Goal: Task Accomplishment & Management: Manage account settings

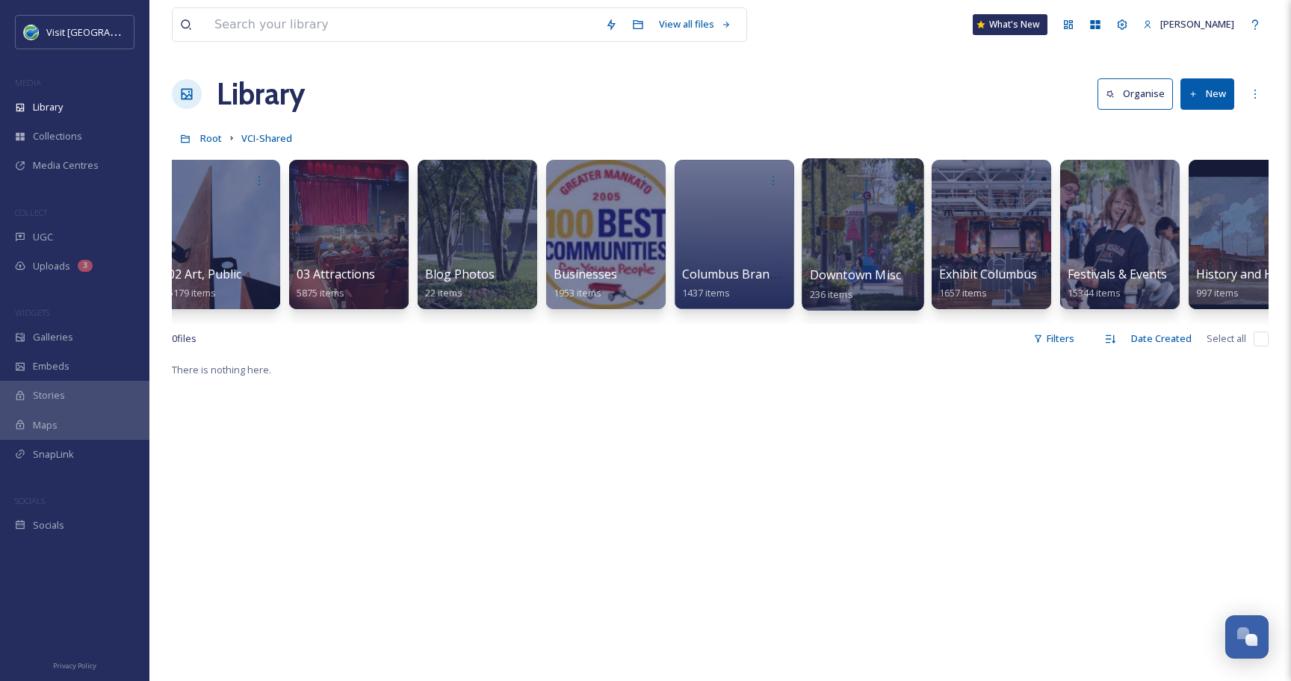
scroll to position [0, 148]
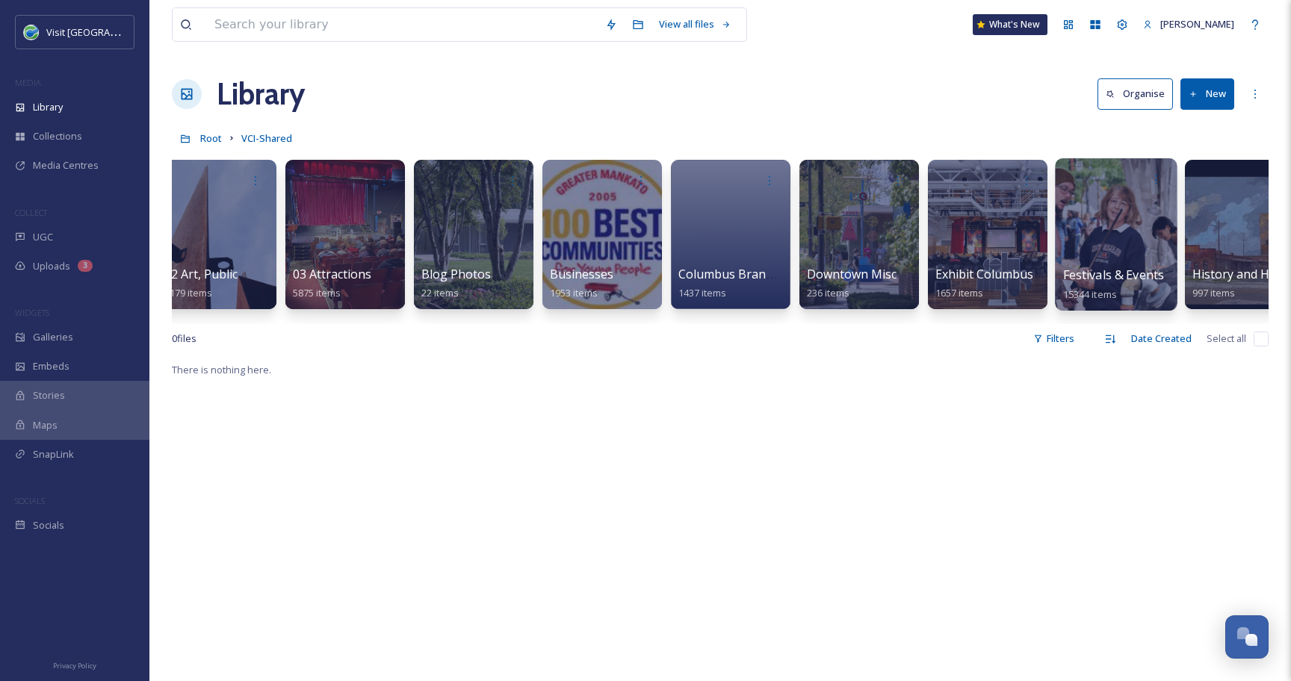
click at [1075, 224] on div at bounding box center [1116, 234] width 122 height 152
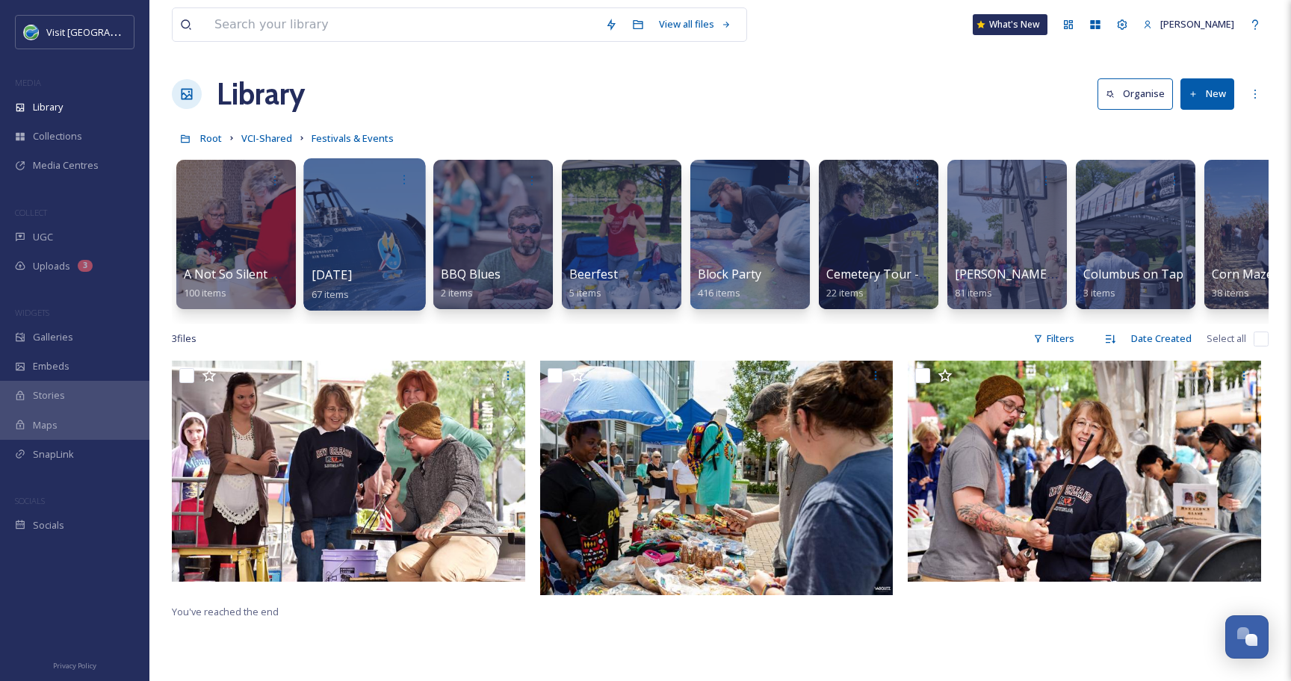
click at [335, 229] on div at bounding box center [364, 234] width 122 height 152
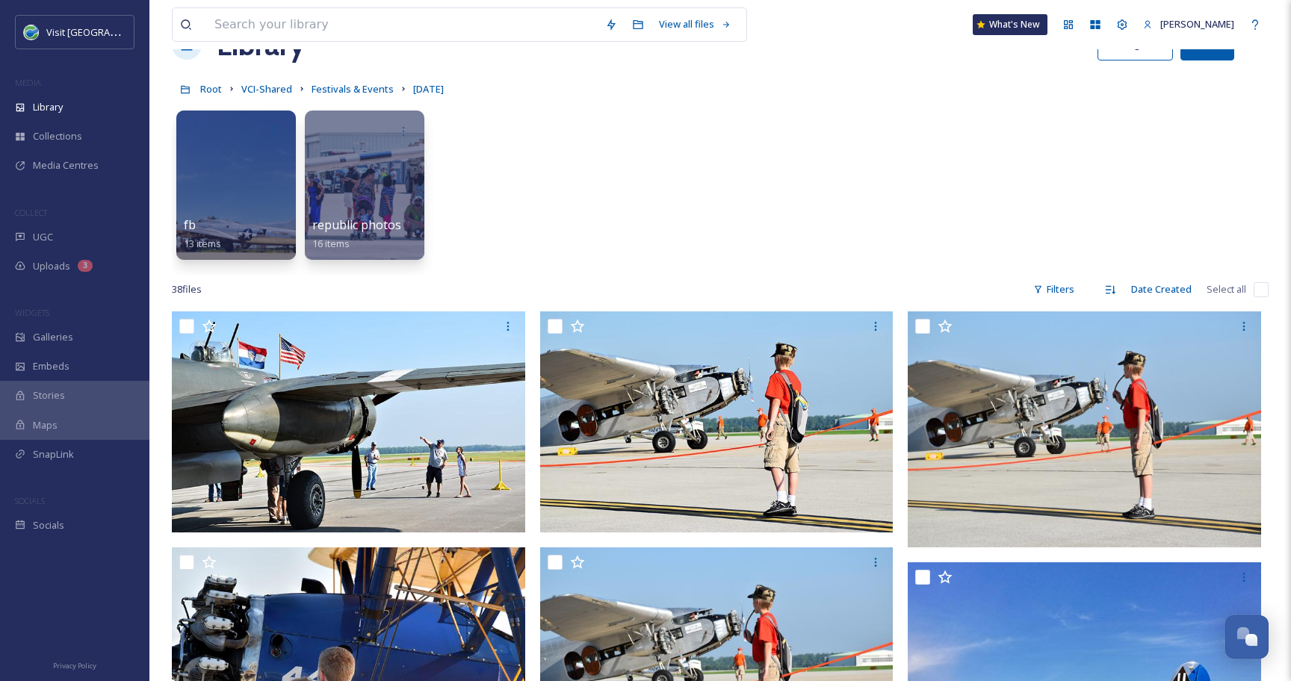
scroll to position [52, 0]
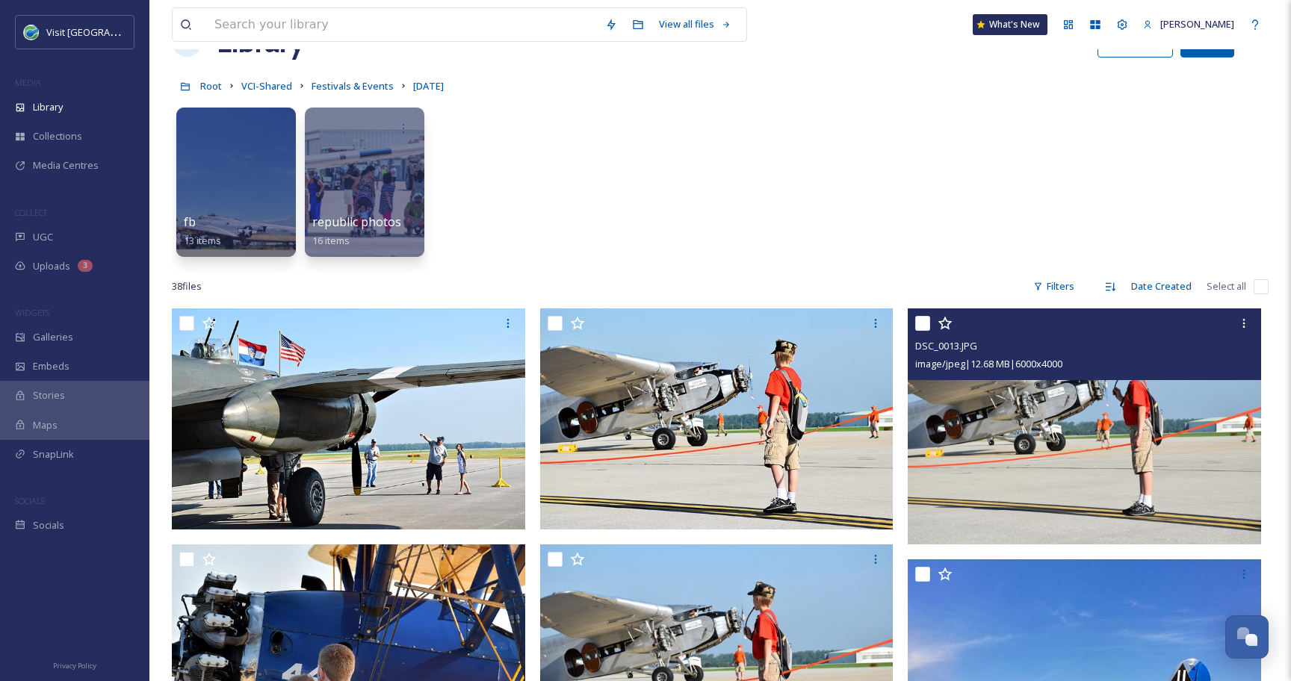
click at [926, 325] on input "checkbox" at bounding box center [922, 323] width 15 height 15
checkbox input "true"
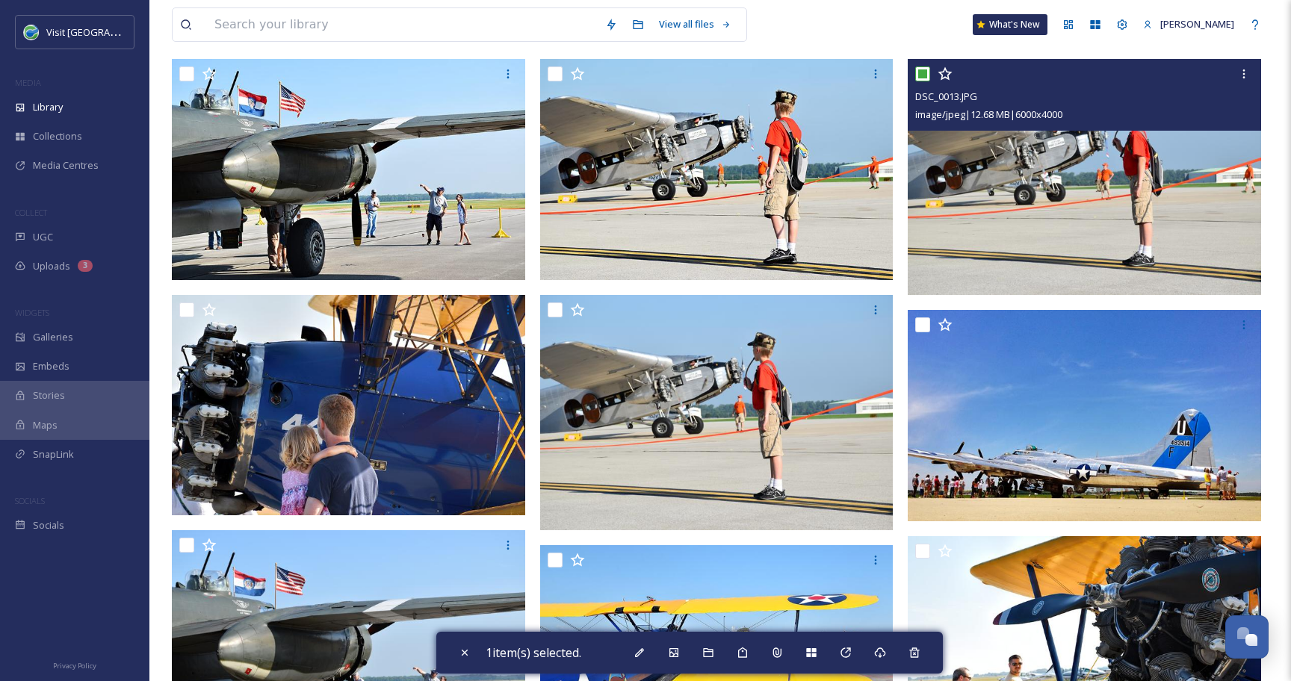
scroll to position [299, 0]
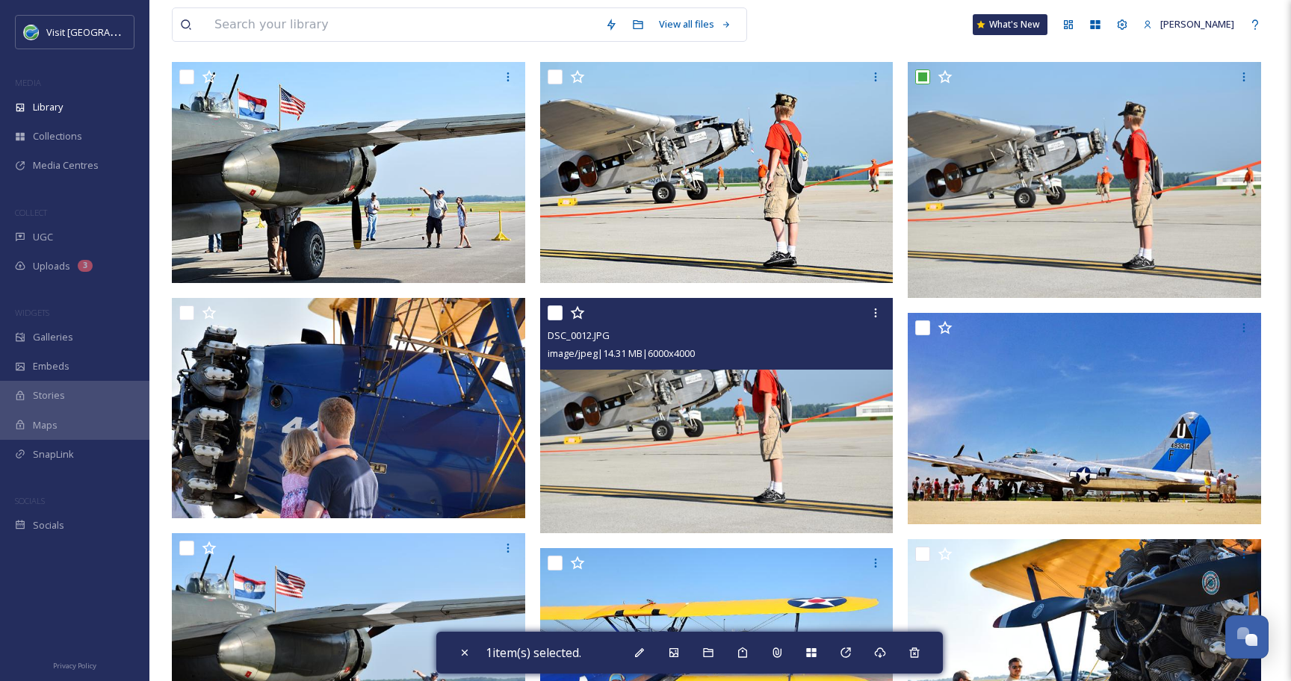
click at [553, 314] on input "checkbox" at bounding box center [554, 312] width 15 height 15
checkbox input "true"
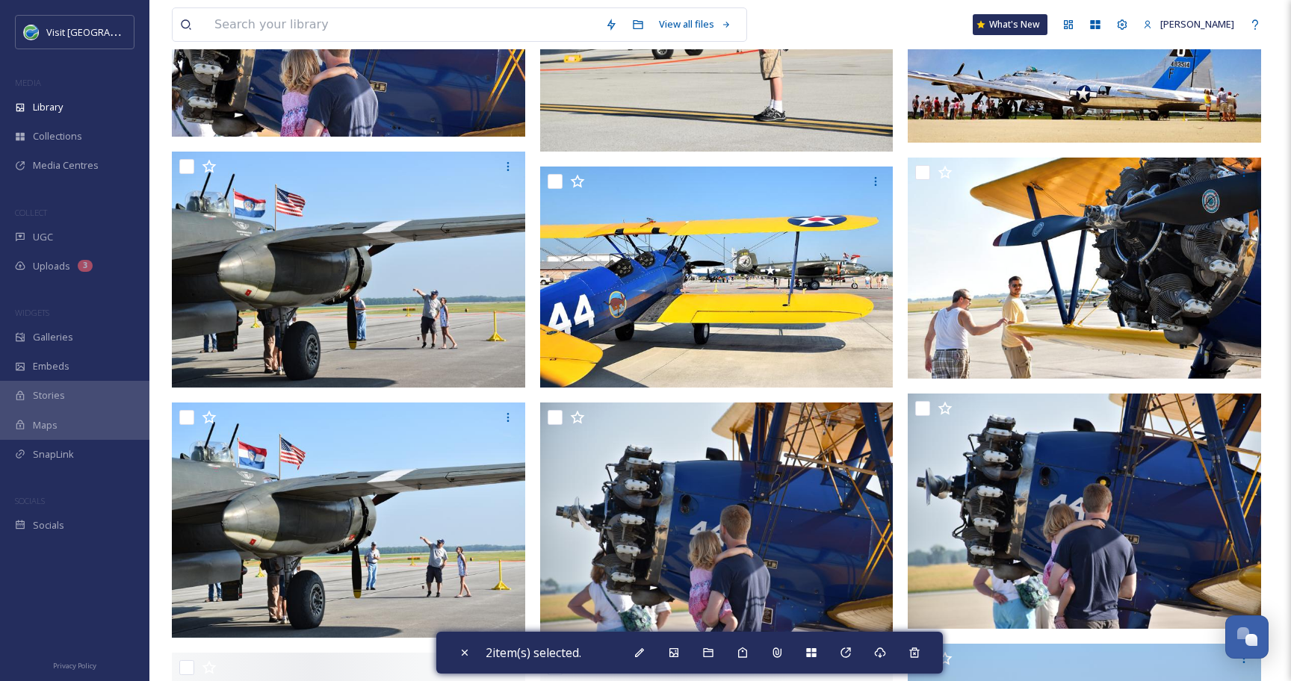
scroll to position [689, 0]
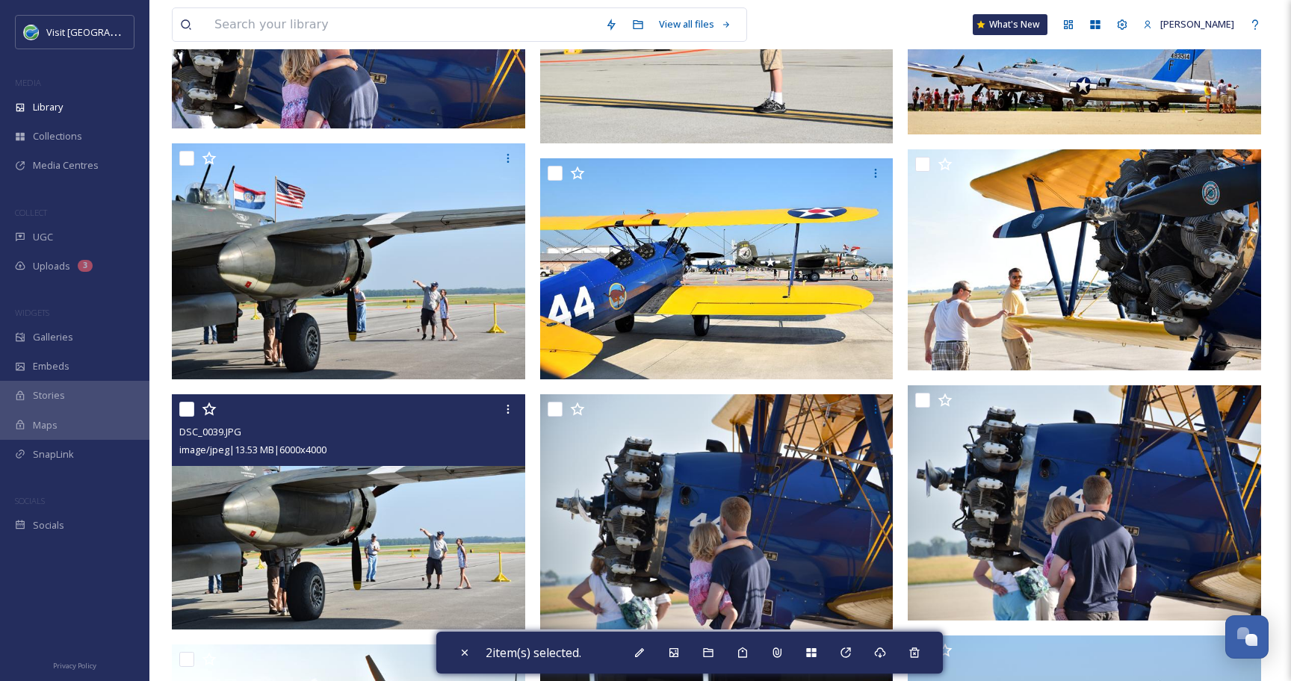
click at [191, 417] on div at bounding box center [350, 409] width 342 height 27
click at [187, 411] on input "checkbox" at bounding box center [186, 409] width 15 height 15
checkbox input "true"
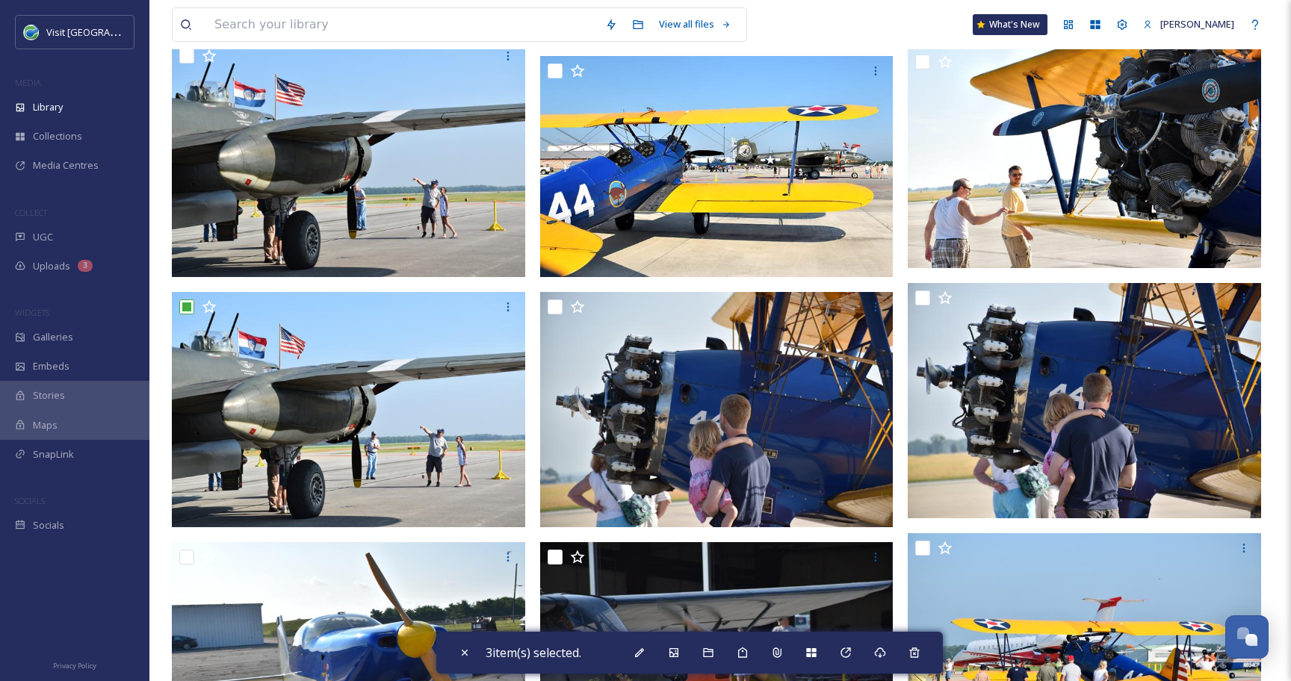
scroll to position [801, 0]
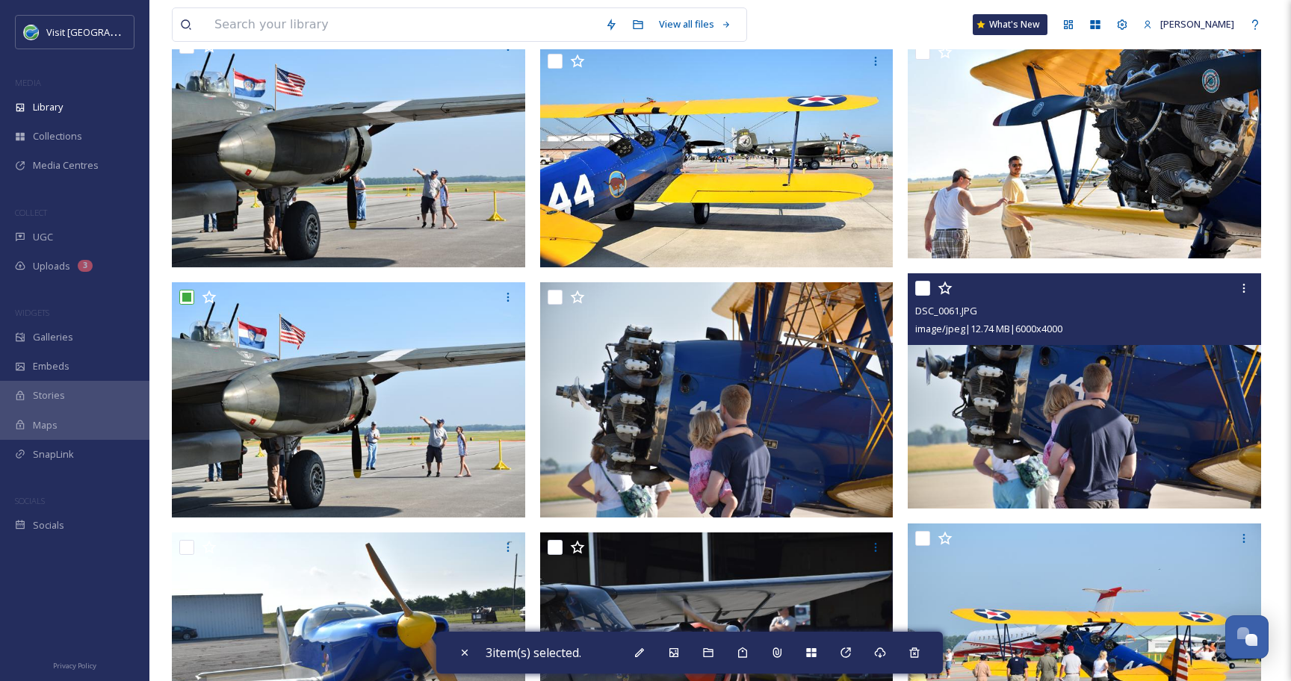
click at [925, 285] on input "checkbox" at bounding box center [922, 288] width 15 height 15
checkbox input "true"
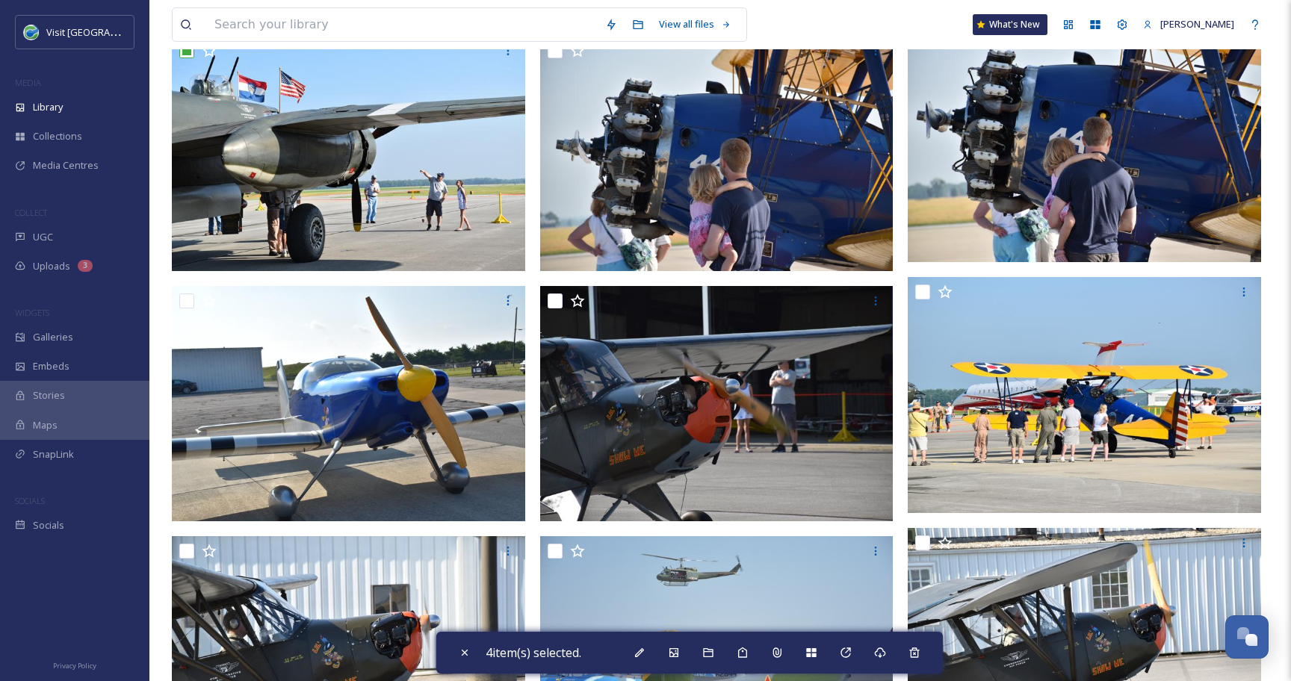
scroll to position [1046, 0]
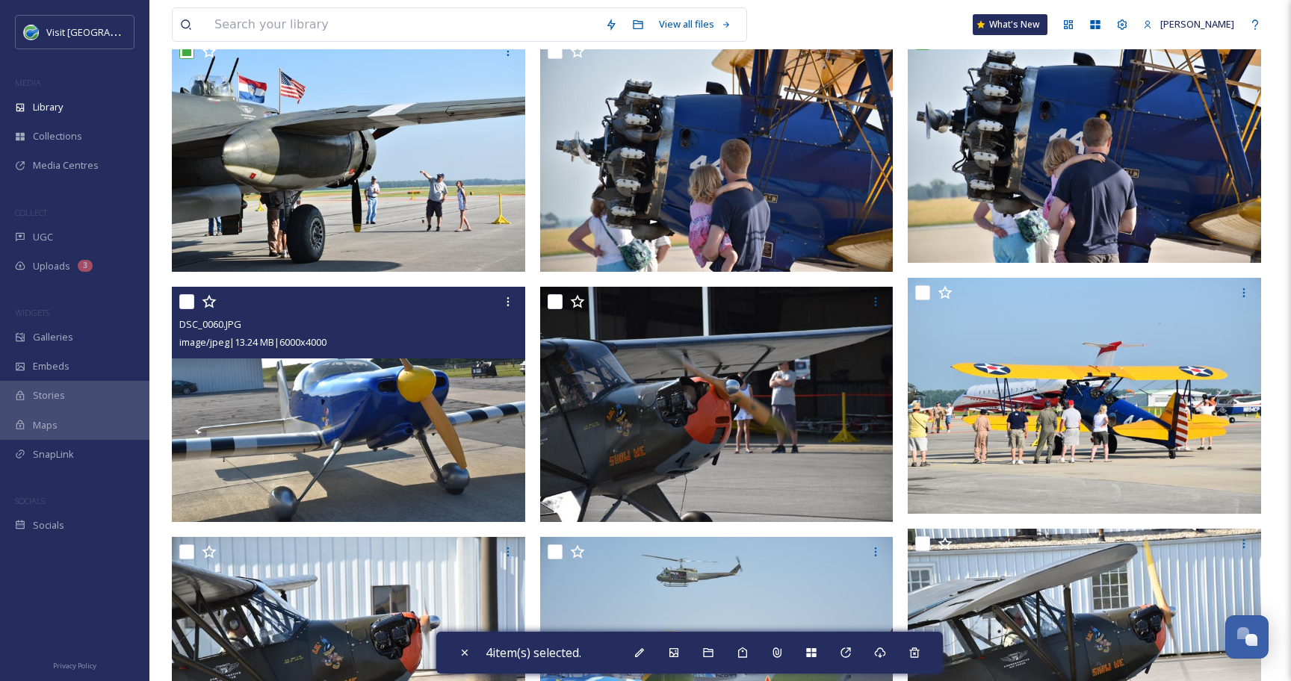
click at [187, 304] on input "checkbox" at bounding box center [186, 301] width 15 height 15
checkbox input "true"
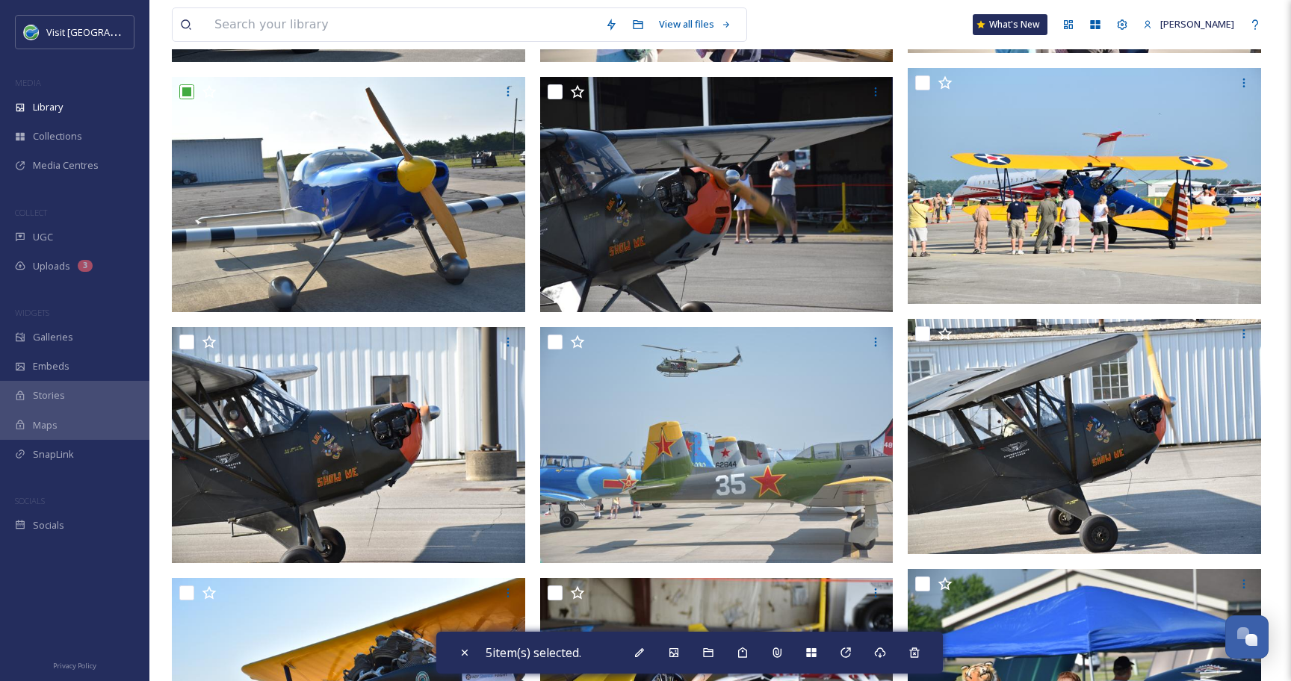
scroll to position [1258, 0]
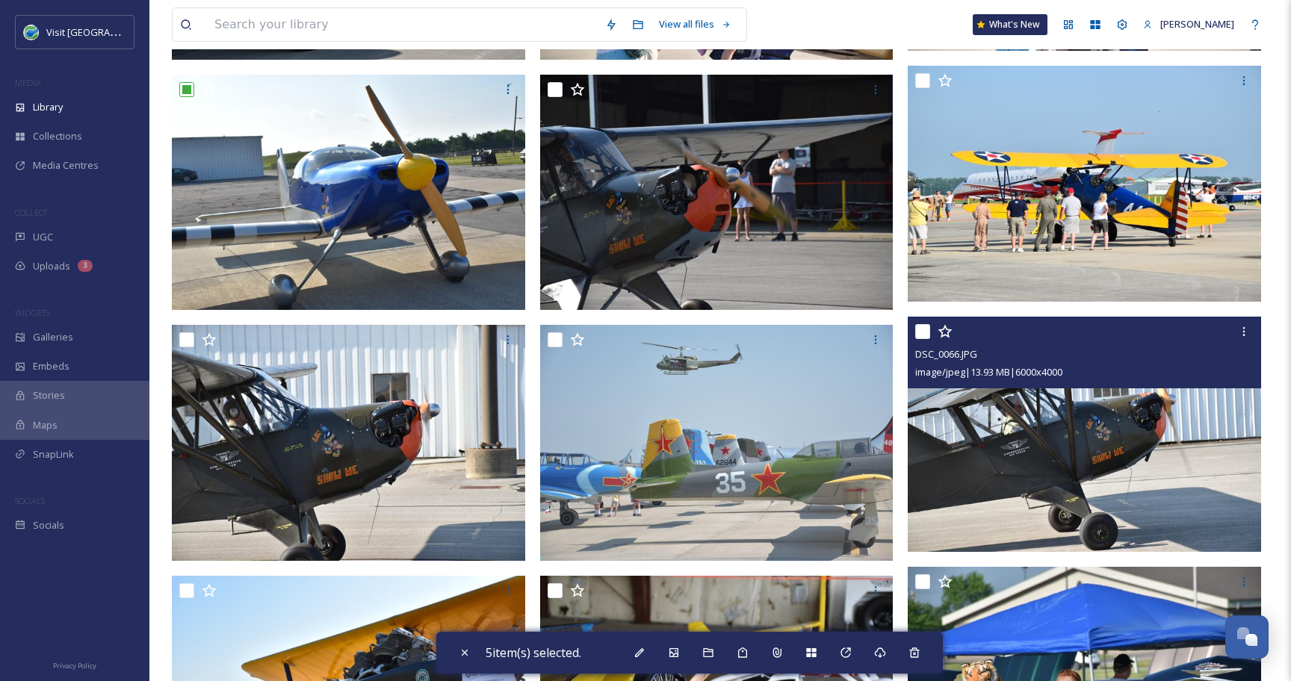
click at [924, 326] on input "checkbox" at bounding box center [922, 331] width 15 height 15
checkbox input "true"
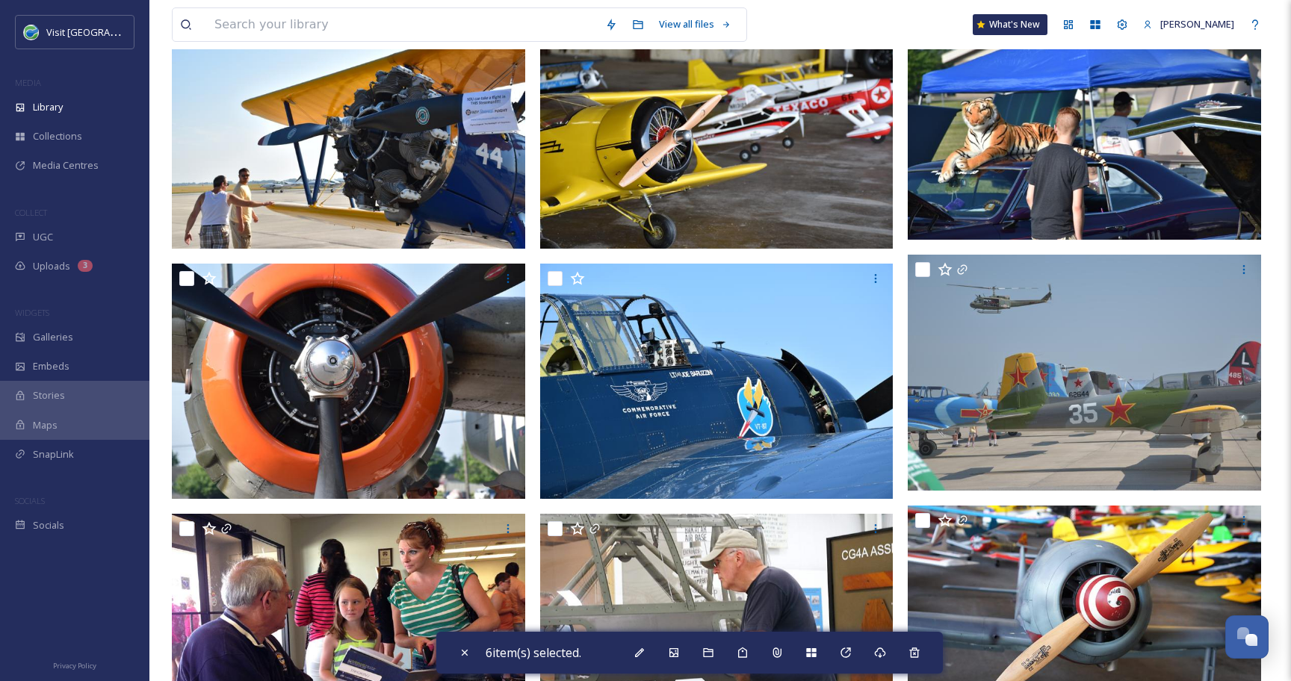
scroll to position [1820, 0]
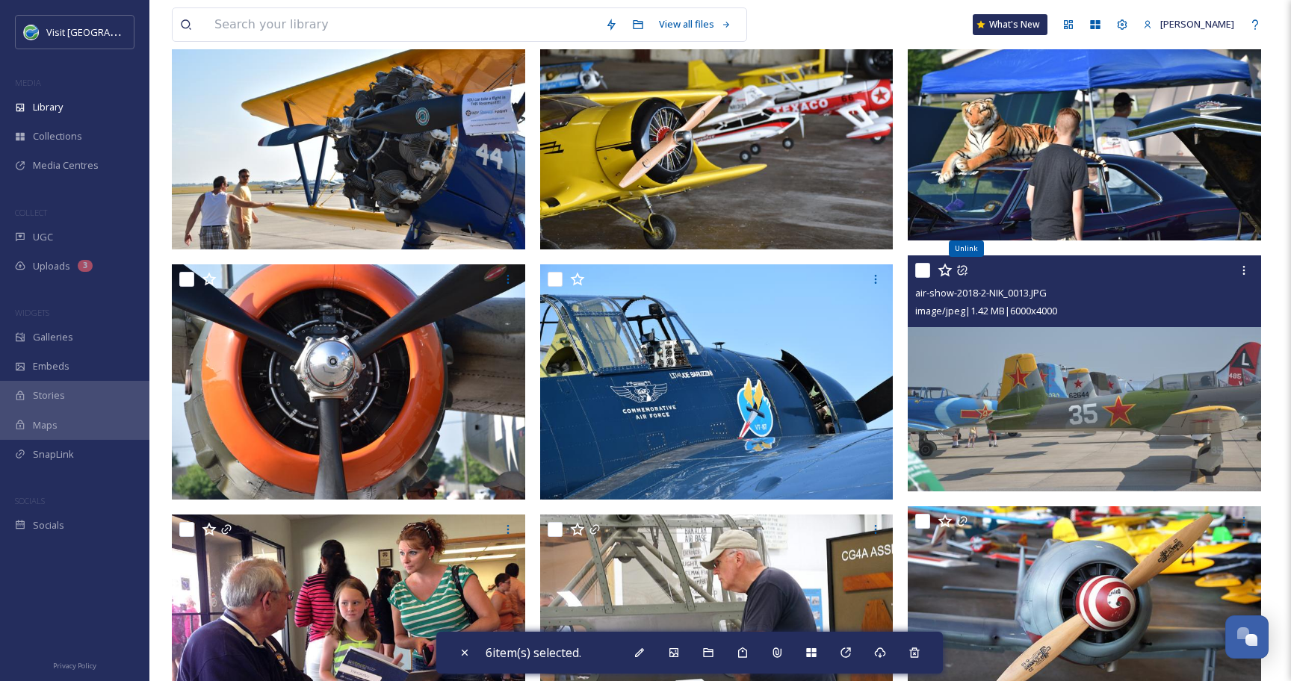
click at [963, 271] on icon at bounding box center [962, 270] width 12 height 12
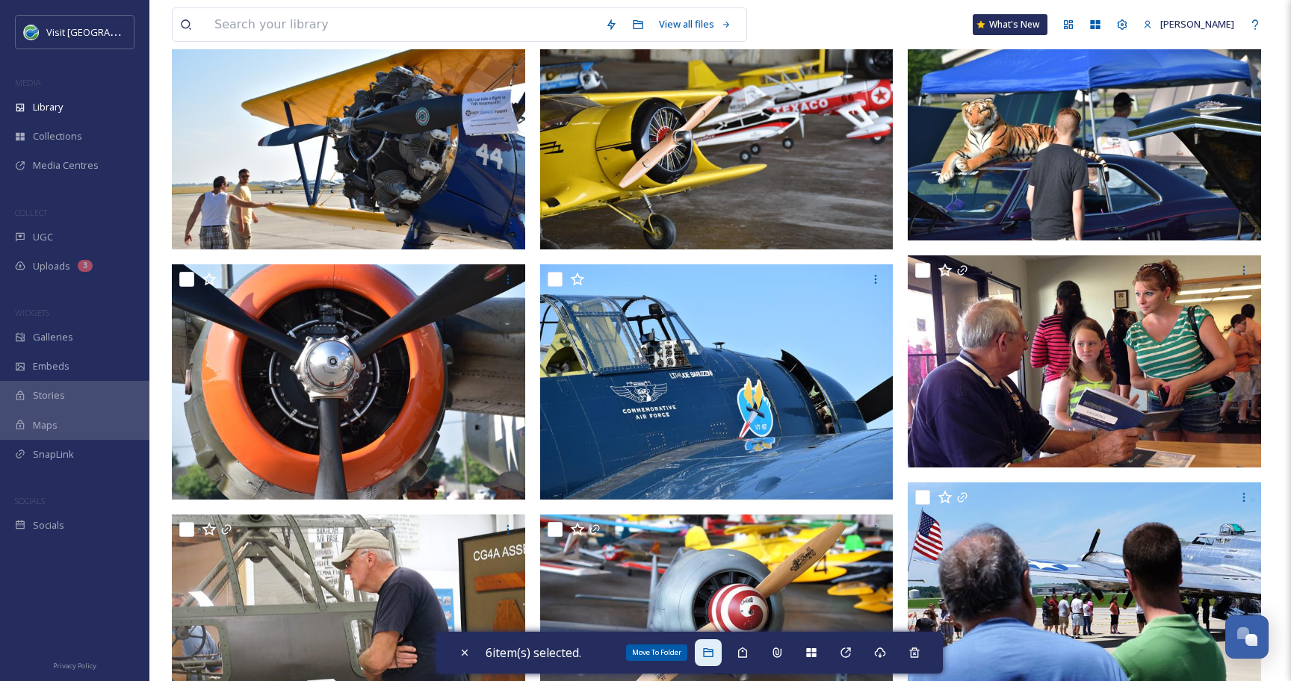
click at [711, 647] on icon at bounding box center [708, 653] width 12 height 12
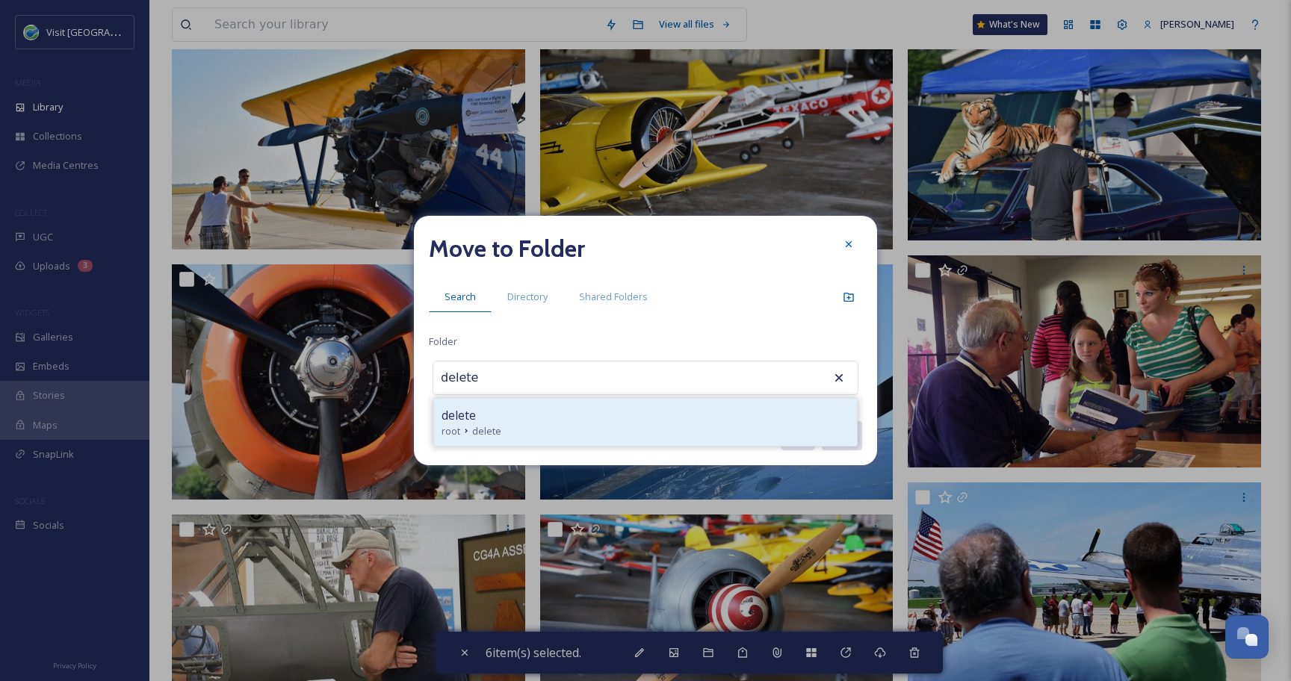
type input "delete"
click at [538, 427] on div "root delete" at bounding box center [645, 431] width 408 height 14
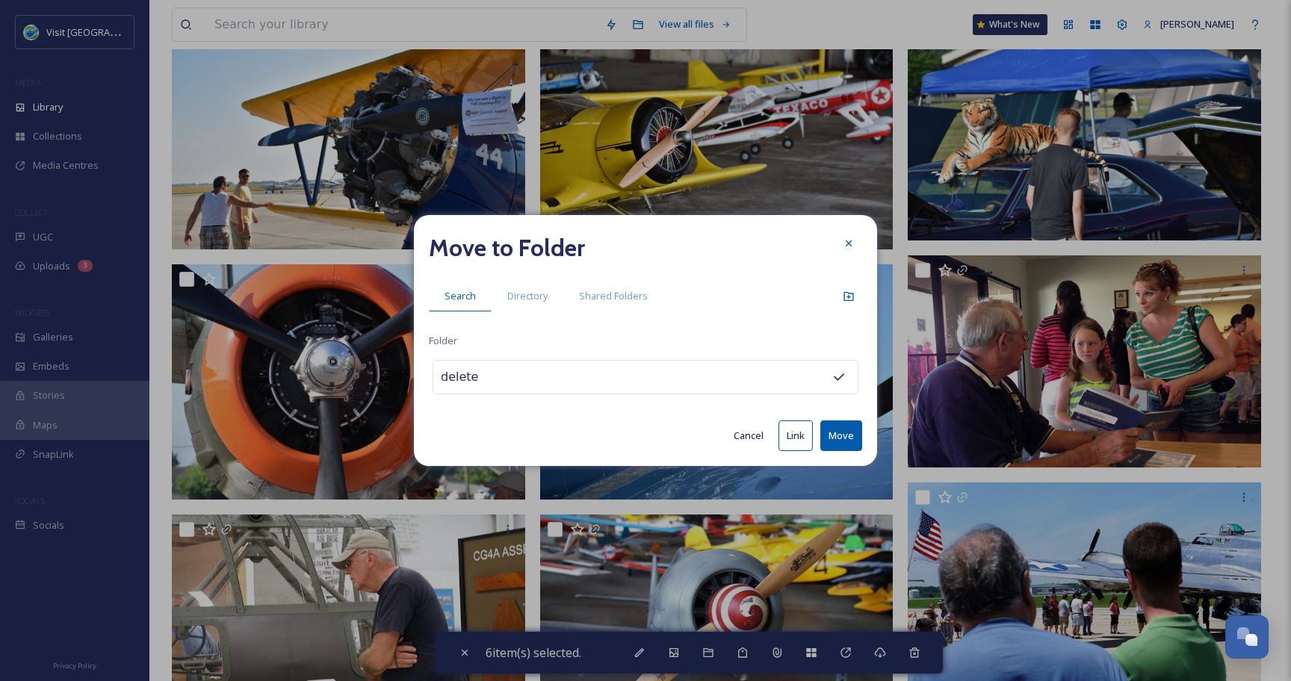
click at [838, 427] on button "Move" at bounding box center [841, 435] width 42 height 31
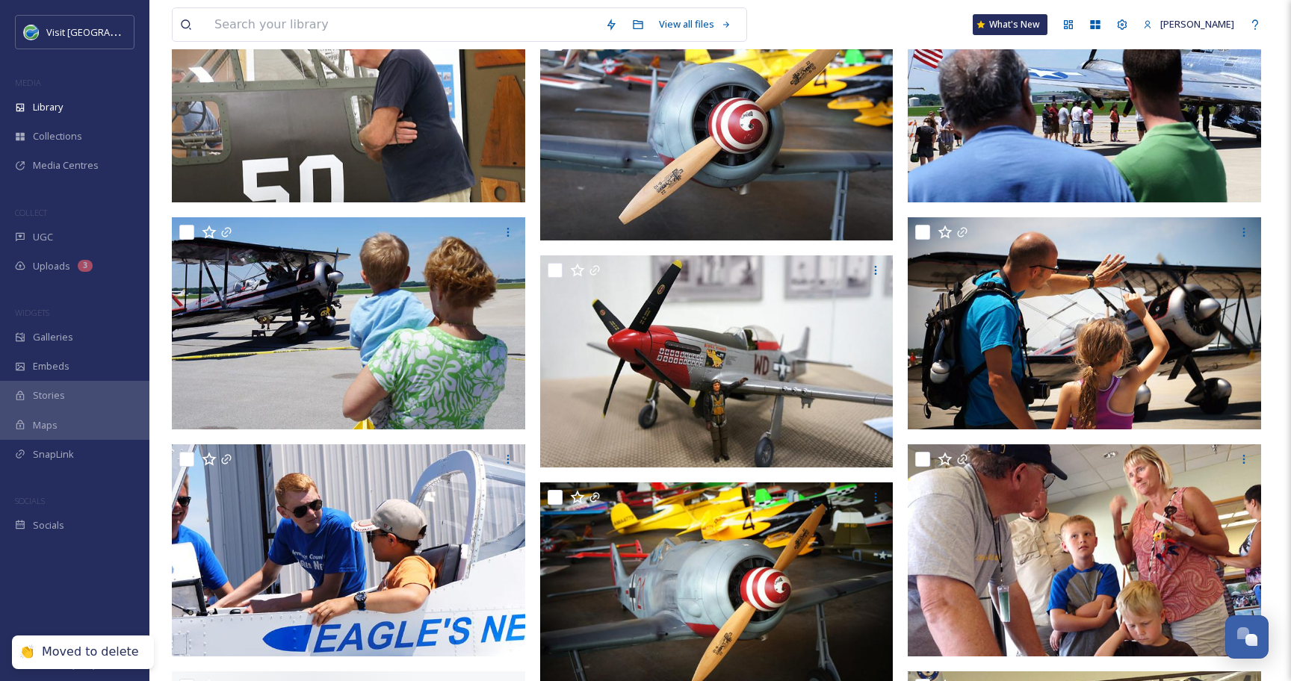
scroll to position [1295, 0]
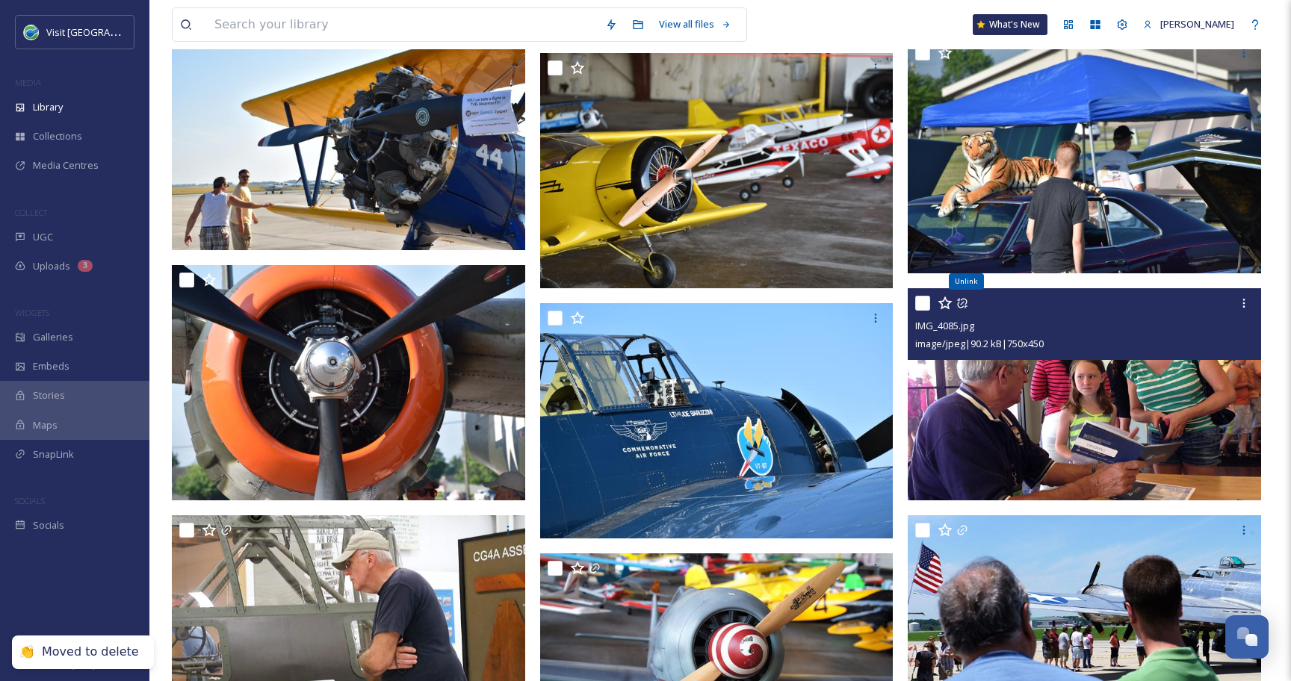
click at [965, 302] on icon at bounding box center [962, 303] width 12 height 12
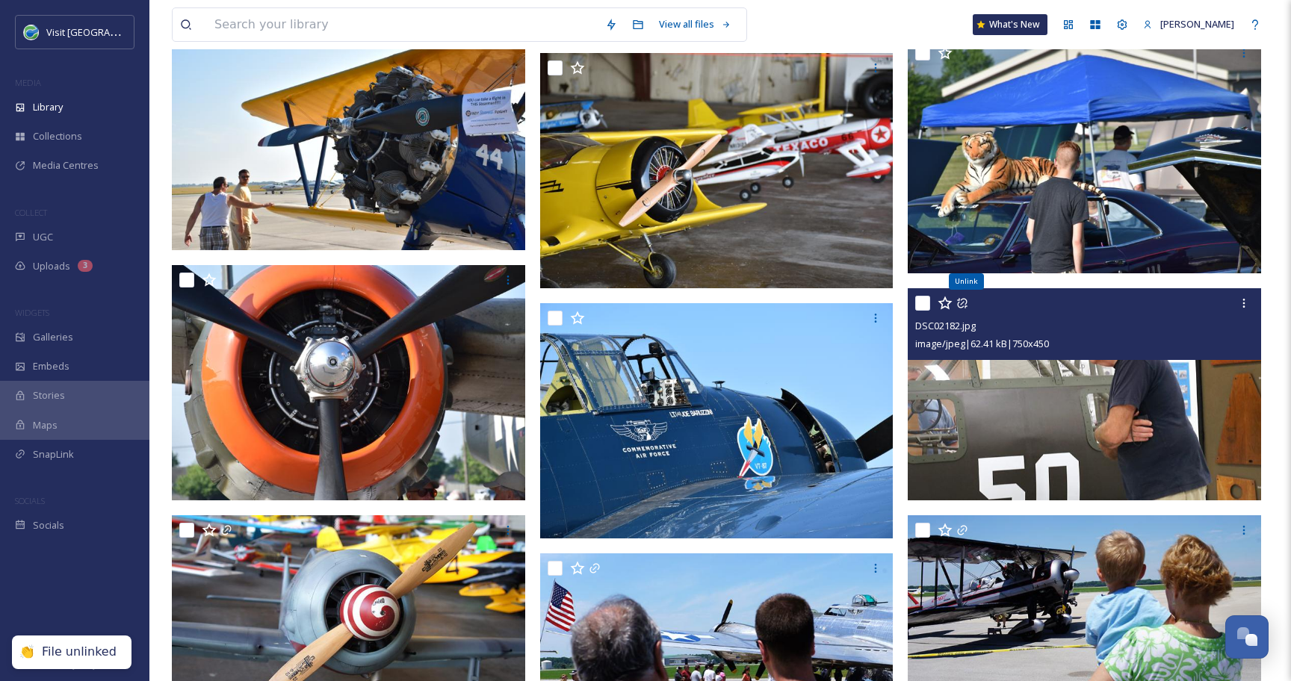
click at [965, 302] on icon at bounding box center [962, 303] width 12 height 12
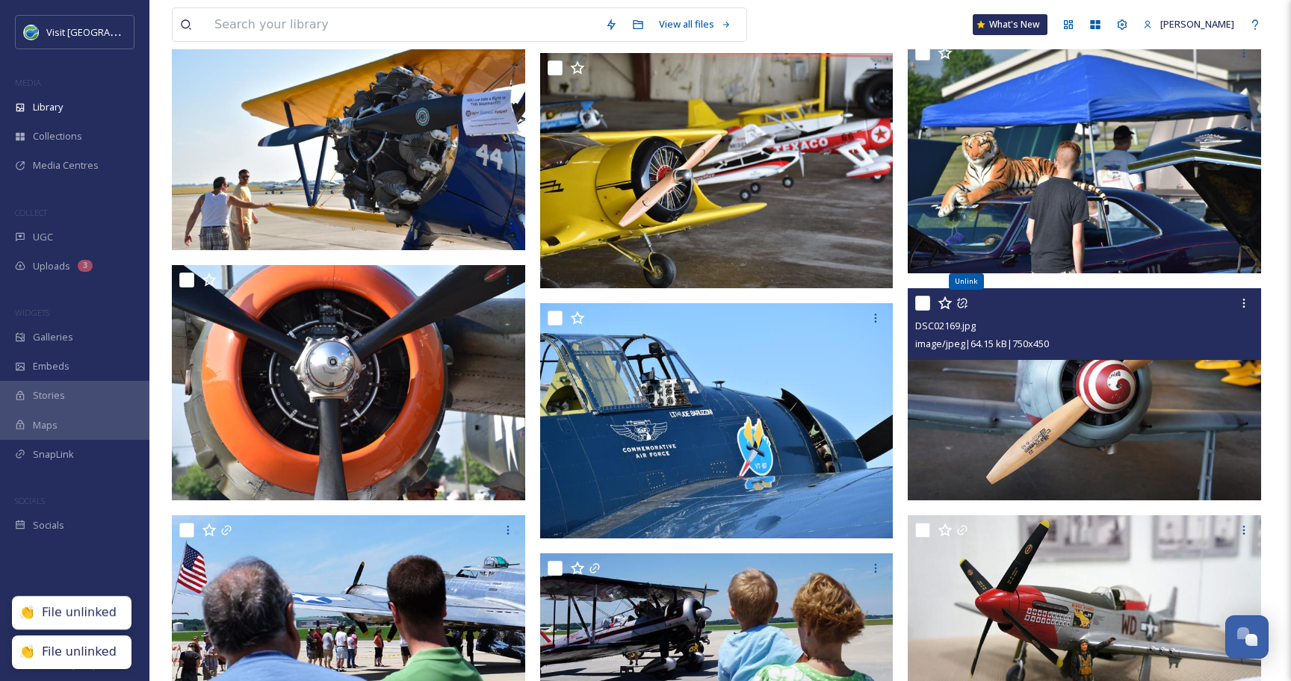
click at [965, 302] on icon at bounding box center [962, 303] width 12 height 12
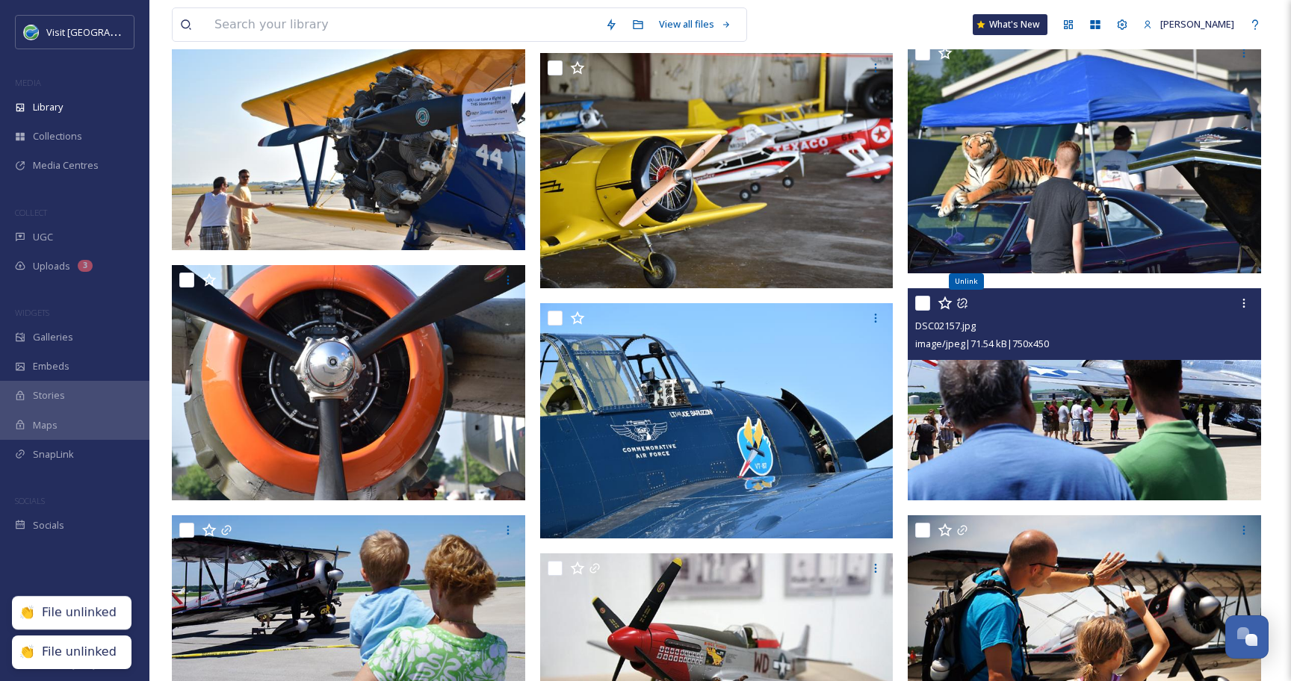
click at [965, 302] on icon at bounding box center [962, 303] width 12 height 12
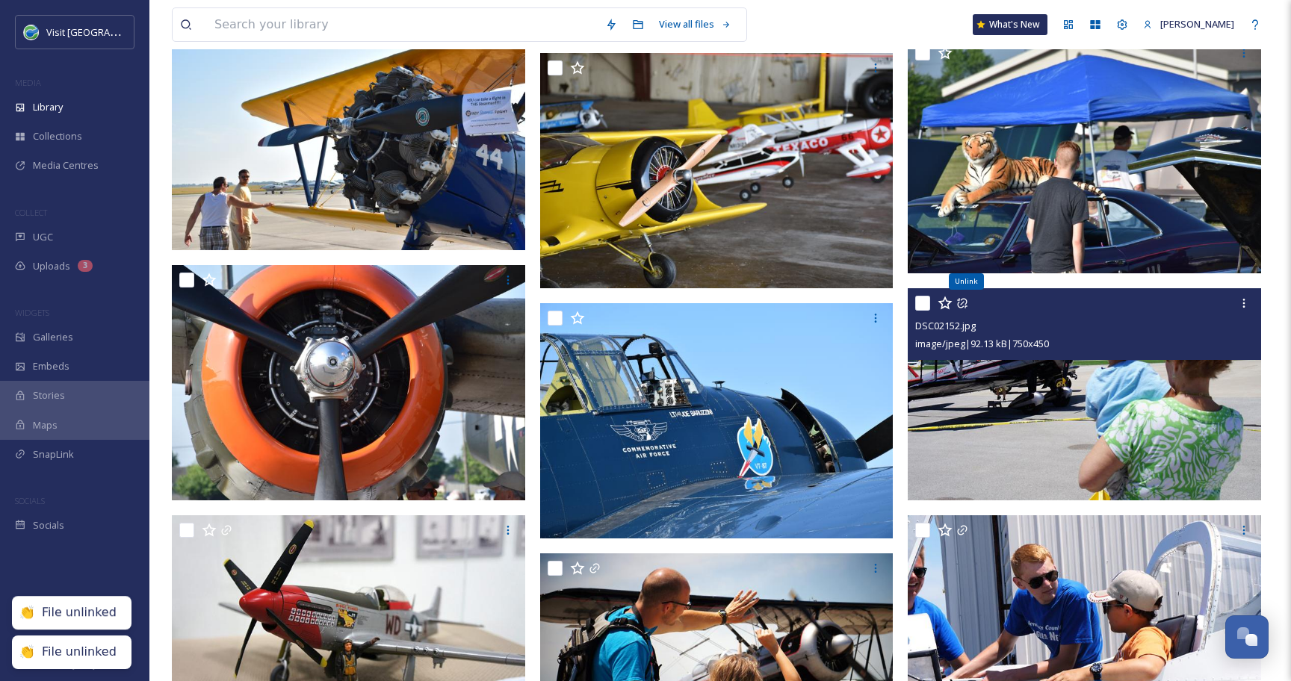
click at [965, 302] on icon at bounding box center [962, 303] width 12 height 12
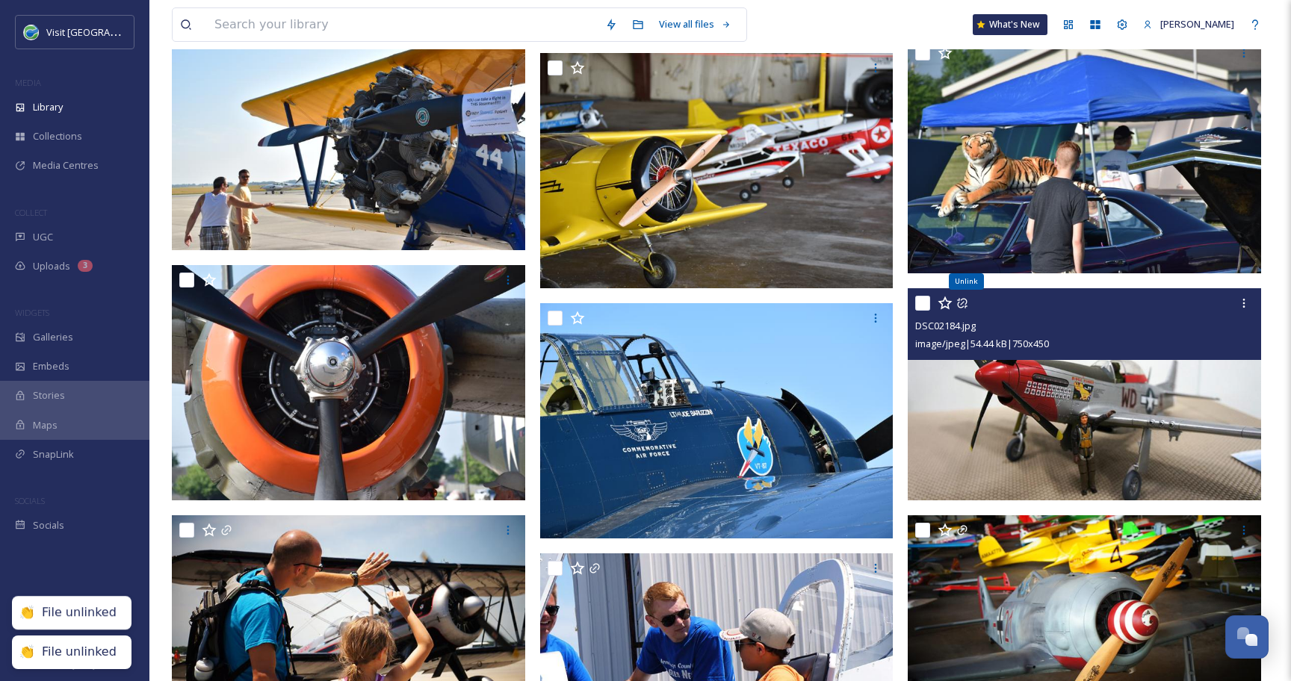
click at [965, 302] on icon at bounding box center [962, 303] width 12 height 12
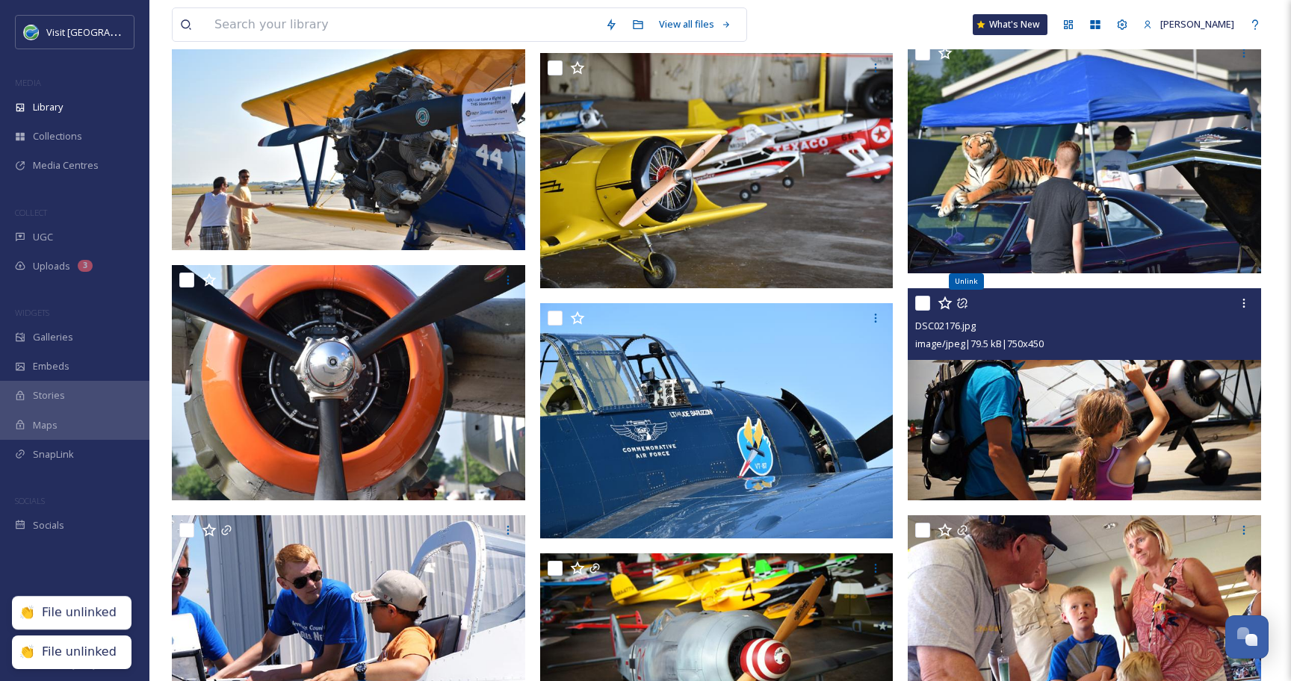
click at [964, 302] on icon at bounding box center [962, 303] width 12 height 12
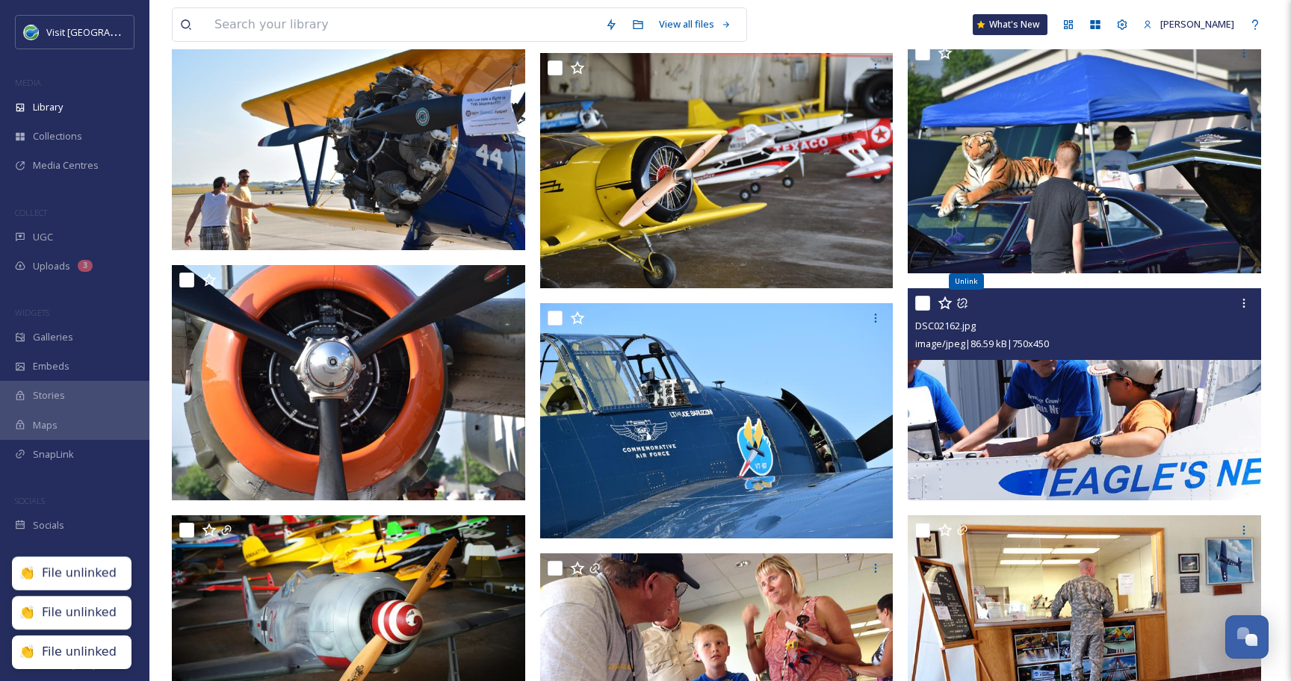
click at [964, 302] on icon at bounding box center [962, 303] width 12 height 12
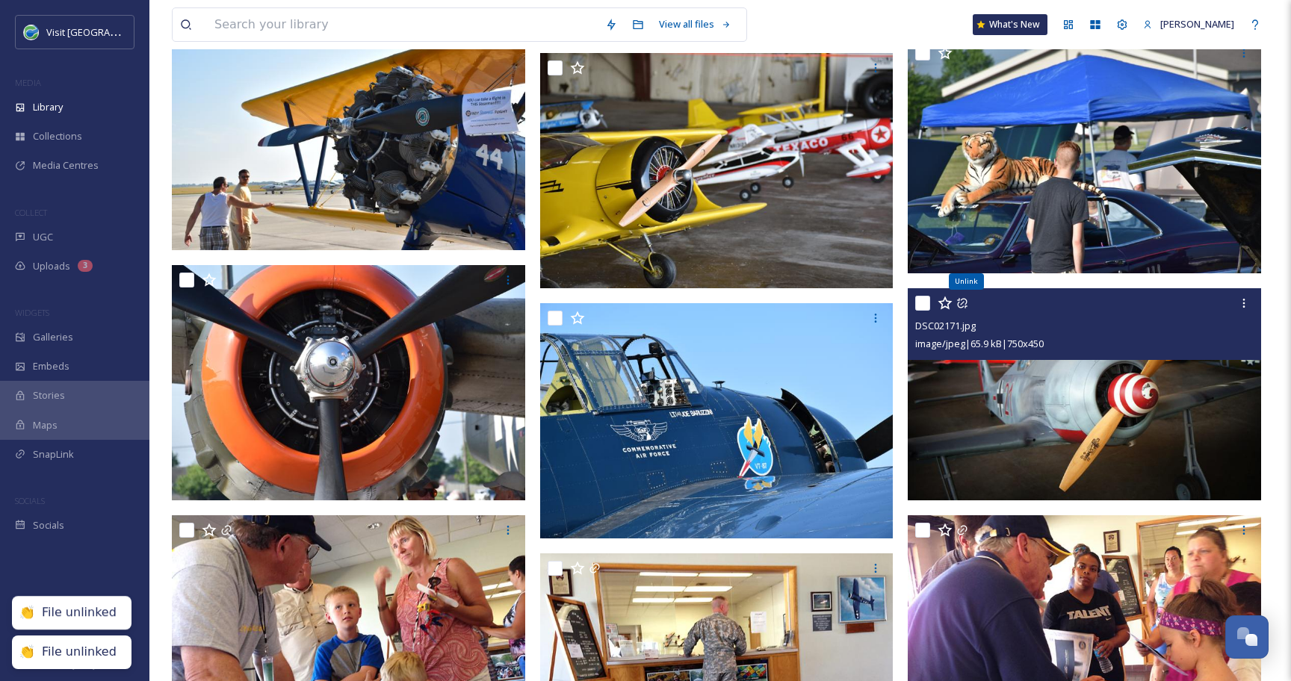
click at [964, 302] on icon at bounding box center [962, 303] width 12 height 12
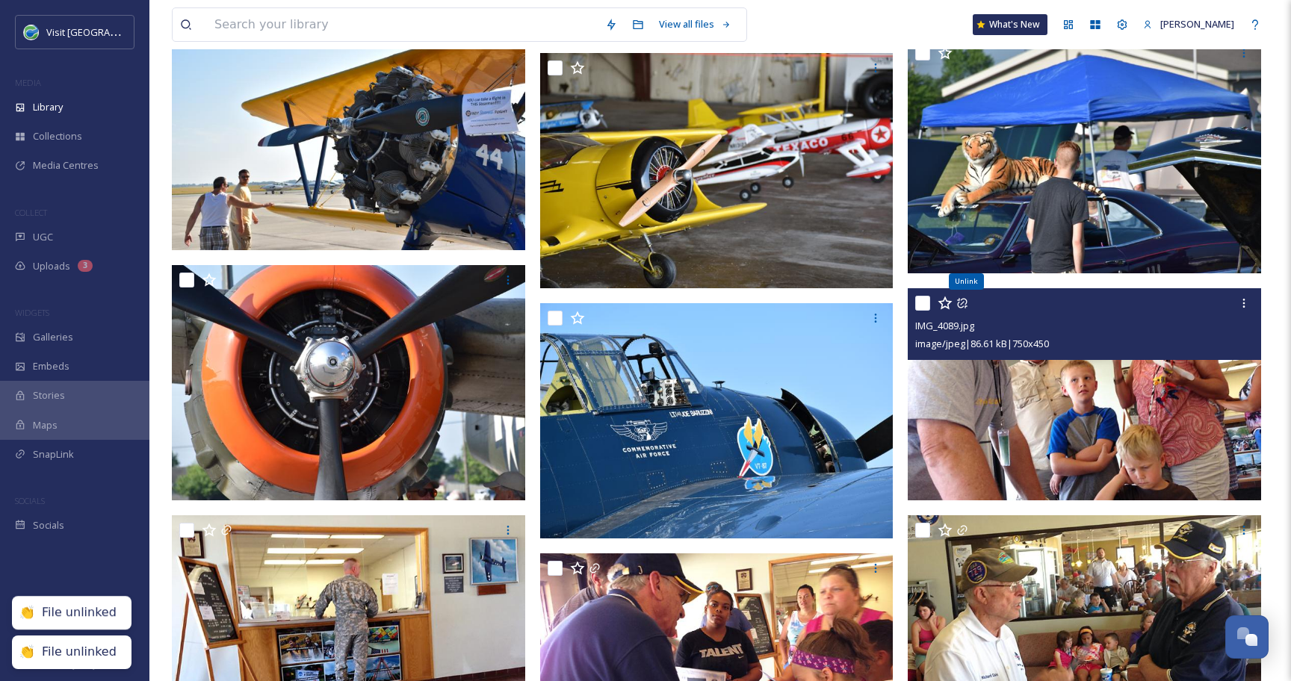
click at [965, 302] on icon at bounding box center [962, 303] width 12 height 12
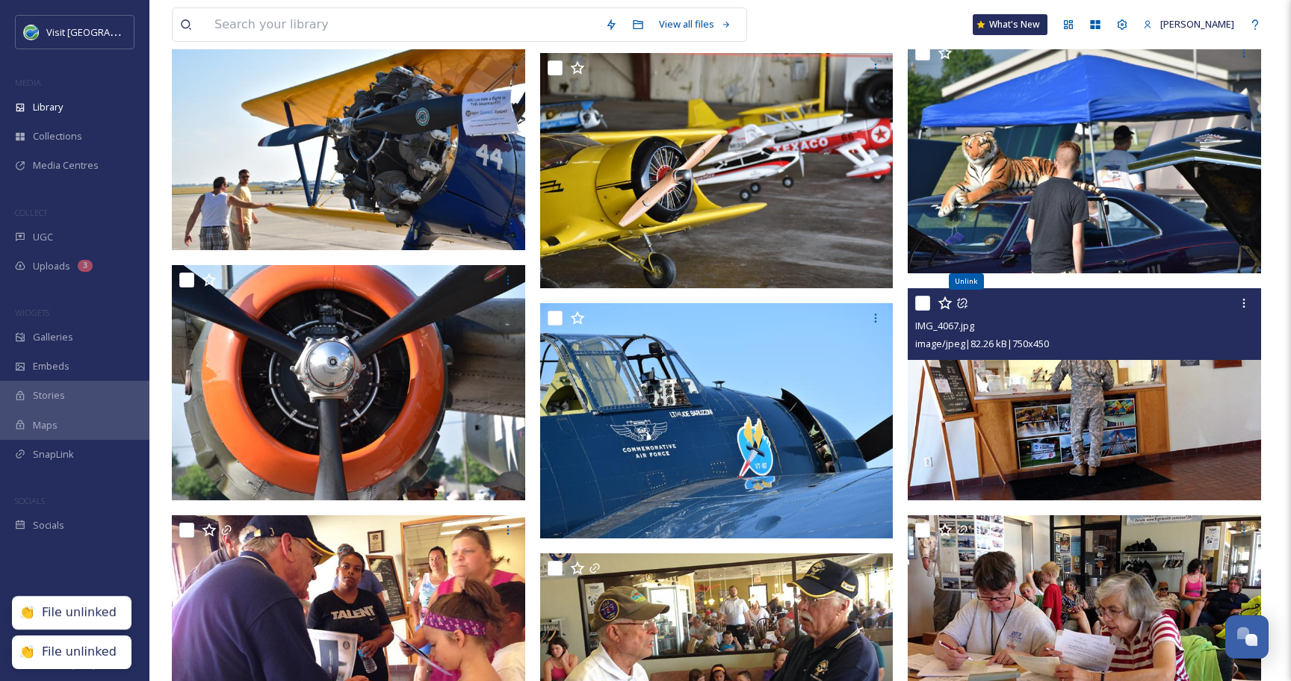
click at [964, 302] on icon at bounding box center [962, 303] width 12 height 12
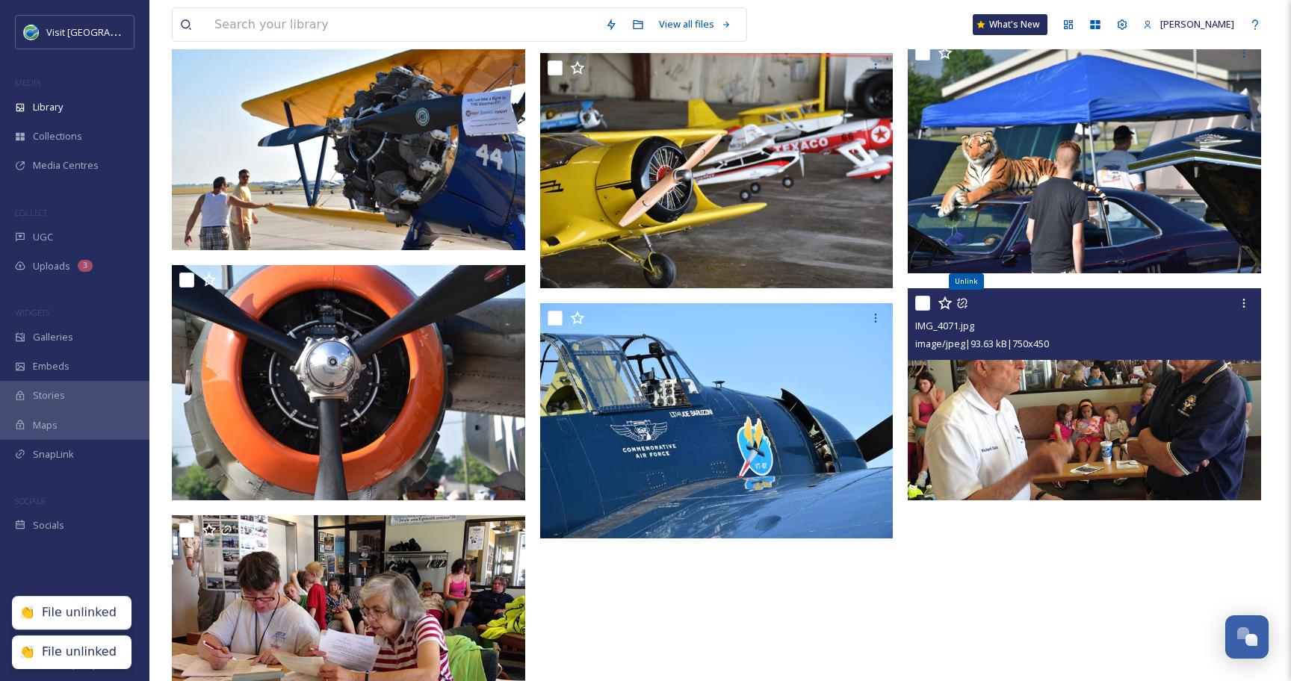
click at [964, 302] on icon at bounding box center [962, 303] width 12 height 12
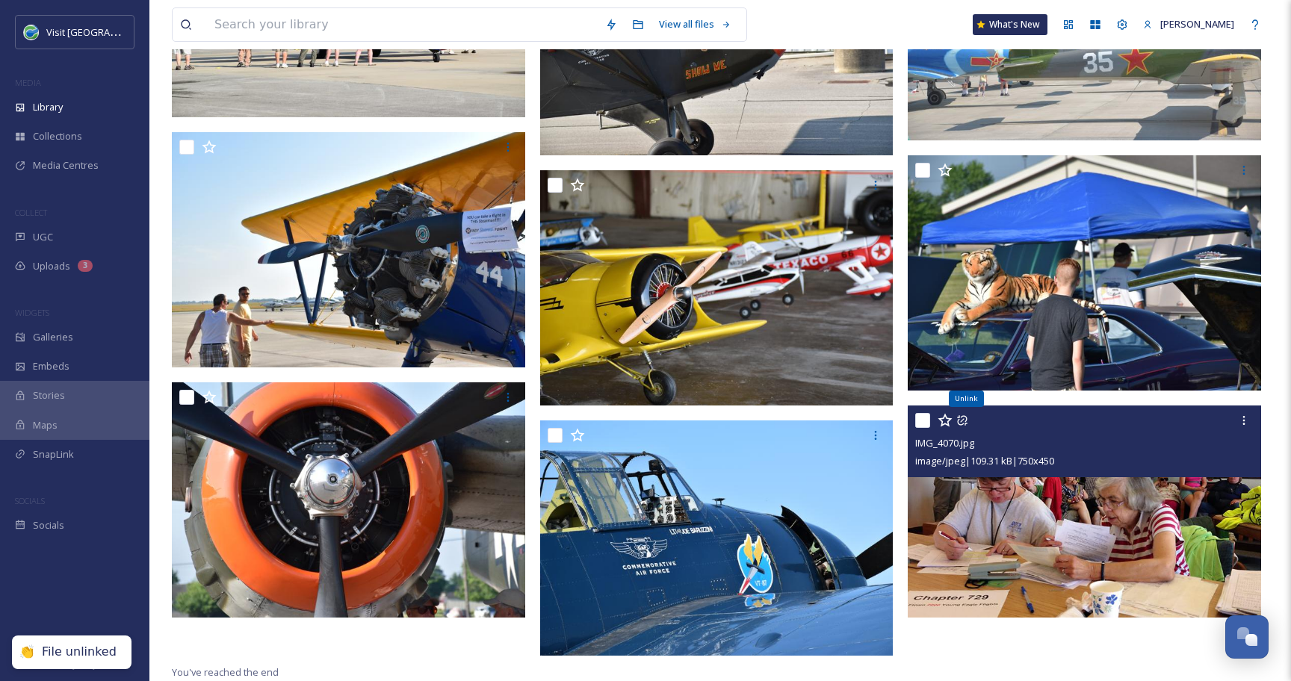
click at [963, 423] on icon at bounding box center [962, 421] width 10 height 10
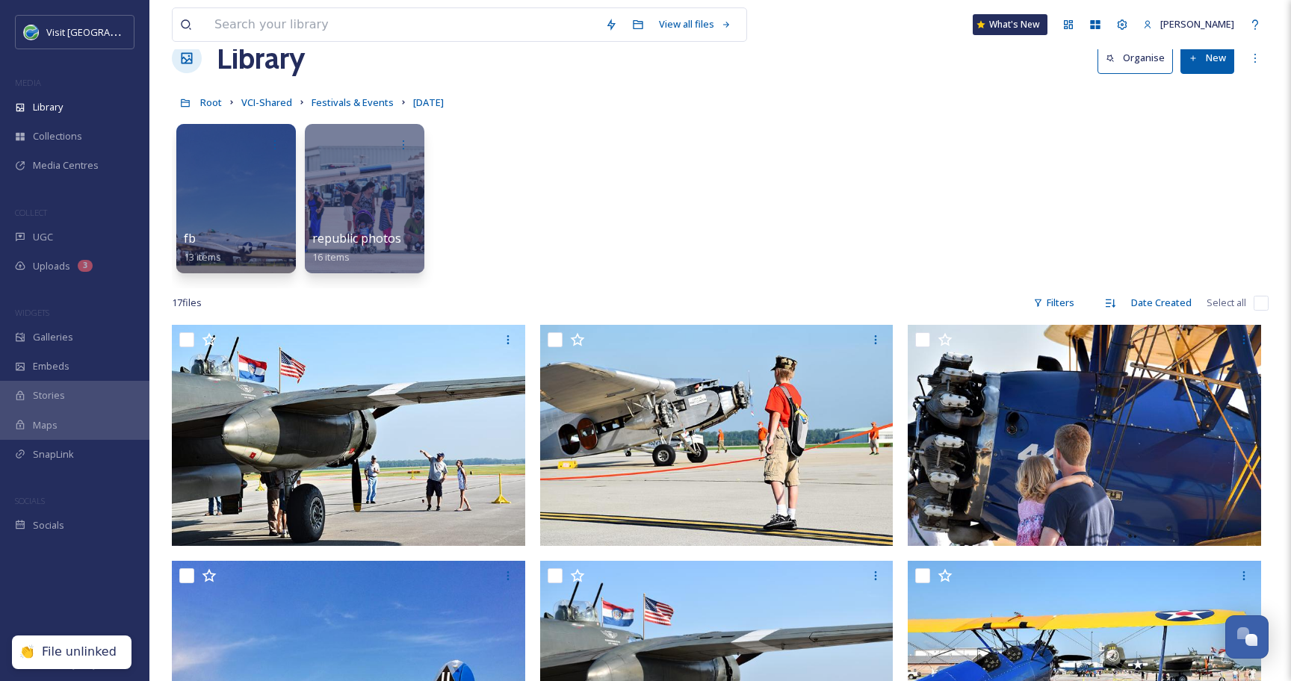
scroll to position [0, 0]
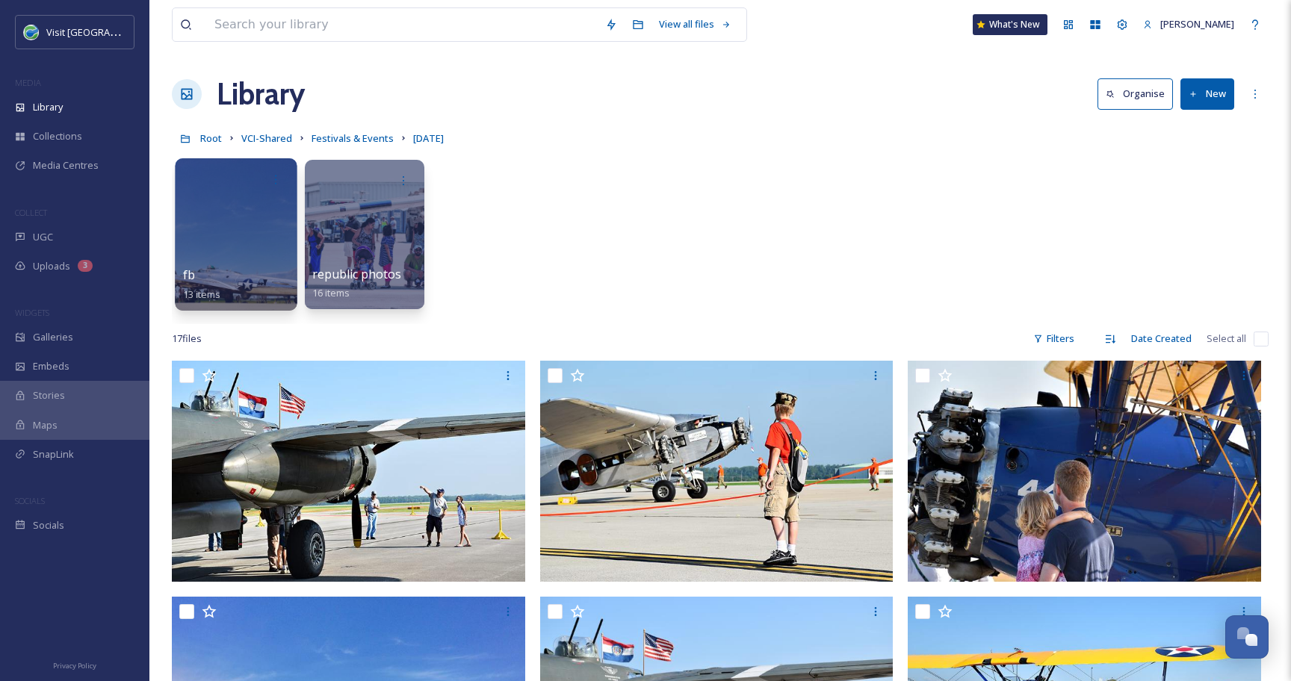
click at [230, 237] on div at bounding box center [236, 234] width 122 height 152
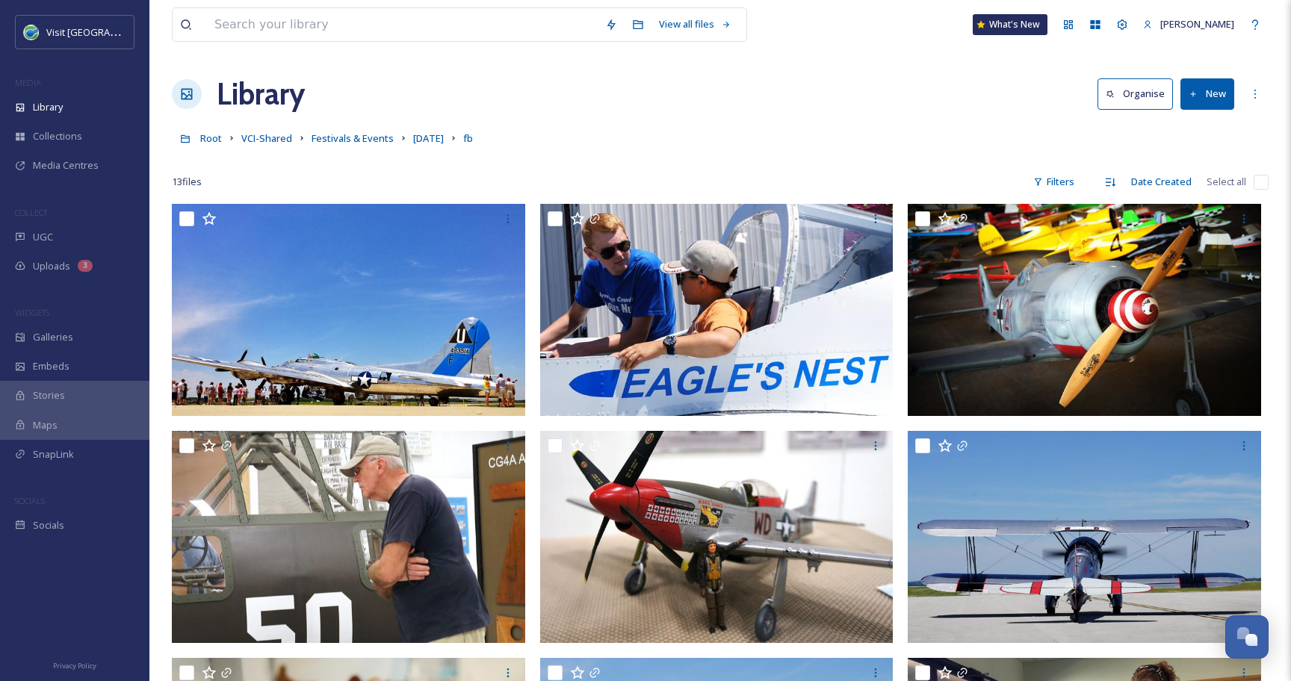
click at [1253, 178] on input "checkbox" at bounding box center [1260, 182] width 15 height 15
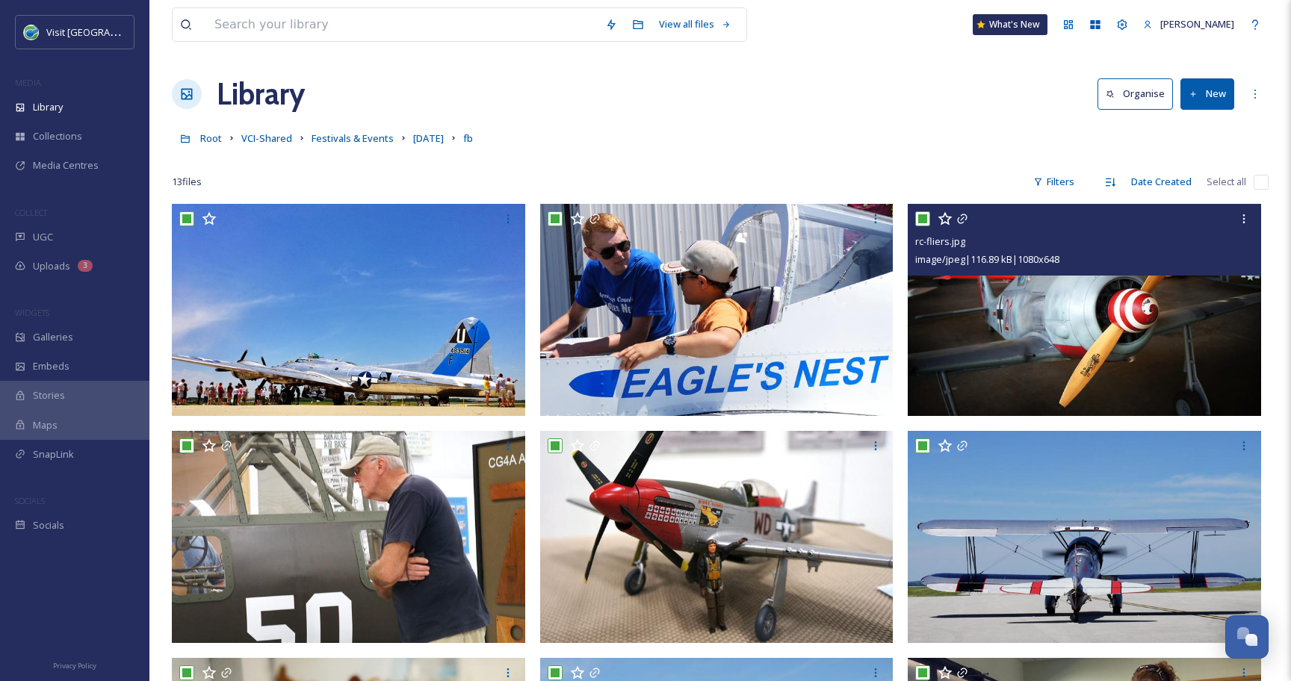
checkbox input "true"
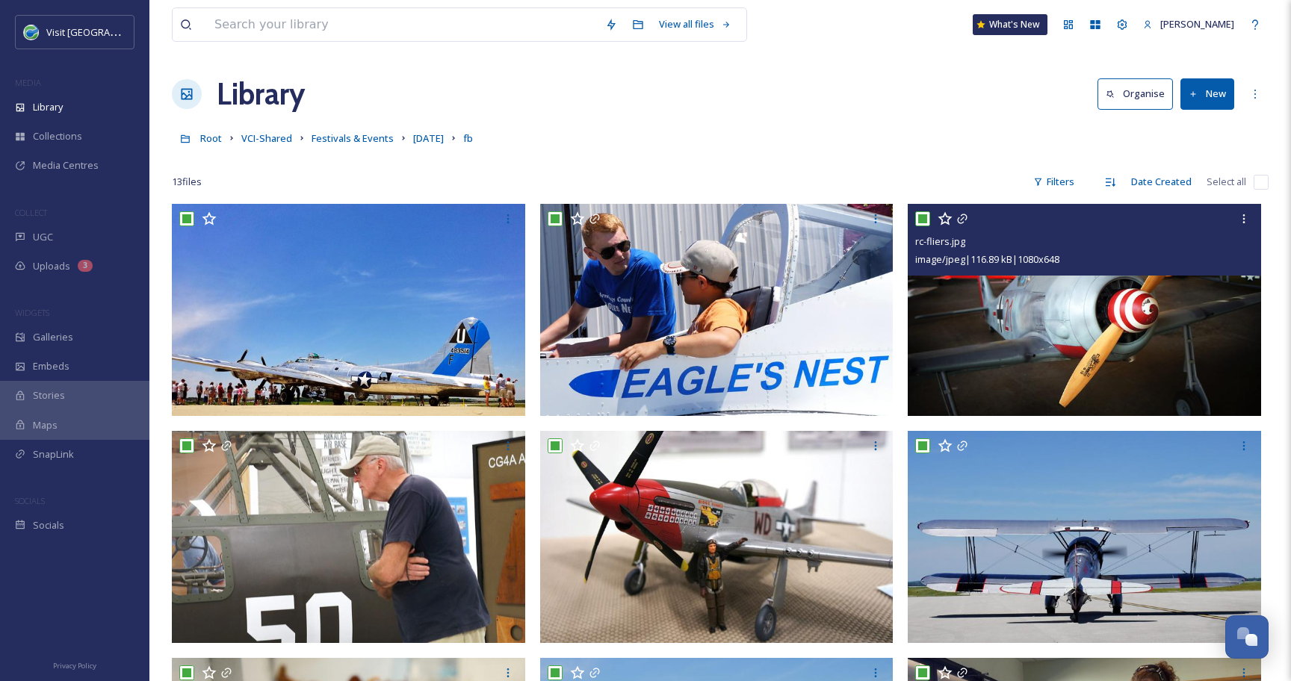
checkbox input "true"
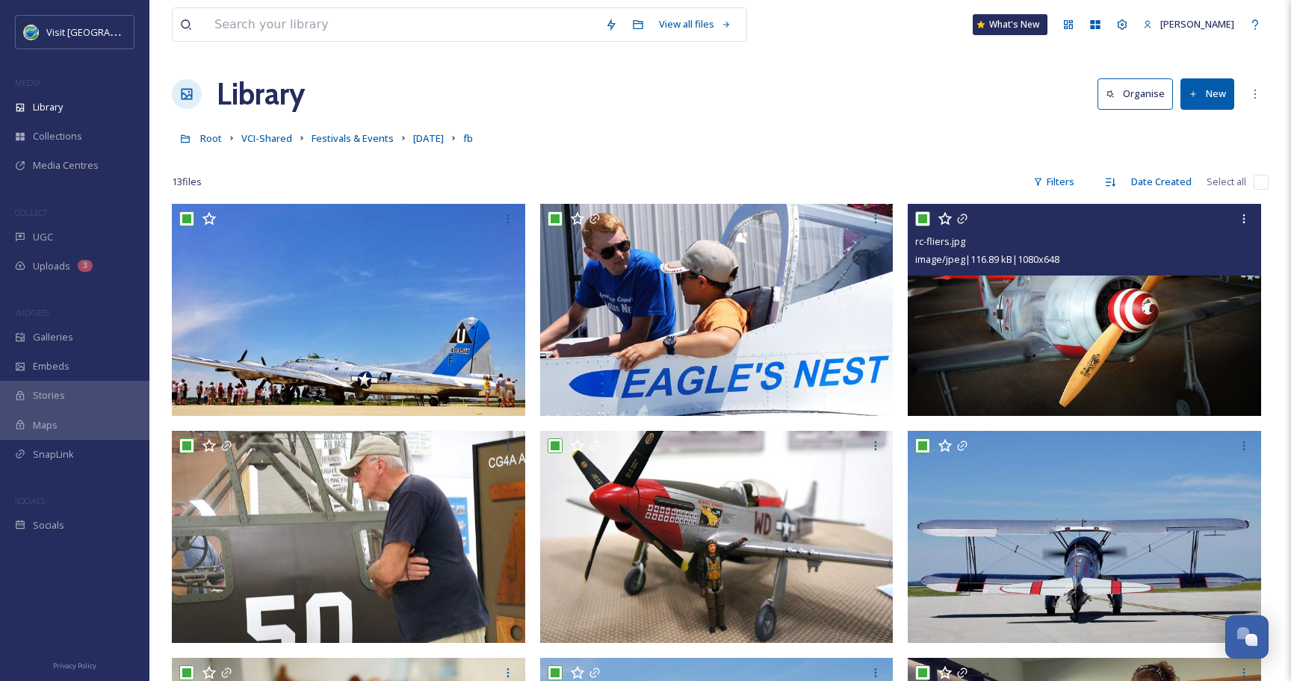
checkbox input "true"
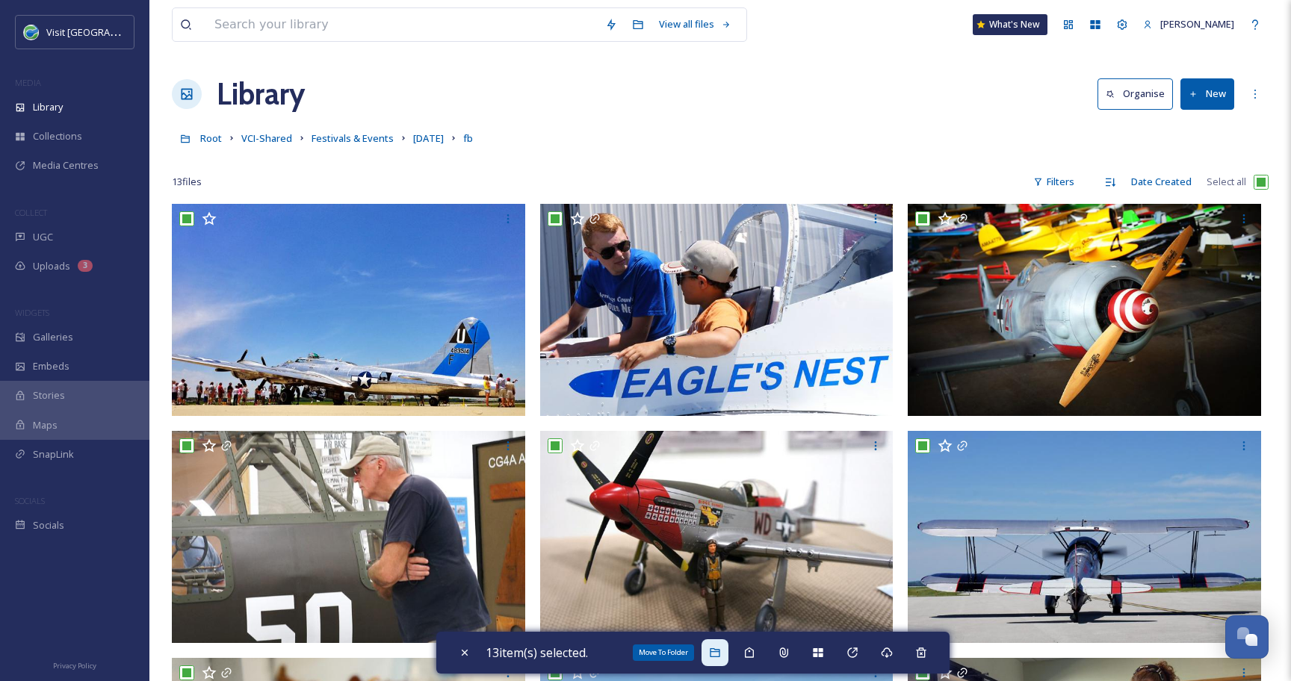
click at [717, 653] on icon at bounding box center [715, 653] width 12 height 12
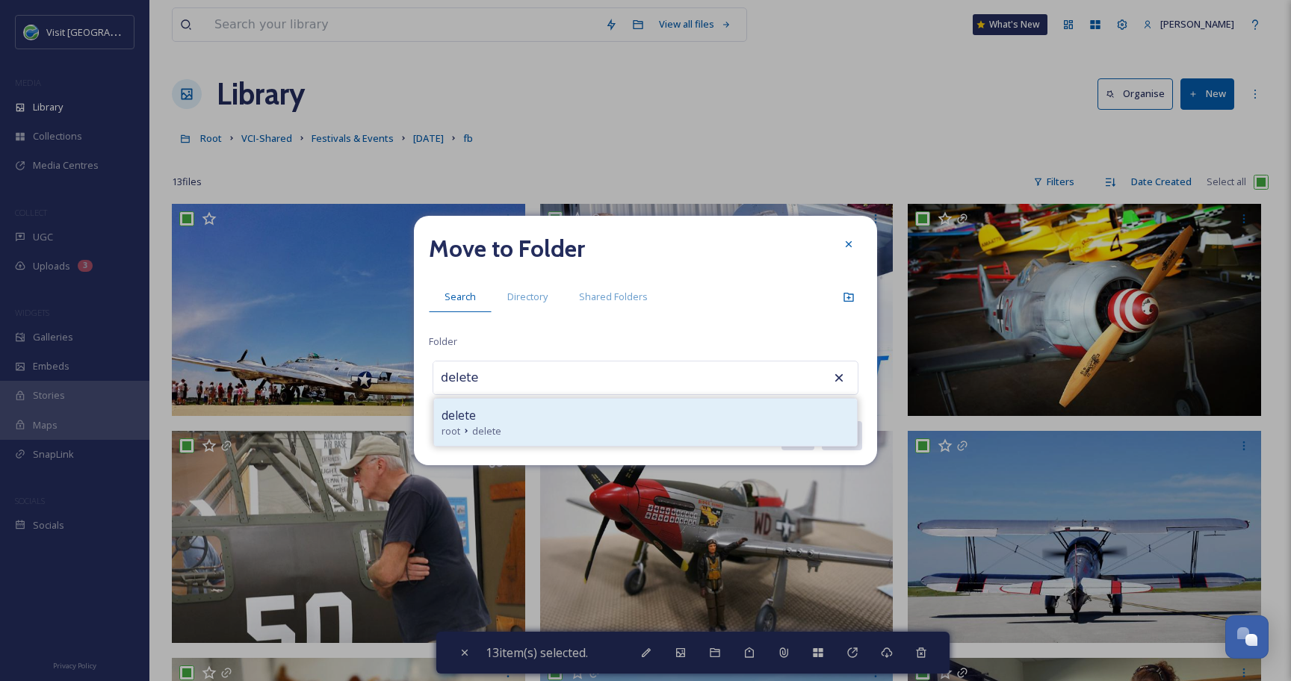
type input "delete"
click at [591, 433] on div "root delete" at bounding box center [645, 431] width 408 height 14
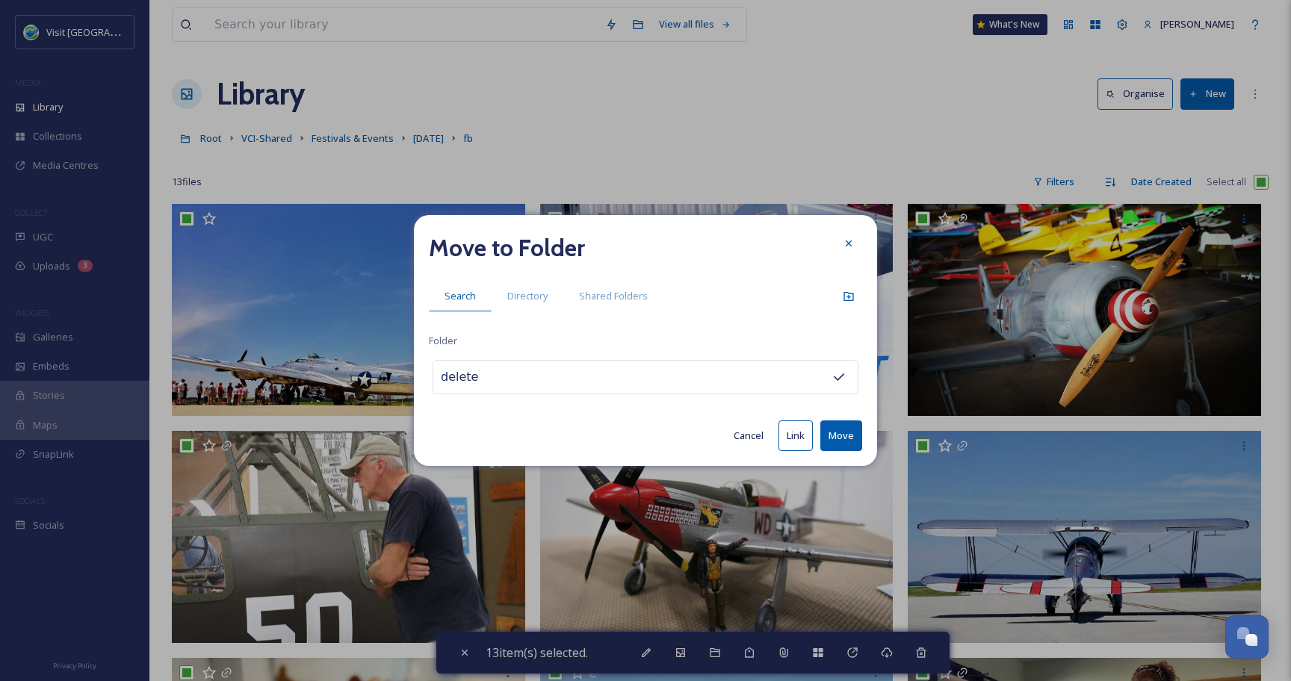
click at [835, 439] on button "Move" at bounding box center [841, 435] width 42 height 31
checkbox input "false"
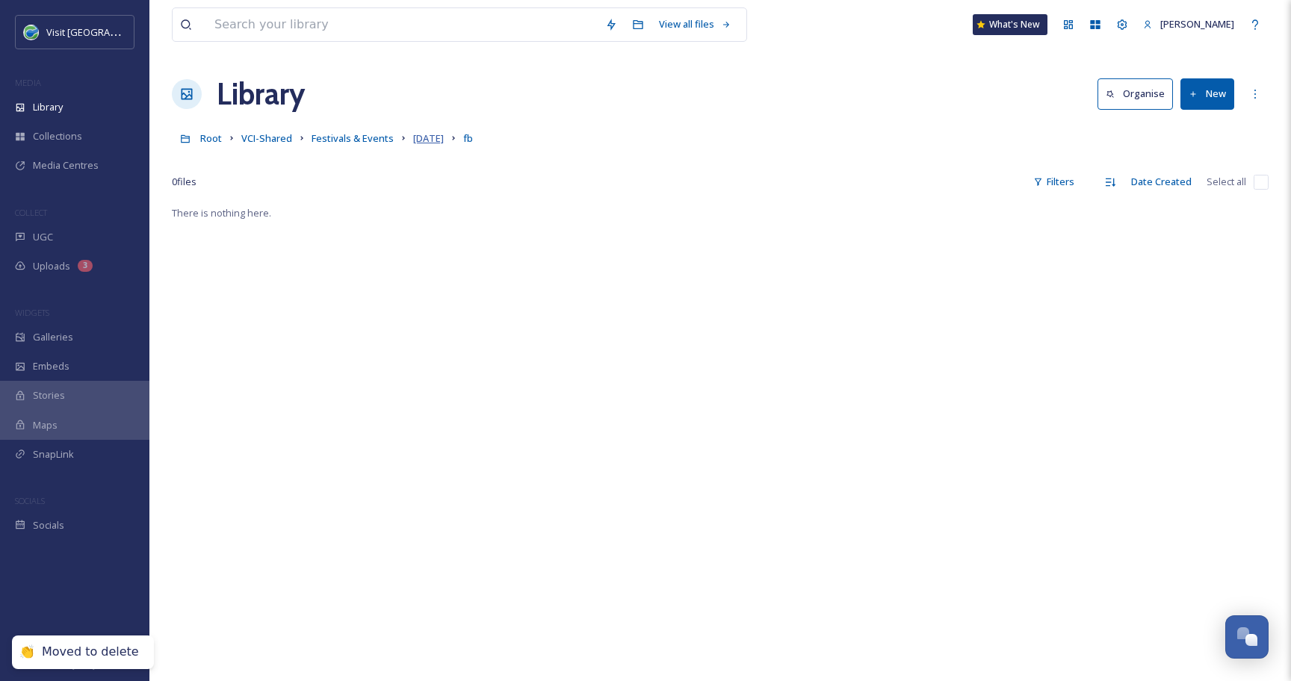
click at [442, 137] on span "[DATE]" at bounding box center [428, 137] width 31 height 13
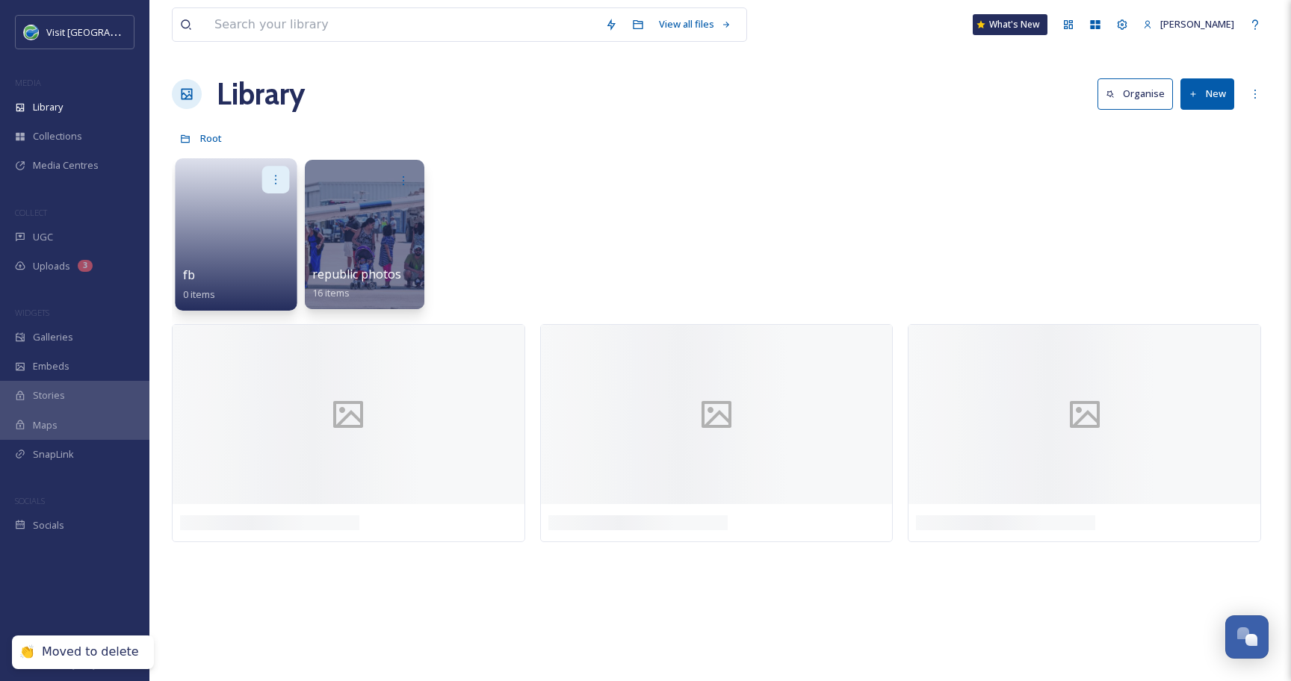
click at [269, 179] on div at bounding box center [276, 180] width 28 height 28
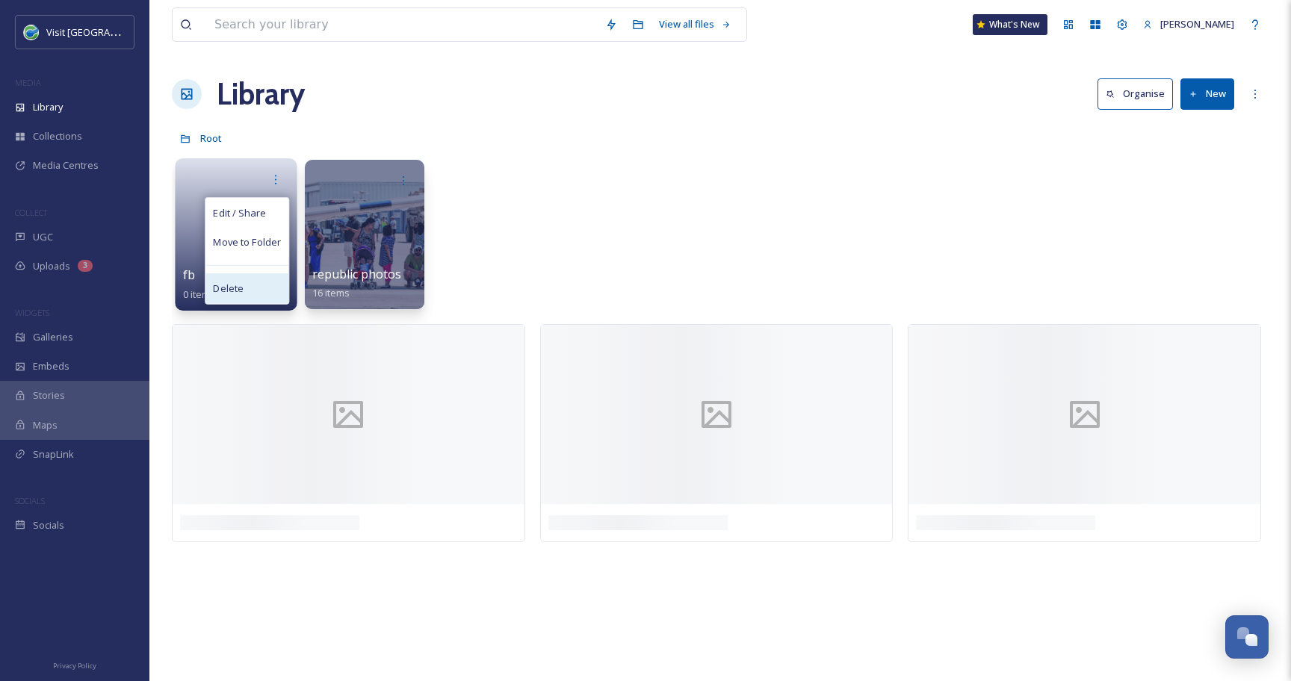
click at [269, 289] on div "Delete" at bounding box center [246, 288] width 83 height 30
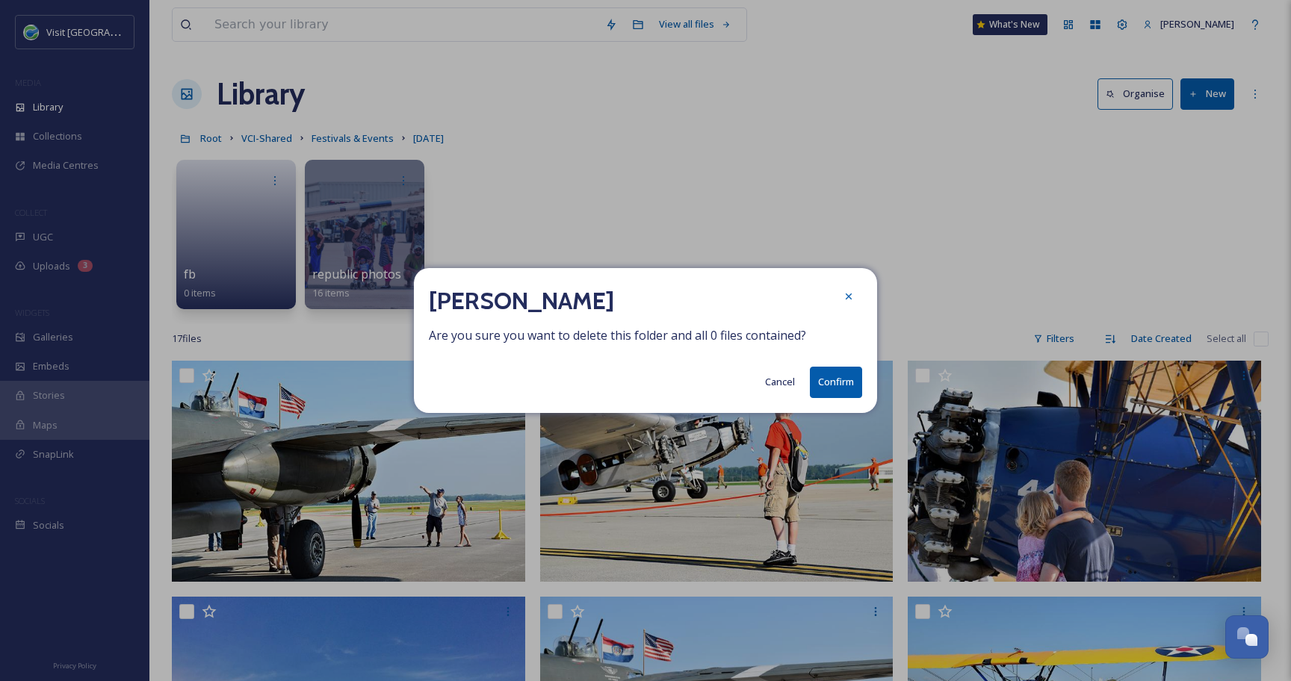
click at [841, 375] on button "Confirm" at bounding box center [836, 382] width 52 height 31
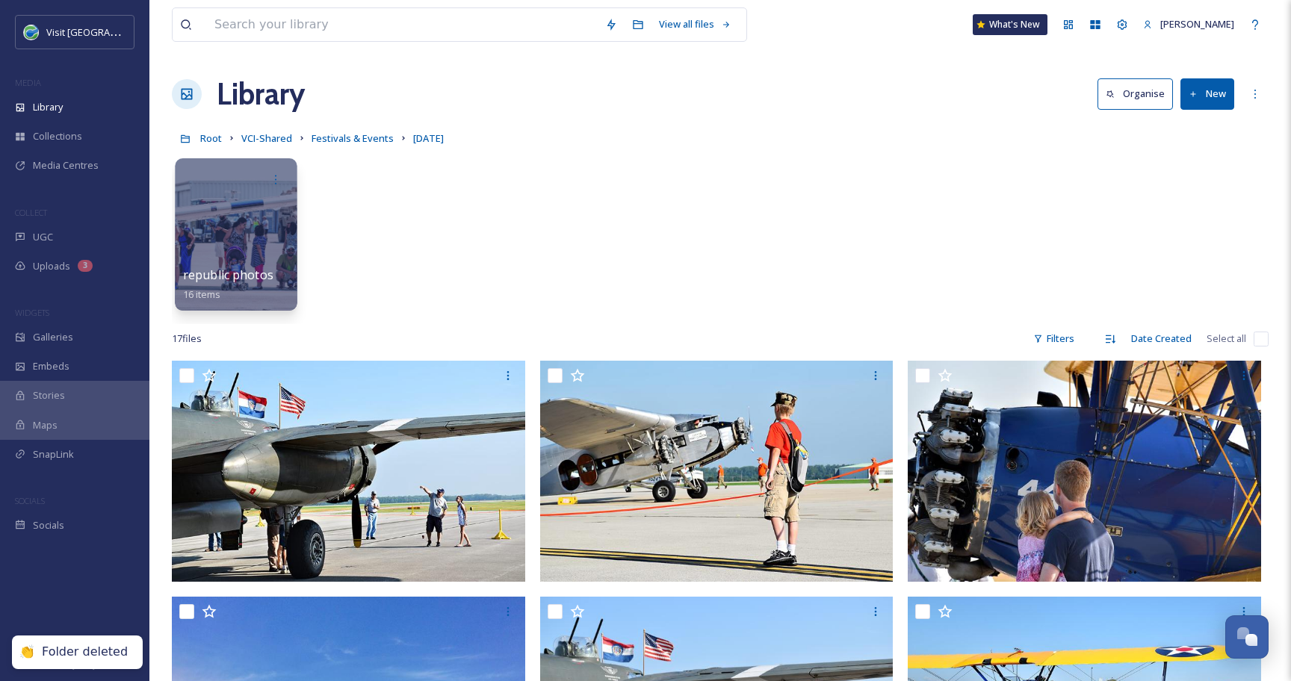
click at [237, 237] on div at bounding box center [236, 234] width 122 height 152
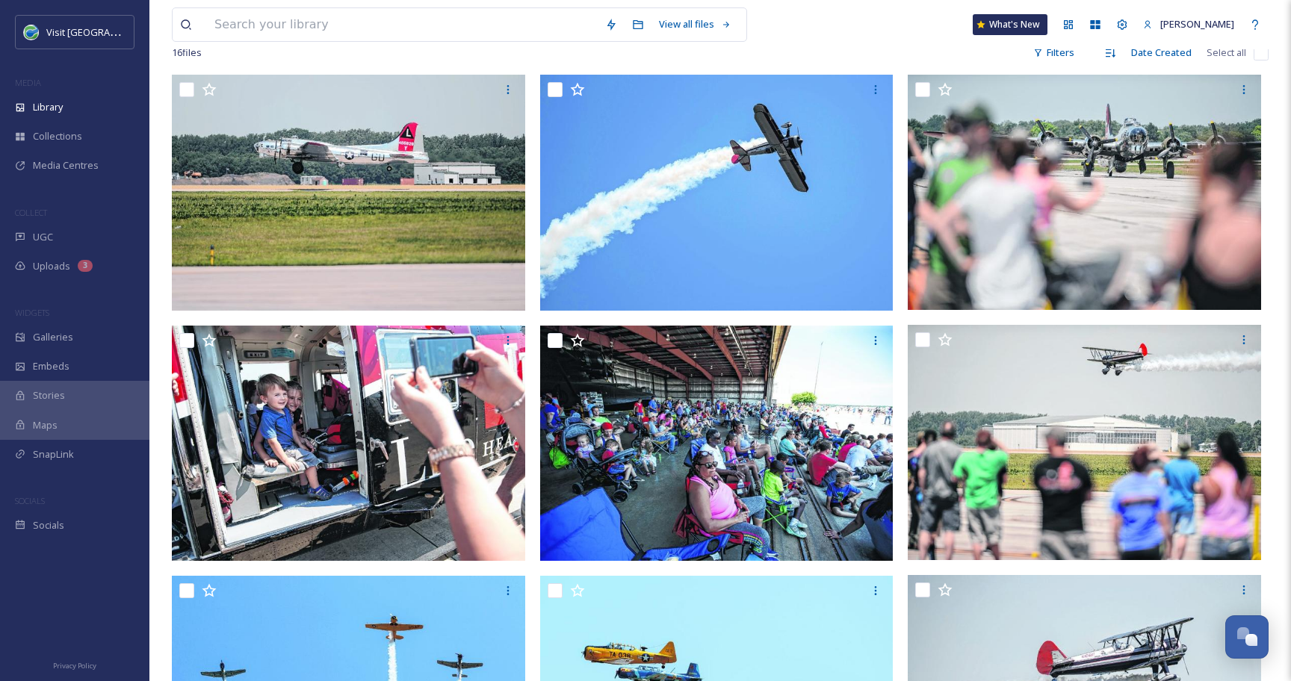
scroll to position [119, 0]
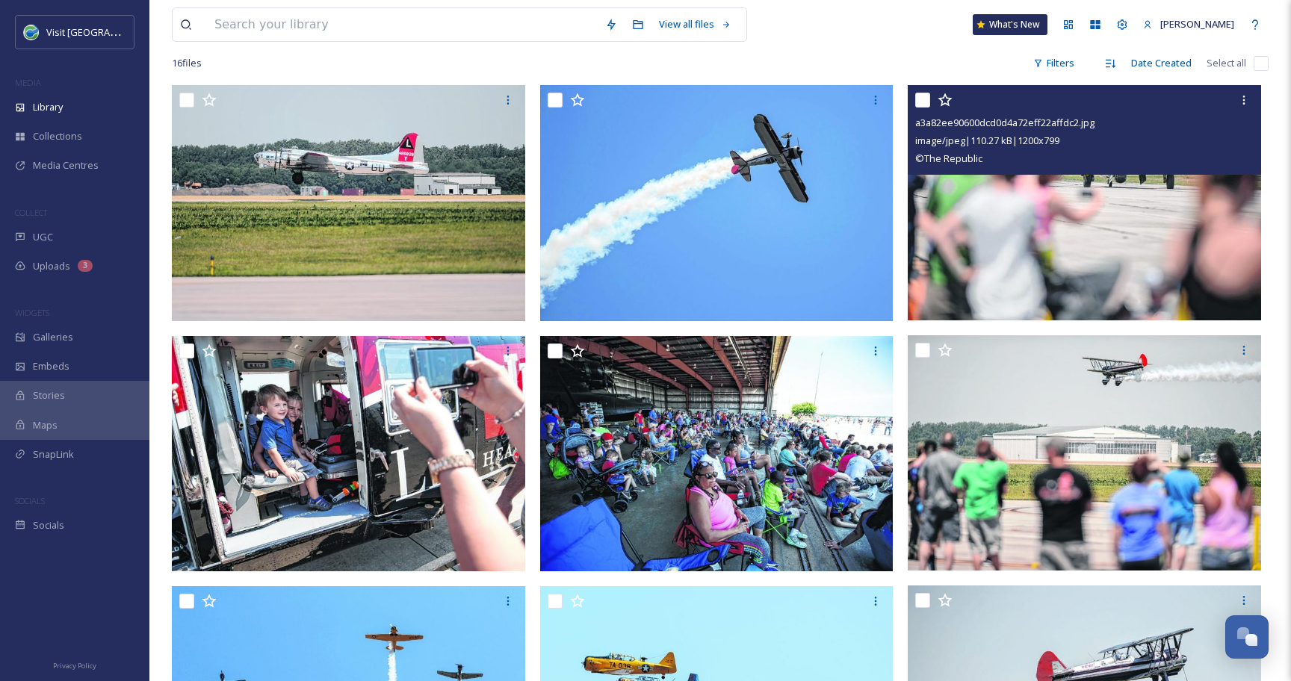
click at [923, 100] on input "checkbox" at bounding box center [922, 100] width 15 height 15
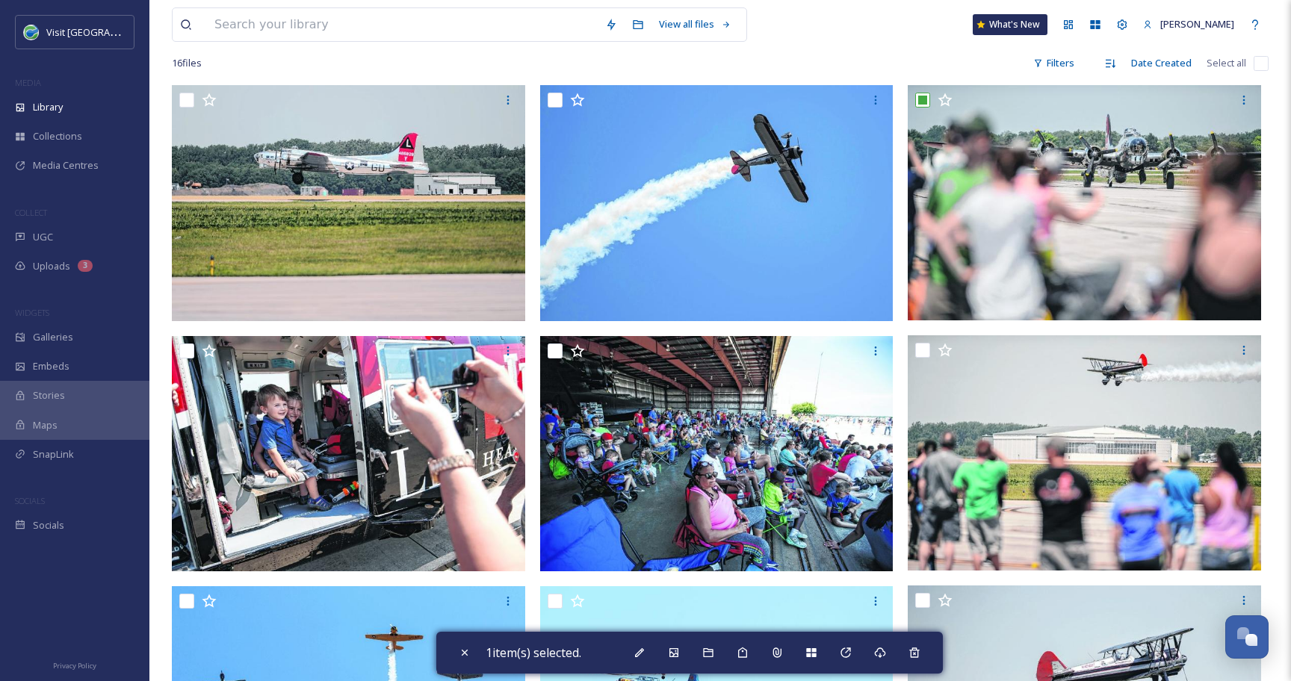
click at [872, 49] on div "View all files What's New [PERSON_NAME]" at bounding box center [720, 24] width 1096 height 49
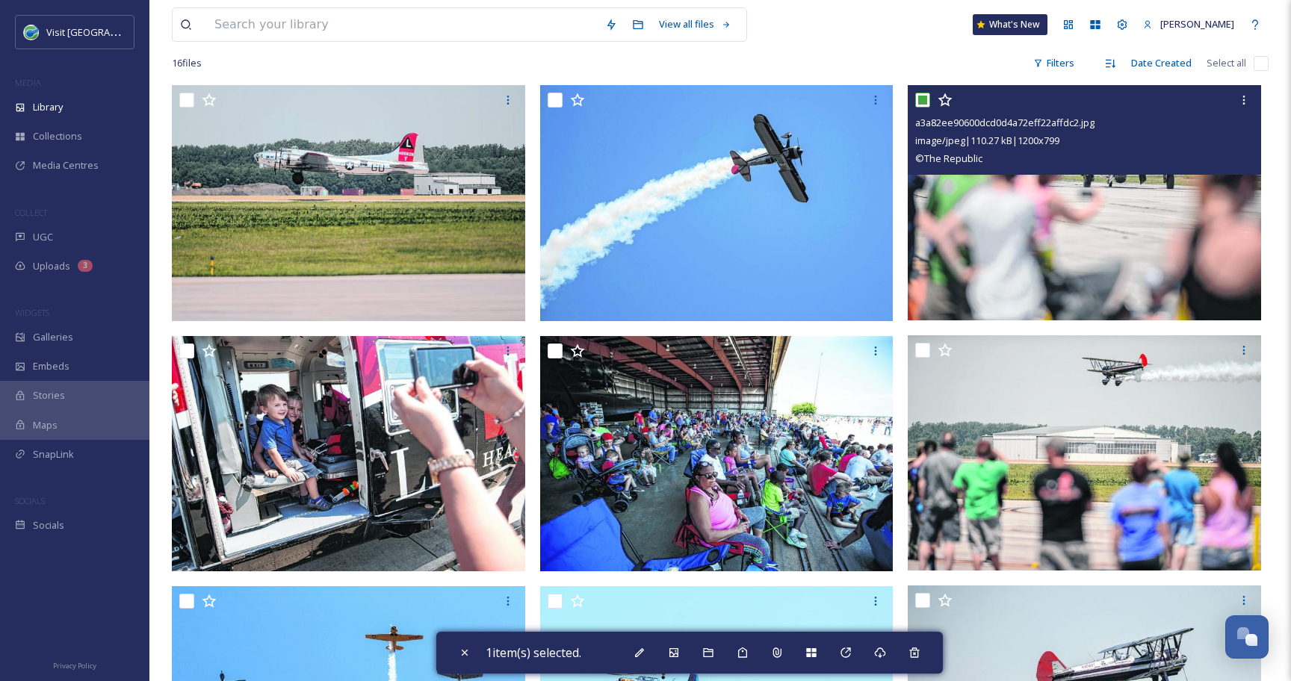
click at [922, 101] on input "checkbox" at bounding box center [922, 100] width 15 height 15
checkbox input "false"
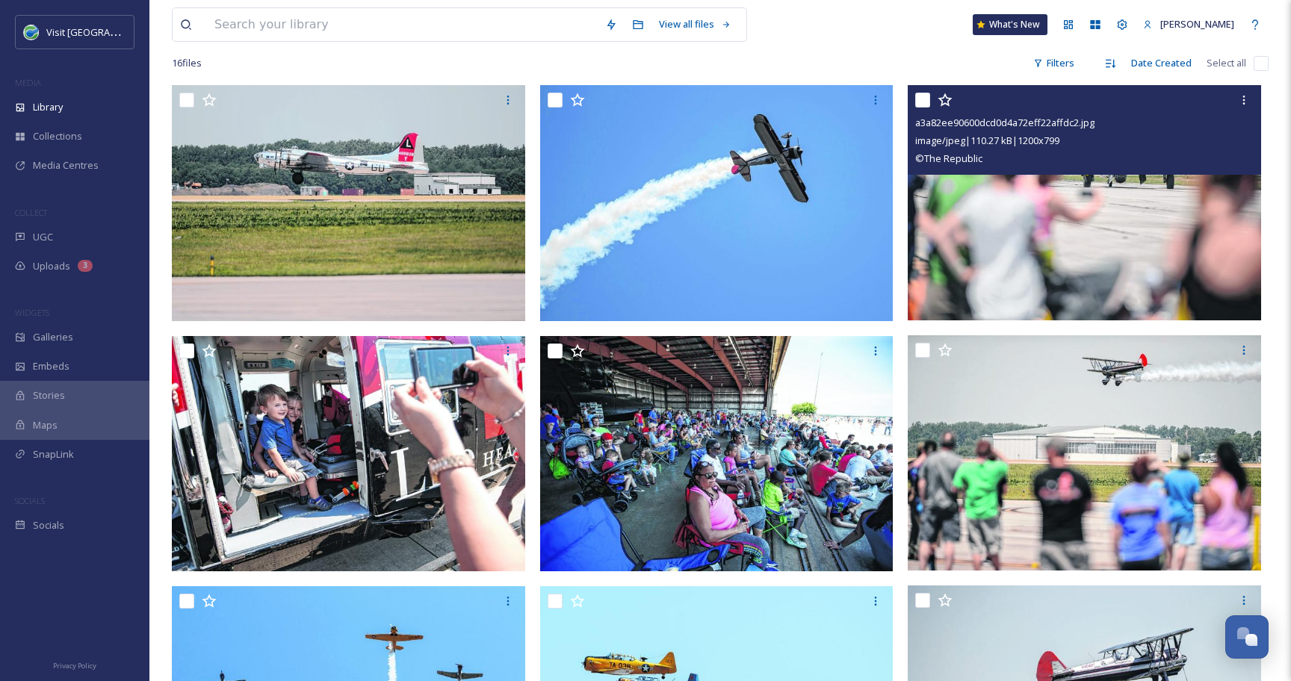
scroll to position [0, 0]
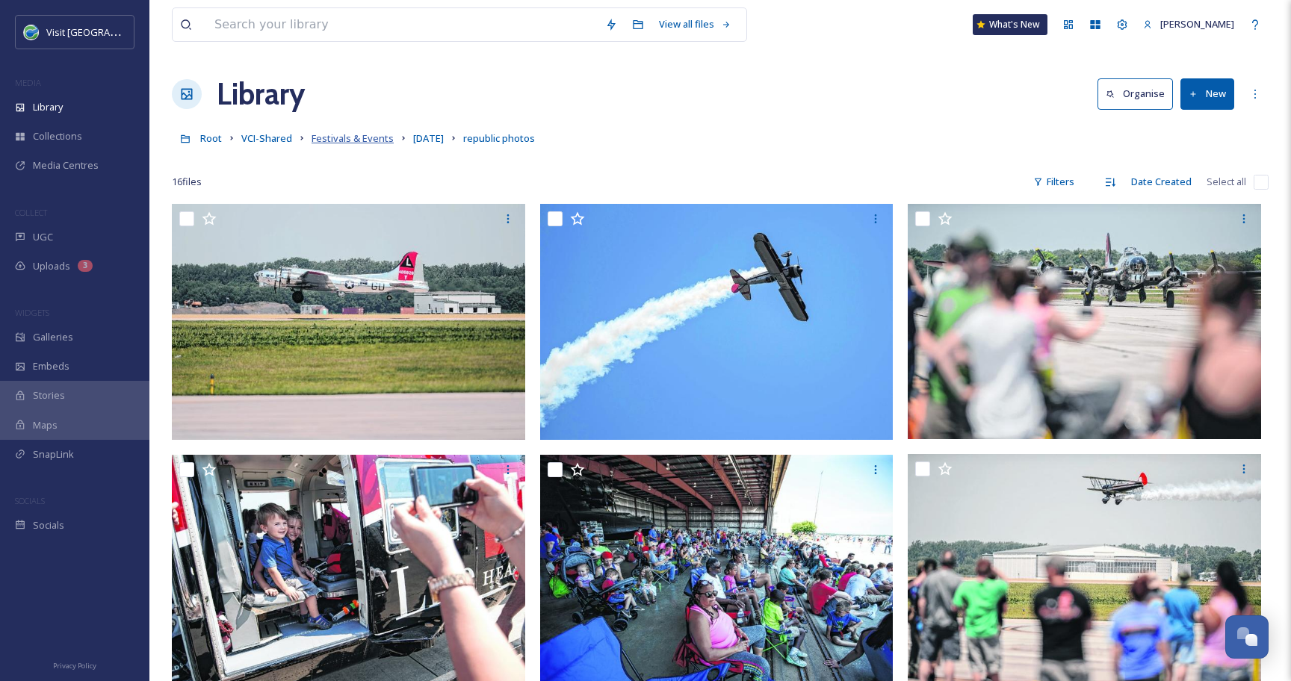
click at [361, 141] on span "Festivals & Events" at bounding box center [352, 137] width 82 height 13
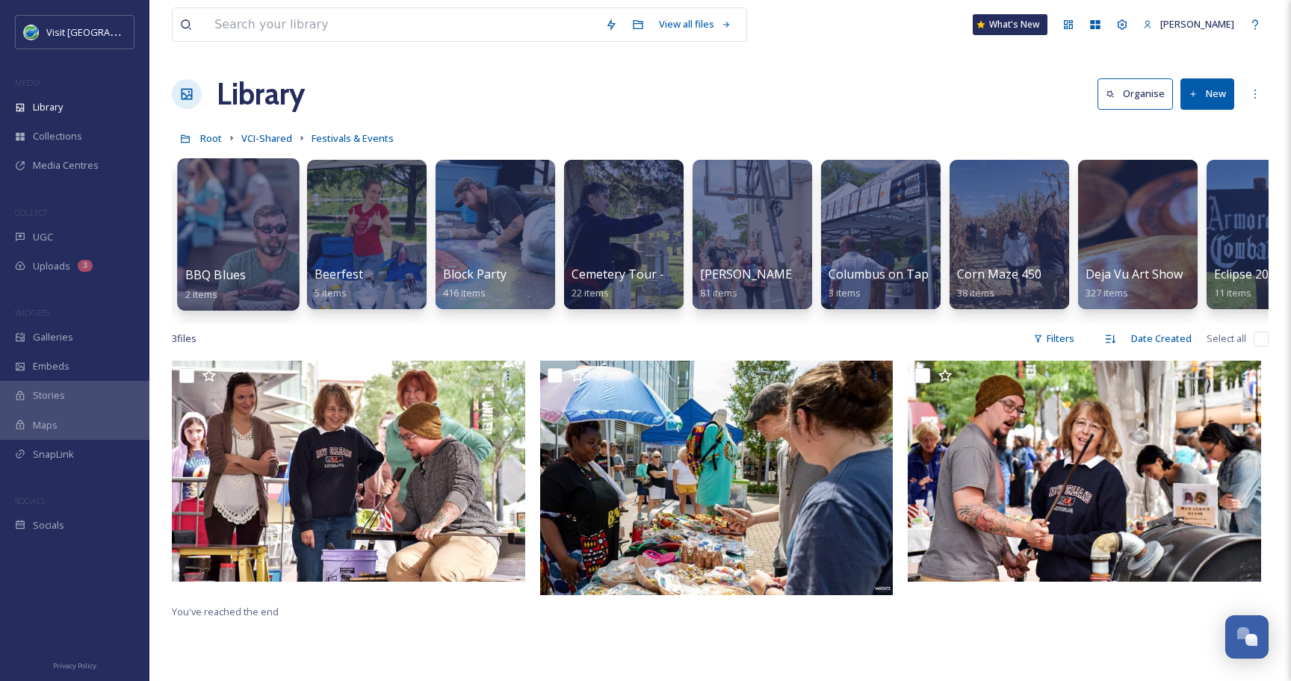
scroll to position [0, 259]
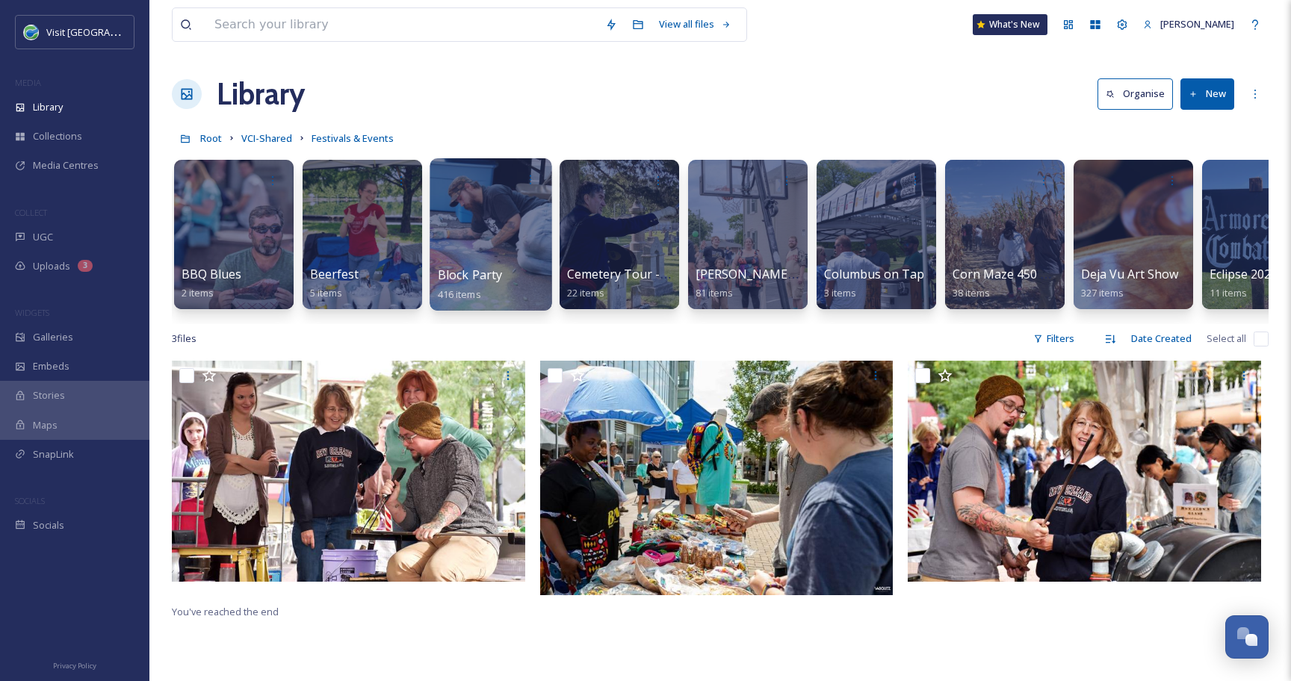
click at [481, 232] on div at bounding box center [490, 234] width 122 height 152
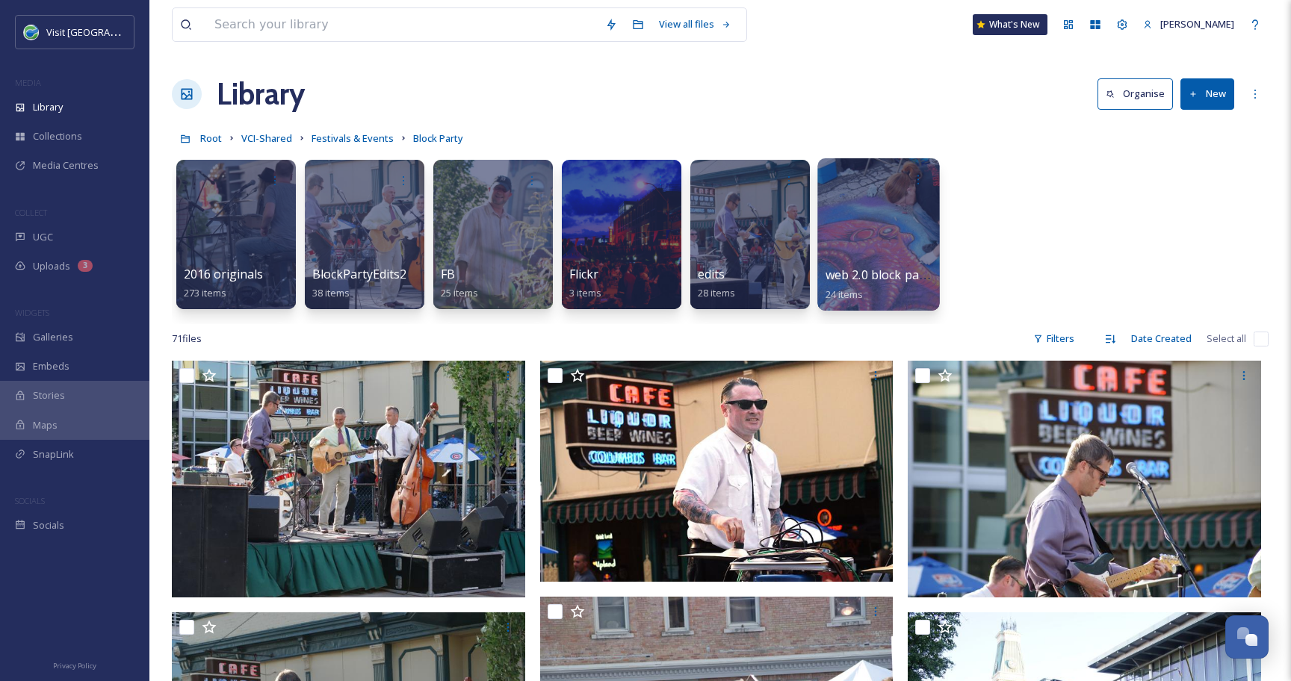
click at [864, 244] on div at bounding box center [878, 234] width 122 height 152
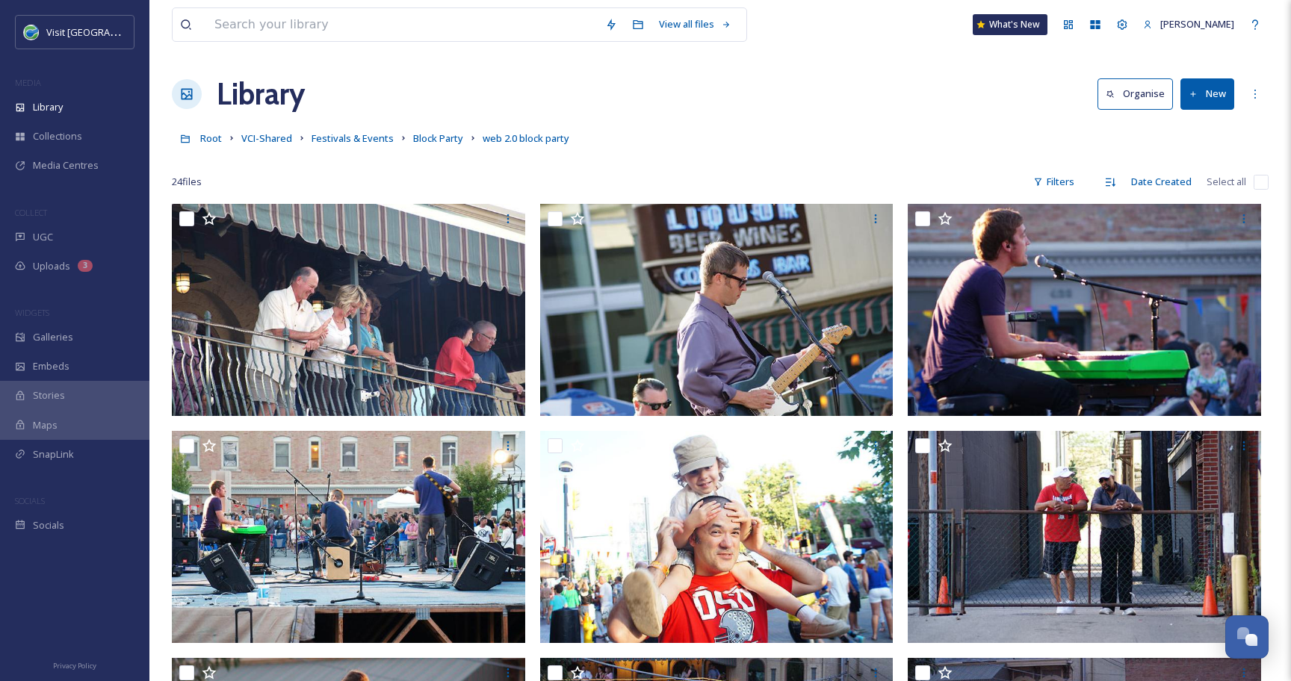
click at [1261, 183] on input "checkbox" at bounding box center [1260, 182] width 15 height 15
checkbox input "true"
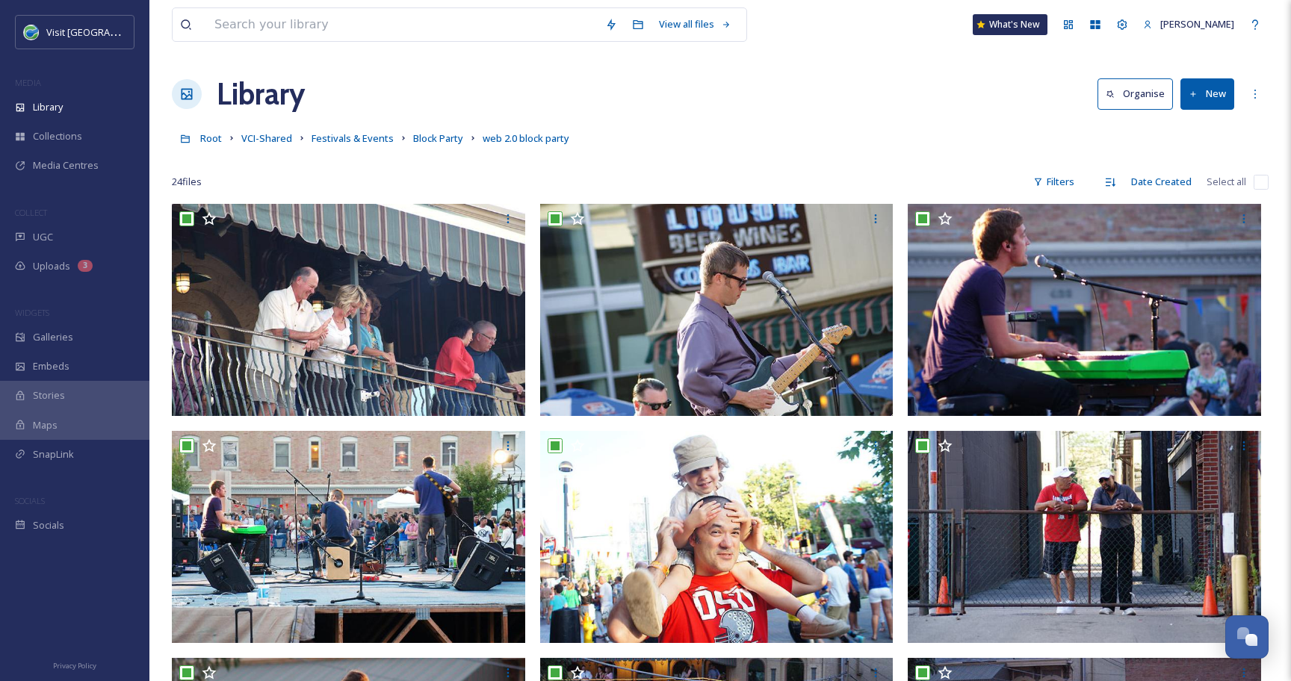
checkbox input "true"
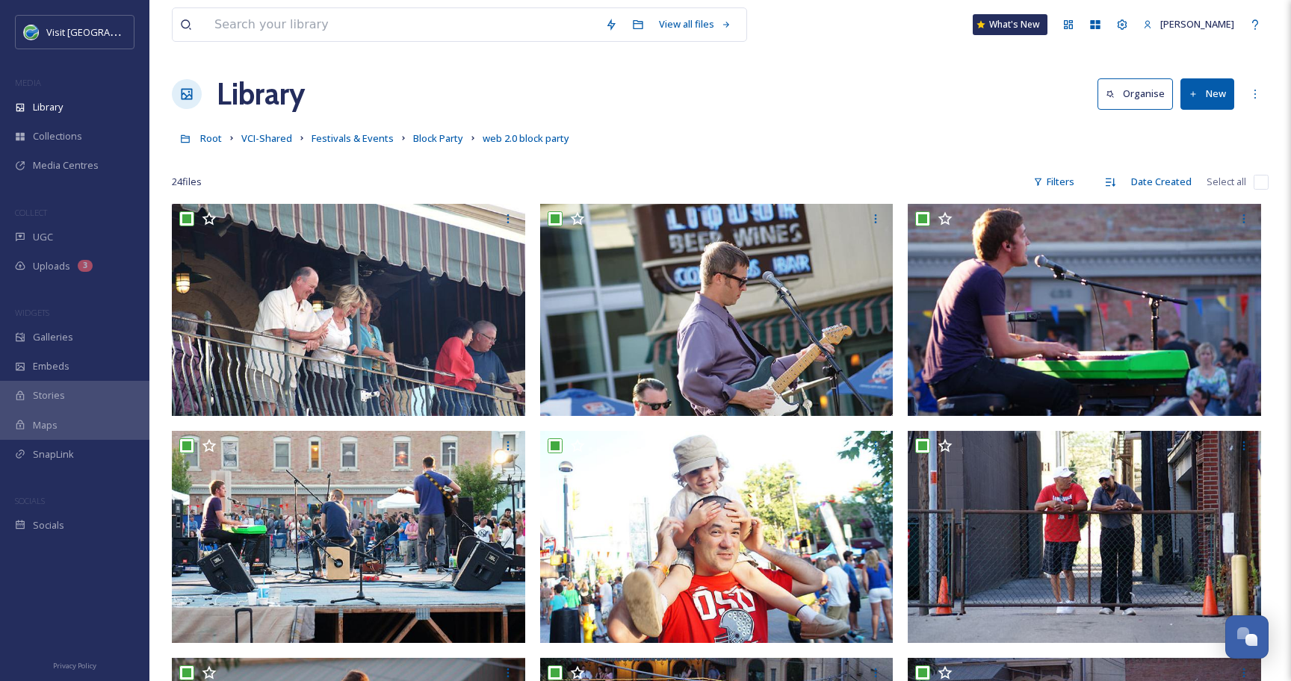
checkbox input "true"
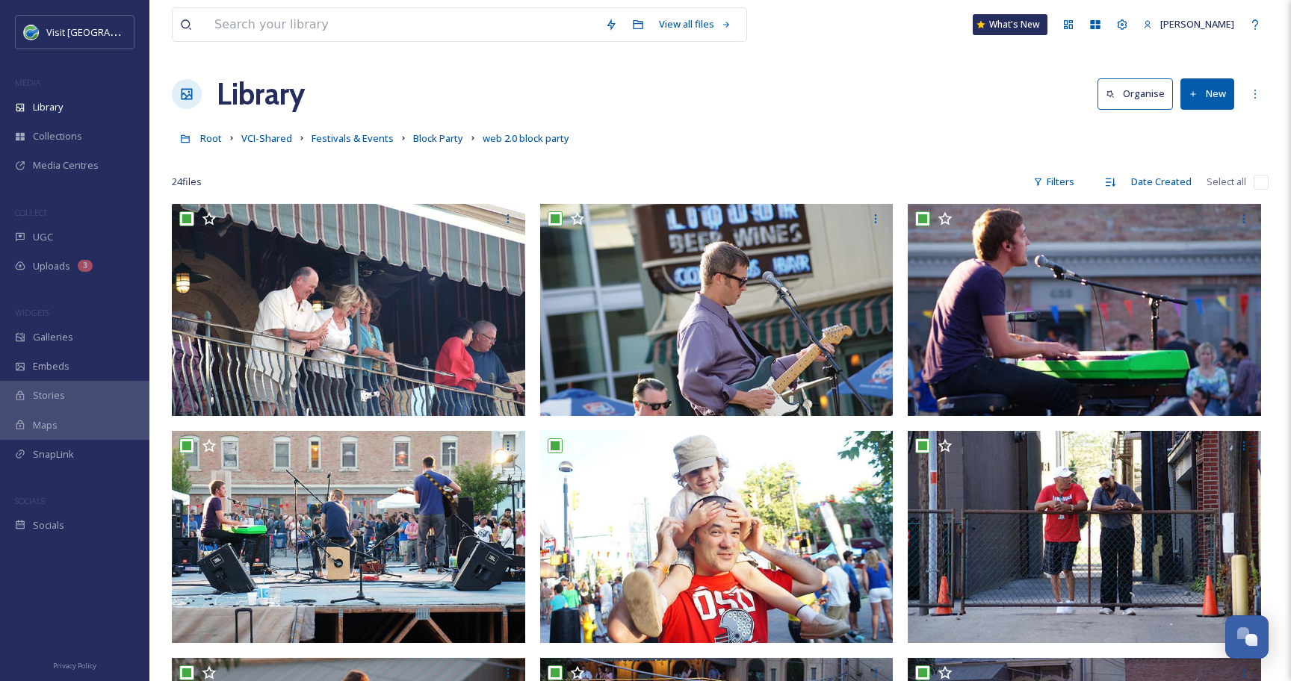
checkbox input "true"
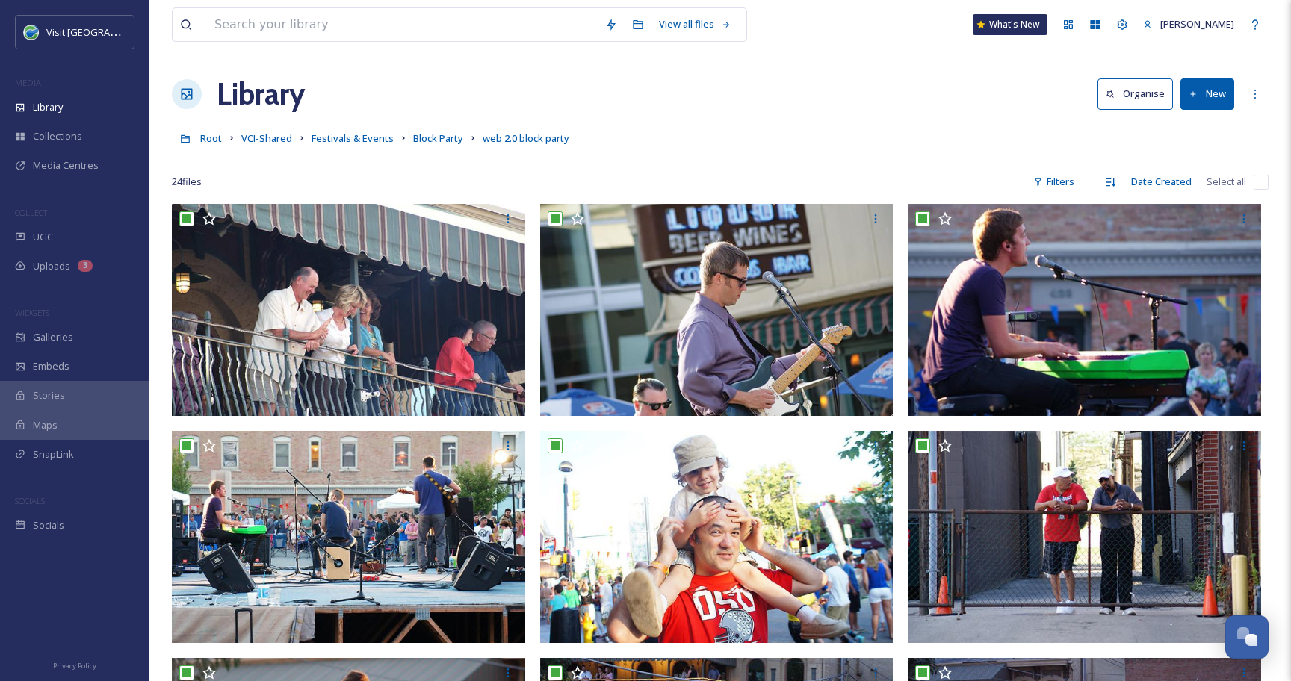
checkbox input "true"
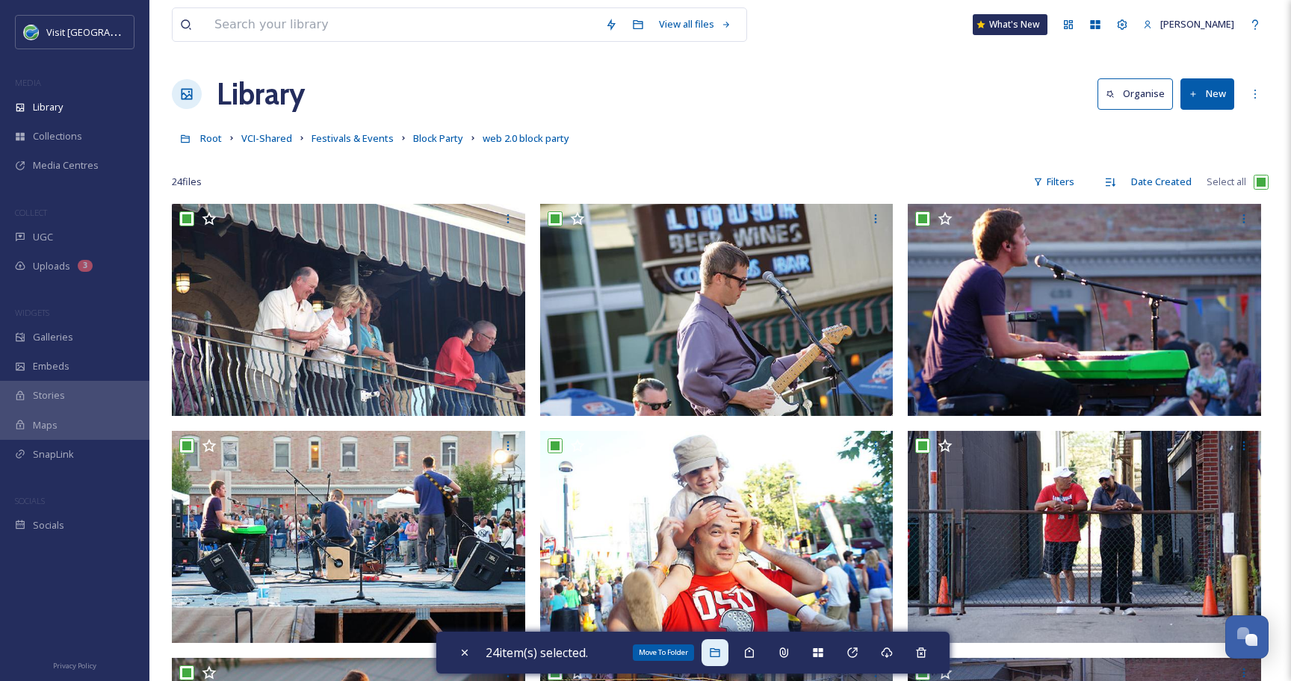
click at [726, 656] on div "Move To Folder" at bounding box center [714, 652] width 27 height 27
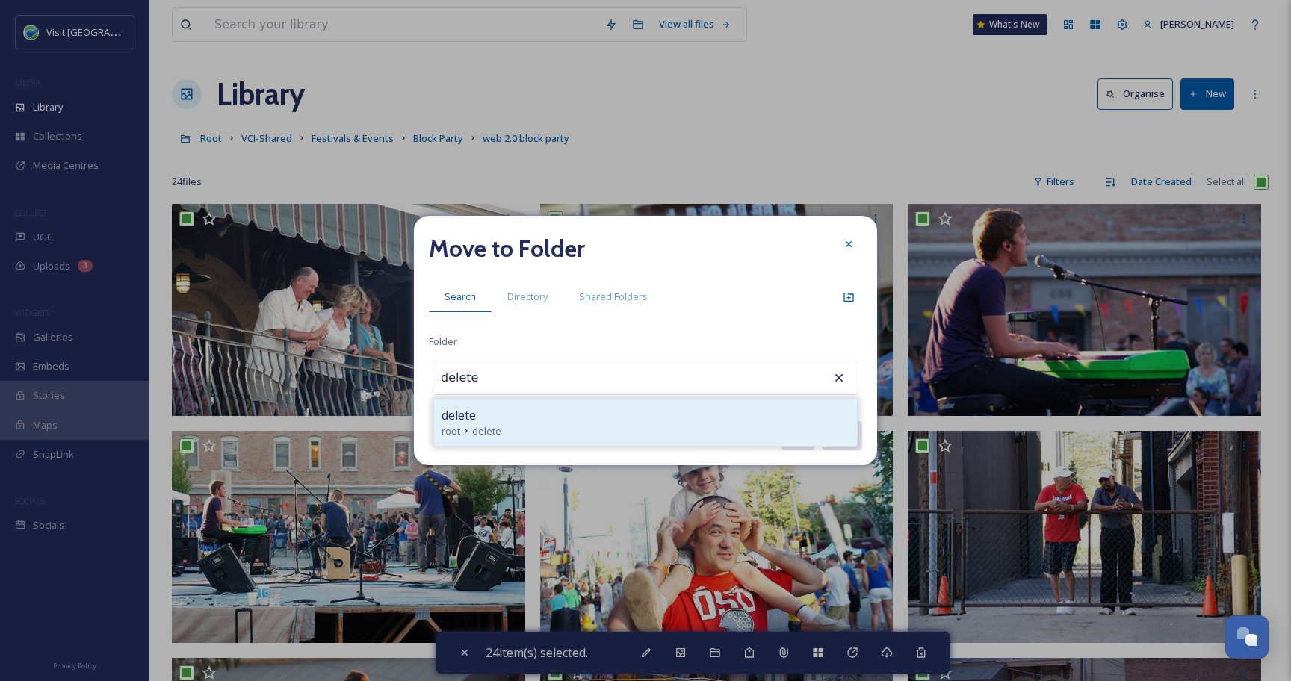
type input "delete"
click at [460, 409] on span "delete" at bounding box center [458, 415] width 34 height 18
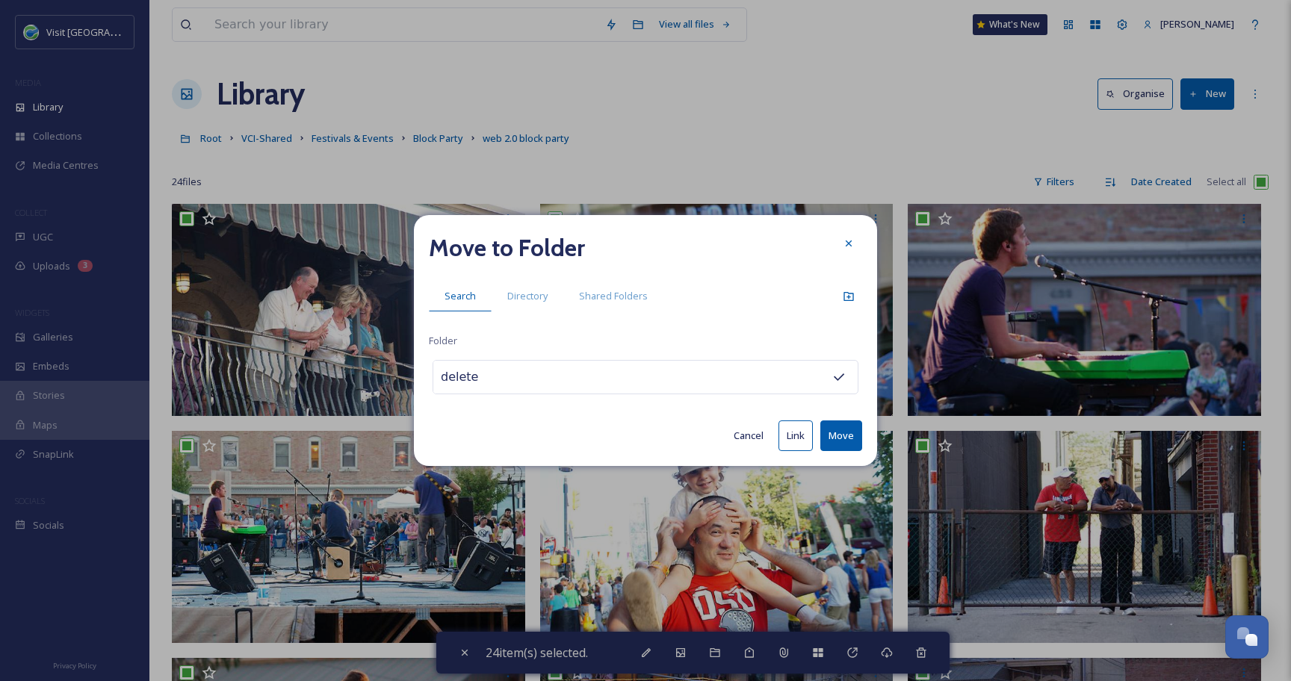
click at [845, 442] on button "Move" at bounding box center [841, 435] width 42 height 31
checkbox input "false"
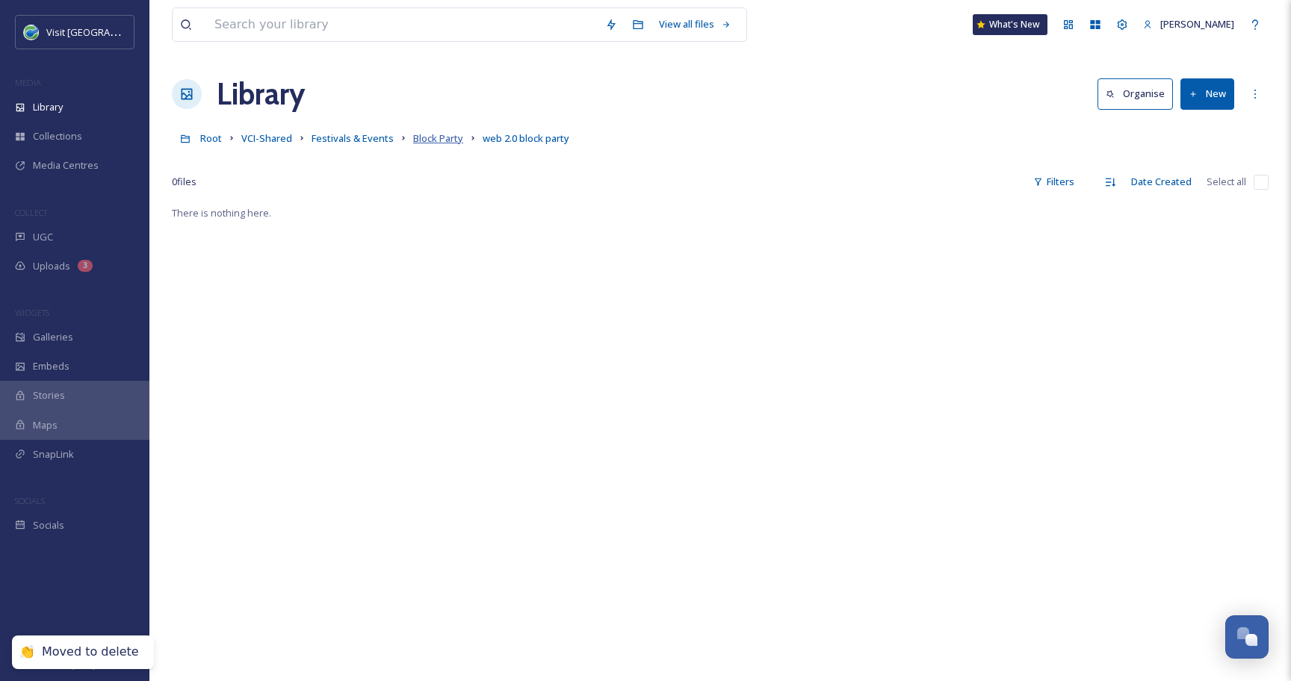
click at [440, 141] on span "Block Party" at bounding box center [438, 137] width 50 height 13
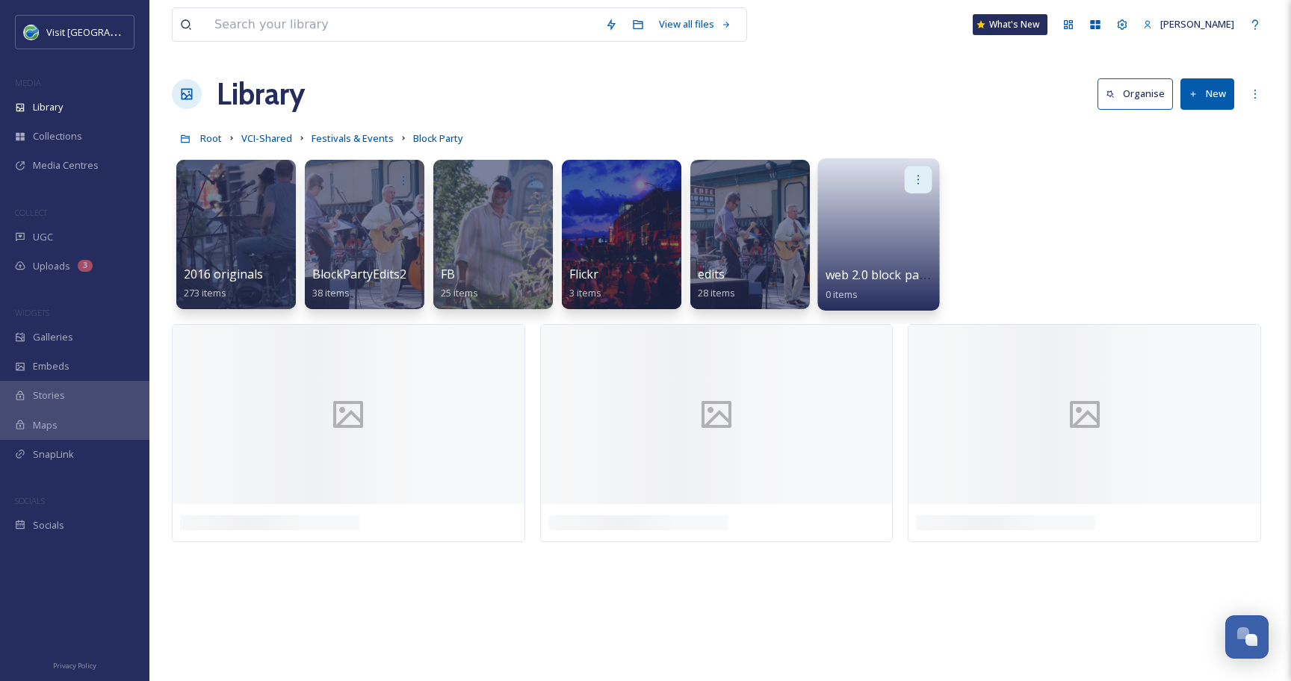
click at [919, 173] on div at bounding box center [918, 180] width 28 height 28
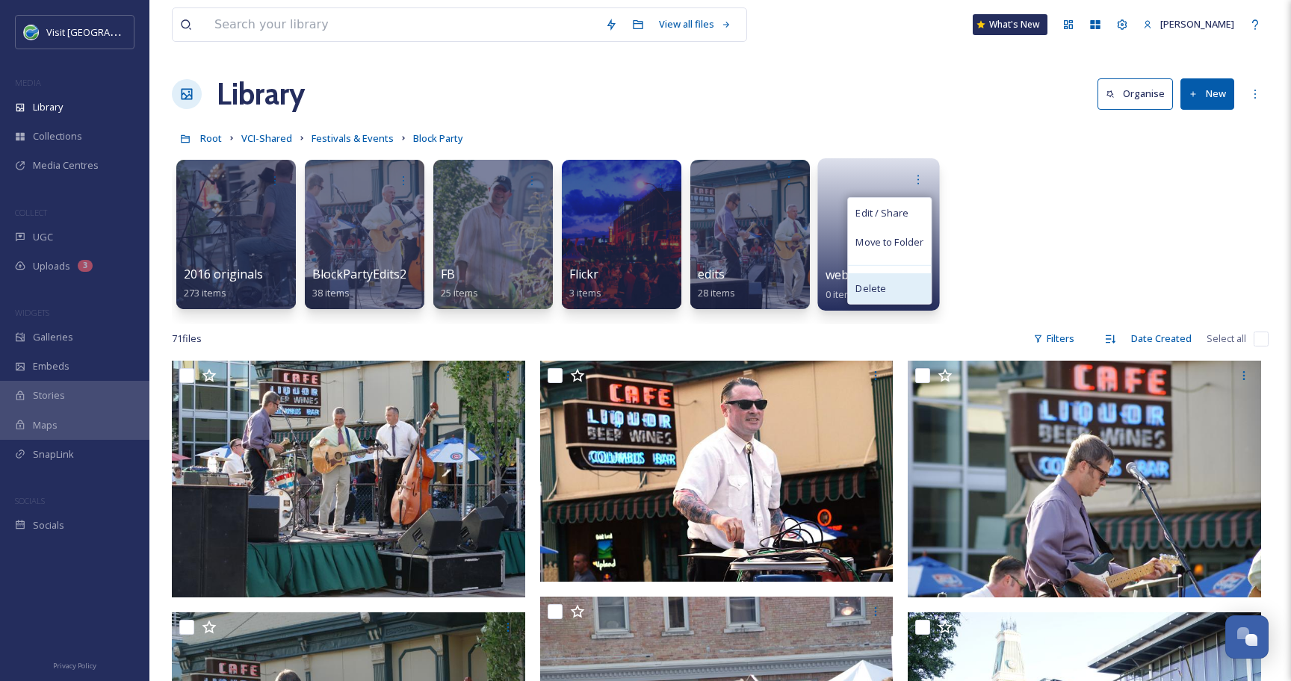
click at [875, 291] on span "Delete" at bounding box center [870, 289] width 31 height 15
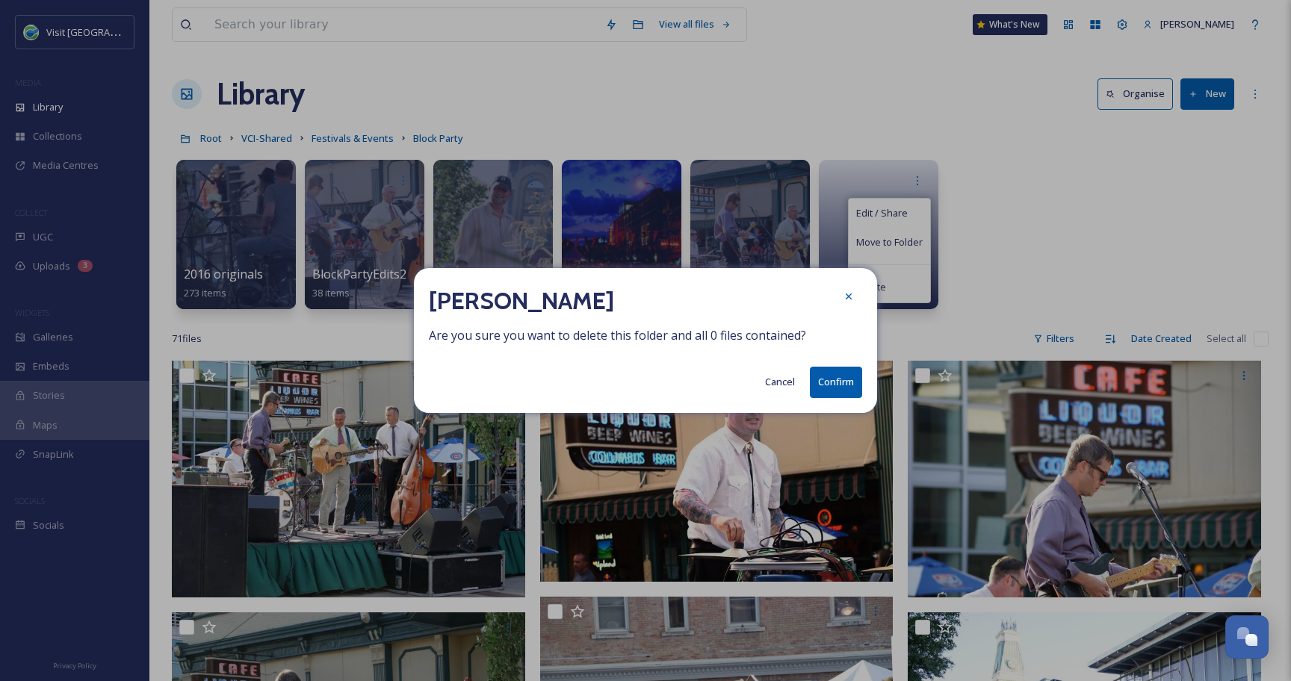
click at [843, 379] on button "Confirm" at bounding box center [836, 382] width 52 height 31
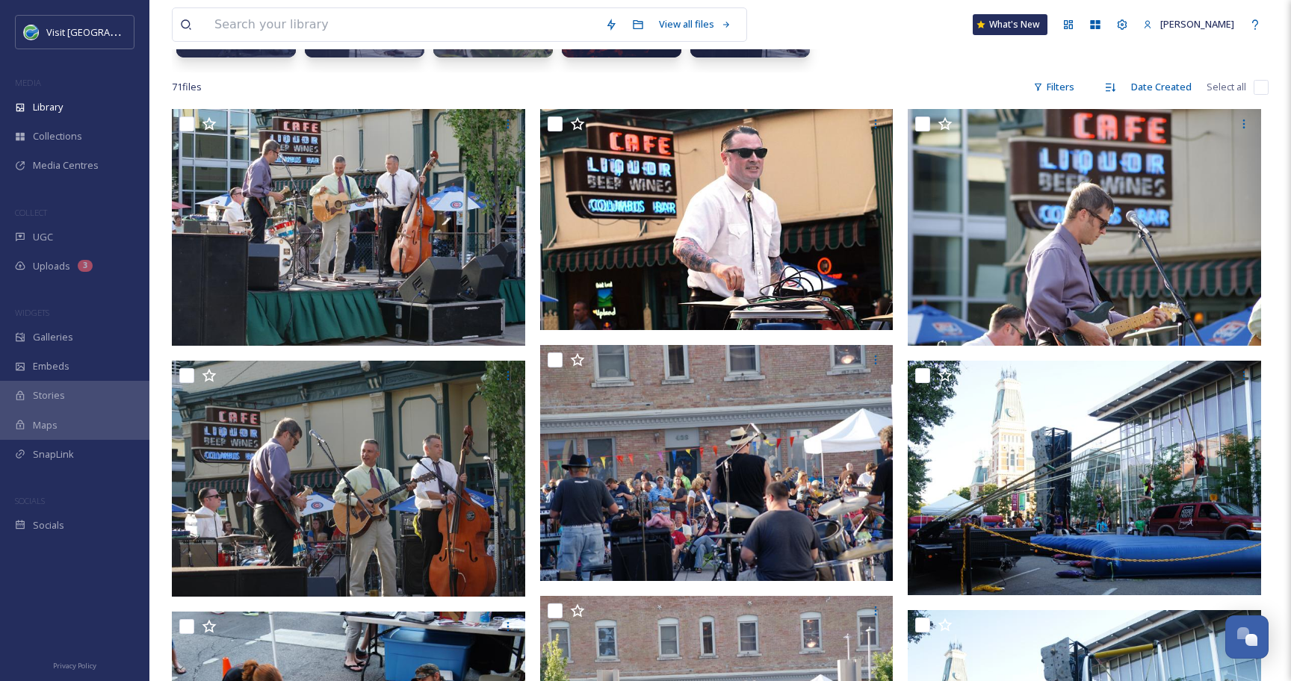
scroll to position [254, 0]
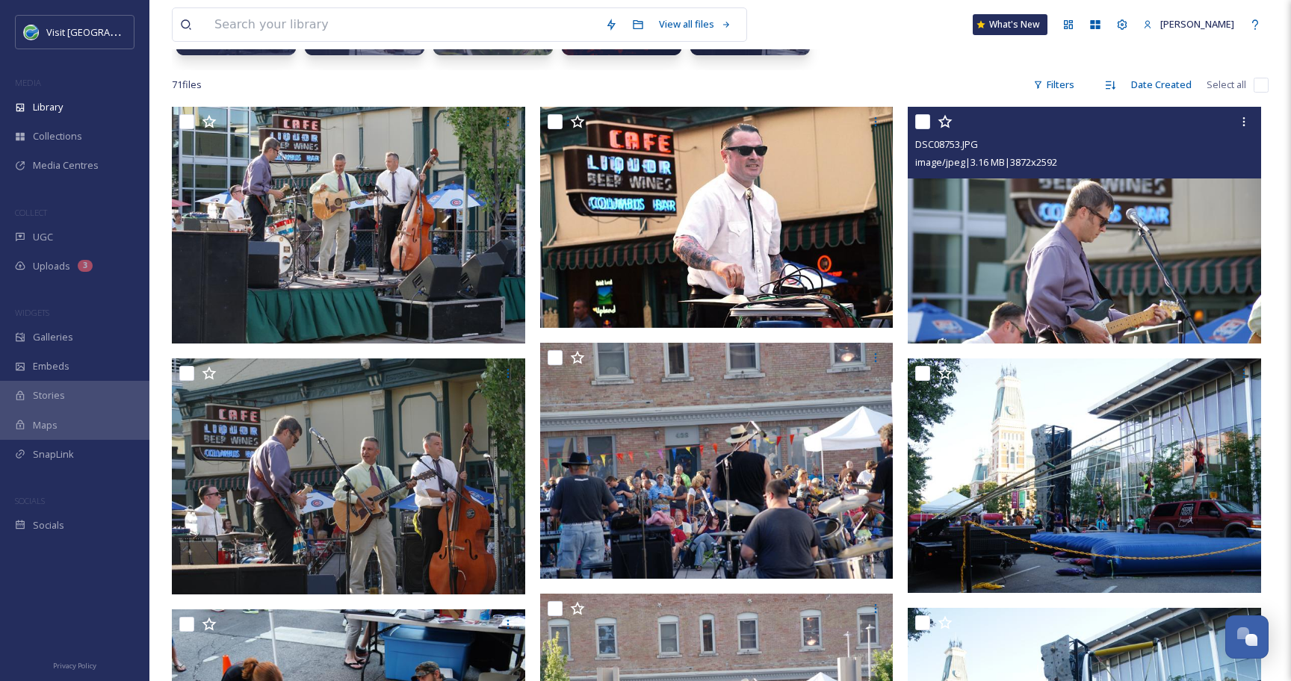
click at [923, 120] on input "checkbox" at bounding box center [922, 121] width 15 height 15
checkbox input "true"
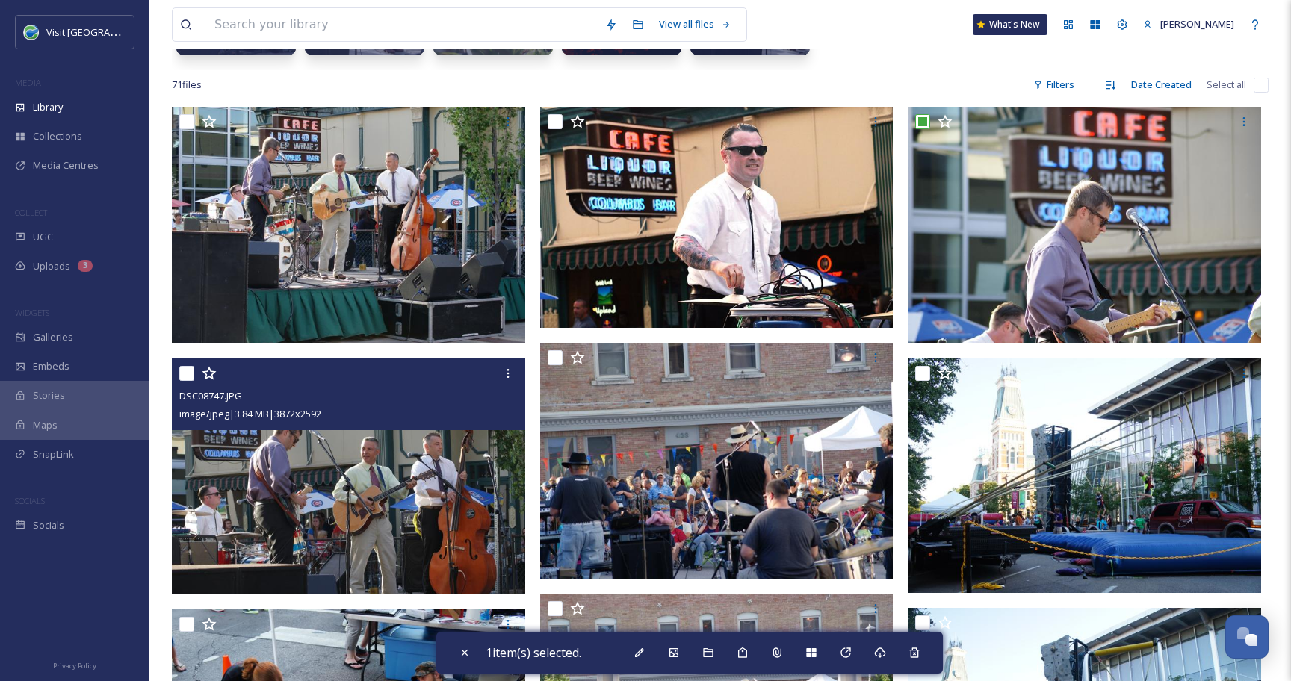
click at [184, 370] on input "checkbox" at bounding box center [186, 373] width 15 height 15
checkbox input "true"
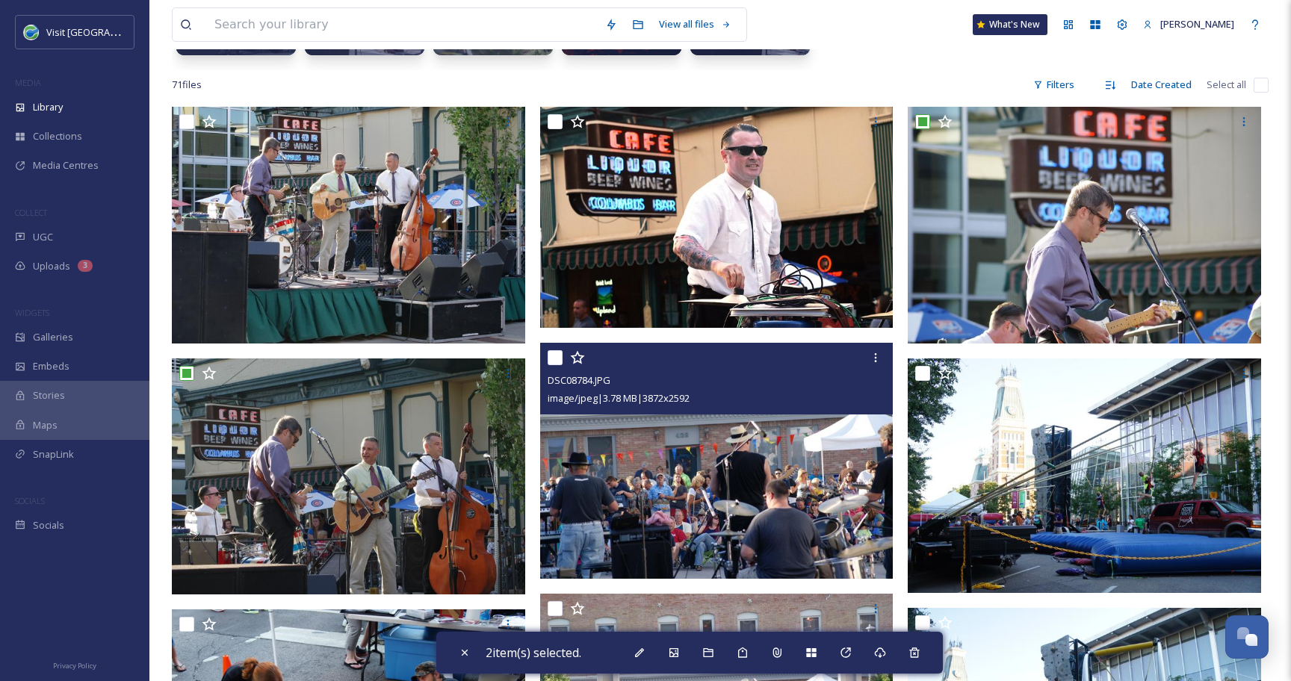
click at [558, 358] on input "checkbox" at bounding box center [554, 357] width 15 height 15
checkbox input "true"
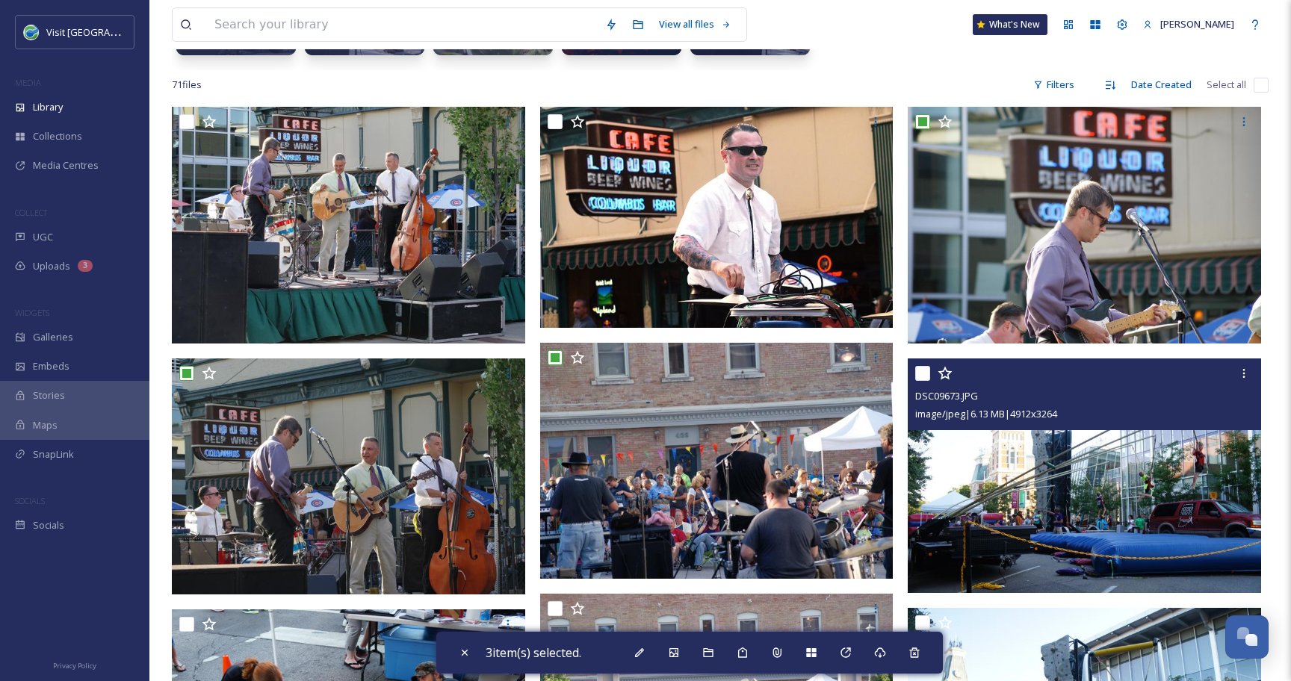
click at [924, 373] on input "checkbox" at bounding box center [922, 373] width 15 height 15
checkbox input "true"
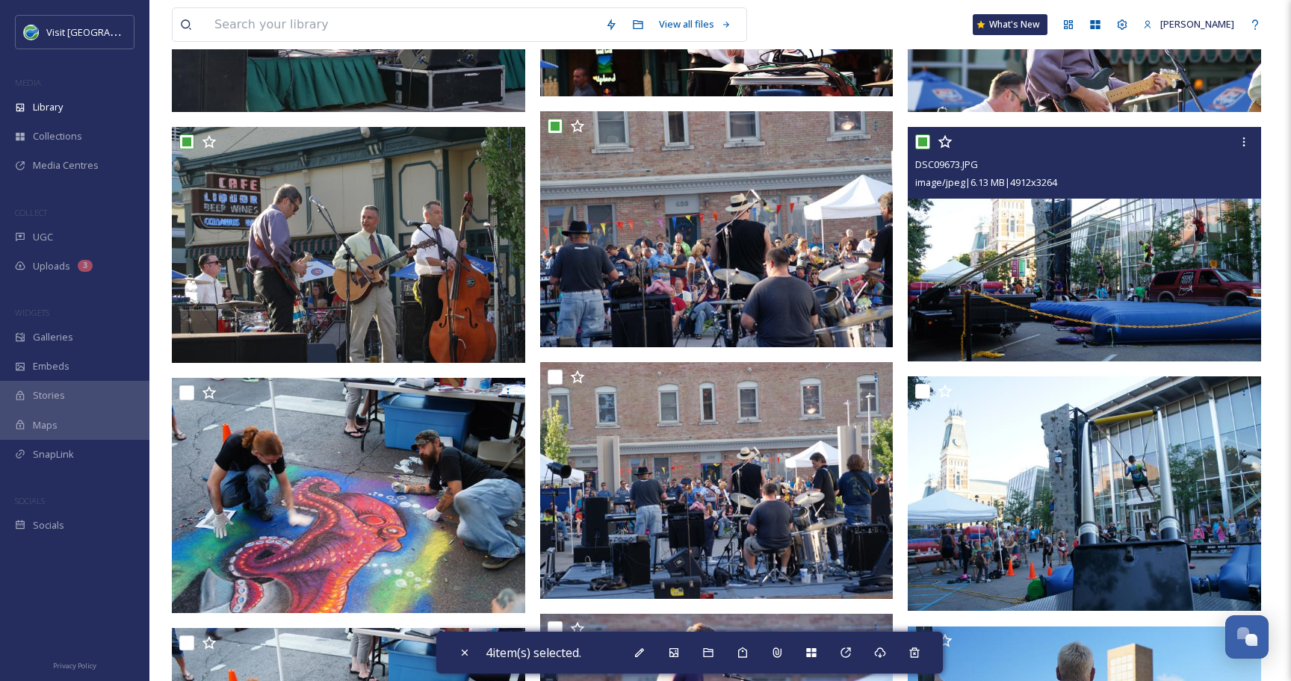
scroll to position [486, 0]
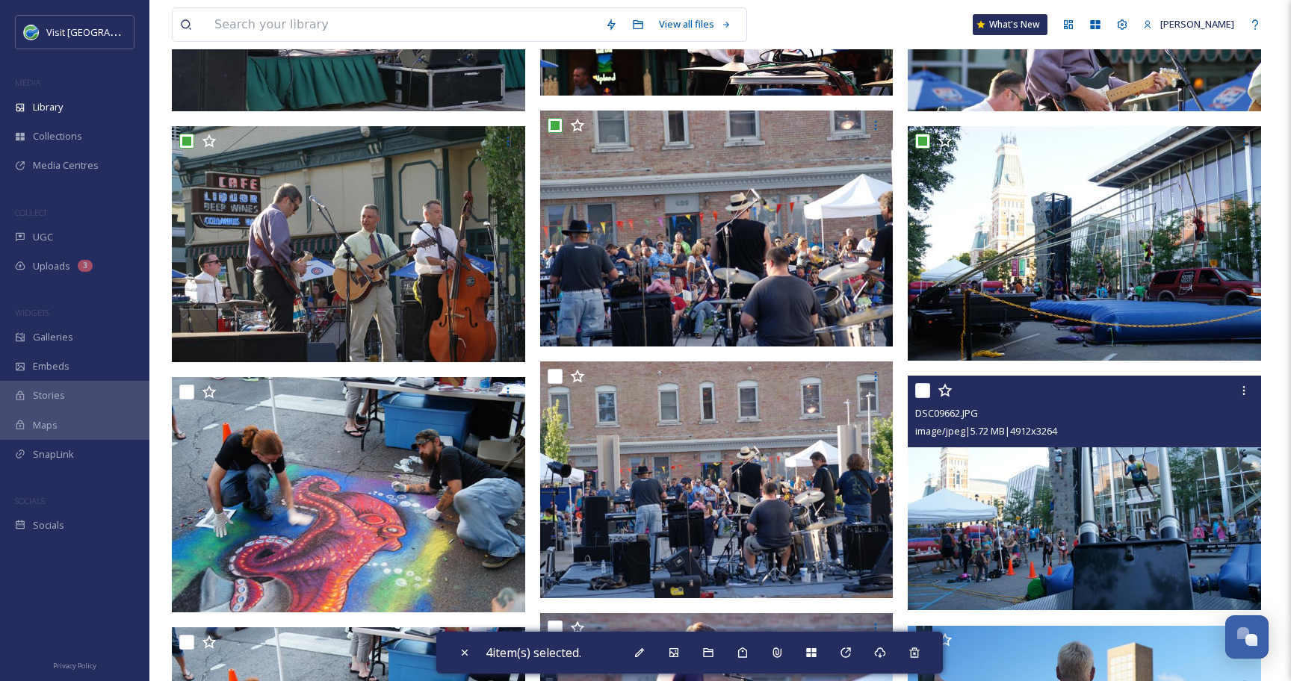
click at [922, 394] on input "checkbox" at bounding box center [922, 390] width 15 height 15
checkbox input "true"
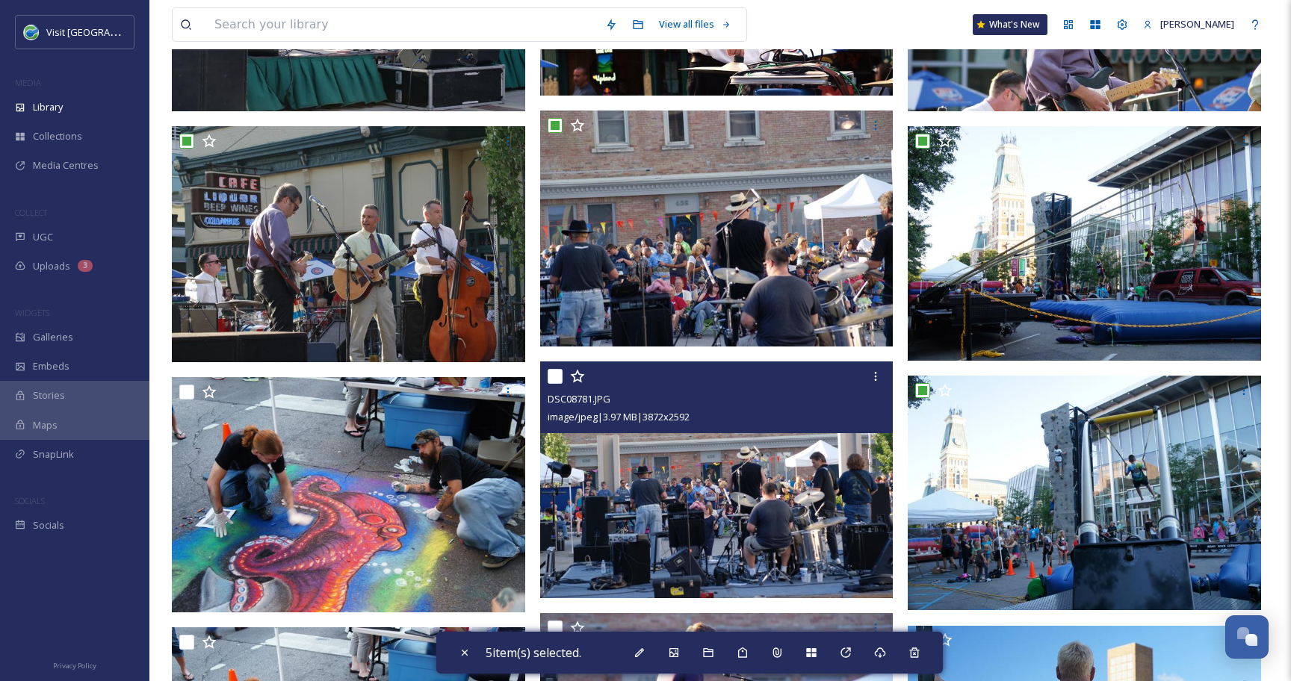
click at [550, 378] on input "checkbox" at bounding box center [554, 376] width 15 height 15
checkbox input "true"
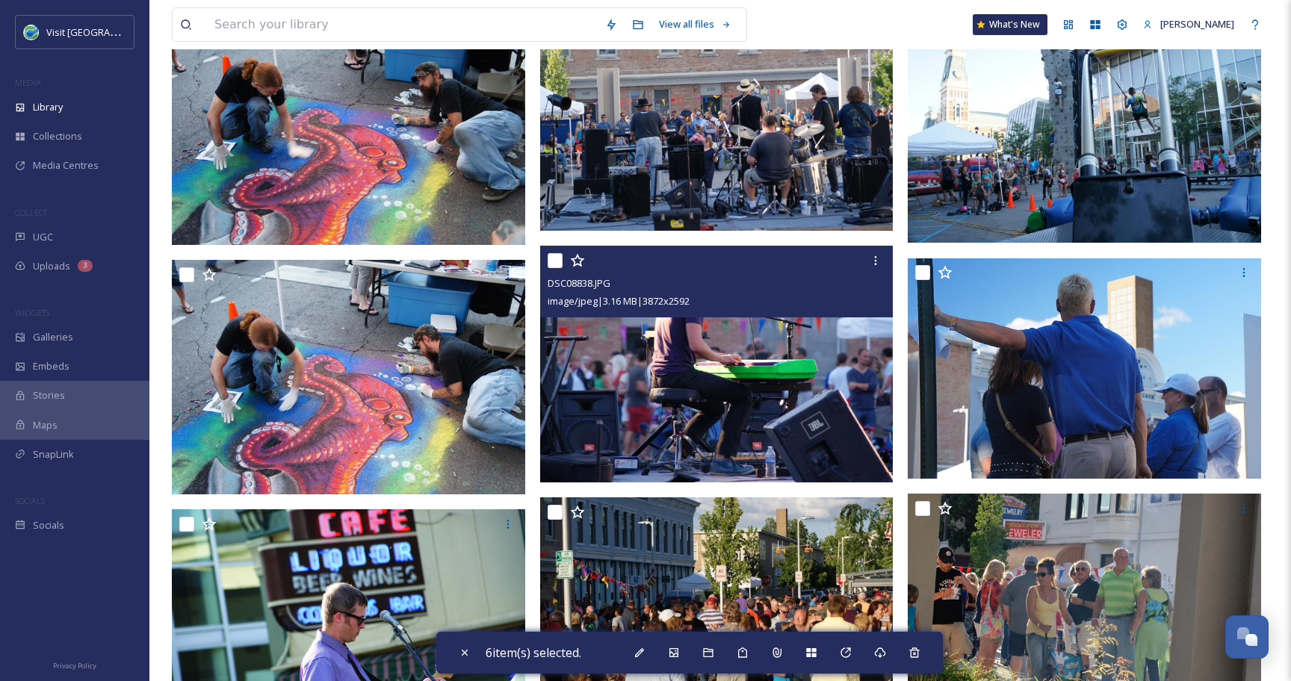
scroll to position [852, 0]
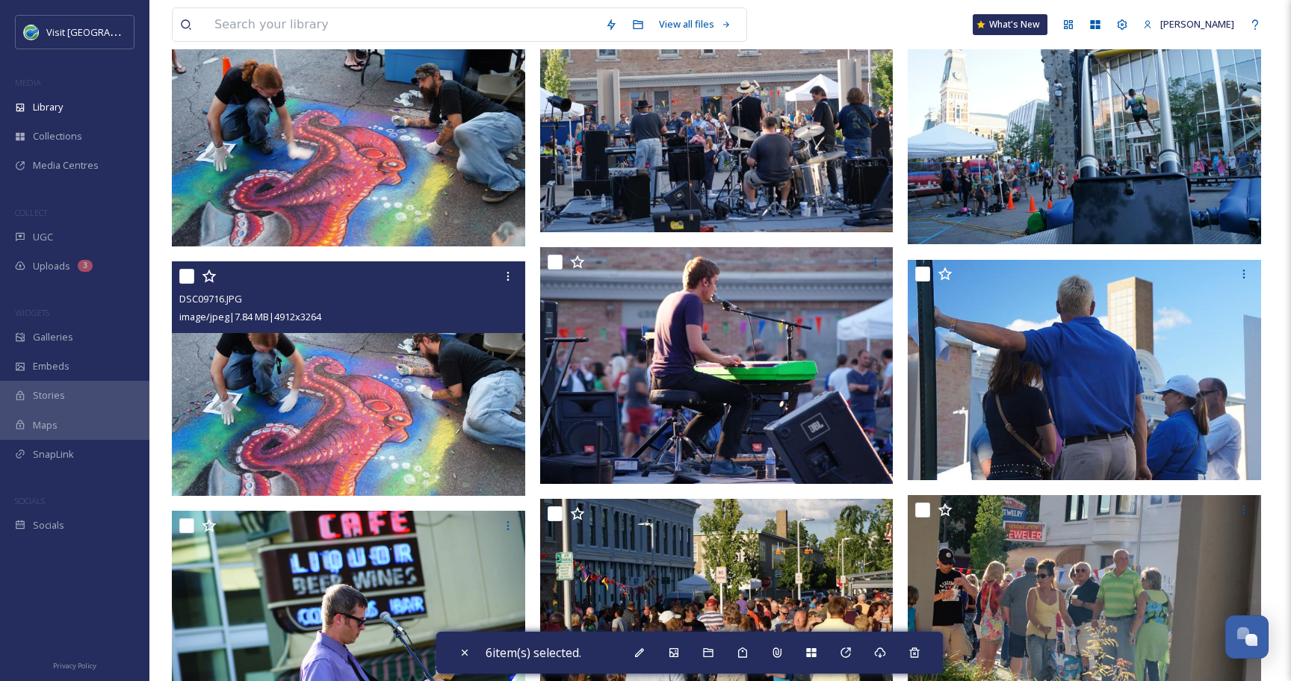
click at [182, 275] on input "checkbox" at bounding box center [186, 276] width 15 height 15
checkbox input "true"
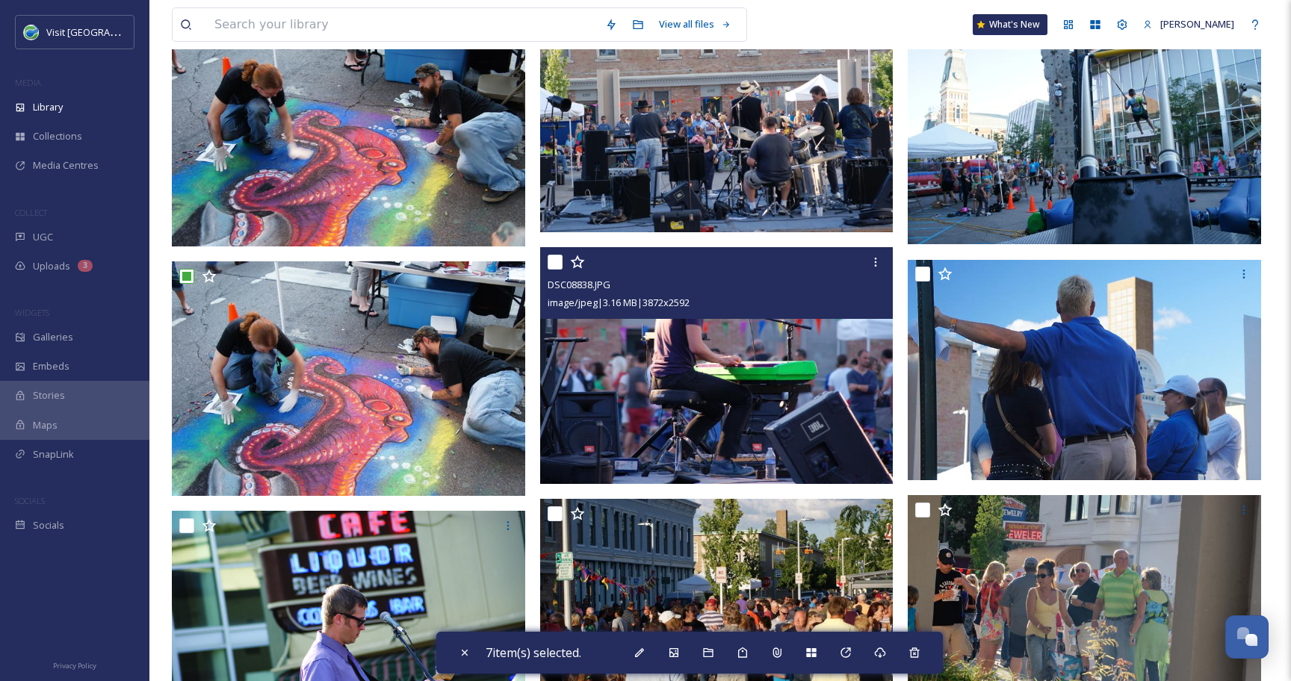
click at [555, 261] on input "checkbox" at bounding box center [554, 262] width 15 height 15
checkbox input "true"
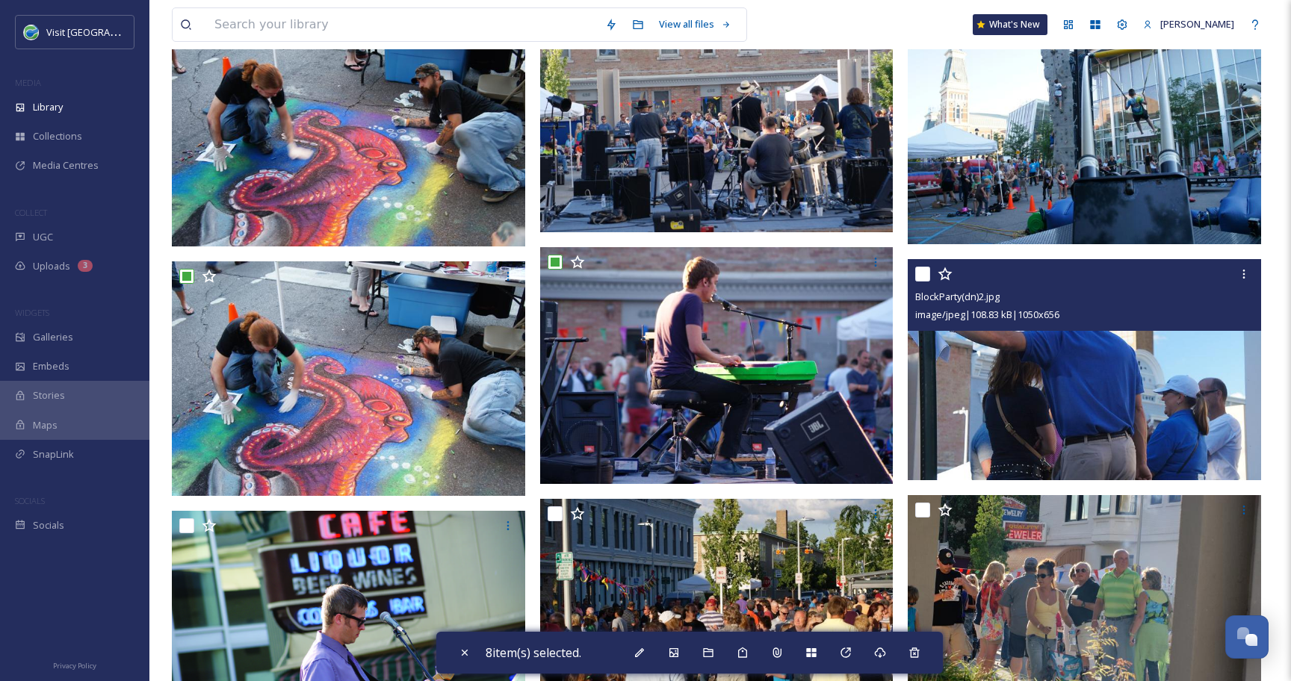
click at [922, 274] on input "checkbox" at bounding box center [922, 274] width 15 height 15
checkbox input "true"
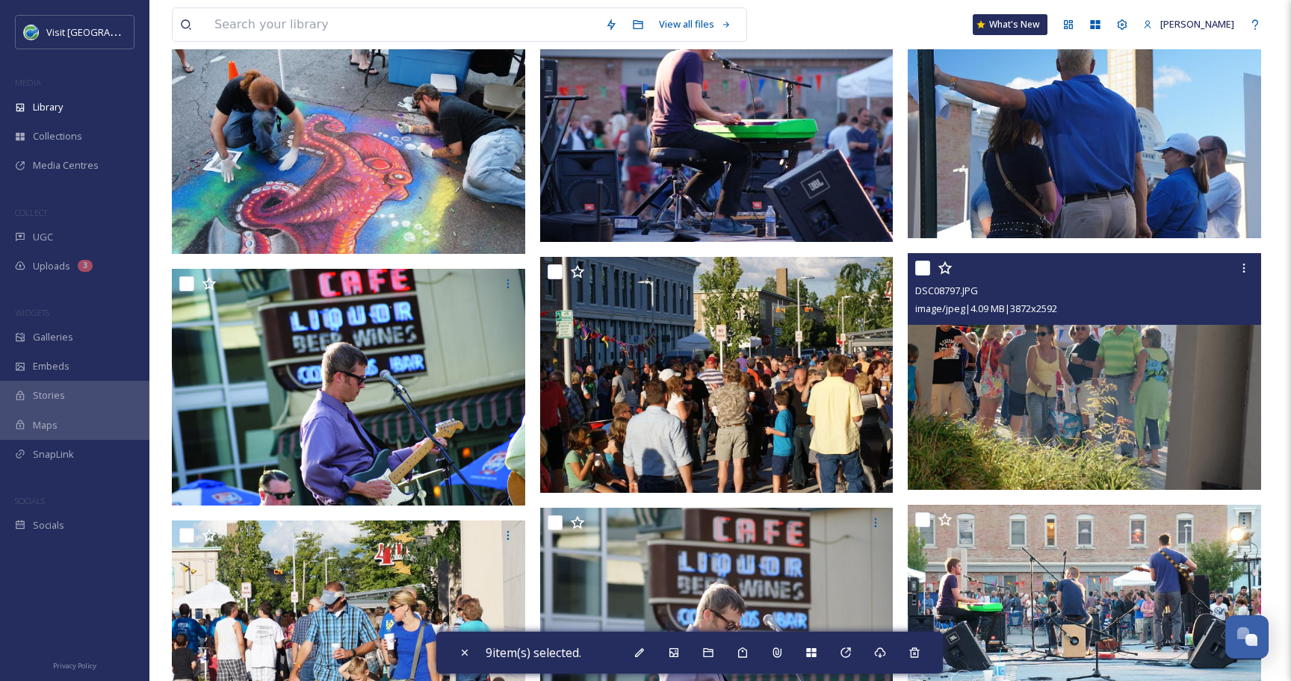
scroll to position [1102, 0]
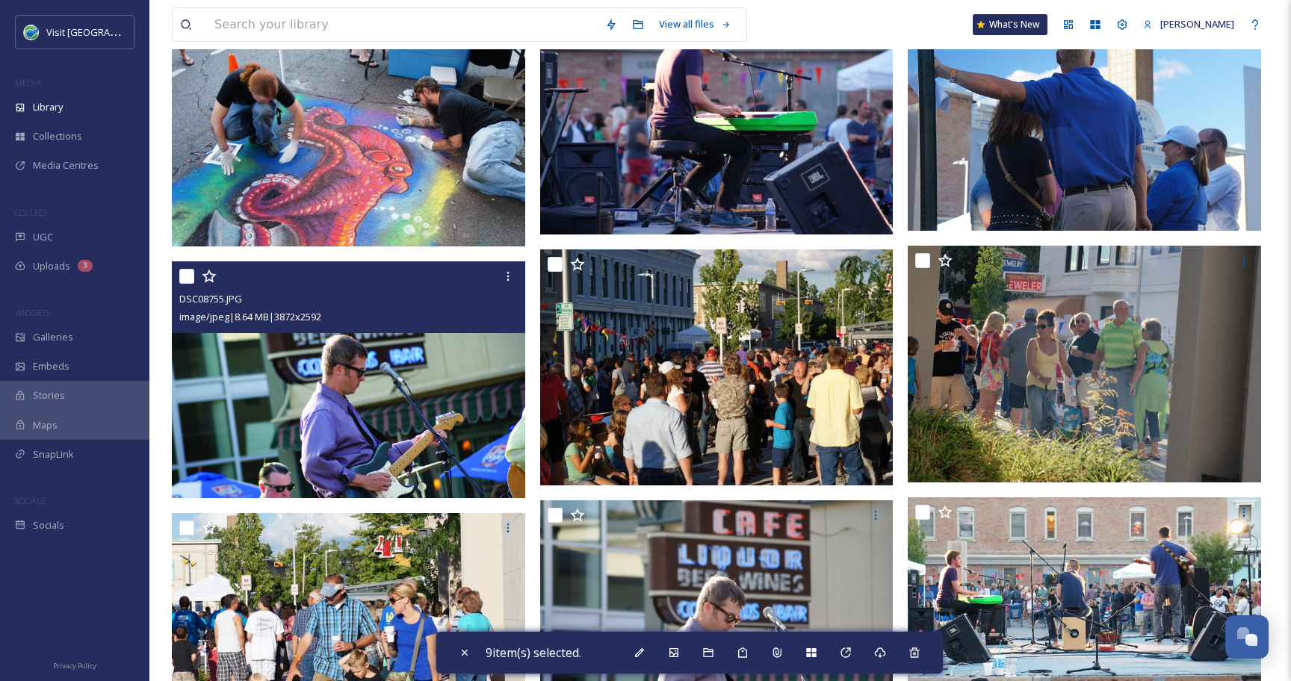
click at [186, 275] on input "checkbox" at bounding box center [186, 276] width 15 height 15
checkbox input "true"
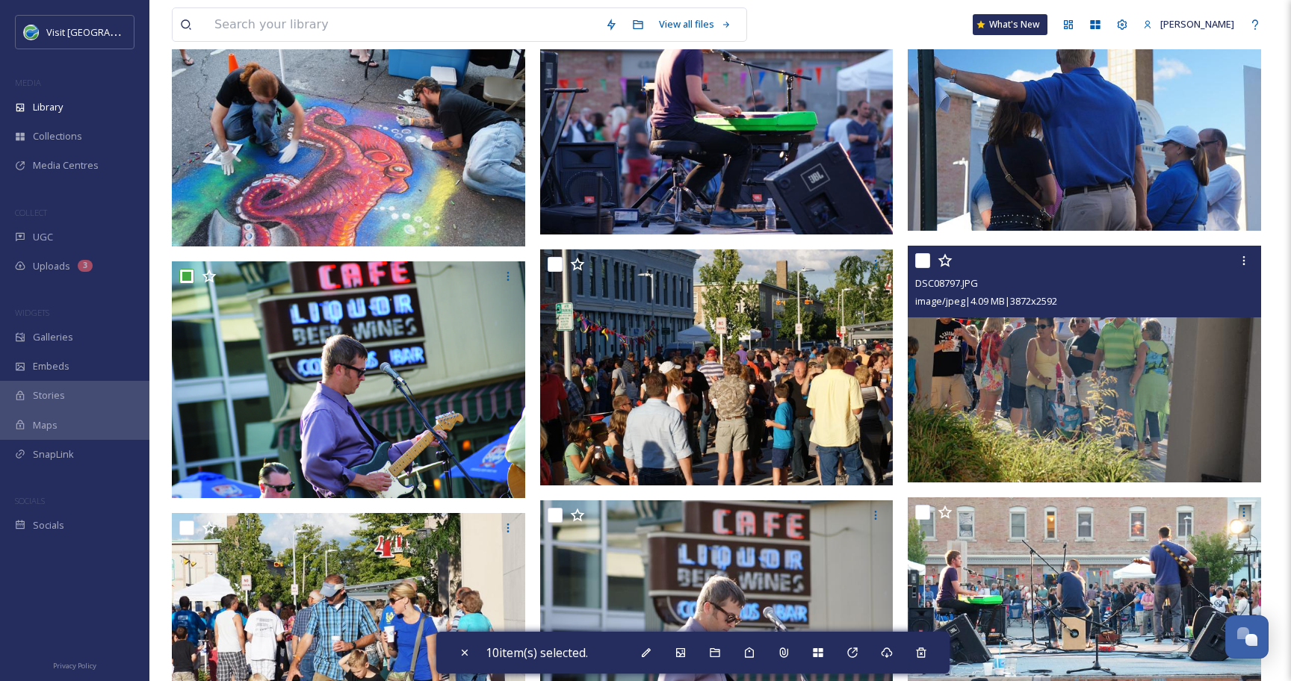
click at [925, 259] on input "checkbox" at bounding box center [922, 260] width 15 height 15
checkbox input "true"
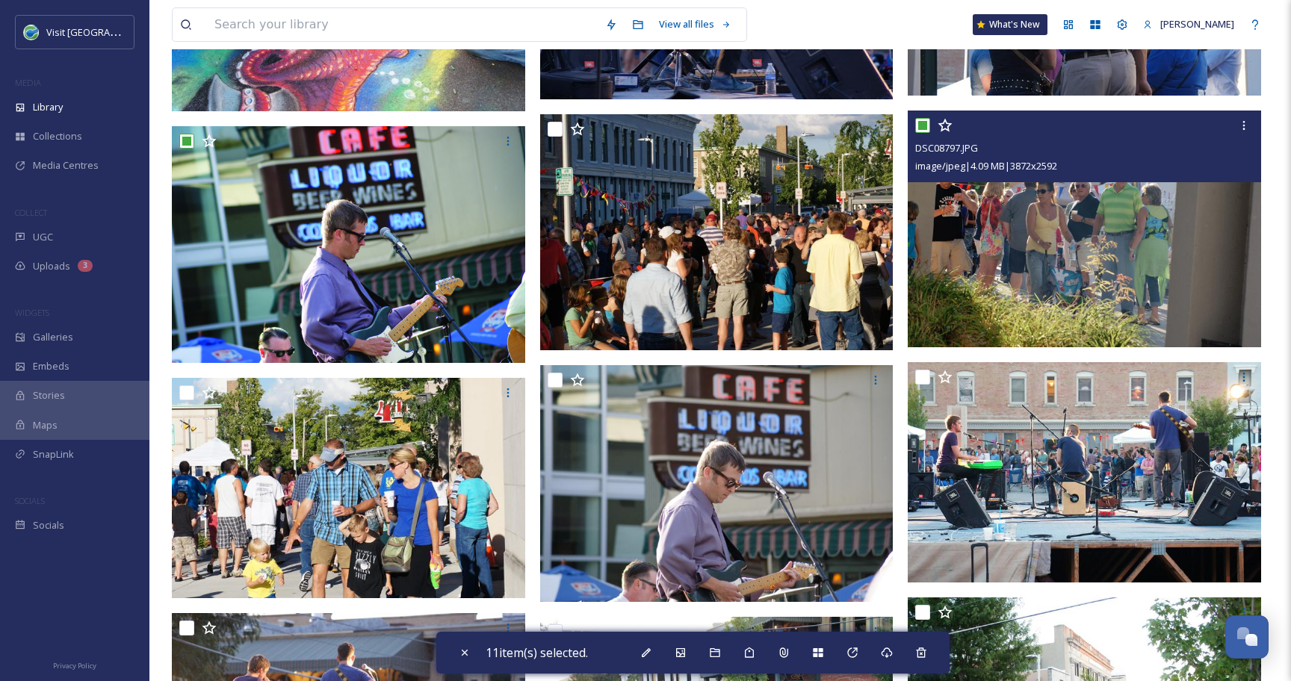
scroll to position [1265, 0]
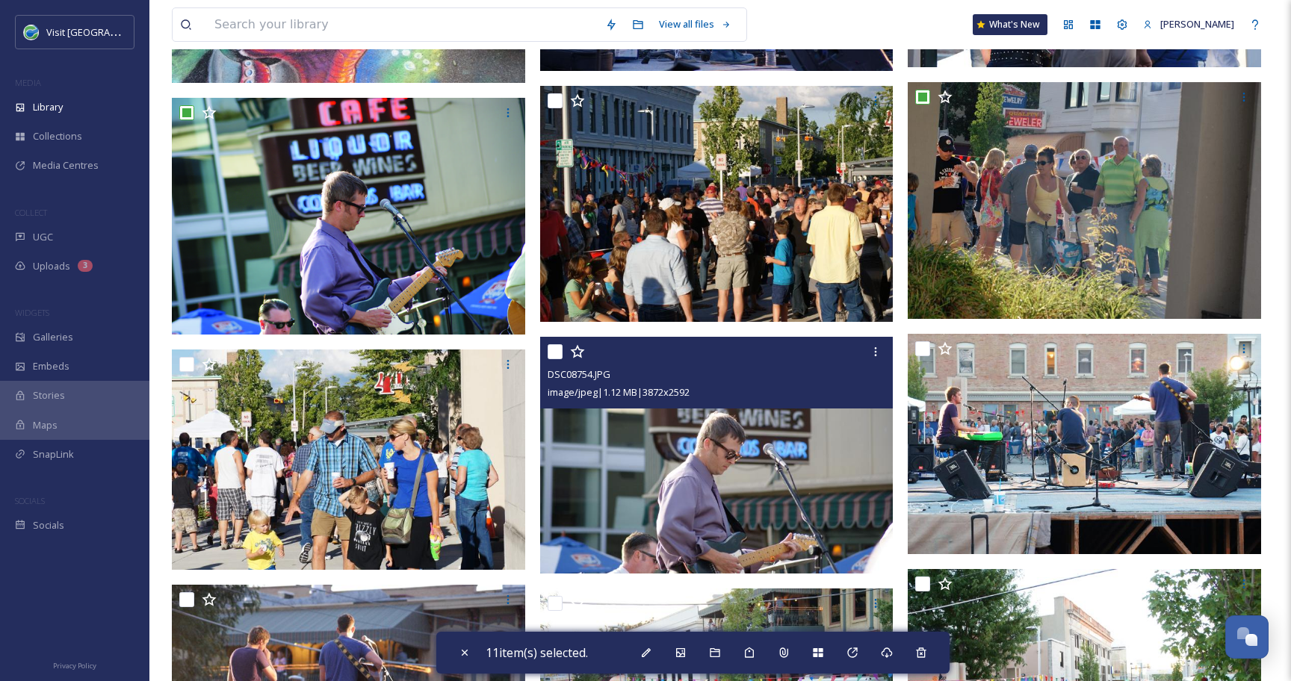
click at [556, 352] on input "checkbox" at bounding box center [554, 351] width 15 height 15
checkbox input "true"
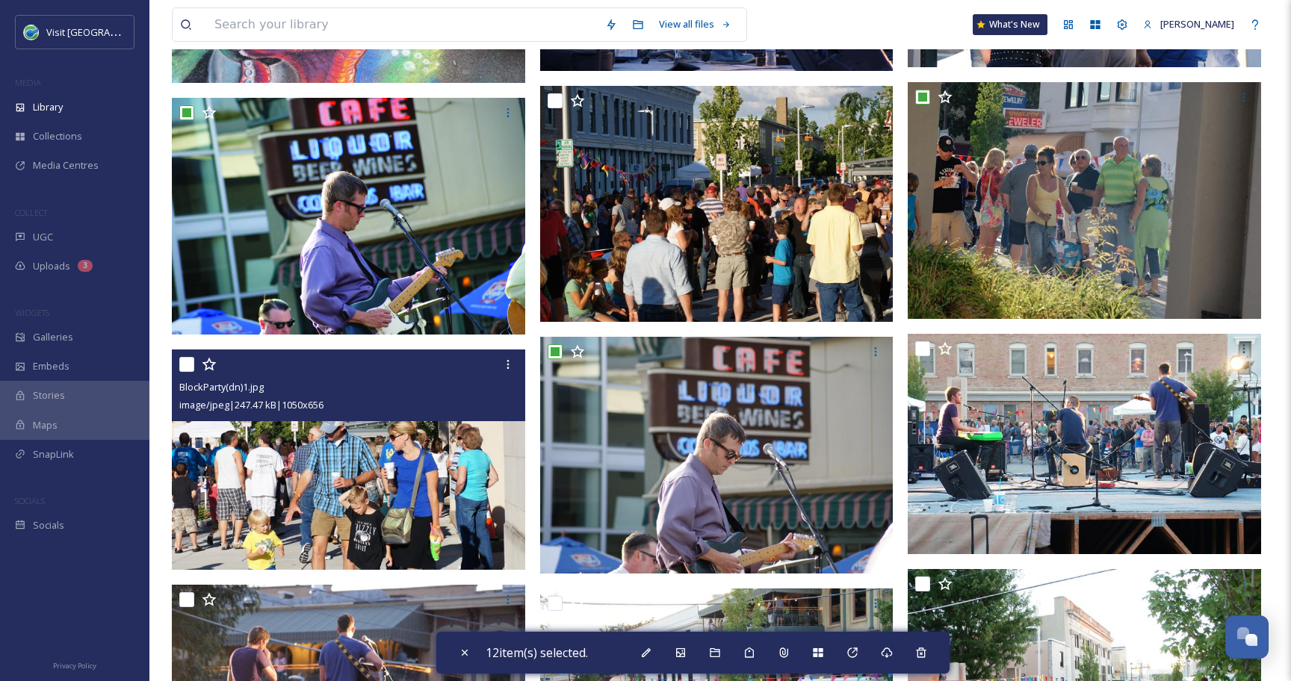
click at [185, 363] on input "checkbox" at bounding box center [186, 364] width 15 height 15
checkbox input "true"
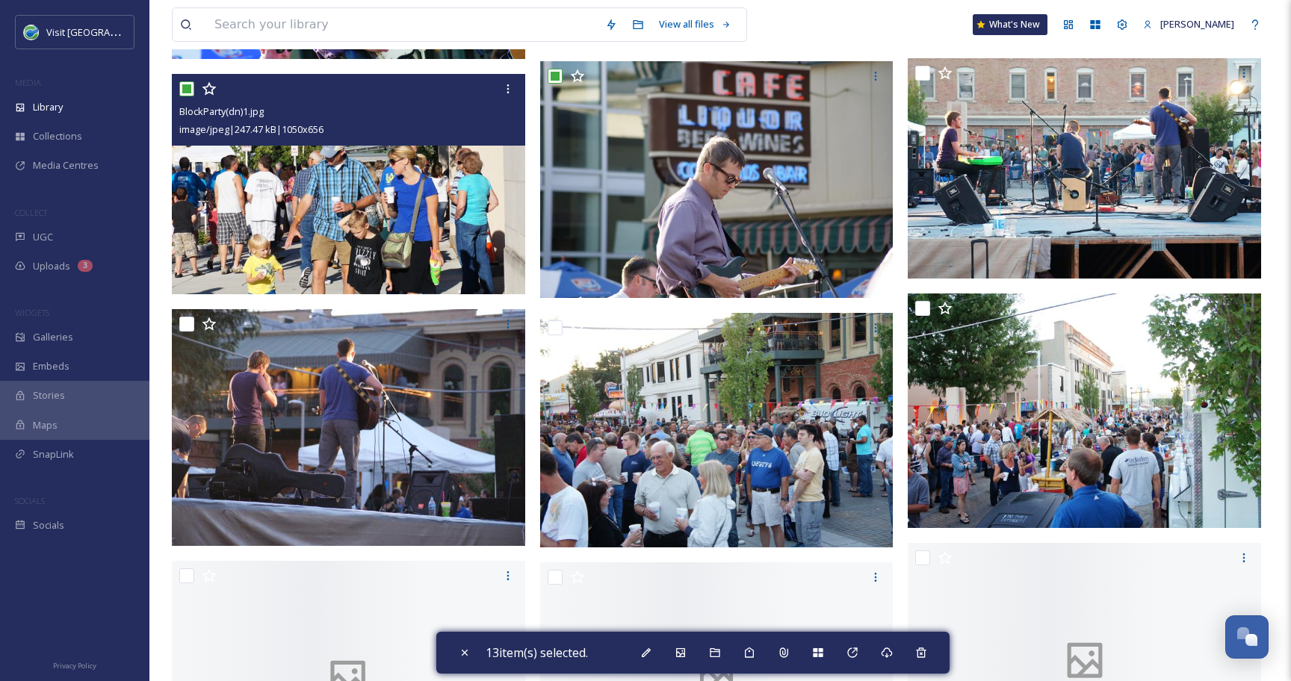
scroll to position [1562, 0]
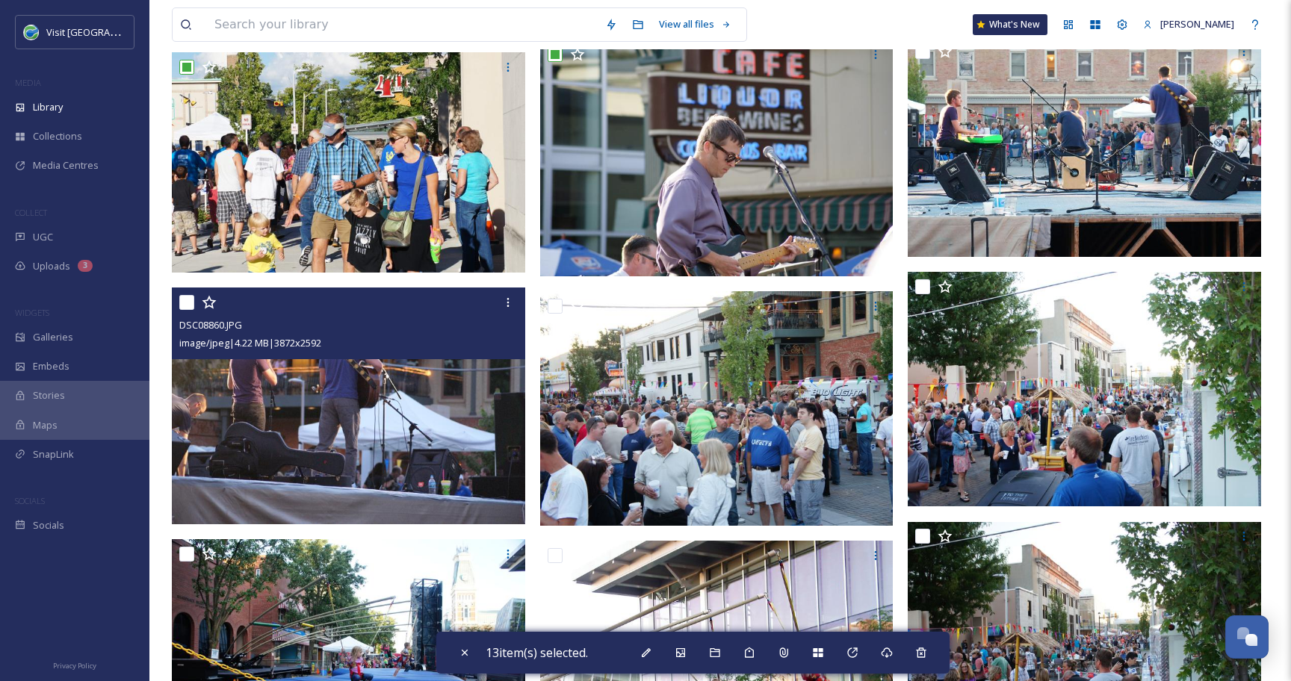
click at [184, 295] on input "checkbox" at bounding box center [186, 302] width 15 height 15
checkbox input "true"
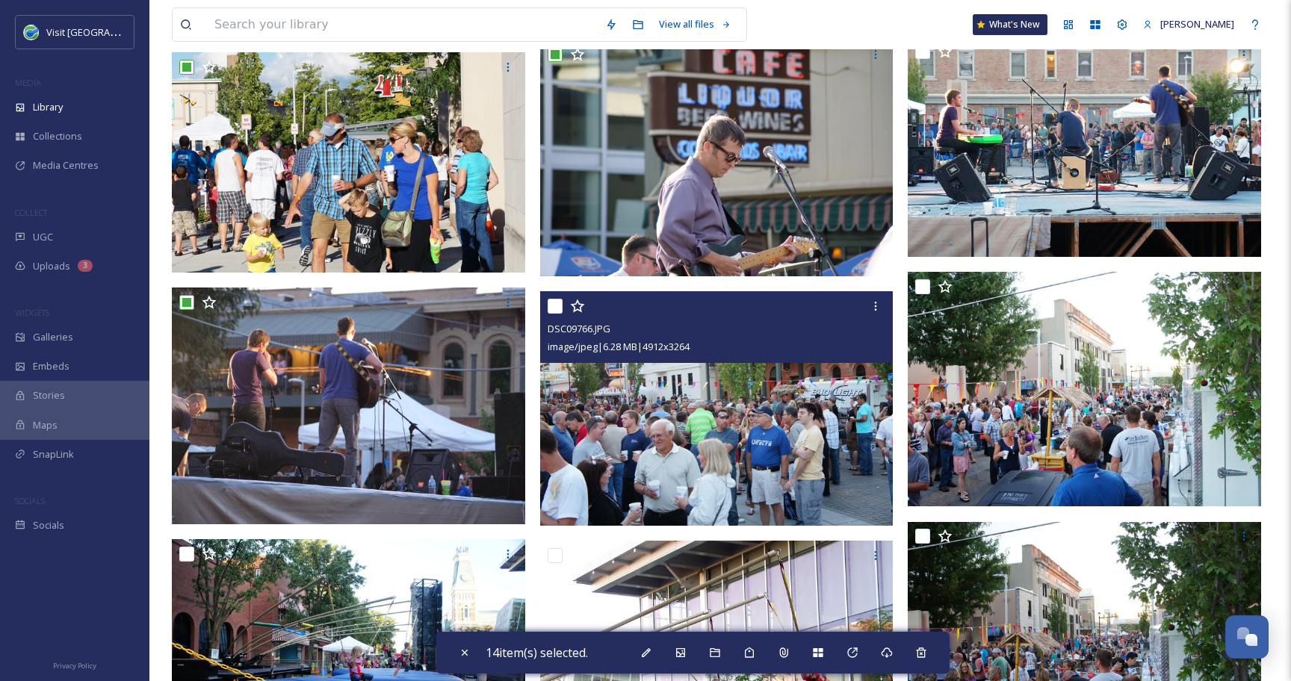
click at [558, 310] on input "checkbox" at bounding box center [554, 306] width 15 height 15
checkbox input "true"
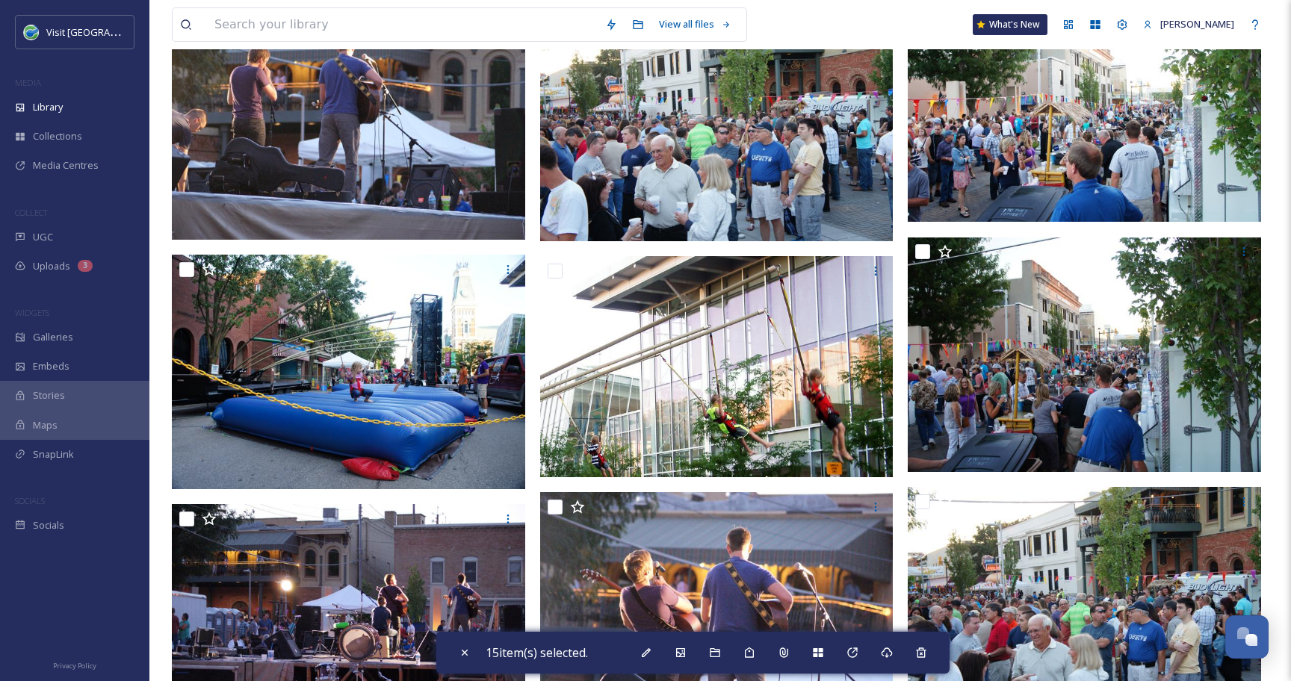
scroll to position [1853, 0]
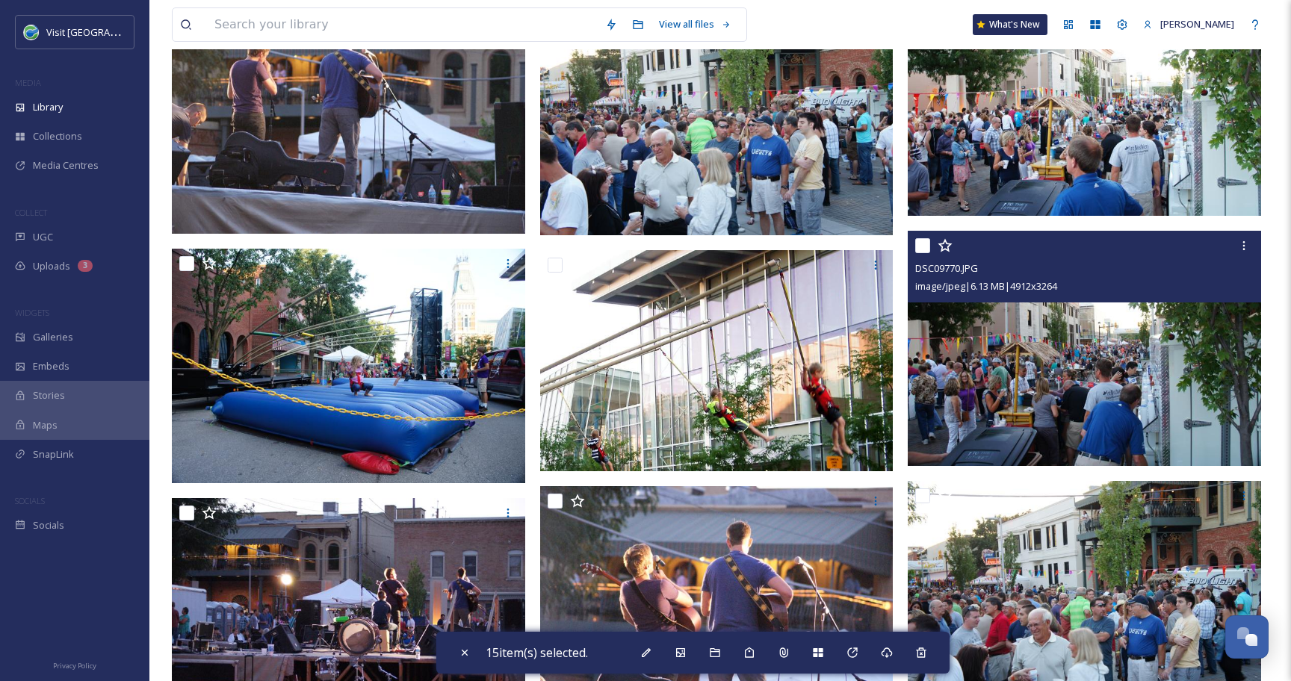
click at [923, 249] on input "checkbox" at bounding box center [922, 245] width 15 height 15
checkbox input "true"
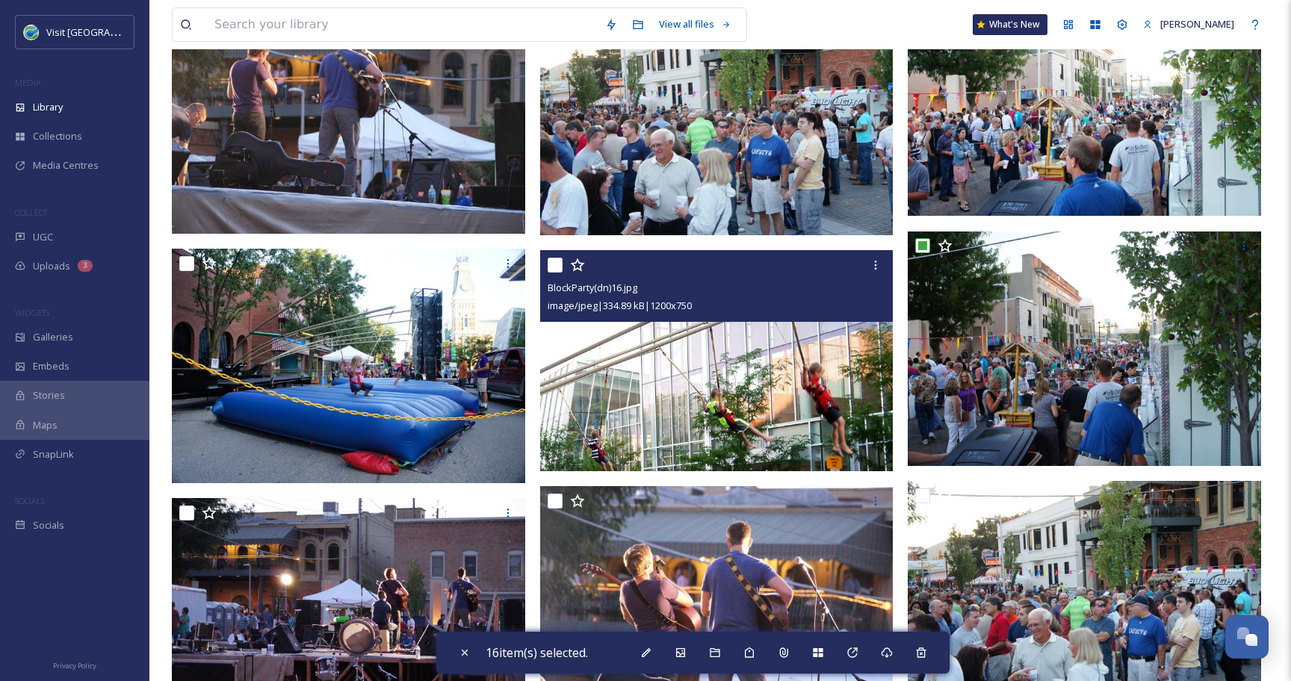
click at [553, 263] on input "checkbox" at bounding box center [554, 265] width 15 height 15
checkbox input "true"
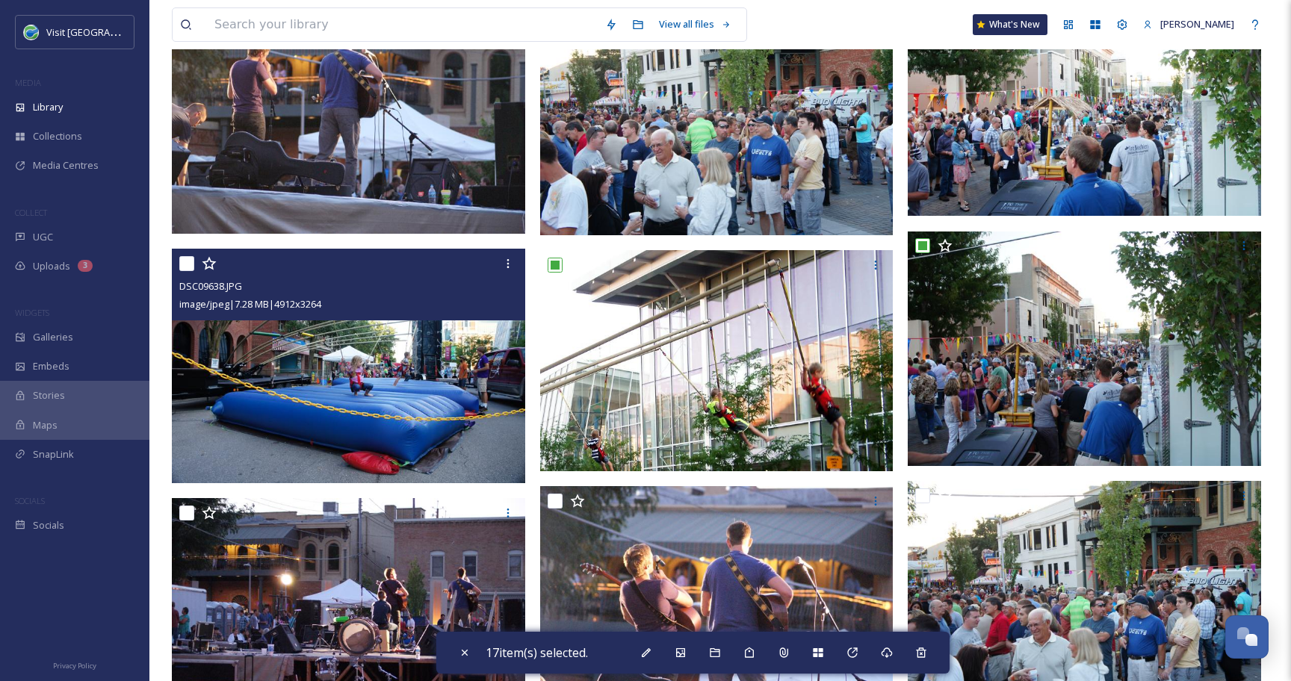
click at [186, 266] on input "checkbox" at bounding box center [186, 263] width 15 height 15
checkbox input "true"
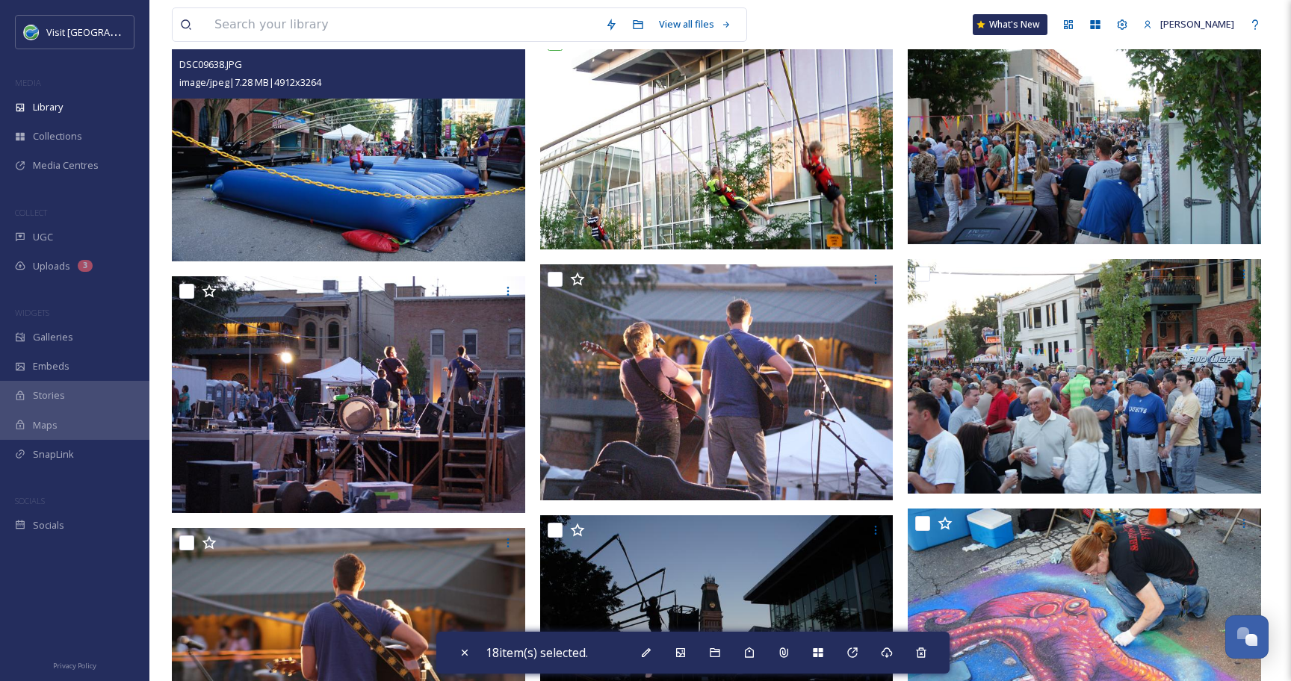
scroll to position [2074, 0]
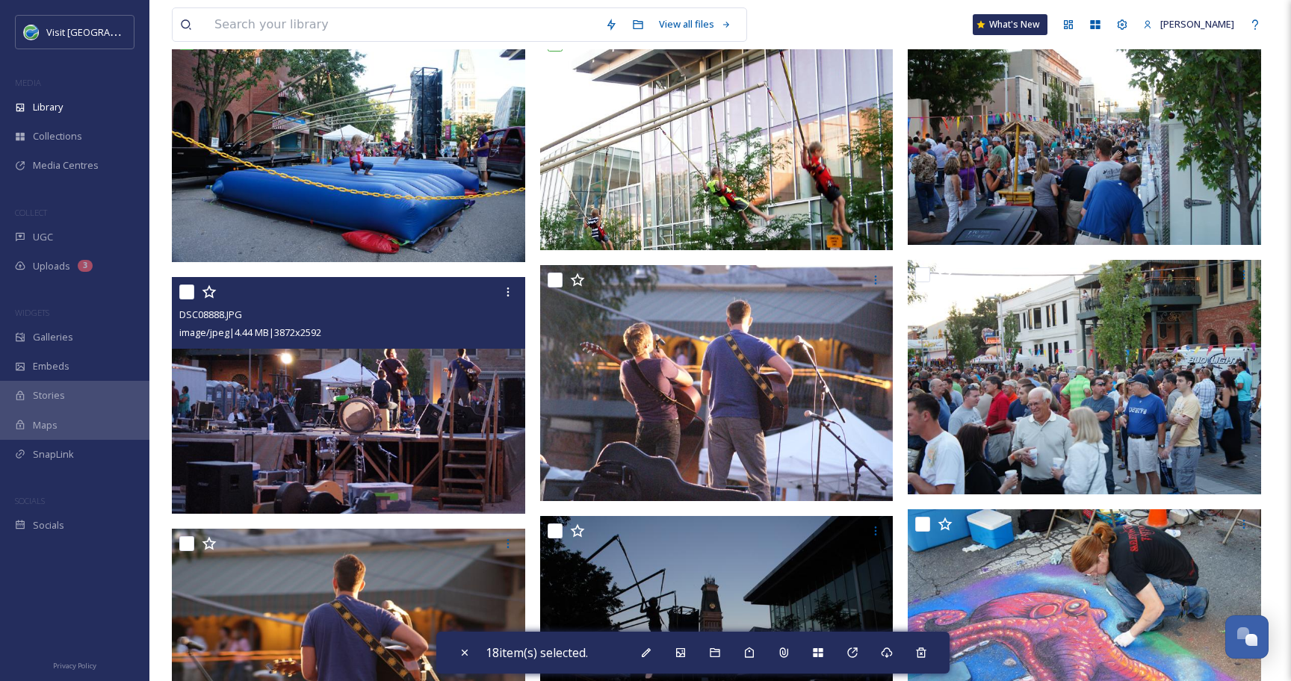
click at [186, 299] on div at bounding box center [350, 292] width 342 height 27
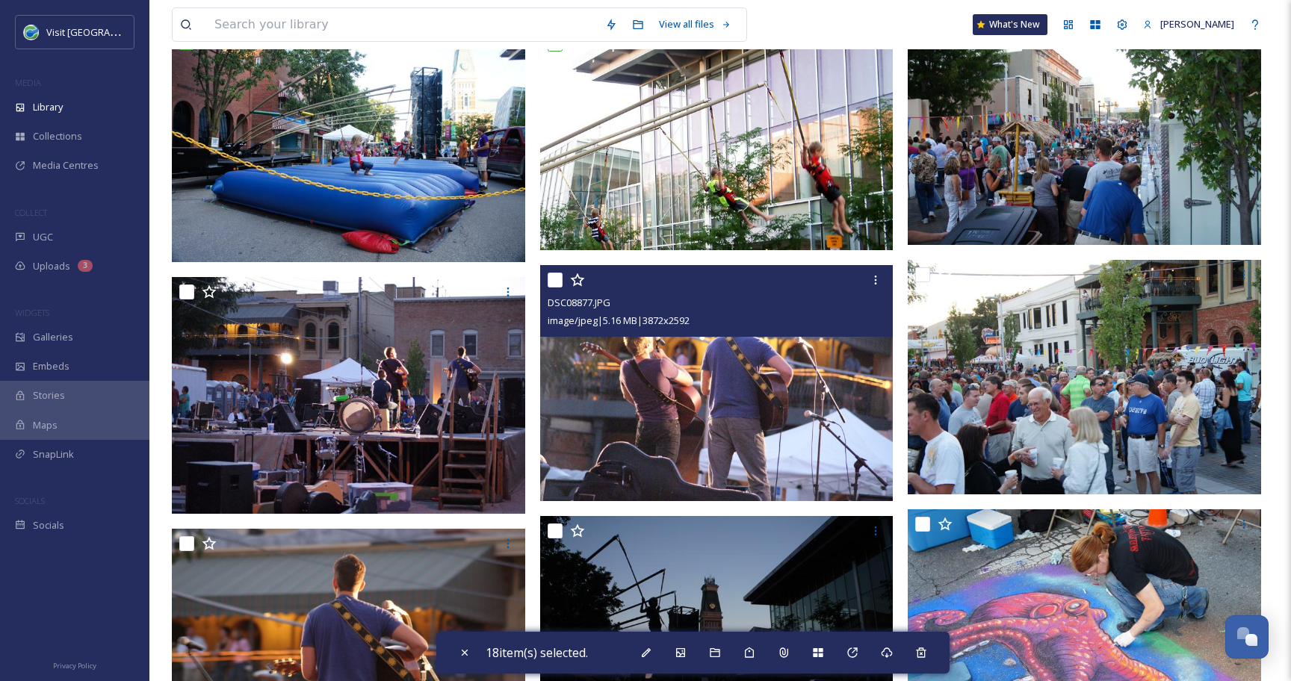
click at [566, 287] on div at bounding box center [718, 280] width 342 height 27
click at [550, 285] on input "checkbox" at bounding box center [554, 280] width 15 height 15
checkbox input "true"
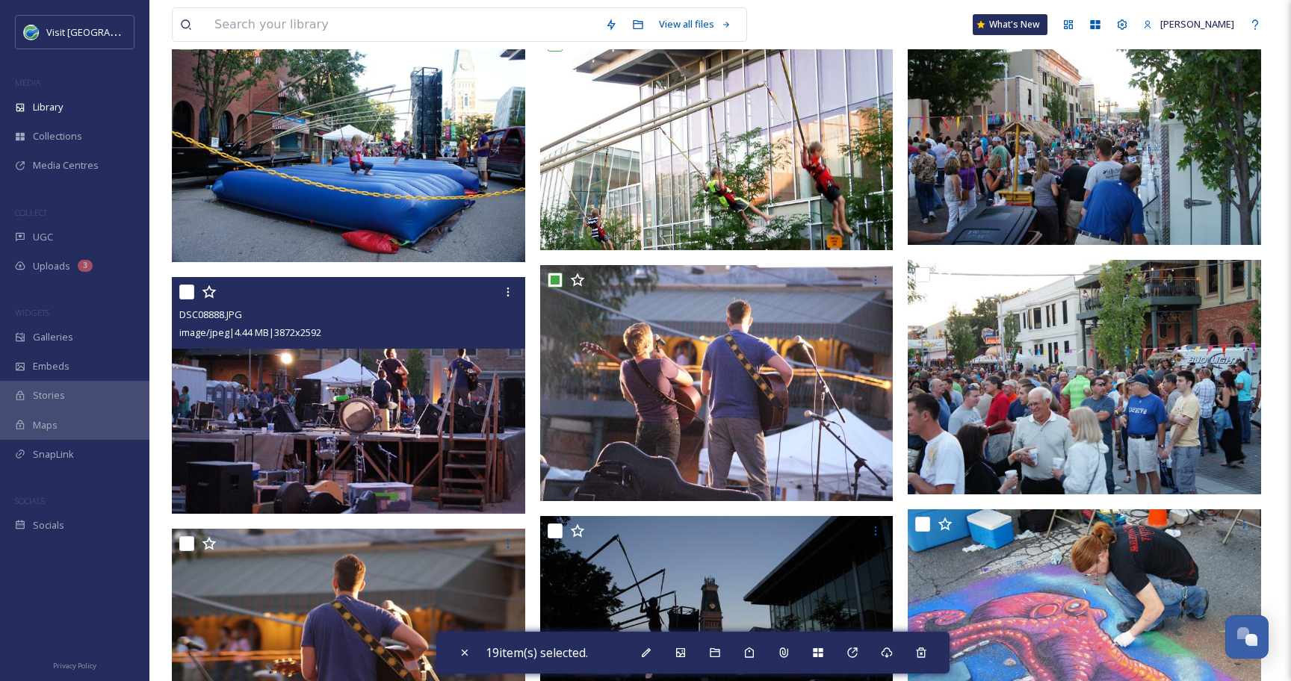
click at [187, 283] on div at bounding box center [350, 292] width 342 height 27
click at [187, 291] on input "checkbox" at bounding box center [186, 292] width 15 height 15
checkbox input "true"
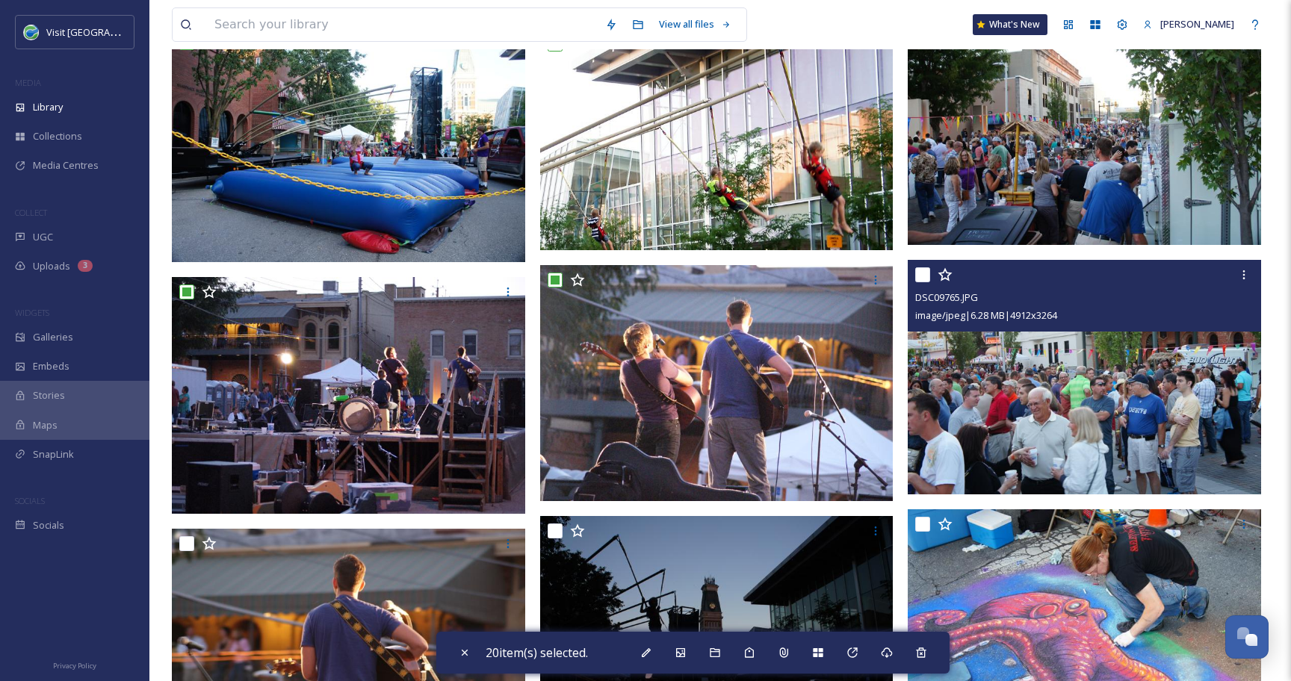
click at [924, 277] on input "checkbox" at bounding box center [922, 274] width 15 height 15
checkbox input "true"
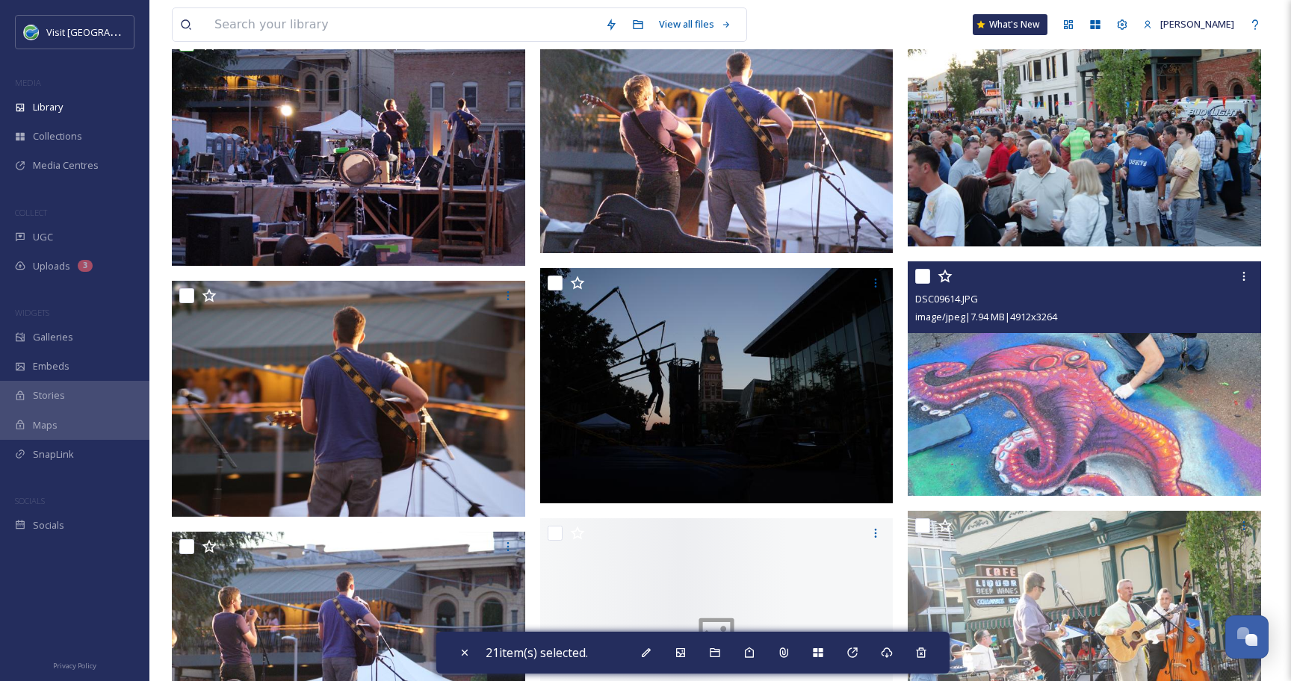
scroll to position [2326, 0]
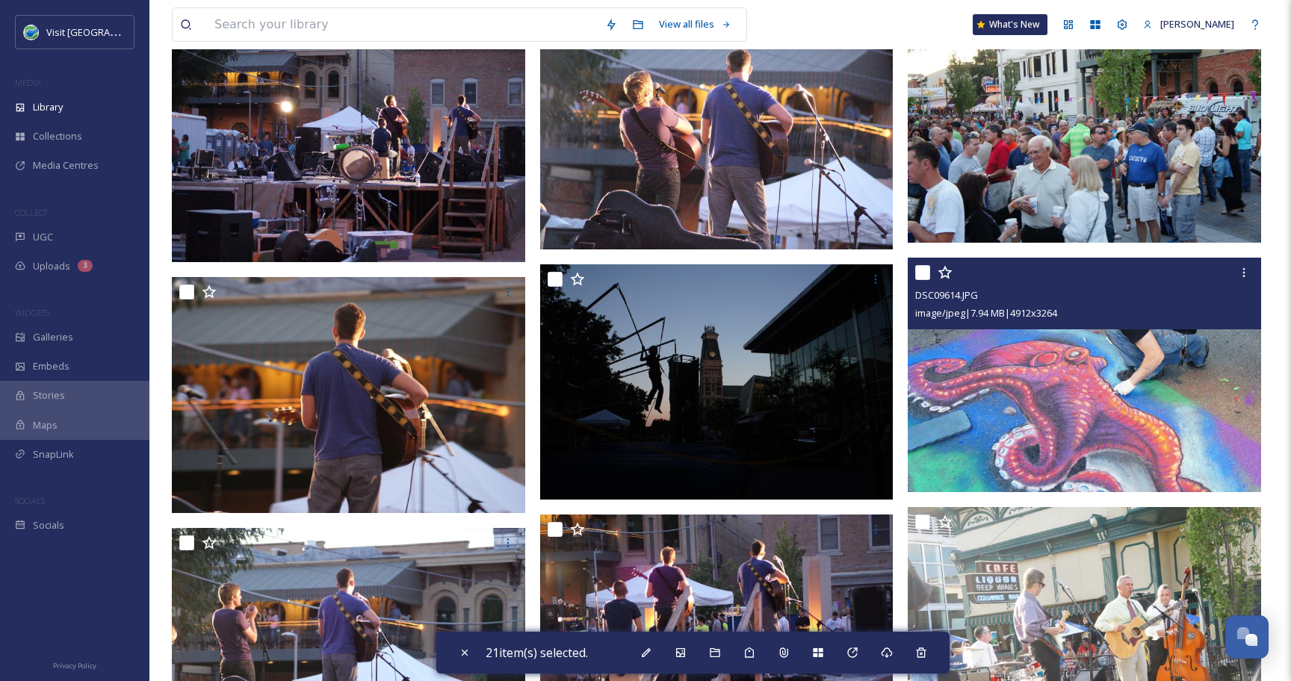
click at [924, 270] on input "checkbox" at bounding box center [922, 272] width 15 height 15
checkbox input "true"
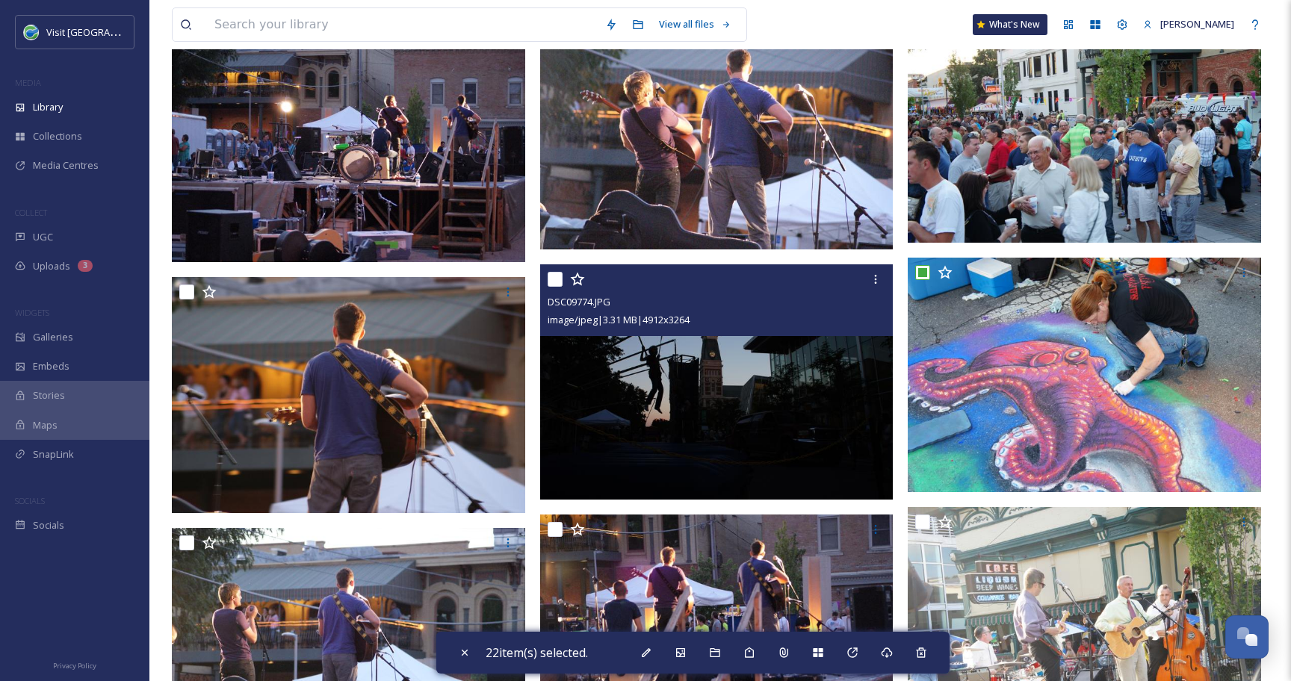
click at [553, 279] on input "checkbox" at bounding box center [554, 279] width 15 height 15
checkbox input "true"
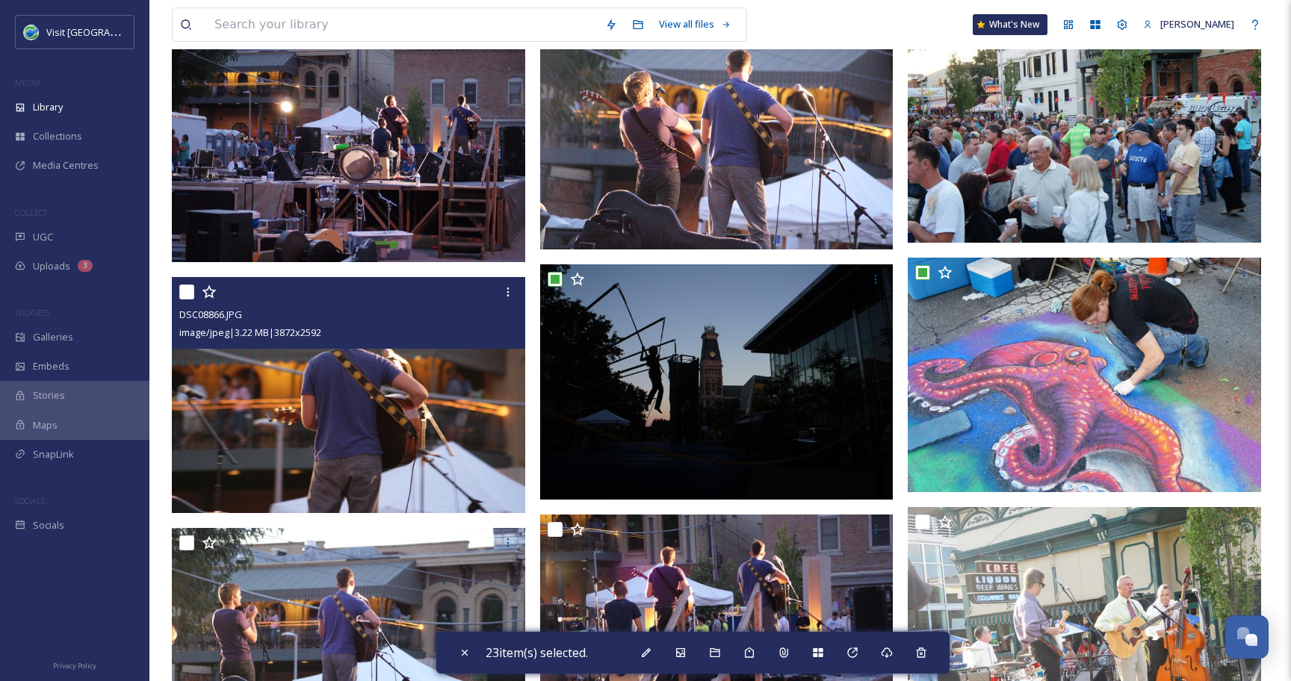
click at [186, 292] on input "checkbox" at bounding box center [186, 292] width 15 height 15
checkbox input "true"
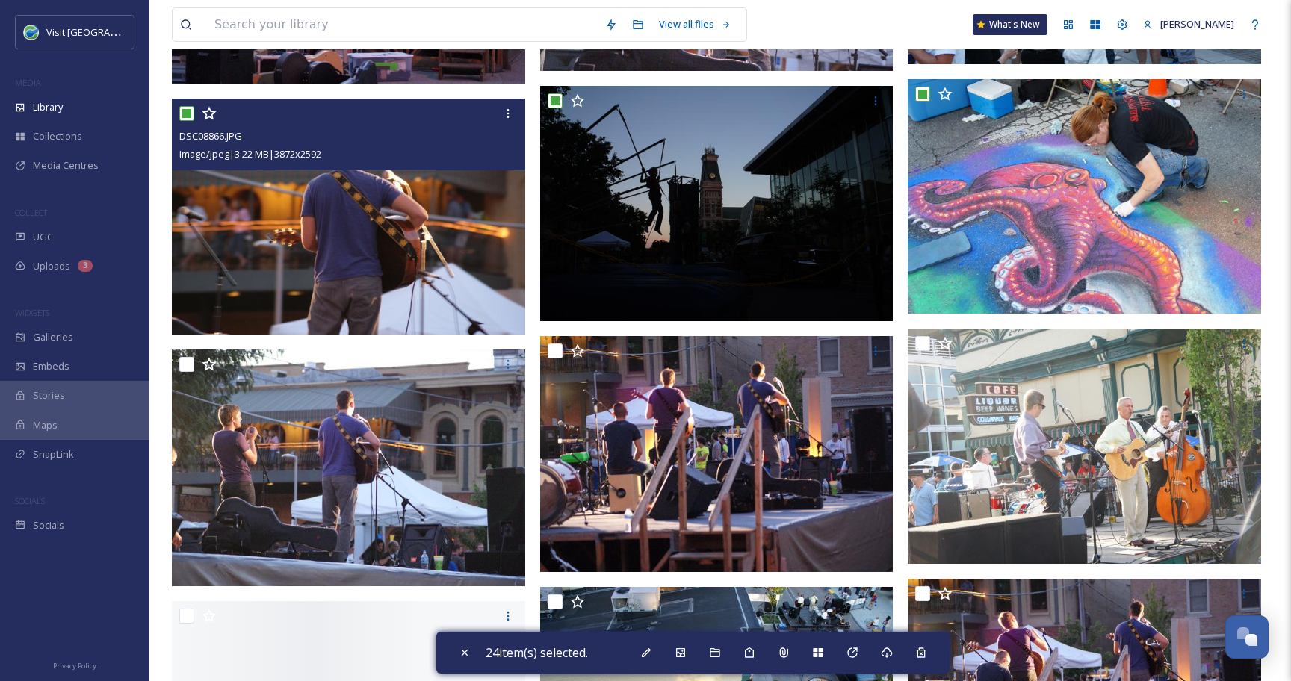
scroll to position [2503, 0]
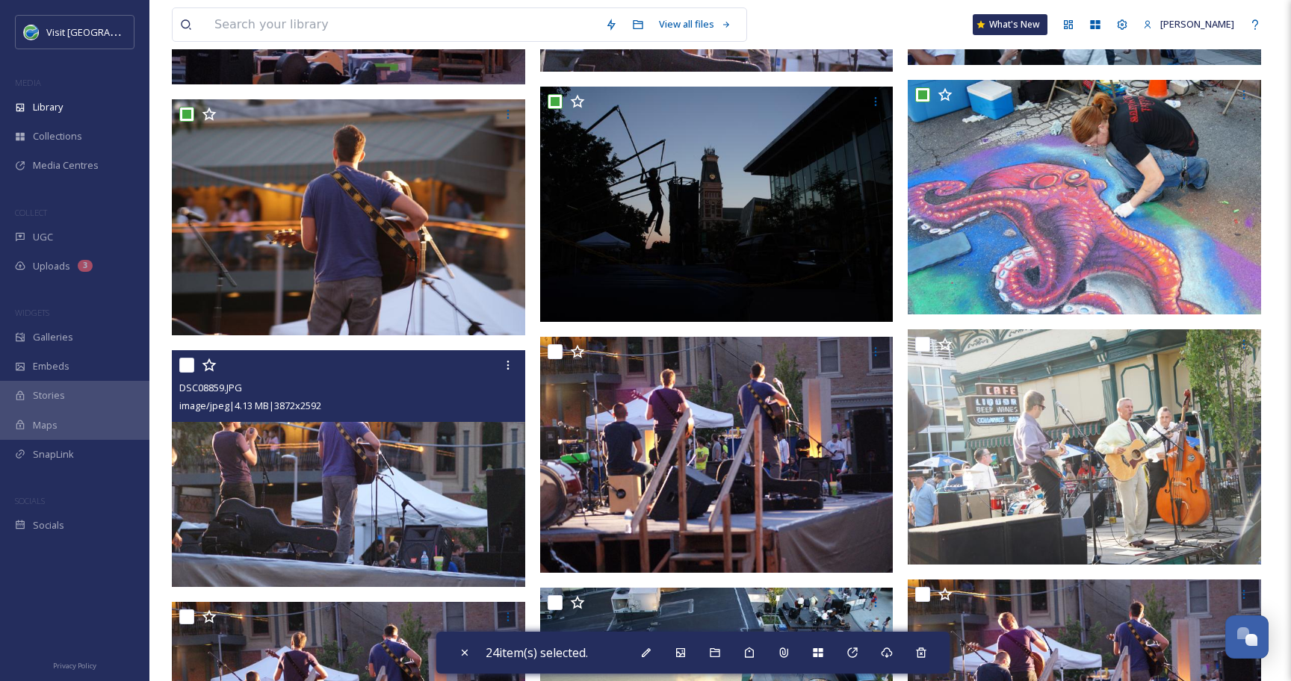
click at [186, 364] on input "checkbox" at bounding box center [186, 365] width 15 height 15
checkbox input "true"
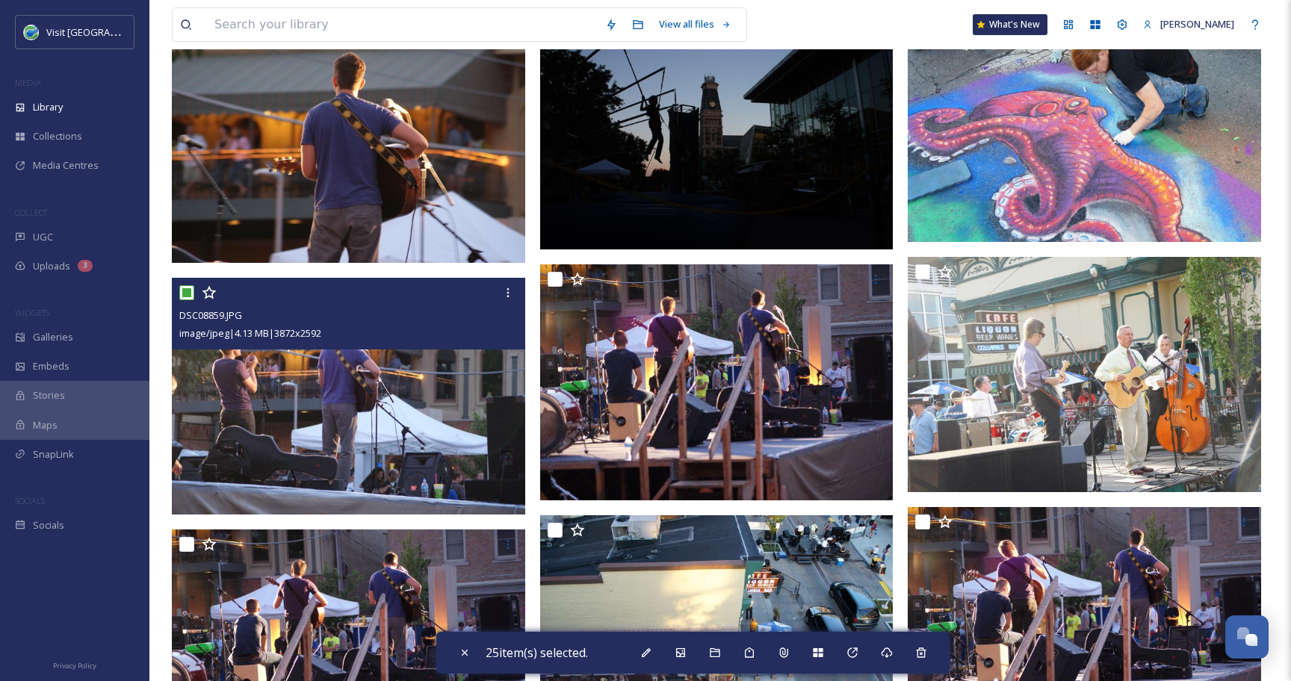
scroll to position [2578, 0]
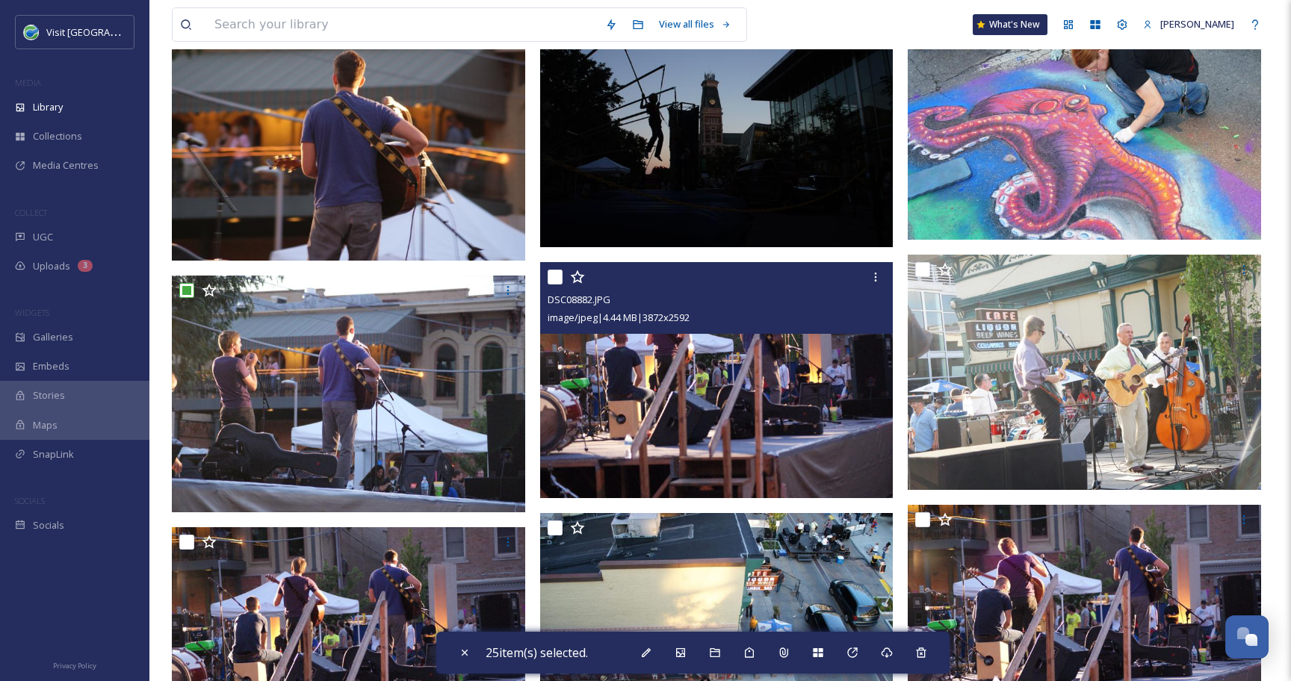
click at [556, 279] on input "checkbox" at bounding box center [554, 277] width 15 height 15
checkbox input "true"
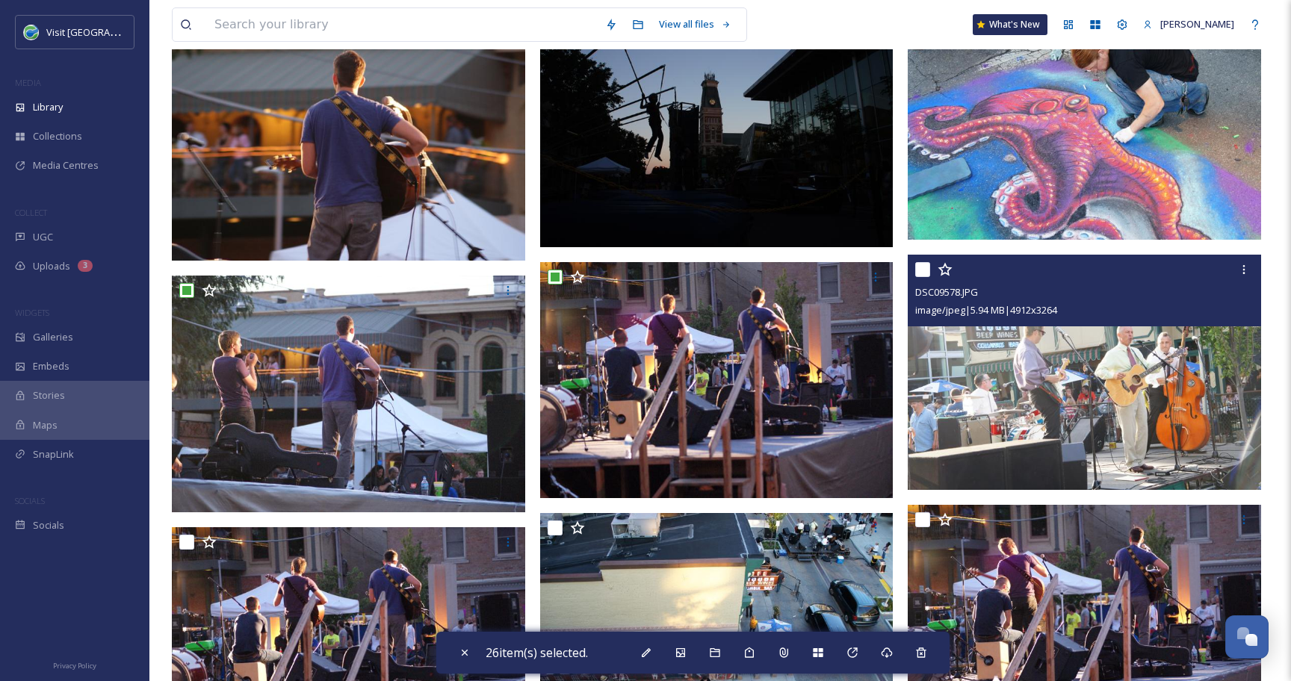
click at [922, 264] on input "checkbox" at bounding box center [922, 269] width 15 height 15
checkbox input "true"
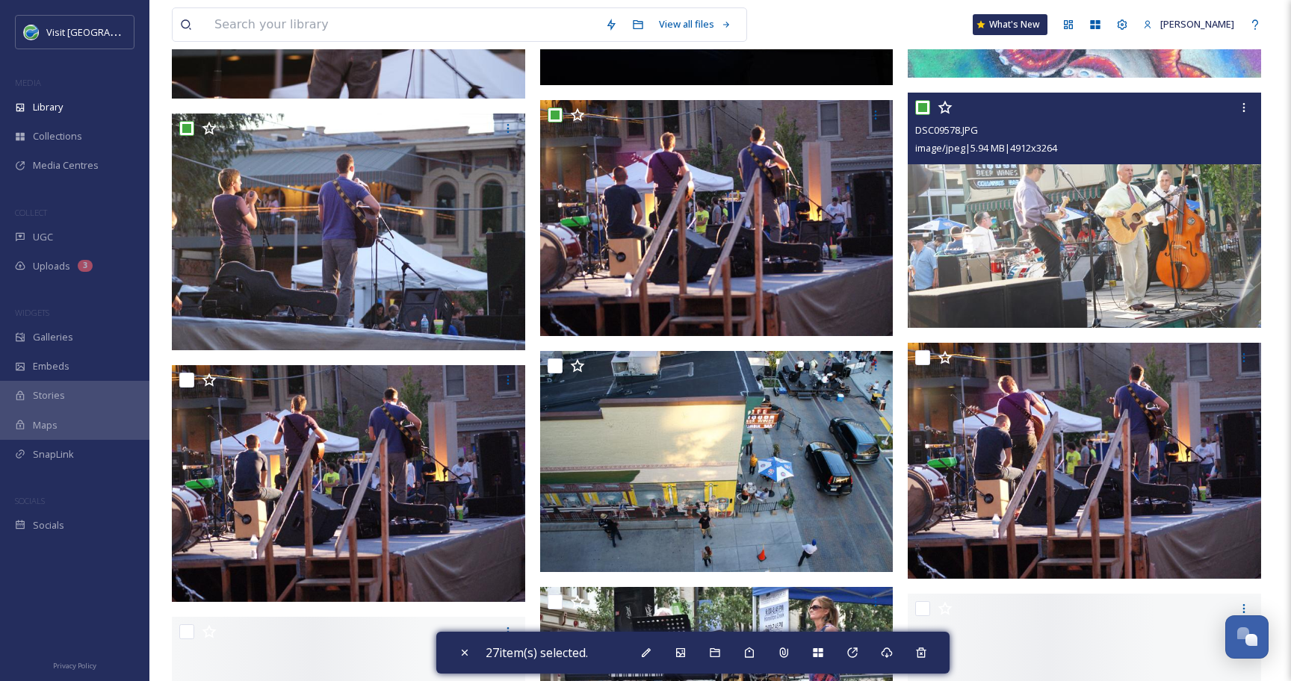
scroll to position [2748, 0]
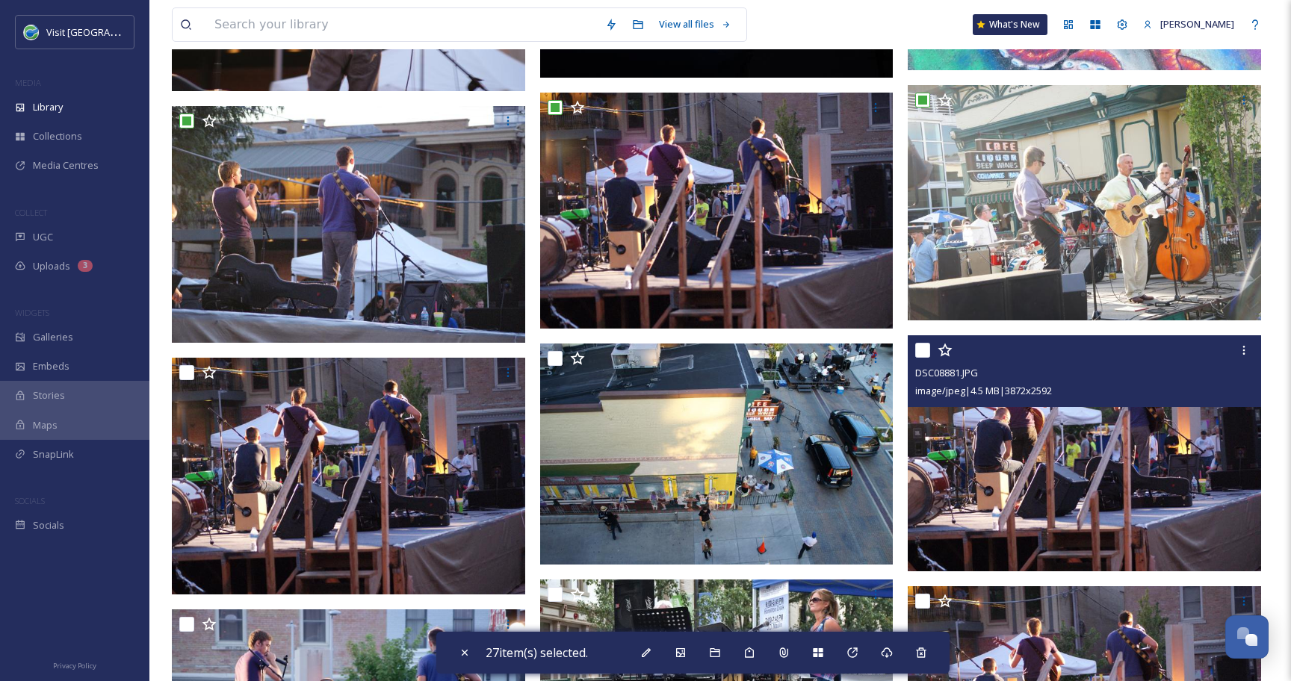
click at [927, 353] on input "checkbox" at bounding box center [922, 350] width 15 height 15
checkbox input "true"
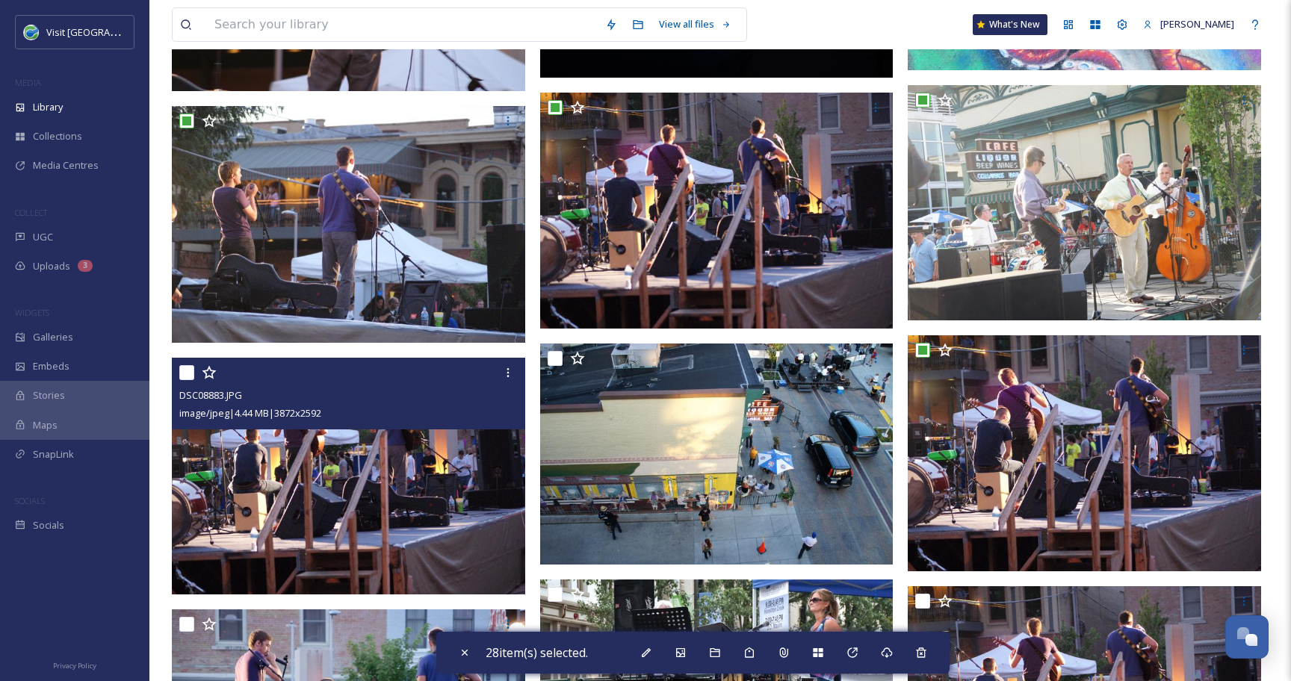
click at [187, 374] on input "checkbox" at bounding box center [186, 372] width 15 height 15
checkbox input "true"
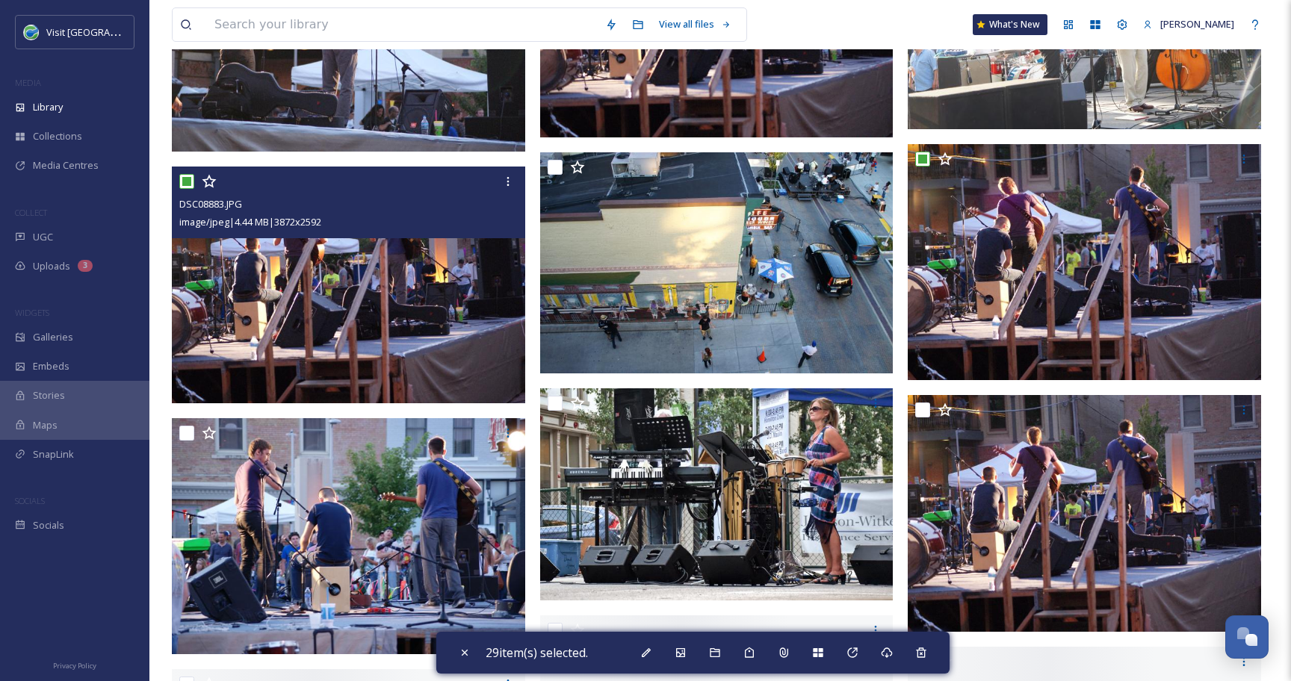
scroll to position [2940, 0]
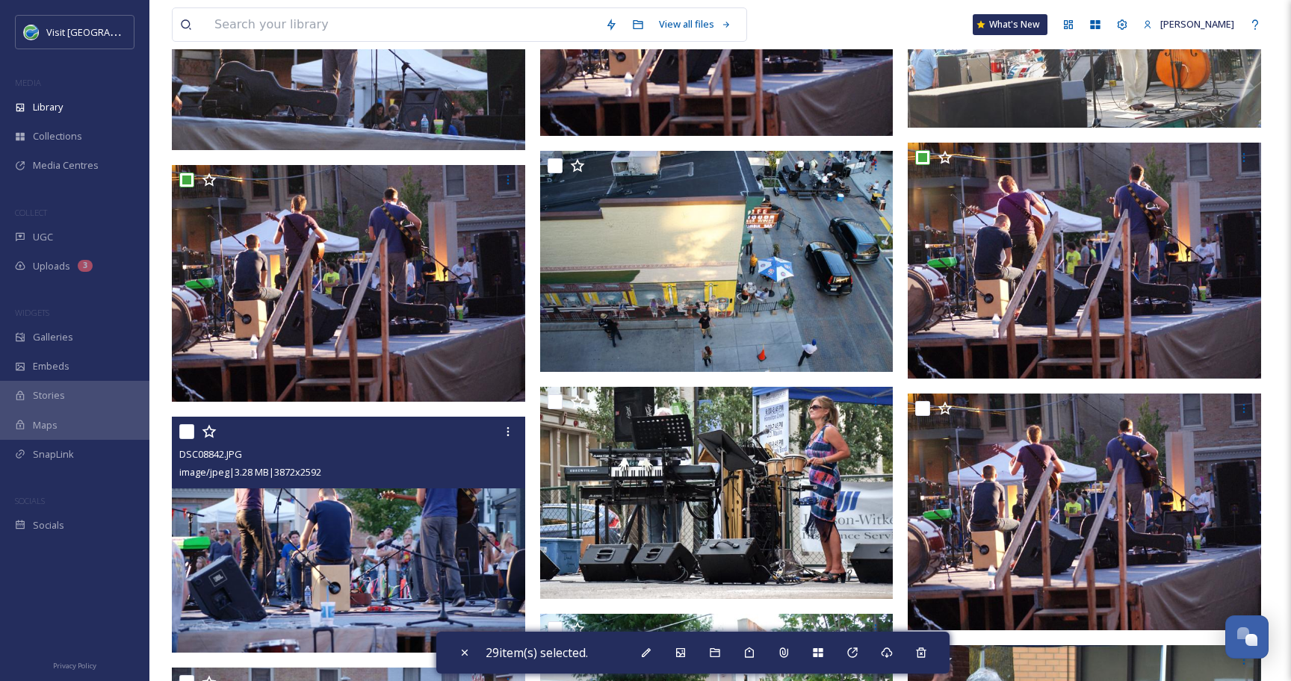
click at [184, 430] on input "checkbox" at bounding box center [186, 431] width 15 height 15
checkbox input "true"
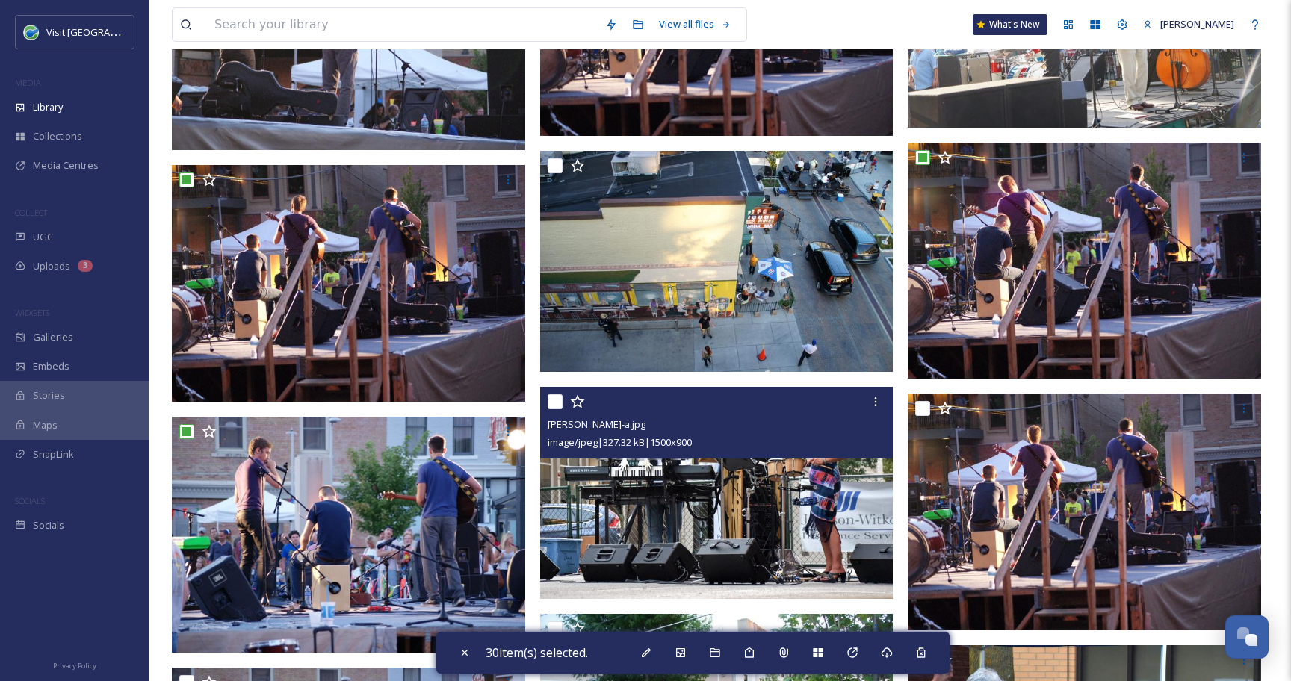
click at [551, 400] on input "checkbox" at bounding box center [554, 401] width 15 height 15
checkbox input "true"
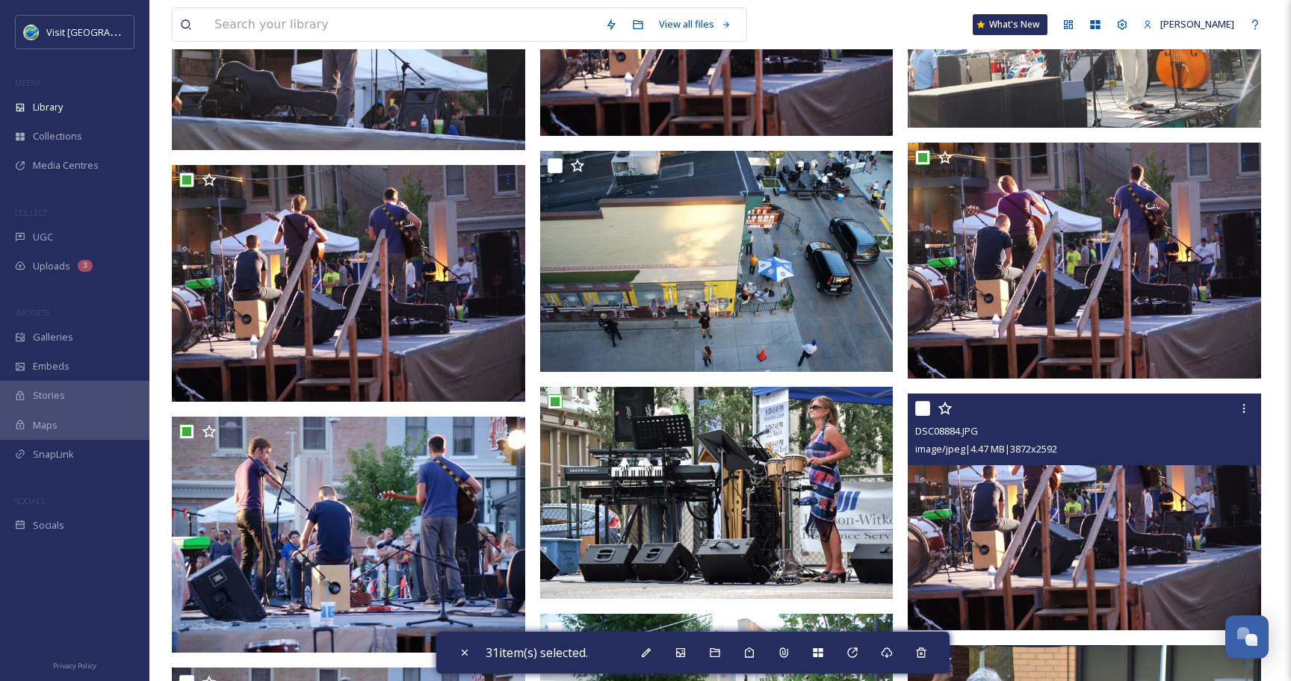
click at [922, 414] on input "checkbox" at bounding box center [922, 408] width 15 height 15
checkbox input "true"
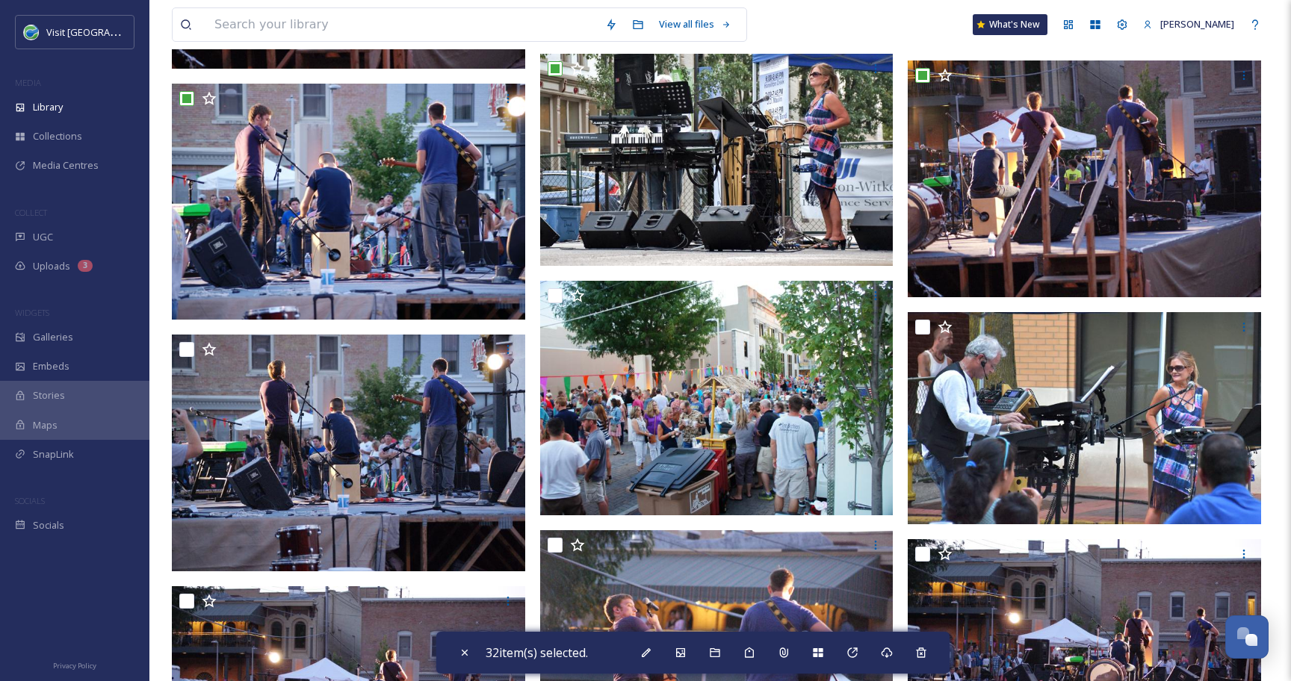
scroll to position [3276, 0]
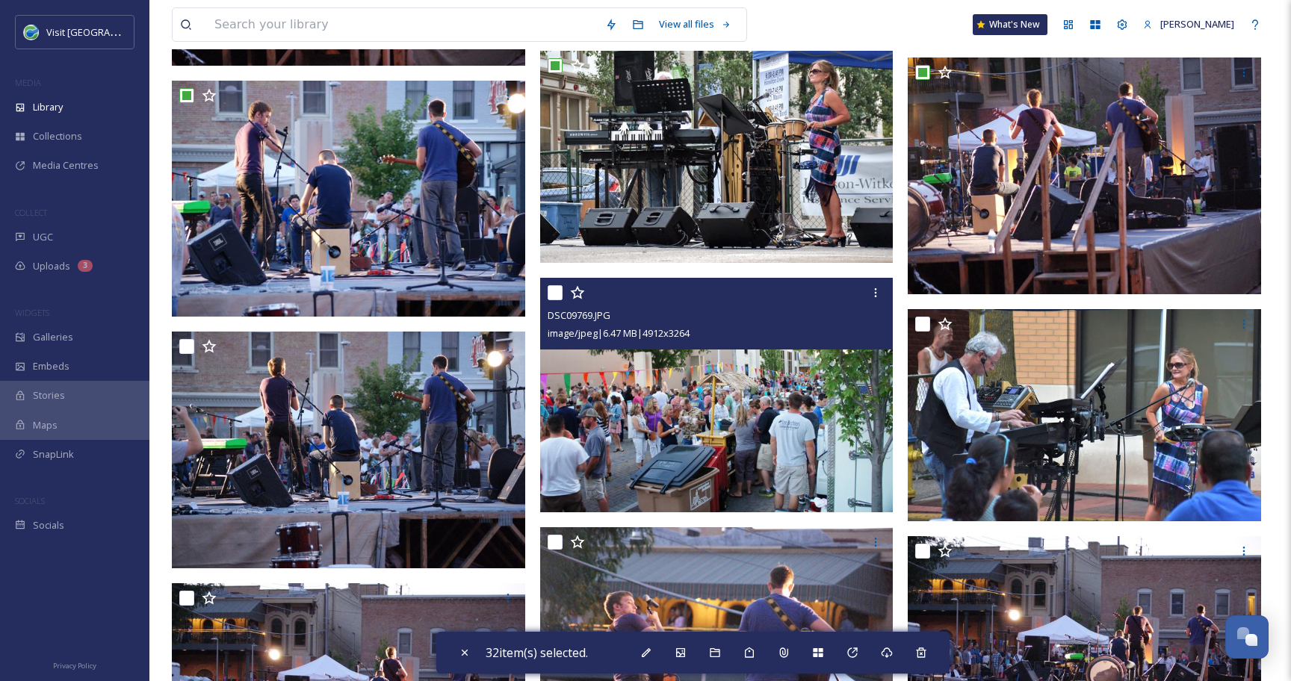
click at [553, 290] on input "checkbox" at bounding box center [554, 292] width 15 height 15
checkbox input "true"
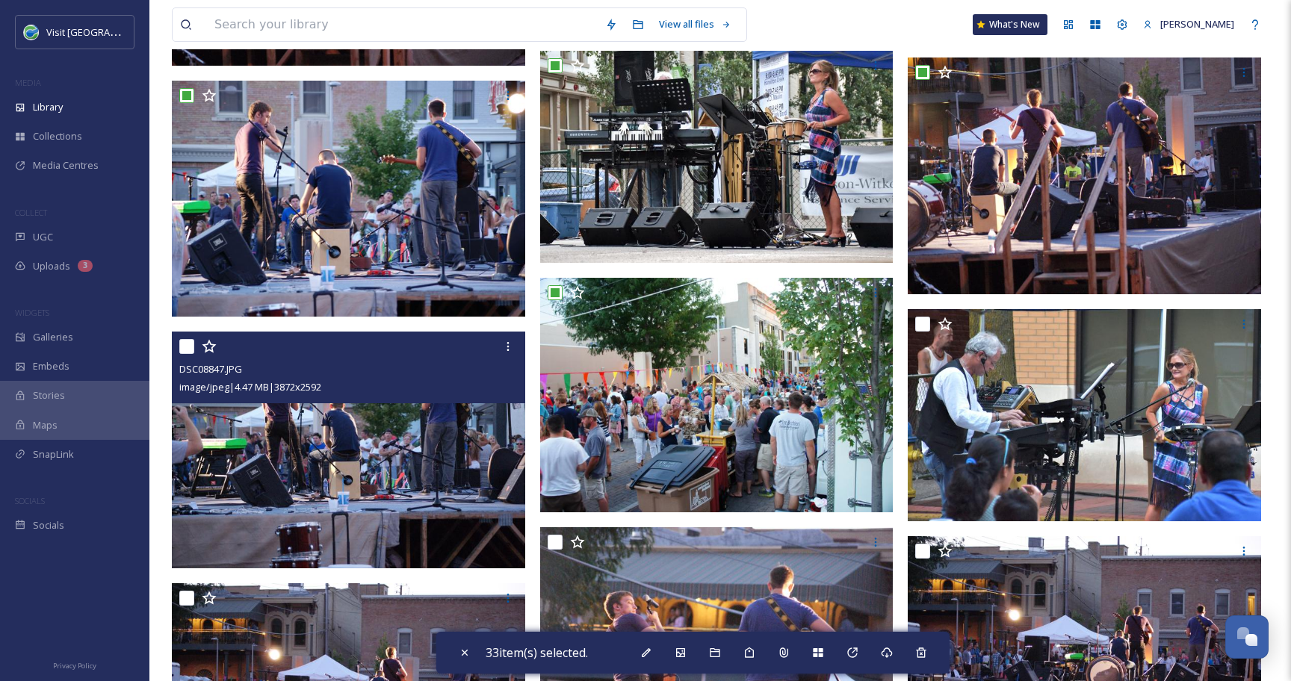
click at [187, 347] on input "checkbox" at bounding box center [186, 346] width 15 height 15
checkbox input "true"
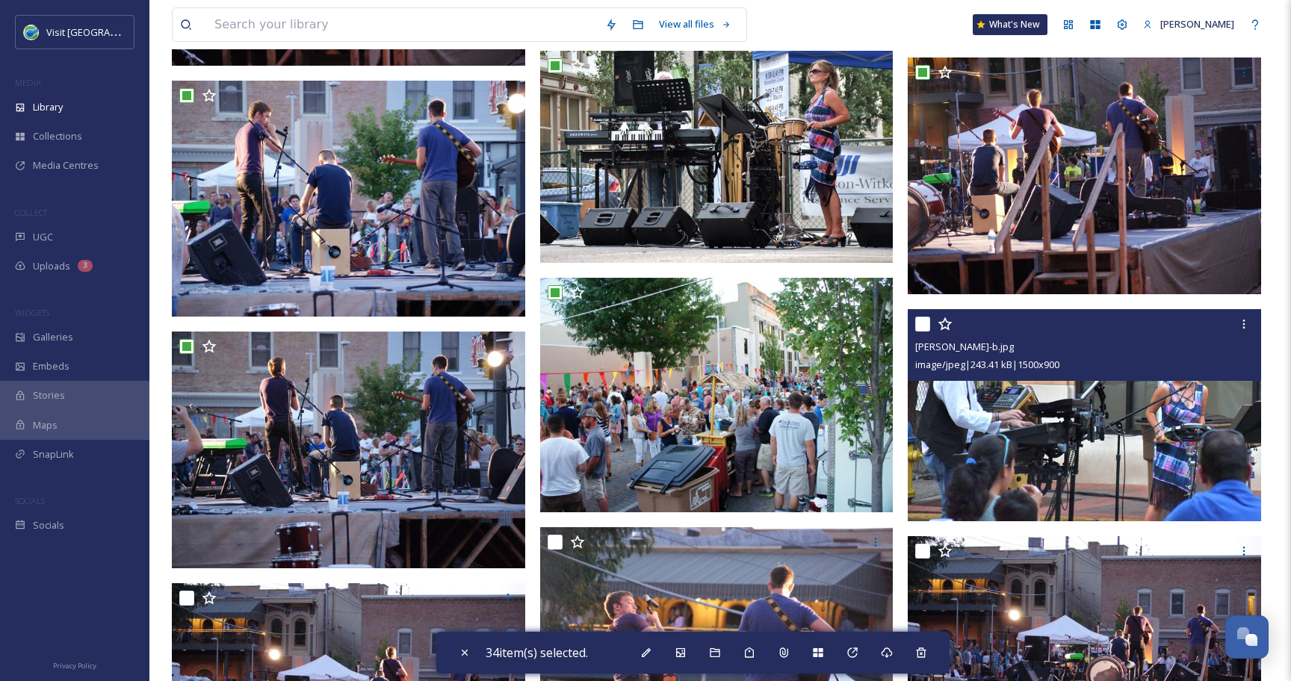
click at [926, 327] on input "checkbox" at bounding box center [922, 324] width 15 height 15
checkbox input "true"
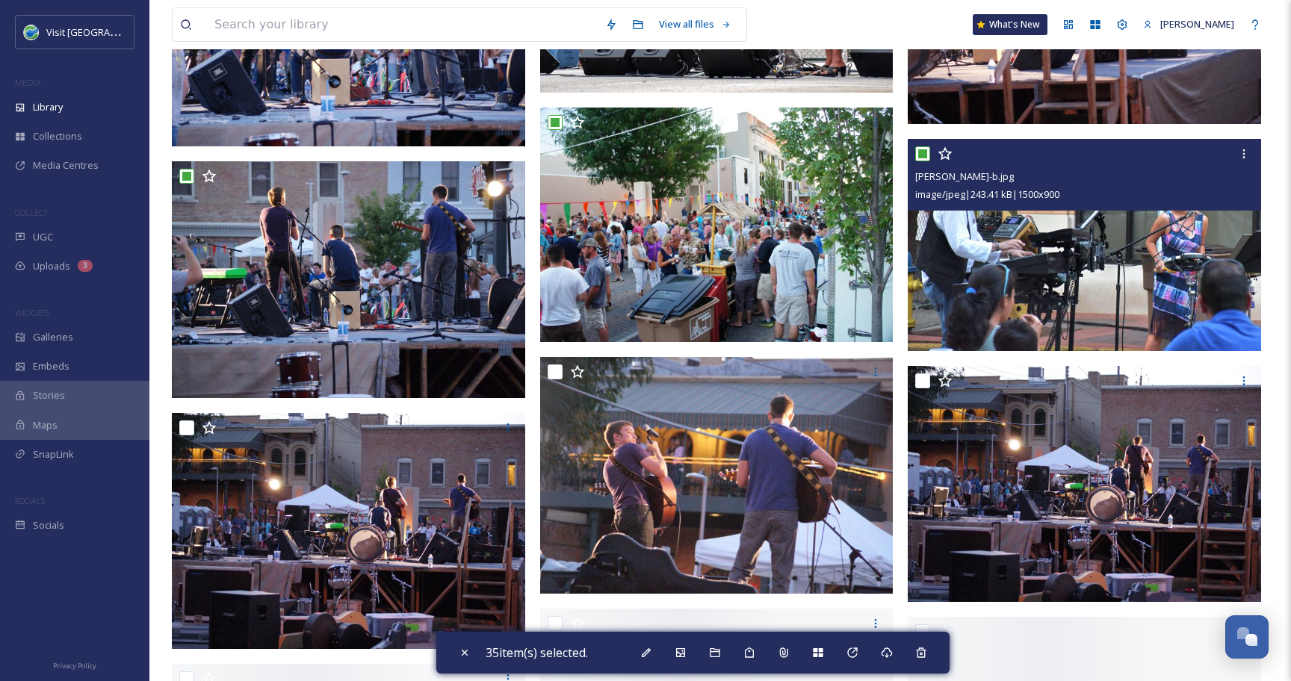
scroll to position [3459, 0]
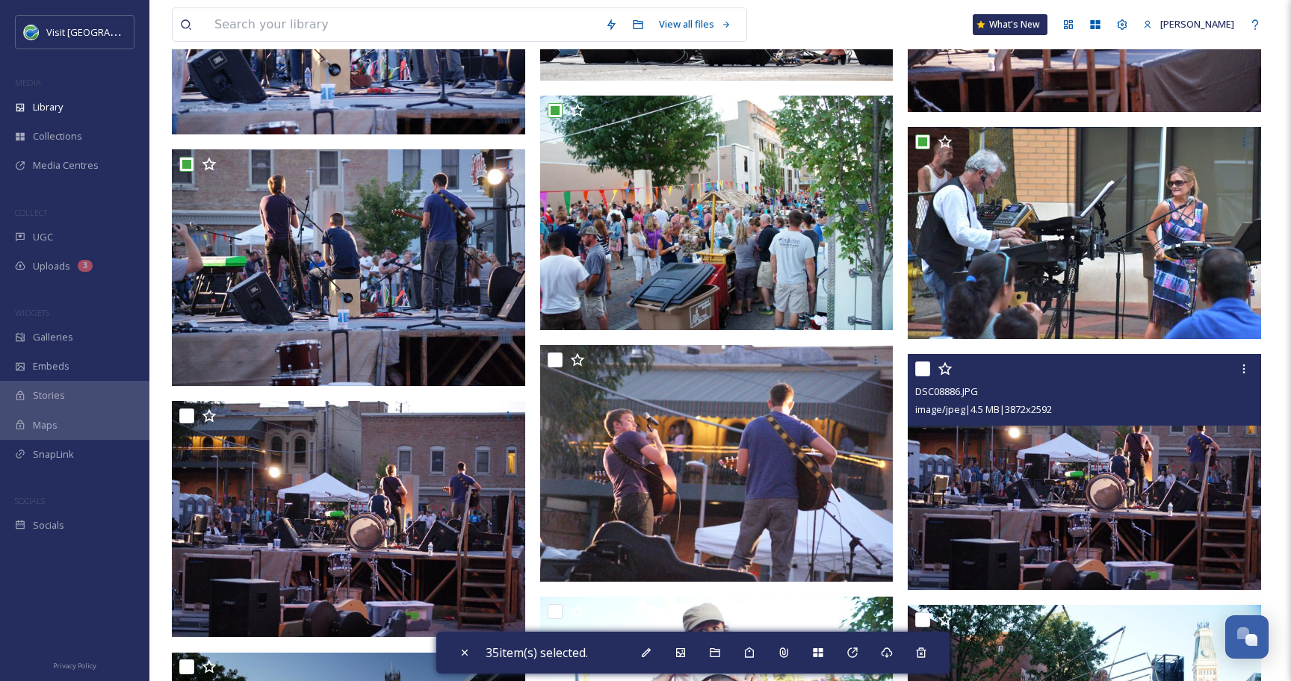
click at [920, 368] on input "checkbox" at bounding box center [922, 368] width 15 height 15
checkbox input "true"
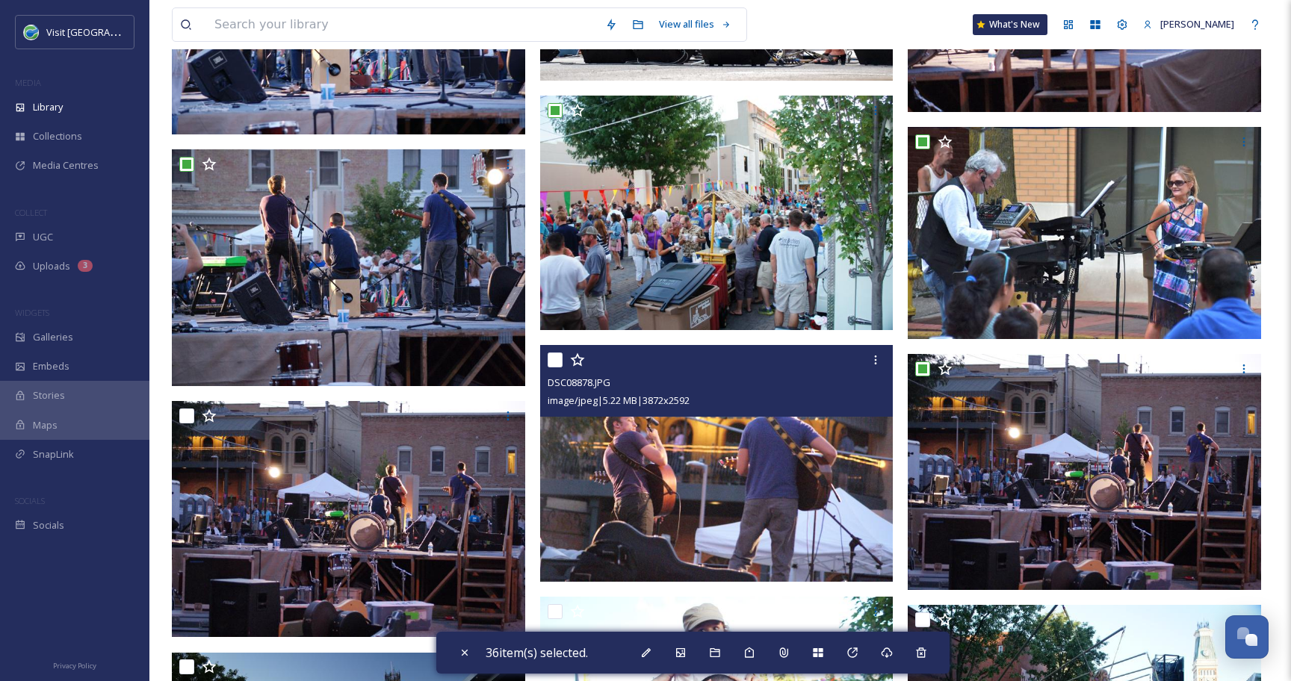
click at [556, 360] on input "checkbox" at bounding box center [554, 359] width 15 height 15
checkbox input "true"
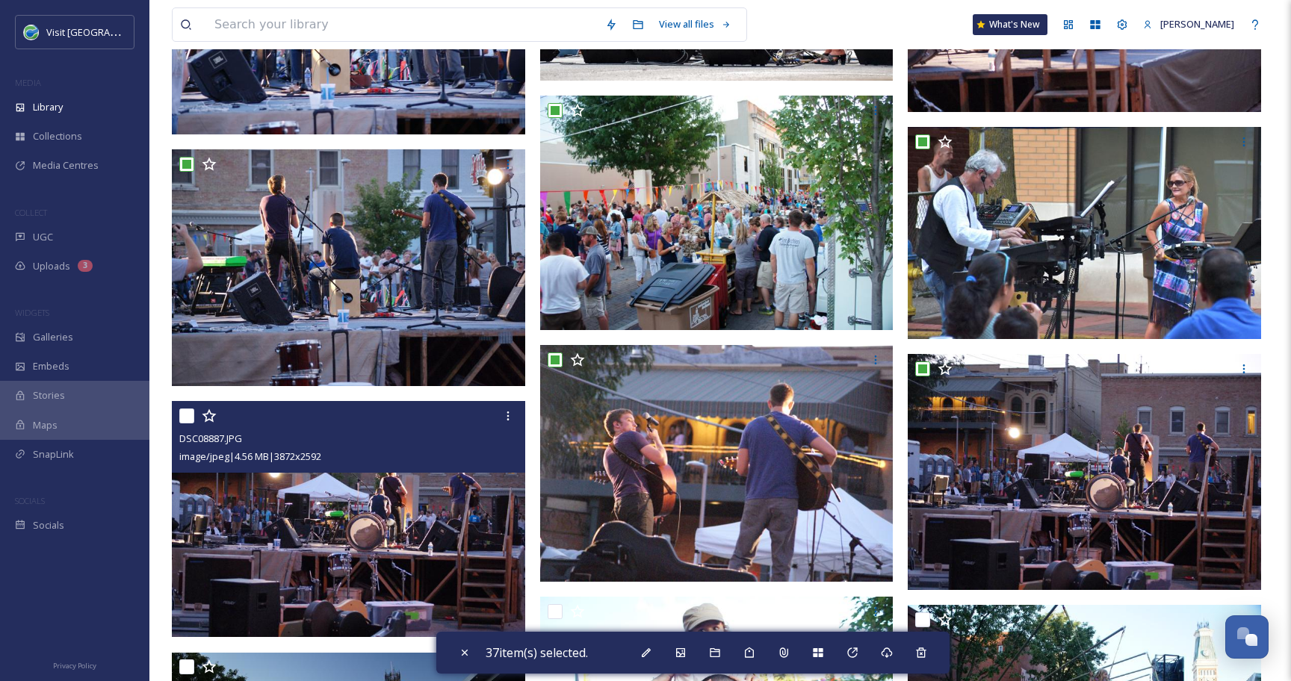
click at [187, 417] on input "checkbox" at bounding box center [186, 416] width 15 height 15
checkbox input "true"
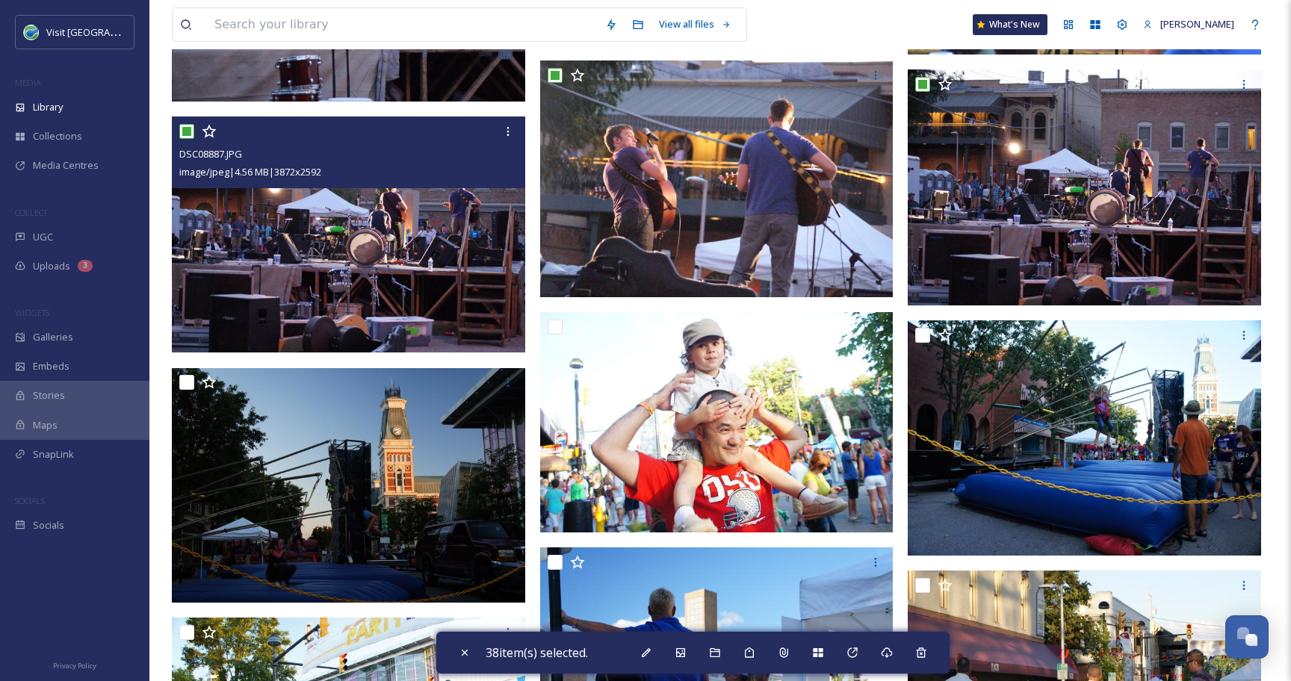
scroll to position [3745, 0]
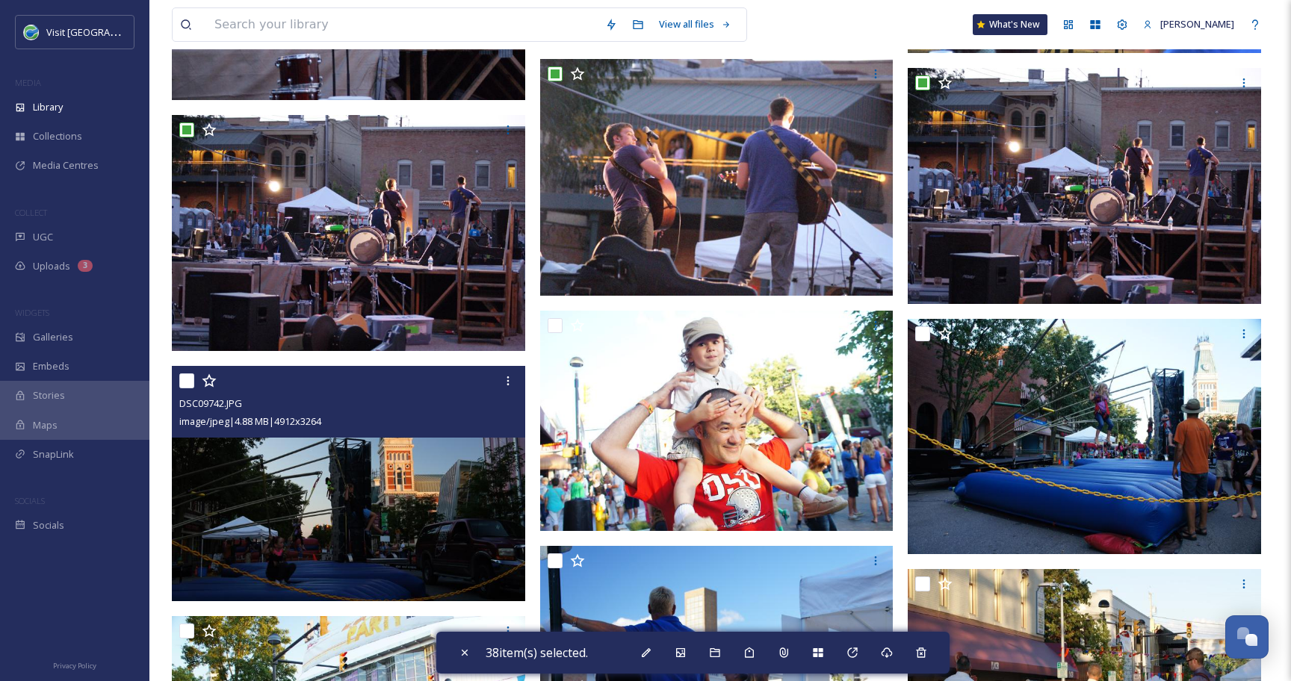
click at [183, 378] on input "checkbox" at bounding box center [186, 380] width 15 height 15
checkbox input "true"
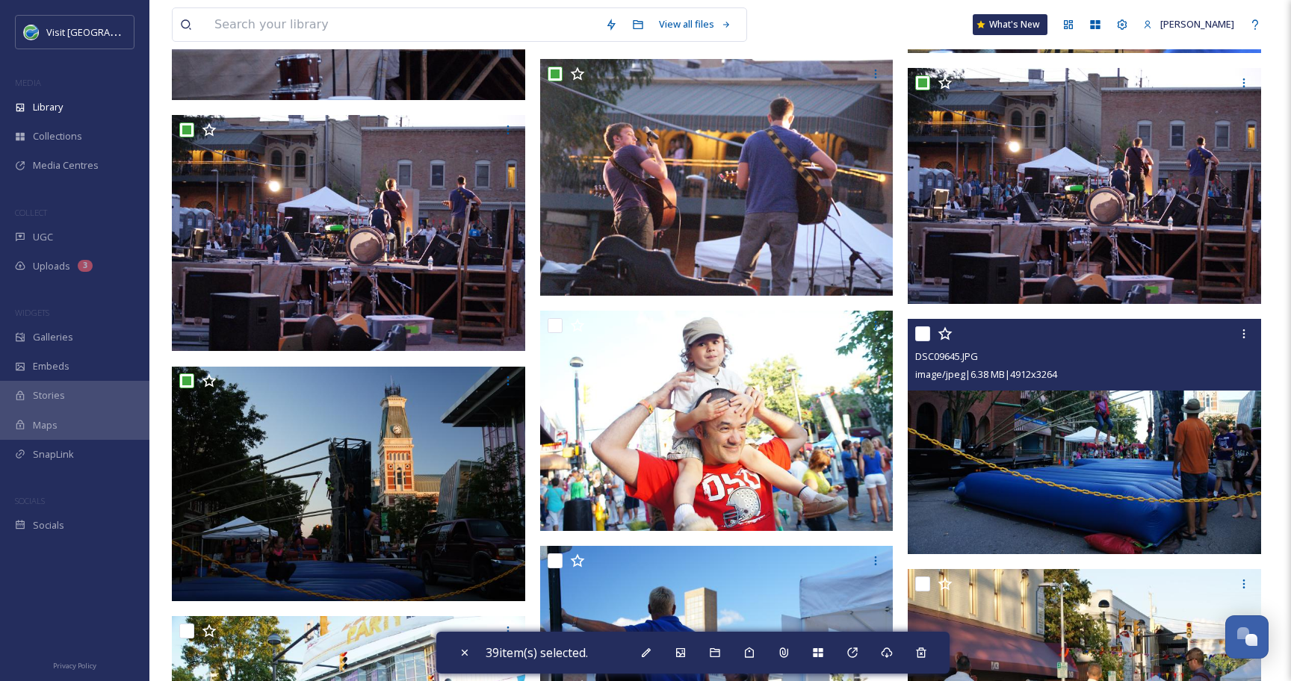
click at [923, 336] on input "checkbox" at bounding box center [922, 333] width 15 height 15
checkbox input "true"
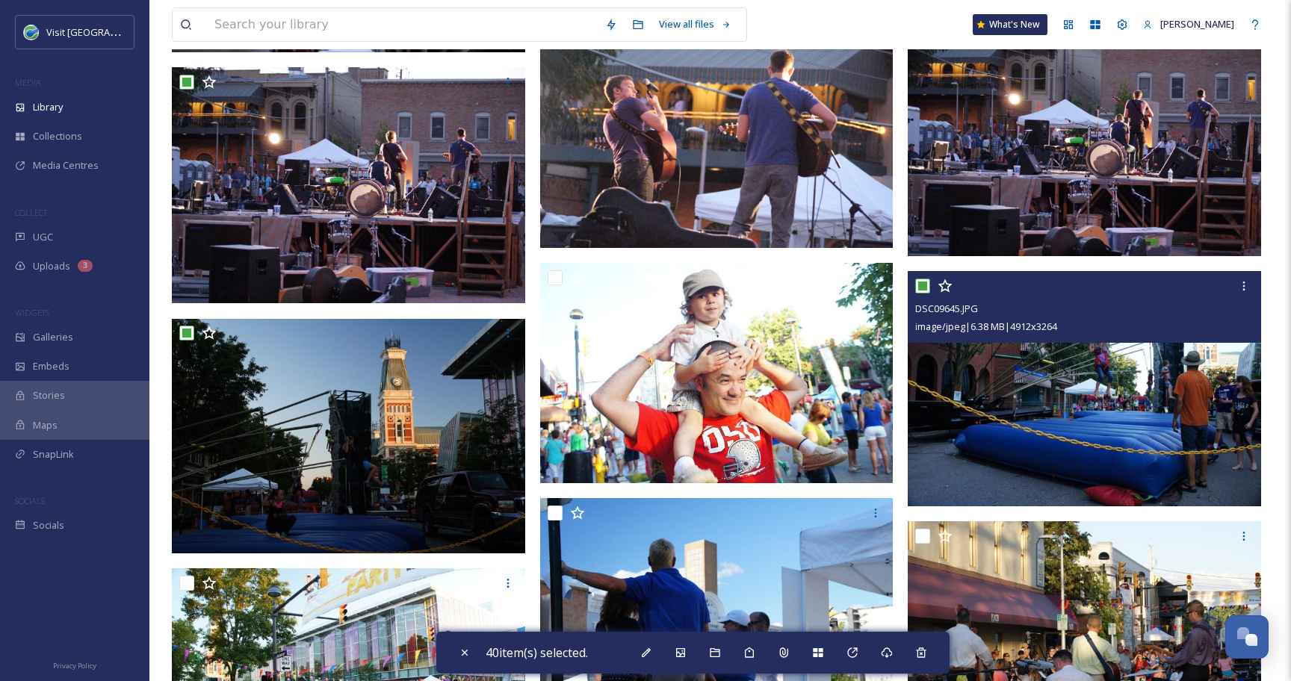
scroll to position [3850, 0]
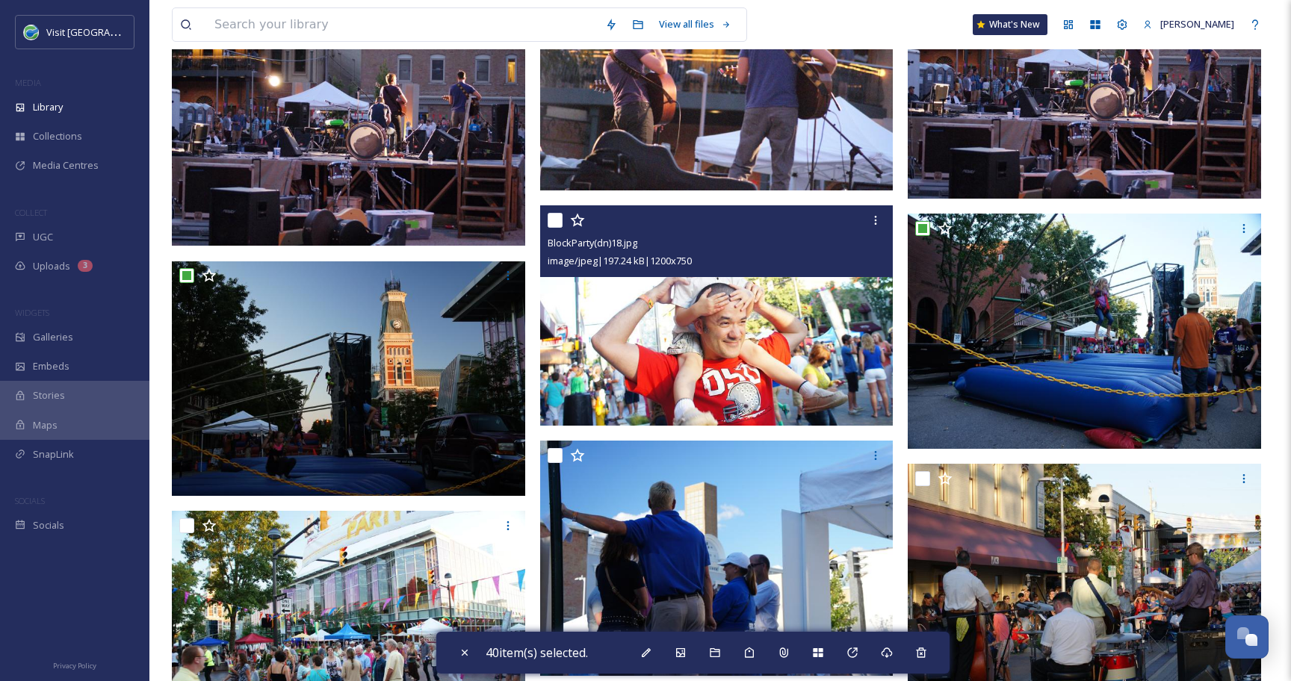
click at [551, 222] on input "checkbox" at bounding box center [554, 220] width 15 height 15
checkbox input "true"
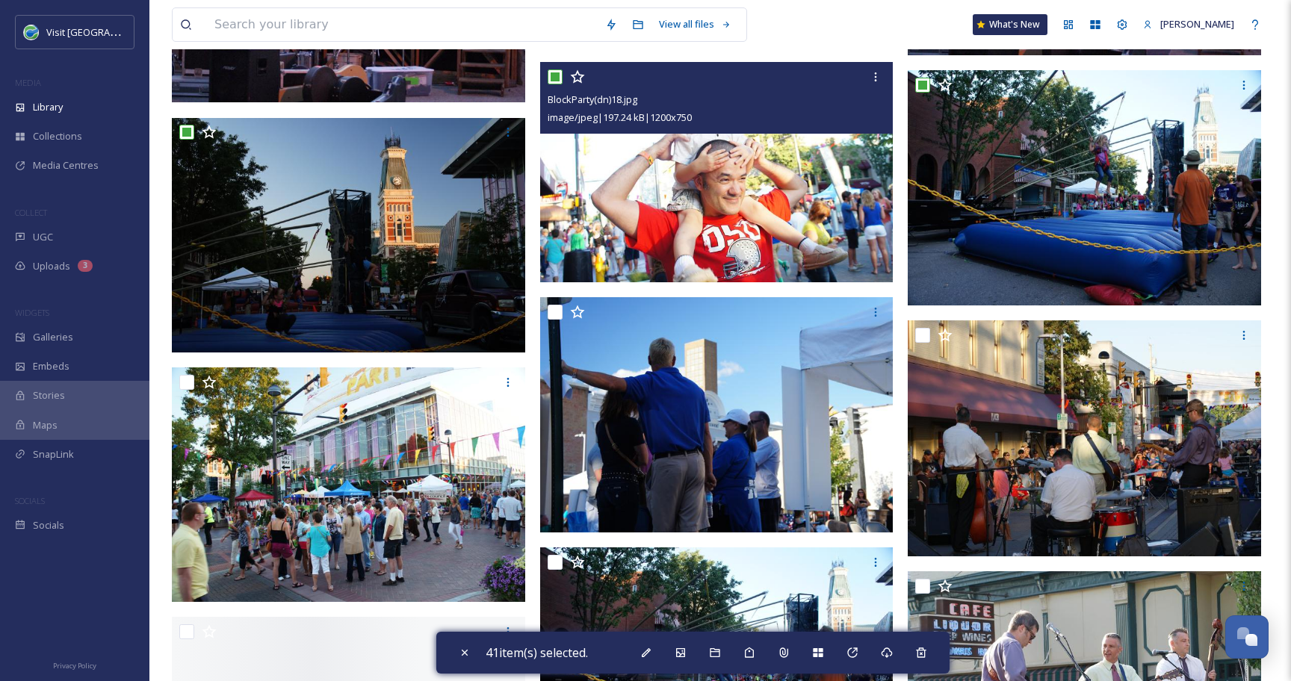
scroll to position [4009, 0]
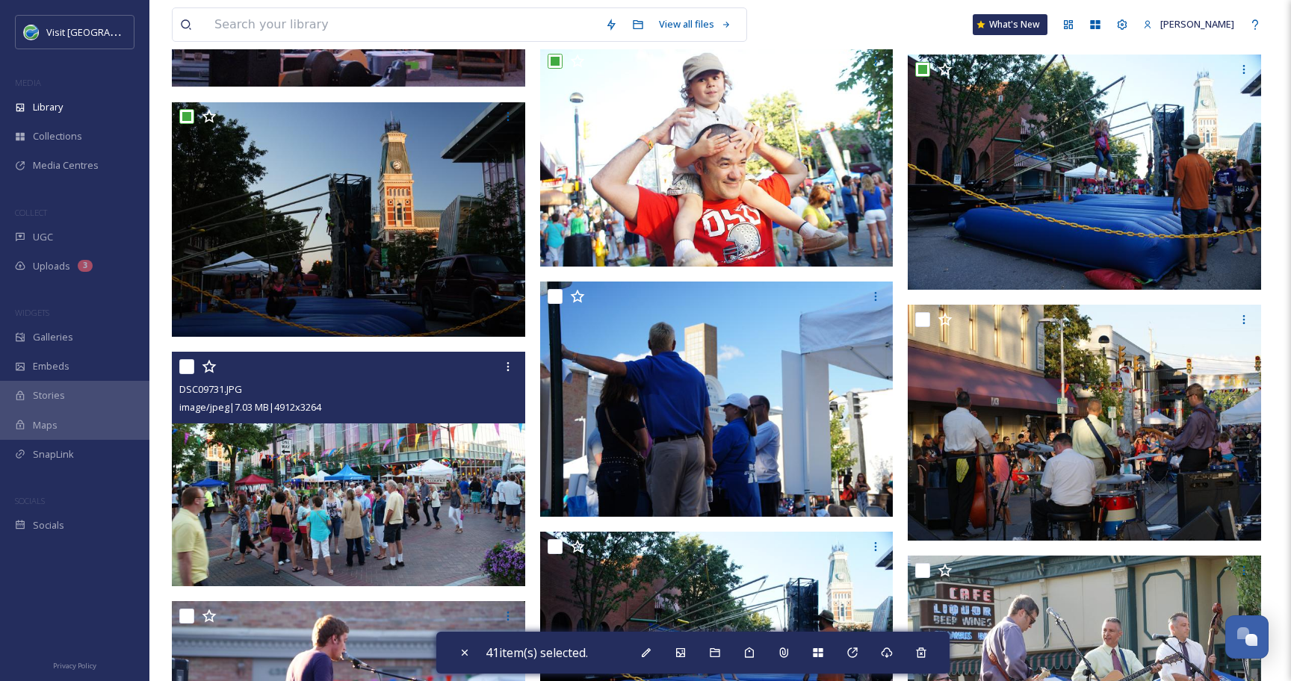
click at [185, 368] on input "checkbox" at bounding box center [186, 366] width 15 height 15
click at [187, 369] on input "checkbox" at bounding box center [186, 366] width 15 height 15
checkbox input "false"
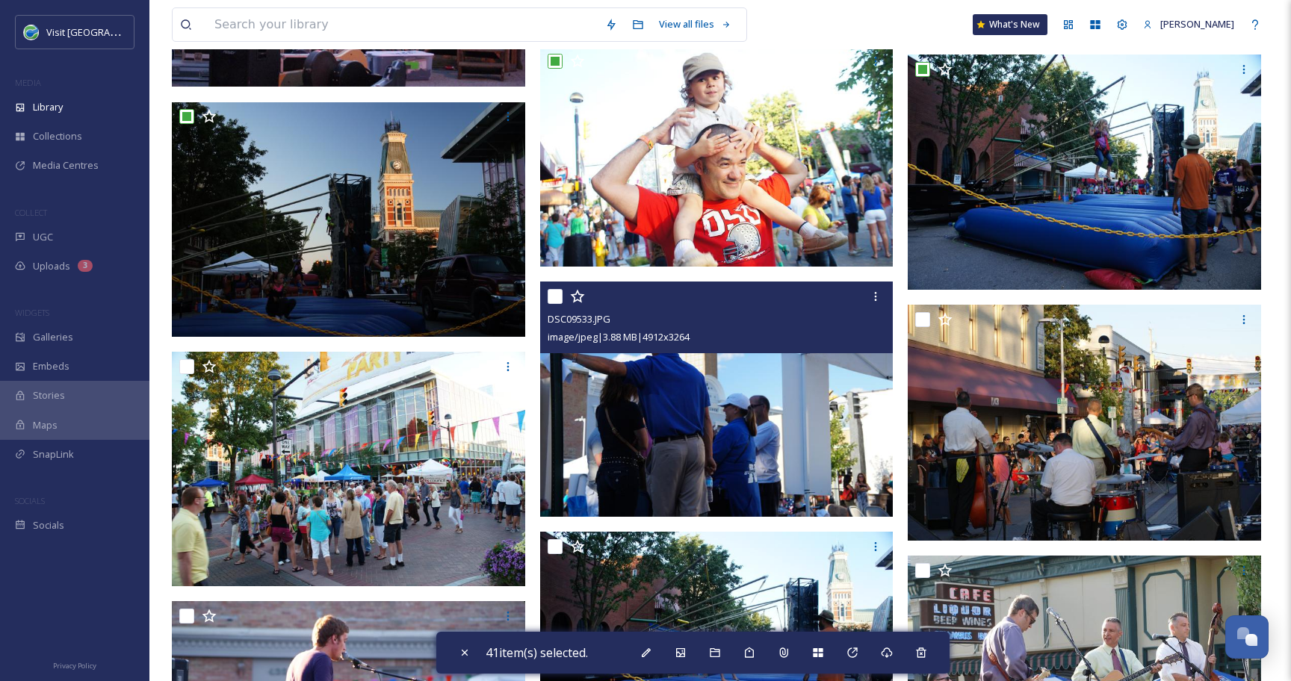
click at [556, 296] on input "checkbox" at bounding box center [554, 296] width 15 height 15
checkbox input "true"
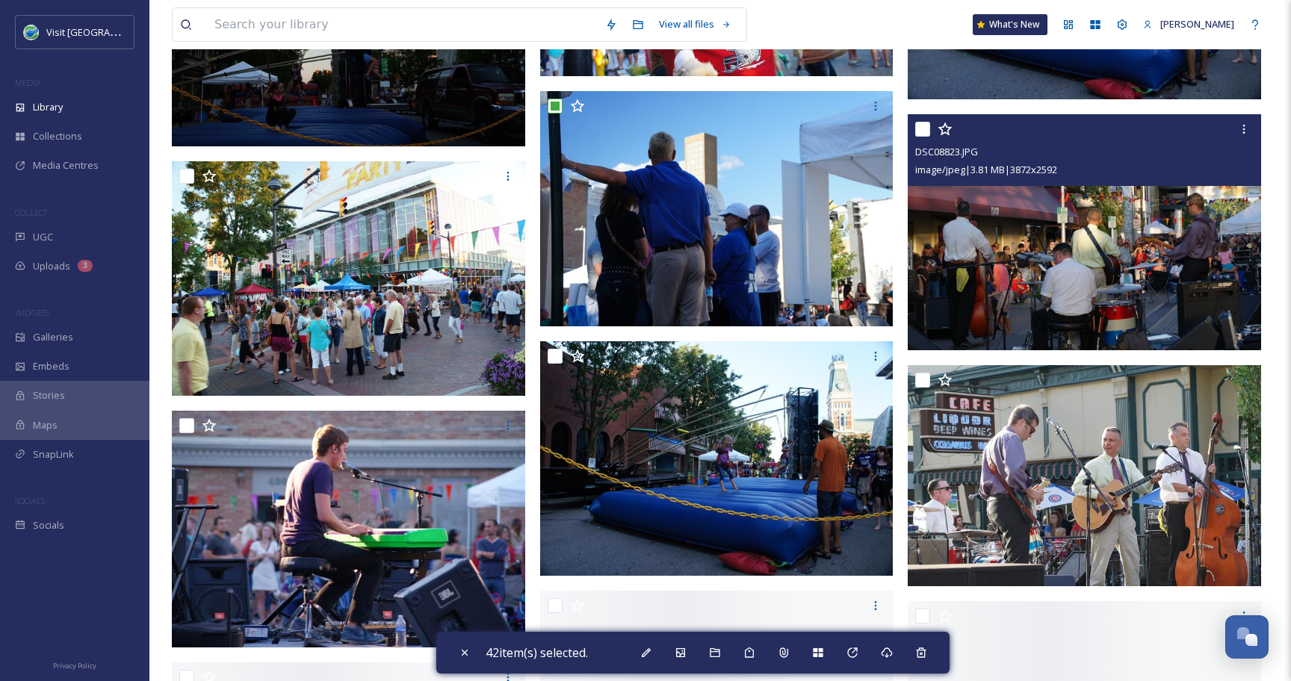
scroll to position [4201, 0]
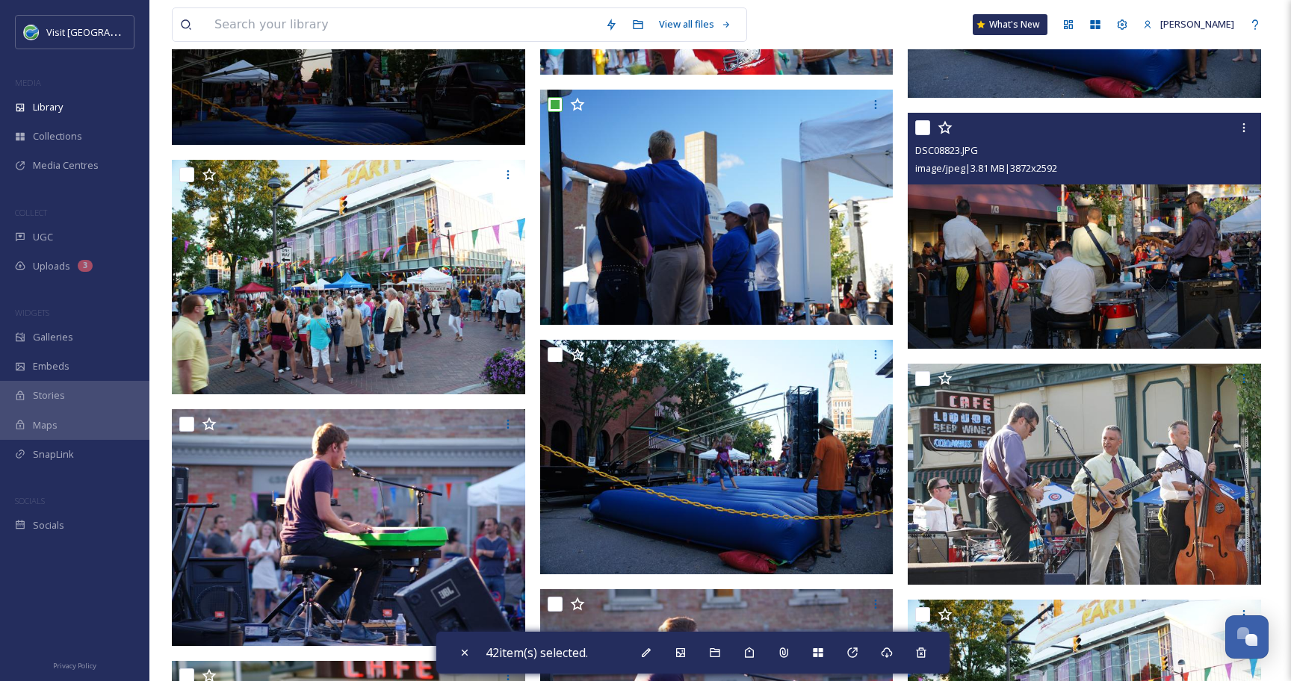
click at [924, 127] on input "checkbox" at bounding box center [922, 127] width 15 height 15
checkbox input "true"
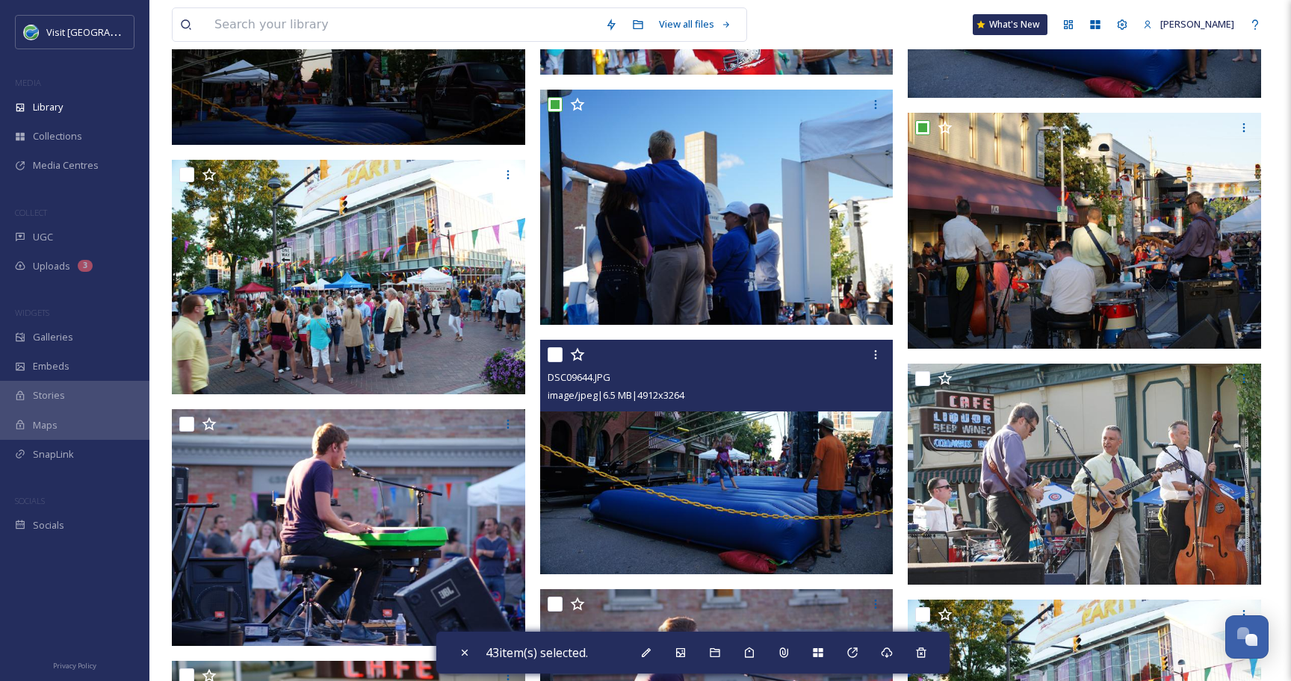
click at [558, 358] on input "checkbox" at bounding box center [554, 354] width 15 height 15
checkbox input "true"
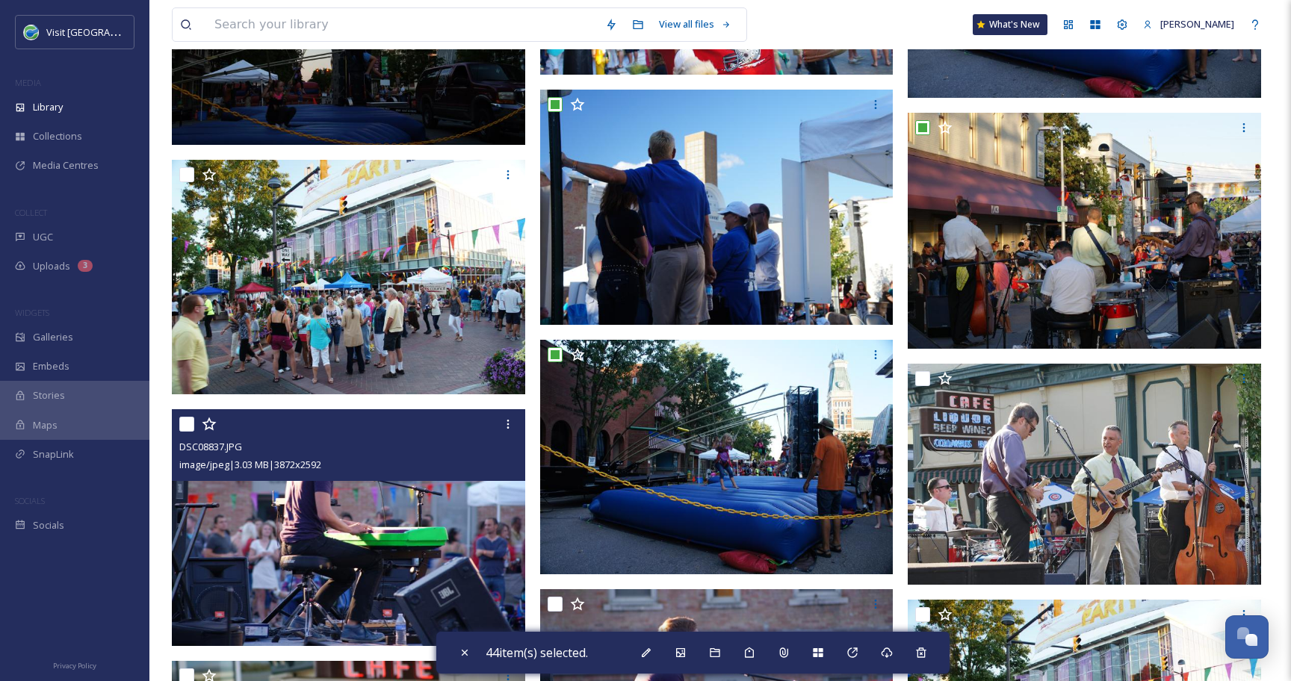
click at [179, 429] on input "checkbox" at bounding box center [186, 424] width 15 height 15
checkbox input "true"
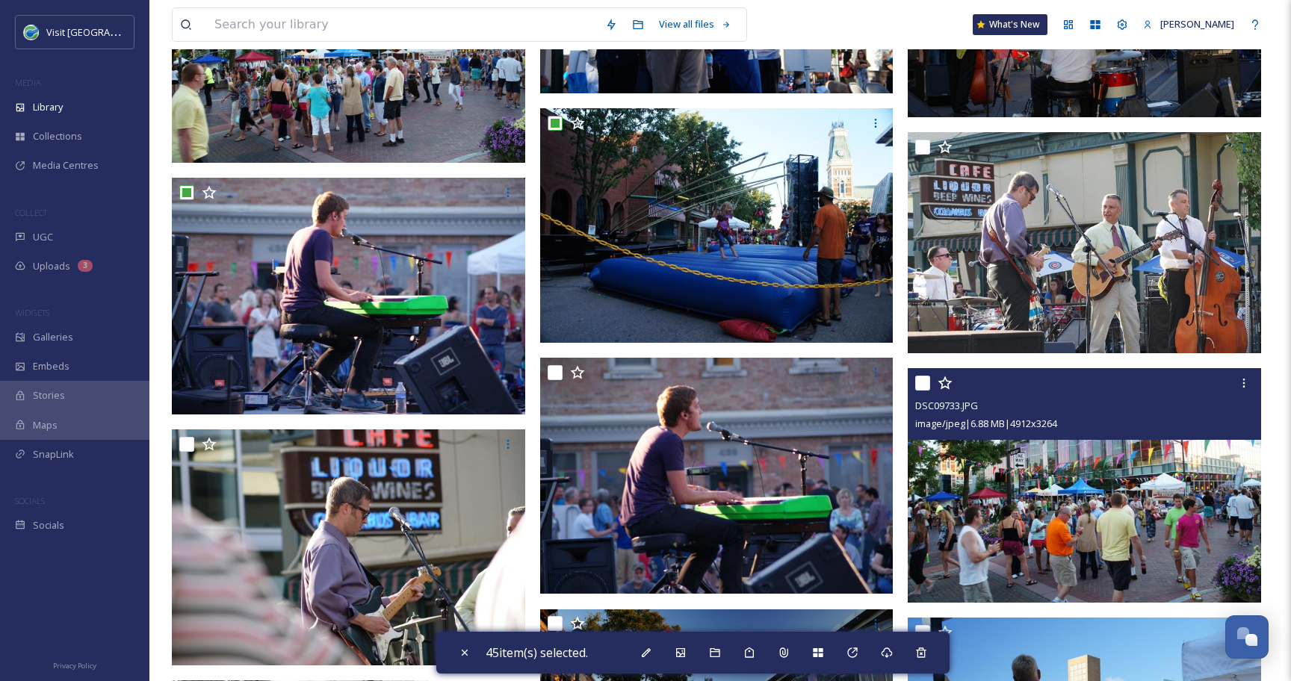
scroll to position [4443, 0]
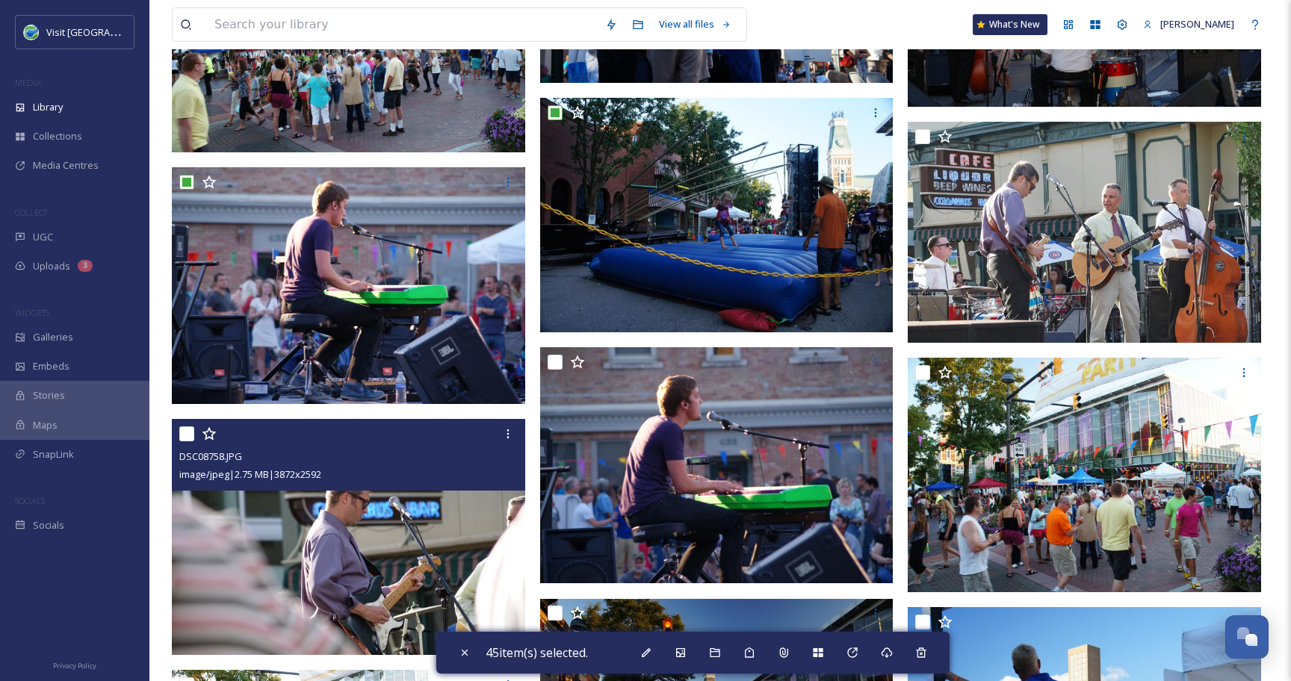
click at [181, 435] on input "checkbox" at bounding box center [186, 433] width 15 height 15
checkbox input "true"
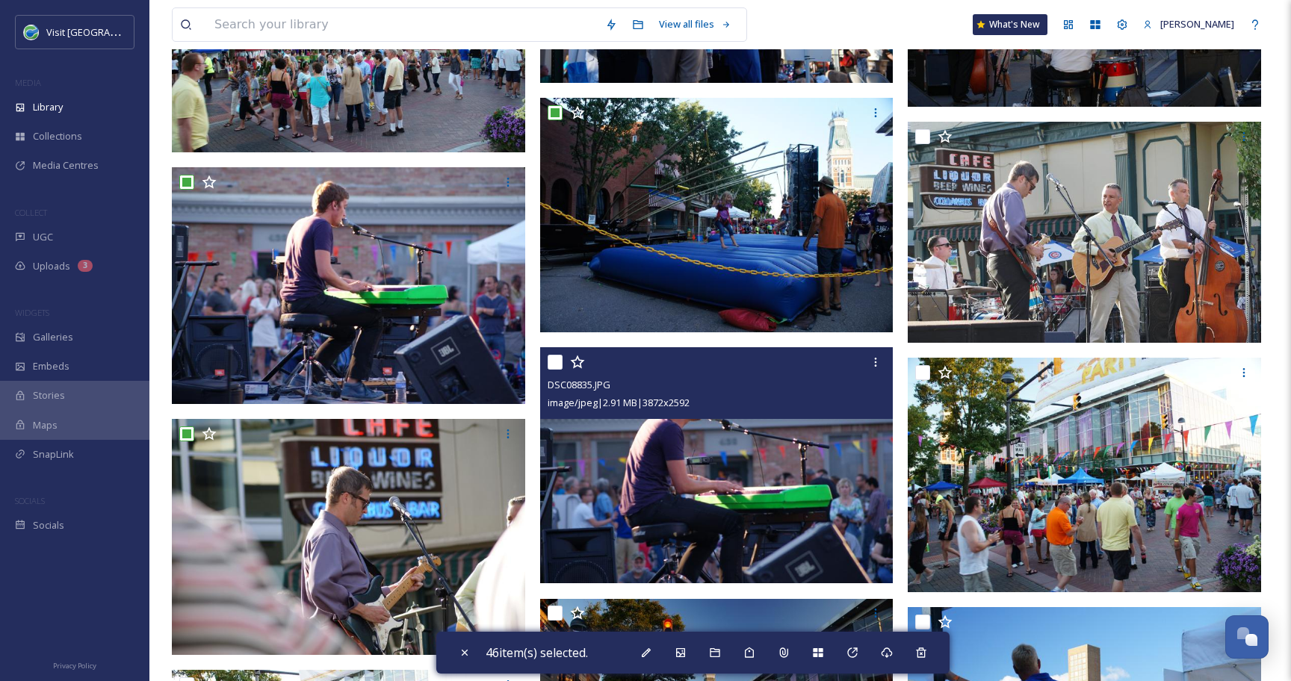
click at [556, 364] on input "checkbox" at bounding box center [554, 362] width 15 height 15
checkbox input "true"
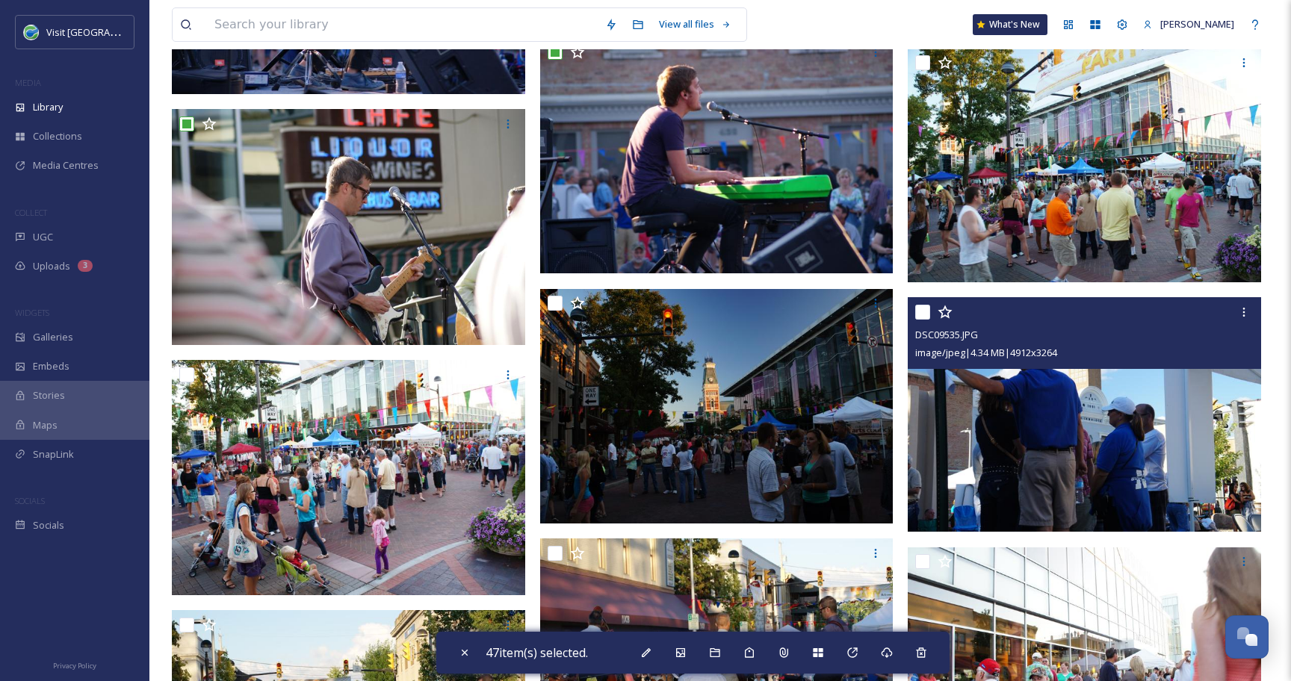
scroll to position [4776, 0]
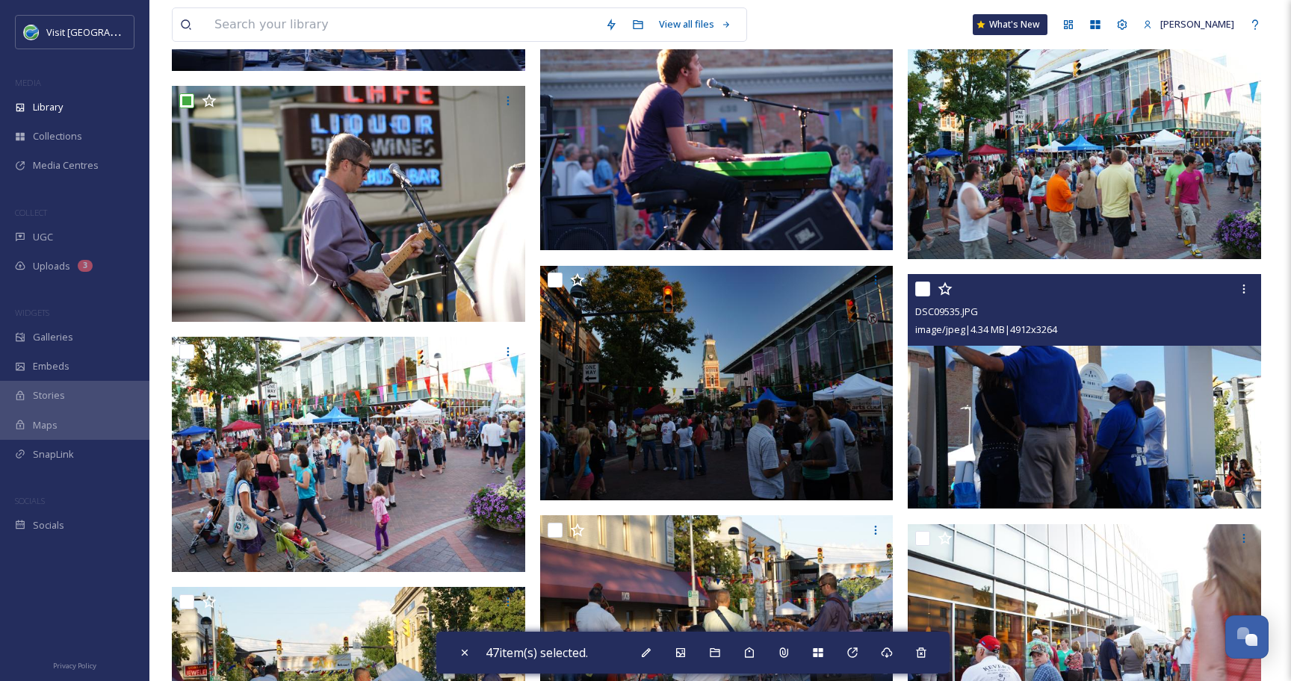
click at [921, 291] on input "checkbox" at bounding box center [922, 289] width 15 height 15
checkbox input "true"
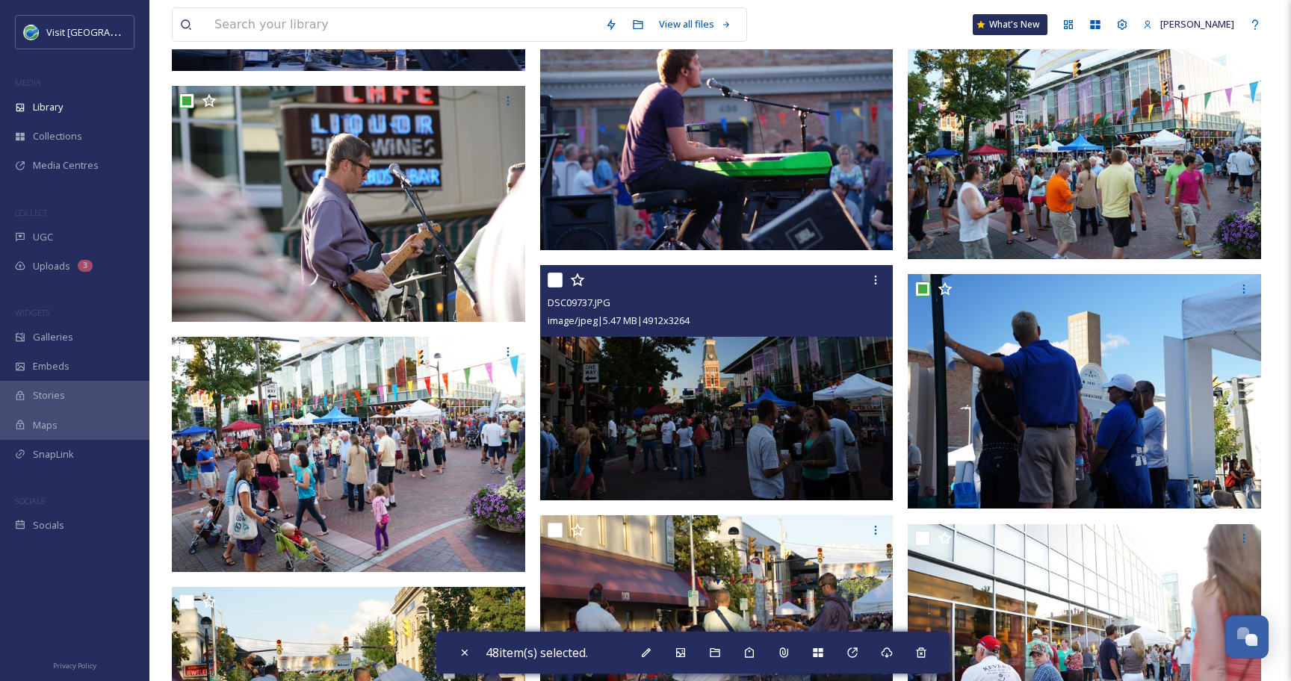
click at [553, 282] on input "checkbox" at bounding box center [554, 280] width 15 height 15
checkbox input "true"
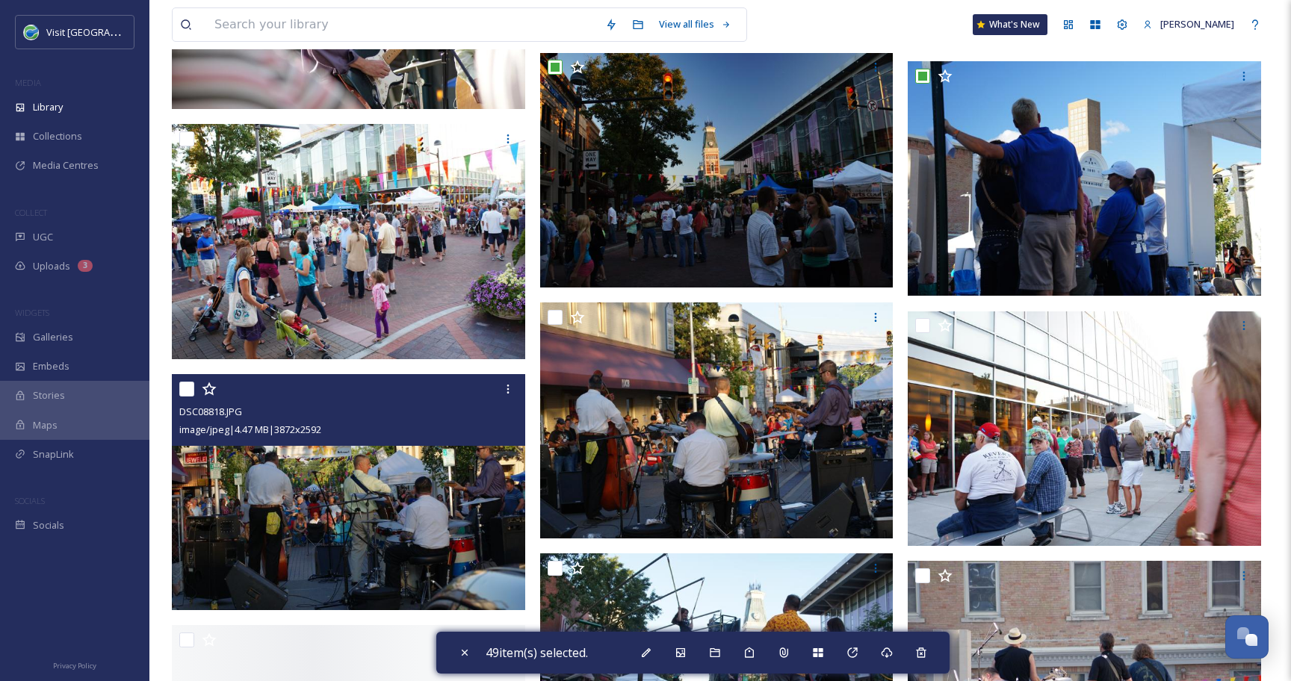
scroll to position [4990, 0]
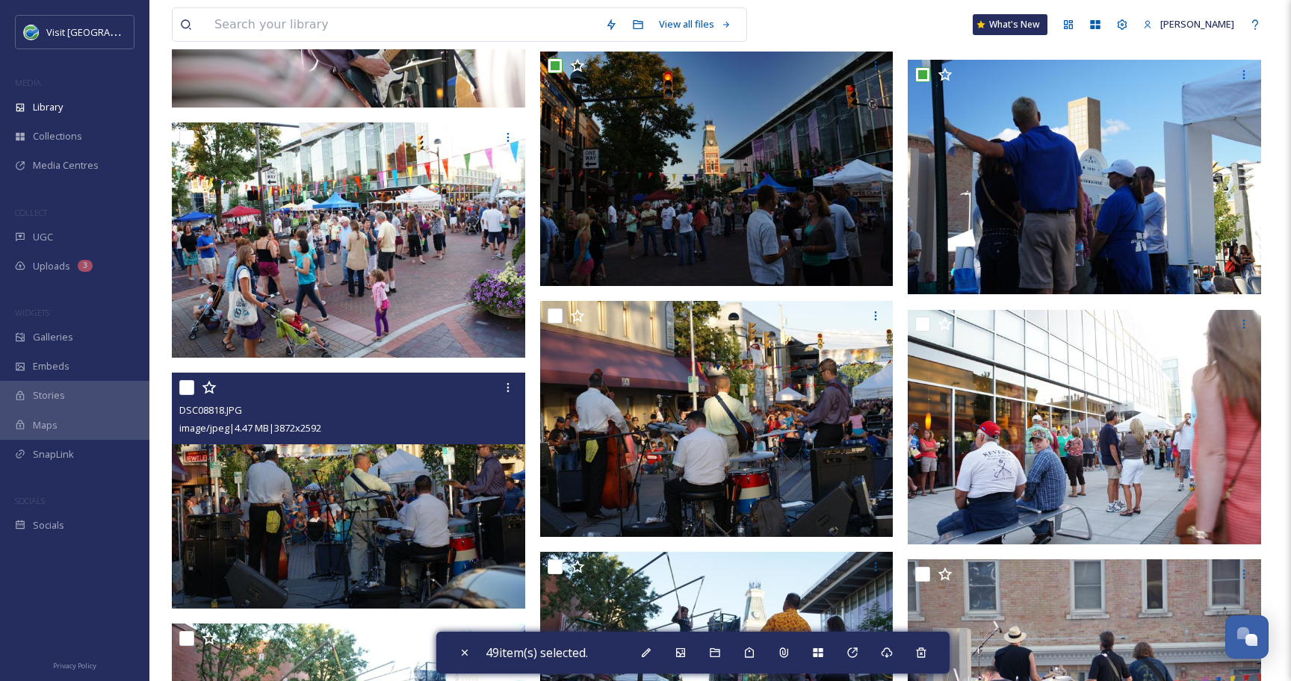
click at [186, 394] on input "checkbox" at bounding box center [186, 387] width 15 height 15
checkbox input "true"
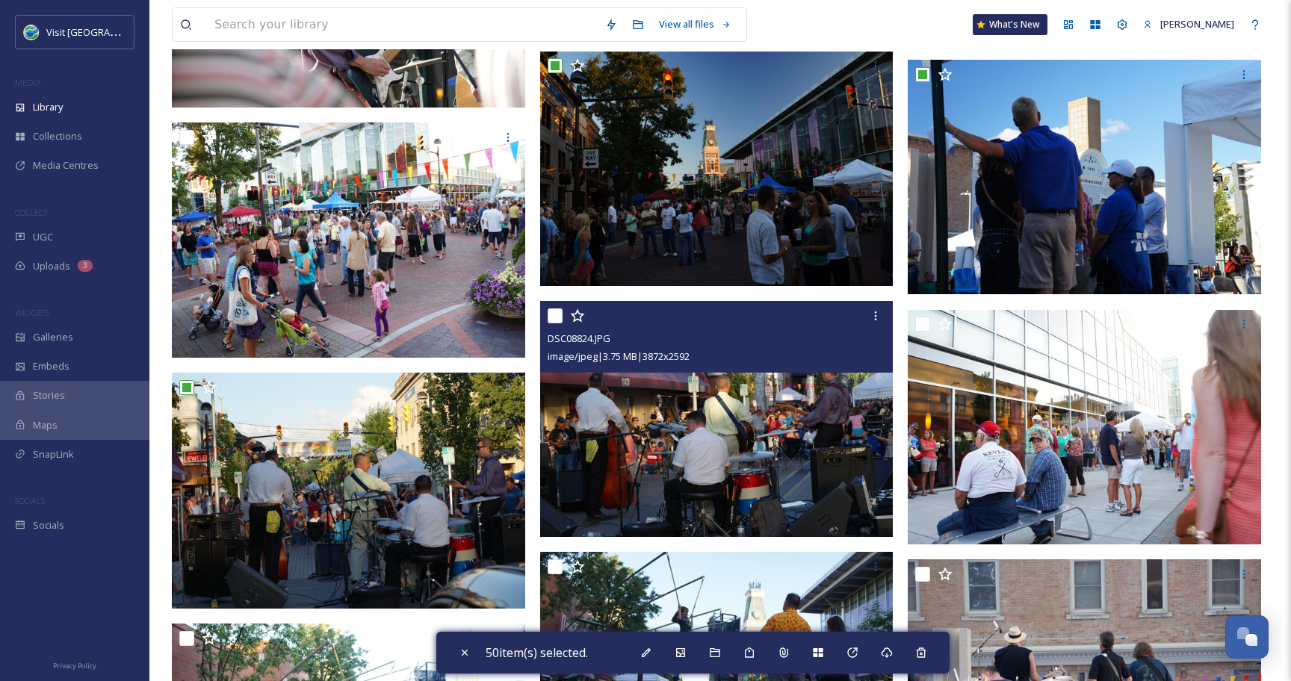
click at [553, 309] on input "checkbox" at bounding box center [554, 315] width 15 height 15
checkbox input "true"
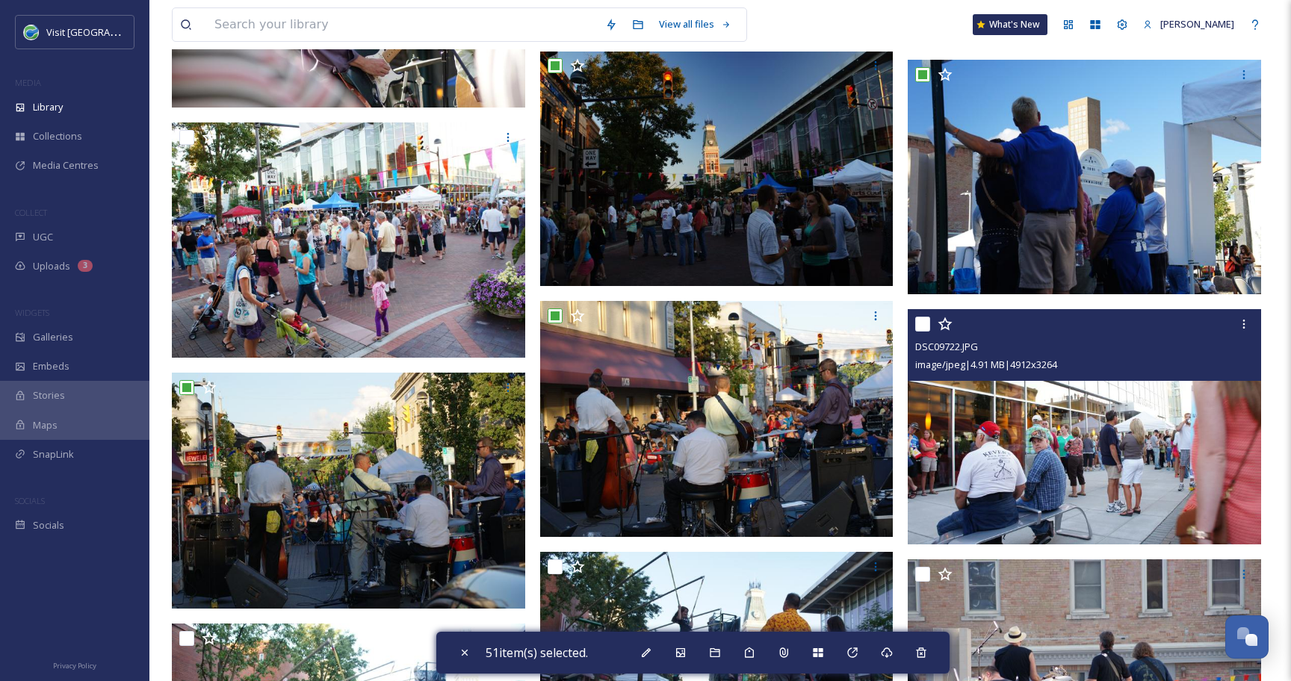
click at [925, 323] on input "checkbox" at bounding box center [922, 324] width 15 height 15
checkbox input "true"
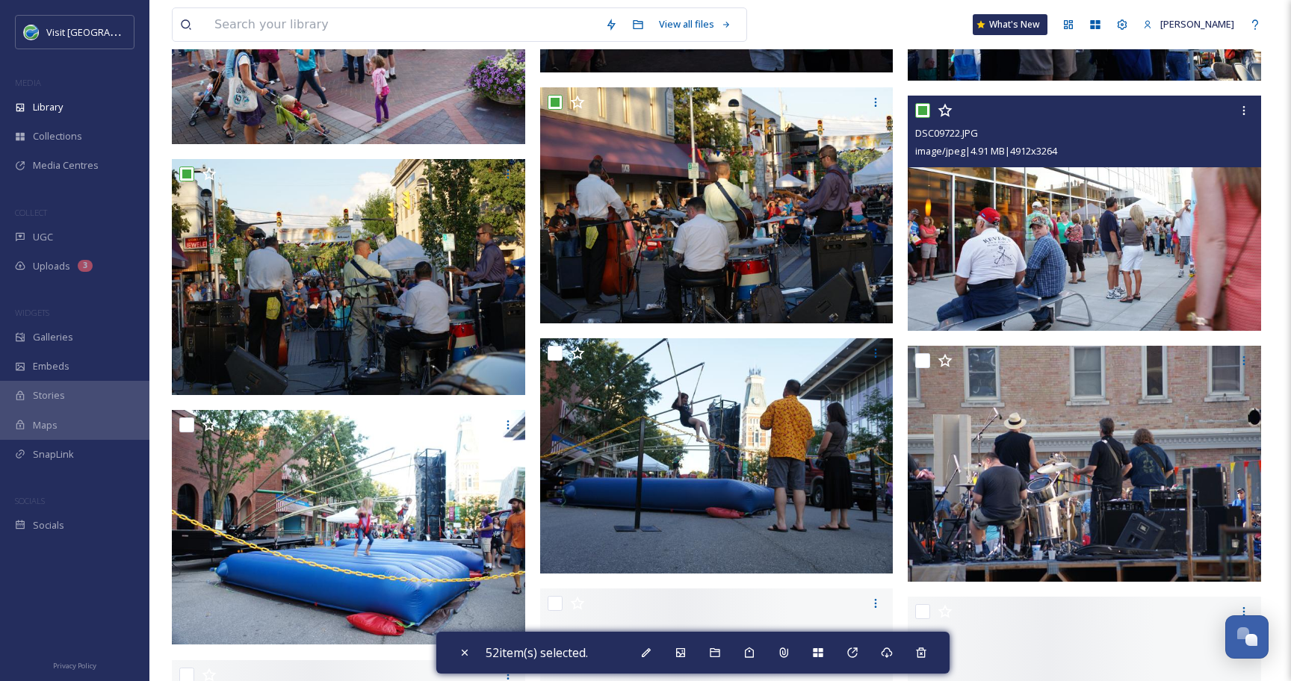
scroll to position [5204, 0]
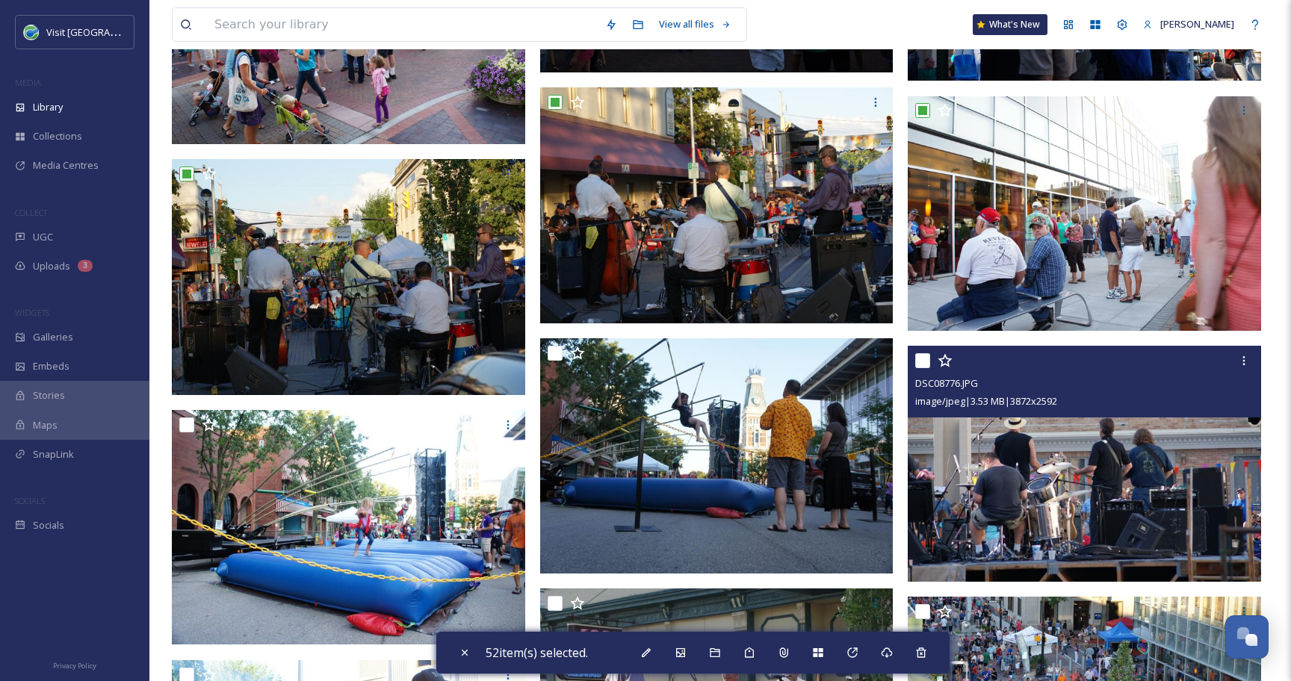
click at [924, 365] on input "checkbox" at bounding box center [922, 360] width 15 height 15
checkbox input "true"
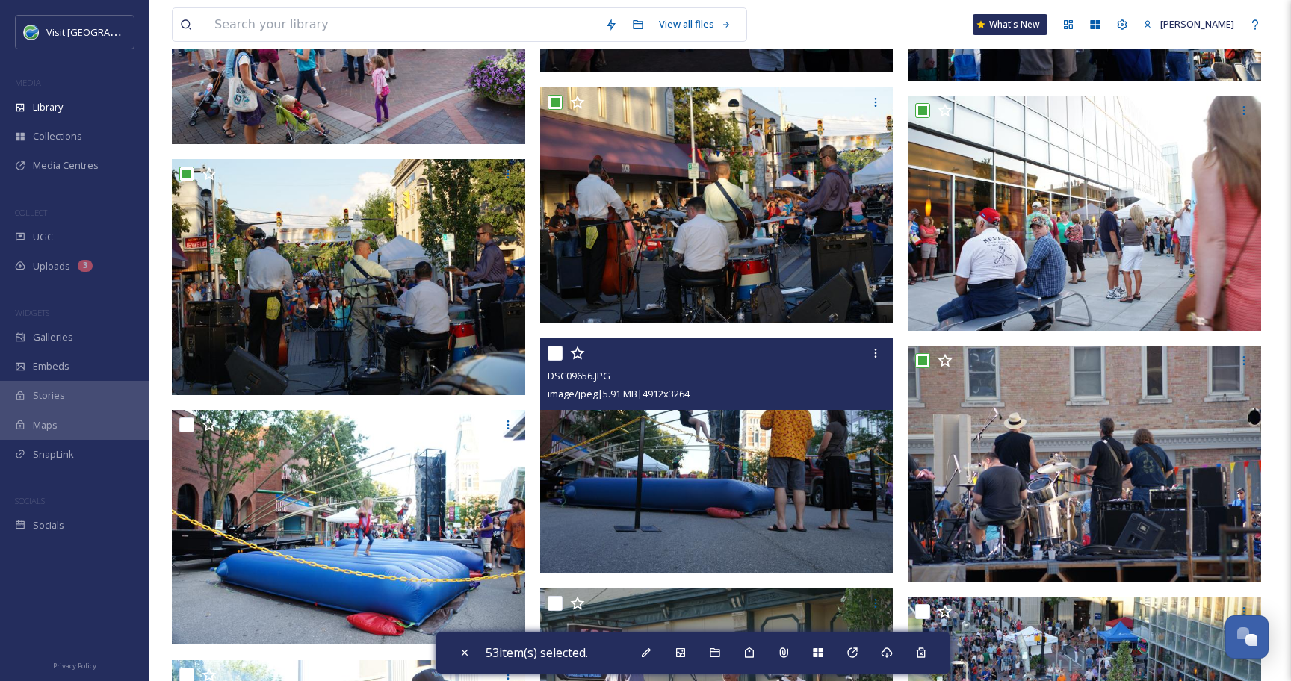
click at [557, 357] on input "checkbox" at bounding box center [554, 353] width 15 height 15
checkbox input "true"
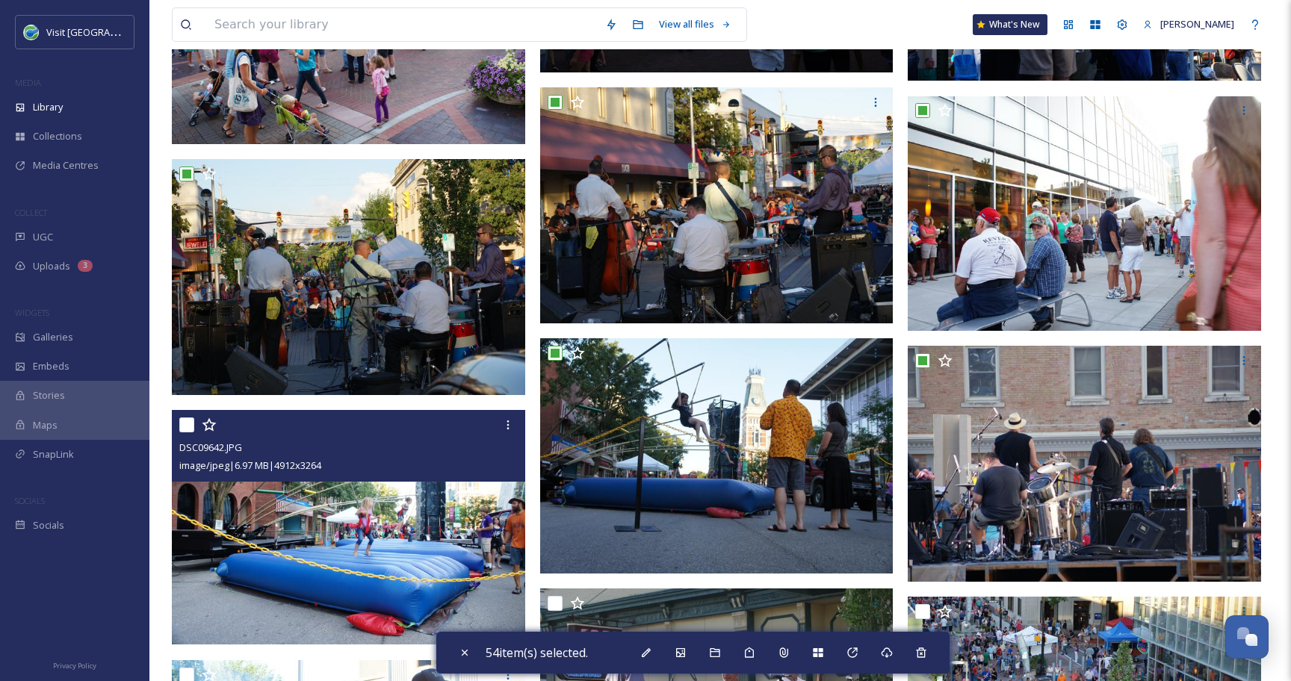
click at [188, 429] on input "checkbox" at bounding box center [186, 424] width 15 height 15
checkbox input "true"
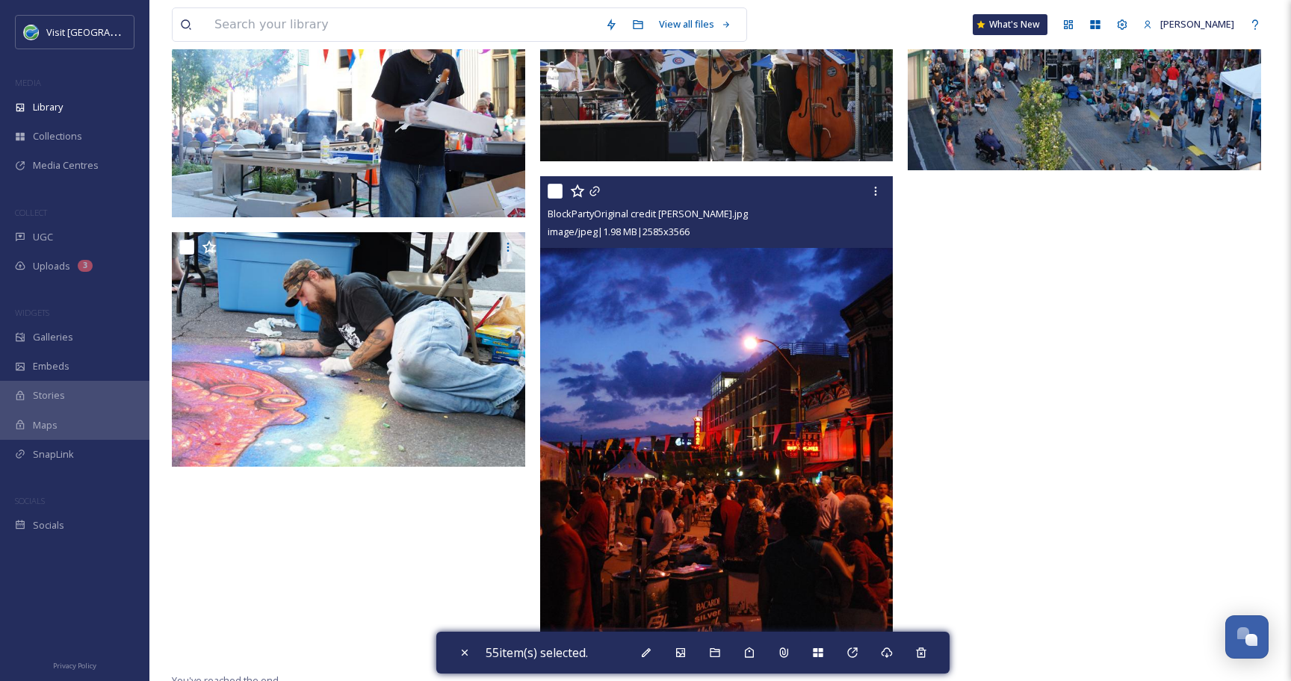
scroll to position [5868, 0]
click at [594, 190] on icon at bounding box center [594, 191] width 10 height 10
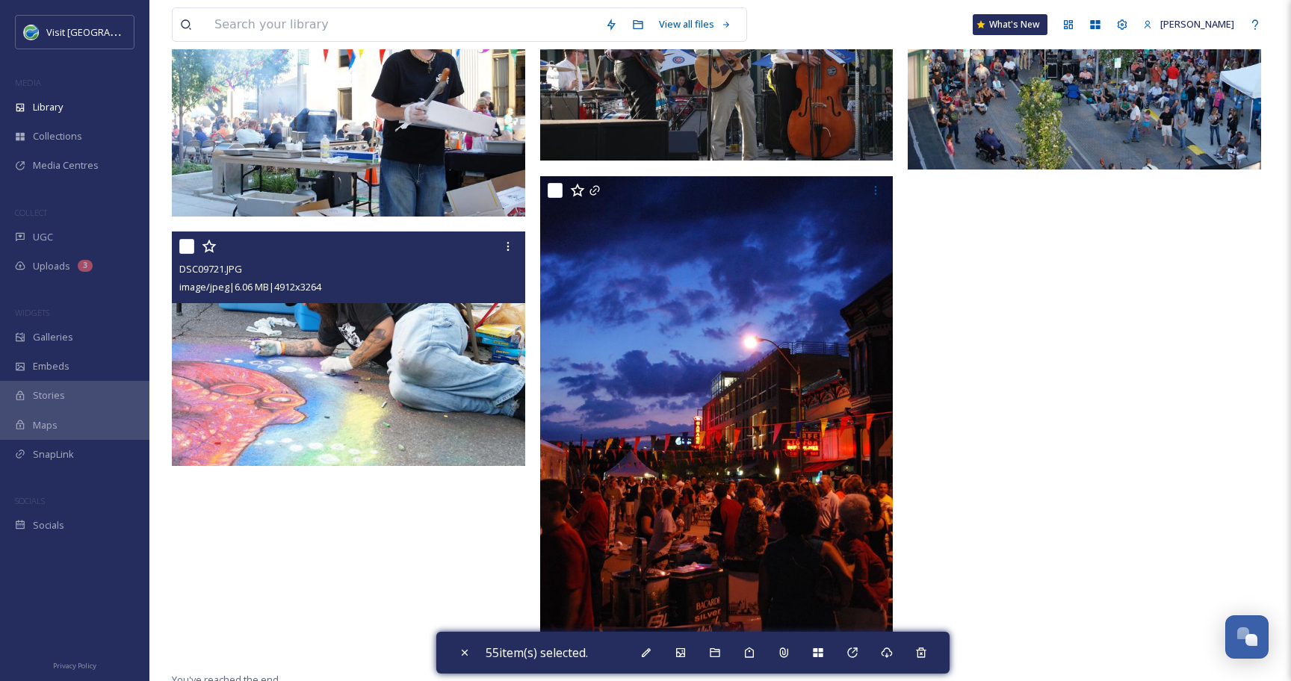
scroll to position [5678, 0]
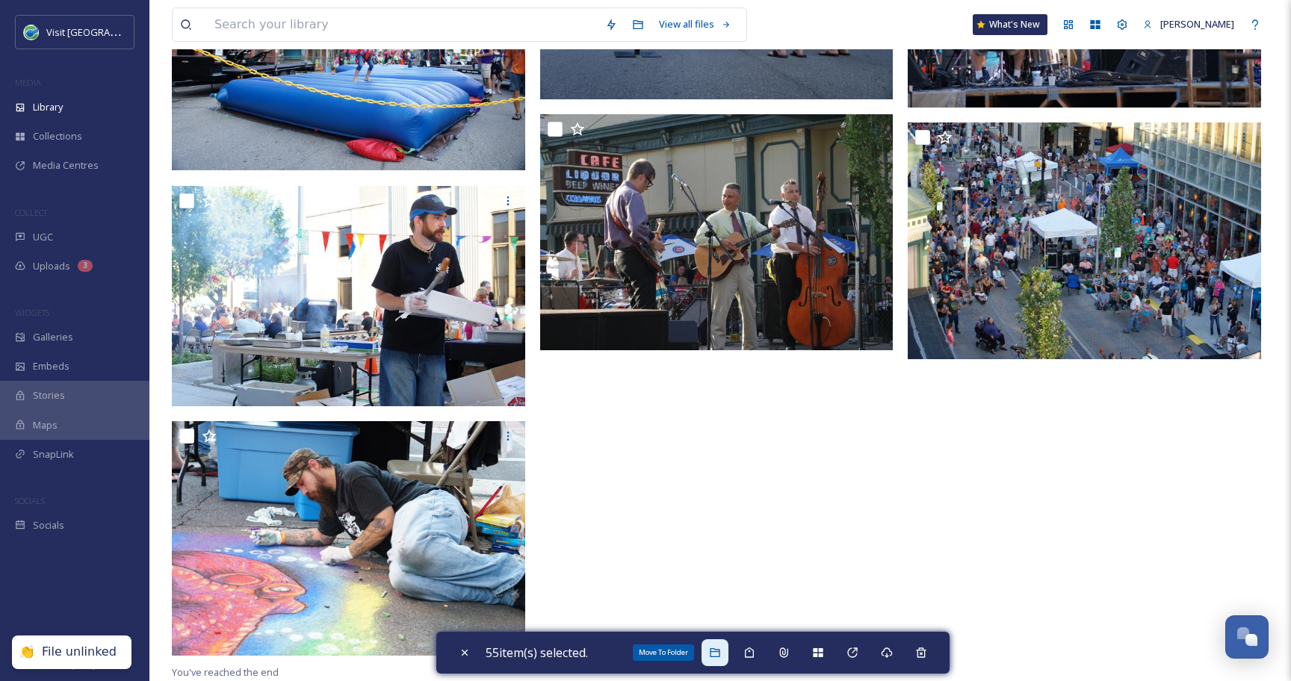
click at [715, 662] on div "Move To Folder" at bounding box center [714, 652] width 27 height 27
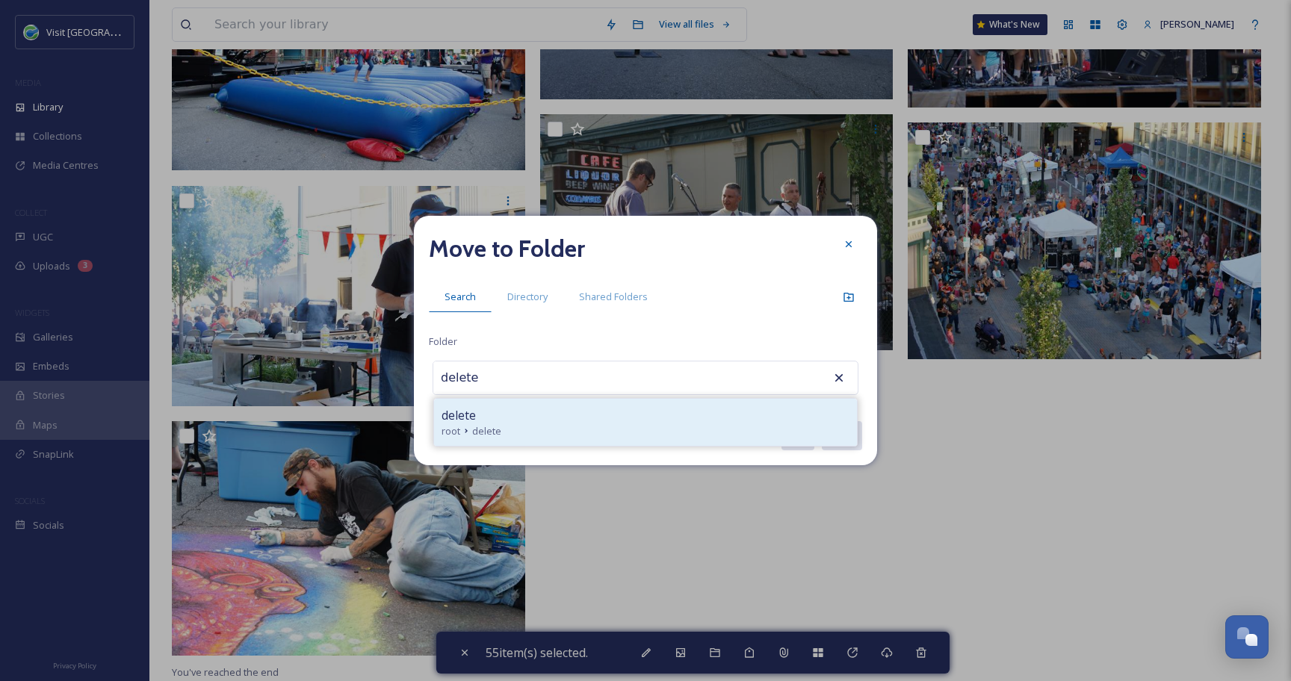
type input "delete"
click at [468, 402] on div "delete root delete" at bounding box center [645, 422] width 423 height 47
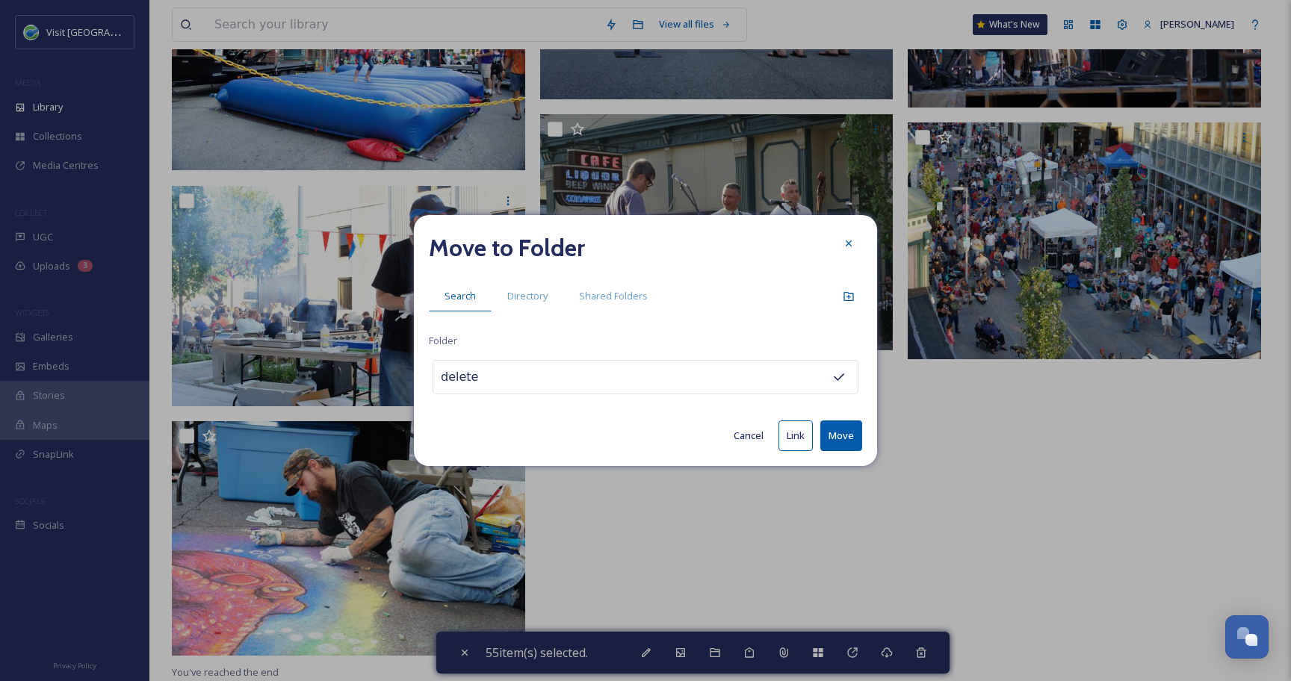
click at [854, 440] on button "Move" at bounding box center [841, 435] width 42 height 31
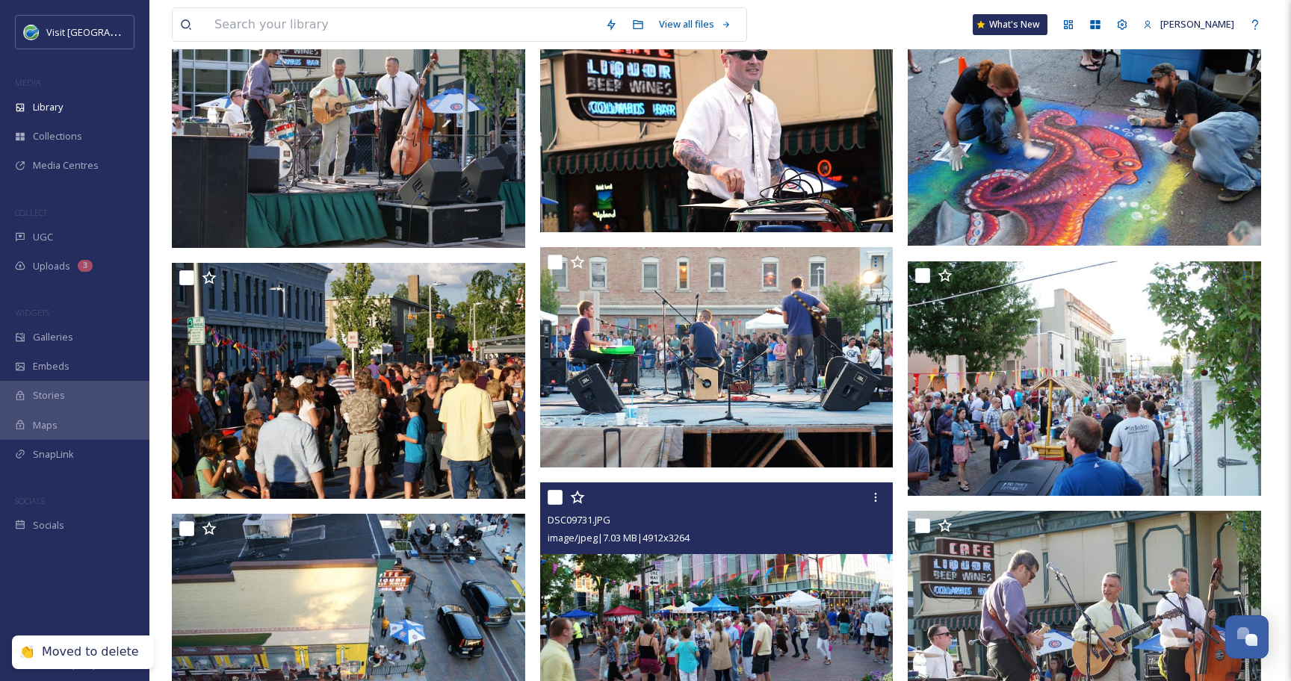
scroll to position [0, 0]
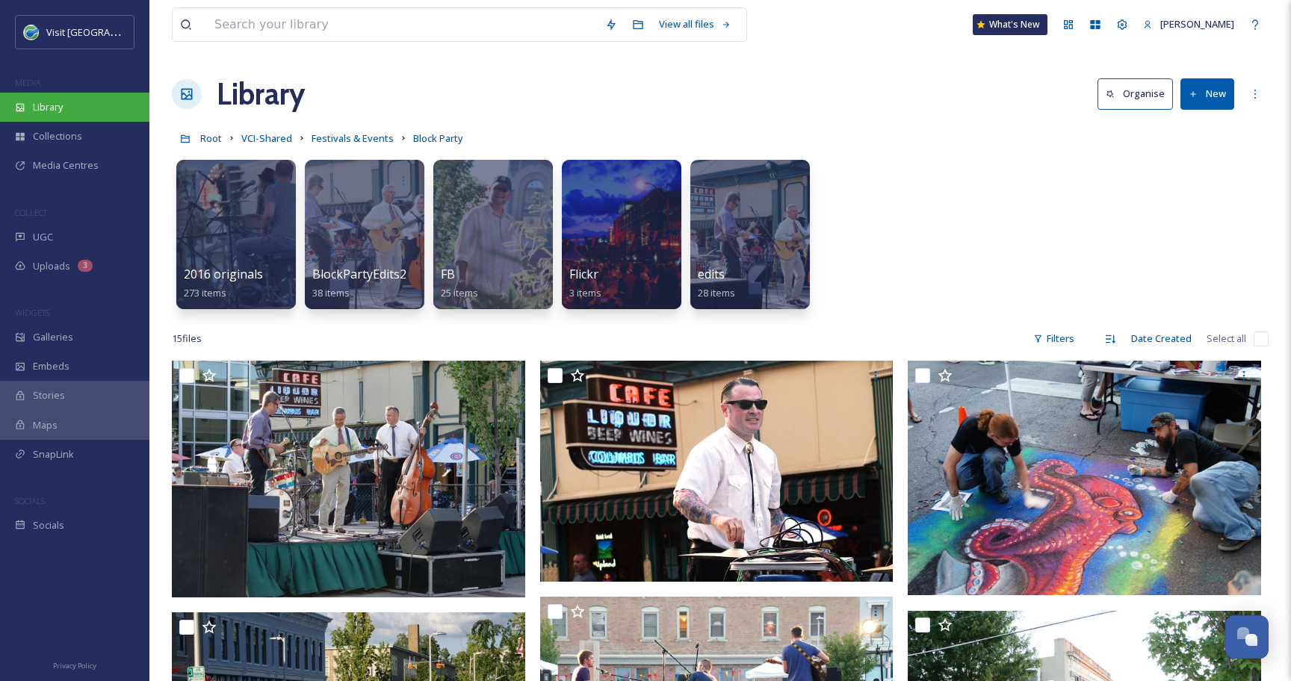
click at [46, 105] on span "Library" at bounding box center [48, 107] width 30 height 14
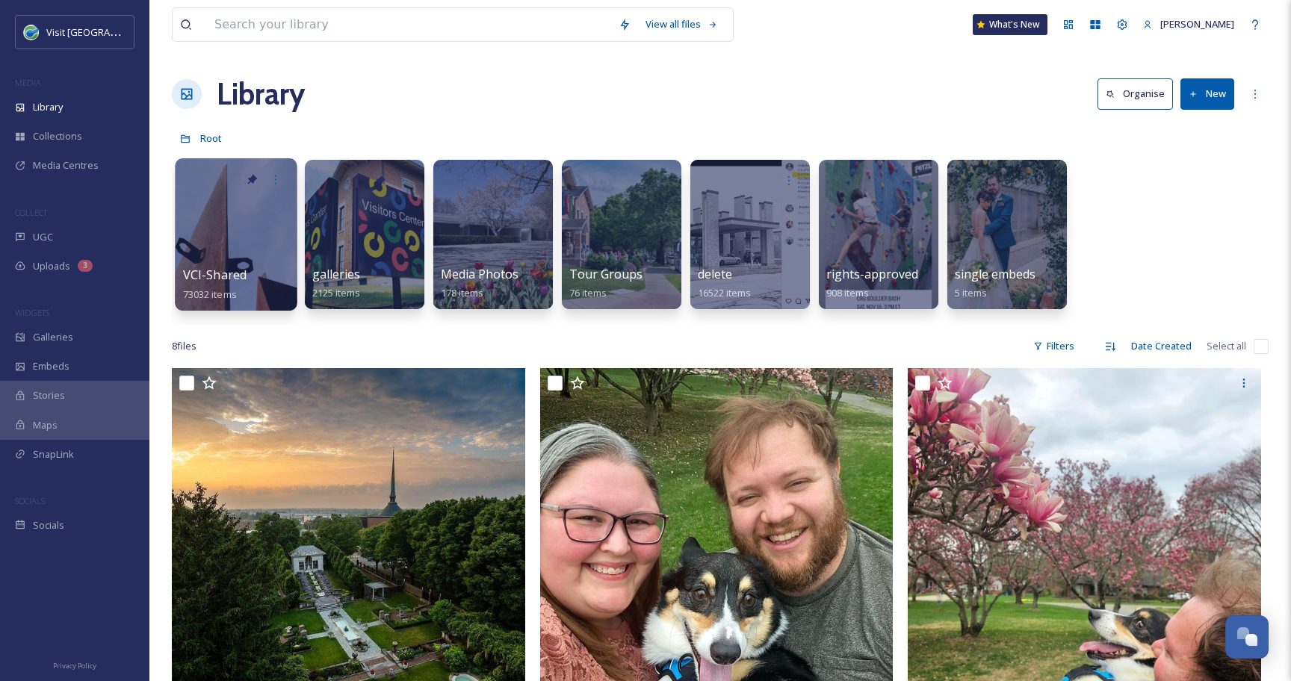
click at [211, 205] on div at bounding box center [236, 234] width 122 height 152
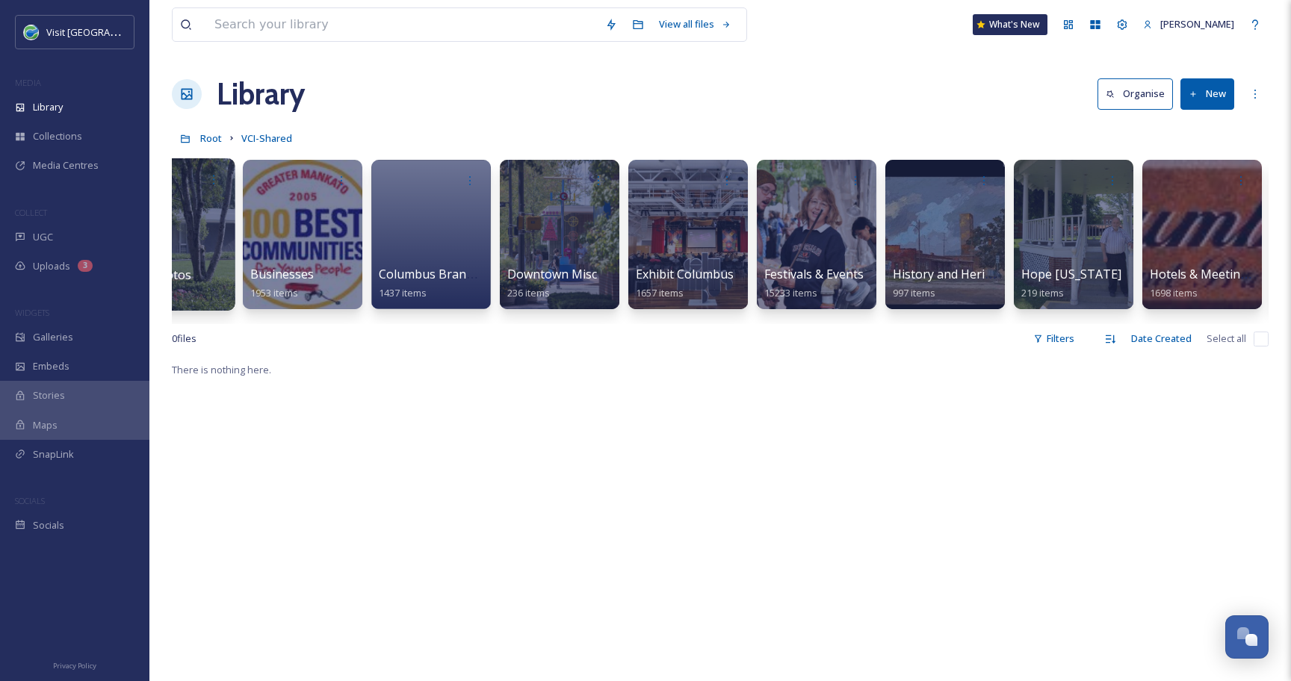
scroll to position [0, 460]
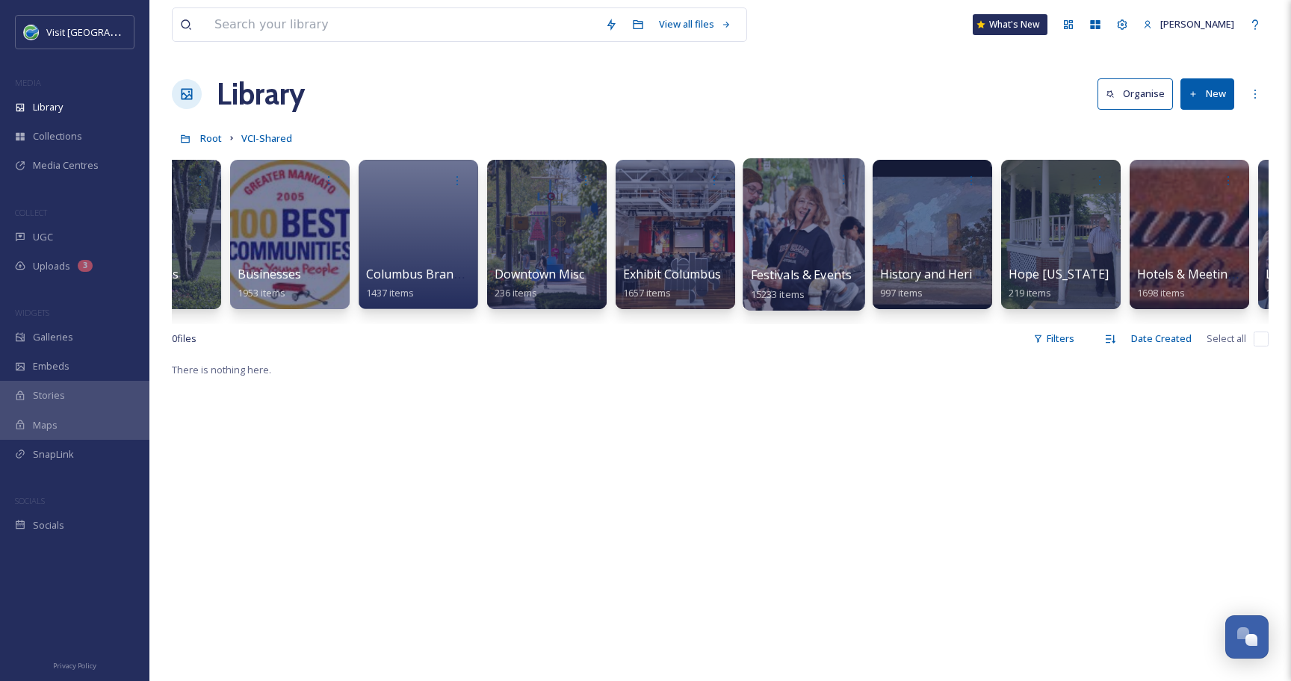
click at [780, 220] on div at bounding box center [803, 234] width 122 height 152
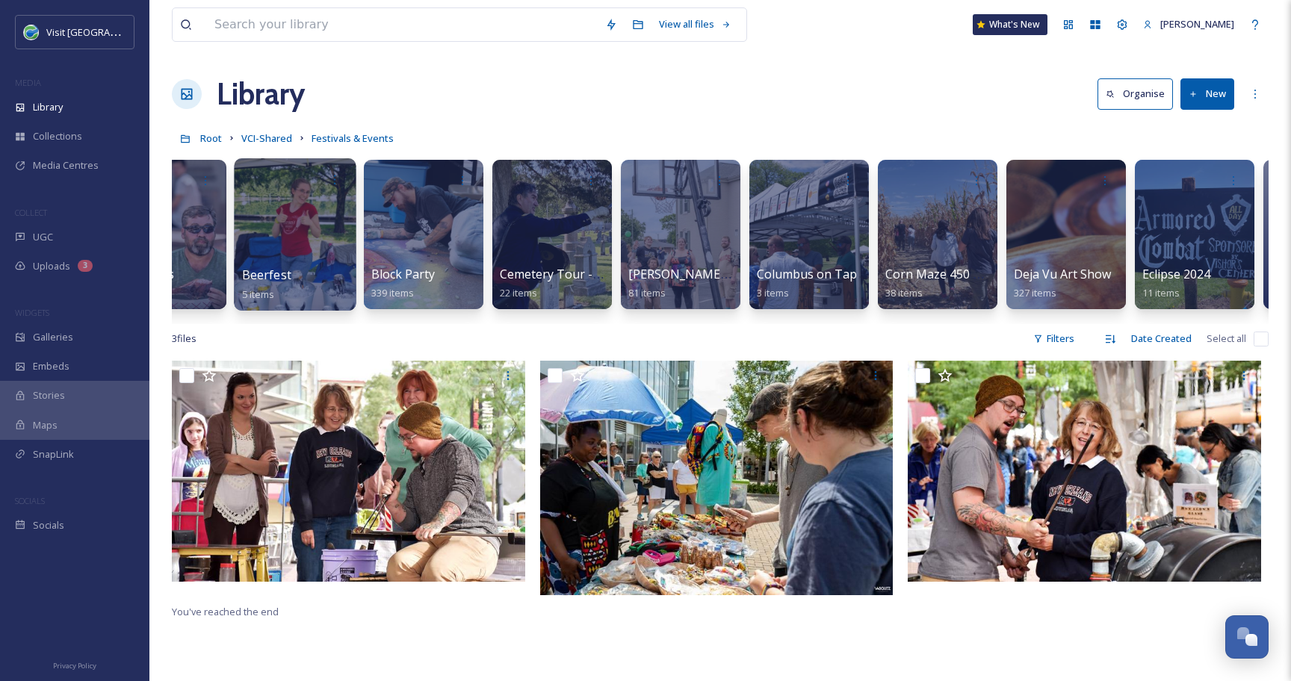
scroll to position [0, 344]
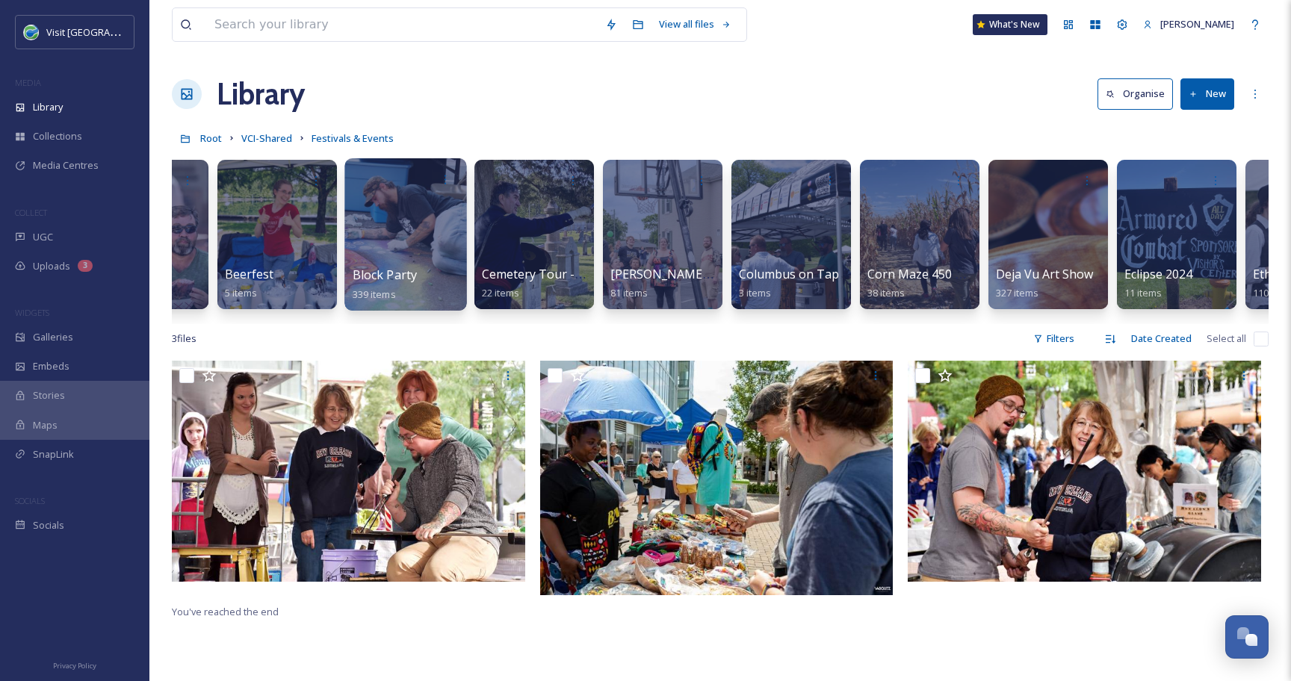
click at [406, 239] on div at bounding box center [405, 234] width 122 height 152
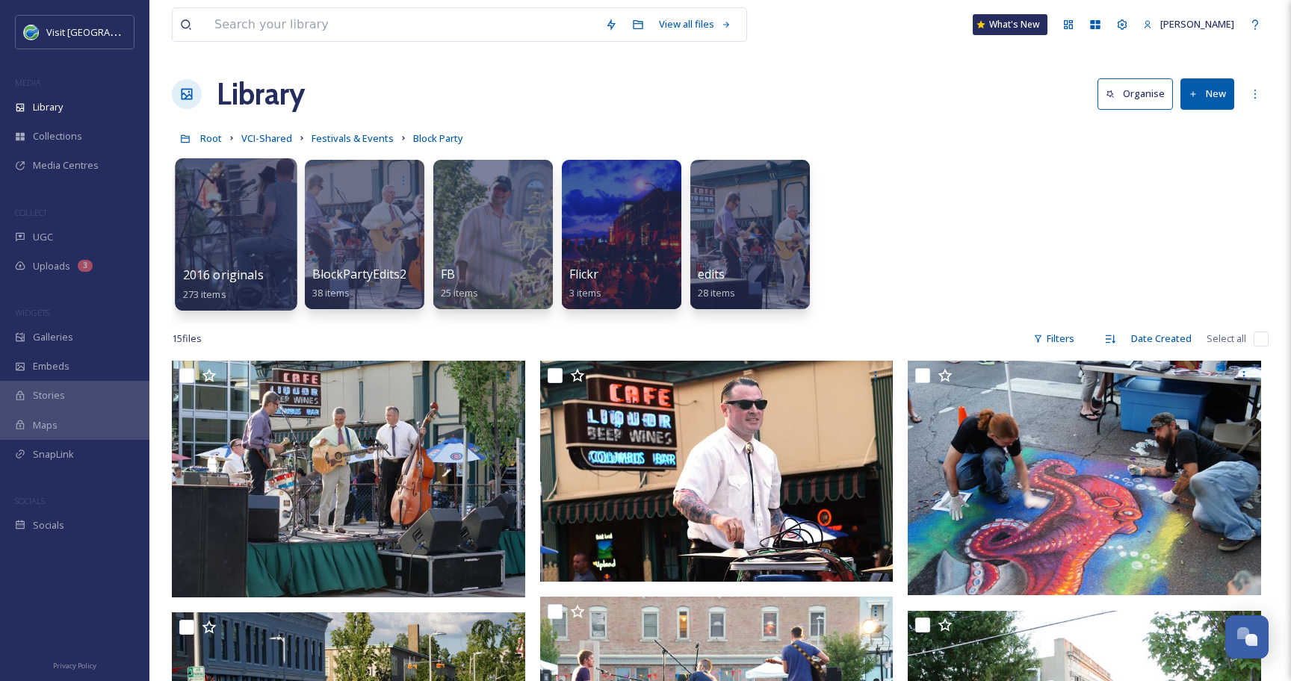
click at [207, 238] on div at bounding box center [236, 234] width 122 height 152
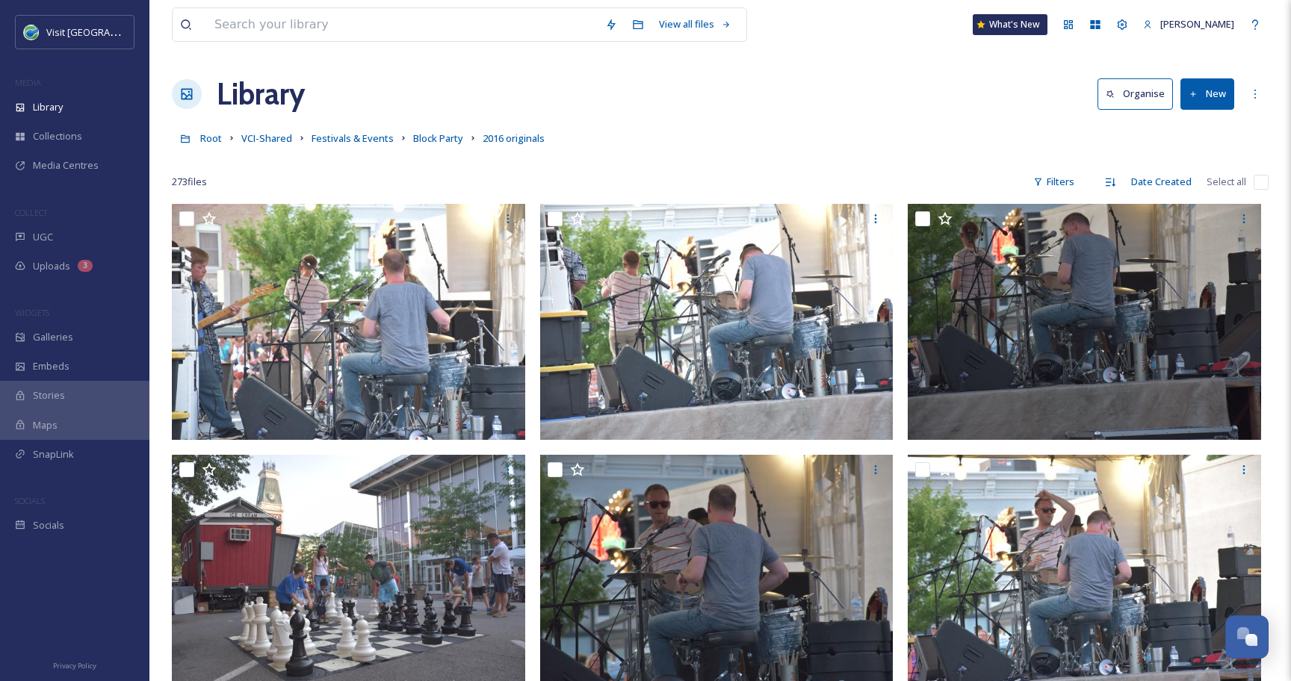
click at [1261, 181] on input "checkbox" at bounding box center [1260, 182] width 15 height 15
checkbox input "true"
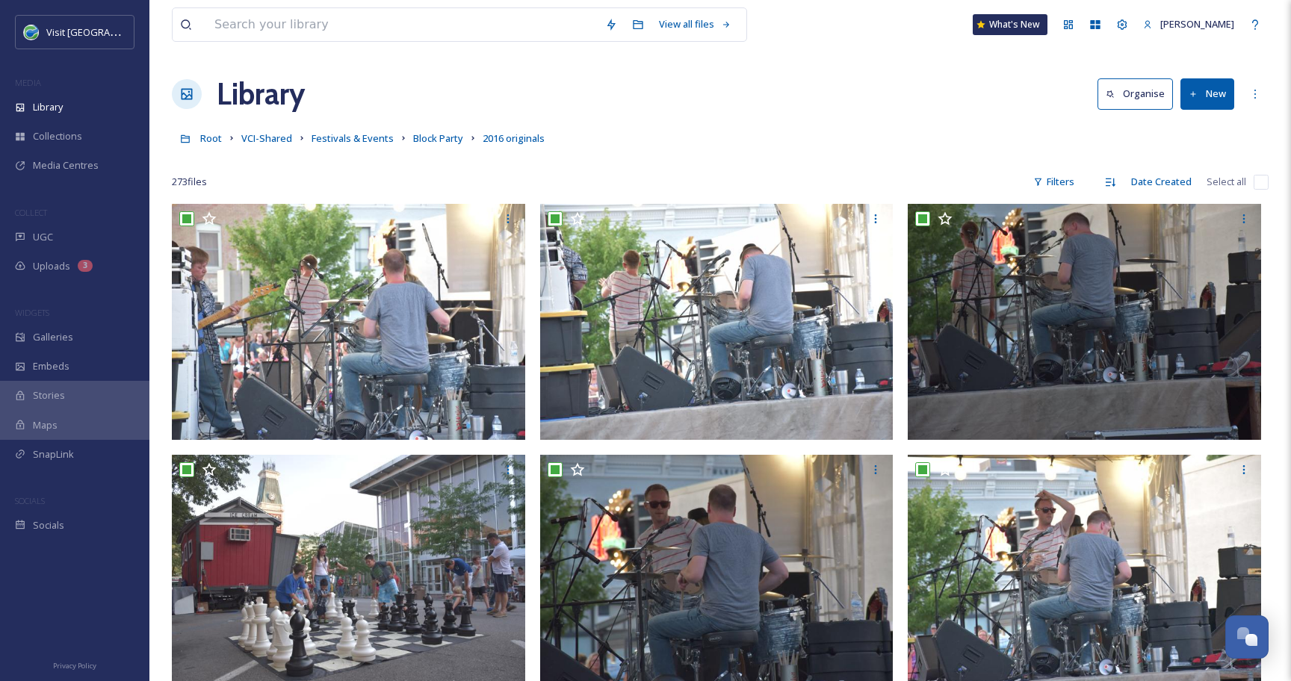
checkbox input "true"
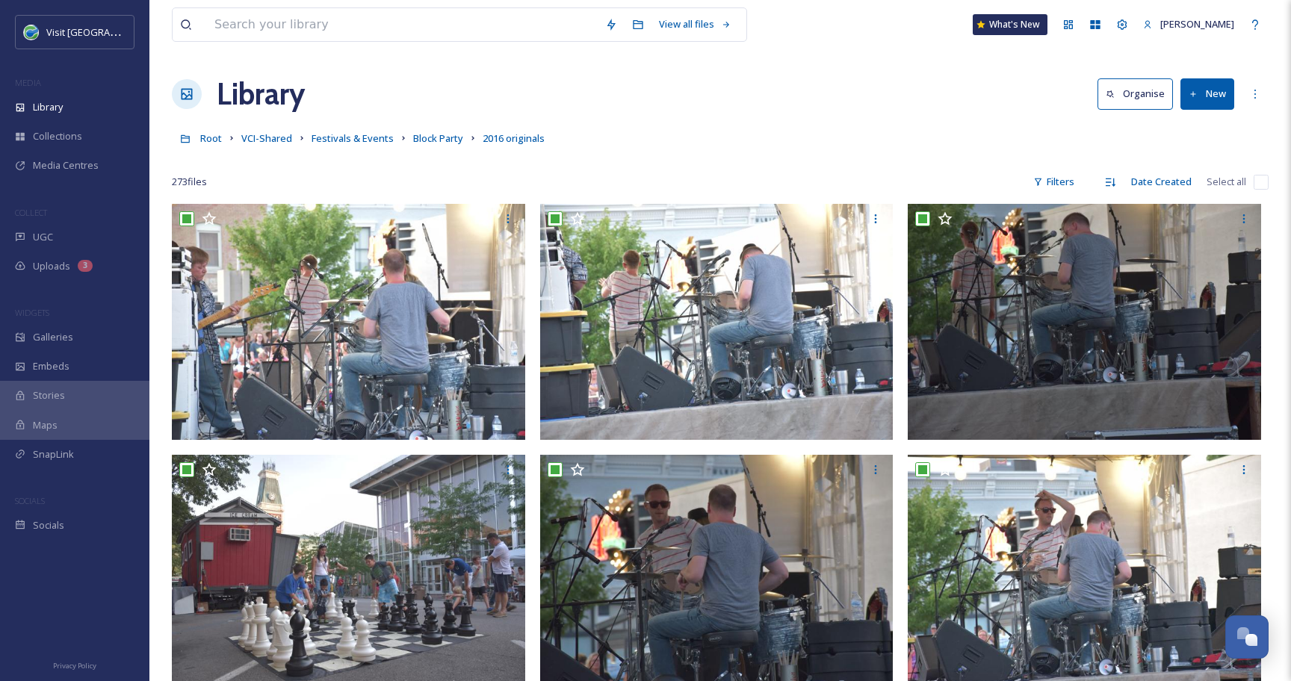
checkbox input "true"
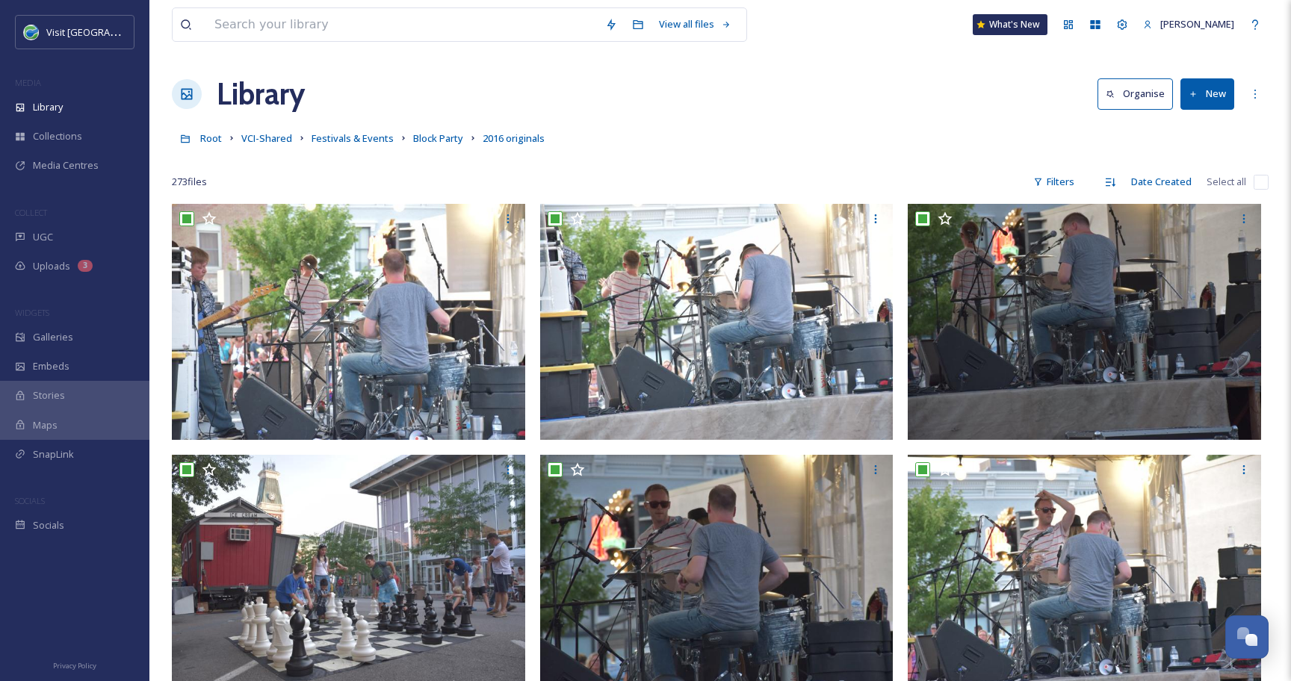
checkbox input "true"
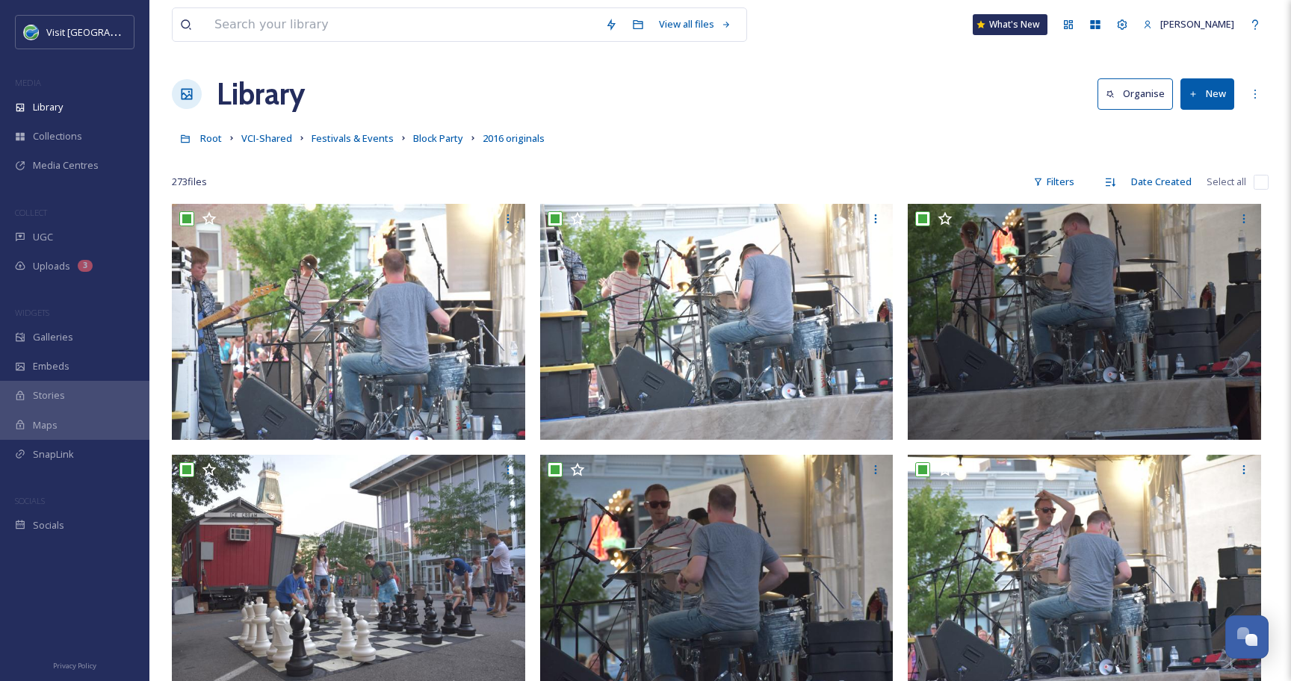
checkbox input "true"
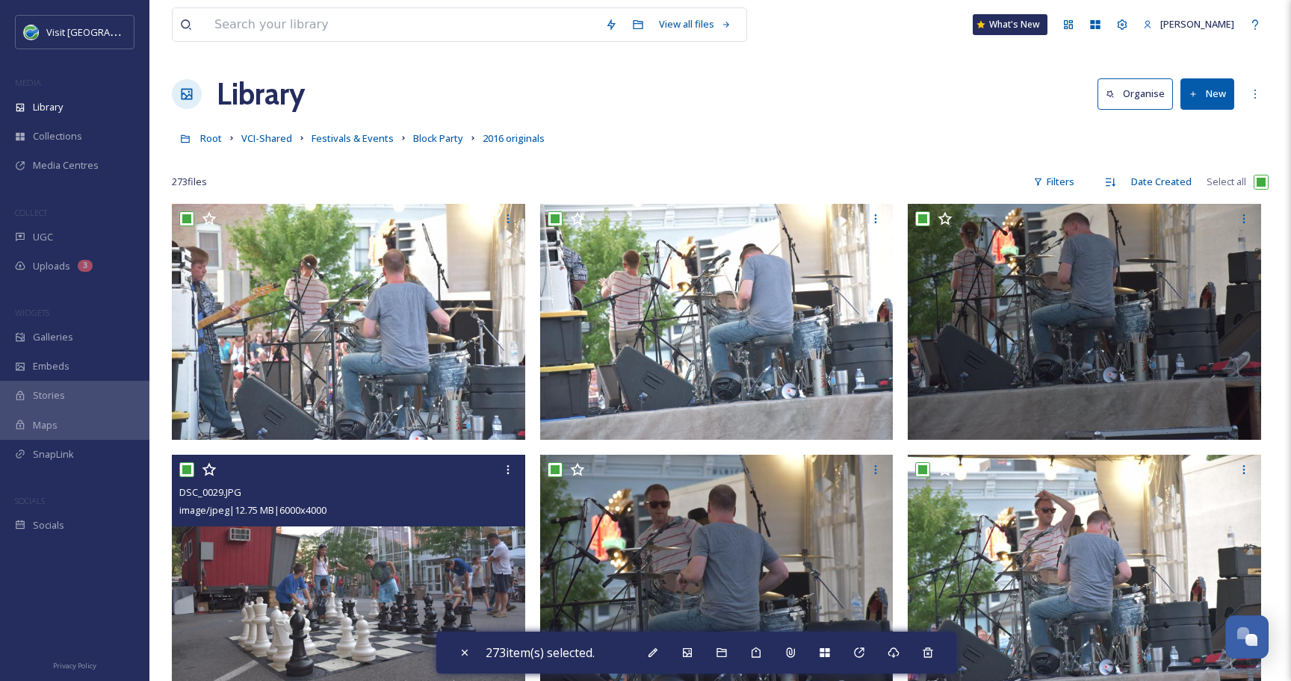
click at [185, 469] on input "checkbox" at bounding box center [186, 469] width 15 height 15
checkbox input "false"
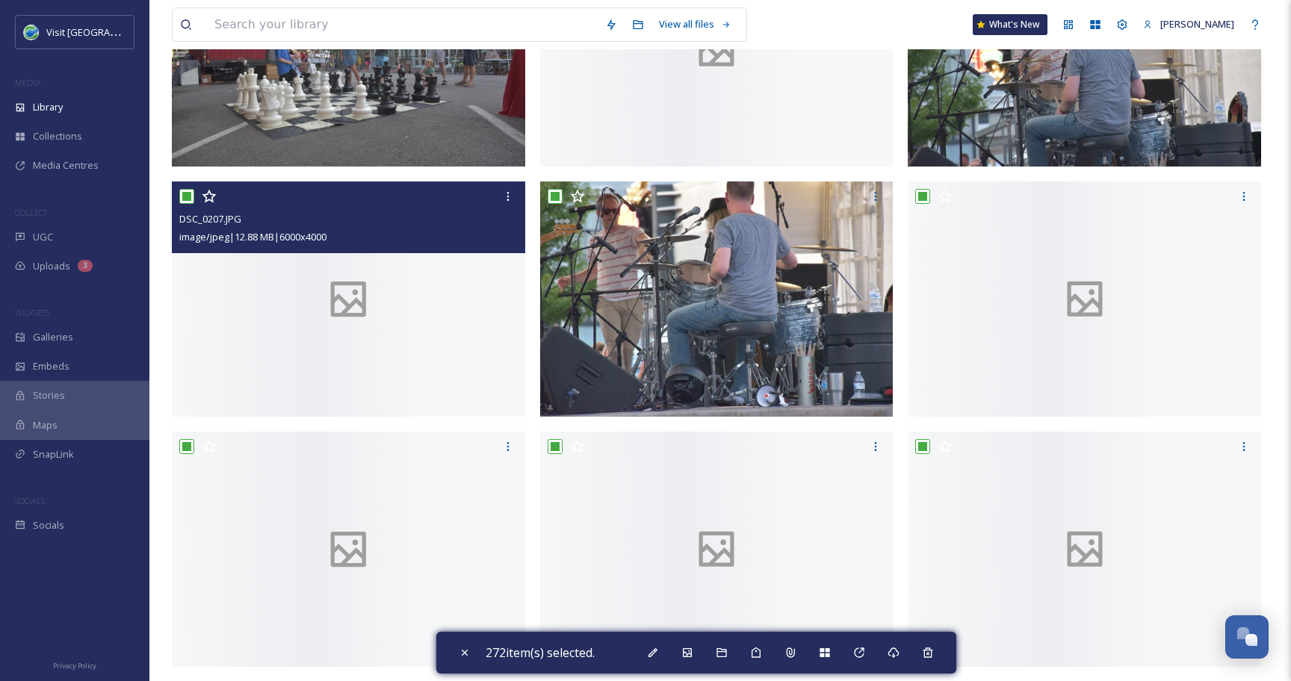
scroll to position [3535, 0]
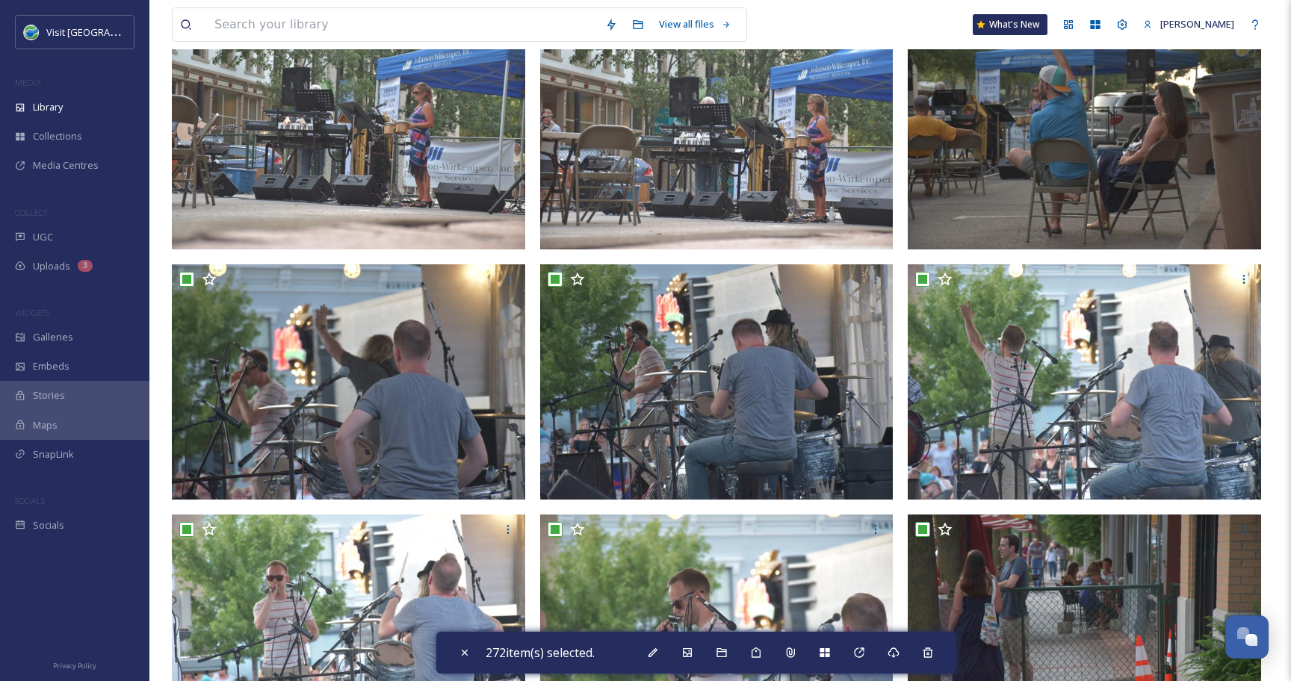
checkbox input "false"
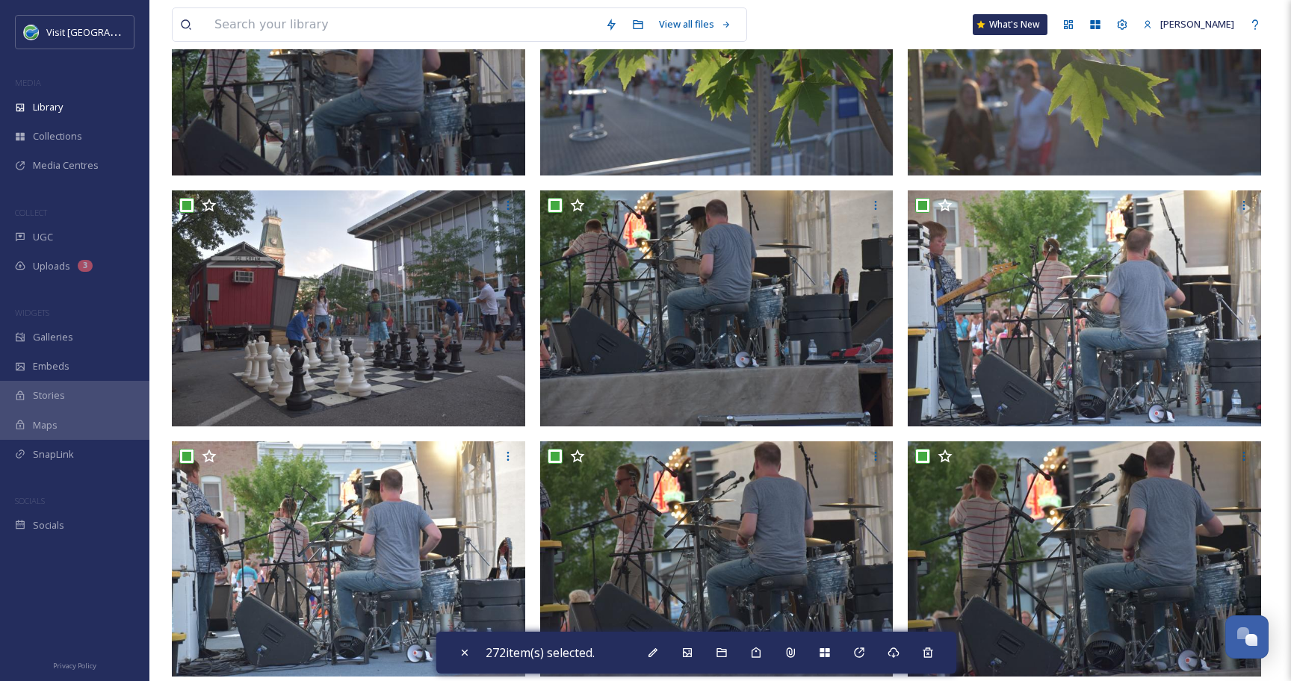
scroll to position [22322, 0]
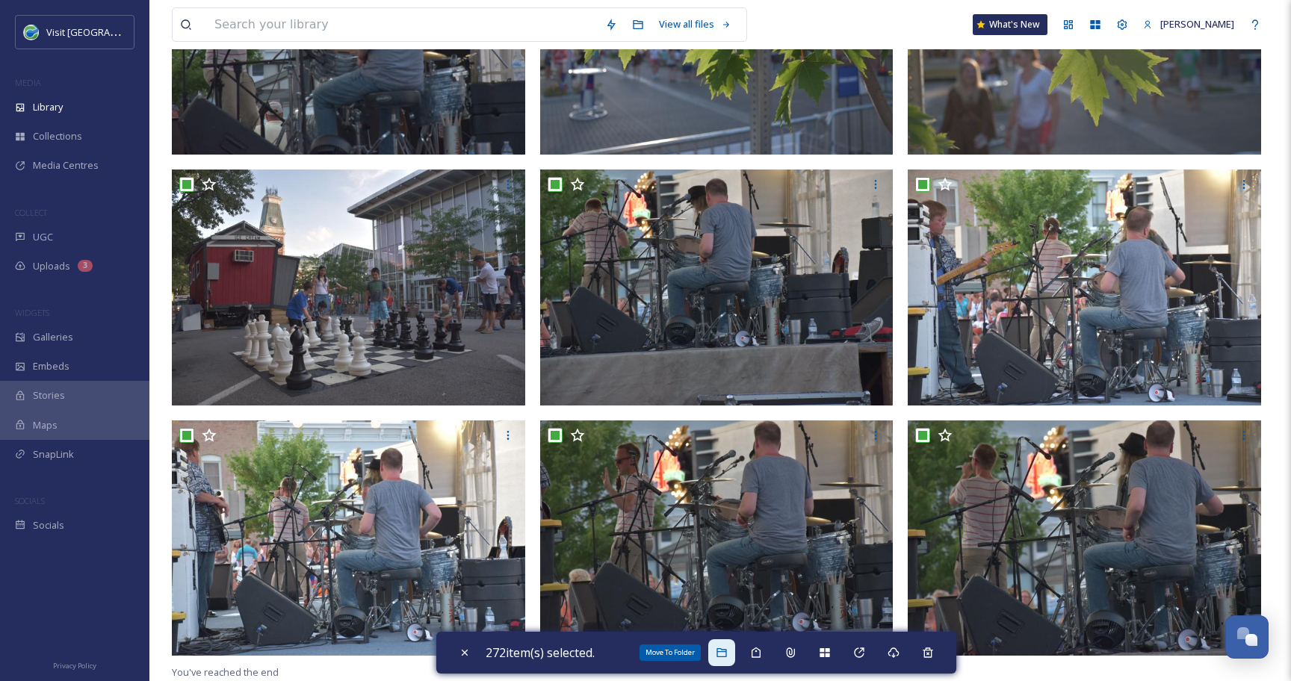
click at [726, 649] on icon at bounding box center [721, 652] width 10 height 9
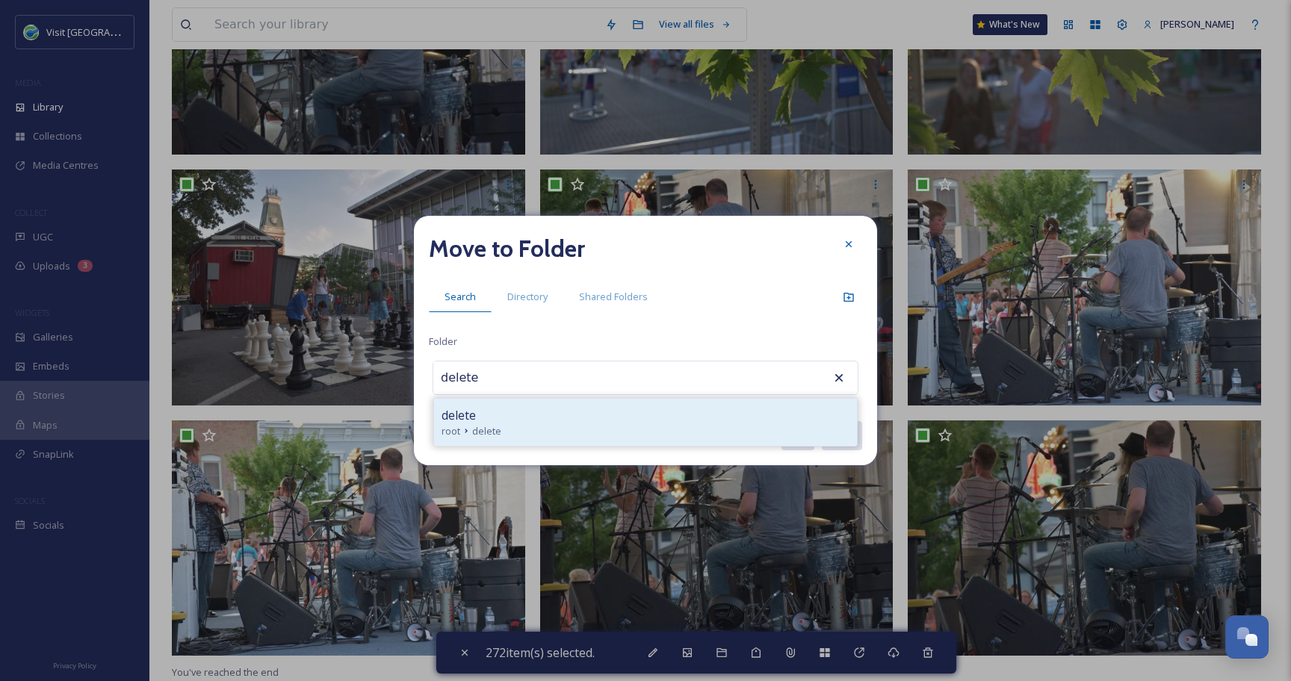
type input "delete"
click at [595, 415] on div "delete" at bounding box center [645, 415] width 408 height 18
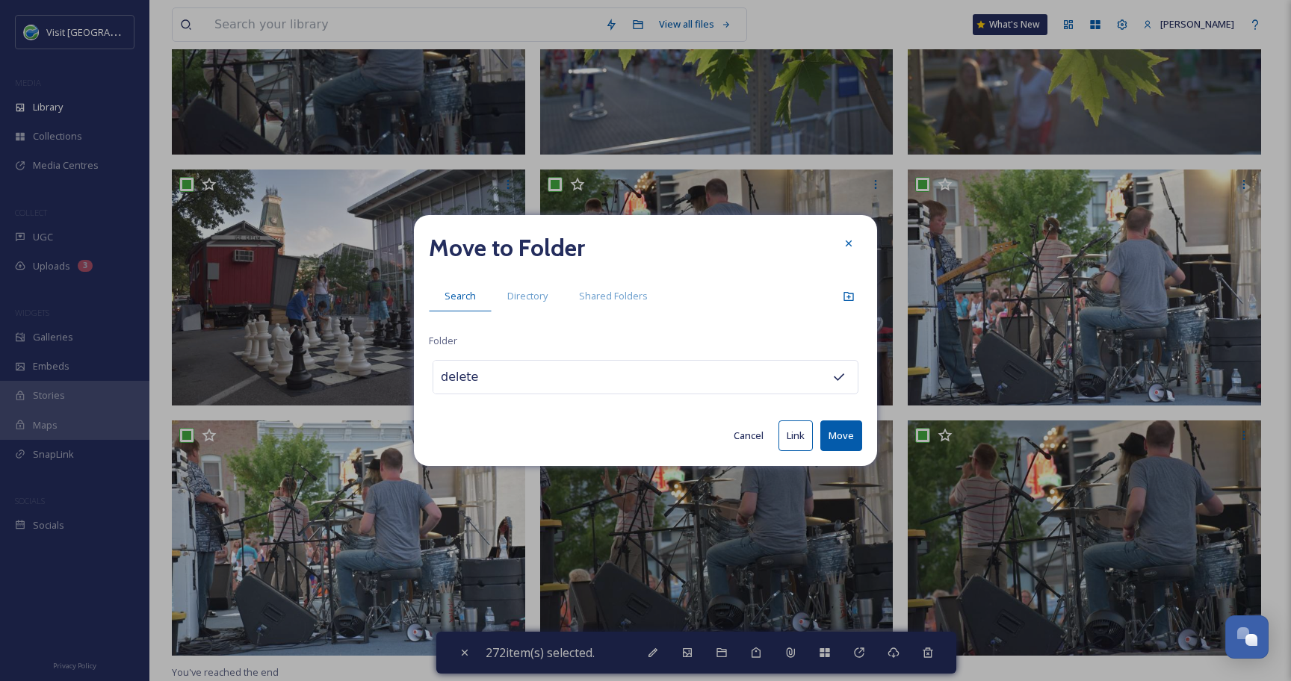
click at [842, 431] on button "Move" at bounding box center [841, 435] width 42 height 31
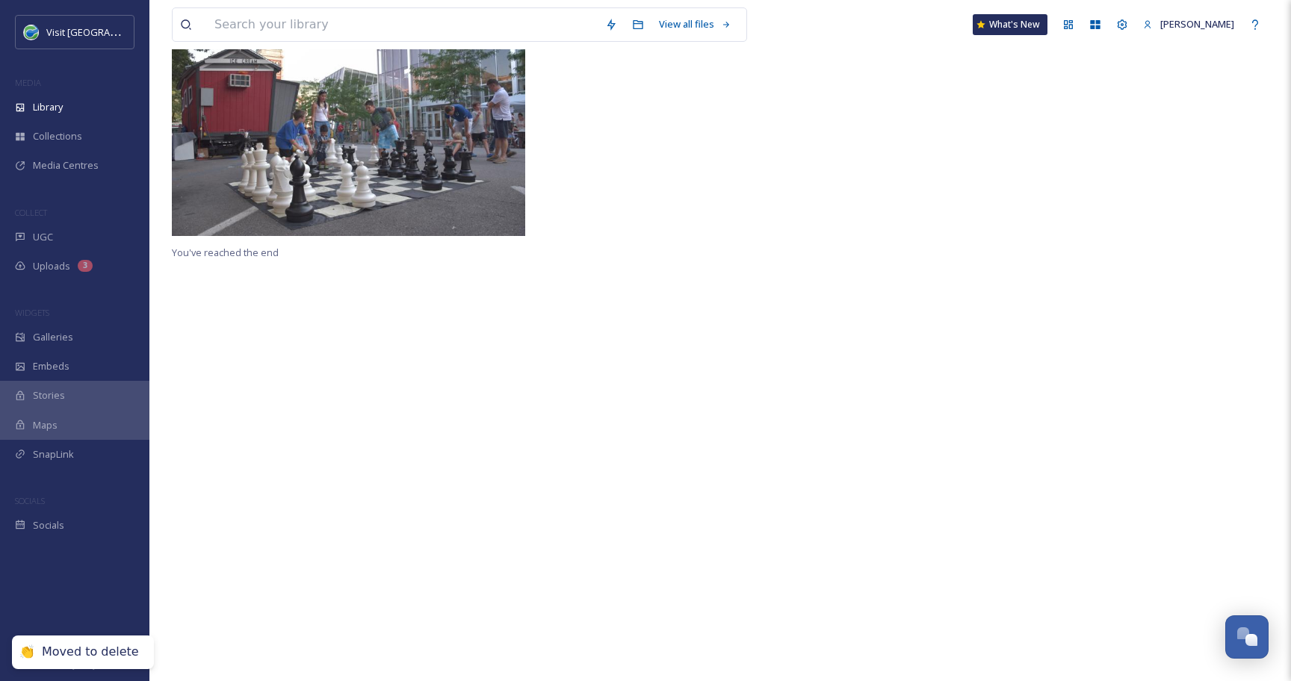
scroll to position [0, 0]
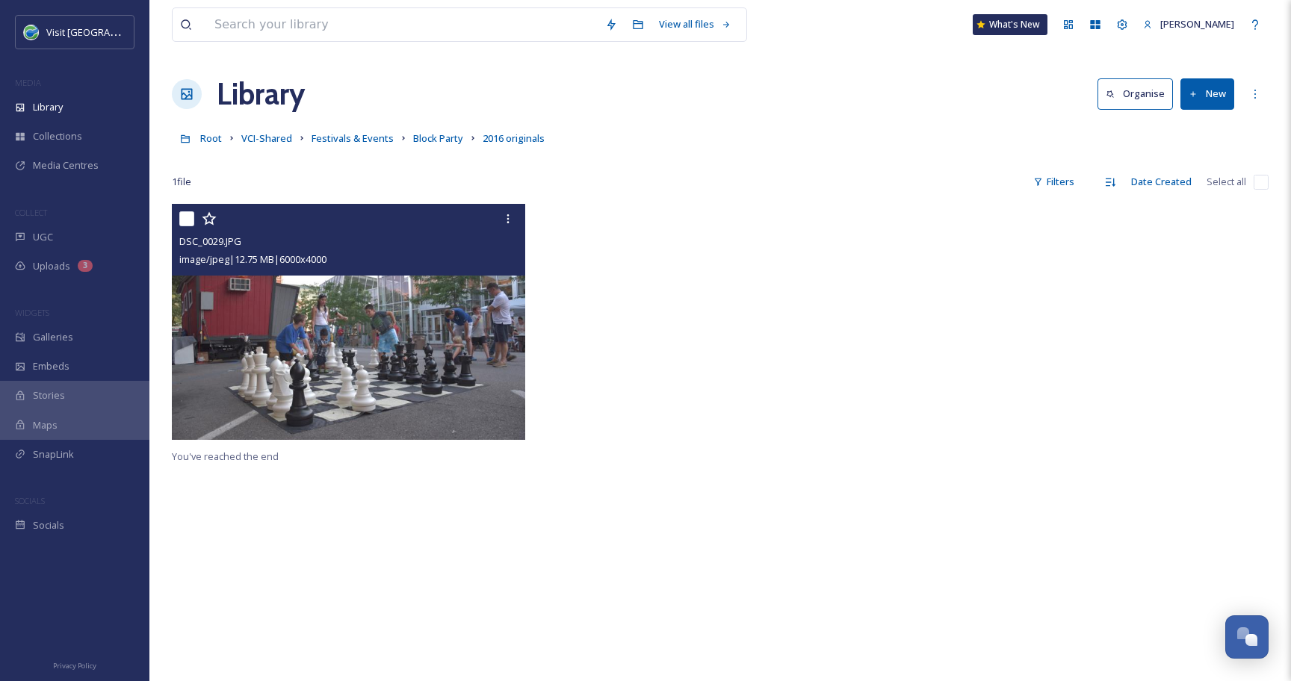
click at [190, 220] on input "checkbox" at bounding box center [186, 218] width 15 height 15
checkbox input "true"
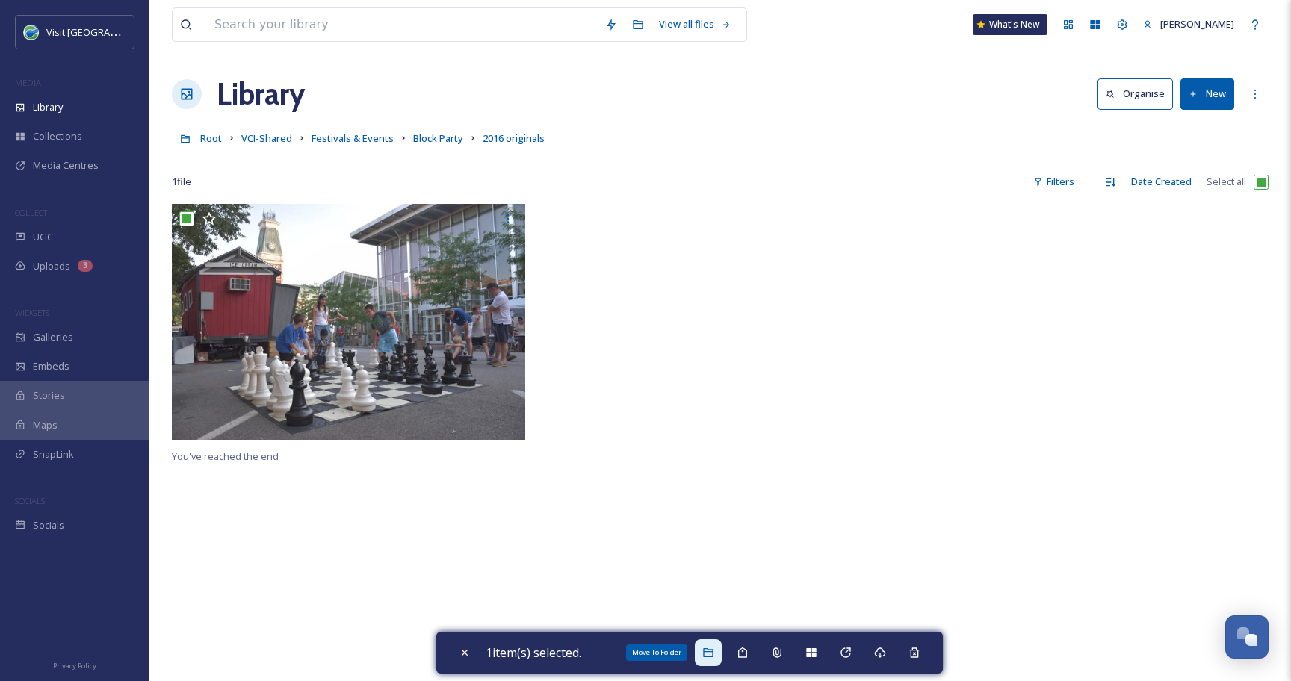
click at [721, 658] on div "Move To Folder" at bounding box center [708, 652] width 27 height 27
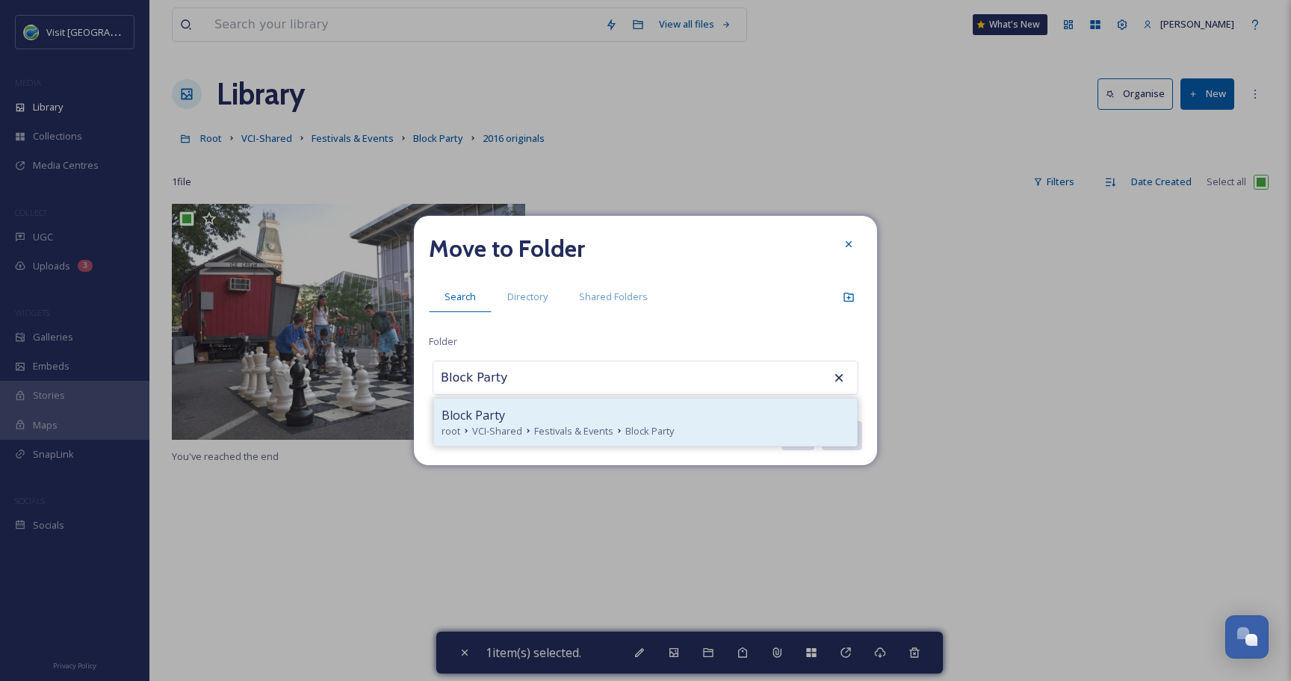
type input "Block Party"
click at [476, 417] on span "Block Party" at bounding box center [472, 415] width 63 height 18
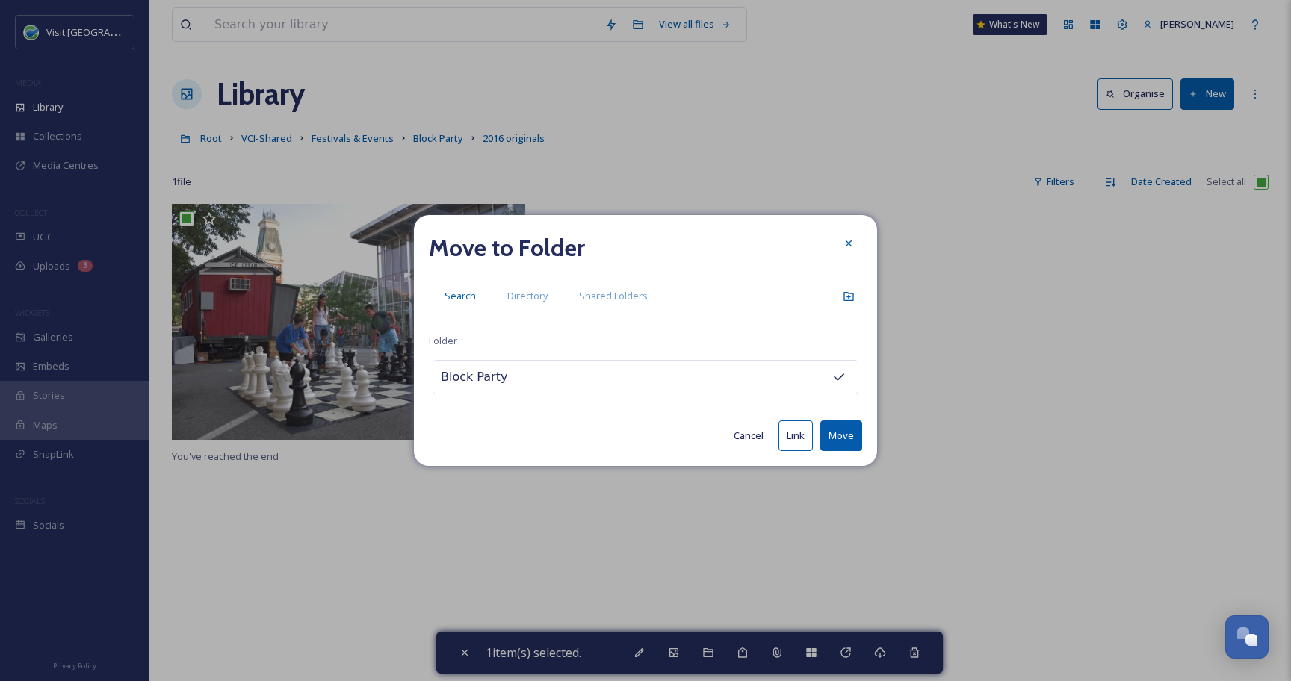
click at [850, 442] on button "Move" at bounding box center [841, 435] width 42 height 31
checkbox input "false"
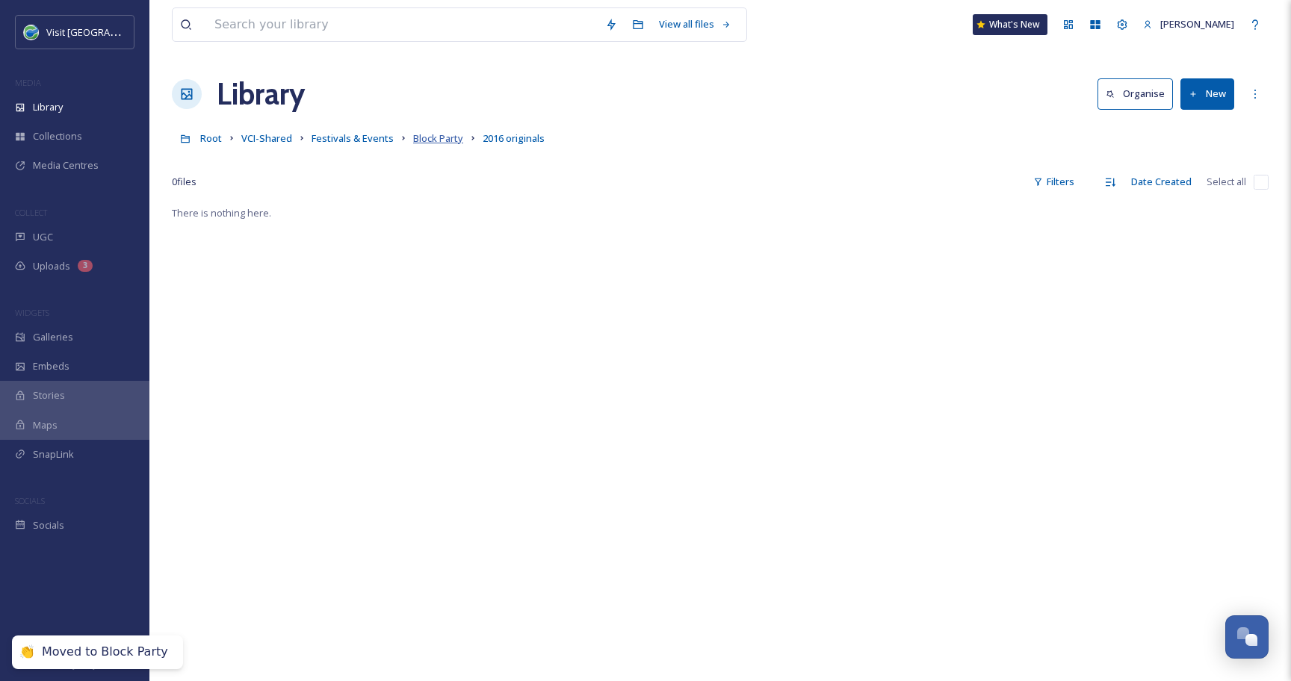
click at [433, 143] on span "Block Party" at bounding box center [438, 137] width 50 height 13
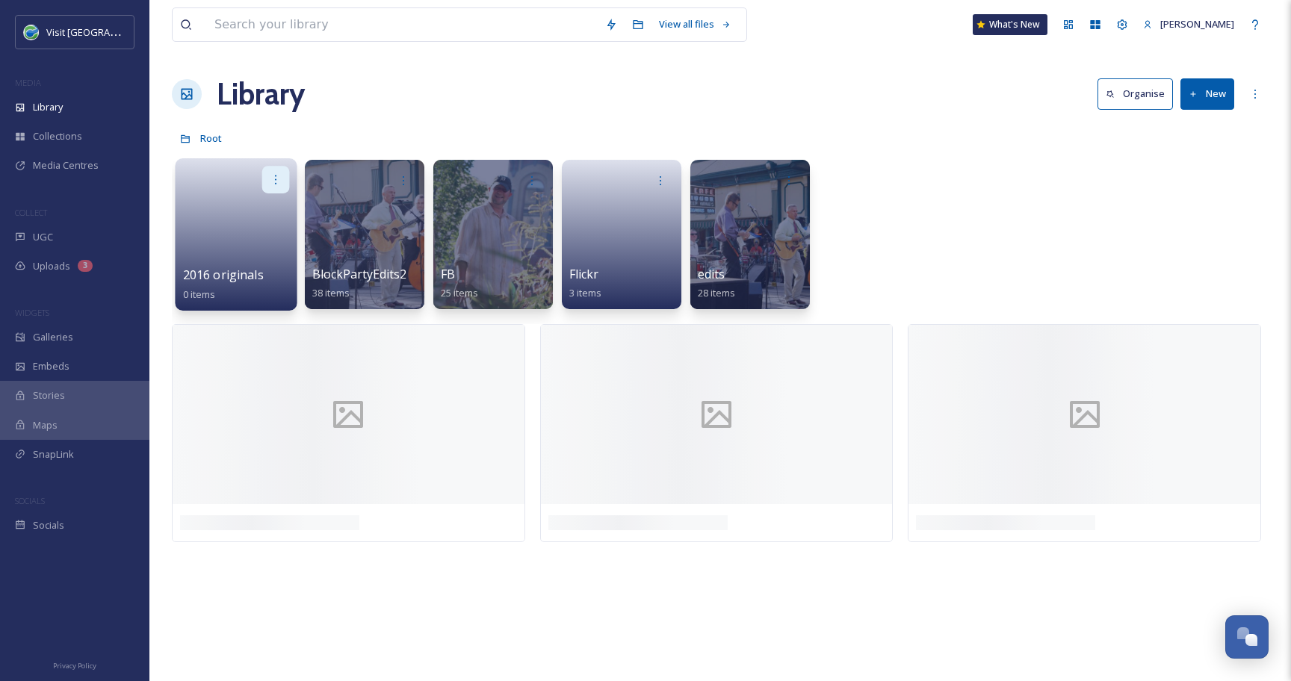
click at [270, 177] on icon at bounding box center [276, 179] width 12 height 12
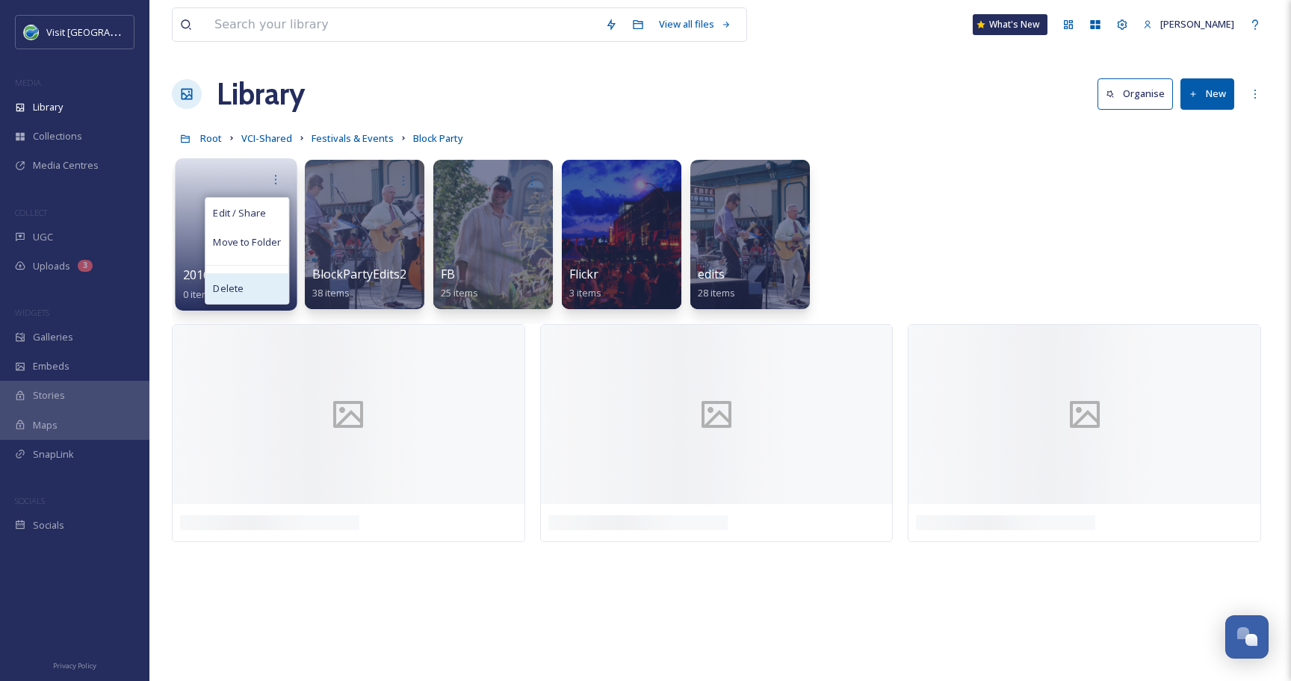
click at [259, 290] on div "Delete" at bounding box center [246, 288] width 83 height 30
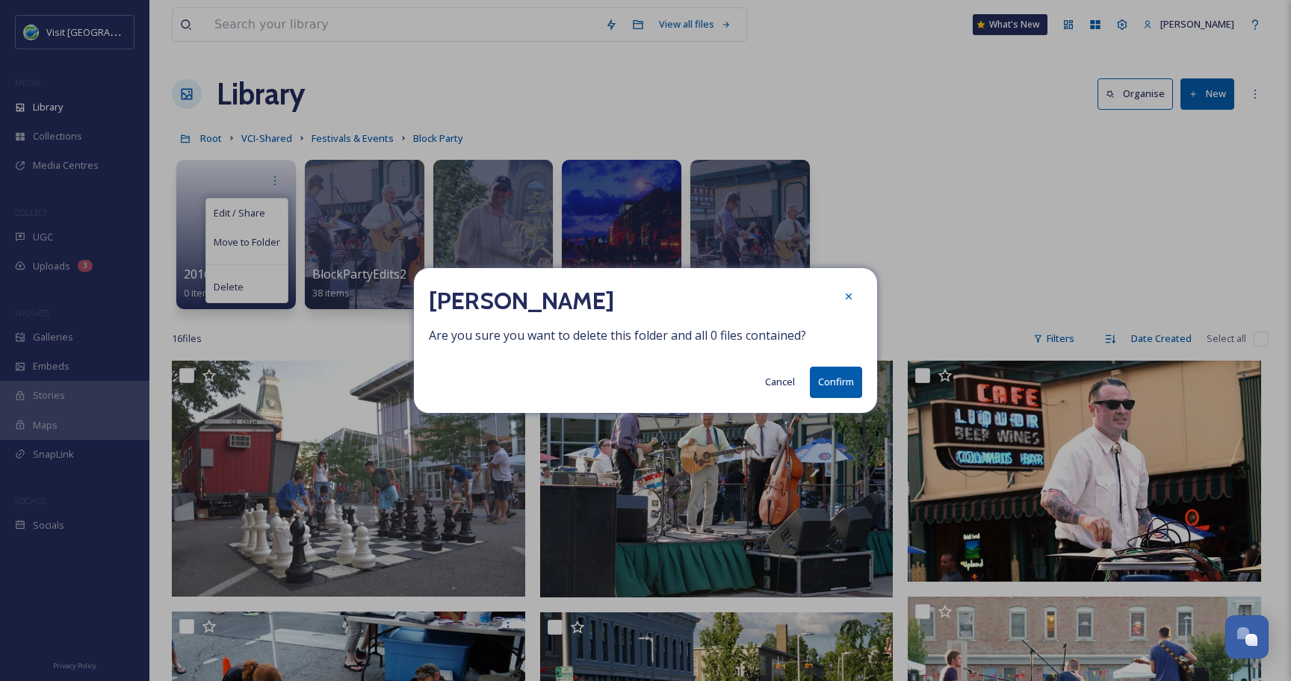
click at [847, 386] on button "Confirm" at bounding box center [836, 382] width 52 height 31
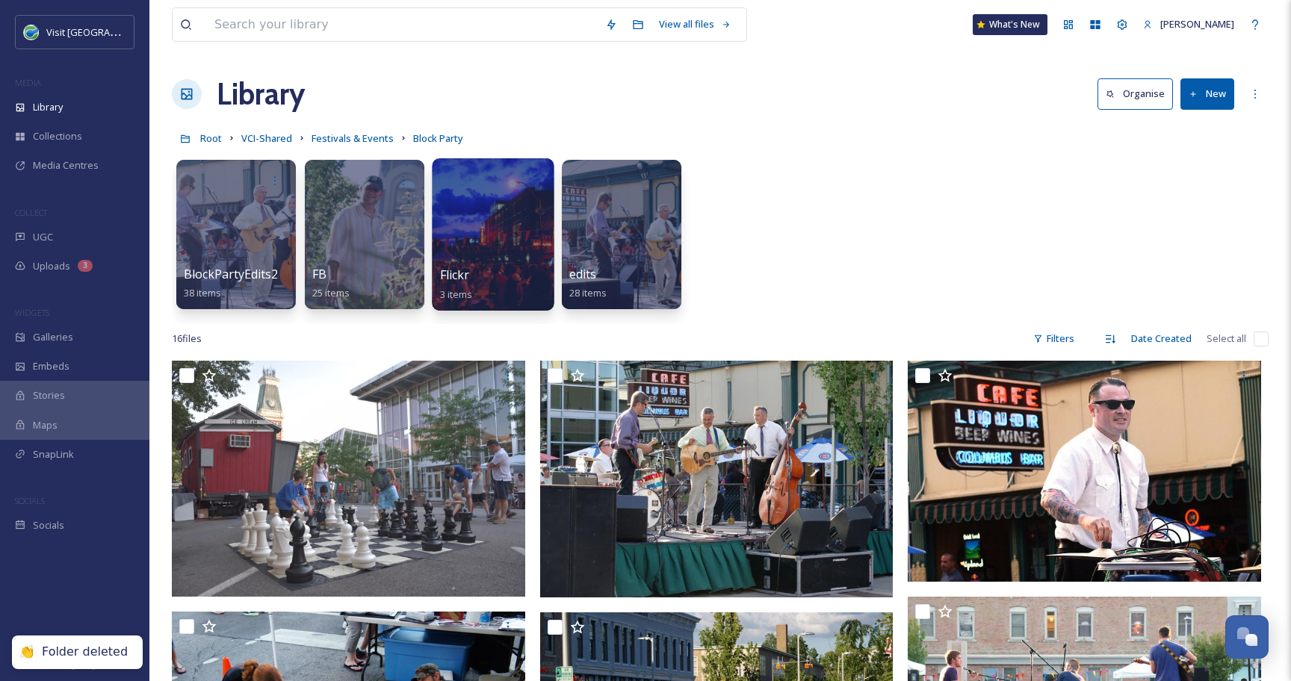
click at [465, 211] on div at bounding box center [493, 234] width 122 height 152
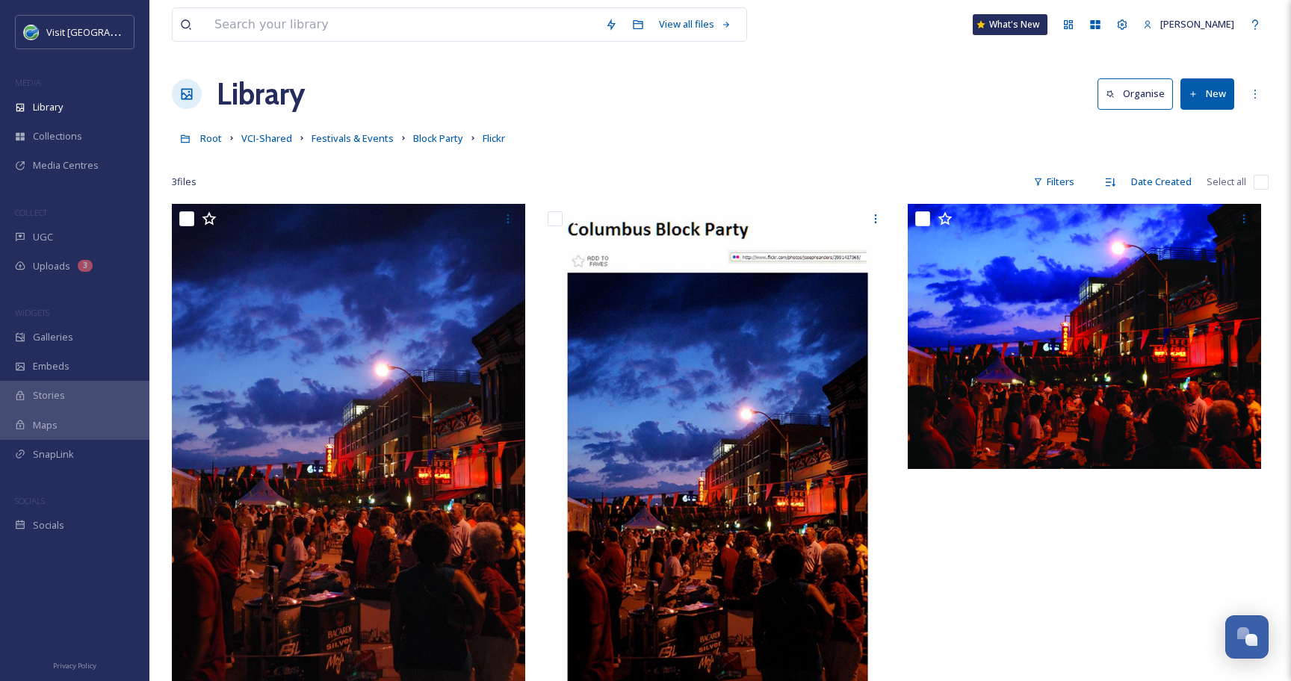
click at [1256, 181] on input "checkbox" at bounding box center [1260, 182] width 15 height 15
checkbox input "true"
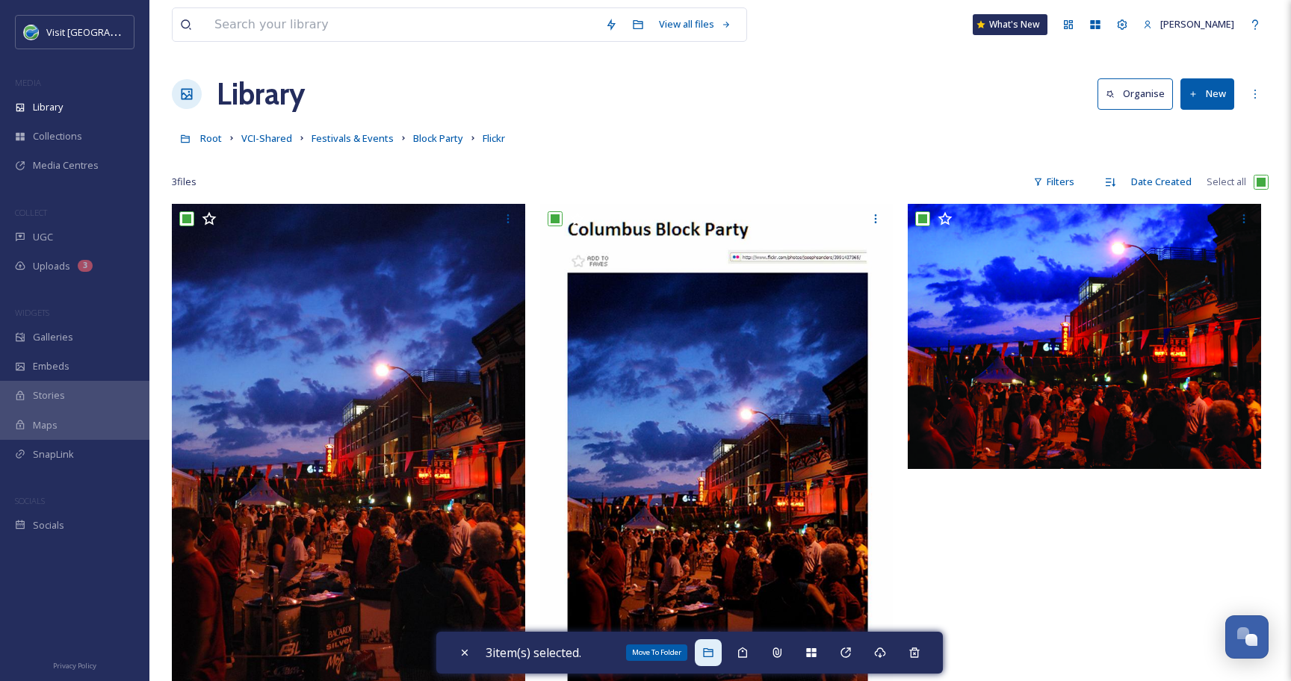
click at [712, 651] on icon at bounding box center [708, 652] width 10 height 9
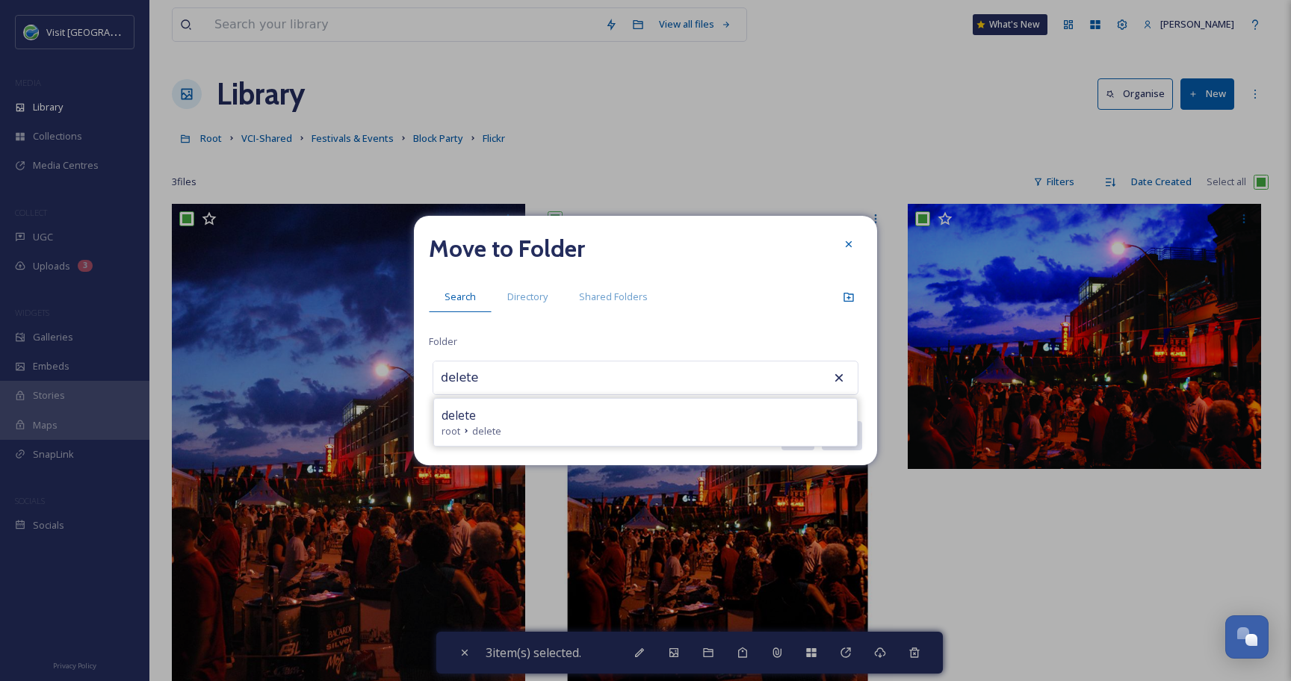
type input "delete"
click at [538, 406] on div "delete" at bounding box center [645, 415] width 408 height 18
click at [857, 444] on button "Move" at bounding box center [841, 435] width 42 height 31
checkbox input "false"
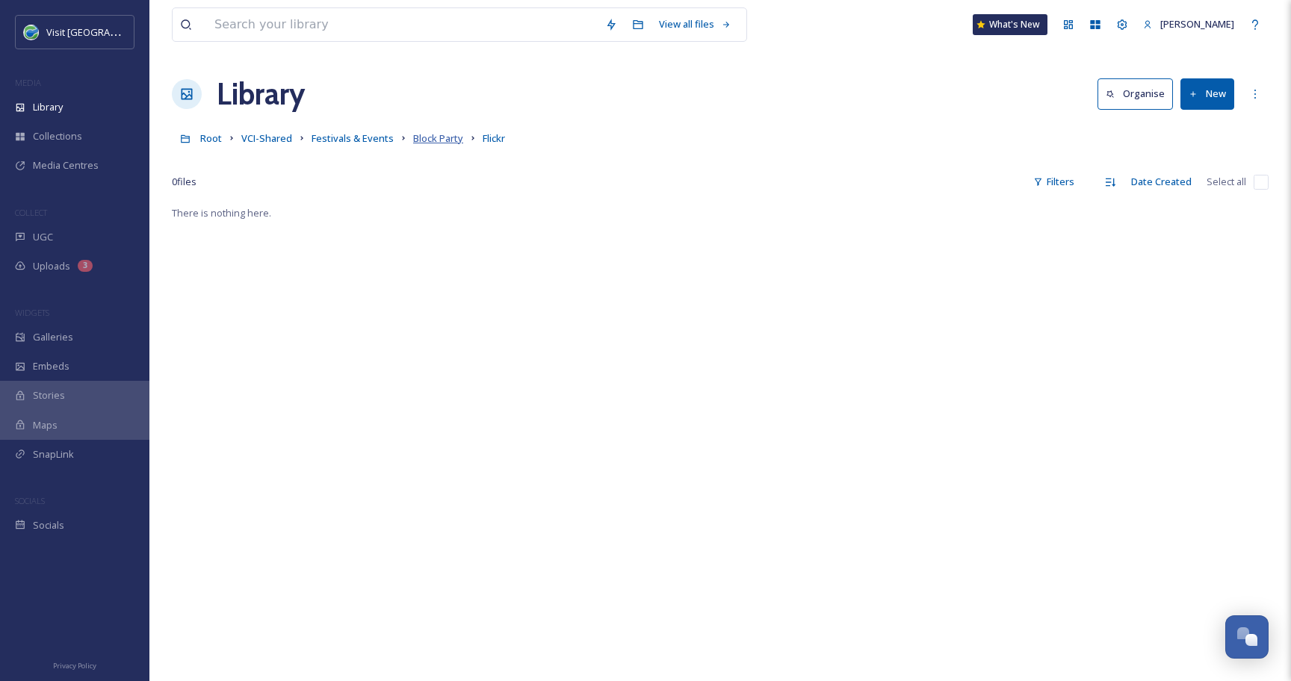
click at [444, 135] on span "Block Party" at bounding box center [438, 137] width 50 height 13
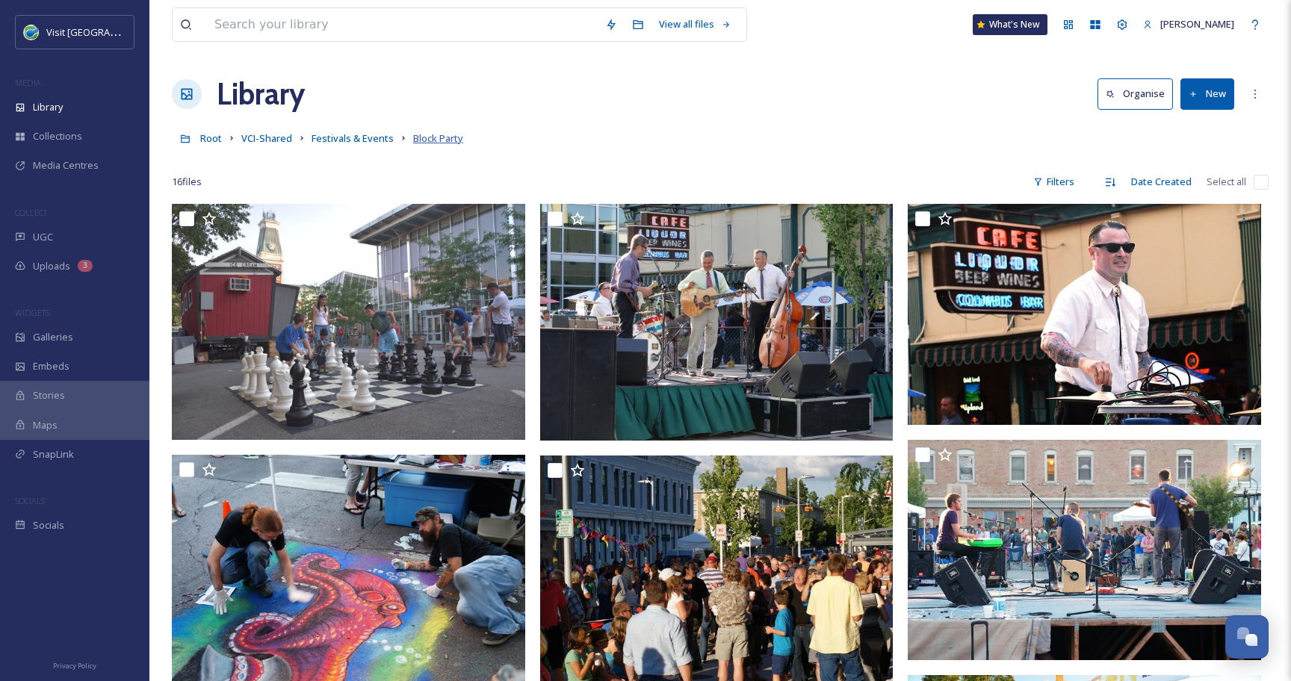
click at [426, 138] on span "Block Party" at bounding box center [438, 137] width 50 height 13
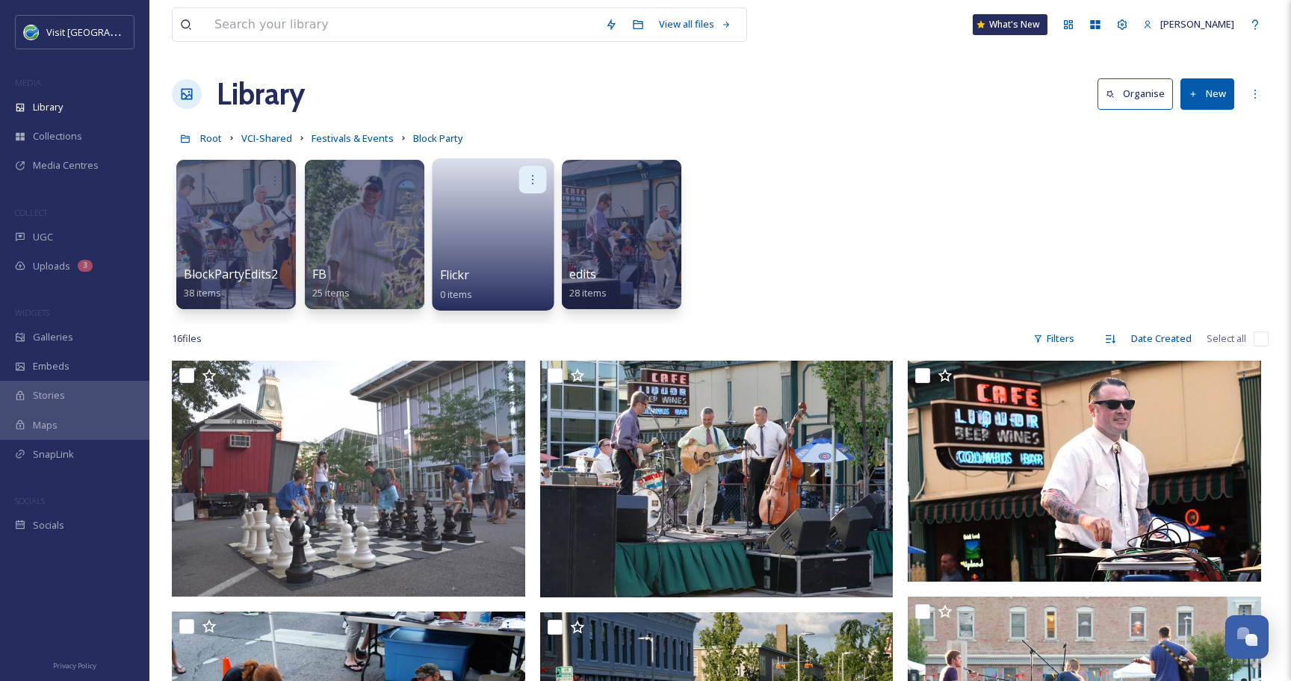
click at [526, 169] on div at bounding box center [533, 180] width 28 height 28
click at [483, 286] on span "Delete" at bounding box center [485, 289] width 31 height 15
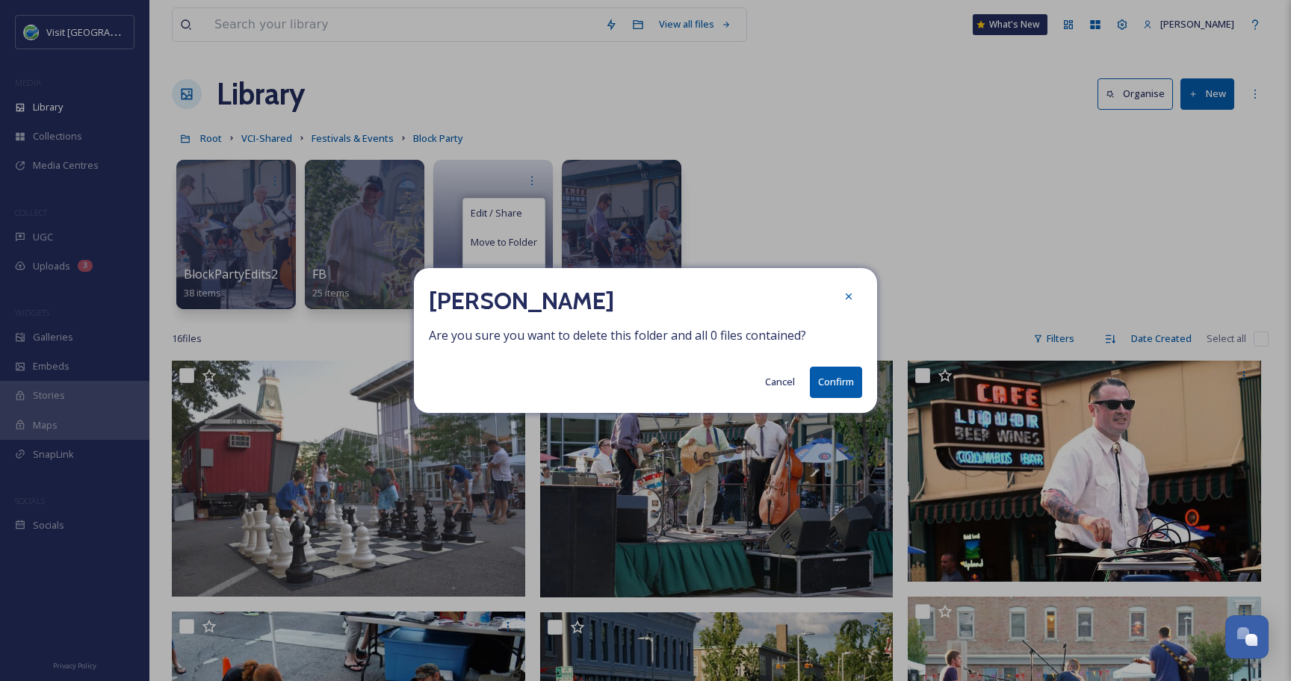
click at [833, 379] on button "Confirm" at bounding box center [836, 382] width 52 height 31
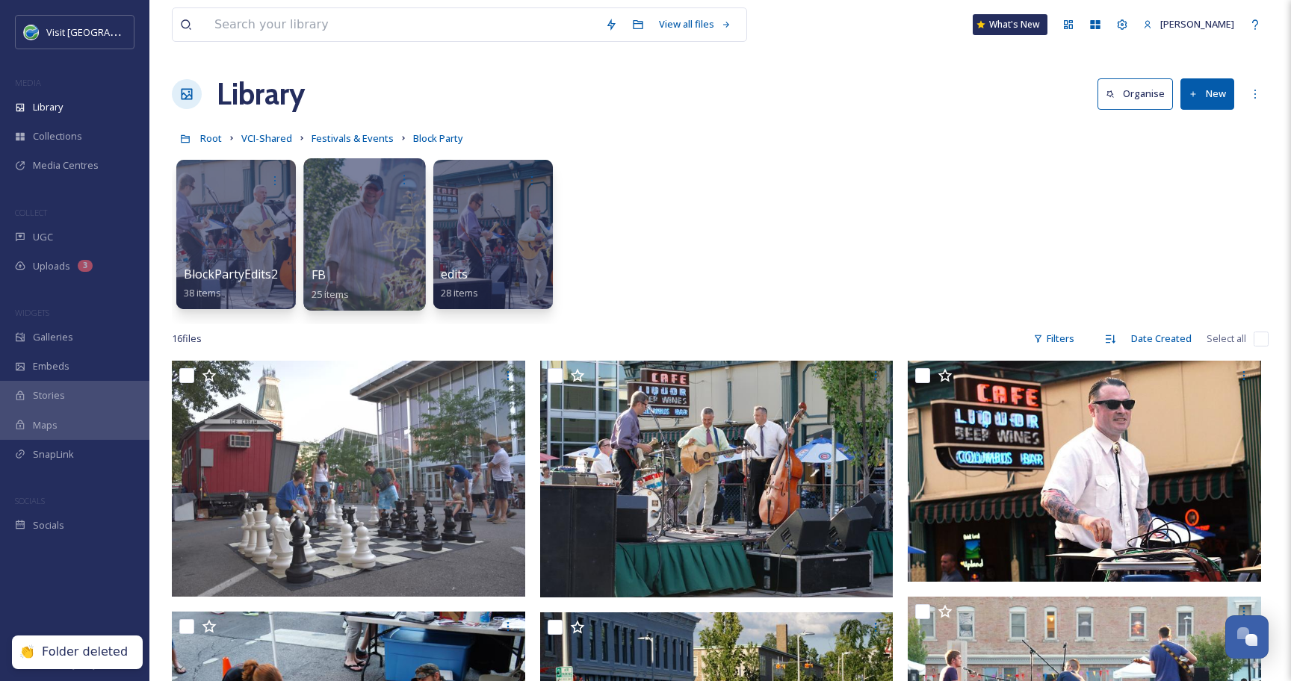
click at [405, 238] on div at bounding box center [364, 234] width 122 height 152
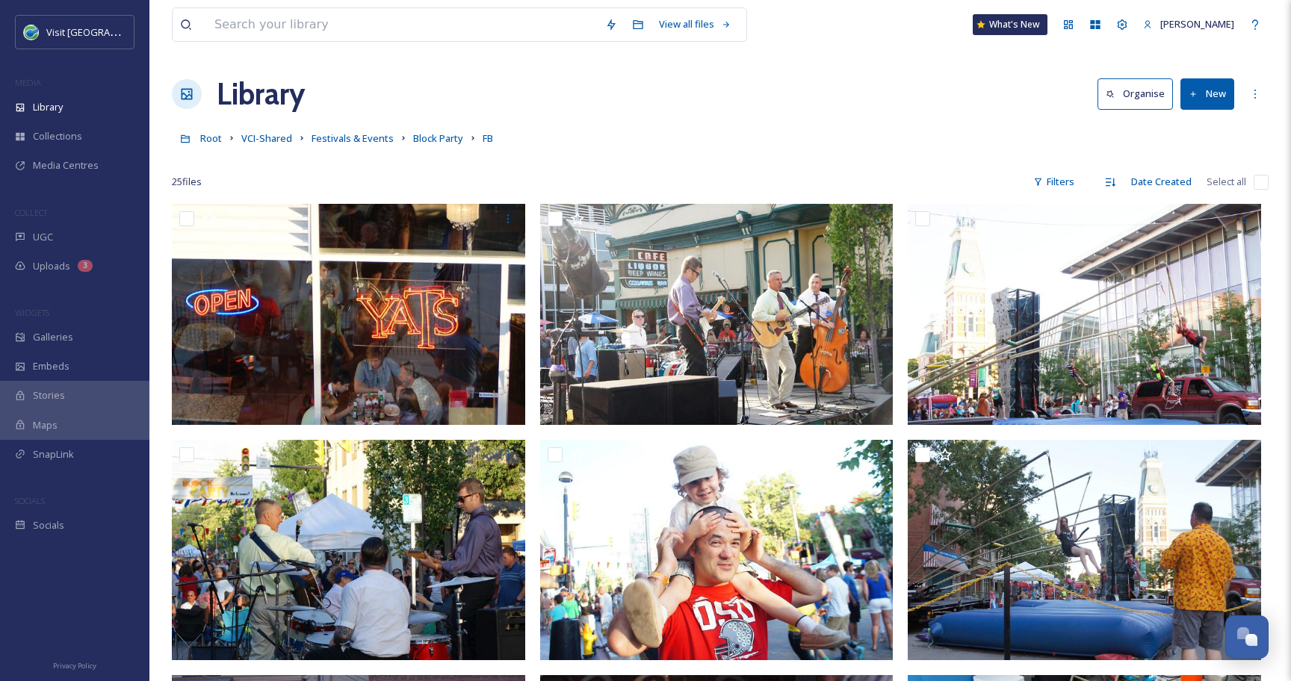
click at [1261, 178] on input "checkbox" at bounding box center [1260, 182] width 15 height 15
checkbox input "true"
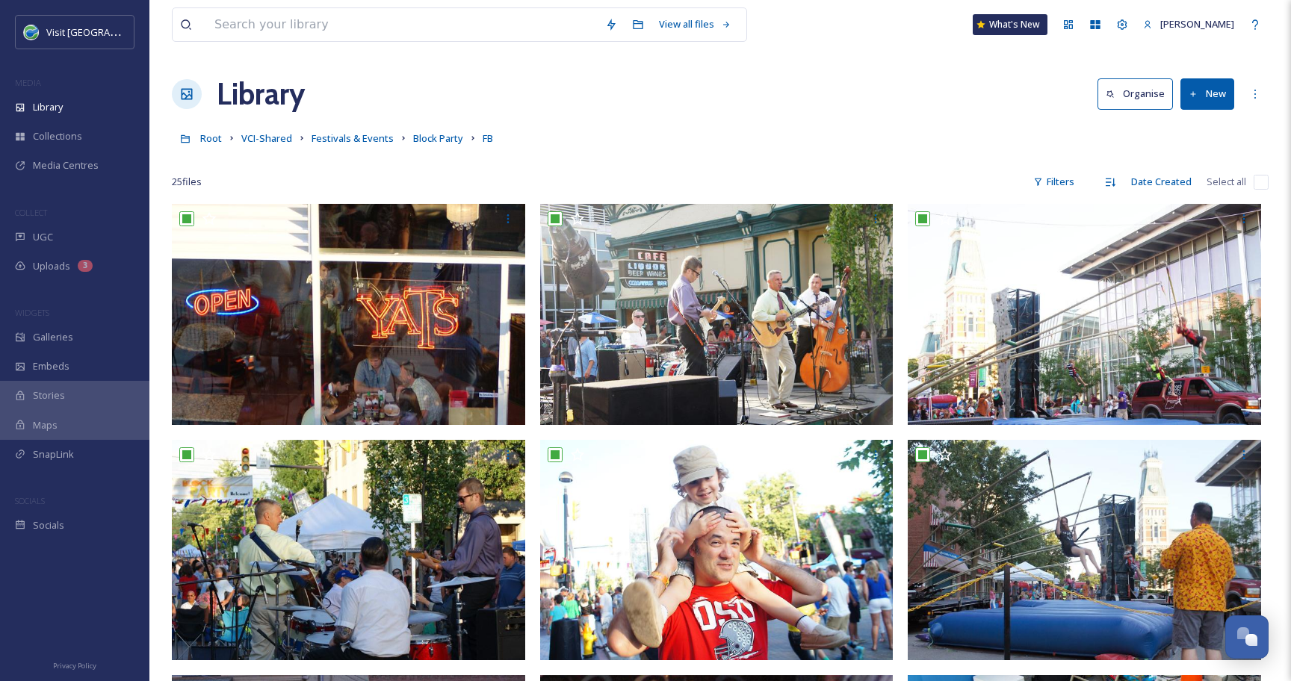
checkbox input "true"
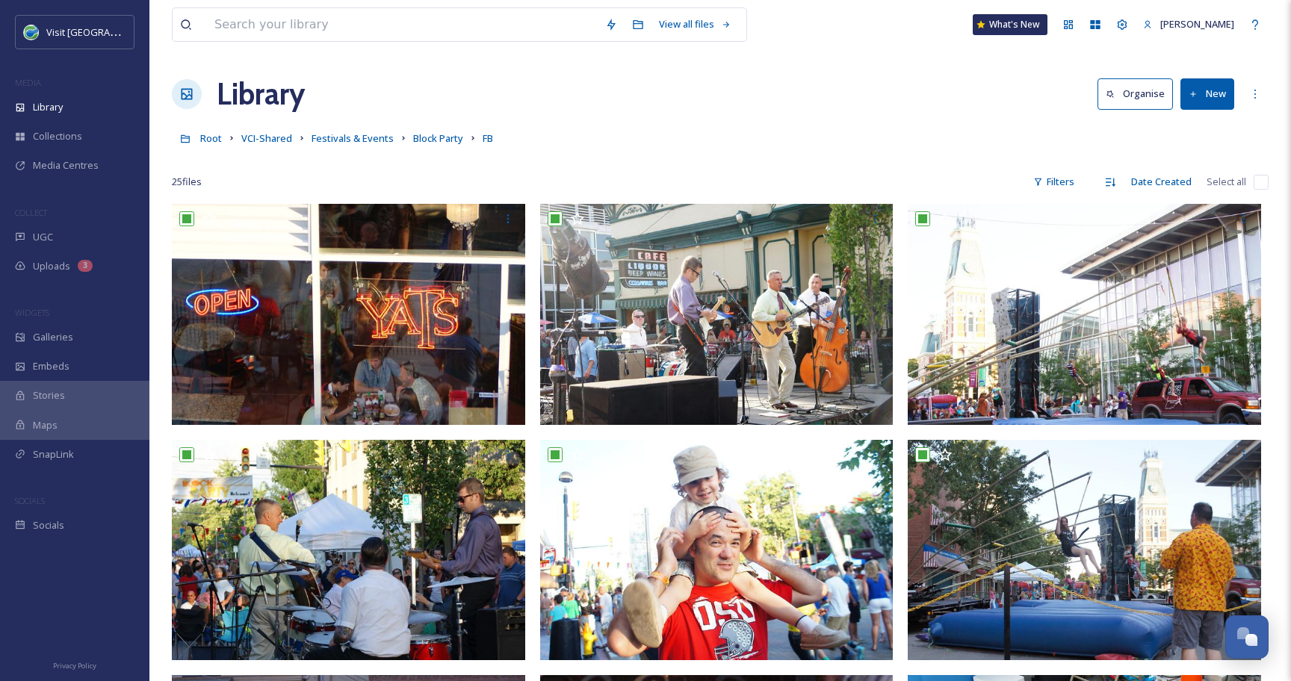
checkbox input "true"
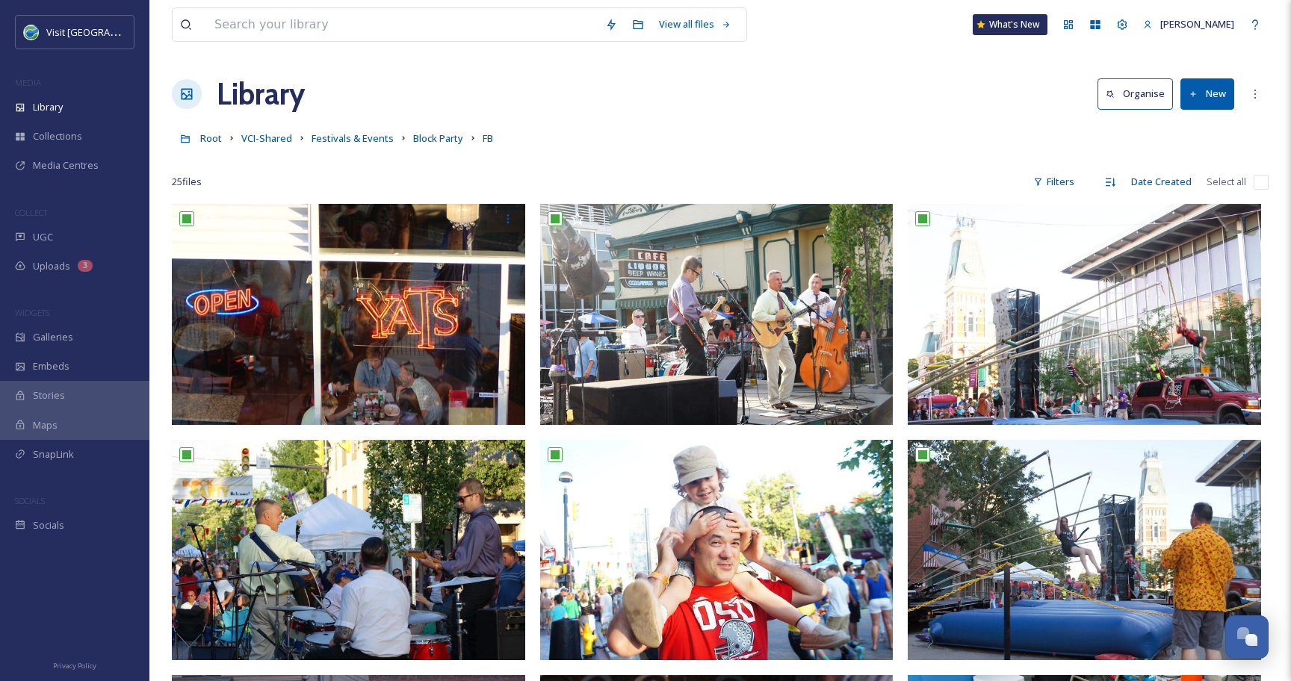
checkbox input "true"
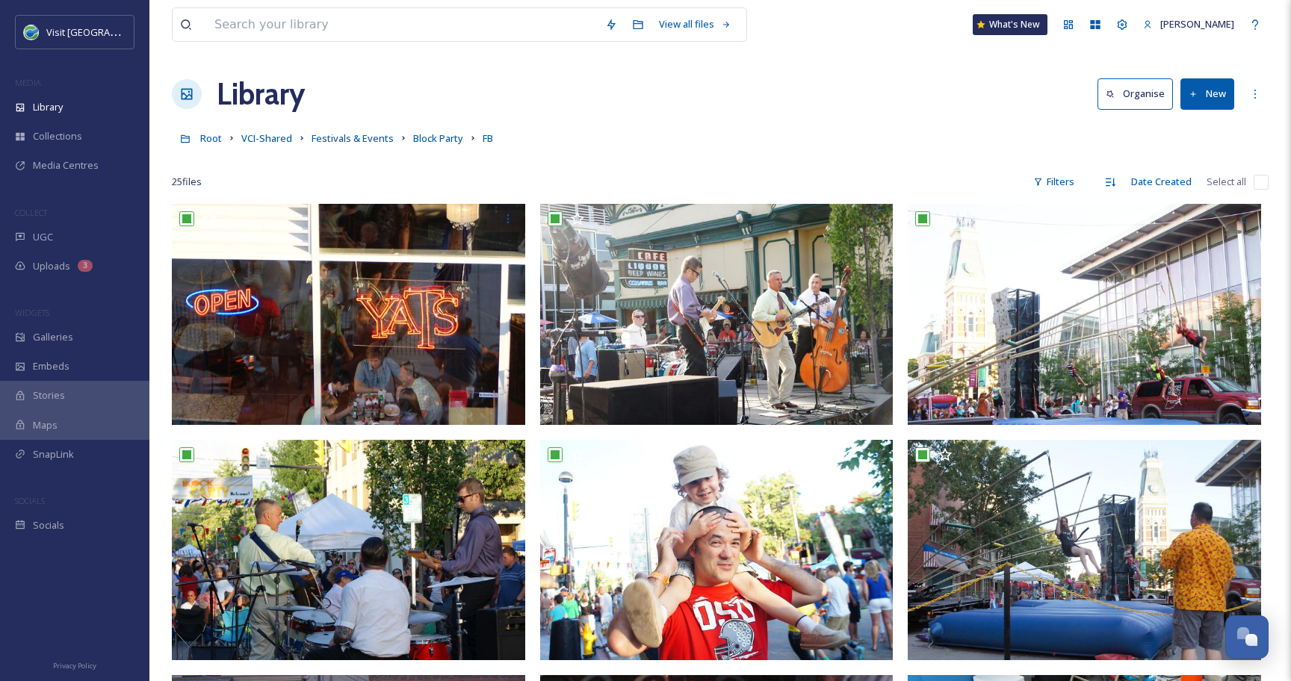
checkbox input "true"
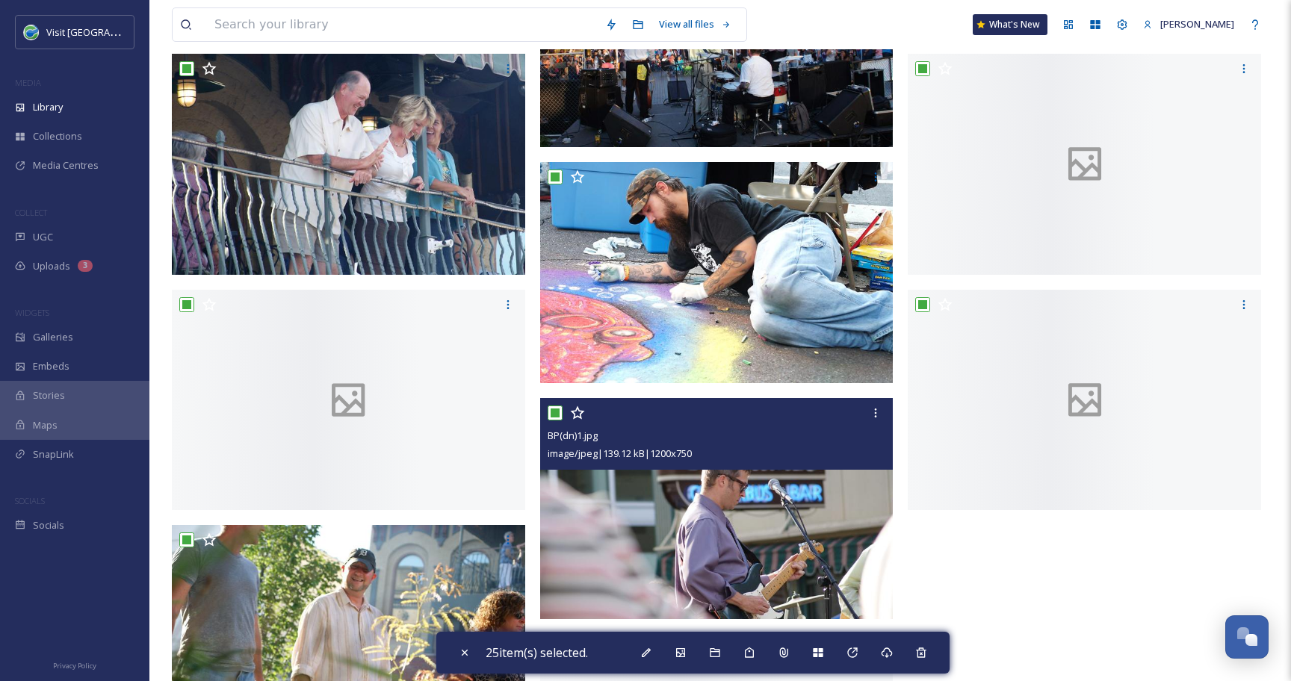
scroll to position [1569, 0]
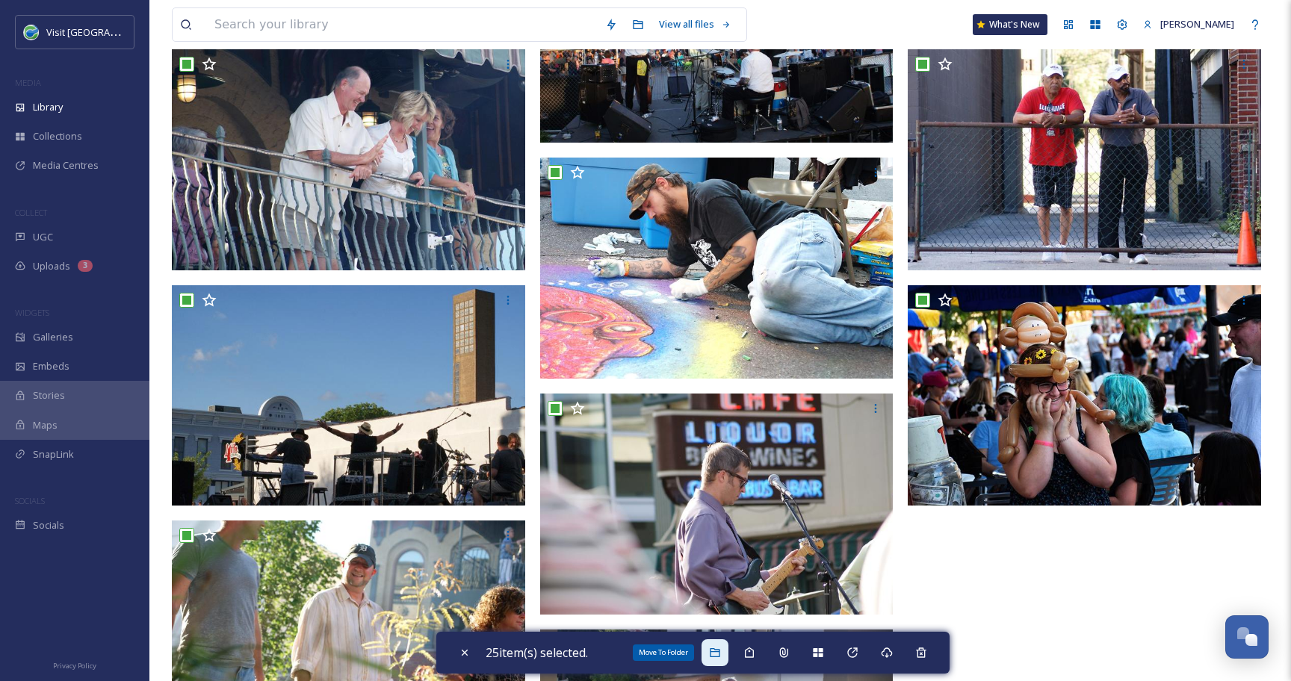
click at [710, 656] on div "Move To Folder" at bounding box center [714, 652] width 27 height 27
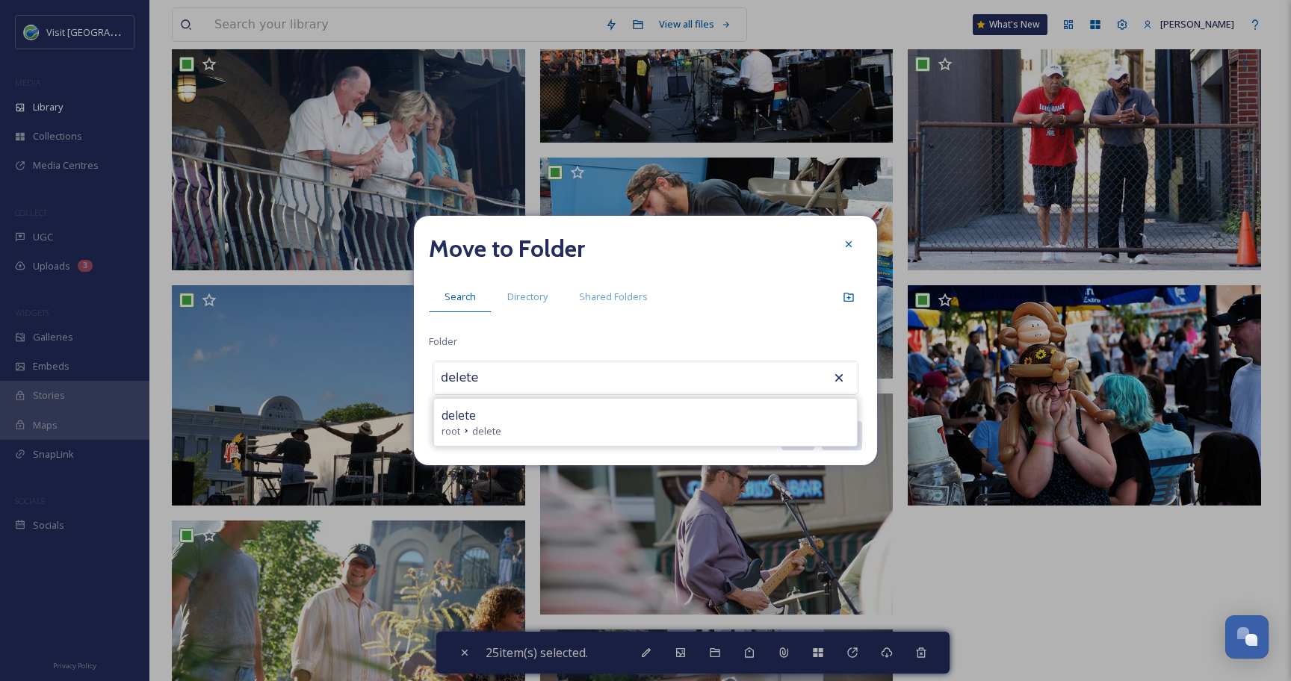
type input "delete"
click at [529, 439] on div "delete root delete" at bounding box center [645, 422] width 423 height 47
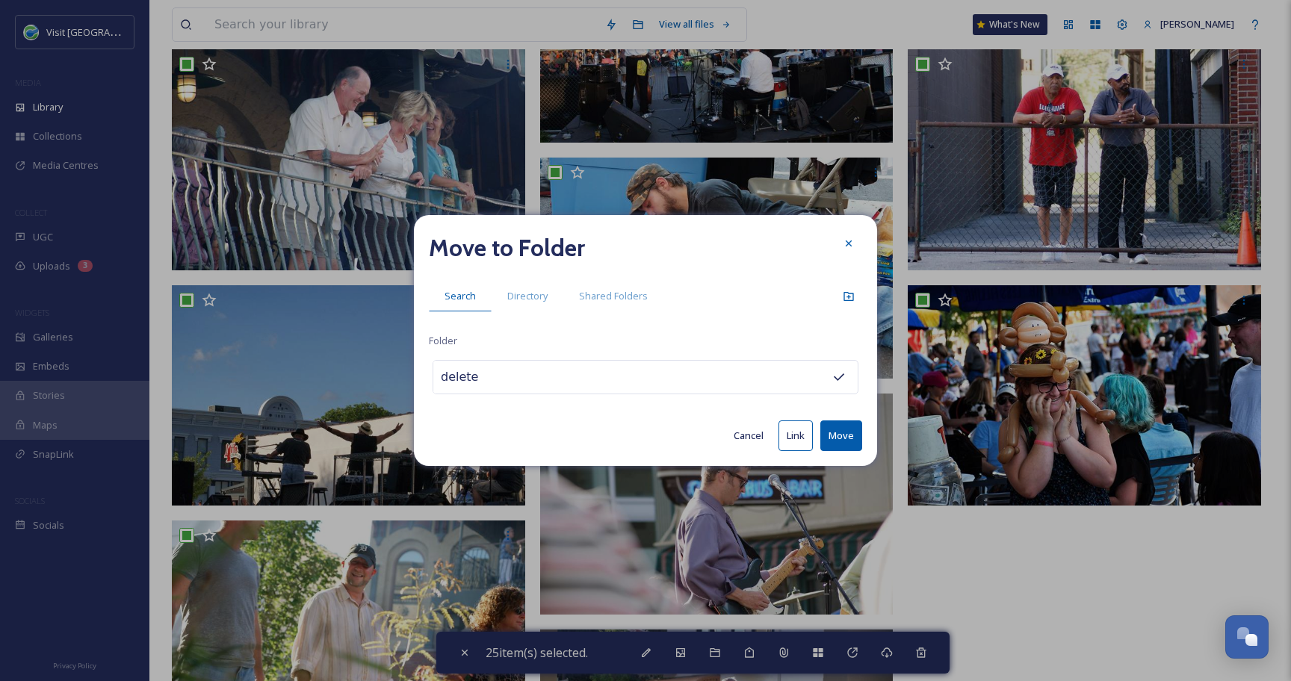
click at [863, 437] on div "Move to Folder Search Directory Shared Folders Folder delete Cancel Link Move" at bounding box center [645, 340] width 463 height 251
click at [854, 437] on button "Move" at bounding box center [841, 435] width 42 height 31
checkbox input "false"
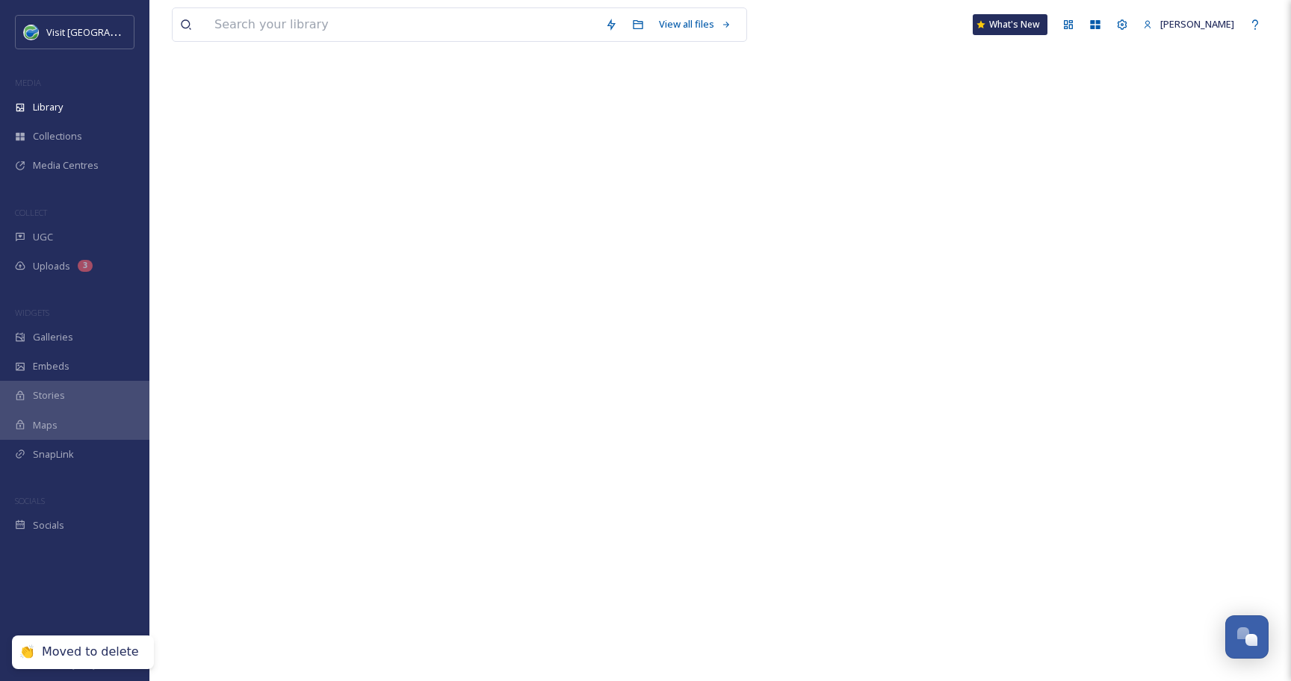
scroll to position [0, 0]
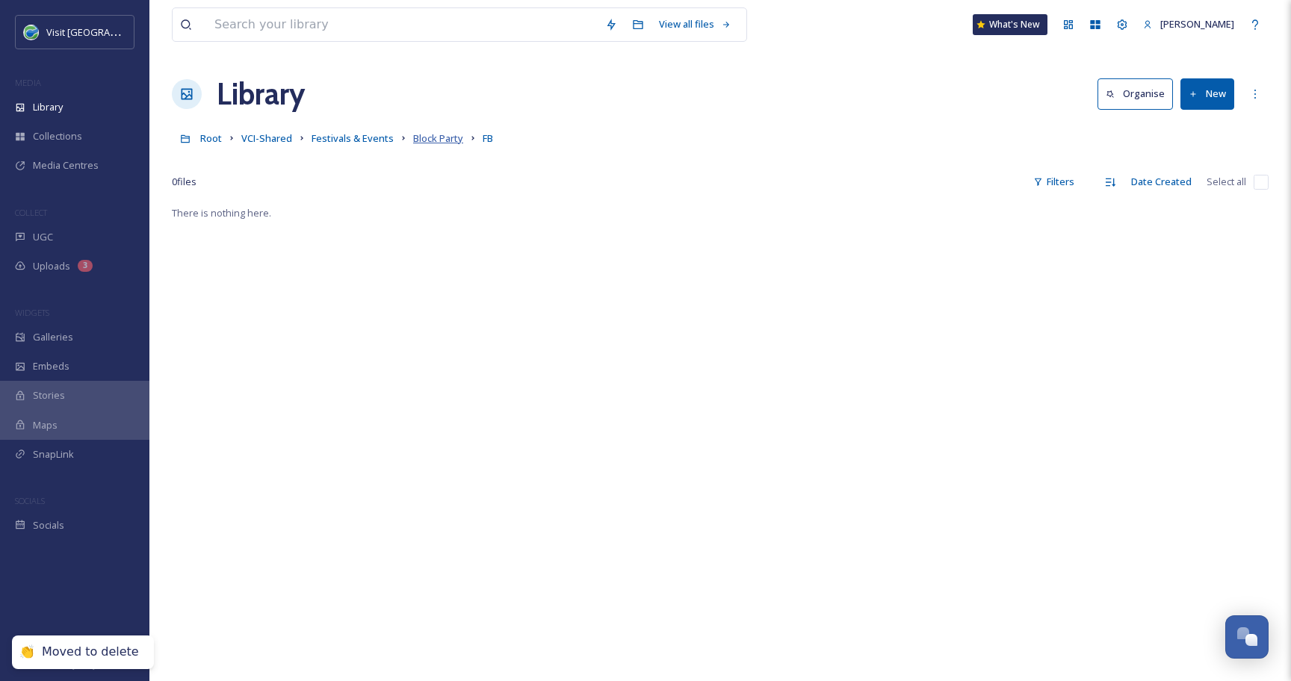
click at [435, 137] on span "Block Party" at bounding box center [438, 137] width 50 height 13
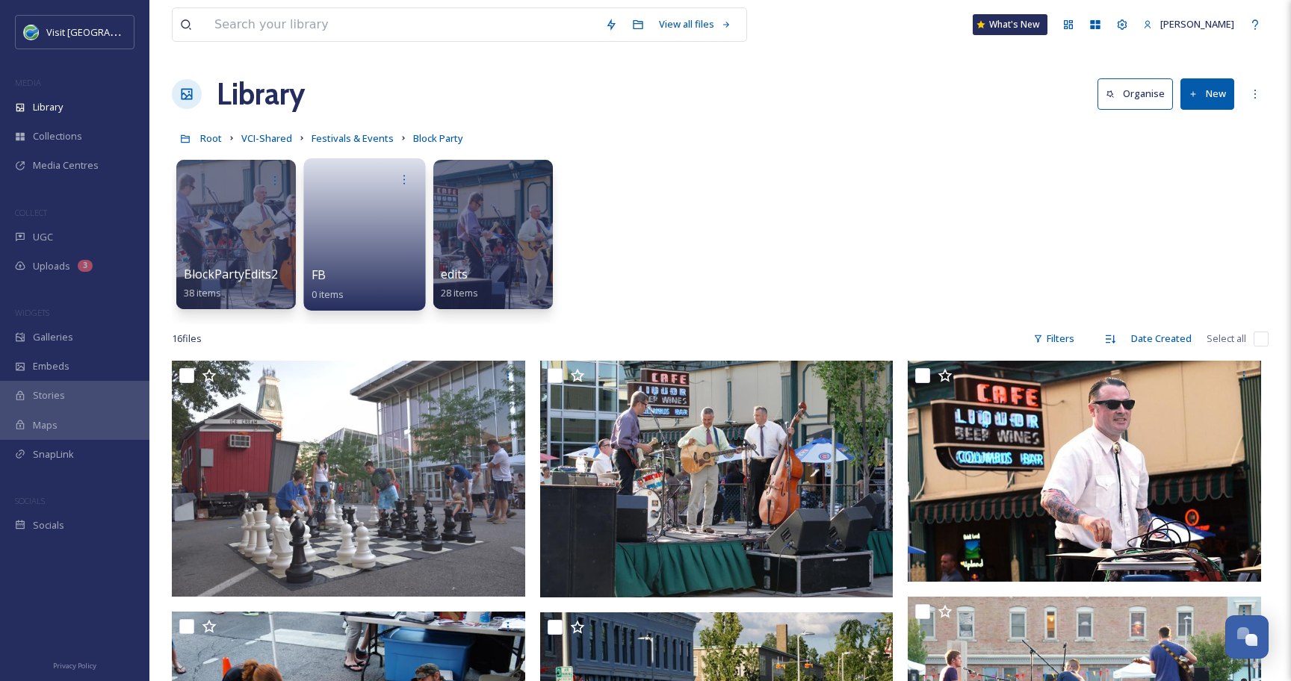
click at [379, 226] on link at bounding box center [364, 229] width 107 height 72
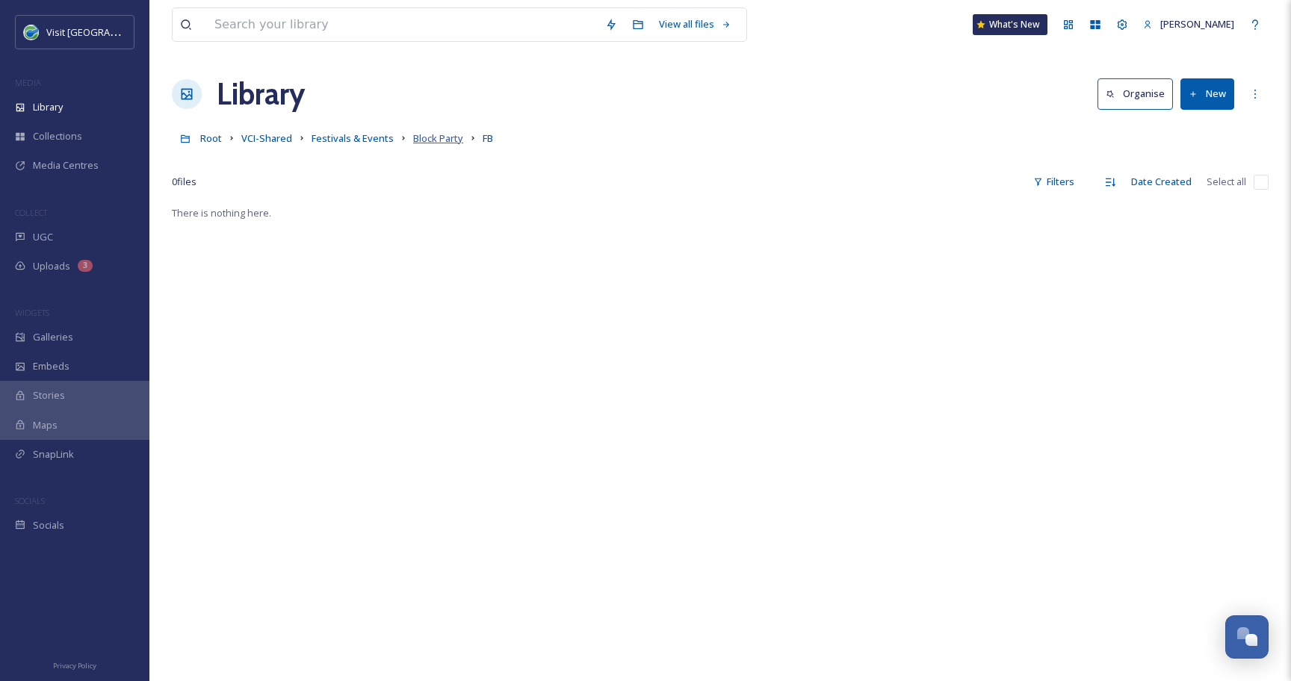
click at [447, 137] on span "Block Party" at bounding box center [438, 137] width 50 height 13
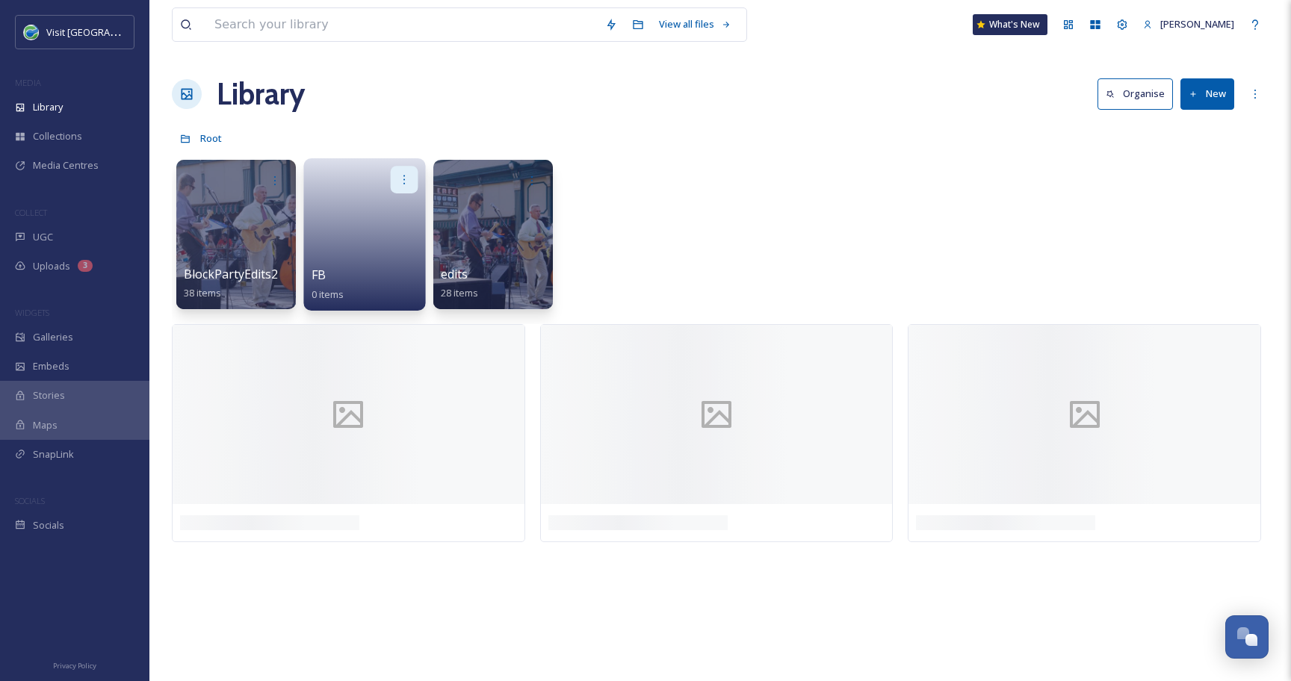
click at [407, 183] on icon at bounding box center [404, 179] width 12 height 12
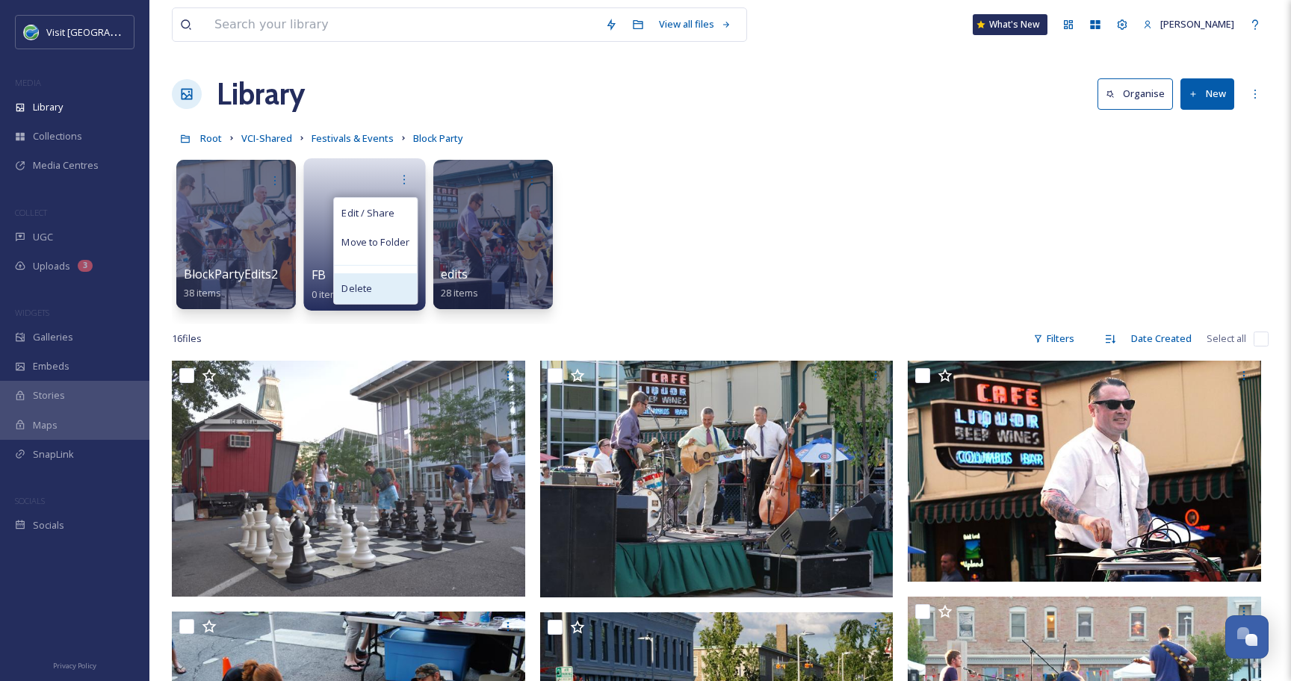
click at [397, 279] on div "Delete" at bounding box center [375, 288] width 83 height 30
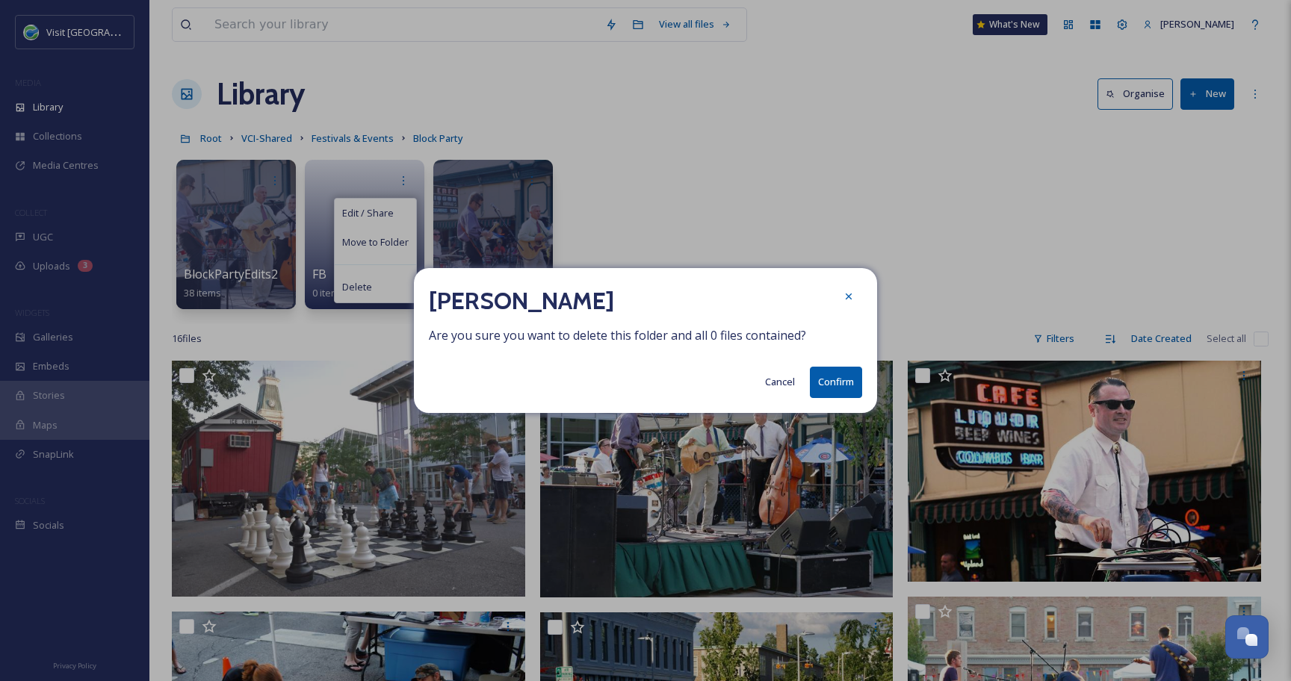
click at [836, 375] on button "Confirm" at bounding box center [836, 382] width 52 height 31
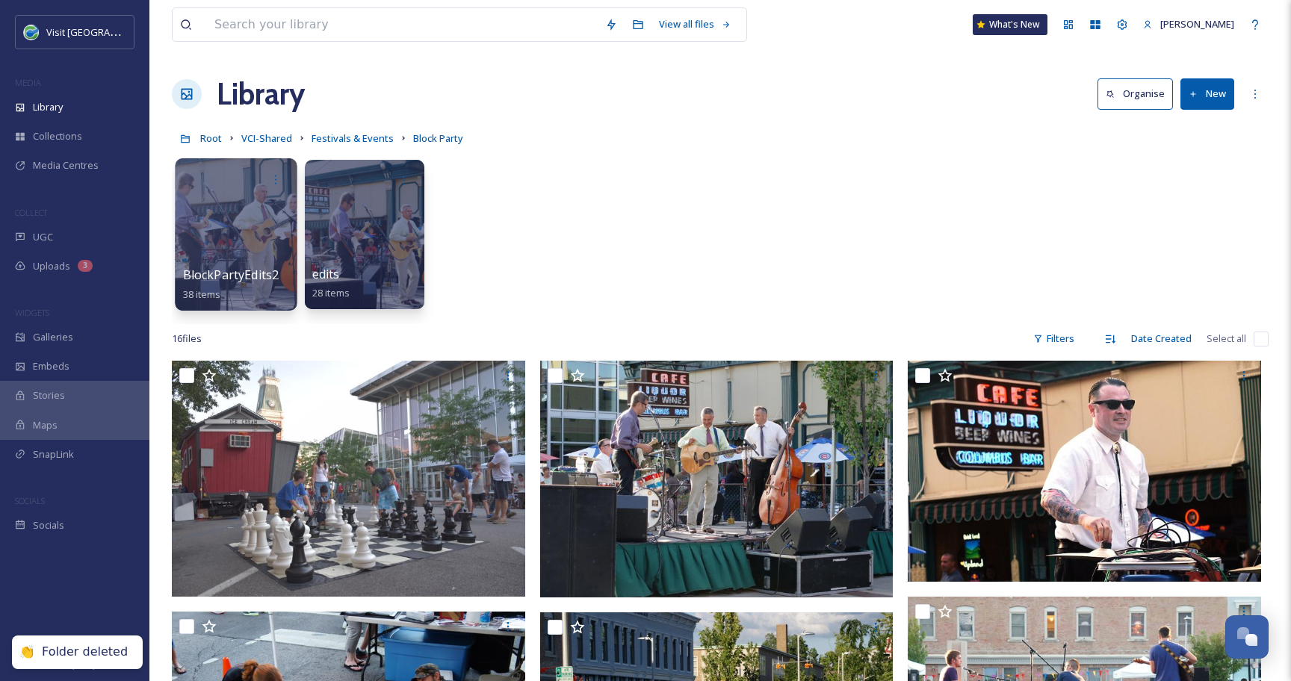
click at [258, 224] on div at bounding box center [236, 234] width 122 height 152
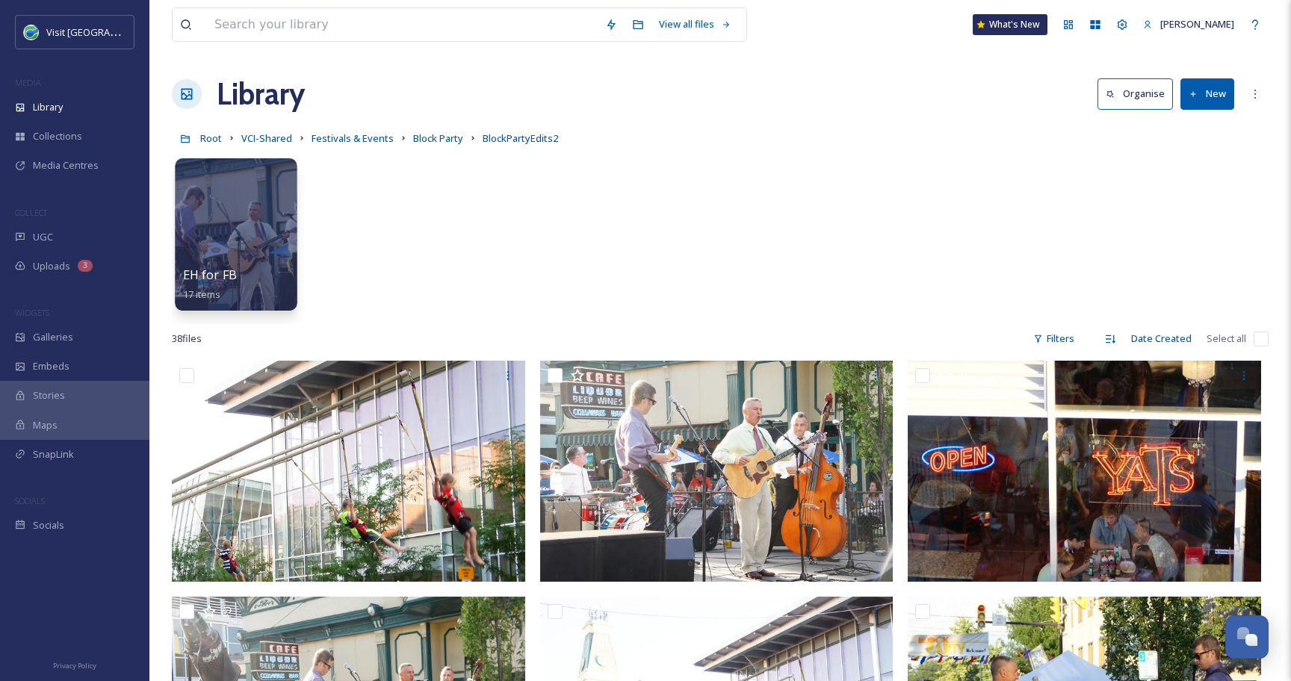
click at [258, 213] on div at bounding box center [236, 234] width 122 height 152
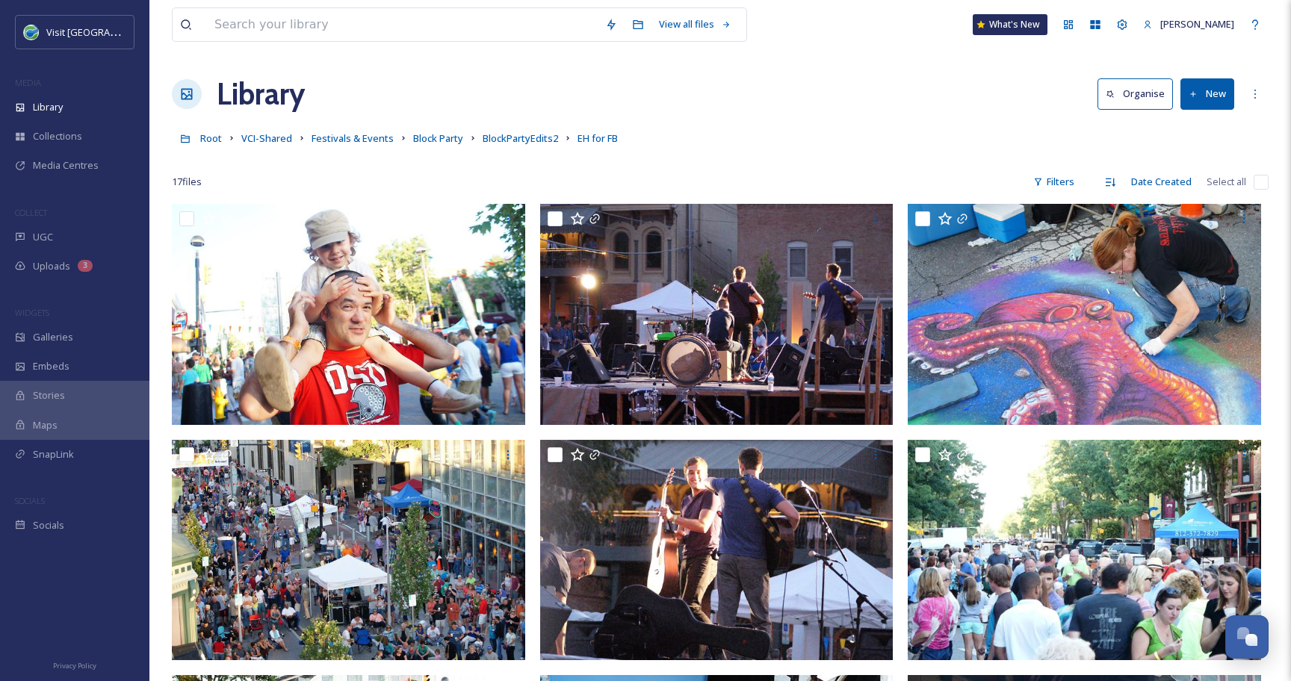
click at [506, 146] on link "BlockPartyEdits2" at bounding box center [519, 138] width 75 height 18
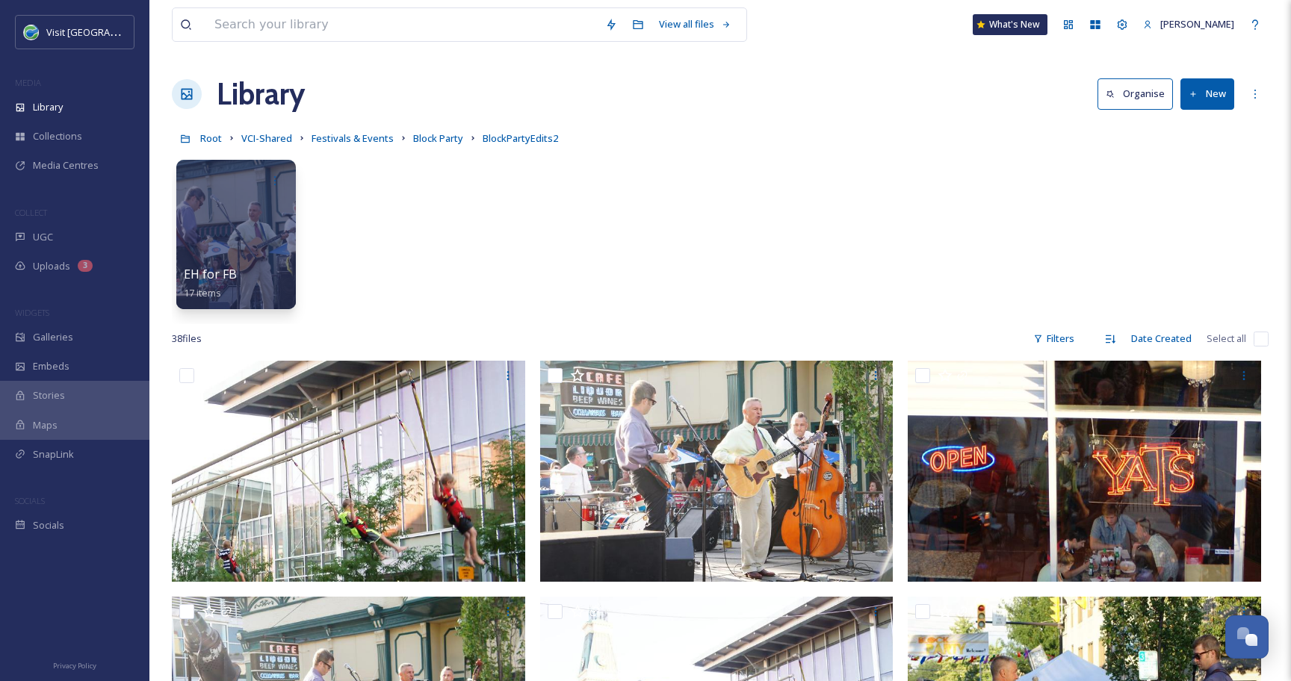
click at [1257, 337] on input "checkbox" at bounding box center [1260, 339] width 15 height 15
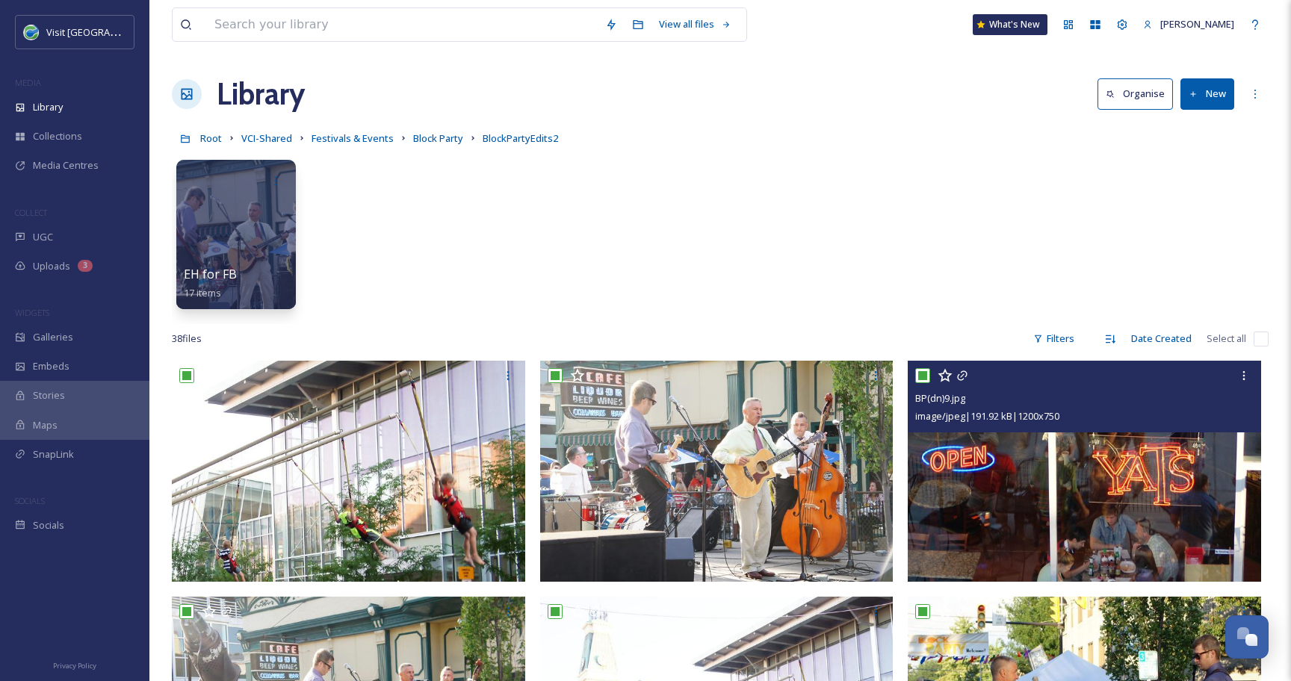
checkbox input "true"
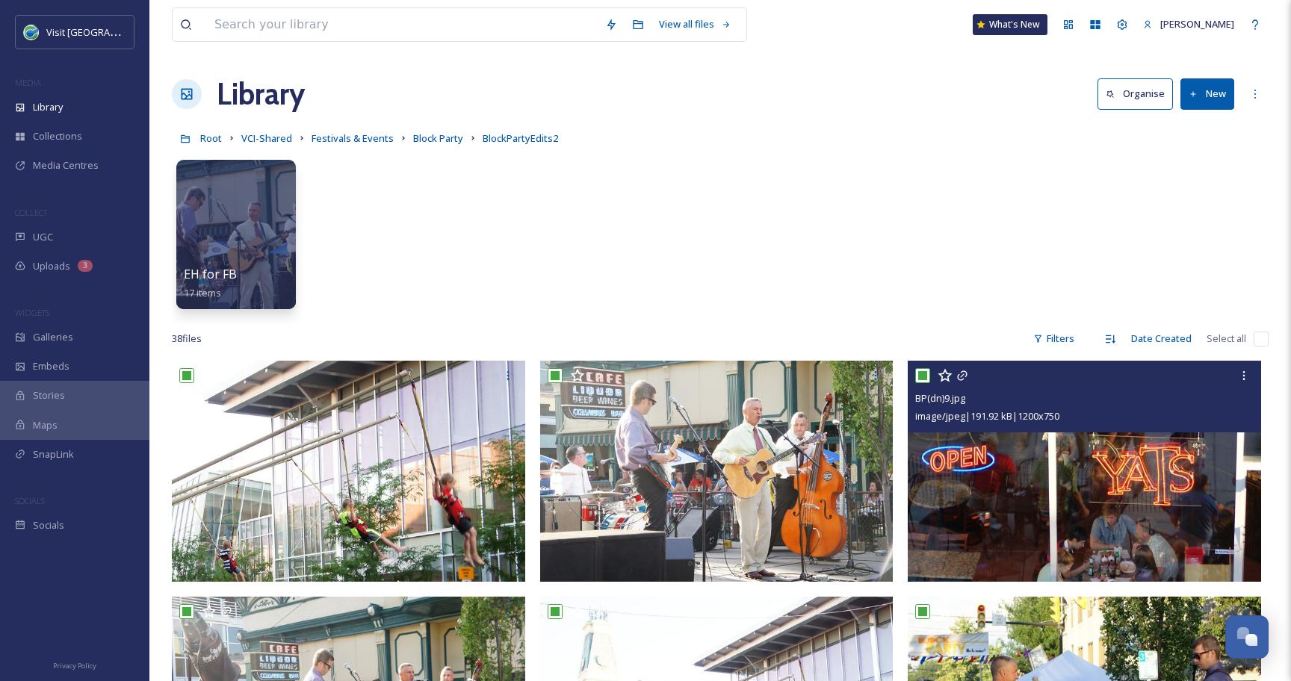
checkbox input "true"
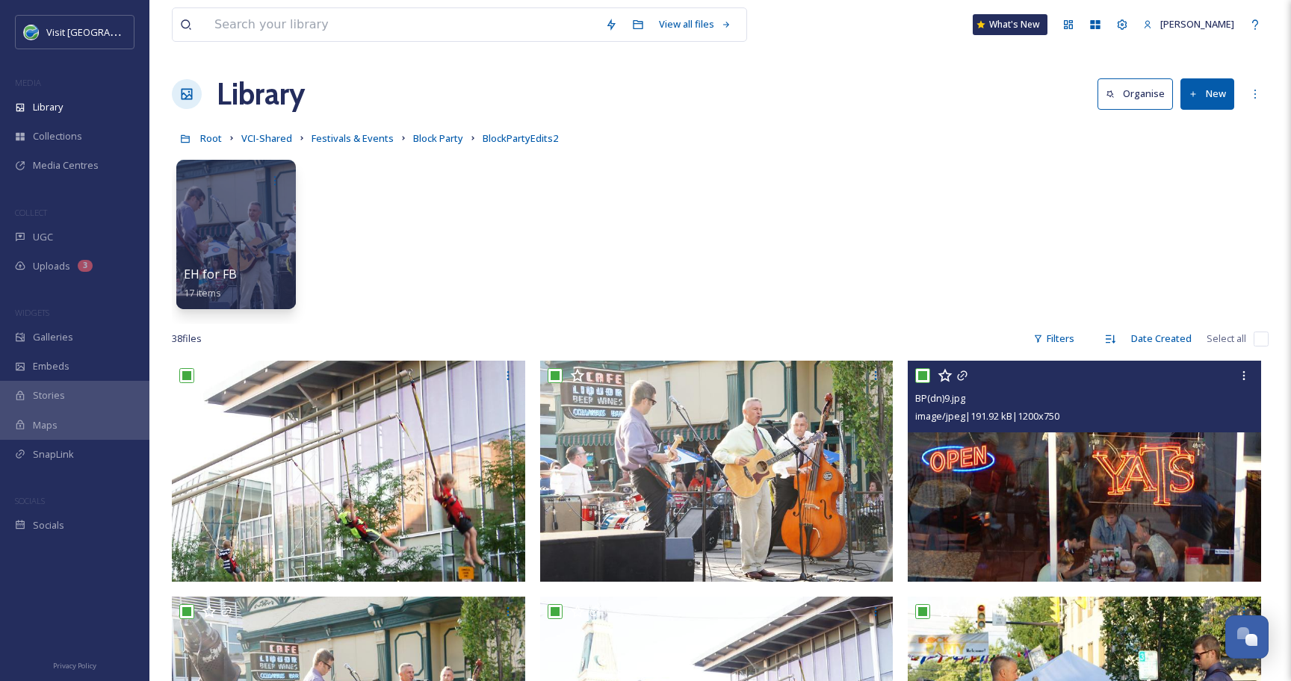
checkbox input "true"
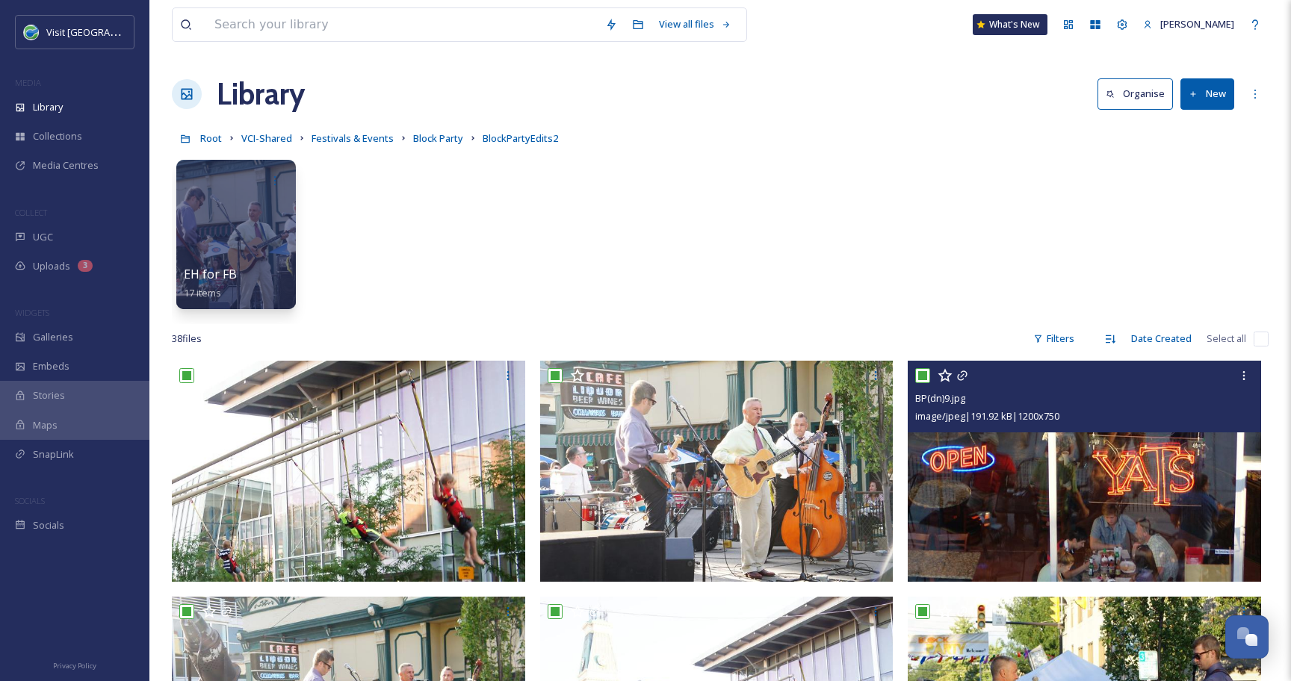
checkbox input "true"
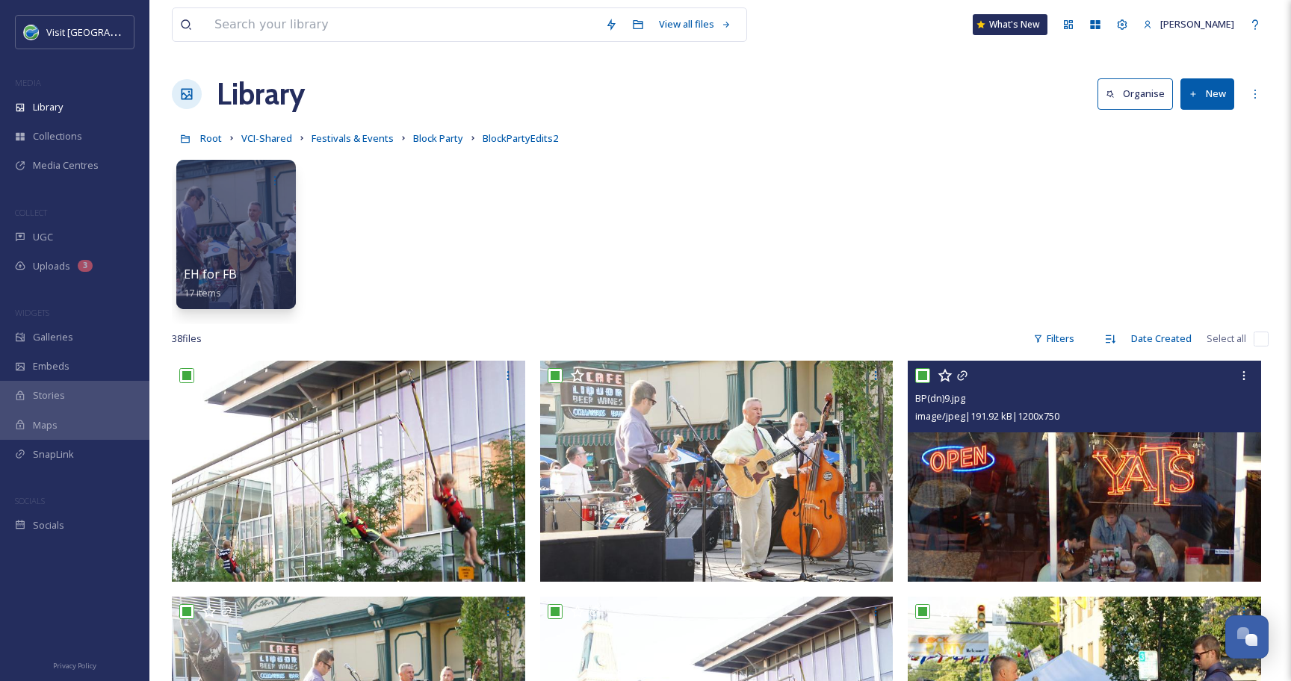
checkbox input "true"
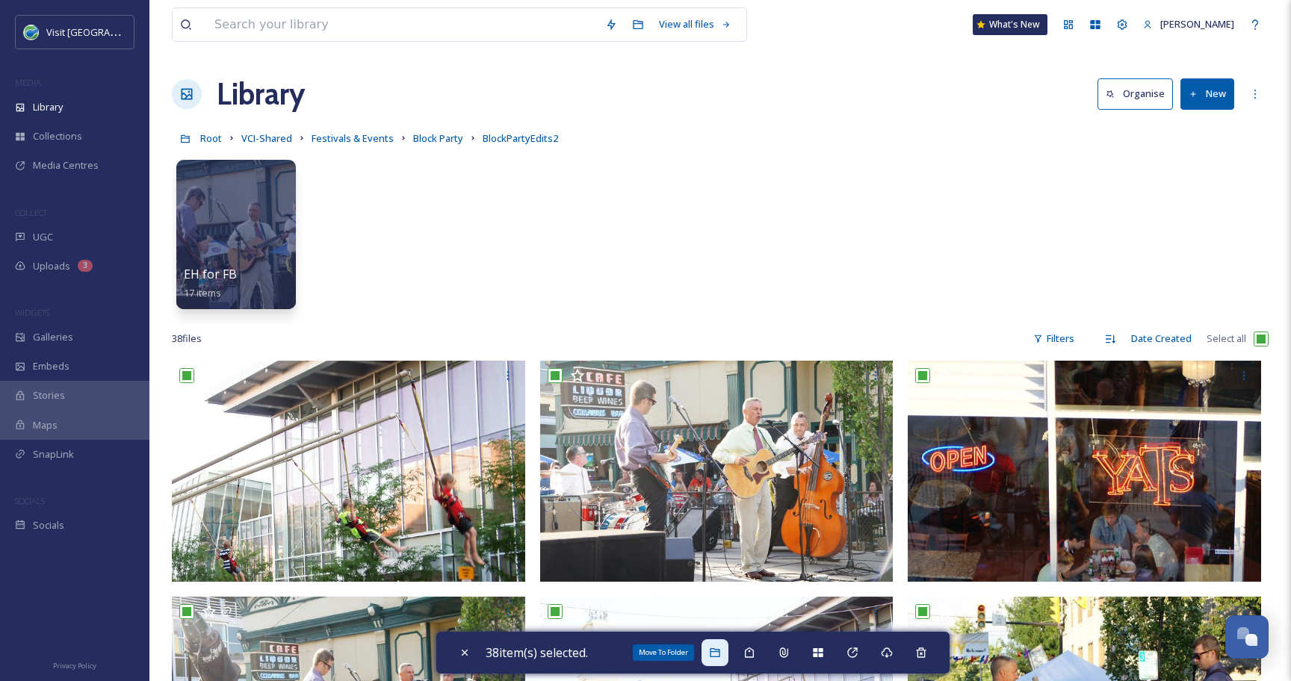
click at [715, 650] on icon at bounding box center [715, 653] width 12 height 12
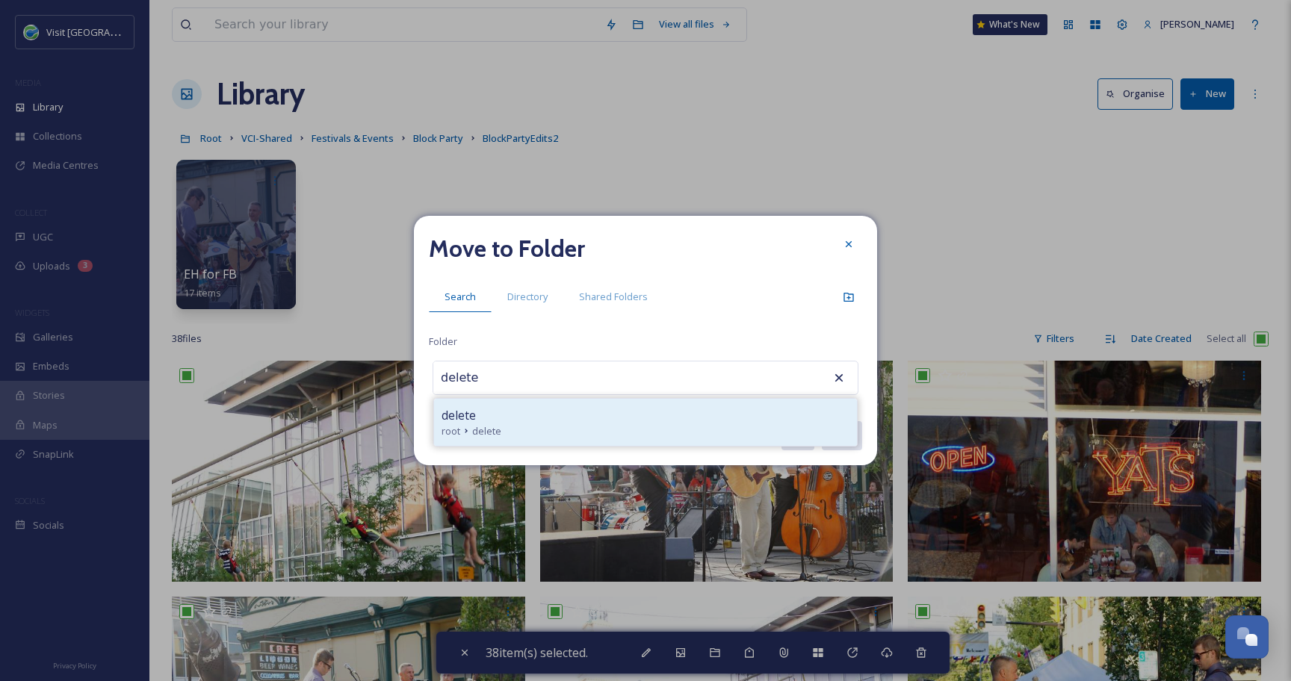
type input "delete"
click at [532, 416] on div "delete" at bounding box center [645, 415] width 408 height 18
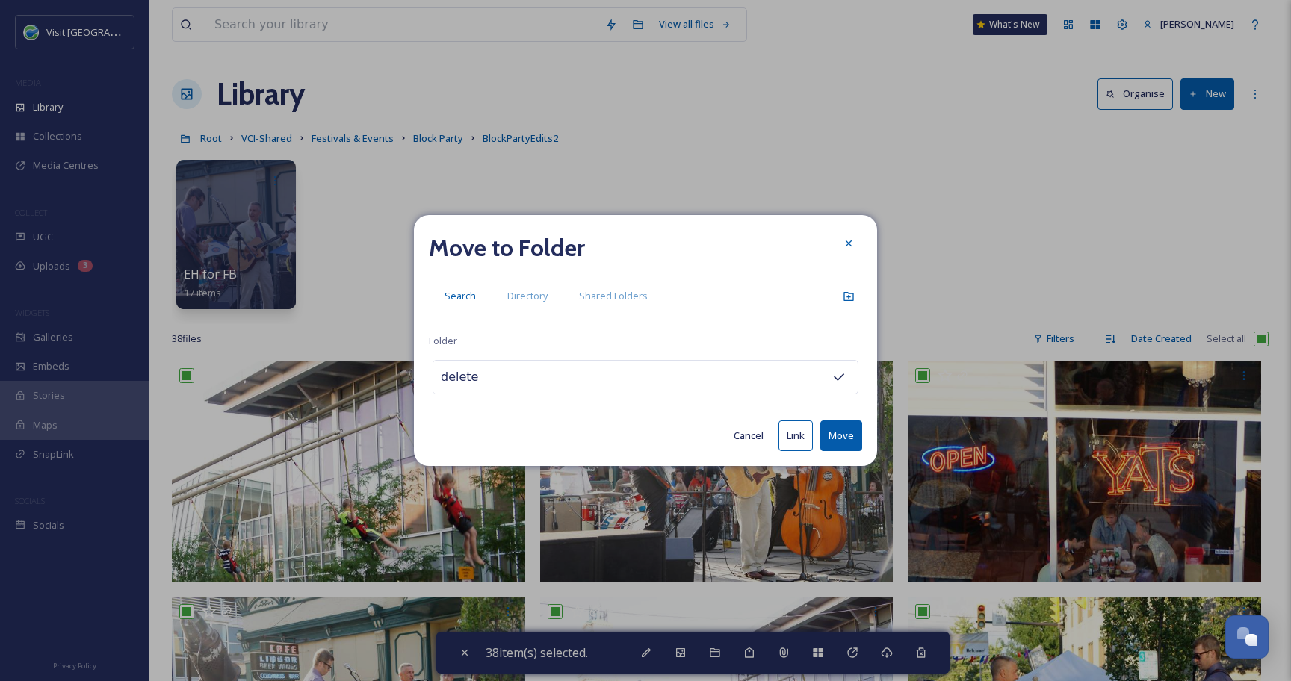
click at [842, 433] on button "Move" at bounding box center [841, 435] width 42 height 31
checkbox input "false"
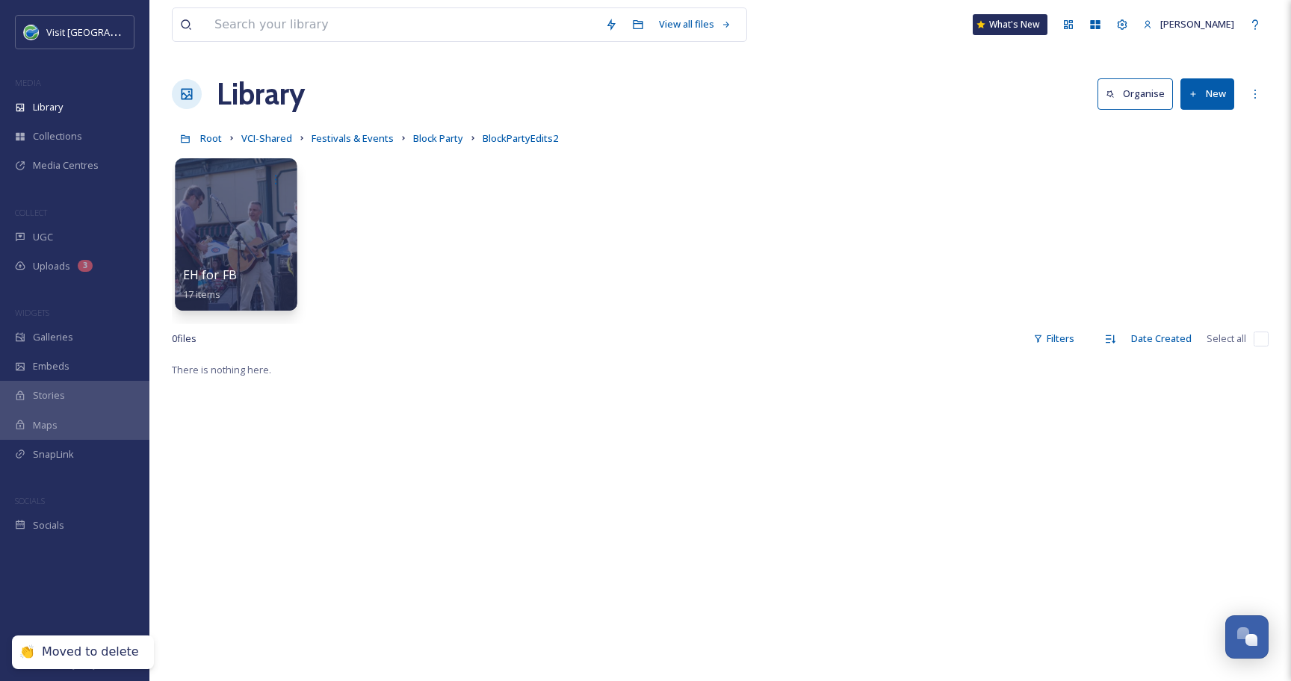
click at [271, 220] on div at bounding box center [236, 234] width 122 height 152
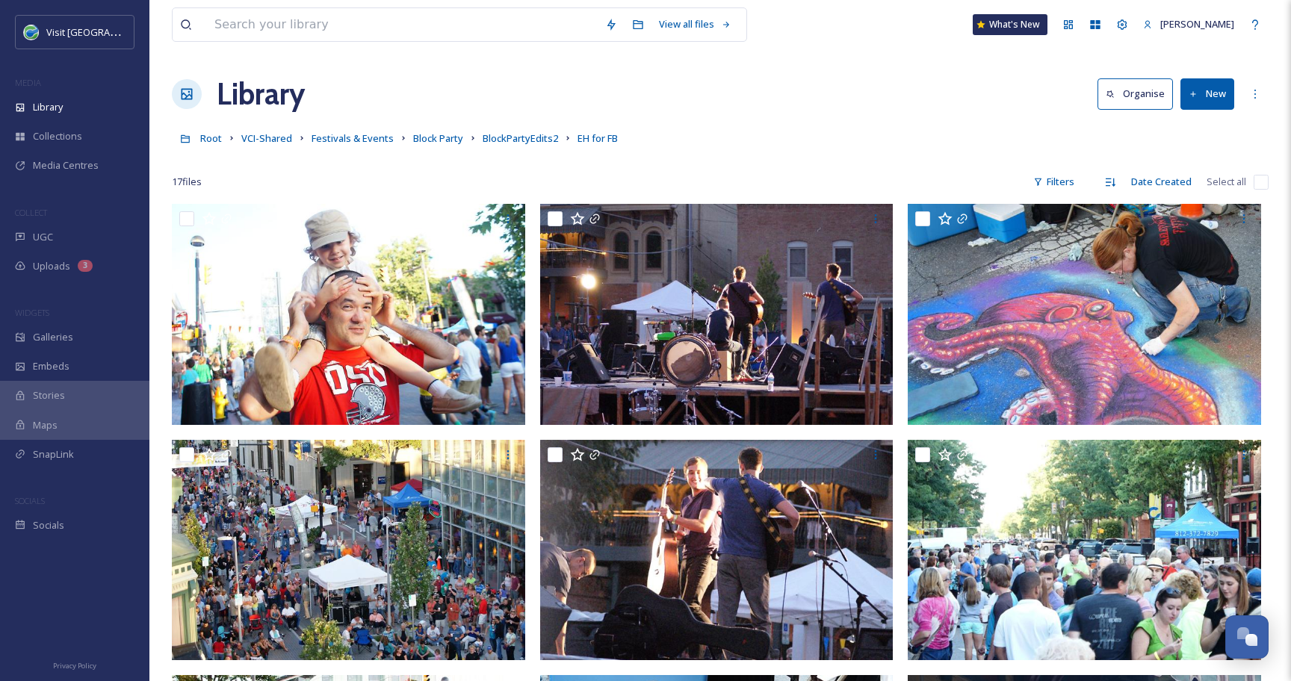
click at [1257, 182] on input "checkbox" at bounding box center [1260, 182] width 15 height 15
checkbox input "true"
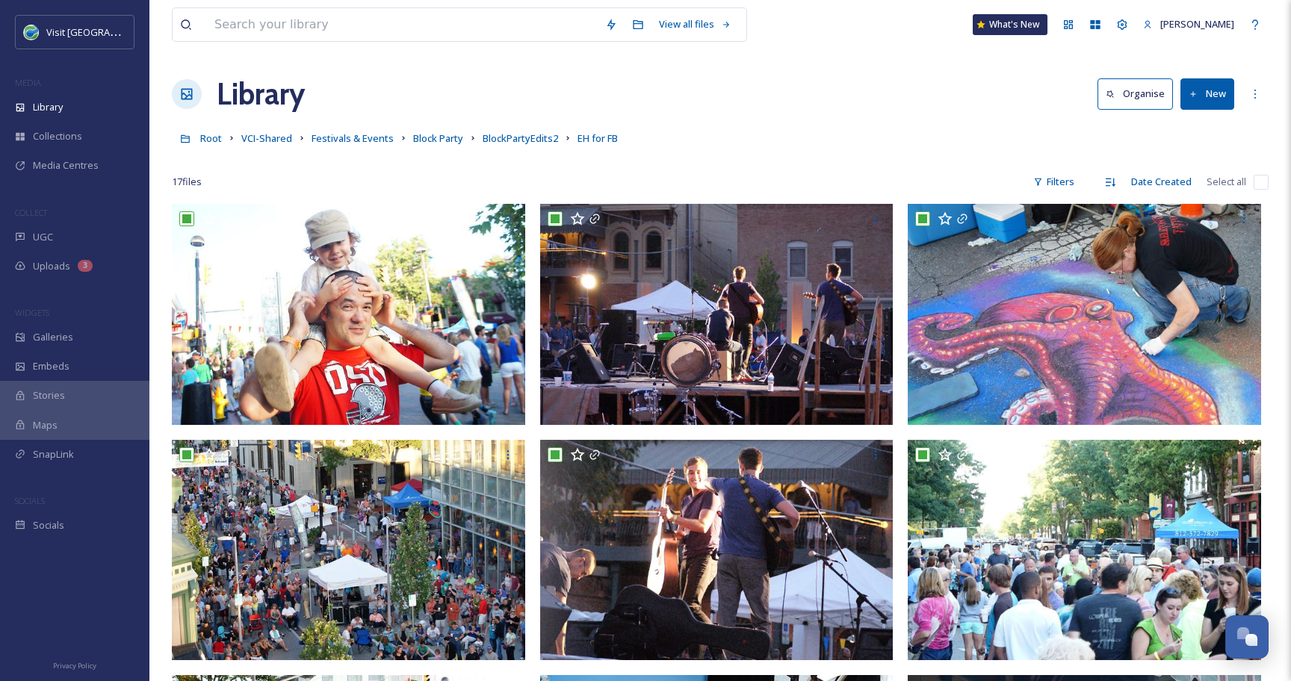
checkbox input "true"
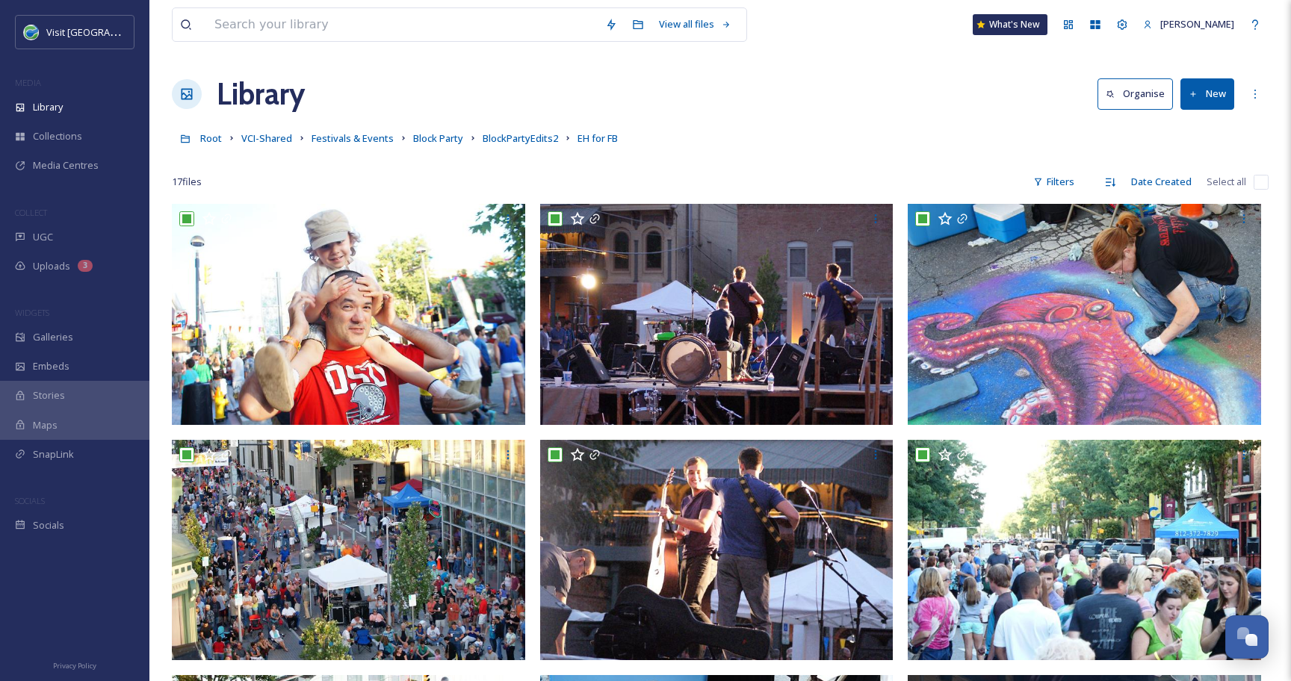
checkbox input "true"
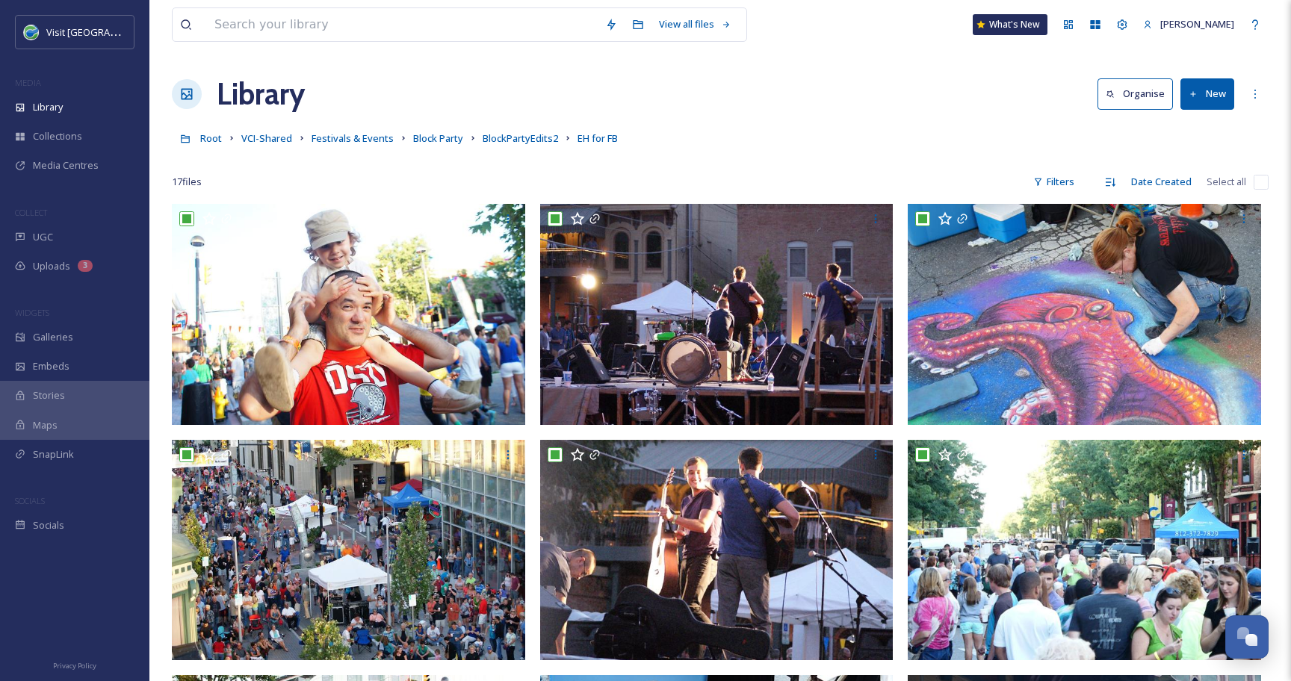
checkbox input "true"
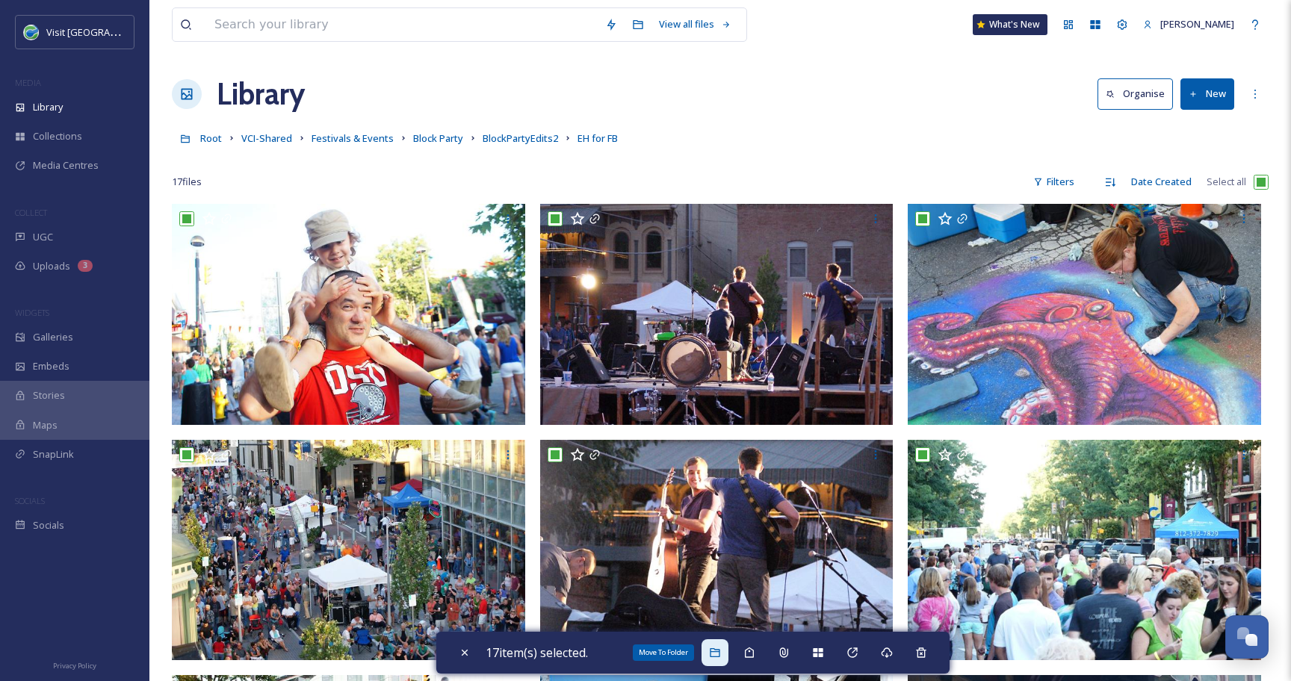
click at [718, 649] on icon at bounding box center [714, 652] width 10 height 9
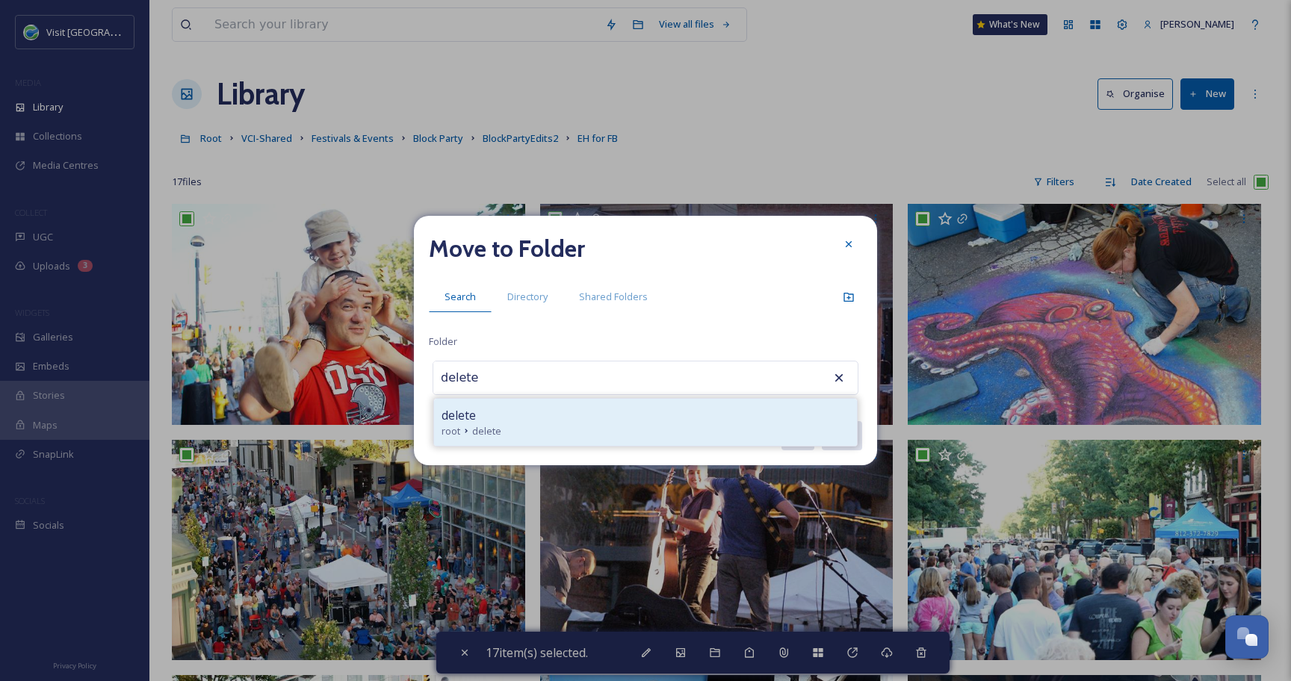
click at [503, 422] on div "delete" at bounding box center [645, 415] width 408 height 18
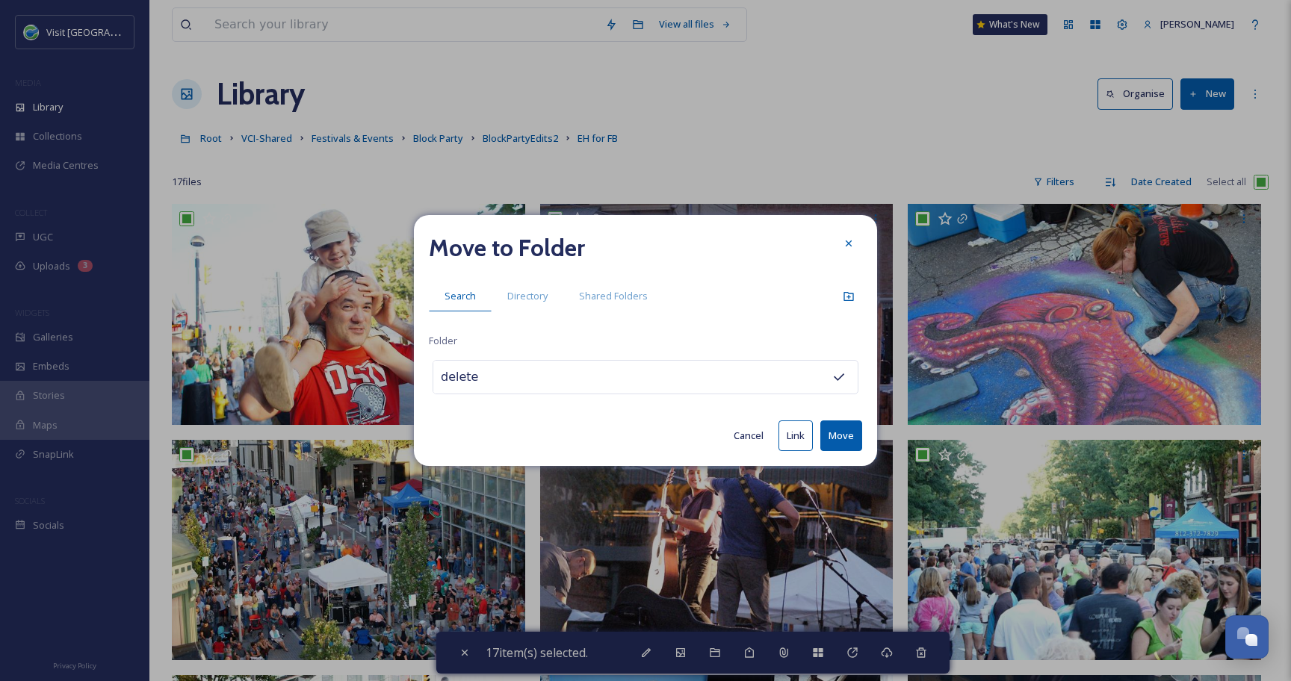
click at [847, 426] on button "Move" at bounding box center [841, 435] width 42 height 31
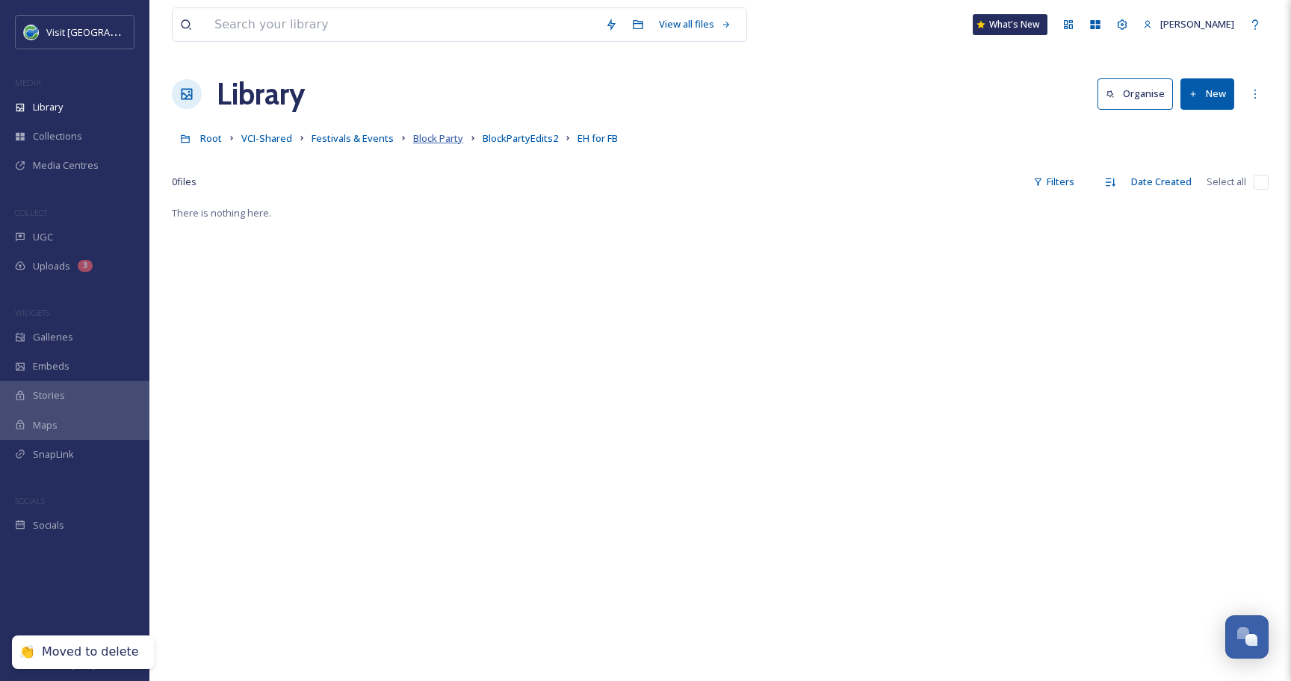
click at [440, 134] on span "Block Party" at bounding box center [438, 137] width 50 height 13
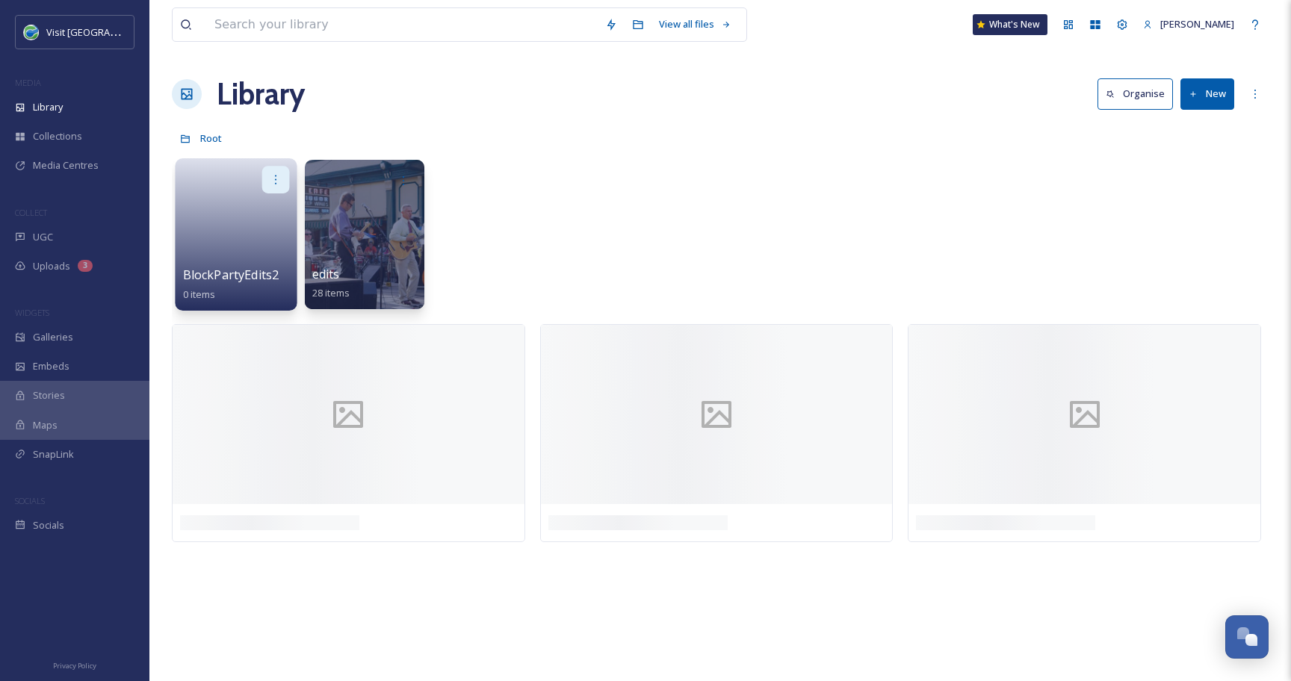
click at [273, 177] on icon at bounding box center [276, 179] width 12 height 12
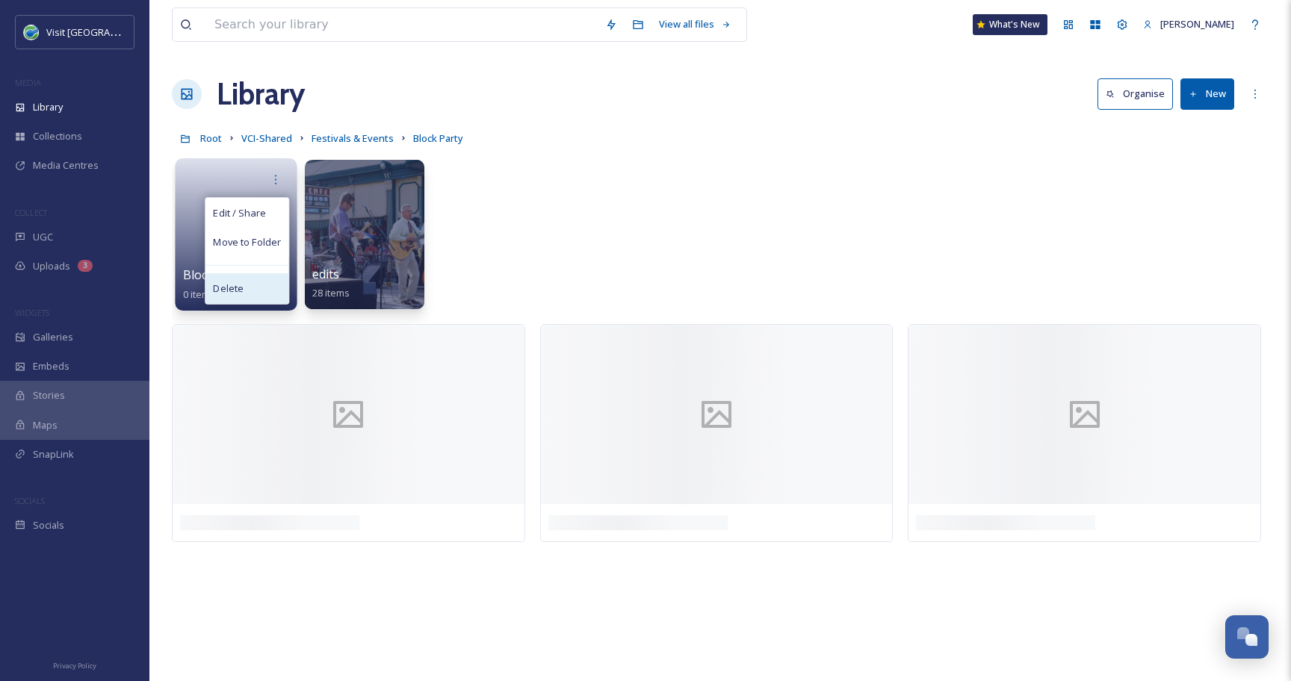
click at [269, 284] on div "Delete" at bounding box center [246, 288] width 83 height 30
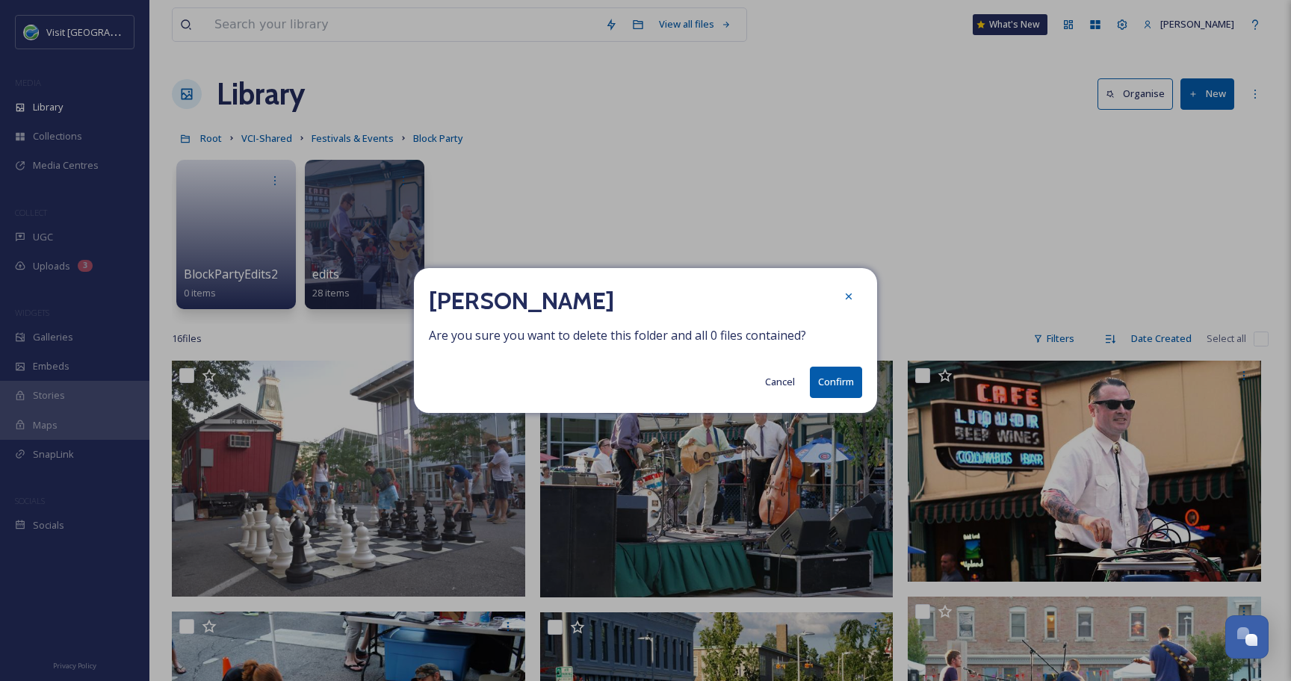
click at [836, 381] on button "Confirm" at bounding box center [836, 382] width 52 height 31
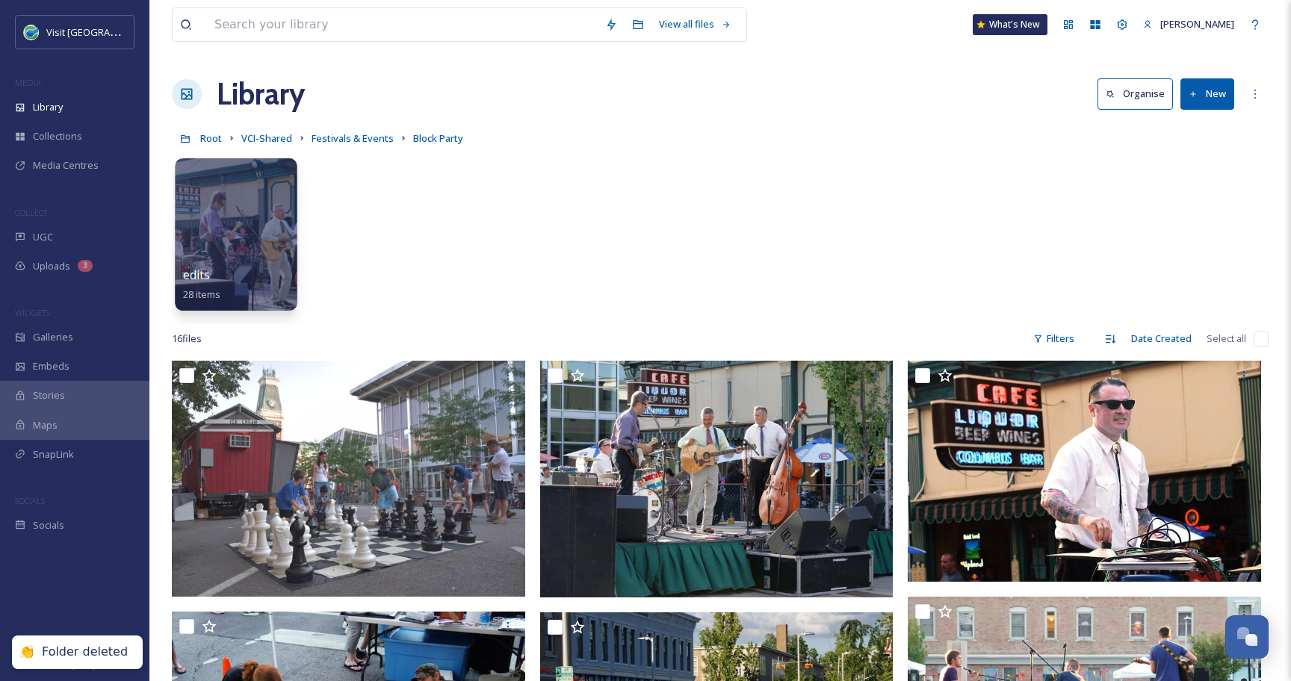
click at [235, 225] on div at bounding box center [236, 234] width 122 height 152
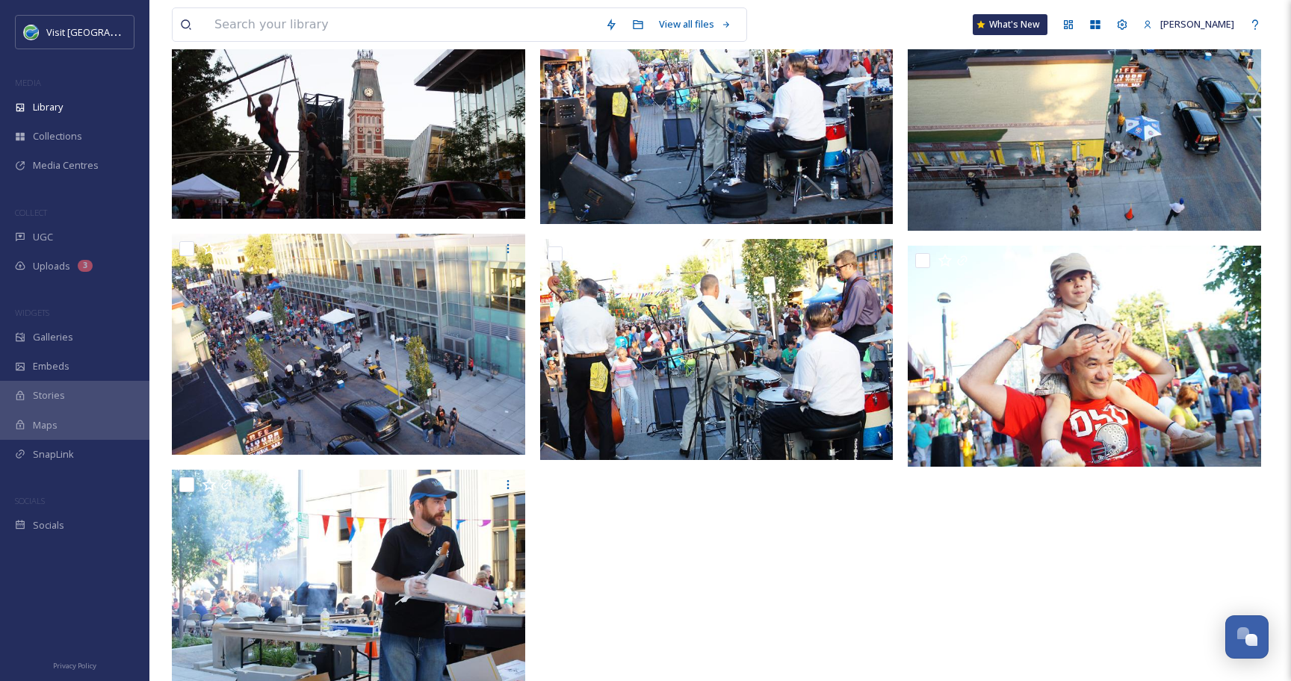
scroll to position [1848, 0]
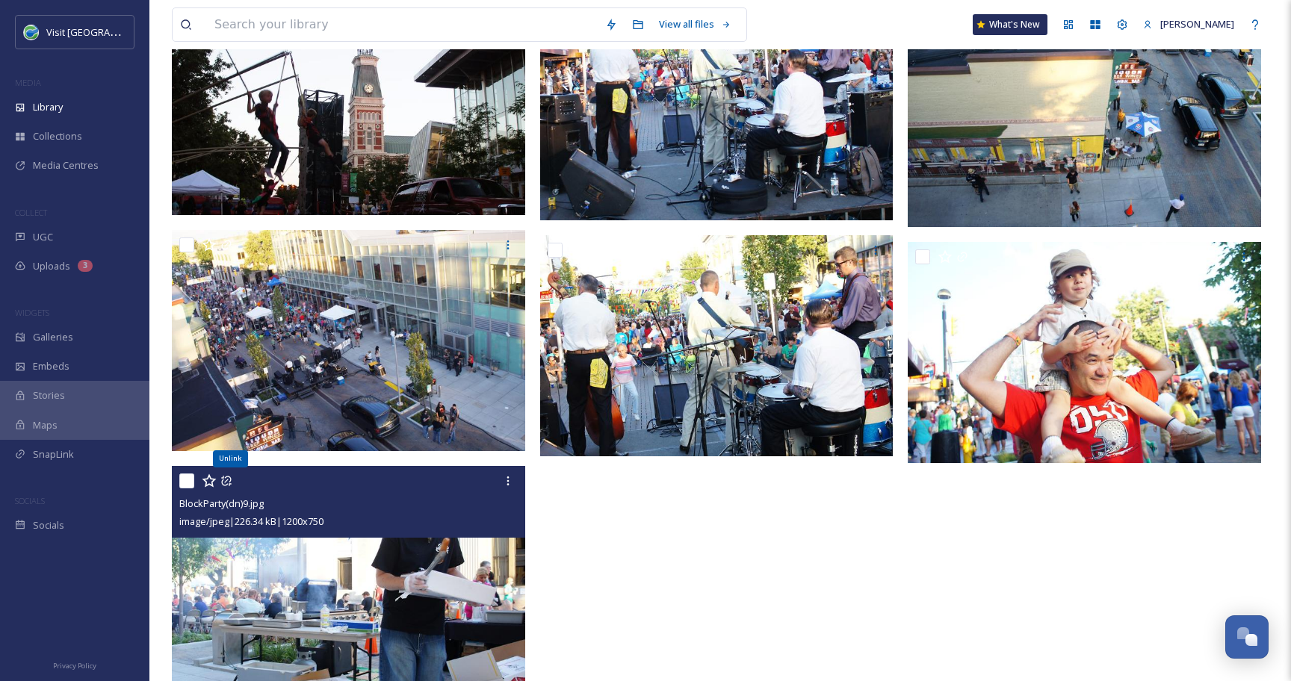
click at [230, 477] on icon at bounding box center [226, 481] width 10 height 10
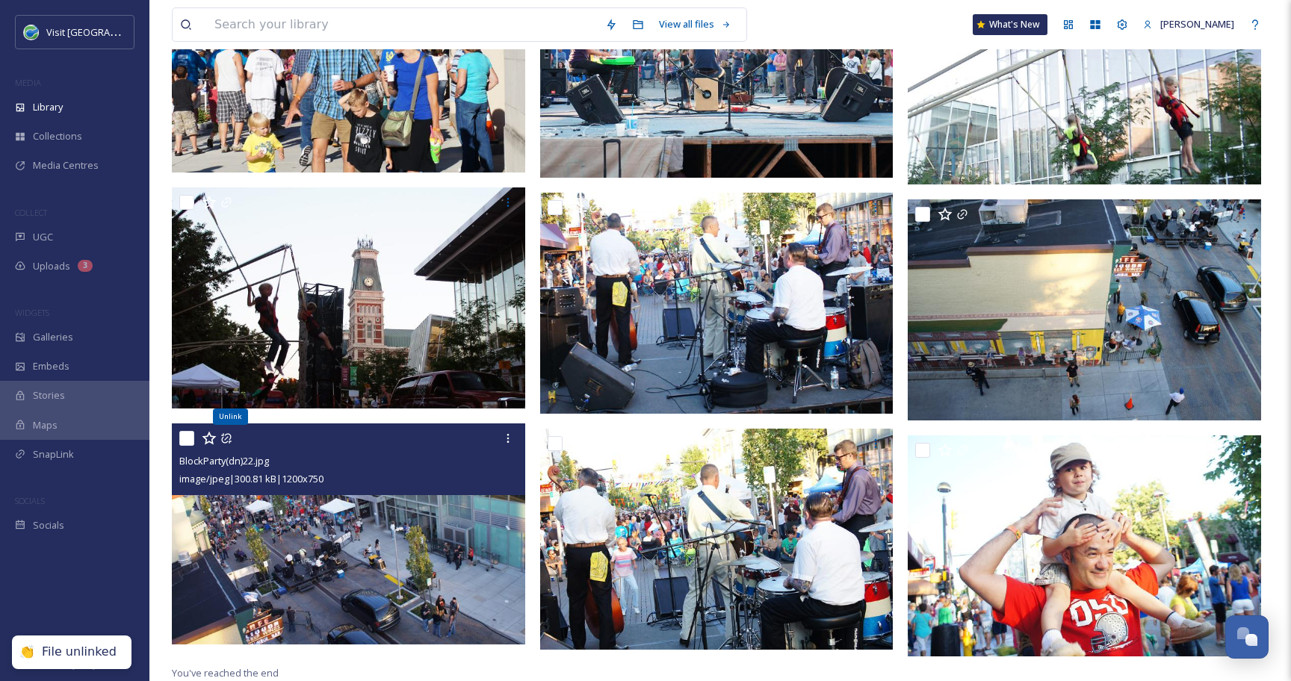
click at [225, 438] on icon at bounding box center [226, 438] width 10 height 10
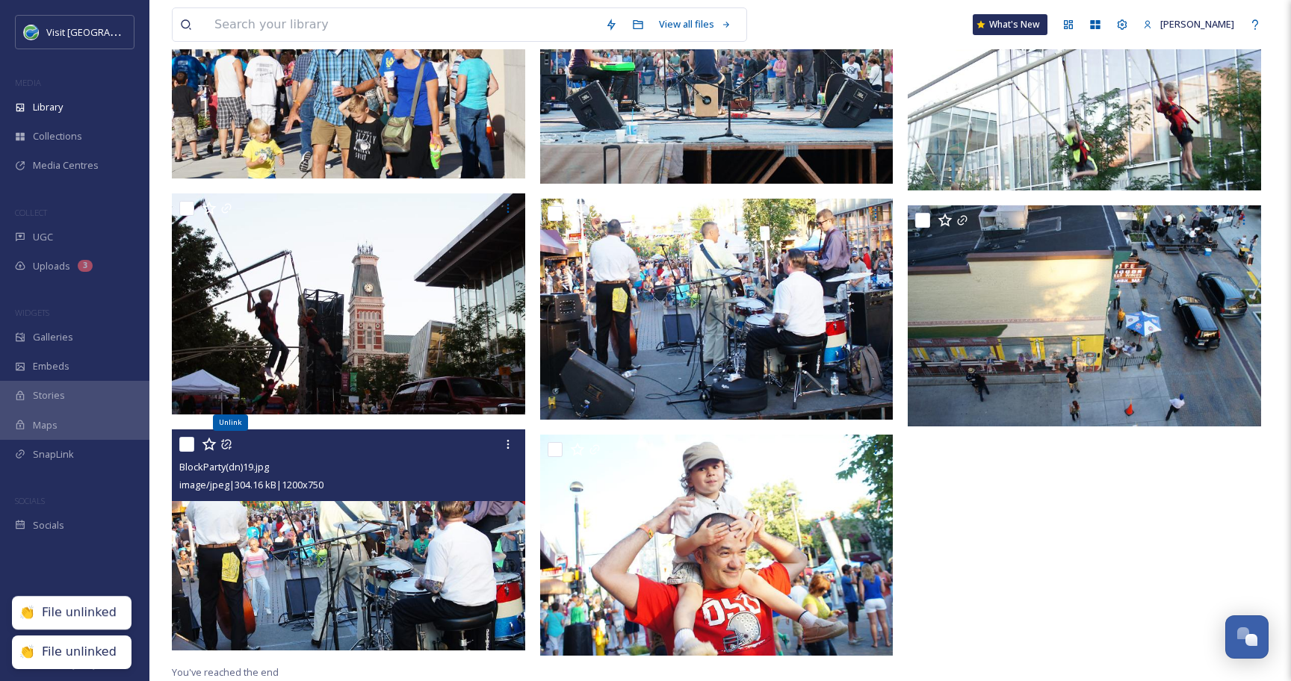
scroll to position [1647, 0]
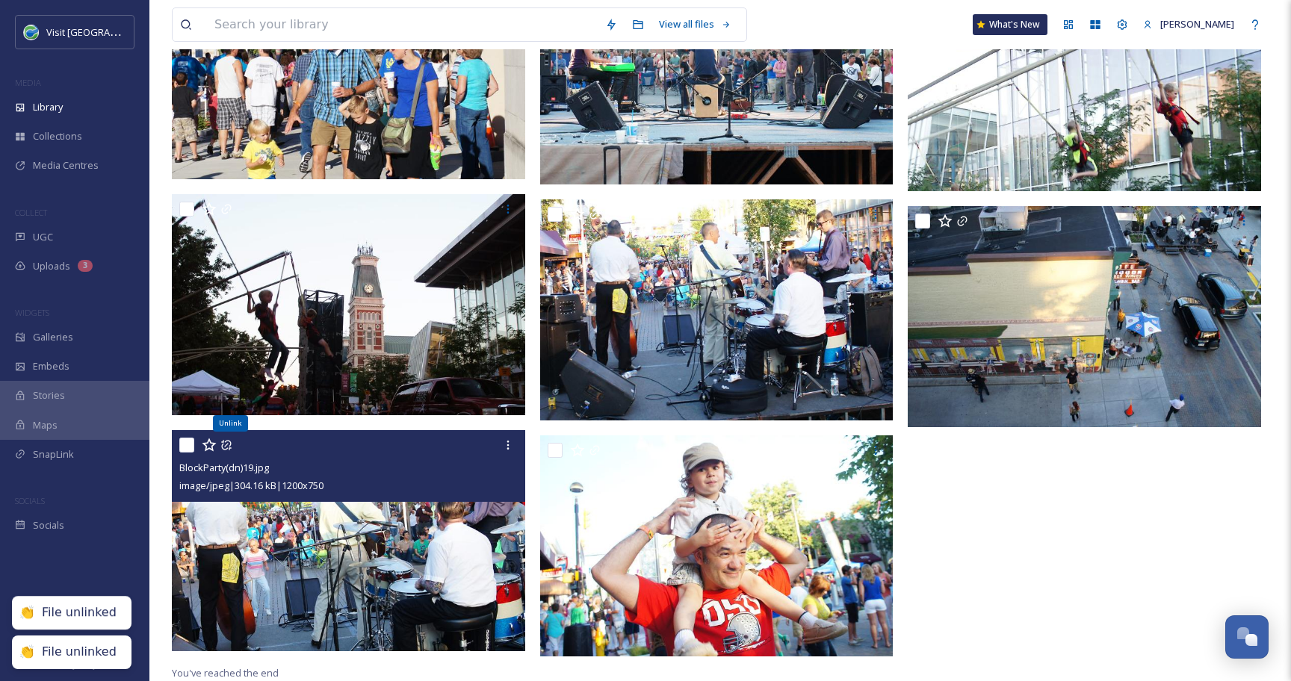
click at [225, 439] on icon at bounding box center [226, 445] width 12 height 12
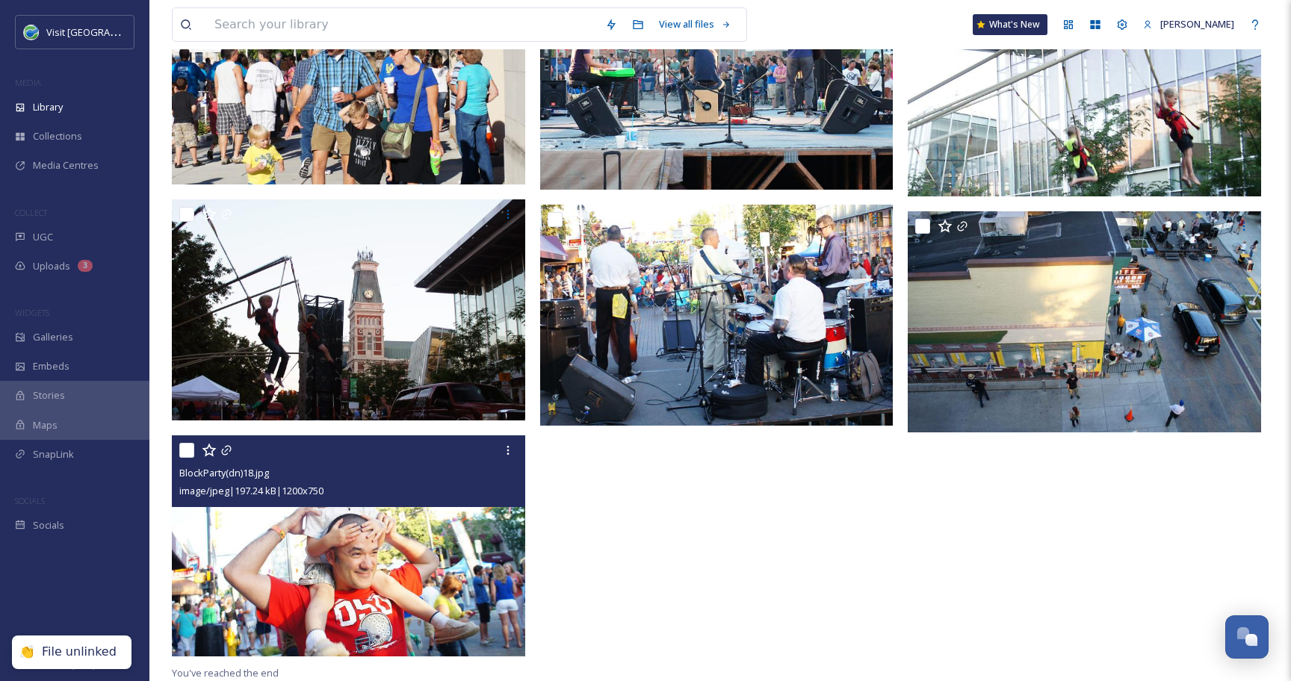
click at [225, 456] on div at bounding box center [350, 450] width 342 height 27
click at [225, 453] on icon at bounding box center [226, 450] width 12 height 12
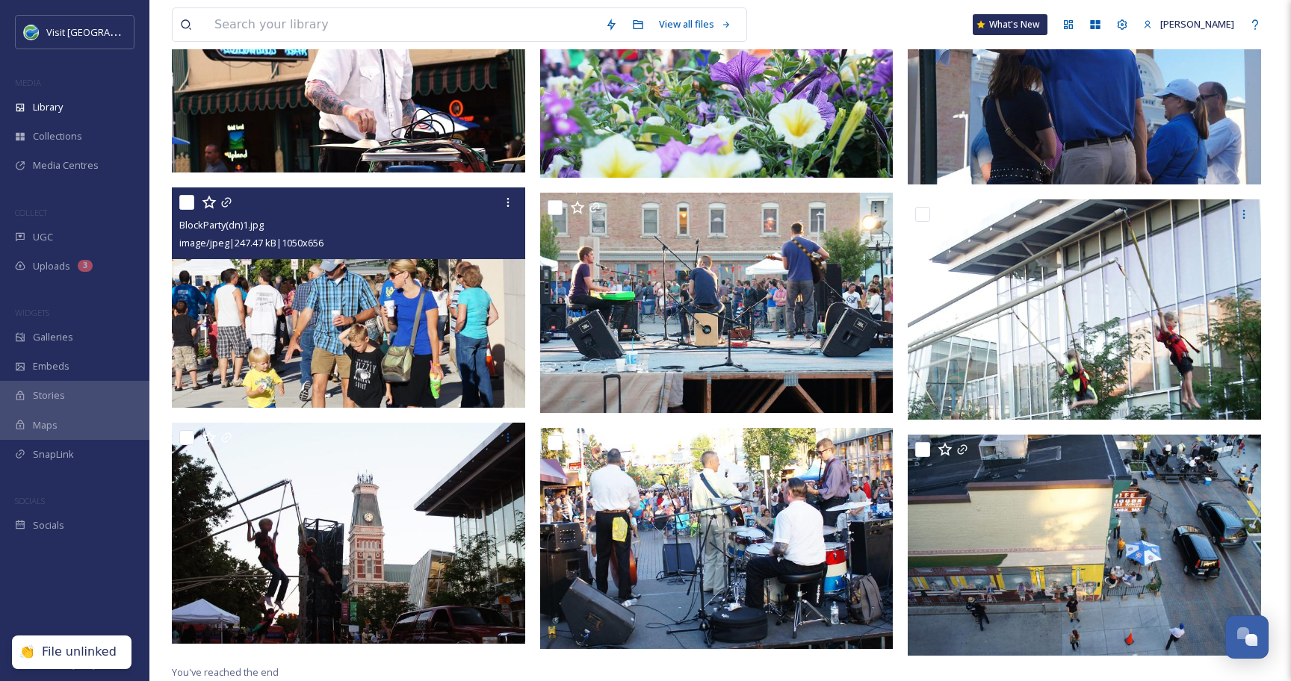
scroll to position [1419, 0]
click at [229, 204] on icon at bounding box center [226, 202] width 12 height 12
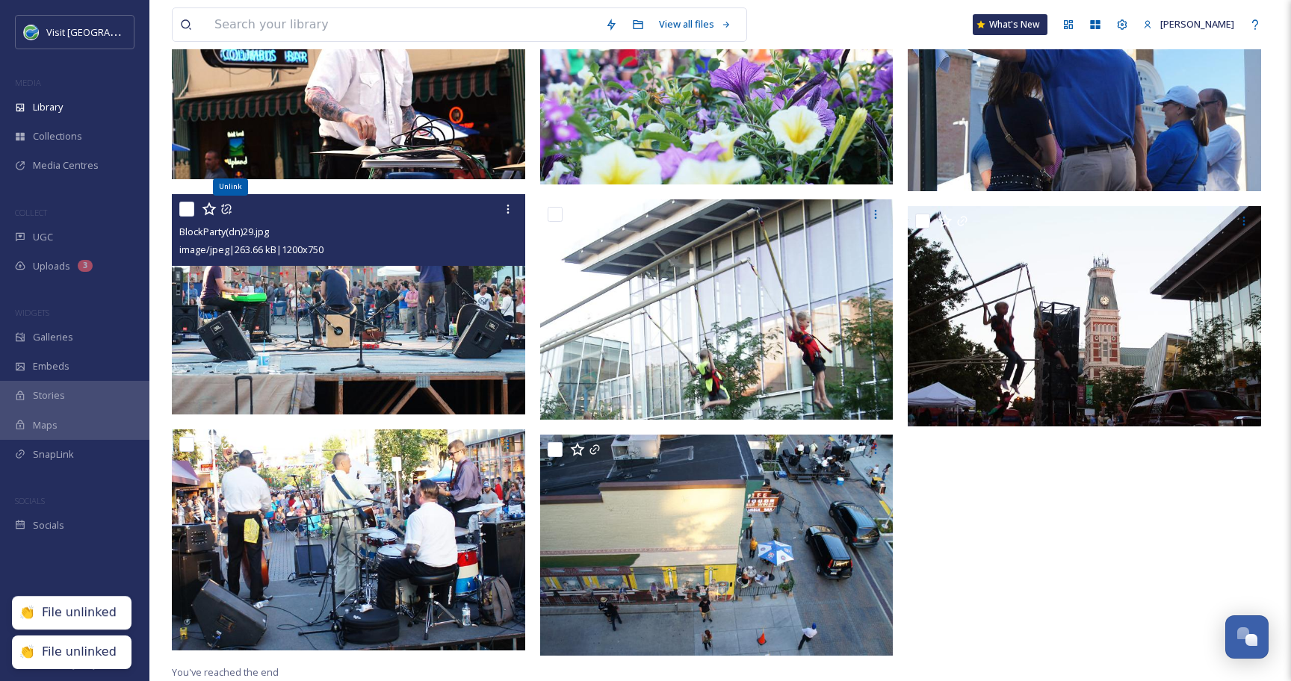
scroll to position [1412, 0]
click at [229, 204] on icon at bounding box center [226, 209] width 10 height 10
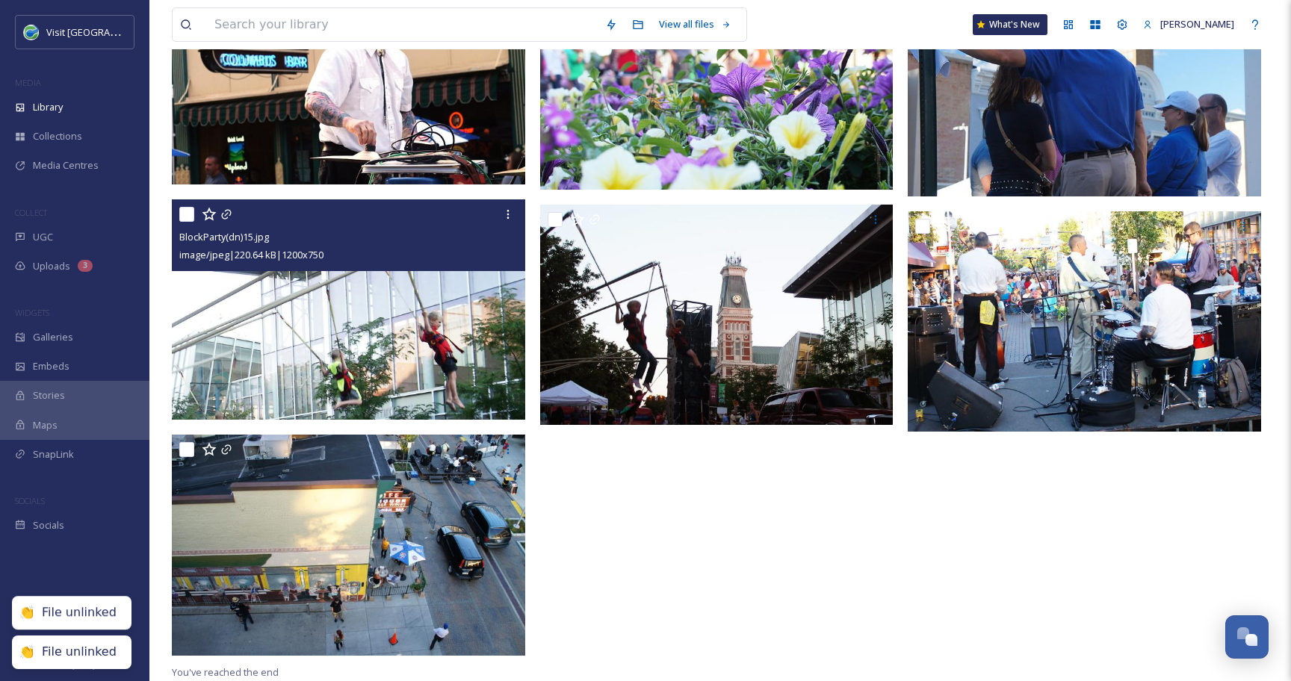
click at [229, 204] on div at bounding box center [350, 214] width 342 height 27
click at [226, 212] on icon at bounding box center [226, 214] width 12 height 12
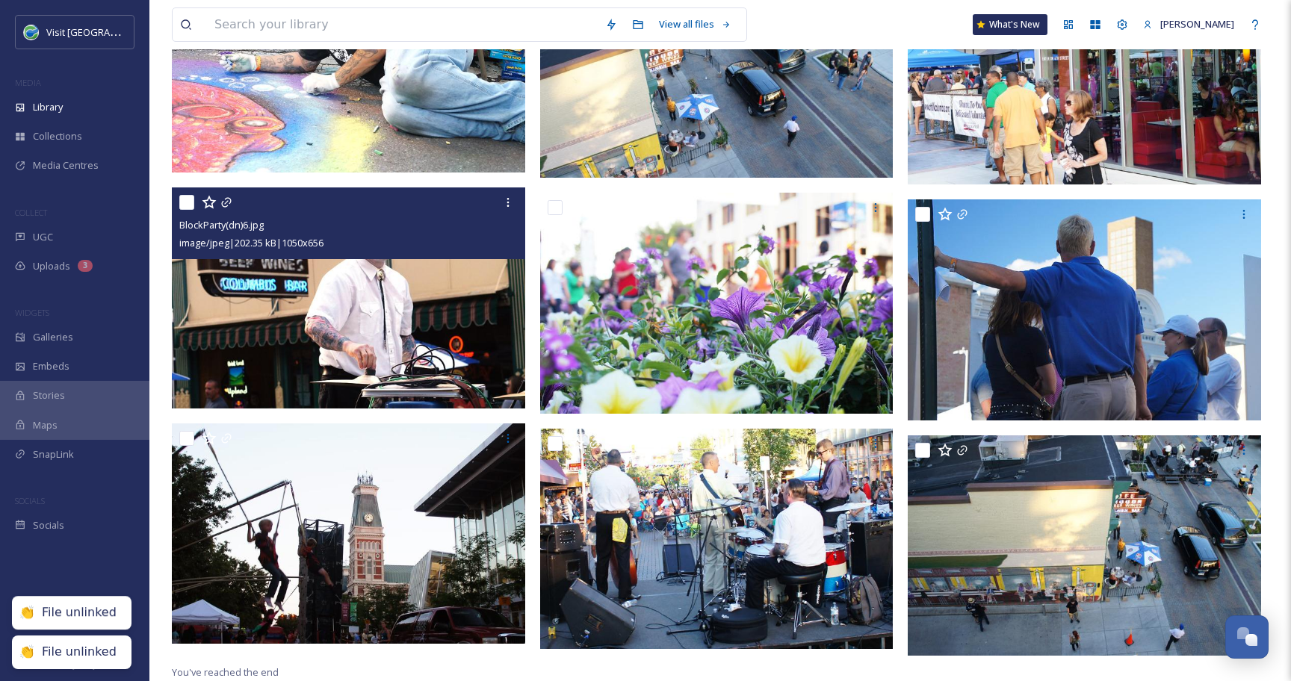
scroll to position [1183, 0]
click at [227, 204] on icon at bounding box center [226, 202] width 12 height 12
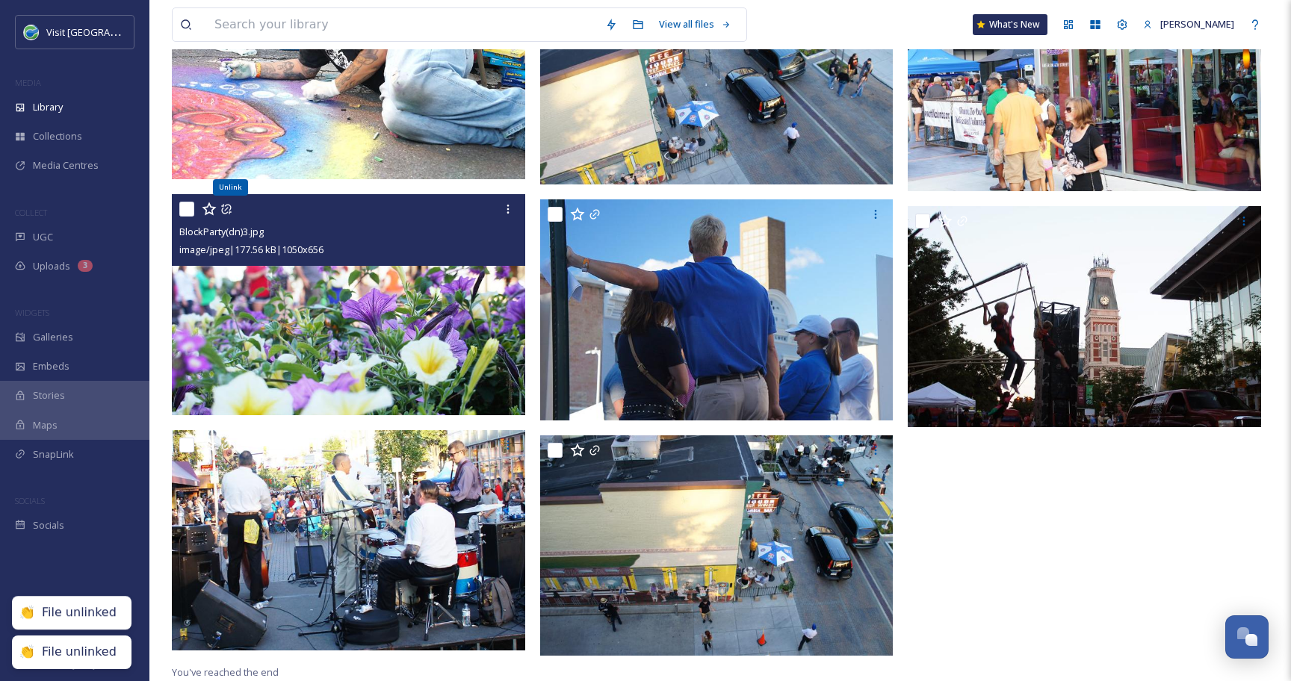
click at [227, 205] on icon at bounding box center [226, 210] width 10 height 10
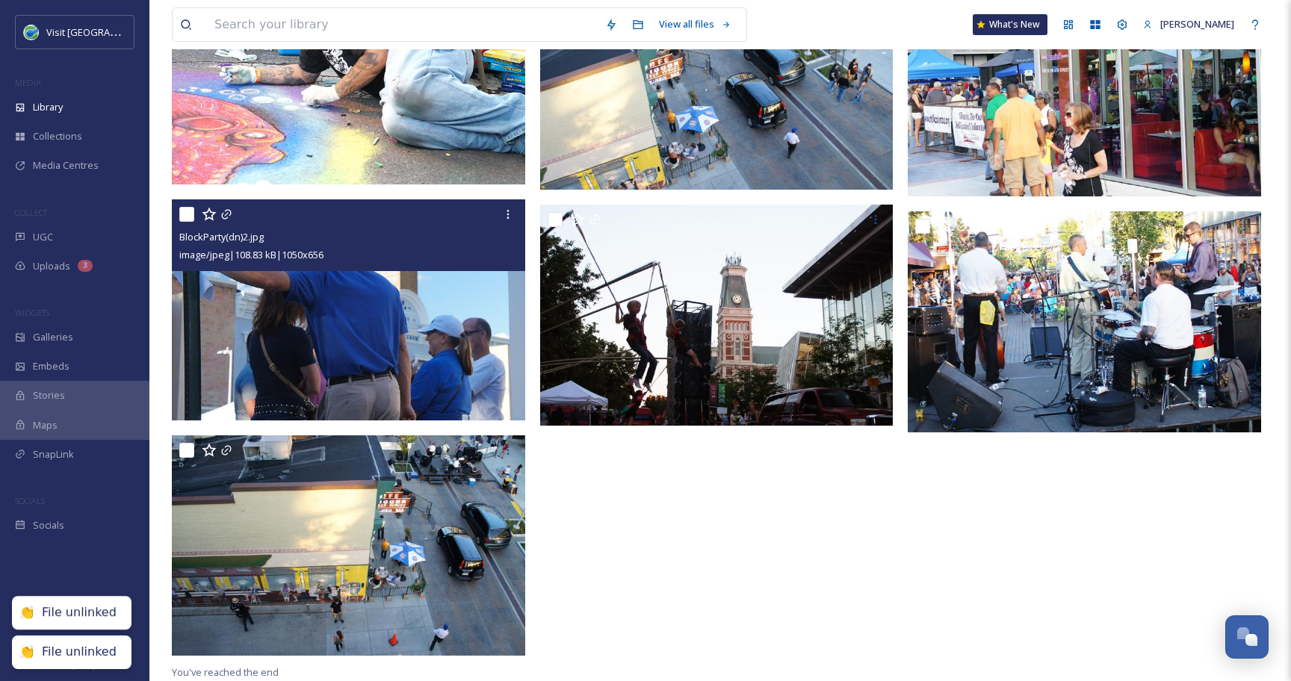
scroll to position [1171, 0]
click at [227, 207] on div at bounding box center [350, 214] width 342 height 27
click at [227, 213] on icon at bounding box center [226, 215] width 10 height 10
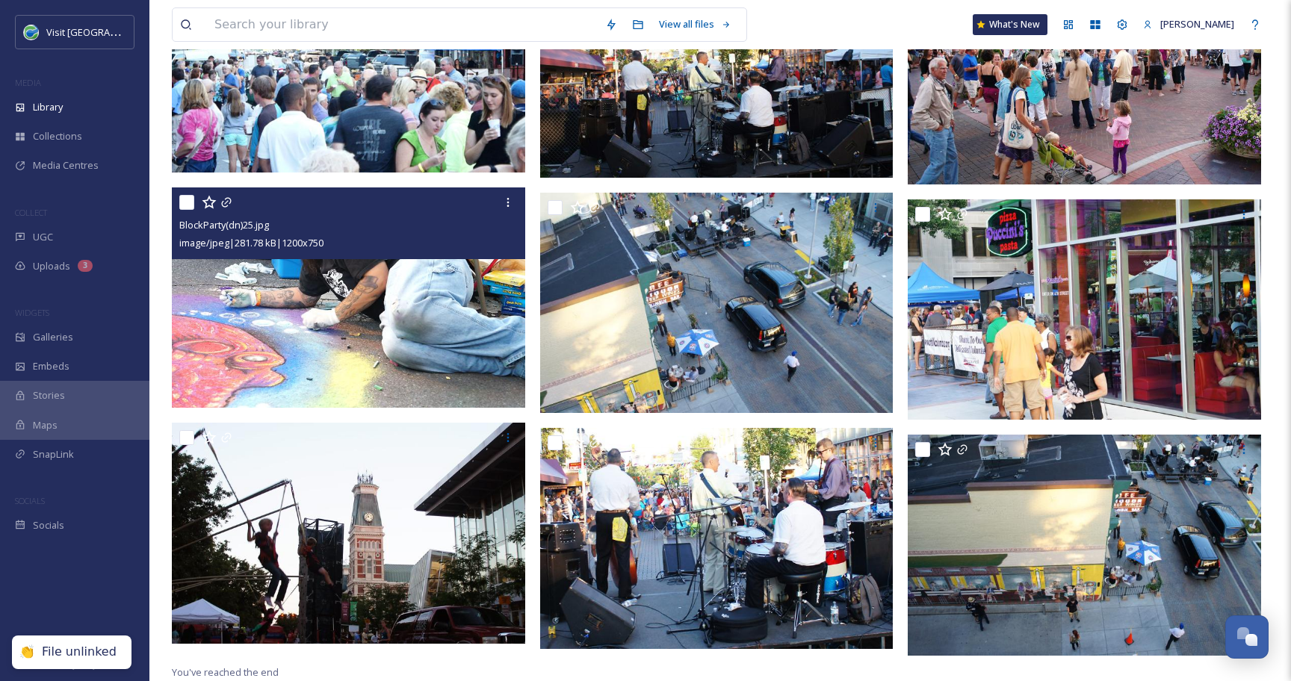
click at [227, 213] on div at bounding box center [350, 202] width 342 height 27
click at [226, 204] on icon at bounding box center [226, 202] width 12 height 12
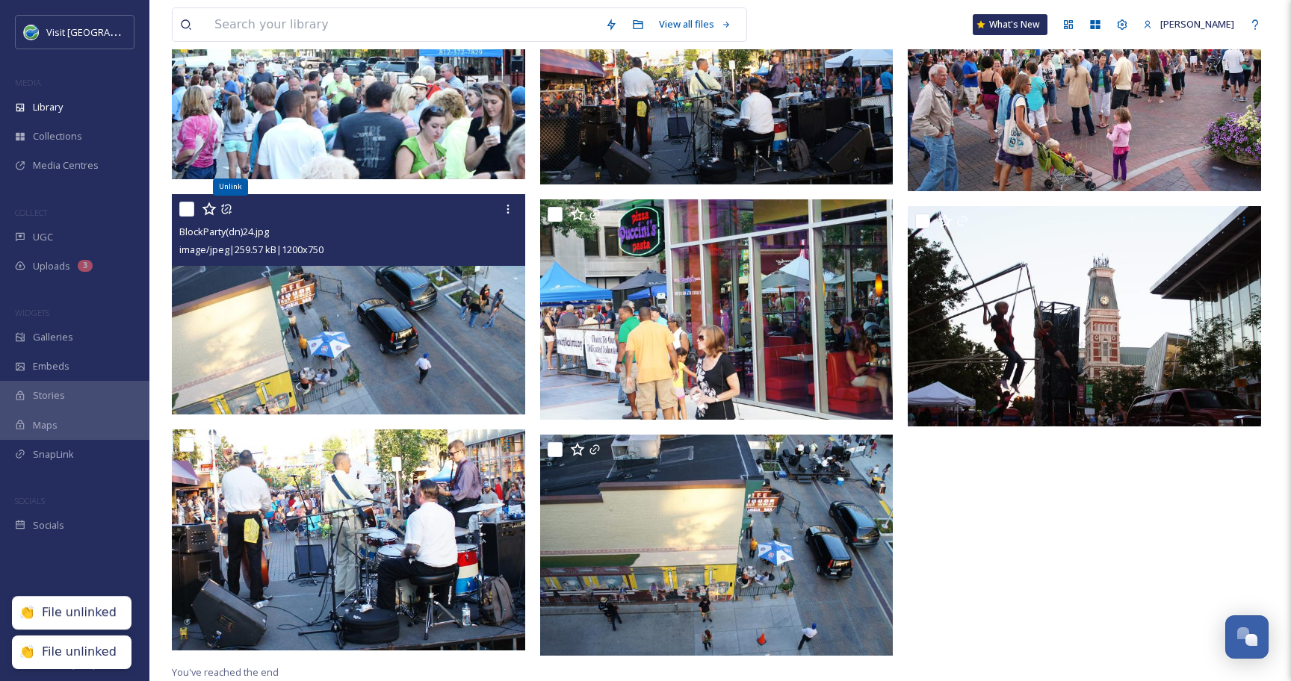
click at [225, 204] on icon at bounding box center [226, 209] width 12 height 12
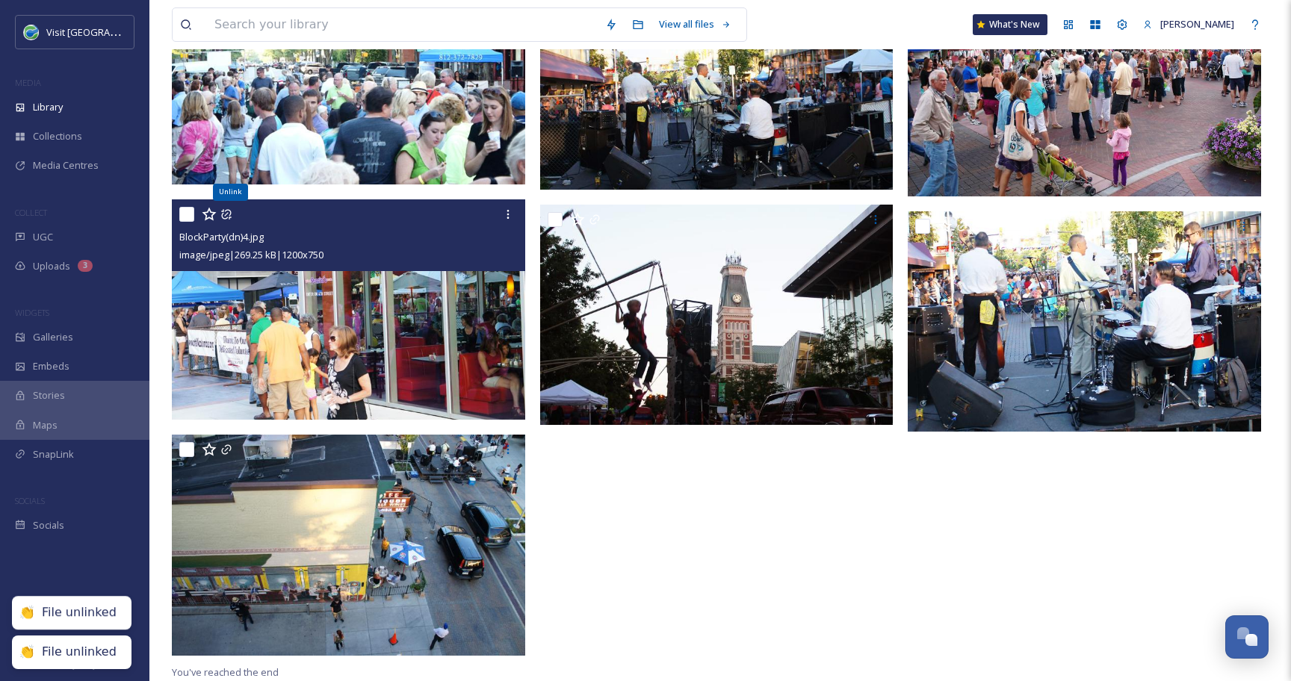
click at [226, 210] on icon at bounding box center [226, 214] width 10 height 10
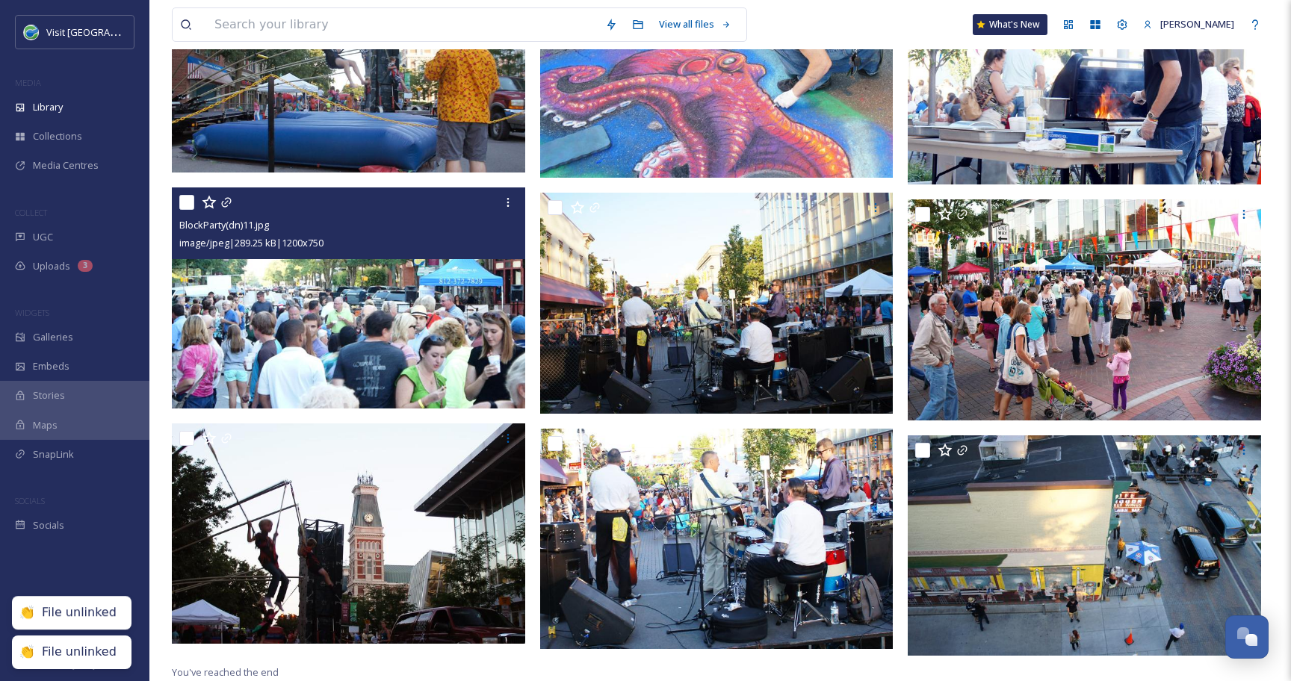
click at [226, 211] on div at bounding box center [350, 202] width 342 height 27
click at [227, 201] on icon at bounding box center [226, 202] width 12 height 12
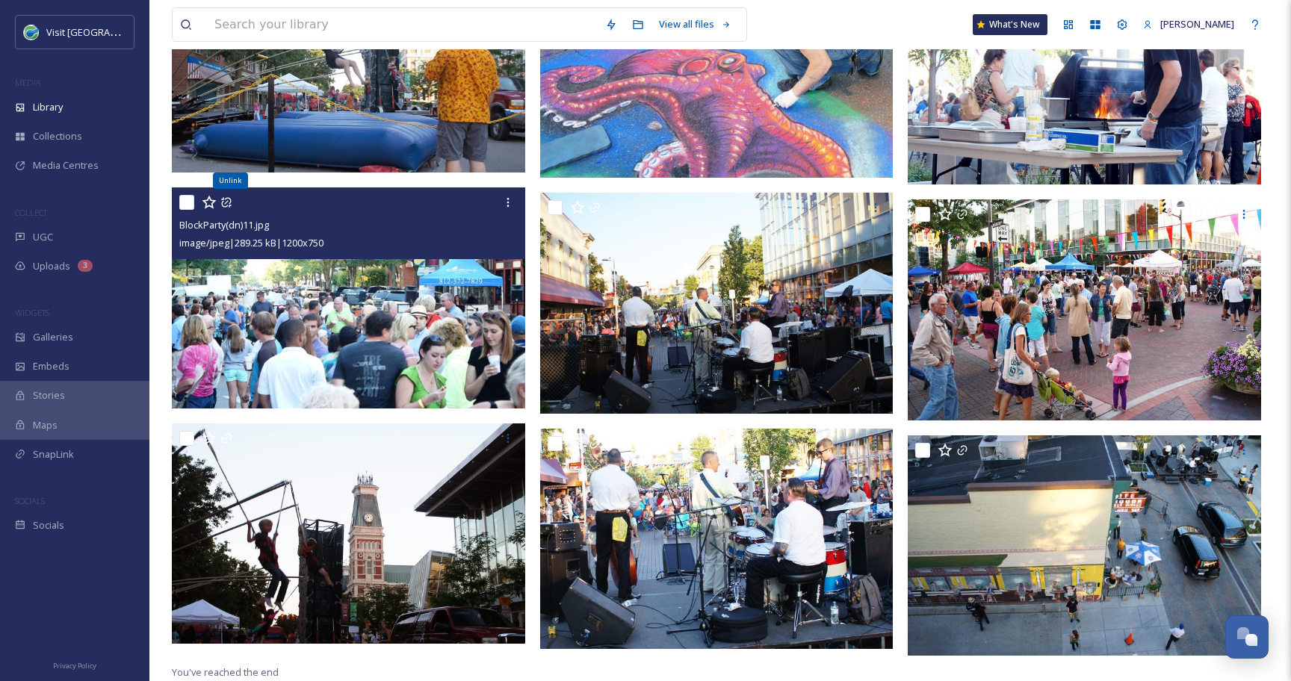
scroll to position [705, 0]
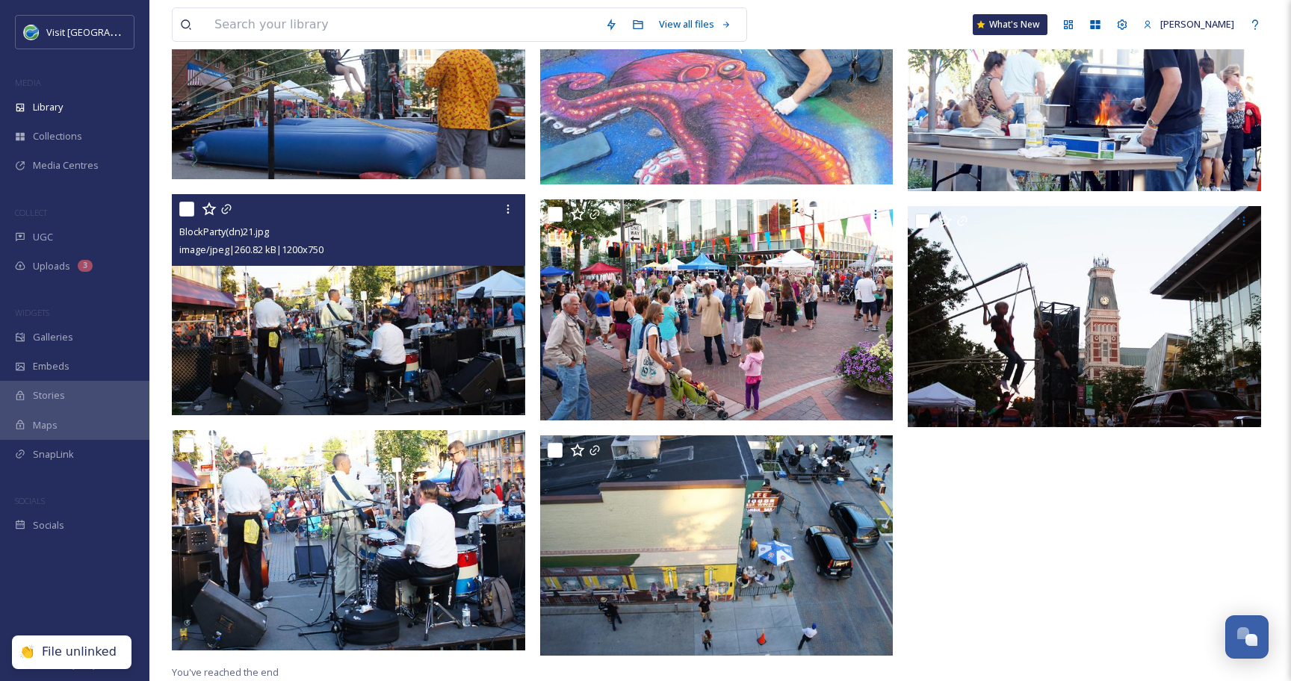
click at [227, 202] on div at bounding box center [350, 209] width 342 height 27
click at [226, 210] on icon at bounding box center [226, 209] width 12 height 12
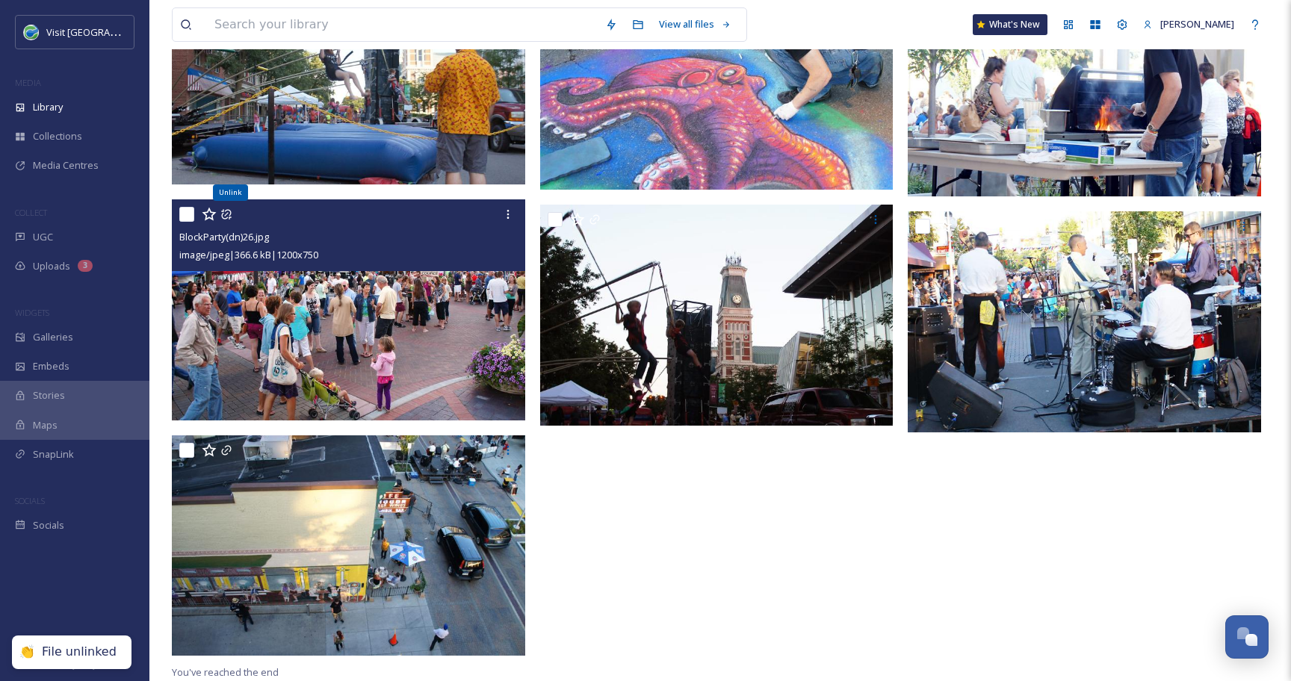
click at [226, 211] on icon at bounding box center [226, 214] width 12 height 12
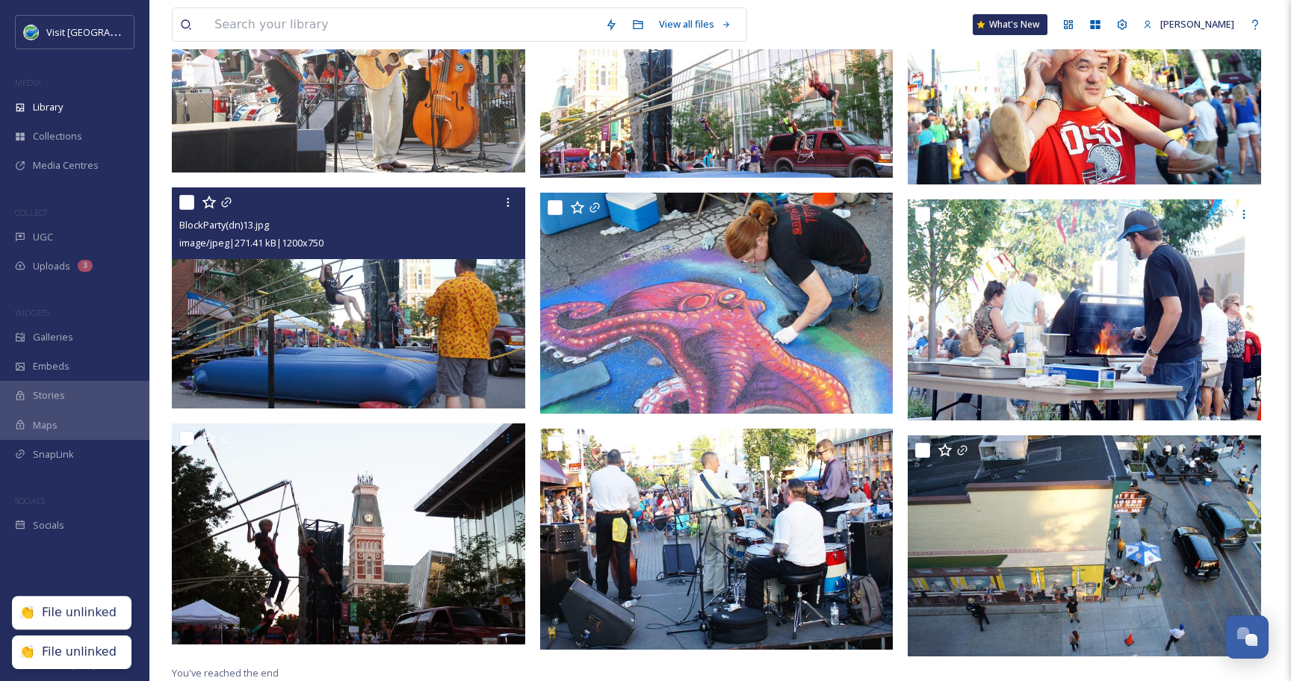
click at [226, 211] on div at bounding box center [350, 202] width 342 height 27
click at [227, 202] on icon at bounding box center [226, 202] width 12 height 12
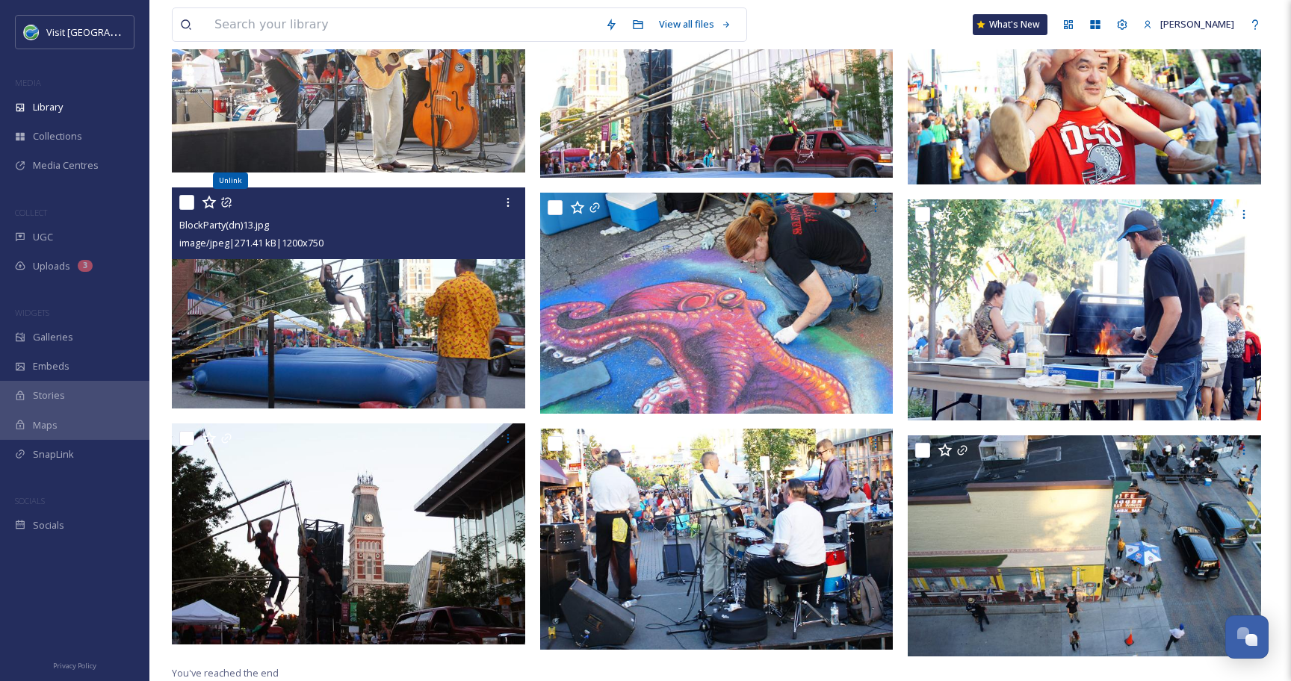
scroll to position [469, 0]
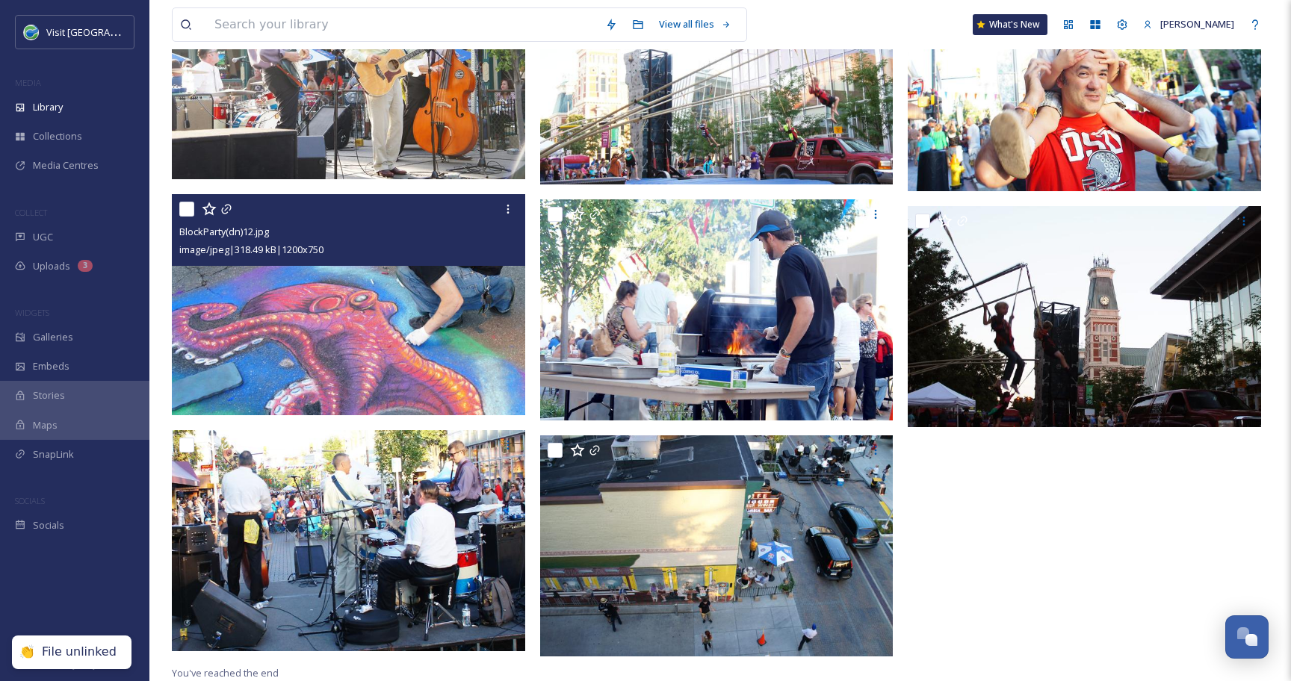
click at [227, 202] on div at bounding box center [350, 209] width 342 height 27
click at [226, 208] on icon at bounding box center [226, 210] width 10 height 10
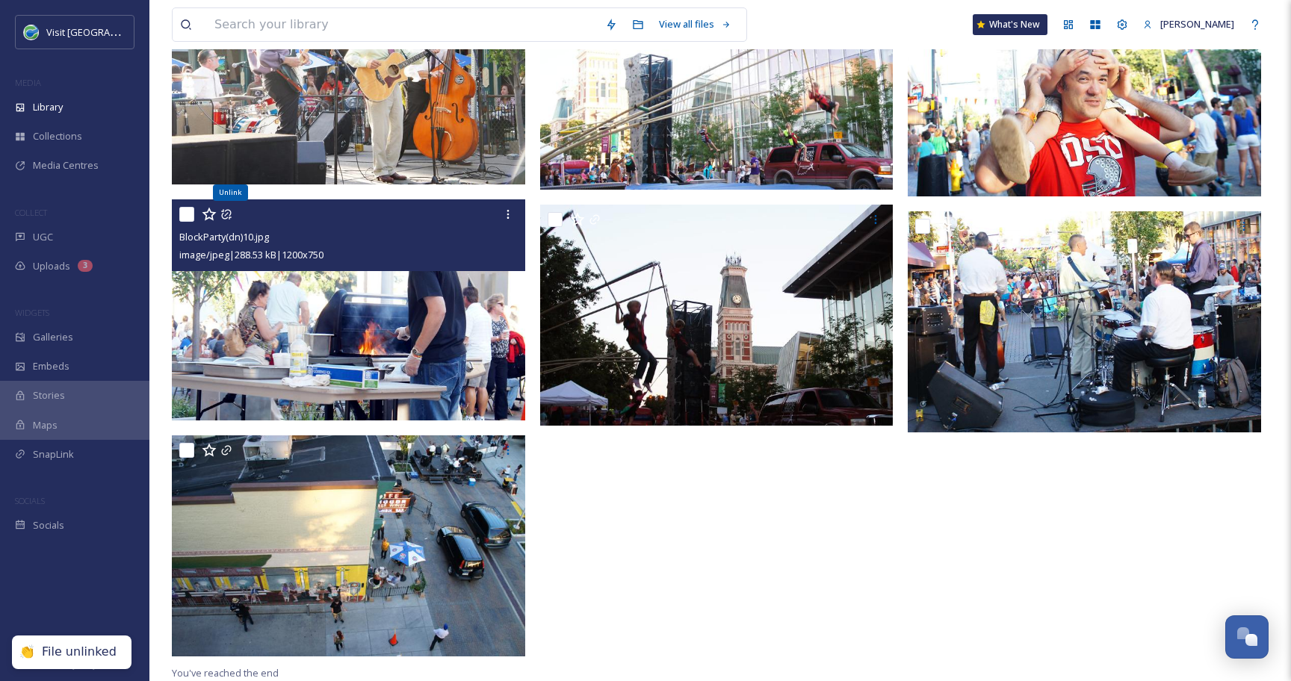
click at [228, 213] on icon at bounding box center [226, 214] width 12 height 12
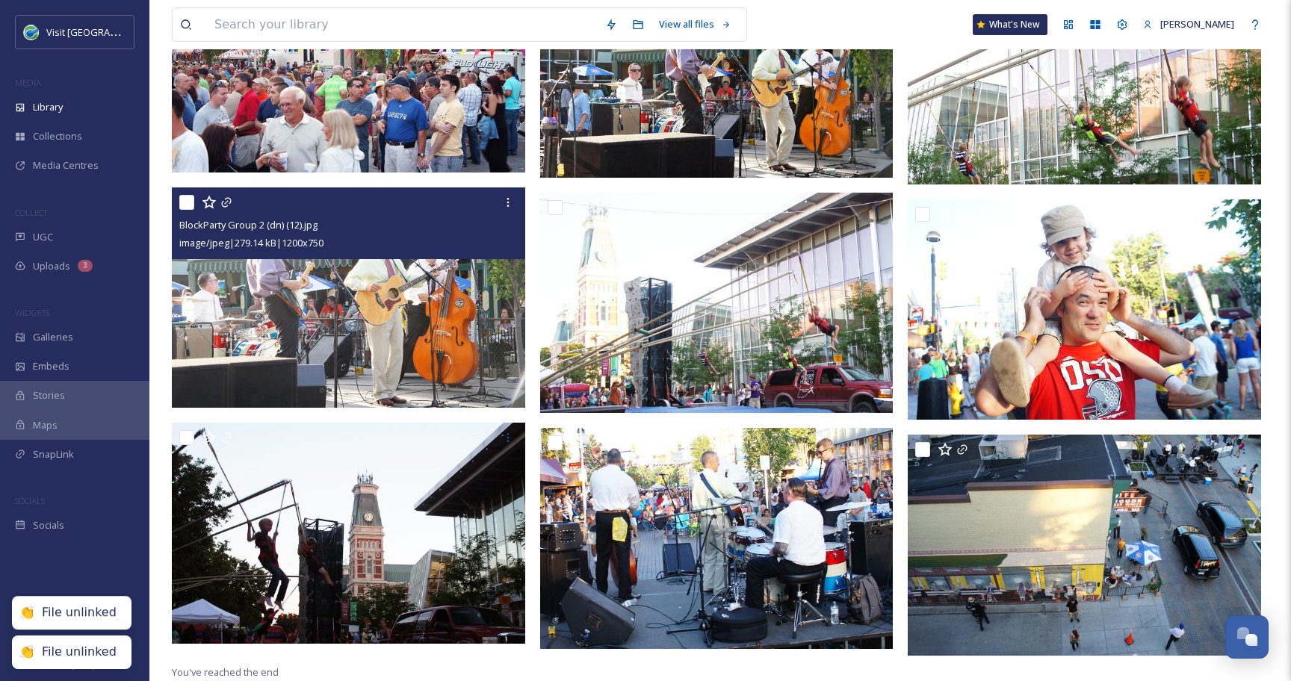
scroll to position [240, 0]
click at [228, 203] on icon at bounding box center [226, 202] width 12 height 12
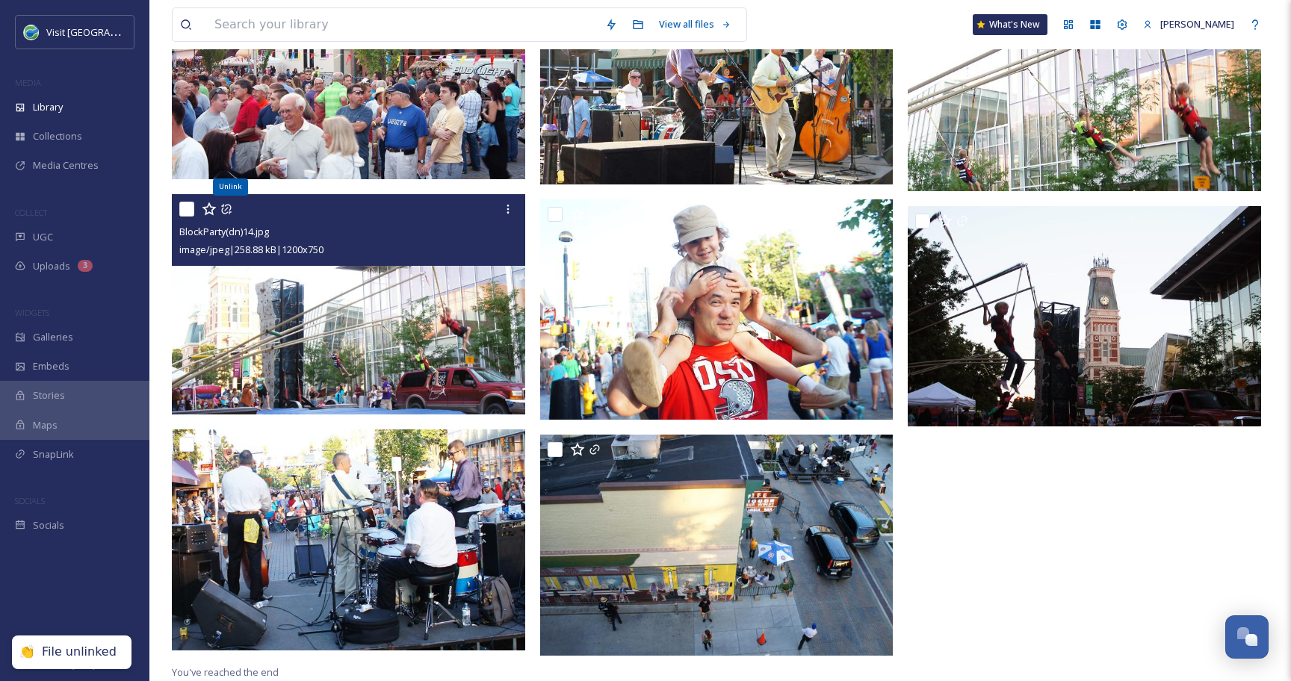
click at [228, 207] on icon at bounding box center [226, 209] width 12 height 12
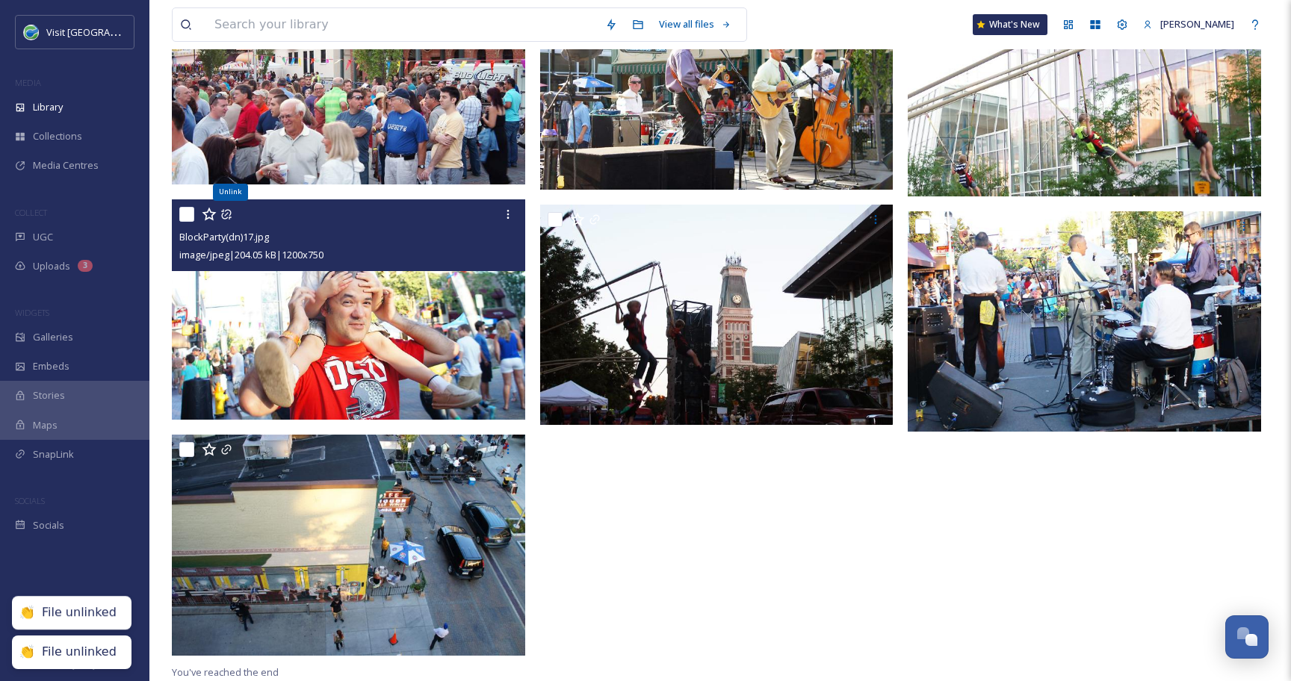
click at [229, 208] on icon at bounding box center [226, 214] width 12 height 12
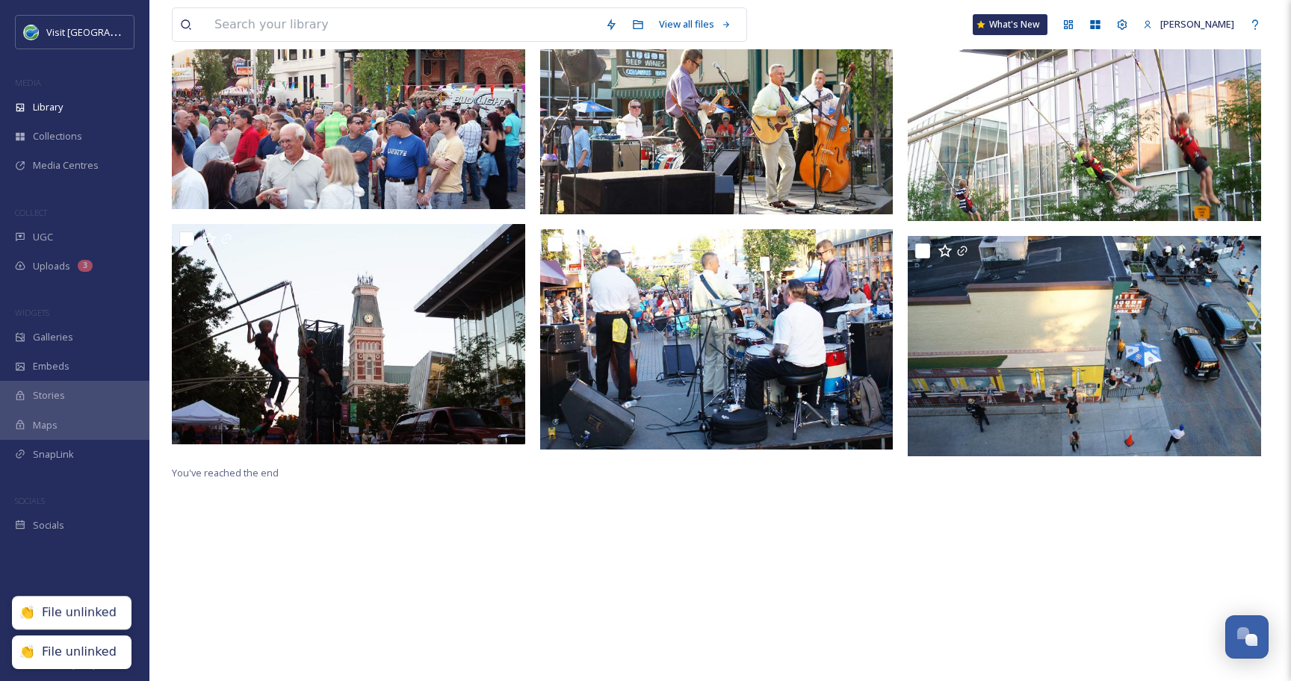
scroll to position [204, 0]
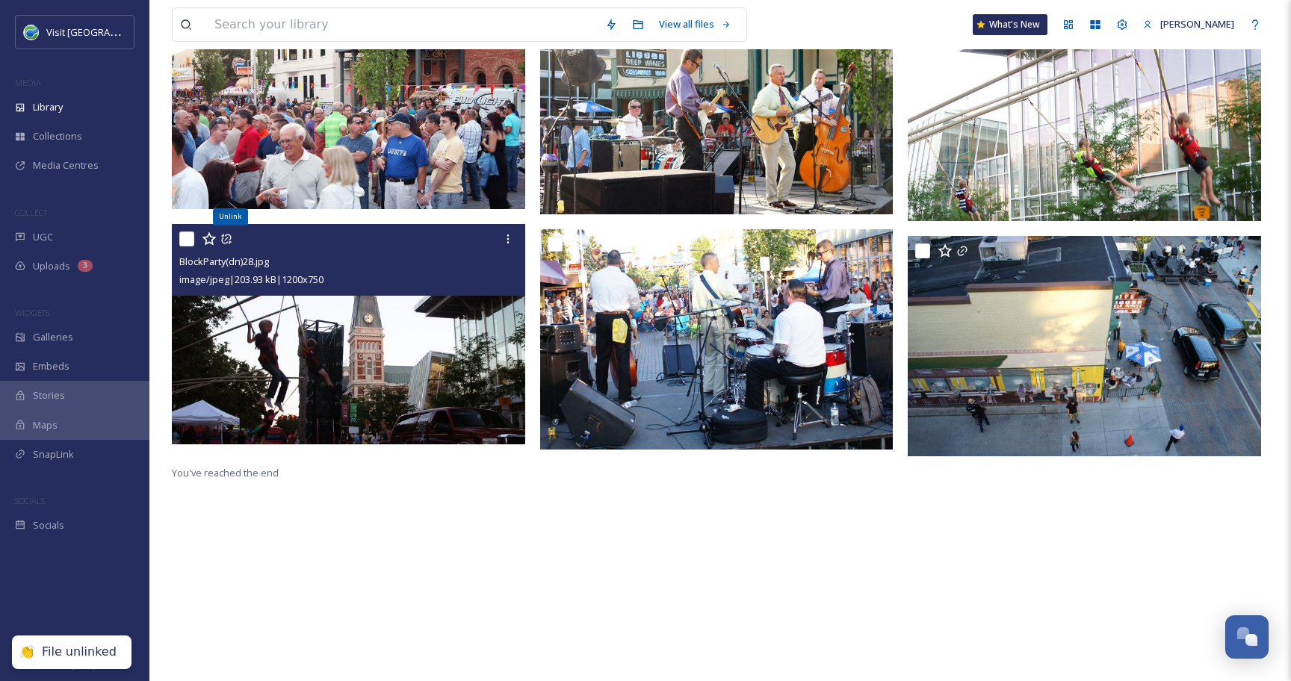
click at [224, 240] on icon at bounding box center [226, 239] width 12 height 12
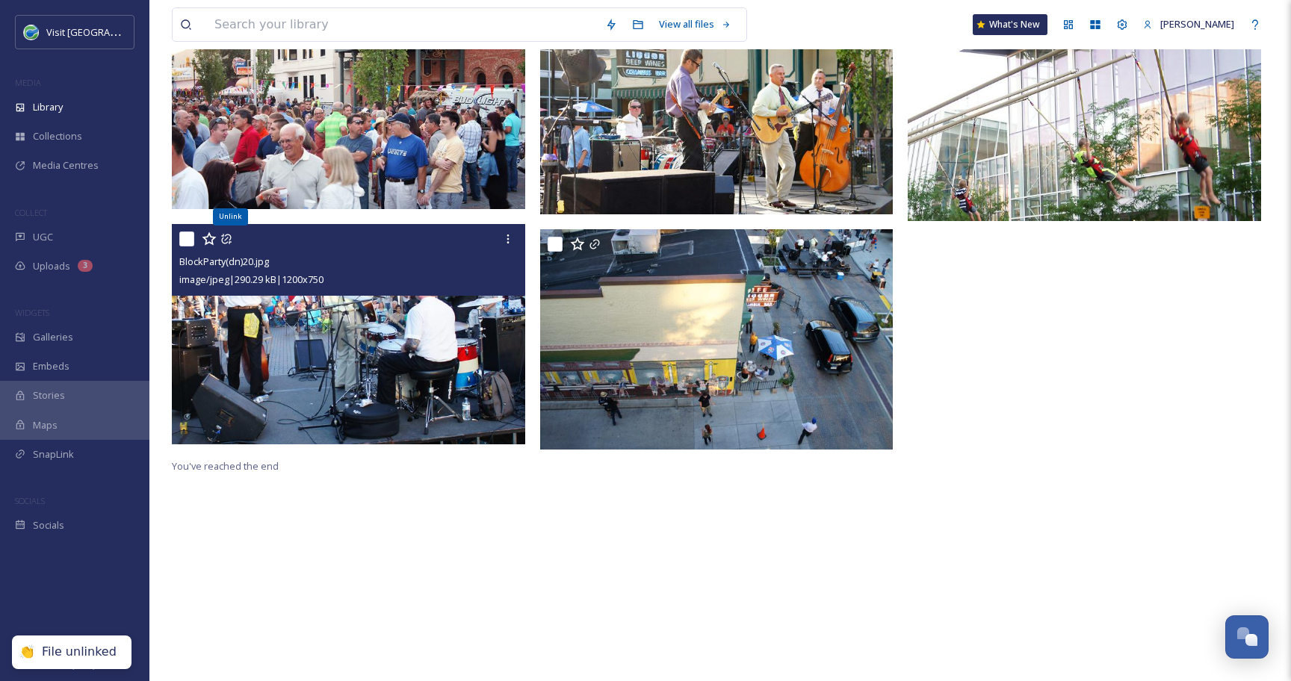
click at [224, 240] on icon at bounding box center [226, 239] width 12 height 12
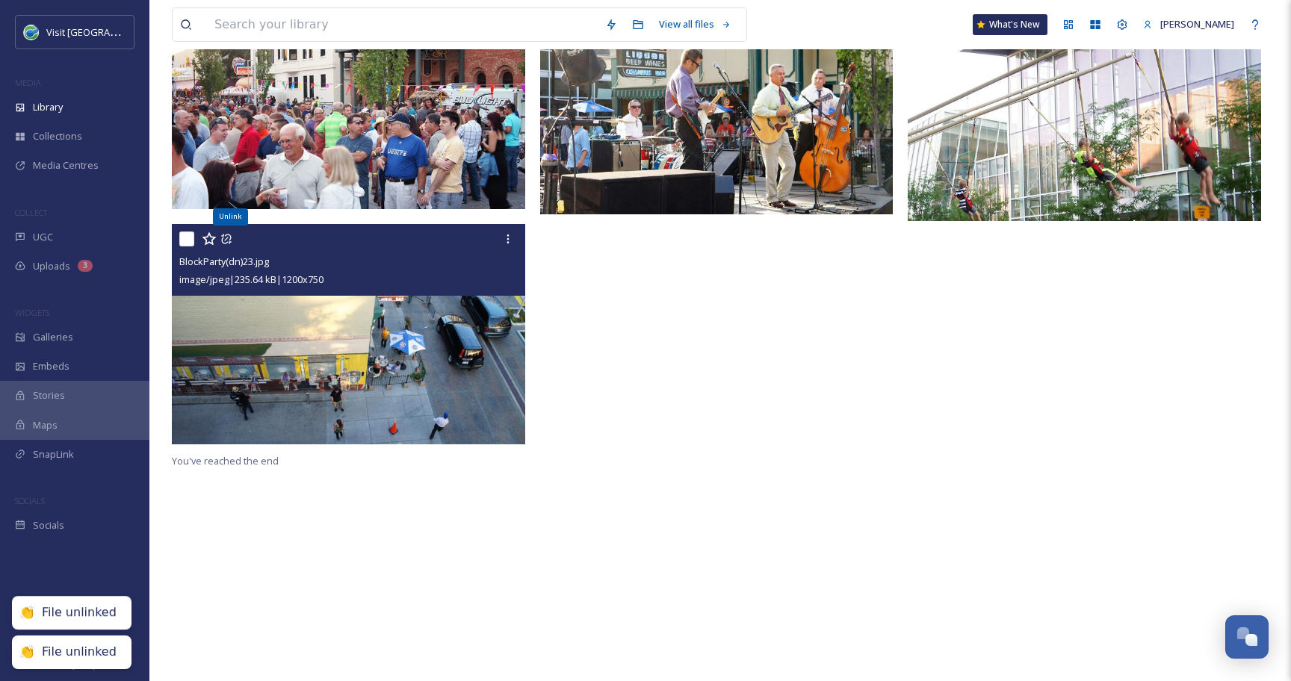
click at [224, 240] on icon at bounding box center [226, 239] width 12 height 12
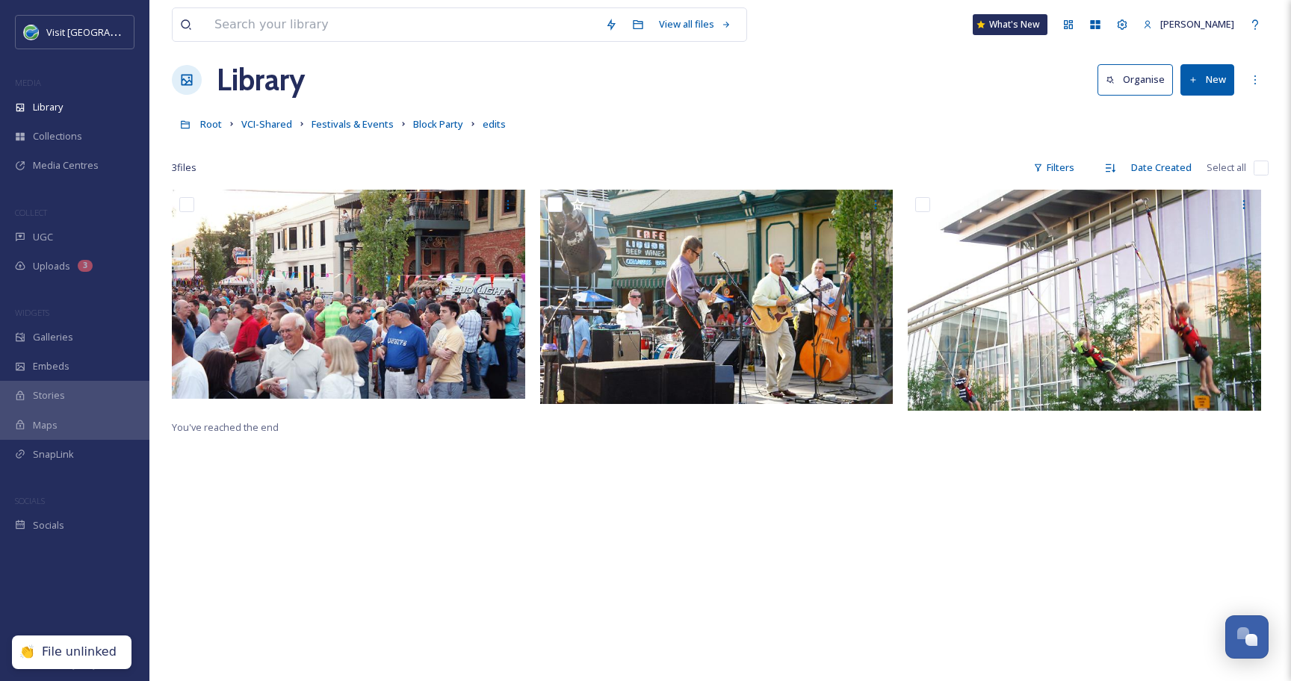
scroll to position [0, 0]
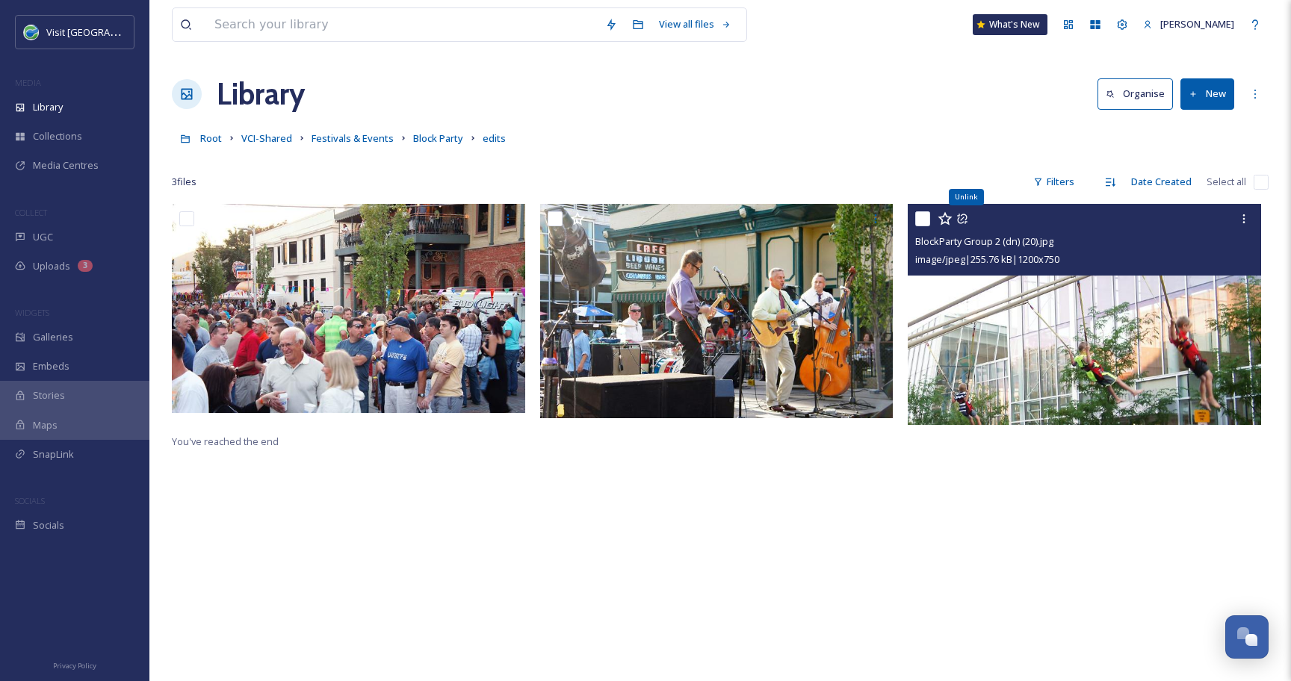
click at [962, 217] on icon at bounding box center [962, 219] width 12 height 12
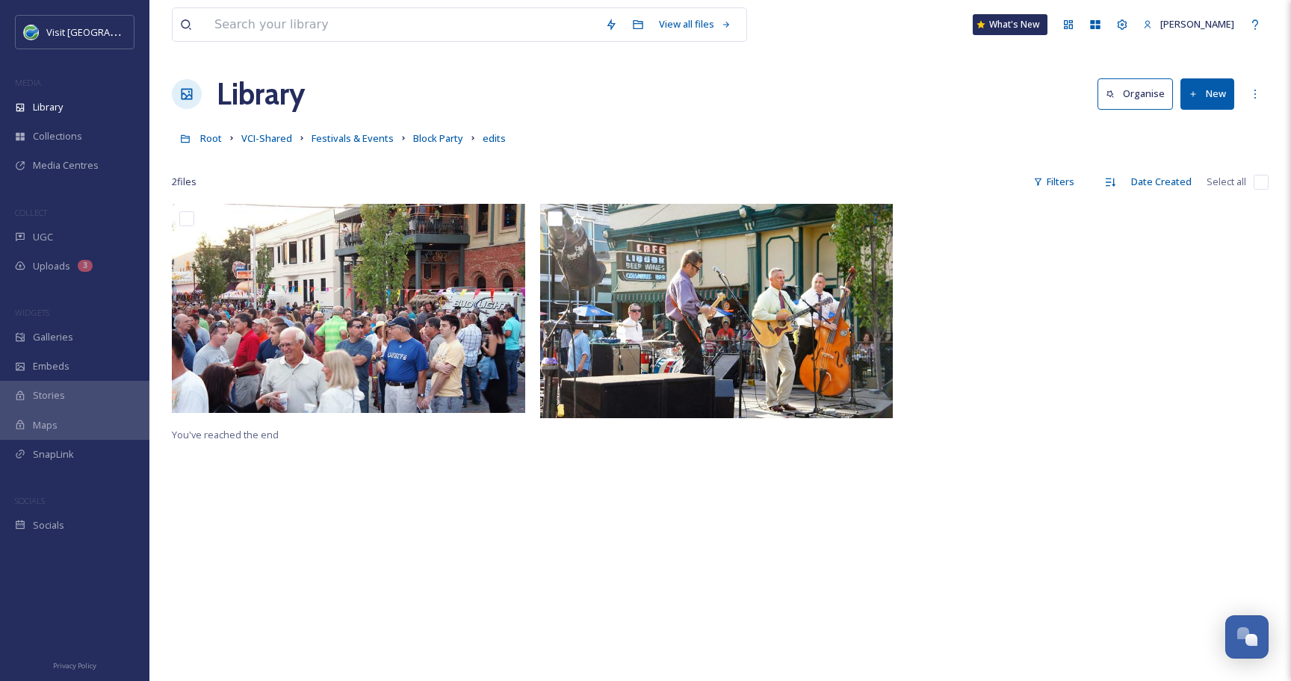
click at [1260, 182] on input "checkbox" at bounding box center [1260, 182] width 15 height 15
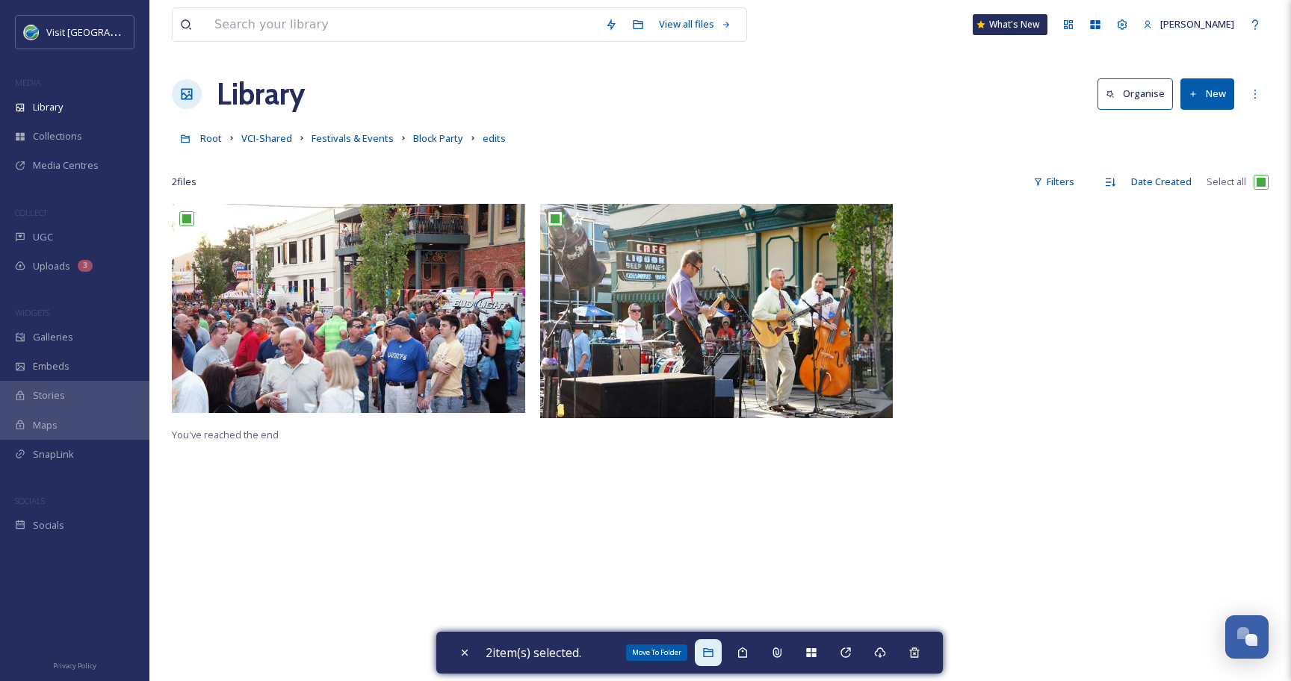
click at [699, 658] on div "Move To Folder" at bounding box center [708, 652] width 27 height 27
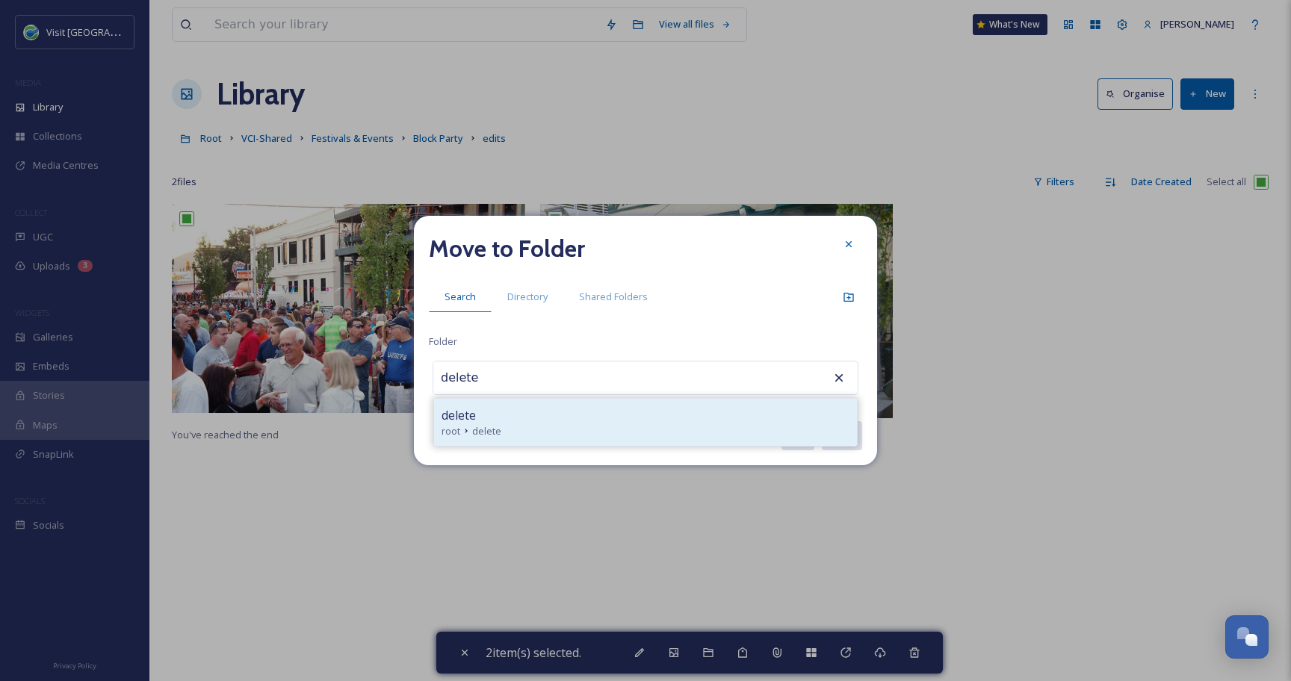
click at [629, 429] on div "root delete" at bounding box center [645, 431] width 408 height 14
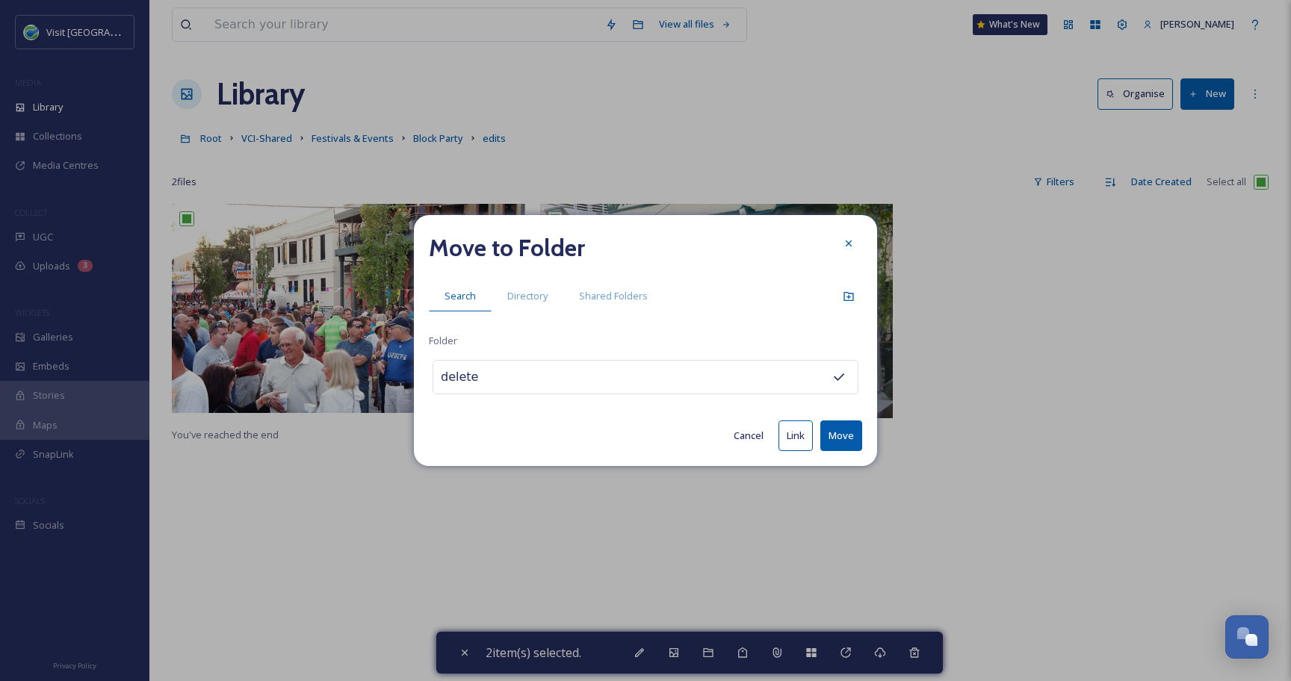
click at [839, 438] on button "Move" at bounding box center [841, 435] width 42 height 31
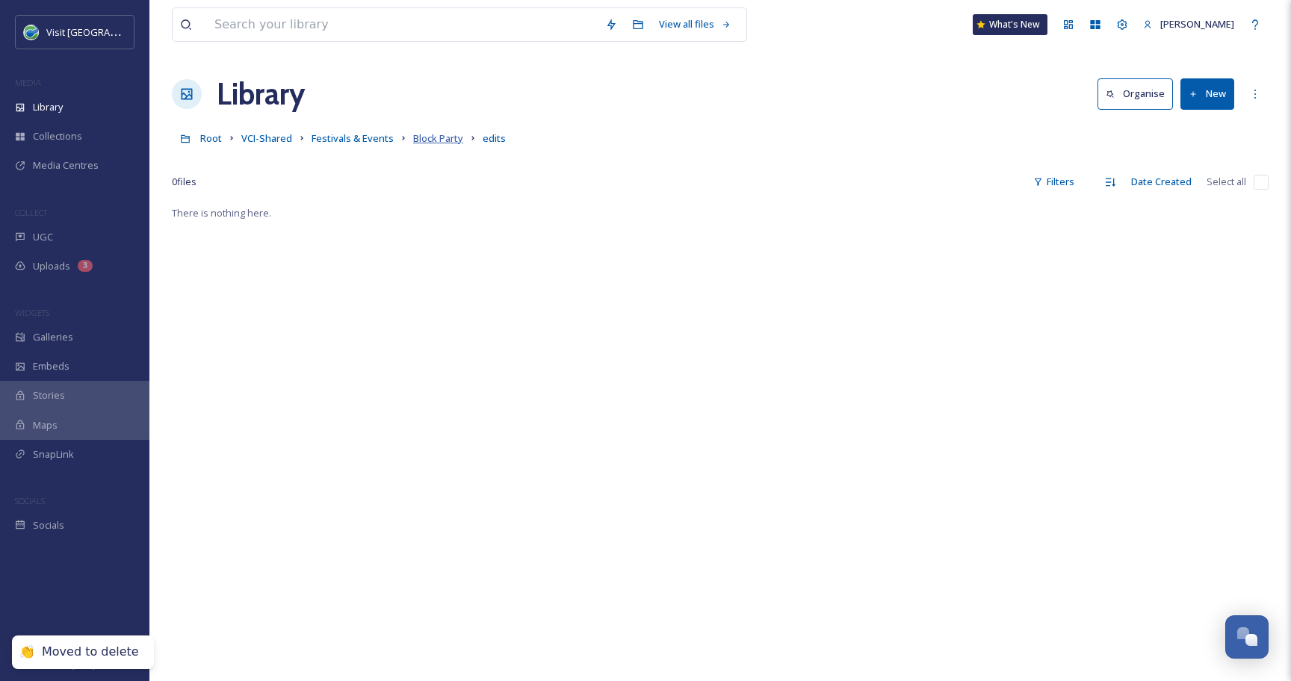
click at [438, 137] on span "Block Party" at bounding box center [438, 137] width 50 height 13
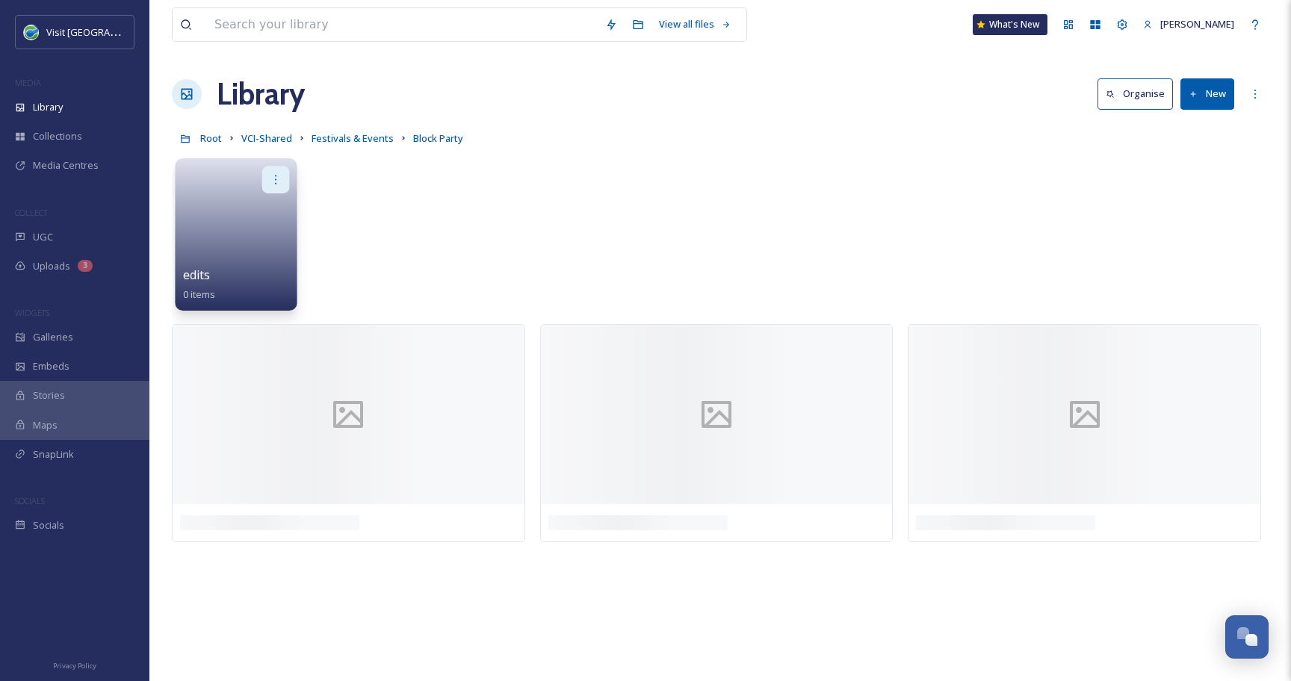
click at [275, 176] on icon at bounding box center [275, 179] width 1 height 9
click at [261, 294] on div "Delete" at bounding box center [246, 288] width 83 height 30
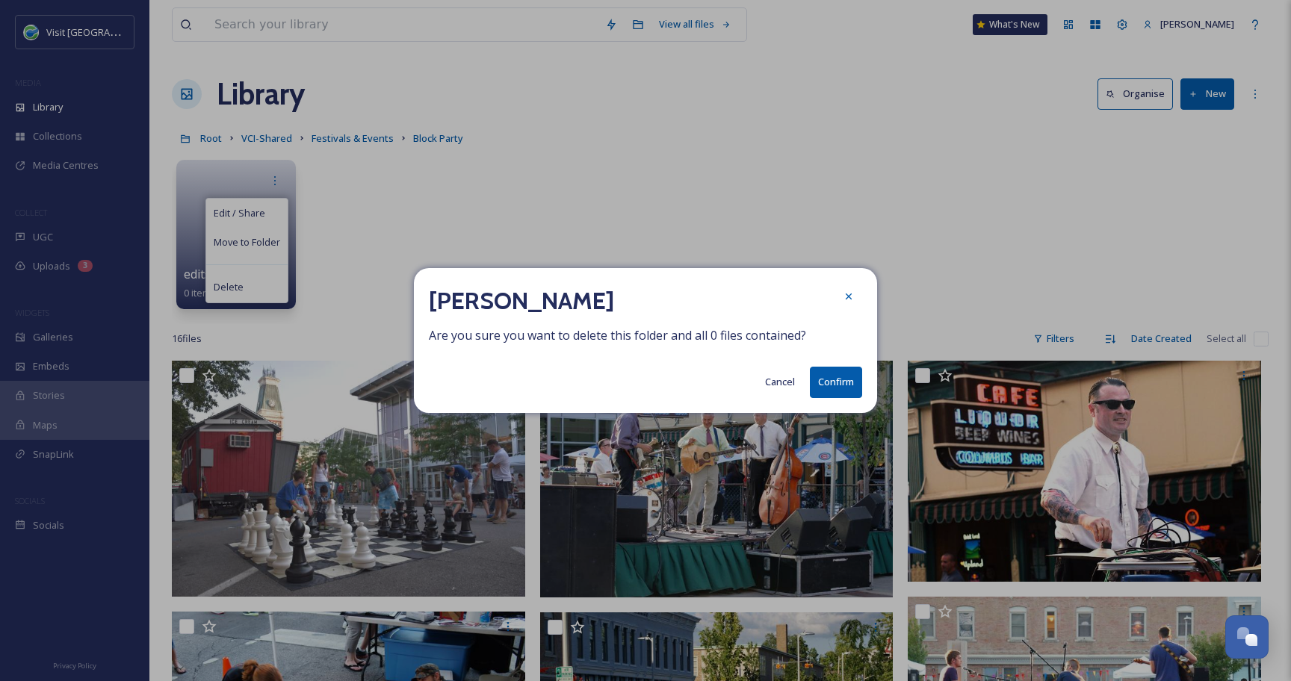
click at [850, 389] on button "Confirm" at bounding box center [836, 382] width 52 height 31
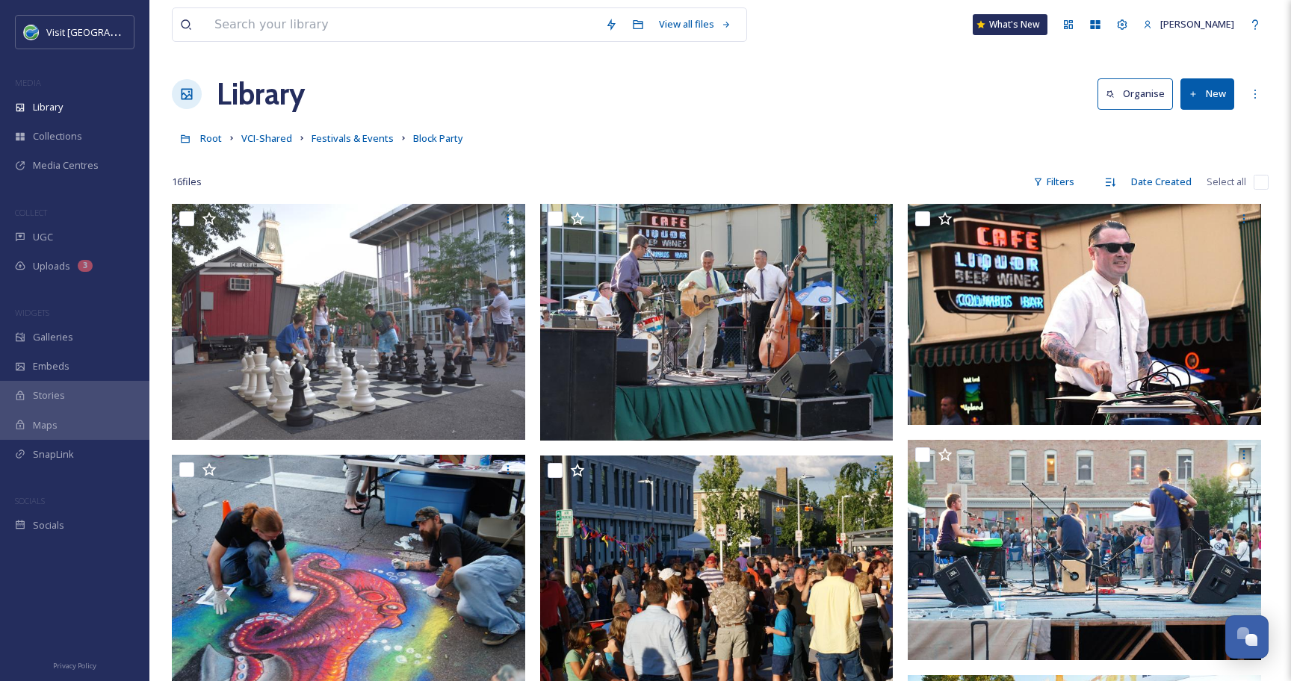
click at [352, 148] on div "Root VCI-Shared Festivals & Events Block Party" at bounding box center [720, 138] width 1096 height 28
click at [357, 137] on span "Festivals & Events" at bounding box center [352, 137] width 82 height 13
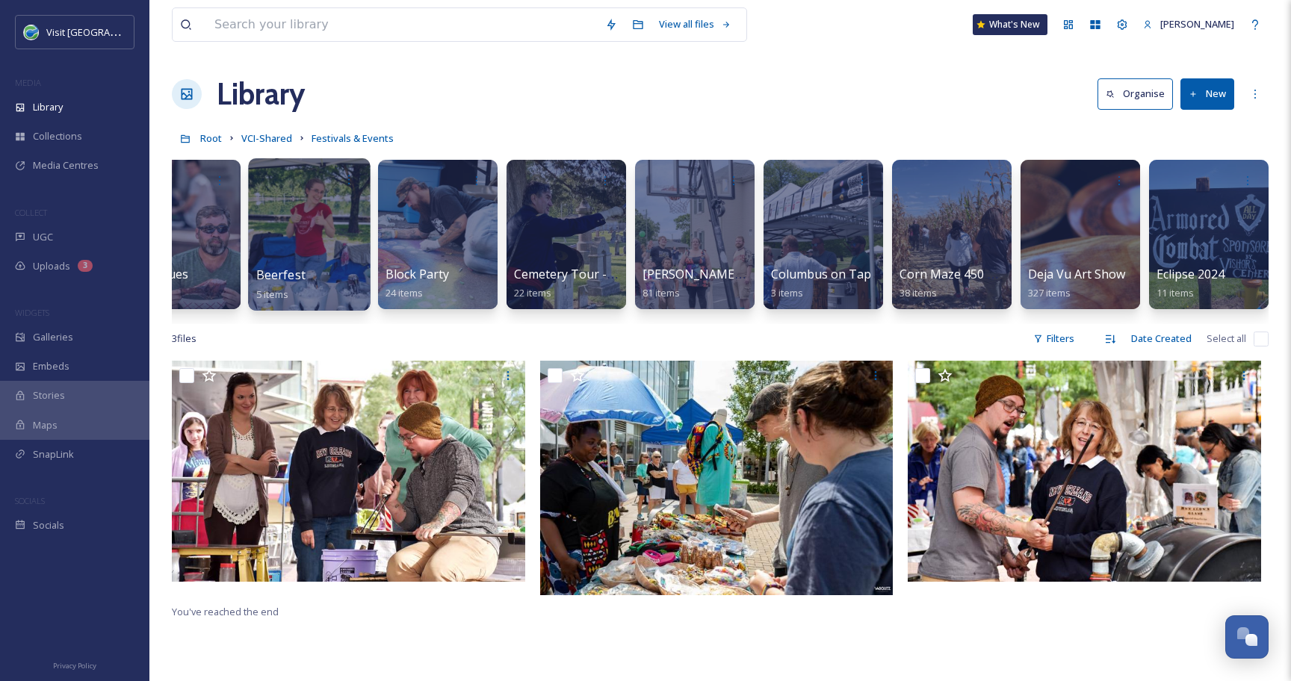
scroll to position [0, 319]
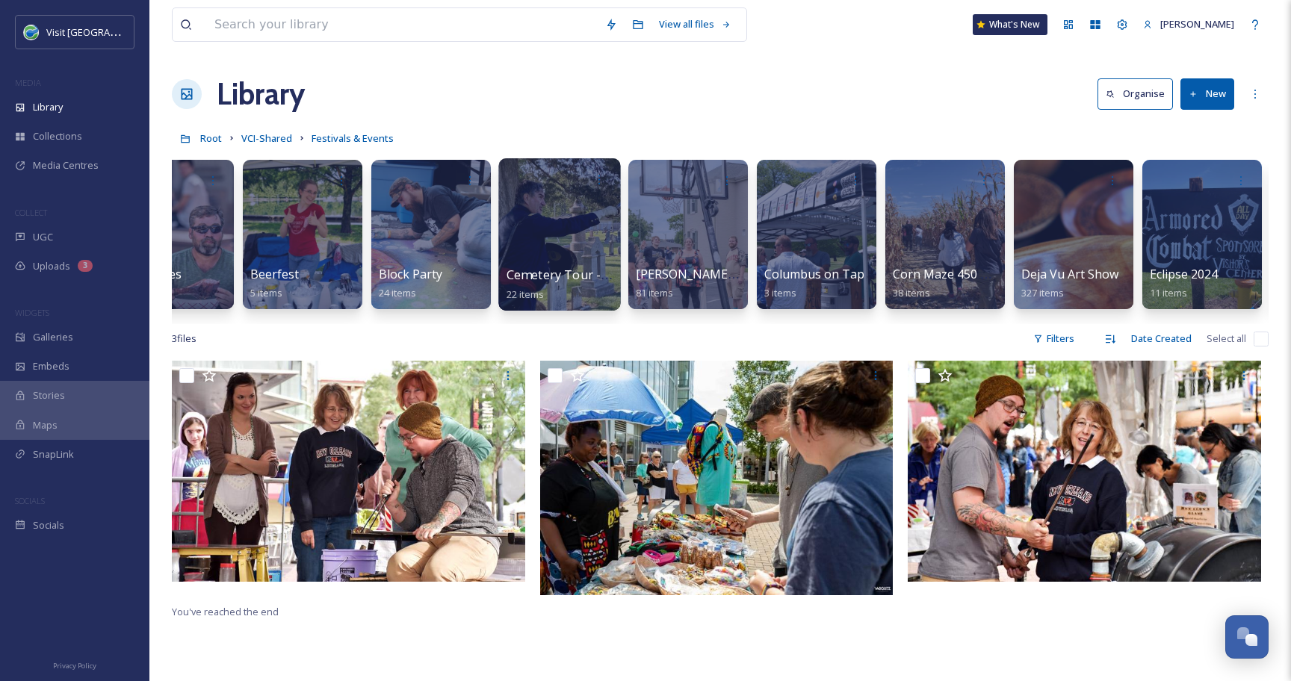
click at [540, 229] on div at bounding box center [559, 234] width 122 height 152
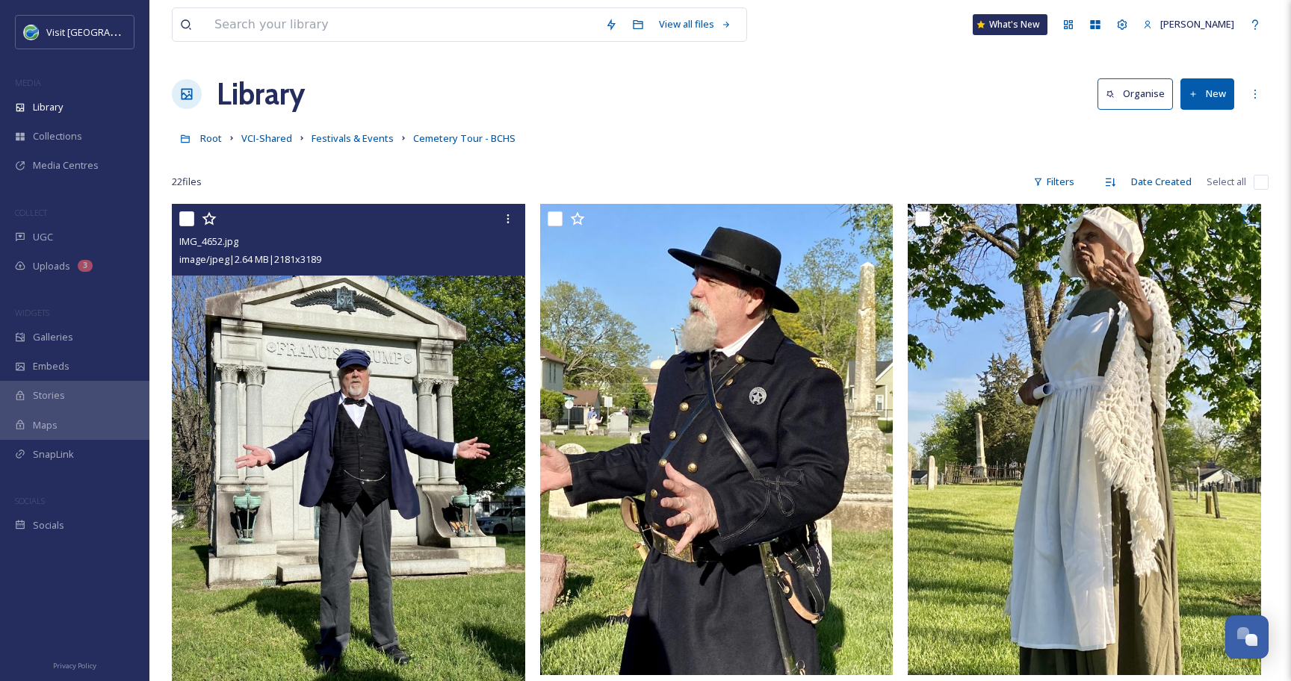
click at [429, 411] on img at bounding box center [348, 462] width 353 height 516
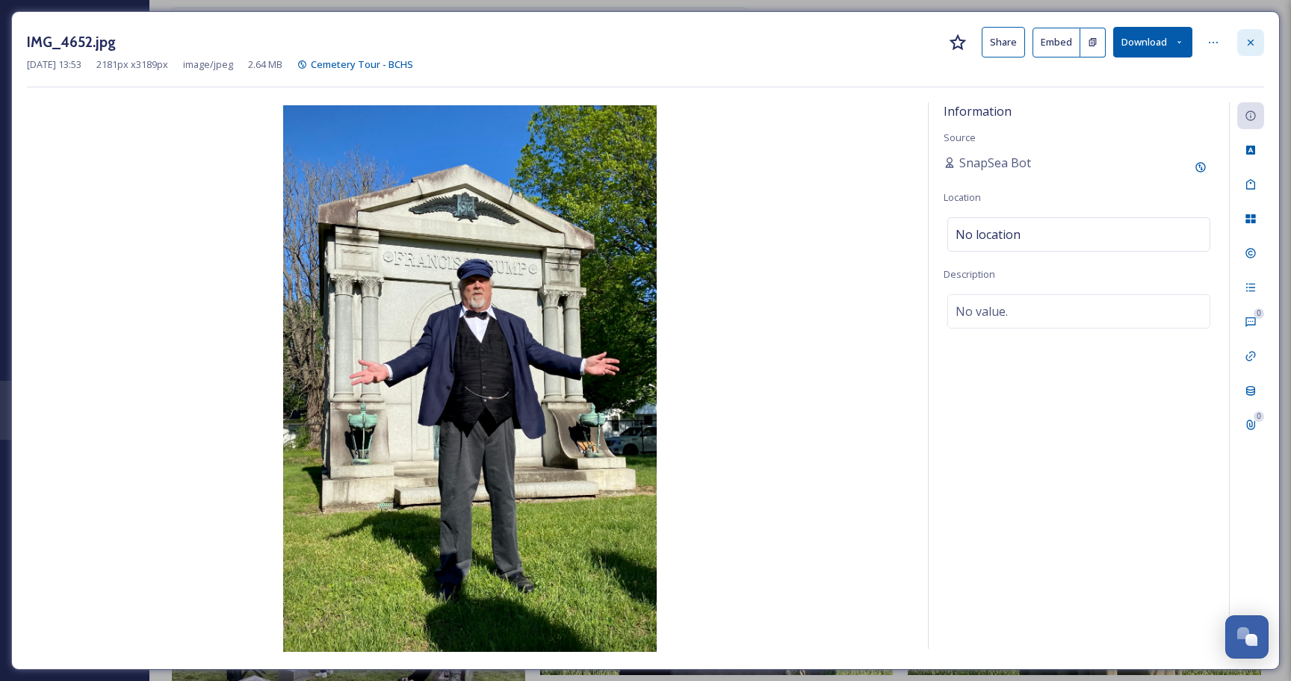
click at [1255, 49] on div at bounding box center [1250, 42] width 27 height 27
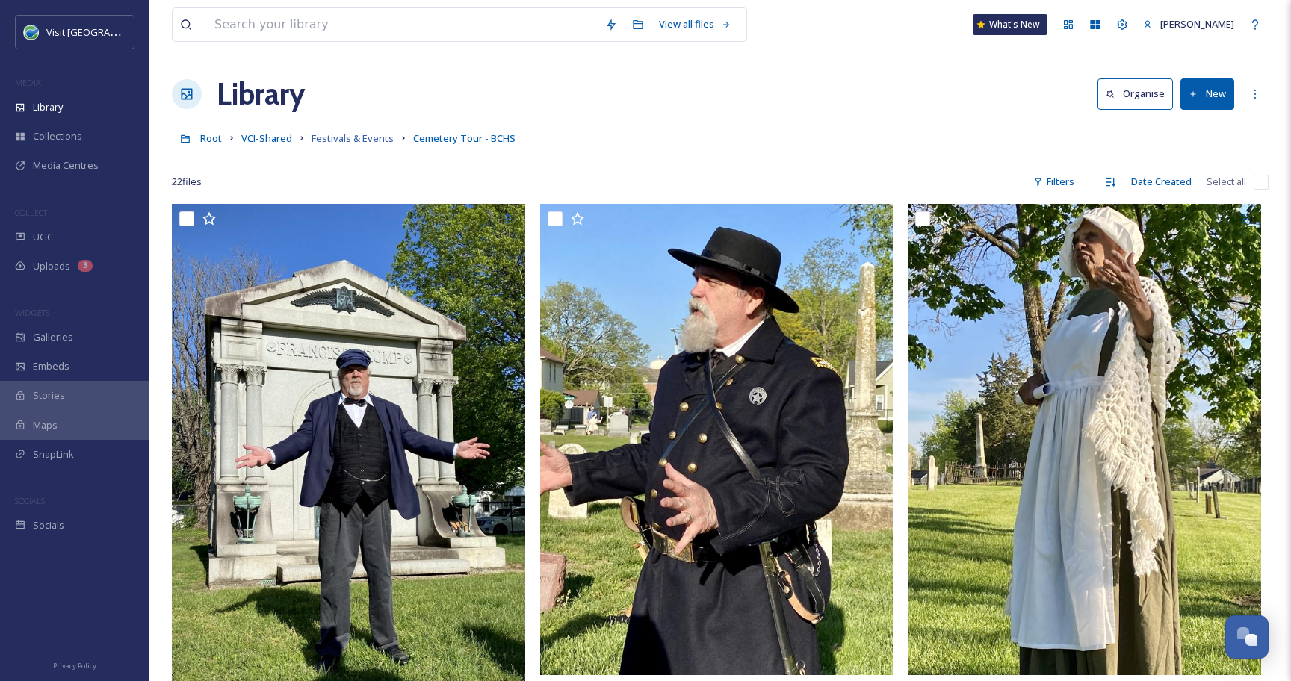
click at [353, 140] on span "Festivals & Events" at bounding box center [352, 137] width 82 height 13
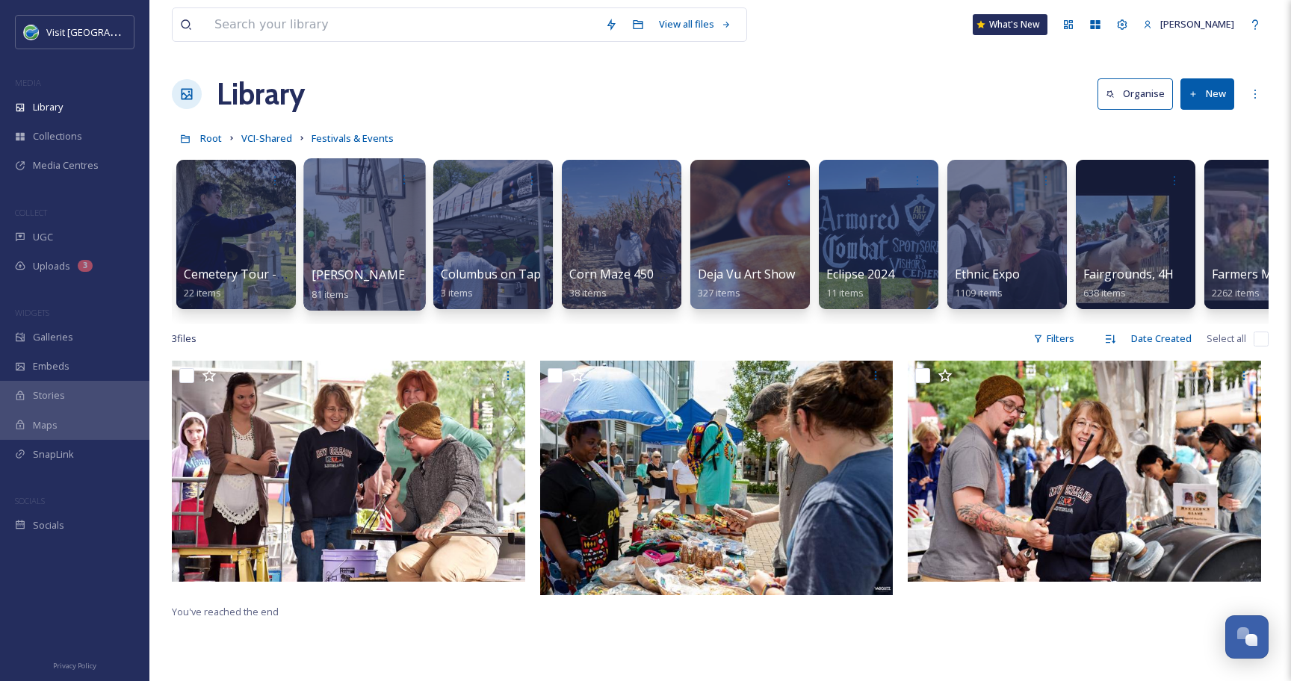
scroll to position [0, 645]
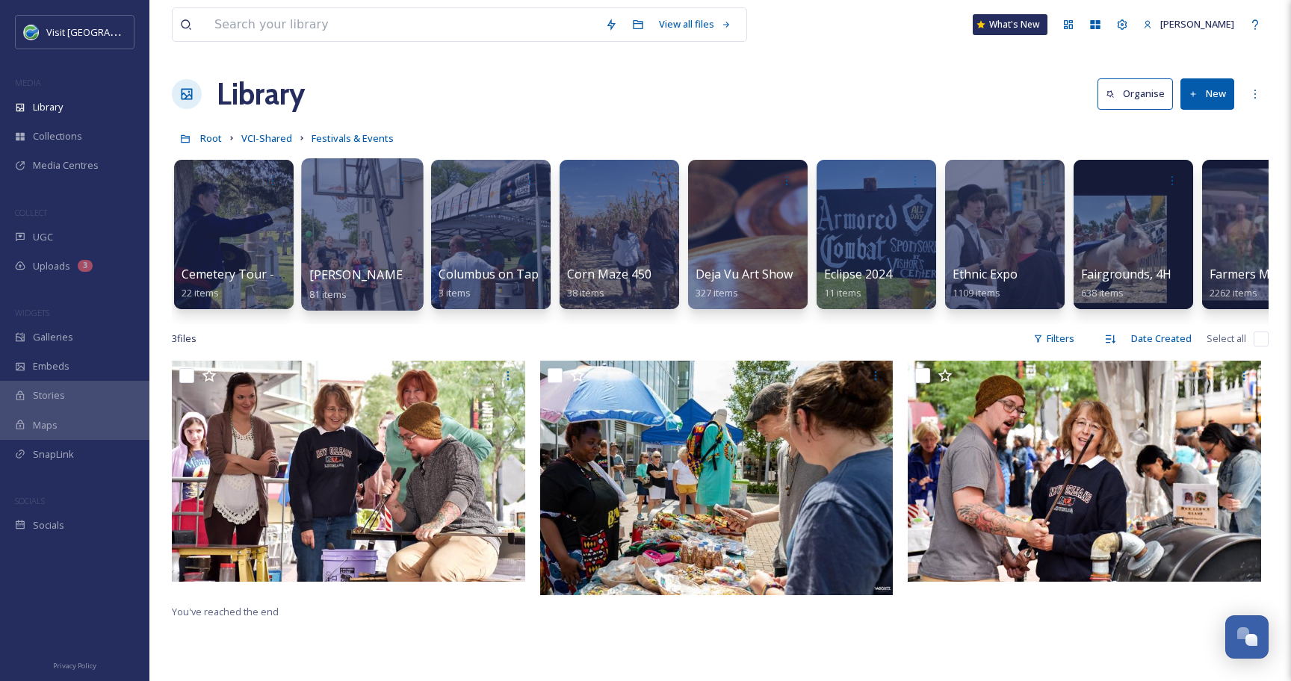
click at [391, 235] on div at bounding box center [362, 234] width 122 height 152
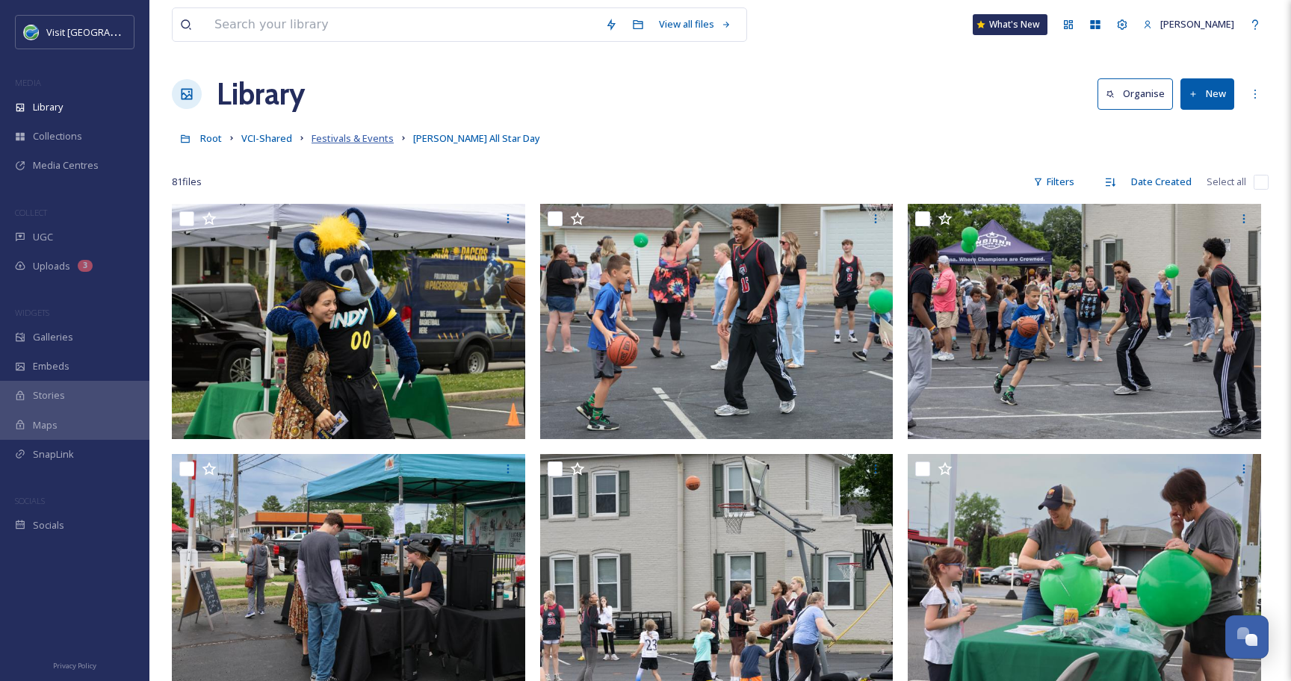
click at [368, 137] on span "Festivals & Events" at bounding box center [352, 137] width 82 height 13
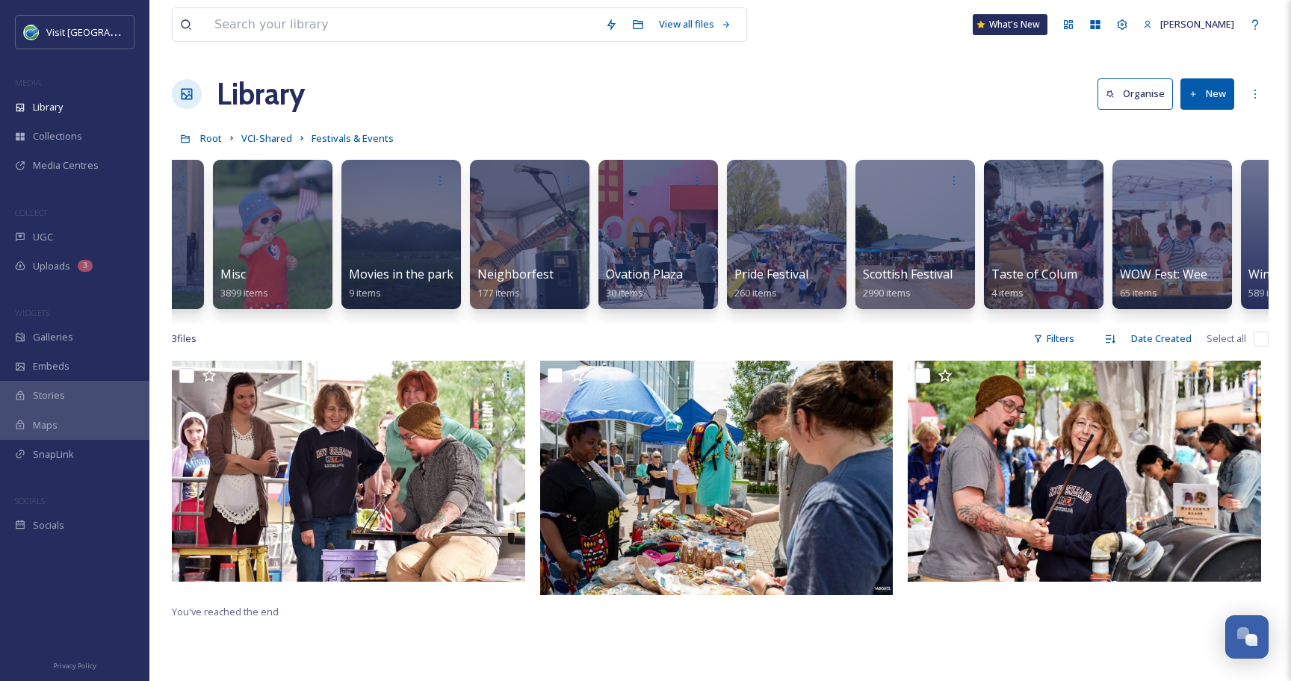
scroll to position [0, 3656]
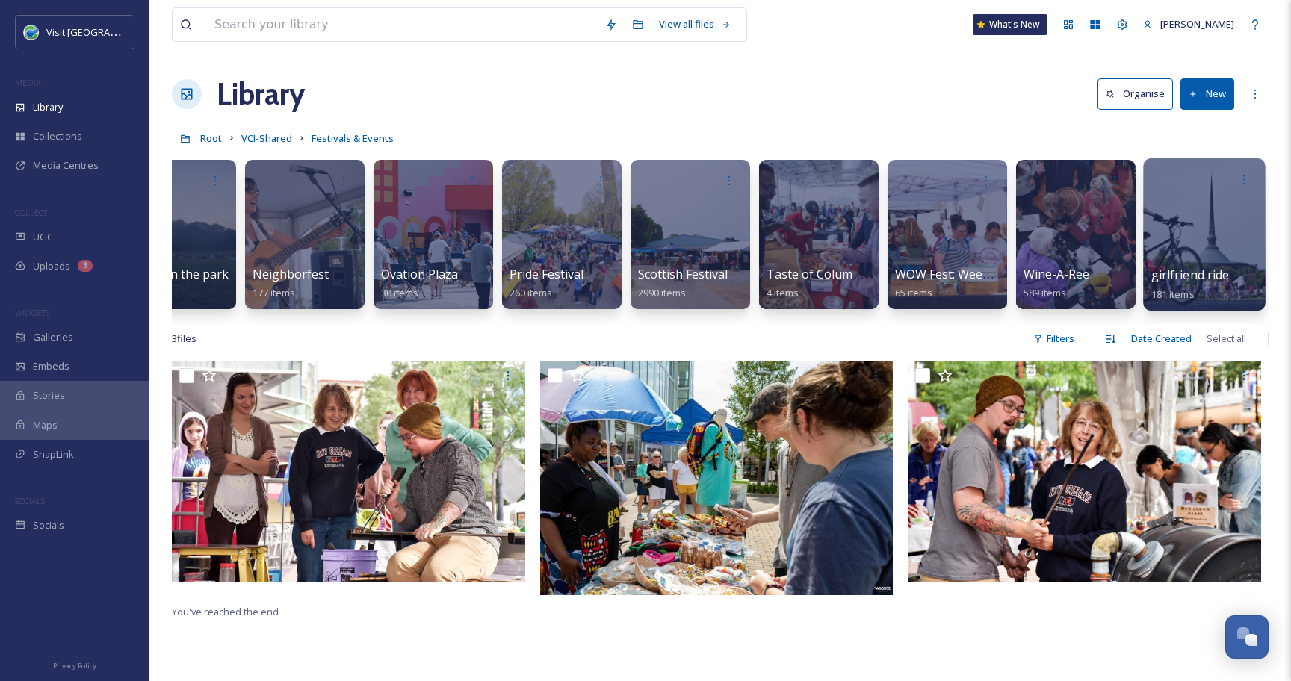
click at [1179, 246] on div at bounding box center [1204, 234] width 122 height 152
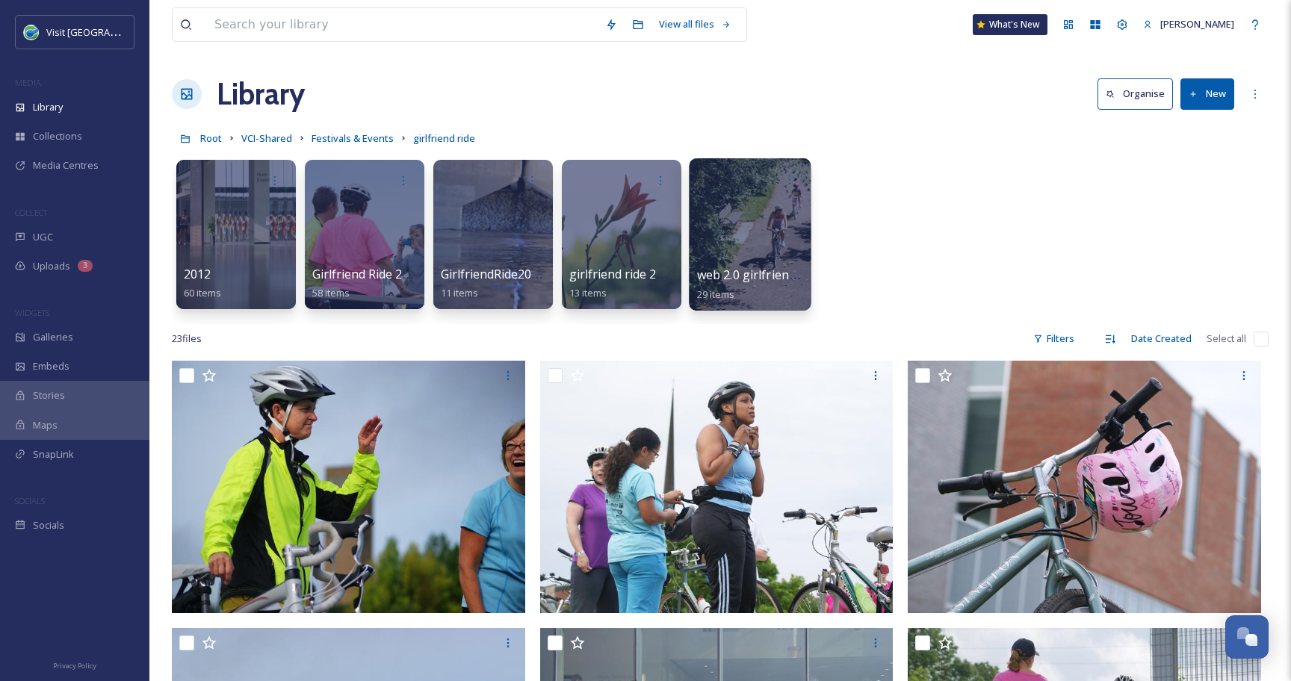
click at [768, 222] on div at bounding box center [750, 234] width 122 height 152
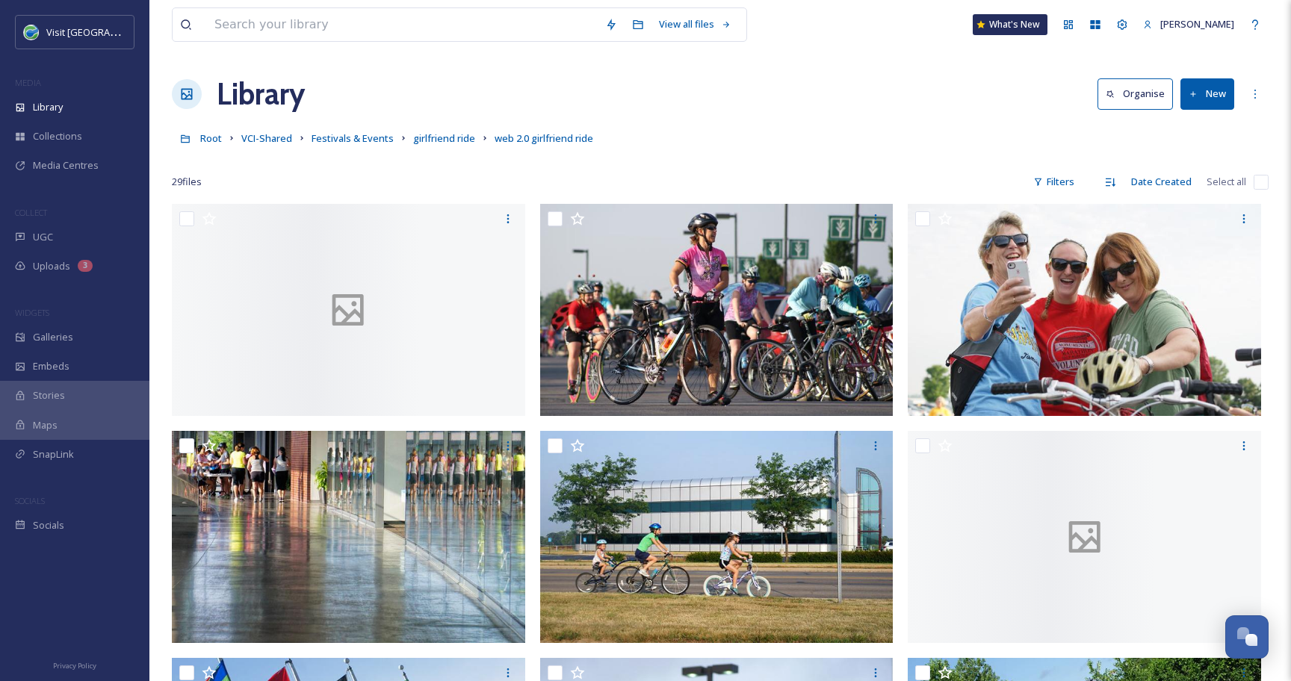
click at [1260, 187] on input "checkbox" at bounding box center [1260, 182] width 15 height 15
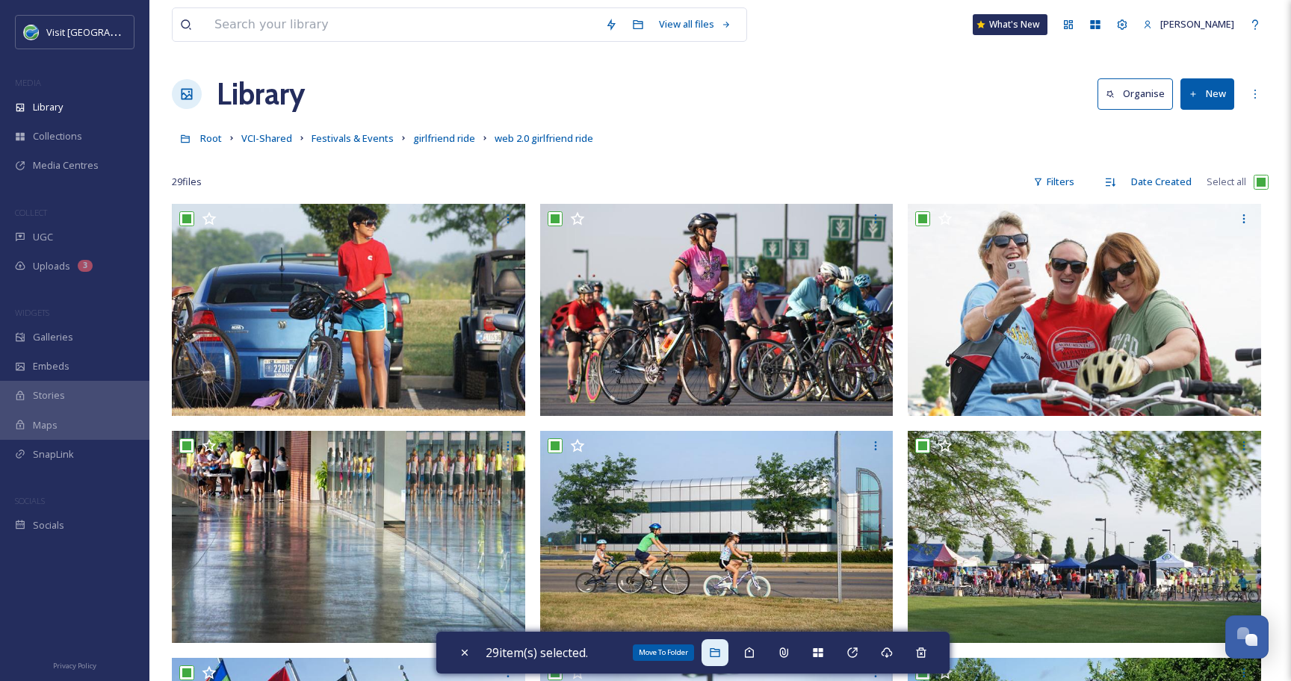
click at [709, 649] on div "Move To Folder" at bounding box center [714, 652] width 27 height 27
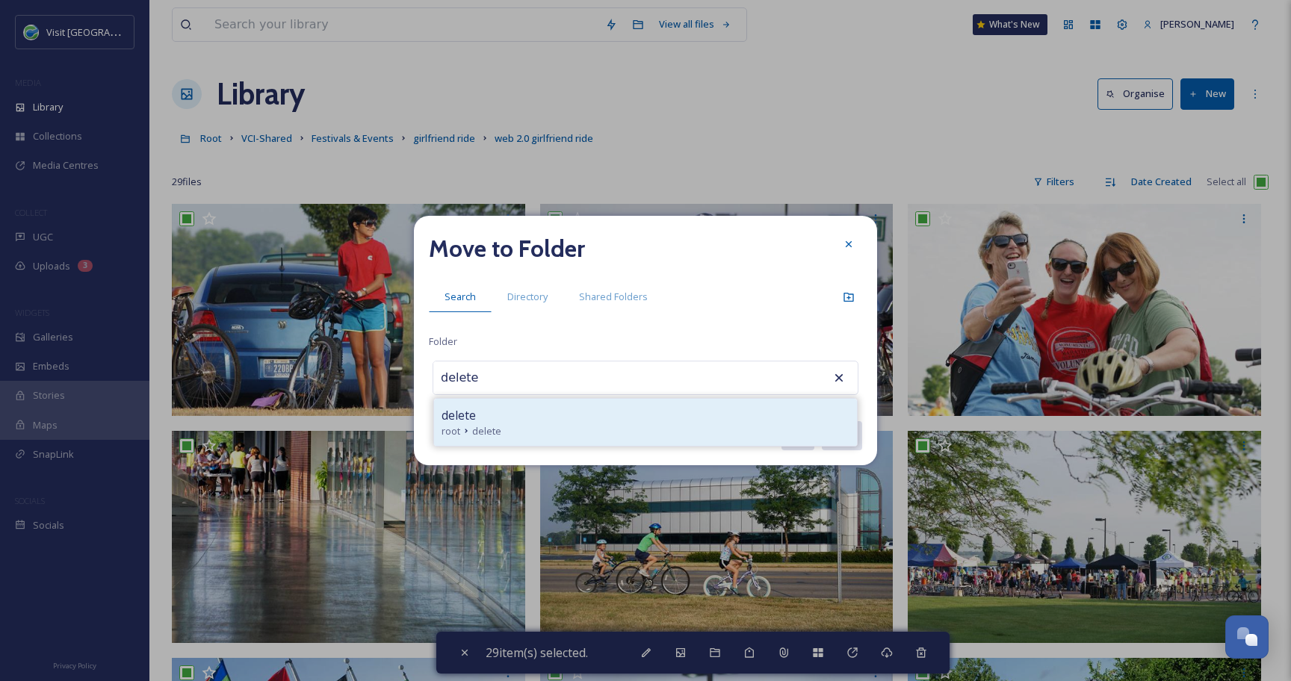
click at [505, 433] on div "root delete" at bounding box center [645, 431] width 408 height 14
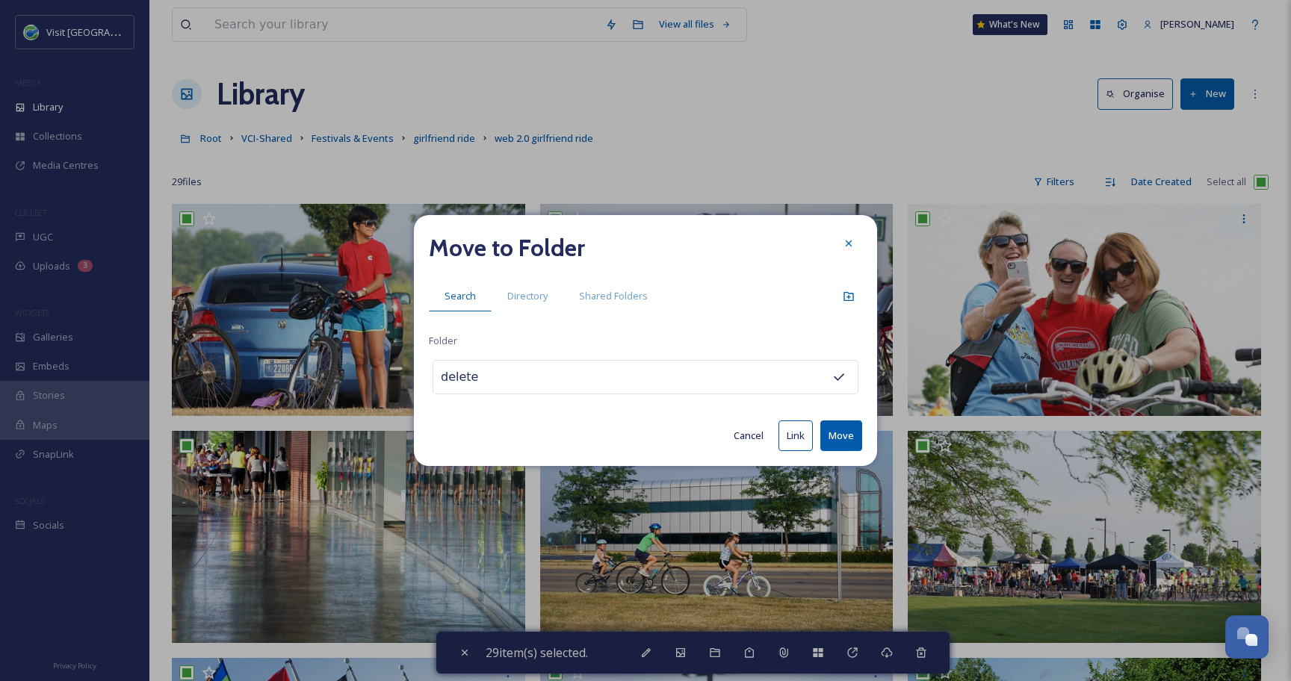
click at [826, 441] on button "Move" at bounding box center [841, 435] width 42 height 31
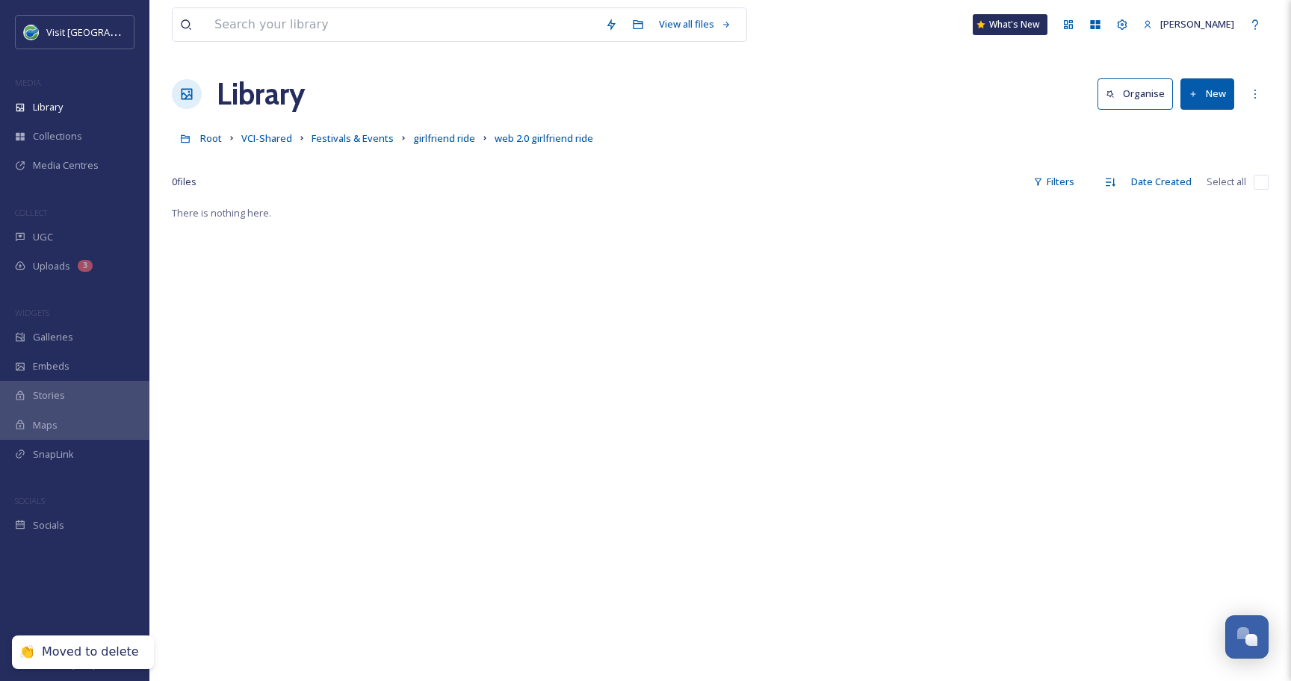
click at [448, 148] on div "Root VCI-Shared Festivals & Events girlfriend ride web 2.0 girlfriend ride" at bounding box center [720, 138] width 1096 height 28
click at [447, 141] on span "girlfriend ride" at bounding box center [444, 137] width 62 height 13
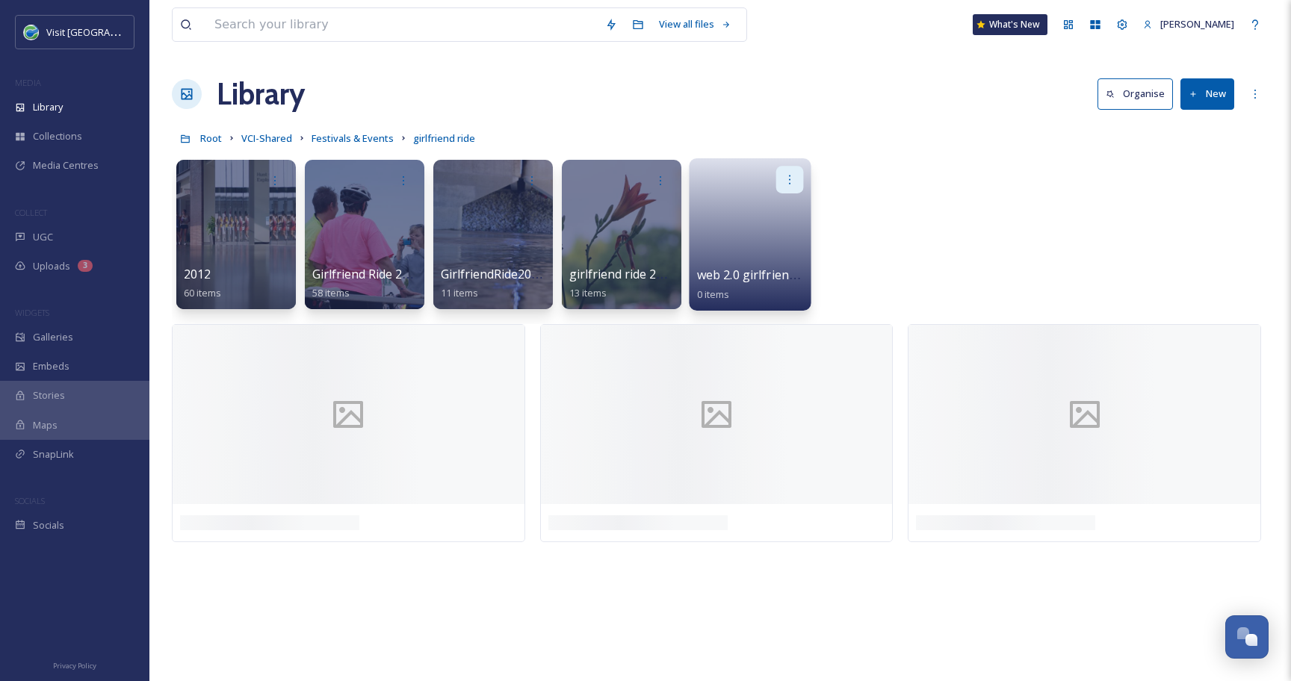
click at [798, 175] on div at bounding box center [790, 180] width 28 height 28
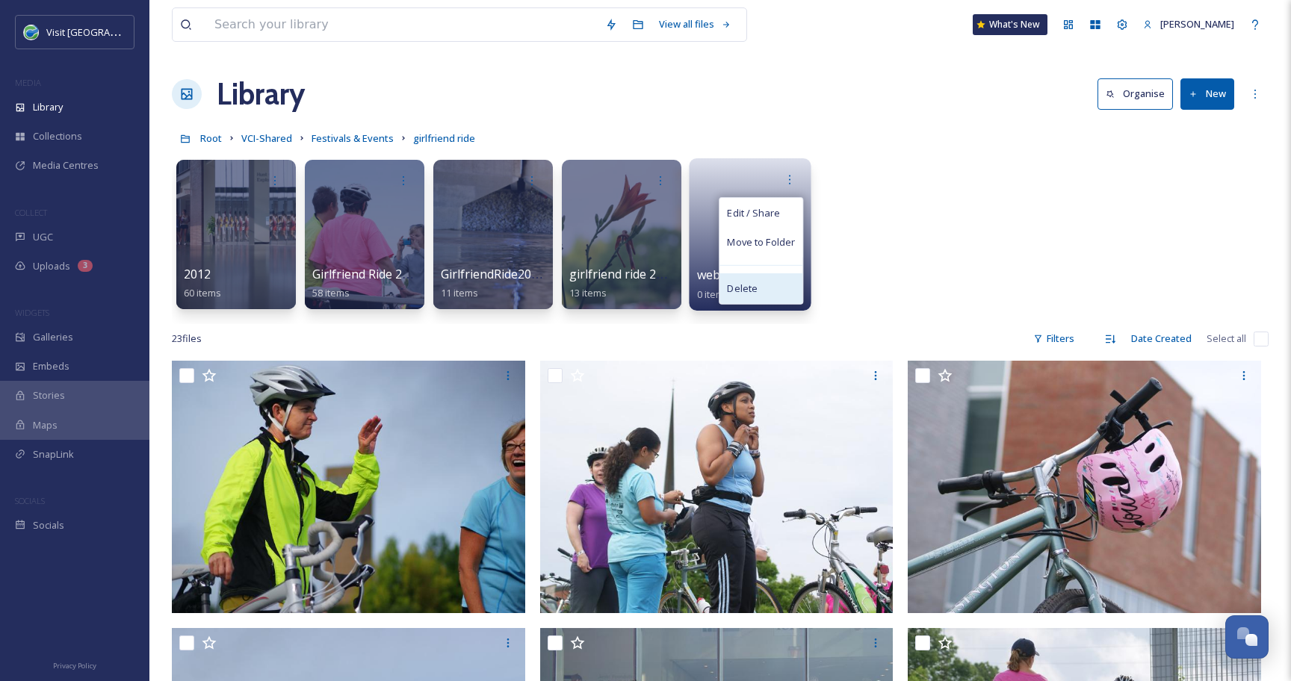
click at [756, 288] on span "Delete" at bounding box center [742, 289] width 31 height 15
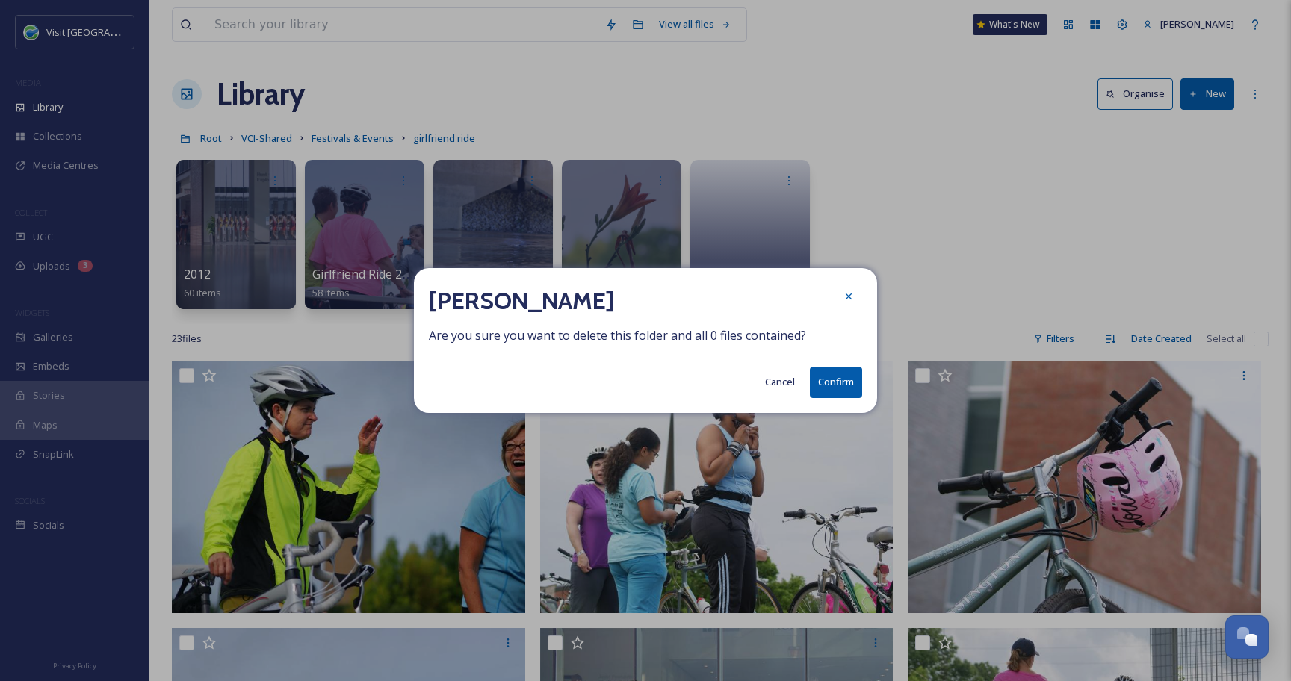
click at [825, 388] on button "Confirm" at bounding box center [836, 382] width 52 height 31
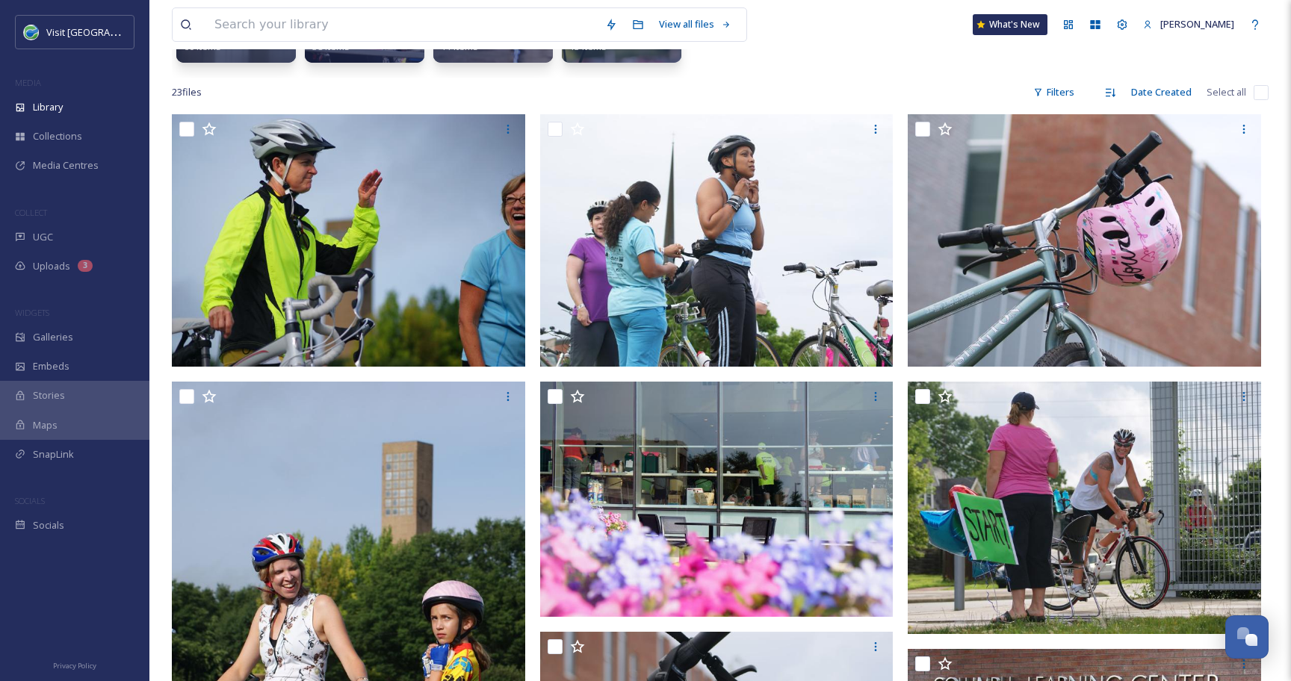
scroll to position [245, 0]
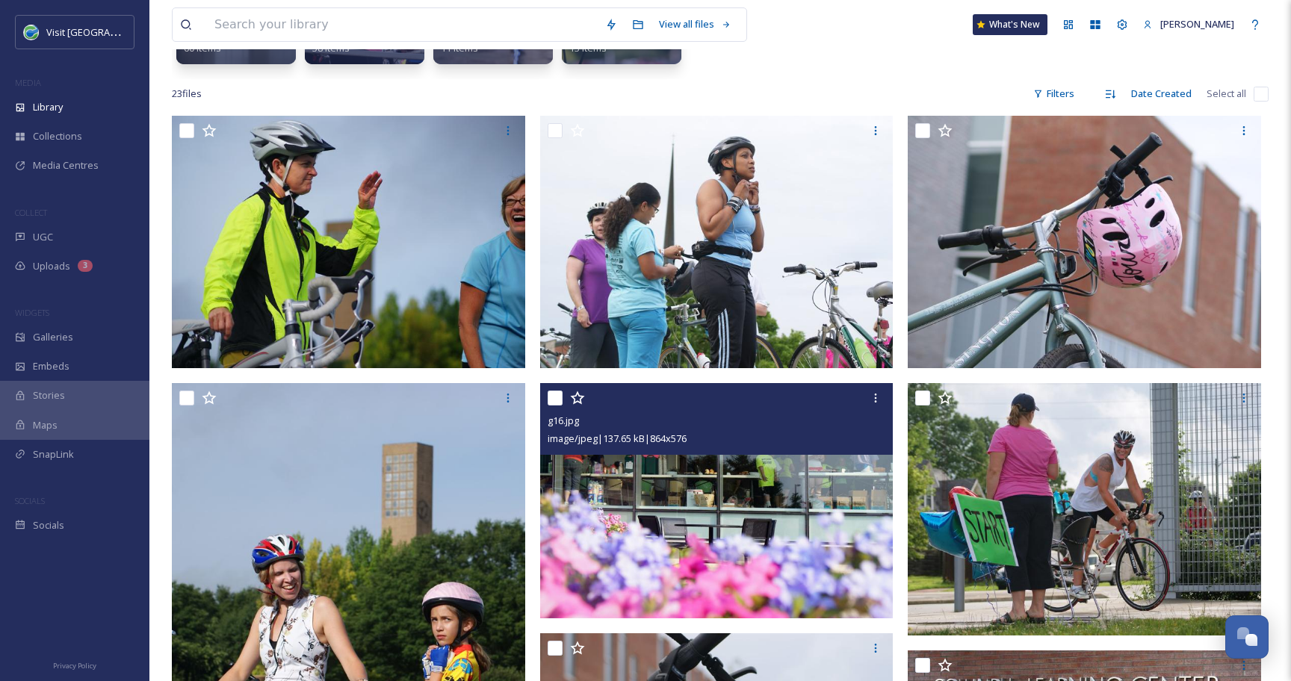
click at [556, 394] on input "checkbox" at bounding box center [554, 398] width 15 height 15
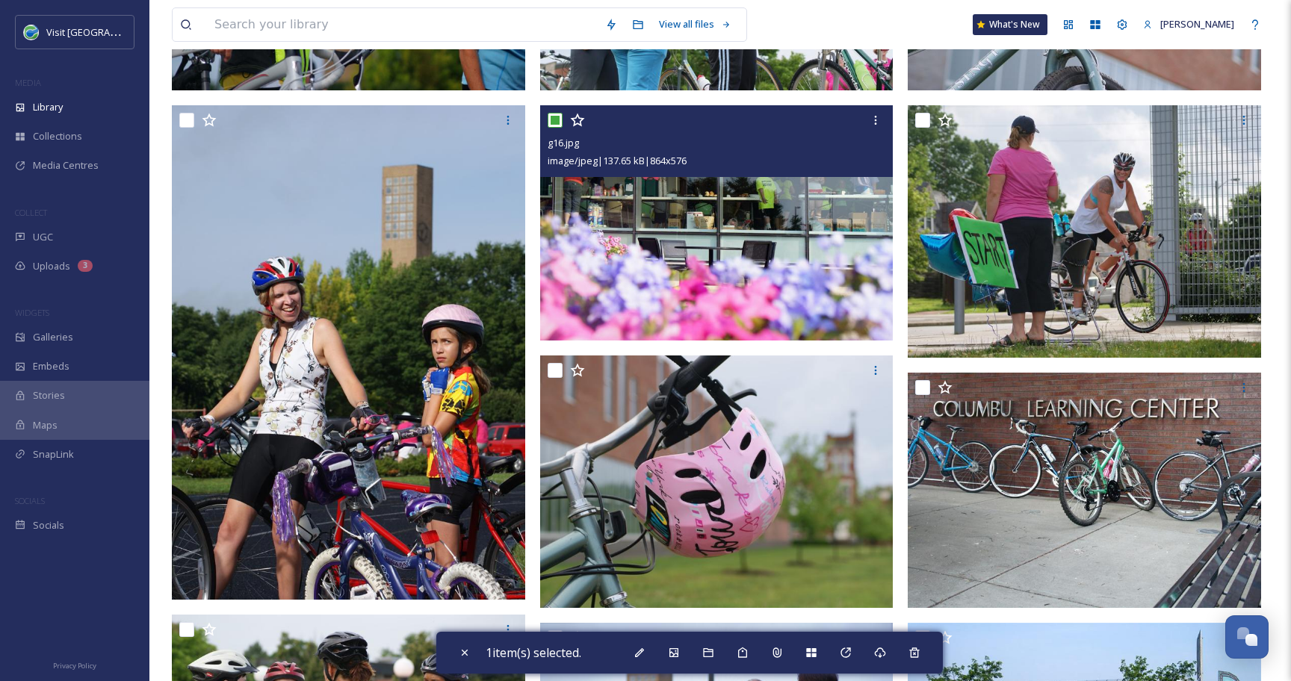
scroll to position [521, 0]
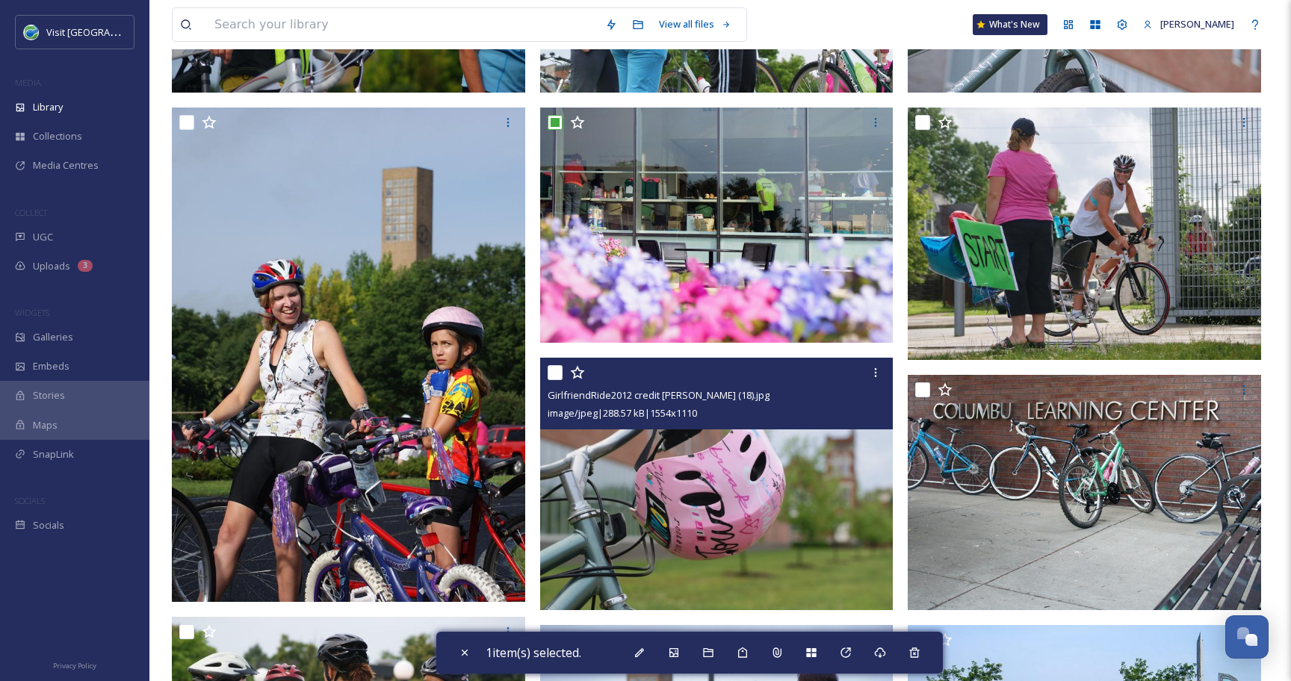
click at [558, 375] on input "checkbox" at bounding box center [554, 372] width 15 height 15
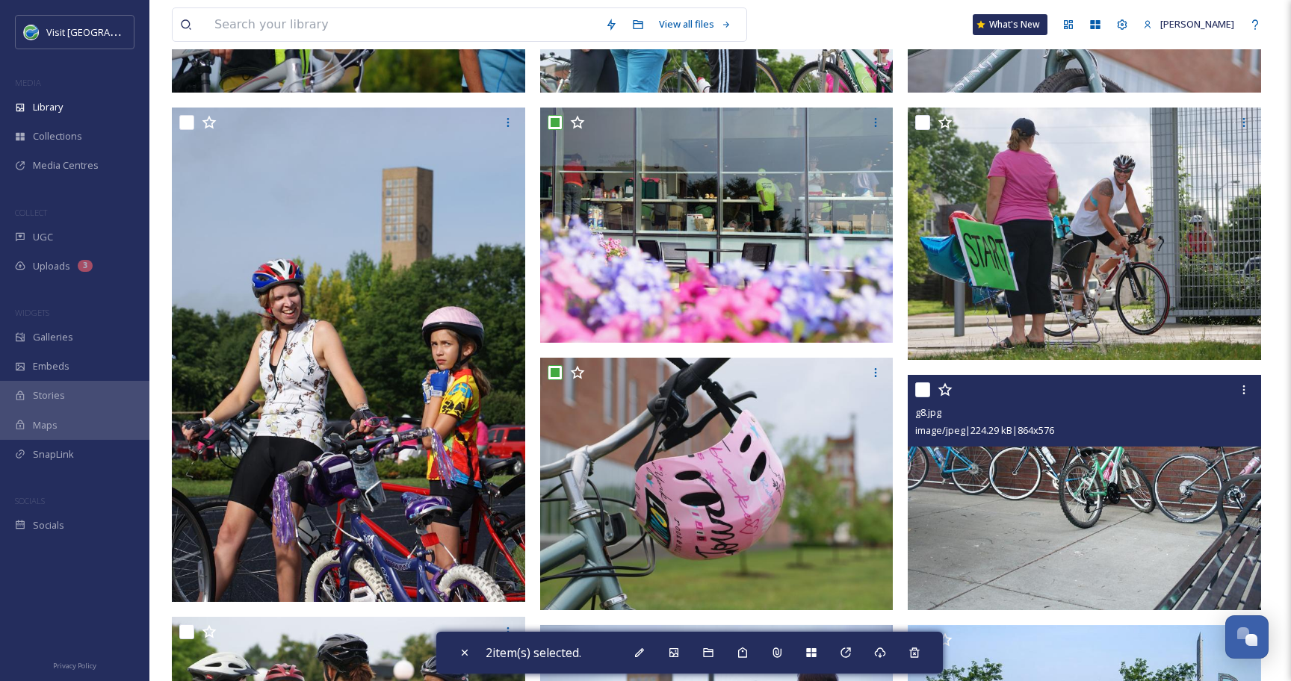
click at [930, 393] on input "checkbox" at bounding box center [922, 389] width 15 height 15
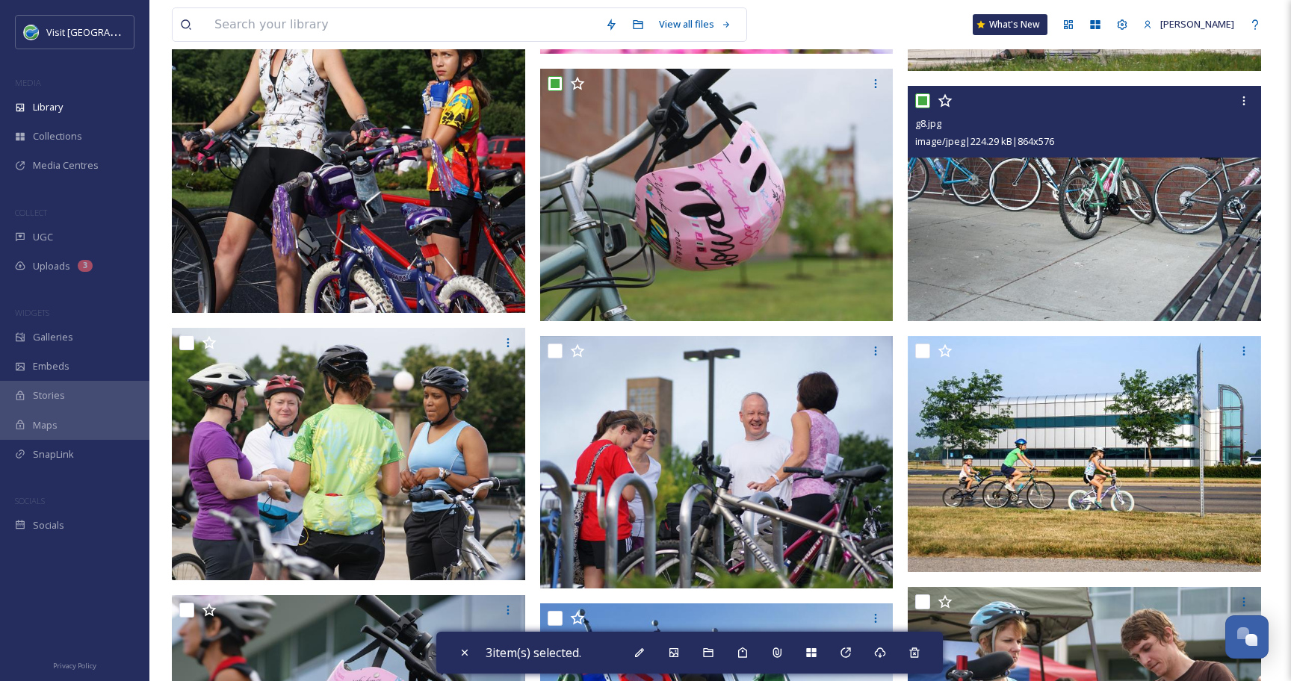
scroll to position [811, 0]
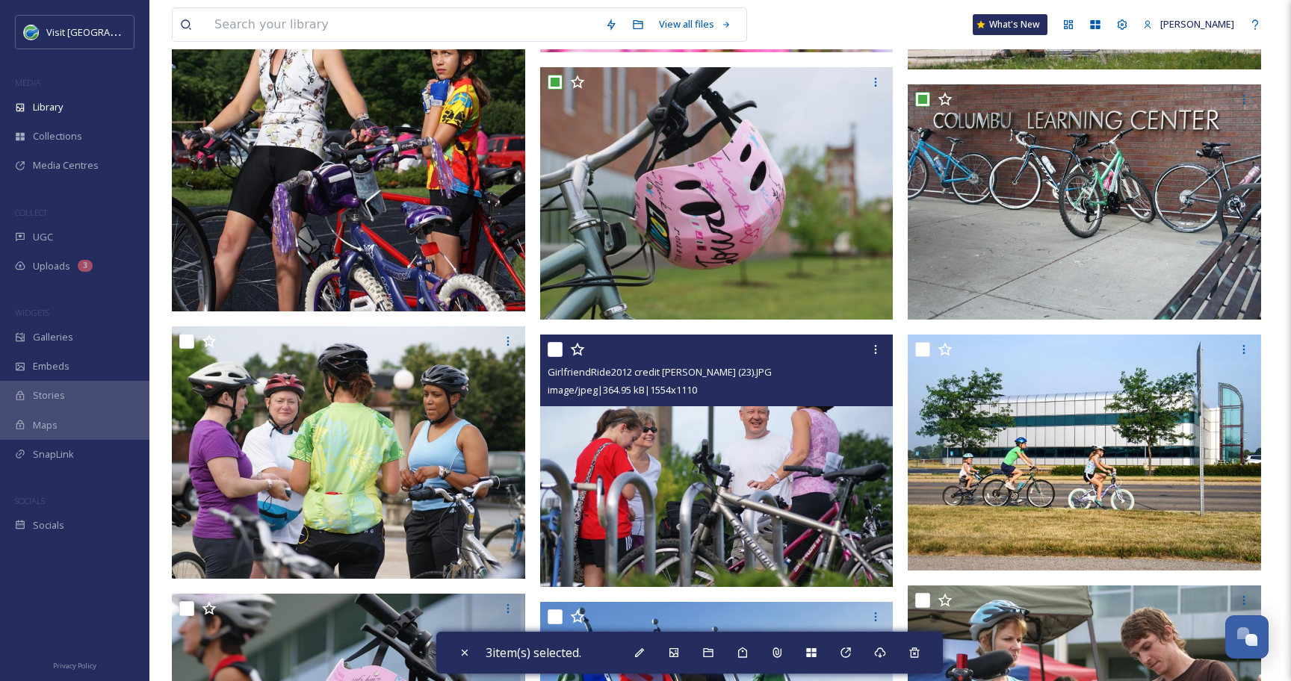
click at [557, 350] on input "checkbox" at bounding box center [554, 349] width 15 height 15
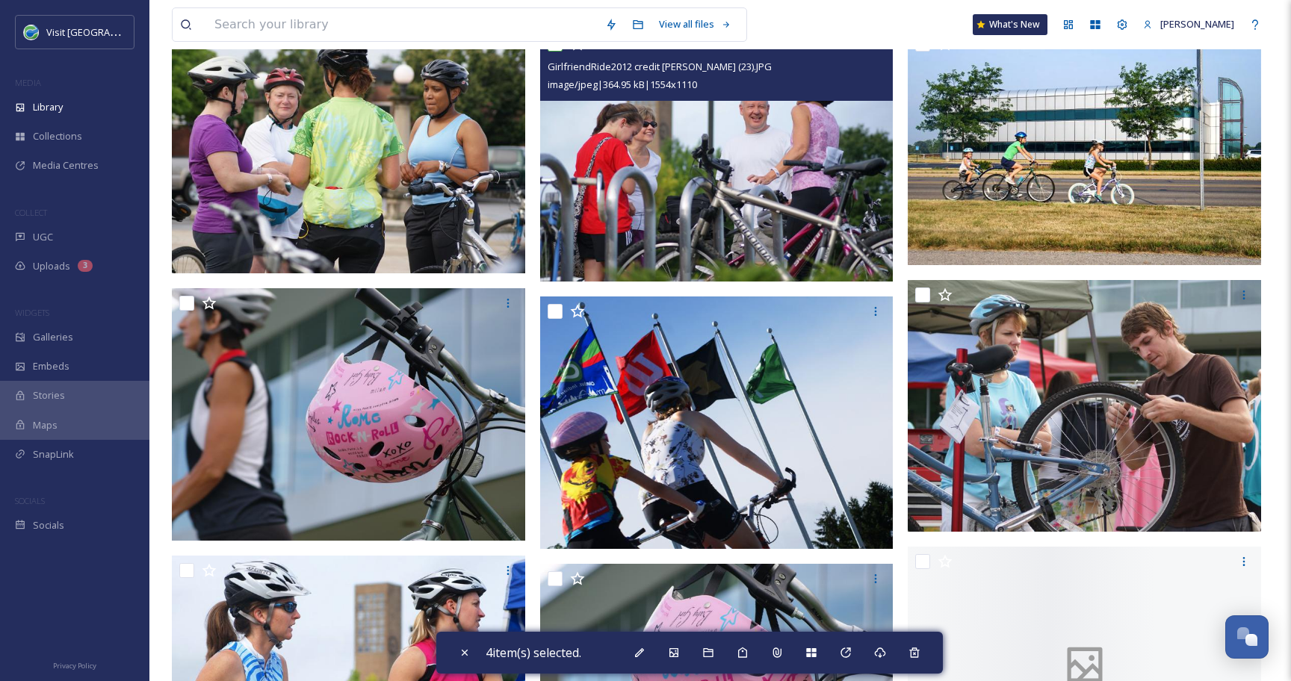
scroll to position [1121, 0]
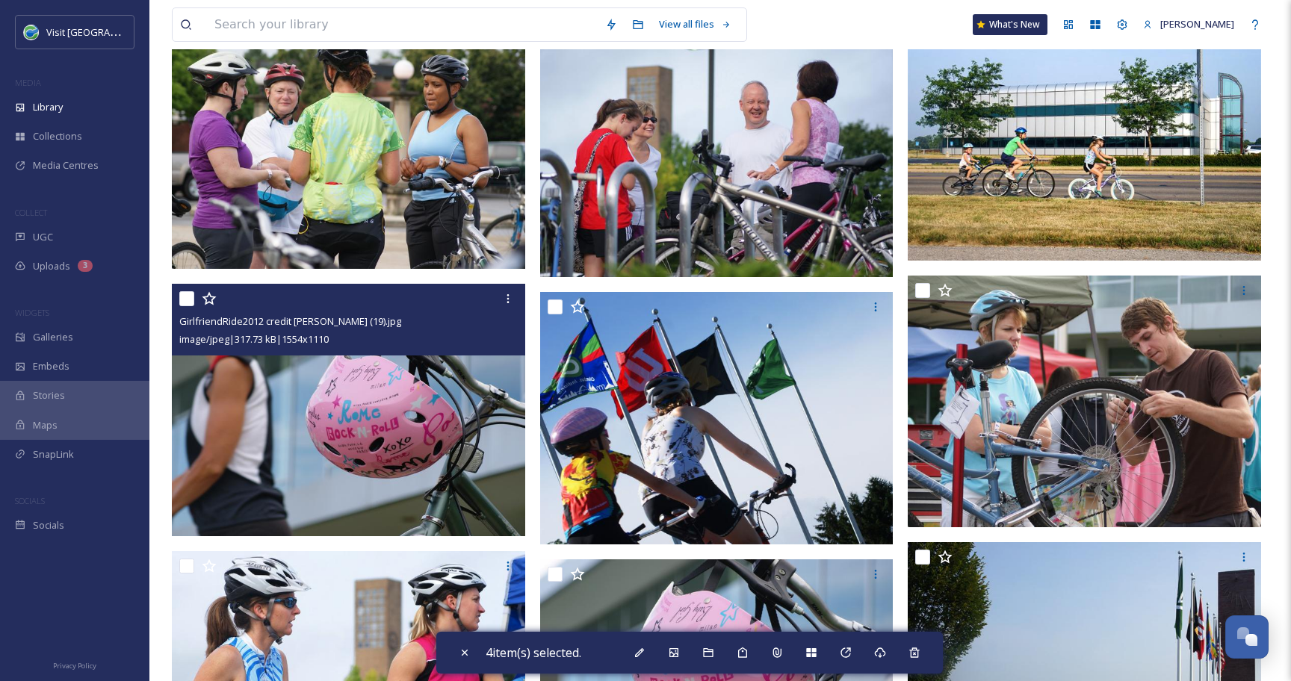
click at [184, 295] on input "checkbox" at bounding box center [186, 298] width 15 height 15
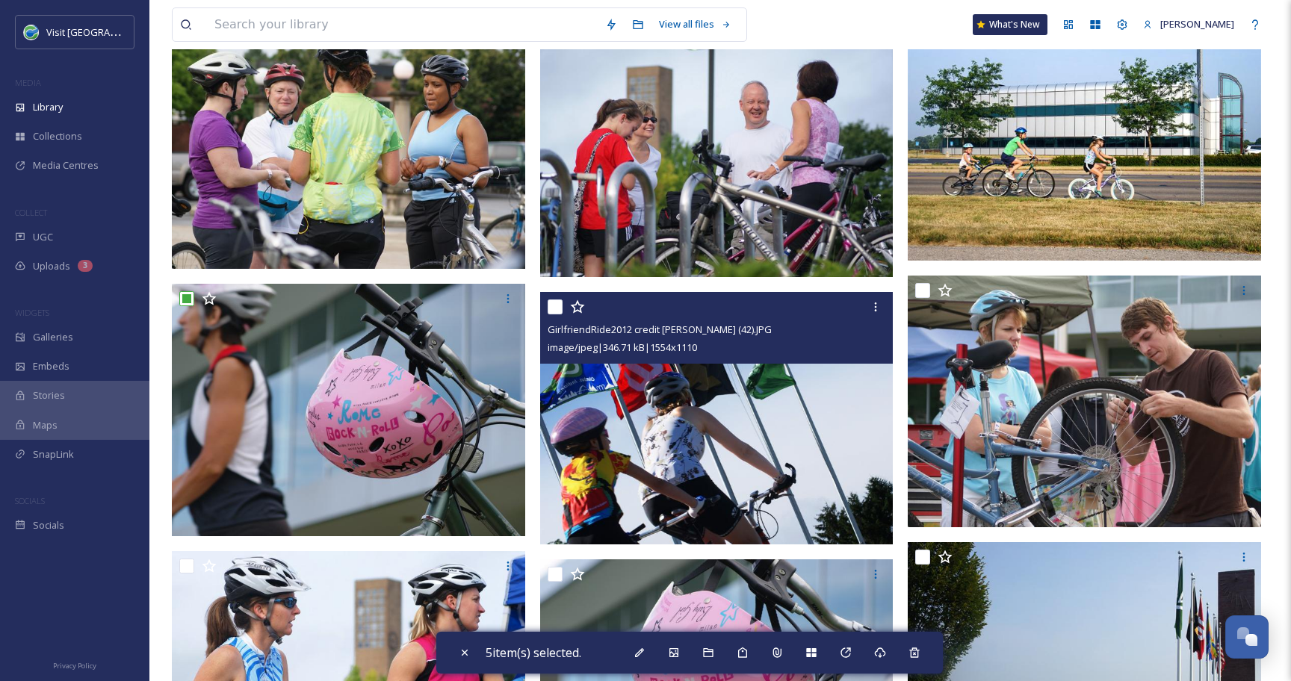
click at [550, 308] on input "checkbox" at bounding box center [554, 306] width 15 height 15
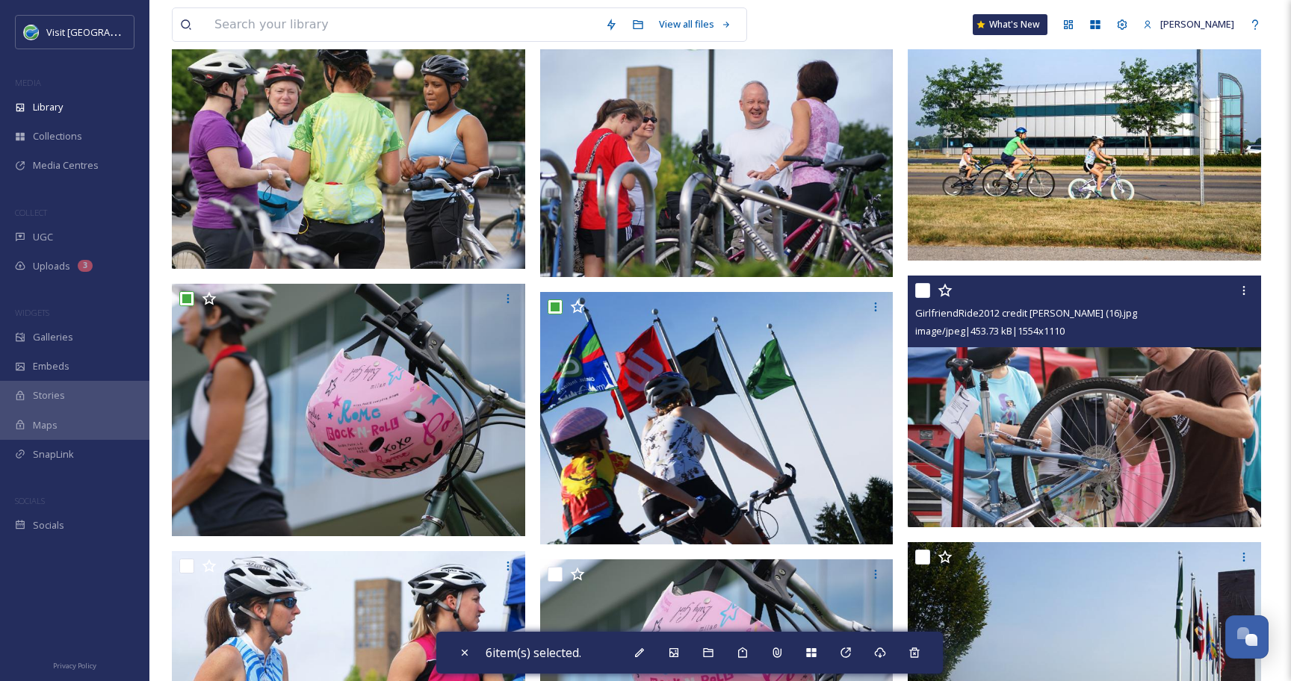
click at [921, 287] on input "checkbox" at bounding box center [922, 290] width 15 height 15
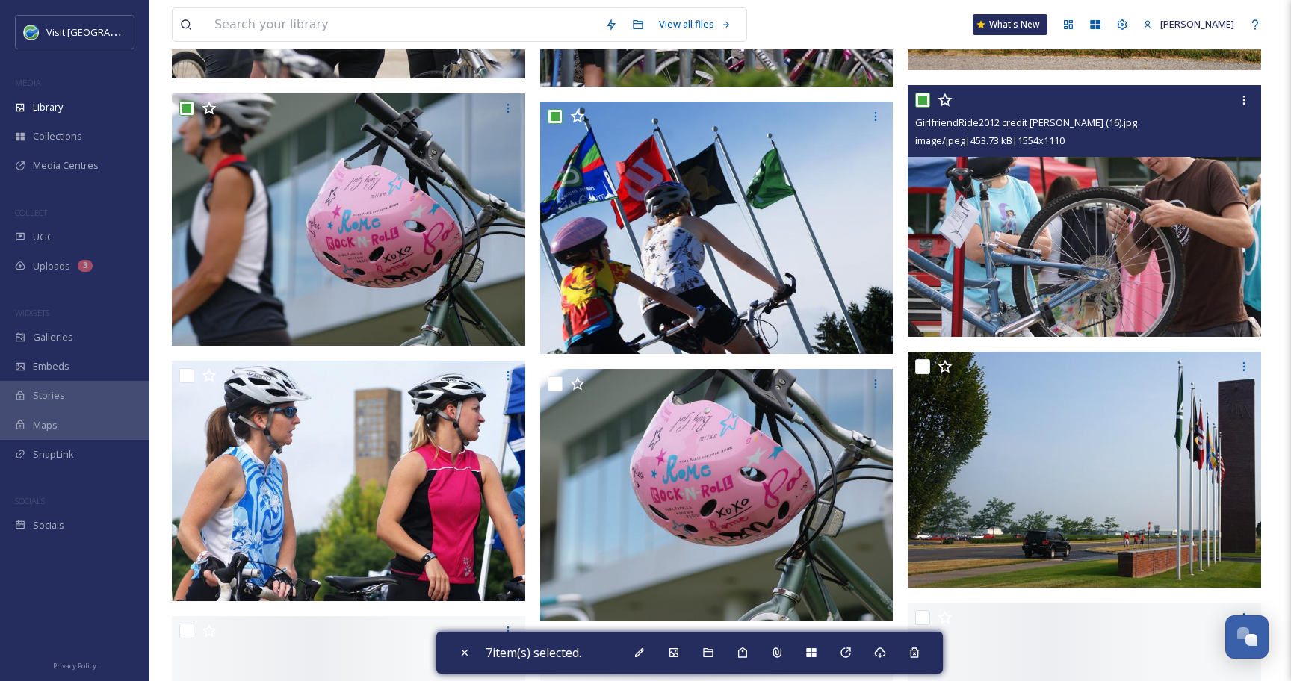
scroll to position [1319, 0]
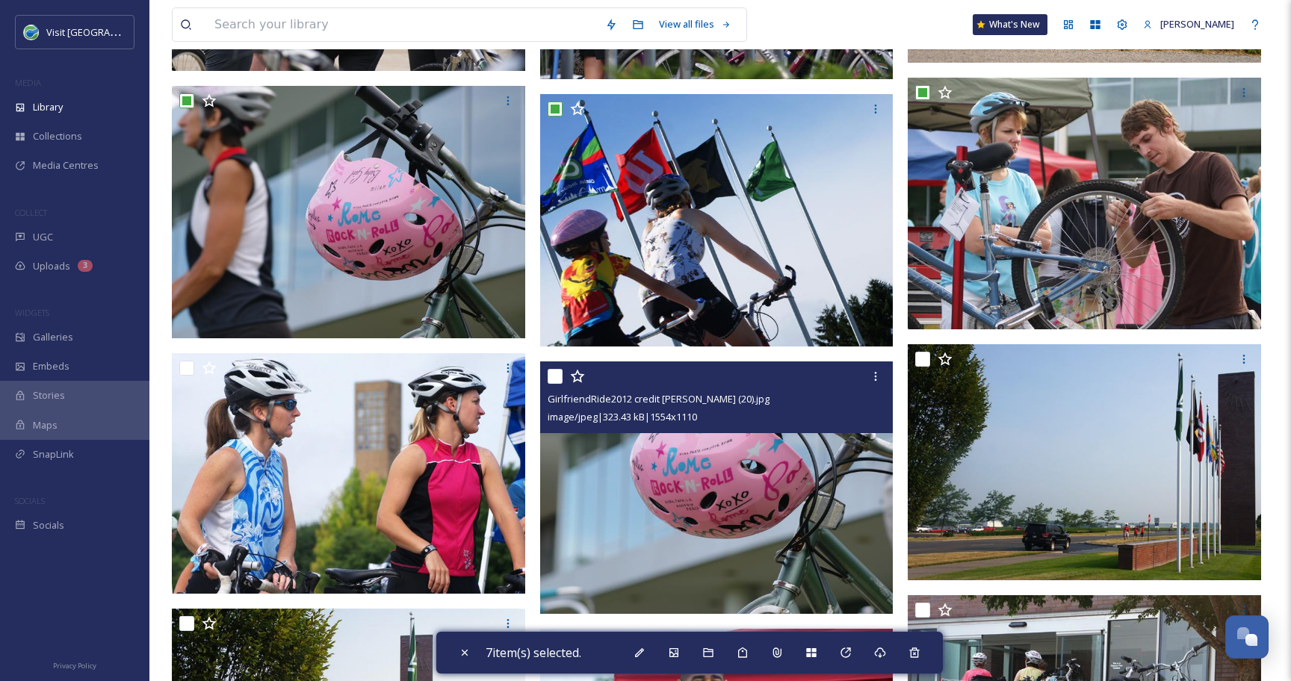
click at [550, 379] on input "checkbox" at bounding box center [554, 376] width 15 height 15
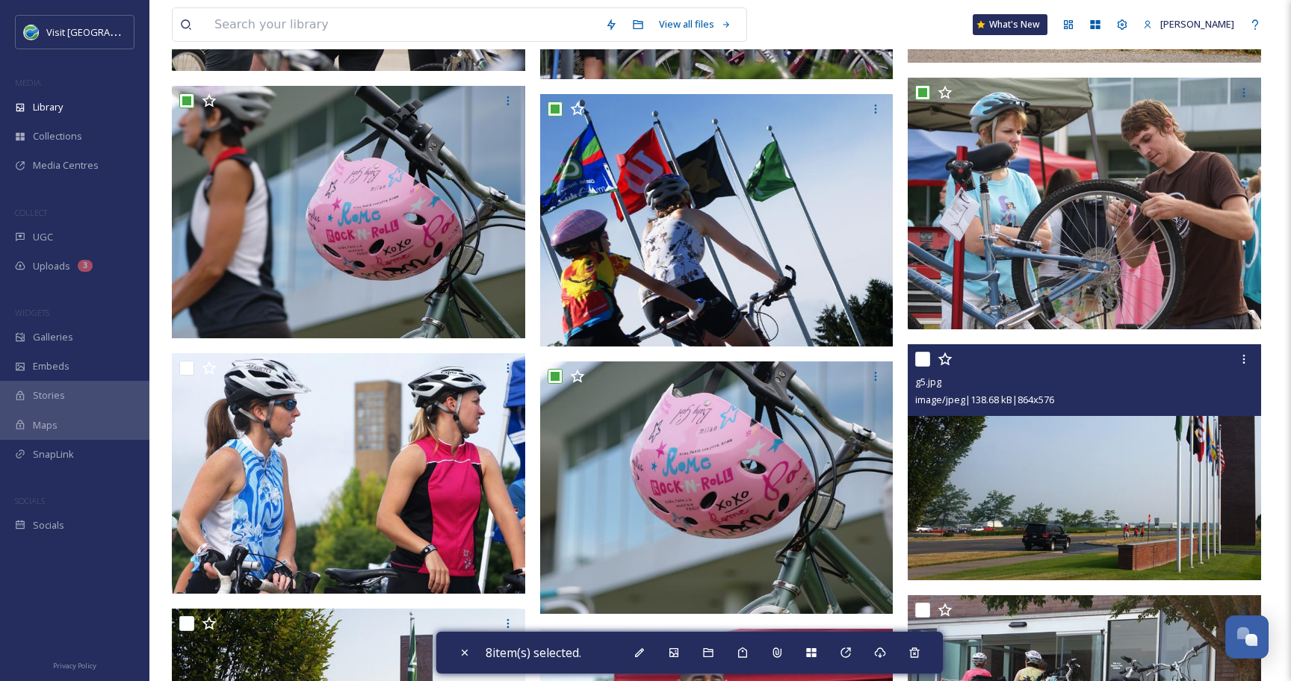
click at [924, 358] on input "checkbox" at bounding box center [922, 359] width 15 height 15
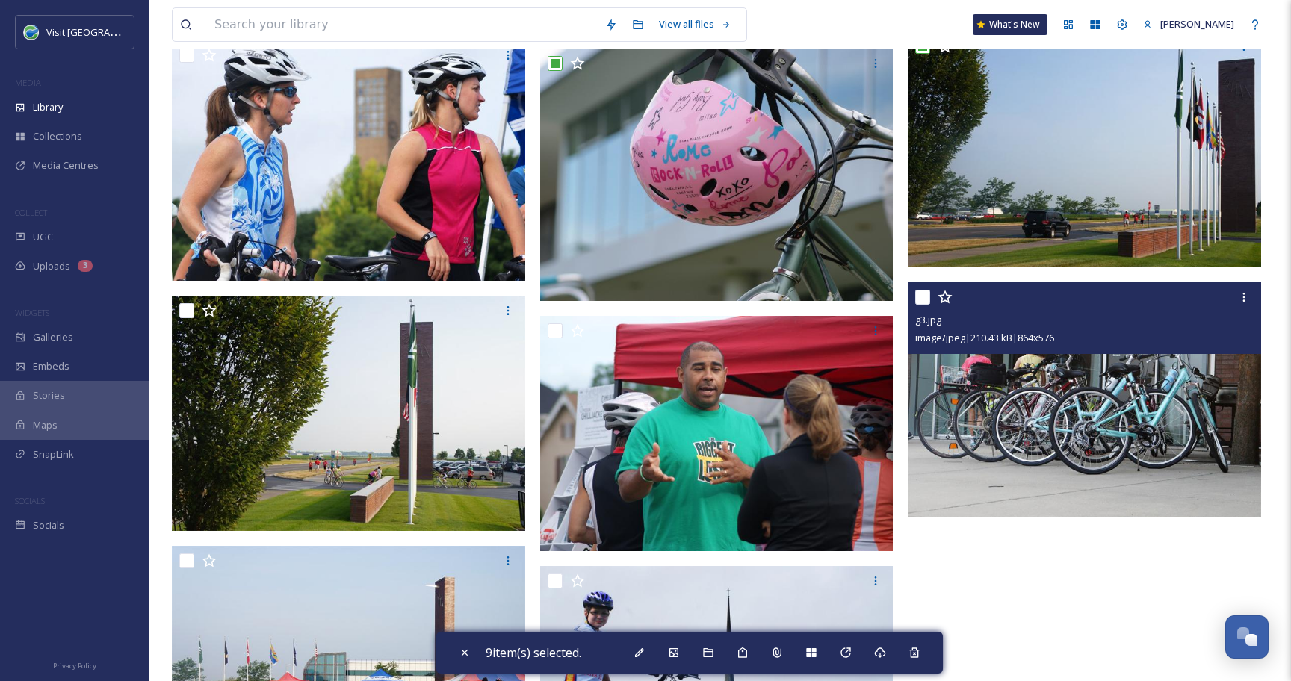
scroll to position [1631, 0]
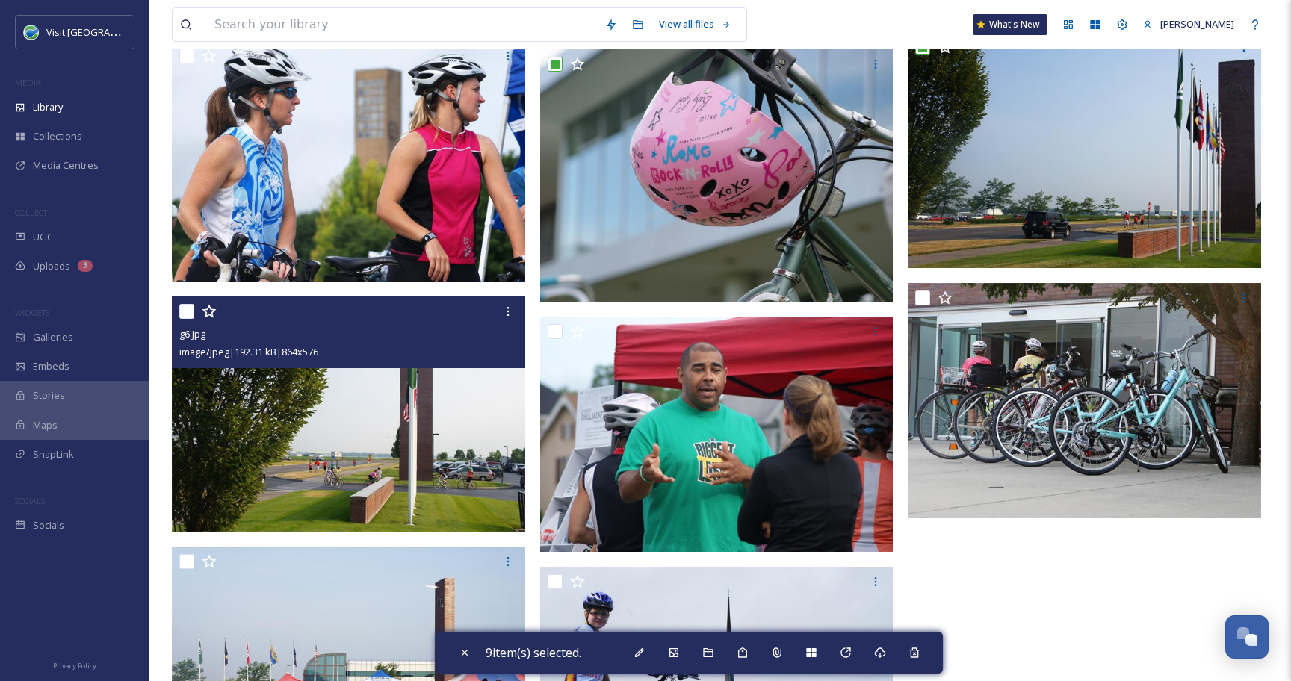
click at [187, 311] on input "checkbox" at bounding box center [186, 311] width 15 height 15
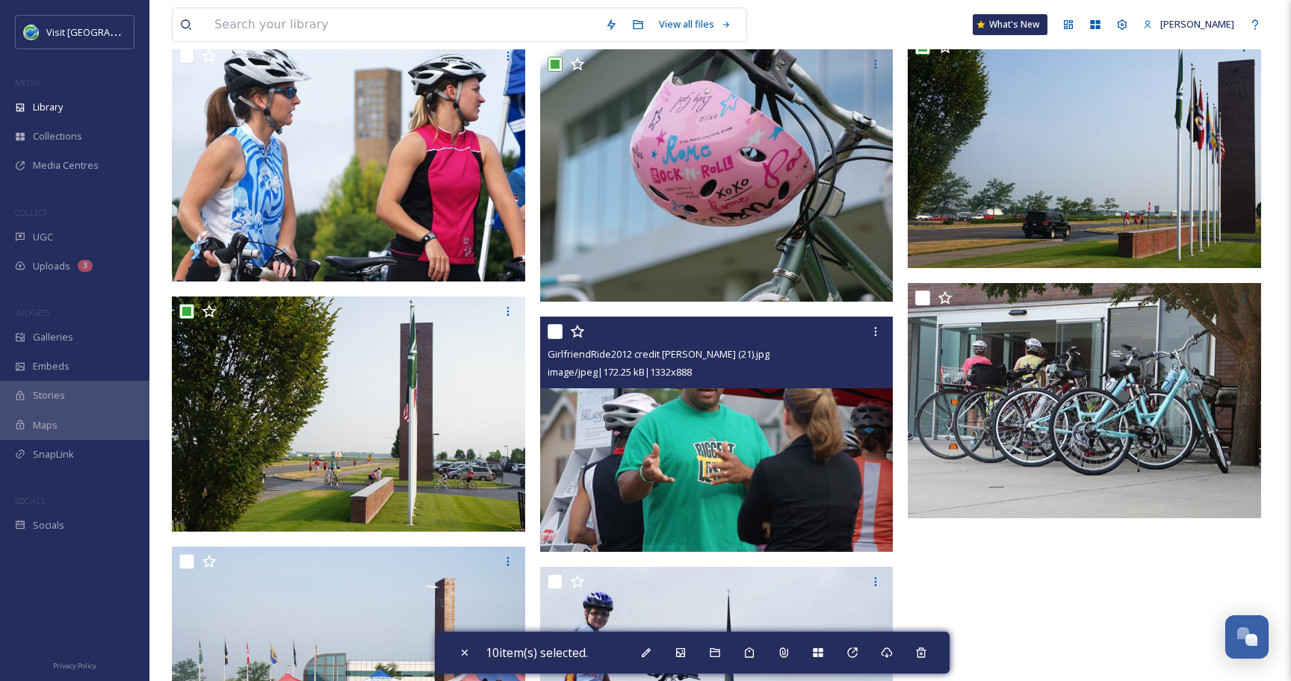
click at [552, 333] on input "checkbox" at bounding box center [554, 331] width 15 height 15
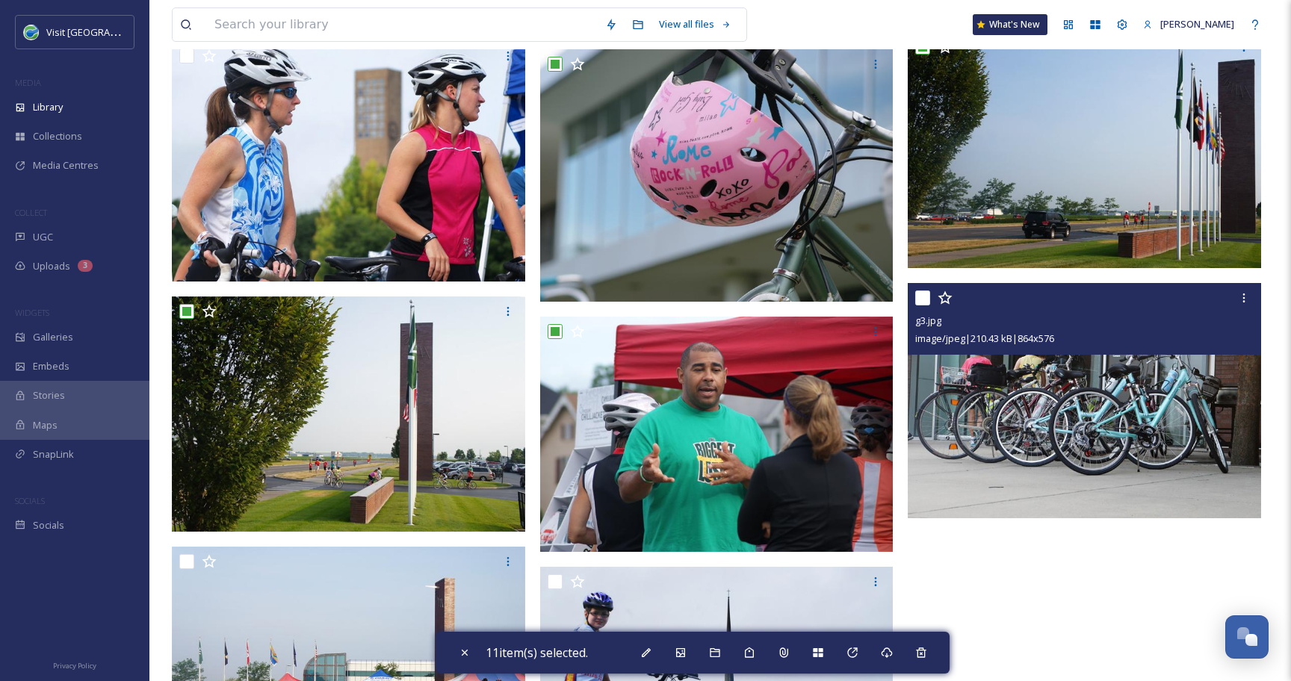
click at [926, 298] on input "checkbox" at bounding box center [922, 298] width 15 height 15
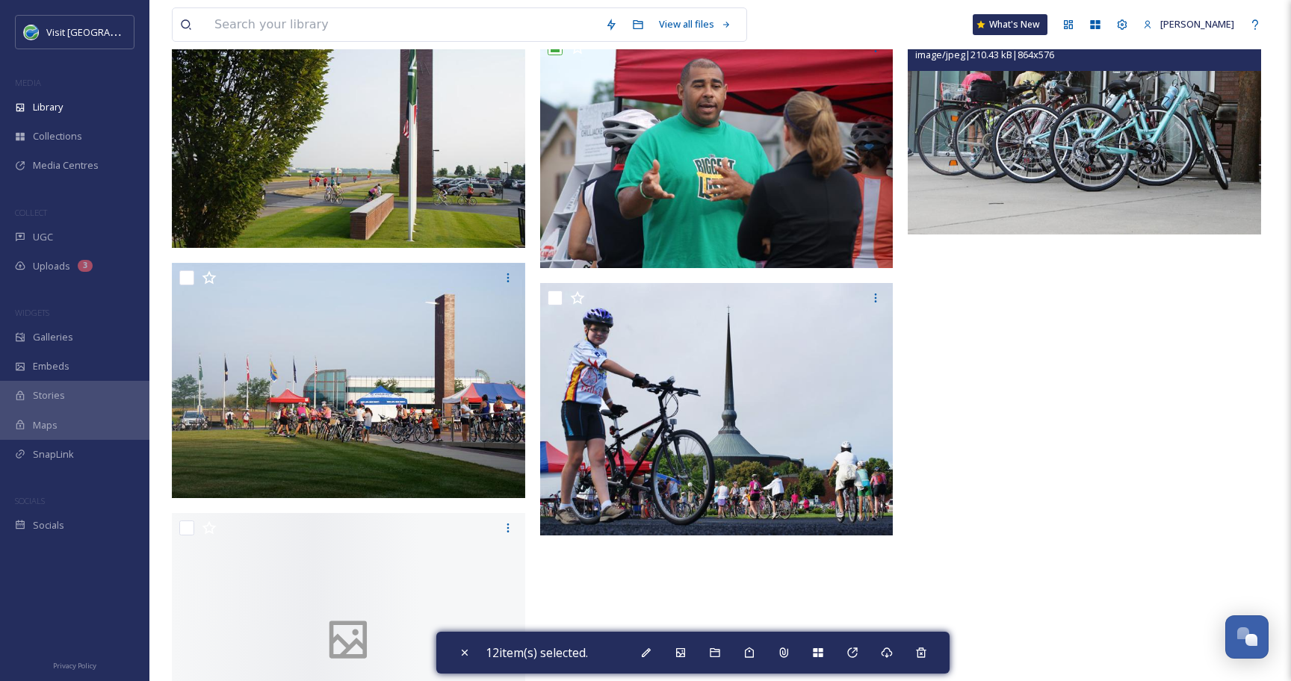
scroll to position [1923, 0]
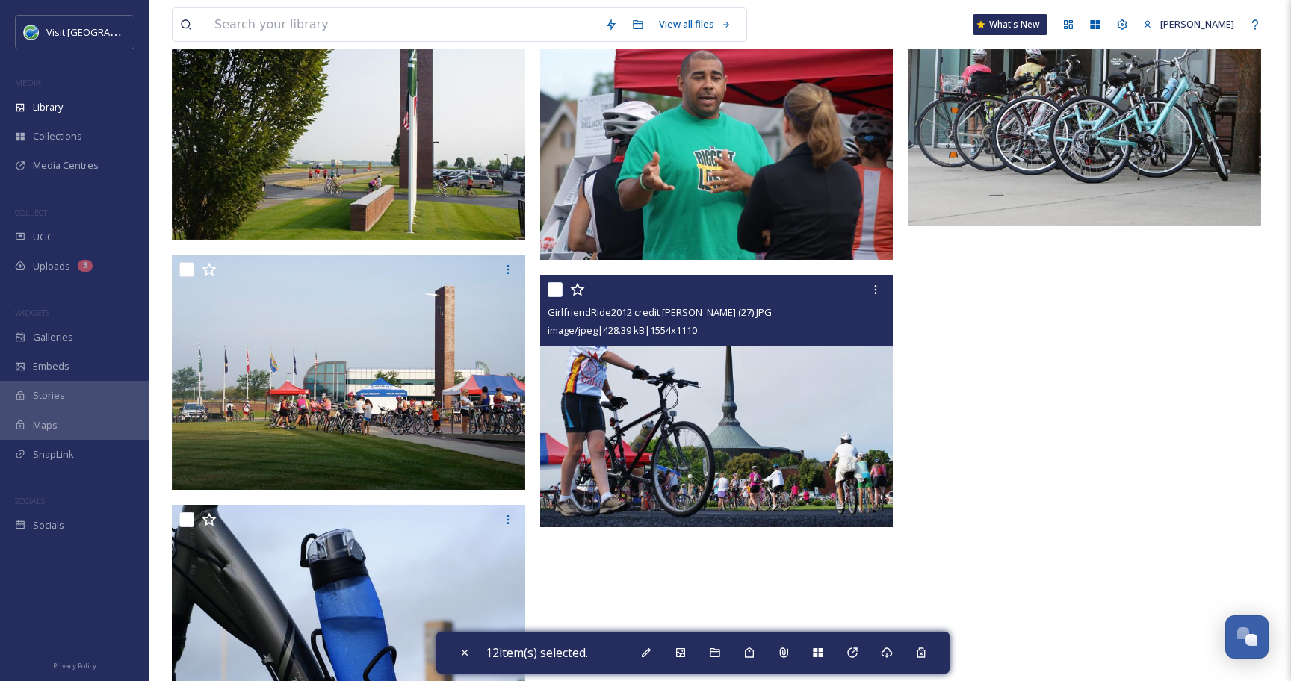
click at [550, 292] on input "checkbox" at bounding box center [554, 289] width 15 height 15
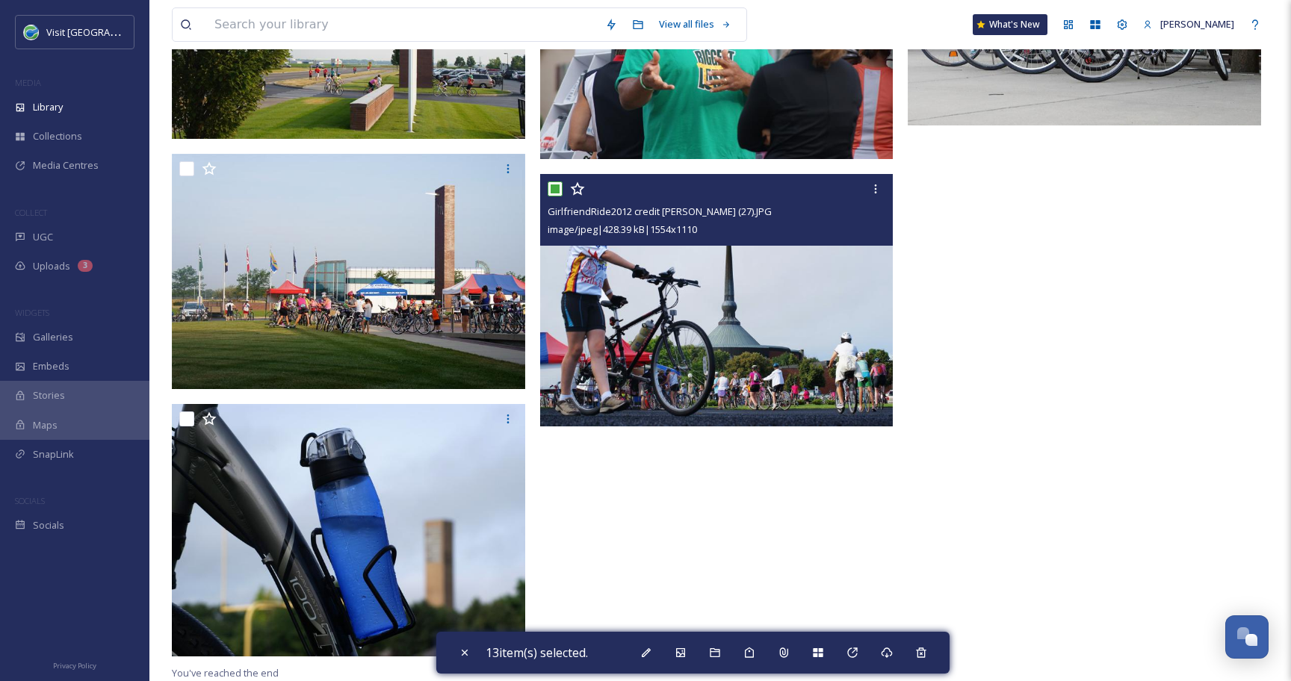
scroll to position [2025, 0]
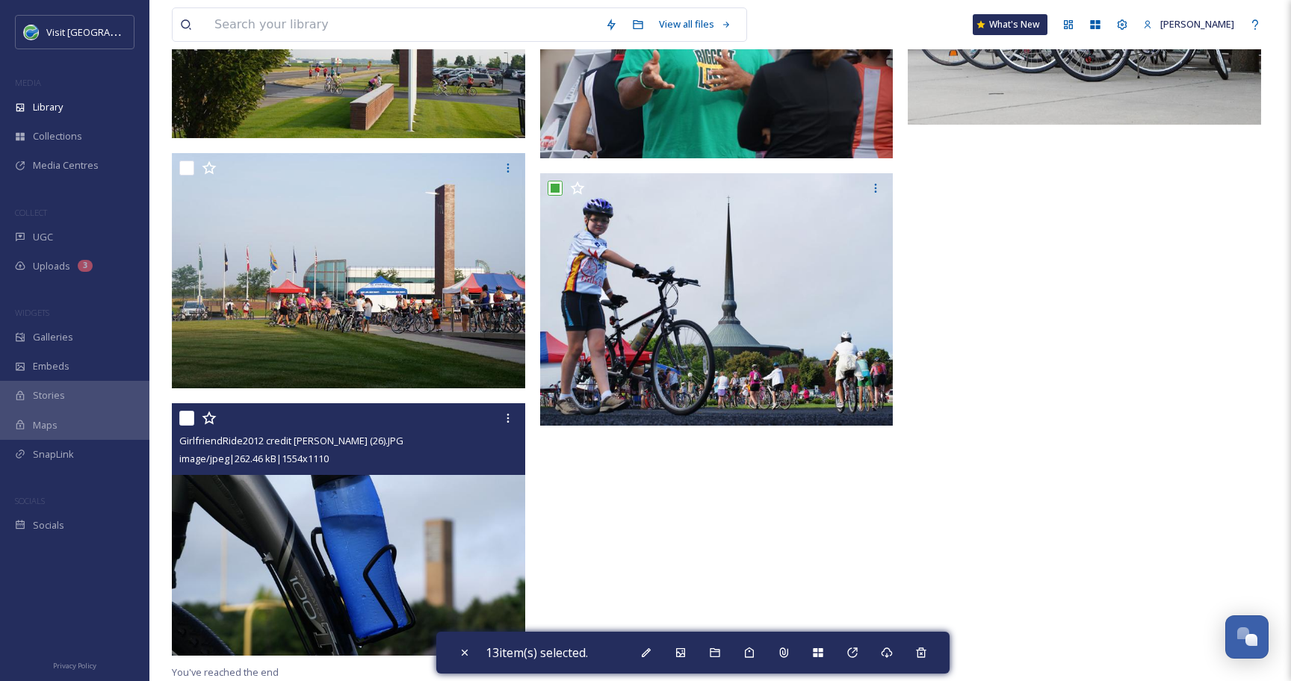
click at [183, 421] on input "checkbox" at bounding box center [186, 418] width 15 height 15
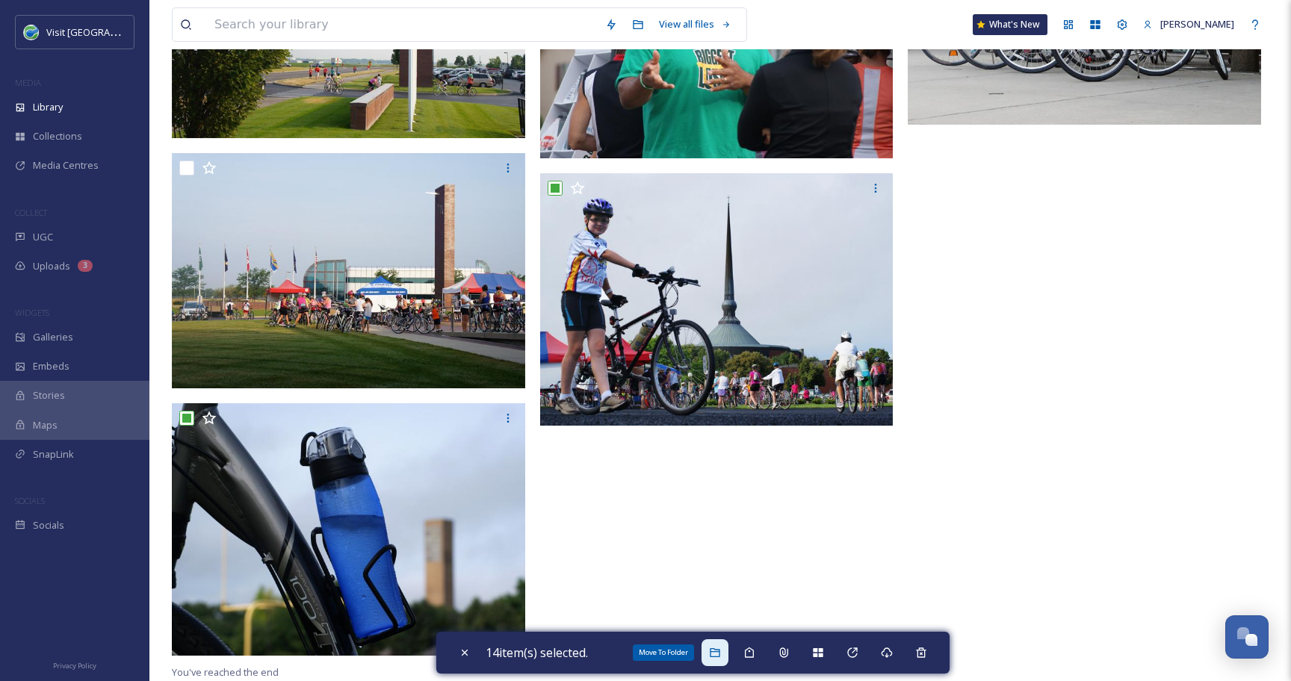
click at [711, 659] on div "Move To Folder" at bounding box center [714, 652] width 27 height 27
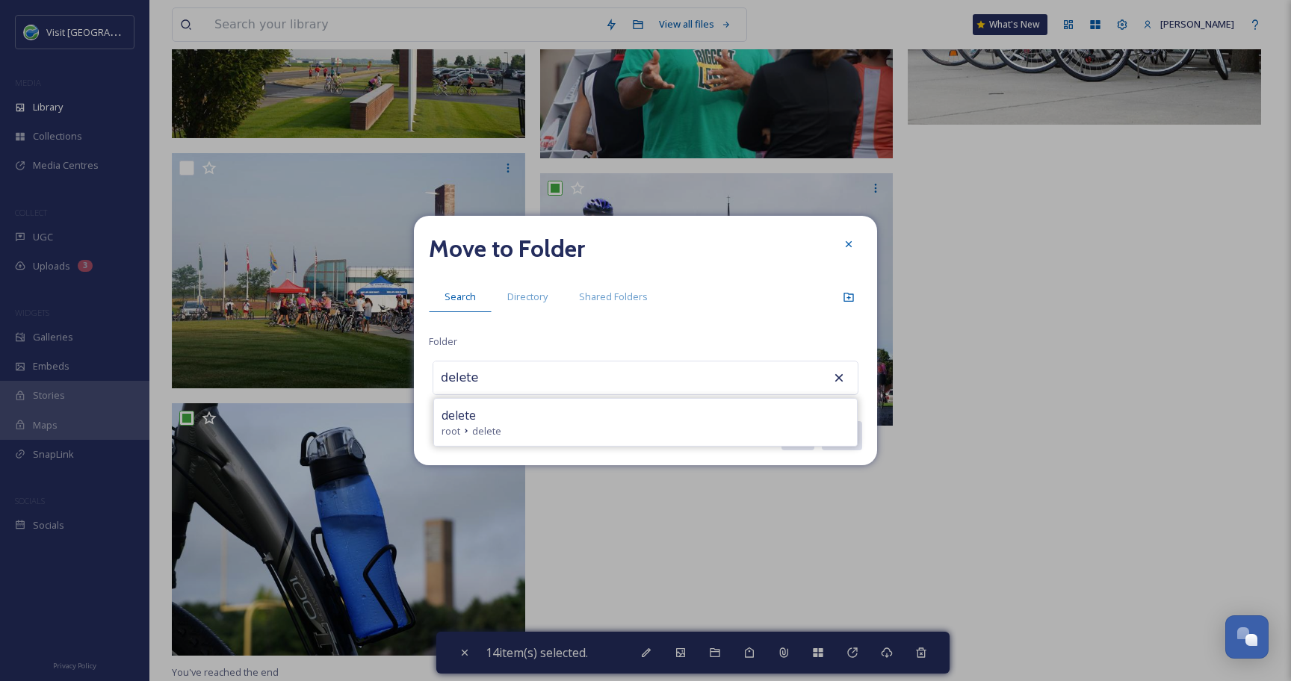
click at [588, 417] on div "delete" at bounding box center [645, 415] width 408 height 18
click at [848, 434] on button "Move" at bounding box center [841, 435] width 42 height 31
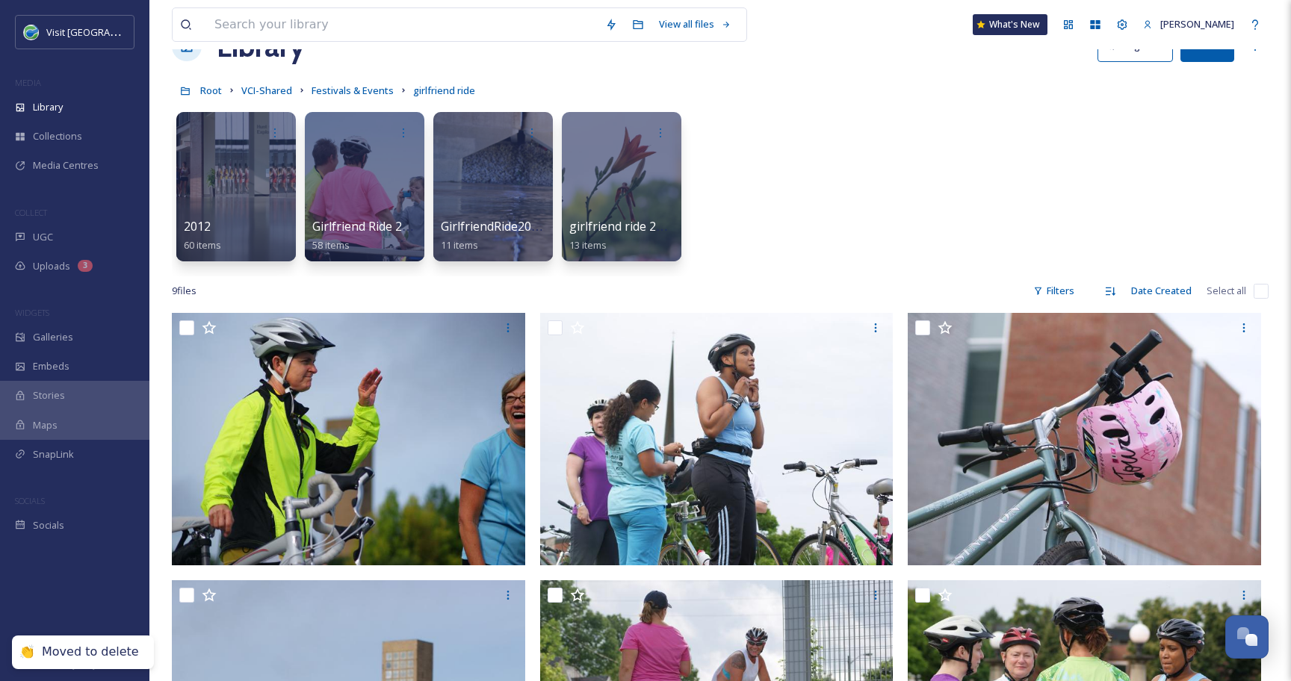
scroll to position [0, 0]
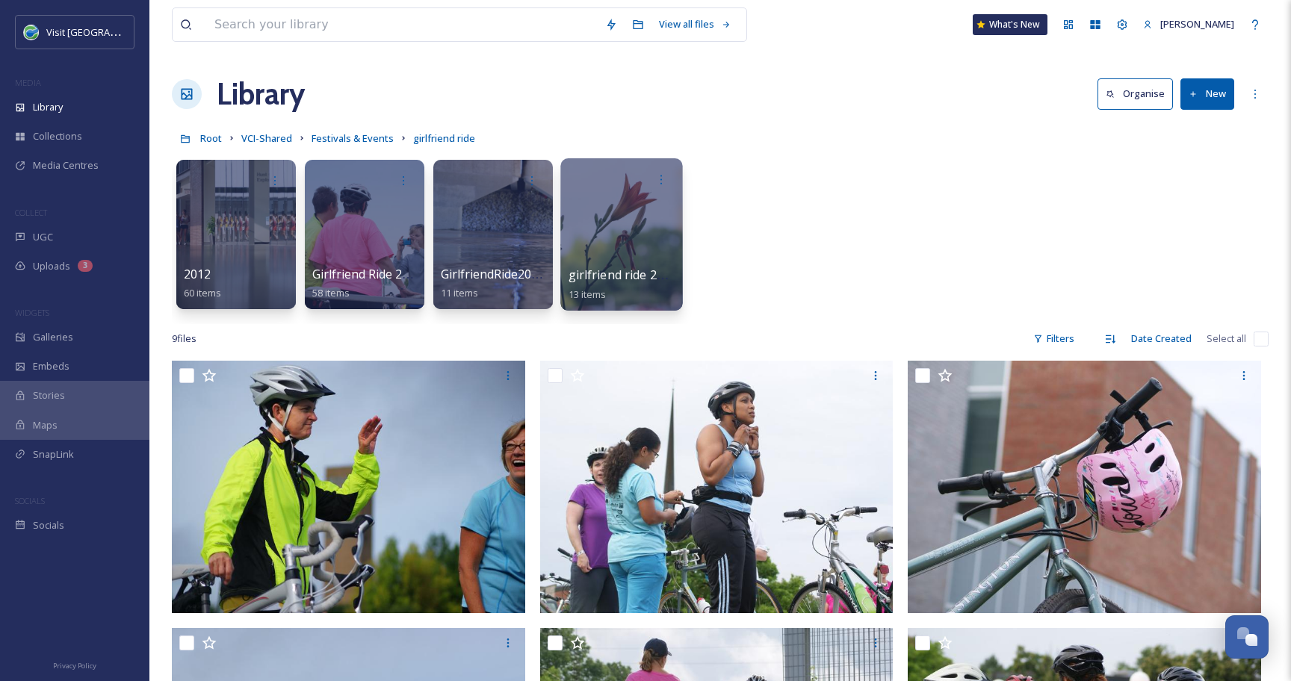
click at [591, 234] on div at bounding box center [621, 234] width 122 height 152
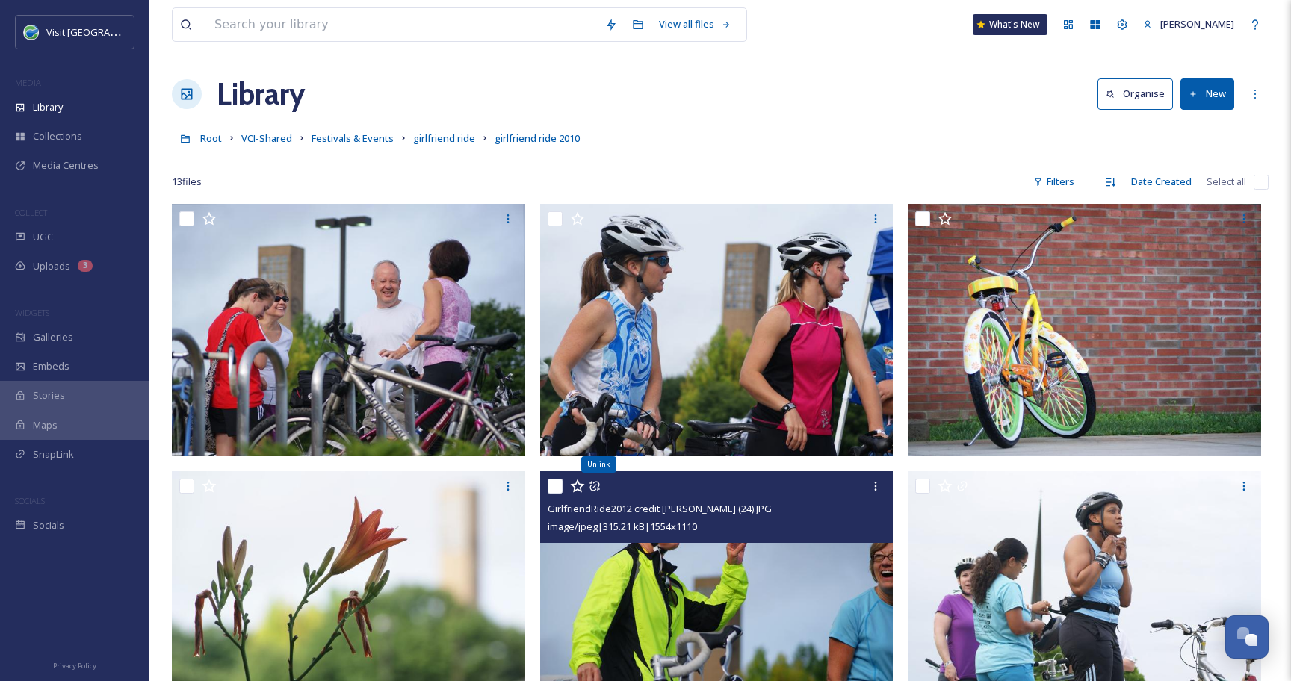
click at [593, 487] on icon at bounding box center [594, 486] width 10 height 10
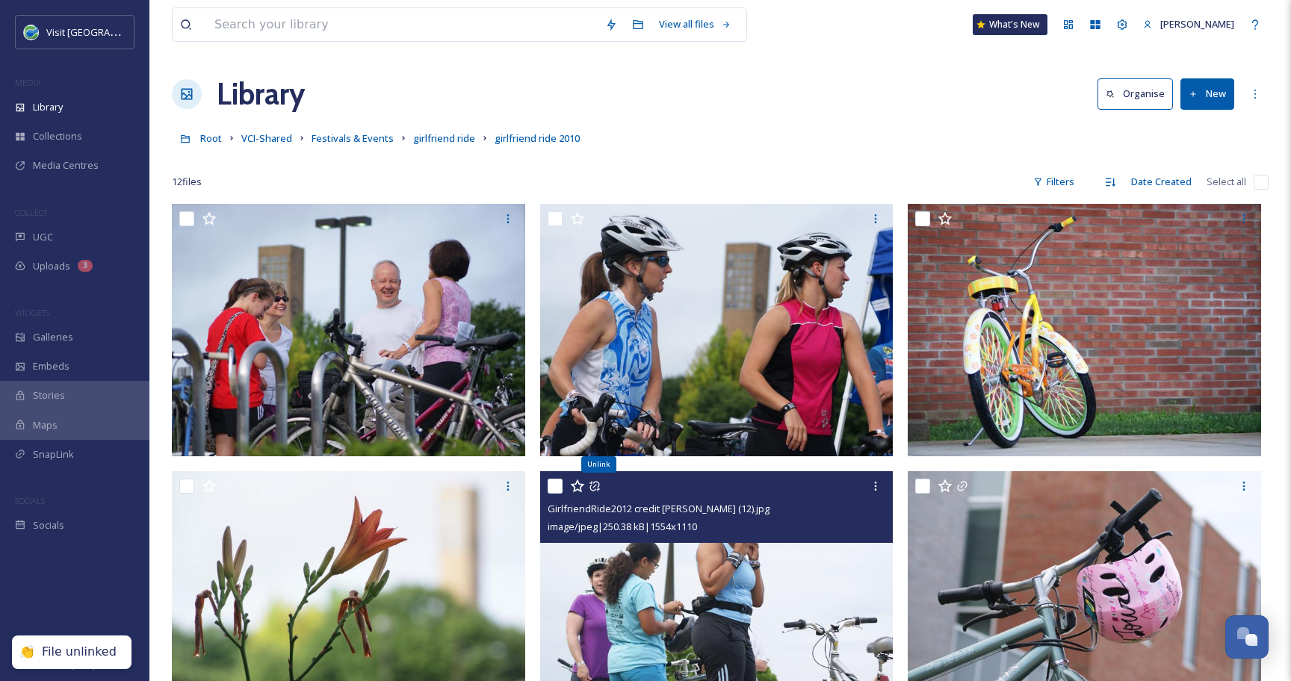
click at [593, 487] on icon at bounding box center [594, 486] width 10 height 10
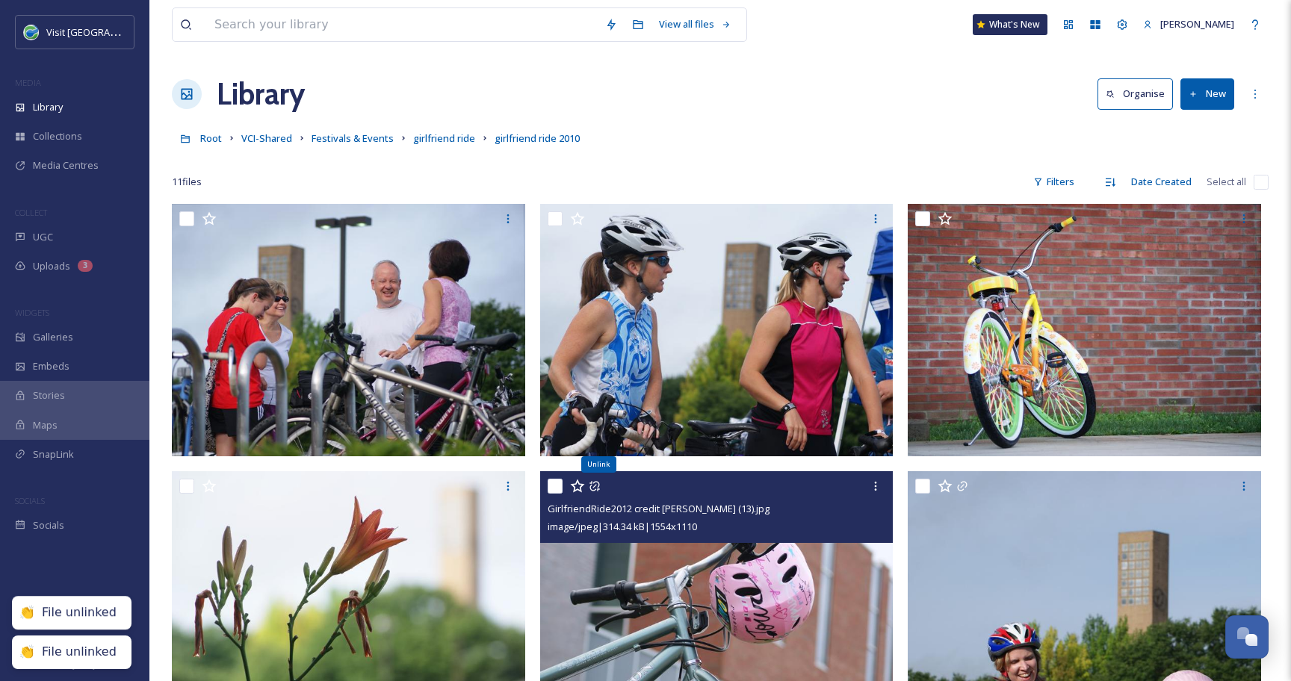
click at [593, 487] on icon at bounding box center [594, 486] width 10 height 10
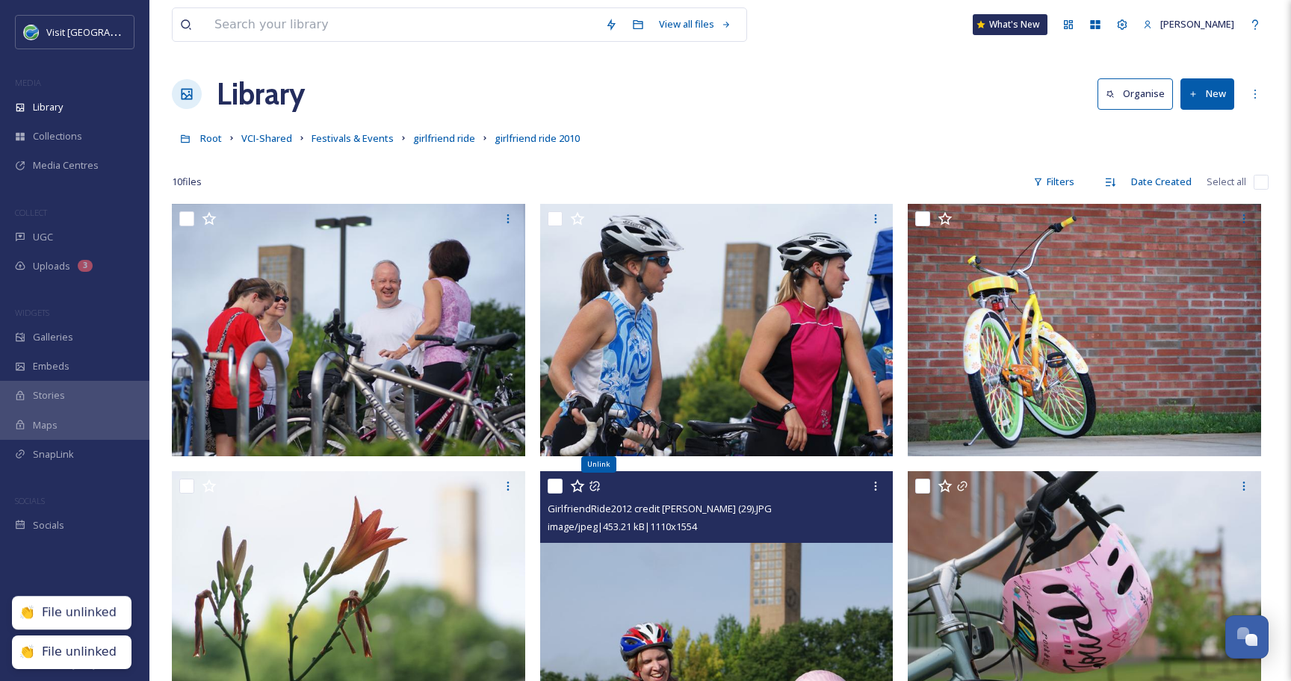
click at [593, 487] on icon at bounding box center [594, 486] width 10 height 10
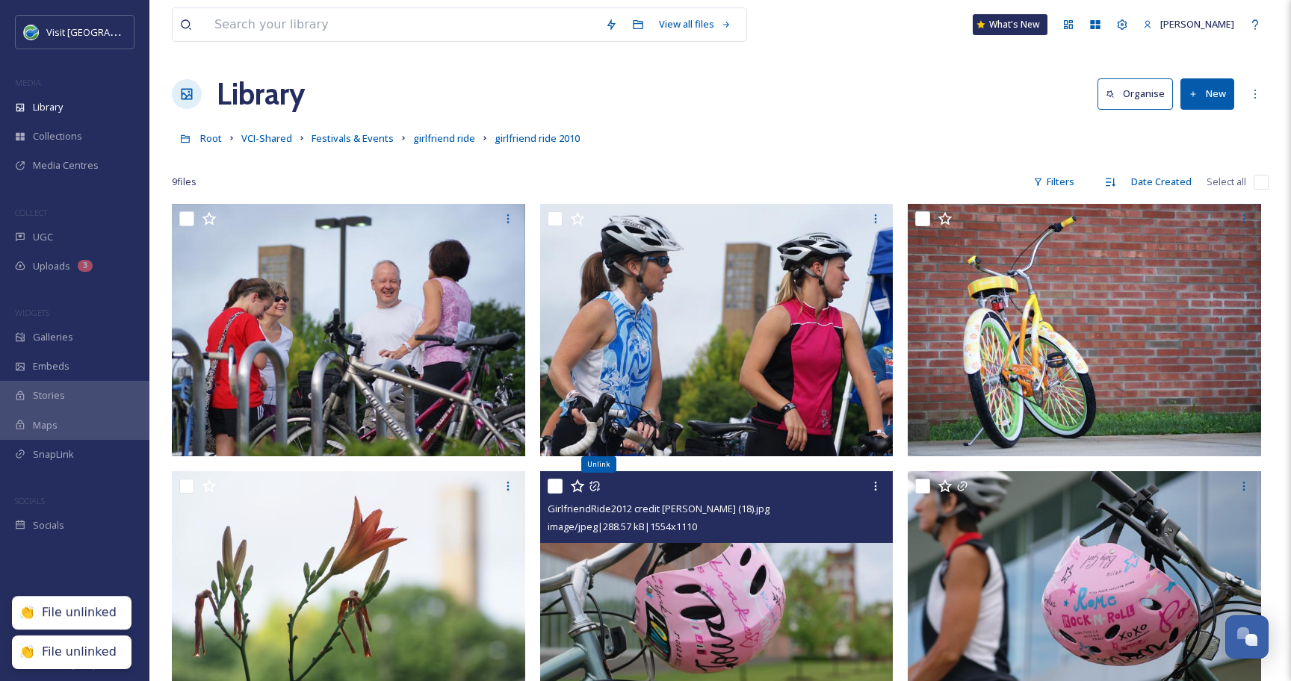
click at [593, 487] on icon at bounding box center [594, 486] width 10 height 10
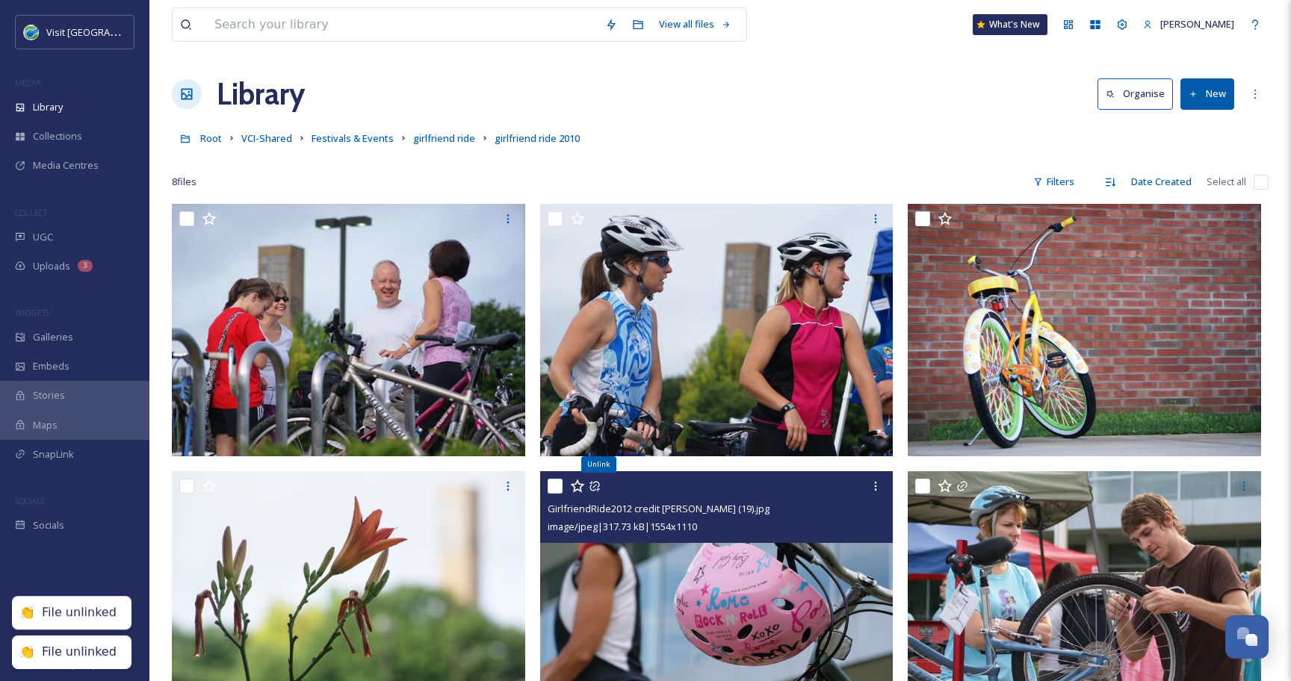
click at [593, 487] on icon at bounding box center [594, 486] width 10 height 10
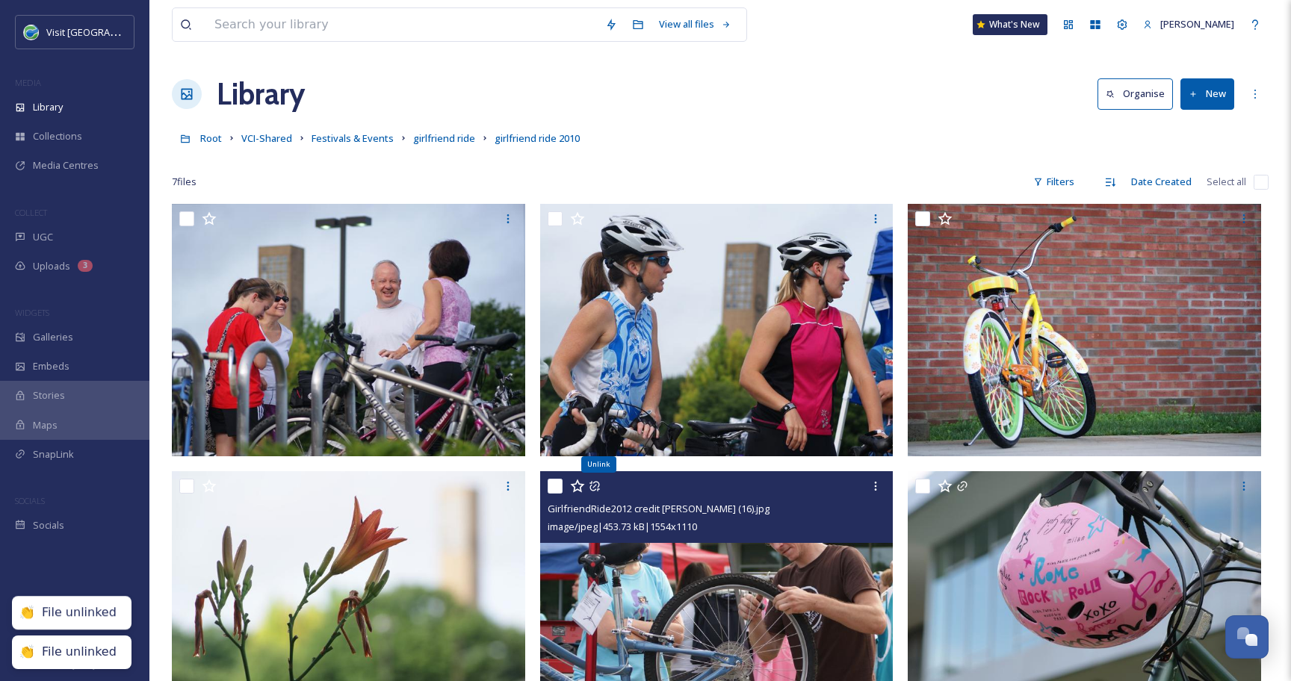
click at [593, 487] on icon at bounding box center [594, 486] width 10 height 10
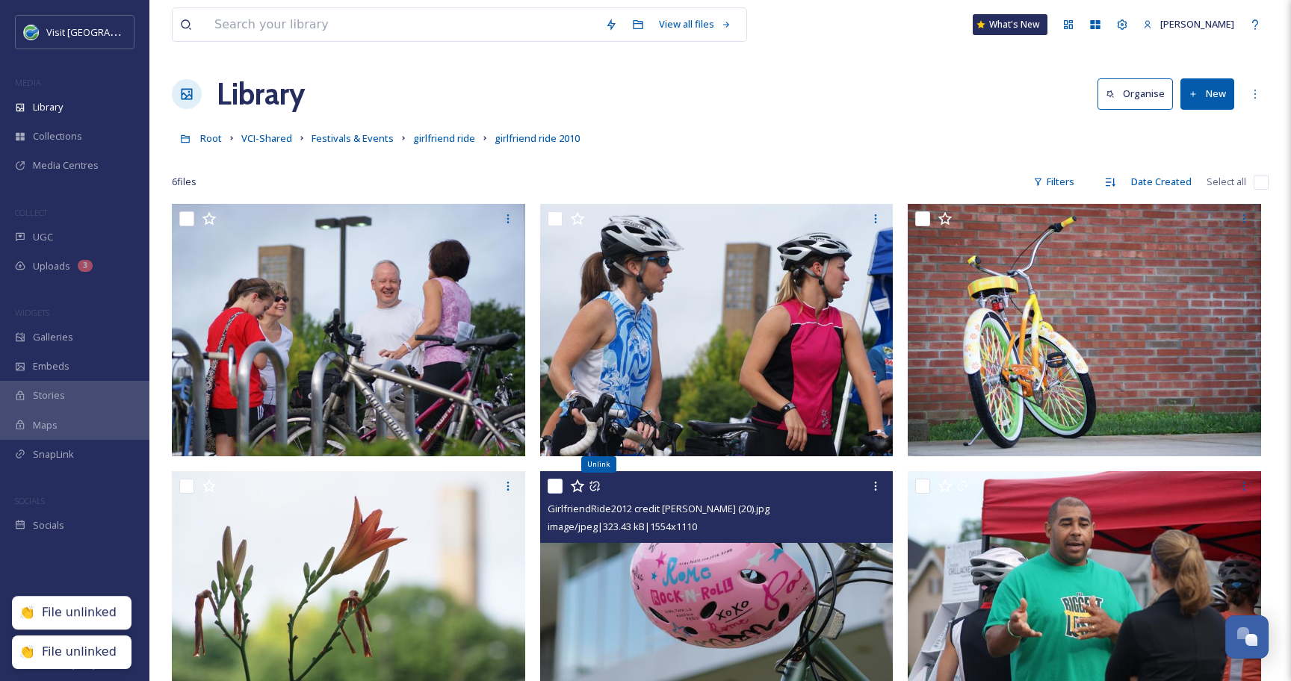
click at [593, 487] on icon at bounding box center [594, 486] width 10 height 10
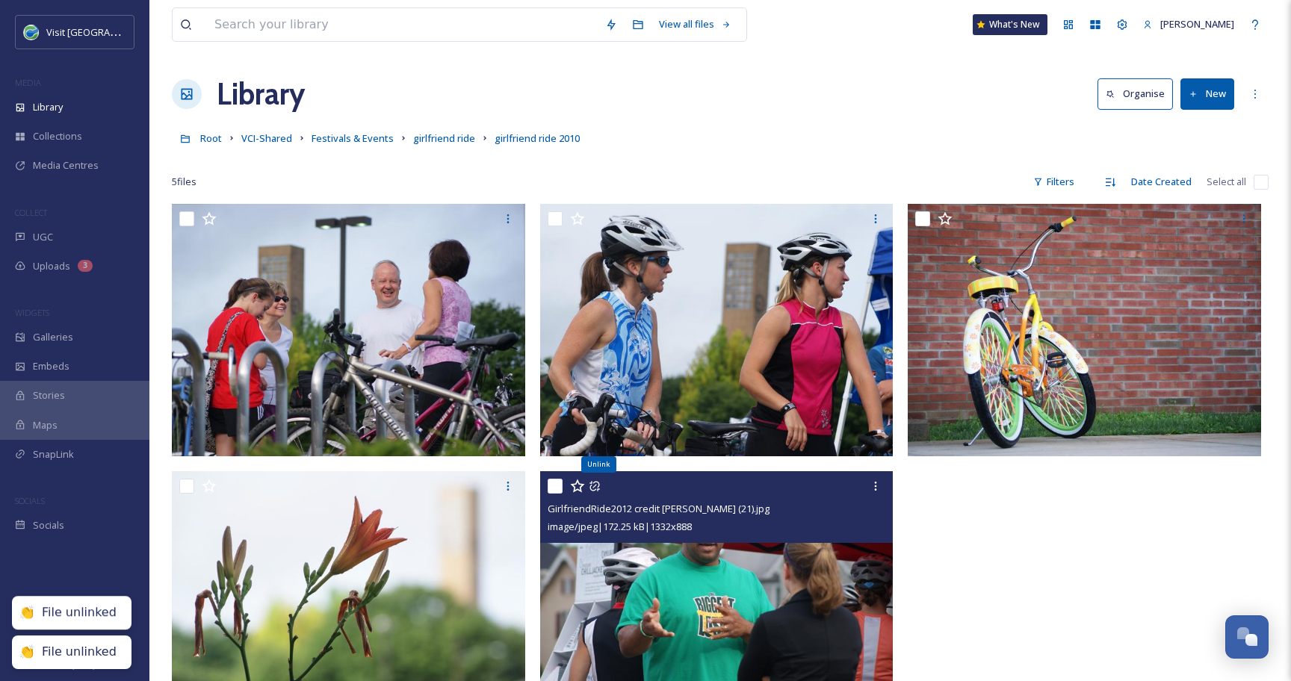
click at [593, 487] on icon at bounding box center [594, 486] width 10 height 10
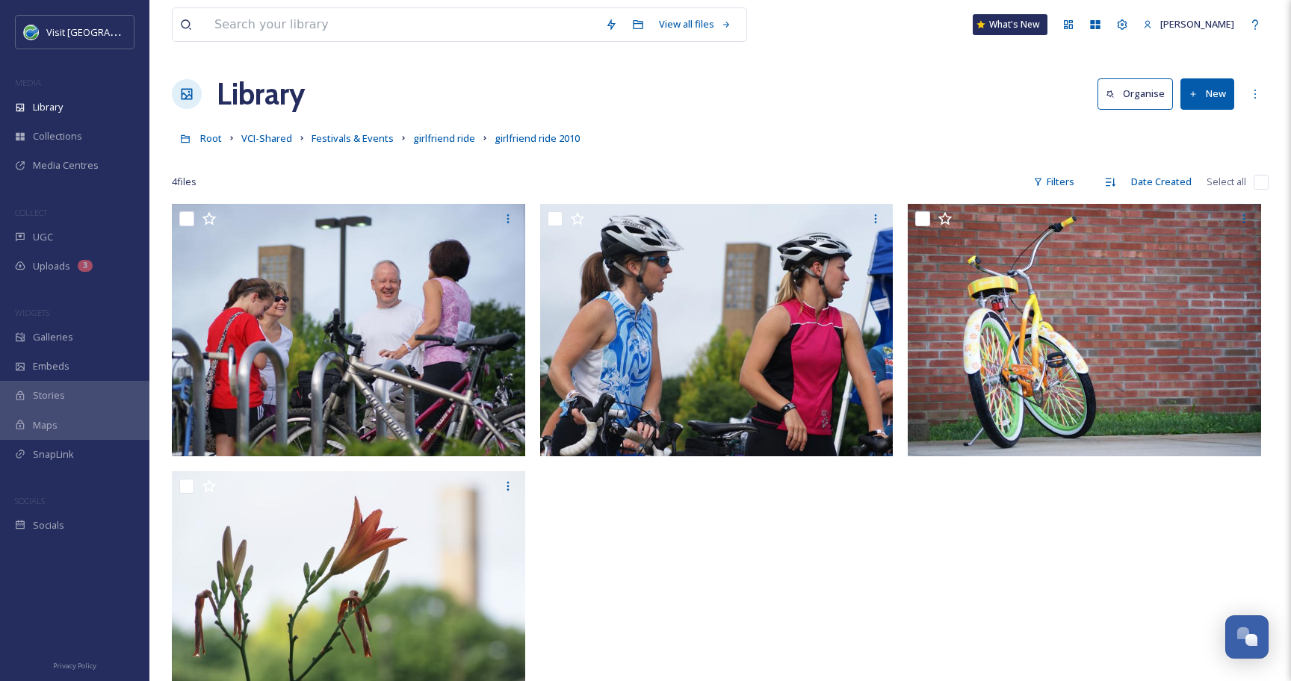
click at [1260, 186] on input "checkbox" at bounding box center [1260, 182] width 15 height 15
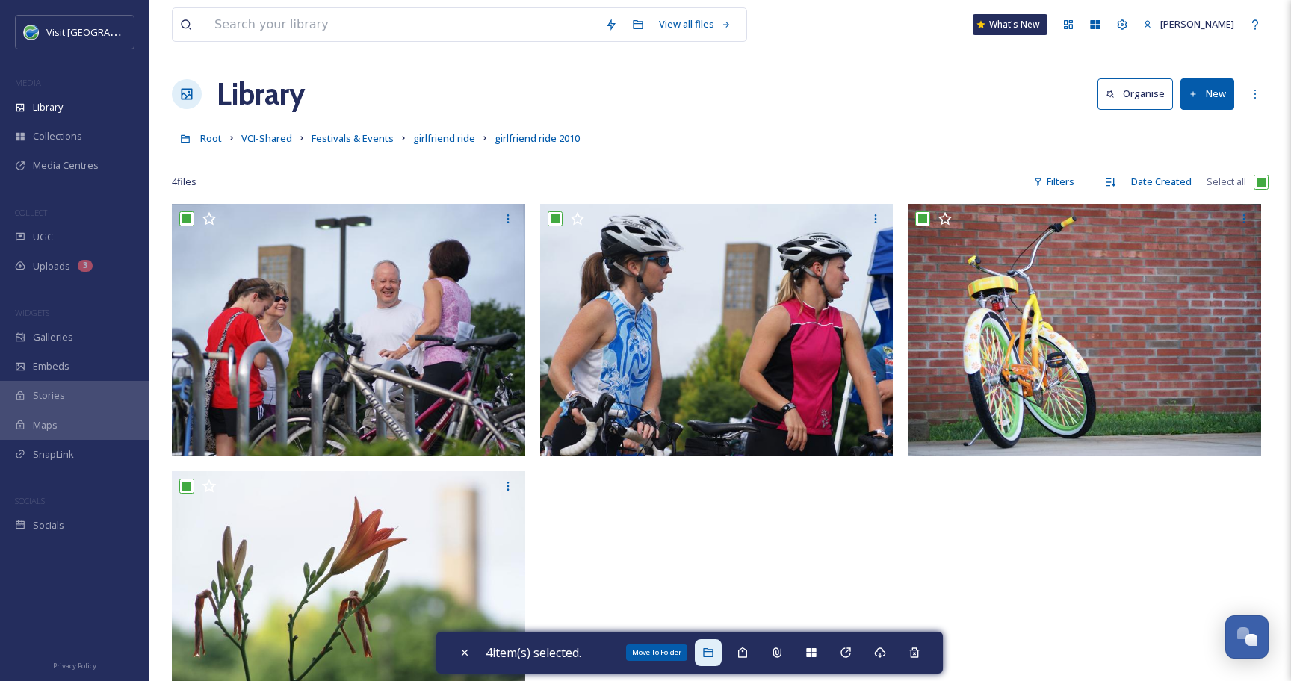
click at [719, 655] on div "Move To Folder" at bounding box center [708, 652] width 27 height 27
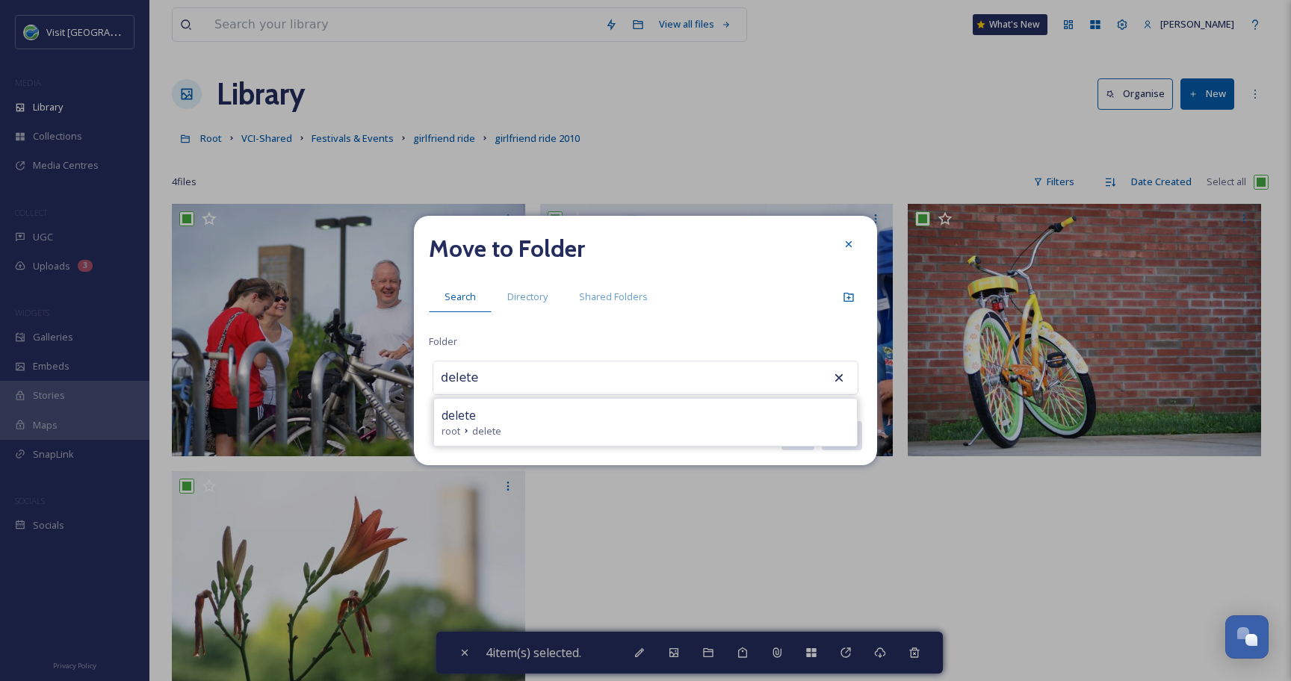
click at [496, 429] on span "delete" at bounding box center [486, 431] width 29 height 14
click at [845, 427] on button "Move" at bounding box center [841, 435] width 42 height 31
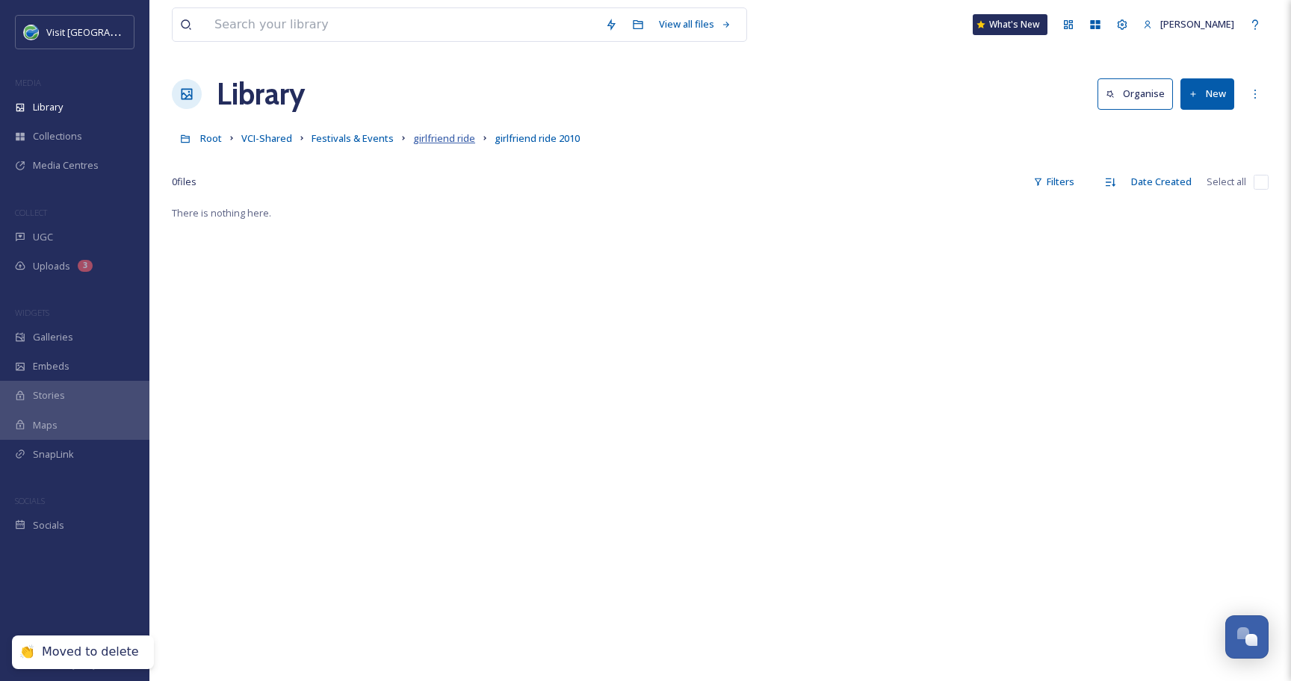
click at [437, 140] on span "girlfriend ride" at bounding box center [444, 137] width 62 height 13
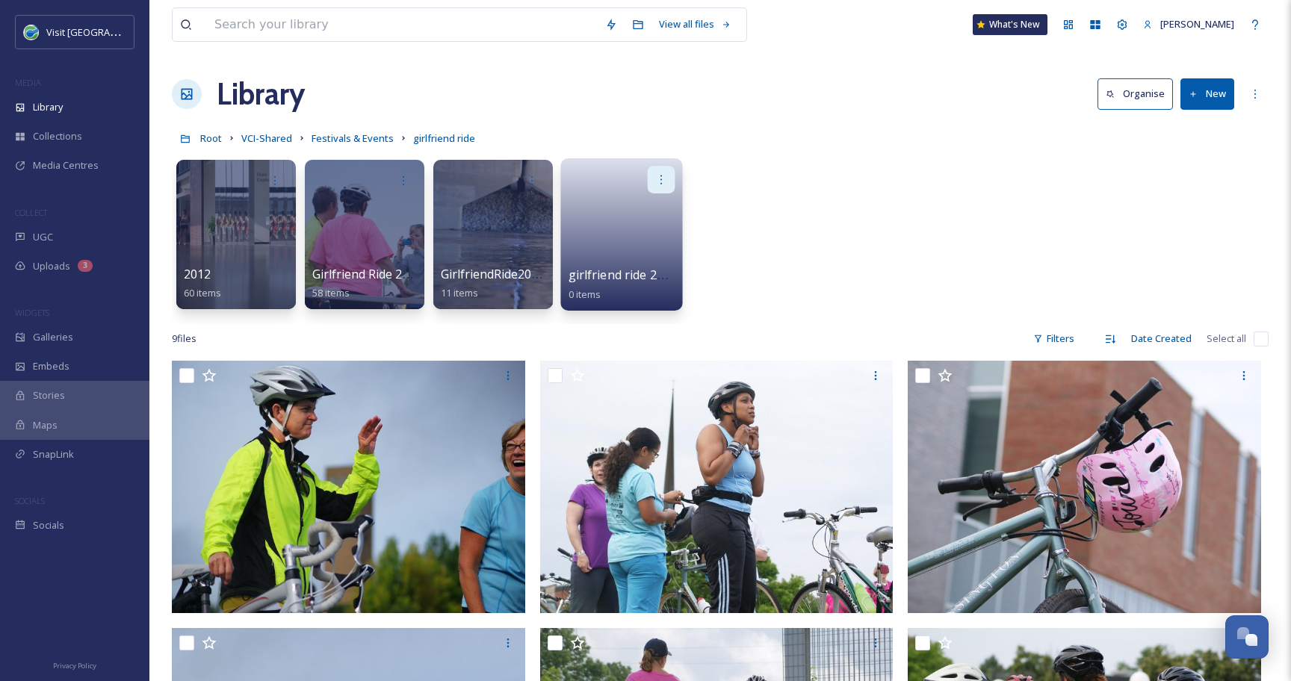
click at [665, 177] on icon at bounding box center [661, 179] width 12 height 12
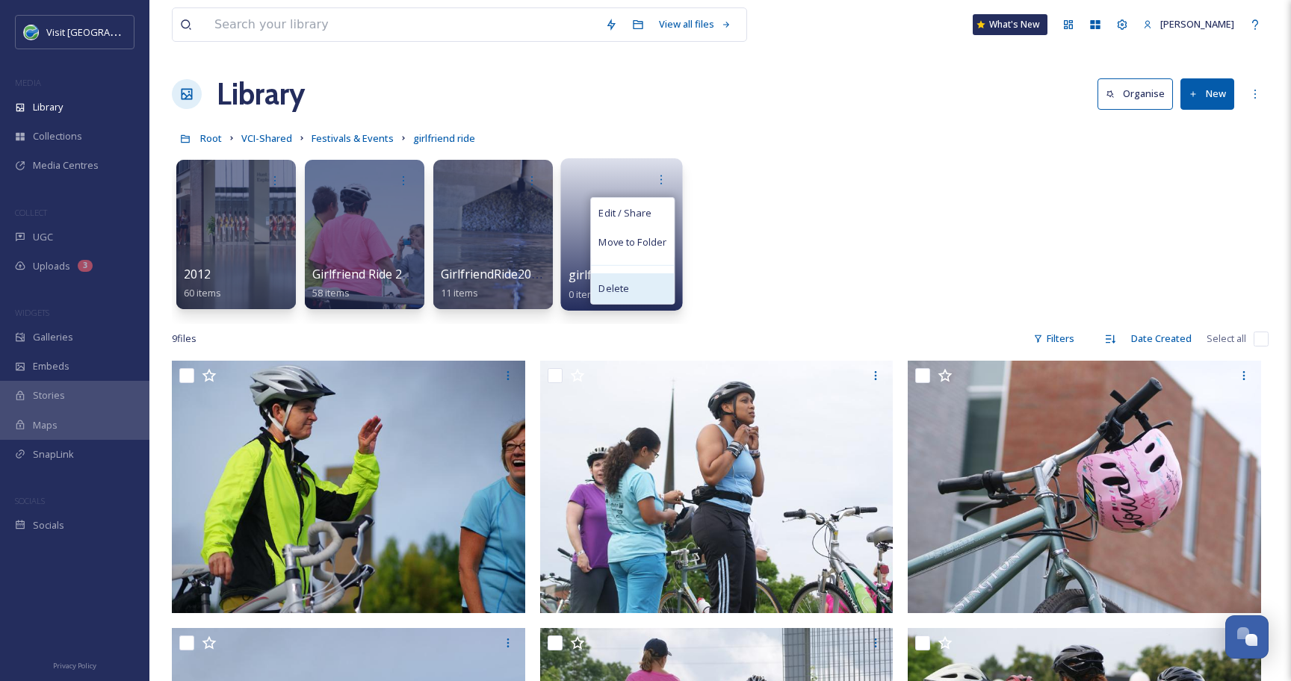
click at [611, 296] on div "Delete" at bounding box center [632, 288] width 83 height 30
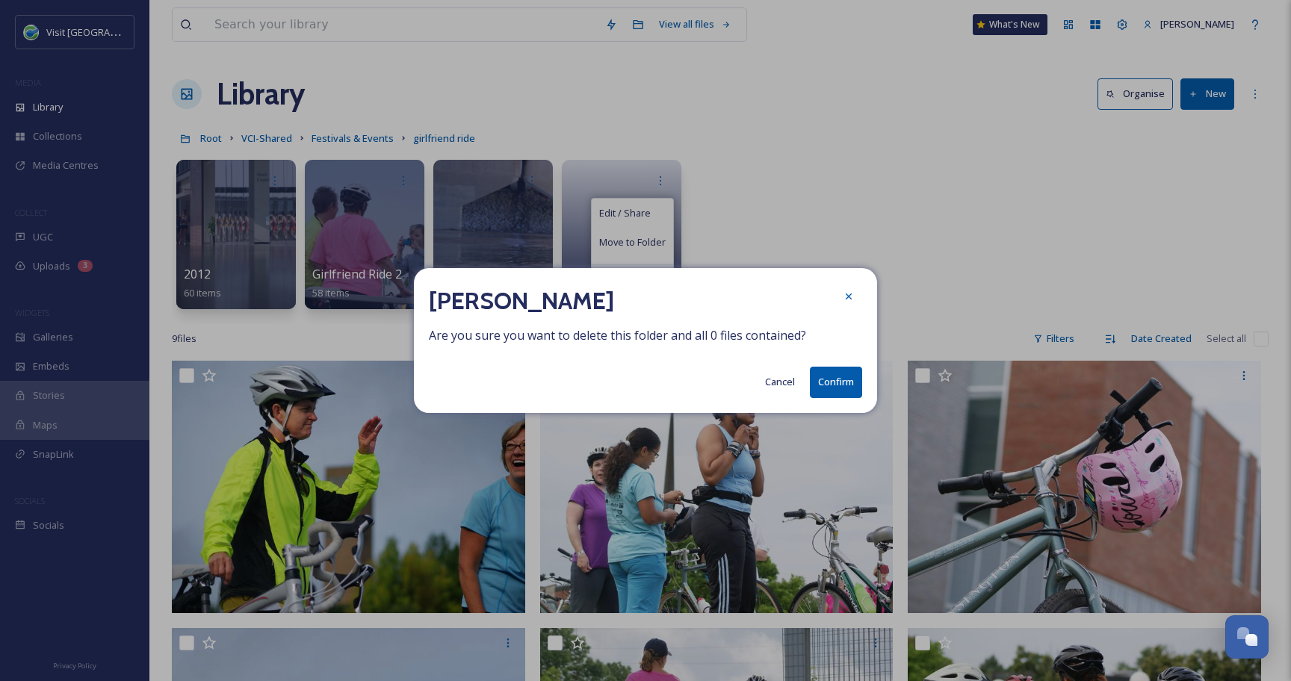
click at [841, 385] on button "Confirm" at bounding box center [836, 382] width 52 height 31
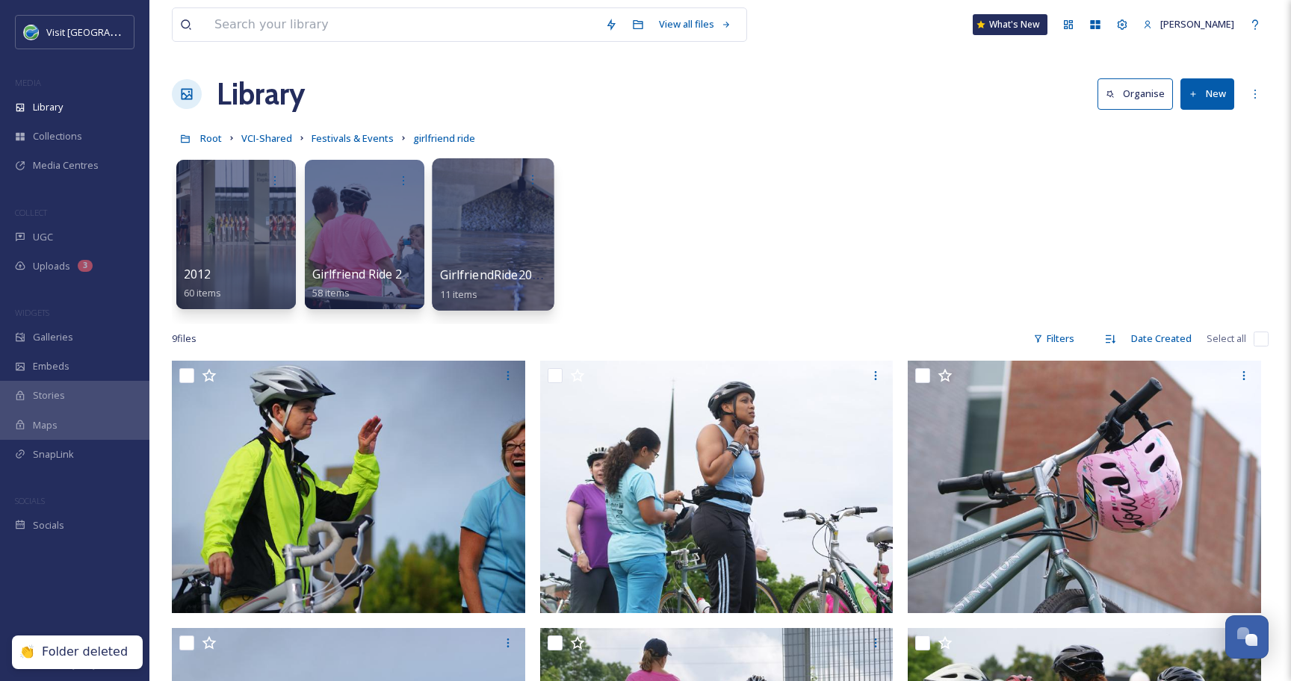
click at [521, 219] on div at bounding box center [493, 234] width 122 height 152
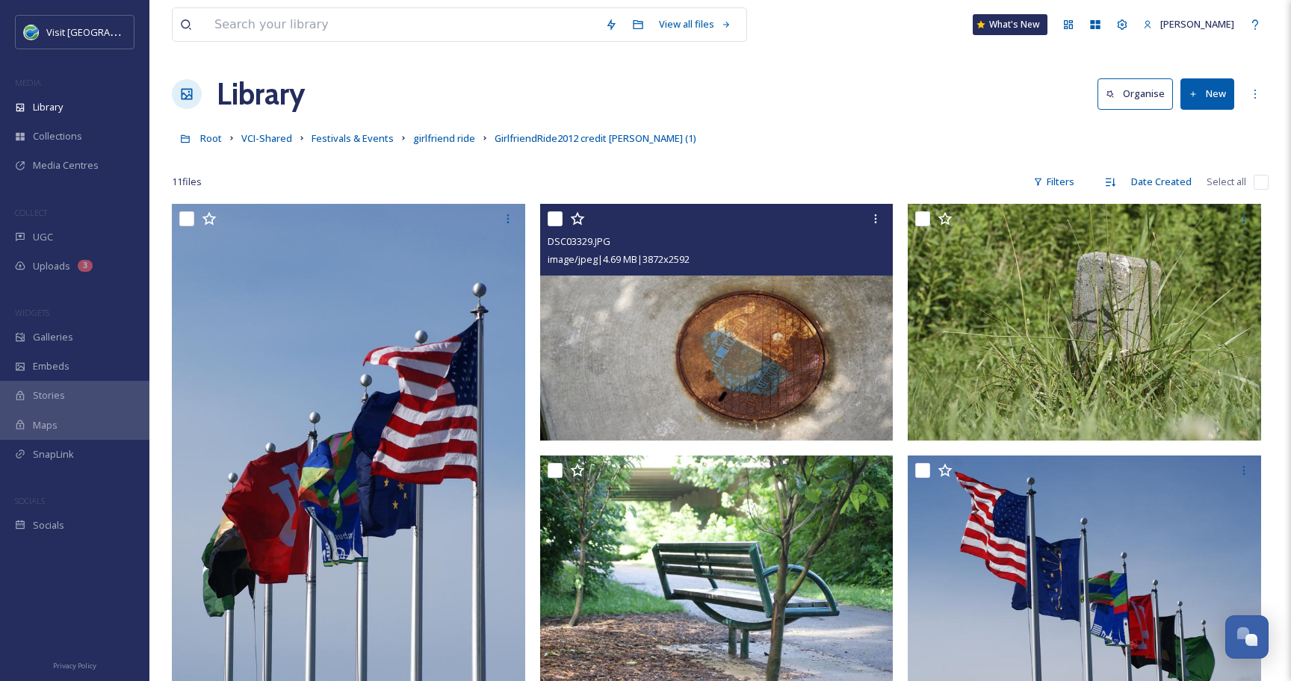
click at [559, 221] on input "checkbox" at bounding box center [554, 218] width 15 height 15
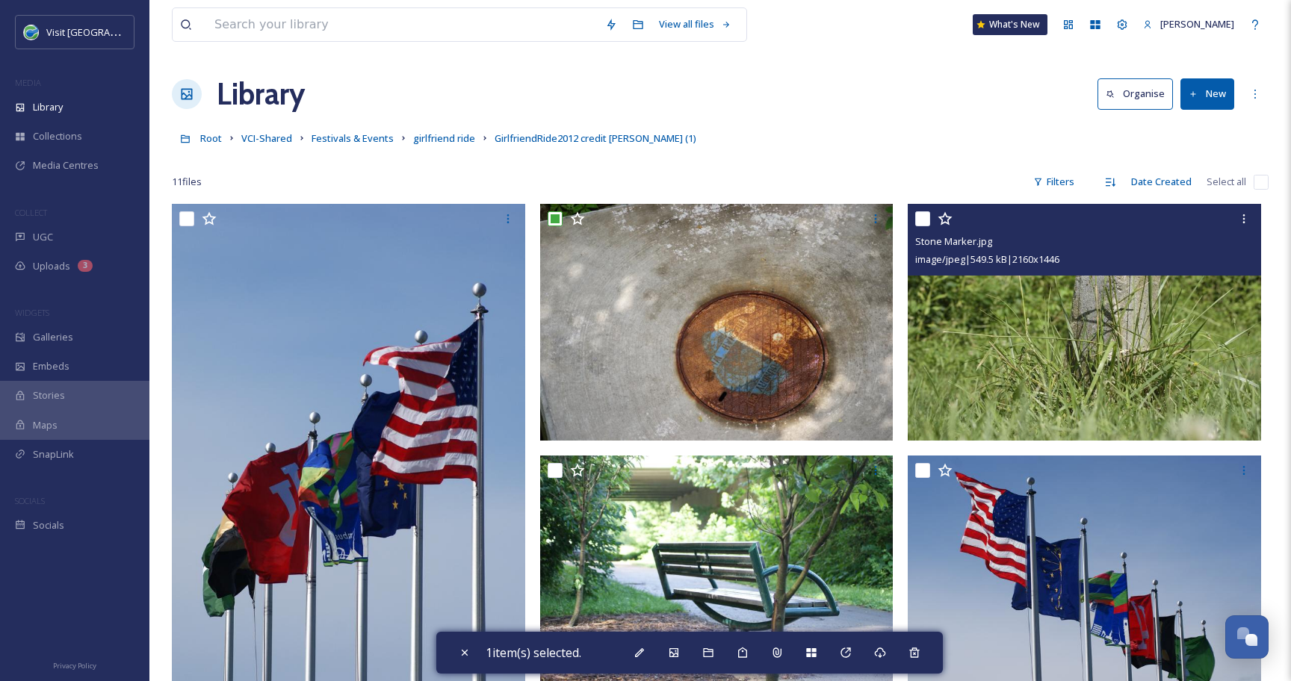
click at [919, 222] on input "checkbox" at bounding box center [922, 218] width 15 height 15
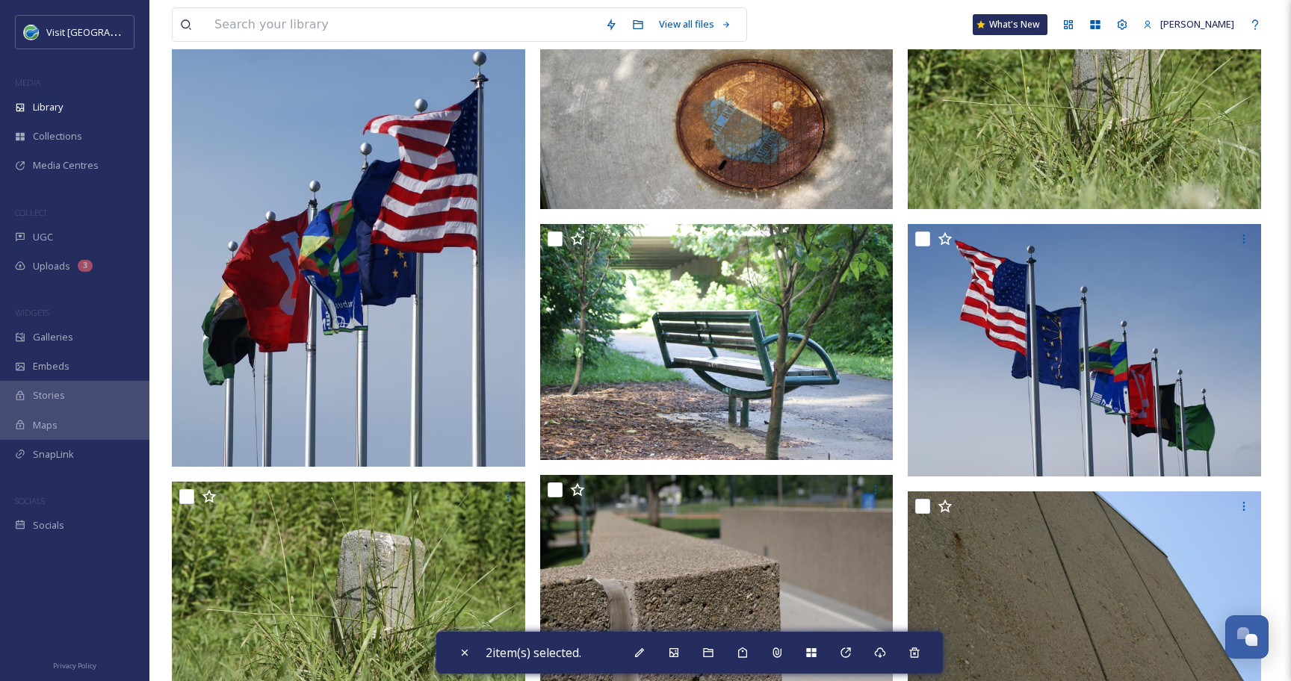
scroll to position [248, 0]
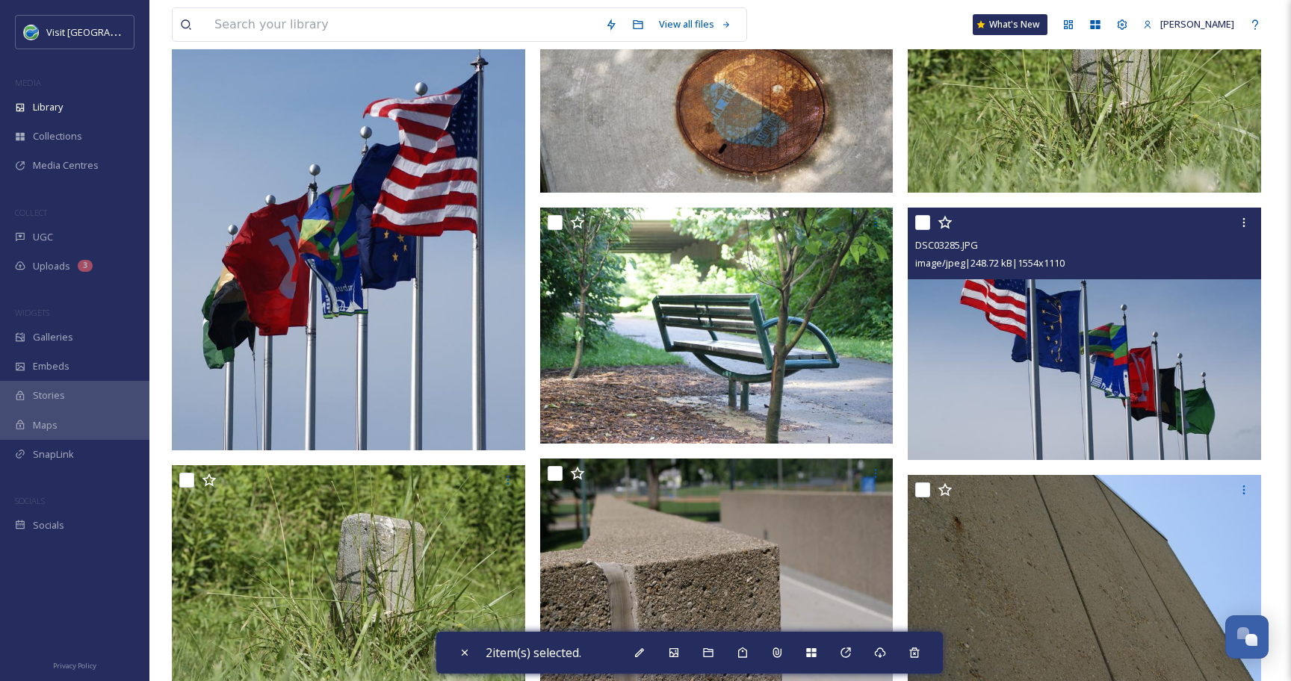
click at [924, 225] on input "checkbox" at bounding box center [922, 222] width 15 height 15
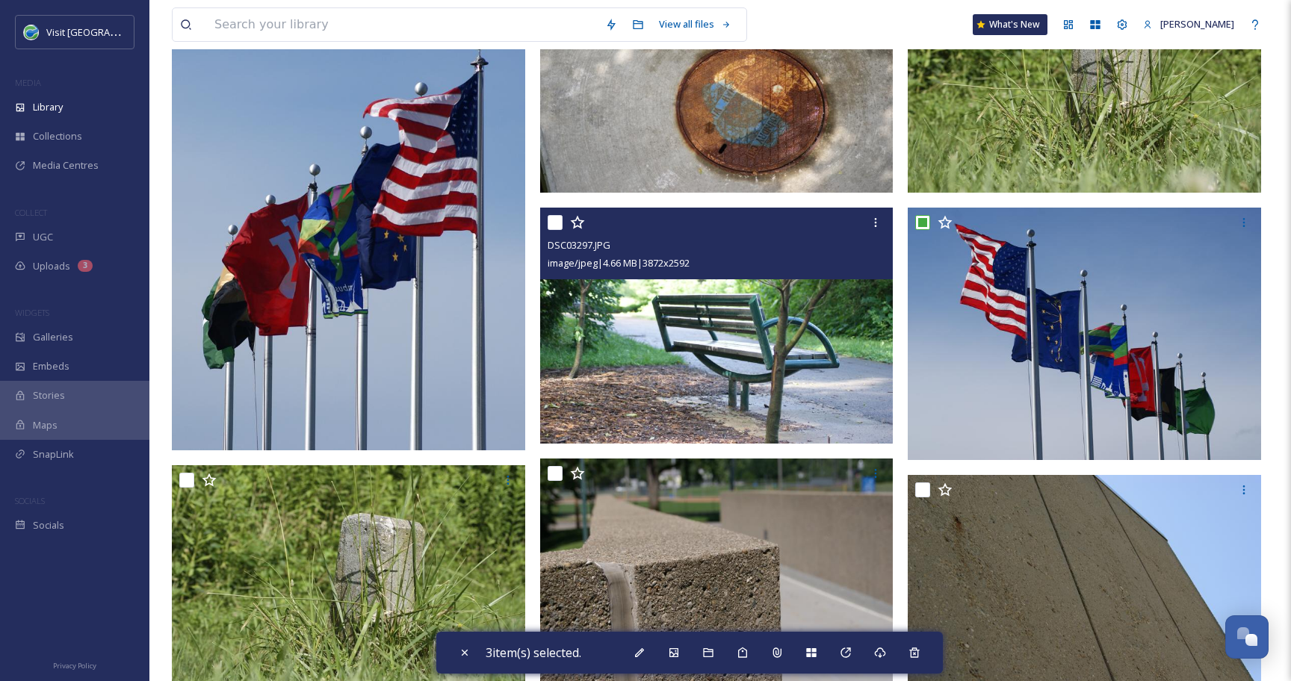
click at [553, 227] on input "checkbox" at bounding box center [554, 222] width 15 height 15
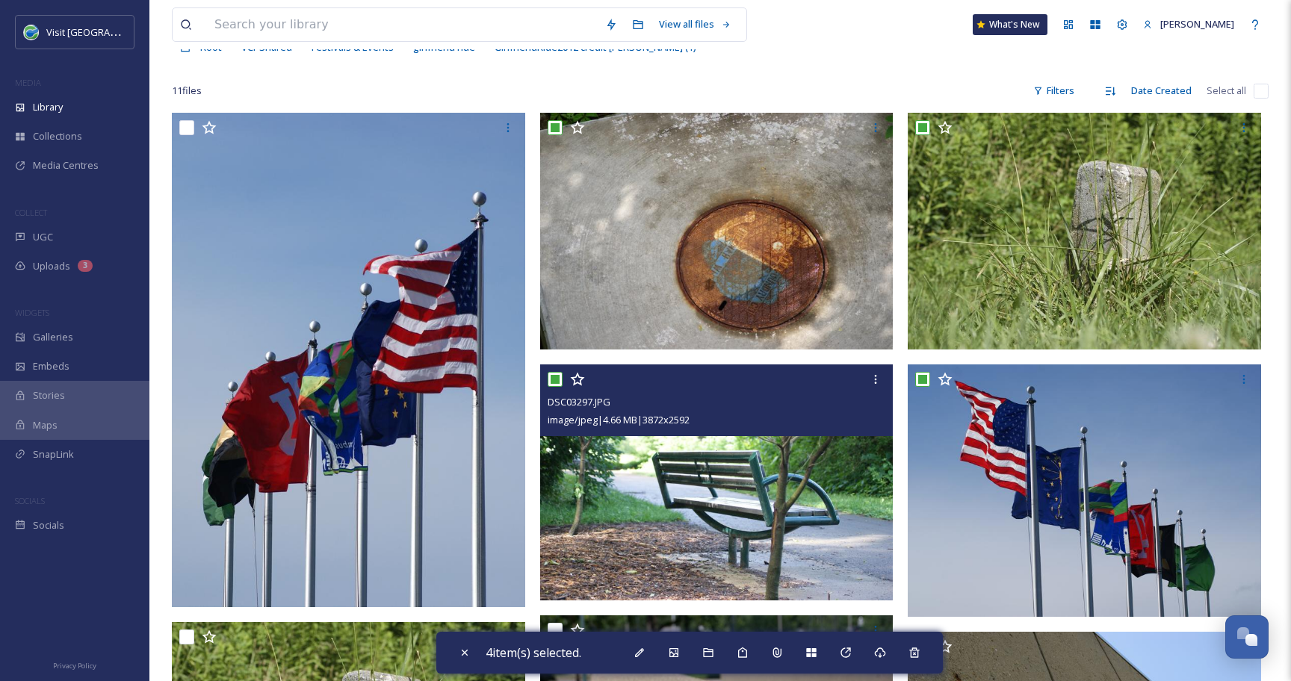
scroll to position [90, 0]
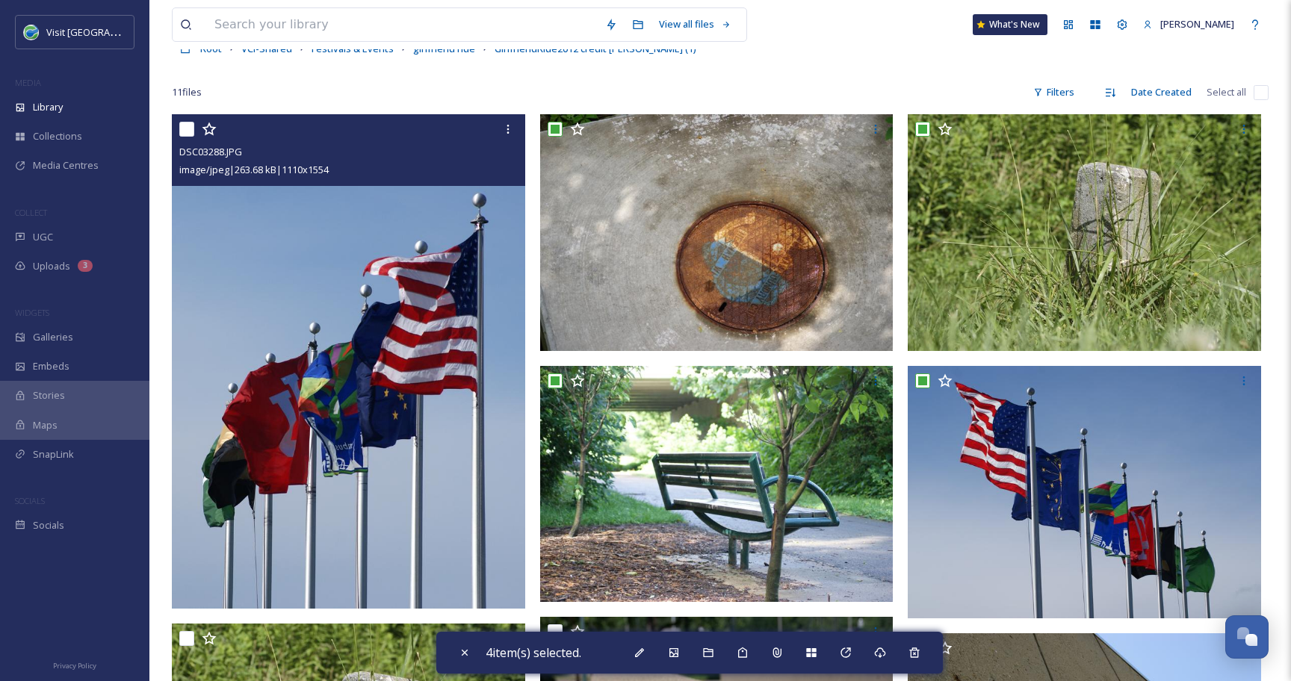
click at [189, 124] on input "checkbox" at bounding box center [186, 129] width 15 height 15
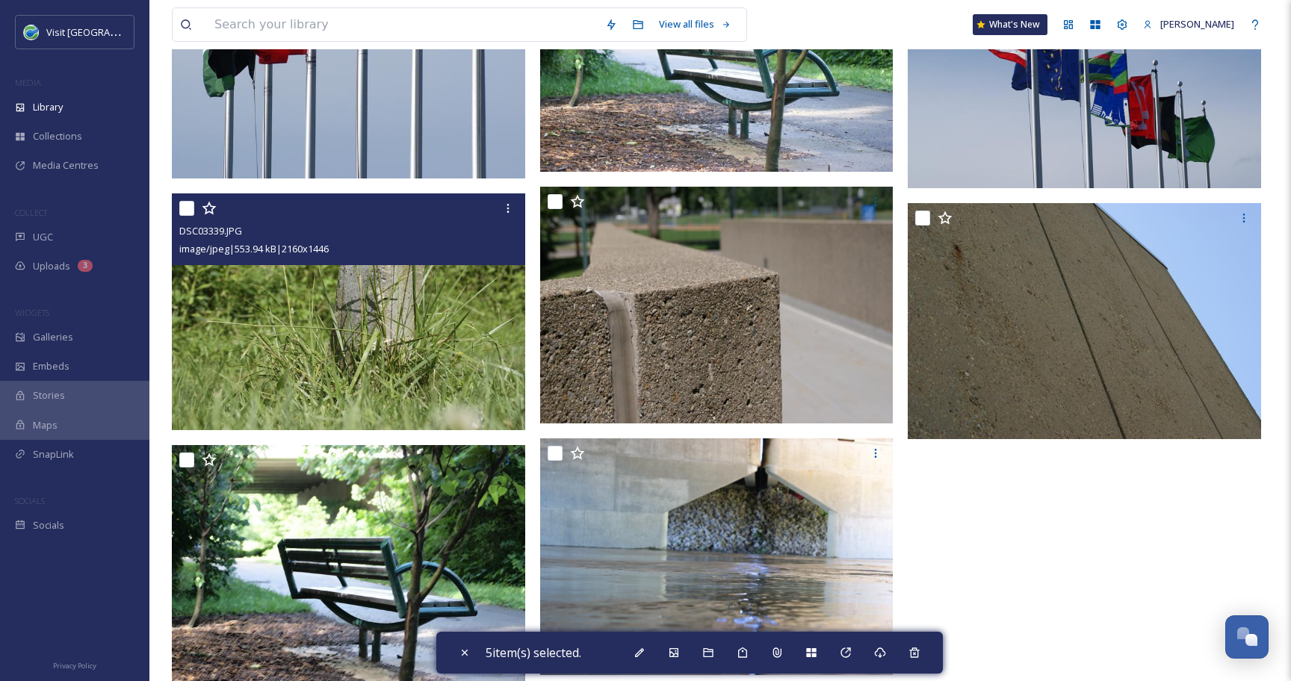
scroll to position [523, 0]
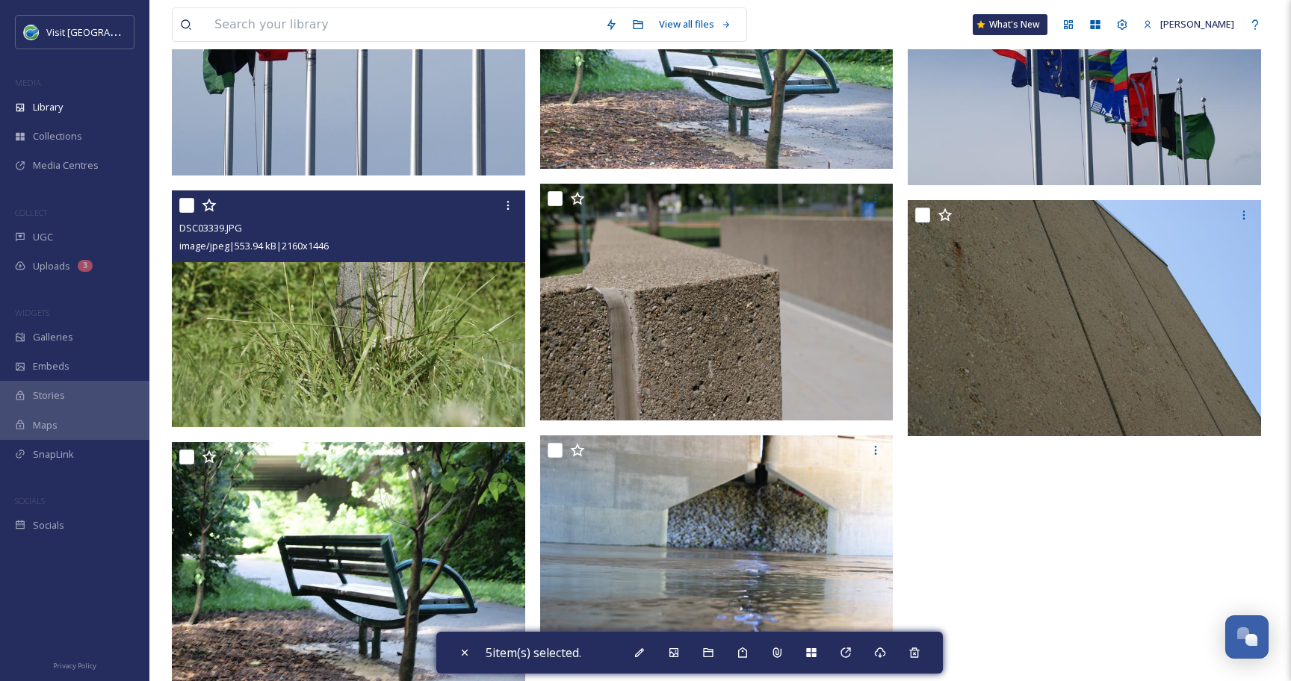
click at [187, 208] on input "checkbox" at bounding box center [186, 205] width 15 height 15
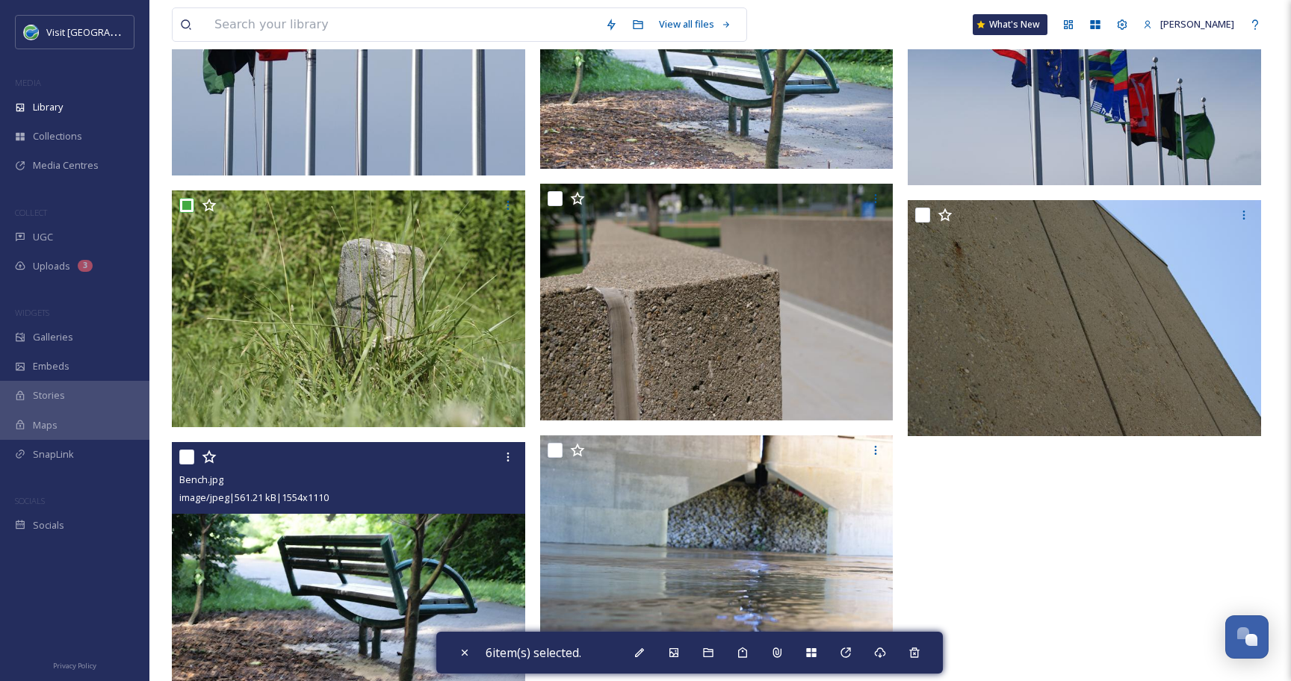
click at [189, 455] on input "checkbox" at bounding box center [186, 457] width 15 height 15
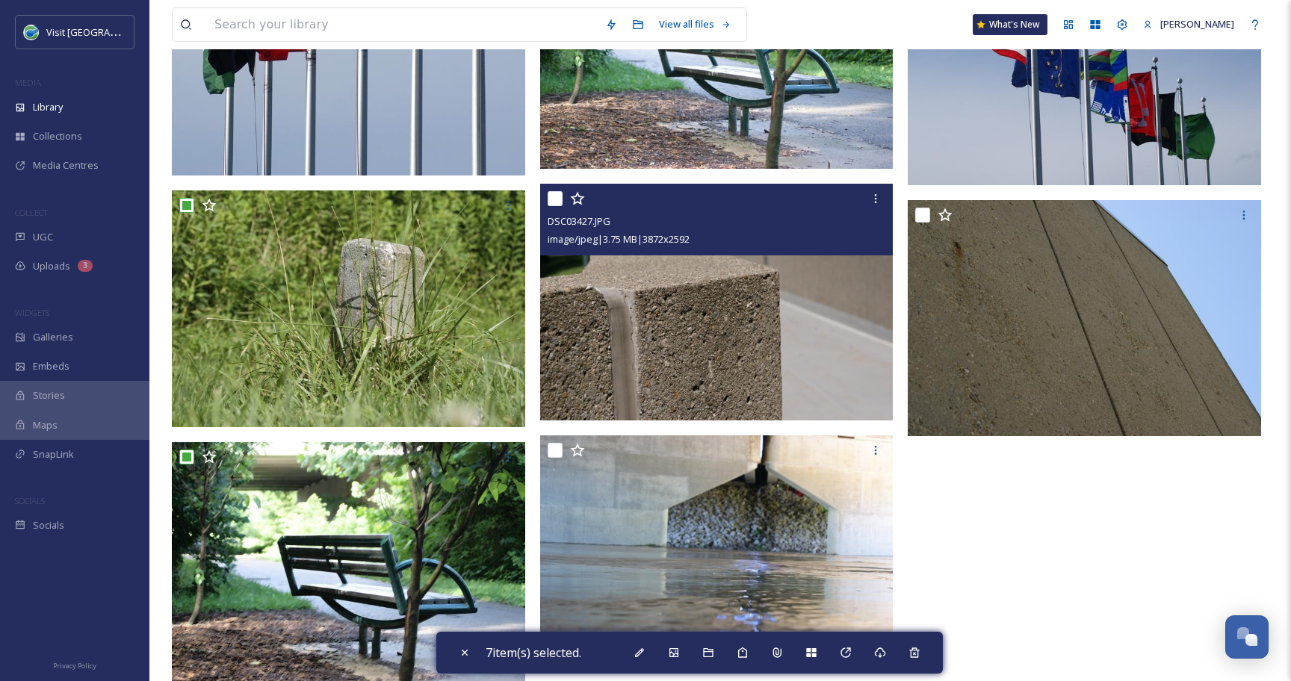
click at [551, 197] on input "checkbox" at bounding box center [554, 198] width 15 height 15
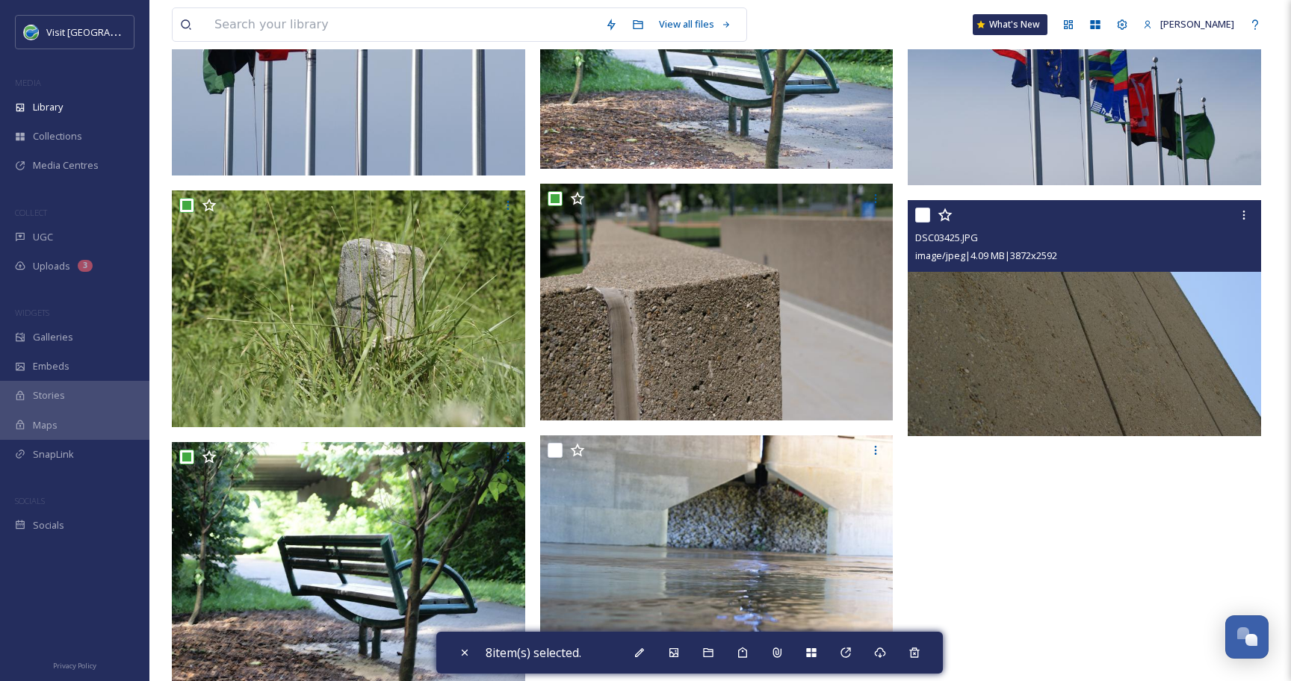
click at [922, 216] on input "checkbox" at bounding box center [922, 215] width 15 height 15
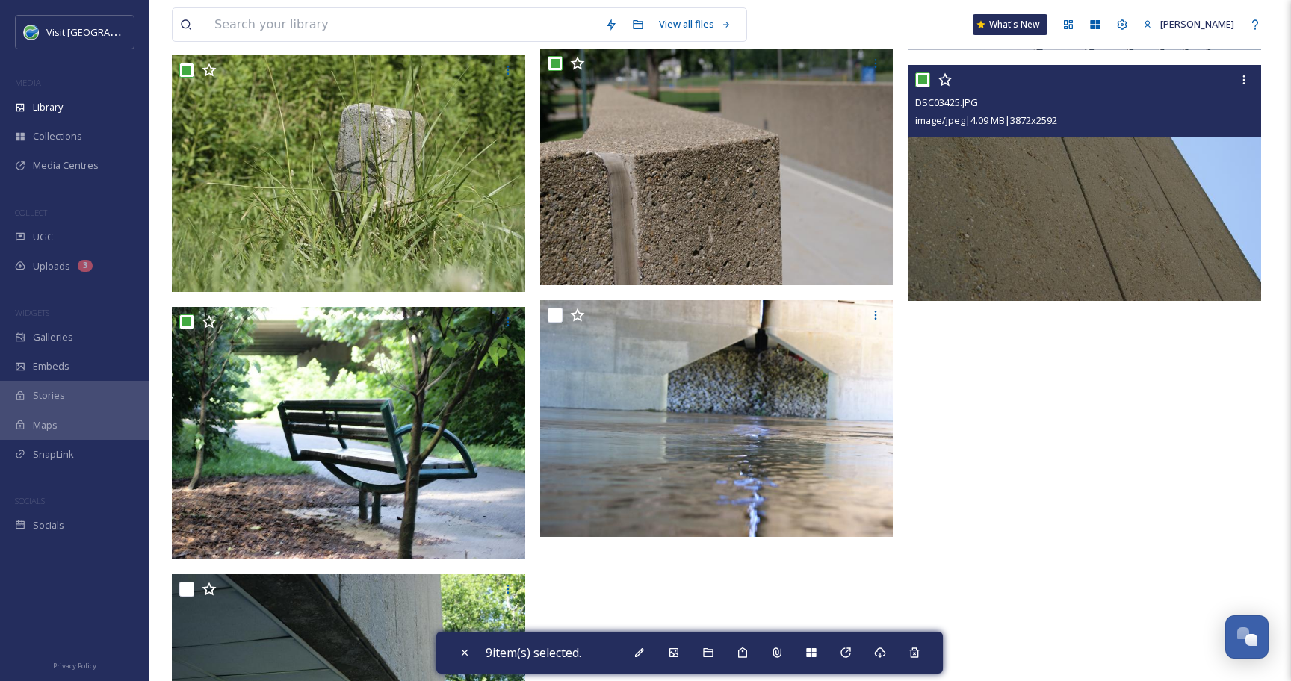
scroll to position [753, 0]
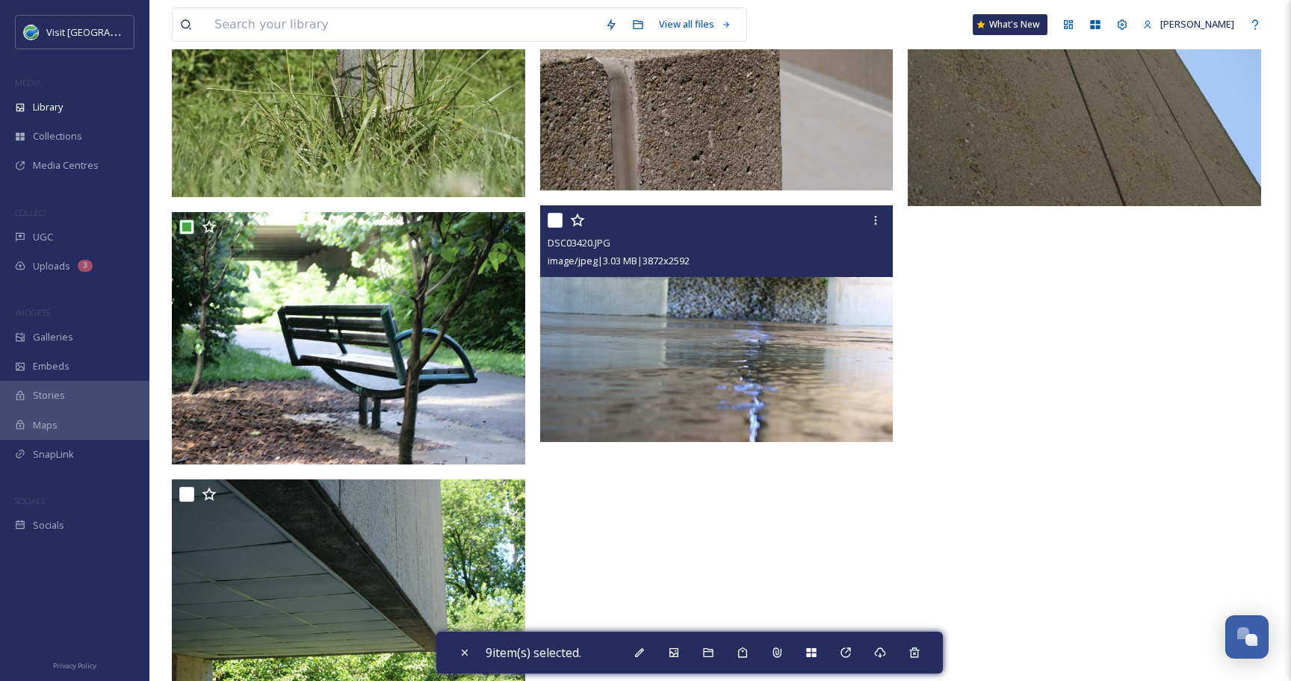
click at [553, 220] on input "checkbox" at bounding box center [554, 220] width 15 height 15
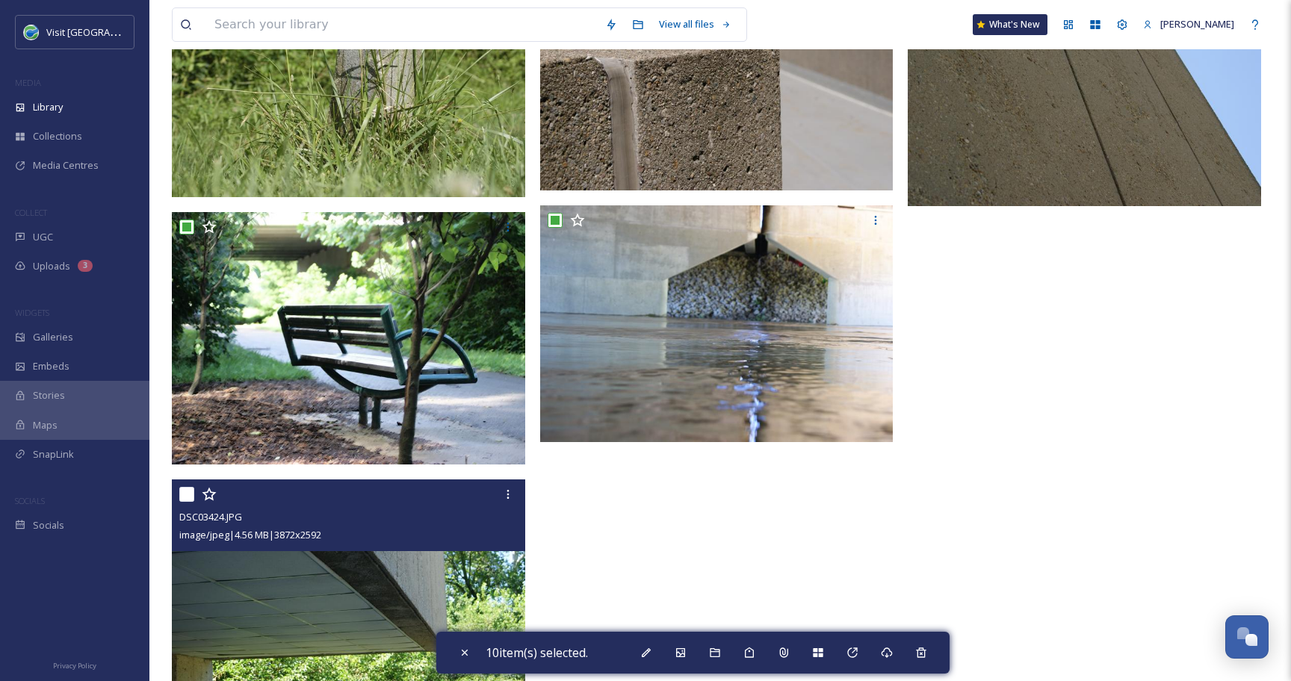
click at [184, 499] on input "checkbox" at bounding box center [186, 494] width 15 height 15
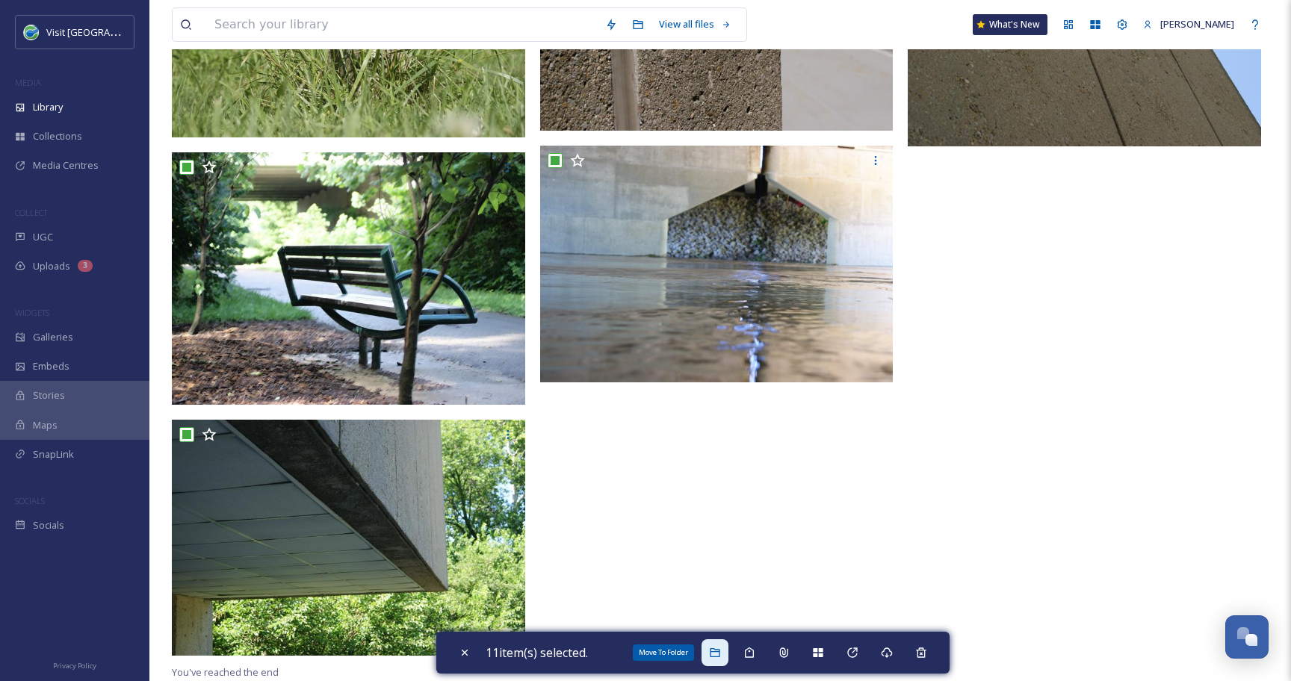
click at [707, 647] on div "Move To Folder" at bounding box center [714, 652] width 27 height 27
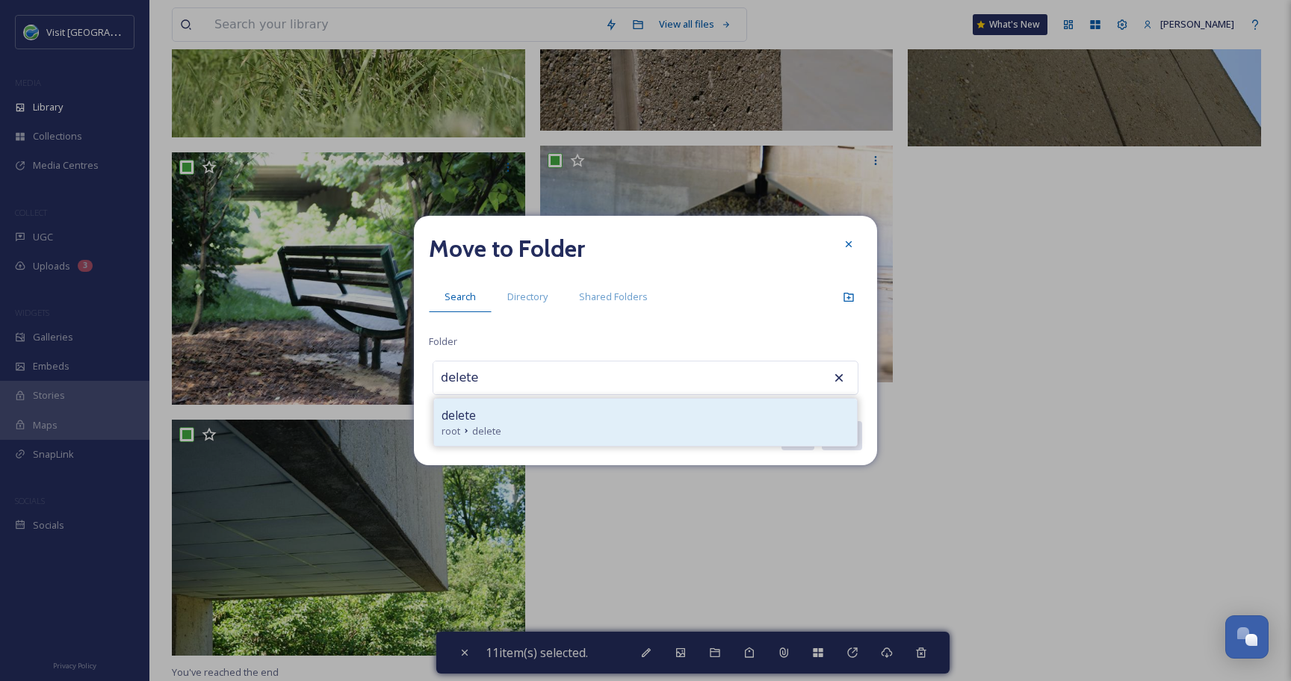
click at [536, 414] on div "delete" at bounding box center [645, 415] width 408 height 18
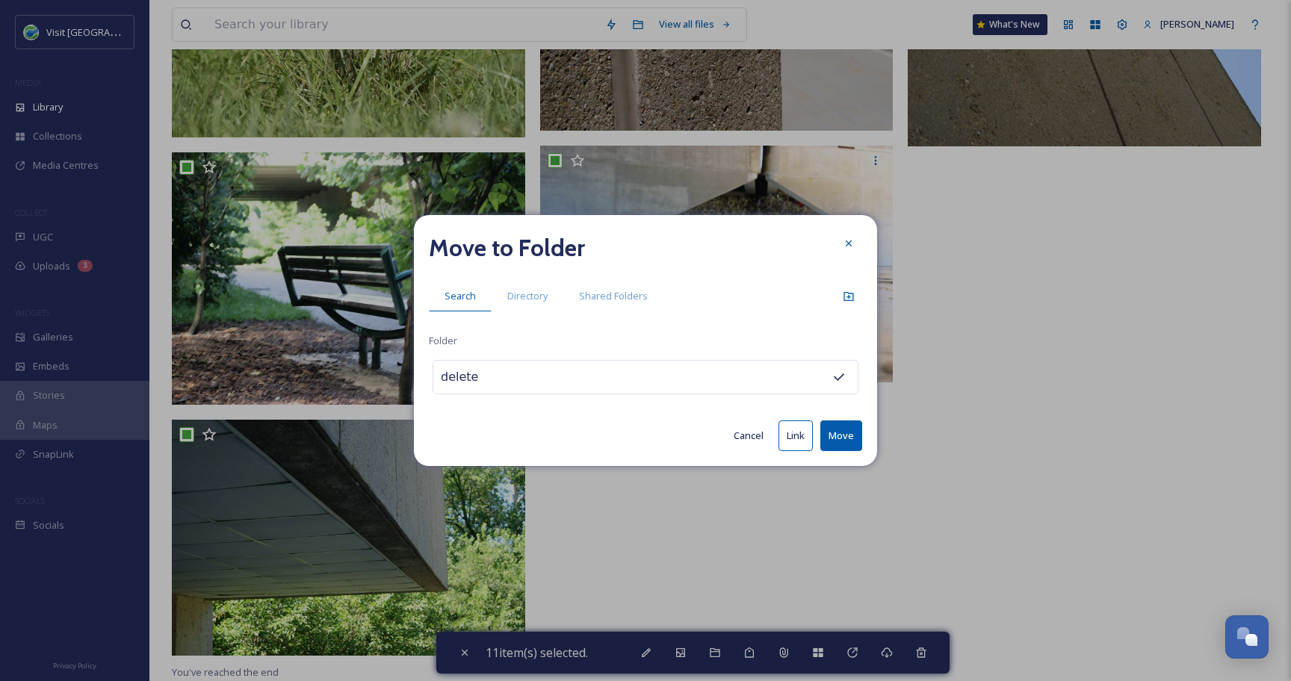
click at [845, 448] on button "Move" at bounding box center [841, 435] width 42 height 31
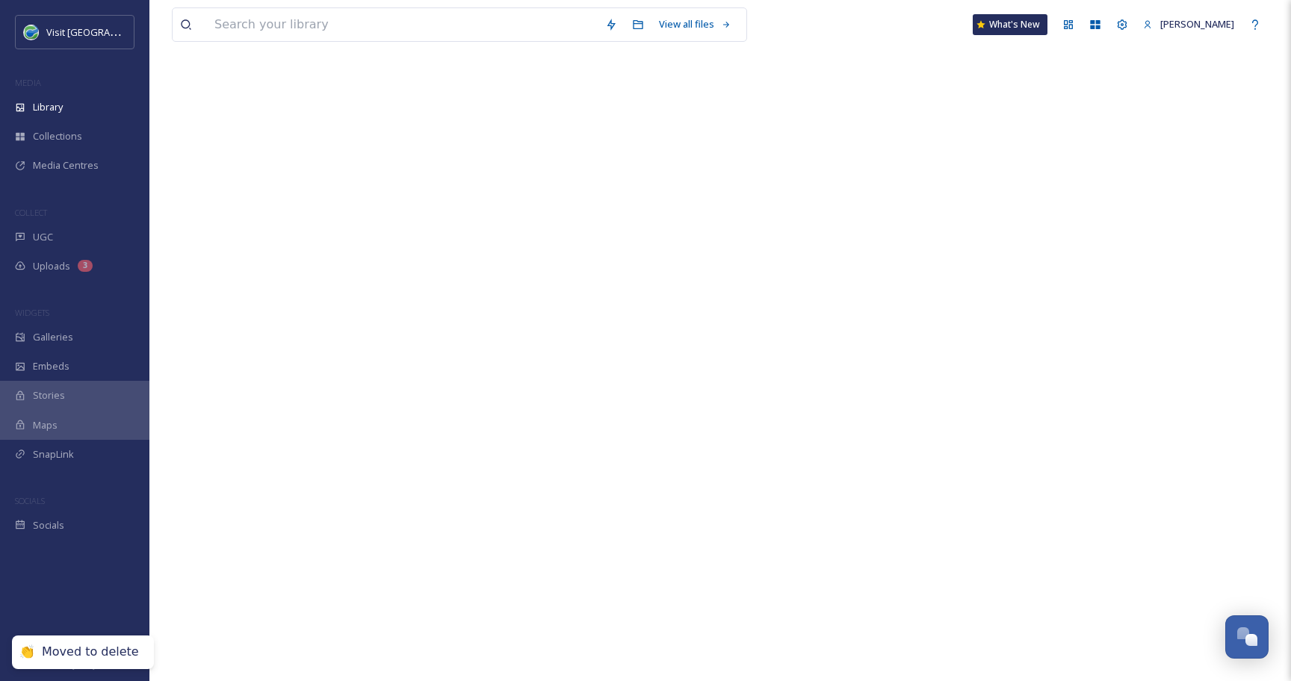
scroll to position [0, 0]
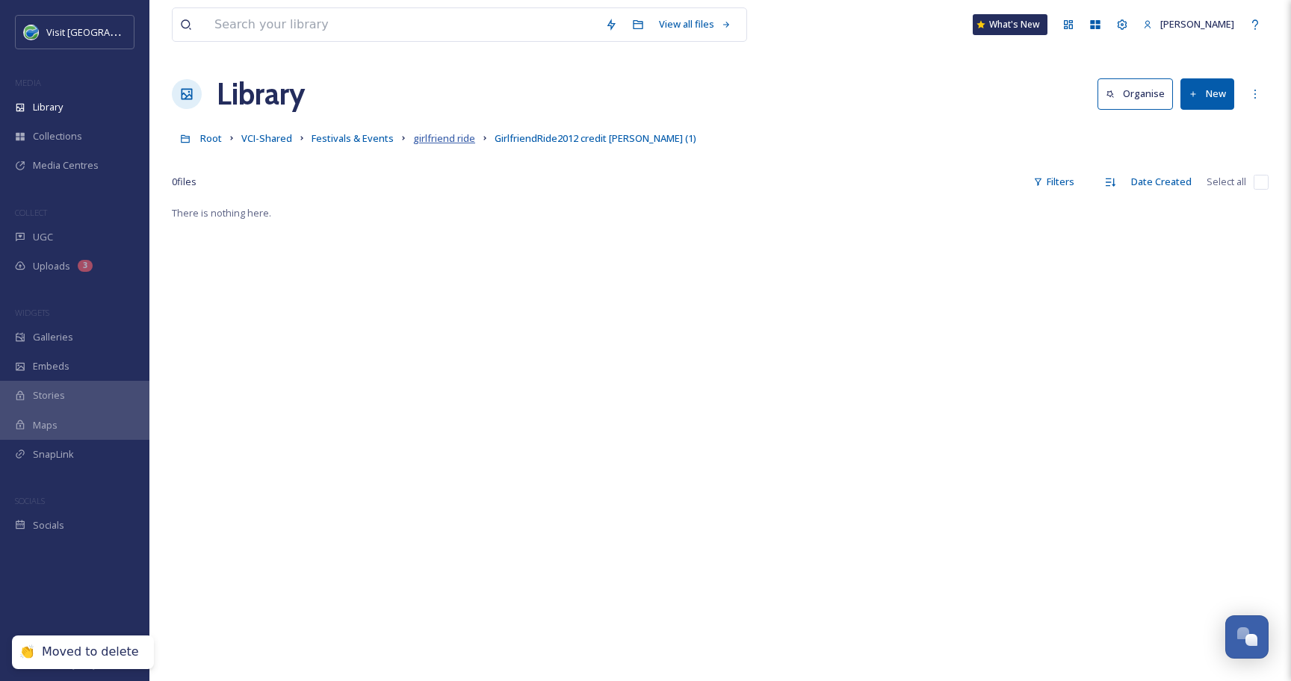
click at [448, 137] on span "girlfriend ride" at bounding box center [444, 137] width 62 height 13
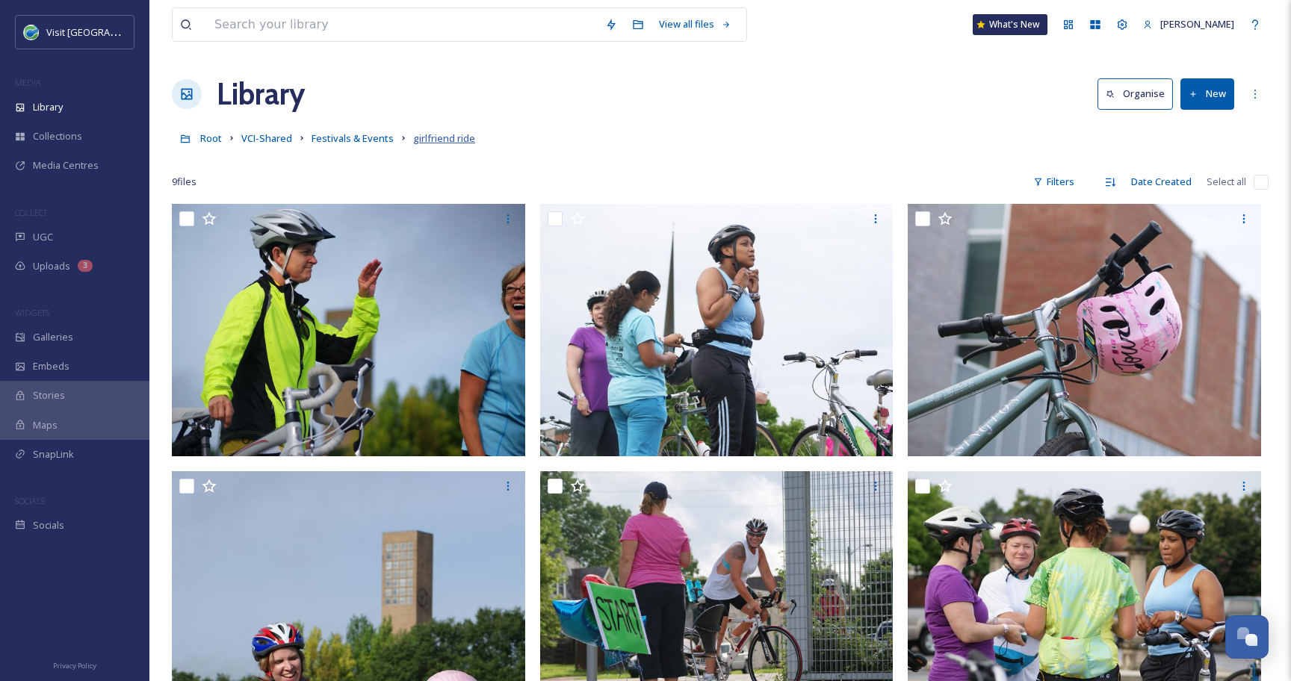
click at [456, 139] on span "girlfriend ride" at bounding box center [444, 137] width 62 height 13
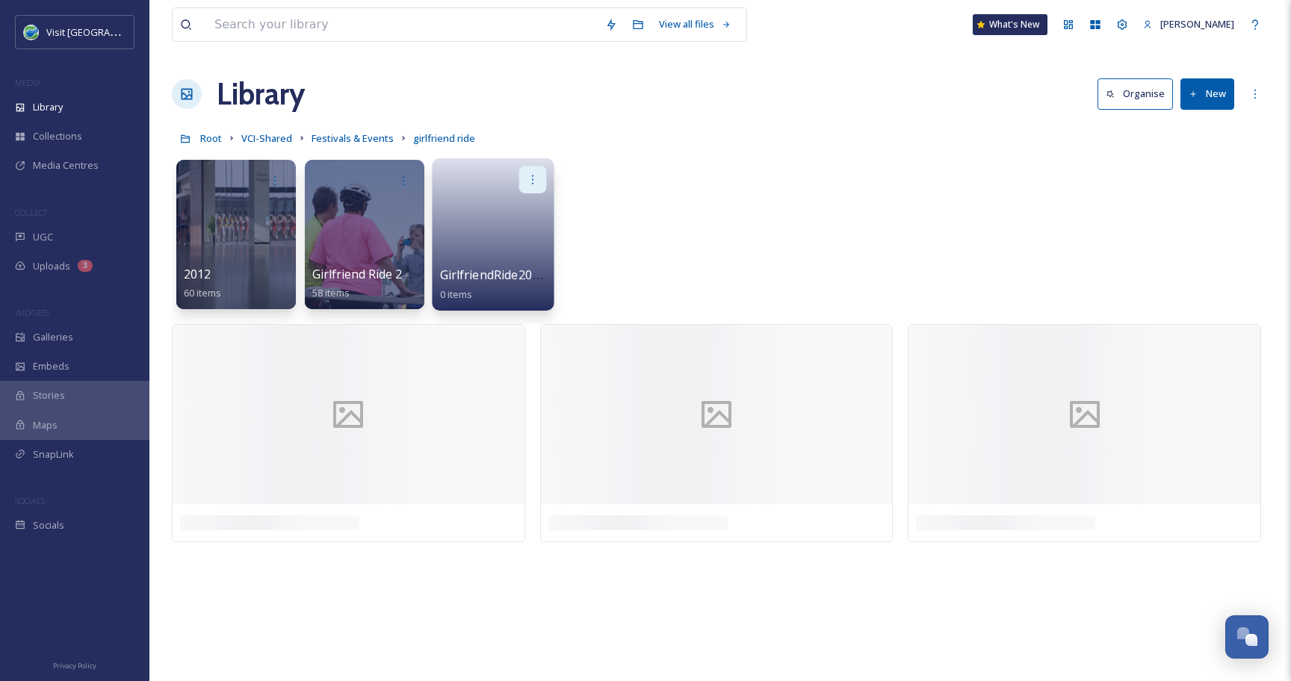
click at [532, 175] on icon at bounding box center [532, 179] width 1 height 9
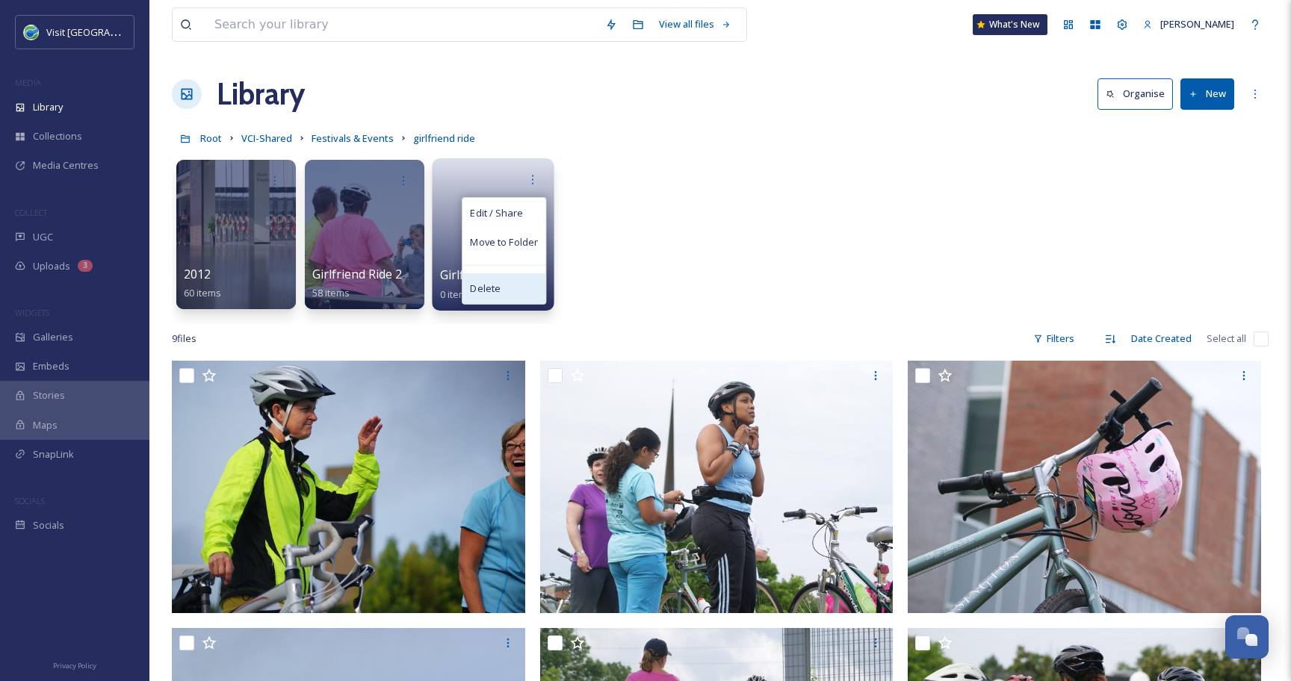
click at [515, 285] on div "Delete" at bounding box center [503, 288] width 83 height 30
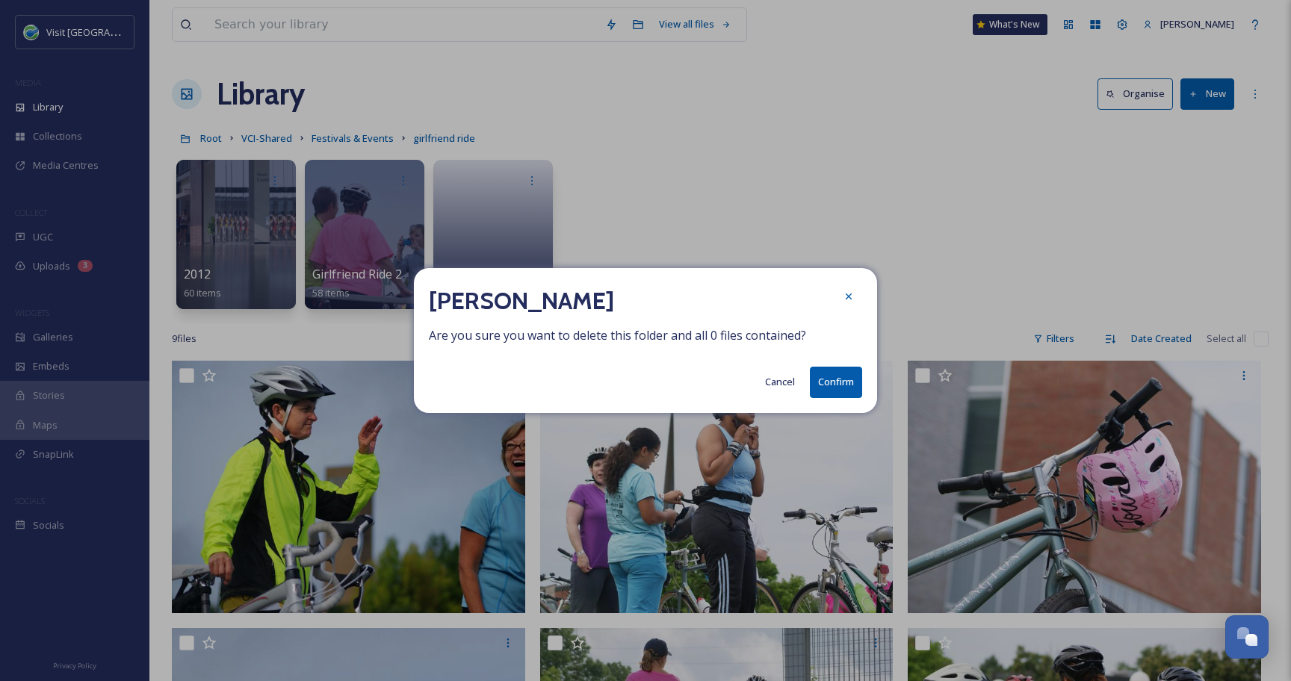
click at [849, 385] on button "Confirm" at bounding box center [836, 382] width 52 height 31
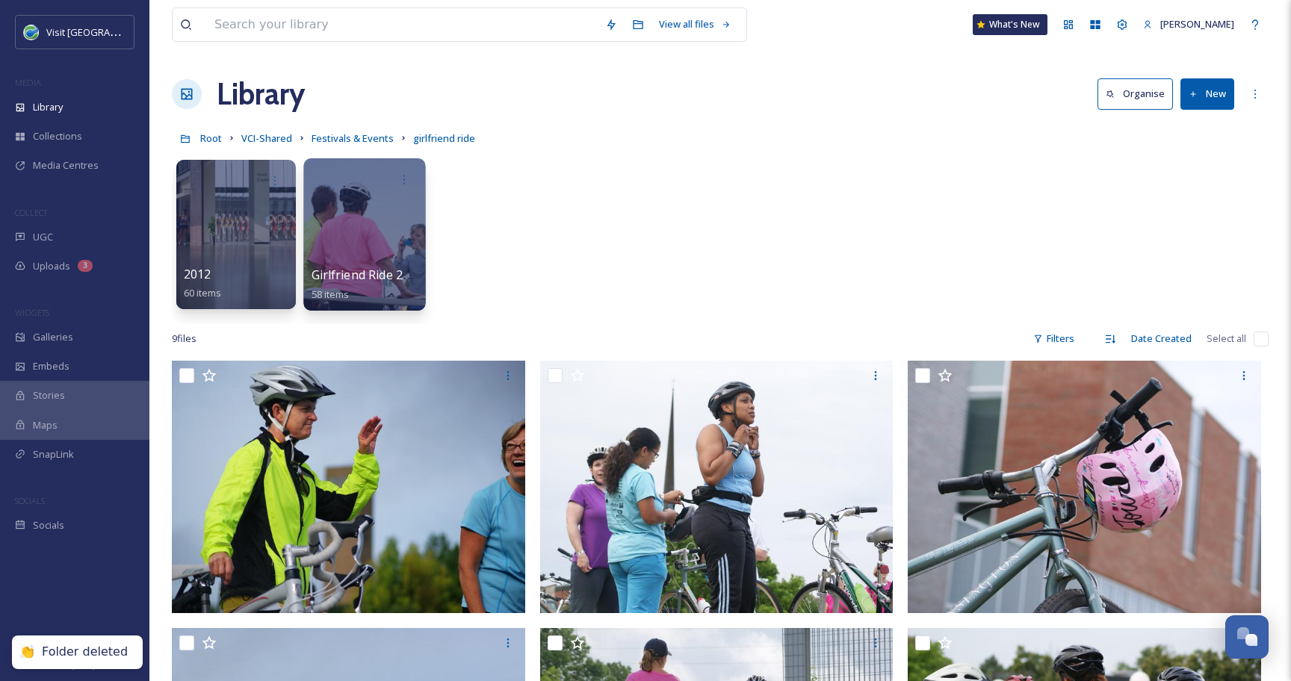
click at [365, 226] on div at bounding box center [364, 234] width 122 height 152
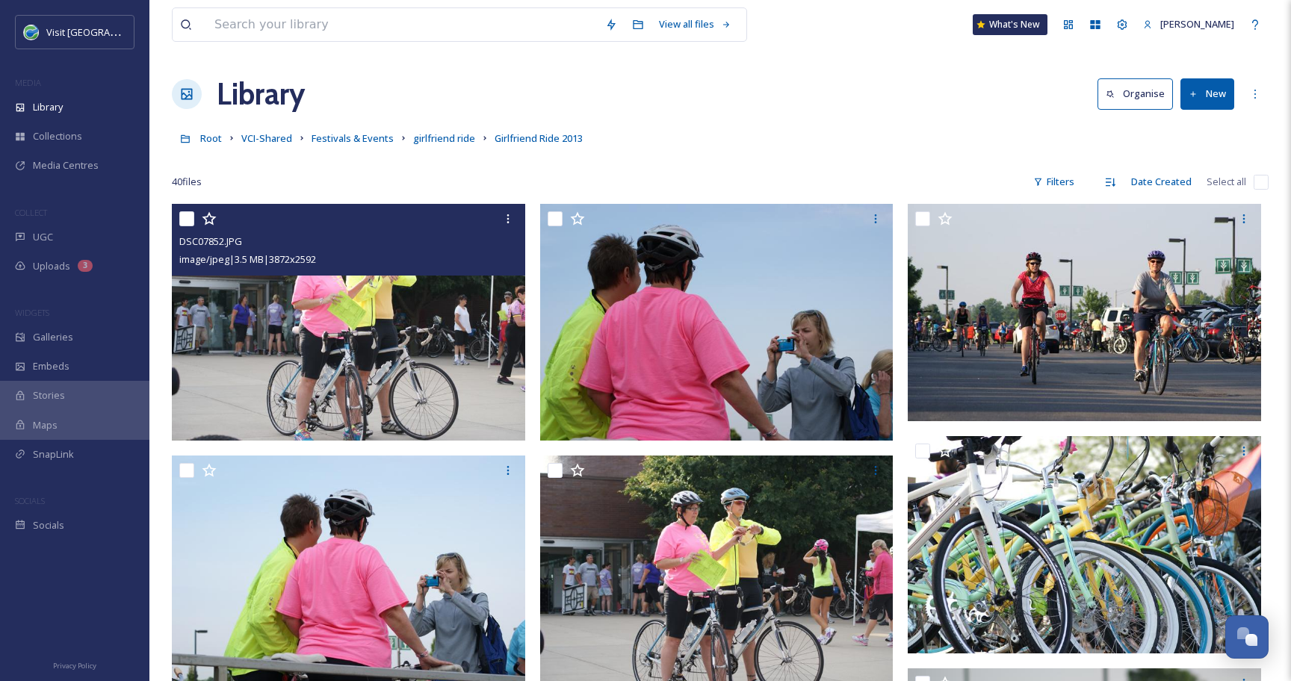
click at [189, 217] on input "checkbox" at bounding box center [186, 218] width 15 height 15
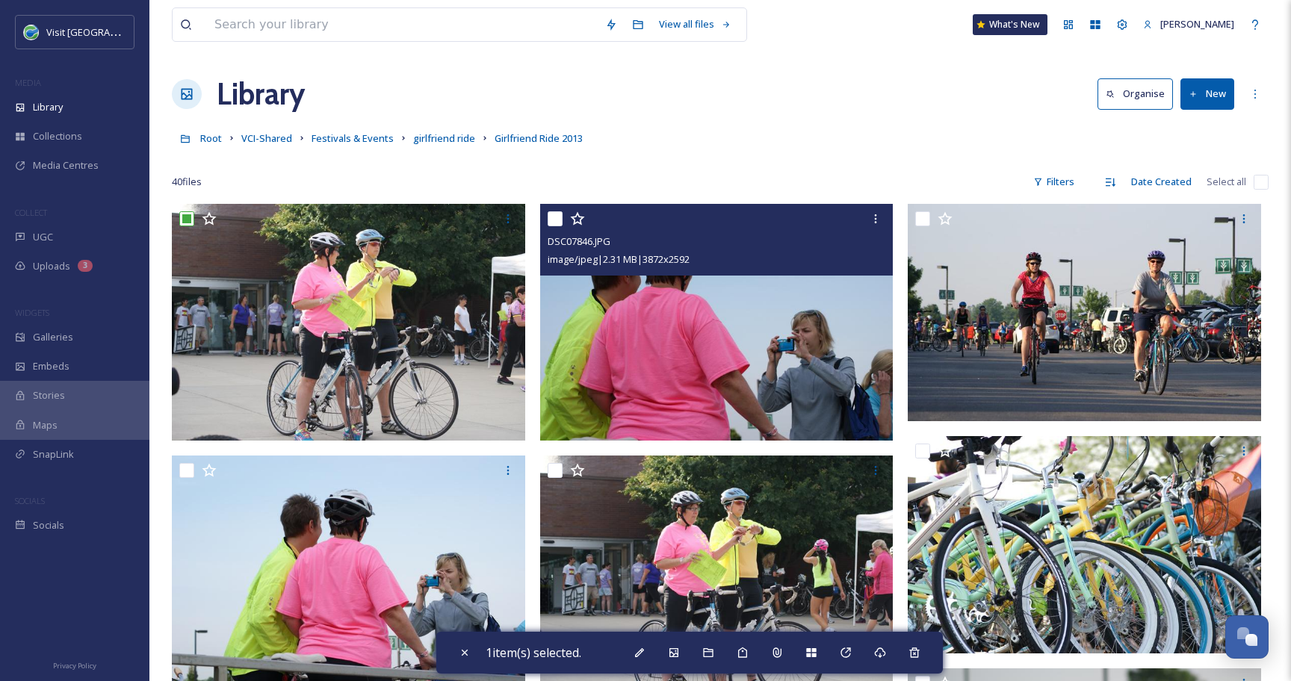
click at [552, 217] on input "checkbox" at bounding box center [554, 218] width 15 height 15
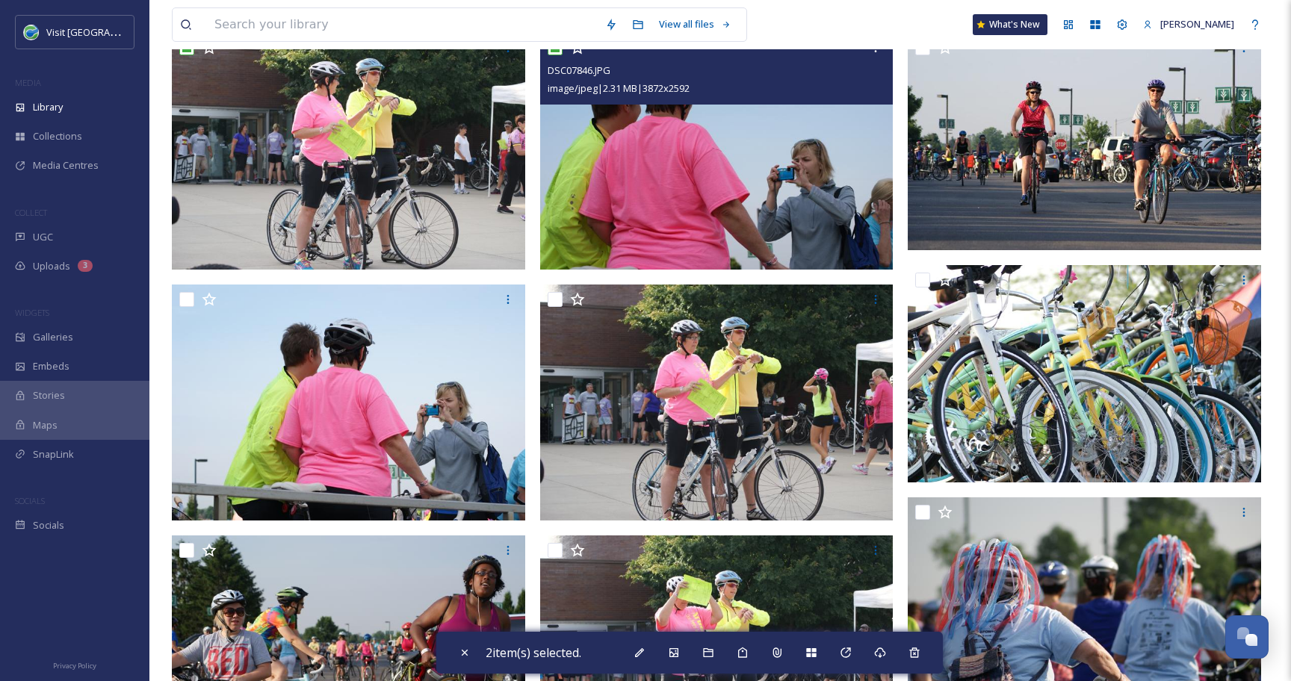
scroll to position [184, 0]
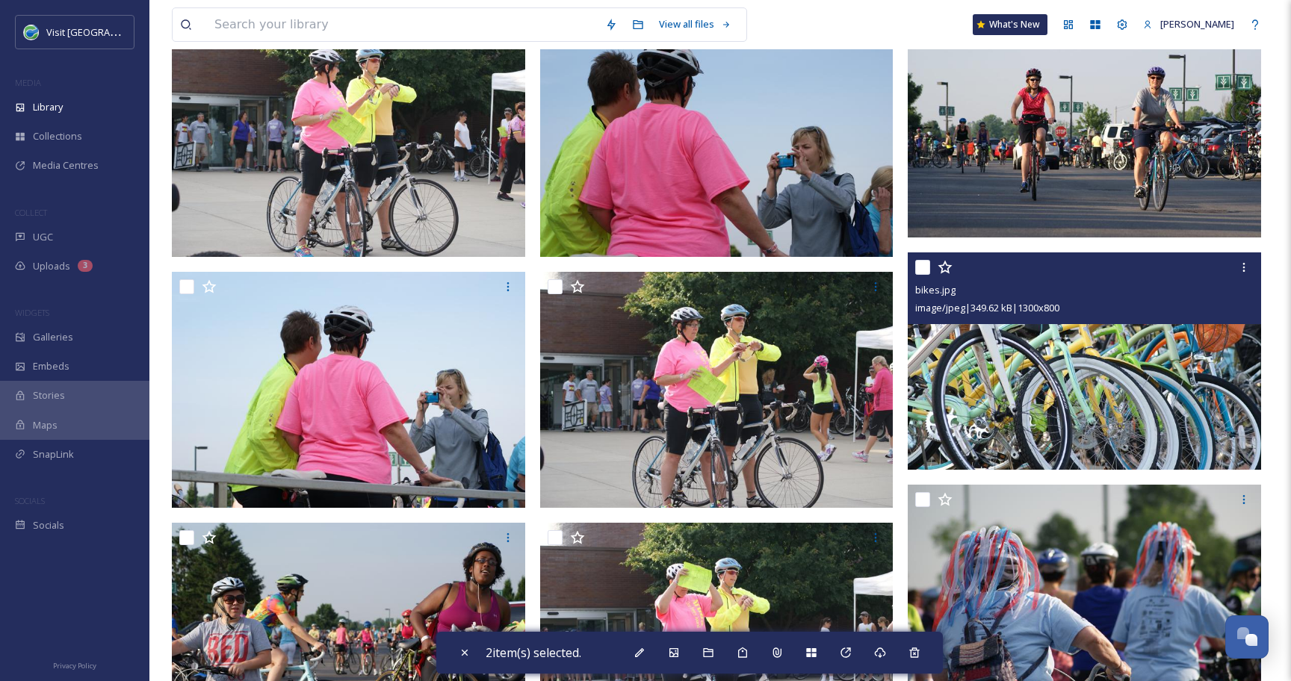
click at [926, 270] on input "checkbox" at bounding box center [922, 267] width 15 height 15
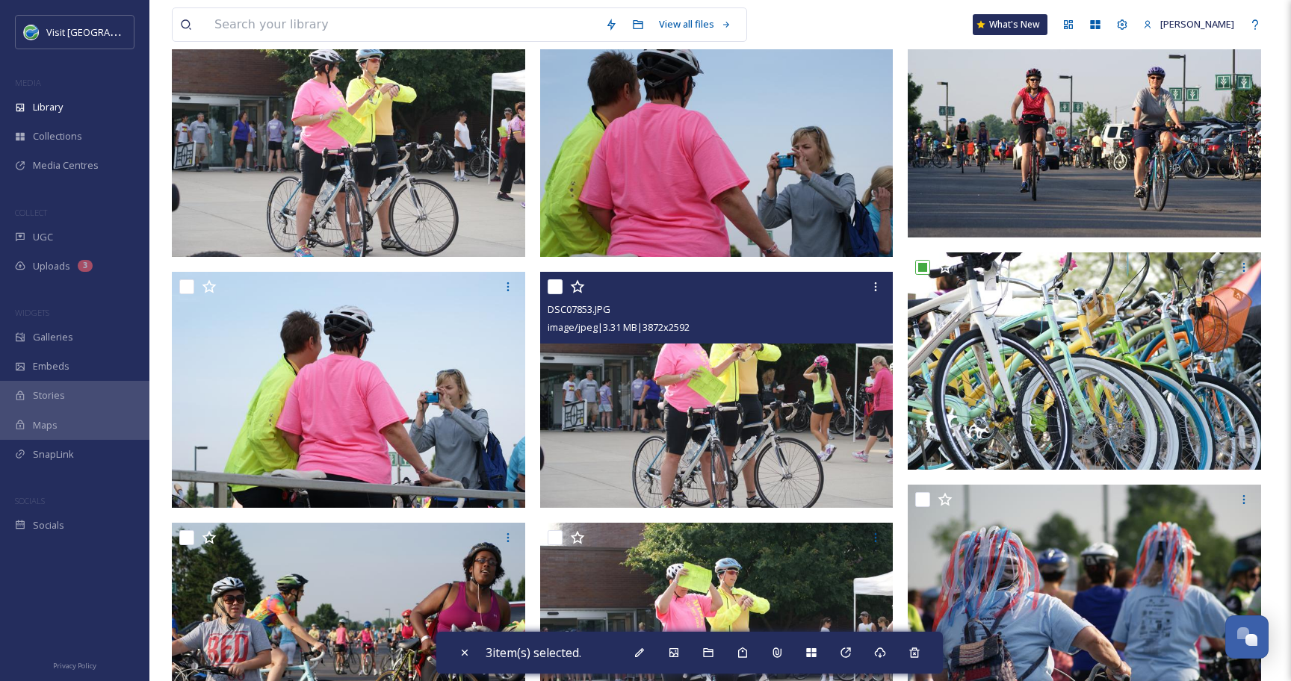
click at [555, 289] on input "checkbox" at bounding box center [554, 286] width 15 height 15
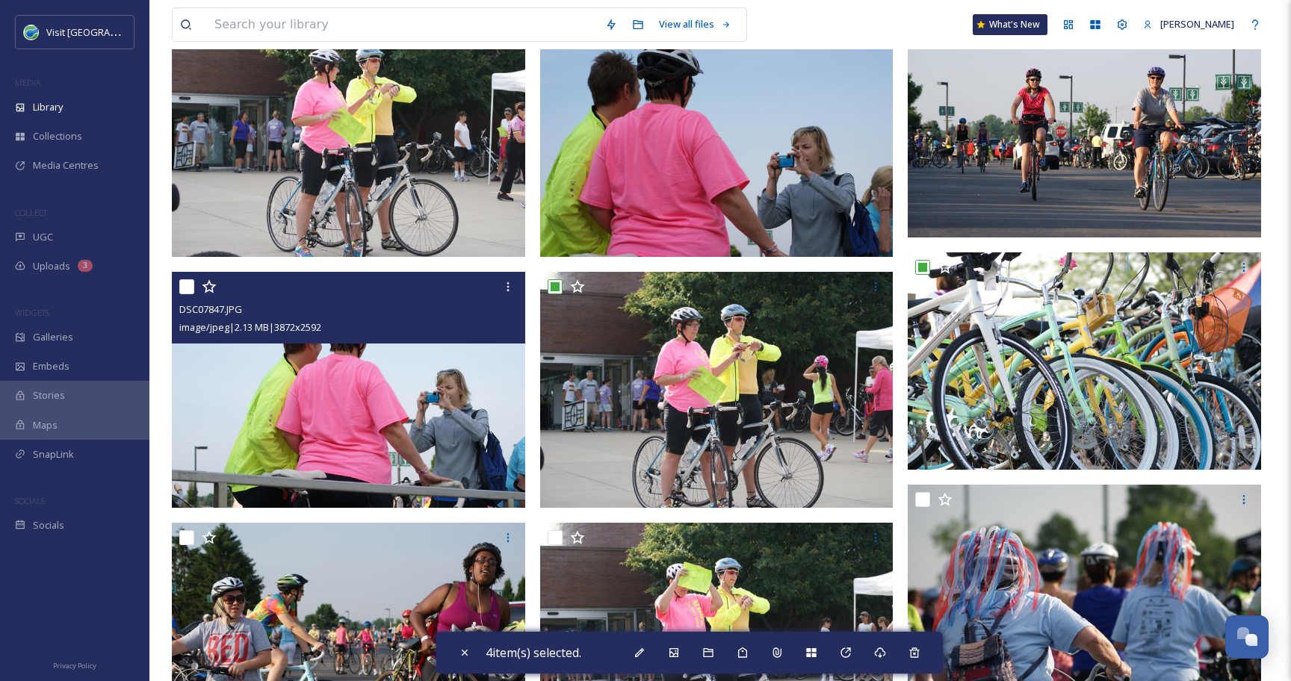
click at [184, 289] on input "checkbox" at bounding box center [186, 286] width 15 height 15
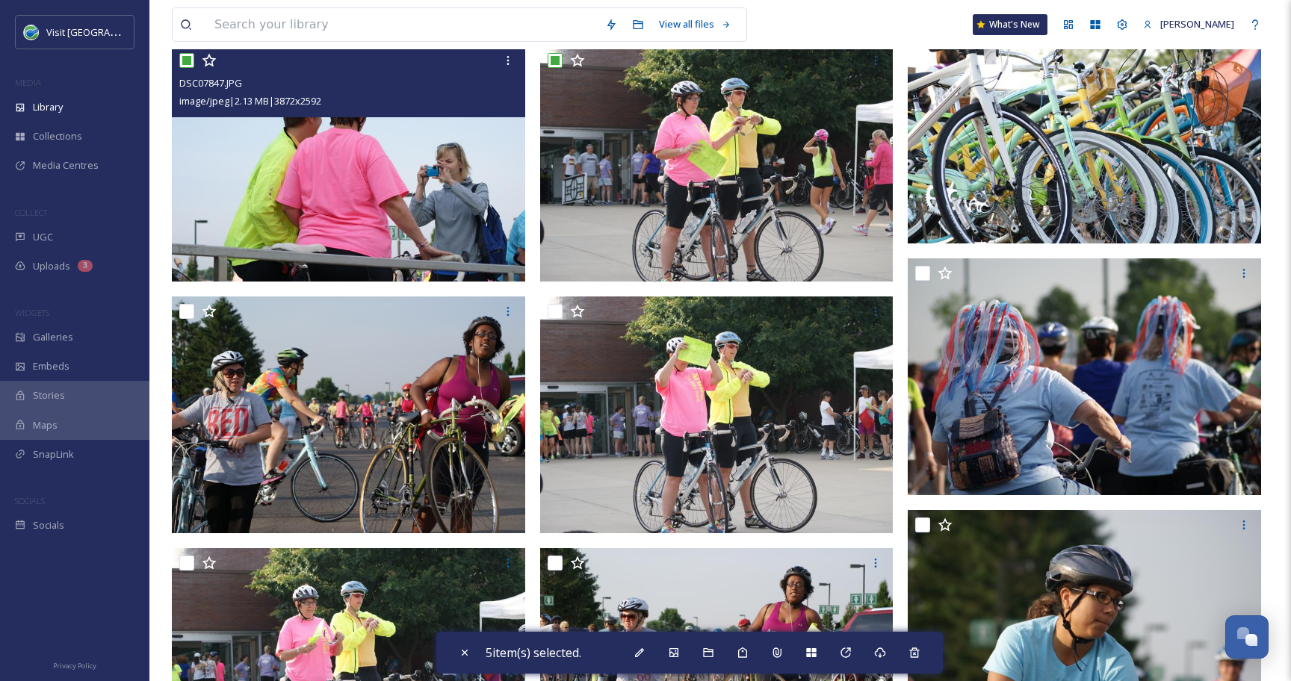
scroll to position [411, 0]
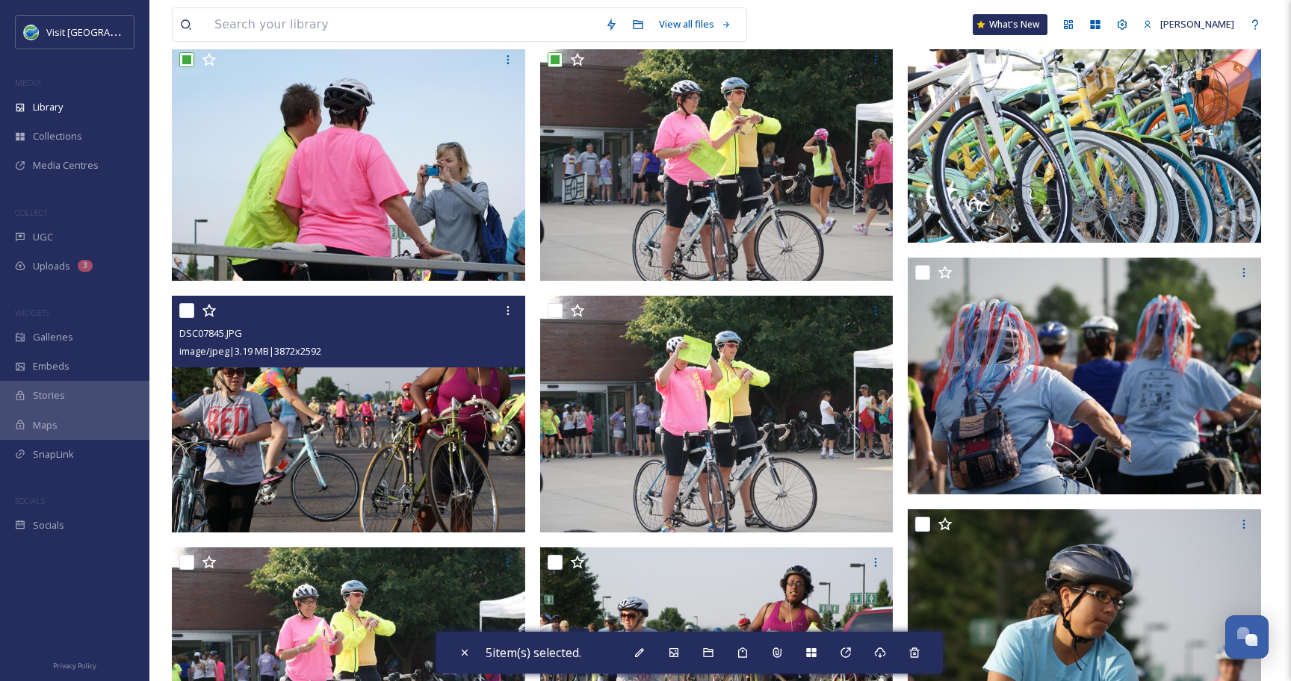
click at [187, 313] on input "checkbox" at bounding box center [186, 310] width 15 height 15
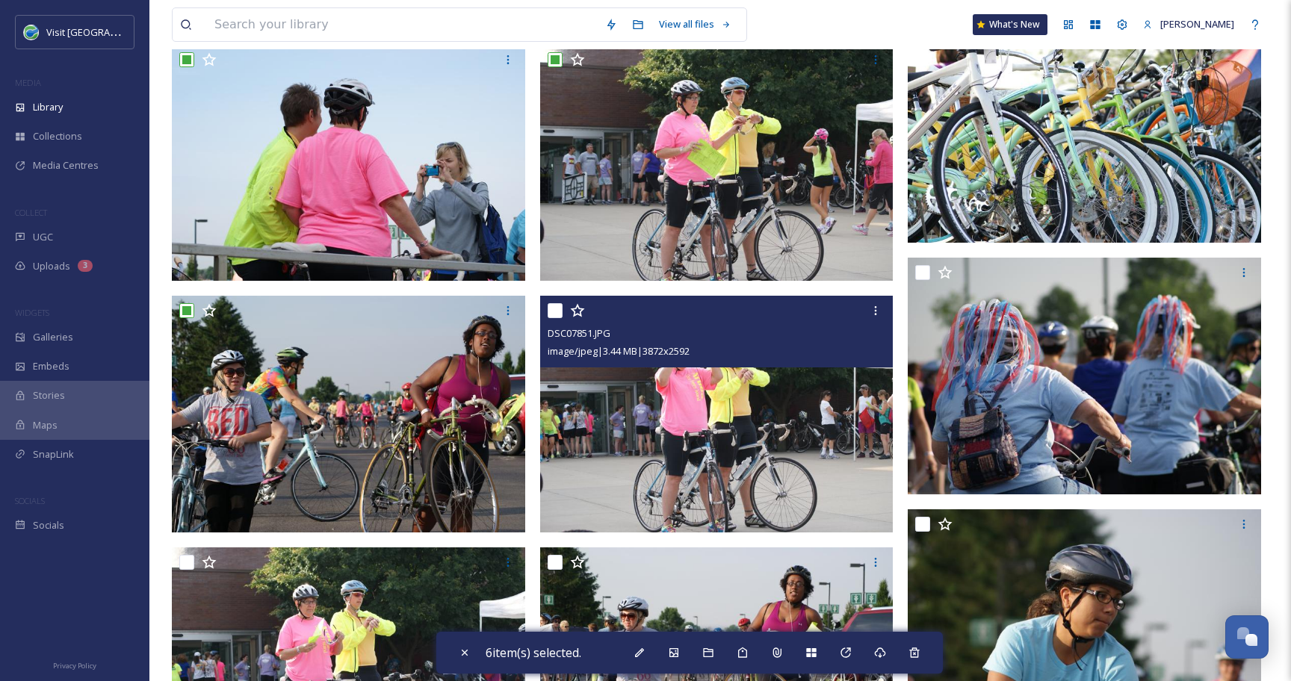
click at [557, 314] on input "checkbox" at bounding box center [554, 310] width 15 height 15
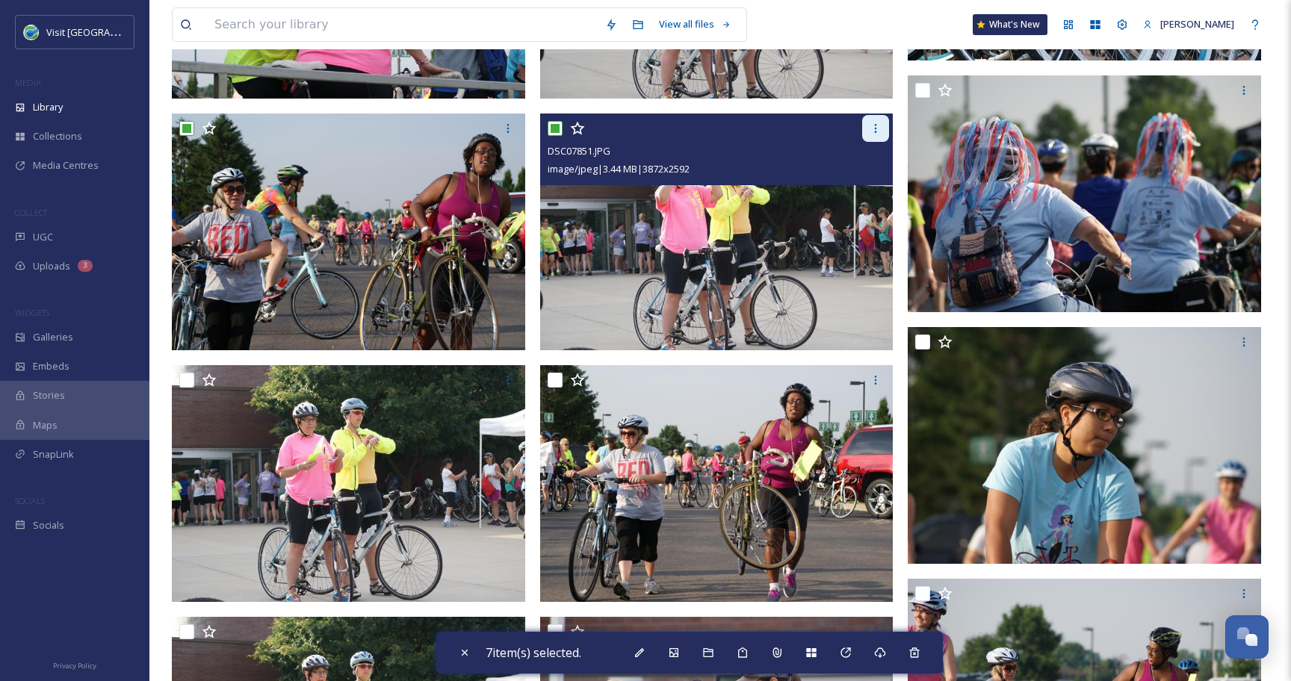
scroll to position [603, 0]
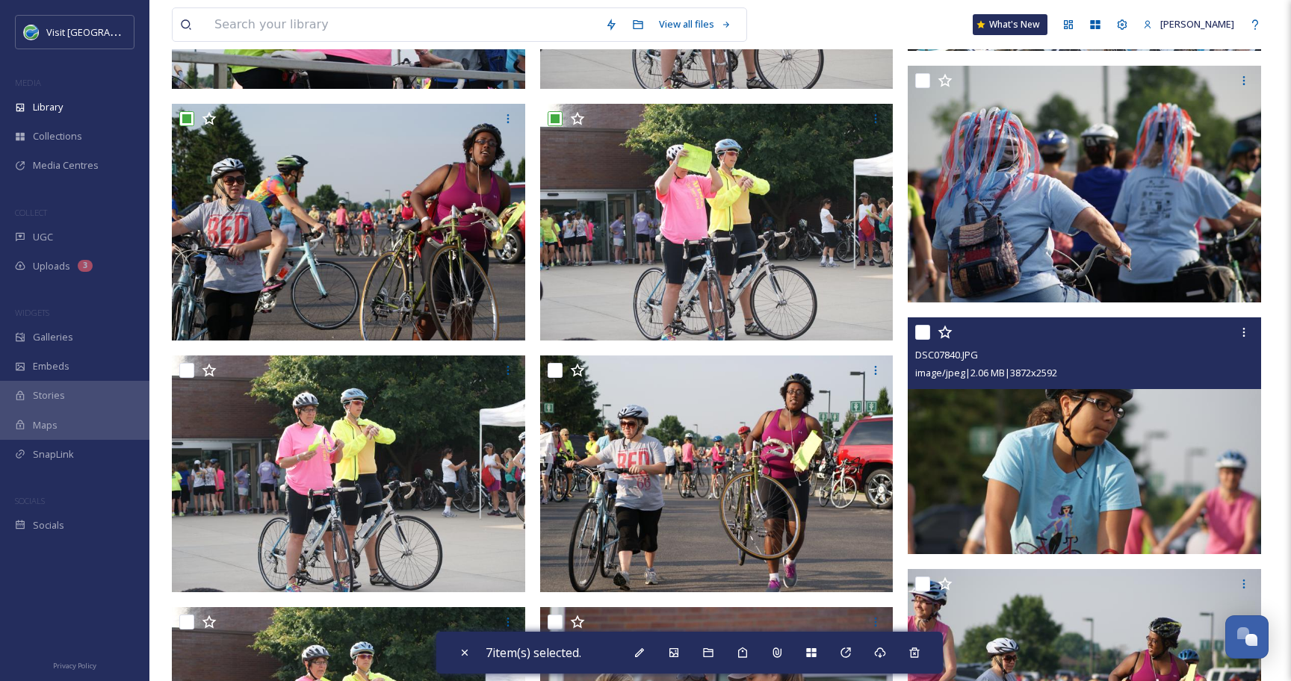
click at [922, 333] on input "checkbox" at bounding box center [922, 332] width 15 height 15
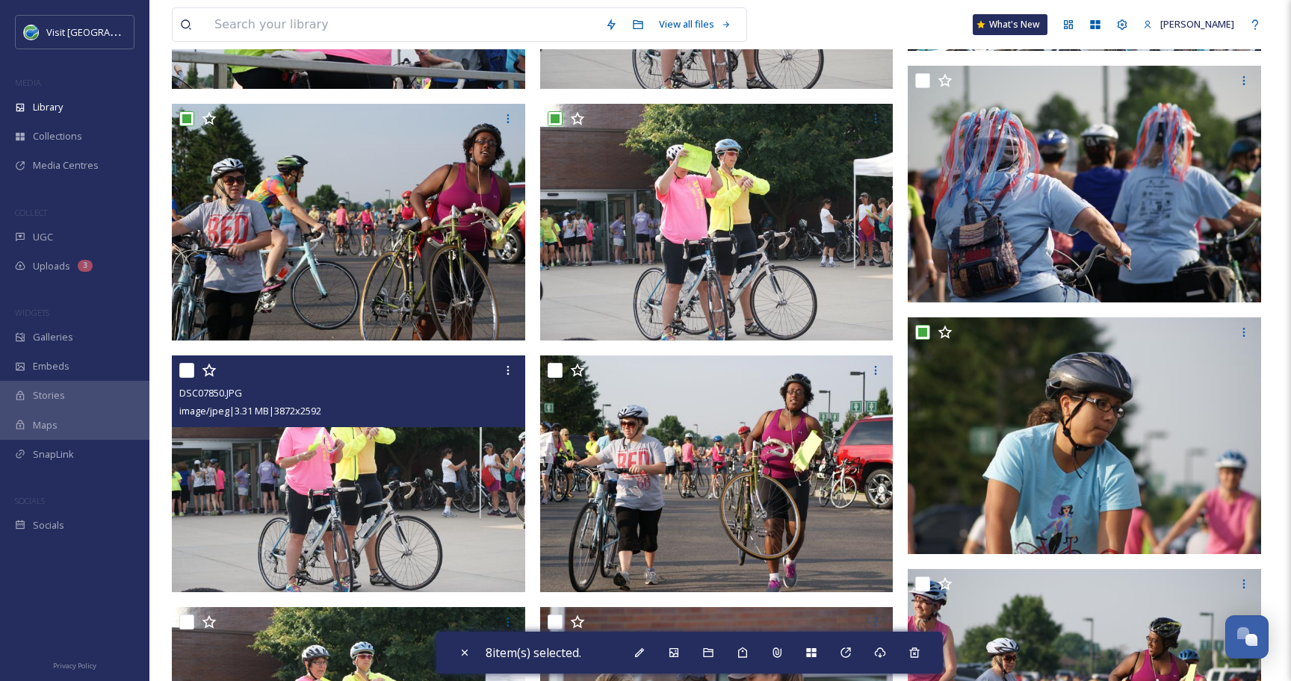
click at [184, 370] on input "checkbox" at bounding box center [186, 370] width 15 height 15
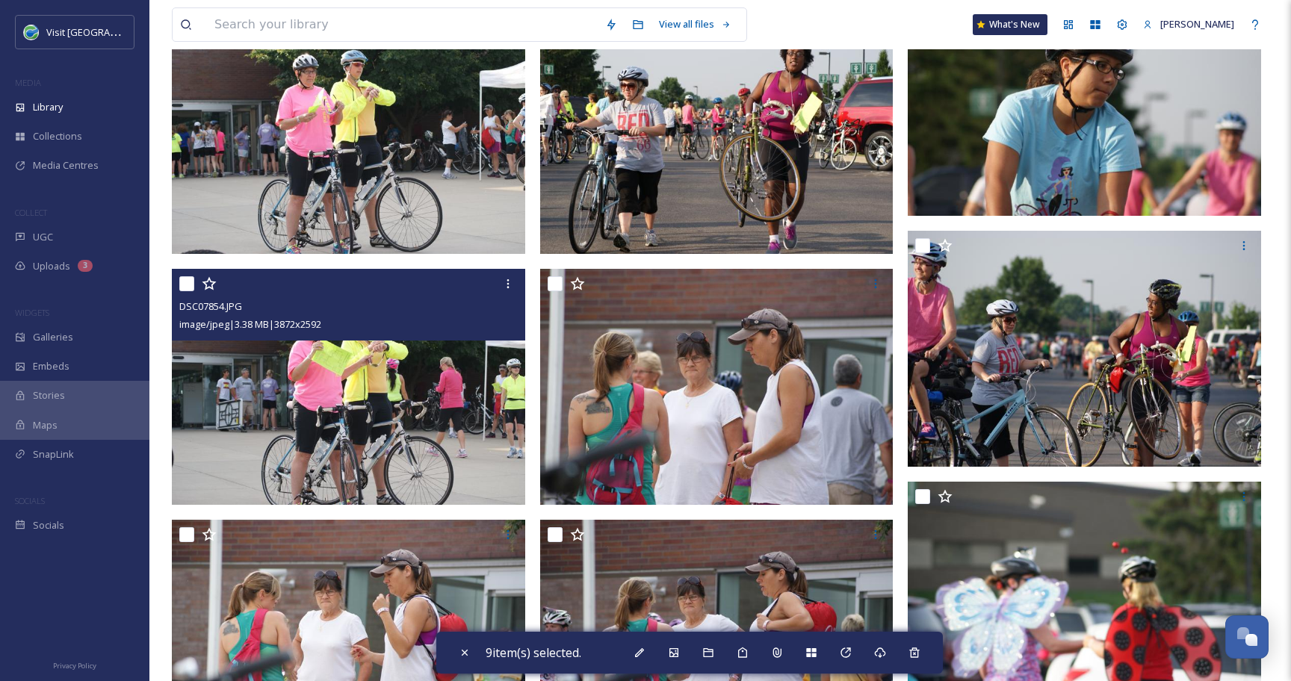
scroll to position [963, 0]
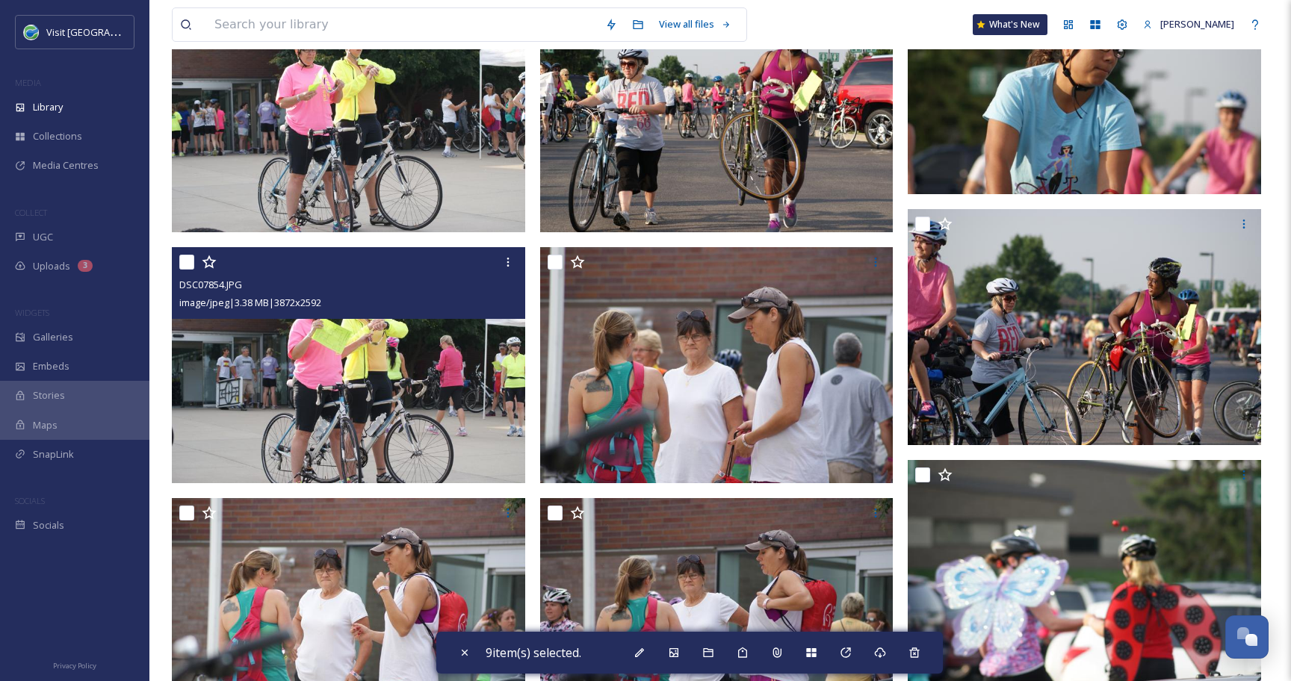
click at [186, 265] on input "checkbox" at bounding box center [186, 262] width 15 height 15
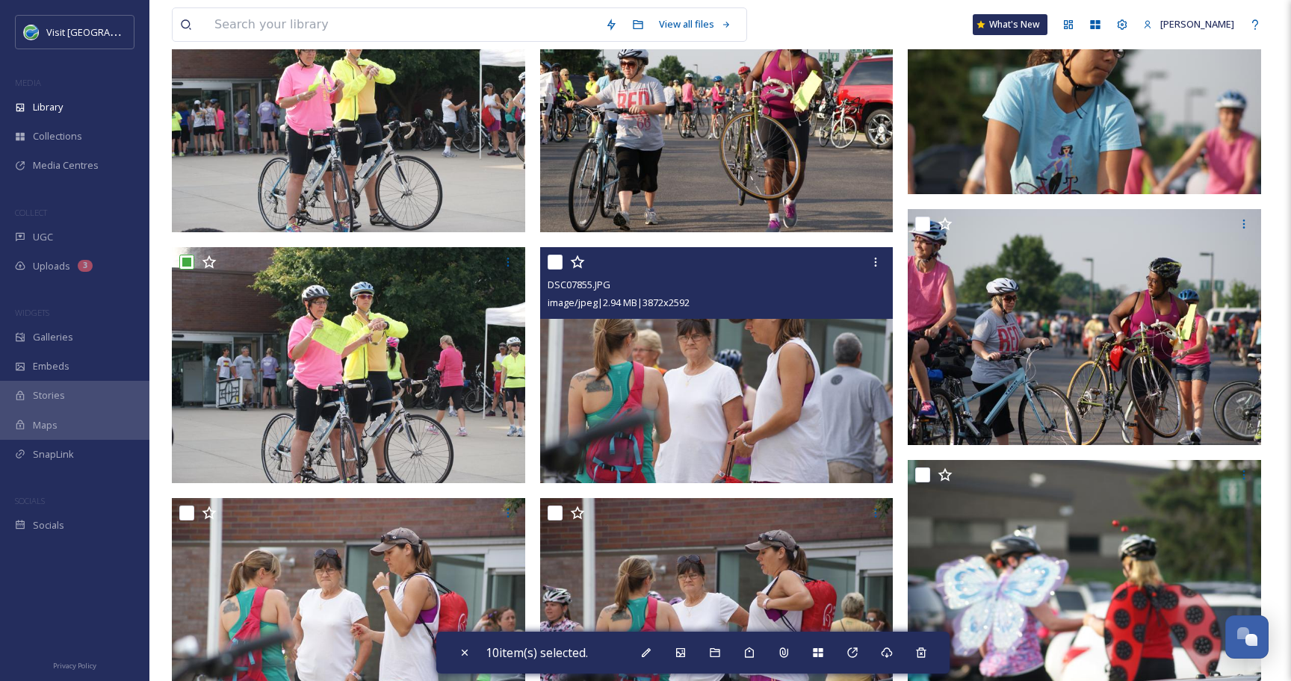
click at [553, 261] on input "checkbox" at bounding box center [554, 262] width 15 height 15
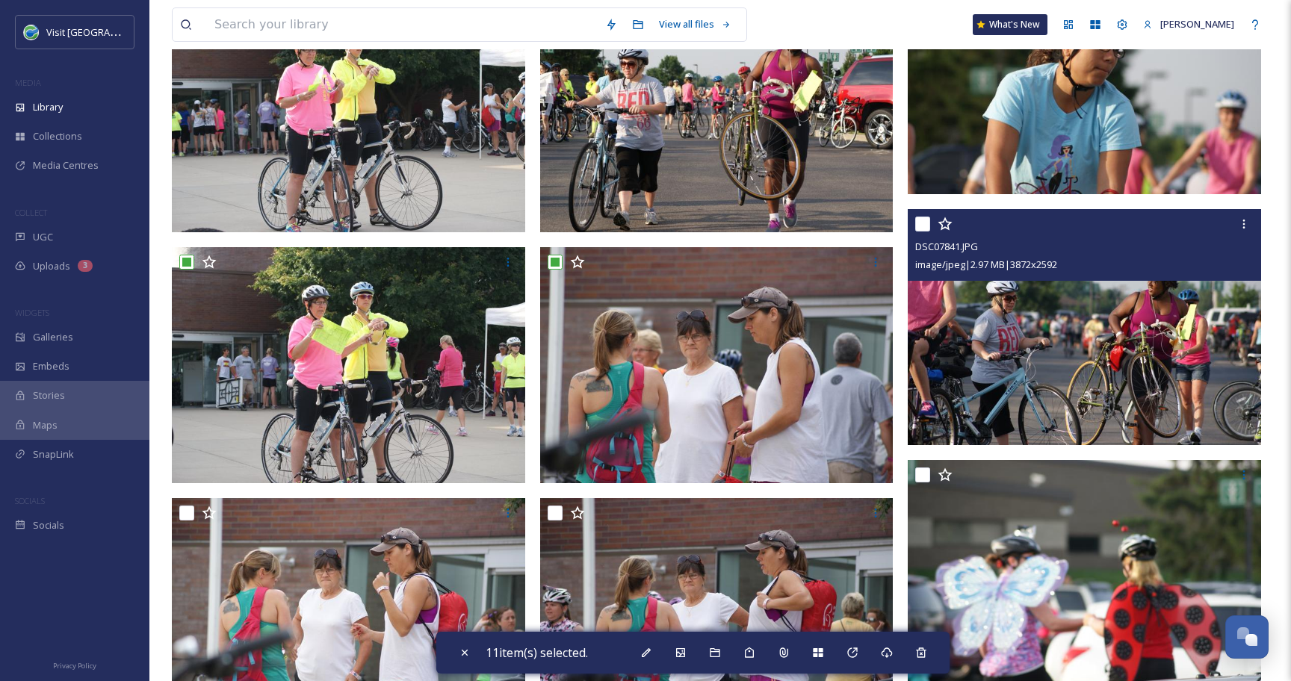
click at [925, 220] on input "checkbox" at bounding box center [922, 224] width 15 height 15
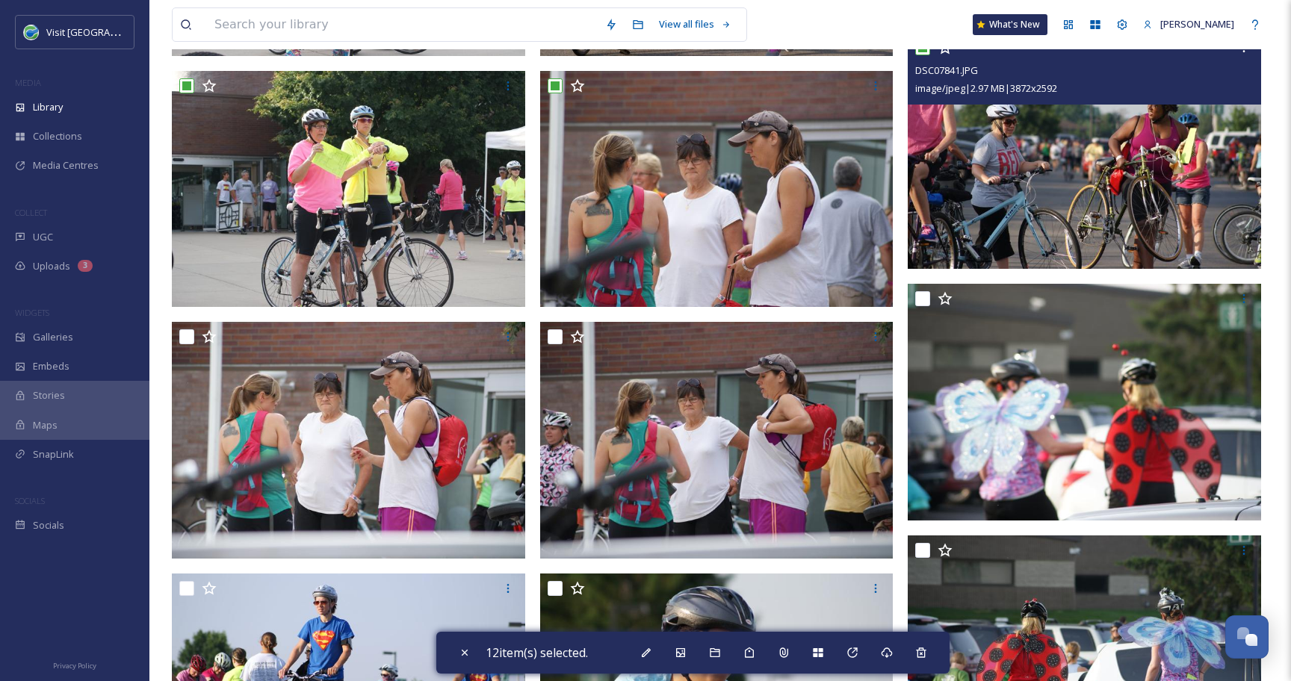
scroll to position [1155, 0]
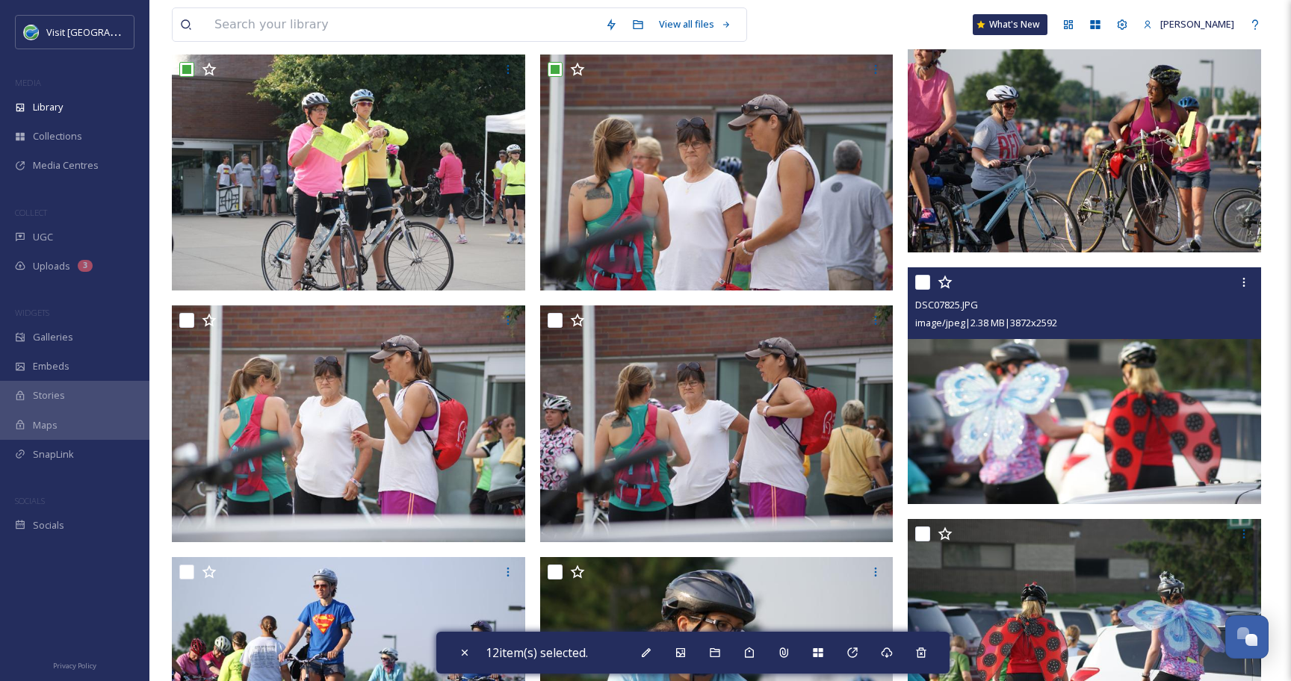
click at [925, 280] on input "checkbox" at bounding box center [922, 282] width 15 height 15
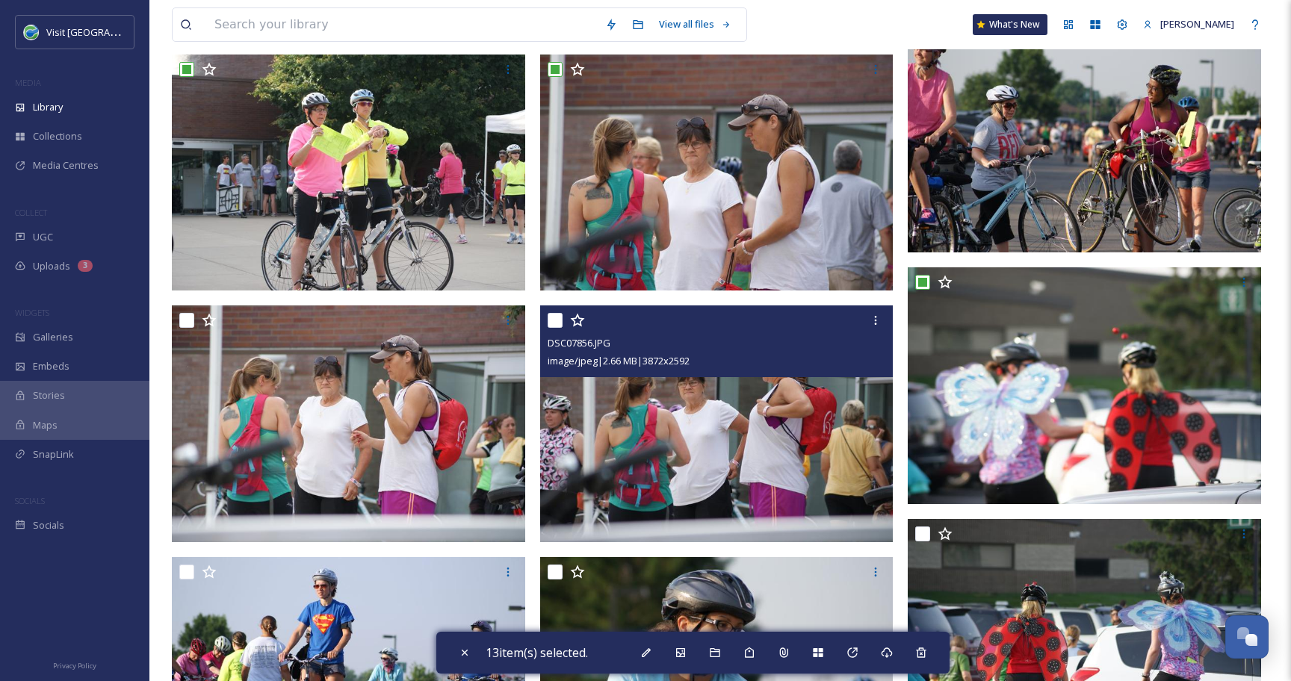
click at [557, 318] on input "checkbox" at bounding box center [554, 320] width 15 height 15
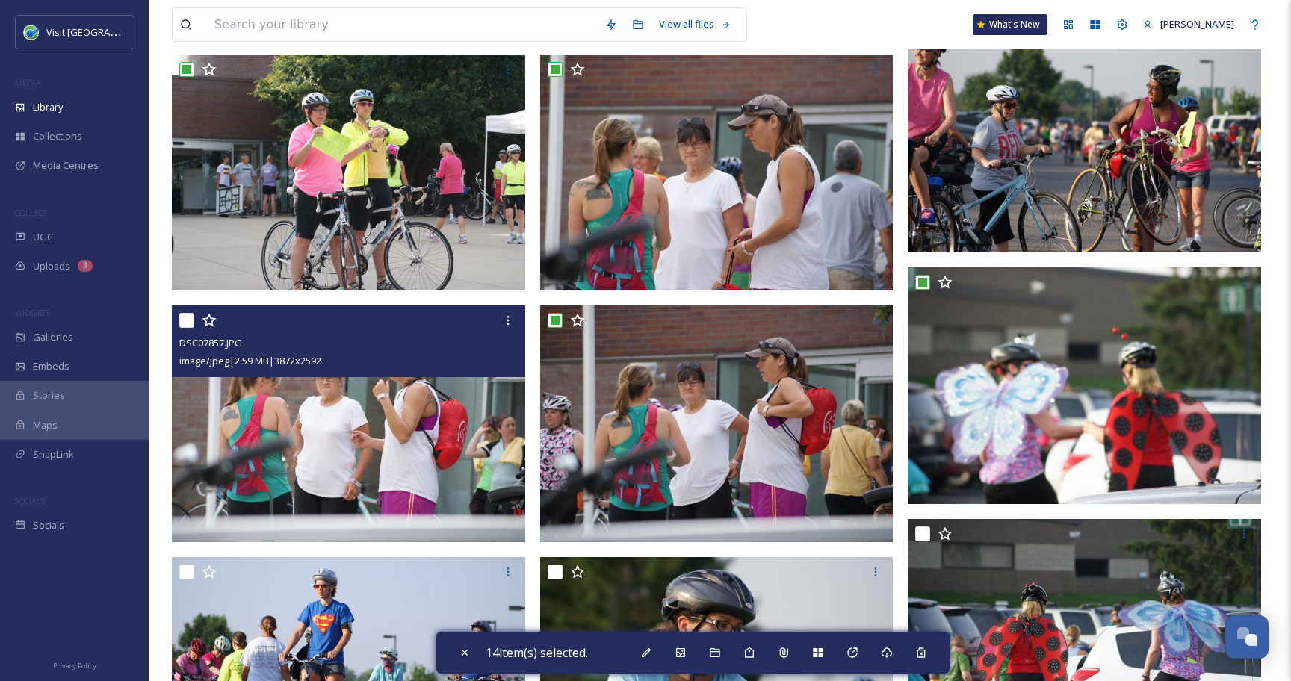
click at [189, 322] on input "checkbox" at bounding box center [186, 320] width 15 height 15
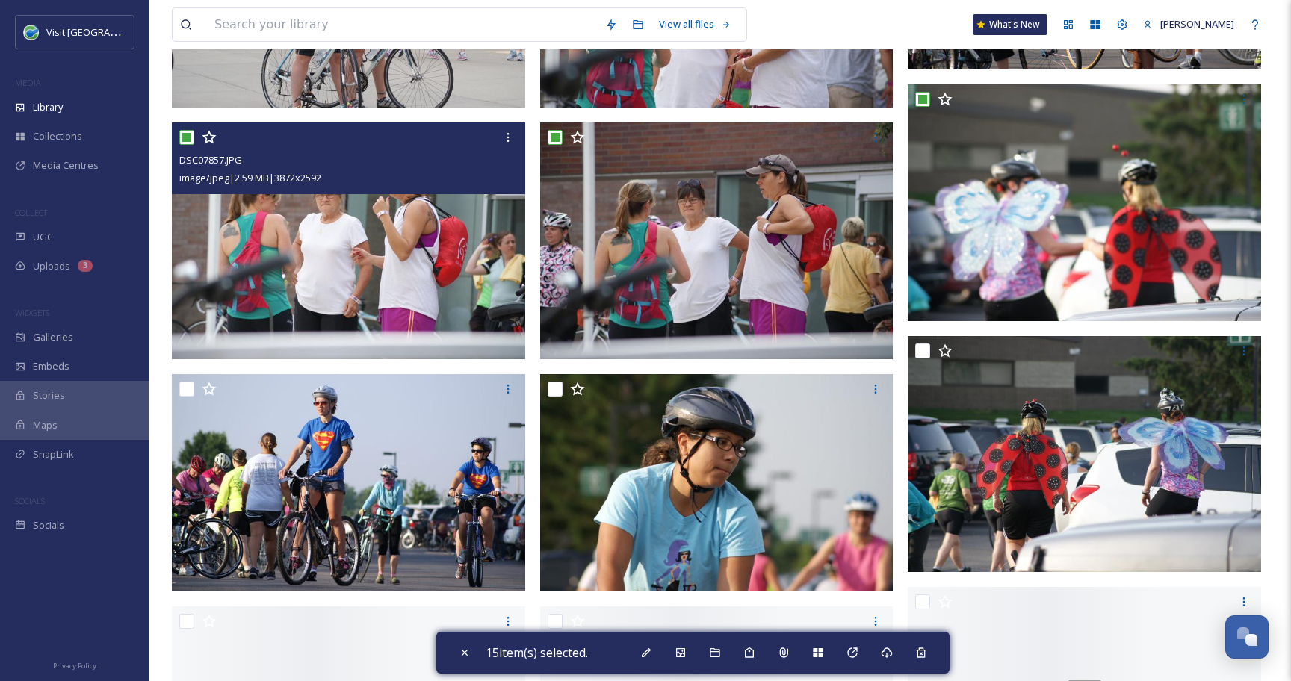
scroll to position [1379, 0]
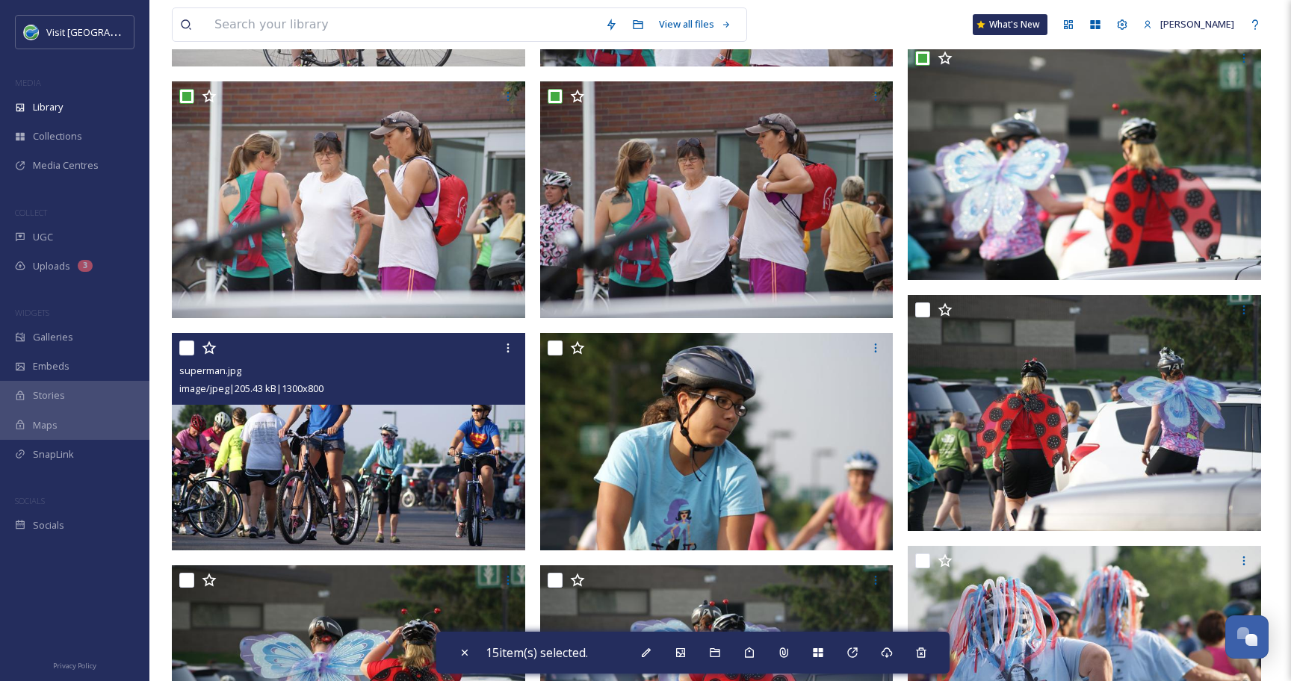
click at [184, 352] on input "checkbox" at bounding box center [186, 348] width 15 height 15
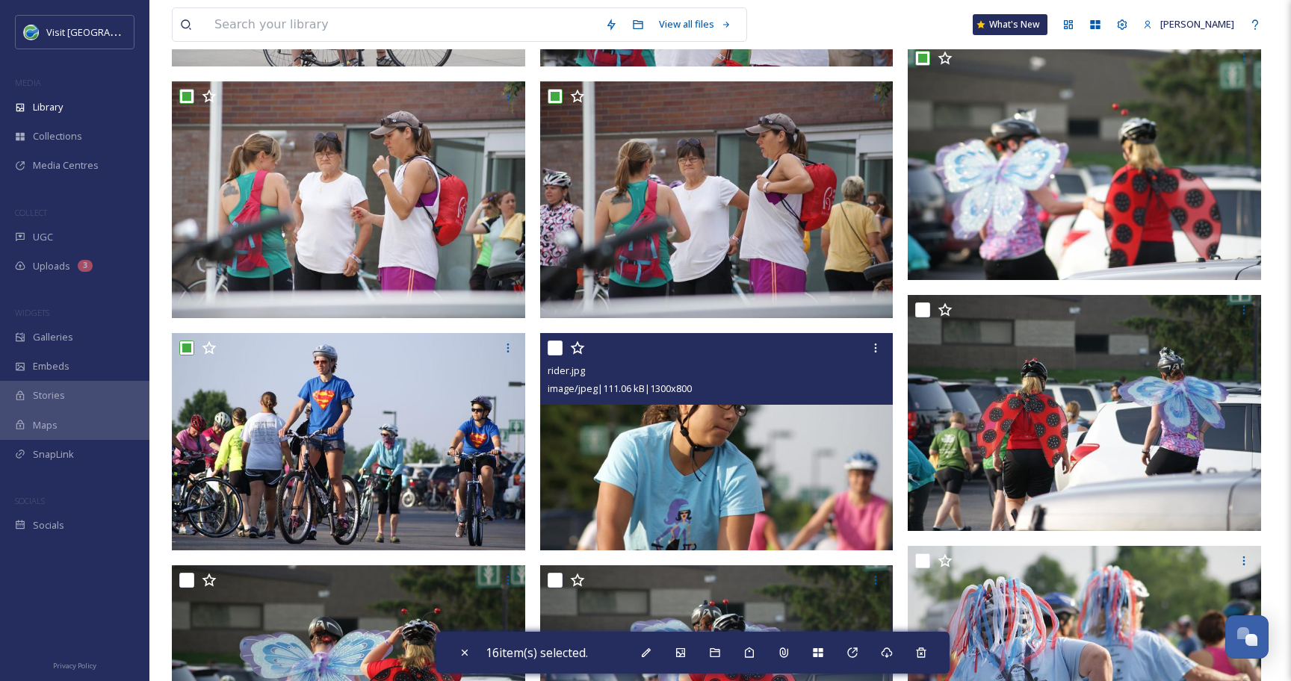
click at [546, 352] on div "rider.jpg image/jpeg | 111.06 kB | 1300 x 800" at bounding box center [716, 369] width 353 height 72
click at [556, 350] on input "checkbox" at bounding box center [554, 348] width 15 height 15
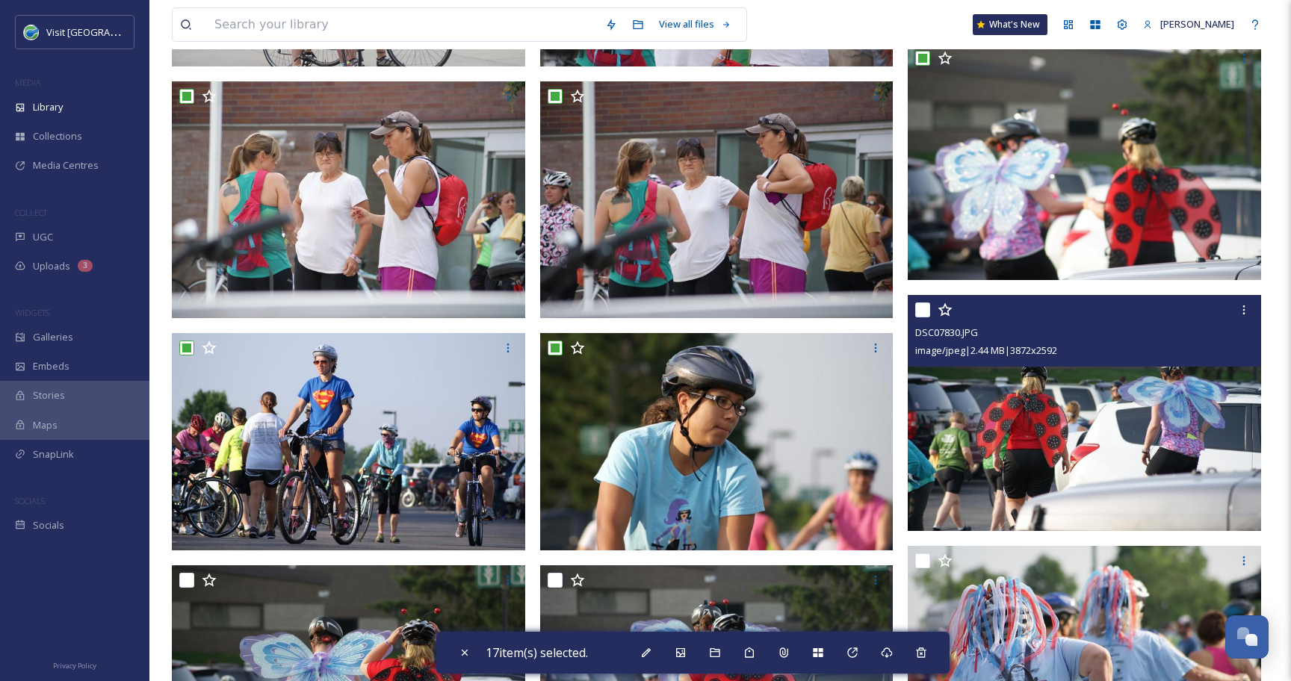
click at [920, 309] on input "checkbox" at bounding box center [922, 309] width 15 height 15
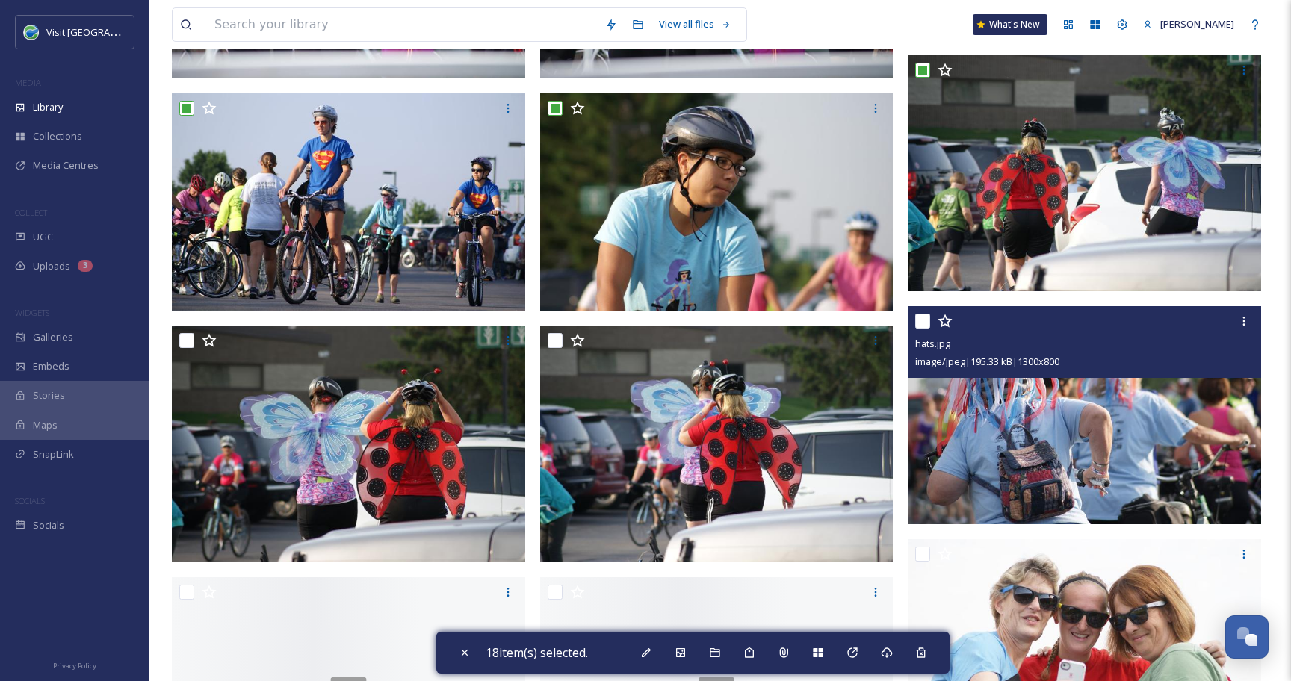
scroll to position [1627, 0]
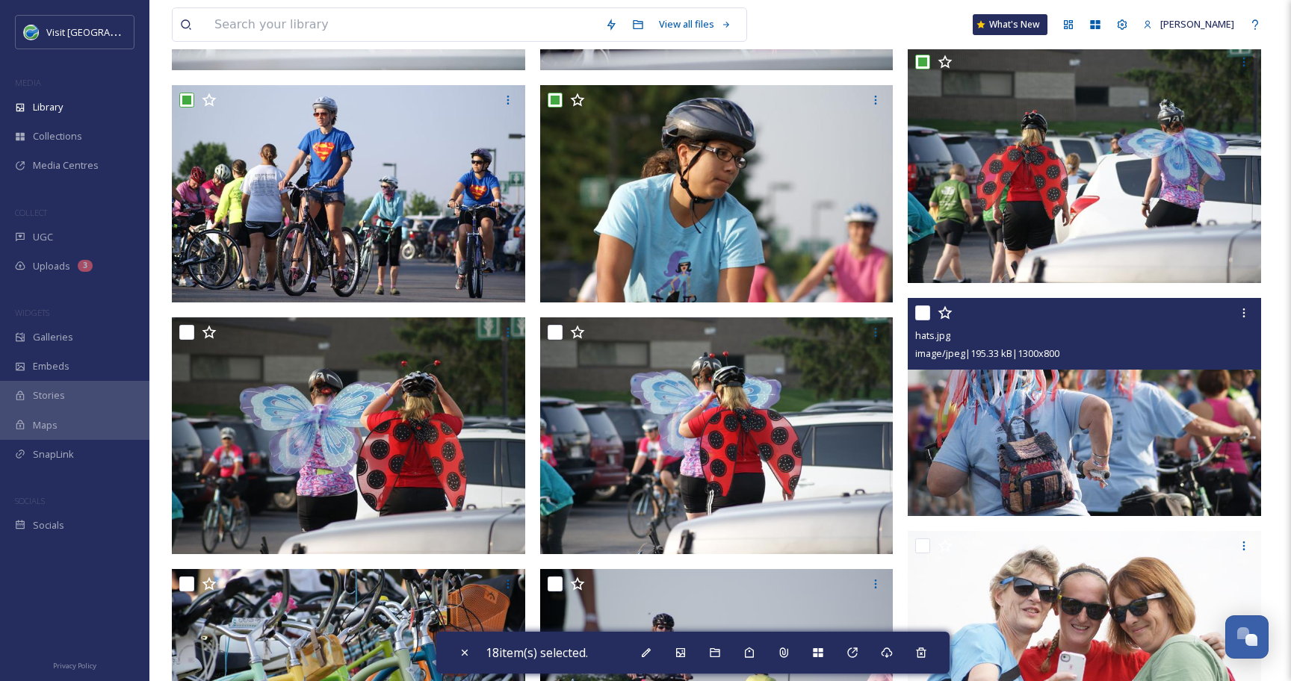
click at [921, 310] on input "checkbox" at bounding box center [922, 312] width 15 height 15
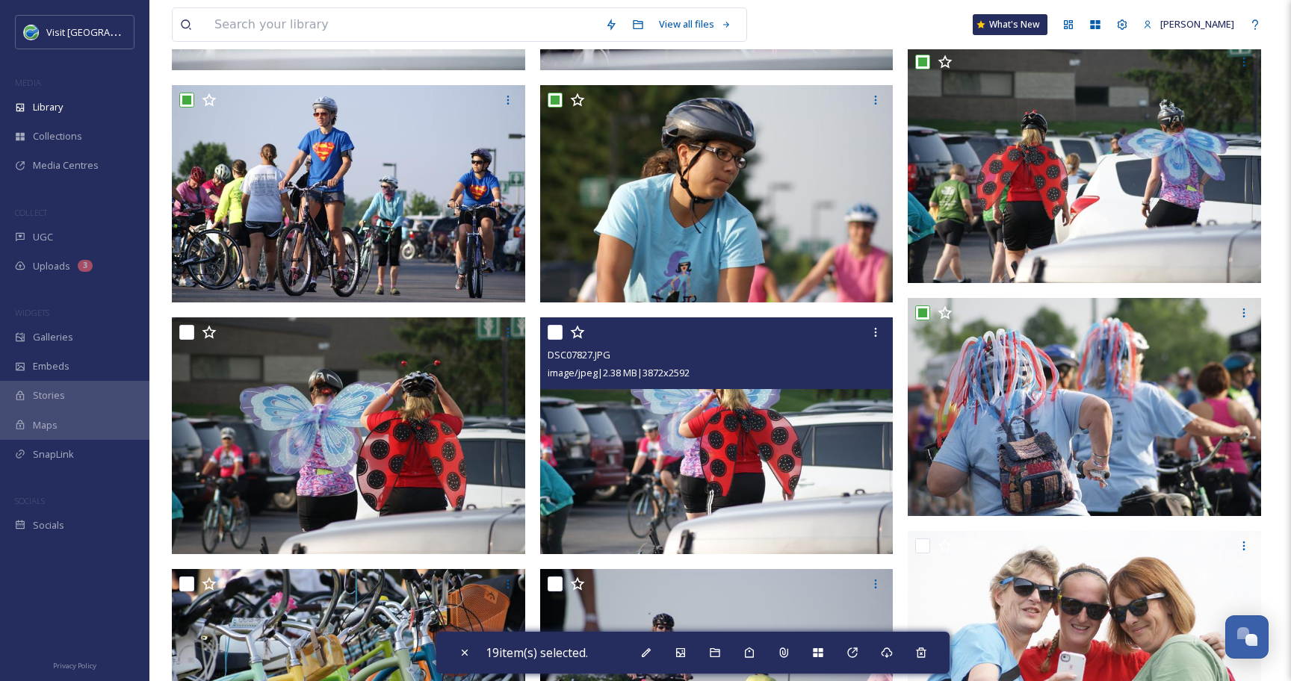
click at [556, 333] on input "checkbox" at bounding box center [554, 332] width 15 height 15
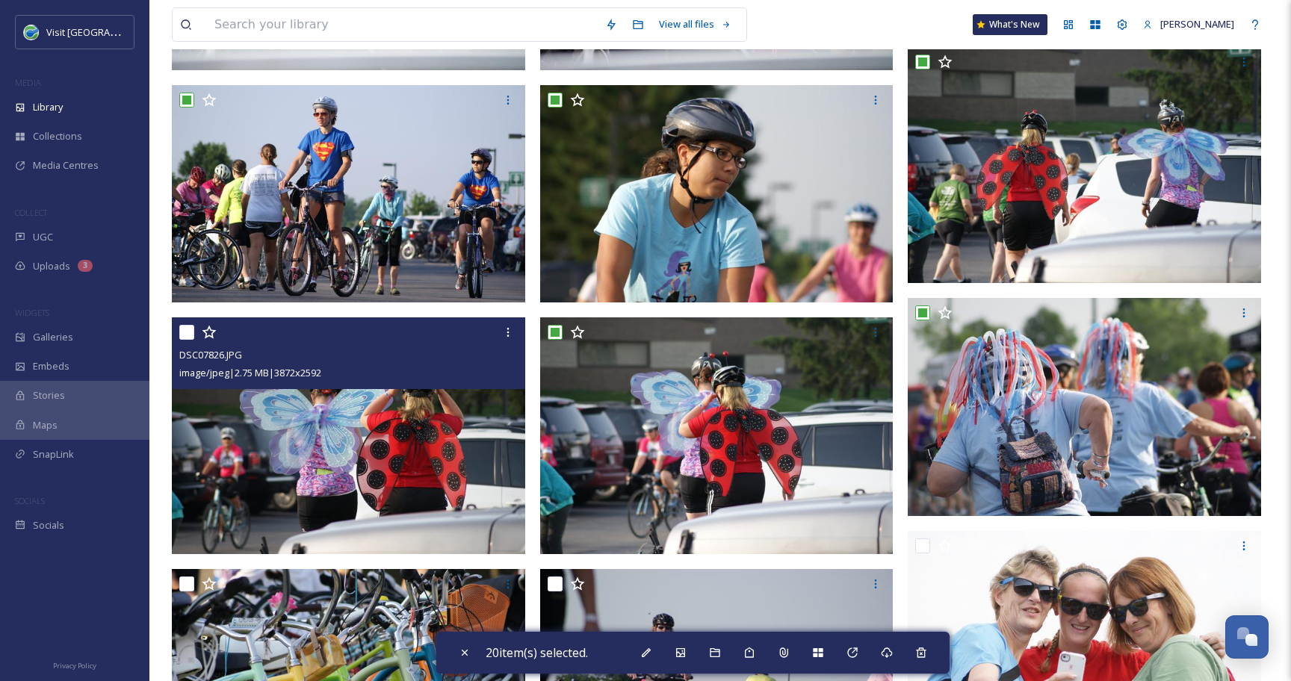
click at [187, 332] on input "checkbox" at bounding box center [186, 332] width 15 height 15
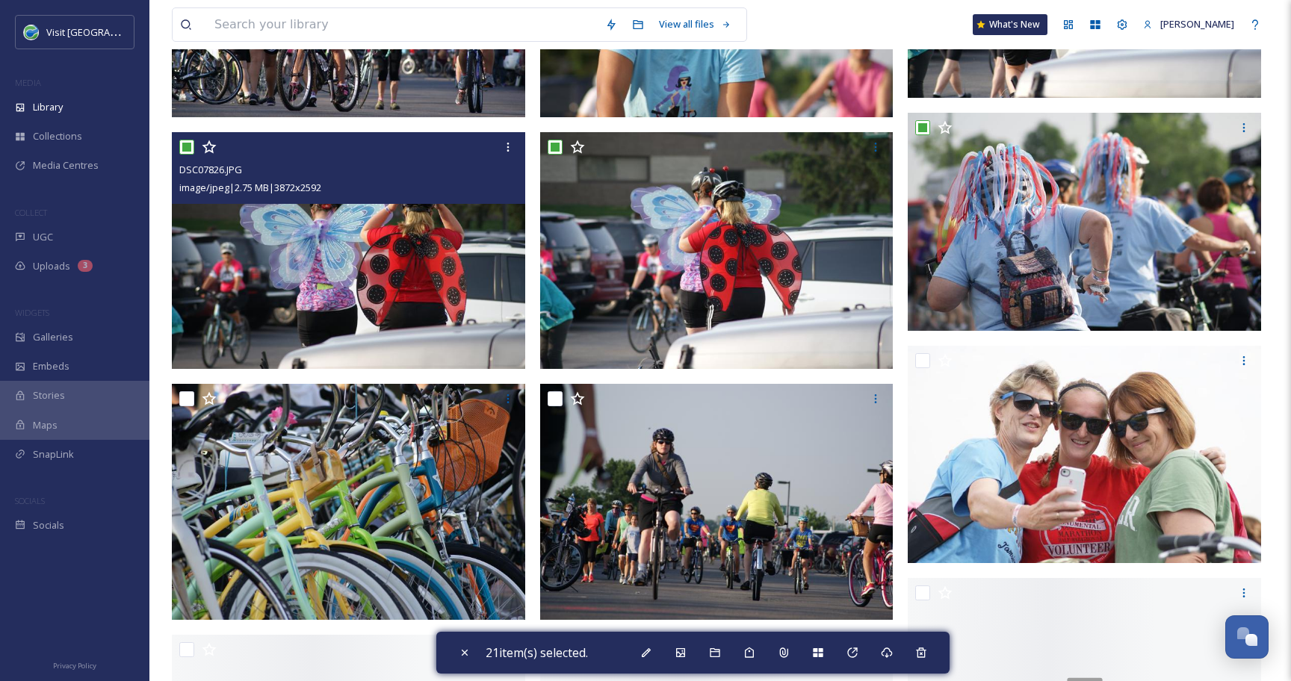
scroll to position [1840, 0]
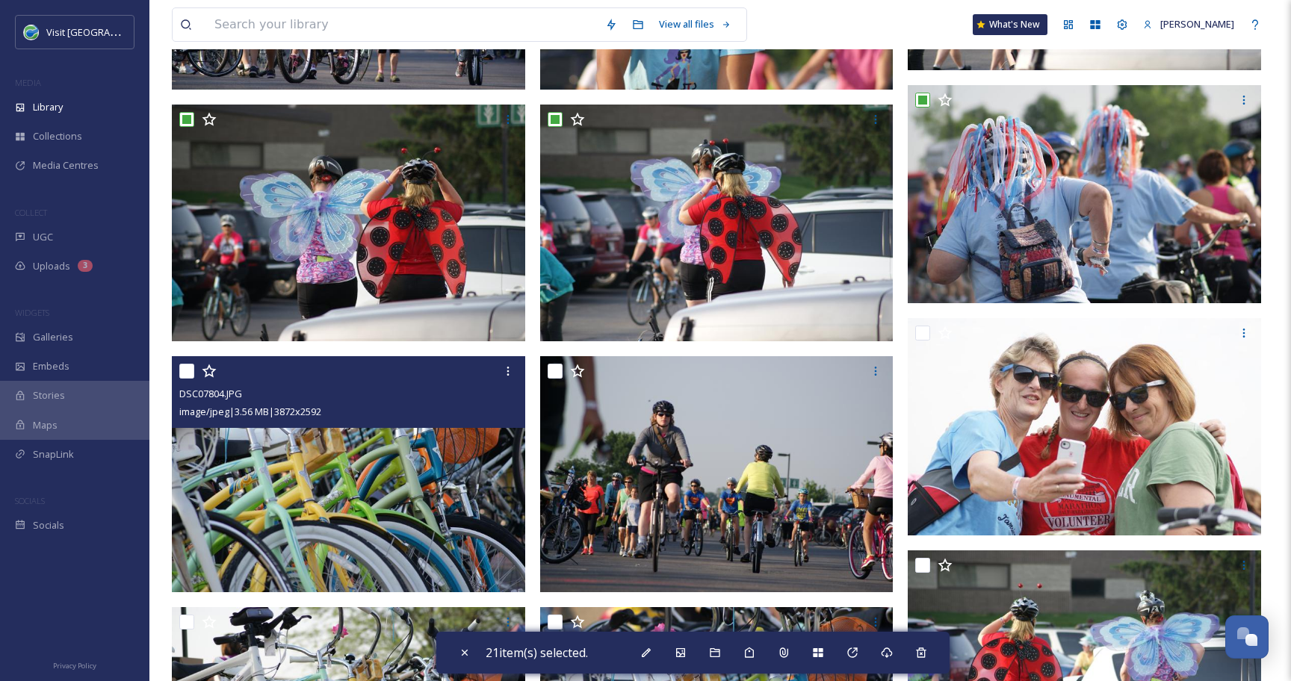
click at [188, 367] on input "checkbox" at bounding box center [186, 371] width 15 height 15
click at [183, 370] on input "checkbox" at bounding box center [186, 371] width 15 height 15
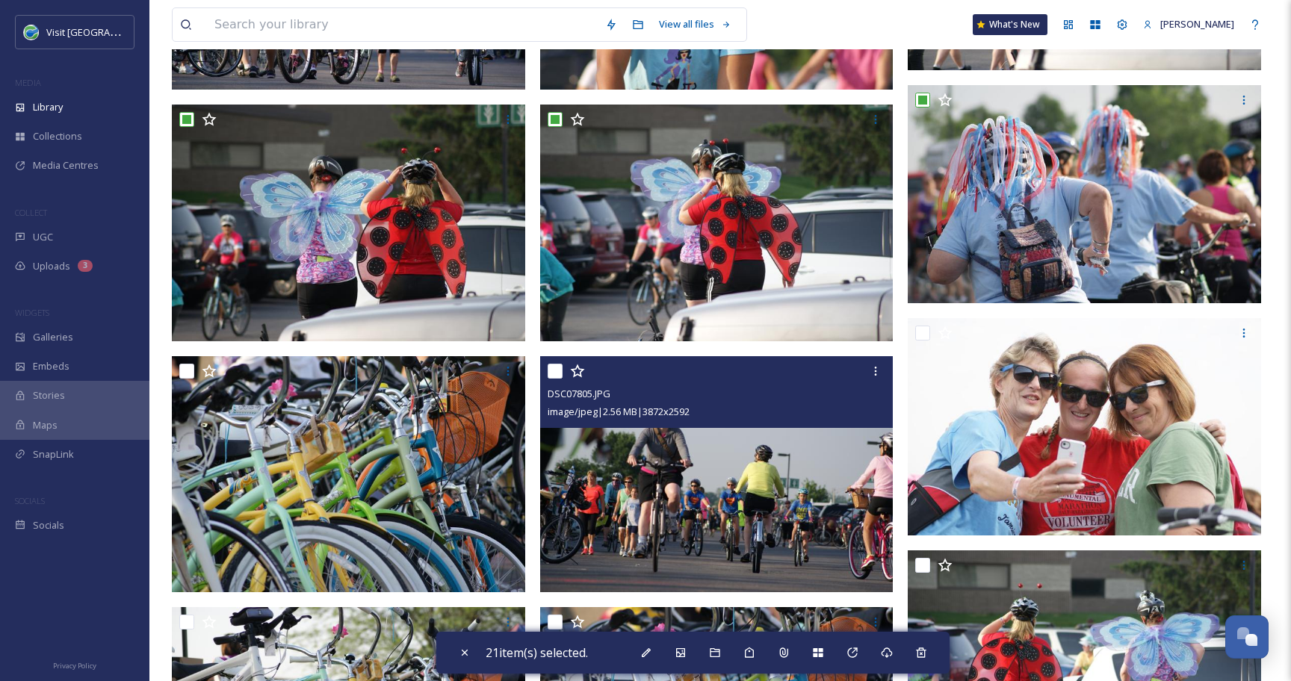
click at [559, 374] on input "checkbox" at bounding box center [554, 371] width 15 height 15
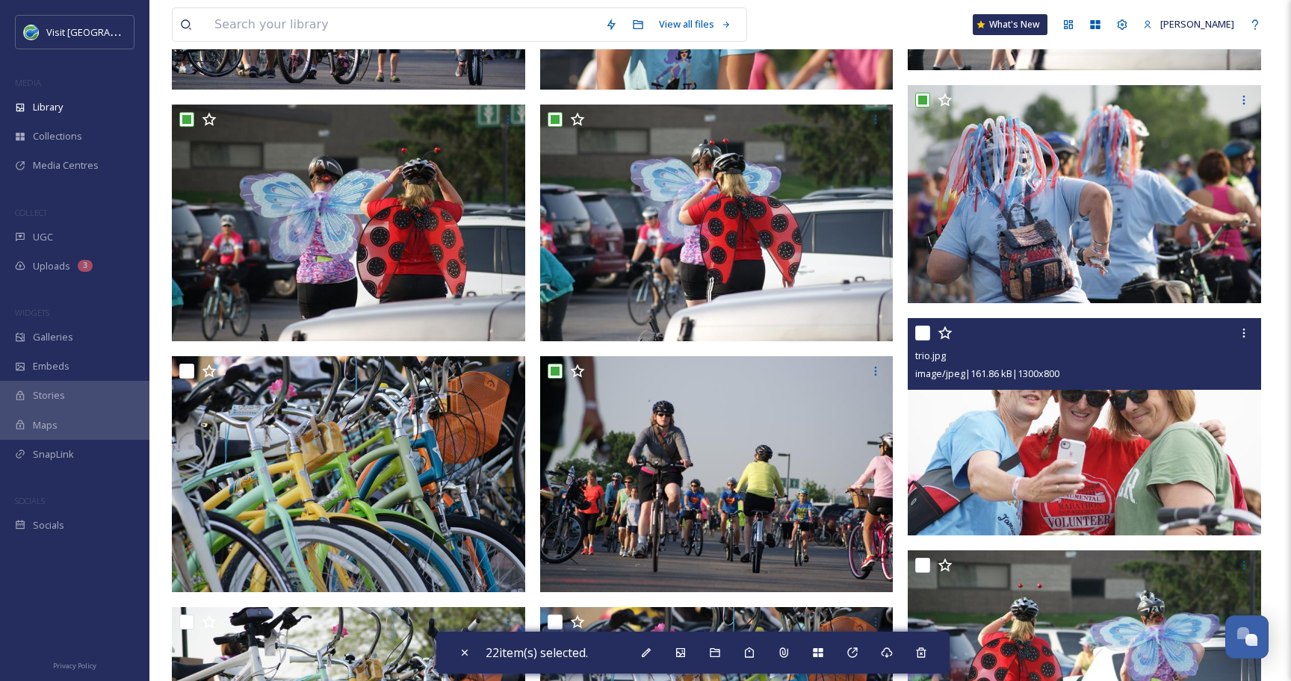
click at [925, 335] on input "checkbox" at bounding box center [922, 333] width 15 height 15
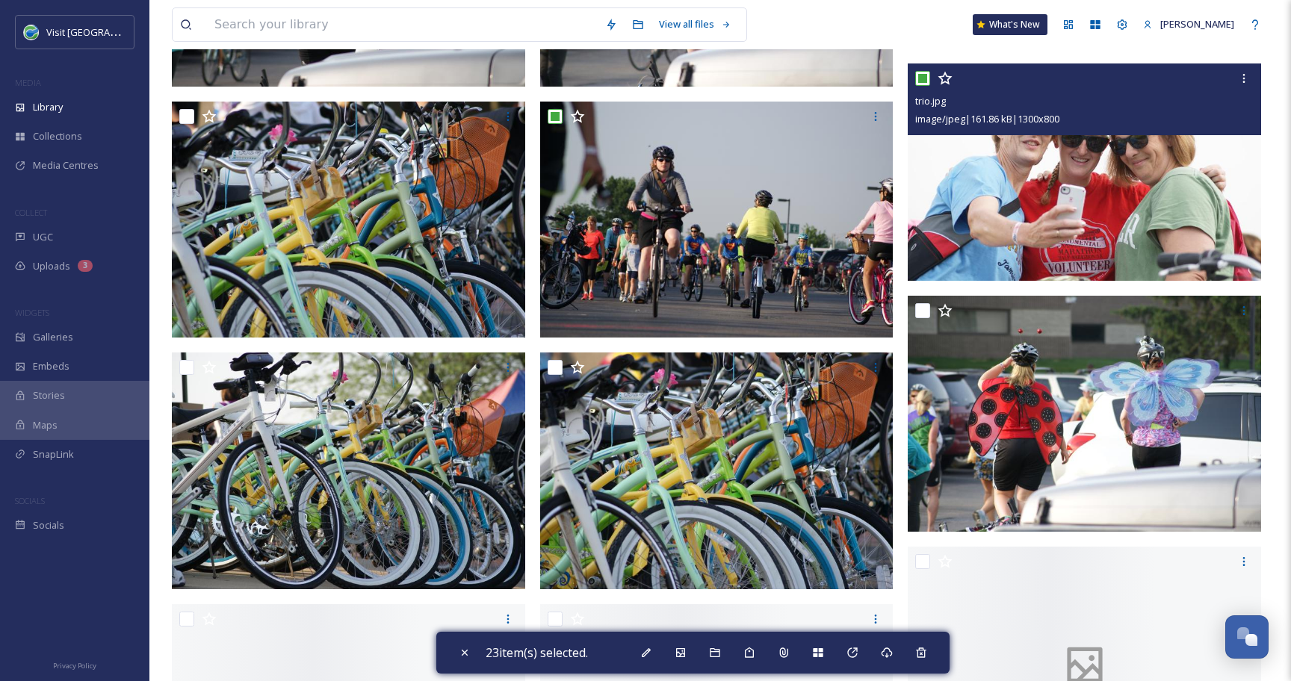
scroll to position [2099, 0]
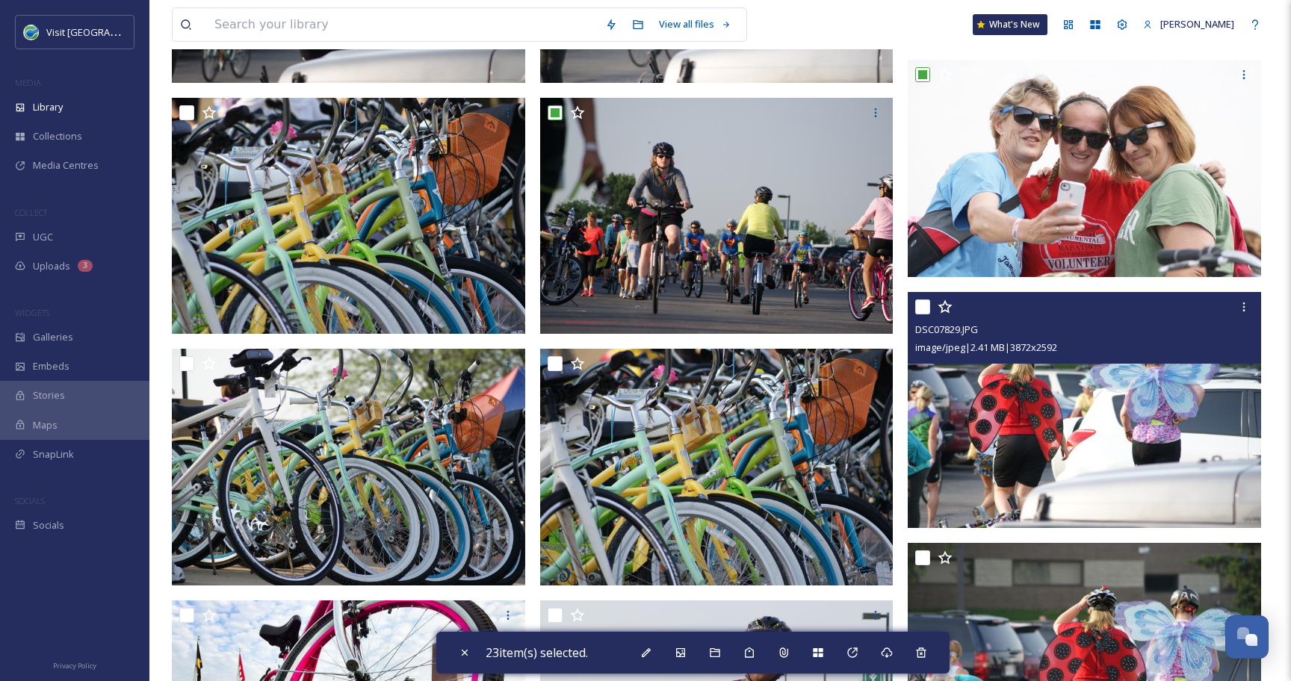
click at [921, 303] on input "checkbox" at bounding box center [922, 306] width 15 height 15
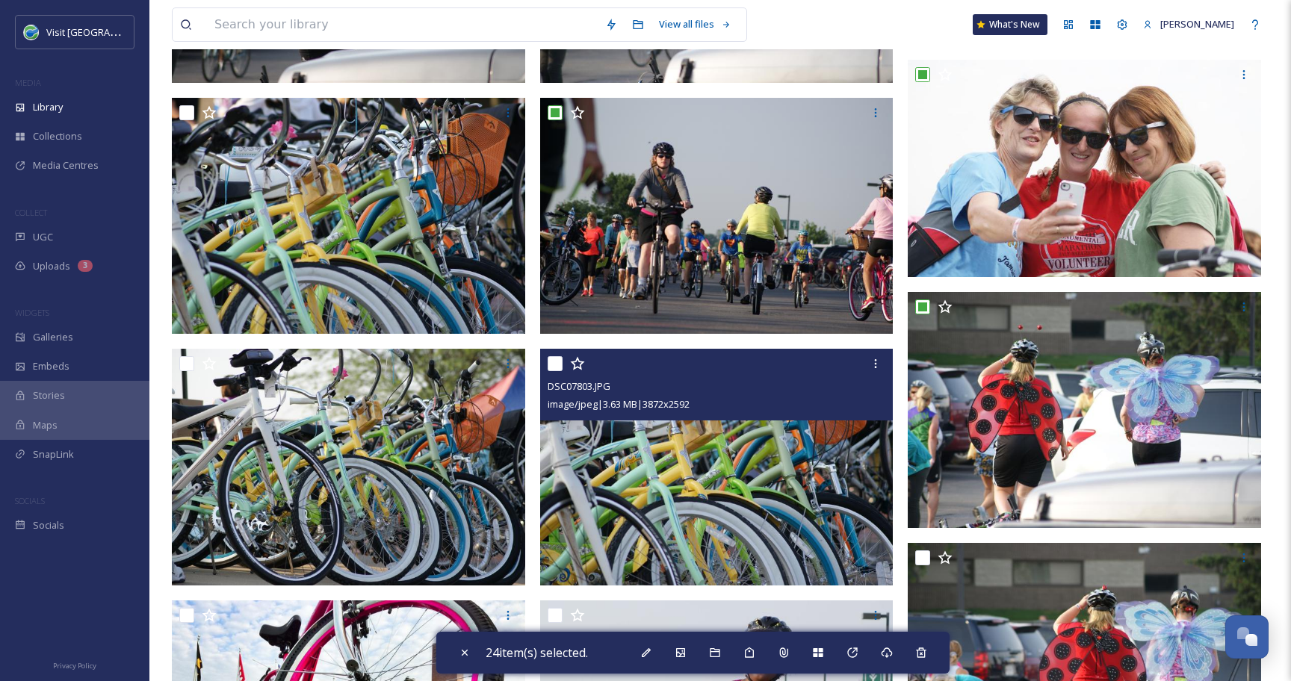
click at [562, 367] on div at bounding box center [718, 363] width 342 height 27
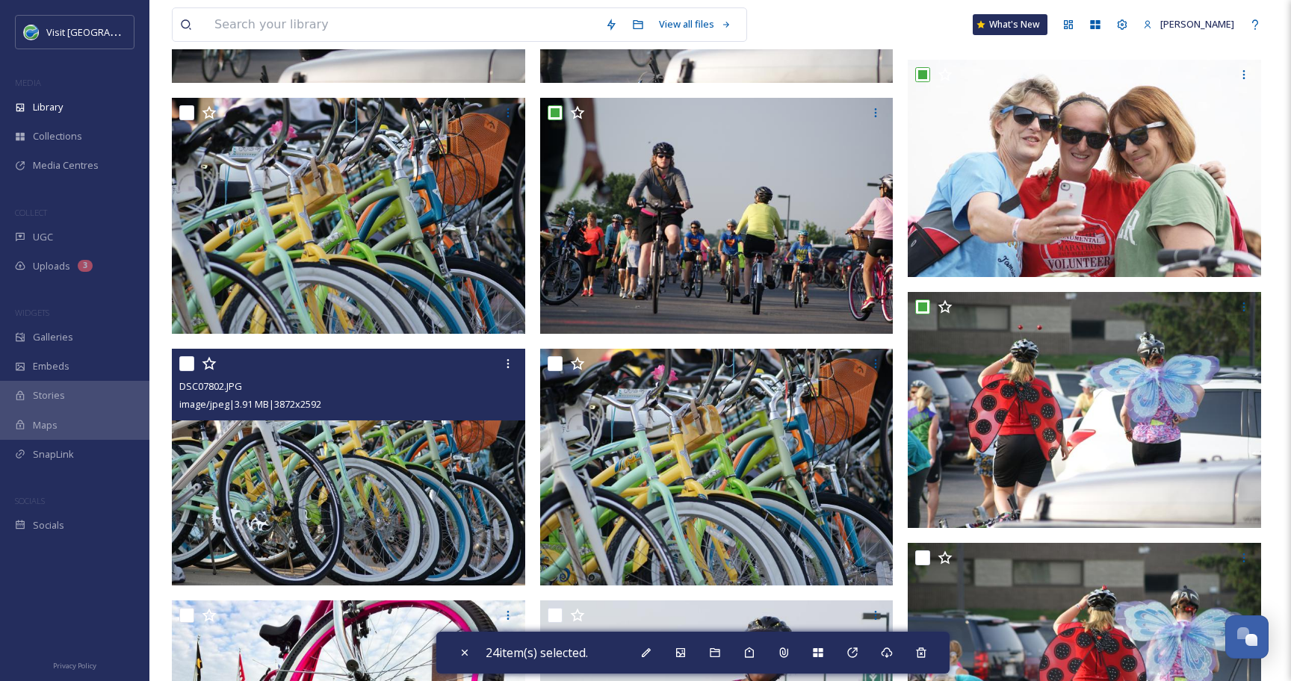
click at [190, 363] on input "checkbox" at bounding box center [186, 363] width 15 height 15
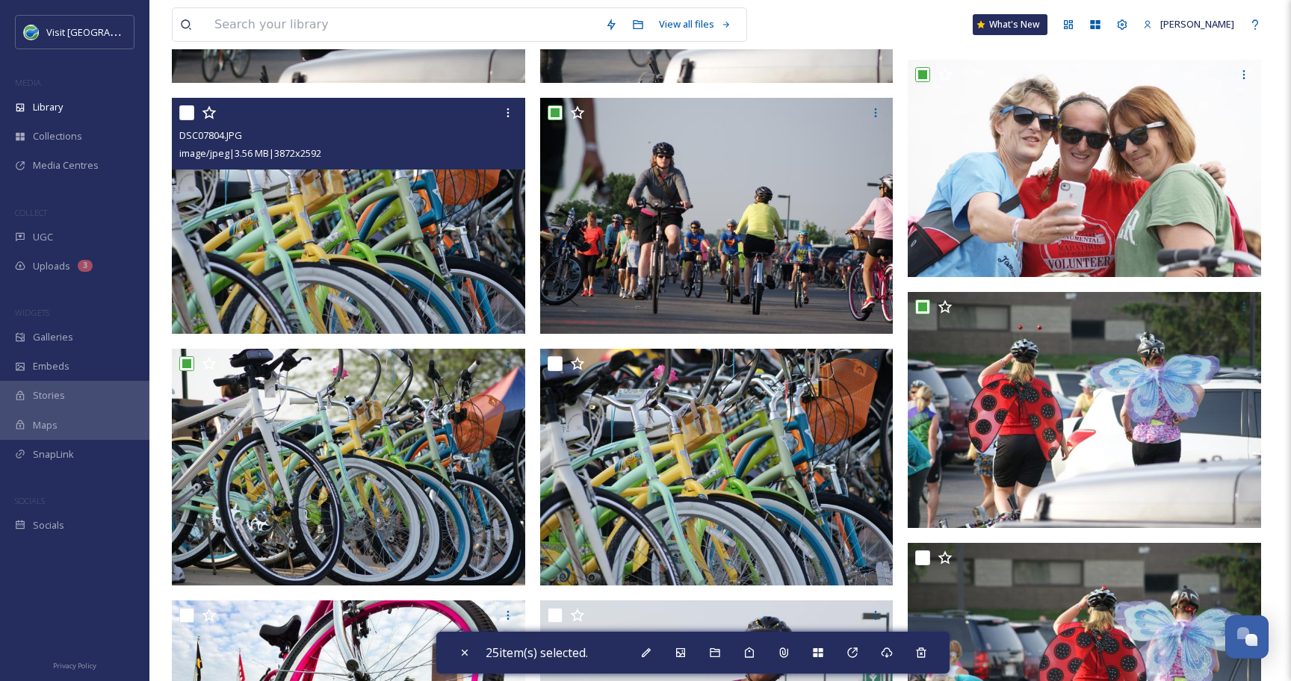
click at [185, 117] on input "checkbox" at bounding box center [186, 112] width 15 height 15
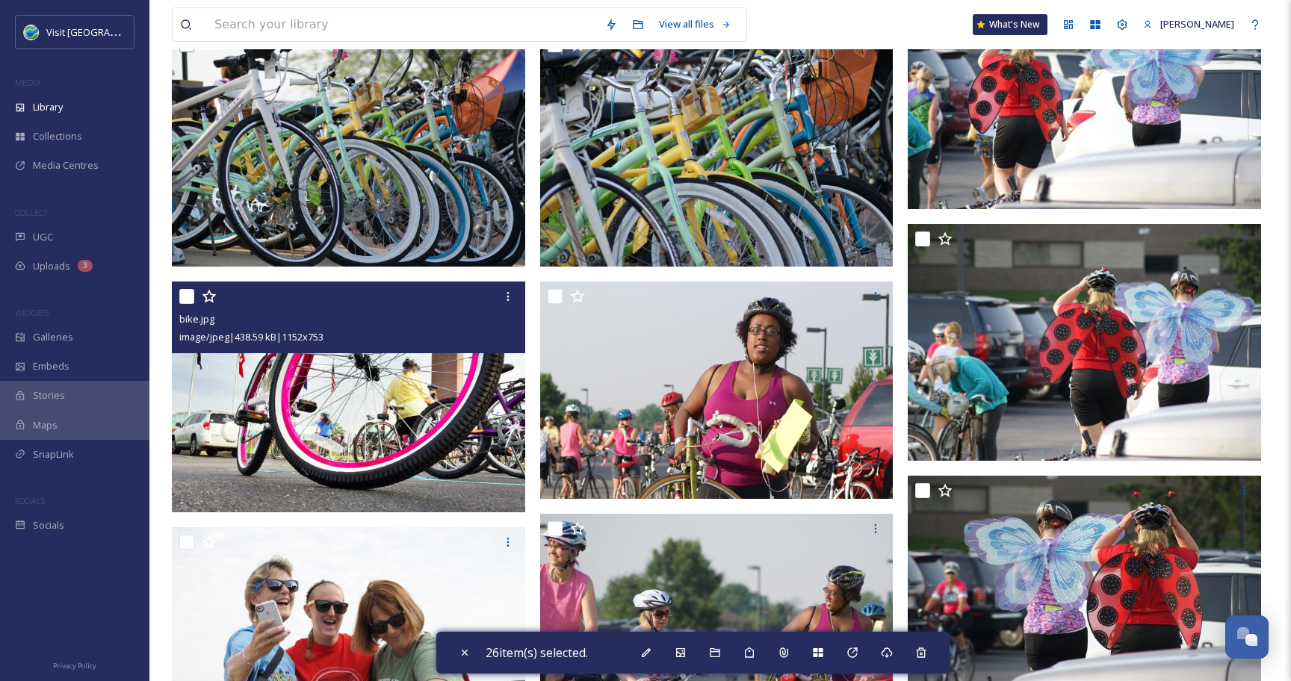
scroll to position [2447, 0]
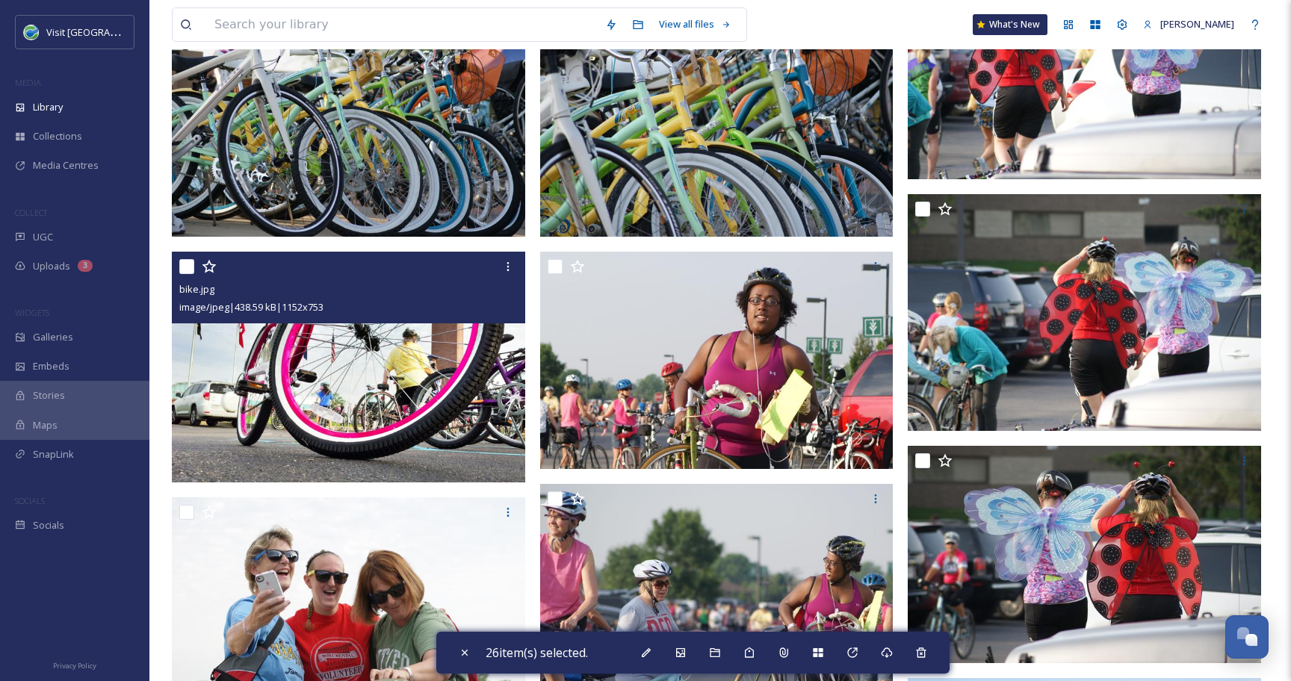
click at [190, 266] on input "checkbox" at bounding box center [186, 266] width 15 height 15
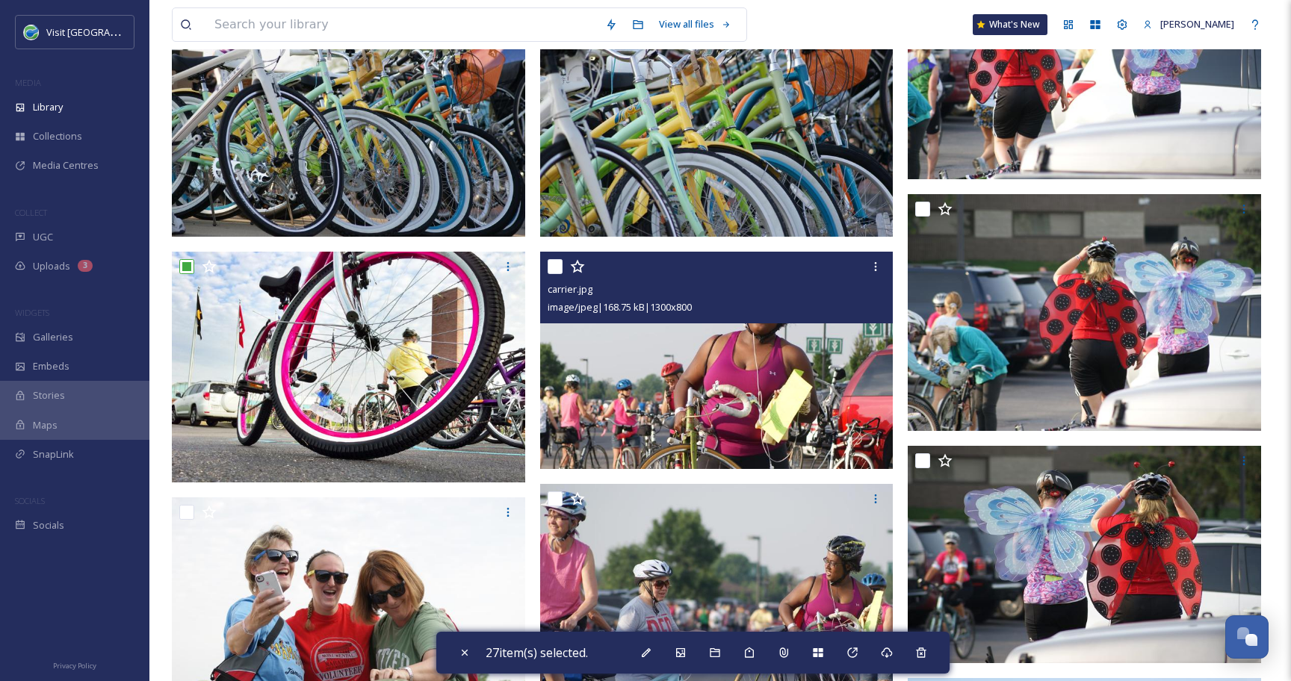
click at [556, 265] on input "checkbox" at bounding box center [554, 266] width 15 height 15
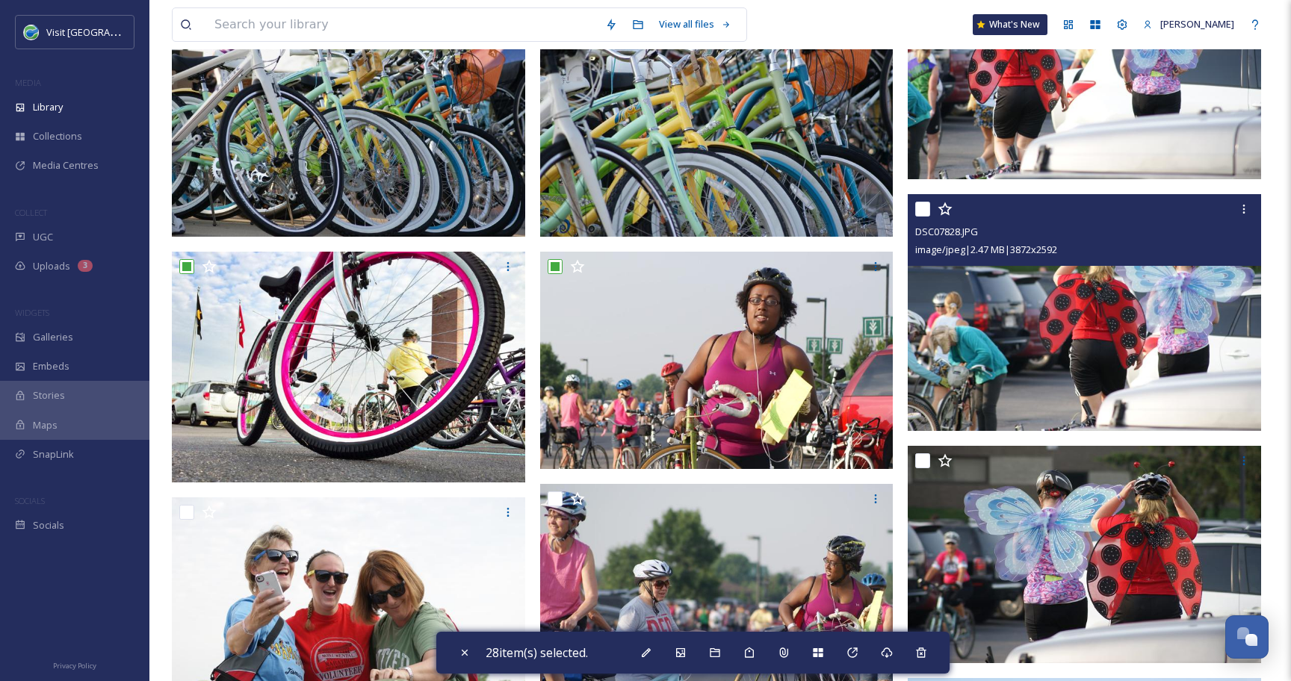
click at [928, 208] on input "checkbox" at bounding box center [922, 209] width 15 height 15
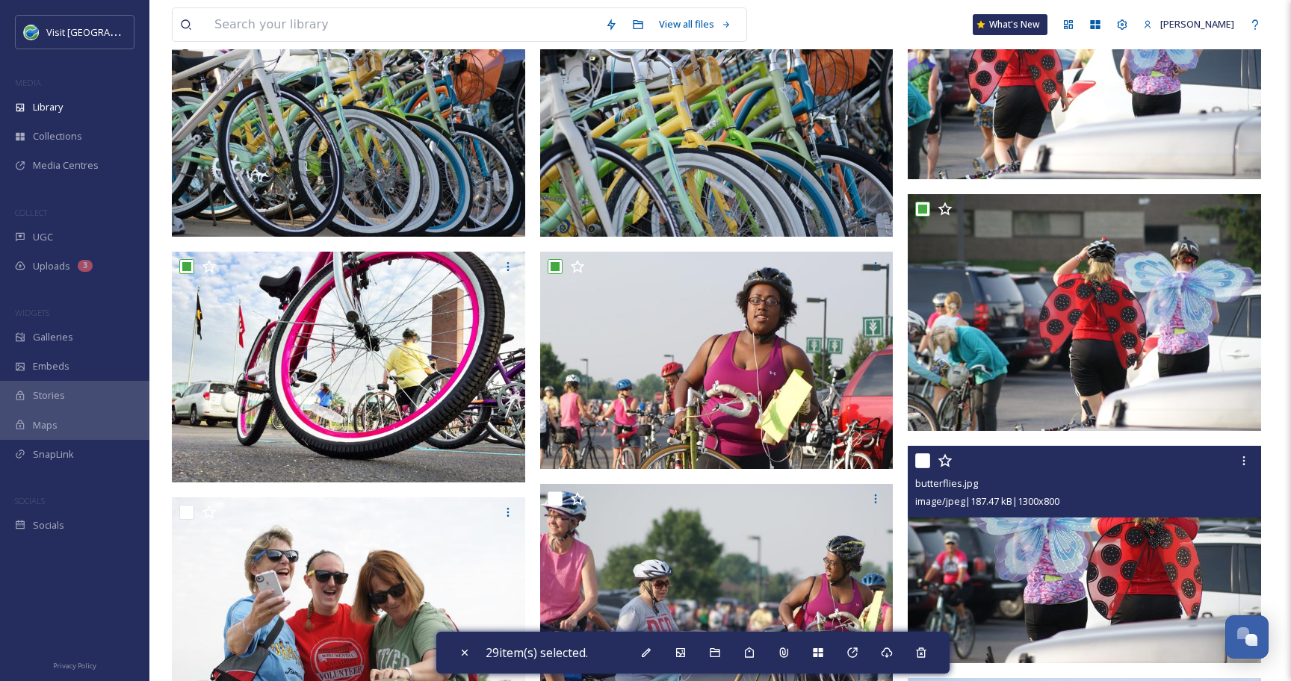
click at [922, 458] on input "checkbox" at bounding box center [922, 460] width 15 height 15
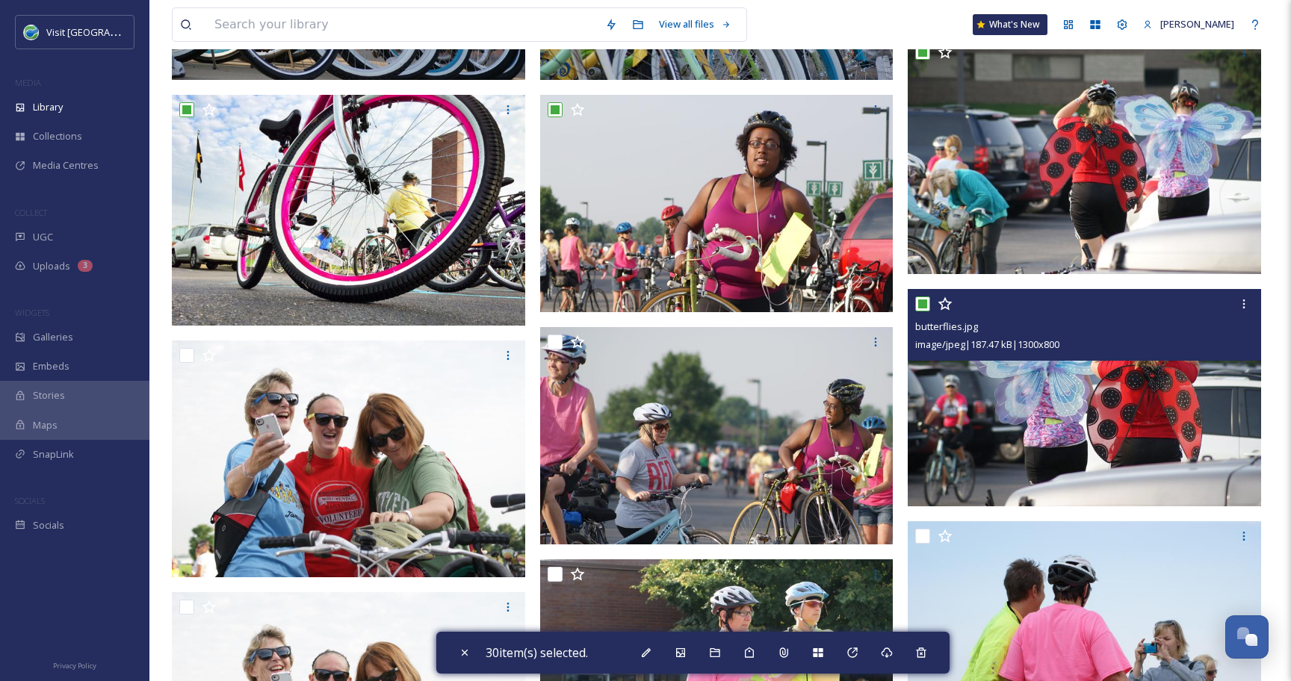
scroll to position [2609, 0]
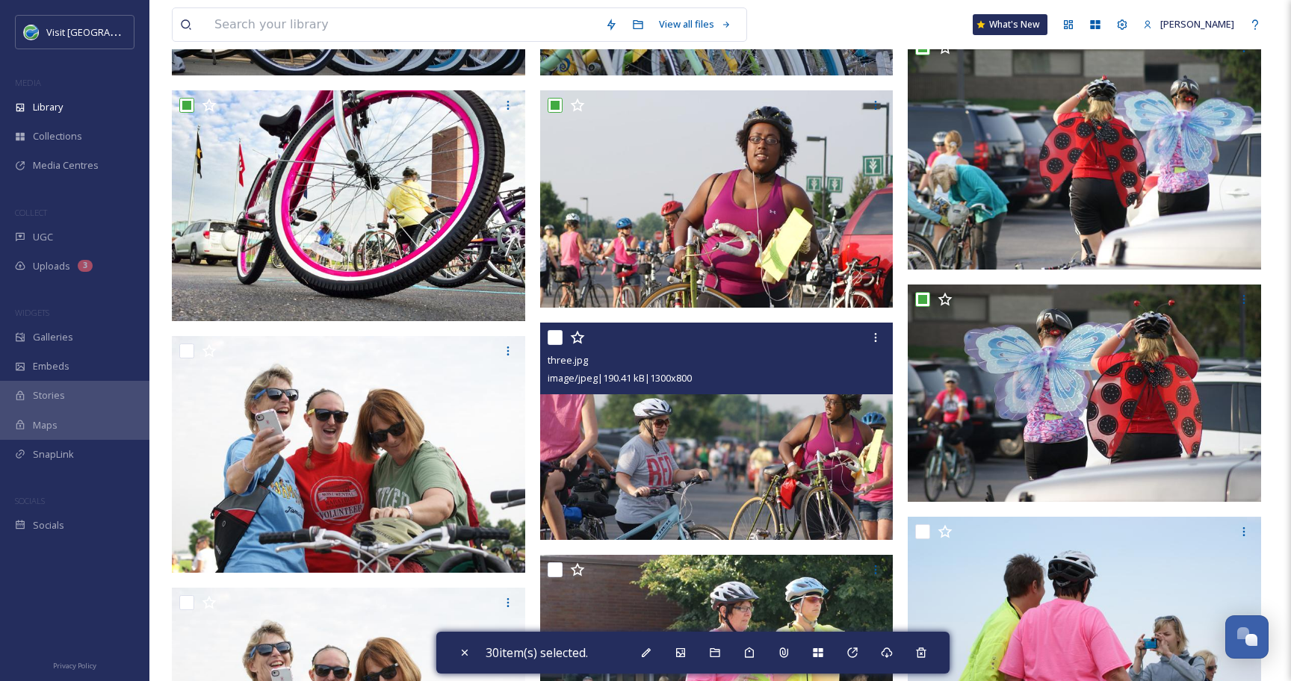
click at [551, 336] on input "checkbox" at bounding box center [554, 337] width 15 height 15
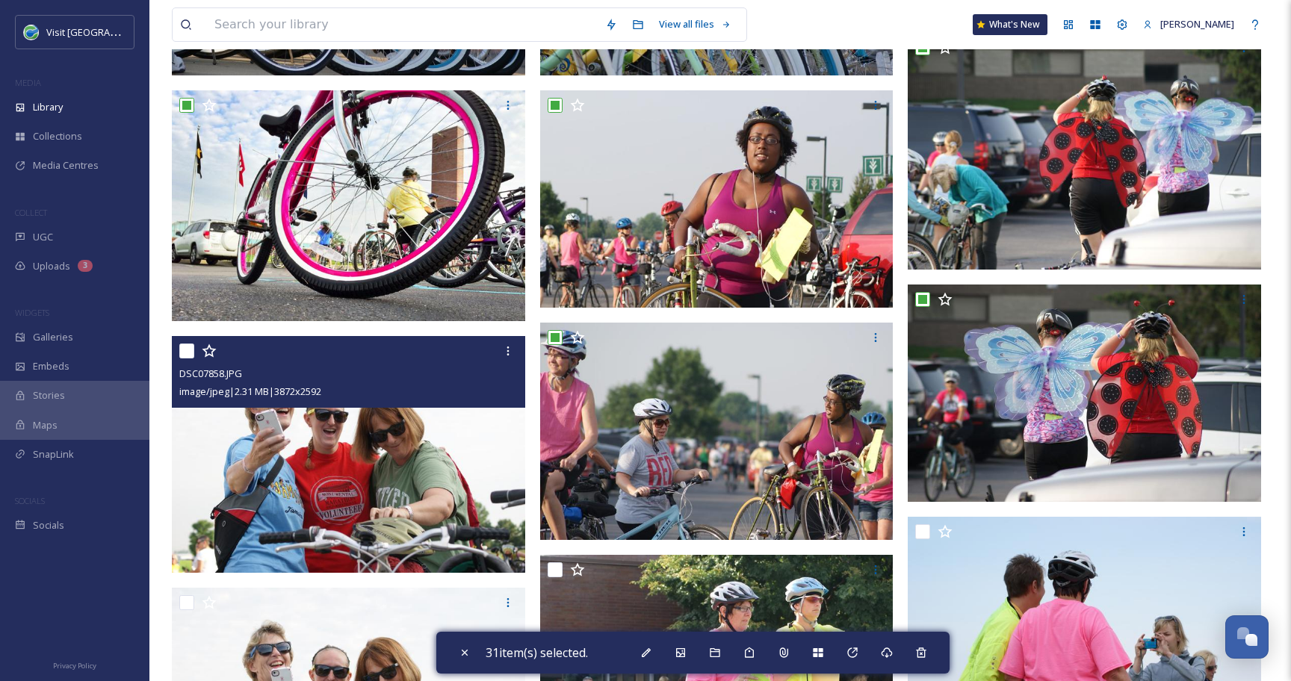
click at [187, 350] on input "checkbox" at bounding box center [186, 351] width 15 height 15
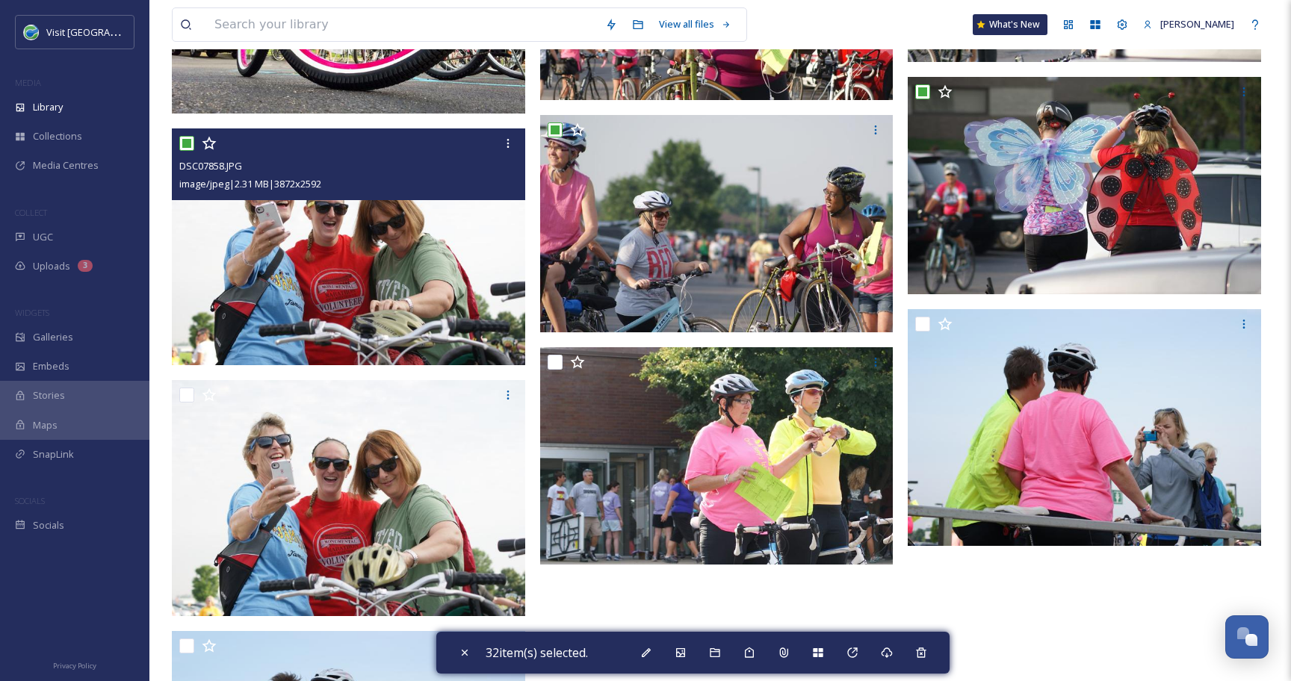
scroll to position [2851, 0]
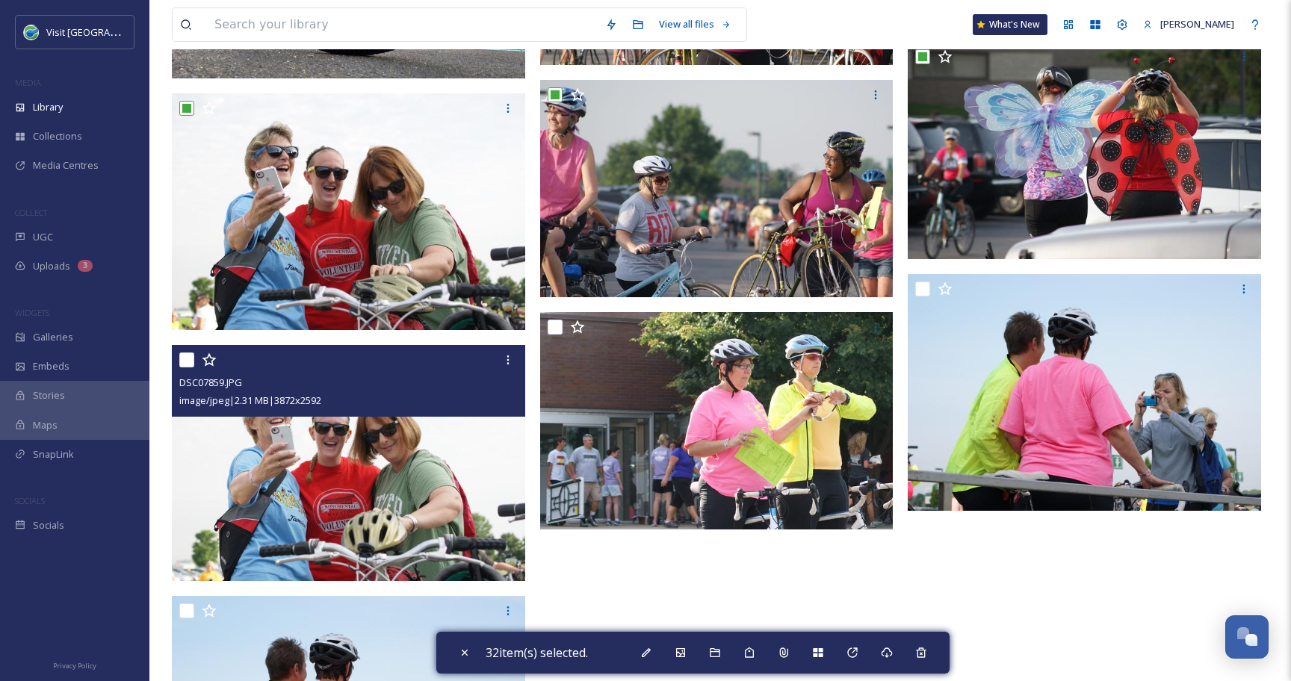
click at [186, 364] on input "checkbox" at bounding box center [186, 359] width 15 height 15
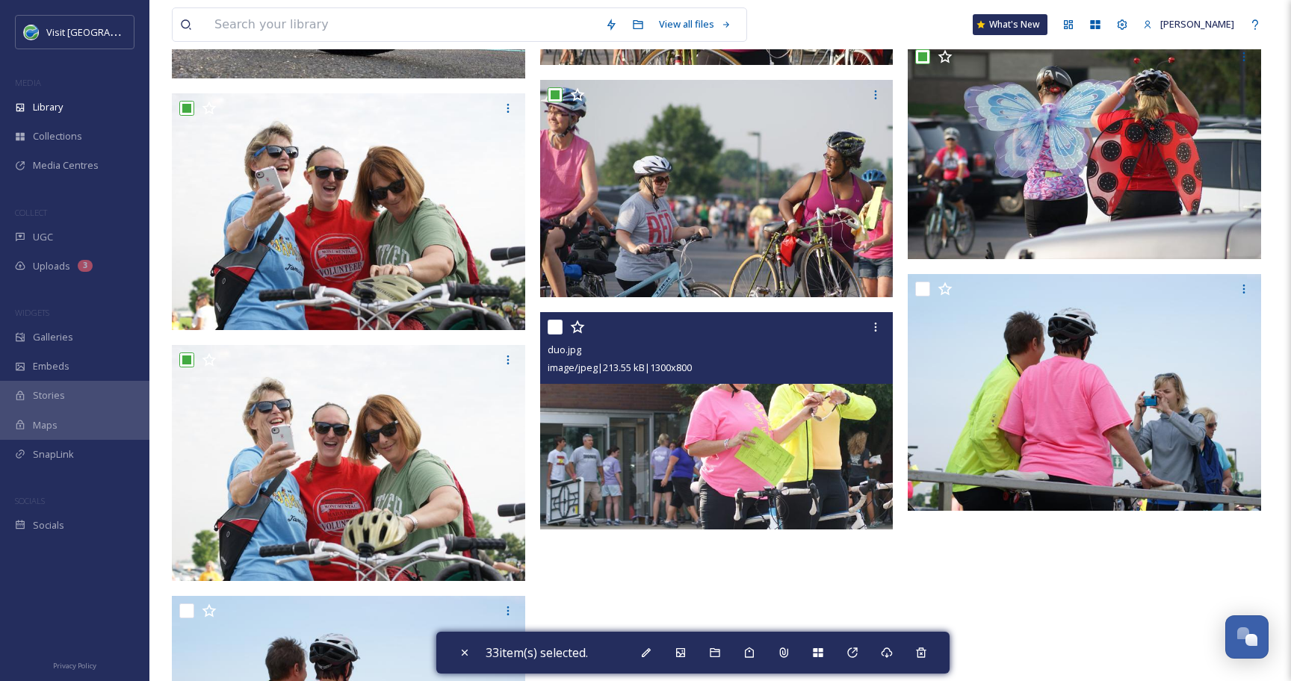
click at [555, 323] on input "checkbox" at bounding box center [554, 327] width 15 height 15
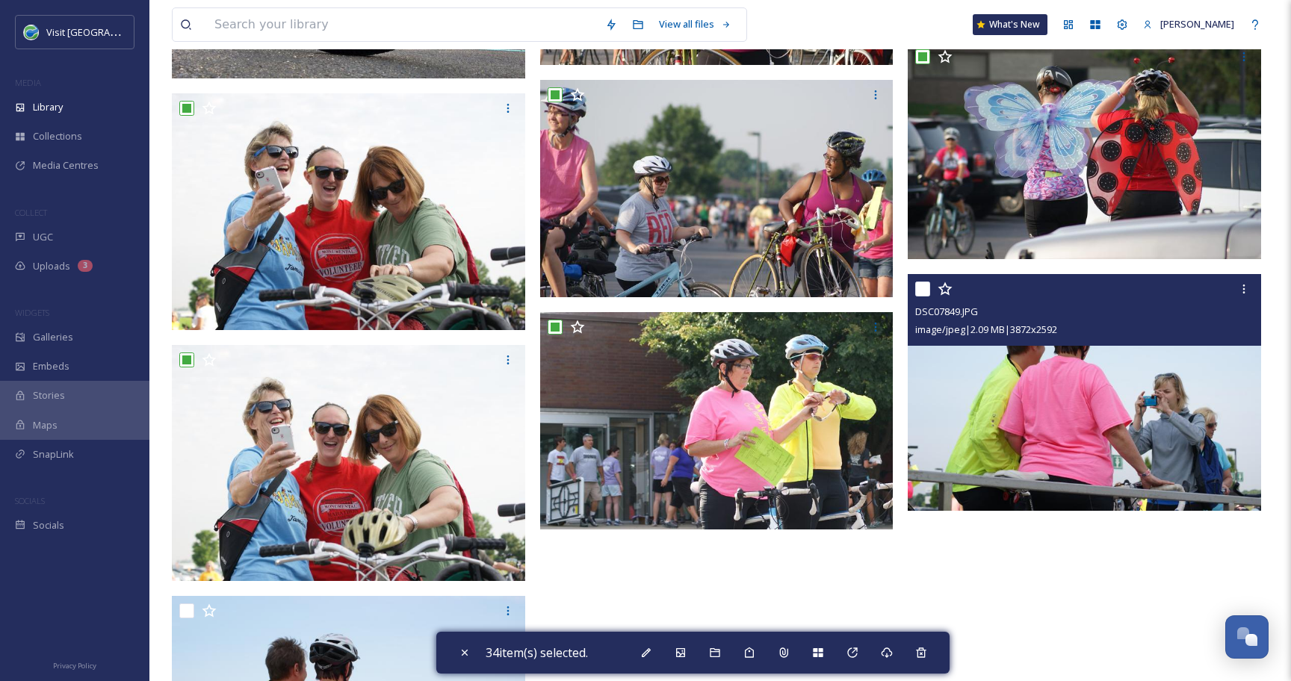
click at [923, 288] on input "checkbox" at bounding box center [922, 289] width 15 height 15
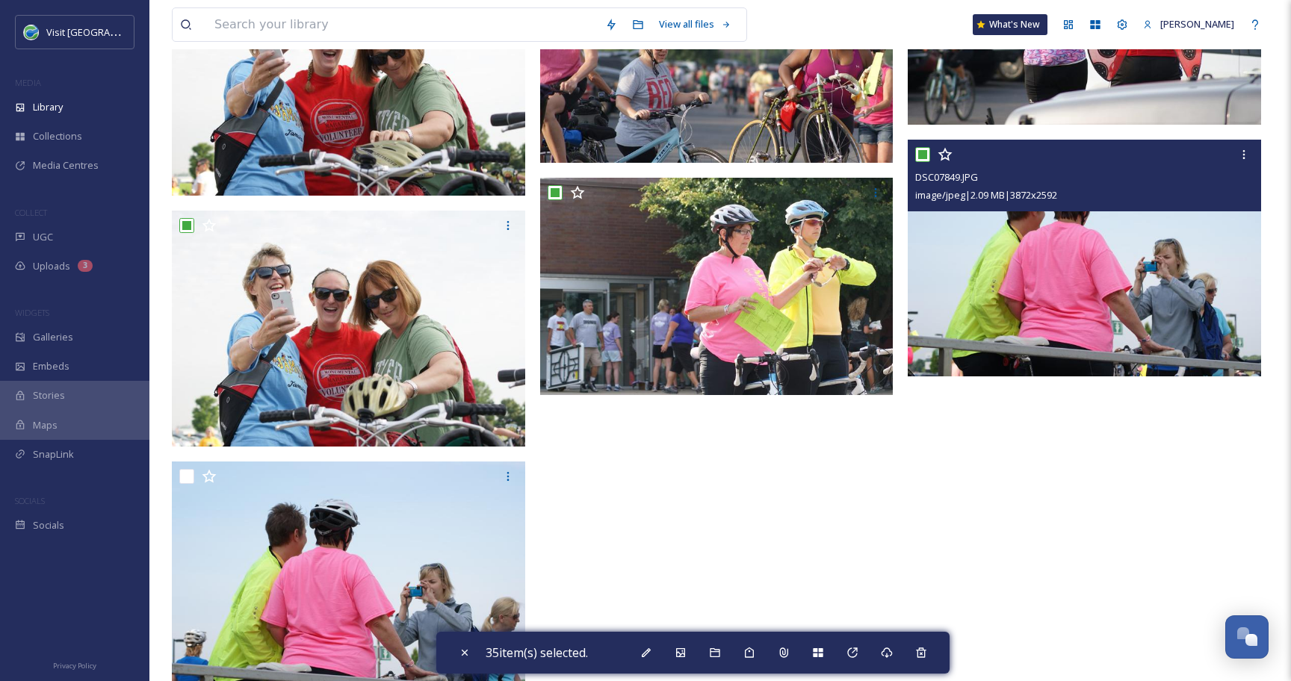
scroll to position [2989, 0]
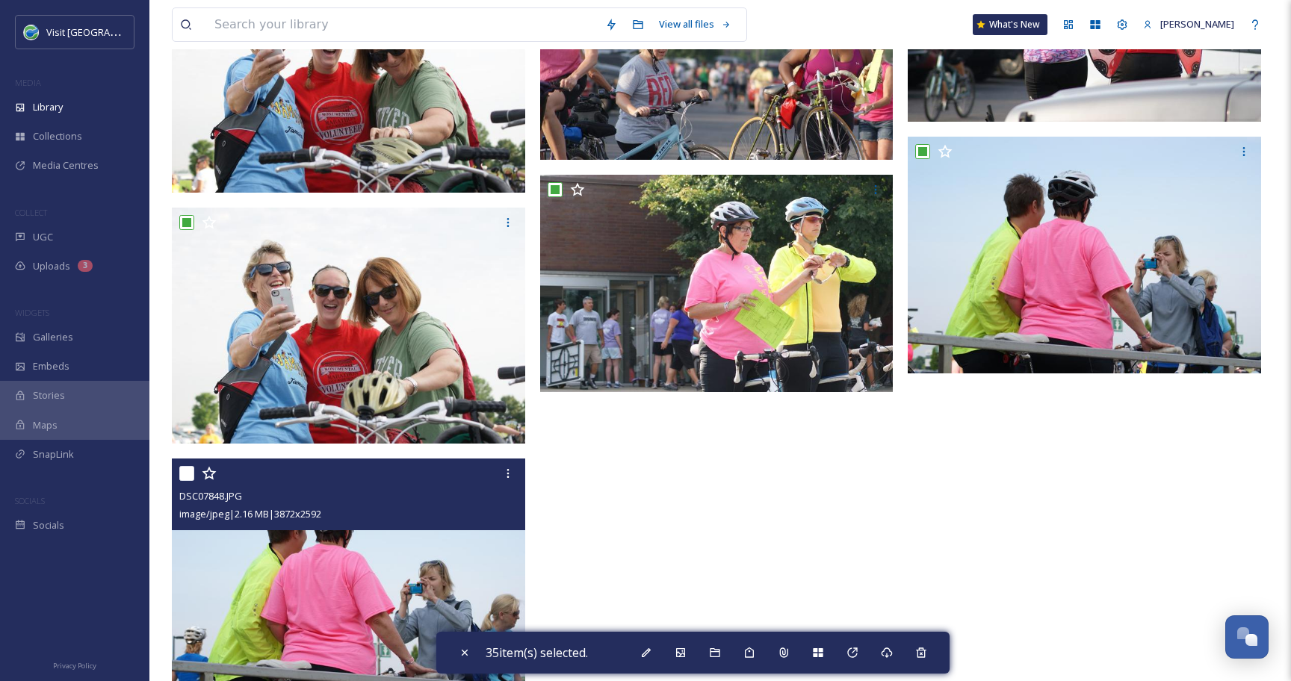
click at [184, 473] on input "checkbox" at bounding box center [186, 473] width 15 height 15
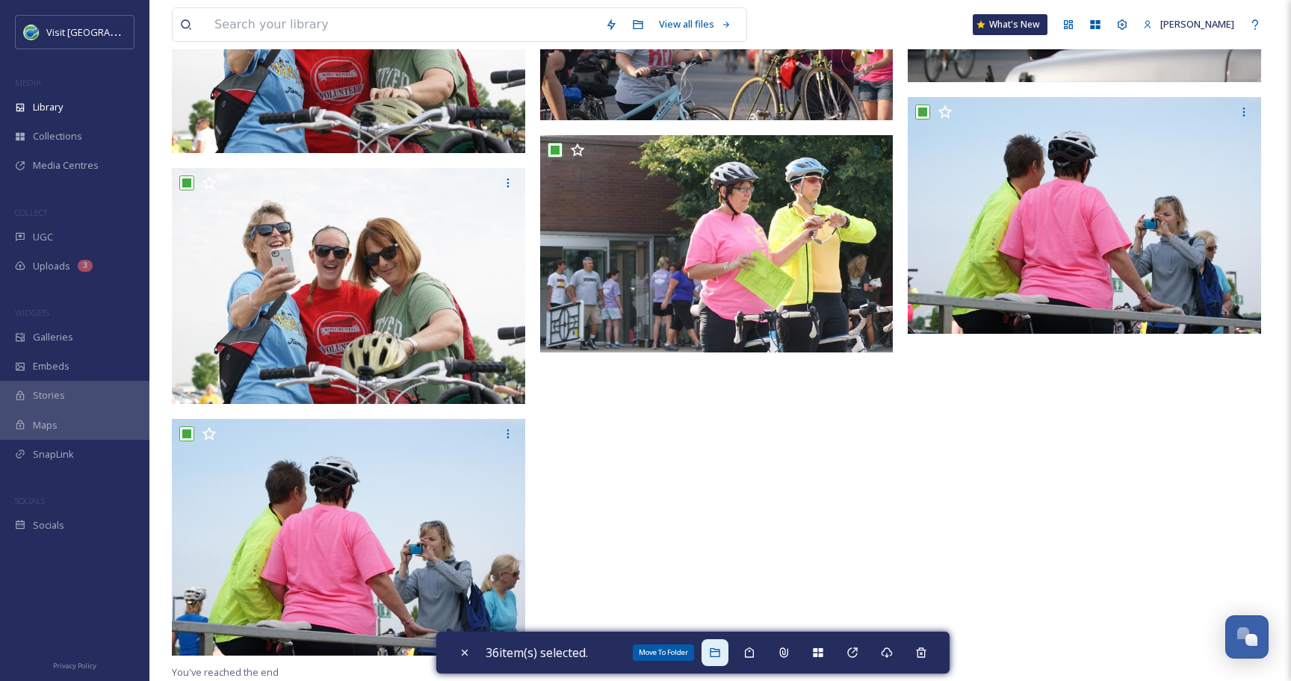
click at [721, 657] on icon at bounding box center [715, 653] width 12 height 12
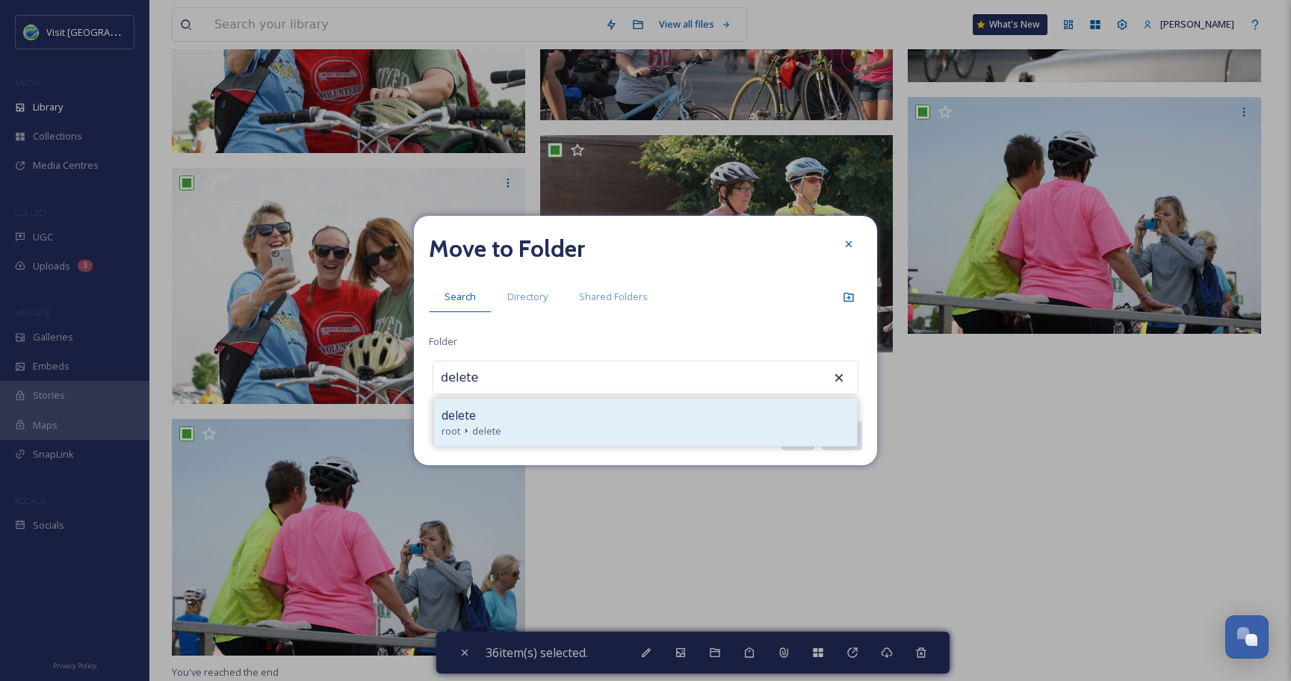
click at [510, 406] on div "delete" at bounding box center [645, 415] width 408 height 18
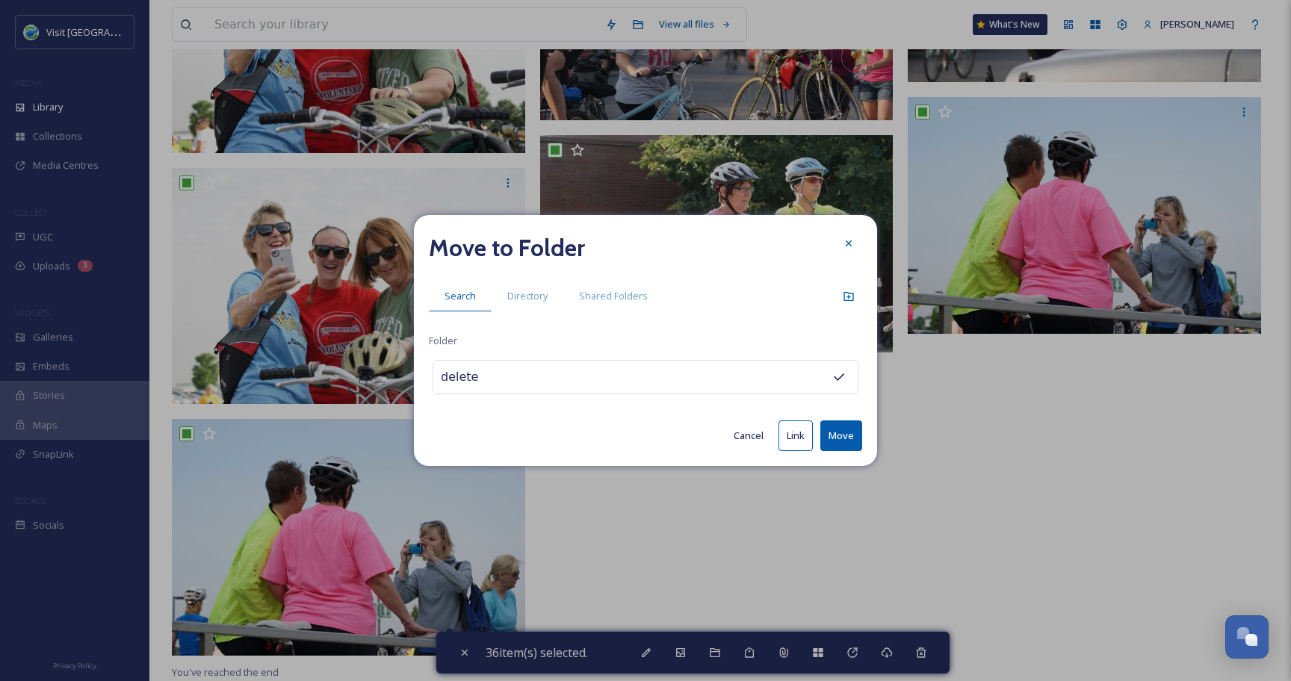
click at [832, 436] on button "Move" at bounding box center [841, 435] width 42 height 31
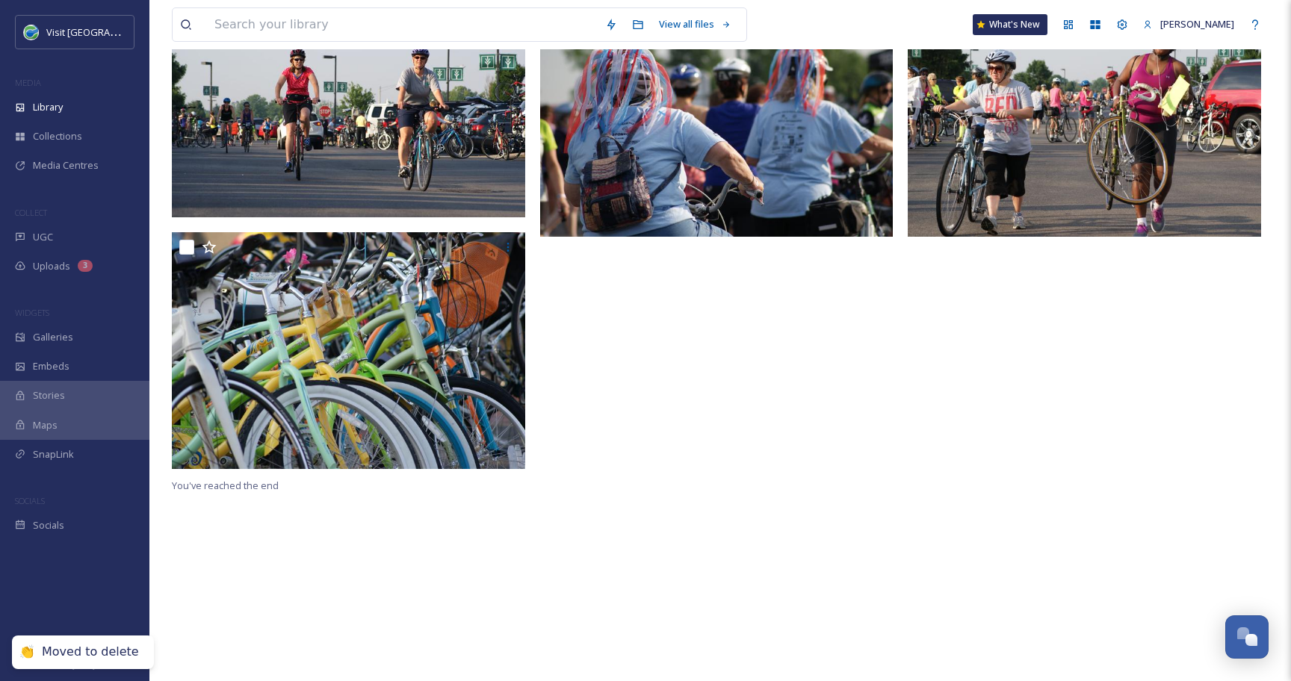
scroll to position [0, 0]
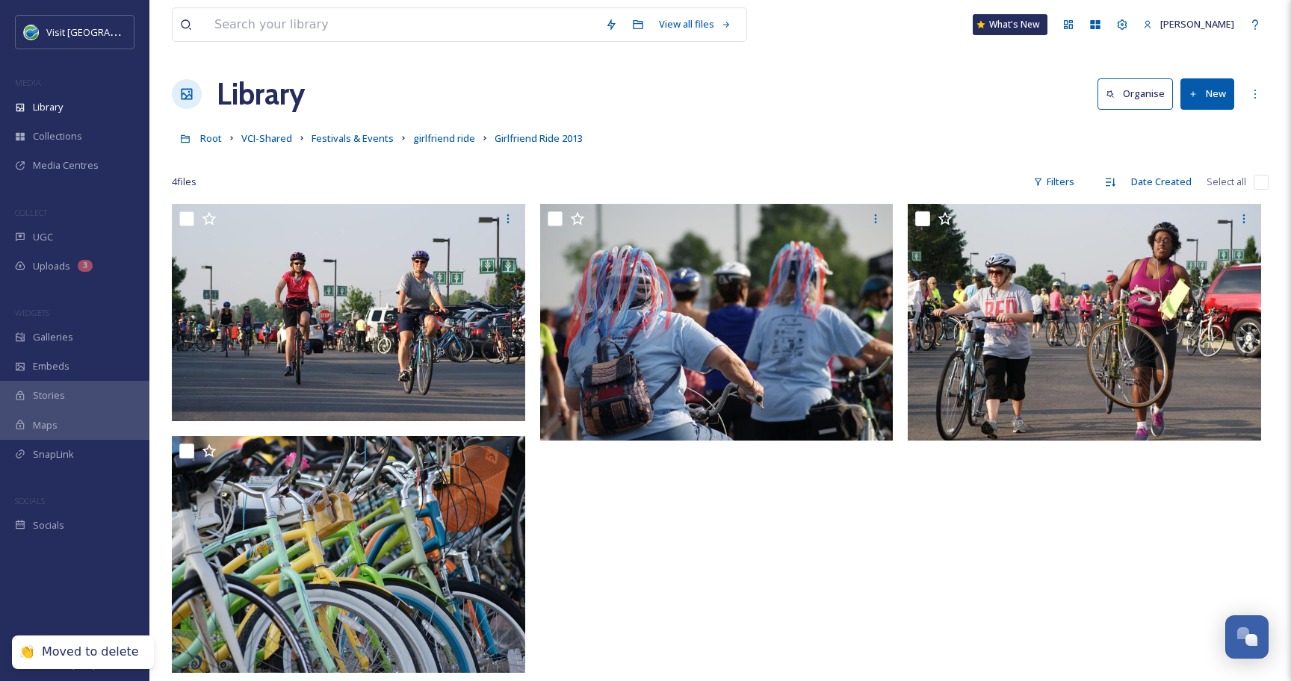
click at [1258, 181] on input "checkbox" at bounding box center [1260, 182] width 15 height 15
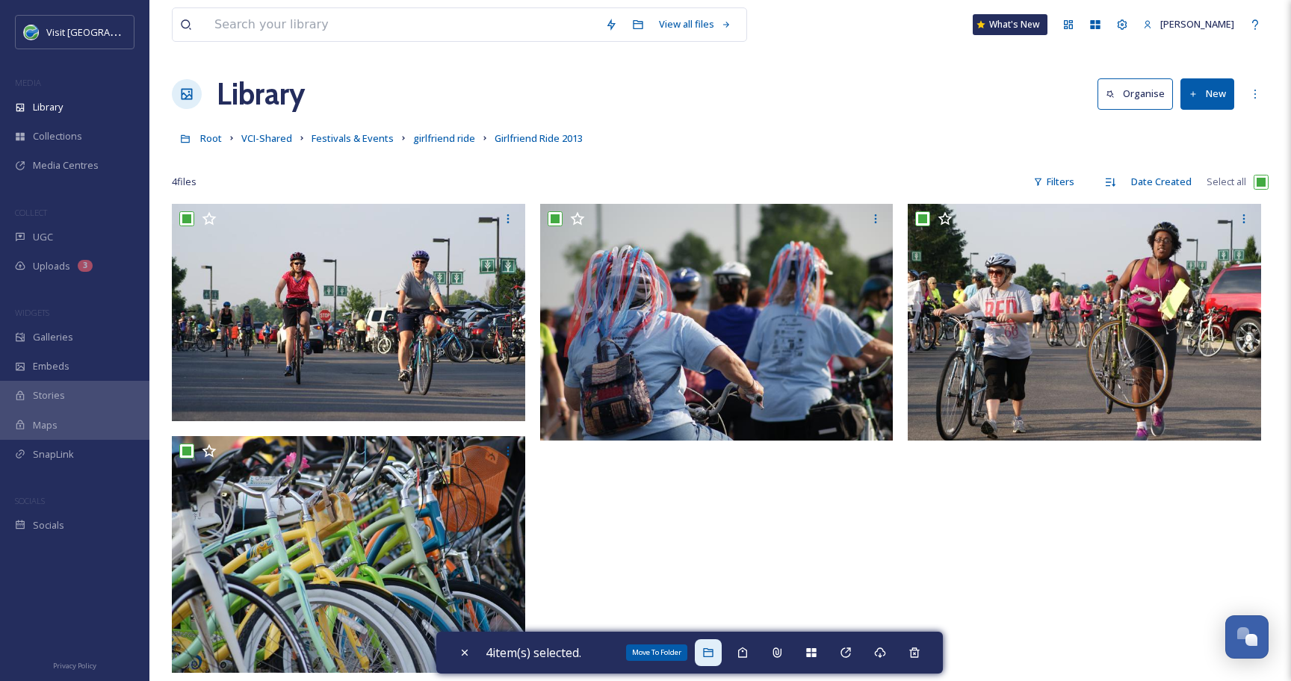
click at [711, 645] on div "Move To Folder" at bounding box center [708, 652] width 27 height 27
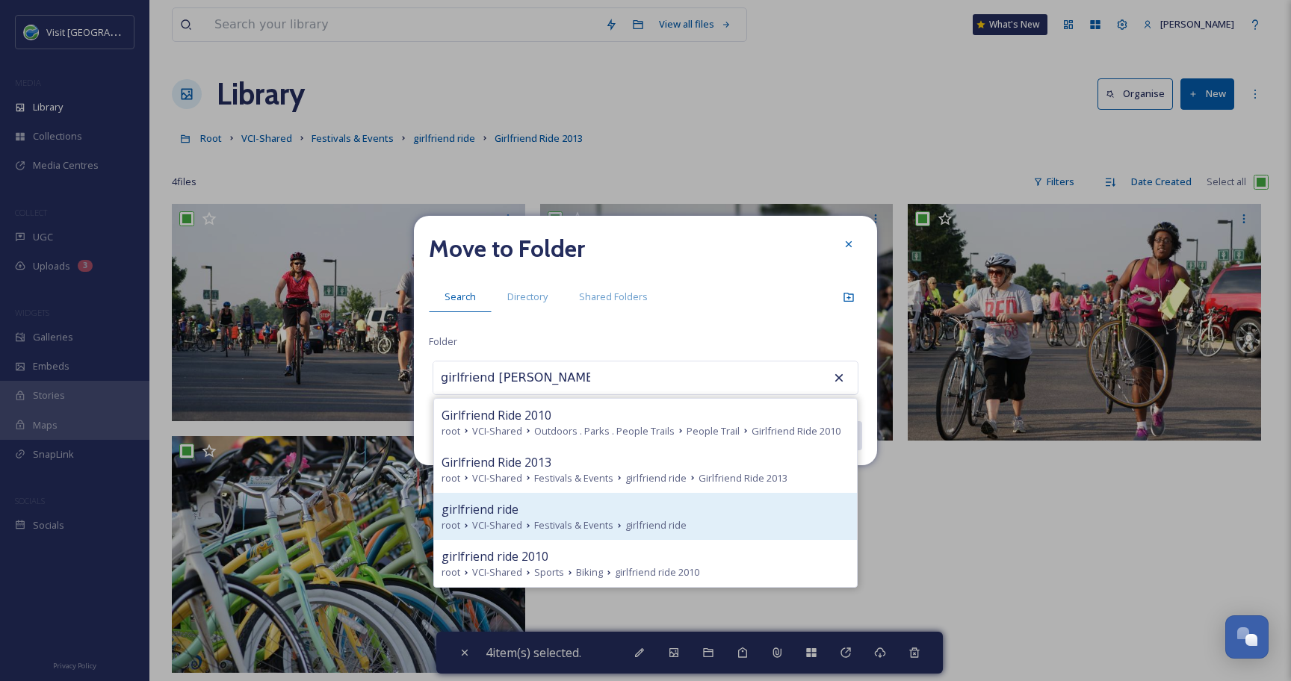
click at [659, 518] on span "girlfriend ride" at bounding box center [655, 525] width 61 height 14
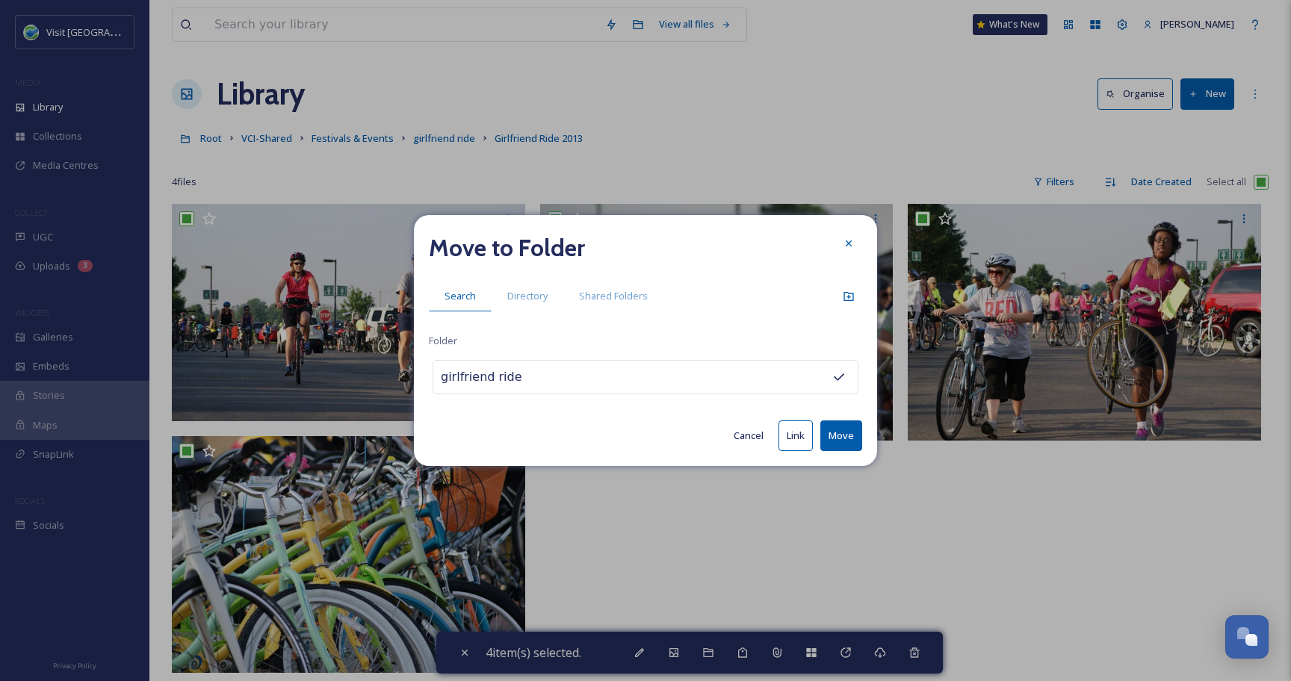
click at [851, 434] on button "Move" at bounding box center [841, 435] width 42 height 31
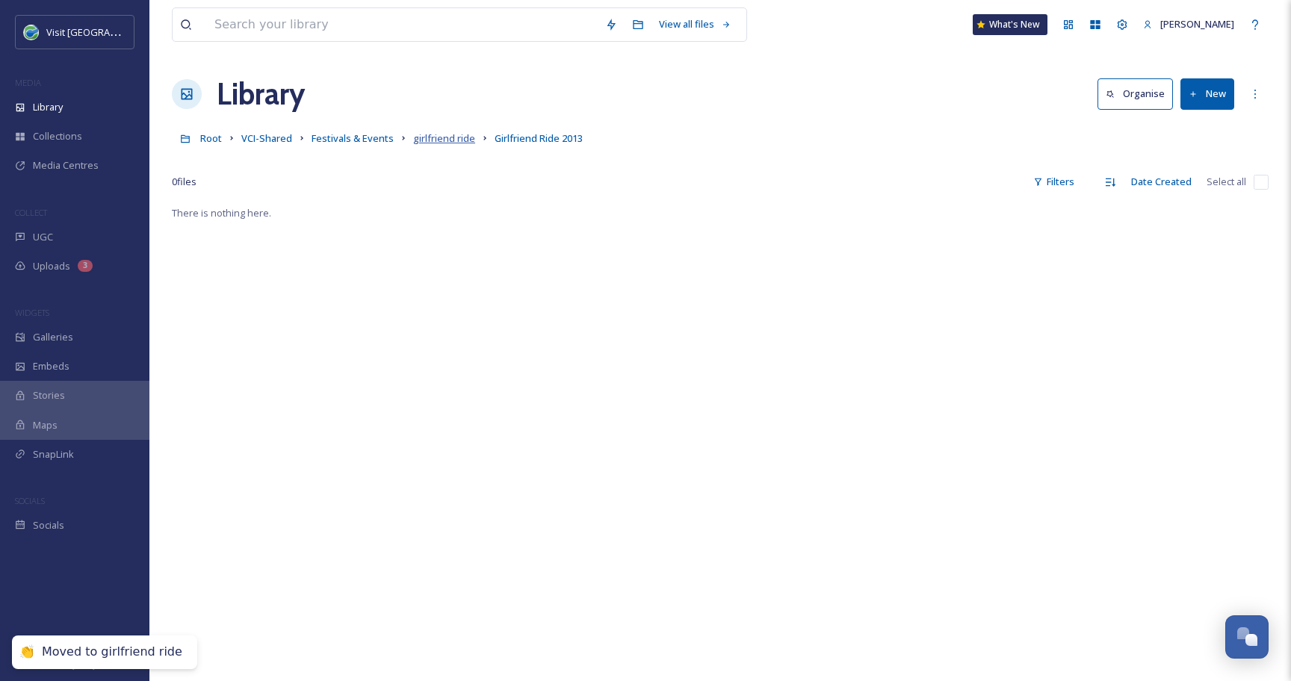
click at [423, 144] on span "girlfriend ride" at bounding box center [444, 137] width 62 height 13
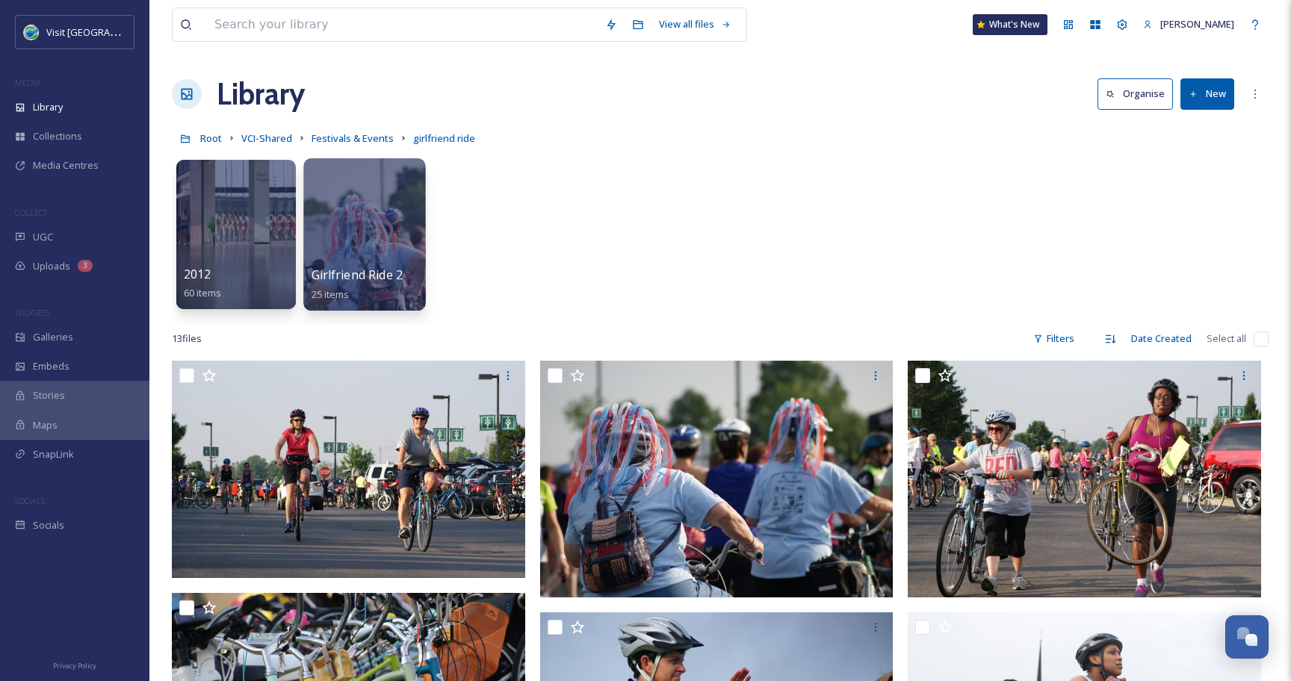
click at [378, 221] on div at bounding box center [364, 234] width 122 height 152
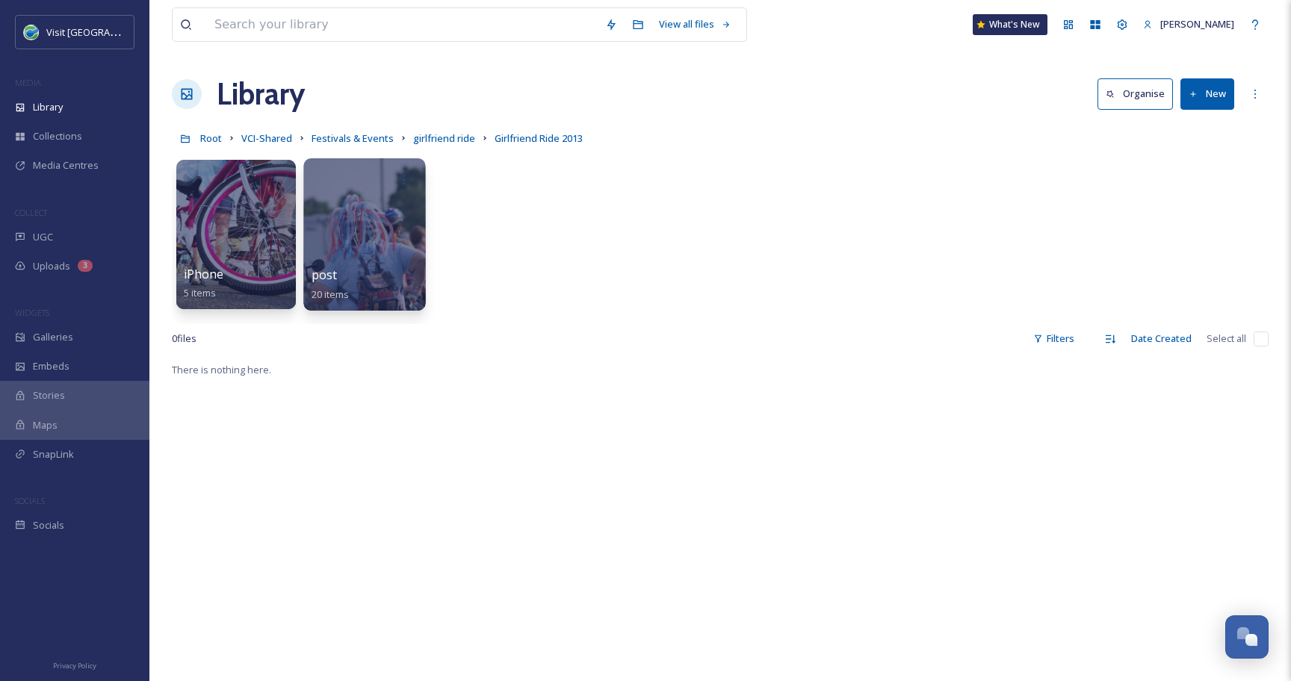
click at [362, 221] on div at bounding box center [364, 234] width 122 height 152
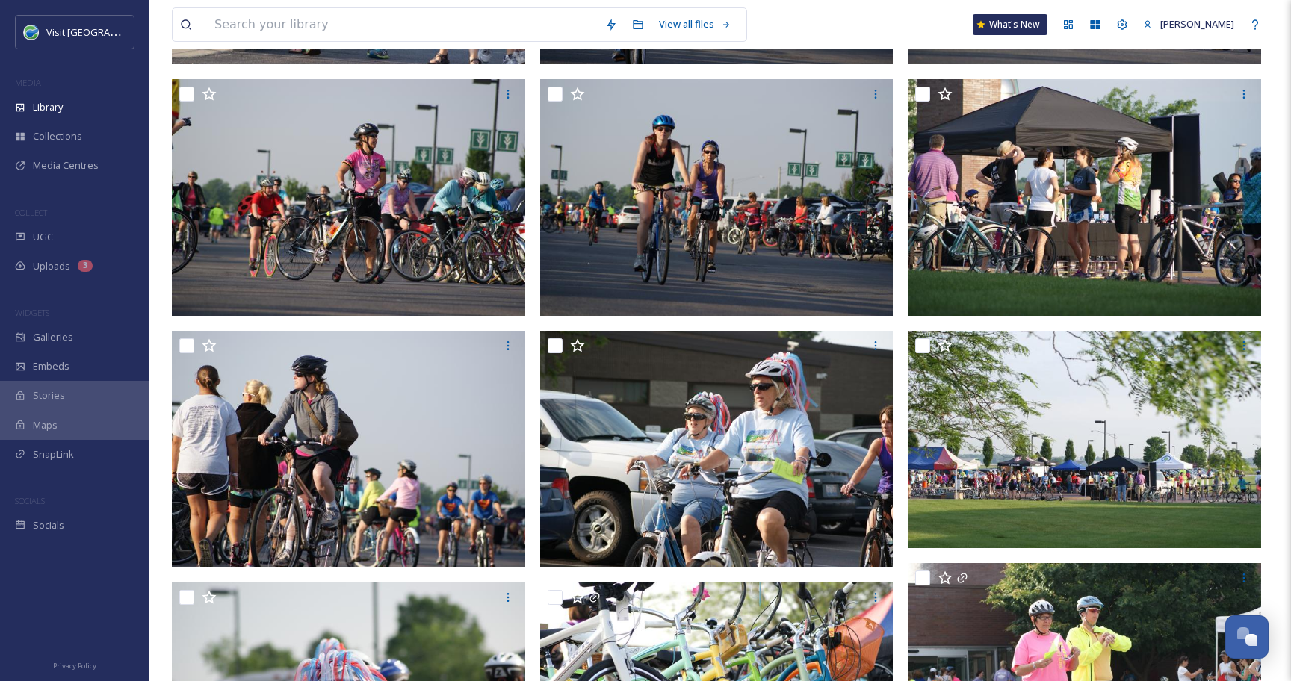
scroll to position [625, 0]
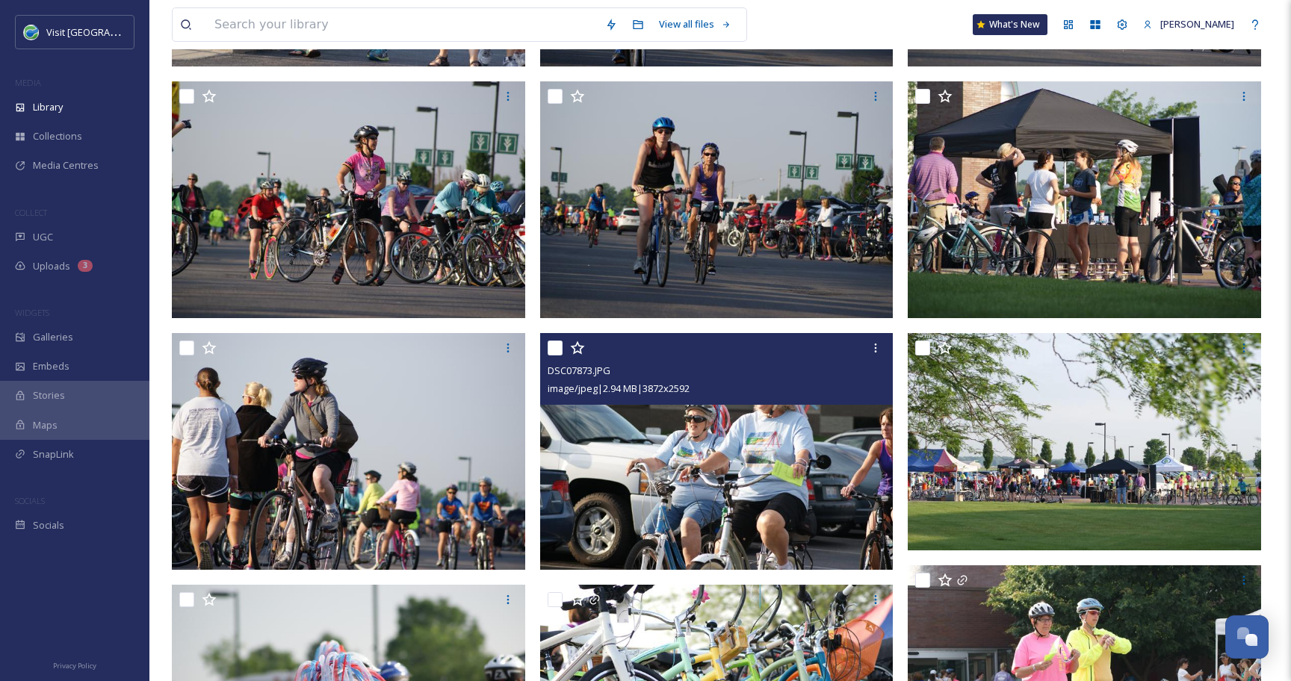
click at [555, 352] on input "checkbox" at bounding box center [554, 348] width 15 height 15
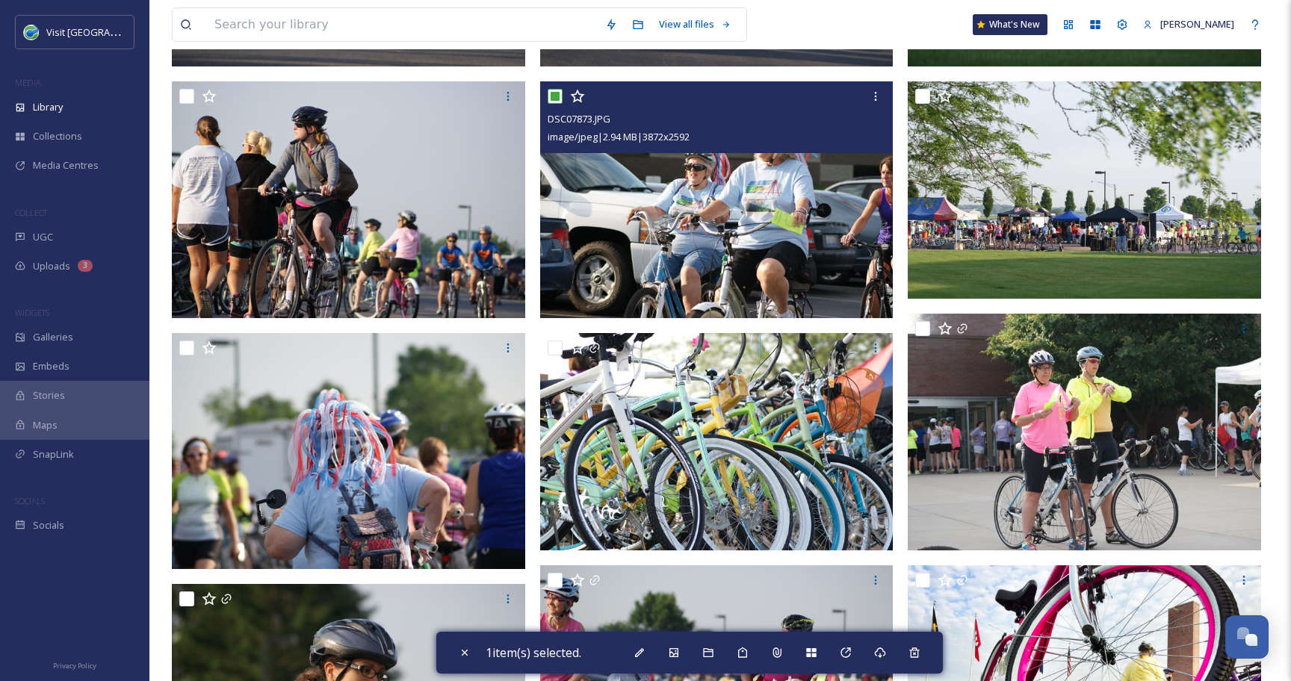
scroll to position [879, 0]
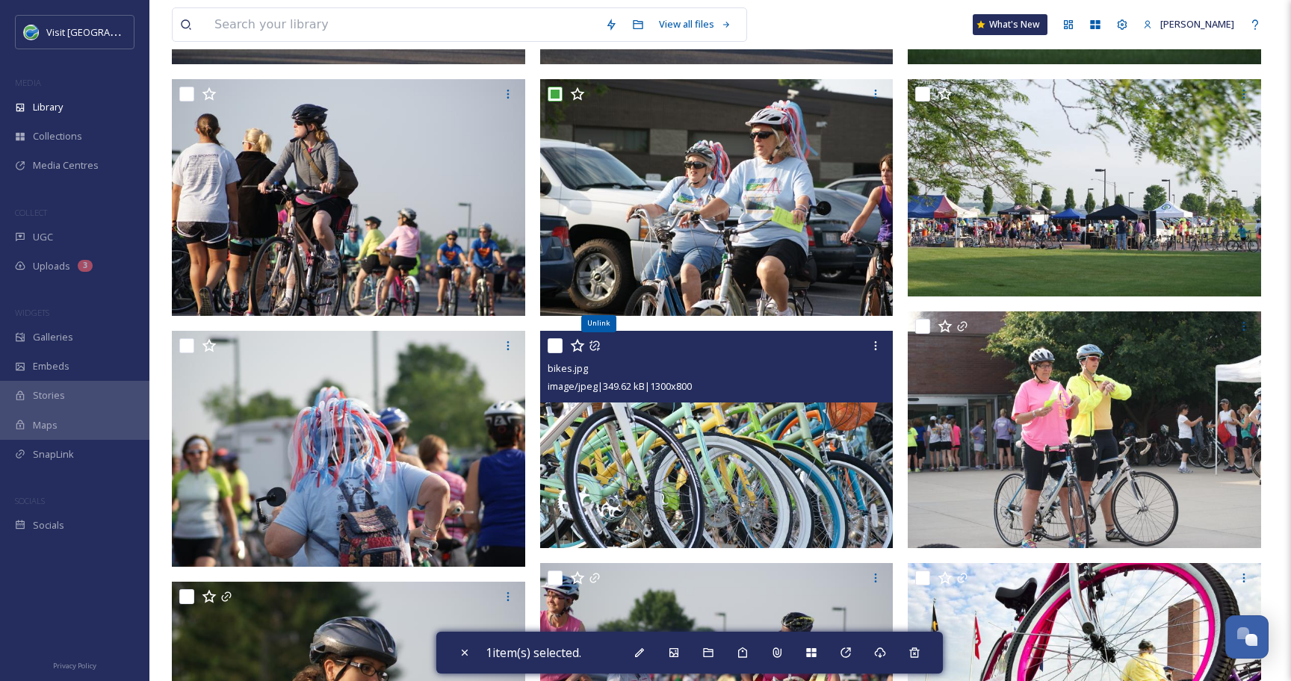
click at [593, 344] on icon at bounding box center [594, 346] width 12 height 12
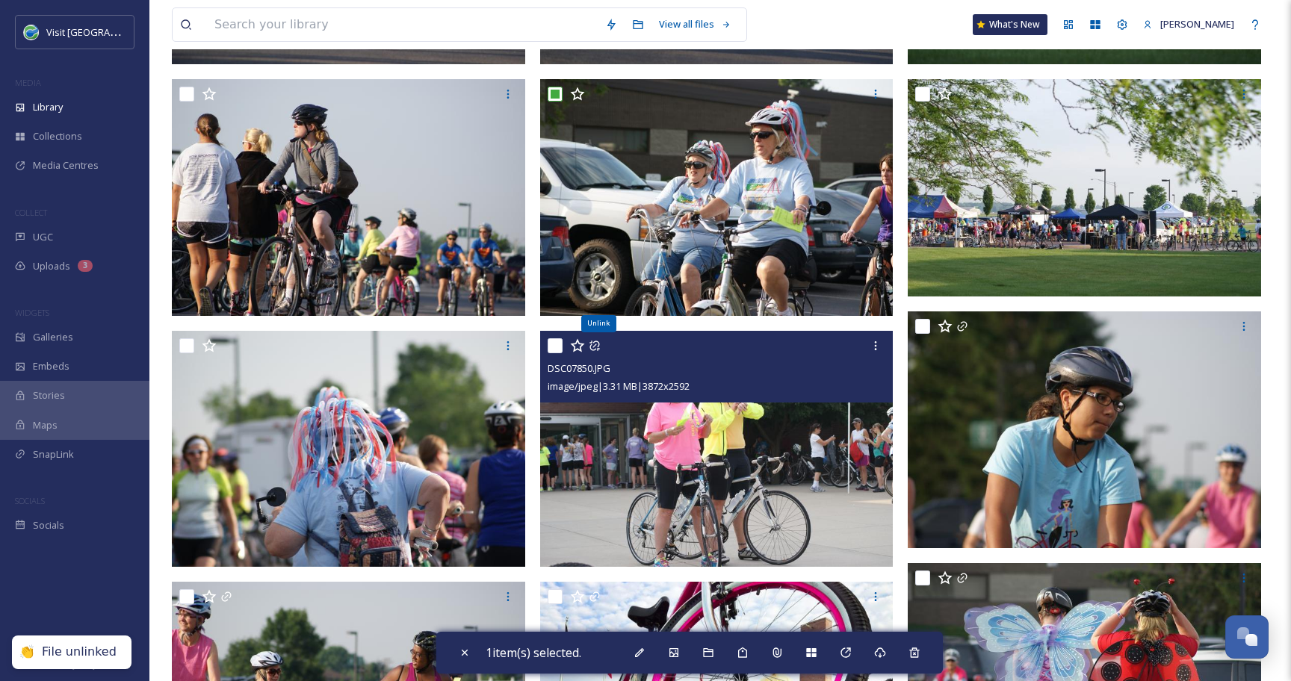
click at [593, 344] on icon at bounding box center [594, 346] width 12 height 12
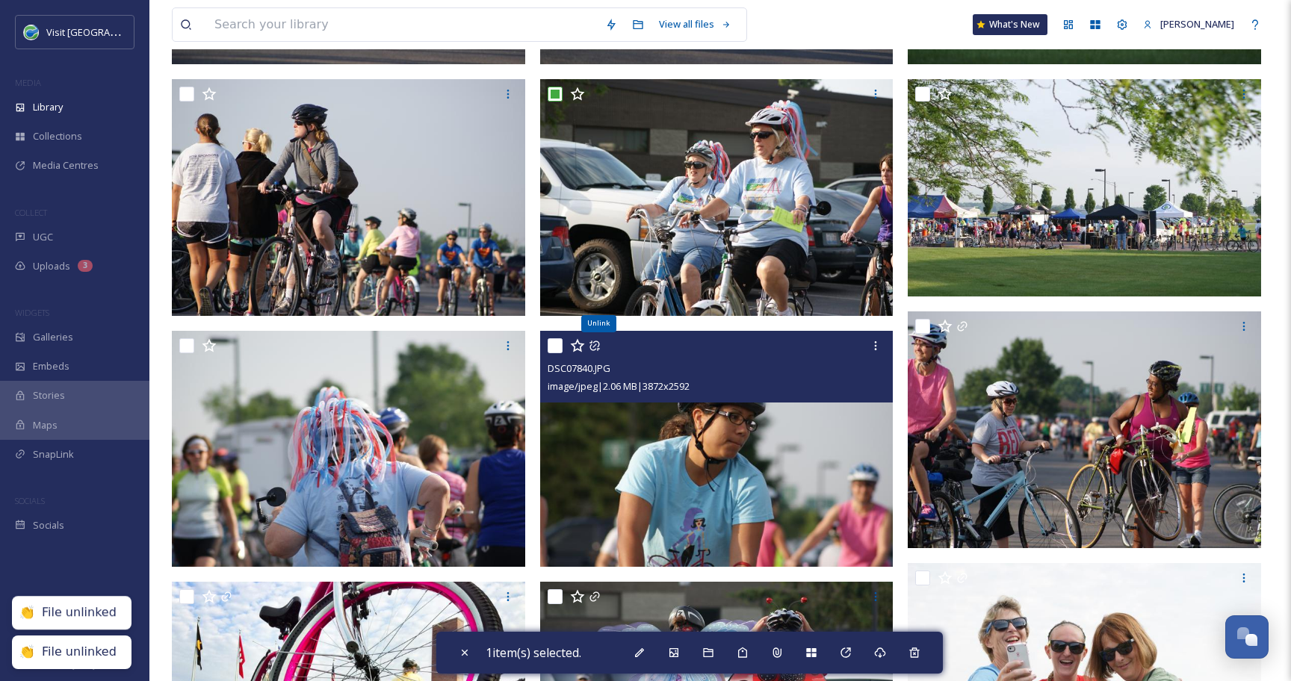
click at [593, 344] on icon at bounding box center [594, 346] width 12 height 12
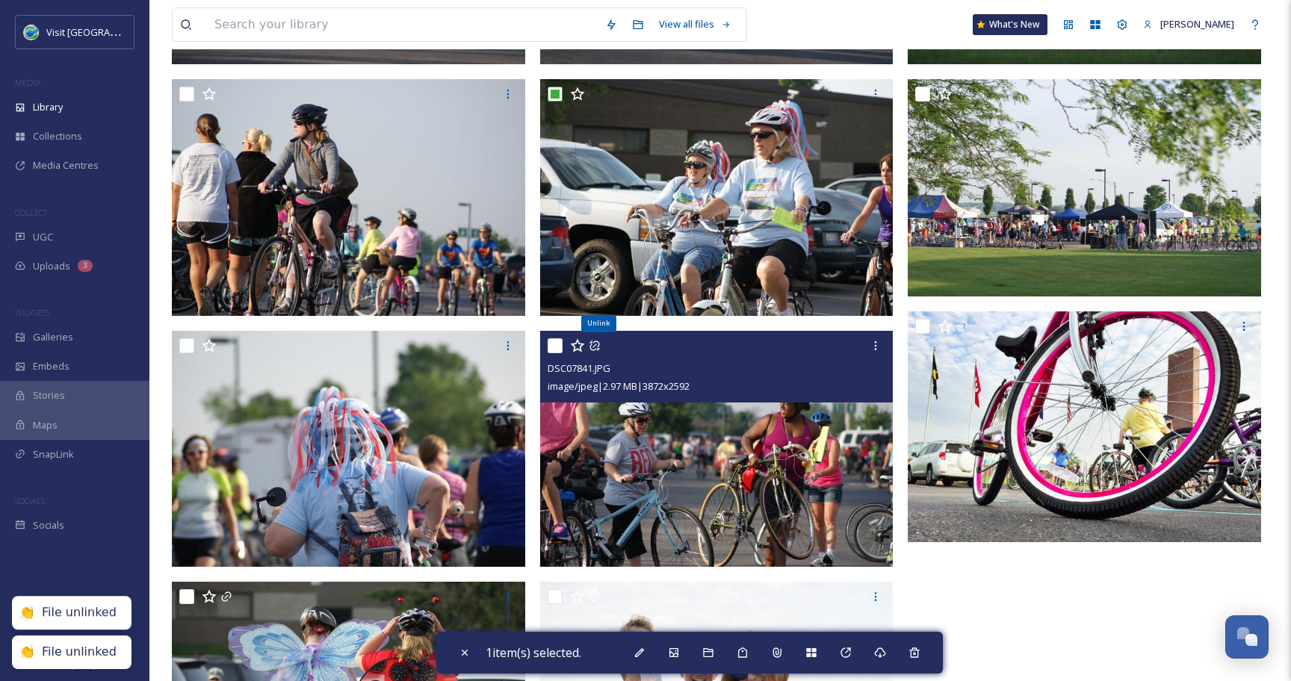
click at [593, 344] on icon at bounding box center [594, 346] width 12 height 12
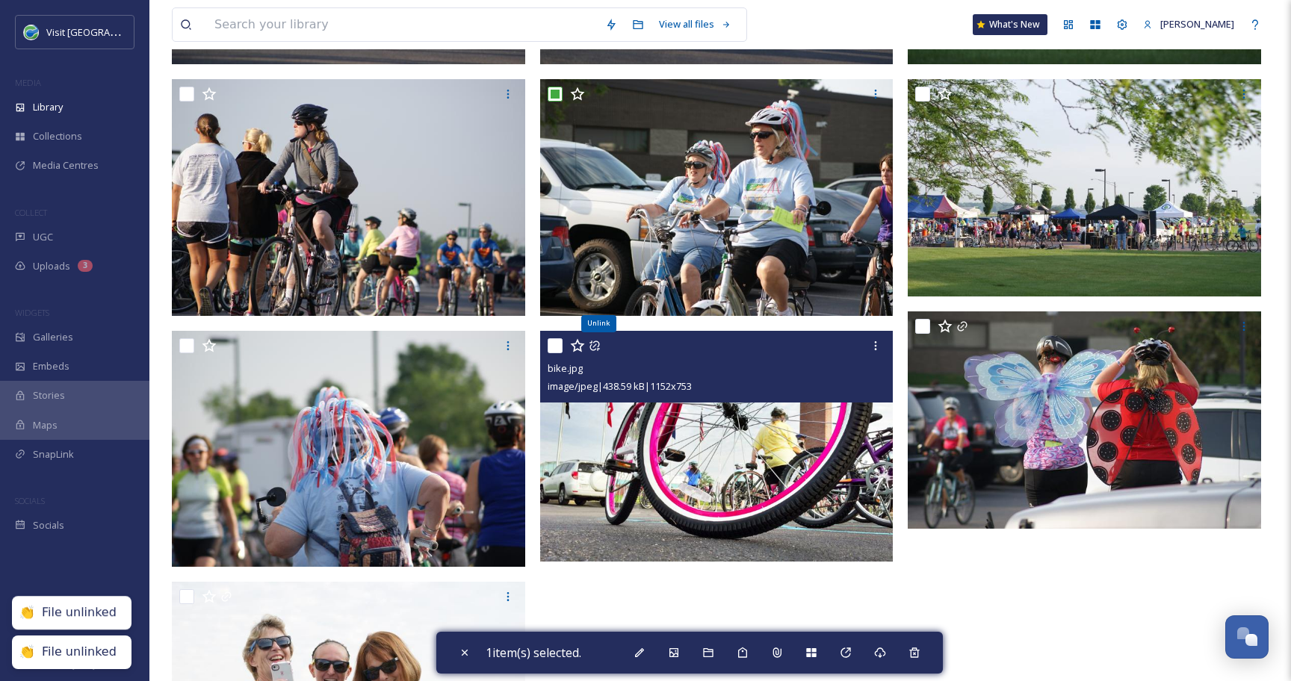
click at [592, 344] on icon at bounding box center [594, 346] width 12 height 12
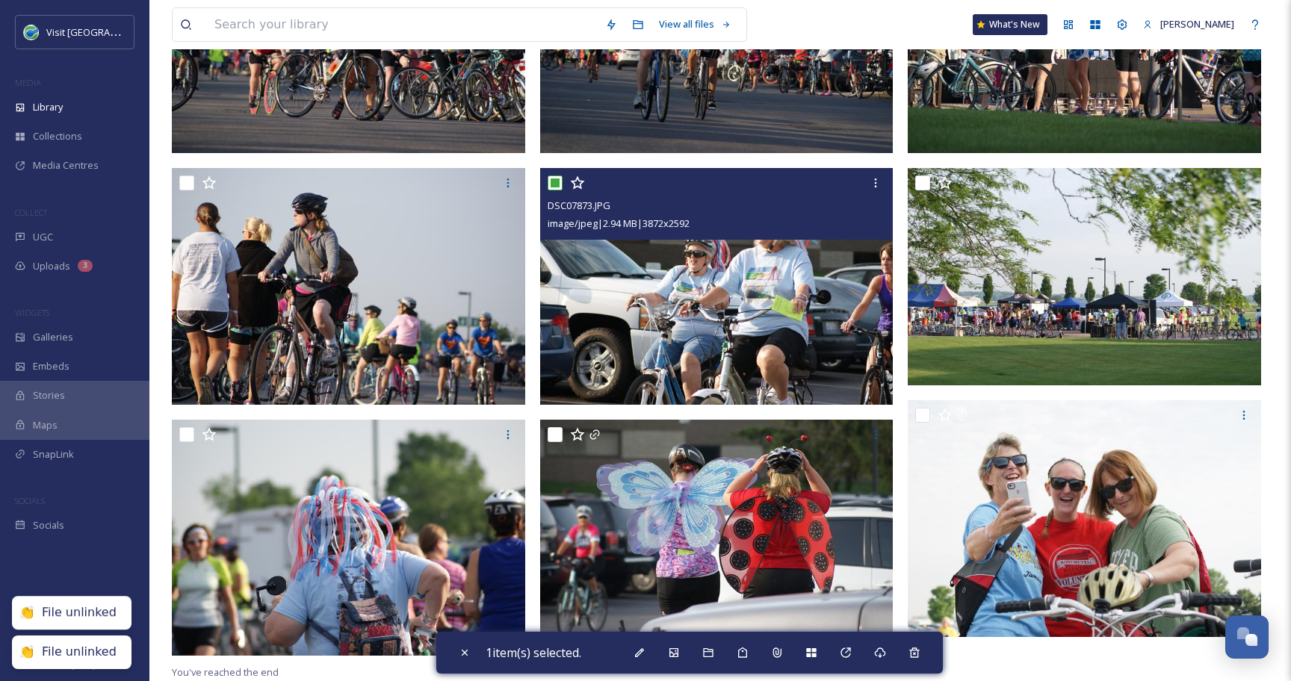
click at [592, 344] on img at bounding box center [716, 286] width 353 height 237
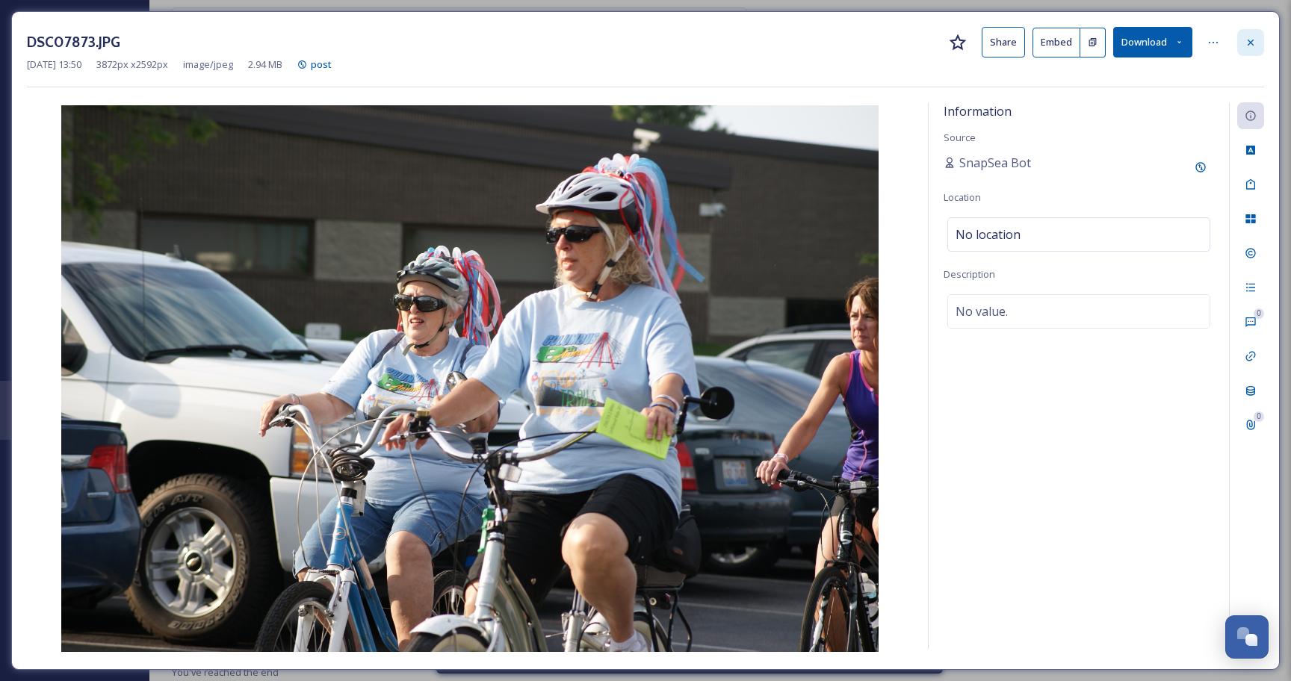
click at [1245, 34] on div at bounding box center [1250, 42] width 27 height 27
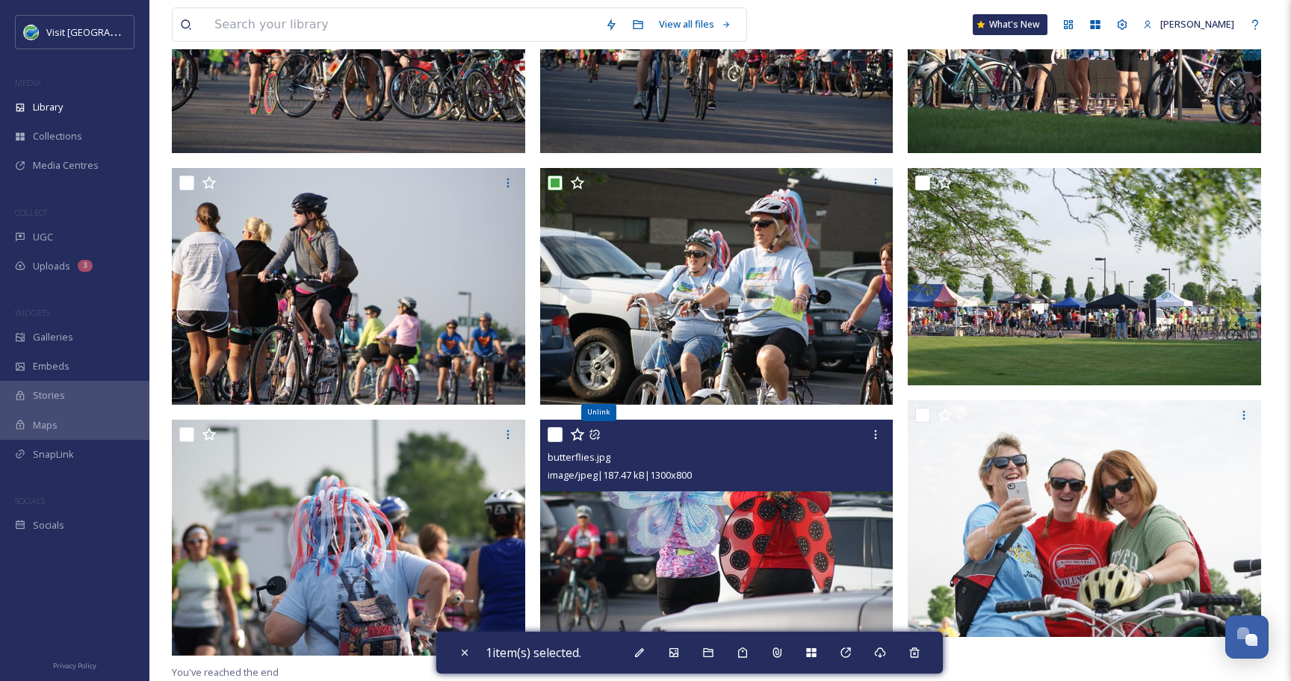
click at [597, 435] on icon at bounding box center [594, 434] width 10 height 10
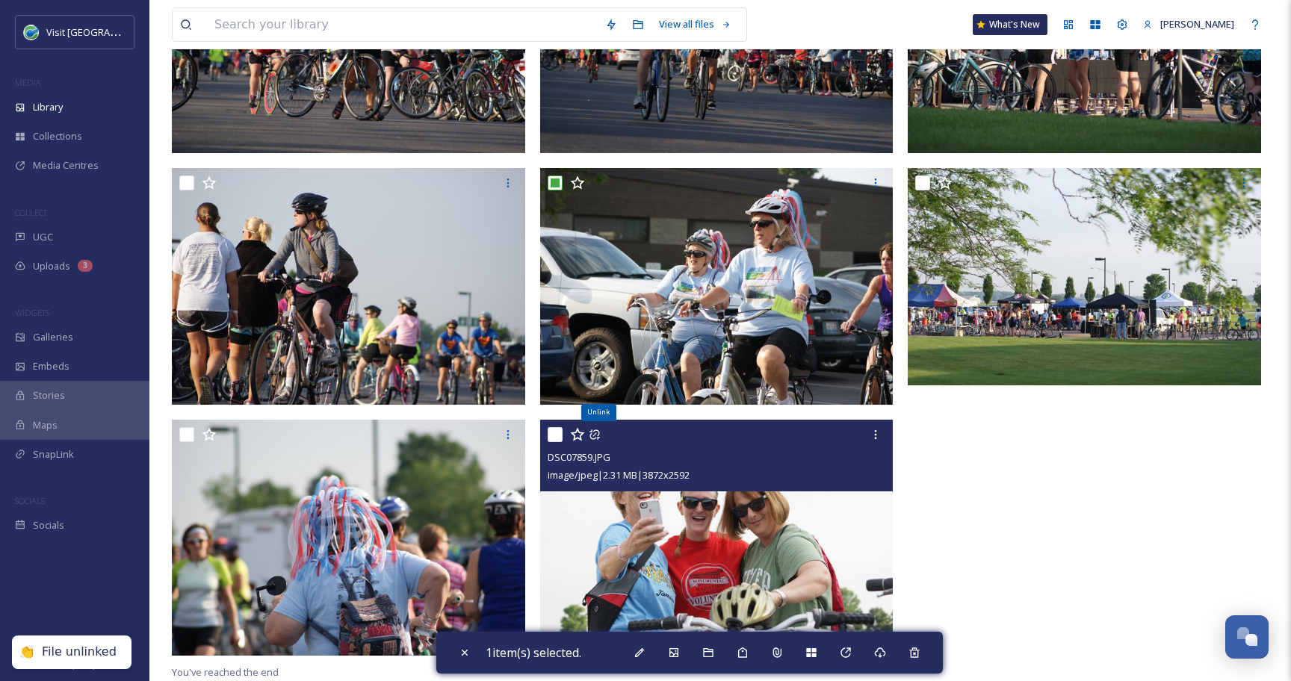
click at [597, 435] on icon at bounding box center [594, 434] width 10 height 10
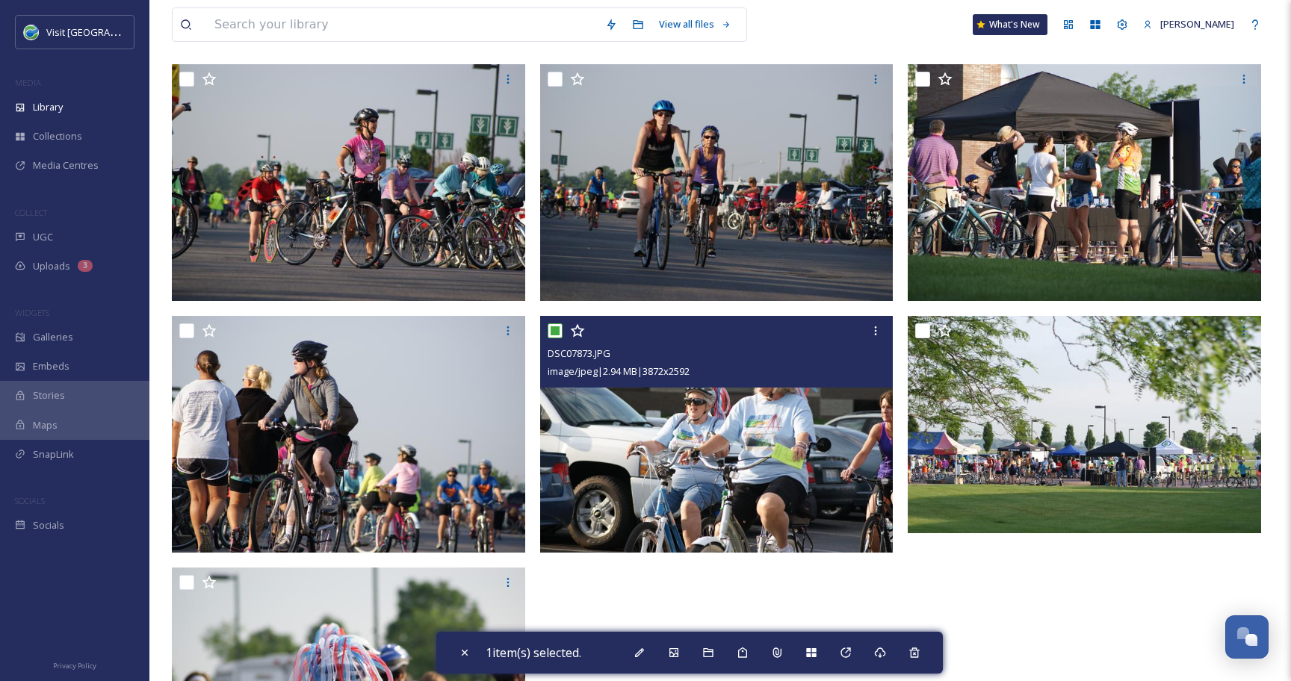
scroll to position [615, 0]
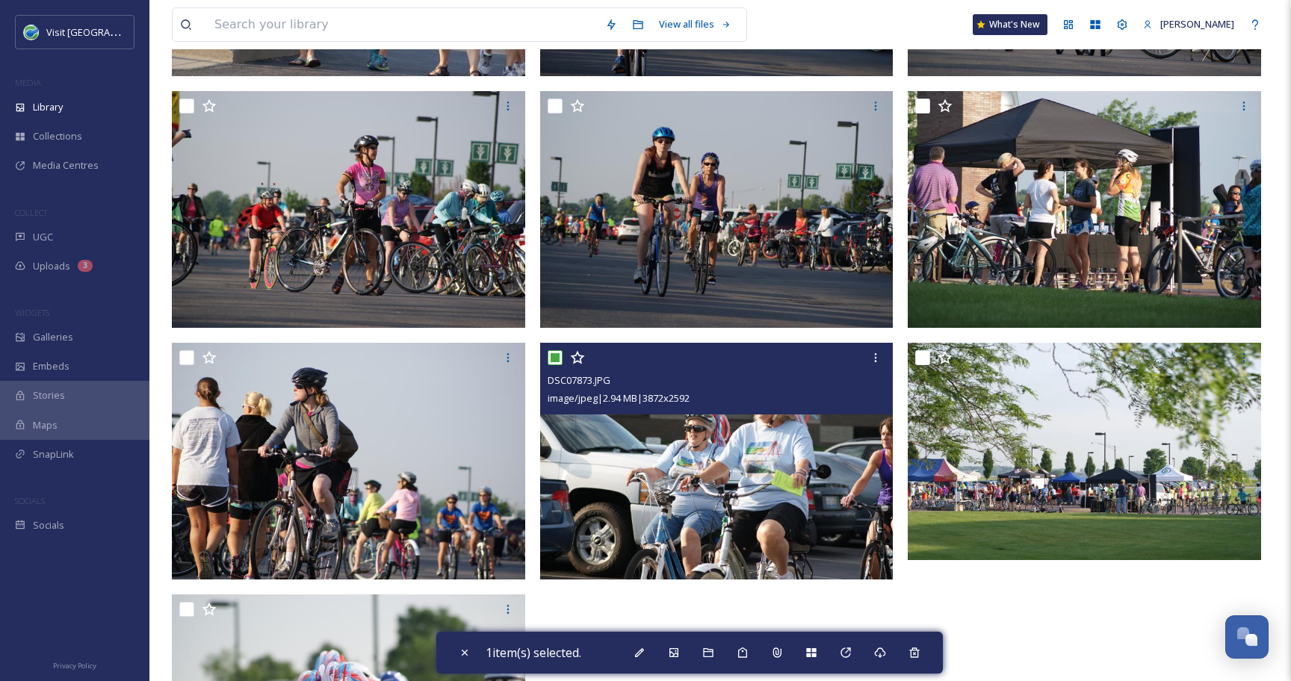
click at [556, 359] on input "checkbox" at bounding box center [554, 357] width 15 height 15
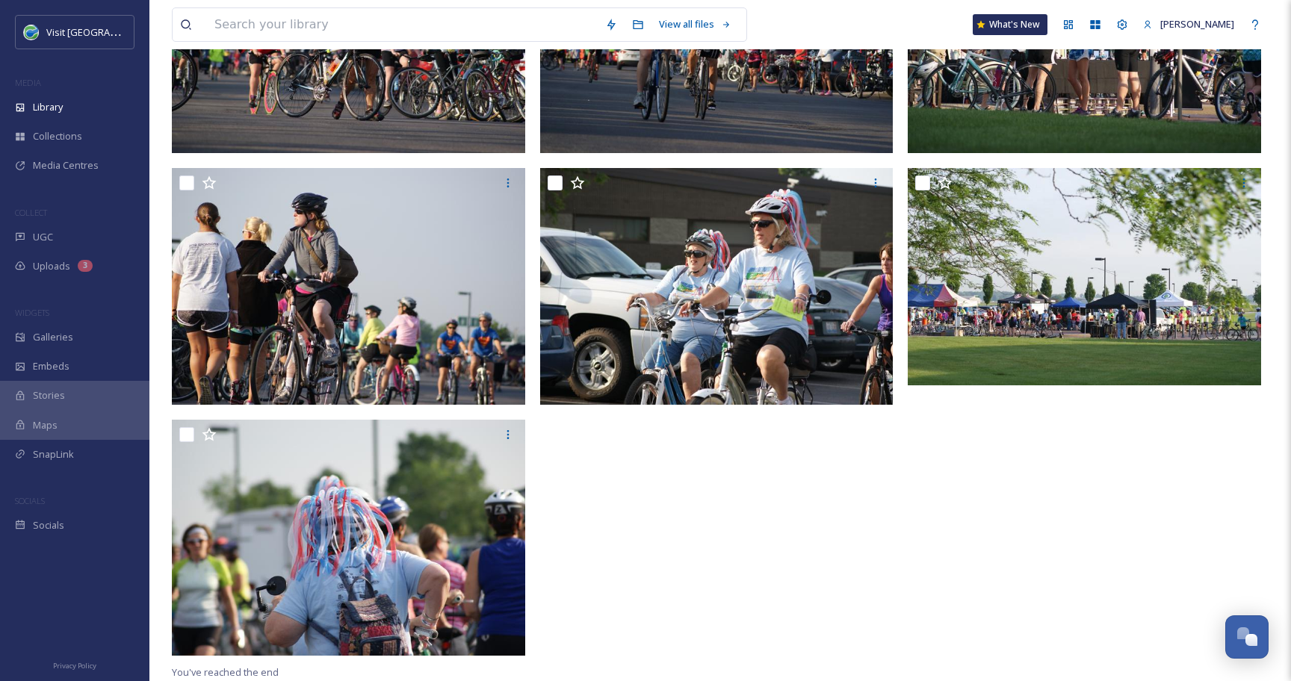
scroll to position [0, 0]
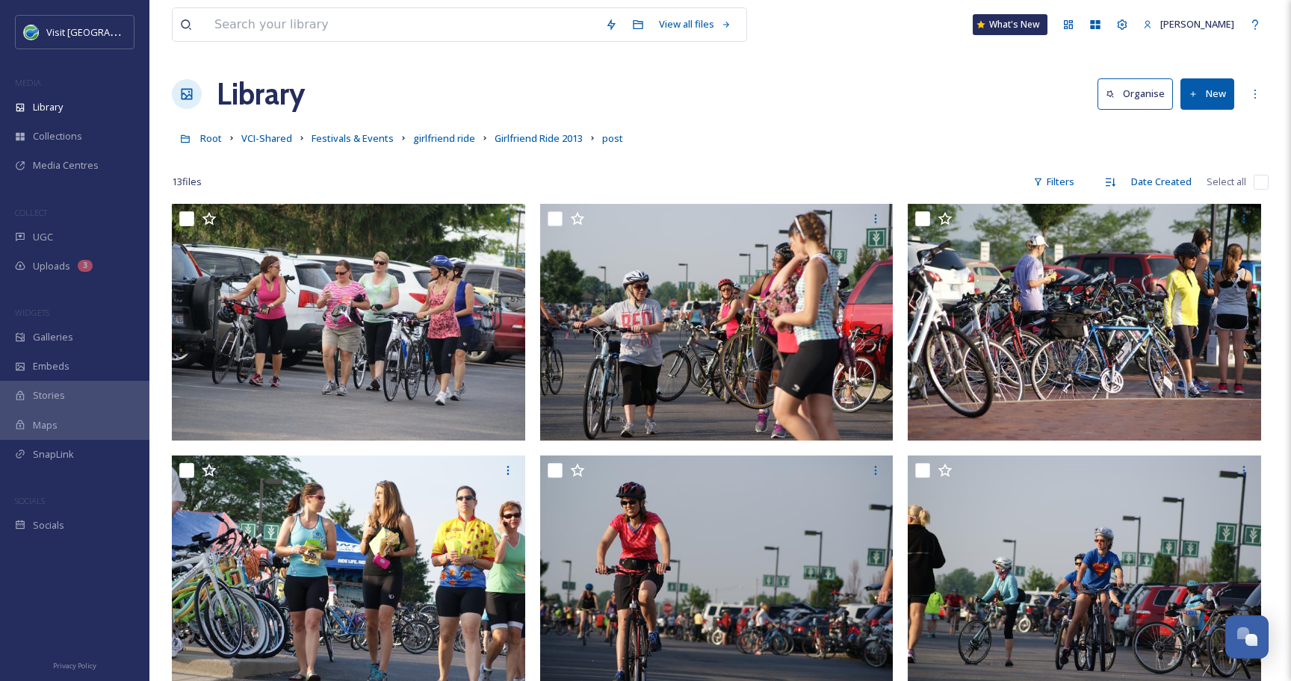
click at [1264, 181] on input "checkbox" at bounding box center [1260, 182] width 15 height 15
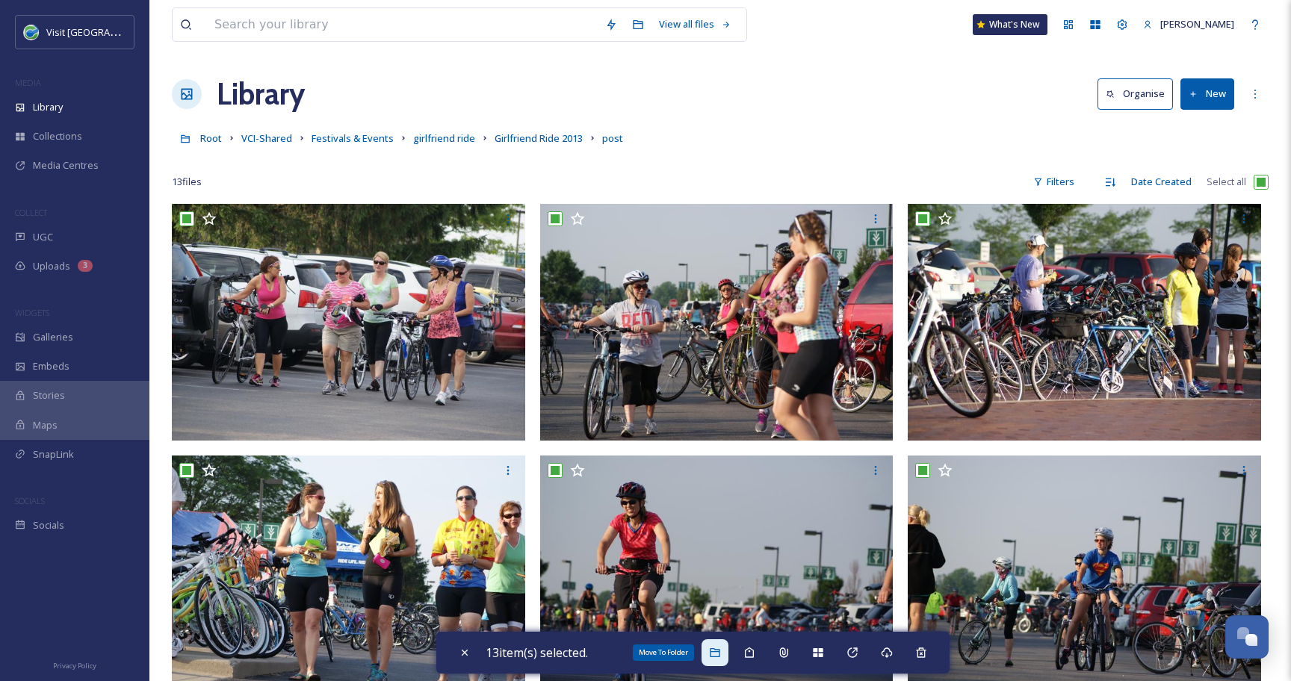
click at [710, 650] on div "Move To Folder" at bounding box center [714, 652] width 27 height 27
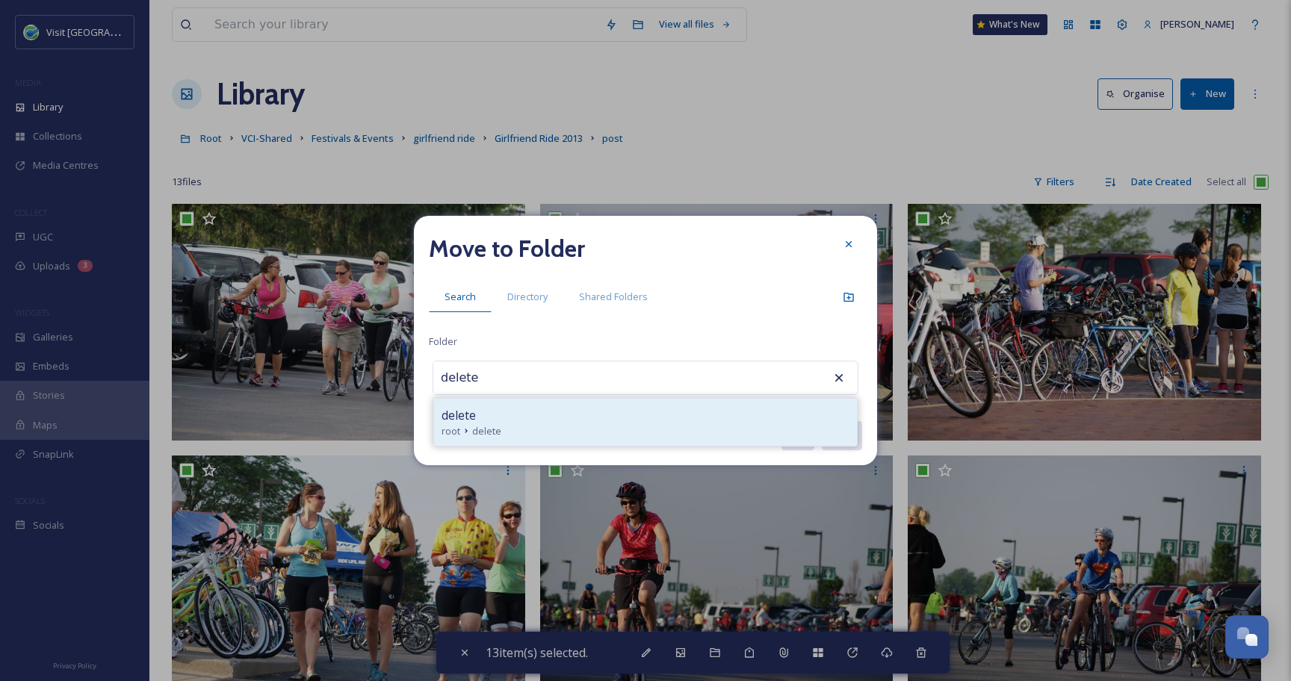
click at [477, 433] on span "delete" at bounding box center [486, 431] width 29 height 14
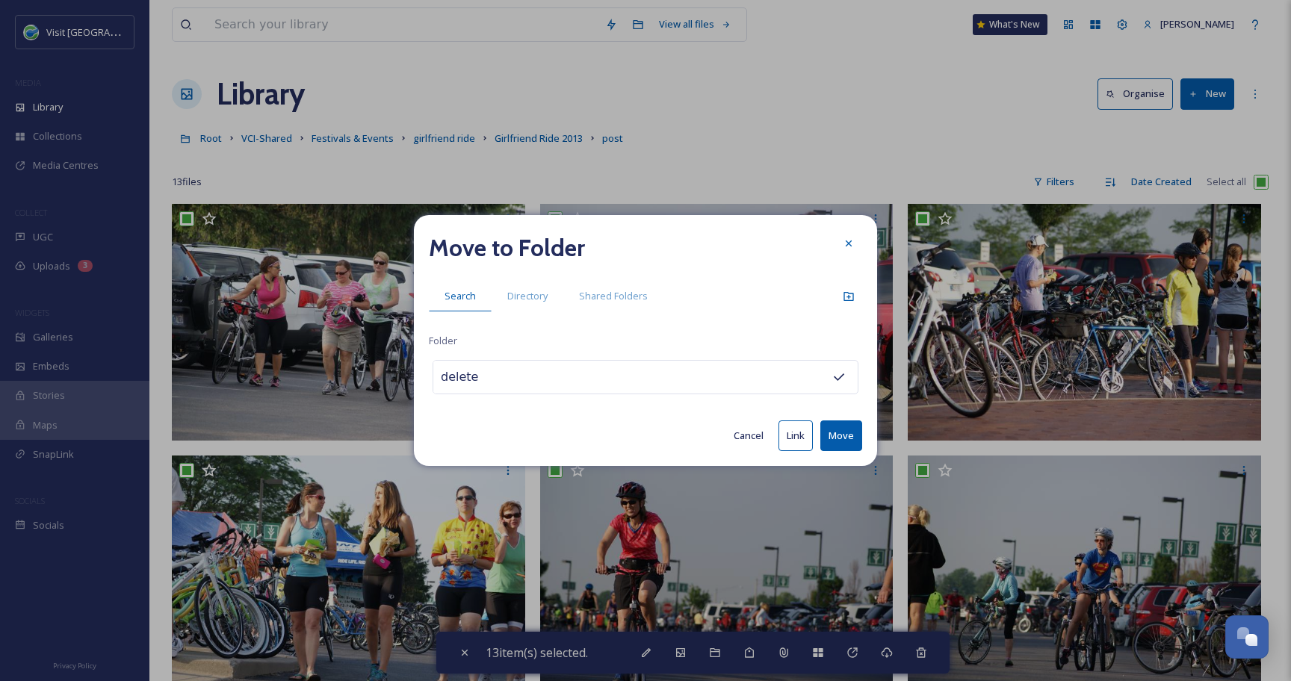
click at [835, 430] on button "Move" at bounding box center [841, 435] width 42 height 31
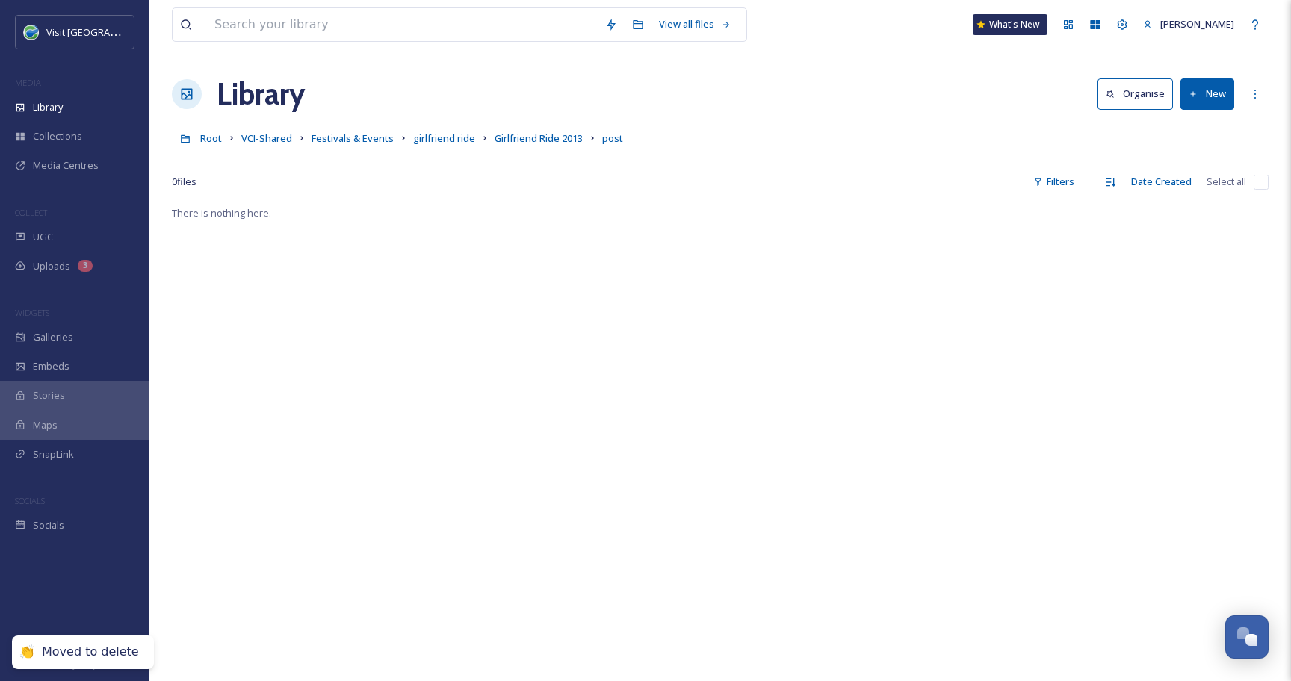
click at [541, 128] on div "Root VCI-Shared Festivals & Events girlfriend ride Girlfriend Ride 2013 post" at bounding box center [720, 138] width 1096 height 28
click at [541, 138] on span "Girlfriend Ride 2013" at bounding box center [538, 137] width 88 height 13
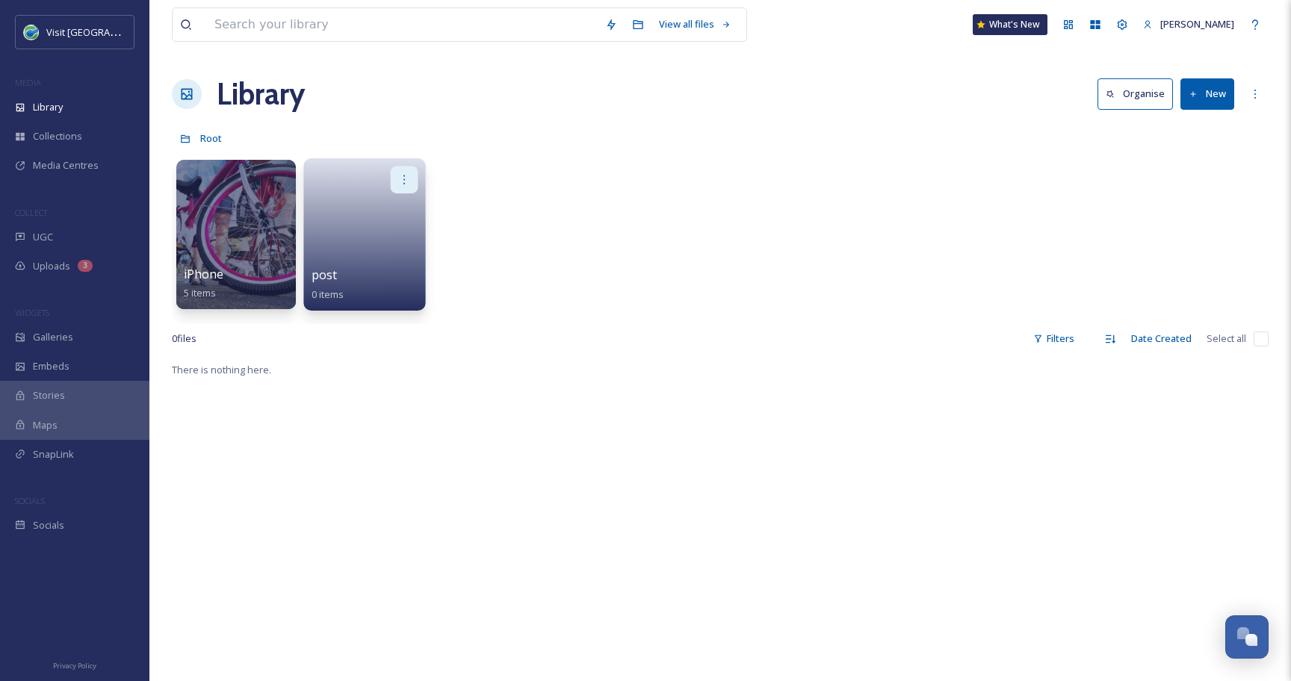
click at [413, 173] on div at bounding box center [405, 180] width 28 height 28
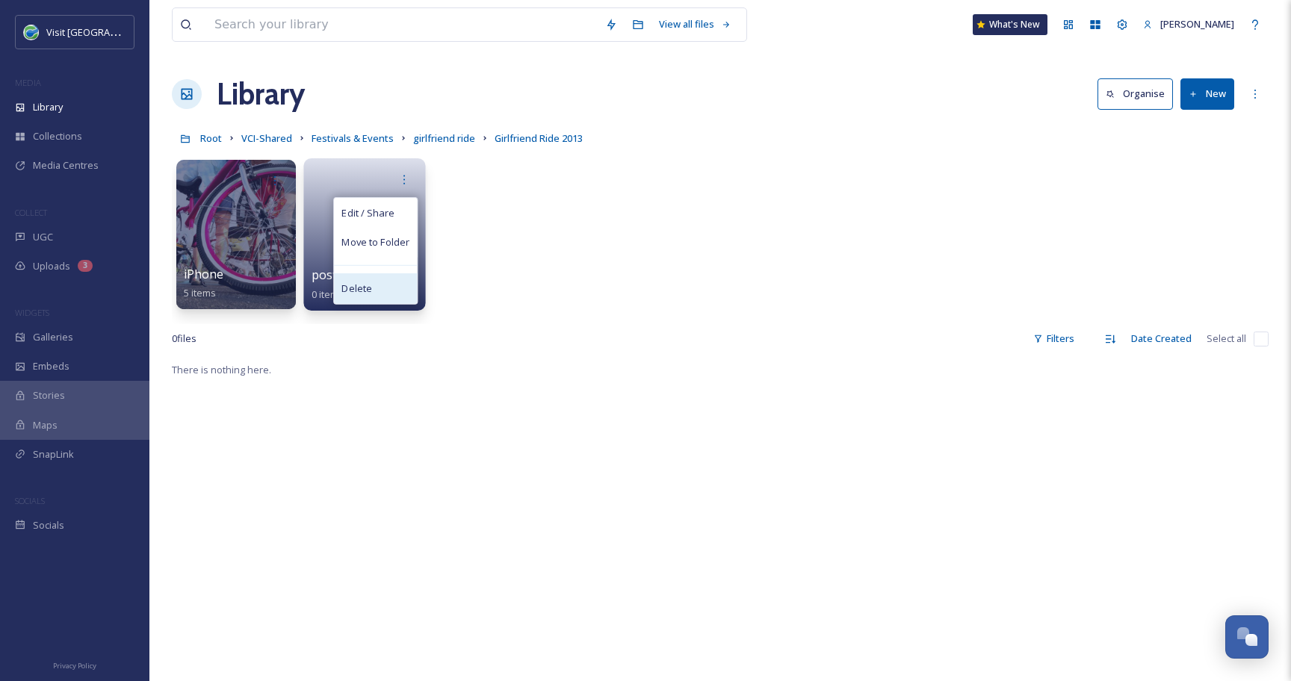
click at [382, 276] on div "Delete" at bounding box center [375, 288] width 83 height 30
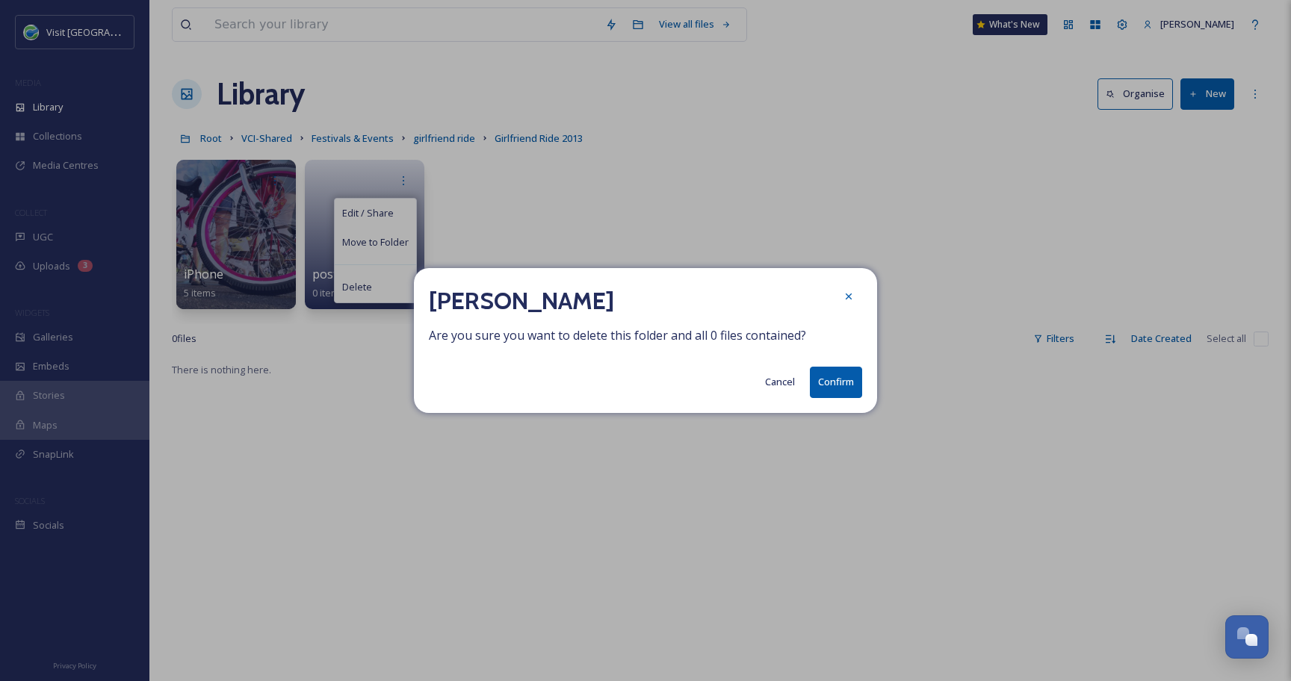
click at [846, 388] on button "Confirm" at bounding box center [836, 382] width 52 height 31
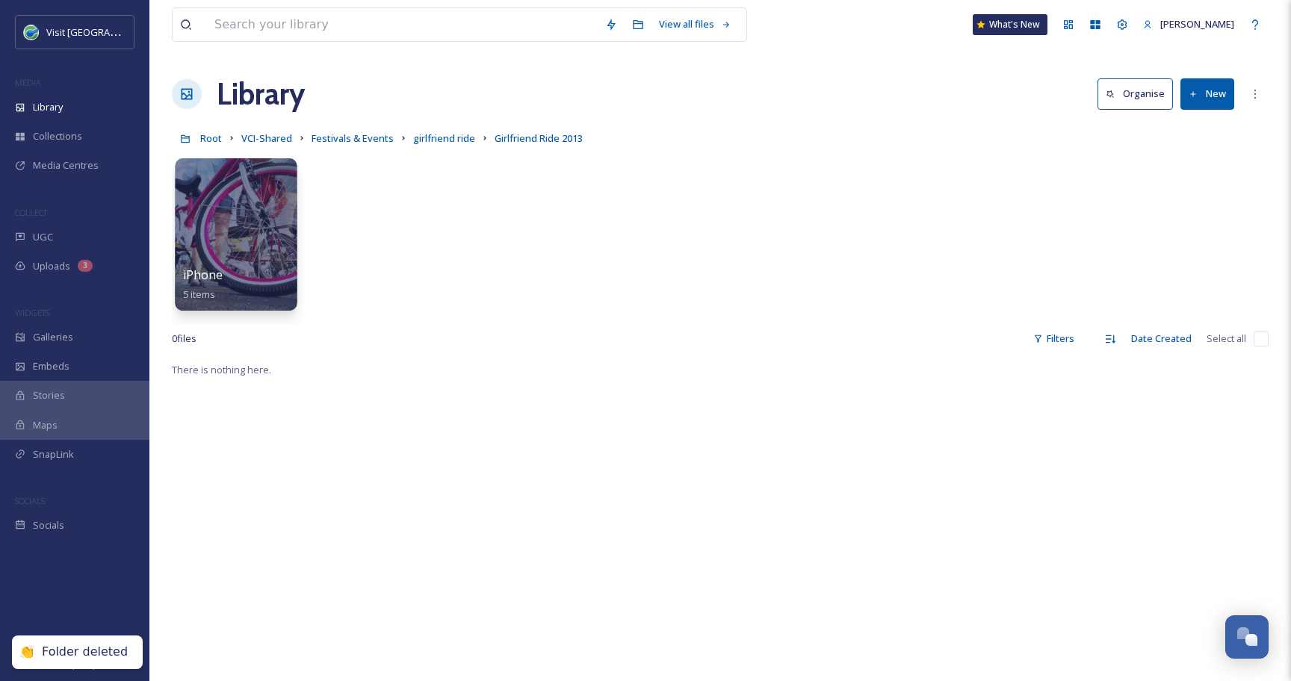
click at [273, 217] on div at bounding box center [236, 234] width 122 height 152
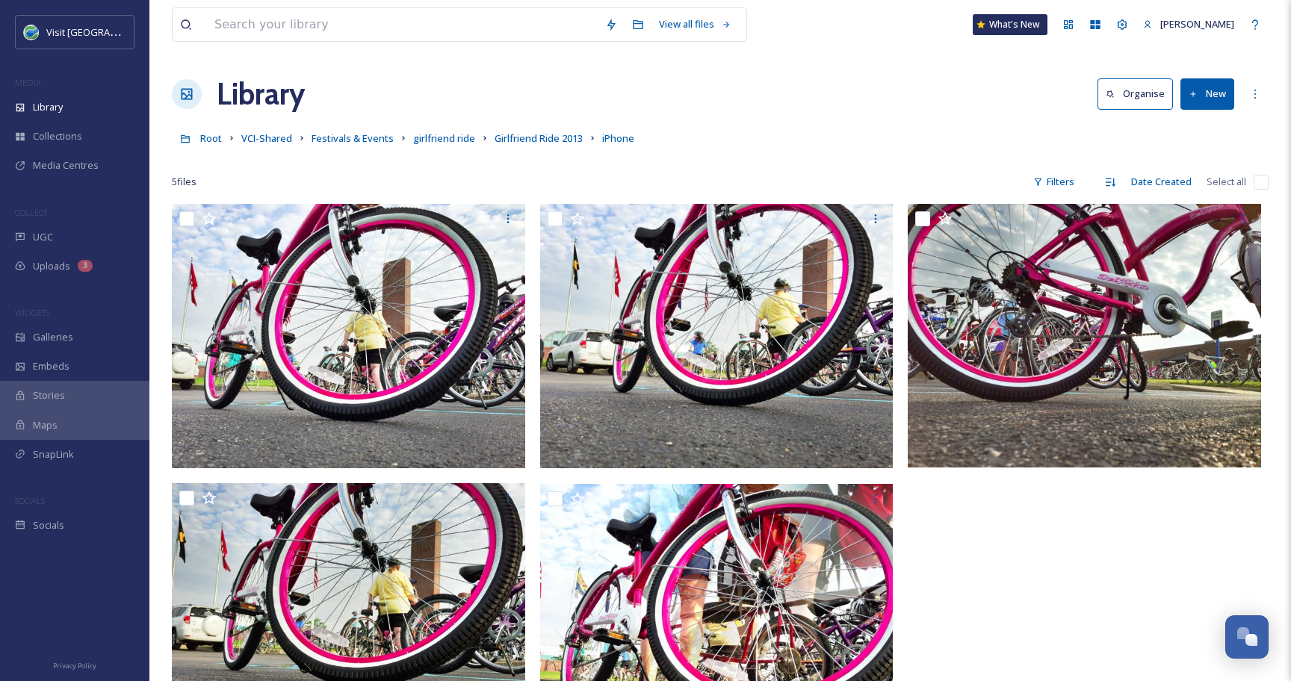
click at [1264, 178] on input "checkbox" at bounding box center [1260, 182] width 15 height 15
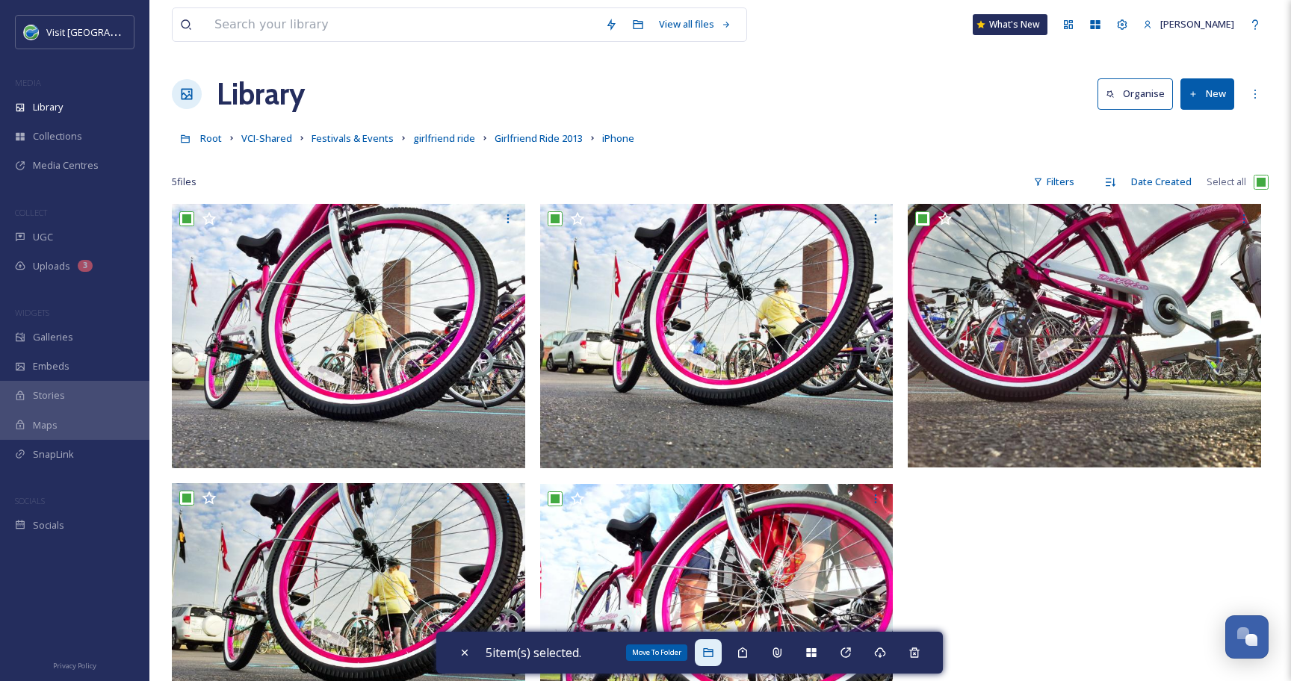
click at [719, 656] on div "Move To Folder" at bounding box center [708, 652] width 27 height 27
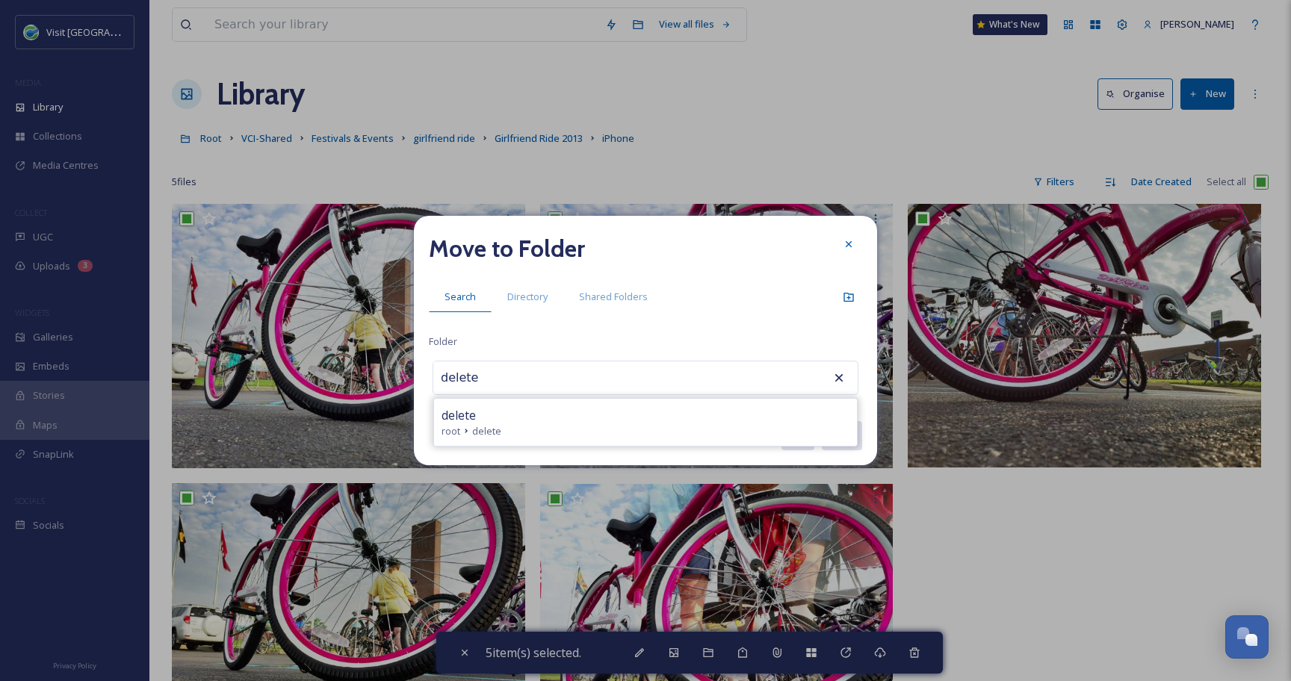
click at [479, 419] on div "delete" at bounding box center [645, 415] width 408 height 18
click at [835, 437] on button "Move" at bounding box center [841, 435] width 42 height 31
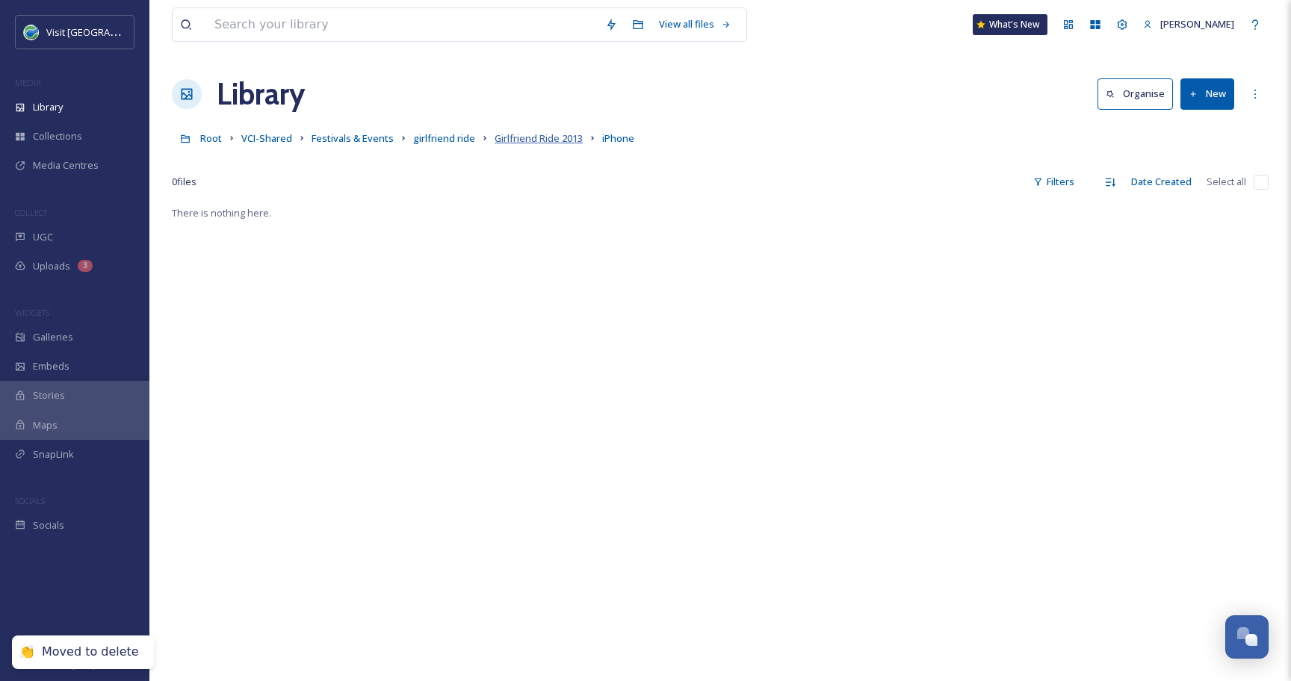
click at [509, 140] on span "Girlfriend Ride 2013" at bounding box center [538, 137] width 88 height 13
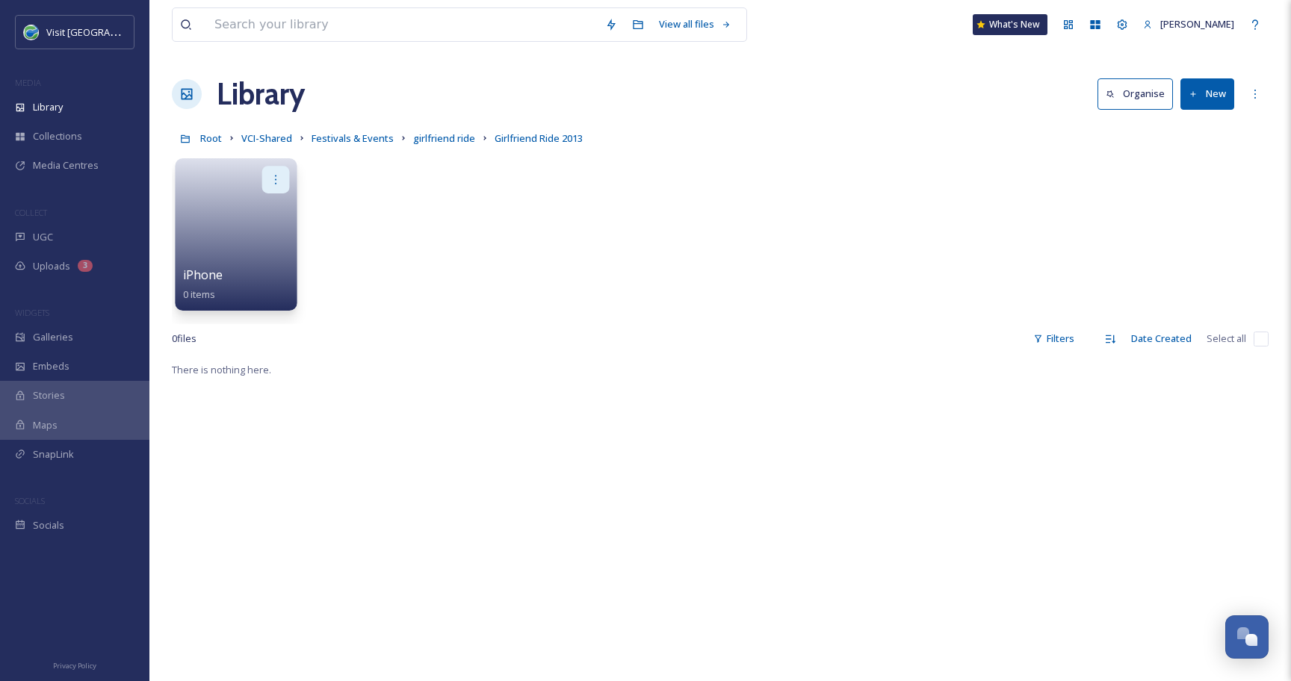
click at [274, 183] on icon at bounding box center [276, 179] width 12 height 12
click at [267, 287] on div "Delete" at bounding box center [246, 288] width 83 height 30
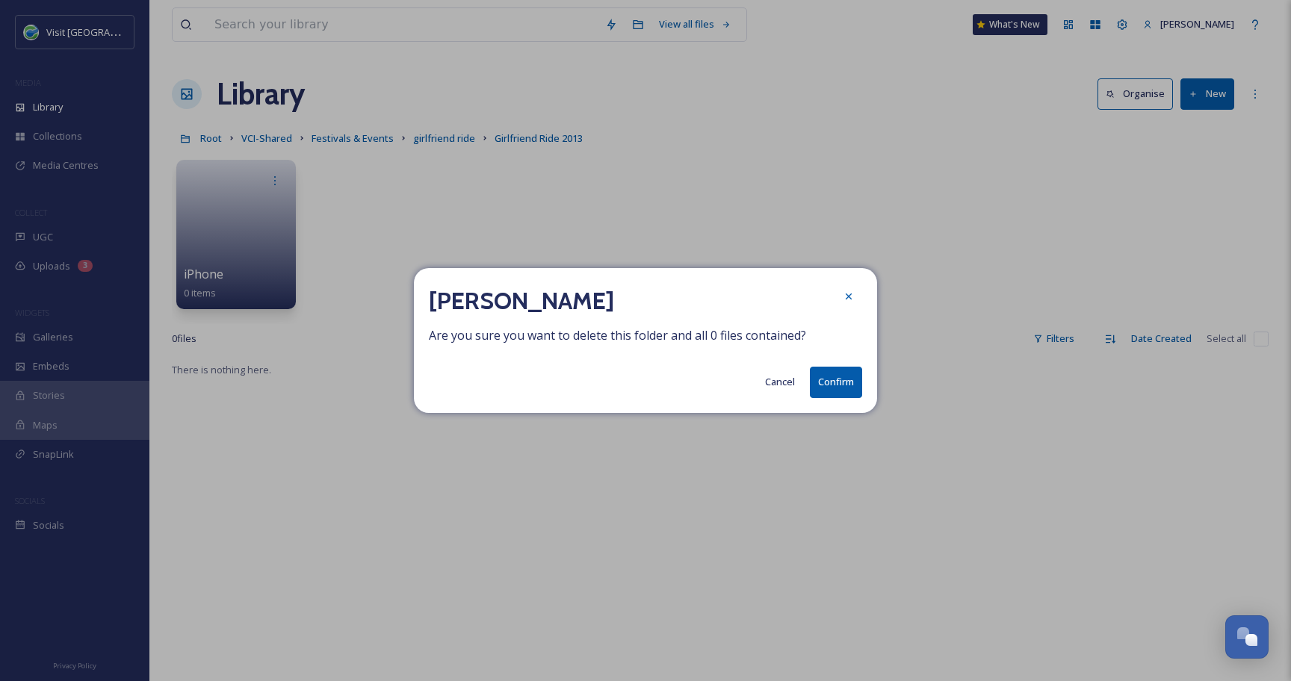
click at [843, 379] on button "Confirm" at bounding box center [836, 382] width 52 height 31
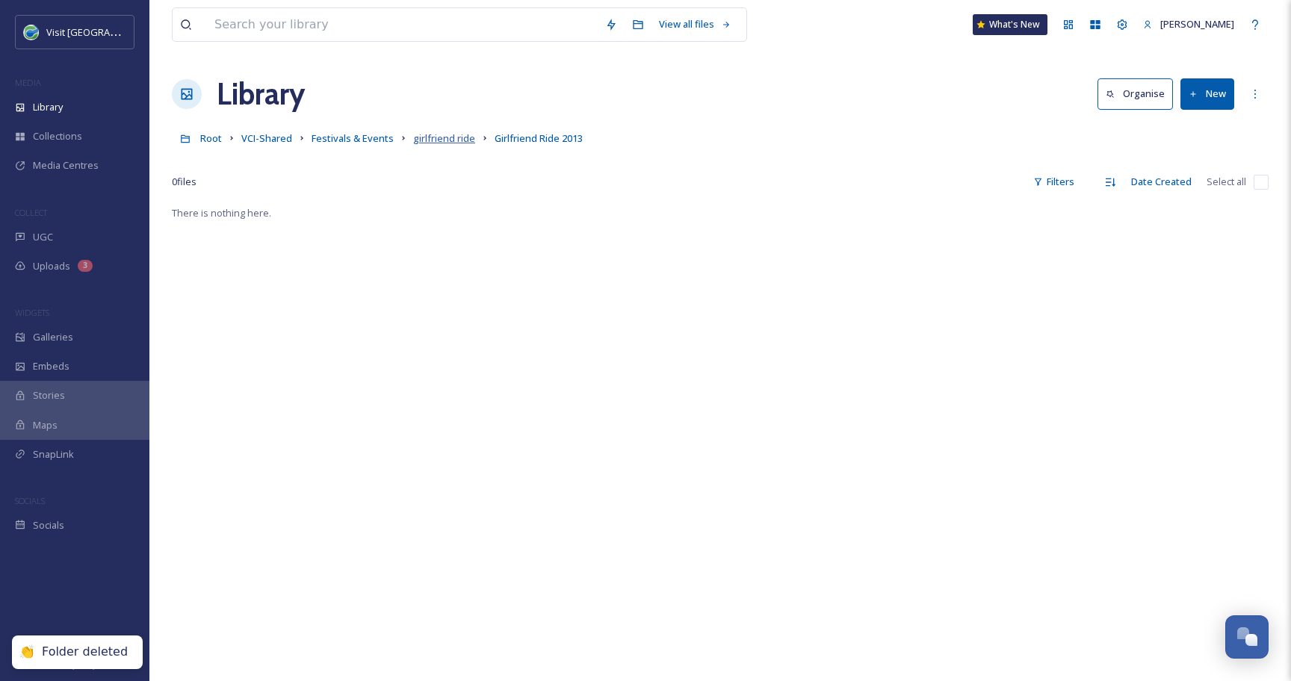
click at [453, 138] on span "girlfriend ride" at bounding box center [444, 137] width 62 height 13
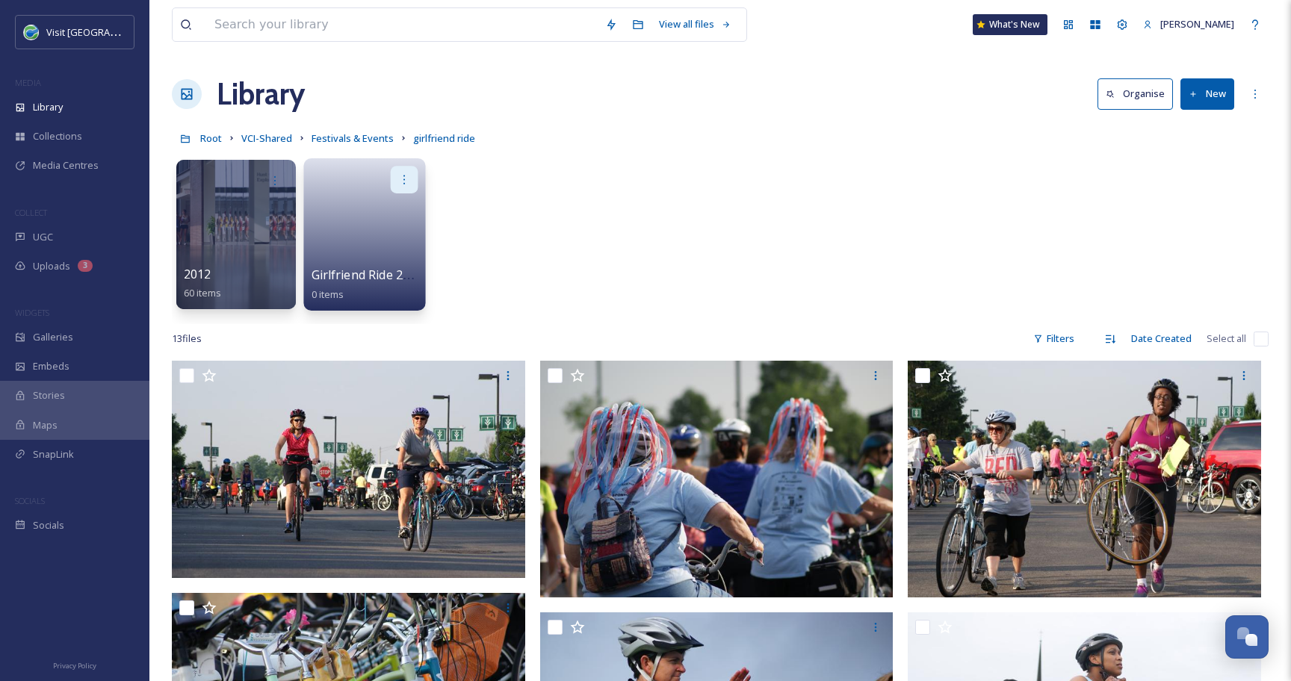
click at [415, 184] on div at bounding box center [405, 180] width 28 height 28
click at [368, 295] on span "Delete" at bounding box center [356, 289] width 31 height 15
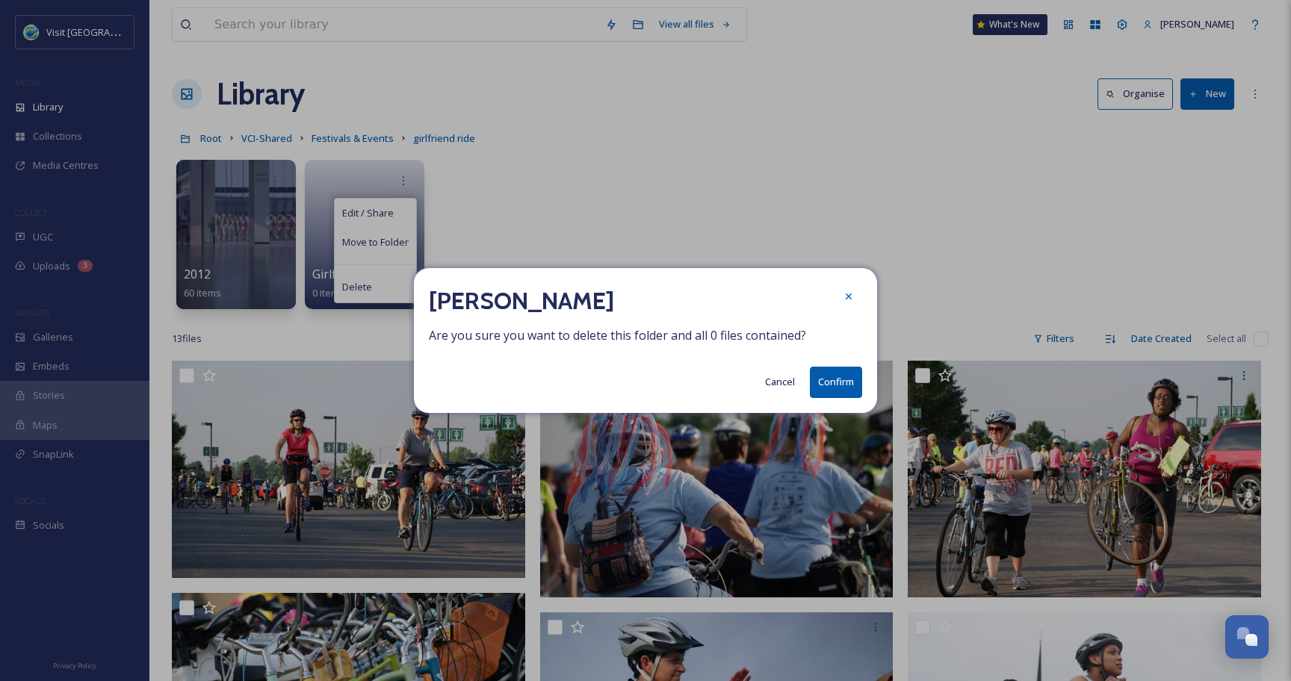
click at [831, 386] on button "Confirm" at bounding box center [836, 382] width 52 height 31
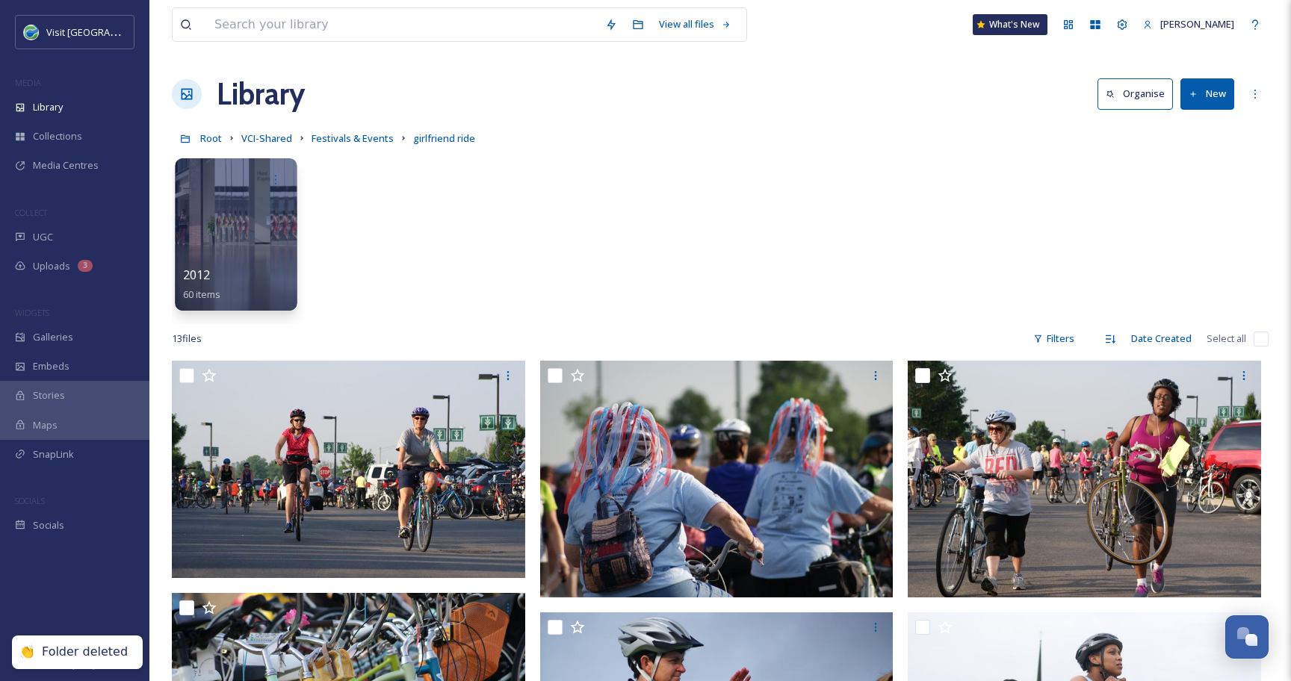
click at [243, 251] on div at bounding box center [236, 234] width 122 height 152
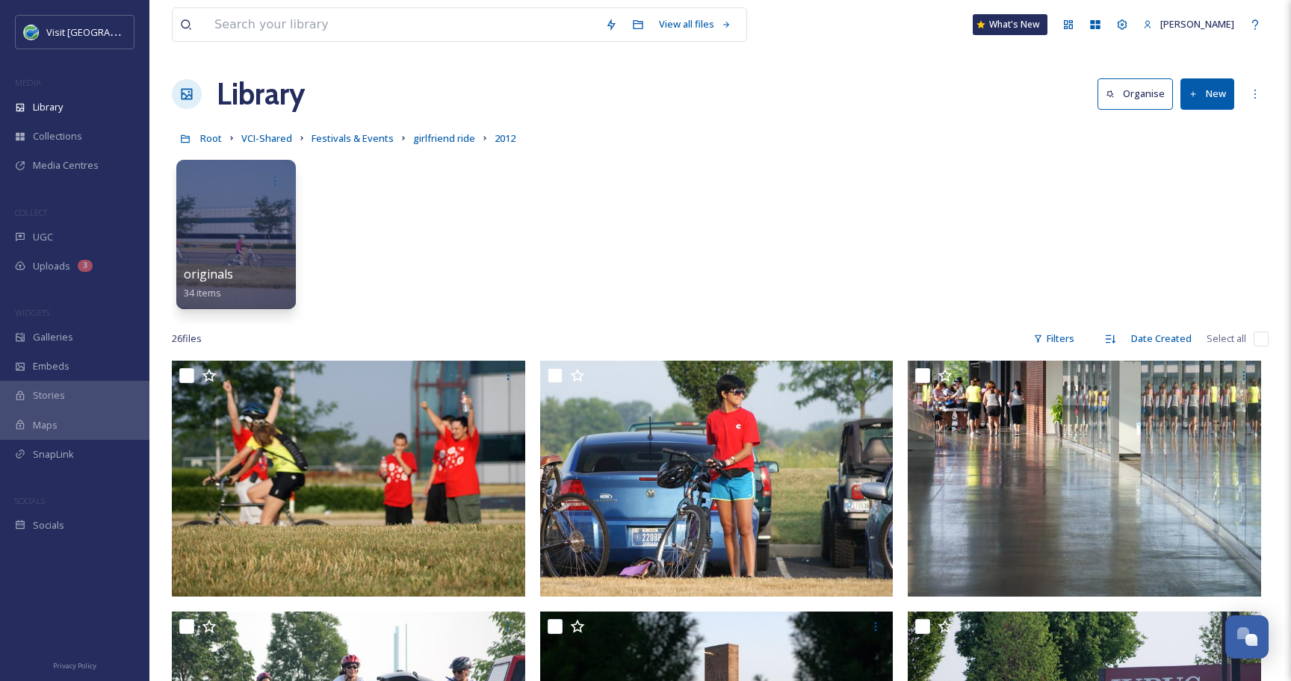
click at [1258, 338] on input "checkbox" at bounding box center [1260, 339] width 15 height 15
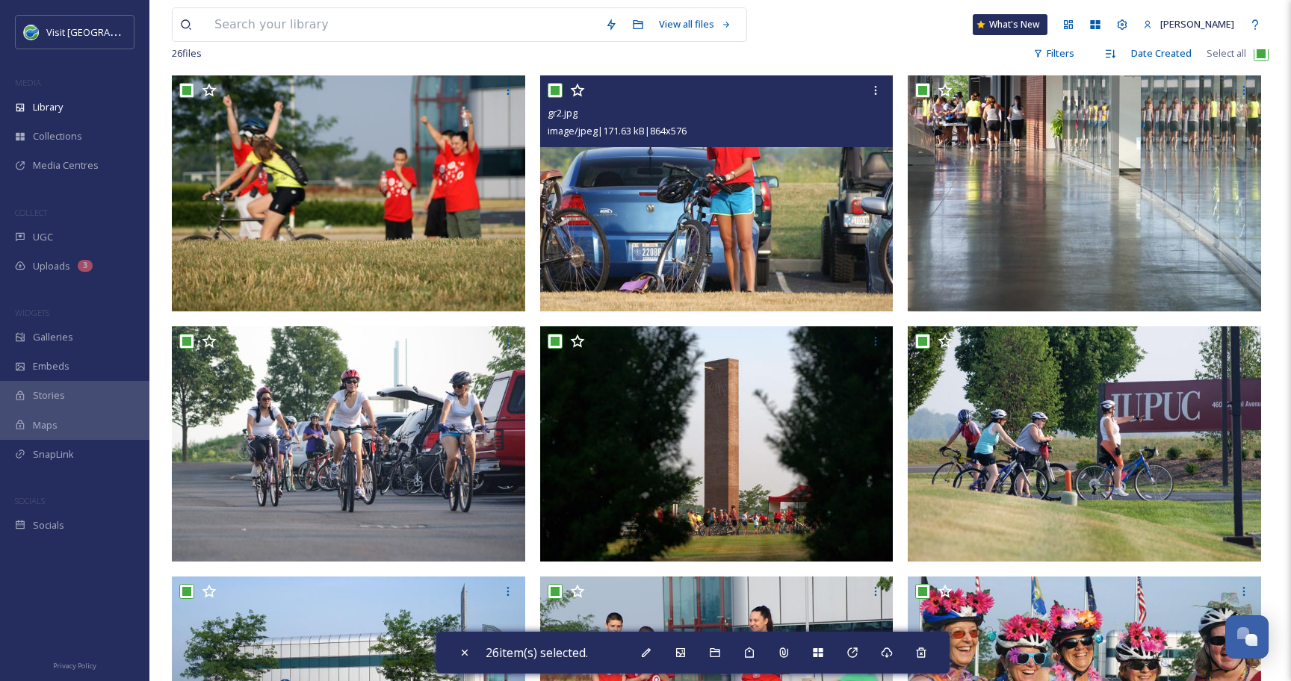
scroll to position [290, 0]
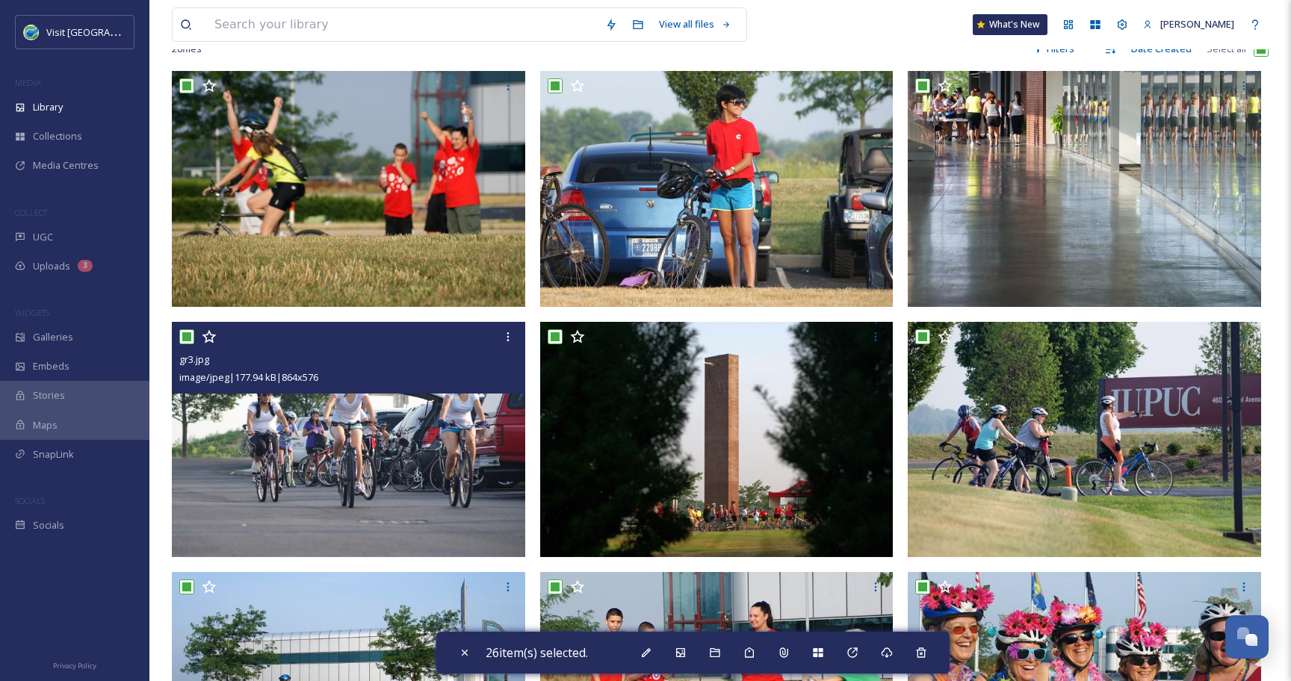
click at [185, 338] on input "checkbox" at bounding box center [186, 336] width 15 height 15
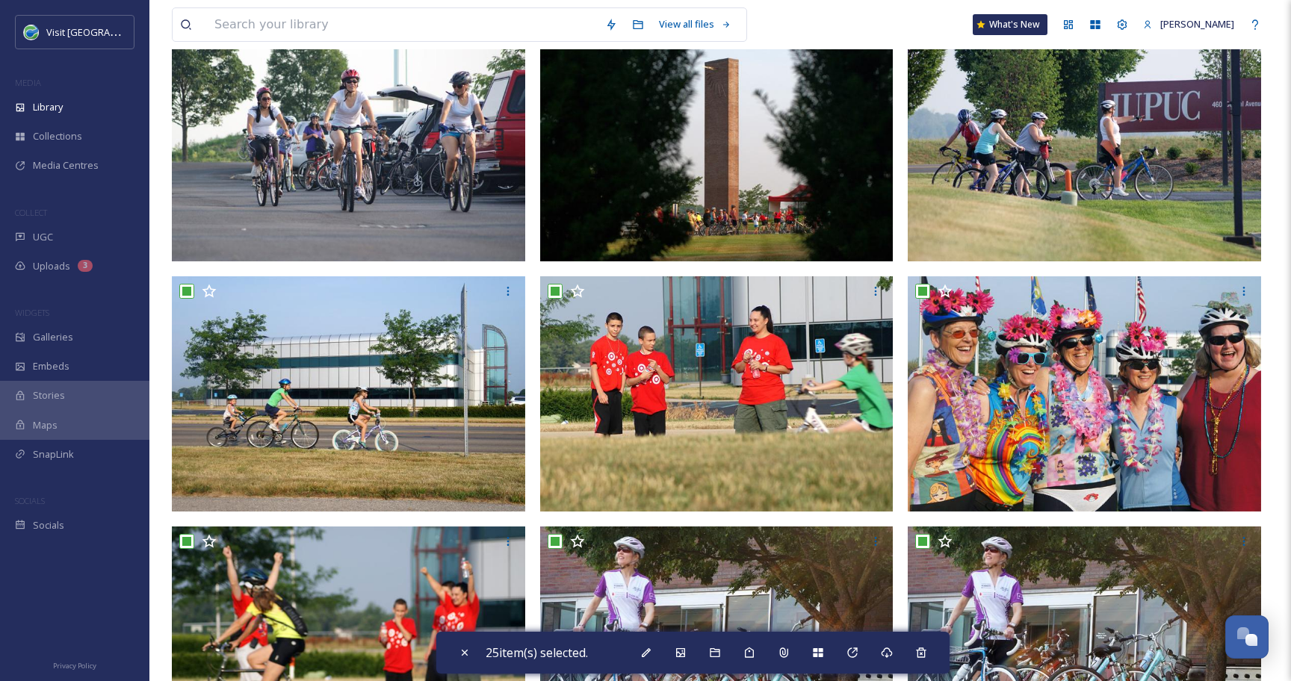
scroll to position [585, 0]
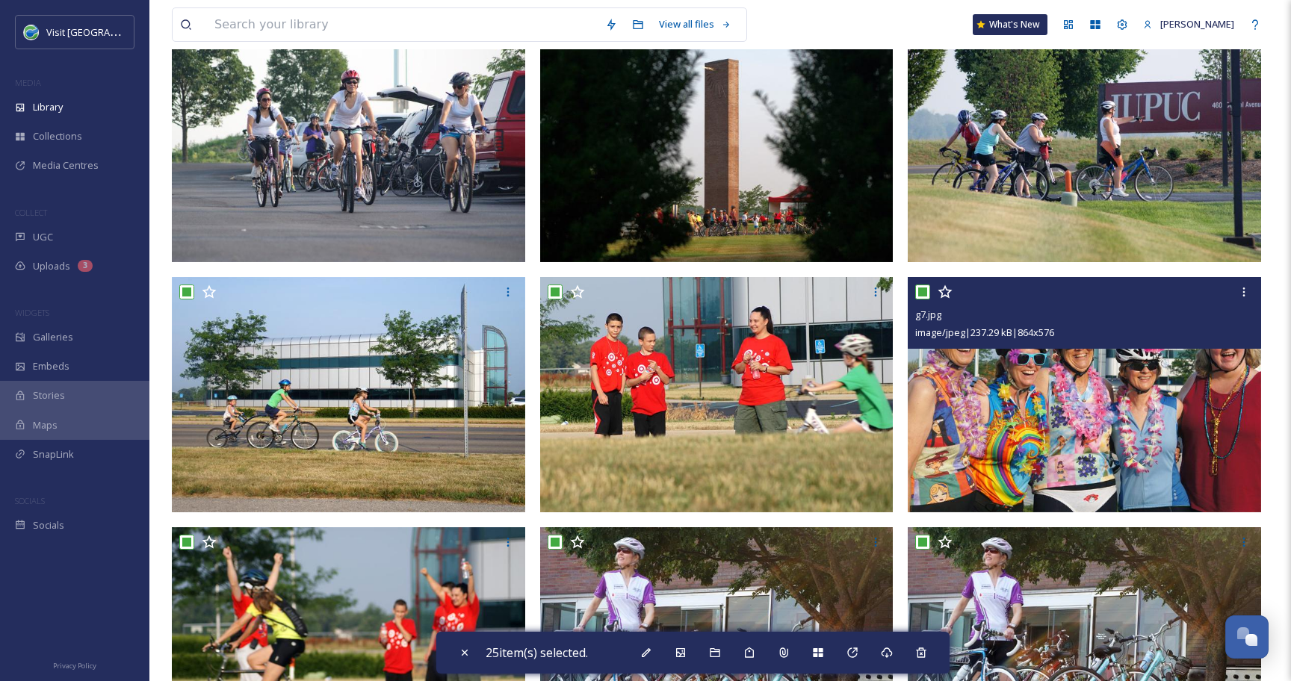
click at [921, 288] on input "checkbox" at bounding box center [922, 292] width 15 height 15
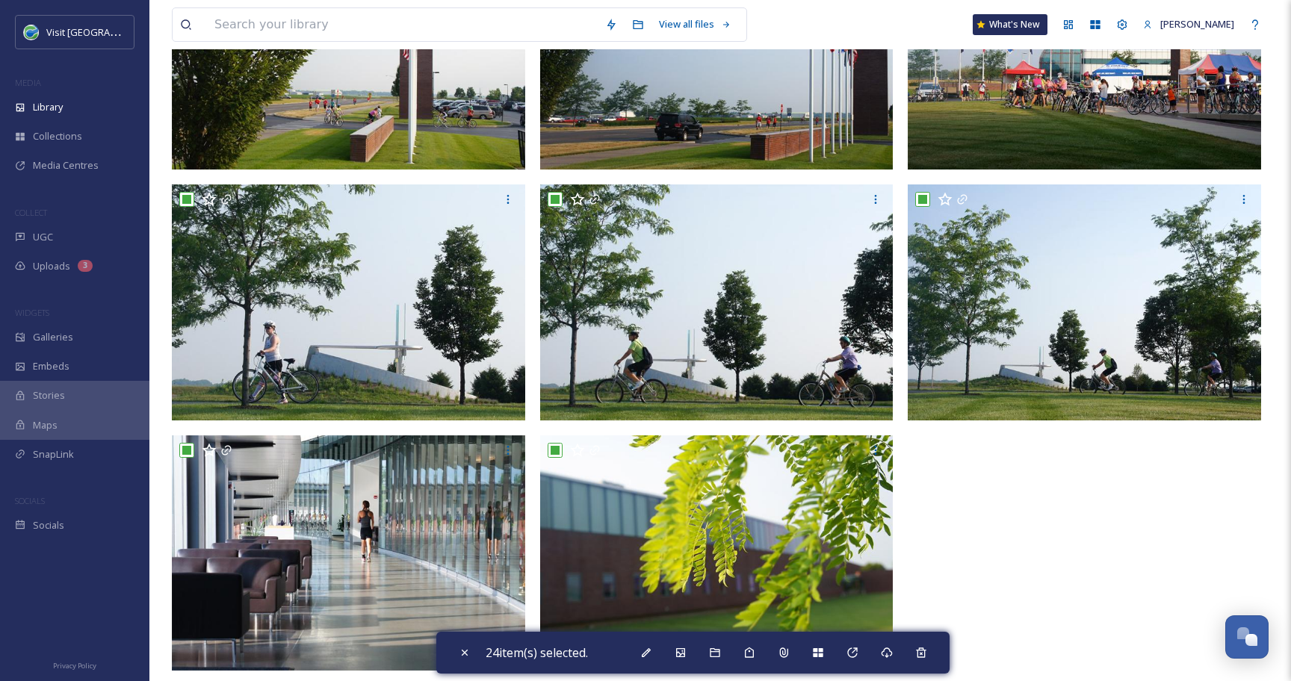
scroll to position [1944, 0]
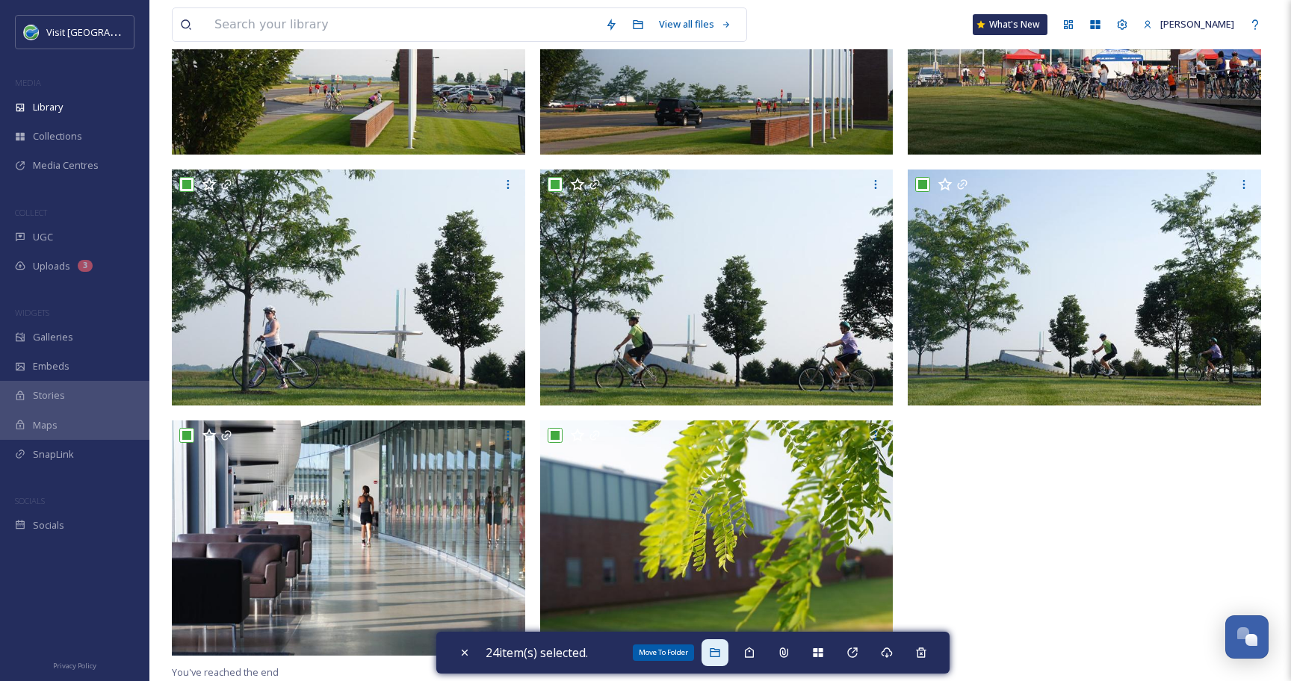
click at [721, 654] on icon at bounding box center [715, 653] width 12 height 12
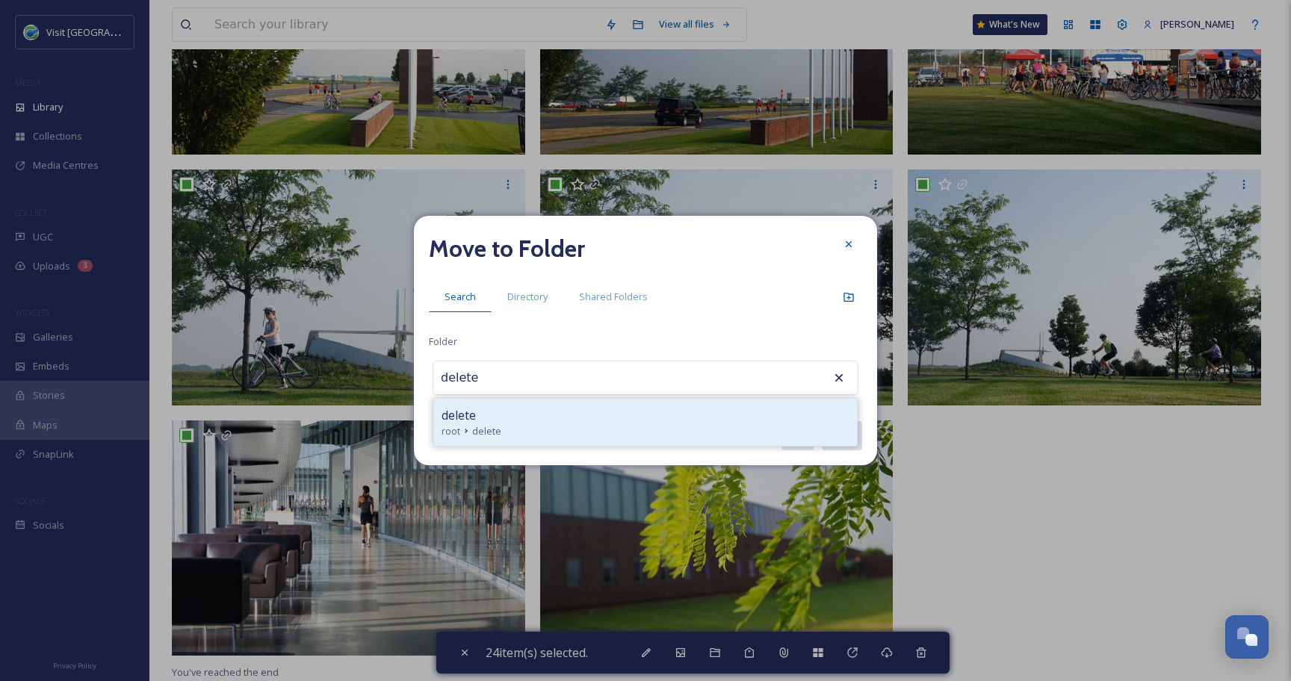
click at [537, 427] on div "root delete" at bounding box center [645, 431] width 408 height 14
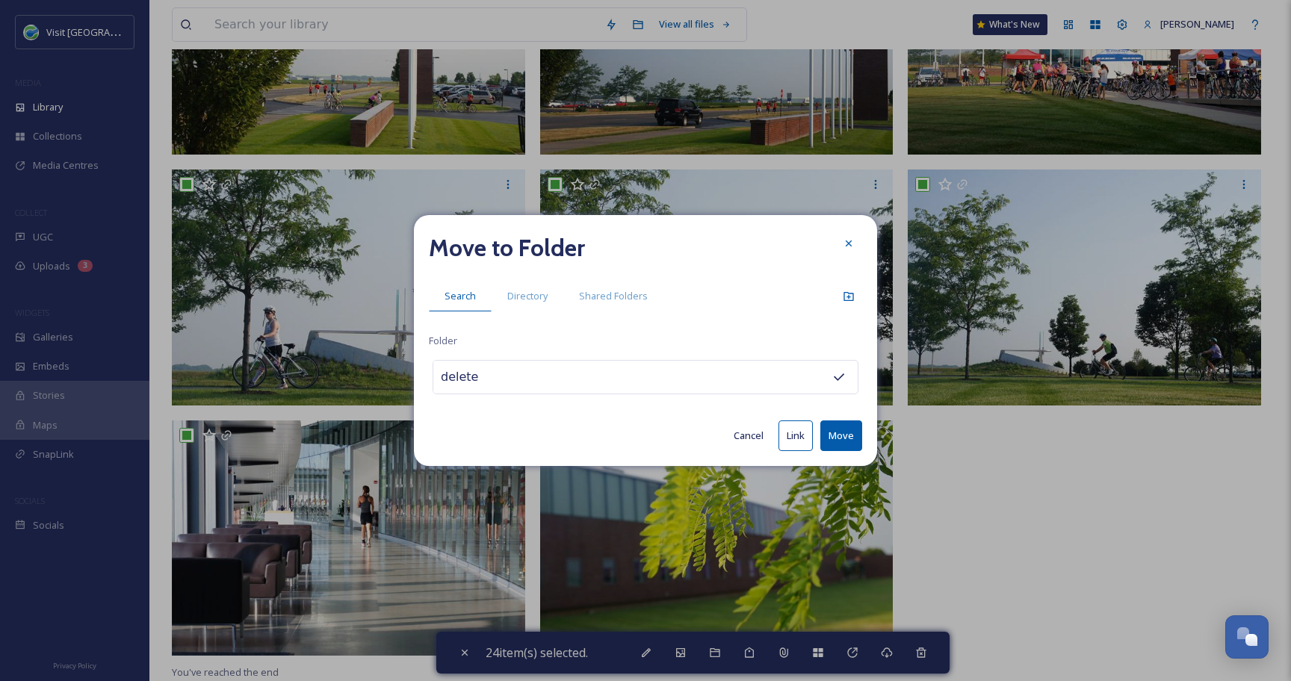
click at [845, 440] on button "Move" at bounding box center [841, 435] width 42 height 31
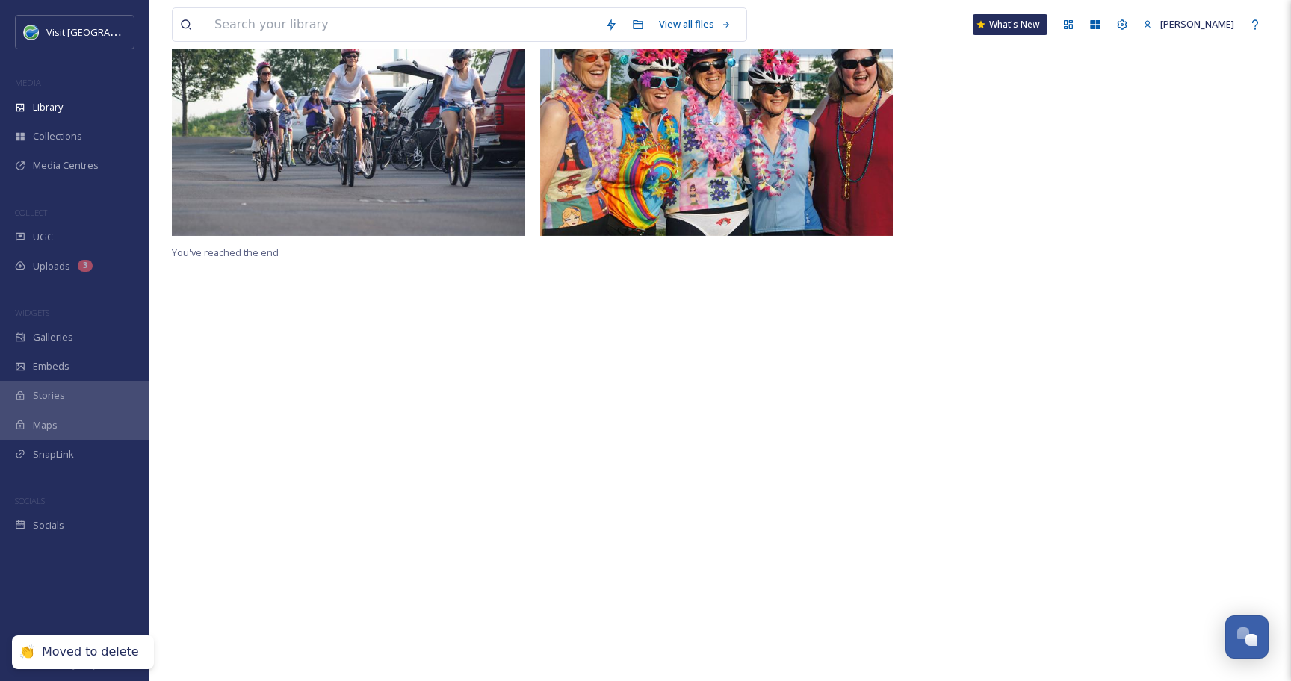
scroll to position [0, 0]
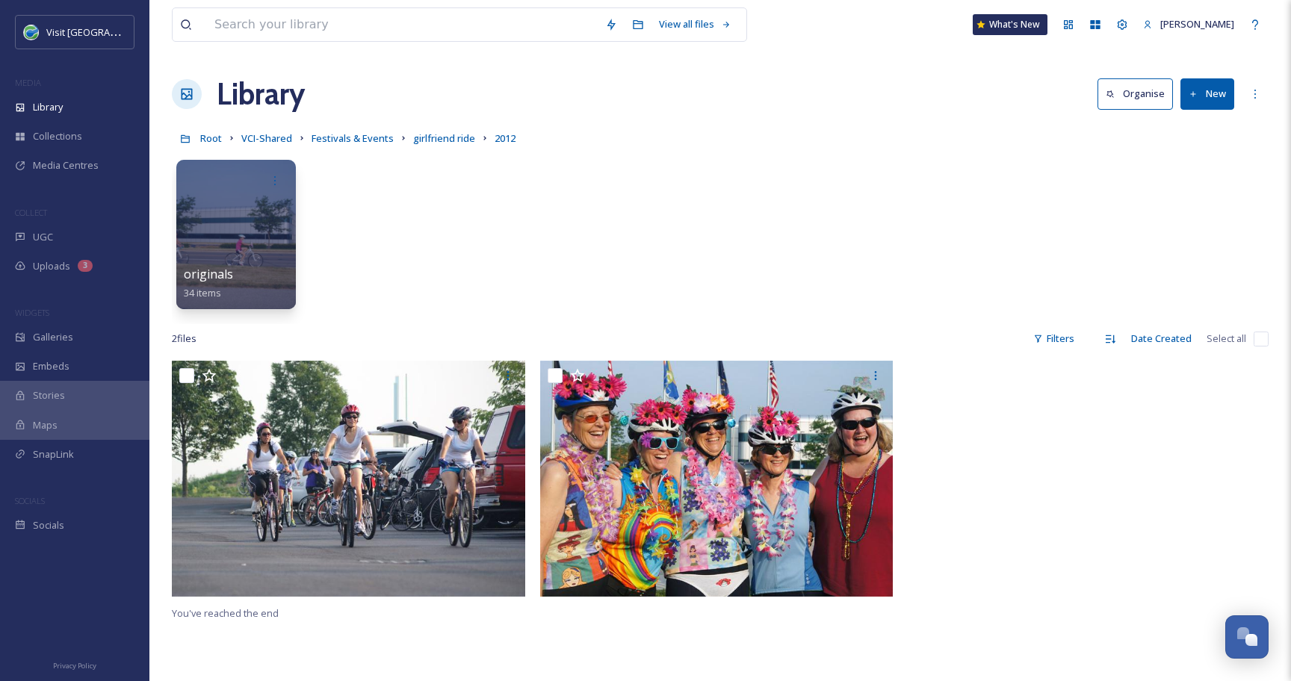
click at [1263, 341] on input "checkbox" at bounding box center [1260, 339] width 15 height 15
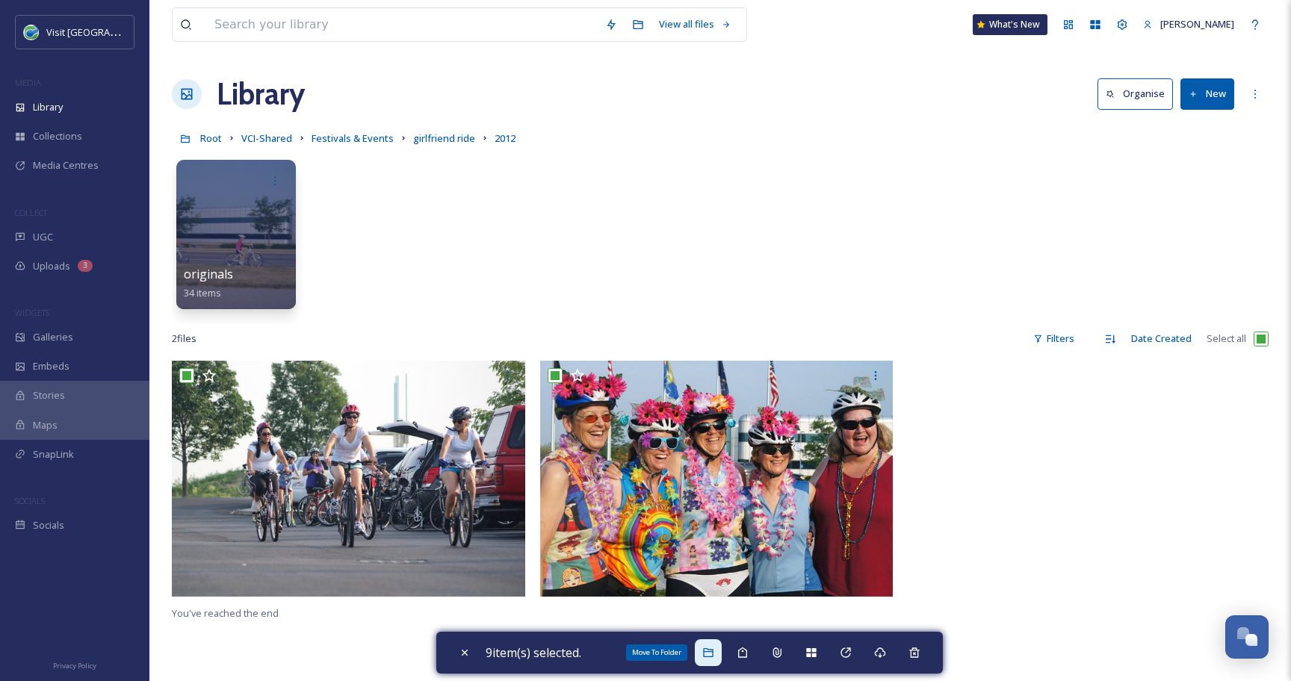
click at [713, 650] on icon at bounding box center [708, 653] width 12 height 12
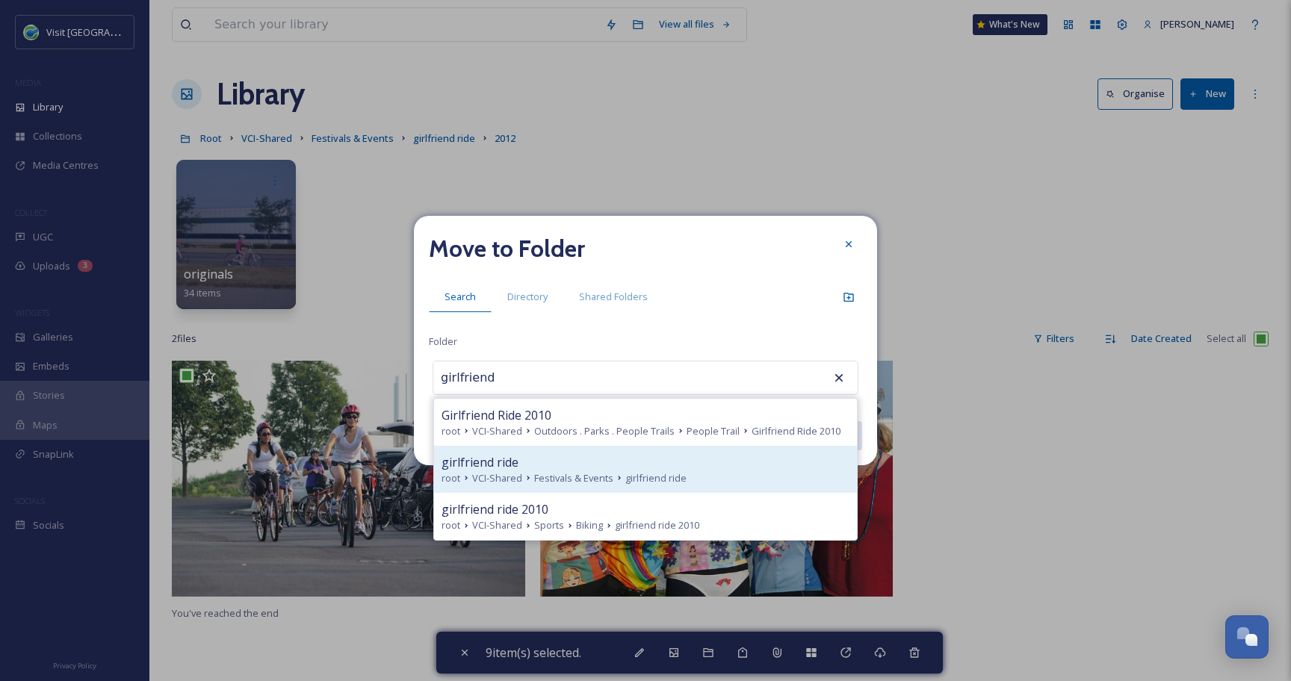
click at [546, 450] on div "girlfriend ride root VCI-Shared Festivals & Events girlfriend ride" at bounding box center [645, 469] width 423 height 47
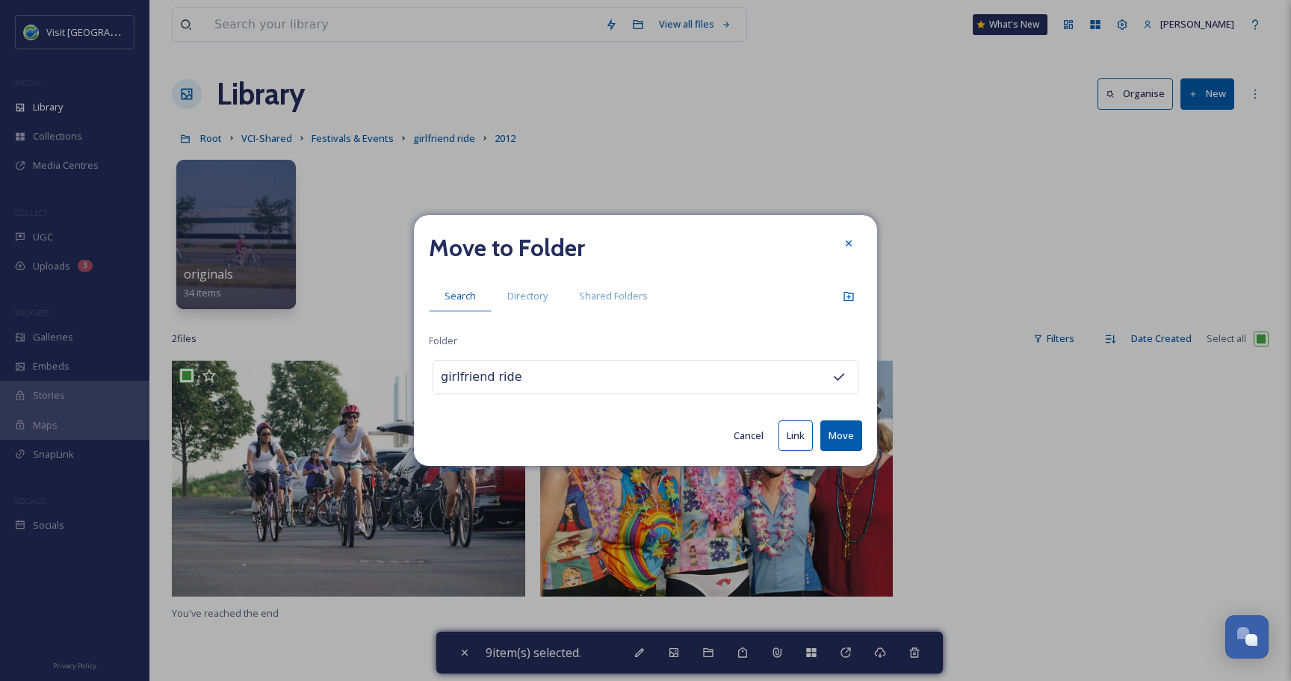
click at [848, 443] on button "Move" at bounding box center [841, 435] width 42 height 31
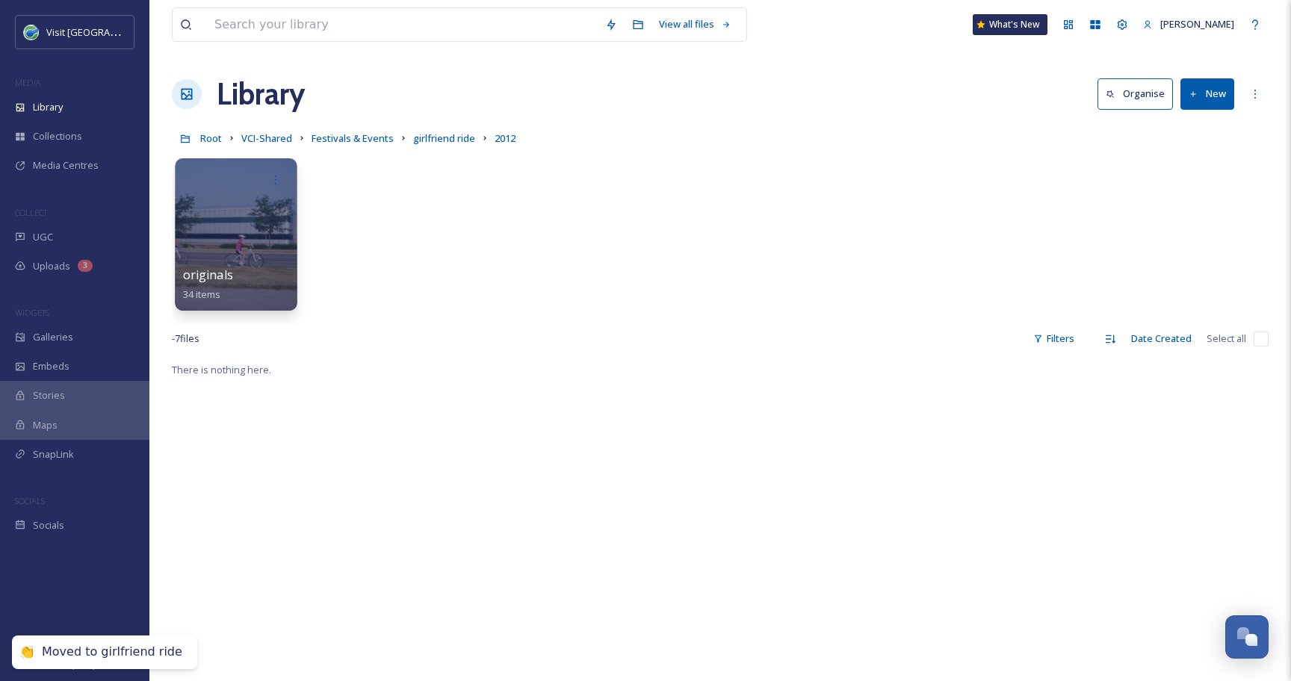
click at [257, 242] on div at bounding box center [236, 234] width 122 height 152
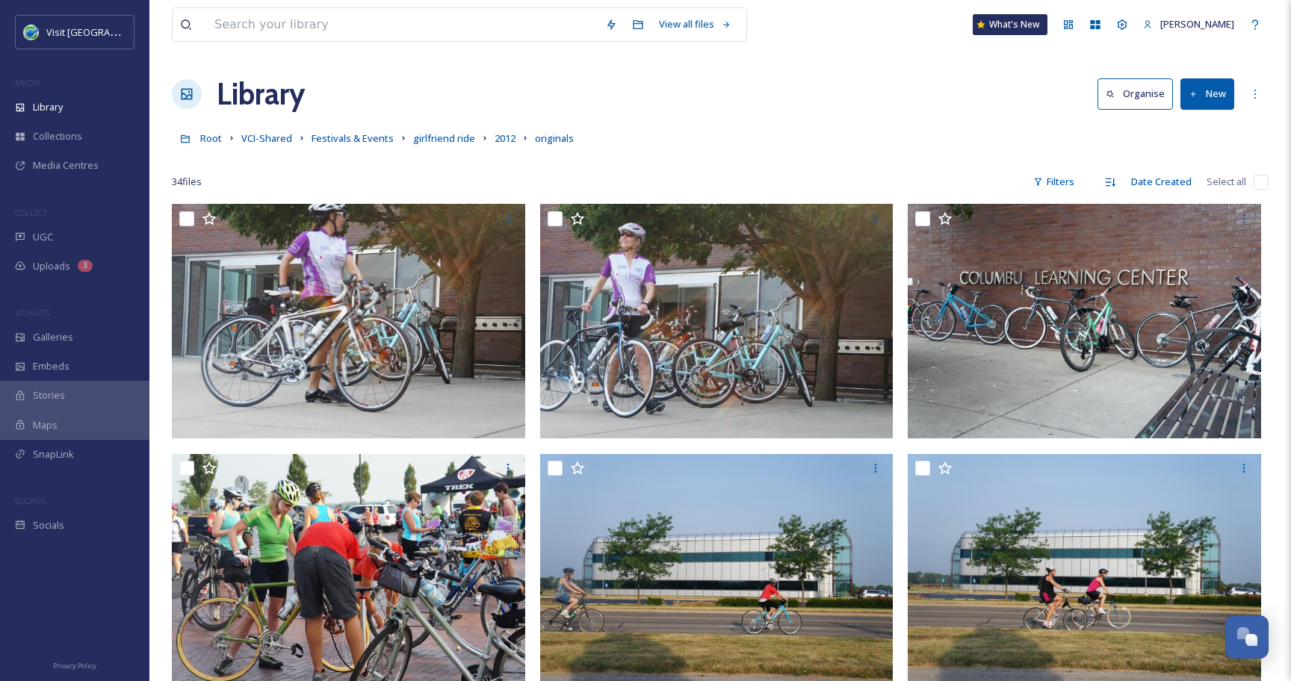
click at [1261, 178] on input "checkbox" at bounding box center [1260, 182] width 15 height 15
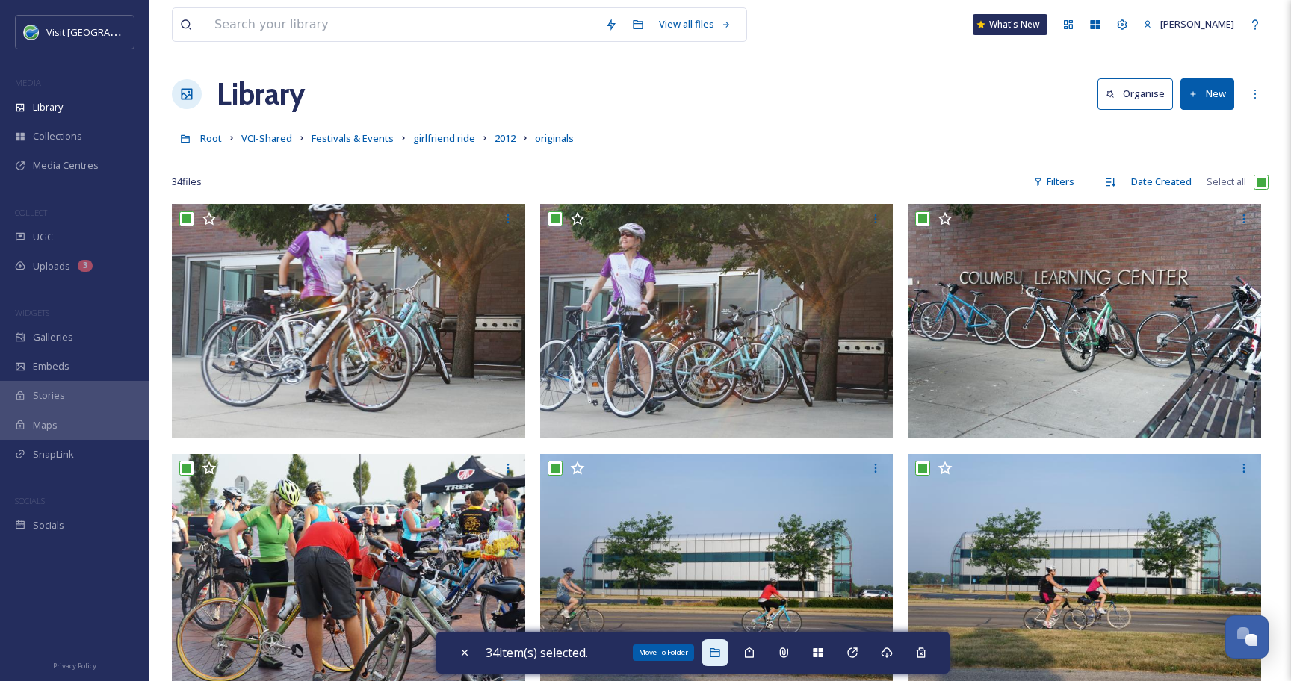
click at [713, 655] on icon at bounding box center [715, 653] width 12 height 12
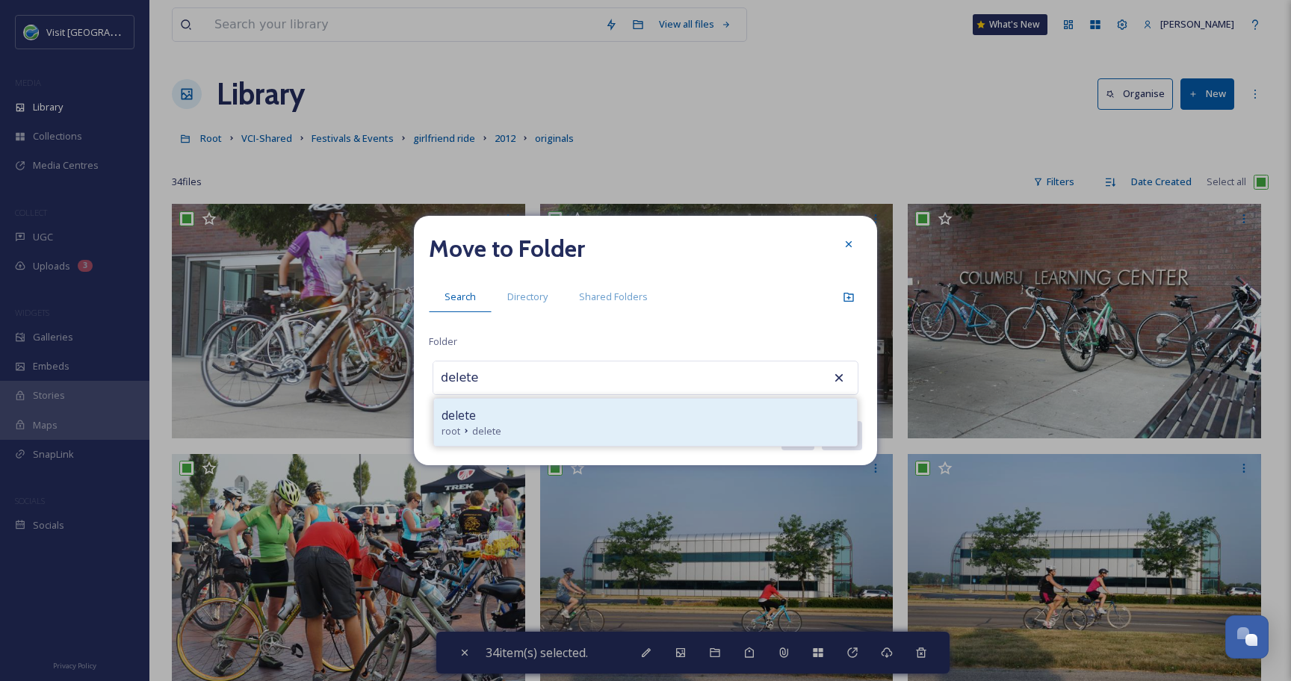
click at [554, 428] on div "root delete" at bounding box center [645, 431] width 408 height 14
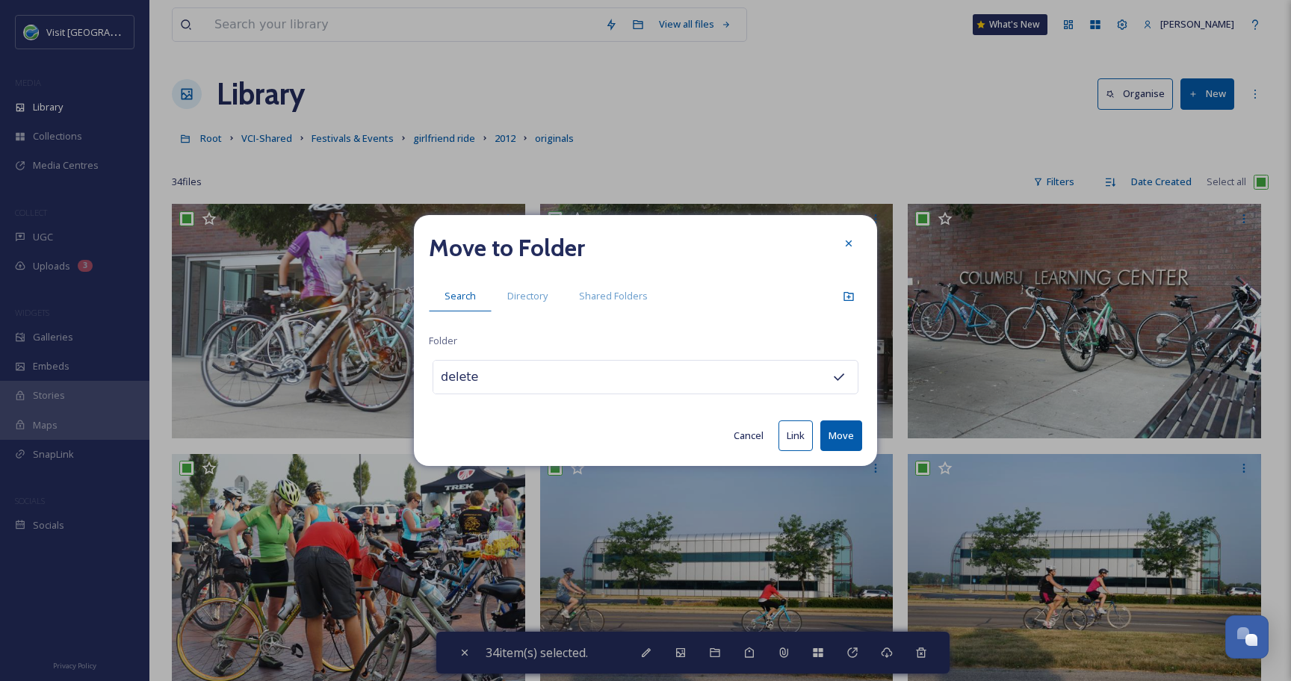
click at [843, 444] on button "Move" at bounding box center [841, 435] width 42 height 31
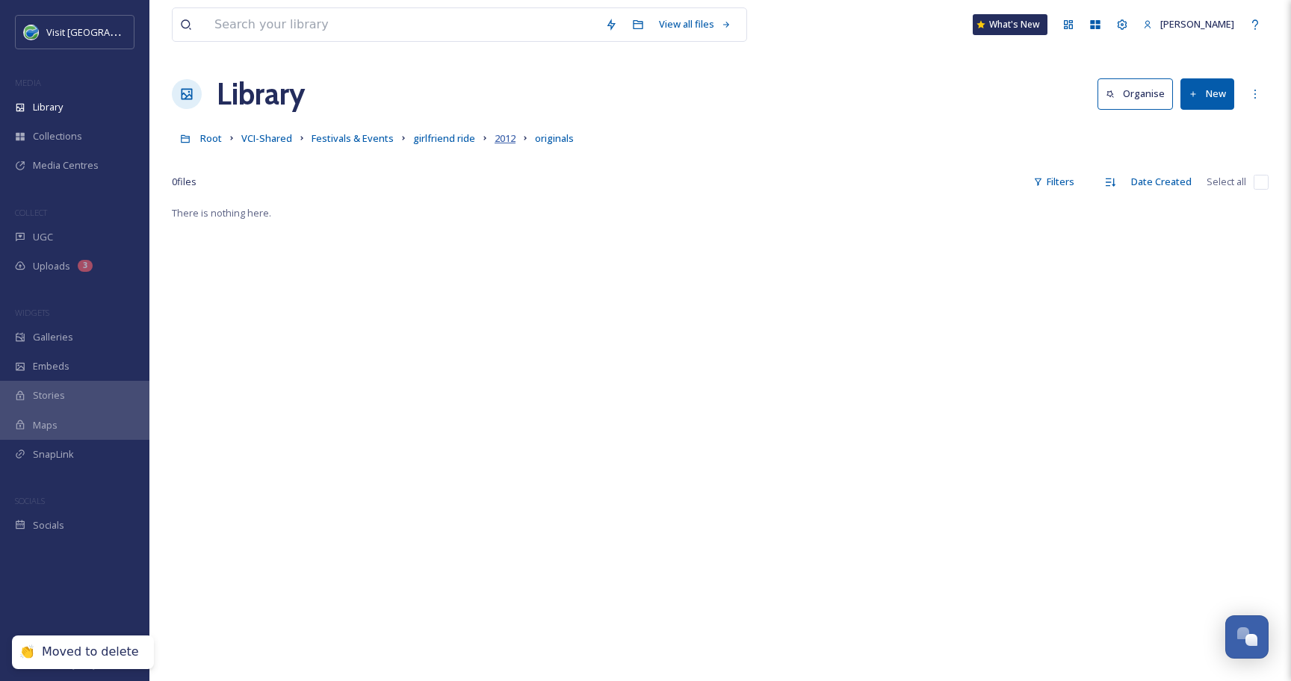
click at [496, 139] on span "2012" at bounding box center [504, 137] width 21 height 13
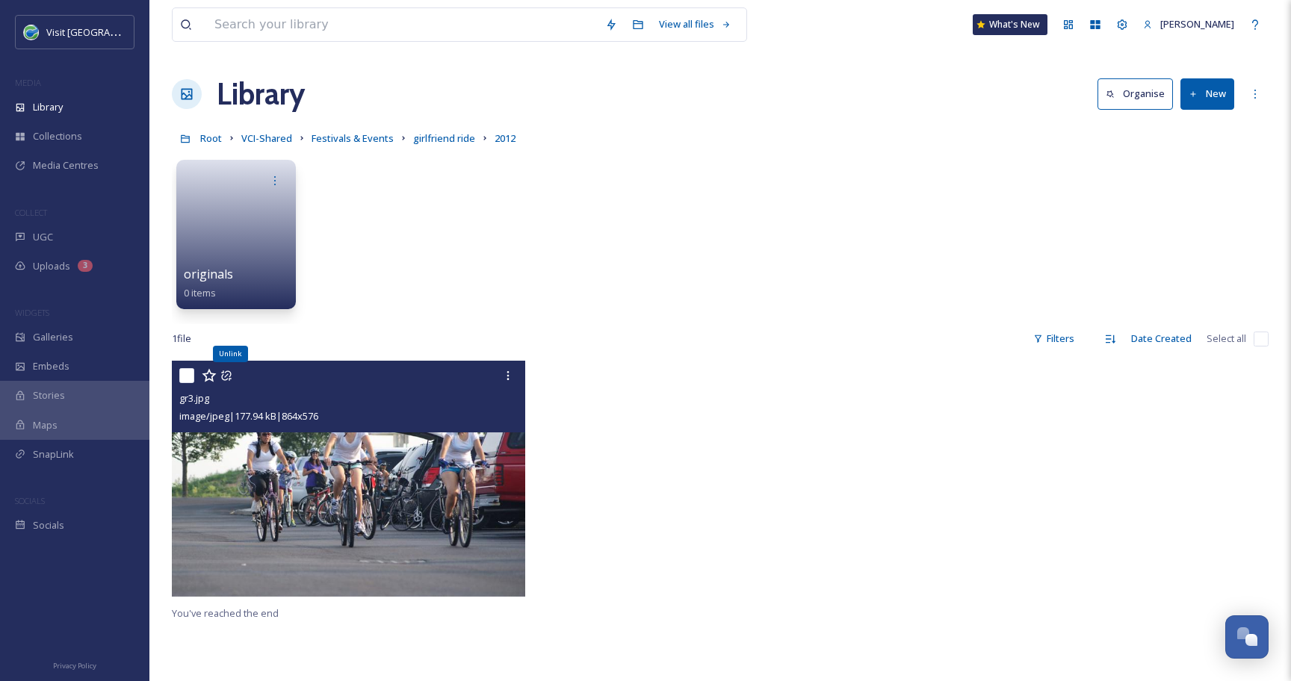
click at [227, 377] on icon at bounding box center [226, 376] width 12 height 12
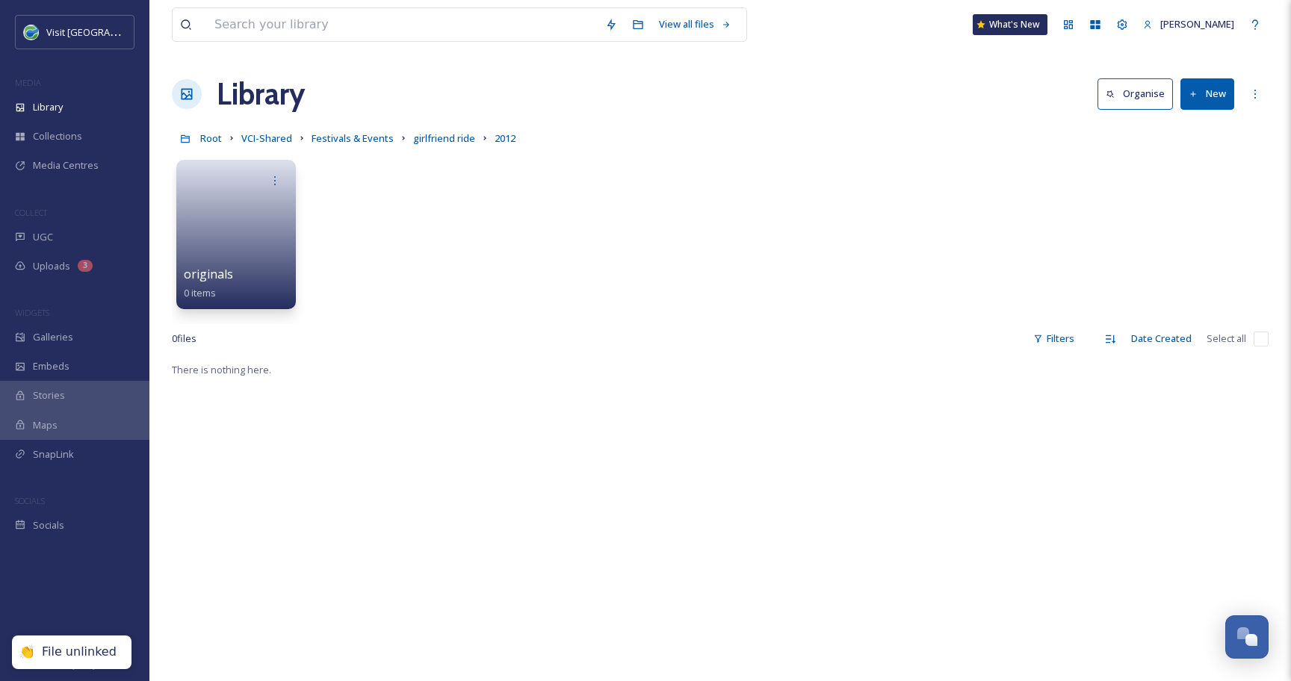
click at [437, 151] on div "Root VCI-Shared Festivals & Events girlfriend ride 2012" at bounding box center [720, 138] width 1096 height 28
click at [438, 147] on div "Root VCI-Shared Festivals & Events girlfriend ride 2012" at bounding box center [720, 138] width 1096 height 28
click at [441, 140] on span "girlfriend ride" at bounding box center [444, 137] width 62 height 13
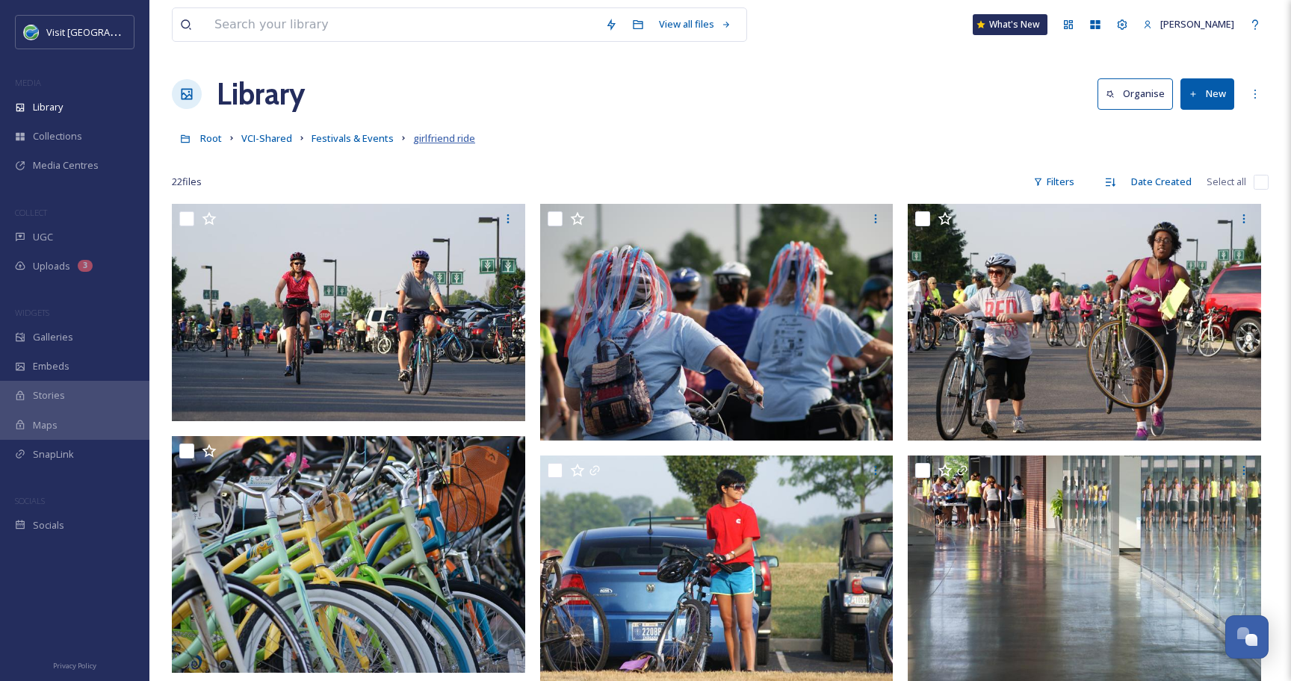
click at [465, 140] on span "girlfriend ride" at bounding box center [444, 137] width 62 height 13
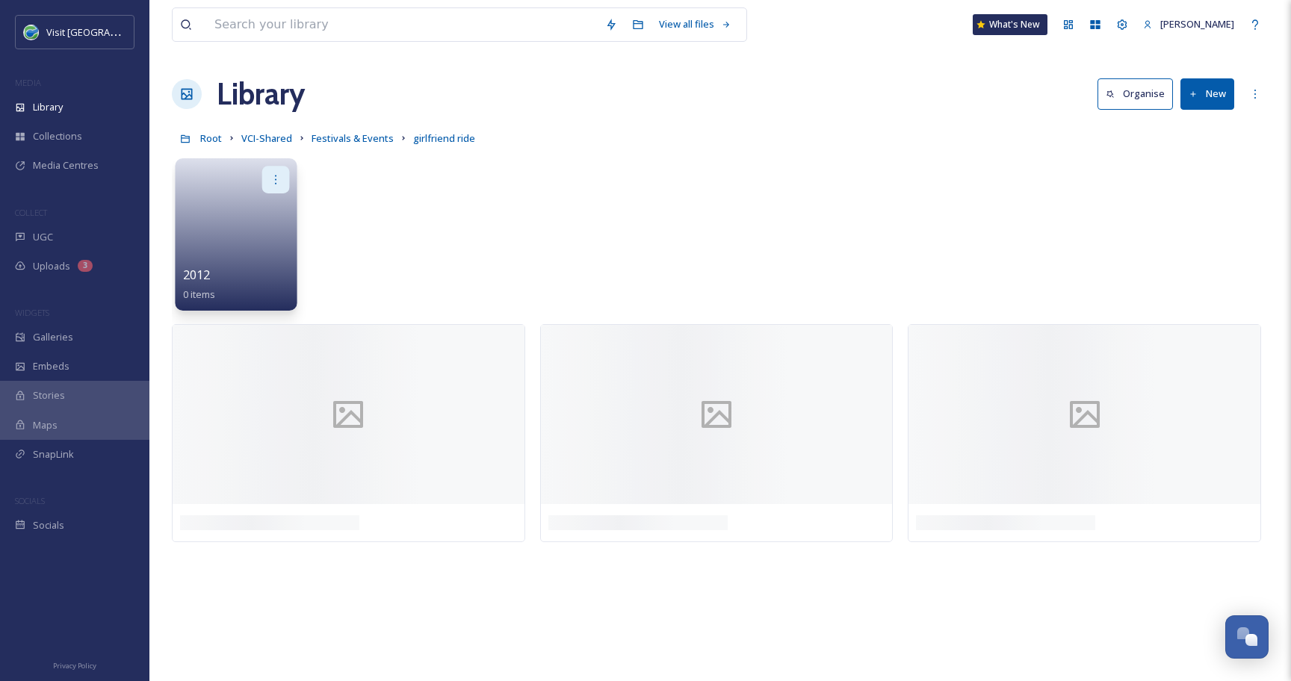
click at [273, 175] on icon at bounding box center [276, 179] width 12 height 12
click at [261, 298] on div "Delete" at bounding box center [246, 288] width 83 height 30
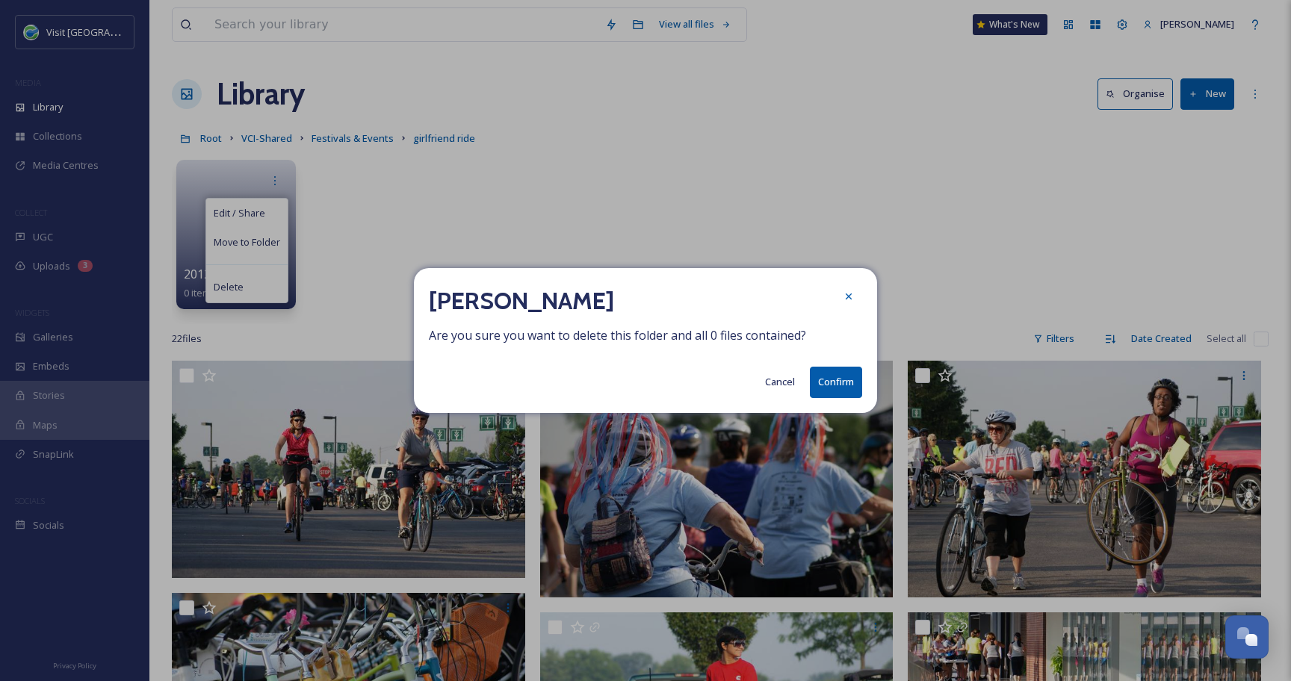
click at [833, 382] on button "Confirm" at bounding box center [836, 382] width 52 height 31
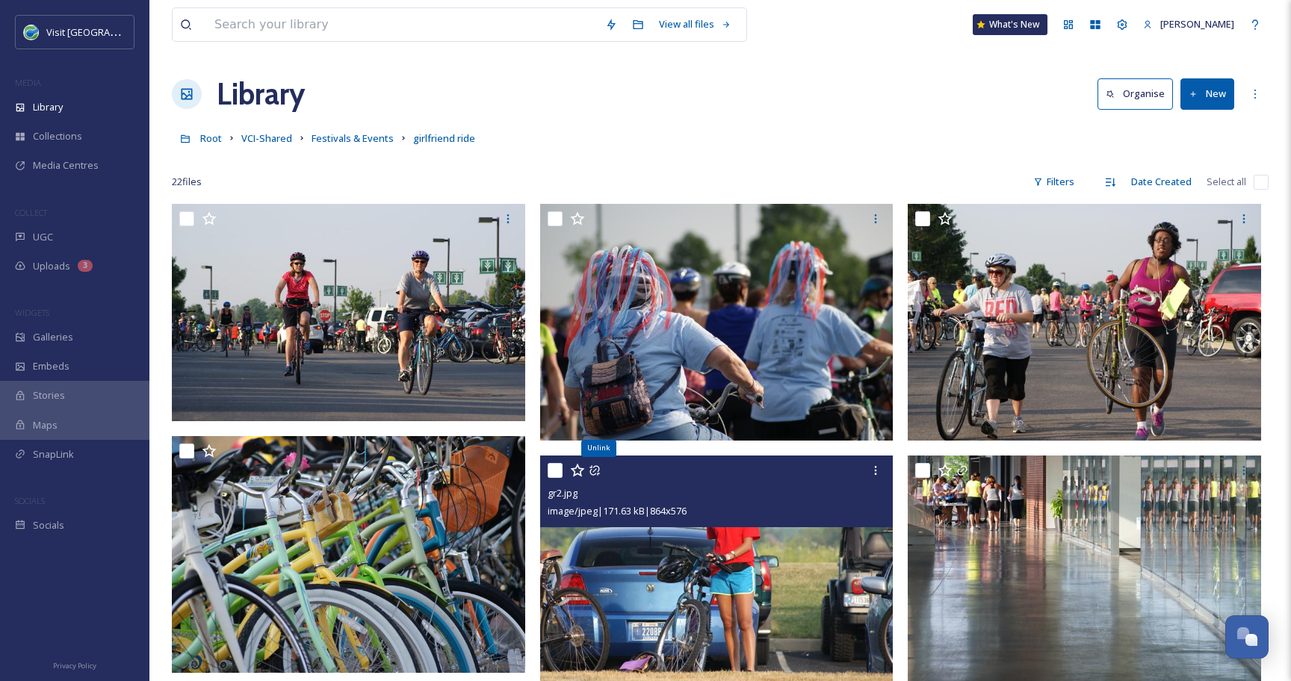
click at [598, 468] on icon at bounding box center [594, 470] width 10 height 10
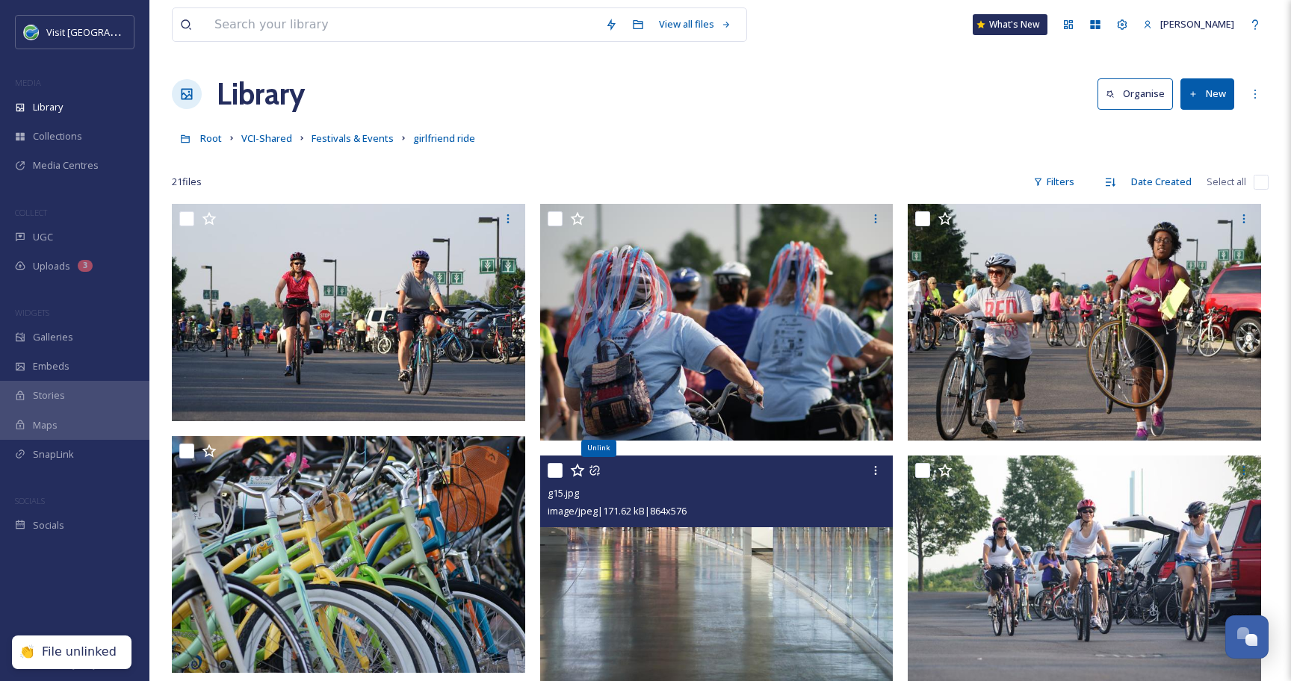
click at [597, 468] on icon at bounding box center [594, 471] width 12 height 12
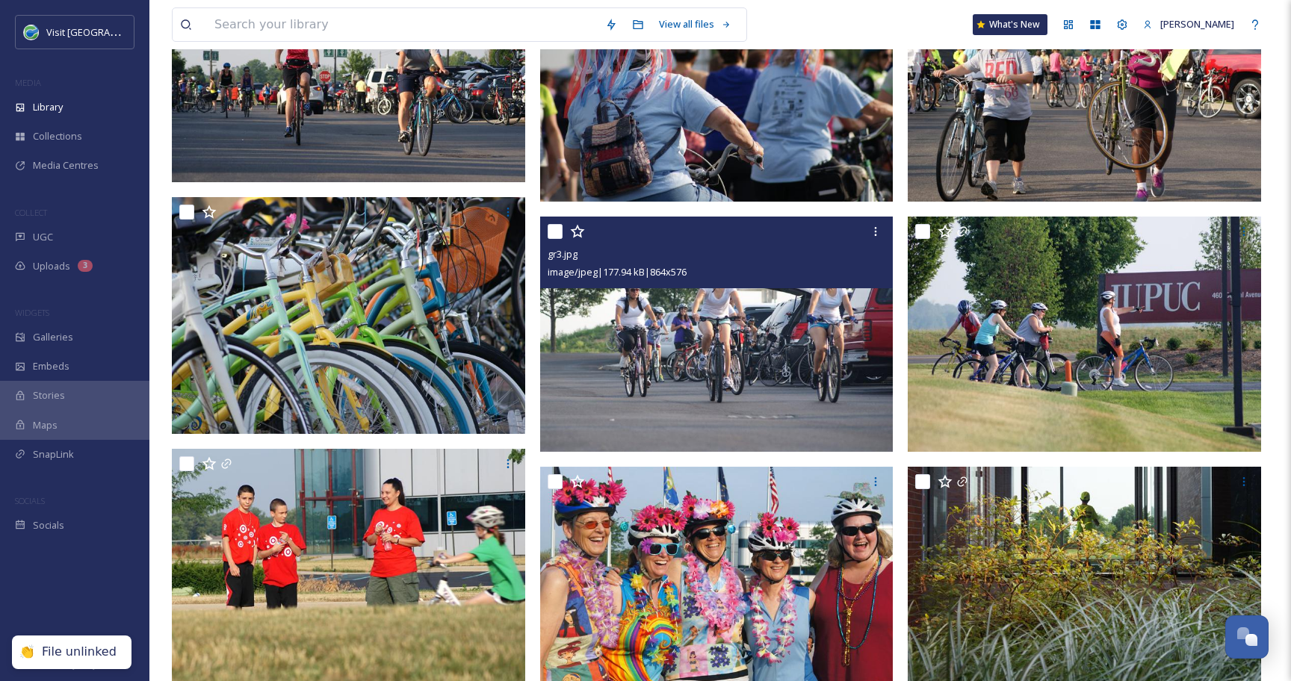
scroll to position [243, 0]
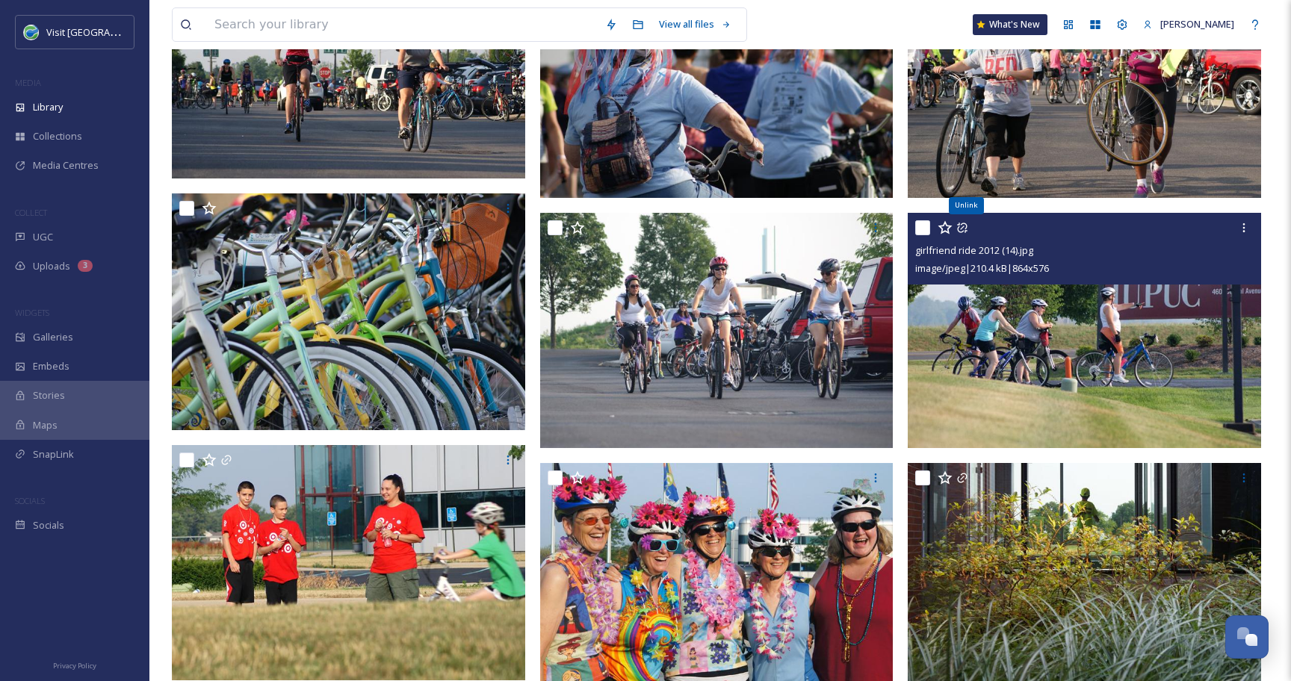
click at [963, 226] on icon at bounding box center [962, 228] width 10 height 10
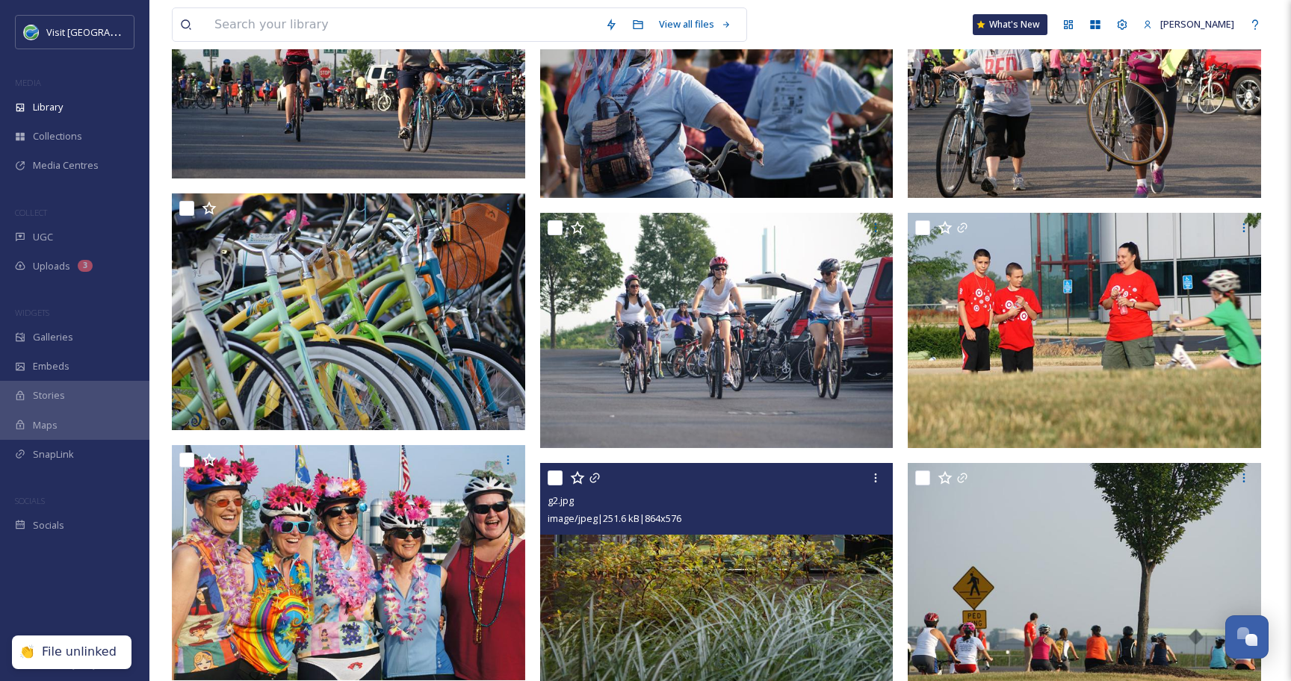
click at [601, 476] on div at bounding box center [718, 478] width 342 height 27
click at [594, 476] on icon at bounding box center [594, 478] width 10 height 10
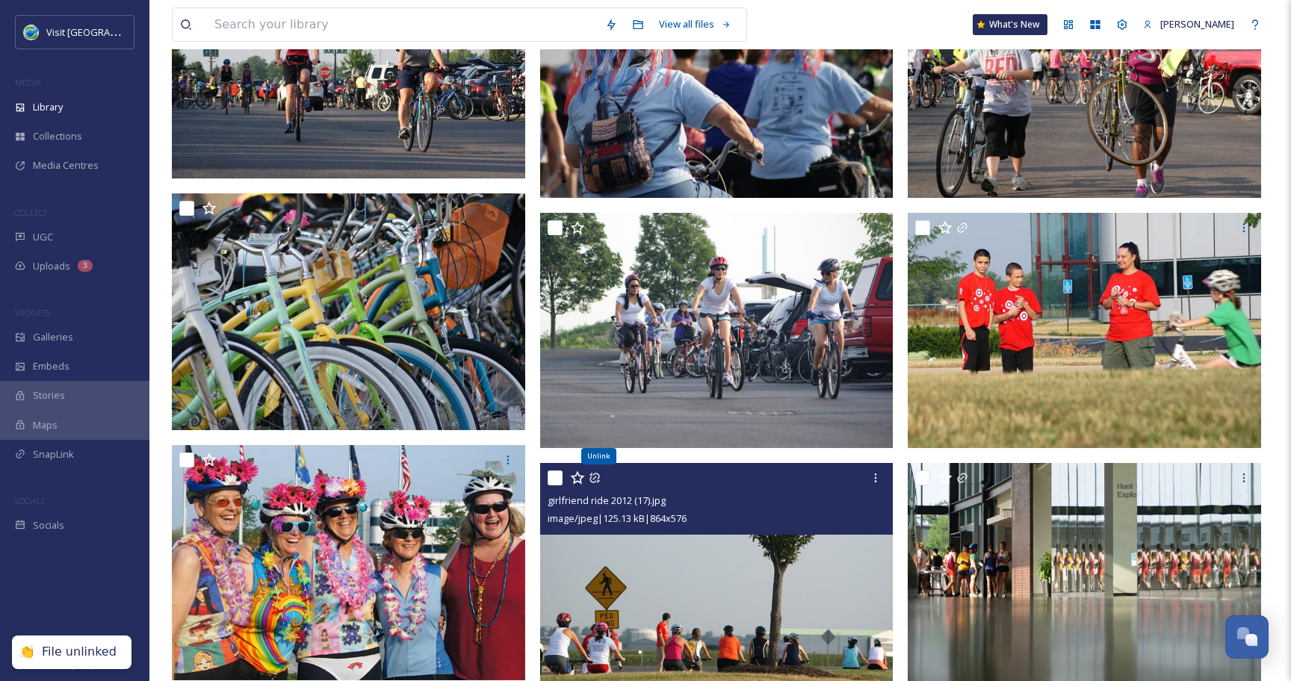
click at [594, 476] on icon at bounding box center [594, 478] width 10 height 10
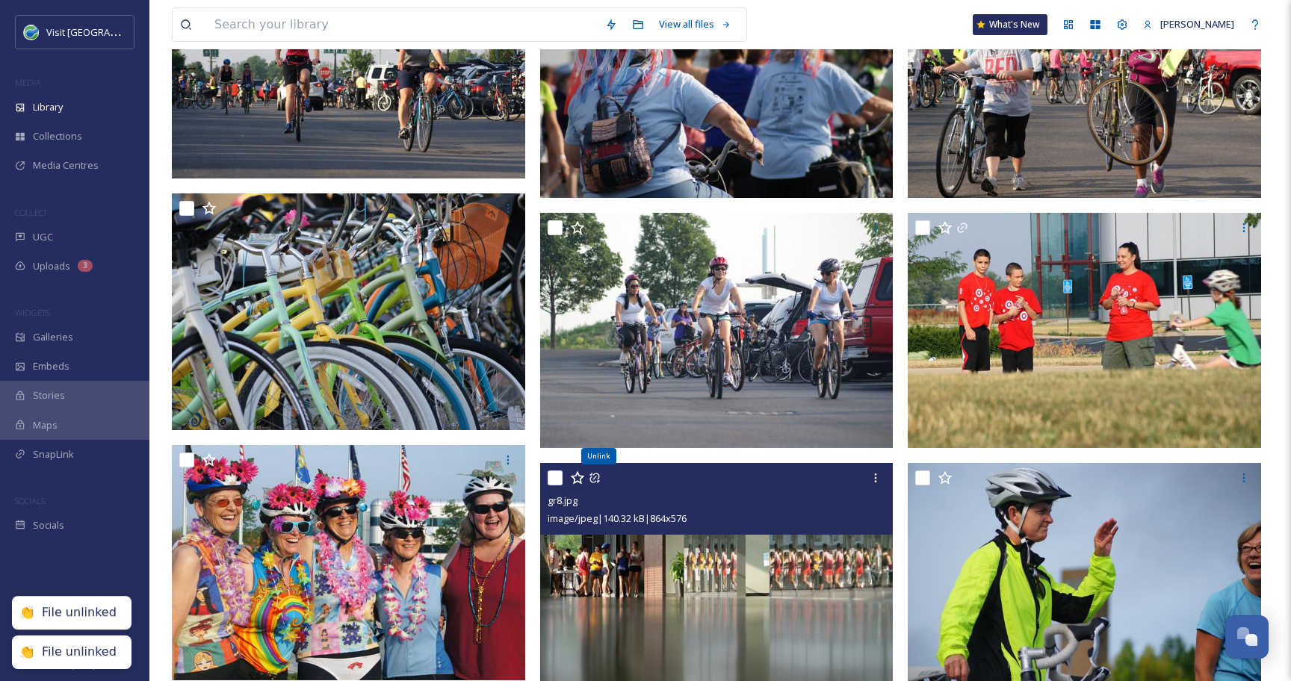
click at [594, 476] on icon at bounding box center [594, 478] width 10 height 10
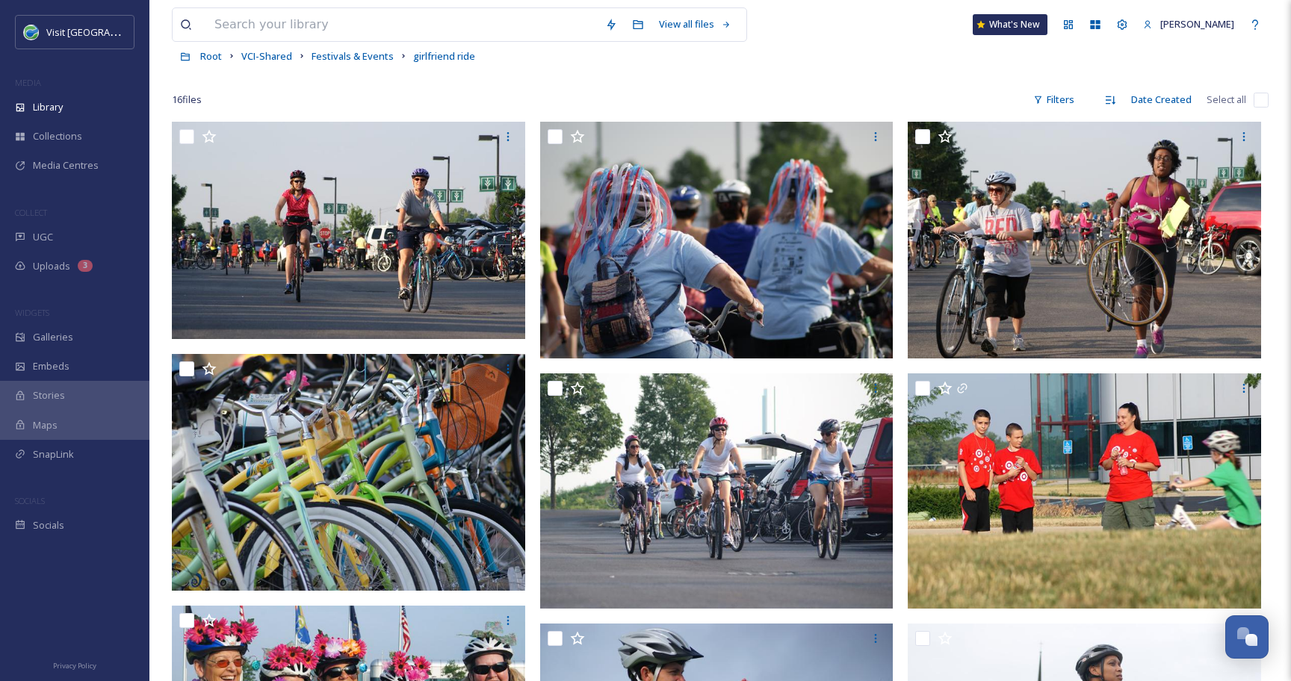
scroll to position [0, 0]
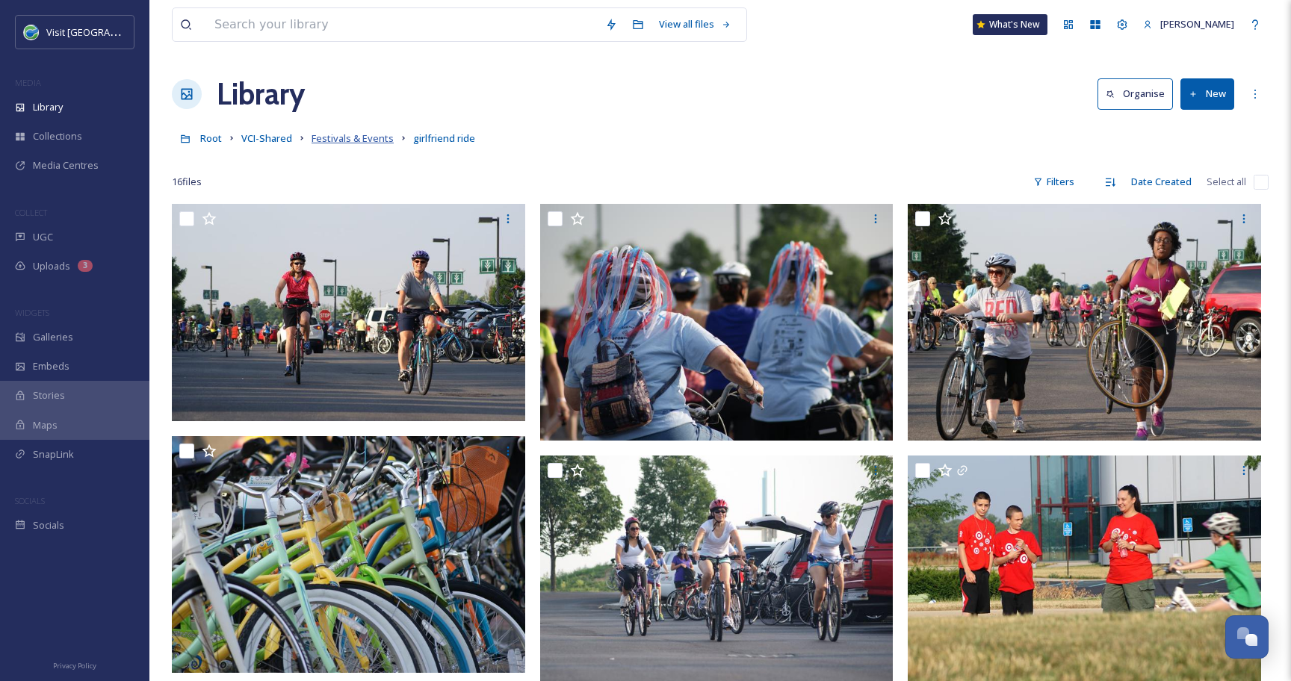
click at [350, 138] on span "Festivals & Events" at bounding box center [352, 137] width 82 height 13
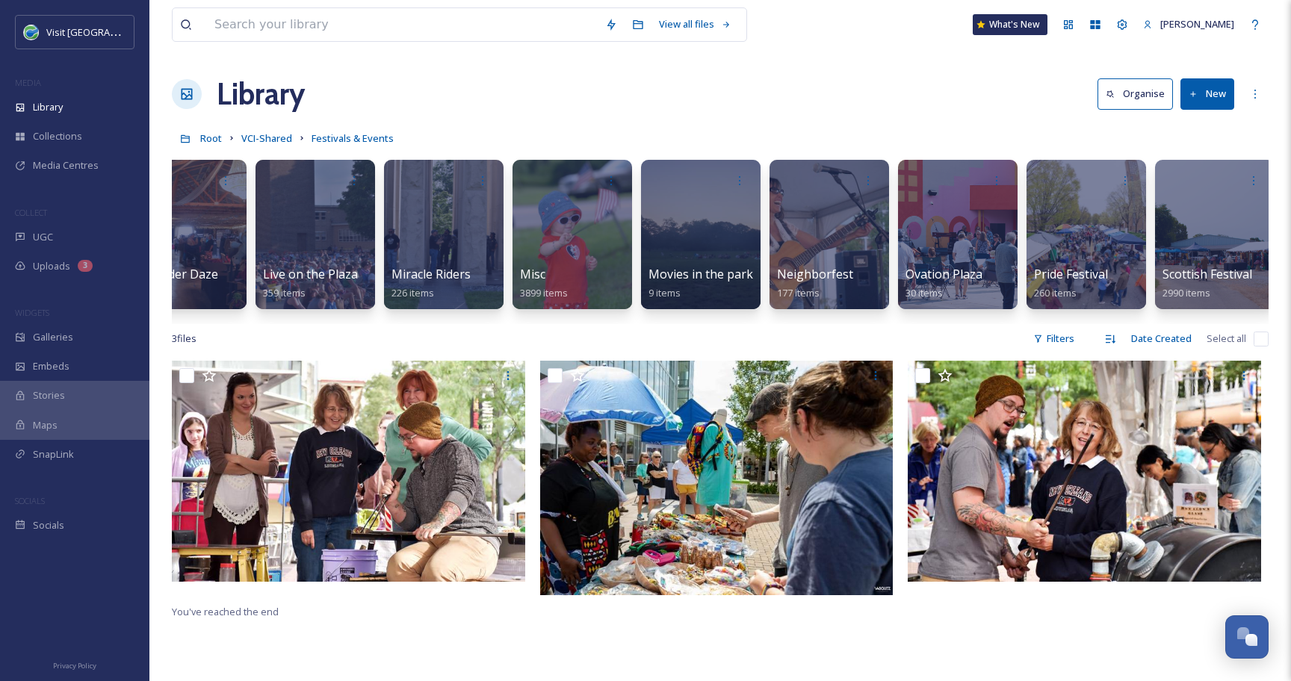
scroll to position [0, 3656]
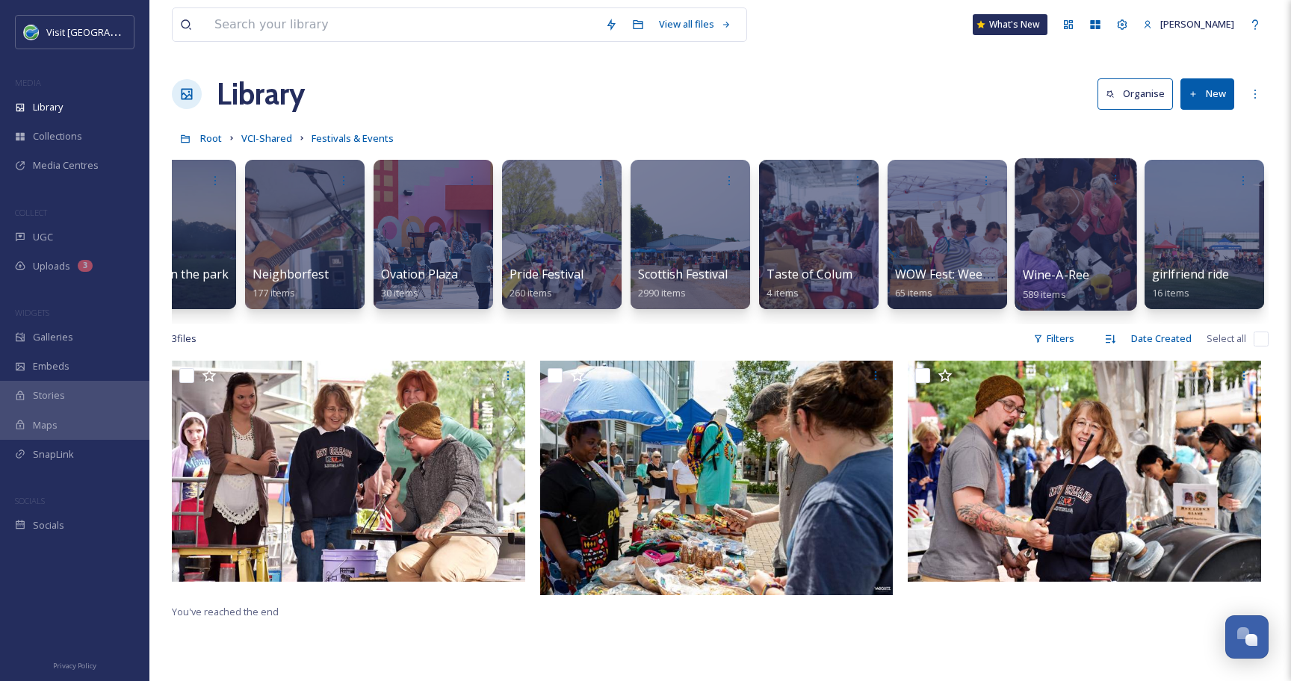
click at [1052, 229] on div at bounding box center [1075, 234] width 122 height 152
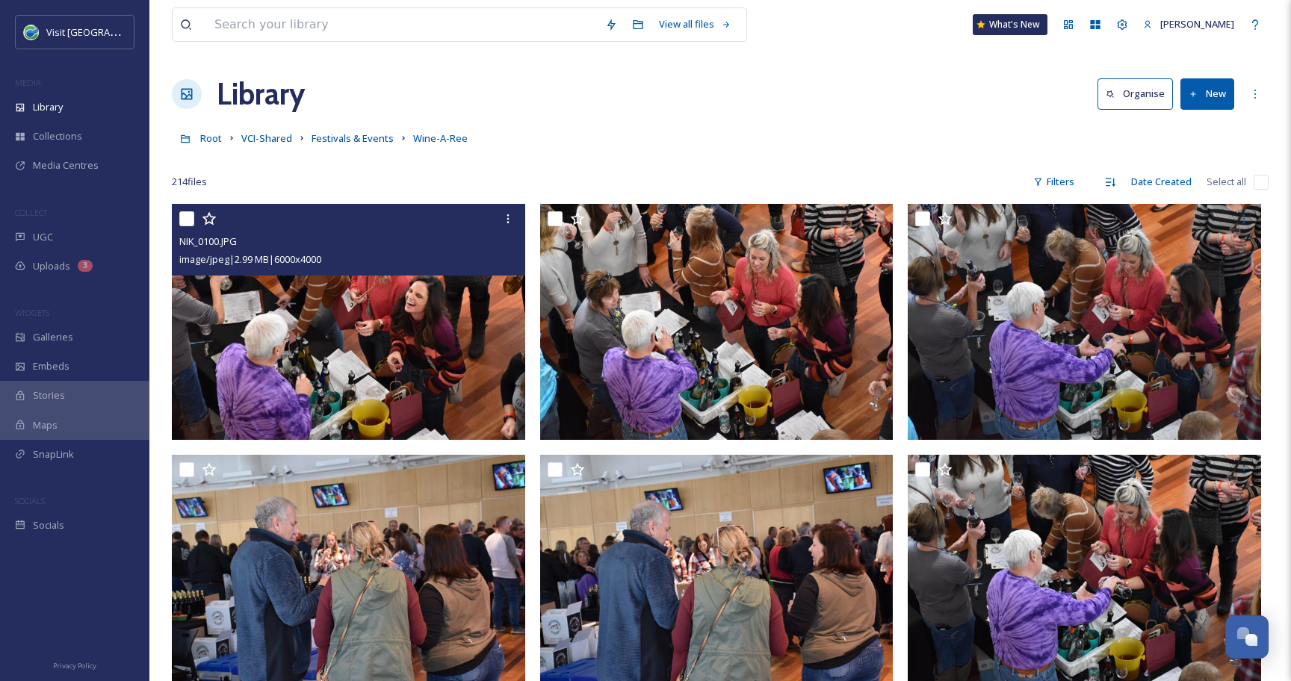
click at [190, 220] on input "checkbox" at bounding box center [186, 218] width 15 height 15
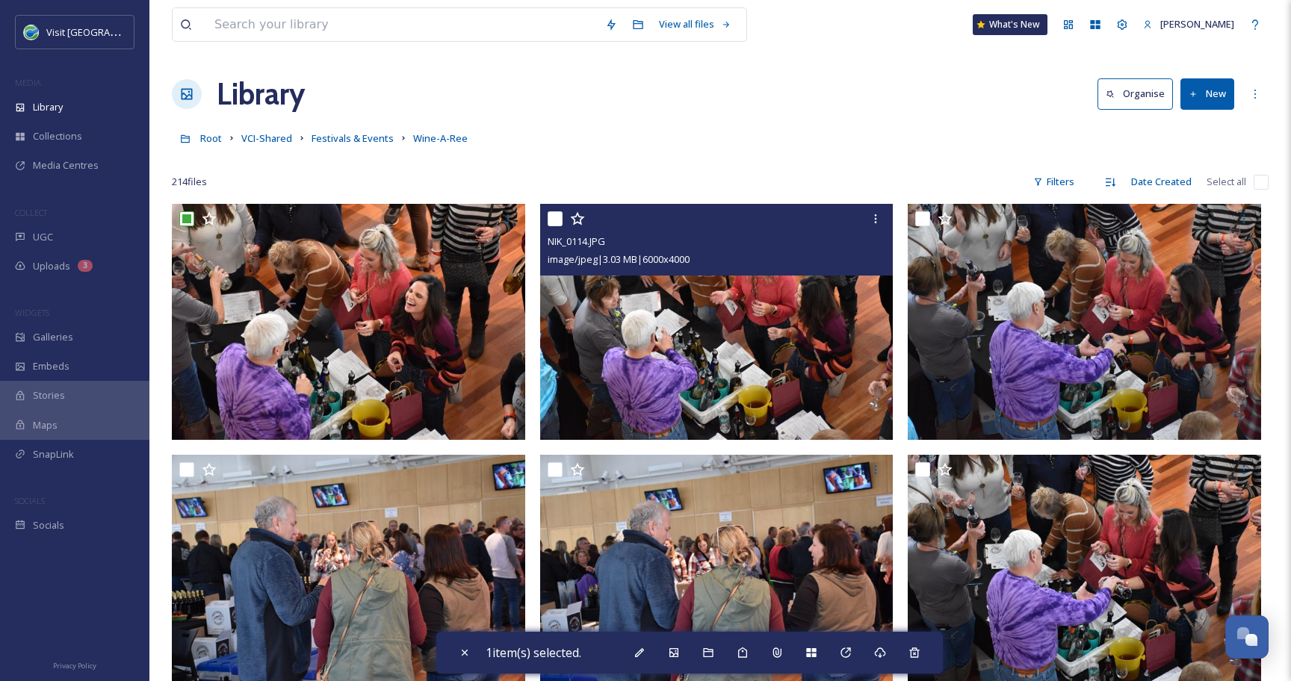
click at [558, 219] on input "checkbox" at bounding box center [554, 218] width 15 height 15
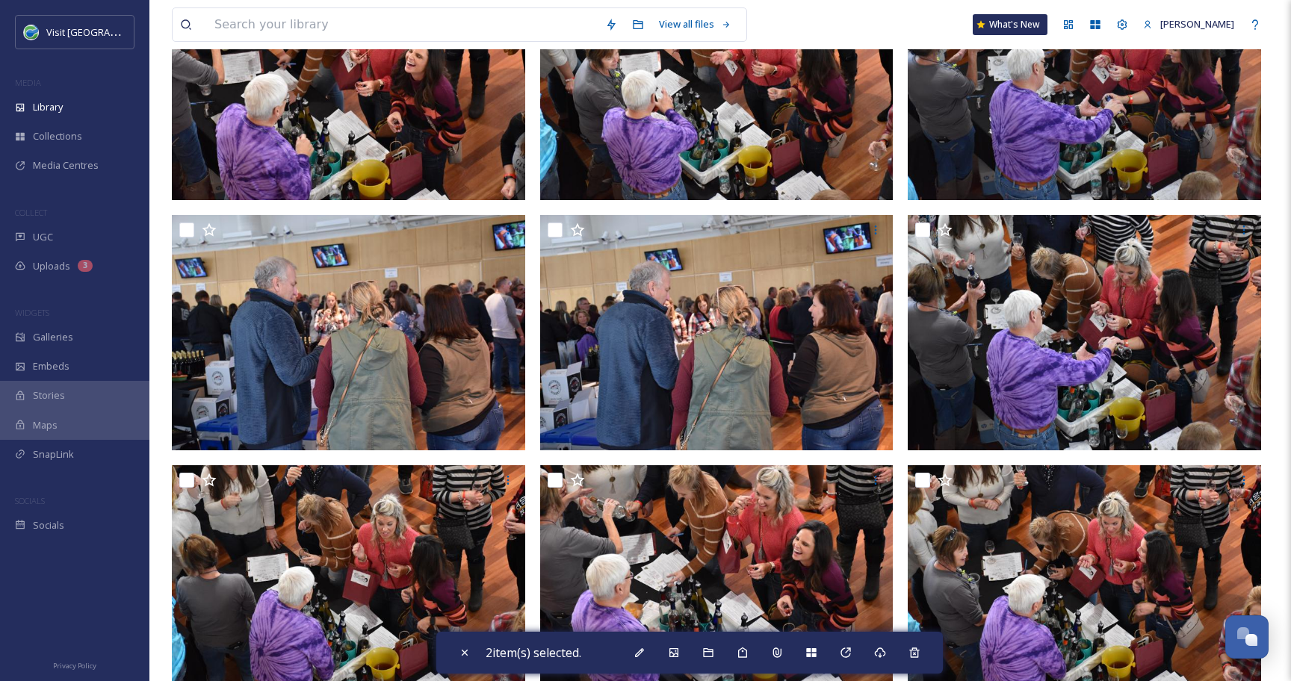
scroll to position [241, 0]
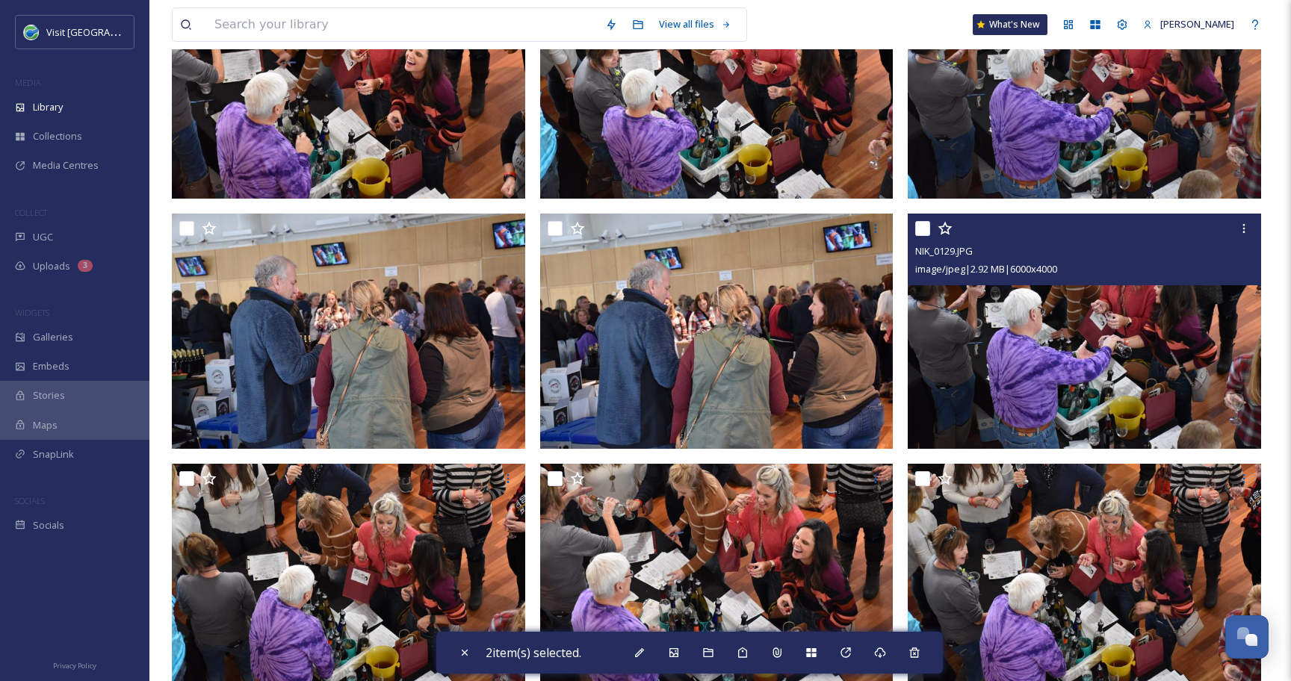
click at [922, 231] on input "checkbox" at bounding box center [922, 228] width 15 height 15
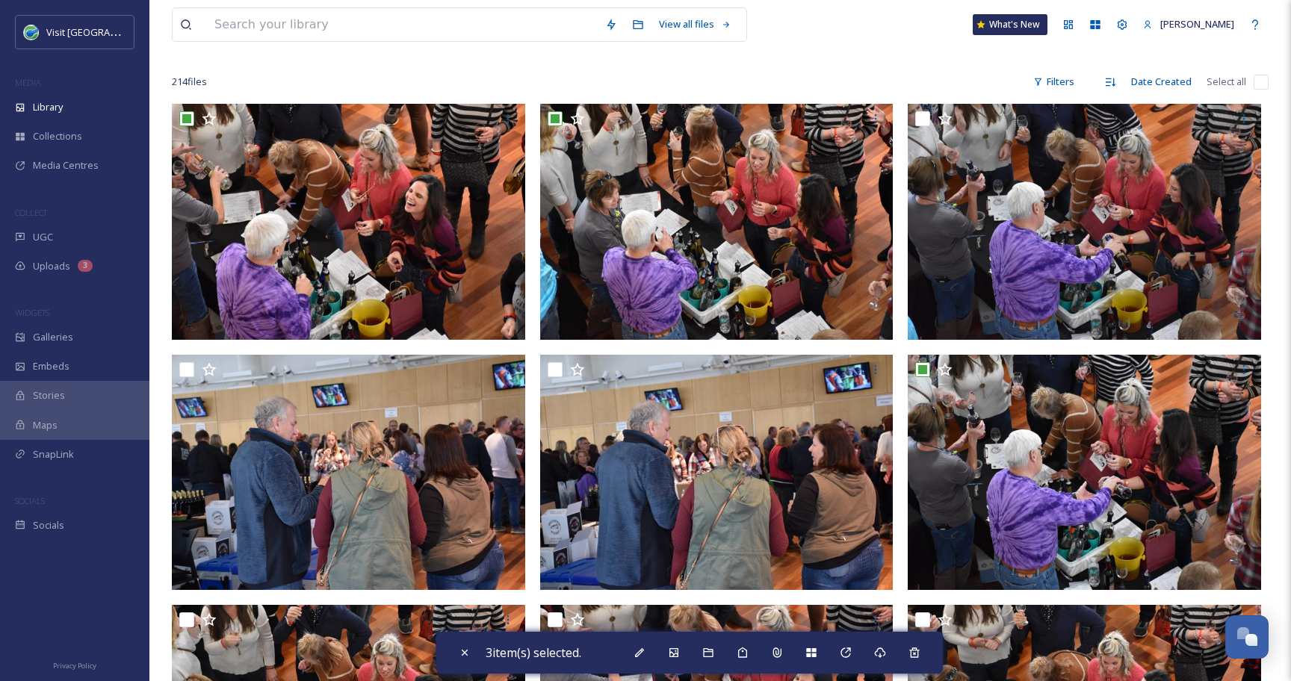
scroll to position [0, 0]
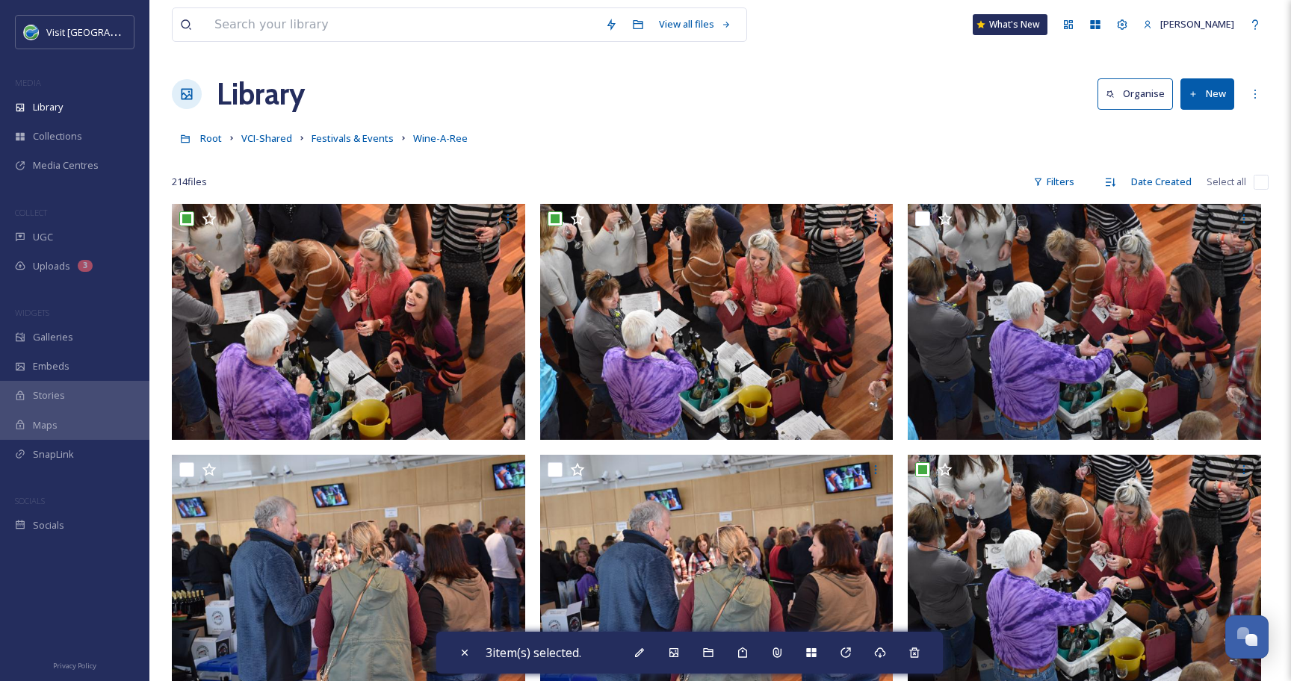
click at [1255, 185] on input "checkbox" at bounding box center [1260, 182] width 15 height 15
click at [1267, 184] on input "checkbox" at bounding box center [1260, 182] width 15 height 15
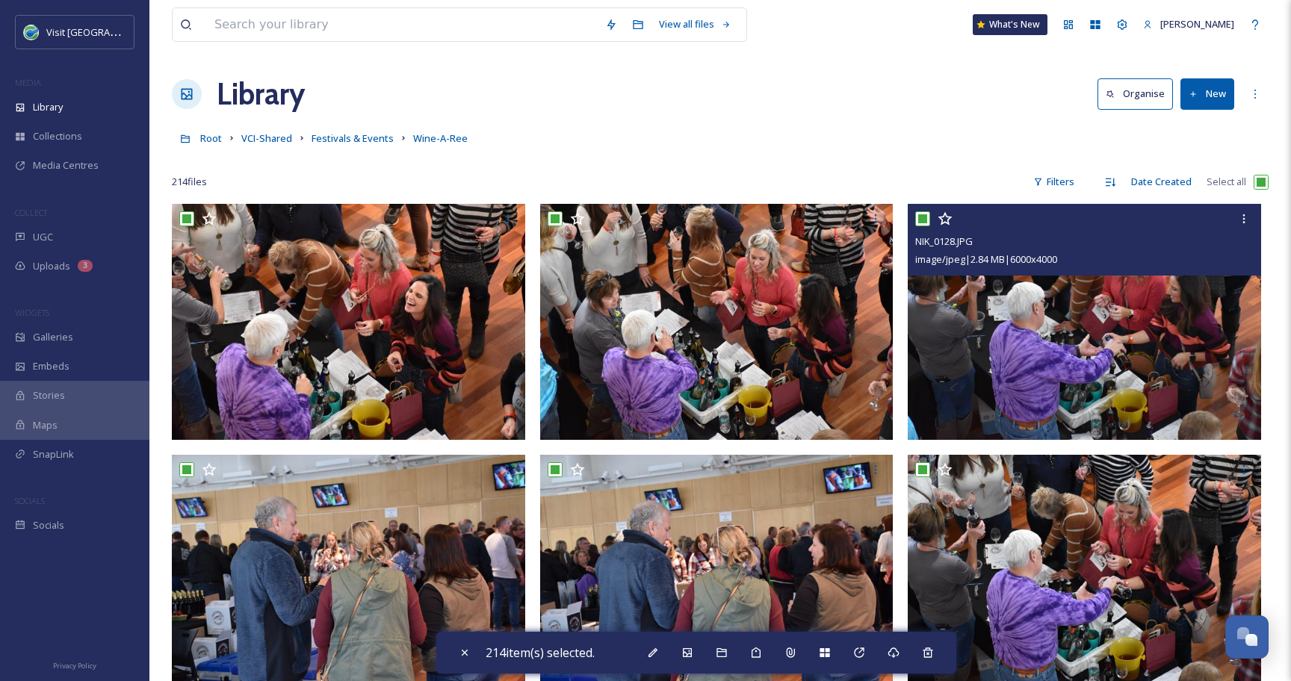
click at [923, 220] on input "checkbox" at bounding box center [922, 218] width 15 height 15
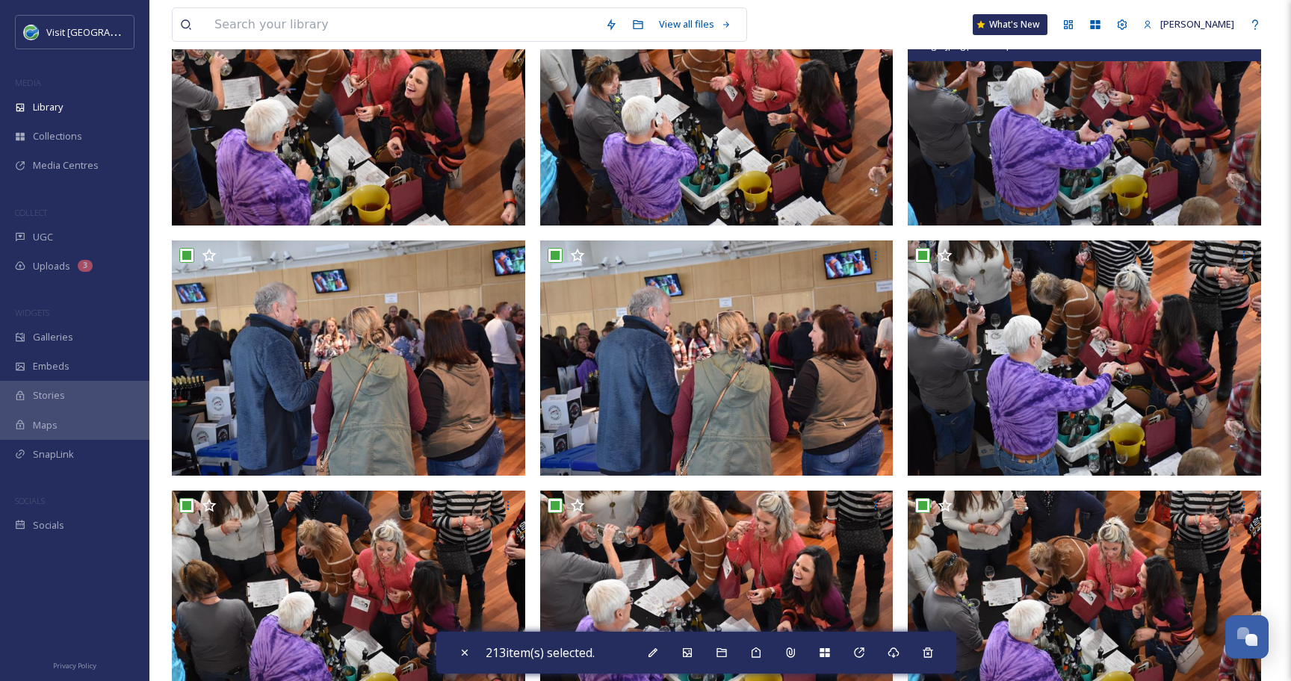
scroll to position [214, 0]
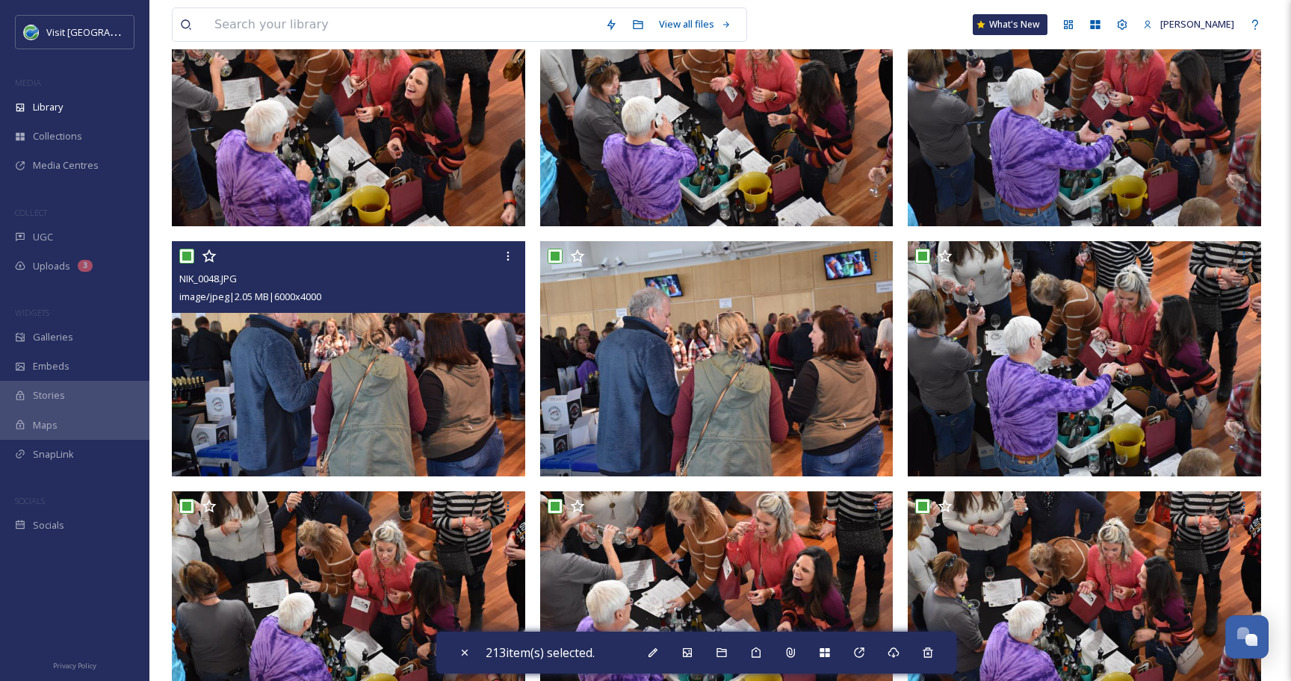
click at [185, 262] on input "checkbox" at bounding box center [186, 256] width 15 height 15
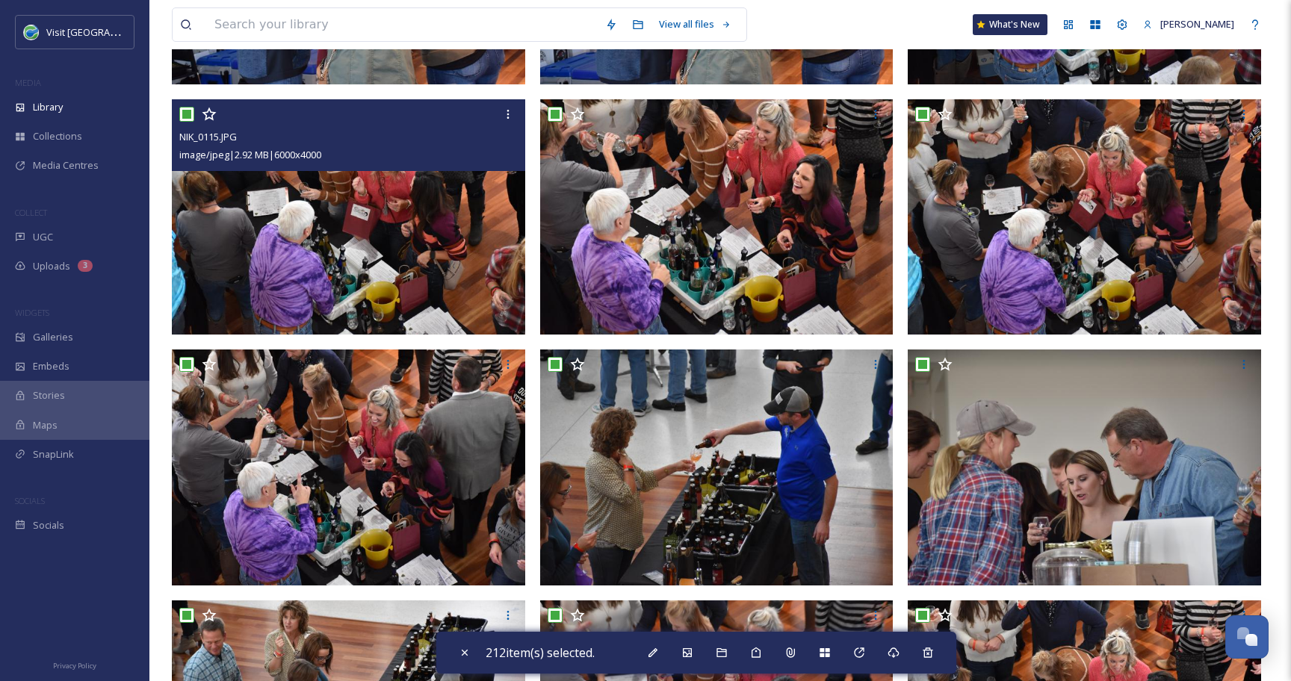
scroll to position [608, 0]
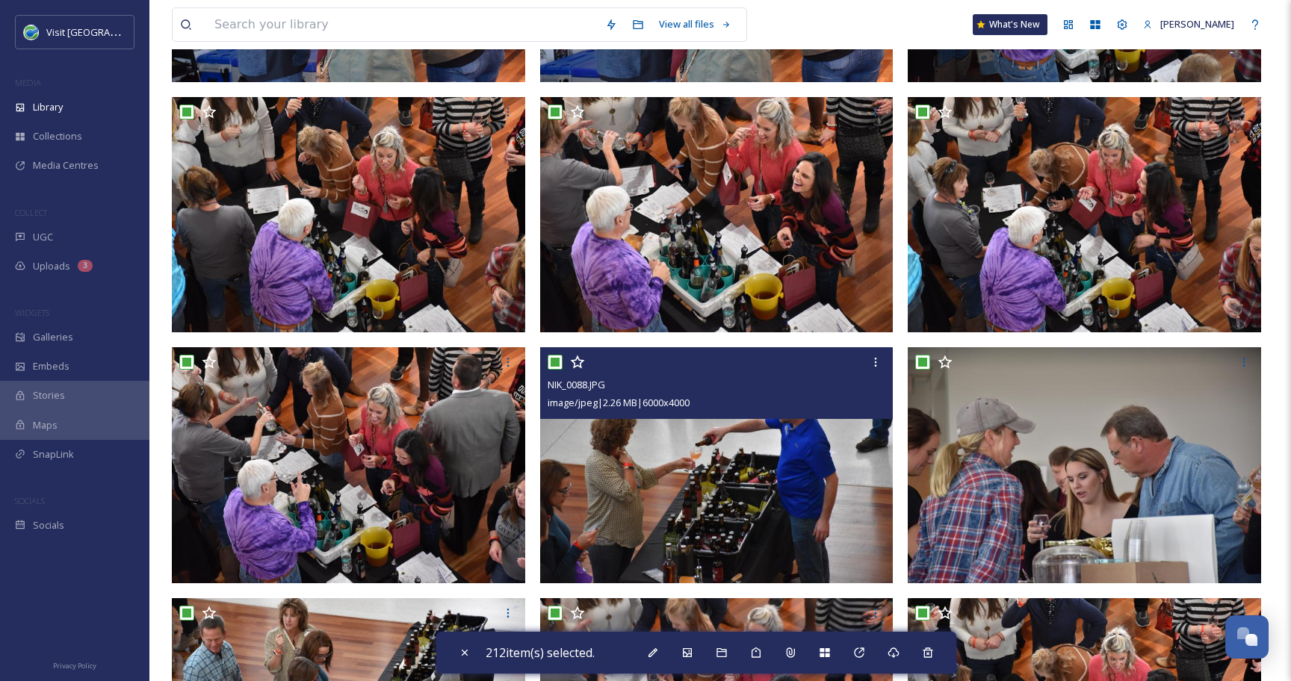
click at [554, 355] on input "checkbox" at bounding box center [554, 362] width 15 height 15
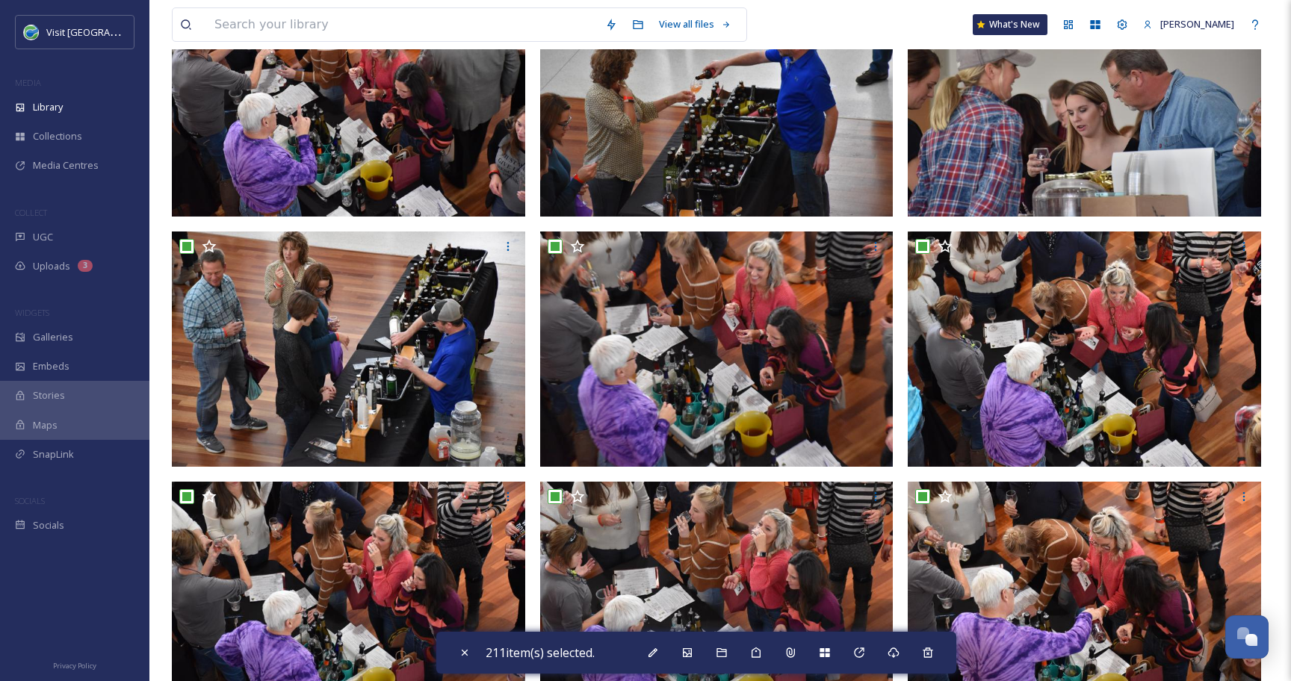
scroll to position [979, 0]
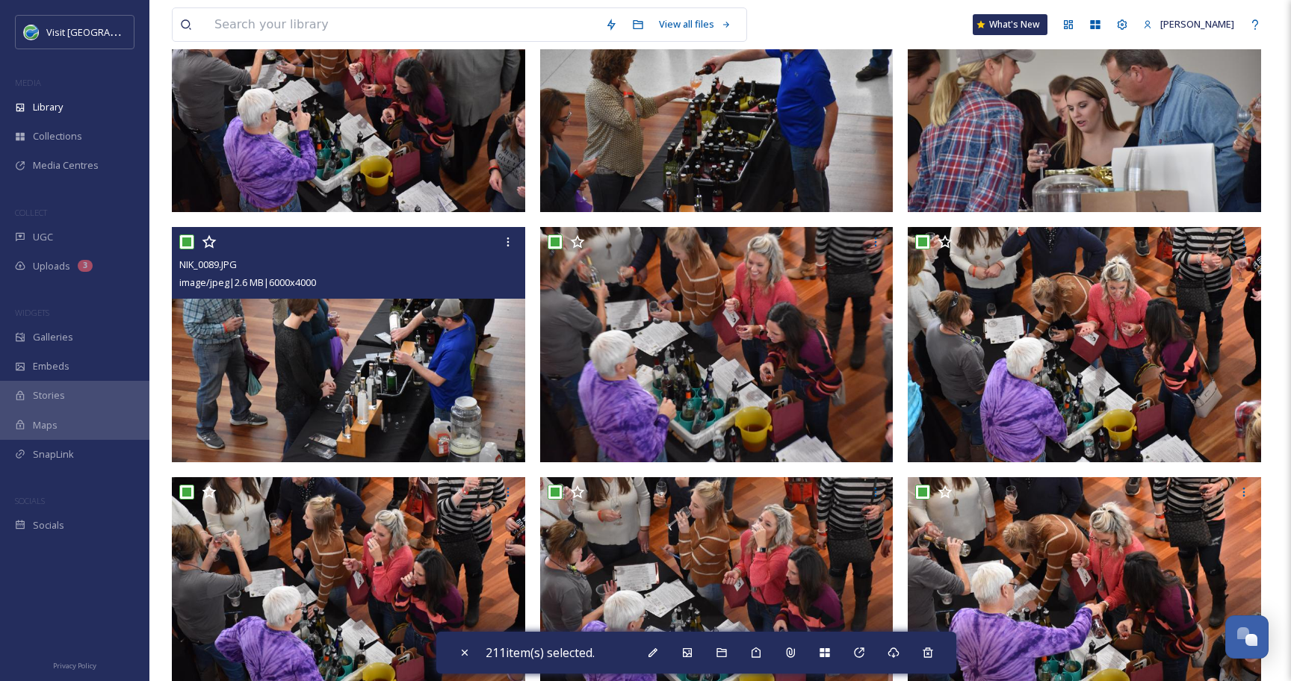
click at [187, 244] on input "checkbox" at bounding box center [186, 242] width 15 height 15
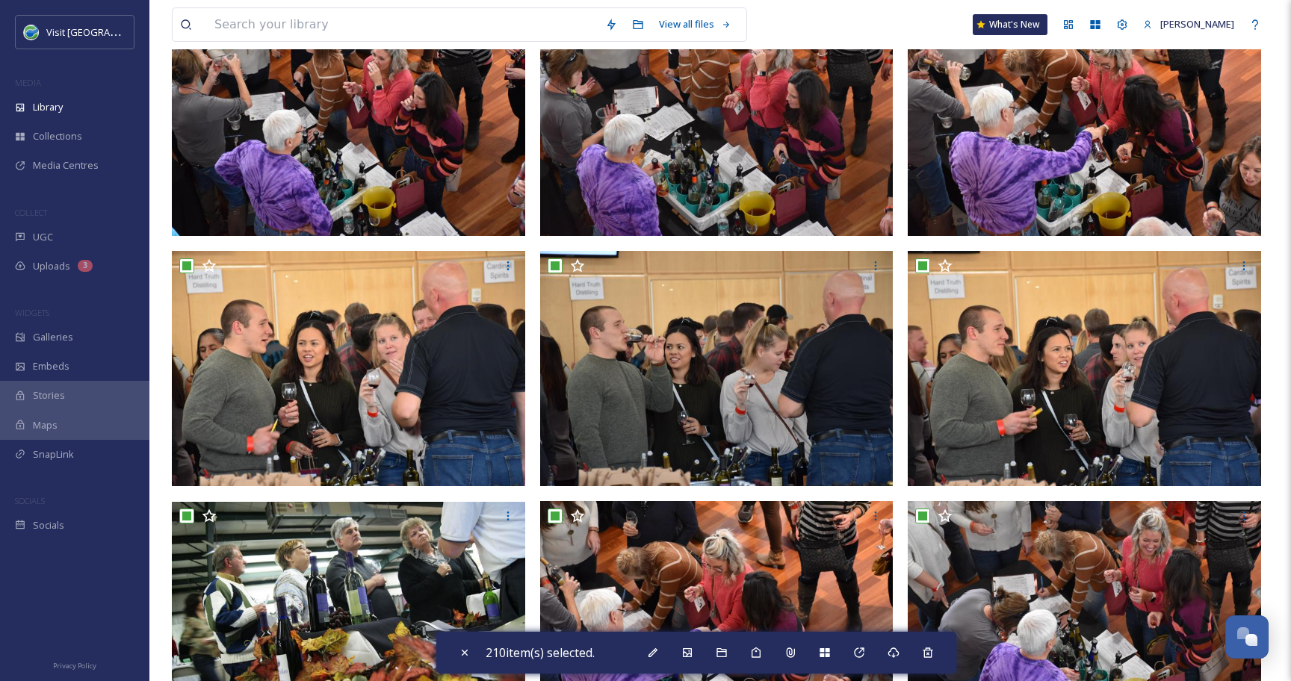
scroll to position [1473, 0]
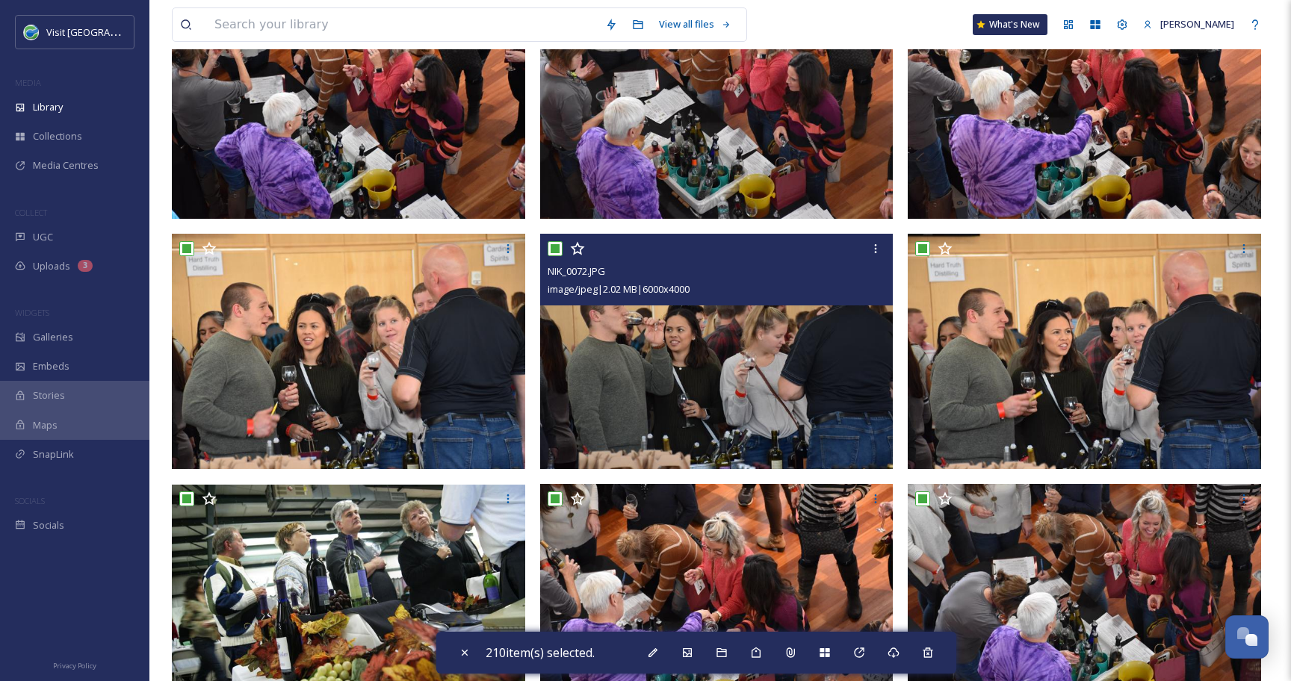
click at [554, 248] on input "checkbox" at bounding box center [554, 248] width 15 height 15
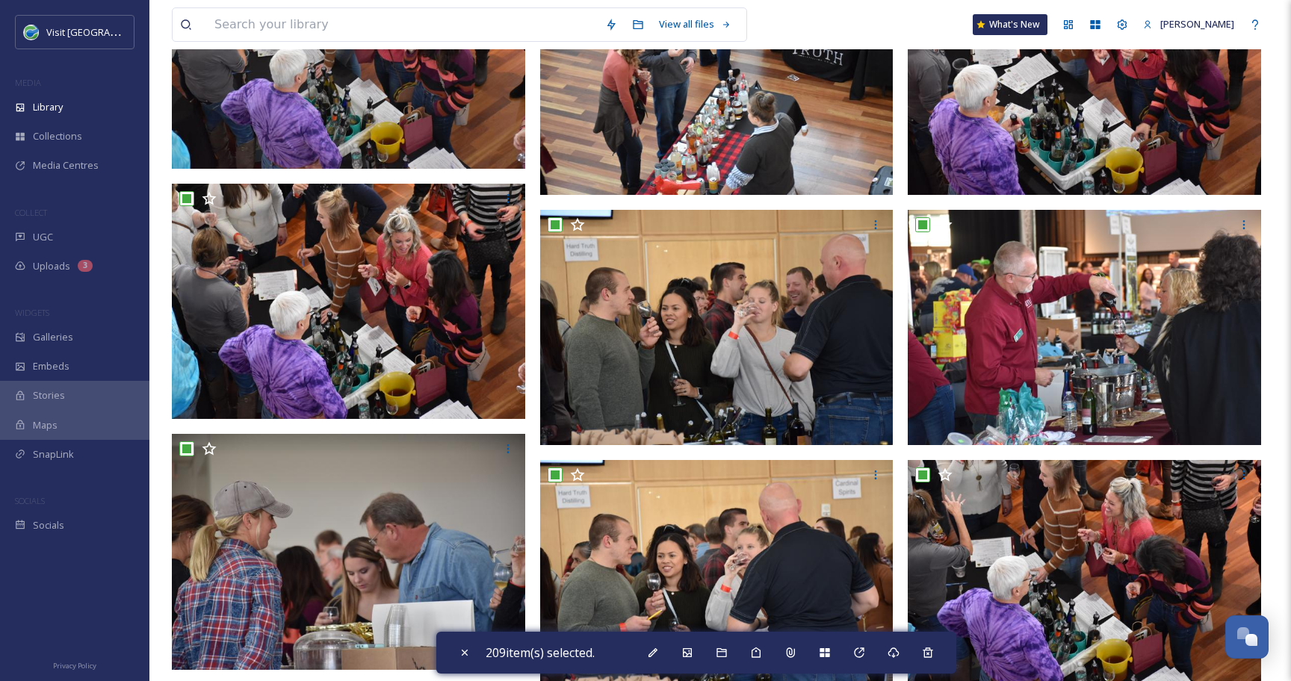
scroll to position [2251, 0]
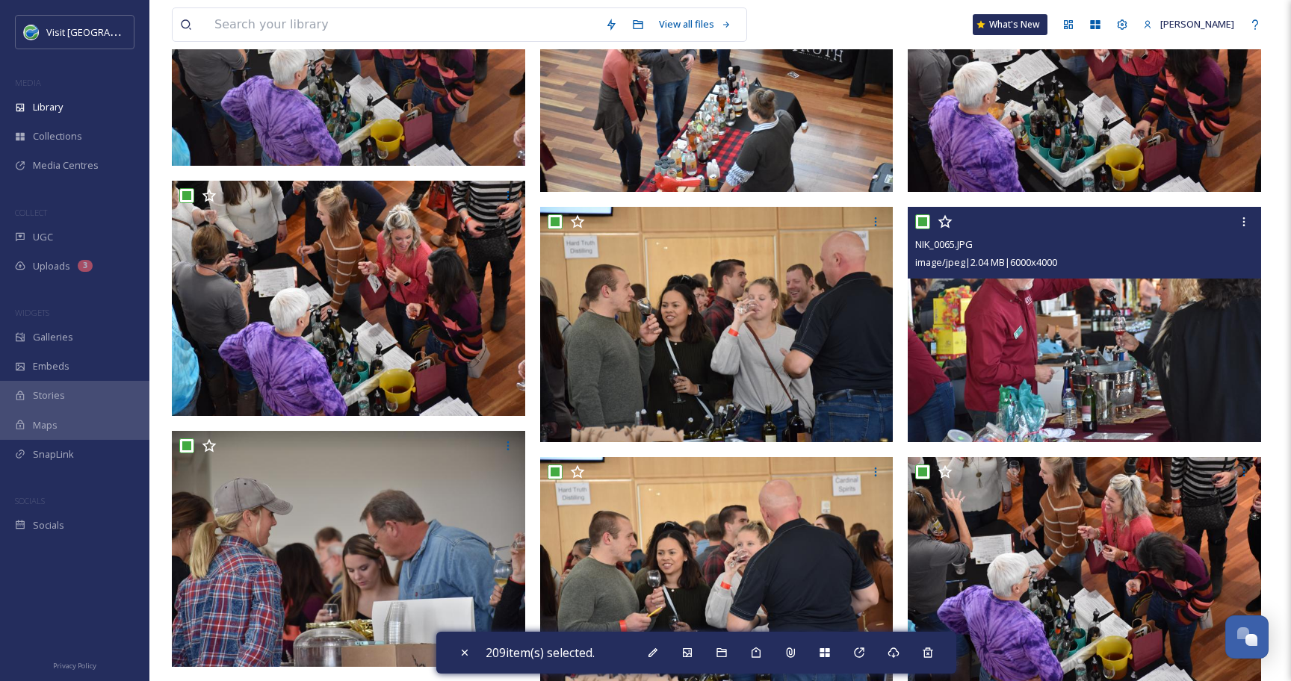
click at [923, 222] on input "checkbox" at bounding box center [922, 221] width 15 height 15
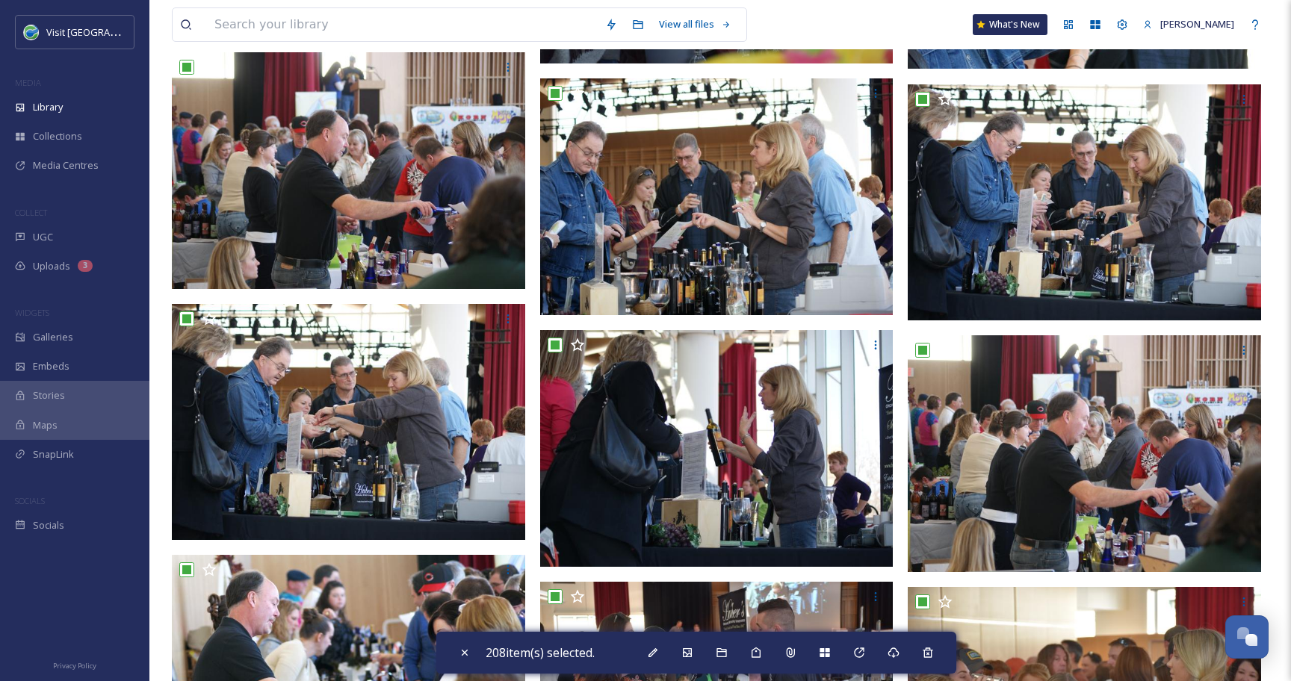
scroll to position [3379, 0]
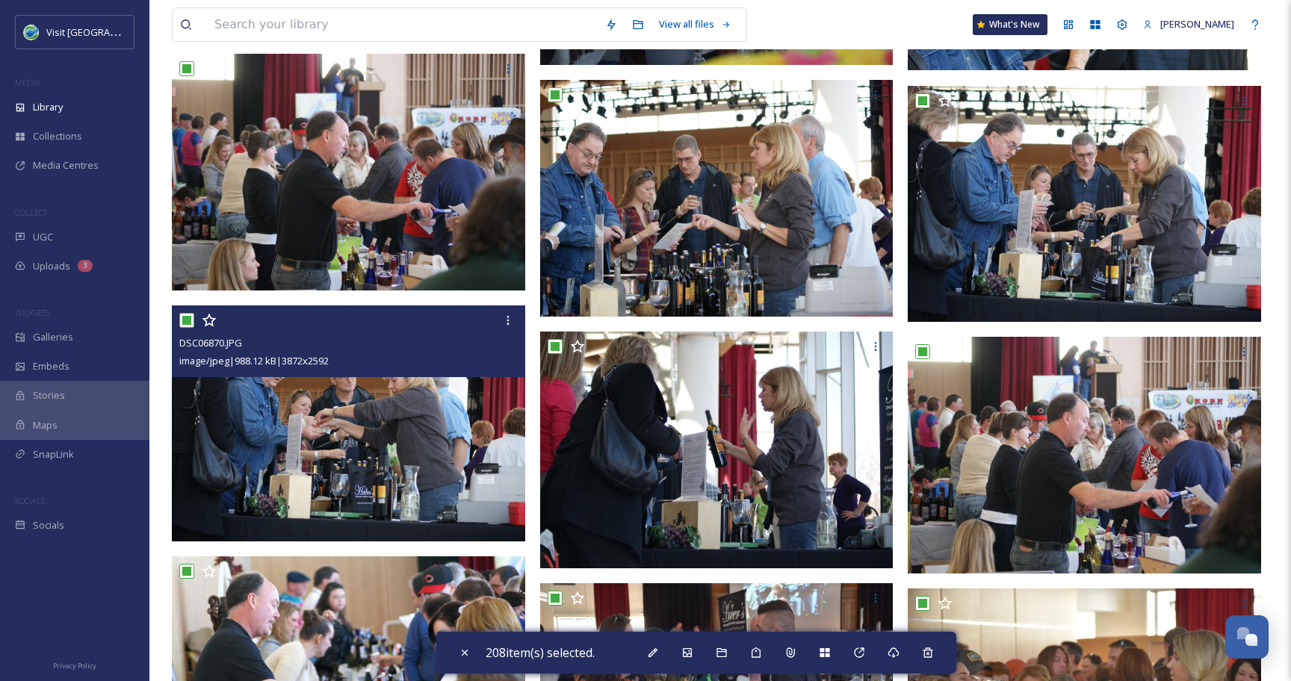
click at [183, 322] on input "checkbox" at bounding box center [186, 320] width 15 height 15
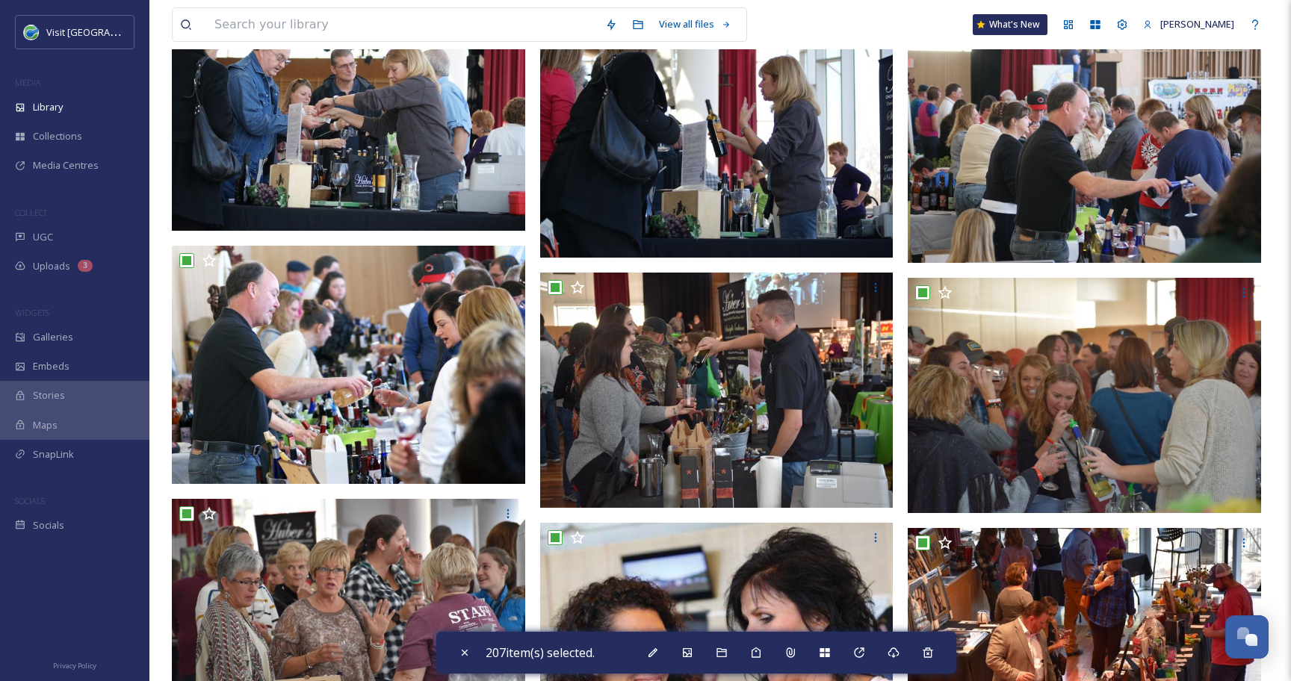
scroll to position [3689, 0]
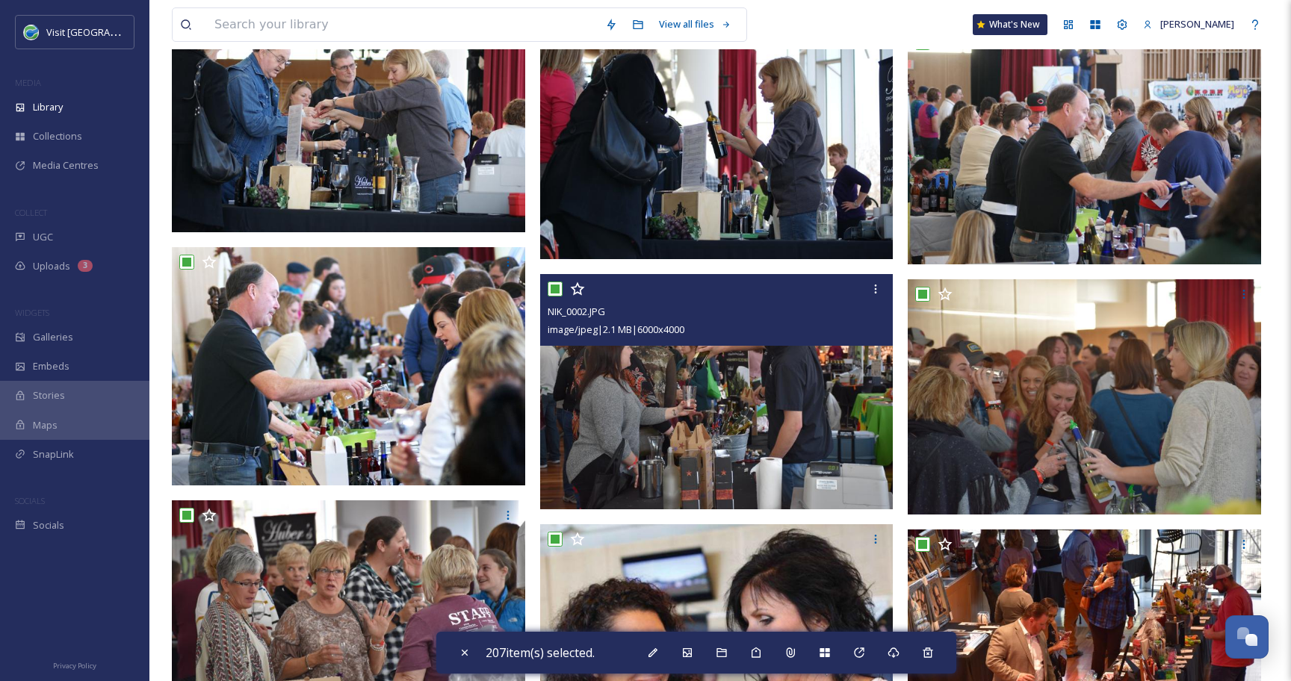
click at [556, 291] on input "checkbox" at bounding box center [554, 289] width 15 height 15
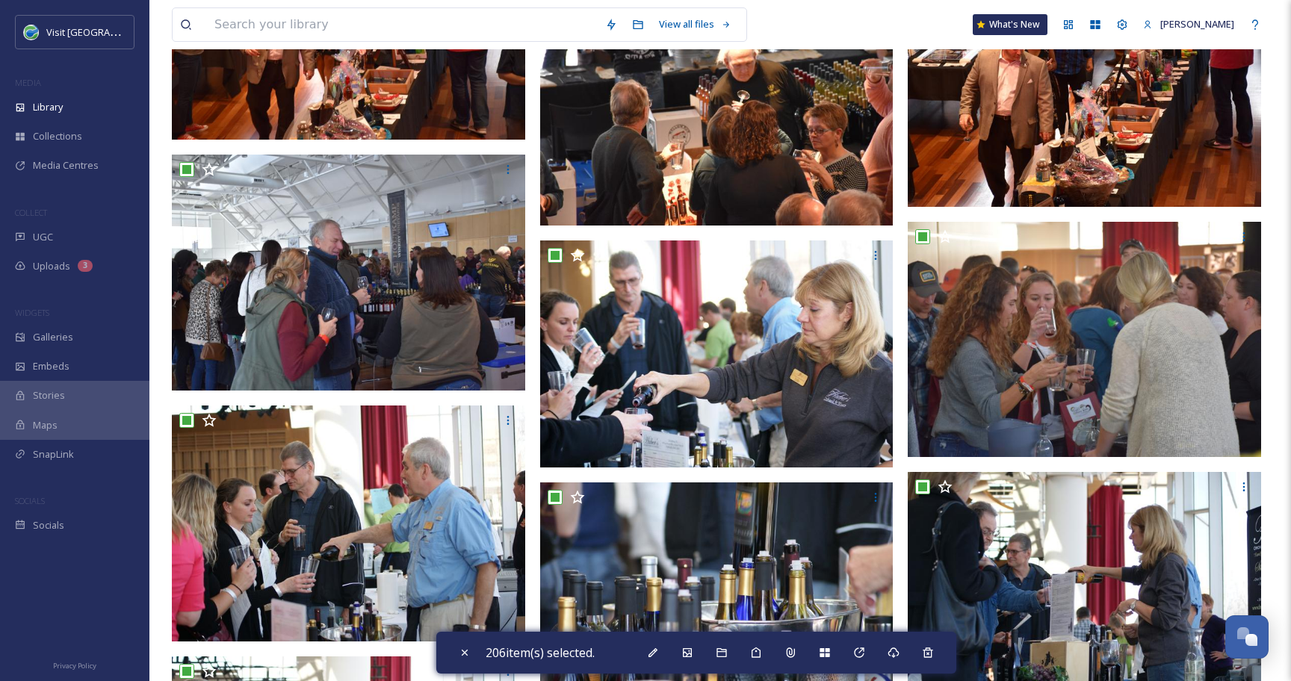
scroll to position [5752, 0]
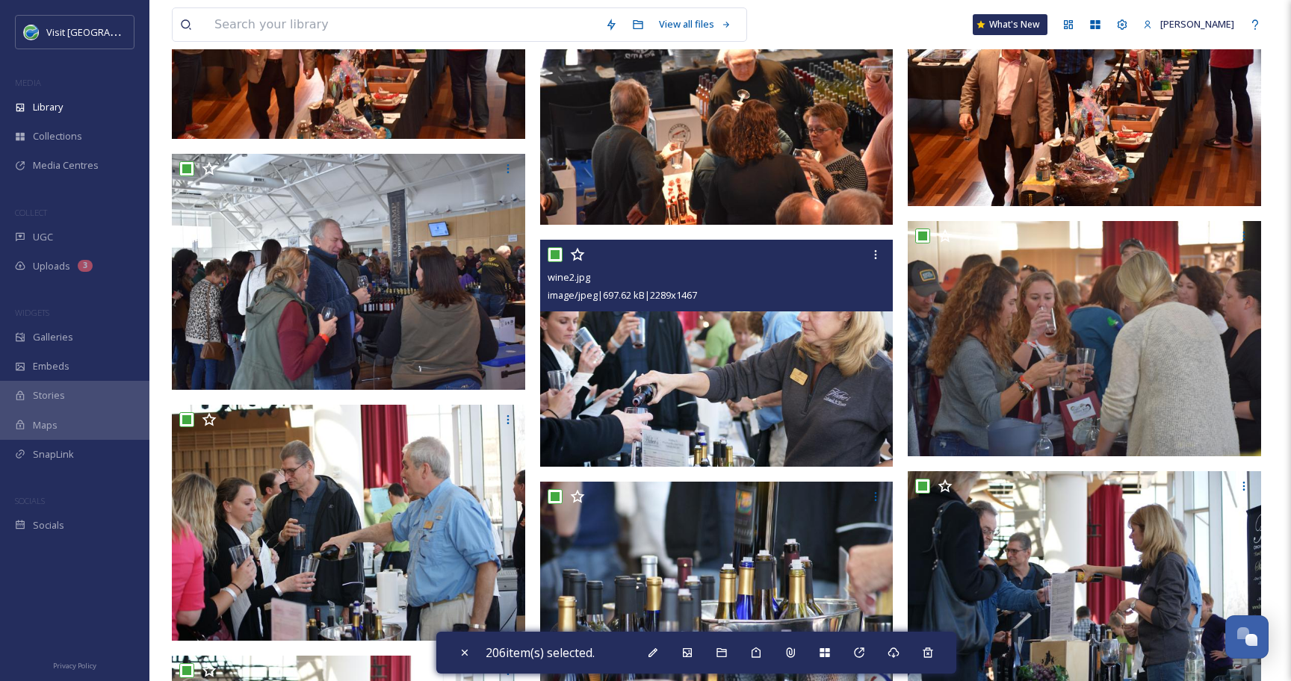
click at [550, 249] on input "checkbox" at bounding box center [554, 254] width 15 height 15
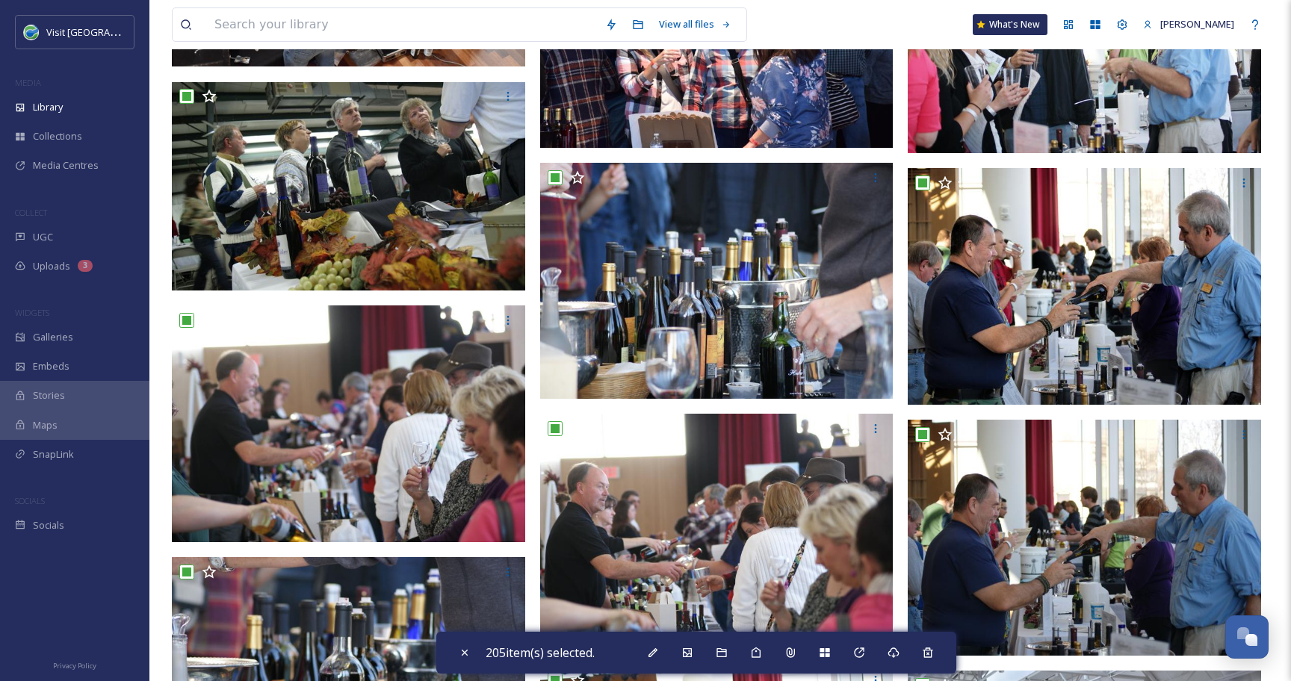
scroll to position [8562, 0]
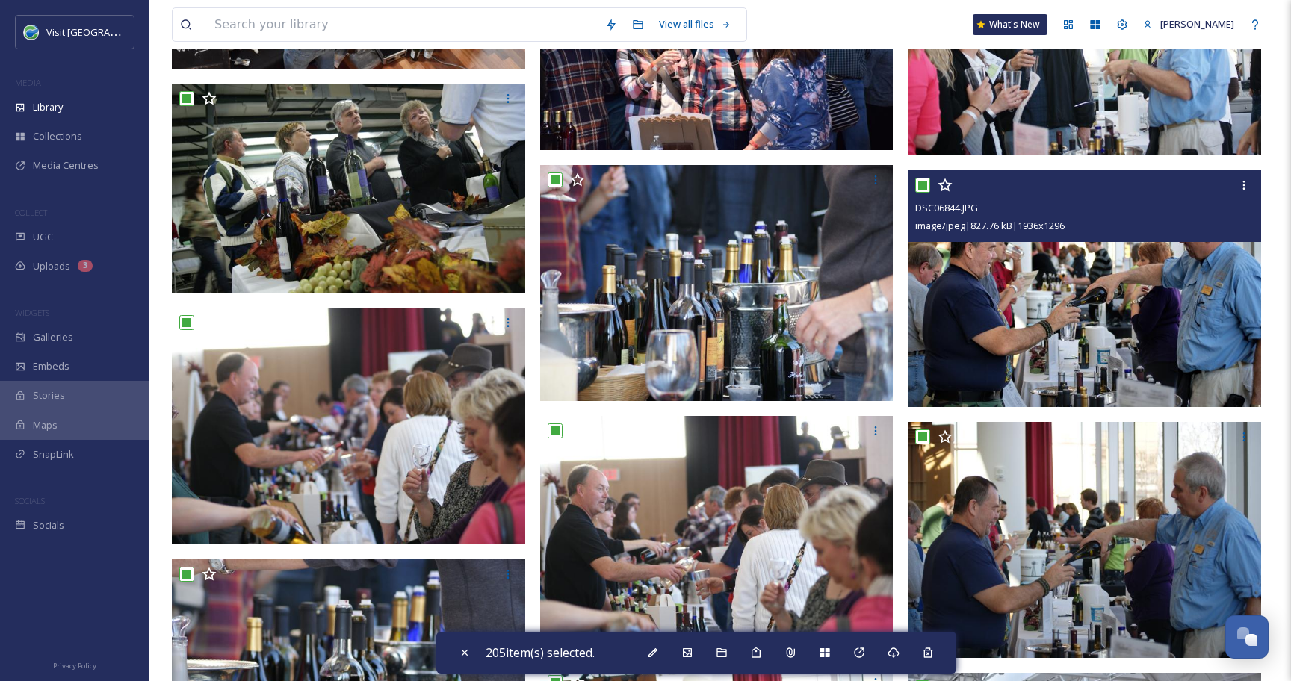
click at [923, 186] on input "checkbox" at bounding box center [922, 185] width 15 height 15
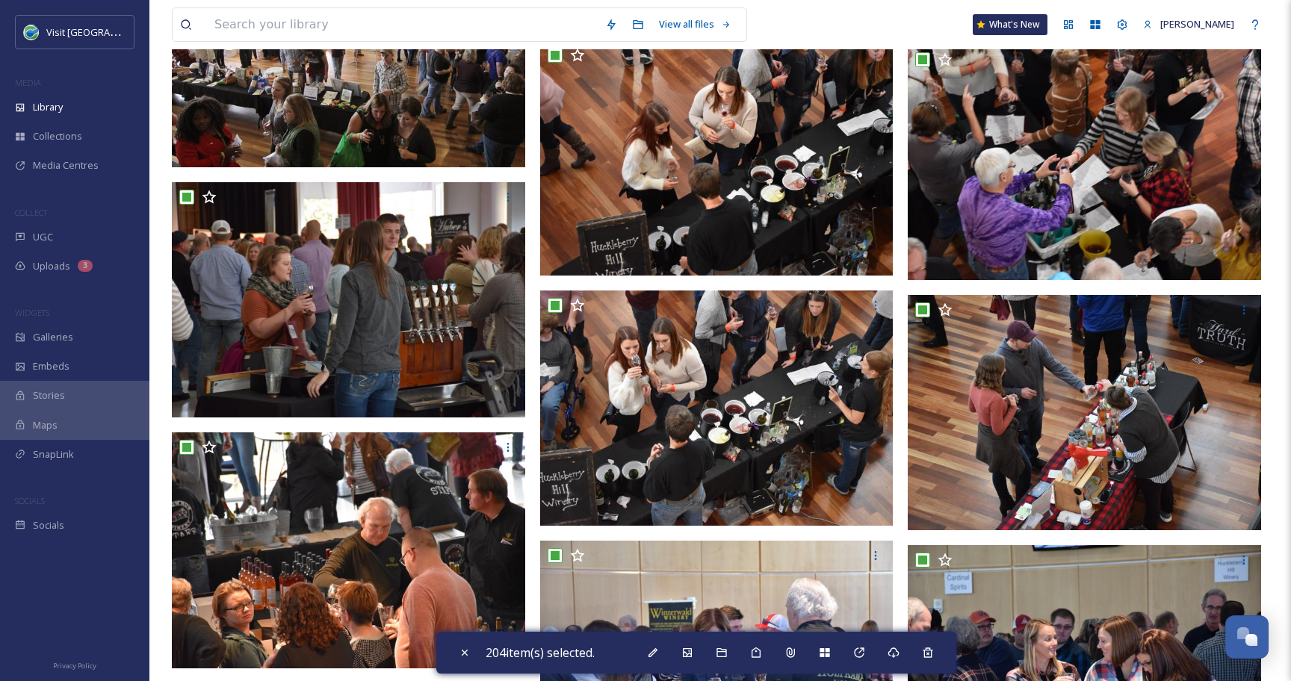
scroll to position [9442, 0]
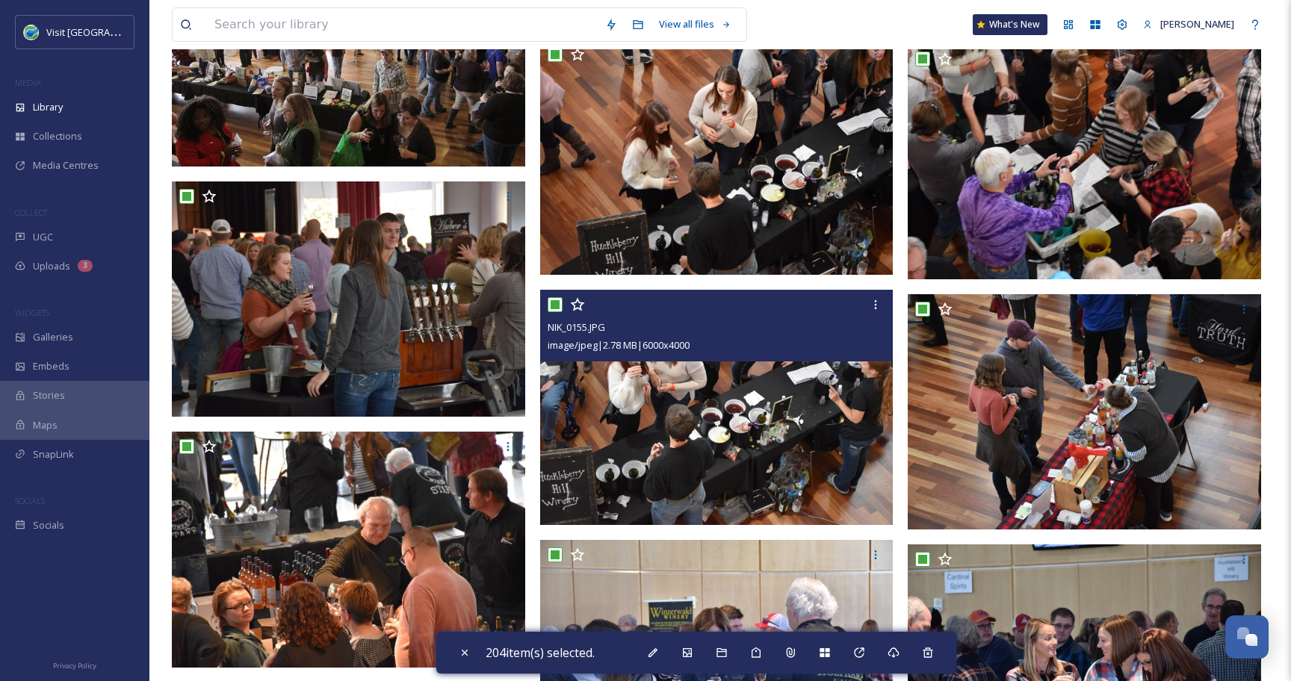
click at [556, 304] on input "checkbox" at bounding box center [554, 304] width 15 height 15
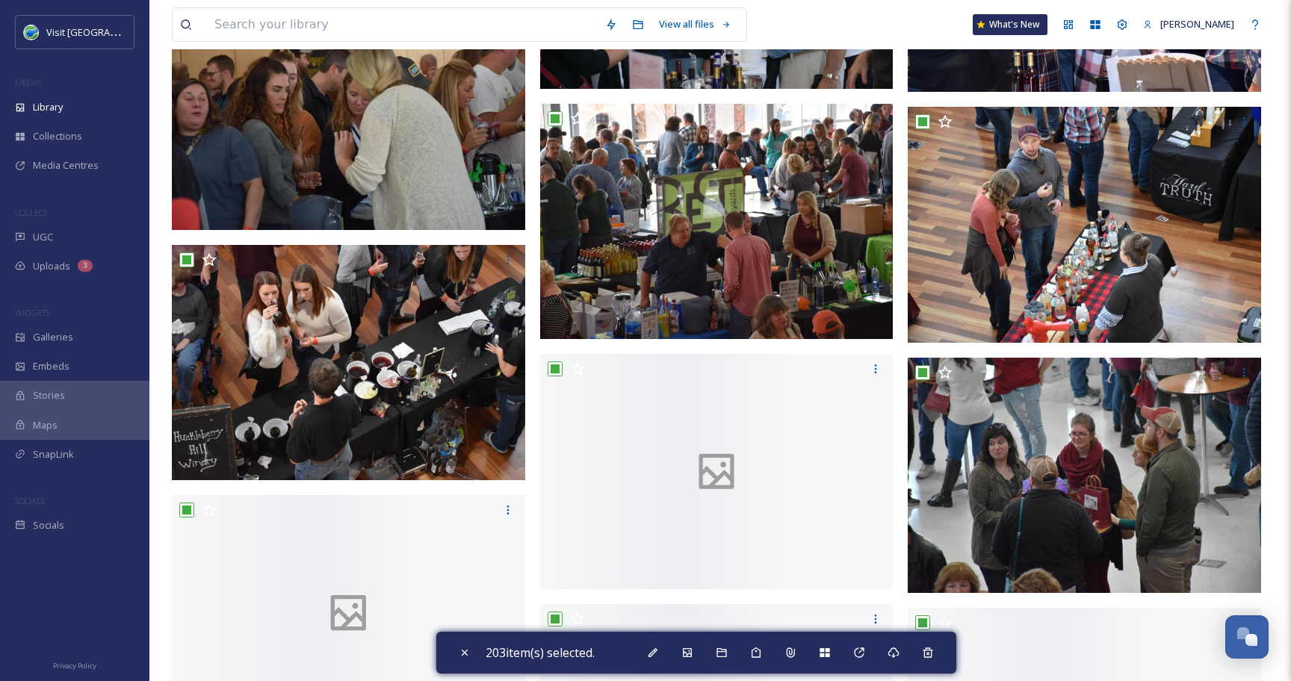
scroll to position [10910, 0]
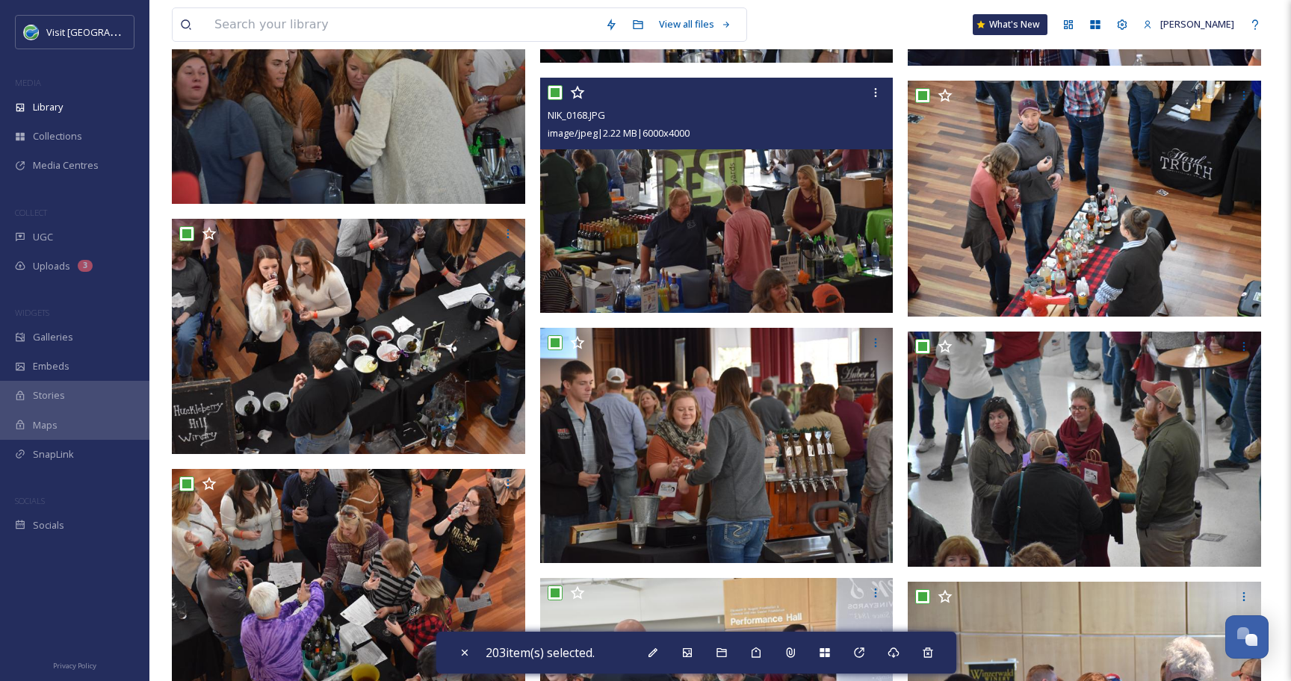
click at [552, 93] on input "checkbox" at bounding box center [554, 92] width 15 height 15
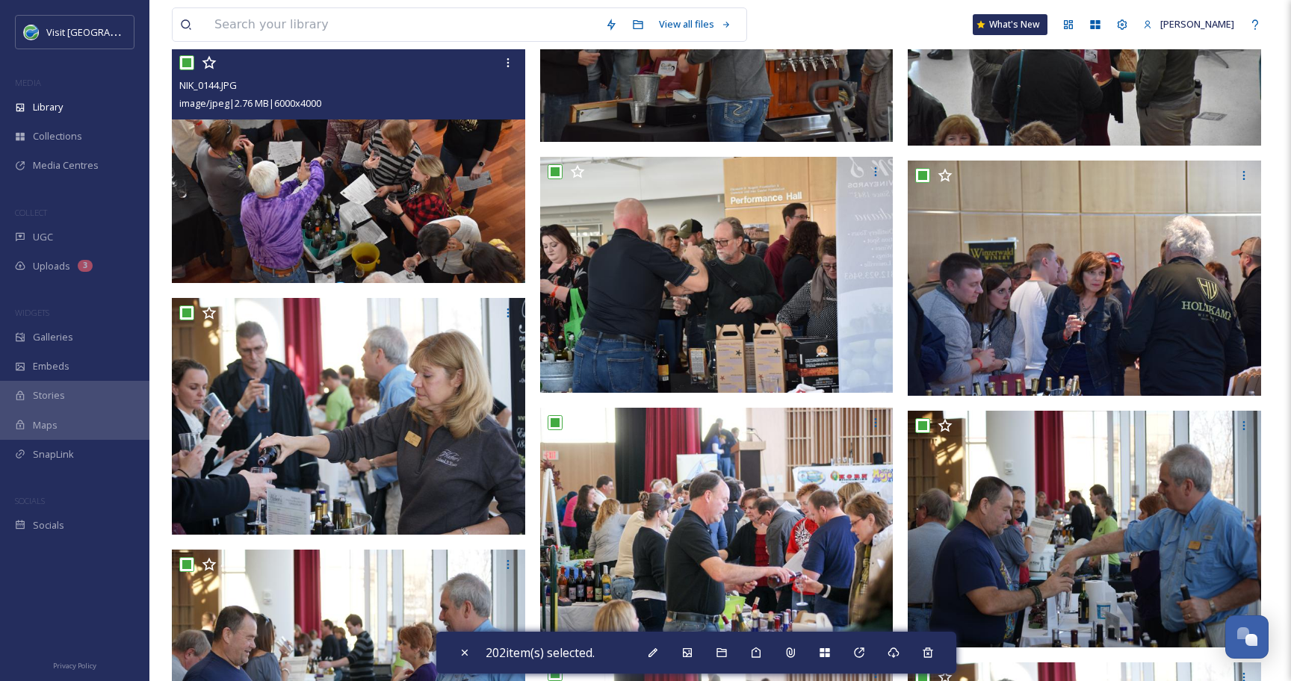
scroll to position [11325, 0]
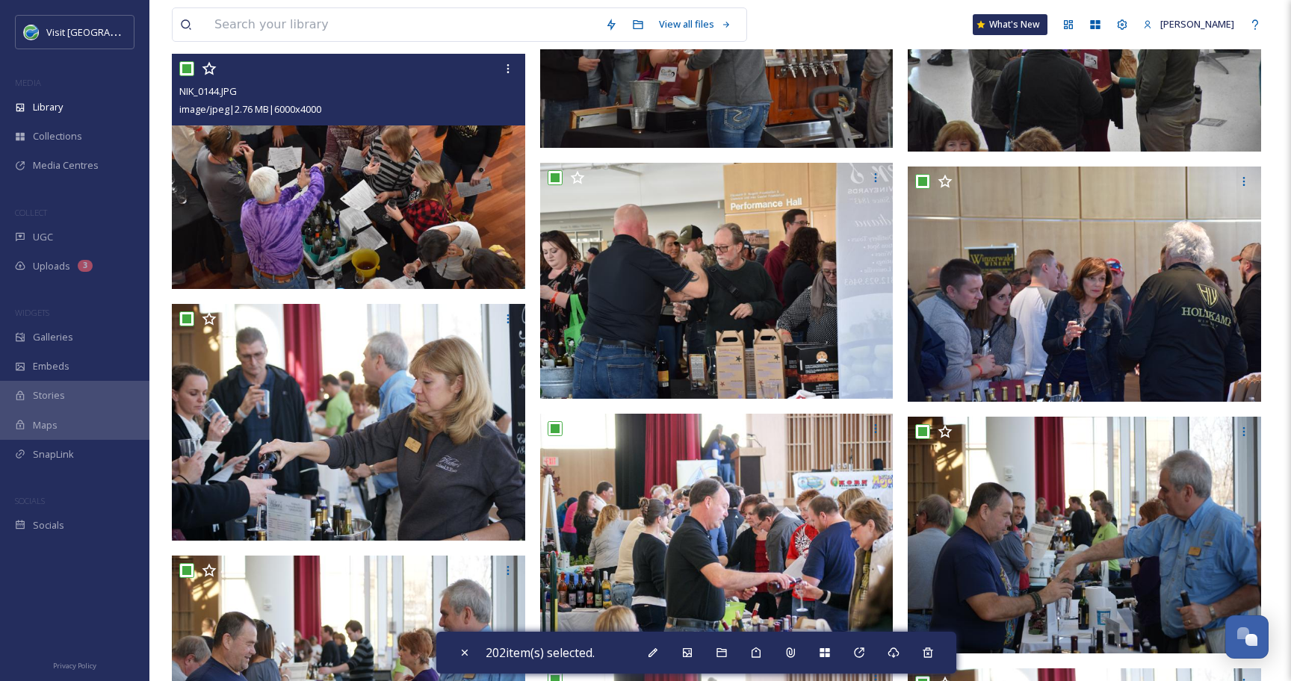
click at [191, 70] on input "checkbox" at bounding box center [186, 68] width 15 height 15
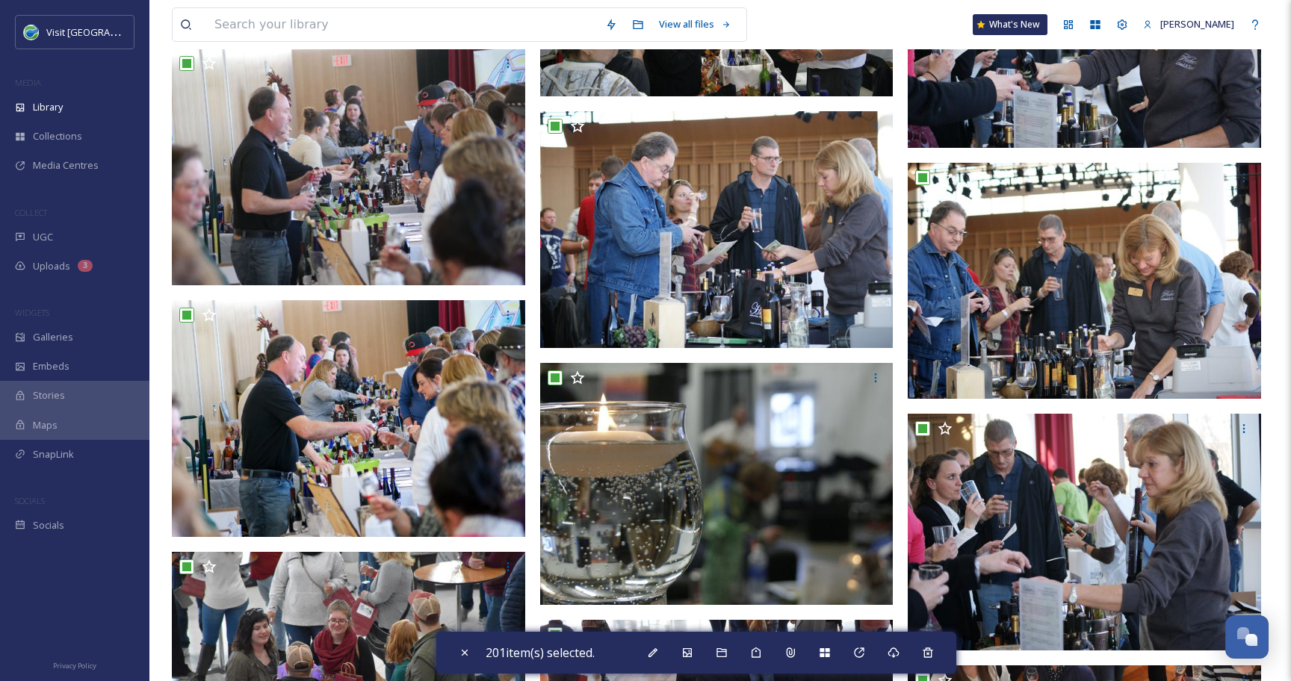
scroll to position [12854, 0]
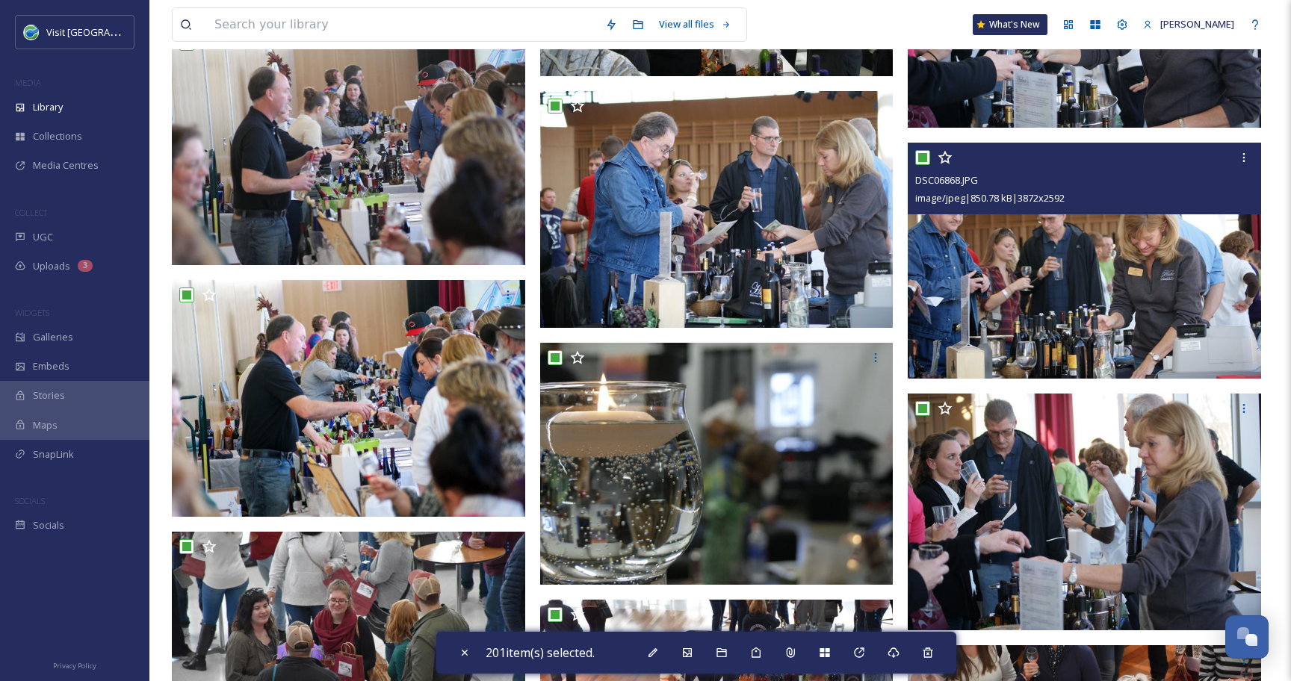
click at [922, 156] on input "checkbox" at bounding box center [922, 157] width 15 height 15
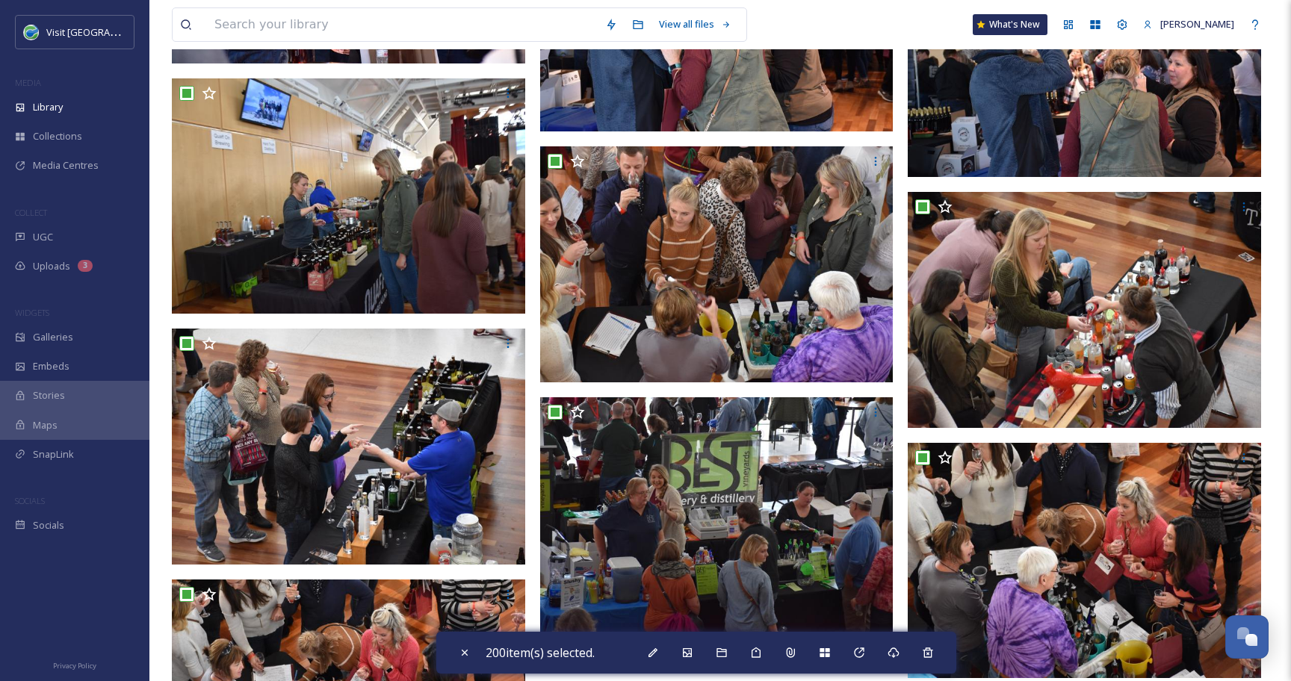
scroll to position [17473, 0]
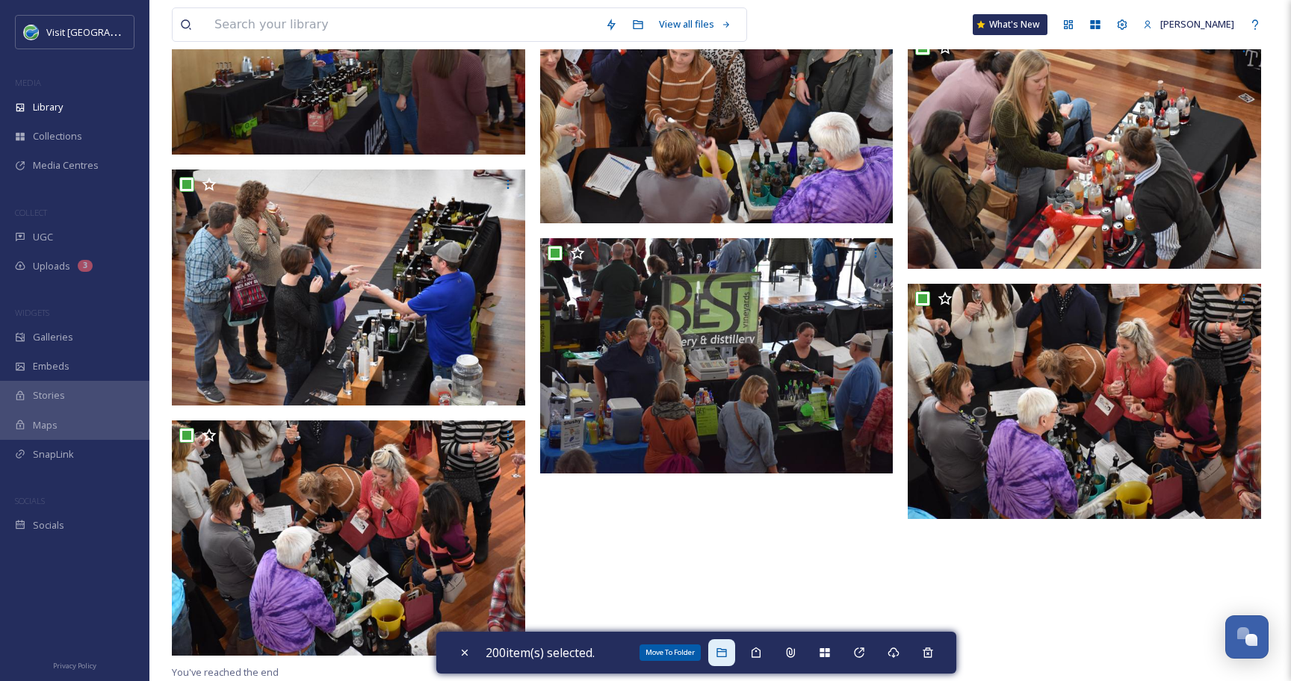
click at [729, 642] on div "Move To Folder" at bounding box center [721, 652] width 27 height 27
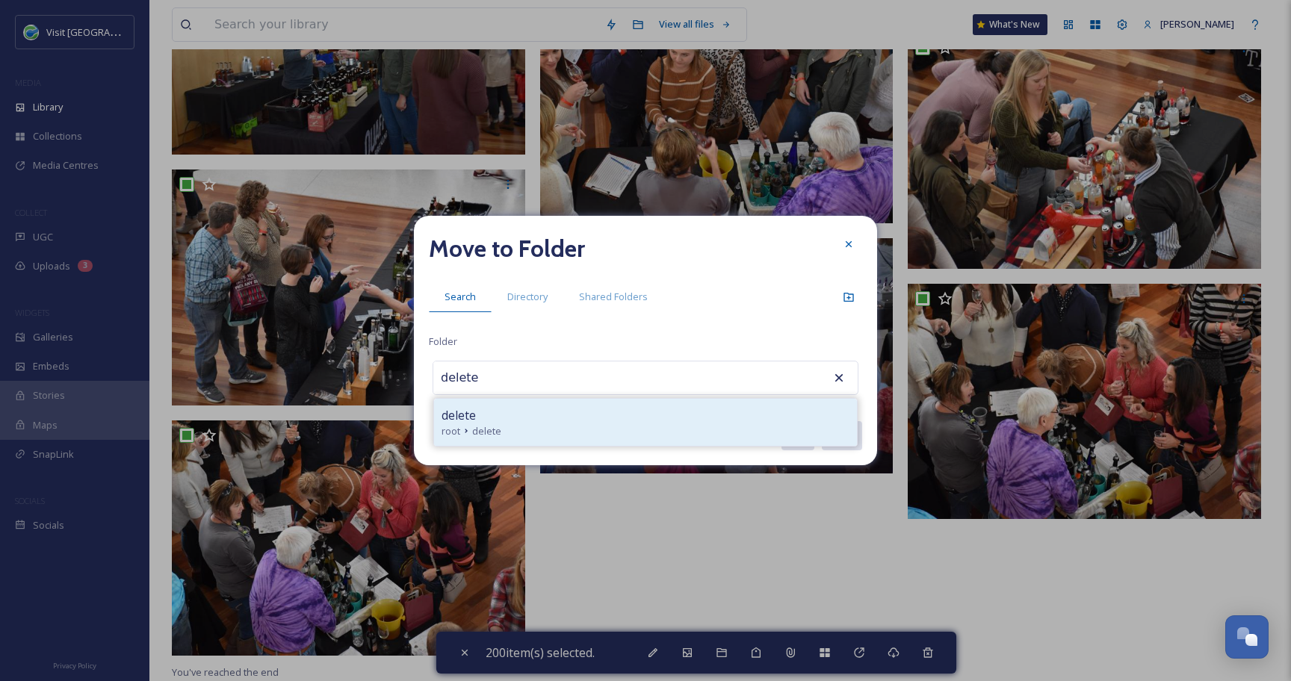
click at [558, 420] on div "delete" at bounding box center [645, 415] width 408 height 18
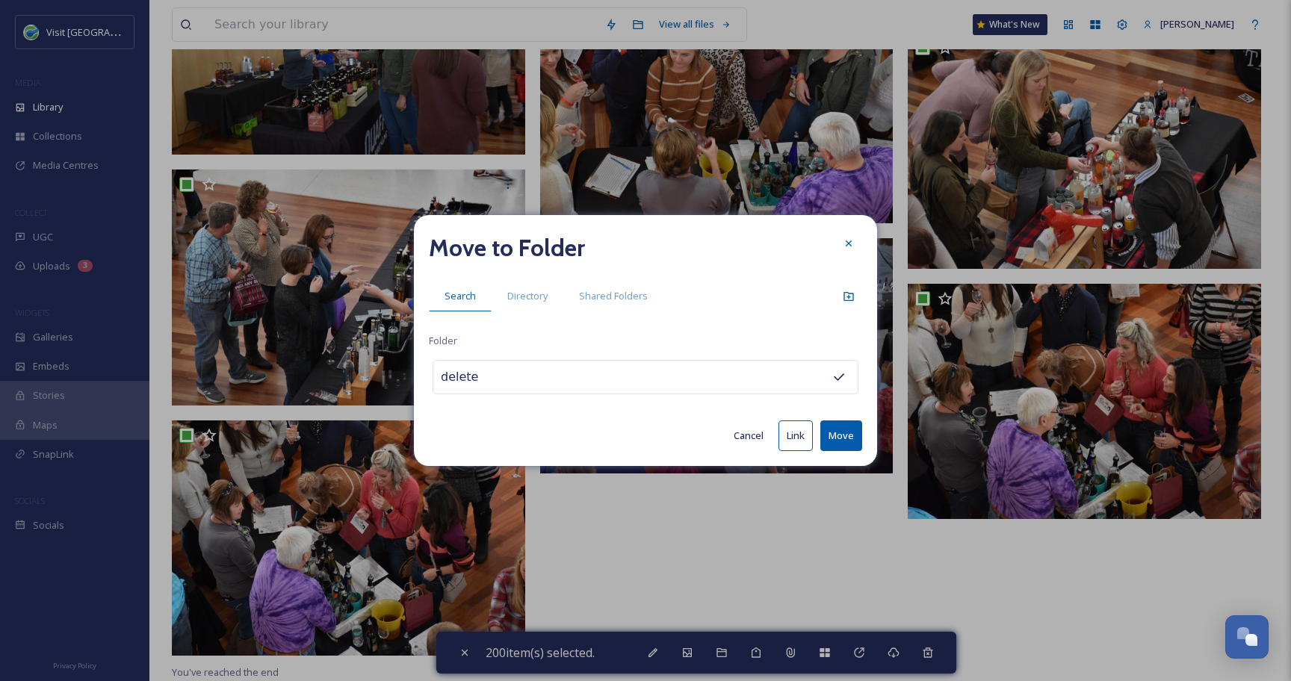
click at [845, 439] on button "Move" at bounding box center [841, 435] width 42 height 31
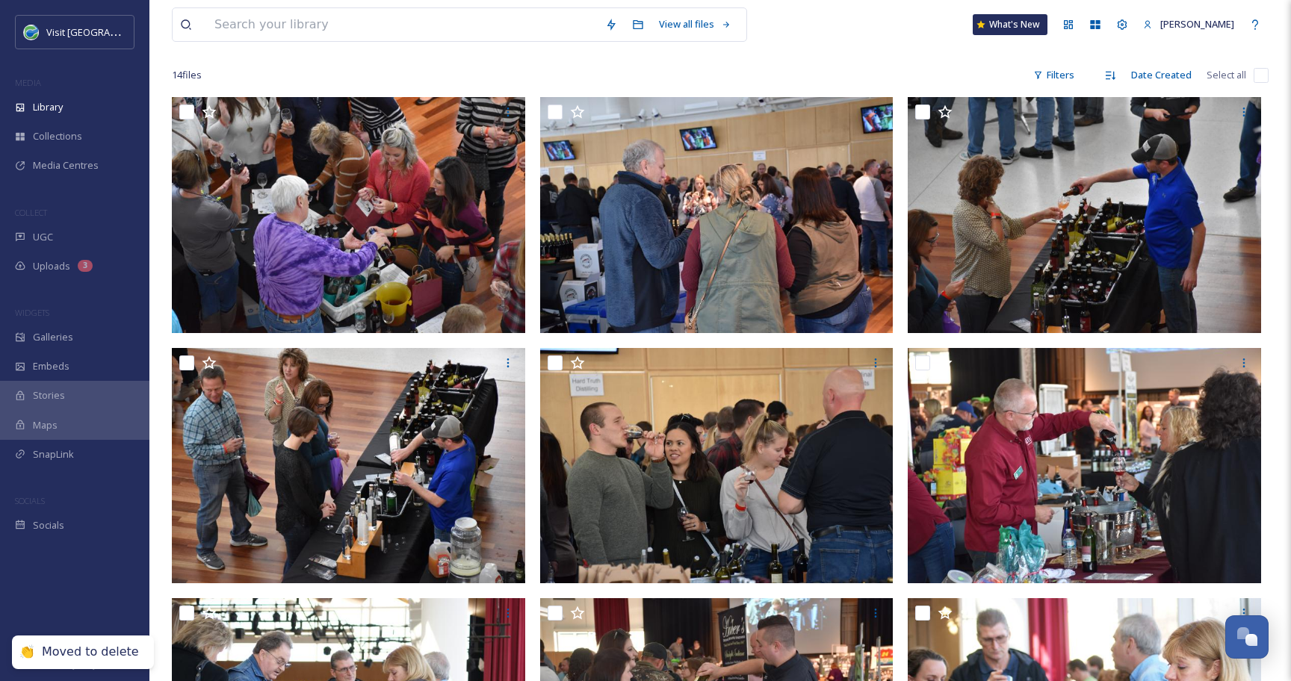
scroll to position [0, 0]
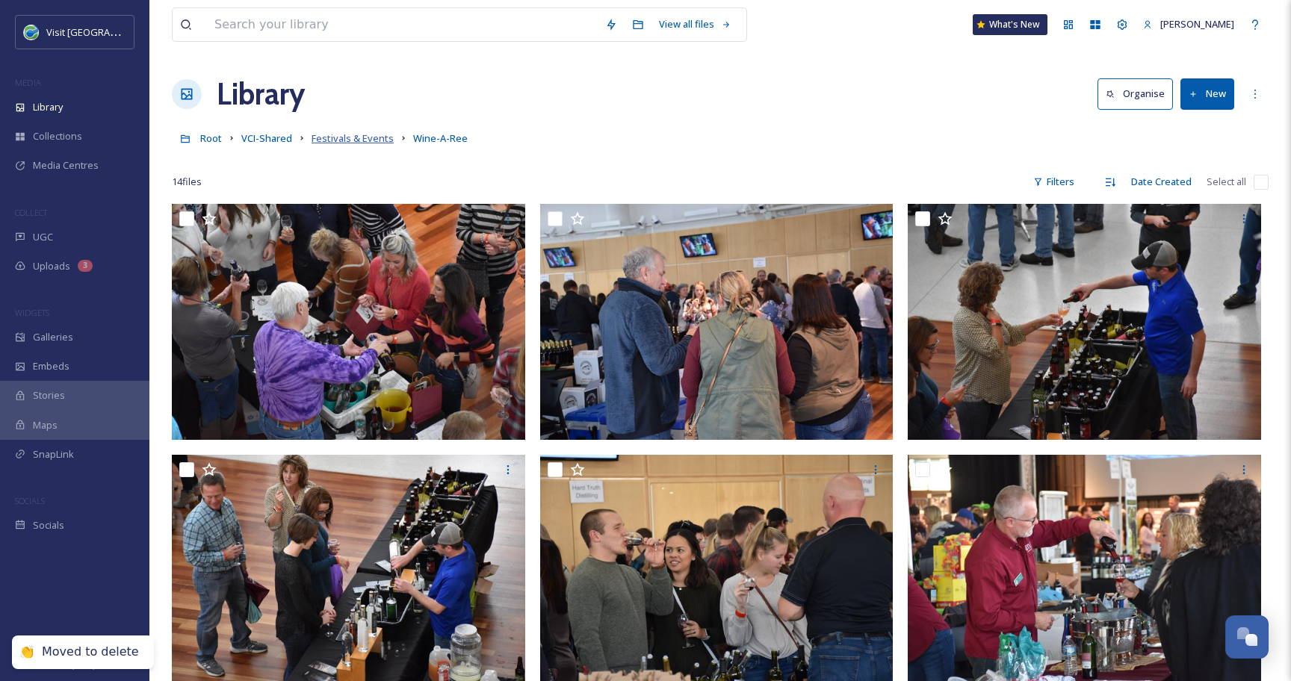
click at [350, 134] on span "Festivals & Events" at bounding box center [352, 137] width 82 height 13
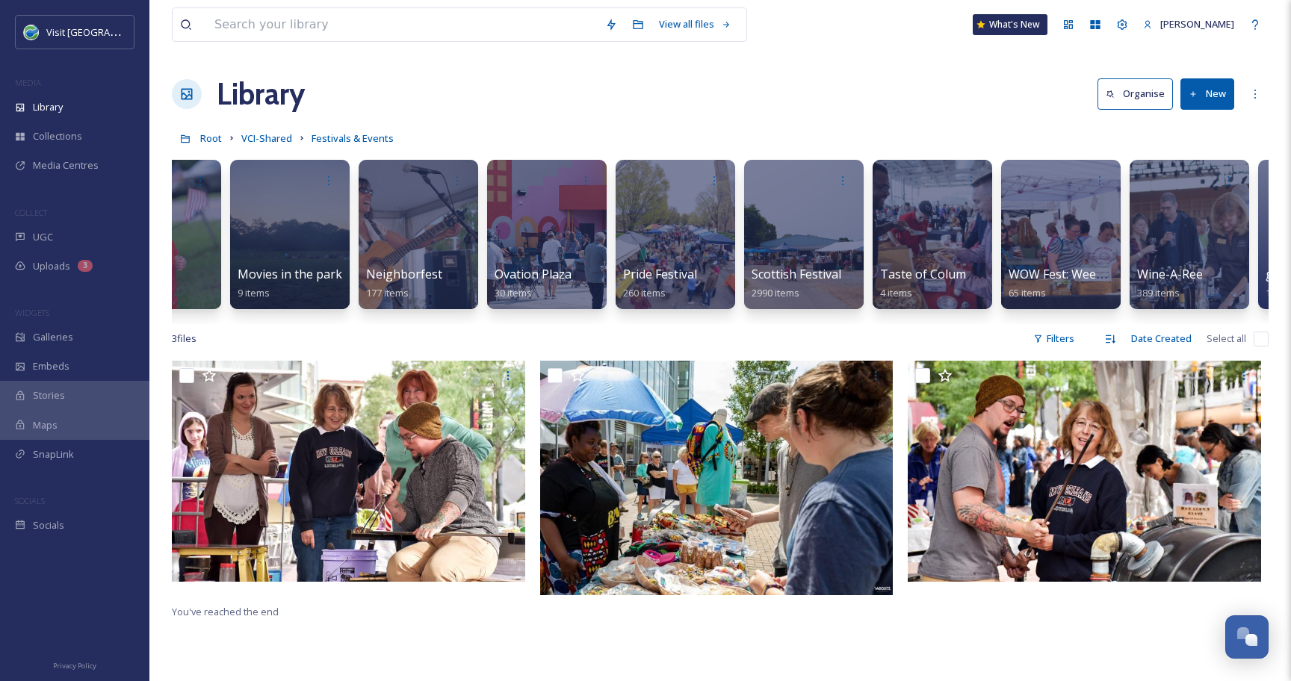
scroll to position [0, 3656]
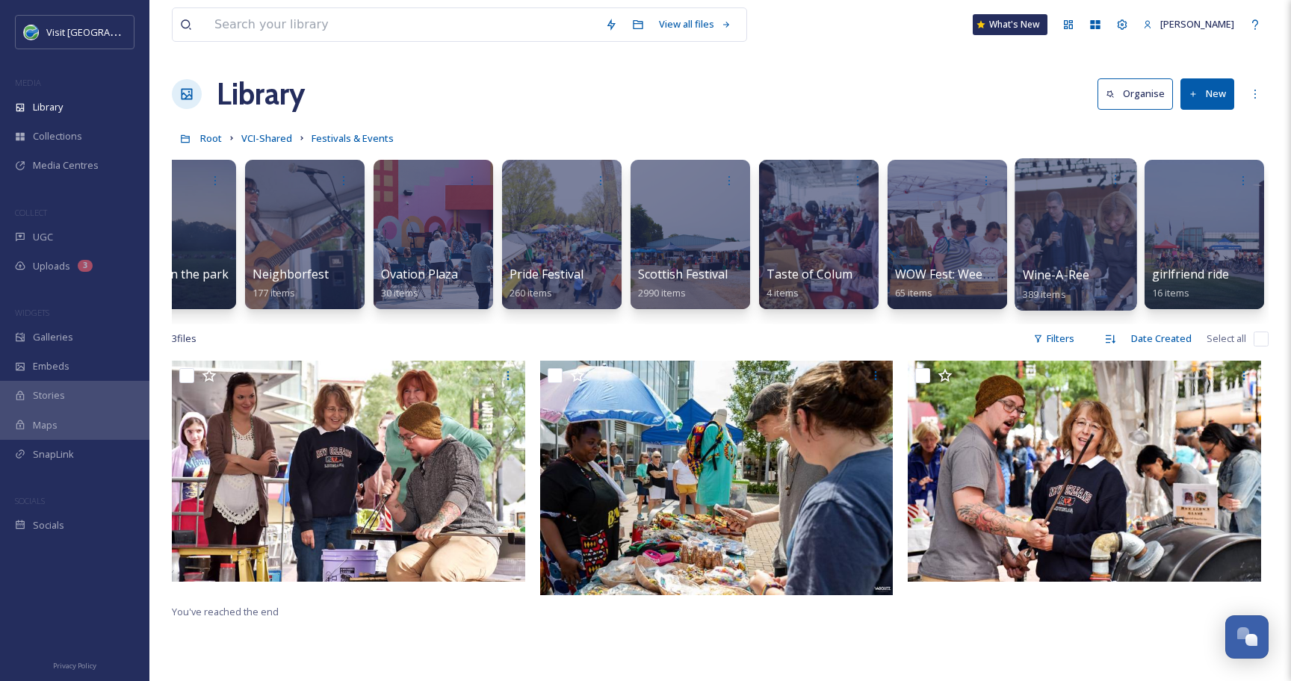
click at [1069, 220] on div at bounding box center [1075, 234] width 122 height 152
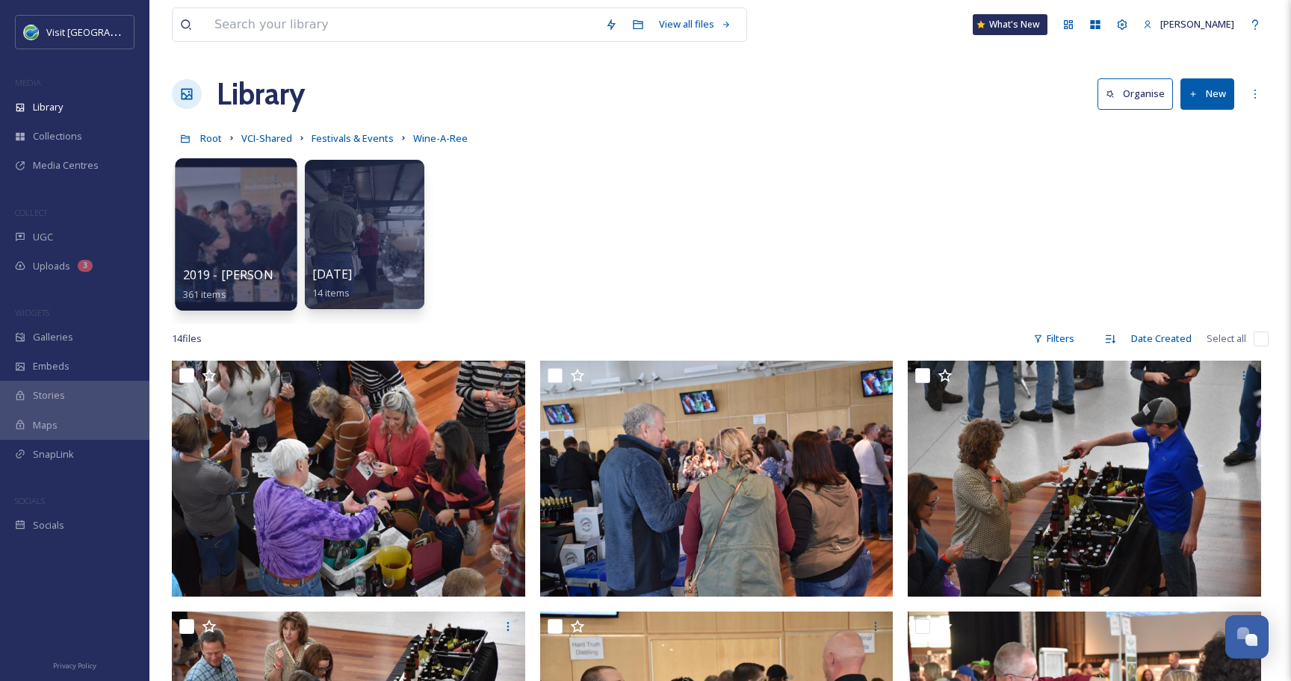
click at [243, 223] on div at bounding box center [236, 234] width 122 height 152
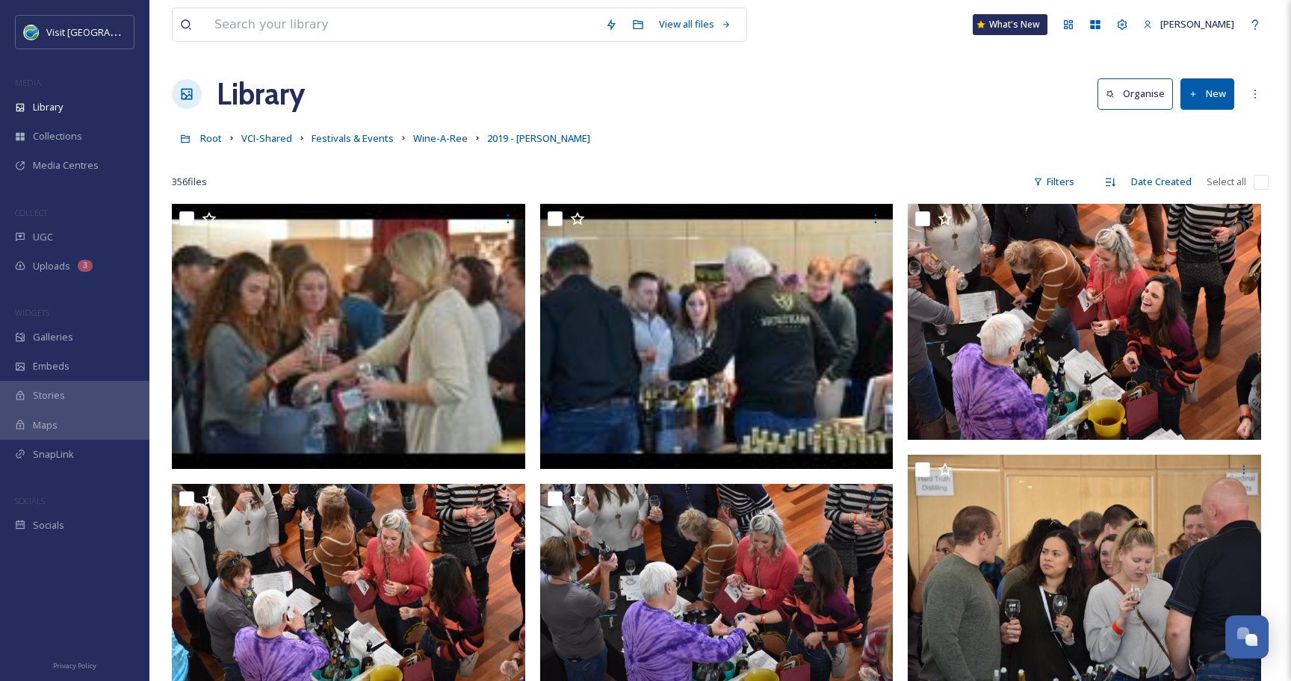
click at [1261, 181] on input "checkbox" at bounding box center [1260, 182] width 15 height 15
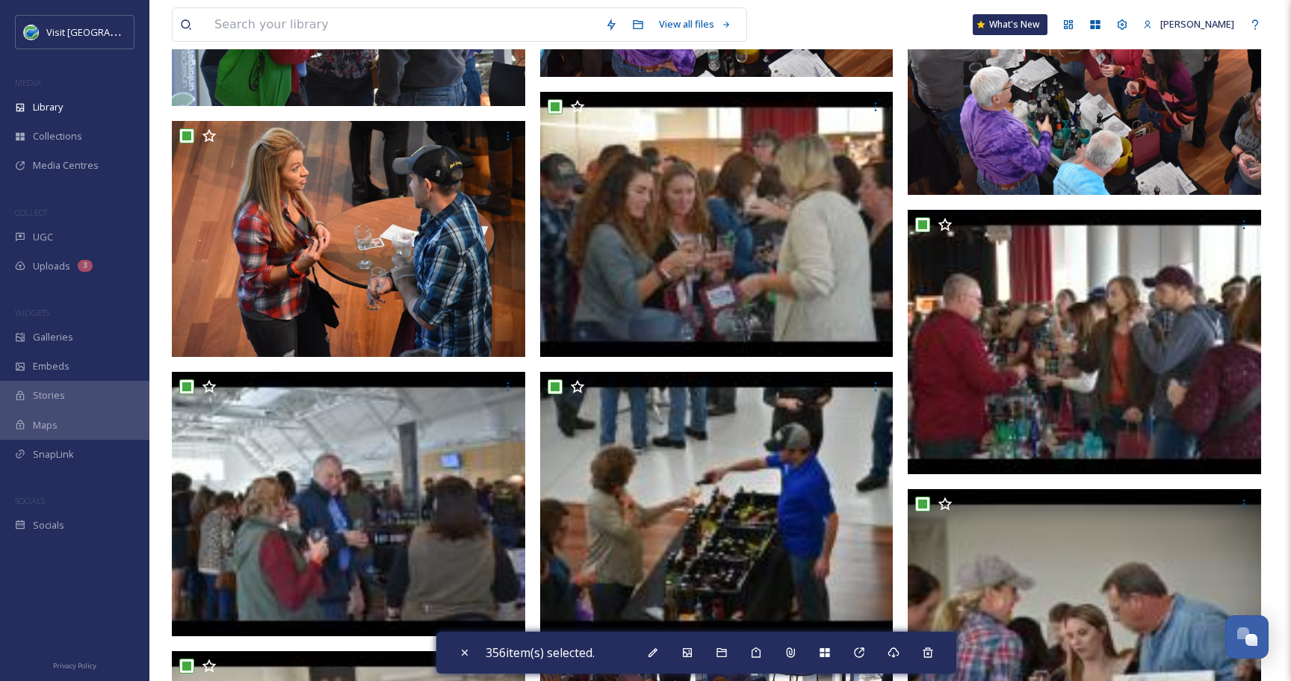
scroll to position [6939, 0]
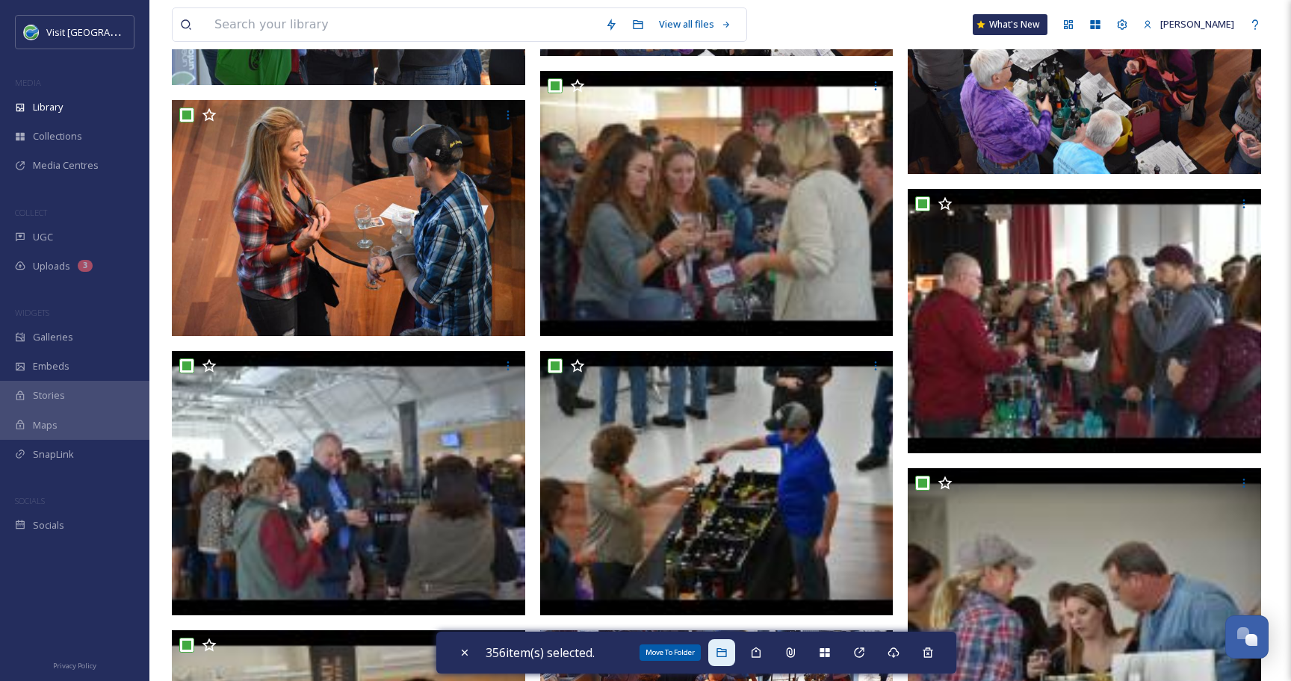
click at [727, 659] on div "Move To Folder" at bounding box center [721, 652] width 27 height 27
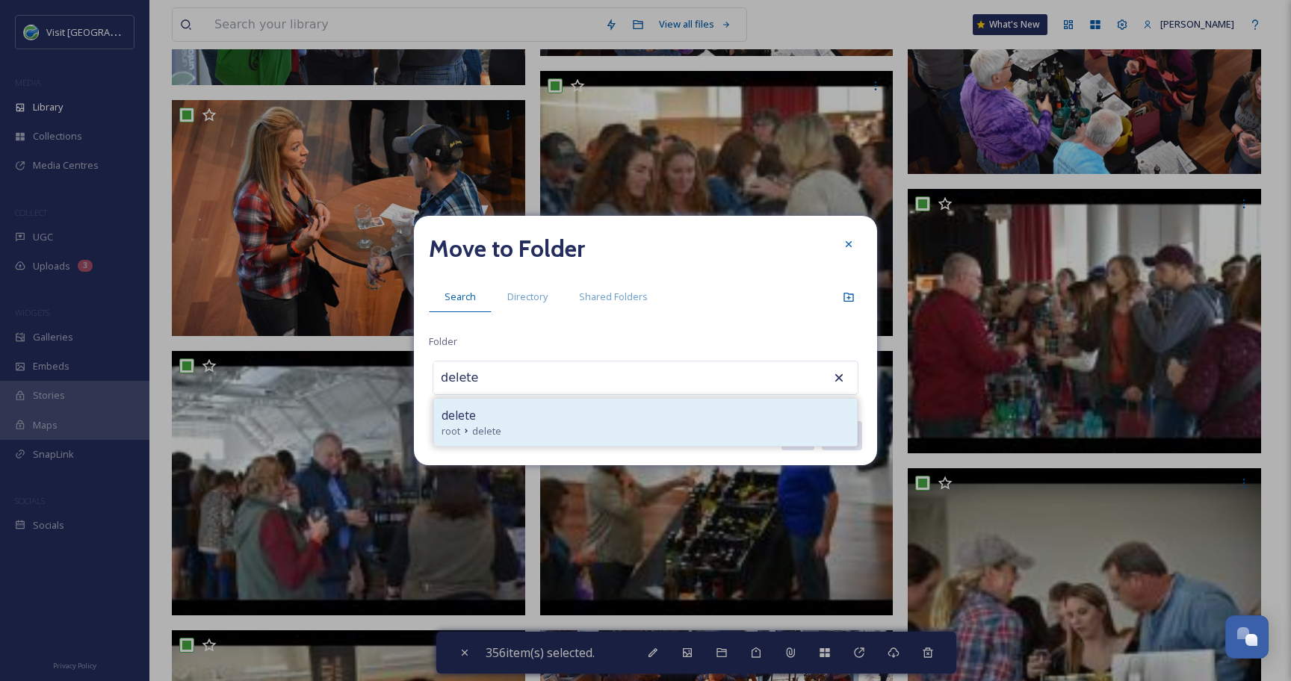
click at [626, 434] on div "root delete" at bounding box center [645, 431] width 408 height 14
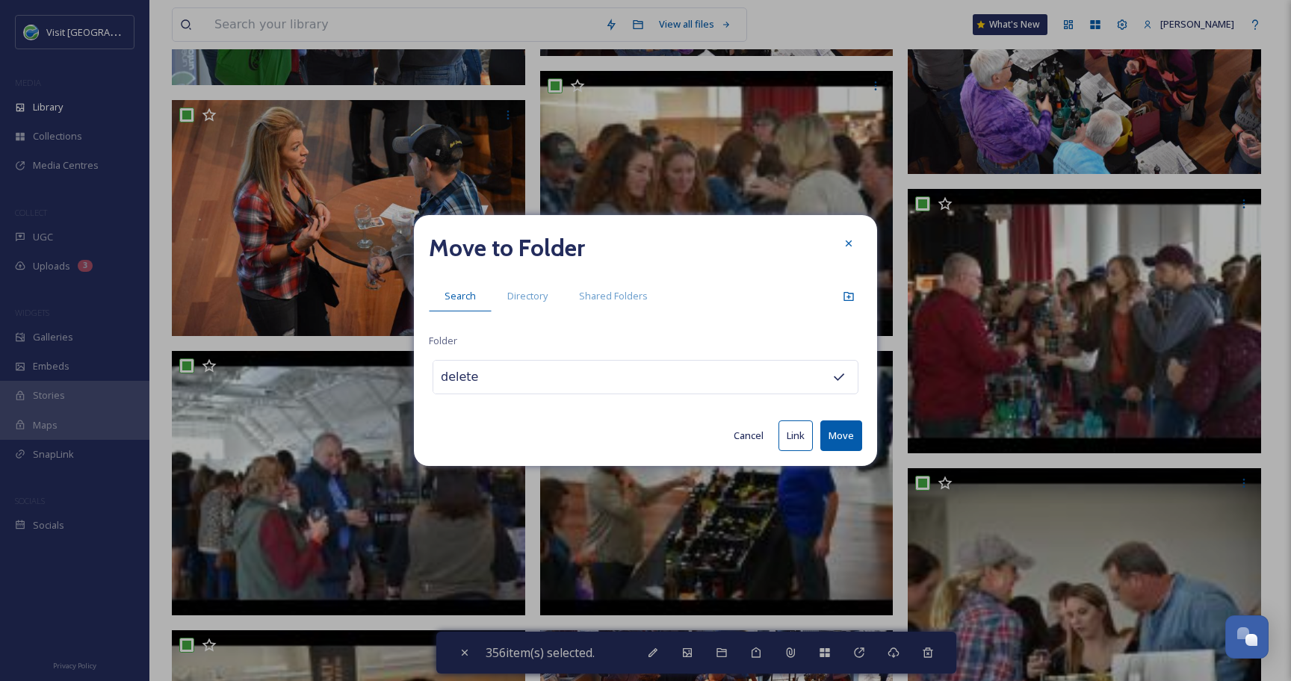
click at [827, 428] on button "Move" at bounding box center [841, 435] width 42 height 31
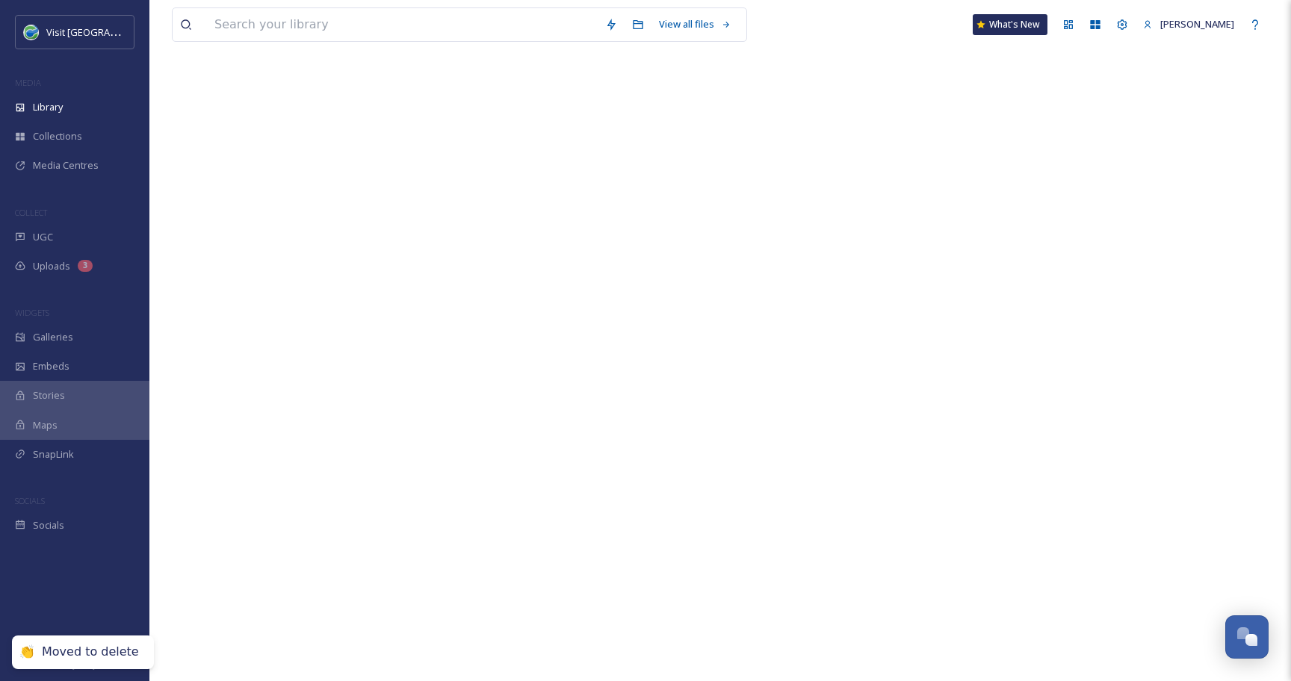
scroll to position [0, 0]
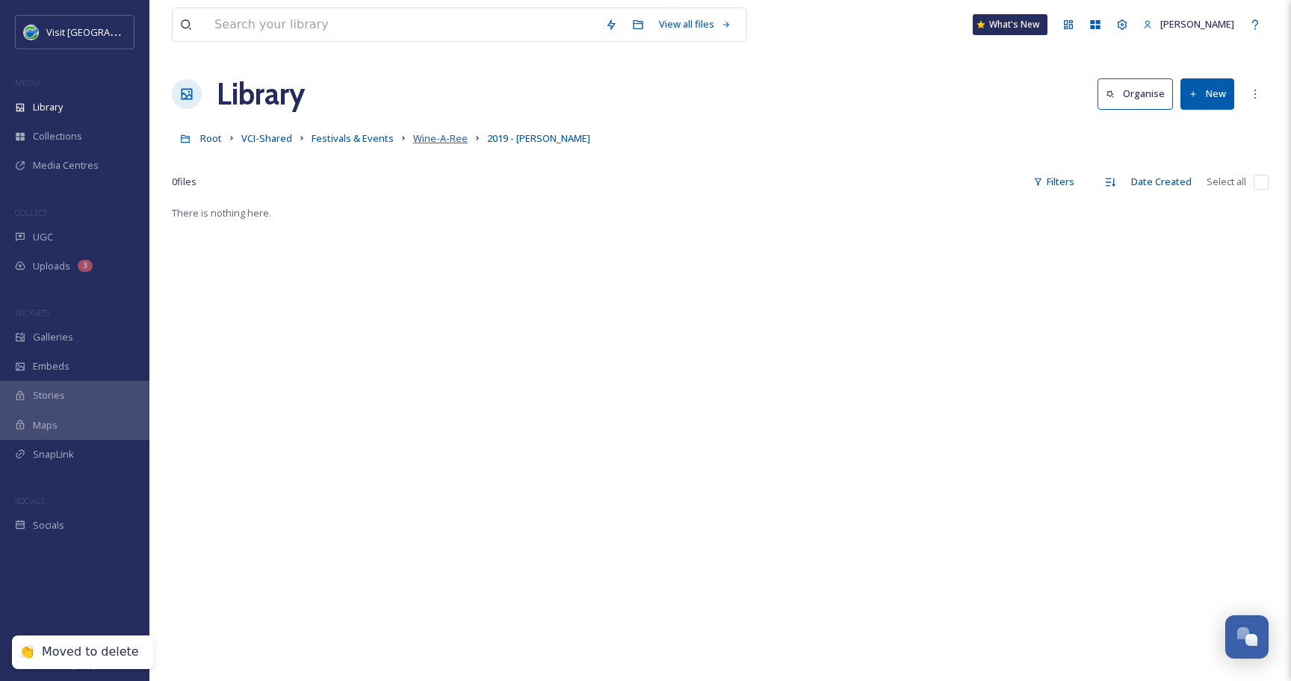
click at [441, 137] on span "Wine-A-Ree" at bounding box center [440, 137] width 55 height 13
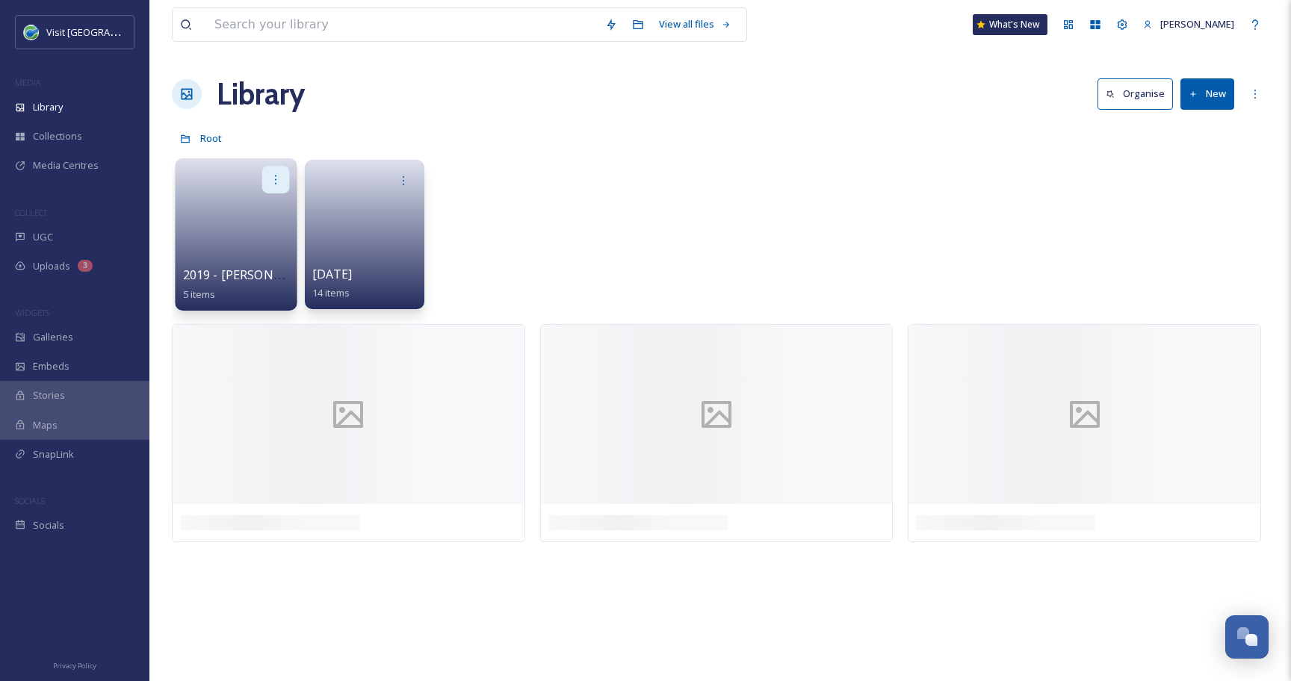
click at [281, 176] on icon at bounding box center [276, 179] width 12 height 12
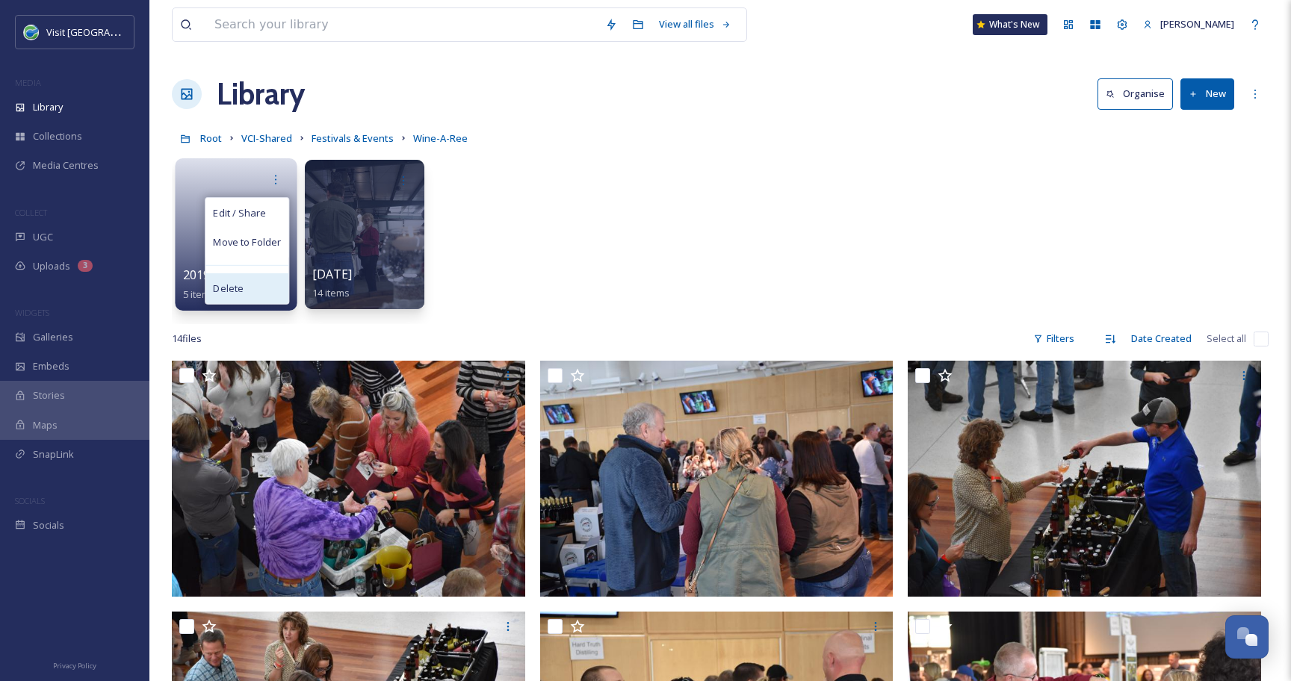
click at [261, 286] on div "Delete" at bounding box center [246, 288] width 83 height 30
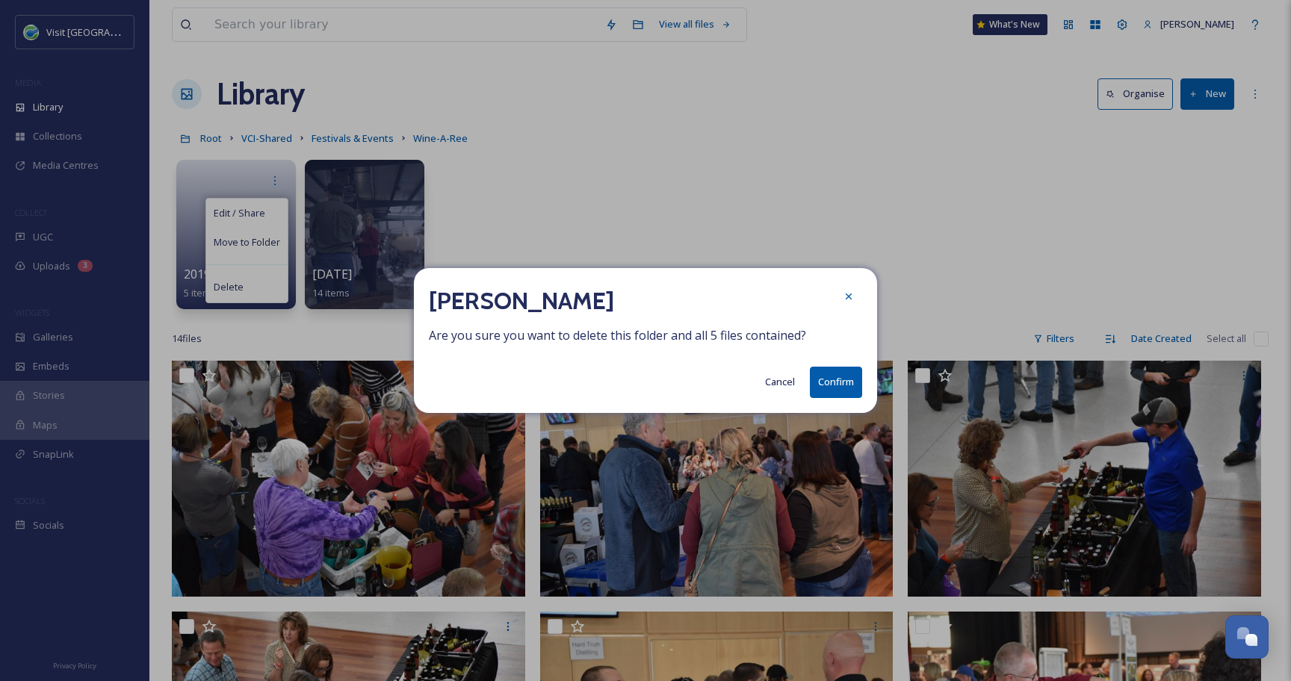
click at [838, 377] on button "Confirm" at bounding box center [836, 382] width 52 height 31
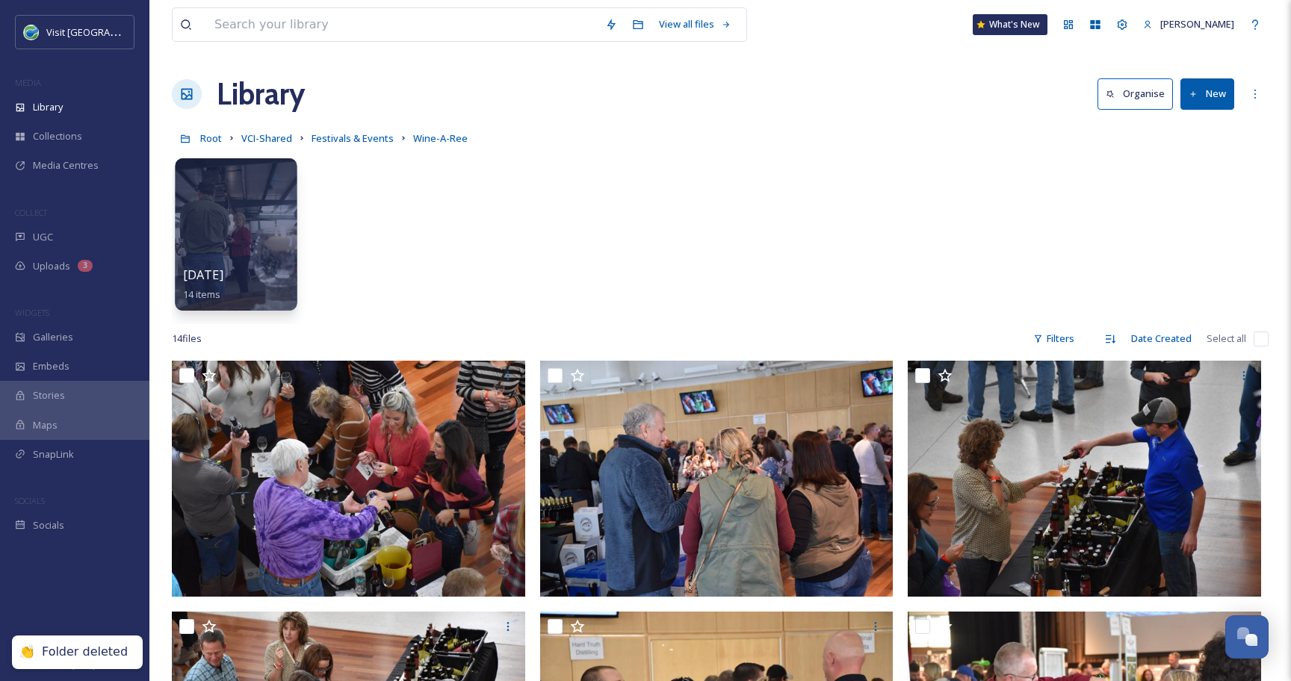
click at [228, 235] on div at bounding box center [236, 234] width 122 height 152
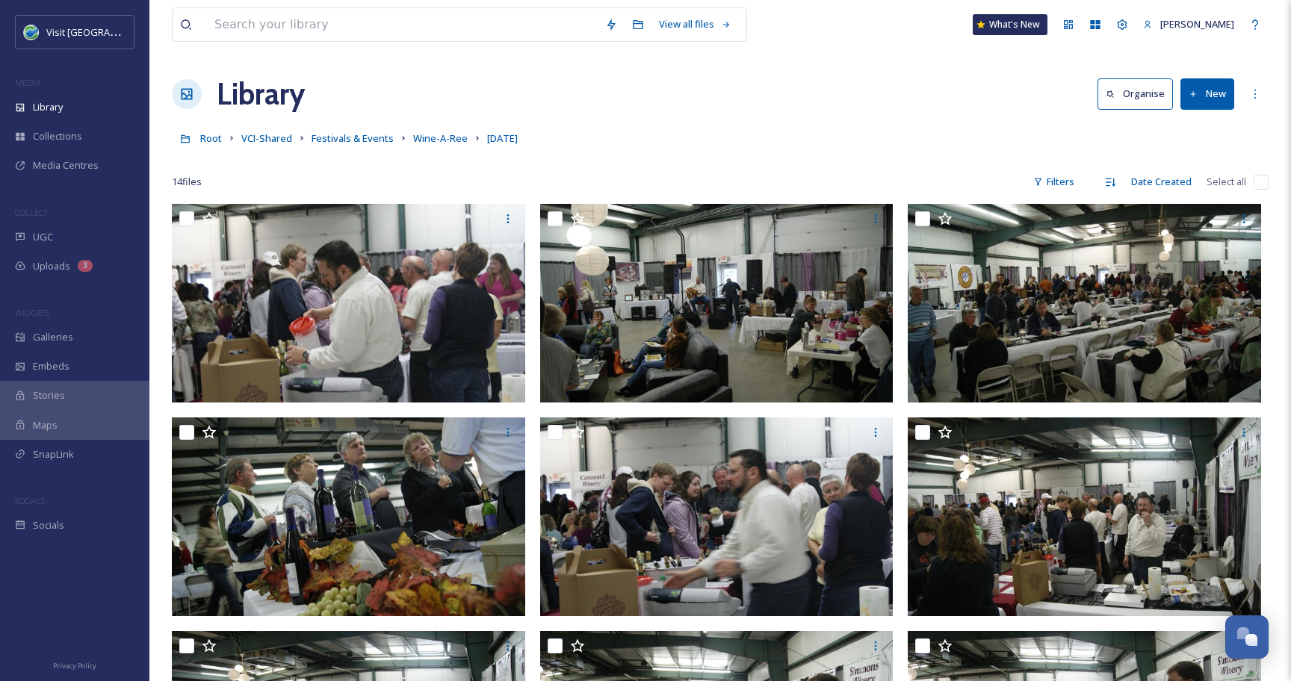
click at [1263, 188] on input "checkbox" at bounding box center [1260, 182] width 15 height 15
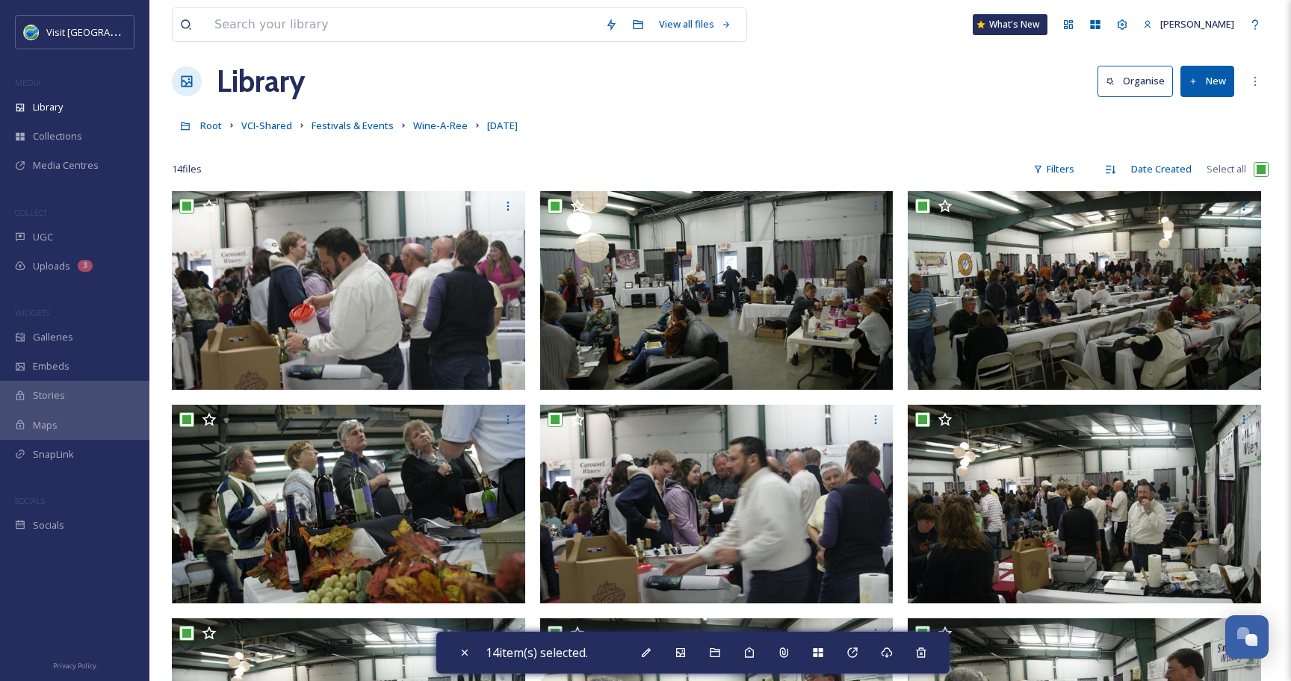
scroll to position [8, 0]
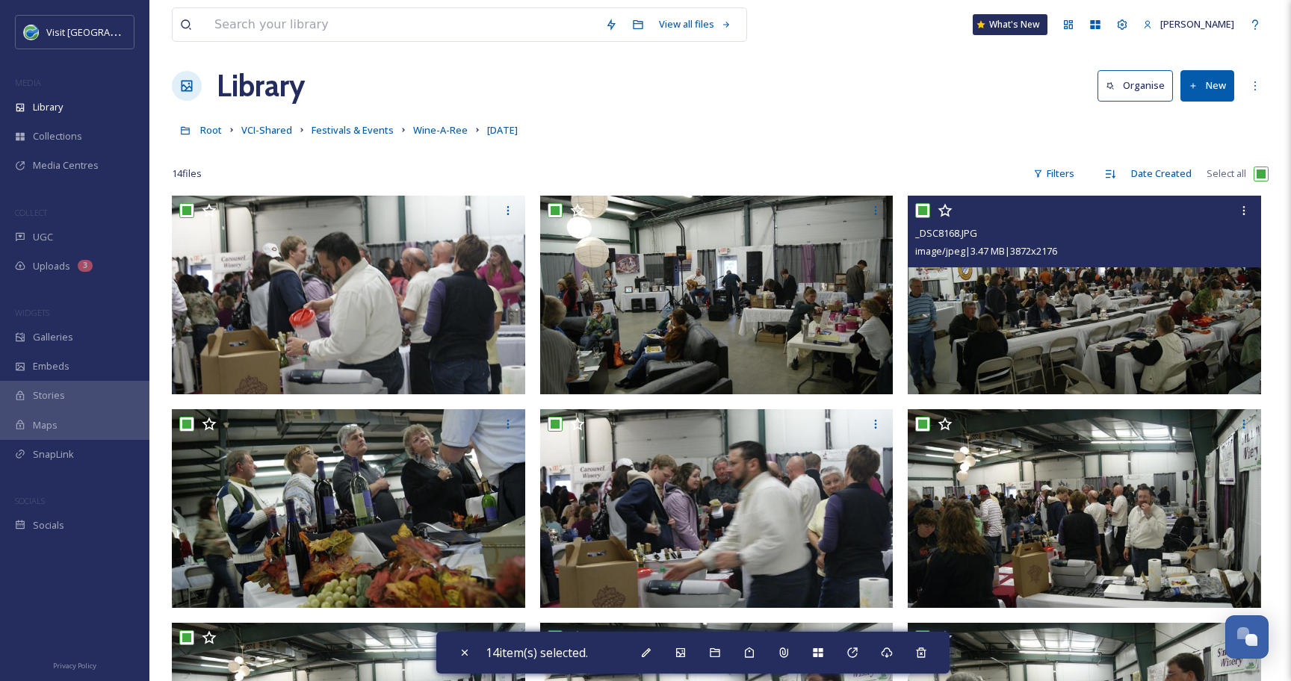
click at [925, 211] on input "checkbox" at bounding box center [922, 210] width 15 height 15
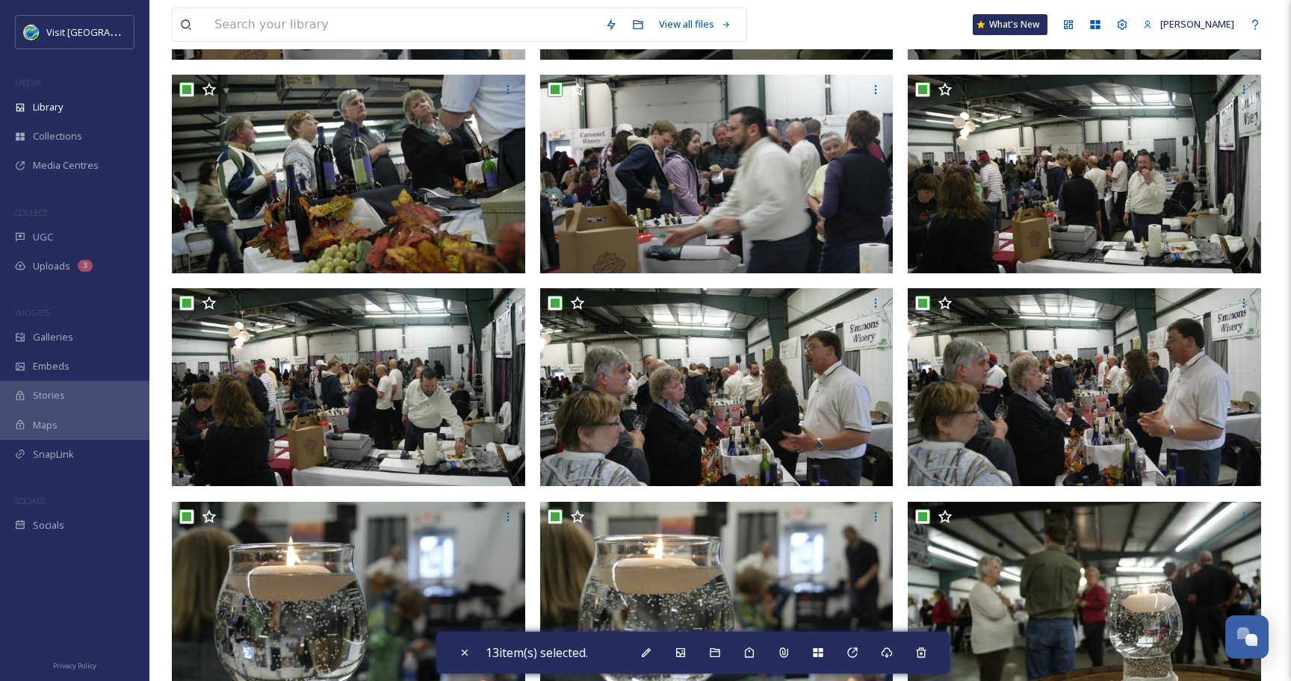
scroll to position [341, 0]
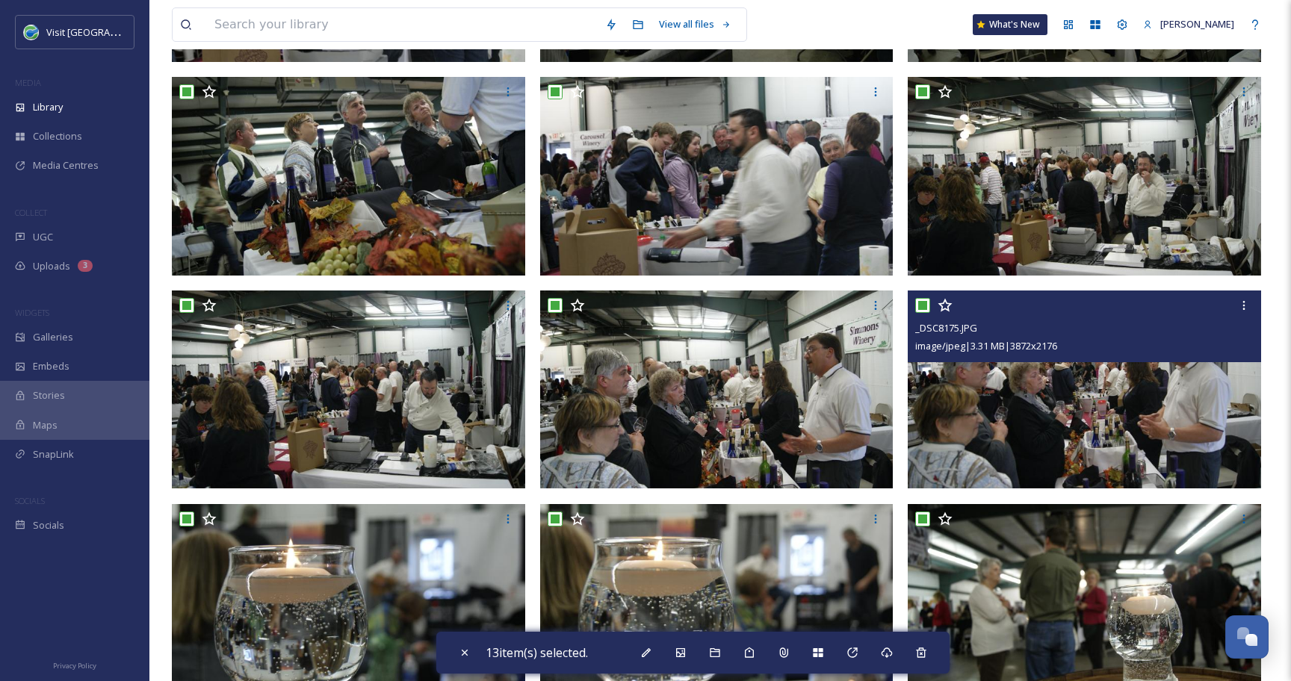
click at [921, 305] on input "checkbox" at bounding box center [922, 305] width 15 height 15
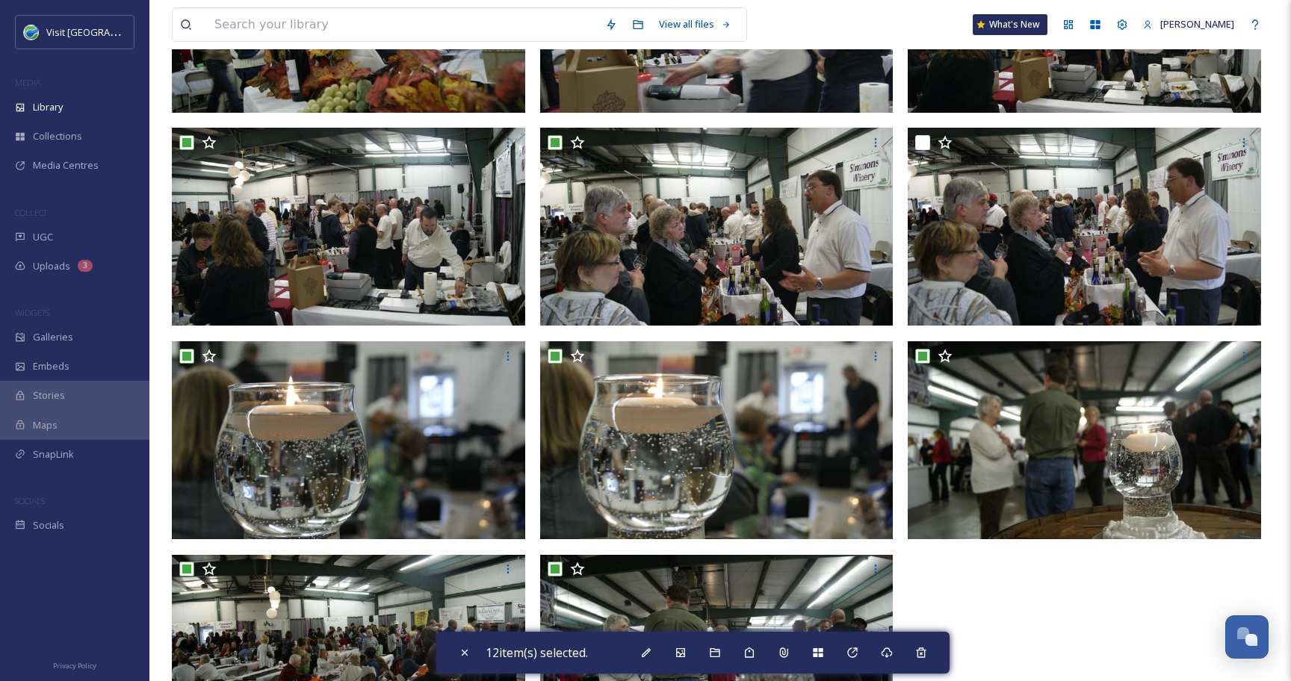
scroll to position [600, 0]
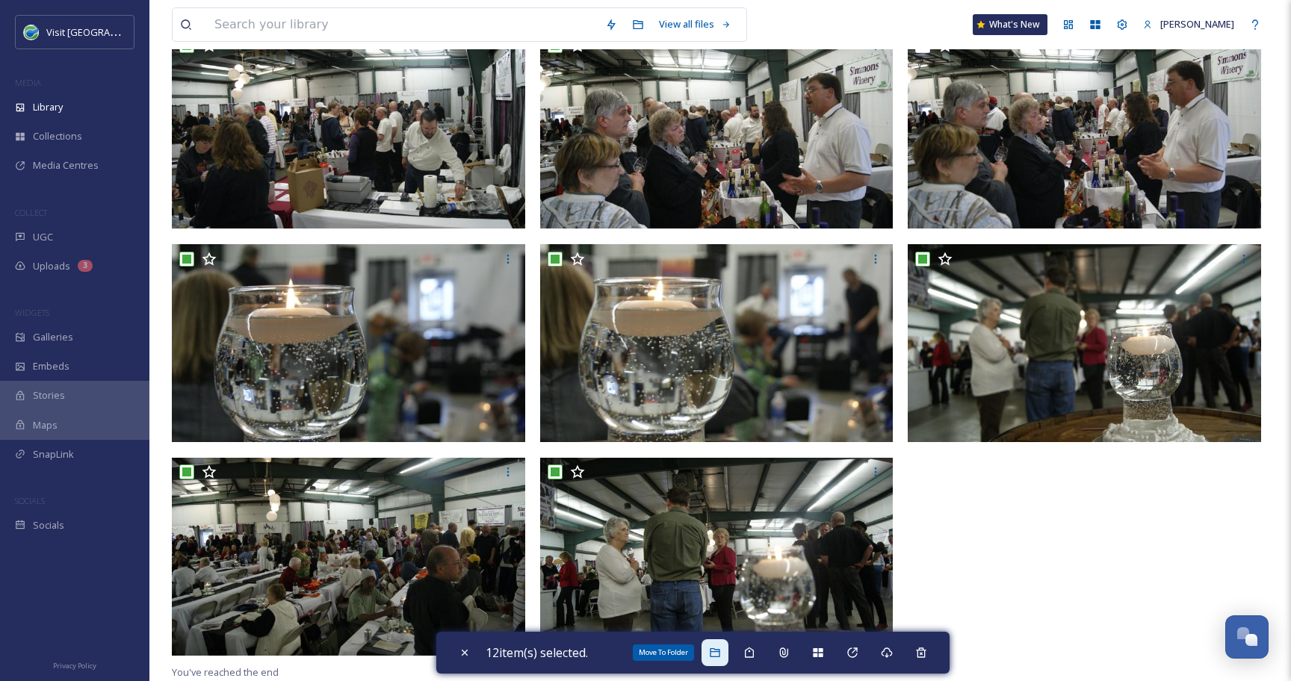
click at [714, 651] on icon at bounding box center [715, 653] width 12 height 12
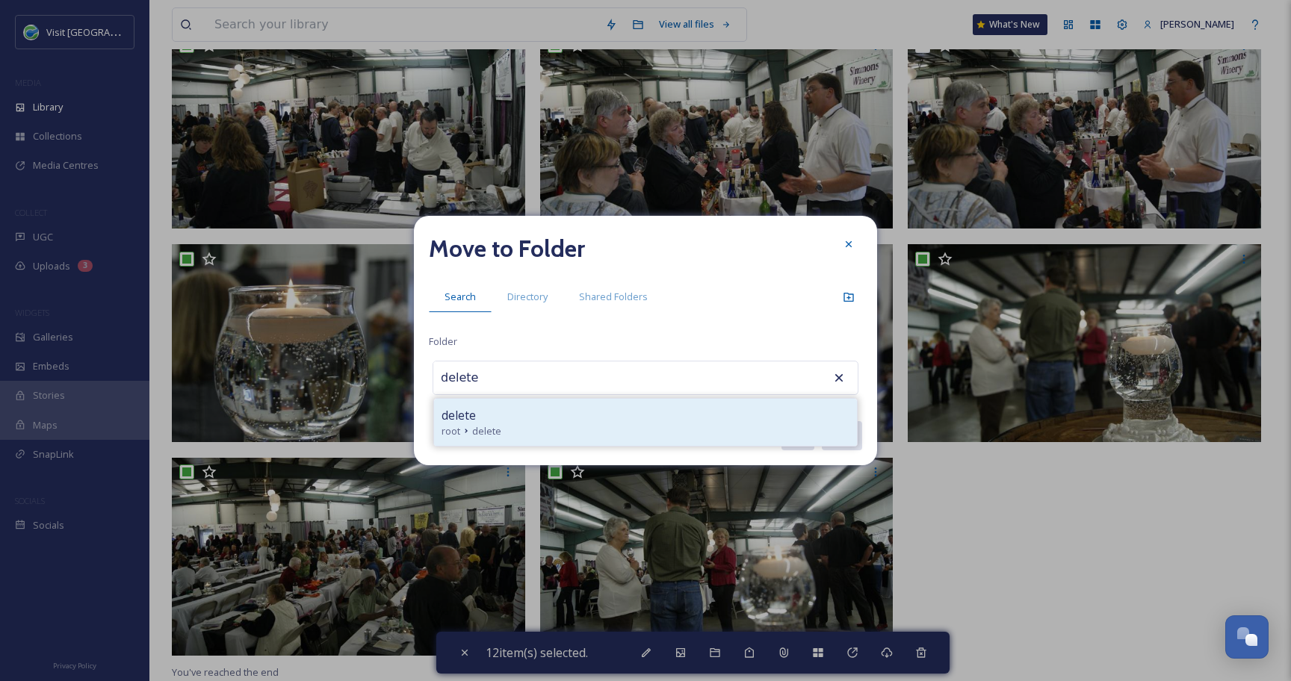
click at [570, 432] on div "root delete" at bounding box center [645, 431] width 408 height 14
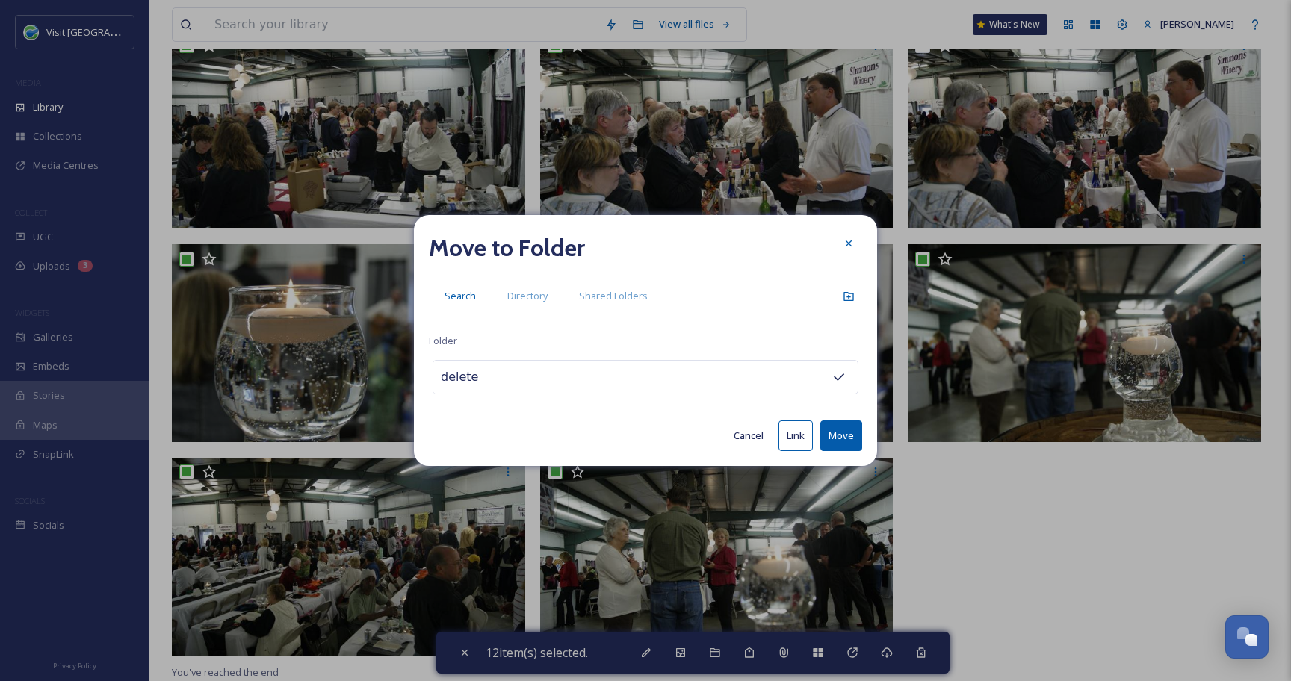
click at [846, 429] on button "Move" at bounding box center [841, 435] width 42 height 31
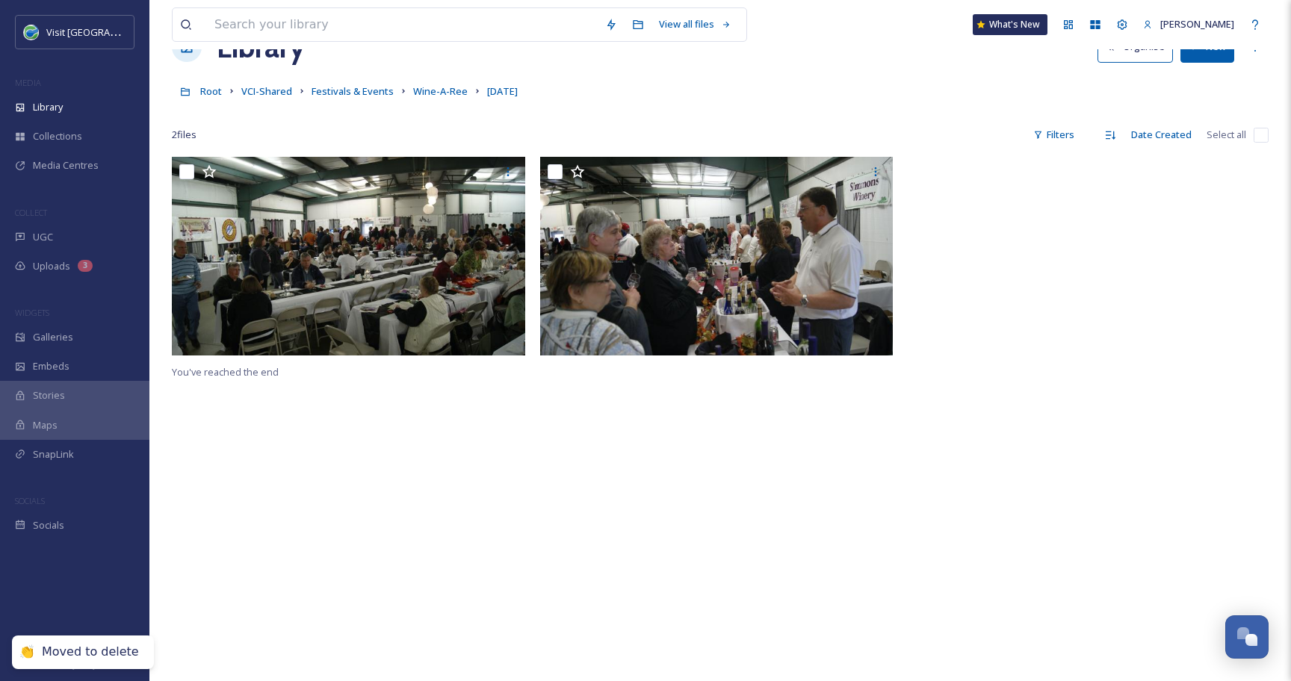
scroll to position [0, 0]
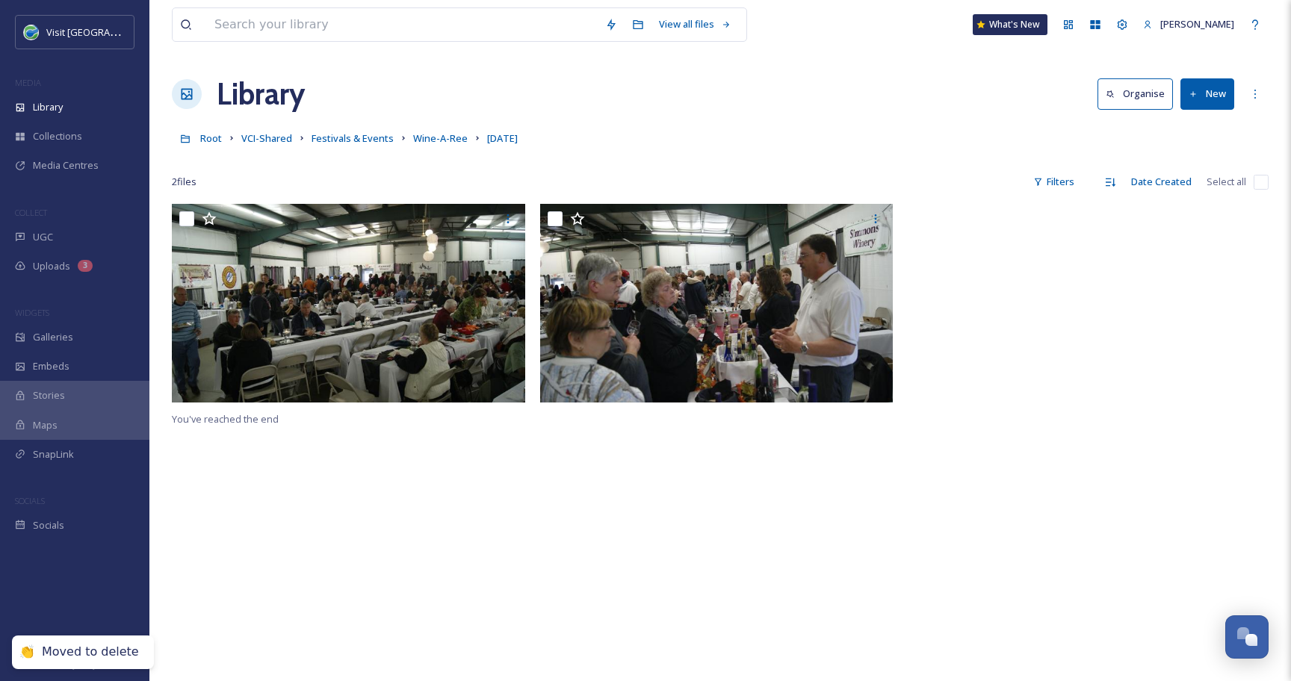
click at [1264, 183] on input "checkbox" at bounding box center [1260, 182] width 15 height 15
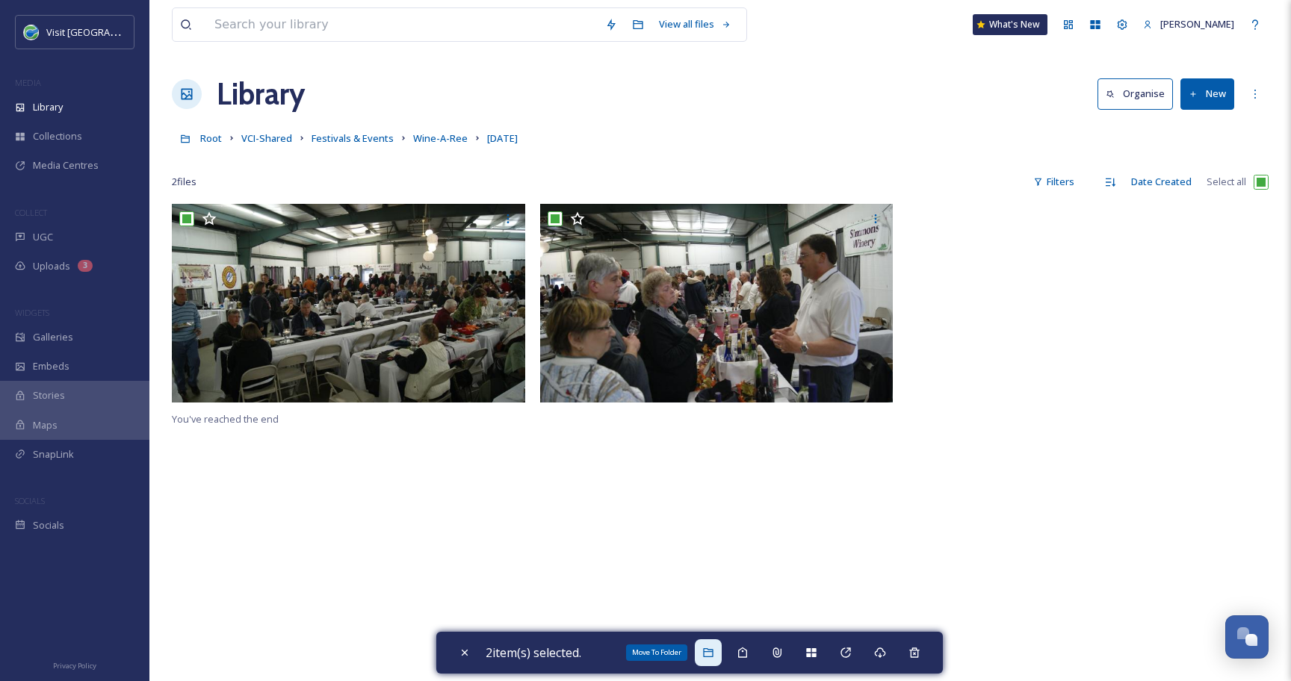
click at [721, 659] on div "Move To Folder" at bounding box center [708, 652] width 27 height 27
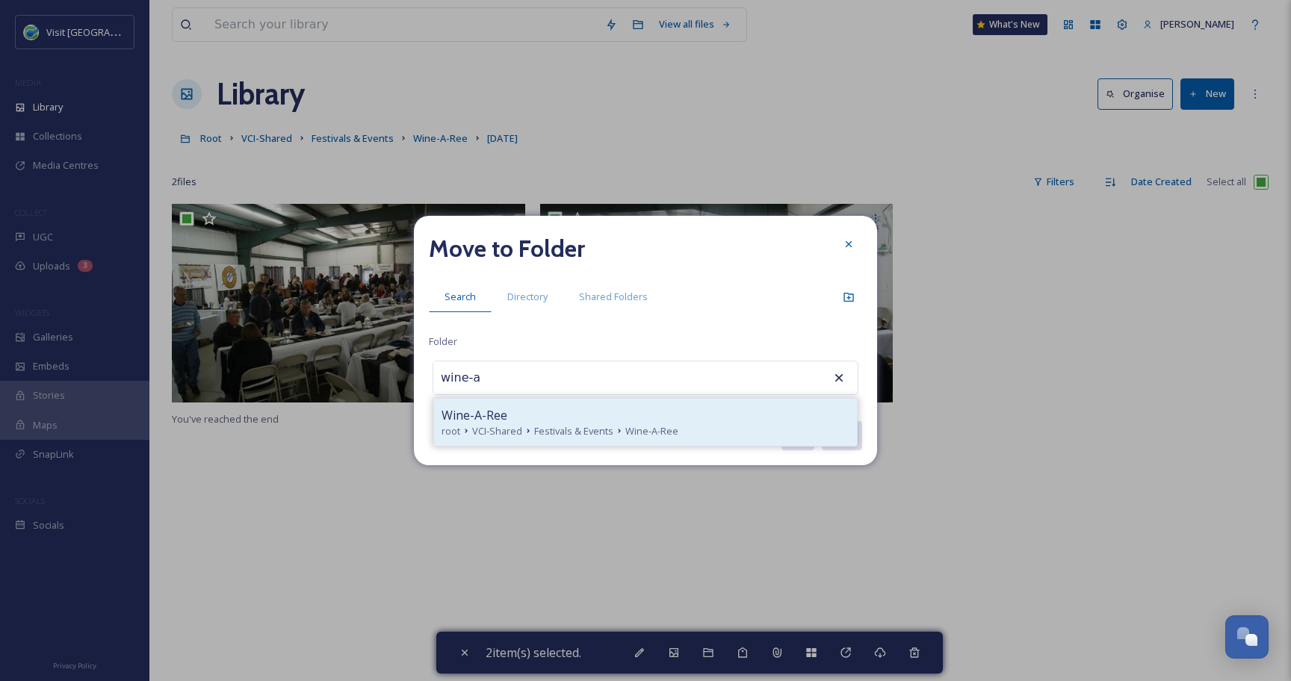
click at [491, 407] on span "Wine-A-Ree" at bounding box center [474, 415] width 66 height 18
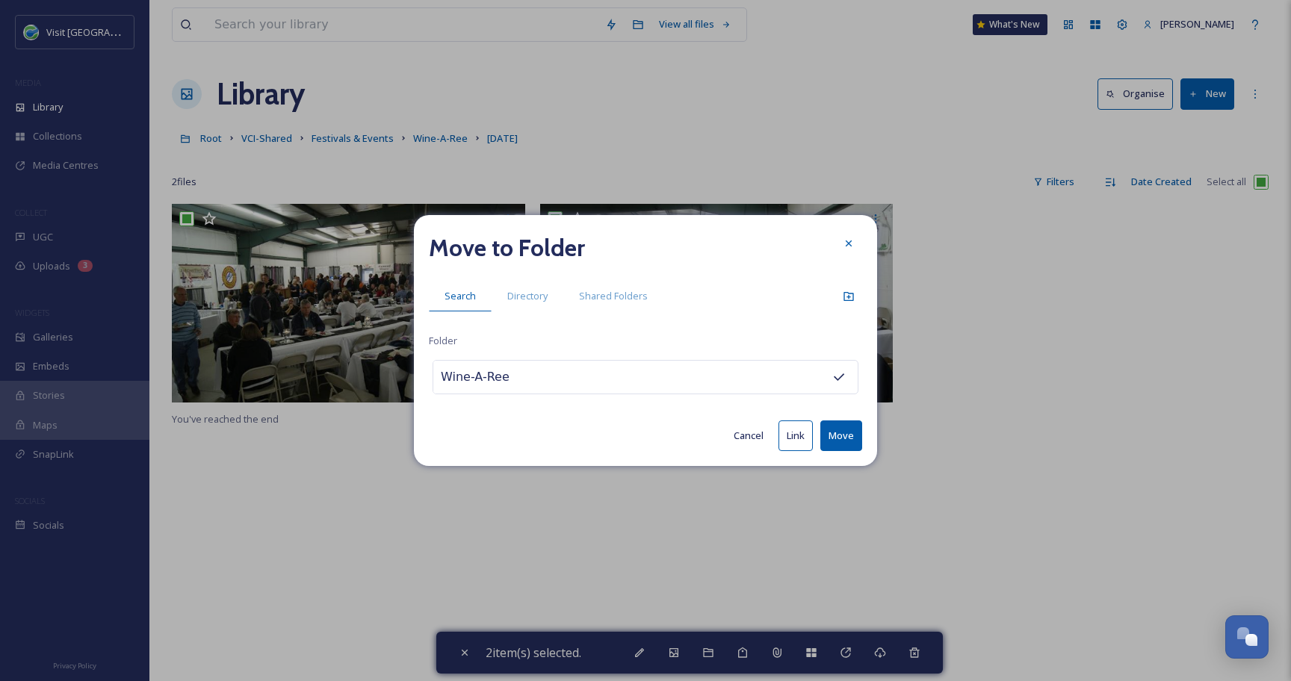
click at [836, 443] on button "Move" at bounding box center [841, 435] width 42 height 31
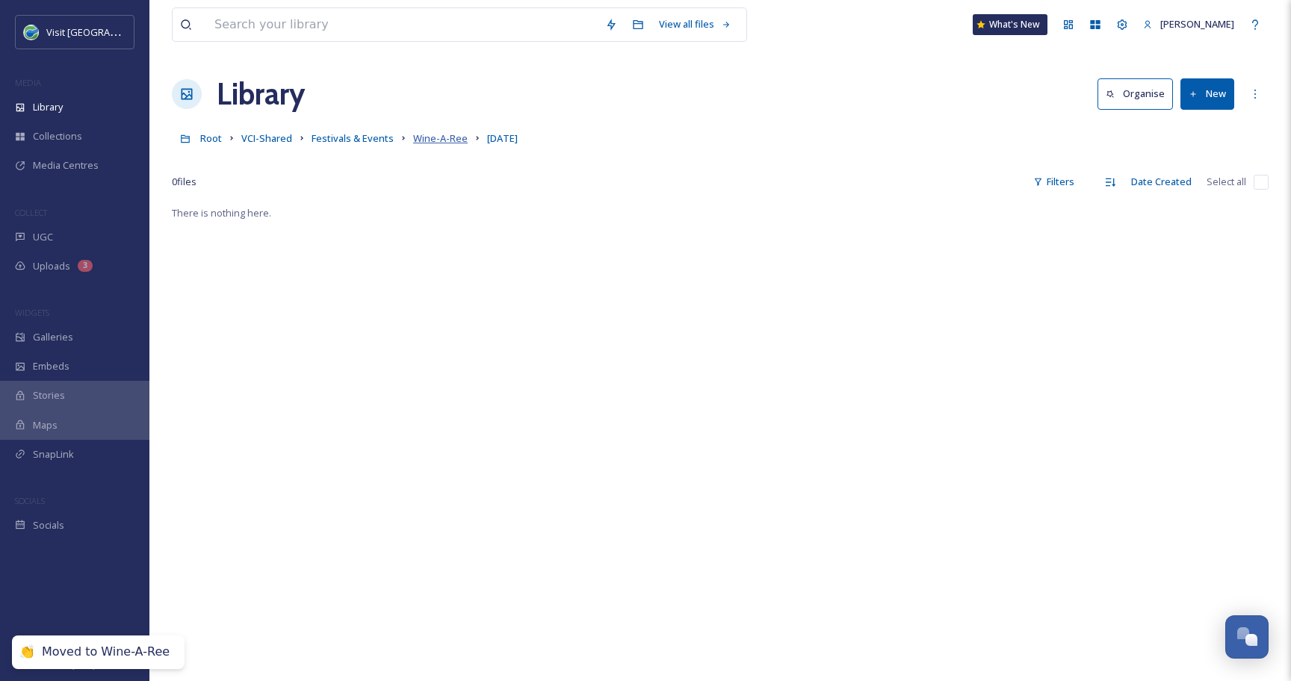
click at [447, 140] on span "Wine-A-Ree" at bounding box center [440, 137] width 55 height 13
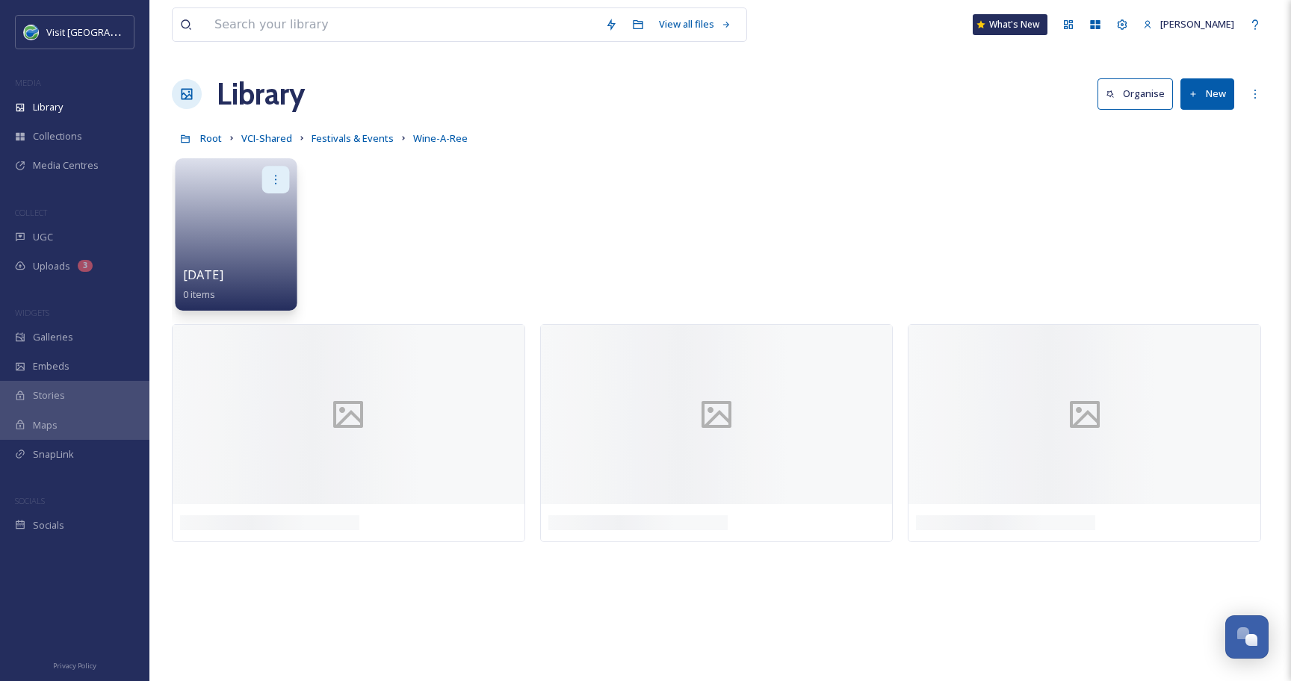
click at [282, 187] on div at bounding box center [276, 180] width 28 height 28
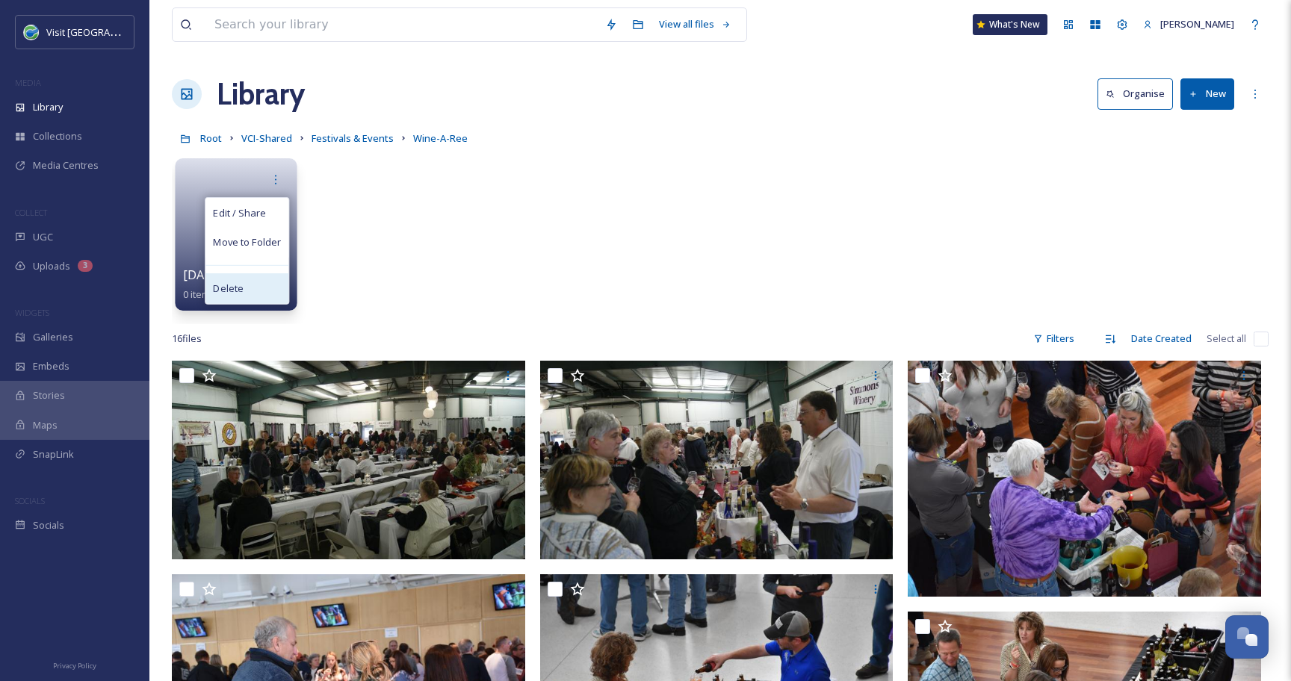
click at [256, 281] on div "Delete" at bounding box center [246, 288] width 83 height 30
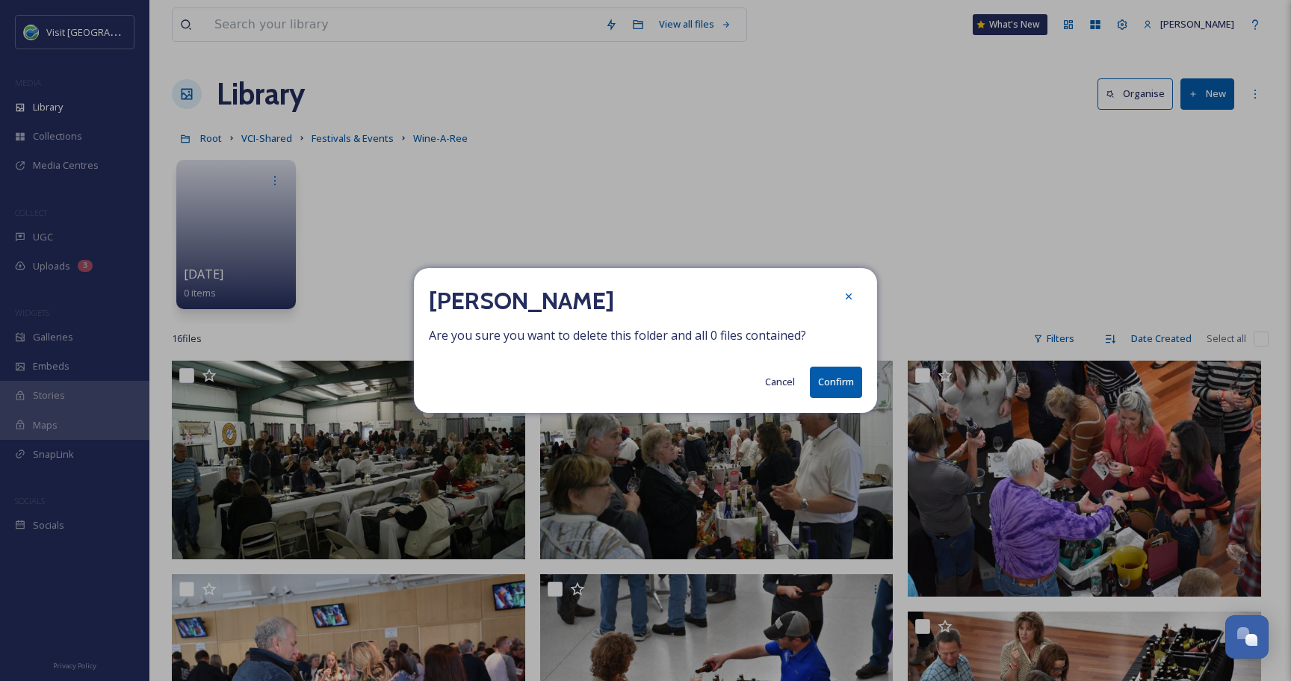
click at [826, 382] on button "Confirm" at bounding box center [836, 382] width 52 height 31
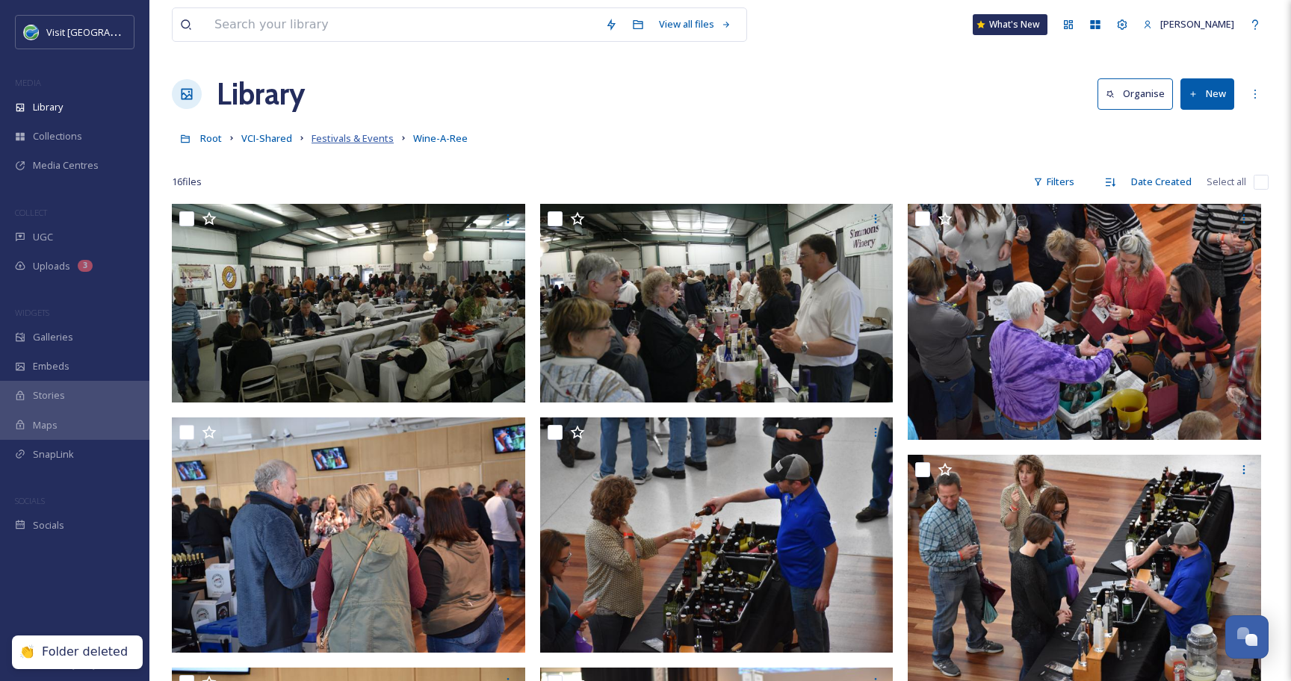
click at [380, 137] on span "Festivals & Events" at bounding box center [352, 137] width 82 height 13
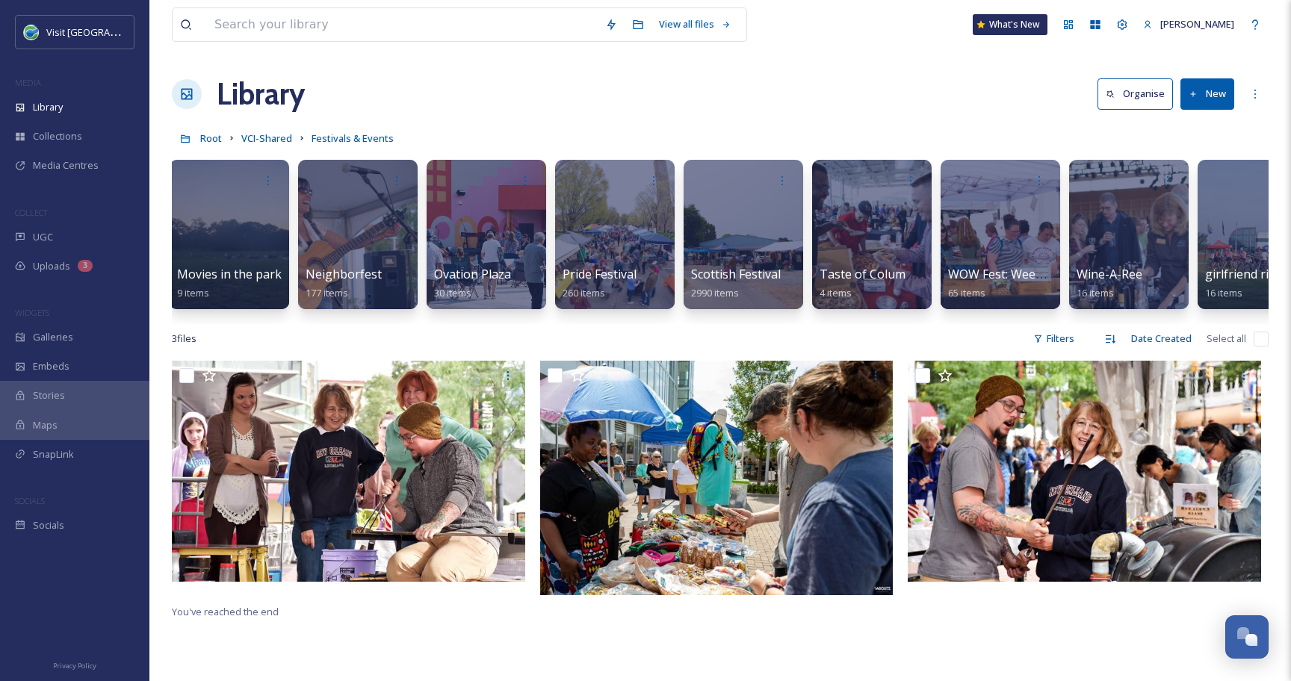
scroll to position [0, 3596]
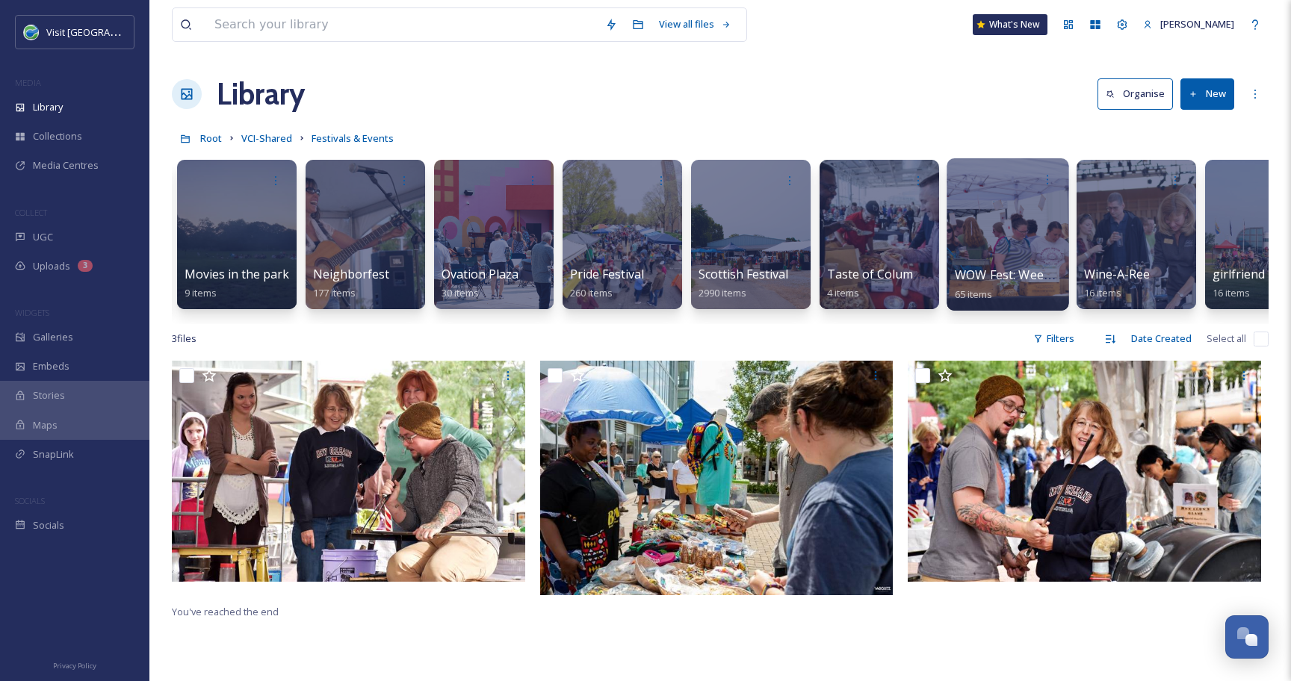
click at [998, 222] on div at bounding box center [1007, 234] width 122 height 152
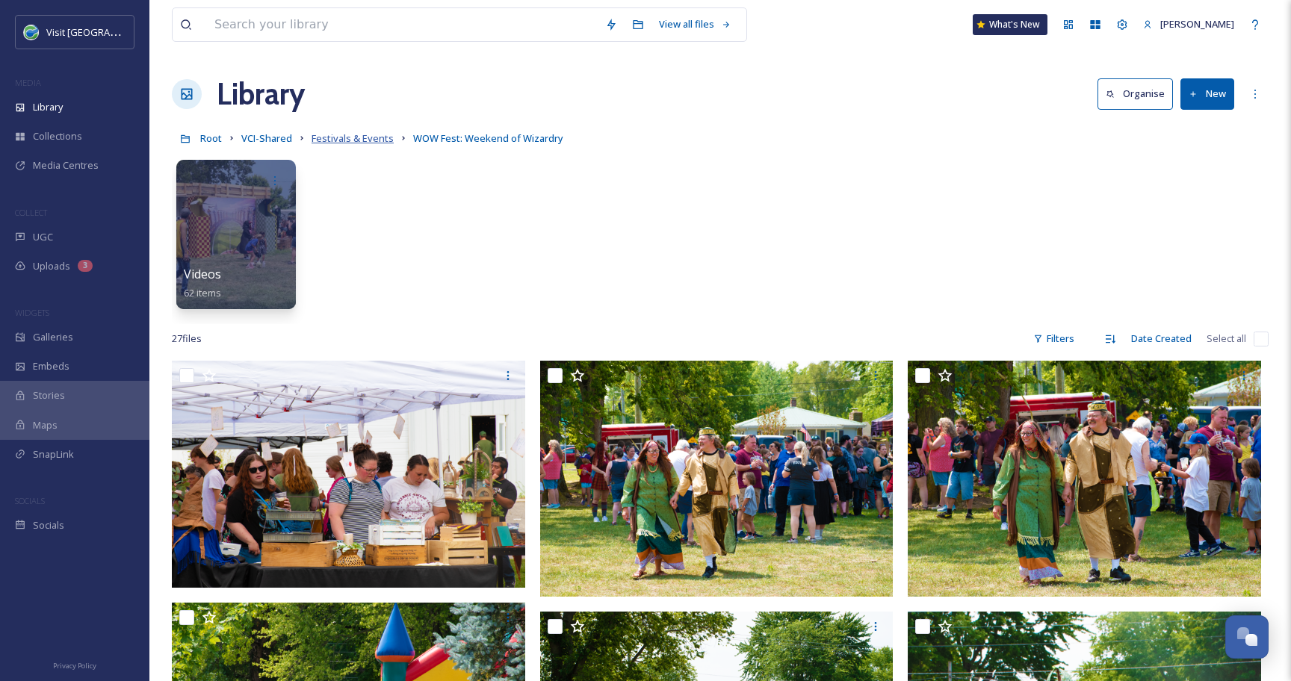
click at [365, 137] on span "Festivals & Events" at bounding box center [352, 137] width 82 height 13
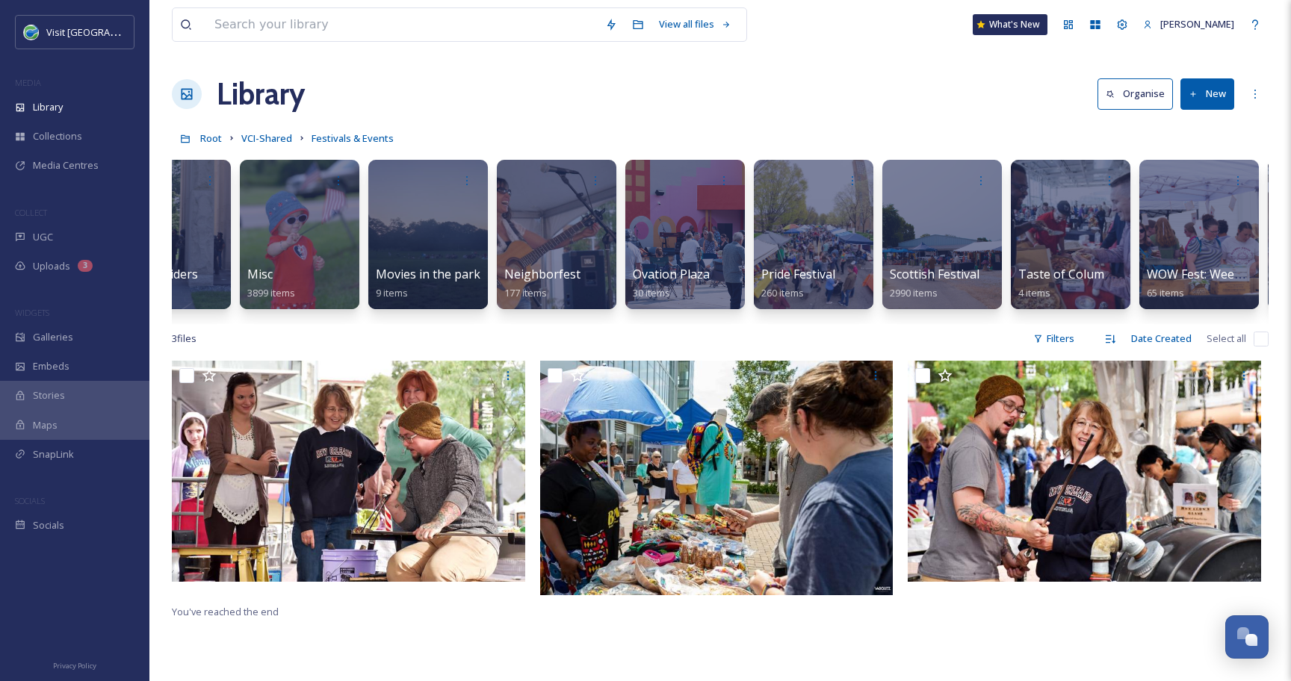
scroll to position [0, 3403]
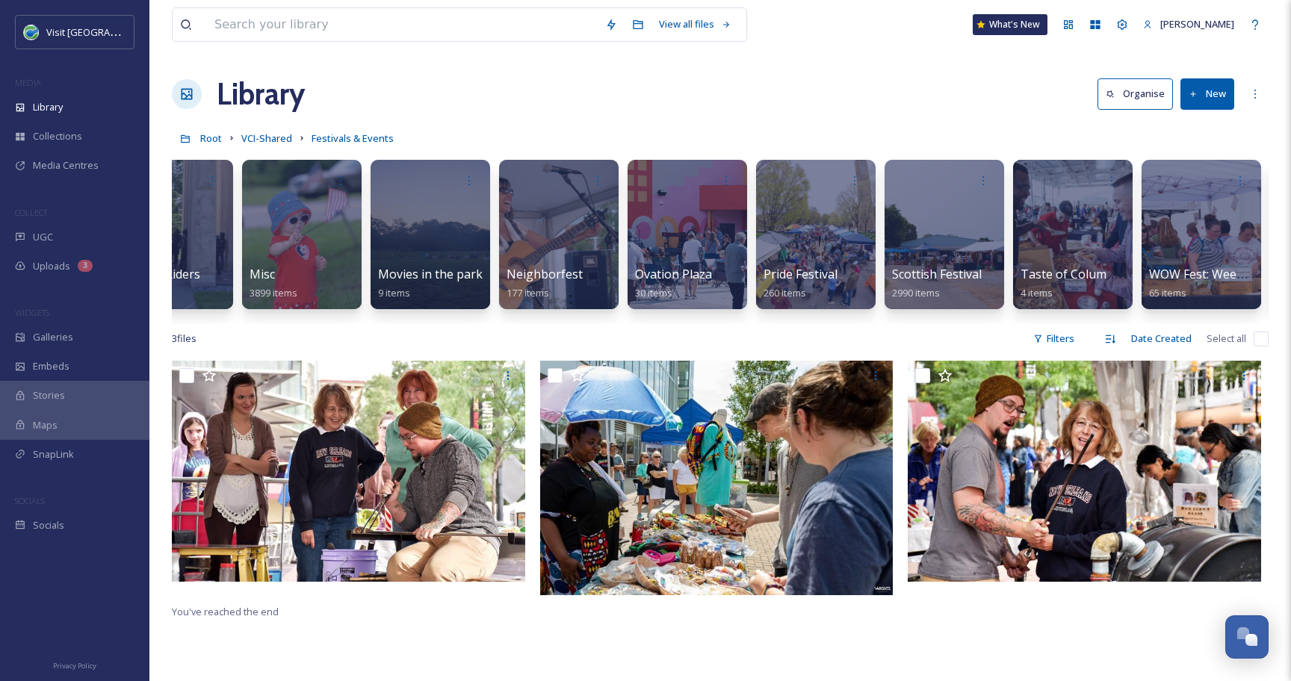
click at [922, 236] on div at bounding box center [943, 234] width 119 height 149
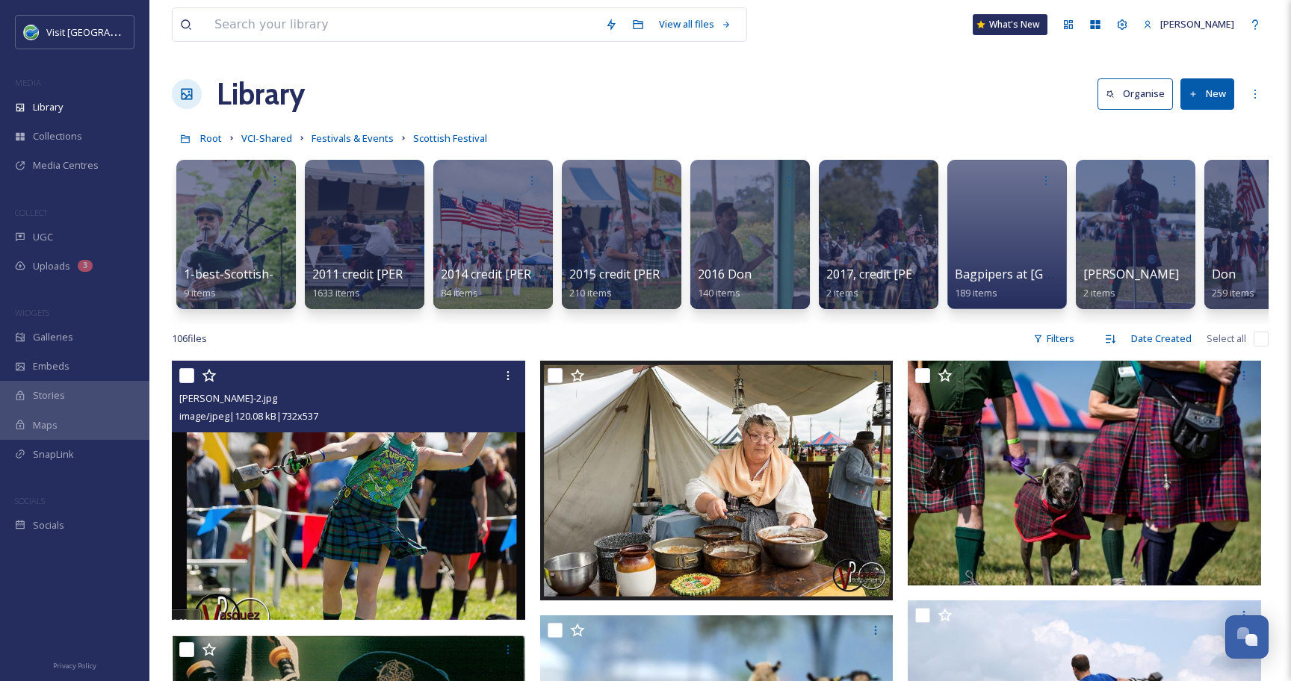
click at [183, 375] on input "checkbox" at bounding box center [186, 375] width 15 height 15
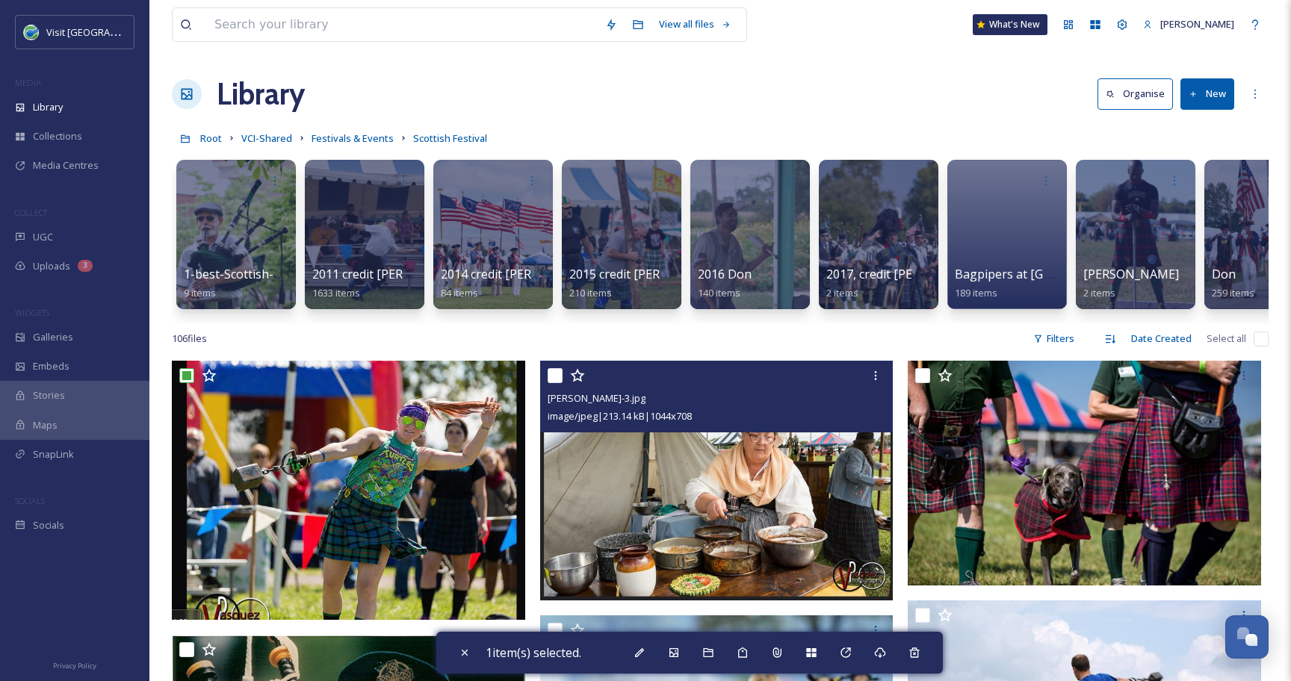
click at [552, 377] on input "checkbox" at bounding box center [554, 375] width 15 height 15
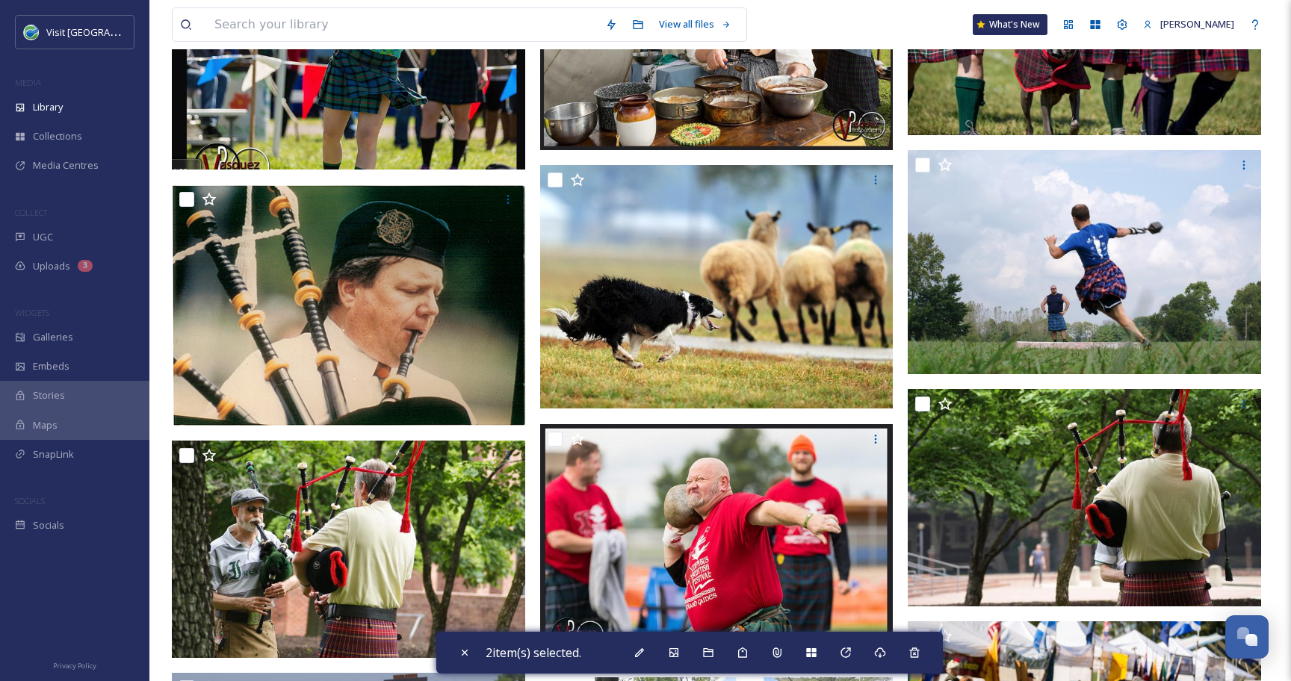
scroll to position [451, 0]
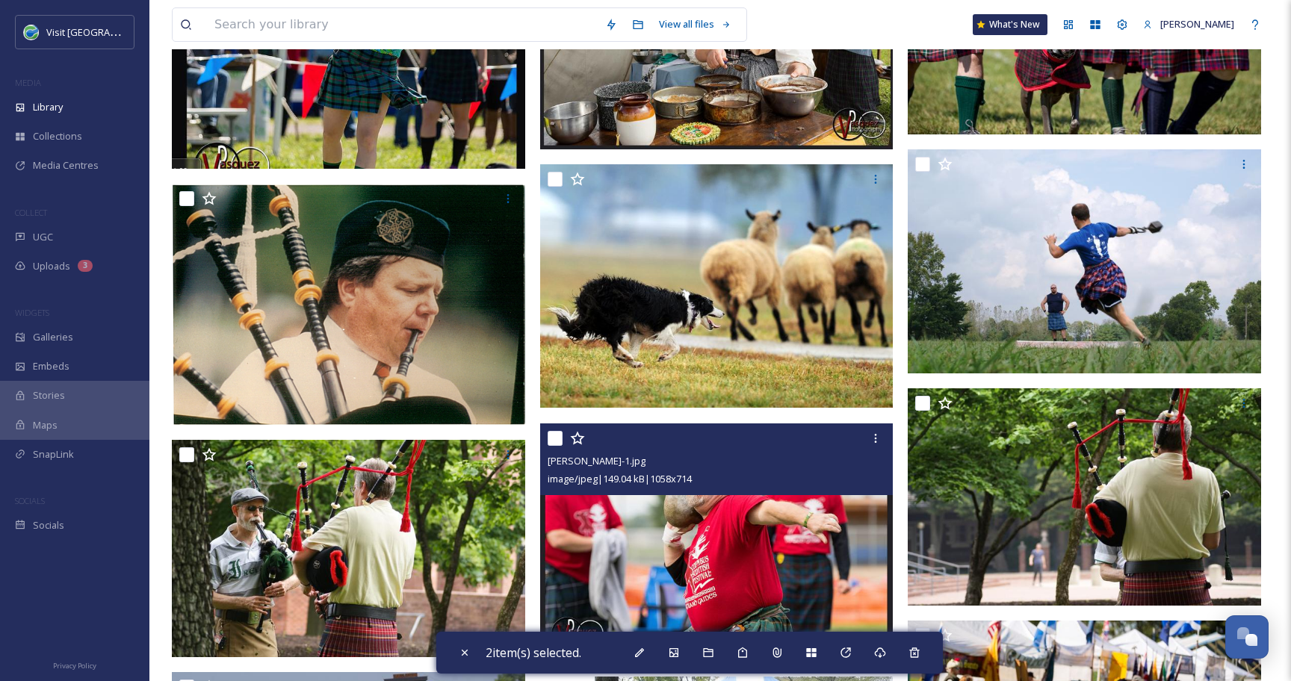
click at [551, 435] on input "checkbox" at bounding box center [554, 438] width 15 height 15
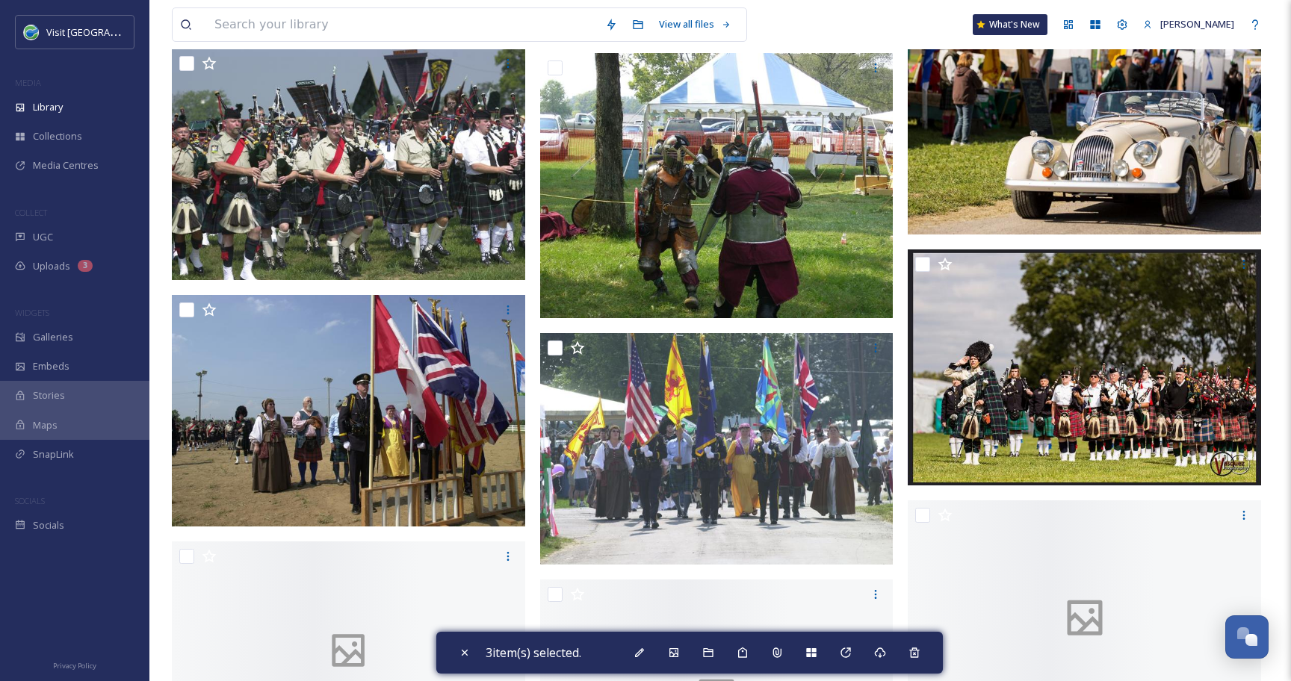
scroll to position [1074, 0]
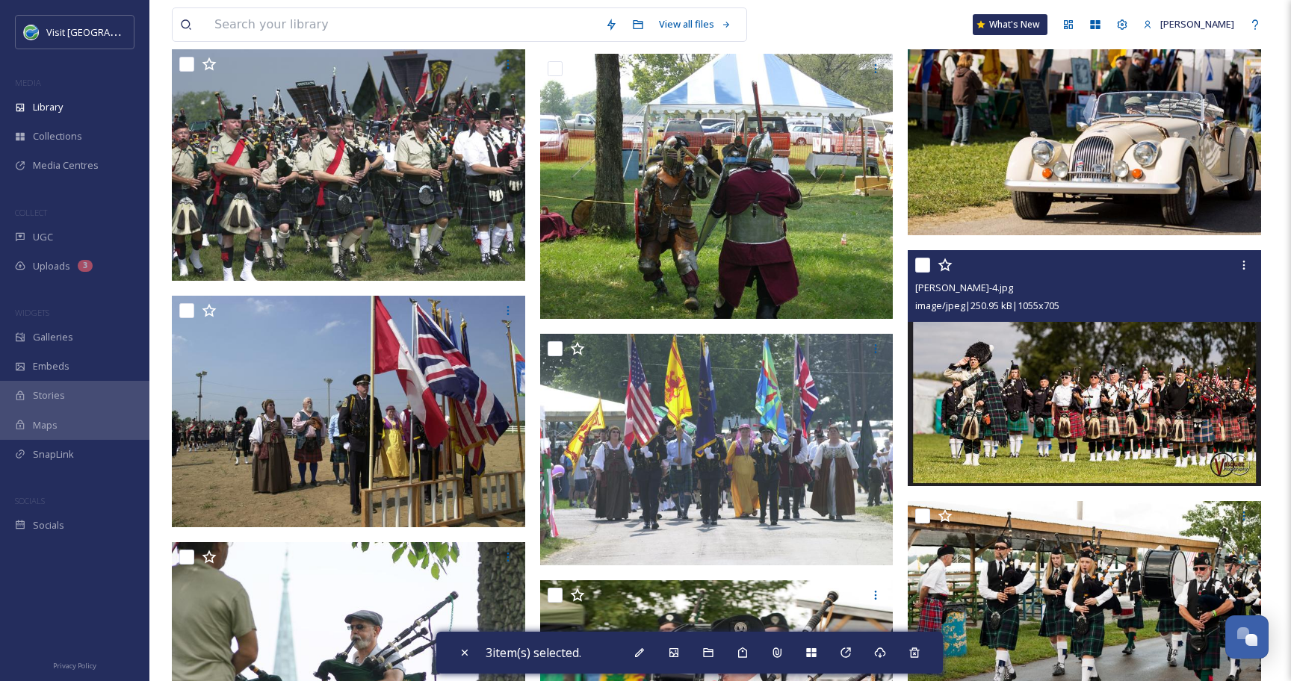
click at [924, 264] on input "checkbox" at bounding box center [922, 265] width 15 height 15
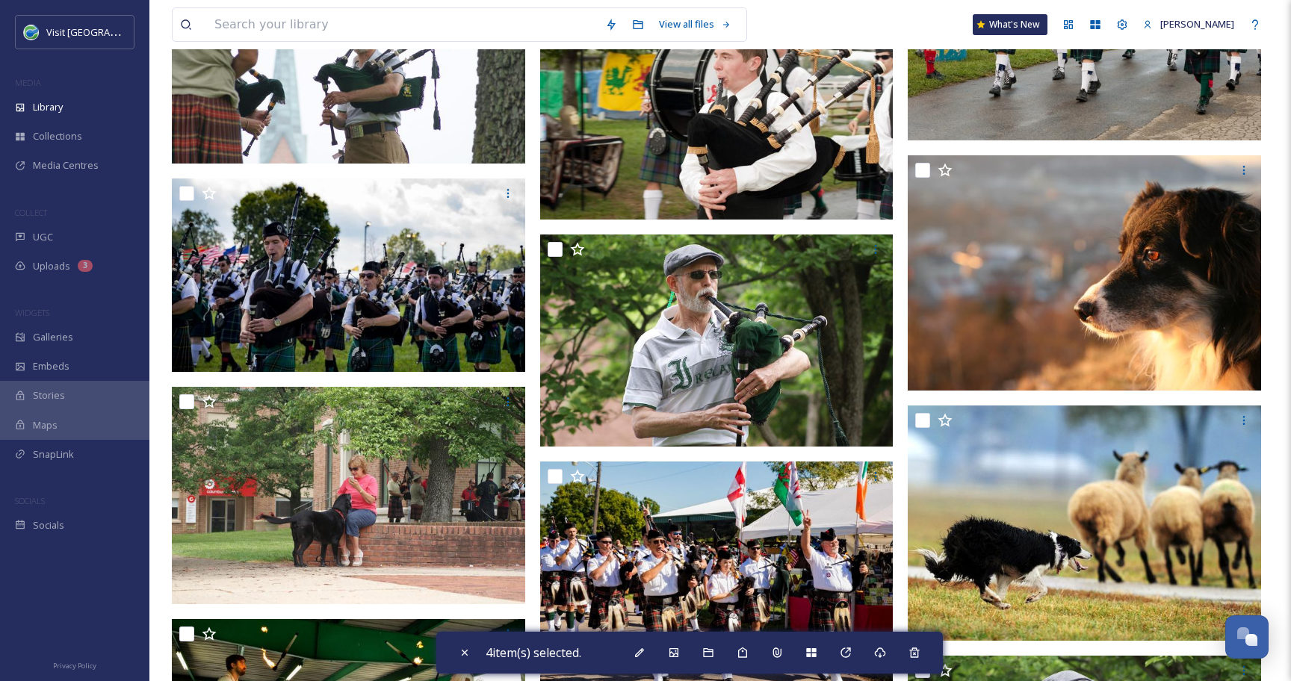
scroll to position [1680, 0]
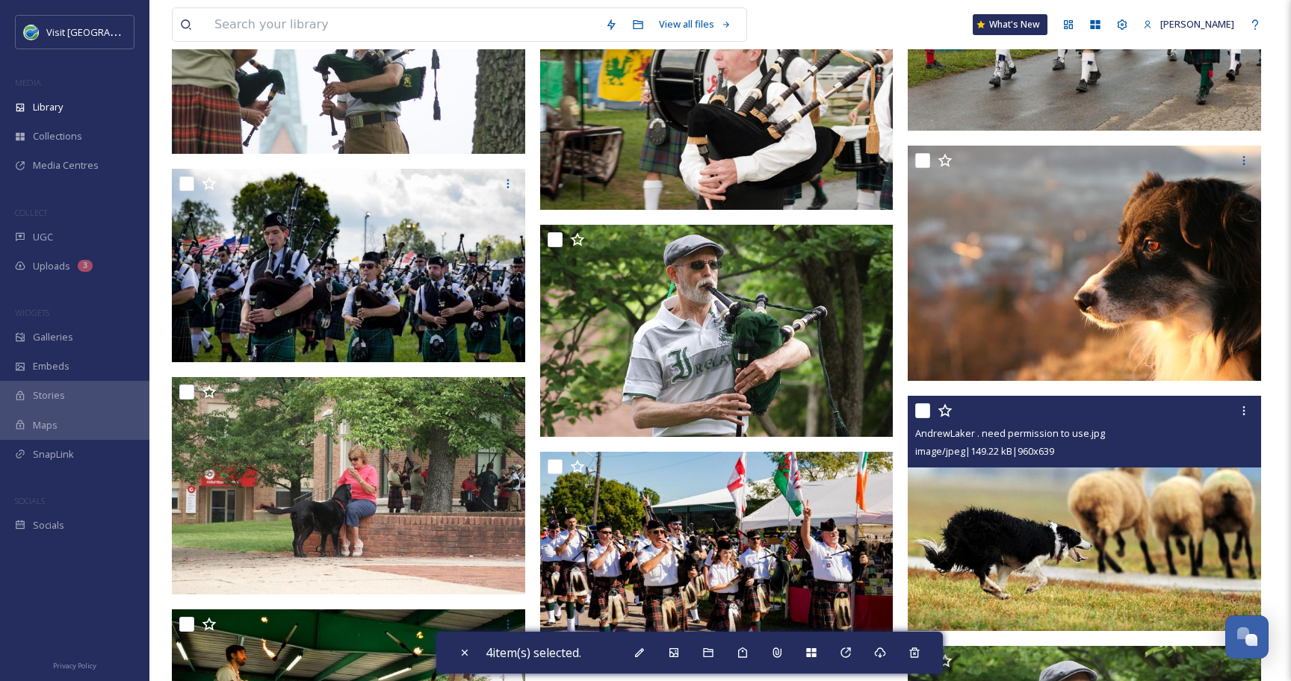
click at [918, 409] on input "checkbox" at bounding box center [922, 410] width 15 height 15
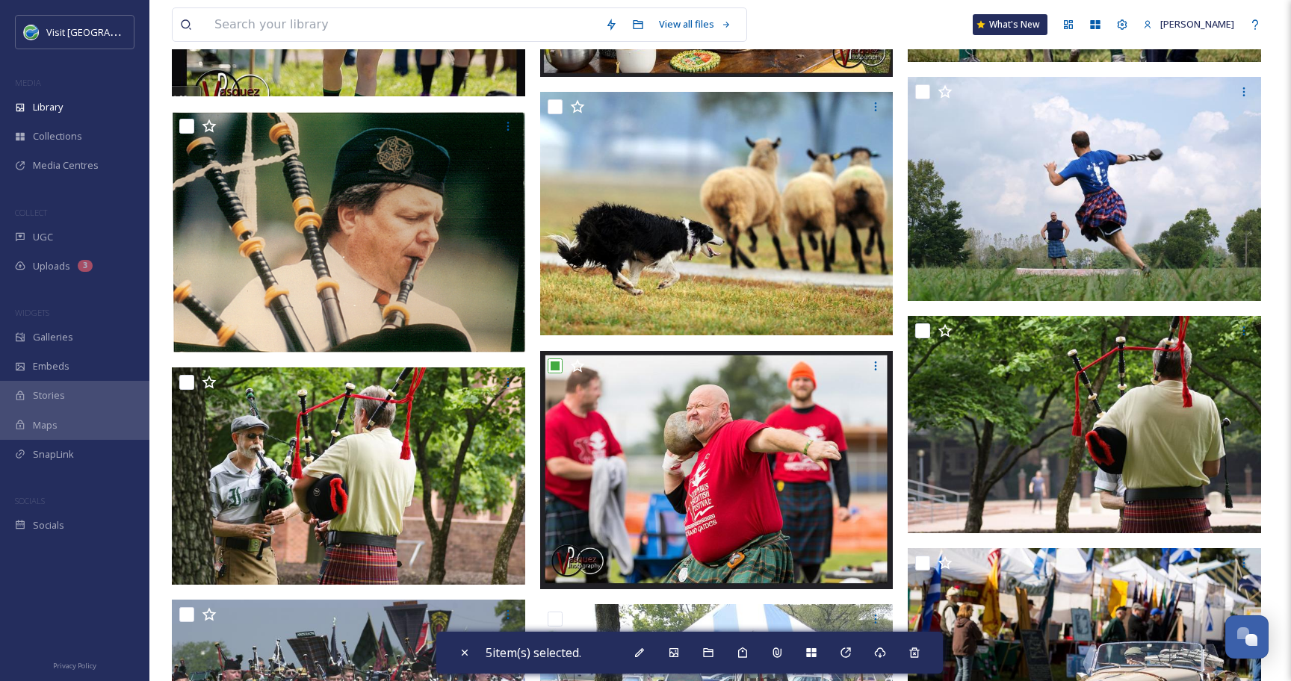
scroll to position [489, 0]
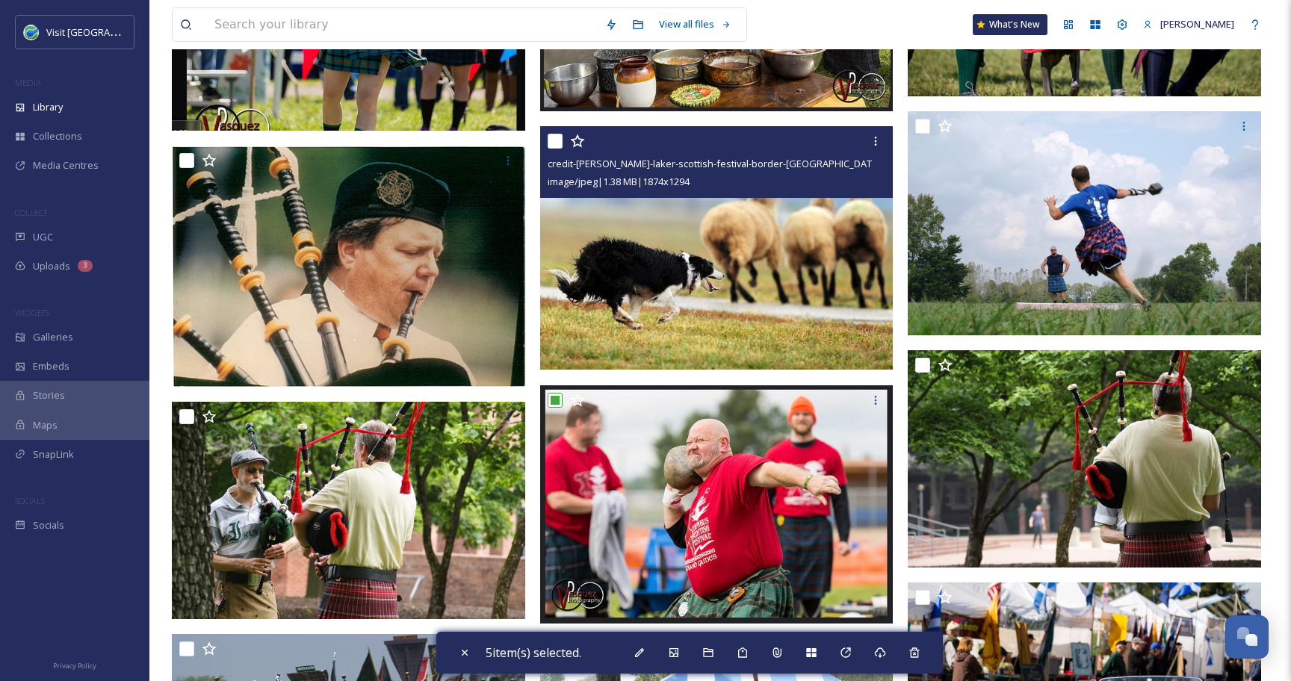
click at [554, 144] on input "checkbox" at bounding box center [554, 141] width 15 height 15
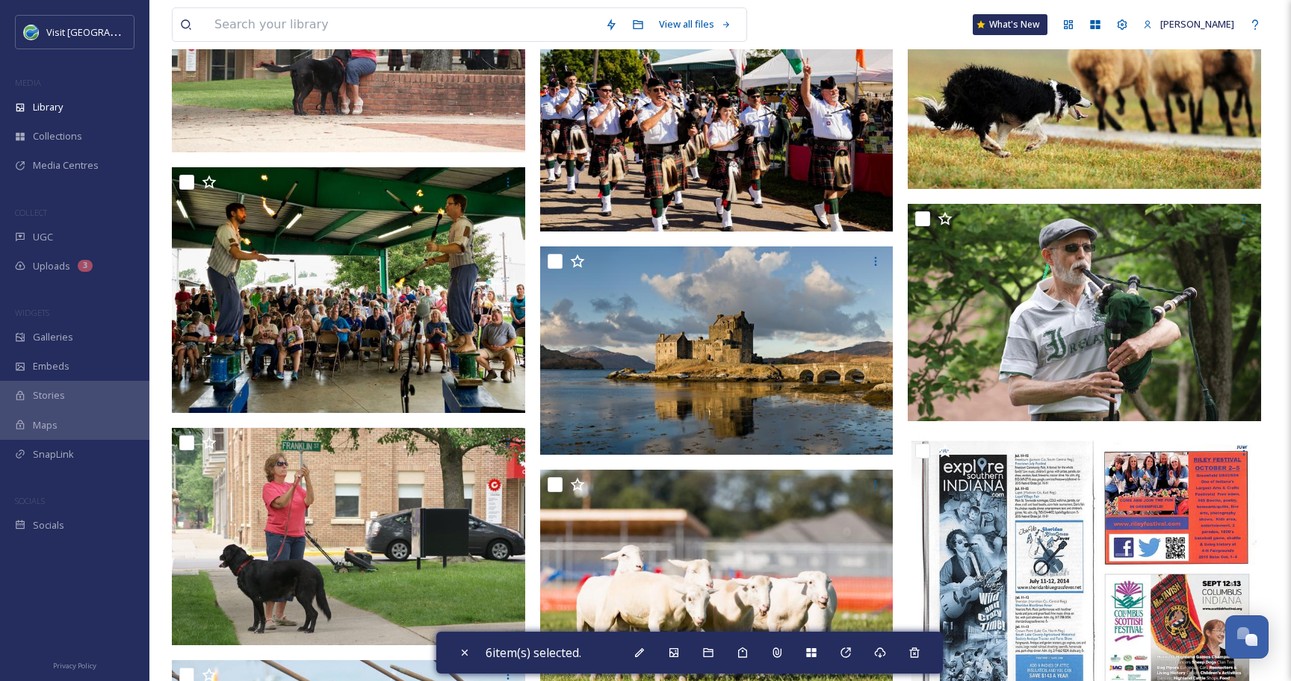
scroll to position [2122, 0]
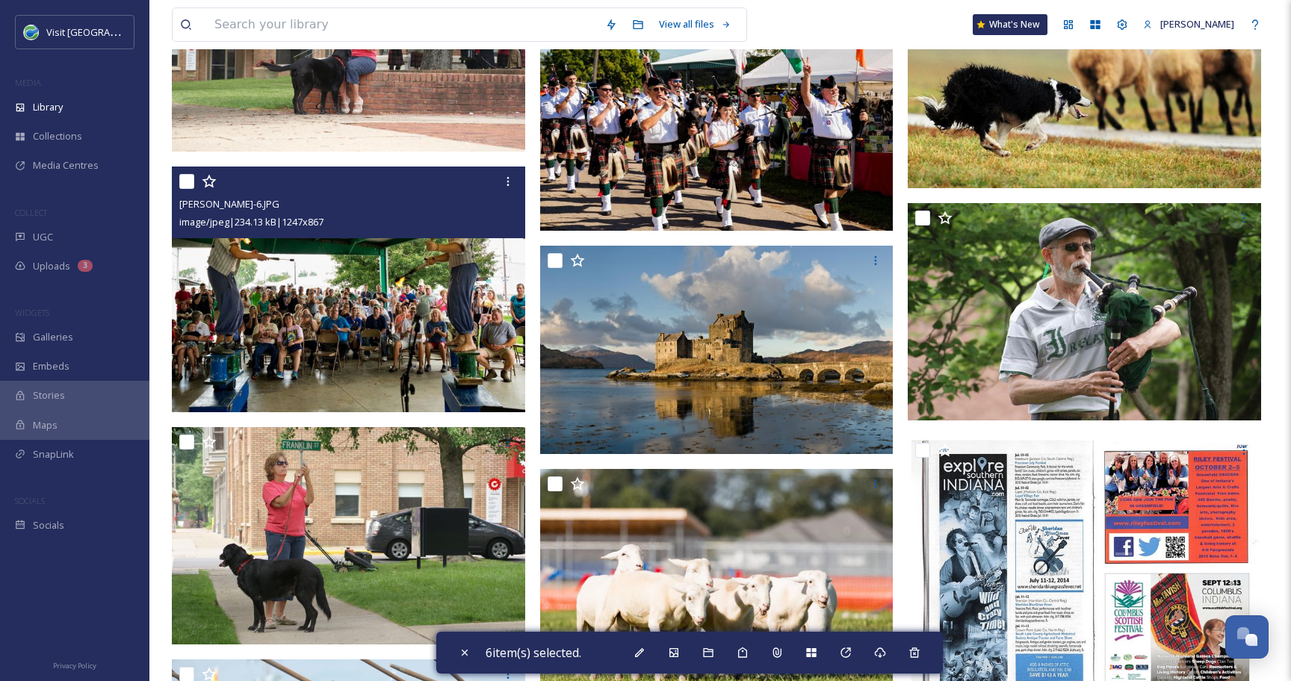
click at [188, 182] on input "checkbox" at bounding box center [186, 181] width 15 height 15
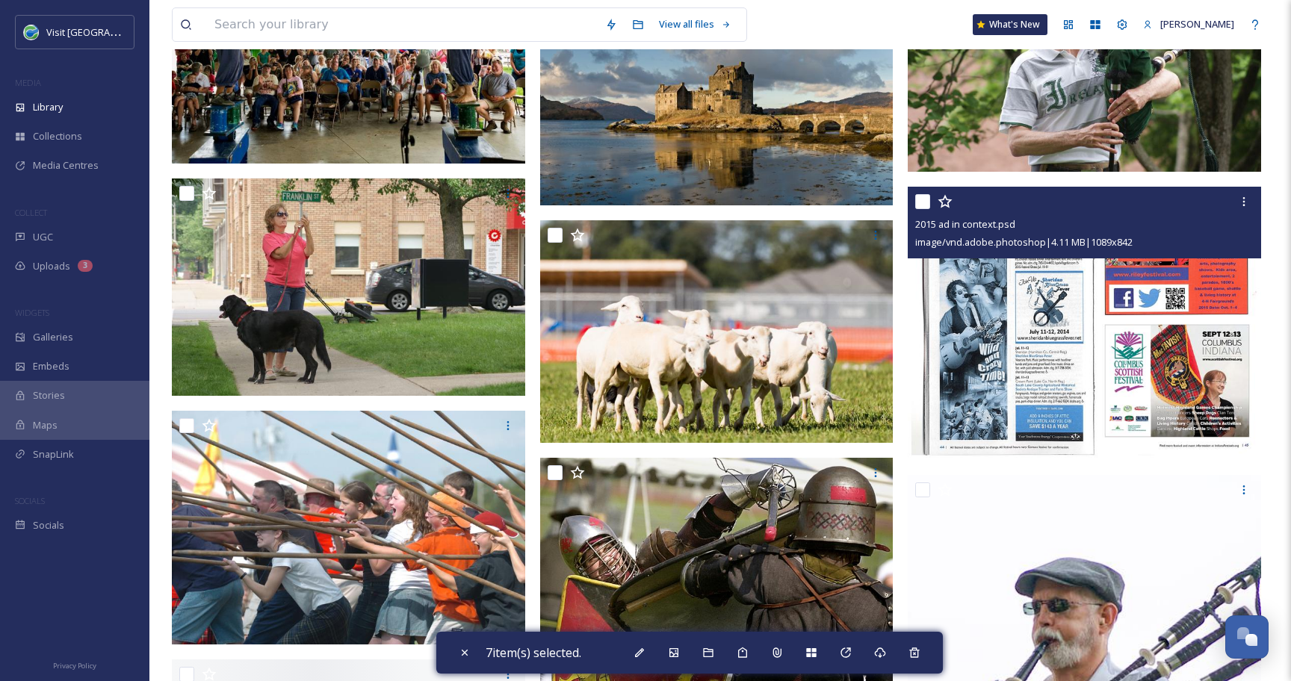
scroll to position [2418, 0]
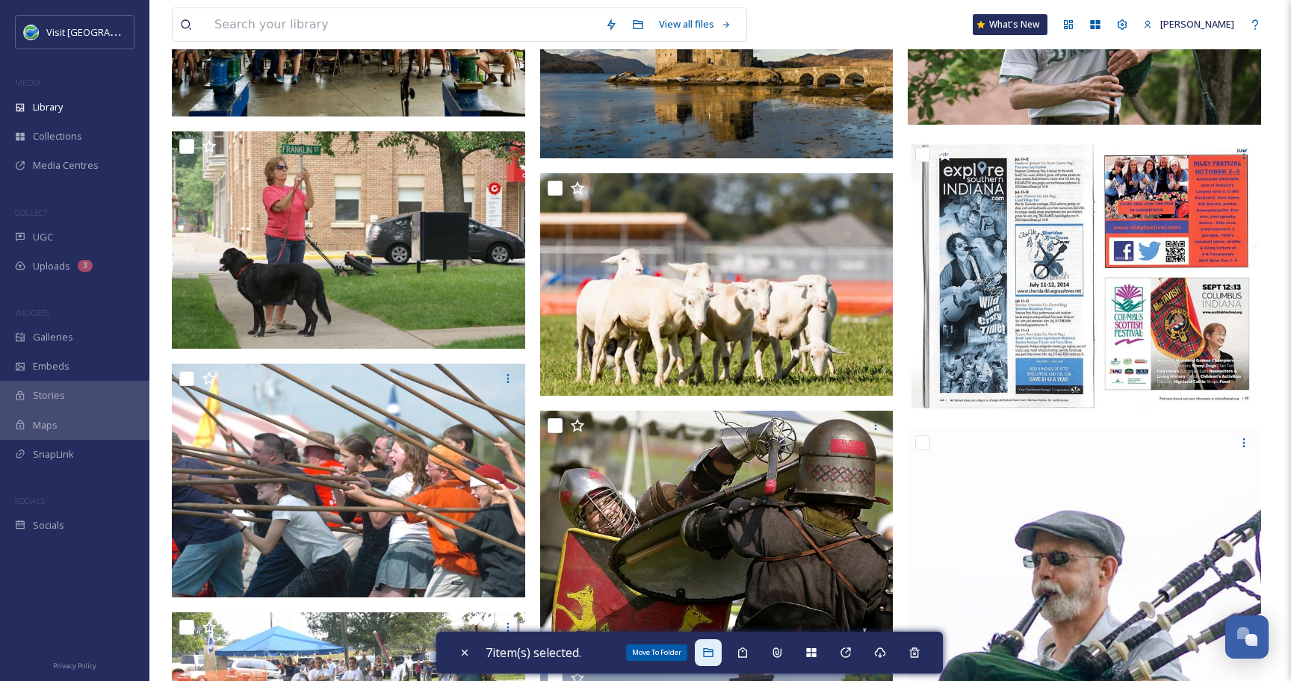
click at [718, 657] on div "Move To Folder" at bounding box center [708, 652] width 27 height 27
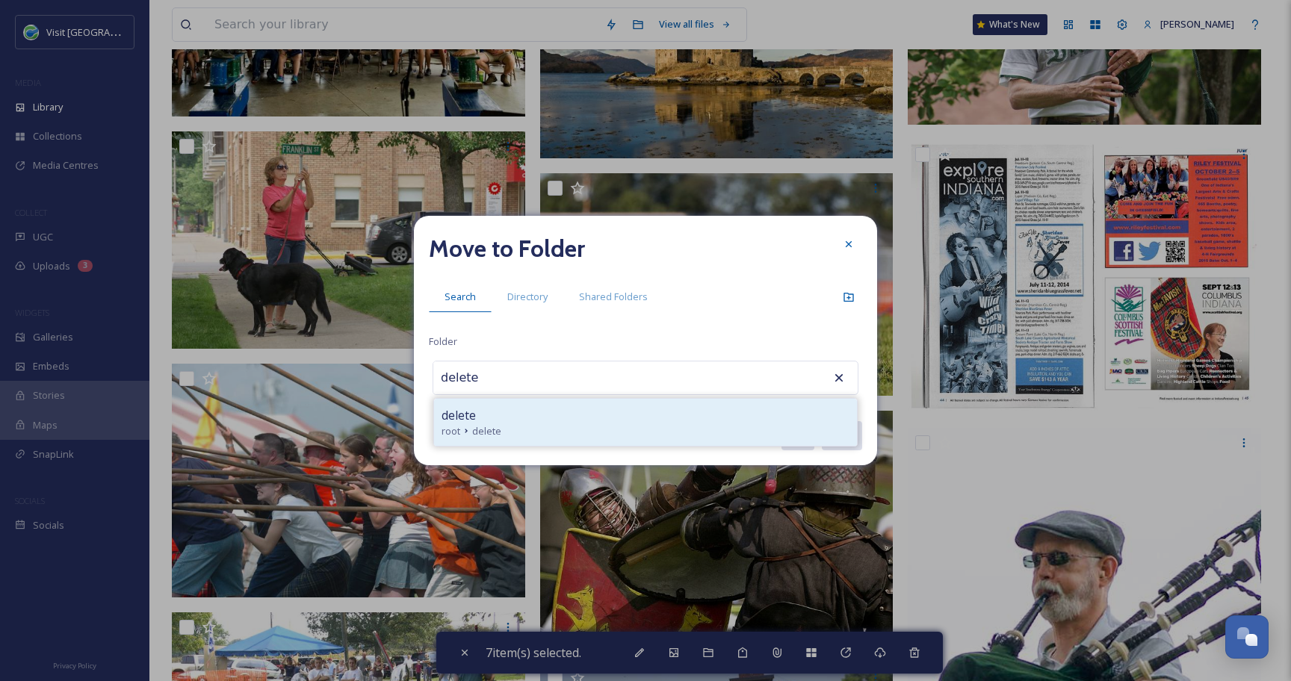
click at [558, 424] on div "root delete" at bounding box center [645, 431] width 408 height 14
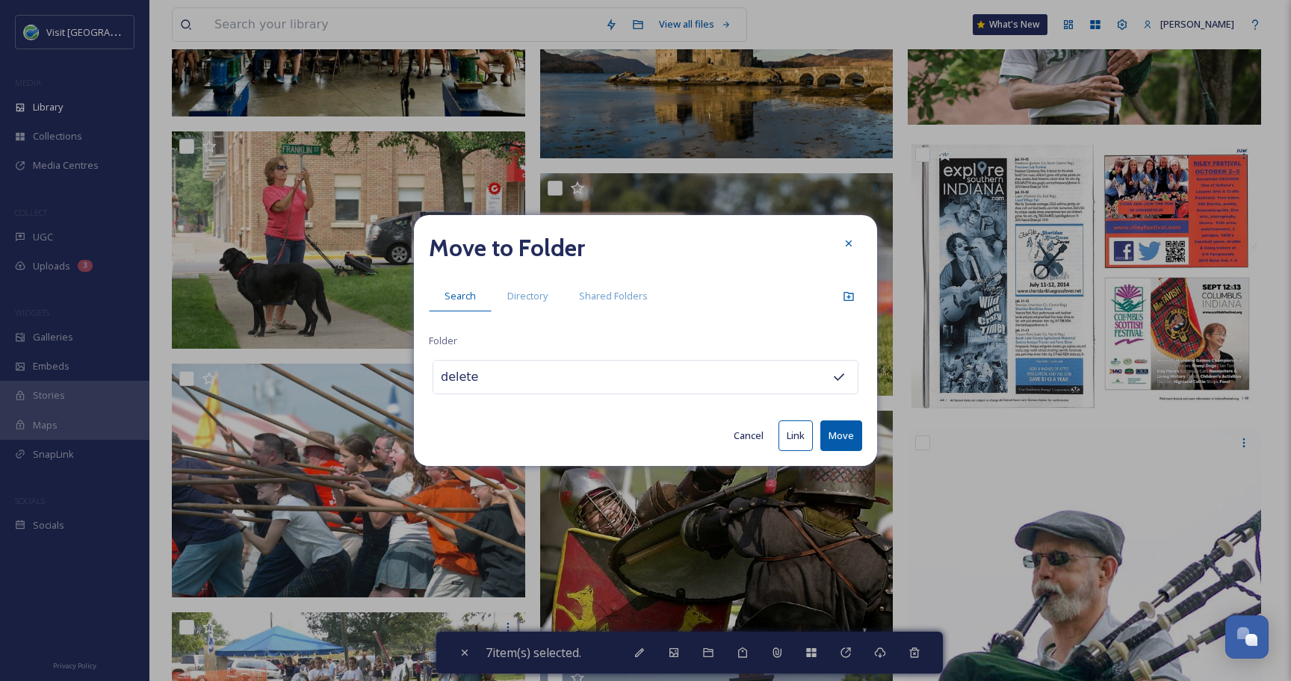
click at [846, 441] on button "Move" at bounding box center [841, 435] width 42 height 31
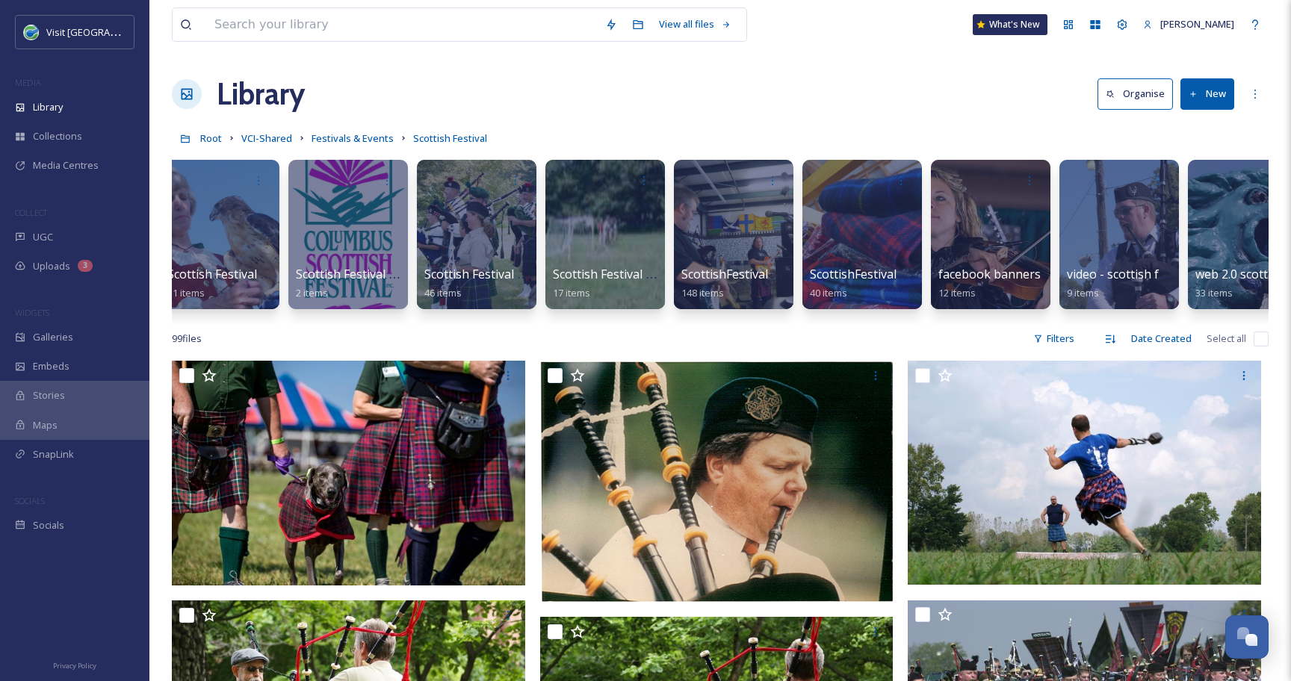
scroll to position [0, 1601]
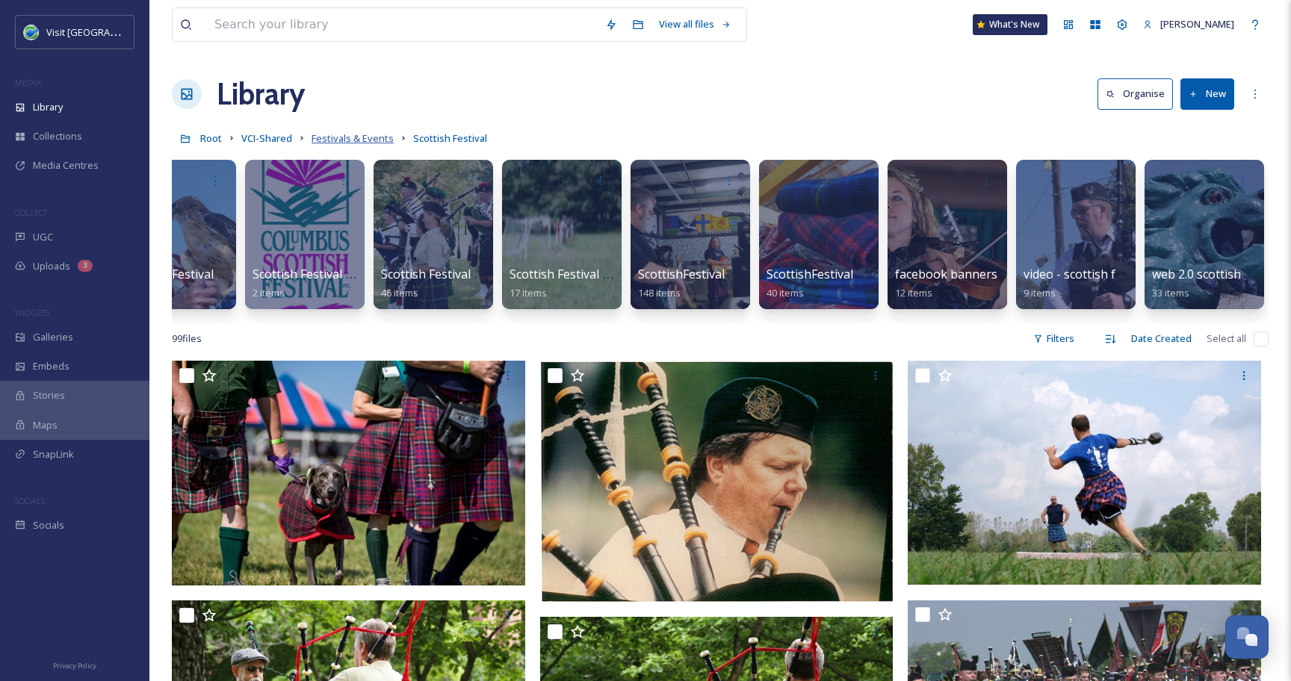
click at [360, 141] on span "Festivals & Events" at bounding box center [352, 137] width 82 height 13
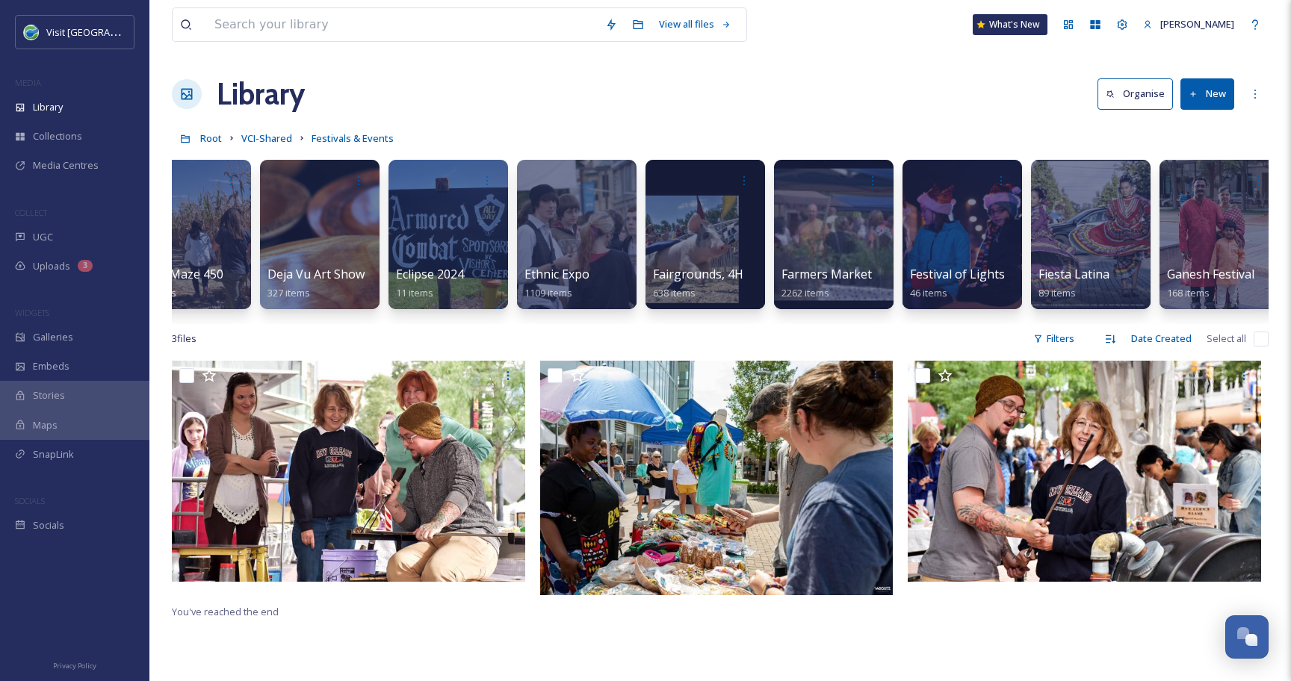
scroll to position [0, 1072]
click at [683, 229] on div at bounding box center [705, 234] width 122 height 152
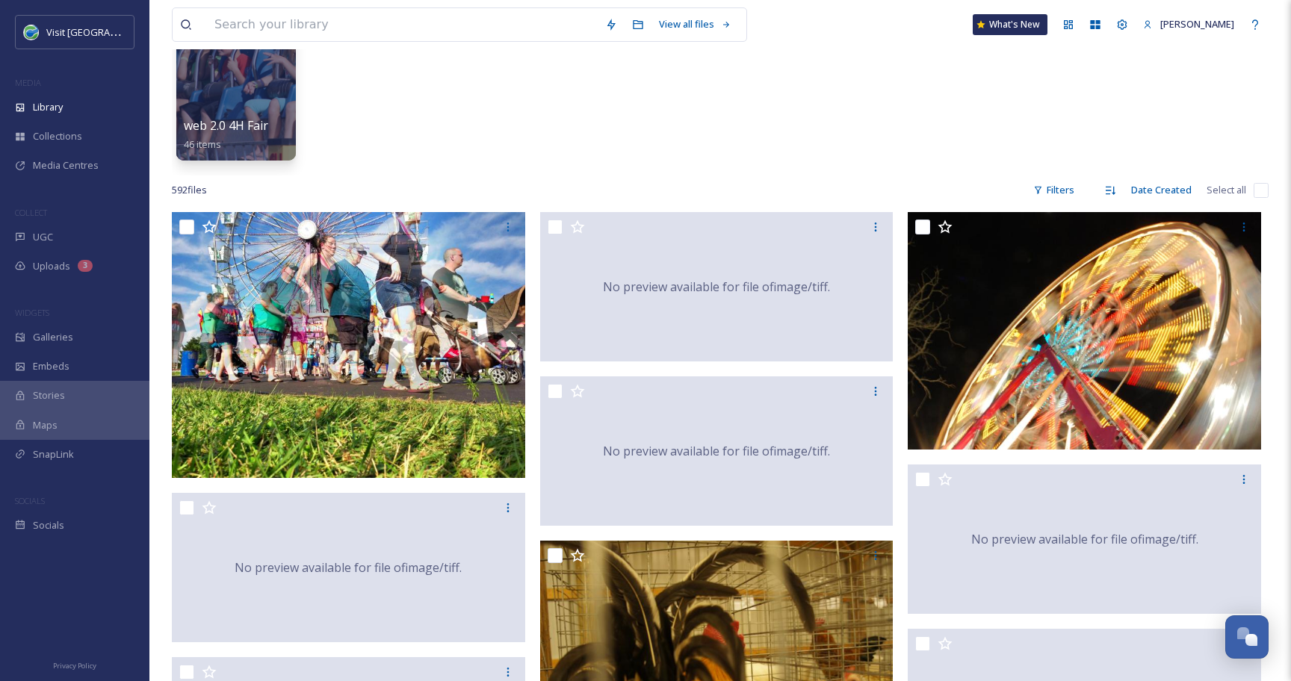
scroll to position [150, 0]
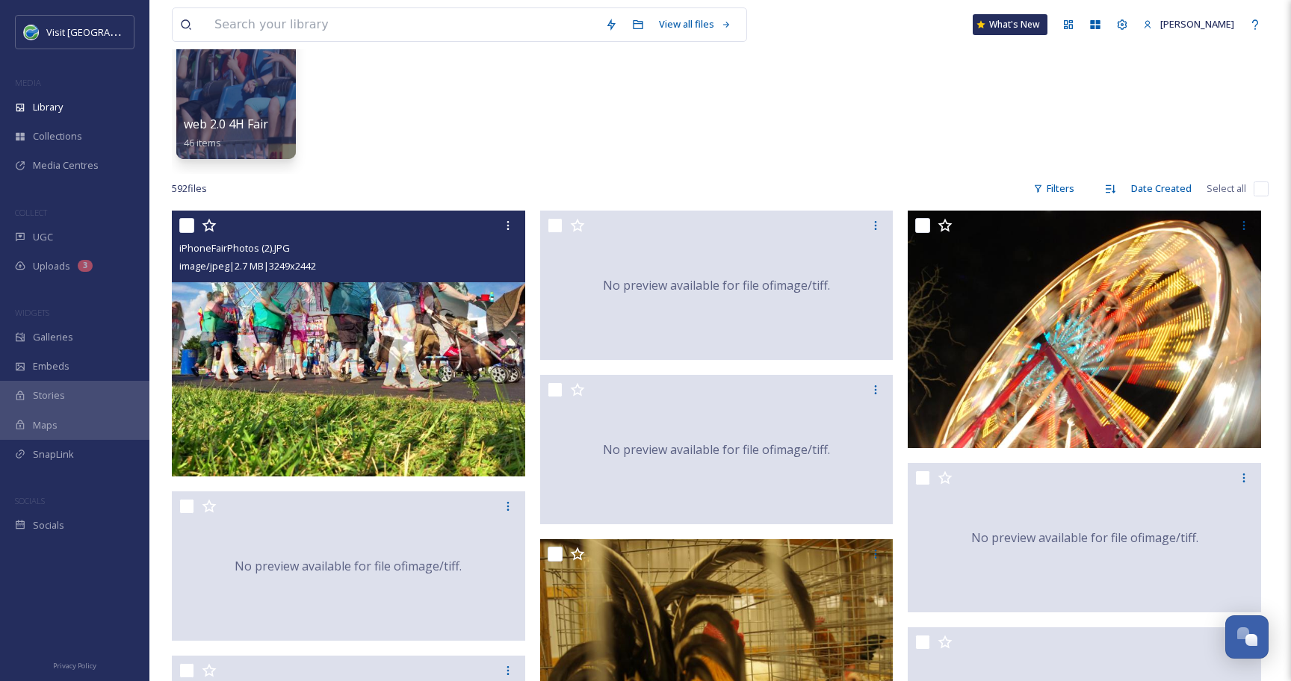
click at [191, 226] on input "checkbox" at bounding box center [186, 225] width 15 height 15
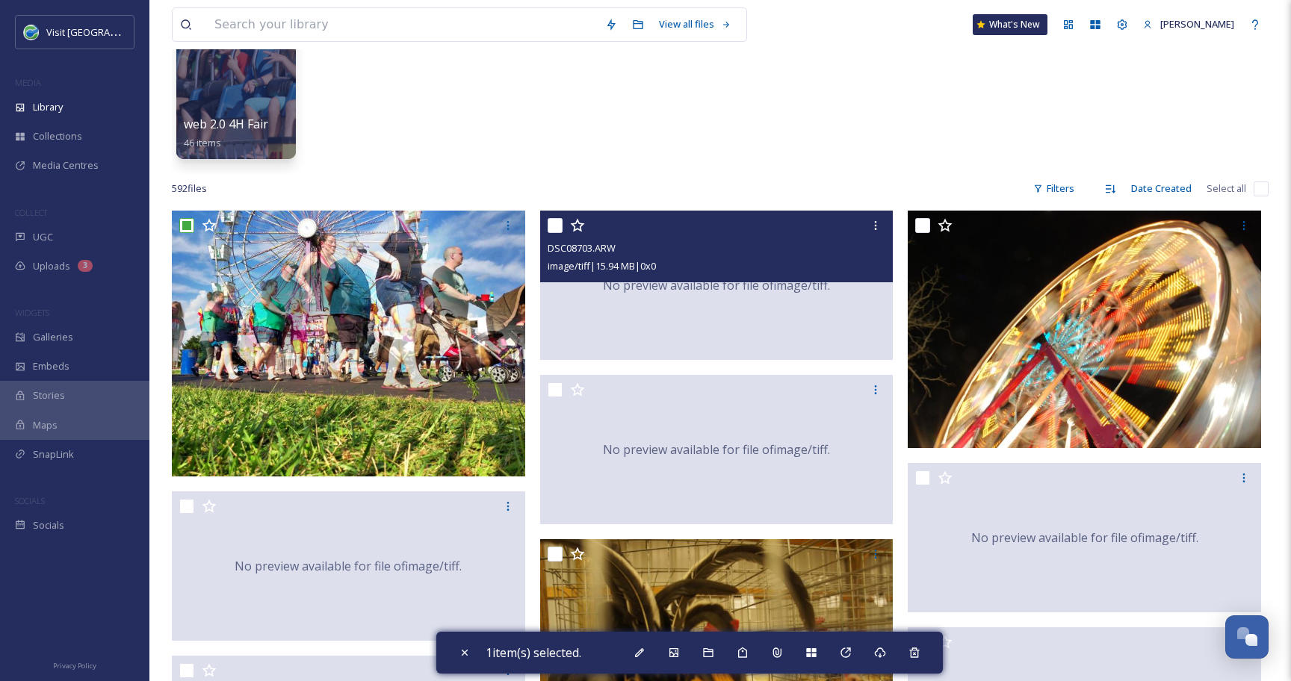
click at [554, 226] on input "checkbox" at bounding box center [554, 225] width 15 height 15
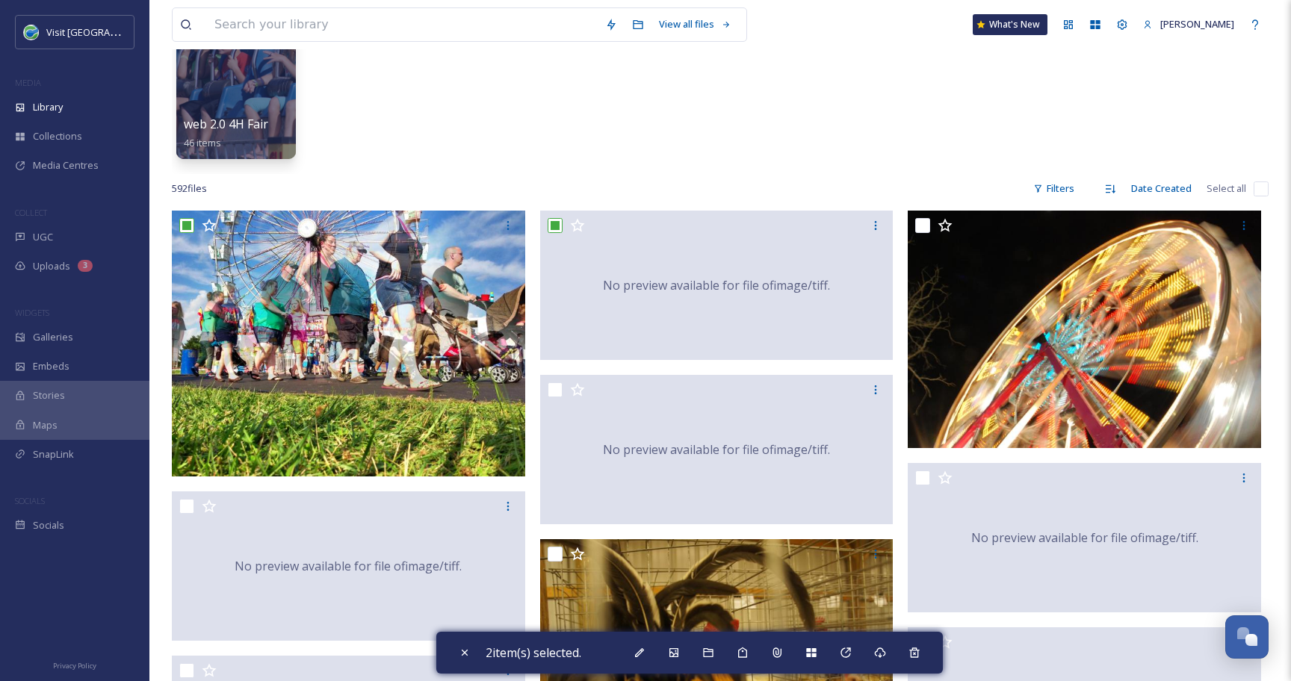
click at [1261, 186] on input "checkbox" at bounding box center [1260, 188] width 15 height 15
click at [1259, 190] on input "checkbox" at bounding box center [1260, 188] width 15 height 15
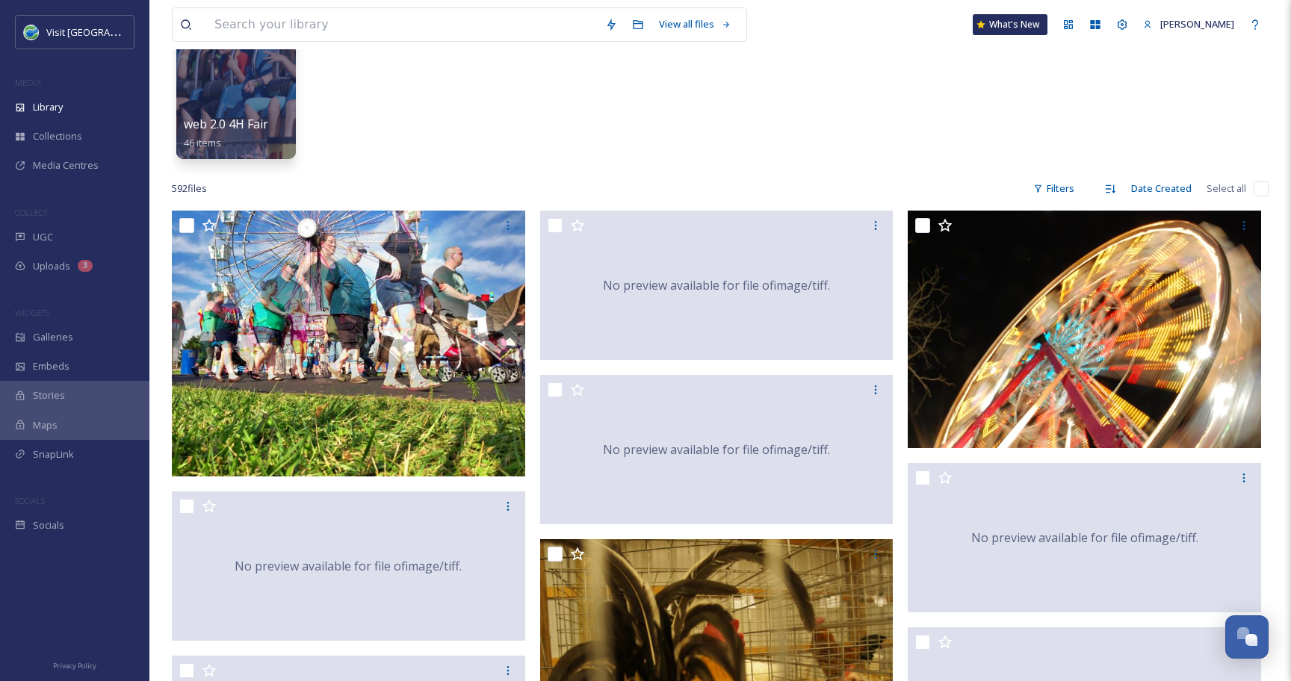
click at [1259, 190] on input "checkbox" at bounding box center [1260, 188] width 15 height 15
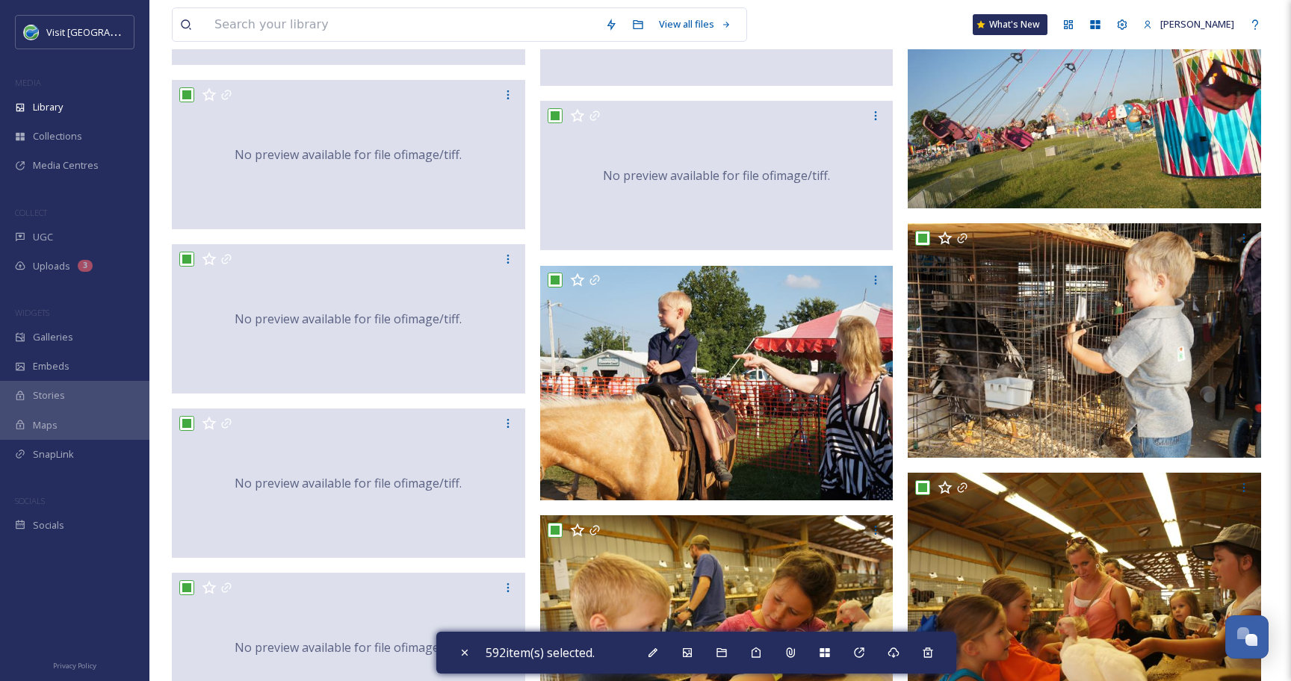
scroll to position [17223, 0]
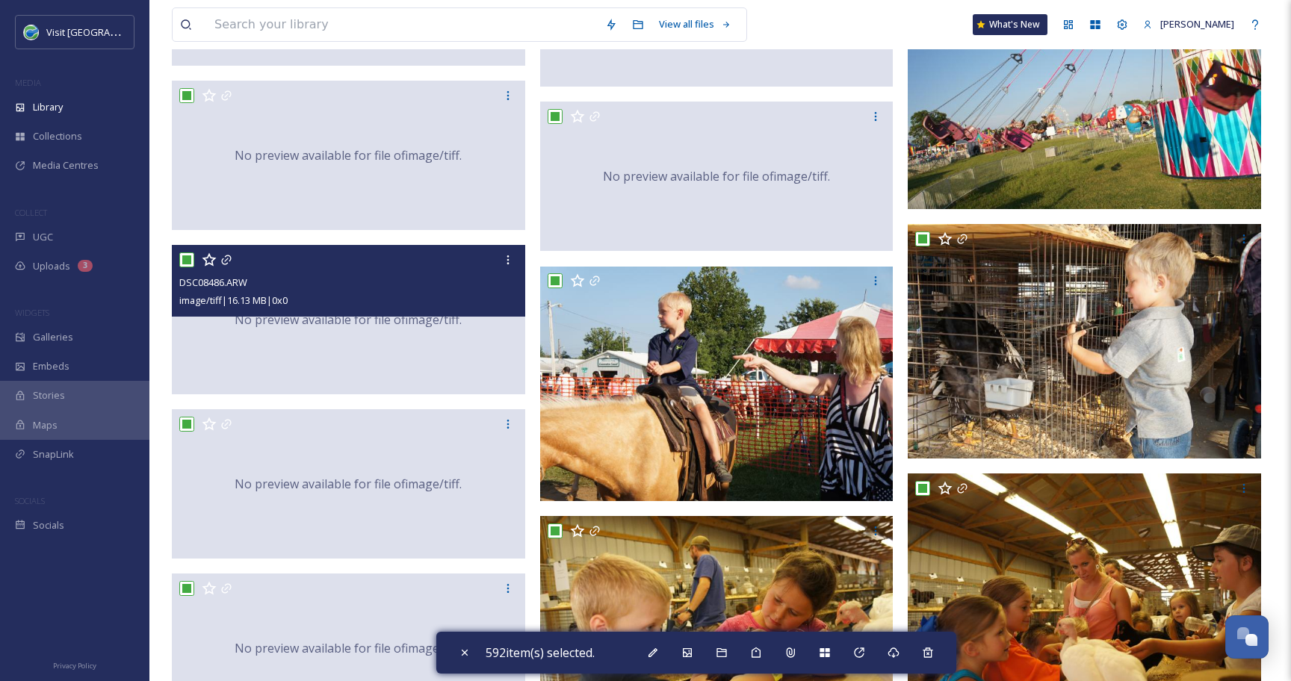
click at [473, 308] on div "DSC08486.ARW image/tiff | 16.13 MB | 0 x 0" at bounding box center [348, 281] width 353 height 72
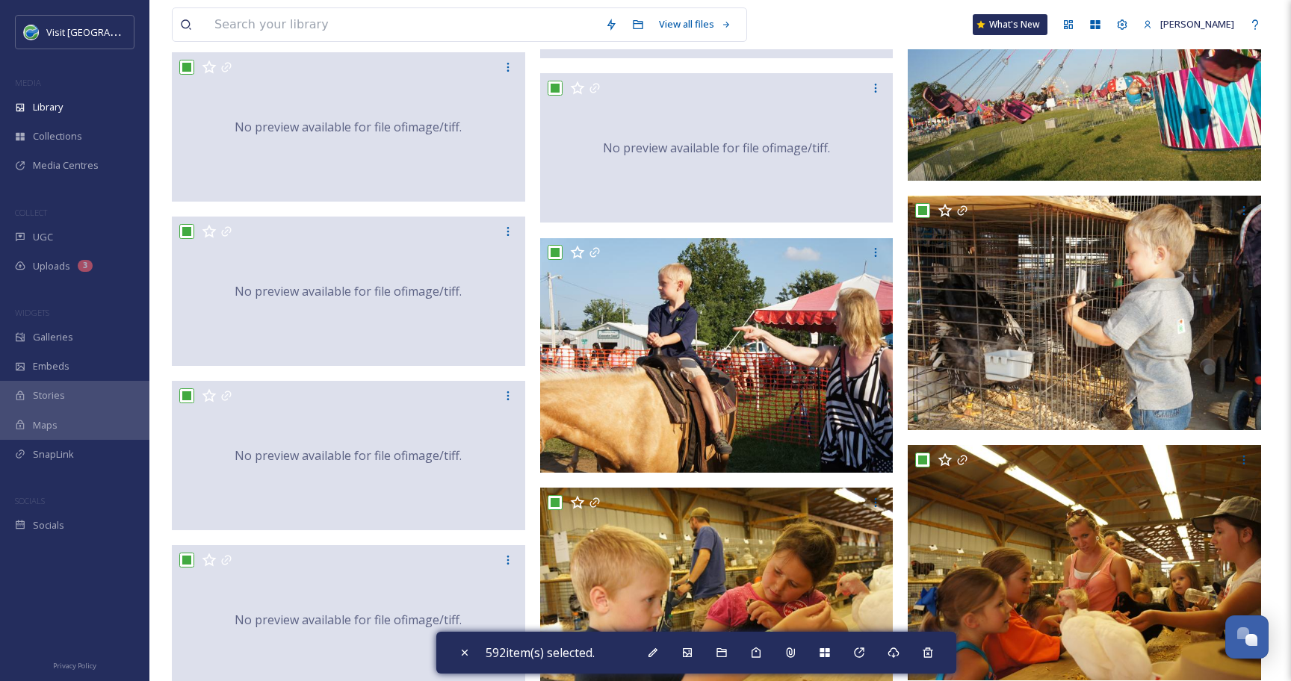
scroll to position [17249, 0]
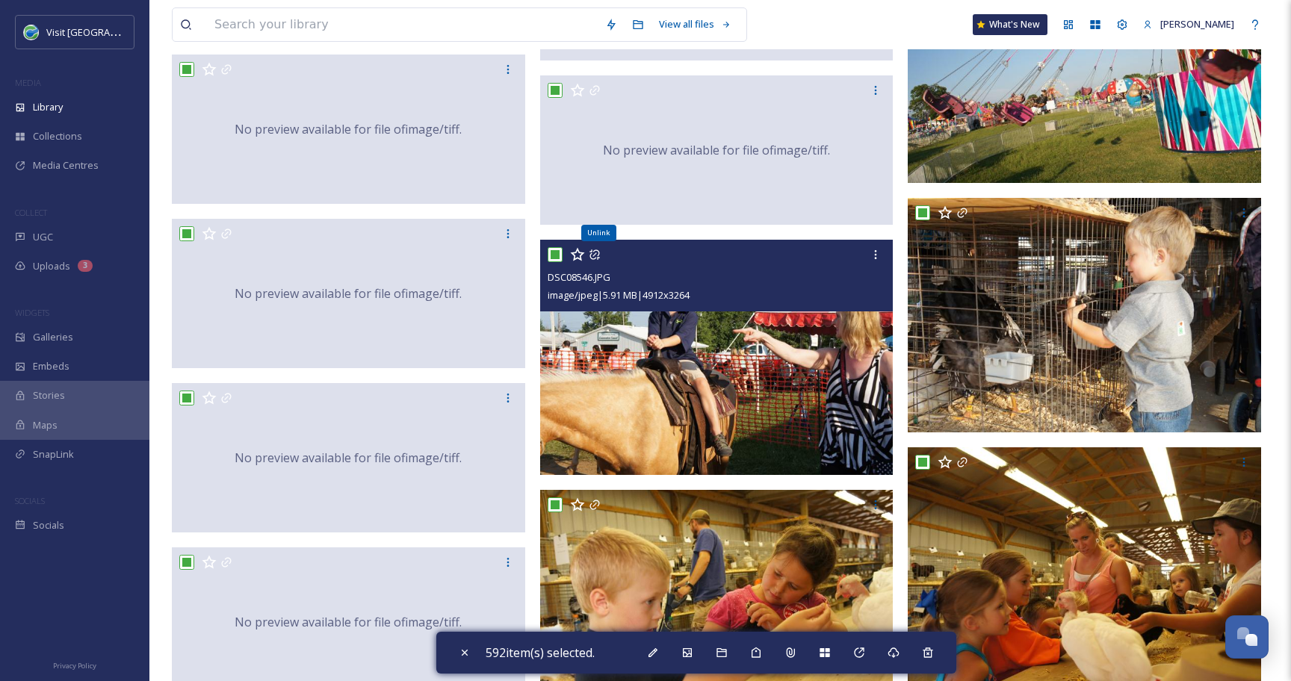
click at [593, 252] on icon at bounding box center [594, 255] width 12 height 12
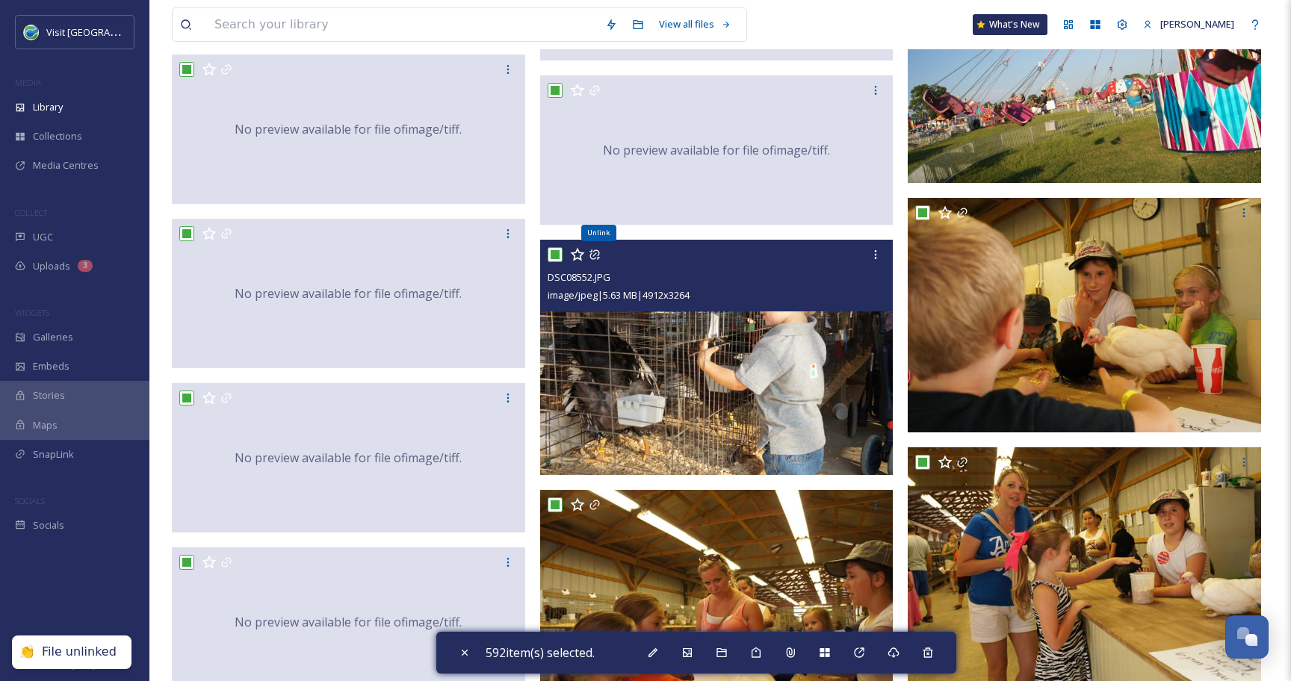
click at [593, 252] on icon at bounding box center [594, 255] width 12 height 12
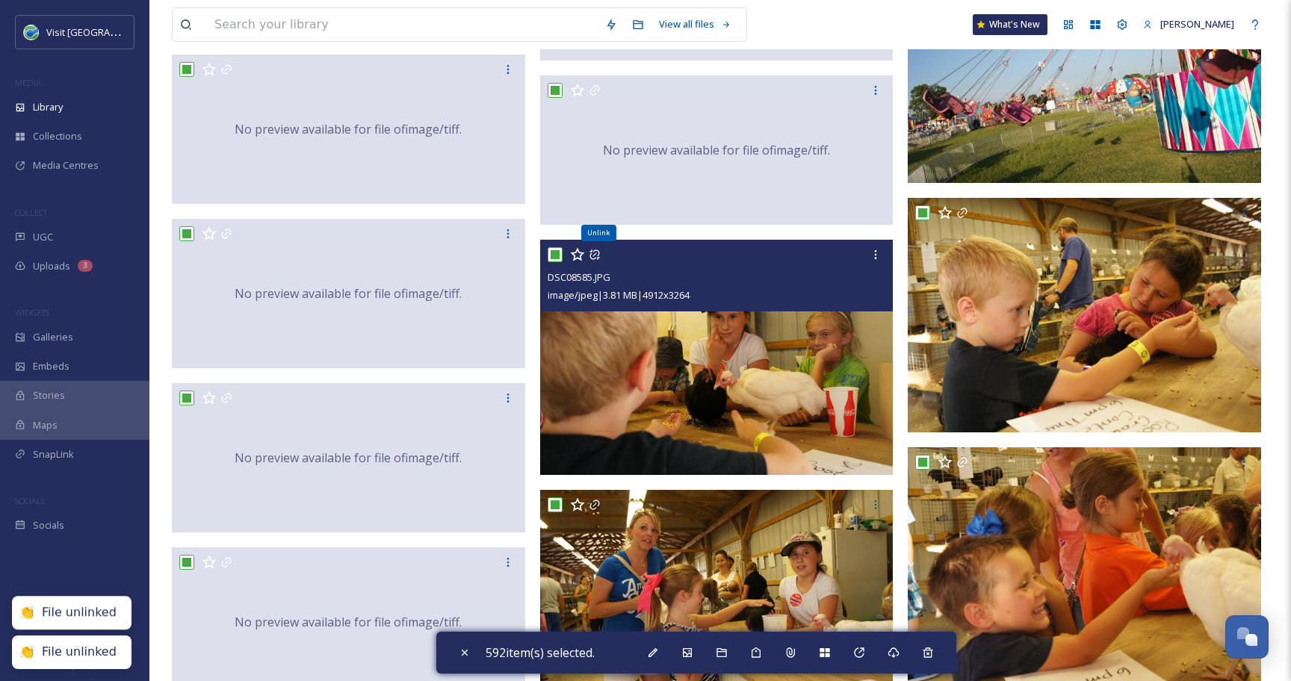
click at [593, 252] on icon at bounding box center [594, 255] width 12 height 12
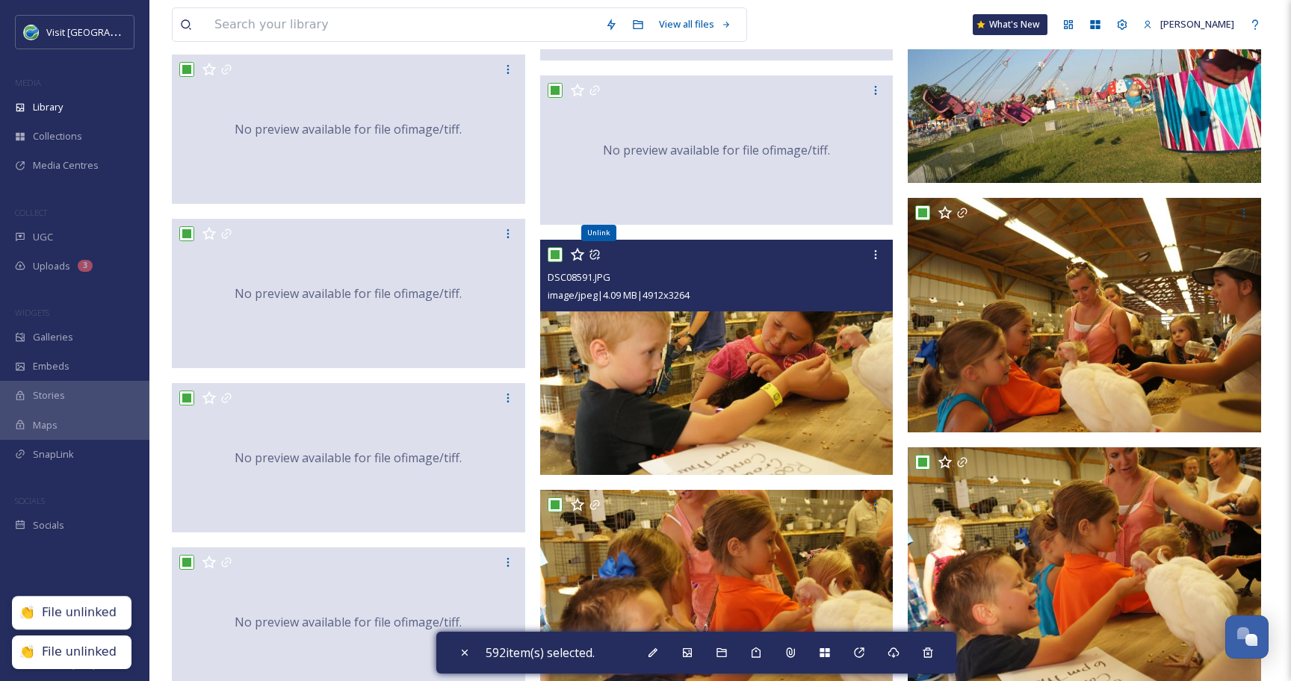
click at [593, 252] on icon at bounding box center [594, 255] width 12 height 12
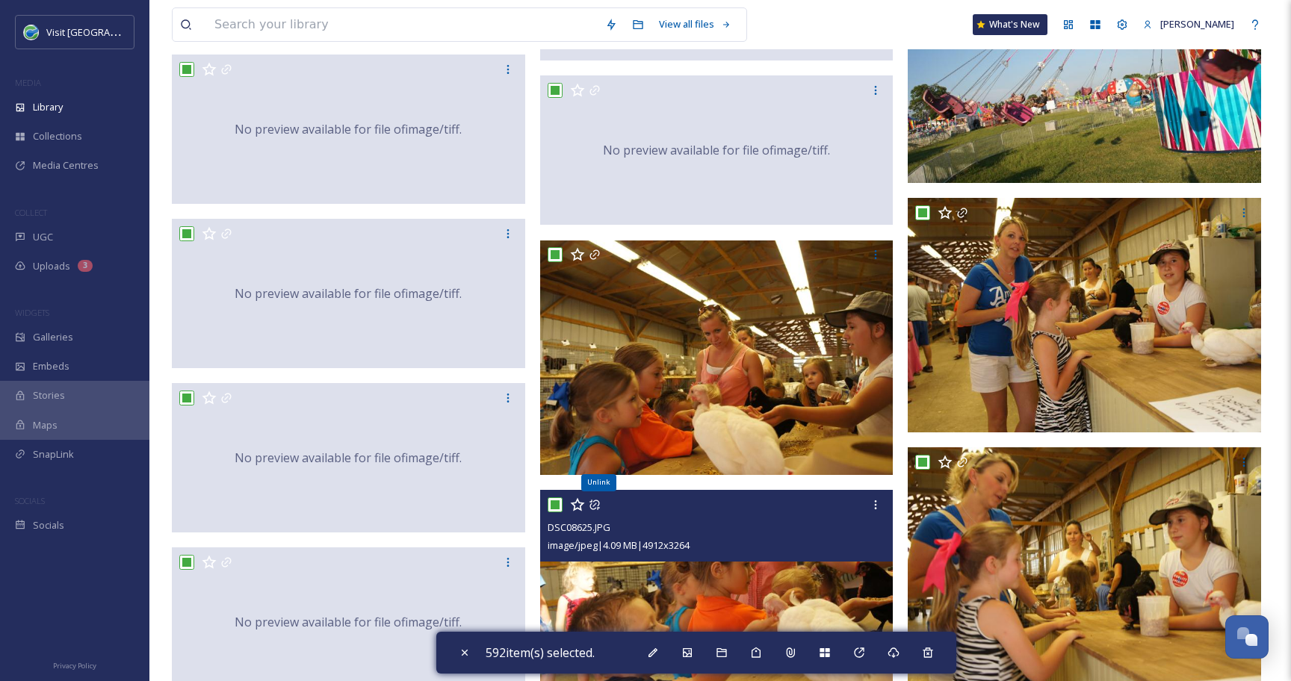
click at [590, 504] on icon at bounding box center [594, 505] width 10 height 10
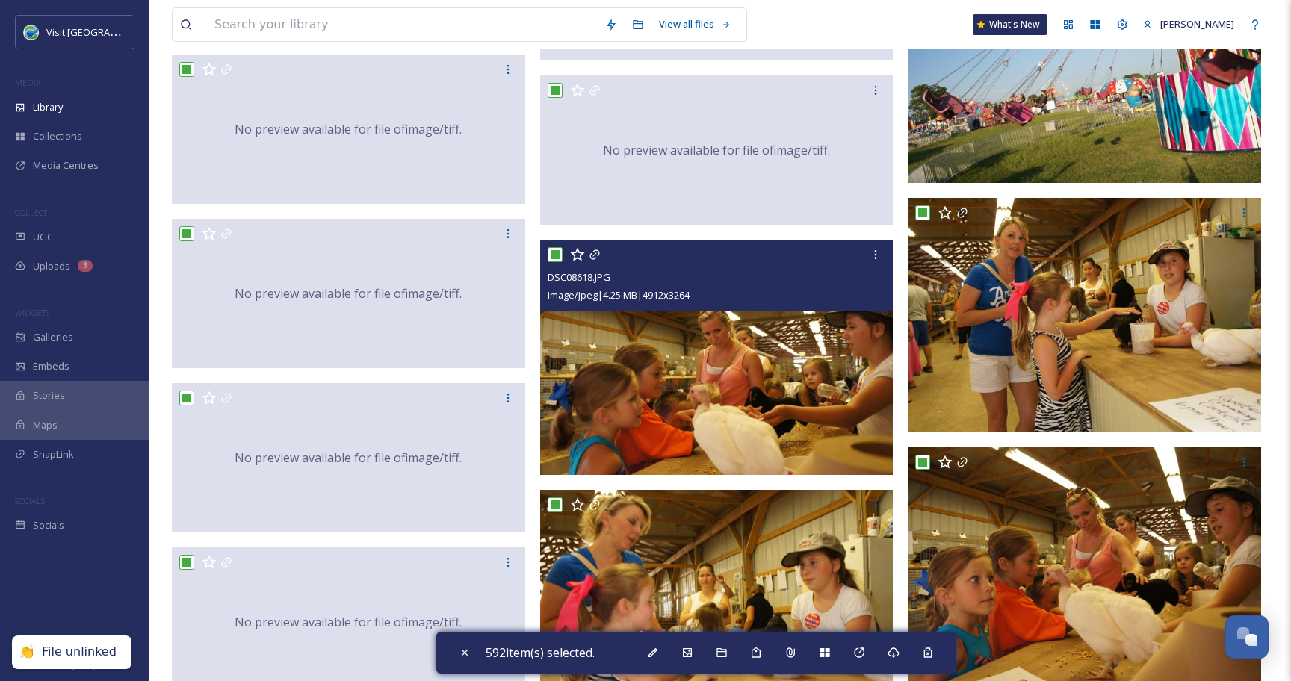
click at [554, 255] on input "checkbox" at bounding box center [554, 254] width 15 height 15
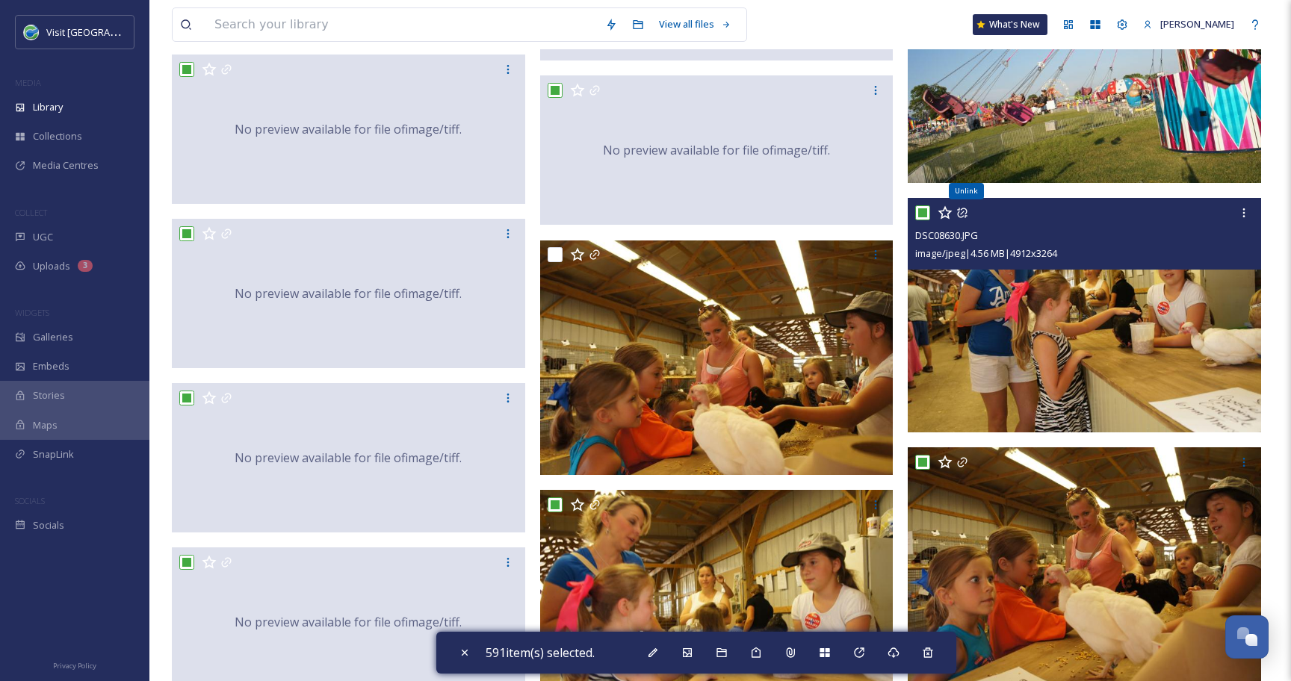
click at [961, 213] on icon at bounding box center [962, 213] width 10 height 10
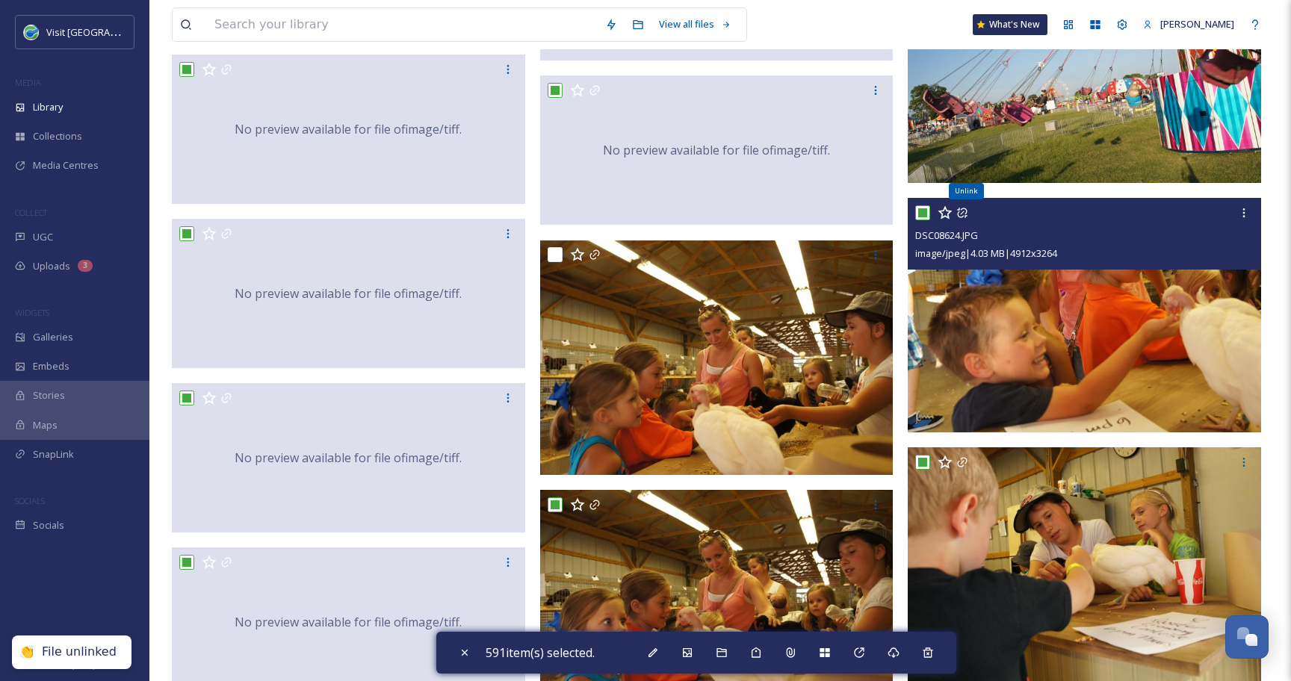
click at [961, 213] on icon at bounding box center [962, 213] width 10 height 10
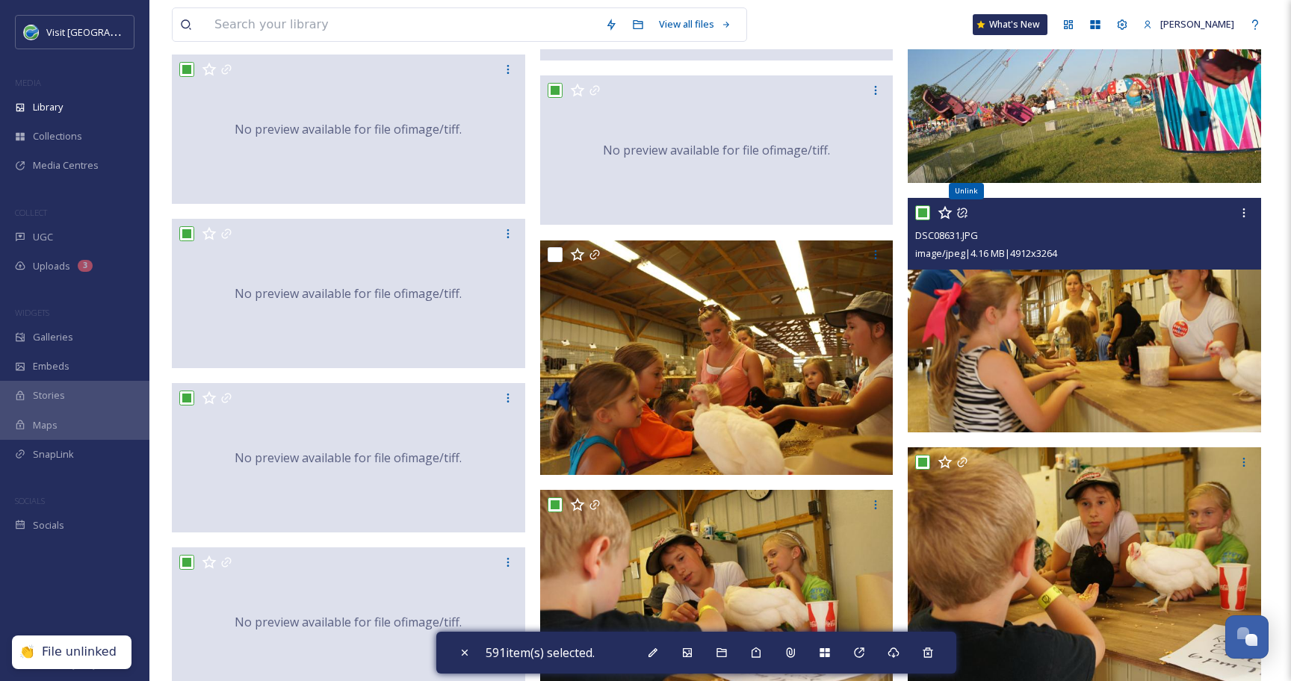
click at [961, 213] on icon at bounding box center [962, 213] width 10 height 10
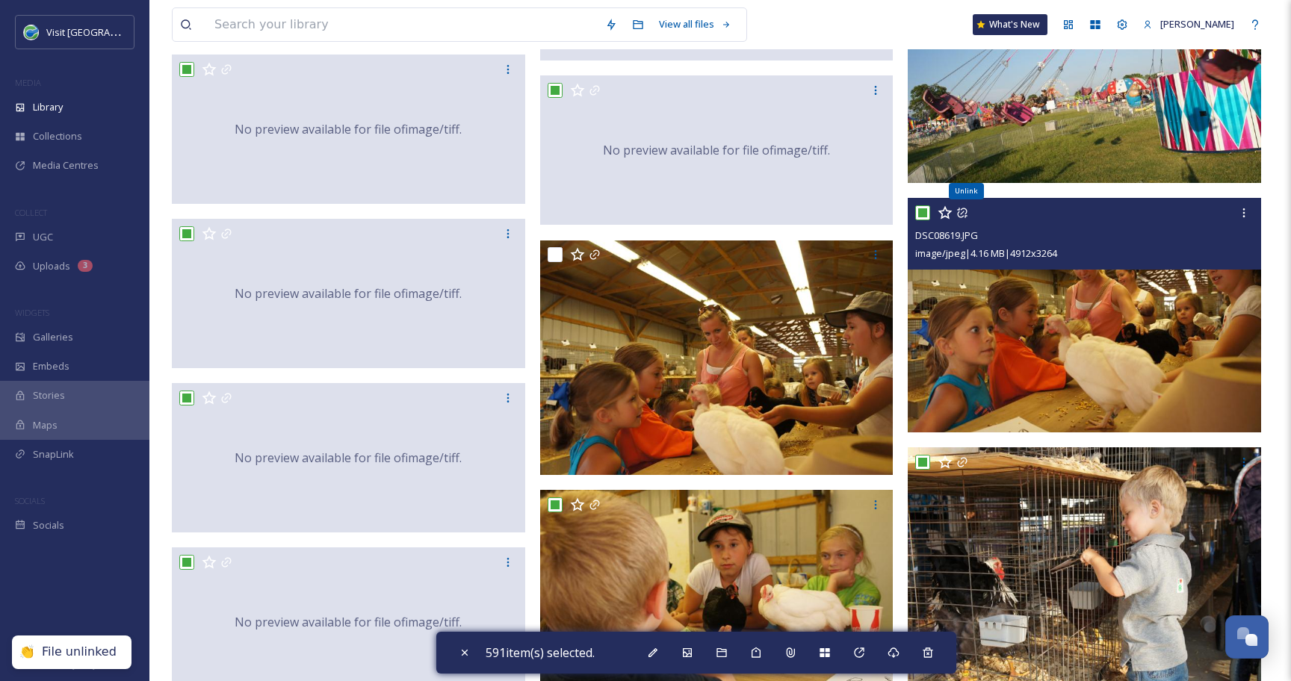
click at [960, 213] on icon at bounding box center [962, 213] width 12 height 12
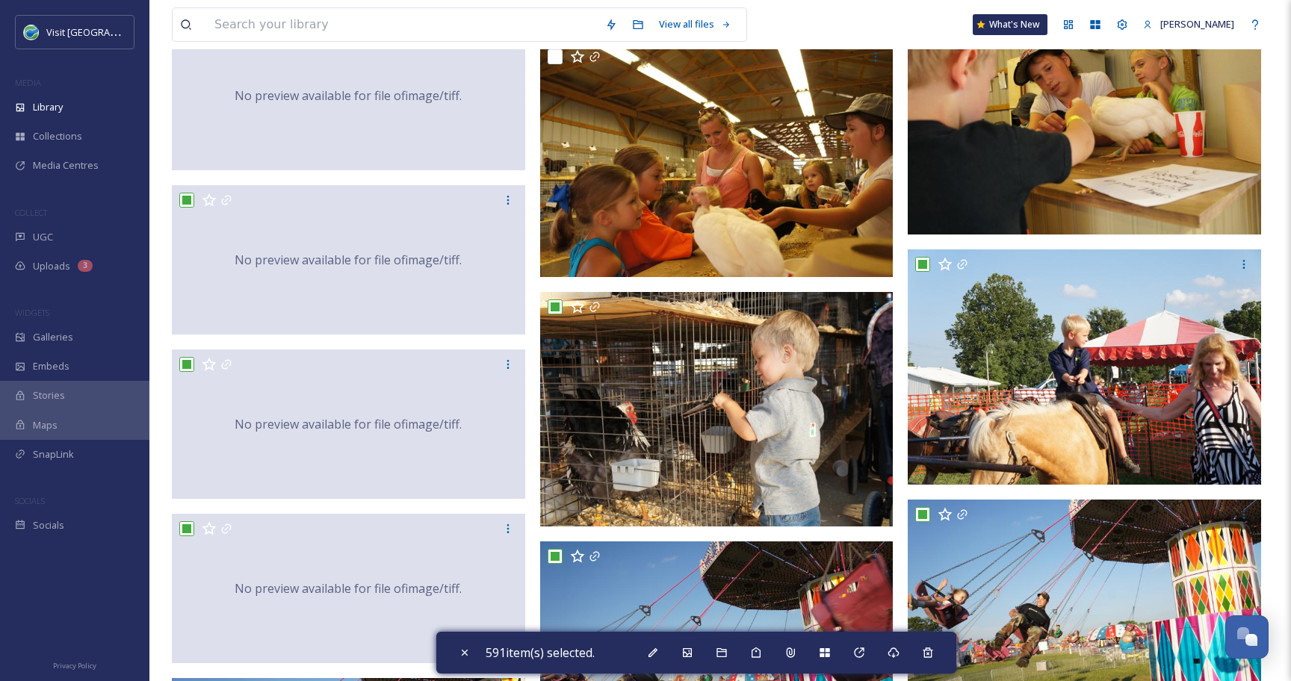
scroll to position [17540, 0]
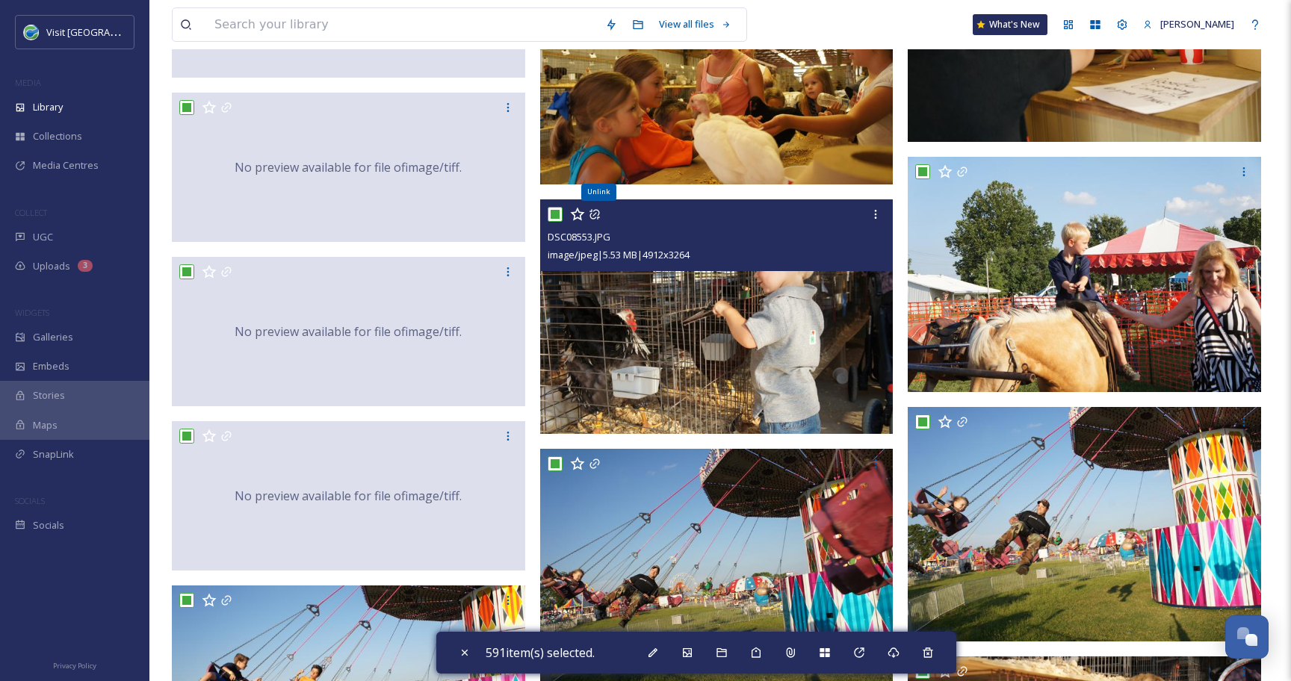
click at [594, 215] on icon at bounding box center [594, 214] width 12 height 12
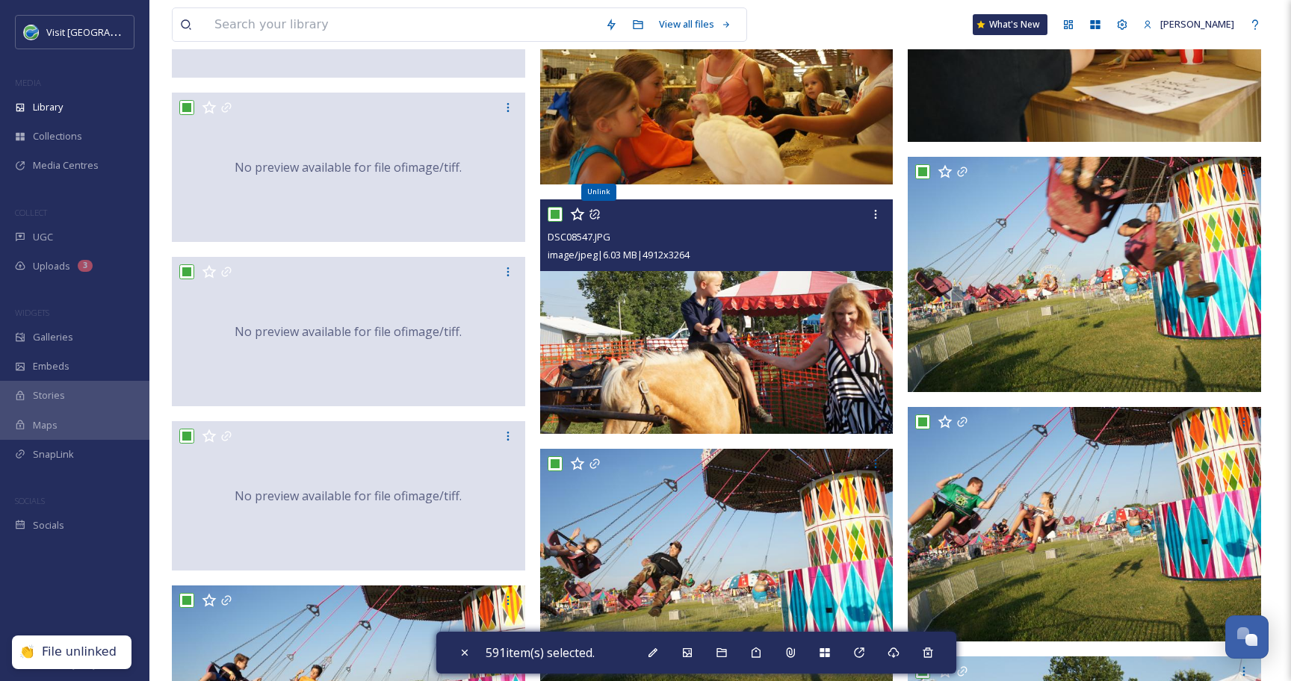
click at [594, 215] on icon at bounding box center [594, 214] width 12 height 12
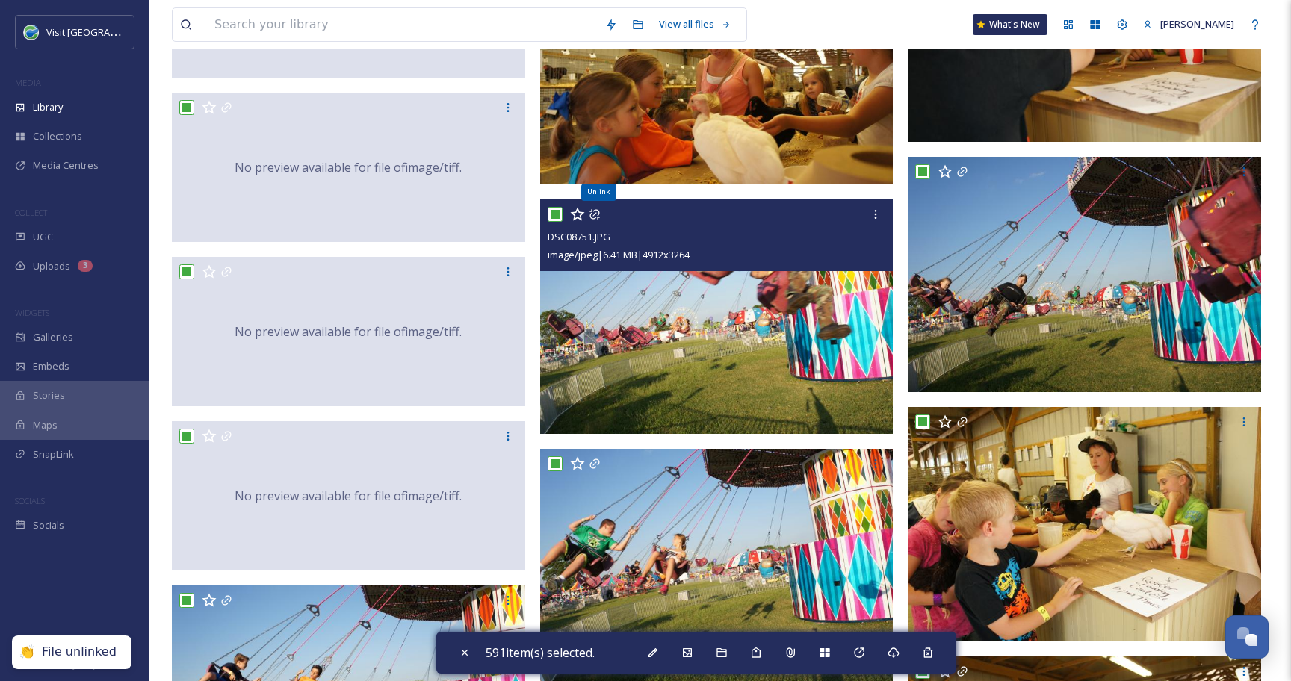
click at [594, 215] on icon at bounding box center [594, 214] width 12 height 12
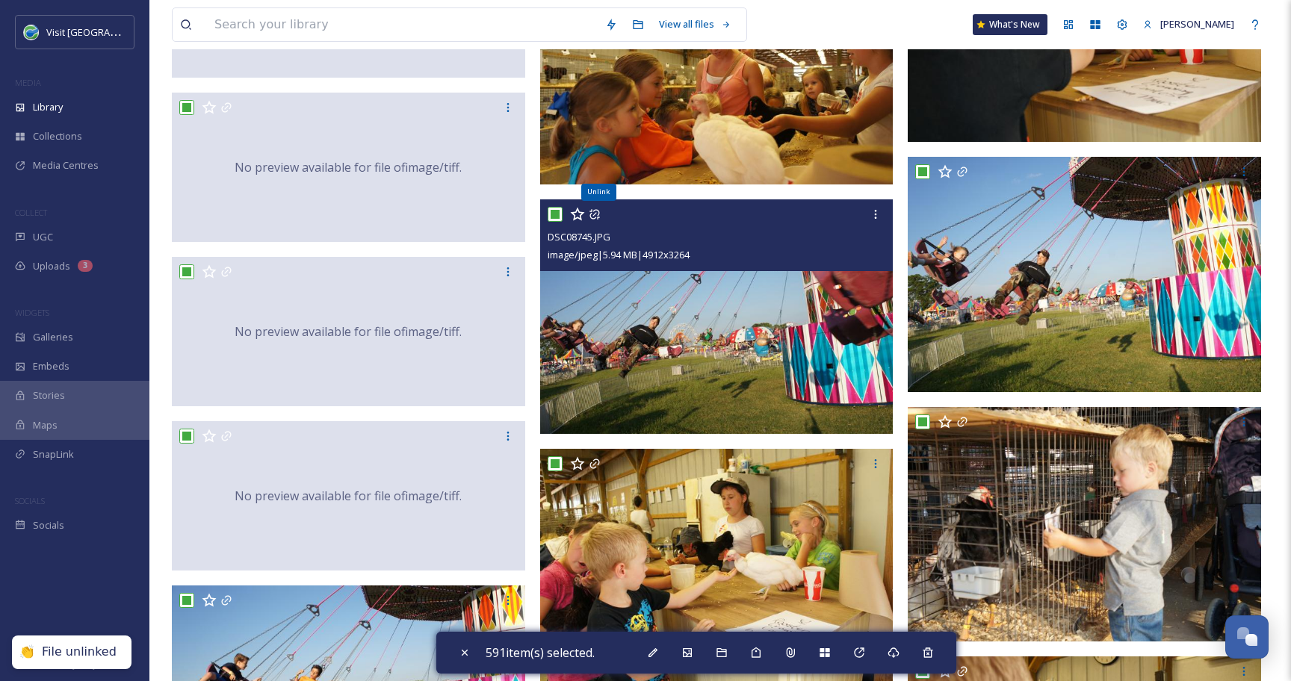
click at [594, 215] on icon at bounding box center [594, 214] width 12 height 12
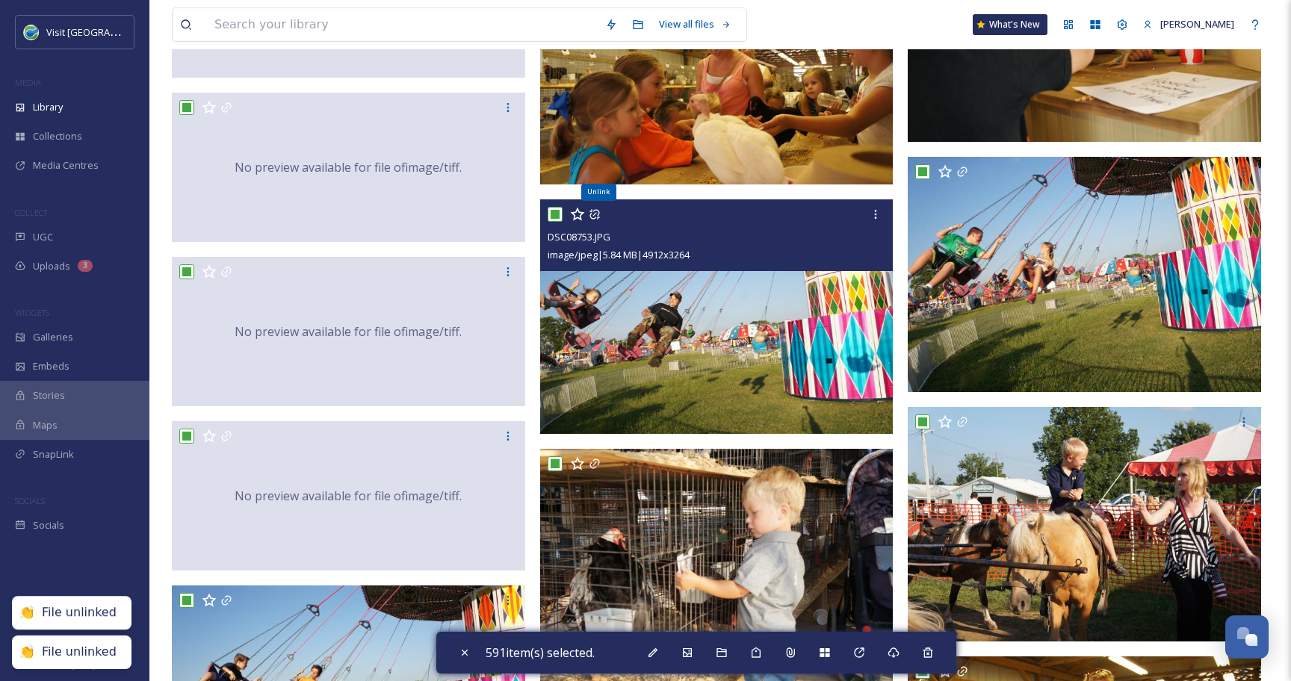
click at [594, 215] on icon at bounding box center [594, 214] width 10 height 10
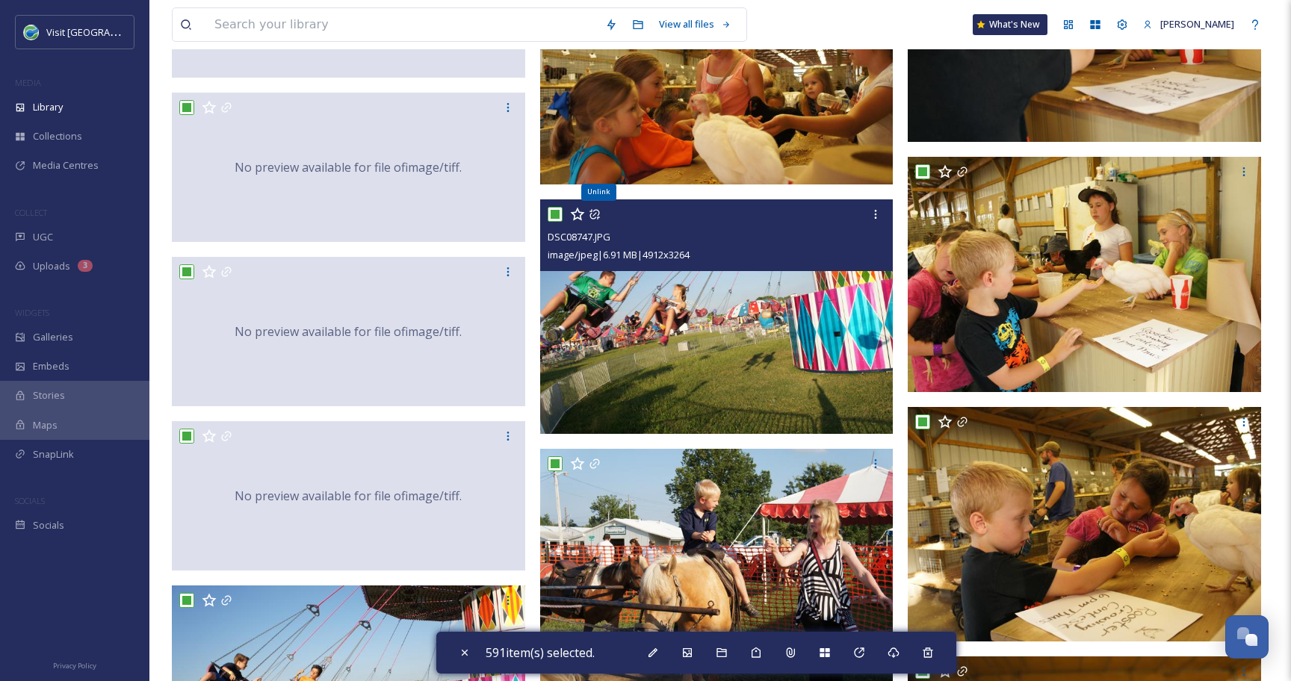
click at [594, 214] on icon at bounding box center [594, 214] width 10 height 10
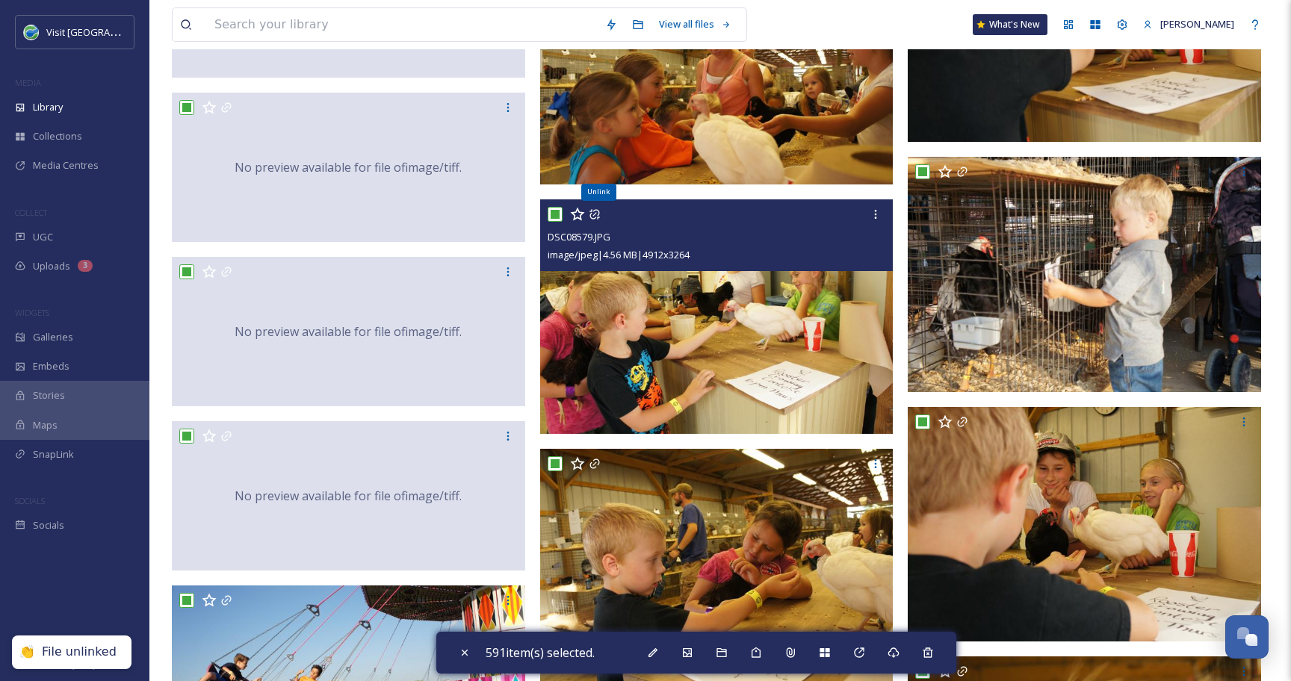
click at [594, 214] on icon at bounding box center [594, 214] width 10 height 10
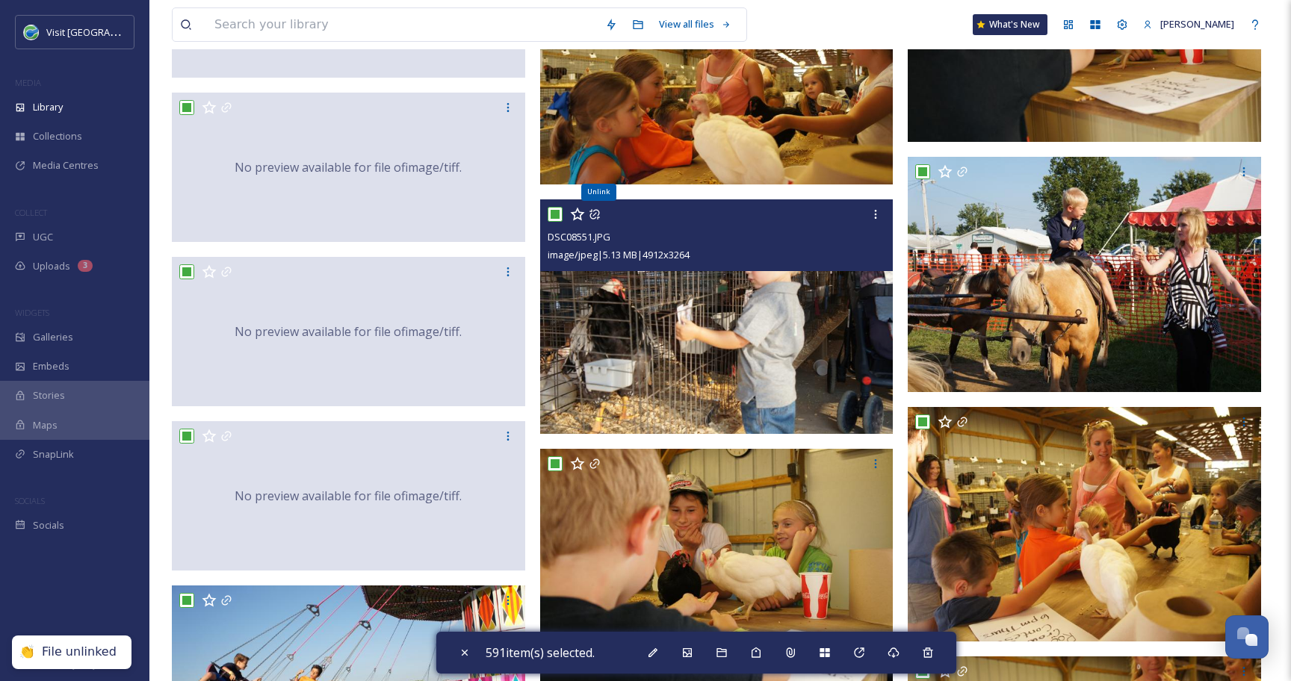
click at [594, 214] on icon at bounding box center [594, 214] width 10 height 10
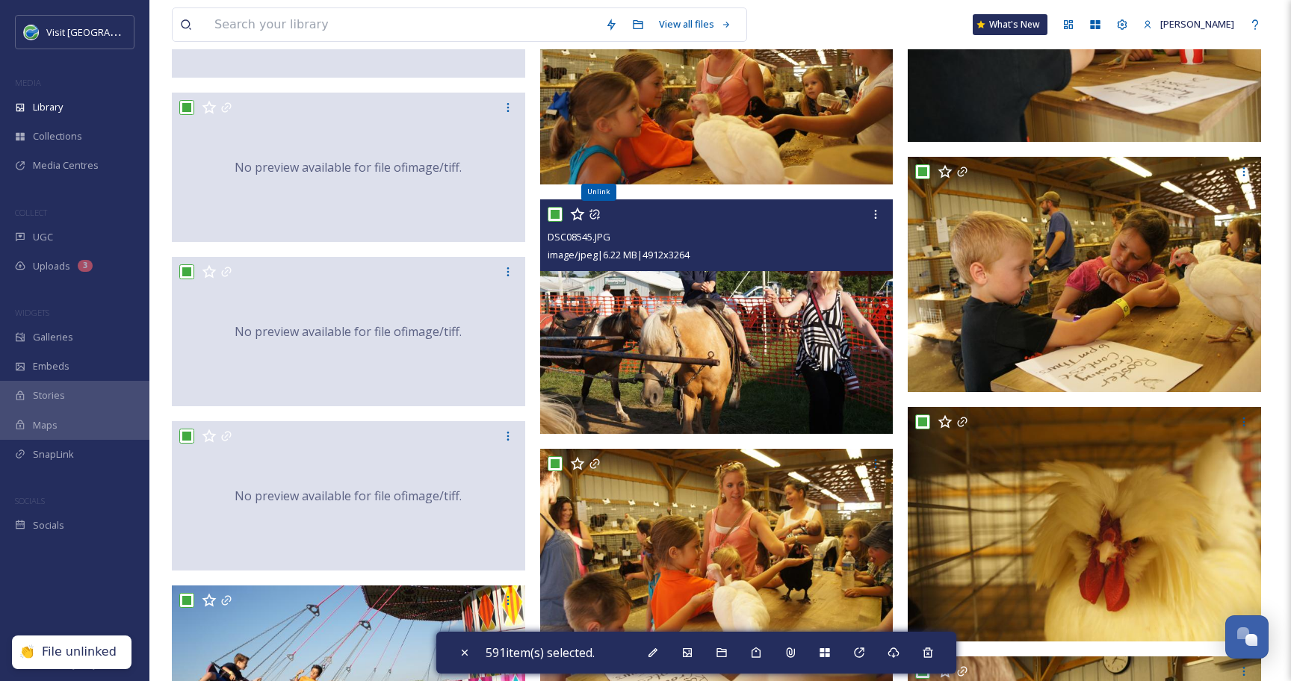
click at [594, 214] on icon at bounding box center [594, 214] width 10 height 10
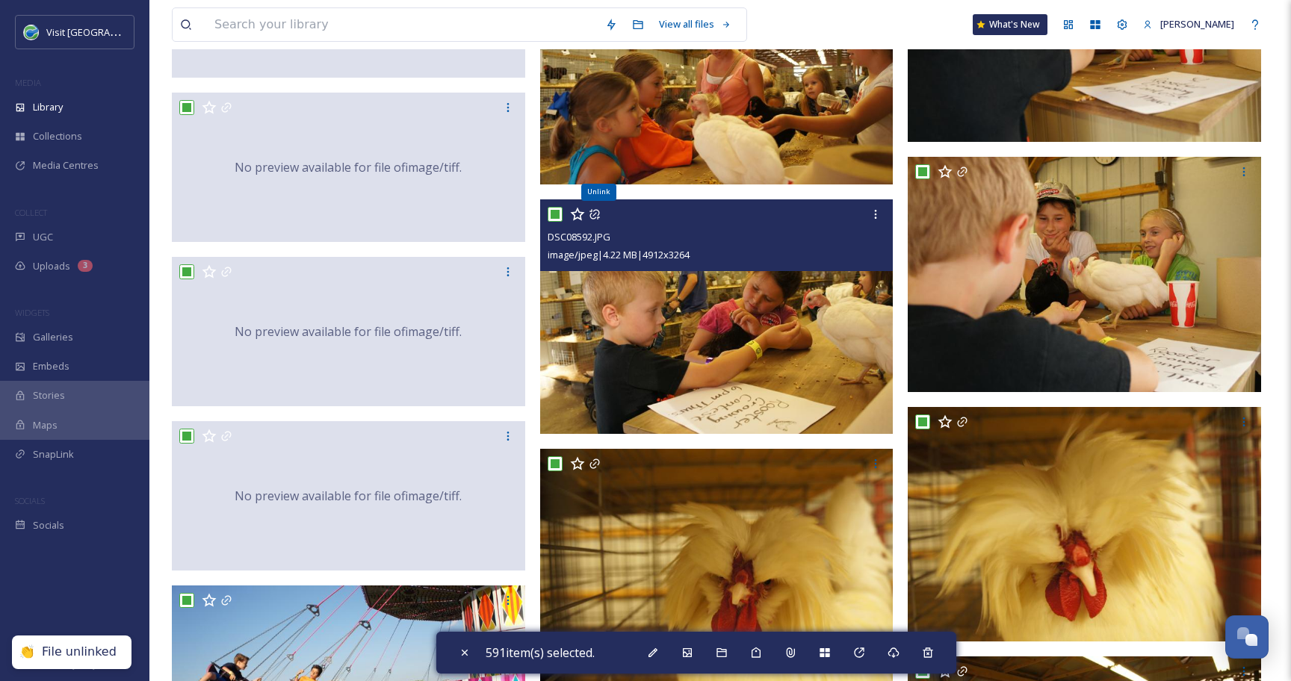
click at [594, 214] on icon at bounding box center [594, 214] width 10 height 10
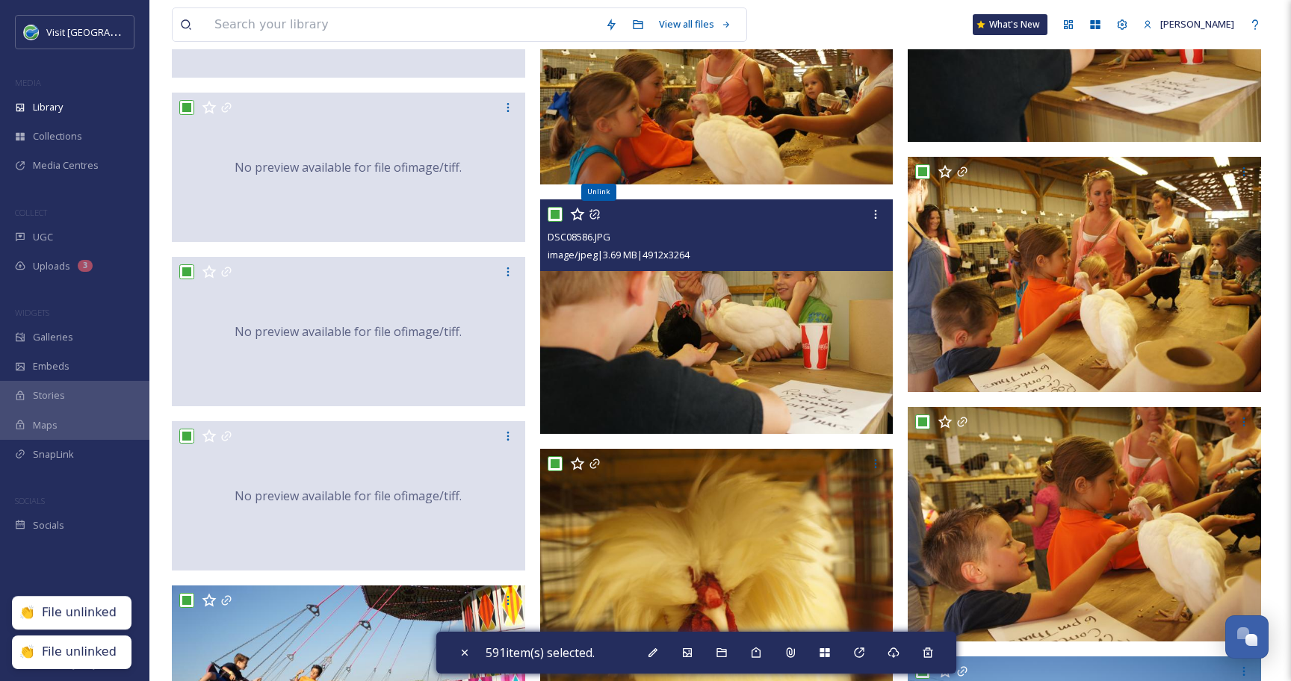
click at [594, 214] on icon at bounding box center [594, 214] width 10 height 10
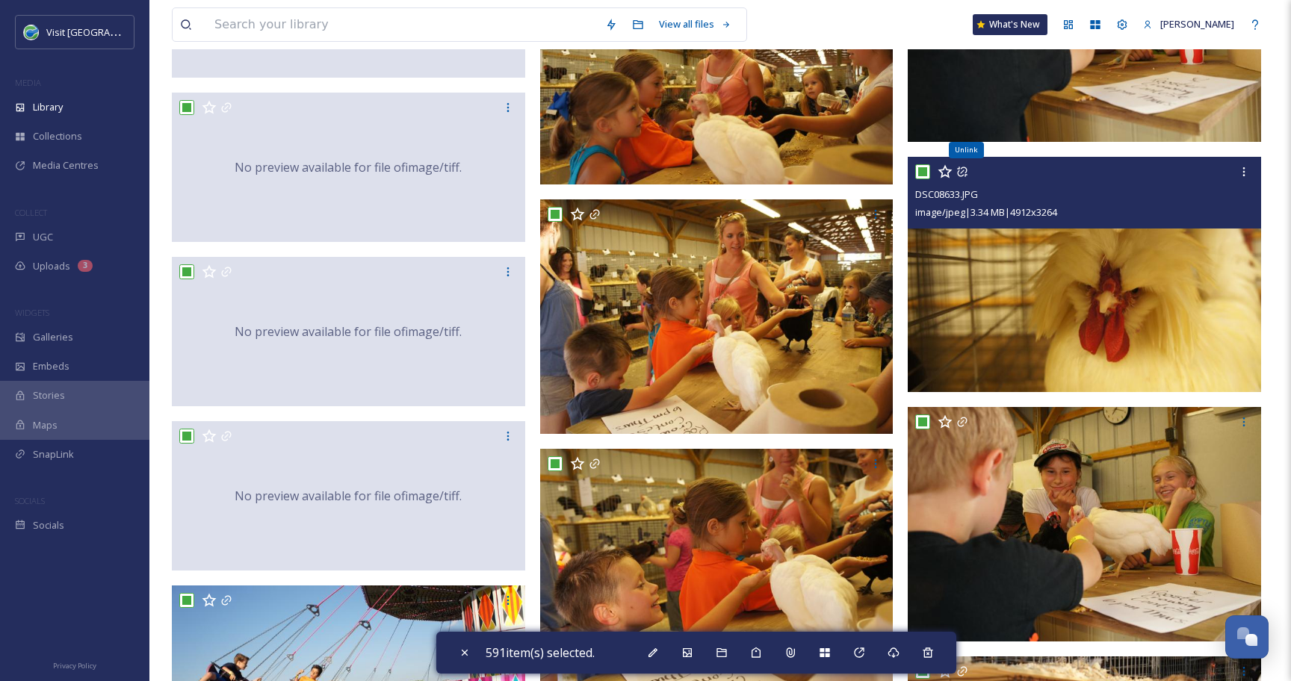
click at [960, 173] on icon at bounding box center [962, 172] width 10 height 10
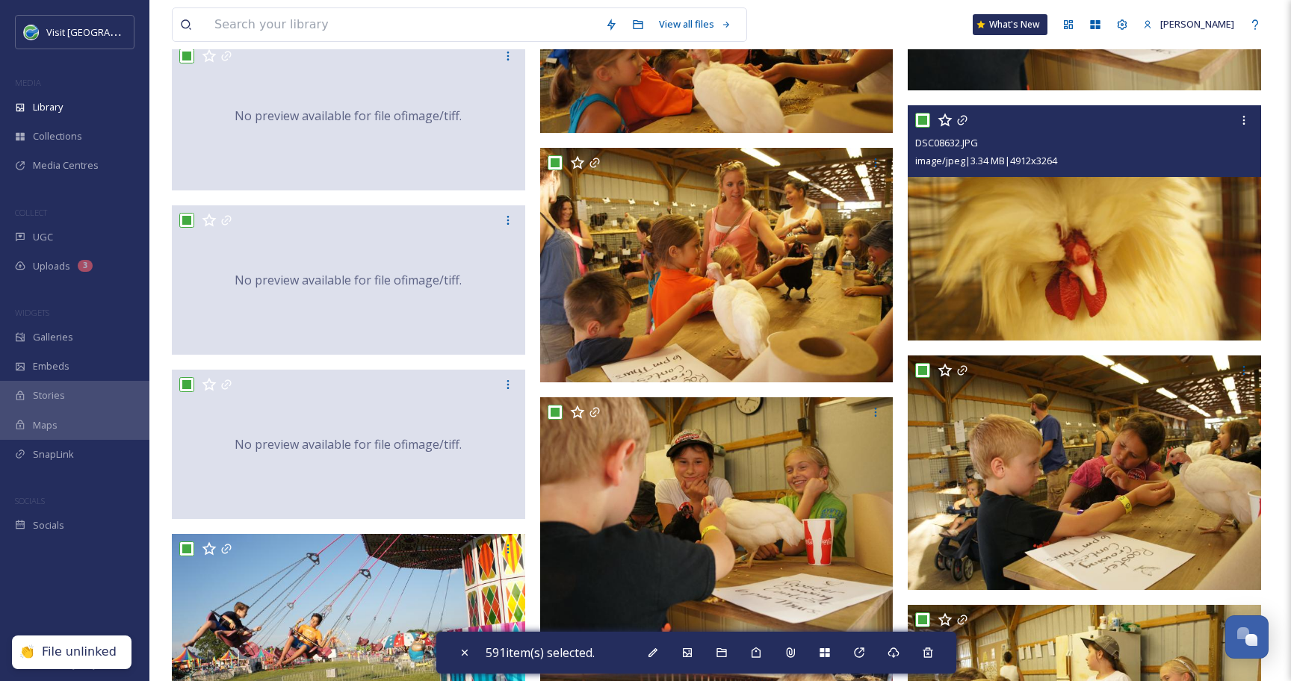
scroll to position [17570, 0]
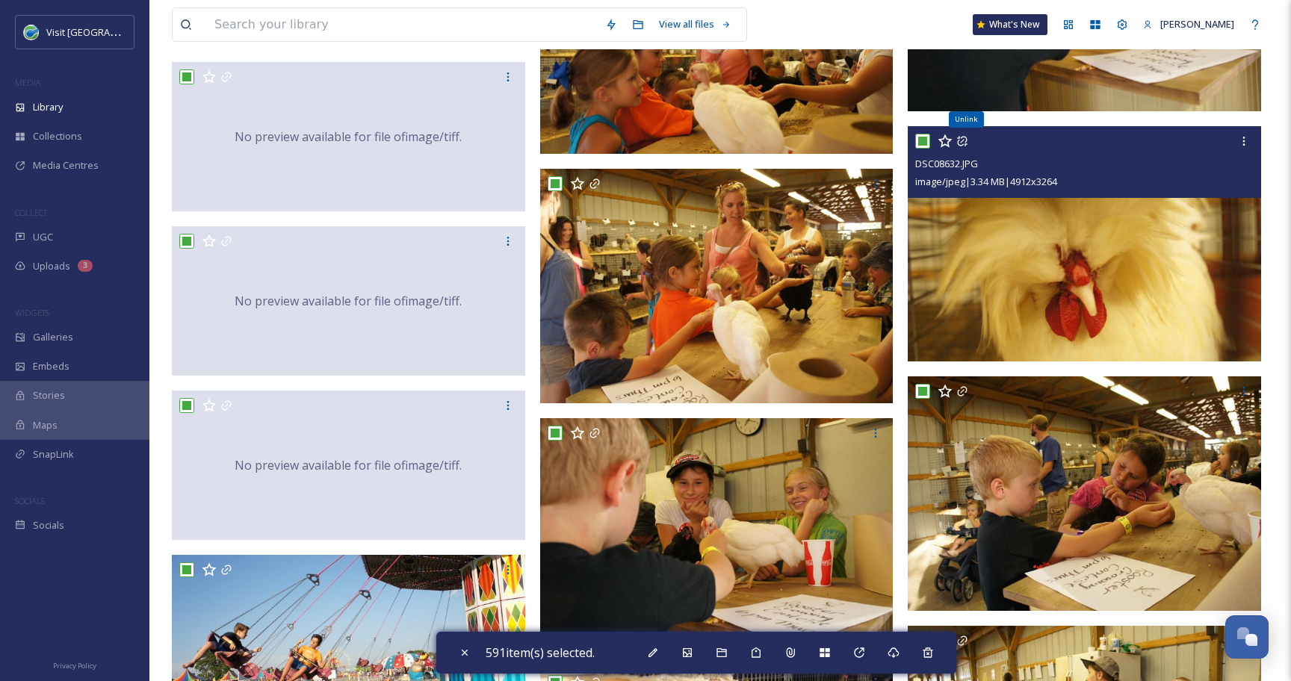
click at [966, 137] on icon at bounding box center [962, 142] width 10 height 10
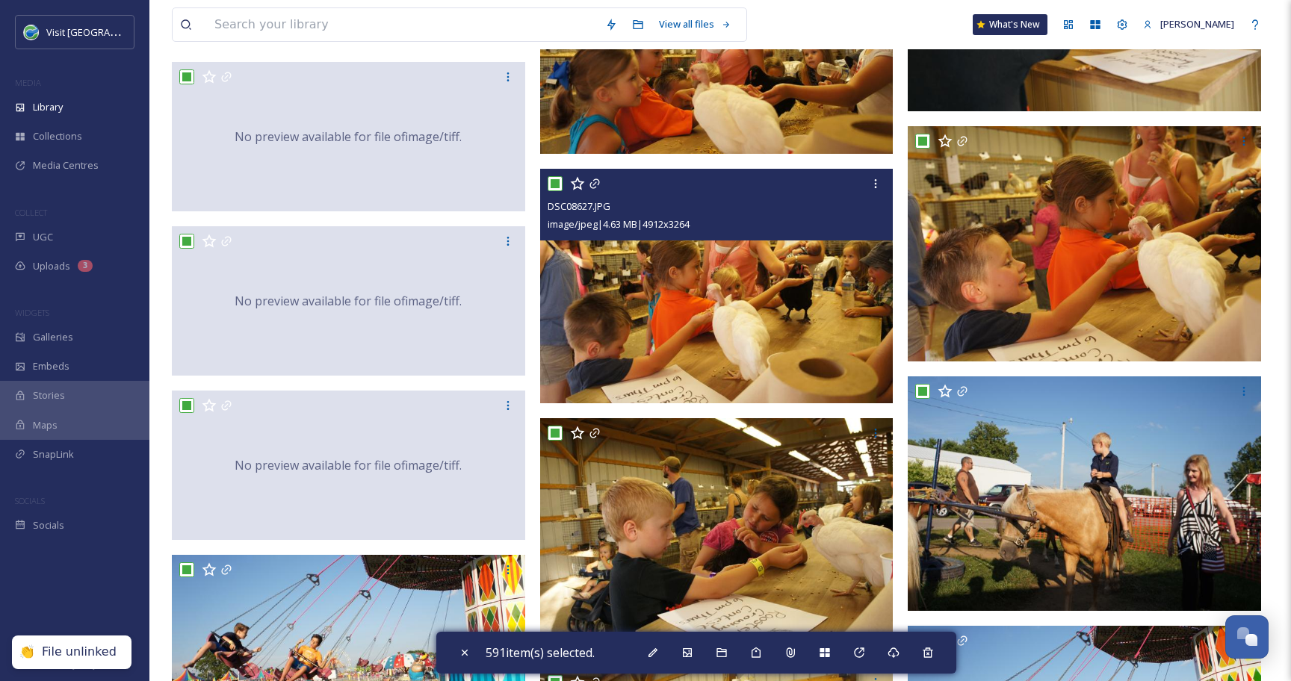
click at [553, 185] on input "checkbox" at bounding box center [554, 183] width 15 height 15
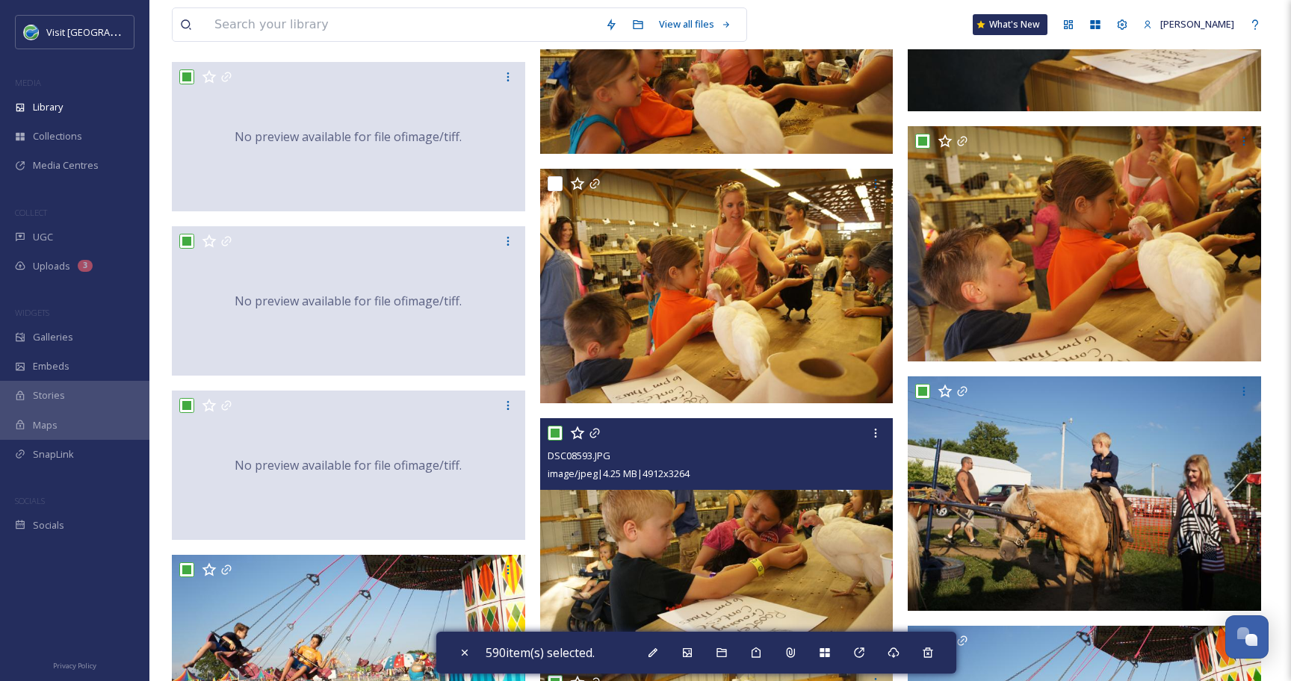
click at [555, 427] on input "checkbox" at bounding box center [554, 433] width 15 height 15
click at [553, 430] on input "checkbox" at bounding box center [554, 433] width 15 height 15
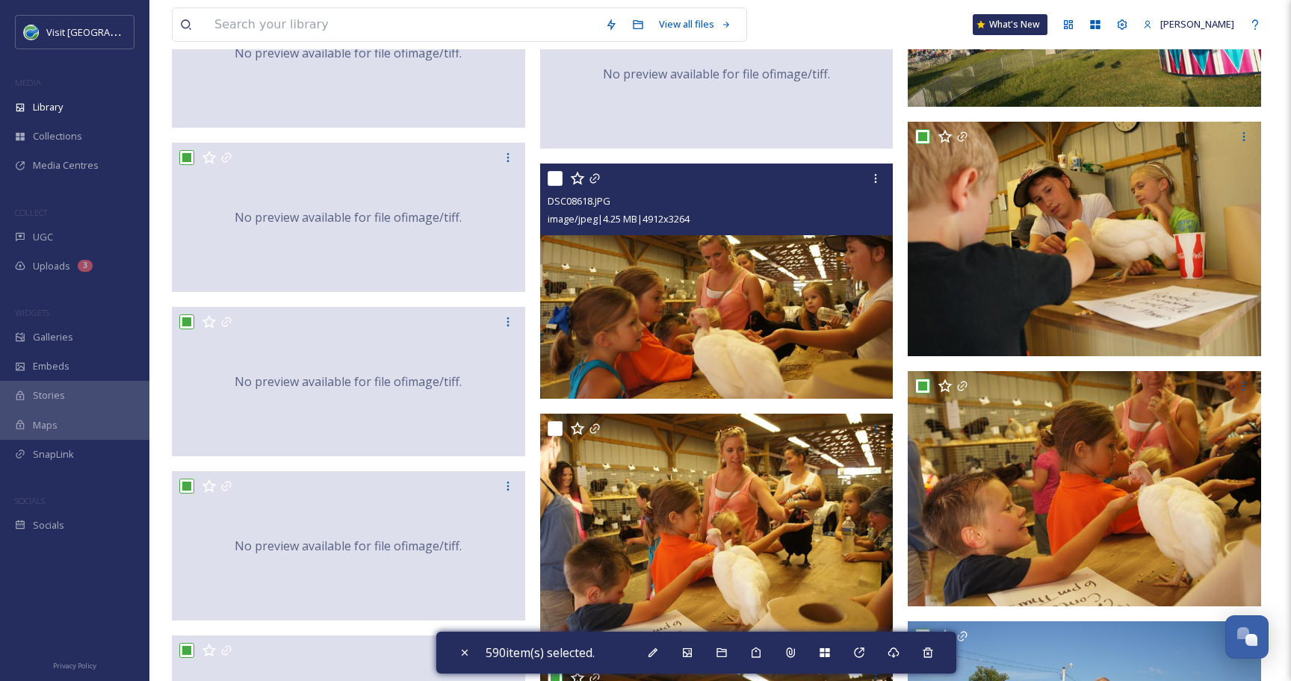
scroll to position [17328, 0]
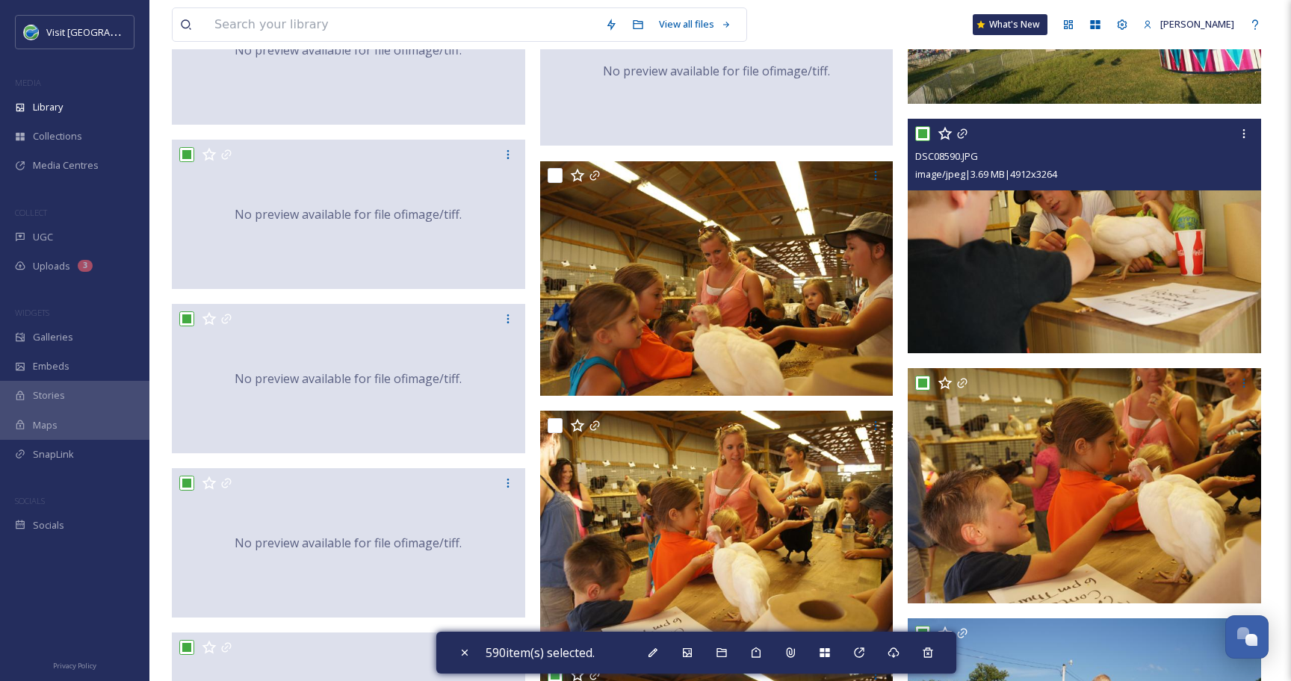
click at [922, 130] on input "checkbox" at bounding box center [922, 133] width 15 height 15
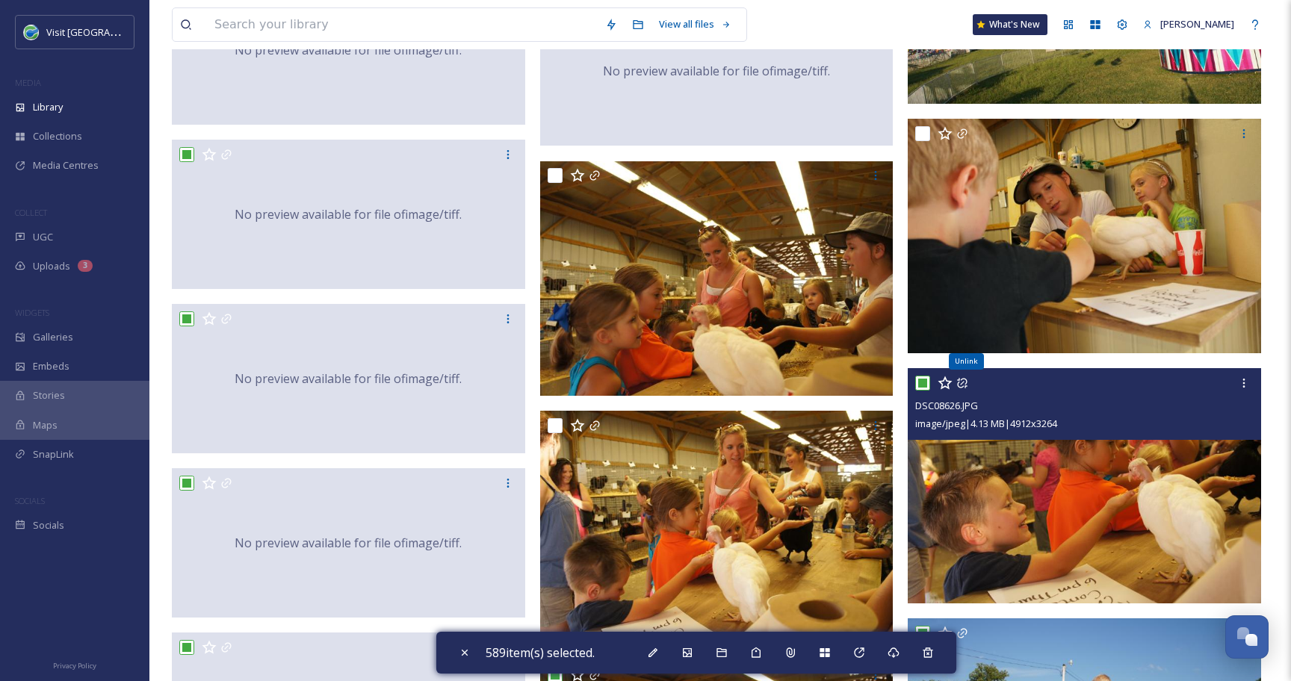
click at [963, 379] on icon at bounding box center [962, 383] width 12 height 12
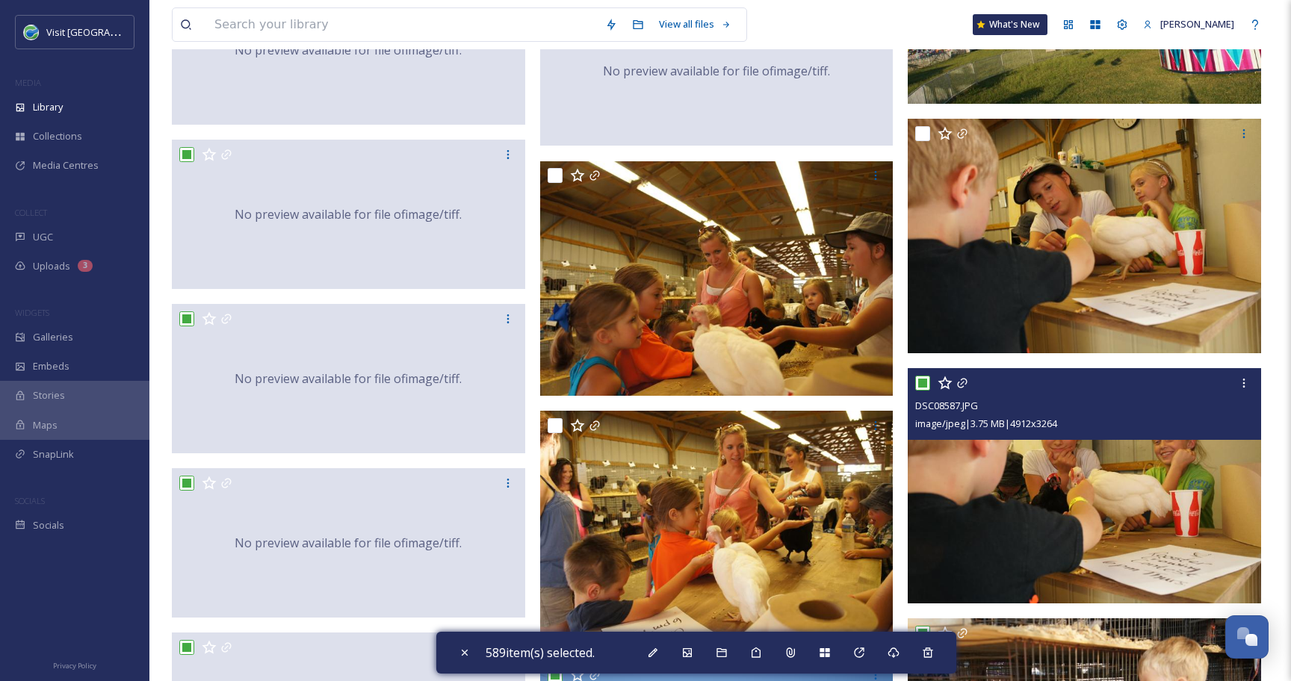
click at [927, 384] on input "checkbox" at bounding box center [922, 383] width 15 height 15
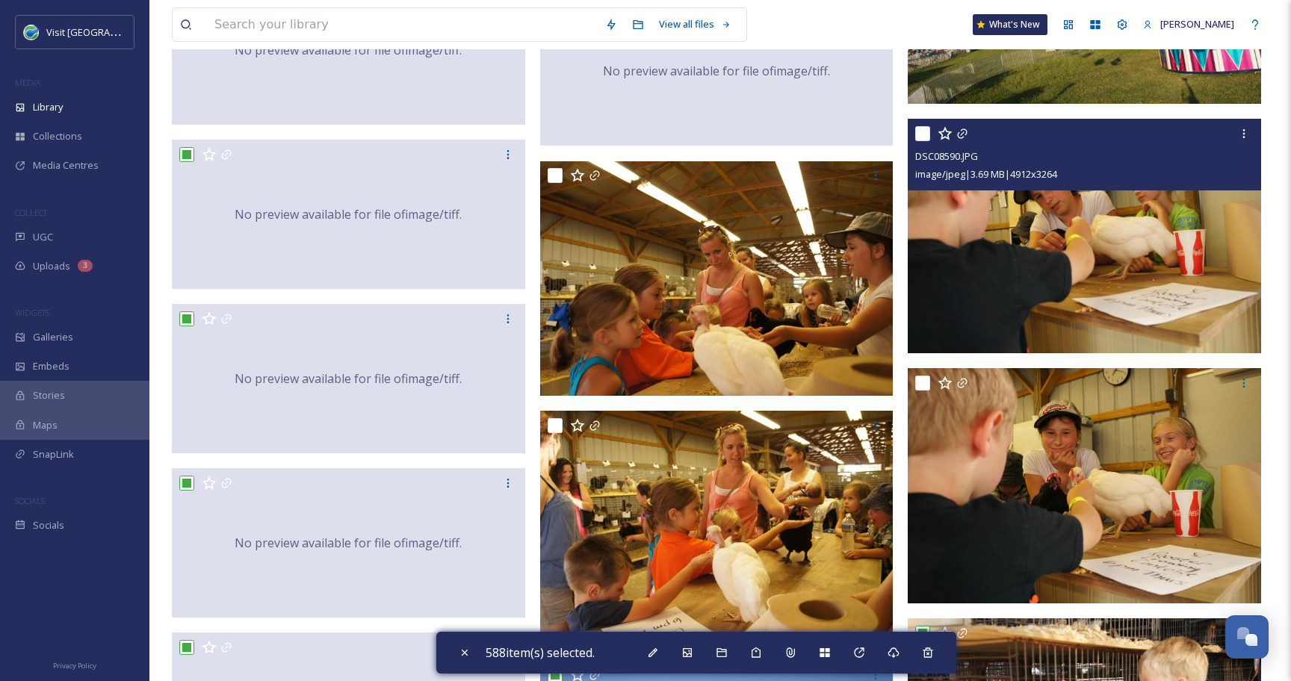
click at [928, 129] on input "checkbox" at bounding box center [922, 133] width 15 height 15
click at [966, 134] on icon at bounding box center [962, 133] width 10 height 10
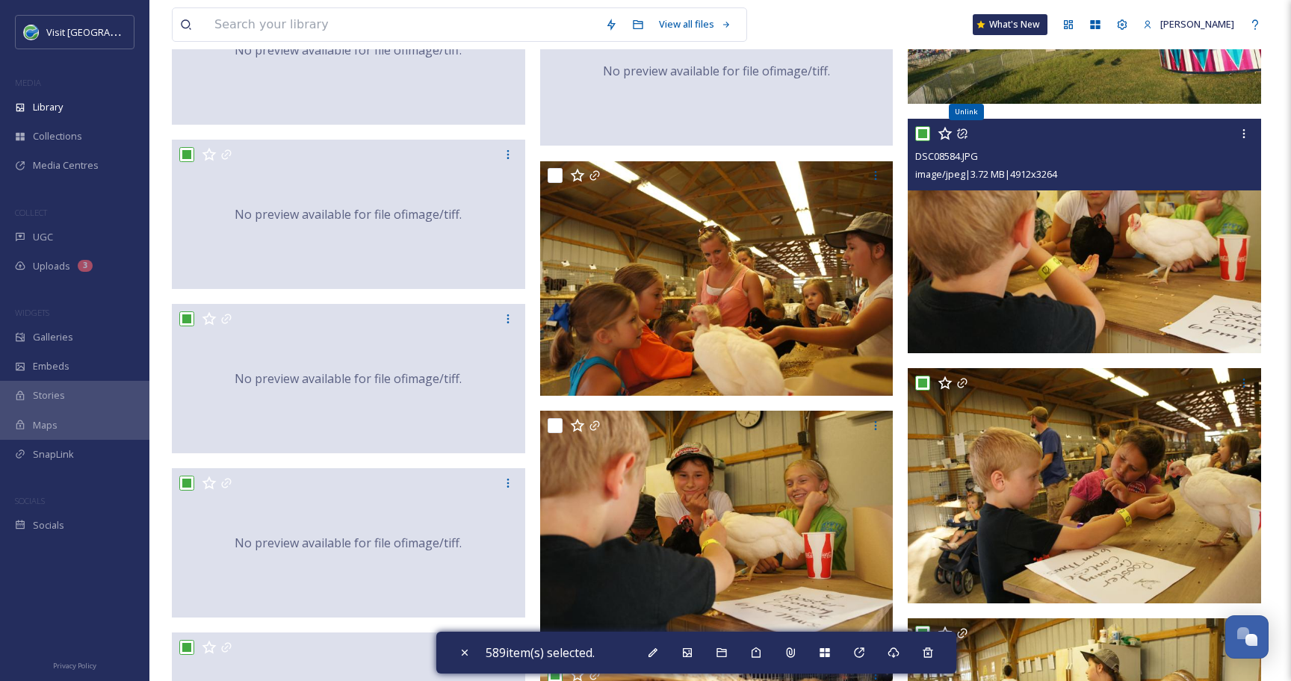
click at [966, 137] on icon at bounding box center [962, 133] width 10 height 10
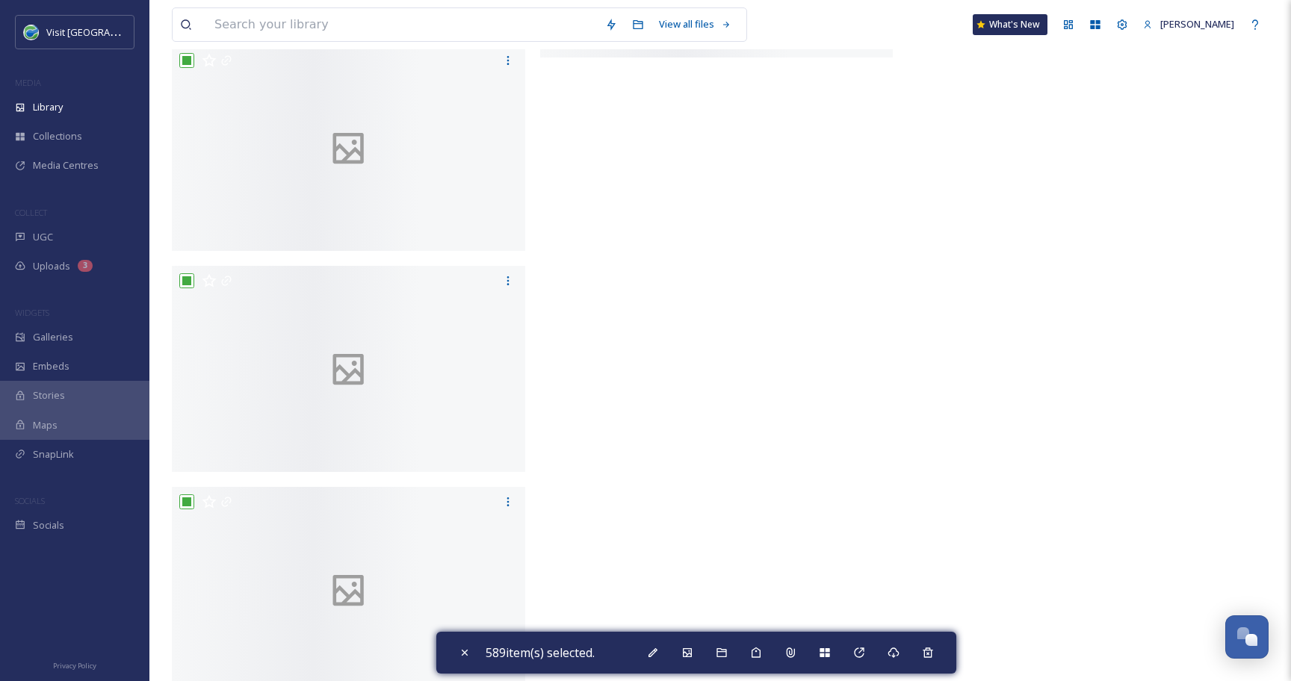
scroll to position [36363, 0]
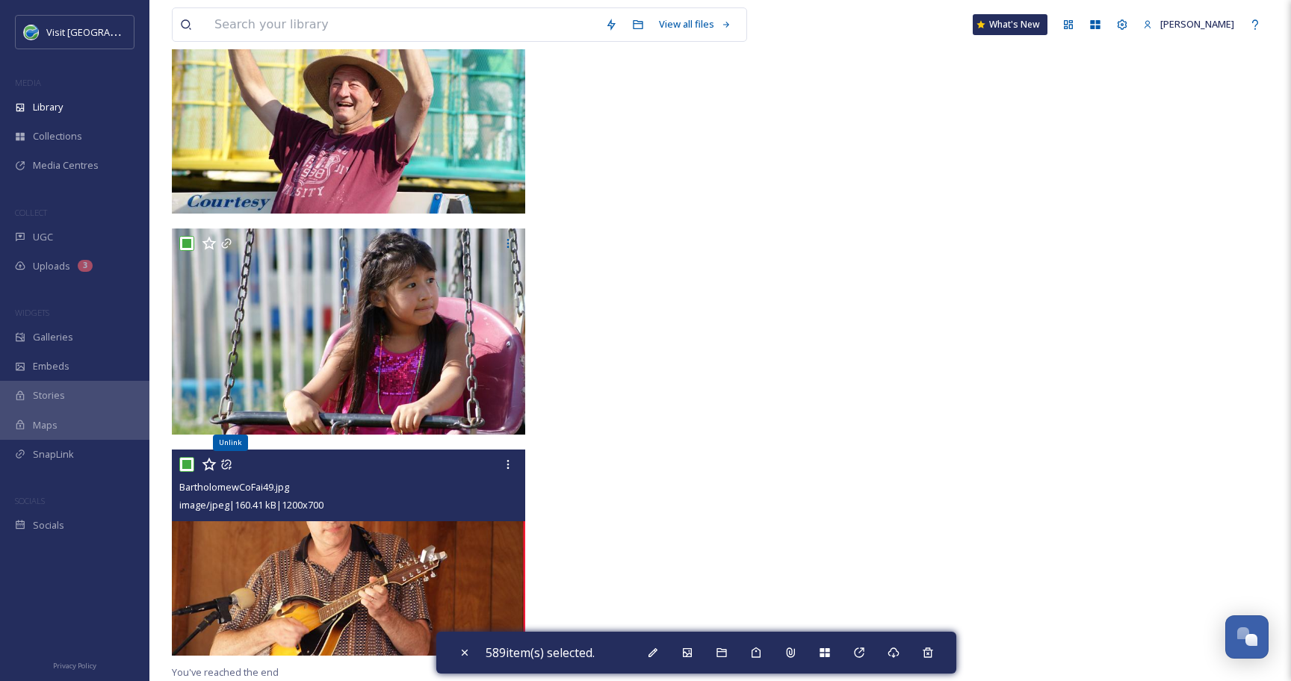
click at [226, 465] on icon at bounding box center [226, 465] width 10 height 10
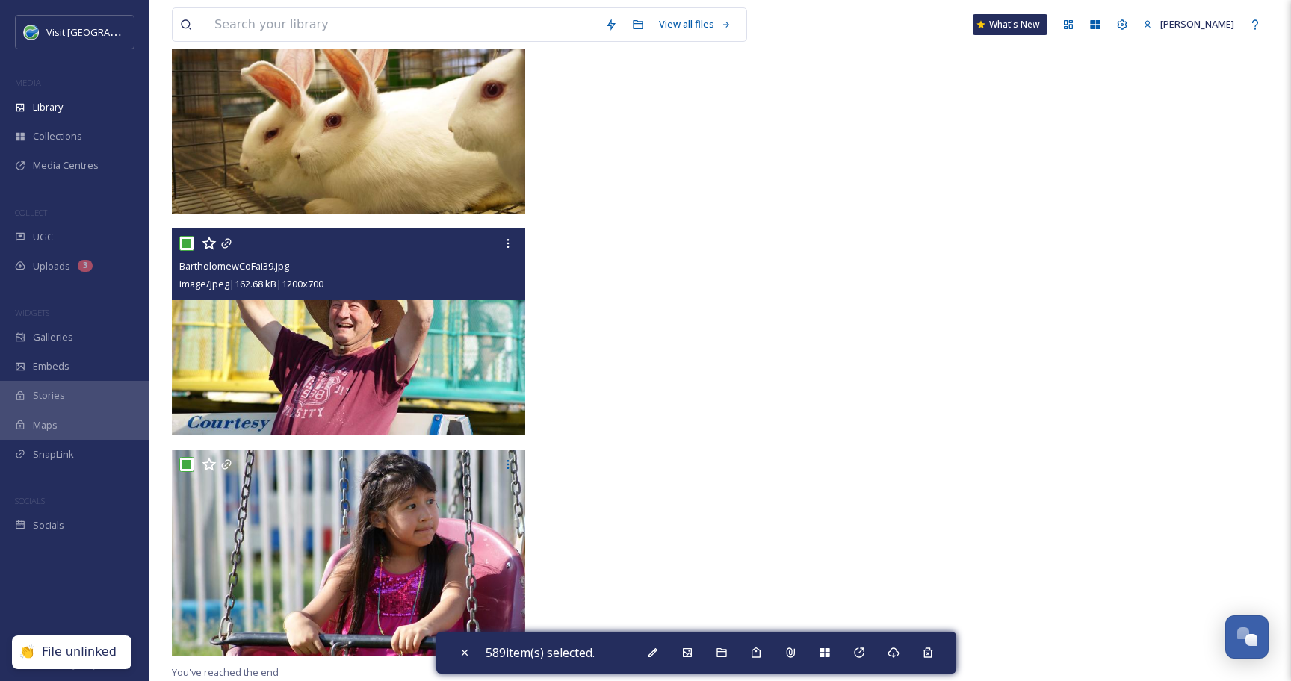
scroll to position [36142, 0]
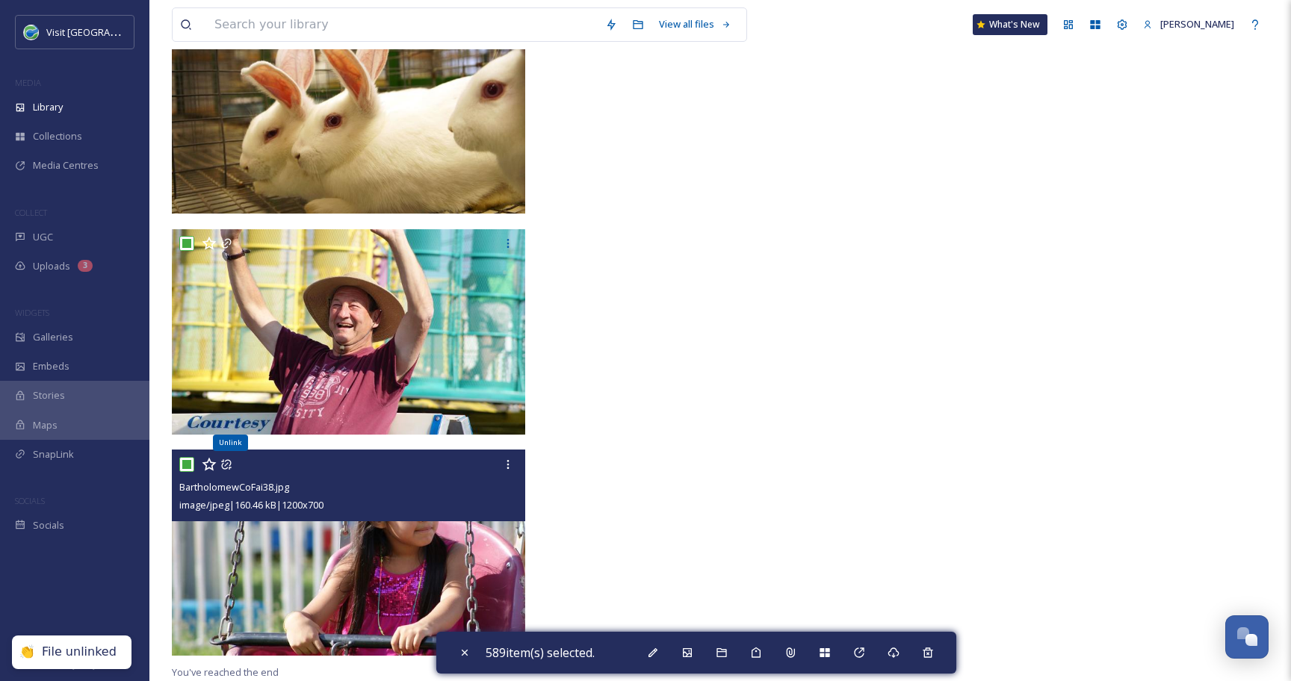
click at [225, 464] on icon at bounding box center [226, 465] width 12 height 12
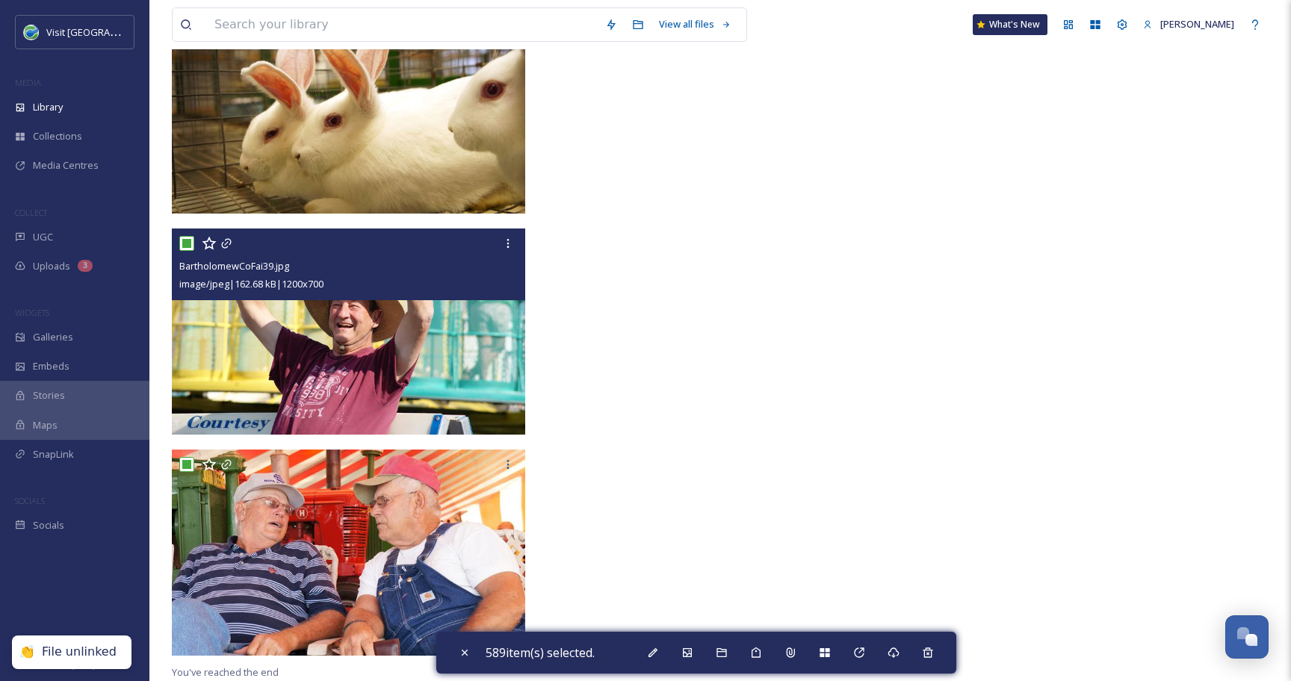
click at [435, 409] on img at bounding box center [348, 332] width 353 height 206
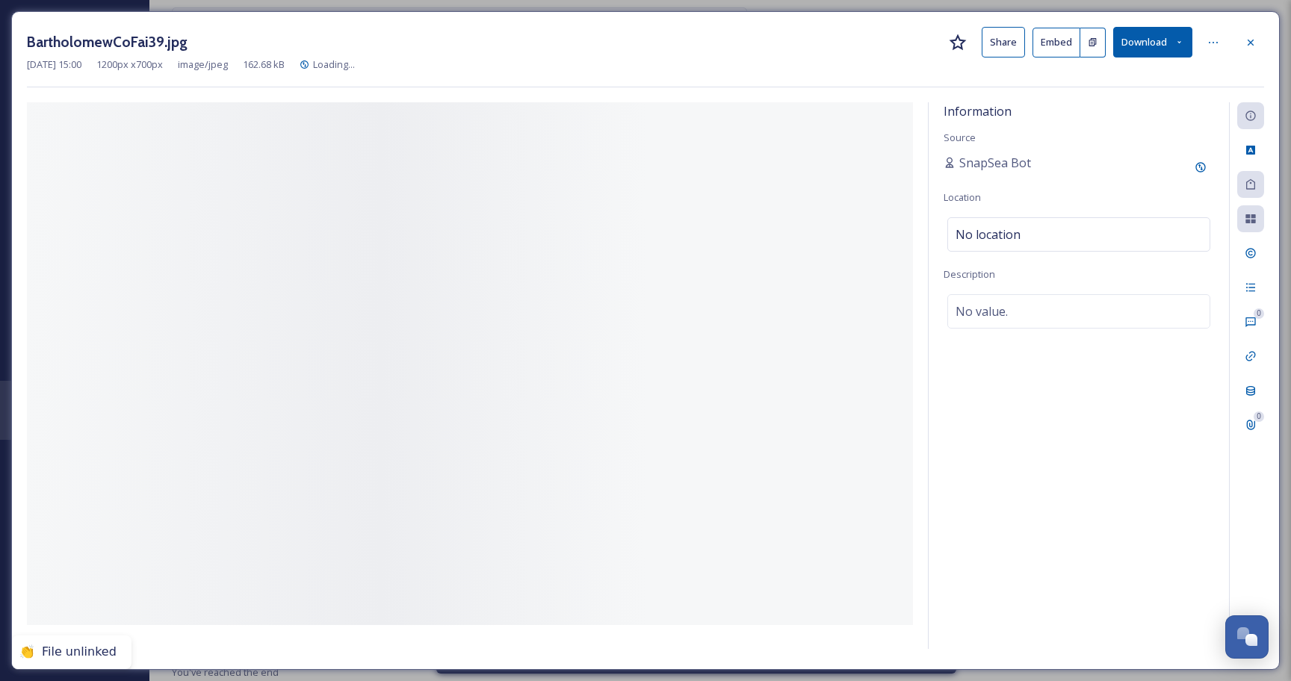
scroll to position [35921, 0]
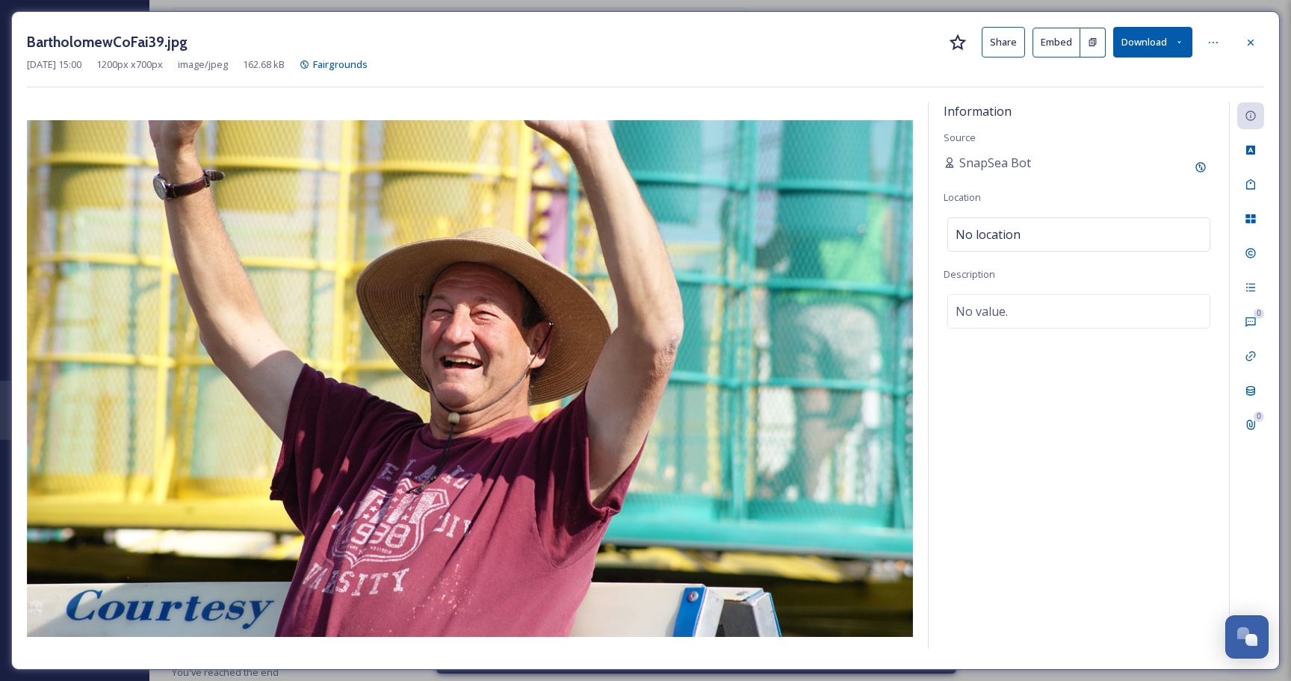
click at [1247, 41] on icon at bounding box center [1250, 43] width 12 height 12
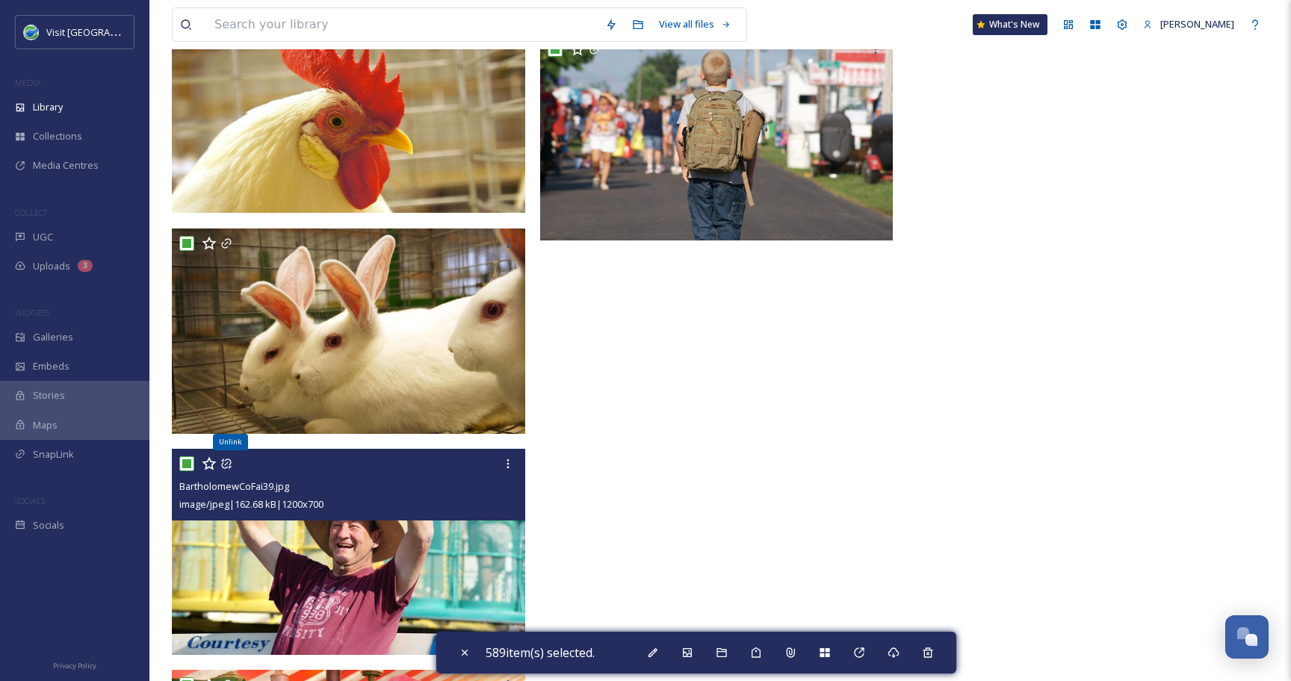
click at [226, 464] on icon at bounding box center [226, 464] width 10 height 10
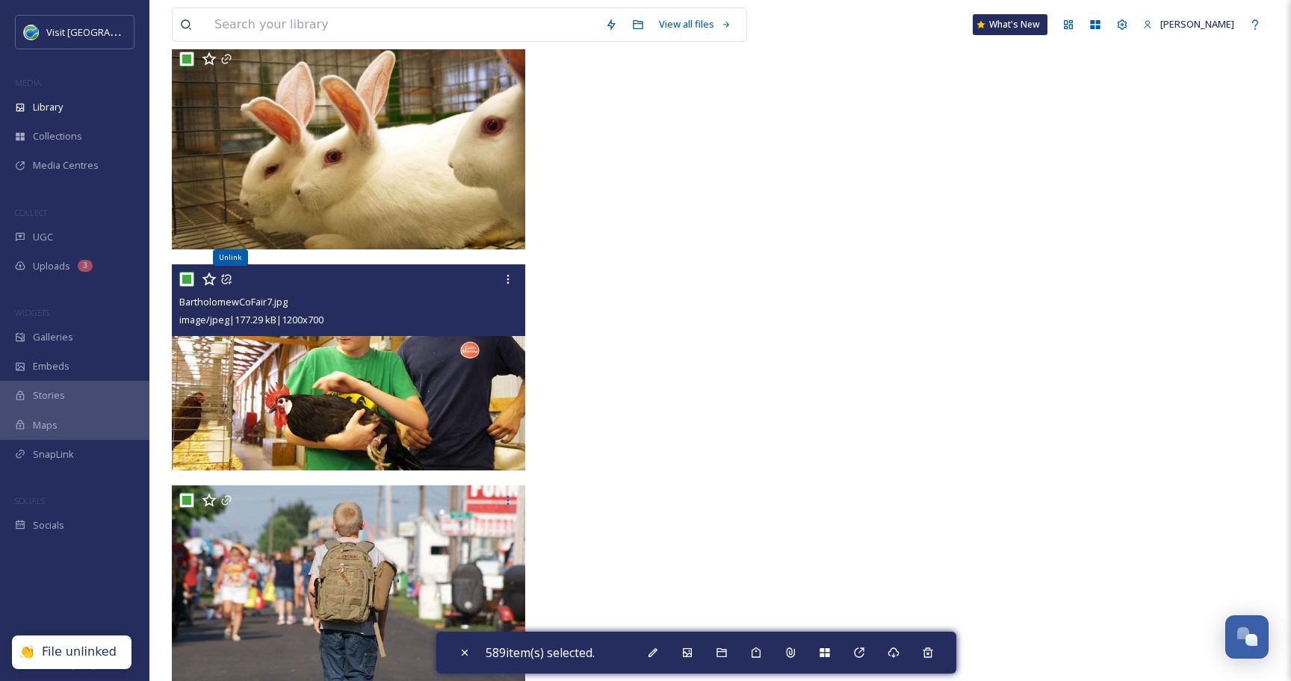
scroll to position [36142, 0]
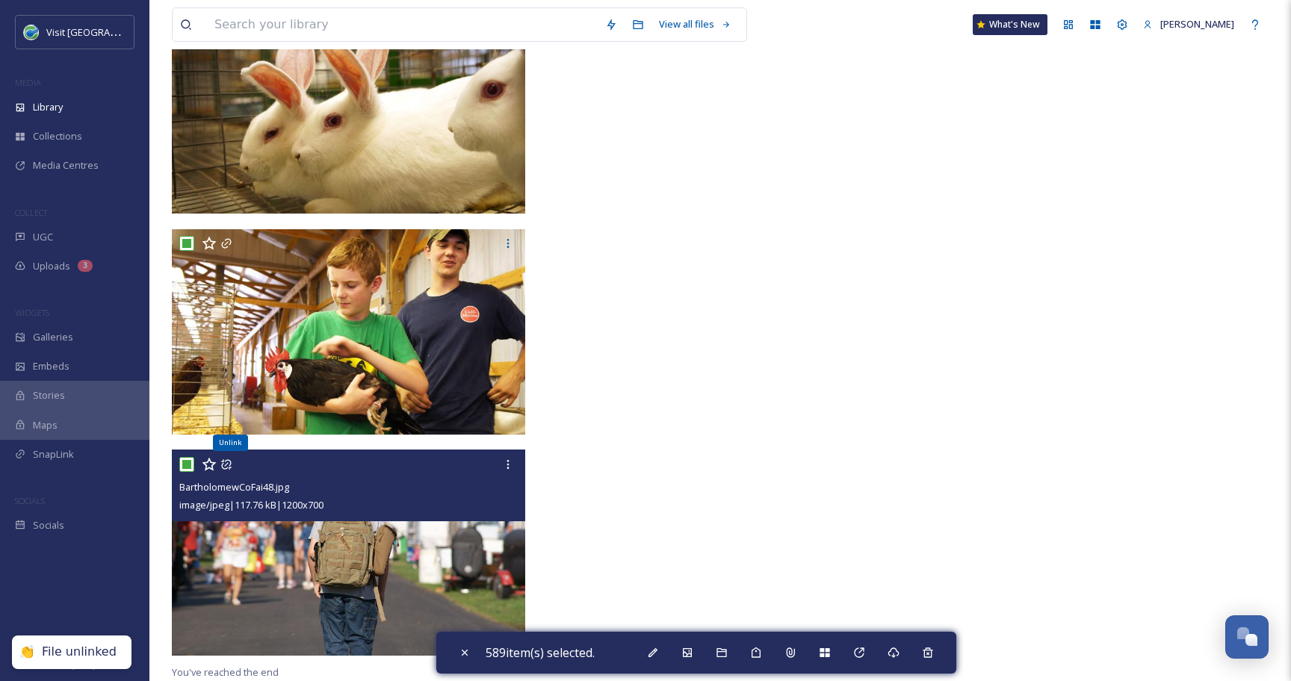
click at [226, 460] on icon at bounding box center [226, 465] width 10 height 10
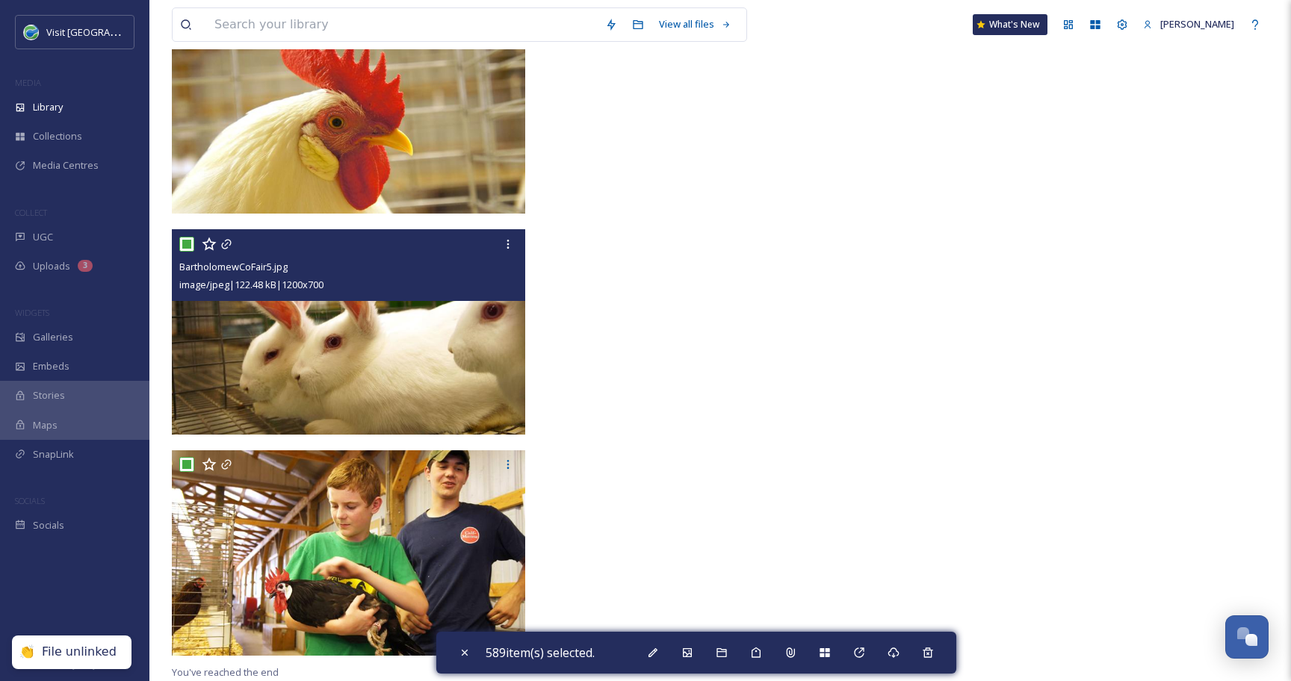
scroll to position [35921, 0]
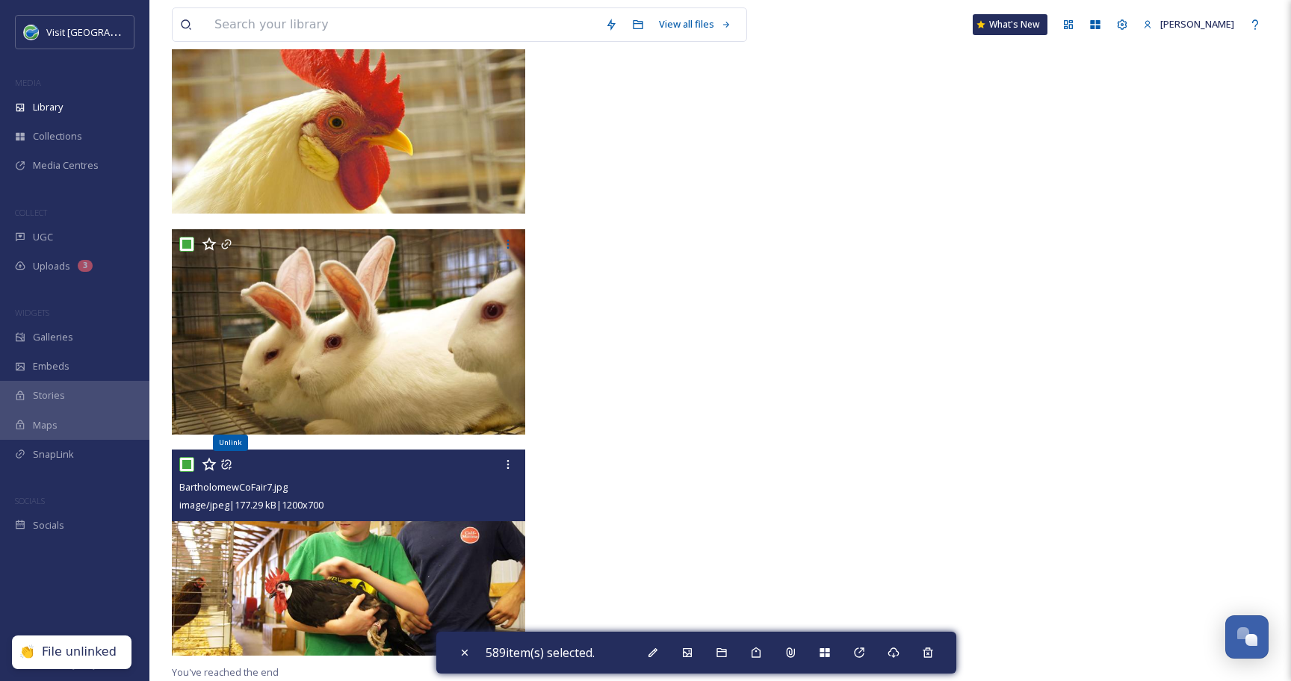
click at [228, 462] on icon at bounding box center [226, 465] width 12 height 12
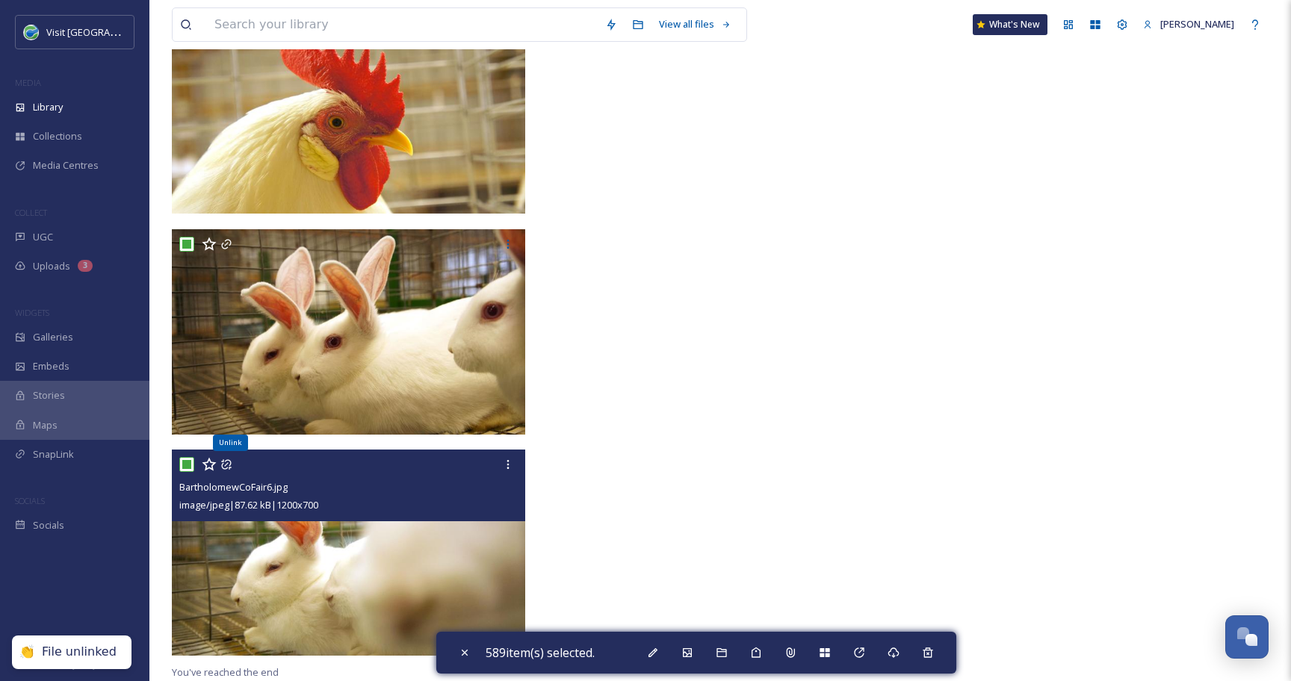
click at [231, 462] on icon at bounding box center [226, 465] width 10 height 10
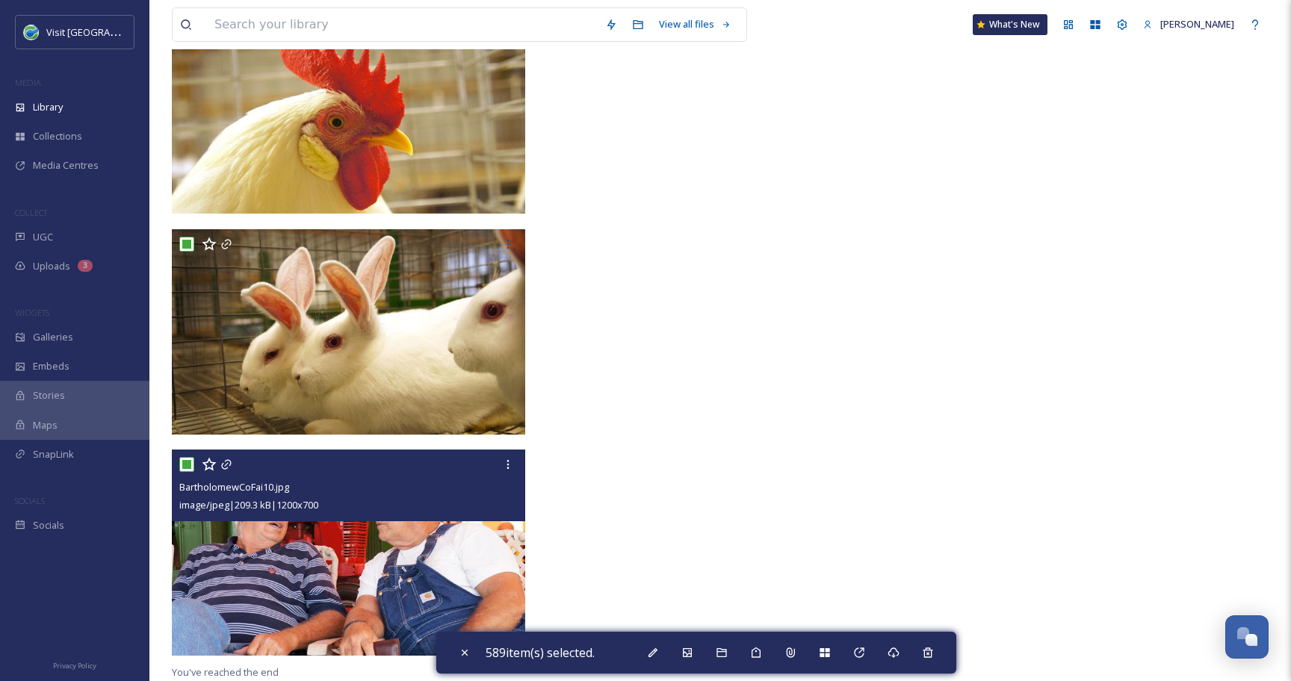
click at [234, 465] on div at bounding box center [350, 464] width 342 height 27
click at [229, 465] on icon at bounding box center [226, 465] width 10 height 10
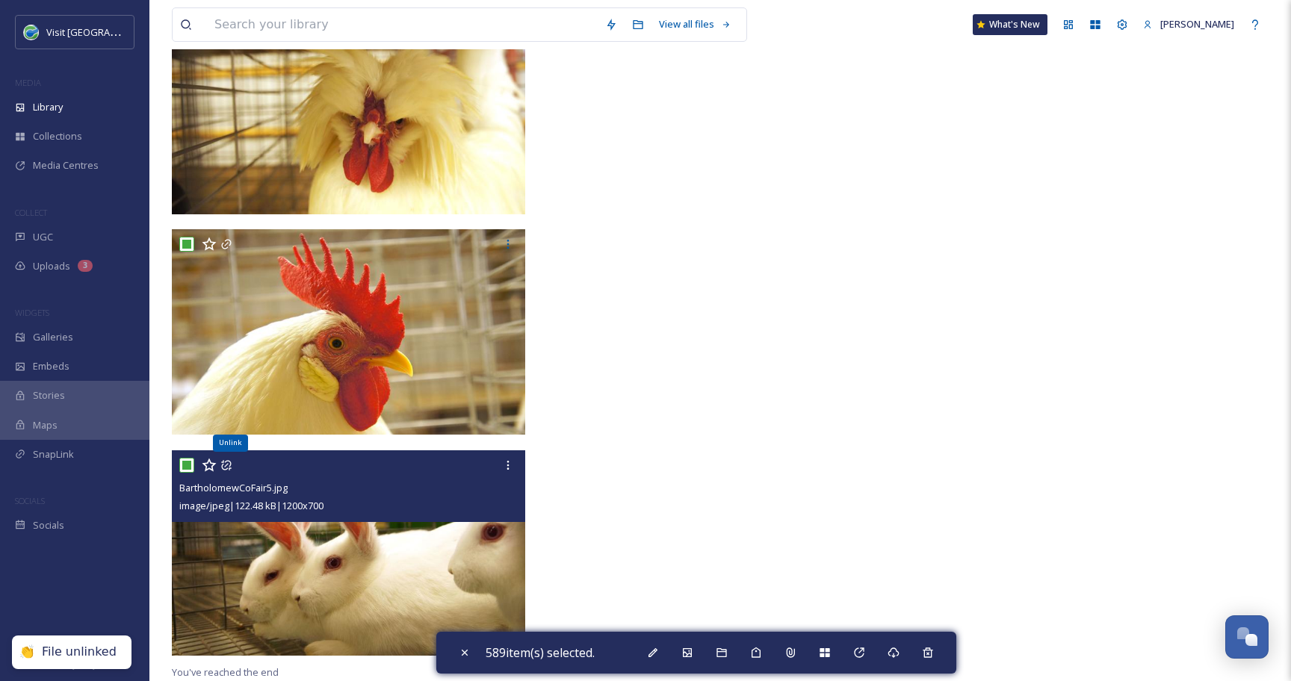
click at [229, 465] on icon at bounding box center [226, 465] width 12 height 12
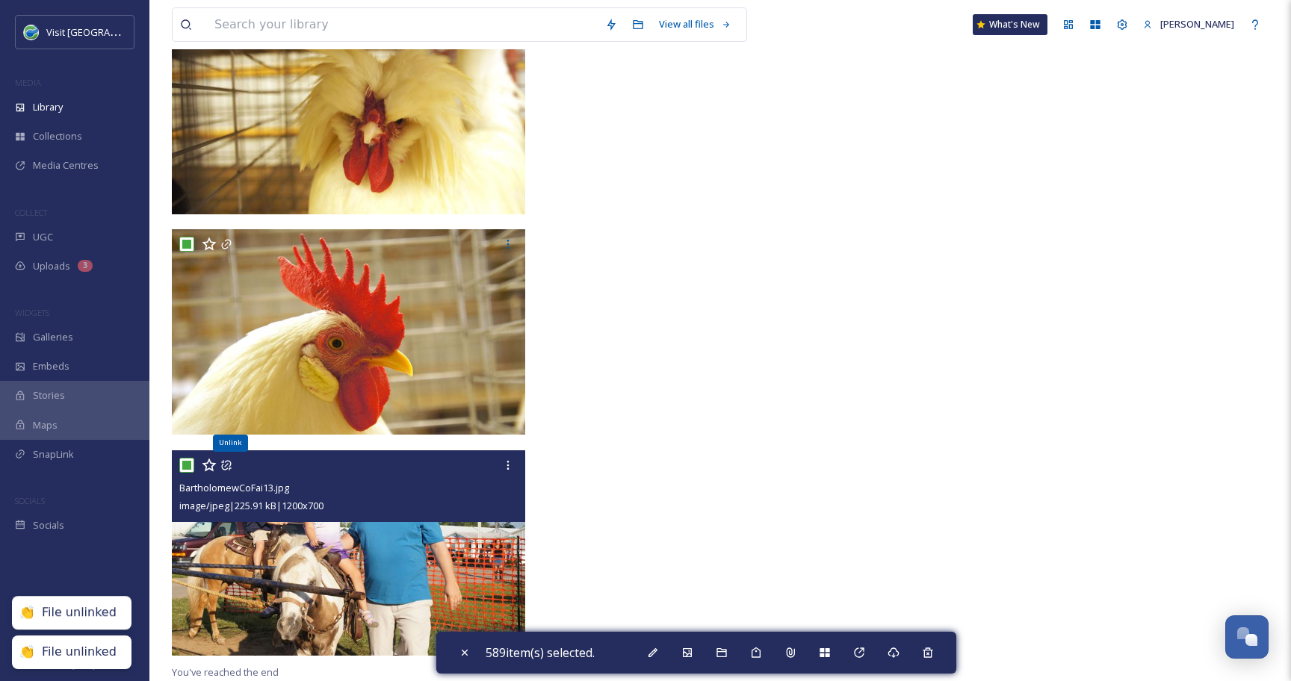
click at [229, 465] on icon at bounding box center [226, 465] width 12 height 12
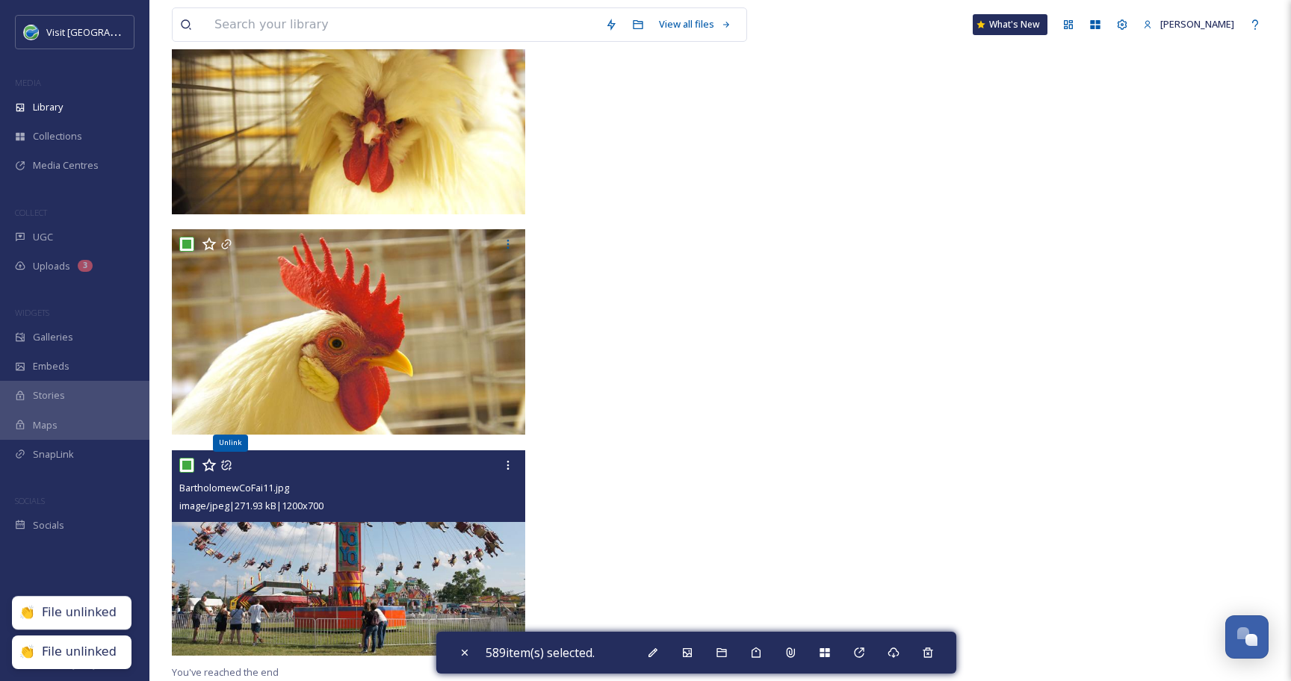
click at [229, 465] on icon at bounding box center [226, 465] width 12 height 12
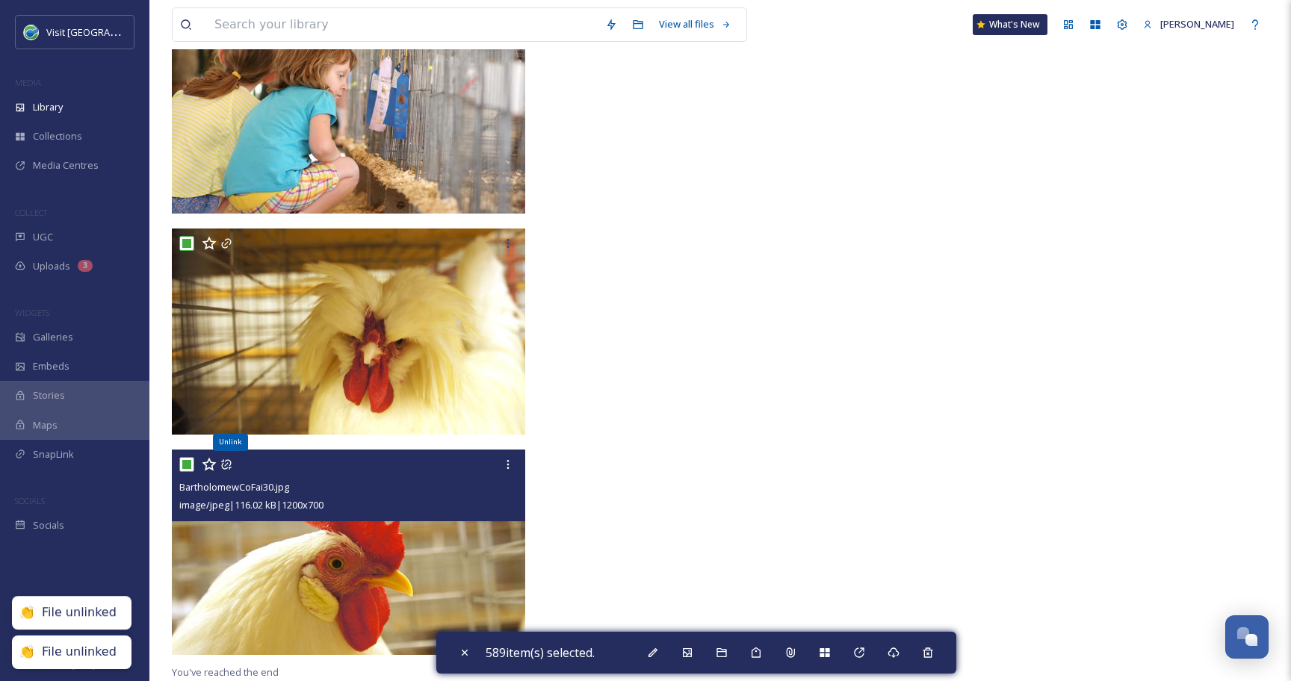
click at [229, 465] on icon at bounding box center [226, 465] width 12 height 12
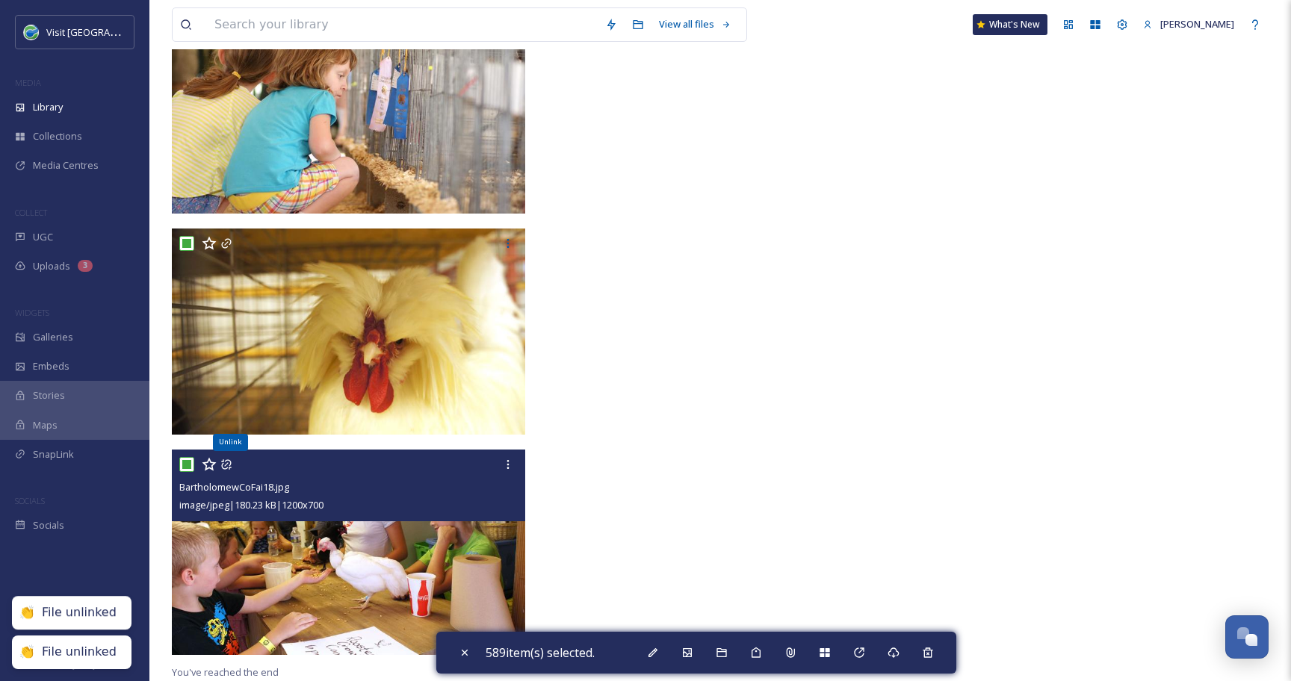
click at [229, 465] on icon at bounding box center [226, 465] width 12 height 12
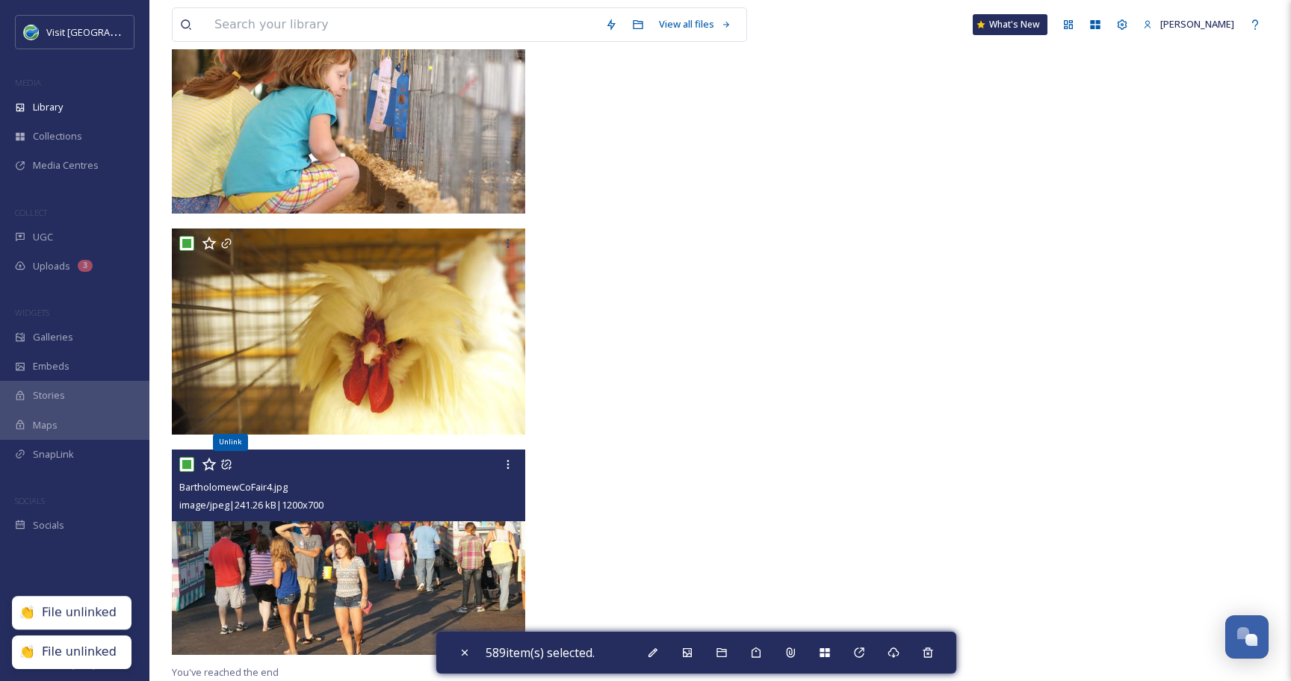
click at [229, 465] on icon at bounding box center [226, 465] width 12 height 12
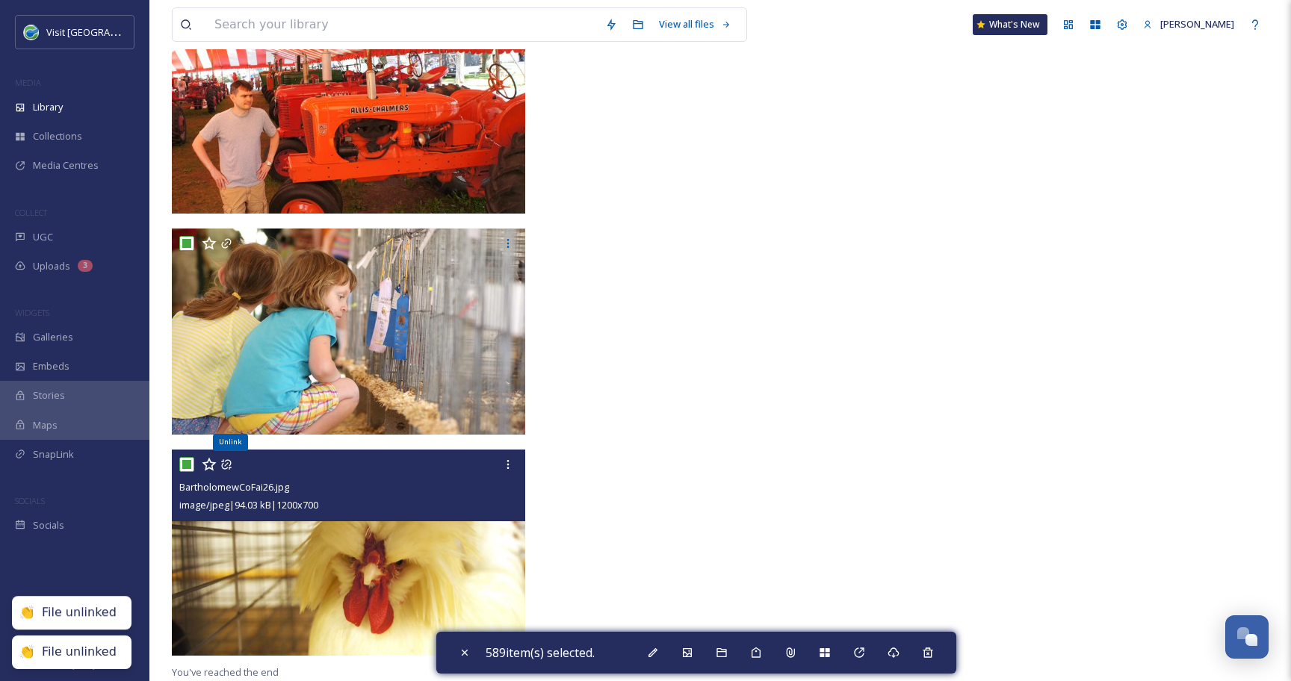
click at [229, 465] on icon at bounding box center [226, 465] width 12 height 12
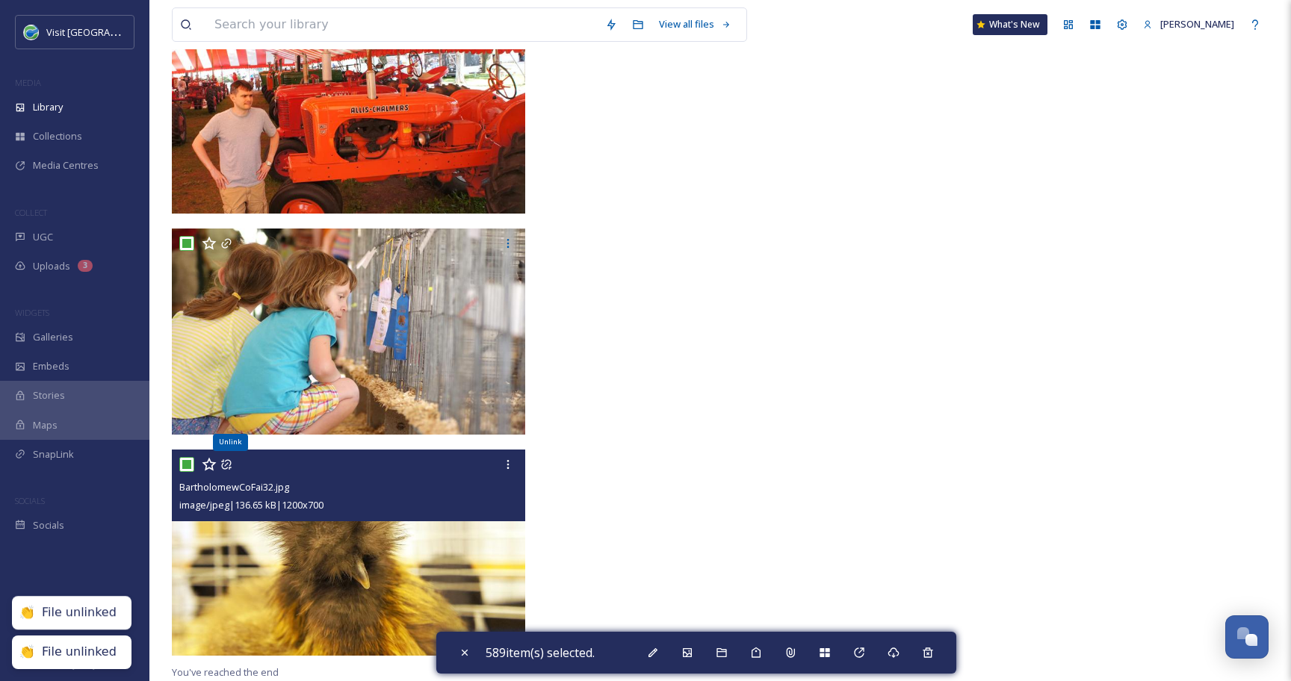
click at [229, 465] on icon at bounding box center [226, 465] width 12 height 12
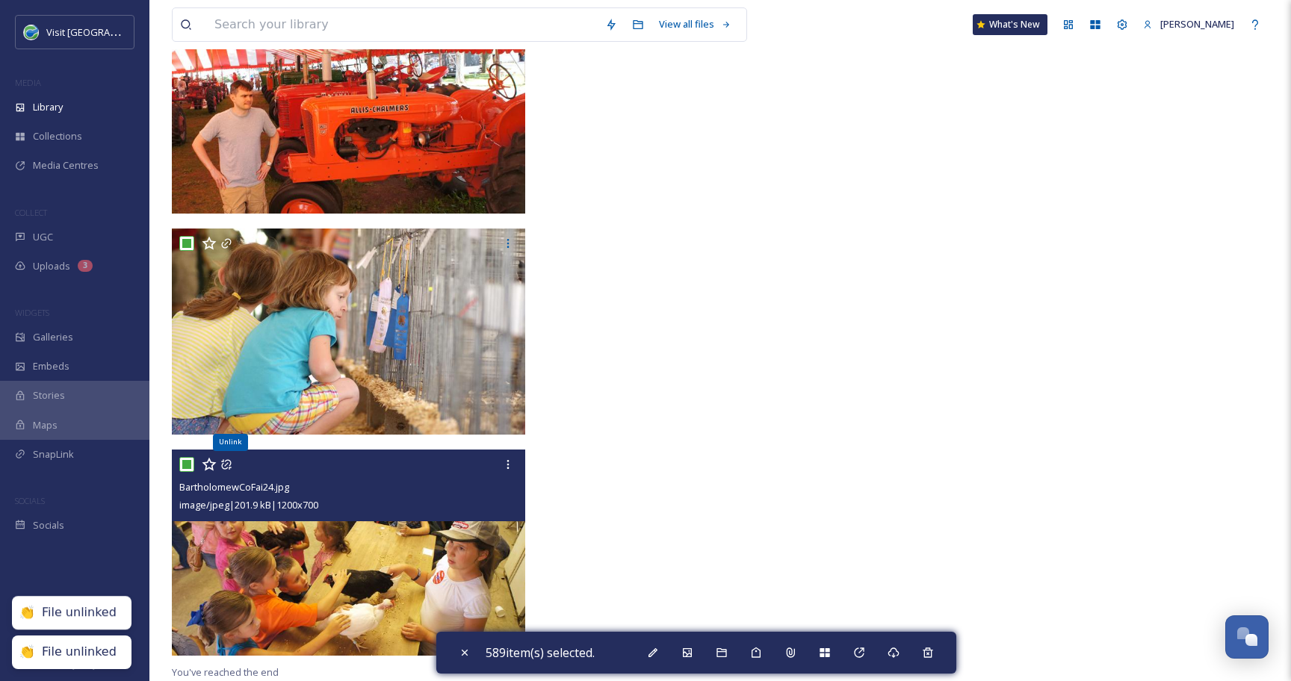
click at [228, 465] on icon at bounding box center [226, 465] width 12 height 12
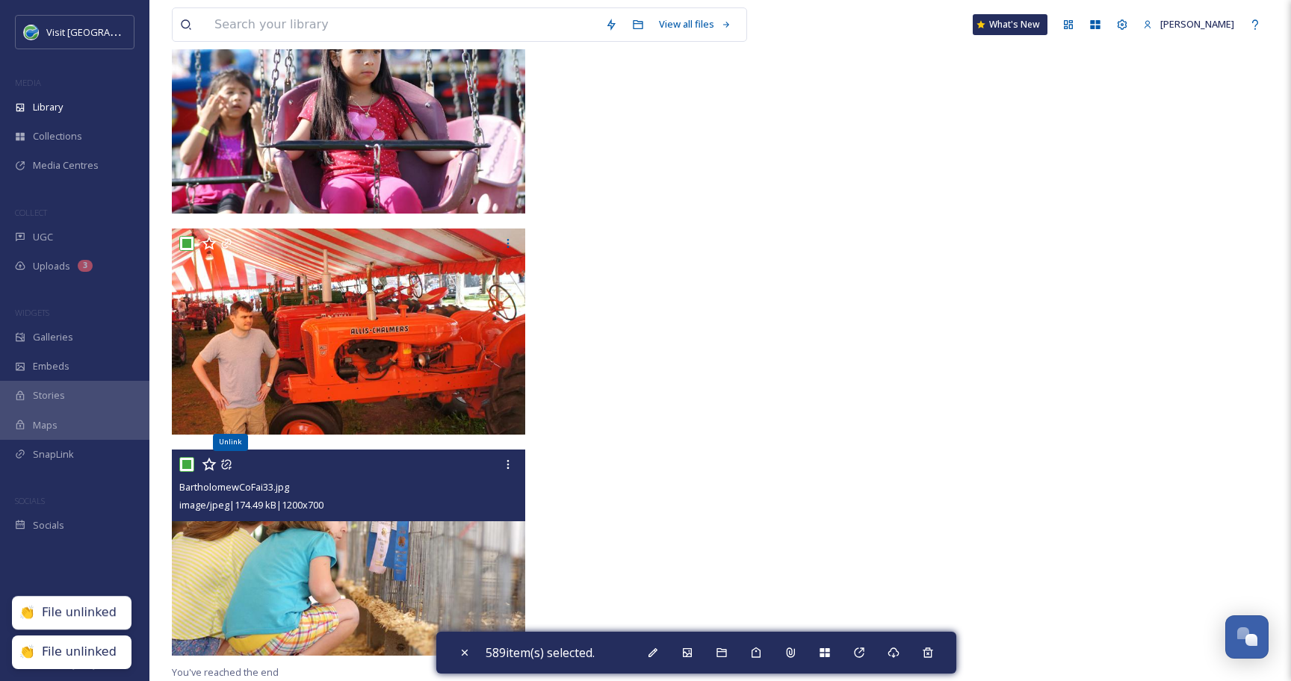
click at [228, 465] on icon at bounding box center [226, 465] width 12 height 12
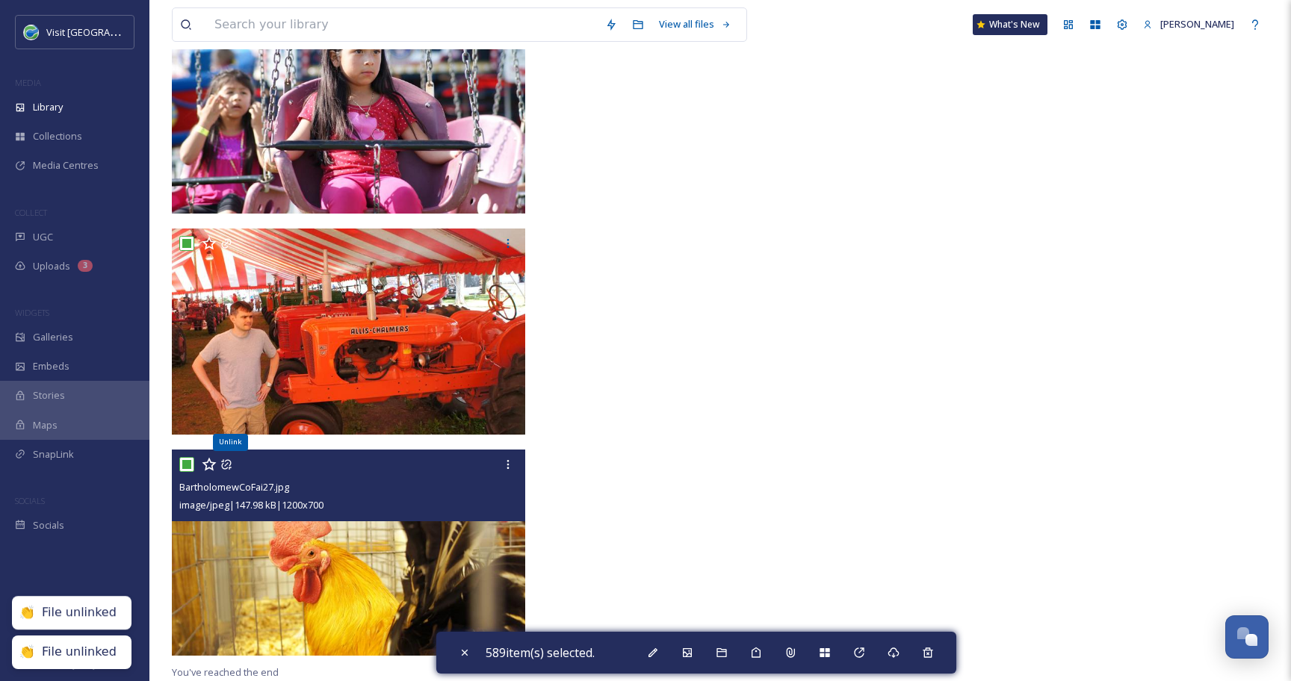
click at [228, 465] on icon at bounding box center [226, 465] width 12 height 12
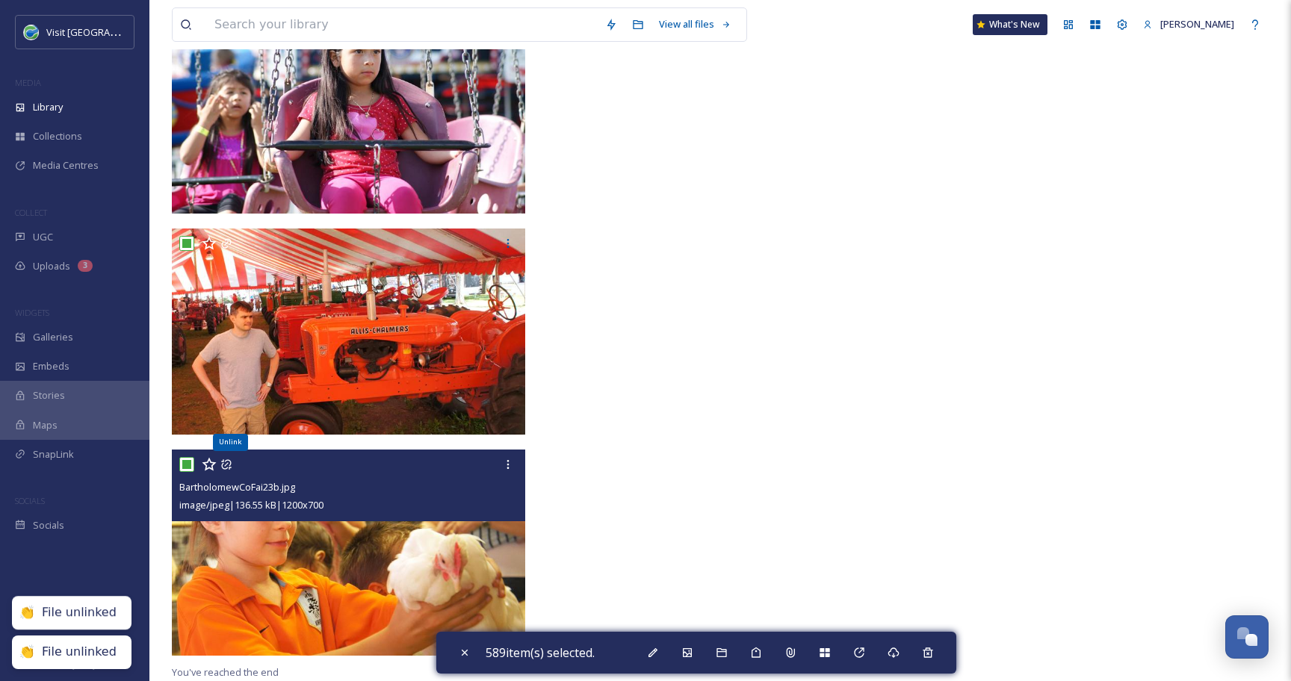
click at [228, 465] on icon at bounding box center [226, 465] width 12 height 12
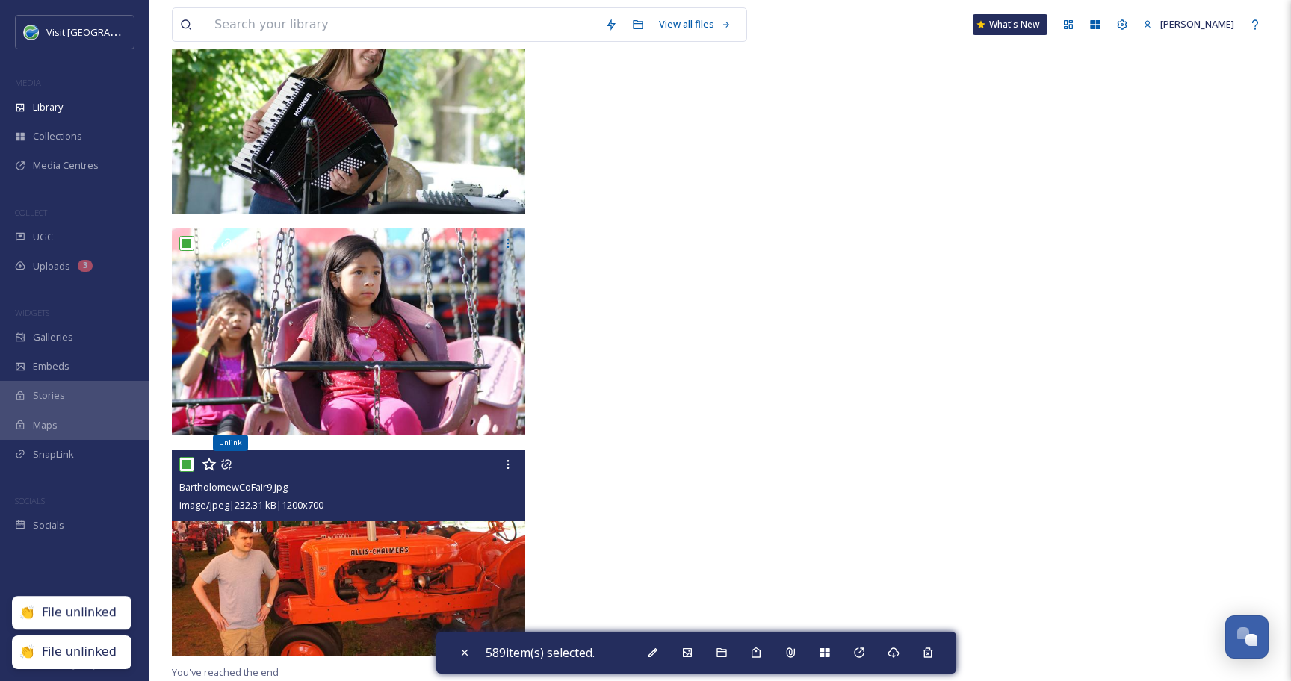
scroll to position [34816, 0]
click at [228, 465] on icon at bounding box center [226, 465] width 12 height 12
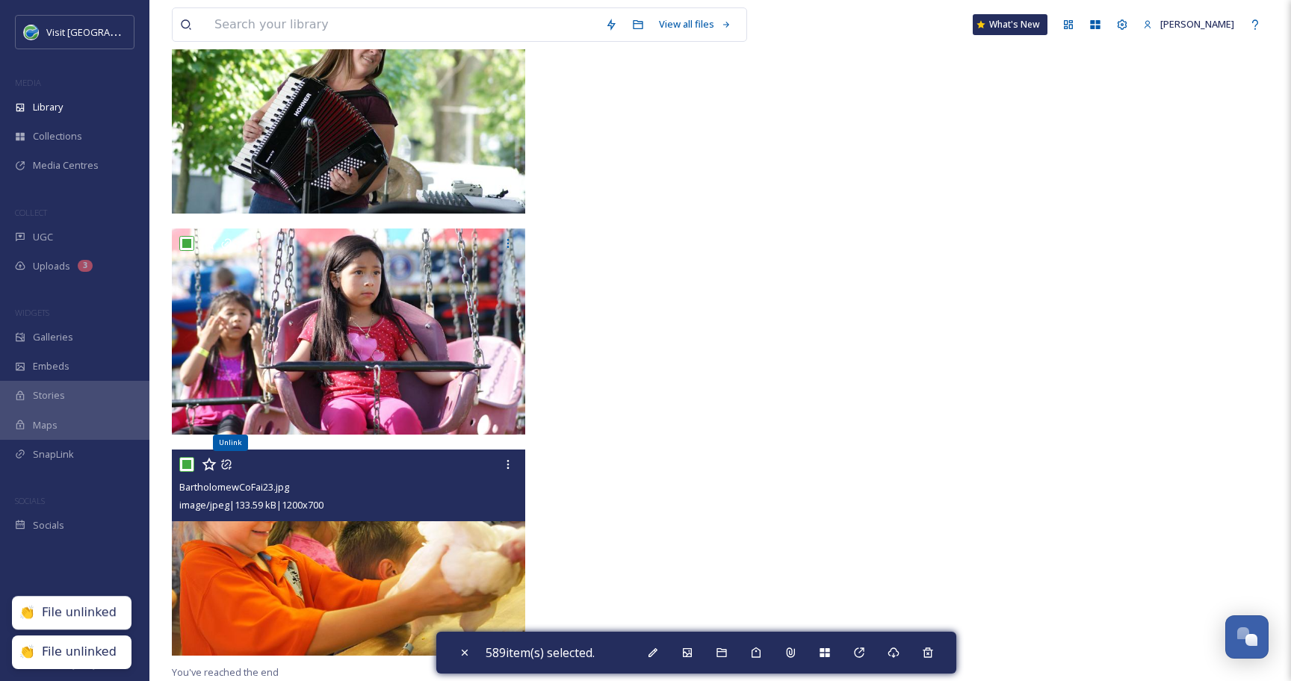
click at [228, 465] on icon at bounding box center [226, 465] width 12 height 12
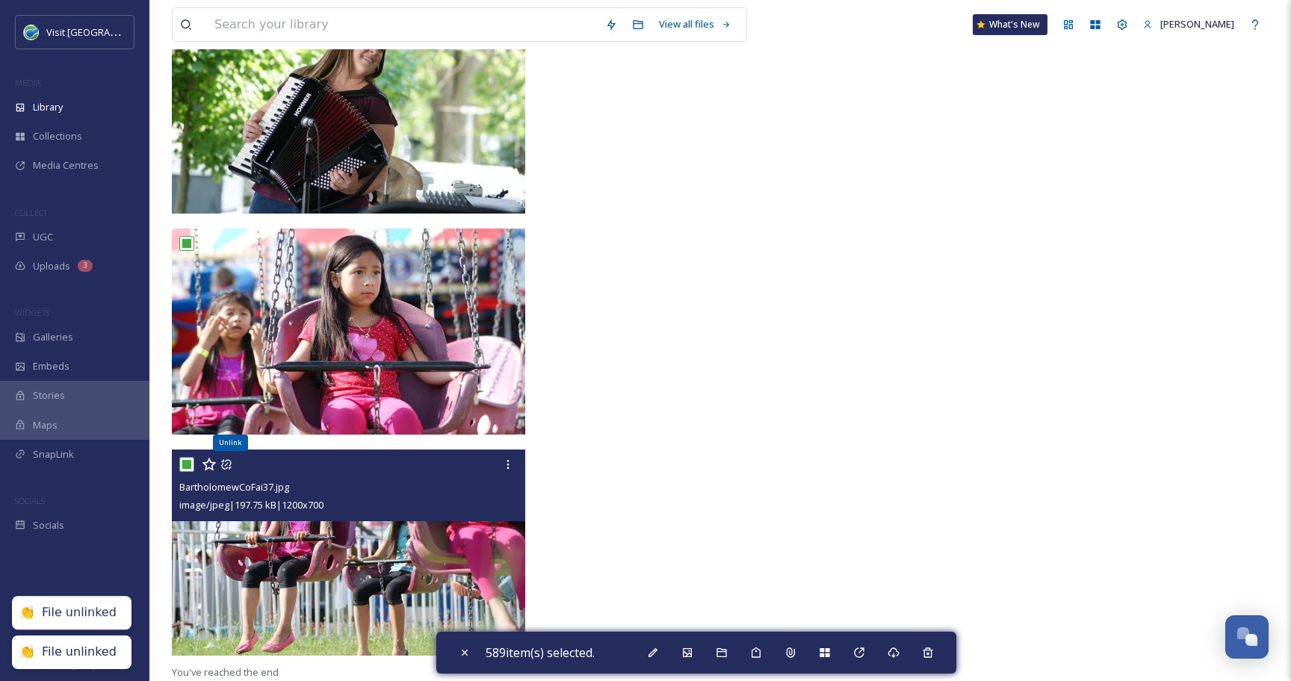
click at [228, 465] on icon at bounding box center [226, 465] width 12 height 12
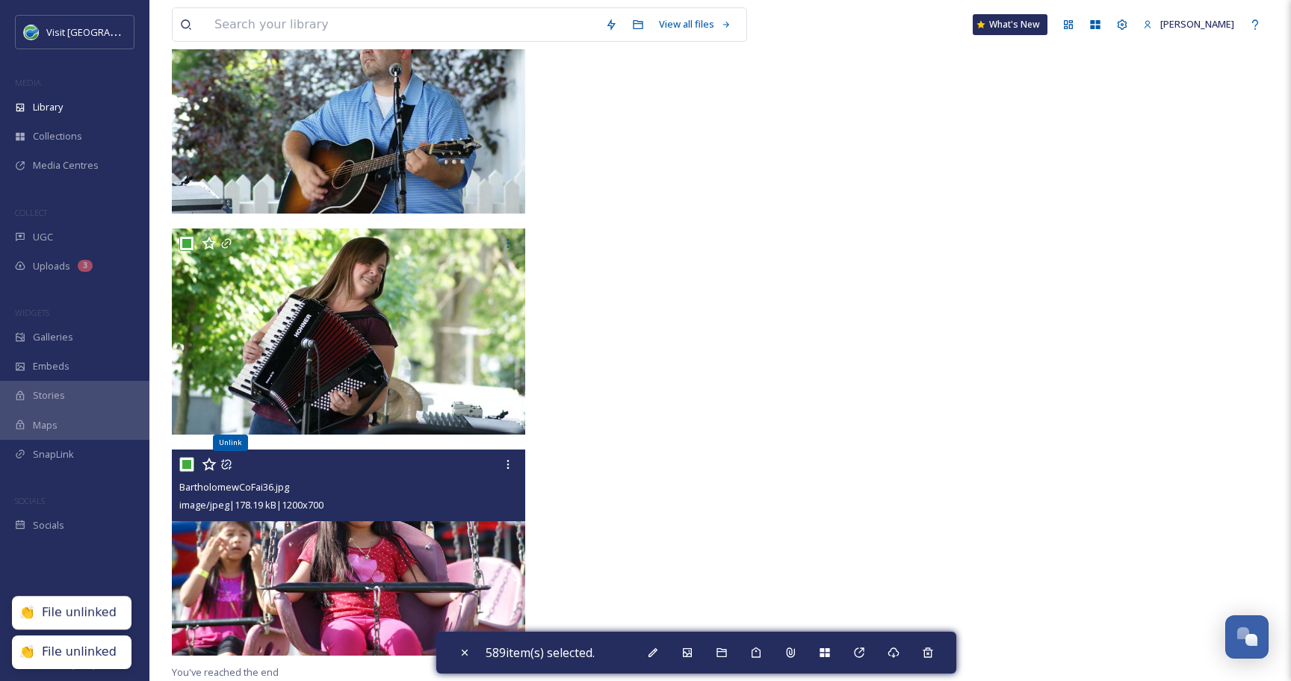
scroll to position [34595, 0]
click at [228, 465] on icon at bounding box center [226, 465] width 12 height 12
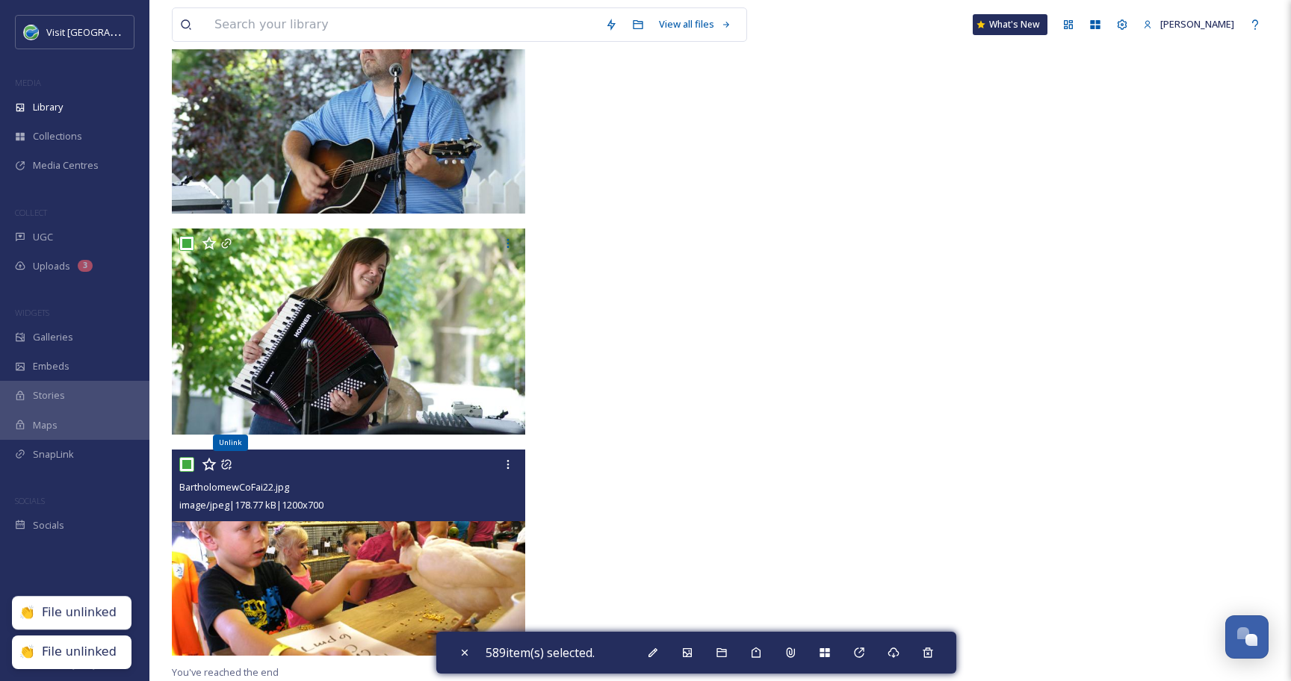
click at [228, 465] on icon at bounding box center [226, 465] width 12 height 12
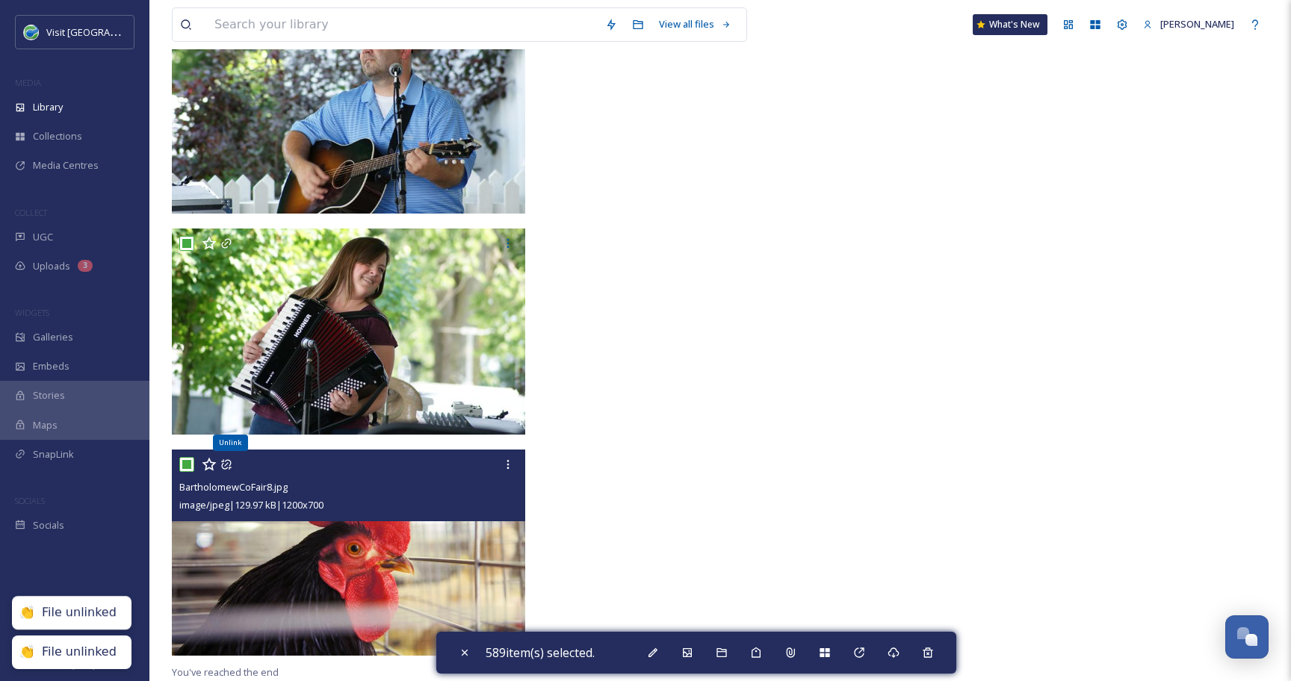
click at [228, 465] on icon at bounding box center [226, 465] width 12 height 12
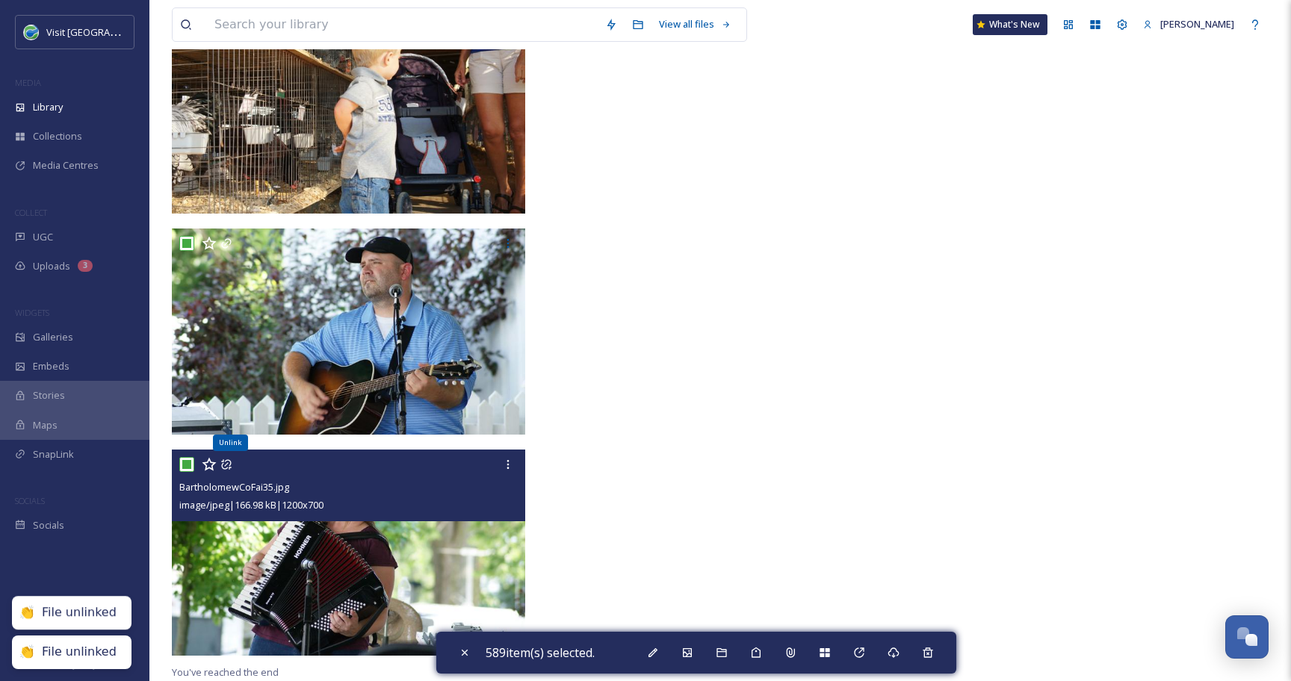
scroll to position [34374, 0]
click at [228, 465] on icon at bounding box center [226, 465] width 12 height 12
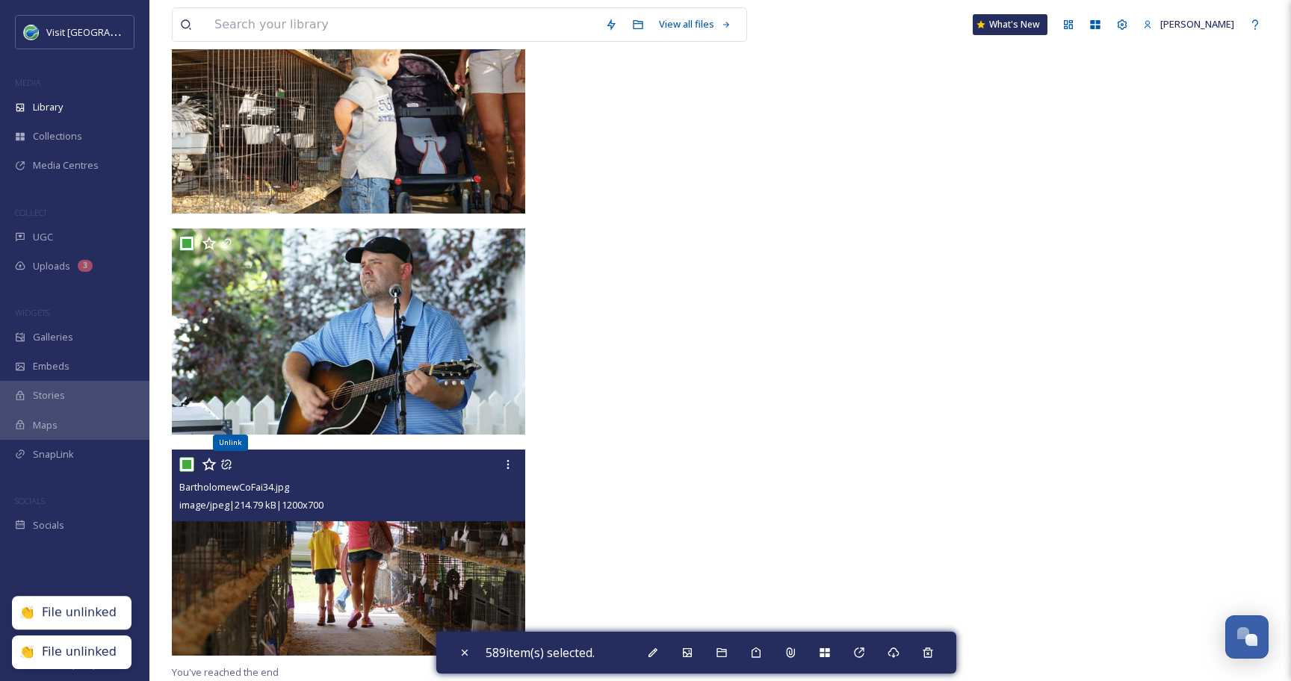
click at [228, 465] on icon at bounding box center [226, 465] width 12 height 12
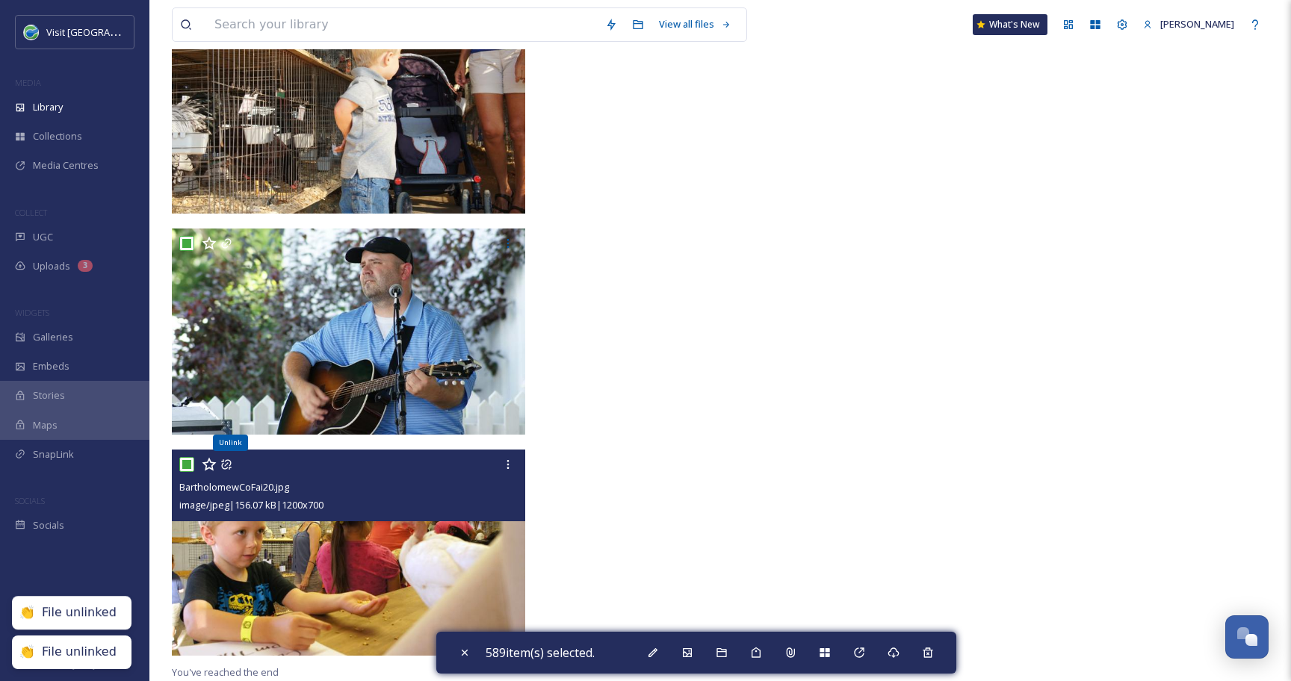
click at [228, 465] on icon at bounding box center [226, 465] width 12 height 12
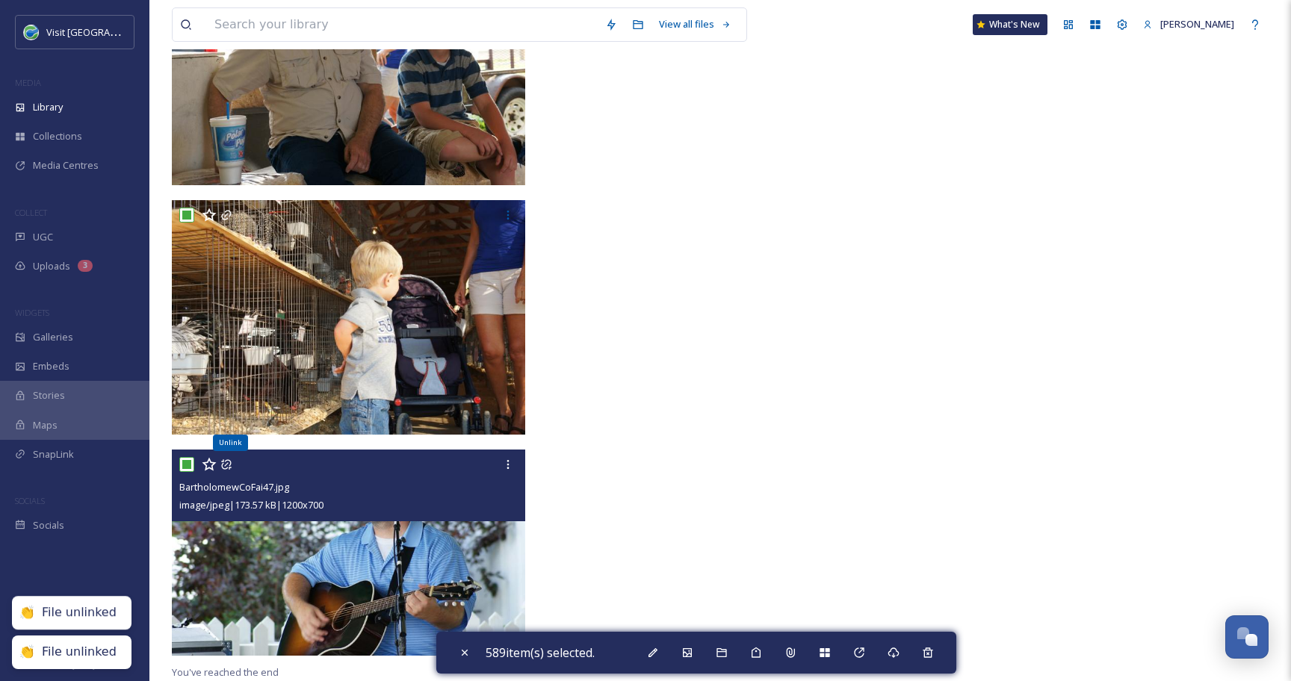
scroll to position [34153, 0]
click at [228, 465] on icon at bounding box center [226, 465] width 12 height 12
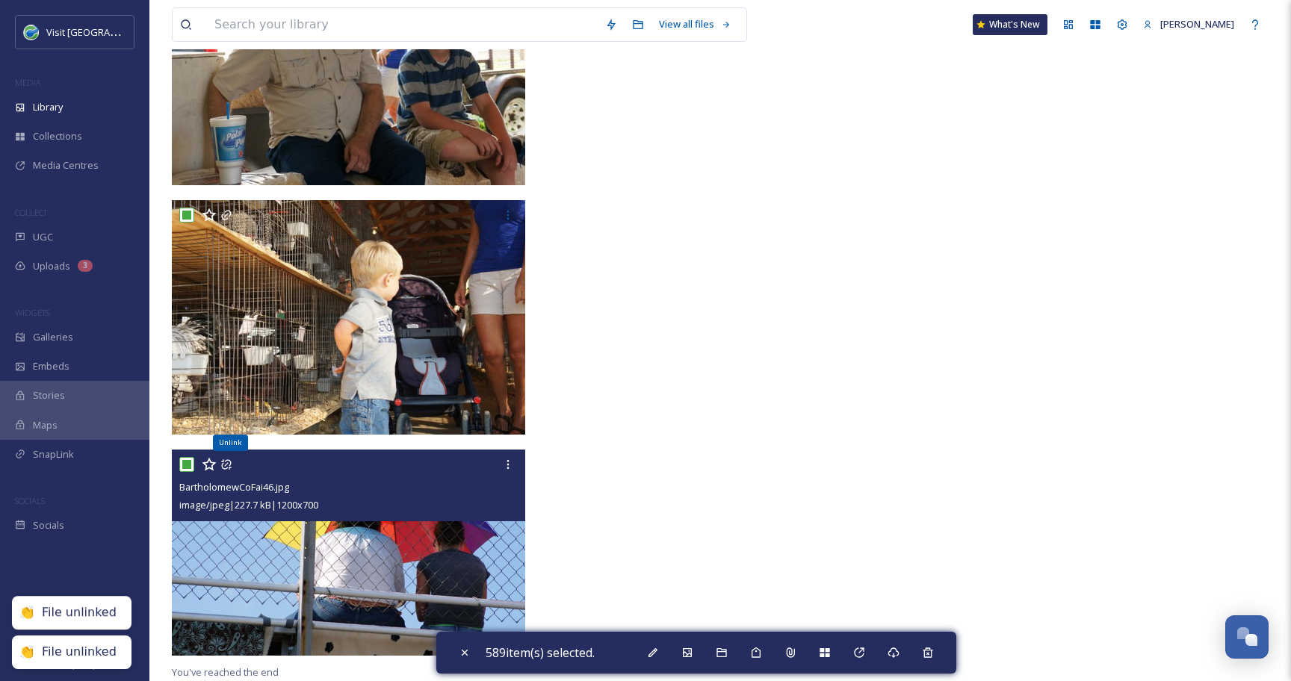
click at [228, 465] on icon at bounding box center [226, 465] width 12 height 12
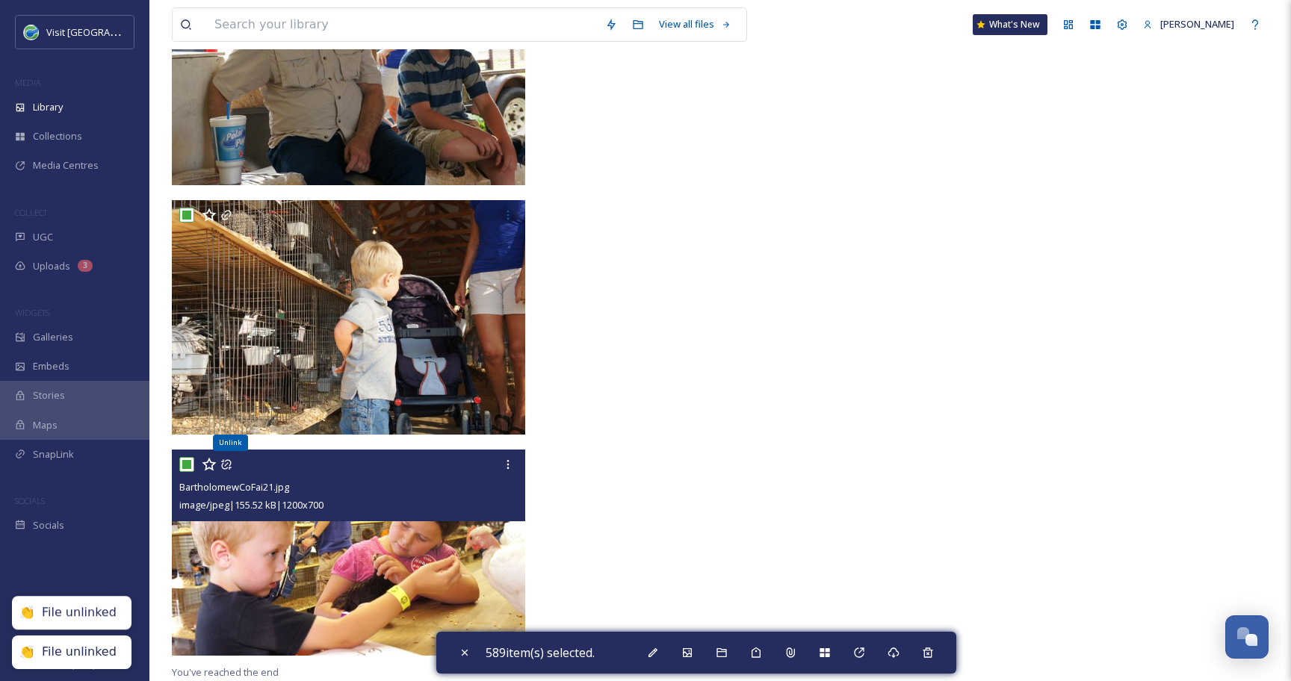
click at [228, 465] on icon at bounding box center [226, 465] width 12 height 12
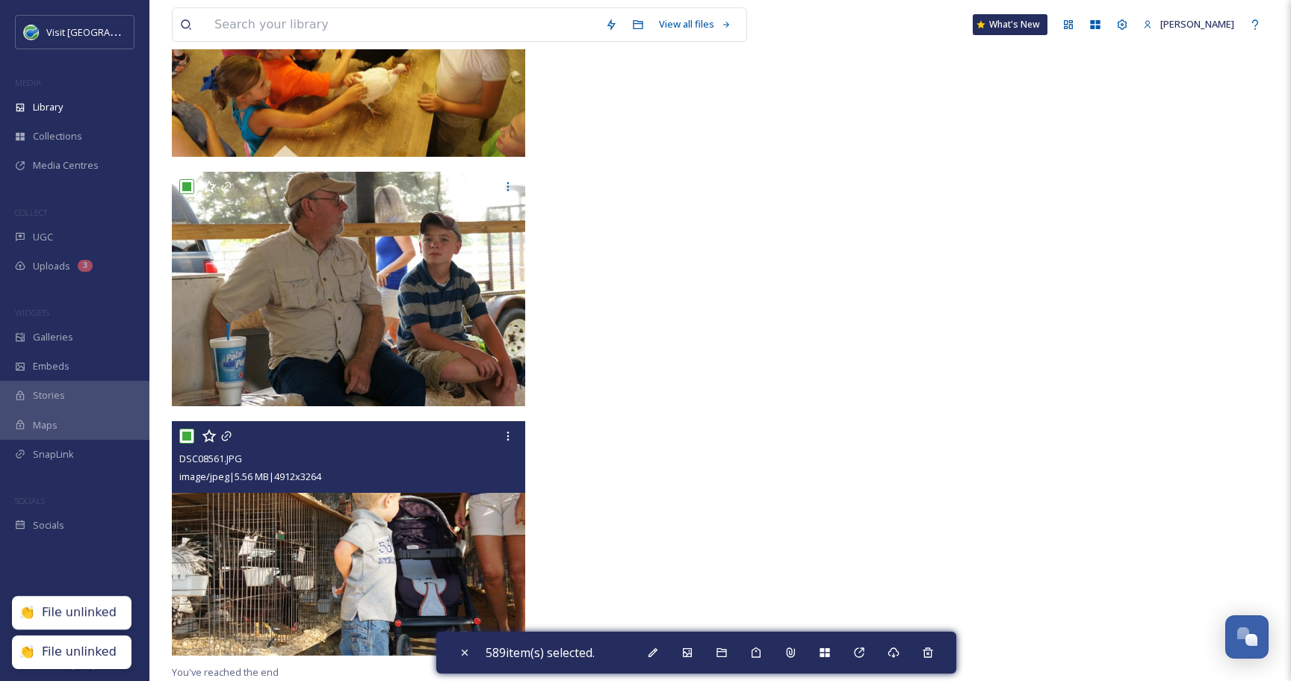
click at [228, 465] on span "DSC08561.JPG" at bounding box center [210, 458] width 63 height 13
click at [226, 441] on div at bounding box center [350, 436] width 342 height 27
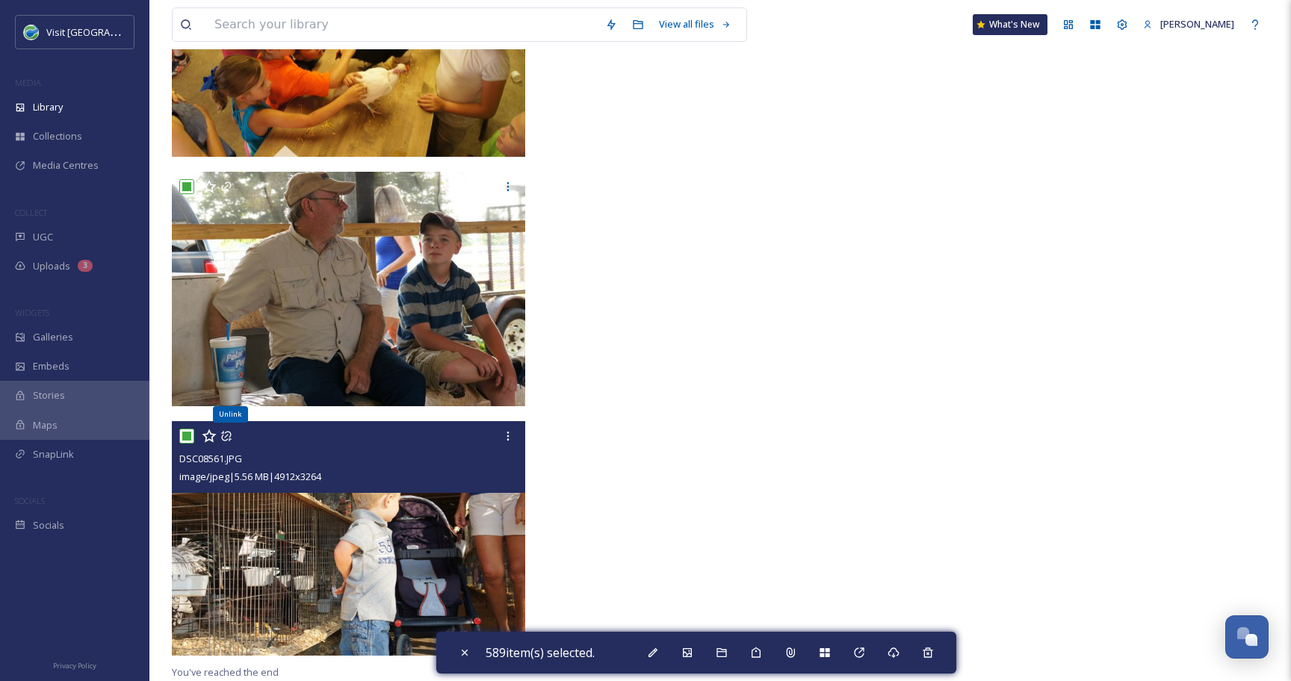
click at [224, 432] on icon at bounding box center [226, 436] width 12 height 12
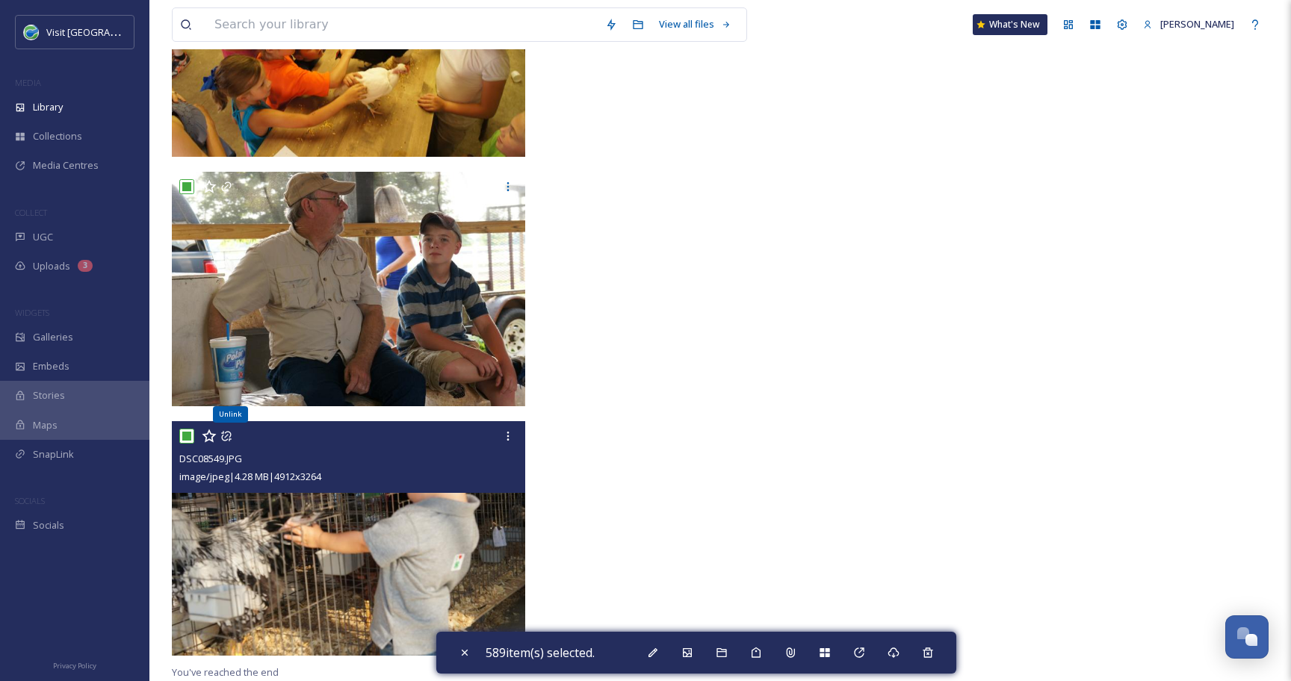
click at [224, 433] on icon at bounding box center [226, 436] width 12 height 12
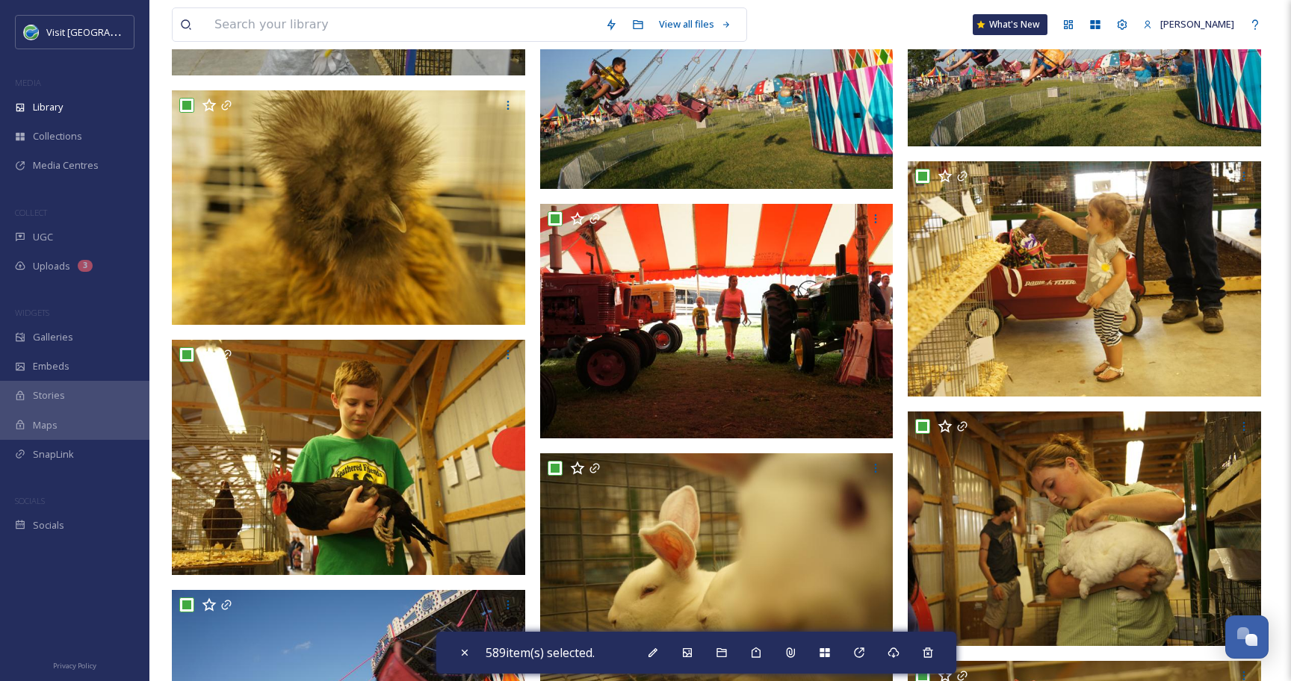
scroll to position [29208, 0]
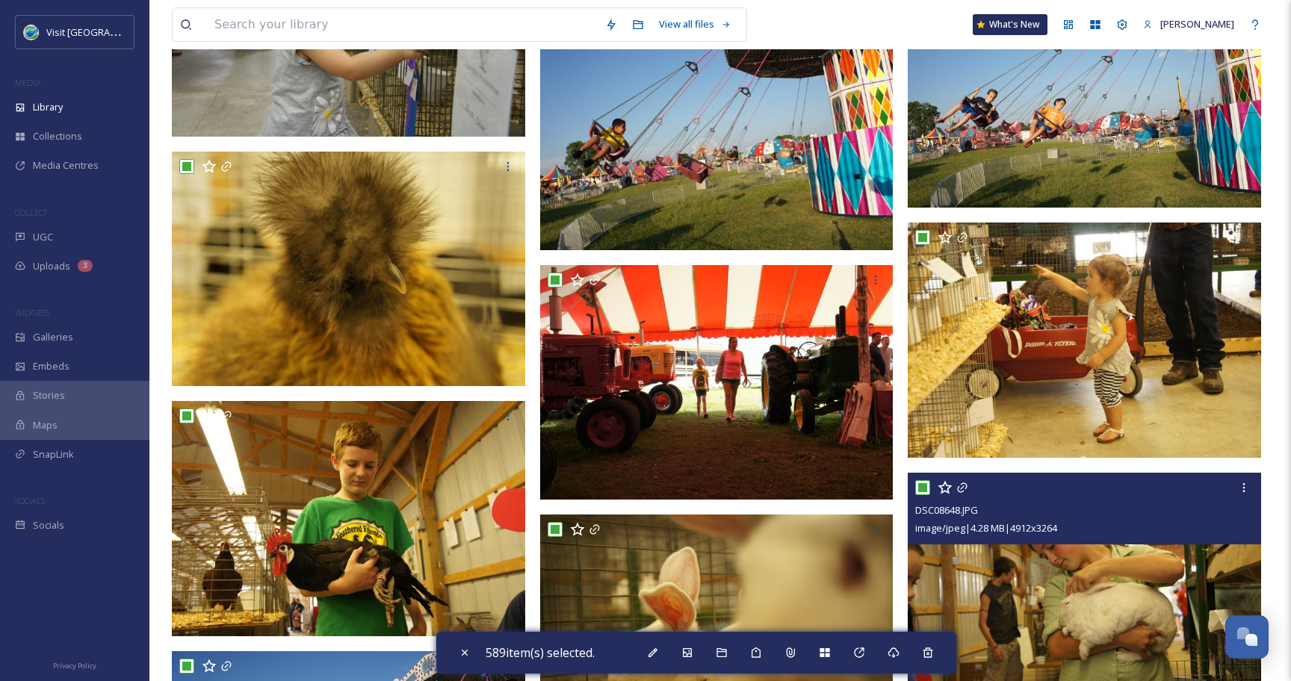
click at [924, 486] on input "checkbox" at bounding box center [922, 487] width 15 height 15
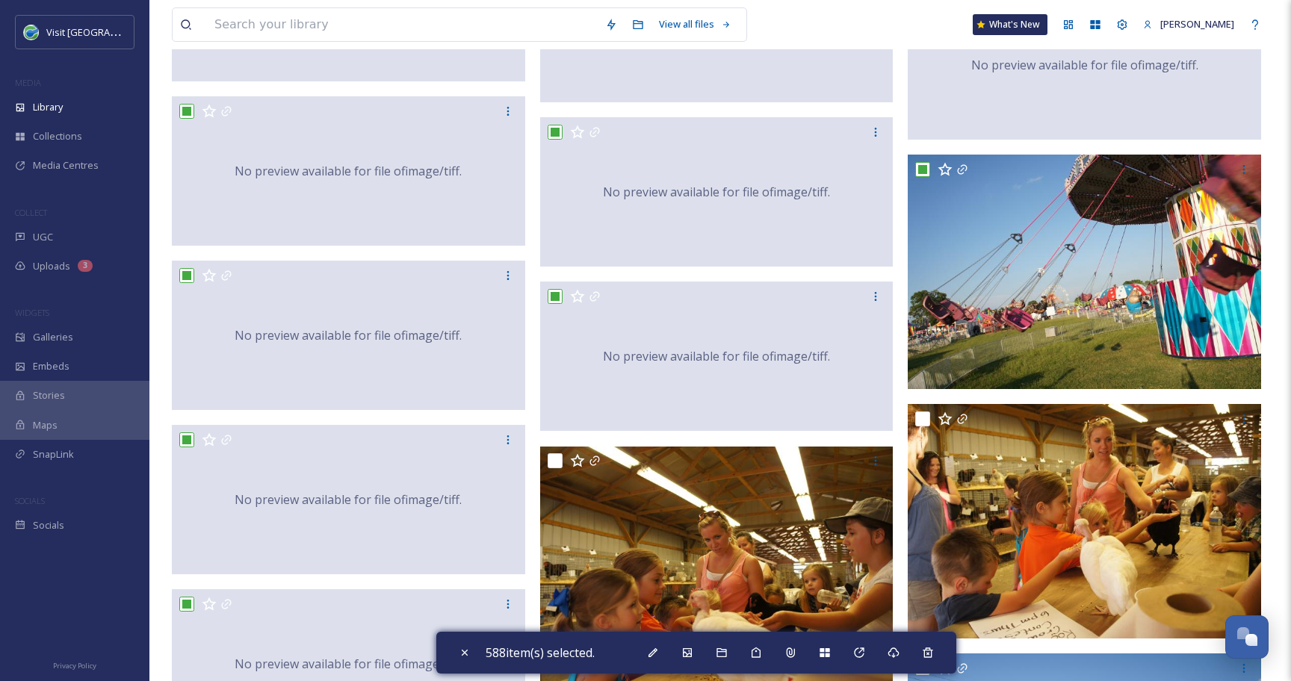
scroll to position [17022, 0]
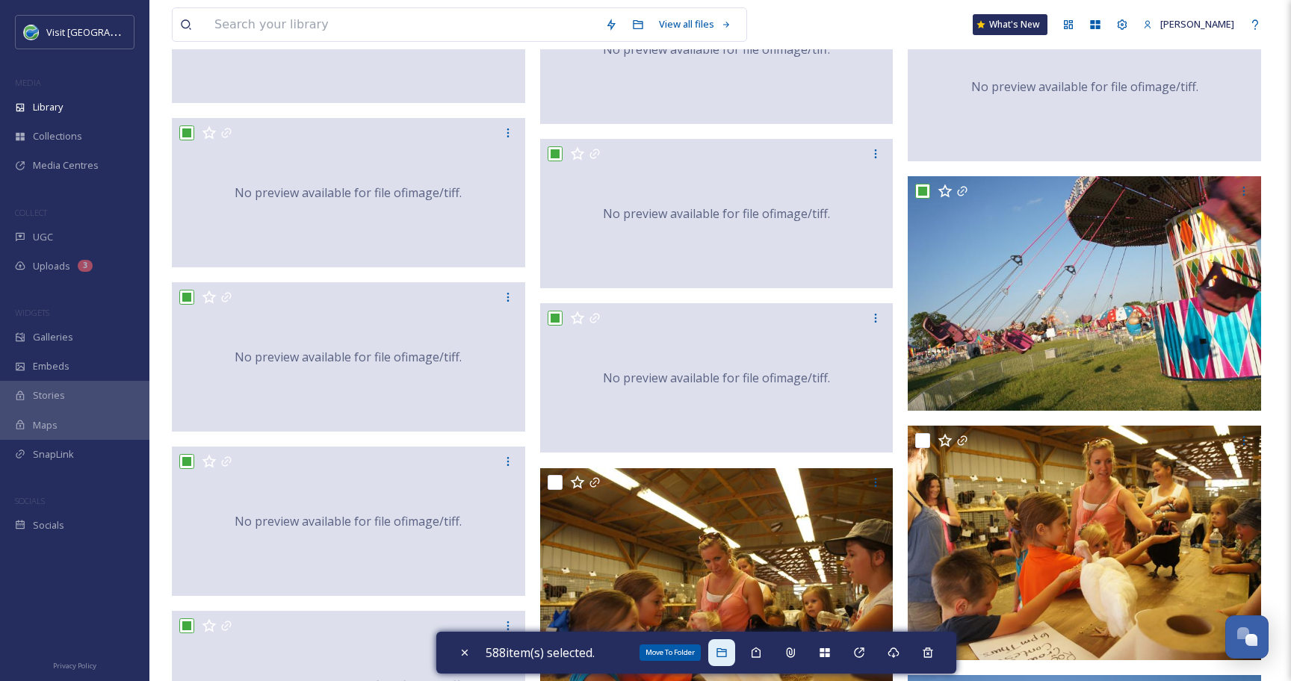
click at [721, 653] on icon at bounding box center [721, 652] width 10 height 9
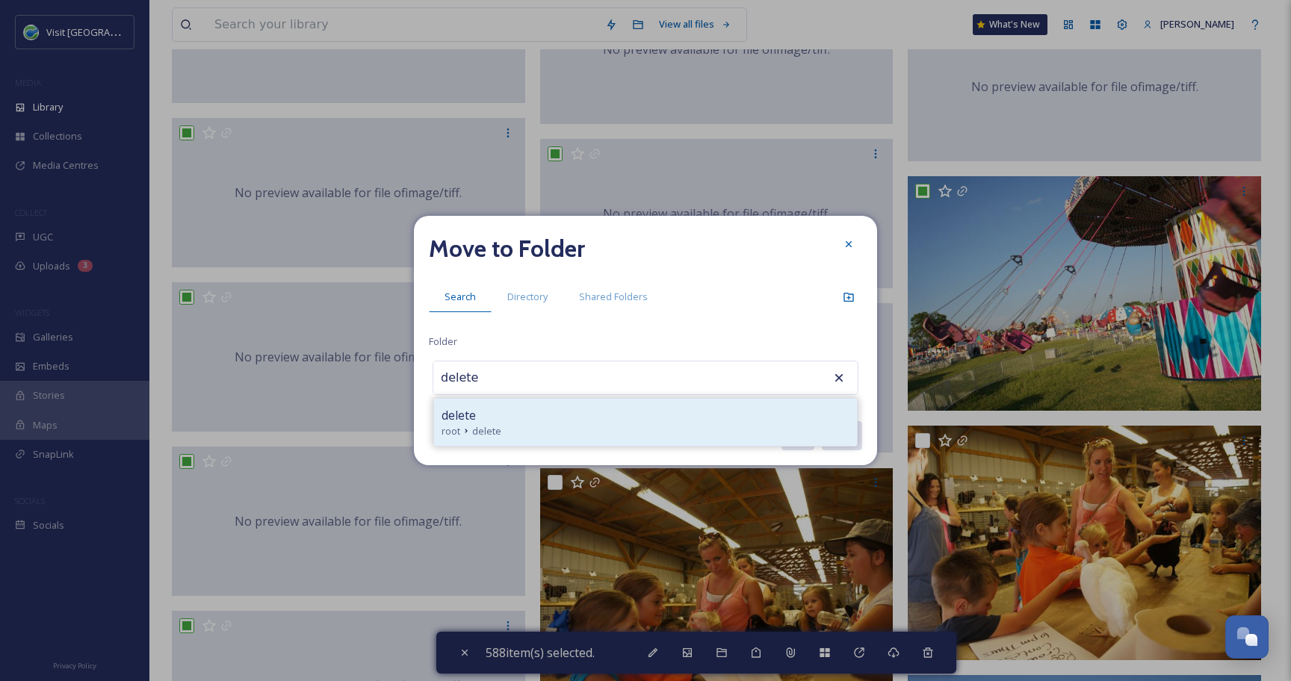
click at [527, 409] on div "delete" at bounding box center [645, 415] width 408 height 18
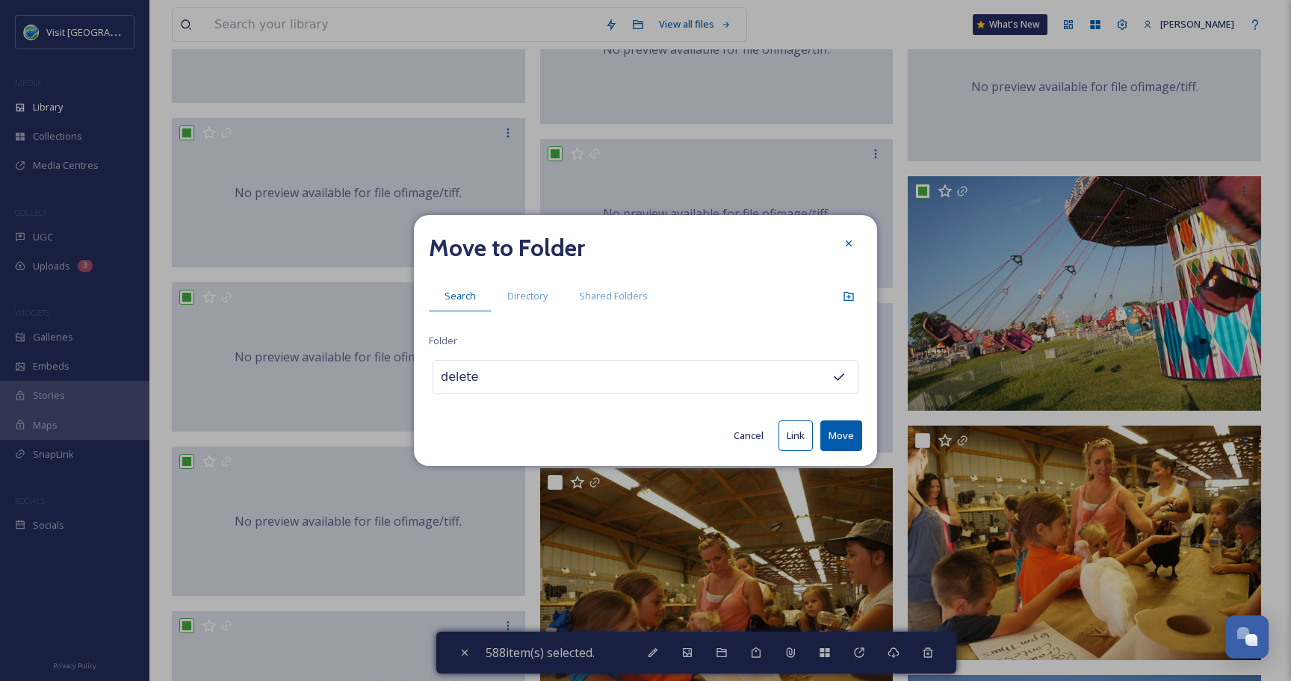
click at [835, 428] on button "Move" at bounding box center [841, 435] width 42 height 31
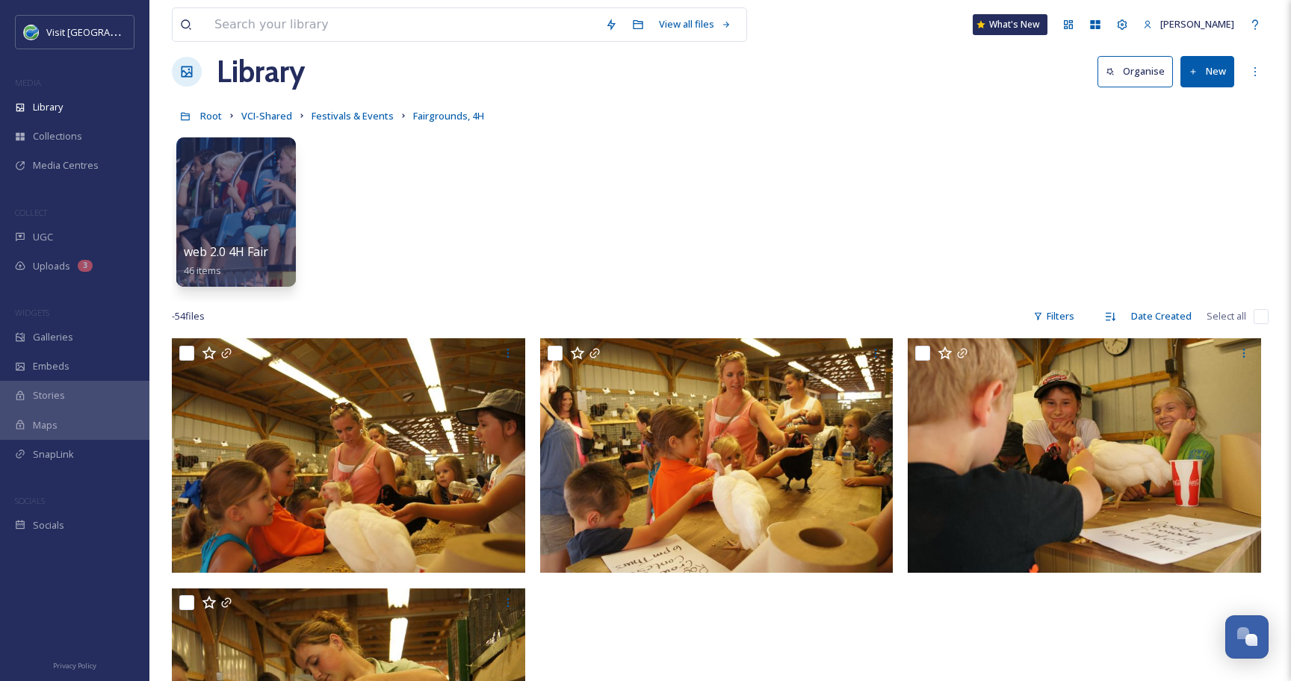
scroll to position [5, 0]
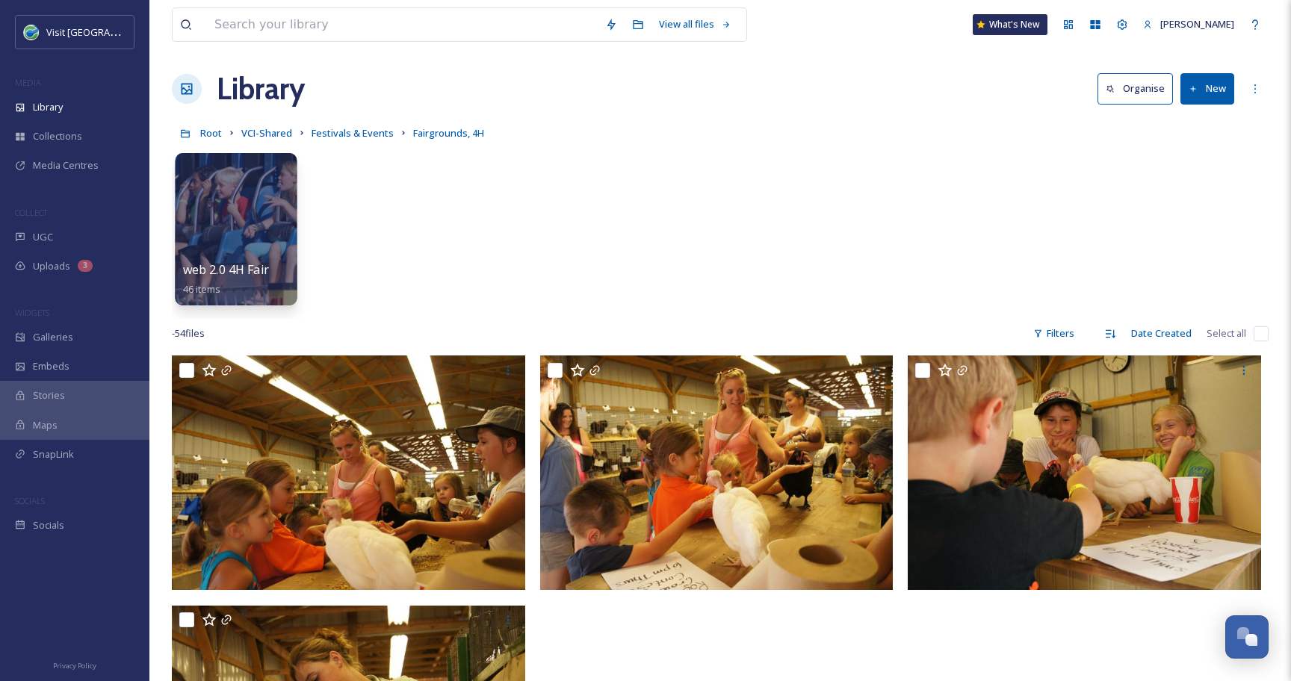
click at [251, 211] on div at bounding box center [236, 229] width 122 height 152
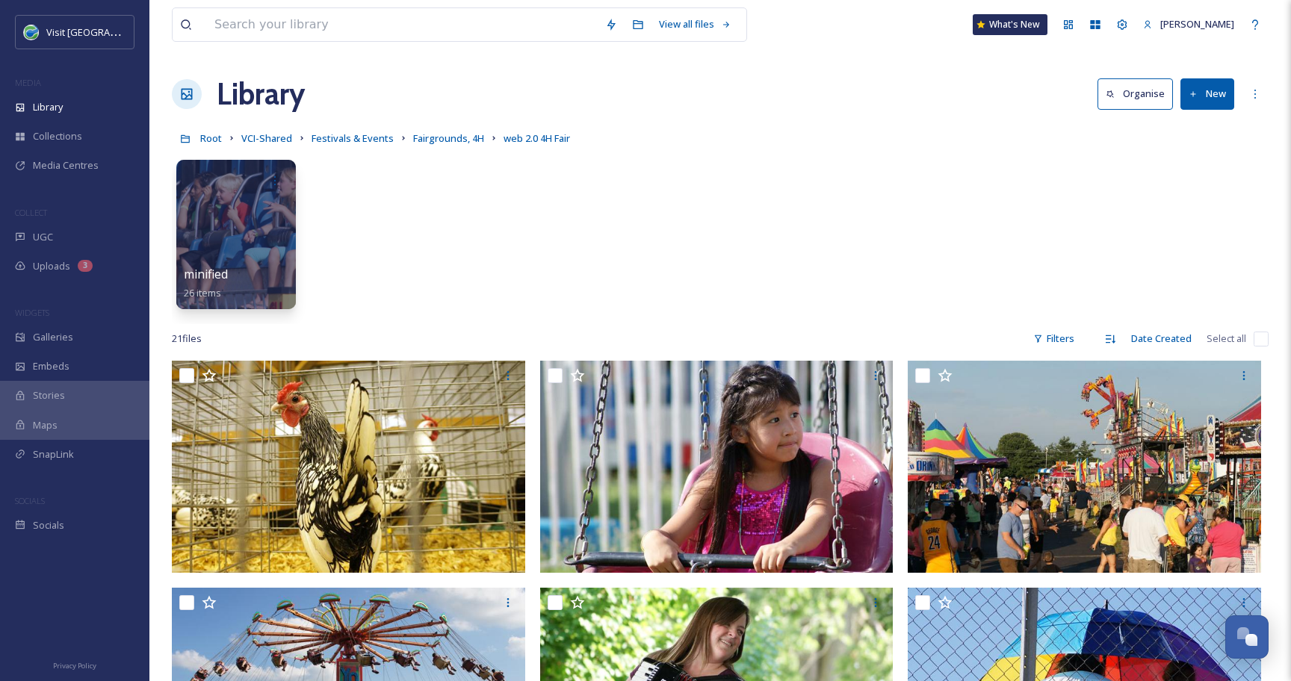
click at [1259, 341] on input "checkbox" at bounding box center [1260, 339] width 15 height 15
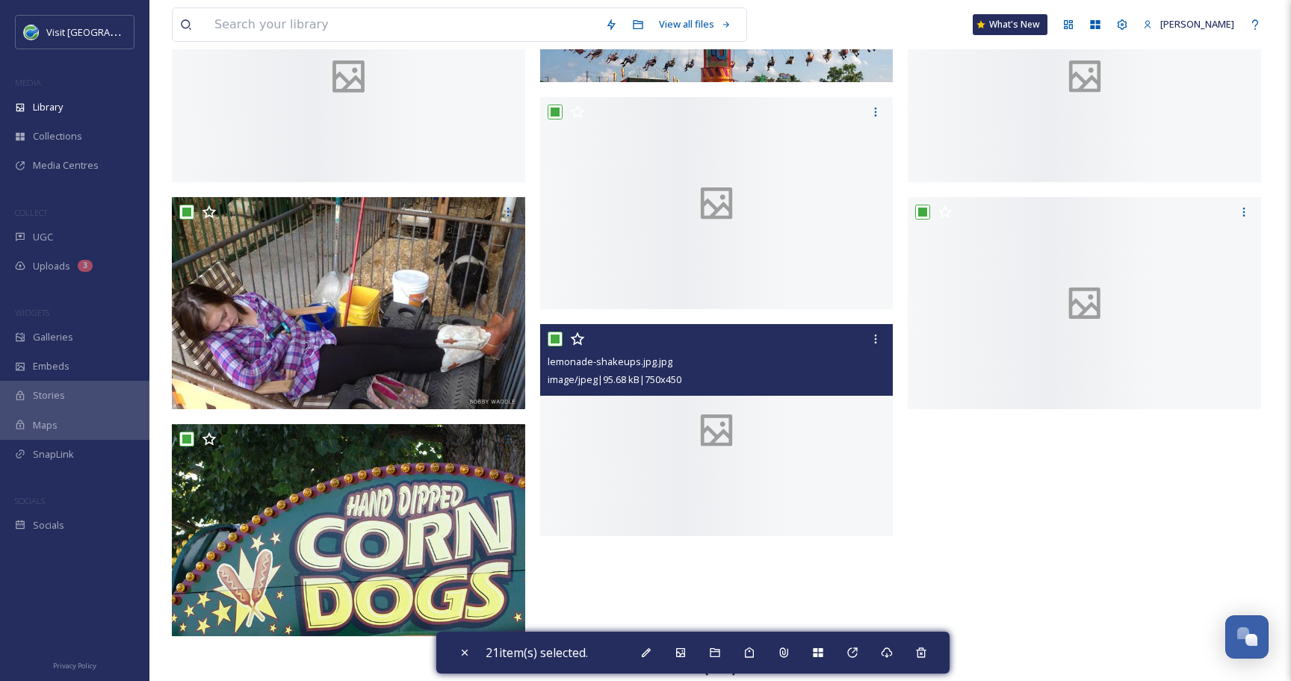
scroll to position [1279, 0]
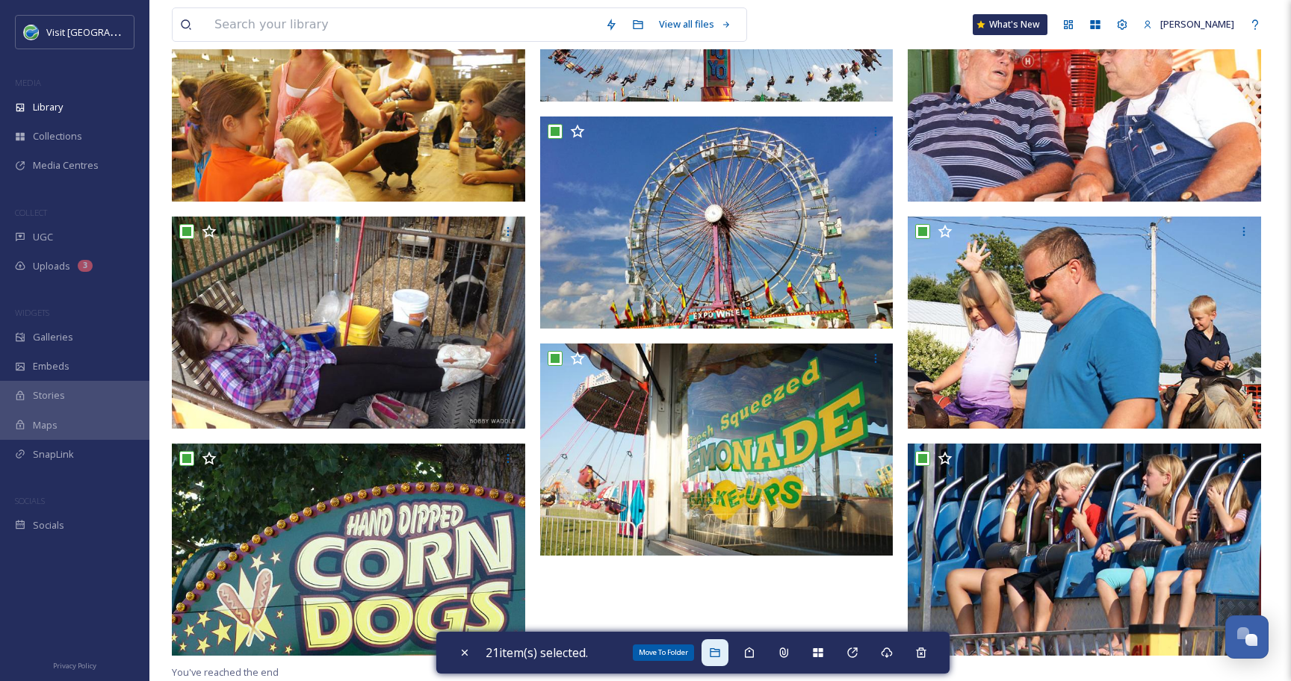
click at [715, 654] on icon at bounding box center [715, 653] width 12 height 12
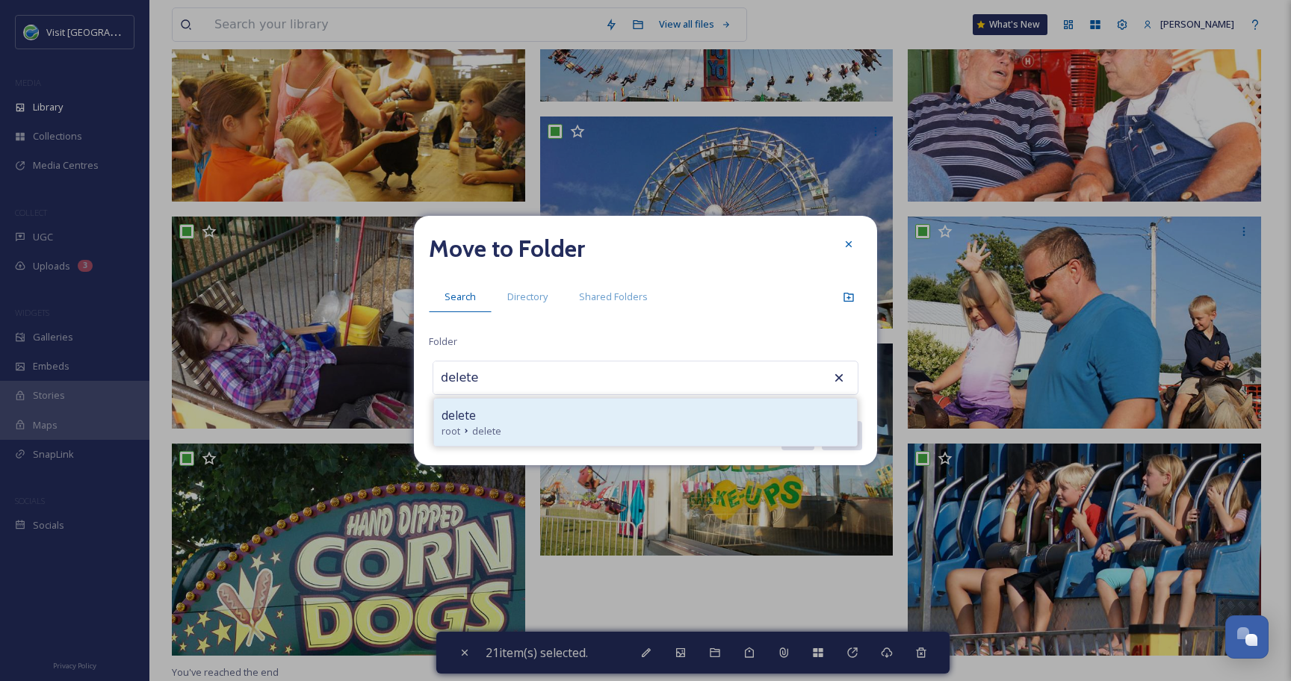
click at [597, 408] on div "delete" at bounding box center [645, 415] width 408 height 18
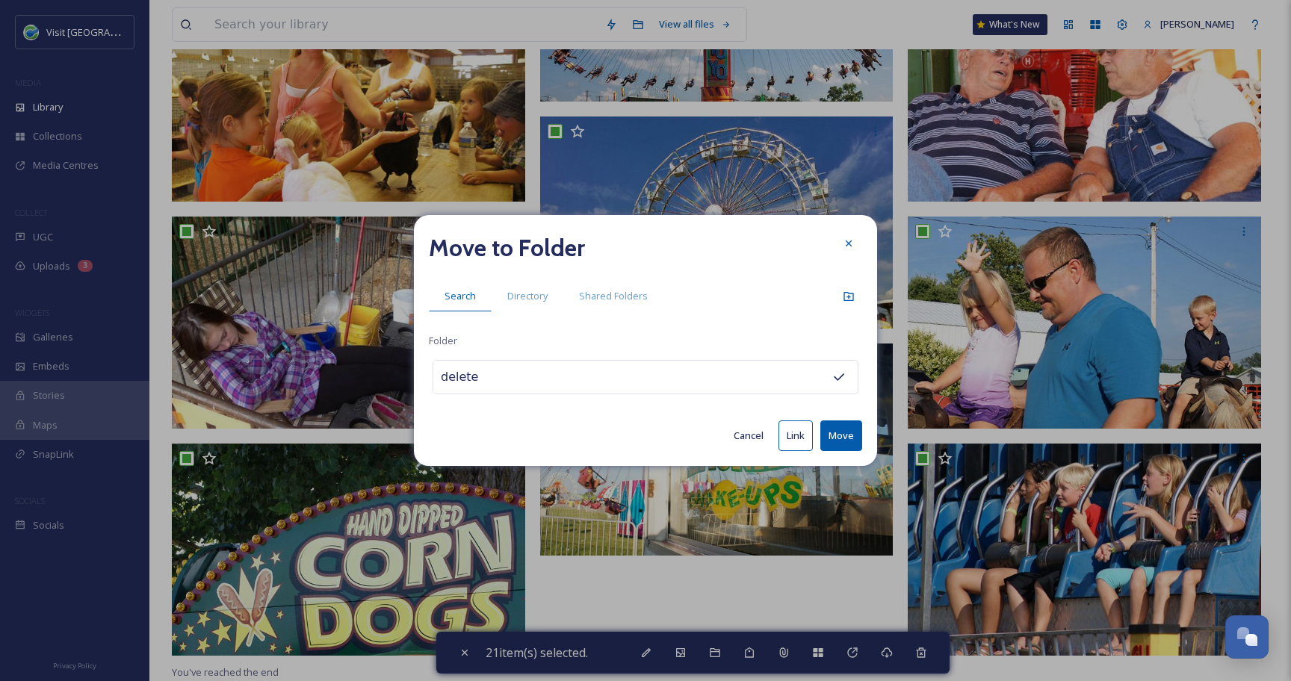
click at [837, 432] on button "Move" at bounding box center [841, 435] width 42 height 31
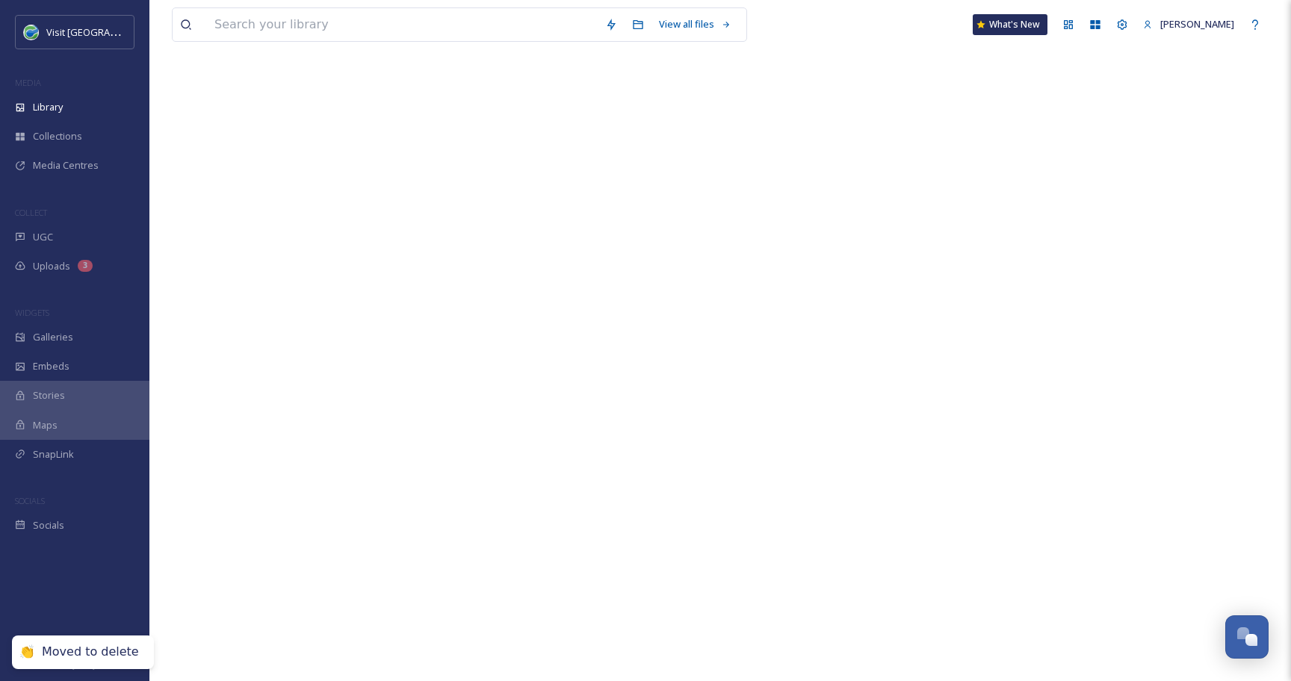
scroll to position [0, 0]
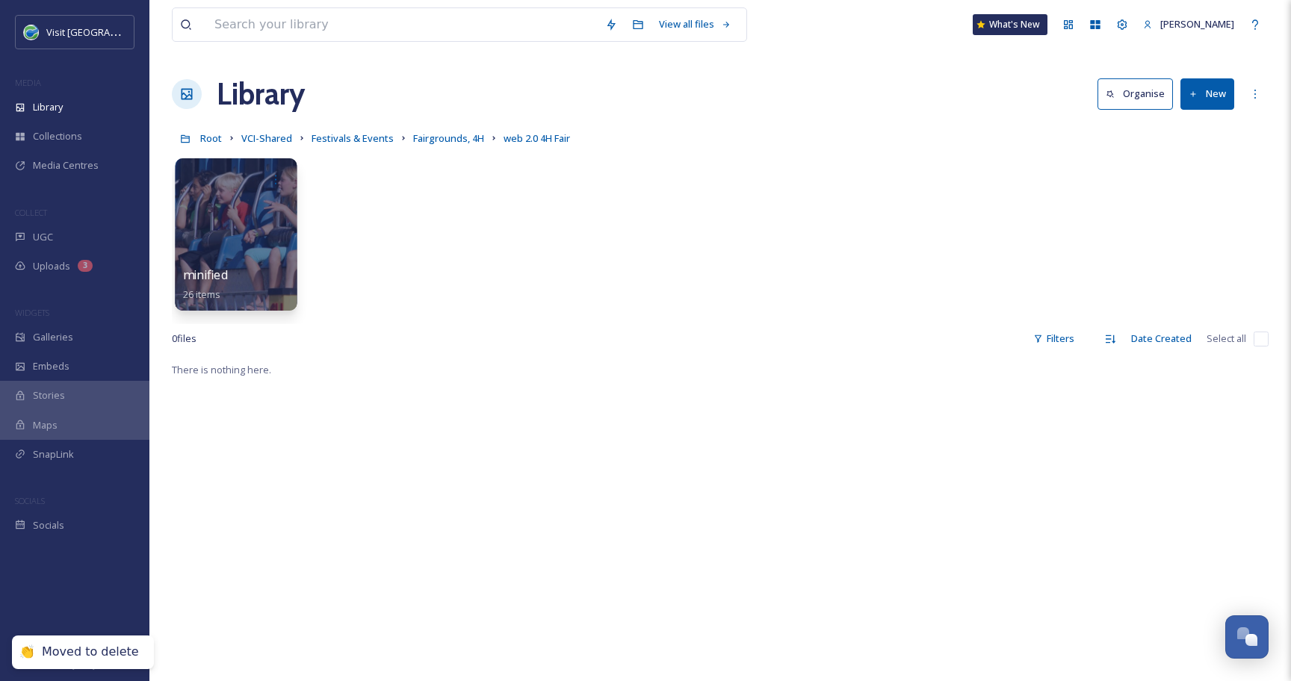
click at [229, 230] on div at bounding box center [236, 234] width 122 height 152
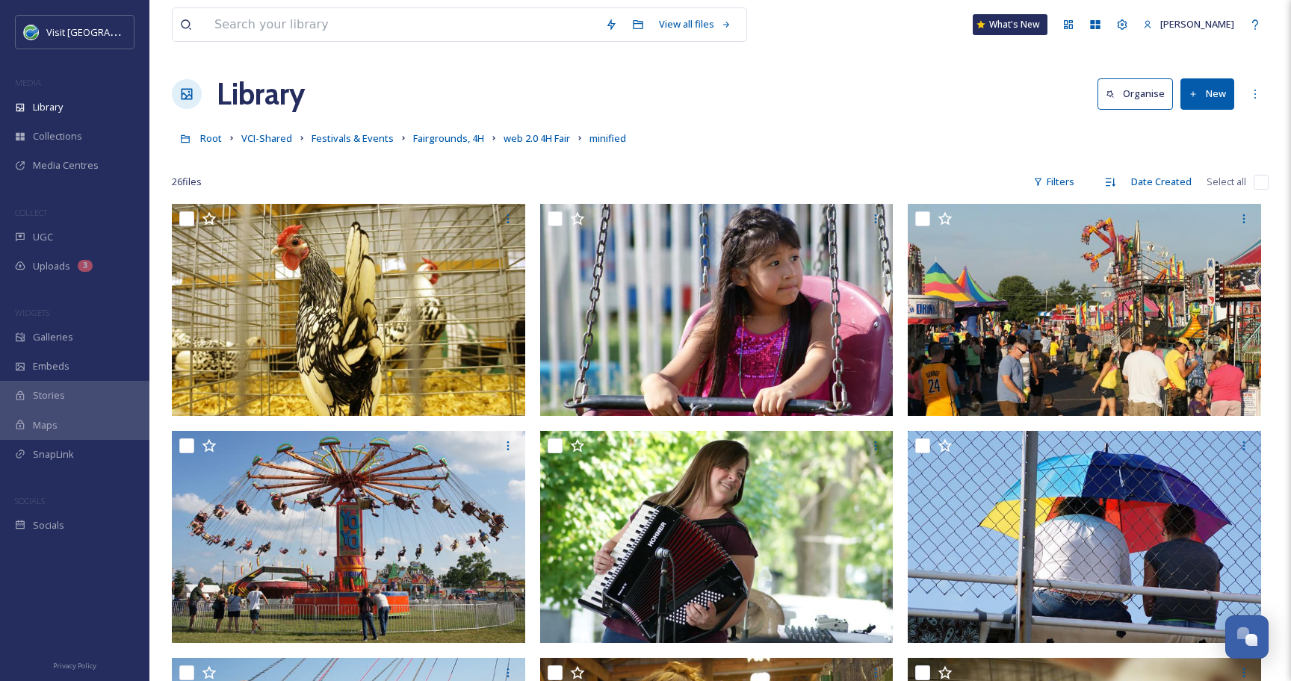
click at [1264, 178] on input "checkbox" at bounding box center [1260, 182] width 15 height 15
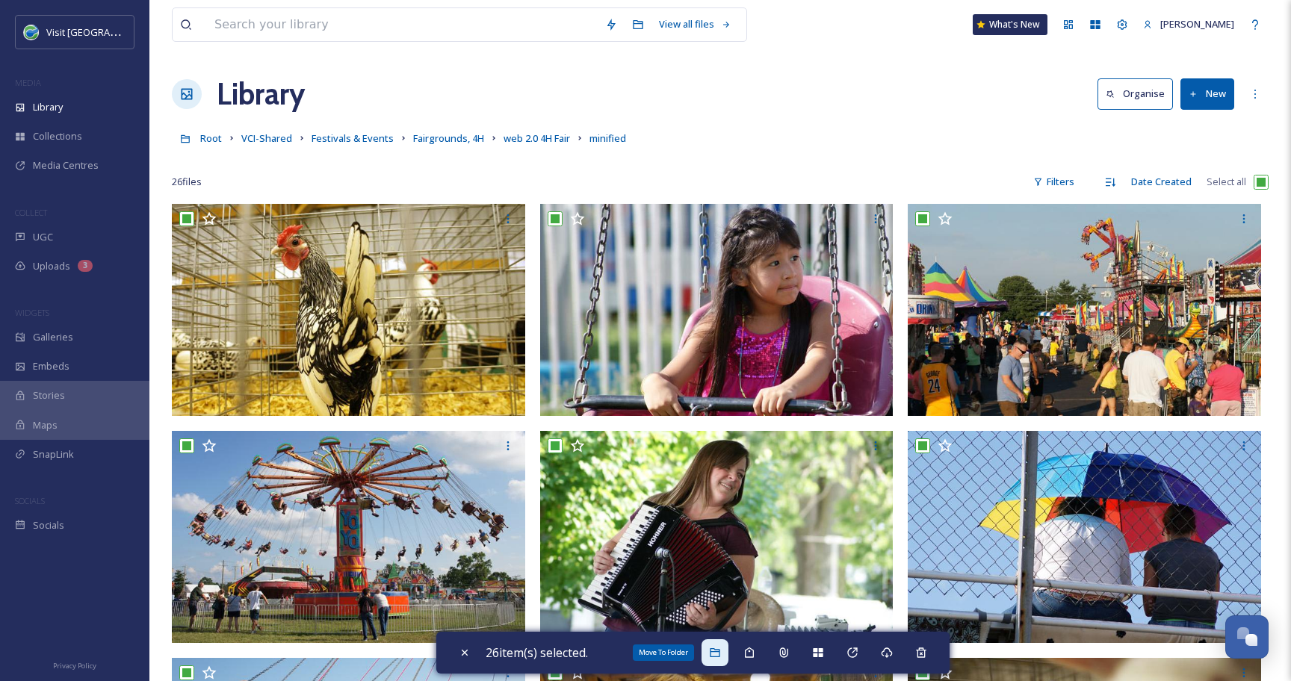
click at [716, 658] on div "Move To Folder" at bounding box center [714, 652] width 27 height 27
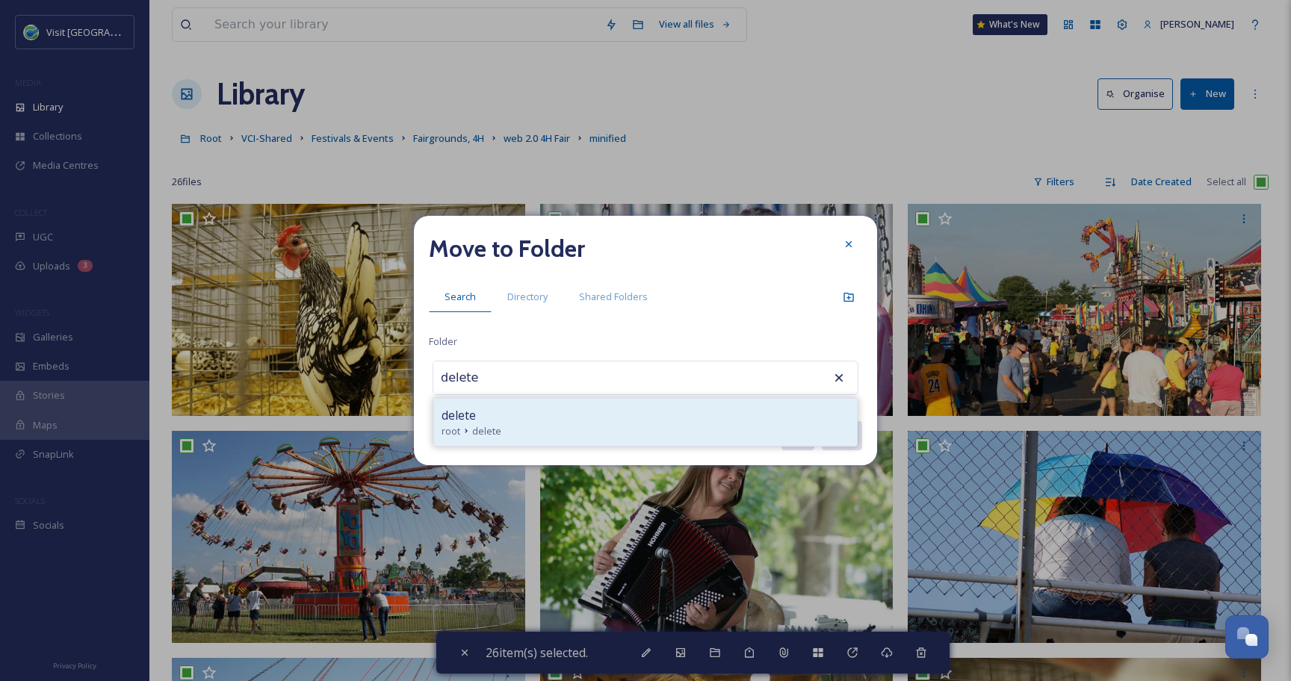
click at [592, 439] on div "delete root delete" at bounding box center [645, 422] width 423 height 47
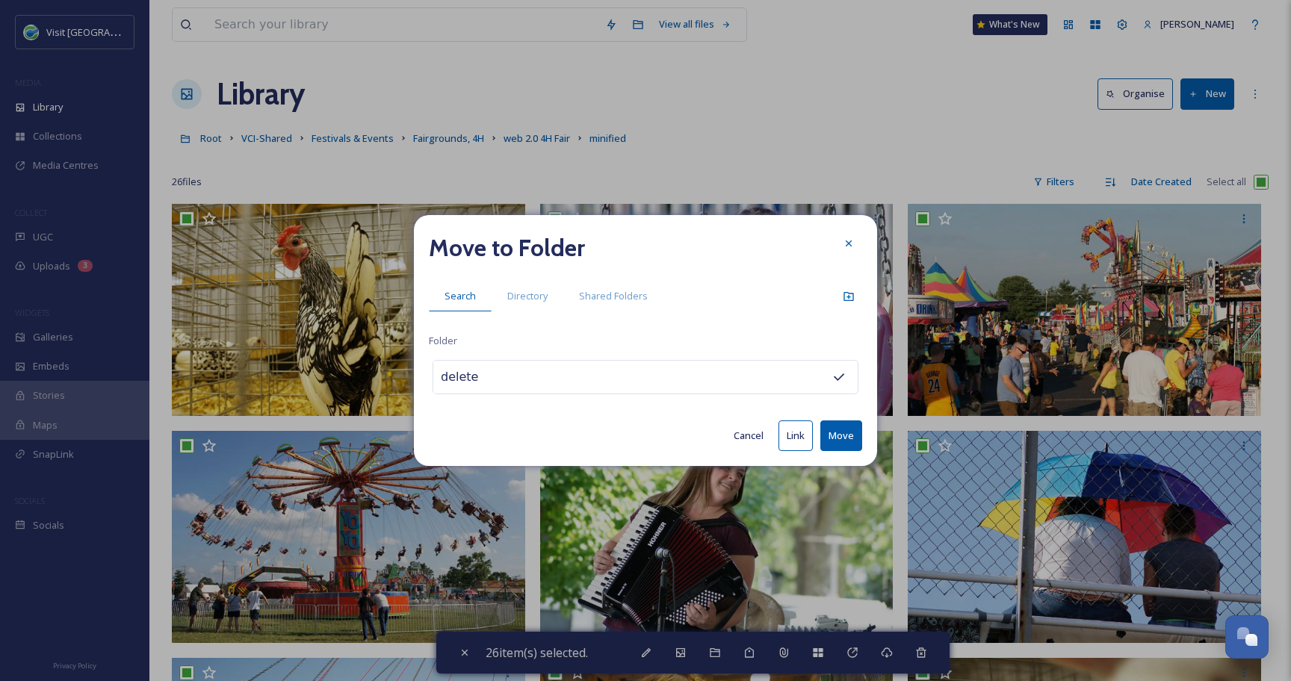
click at [844, 436] on button "Move" at bounding box center [841, 435] width 42 height 31
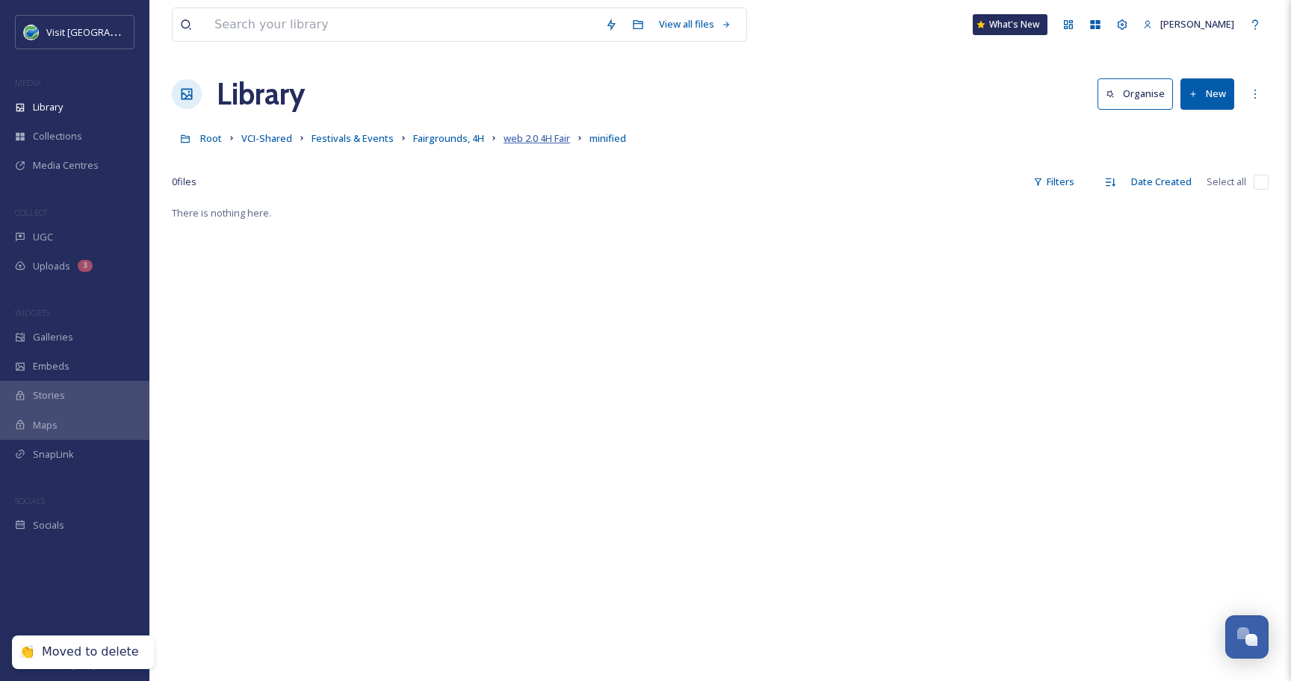
click at [544, 143] on span "web 2.0 4H Fair" at bounding box center [536, 137] width 66 height 13
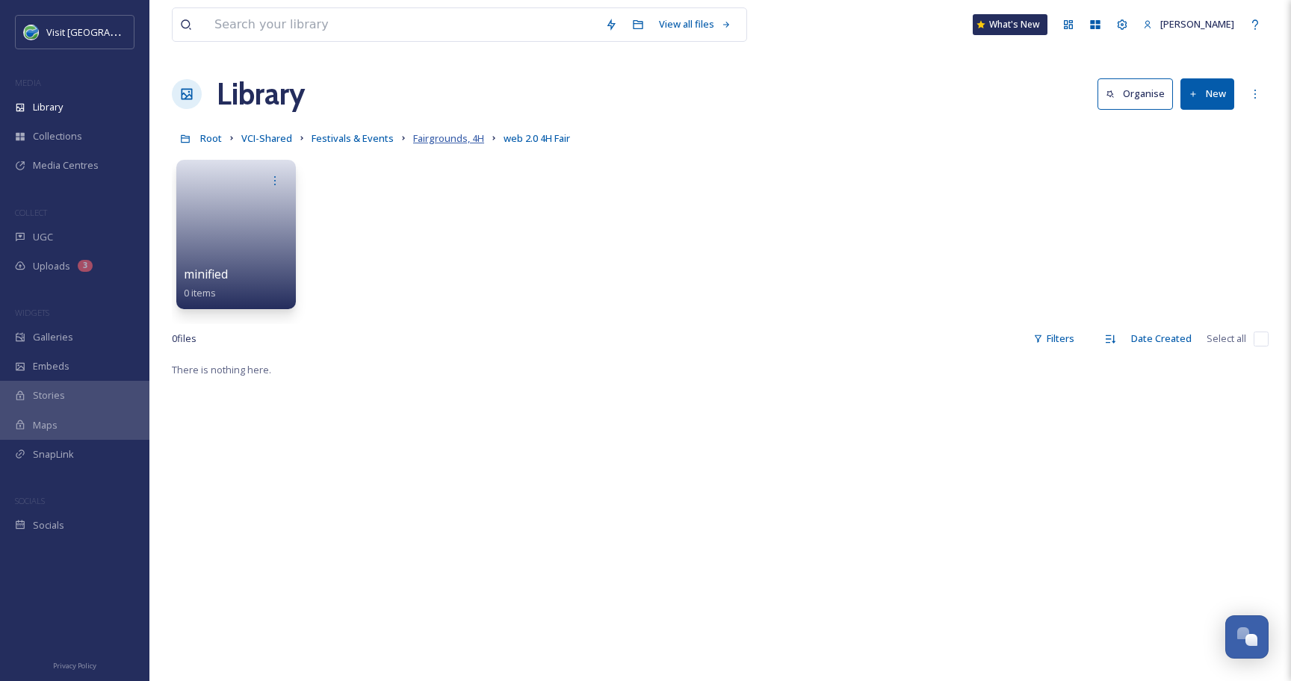
click at [436, 137] on span "Fairgrounds, 4H" at bounding box center [448, 137] width 71 height 13
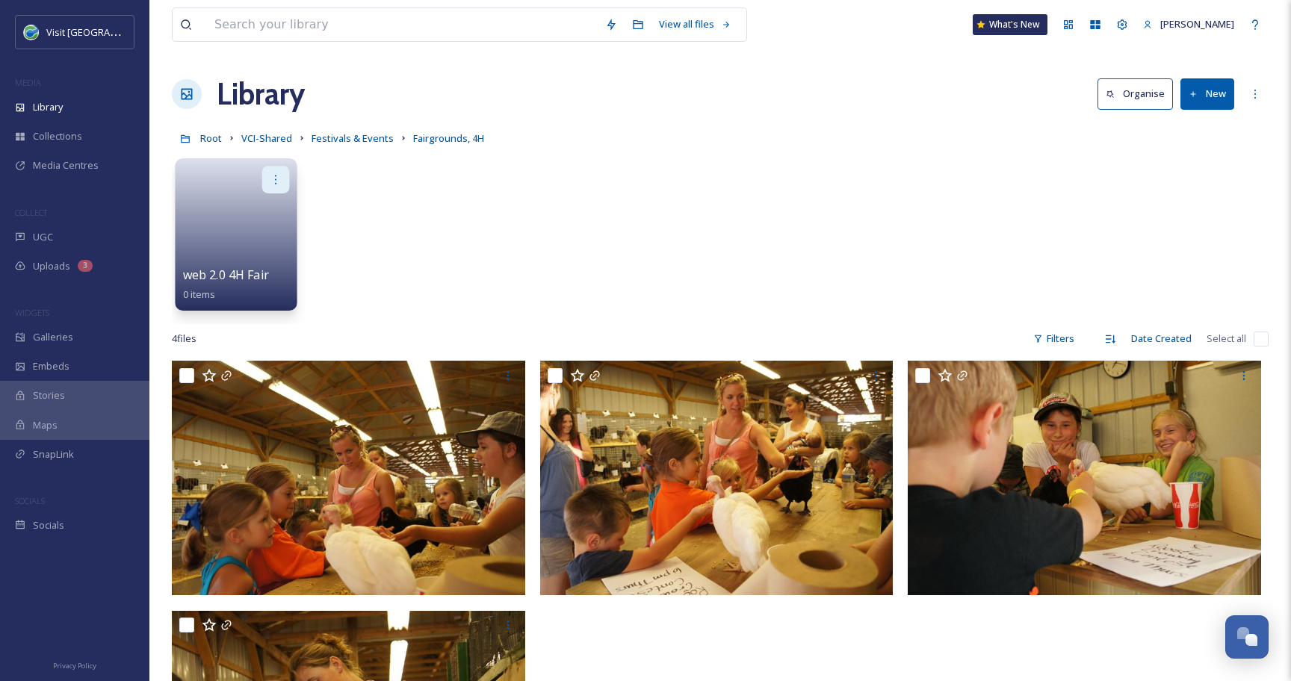
click at [273, 176] on icon at bounding box center [276, 179] width 12 height 12
click at [255, 277] on div "Delete" at bounding box center [246, 288] width 83 height 30
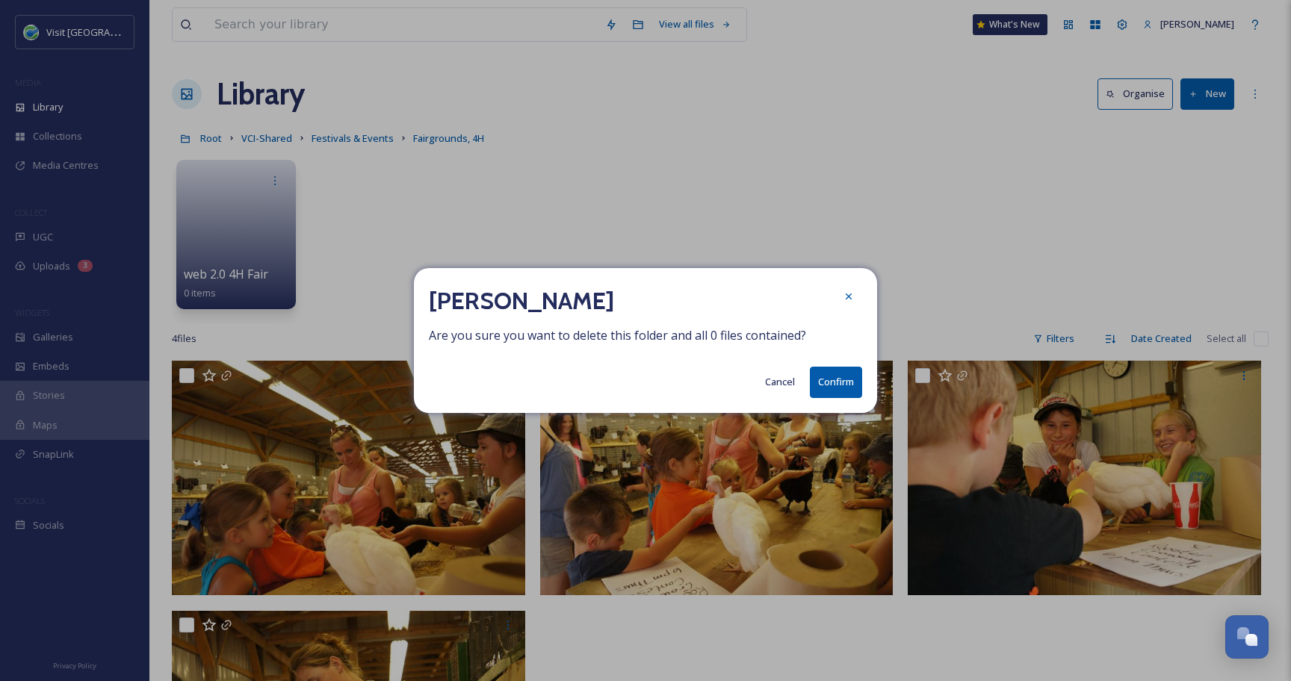
click at [838, 384] on button "Confirm" at bounding box center [836, 382] width 52 height 31
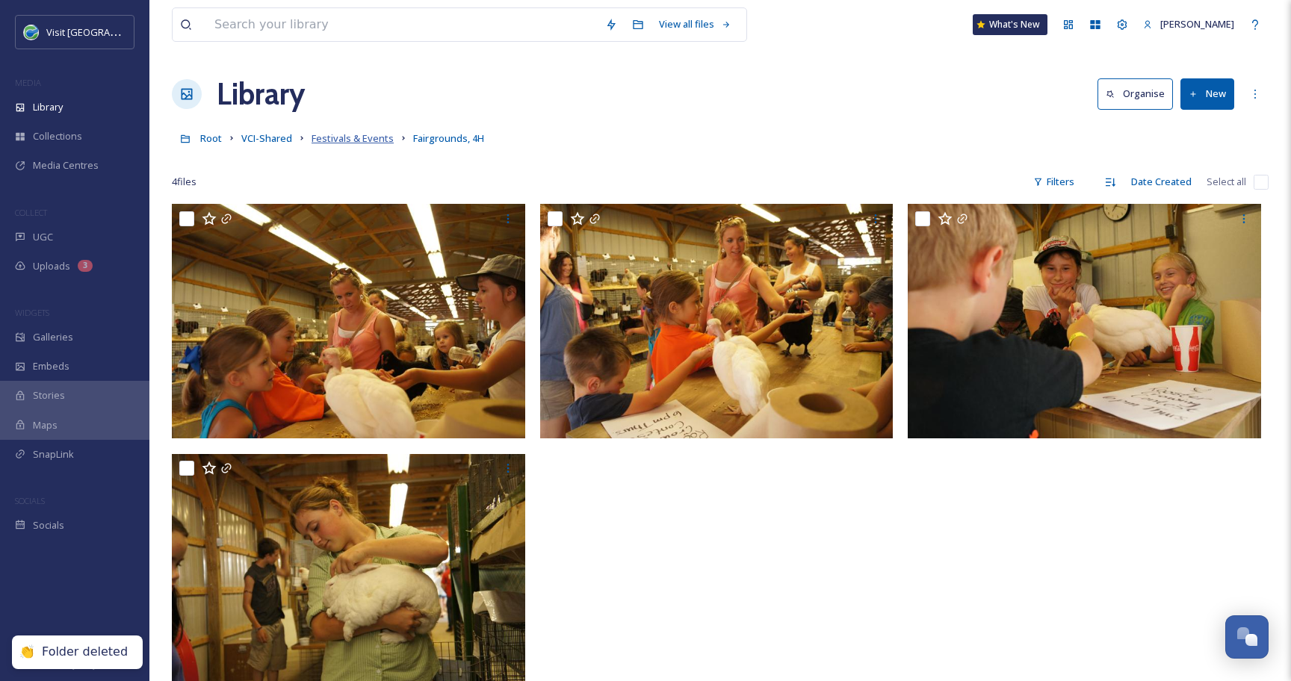
click at [371, 138] on span "Festivals & Events" at bounding box center [352, 137] width 82 height 13
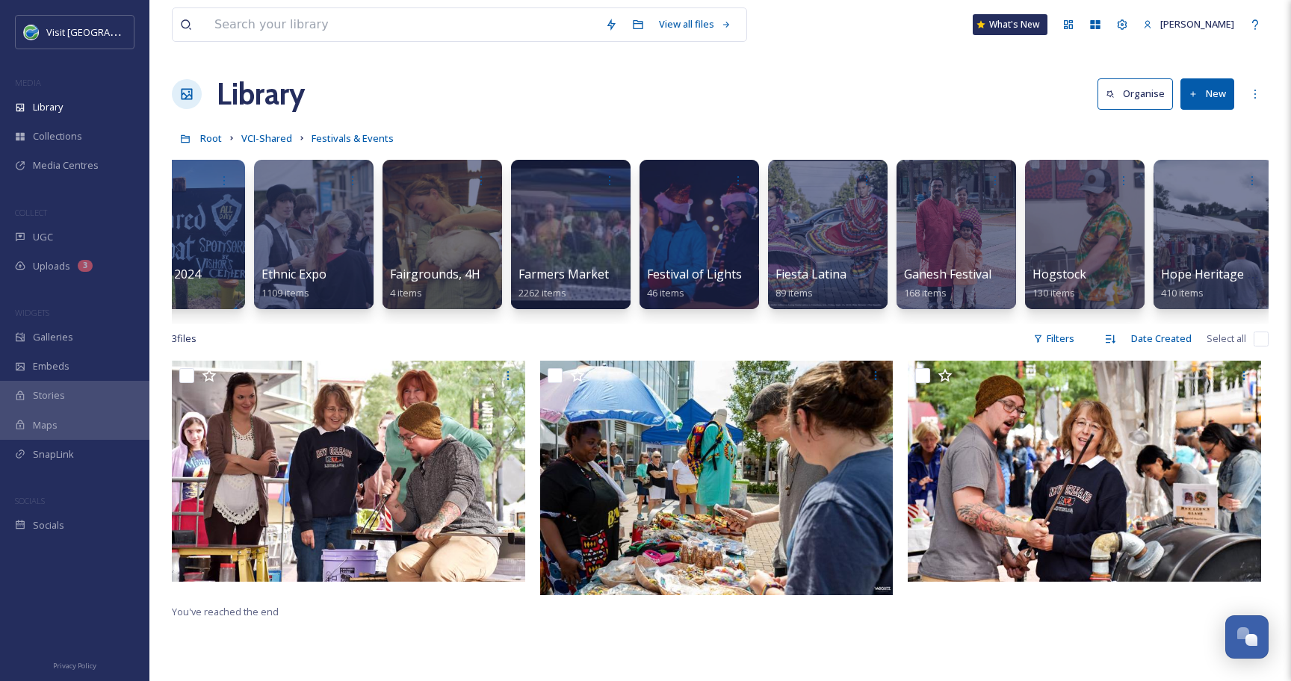
scroll to position [43, 0]
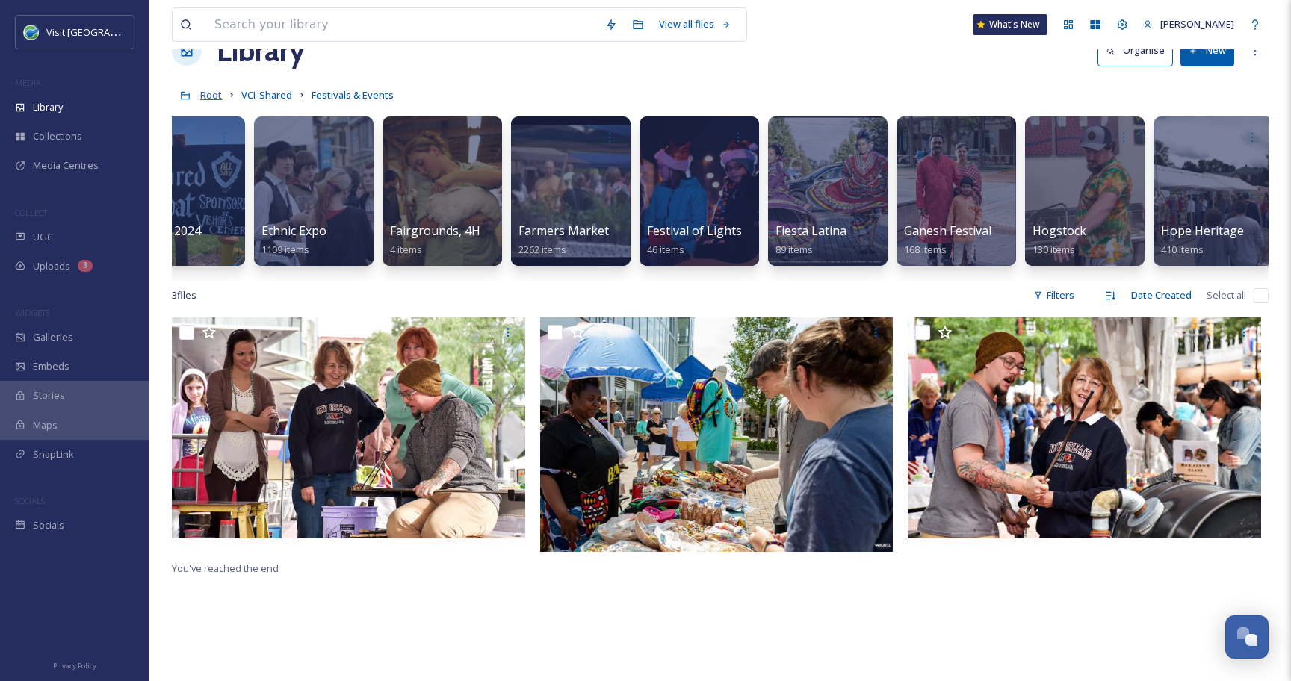
click at [217, 96] on span "Root" at bounding box center [211, 94] width 22 height 13
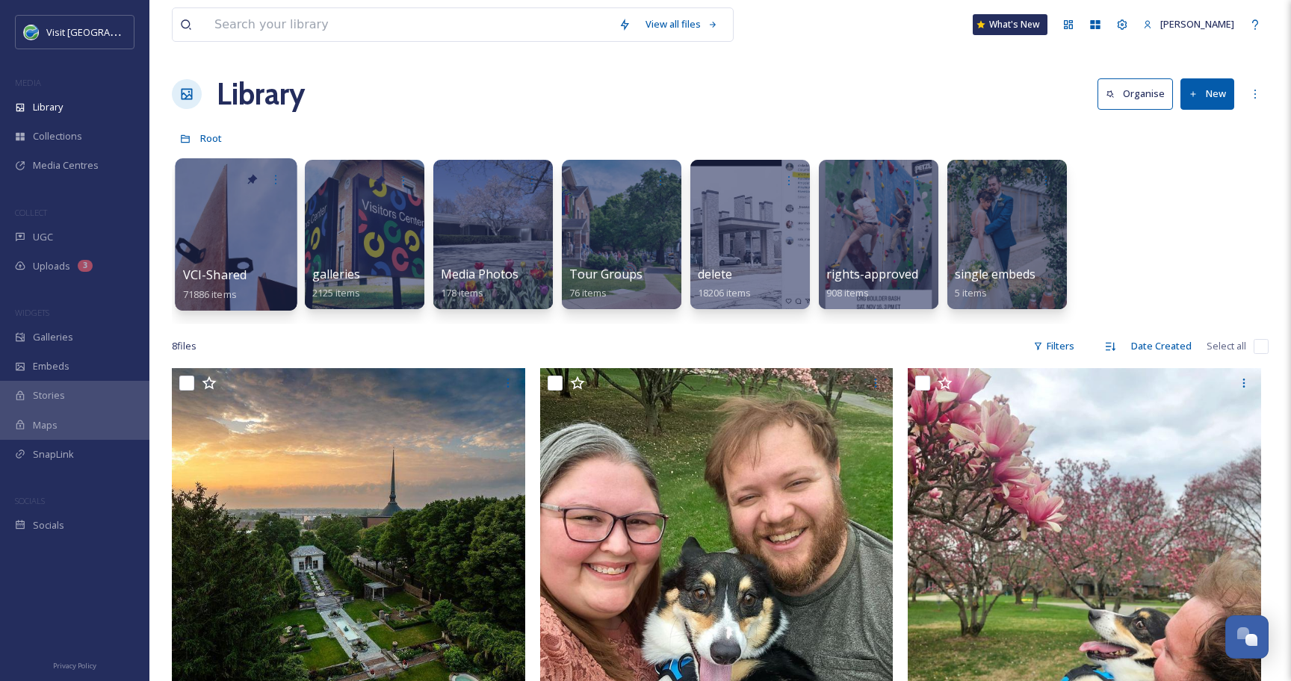
click at [253, 243] on div at bounding box center [236, 234] width 122 height 152
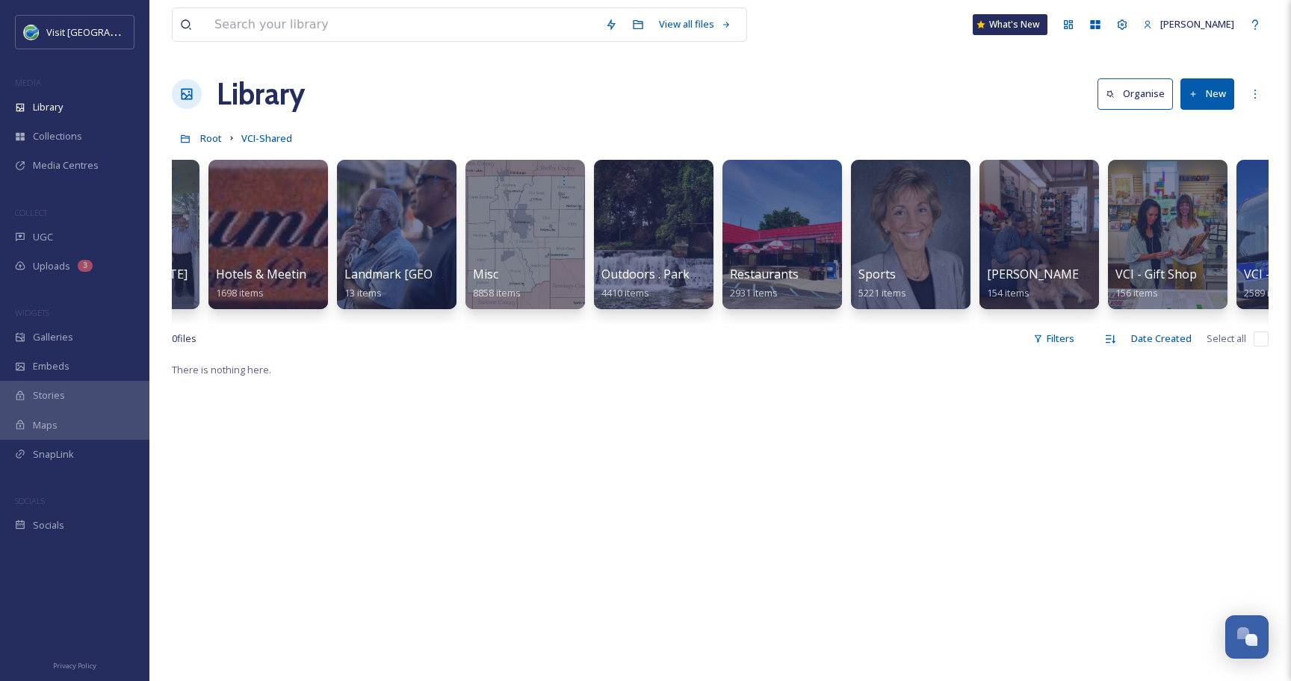
scroll to position [0, 1601]
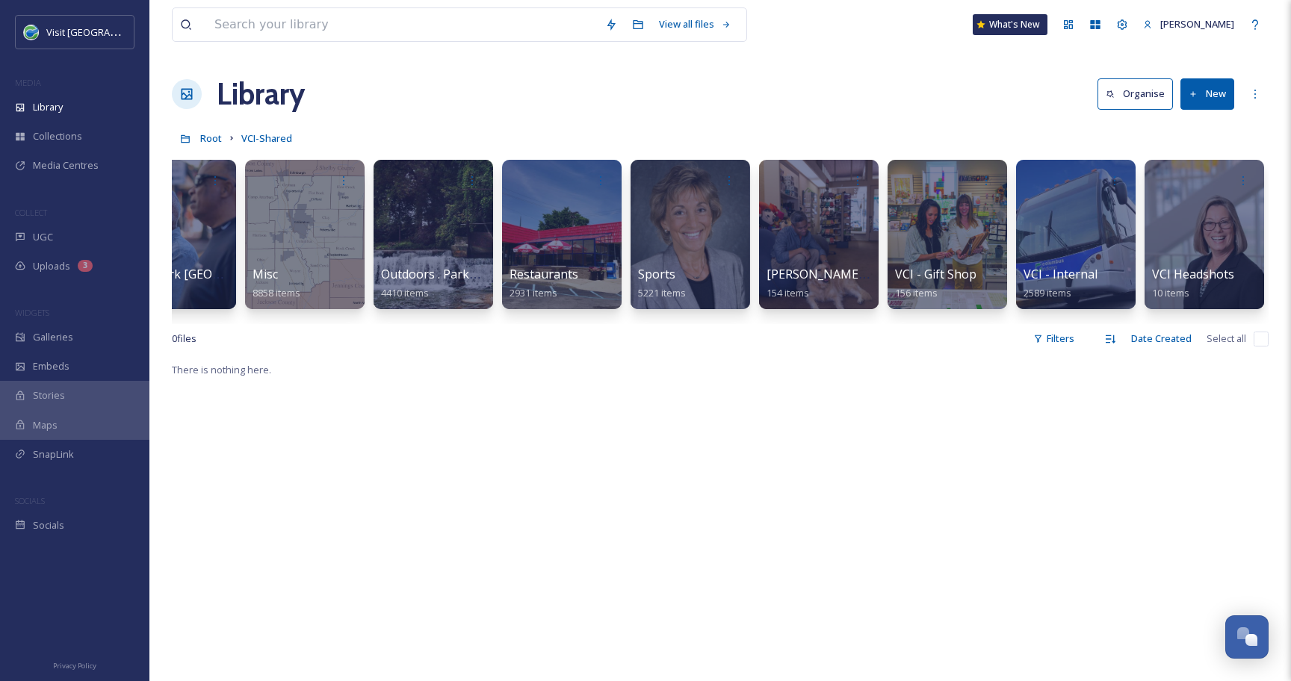
click at [706, 222] on div at bounding box center [689, 234] width 119 height 149
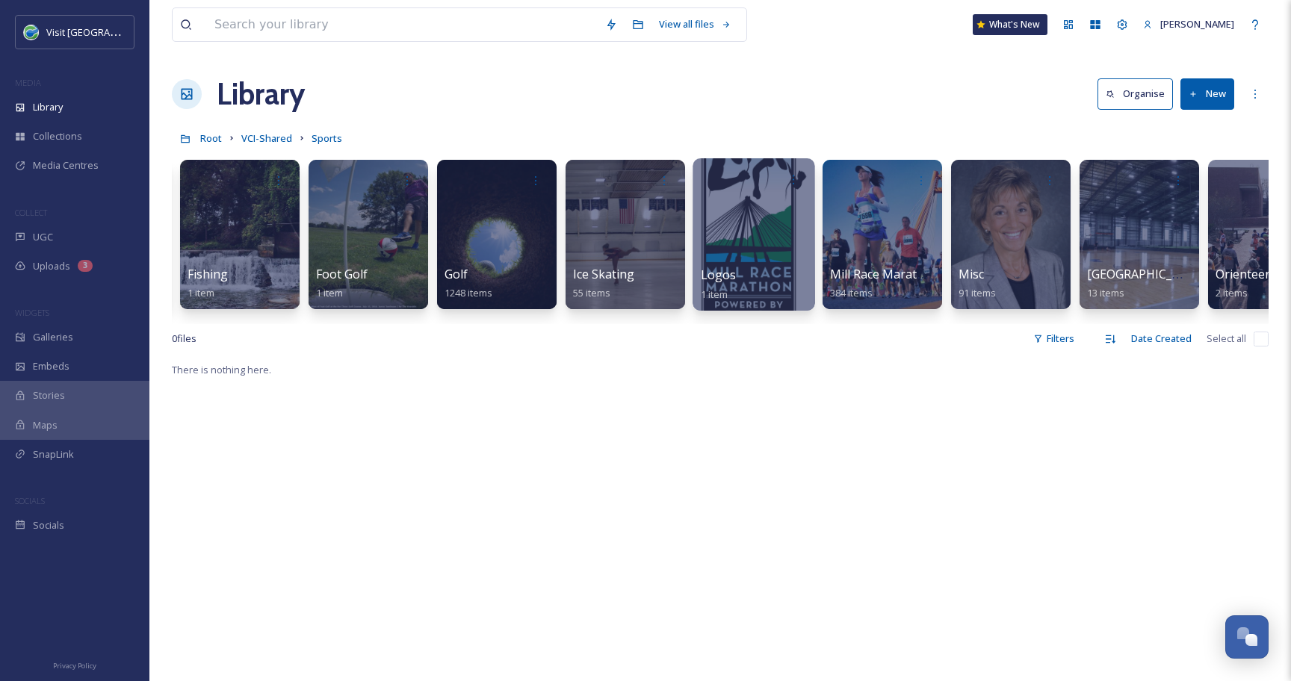
scroll to position [0, 986]
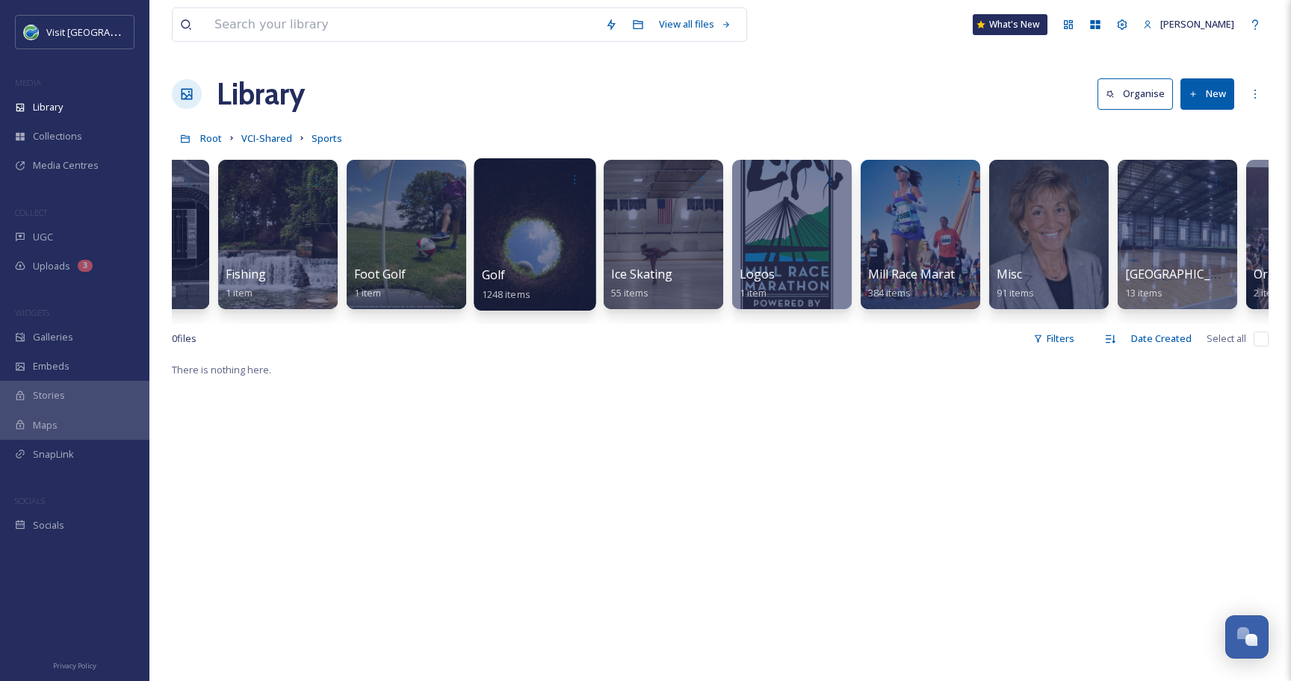
click at [528, 249] on div at bounding box center [534, 234] width 122 height 152
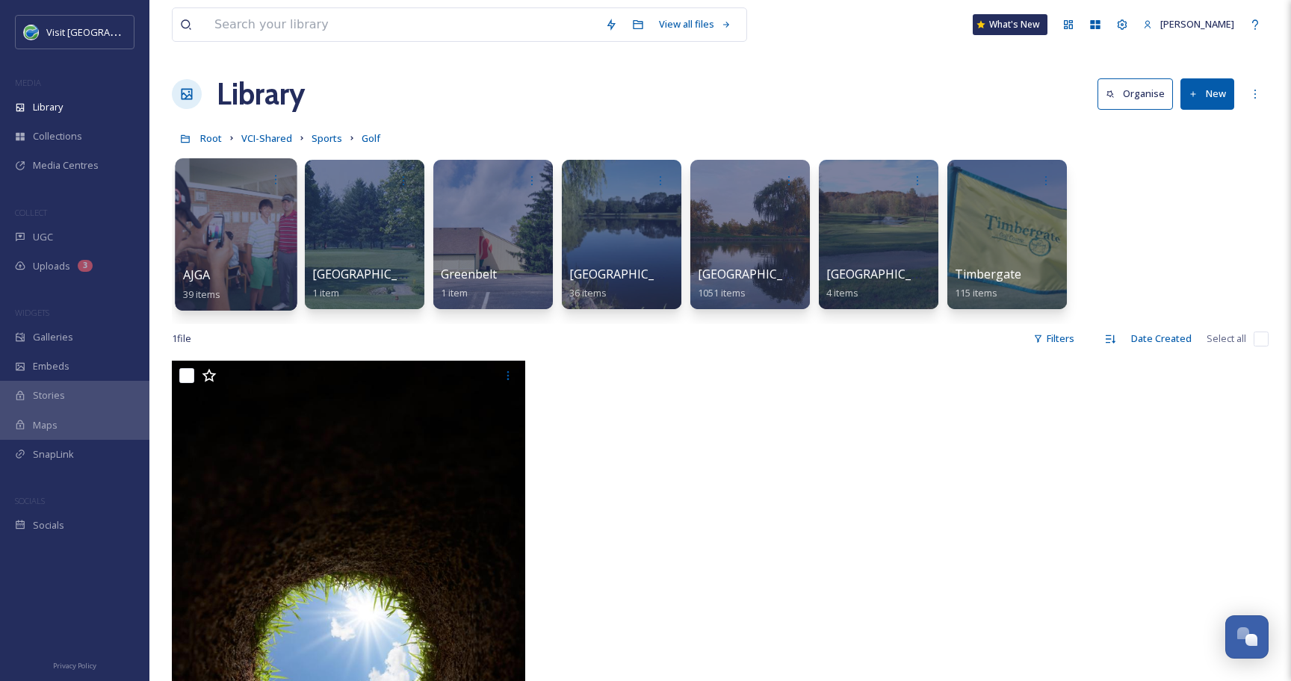
click at [202, 252] on div at bounding box center [236, 234] width 122 height 152
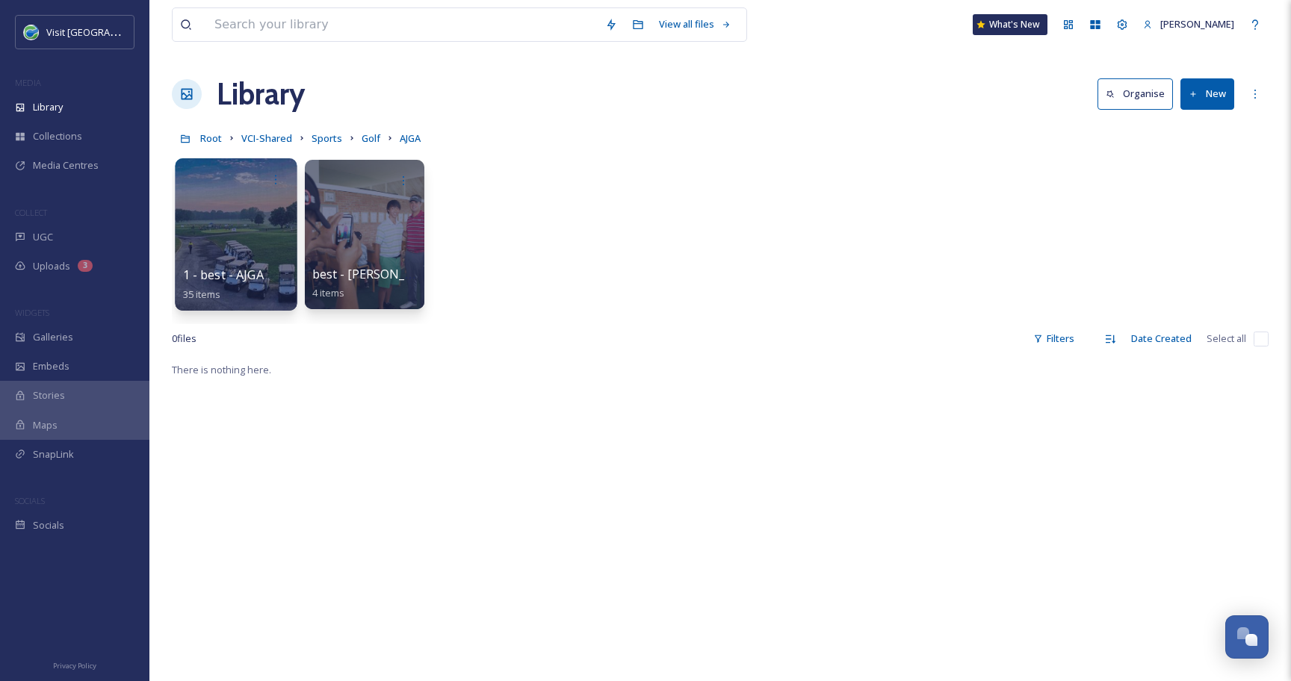
click at [202, 237] on div at bounding box center [236, 234] width 122 height 152
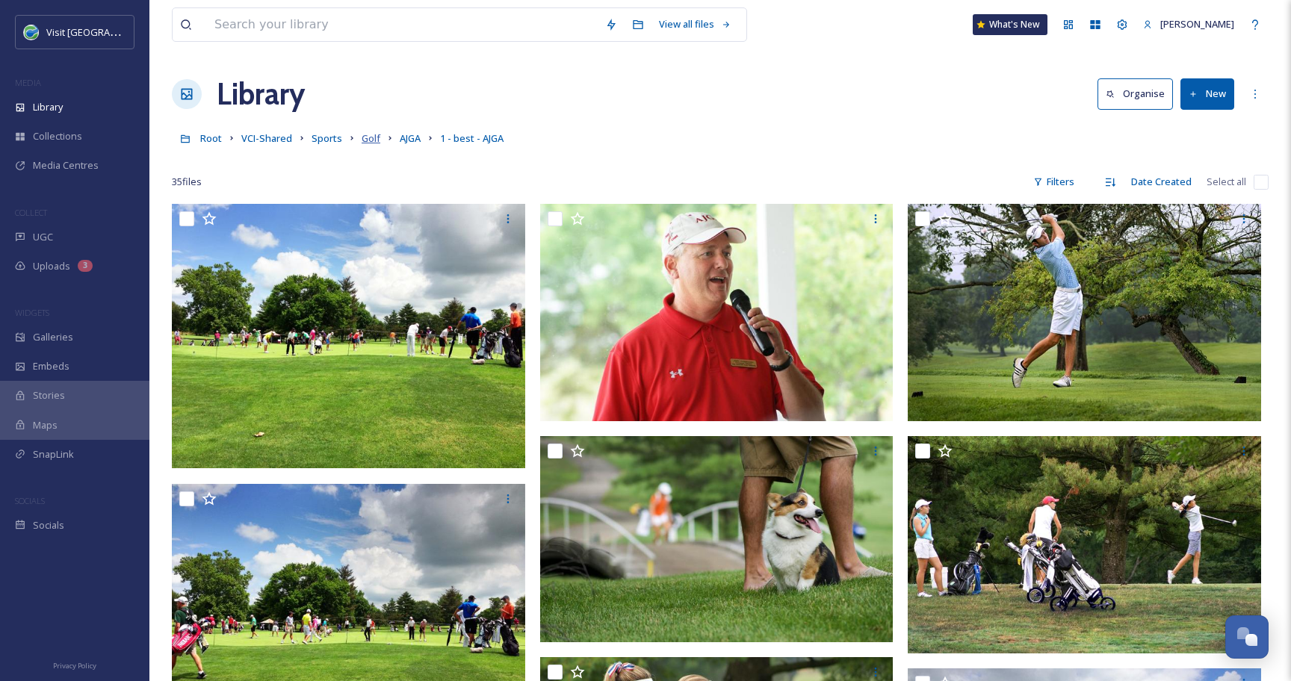
click at [365, 138] on span "Golf" at bounding box center [370, 137] width 19 height 13
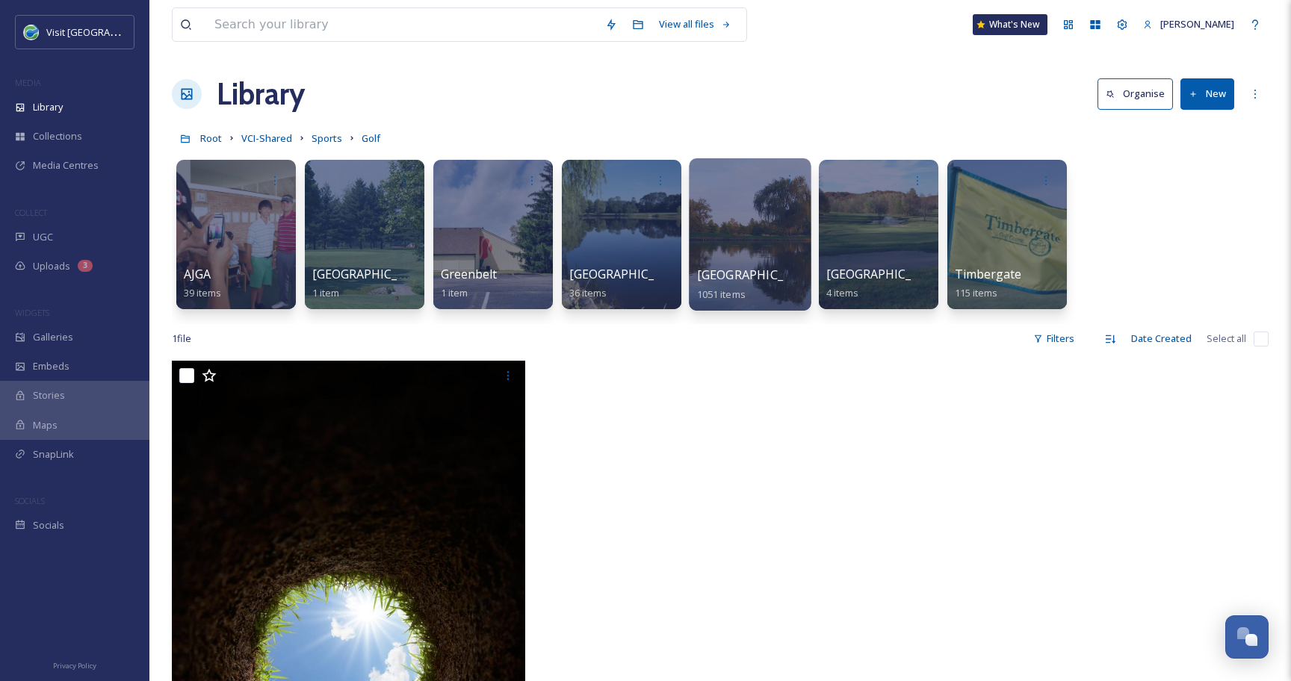
click at [721, 226] on div at bounding box center [750, 234] width 122 height 152
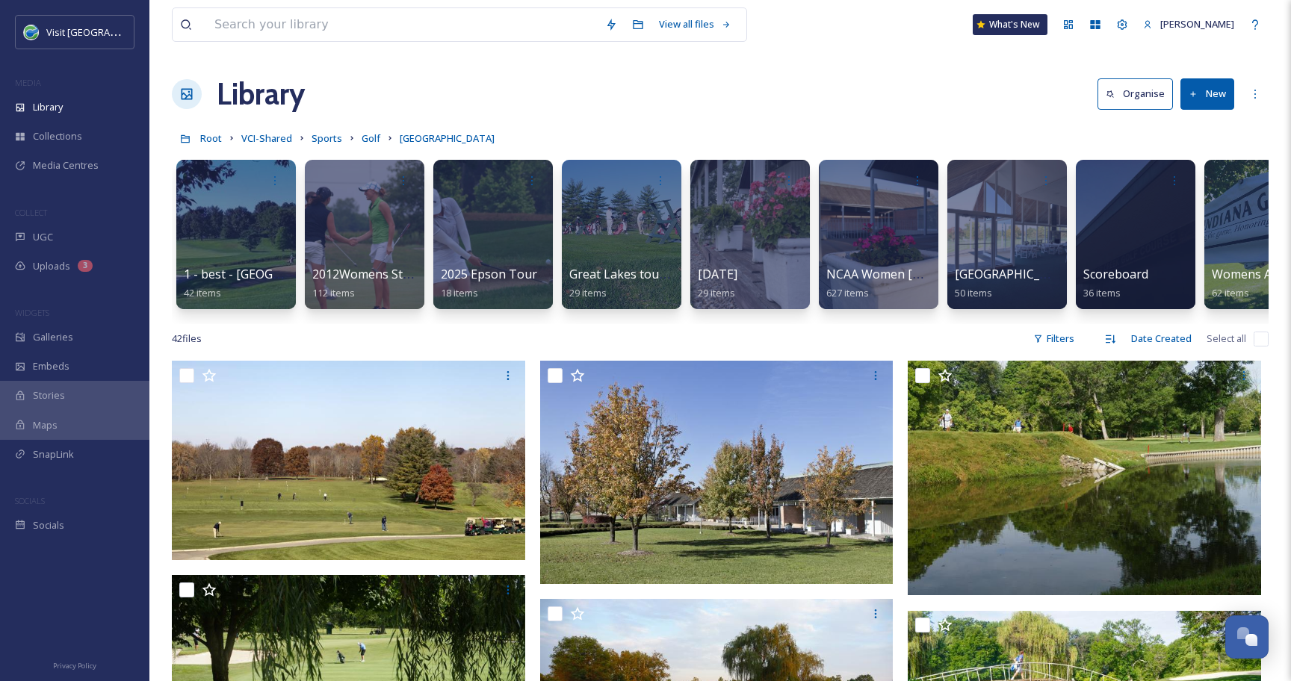
click at [1261, 337] on input "checkbox" at bounding box center [1260, 339] width 15 height 15
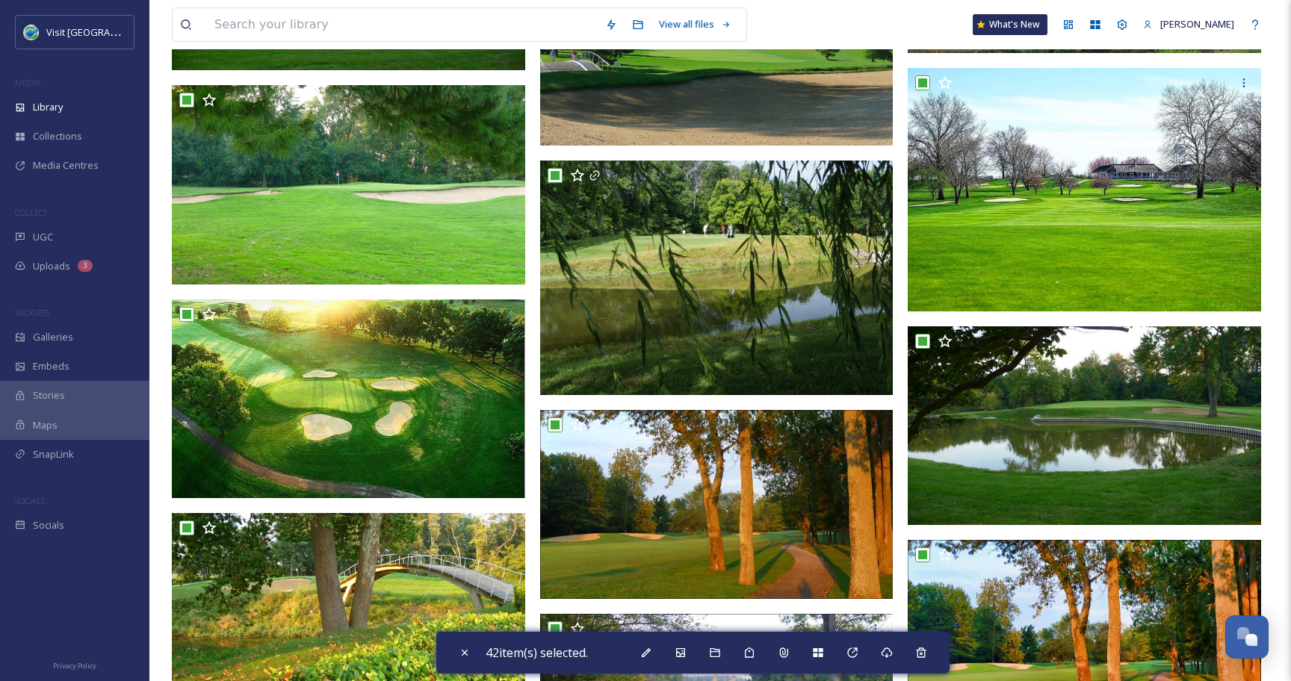
scroll to position [1760, 0]
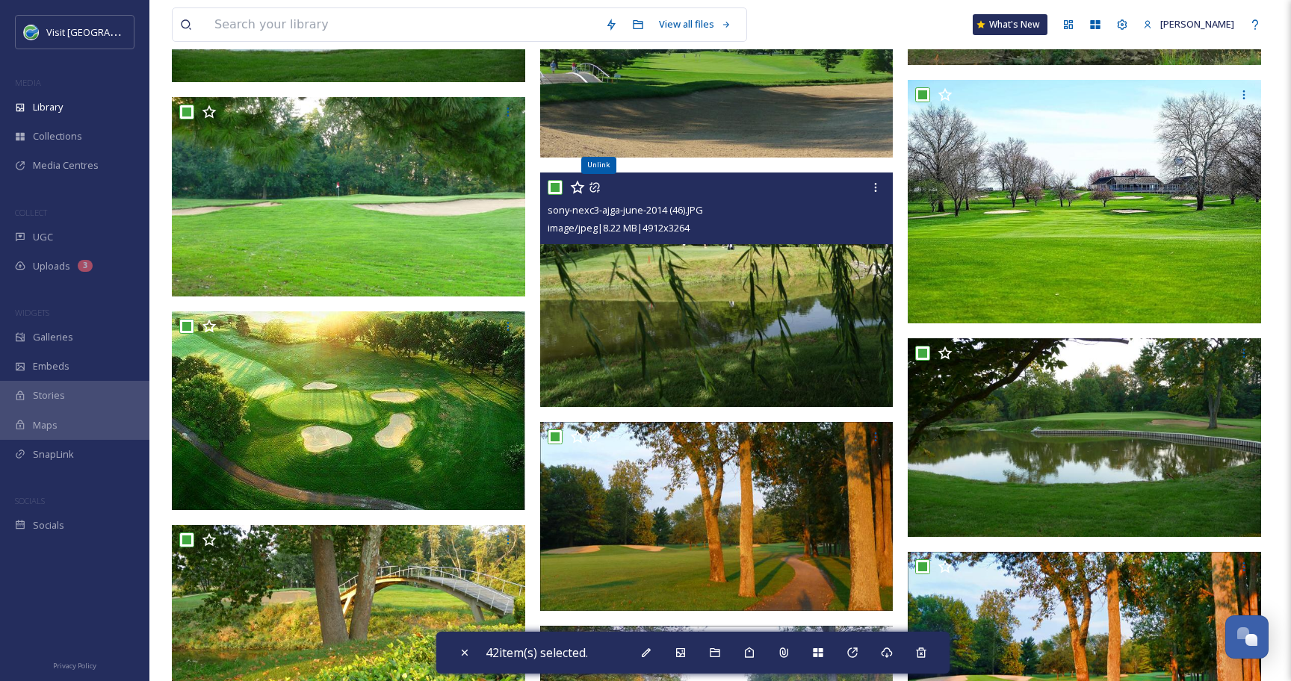
click at [595, 187] on icon at bounding box center [594, 187] width 12 height 12
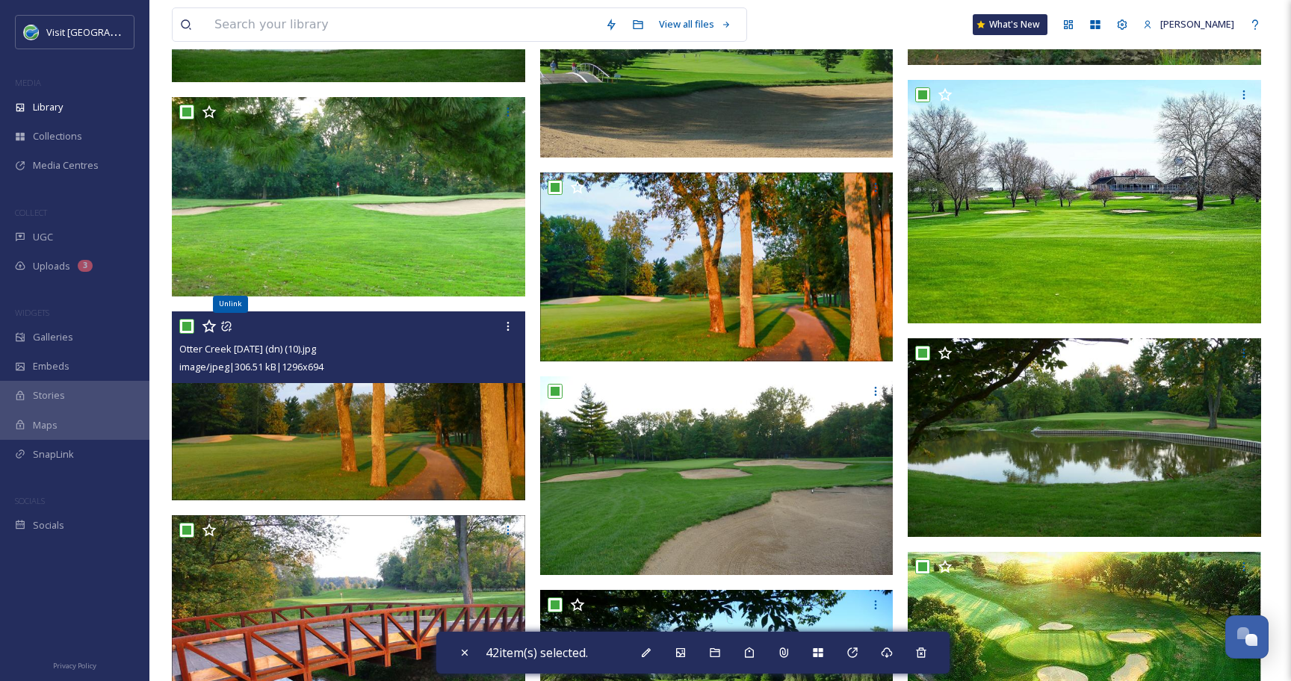
click at [229, 323] on icon at bounding box center [226, 326] width 12 height 12
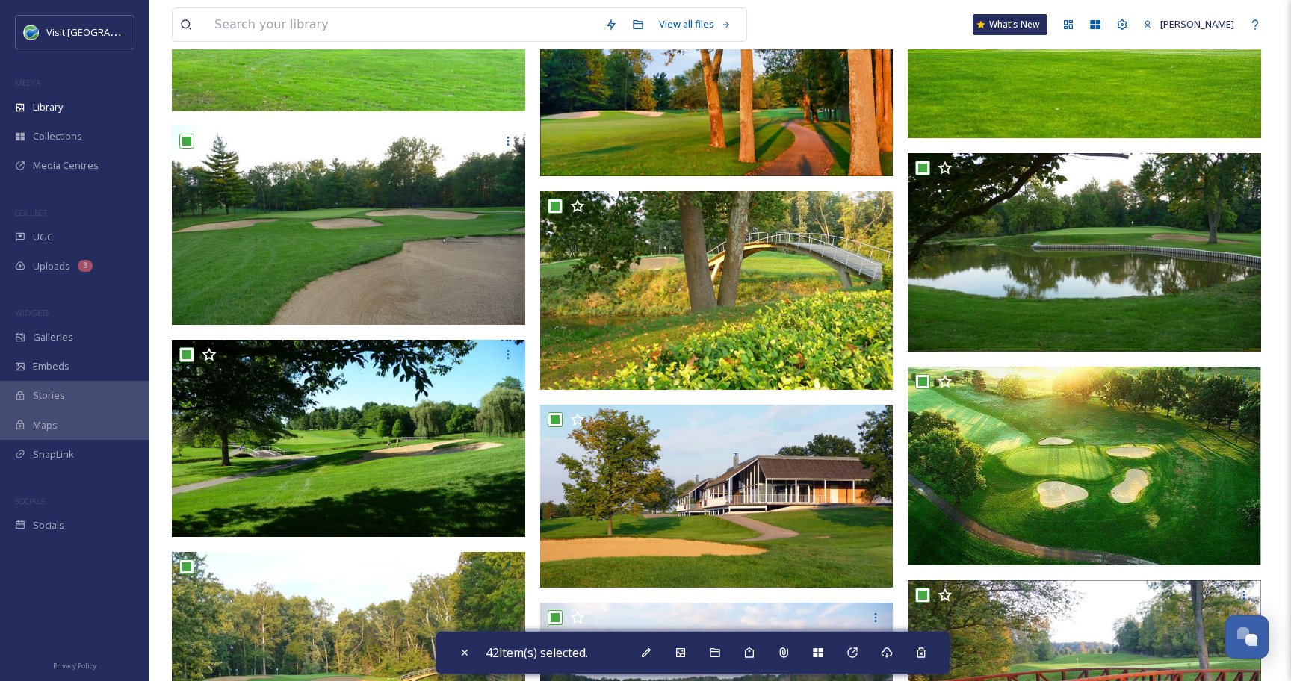
scroll to position [1959, 0]
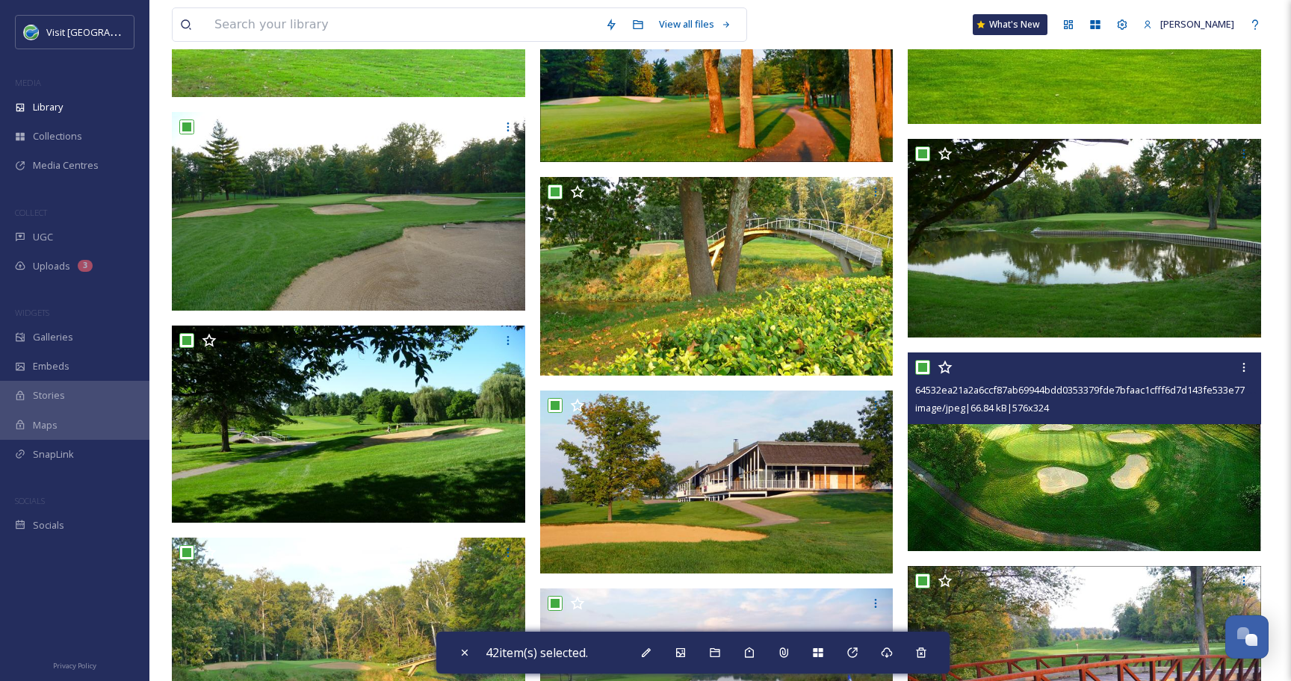
click at [919, 368] on input "checkbox" at bounding box center [922, 367] width 15 height 15
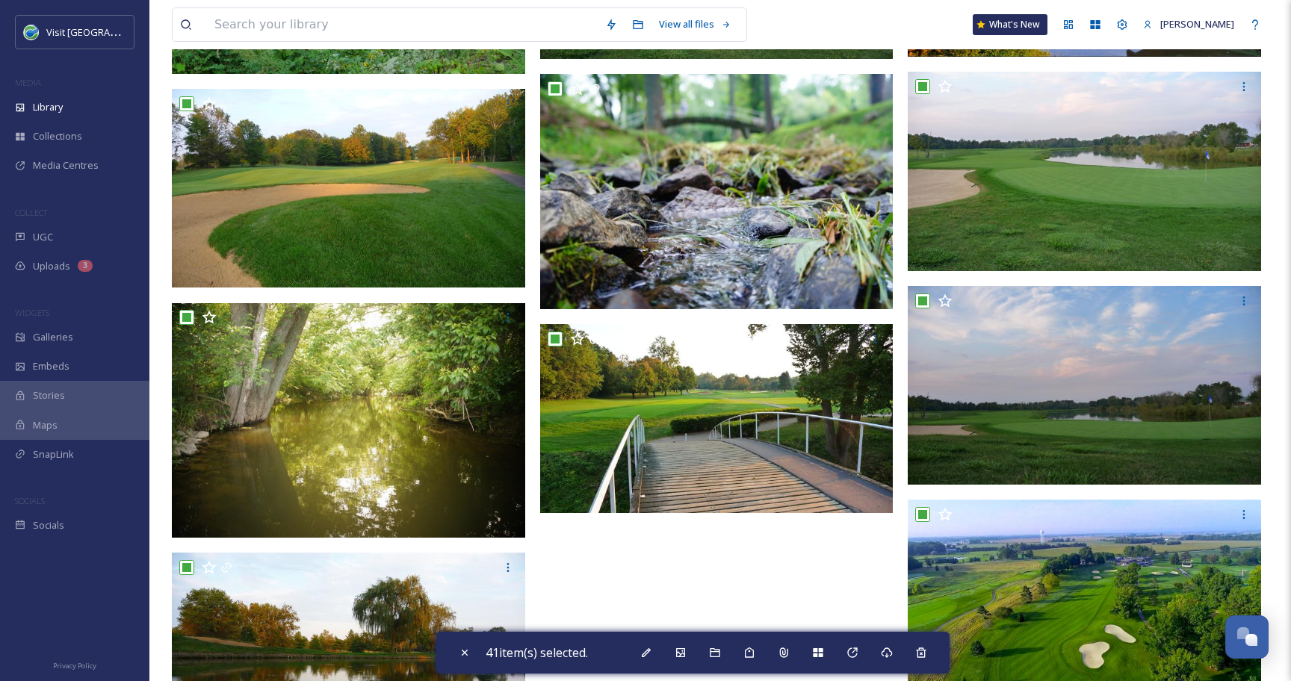
scroll to position [2693, 0]
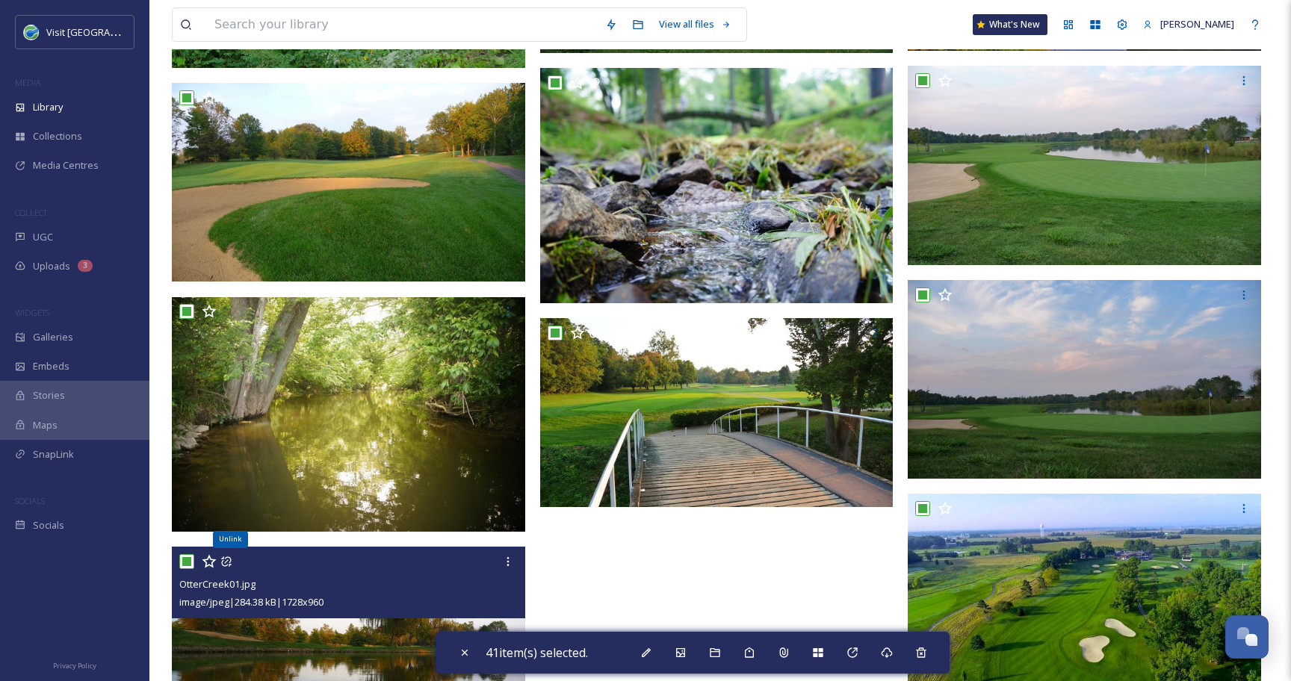
click at [226, 562] on icon at bounding box center [226, 562] width 12 height 12
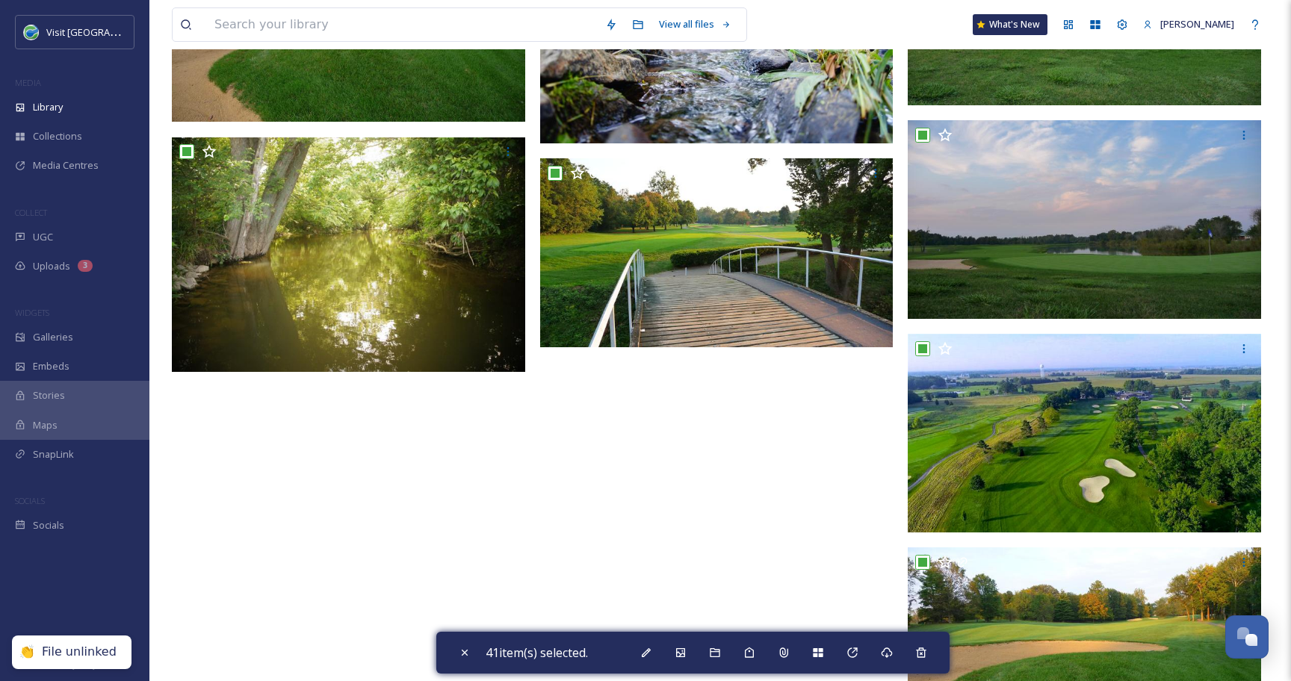
scroll to position [2931, 0]
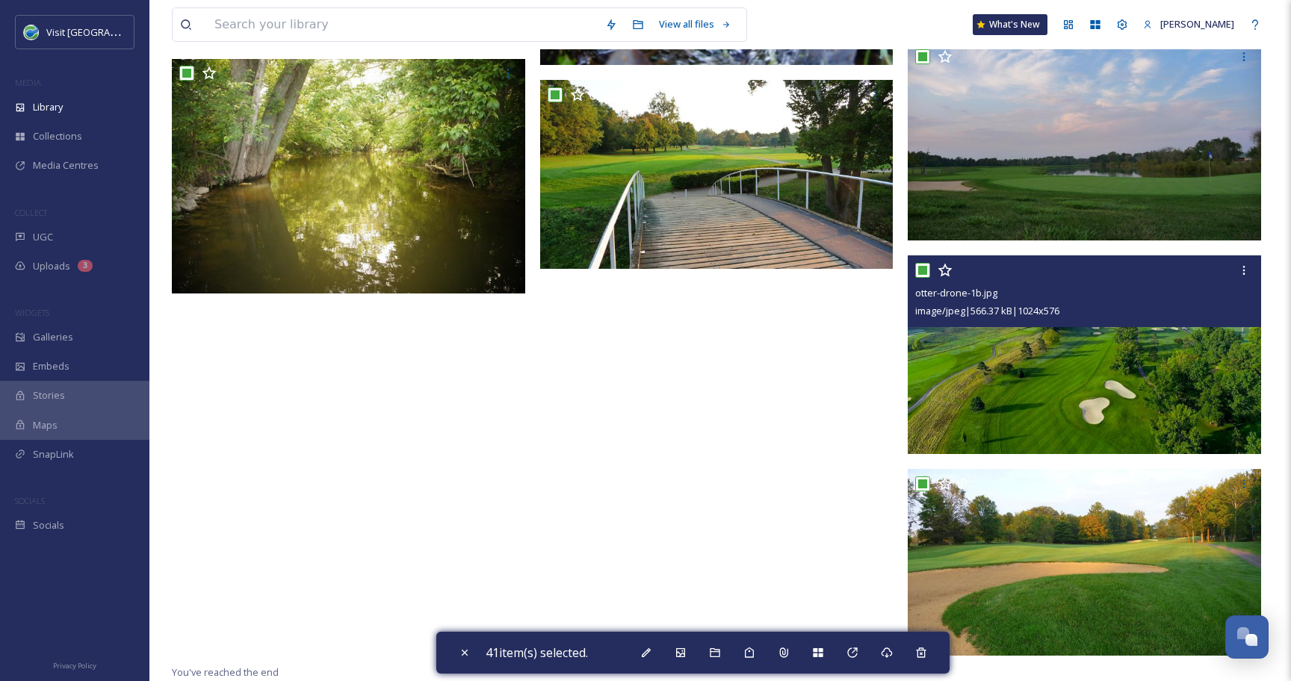
click at [923, 270] on input "checkbox" at bounding box center [922, 270] width 15 height 15
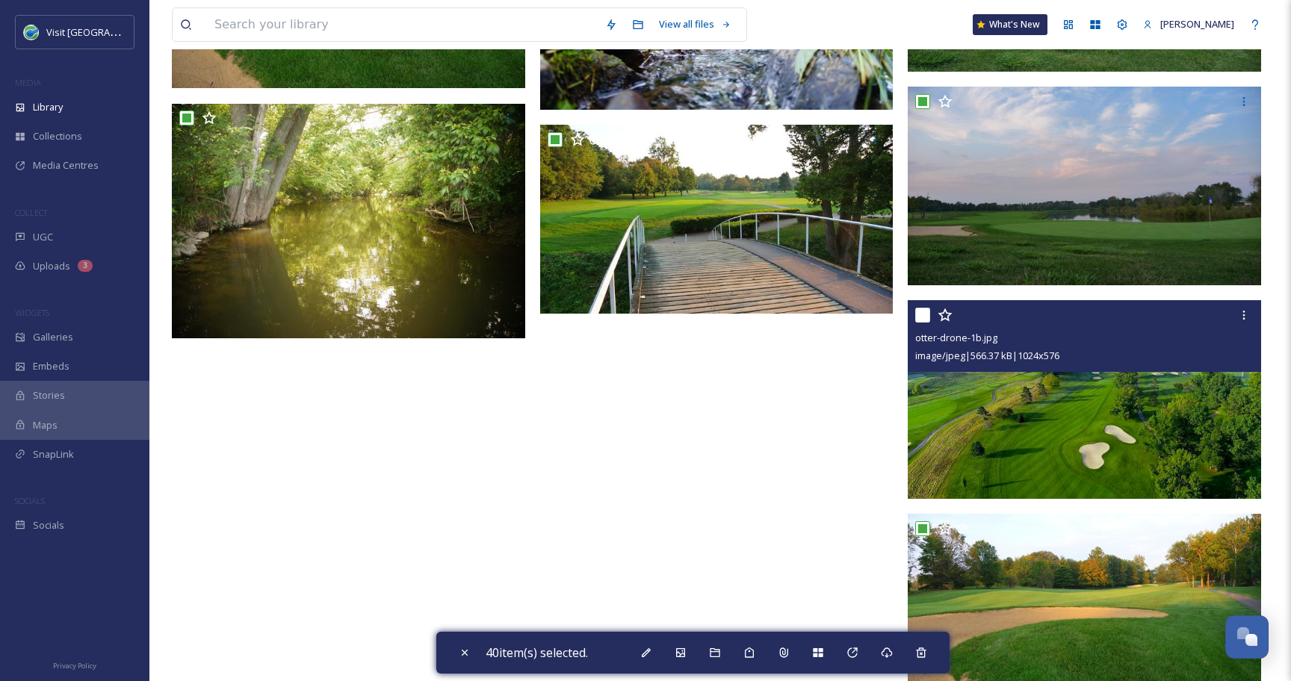
scroll to position [2883, 0]
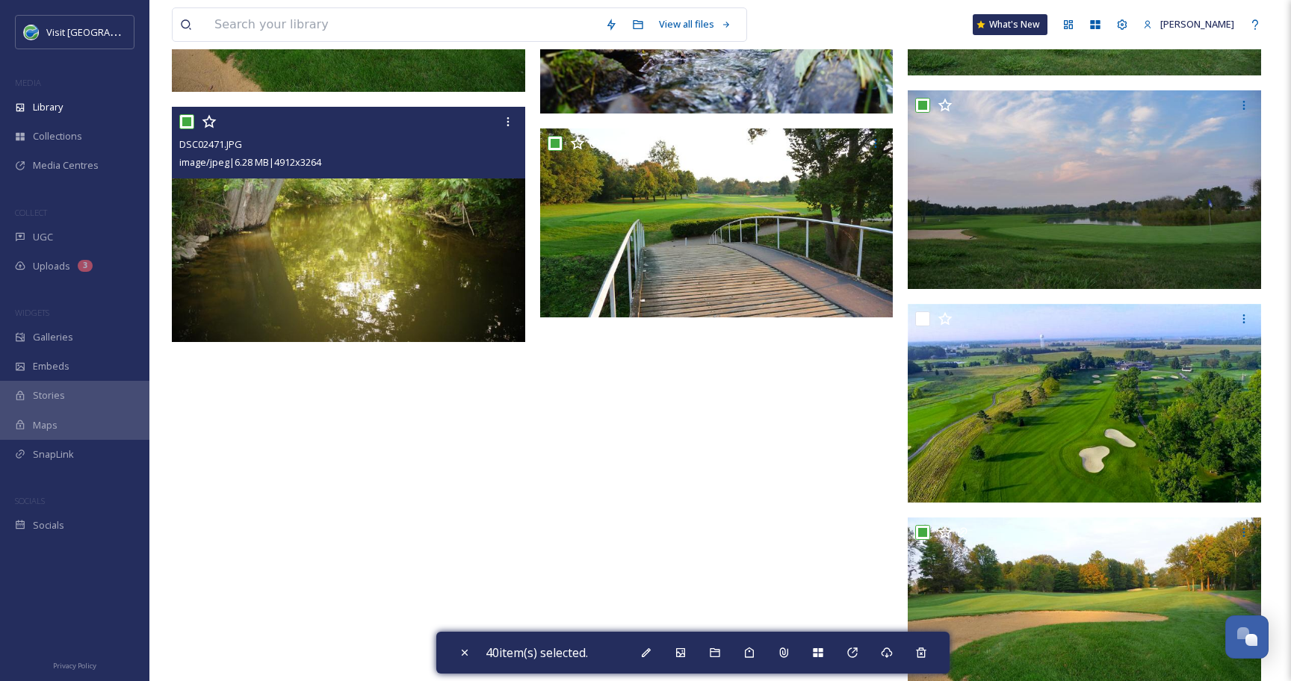
click at [187, 122] on input "checkbox" at bounding box center [186, 121] width 15 height 15
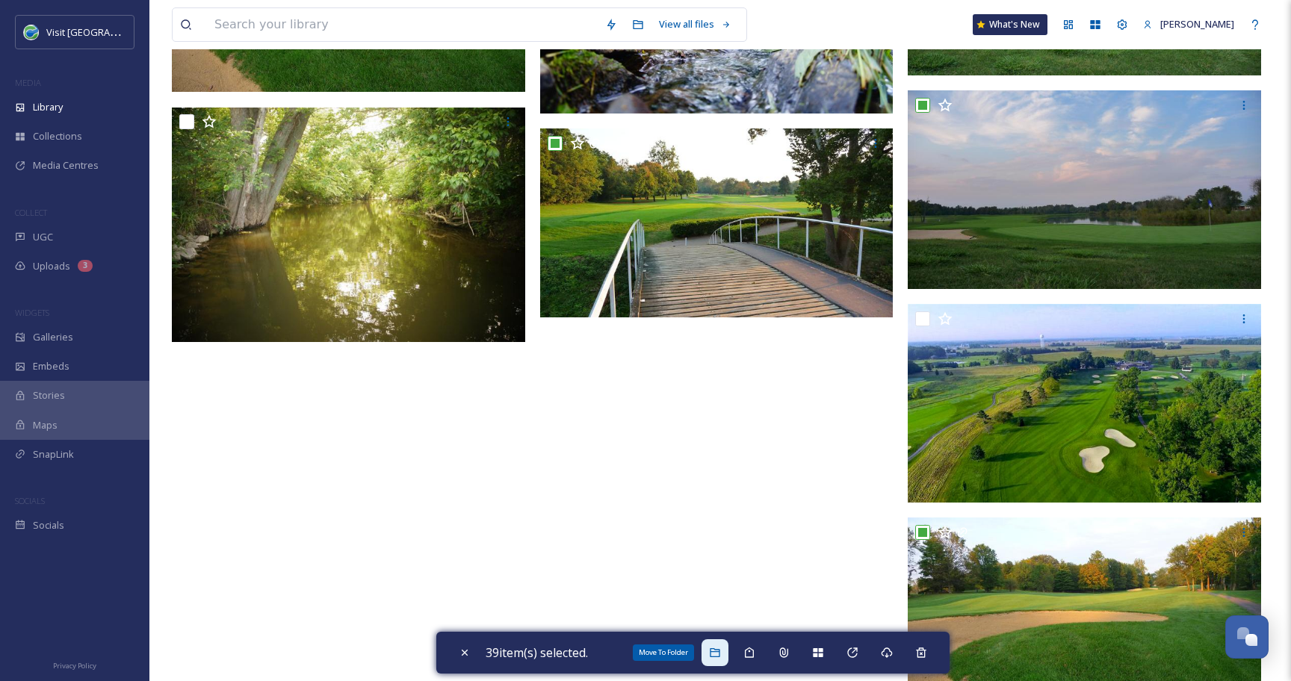
click at [714, 654] on icon at bounding box center [715, 653] width 12 height 12
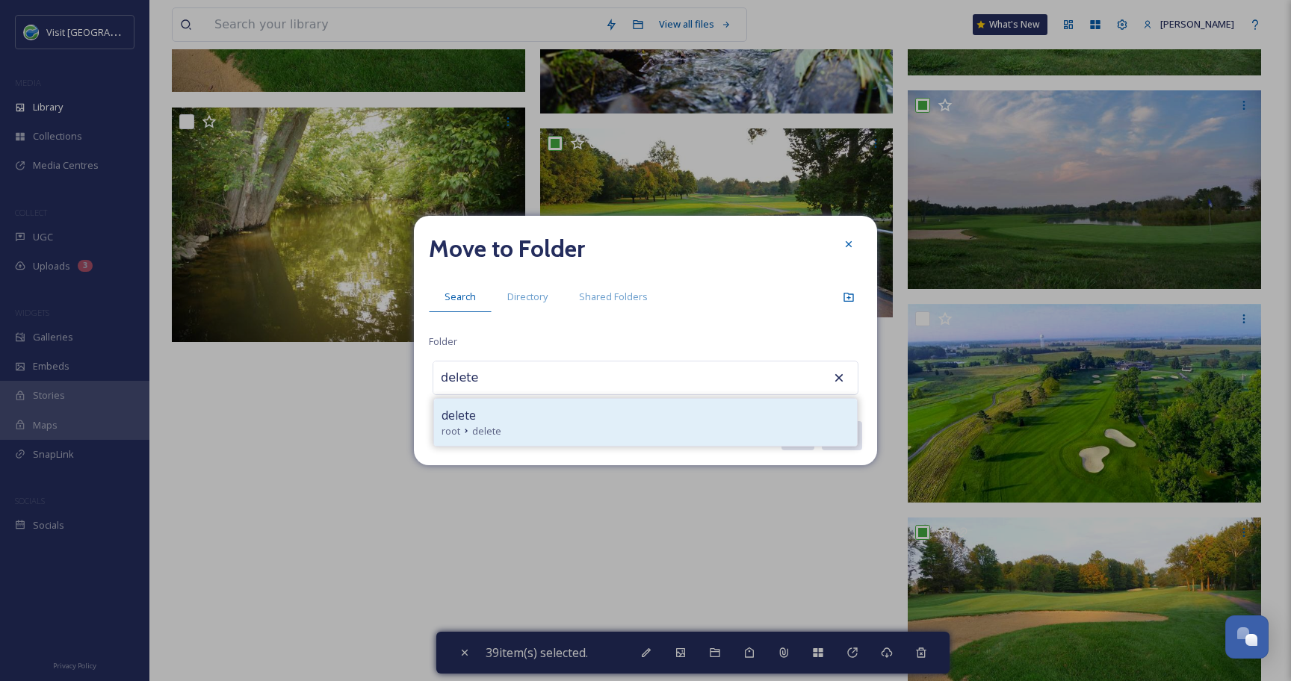
click at [604, 432] on div "root delete" at bounding box center [645, 431] width 408 height 14
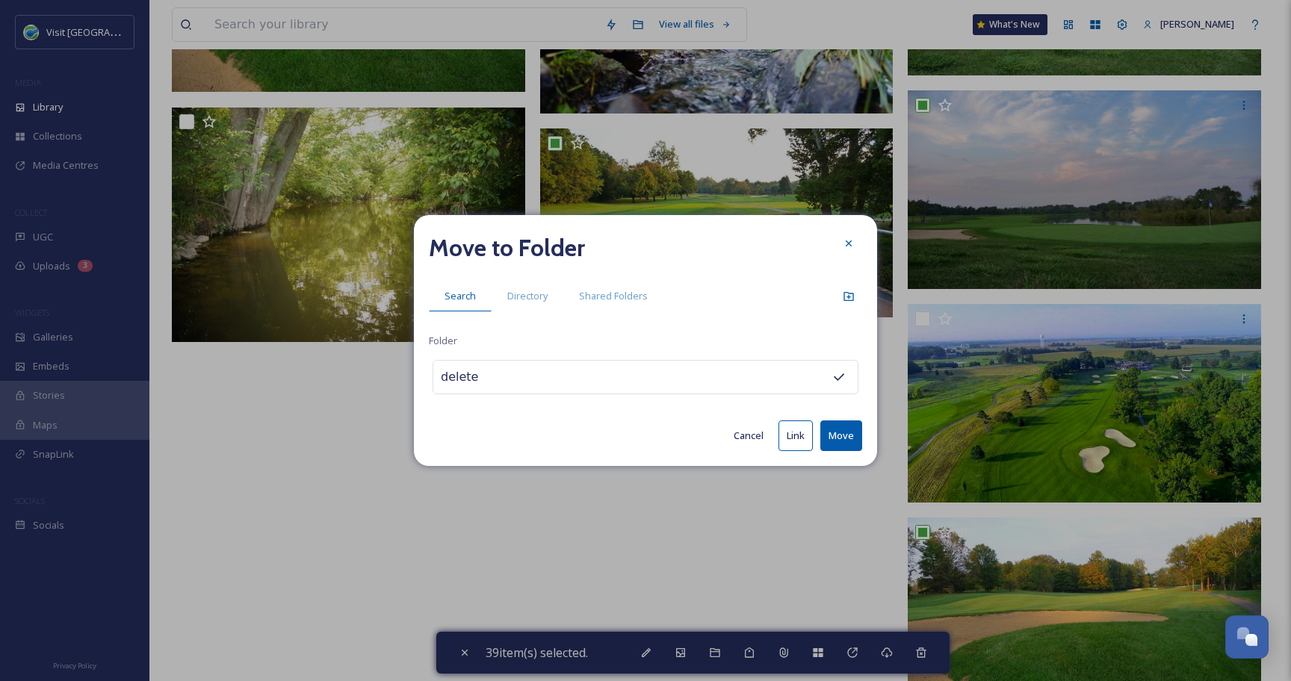
click at [827, 440] on button "Move" at bounding box center [841, 435] width 42 height 31
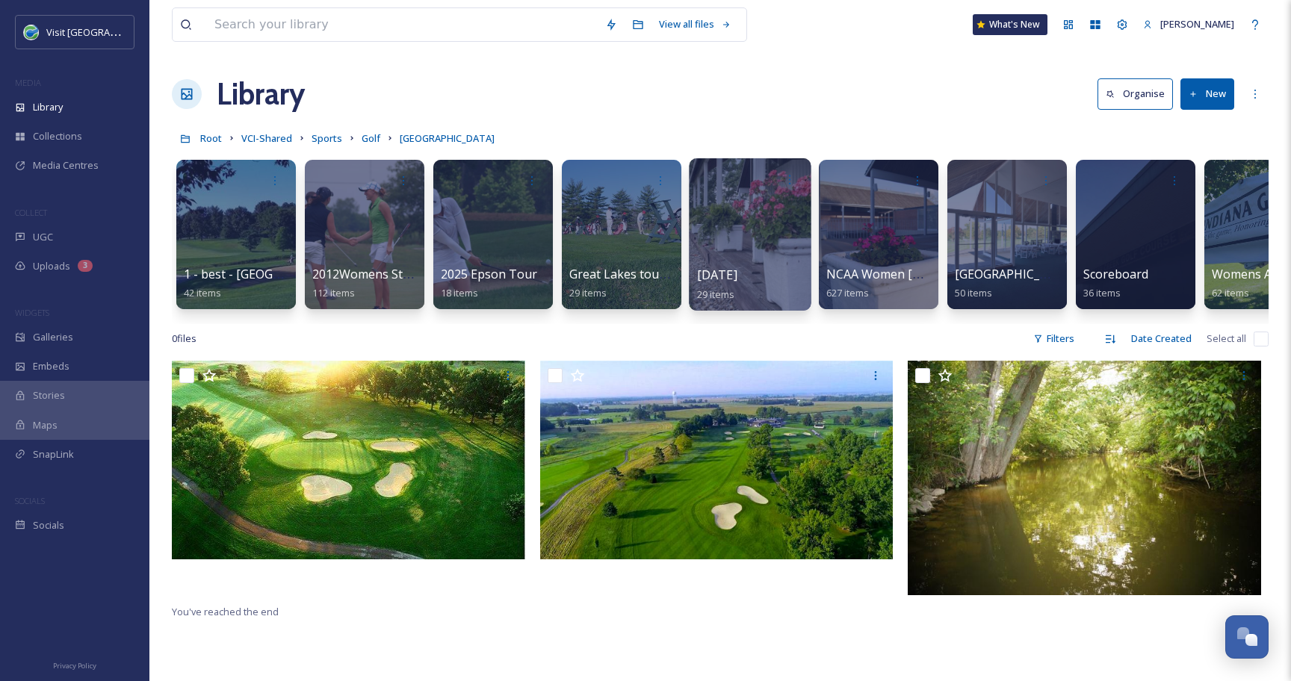
scroll to position [0, 188]
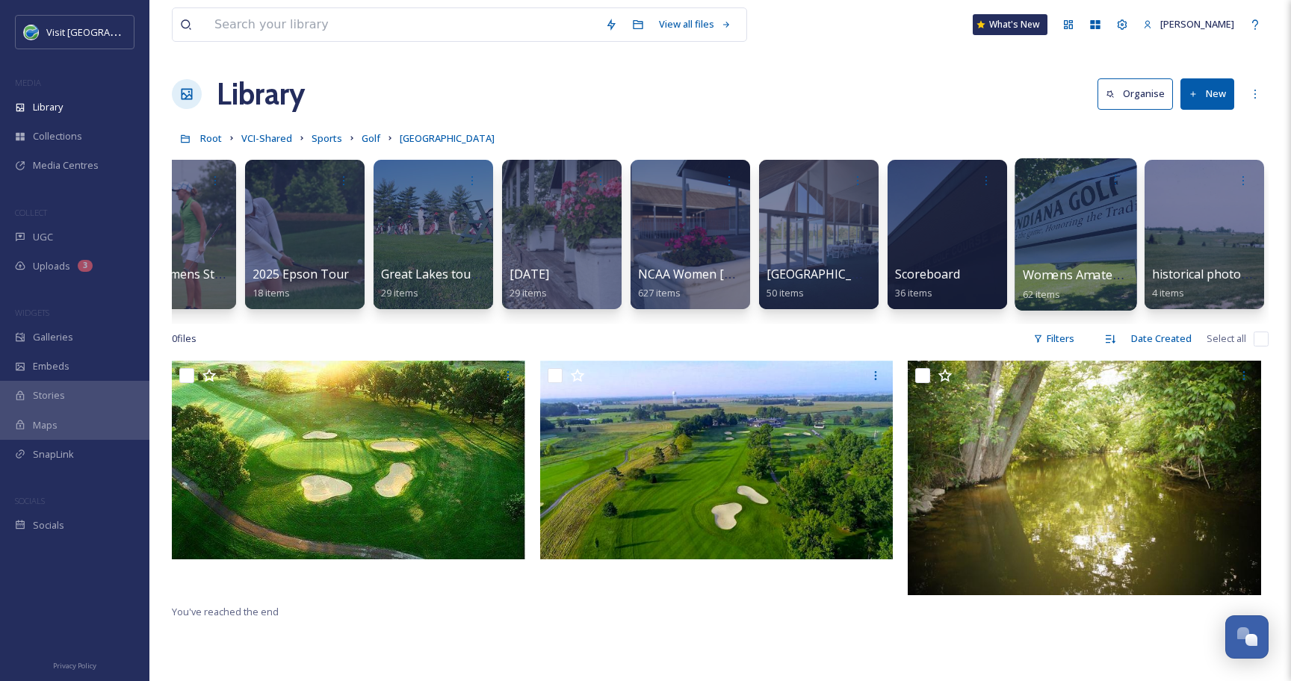
click at [1072, 215] on div at bounding box center [1075, 234] width 122 height 152
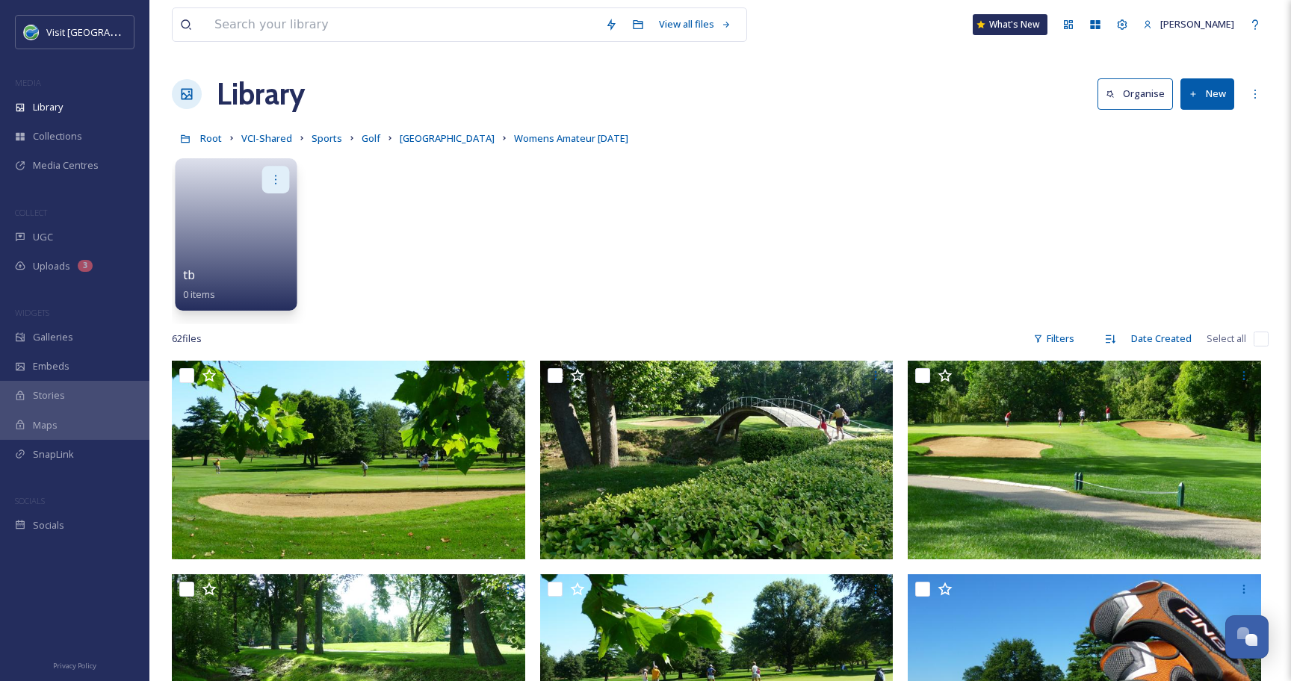
click at [268, 180] on div at bounding box center [276, 180] width 28 height 28
click at [256, 286] on div "Delete" at bounding box center [246, 288] width 83 height 30
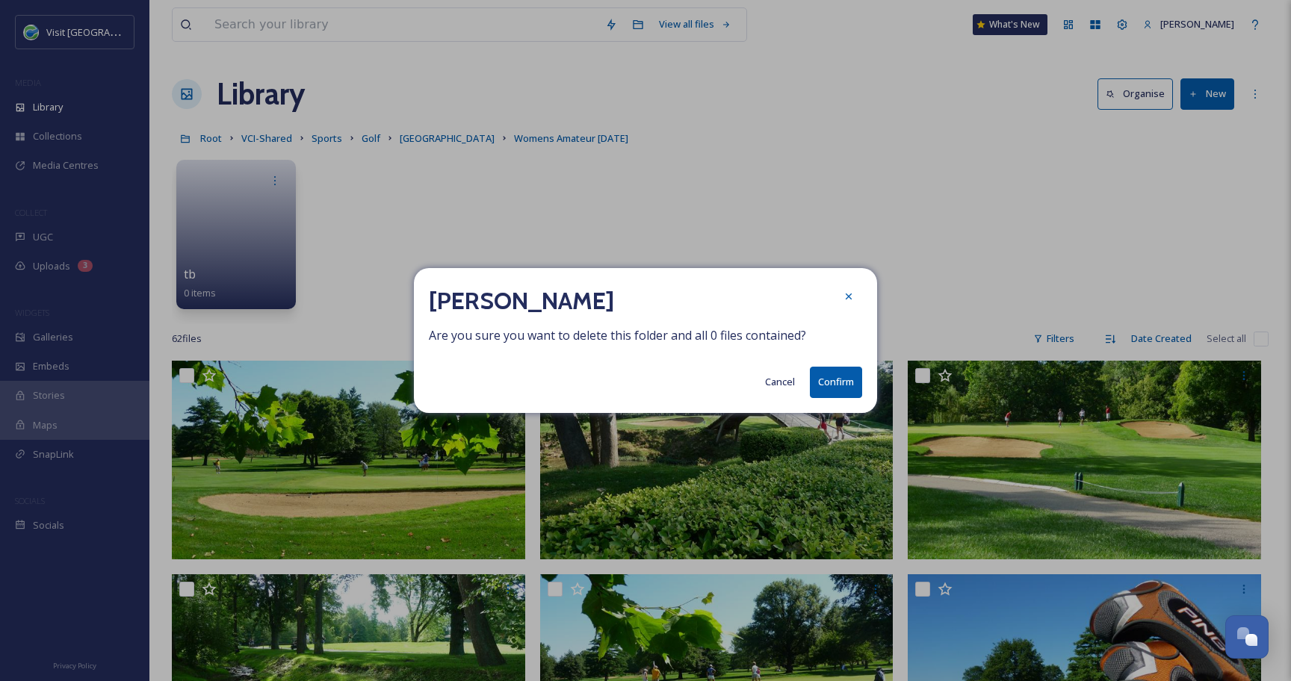
click at [840, 379] on button "Confirm" at bounding box center [836, 382] width 52 height 31
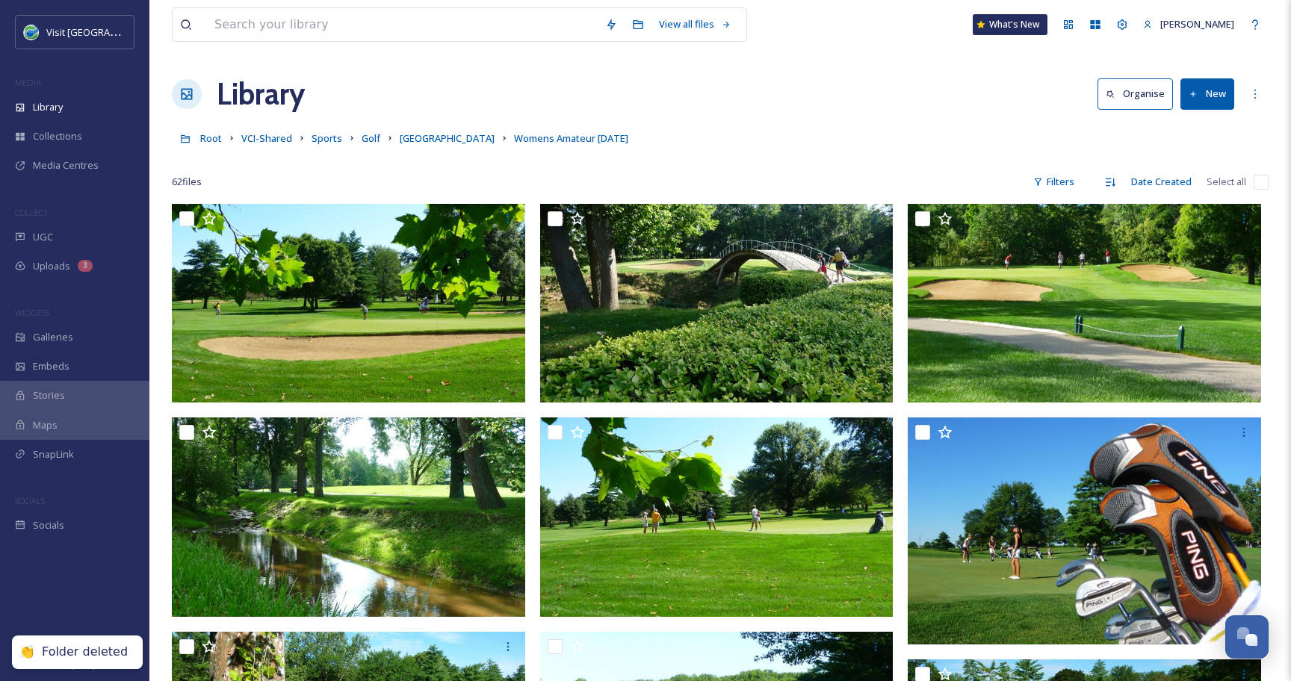
click at [1261, 184] on input "checkbox" at bounding box center [1260, 182] width 15 height 15
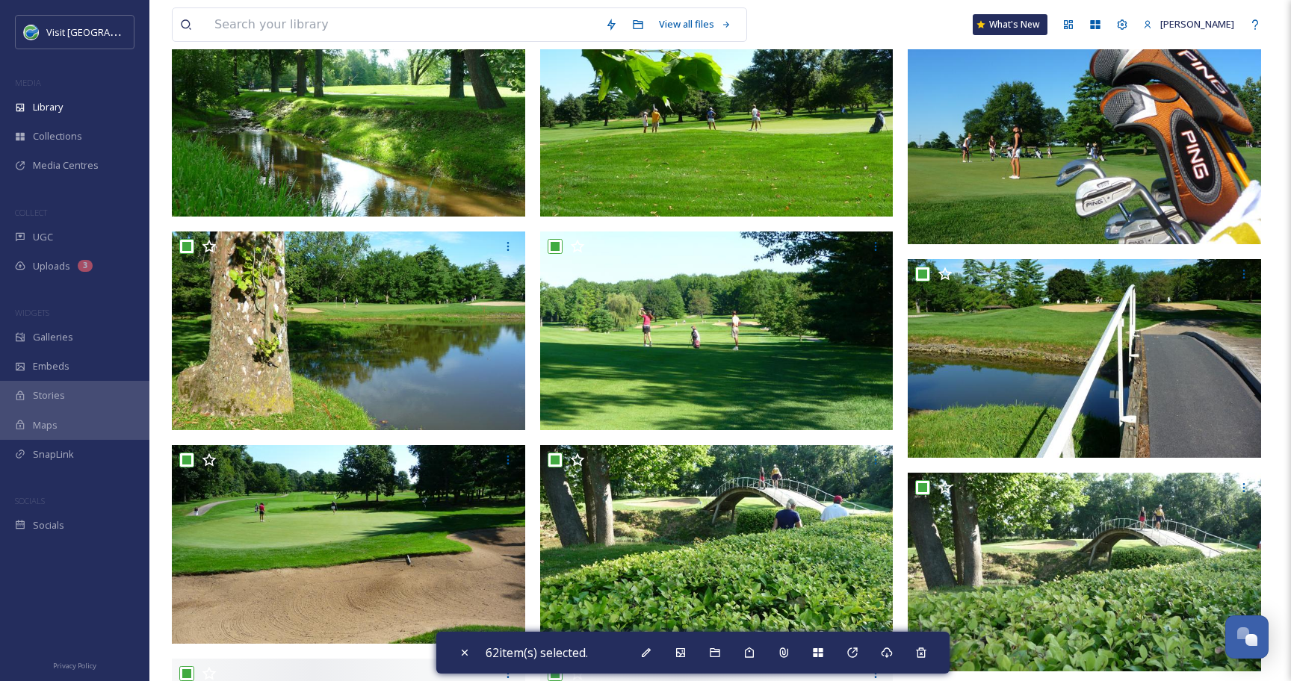
scroll to position [404, 0]
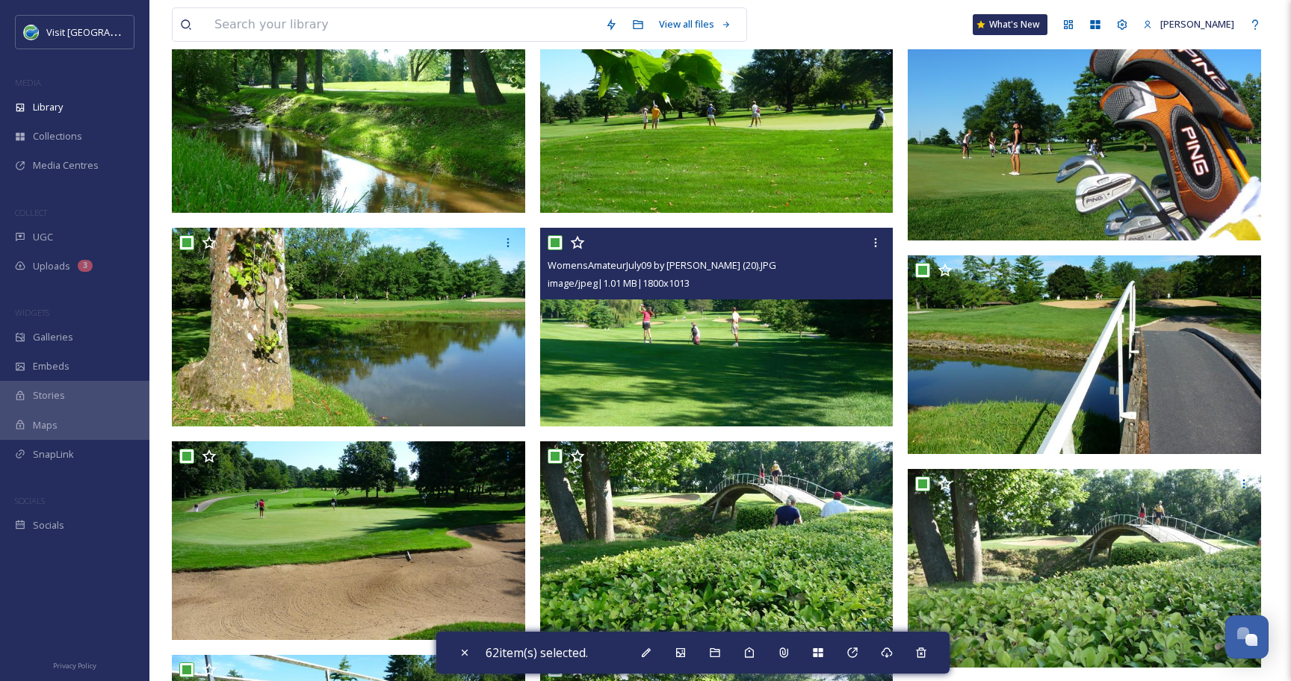
click at [548, 238] on input "checkbox" at bounding box center [554, 242] width 15 height 15
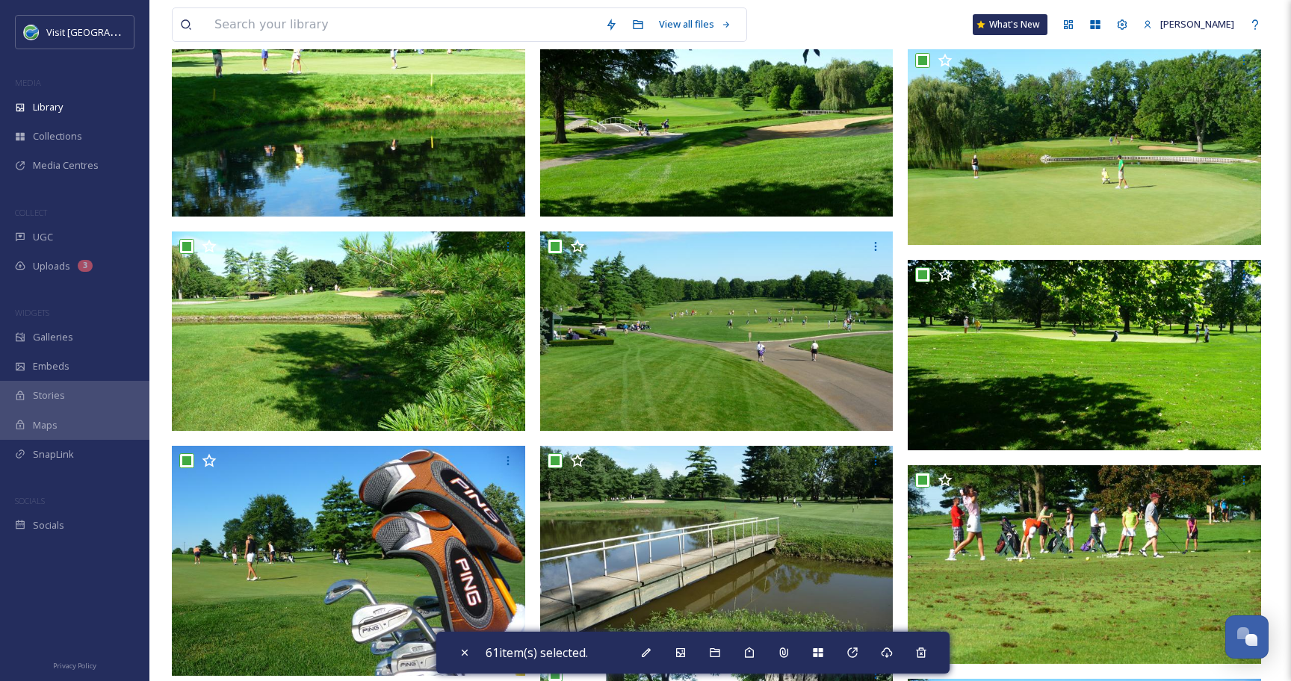
scroll to position [1264, 0]
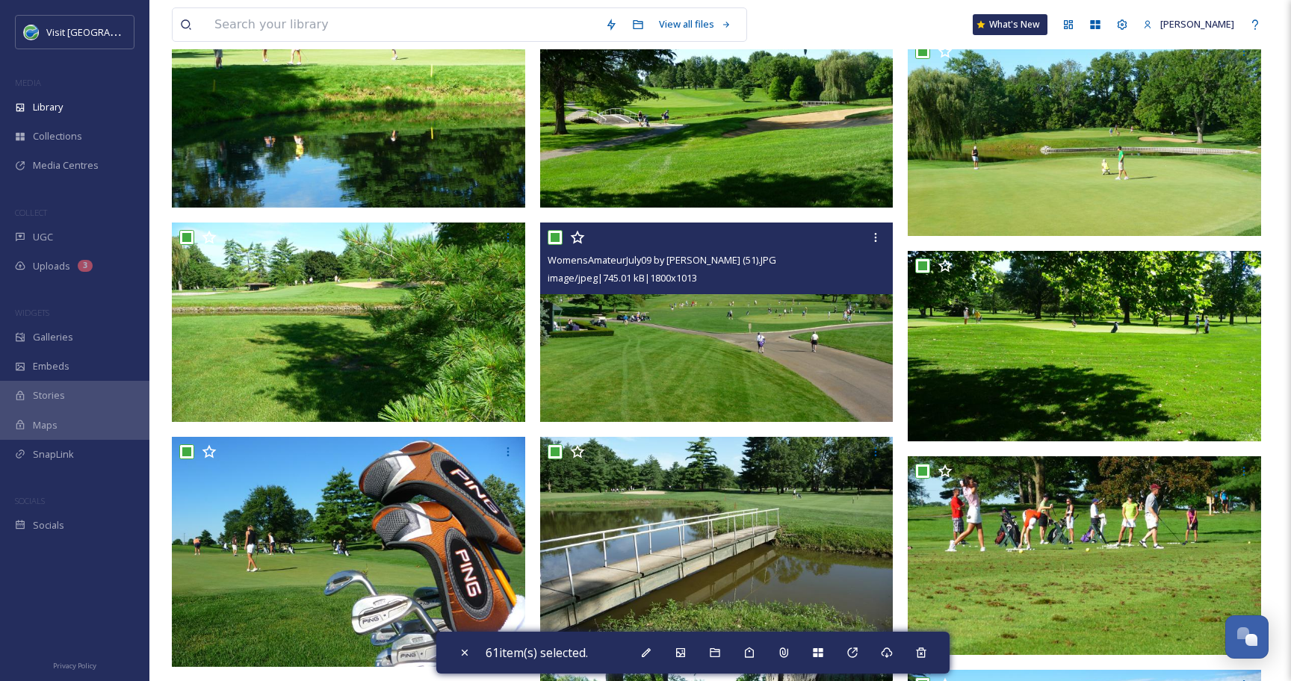
click at [553, 236] on input "checkbox" at bounding box center [554, 237] width 15 height 15
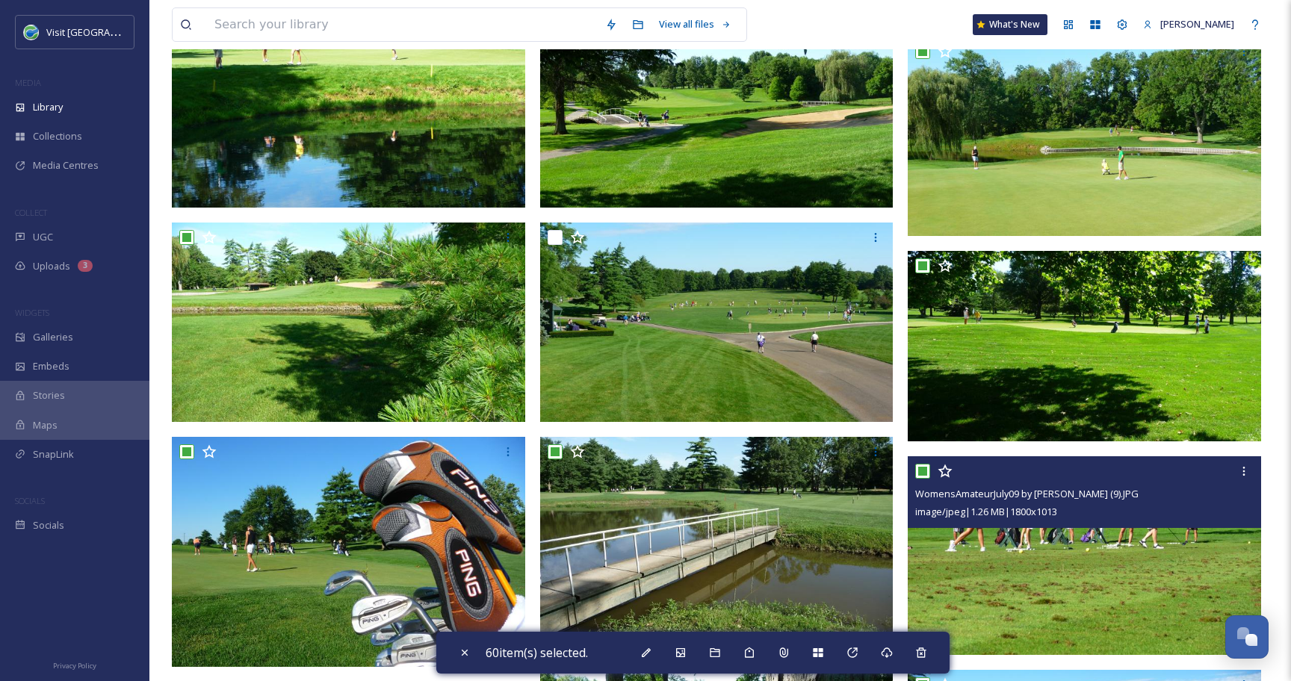
click at [924, 470] on input "checkbox" at bounding box center [922, 471] width 15 height 15
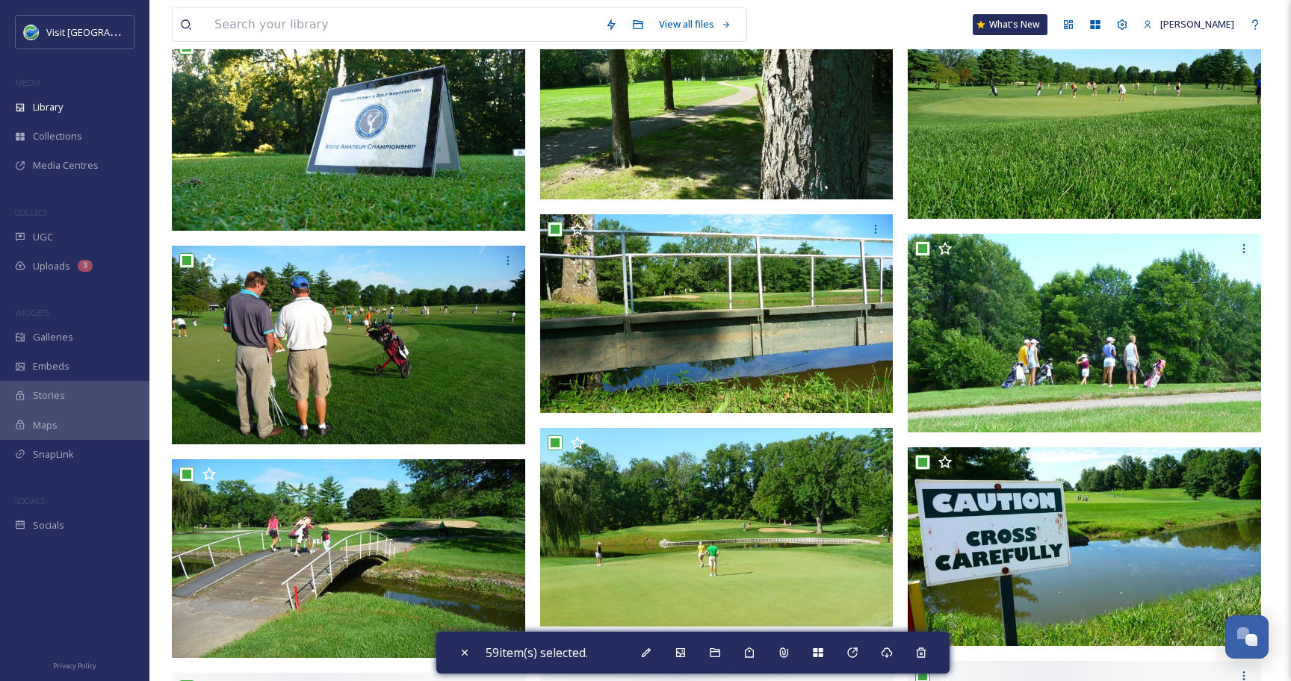
scroll to position [1915, 0]
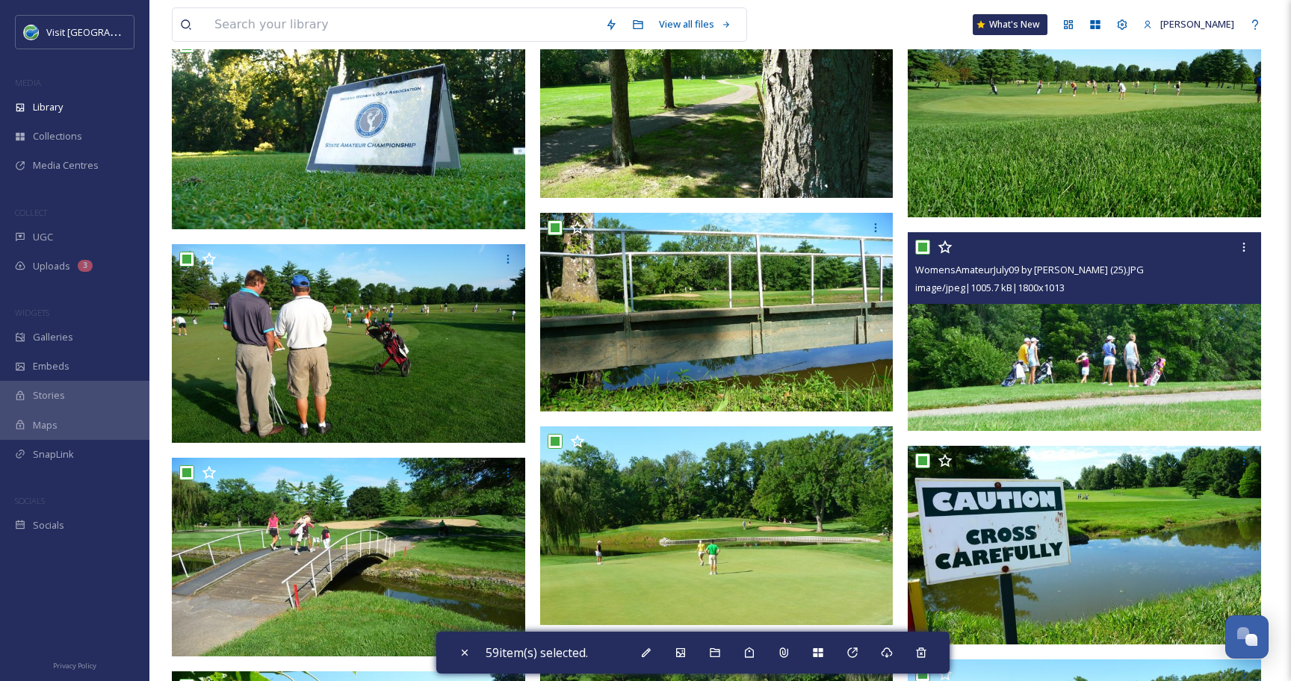
click at [922, 246] on input "checkbox" at bounding box center [922, 247] width 15 height 15
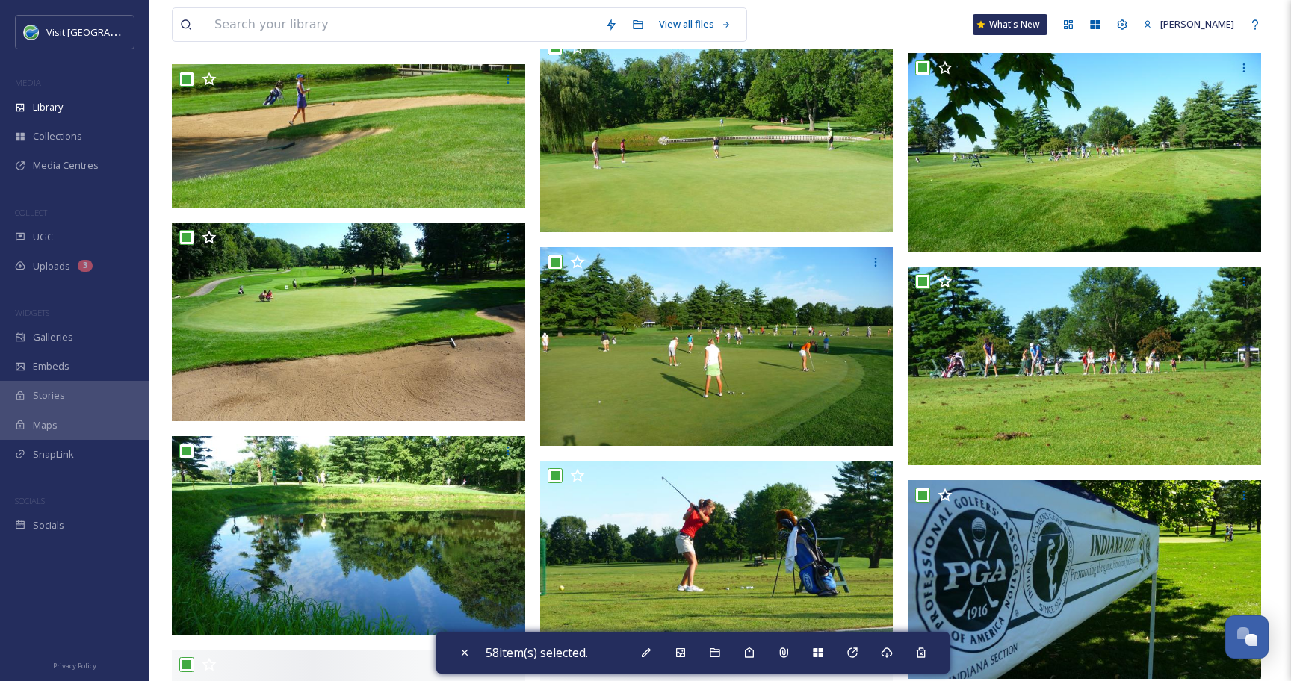
scroll to position [2739, 0]
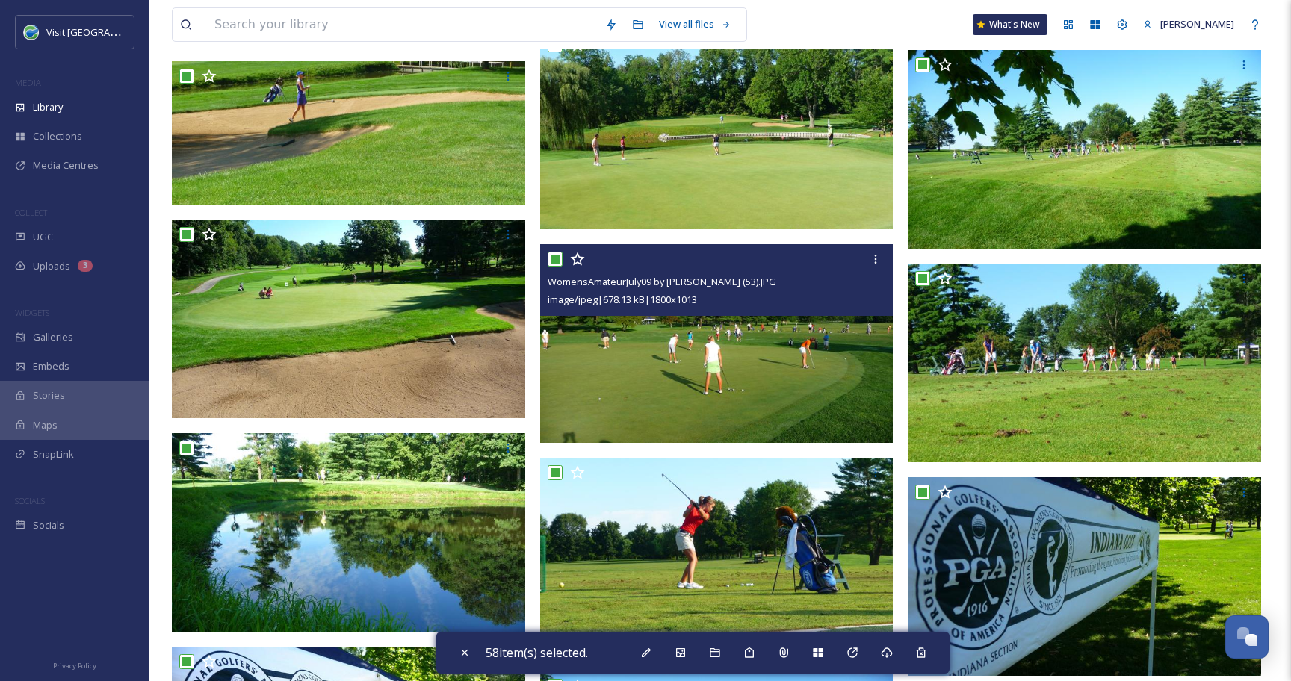
click at [554, 258] on input "checkbox" at bounding box center [554, 259] width 15 height 15
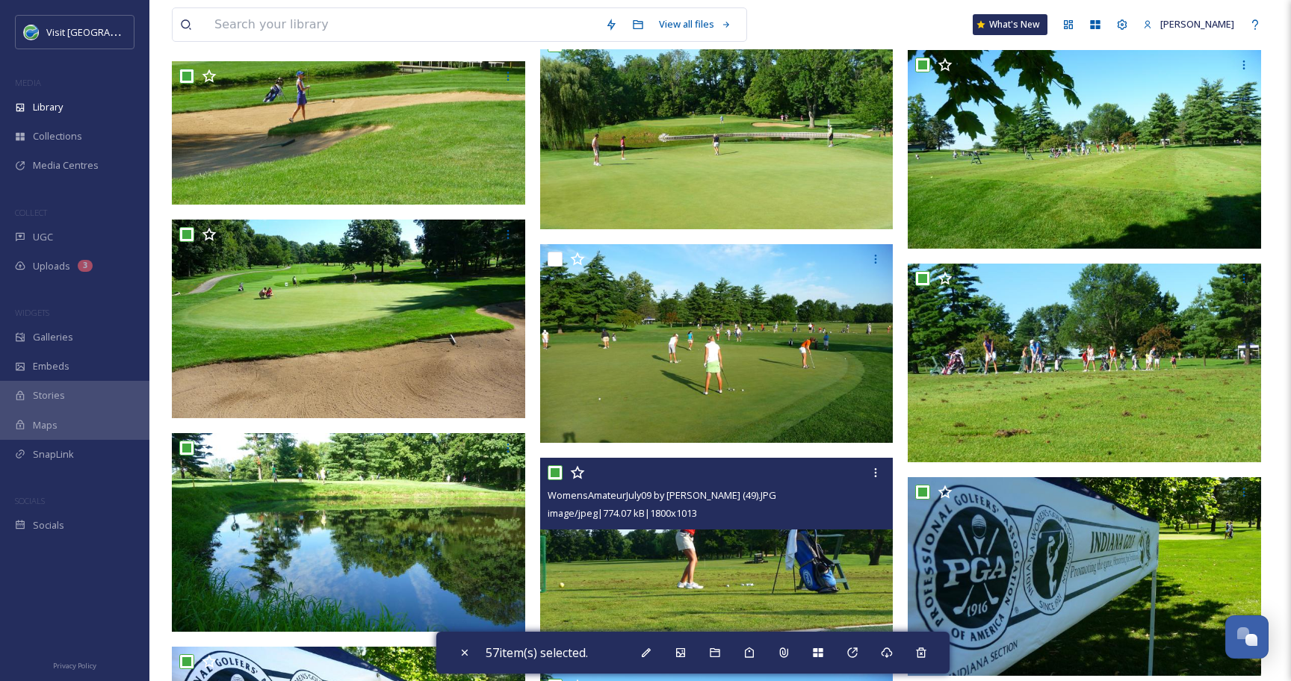
click at [558, 476] on input "checkbox" at bounding box center [554, 472] width 15 height 15
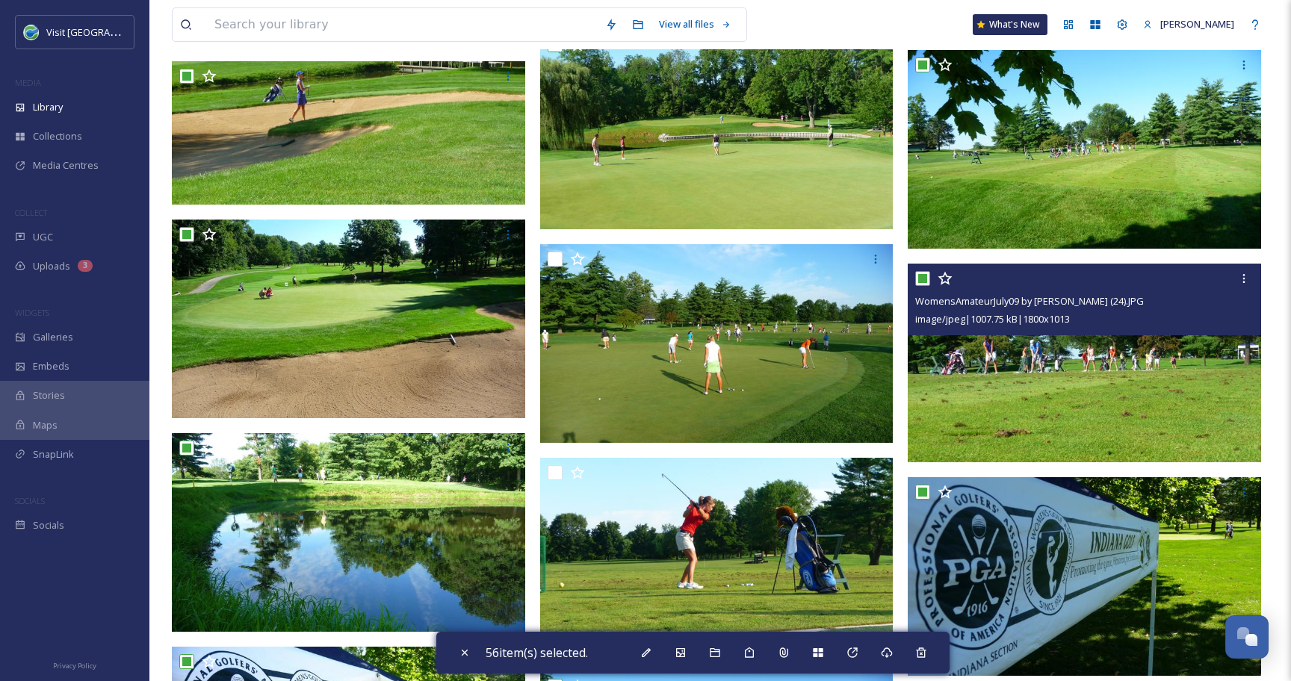
click at [922, 277] on input "checkbox" at bounding box center [922, 278] width 15 height 15
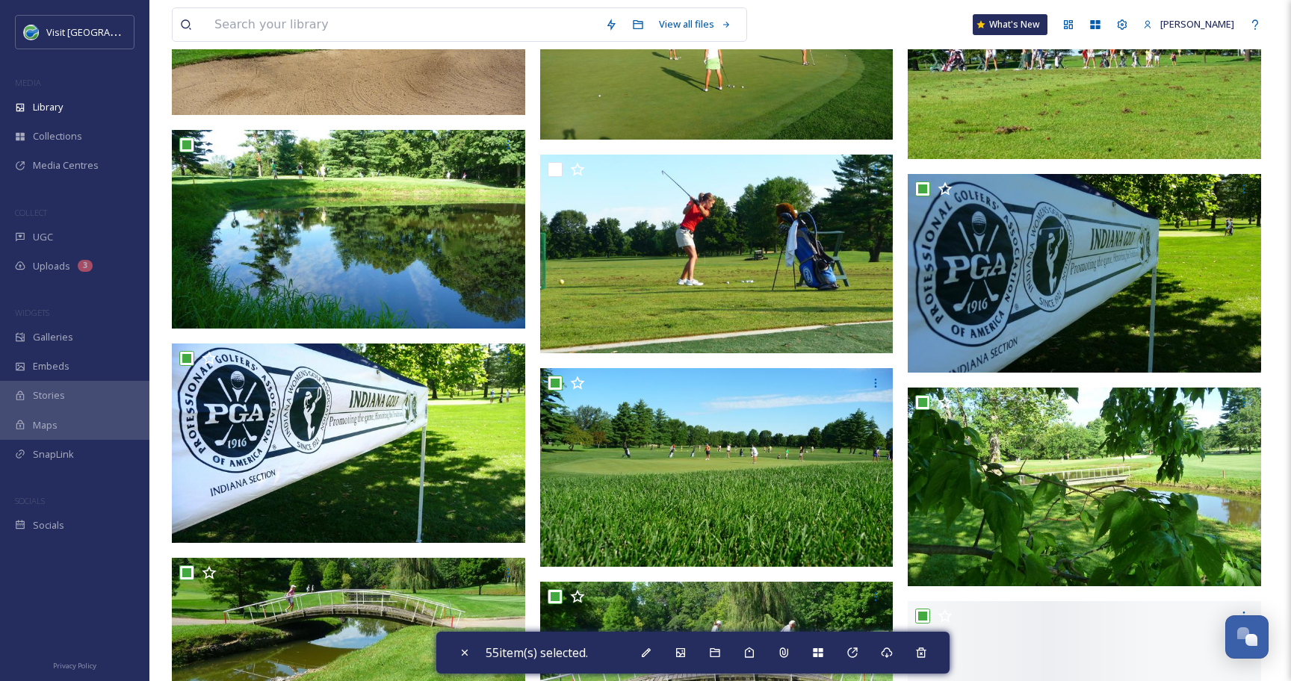
scroll to position [3047, 0]
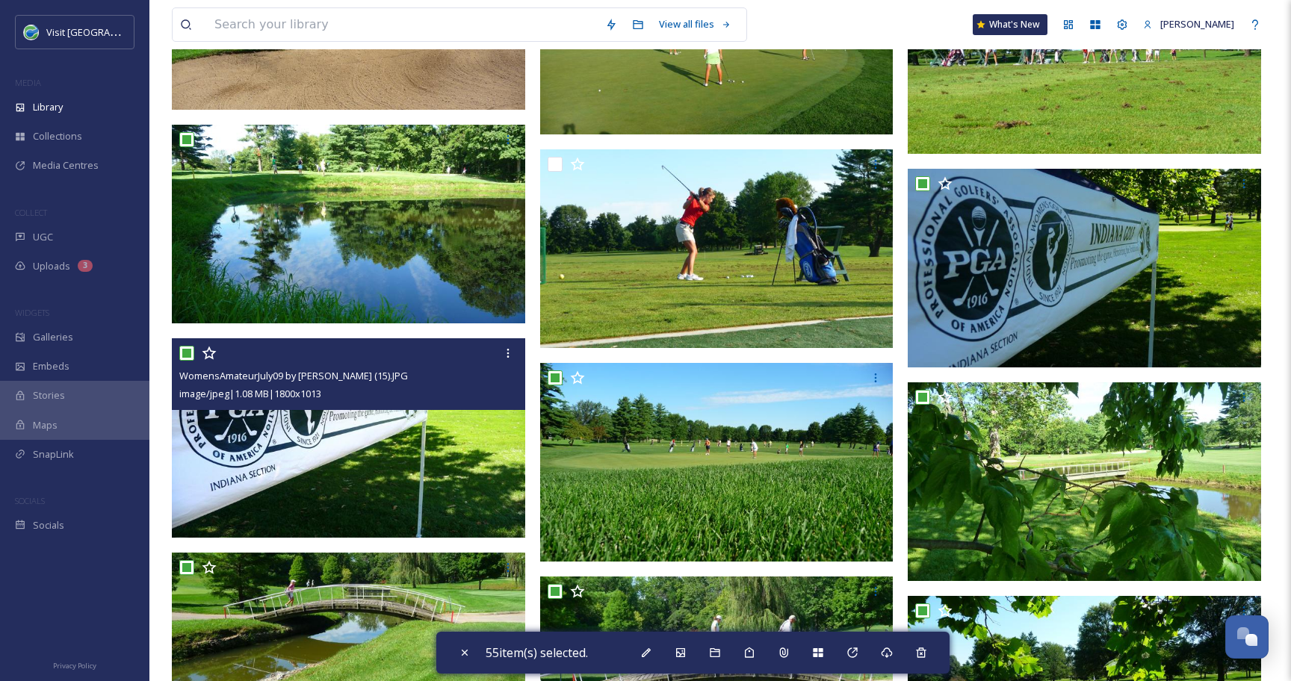
click at [186, 354] on input "checkbox" at bounding box center [186, 353] width 15 height 15
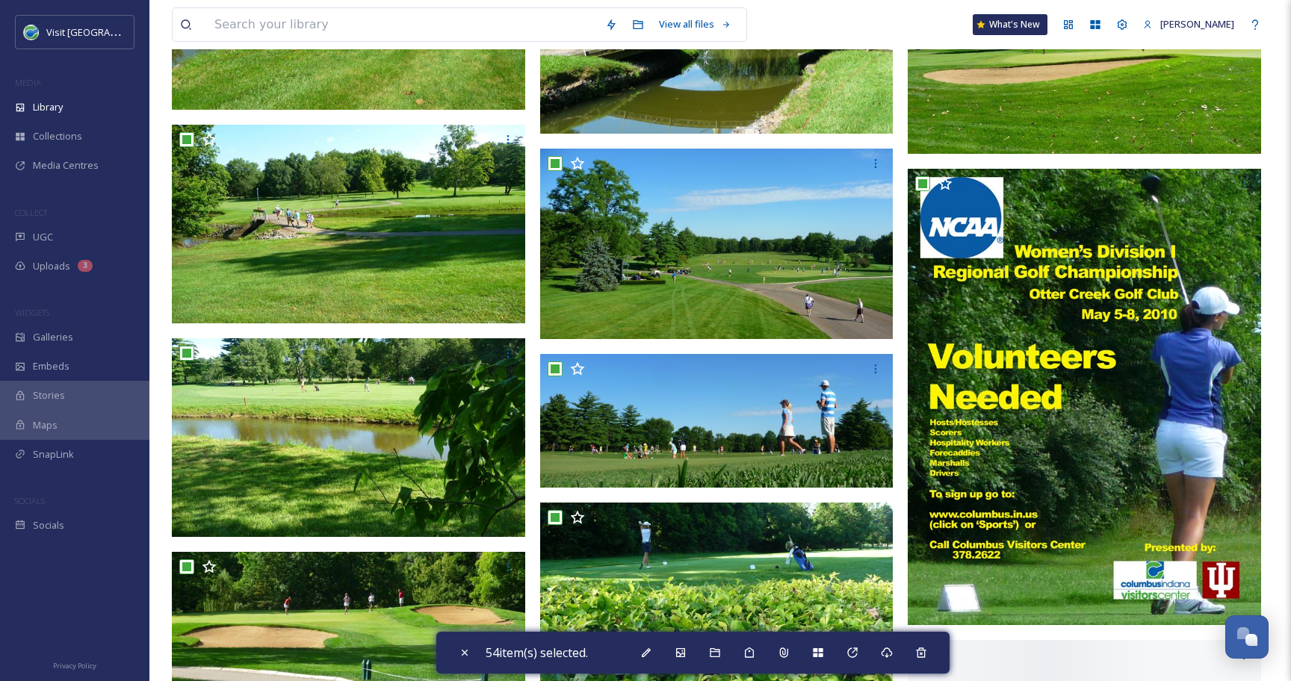
scroll to position [3690, 0]
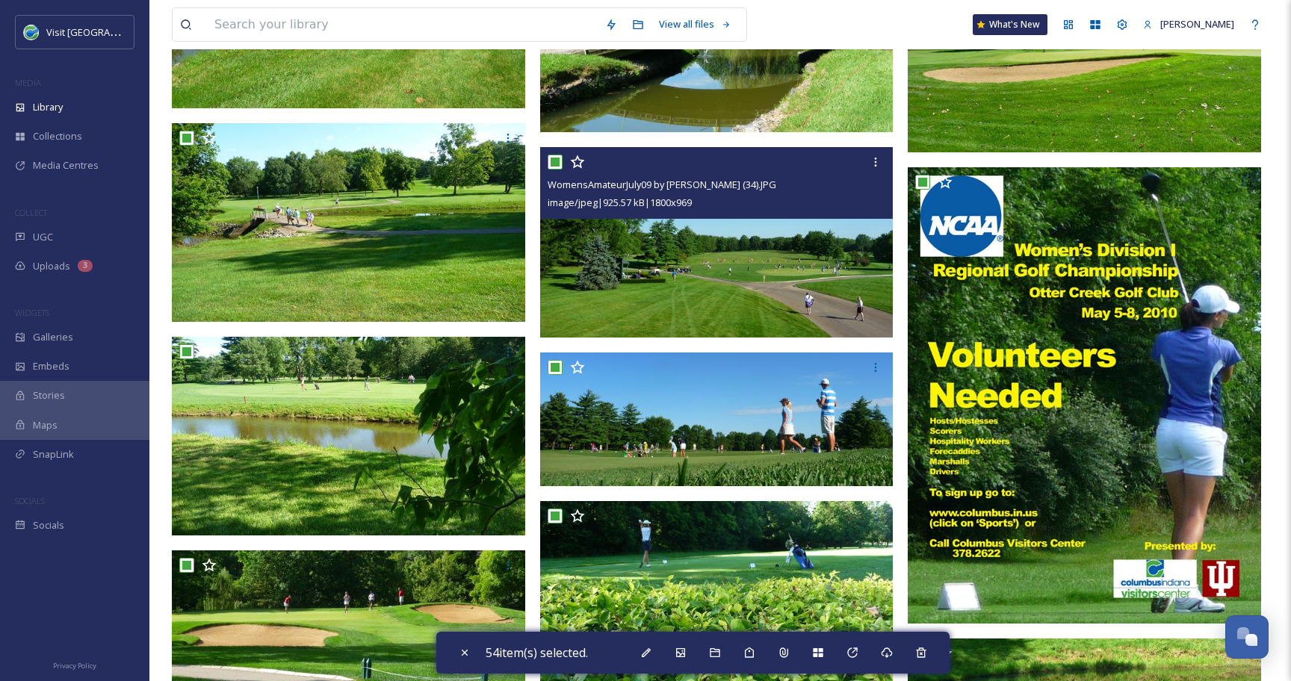
click at [551, 161] on input "checkbox" at bounding box center [554, 162] width 15 height 15
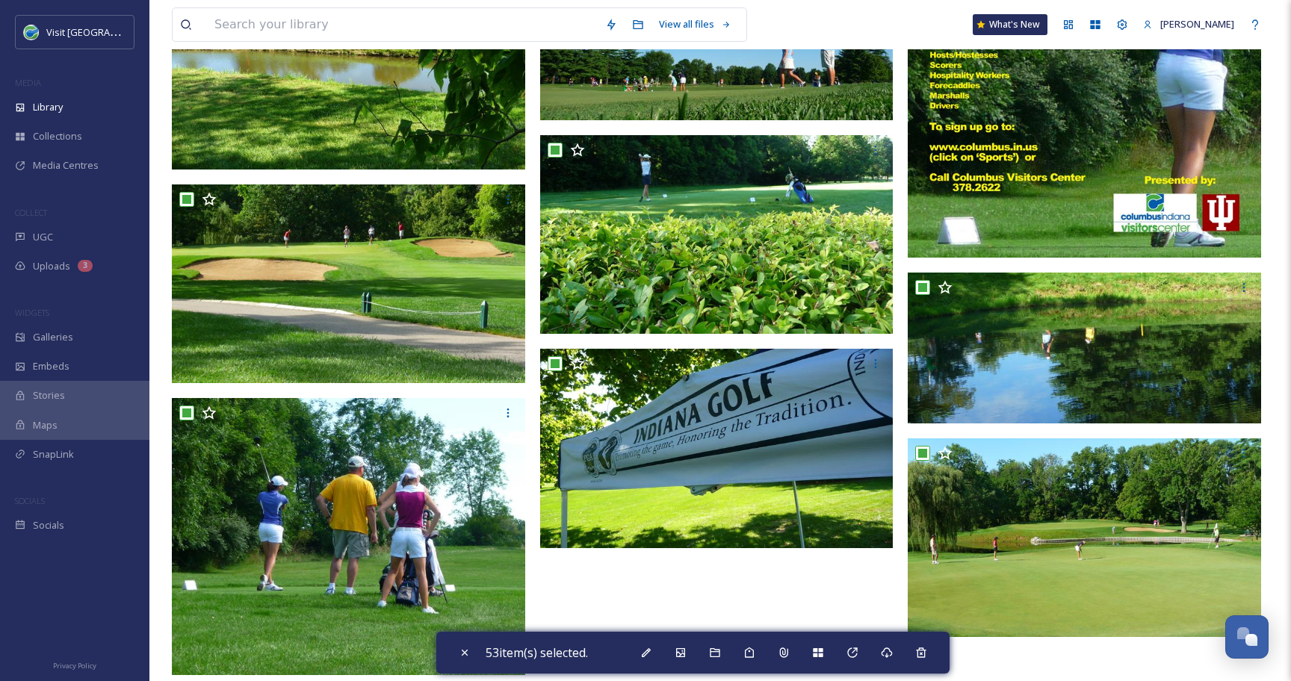
scroll to position [4075, 0]
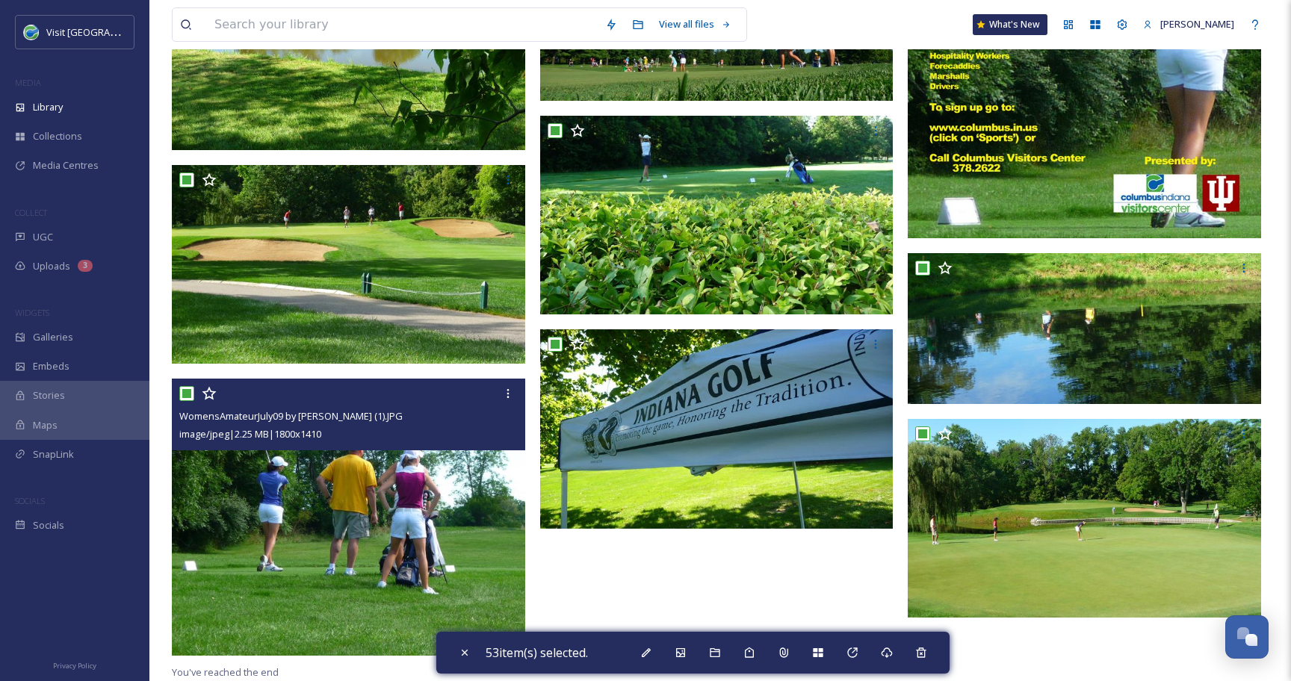
click at [179, 396] on input "checkbox" at bounding box center [186, 393] width 15 height 15
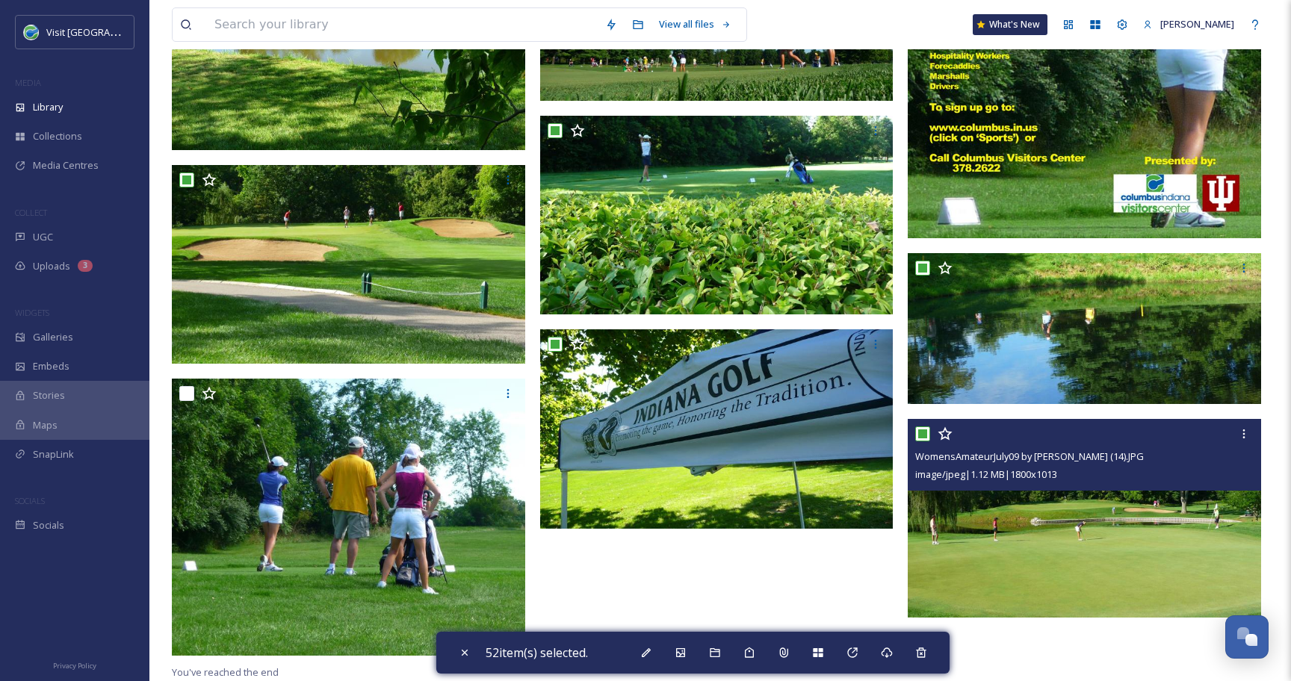
click at [921, 434] on input "checkbox" at bounding box center [922, 433] width 15 height 15
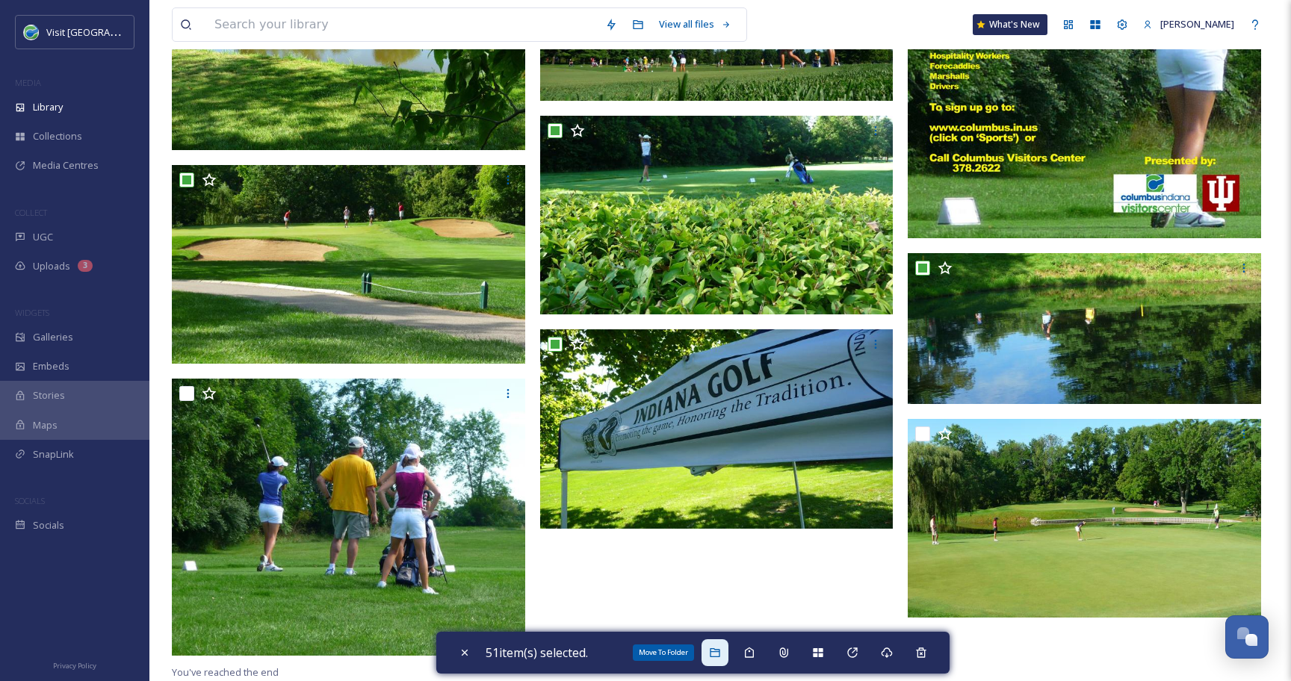
click at [721, 665] on div "Move To Folder" at bounding box center [714, 652] width 27 height 27
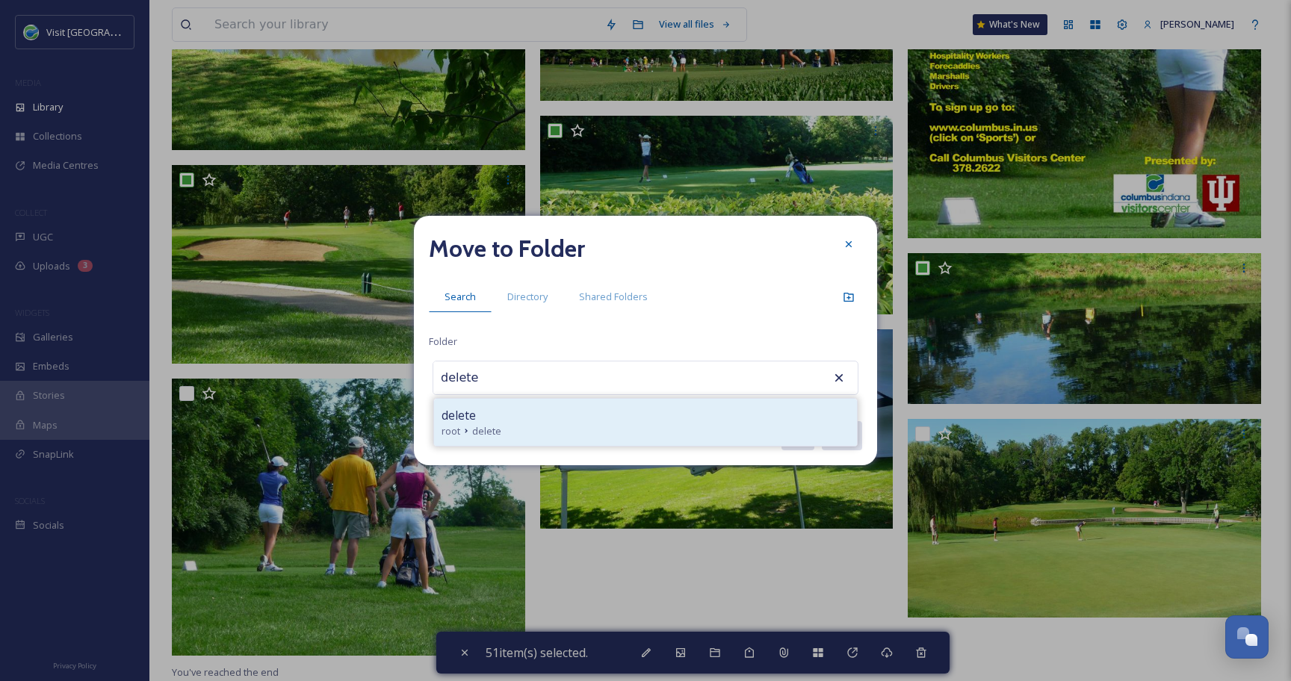
click at [552, 433] on div "root delete" at bounding box center [645, 431] width 408 height 14
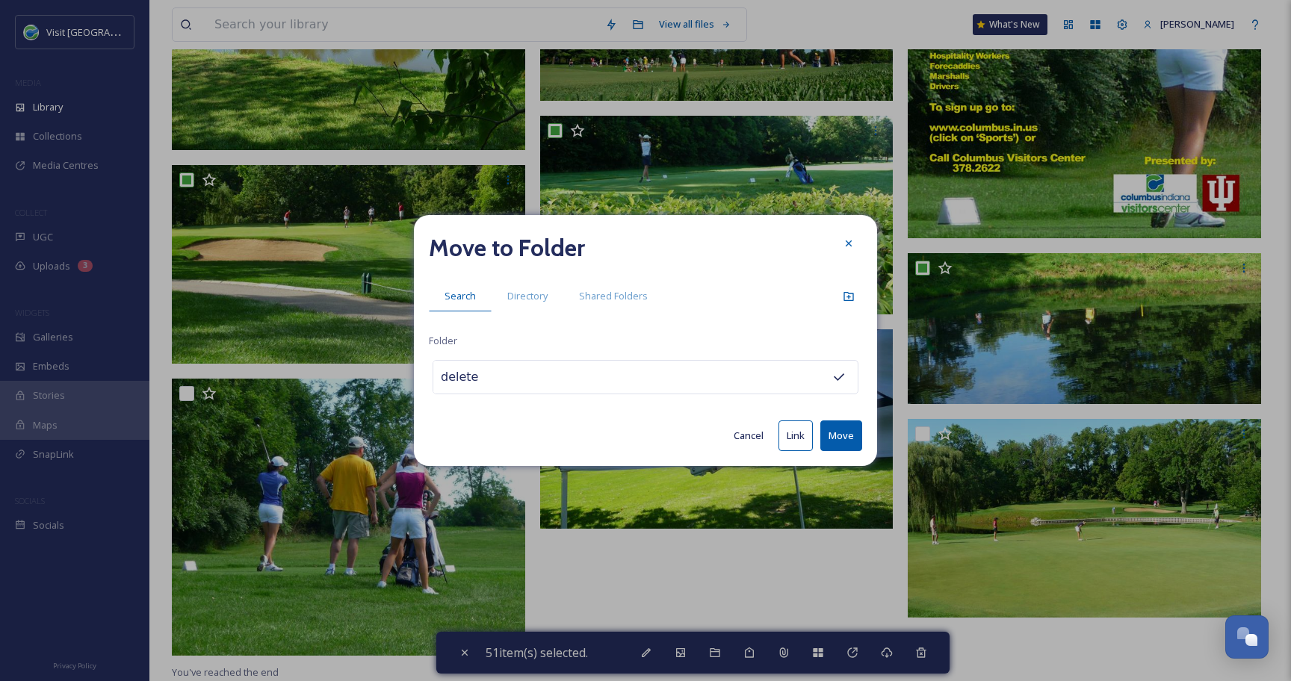
click at [854, 435] on button "Move" at bounding box center [841, 435] width 42 height 31
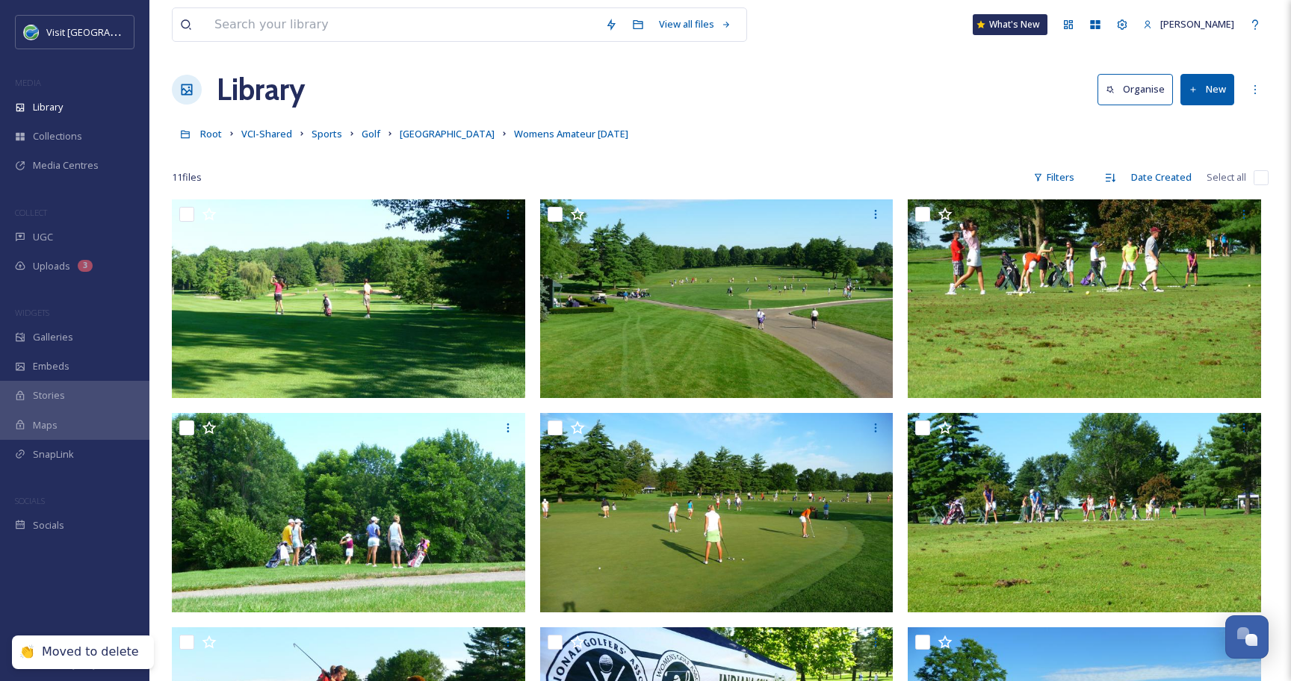
scroll to position [0, 0]
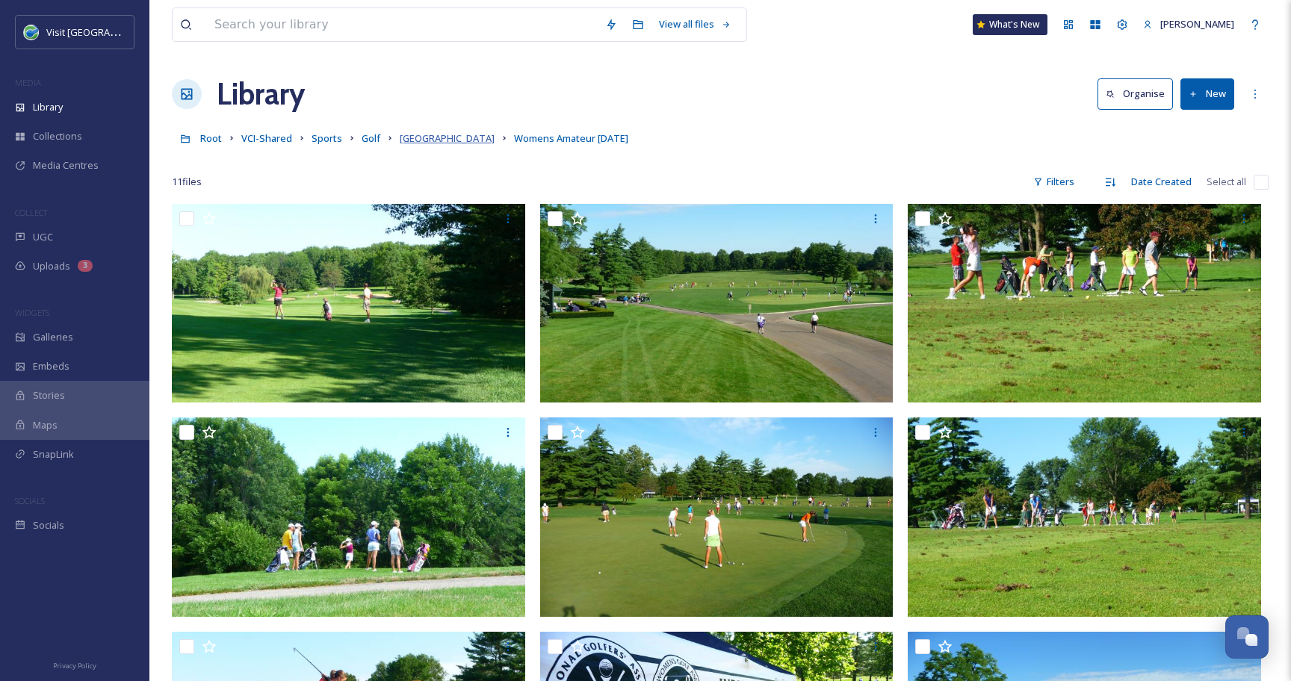
click at [436, 133] on span "[GEOGRAPHIC_DATA]" at bounding box center [447, 137] width 95 height 13
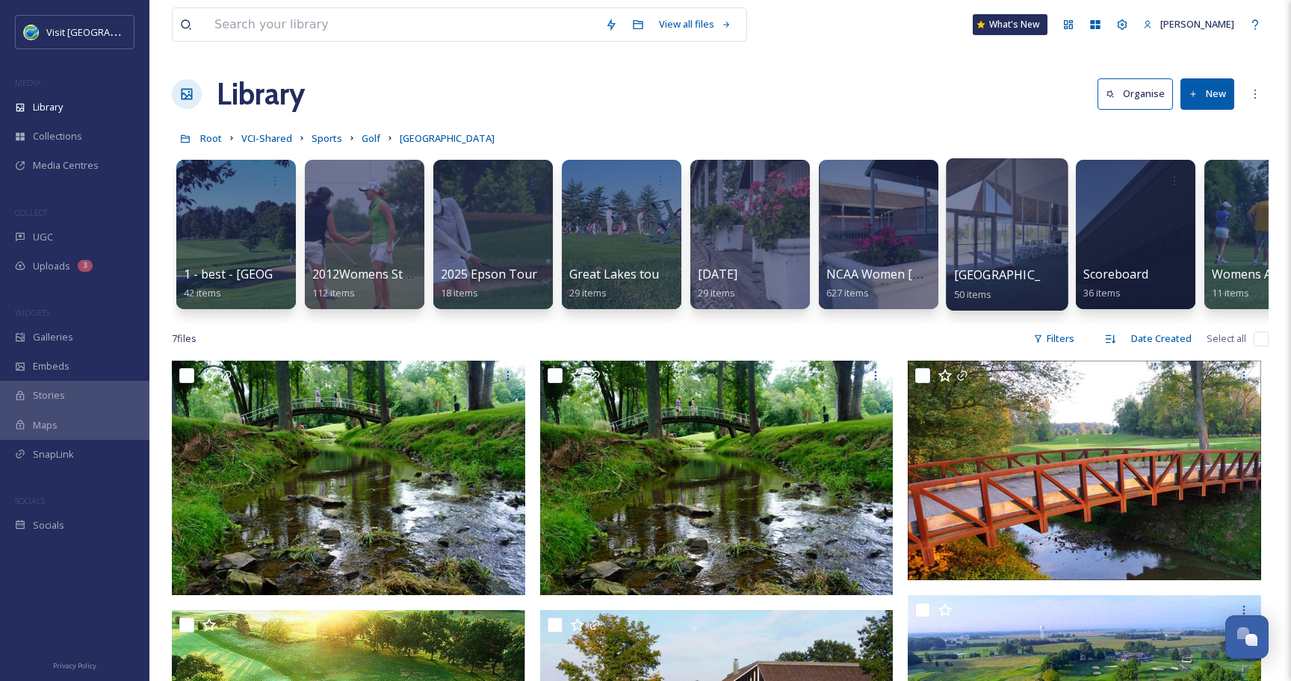
scroll to position [0, 188]
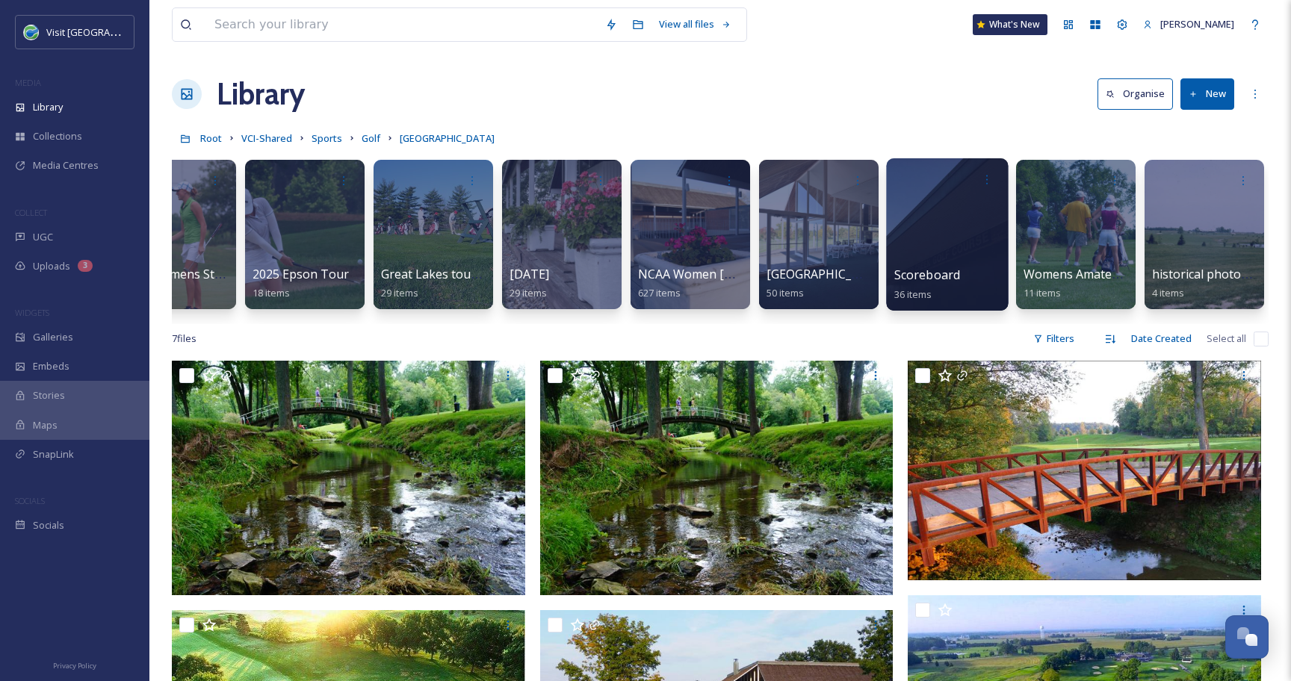
click at [951, 226] on div at bounding box center [947, 234] width 122 height 152
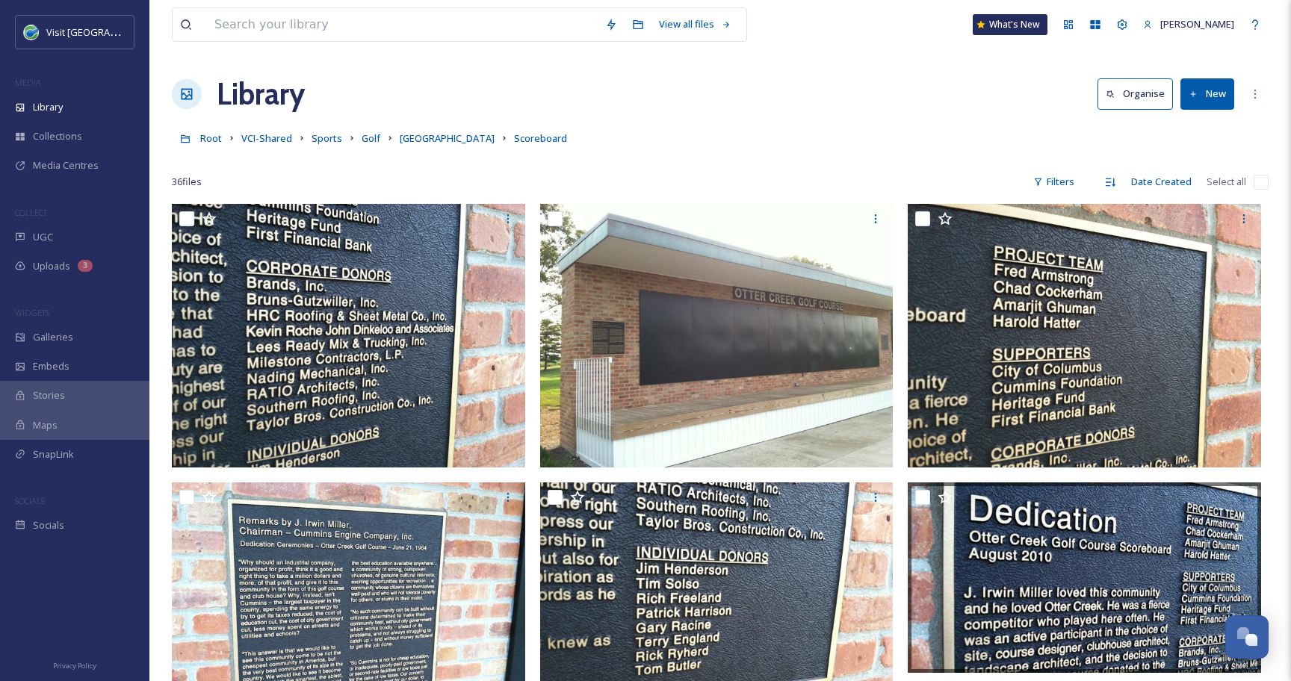
click at [1256, 181] on input "checkbox" at bounding box center [1260, 182] width 15 height 15
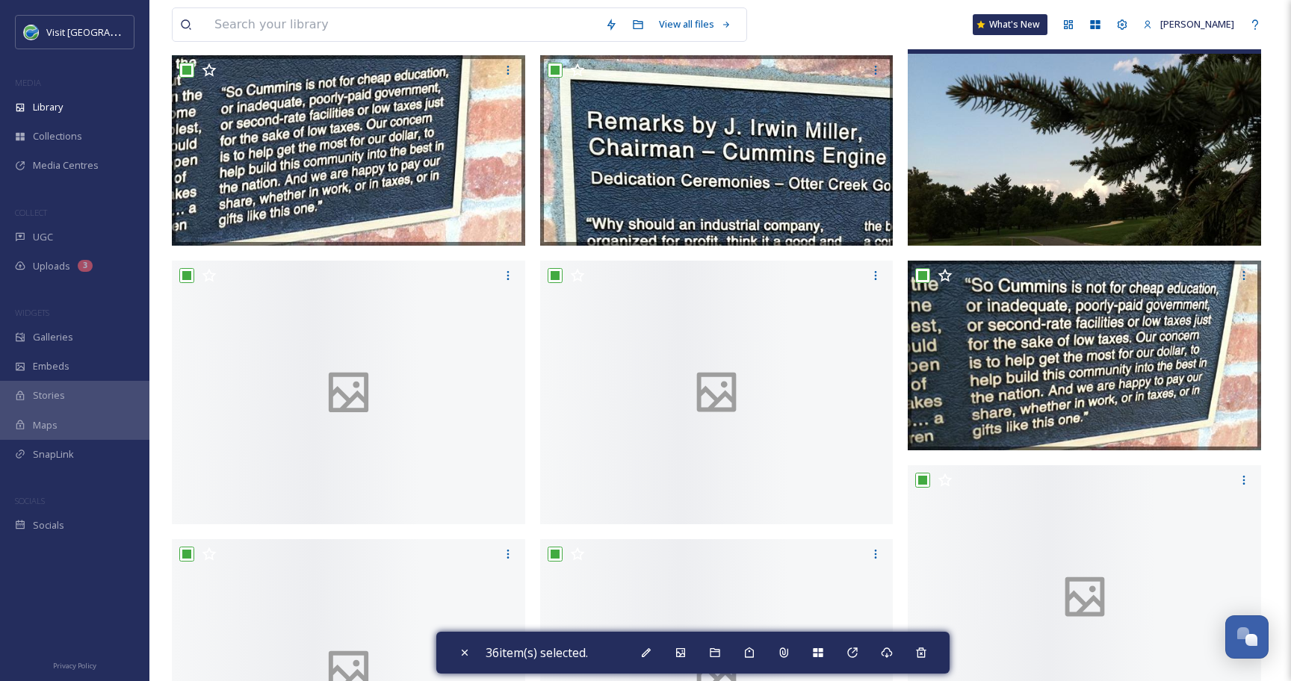
scroll to position [2583, 0]
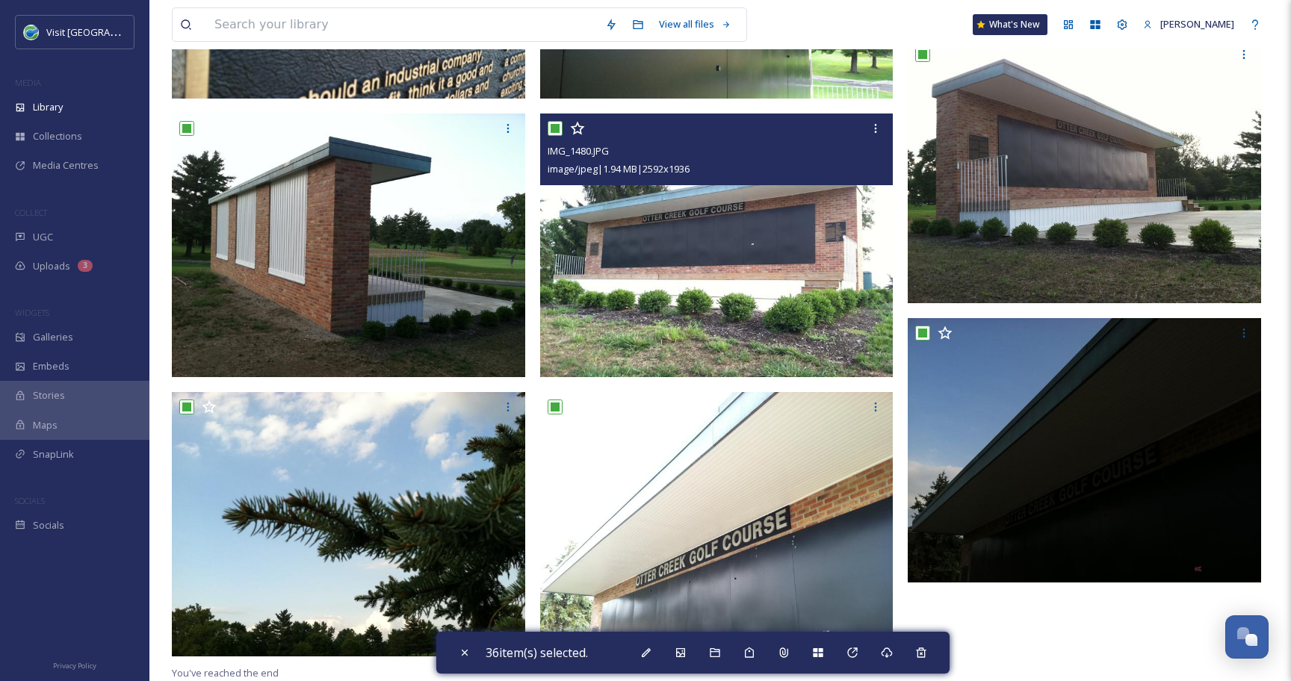
click at [559, 132] on input "checkbox" at bounding box center [554, 128] width 15 height 15
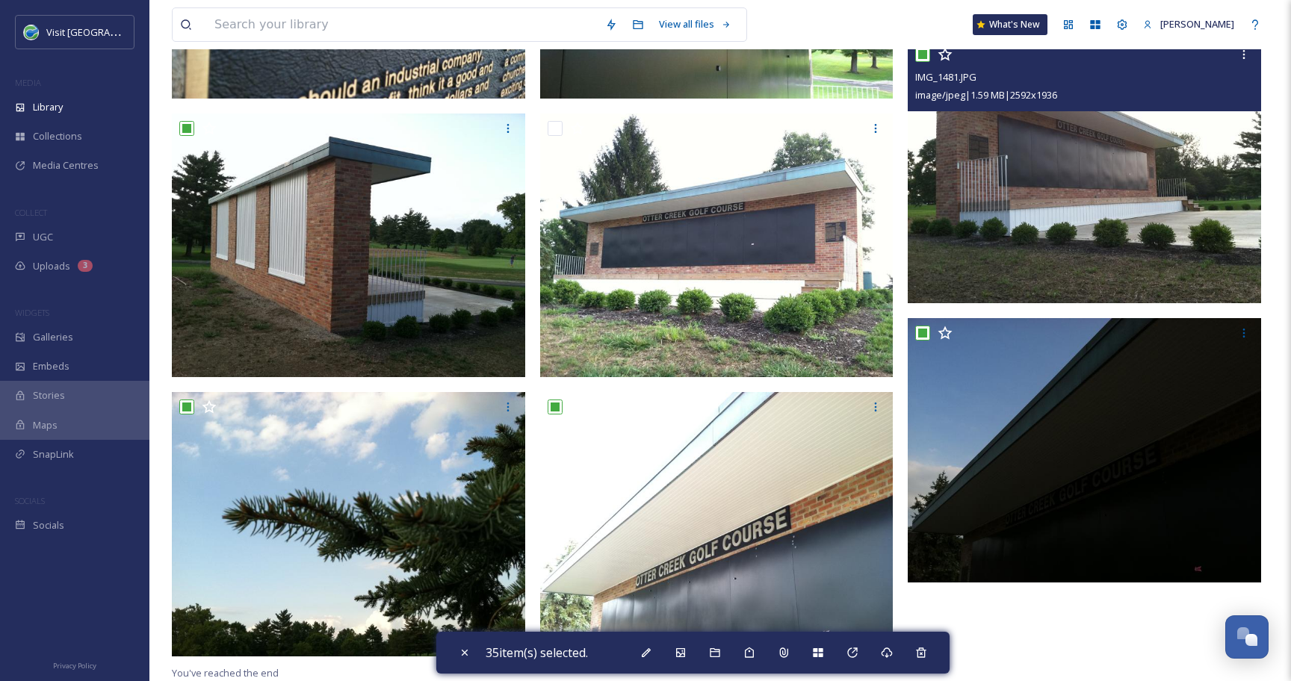
click at [922, 56] on input "checkbox" at bounding box center [922, 54] width 15 height 15
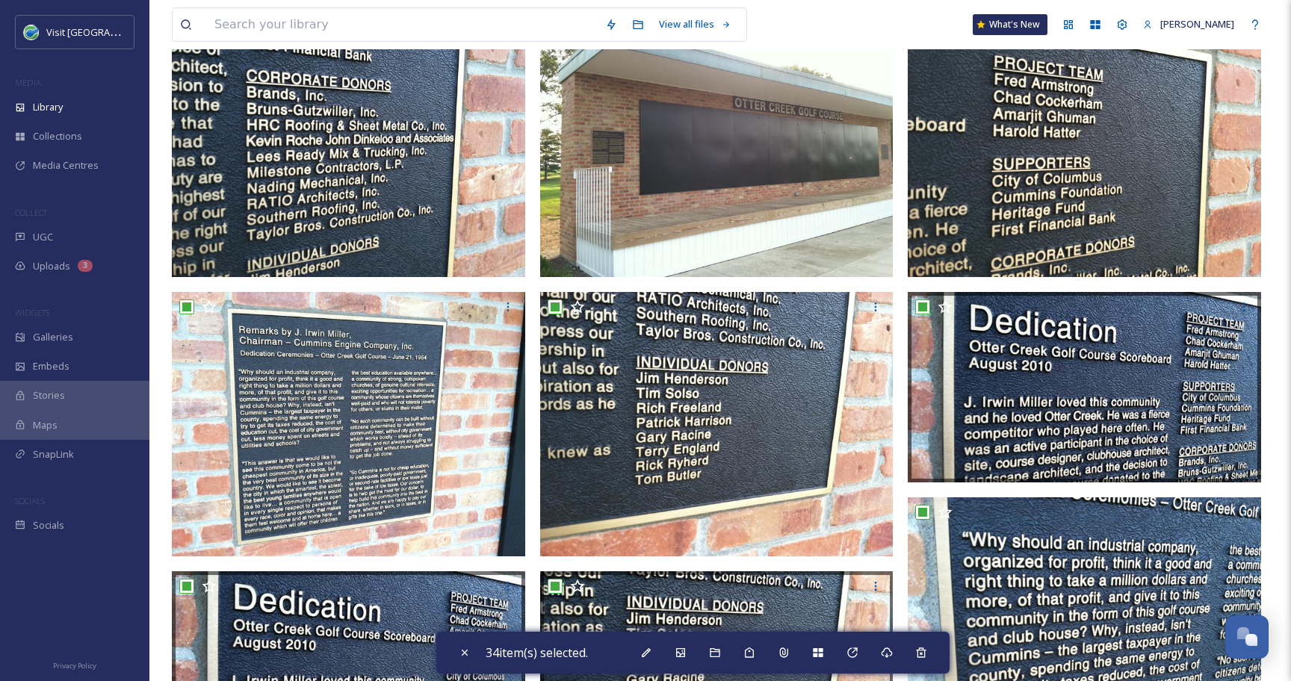
scroll to position [0, 0]
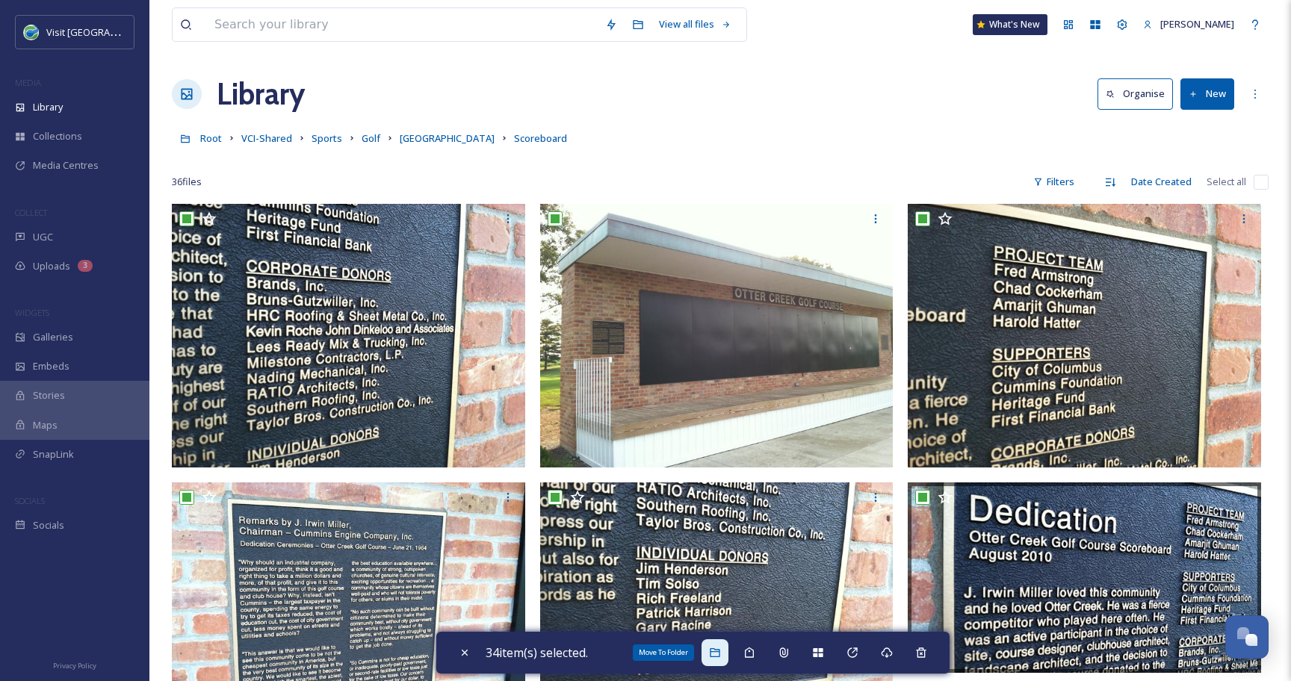
click at [721, 650] on icon at bounding box center [715, 653] width 12 height 12
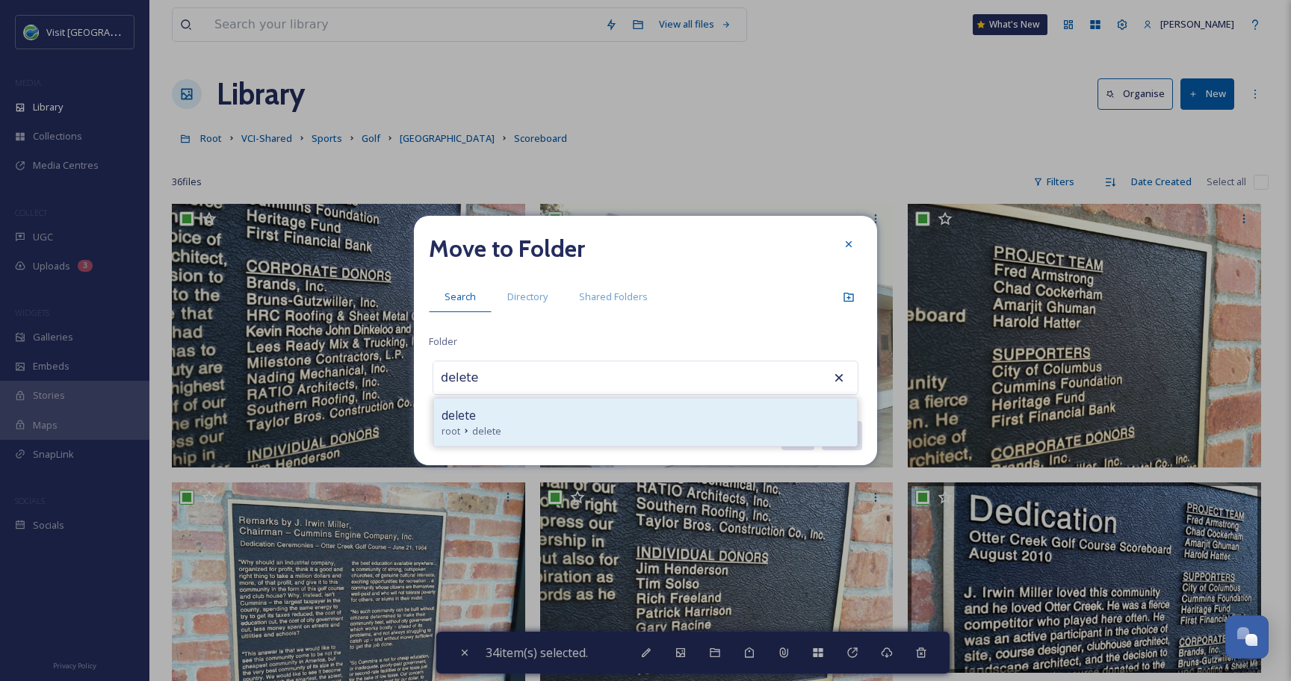
click at [575, 414] on div "delete" at bounding box center [645, 415] width 408 height 18
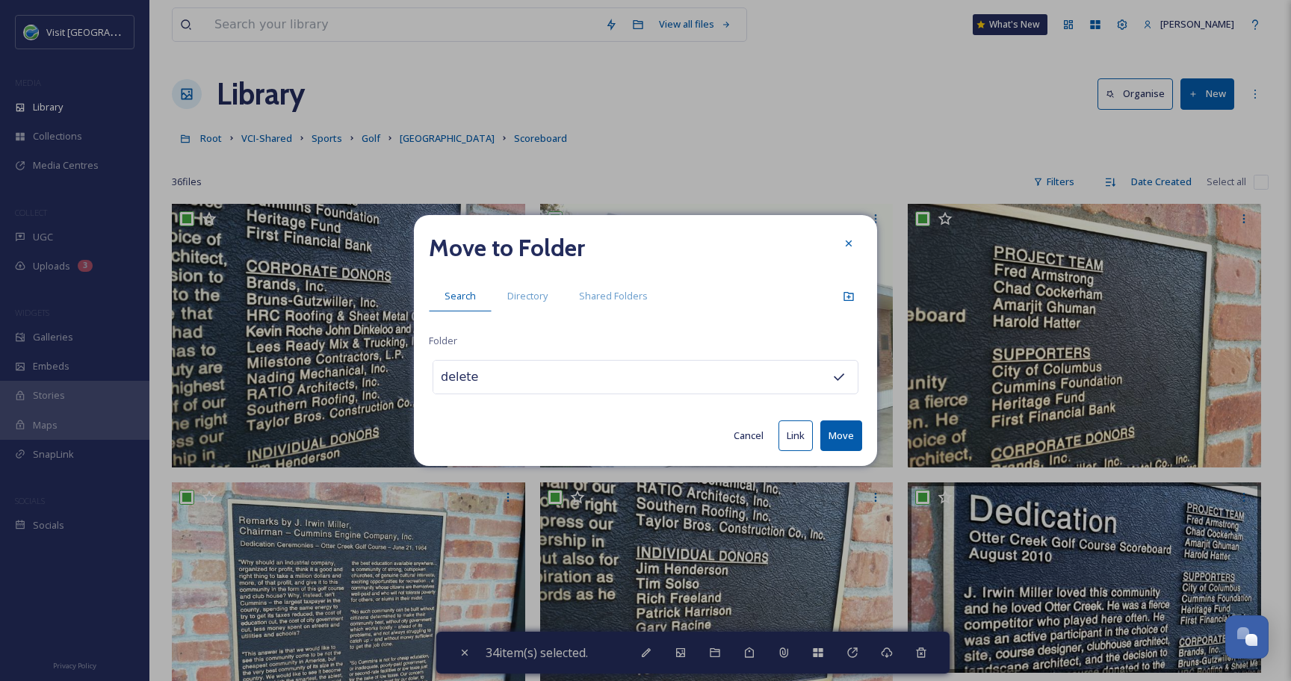
click at [840, 438] on button "Move" at bounding box center [841, 435] width 42 height 31
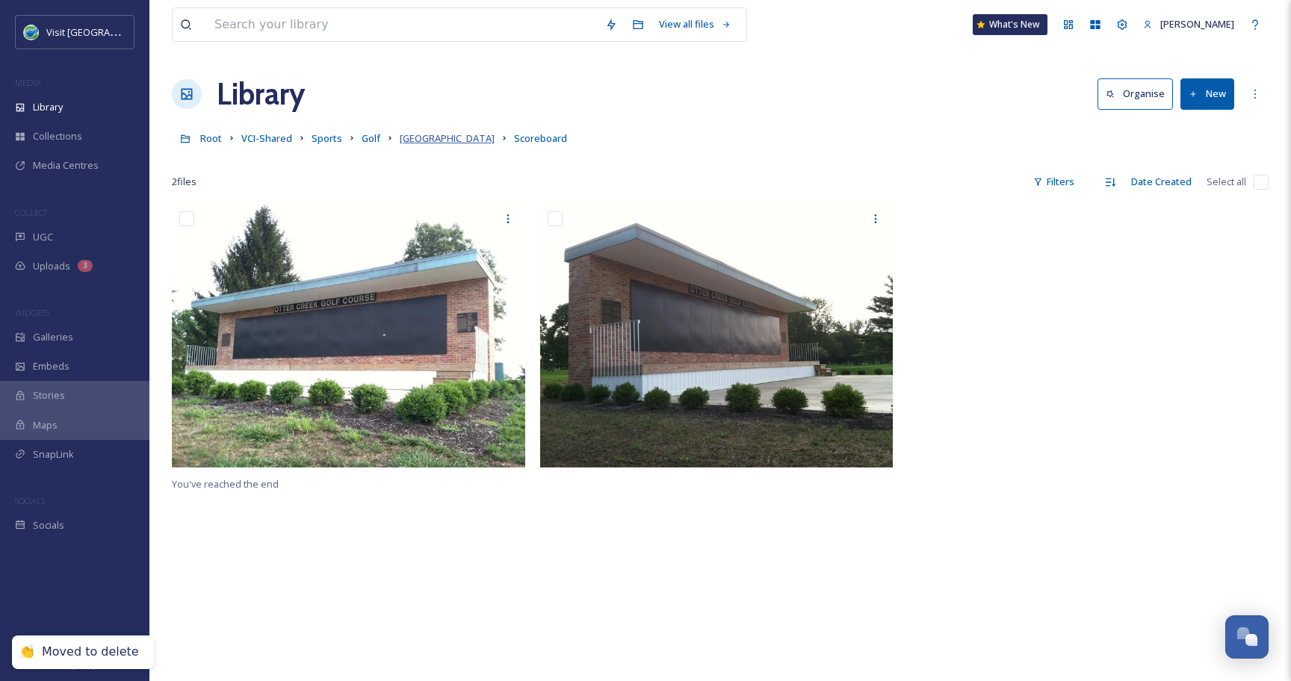
click at [420, 138] on span "[GEOGRAPHIC_DATA]" at bounding box center [447, 137] width 95 height 13
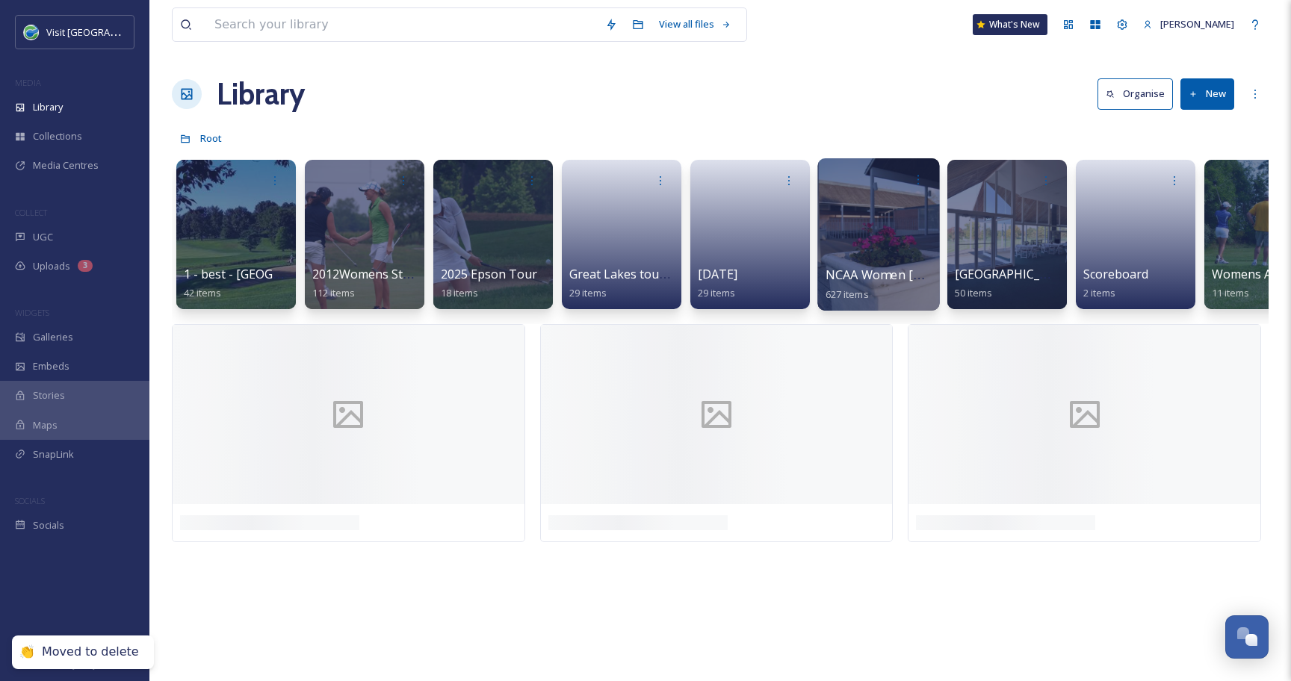
scroll to position [0, 188]
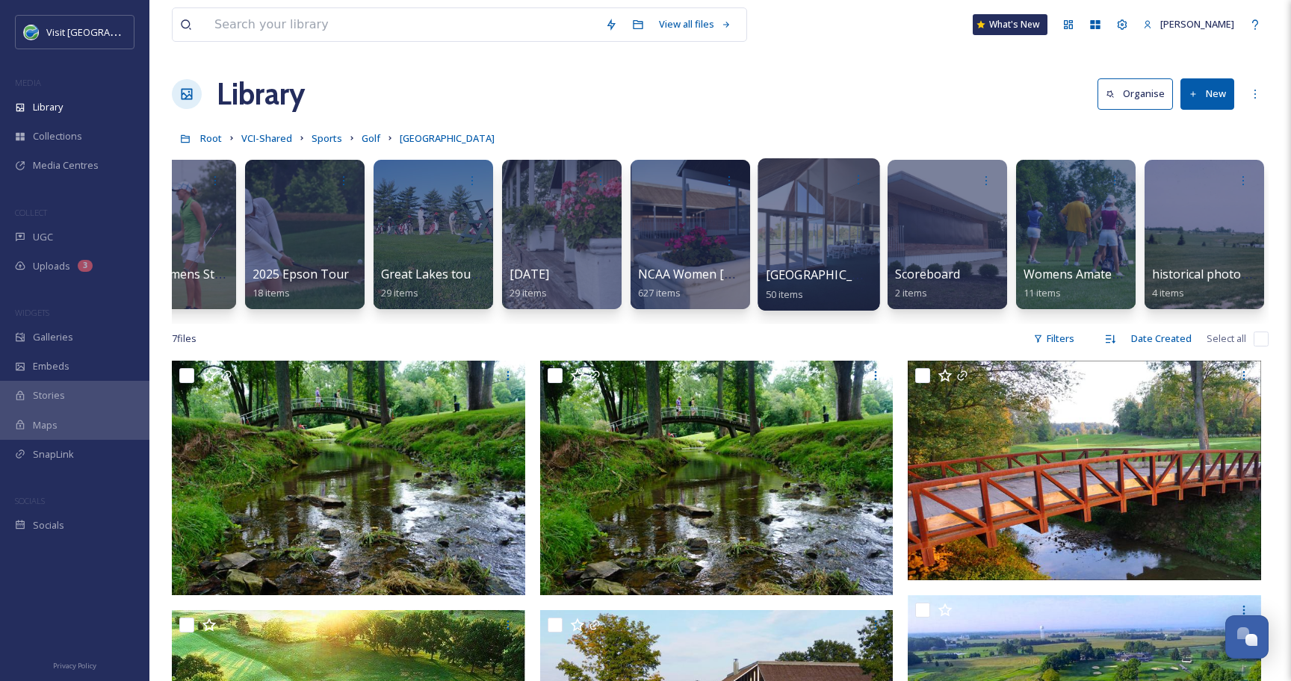
click at [836, 220] on div at bounding box center [818, 234] width 122 height 152
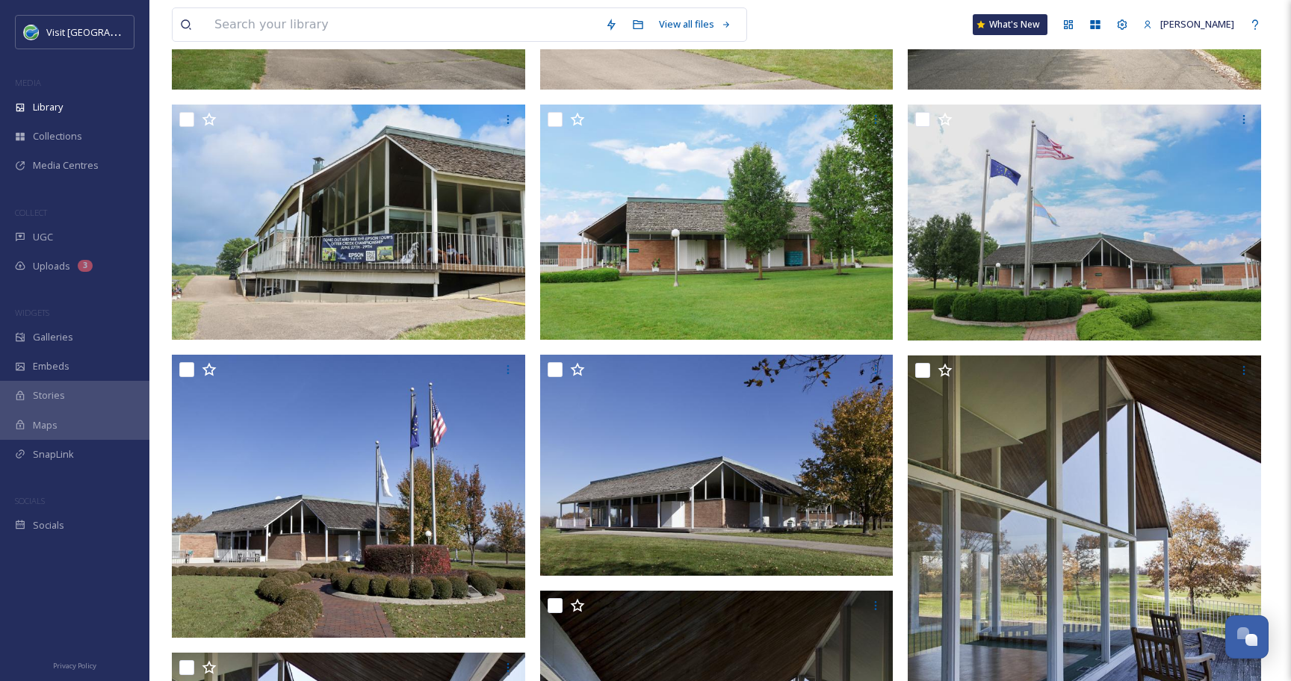
scroll to position [857, 0]
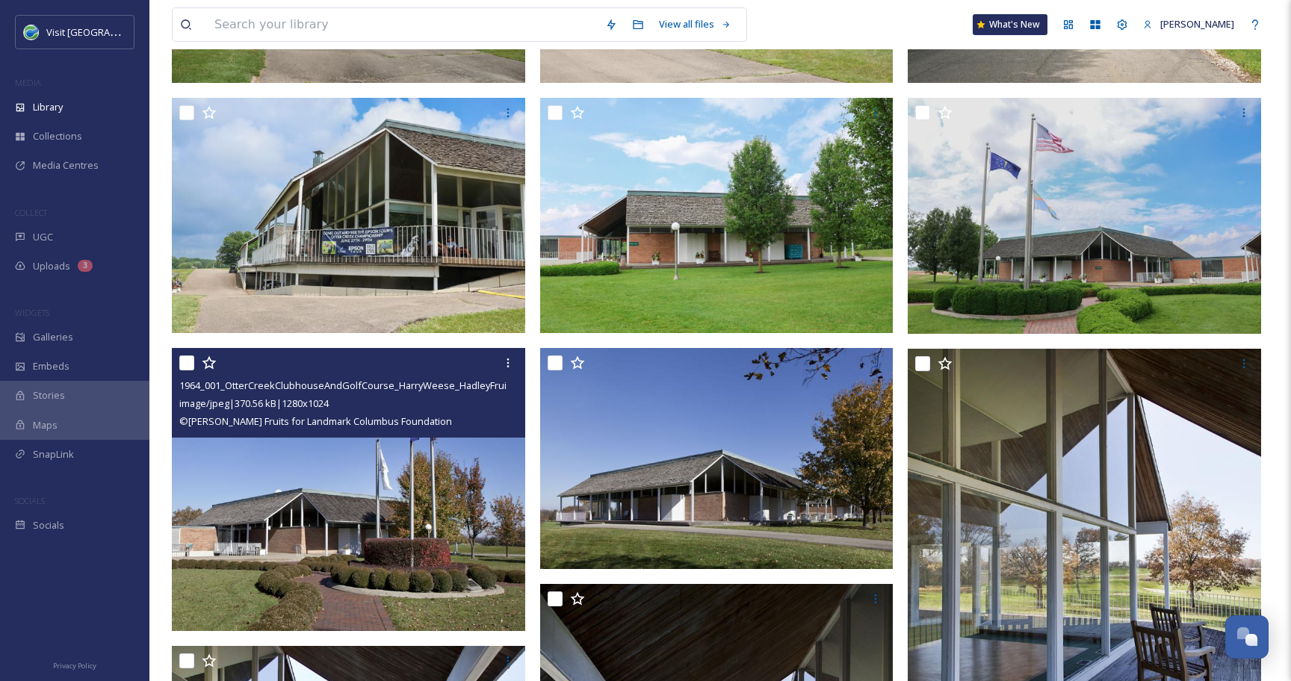
click at [184, 367] on input "checkbox" at bounding box center [186, 362] width 15 height 15
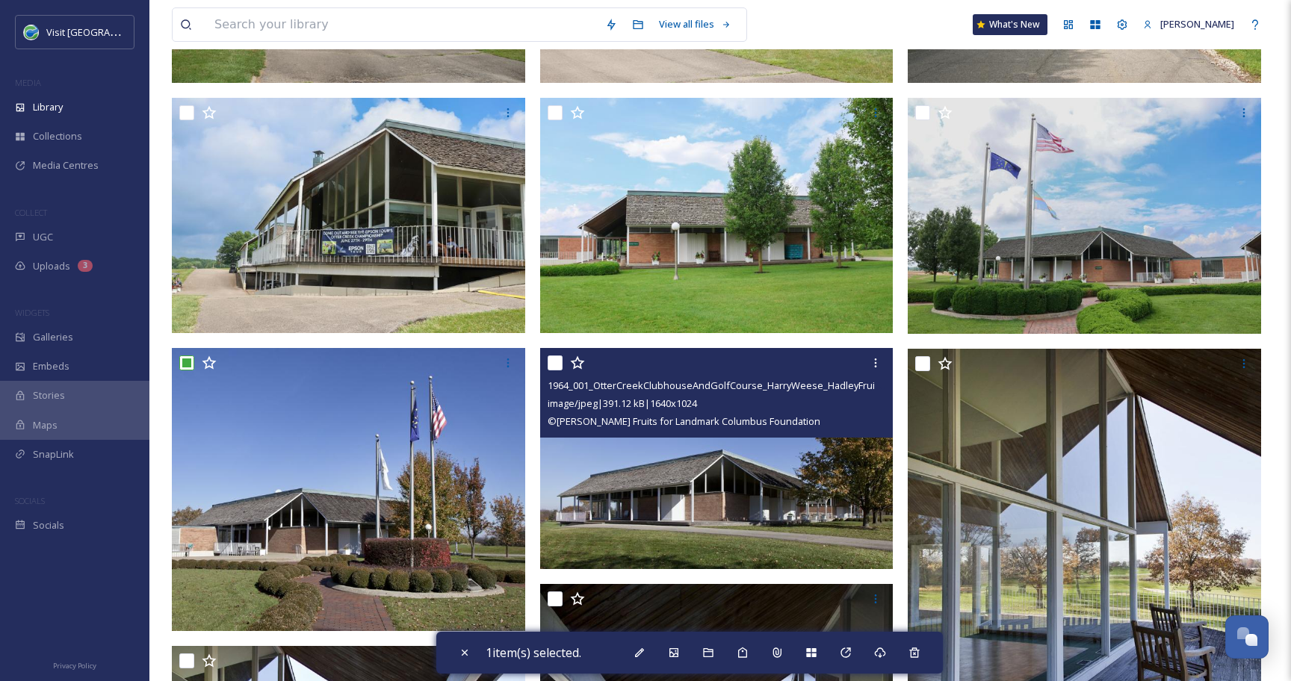
click at [557, 364] on input "checkbox" at bounding box center [554, 362] width 15 height 15
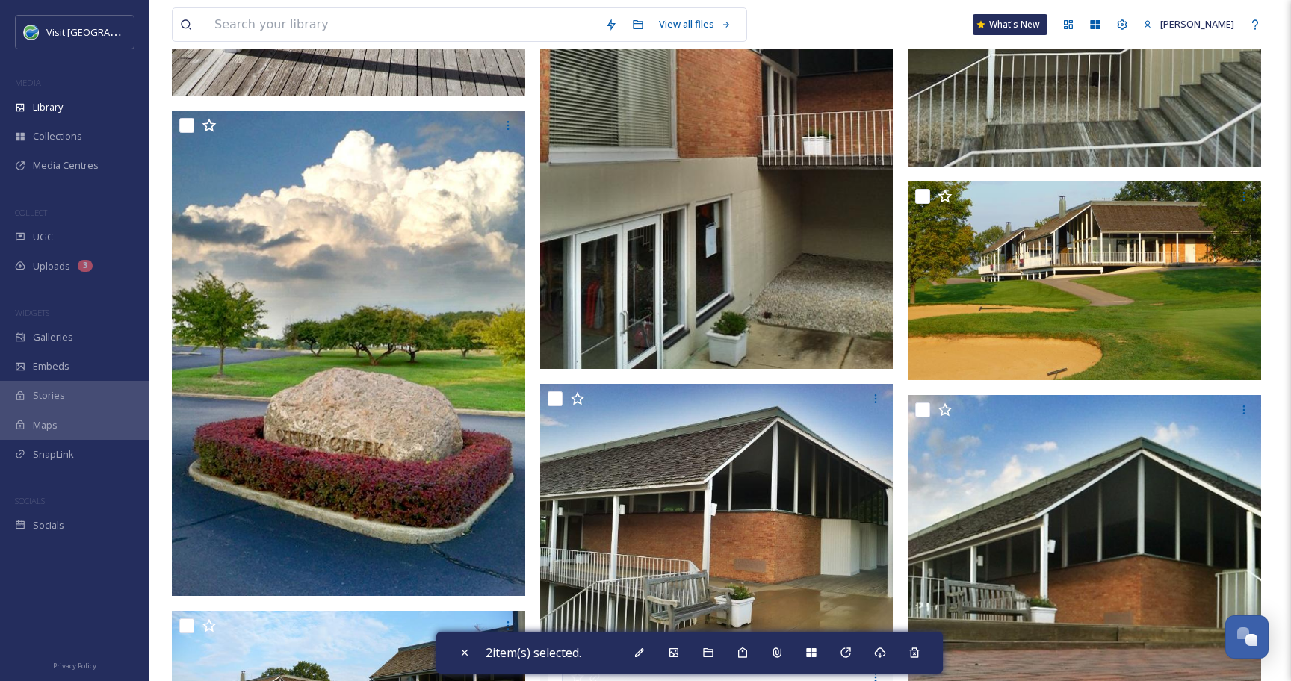
scroll to position [4015, 0]
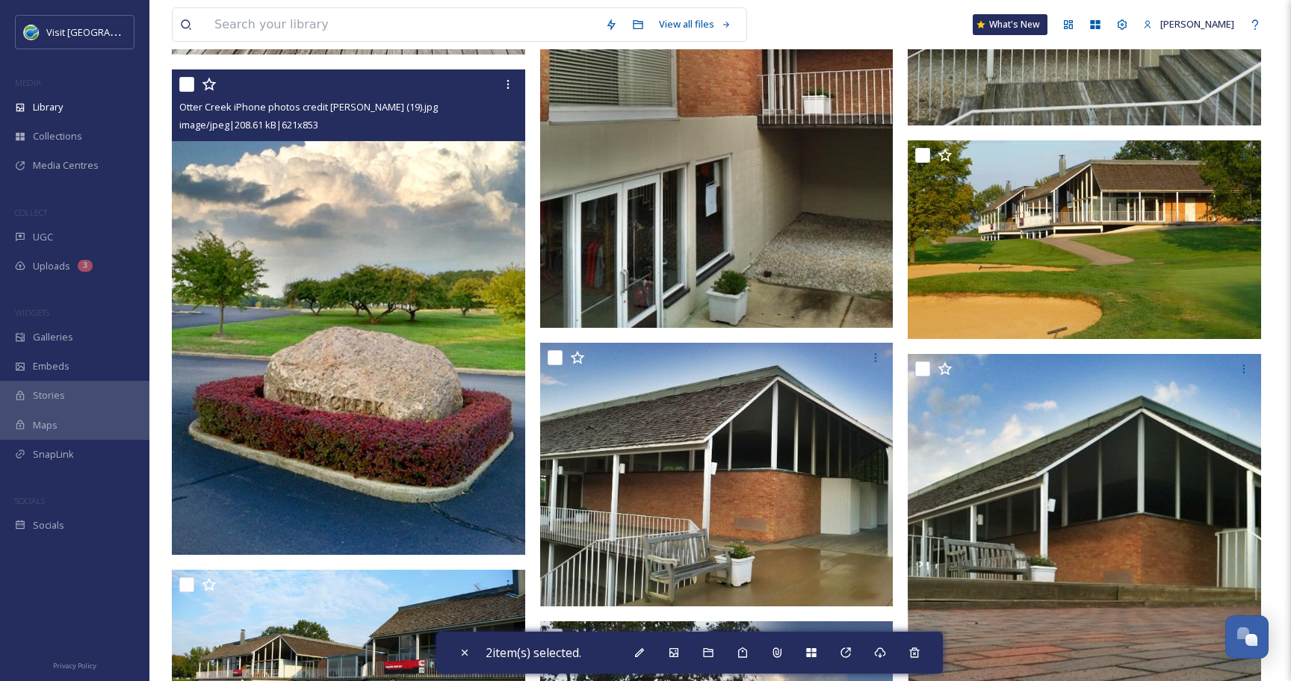
click at [185, 86] on input "checkbox" at bounding box center [186, 84] width 15 height 15
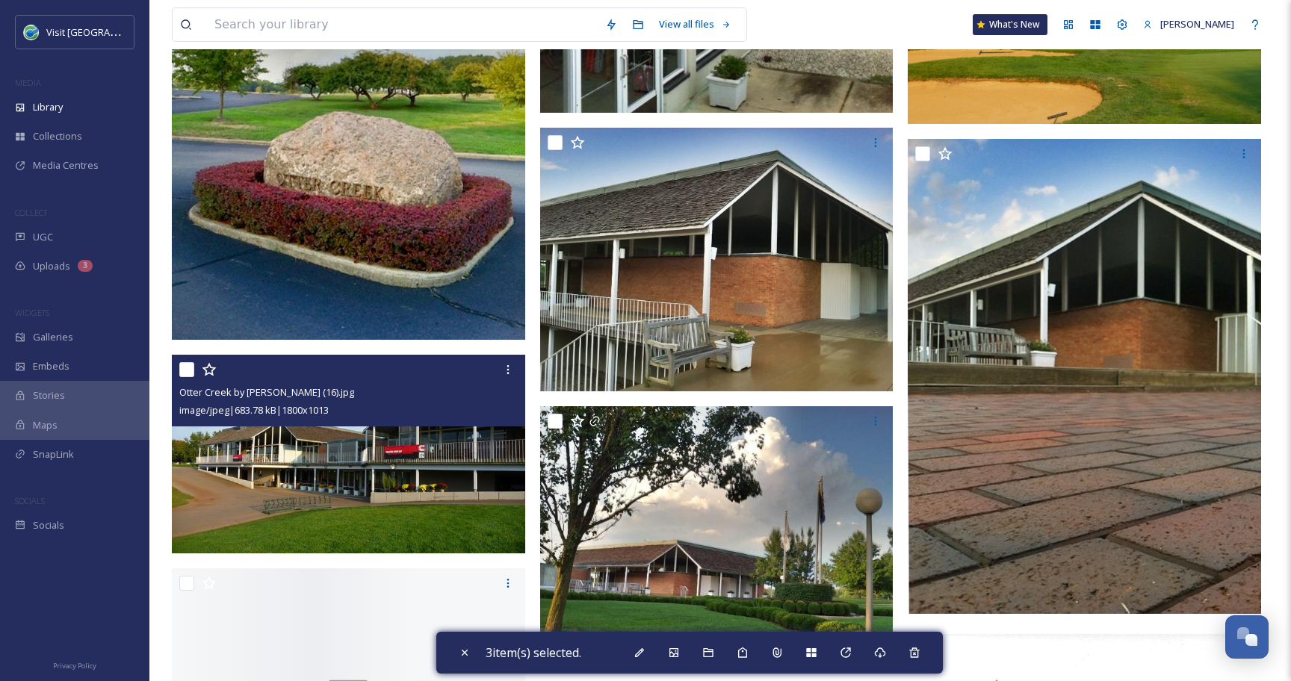
scroll to position [4231, 0]
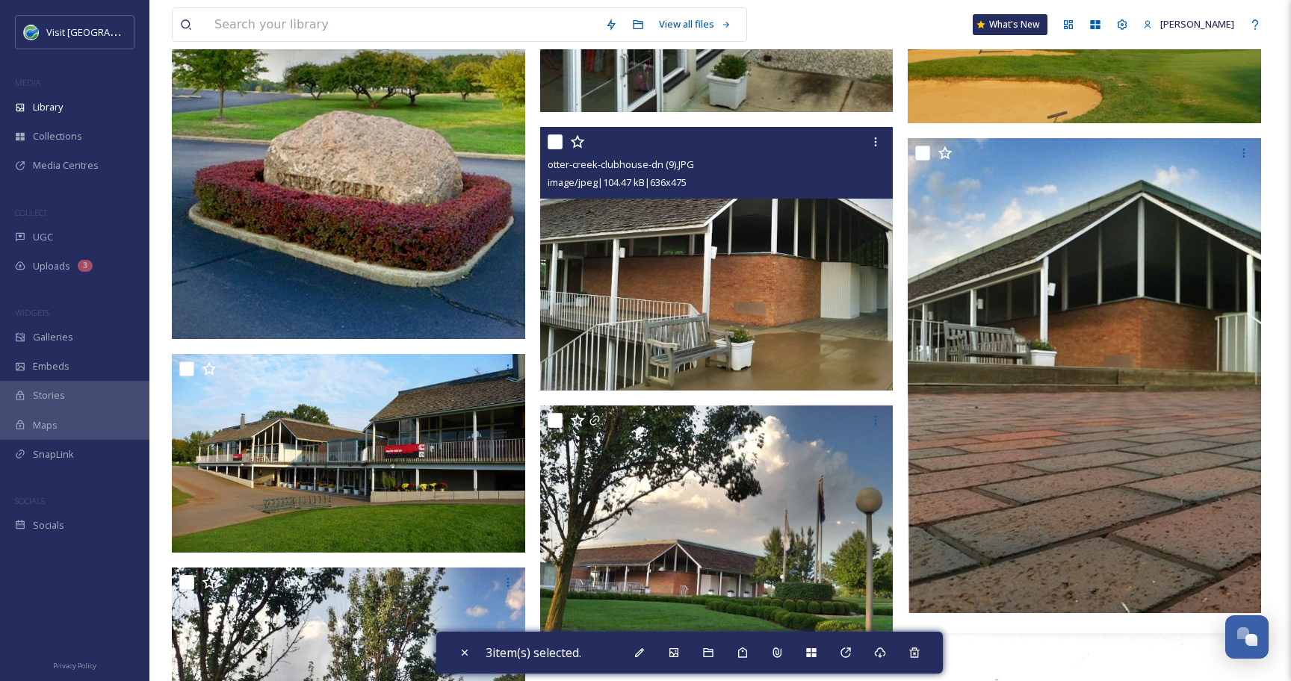
click at [556, 140] on input "checkbox" at bounding box center [554, 141] width 15 height 15
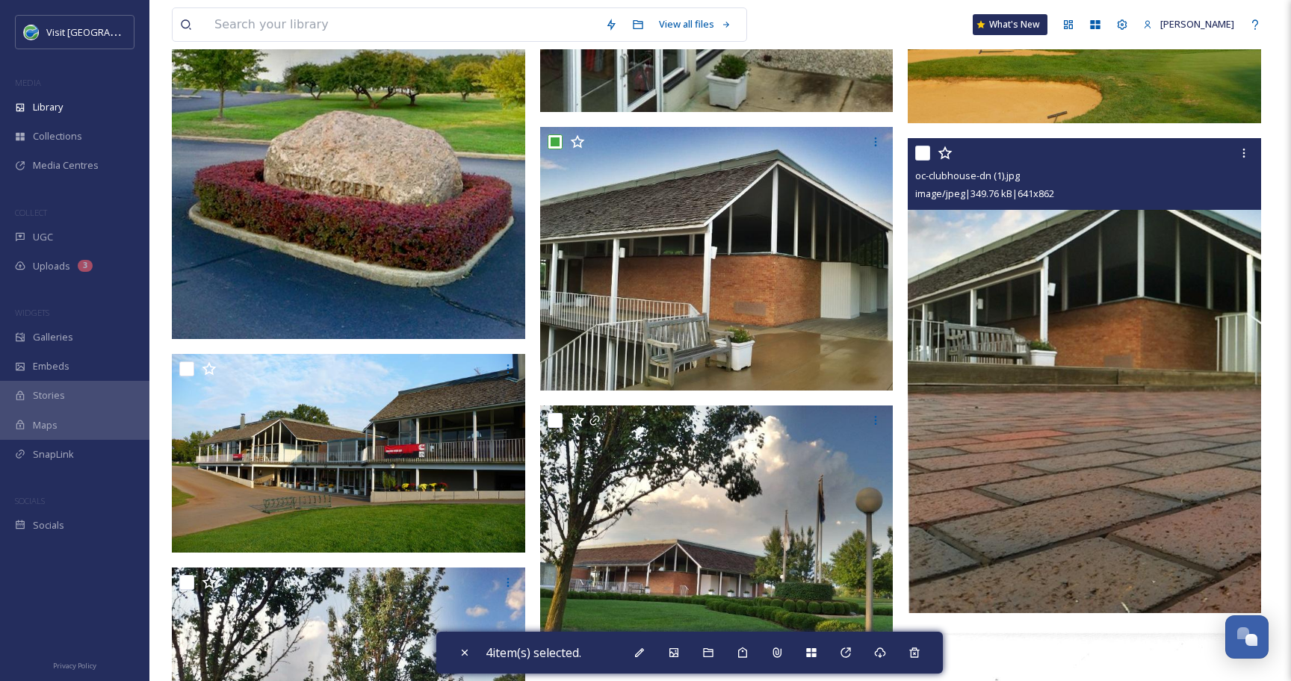
click at [923, 155] on input "checkbox" at bounding box center [922, 153] width 15 height 15
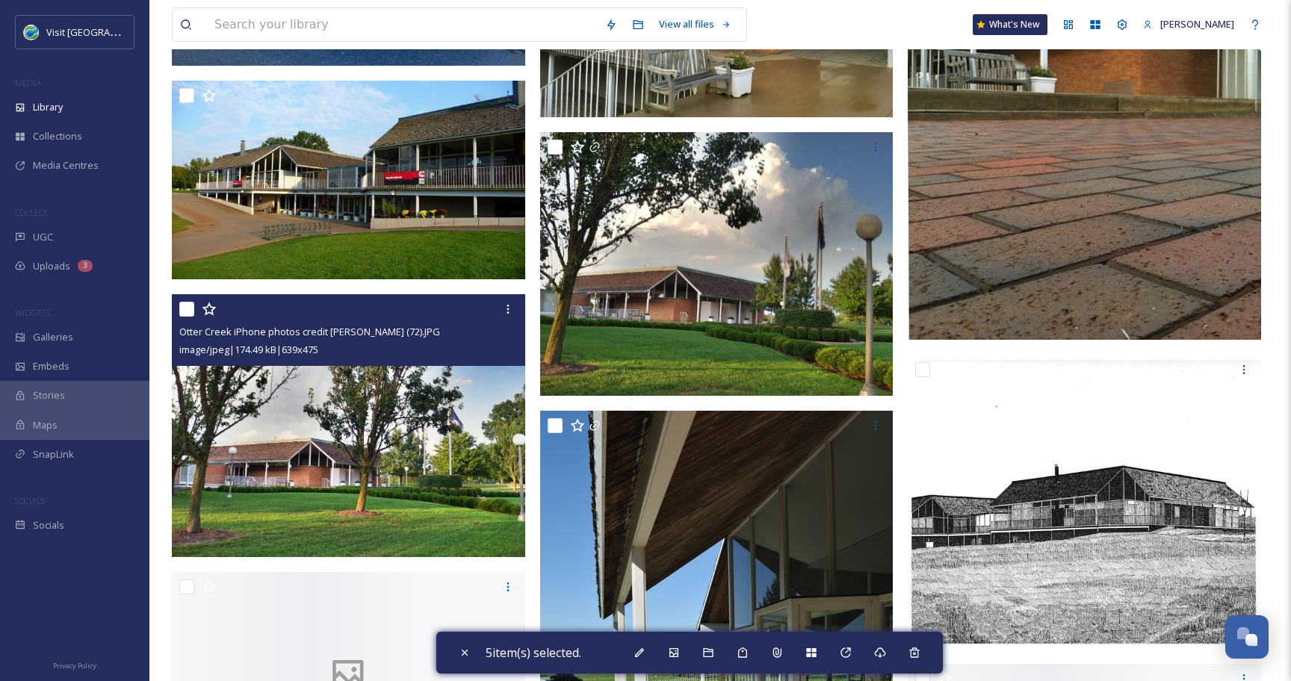
scroll to position [4523, 0]
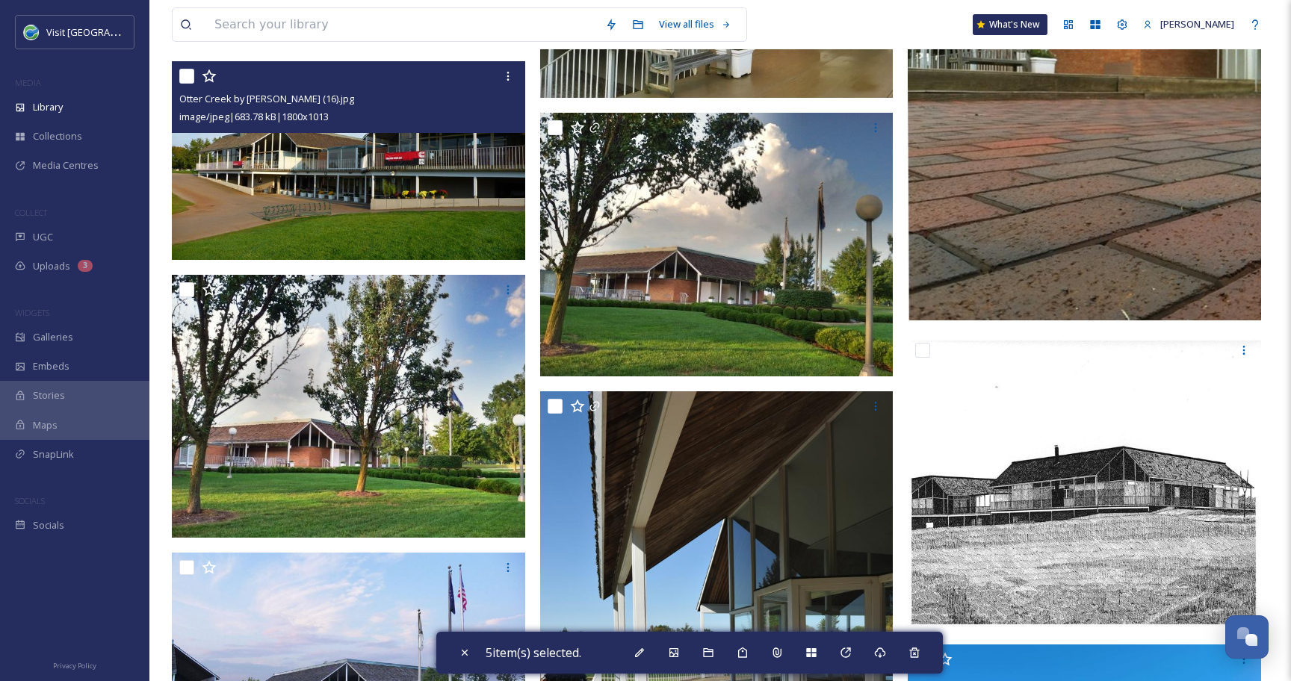
click at [184, 78] on input "checkbox" at bounding box center [186, 76] width 15 height 15
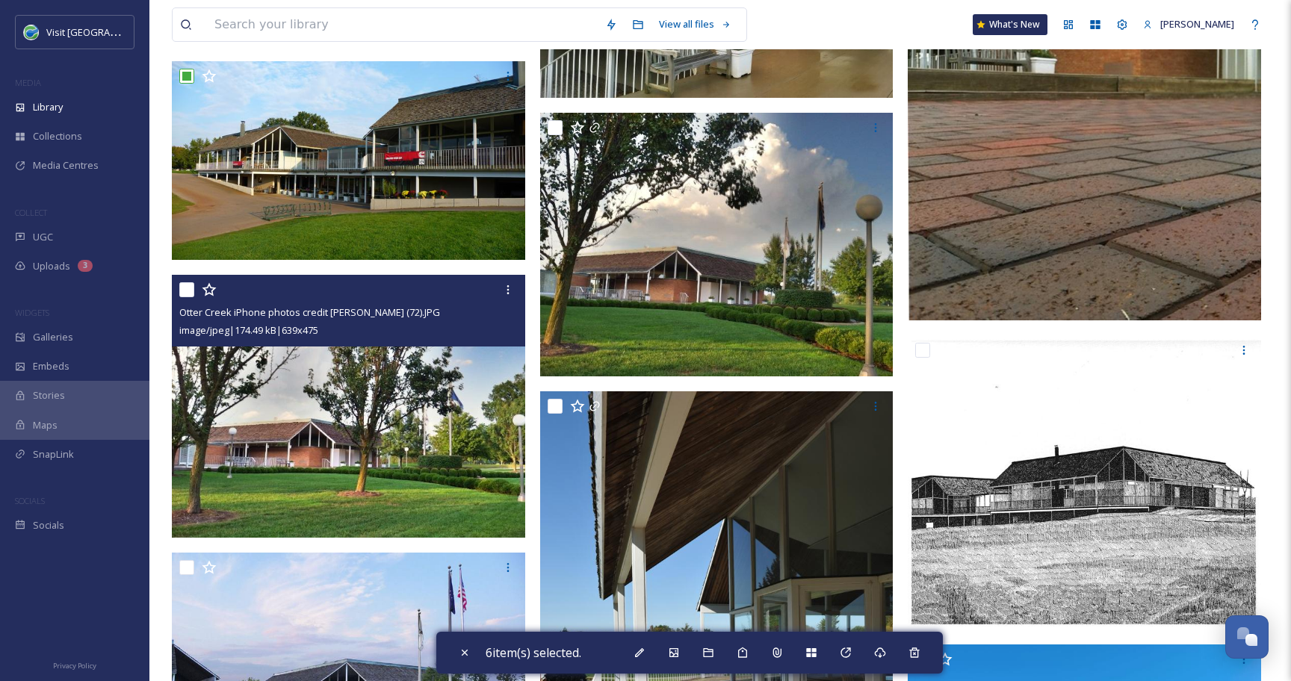
click at [185, 291] on input "checkbox" at bounding box center [186, 289] width 15 height 15
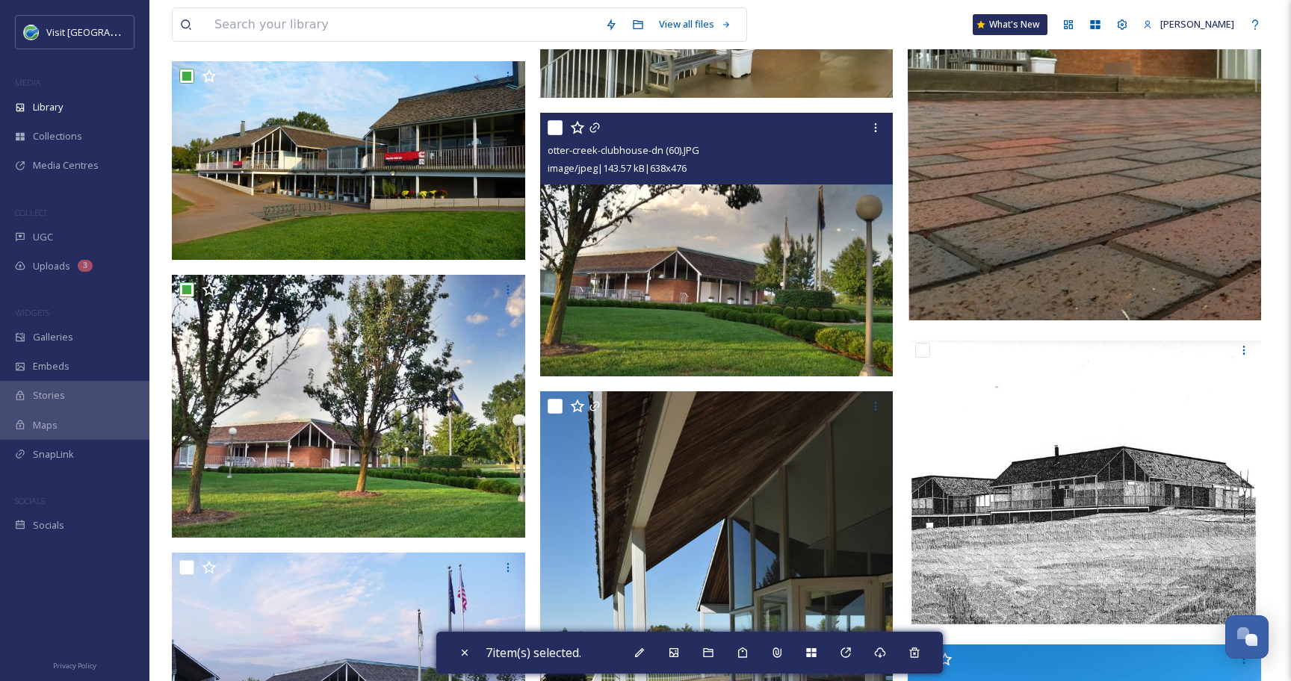
click at [553, 127] on input "checkbox" at bounding box center [554, 127] width 15 height 15
click at [596, 125] on icon at bounding box center [594, 128] width 12 height 12
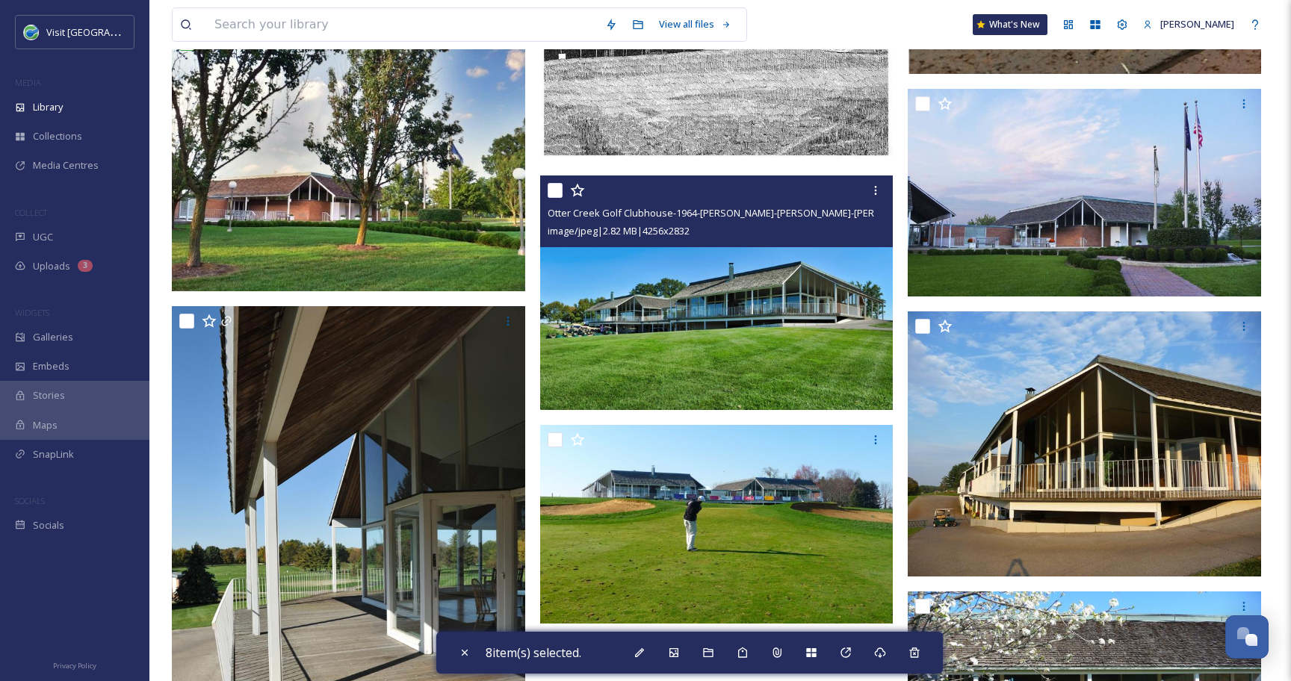
scroll to position [4779, 0]
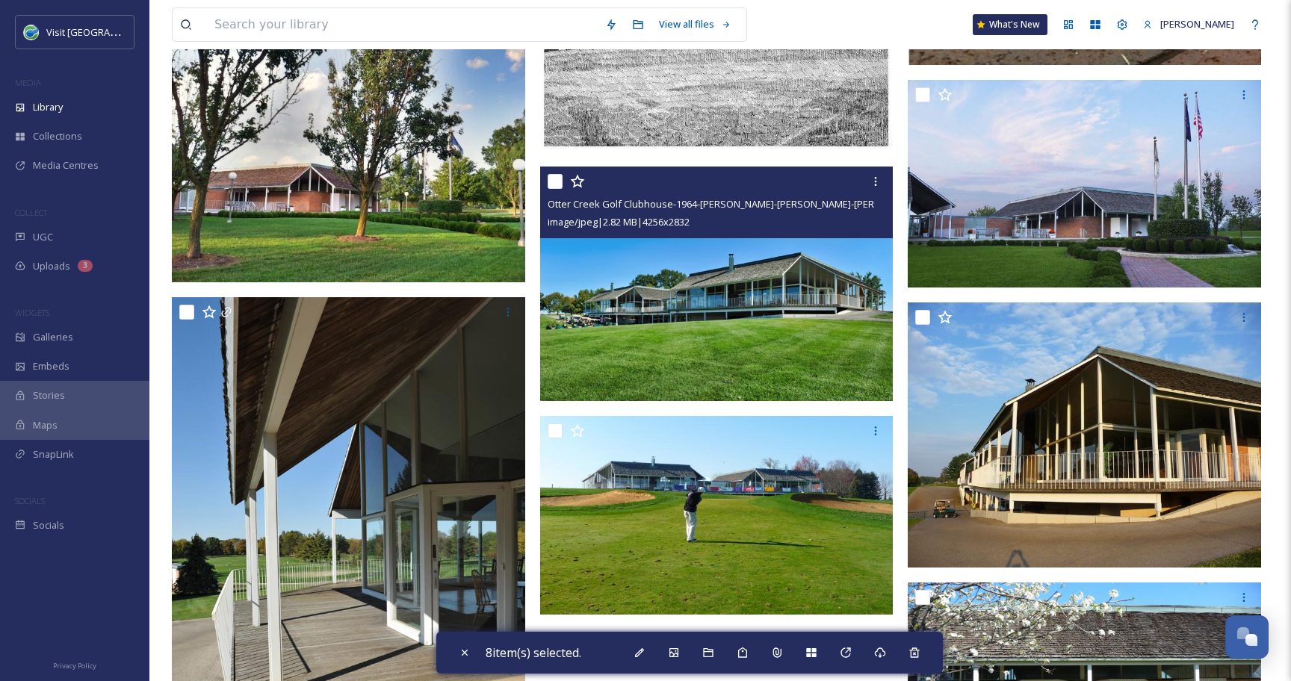
click at [551, 178] on input "checkbox" at bounding box center [554, 181] width 15 height 15
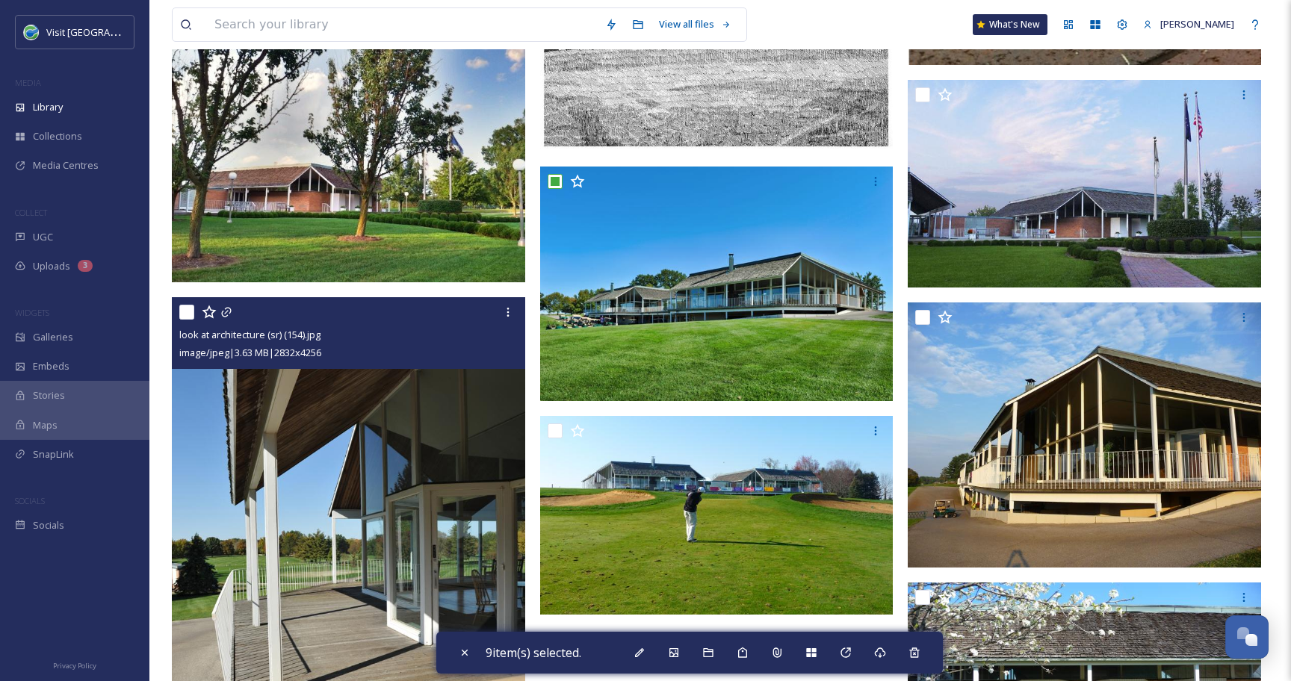
click at [233, 312] on div at bounding box center [350, 312] width 342 height 27
click at [232, 312] on div at bounding box center [350, 312] width 342 height 27
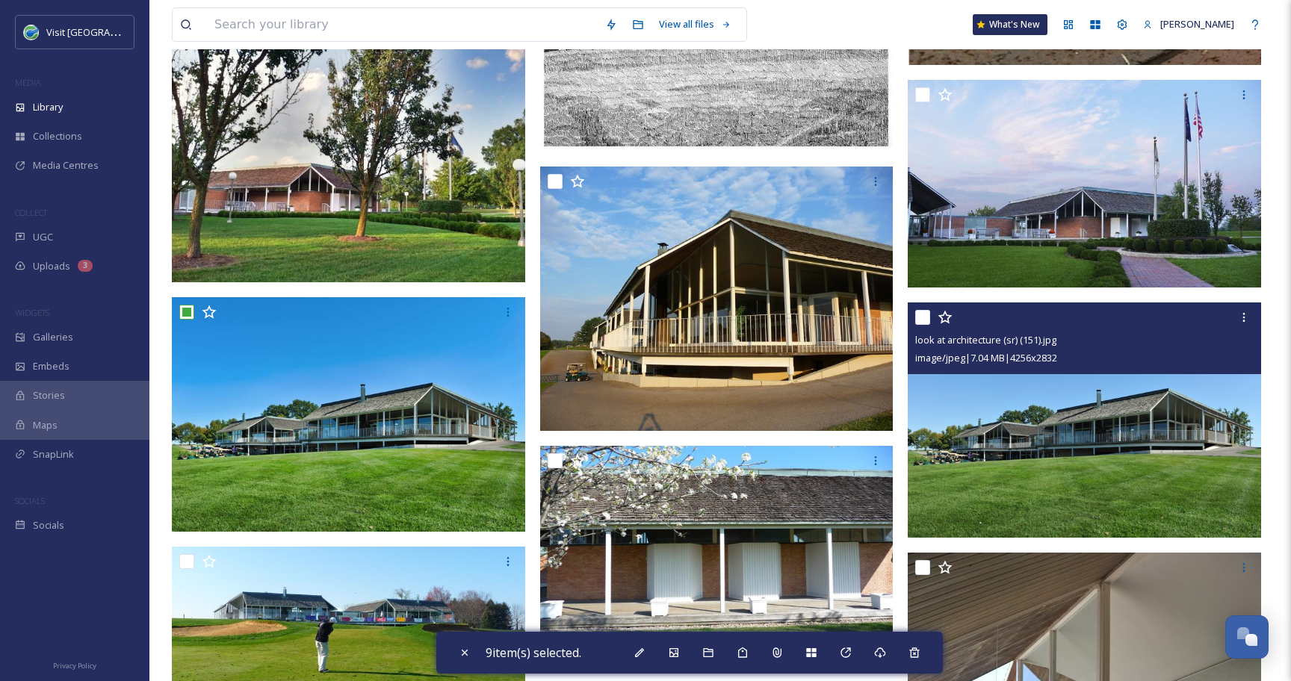
click at [922, 320] on input "checkbox" at bounding box center [922, 317] width 15 height 15
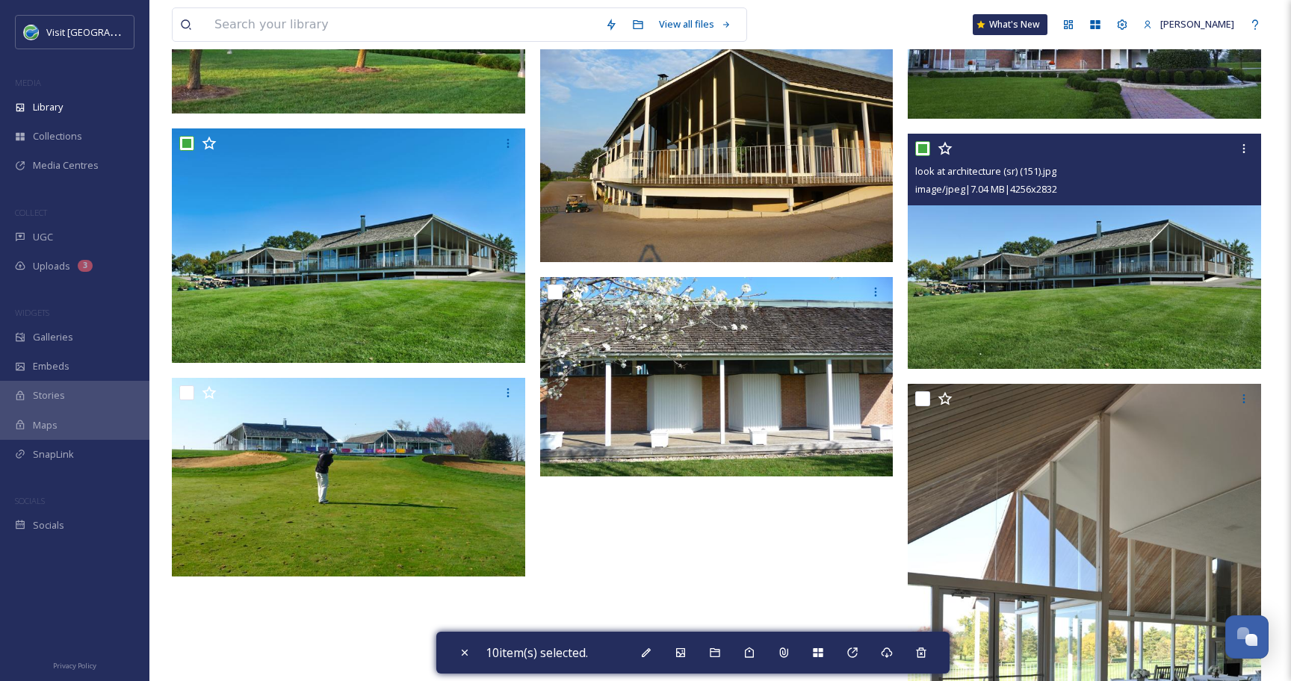
scroll to position [4951, 0]
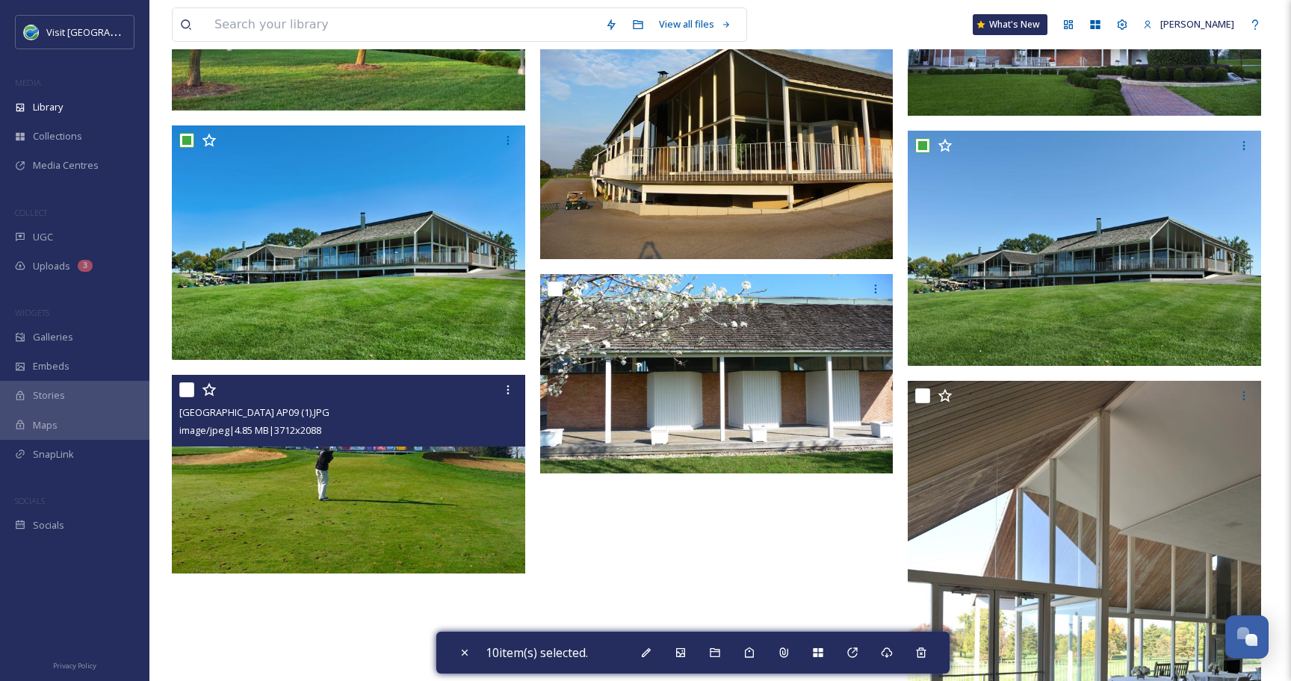
click at [185, 390] on input "checkbox" at bounding box center [186, 389] width 15 height 15
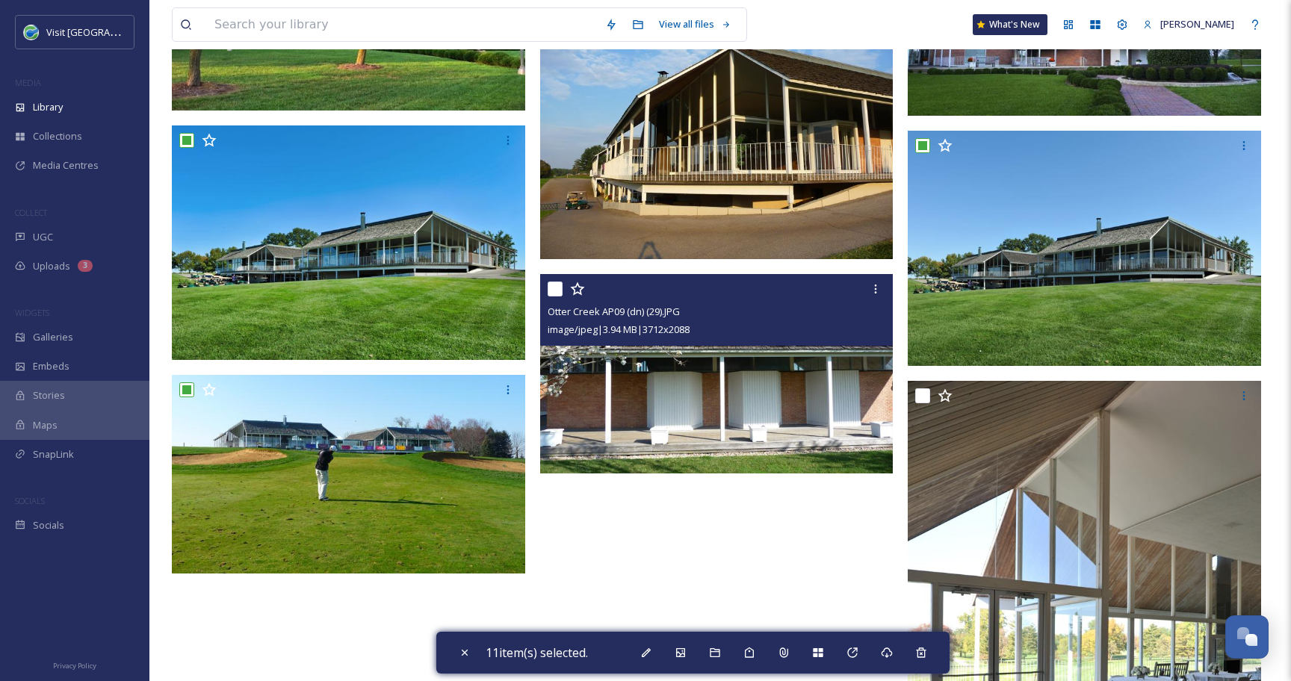
click at [557, 291] on input "checkbox" at bounding box center [554, 289] width 15 height 15
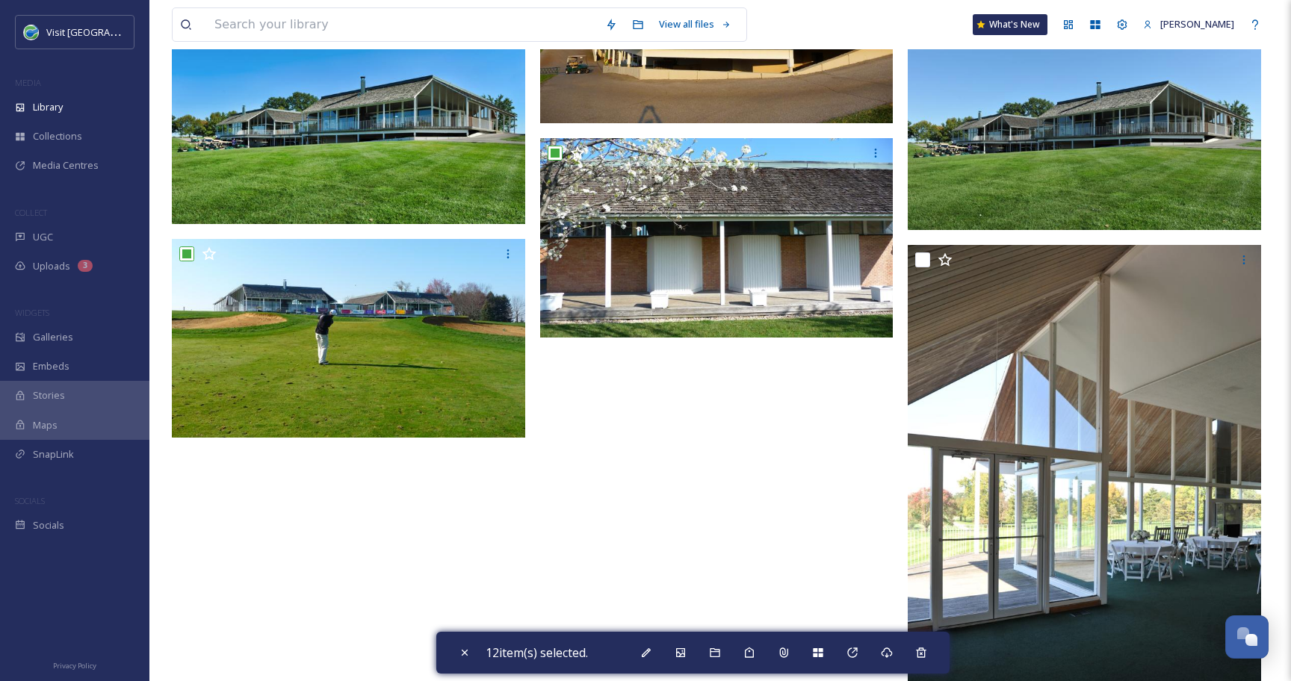
scroll to position [5206, 0]
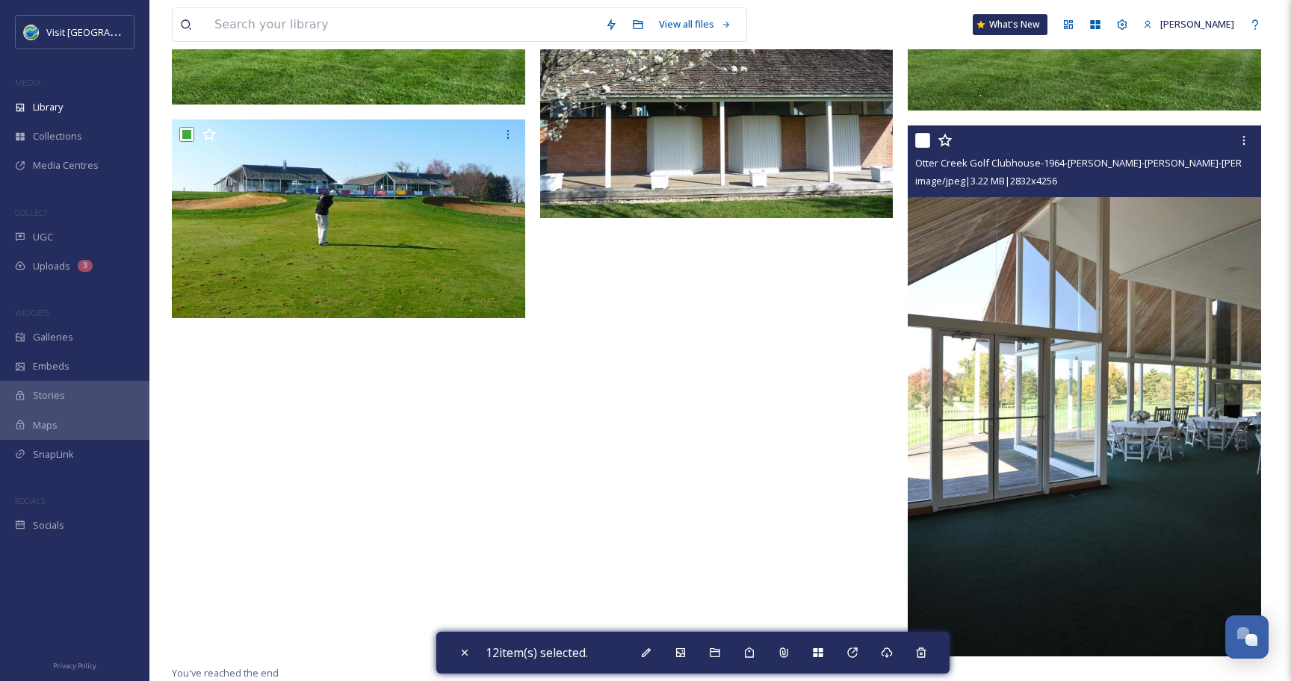
click at [920, 140] on input "checkbox" at bounding box center [922, 140] width 15 height 15
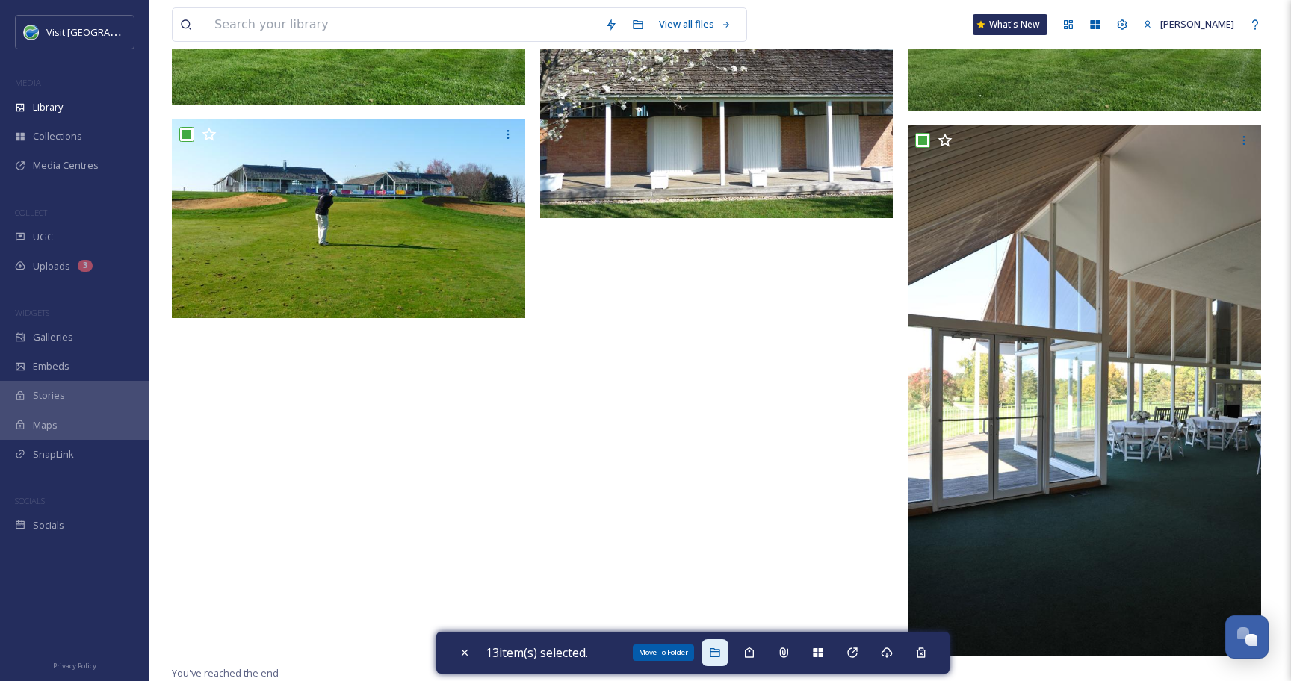
click at [725, 653] on div "Move To Folder" at bounding box center [714, 652] width 27 height 27
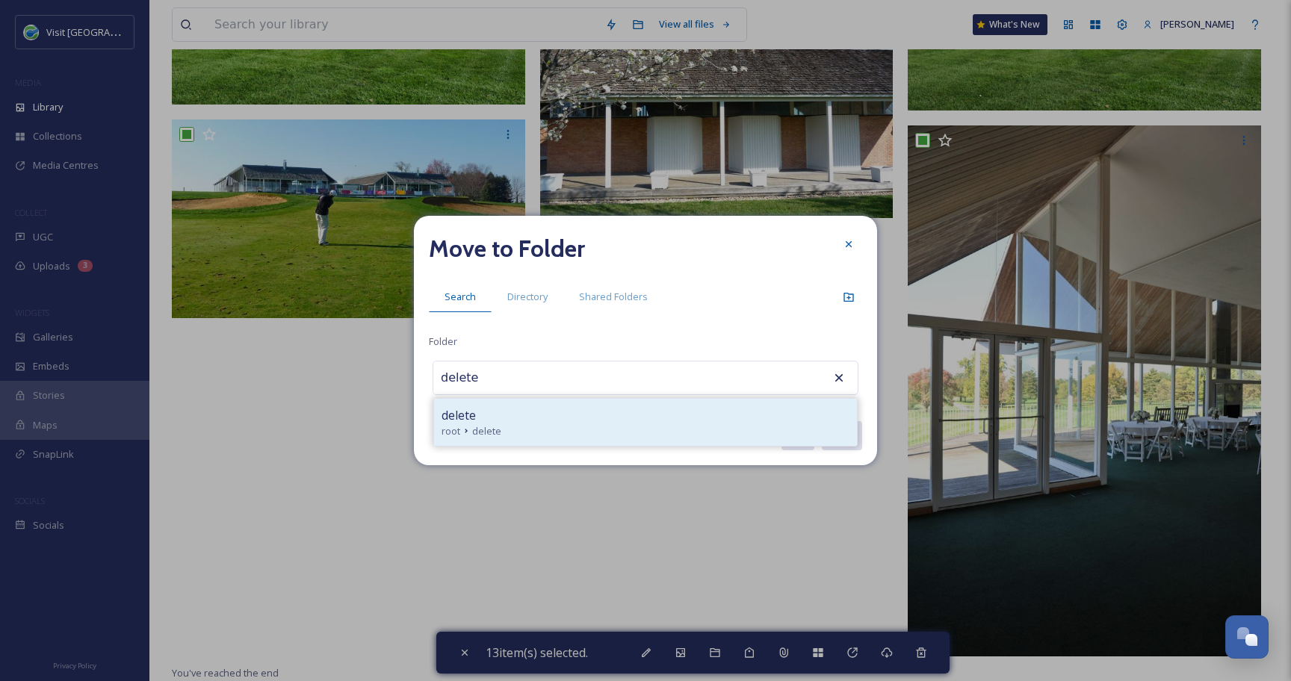
click at [510, 418] on div "delete" at bounding box center [645, 415] width 408 height 18
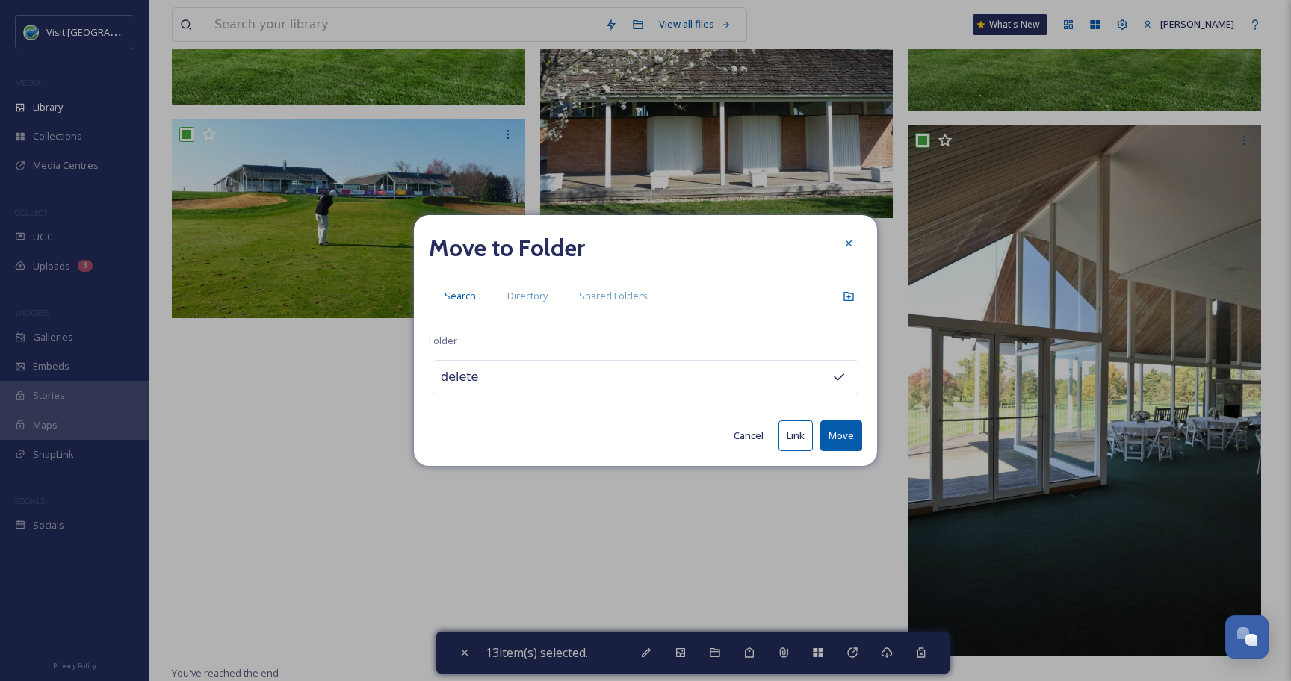
click at [827, 441] on button "Move" at bounding box center [841, 435] width 42 height 31
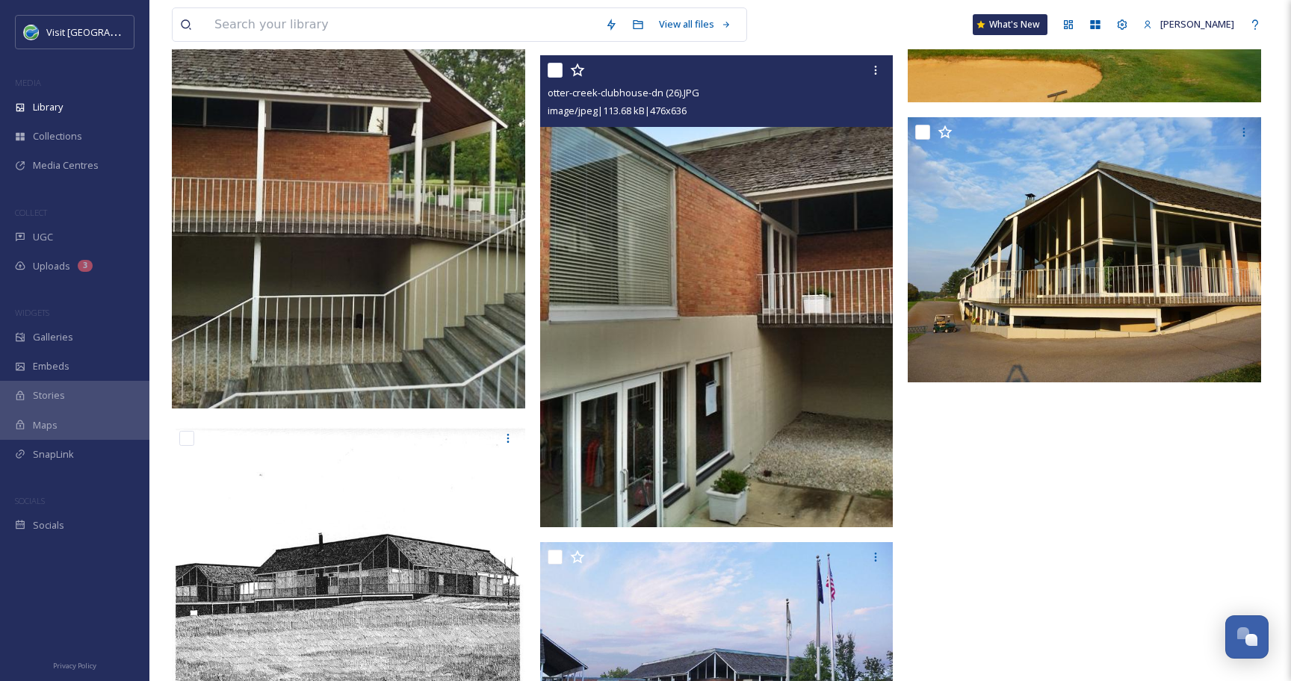
scroll to position [3655, 0]
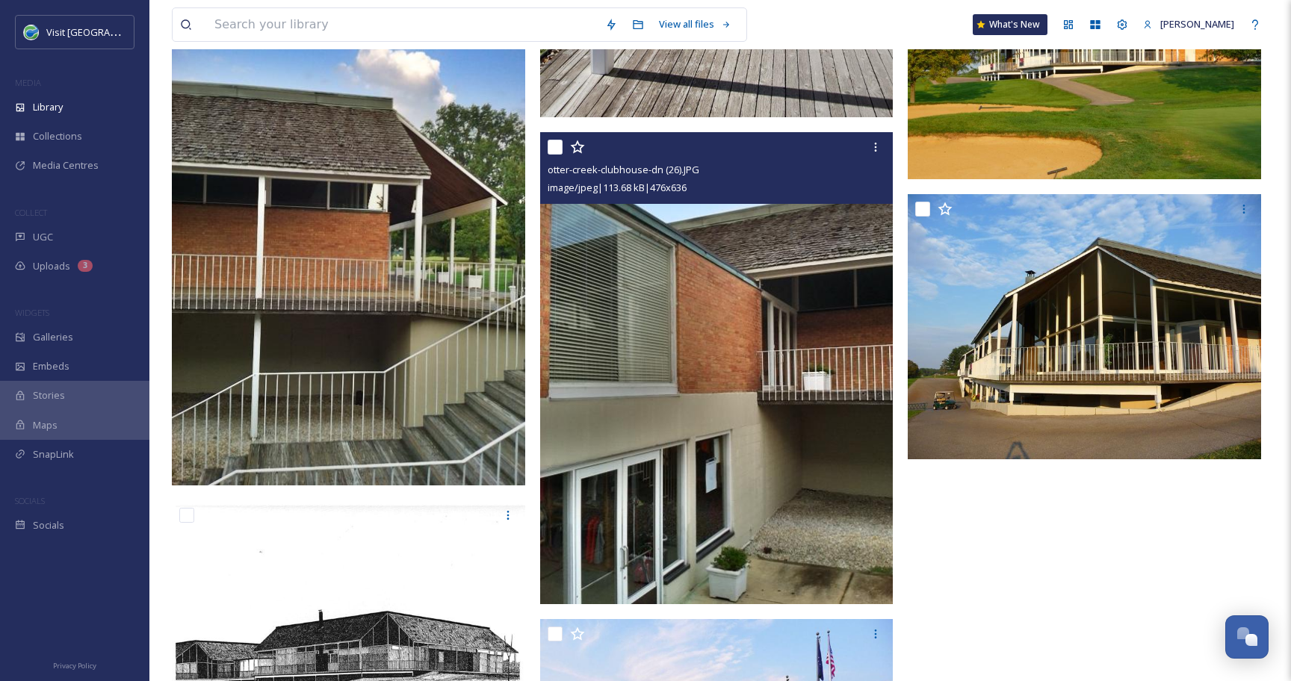
click at [559, 149] on input "checkbox" at bounding box center [554, 147] width 15 height 15
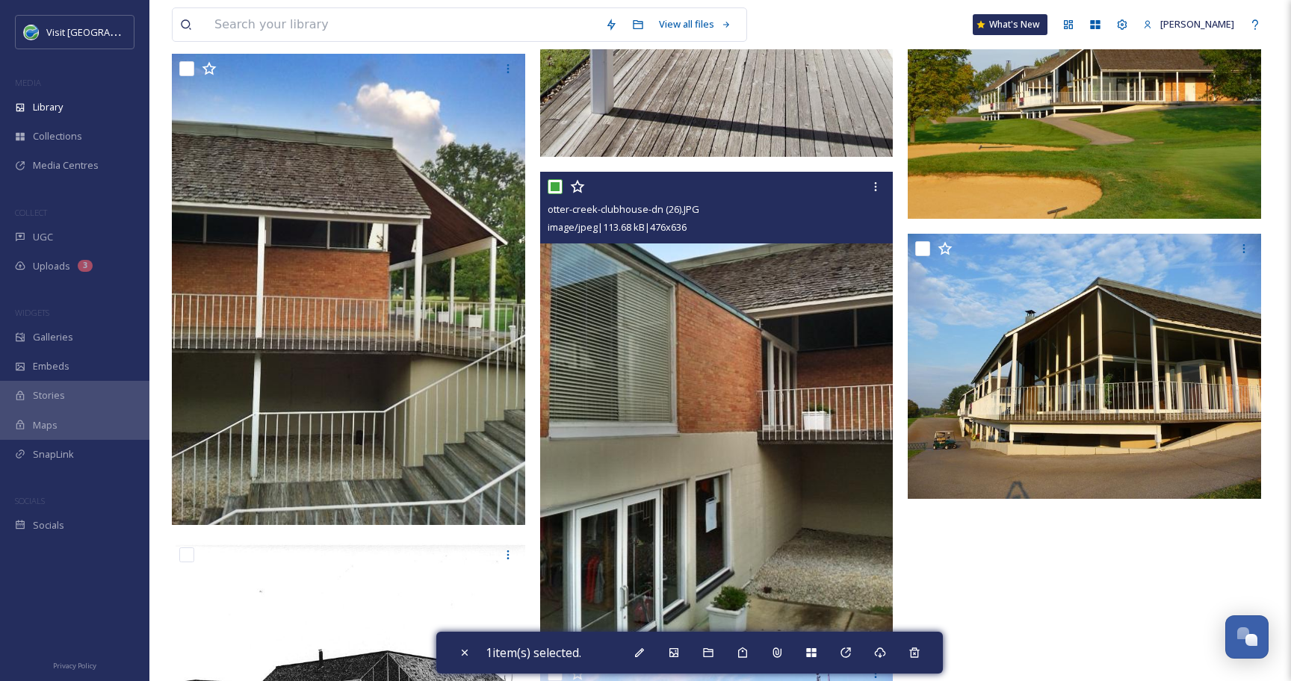
scroll to position [3615, 0]
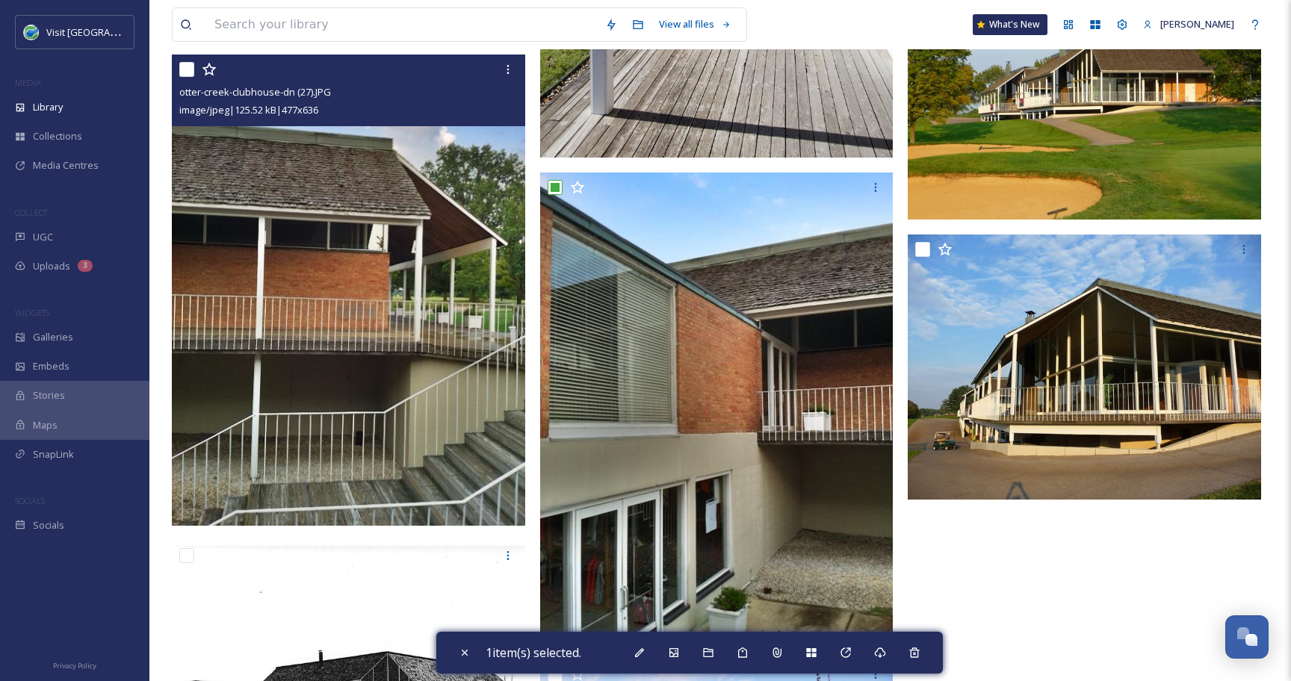
click at [192, 70] on input "checkbox" at bounding box center [186, 69] width 15 height 15
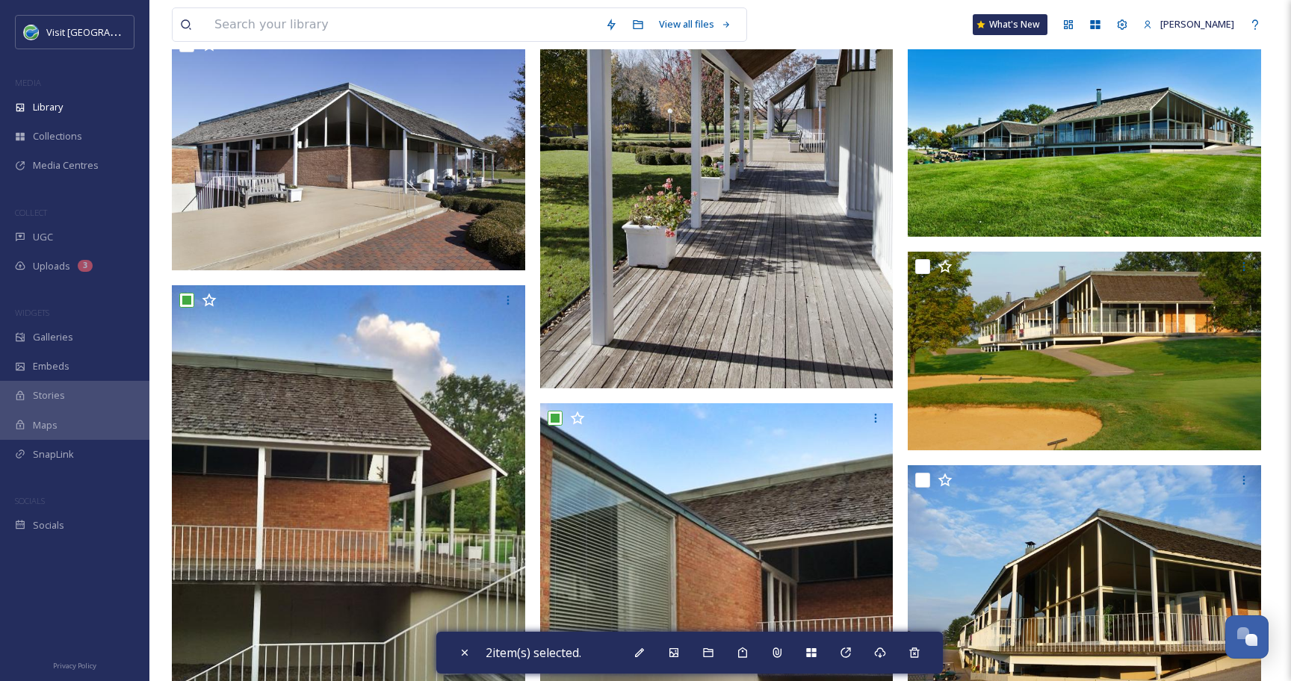
scroll to position [3385, 0]
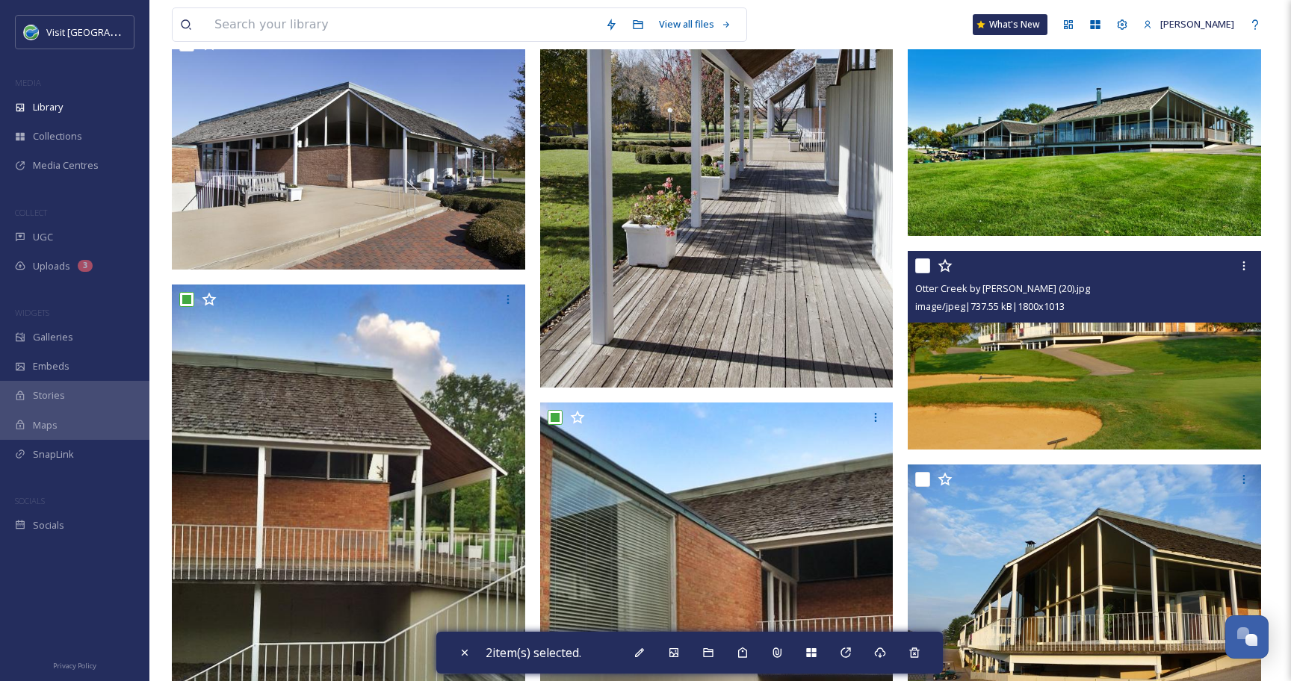
click at [922, 262] on input "checkbox" at bounding box center [922, 265] width 15 height 15
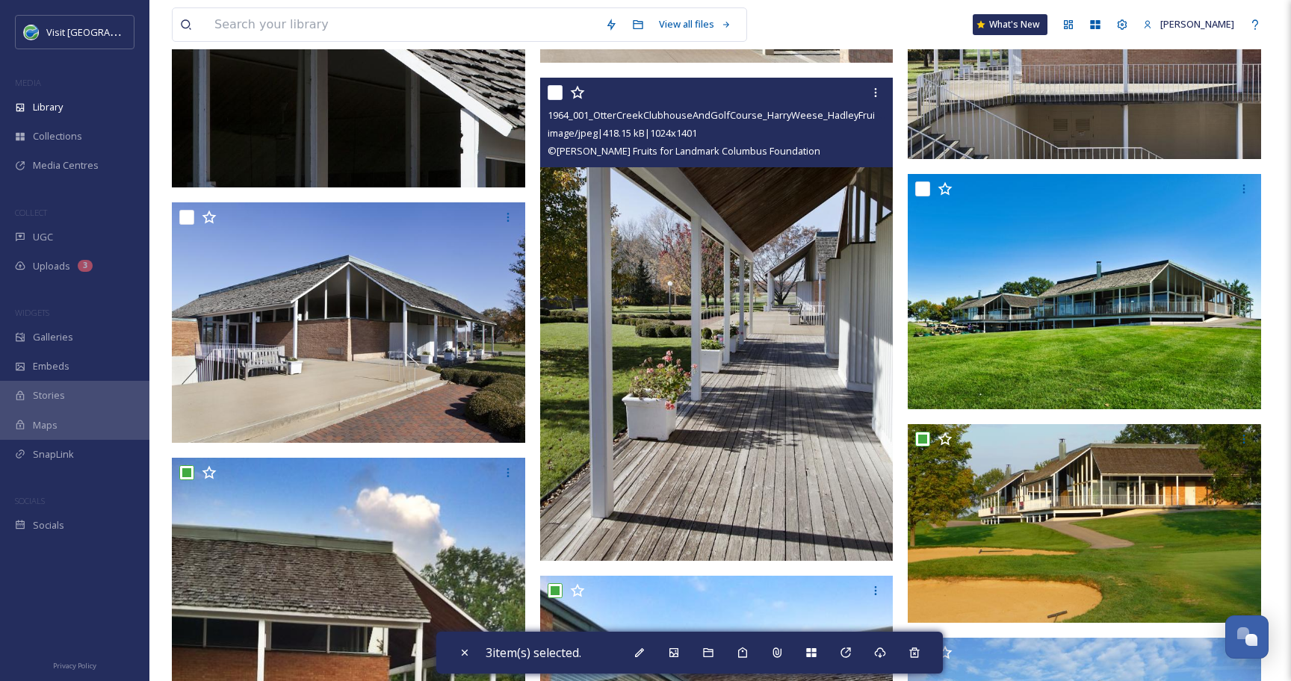
scroll to position [3211, 0]
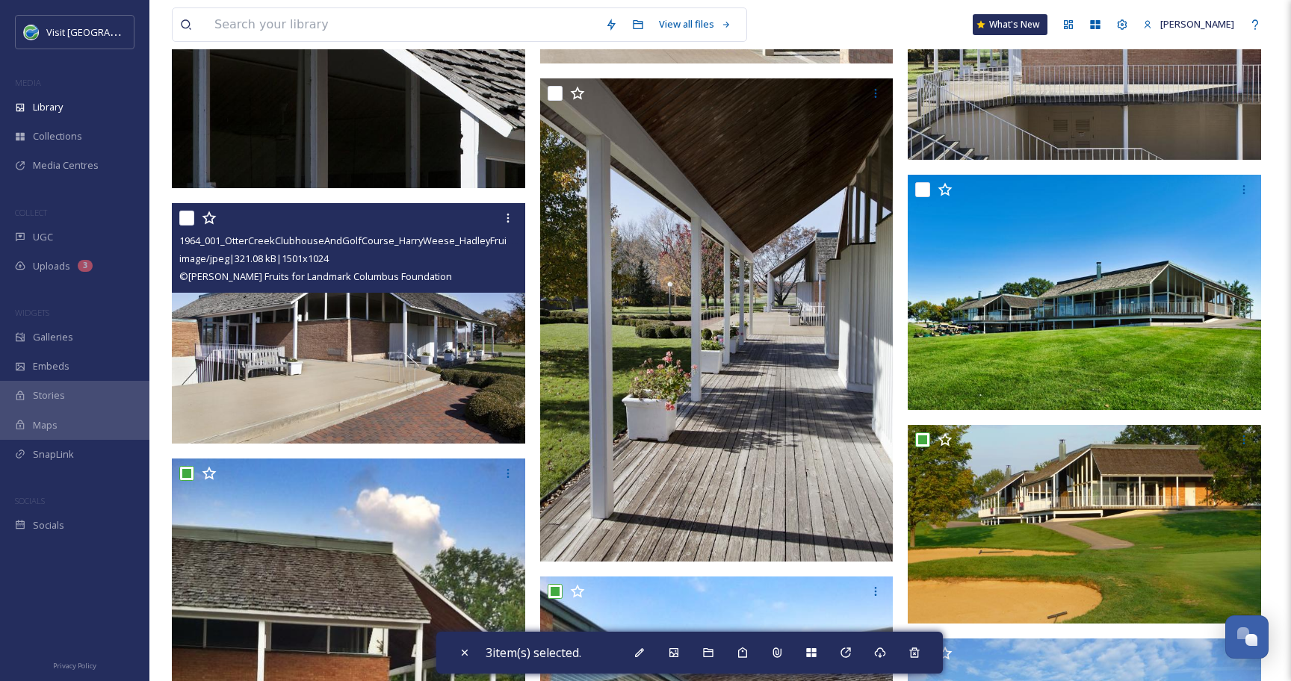
click at [183, 223] on input "checkbox" at bounding box center [186, 218] width 15 height 15
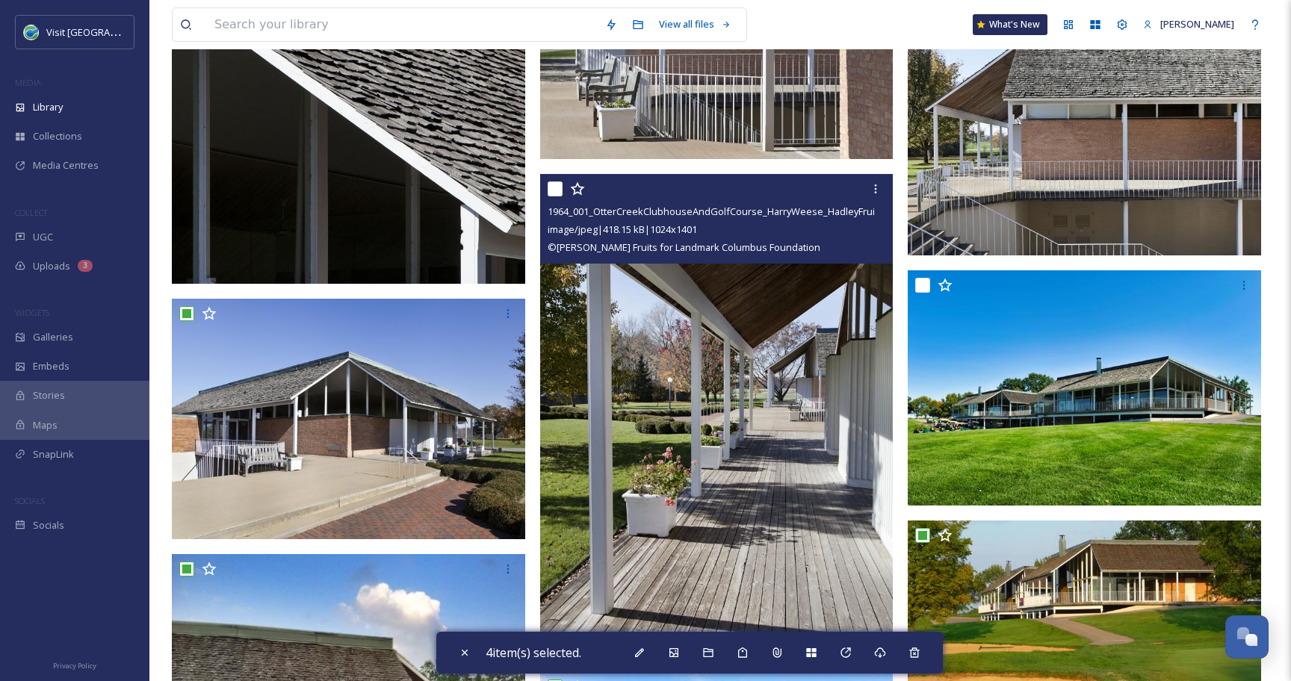
scroll to position [3113, 0]
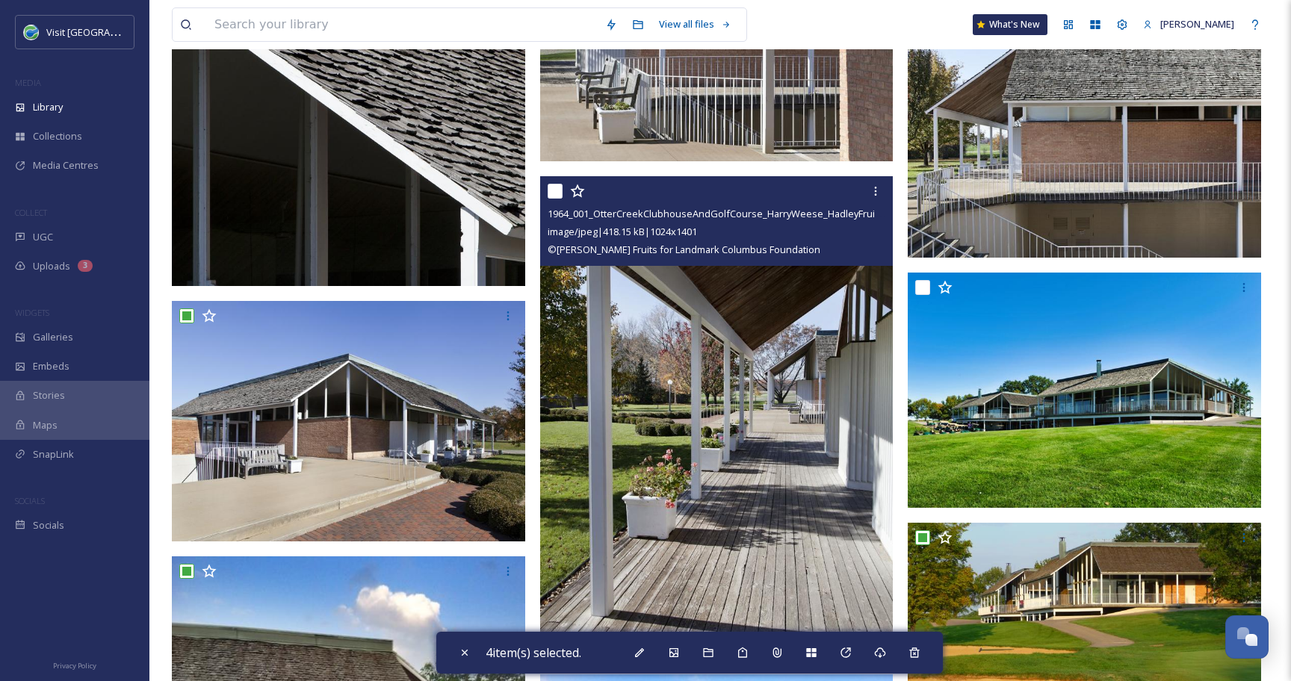
click at [551, 195] on input "checkbox" at bounding box center [554, 191] width 15 height 15
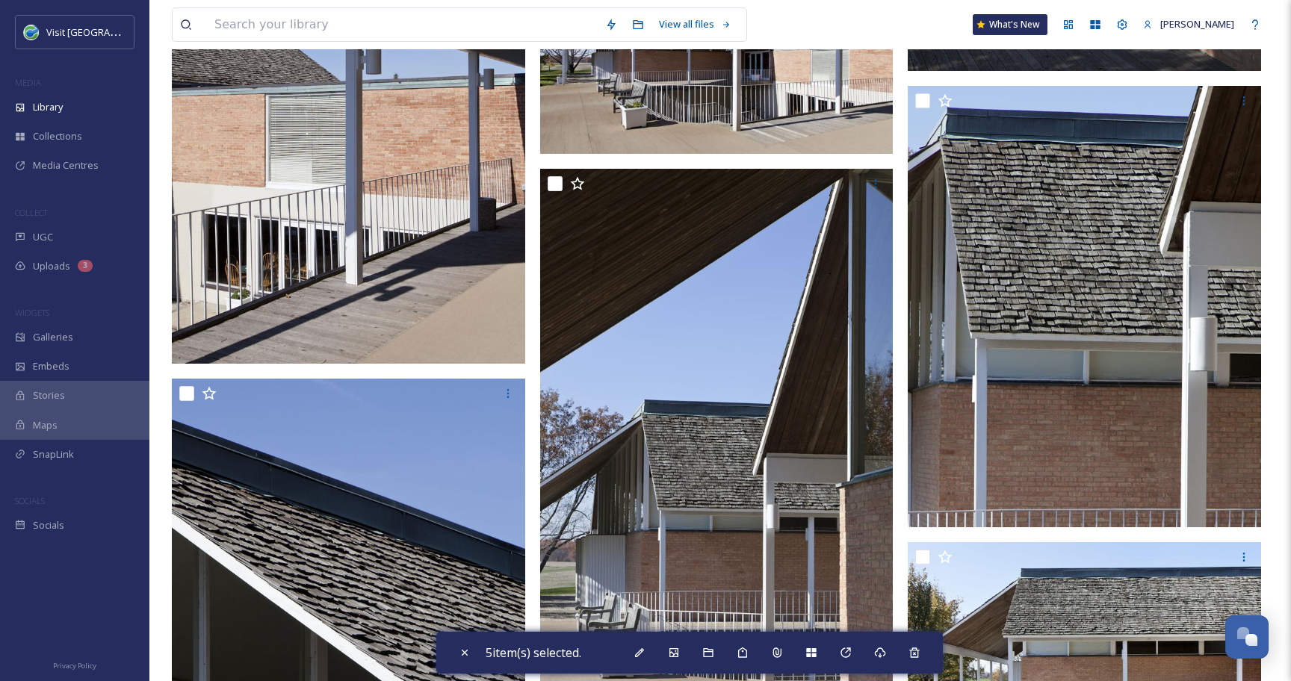
scroll to position [2571, 0]
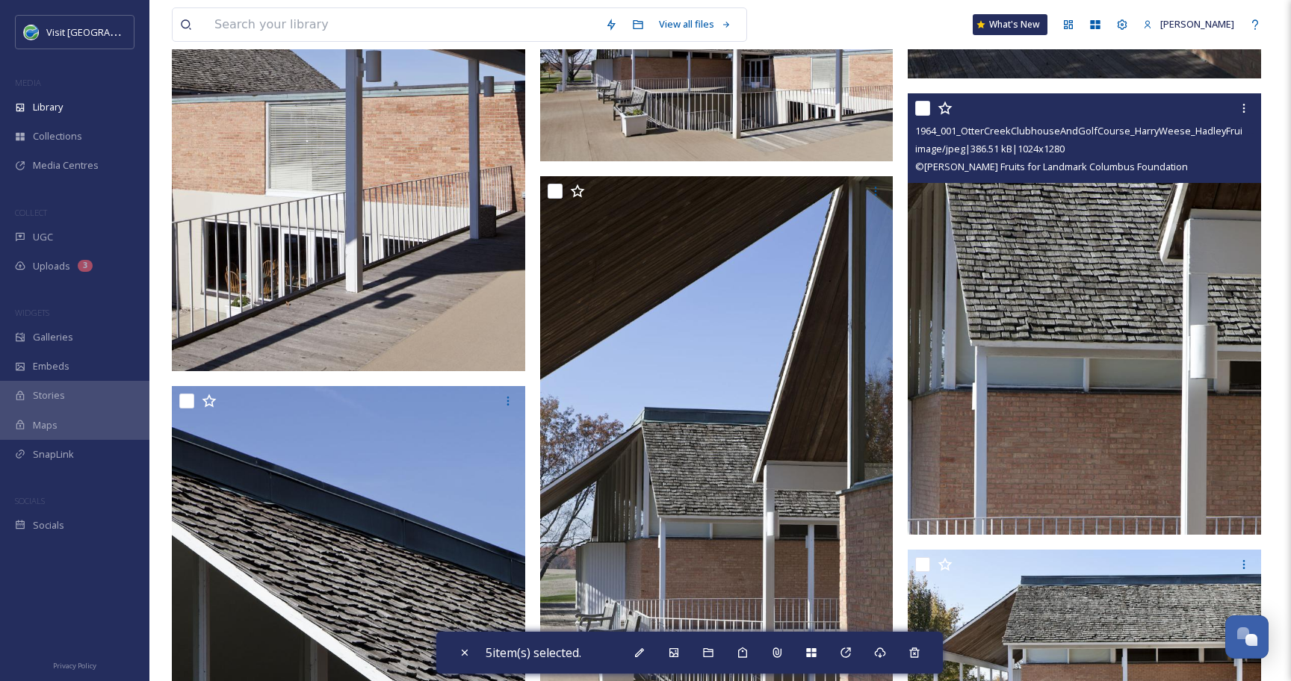
click at [923, 104] on input "checkbox" at bounding box center [922, 108] width 15 height 15
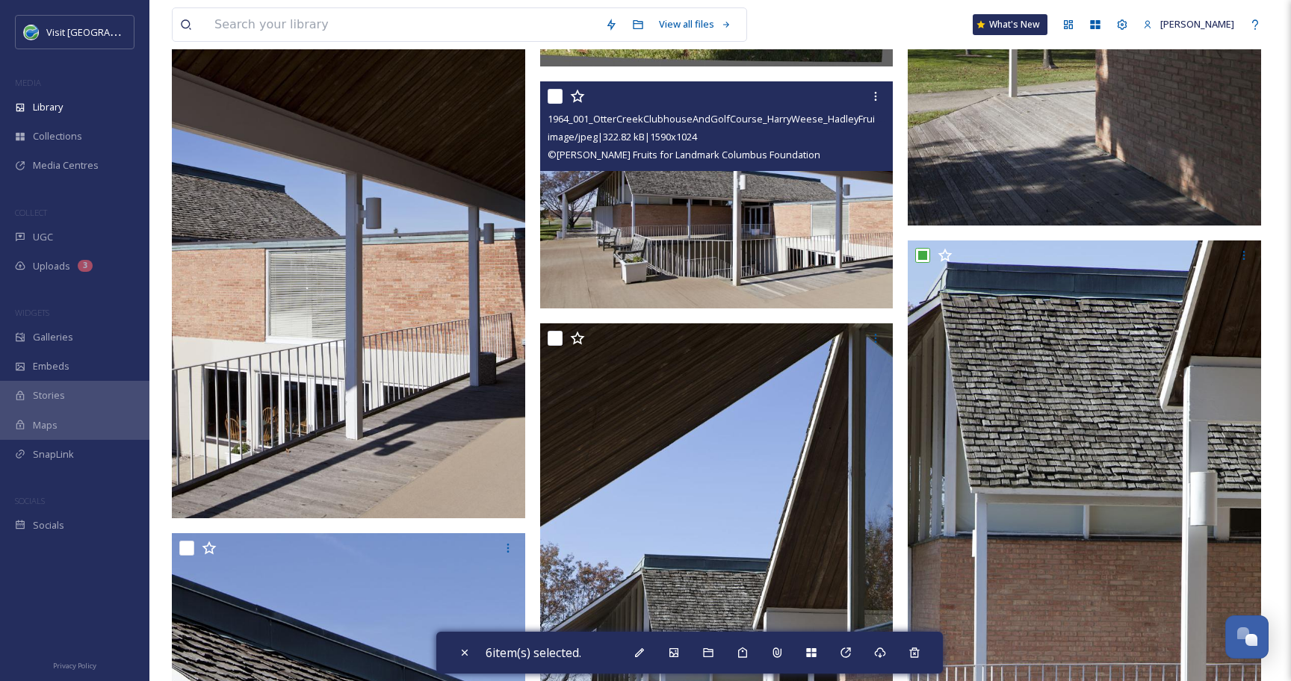
scroll to position [2368, 0]
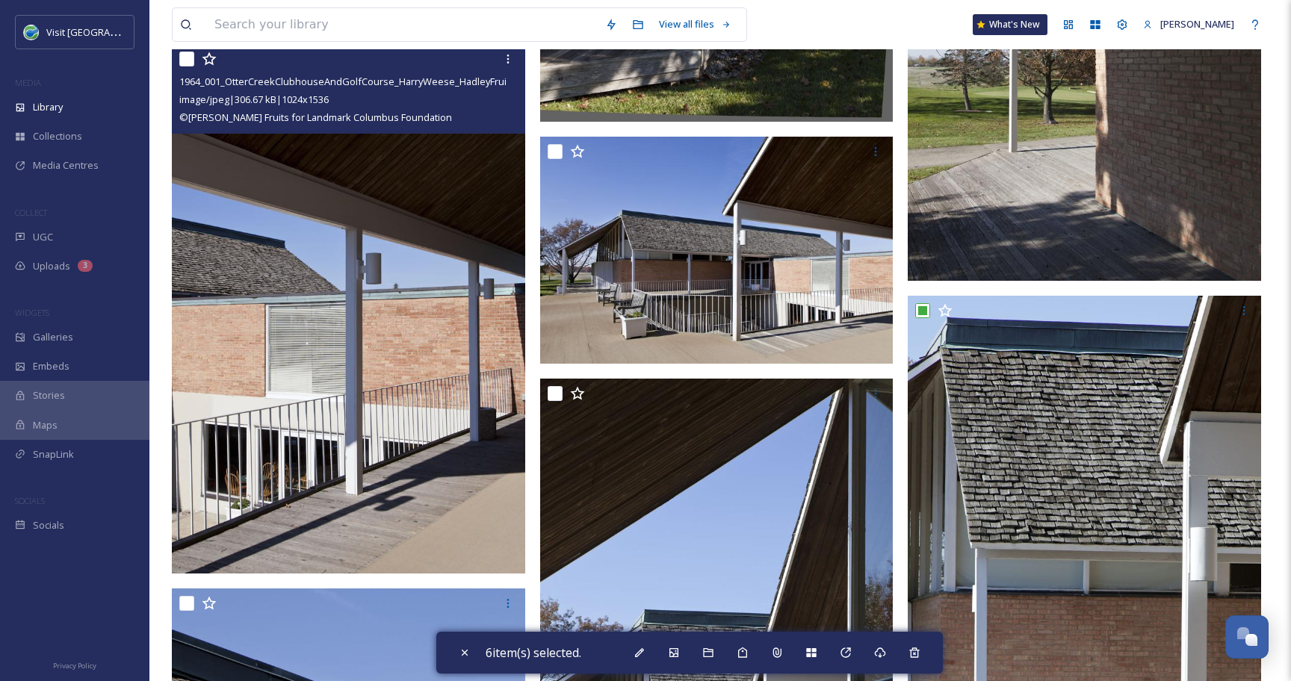
click at [187, 58] on input "checkbox" at bounding box center [186, 59] width 15 height 15
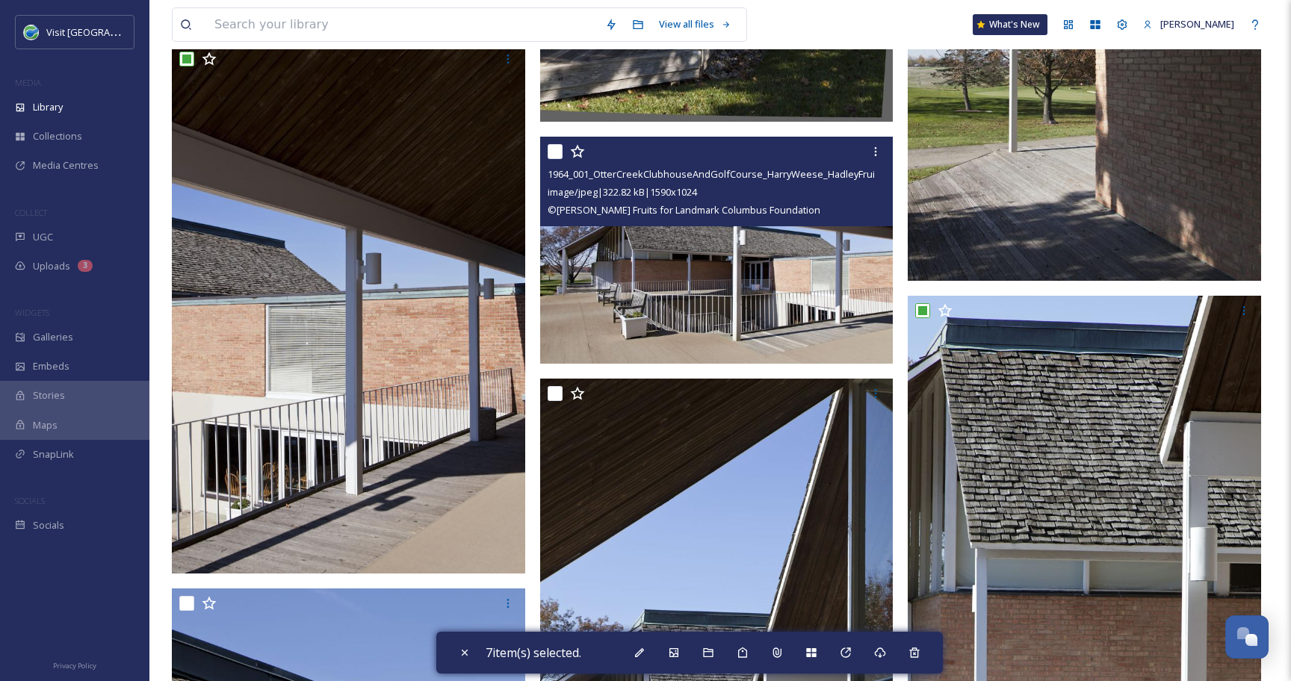
click at [556, 154] on input "checkbox" at bounding box center [554, 151] width 15 height 15
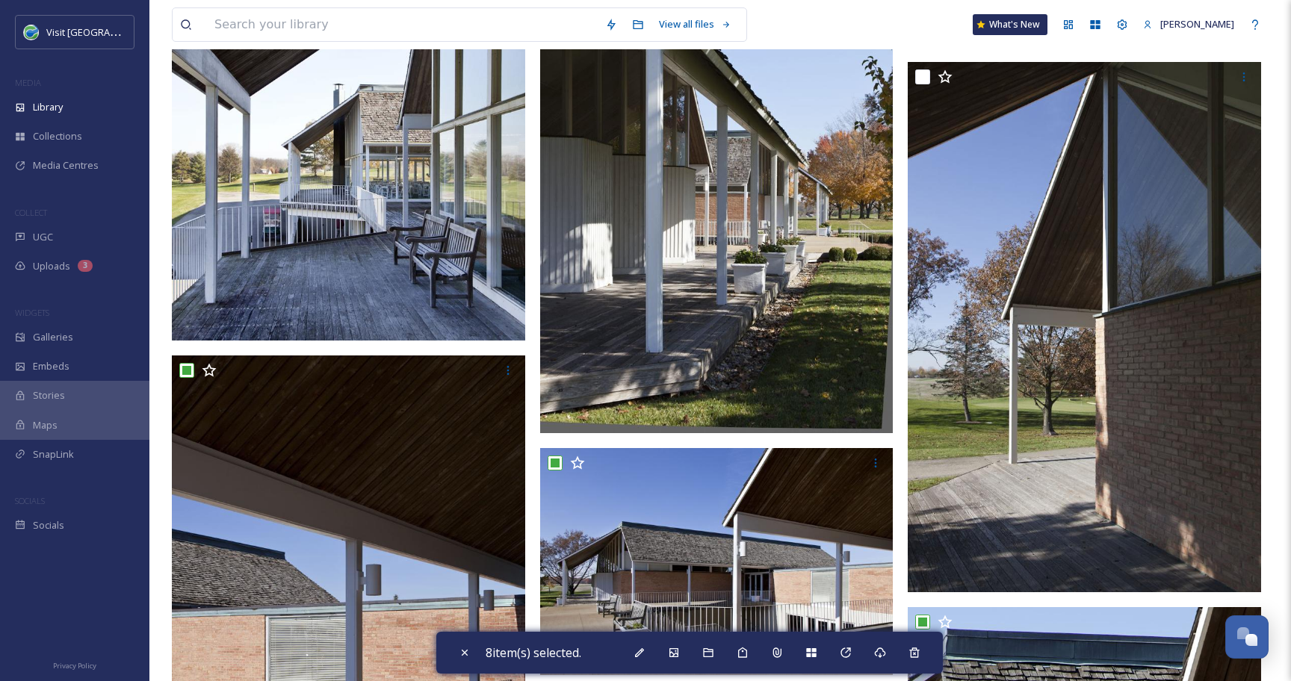
scroll to position [2049, 0]
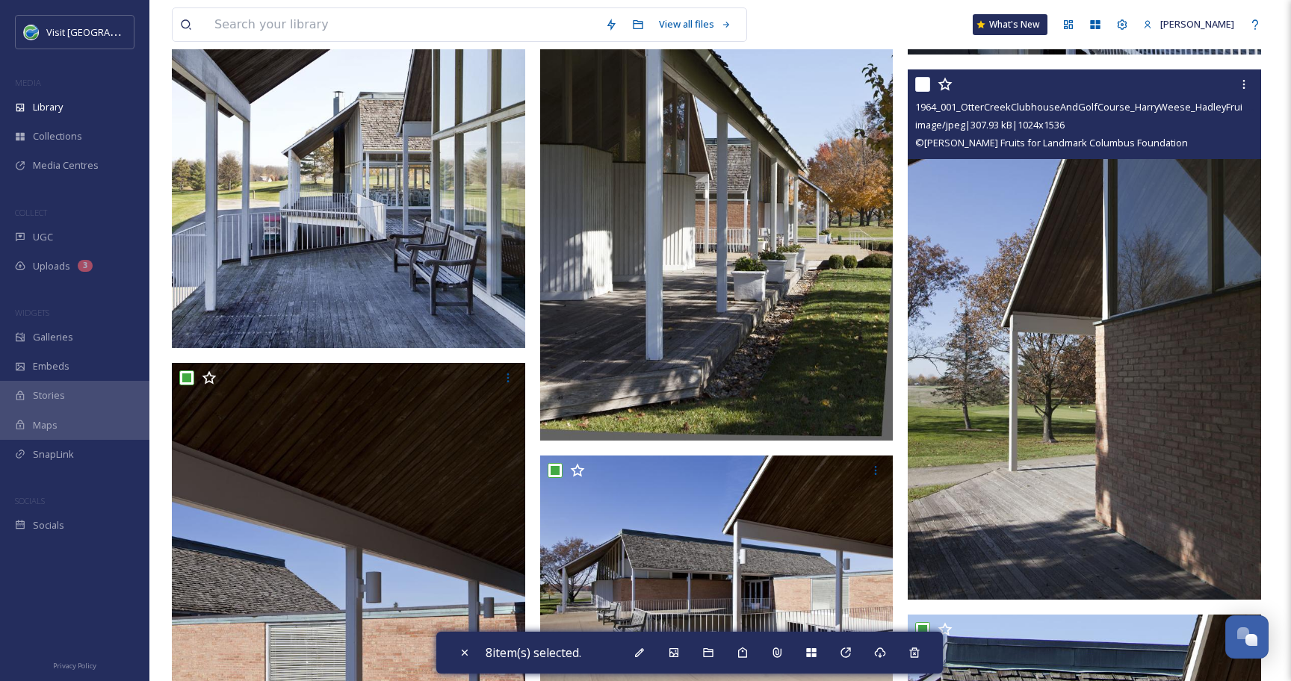
click at [923, 87] on input "checkbox" at bounding box center [922, 84] width 15 height 15
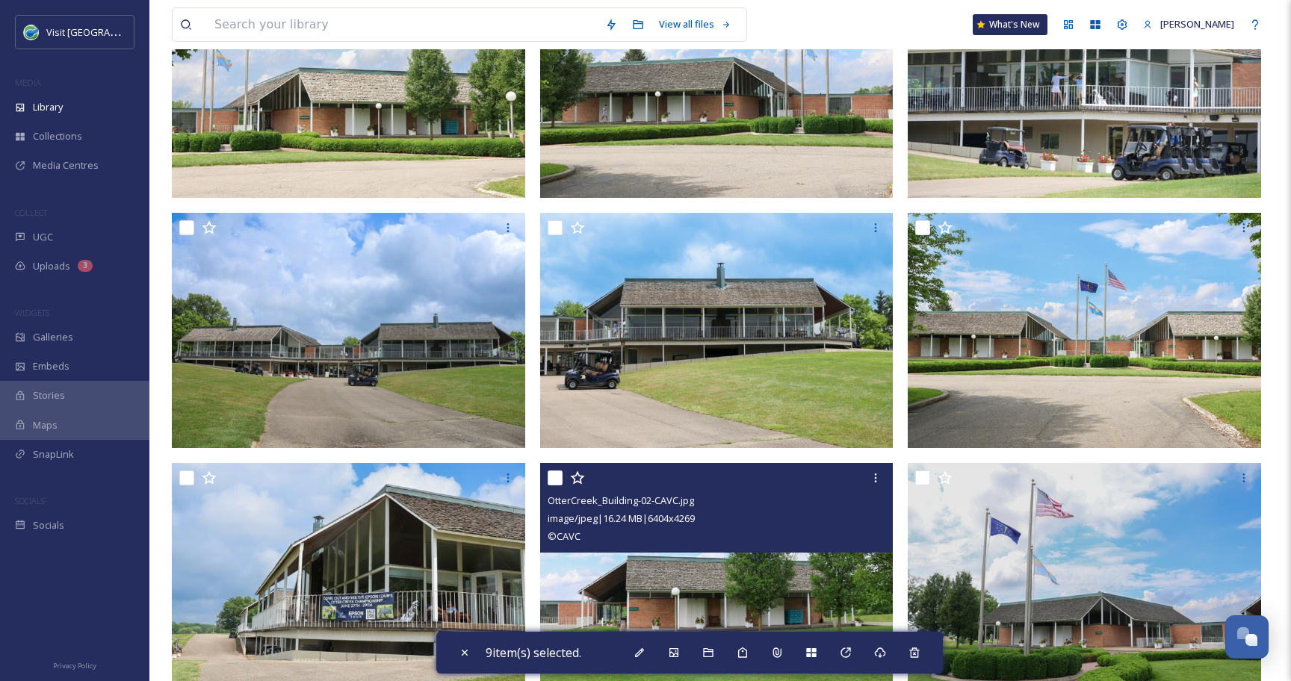
scroll to position [363, 0]
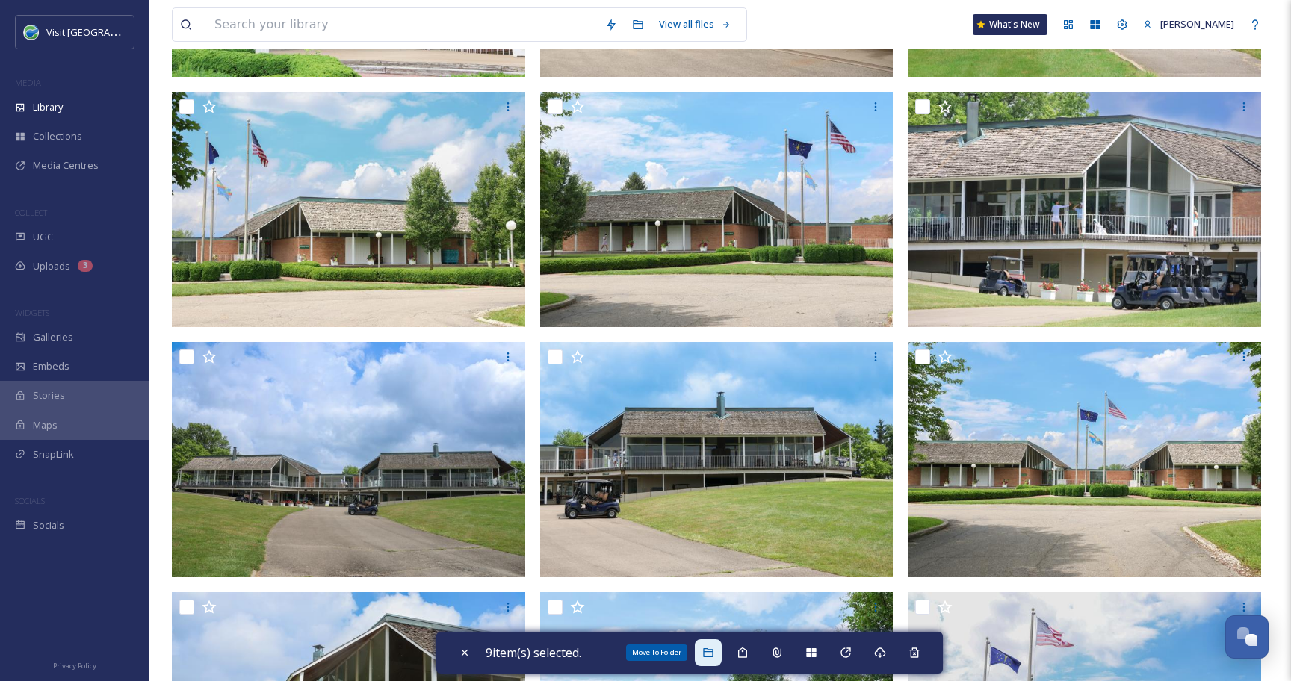
click at [714, 648] on icon at bounding box center [708, 653] width 12 height 12
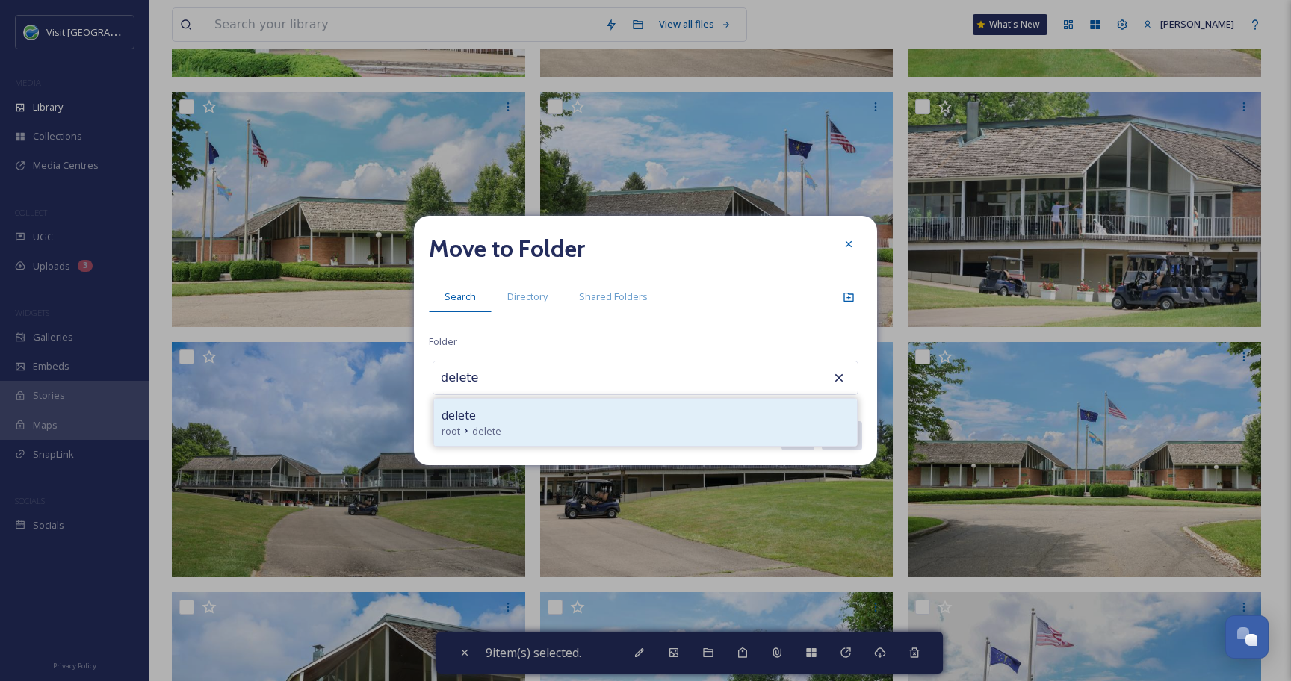
click at [465, 430] on icon at bounding box center [466, 431] width 12 height 12
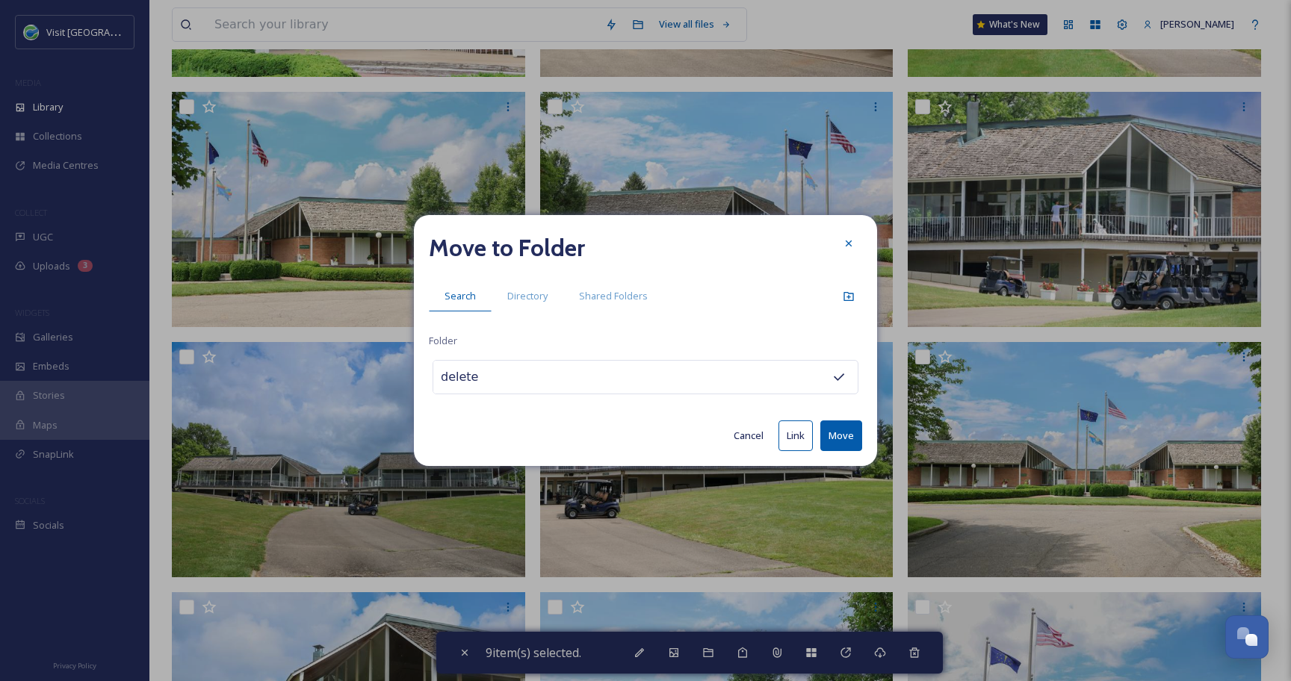
click at [835, 435] on button "Move" at bounding box center [841, 435] width 42 height 31
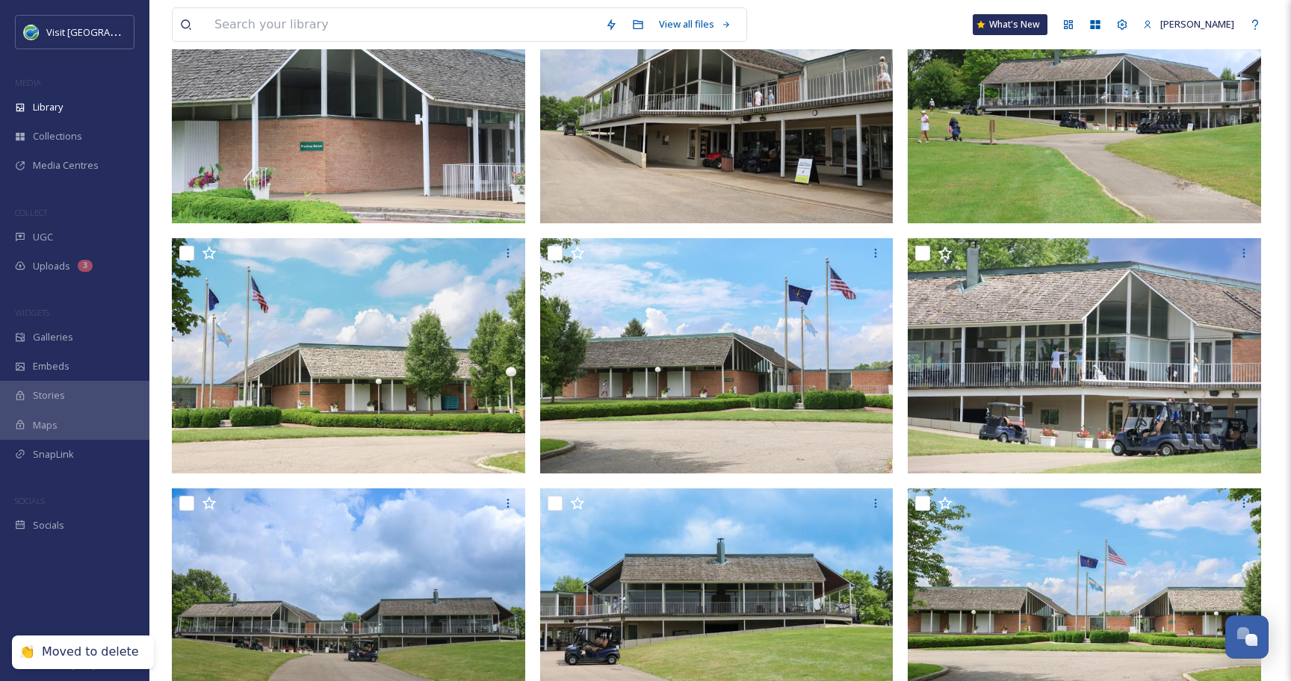
scroll to position [0, 0]
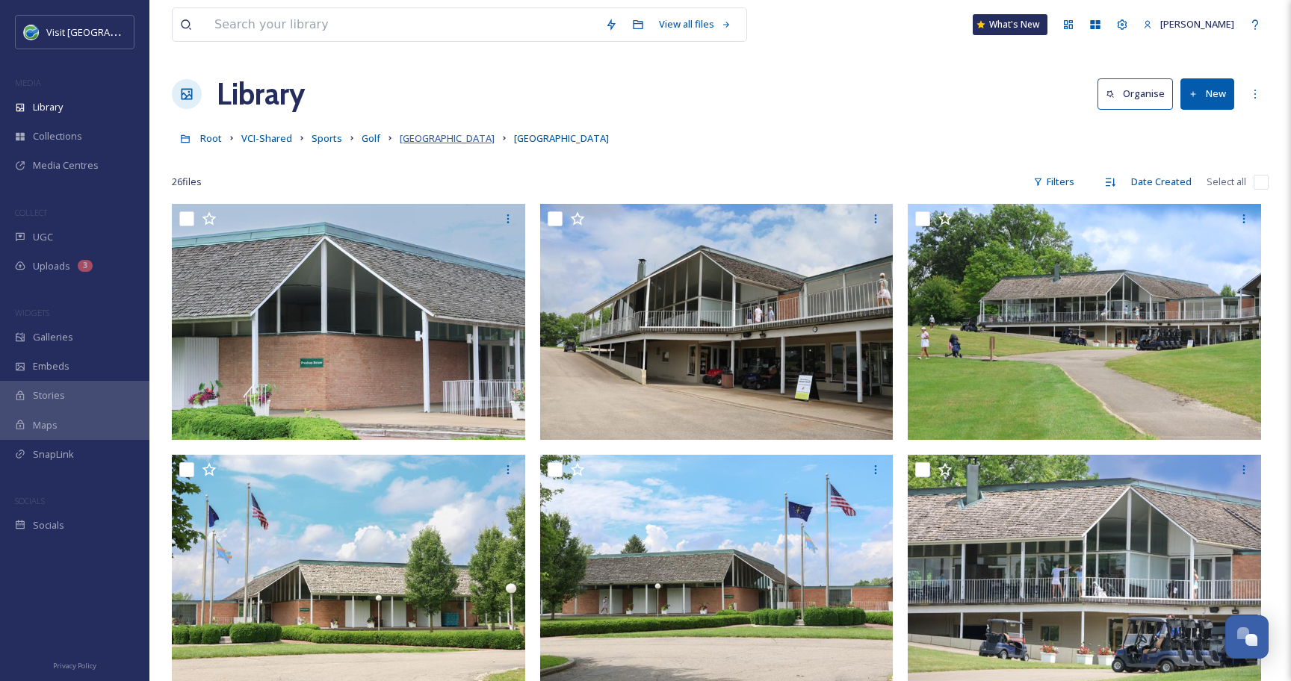
click at [431, 140] on span "[GEOGRAPHIC_DATA]" at bounding box center [447, 137] width 95 height 13
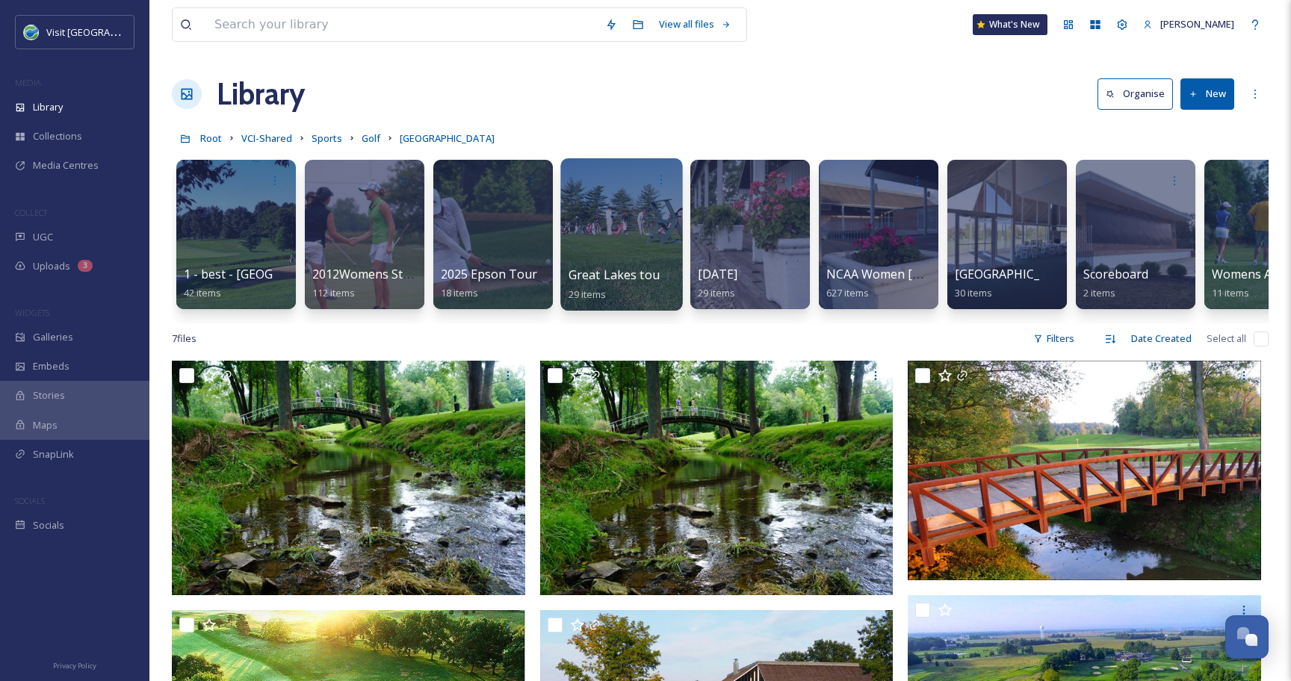
scroll to position [0, 188]
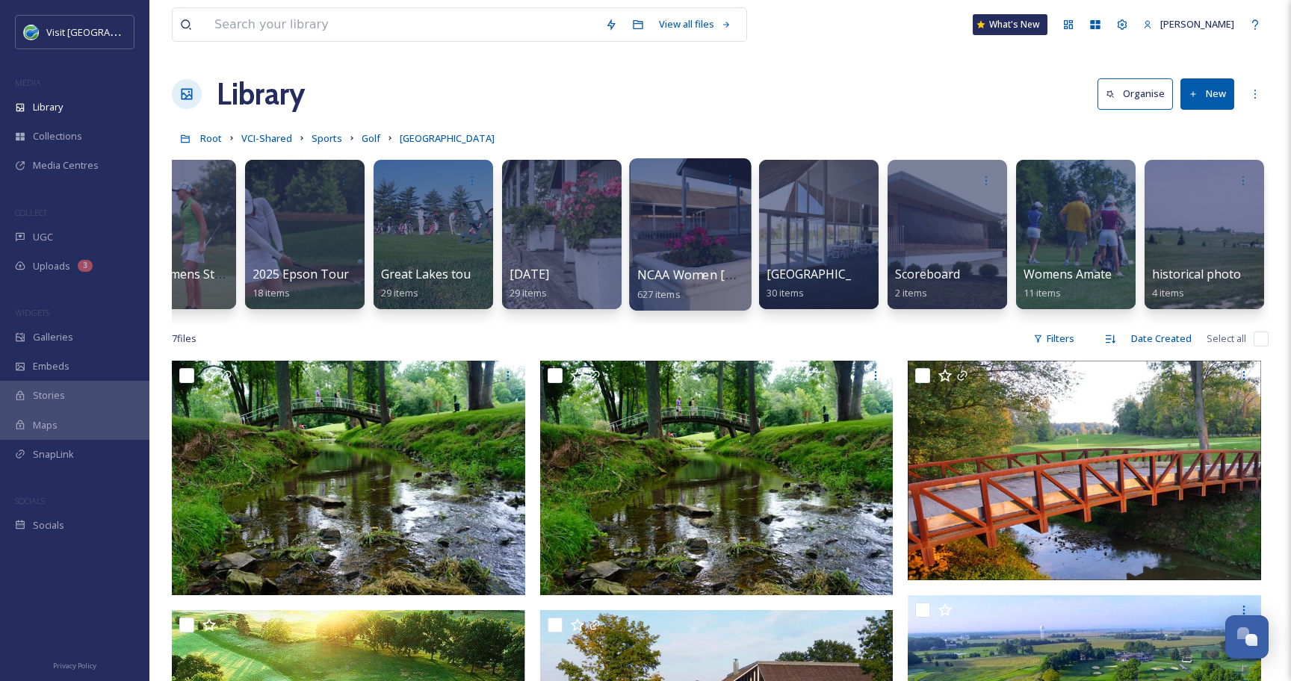
click at [683, 227] on div at bounding box center [690, 234] width 122 height 152
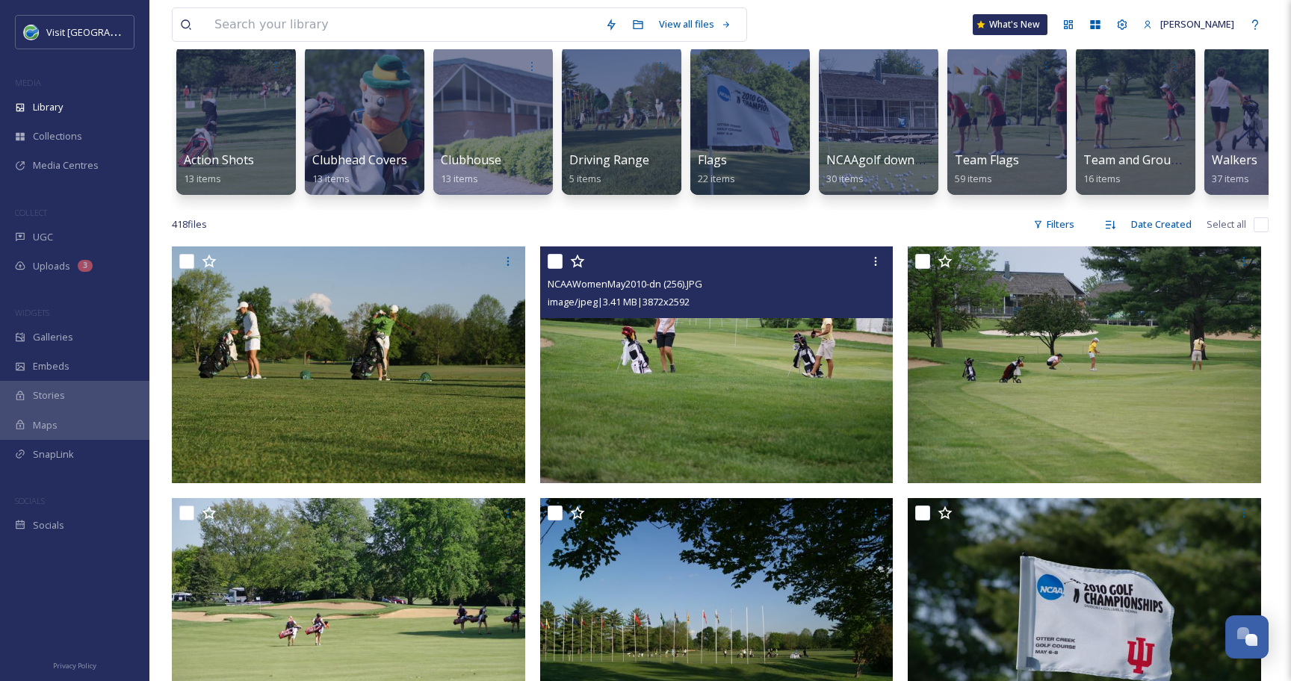
scroll to position [146, 0]
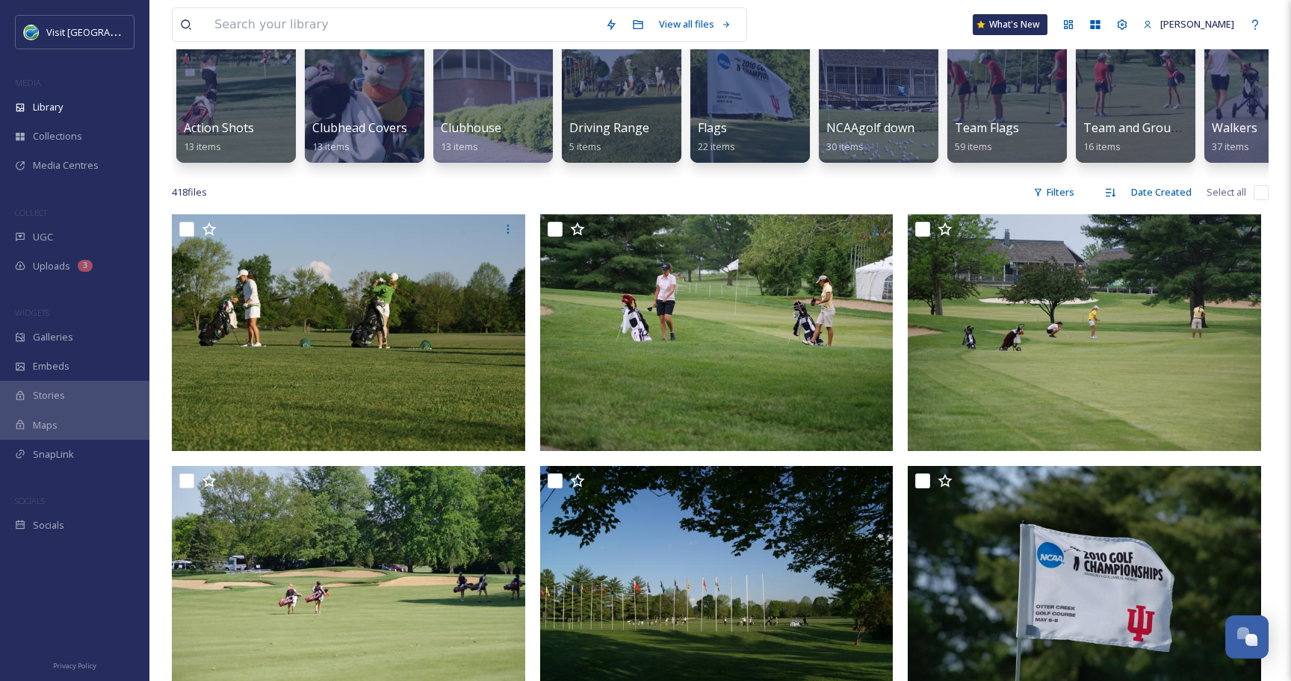
click at [1253, 190] on input "checkbox" at bounding box center [1260, 192] width 15 height 15
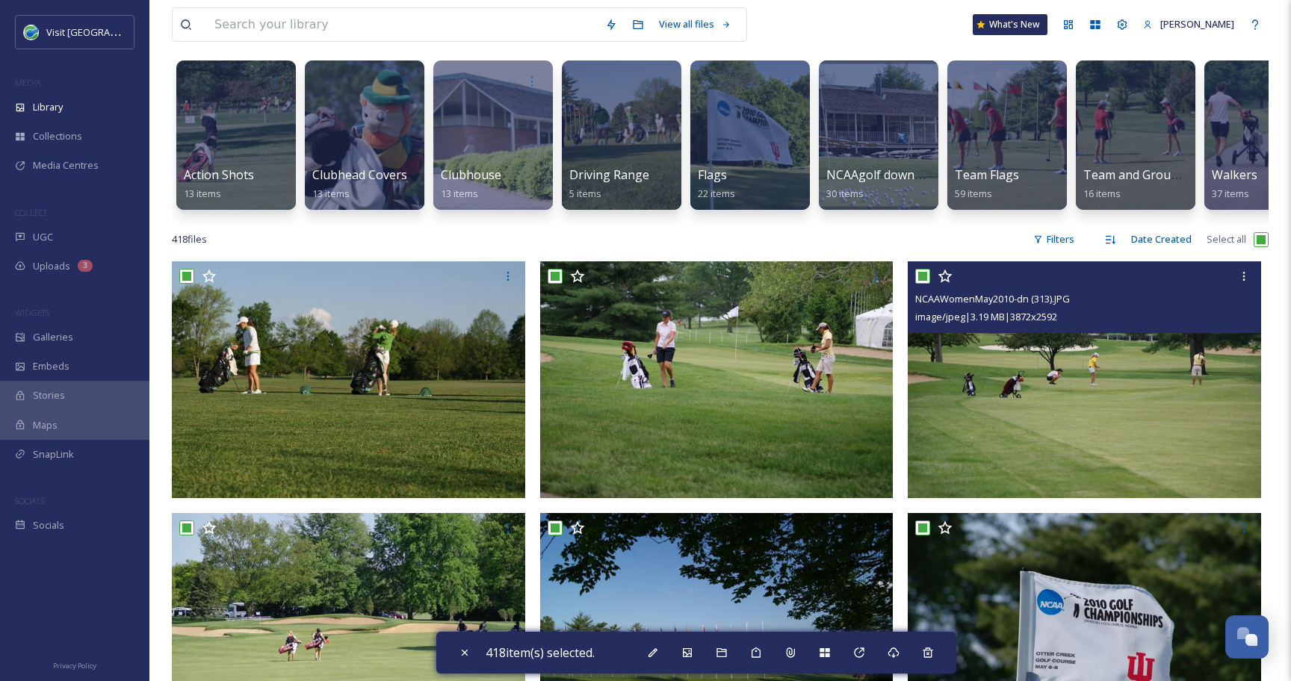
scroll to position [102, 0]
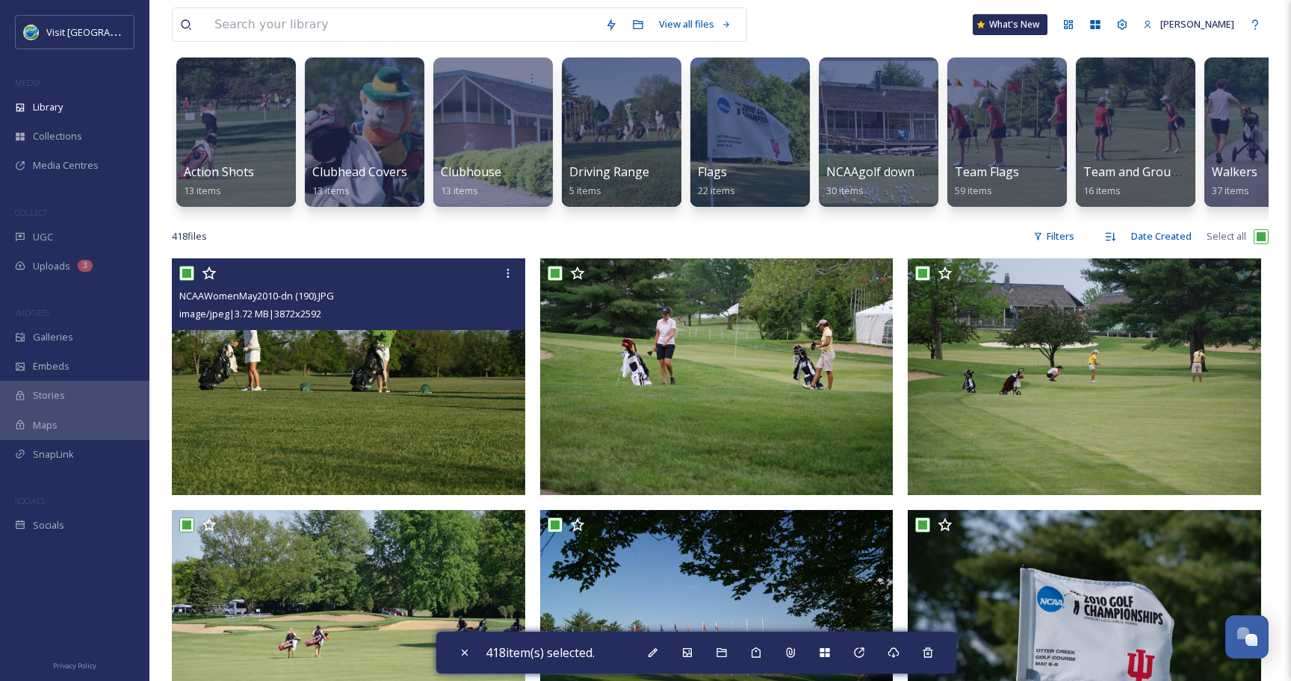
click at [185, 270] on input "checkbox" at bounding box center [186, 273] width 15 height 15
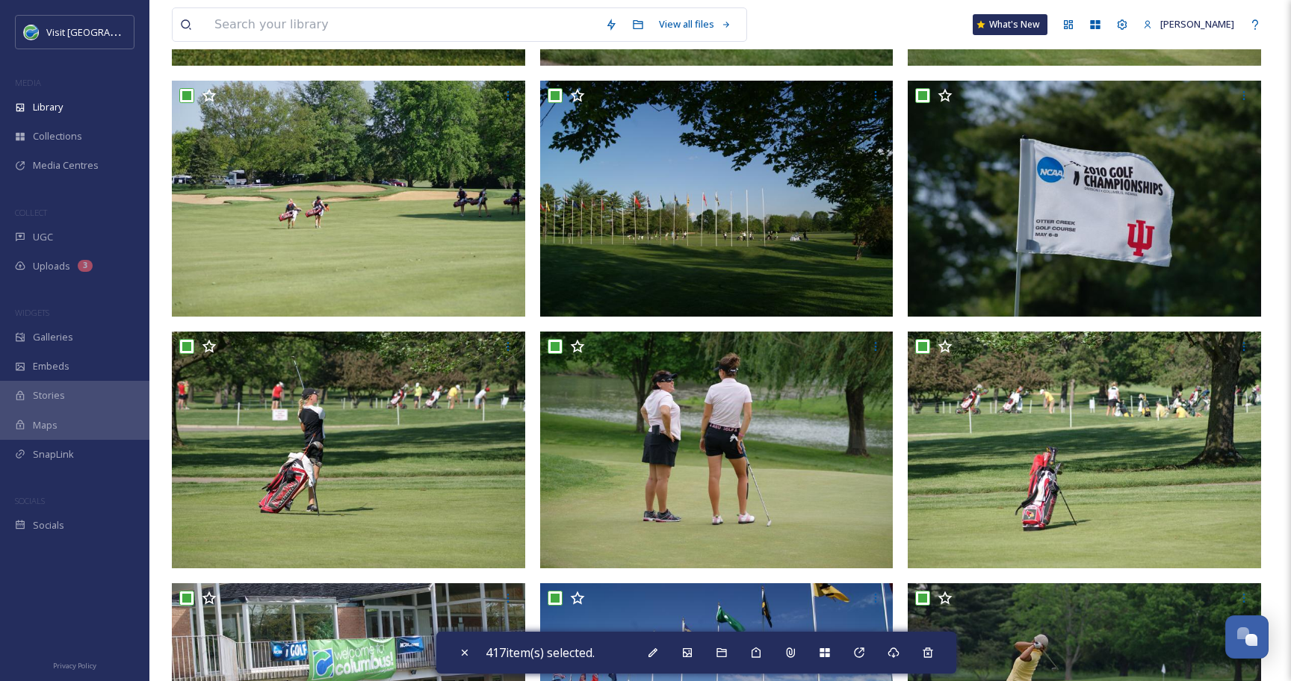
scroll to position [531, 0]
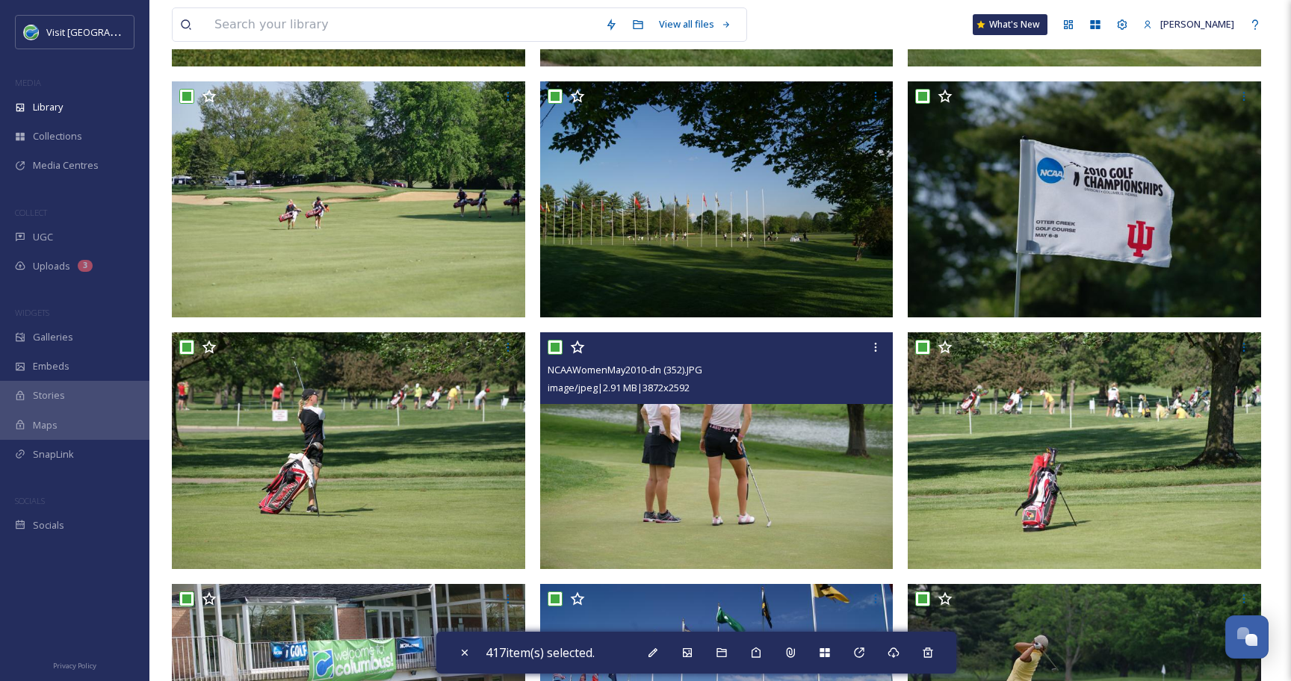
click at [553, 347] on input "checkbox" at bounding box center [554, 347] width 15 height 15
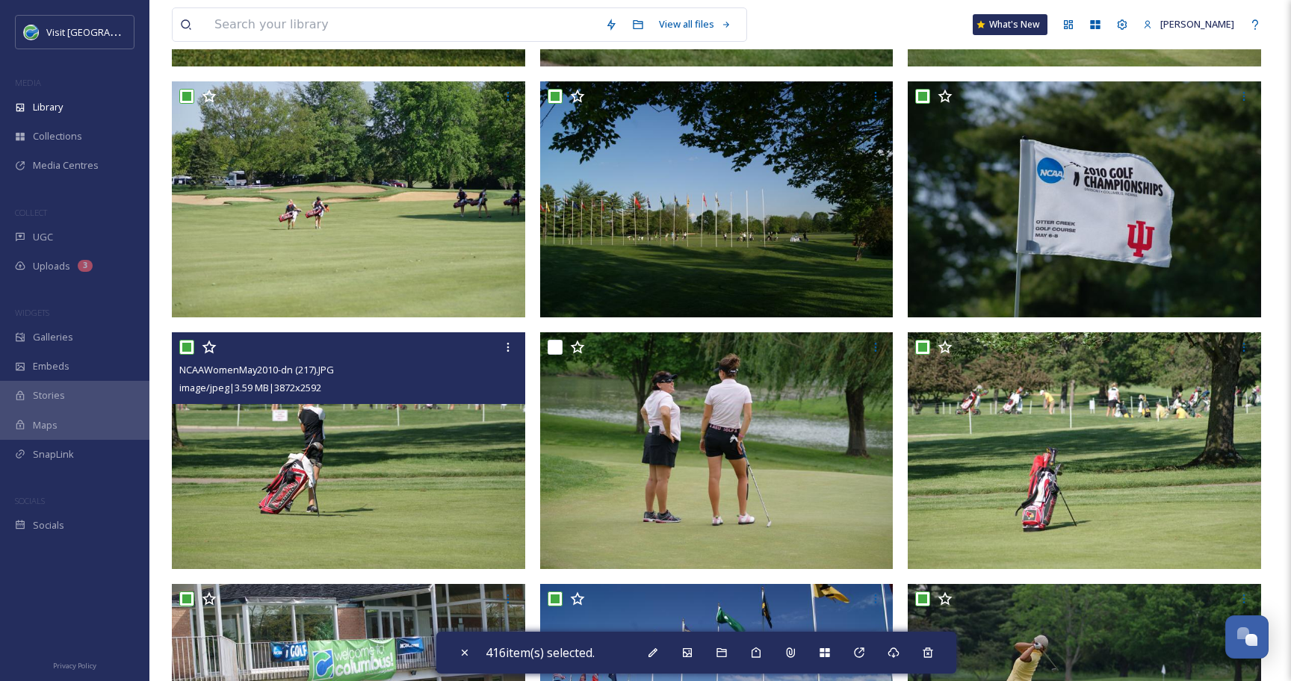
click at [185, 346] on input "checkbox" at bounding box center [186, 347] width 15 height 15
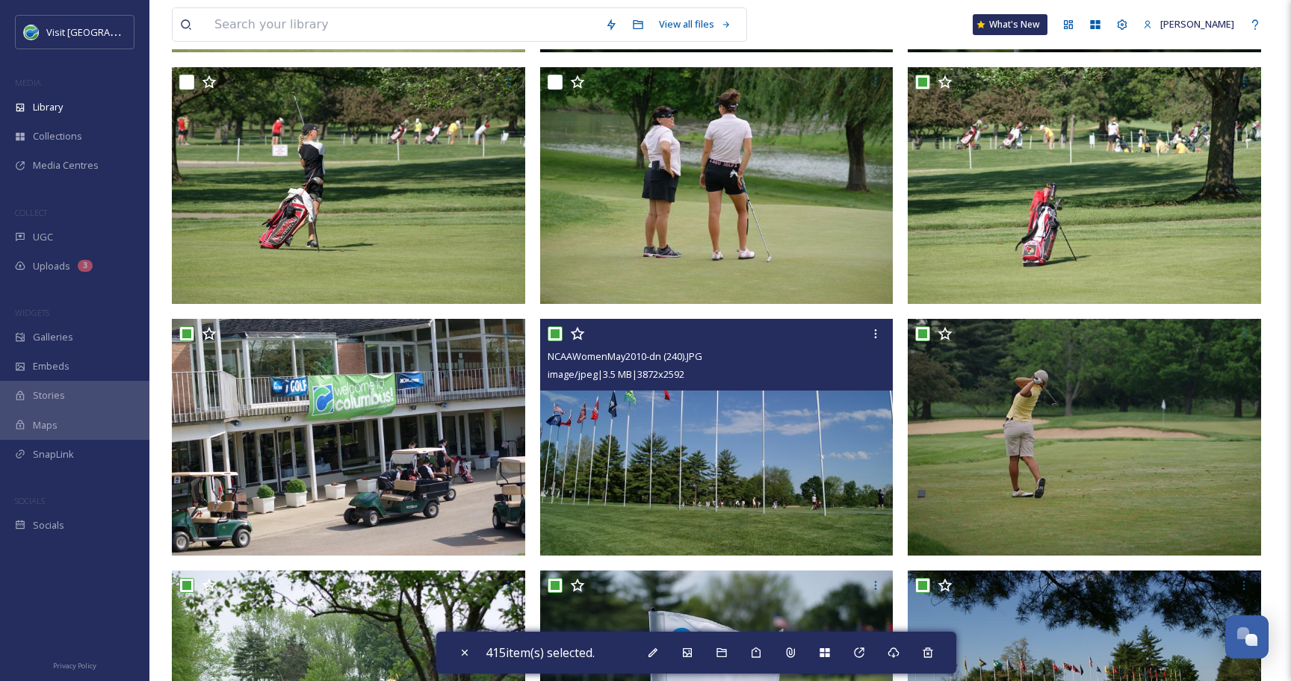
scroll to position [823, 0]
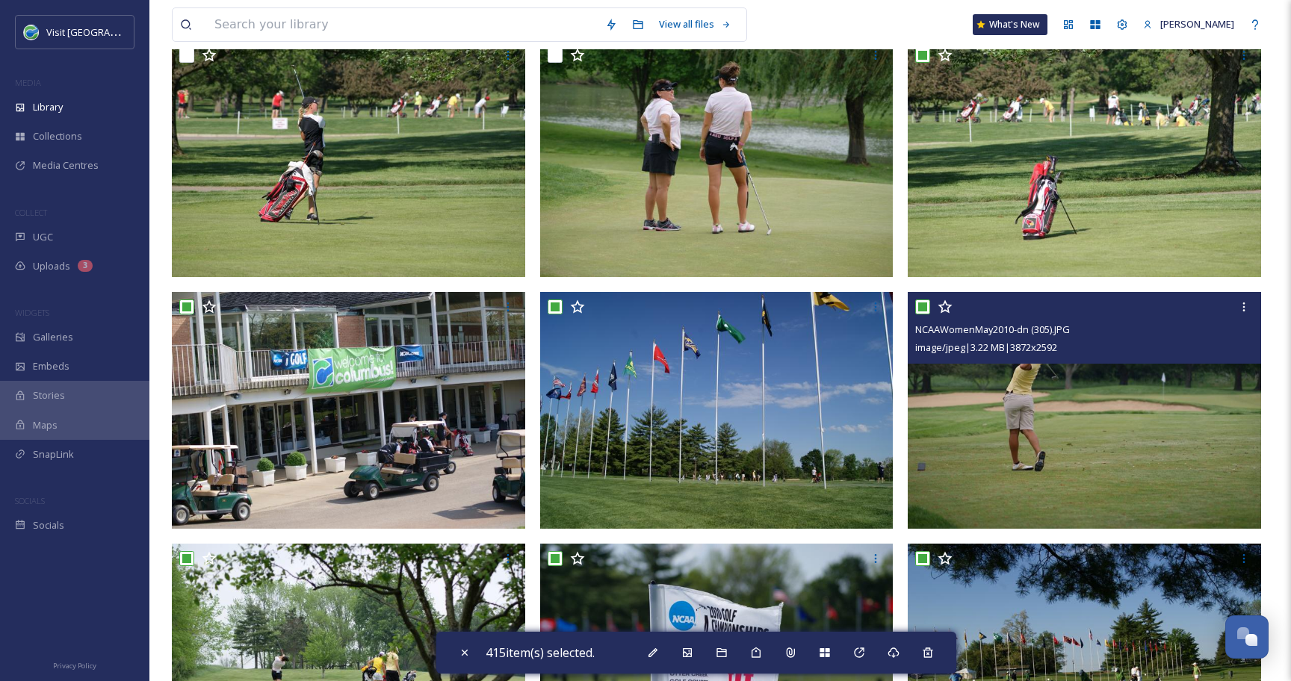
click at [925, 308] on input "checkbox" at bounding box center [922, 306] width 15 height 15
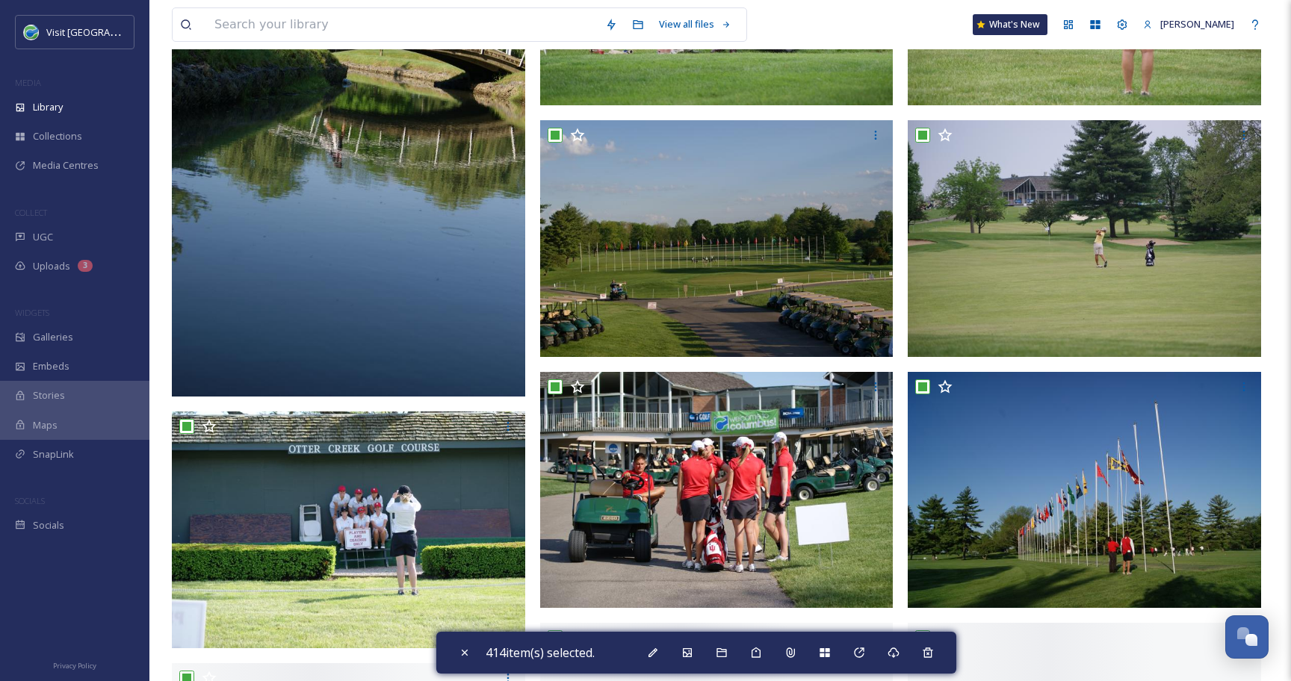
scroll to position [1766, 0]
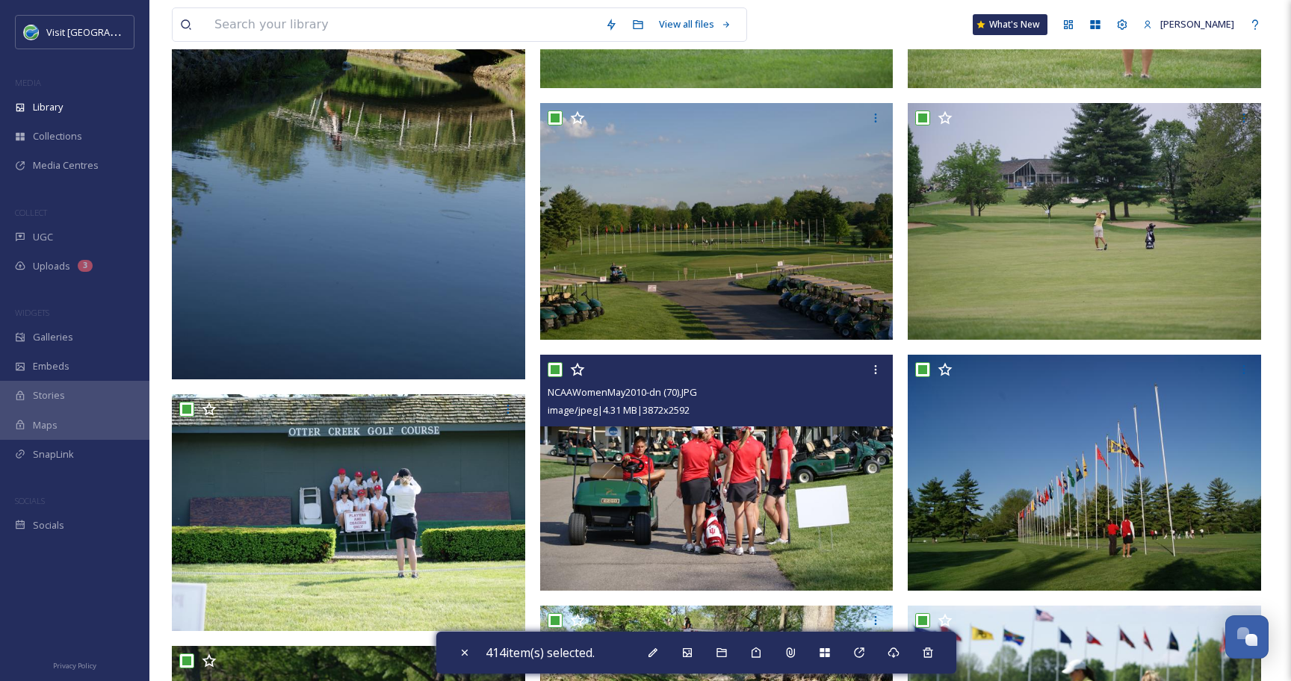
click at [558, 367] on input "checkbox" at bounding box center [554, 369] width 15 height 15
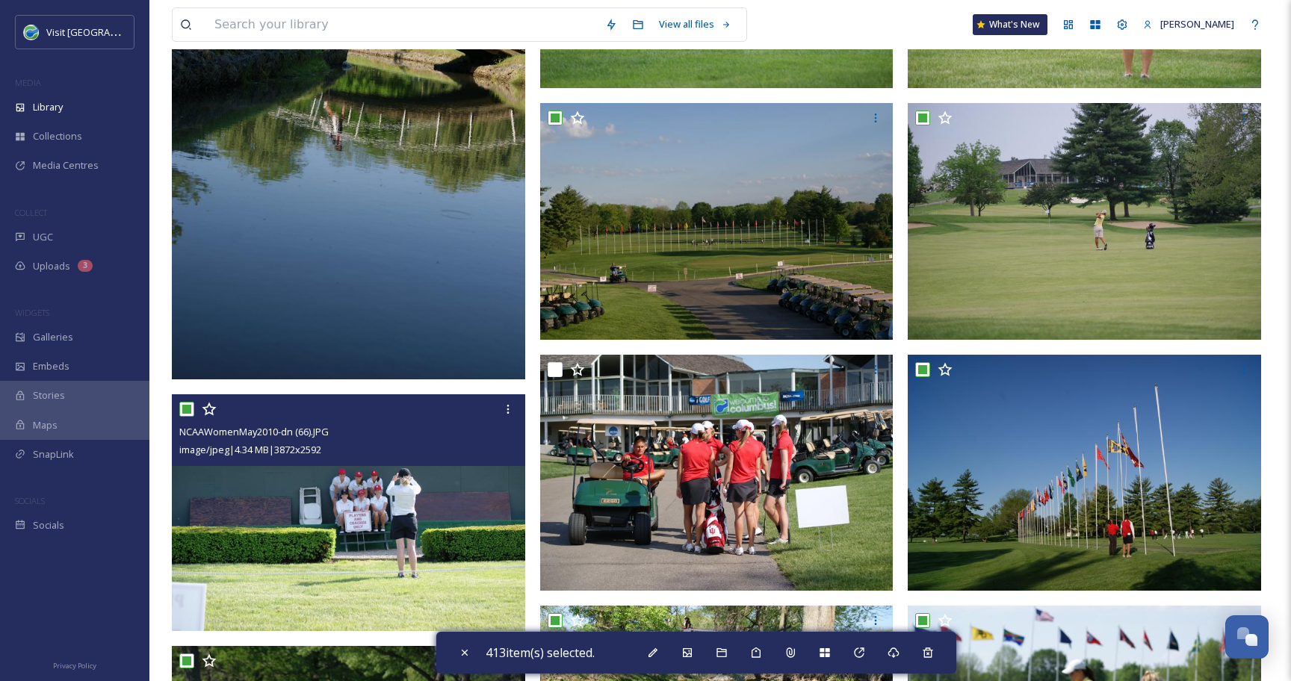
click at [190, 408] on input "checkbox" at bounding box center [186, 409] width 15 height 15
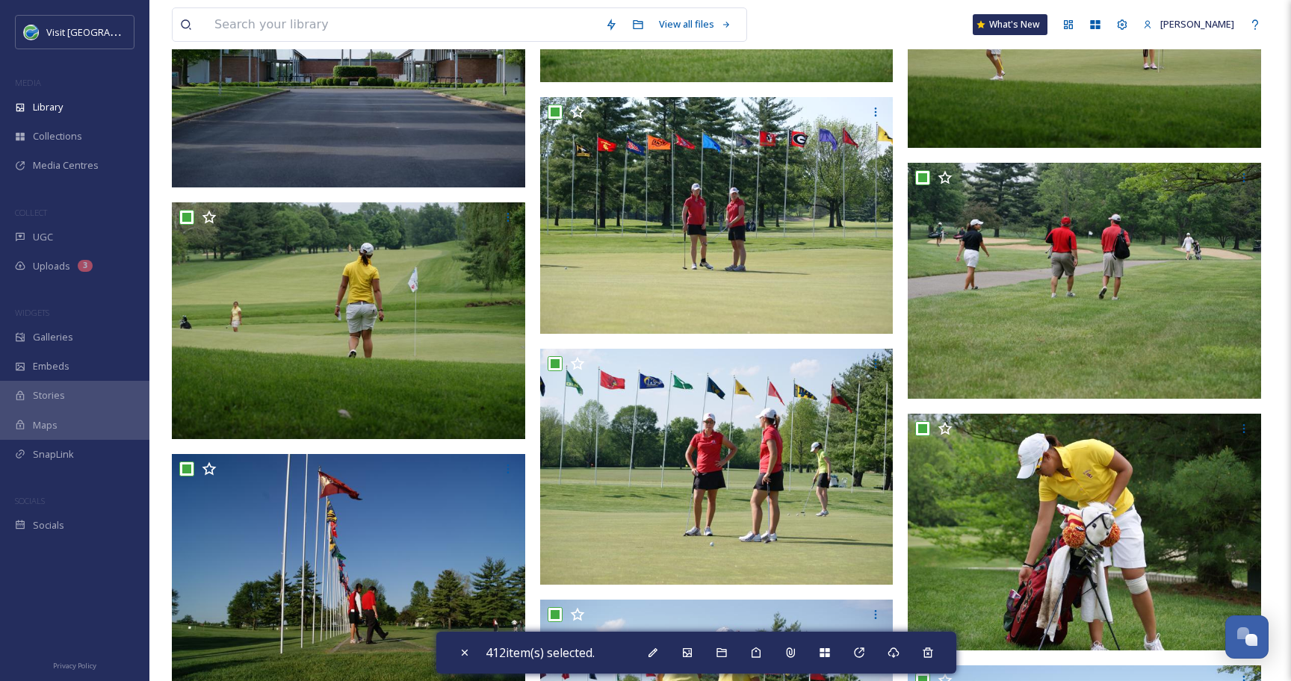
scroll to position [3718, 0]
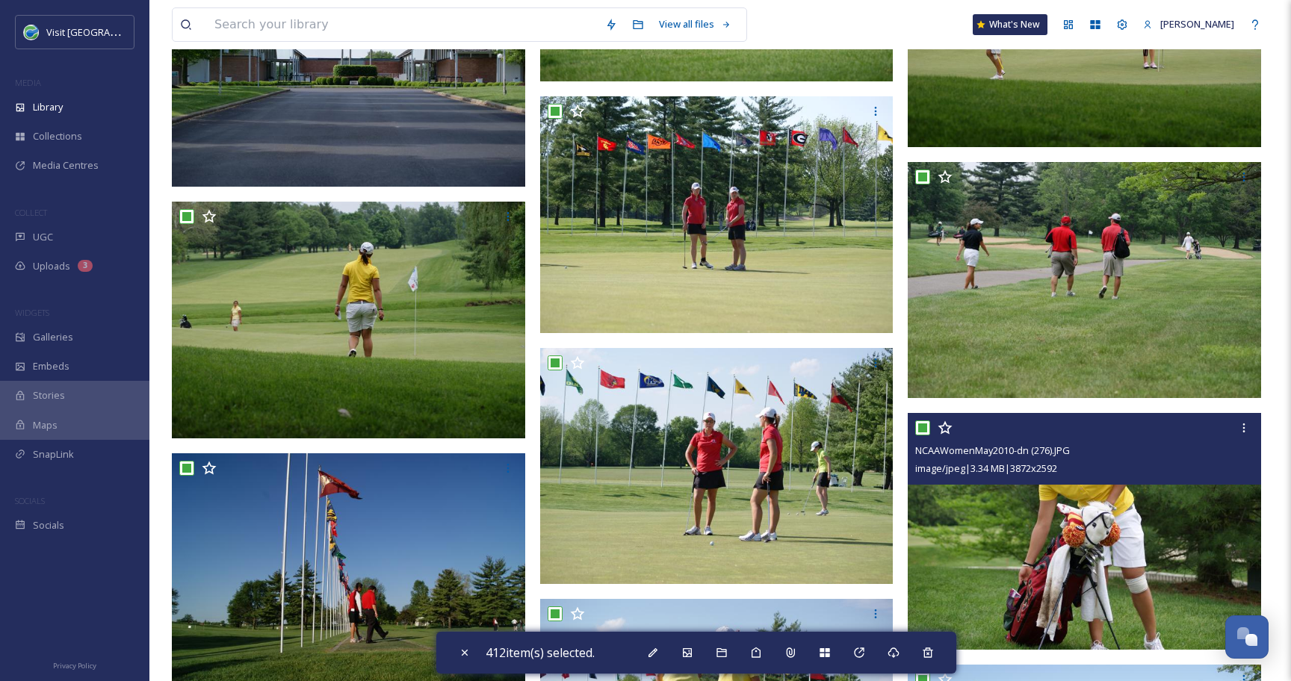
click at [925, 427] on input "checkbox" at bounding box center [922, 427] width 15 height 15
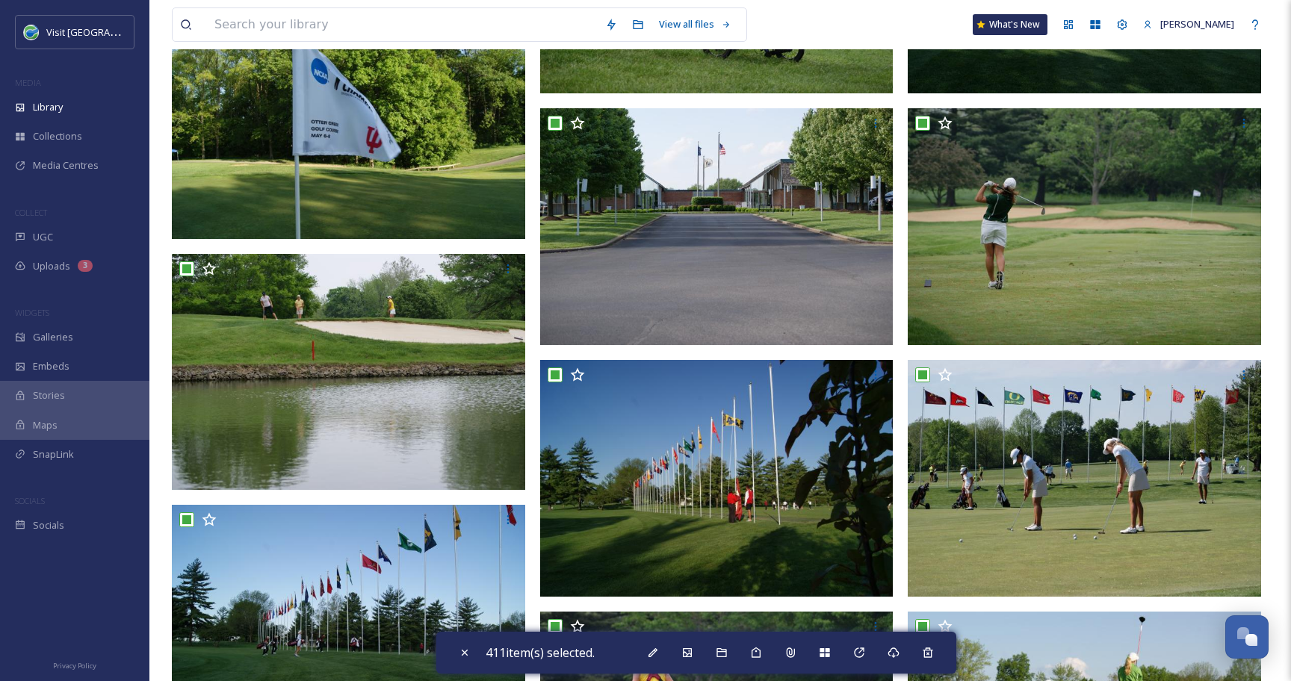
scroll to position [8220, 0]
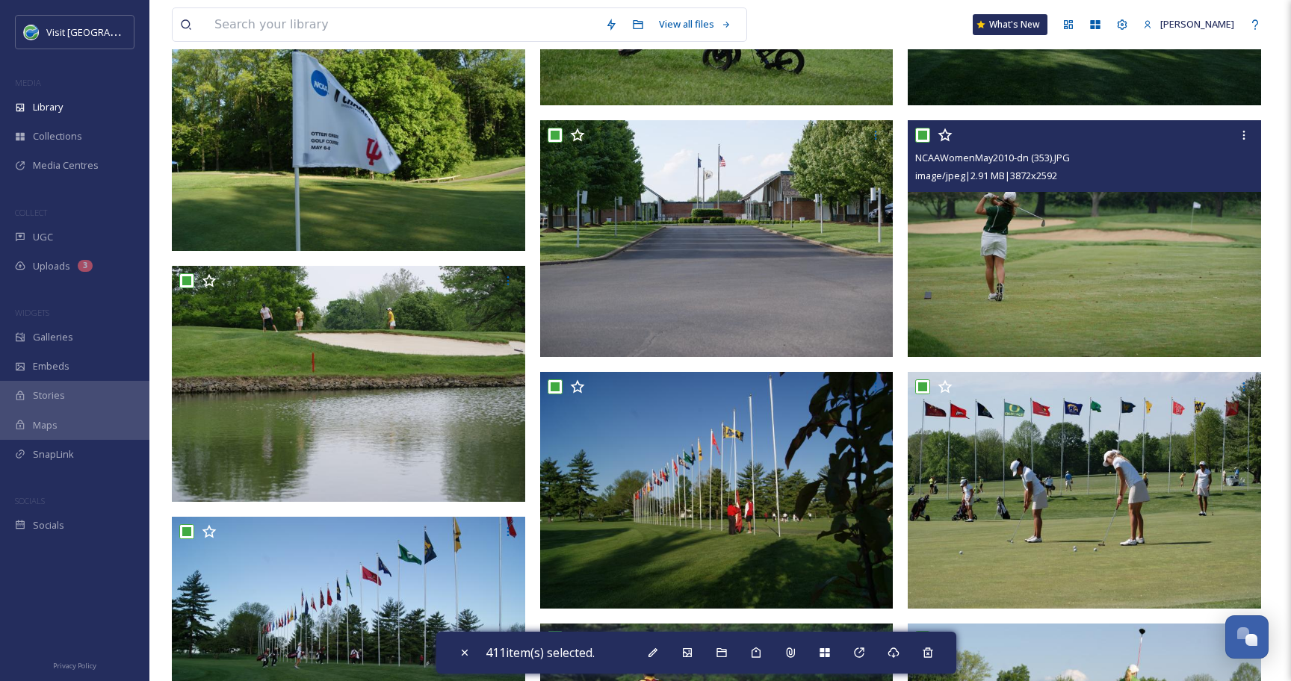
click at [924, 134] on input "checkbox" at bounding box center [922, 135] width 15 height 15
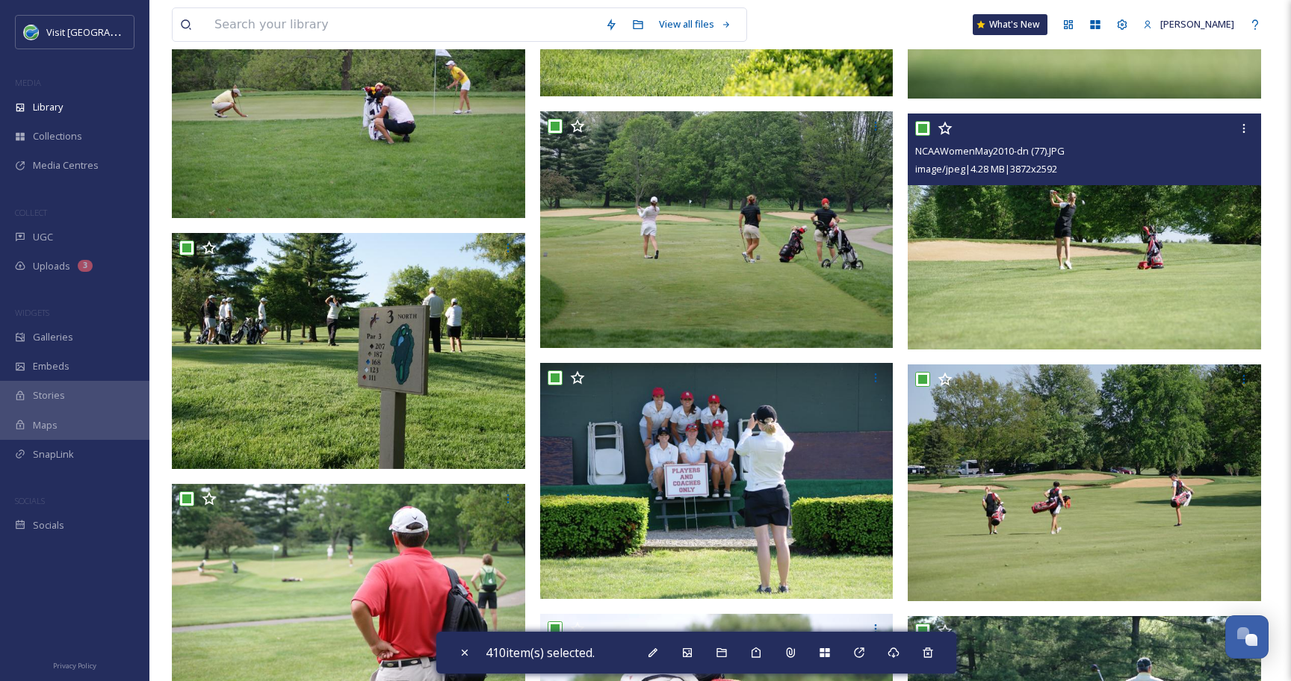
scroll to position [14003, 0]
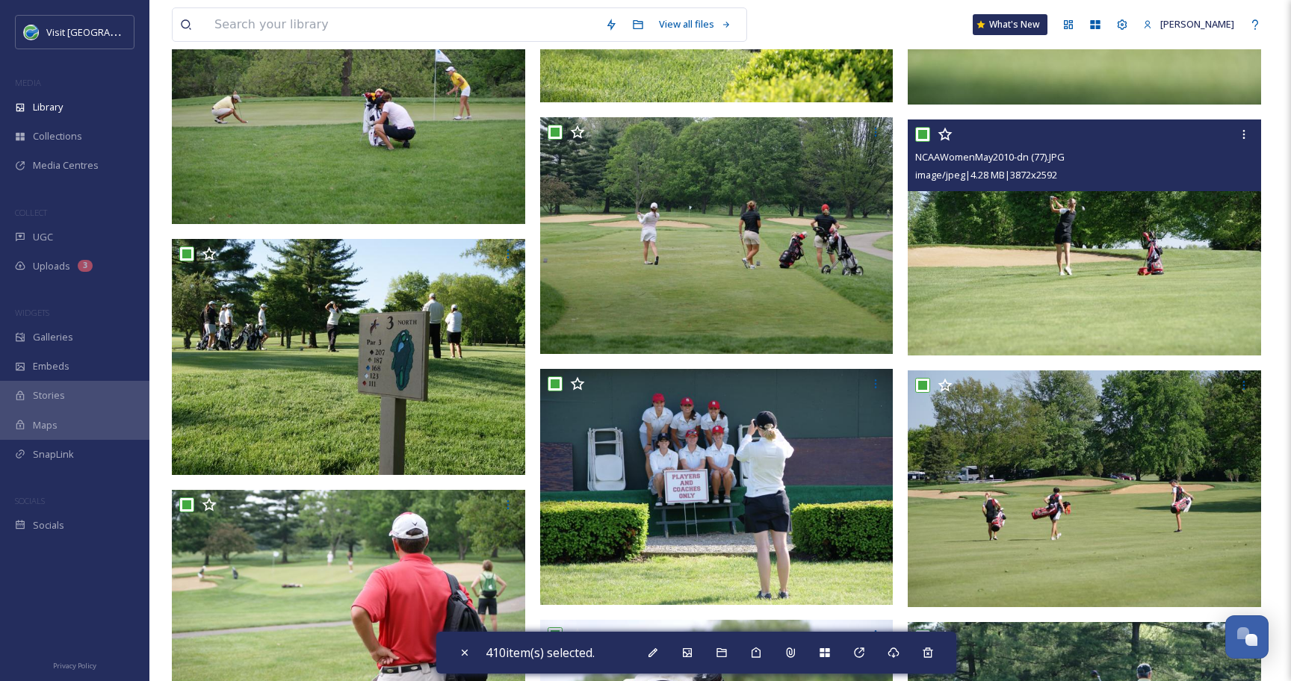
click at [919, 134] on input "checkbox" at bounding box center [922, 134] width 15 height 15
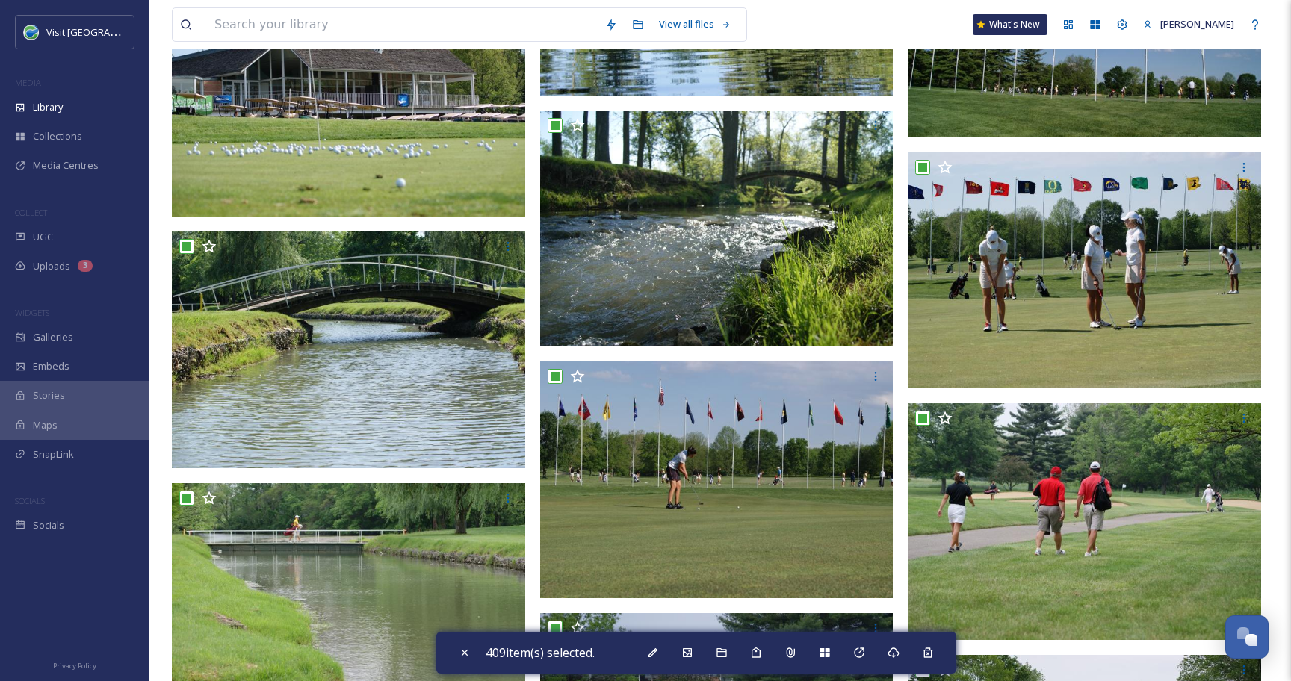
scroll to position [23564, 0]
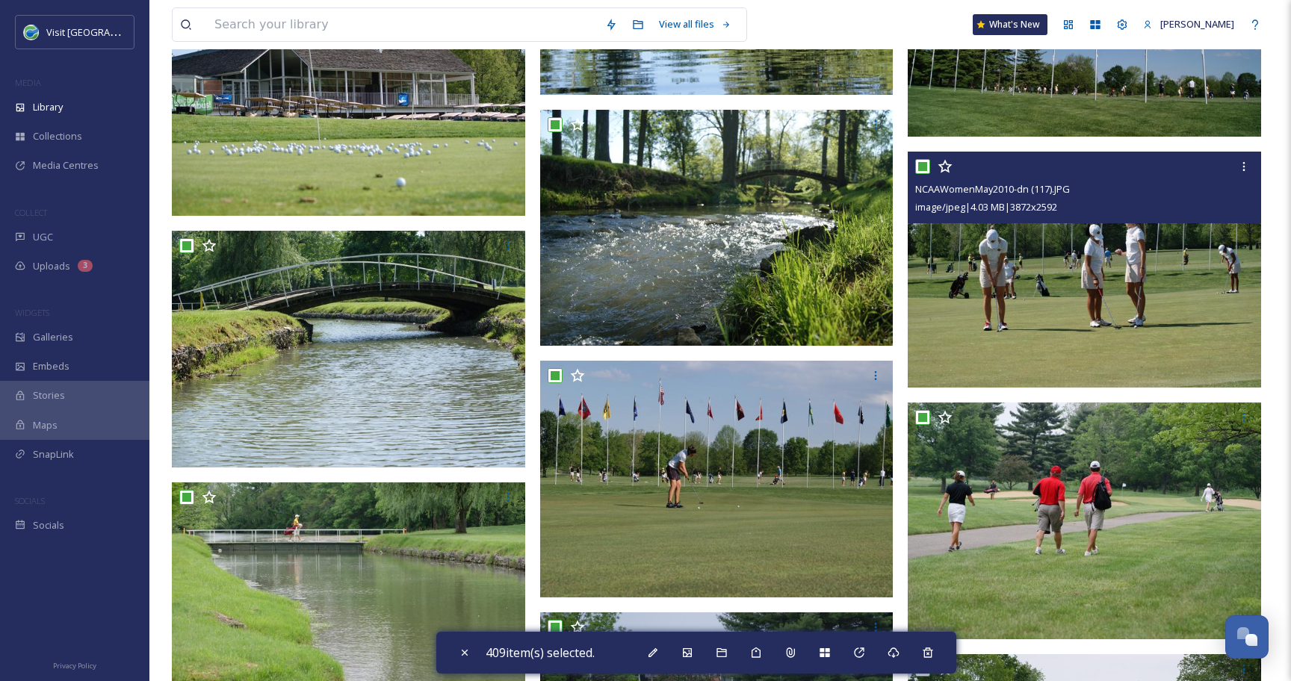
click at [922, 167] on input "checkbox" at bounding box center [922, 166] width 15 height 15
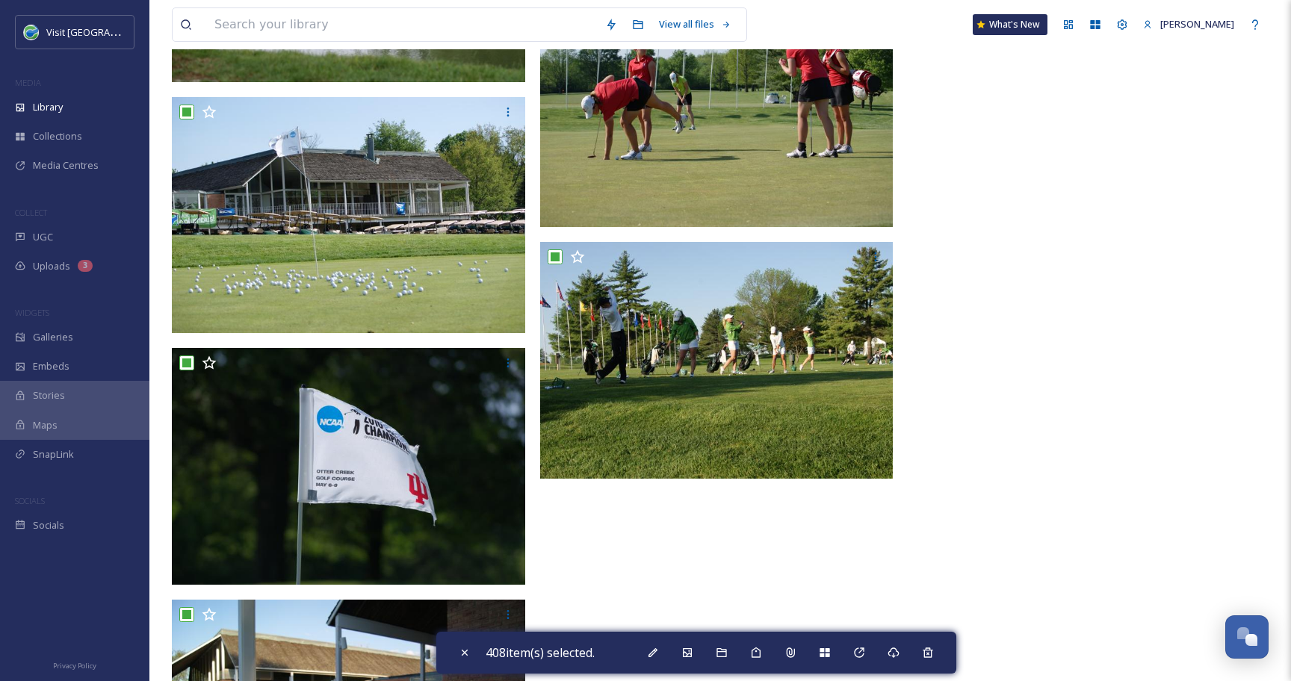
scroll to position [35695, 0]
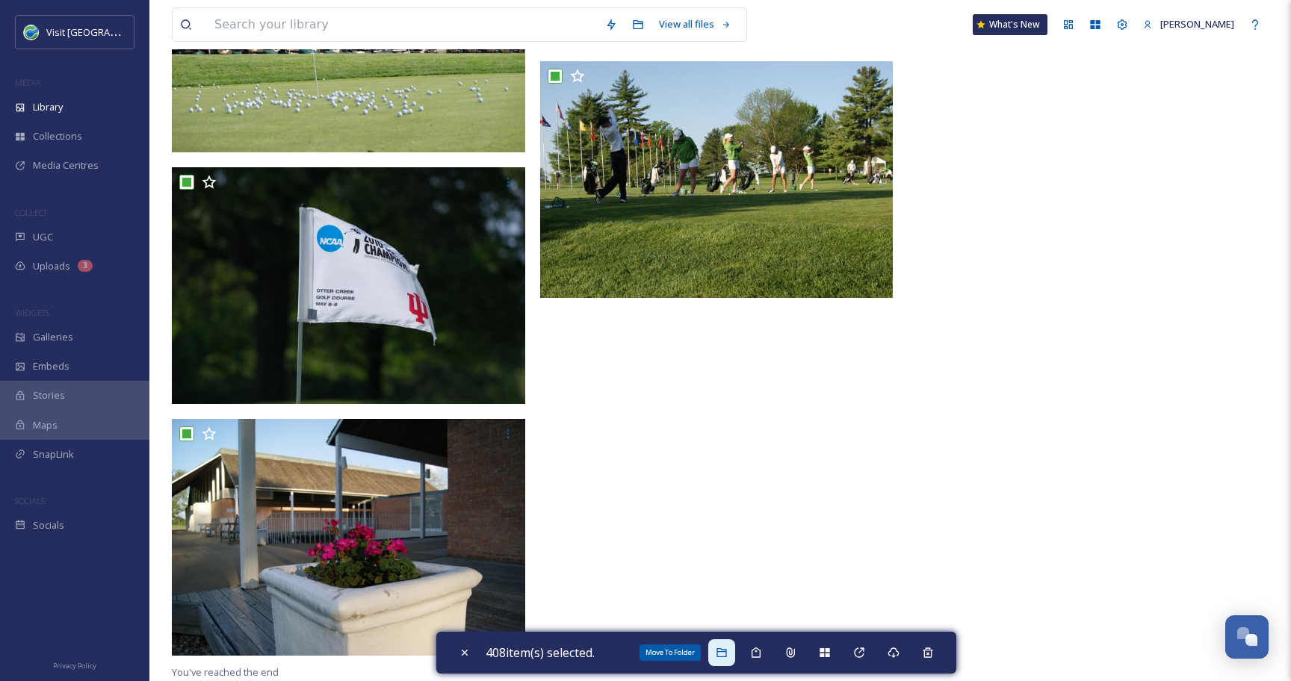
click at [719, 646] on div "Move To Folder" at bounding box center [721, 652] width 27 height 27
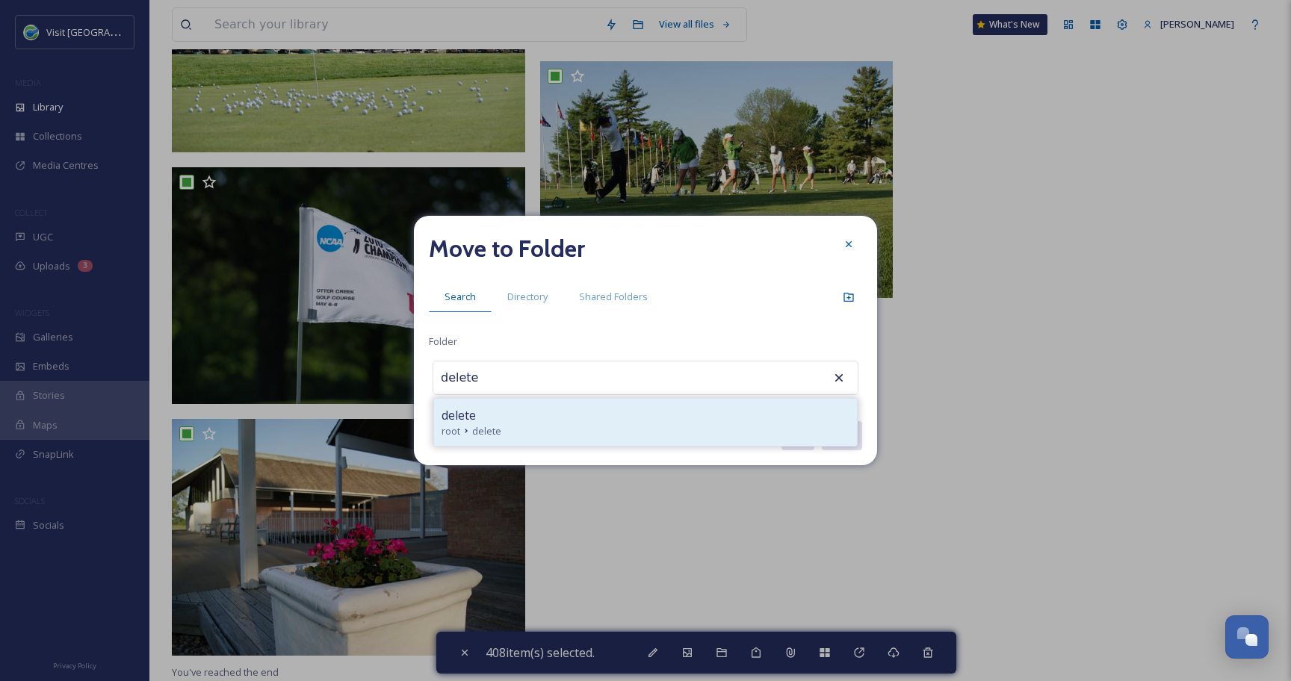
click at [550, 419] on div "delete" at bounding box center [645, 415] width 408 height 18
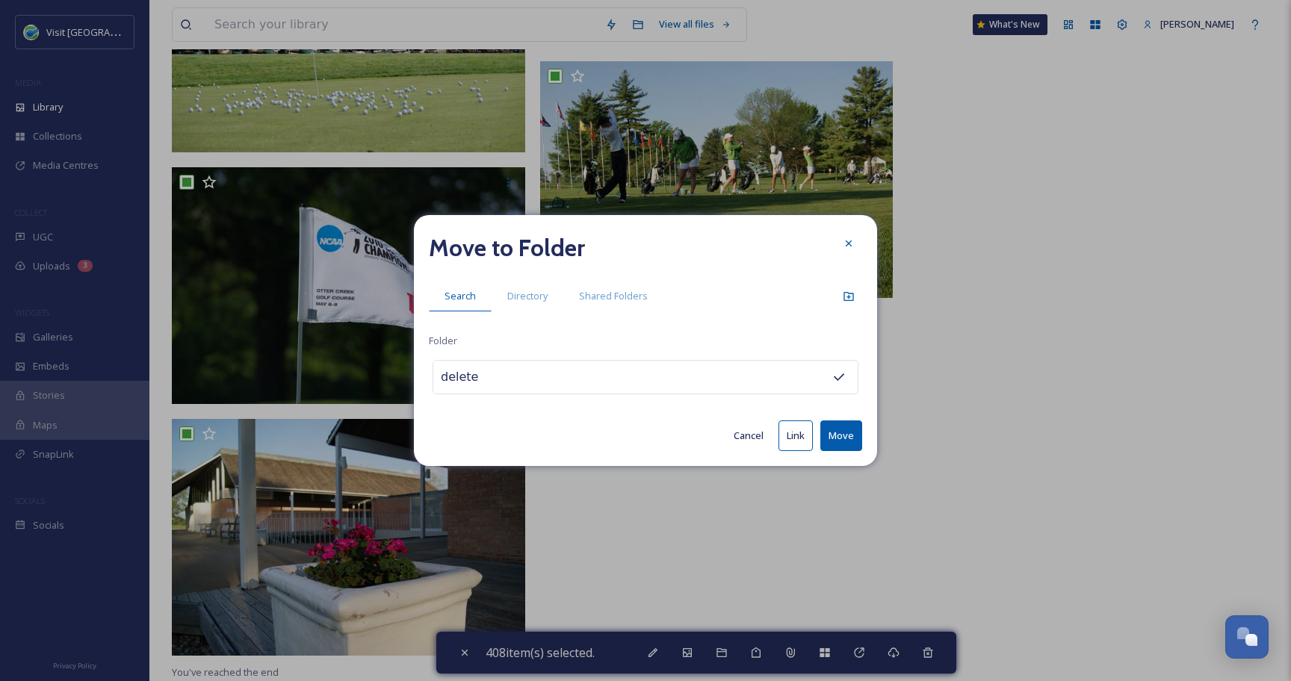
click at [834, 432] on button "Move" at bounding box center [841, 435] width 42 height 31
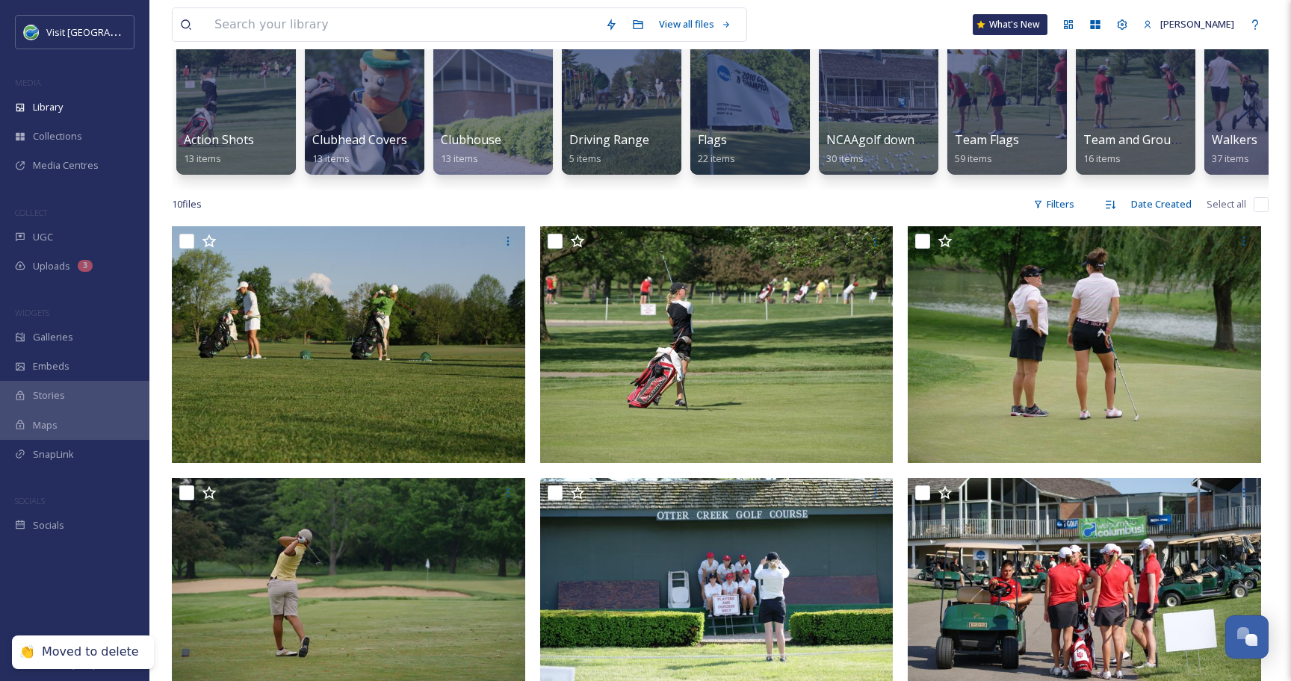
scroll to position [0, 0]
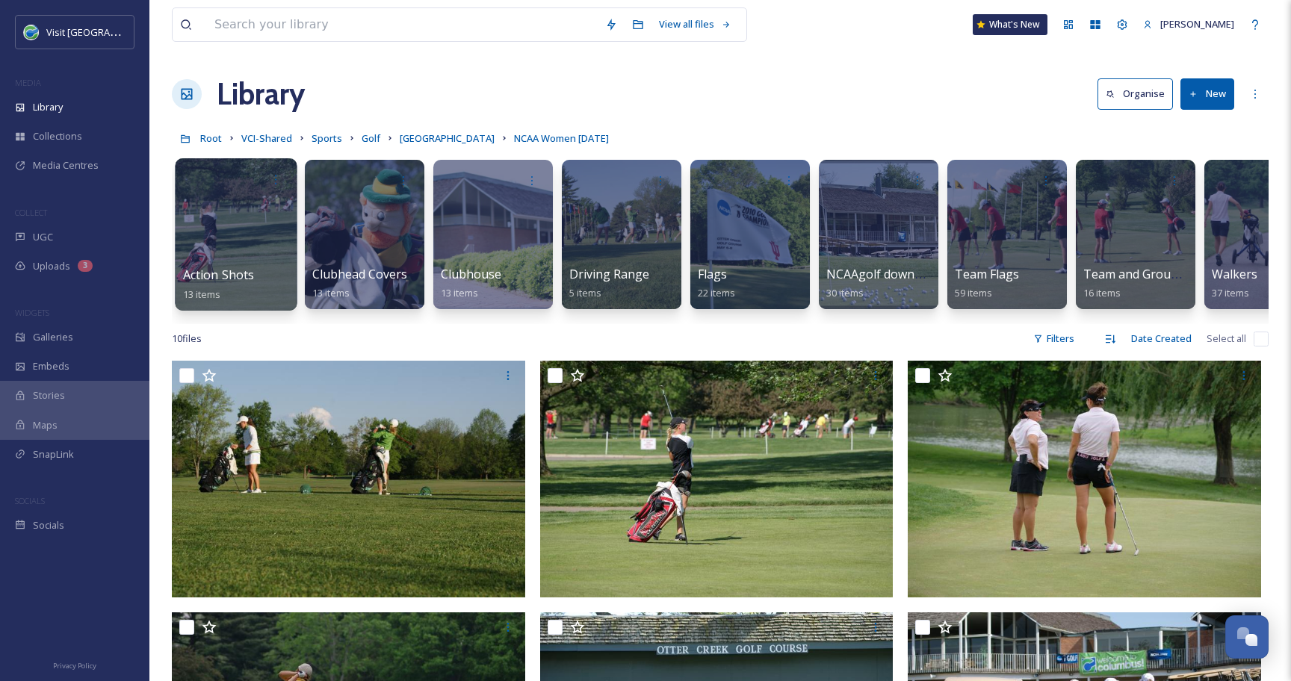
click at [246, 230] on div at bounding box center [236, 234] width 122 height 152
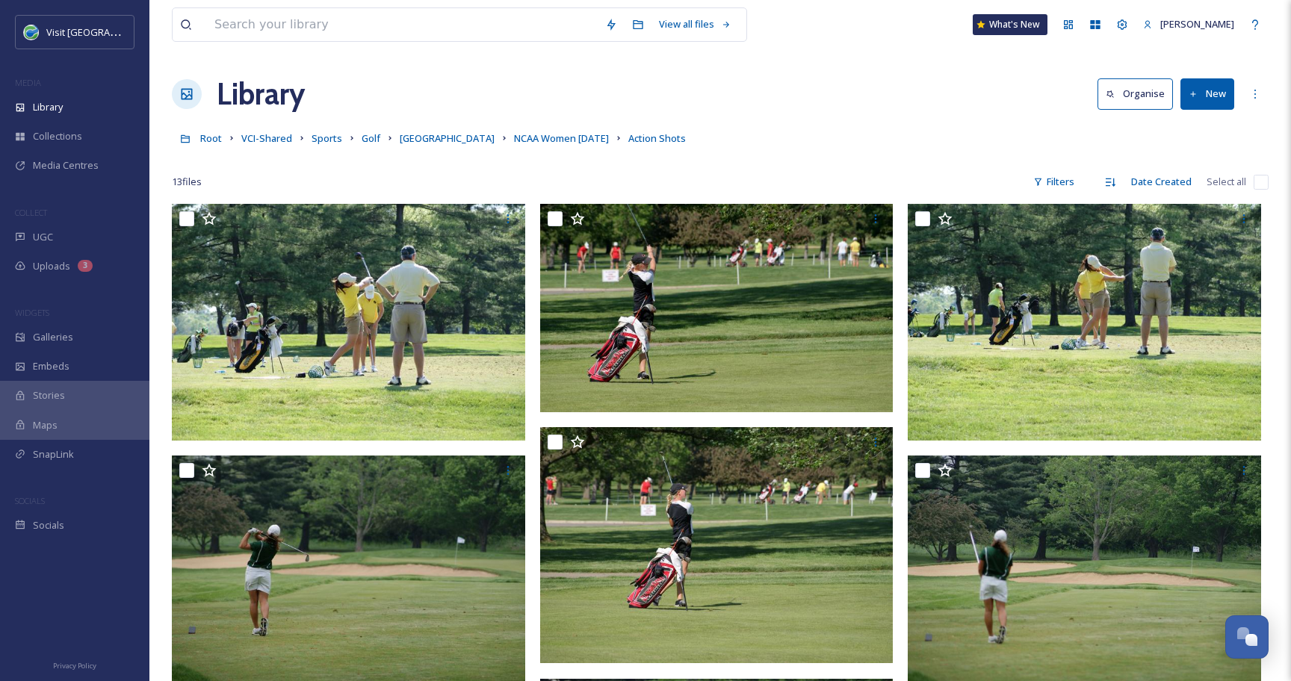
scroll to position [24, 0]
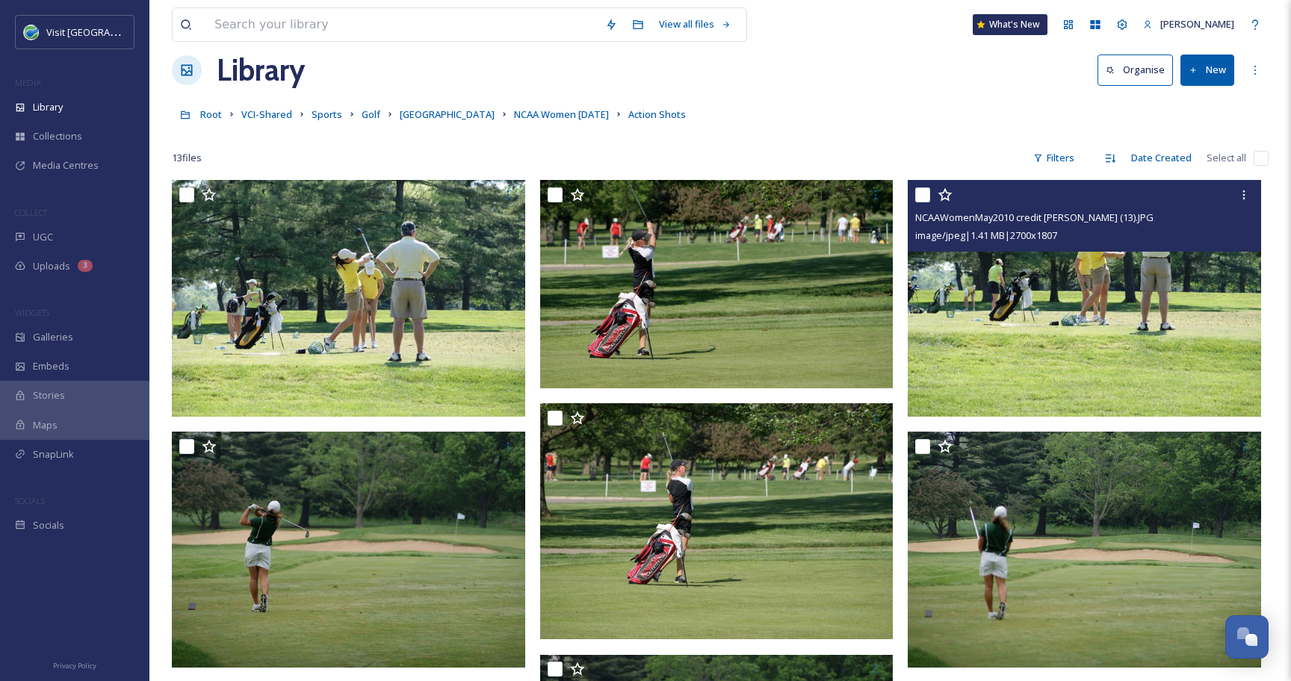
click at [922, 193] on input "checkbox" at bounding box center [922, 194] width 15 height 15
checkbox input "true"
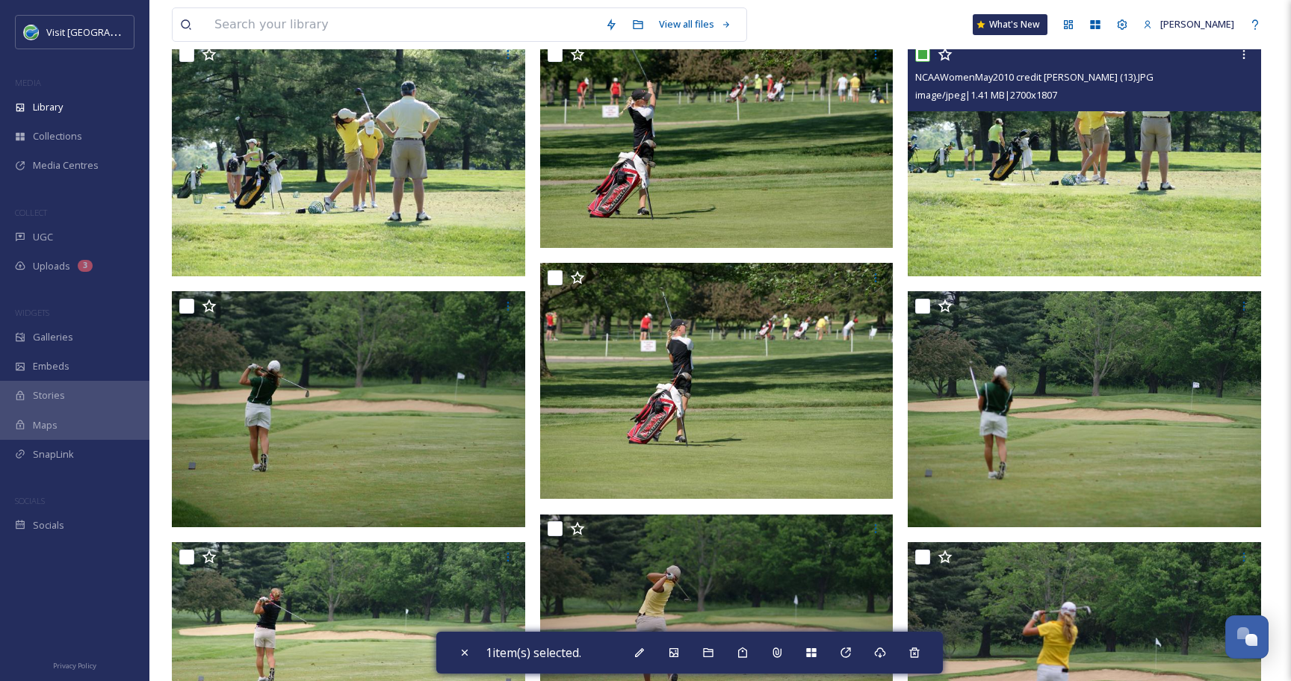
scroll to position [174, 0]
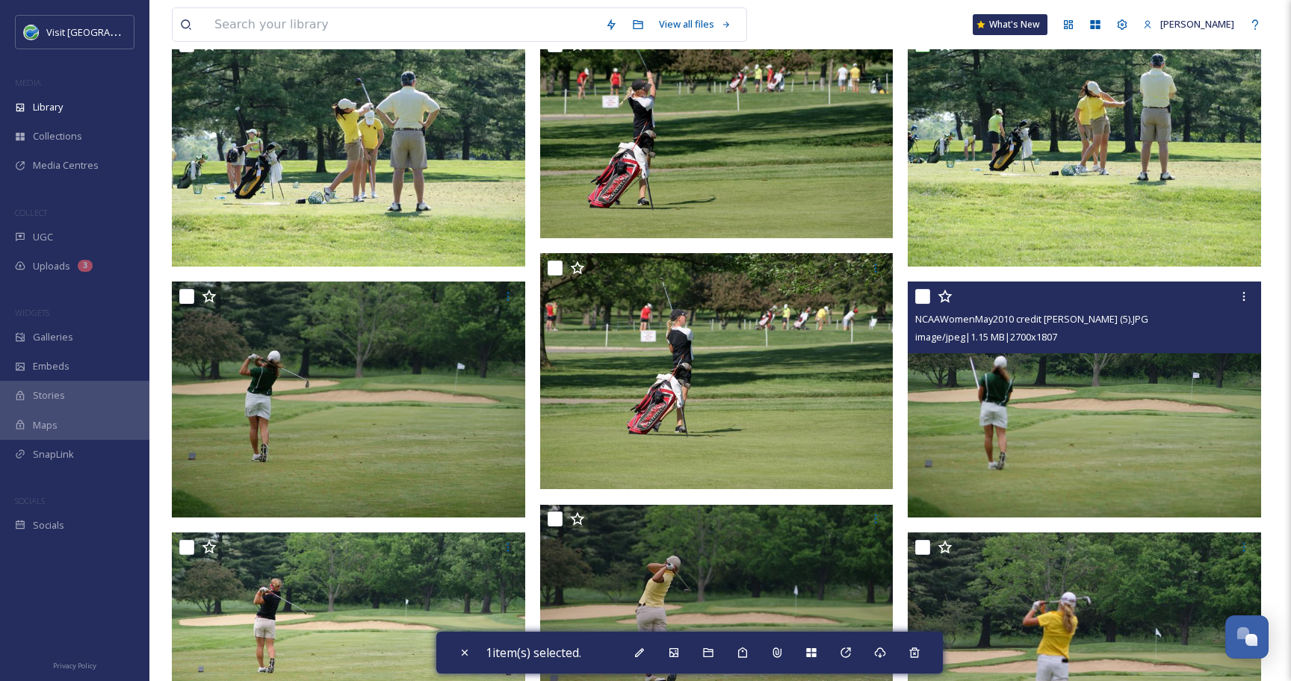
click at [922, 299] on input "checkbox" at bounding box center [922, 296] width 15 height 15
checkbox input "true"
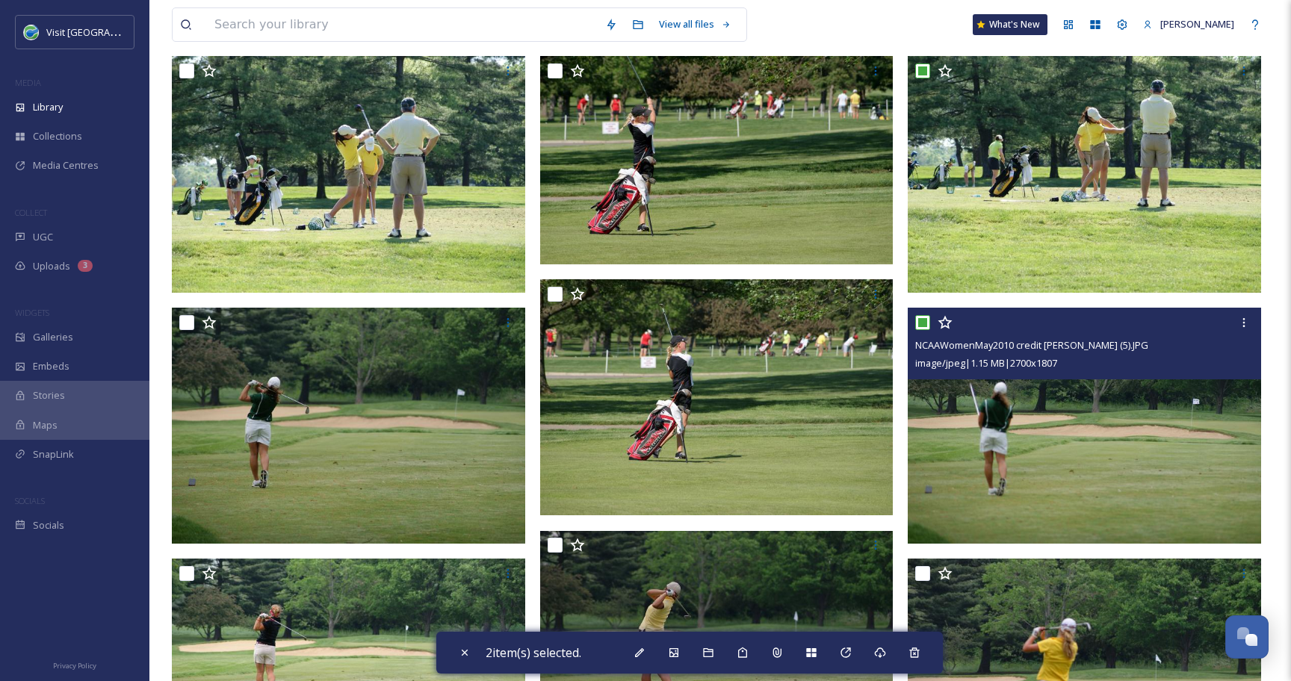
scroll to position [139, 0]
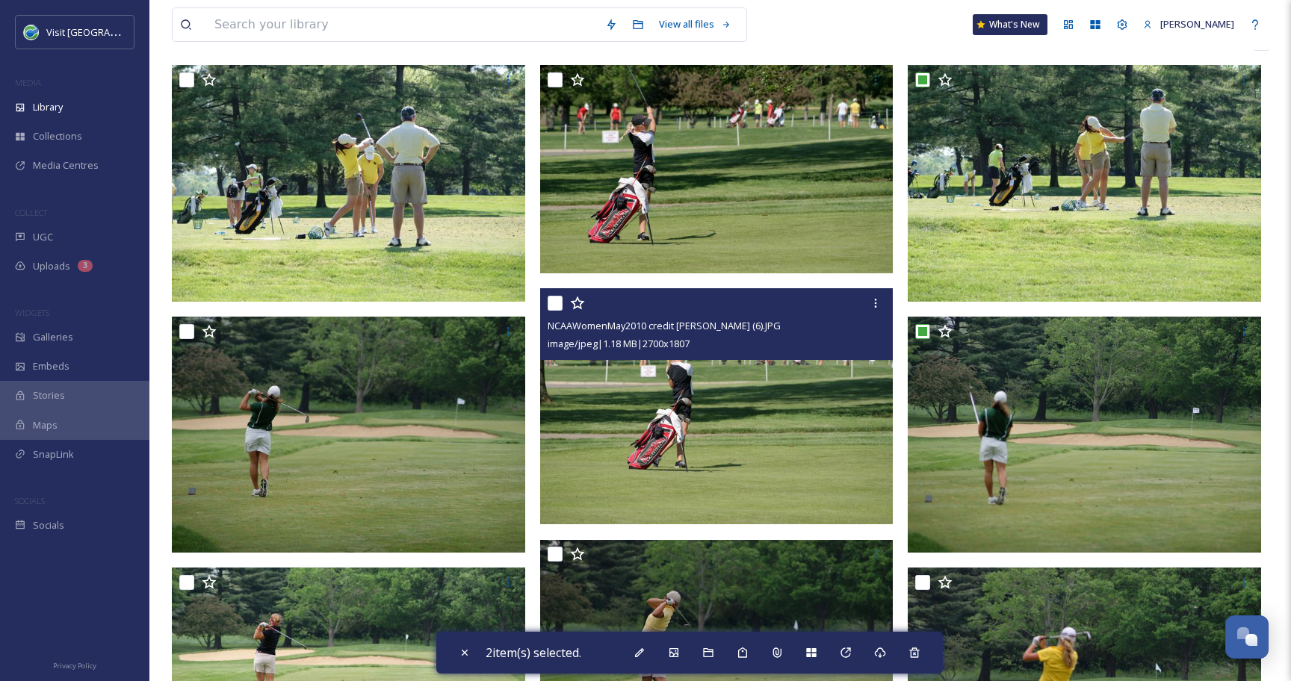
click at [555, 302] on input "checkbox" at bounding box center [554, 303] width 15 height 15
checkbox input "false"
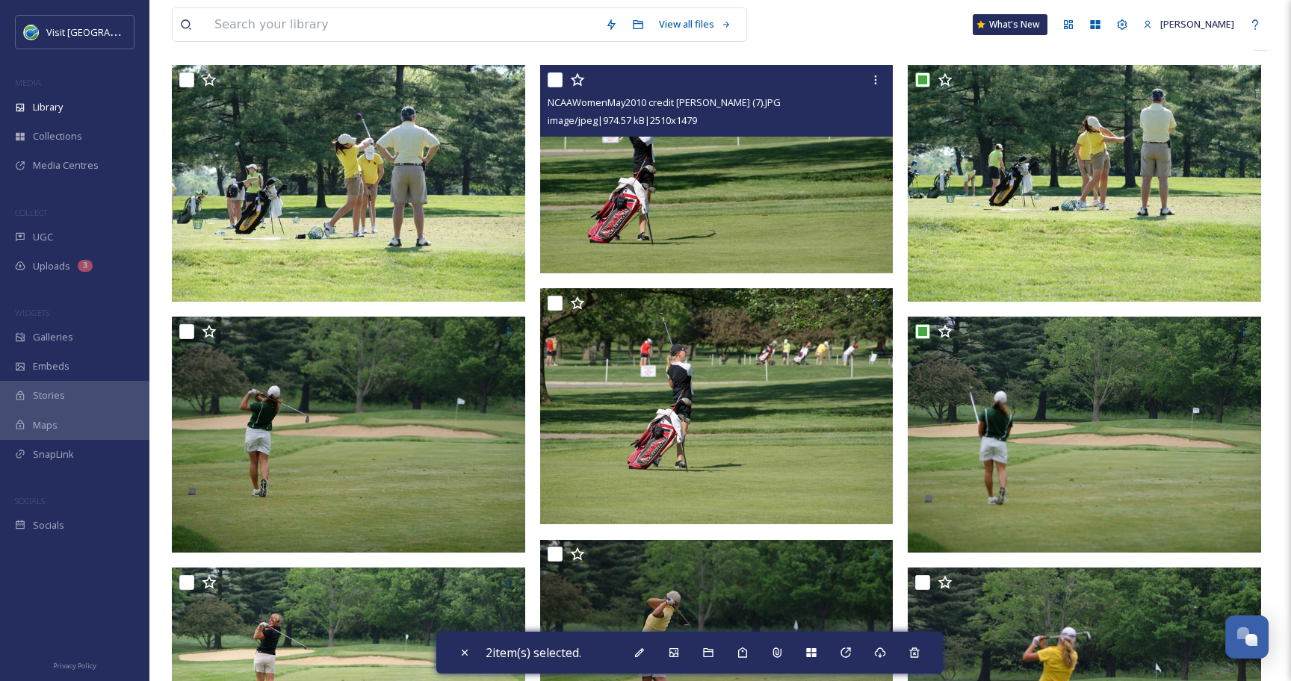
click at [560, 82] on input "checkbox" at bounding box center [554, 79] width 15 height 15
checkbox input "true"
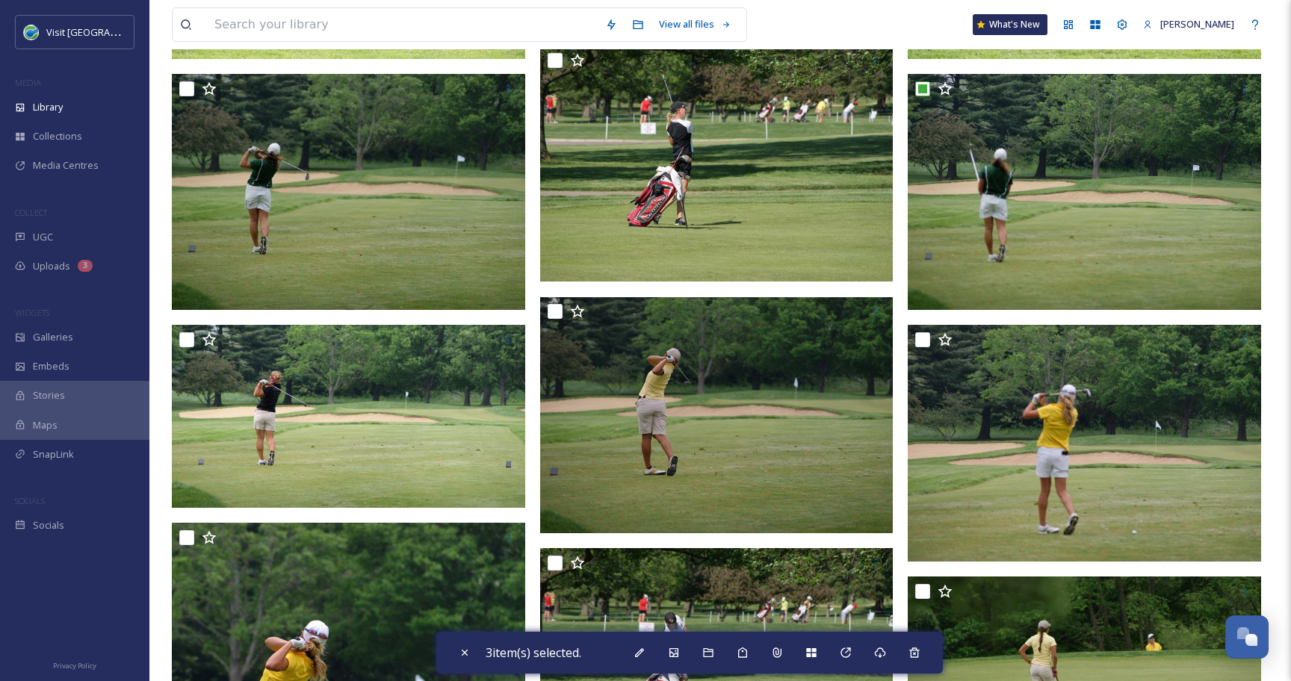
scroll to position [384, 0]
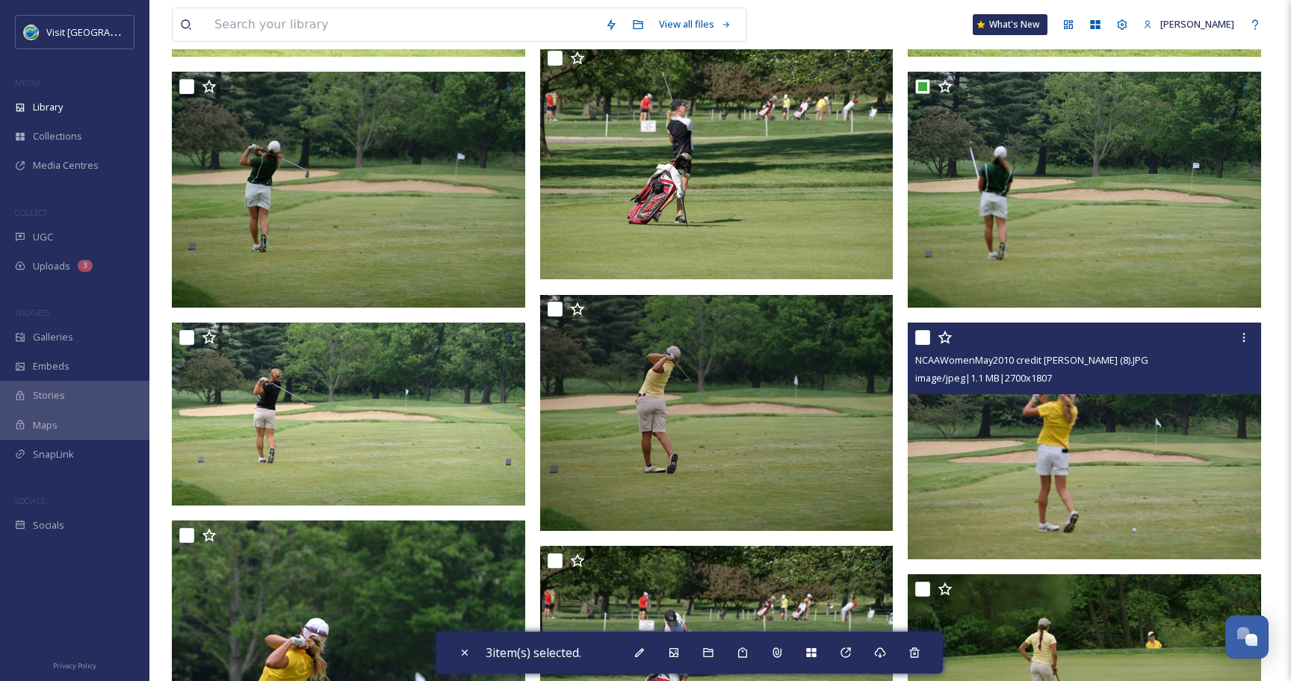
click at [923, 333] on input "checkbox" at bounding box center [922, 337] width 15 height 15
checkbox input "true"
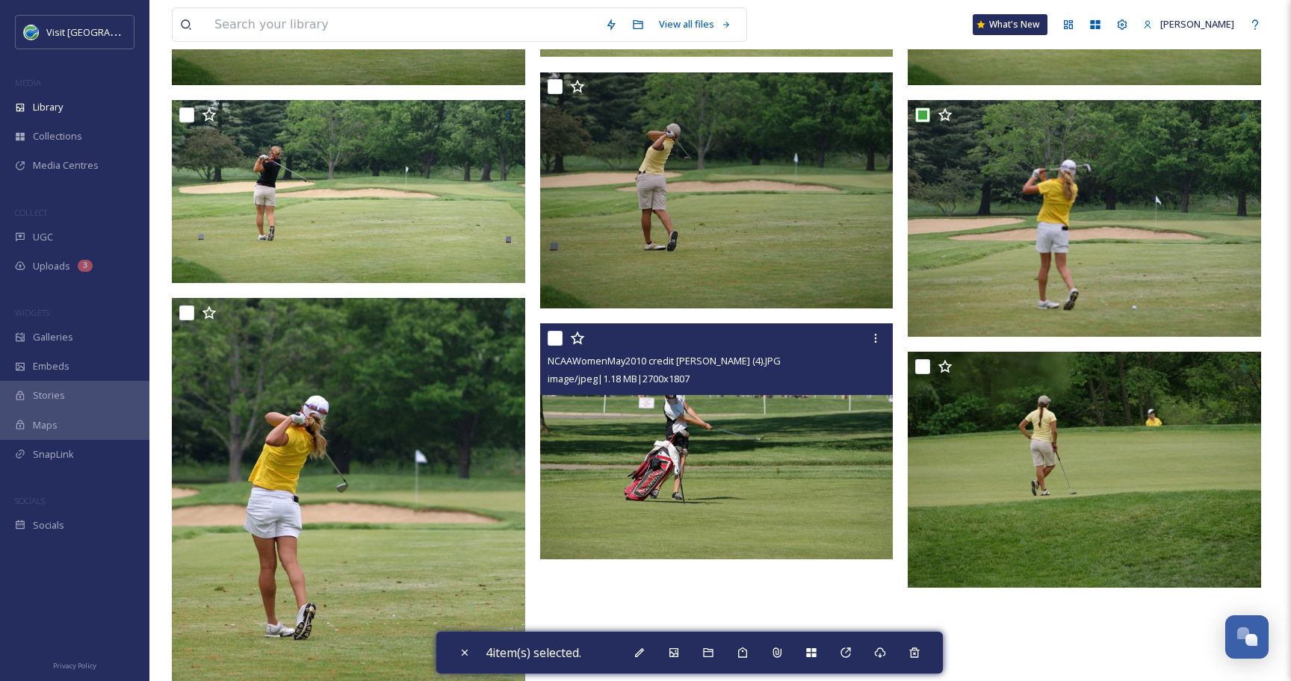
scroll to position [603, 0]
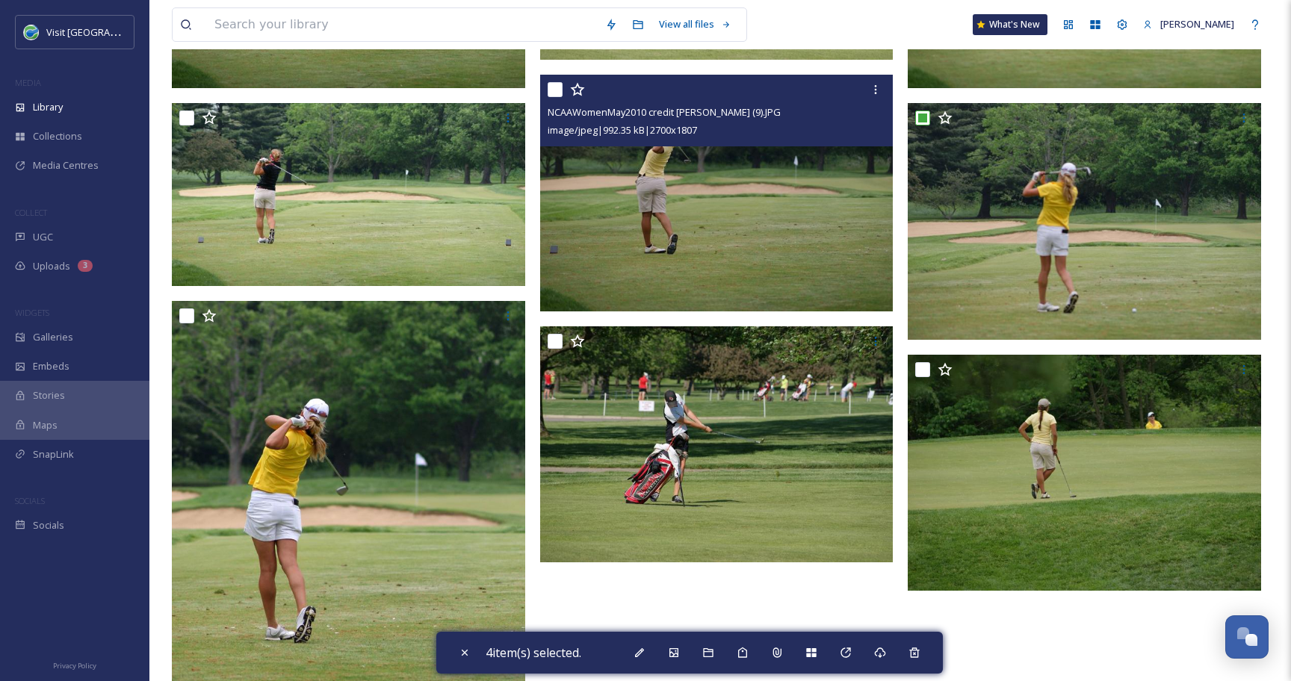
click at [555, 91] on input "checkbox" at bounding box center [554, 89] width 15 height 15
checkbox input "true"
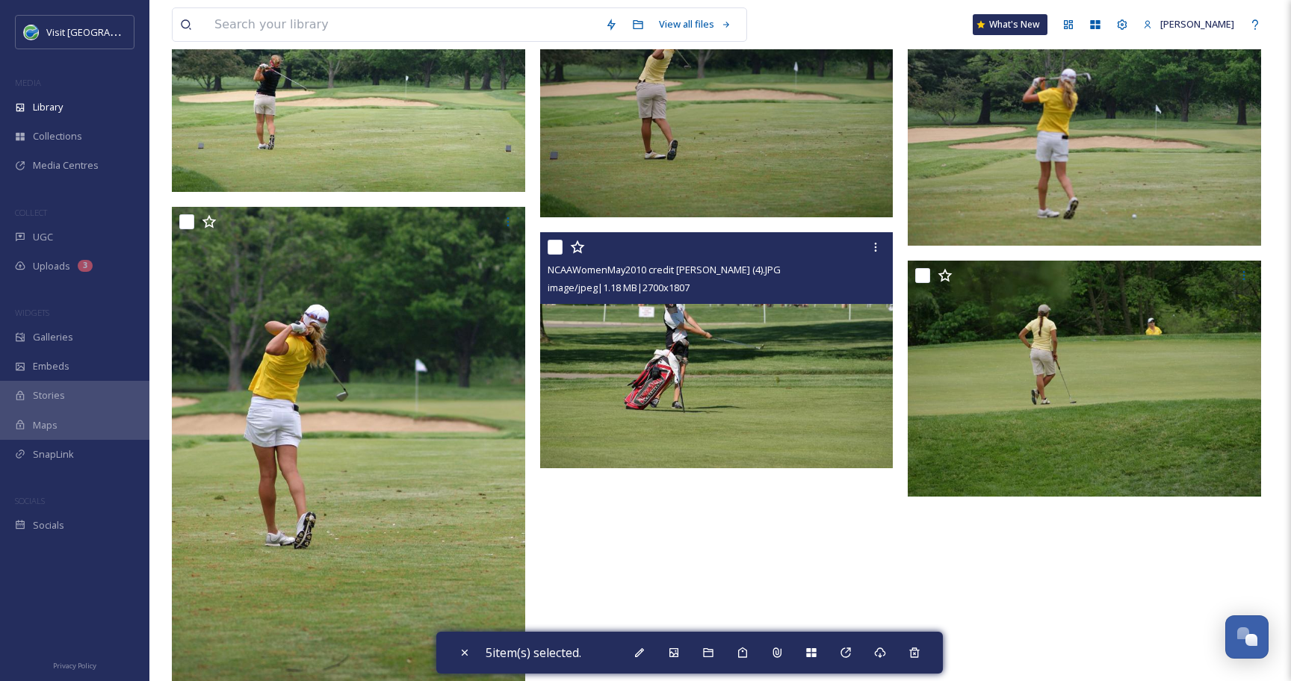
scroll to position [698, 0]
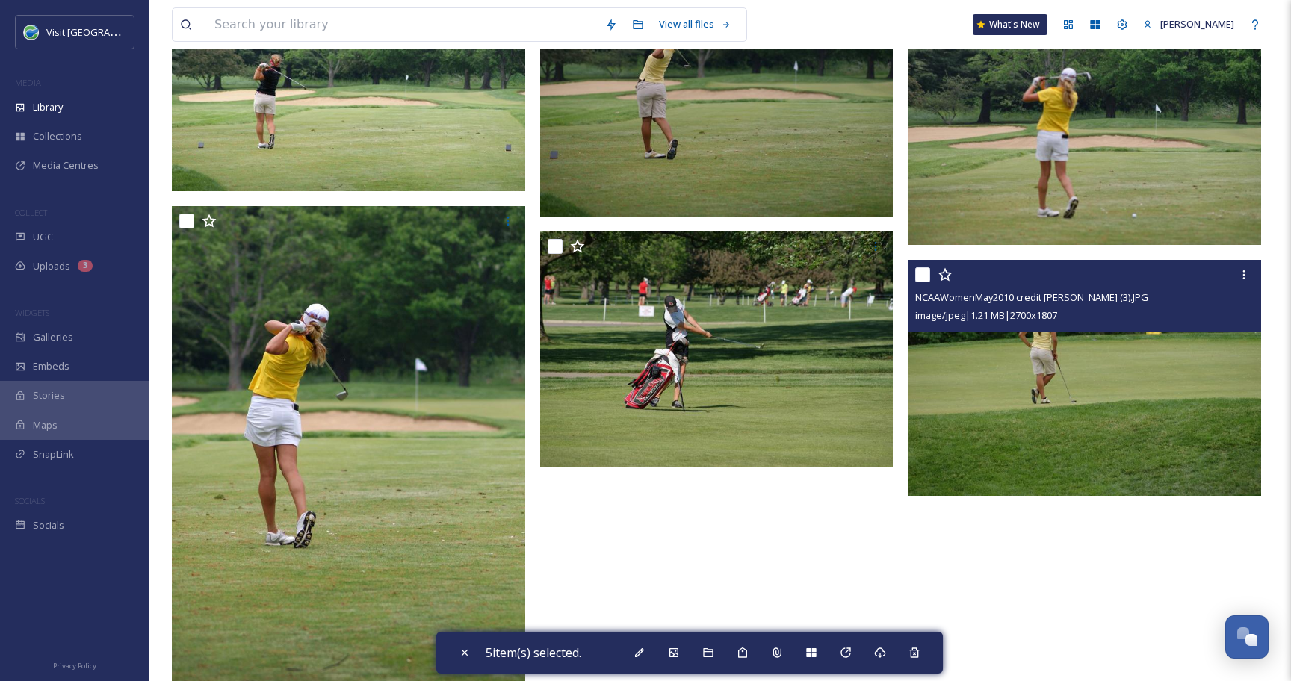
click at [922, 273] on input "checkbox" at bounding box center [922, 274] width 15 height 15
checkbox input "true"
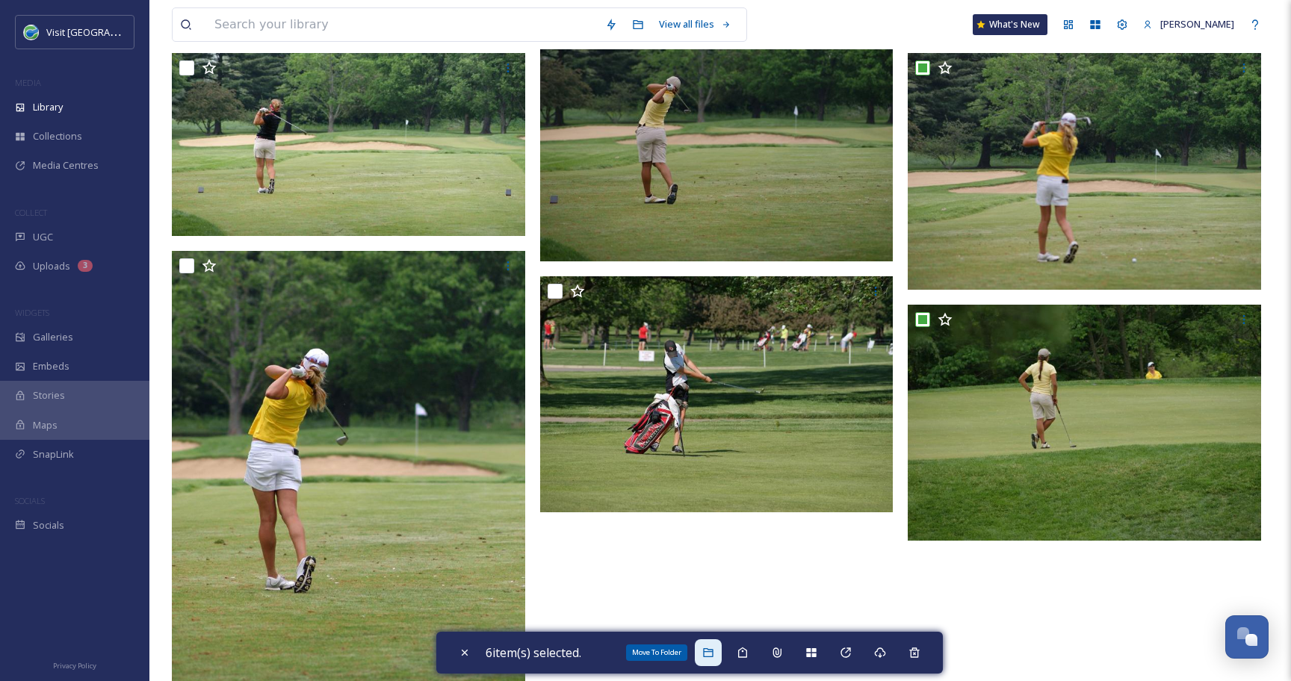
click at [710, 645] on div "Move To Folder" at bounding box center [708, 652] width 27 height 27
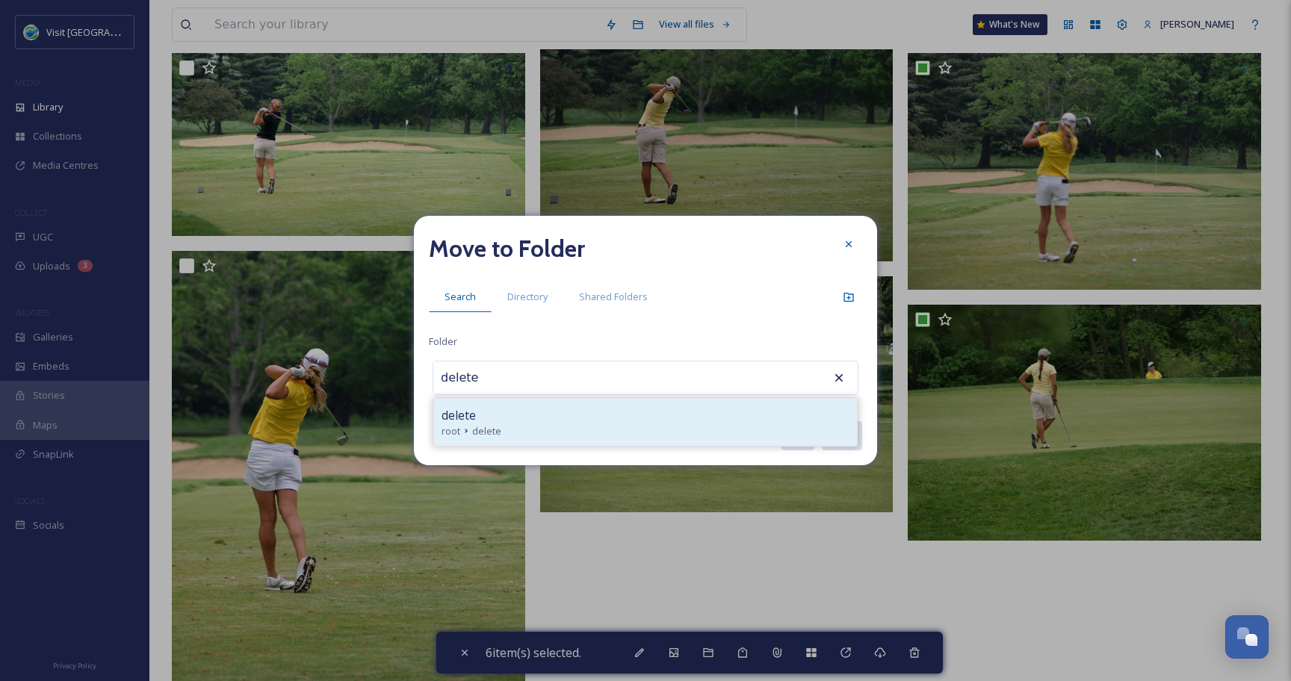
type input "delete"
click at [553, 418] on div "delete" at bounding box center [645, 415] width 408 height 18
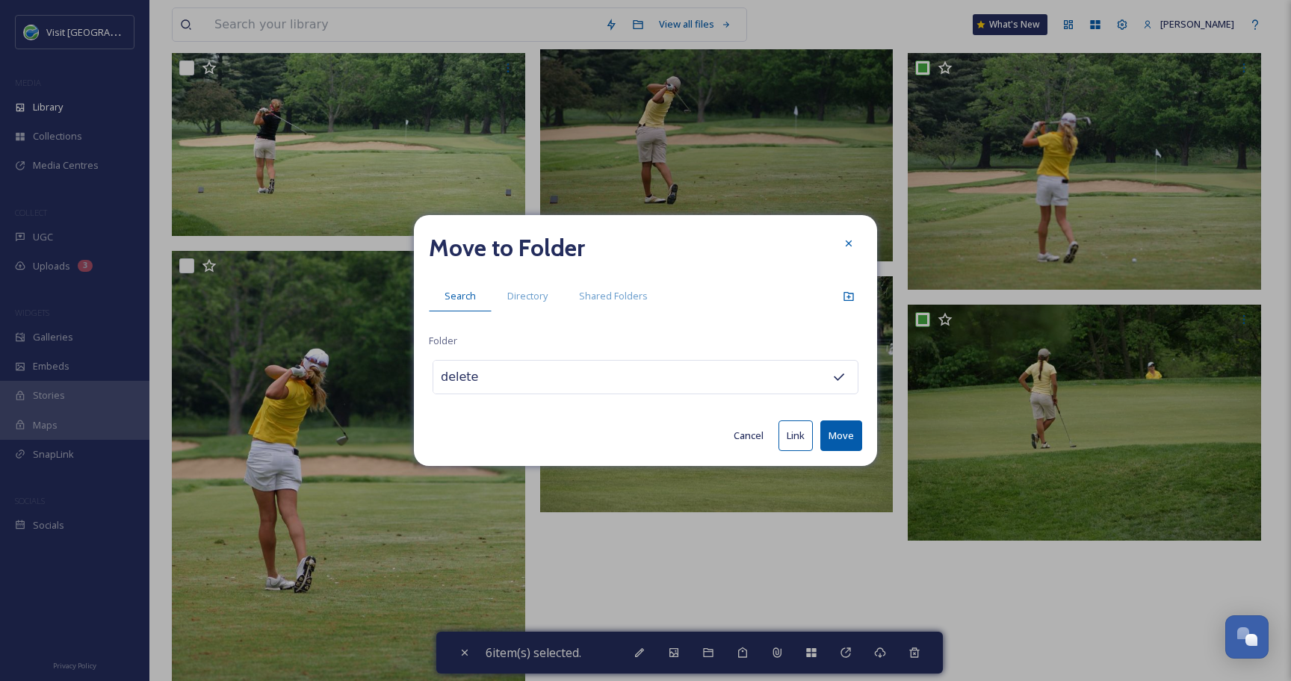
click at [835, 432] on button "Move" at bounding box center [841, 435] width 42 height 31
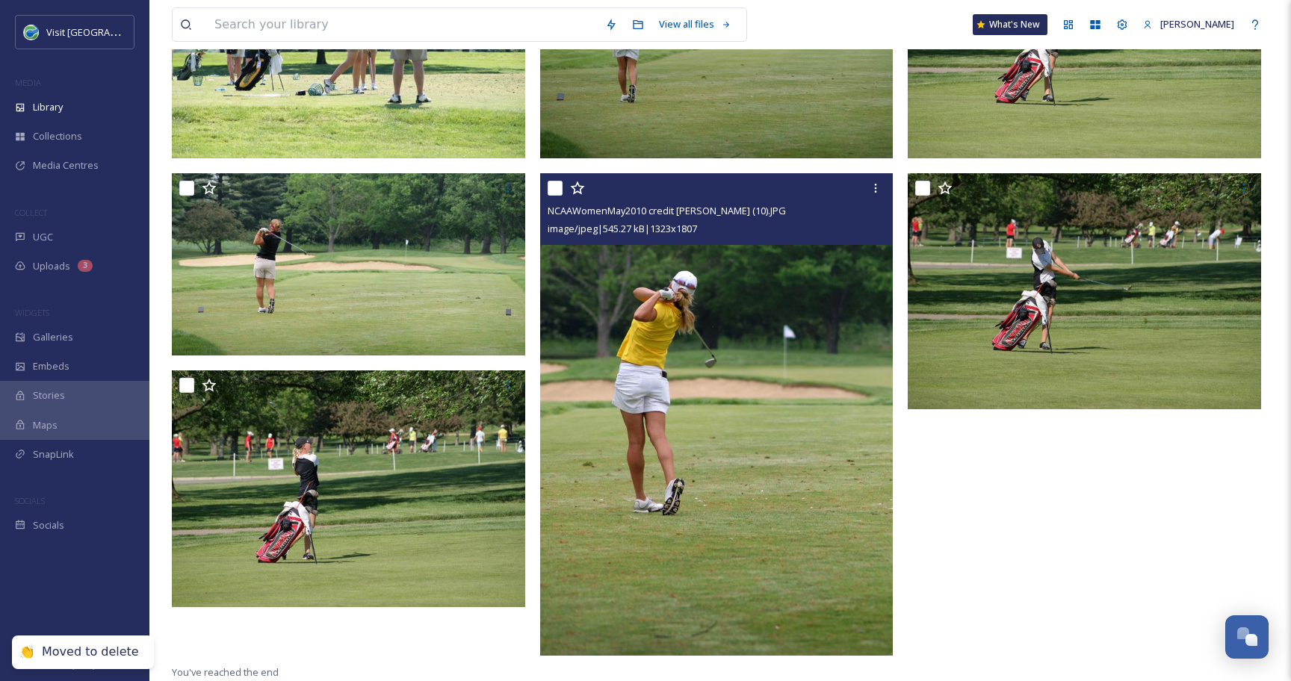
scroll to position [0, 0]
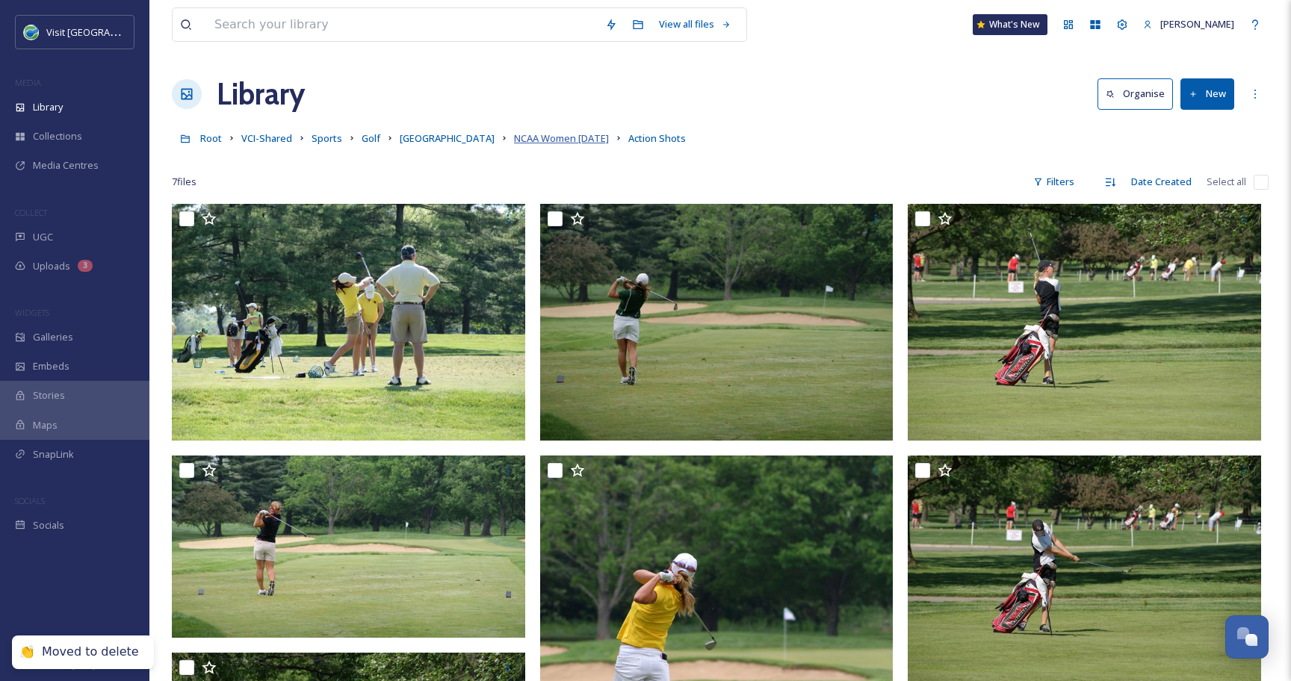
click at [520, 137] on span "NCAA Women [DATE]" at bounding box center [561, 137] width 95 height 13
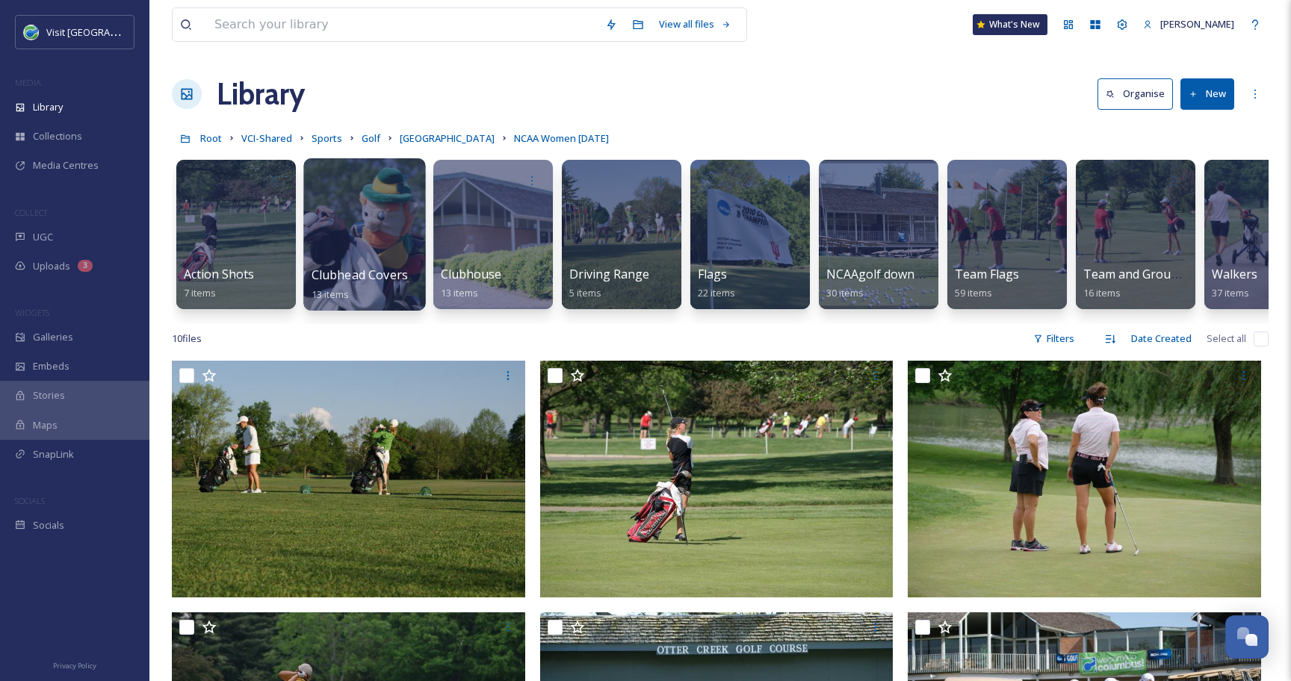
click at [381, 237] on div at bounding box center [364, 234] width 122 height 152
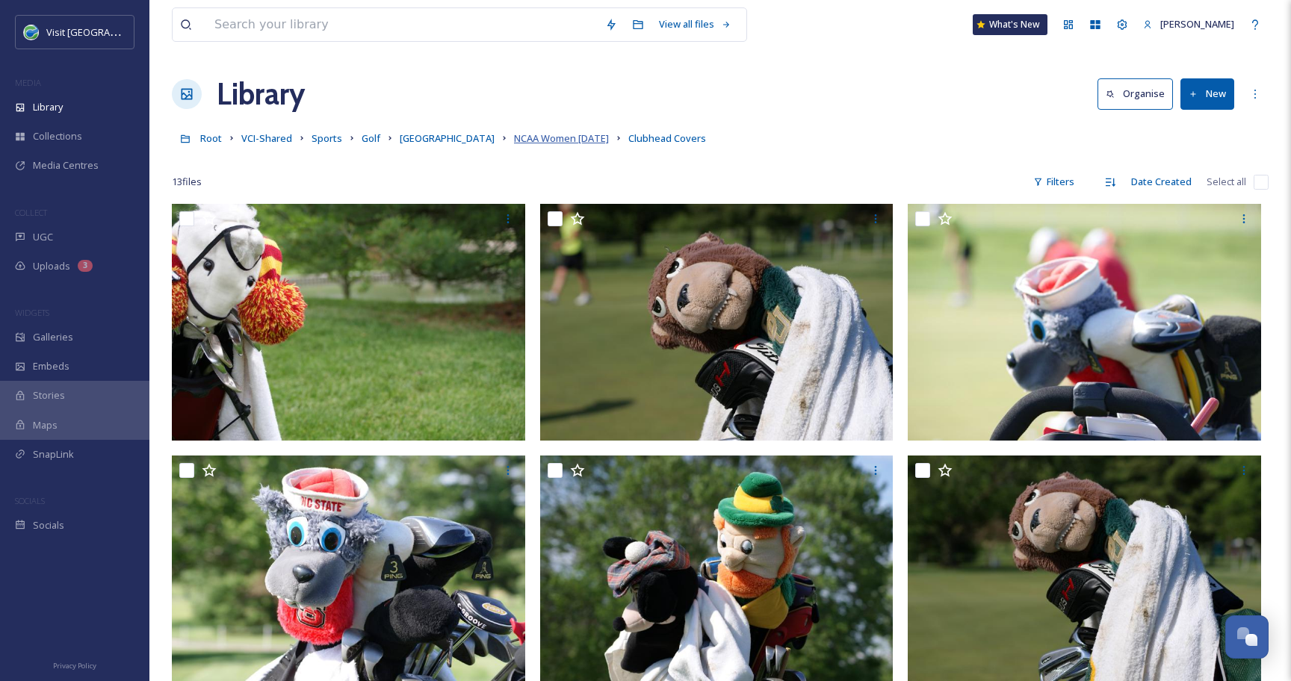
click at [519, 137] on span "NCAA Women [DATE]" at bounding box center [561, 137] width 95 height 13
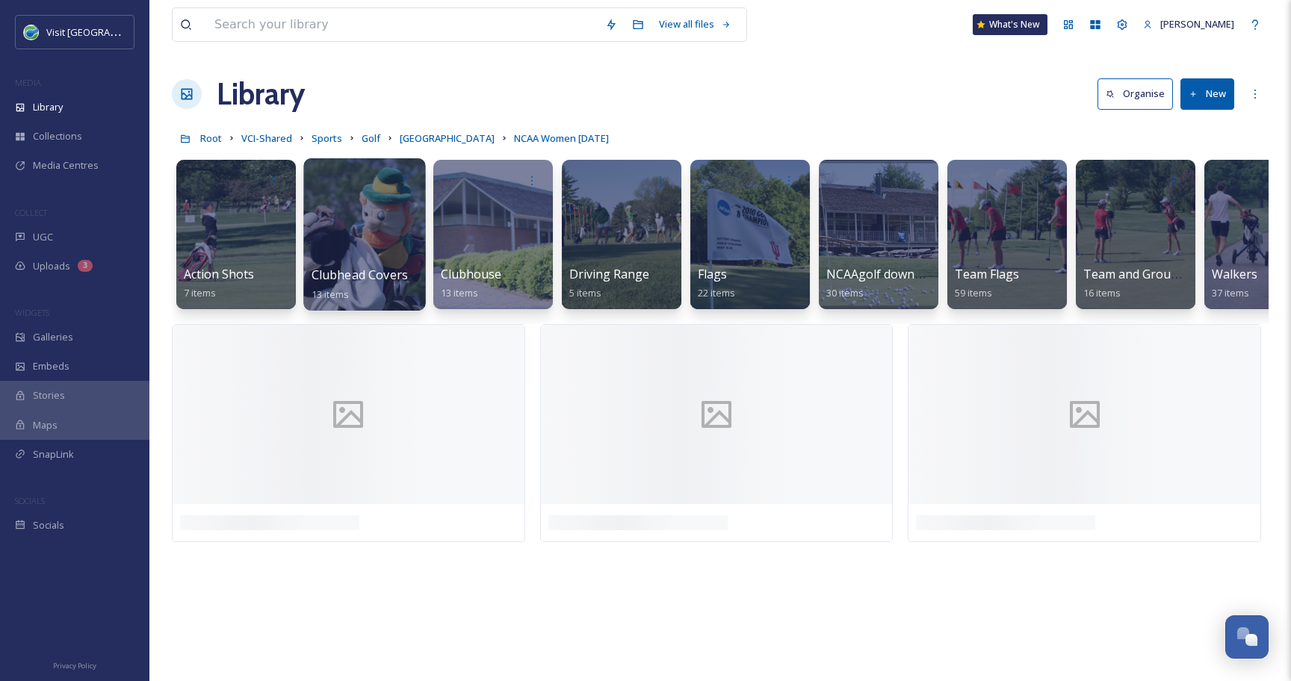
click at [358, 210] on div at bounding box center [364, 234] width 122 height 152
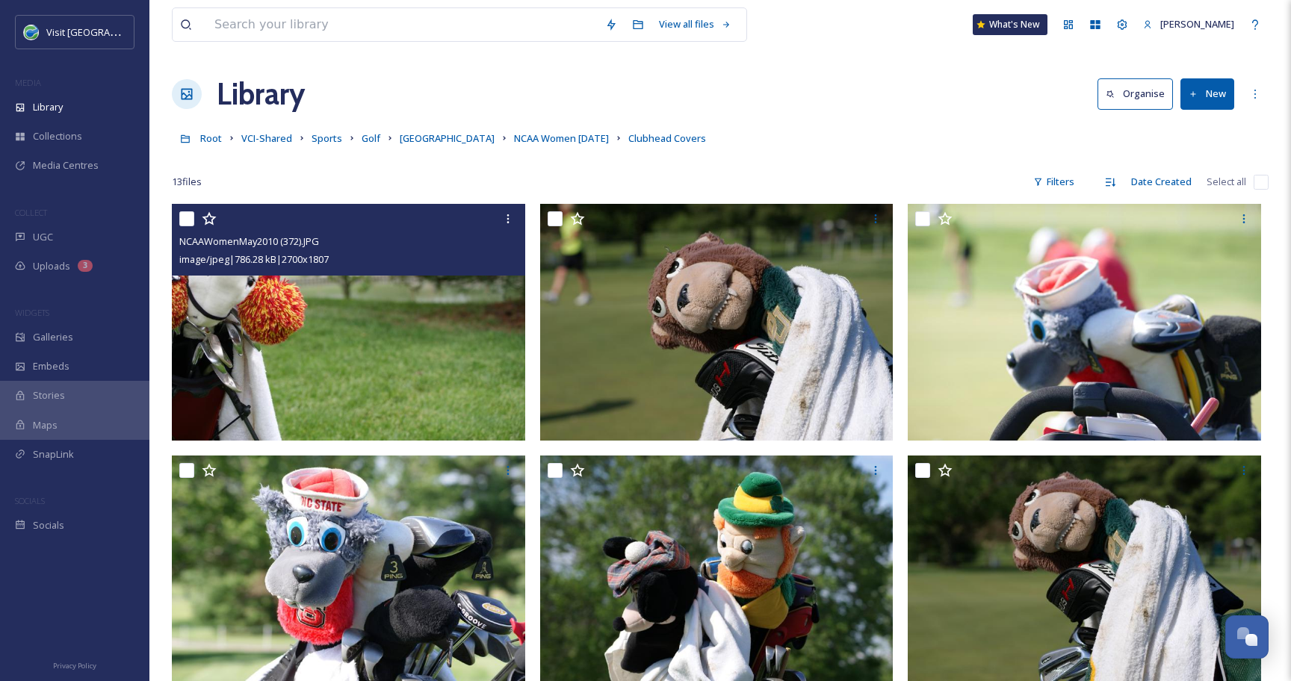
click at [187, 216] on input "checkbox" at bounding box center [186, 218] width 15 height 15
checkbox input "true"
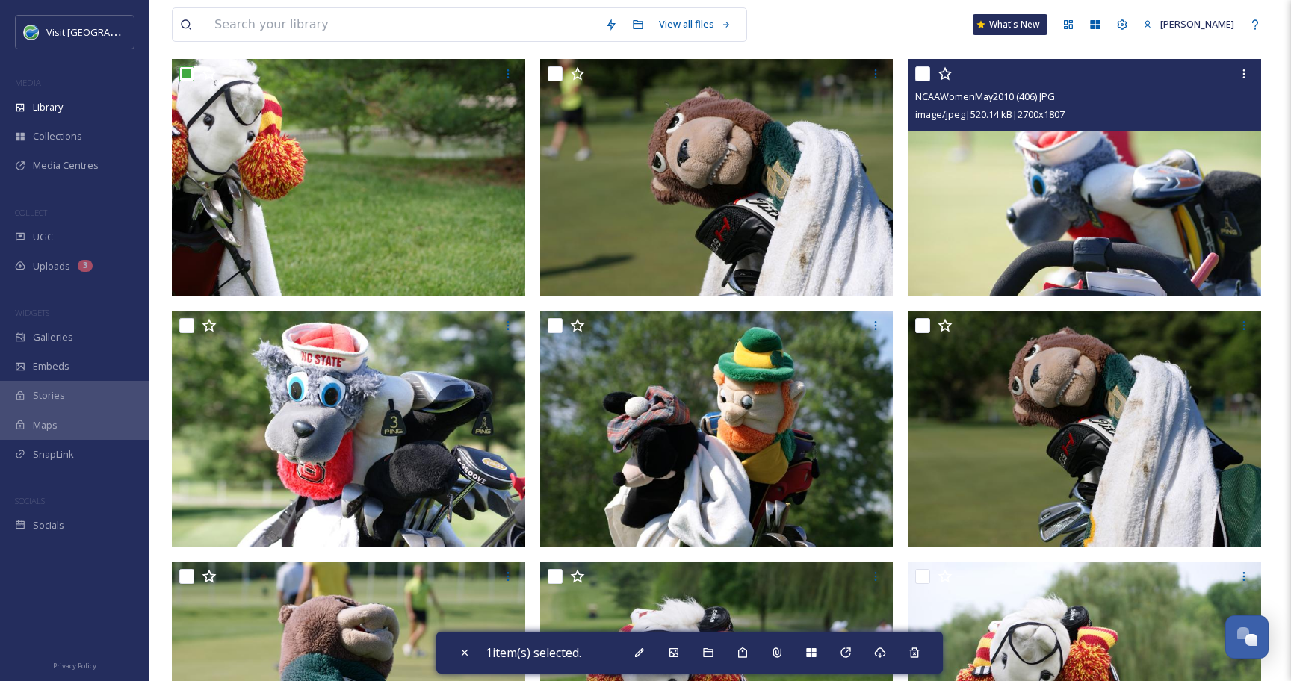
scroll to position [144, 0]
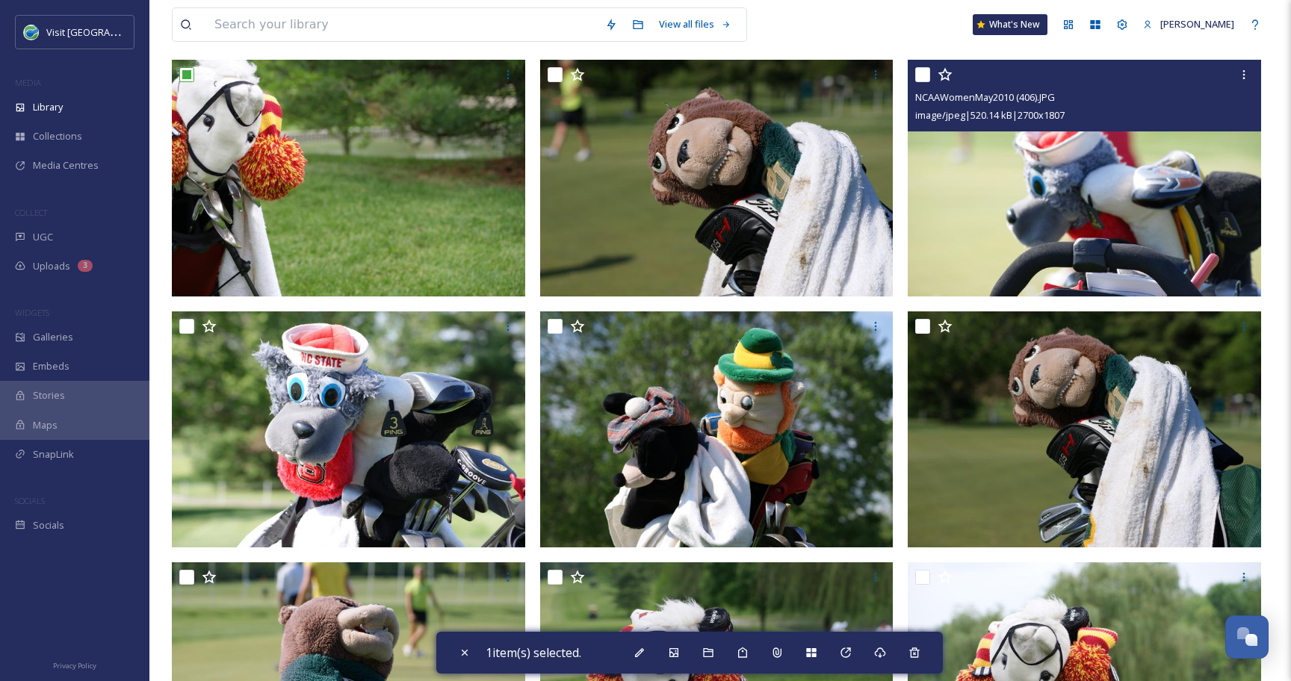
click at [924, 74] on input "checkbox" at bounding box center [922, 74] width 15 height 15
checkbox input "true"
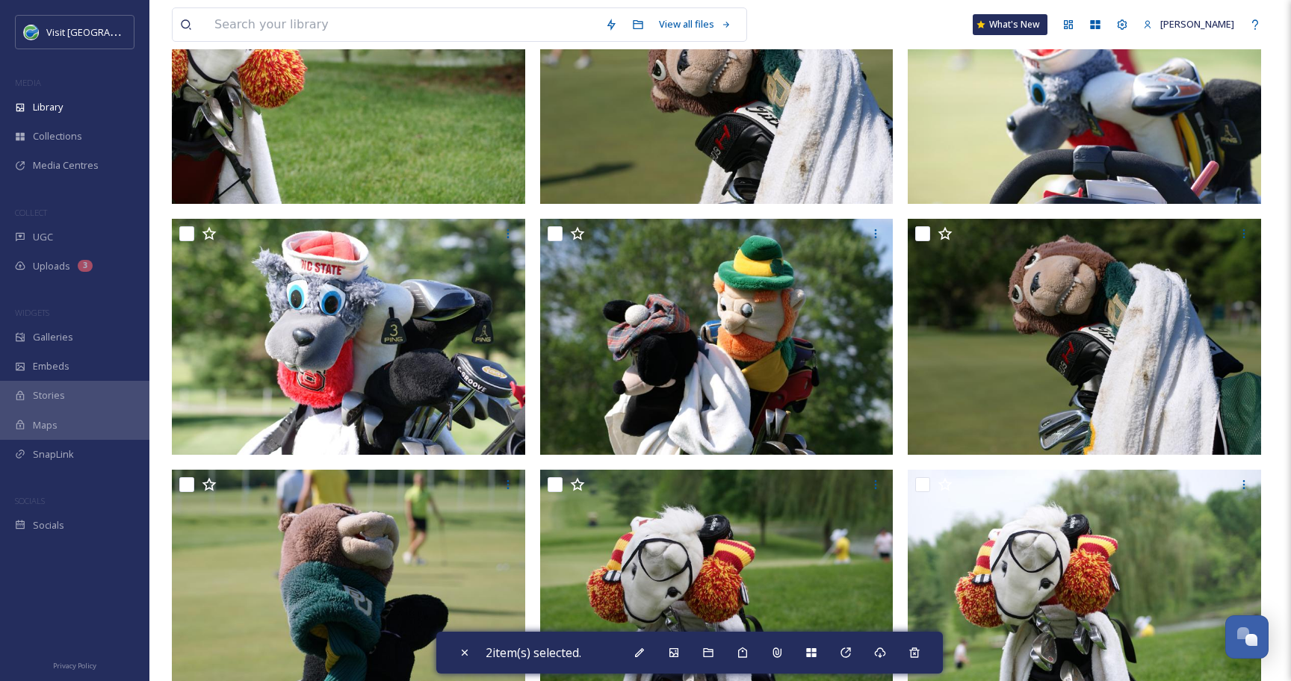
scroll to position [237, 0]
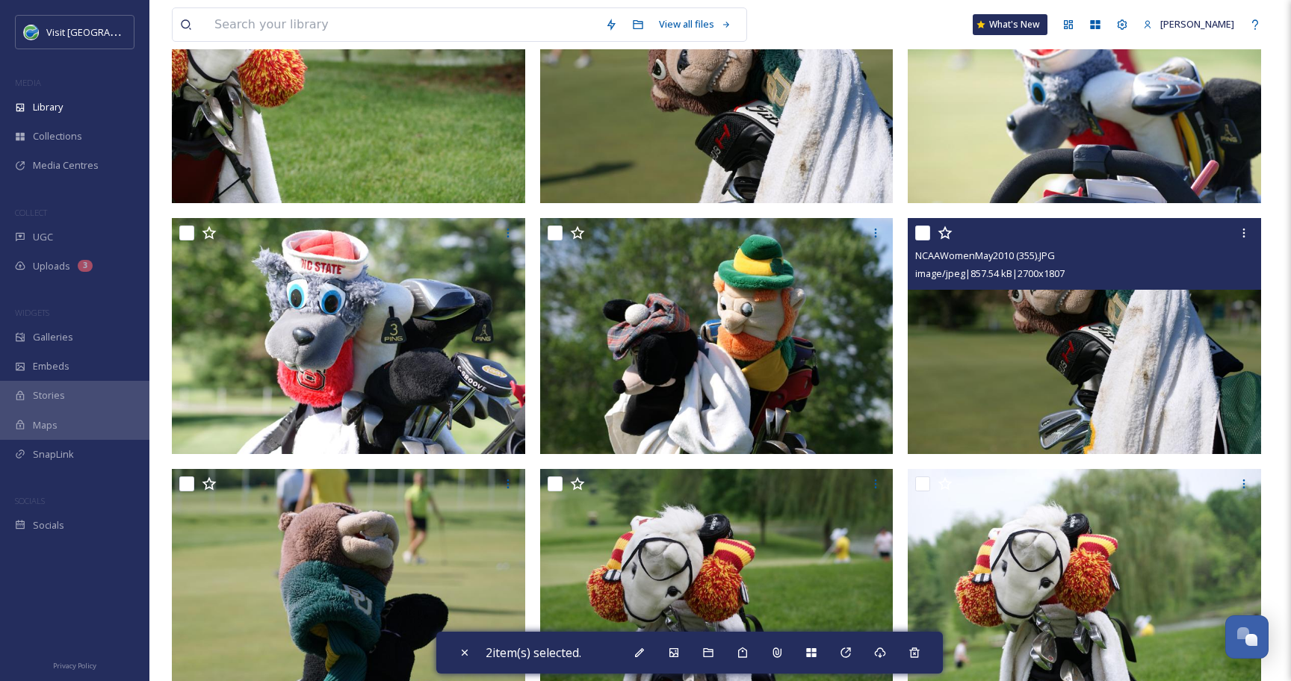
click at [920, 232] on input "checkbox" at bounding box center [922, 233] width 15 height 15
checkbox input "true"
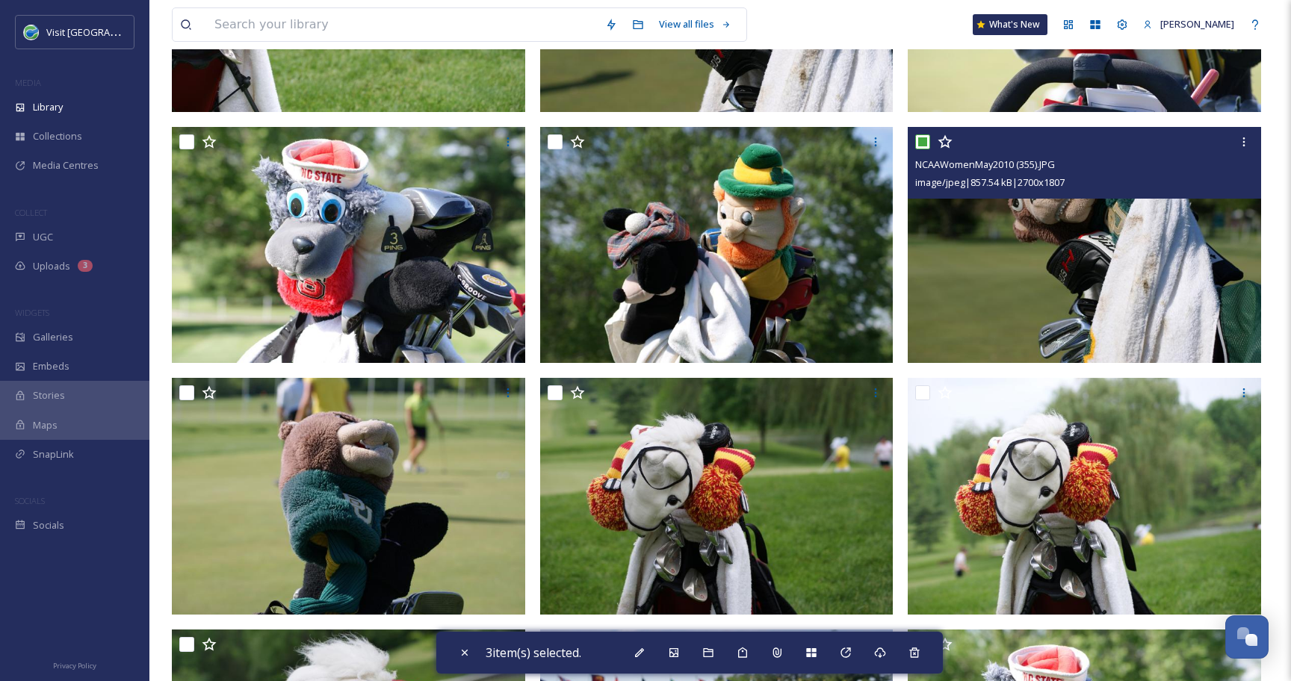
scroll to position [346, 0]
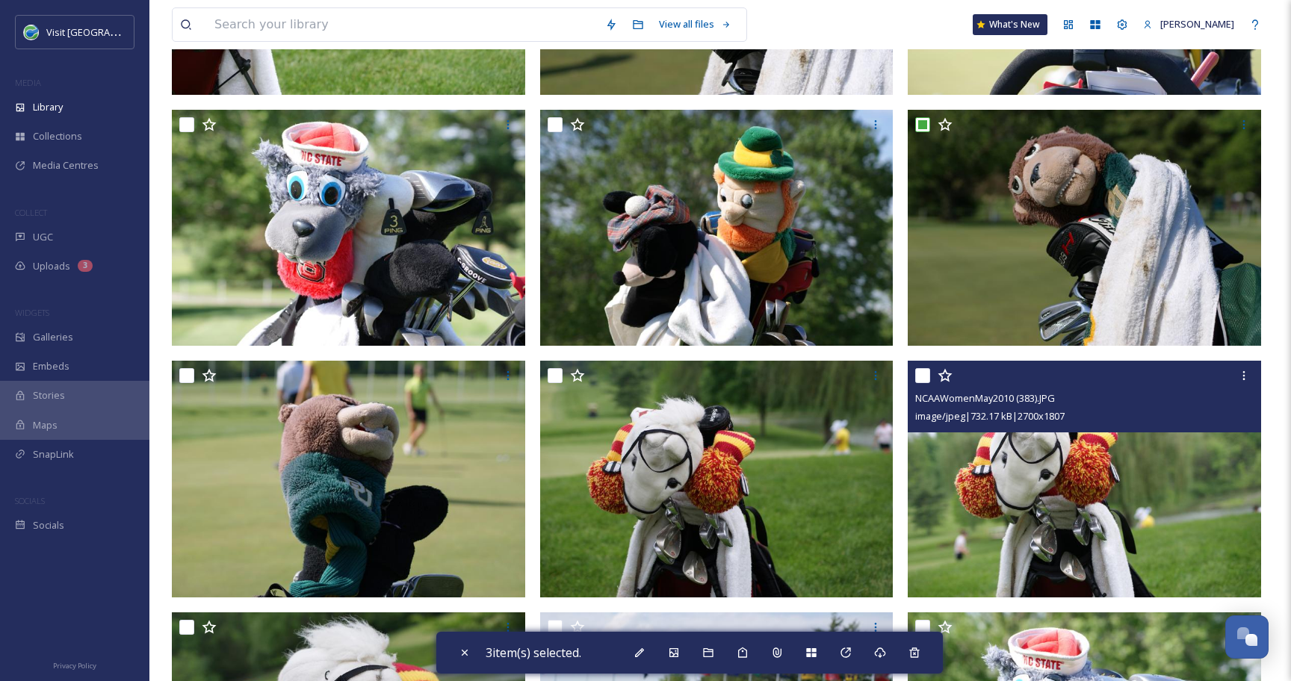
click at [922, 375] on input "checkbox" at bounding box center [922, 375] width 15 height 15
checkbox input "true"
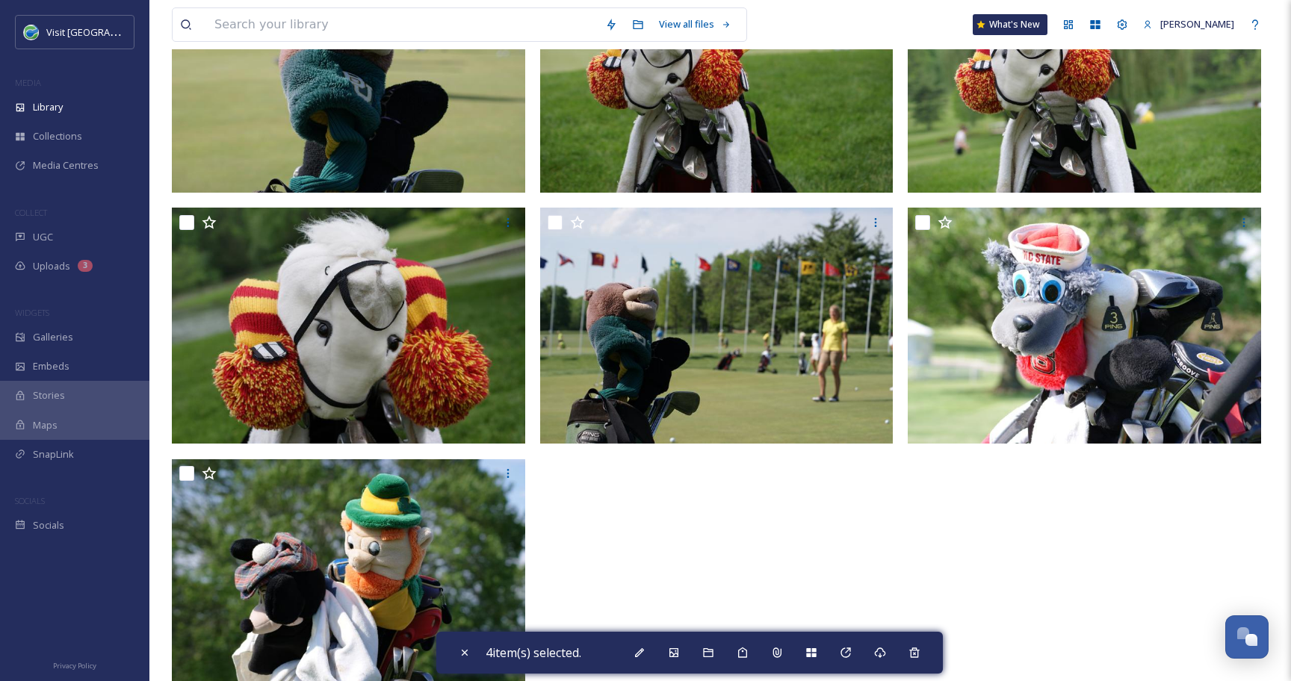
scroll to position [760, 0]
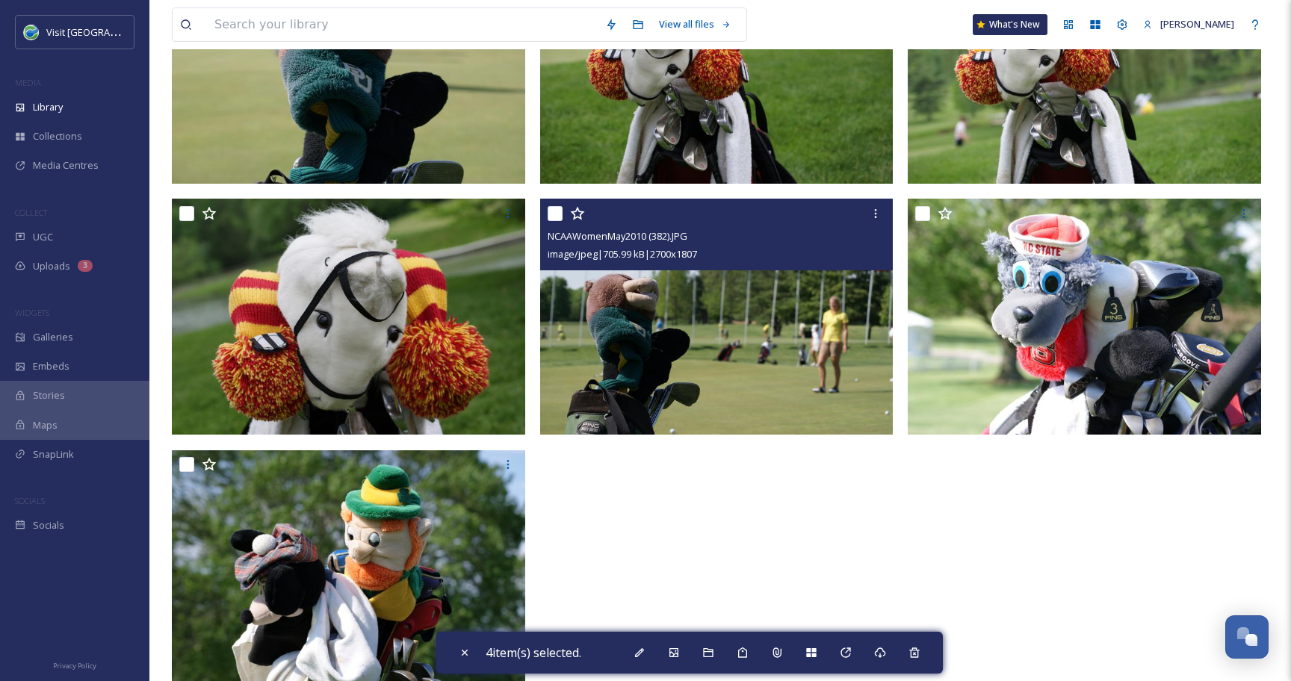
click at [557, 213] on input "checkbox" at bounding box center [554, 213] width 15 height 15
checkbox input "true"
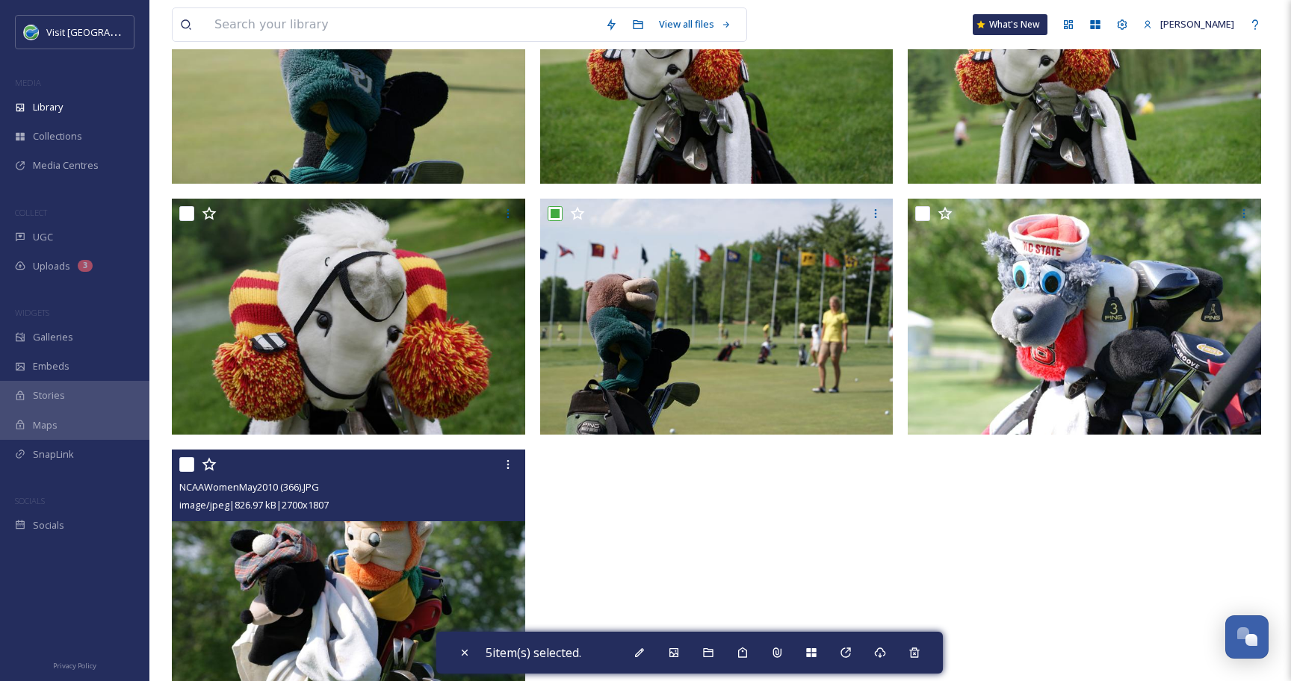
click at [181, 465] on input "checkbox" at bounding box center [186, 464] width 15 height 15
checkbox input "true"
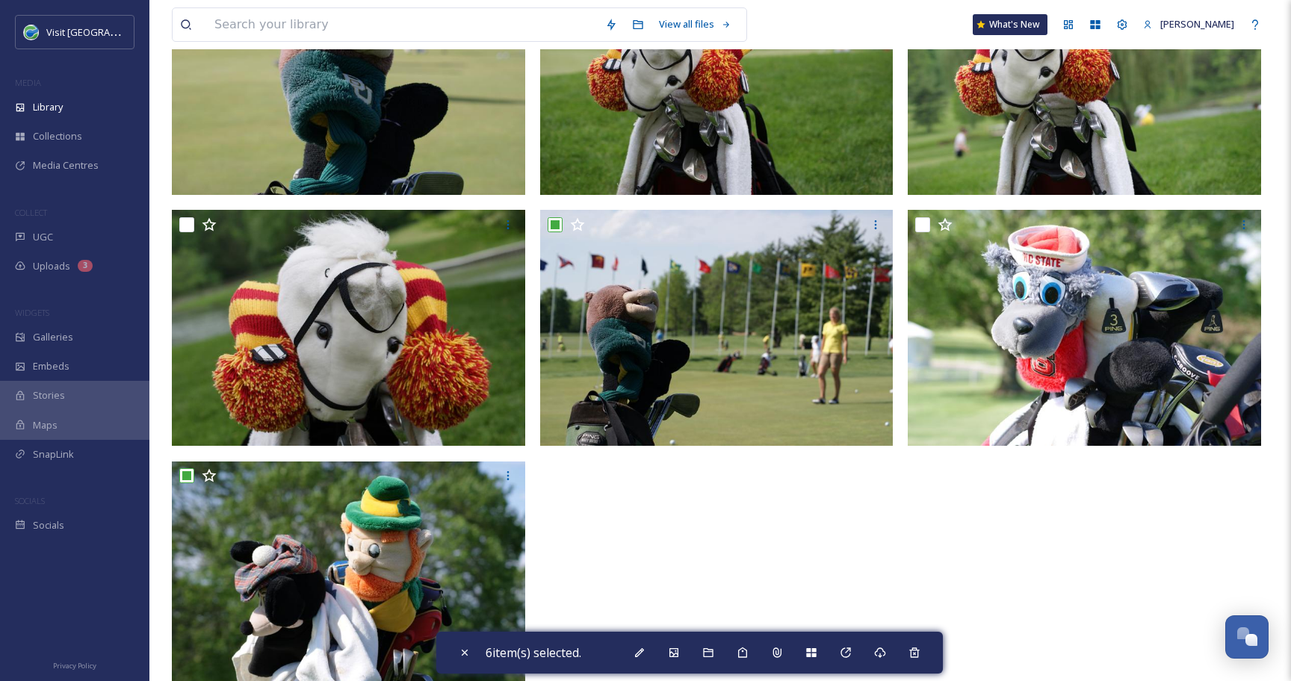
scroll to position [723, 0]
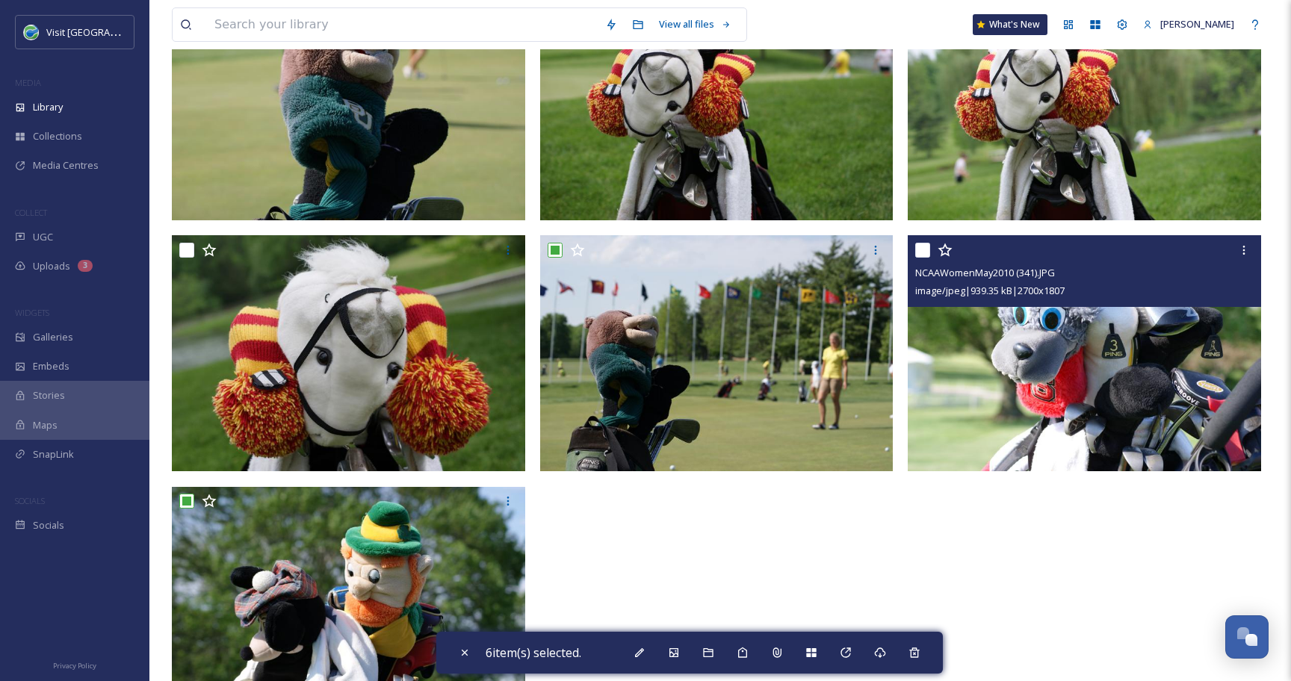
click at [921, 244] on input "checkbox" at bounding box center [922, 250] width 15 height 15
checkbox input "true"
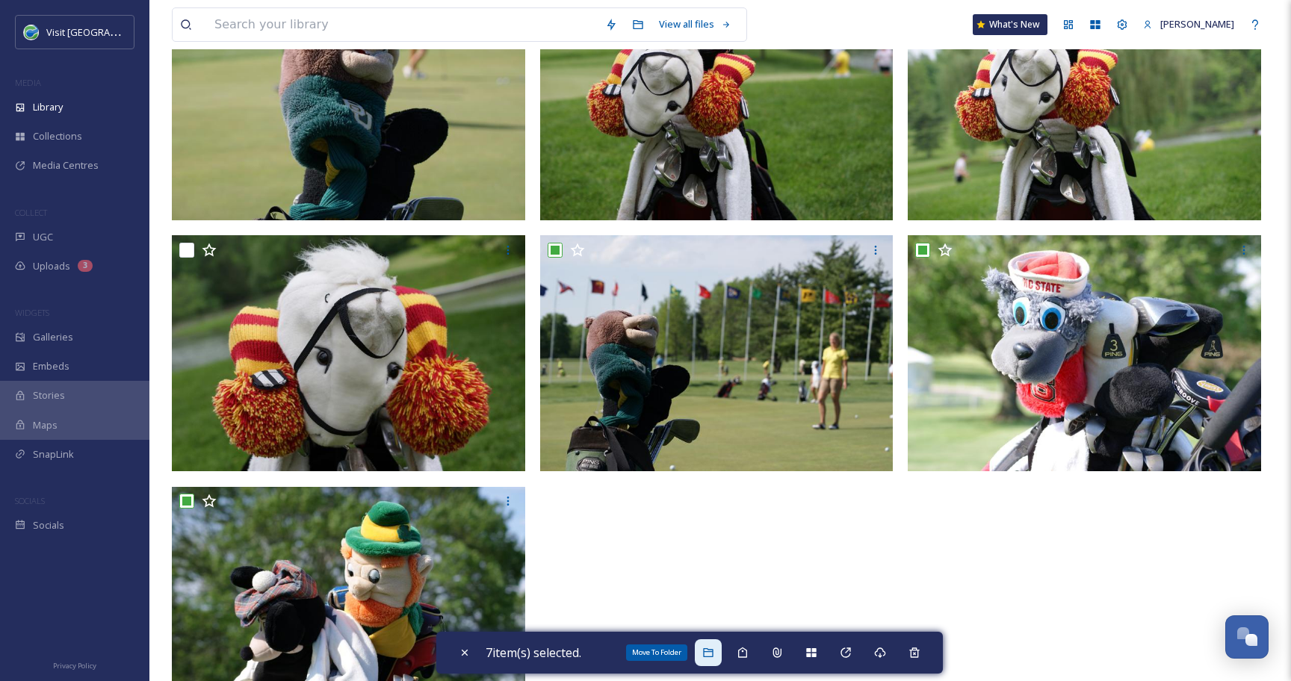
click at [712, 656] on icon at bounding box center [708, 652] width 10 height 9
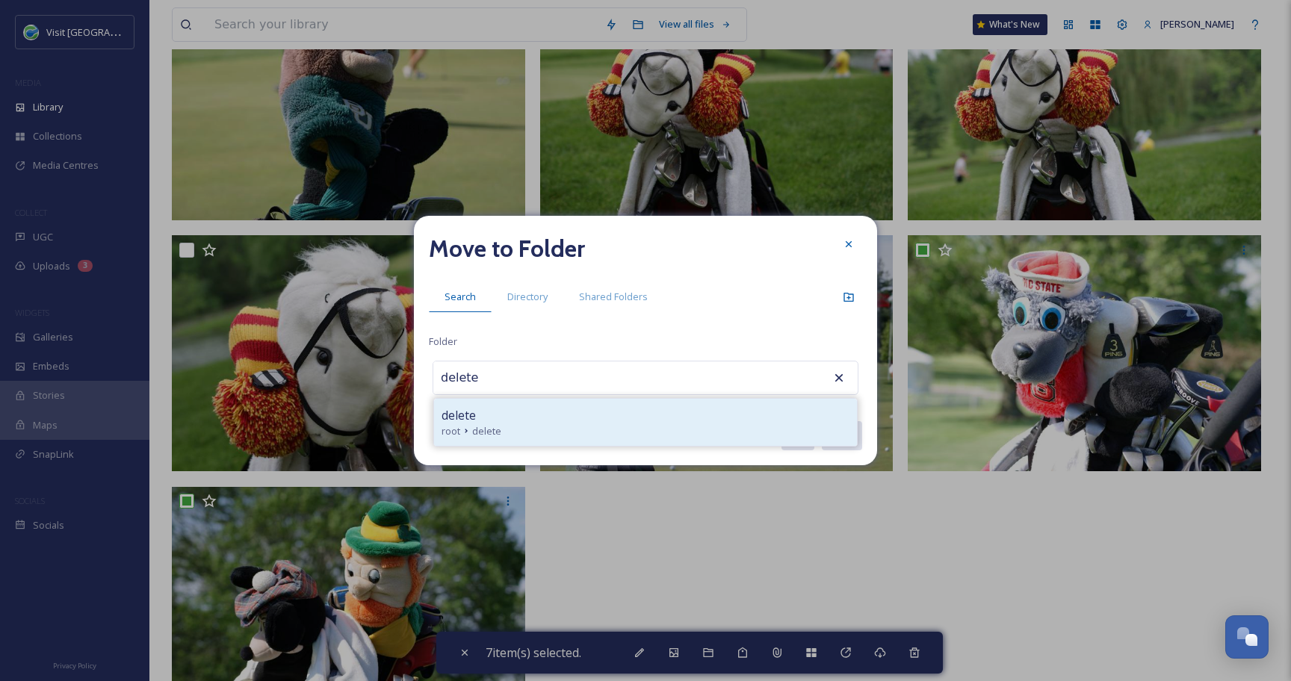
type input "delete"
click at [522, 418] on div "delete" at bounding box center [645, 415] width 408 height 18
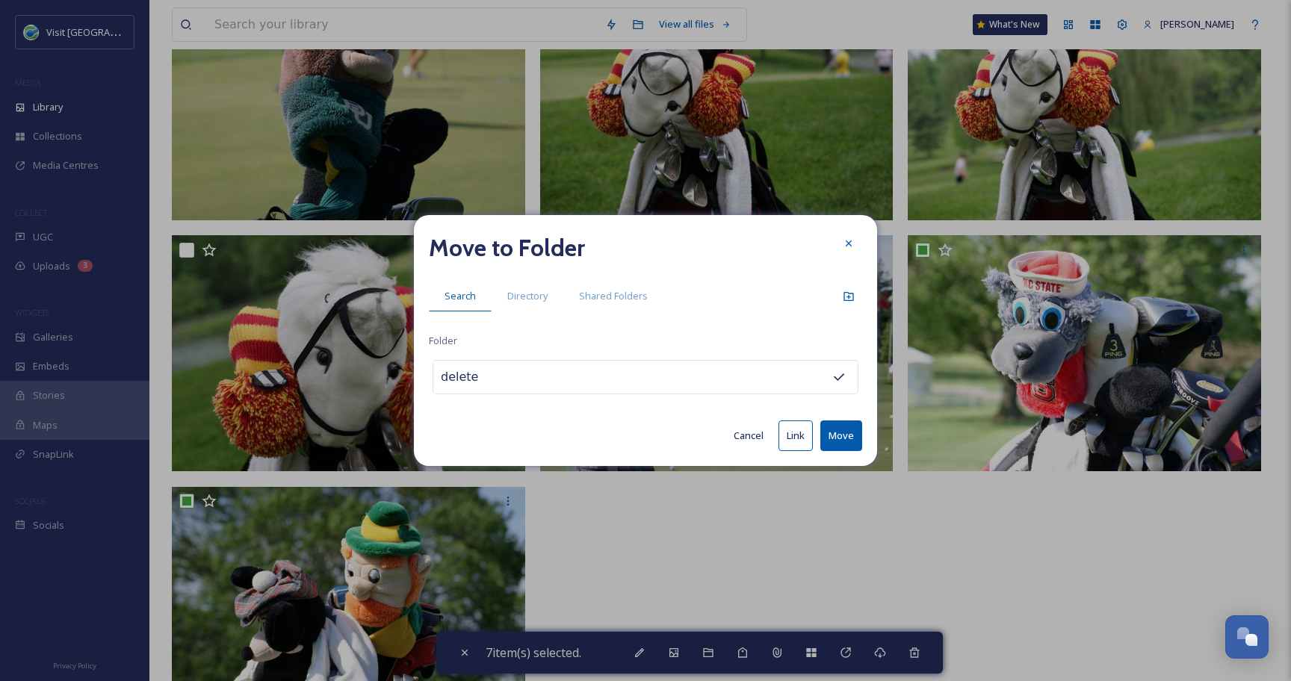
click at [837, 430] on button "Move" at bounding box center [841, 435] width 42 height 31
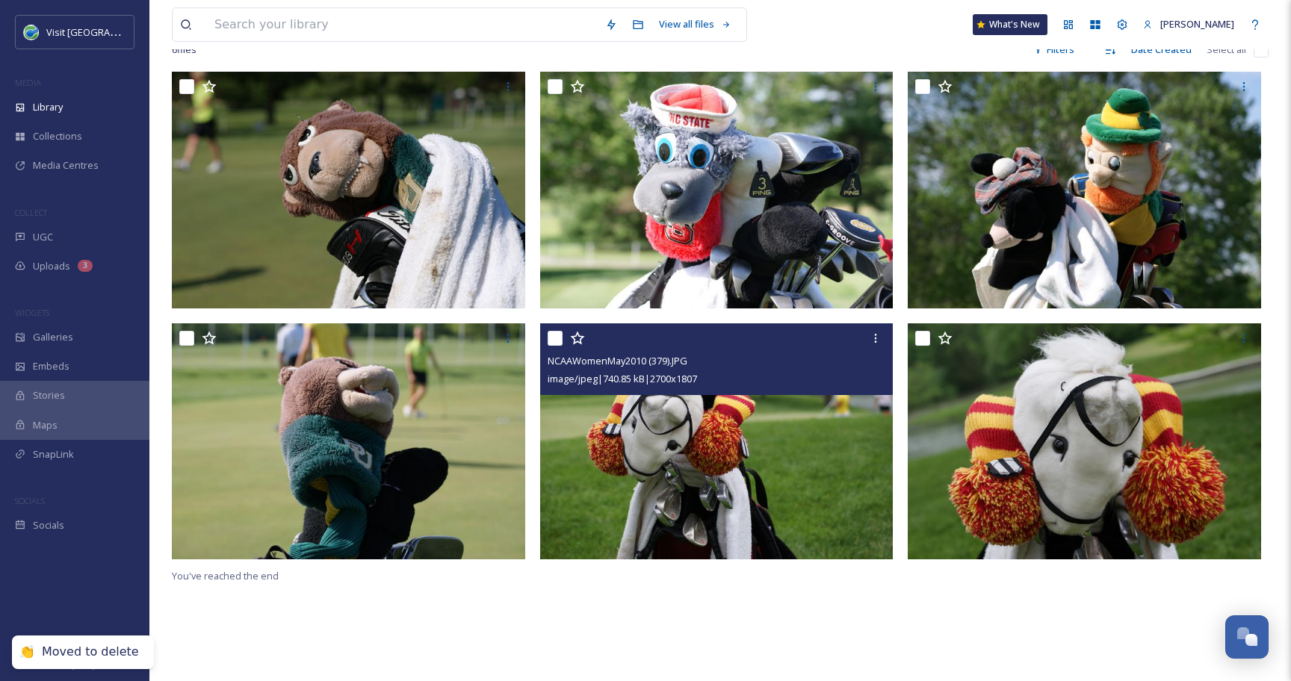
scroll to position [130, 0]
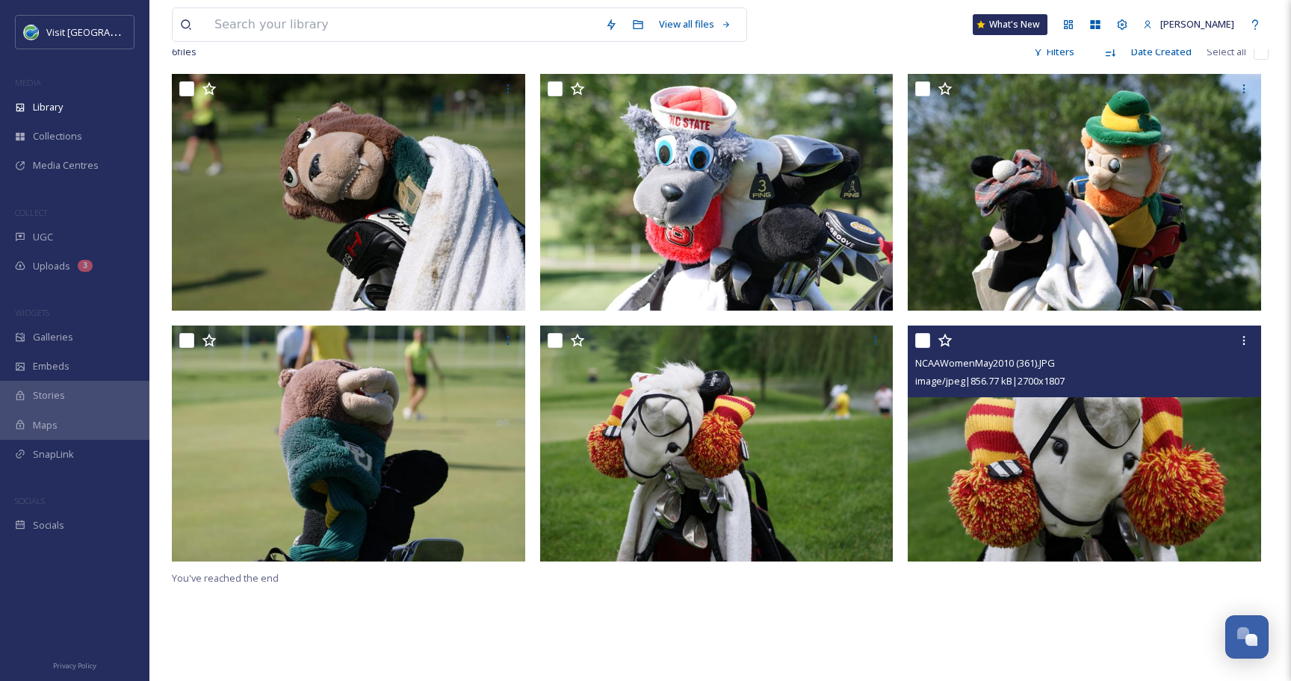
click at [922, 338] on input "checkbox" at bounding box center [922, 340] width 15 height 15
checkbox input "true"
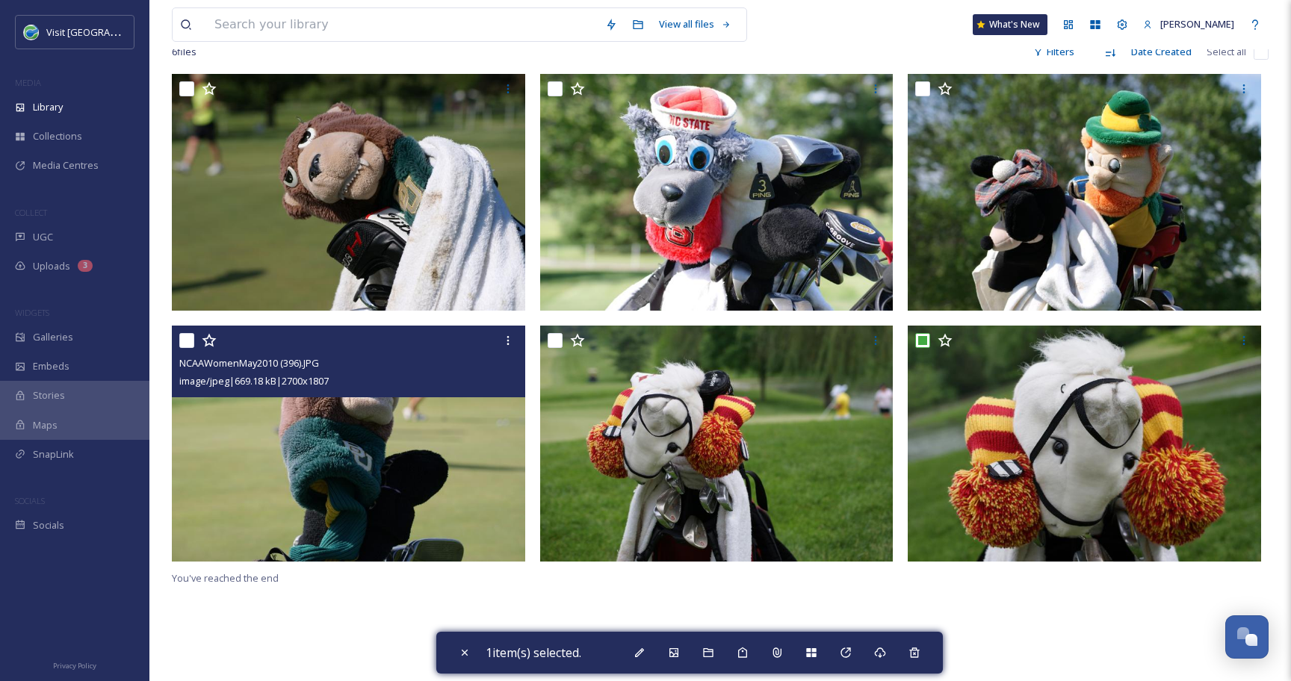
click at [188, 341] on input "checkbox" at bounding box center [186, 340] width 15 height 15
checkbox input "true"
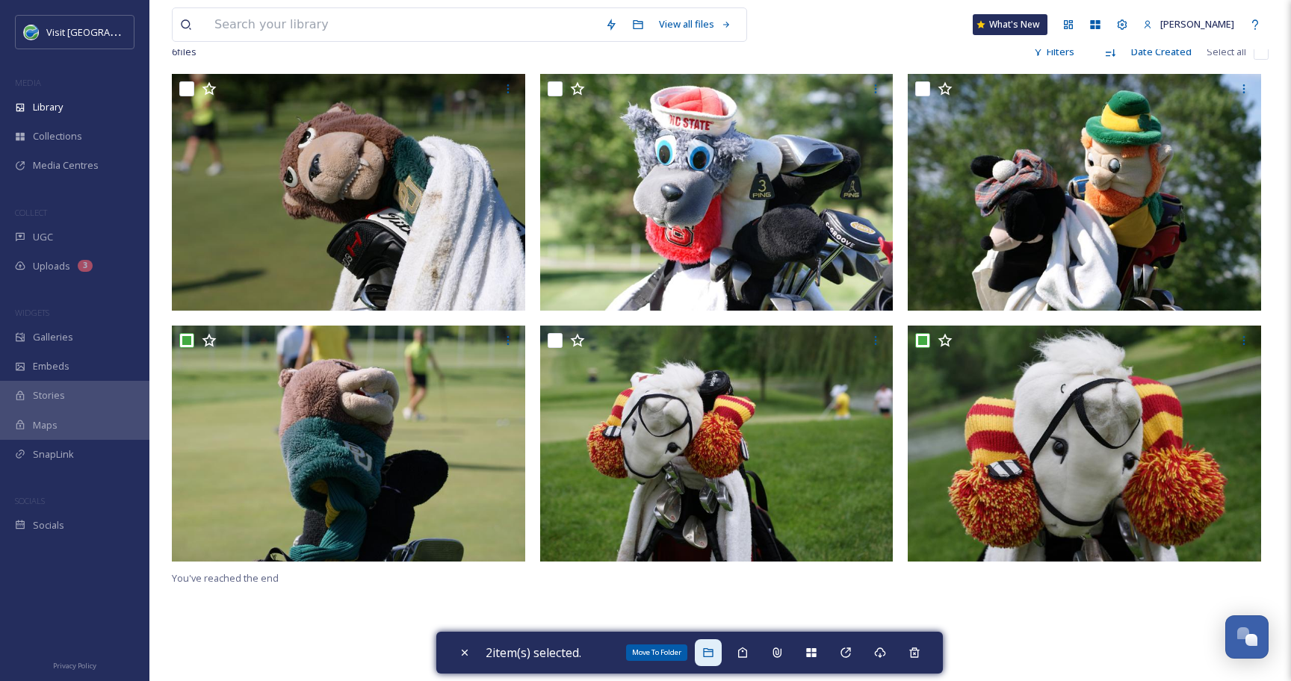
click at [711, 659] on div "Move To Folder" at bounding box center [708, 652] width 27 height 27
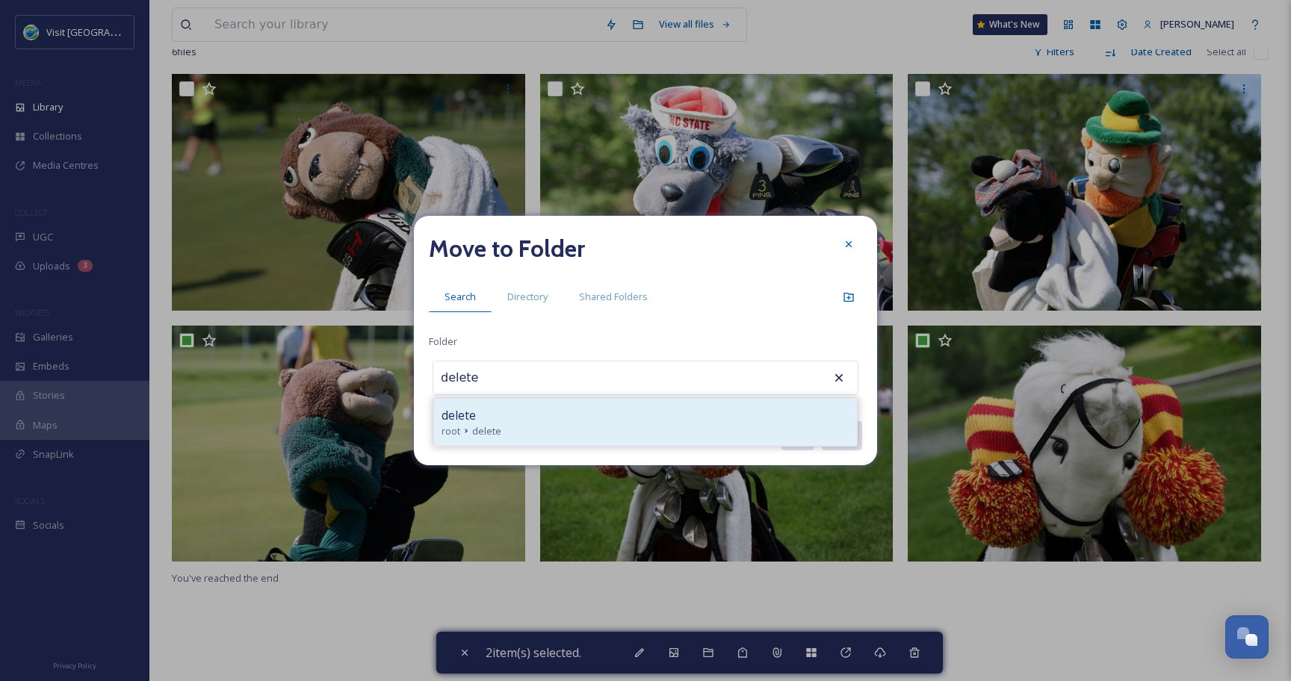
type input "delete"
click at [618, 434] on div "root delete" at bounding box center [645, 431] width 408 height 14
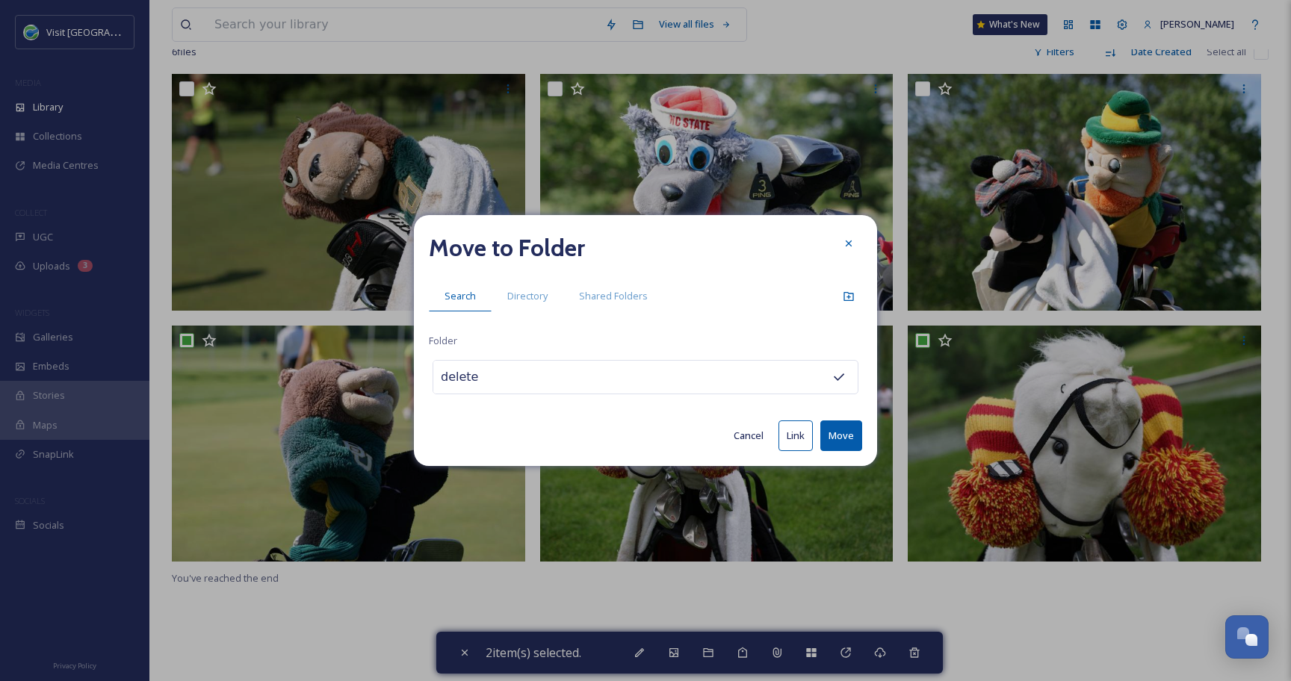
click at [847, 433] on button "Move" at bounding box center [841, 435] width 42 height 31
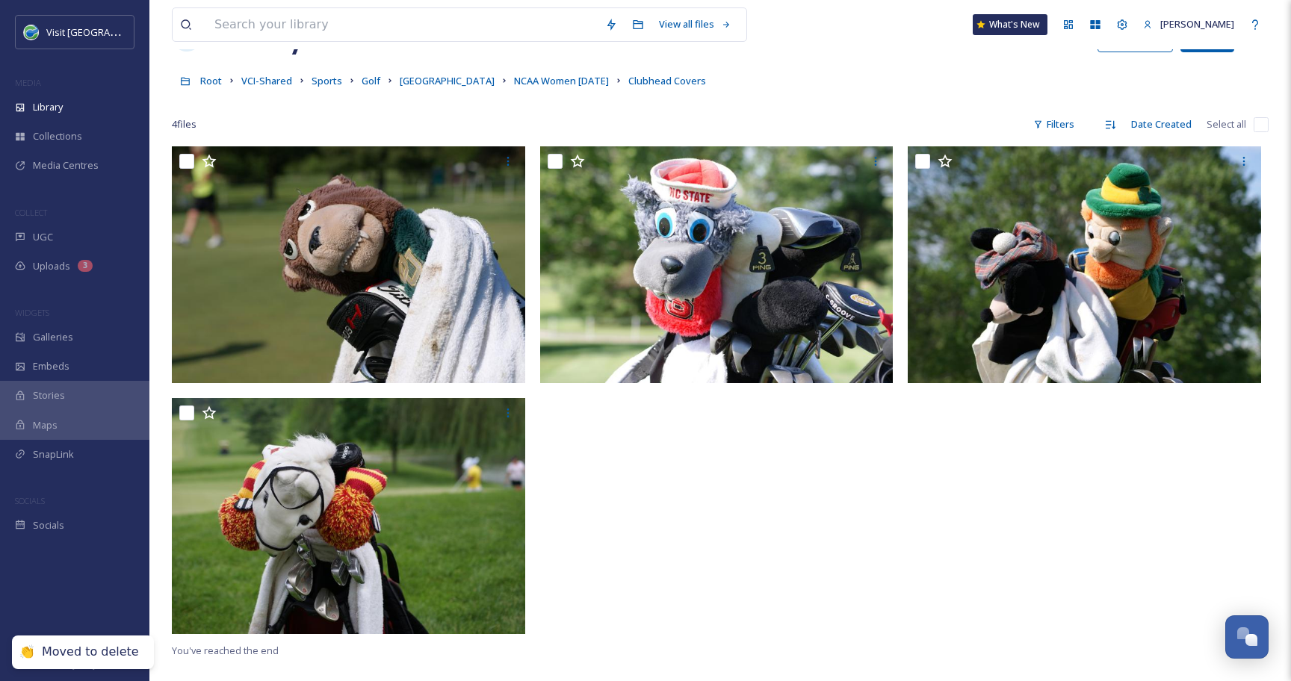
scroll to position [0, 0]
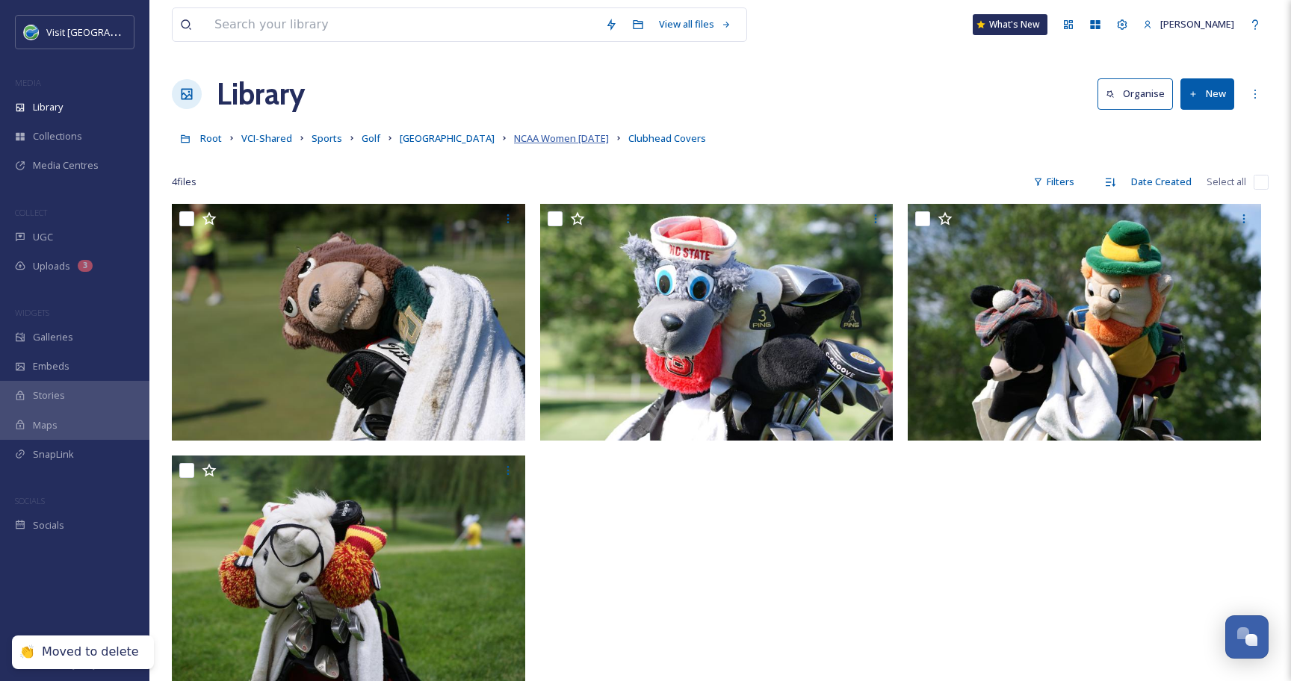
click at [541, 137] on span "NCAA Women [DATE]" at bounding box center [561, 137] width 95 height 13
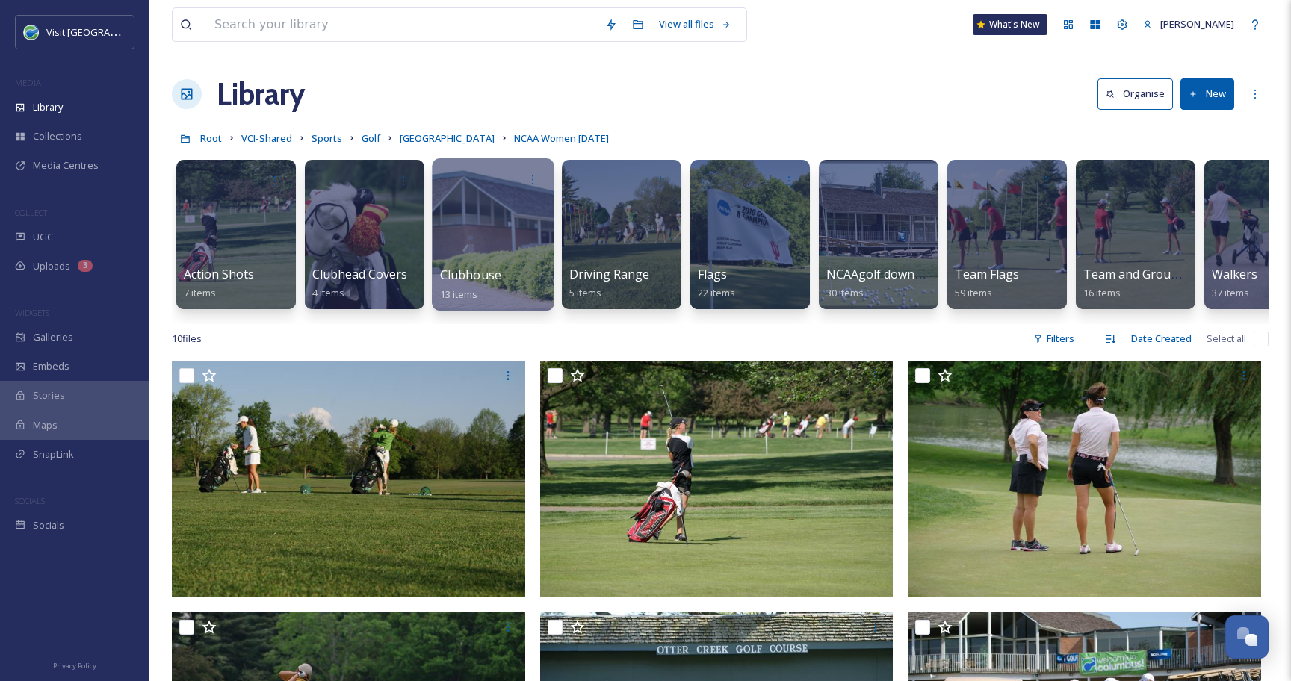
click at [502, 226] on div at bounding box center [493, 234] width 122 height 152
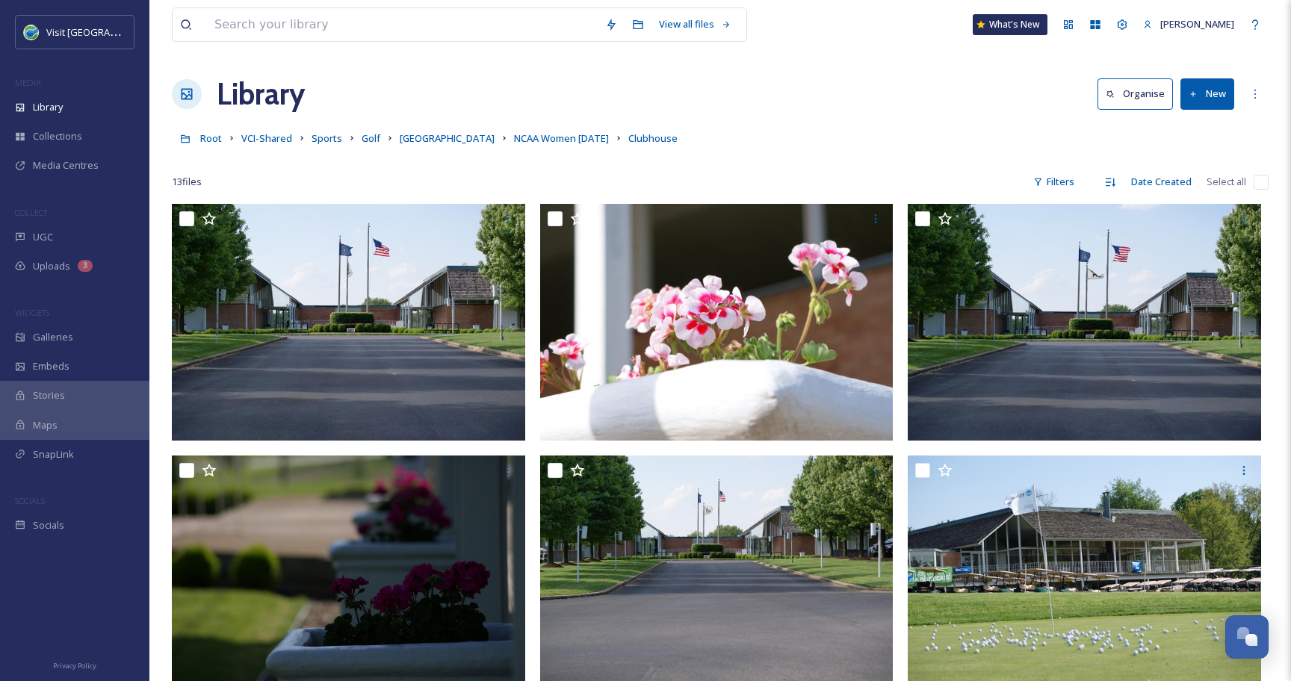
click at [1255, 178] on input "checkbox" at bounding box center [1260, 182] width 15 height 15
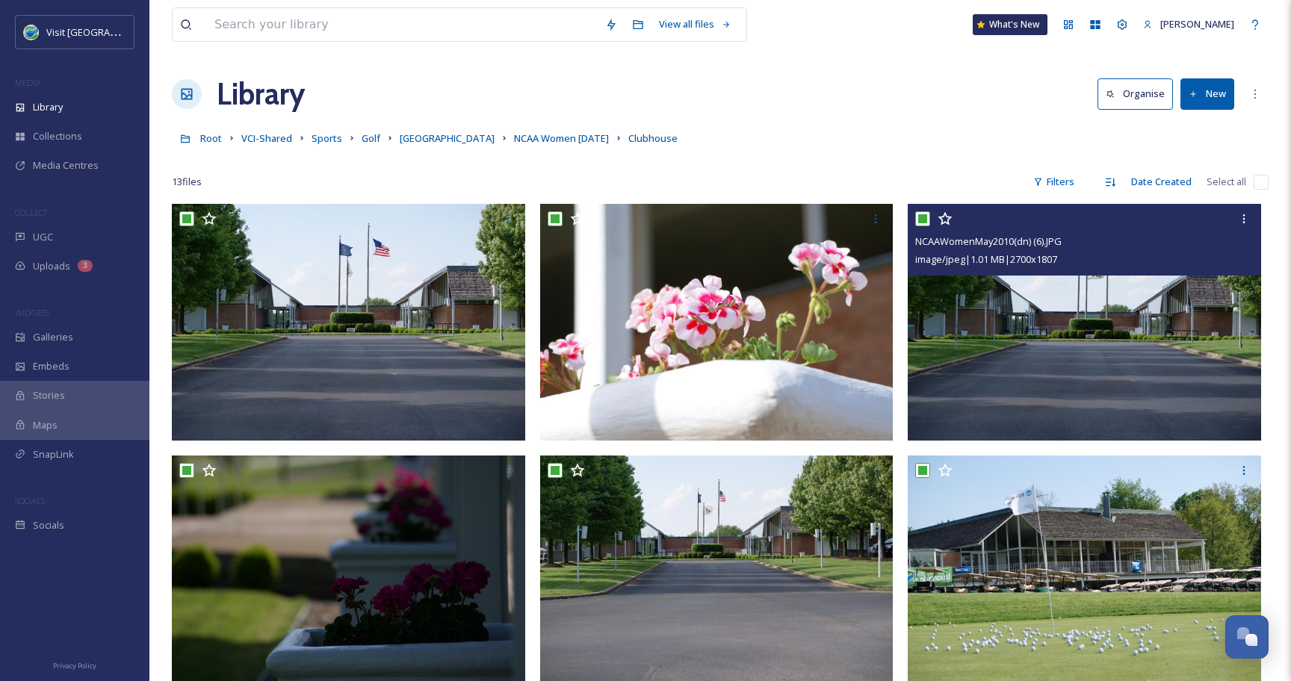
checkbox input "true"
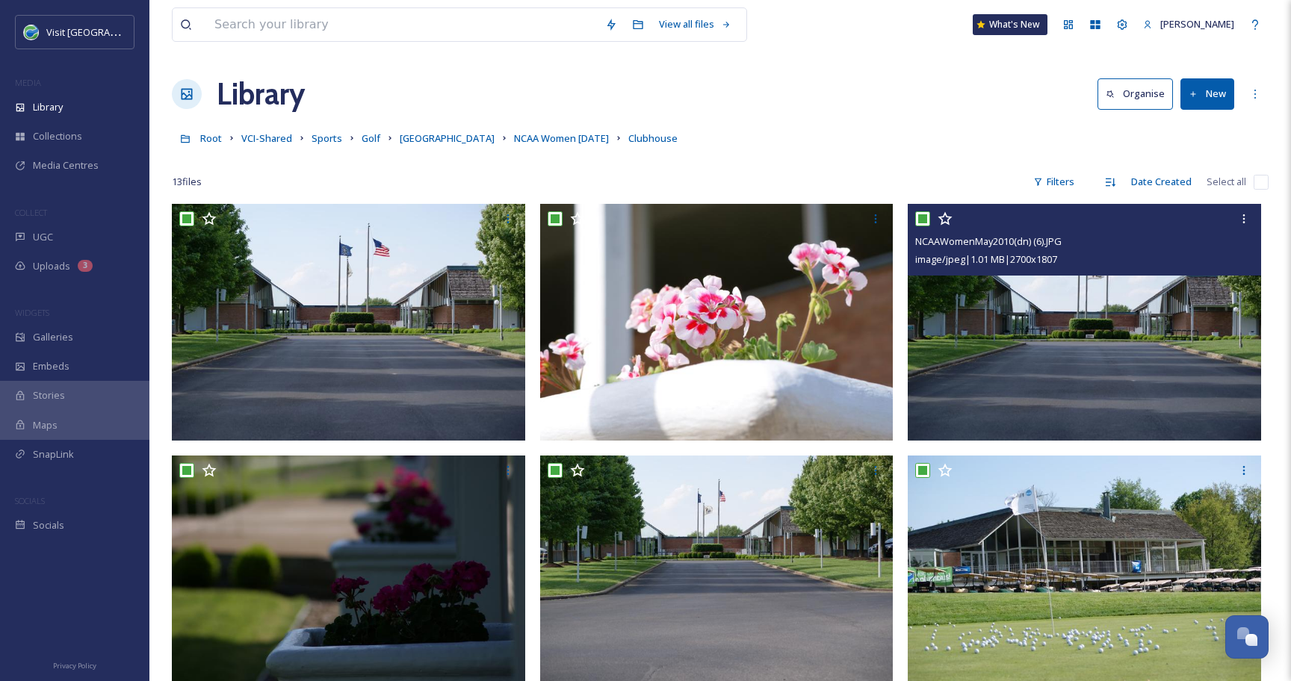
checkbox input "true"
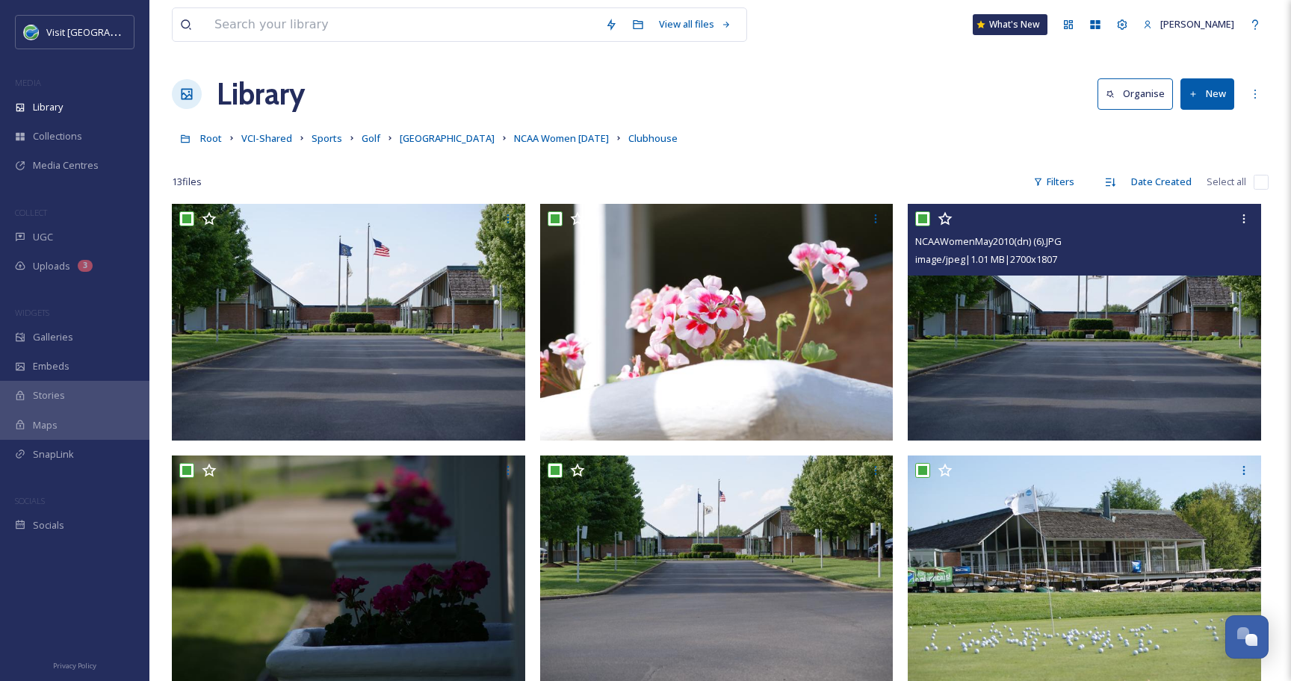
checkbox input "true"
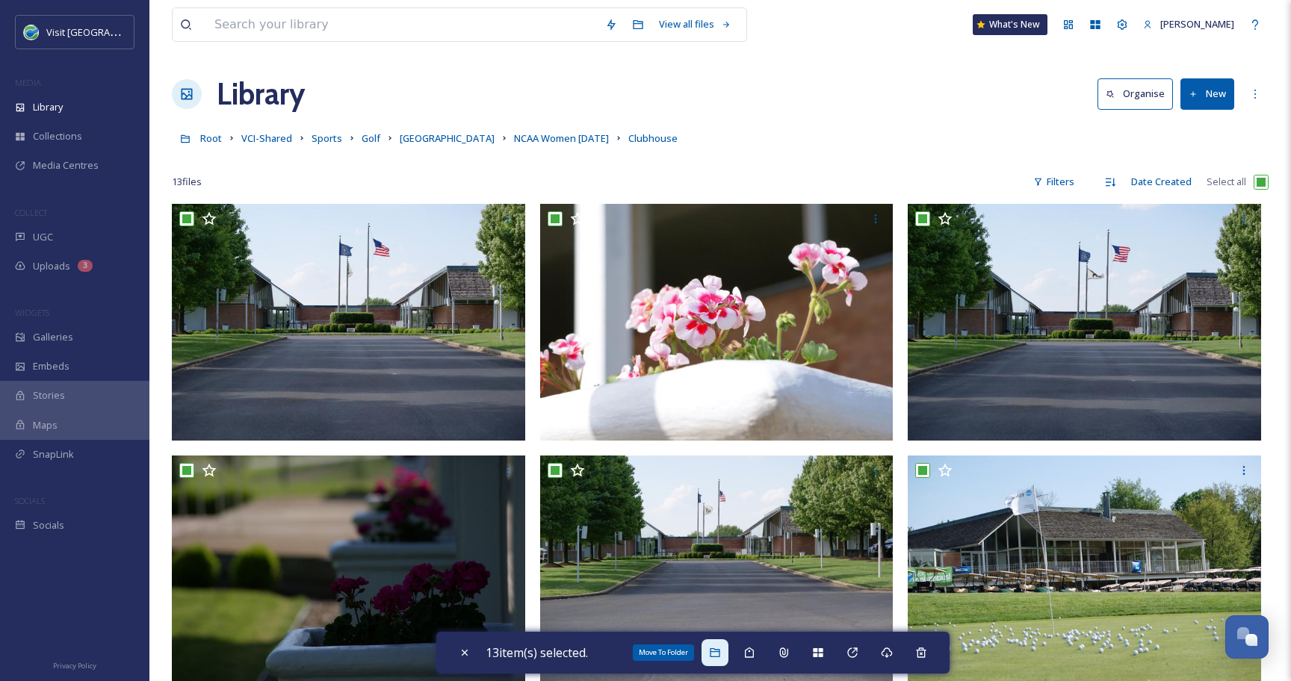
click at [714, 645] on div "Move To Folder" at bounding box center [714, 652] width 27 height 27
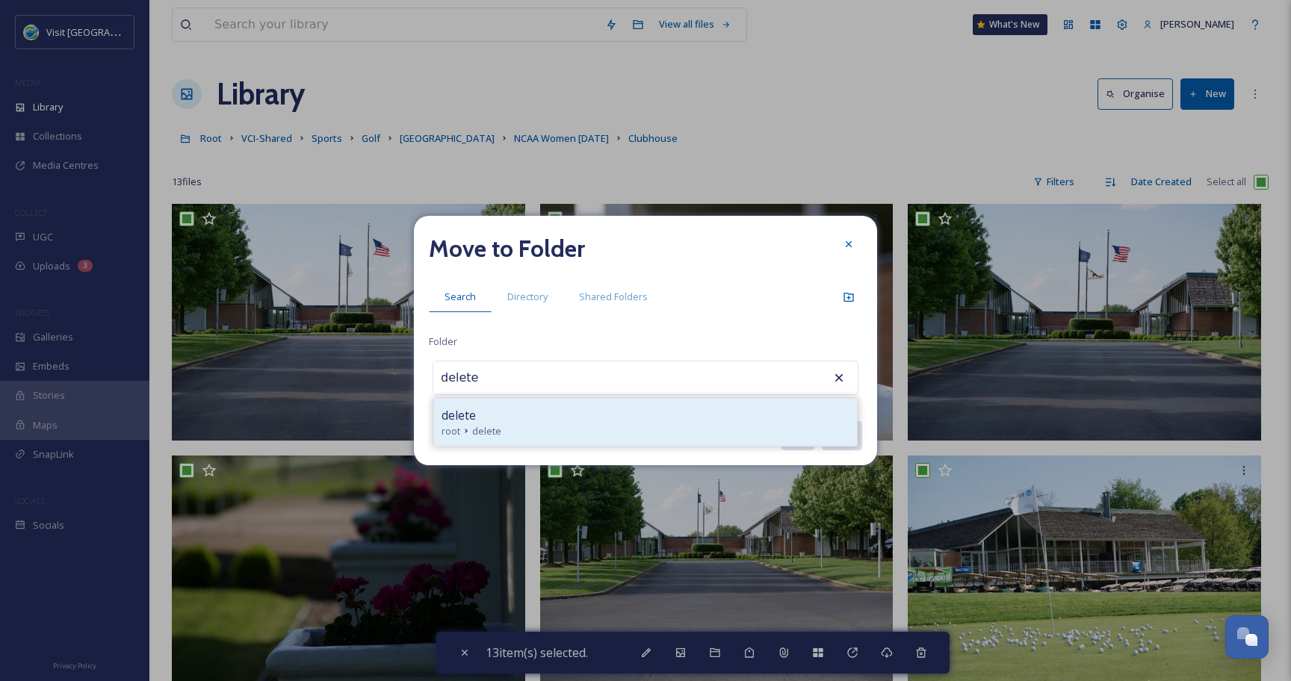
type input "delete"
click at [522, 417] on div "delete" at bounding box center [645, 415] width 408 height 18
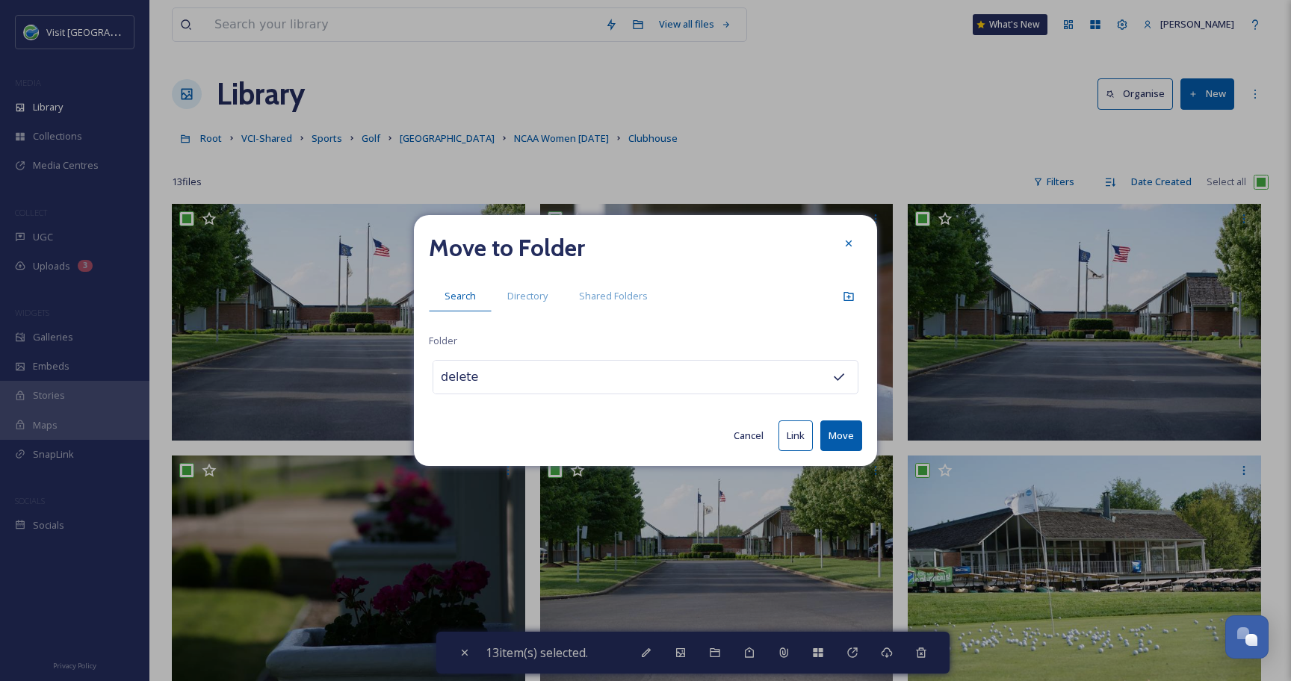
click at [833, 432] on button "Move" at bounding box center [841, 435] width 42 height 31
checkbox input "false"
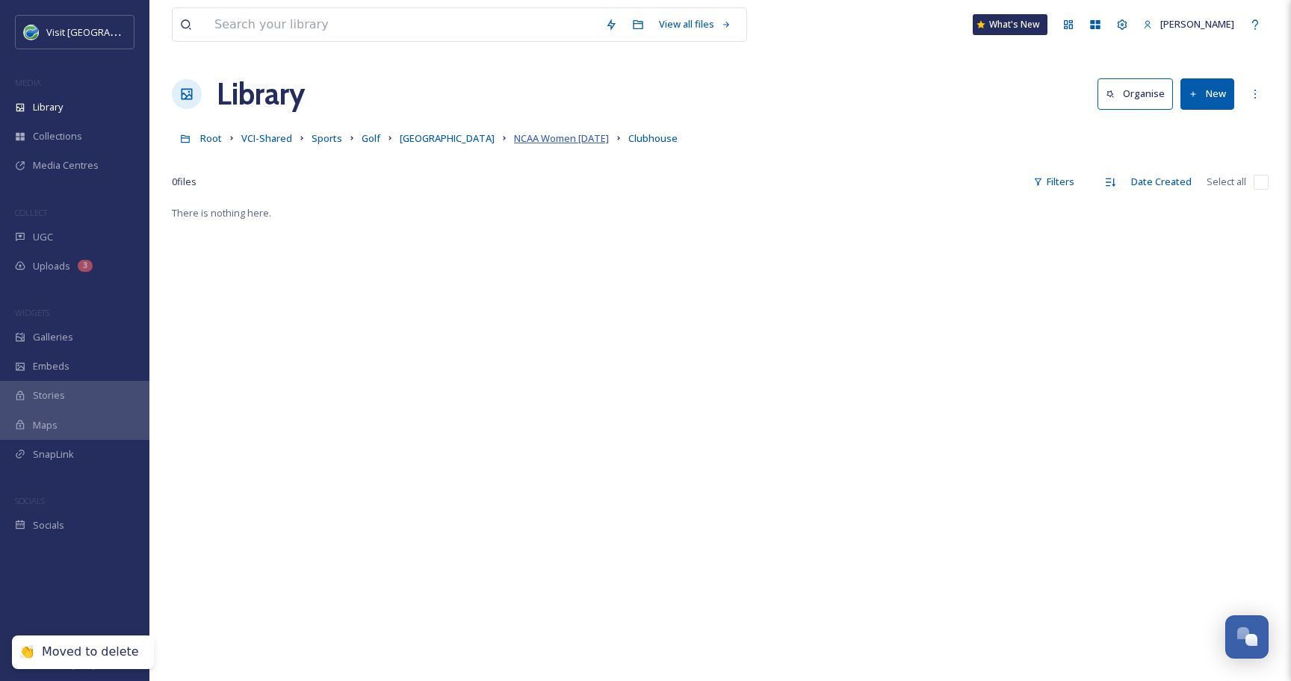
click at [547, 138] on span "NCAA Women [DATE]" at bounding box center [561, 137] width 95 height 13
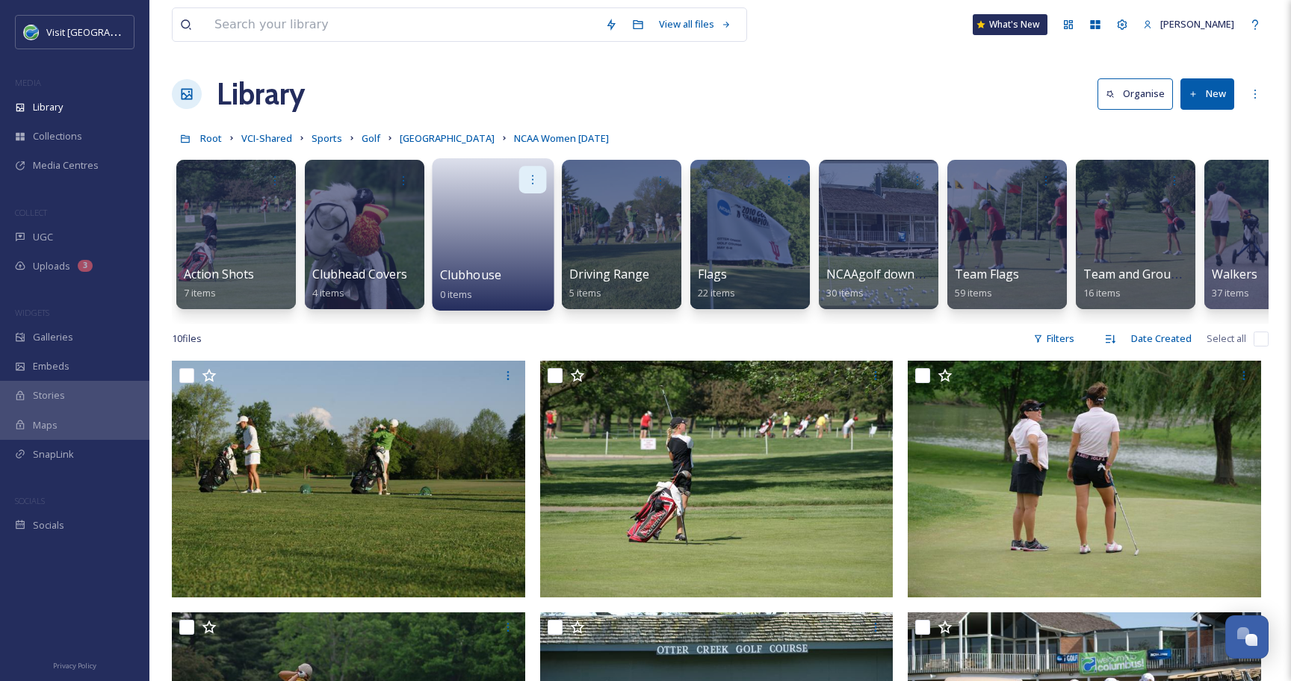
click at [531, 175] on icon at bounding box center [533, 179] width 12 height 12
click at [486, 280] on div "Delete" at bounding box center [503, 288] width 83 height 30
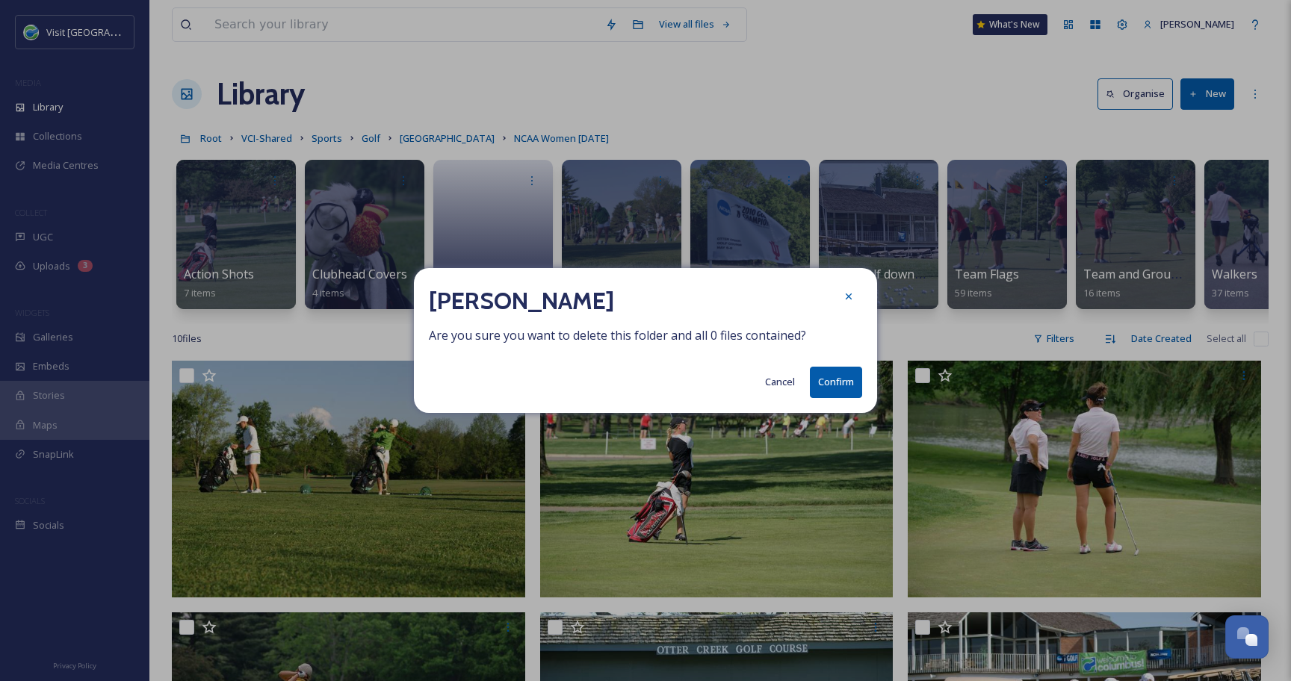
click at [847, 380] on button "Confirm" at bounding box center [836, 382] width 52 height 31
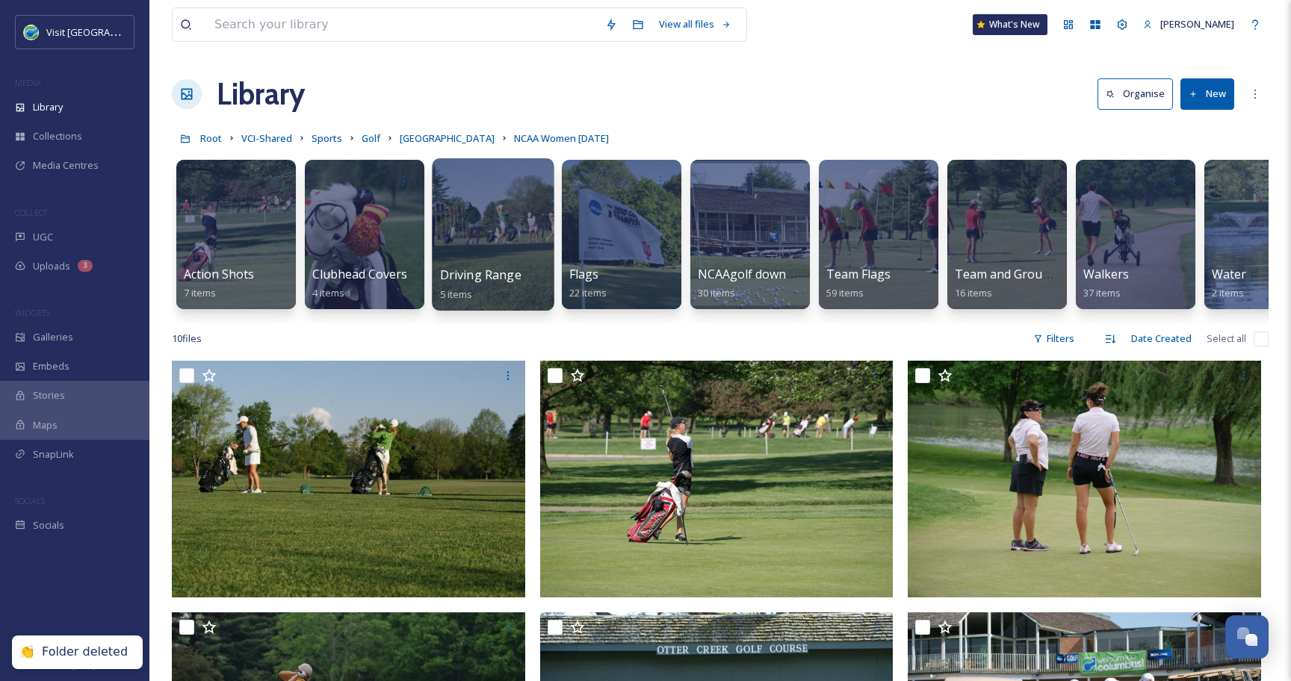
click at [500, 217] on div at bounding box center [493, 234] width 122 height 152
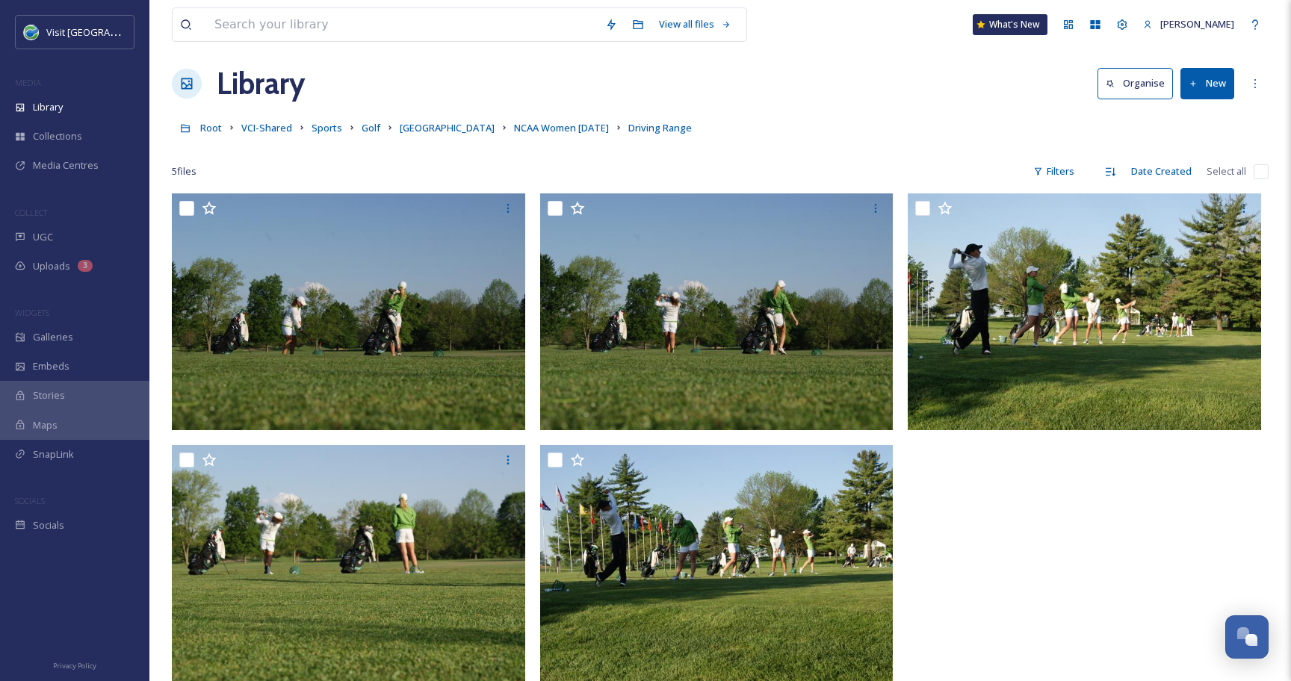
scroll to position [12, 0]
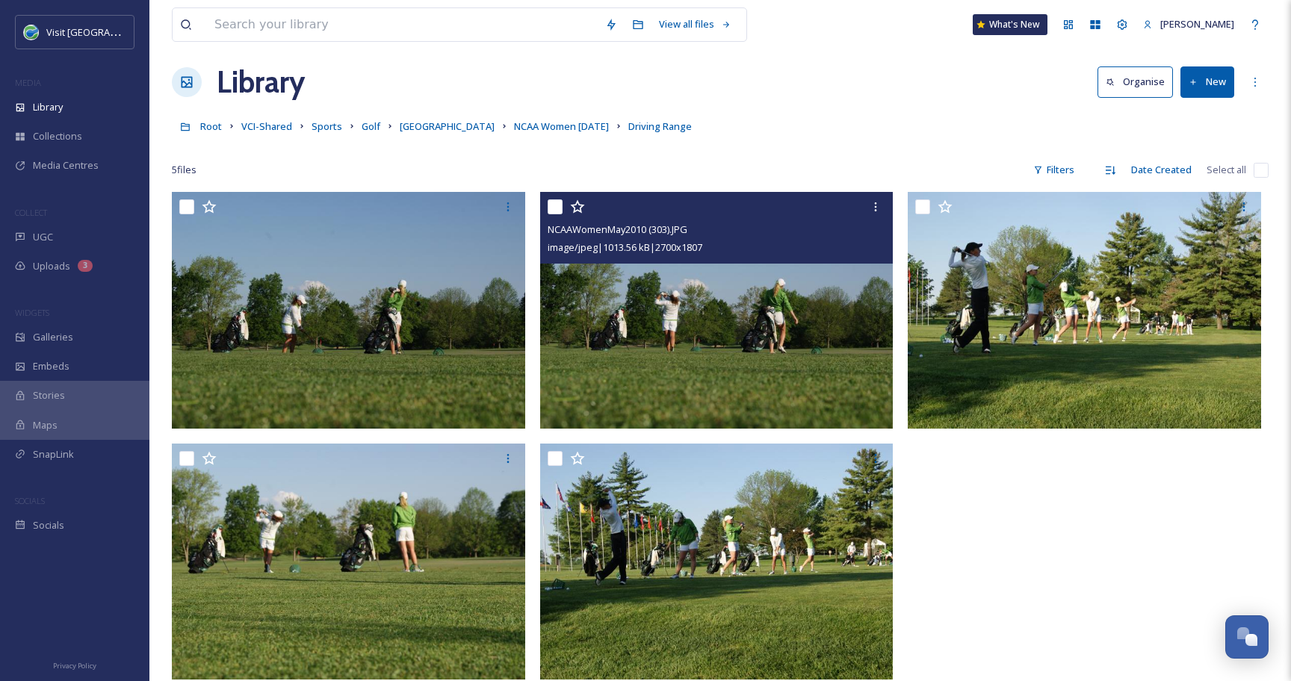
click at [553, 208] on input "checkbox" at bounding box center [554, 206] width 15 height 15
checkbox input "true"
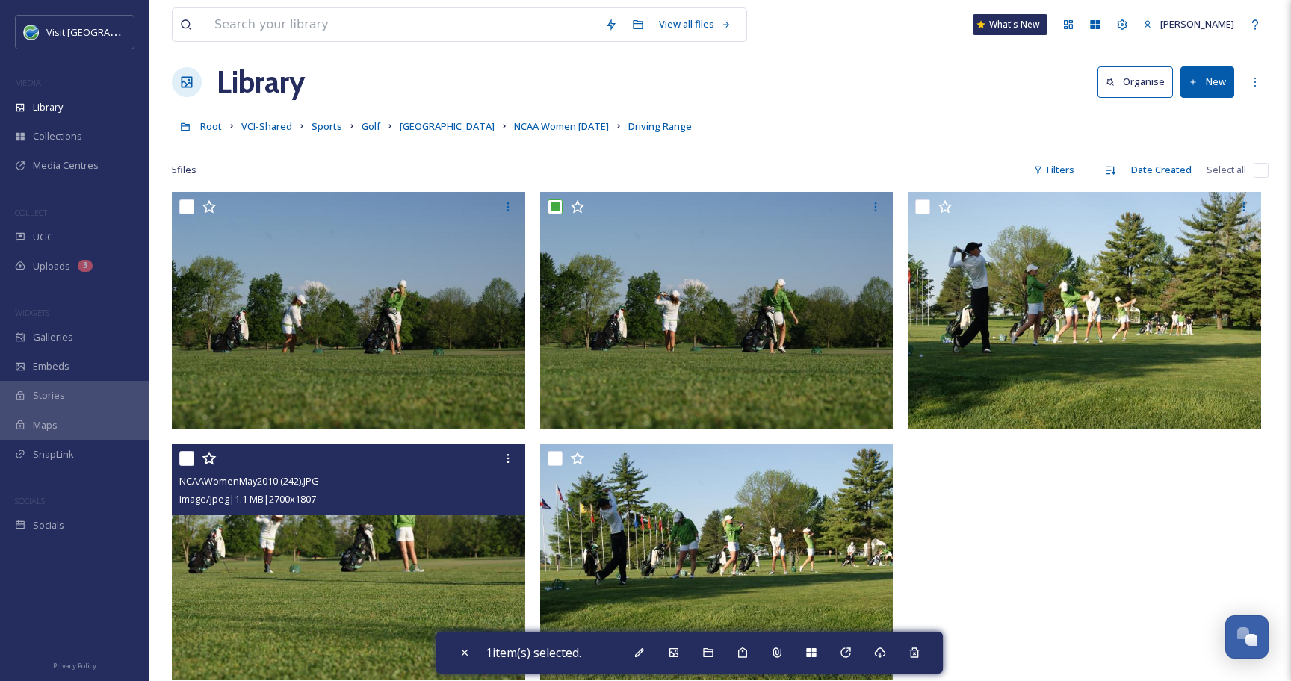
click at [184, 459] on input "checkbox" at bounding box center [186, 458] width 15 height 15
checkbox input "true"
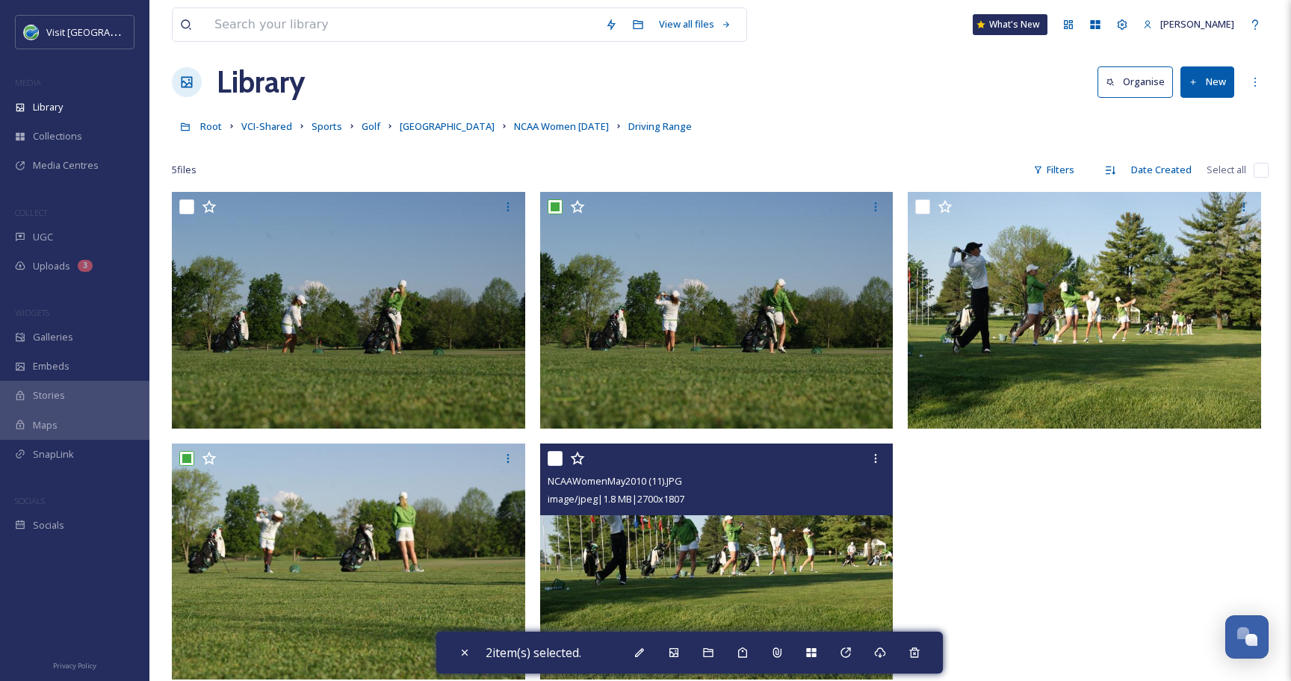
click at [553, 464] on input "checkbox" at bounding box center [554, 458] width 15 height 15
checkbox input "true"
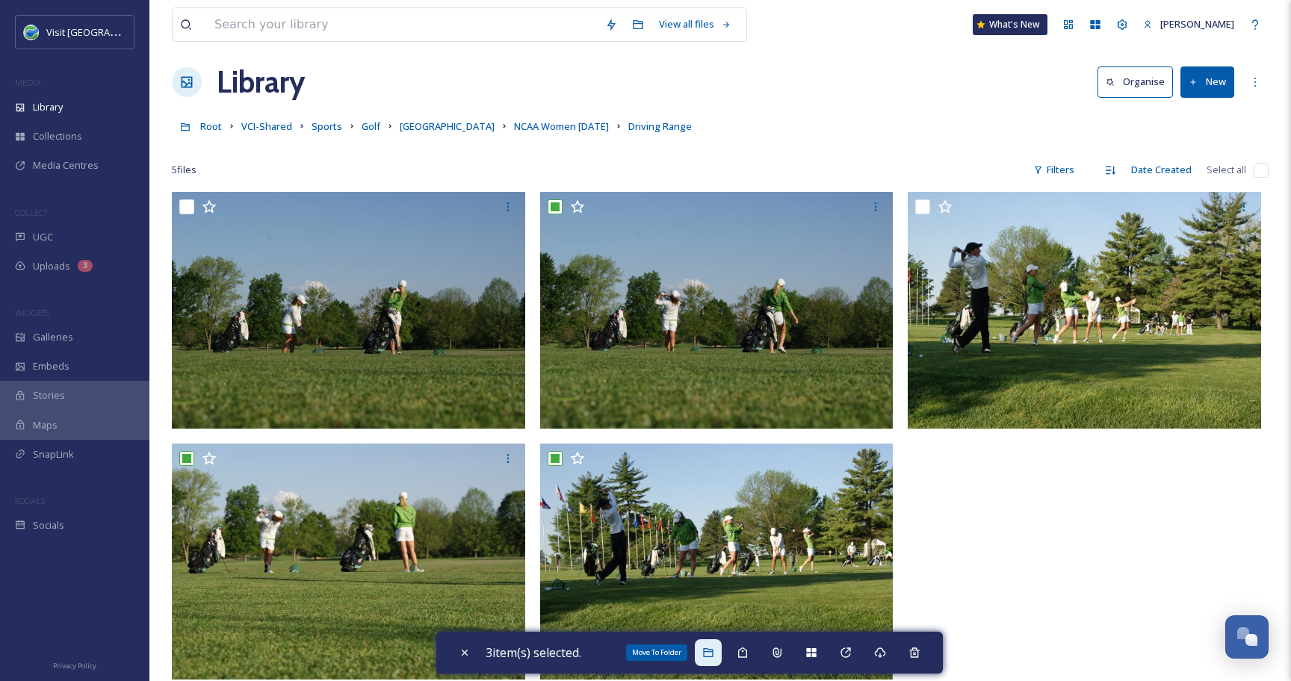
click at [714, 650] on icon at bounding box center [708, 653] width 12 height 12
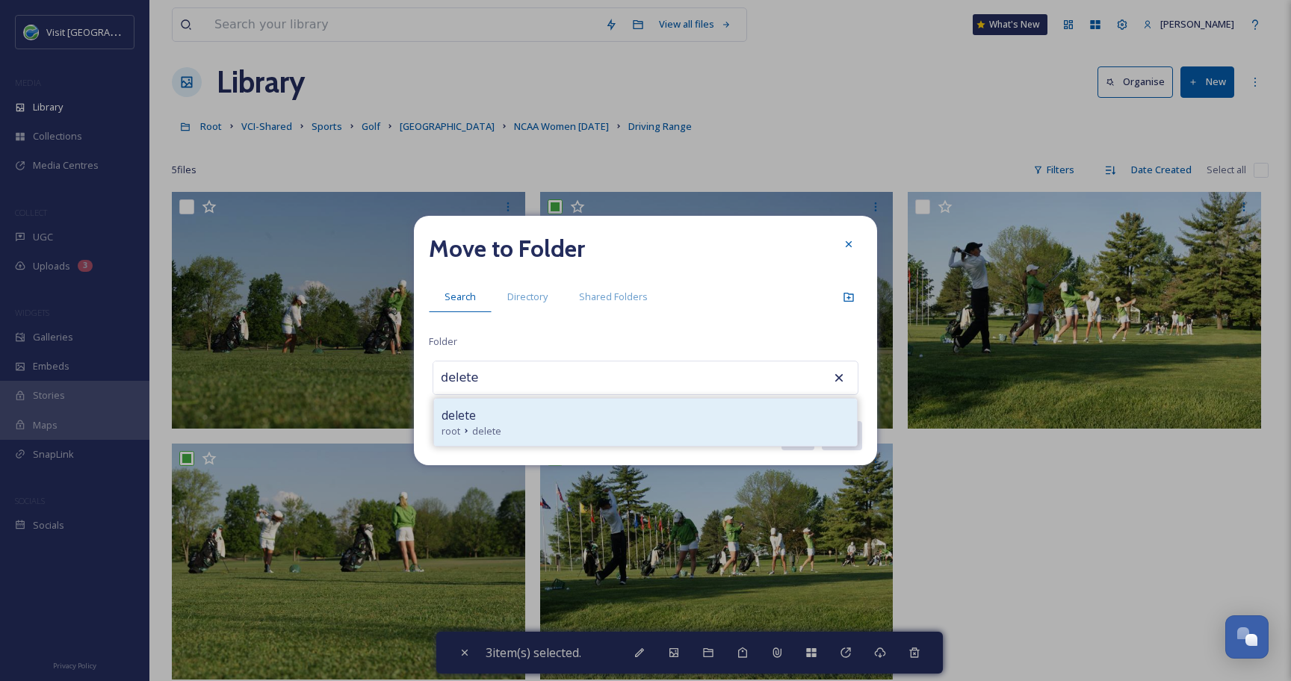
type input "delete"
click at [527, 408] on div "delete" at bounding box center [645, 415] width 408 height 18
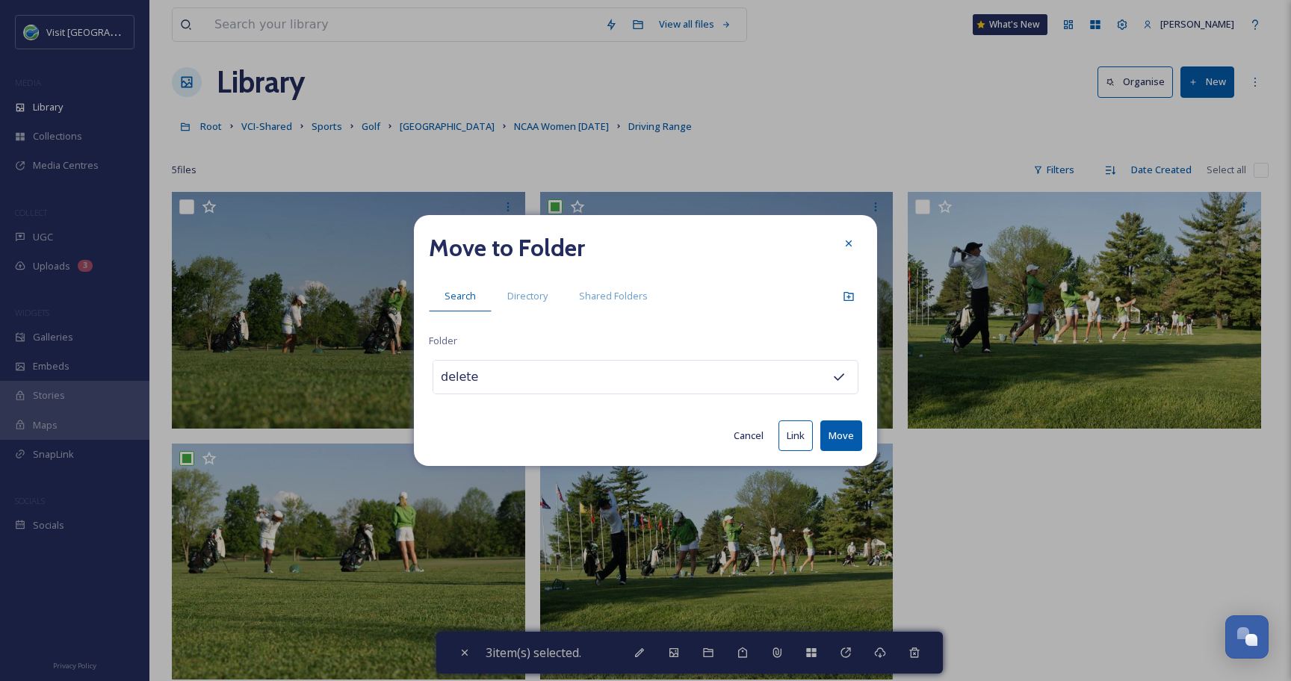
click at [838, 440] on button "Move" at bounding box center [841, 435] width 42 height 31
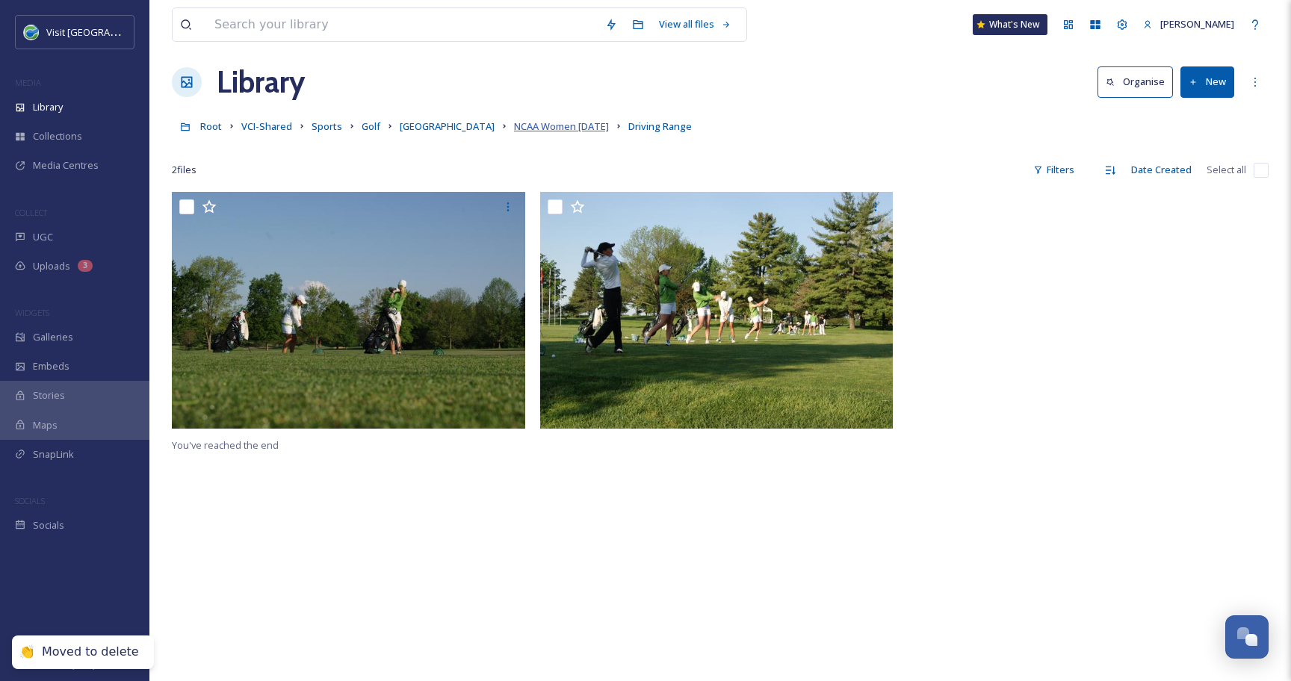
click at [552, 127] on span "NCAA Women [DATE]" at bounding box center [561, 125] width 95 height 13
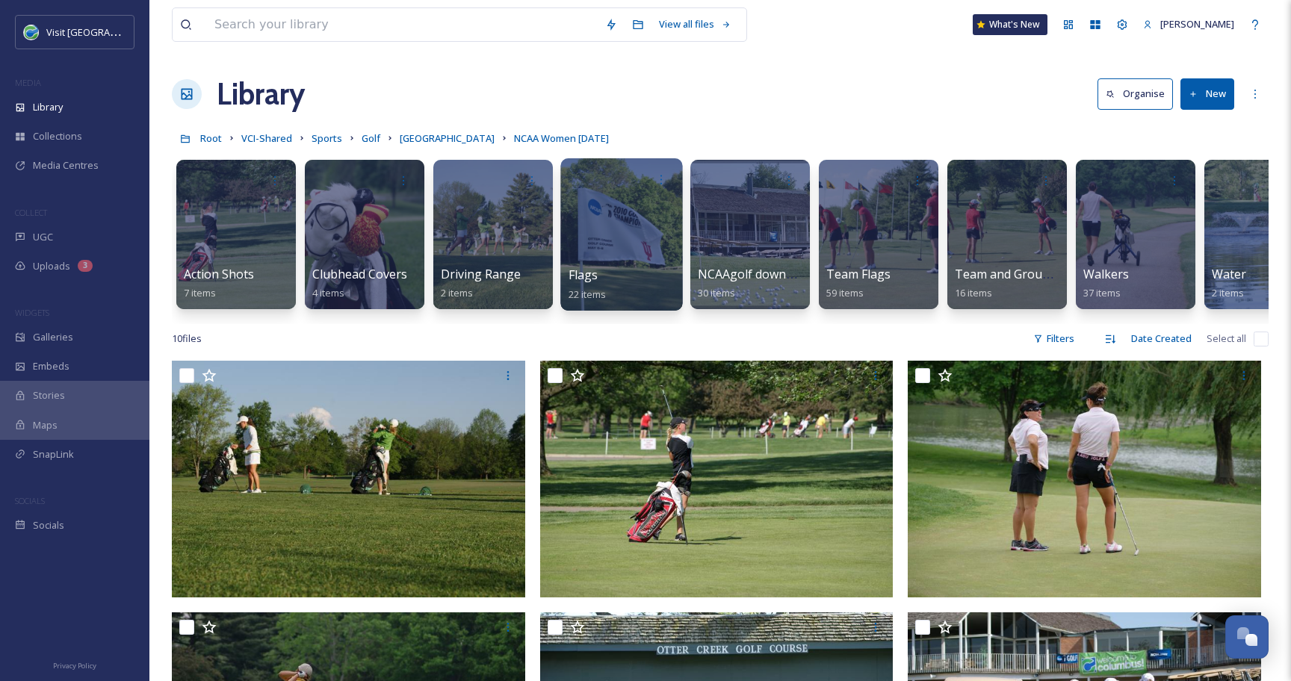
click at [612, 211] on div at bounding box center [621, 234] width 122 height 152
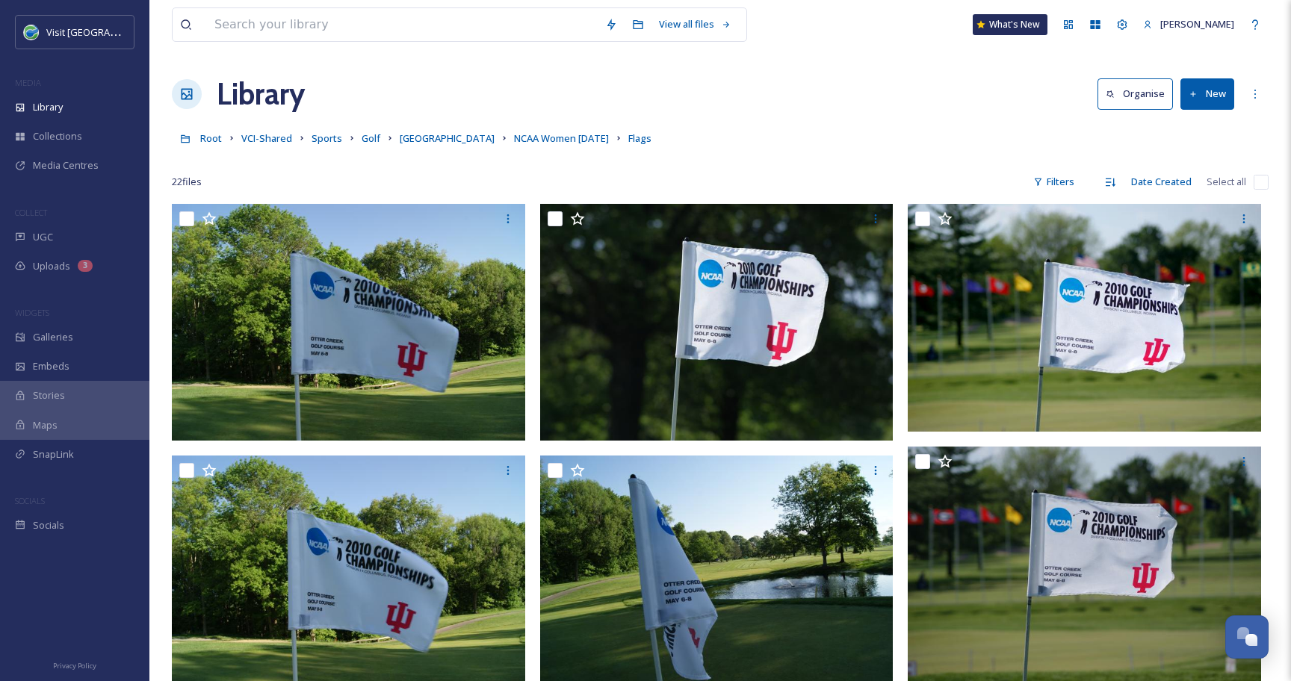
click at [1257, 180] on input "checkbox" at bounding box center [1260, 182] width 15 height 15
checkbox input "true"
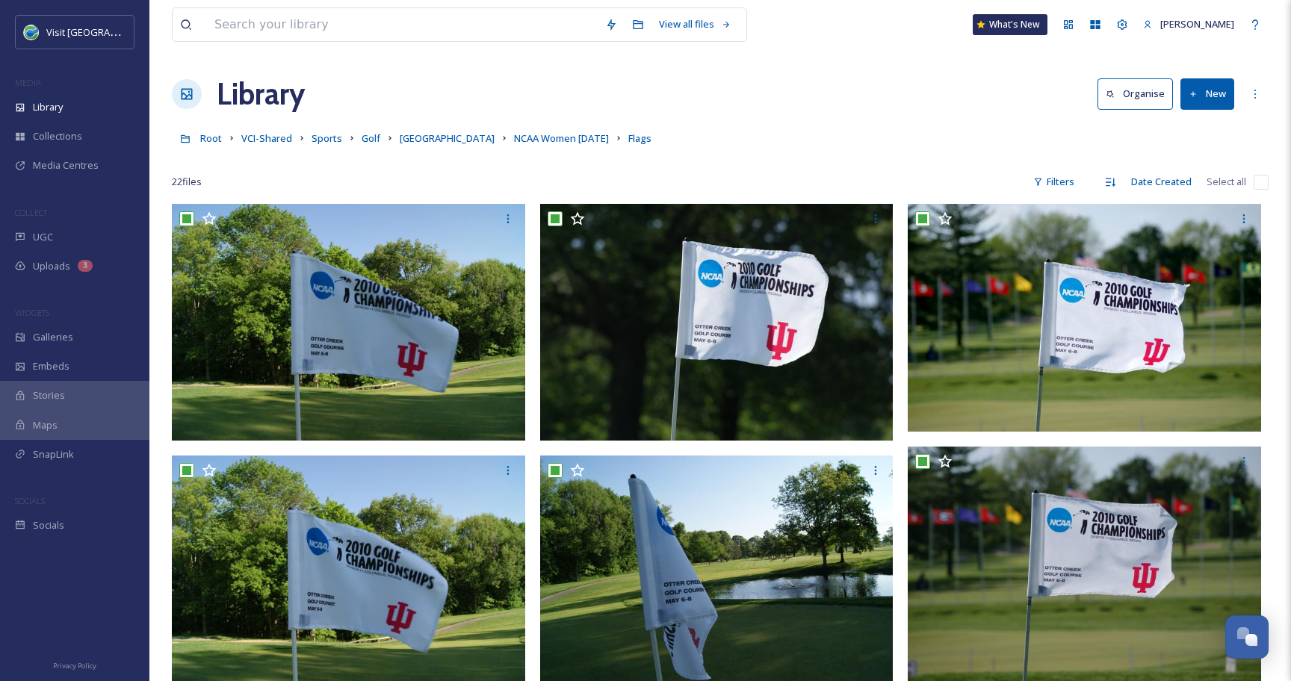
checkbox input "true"
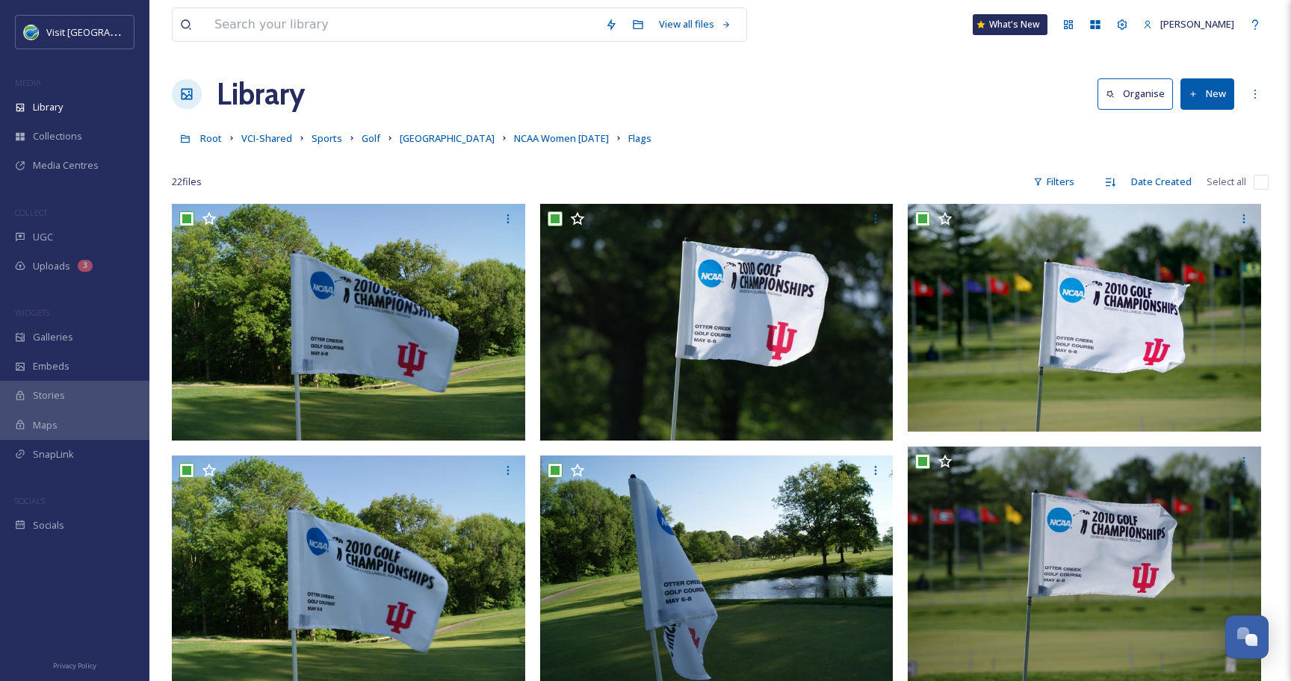
checkbox input "true"
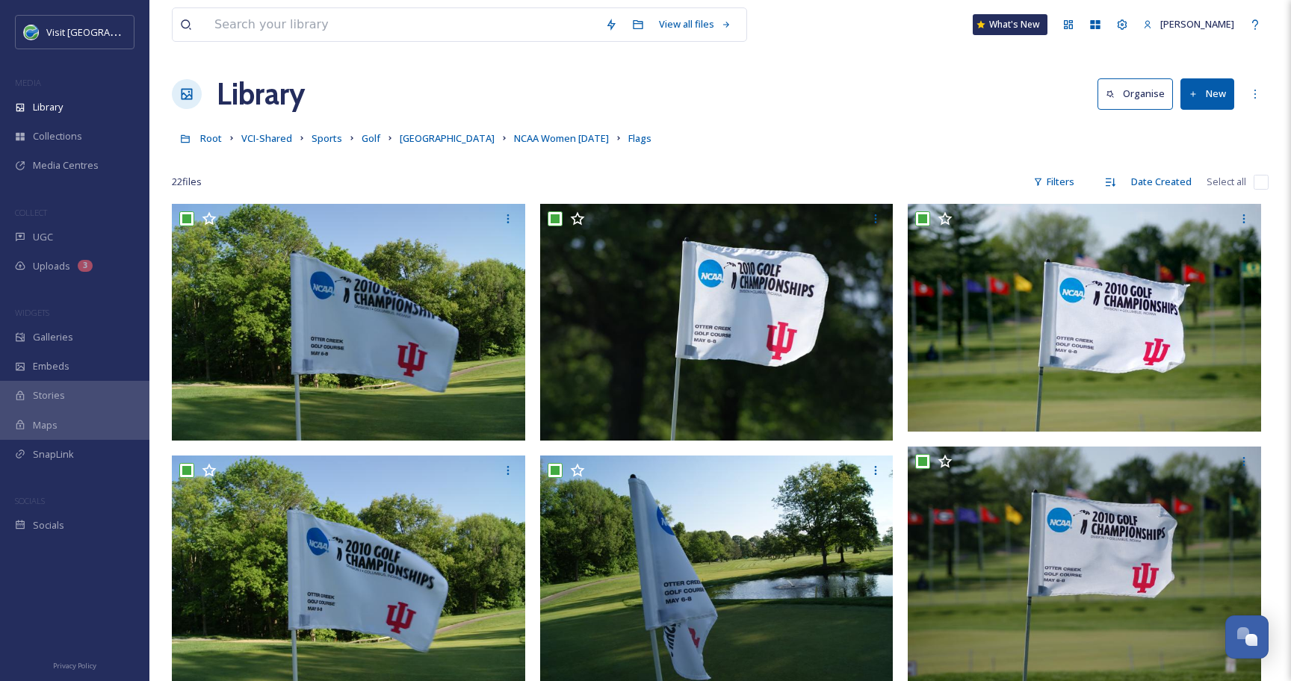
checkbox input "true"
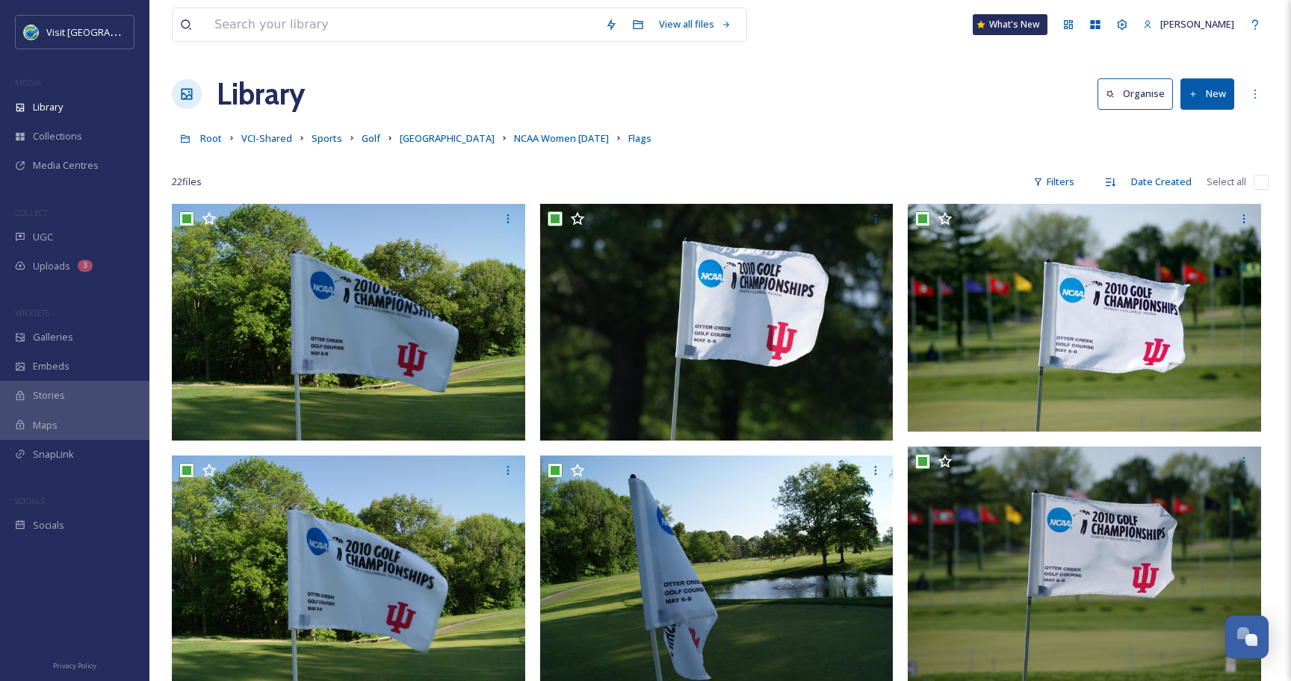
checkbox input "true"
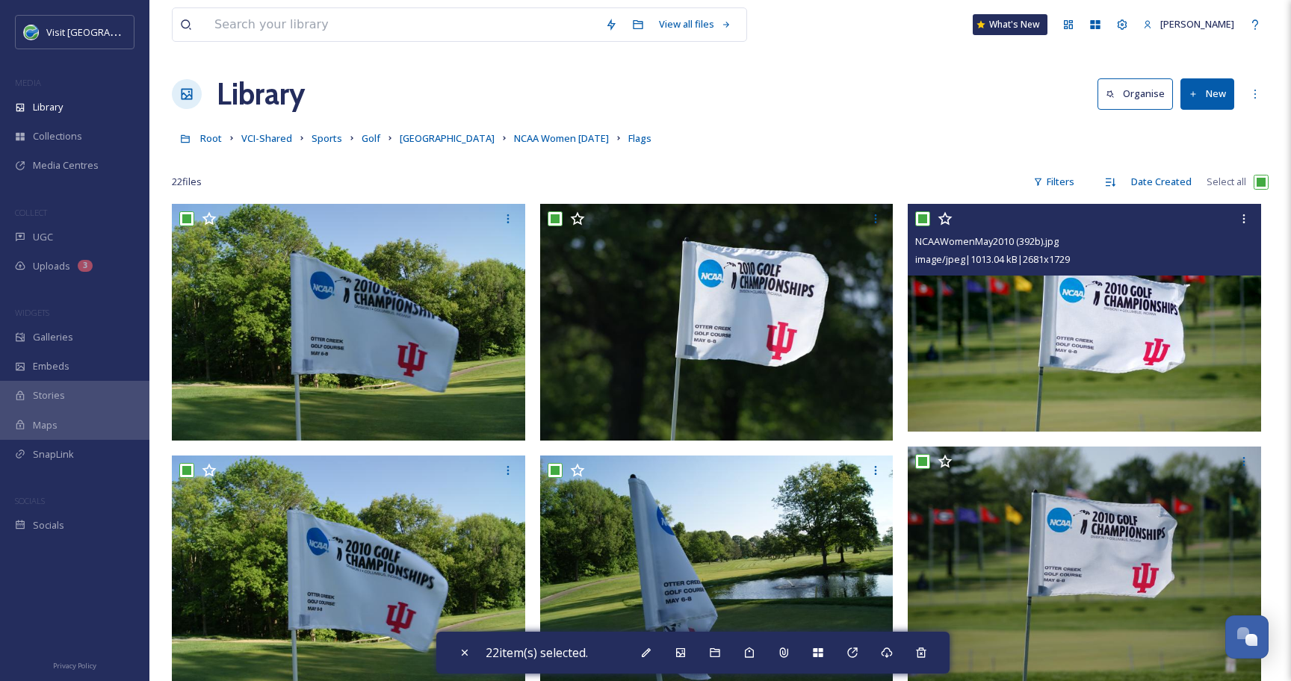
click at [922, 220] on input "checkbox" at bounding box center [922, 218] width 15 height 15
checkbox input "false"
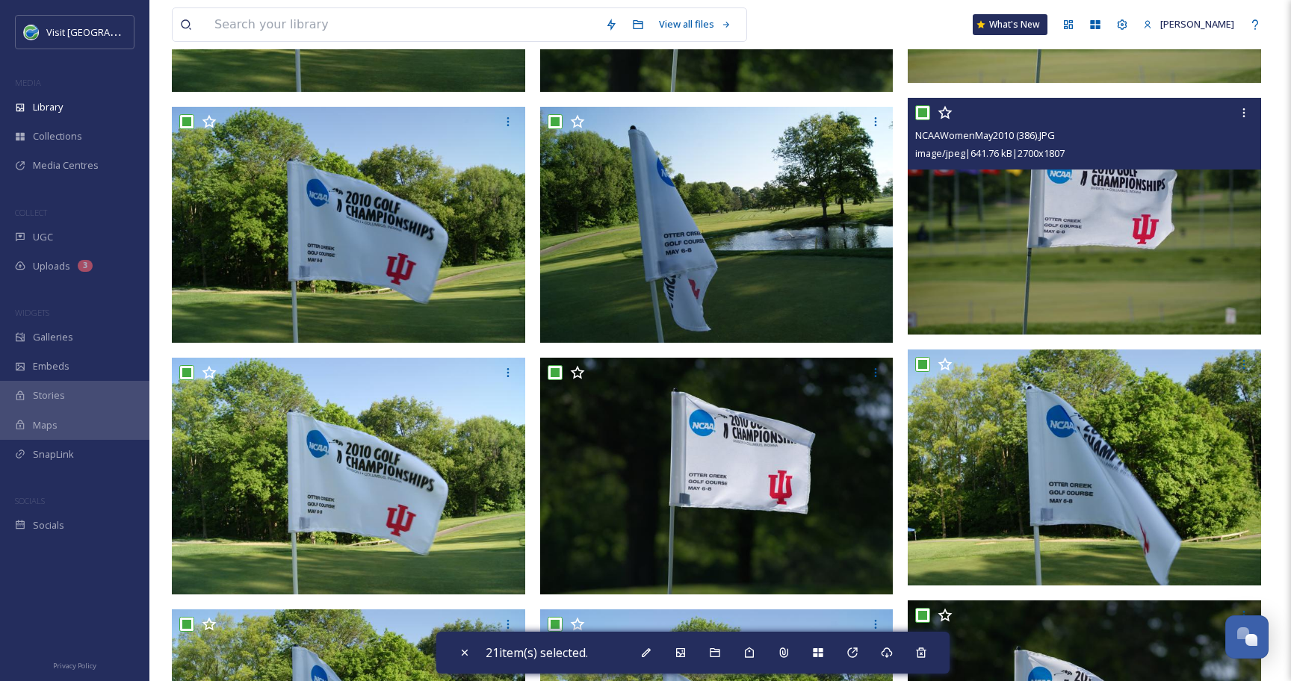
checkbox input "false"
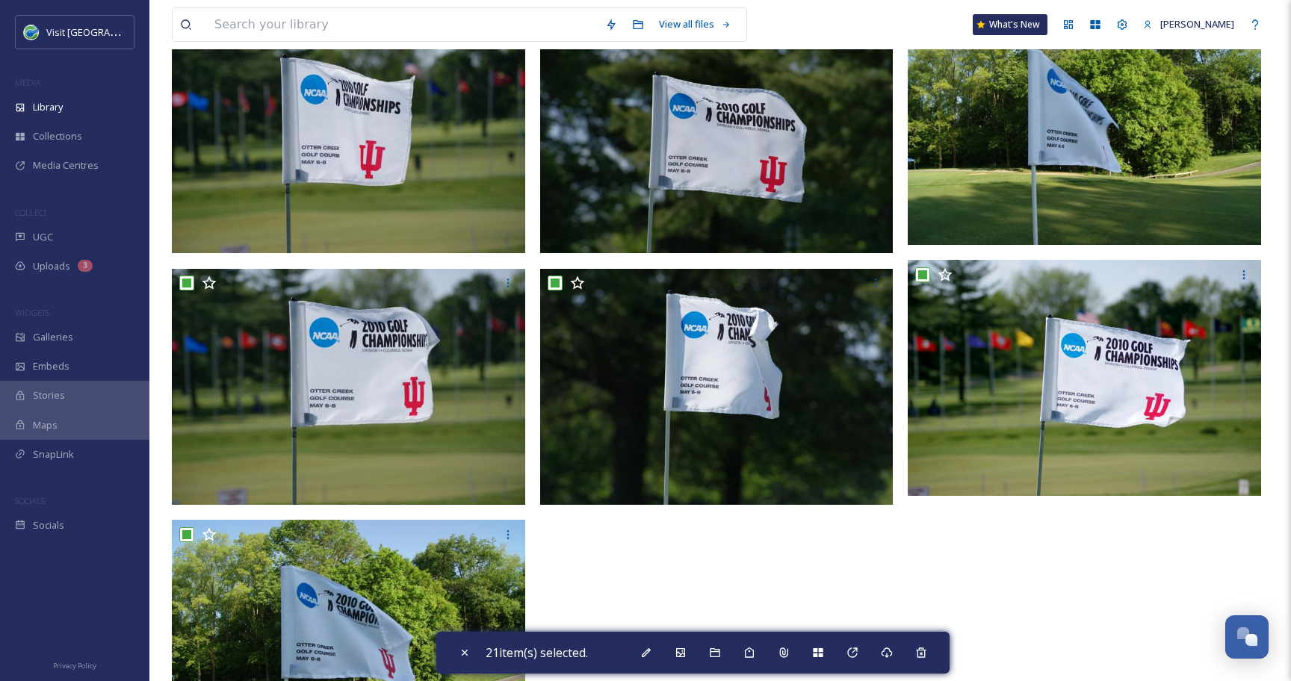
scroll to position [1544, 0]
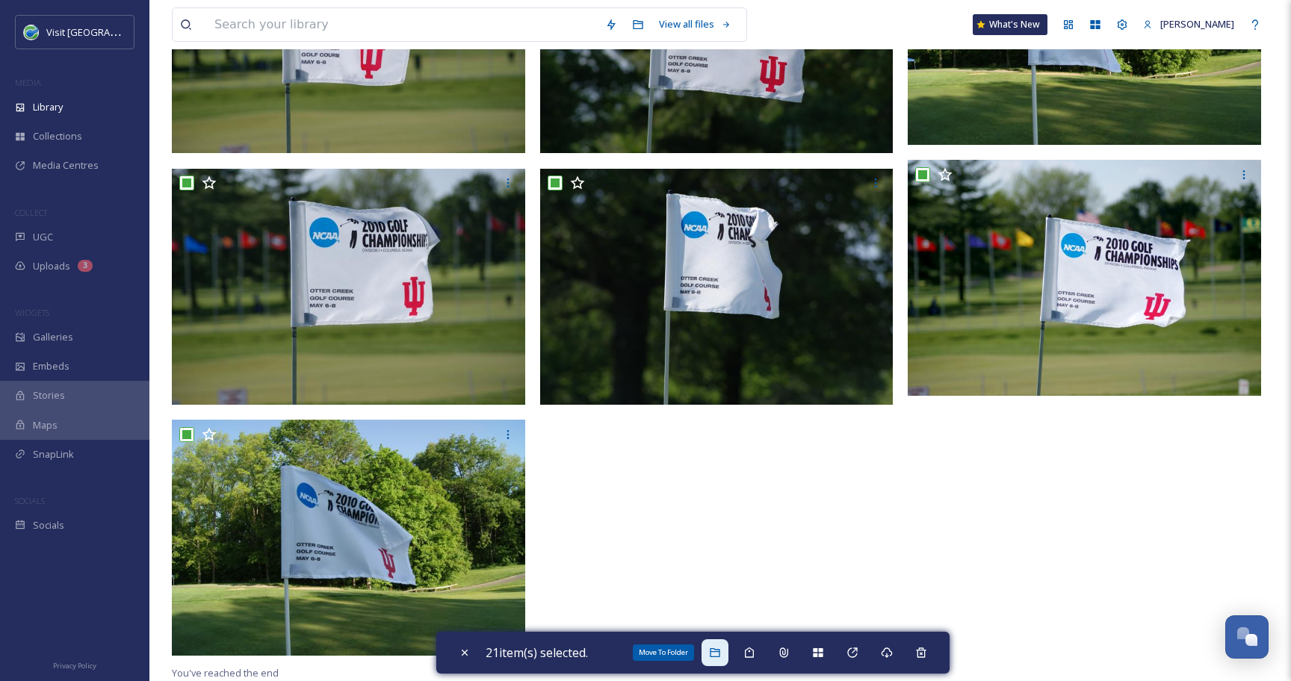
click at [718, 648] on icon at bounding box center [714, 652] width 10 height 9
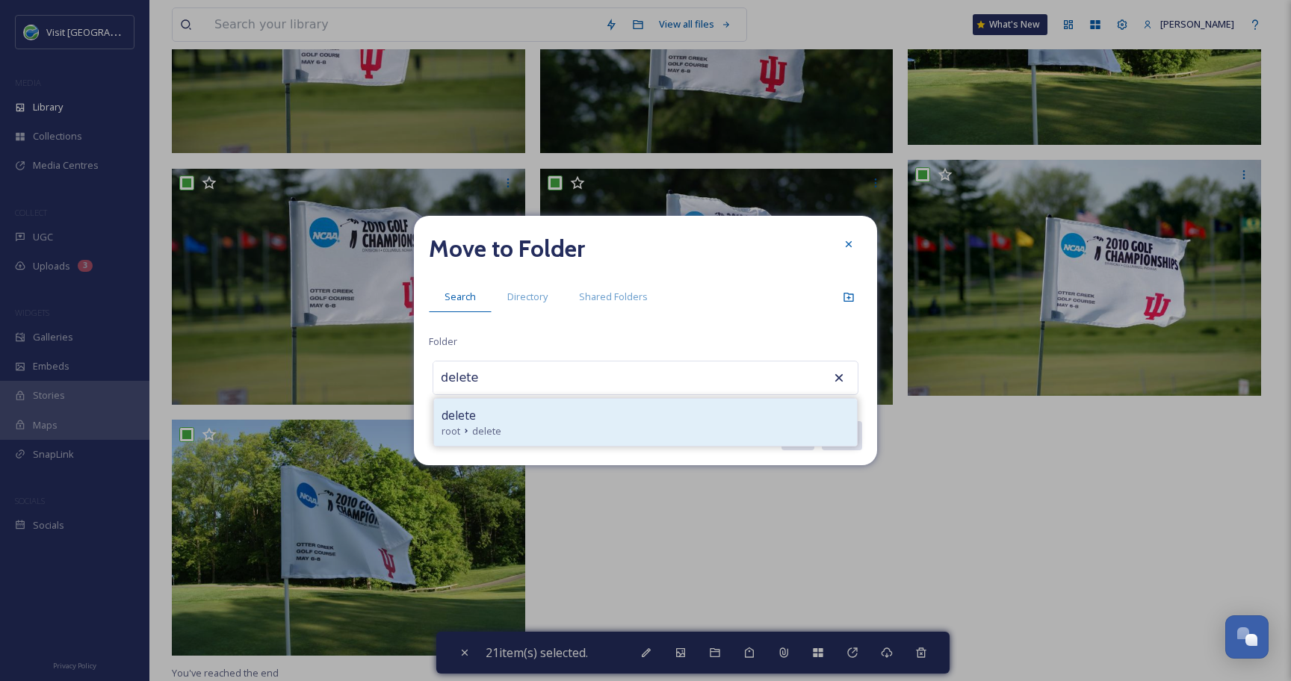
type input "delete"
click at [545, 422] on div "delete" at bounding box center [645, 415] width 408 height 18
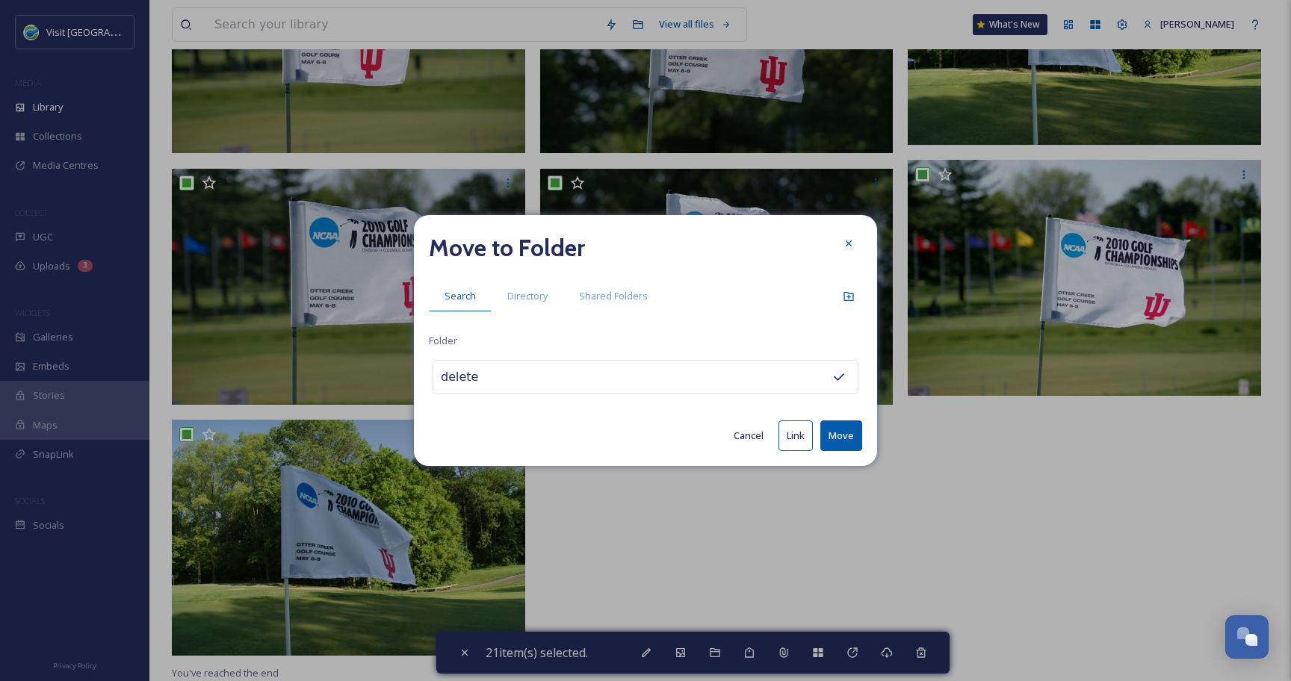
click at [827, 434] on button "Move" at bounding box center [841, 435] width 42 height 31
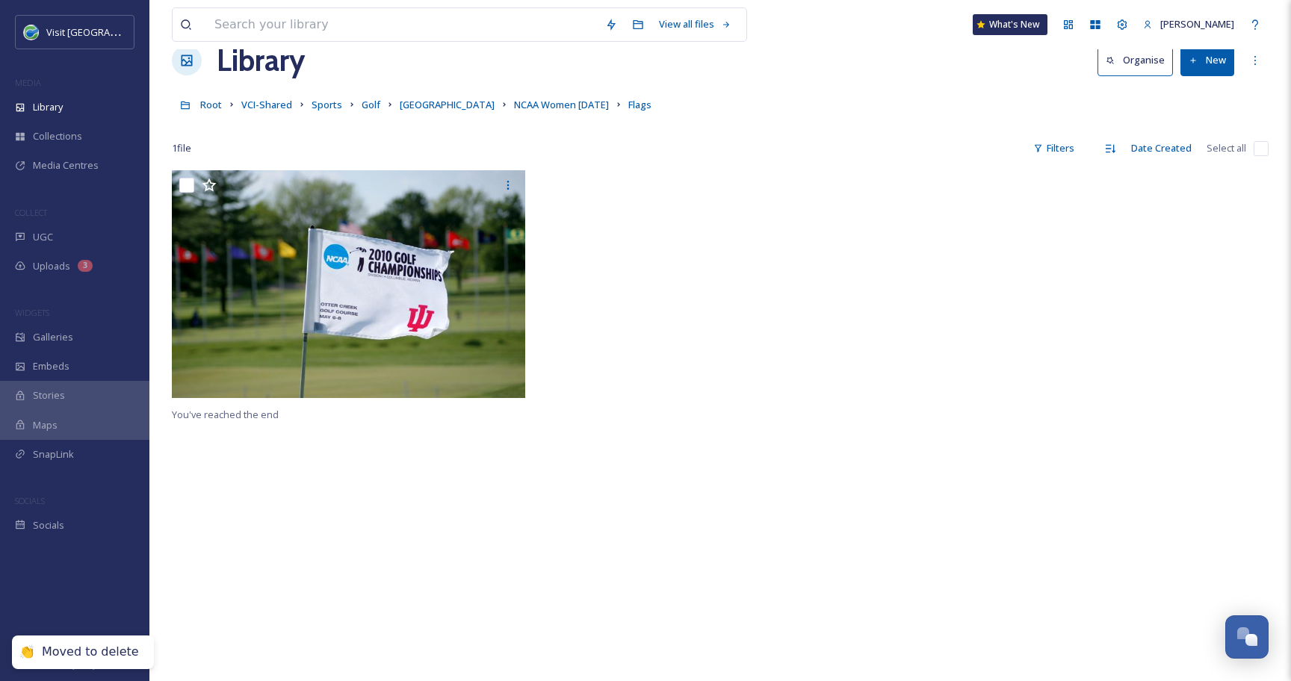
scroll to position [0, 0]
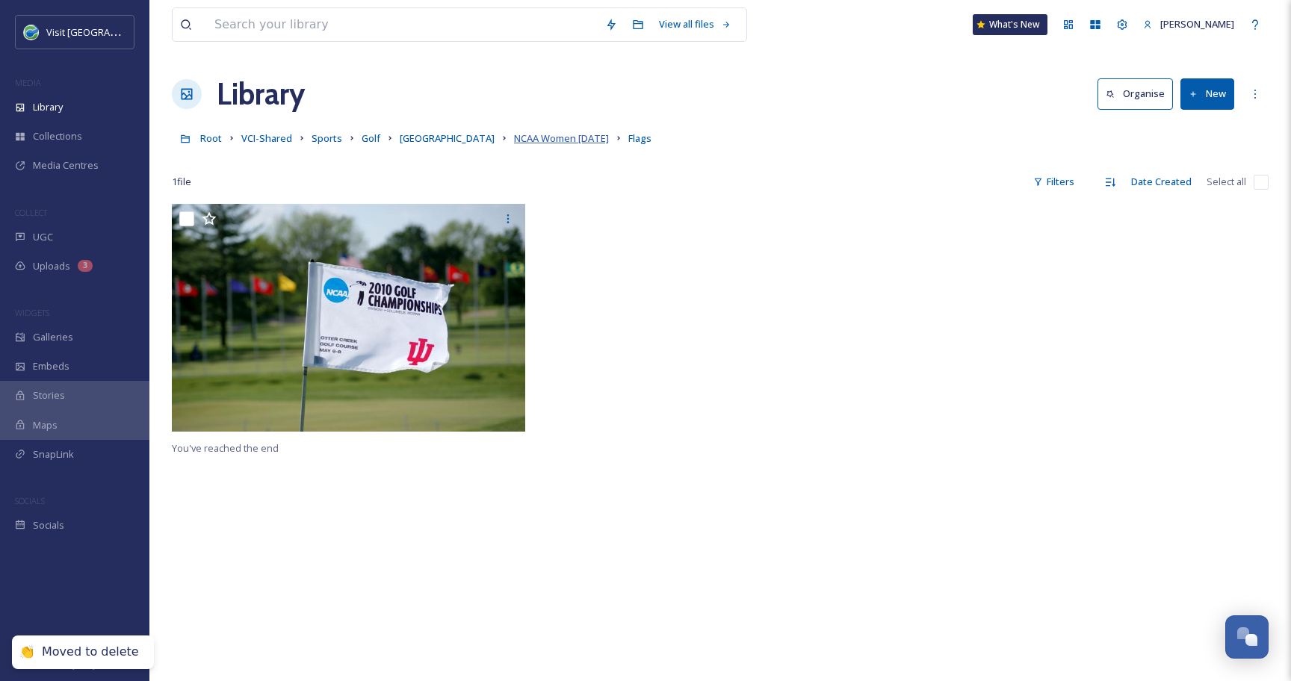
click at [542, 137] on span "NCAA Women [DATE]" at bounding box center [561, 137] width 95 height 13
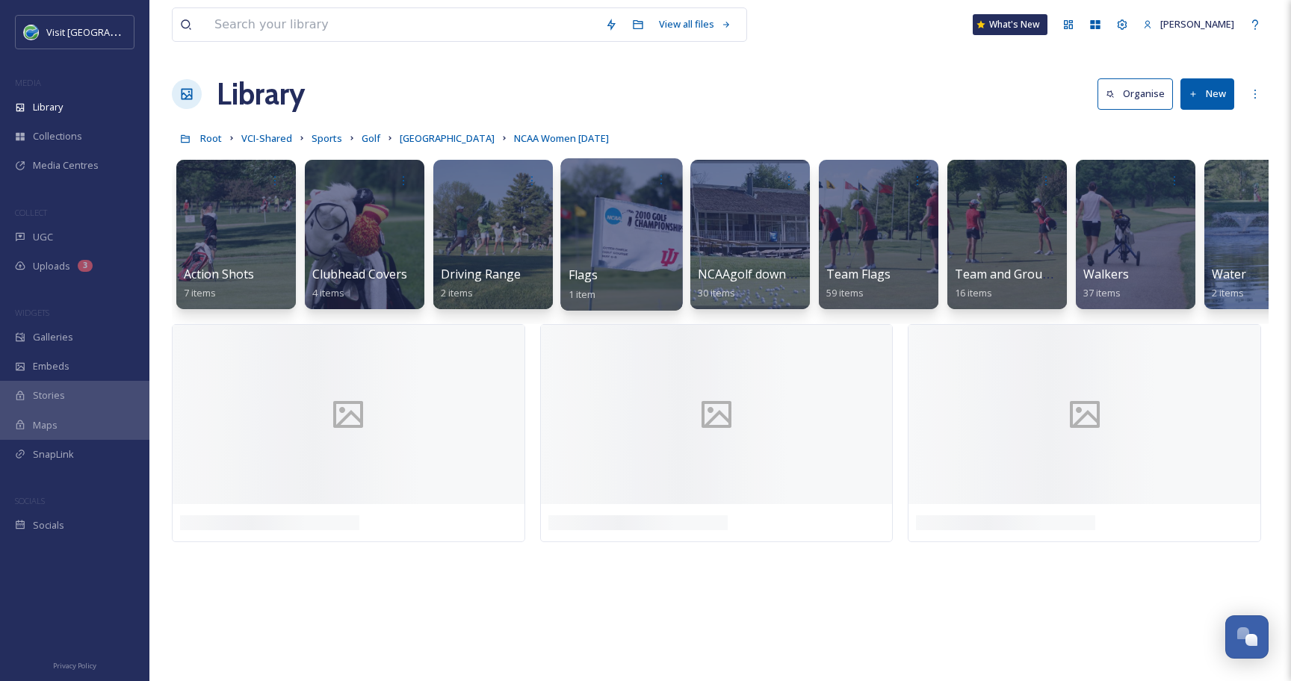
scroll to position [0, 60]
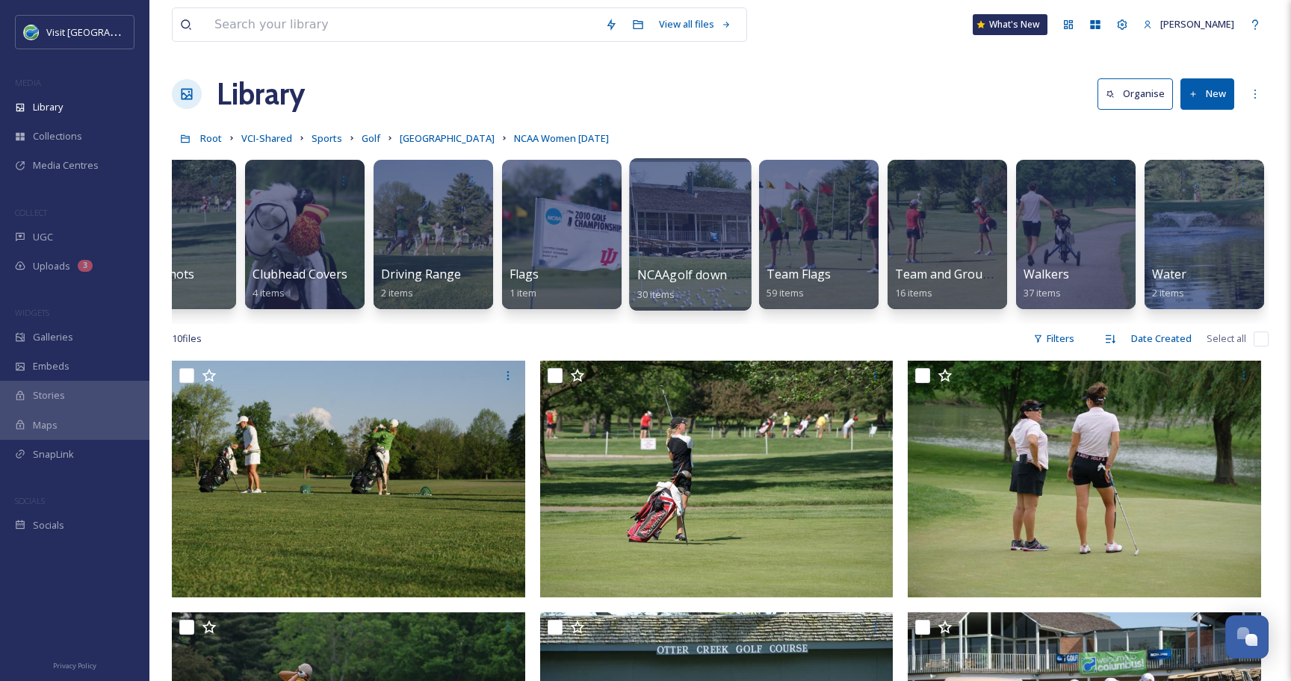
click at [652, 217] on div at bounding box center [690, 234] width 122 height 152
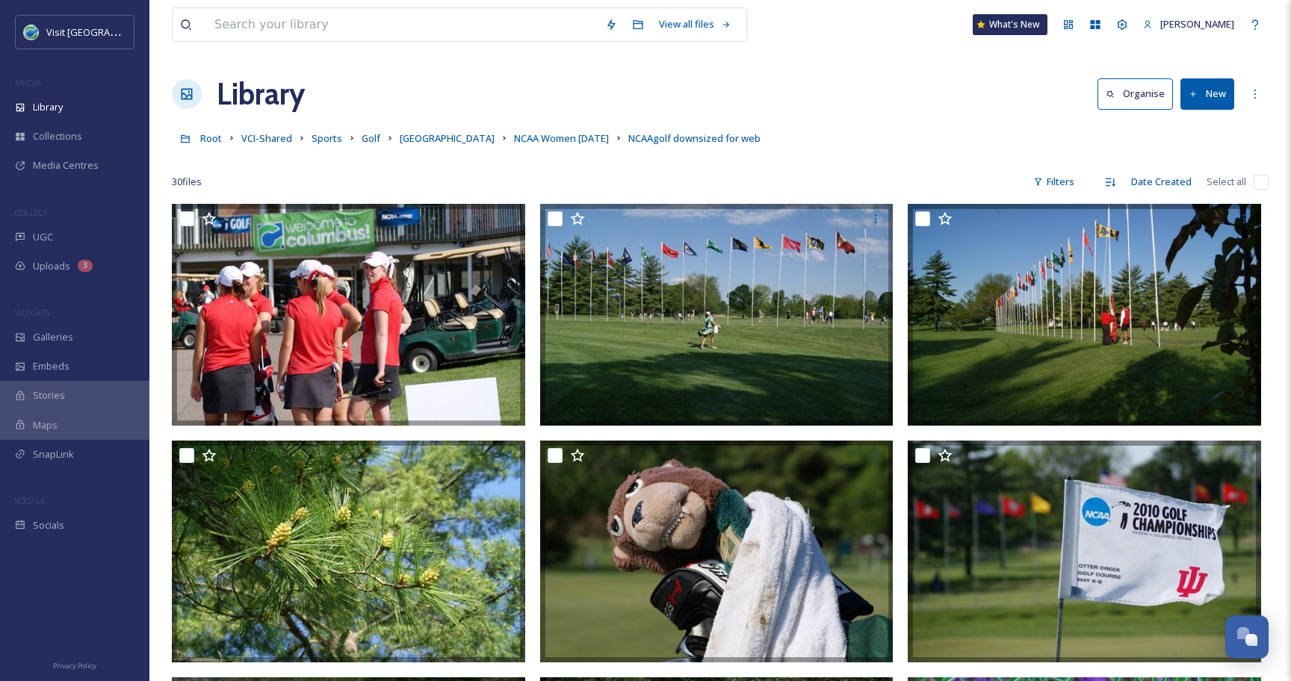
click at [1255, 184] on input "checkbox" at bounding box center [1260, 182] width 15 height 15
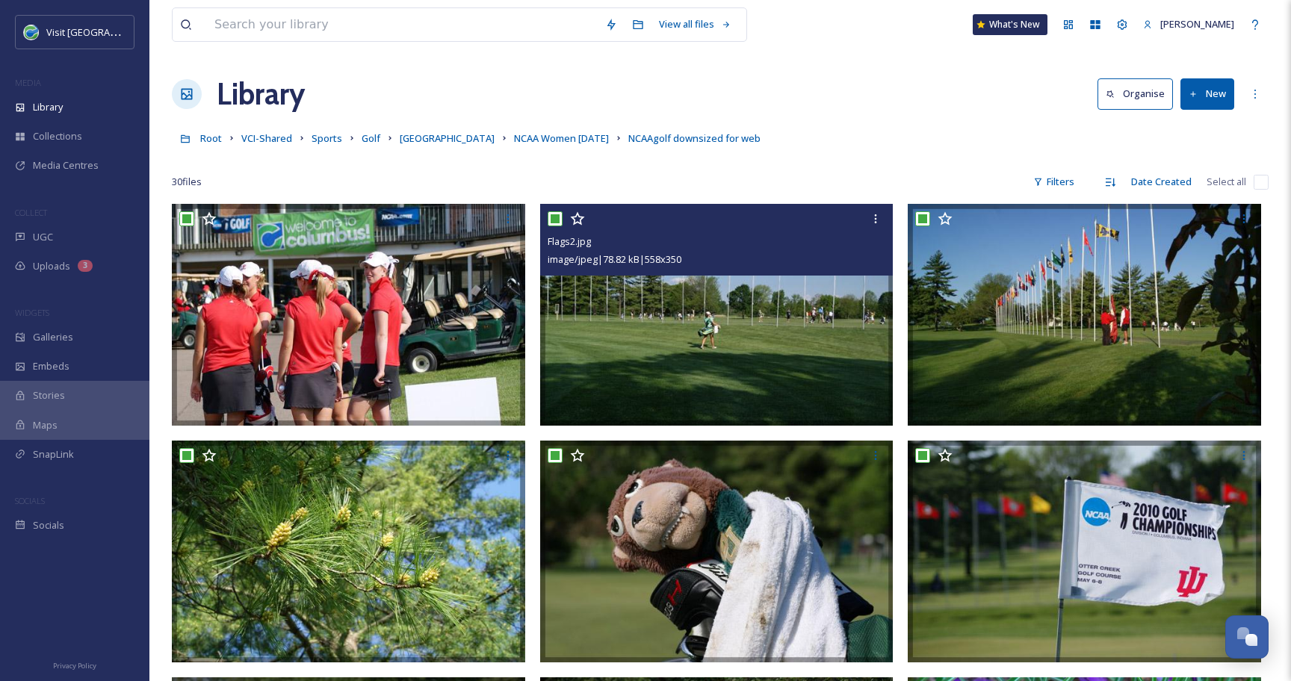
checkbox input "true"
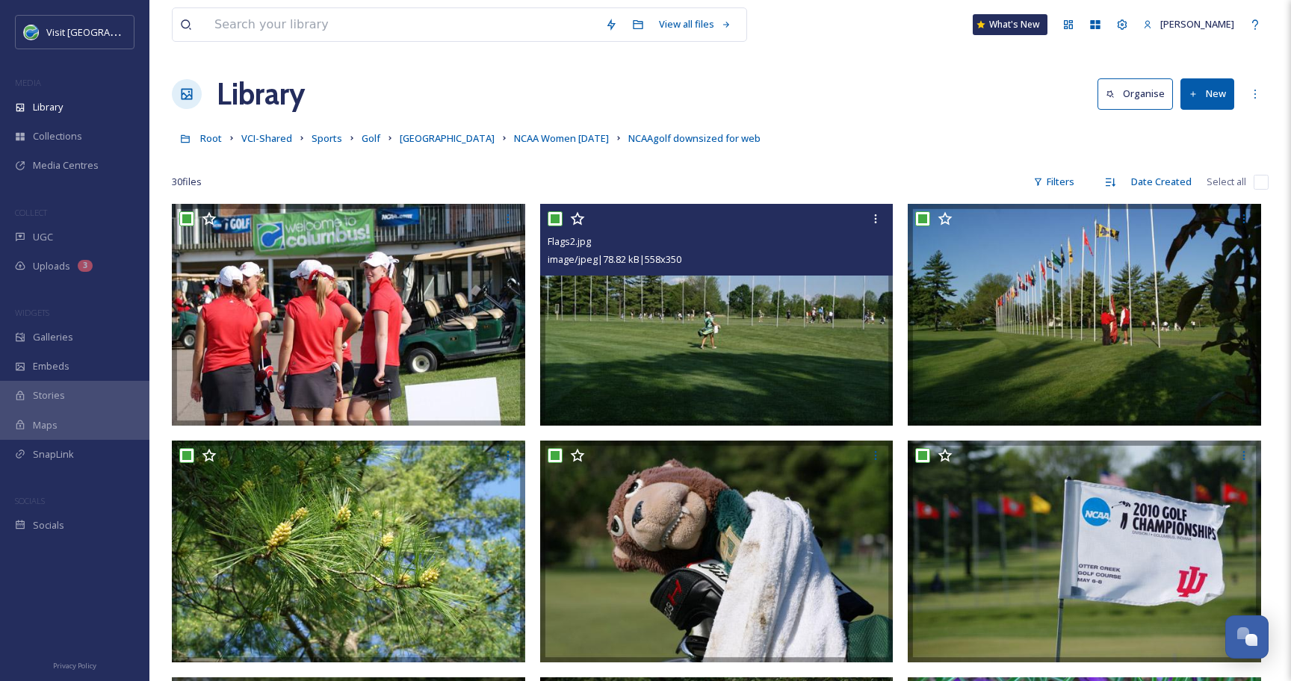
checkbox input "true"
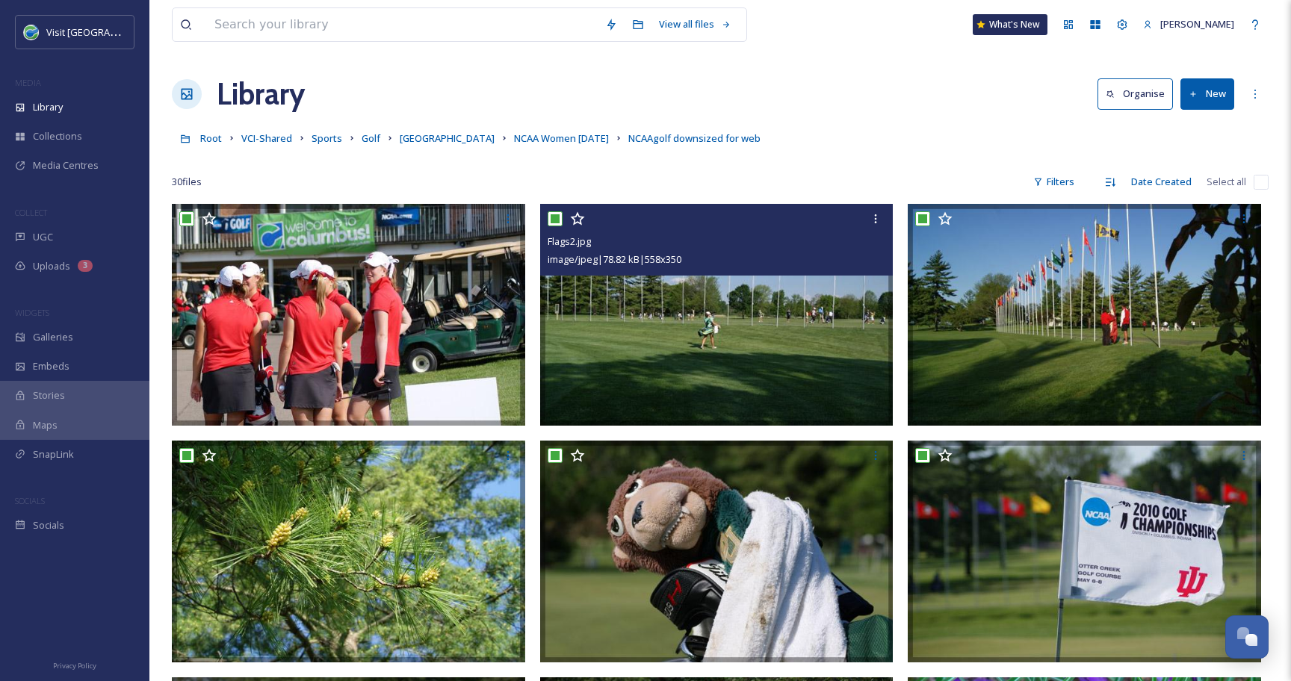
checkbox input "true"
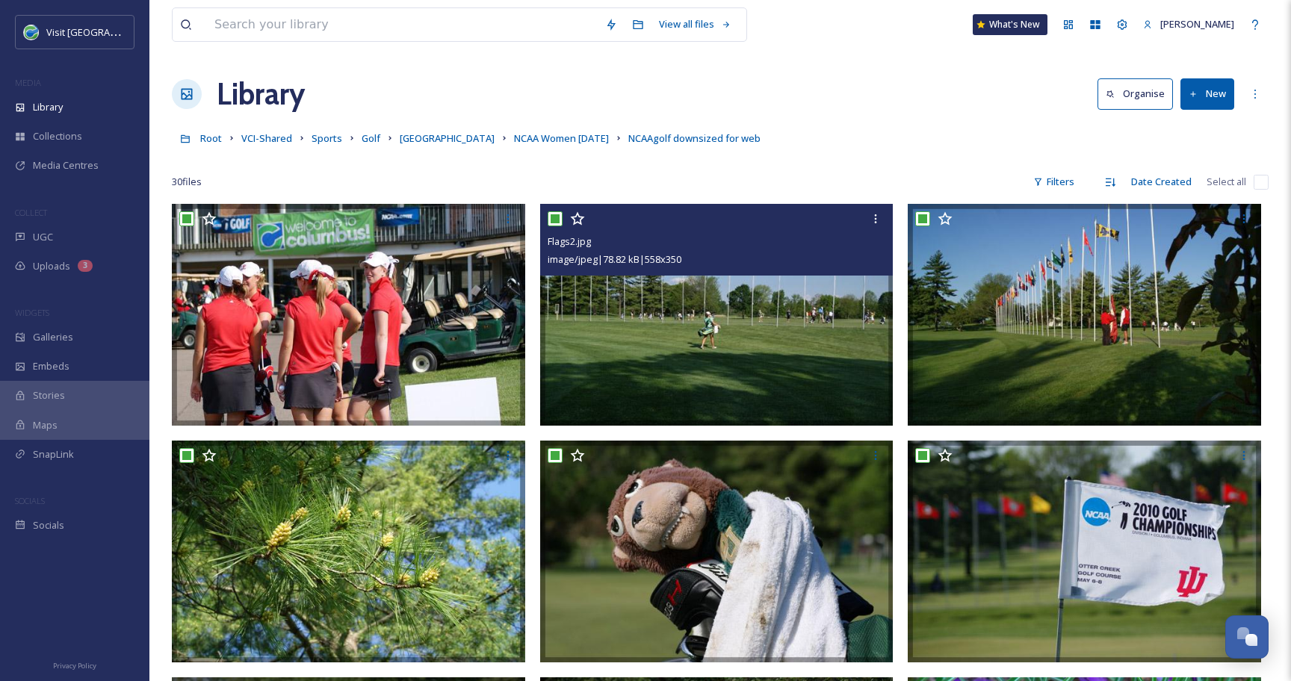
checkbox input "true"
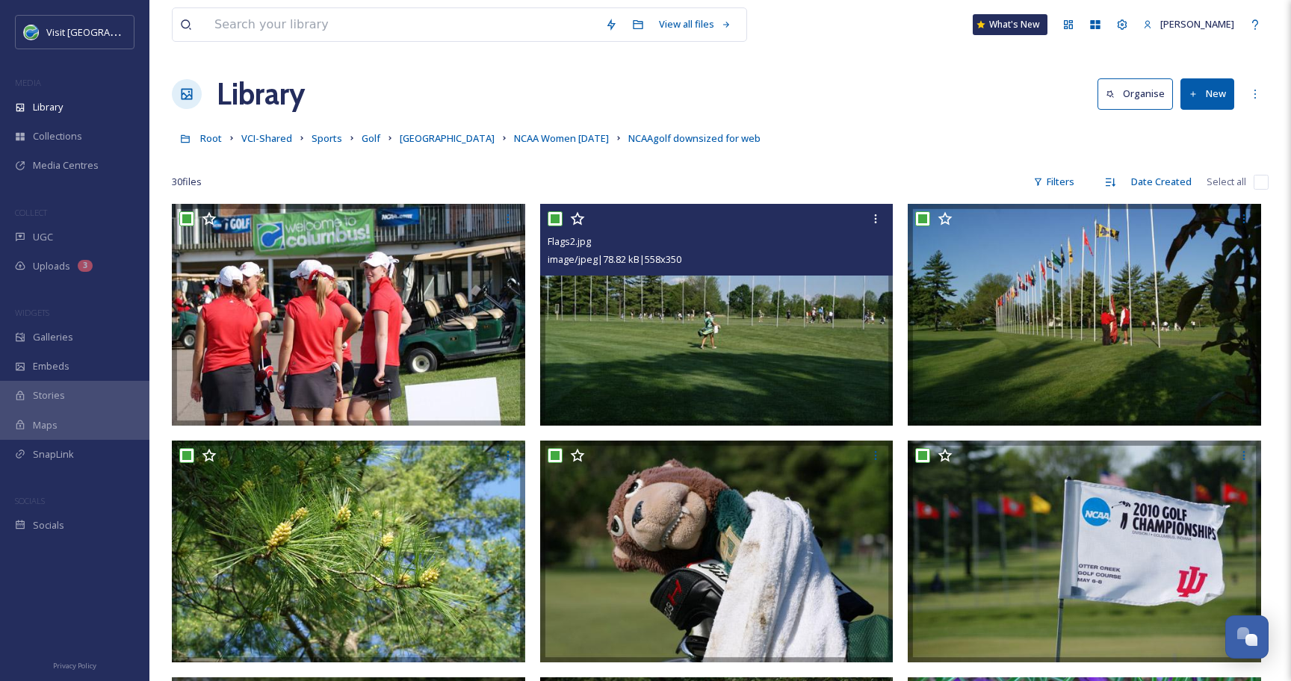
checkbox input "true"
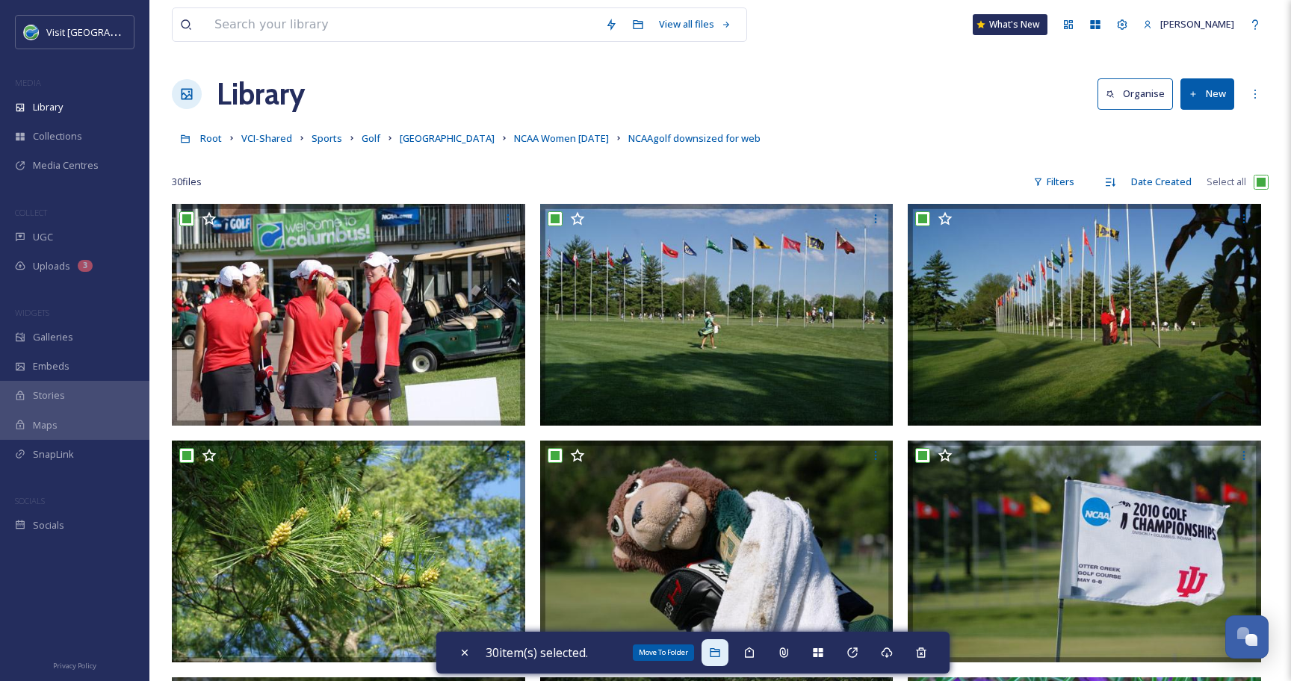
click at [715, 647] on icon at bounding box center [715, 653] width 12 height 12
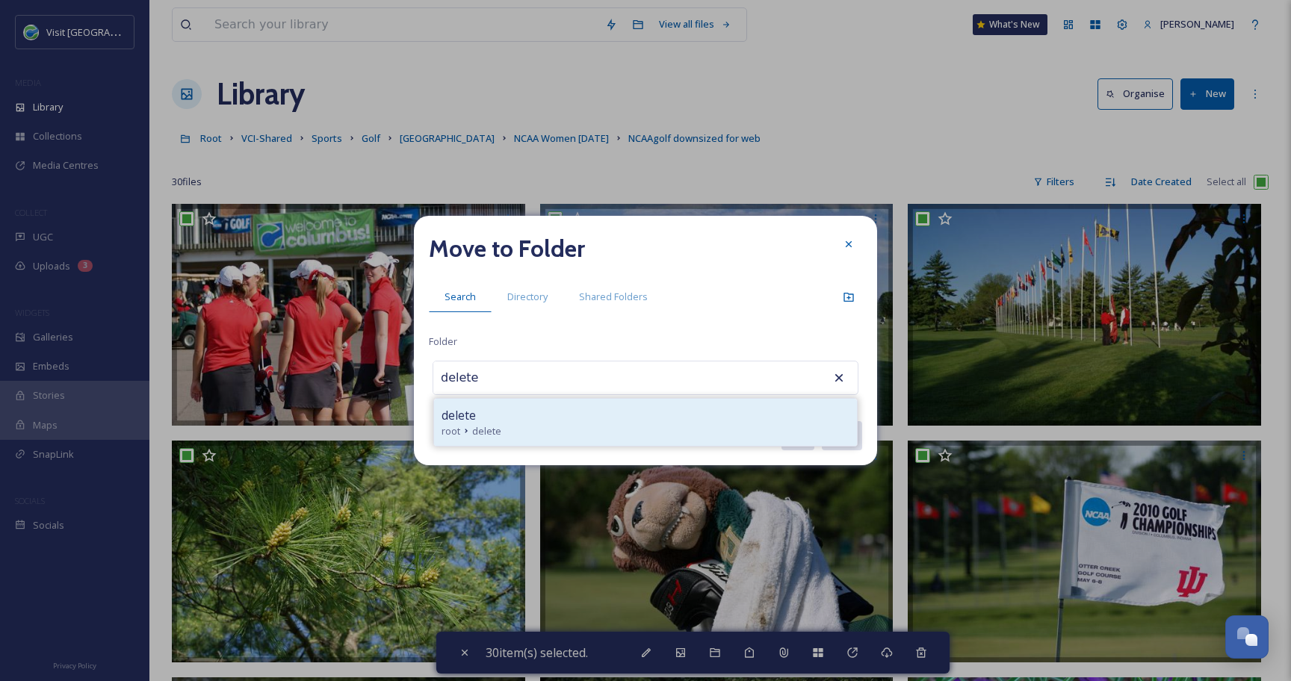
type input "delete"
click at [571, 425] on div "root delete" at bounding box center [645, 431] width 408 height 14
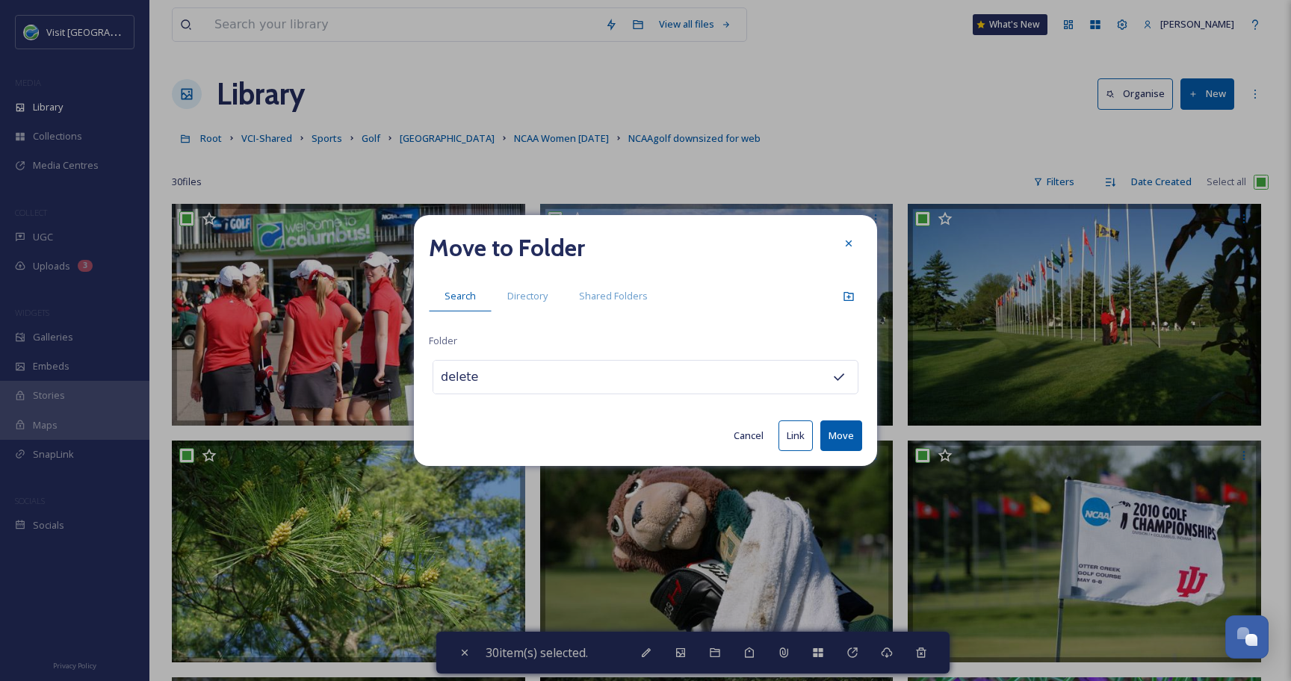
click at [836, 436] on button "Move" at bounding box center [841, 435] width 42 height 31
checkbox input "false"
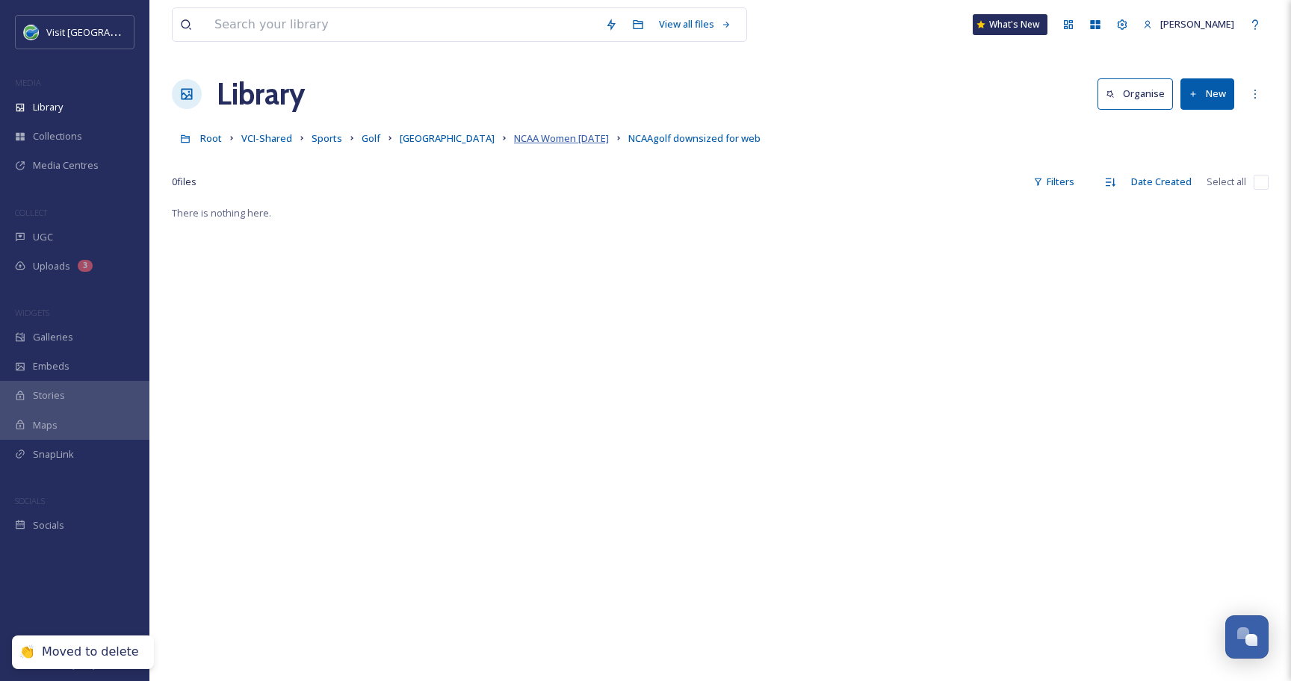
click at [522, 145] on span "NCAA Women [DATE]" at bounding box center [561, 137] width 95 height 13
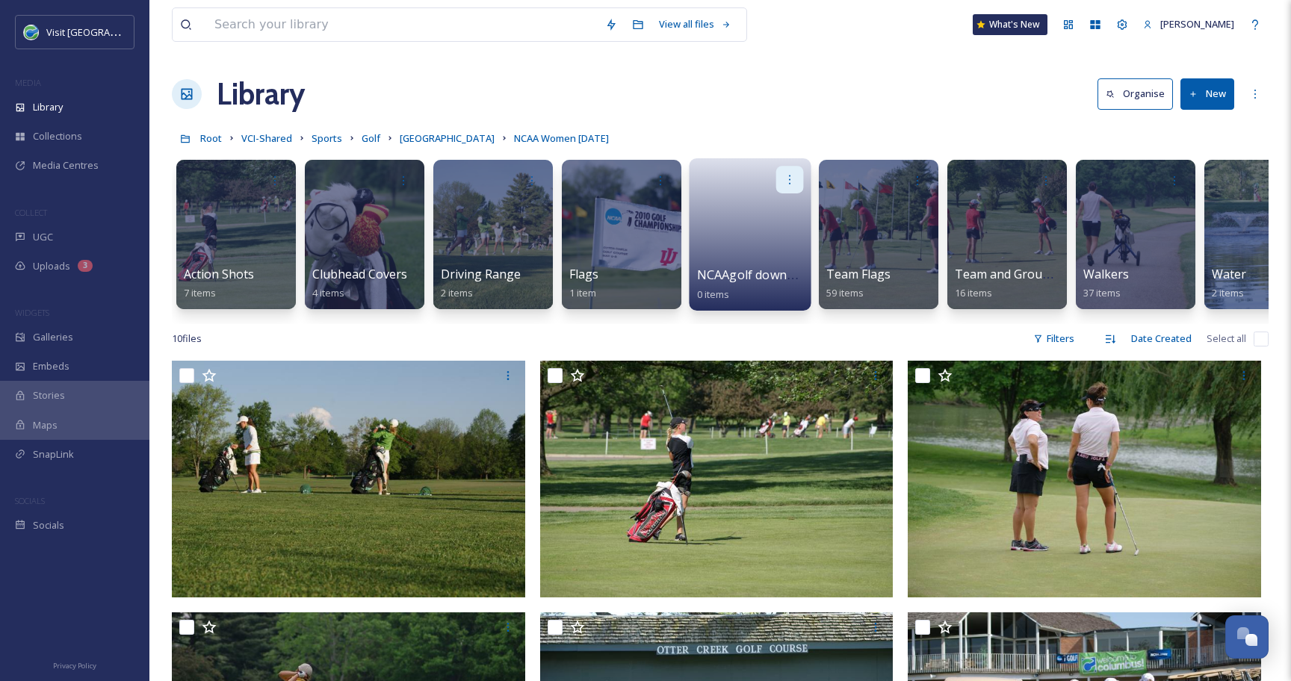
click at [787, 178] on icon at bounding box center [789, 179] width 12 height 12
click at [751, 290] on span "Delete" at bounding box center [742, 289] width 31 height 15
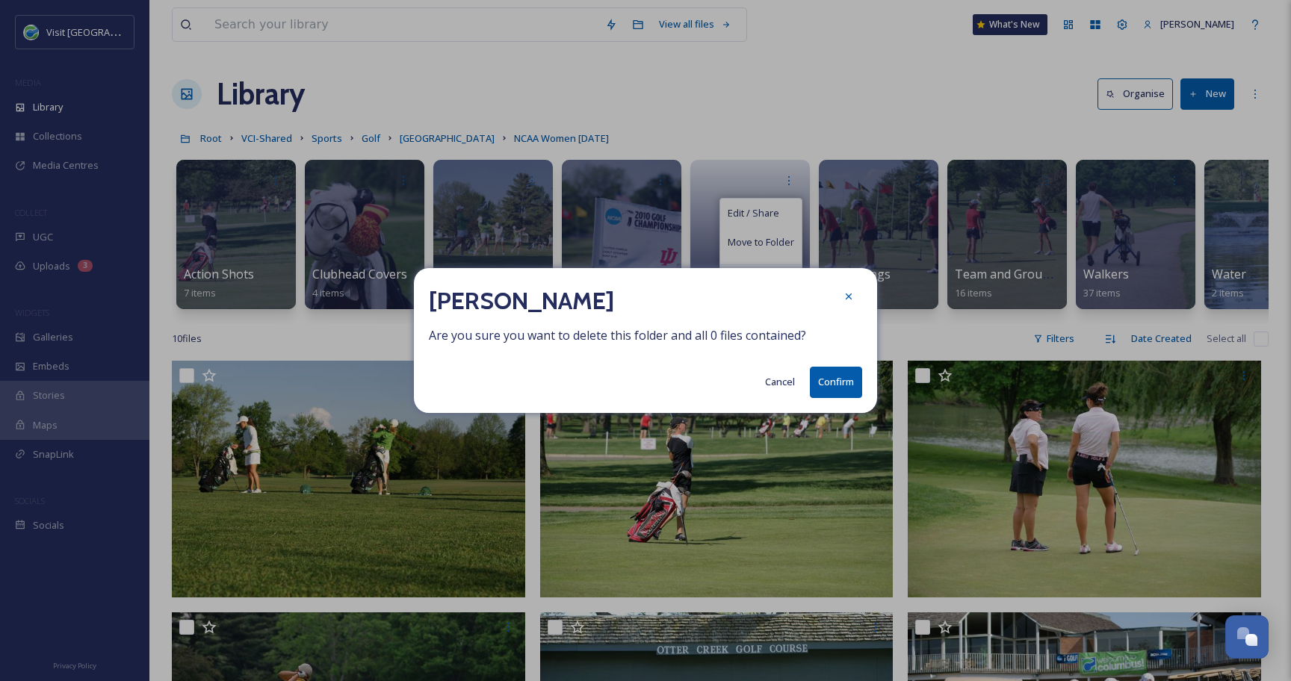
click at [830, 376] on button "Confirm" at bounding box center [836, 382] width 52 height 31
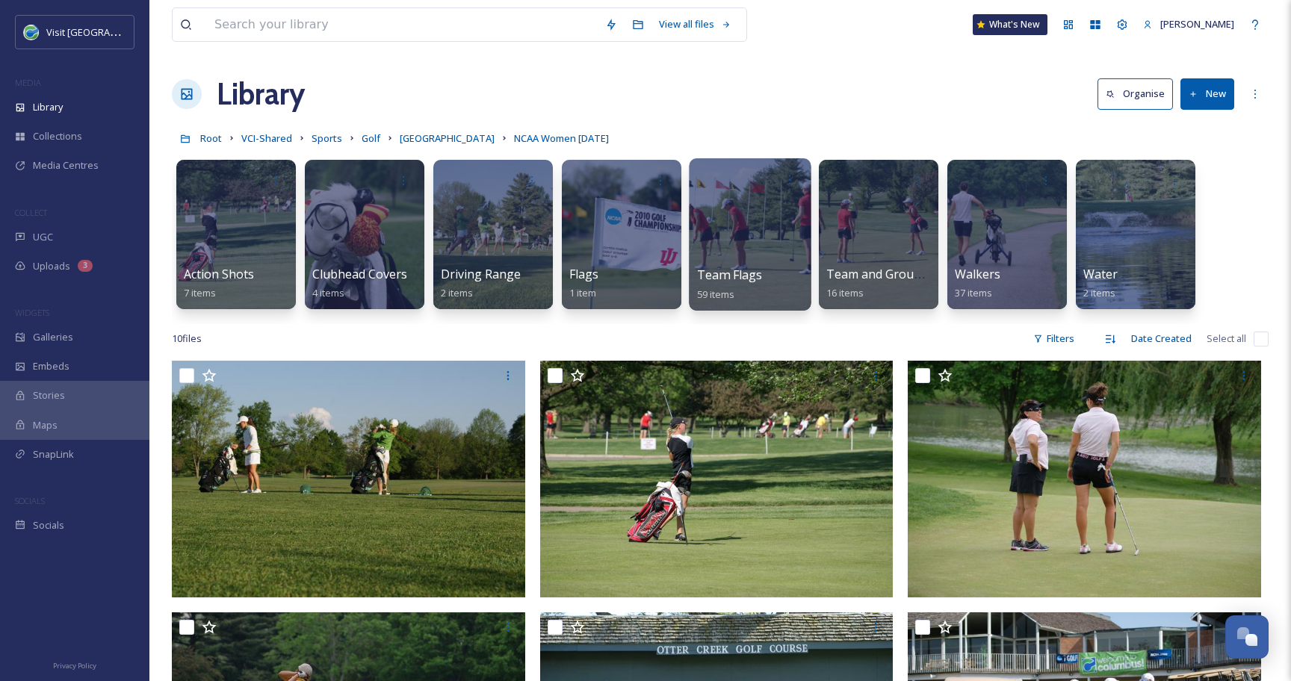
click at [786, 237] on div at bounding box center [750, 234] width 122 height 152
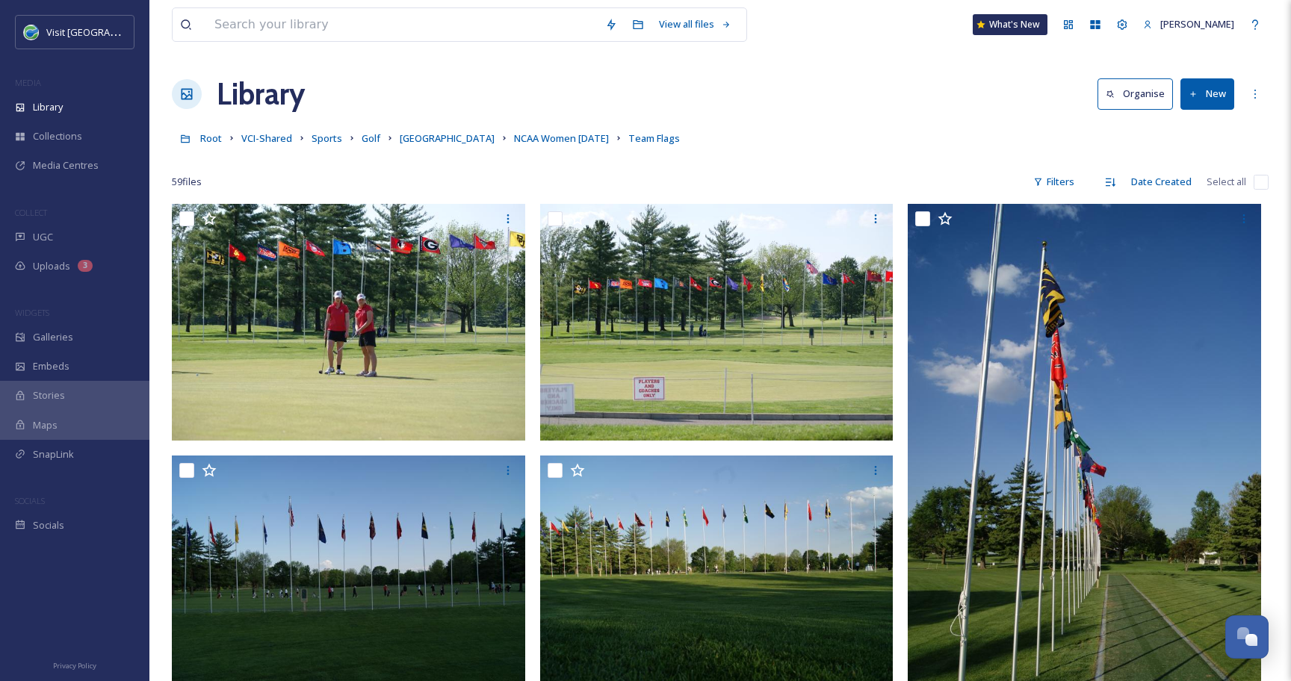
click at [1266, 182] on input "checkbox" at bounding box center [1260, 182] width 15 height 15
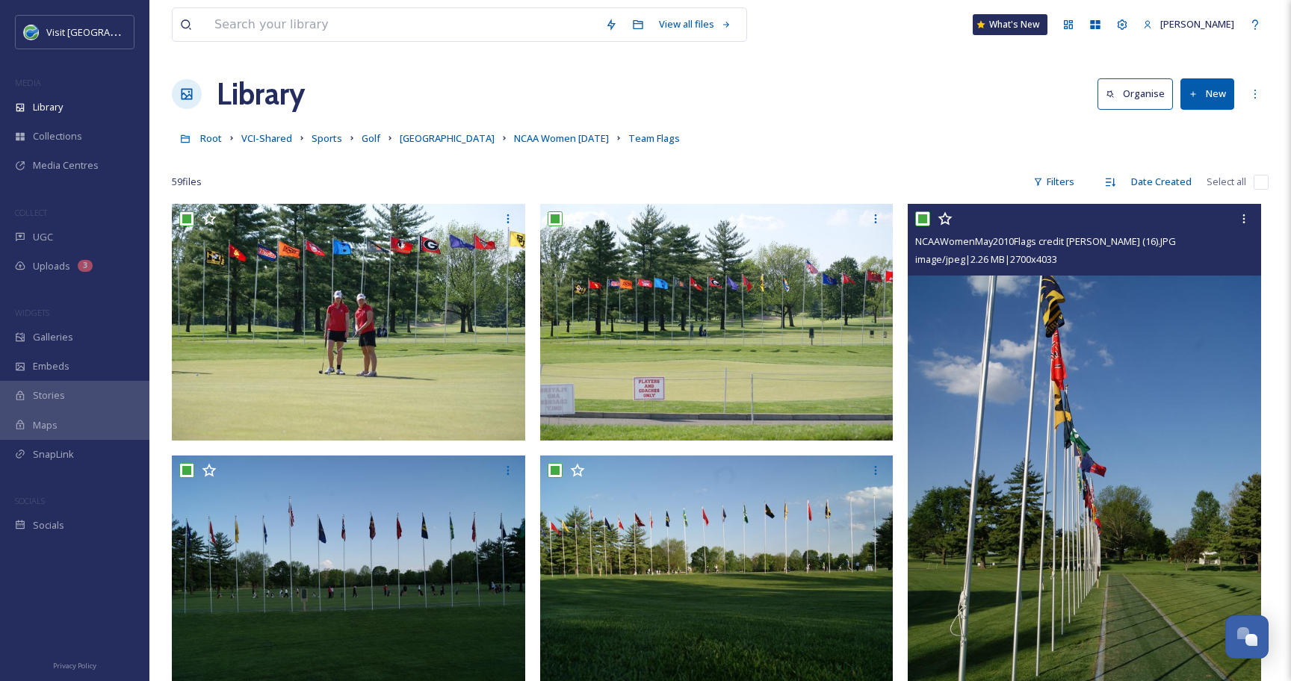
checkbox input "true"
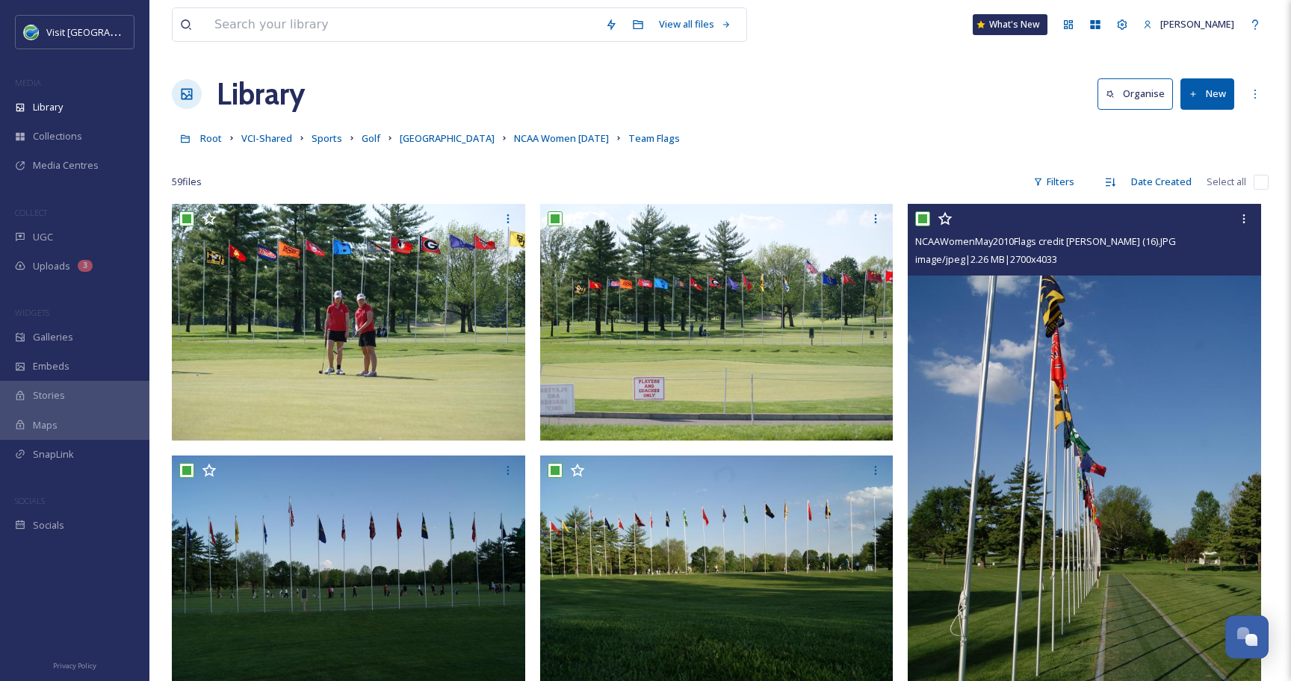
checkbox input "true"
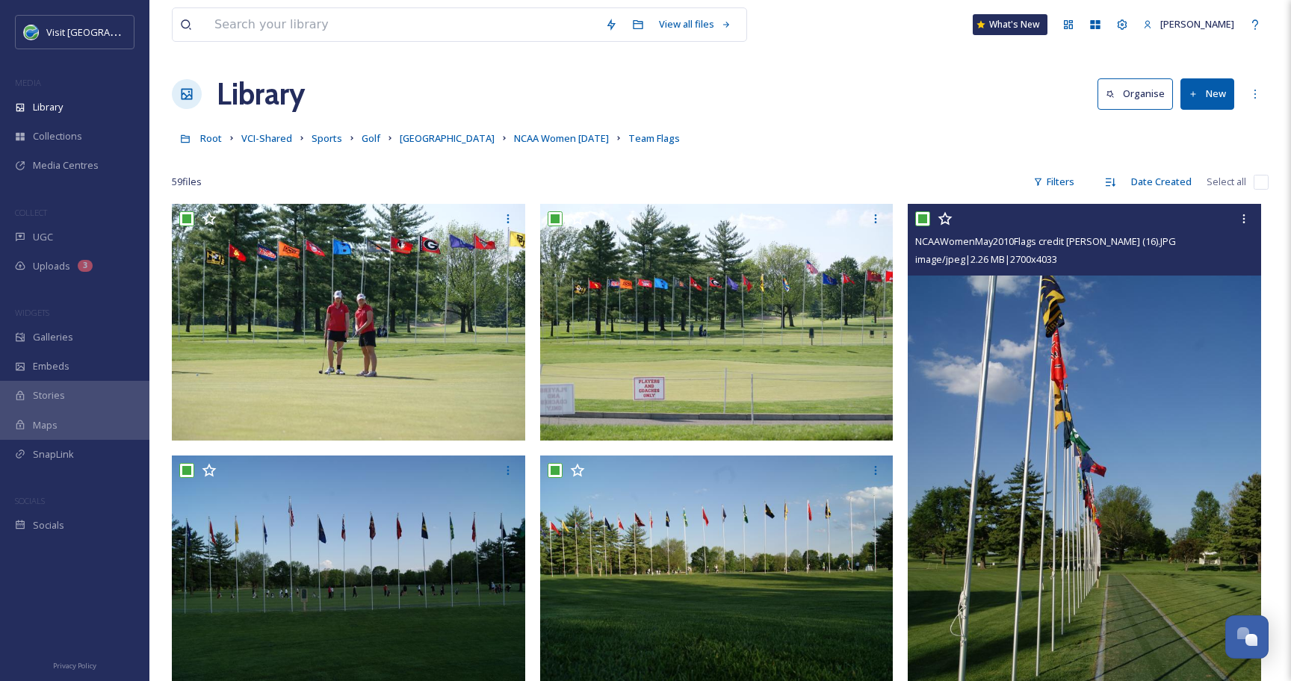
checkbox input "true"
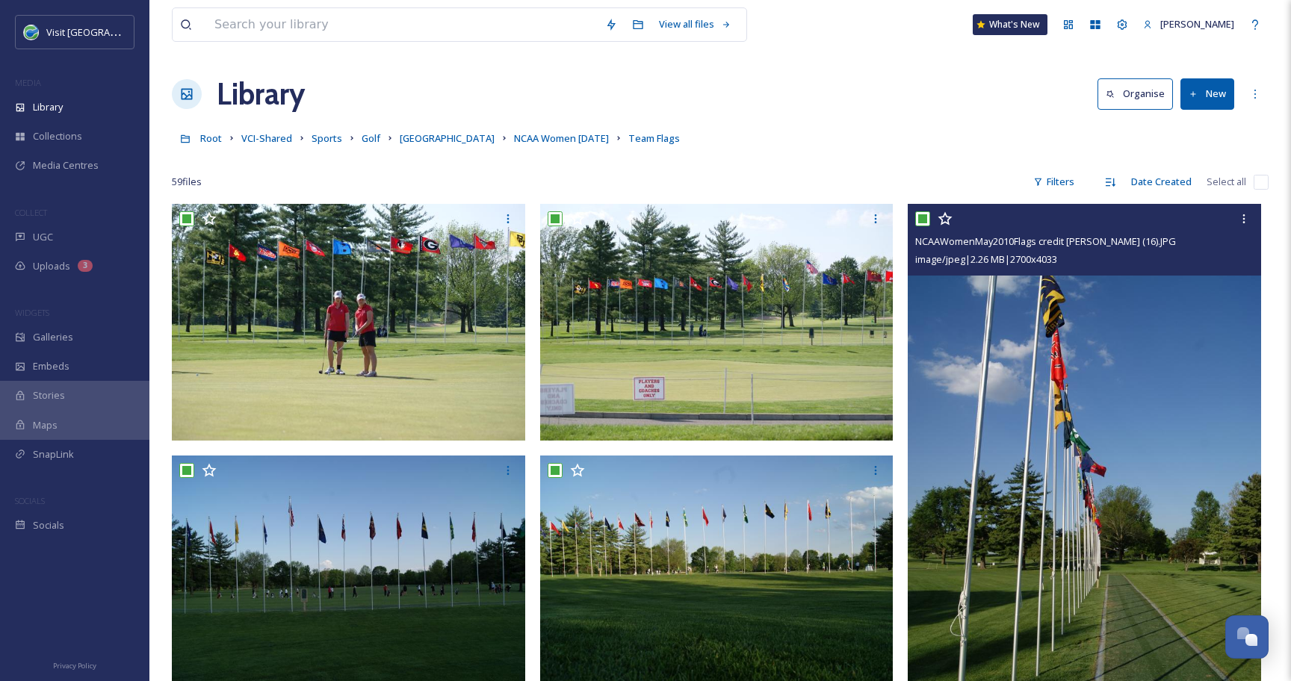
checkbox input "true"
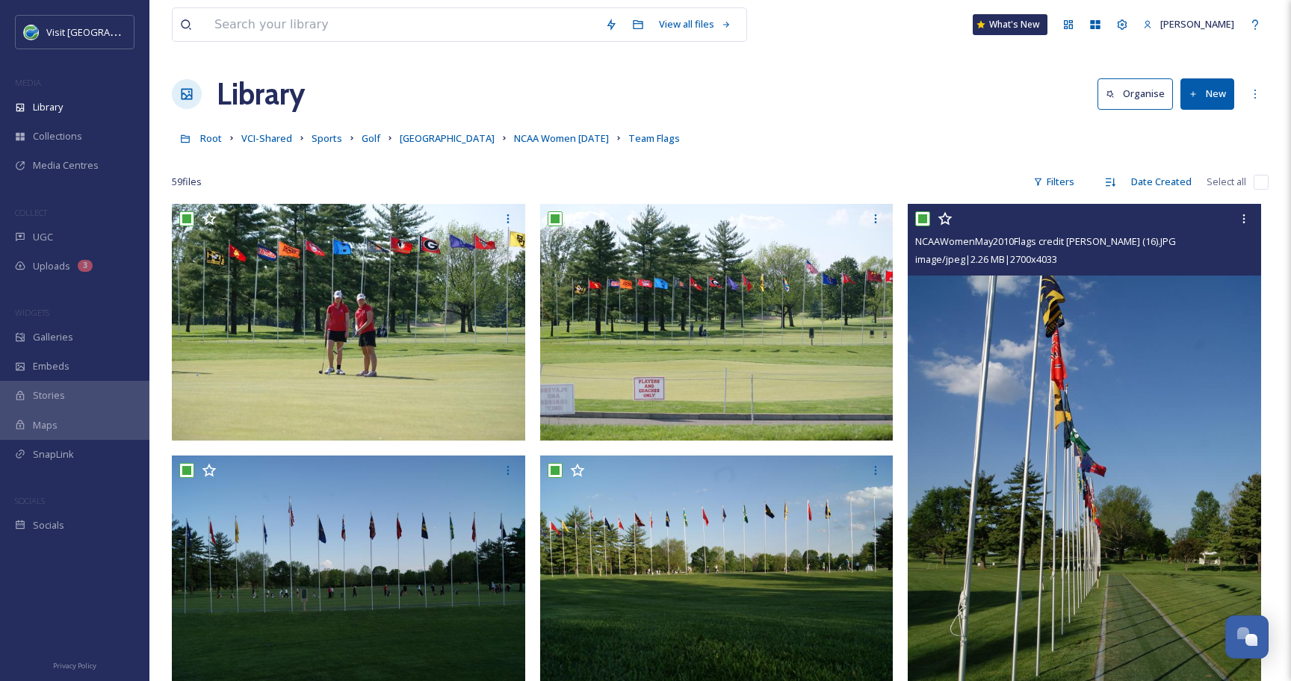
checkbox input "true"
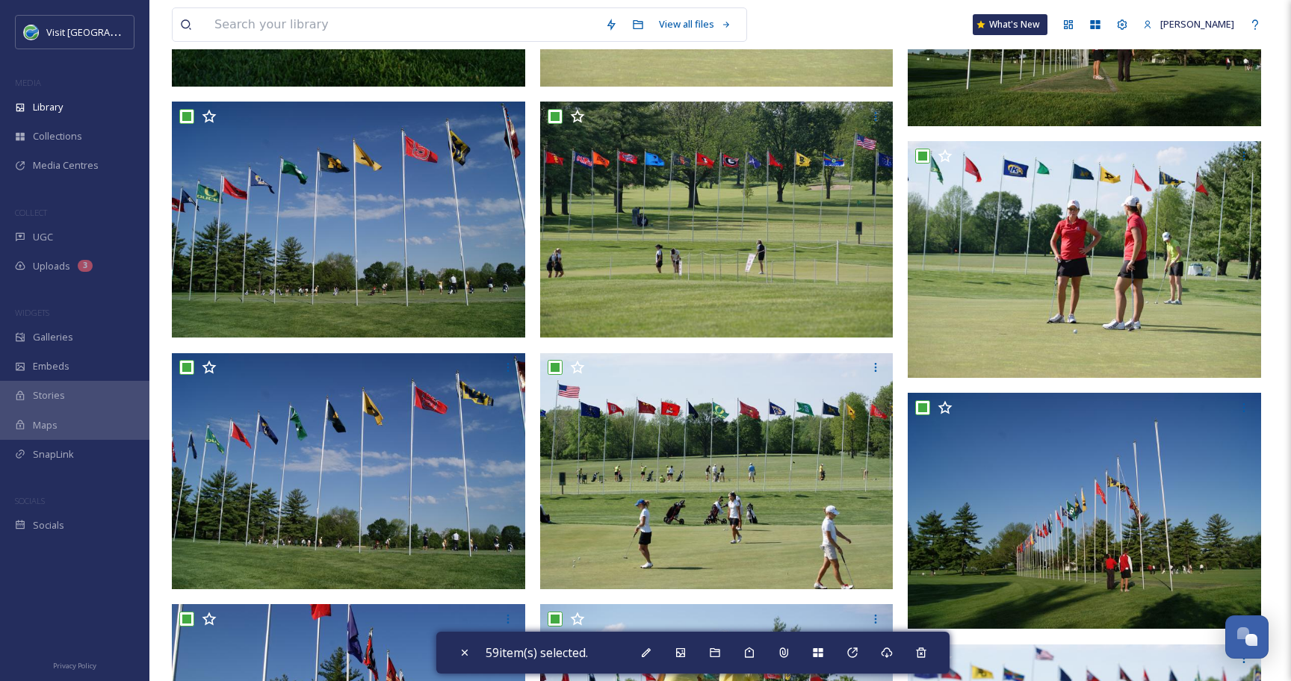
scroll to position [860, 0]
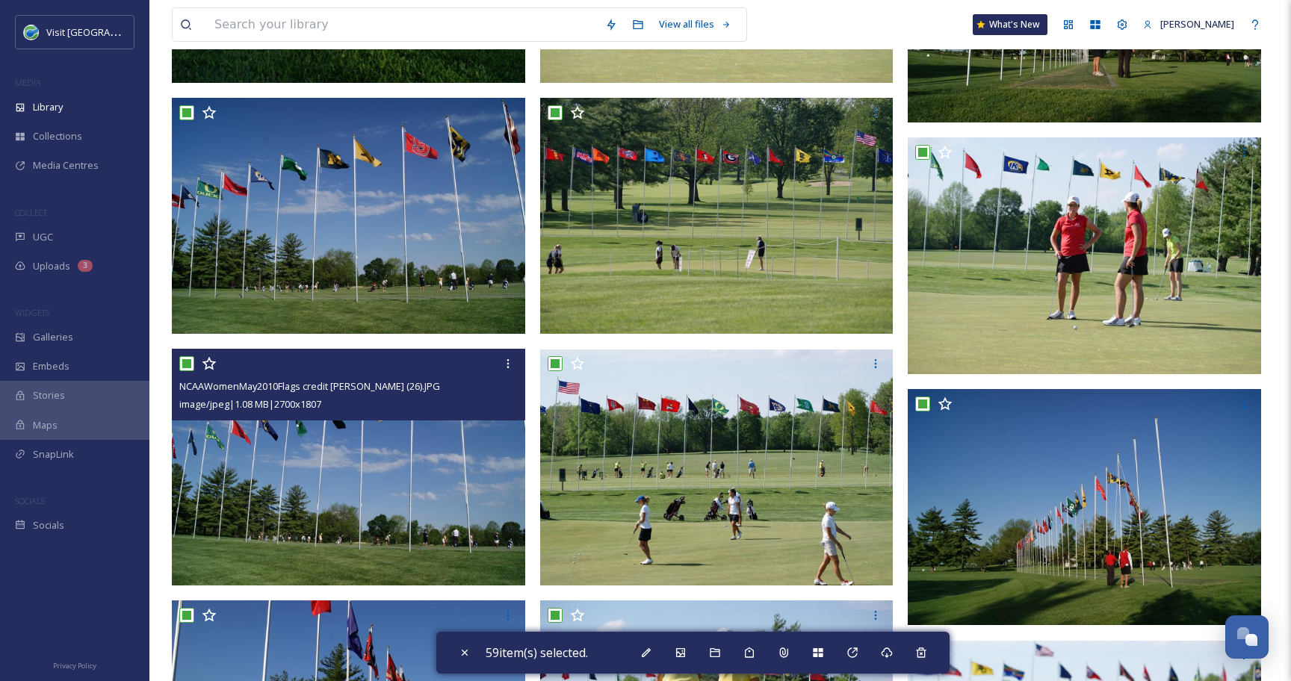
click at [182, 363] on input "checkbox" at bounding box center [186, 363] width 15 height 15
checkbox input "false"
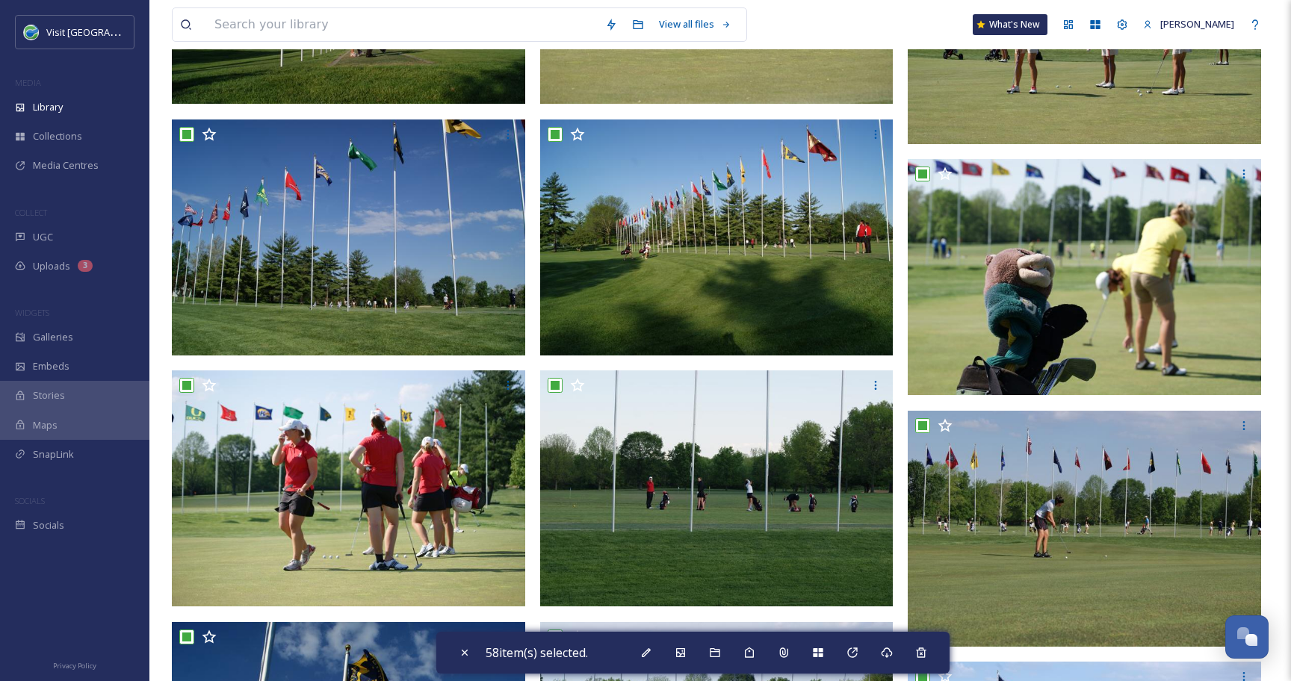
scroll to position [2096, 0]
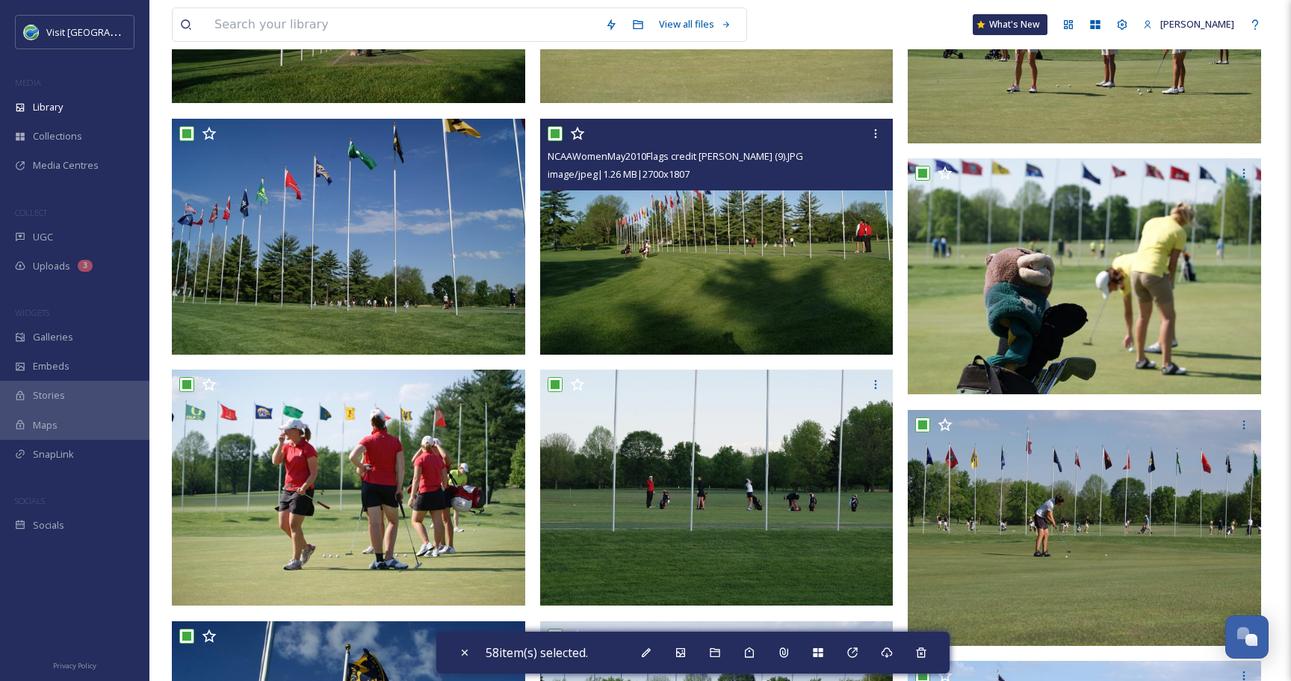
click at [554, 133] on input "checkbox" at bounding box center [554, 133] width 15 height 15
checkbox input "false"
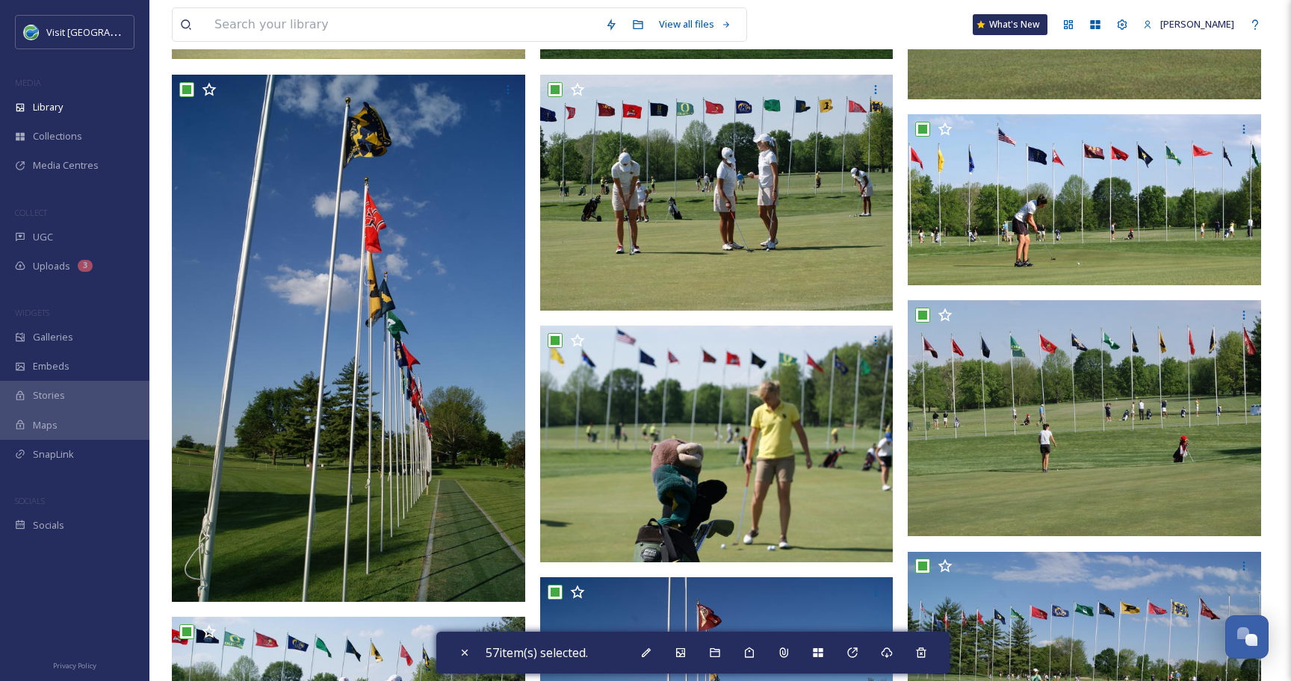
scroll to position [2642, 0]
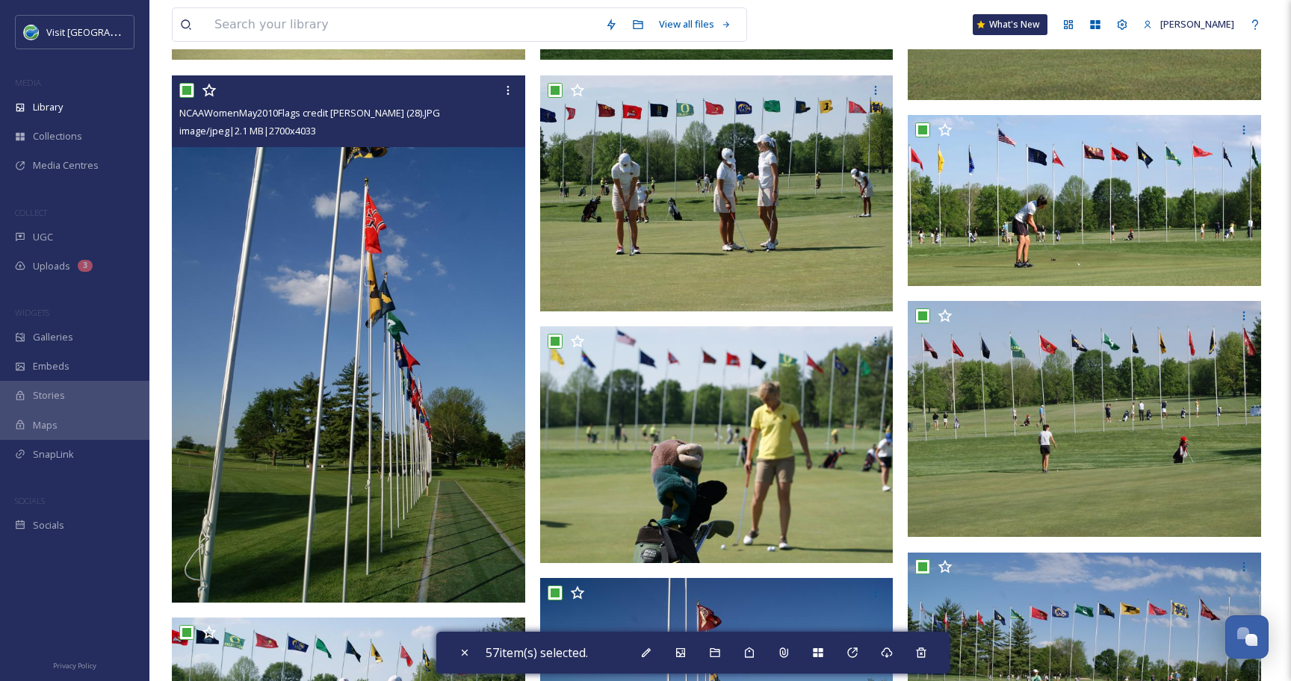
click at [190, 85] on input "checkbox" at bounding box center [186, 90] width 15 height 15
checkbox input "false"
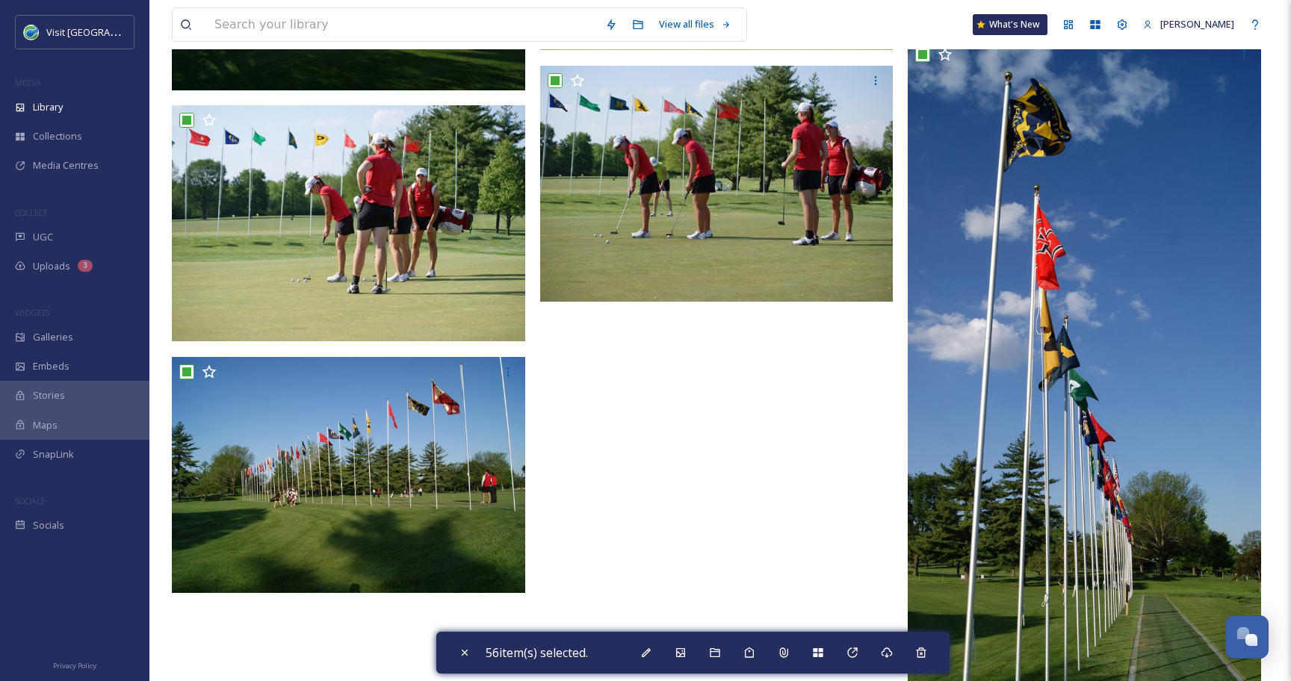
scroll to position [4912, 0]
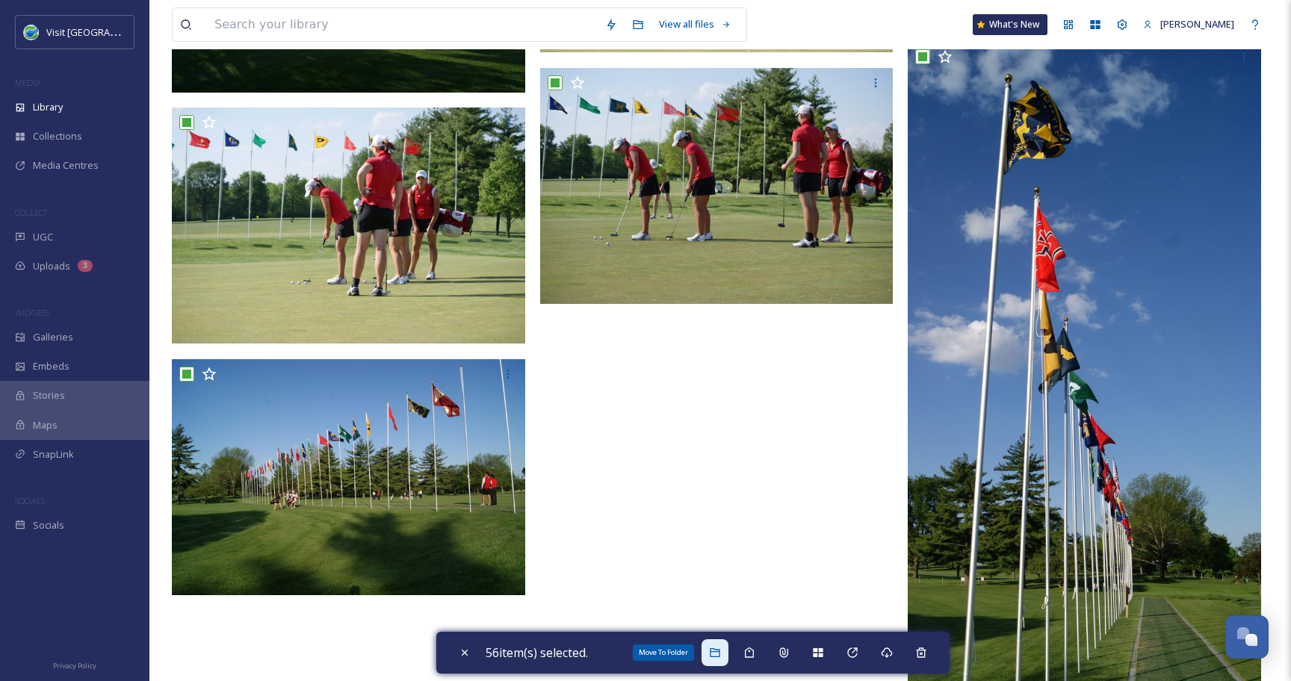
click at [712, 650] on div "Move To Folder" at bounding box center [714, 652] width 27 height 27
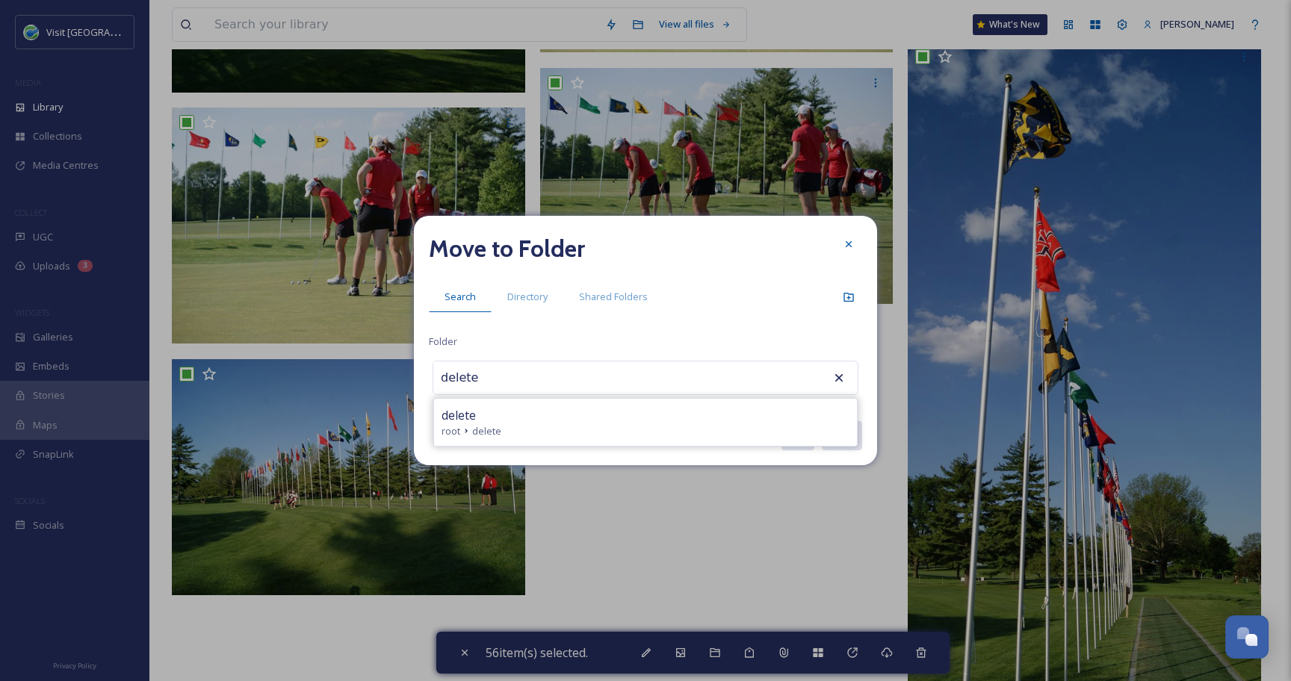
type input "delete"
click at [615, 426] on div "root delete" at bounding box center [645, 431] width 408 height 14
click at [853, 435] on button "Move" at bounding box center [841, 435] width 42 height 31
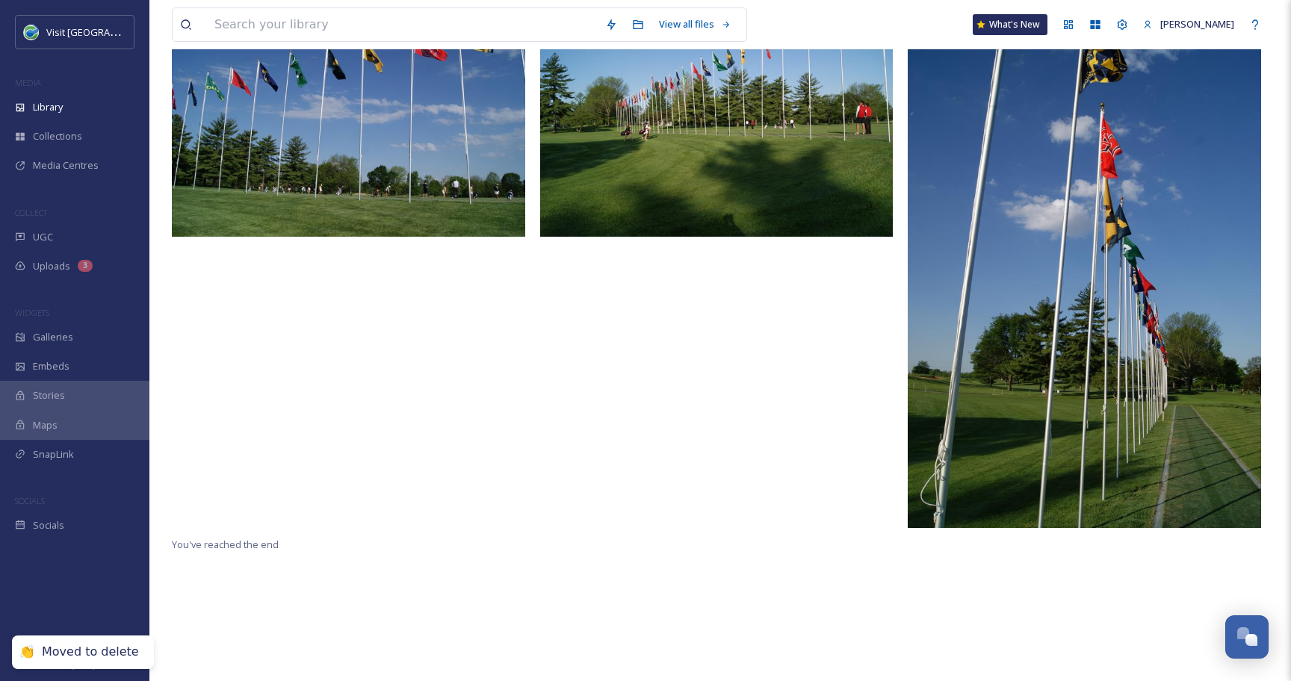
scroll to position [0, 0]
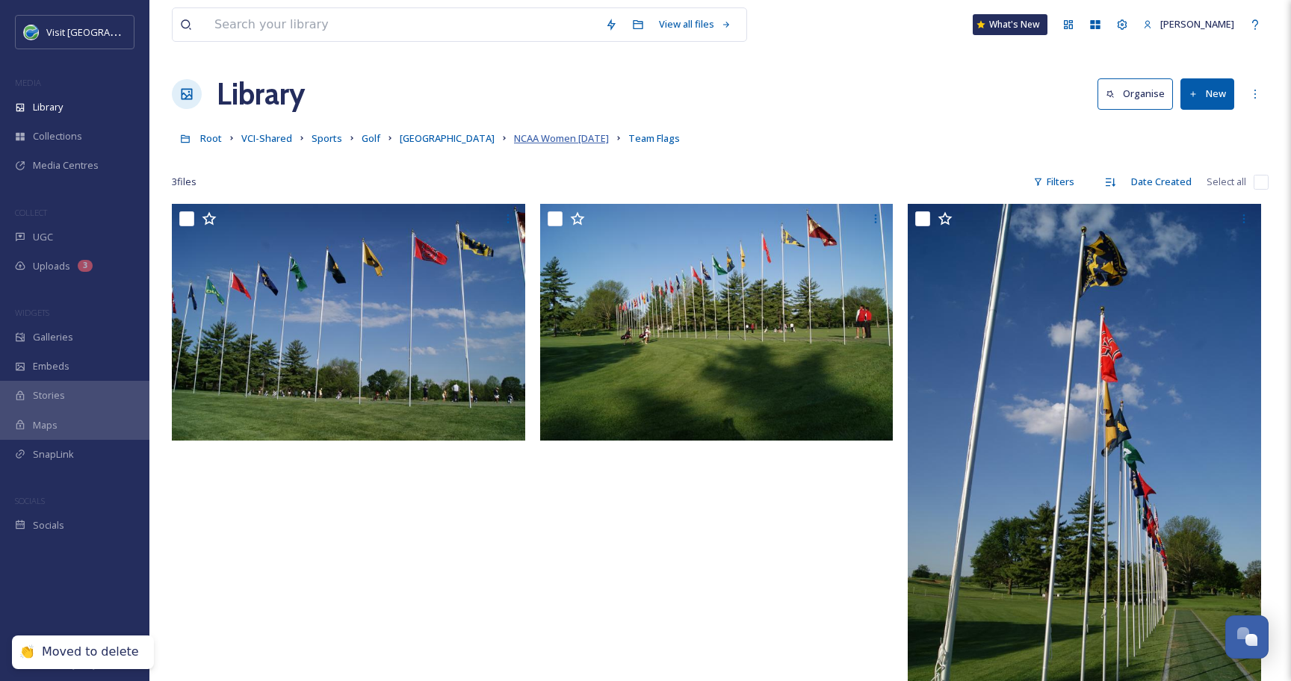
click at [514, 137] on span "NCAA Women [DATE]" at bounding box center [561, 137] width 95 height 13
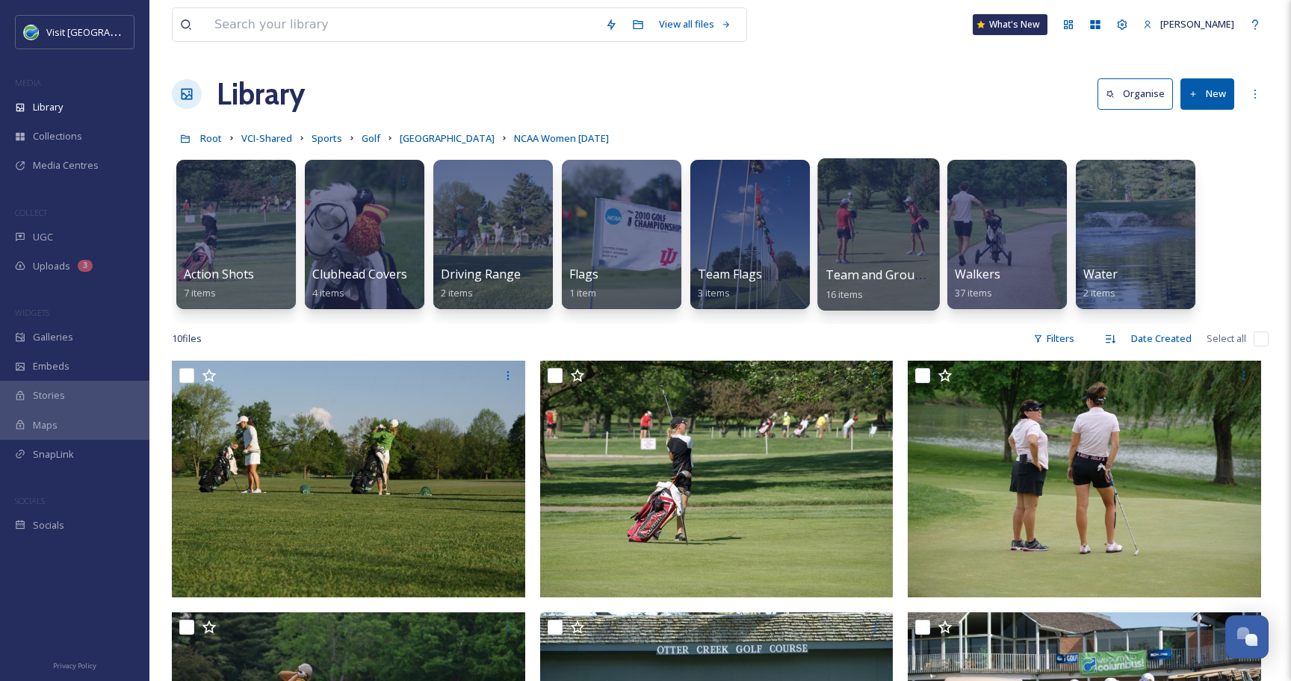
click at [853, 221] on div at bounding box center [878, 234] width 122 height 152
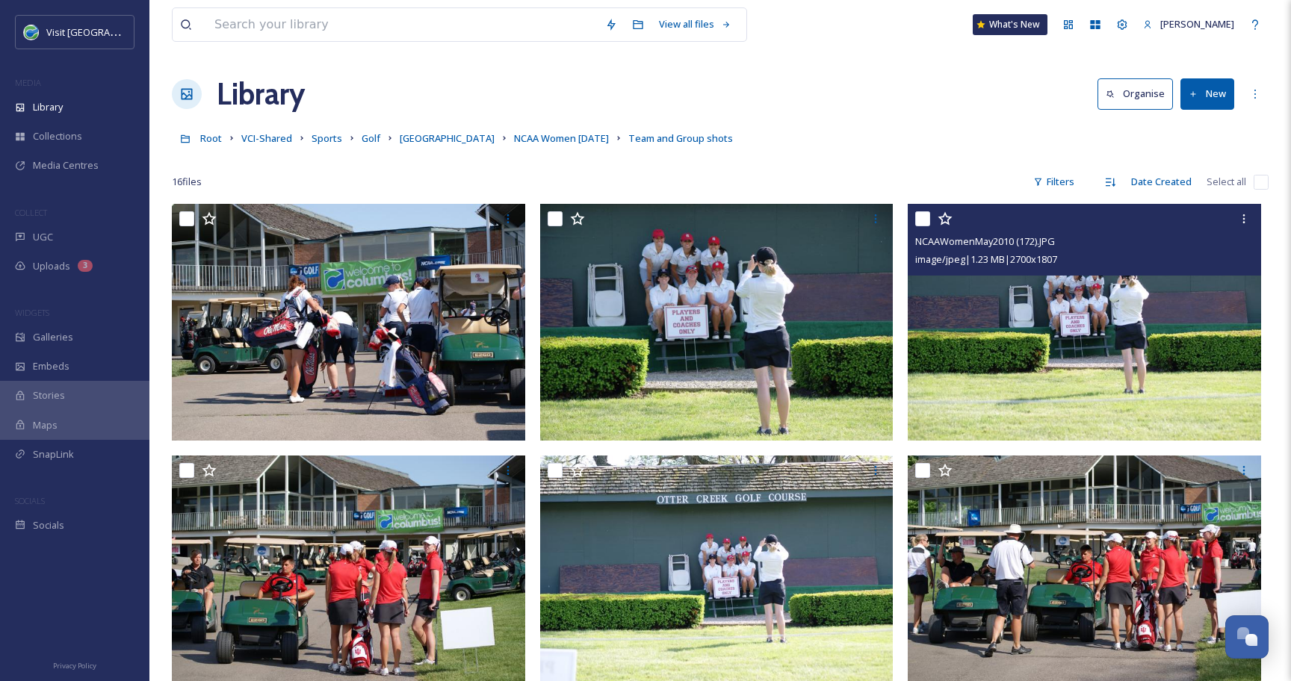
click at [925, 219] on input "checkbox" at bounding box center [922, 218] width 15 height 15
checkbox input "true"
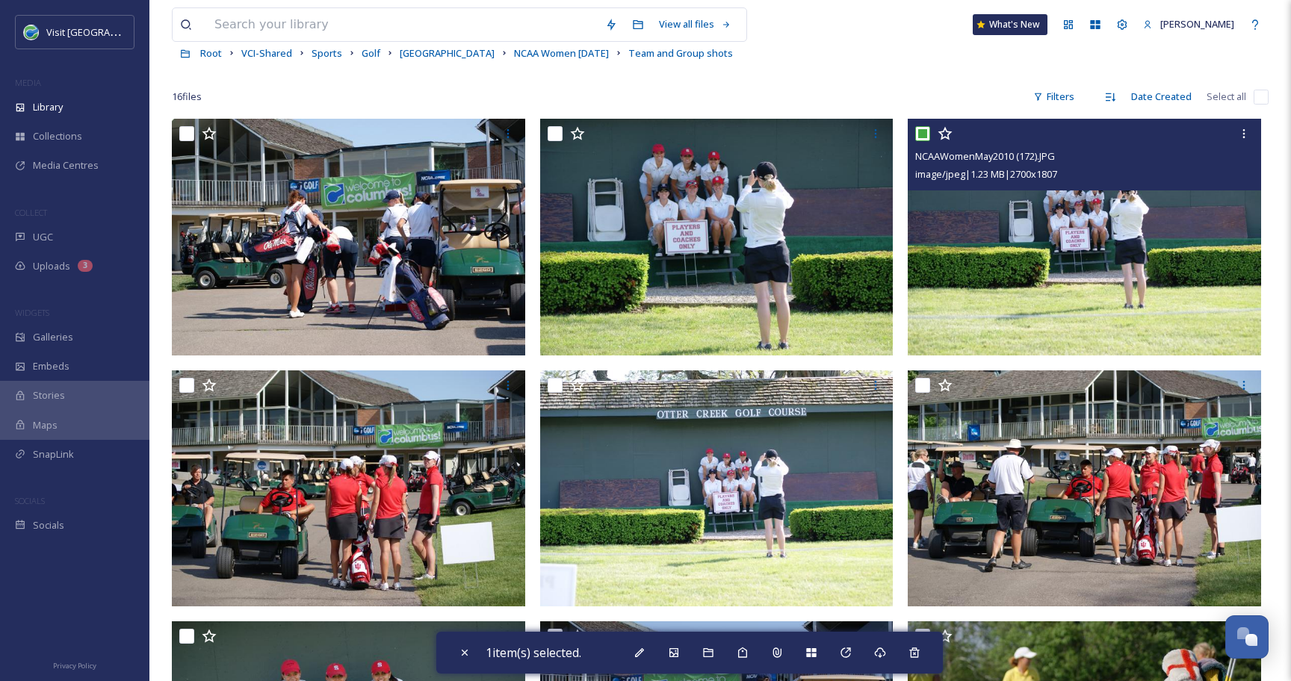
scroll to position [99, 0]
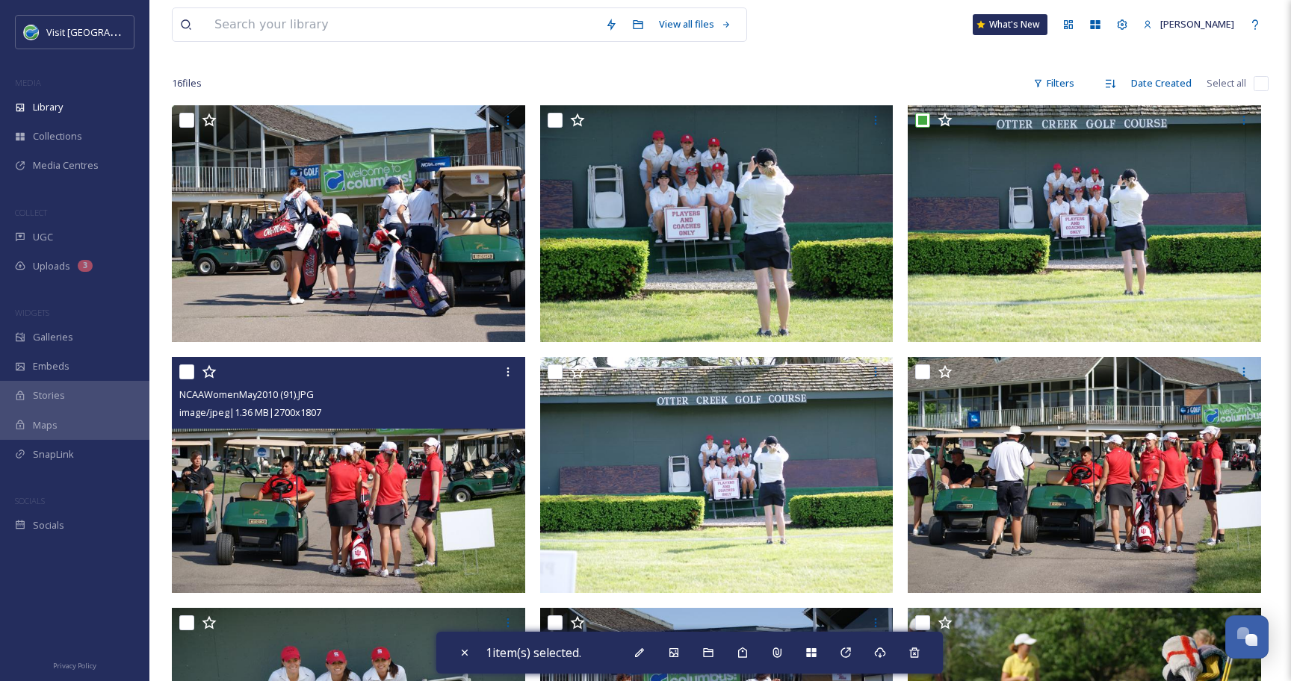
click at [187, 373] on input "checkbox" at bounding box center [186, 371] width 15 height 15
checkbox input "true"
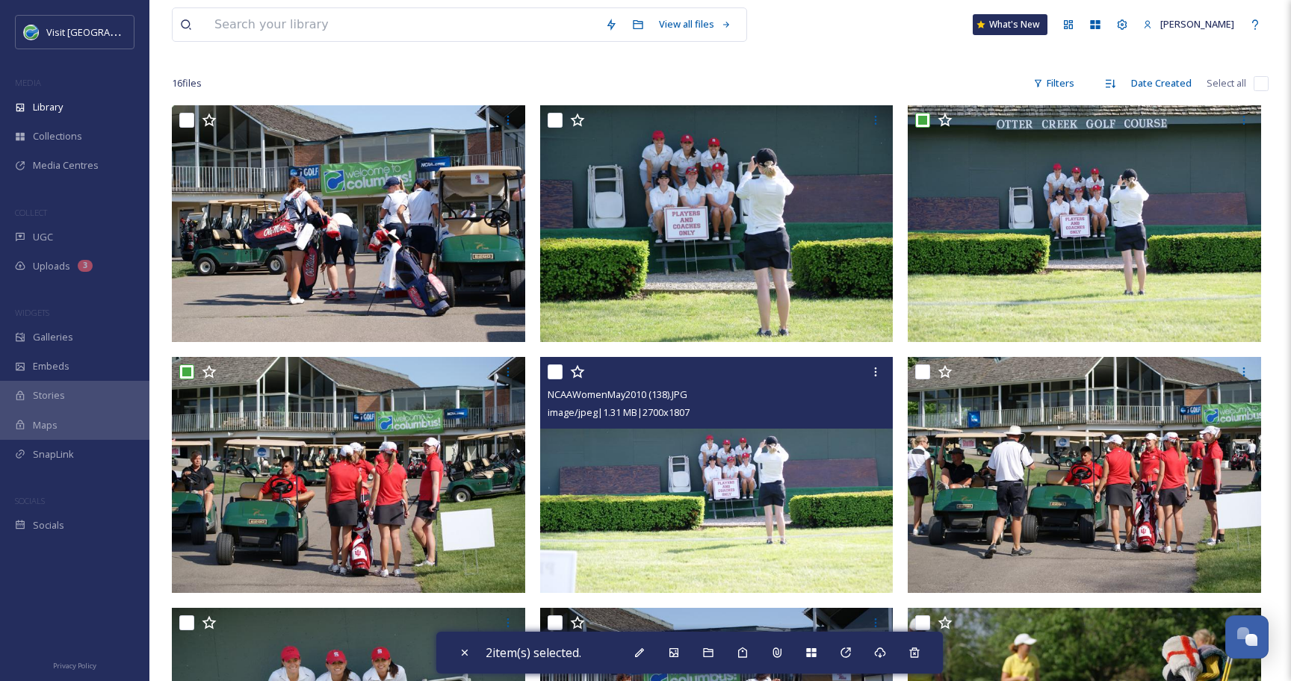
click at [556, 376] on input "checkbox" at bounding box center [554, 371] width 15 height 15
checkbox input "true"
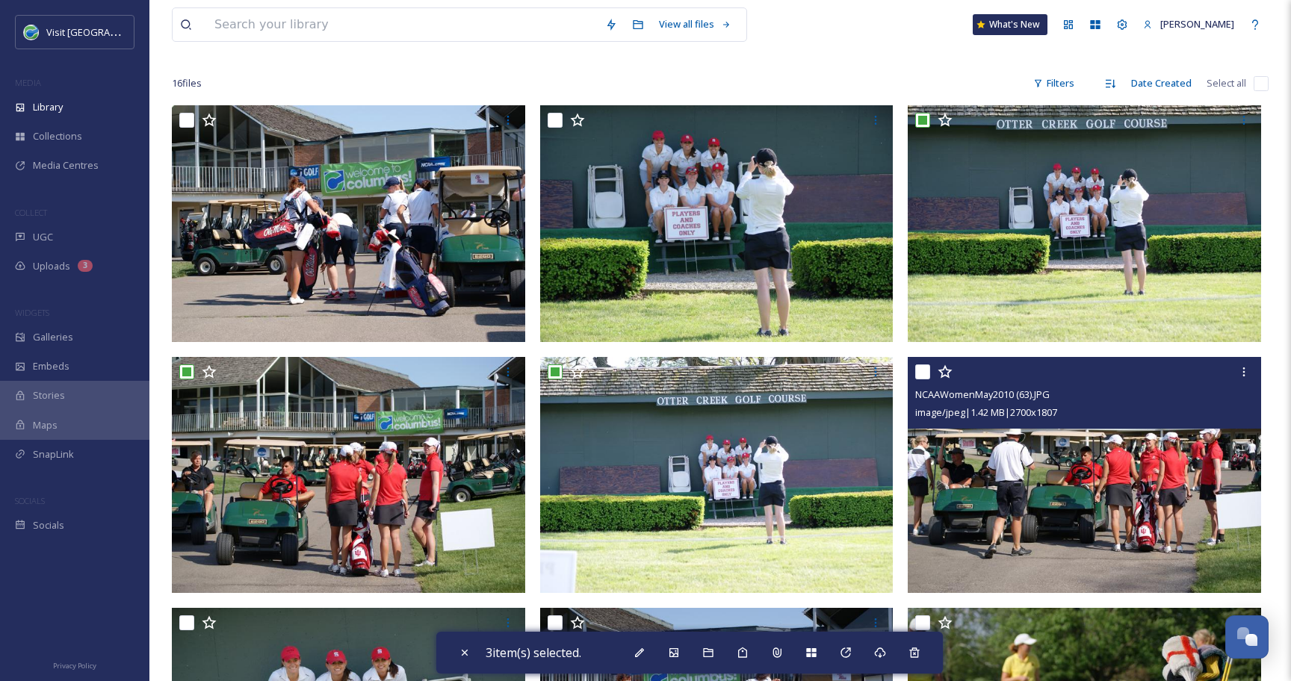
click at [925, 375] on input "checkbox" at bounding box center [922, 371] width 15 height 15
checkbox input "true"
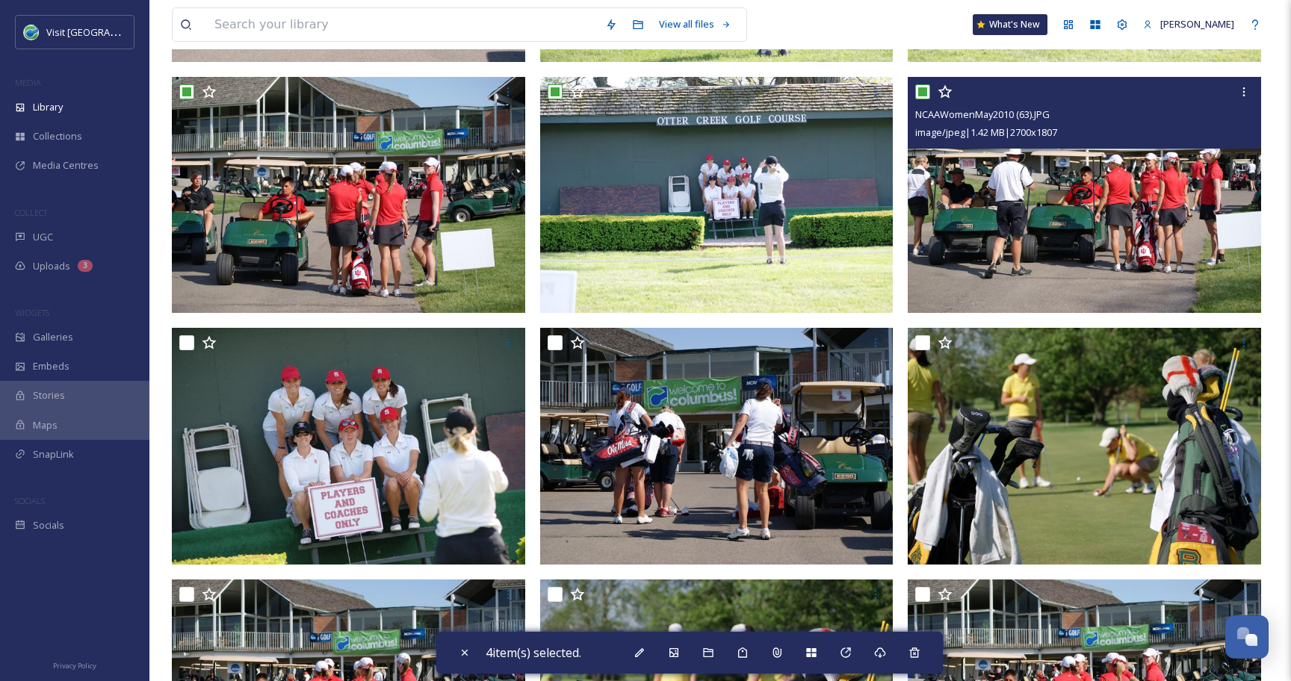
scroll to position [384, 0]
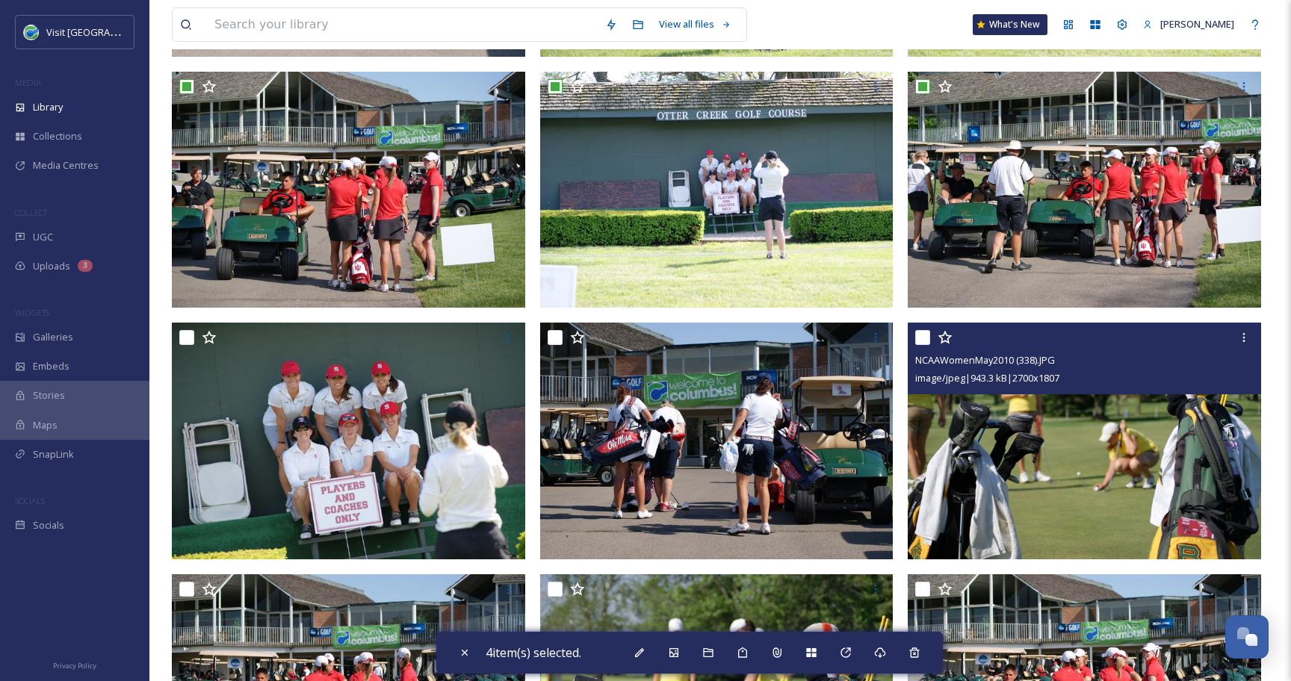
click at [919, 338] on input "checkbox" at bounding box center [922, 337] width 15 height 15
checkbox input "true"
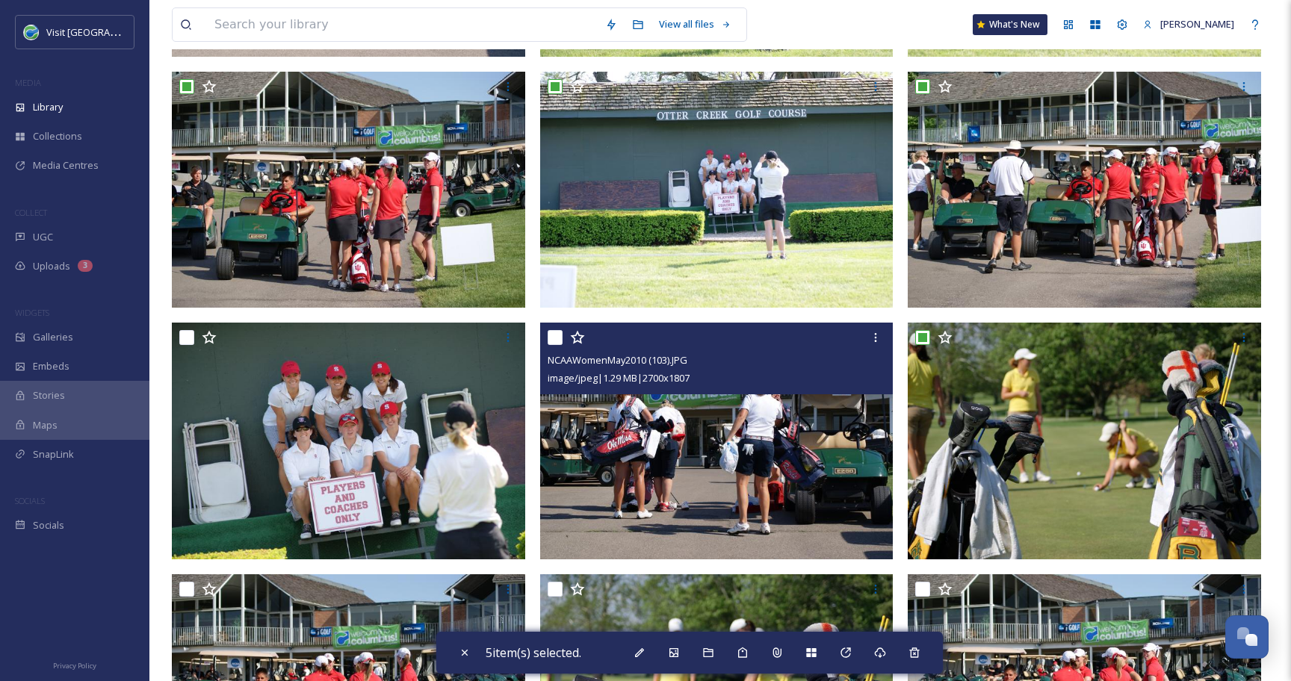
click at [556, 339] on input "checkbox" at bounding box center [554, 337] width 15 height 15
checkbox input "true"
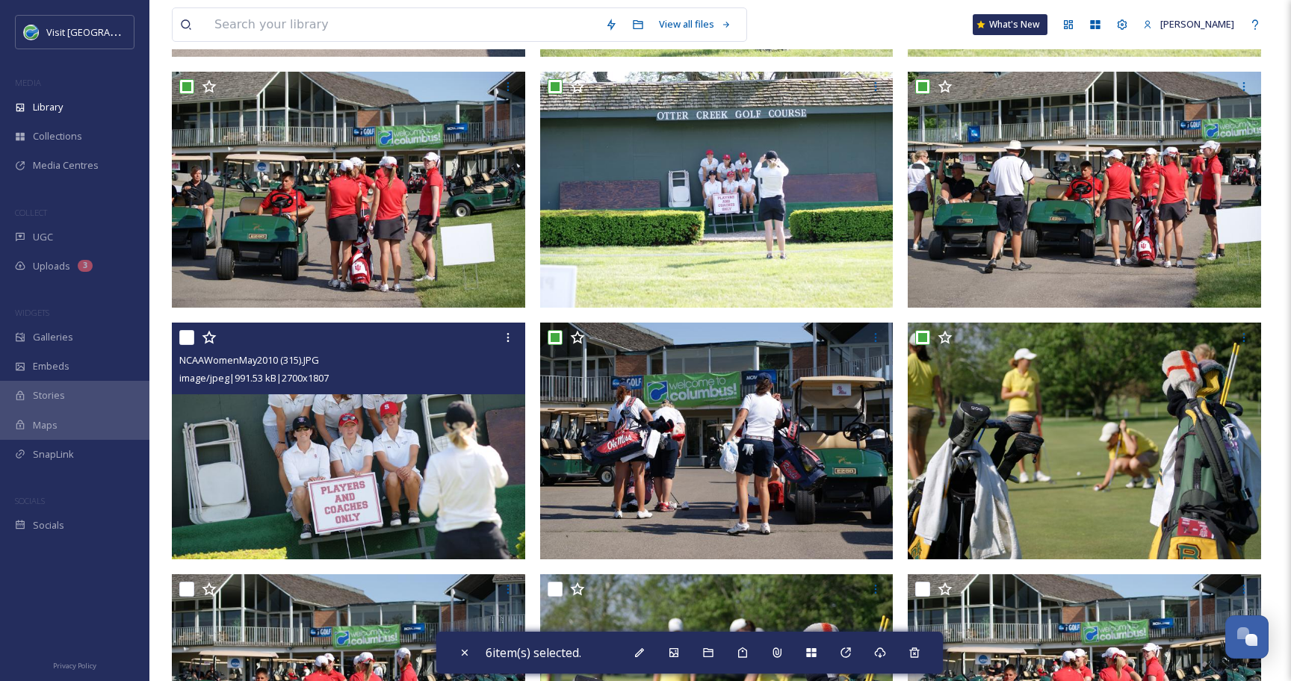
click at [186, 339] on input "checkbox" at bounding box center [186, 337] width 15 height 15
checkbox input "true"
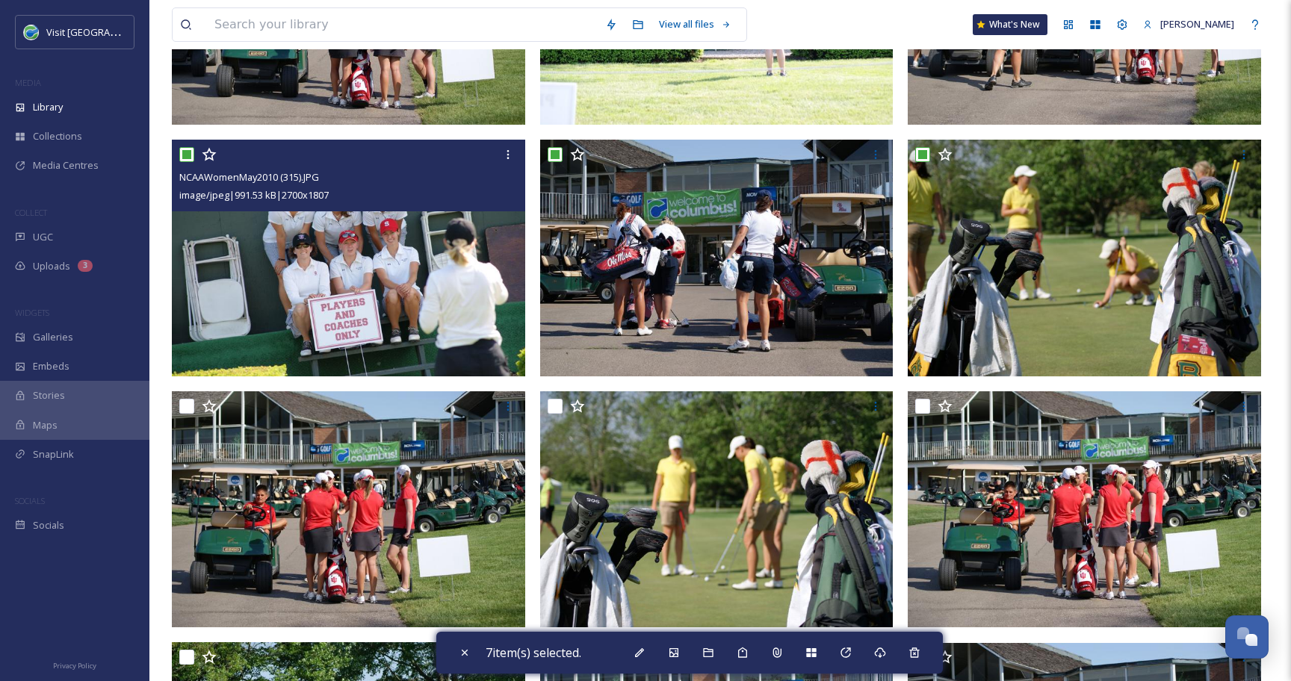
scroll to position [582, 0]
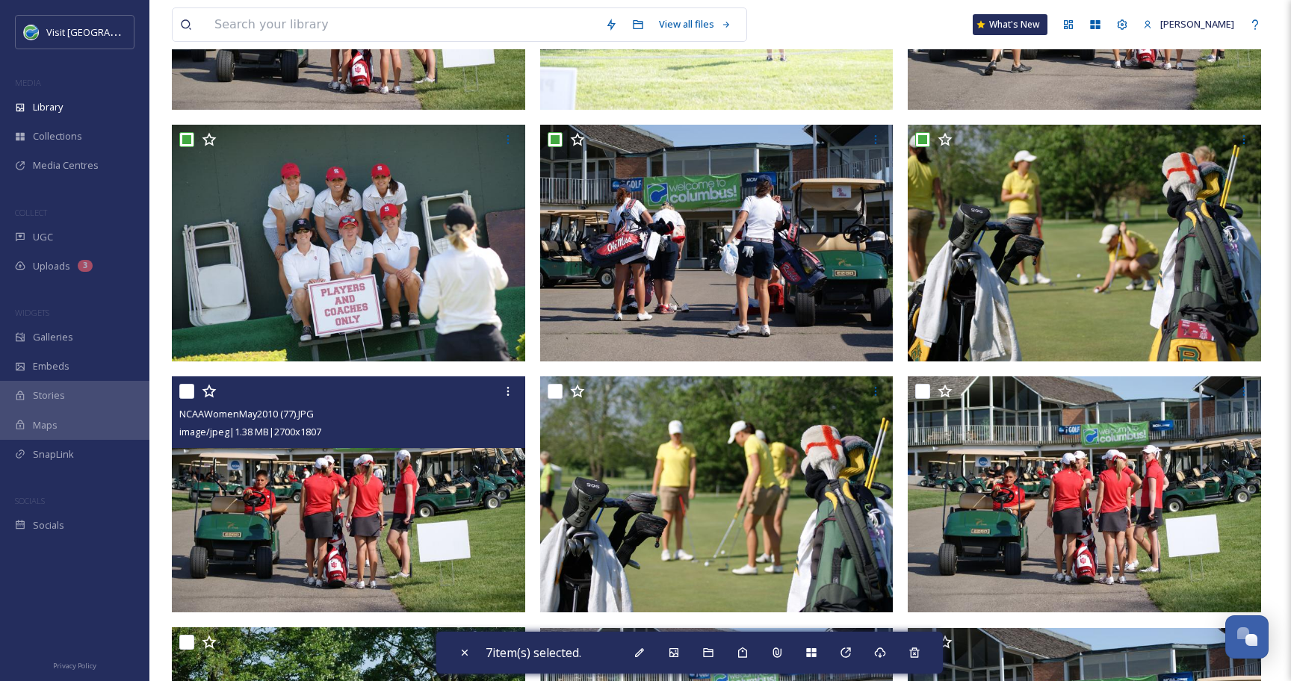
click at [184, 393] on input "checkbox" at bounding box center [186, 391] width 15 height 15
checkbox input "true"
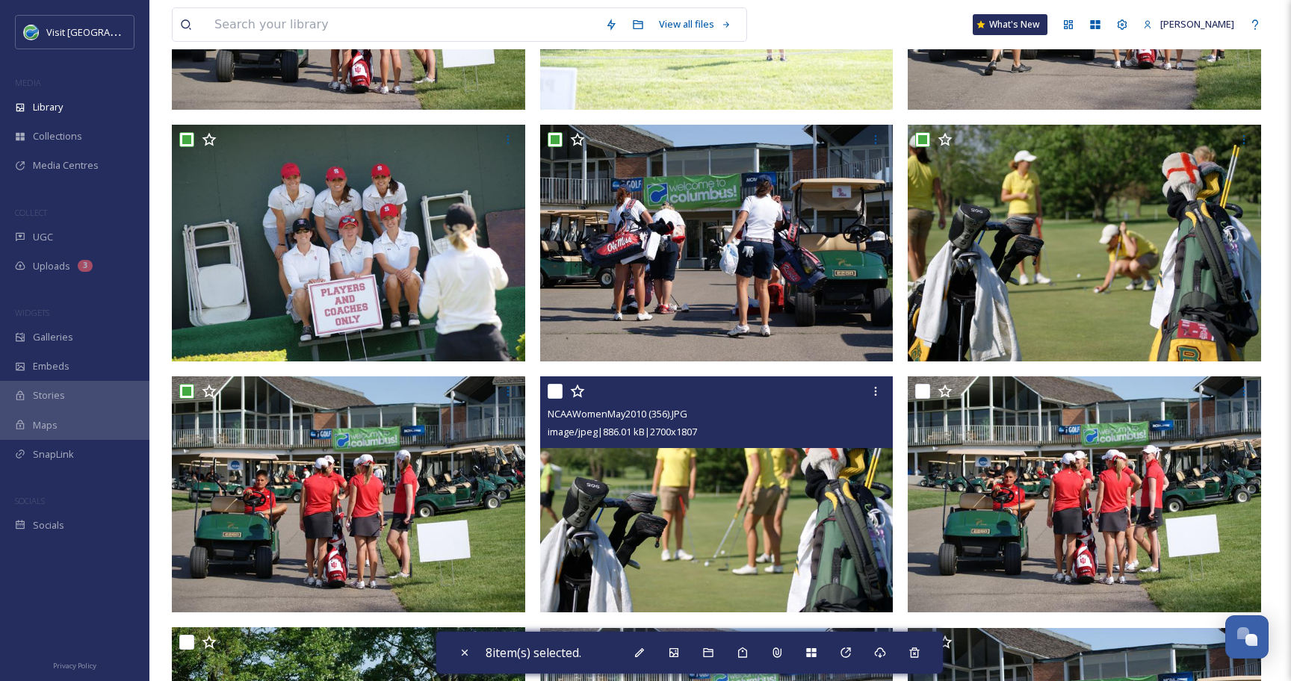
click at [553, 388] on input "checkbox" at bounding box center [554, 391] width 15 height 15
checkbox input "true"
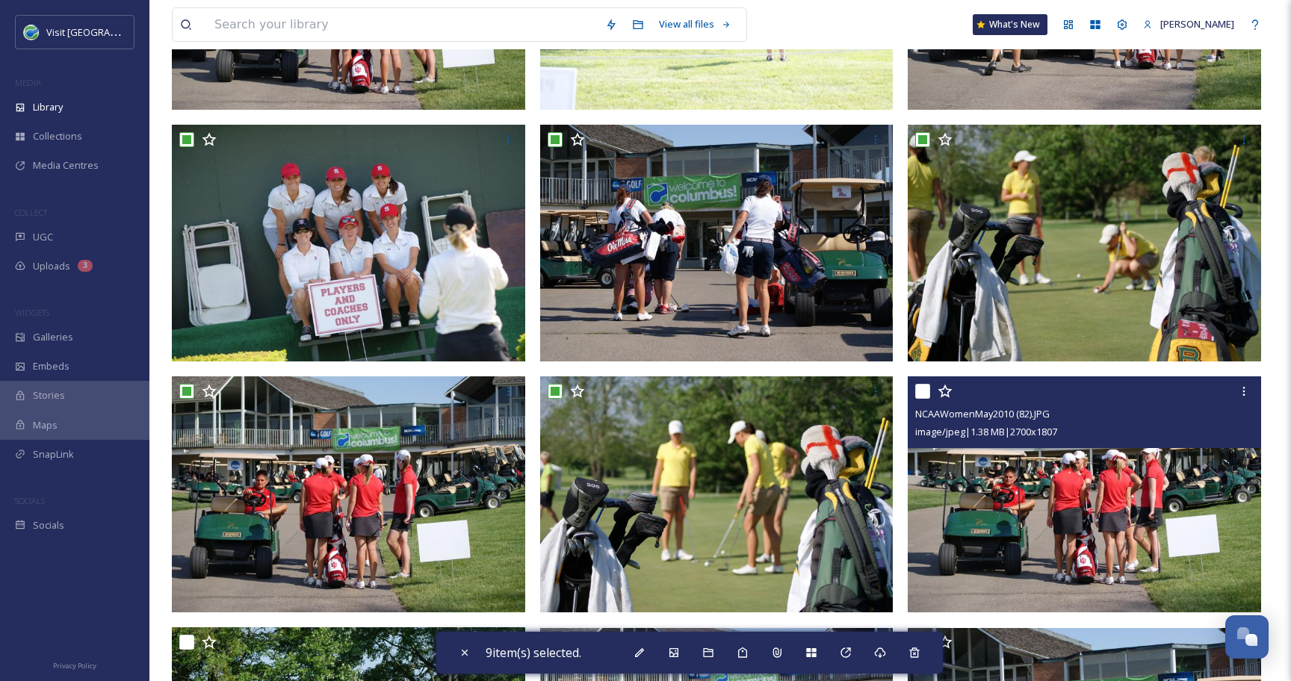
click at [928, 393] on input "checkbox" at bounding box center [922, 391] width 15 height 15
checkbox input "true"
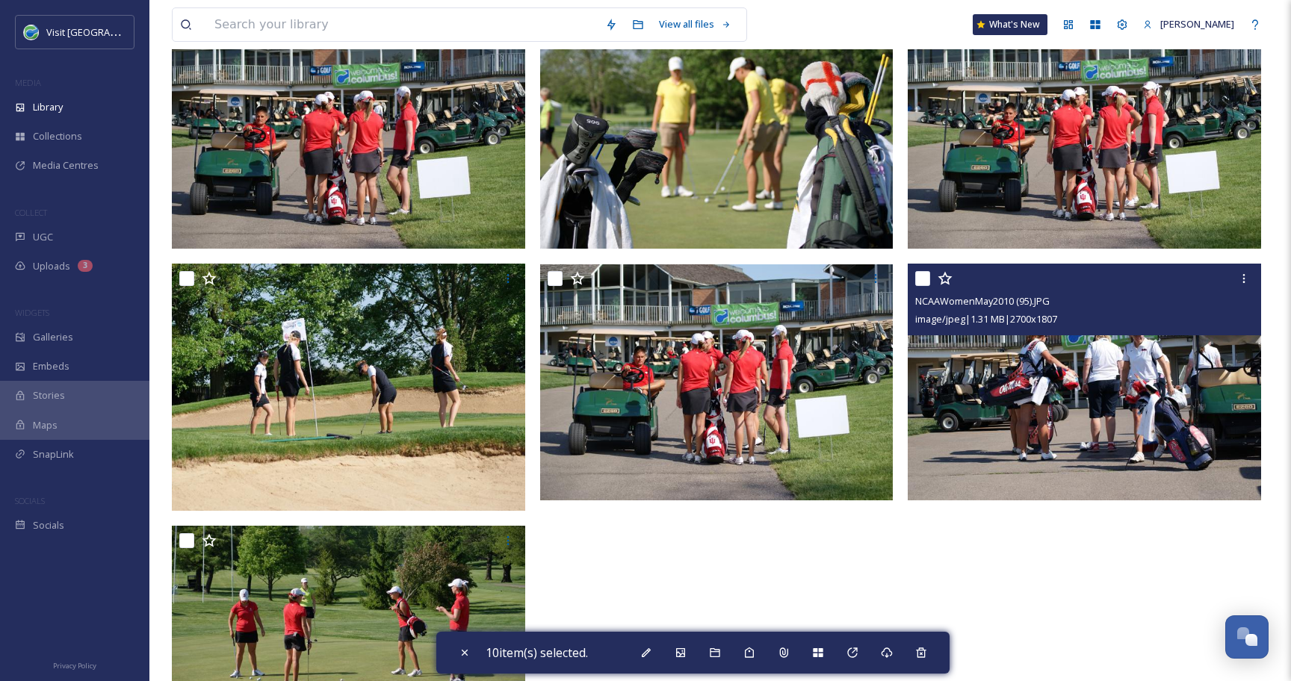
scroll to position [969, 0]
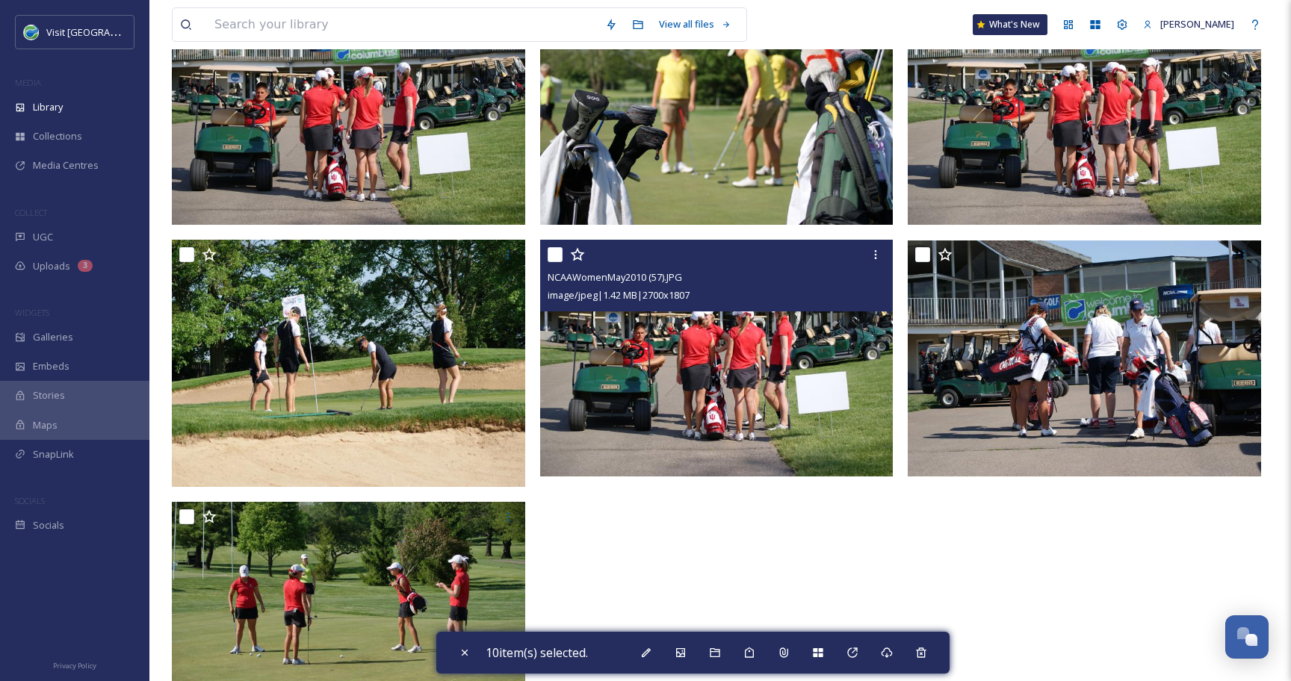
click at [556, 251] on input "checkbox" at bounding box center [554, 254] width 15 height 15
checkbox input "true"
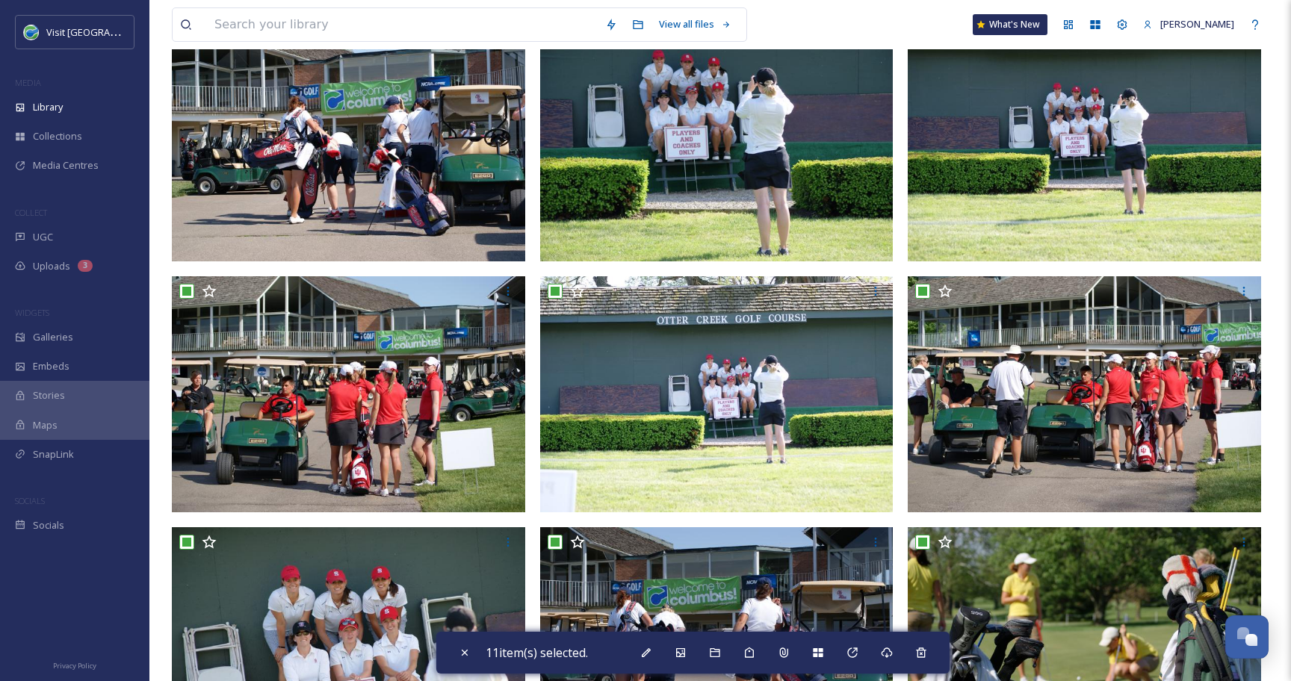
scroll to position [0, 0]
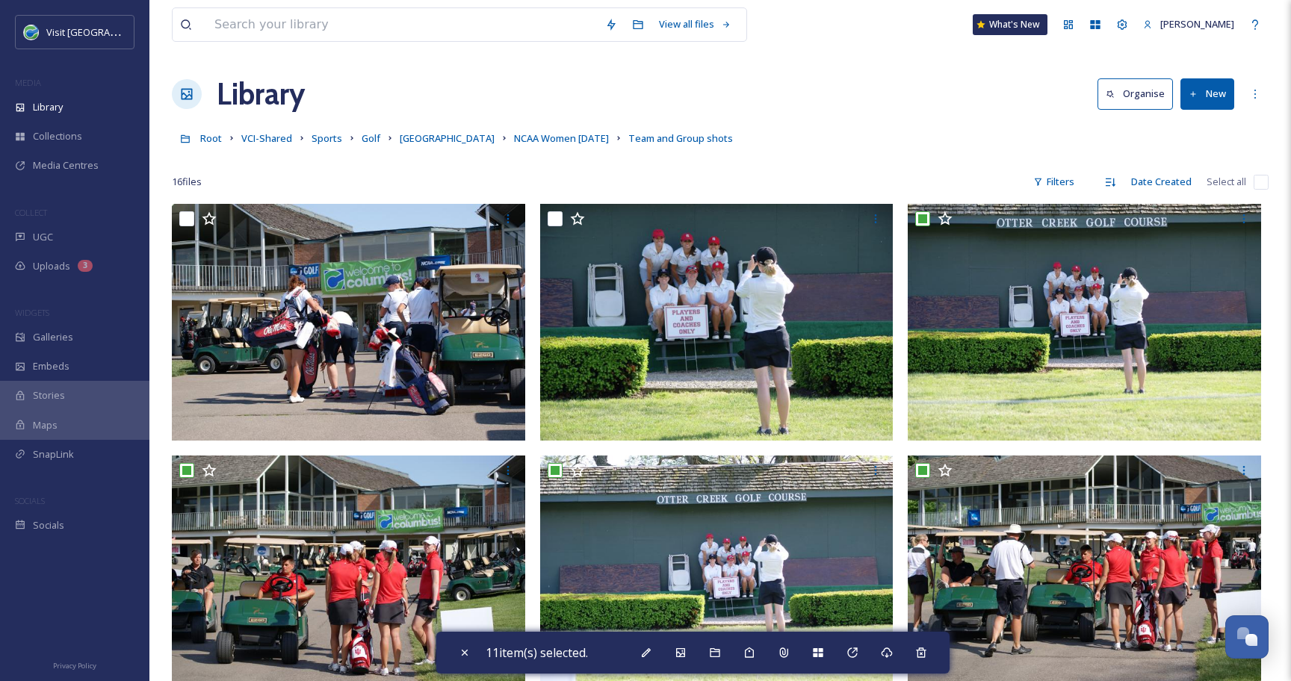
click at [721, 658] on icon at bounding box center [715, 653] width 12 height 12
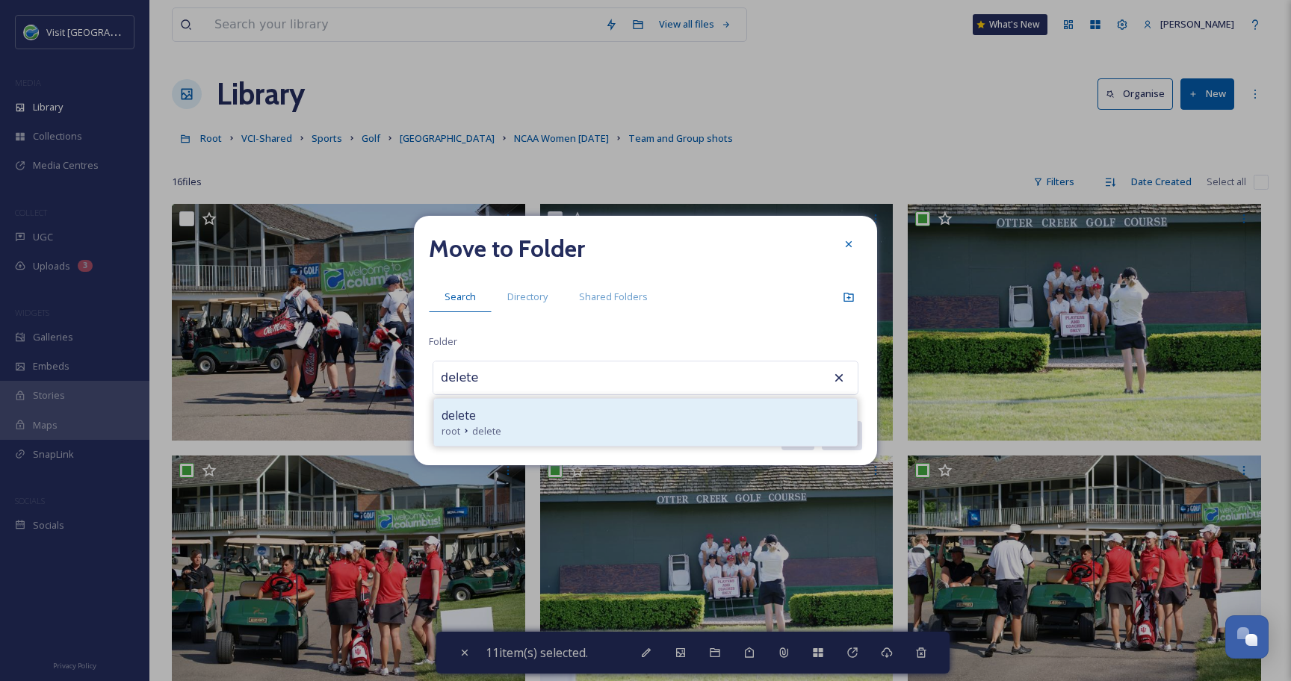
type input "delete"
click at [594, 416] on div "delete" at bounding box center [645, 415] width 408 height 18
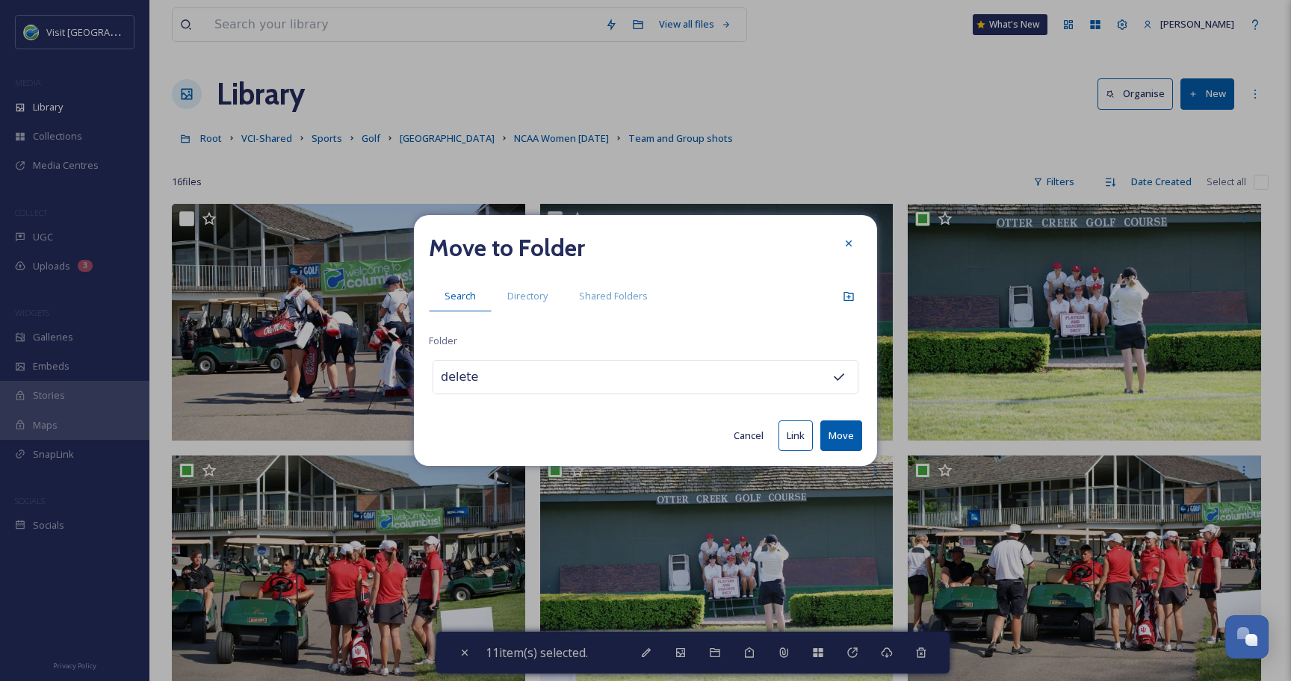
click at [850, 435] on button "Move" at bounding box center [841, 435] width 42 height 31
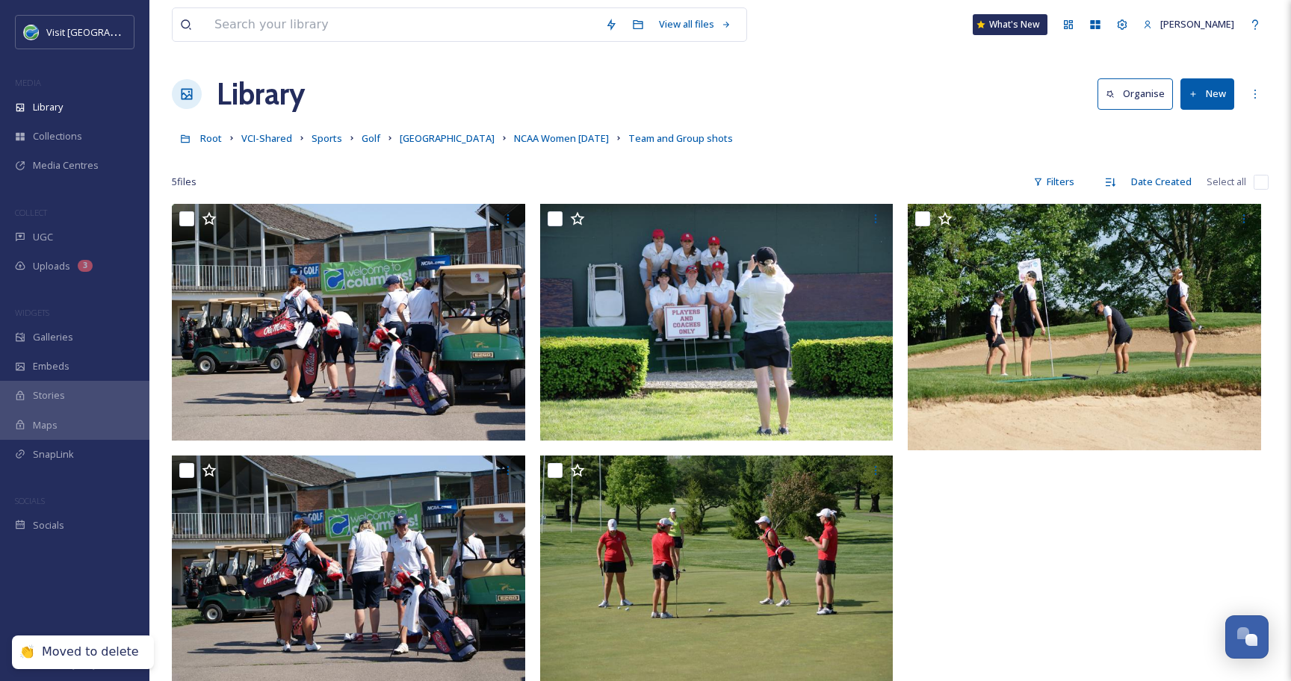
click at [1258, 180] on input "checkbox" at bounding box center [1260, 182] width 15 height 15
checkbox input "true"
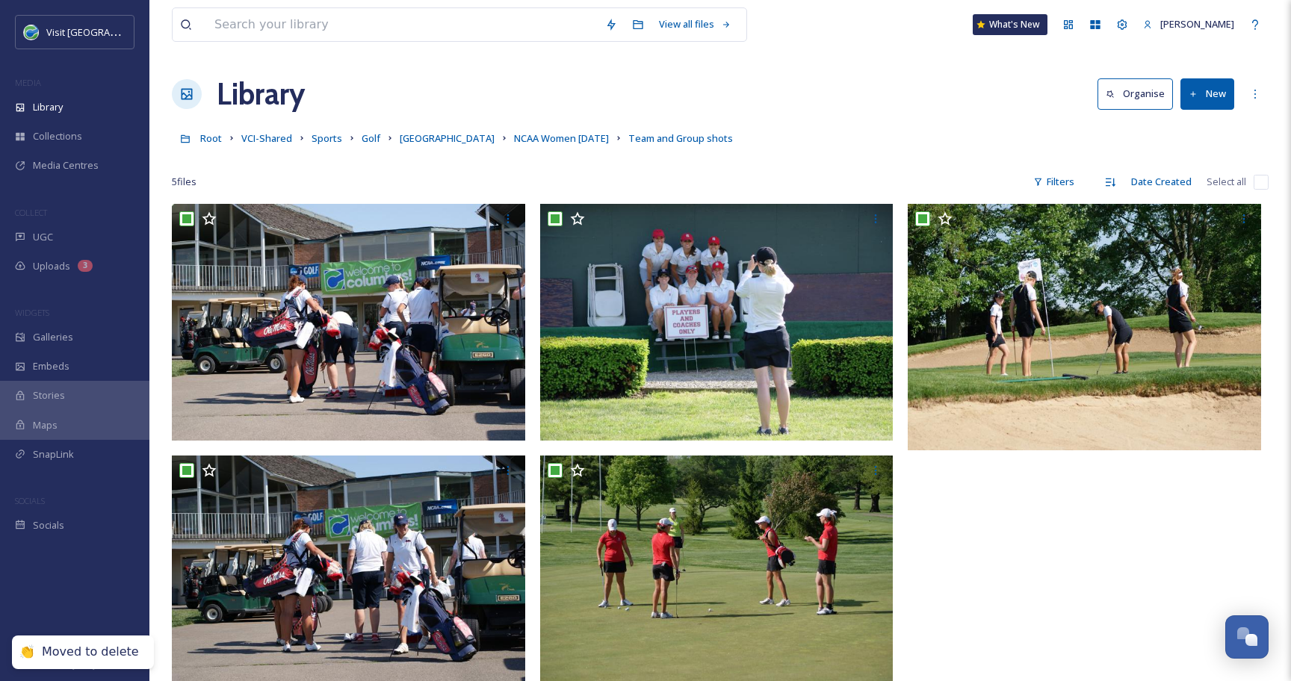
checkbox input "true"
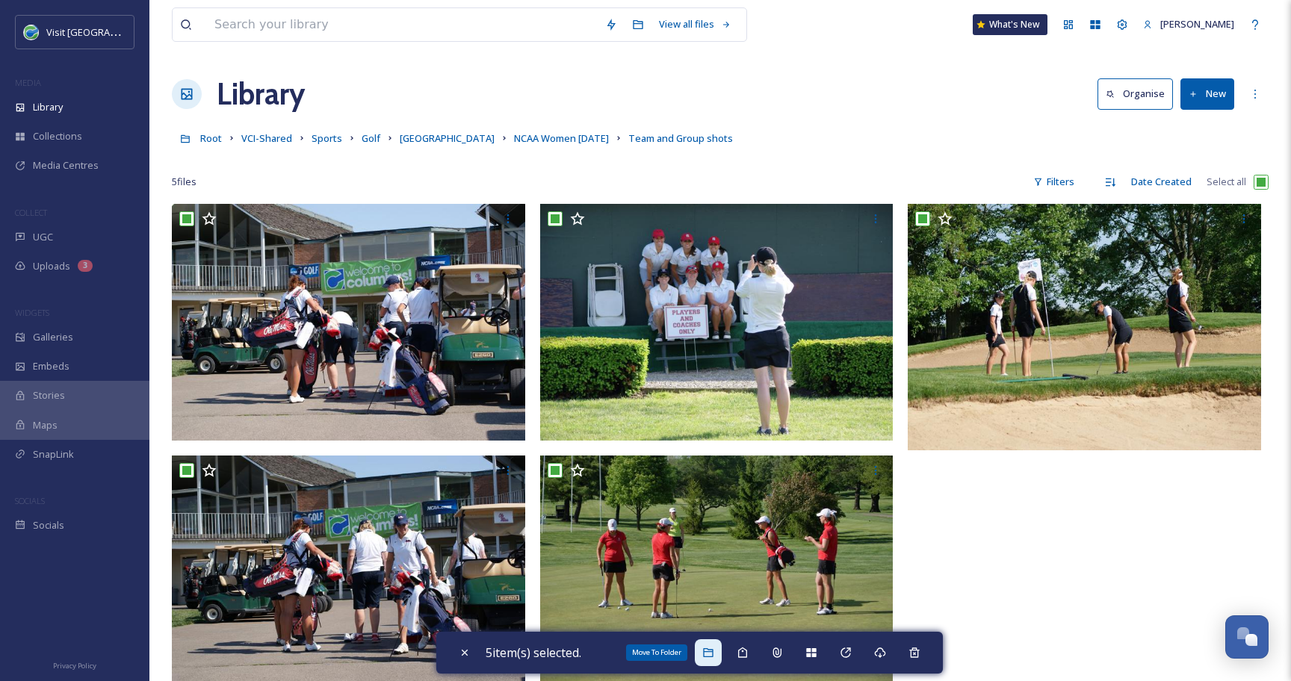
click at [706, 655] on icon at bounding box center [708, 653] width 12 height 12
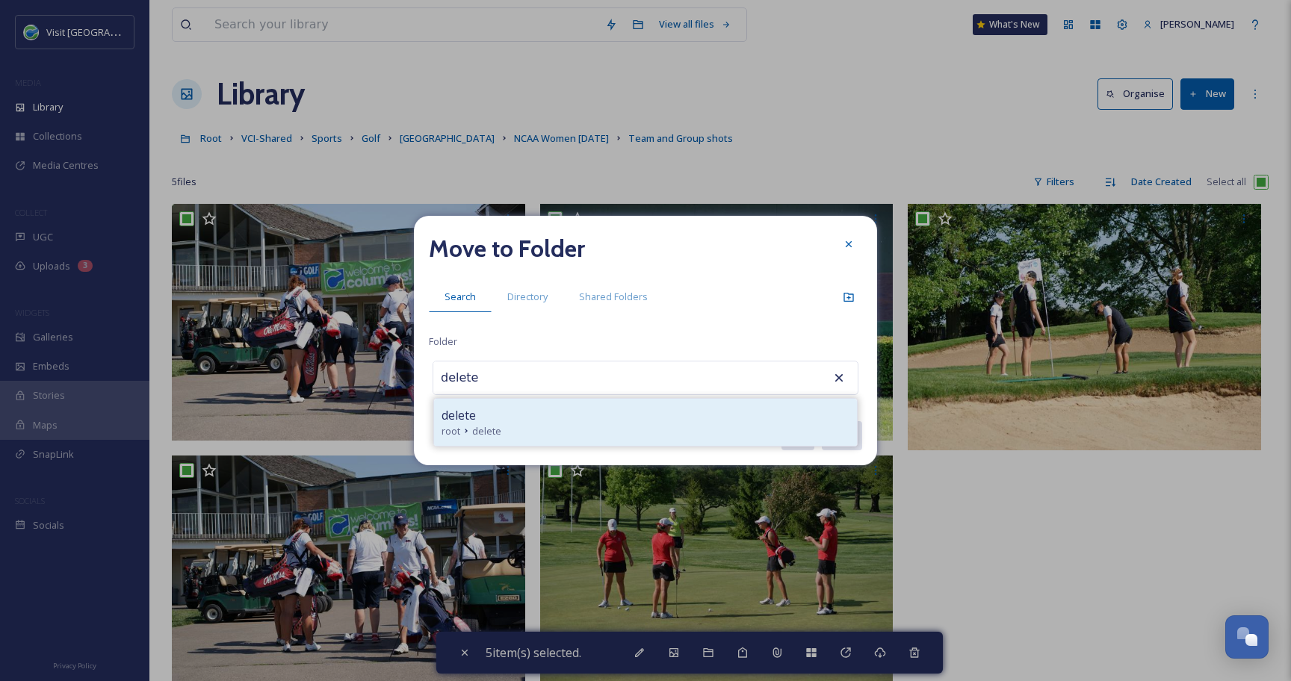
type input "delete"
click at [582, 432] on div "root delete" at bounding box center [645, 431] width 408 height 14
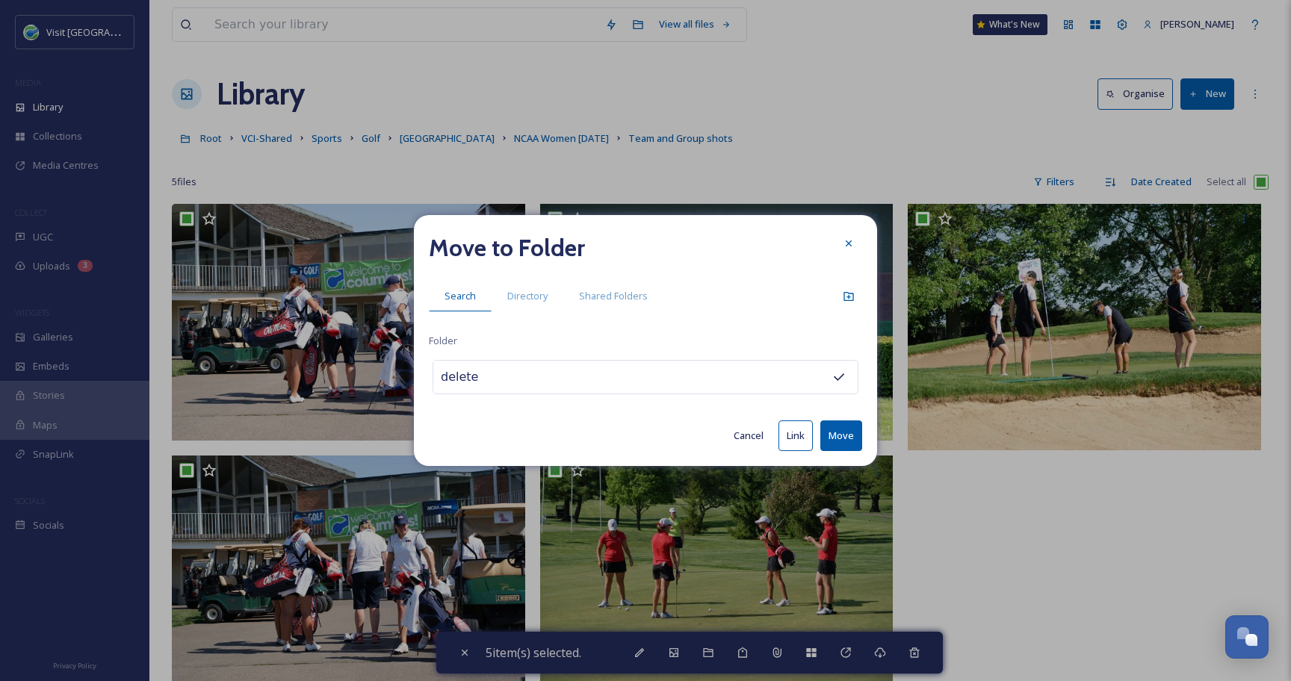
click at [827, 429] on button "Move" at bounding box center [841, 435] width 42 height 31
checkbox input "false"
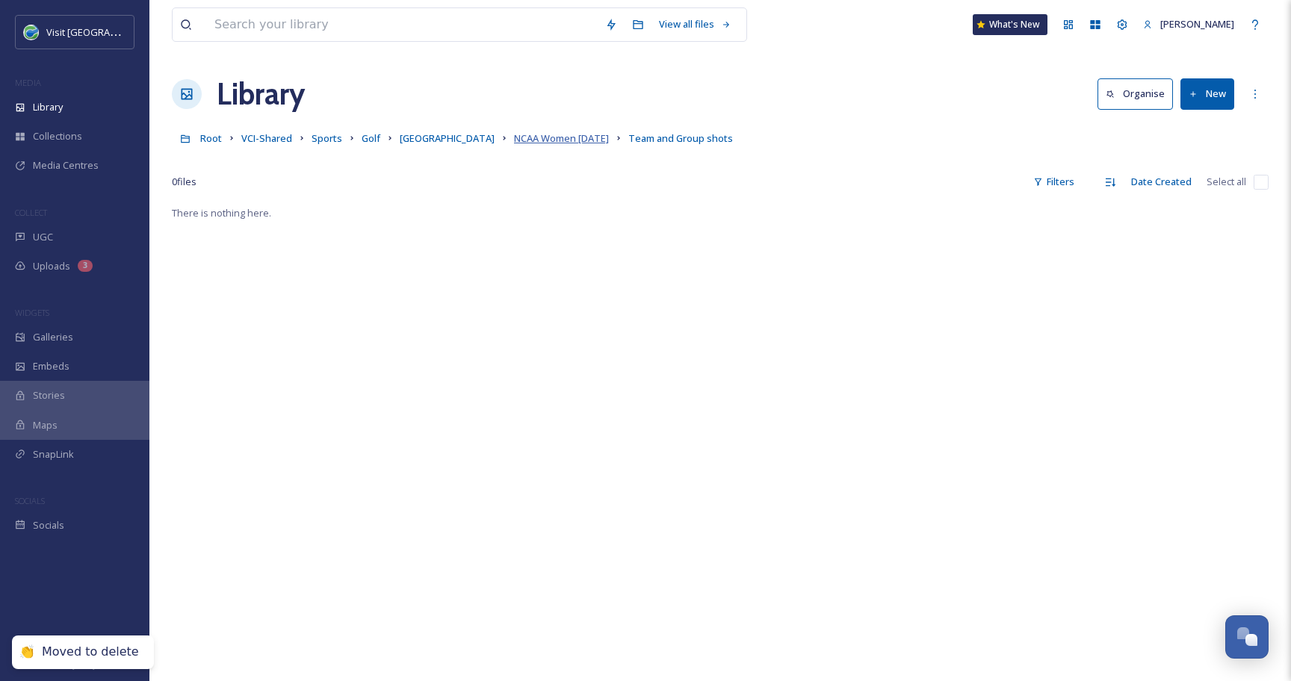
click at [529, 145] on span "NCAA Women [DATE]" at bounding box center [561, 137] width 95 height 13
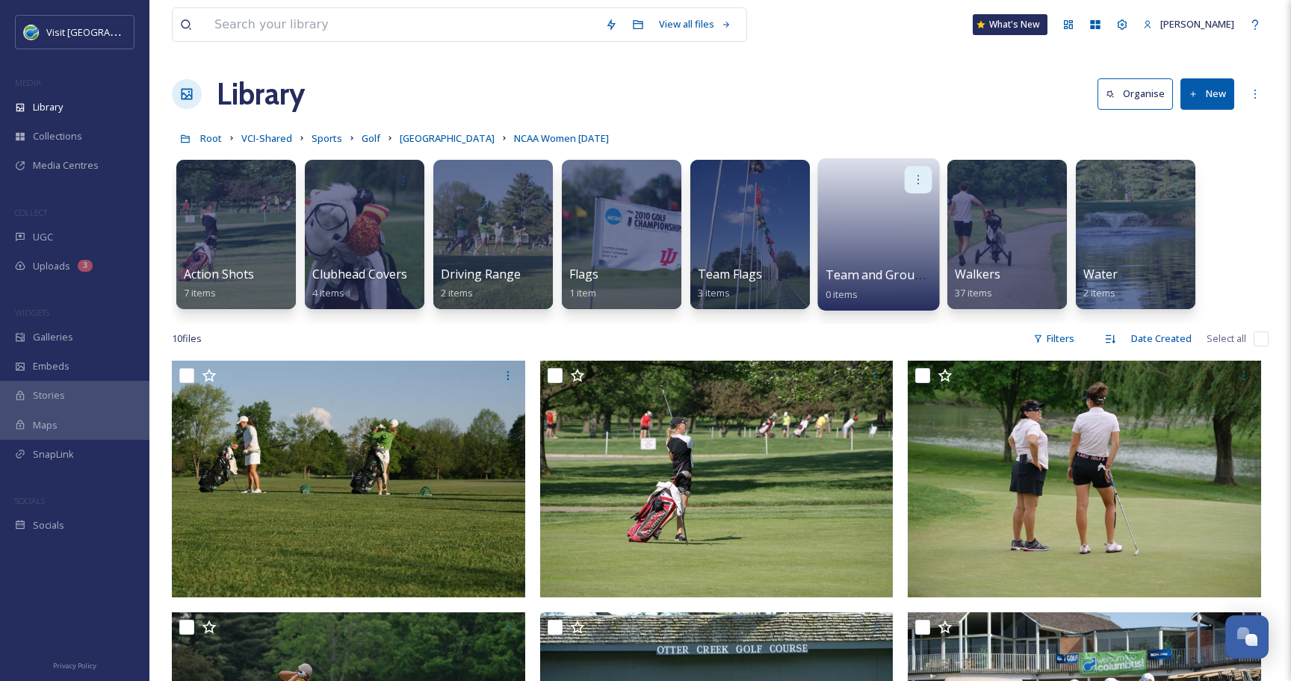
click at [919, 184] on icon at bounding box center [918, 179] width 12 height 12
click at [881, 282] on span "Delete" at bounding box center [870, 289] width 31 height 15
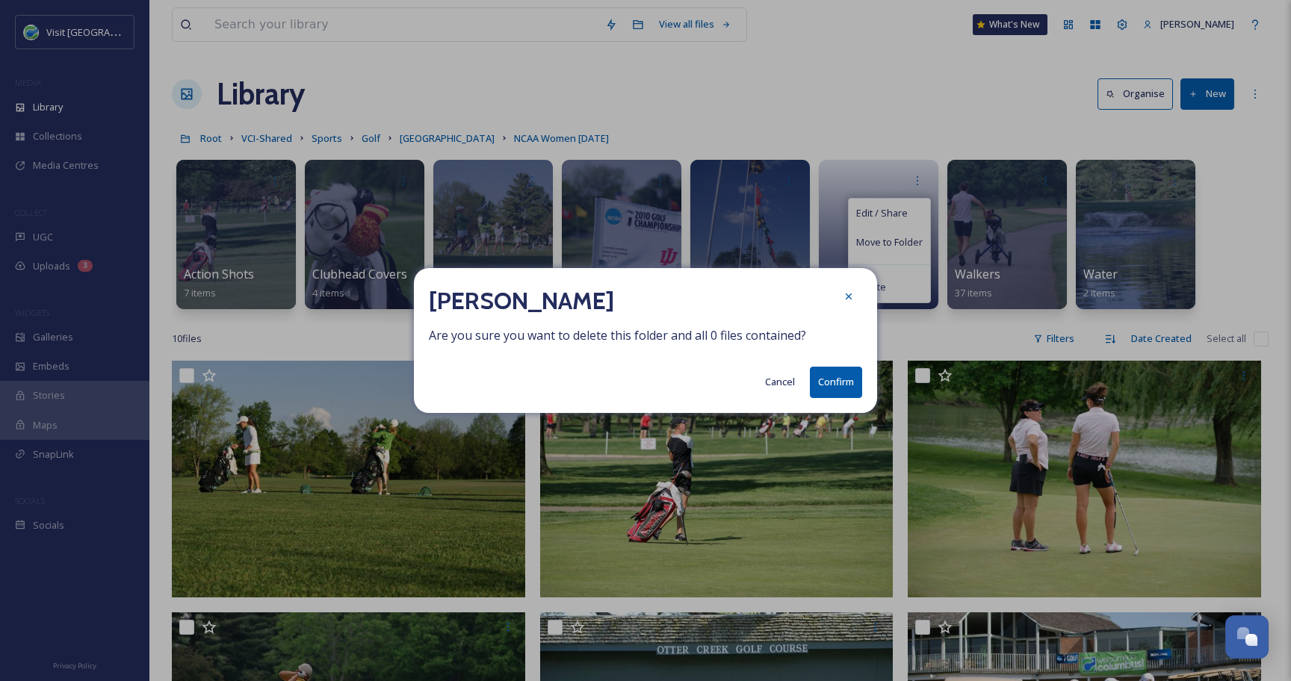
click at [842, 385] on button "Confirm" at bounding box center [836, 382] width 52 height 31
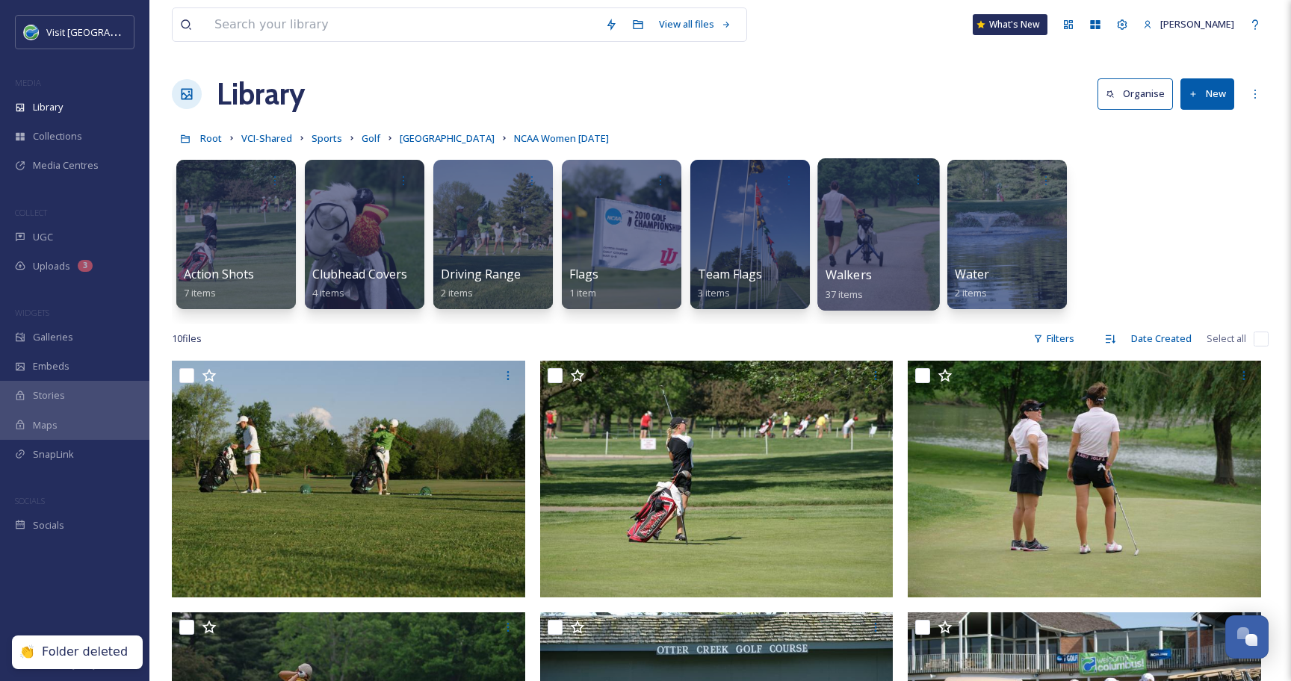
click at [873, 222] on div at bounding box center [878, 234] width 122 height 152
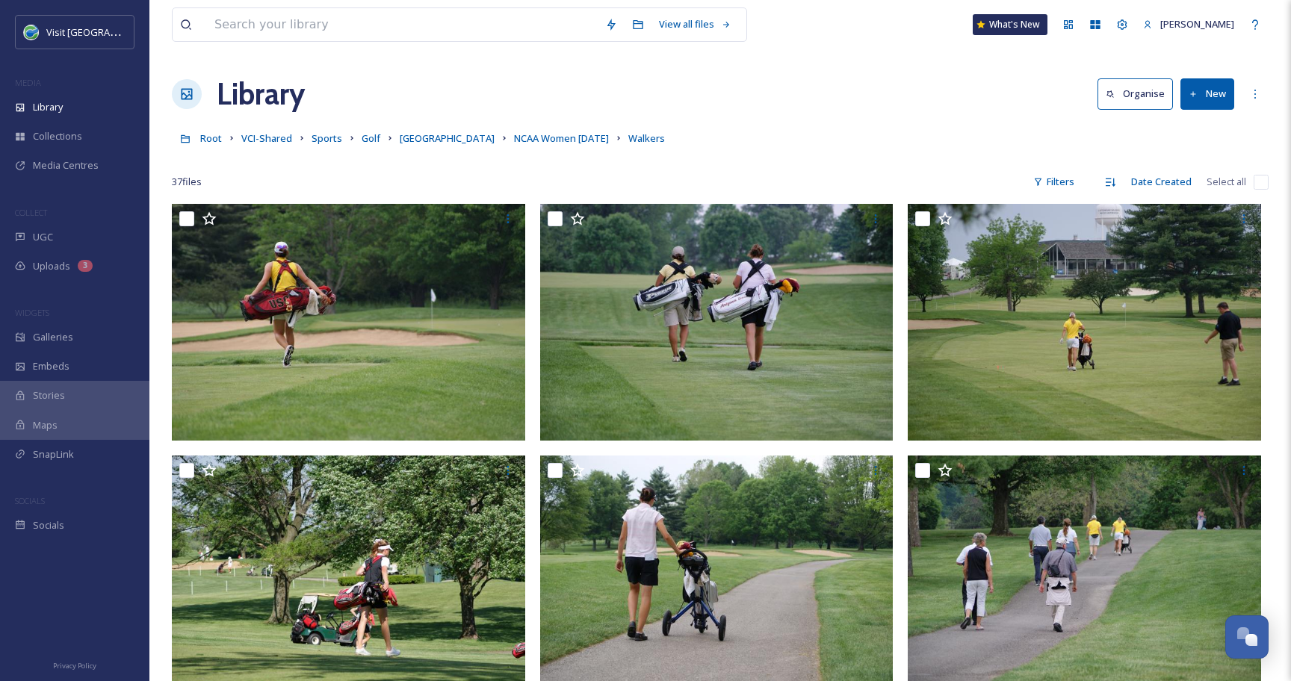
click at [1259, 186] on input "checkbox" at bounding box center [1260, 182] width 15 height 15
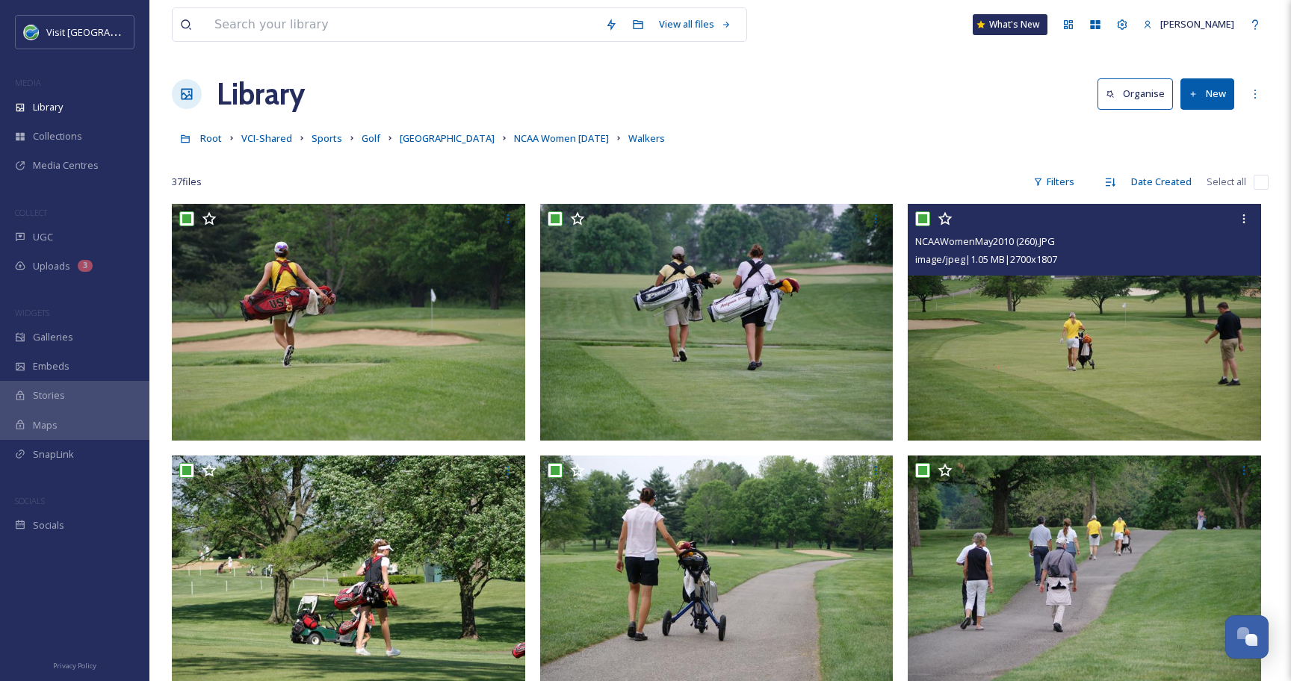
checkbox input "true"
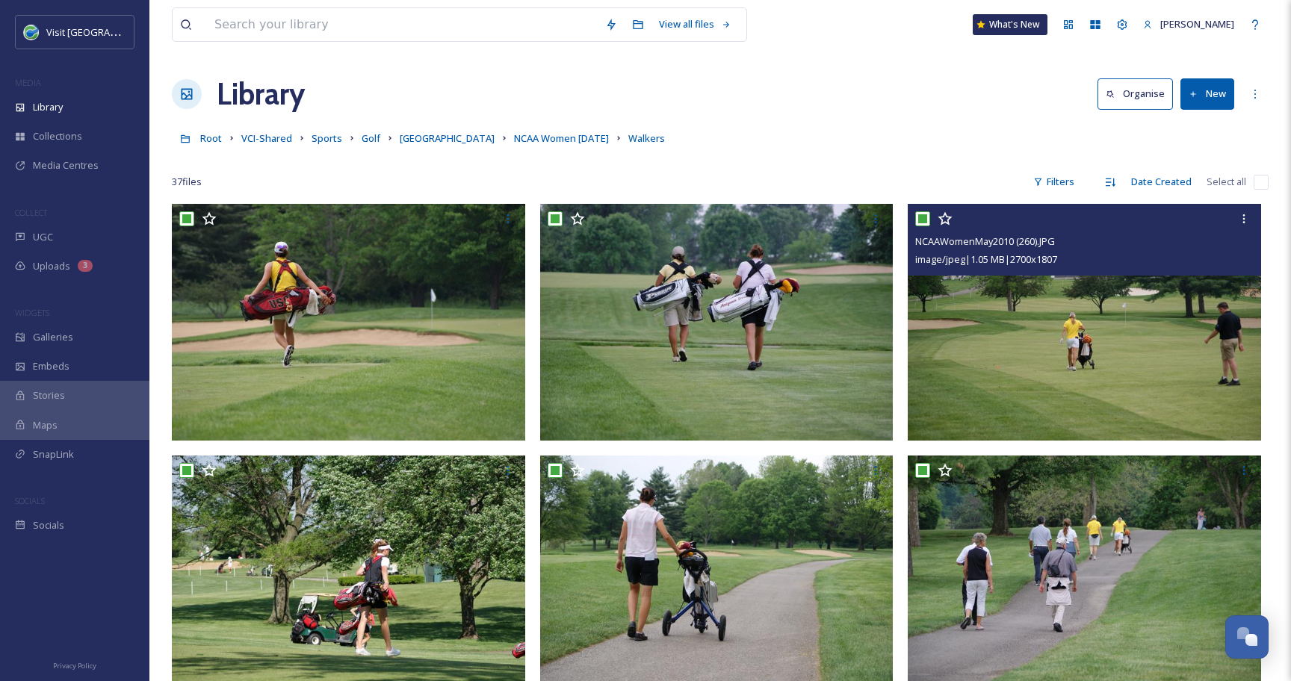
checkbox input "true"
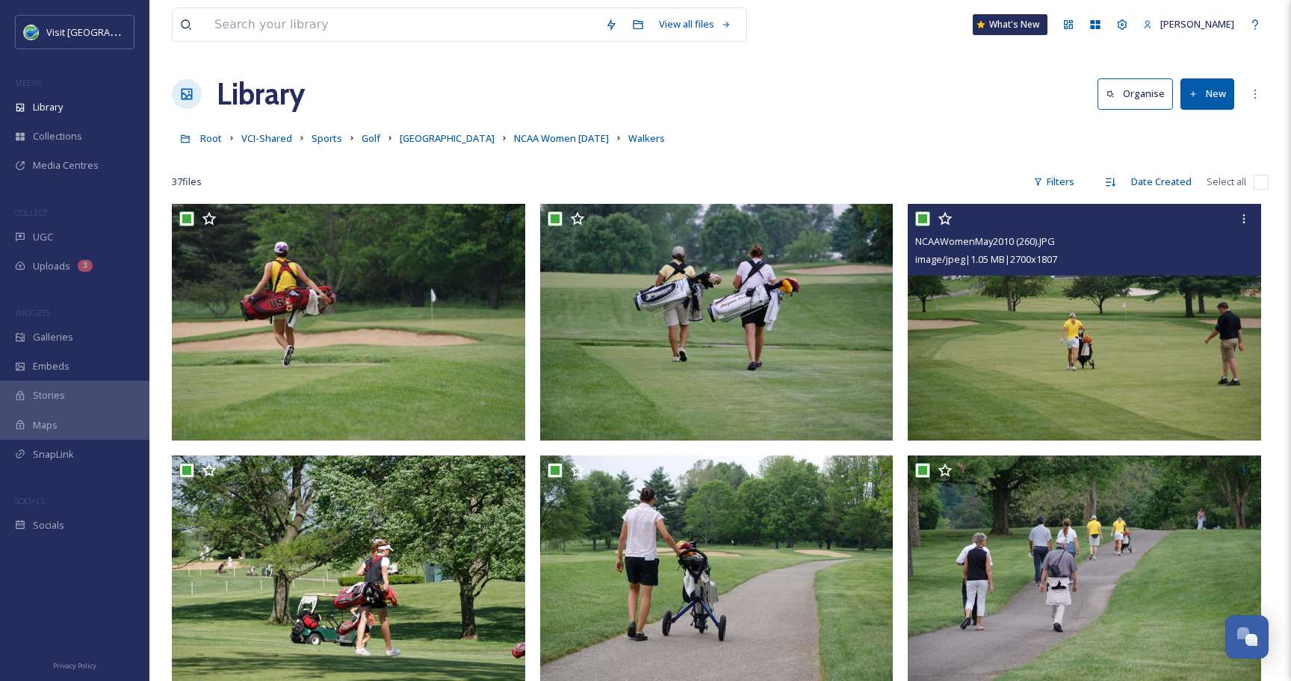
checkbox input "true"
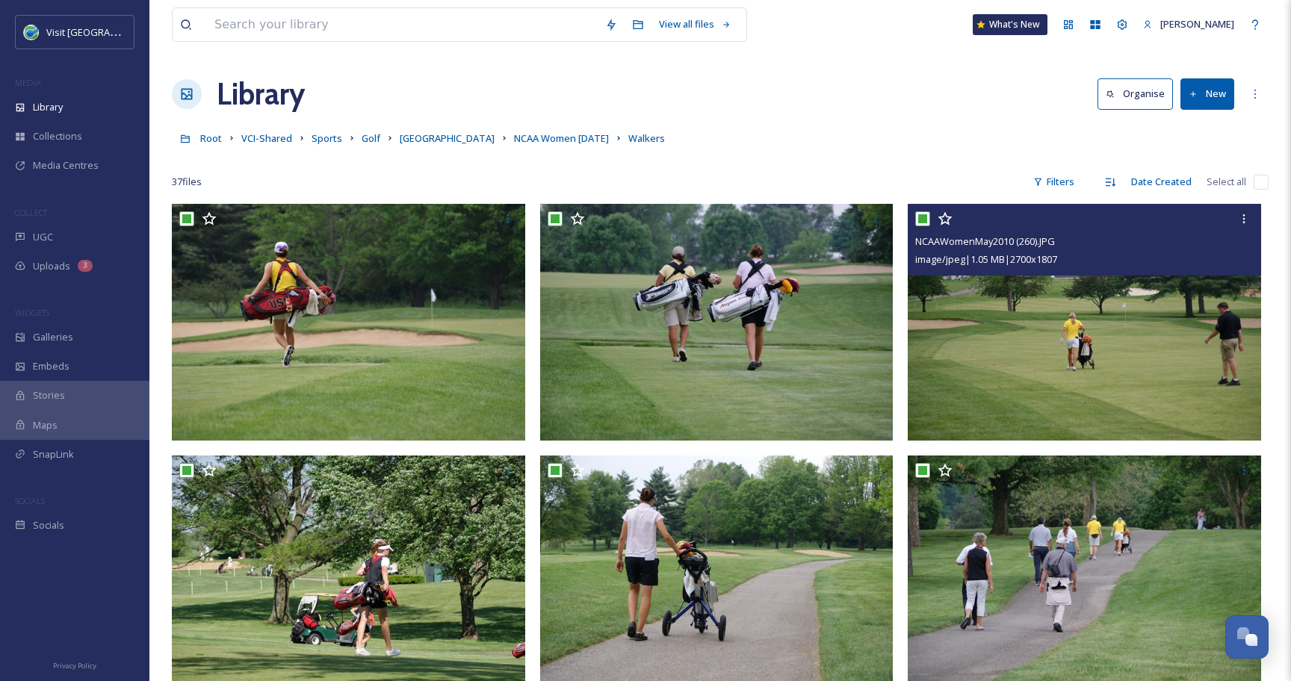
checkbox input "true"
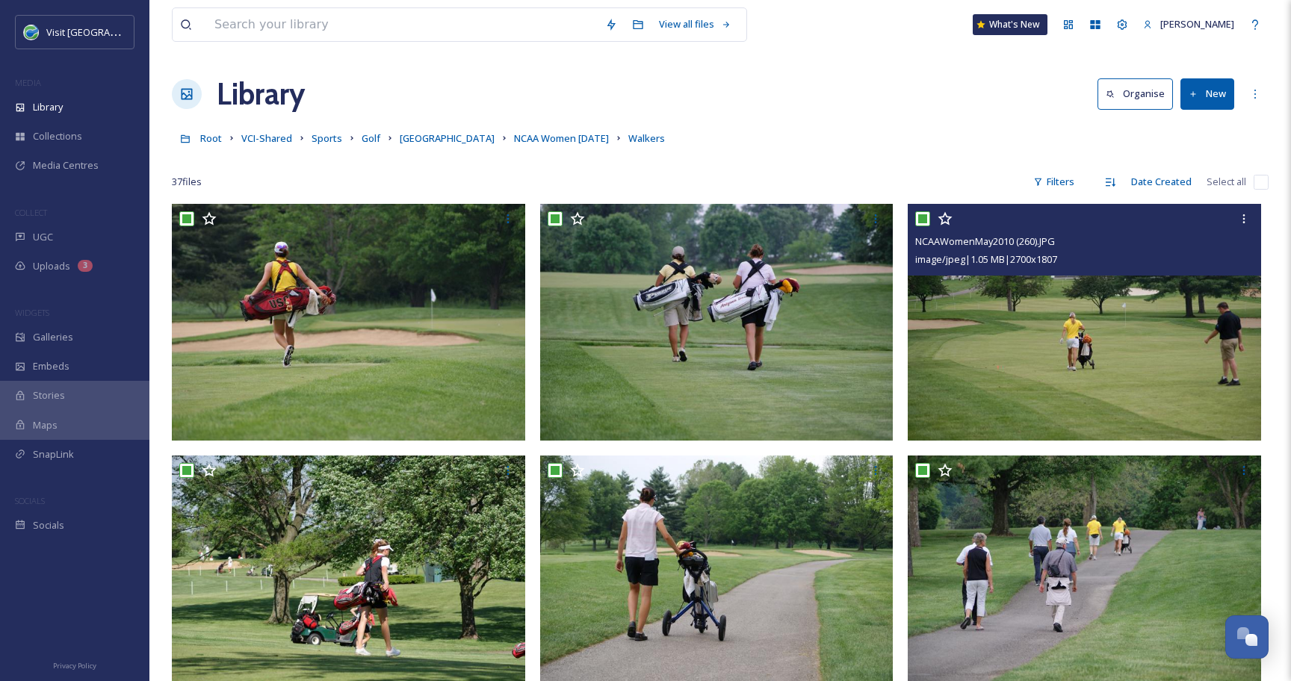
checkbox input "true"
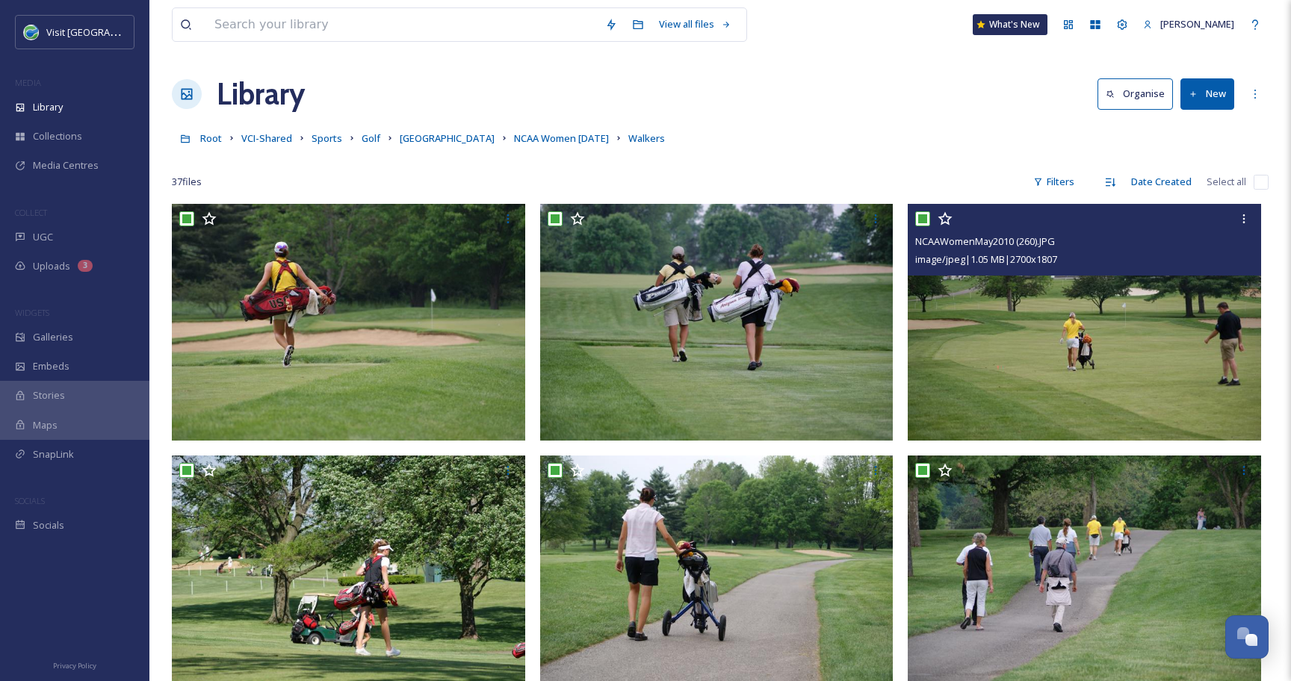
checkbox input "true"
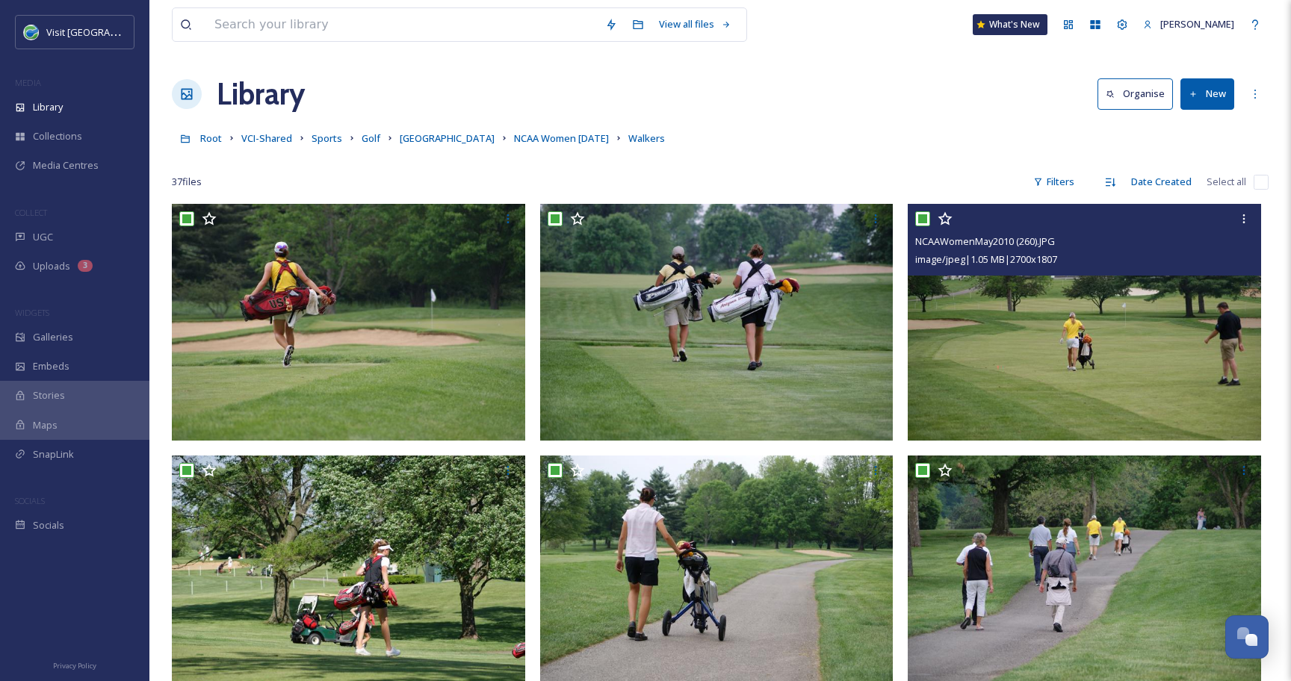
checkbox input "true"
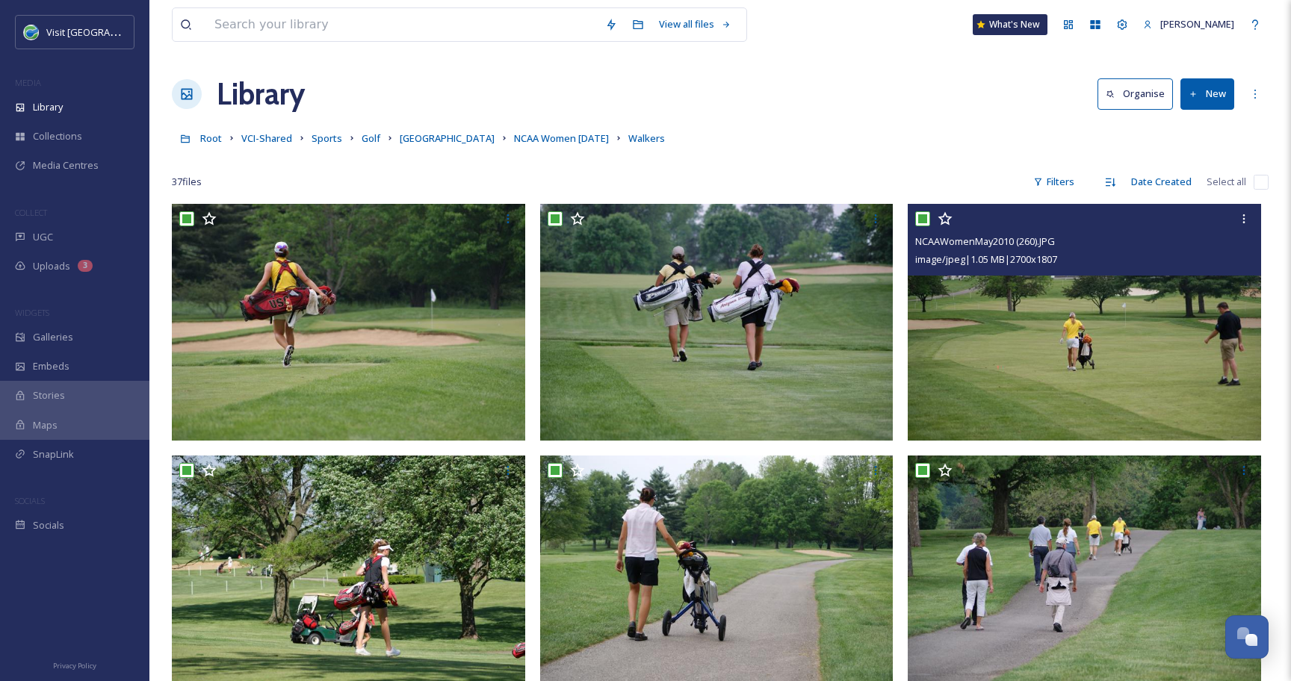
checkbox input "true"
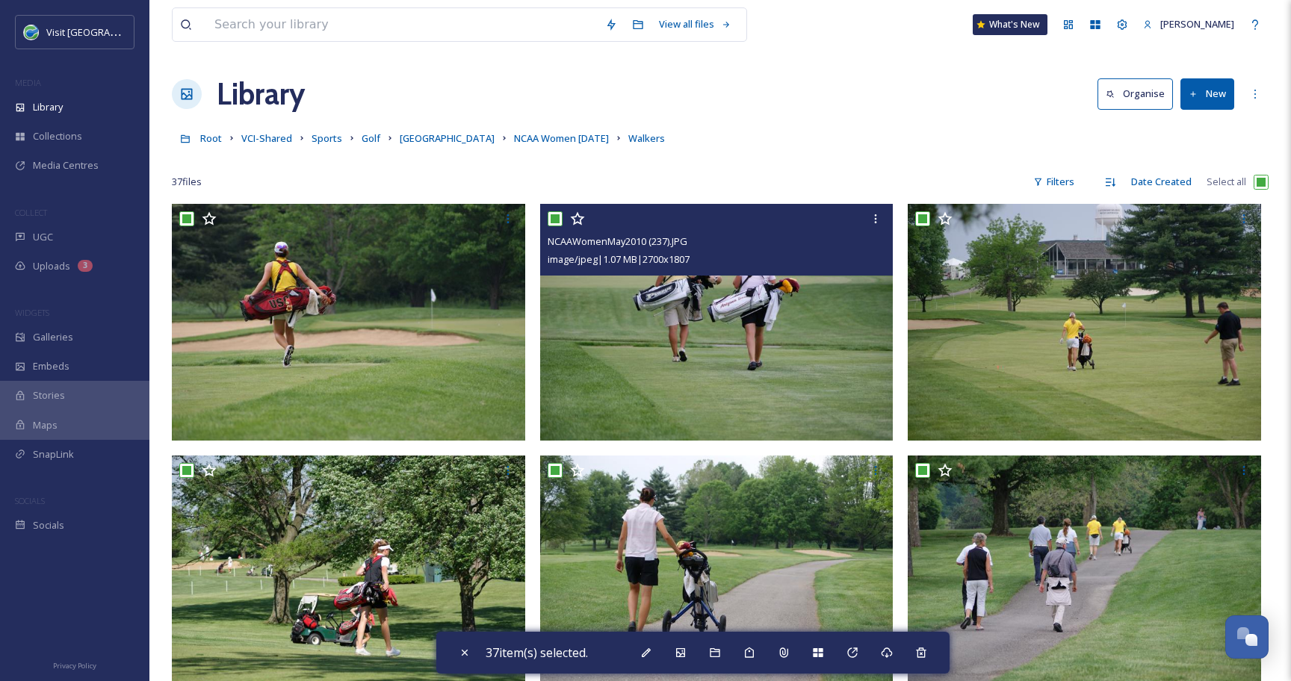
click at [556, 223] on input "checkbox" at bounding box center [554, 218] width 15 height 15
checkbox input "false"
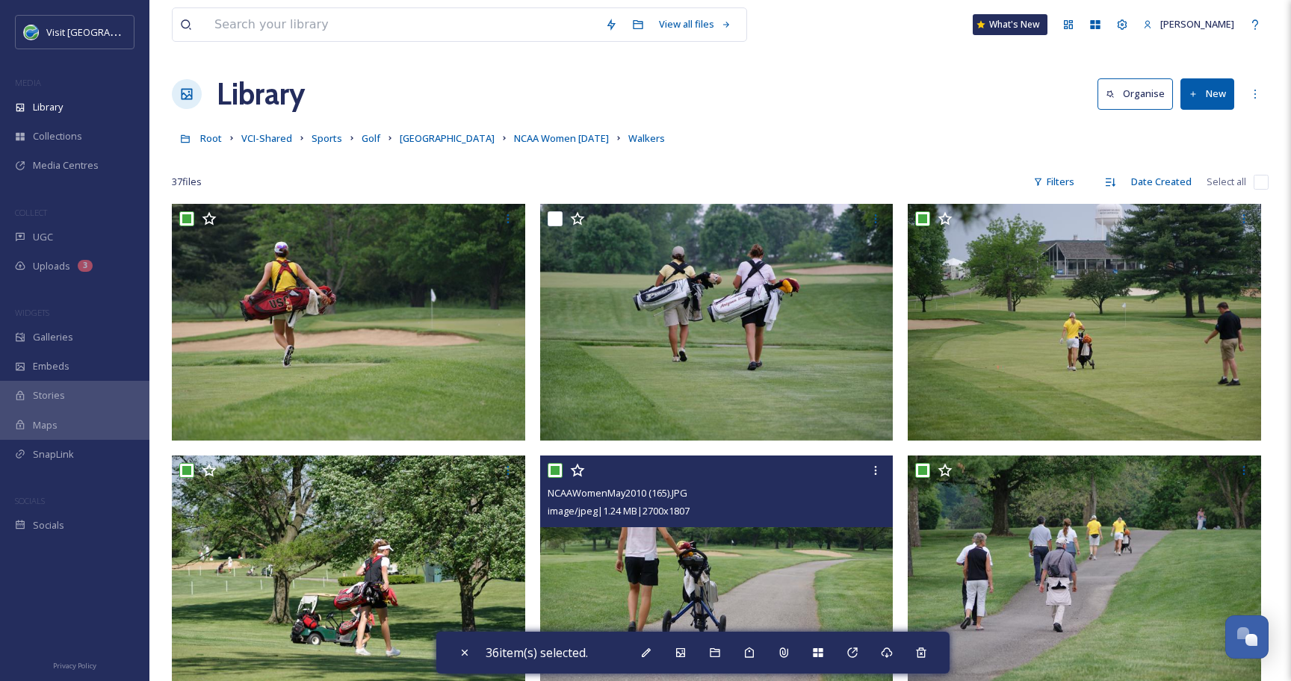
click at [554, 477] on input "checkbox" at bounding box center [554, 470] width 15 height 15
checkbox input "false"
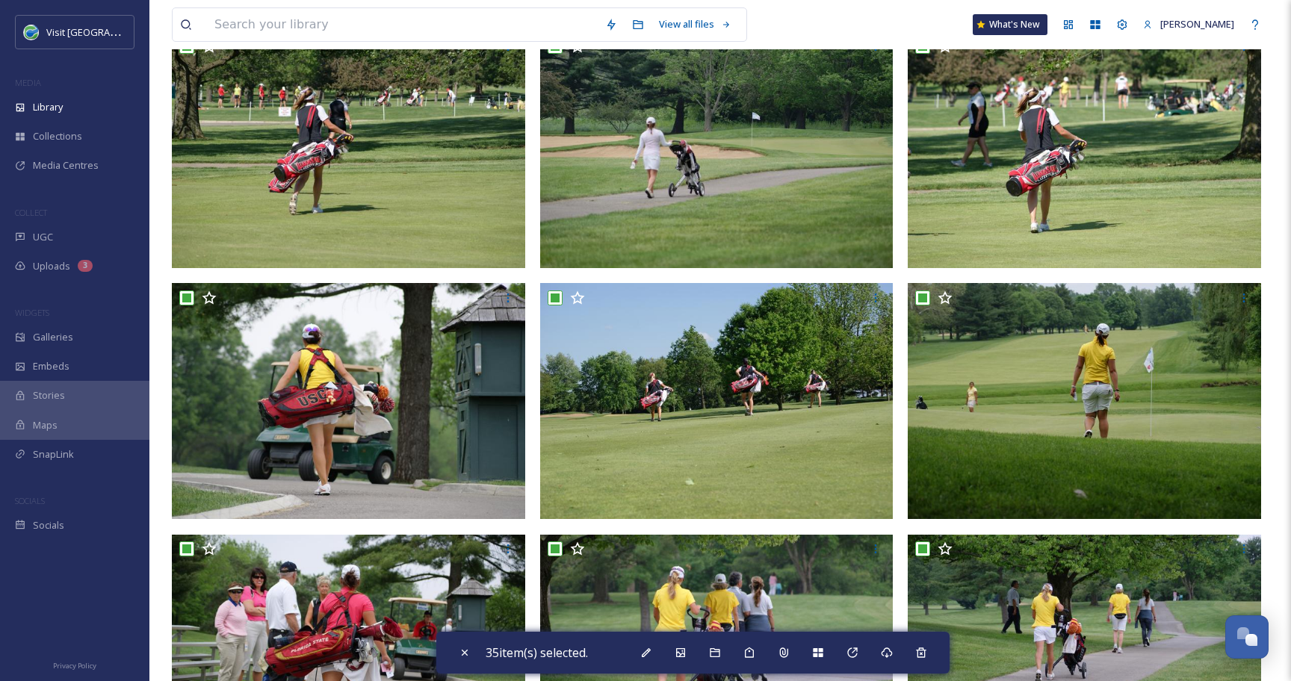
scroll to position [1175, 0]
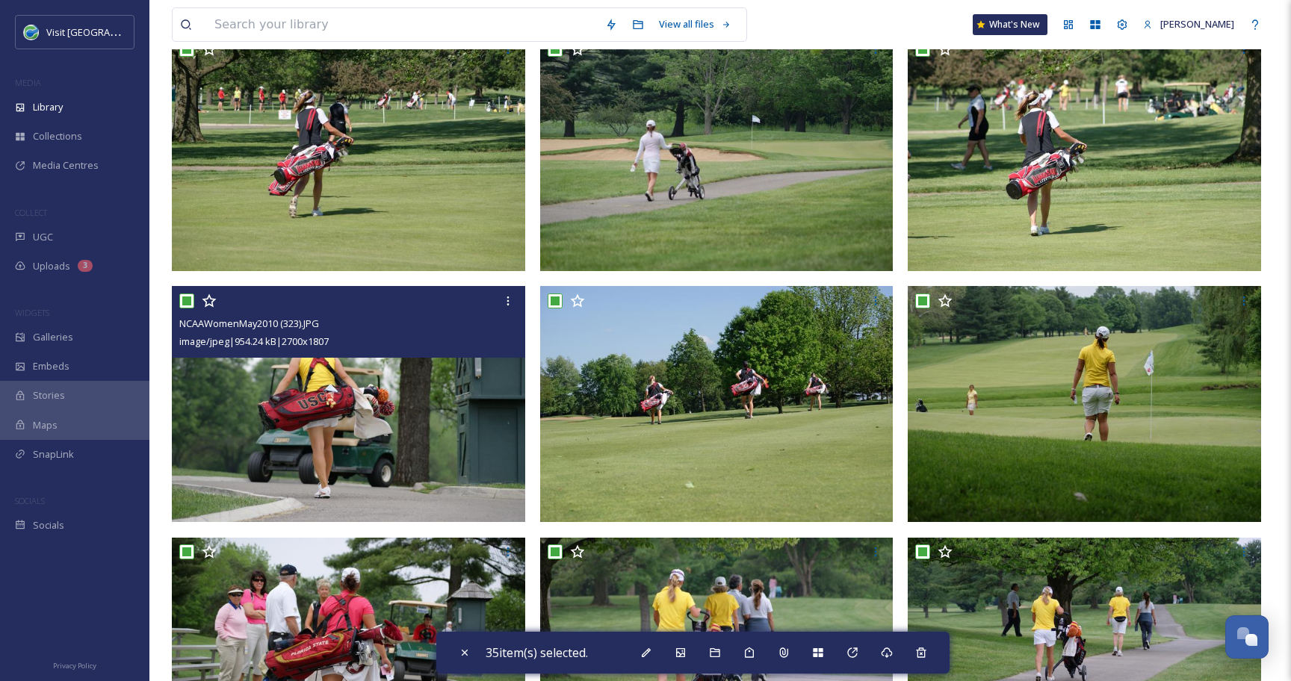
click at [188, 304] on input "checkbox" at bounding box center [186, 301] width 15 height 15
checkbox input "false"
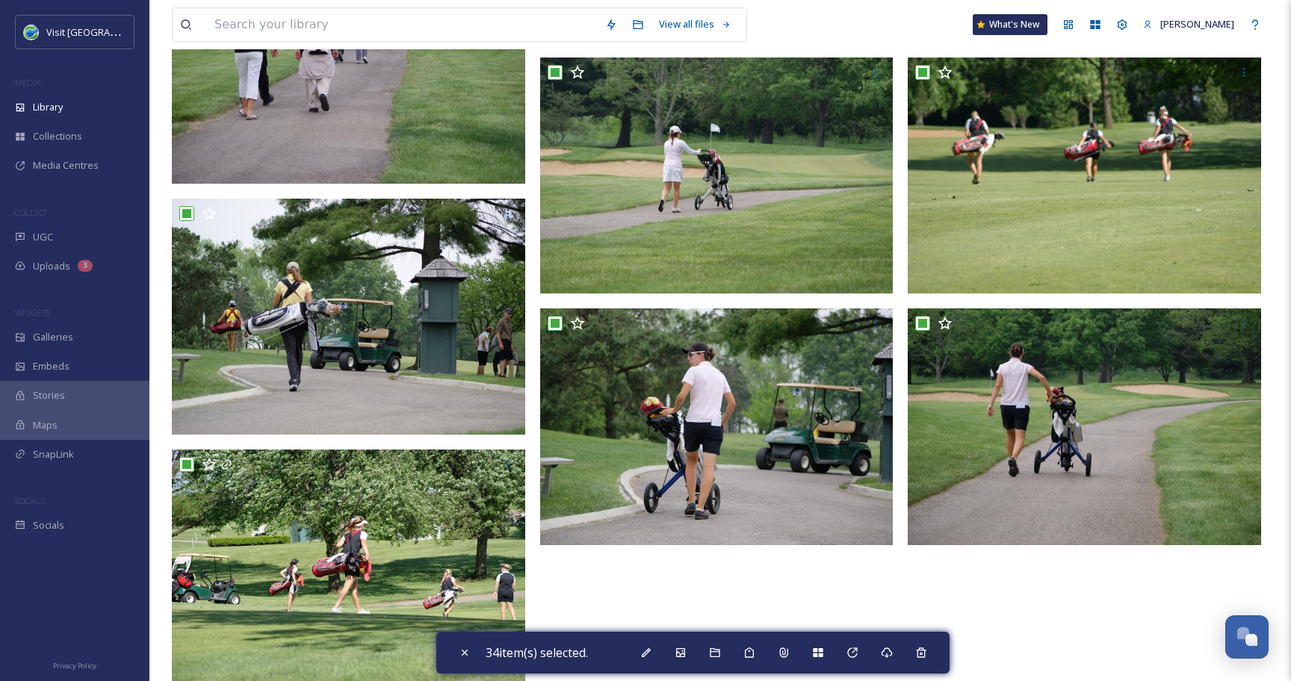
scroll to position [2691, 0]
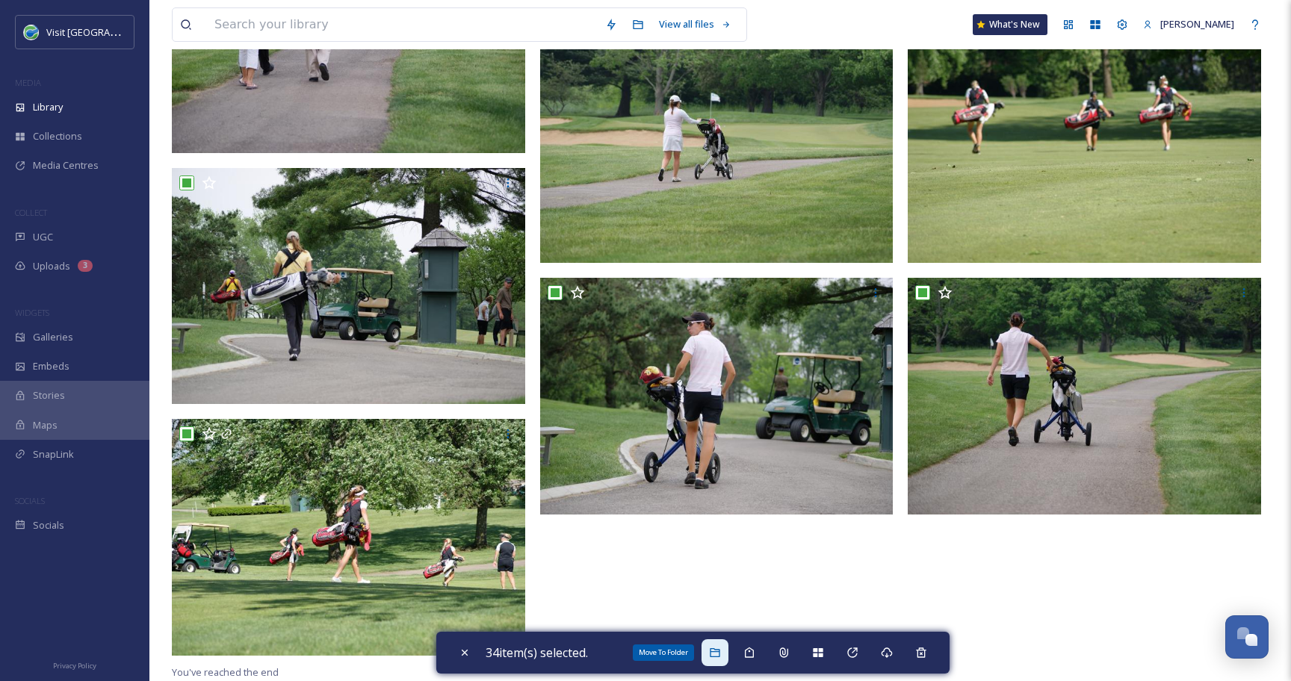
click at [718, 648] on icon at bounding box center [714, 652] width 10 height 9
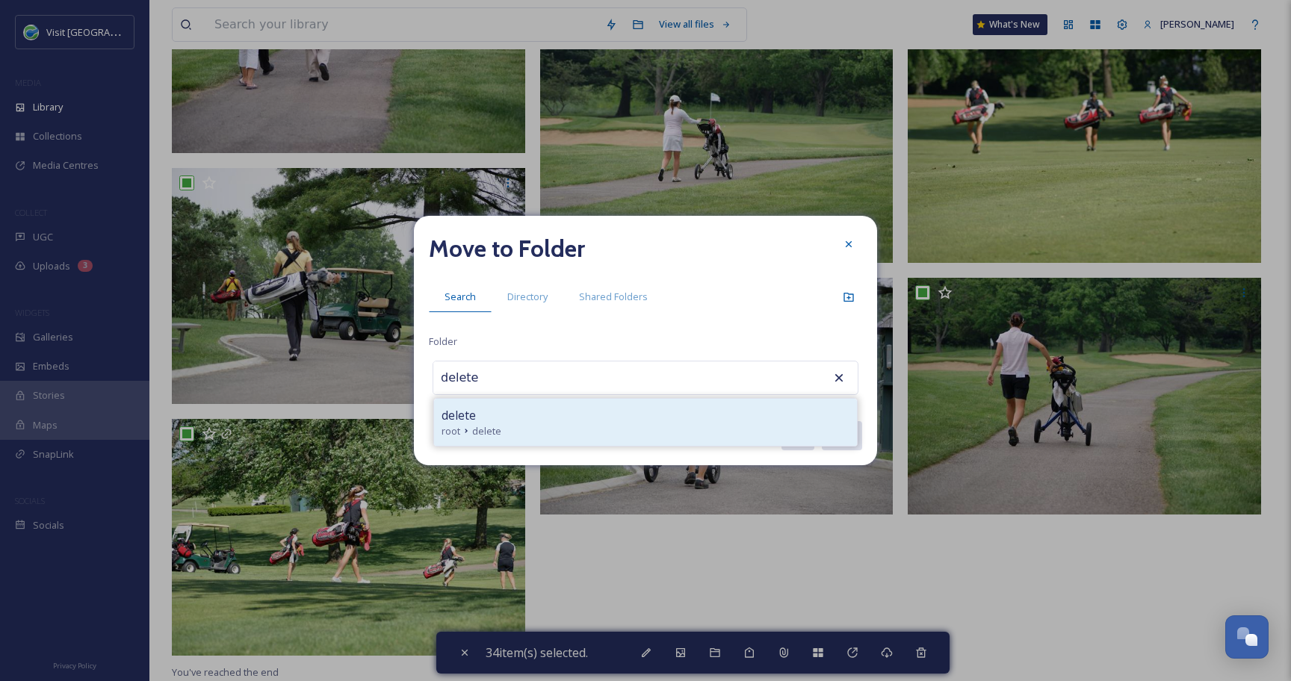
type input "delete"
click at [554, 425] on div "root delete" at bounding box center [645, 431] width 408 height 14
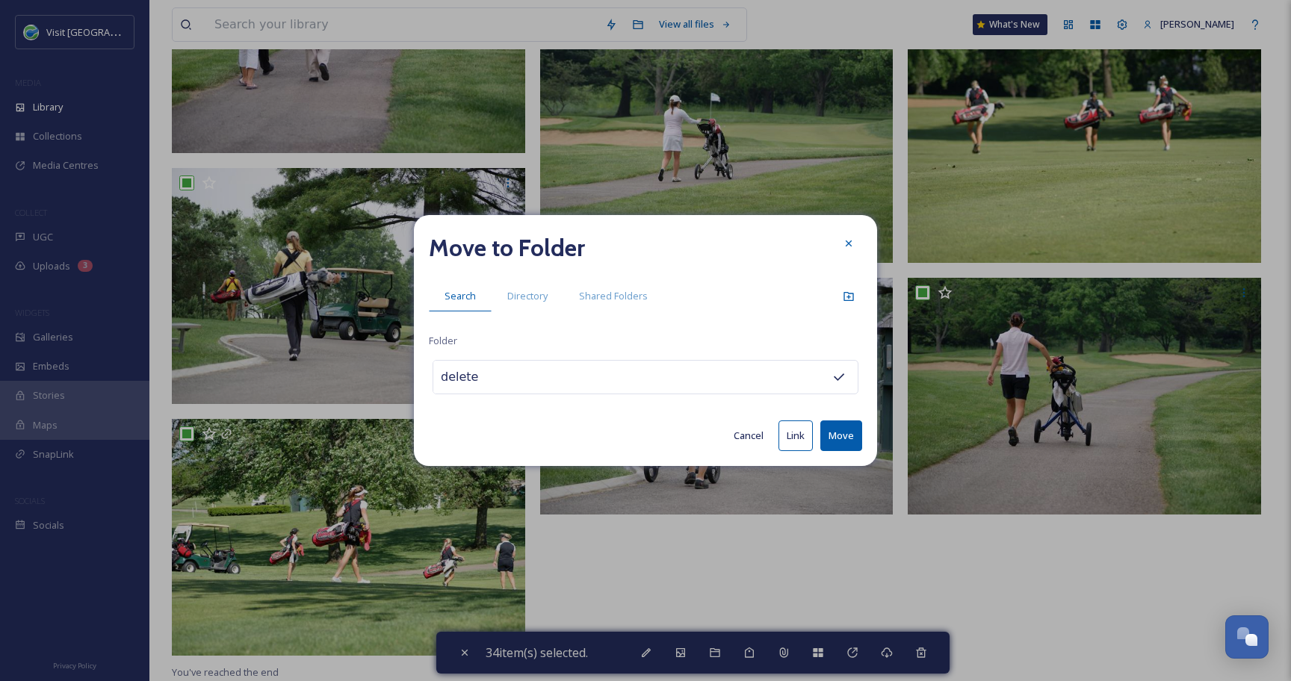
click at [854, 438] on button "Move" at bounding box center [841, 435] width 42 height 31
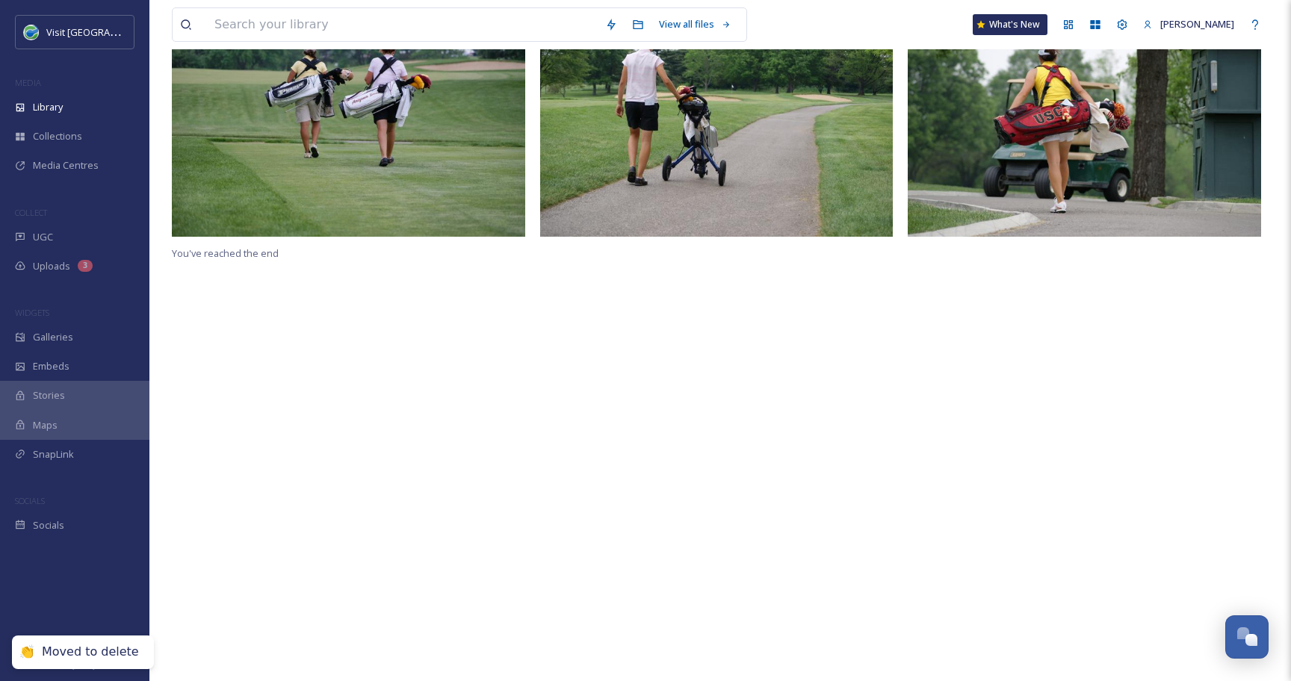
scroll to position [0, 0]
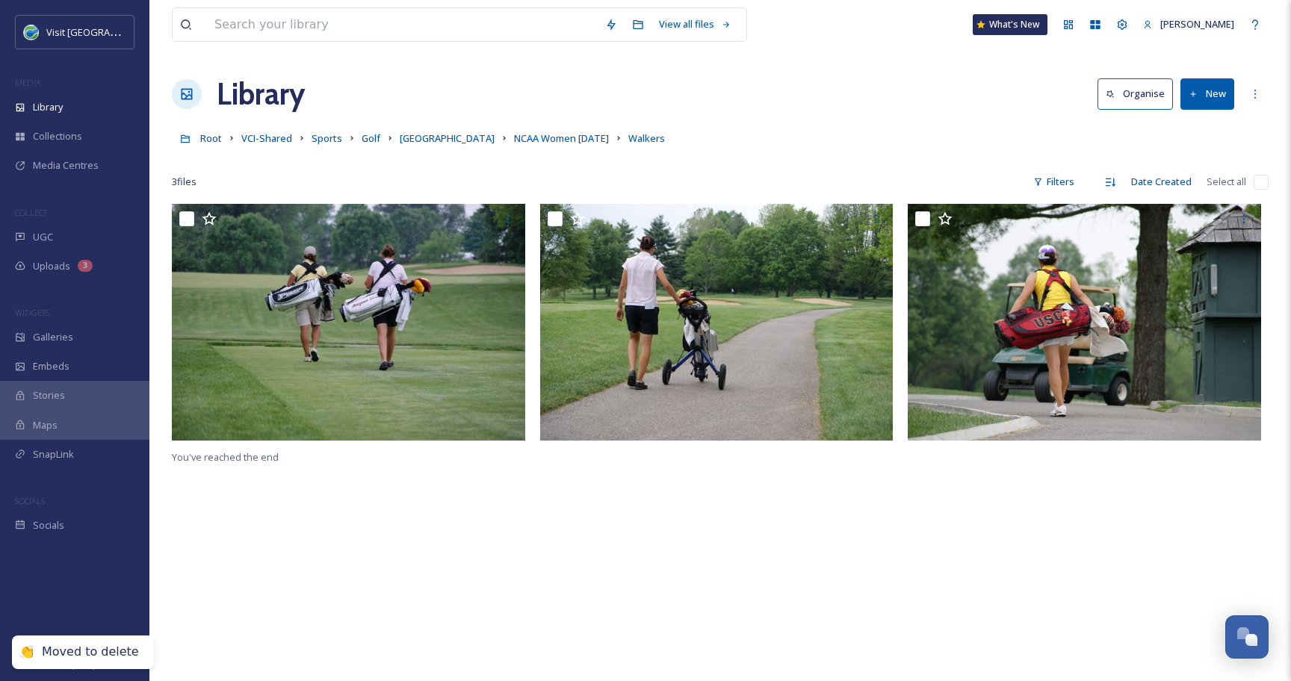
click at [510, 149] on div "Root VCI-Shared Sports Golf Otter Creek NCAA Women May 2010 Walkers" at bounding box center [720, 138] width 1096 height 28
click at [514, 140] on span "NCAA Women [DATE]" at bounding box center [561, 137] width 95 height 13
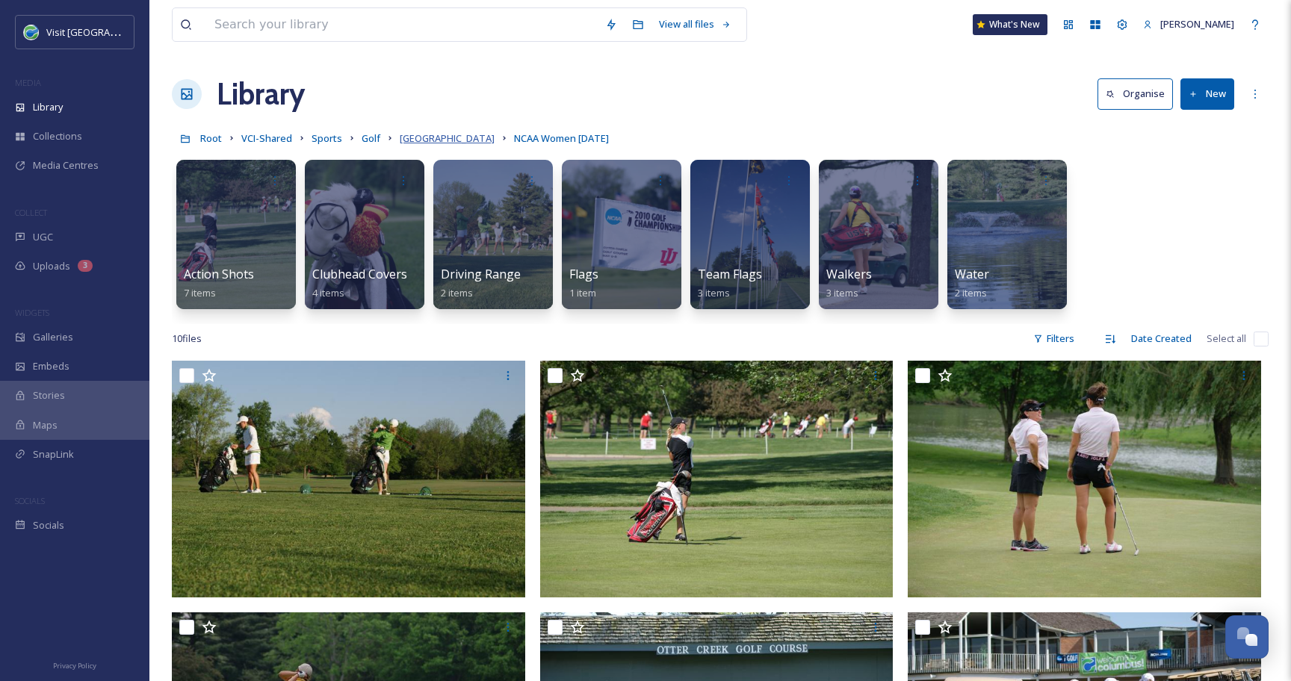
click at [416, 138] on span "[GEOGRAPHIC_DATA]" at bounding box center [447, 137] width 95 height 13
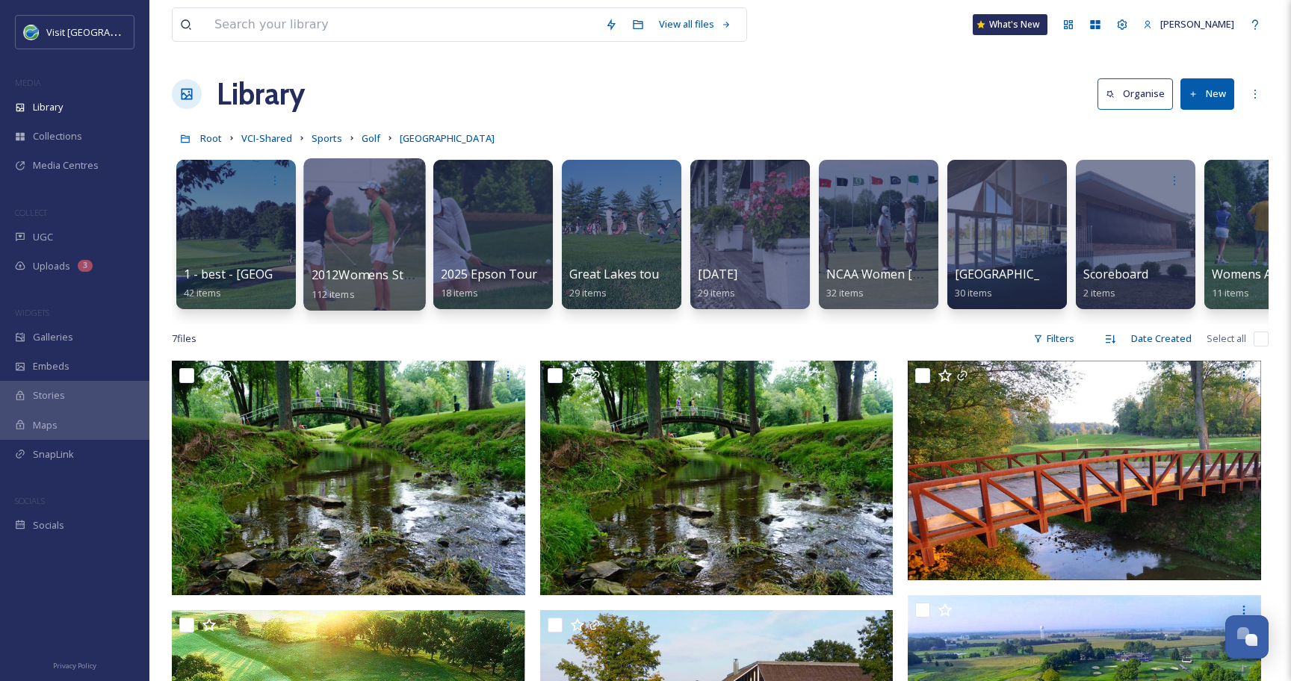
click at [388, 248] on div at bounding box center [364, 234] width 122 height 152
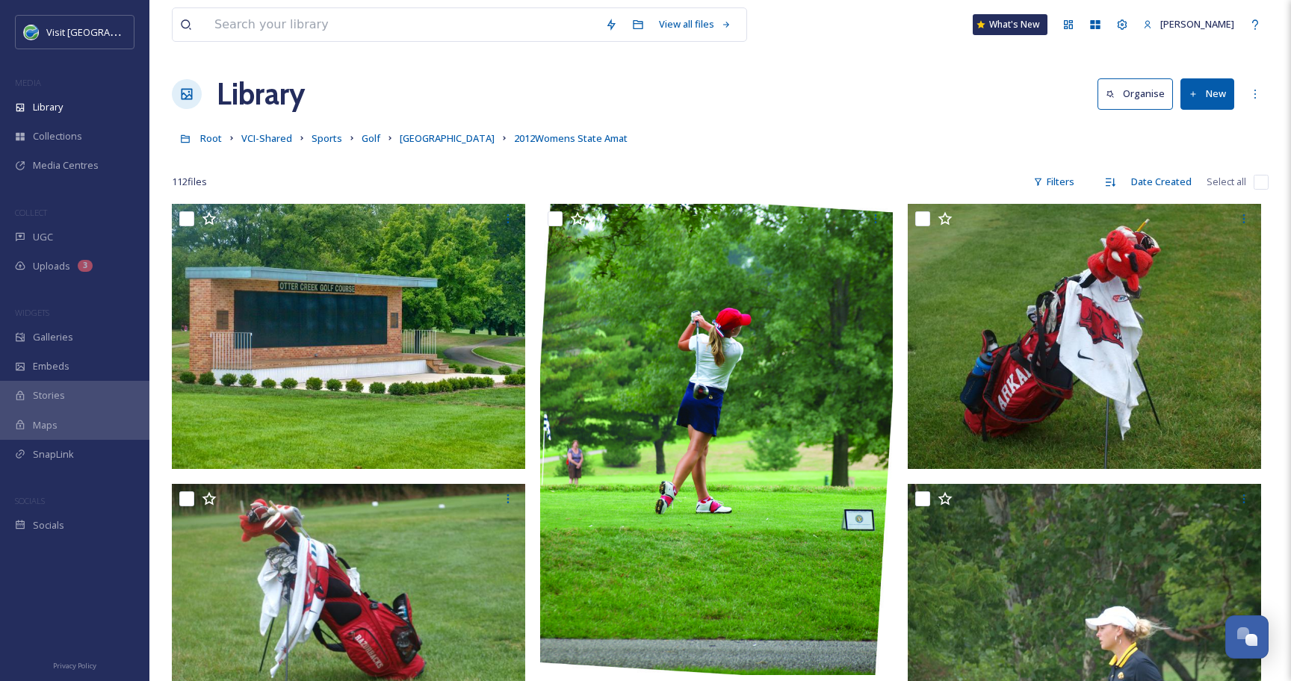
click at [1265, 187] on input "checkbox" at bounding box center [1260, 182] width 15 height 15
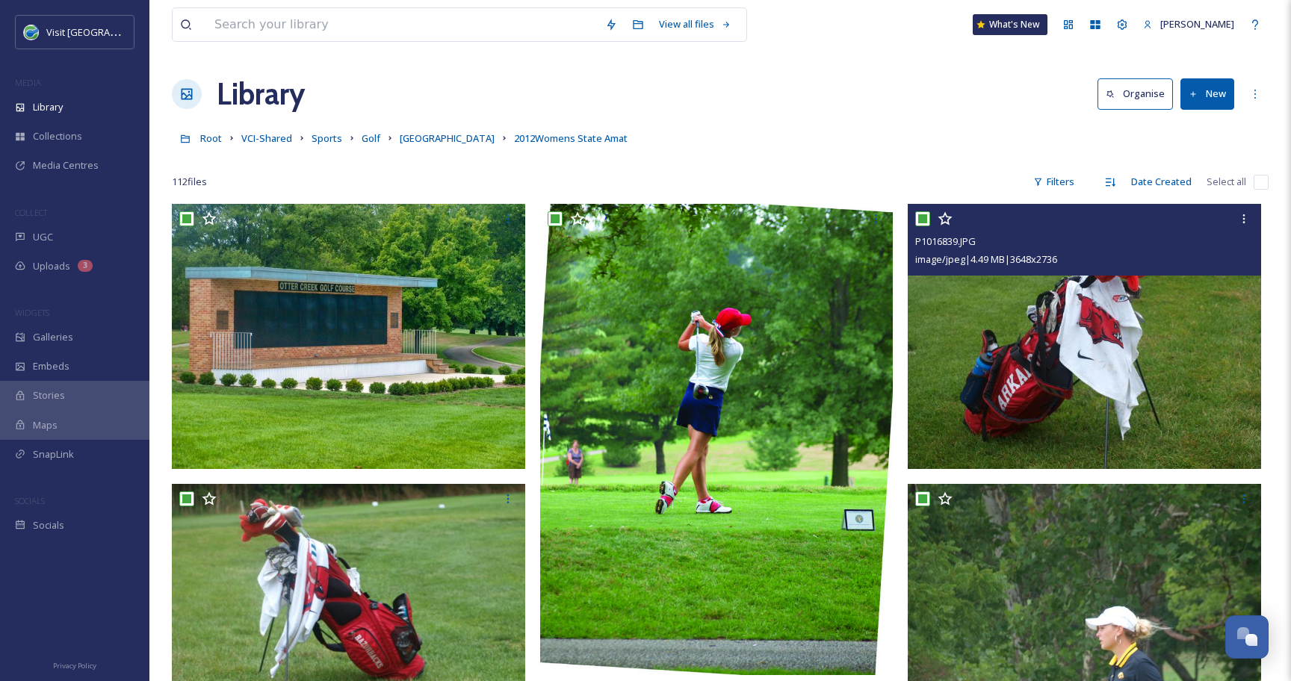
checkbox input "true"
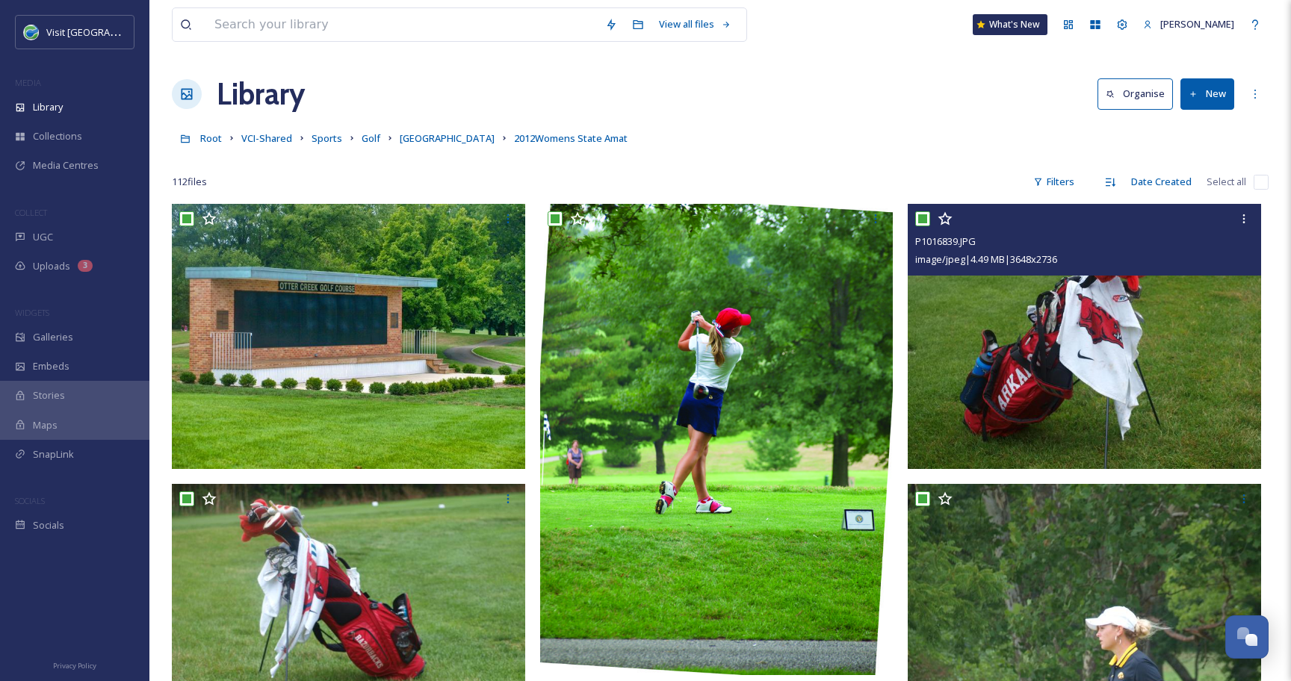
checkbox input "true"
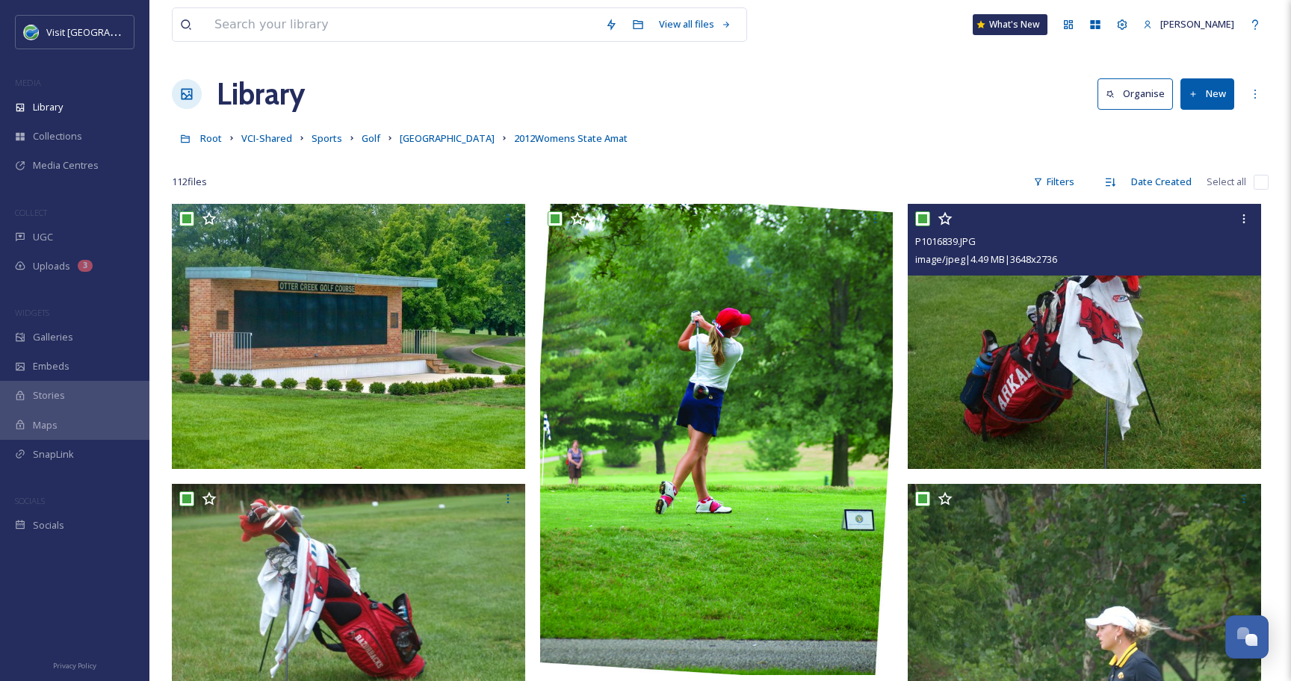
checkbox input "true"
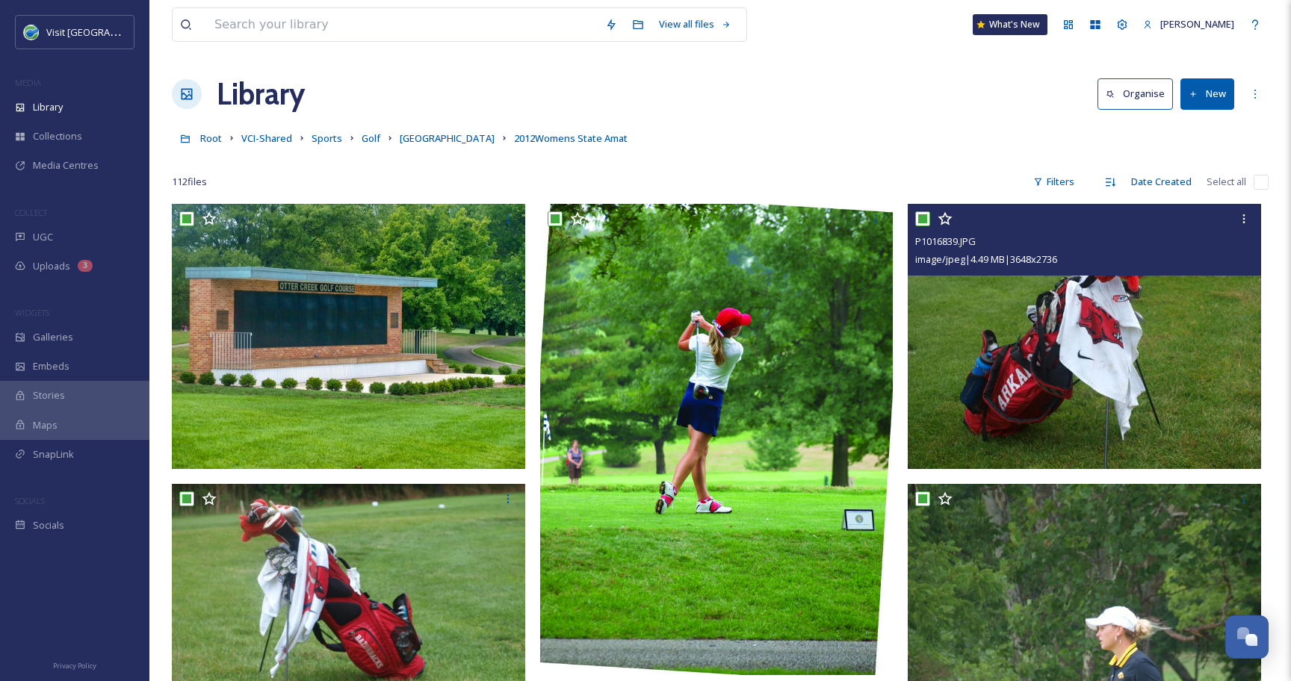
checkbox input "true"
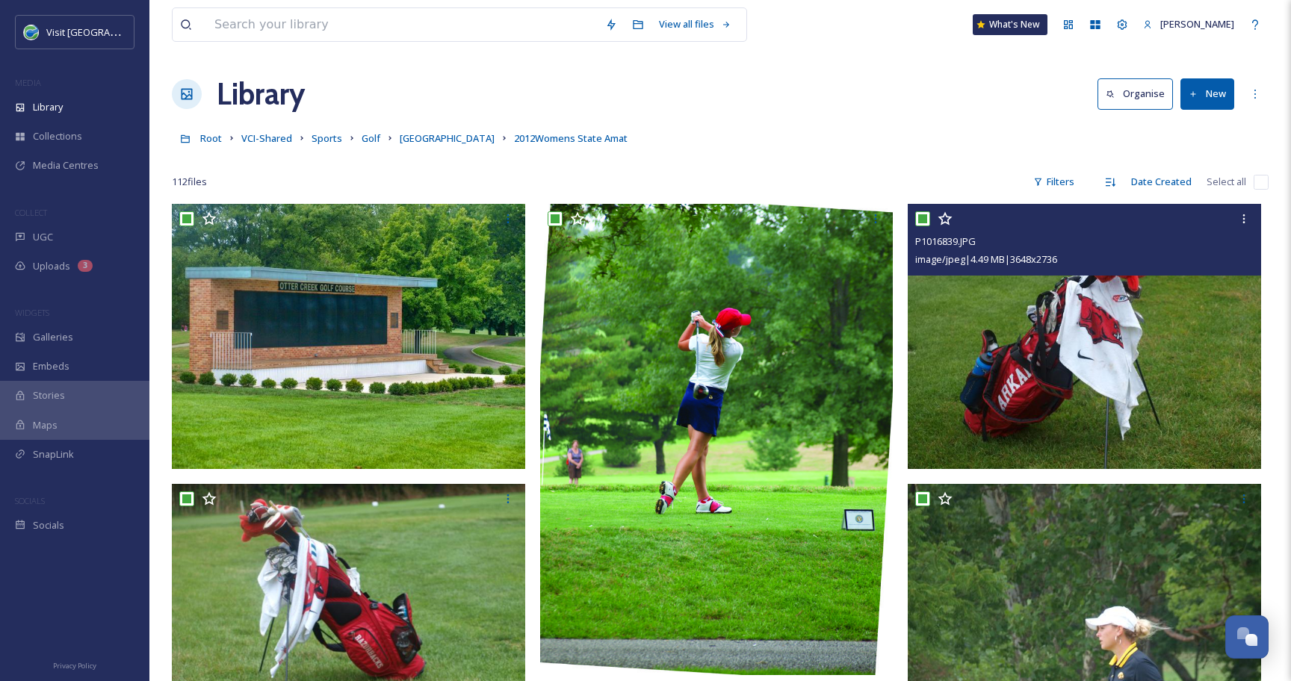
checkbox input "true"
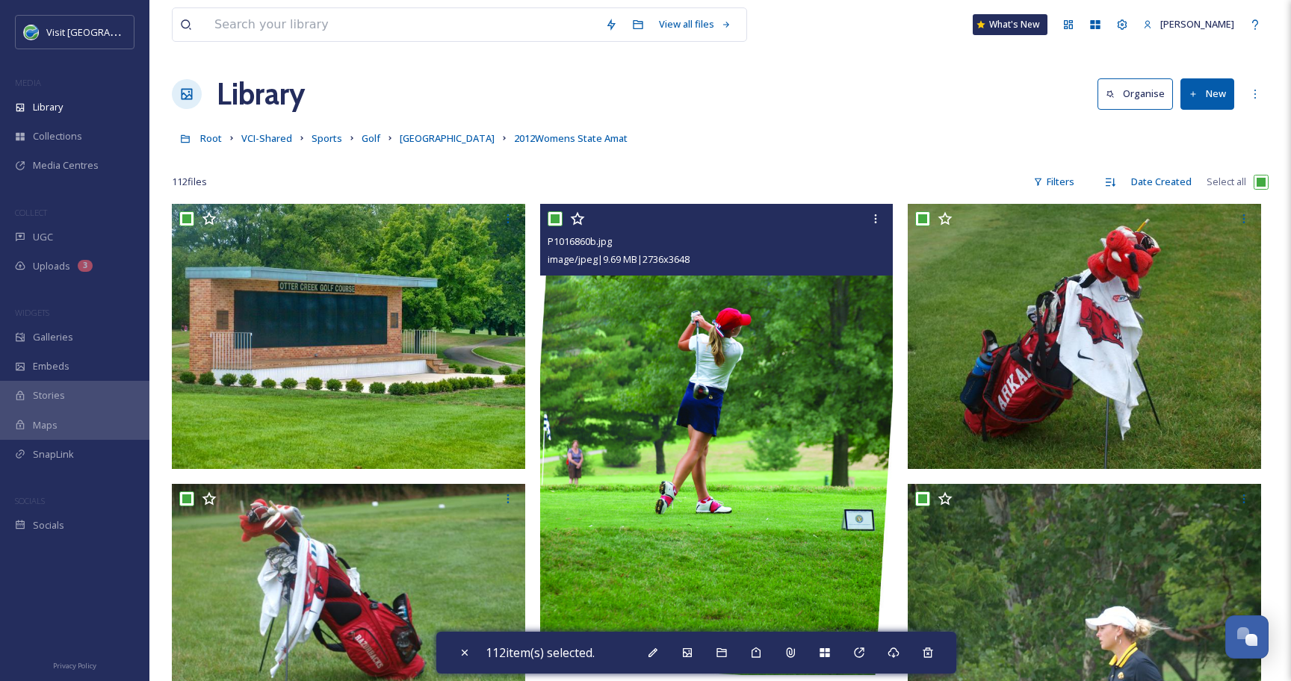
click at [552, 217] on input "checkbox" at bounding box center [554, 218] width 15 height 15
checkbox input "false"
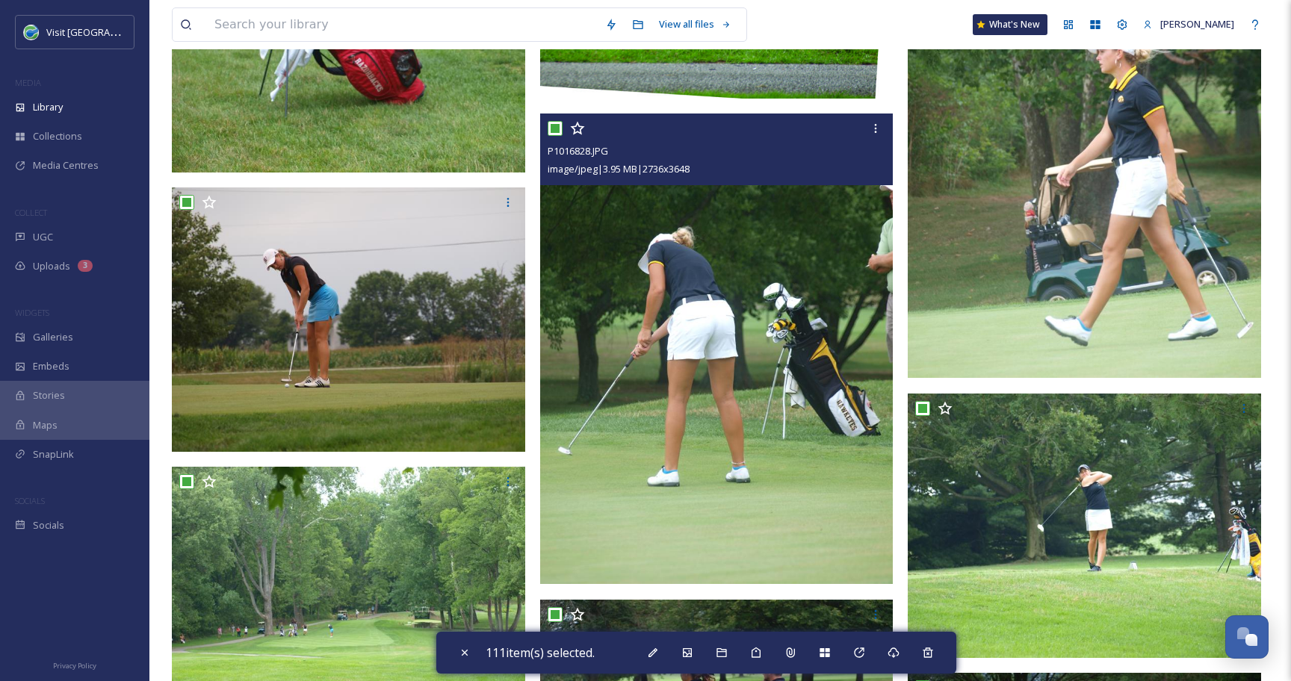
scroll to position [587, 0]
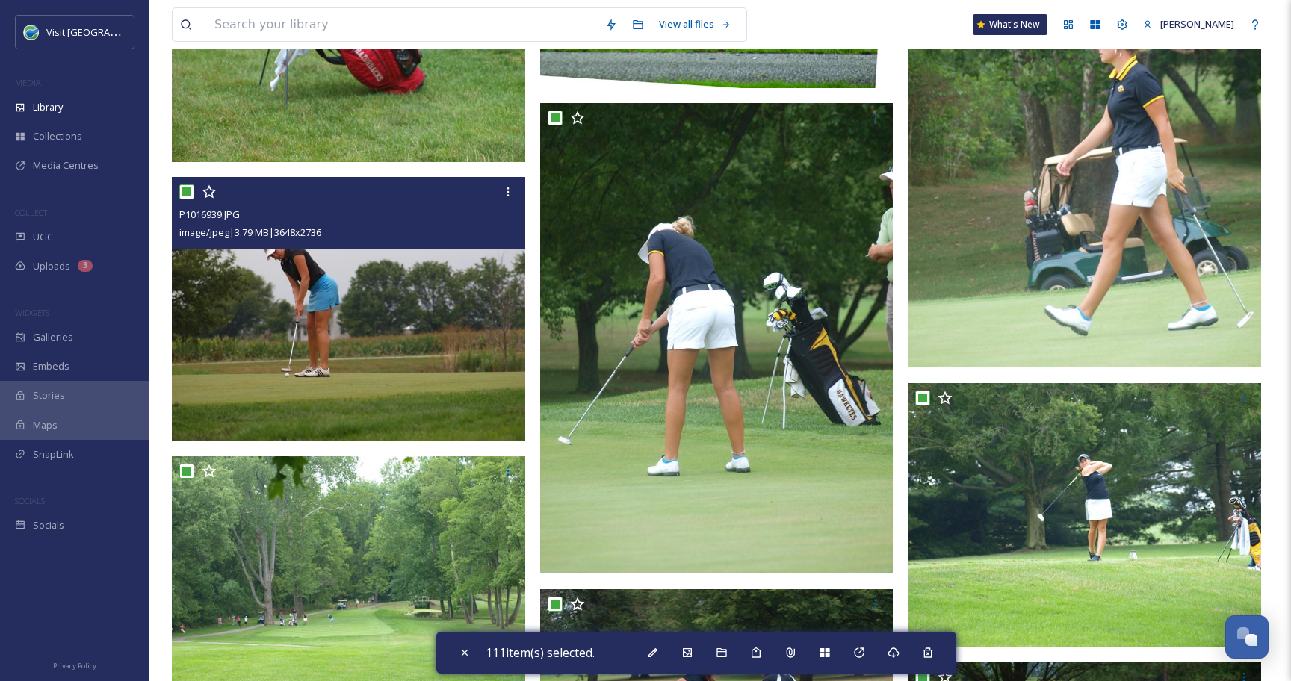
click at [181, 193] on input "checkbox" at bounding box center [186, 191] width 15 height 15
checkbox input "false"
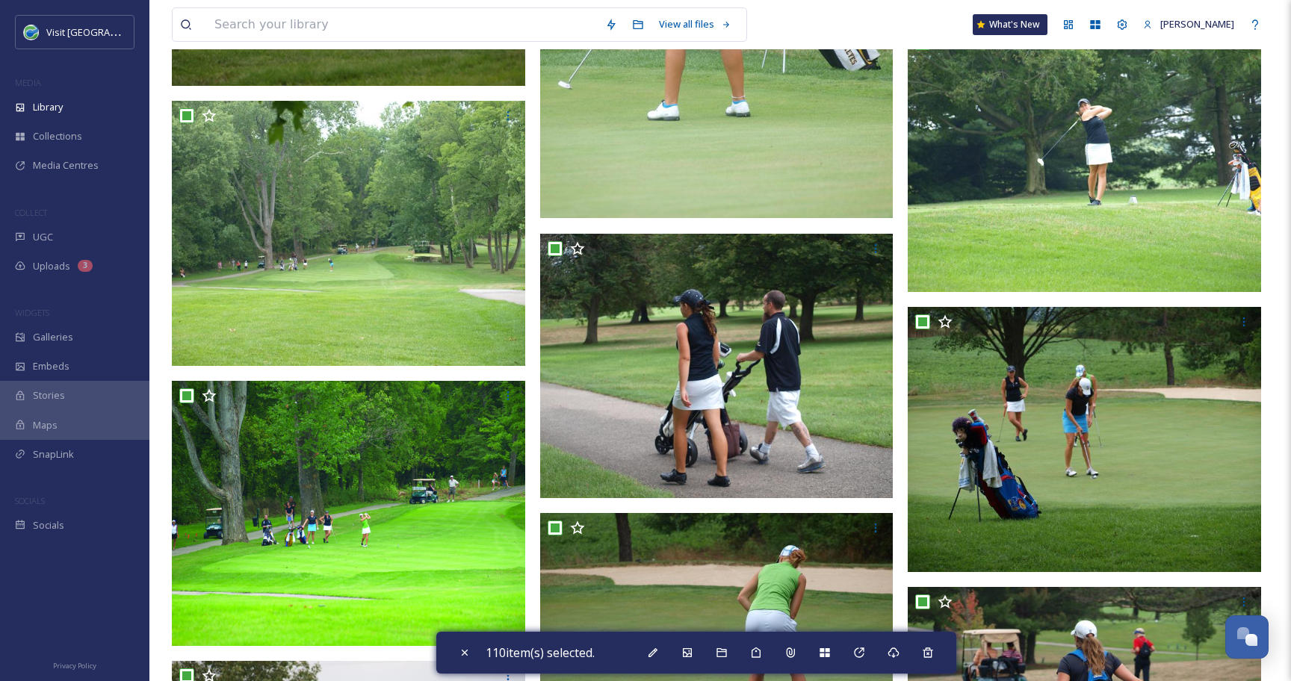
scroll to position [856, 0]
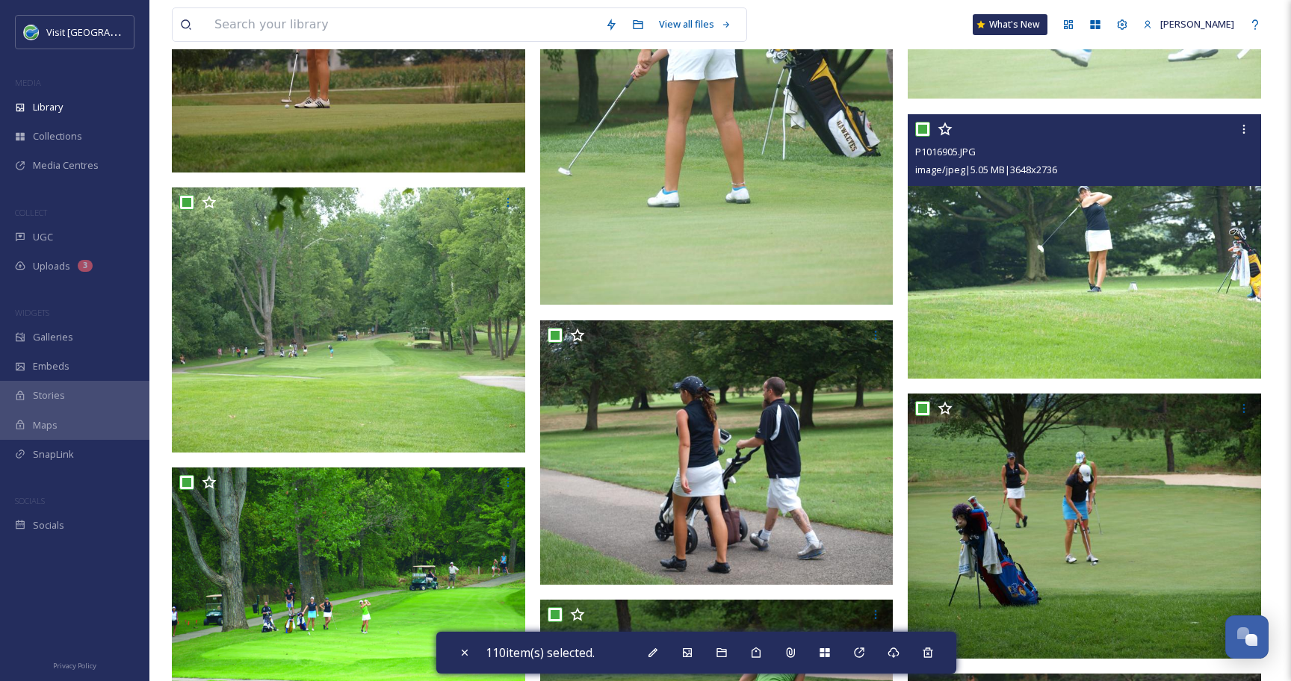
click at [925, 129] on input "checkbox" at bounding box center [922, 129] width 15 height 15
checkbox input "false"
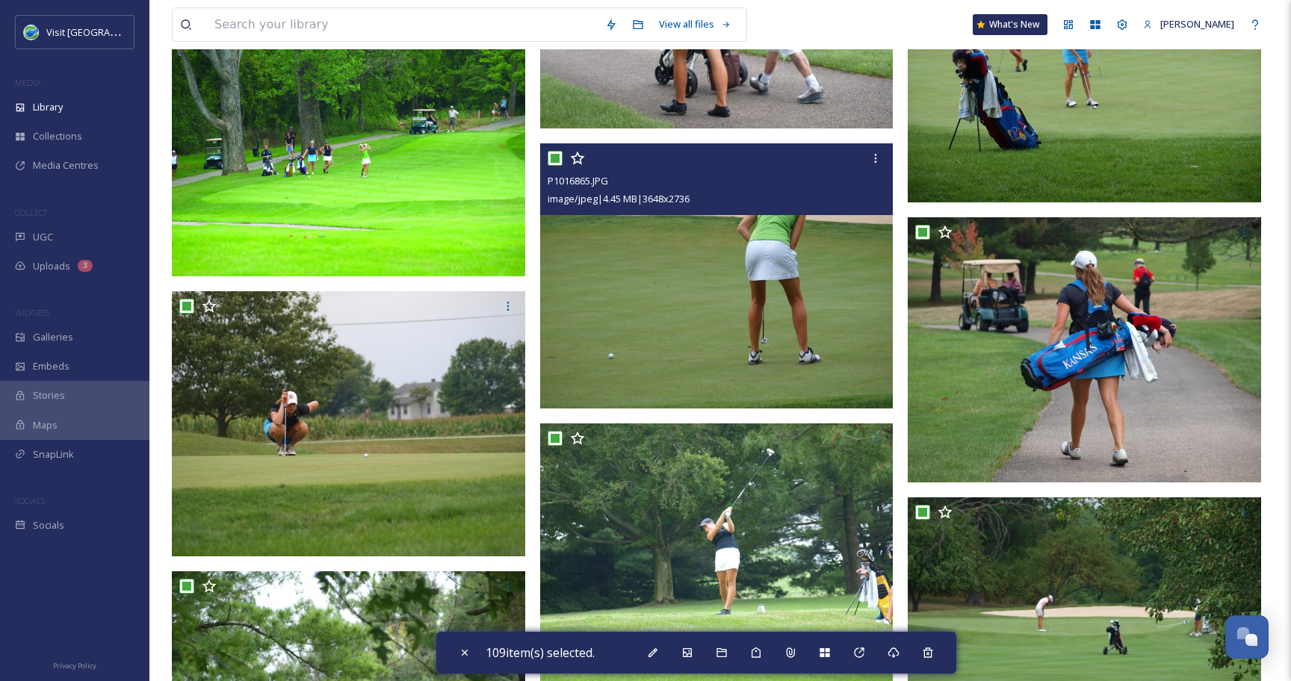
scroll to position [1347, 0]
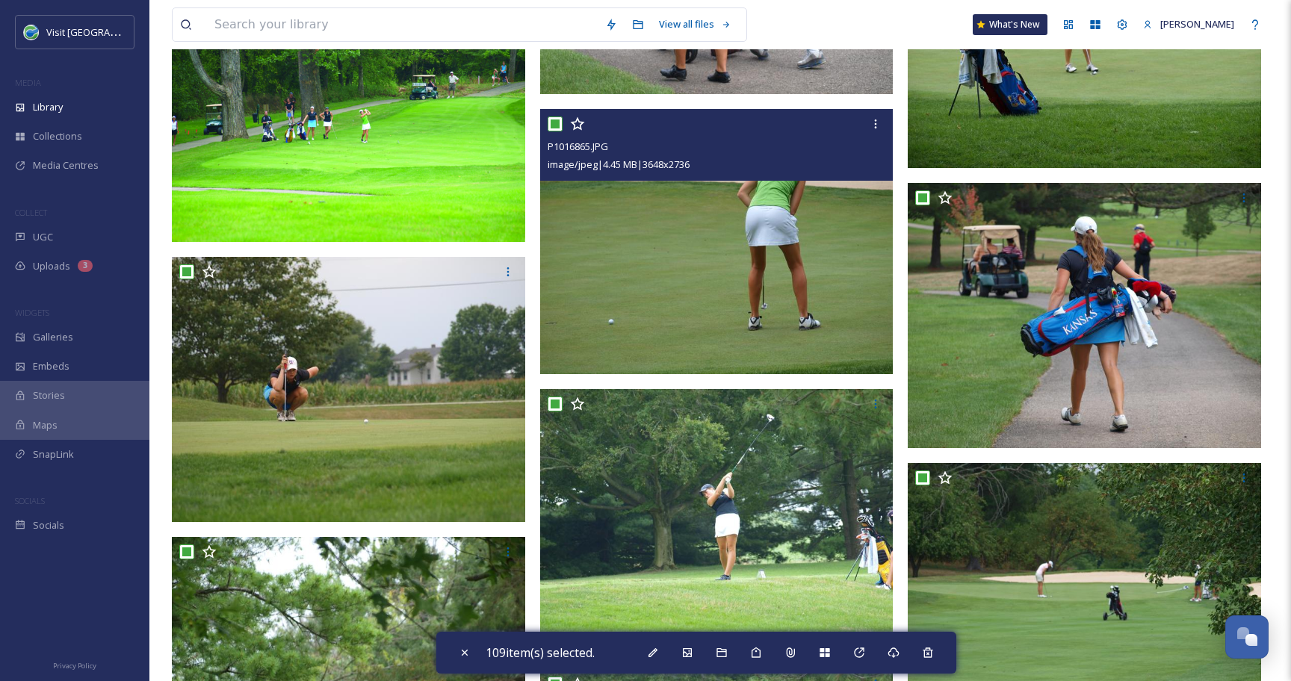
click at [554, 123] on input "checkbox" at bounding box center [554, 124] width 15 height 15
checkbox input "false"
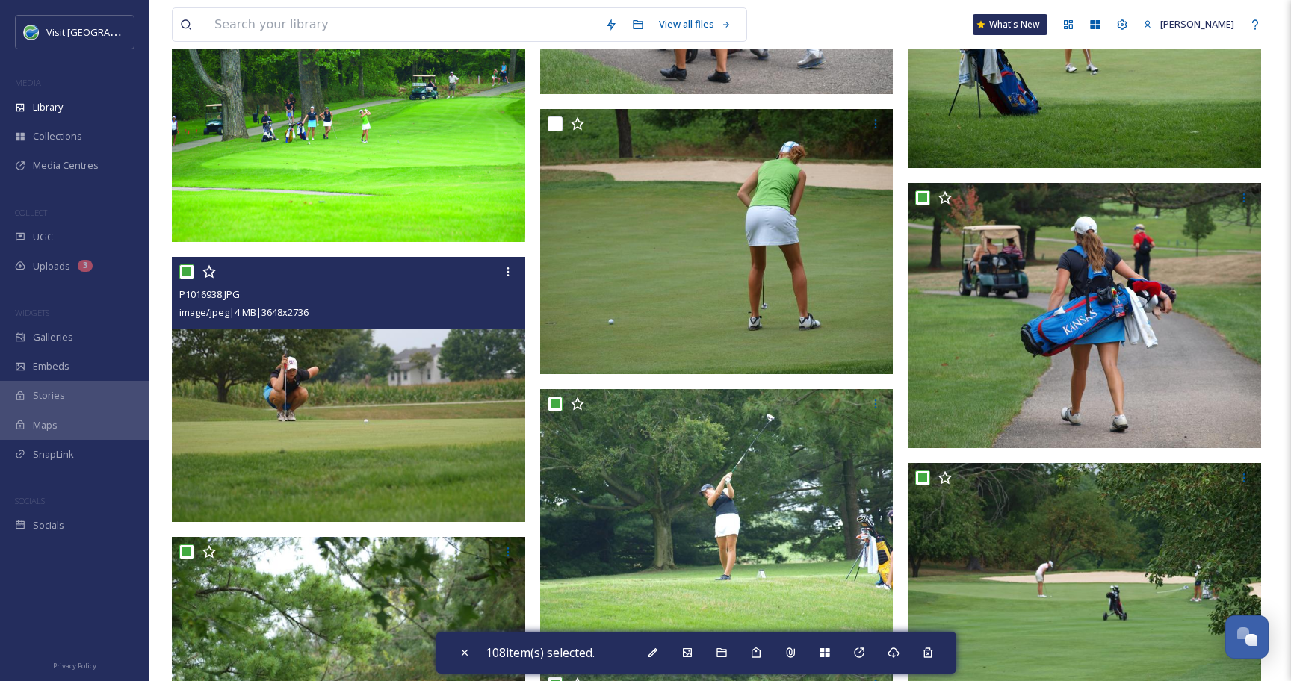
click at [184, 276] on input "checkbox" at bounding box center [186, 271] width 15 height 15
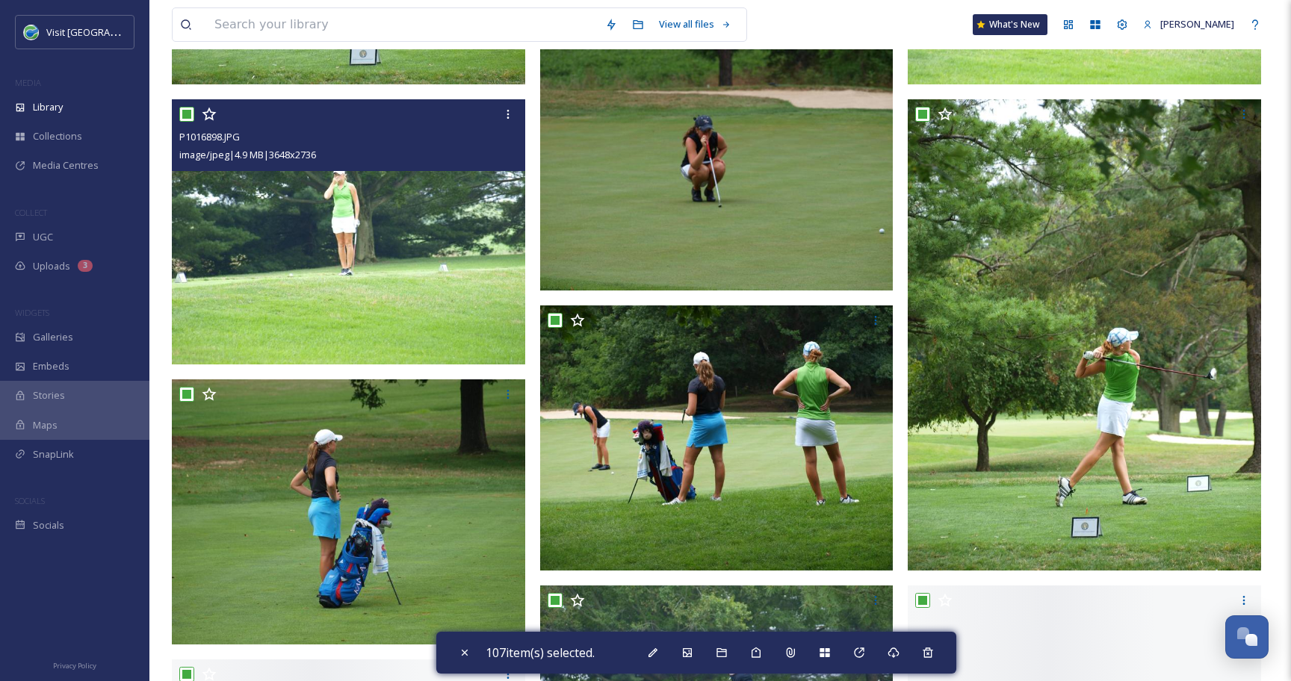
scroll to position [2270, 0]
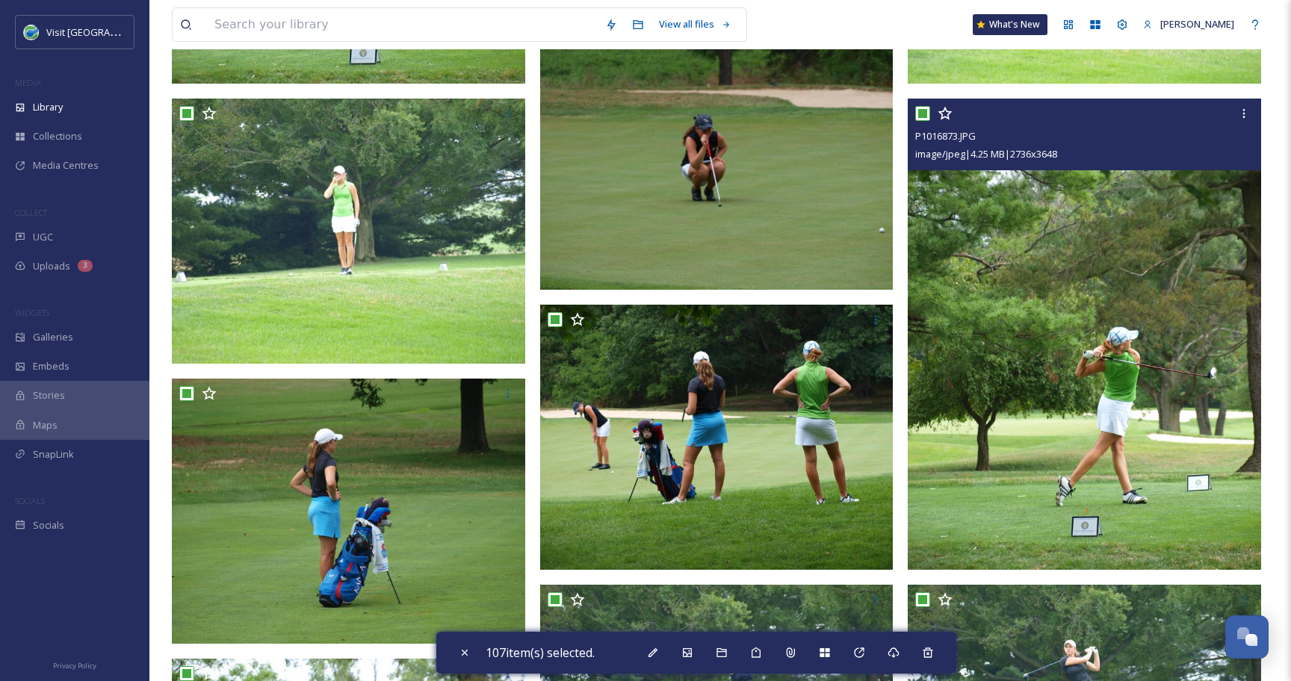
click at [923, 114] on input "checkbox" at bounding box center [922, 113] width 15 height 15
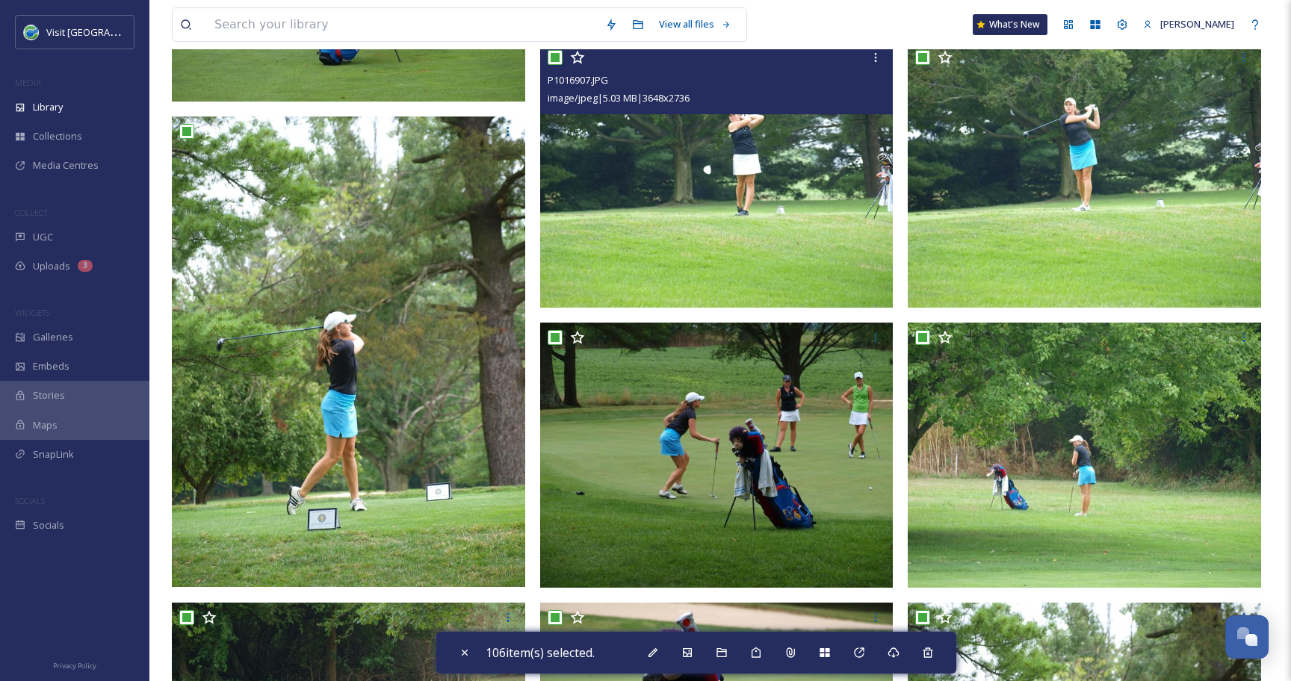
scroll to position [2823, 0]
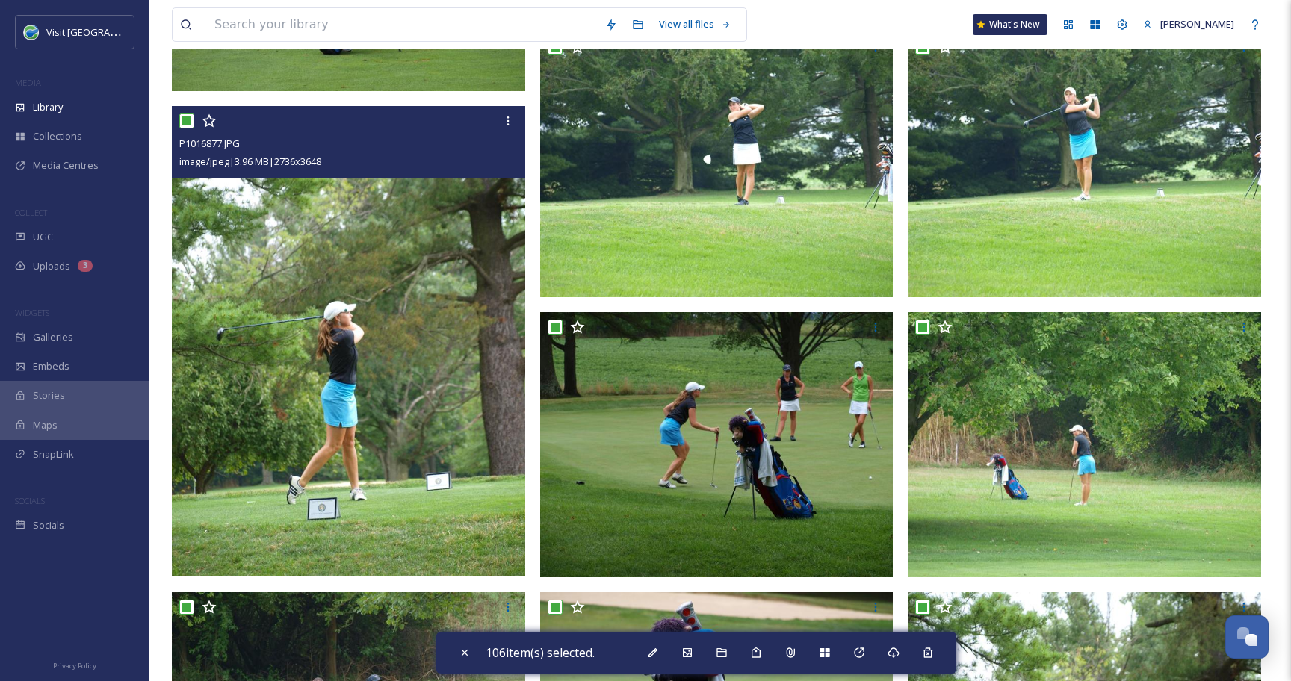
click at [186, 122] on input "checkbox" at bounding box center [186, 121] width 15 height 15
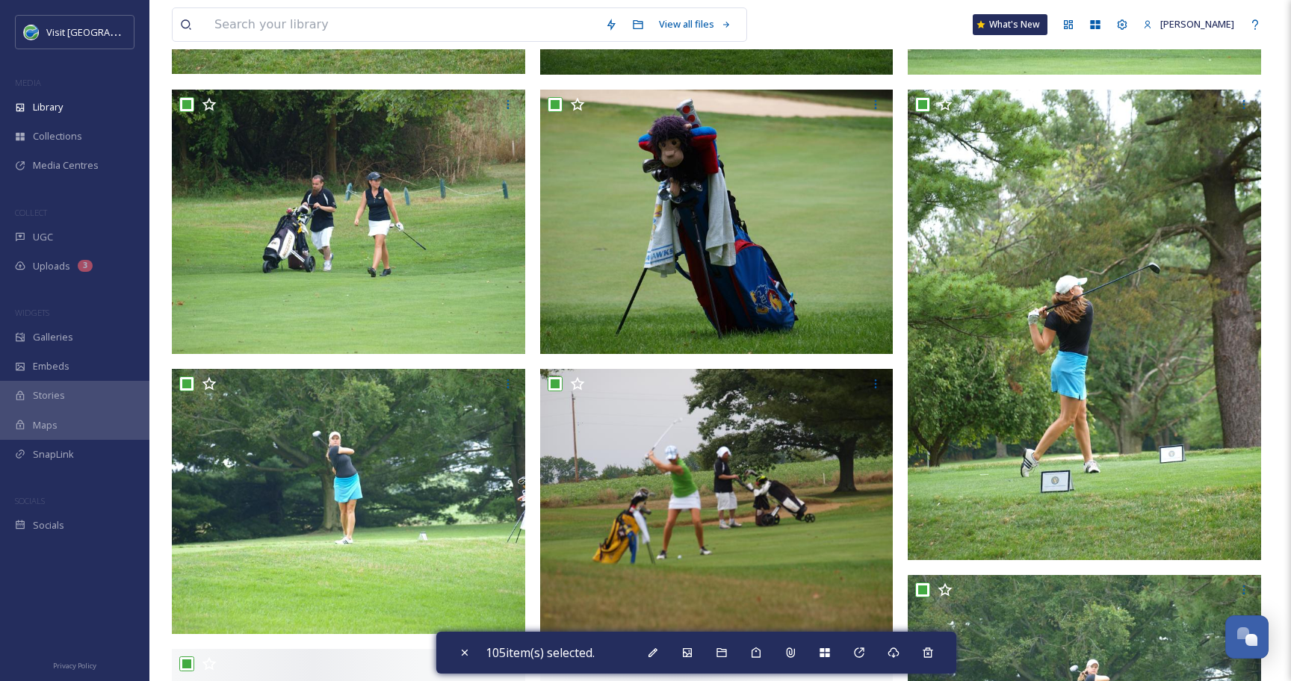
scroll to position [3345, 0]
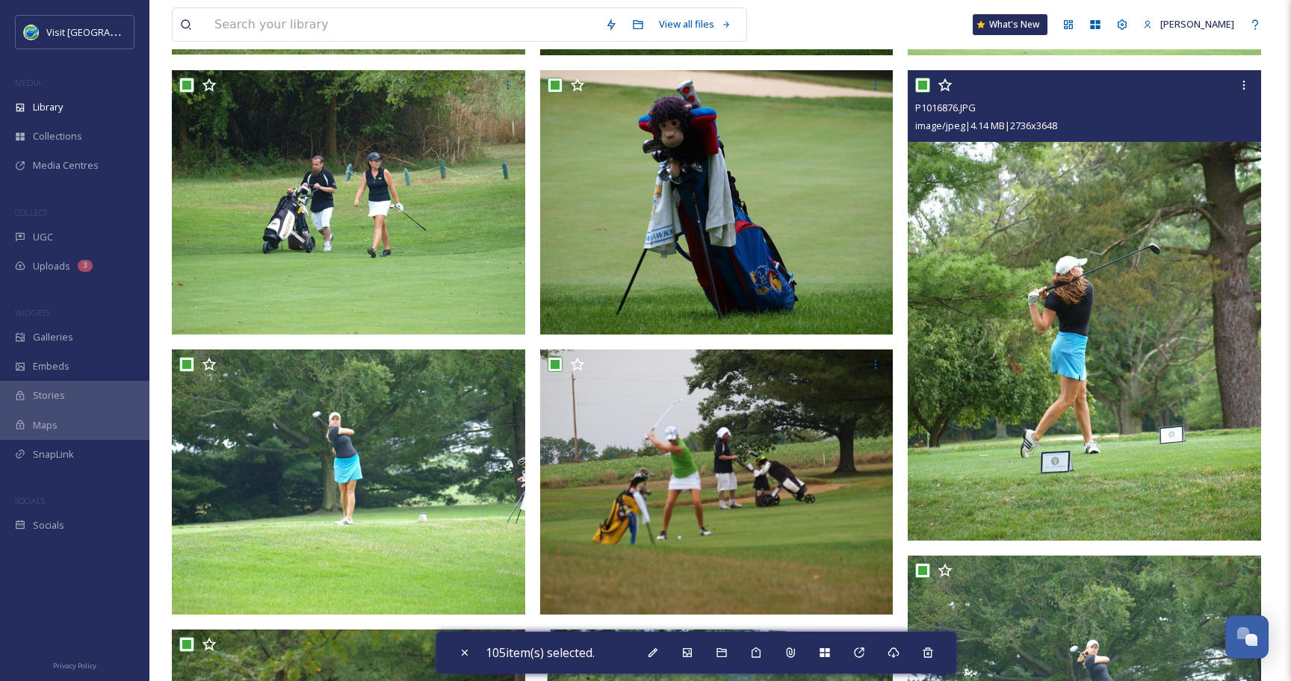
click at [920, 81] on input "checkbox" at bounding box center [922, 85] width 15 height 15
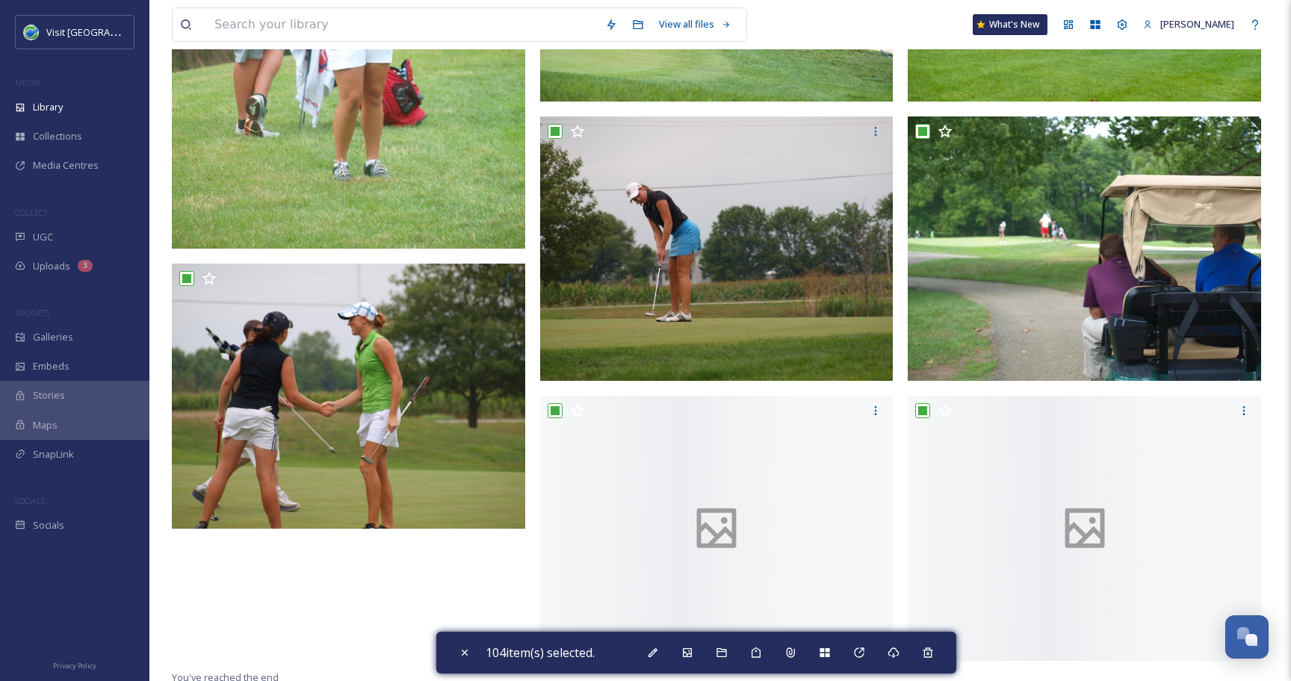
scroll to position [11743, 0]
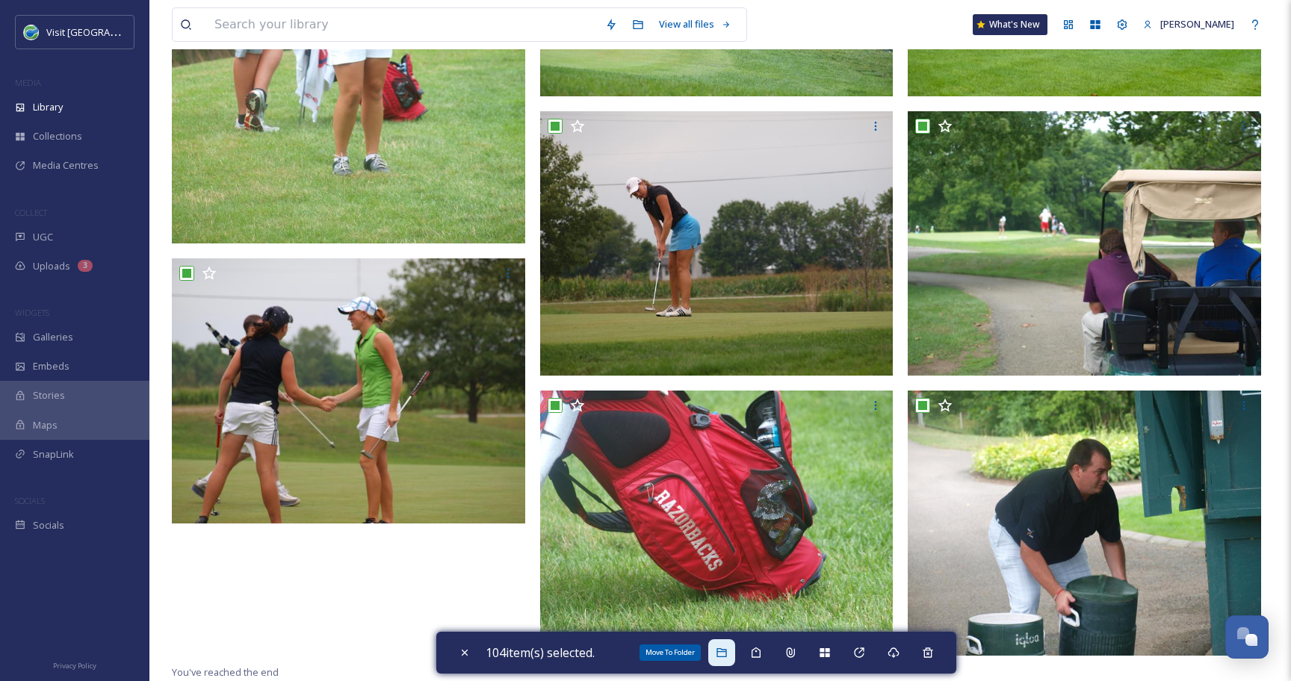
click at [721, 650] on icon at bounding box center [721, 652] width 10 height 9
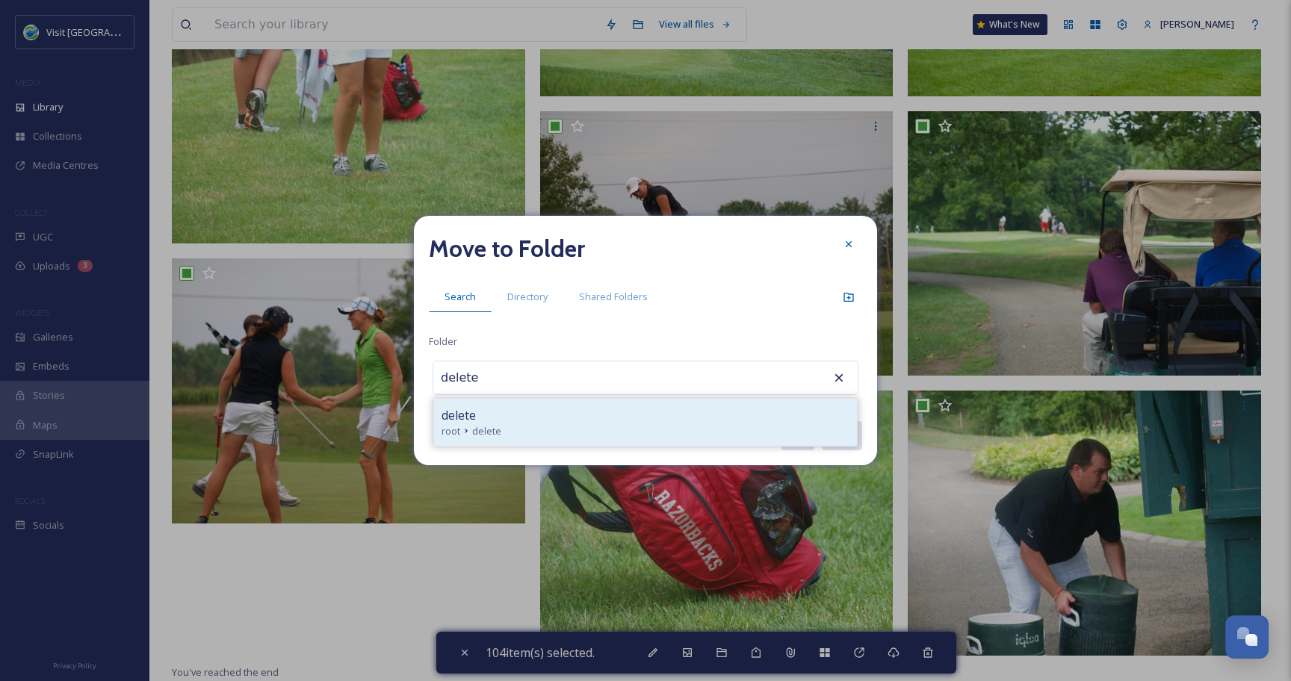
click at [529, 419] on div "delete" at bounding box center [645, 415] width 408 height 18
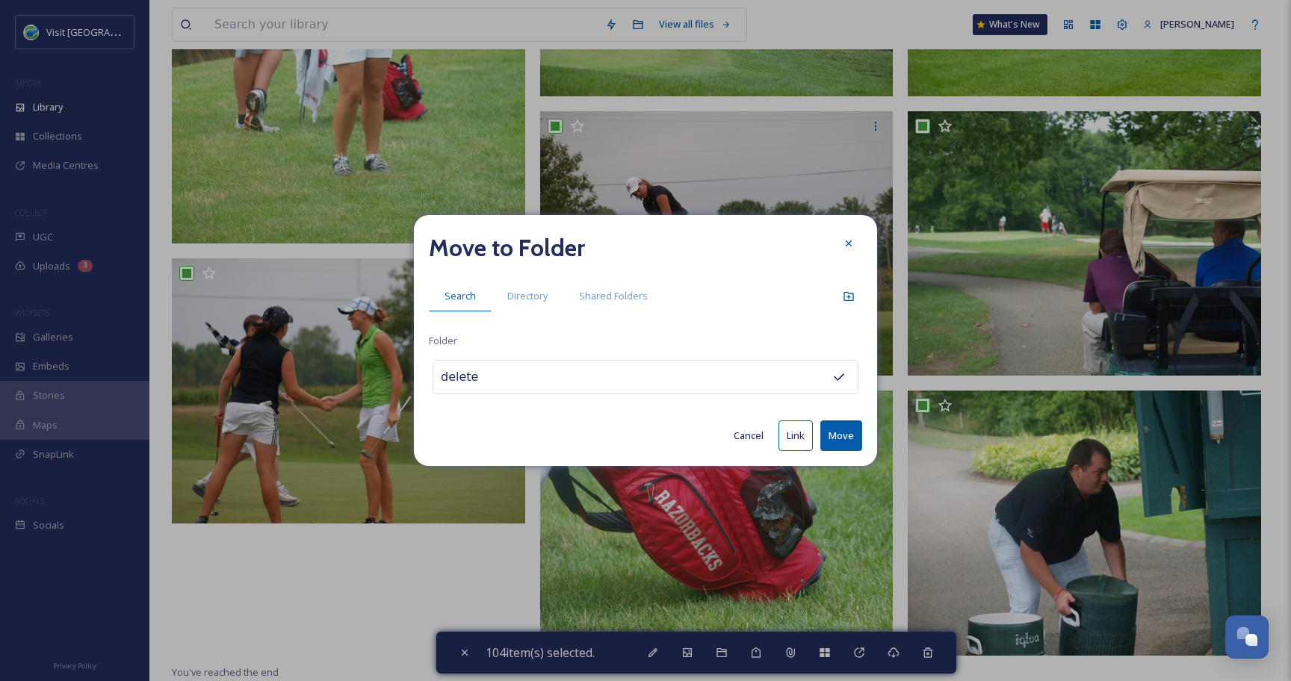
click at [834, 438] on button "Move" at bounding box center [841, 435] width 42 height 31
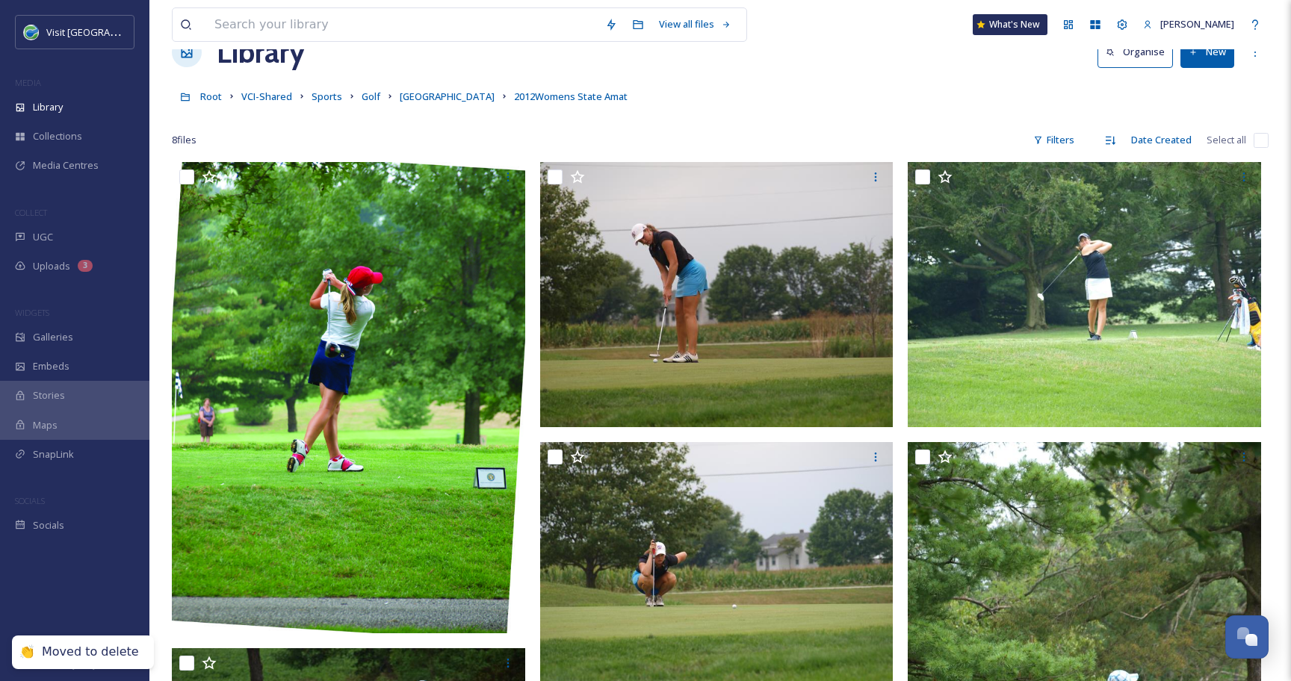
scroll to position [0, 0]
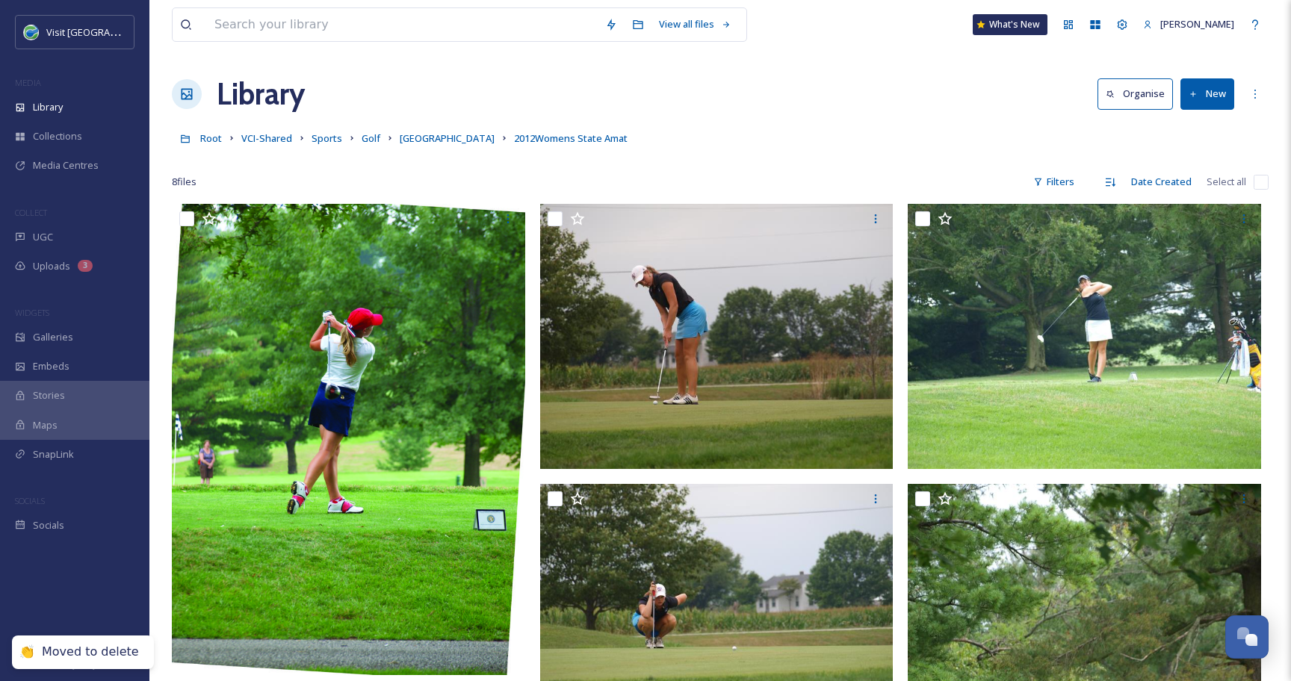
click at [414, 131] on link "[GEOGRAPHIC_DATA]" at bounding box center [447, 138] width 95 height 18
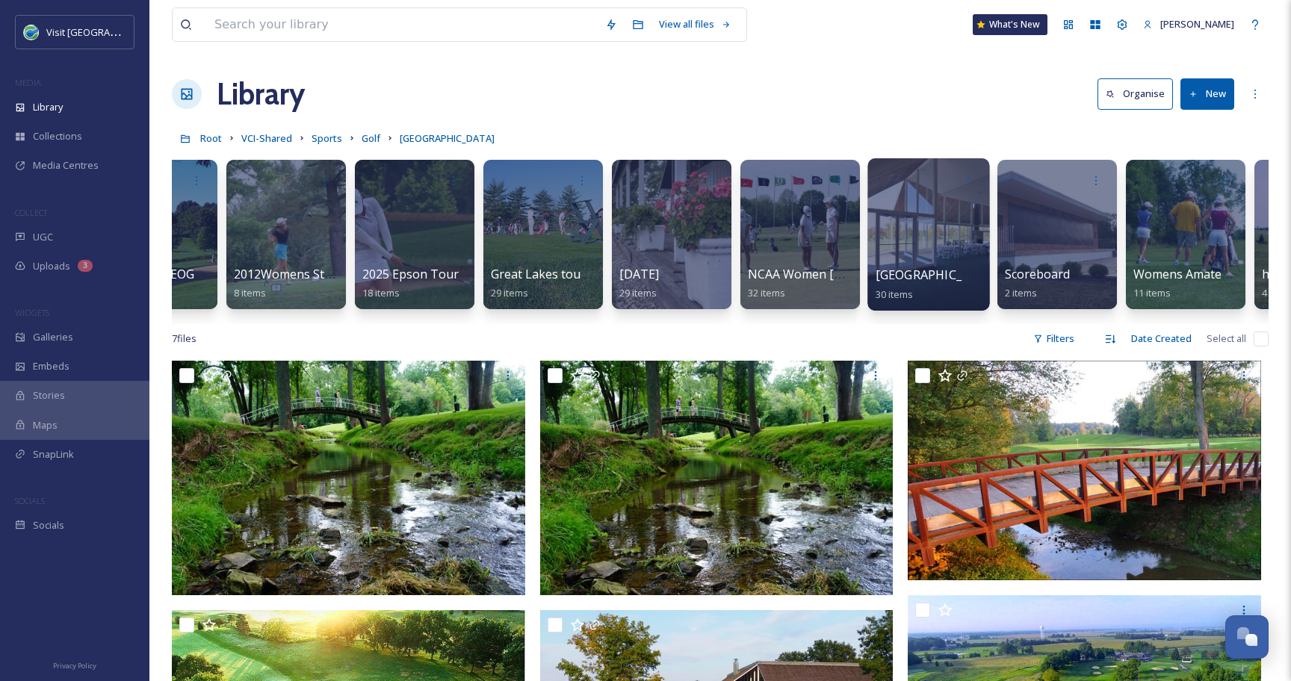
scroll to position [0, 72]
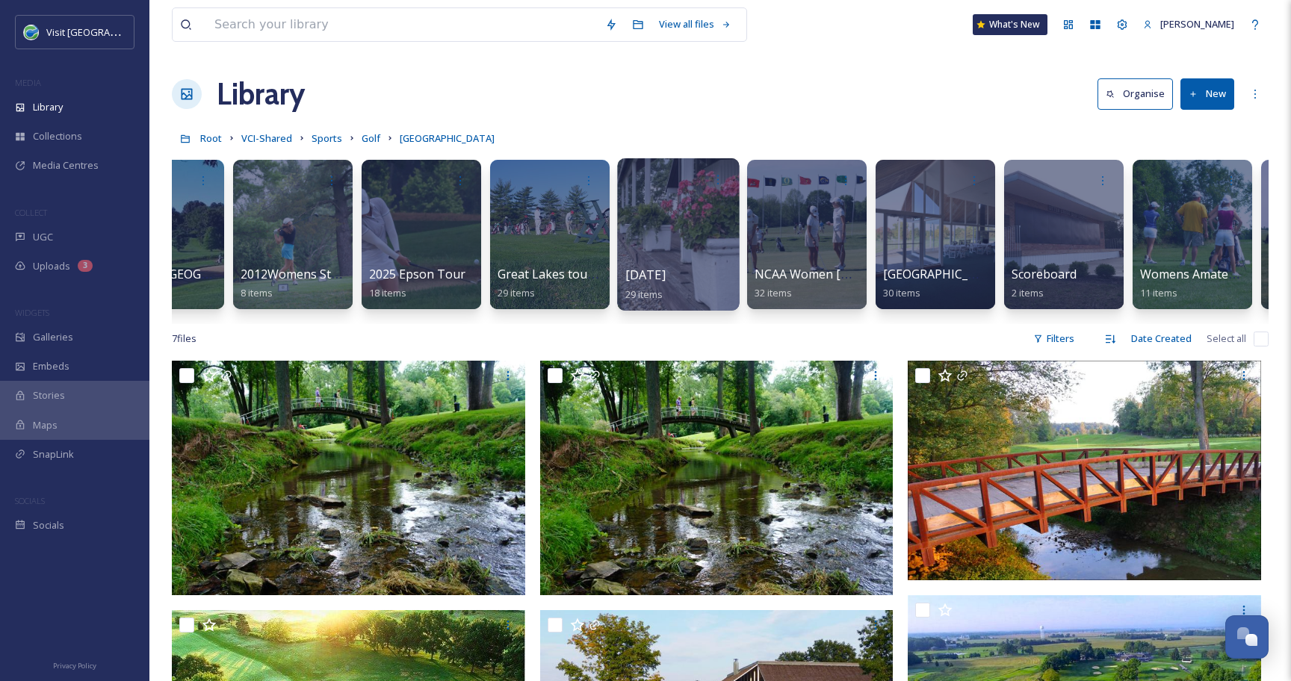
click at [697, 226] on div at bounding box center [678, 234] width 122 height 152
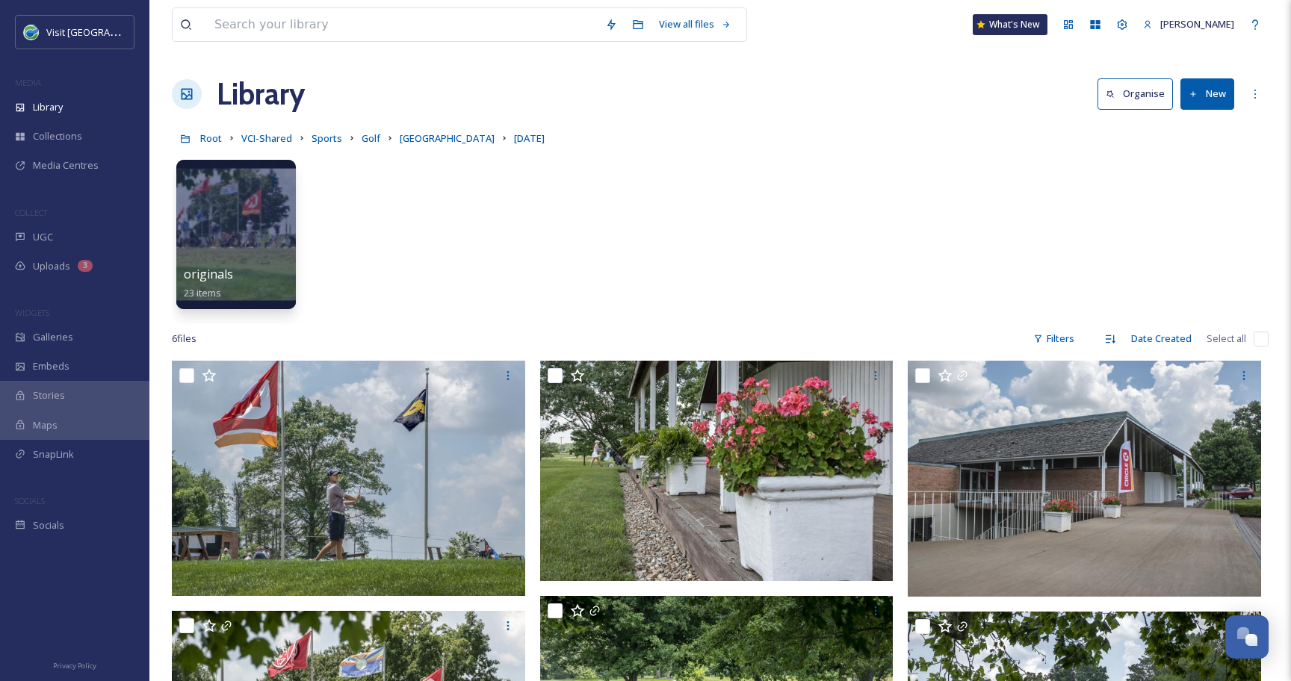
click at [1258, 338] on input "checkbox" at bounding box center [1260, 339] width 15 height 15
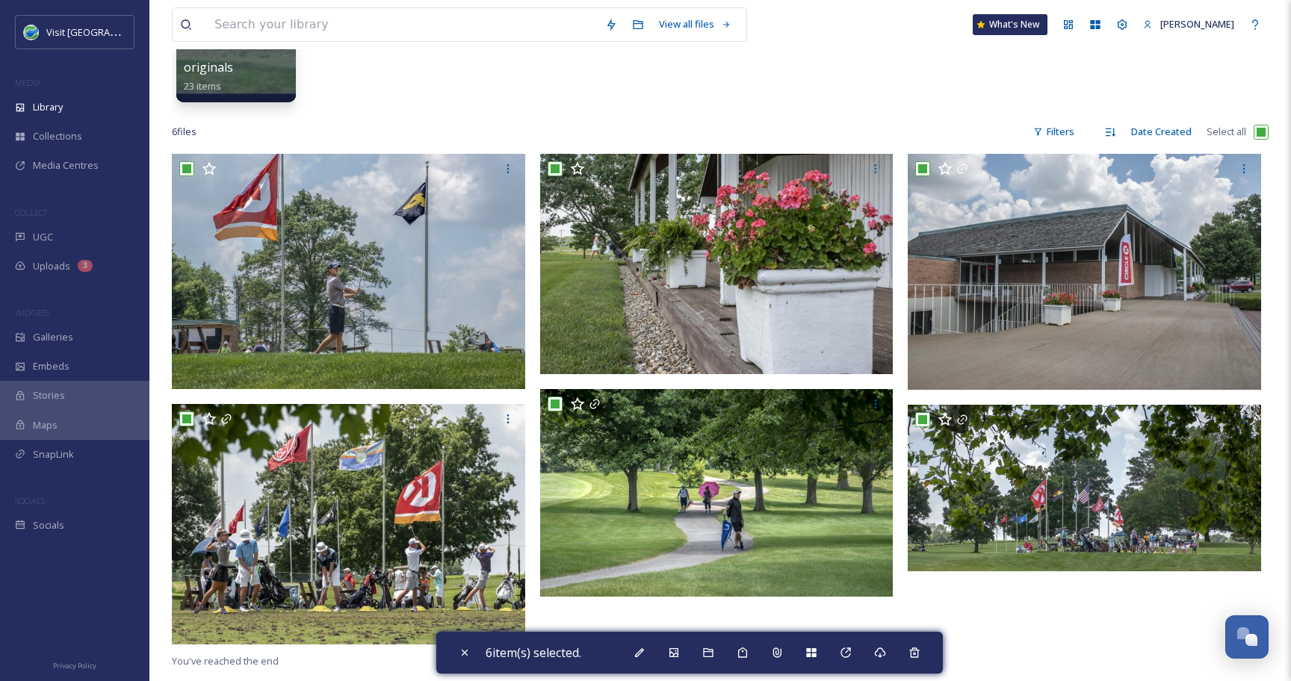
scroll to position [361, 0]
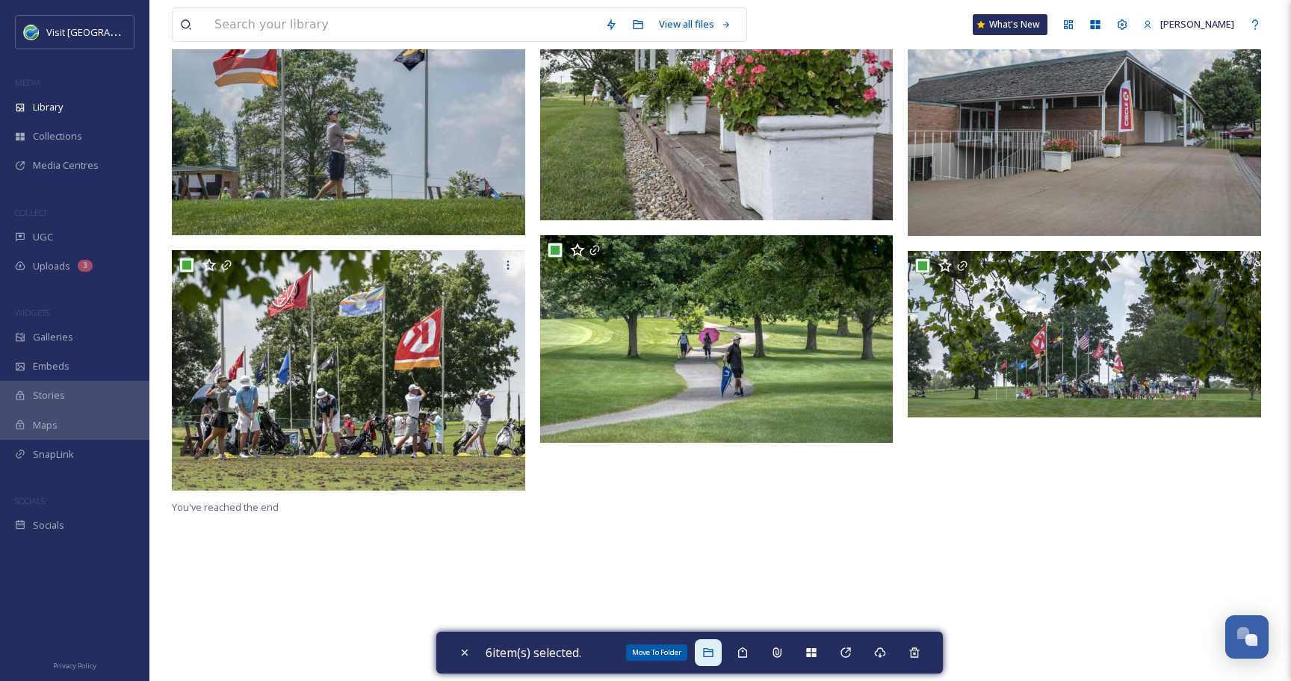
click at [721, 655] on div "Move To Folder" at bounding box center [708, 652] width 27 height 27
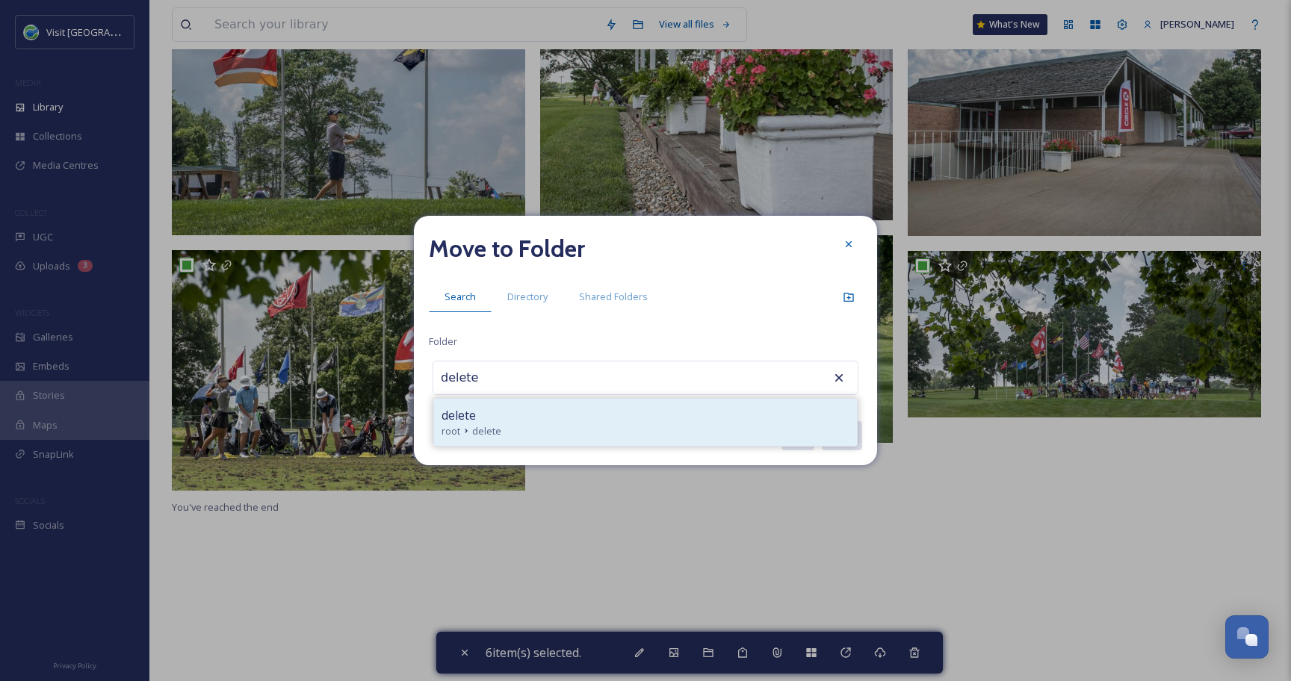
click at [608, 434] on div "root delete" at bounding box center [645, 431] width 408 height 14
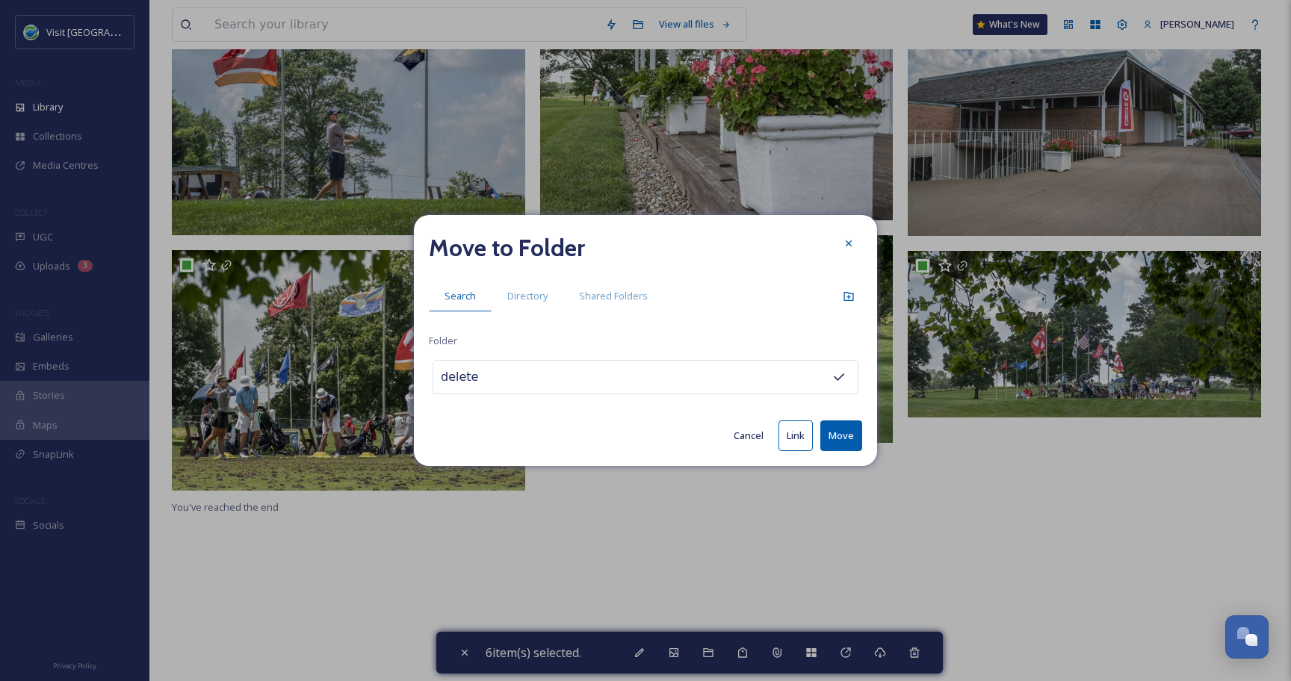
click at [842, 435] on button "Move" at bounding box center [841, 435] width 42 height 31
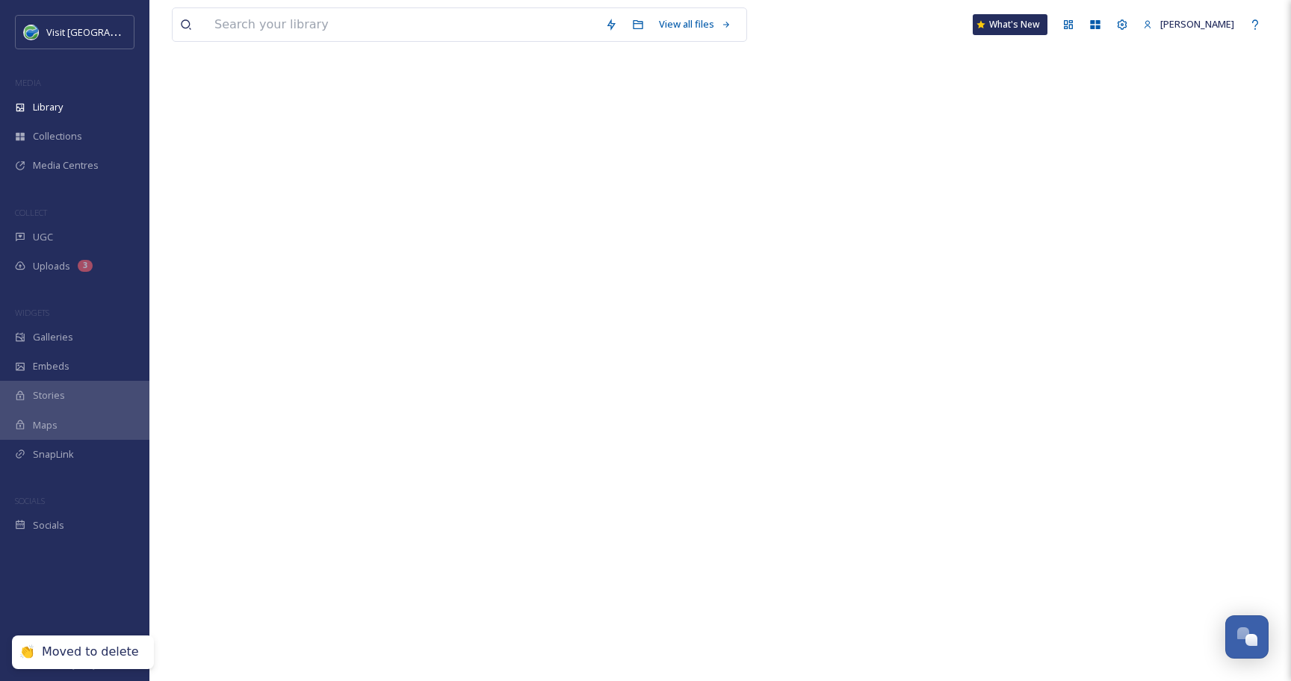
scroll to position [0, 0]
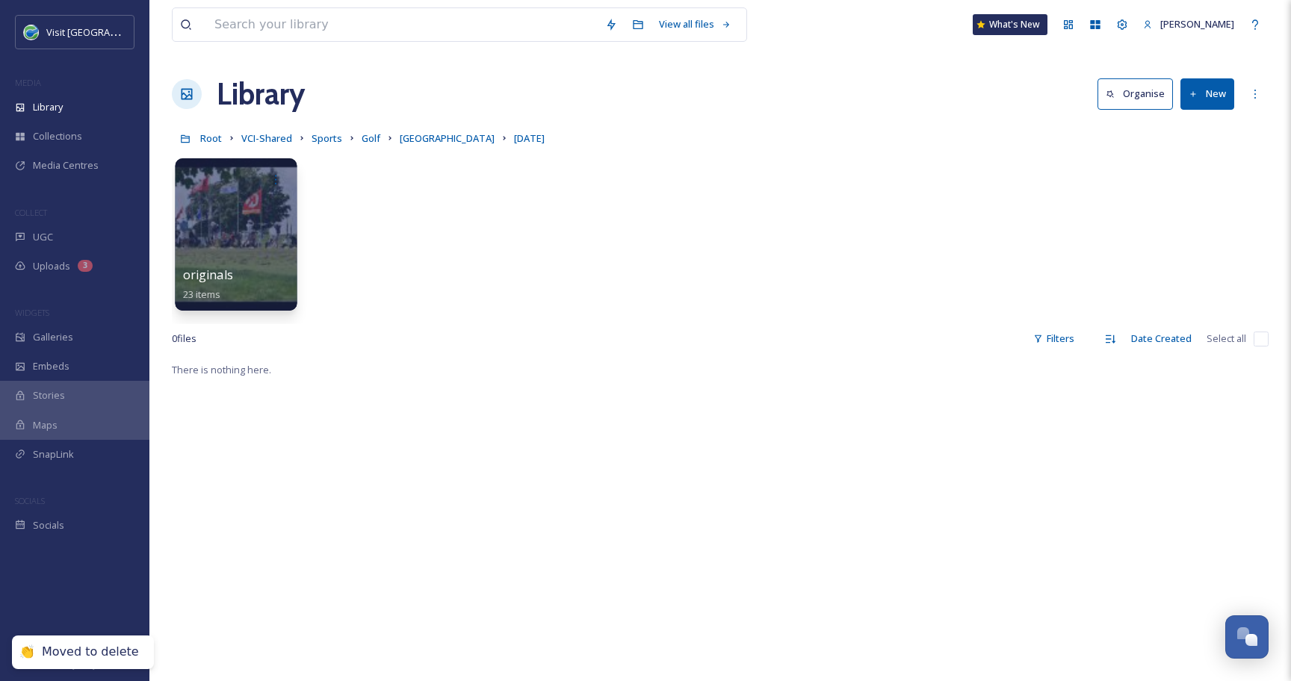
click at [236, 252] on div at bounding box center [236, 234] width 122 height 152
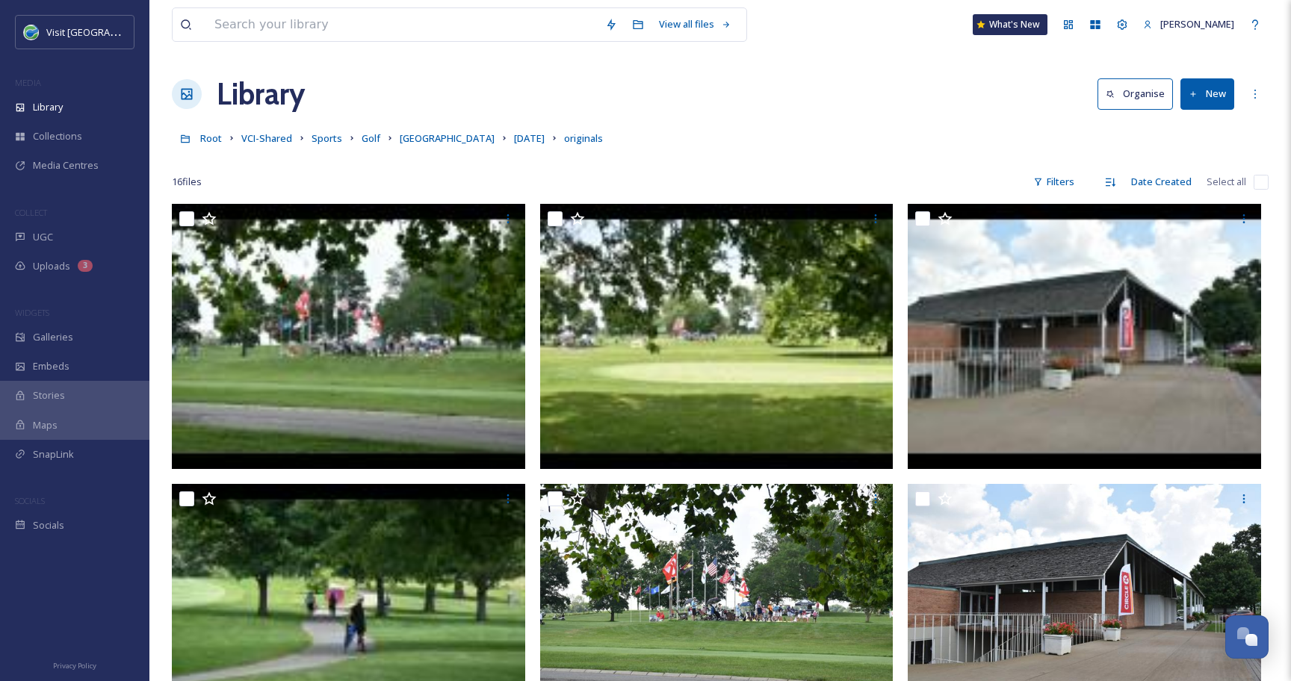
click at [1258, 179] on input "checkbox" at bounding box center [1260, 182] width 15 height 15
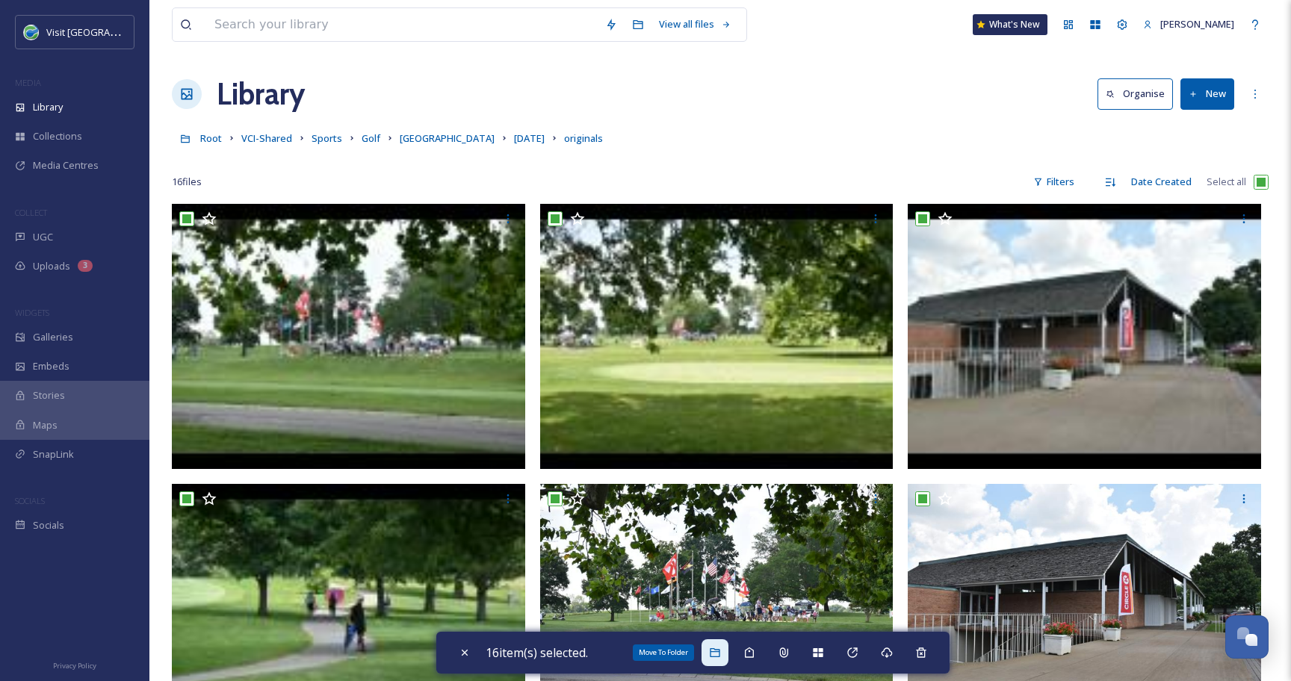
click at [720, 658] on icon at bounding box center [715, 653] width 12 height 12
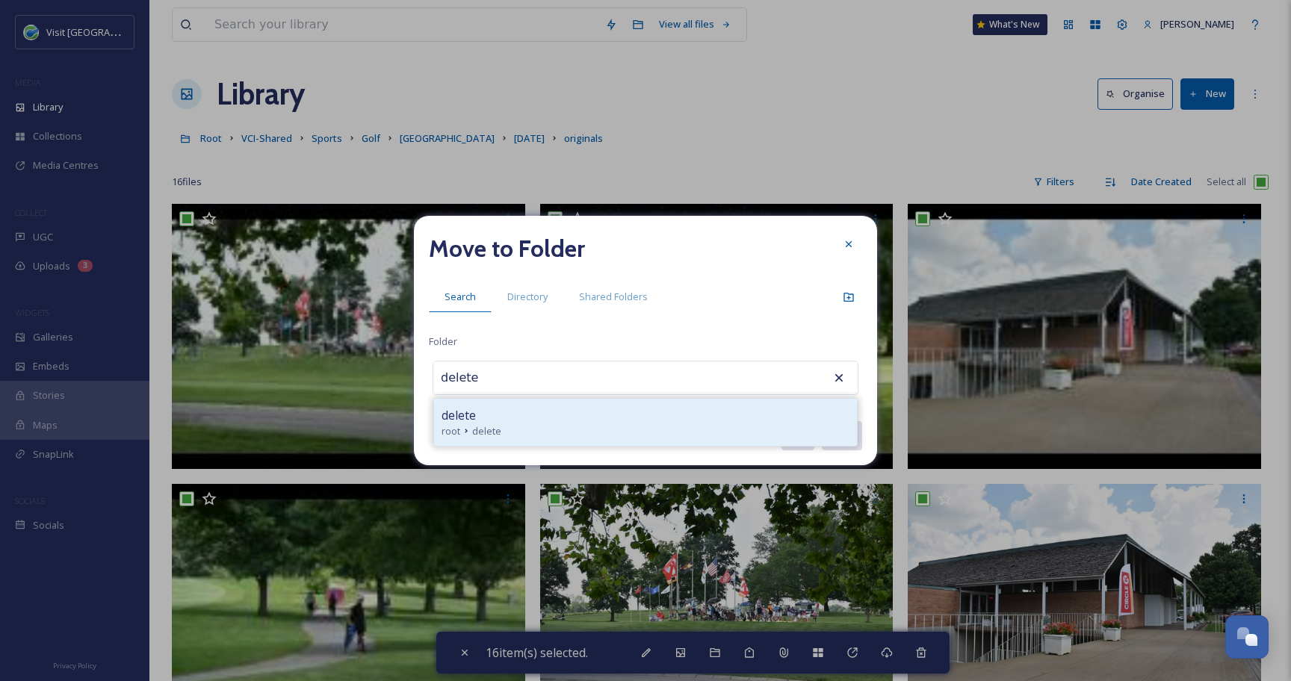
click at [553, 412] on div "delete" at bounding box center [645, 415] width 408 height 18
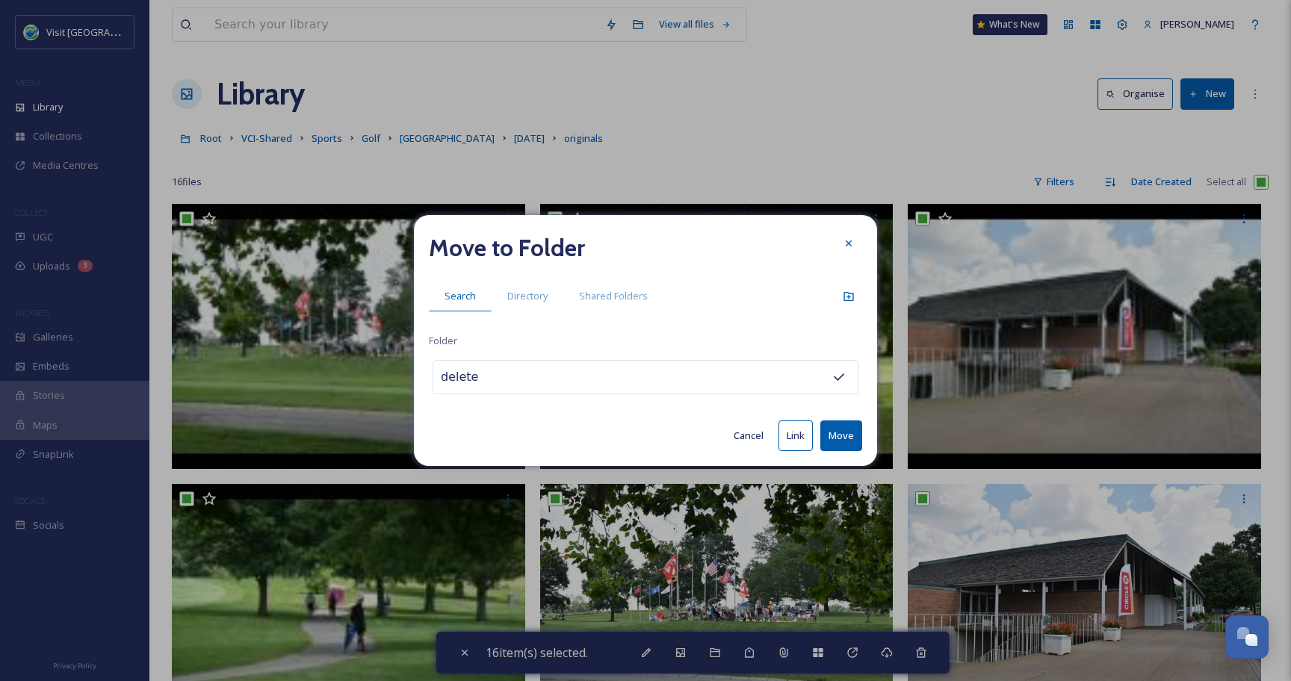
click at [839, 447] on button "Move" at bounding box center [841, 435] width 42 height 31
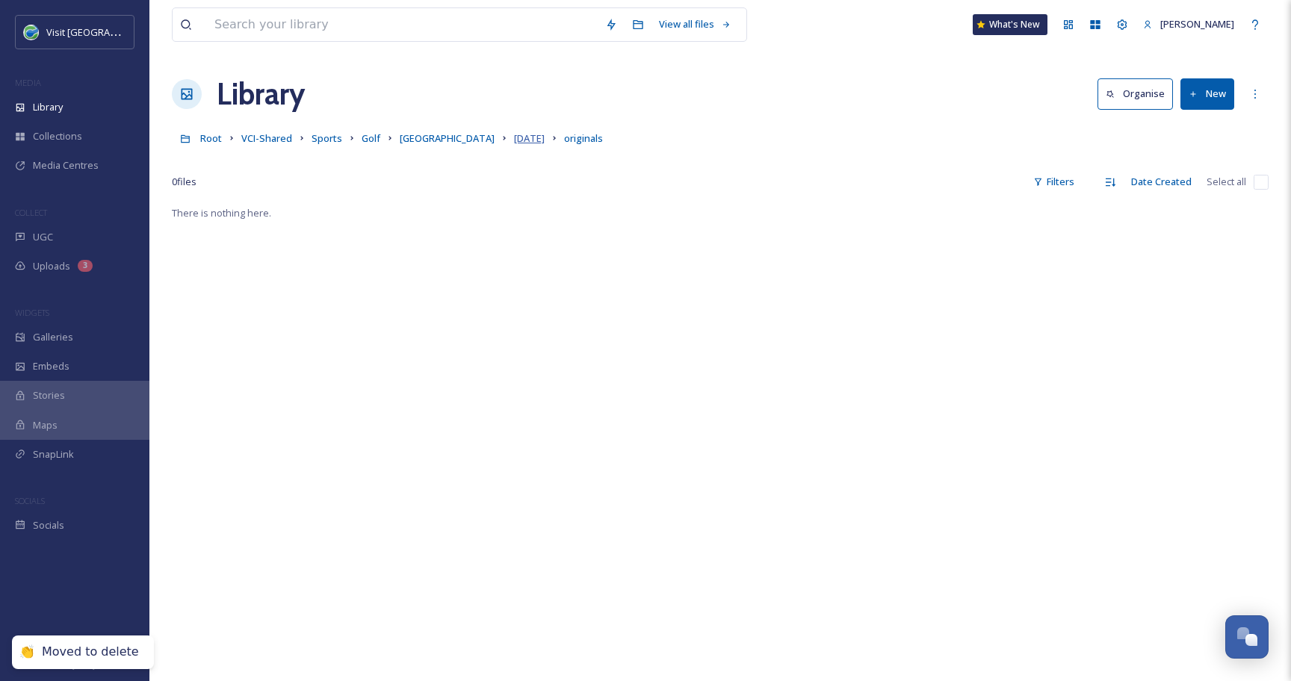
click at [514, 140] on span "[DATE]" at bounding box center [529, 137] width 31 height 13
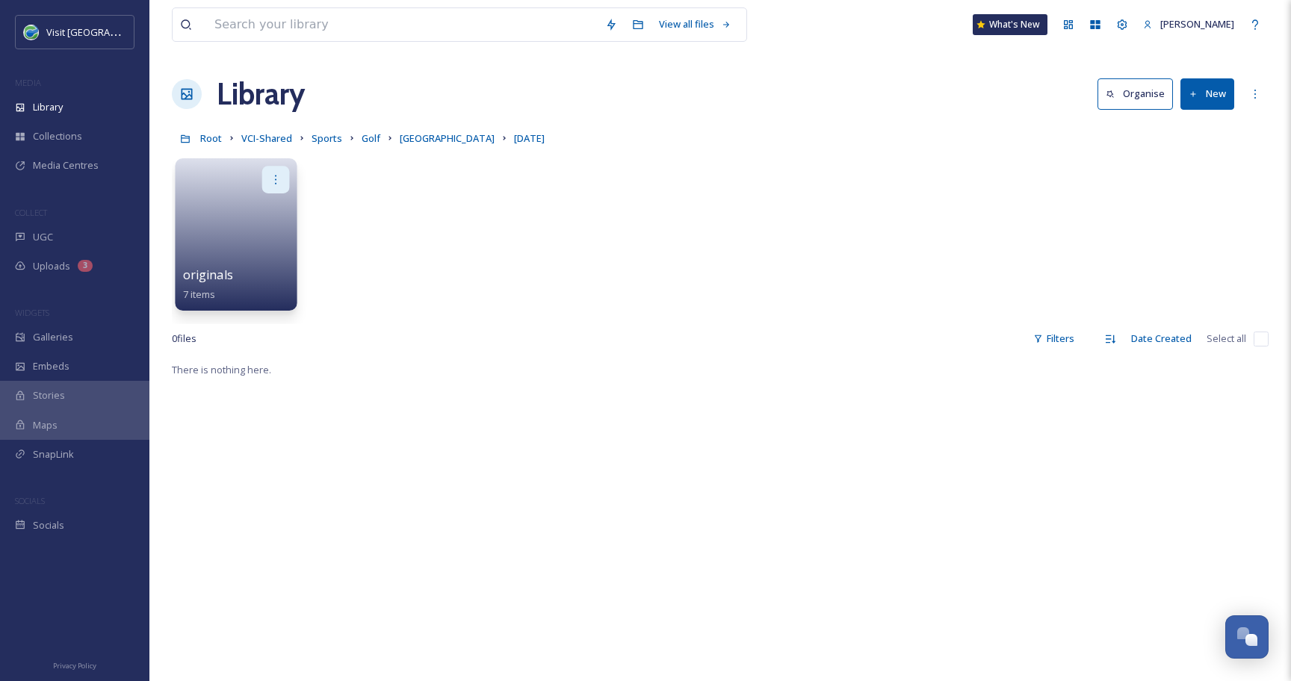
click at [282, 177] on div at bounding box center [276, 180] width 28 height 28
click at [251, 285] on div "Delete" at bounding box center [246, 288] width 83 height 30
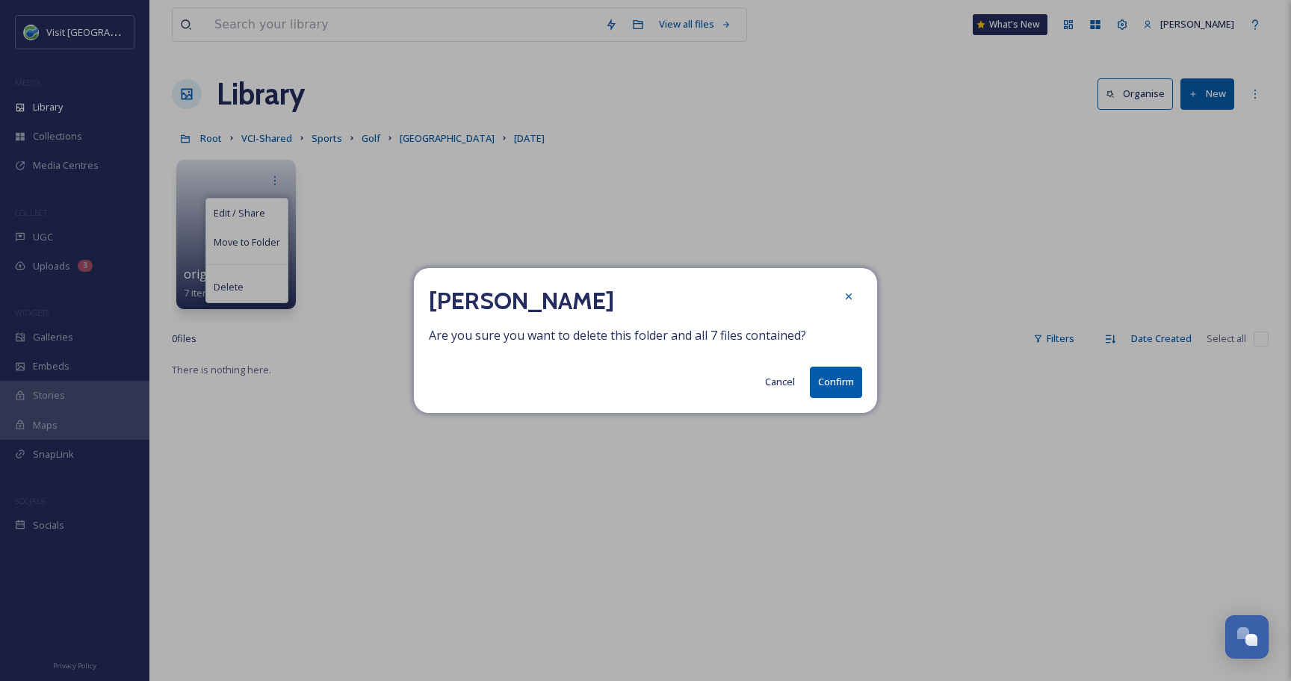
click at [851, 379] on button "Confirm" at bounding box center [836, 382] width 52 height 31
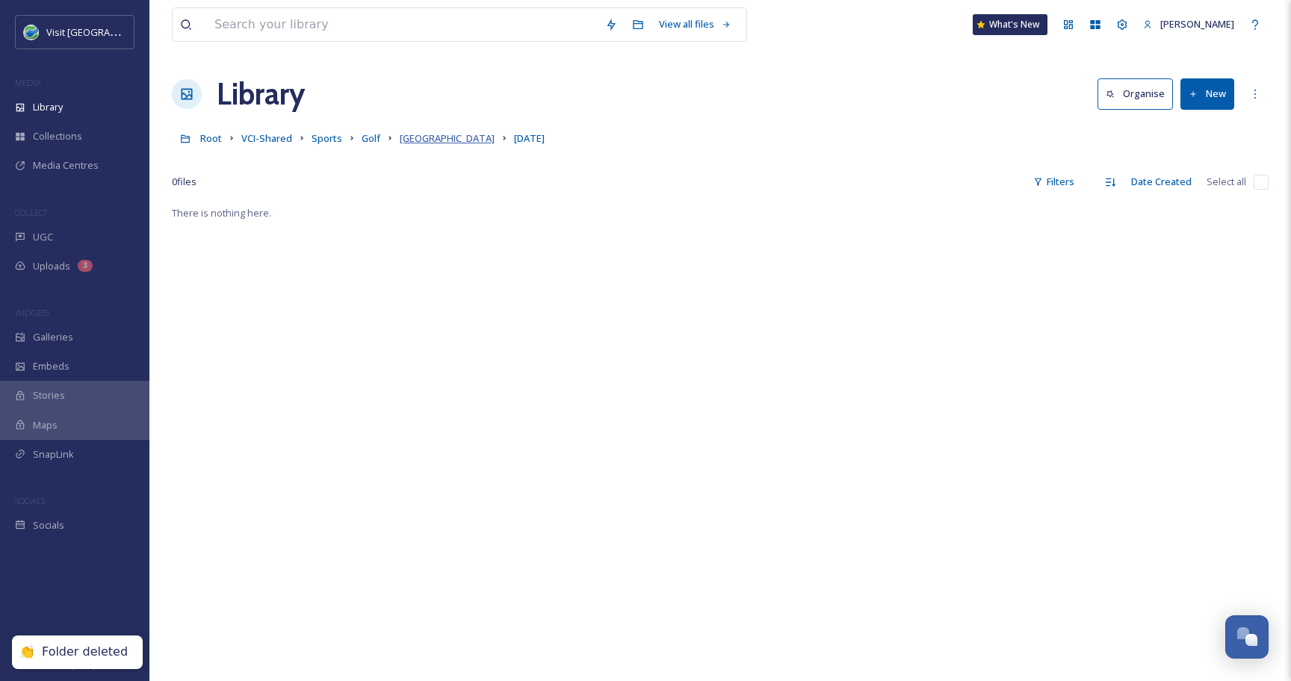
click at [432, 138] on span "[GEOGRAPHIC_DATA]" at bounding box center [447, 137] width 95 height 13
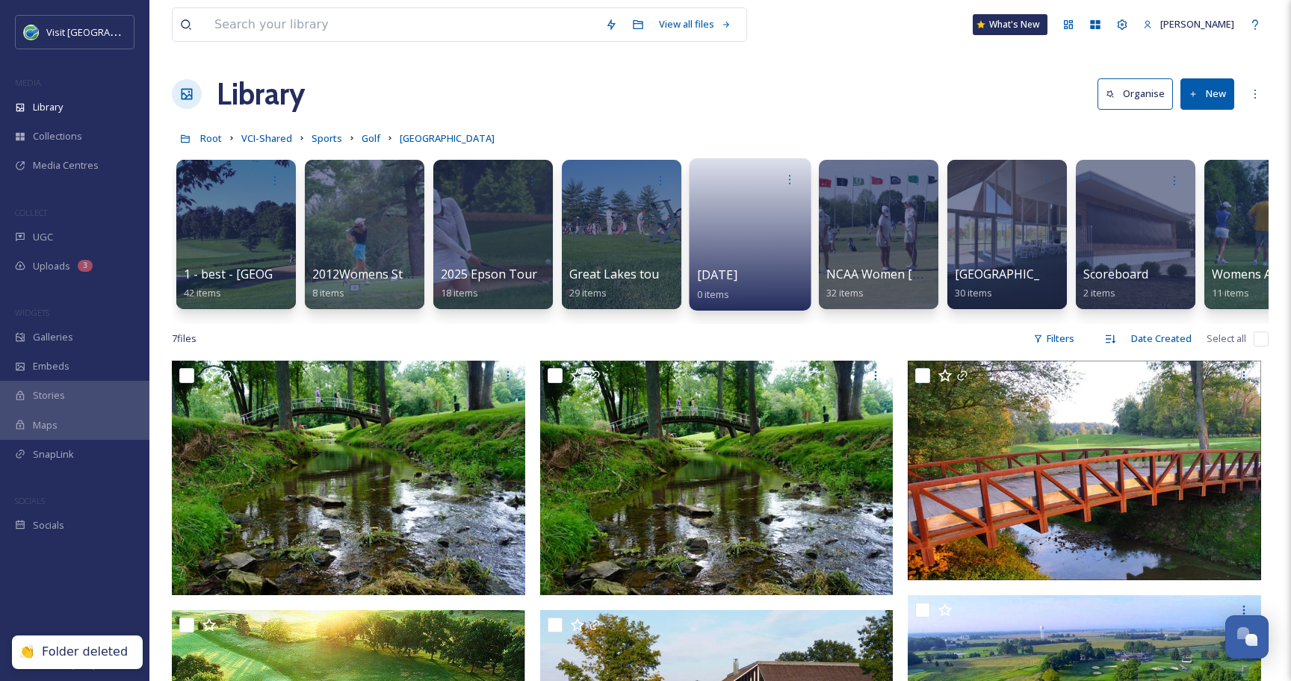
scroll to position [0, 188]
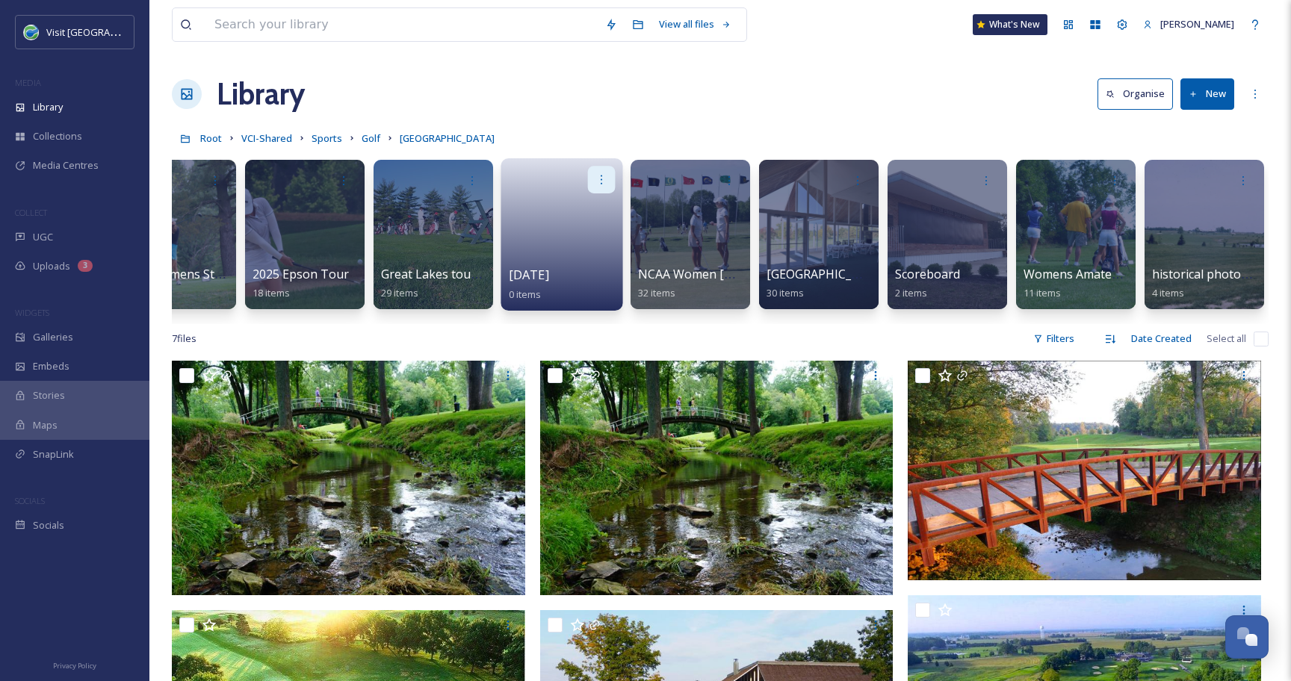
click at [605, 180] on icon at bounding box center [601, 179] width 12 height 12
click at [574, 291] on div "Delete" at bounding box center [572, 288] width 83 height 30
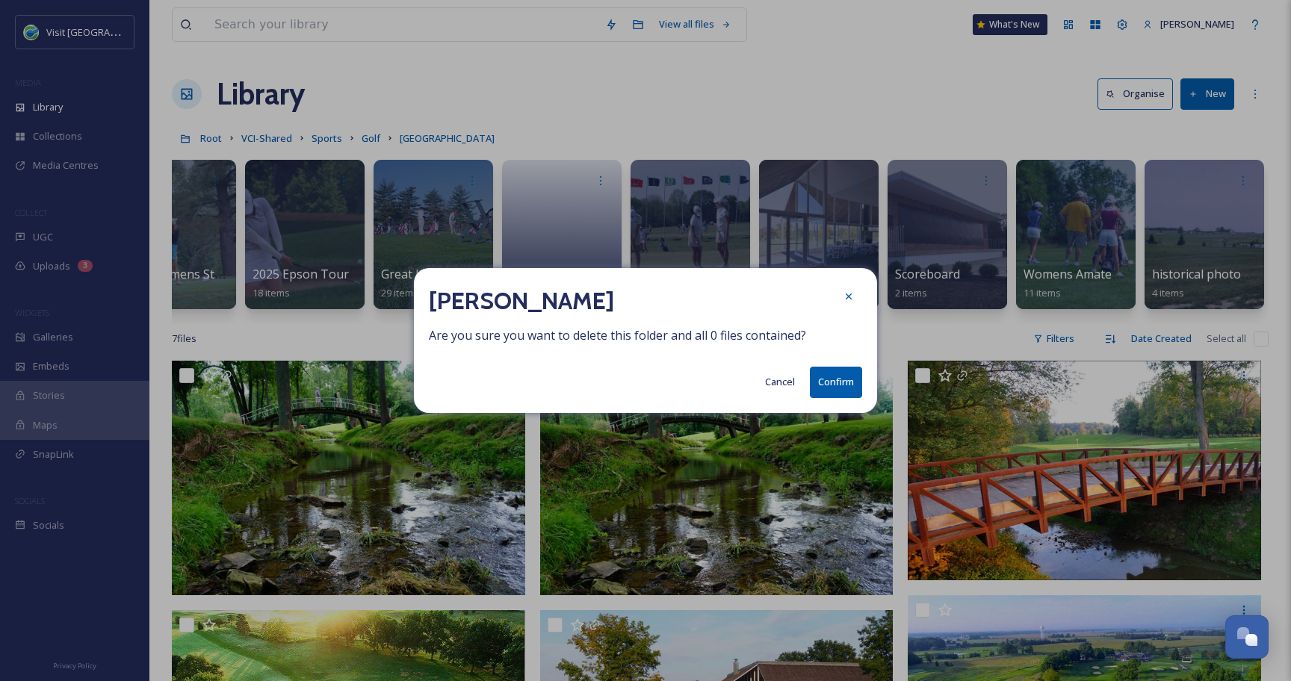
click at [848, 389] on button "Confirm" at bounding box center [836, 382] width 52 height 31
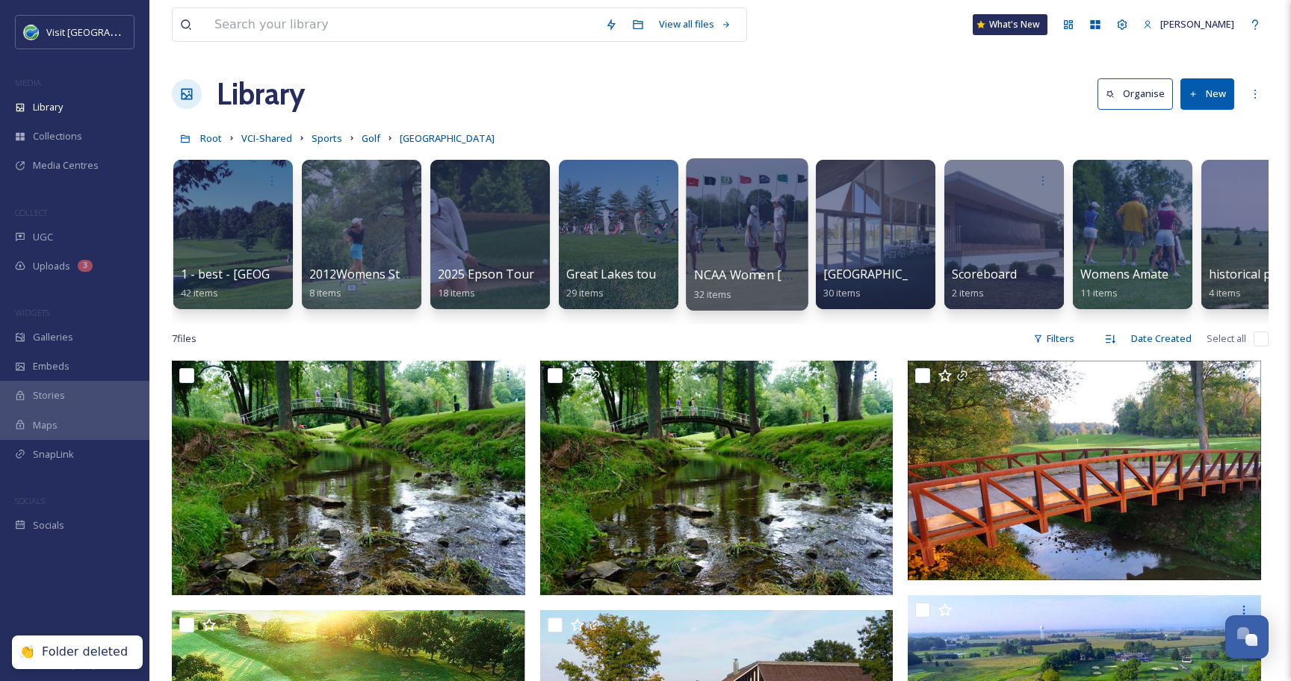
scroll to position [0, 0]
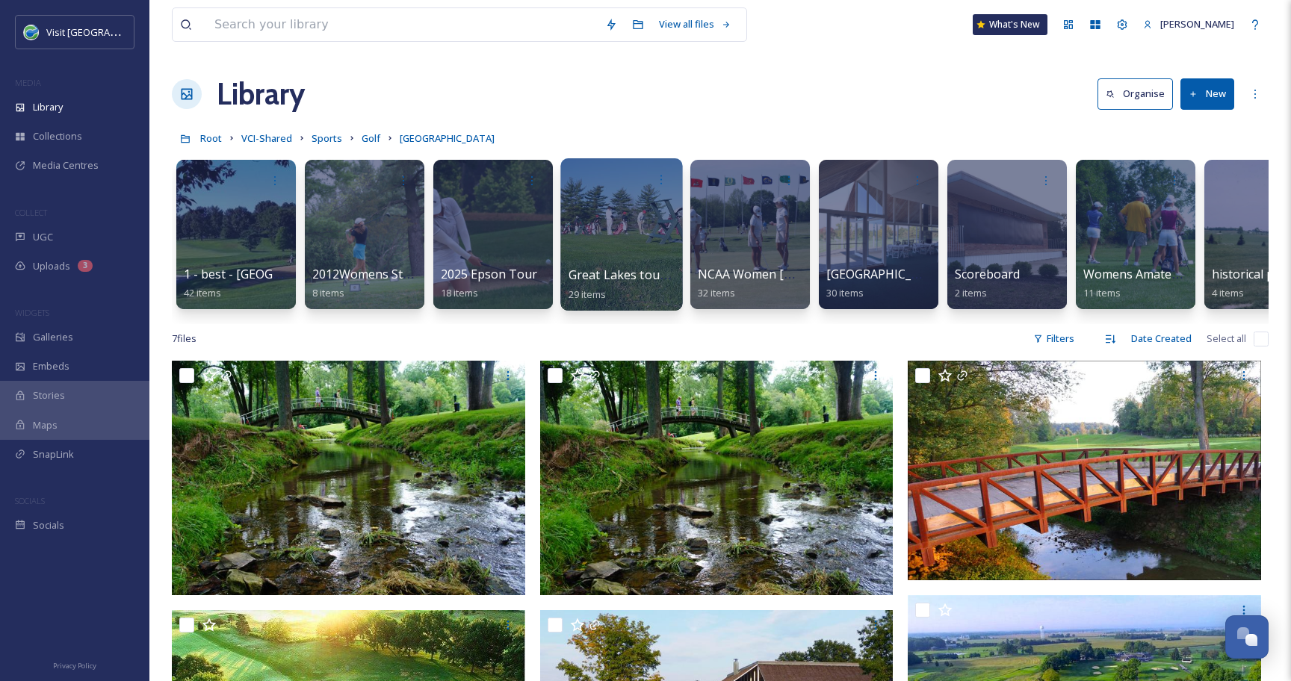
click at [650, 220] on div at bounding box center [621, 234] width 122 height 152
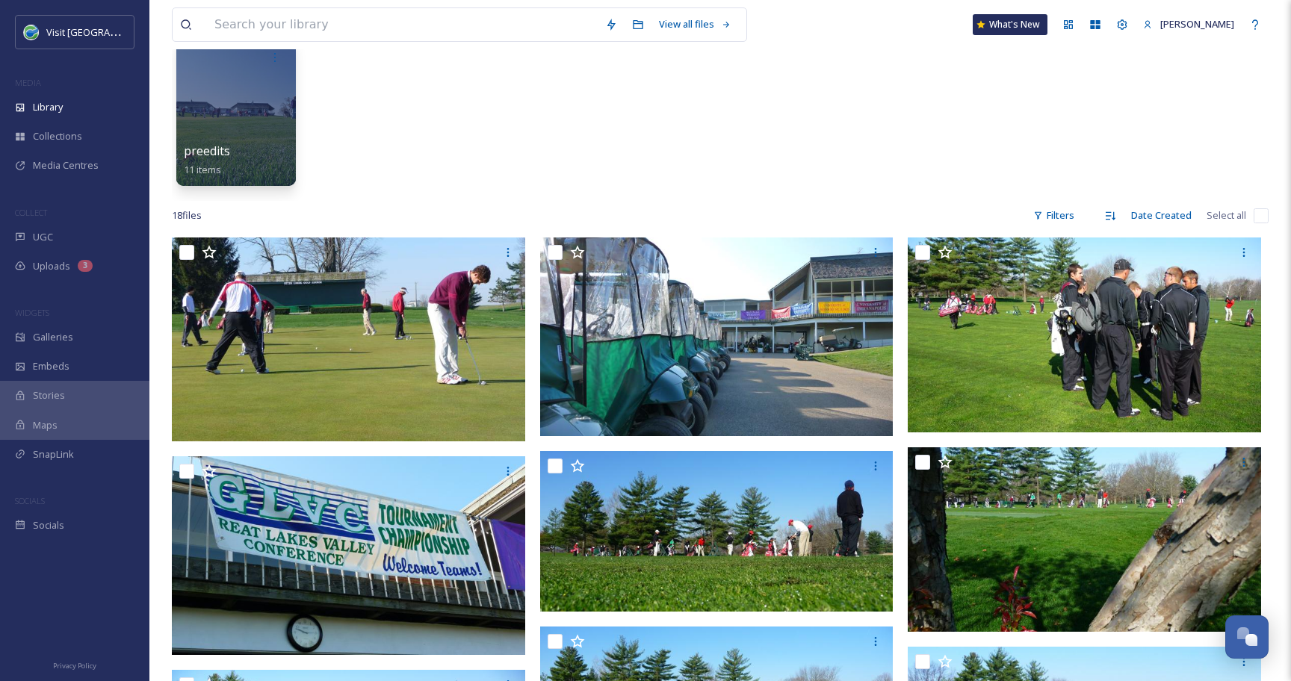
scroll to position [133, 0]
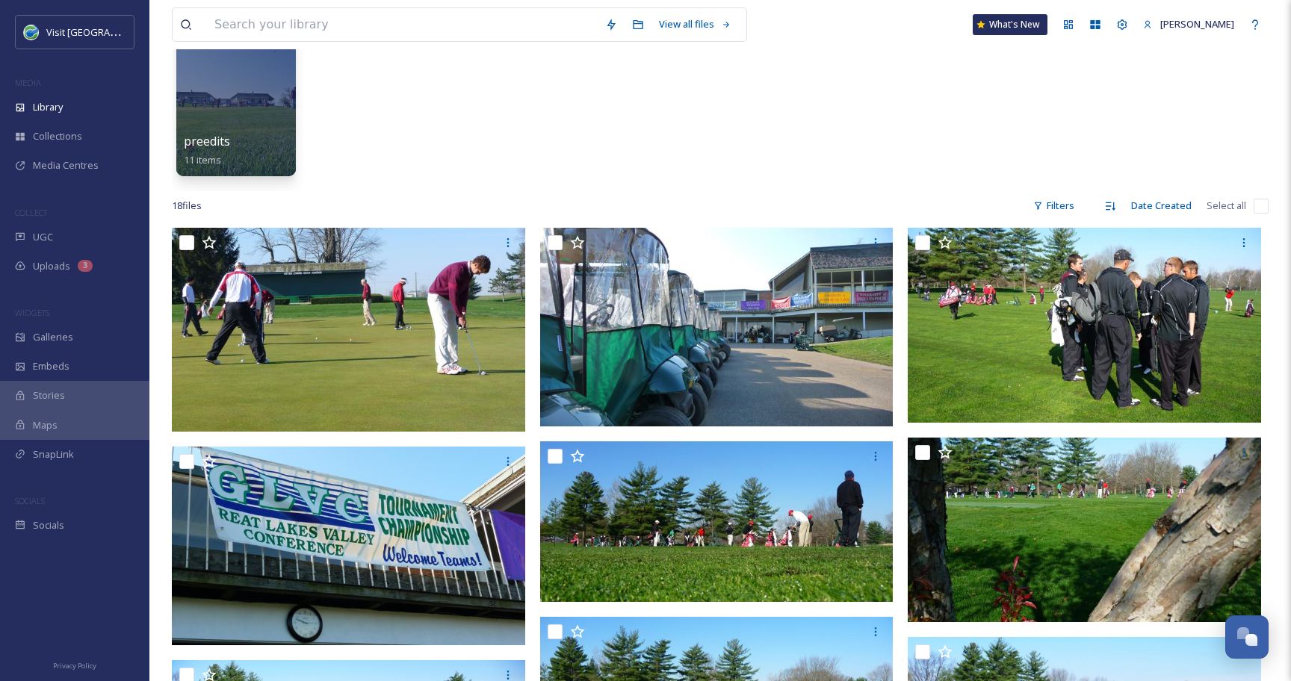
click at [1255, 206] on input "checkbox" at bounding box center [1260, 206] width 15 height 15
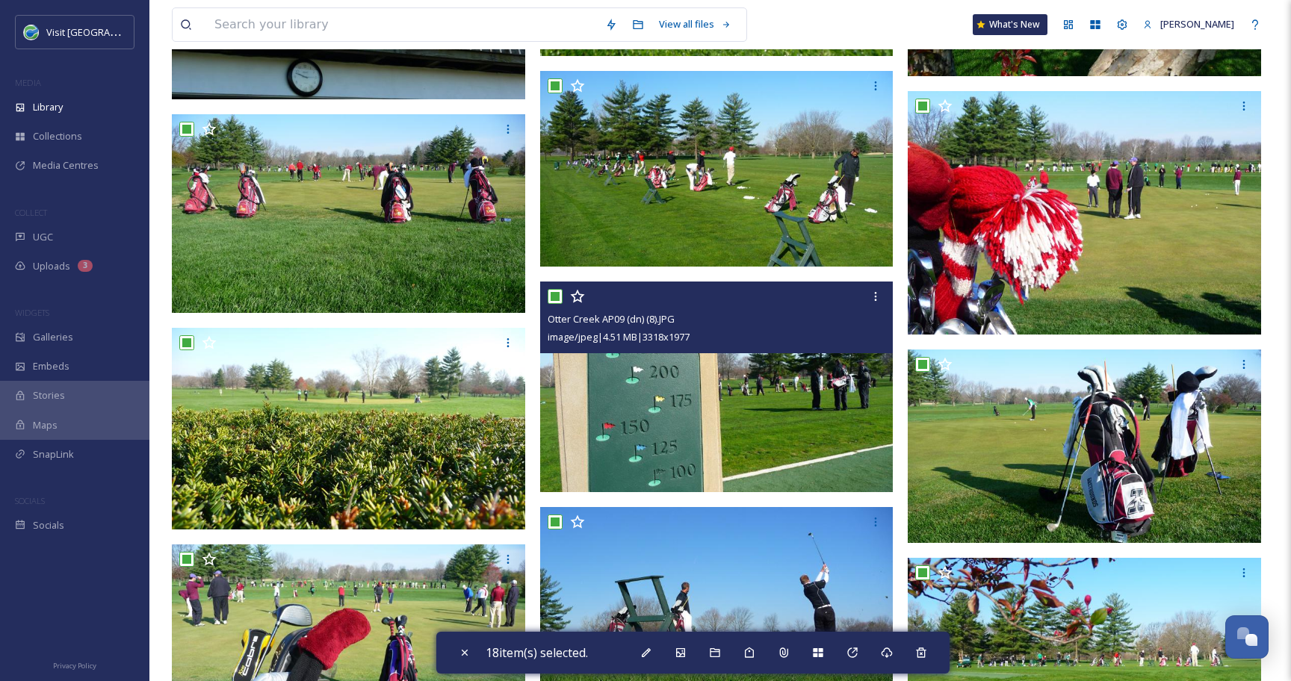
scroll to position [680, 0]
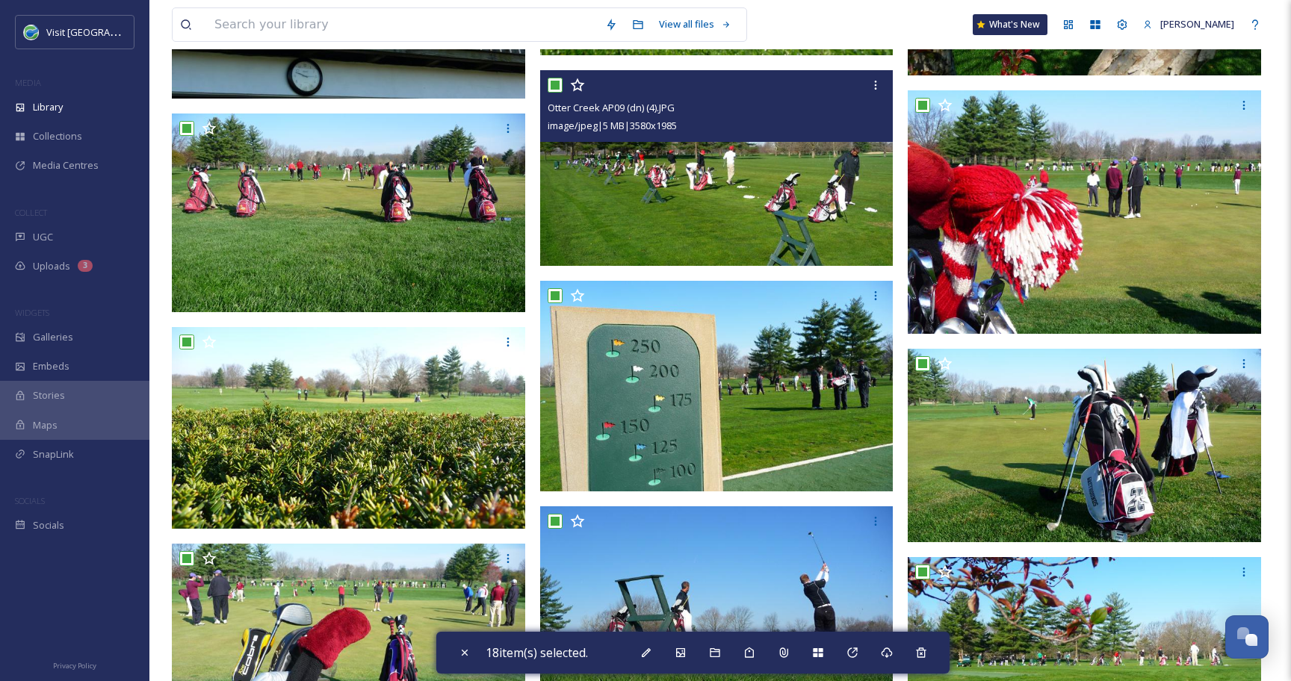
click at [558, 88] on input "checkbox" at bounding box center [554, 85] width 15 height 15
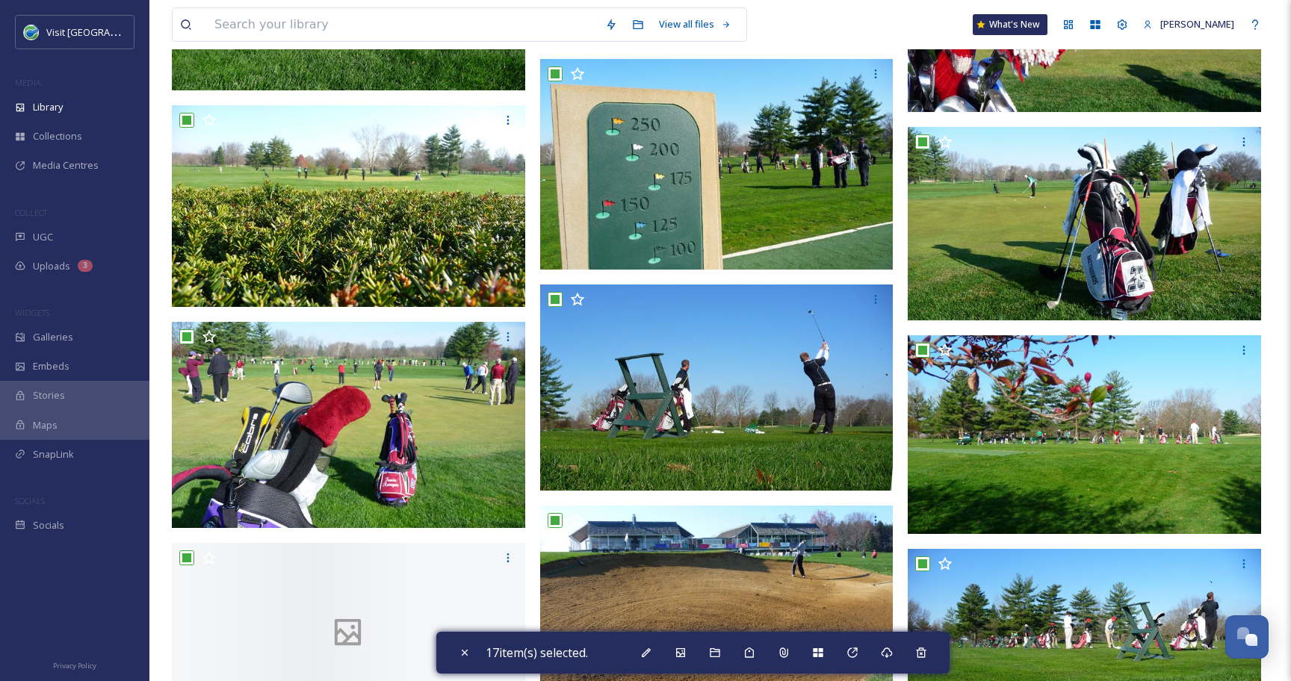
scroll to position [903, 0]
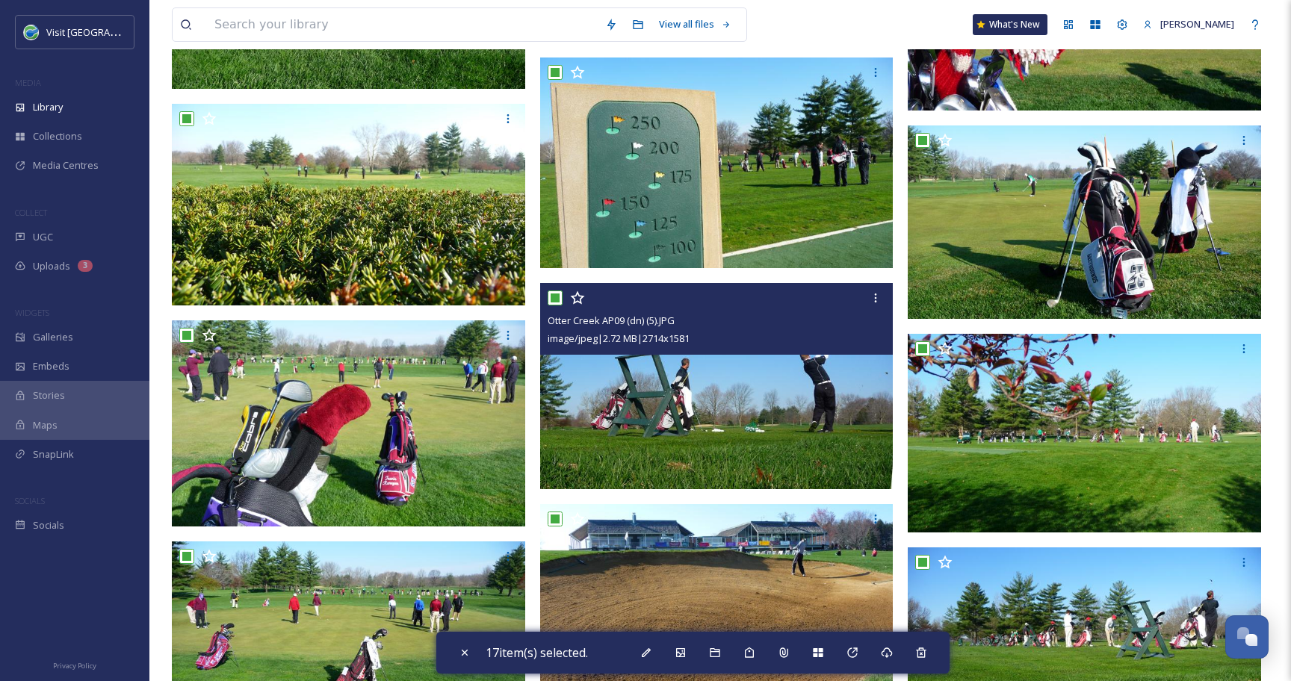
click at [555, 296] on input "checkbox" at bounding box center [554, 298] width 15 height 15
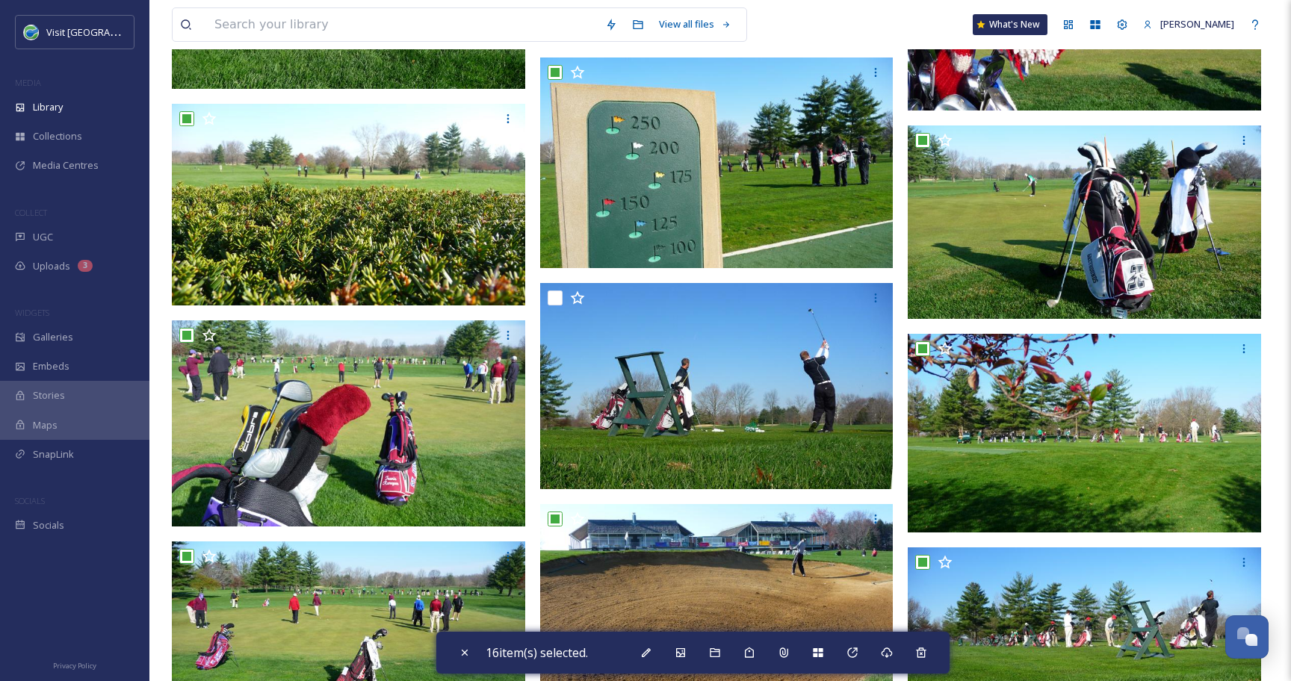
scroll to position [993, 0]
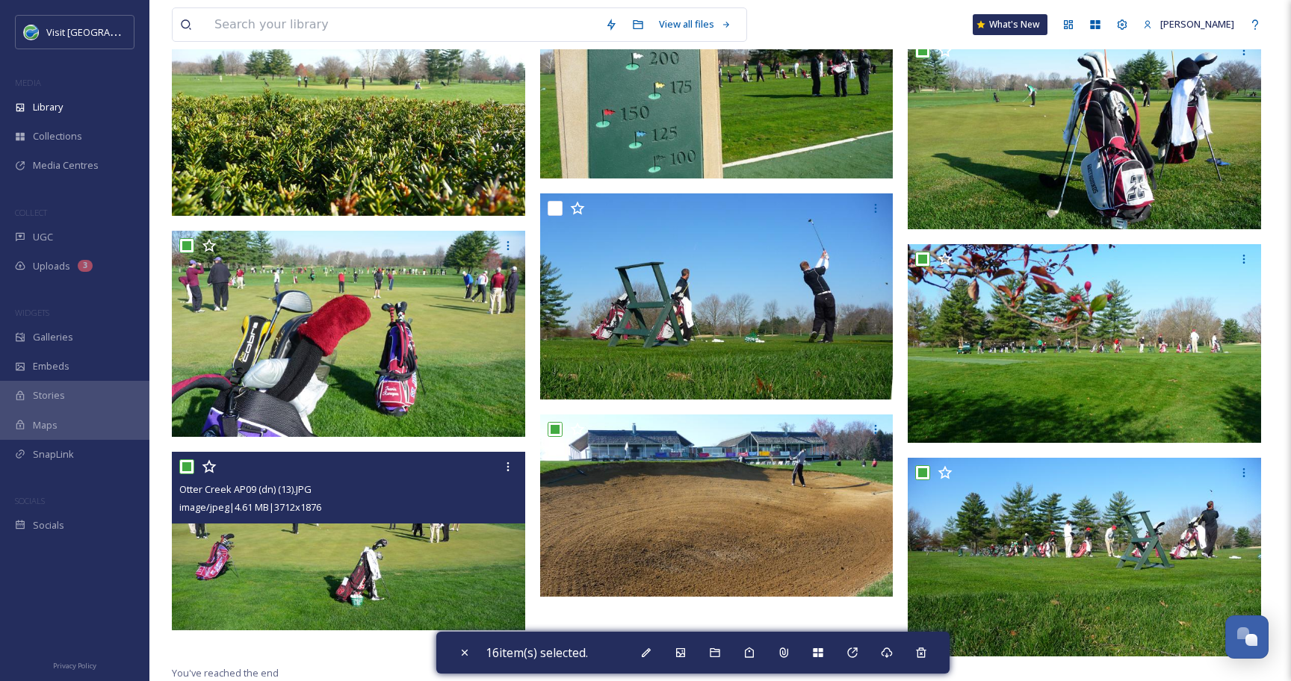
click at [184, 470] on input "checkbox" at bounding box center [186, 466] width 15 height 15
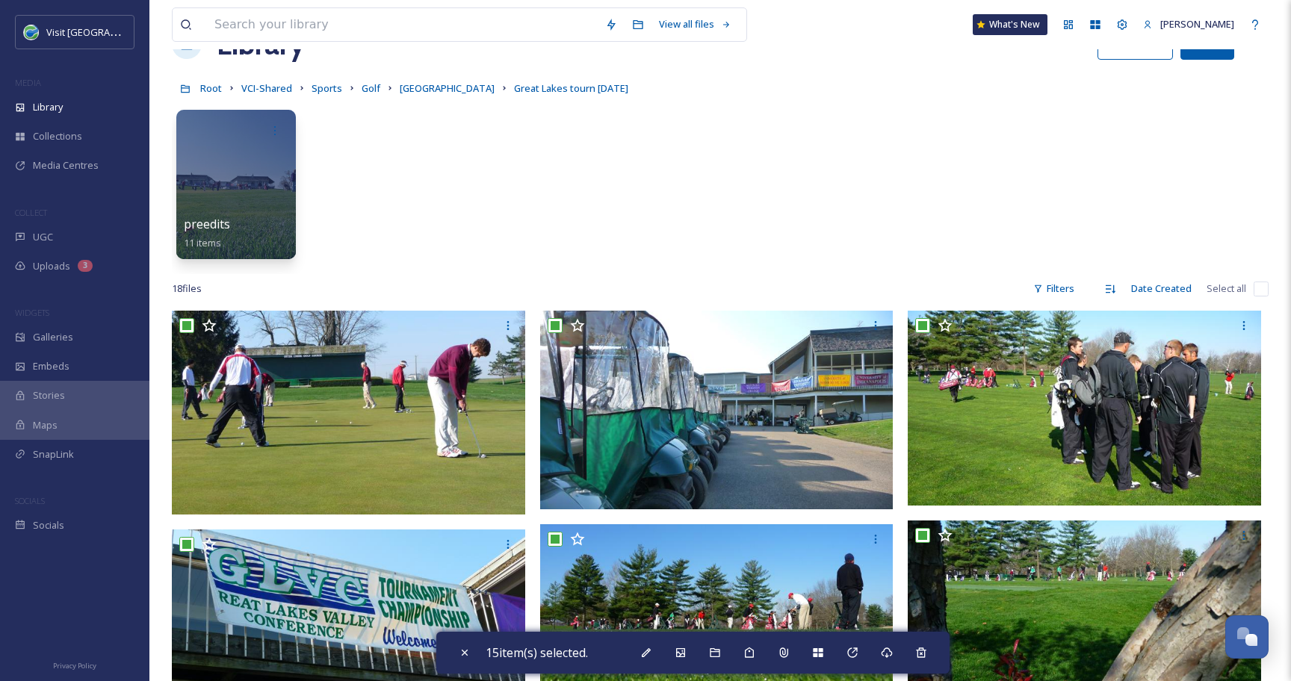
scroll to position [4, 0]
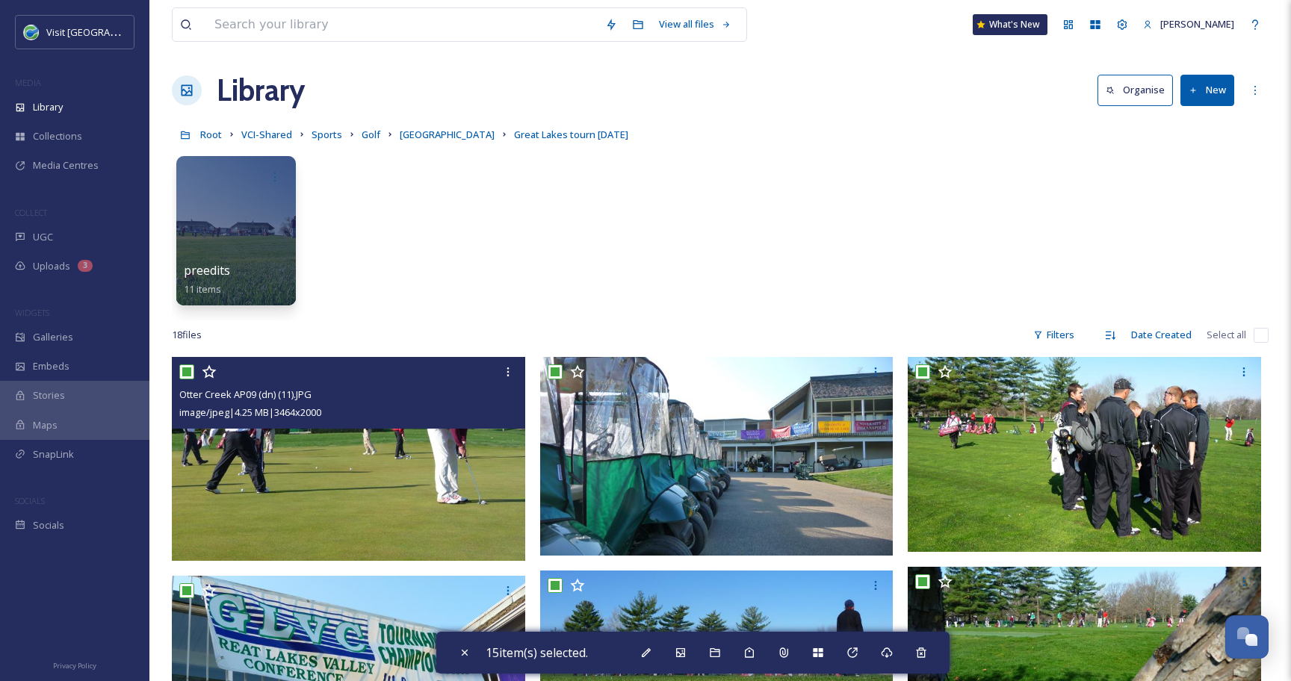
click at [187, 373] on input "checkbox" at bounding box center [186, 371] width 15 height 15
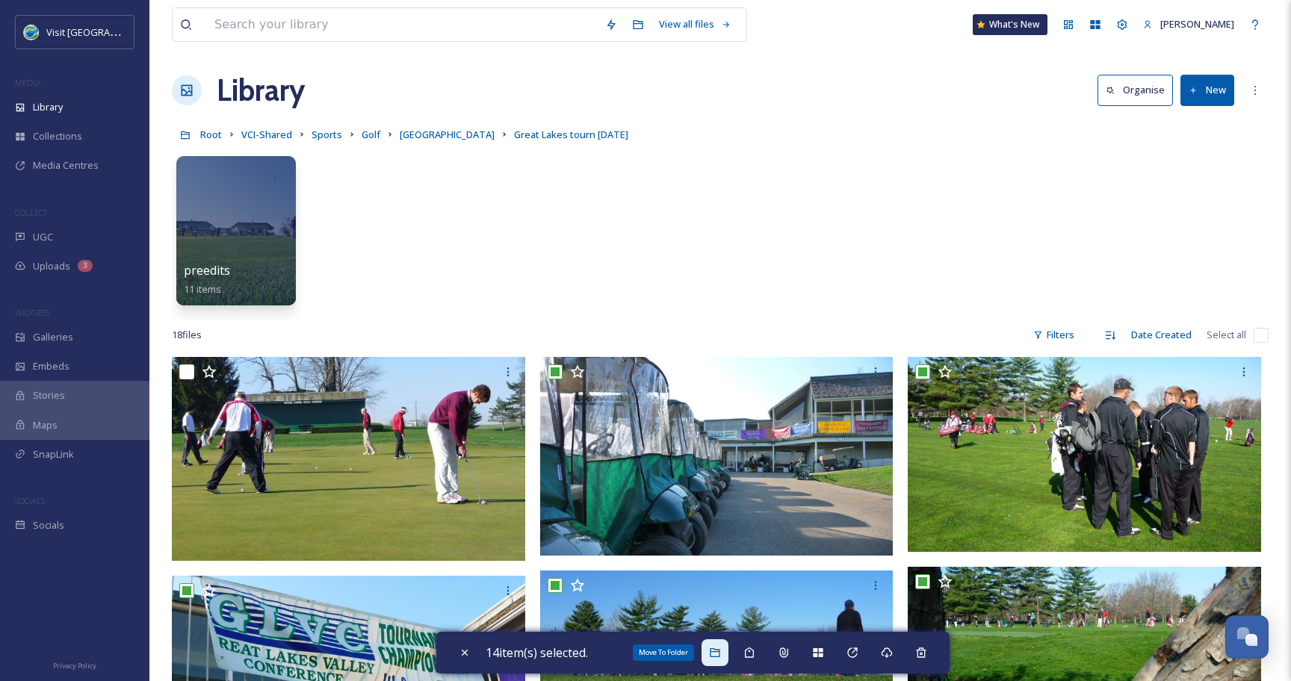
click at [720, 645] on div "Move To Folder" at bounding box center [714, 652] width 27 height 27
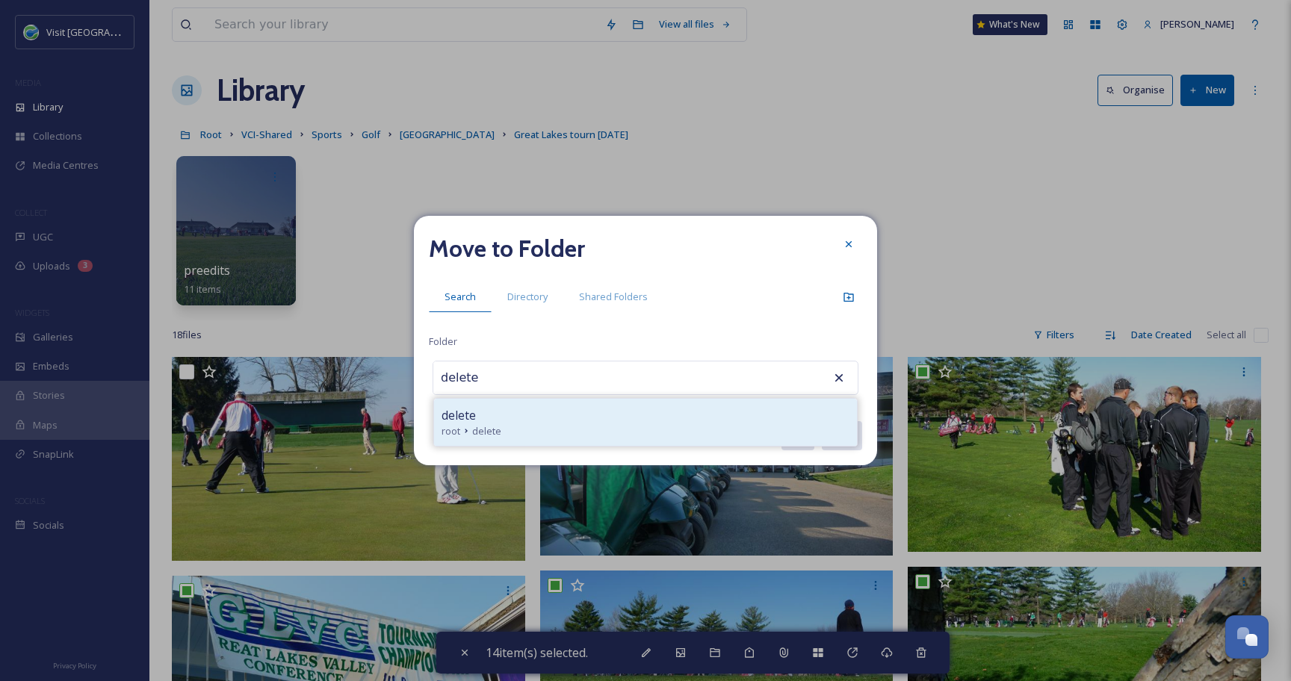
click at [530, 406] on div "delete" at bounding box center [645, 415] width 408 height 18
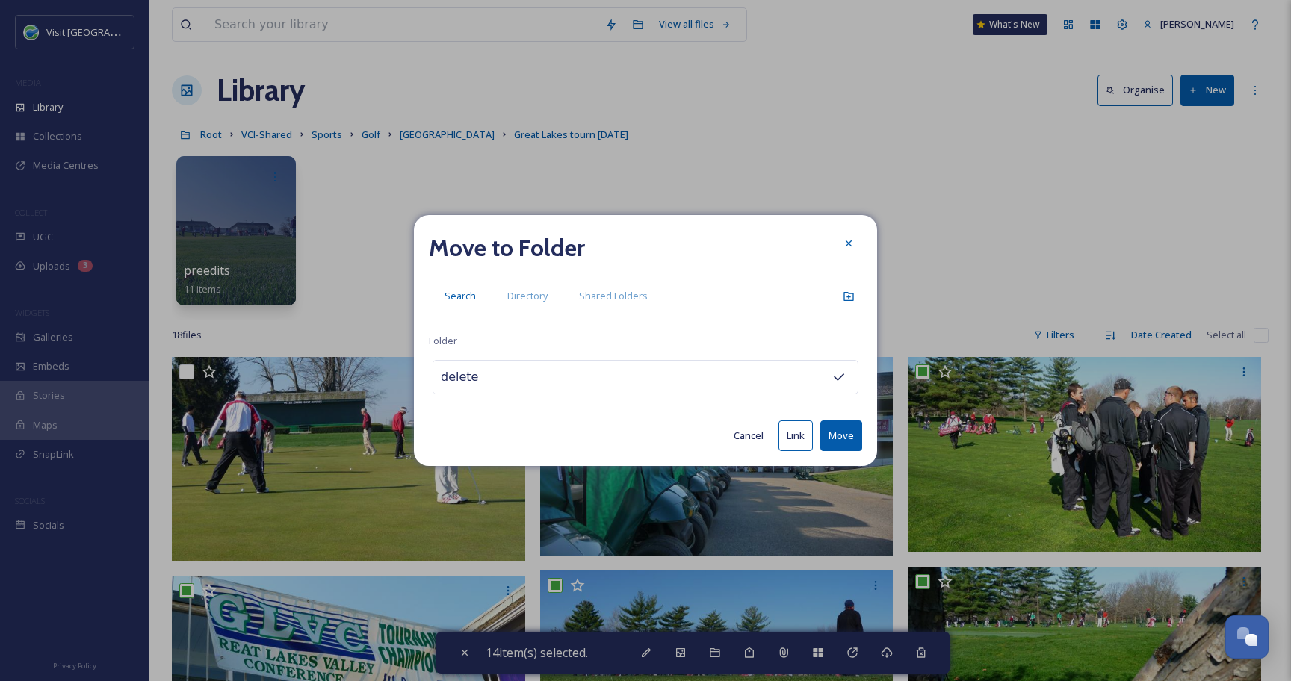
click at [845, 435] on button "Move" at bounding box center [841, 435] width 42 height 31
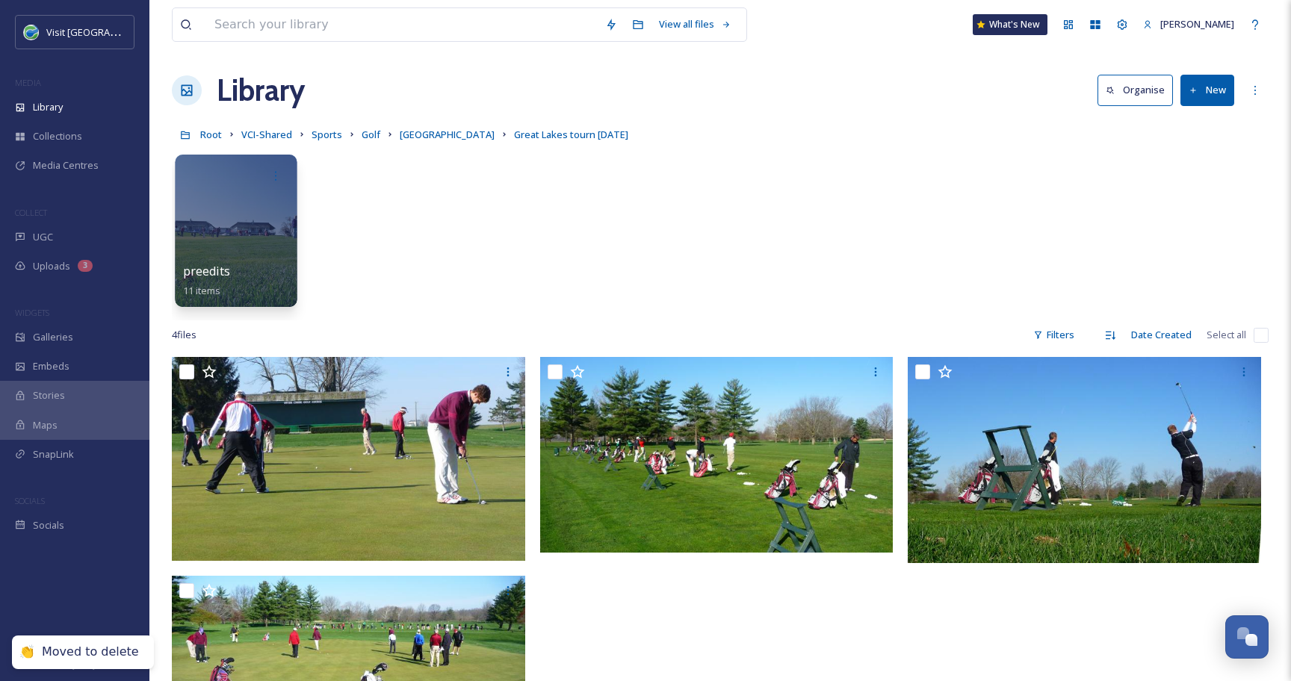
click at [293, 239] on div at bounding box center [236, 231] width 122 height 152
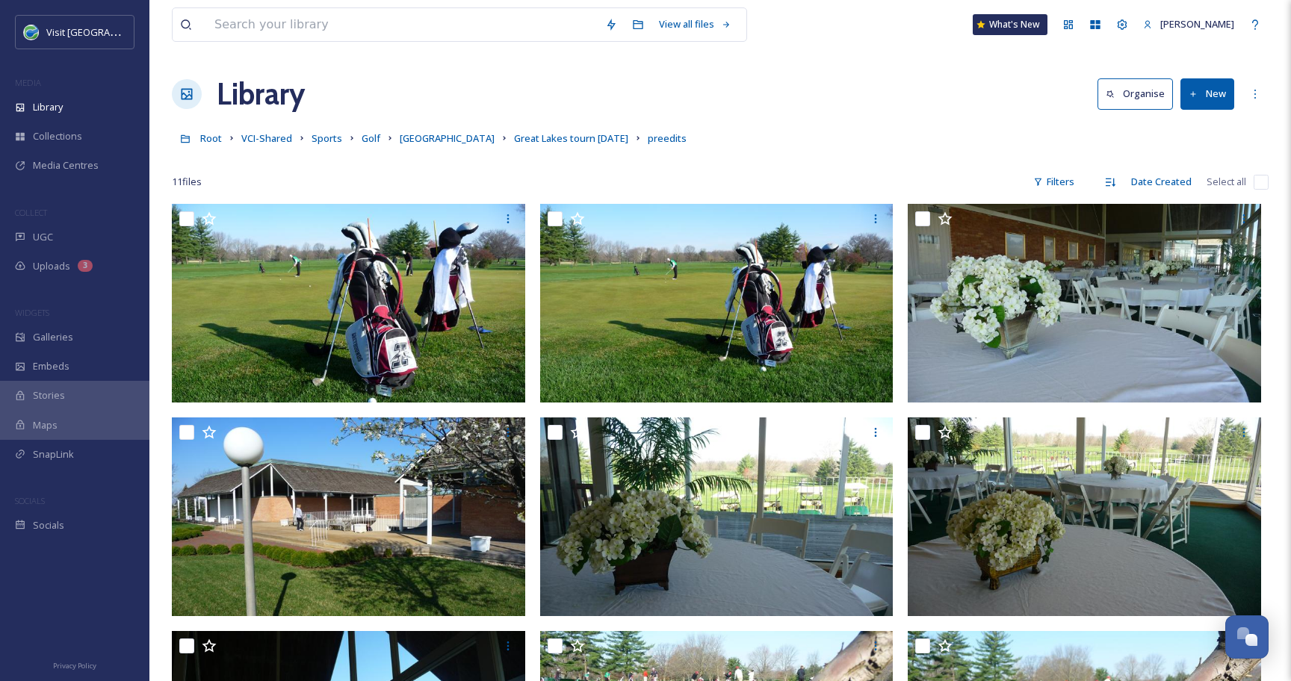
click at [1256, 178] on input "checkbox" at bounding box center [1260, 182] width 15 height 15
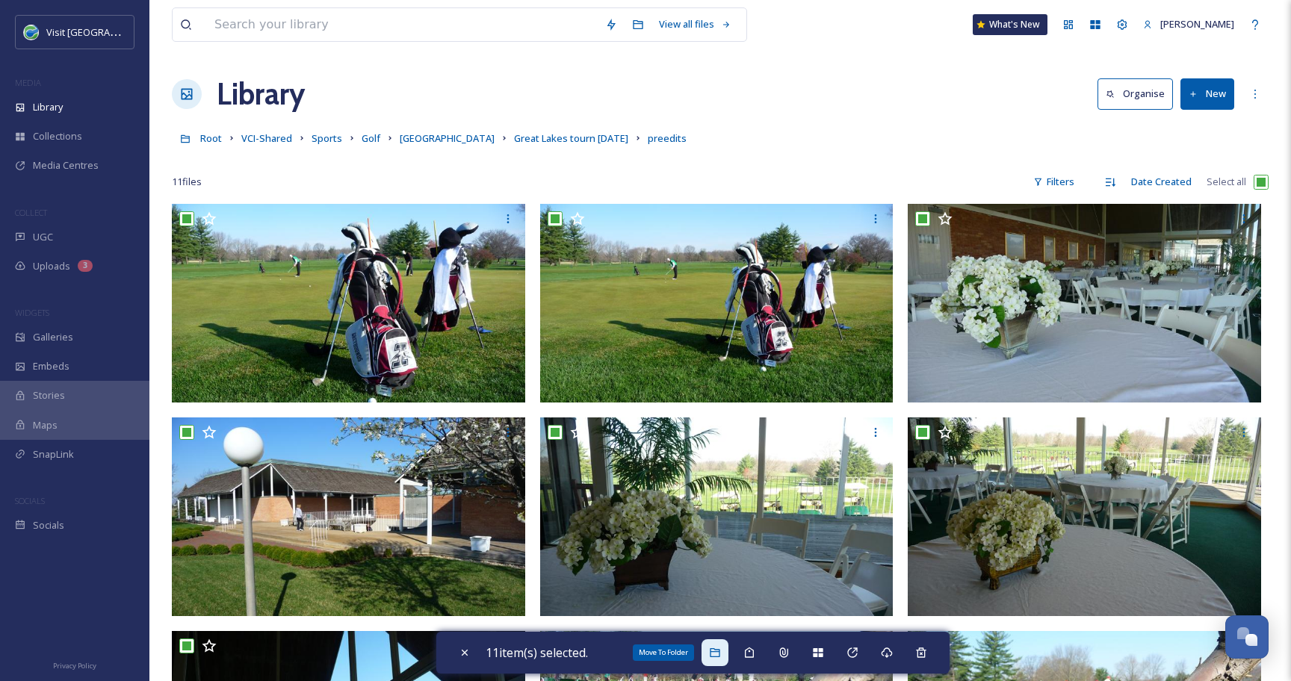
click at [724, 659] on div "Move To Folder" at bounding box center [714, 652] width 27 height 27
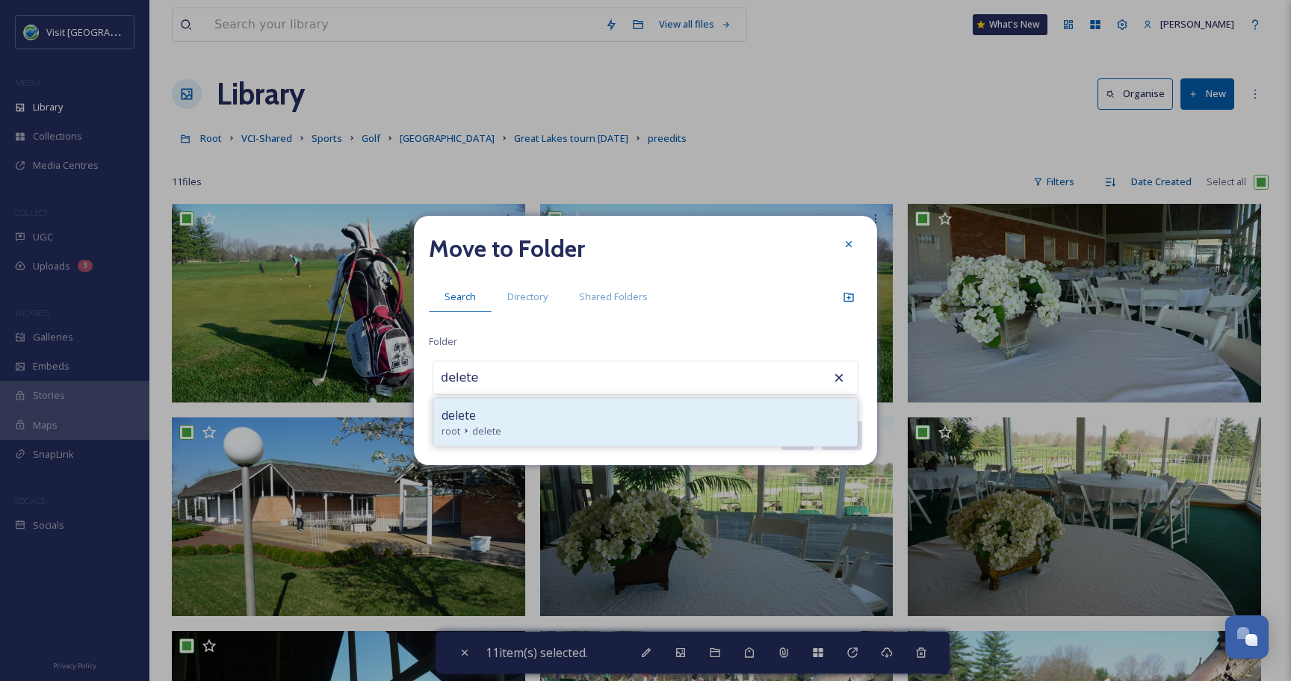
click at [580, 432] on div "root delete" at bounding box center [645, 431] width 408 height 14
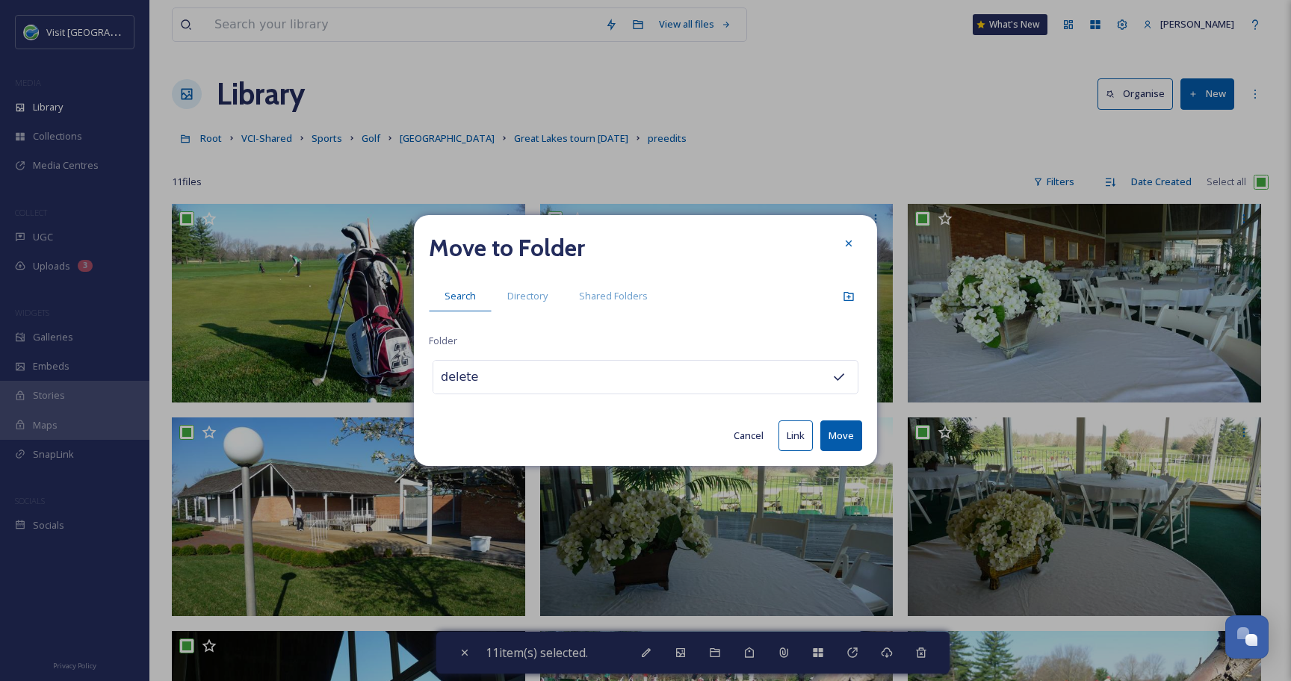
click at [830, 434] on button "Move" at bounding box center [841, 435] width 42 height 31
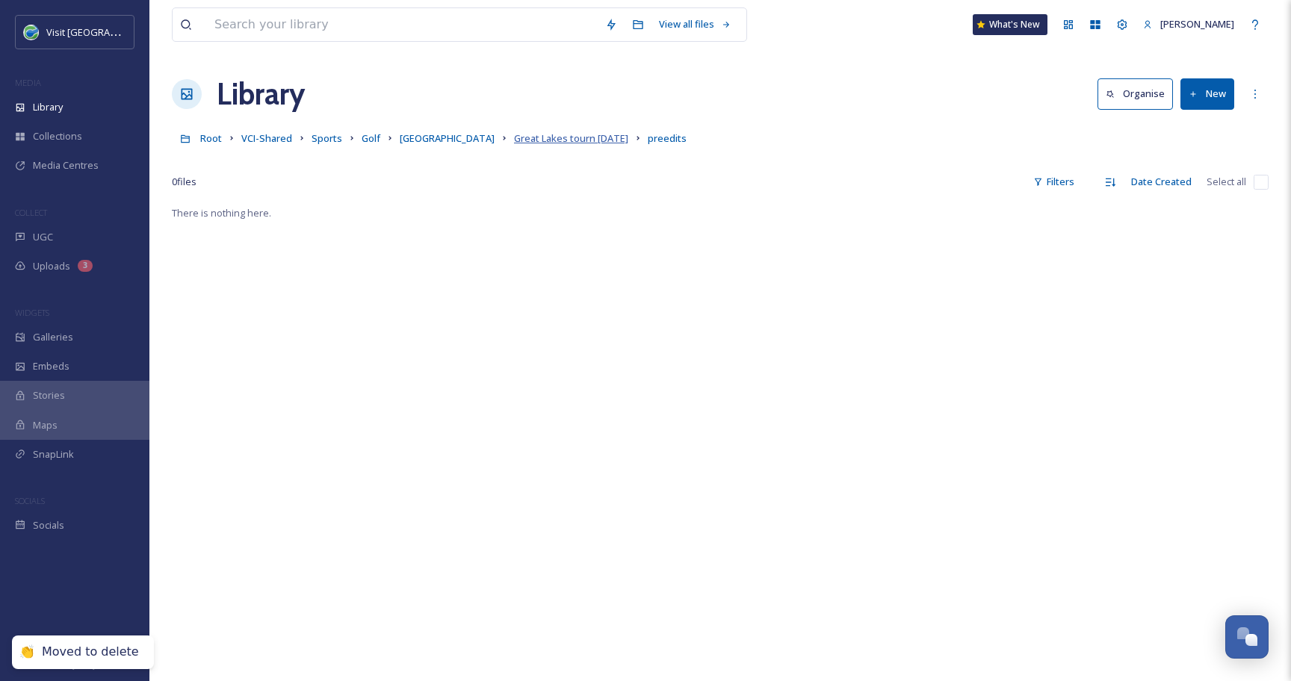
click at [546, 142] on span "Great Lakes tourn [DATE]" at bounding box center [571, 137] width 114 height 13
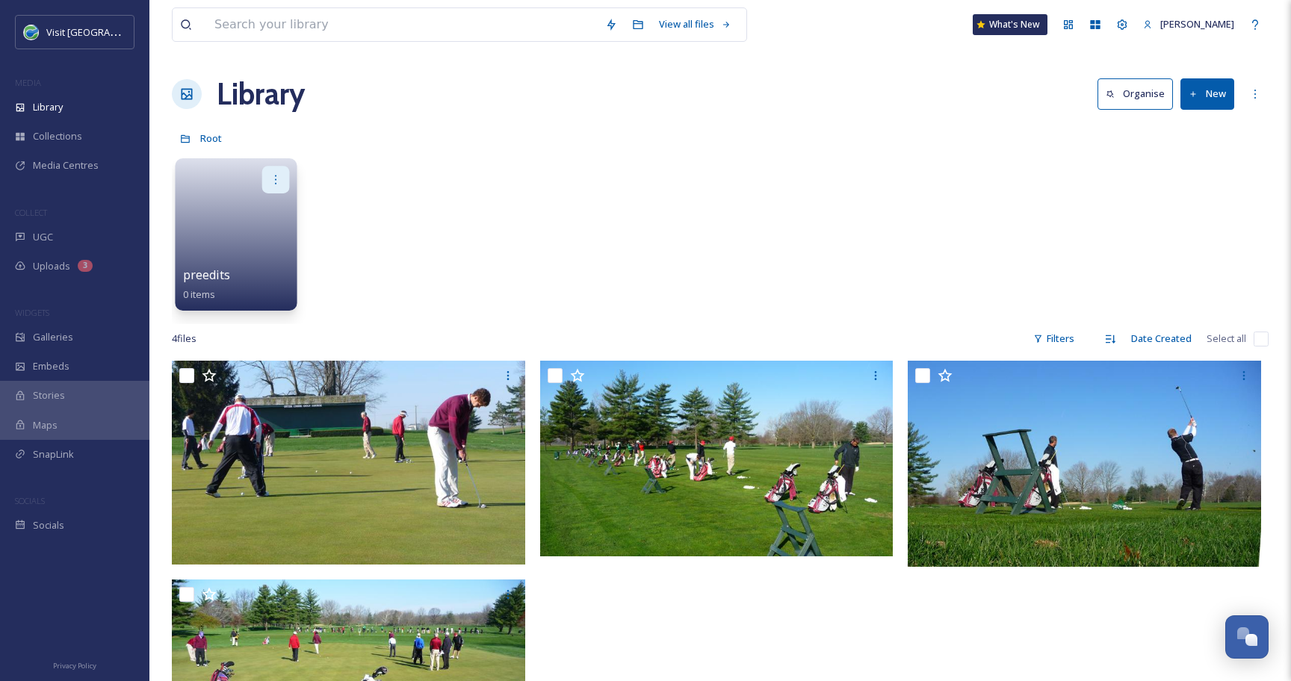
click at [281, 176] on div at bounding box center [276, 180] width 28 height 28
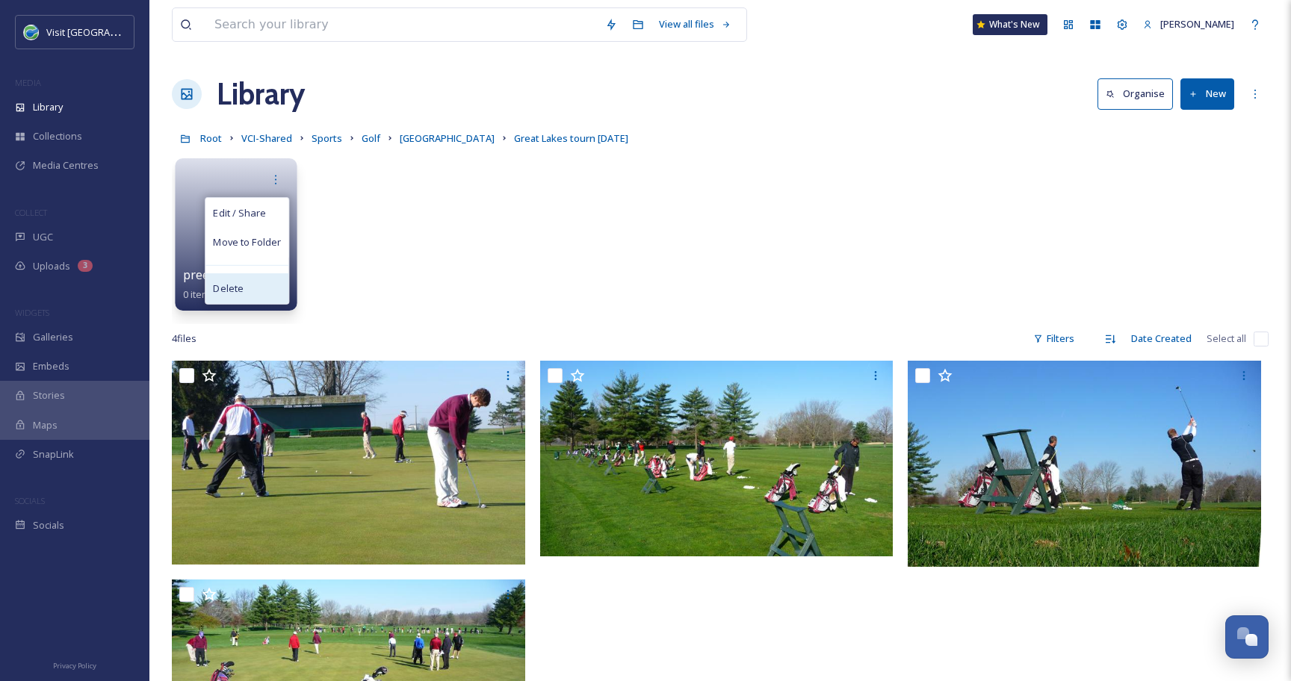
click at [260, 284] on div "Delete" at bounding box center [246, 288] width 83 height 30
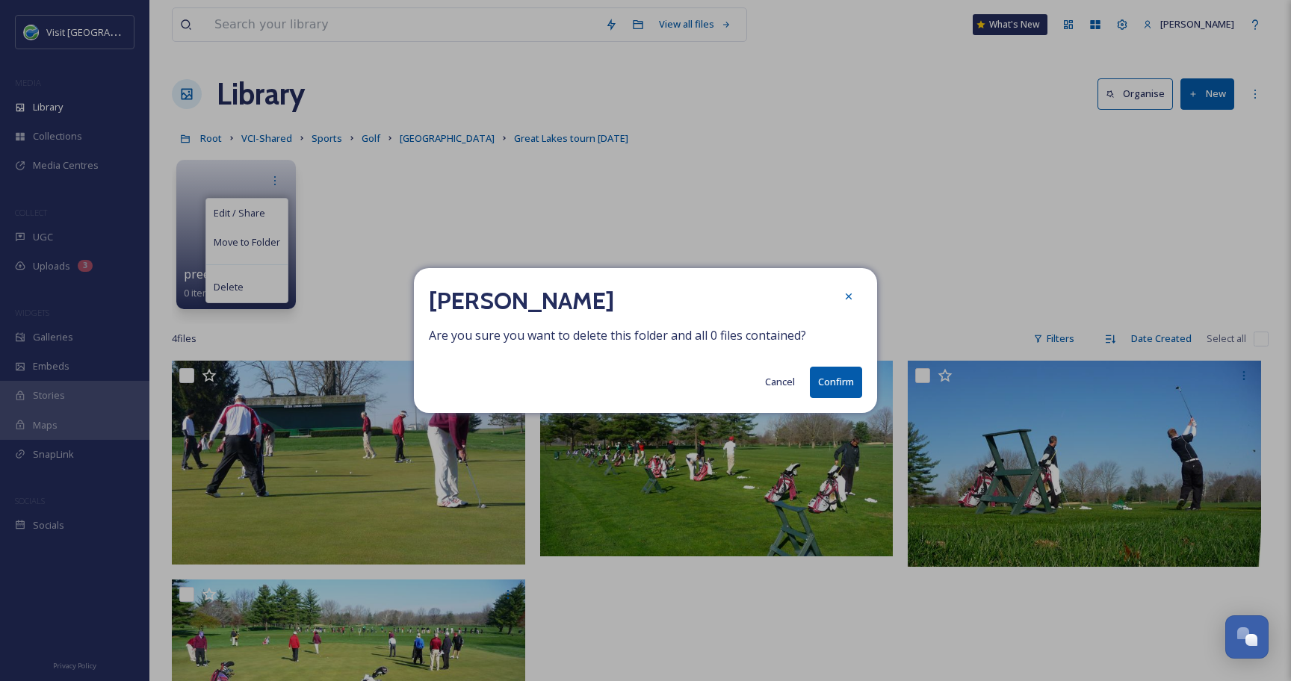
click at [844, 381] on button "Confirm" at bounding box center [836, 382] width 52 height 31
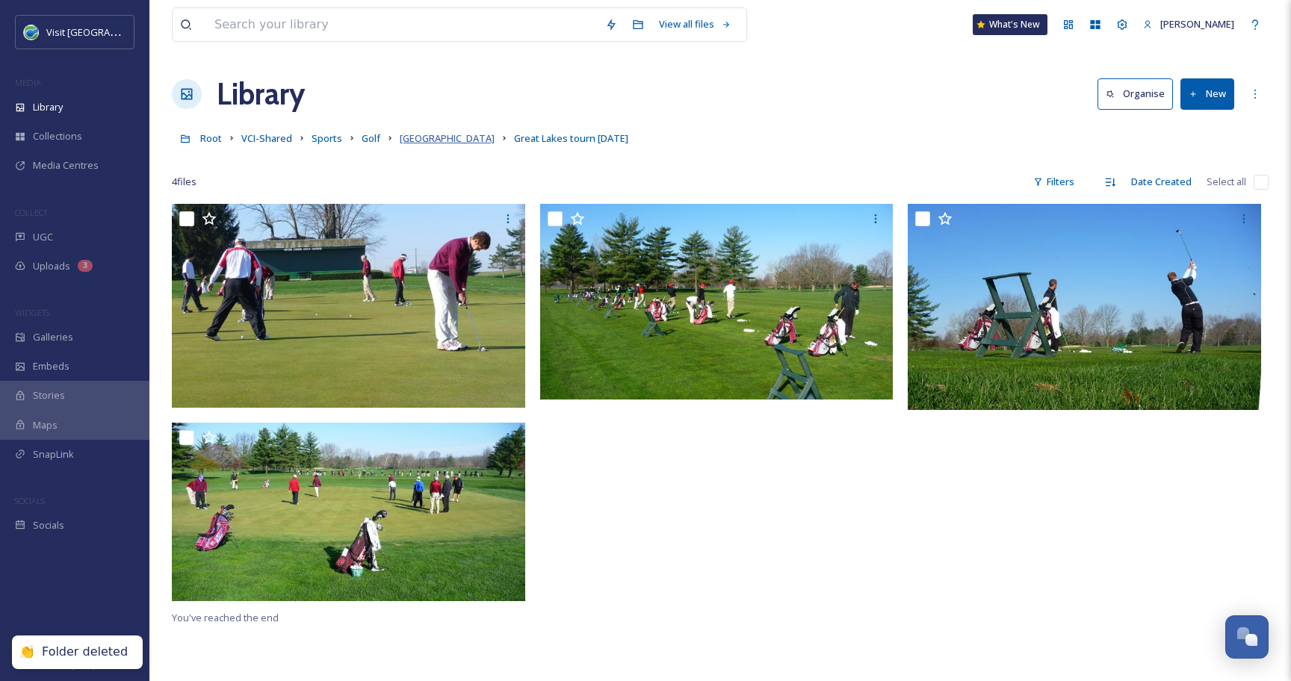
click at [429, 135] on span "[GEOGRAPHIC_DATA]" at bounding box center [447, 137] width 95 height 13
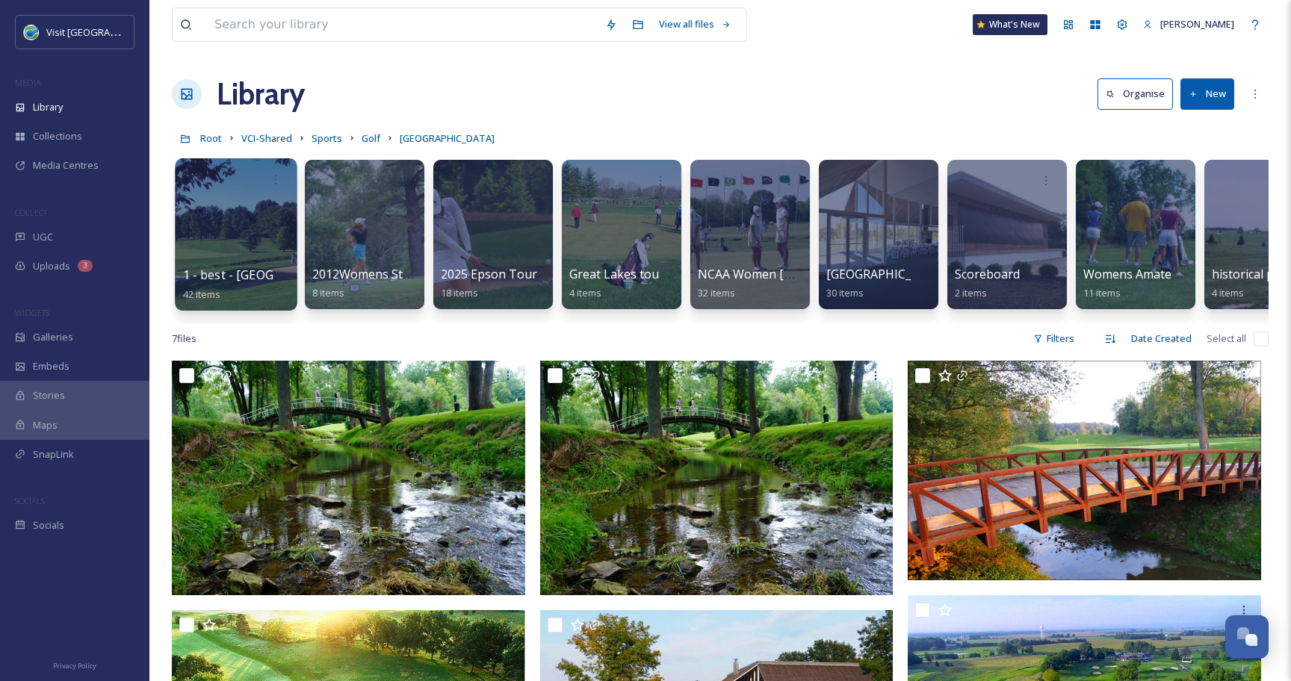
click at [235, 230] on div at bounding box center [236, 234] width 122 height 152
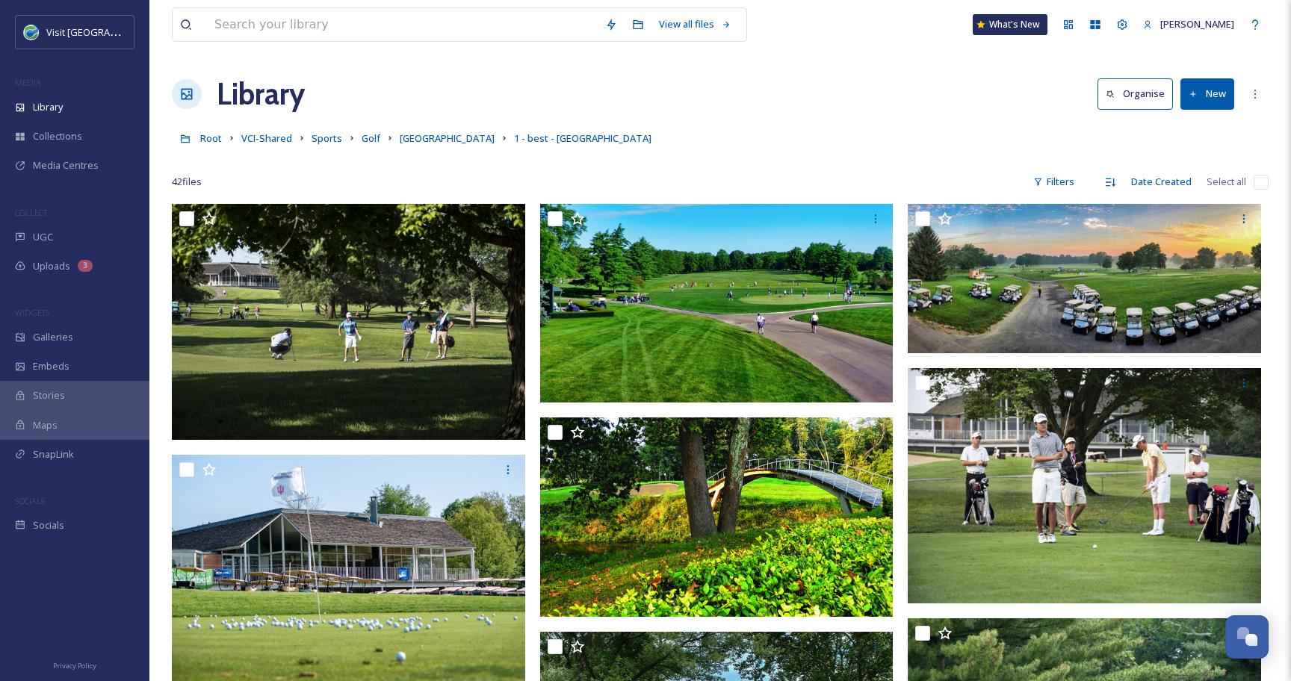
click at [1261, 183] on input "checkbox" at bounding box center [1260, 182] width 15 height 15
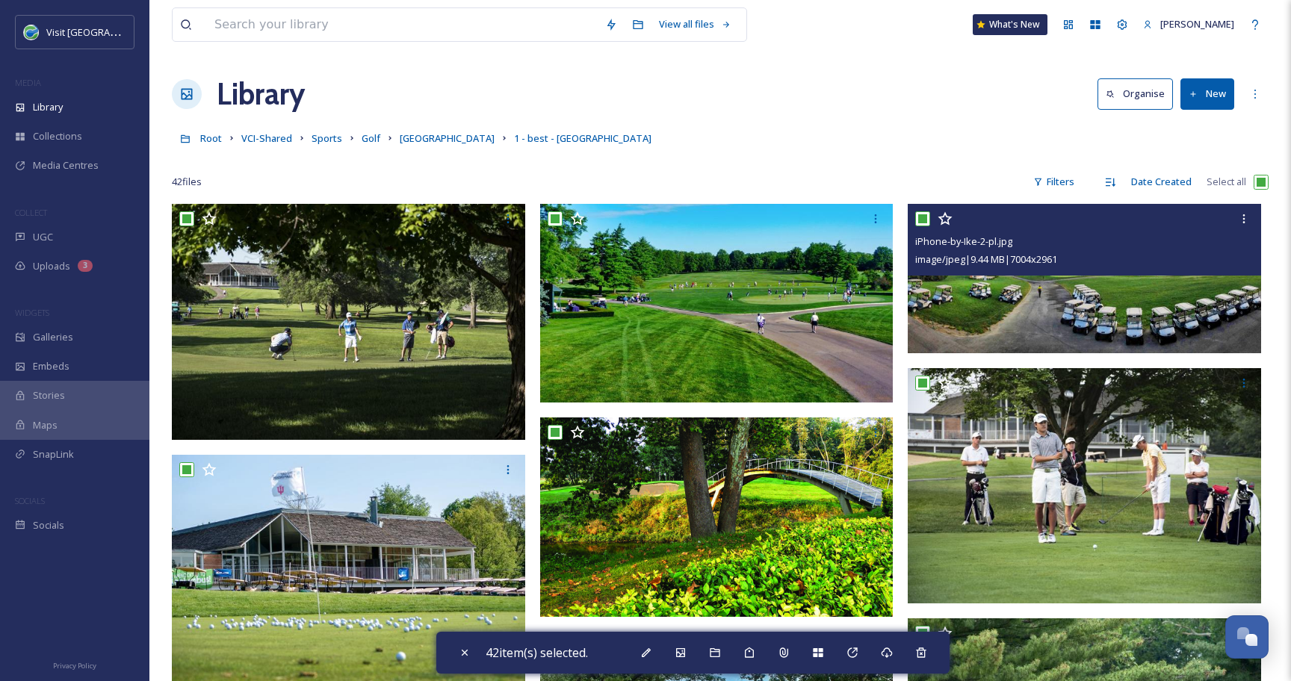
click at [924, 219] on input "checkbox" at bounding box center [922, 218] width 15 height 15
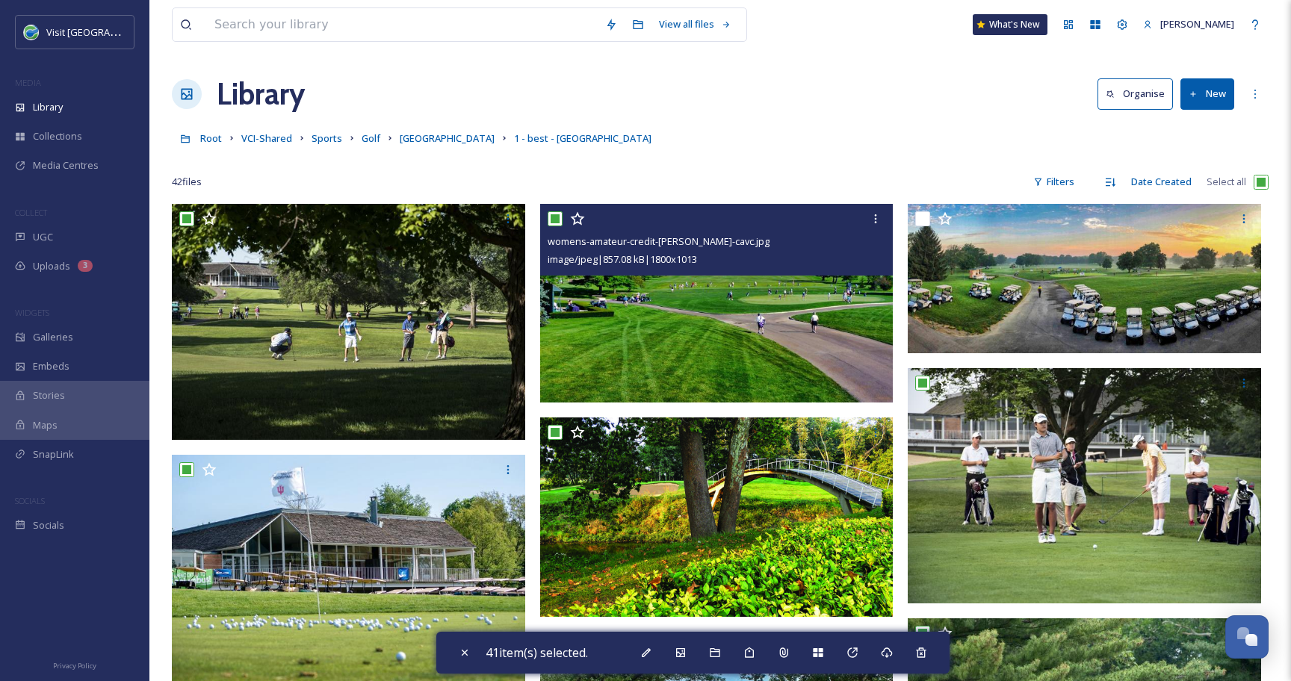
click at [556, 217] on input "checkbox" at bounding box center [554, 218] width 15 height 15
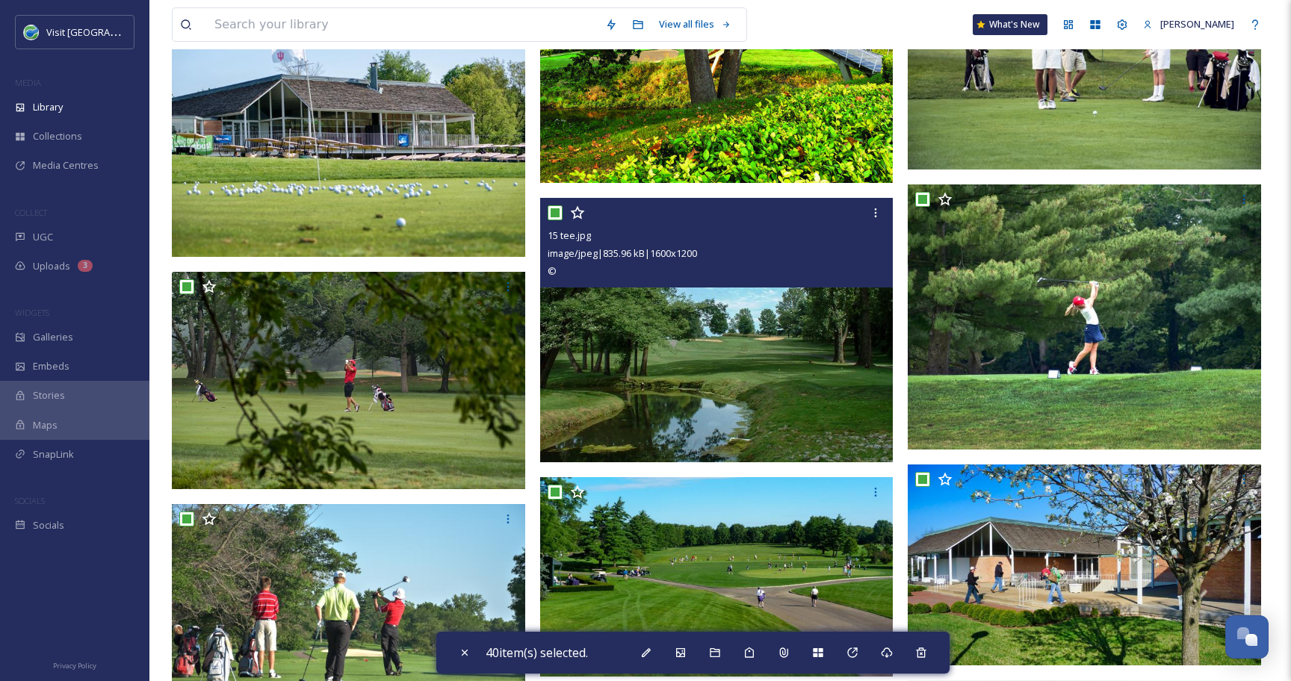
scroll to position [438, 0]
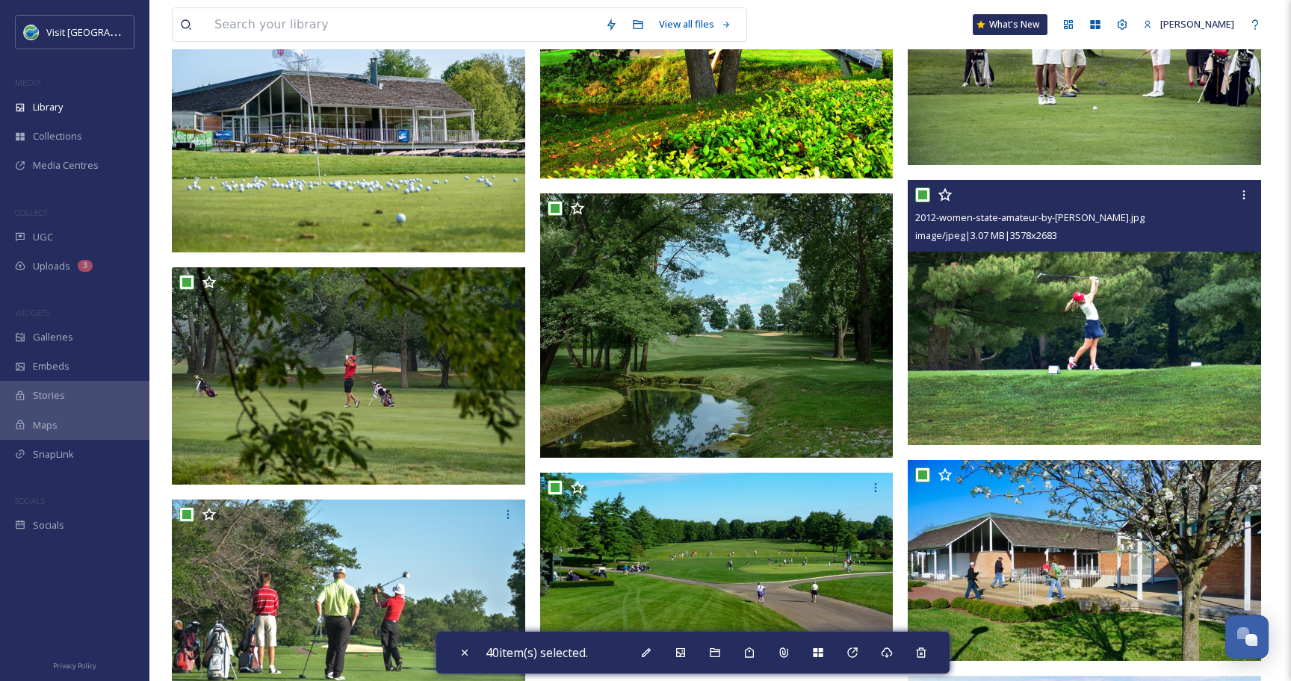
click at [923, 193] on input "checkbox" at bounding box center [922, 194] width 15 height 15
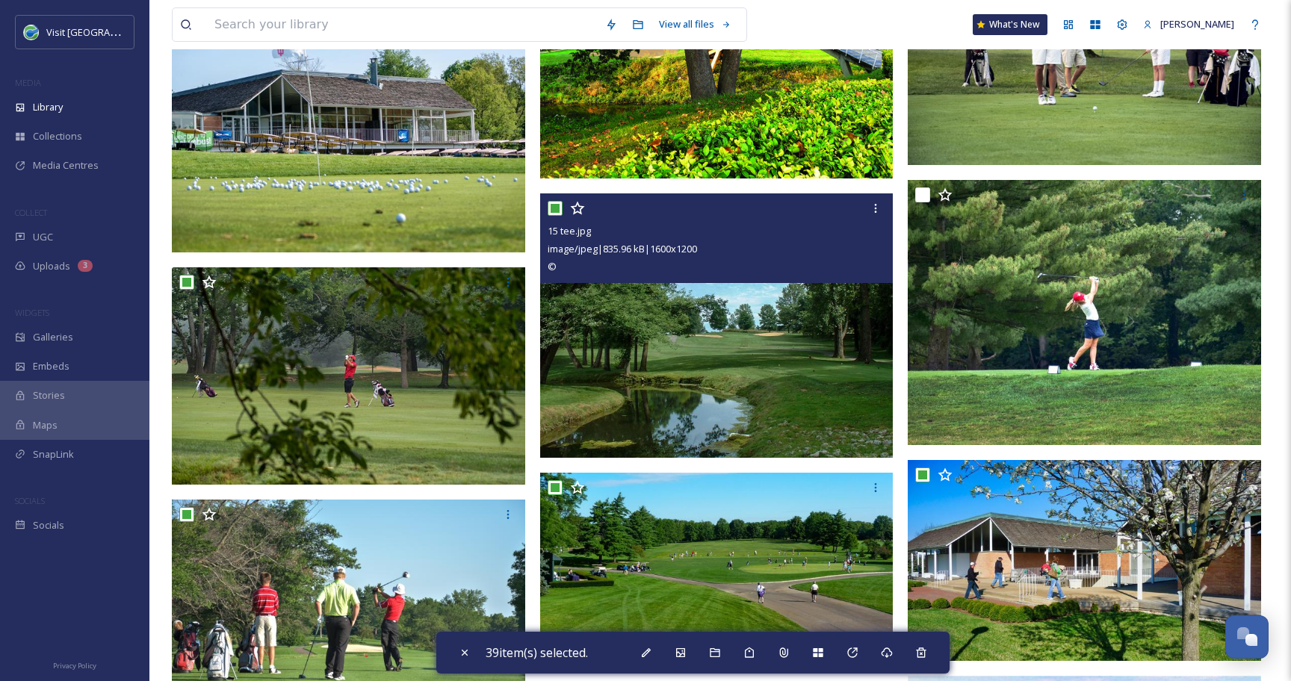
click at [550, 207] on input "checkbox" at bounding box center [554, 208] width 15 height 15
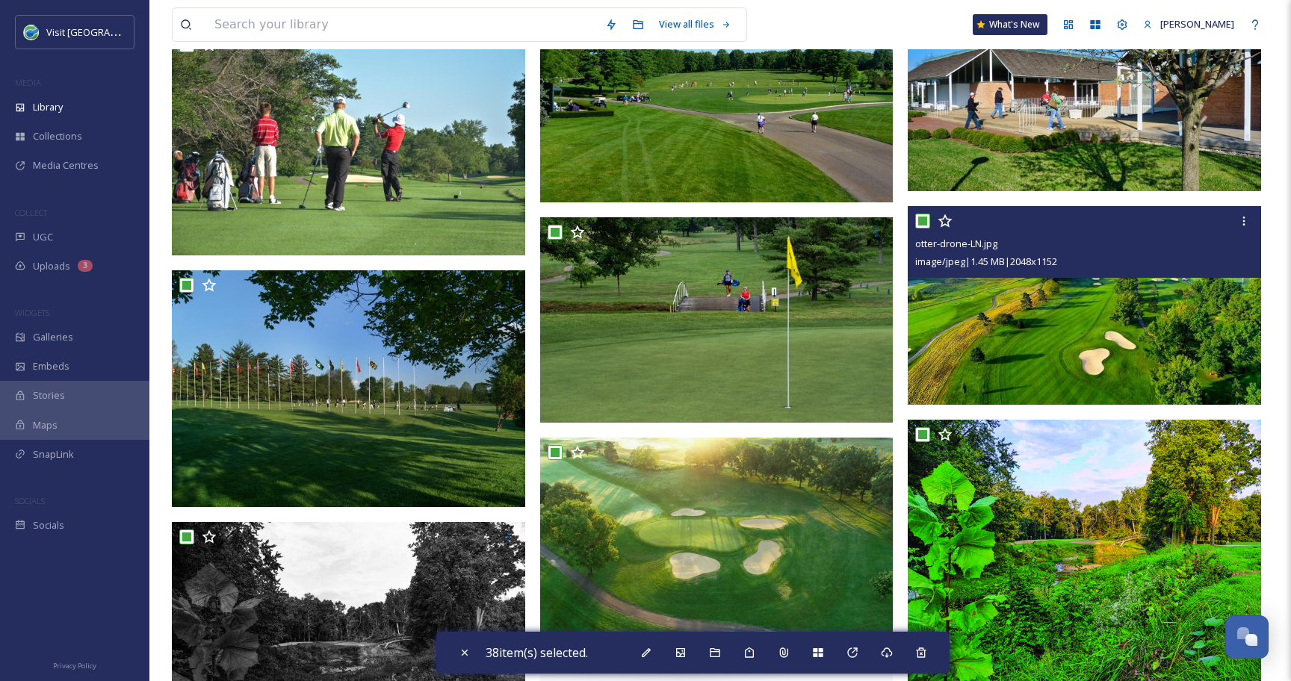
scroll to position [949, 0]
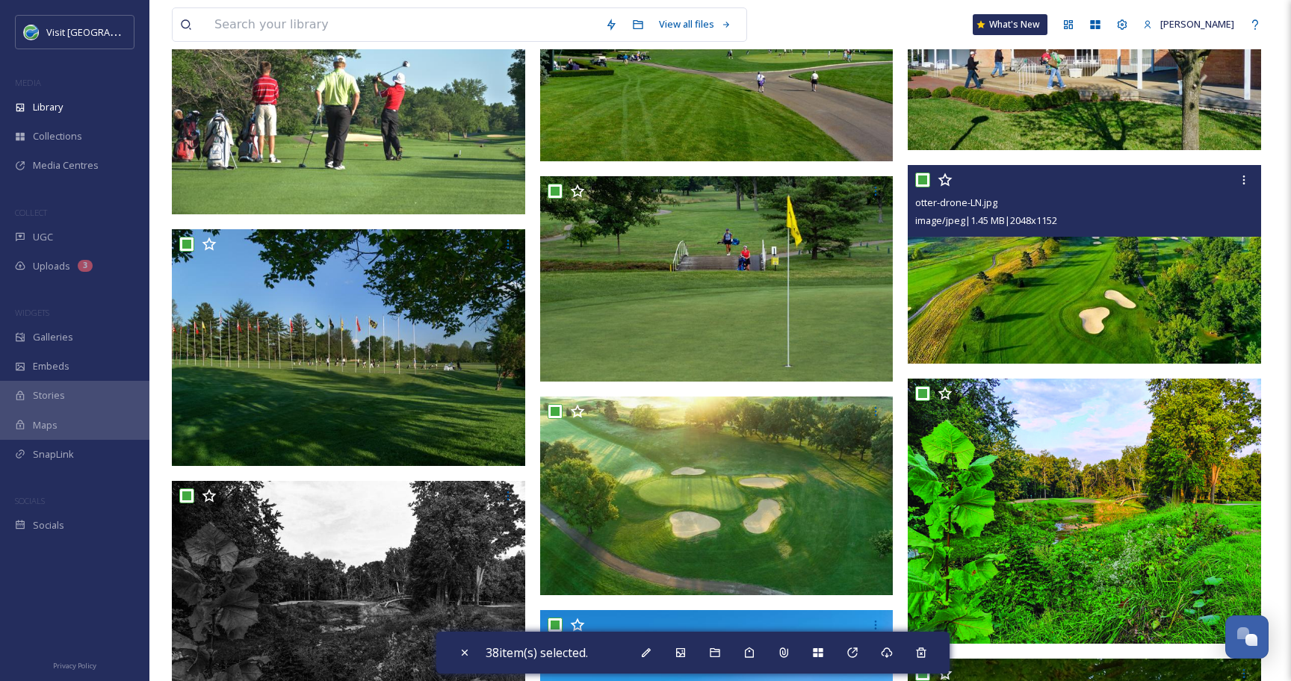
click at [926, 184] on input "checkbox" at bounding box center [922, 180] width 15 height 15
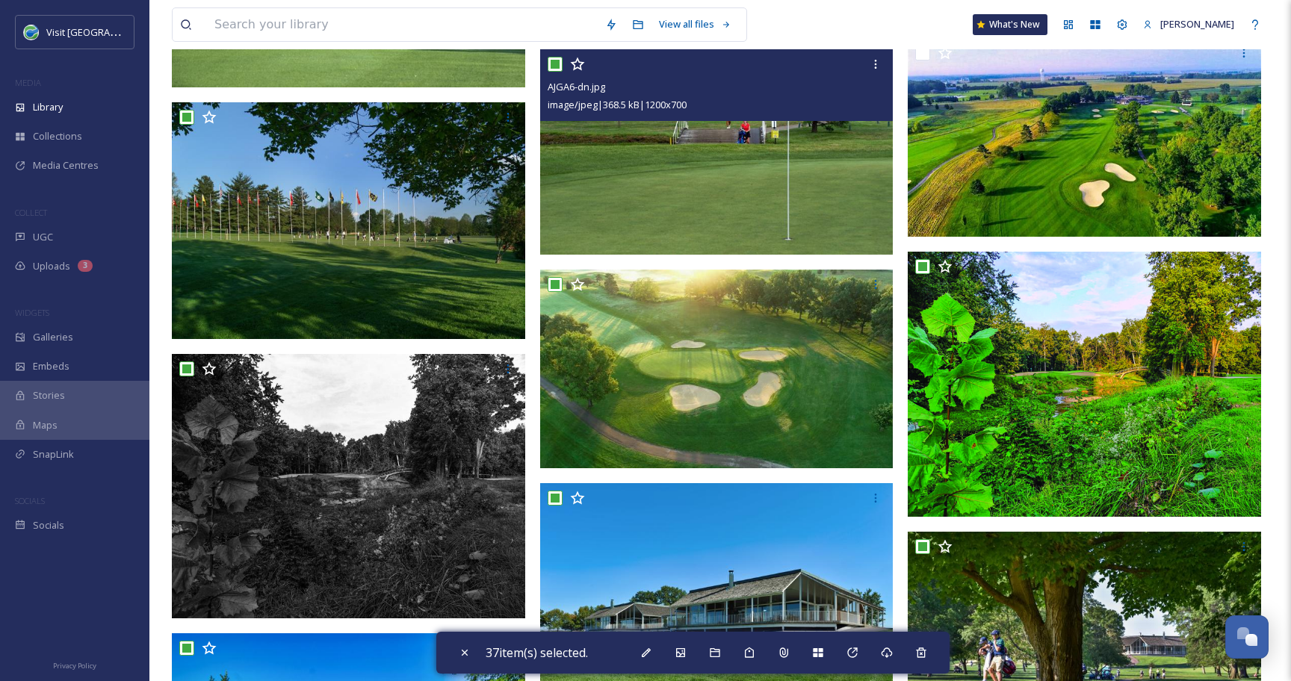
scroll to position [1103, 0]
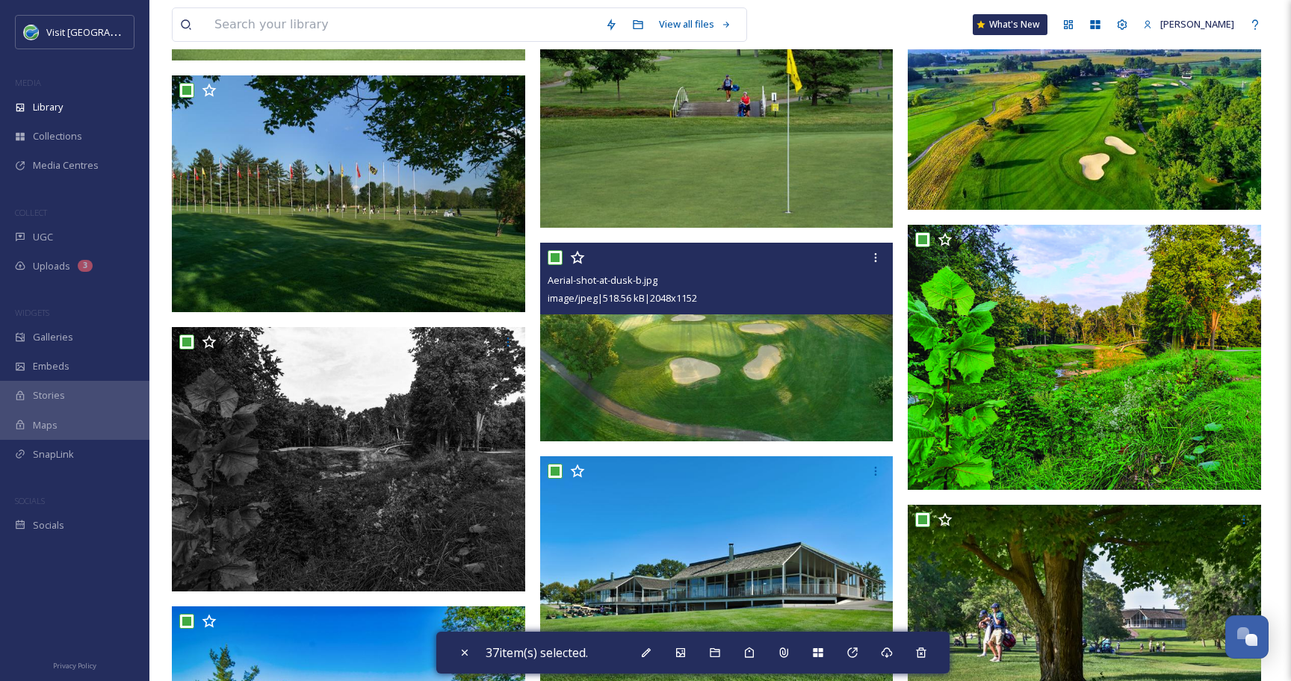
click at [551, 258] on input "checkbox" at bounding box center [554, 257] width 15 height 15
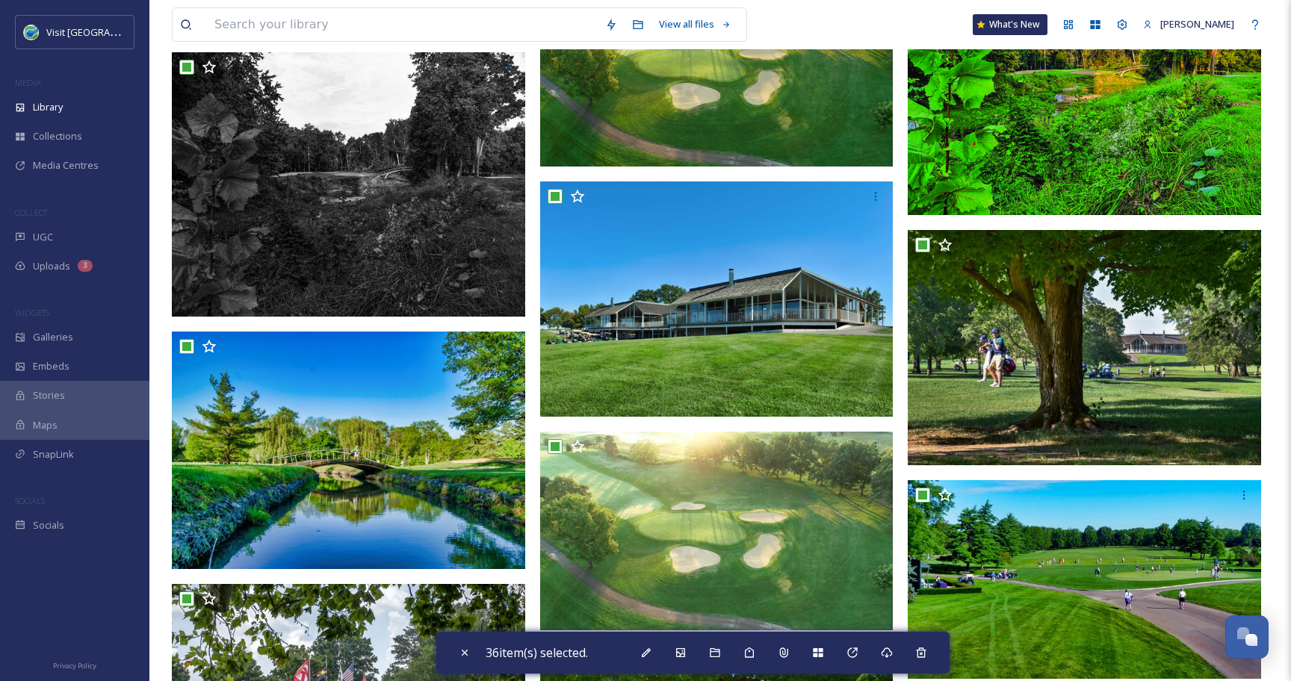
scroll to position [1450, 0]
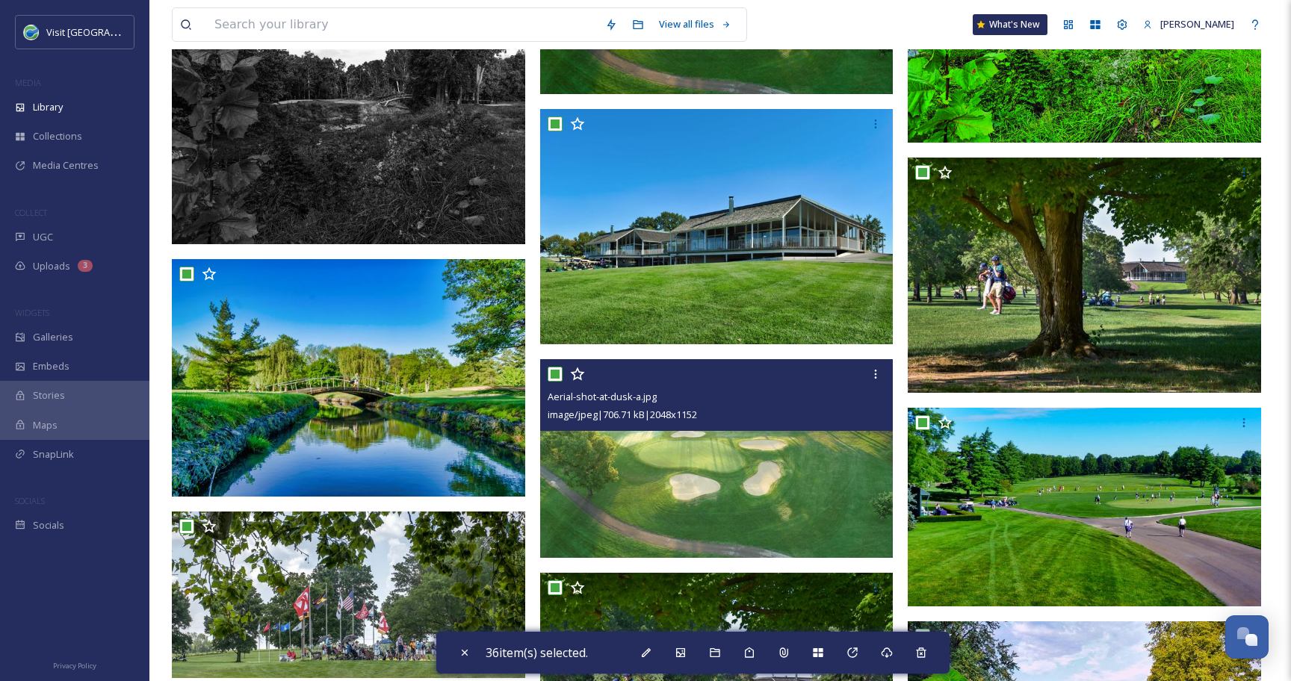
click at [556, 375] on input "checkbox" at bounding box center [554, 374] width 15 height 15
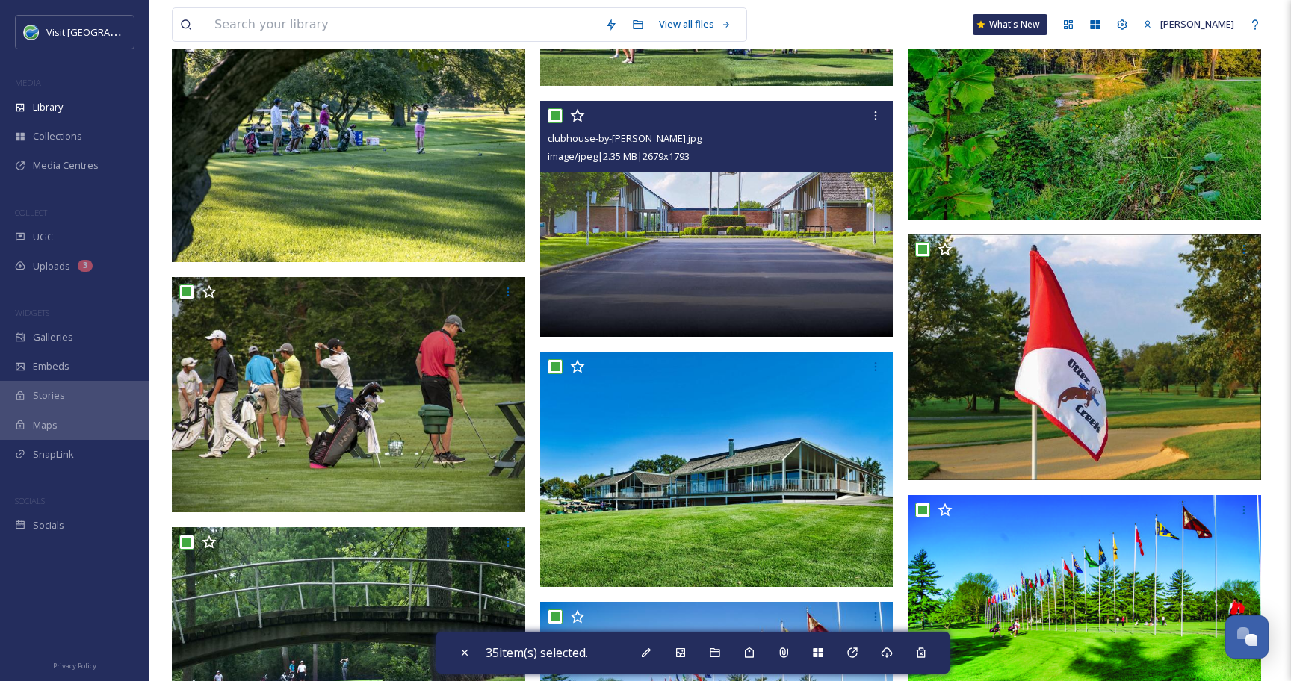
scroll to position [2119, 0]
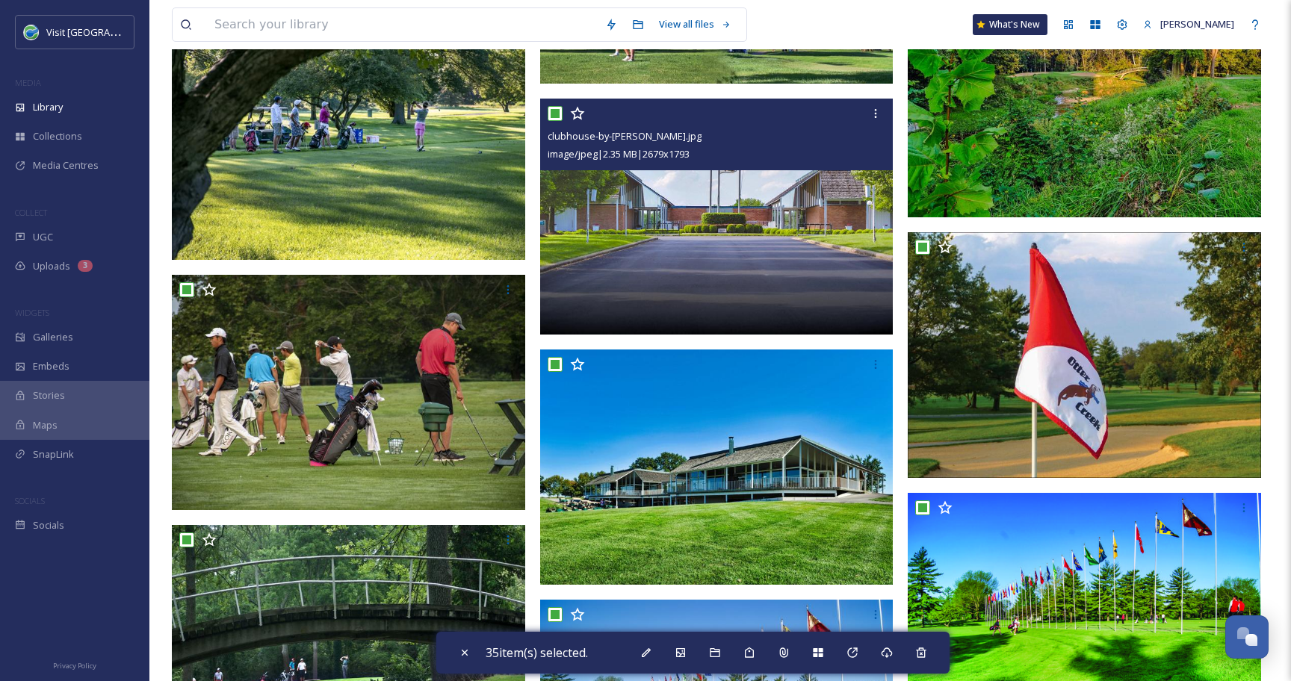
click at [553, 112] on input "checkbox" at bounding box center [554, 113] width 15 height 15
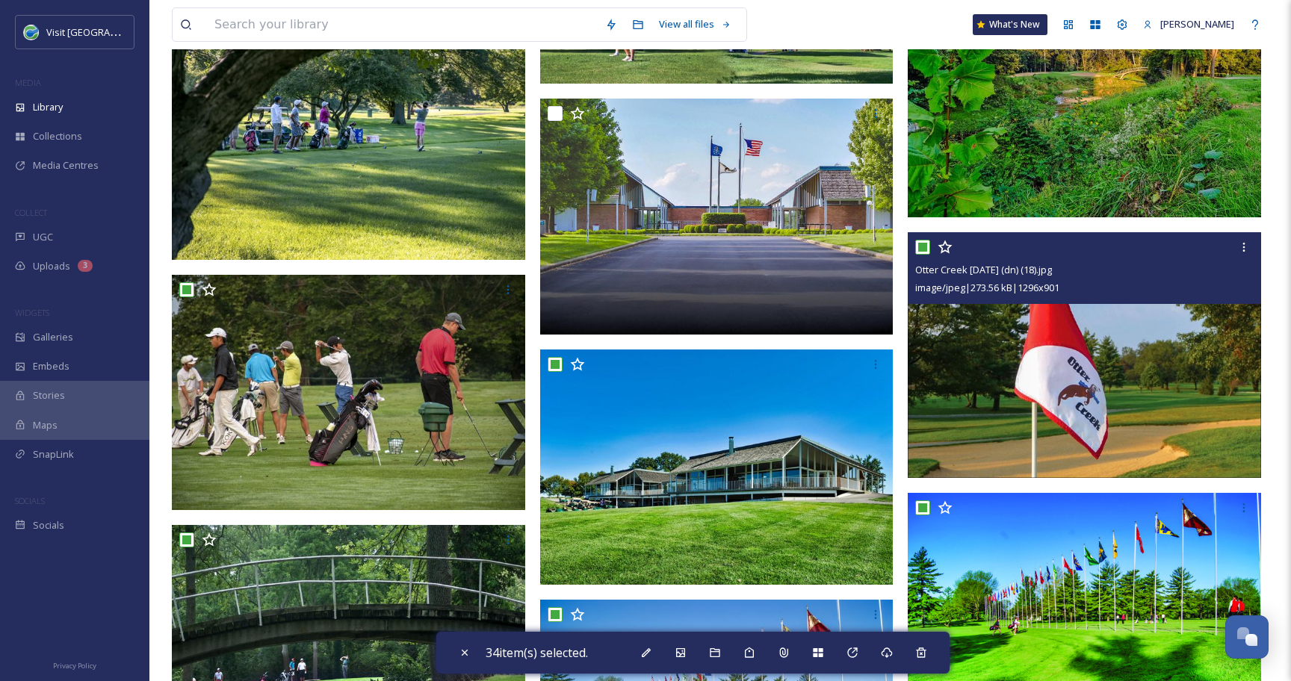
click at [919, 245] on input "checkbox" at bounding box center [922, 247] width 15 height 15
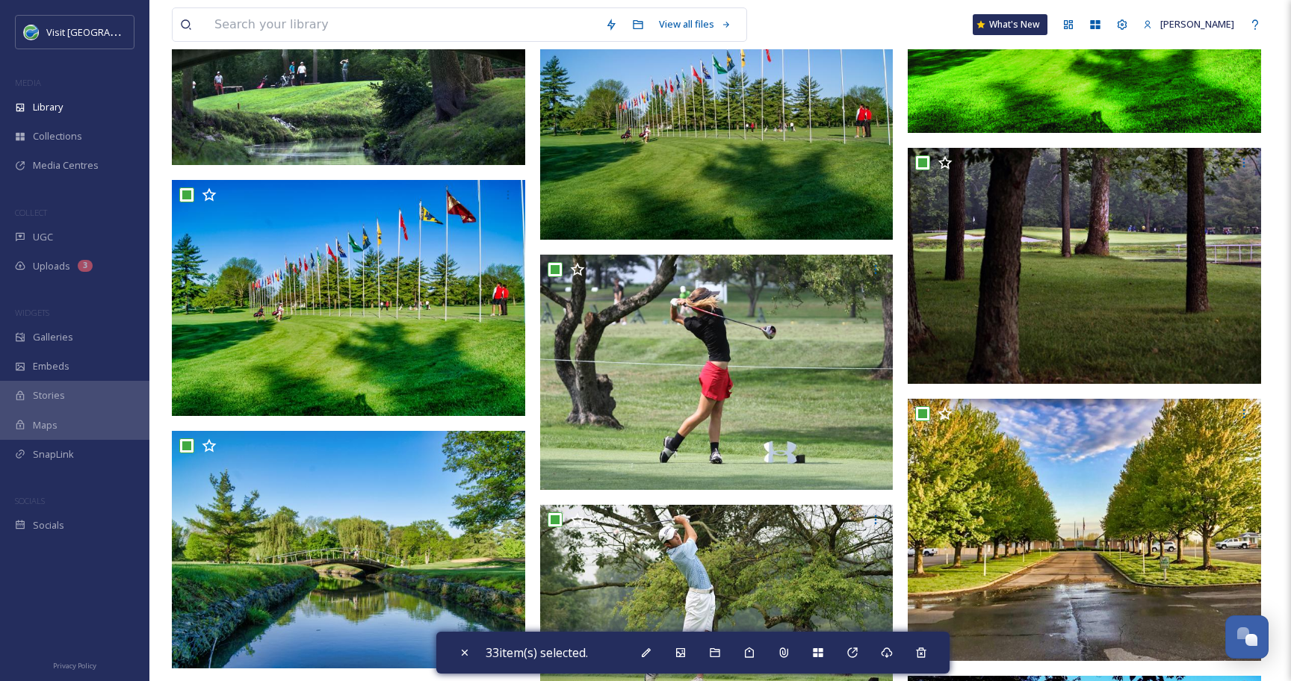
scroll to position [2727, 0]
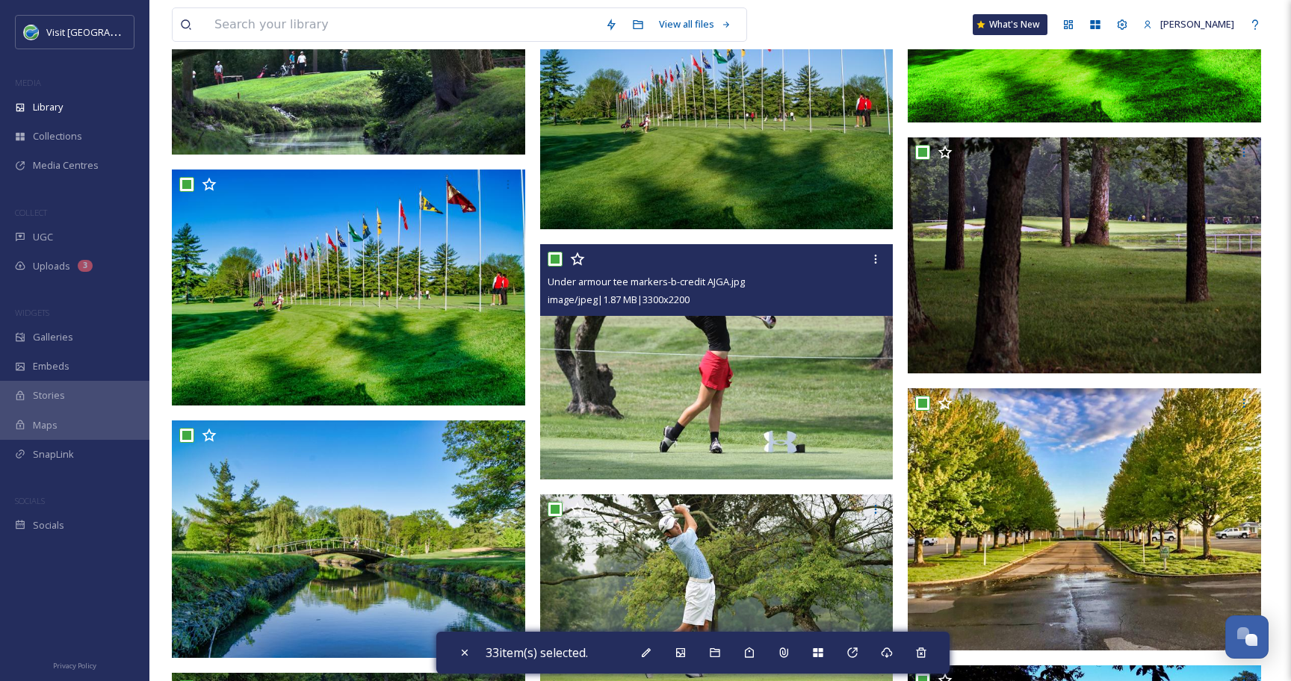
click at [556, 258] on input "checkbox" at bounding box center [554, 259] width 15 height 15
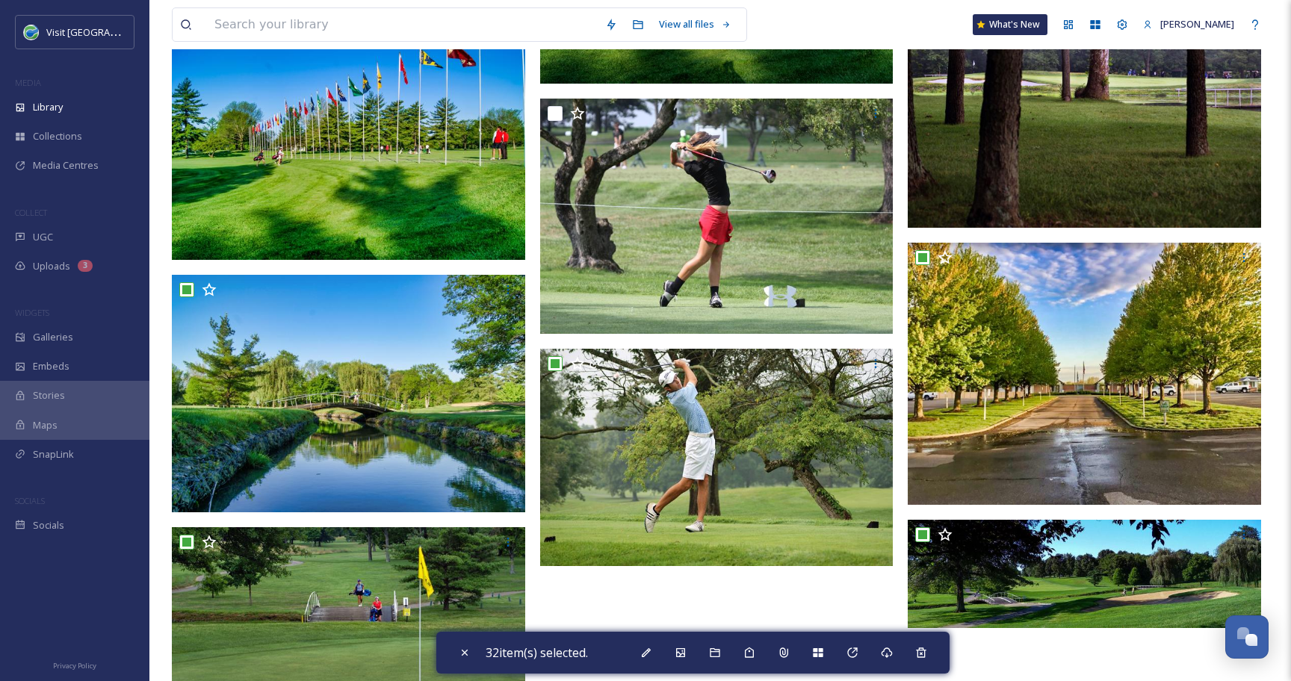
scroll to position [2949, 0]
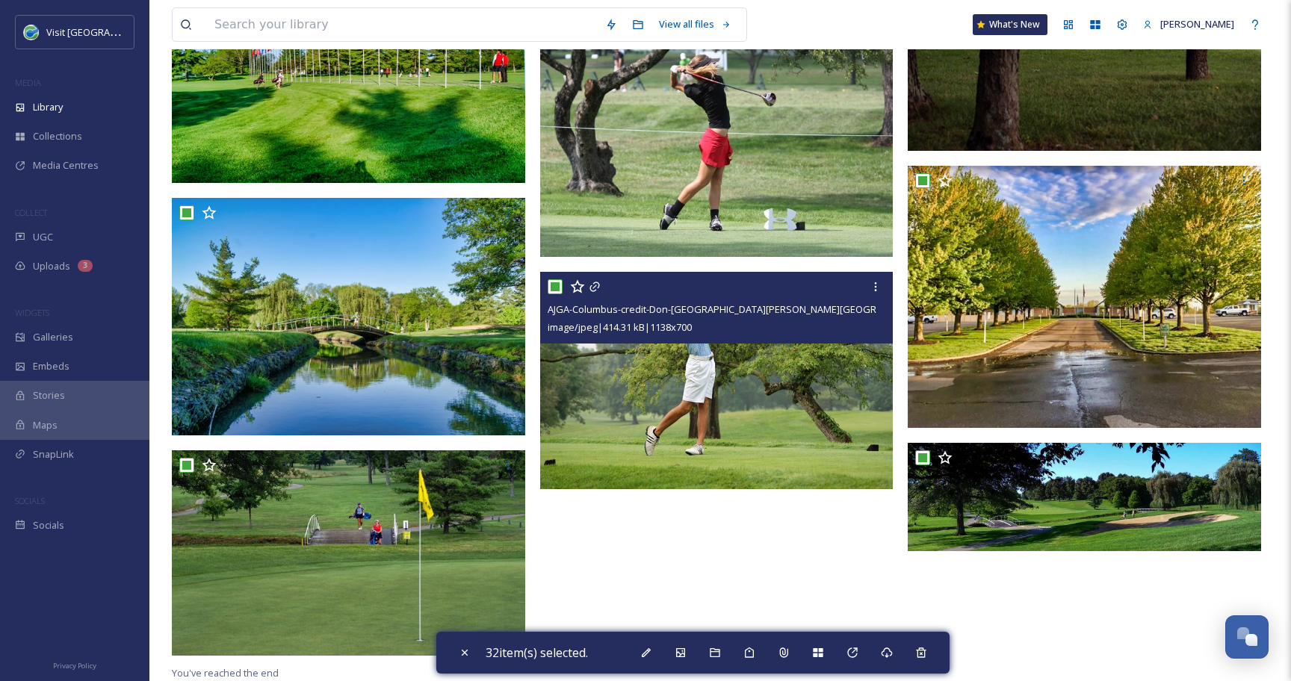
click at [548, 285] on input "checkbox" at bounding box center [554, 286] width 15 height 15
click at [594, 286] on icon at bounding box center [594, 287] width 10 height 10
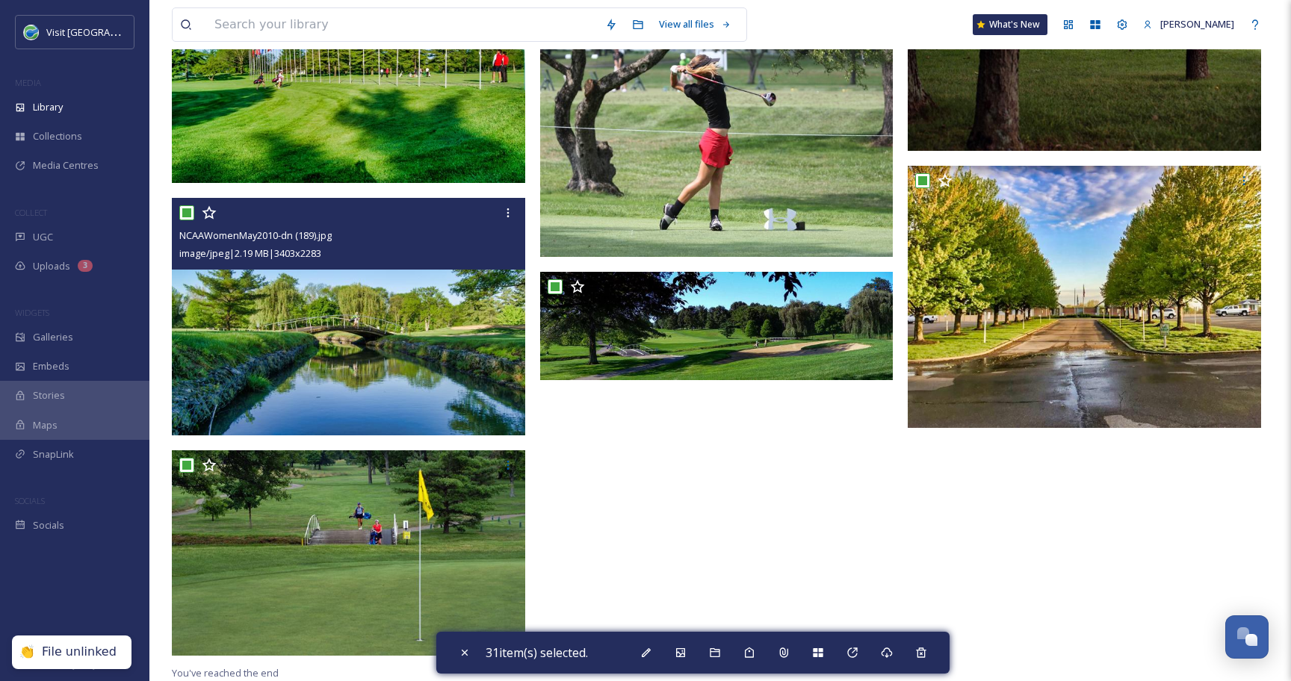
click at [186, 208] on input "checkbox" at bounding box center [186, 212] width 15 height 15
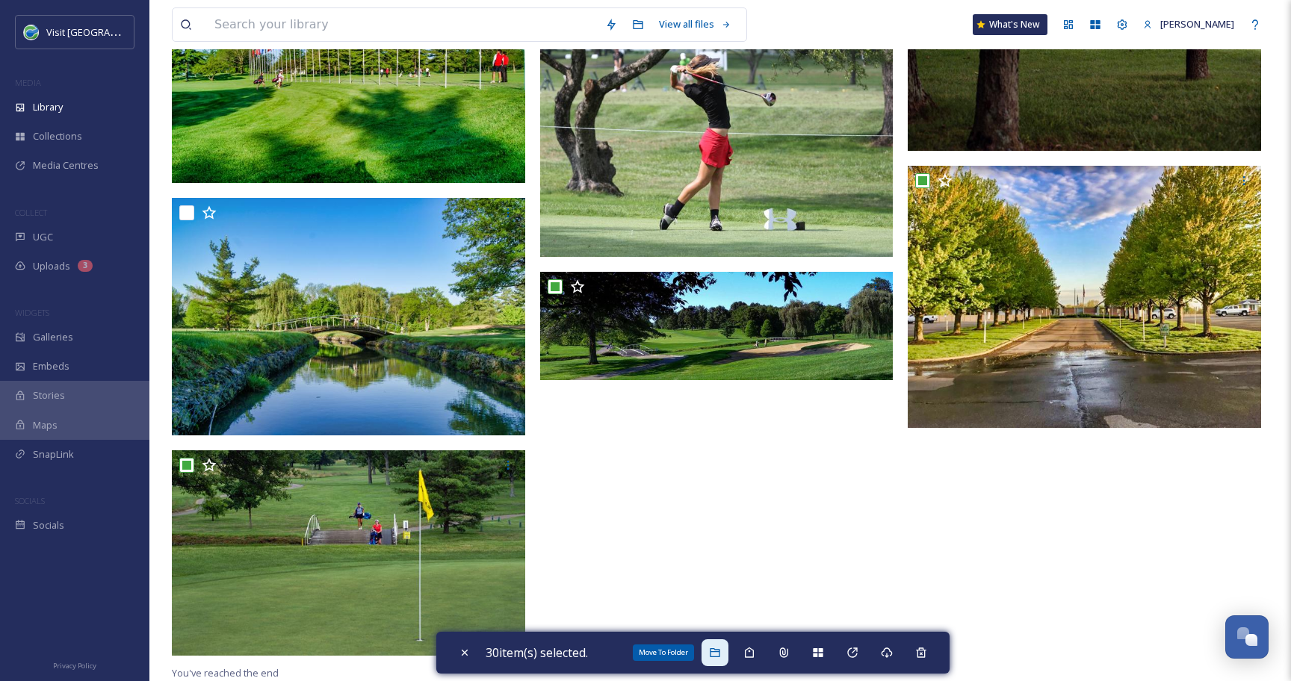
click at [727, 650] on div "Move To Folder" at bounding box center [714, 652] width 27 height 27
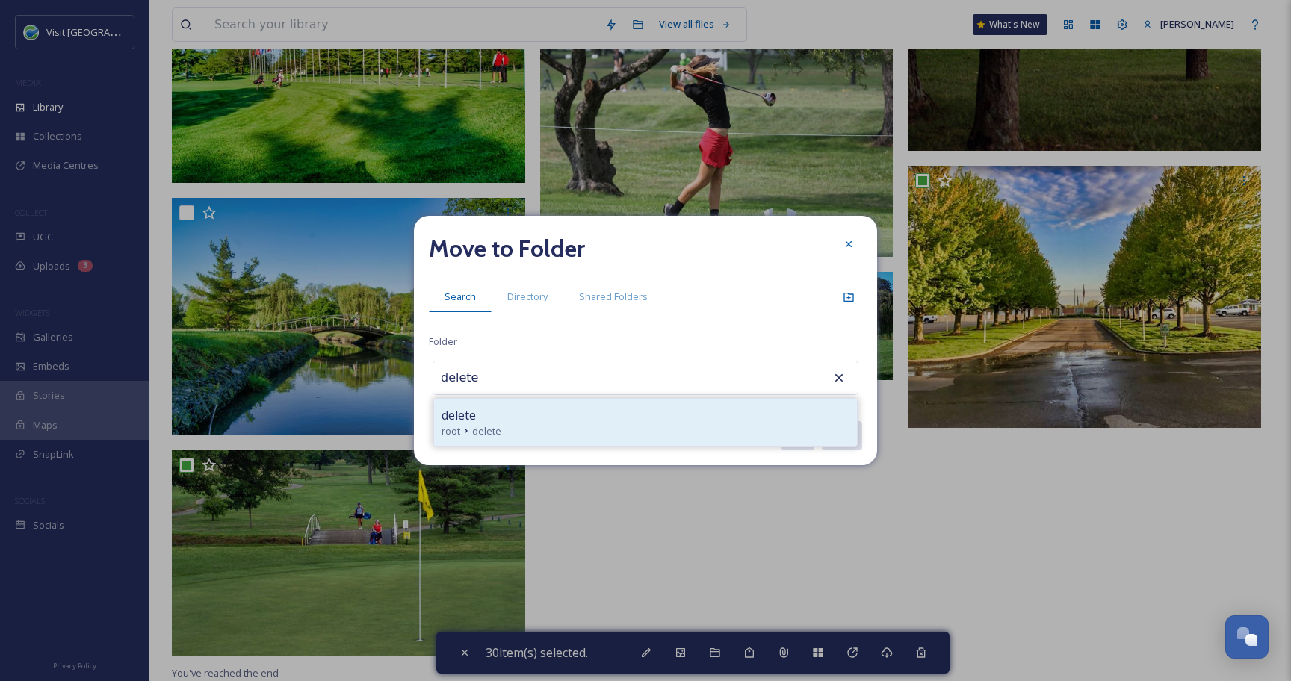
click at [576, 414] on div "delete" at bounding box center [645, 415] width 408 height 18
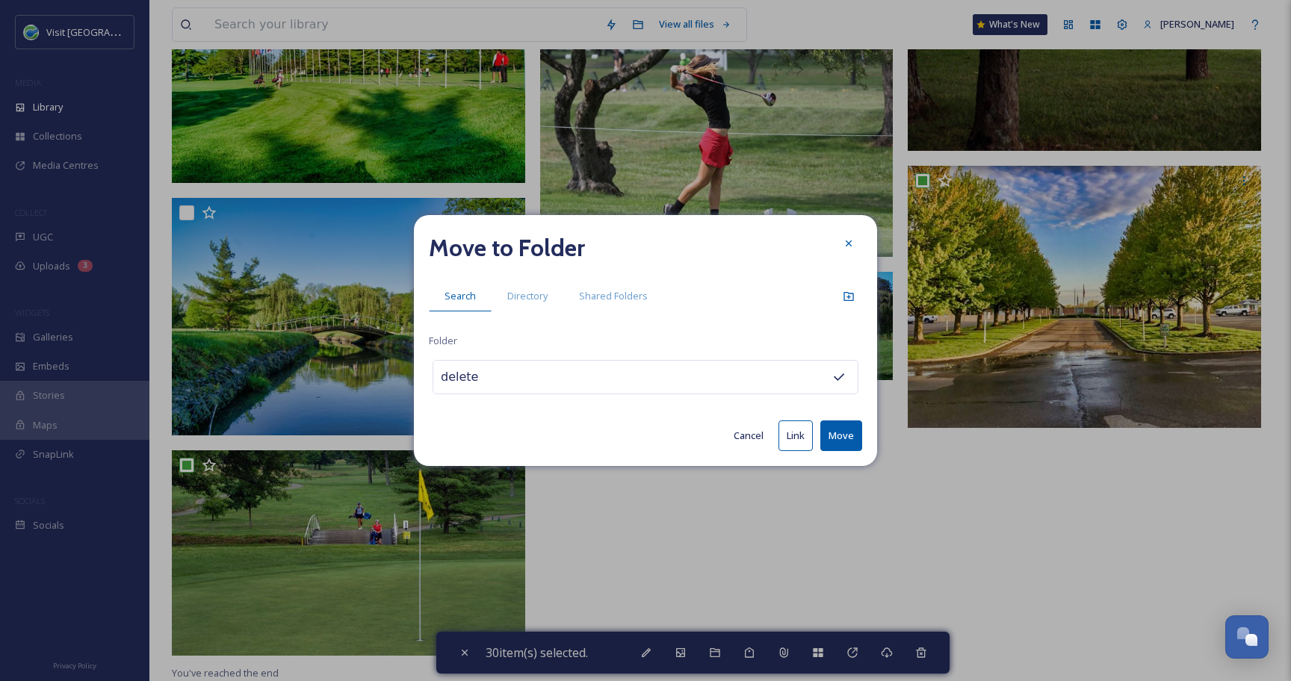
click at [849, 437] on button "Move" at bounding box center [841, 435] width 42 height 31
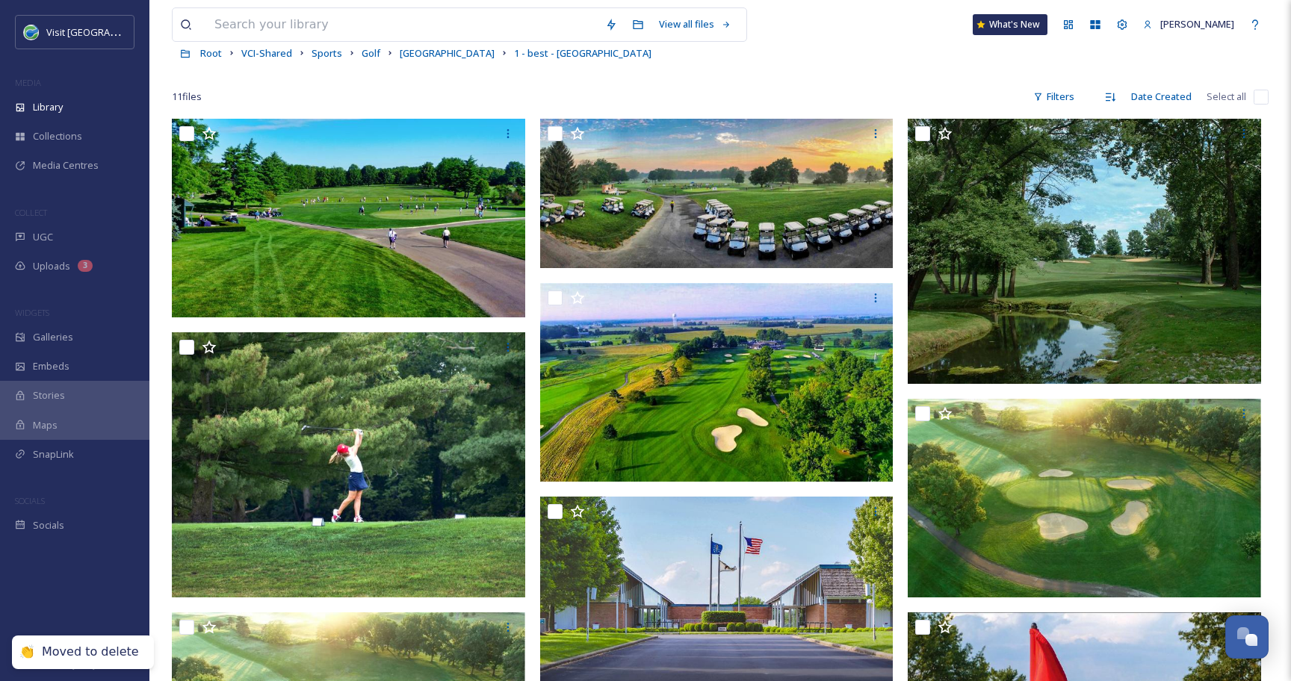
scroll to position [0, 0]
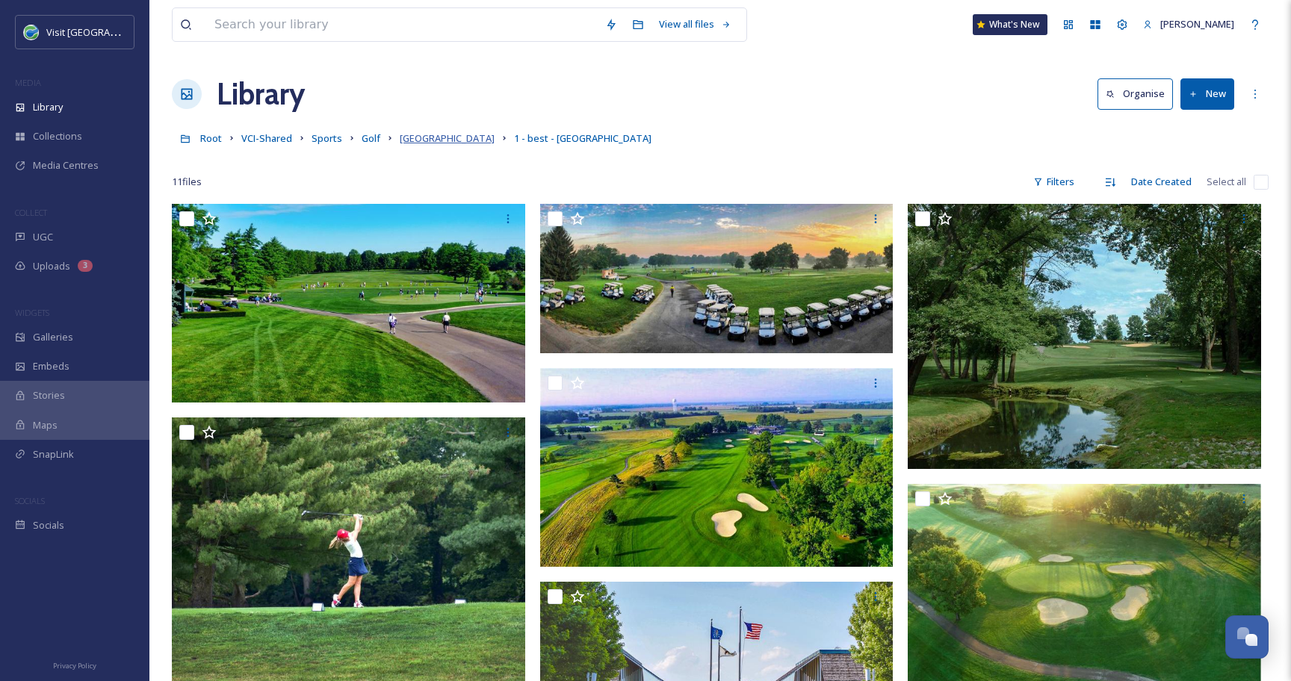
click at [423, 142] on span "[GEOGRAPHIC_DATA]" at bounding box center [447, 137] width 95 height 13
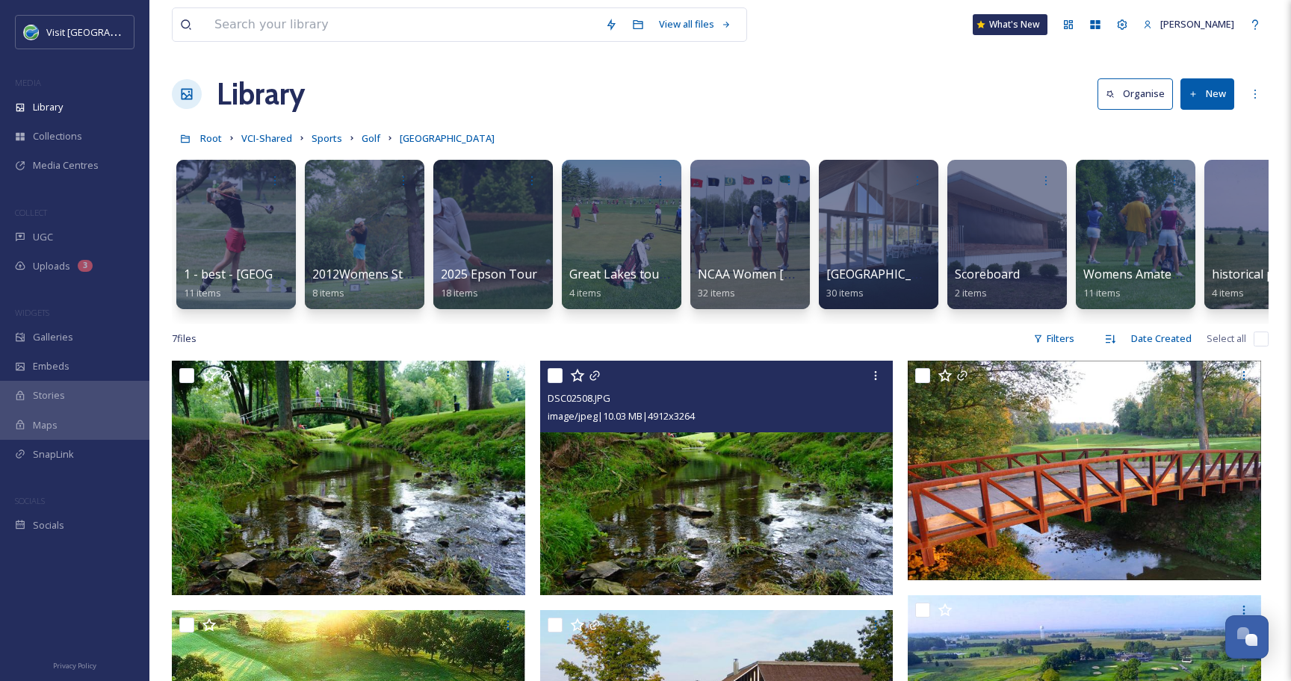
click at [600, 375] on div at bounding box center [718, 375] width 342 height 27
click at [596, 375] on icon at bounding box center [594, 376] width 12 height 12
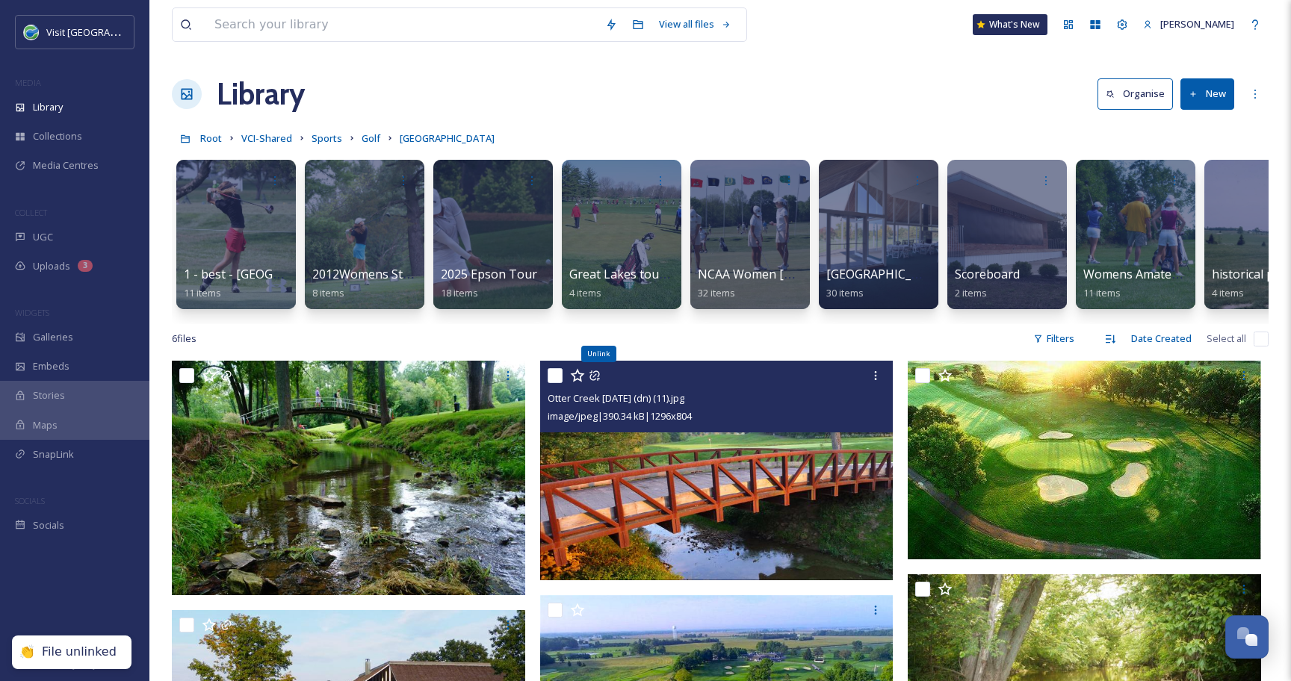
click at [596, 375] on icon at bounding box center [594, 376] width 12 height 12
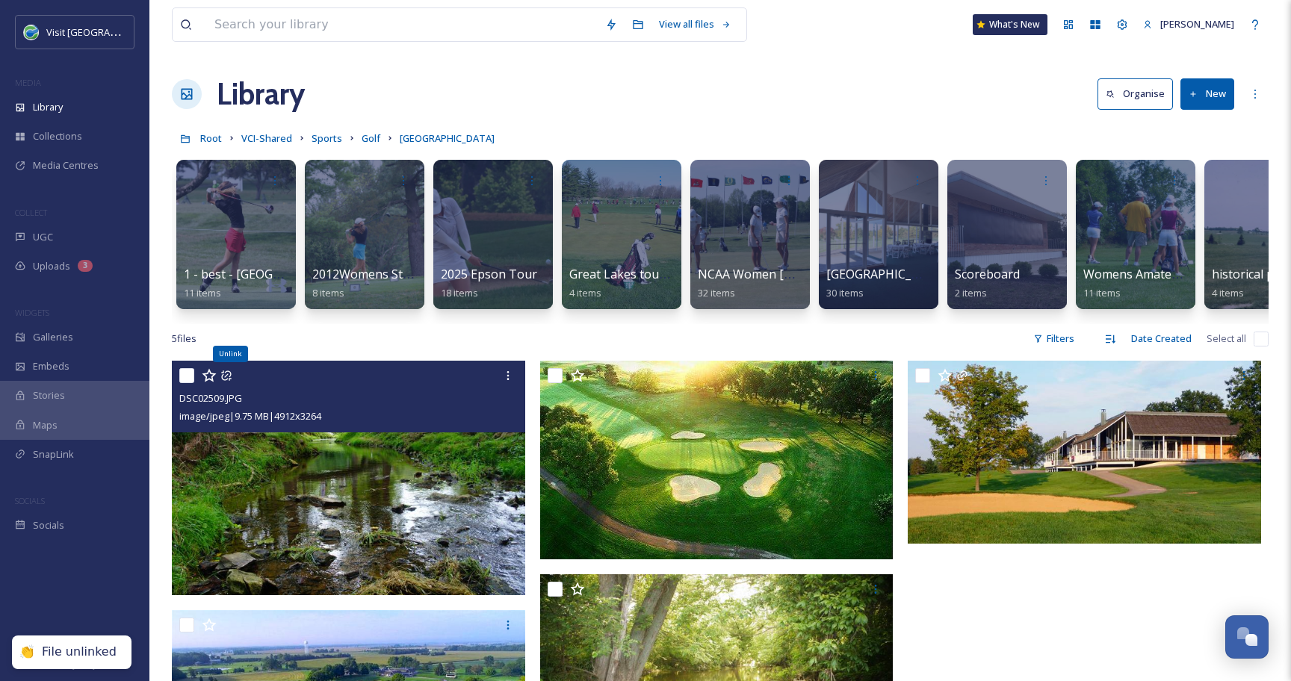
click at [226, 377] on icon at bounding box center [226, 376] width 12 height 12
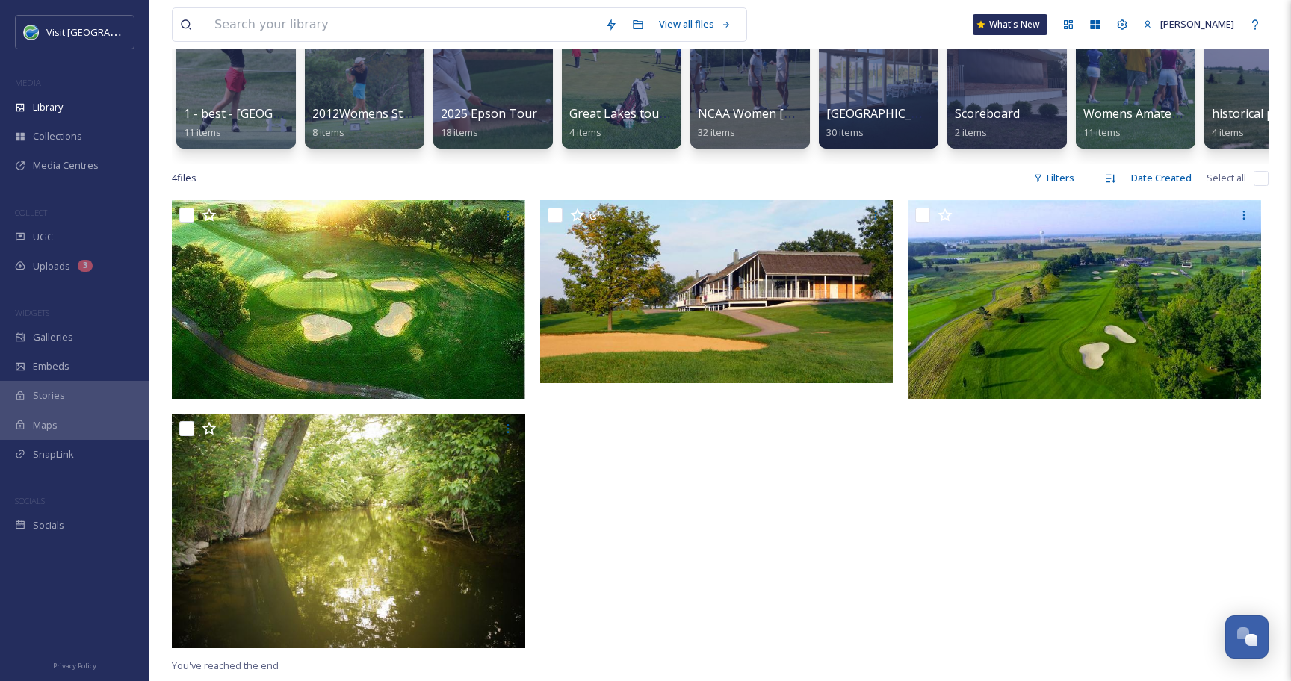
scroll to position [167, 0]
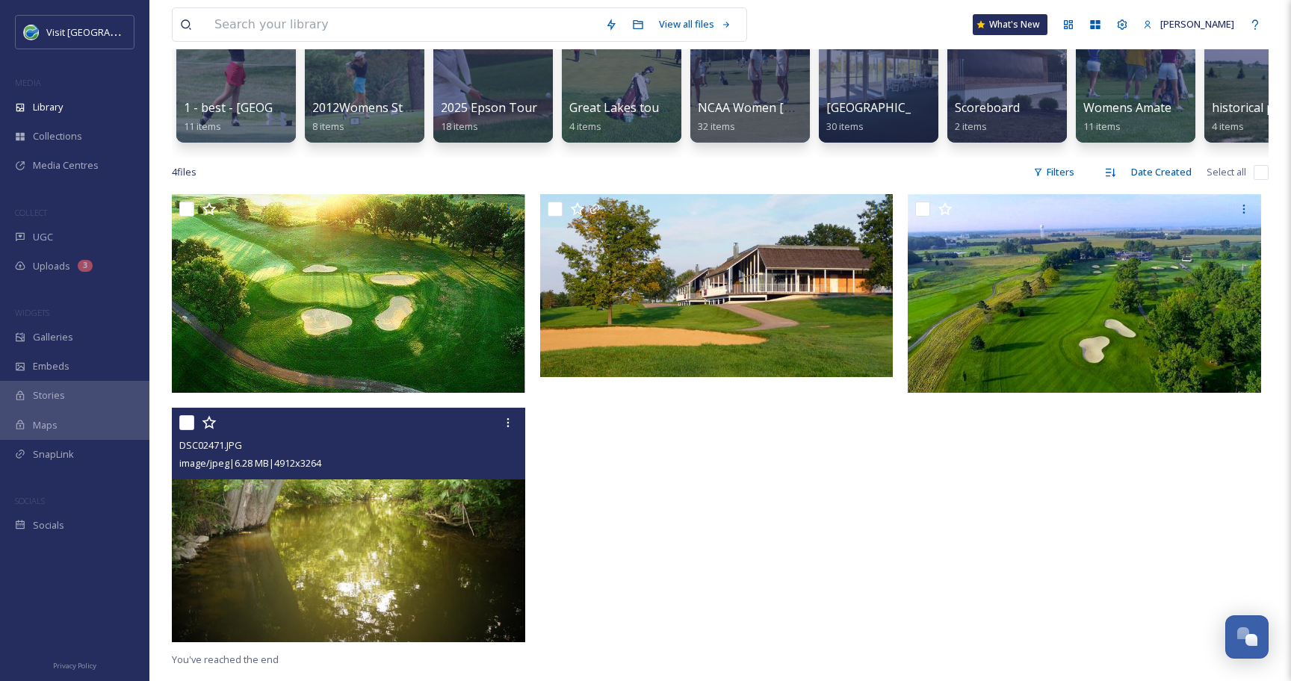
click at [188, 426] on input "checkbox" at bounding box center [186, 422] width 15 height 15
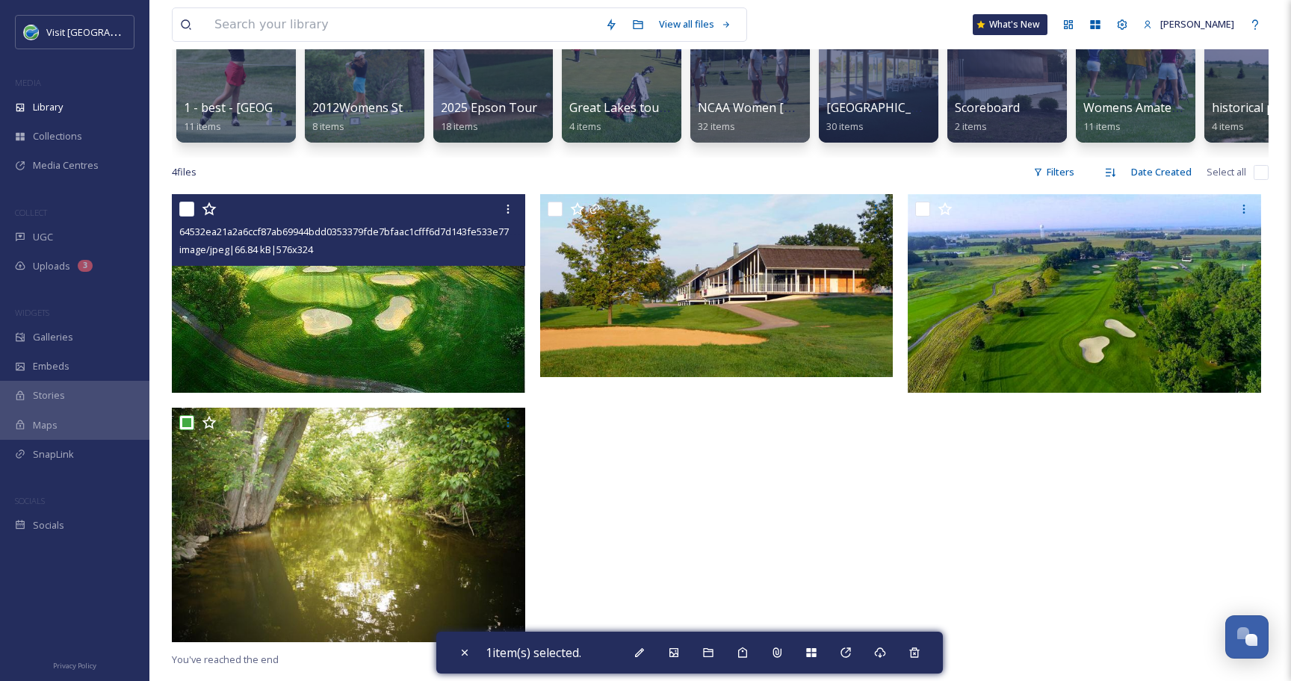
click at [181, 212] on input "checkbox" at bounding box center [186, 209] width 15 height 15
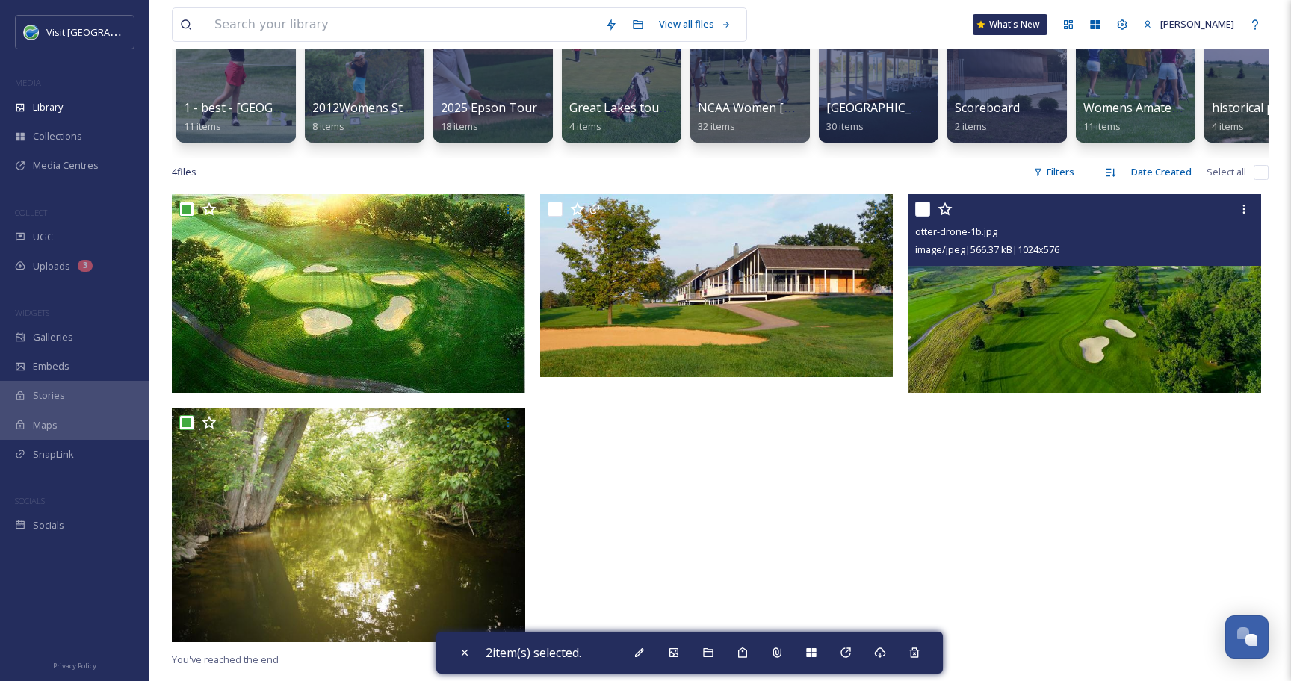
click at [921, 206] on input "checkbox" at bounding box center [922, 209] width 15 height 15
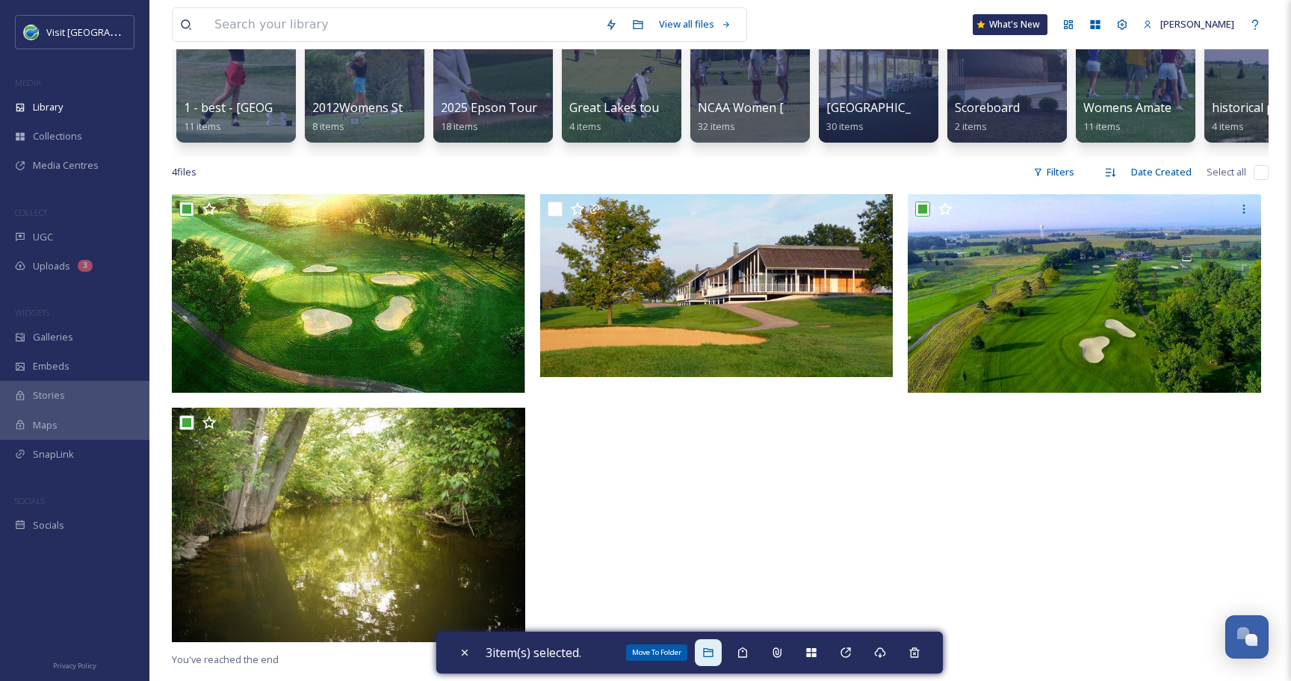
click at [721, 660] on div "Move To Folder" at bounding box center [708, 652] width 27 height 27
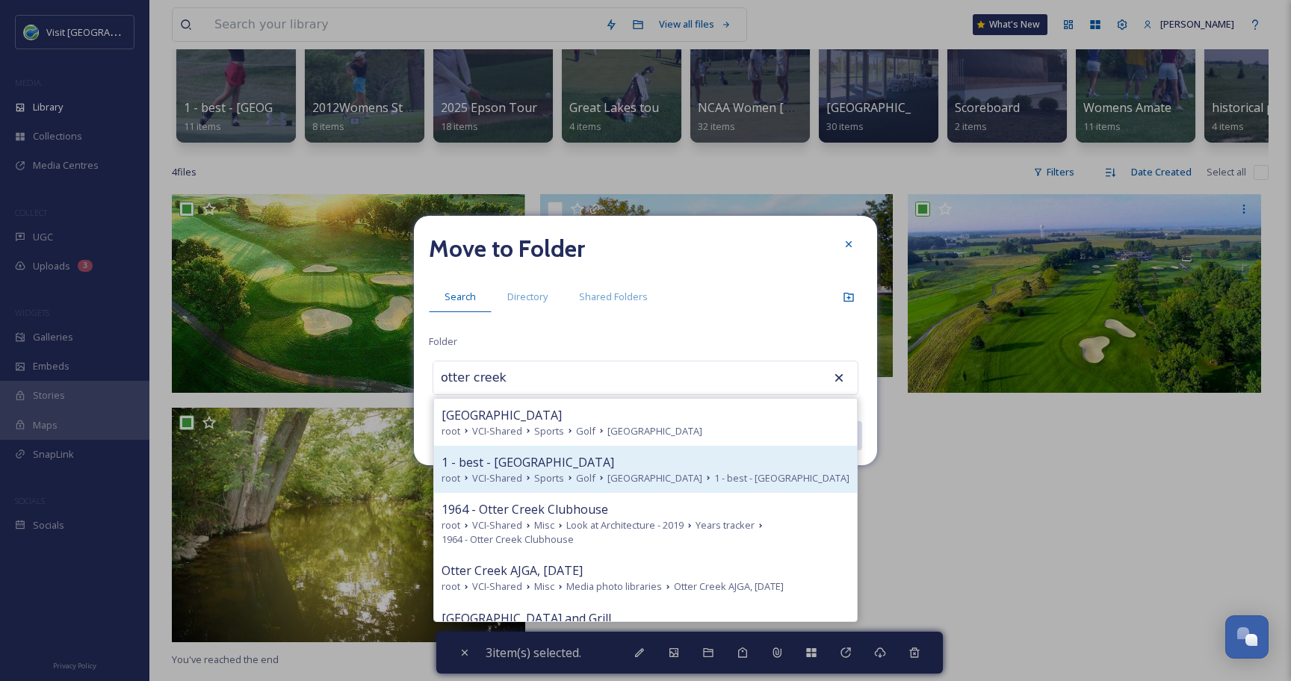
click at [575, 467] on div "1 - best - [GEOGRAPHIC_DATA]" at bounding box center [645, 462] width 408 height 18
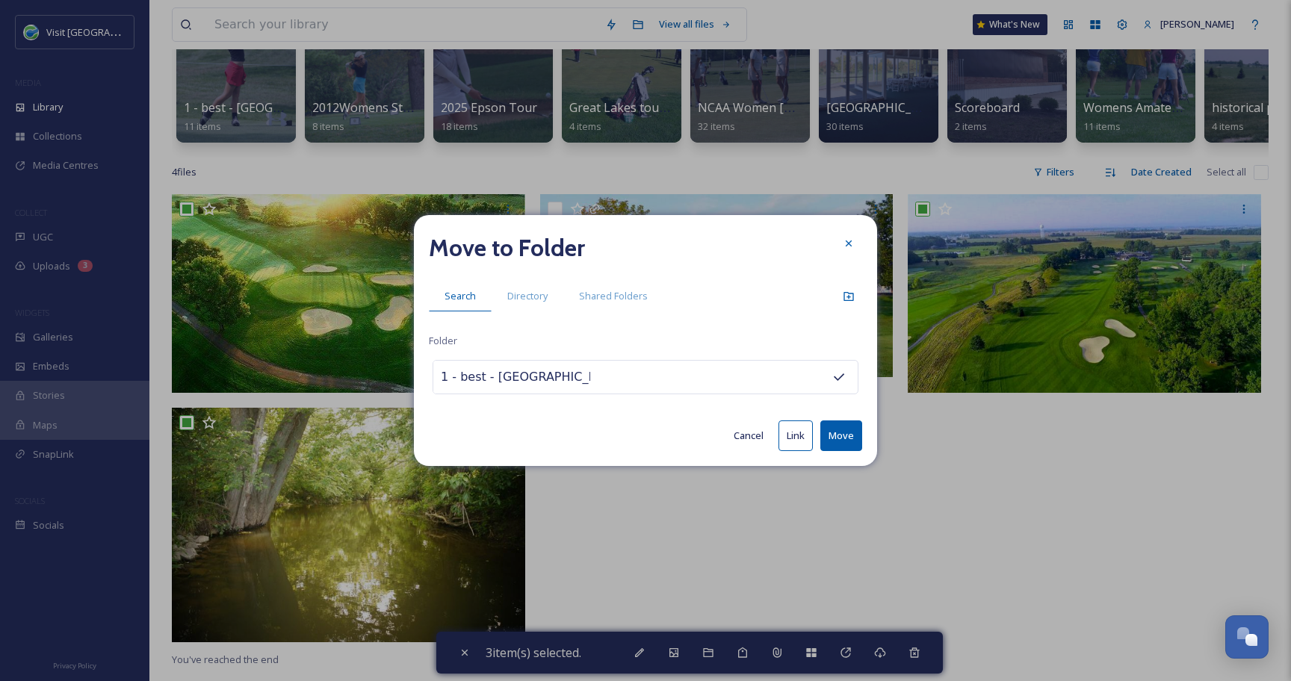
click at [830, 435] on button "Move" at bounding box center [841, 435] width 42 height 31
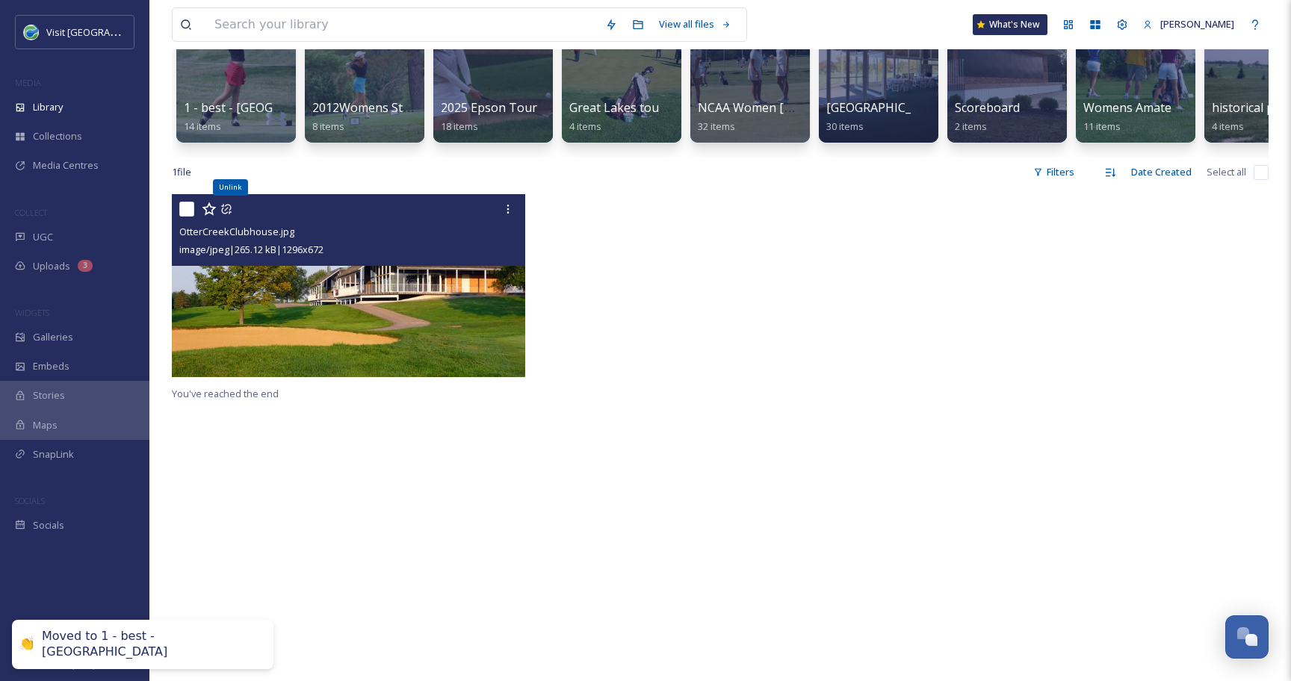
click at [228, 212] on icon at bounding box center [226, 210] width 10 height 10
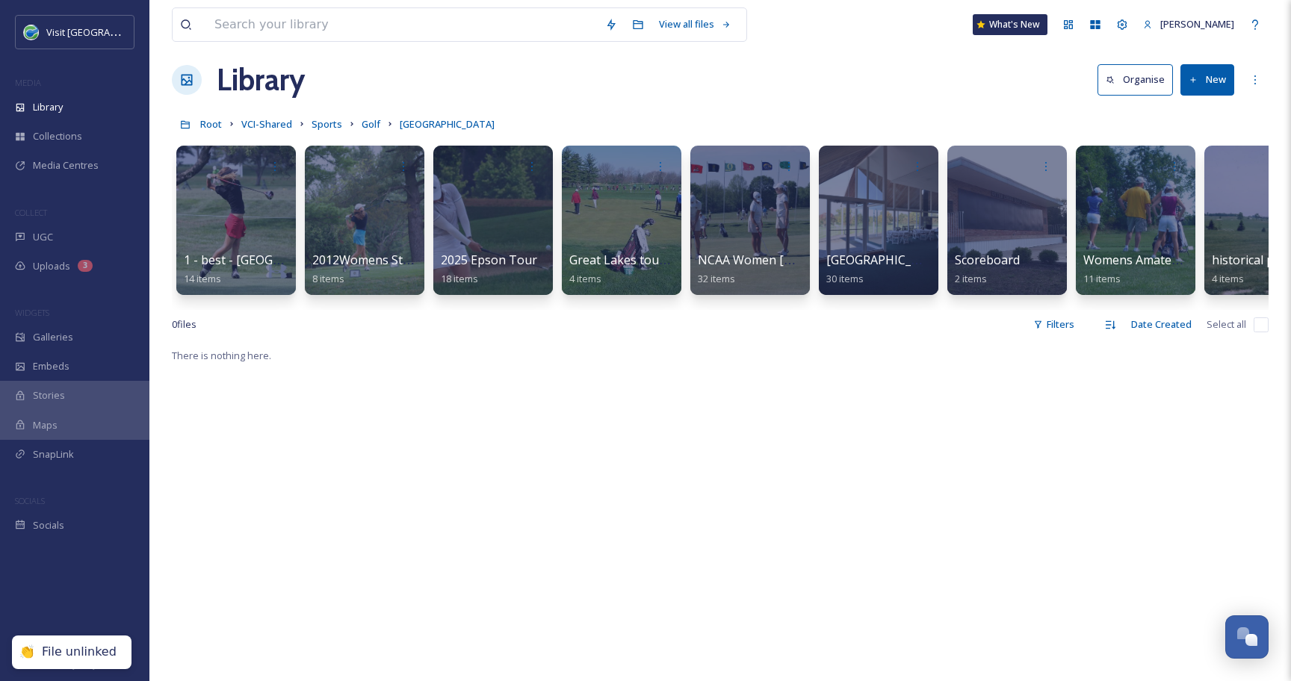
scroll to position [10, 0]
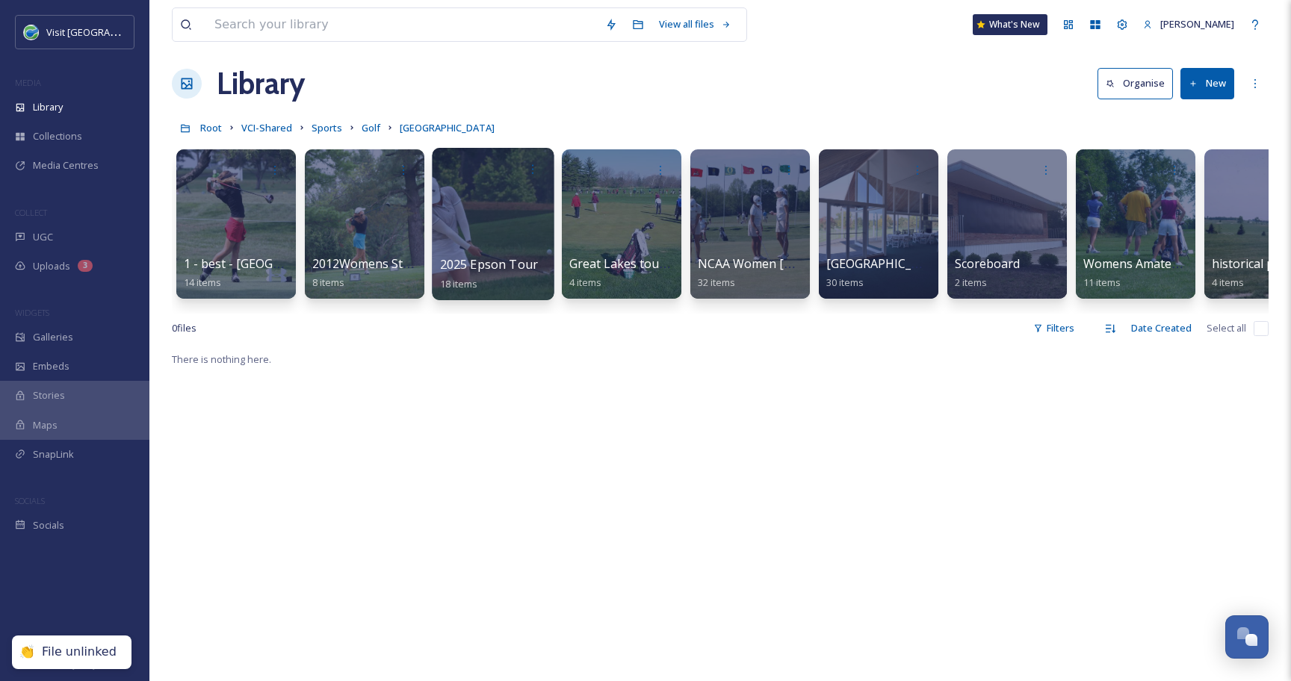
click at [511, 215] on div at bounding box center [493, 224] width 122 height 152
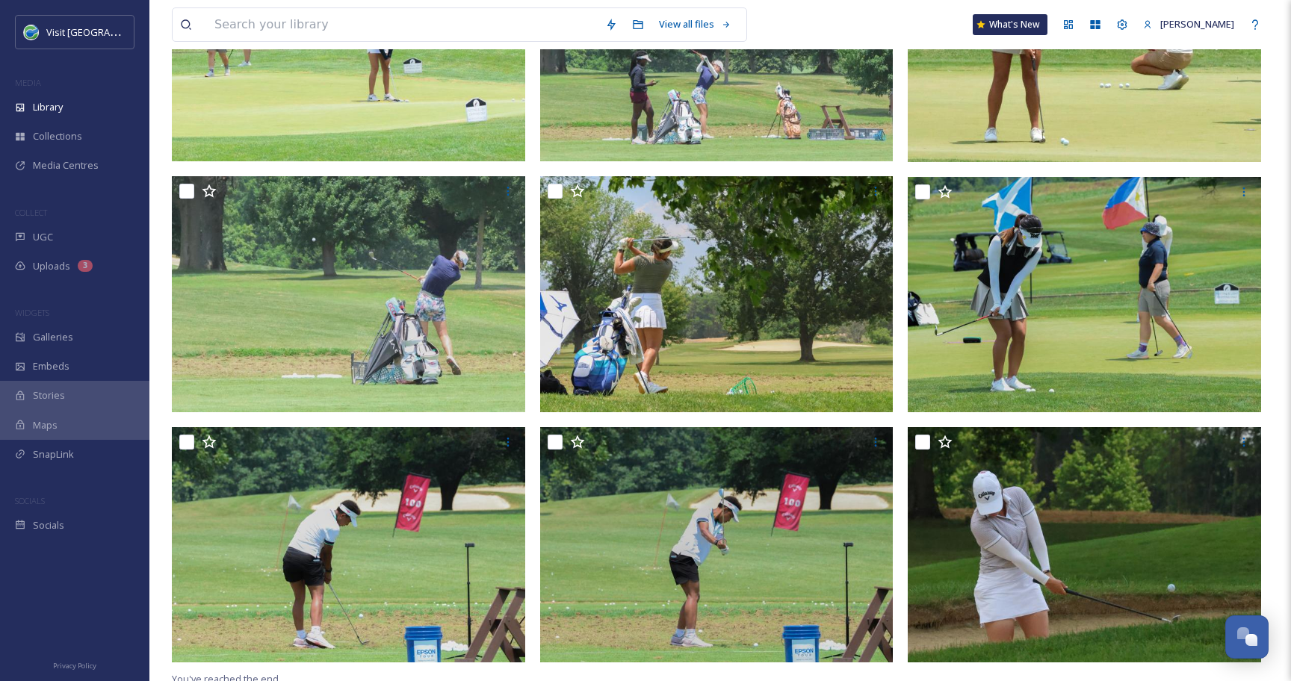
scroll to position [1031, 0]
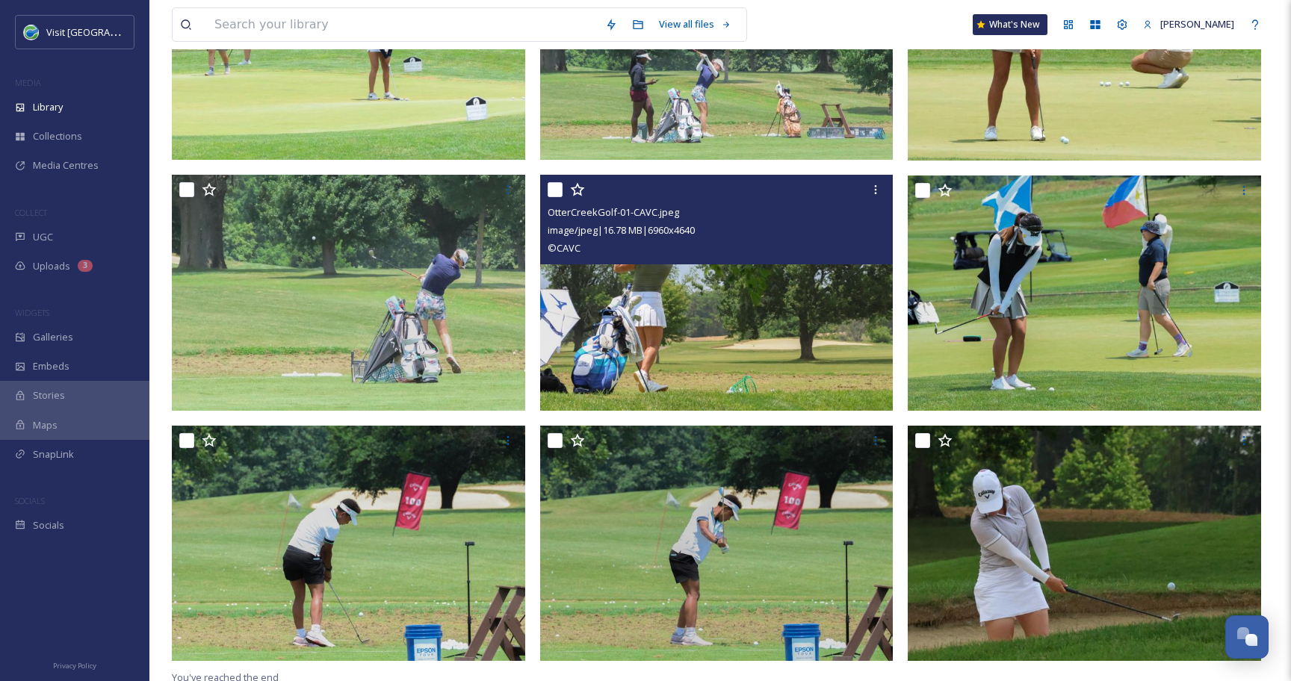
click at [553, 187] on input "checkbox" at bounding box center [554, 189] width 15 height 15
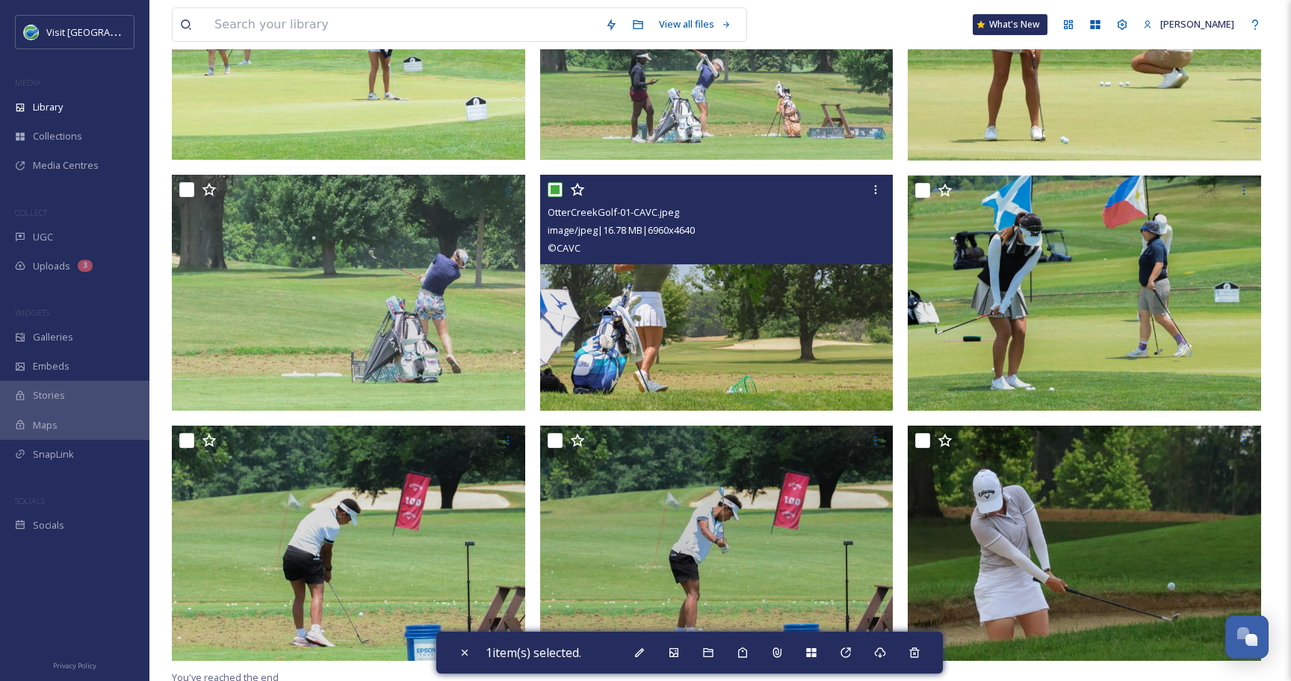
scroll to position [1036, 0]
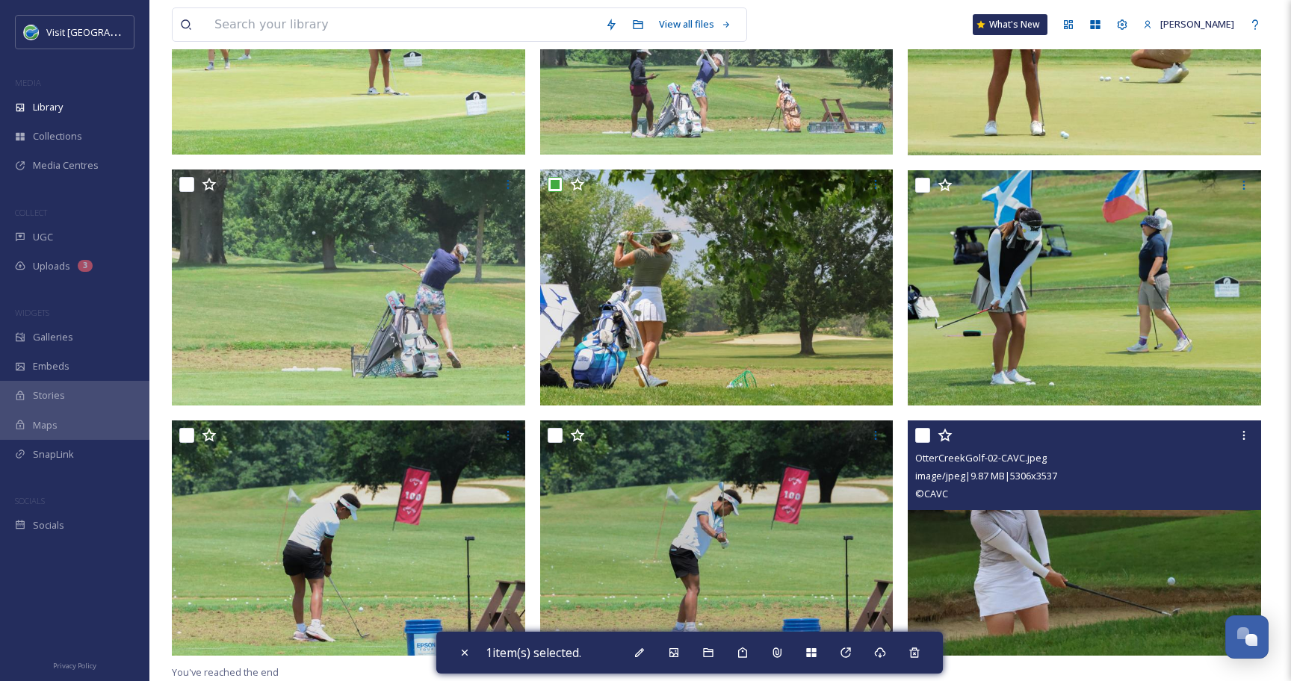
click at [919, 435] on input "checkbox" at bounding box center [922, 435] width 15 height 15
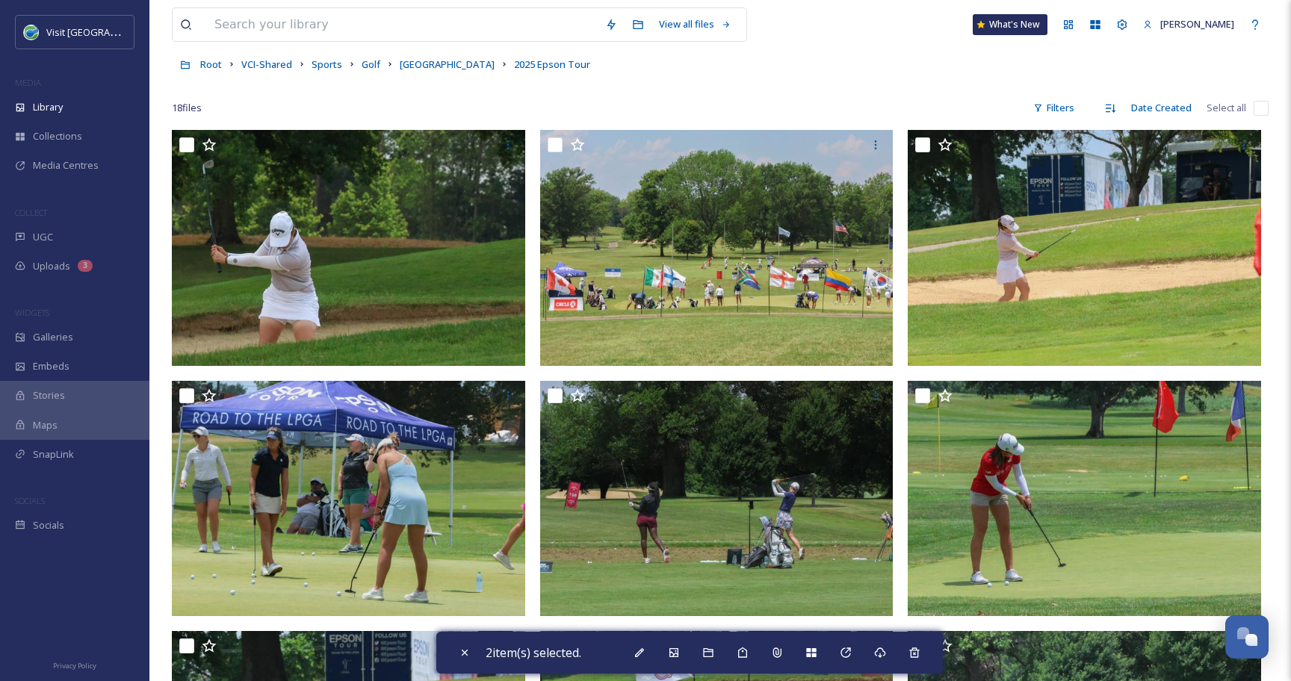
scroll to position [72, 0]
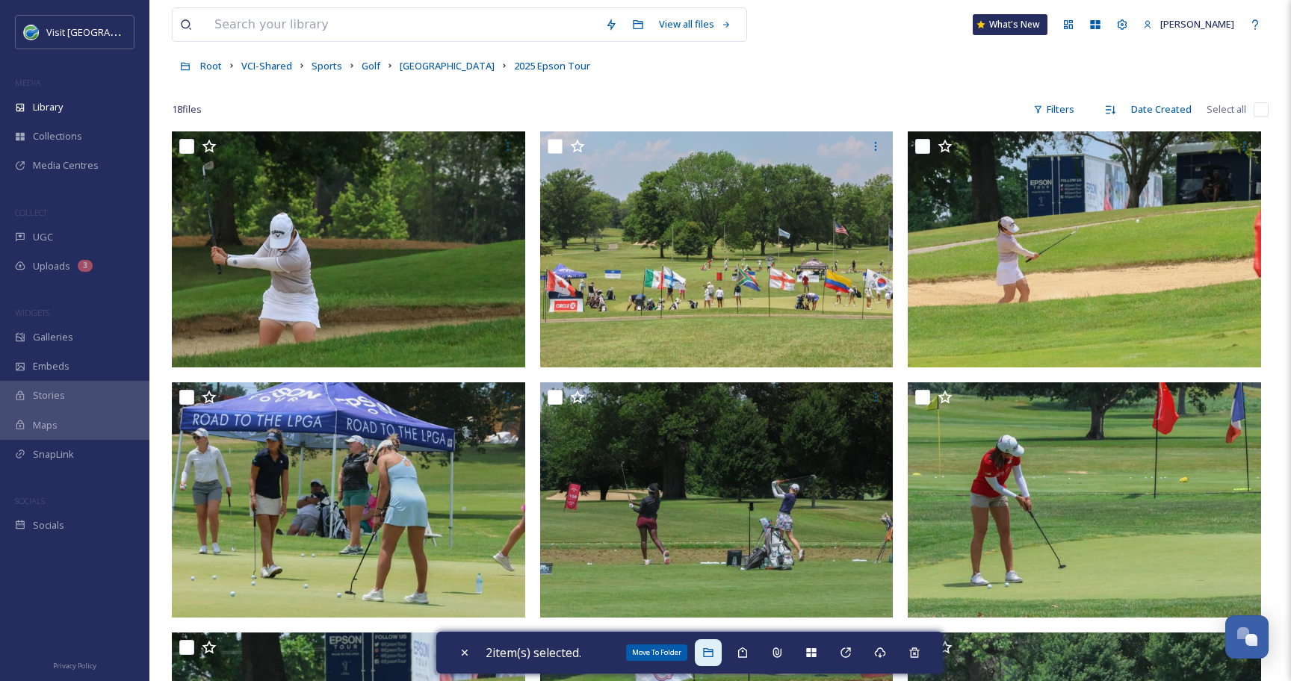
click at [706, 646] on div "Move To Folder" at bounding box center [708, 652] width 27 height 27
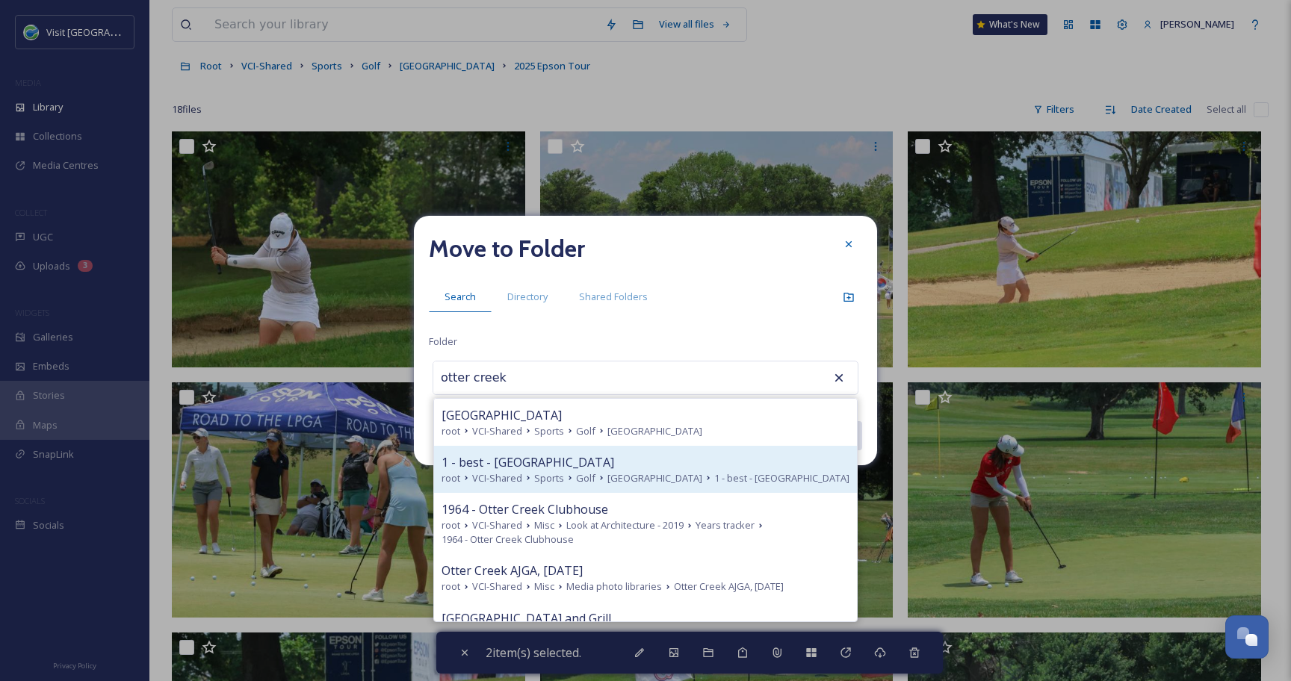
click at [567, 467] on div "1 - best - [GEOGRAPHIC_DATA]" at bounding box center [645, 462] width 408 height 18
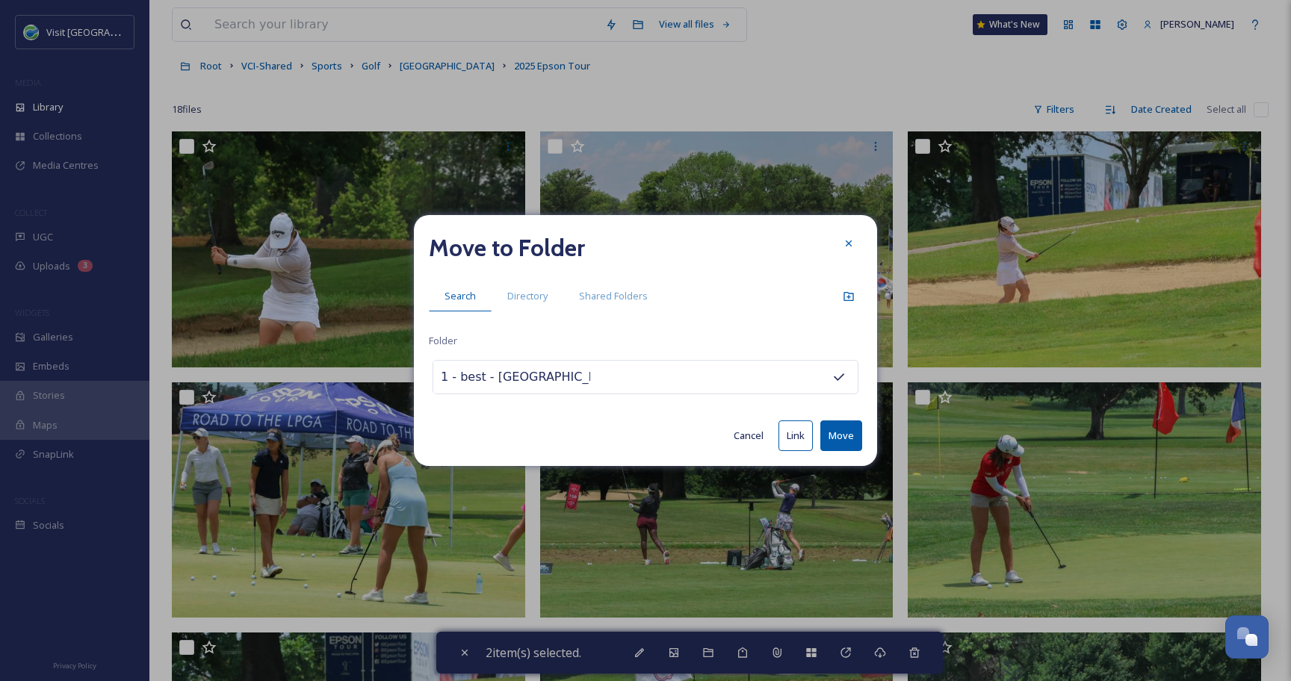
click at [833, 433] on button "Move" at bounding box center [841, 435] width 42 height 31
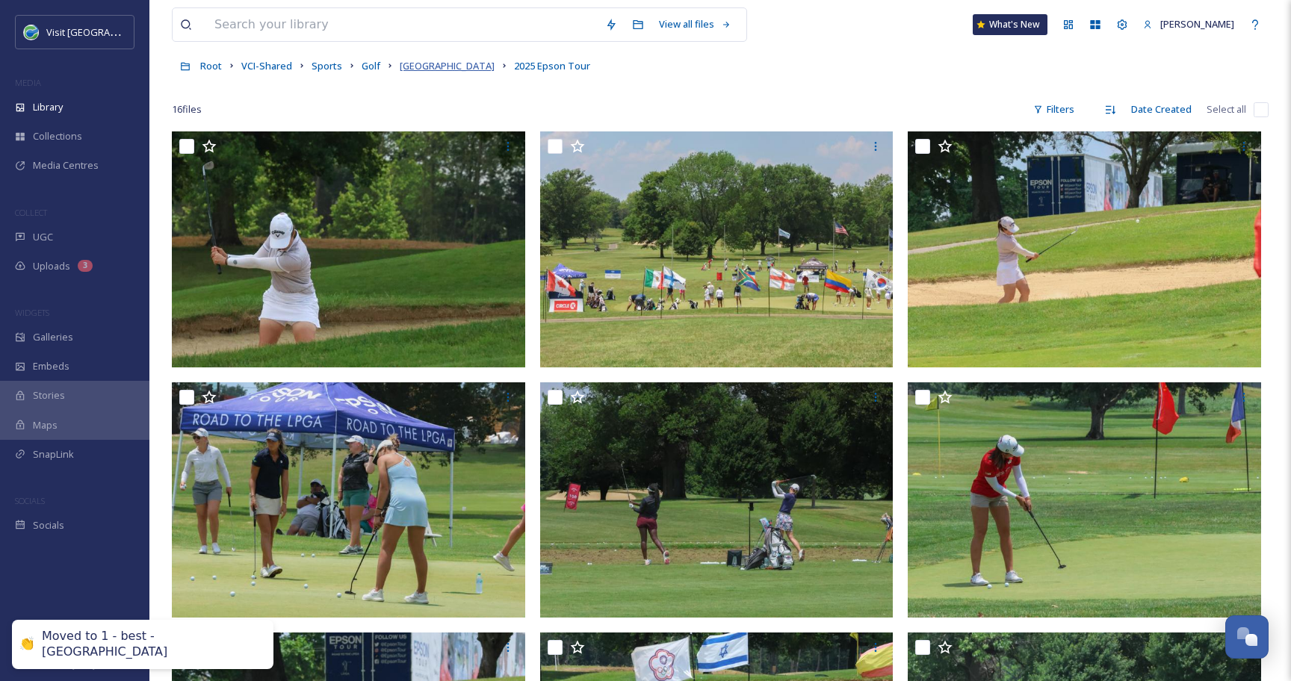
click at [431, 67] on span "[GEOGRAPHIC_DATA]" at bounding box center [447, 65] width 95 height 13
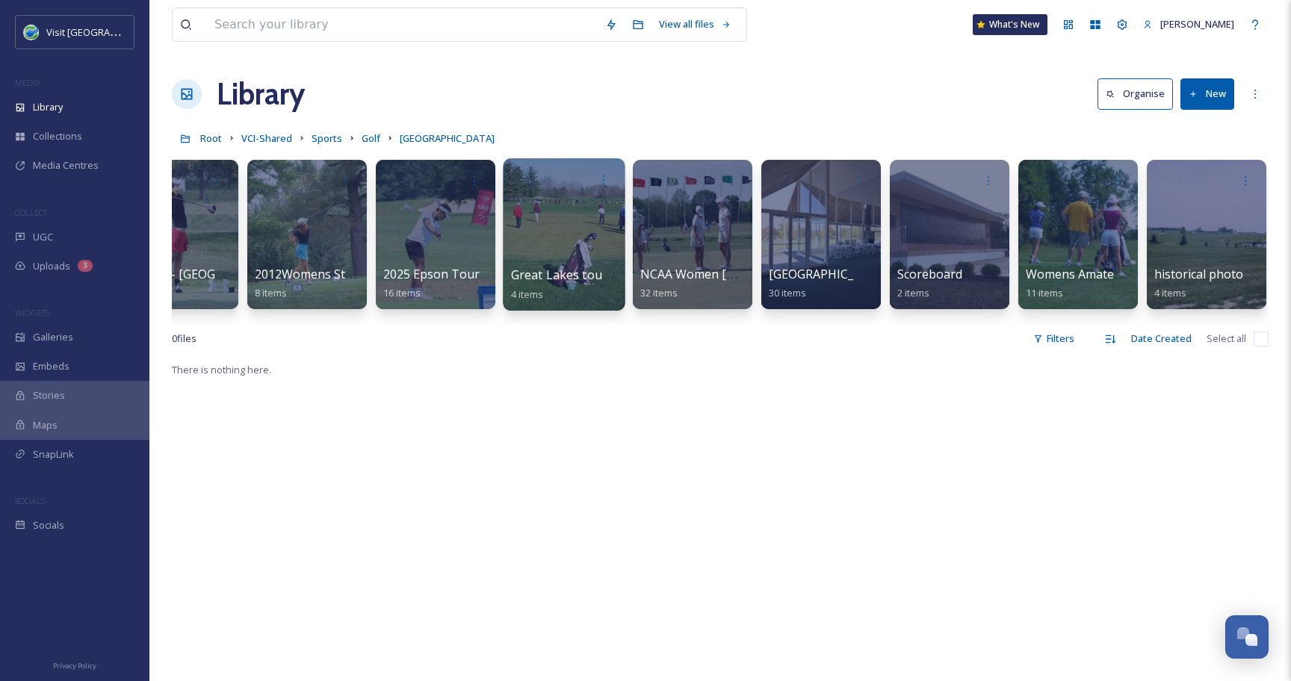
scroll to position [0, 60]
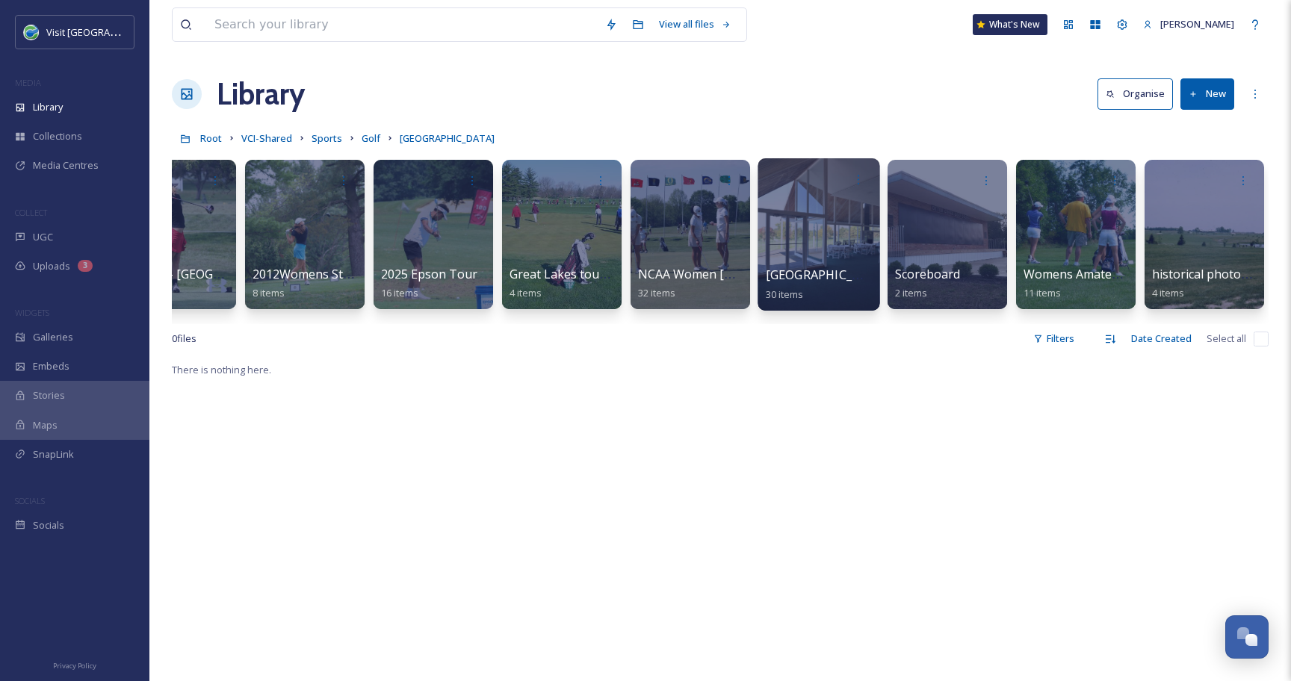
click at [776, 228] on div at bounding box center [818, 234] width 122 height 152
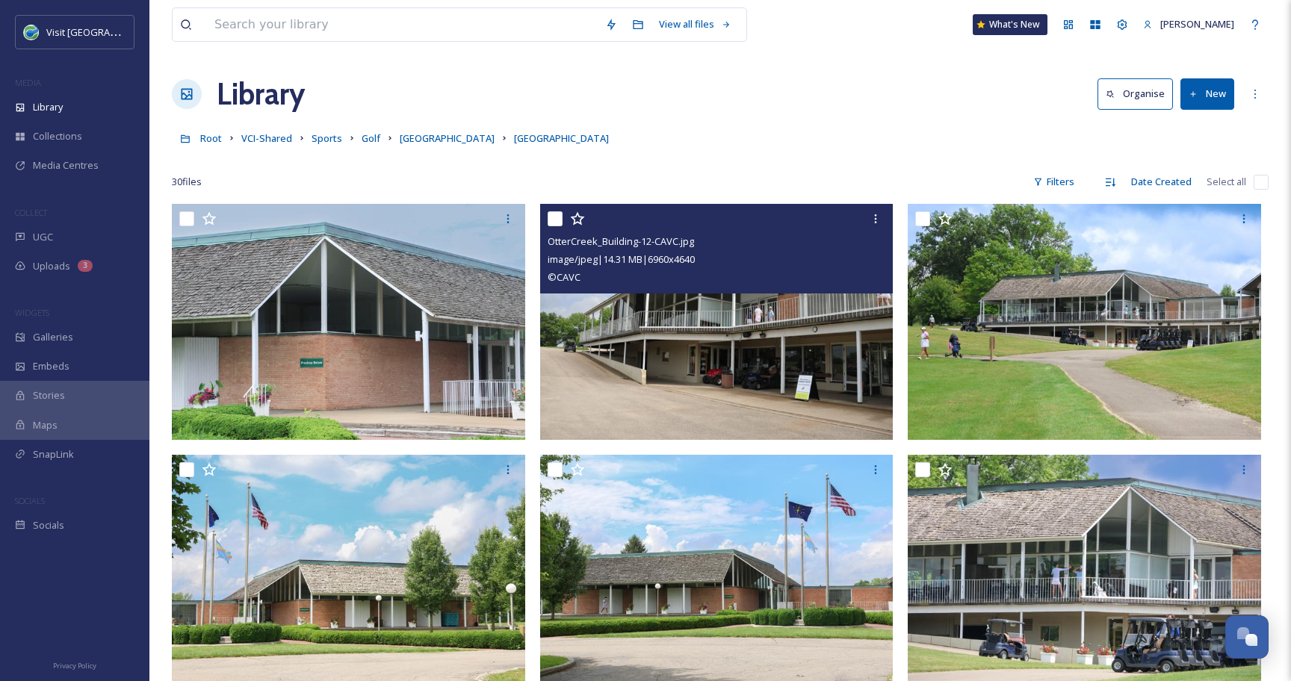
click at [553, 218] on input "checkbox" at bounding box center [554, 218] width 15 height 15
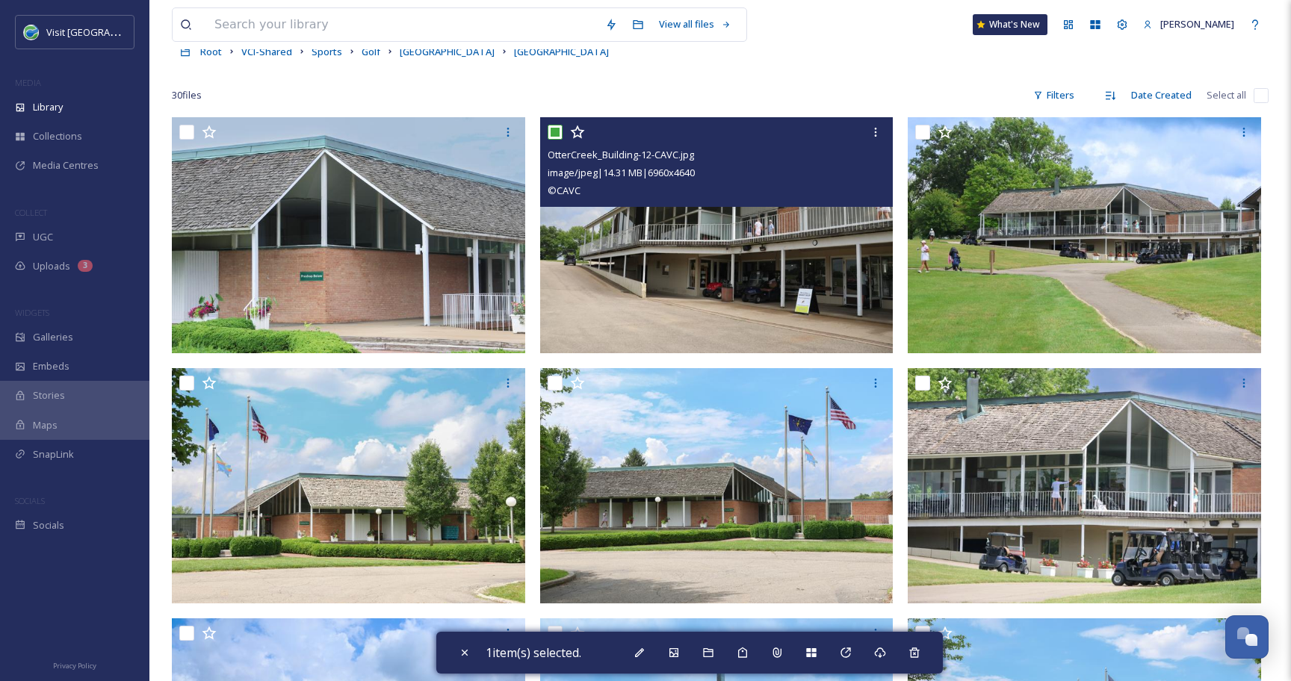
scroll to position [107, 0]
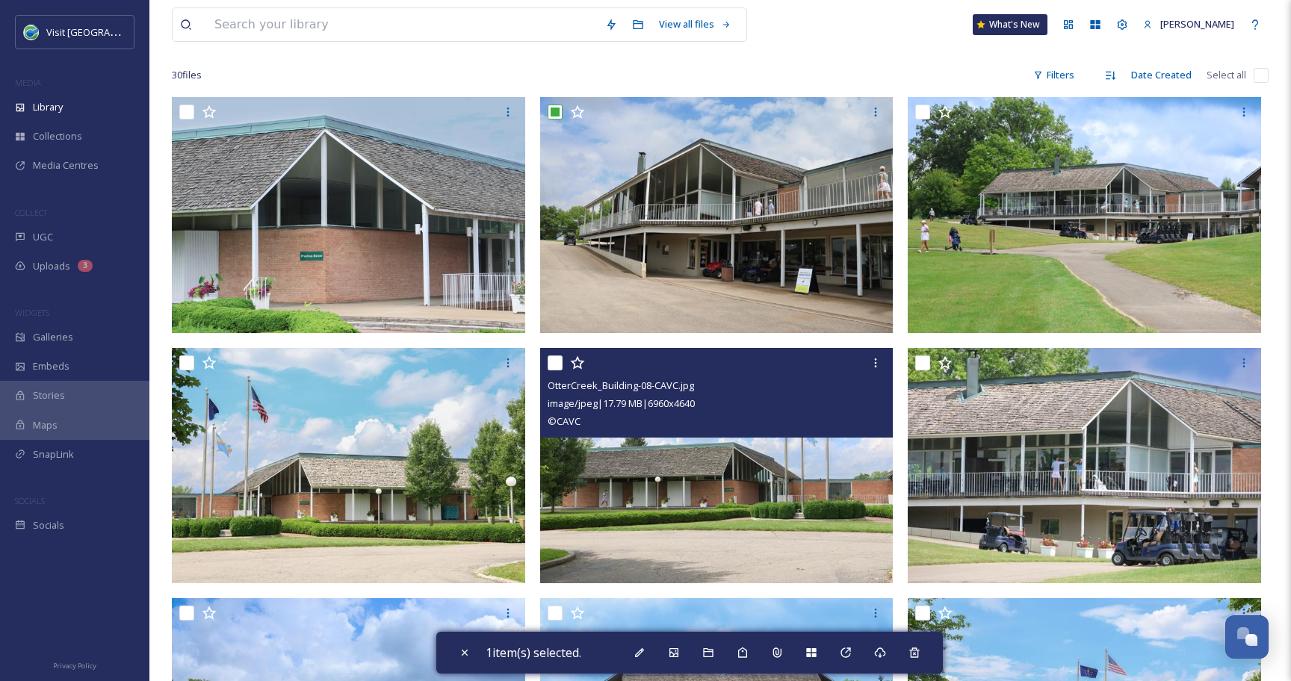
click at [553, 364] on input "checkbox" at bounding box center [554, 362] width 15 height 15
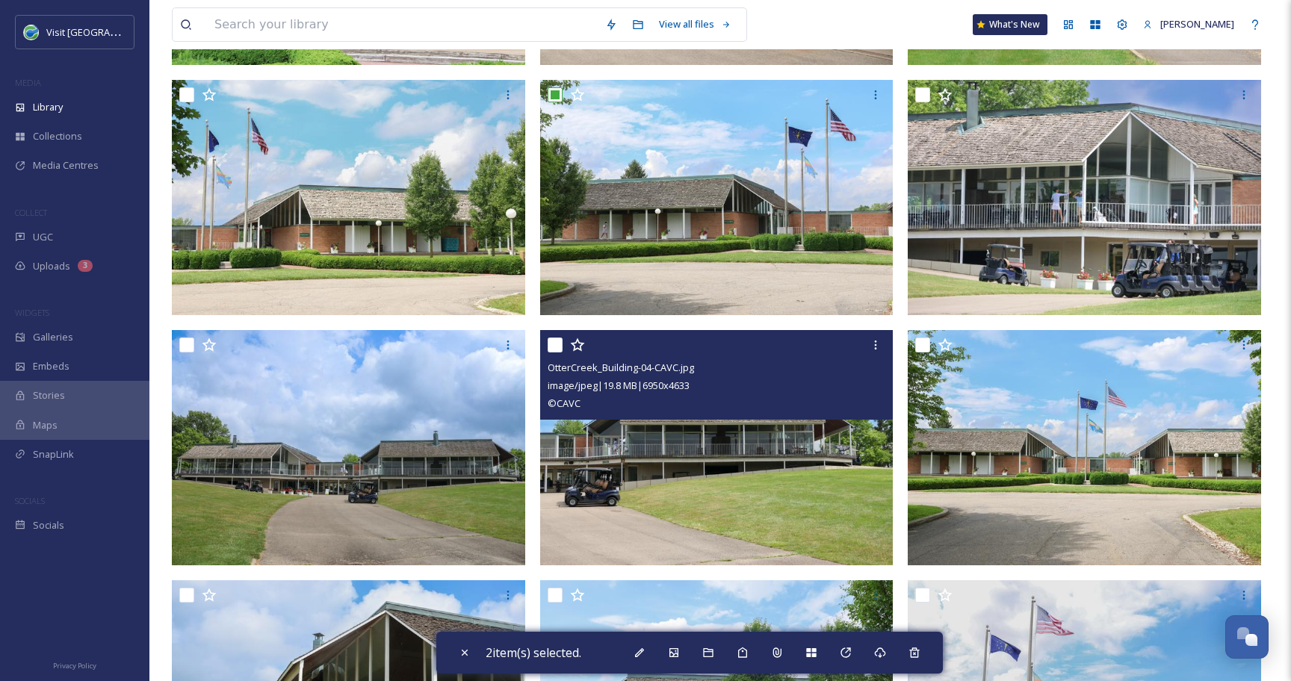
scroll to position [376, 0]
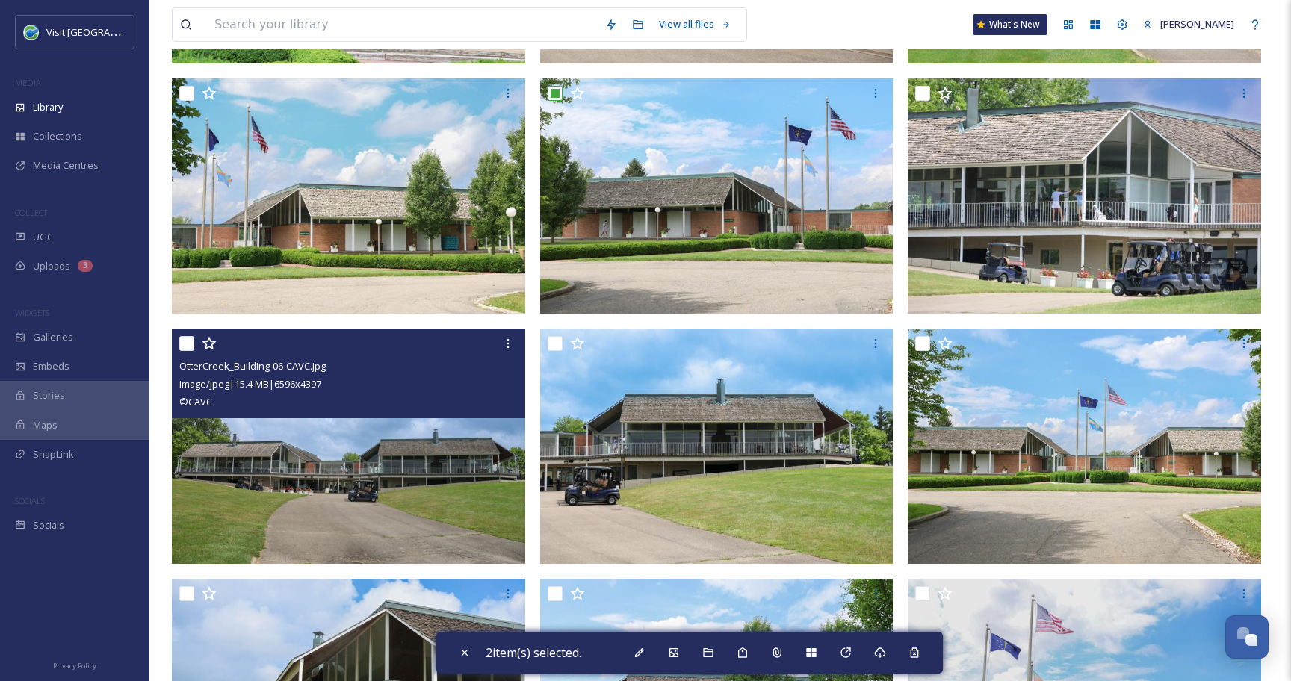
click at [185, 345] on input "checkbox" at bounding box center [186, 343] width 15 height 15
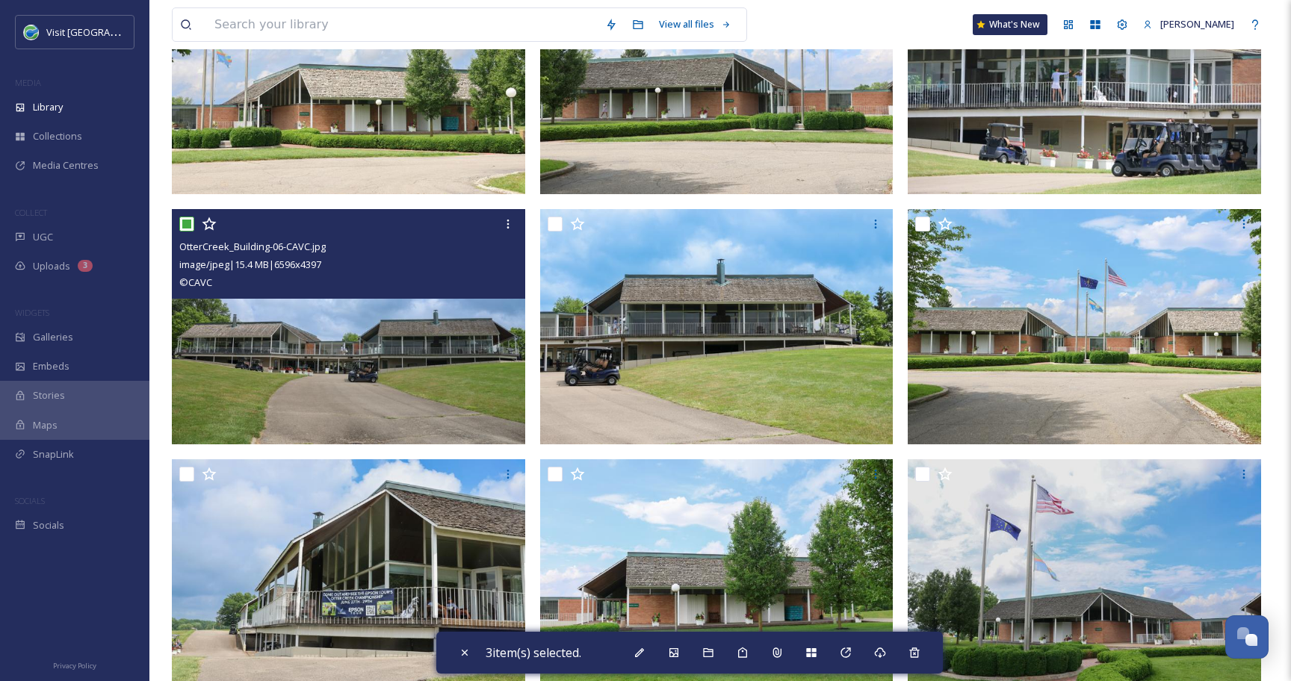
scroll to position [506, 0]
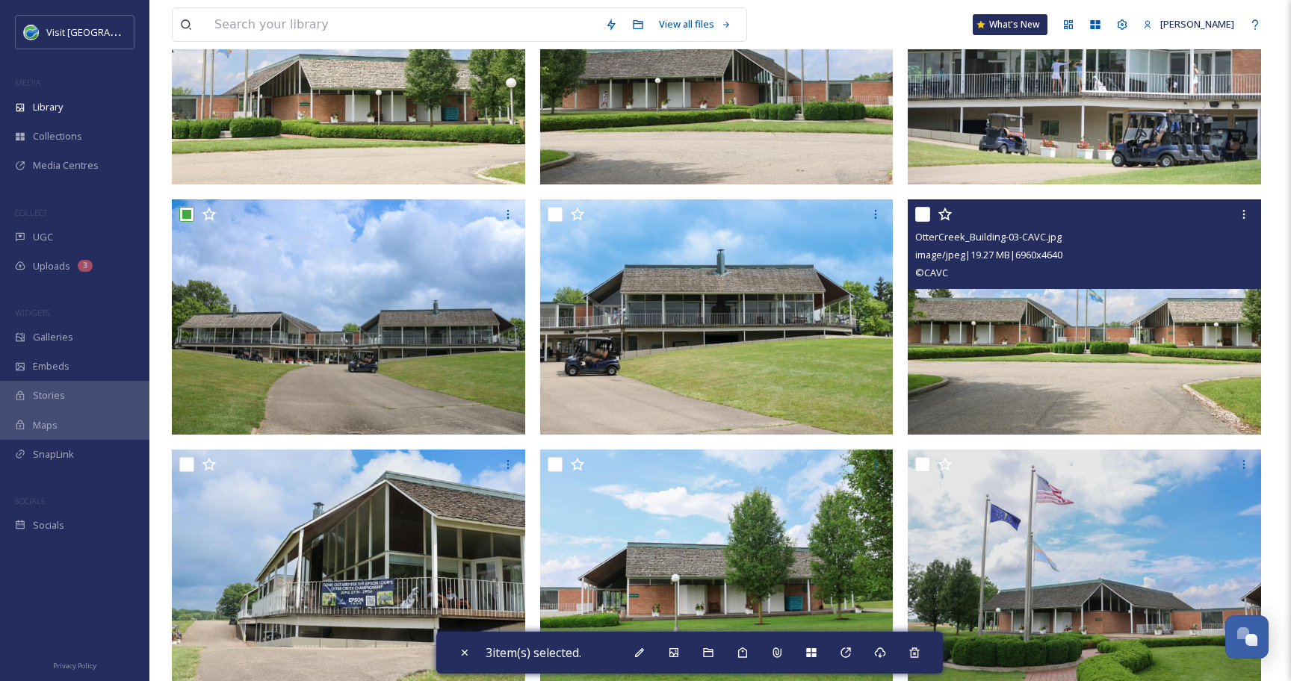
click at [928, 214] on input "checkbox" at bounding box center [922, 214] width 15 height 15
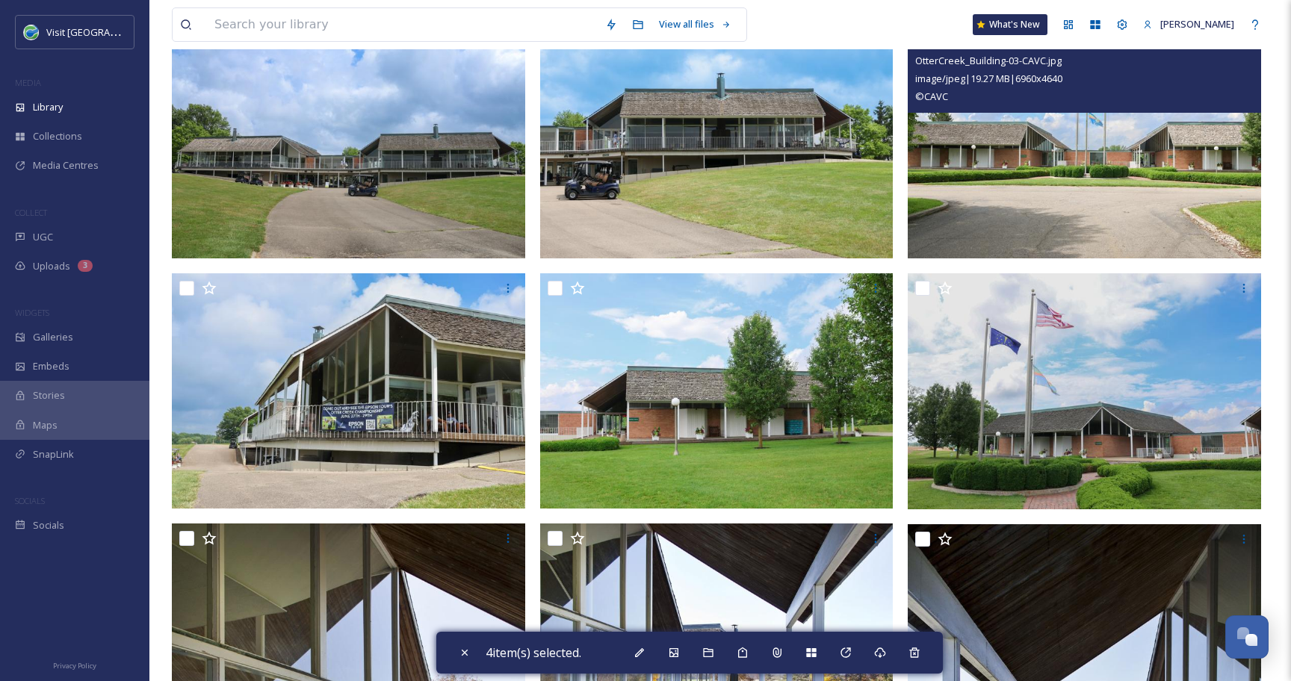
scroll to position [701, 0]
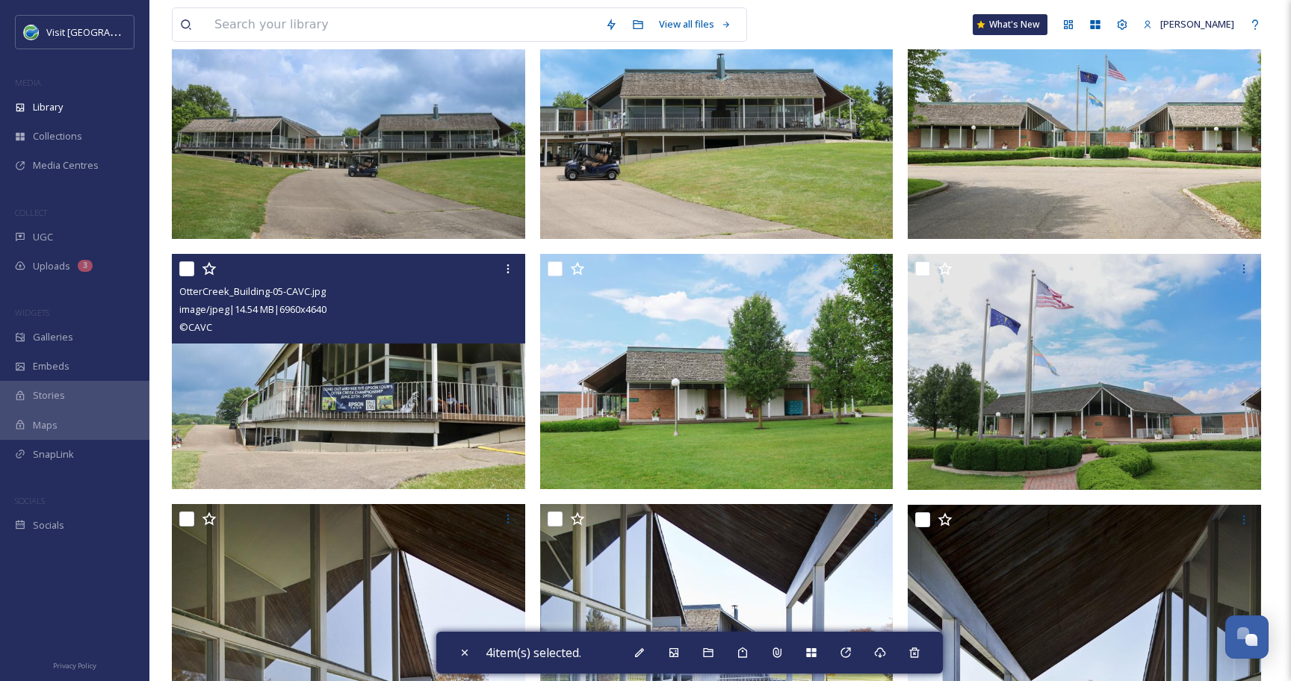
click at [186, 273] on input "checkbox" at bounding box center [186, 268] width 15 height 15
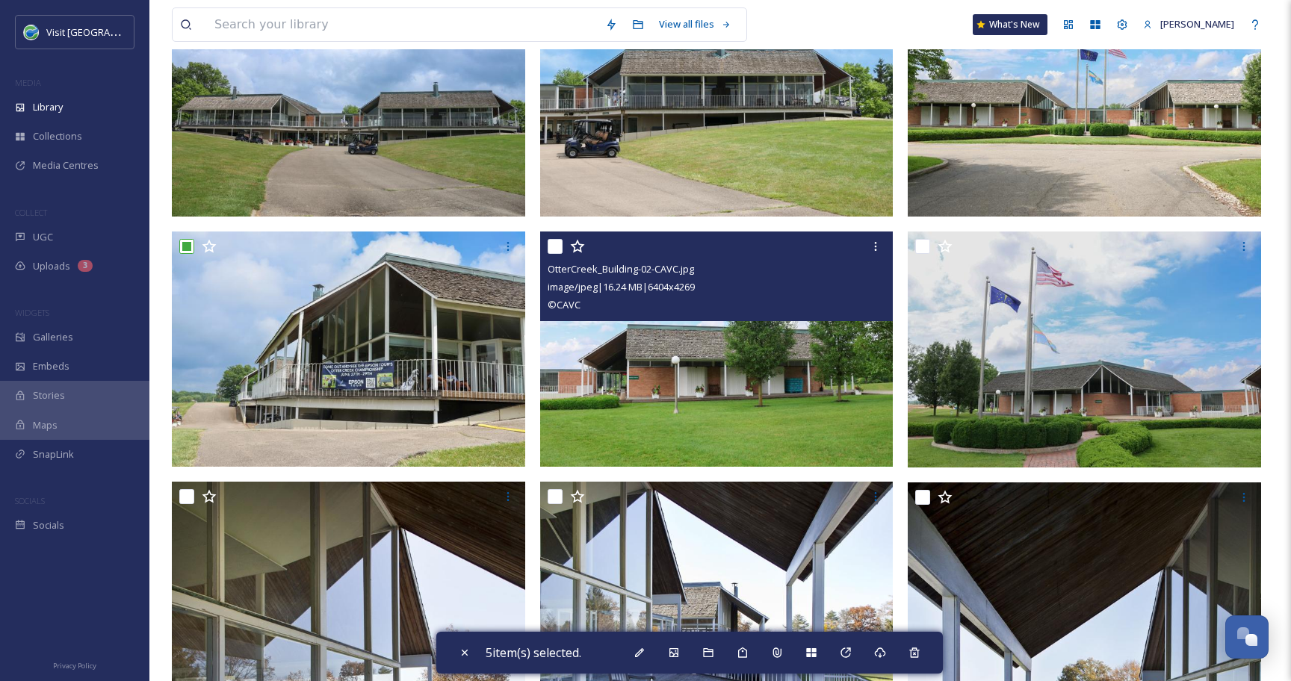
scroll to position [702, 0]
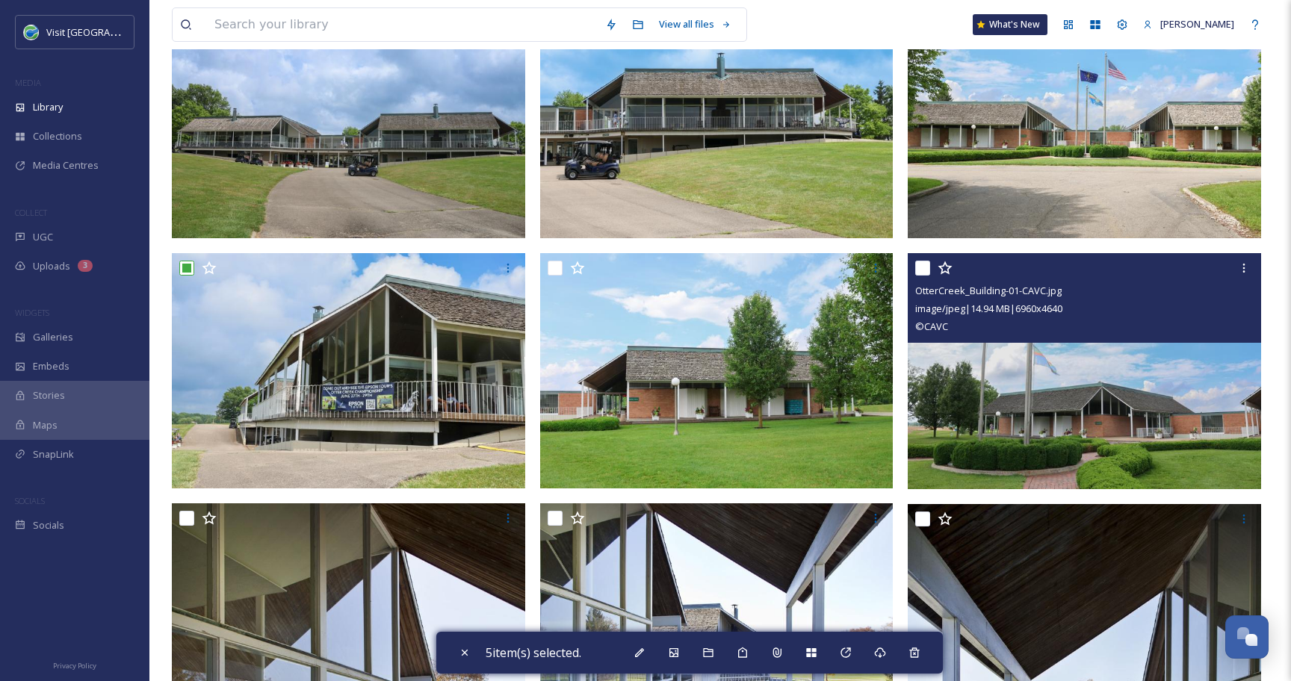
click at [928, 270] on input "checkbox" at bounding box center [922, 268] width 15 height 15
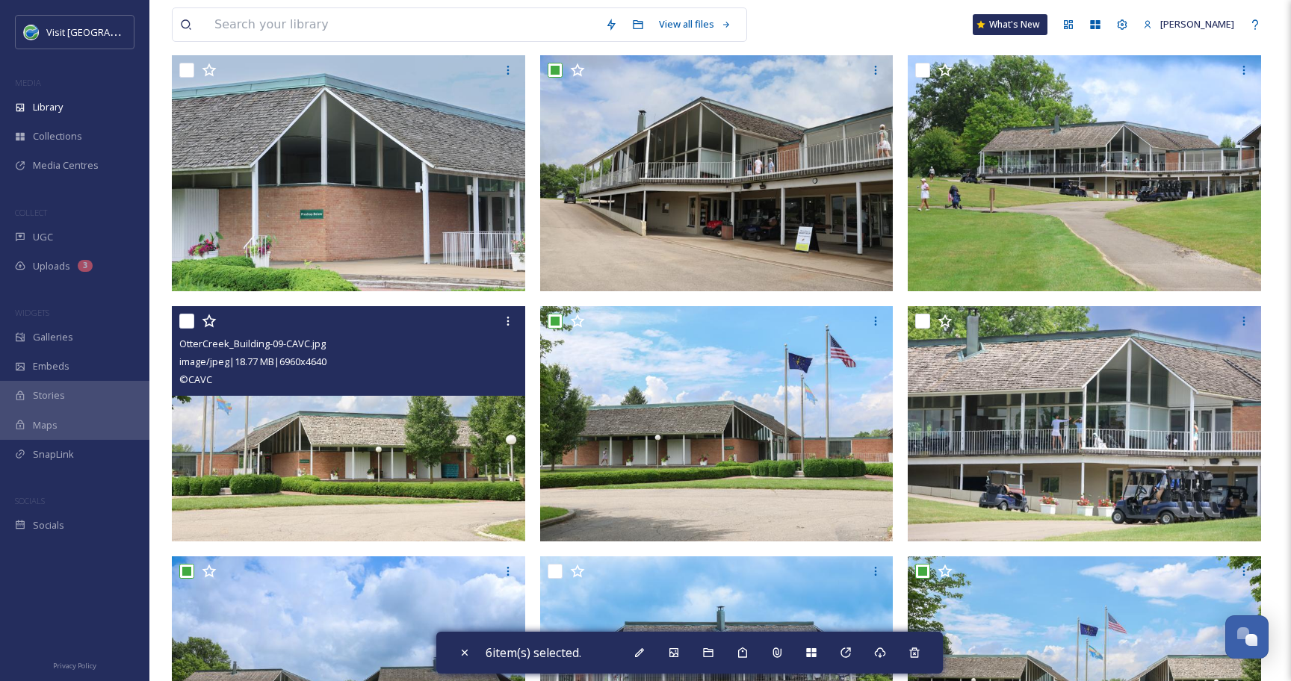
scroll to position [135, 0]
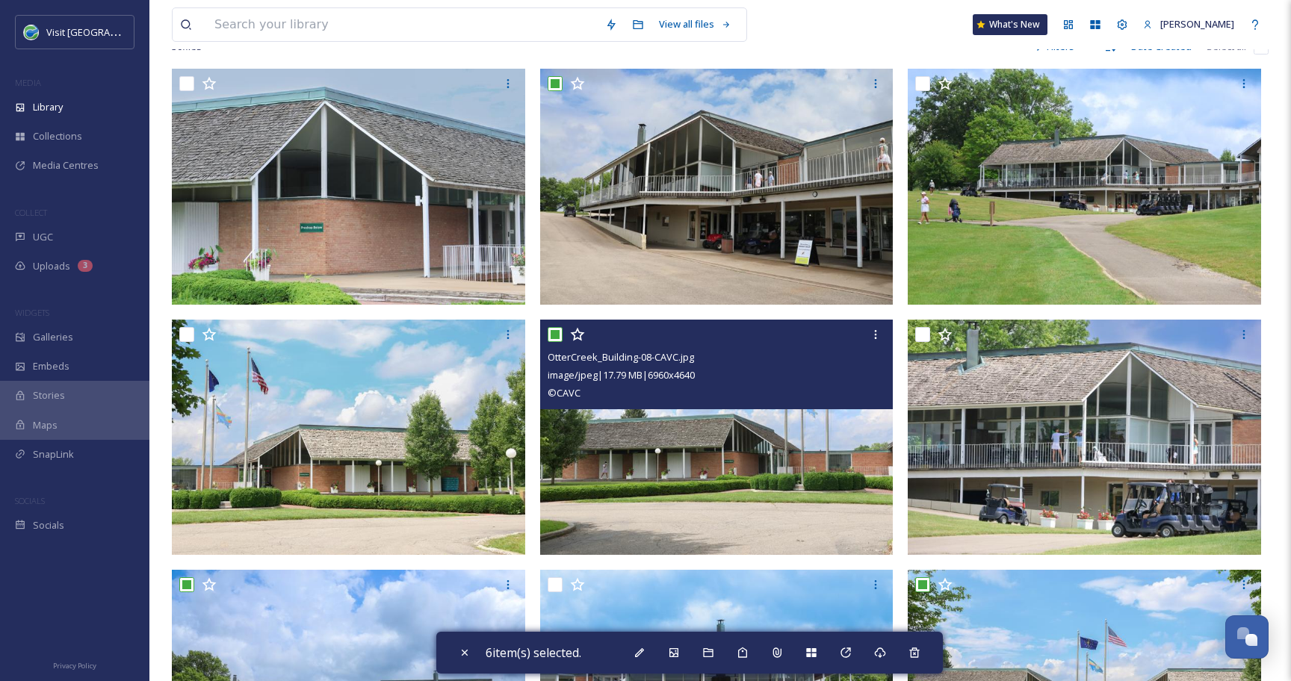
click at [561, 335] on input "checkbox" at bounding box center [554, 334] width 15 height 15
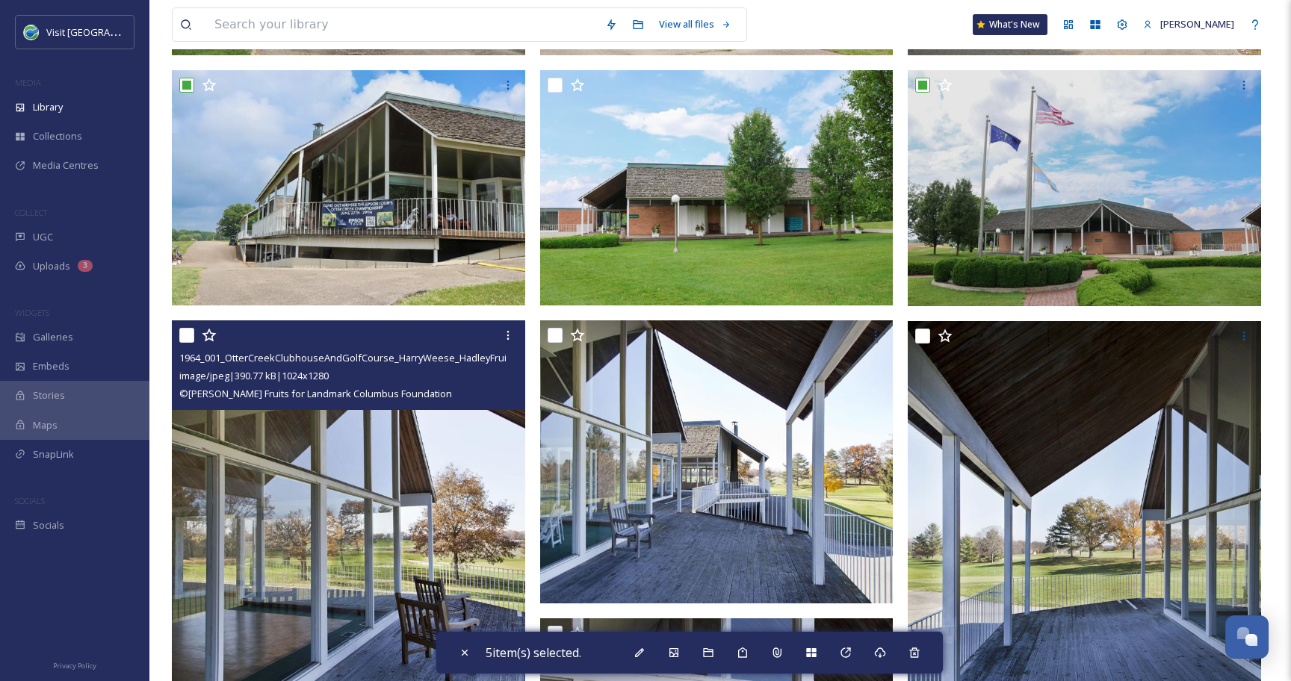
scroll to position [897, 0]
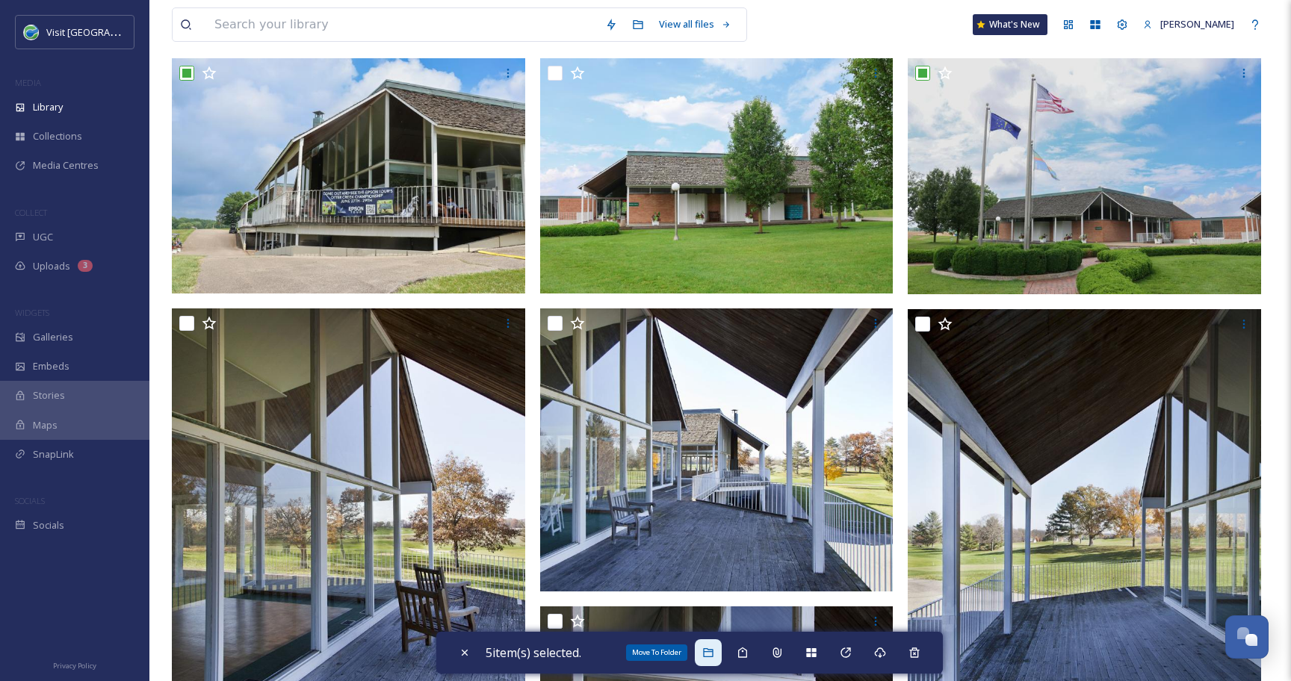
click at [714, 654] on icon at bounding box center [708, 653] width 12 height 12
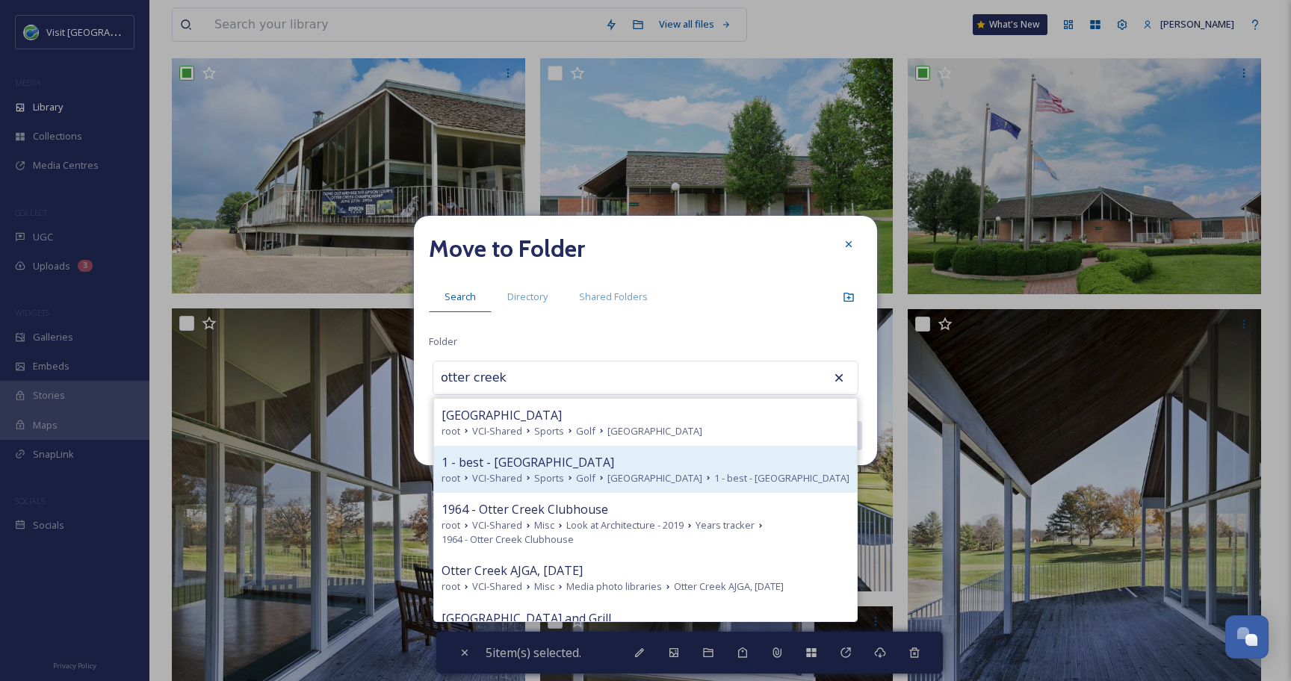
click at [588, 470] on div "1 - best - [GEOGRAPHIC_DATA]" at bounding box center [645, 462] width 408 height 18
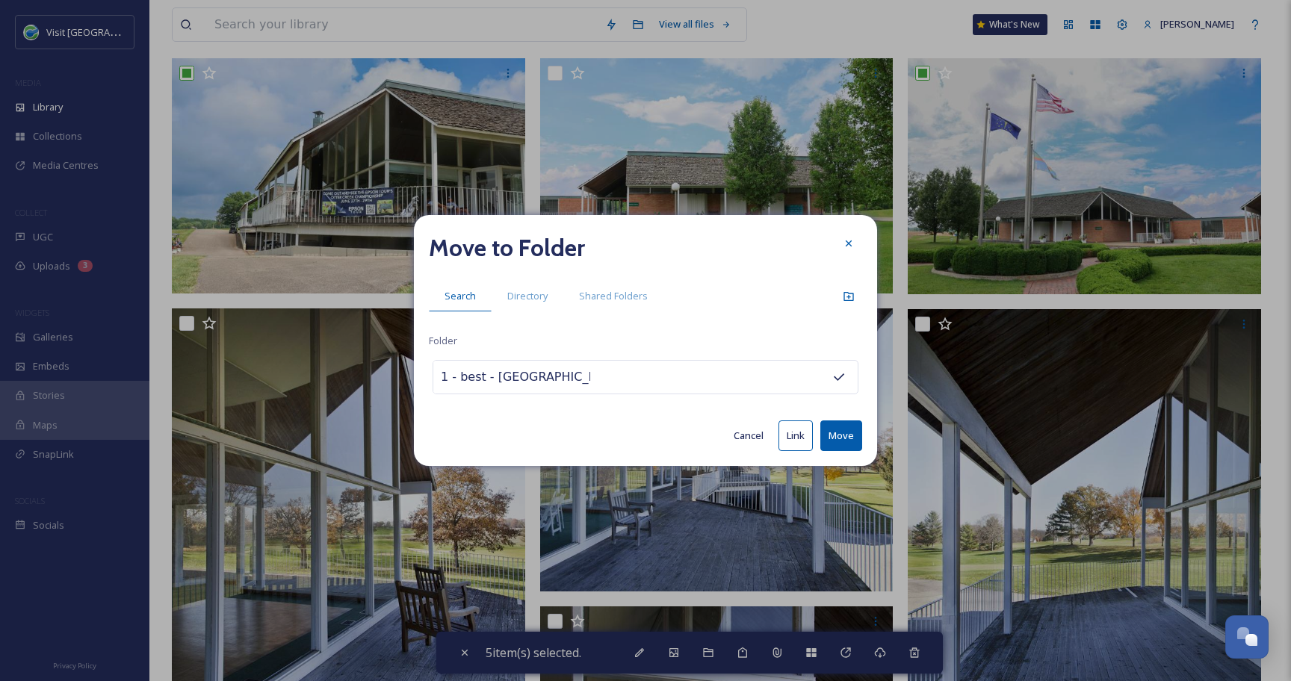
click at [839, 436] on button "Move" at bounding box center [841, 435] width 42 height 31
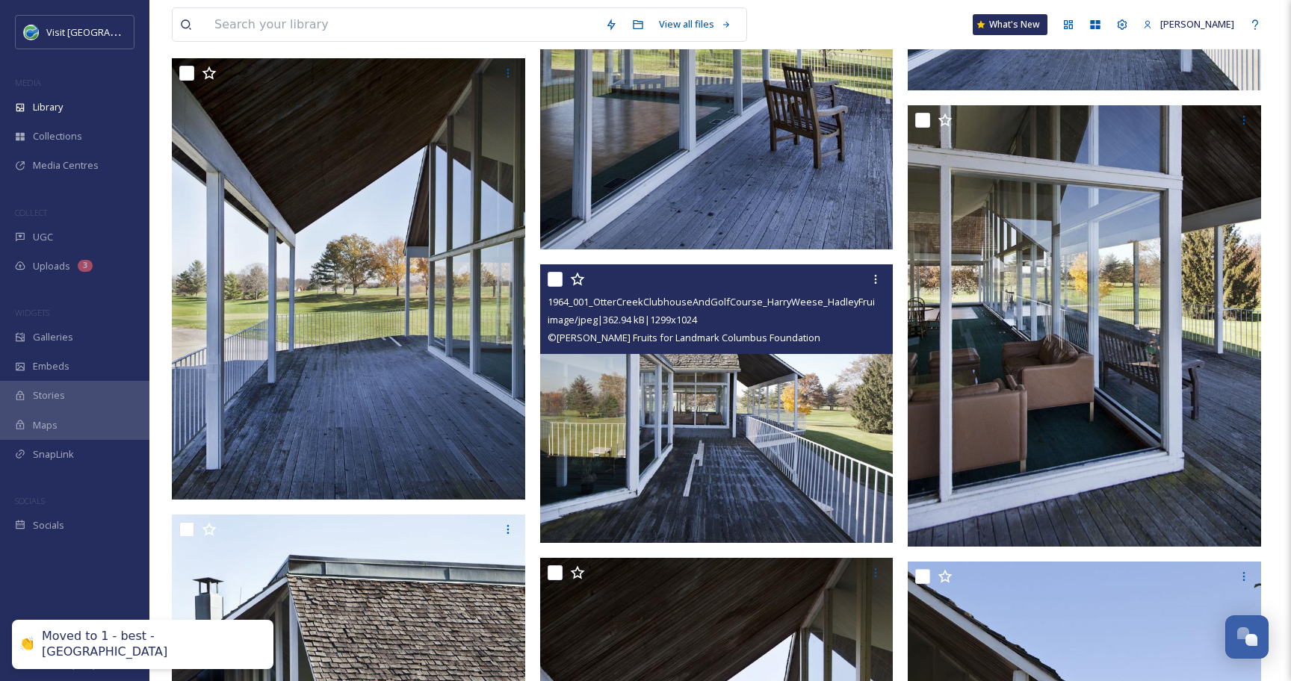
scroll to position [0, 0]
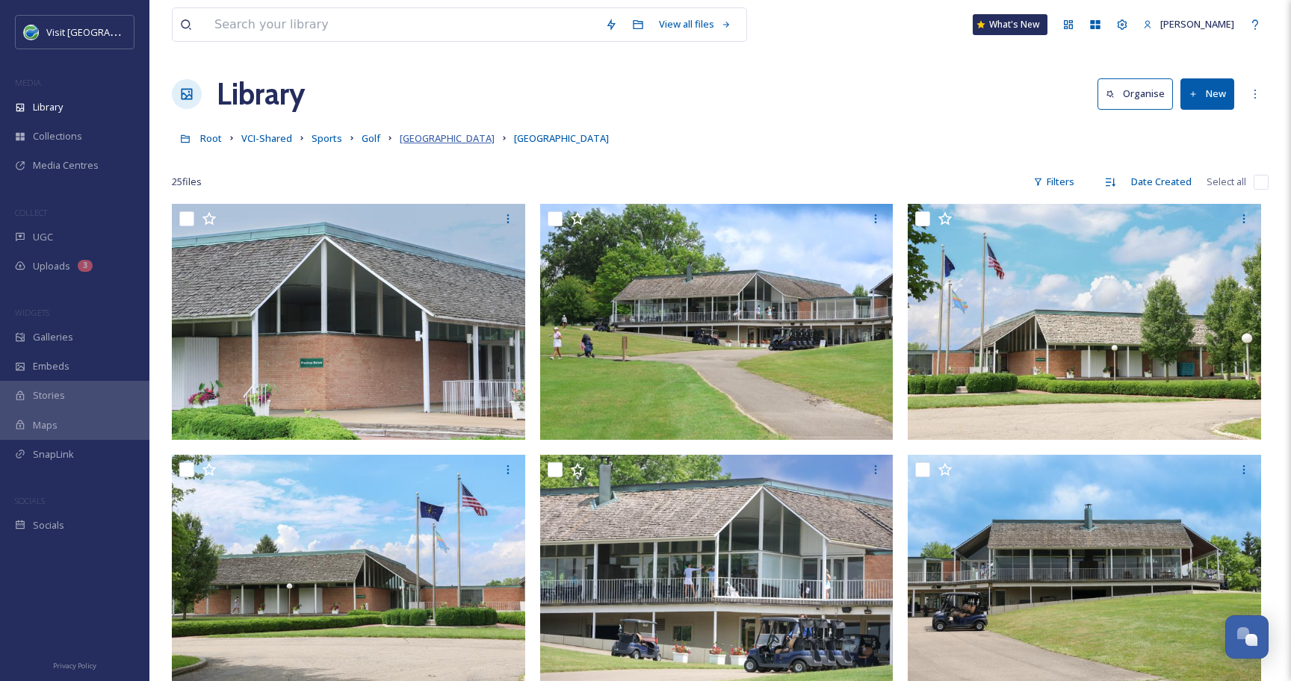
click at [413, 136] on span "[GEOGRAPHIC_DATA]" at bounding box center [447, 137] width 95 height 13
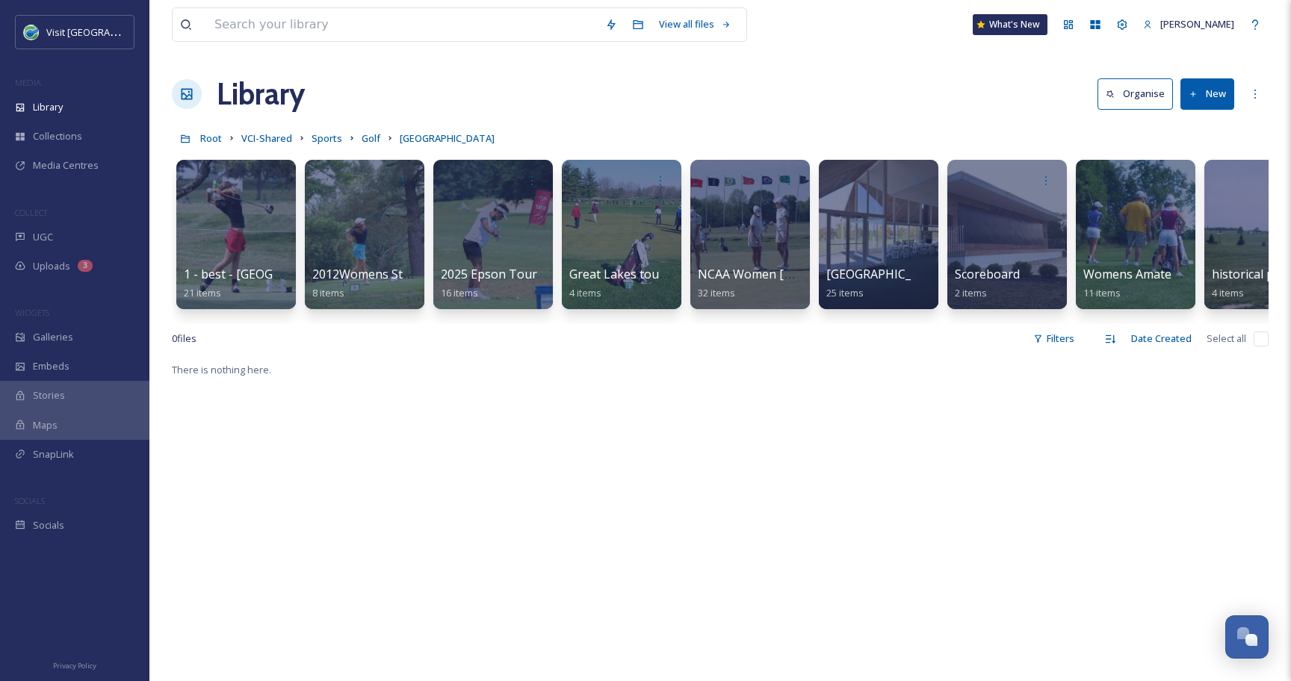
click at [384, 139] on icon at bounding box center [390, 138] width 12 height 12
click at [372, 139] on span "Golf" at bounding box center [370, 137] width 19 height 13
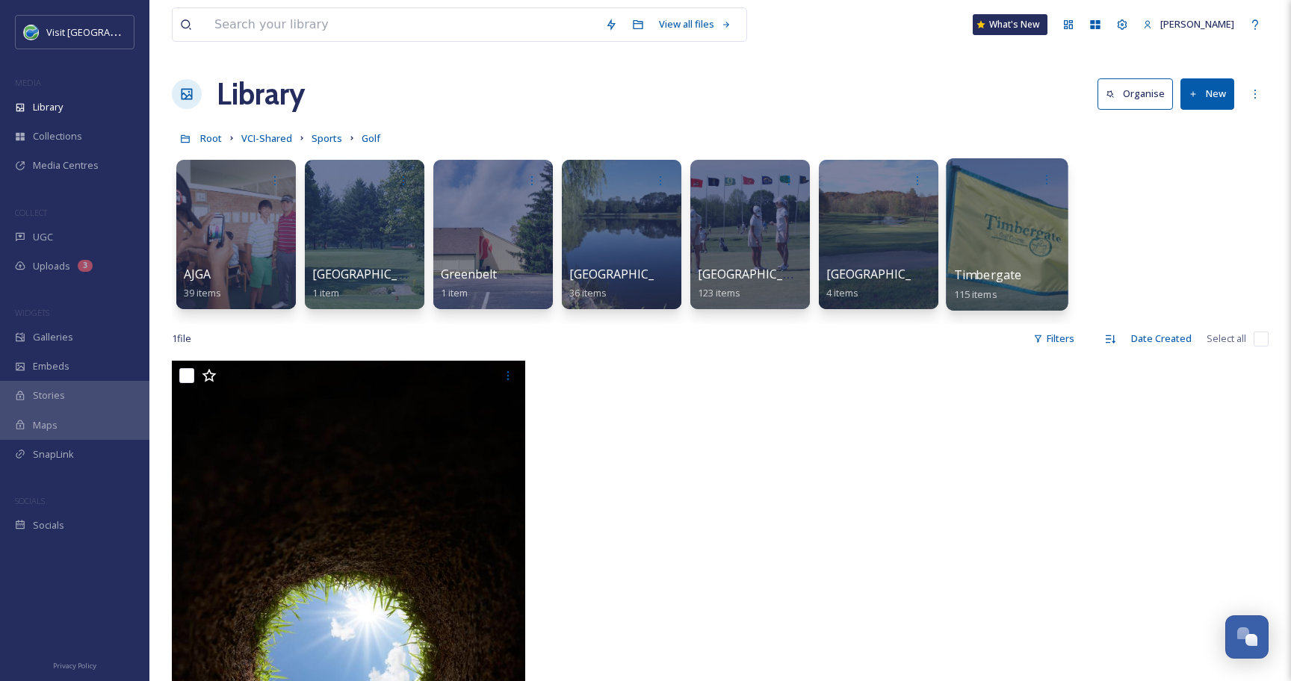
click at [975, 242] on div at bounding box center [1006, 234] width 122 height 152
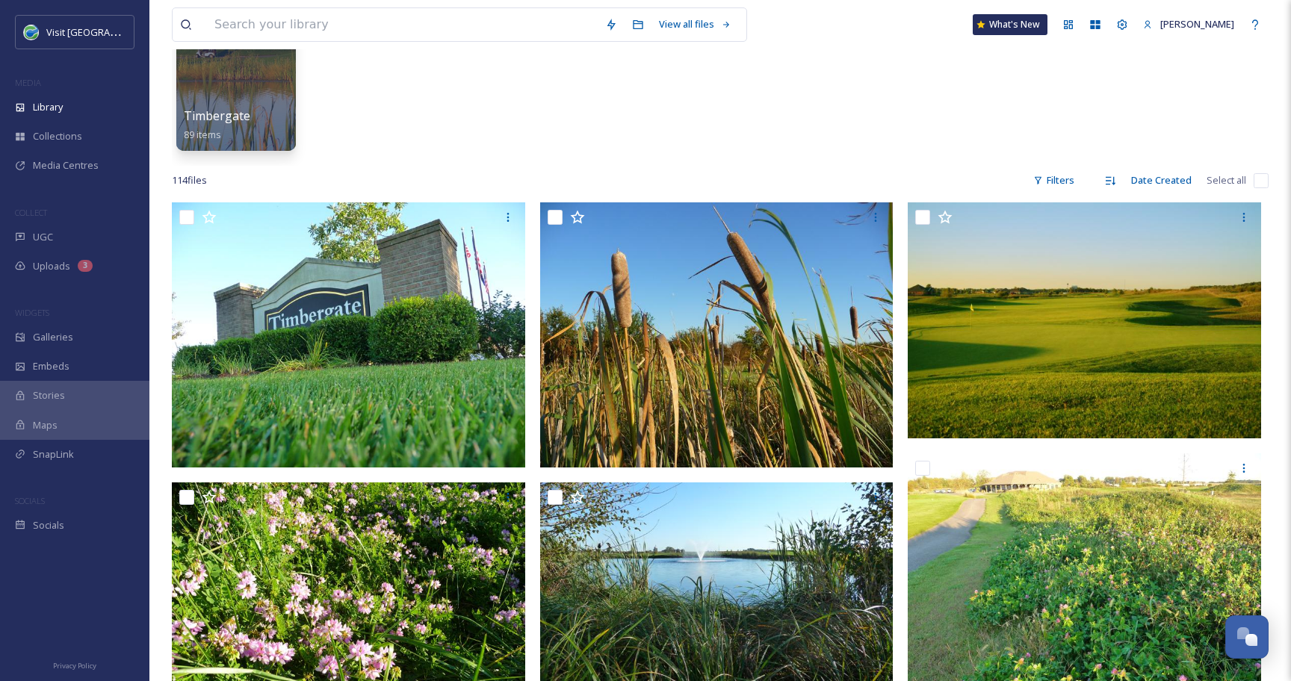
scroll to position [160, 0]
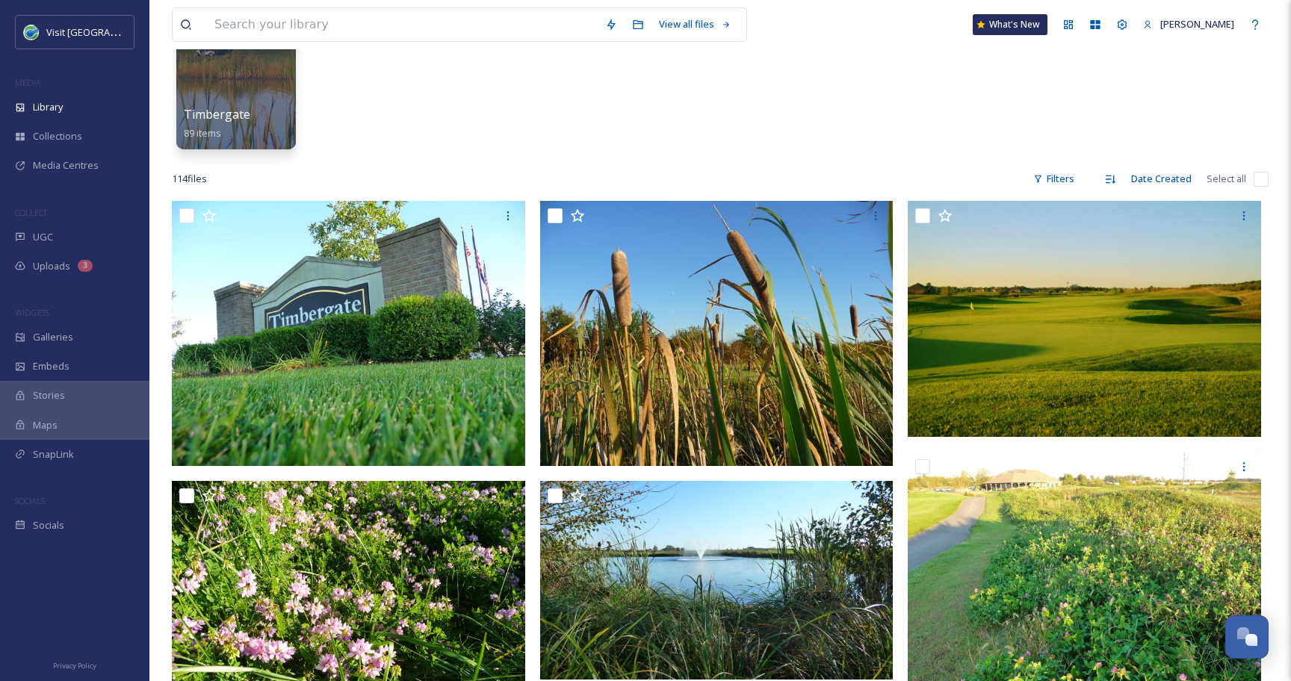
click at [1264, 178] on input "checkbox" at bounding box center [1260, 179] width 15 height 15
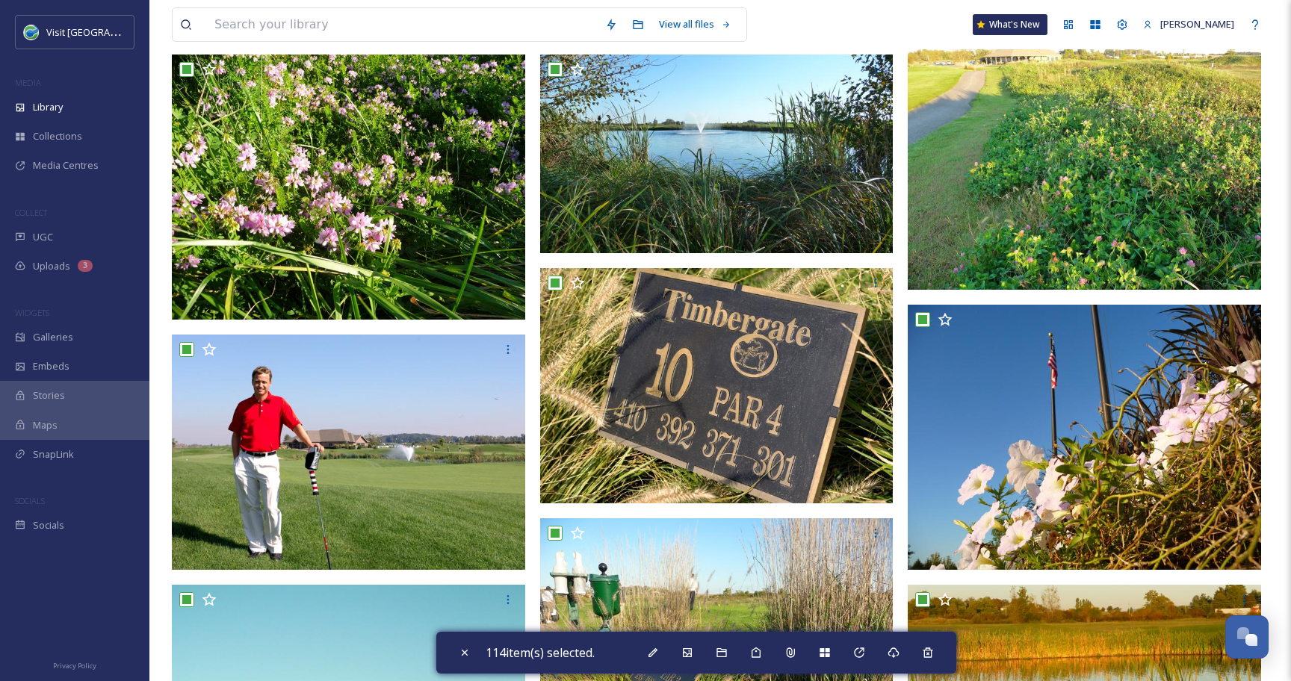
scroll to position [595, 0]
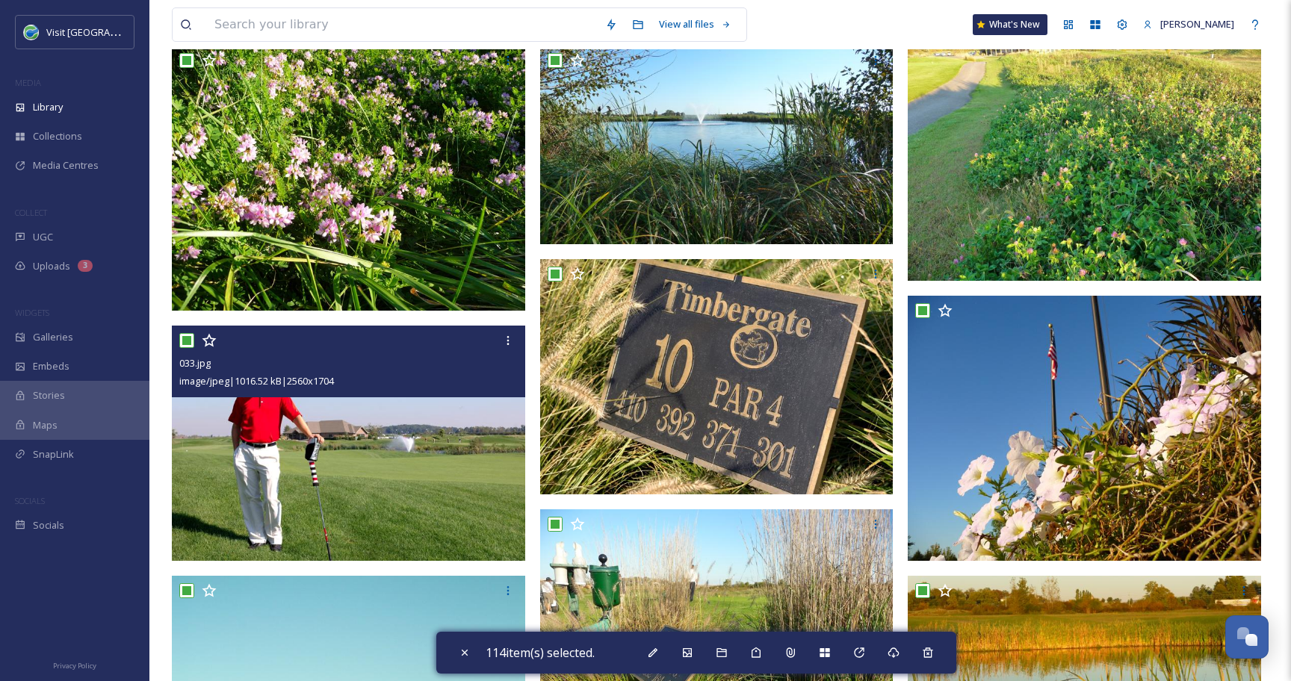
click at [184, 338] on input "checkbox" at bounding box center [186, 340] width 15 height 15
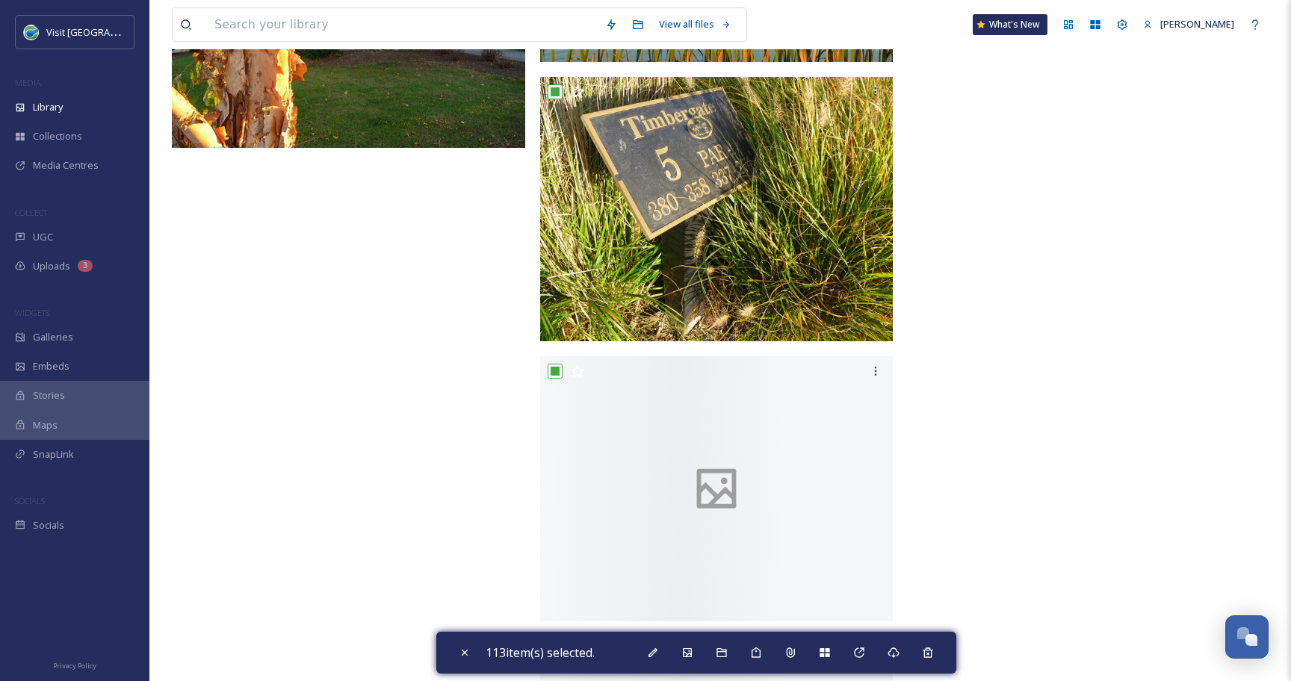
scroll to position [11107, 0]
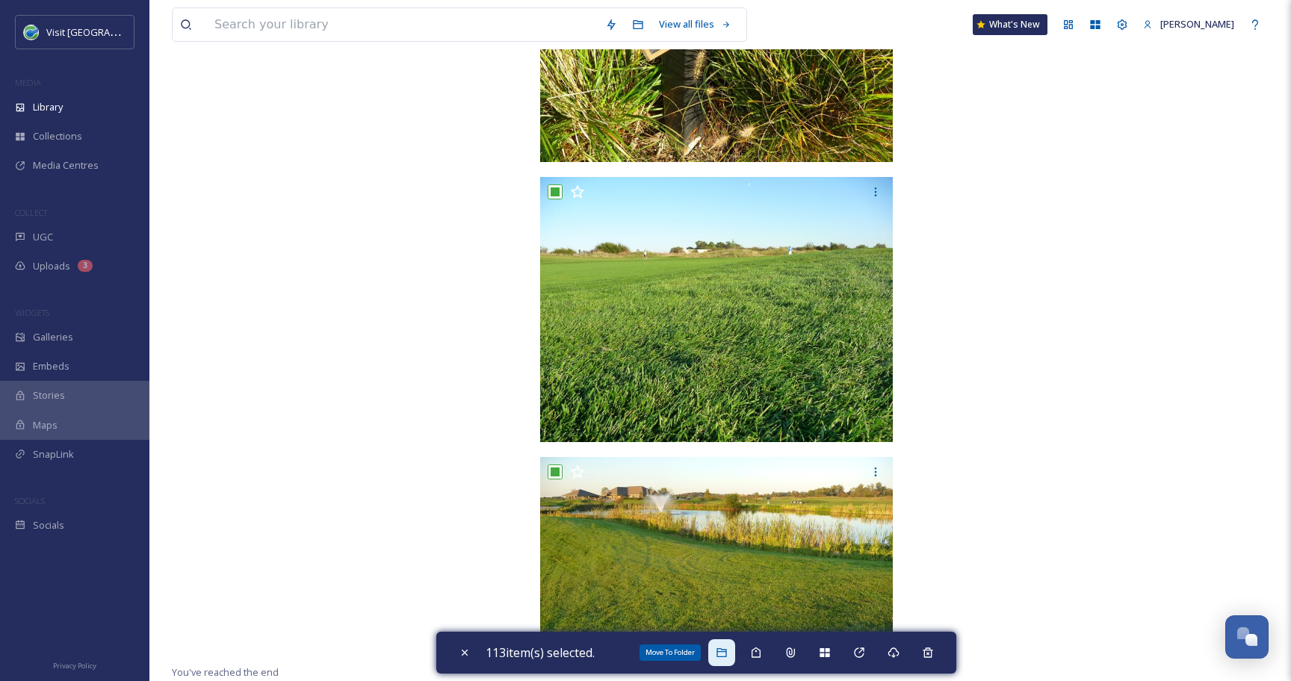
click at [727, 654] on icon at bounding box center [721, 653] width 12 height 12
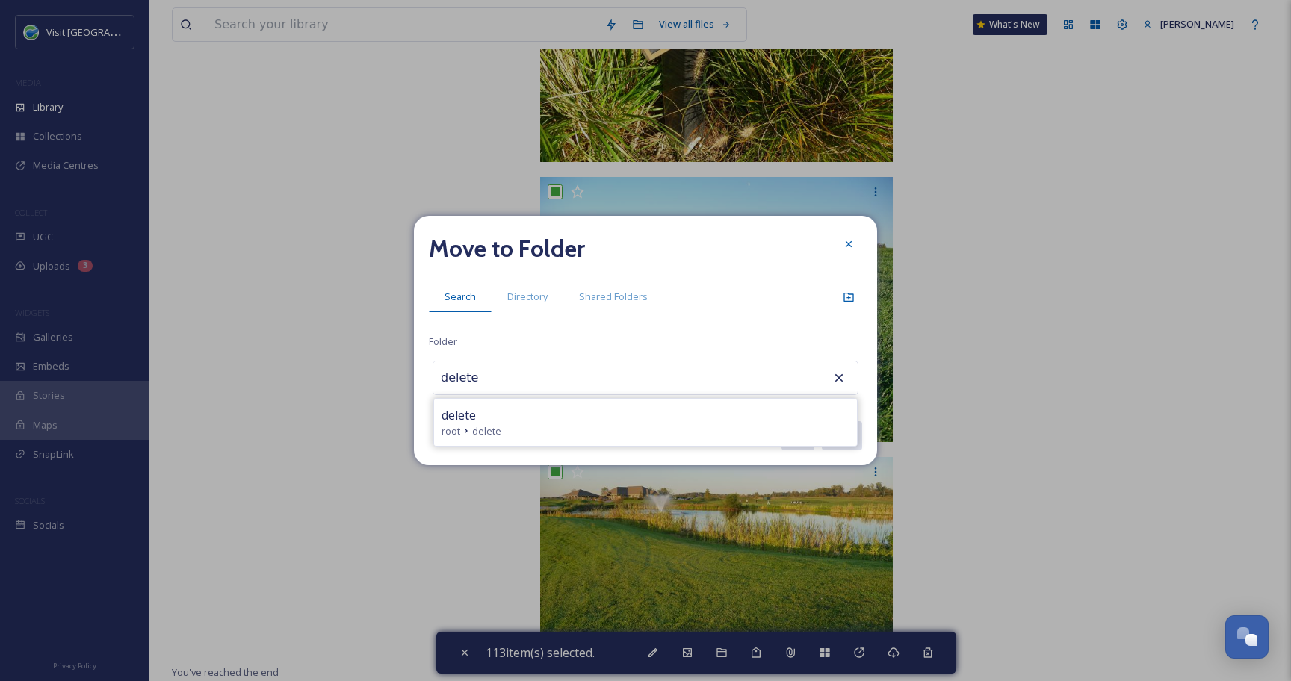
click at [555, 414] on div "delete" at bounding box center [645, 415] width 408 height 18
click at [834, 444] on button "Move" at bounding box center [841, 435] width 42 height 31
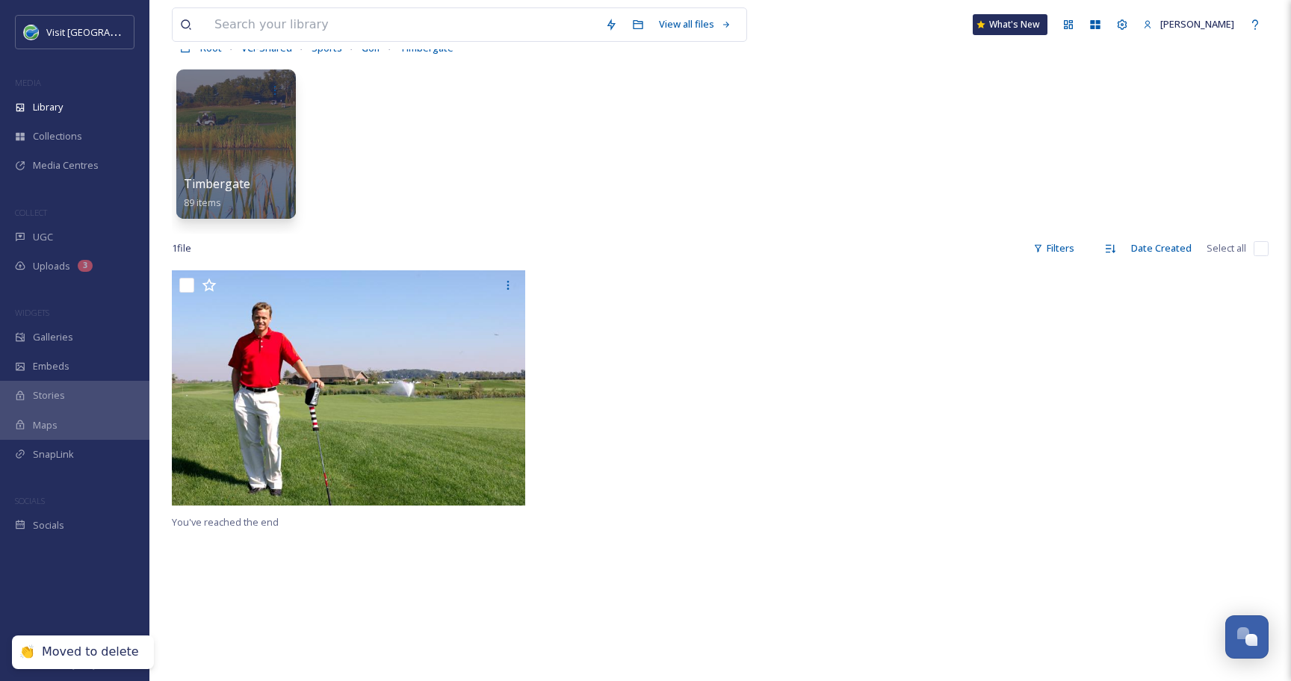
scroll to position [0, 0]
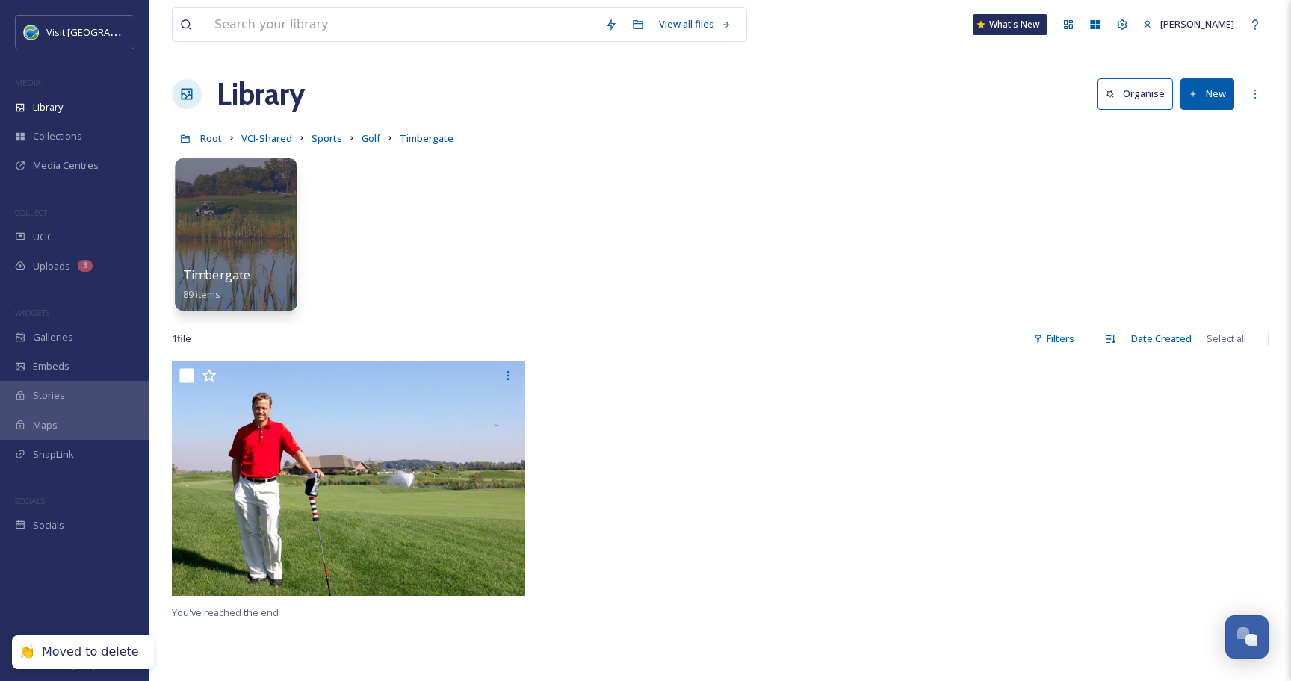
click at [261, 233] on div at bounding box center [236, 234] width 122 height 152
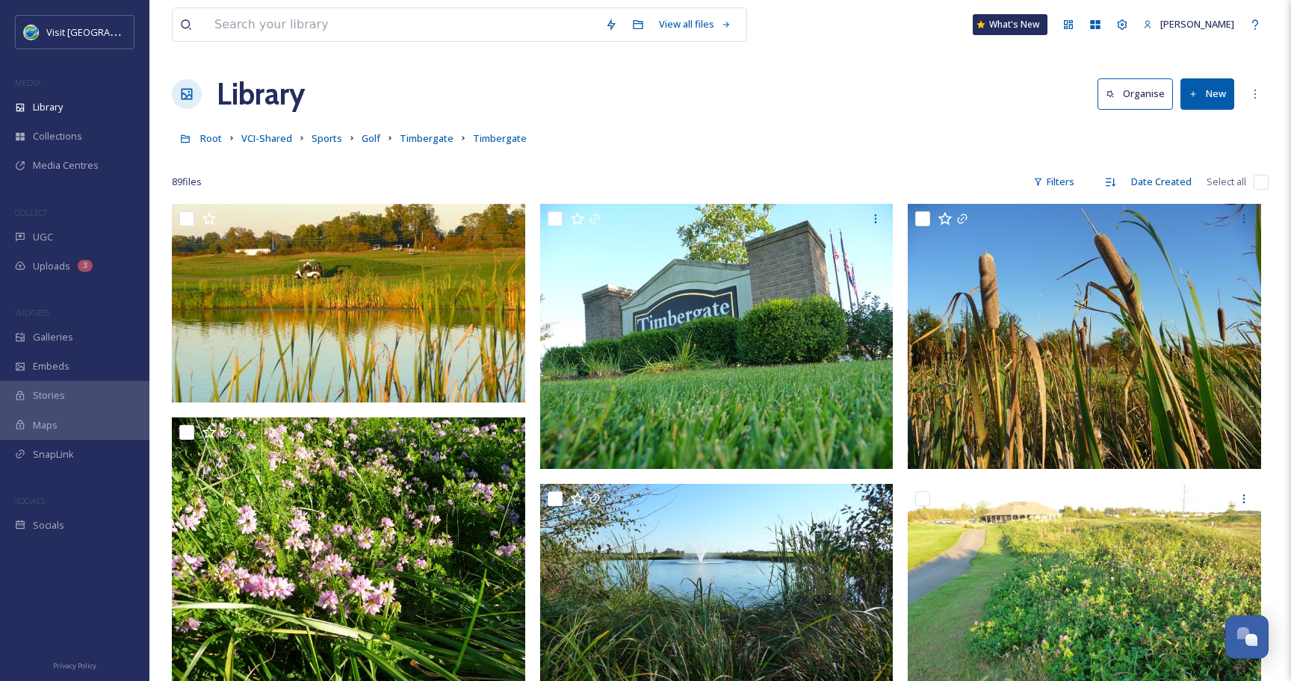
click at [1262, 178] on input "checkbox" at bounding box center [1260, 182] width 15 height 15
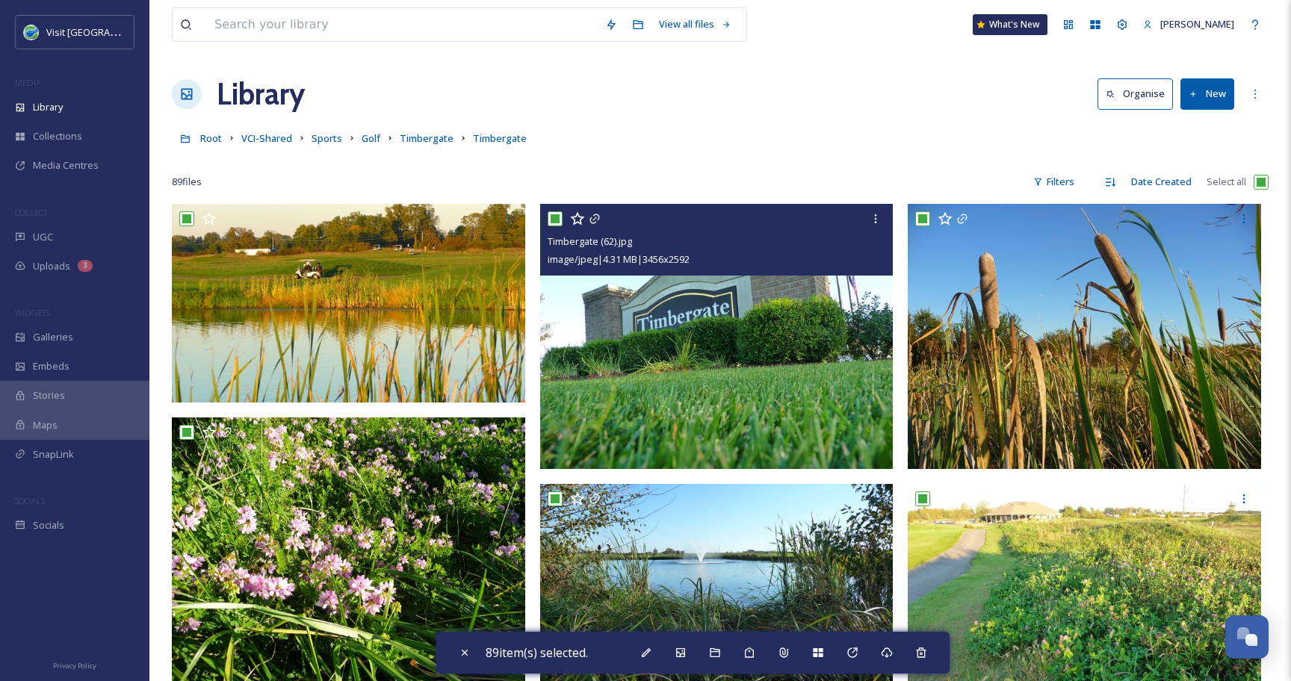
scroll to position [77, 0]
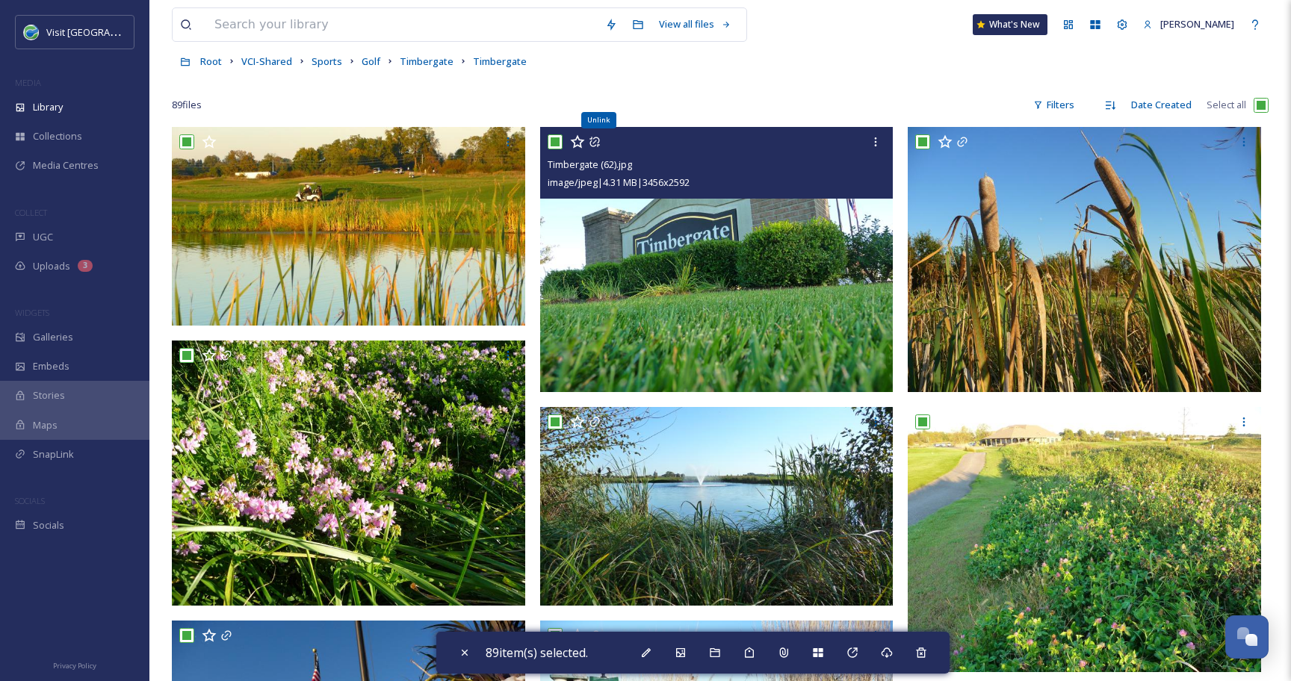
click at [594, 142] on icon at bounding box center [594, 142] width 10 height 10
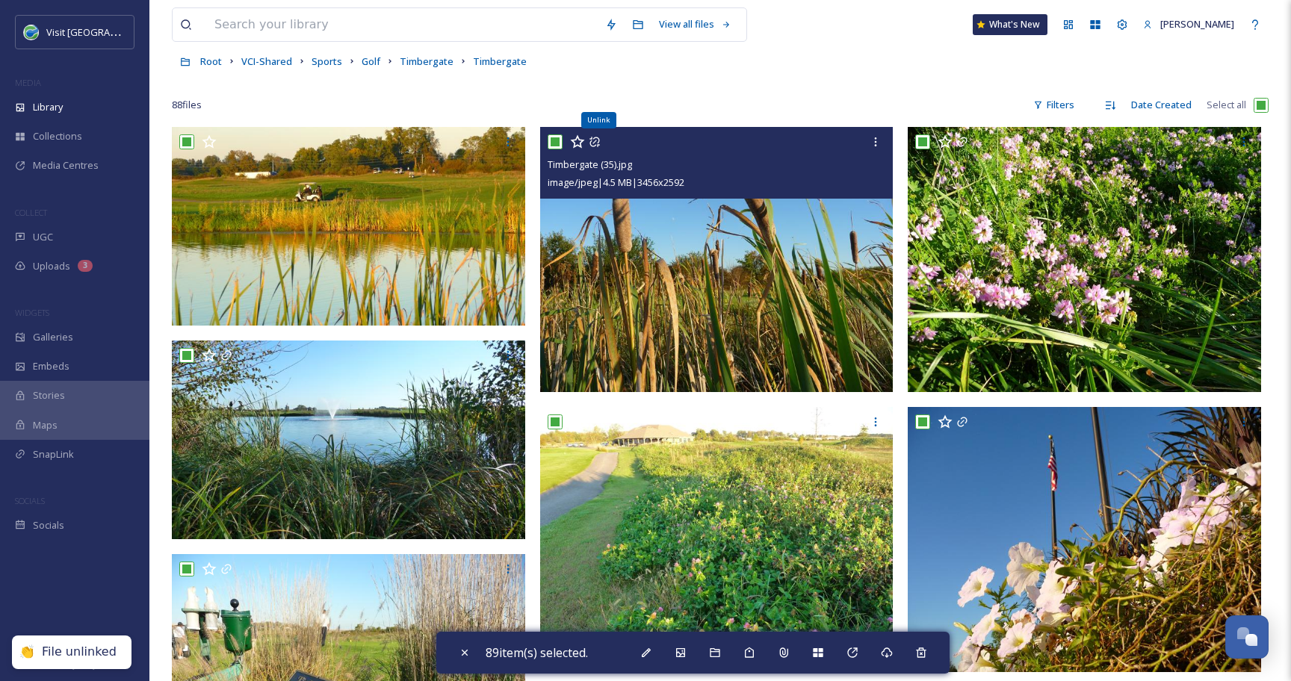
click at [594, 142] on icon at bounding box center [594, 142] width 10 height 10
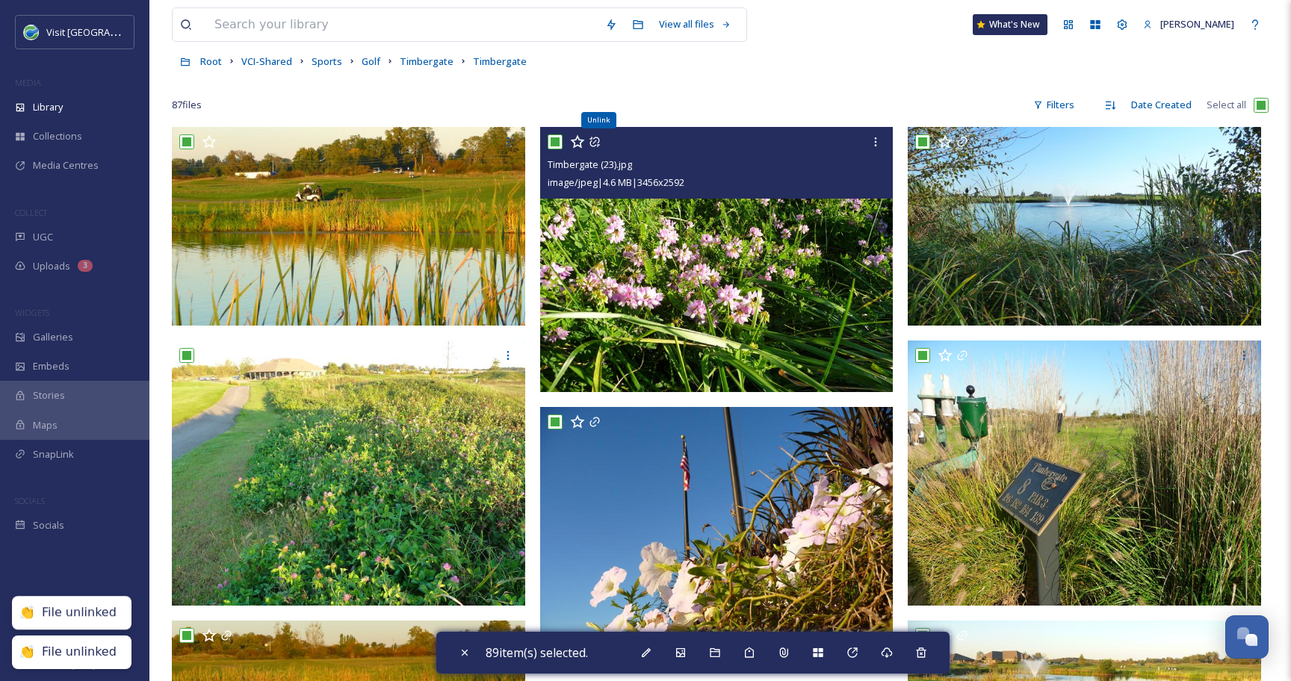
click at [594, 142] on icon at bounding box center [594, 142] width 10 height 10
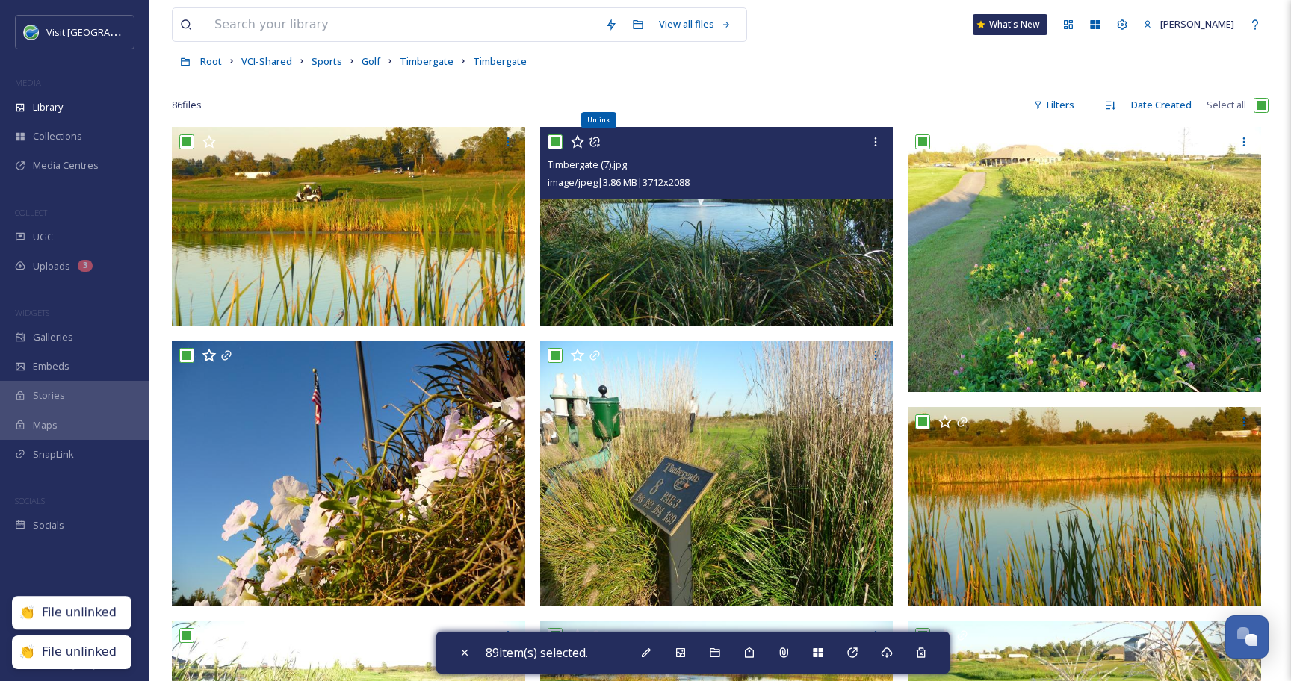
click at [594, 142] on icon at bounding box center [594, 142] width 10 height 10
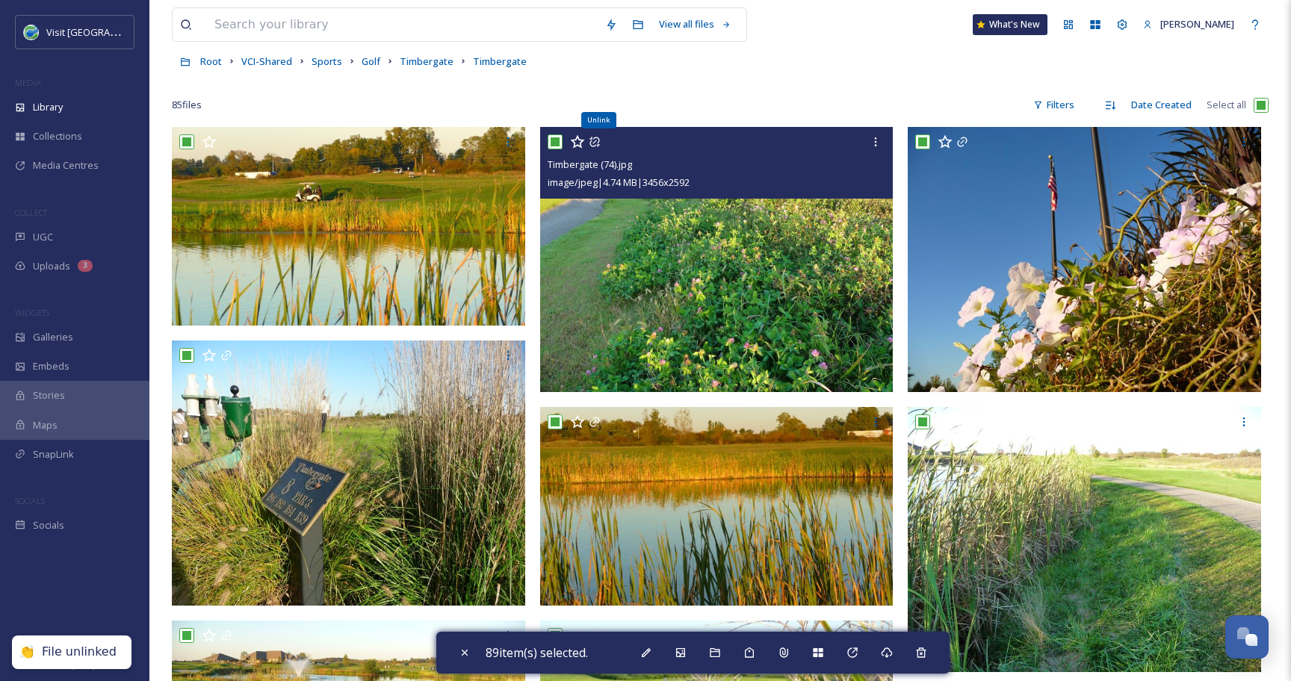
click at [594, 142] on icon at bounding box center [594, 142] width 10 height 10
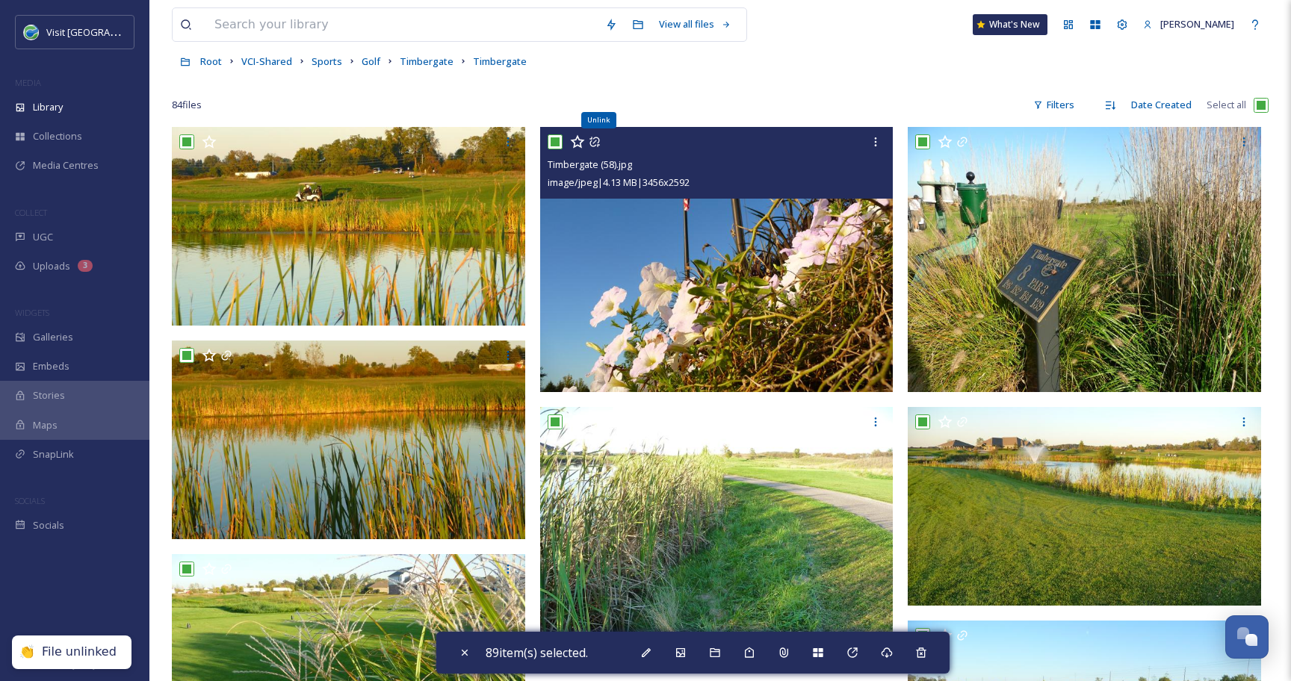
click at [595, 143] on icon at bounding box center [594, 142] width 12 height 12
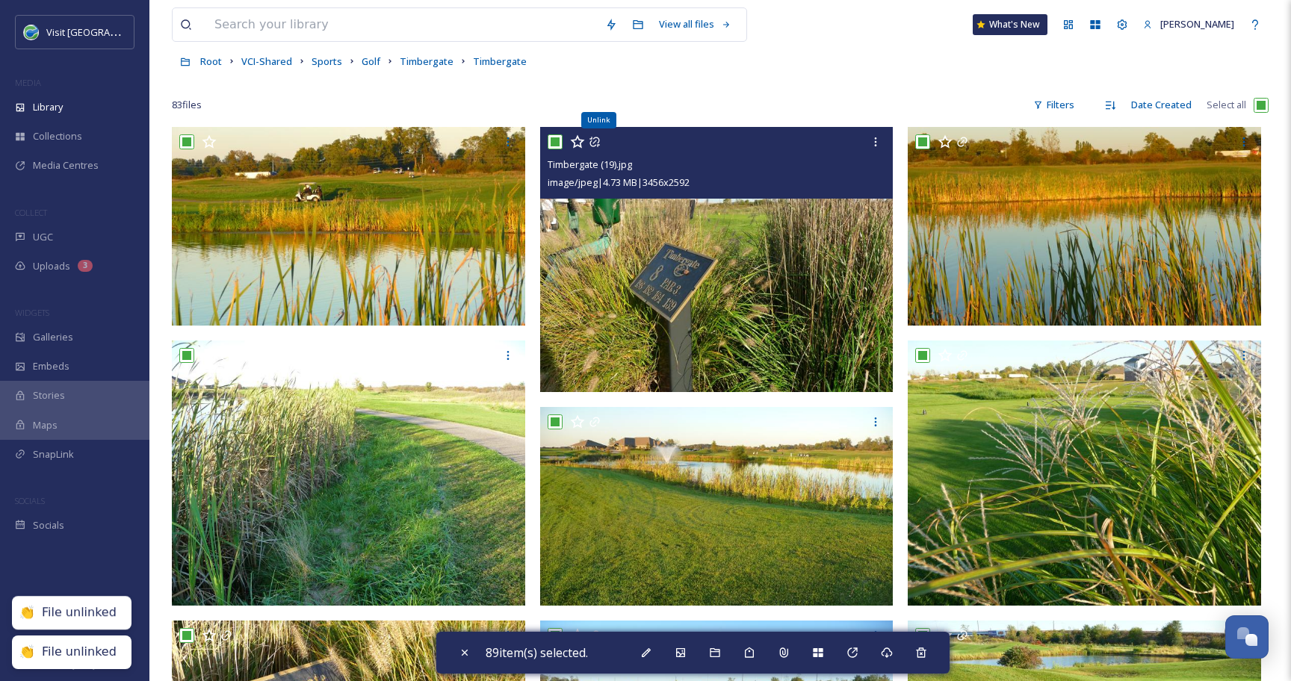
click at [595, 143] on icon at bounding box center [594, 142] width 12 height 12
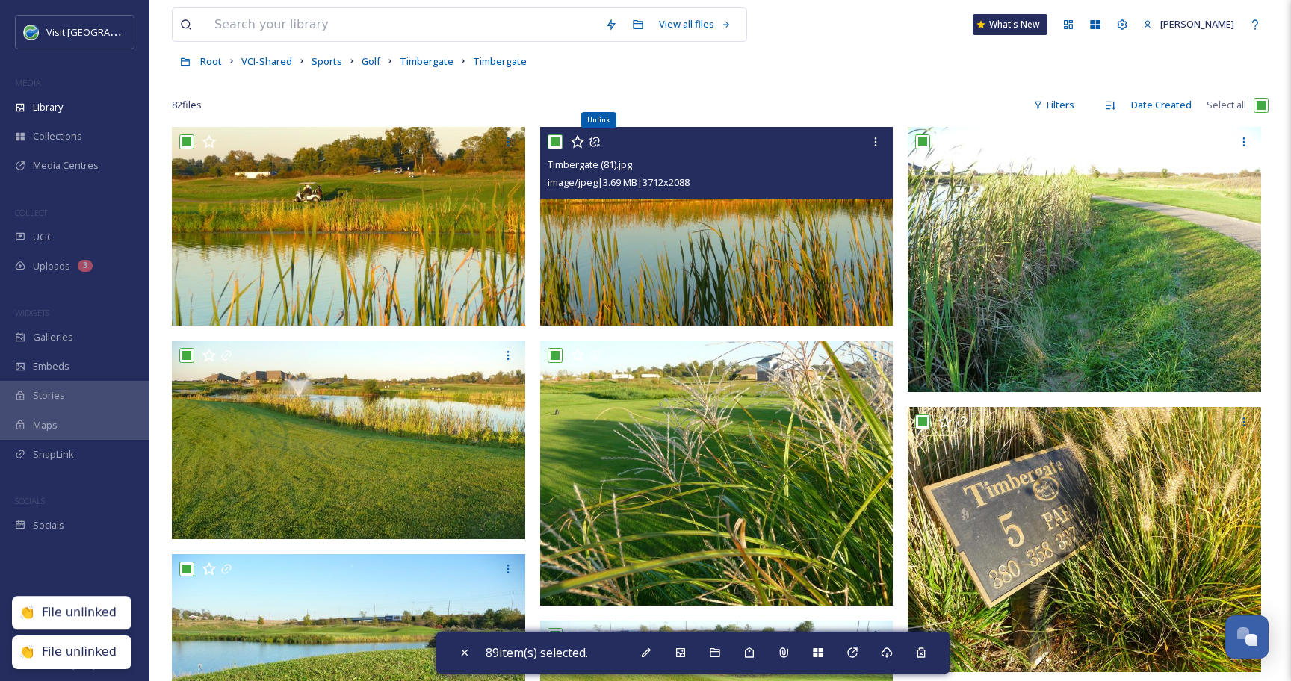
click at [596, 143] on icon at bounding box center [594, 142] width 12 height 12
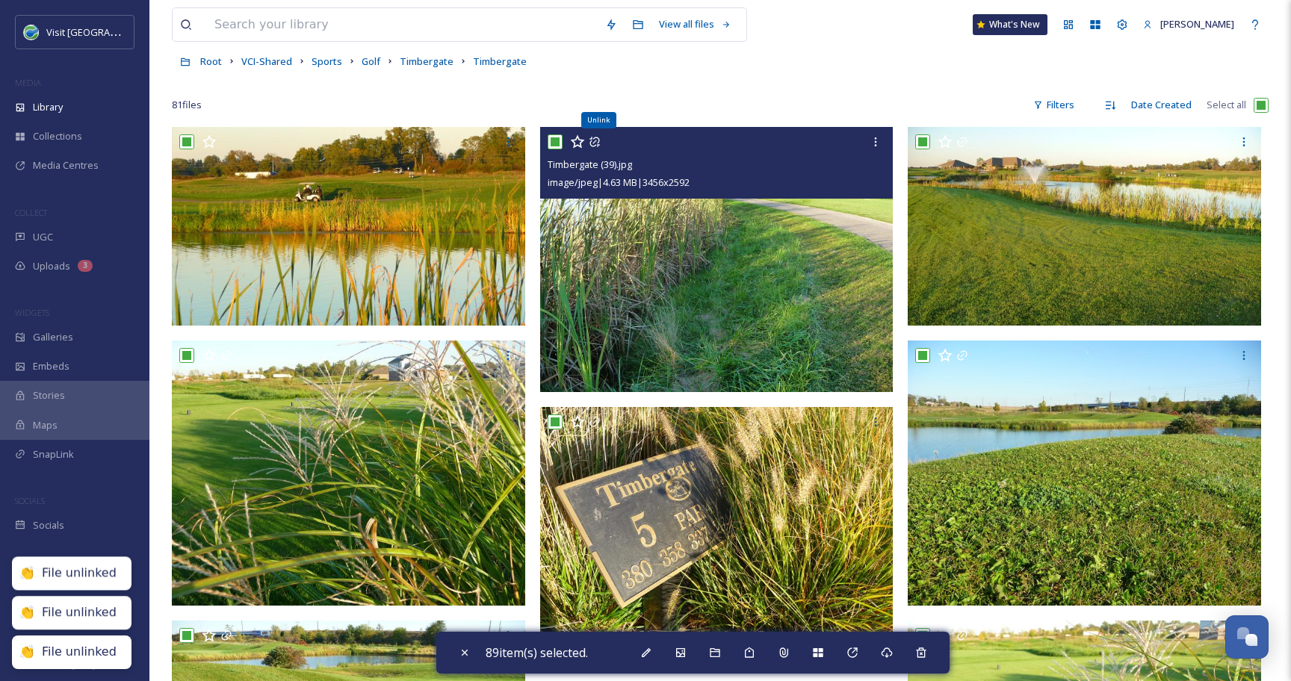
click at [596, 143] on icon at bounding box center [594, 142] width 12 height 12
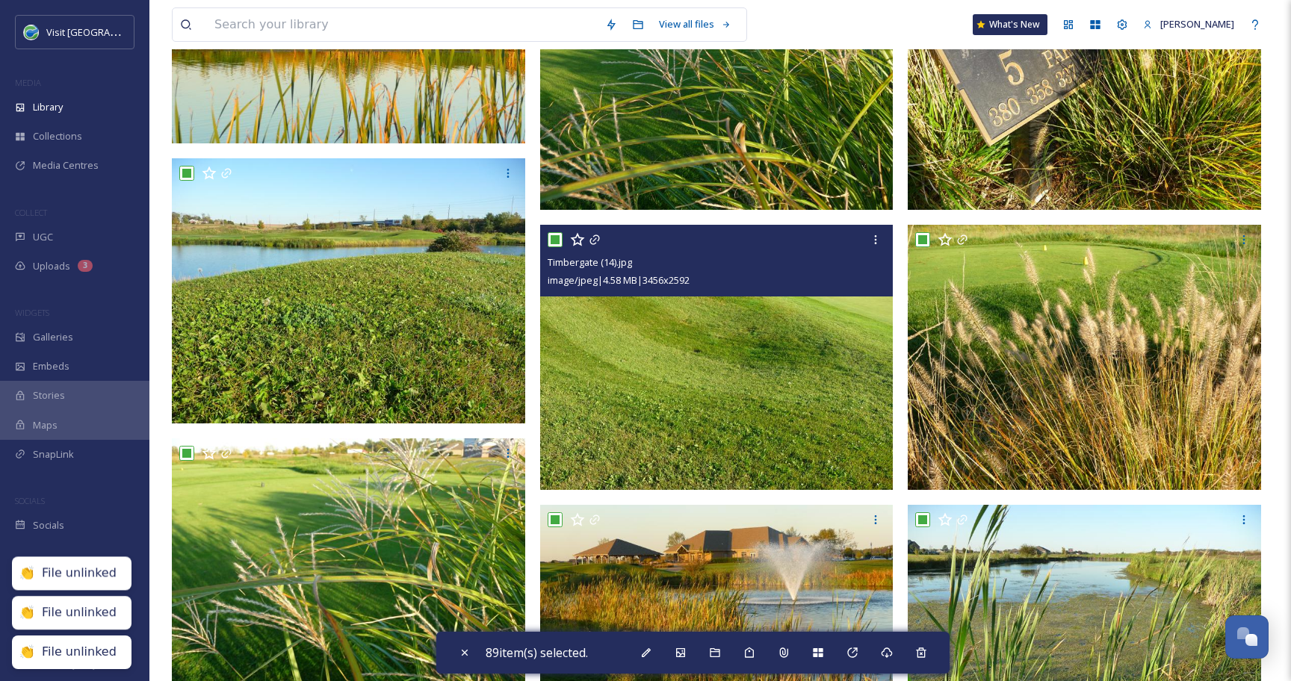
scroll to position [0, 0]
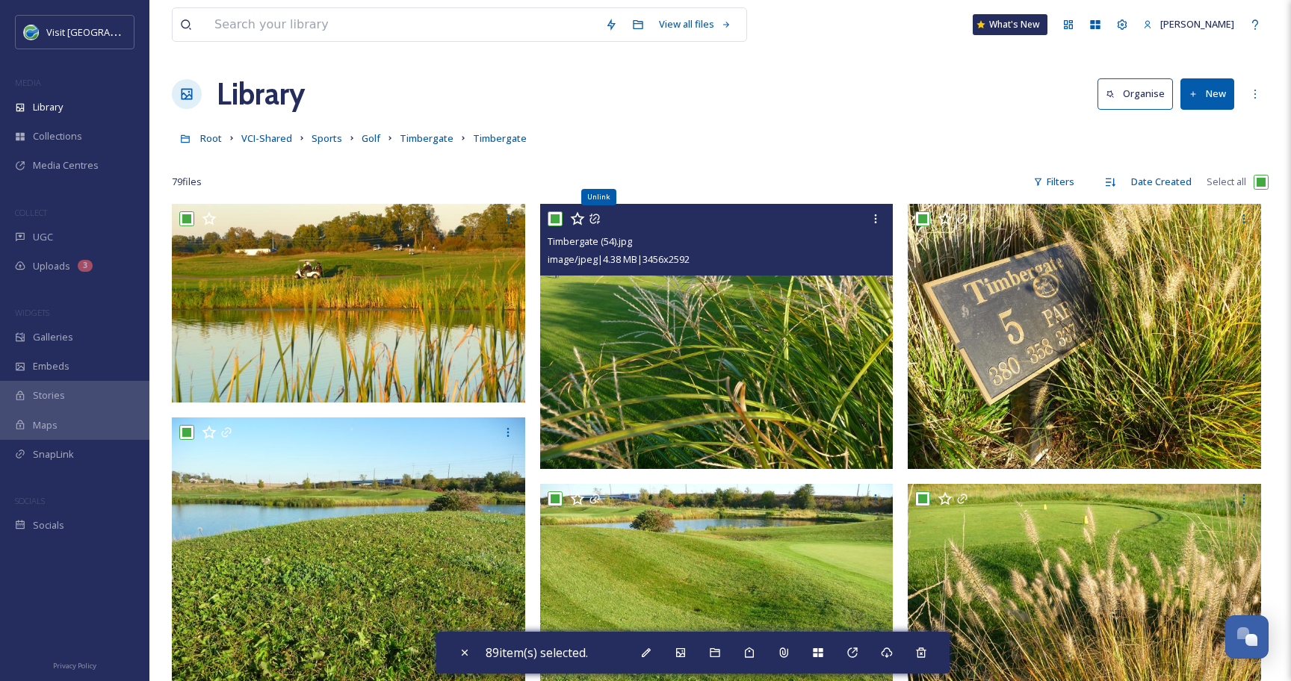
click at [594, 220] on icon at bounding box center [594, 219] width 12 height 12
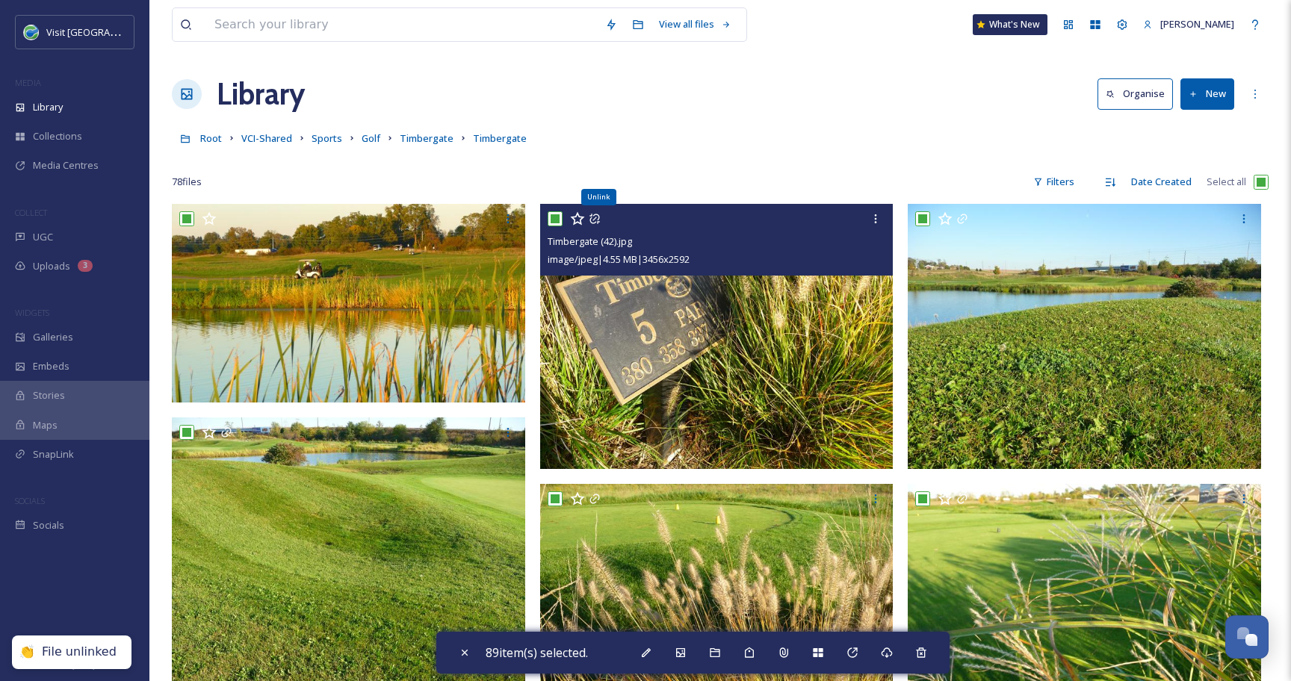
click at [594, 220] on icon at bounding box center [594, 219] width 12 height 12
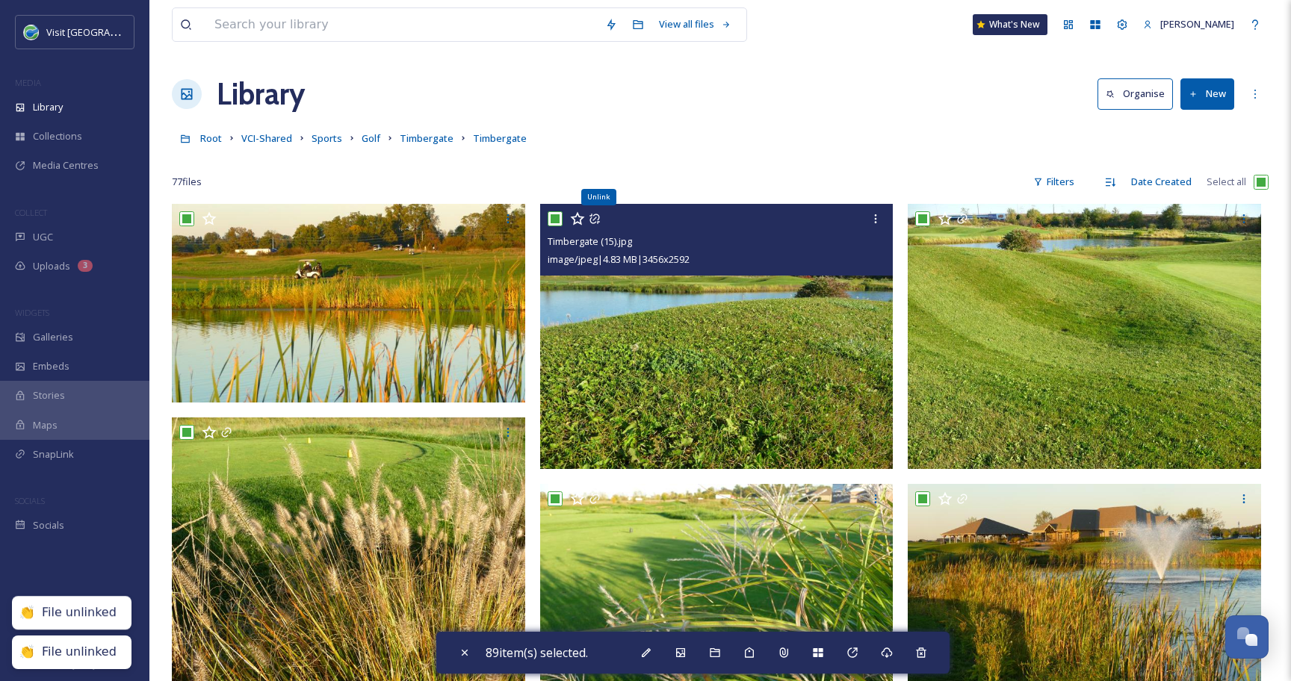
click at [594, 220] on icon at bounding box center [594, 219] width 12 height 12
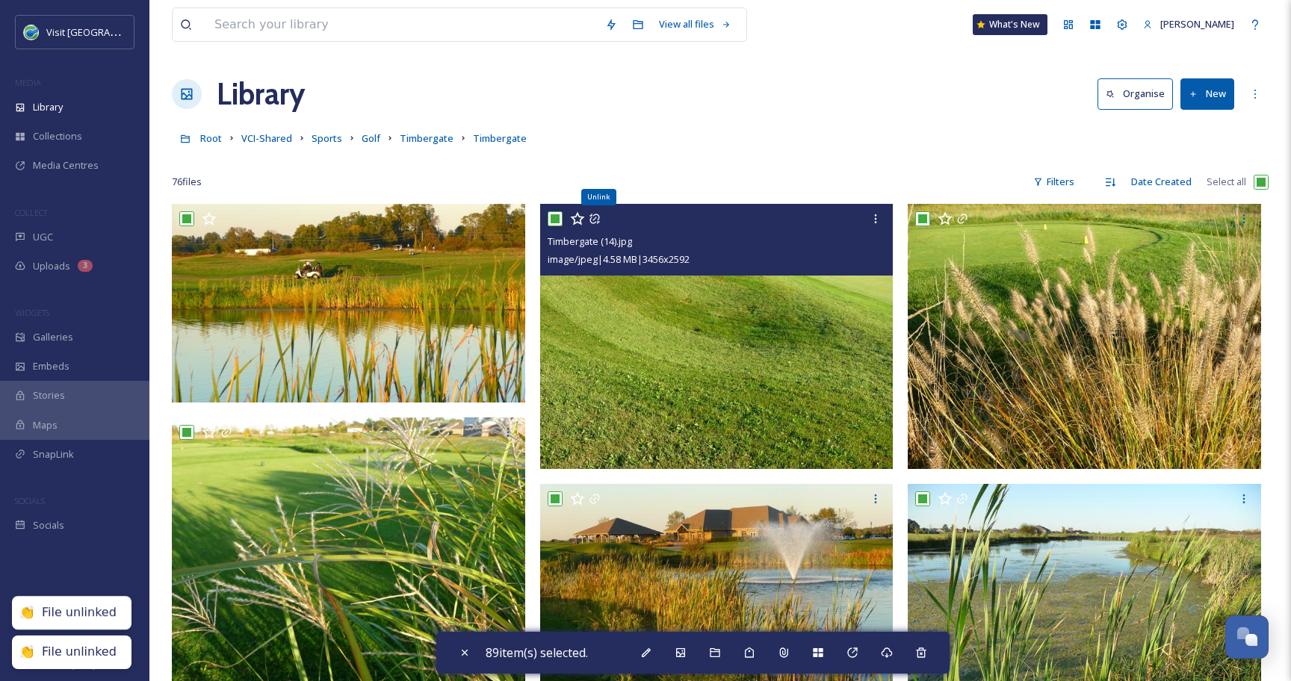
click at [594, 220] on icon at bounding box center [594, 219] width 10 height 10
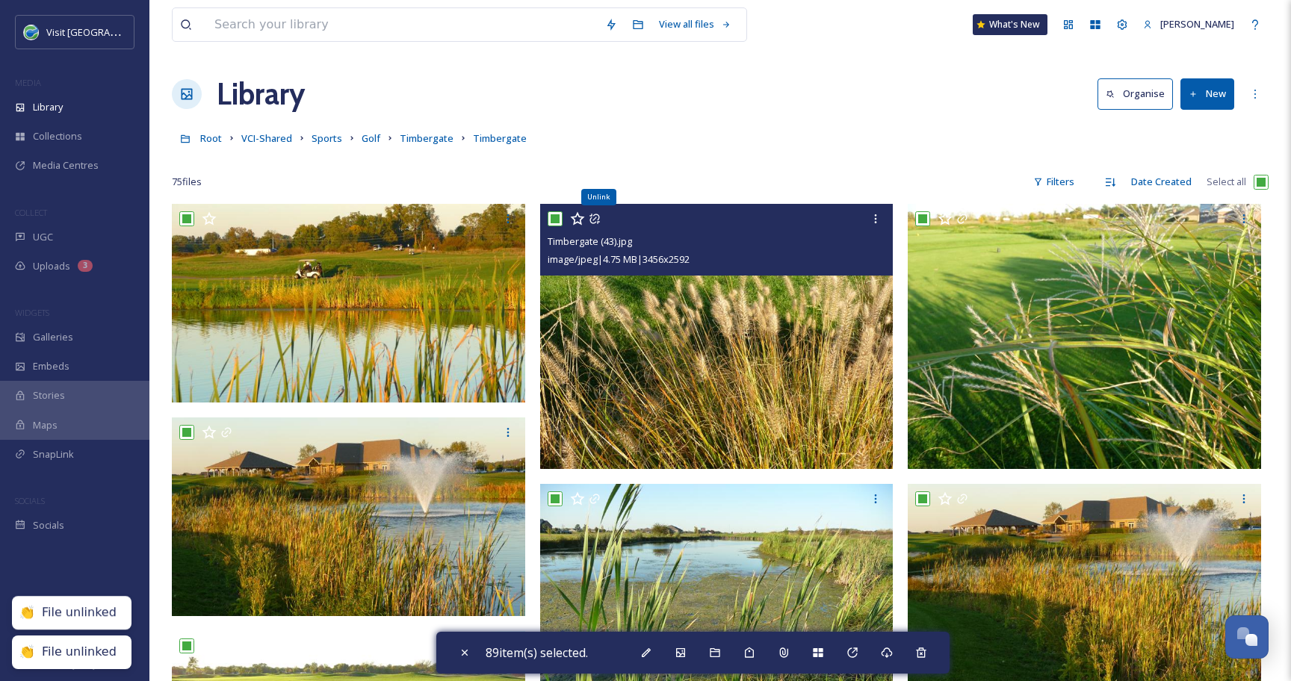
click at [594, 220] on icon at bounding box center [594, 219] width 10 height 10
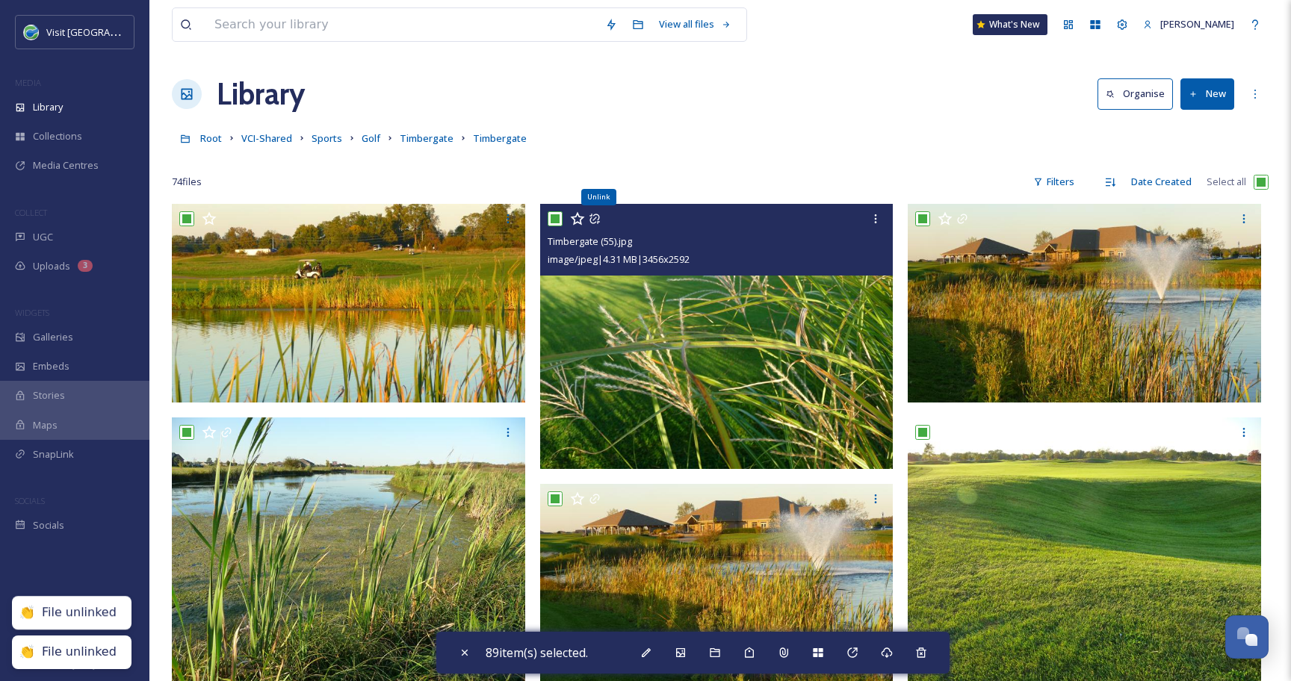
click at [594, 220] on icon at bounding box center [594, 219] width 10 height 10
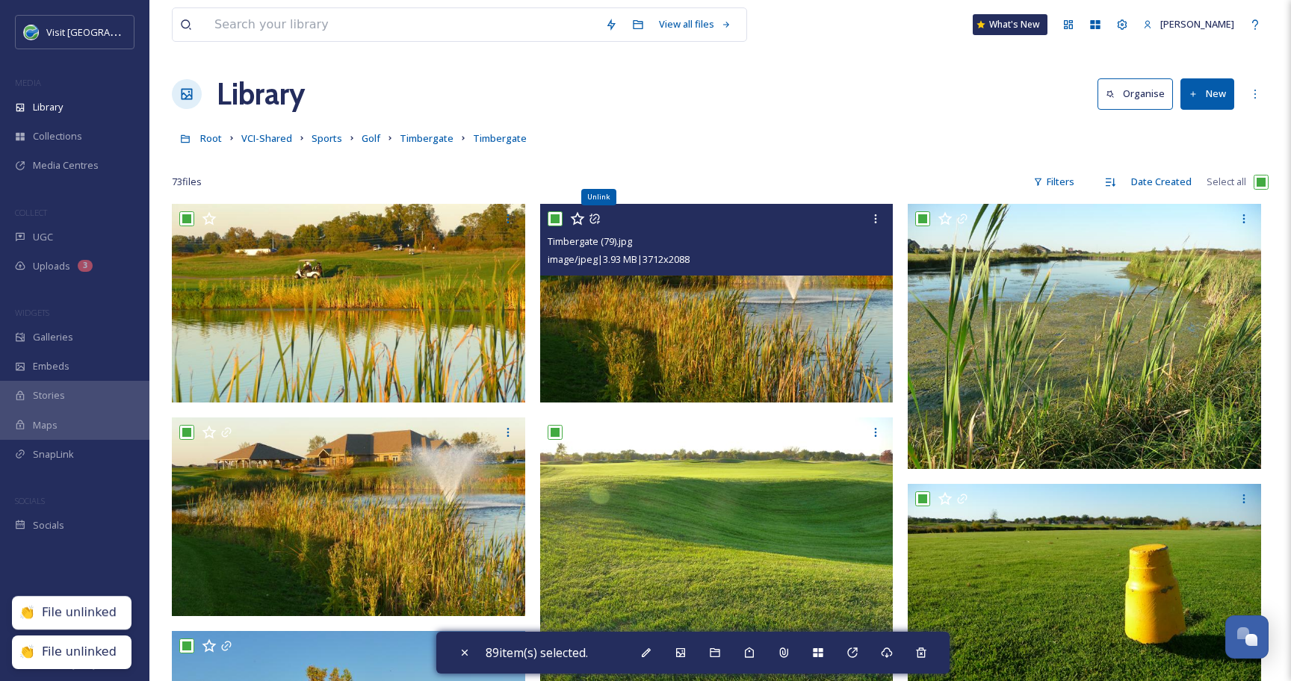
click at [594, 220] on icon at bounding box center [594, 219] width 10 height 10
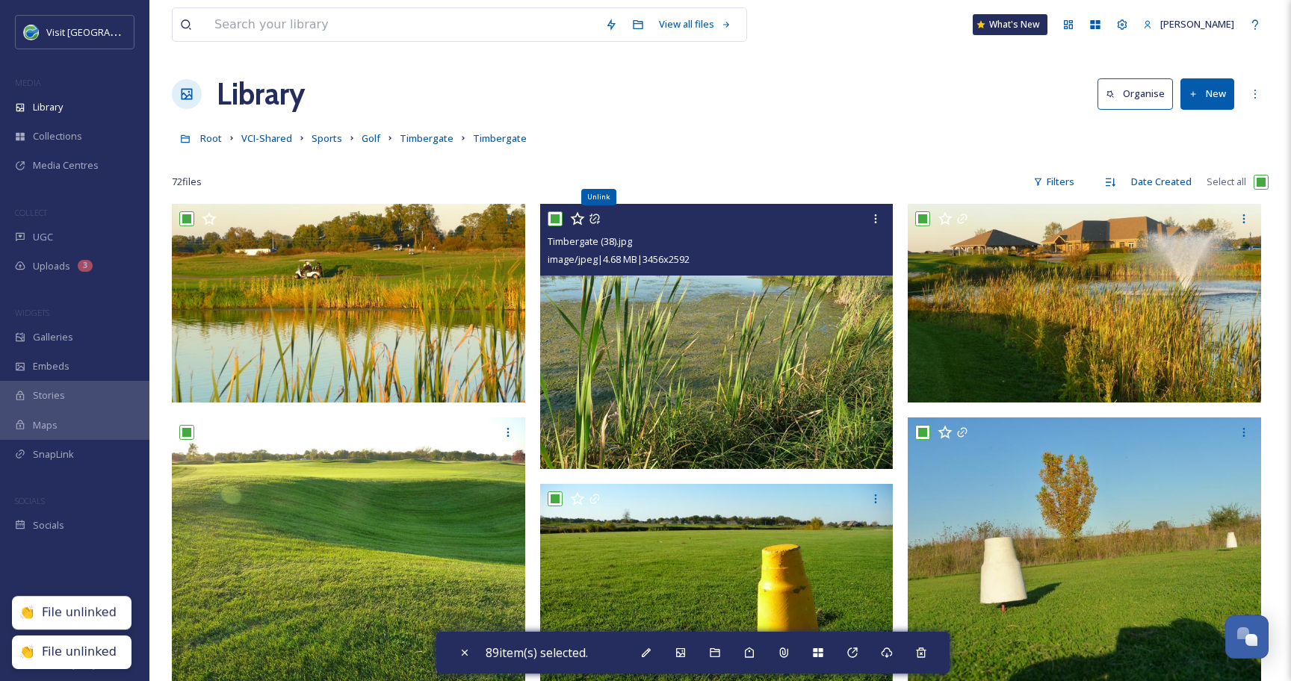
click at [594, 220] on icon at bounding box center [594, 219] width 12 height 12
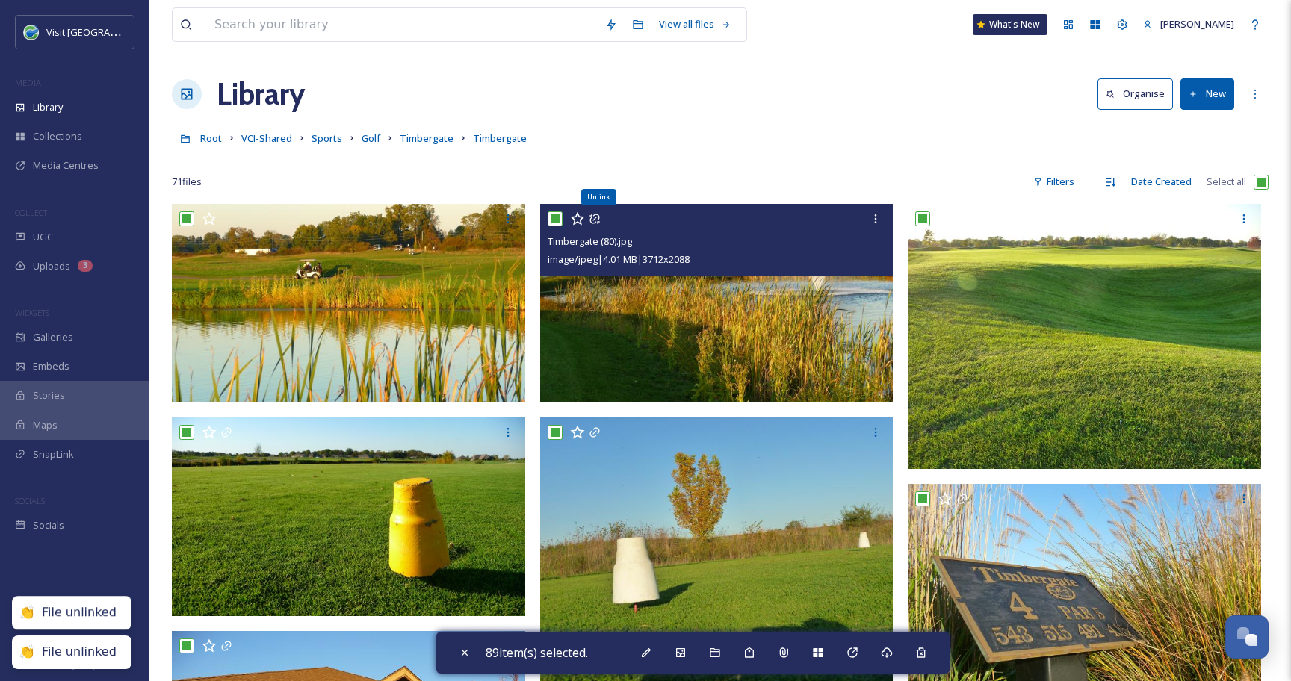
click at [594, 220] on icon at bounding box center [594, 219] width 12 height 12
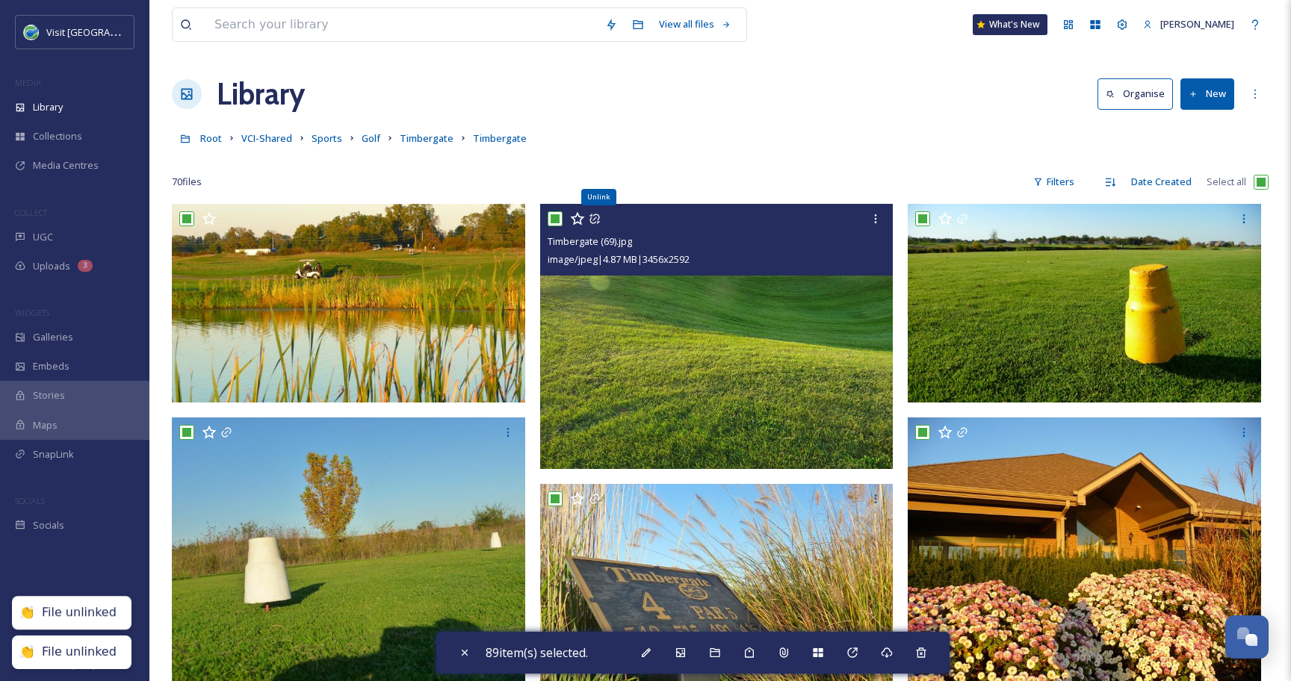
click at [594, 221] on icon at bounding box center [594, 219] width 12 height 12
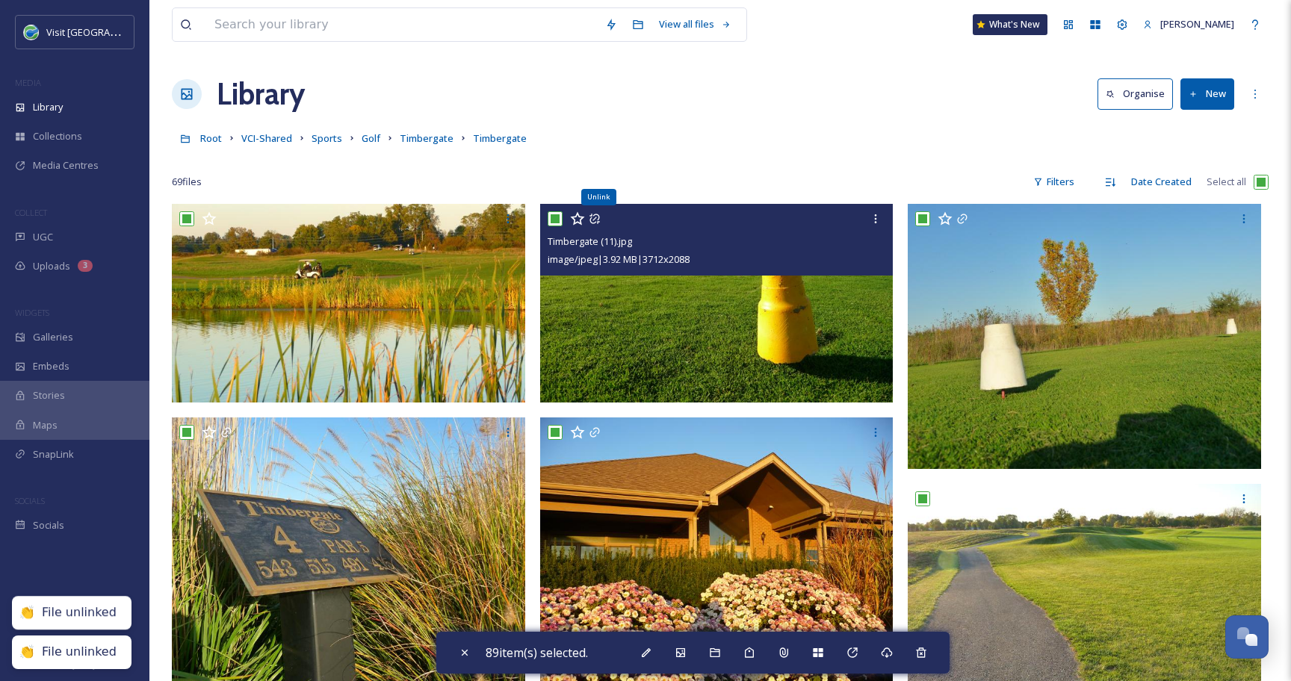
click at [594, 221] on icon at bounding box center [594, 219] width 12 height 12
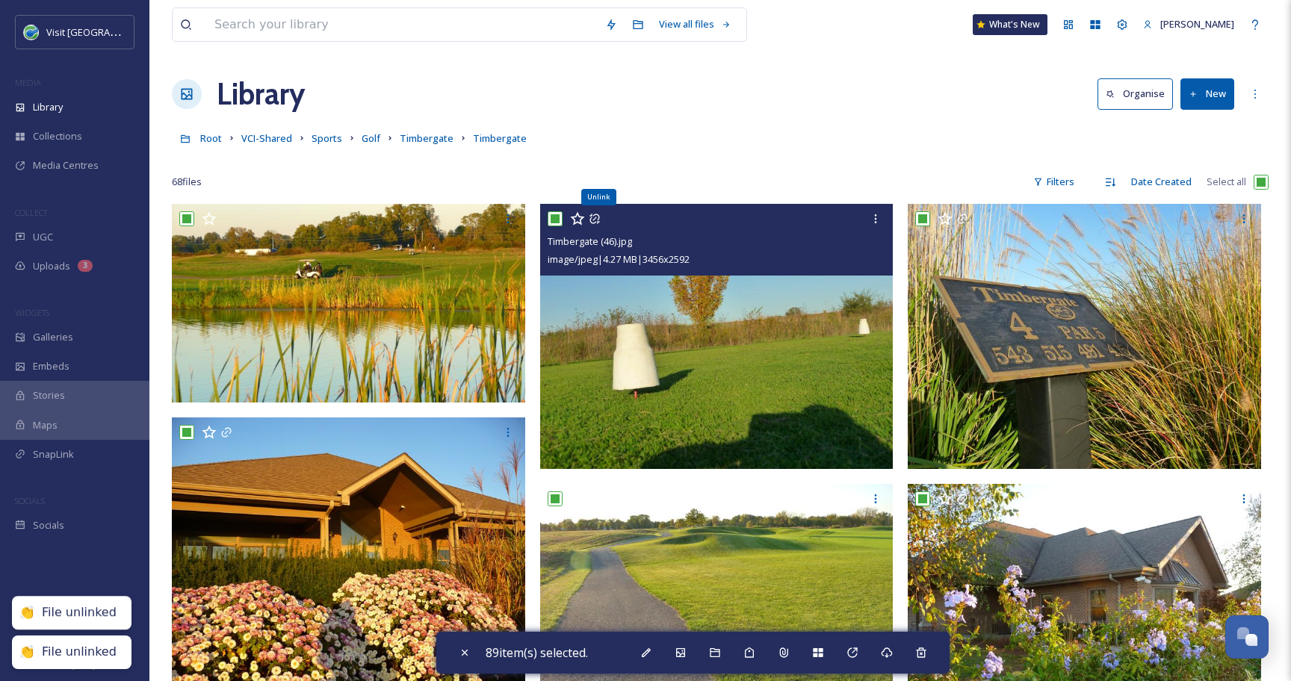
click at [594, 221] on icon at bounding box center [594, 219] width 12 height 12
click at [595, 218] on icon at bounding box center [594, 219] width 10 height 10
click at [758, 143] on div "Root VCI-Shared Sports Golf Timbergate Timbergate" at bounding box center [720, 138] width 1096 height 28
click at [595, 219] on icon at bounding box center [594, 219] width 12 height 12
click at [966, 220] on icon at bounding box center [962, 219] width 12 height 12
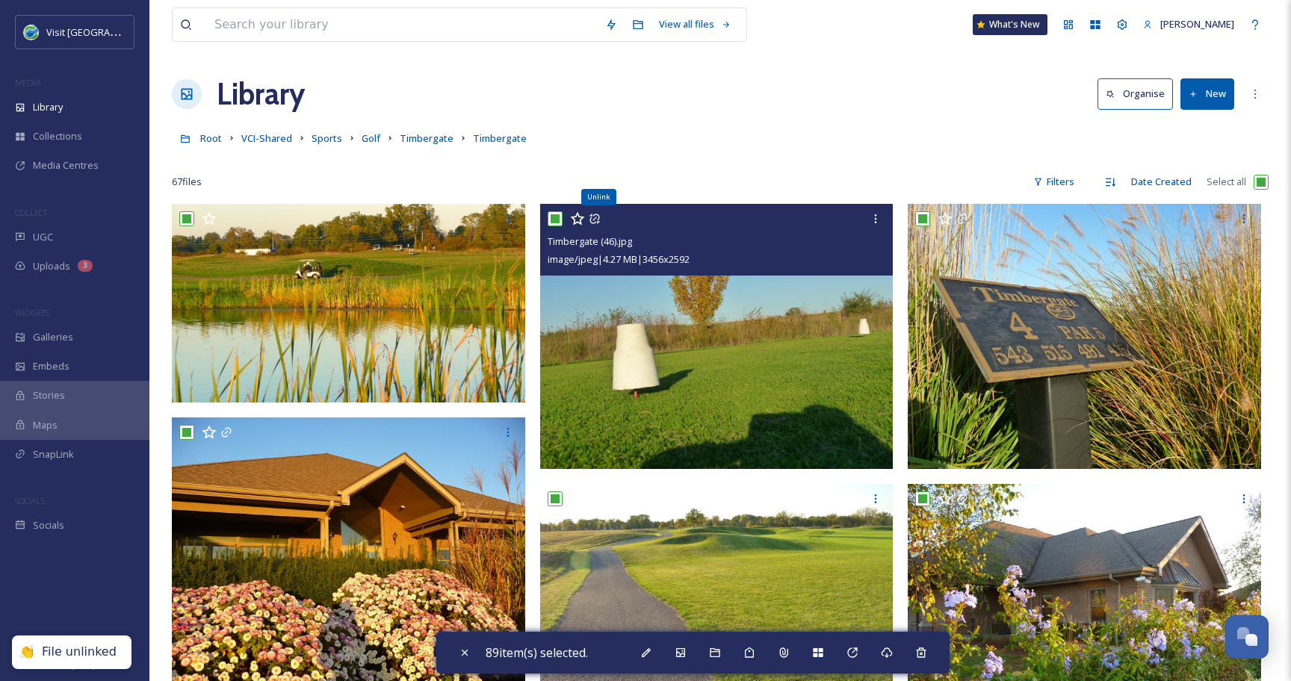
click at [1263, 183] on input "checkbox" at bounding box center [1260, 182] width 15 height 15
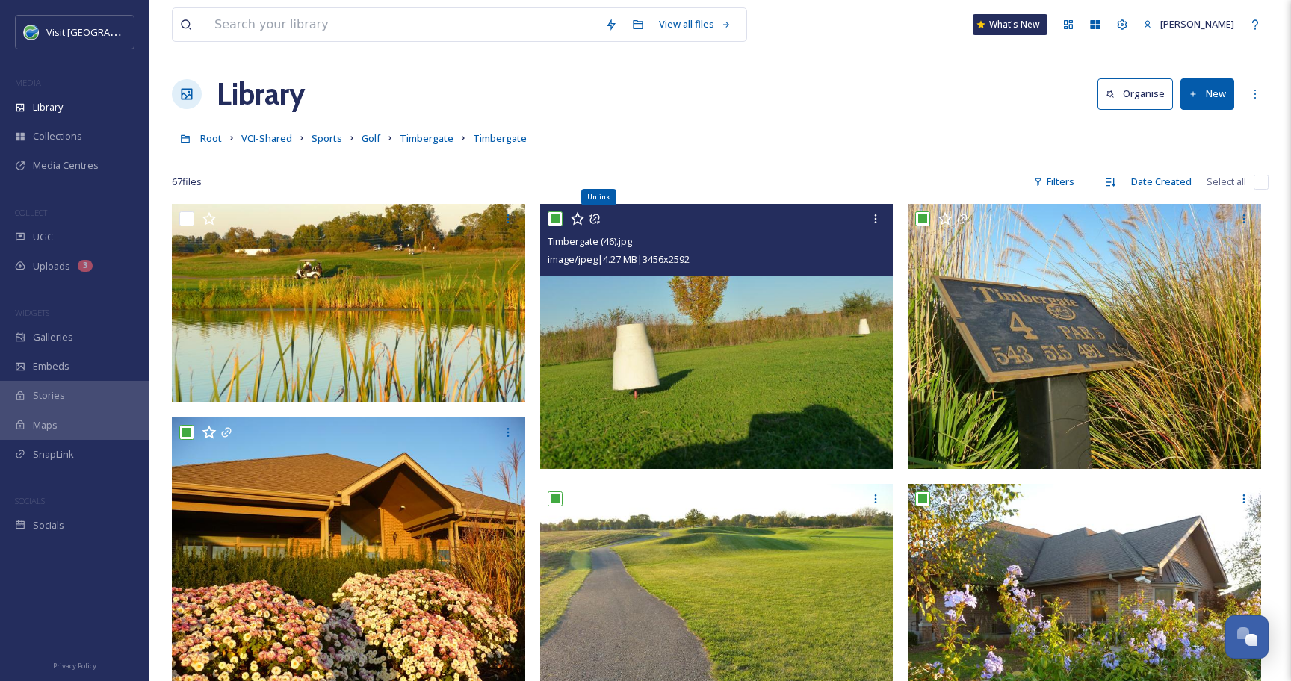
click at [553, 149] on div "Root VCI-Shared Sports Golf Timbergate Timbergate" at bounding box center [720, 138] width 1096 height 28
click at [275, 500] on img at bounding box center [348, 549] width 353 height 265
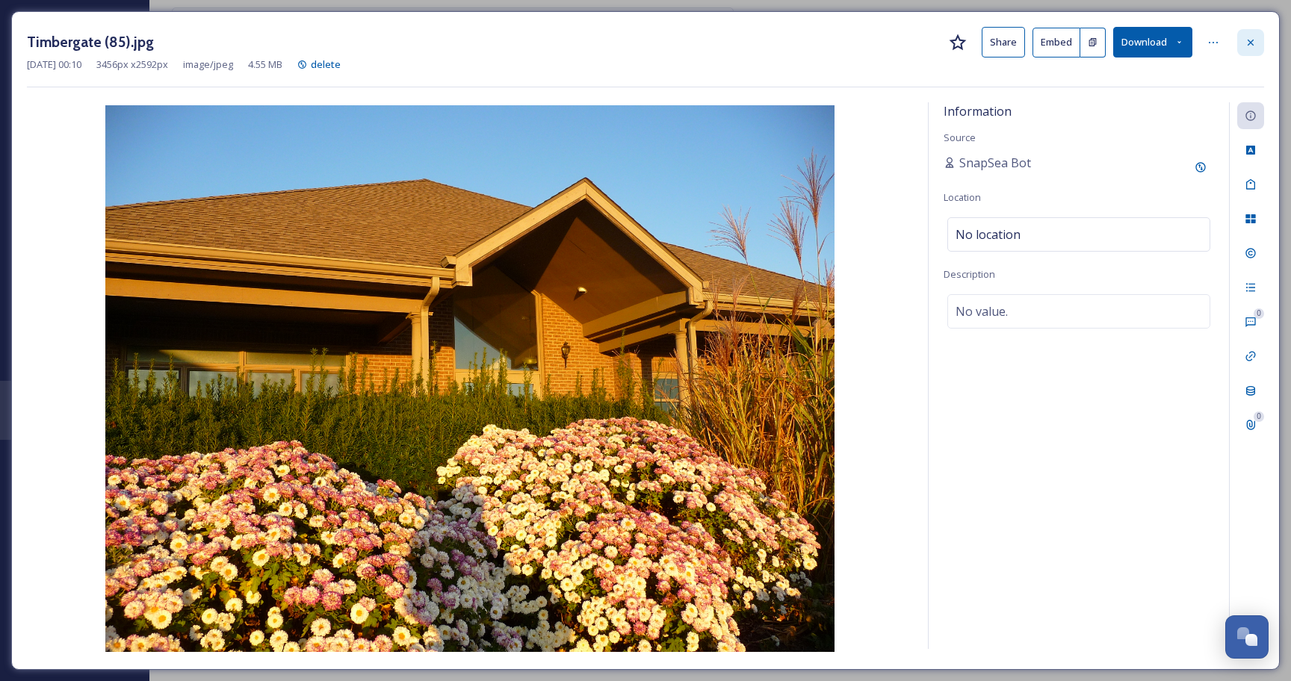
click at [1240, 45] on div at bounding box center [1250, 42] width 27 height 27
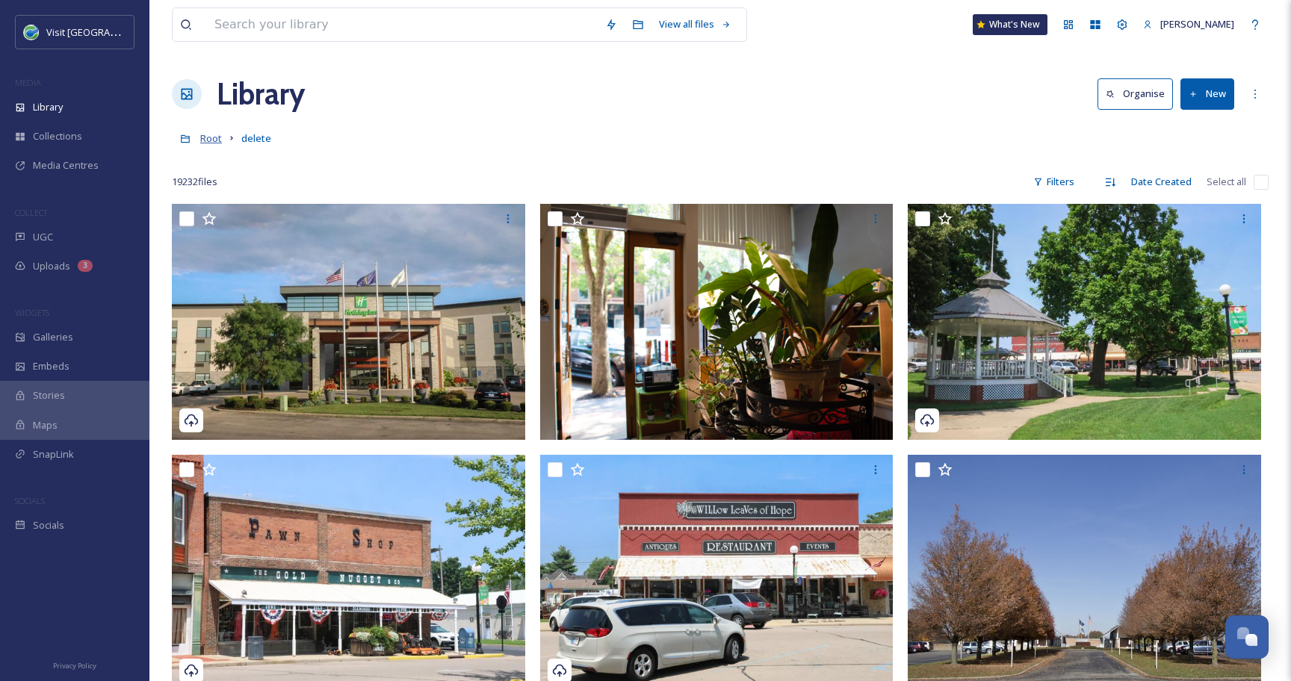
click at [211, 141] on span "Root" at bounding box center [211, 137] width 22 height 13
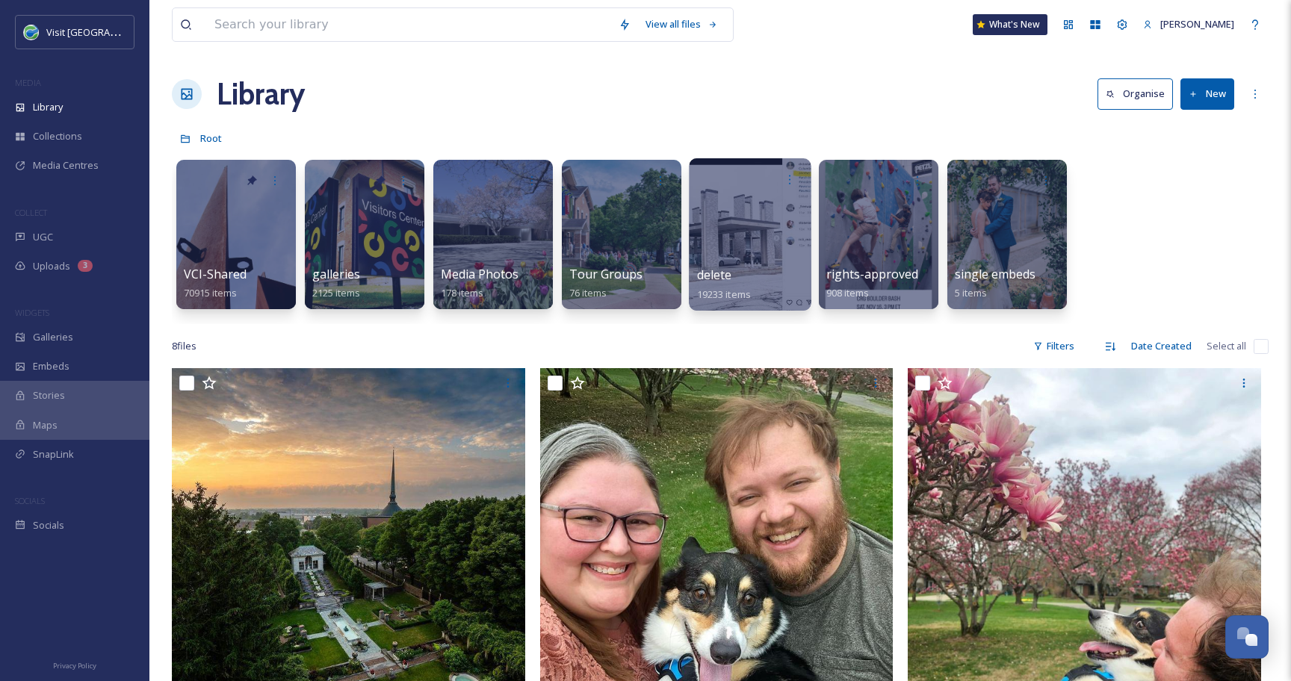
click at [716, 214] on div at bounding box center [750, 234] width 122 height 152
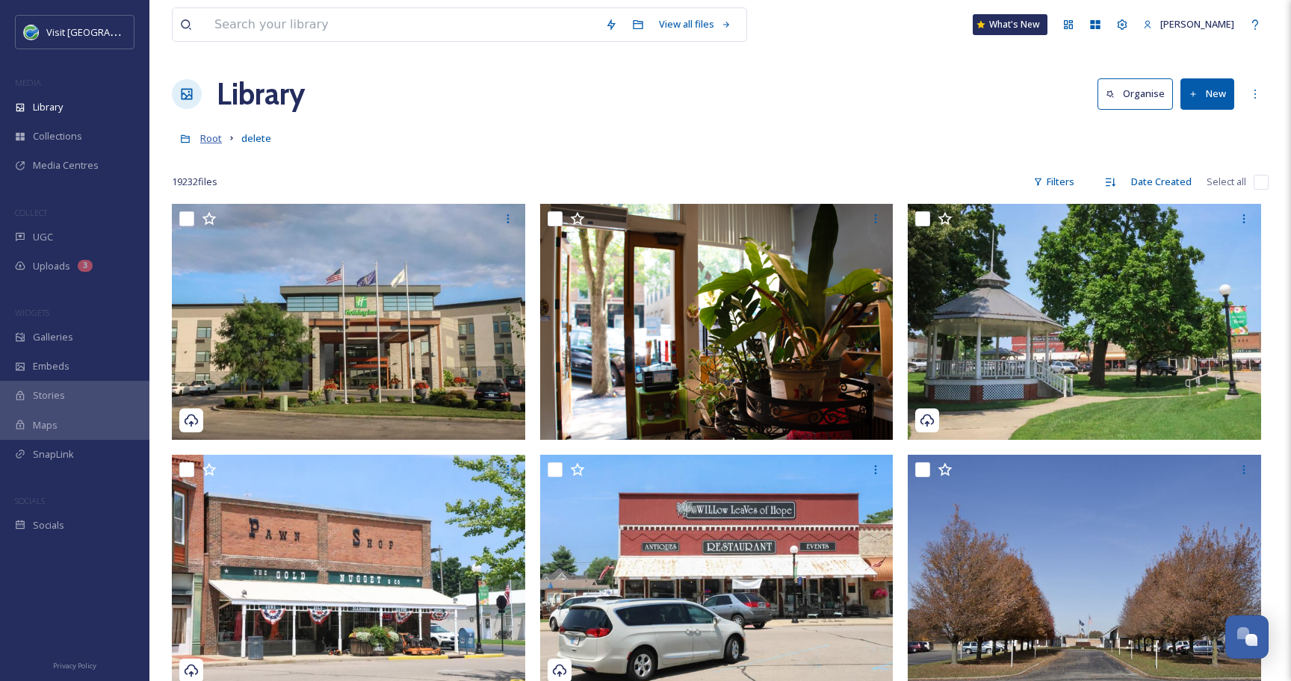
click at [212, 138] on span "Root" at bounding box center [211, 137] width 22 height 13
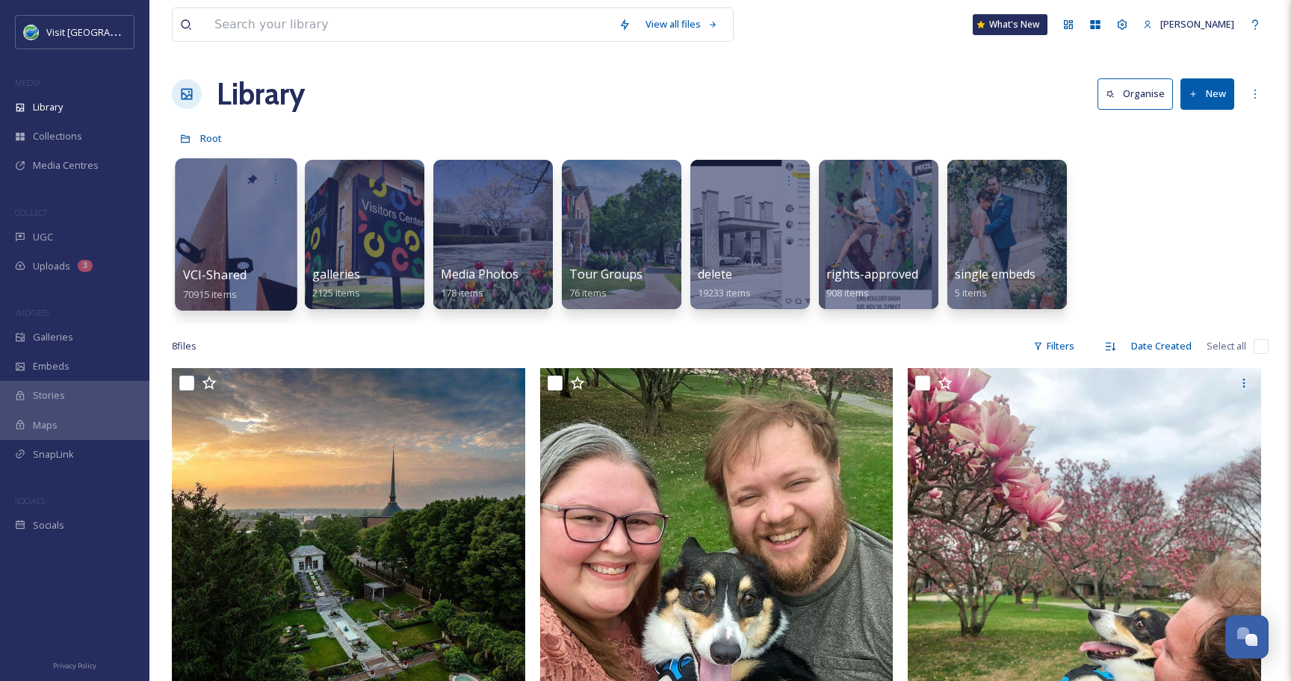
click at [229, 223] on div at bounding box center [236, 234] width 122 height 152
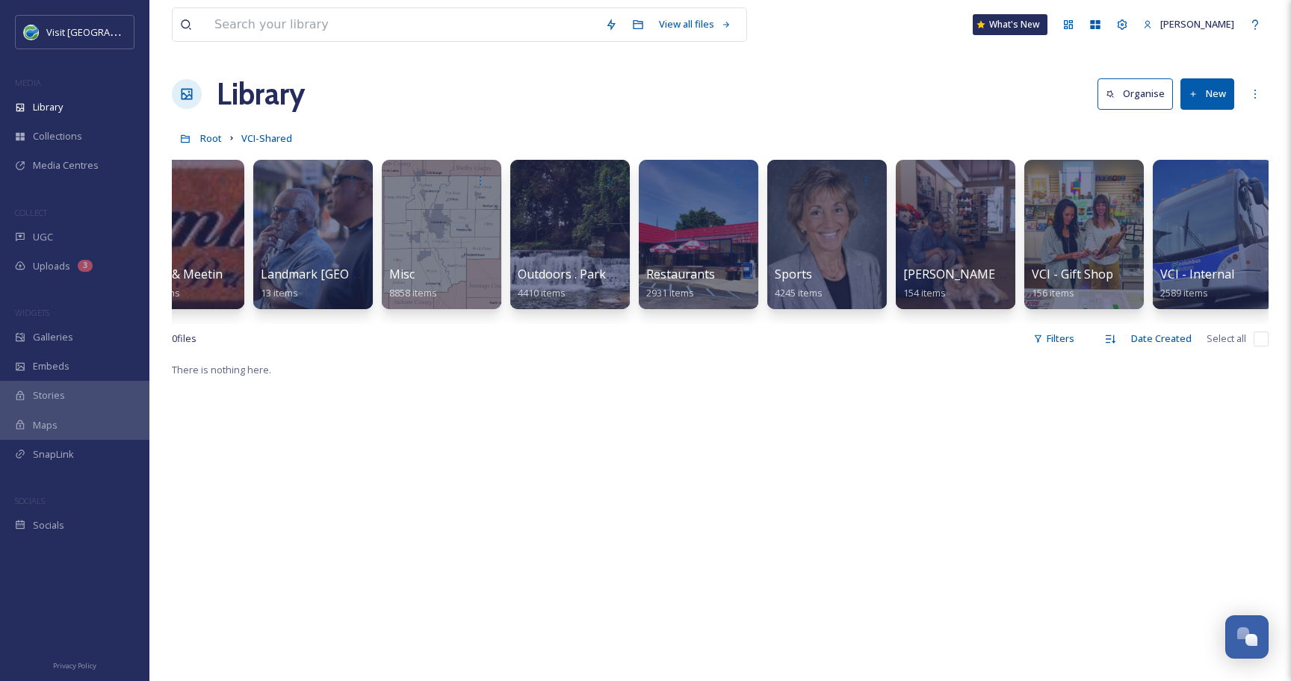
scroll to position [0, 1479]
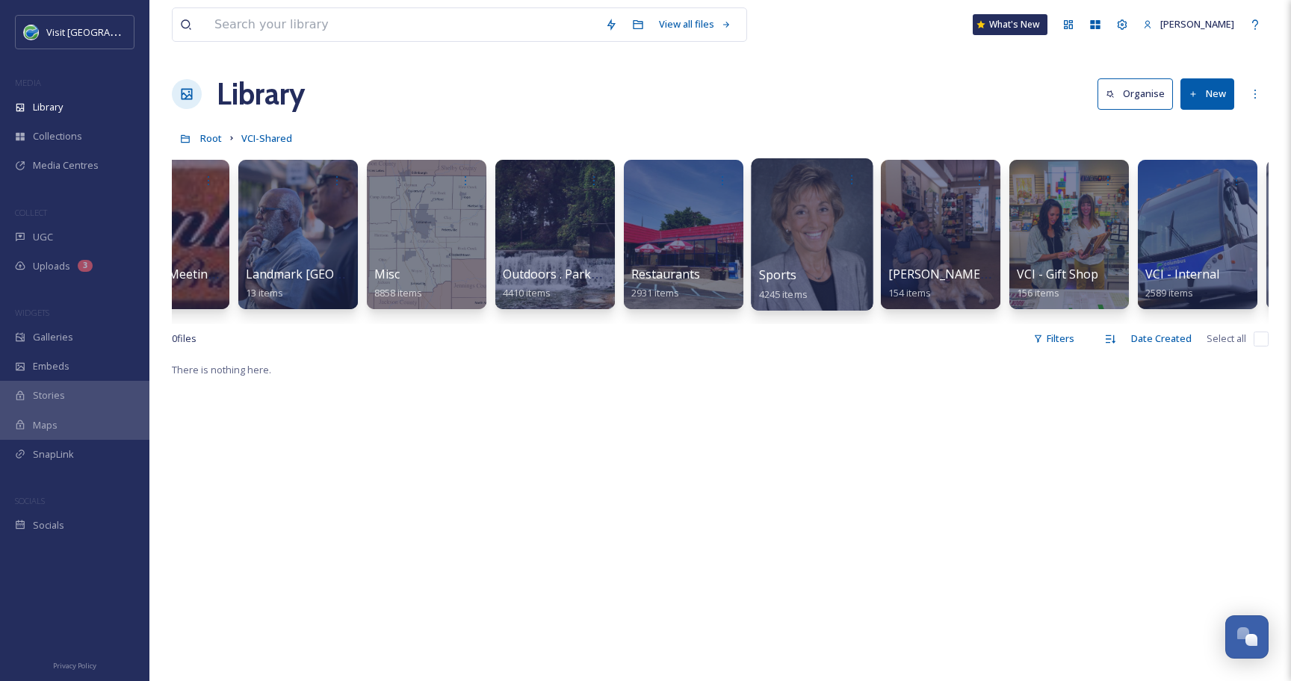
click at [779, 247] on div at bounding box center [812, 234] width 122 height 152
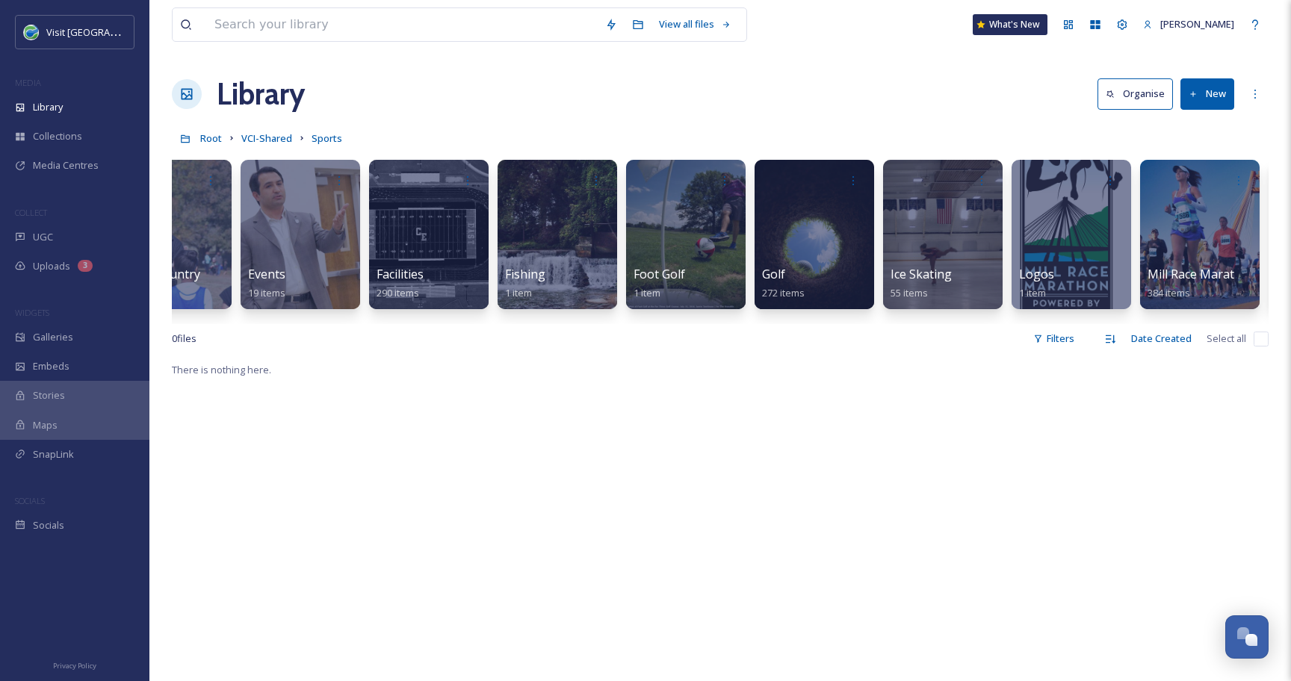
scroll to position [0, 727]
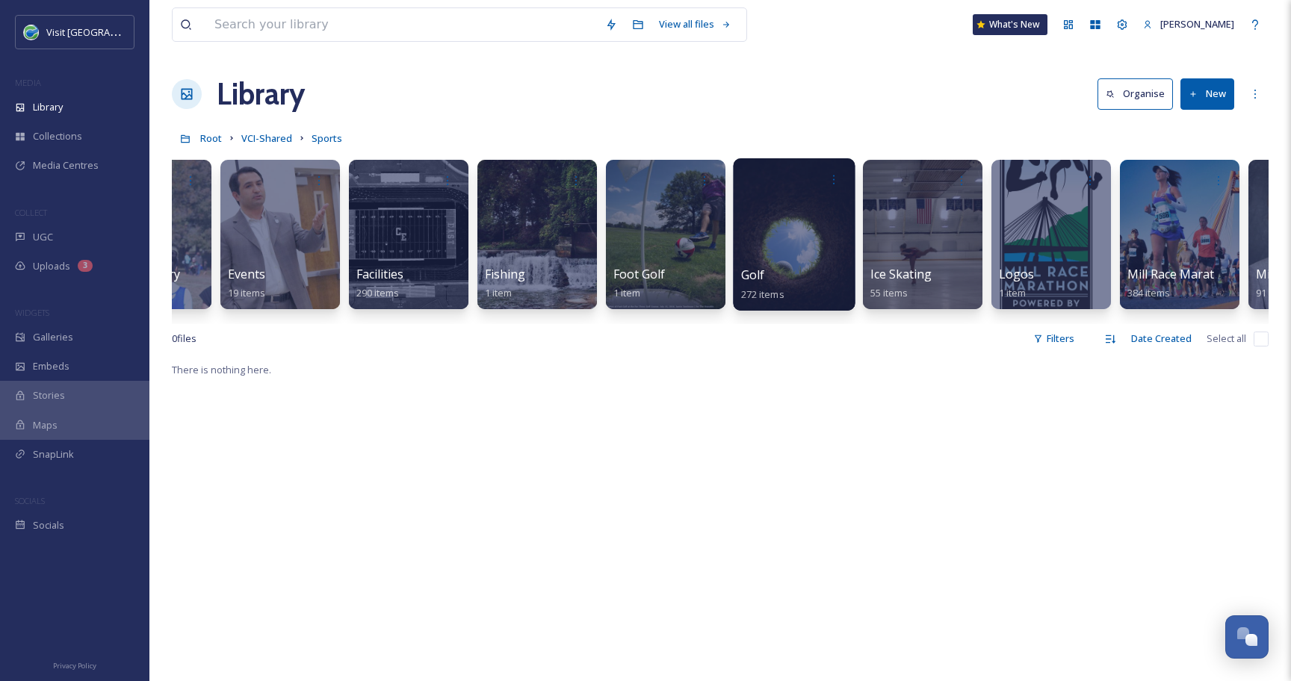
click at [786, 209] on div at bounding box center [794, 234] width 122 height 152
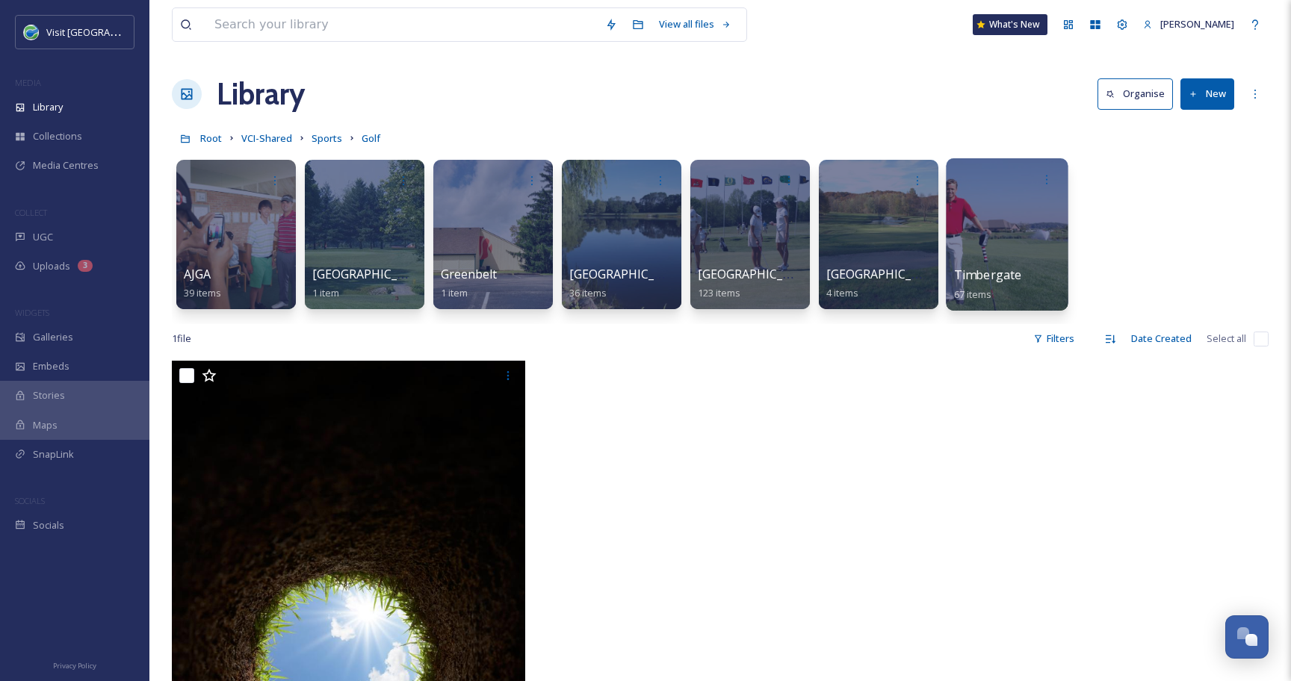
click at [958, 222] on div at bounding box center [1006, 234] width 122 height 152
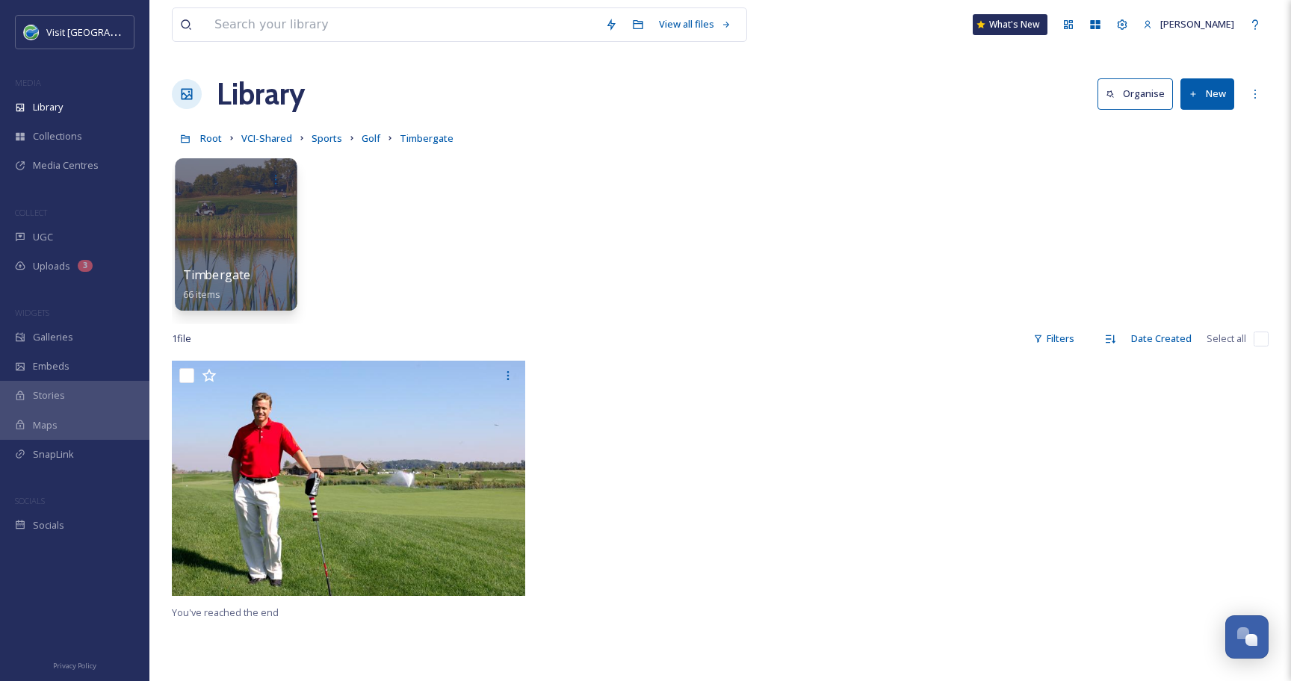
click at [217, 272] on span "Timbergate" at bounding box center [217, 275] width 68 height 16
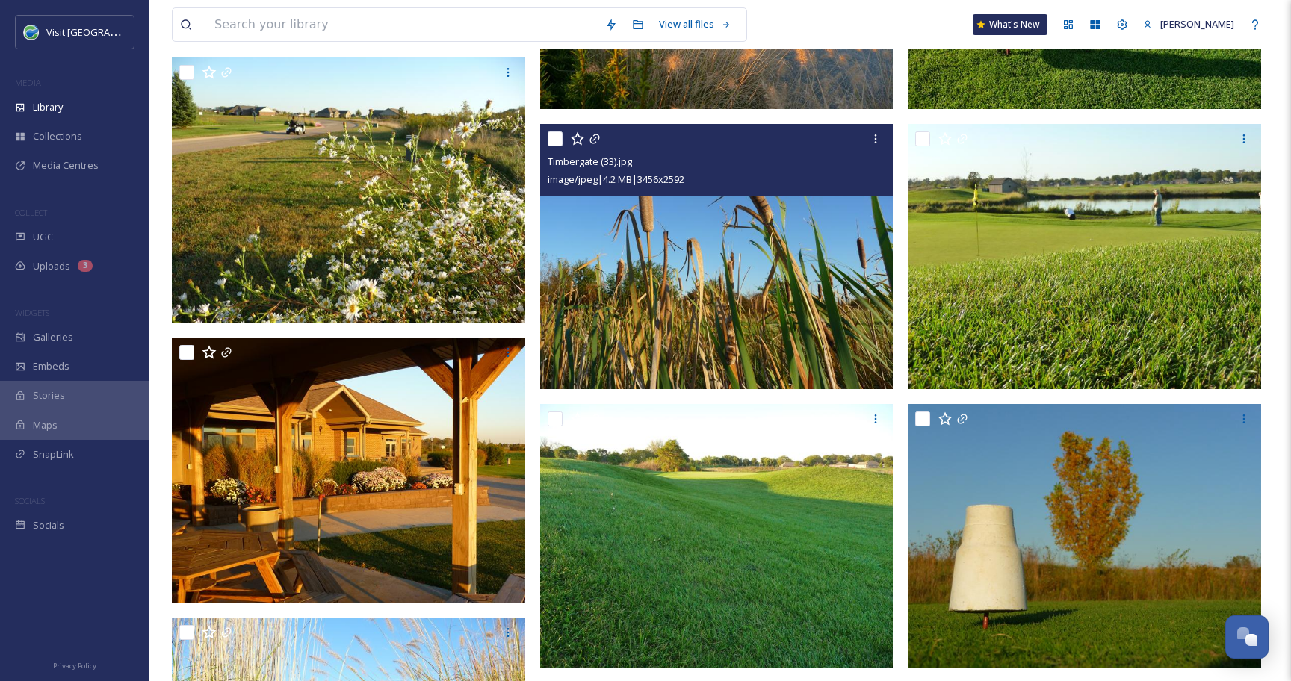
scroll to position [1478, 0]
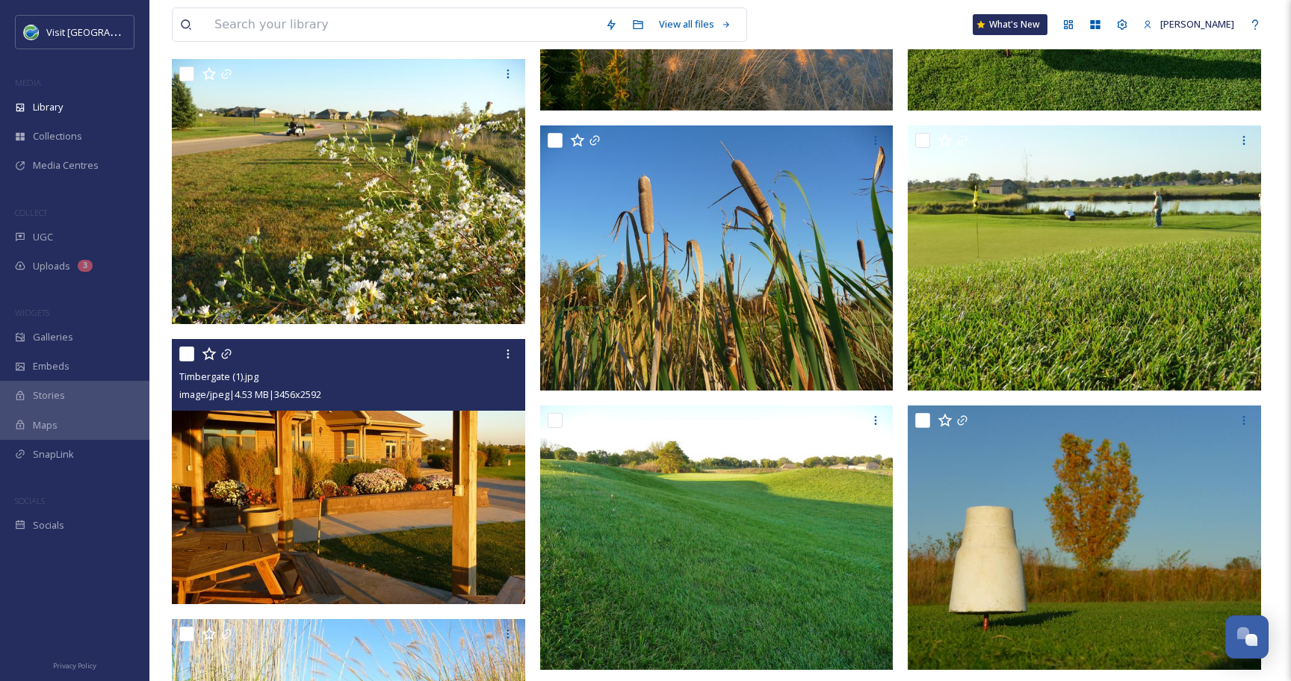
click at [189, 358] on input "checkbox" at bounding box center [186, 354] width 15 height 15
checkbox input "true"
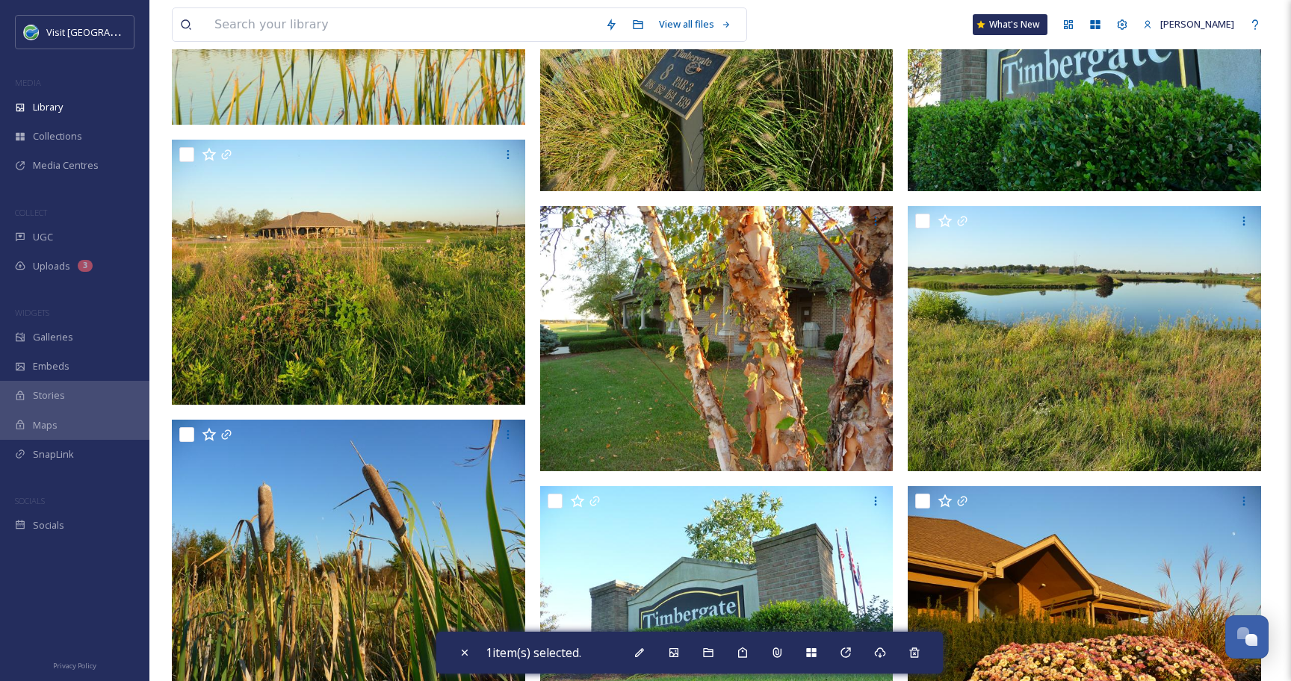
scroll to position [0, 0]
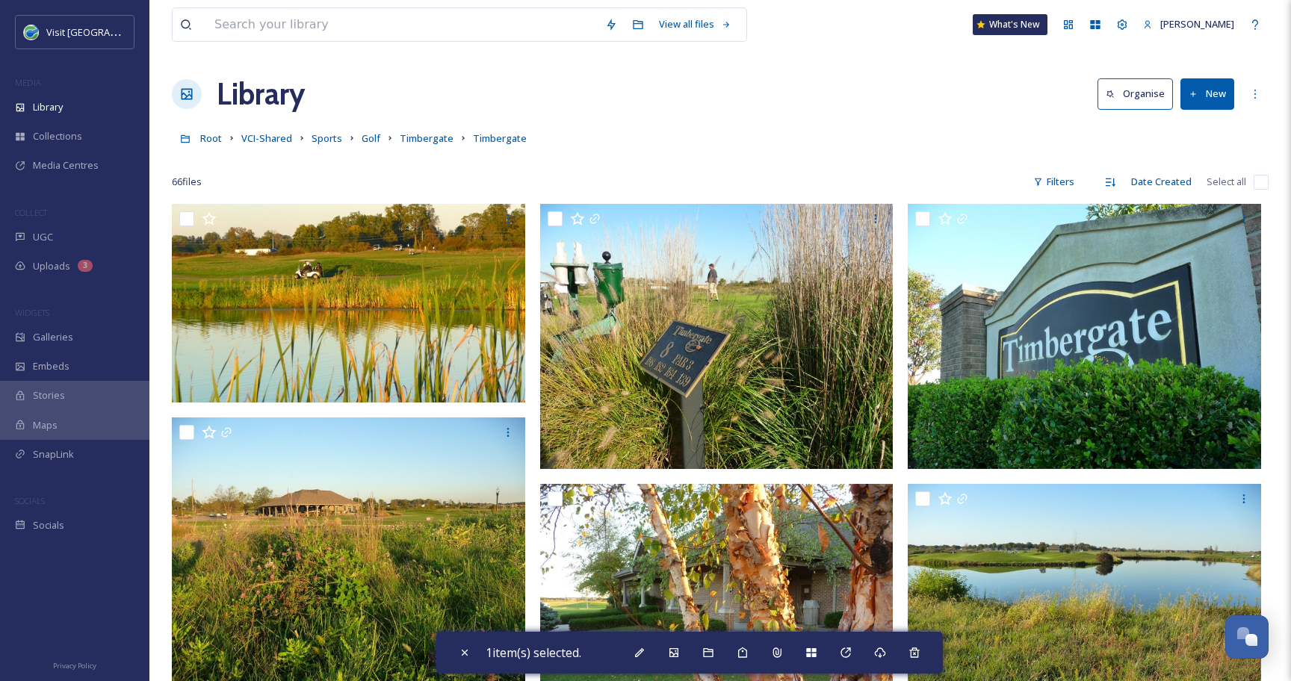
click at [1254, 185] on input "checkbox" at bounding box center [1260, 182] width 15 height 15
checkbox input "true"
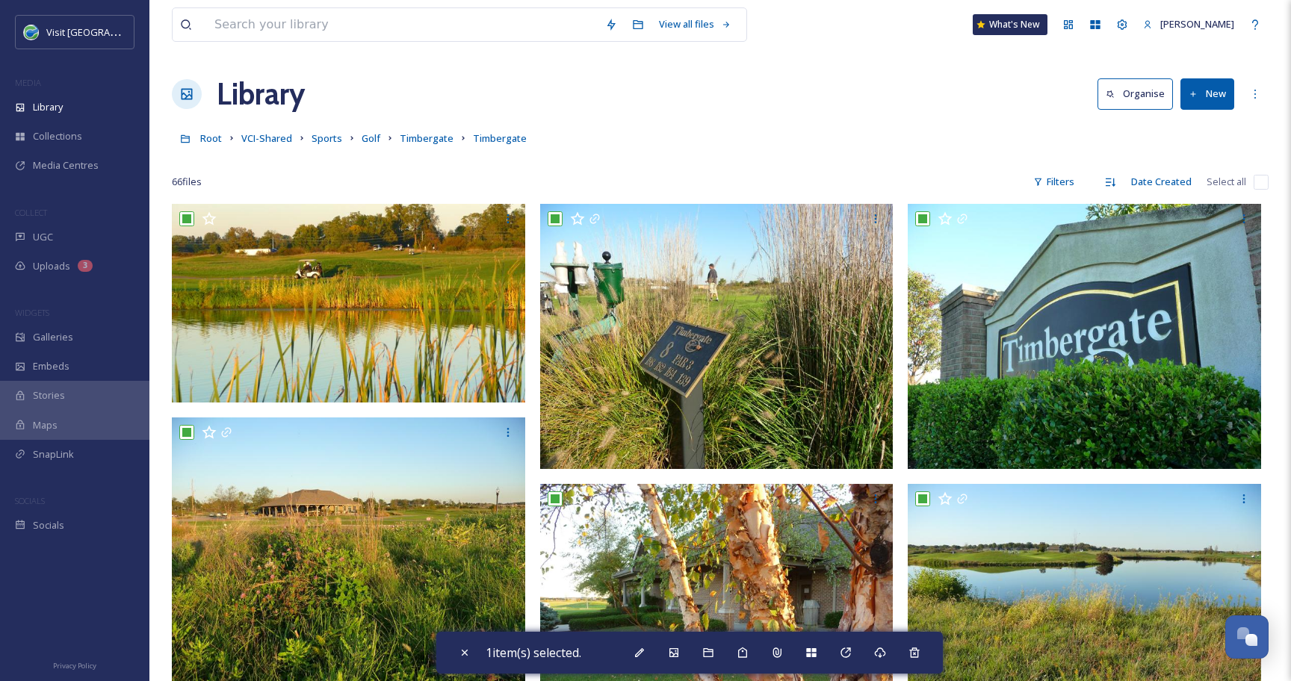
checkbox input "true"
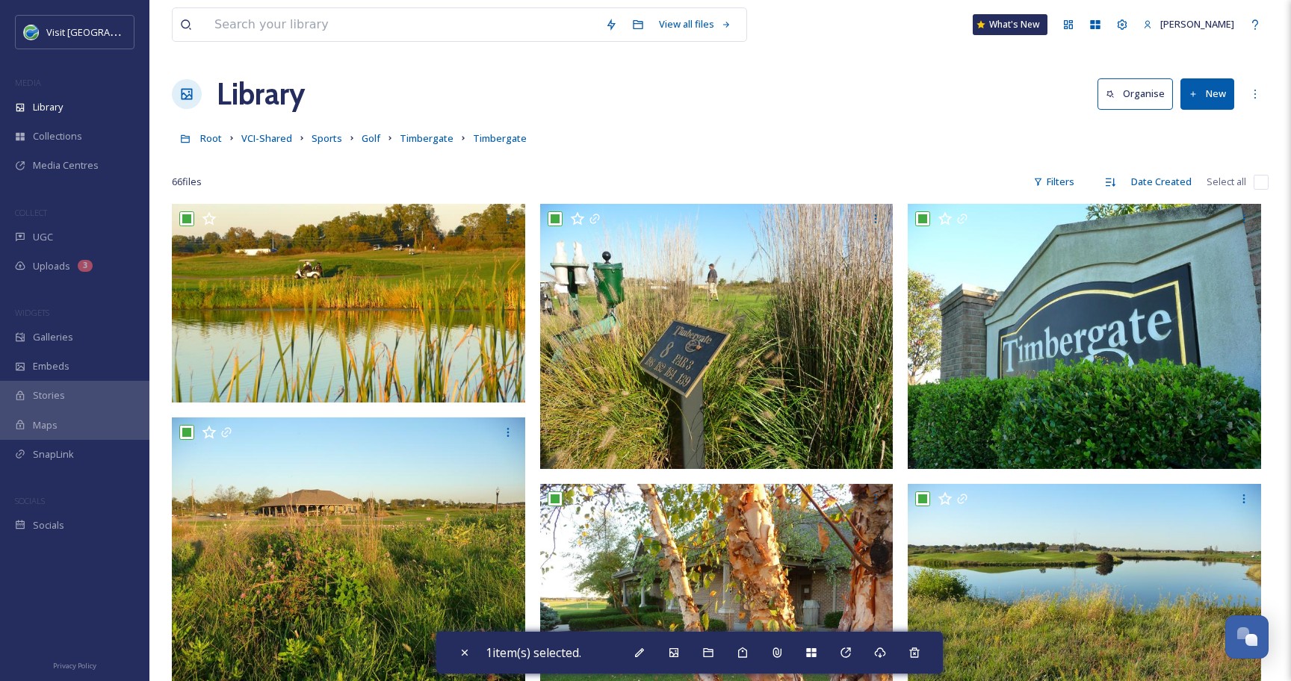
checkbox input "true"
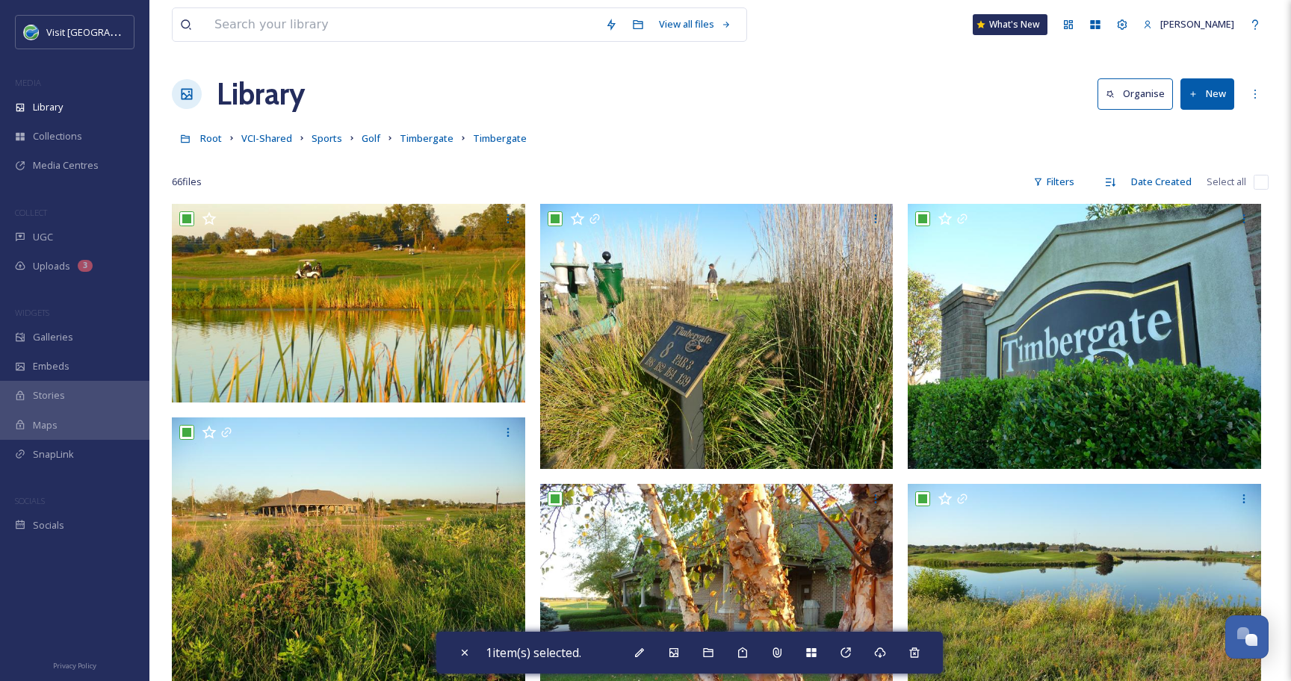
checkbox input "true"
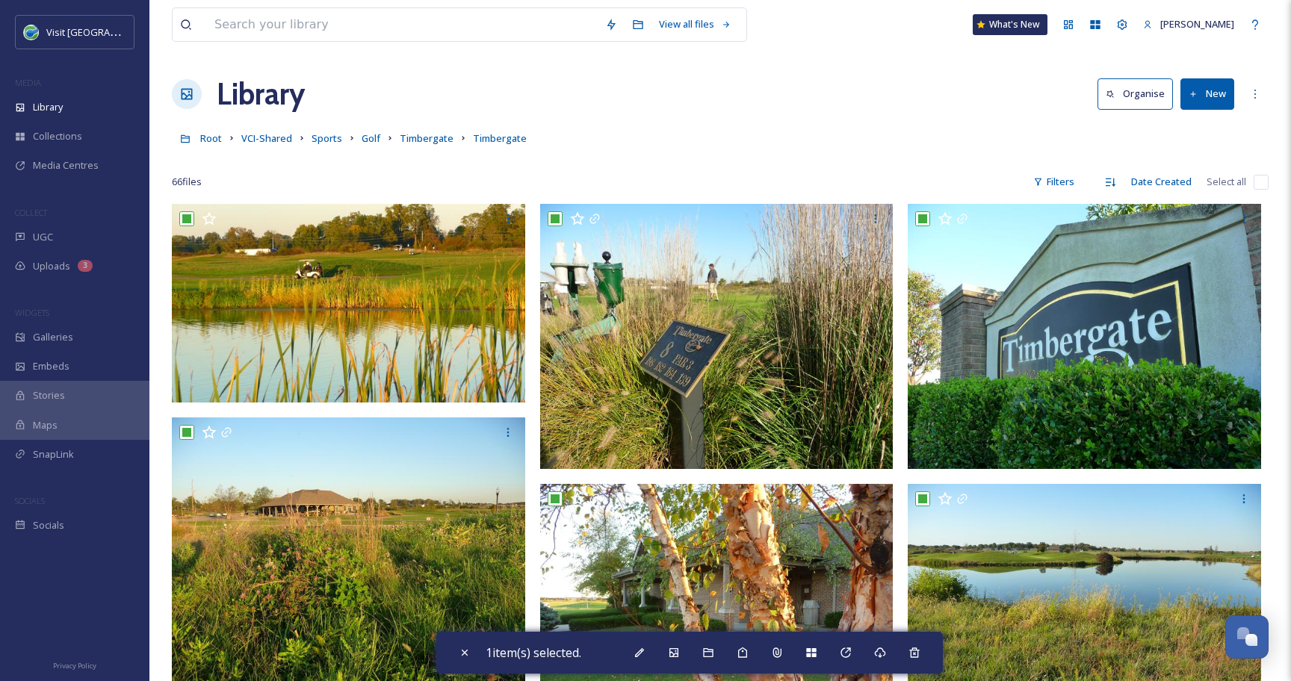
checkbox input "true"
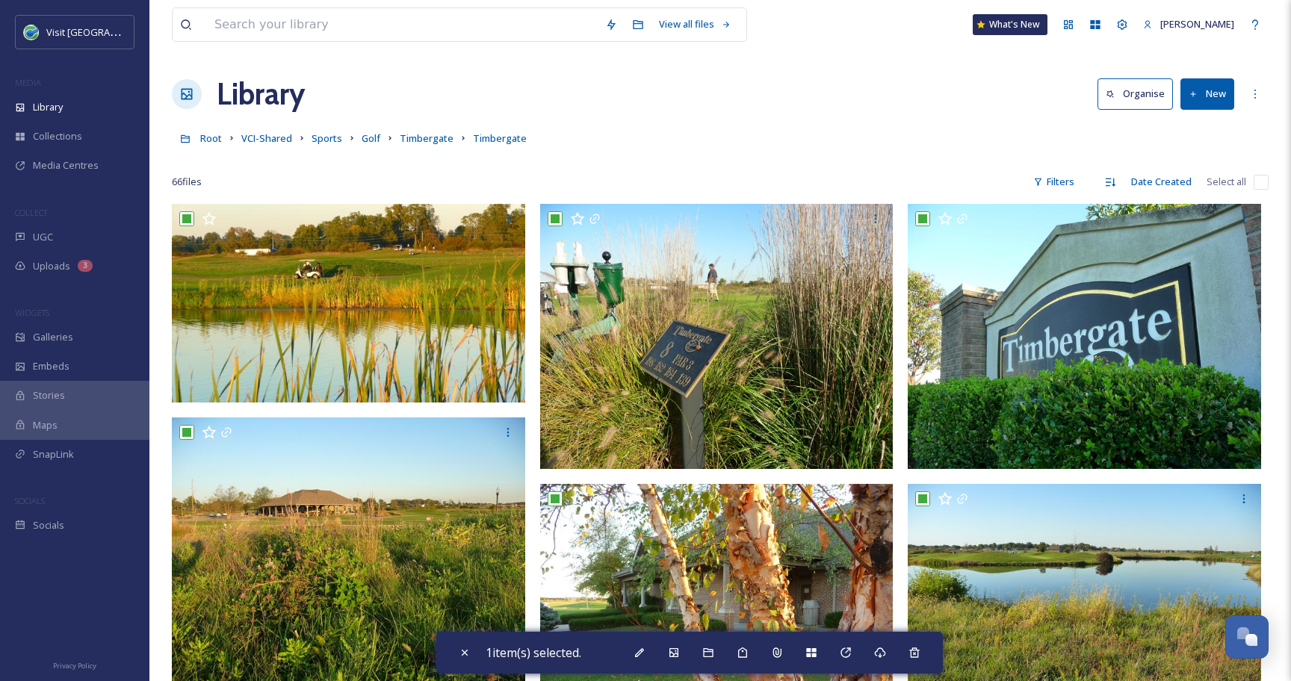
checkbox input "true"
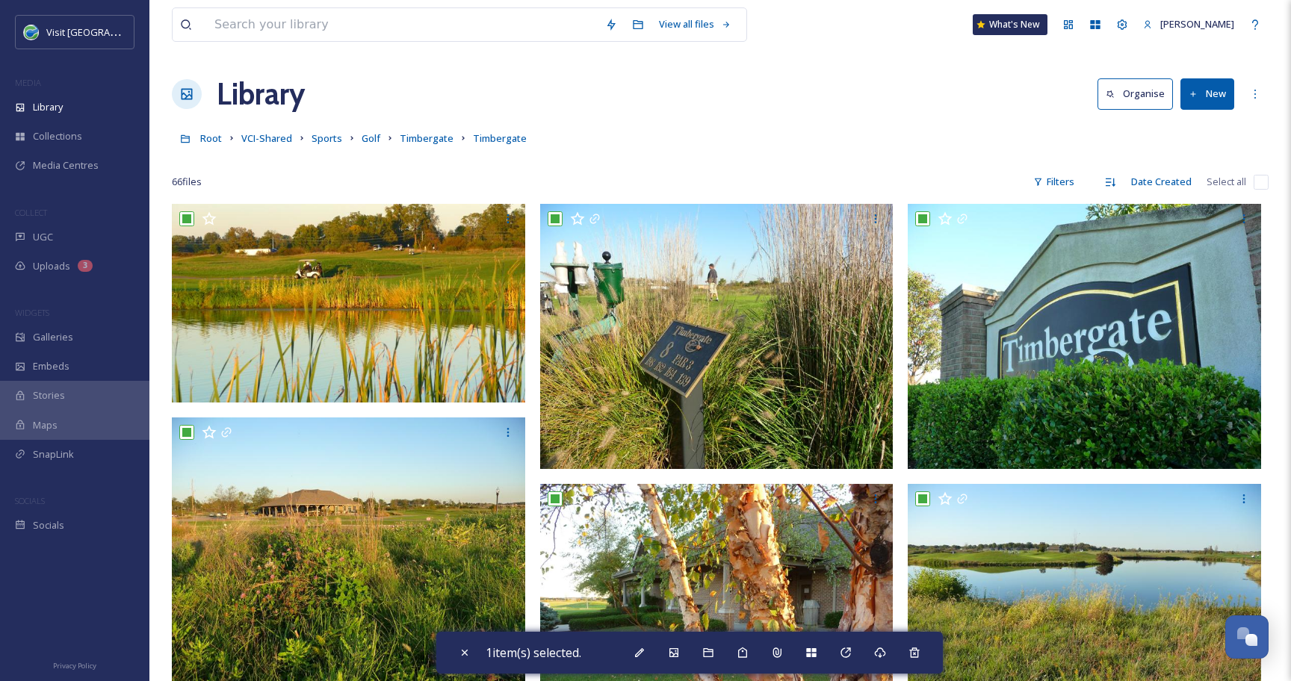
checkbox input "true"
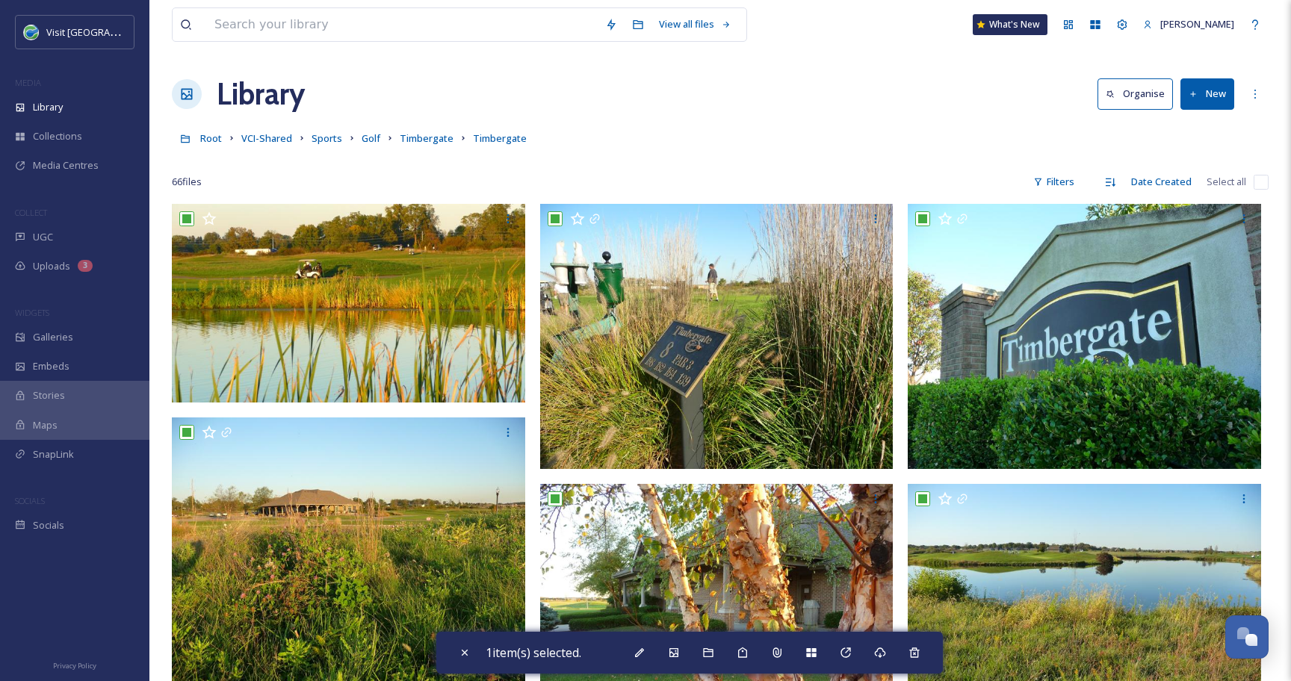
checkbox input "true"
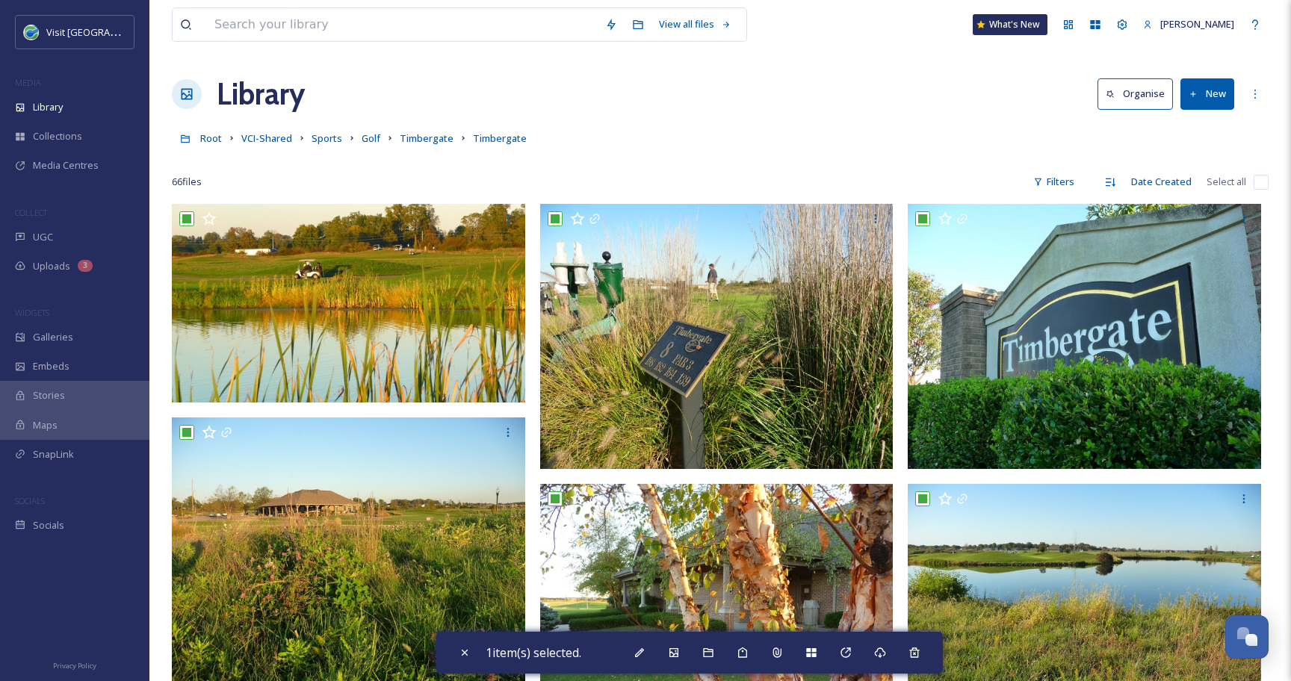
checkbox input "true"
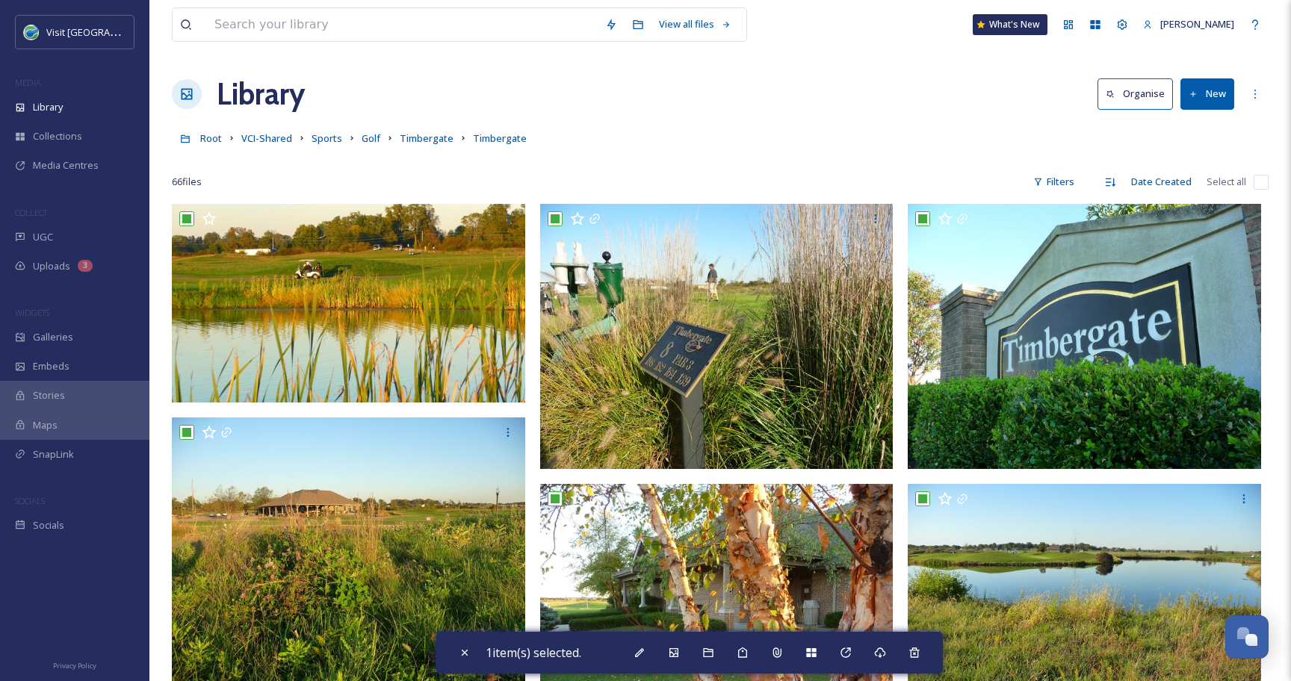
checkbox input "true"
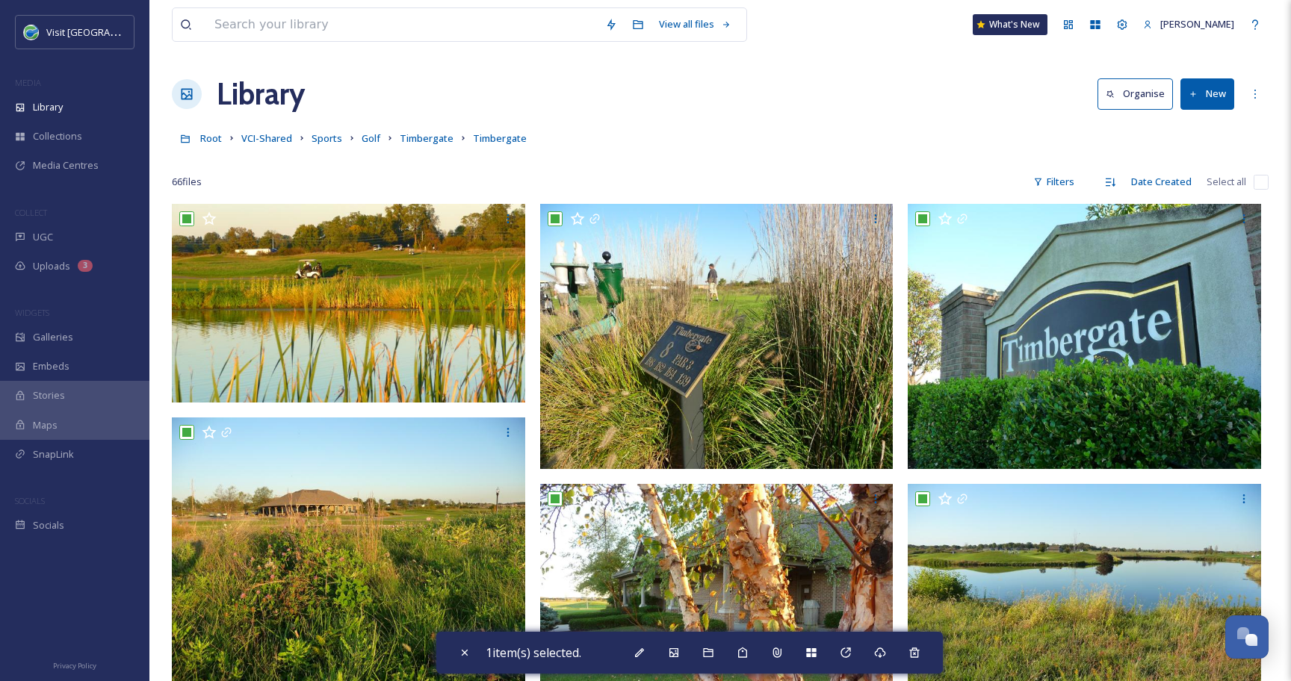
checkbox input "true"
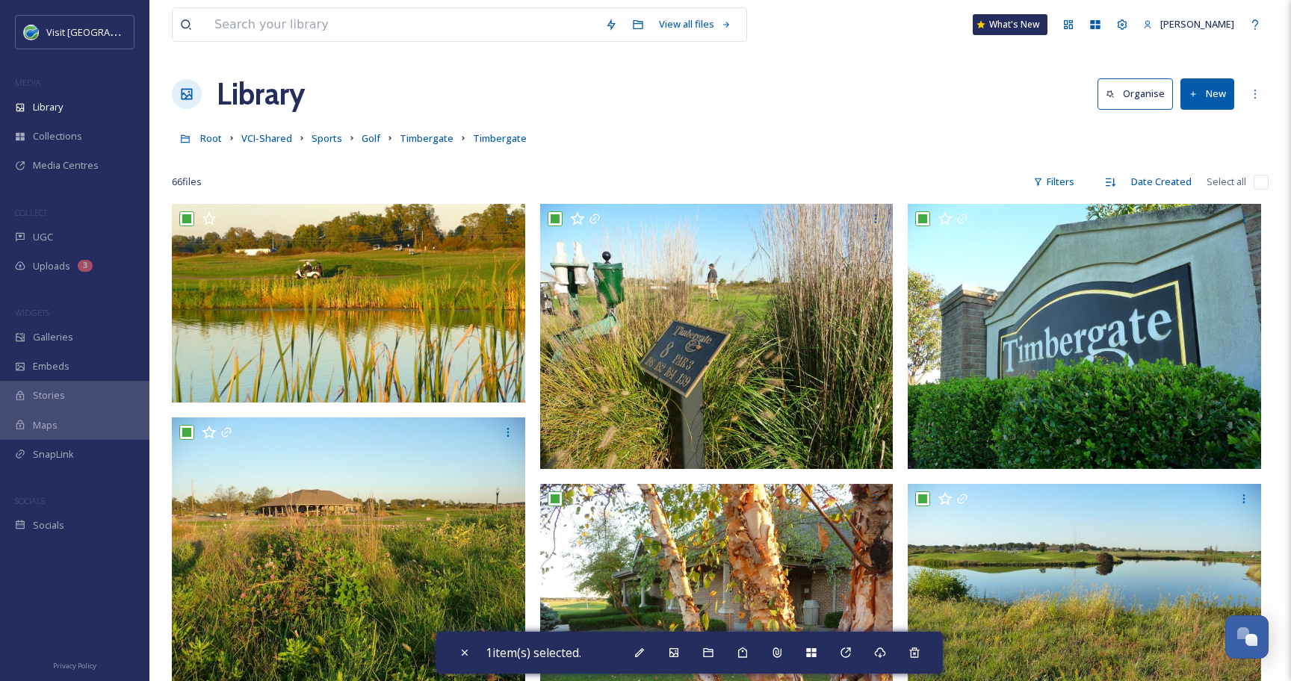
checkbox input "true"
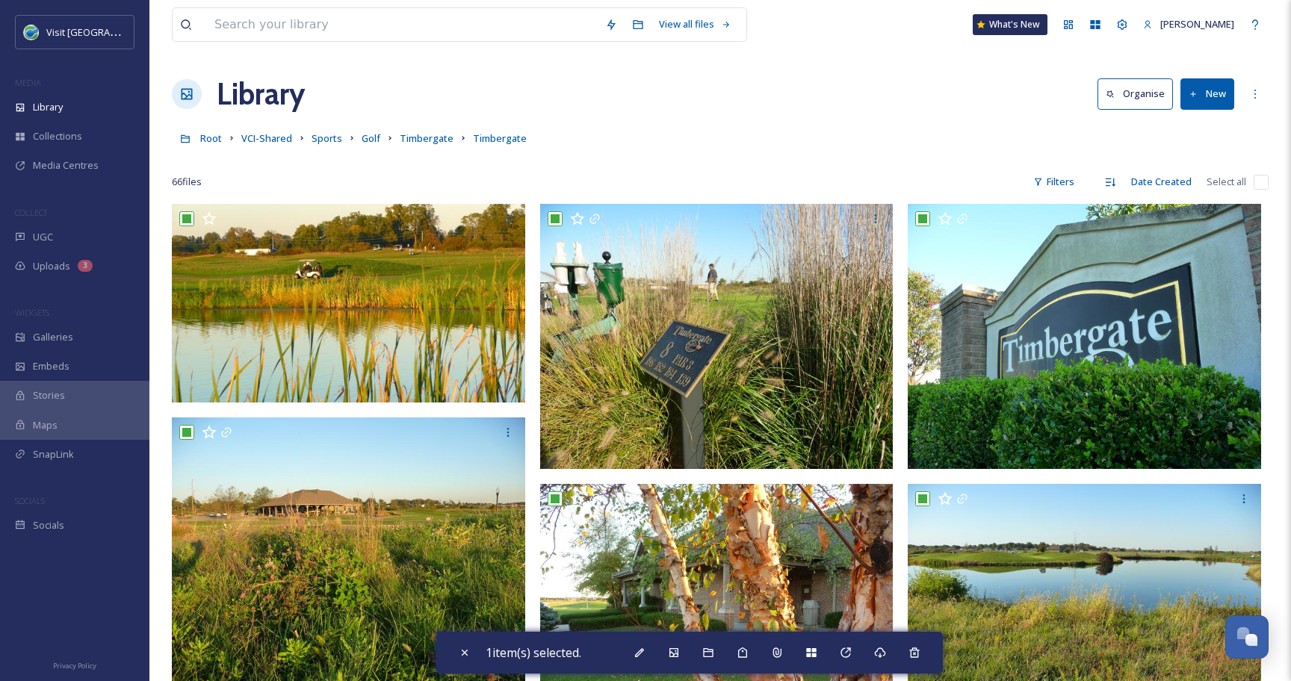
checkbox input "true"
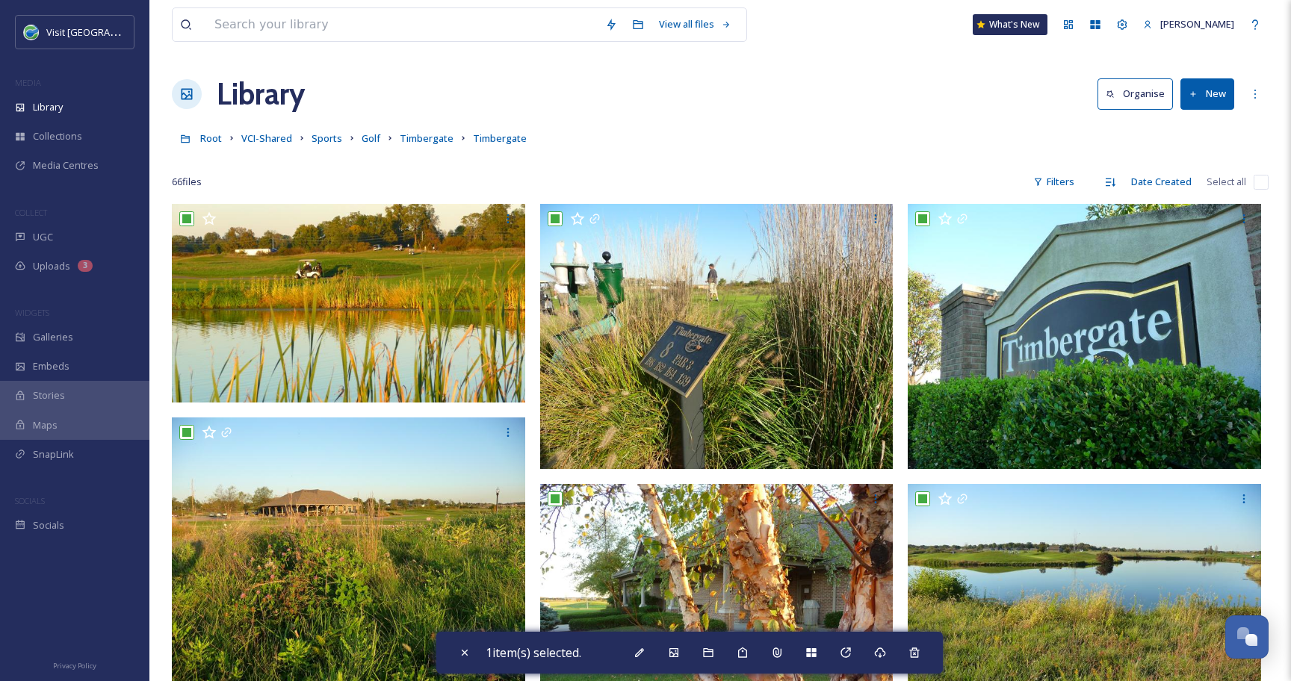
checkbox input "true"
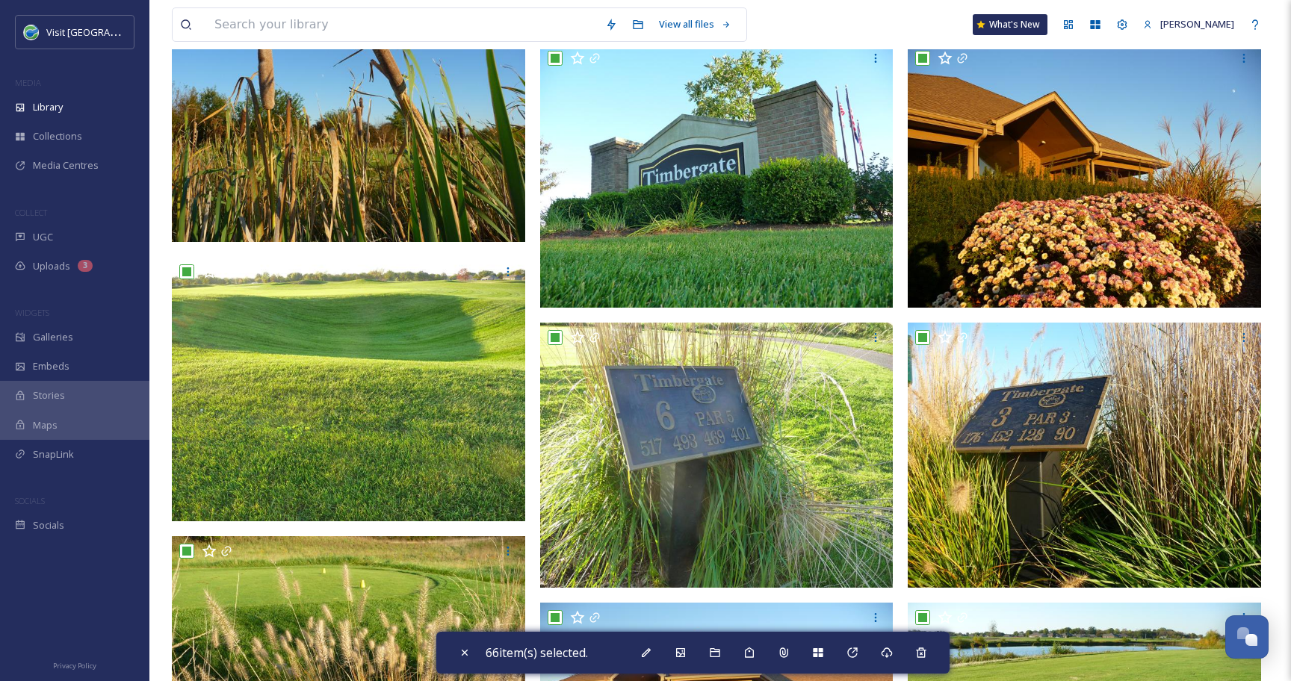
scroll to position [720, 0]
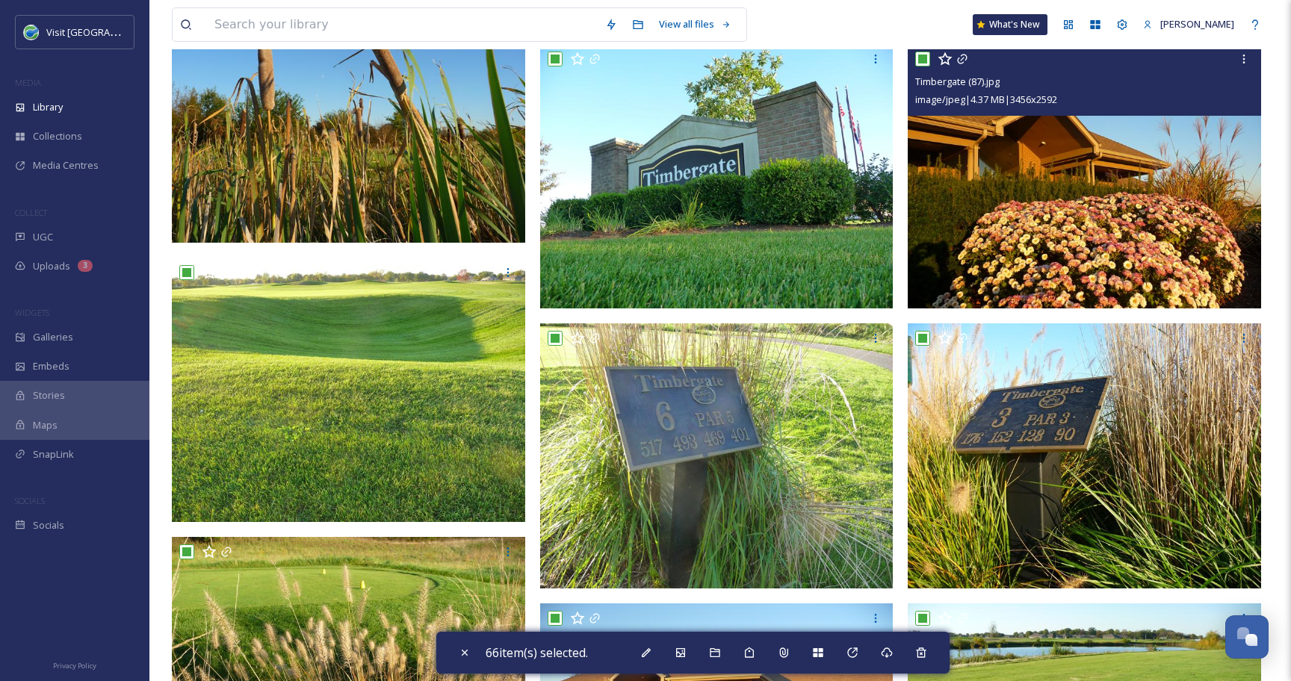
click at [921, 60] on input "checkbox" at bounding box center [922, 59] width 15 height 15
checkbox input "false"
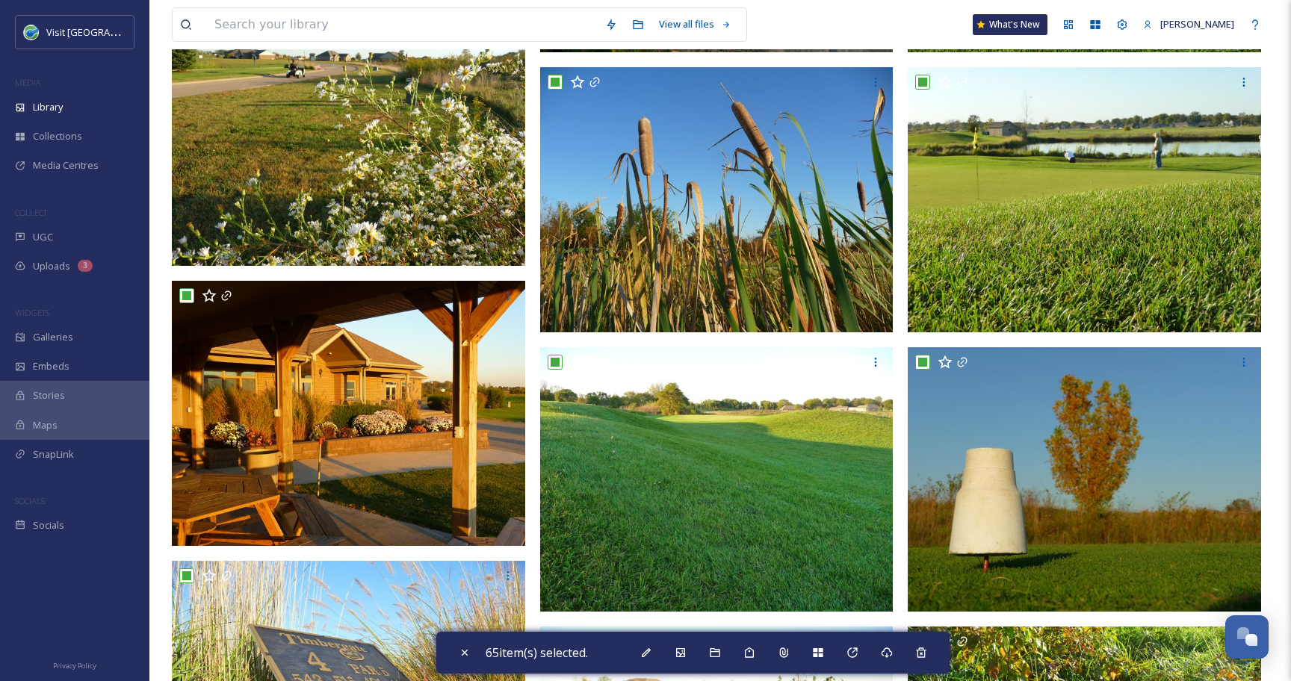
scroll to position [1541, 0]
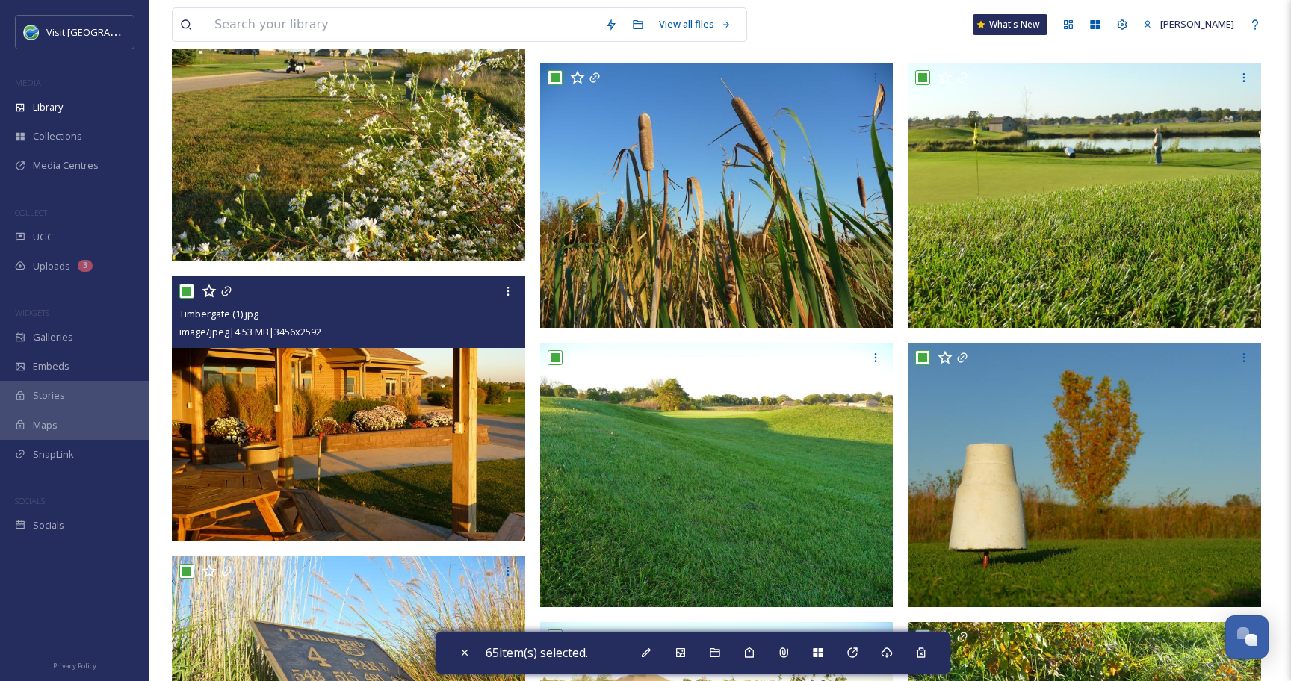
click at [191, 289] on input "checkbox" at bounding box center [186, 291] width 15 height 15
checkbox input "false"
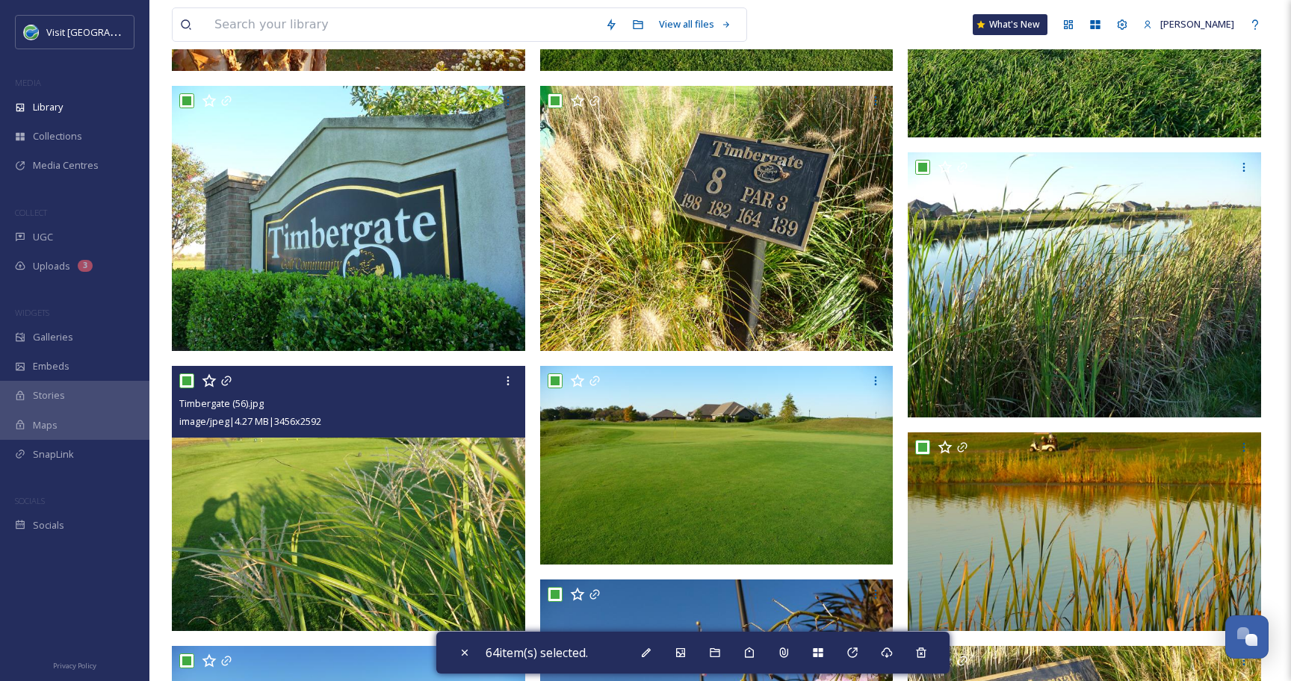
scroll to position [4802, 0]
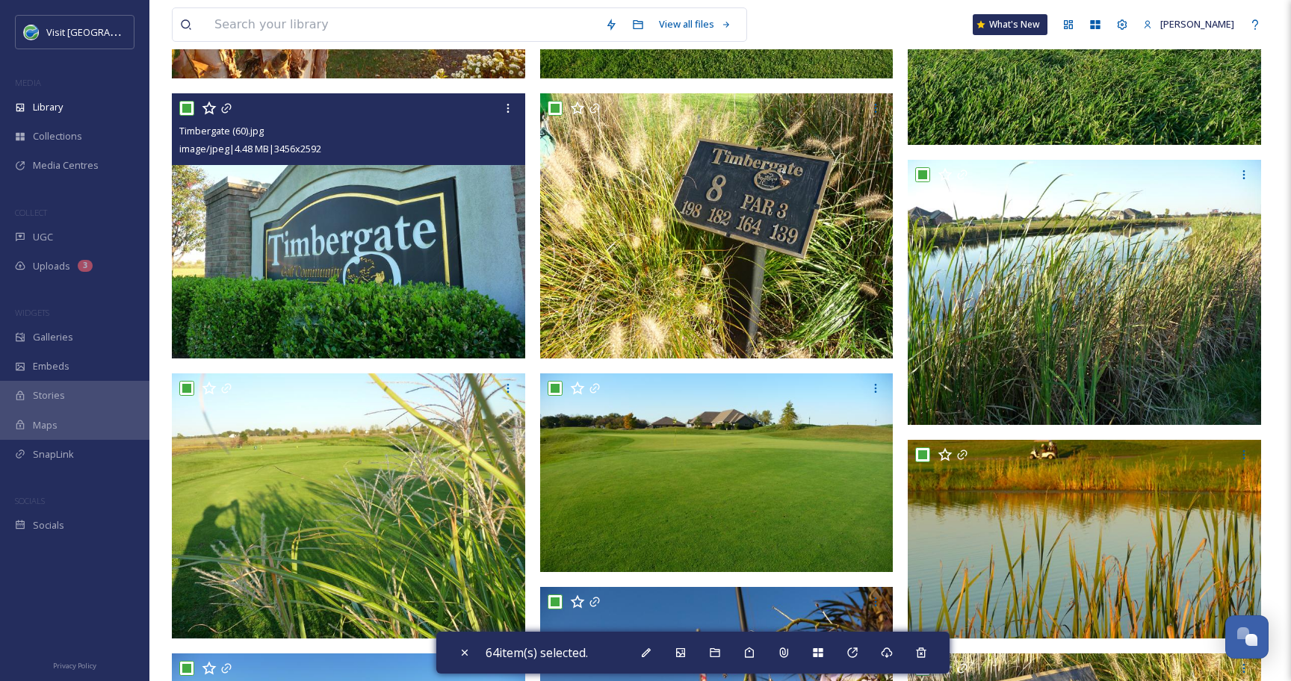
click at [189, 110] on input "checkbox" at bounding box center [186, 108] width 15 height 15
checkbox input "false"
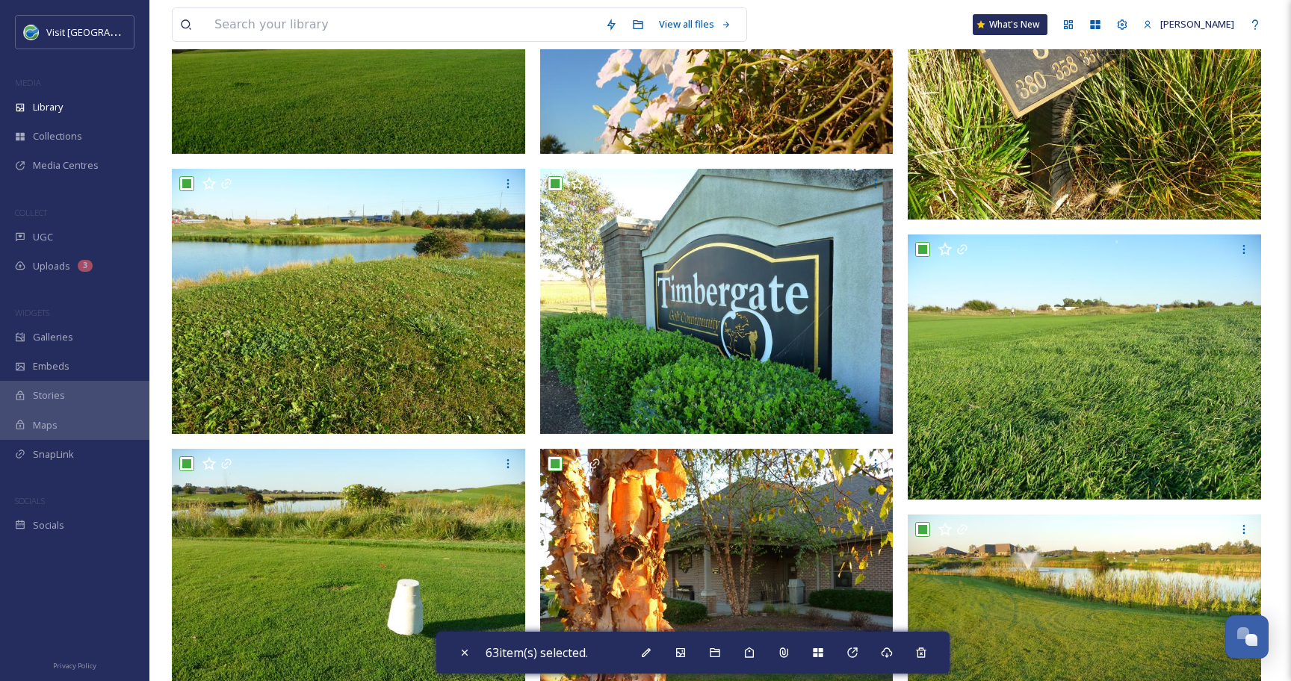
scroll to position [5558, 0]
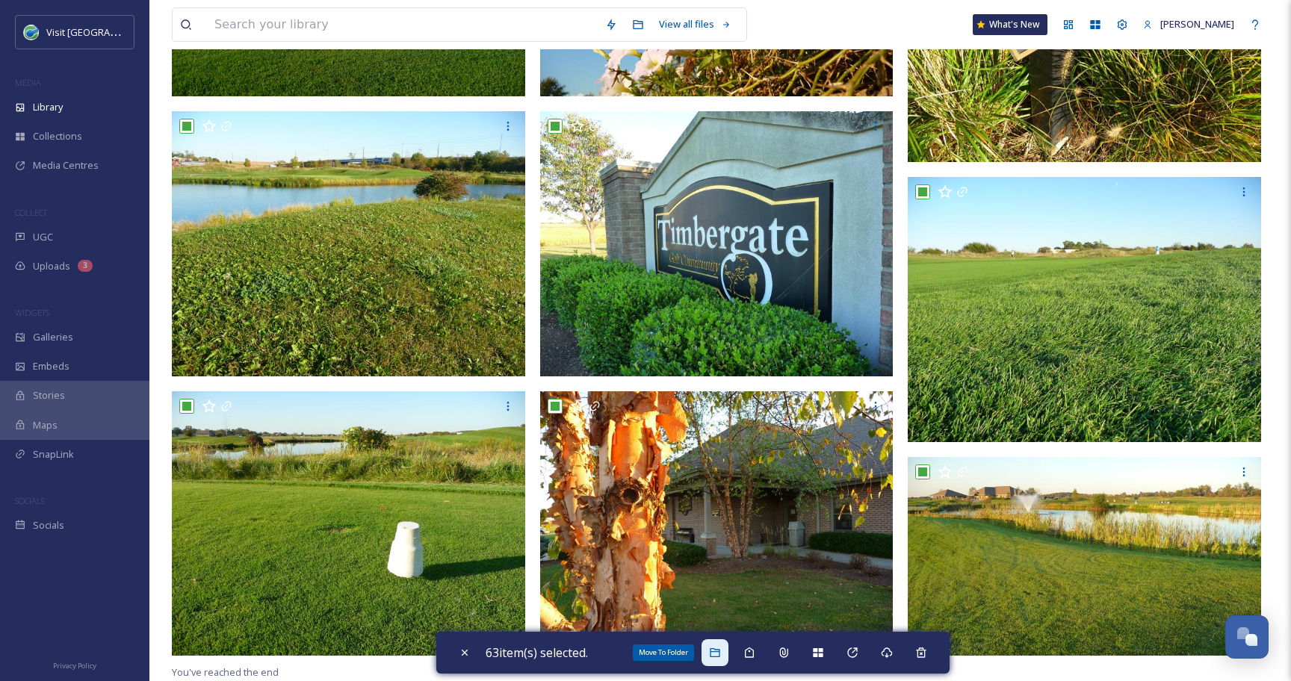
click at [715, 648] on icon at bounding box center [714, 652] width 10 height 9
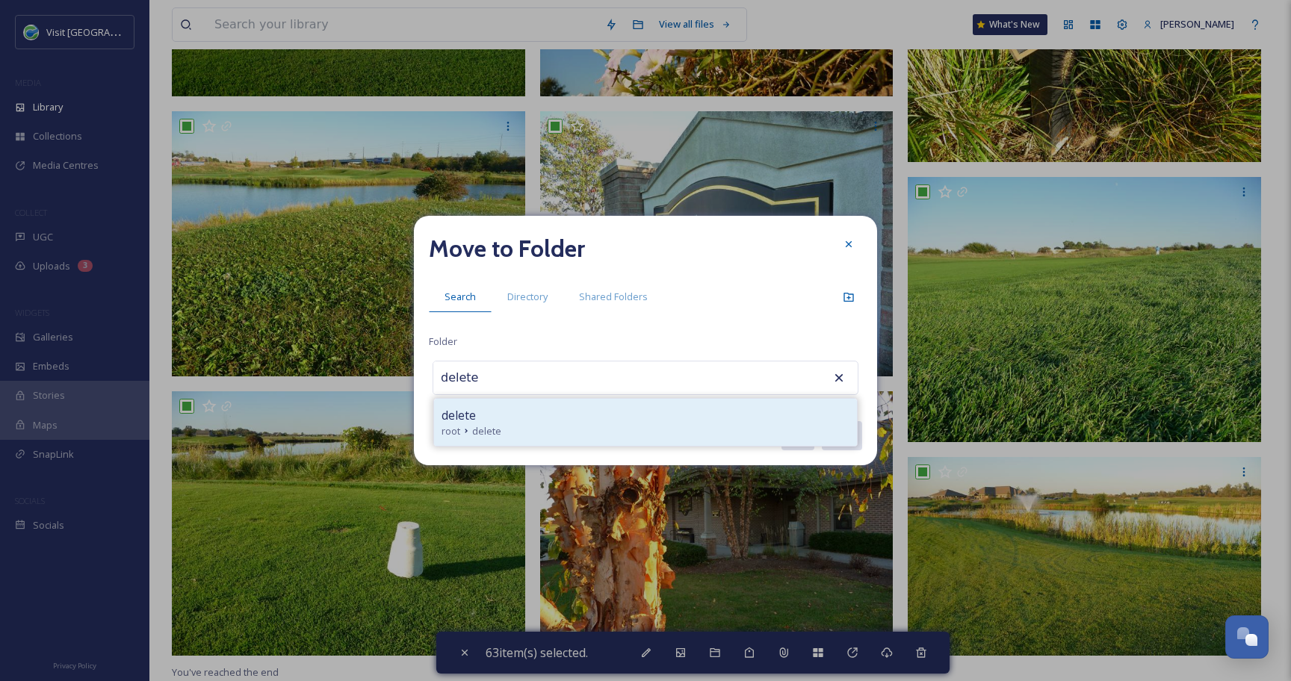
type input "delete"
click at [531, 411] on div "delete" at bounding box center [645, 415] width 408 height 18
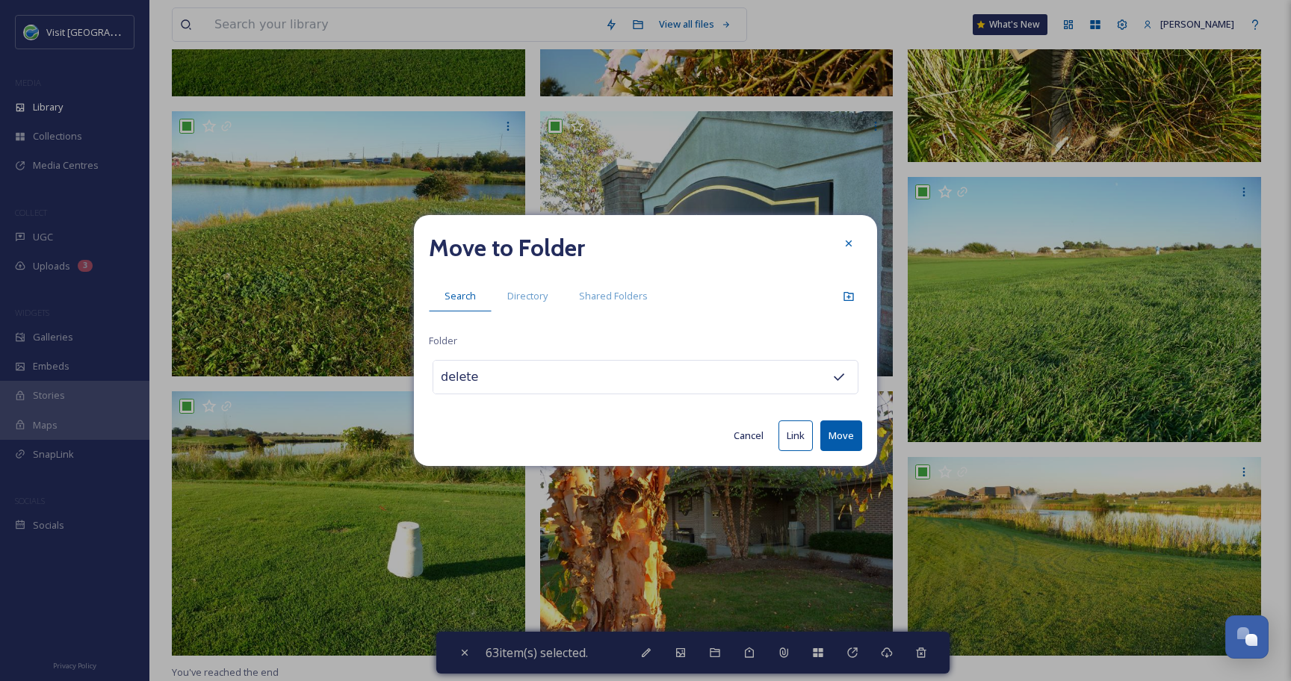
click at [839, 429] on button "Move" at bounding box center [841, 435] width 42 height 31
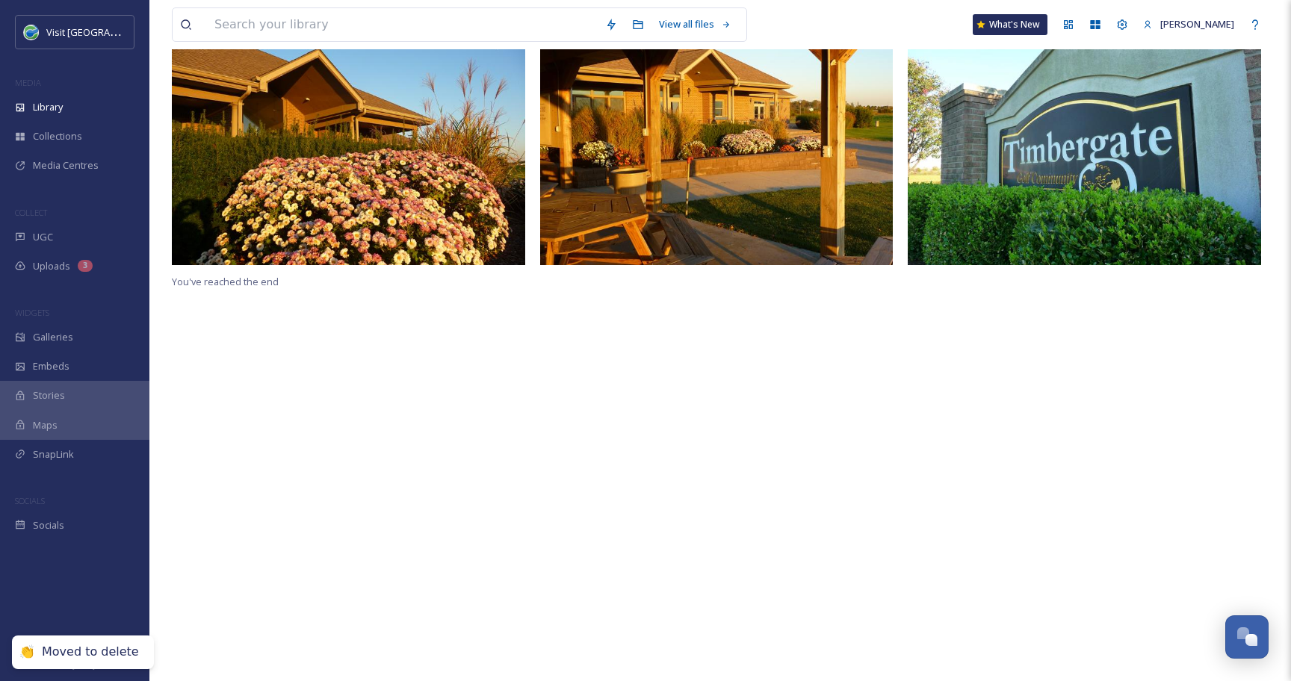
scroll to position [0, 0]
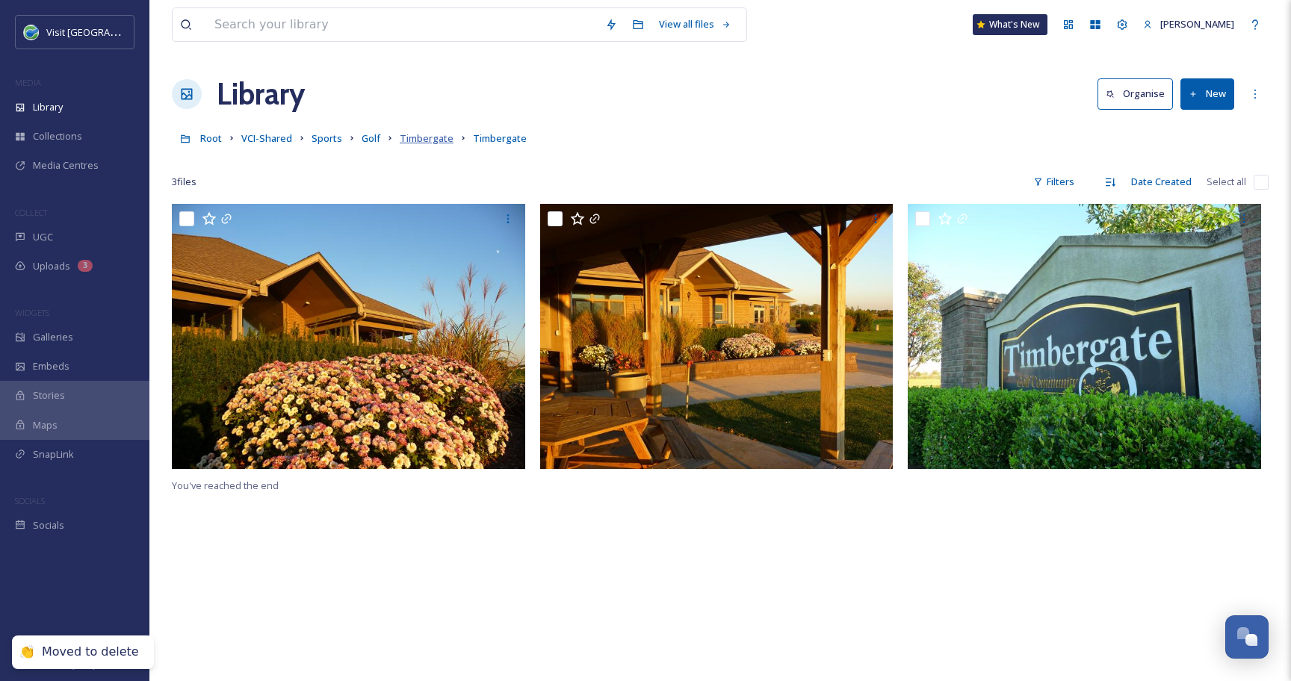
click at [424, 137] on span "Timbergate" at bounding box center [427, 137] width 54 height 13
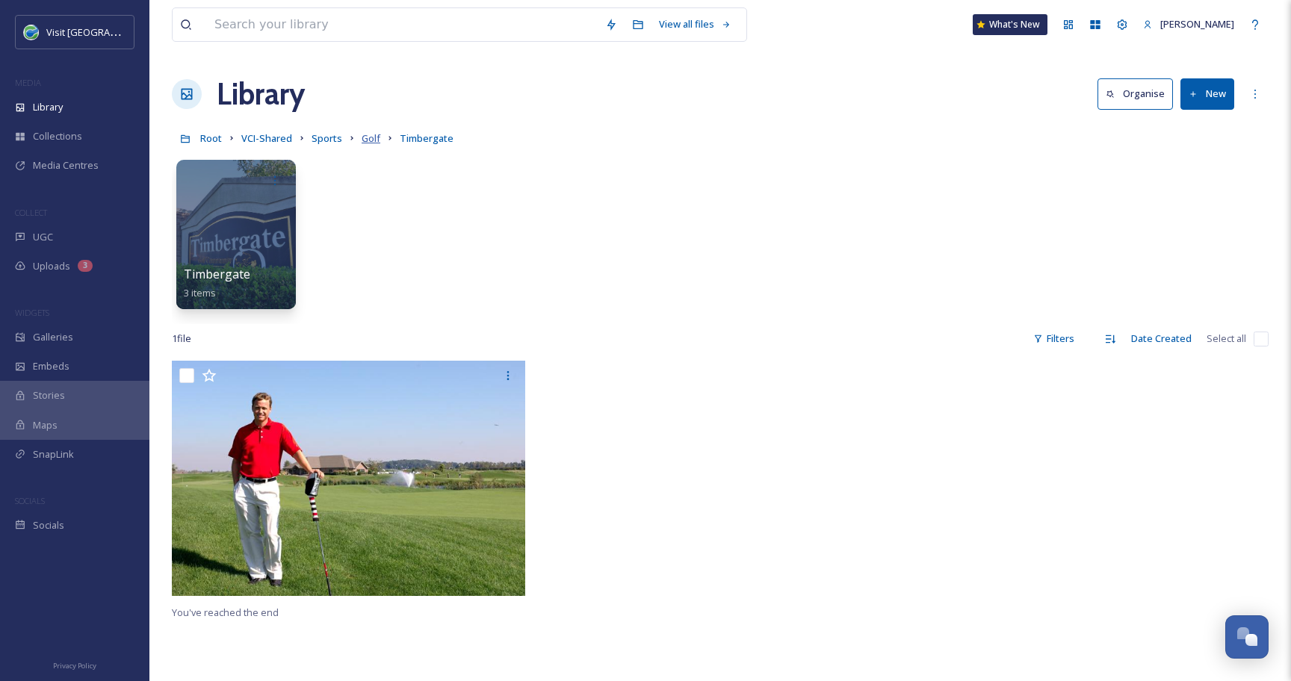
click at [367, 135] on span "Golf" at bounding box center [370, 137] width 19 height 13
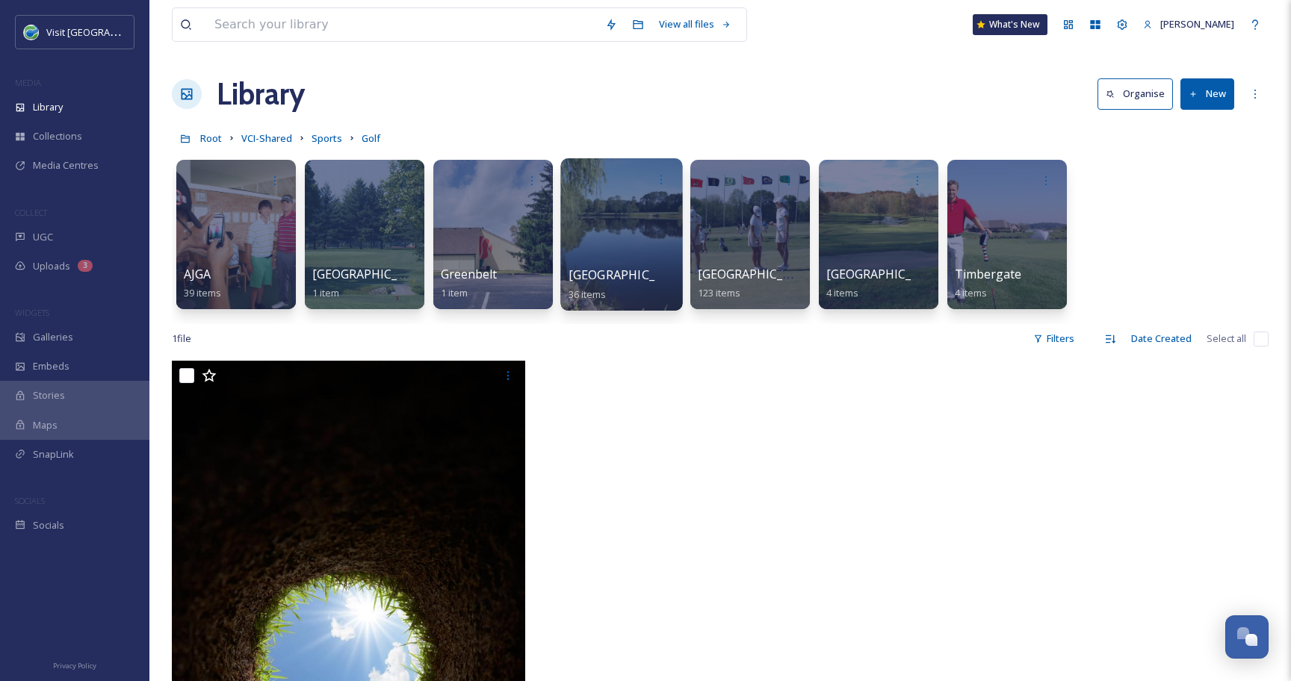
click at [600, 218] on div at bounding box center [621, 234] width 122 height 152
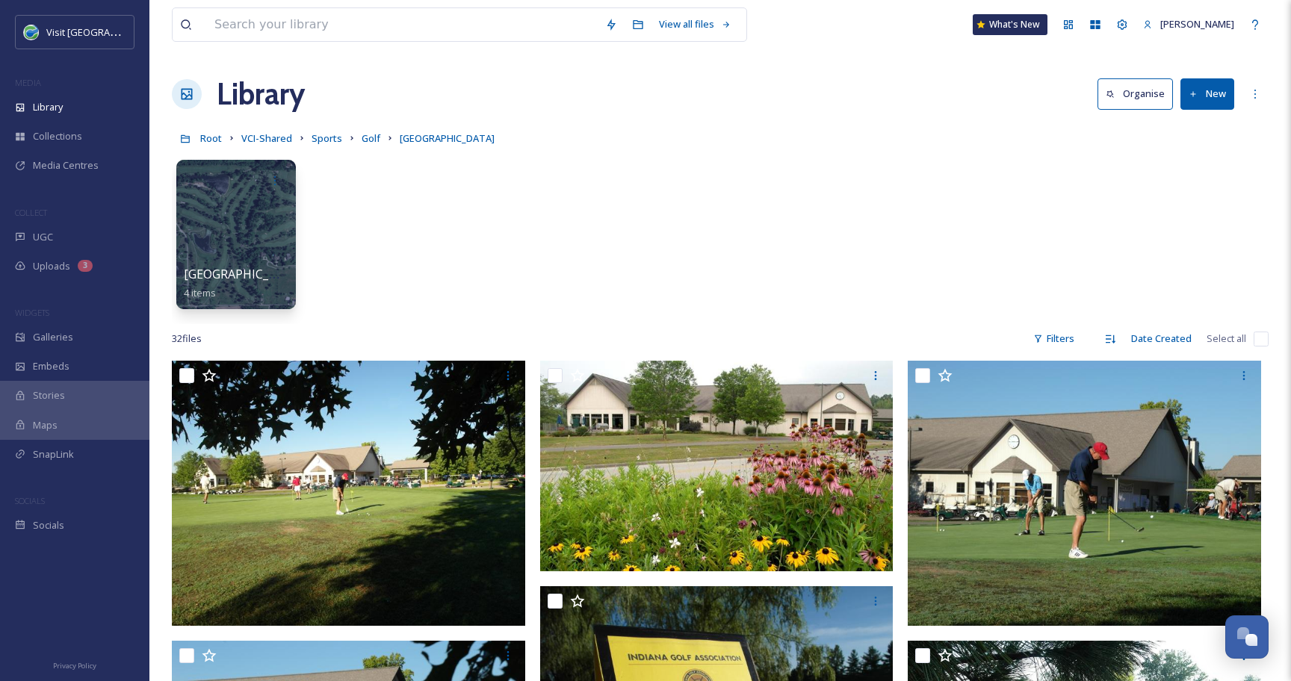
click at [1257, 340] on input "checkbox" at bounding box center [1260, 339] width 15 height 15
checkbox input "true"
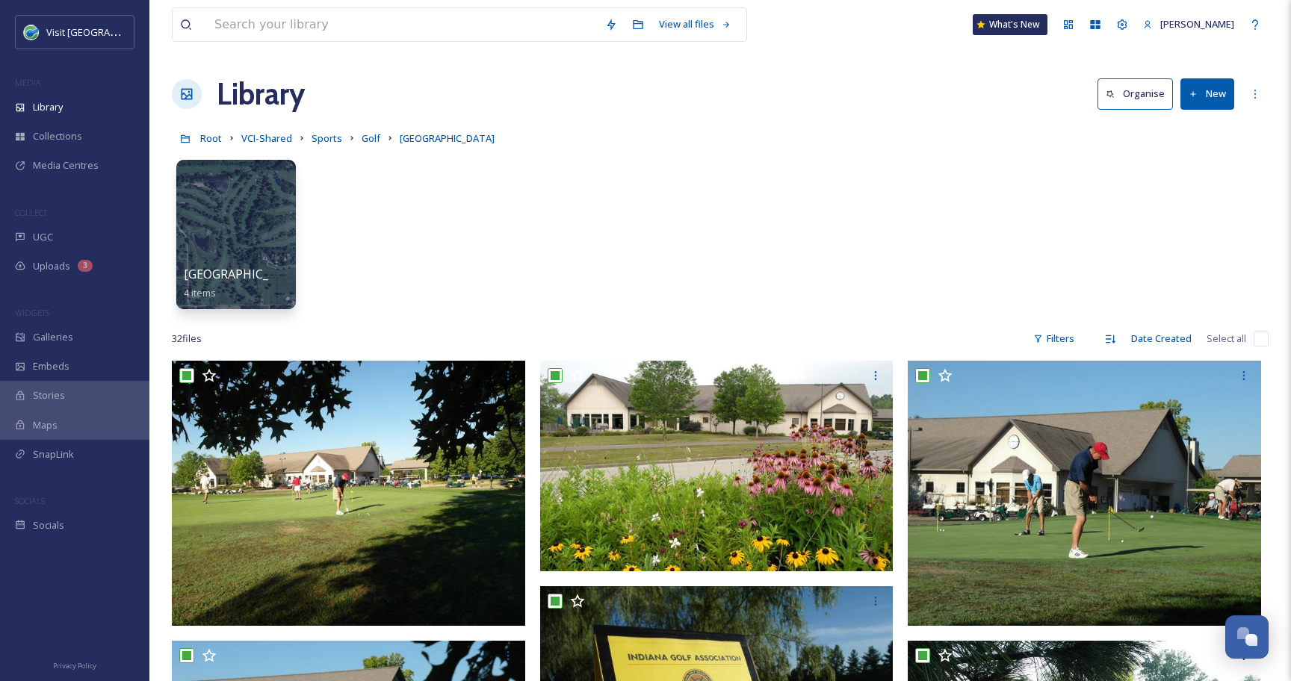
checkbox input "true"
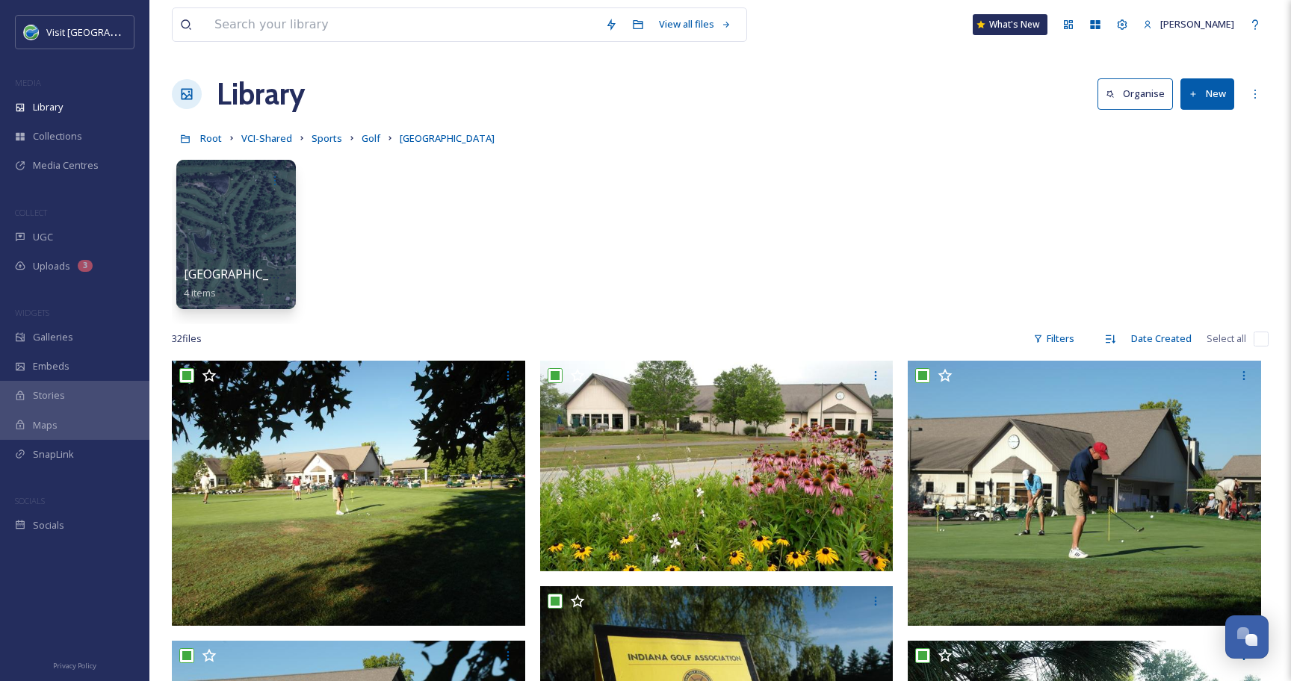
checkbox input "true"
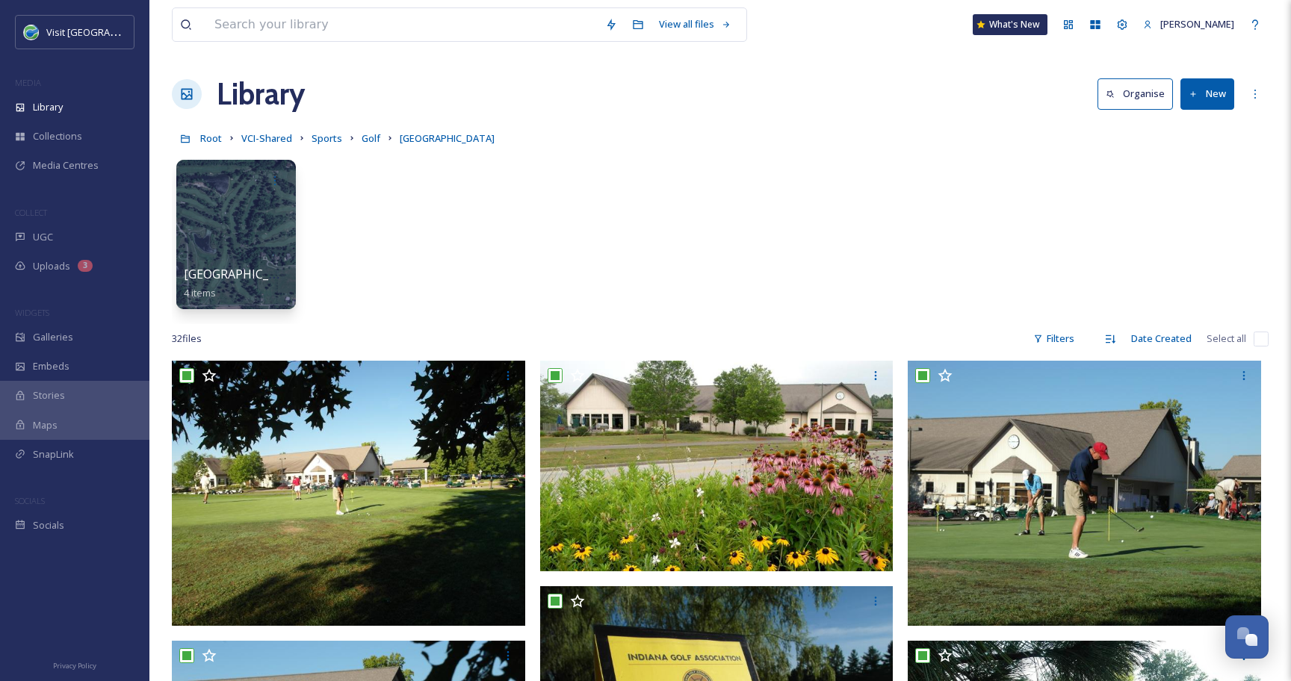
checkbox input "true"
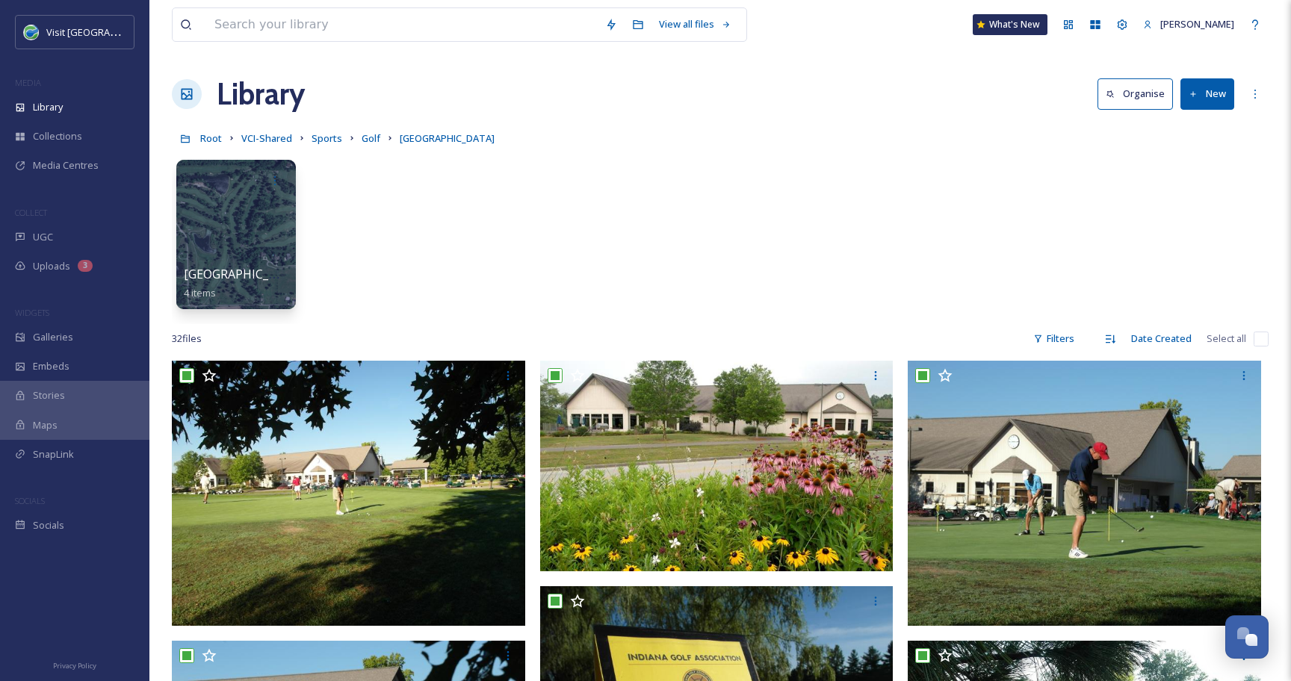
checkbox input "true"
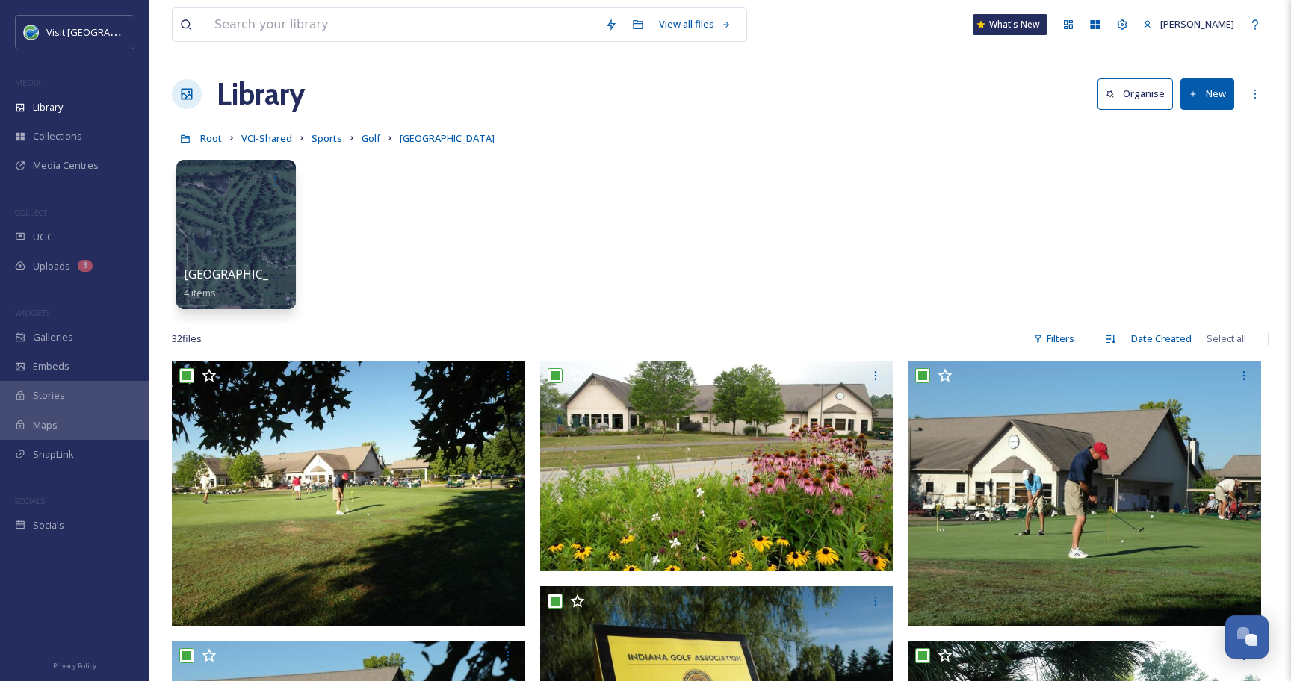
checkbox input "true"
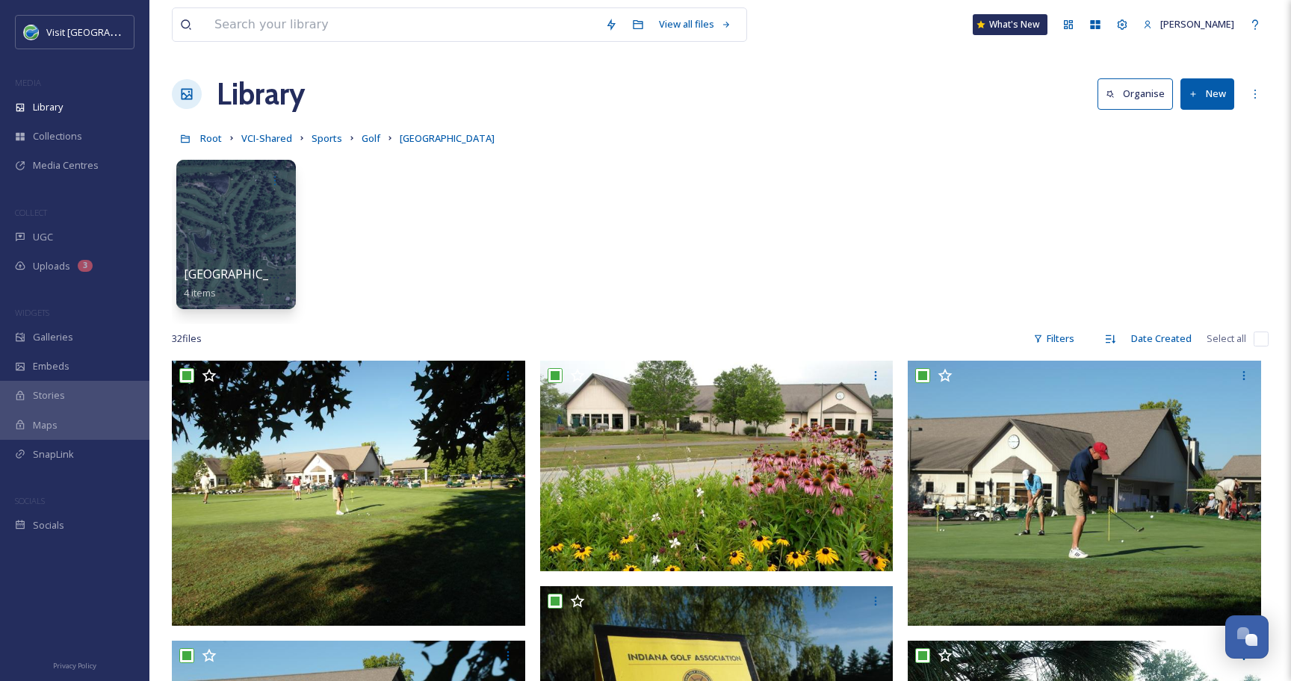
checkbox input "true"
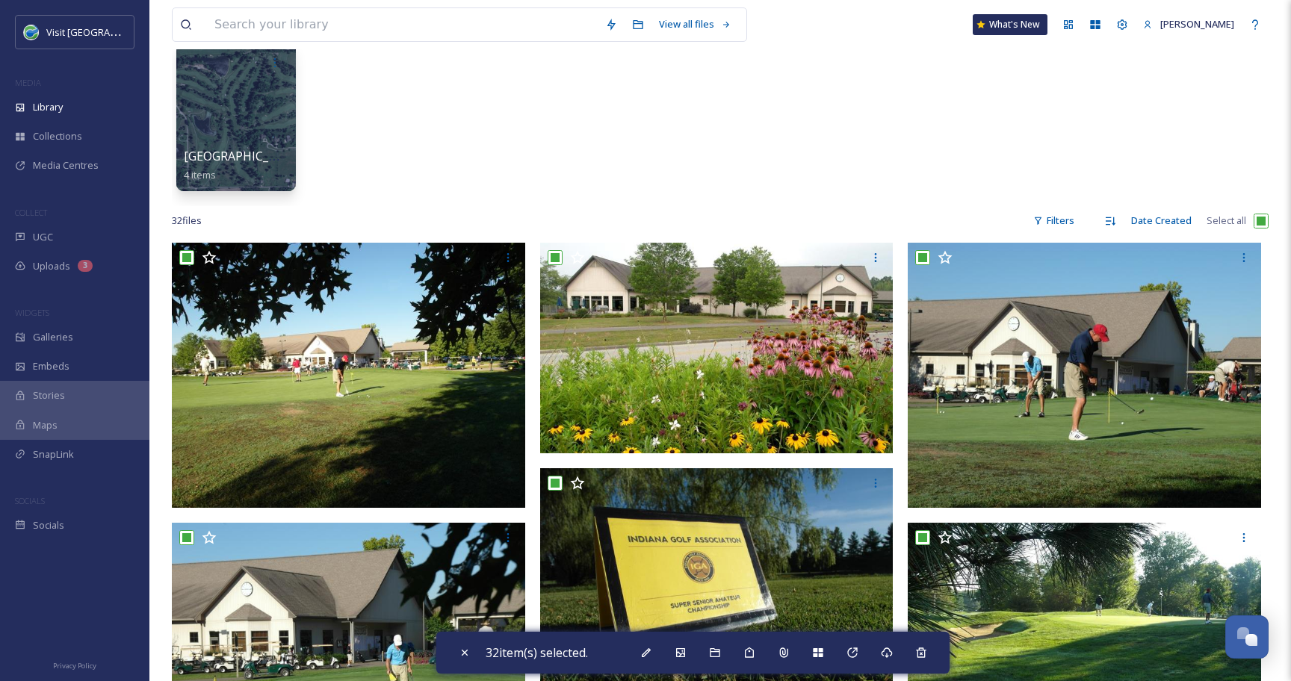
scroll to position [192, 0]
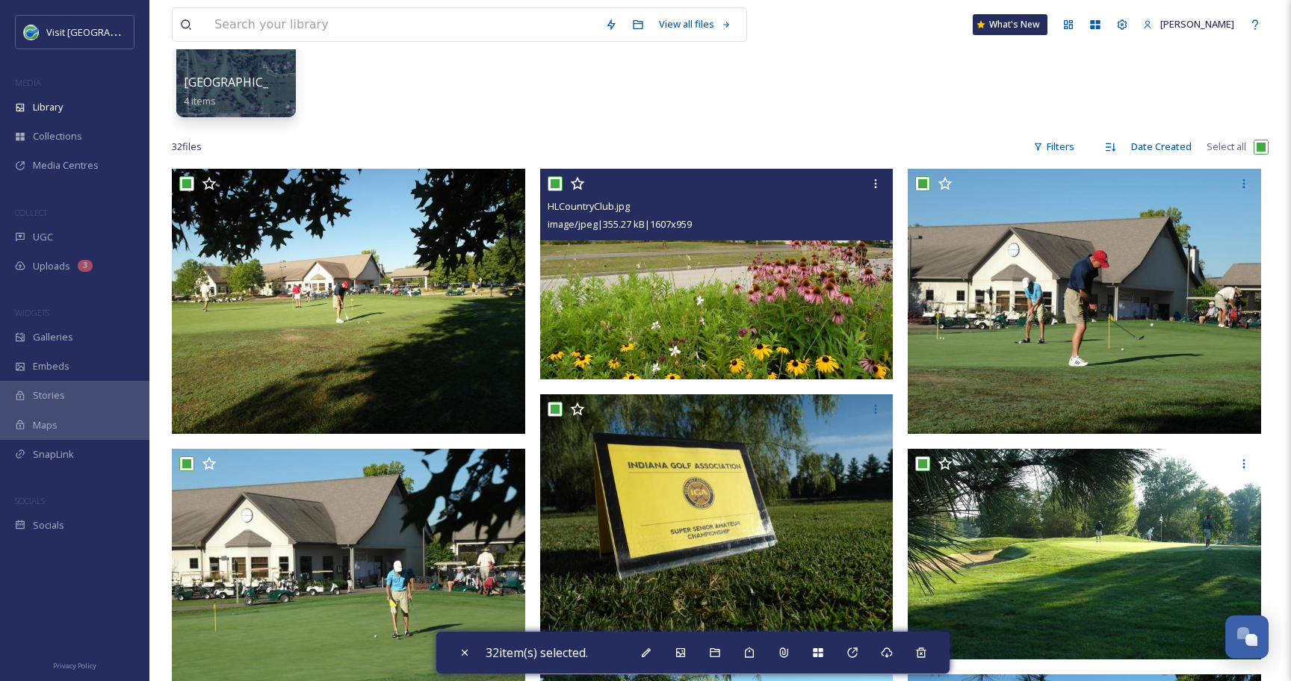
click at [556, 182] on input "checkbox" at bounding box center [554, 183] width 15 height 15
checkbox input "false"
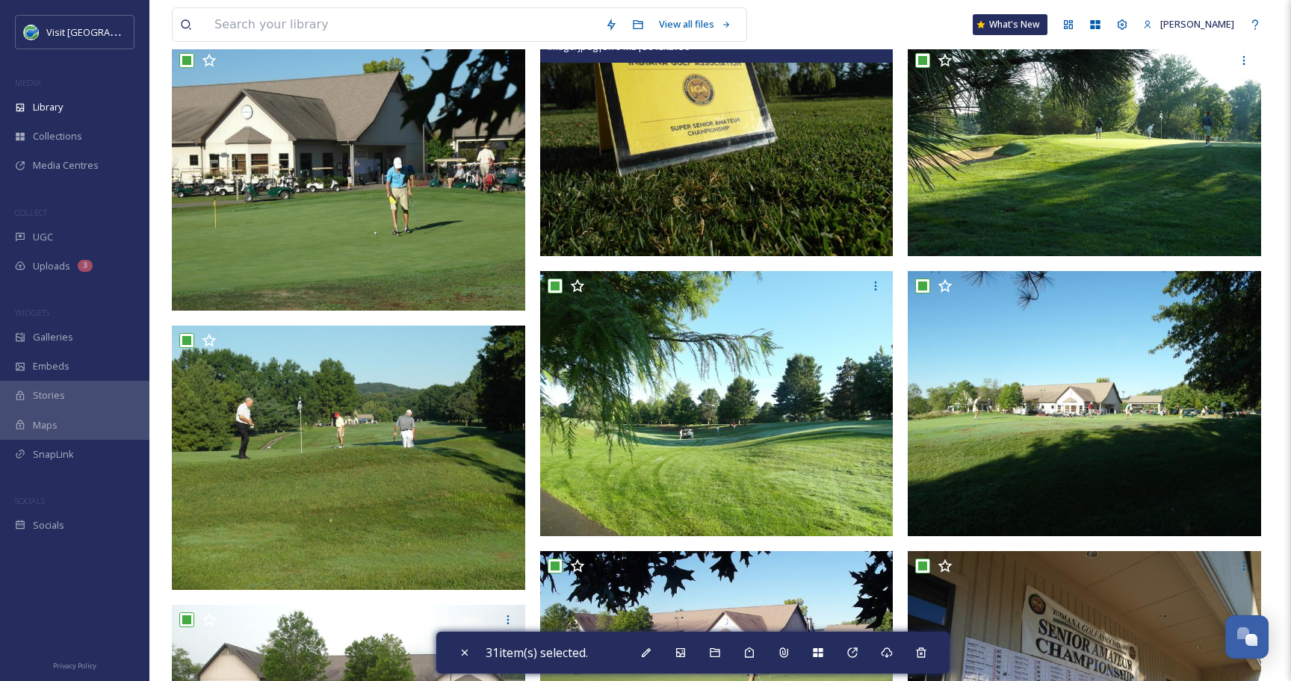
scroll to position [597, 0]
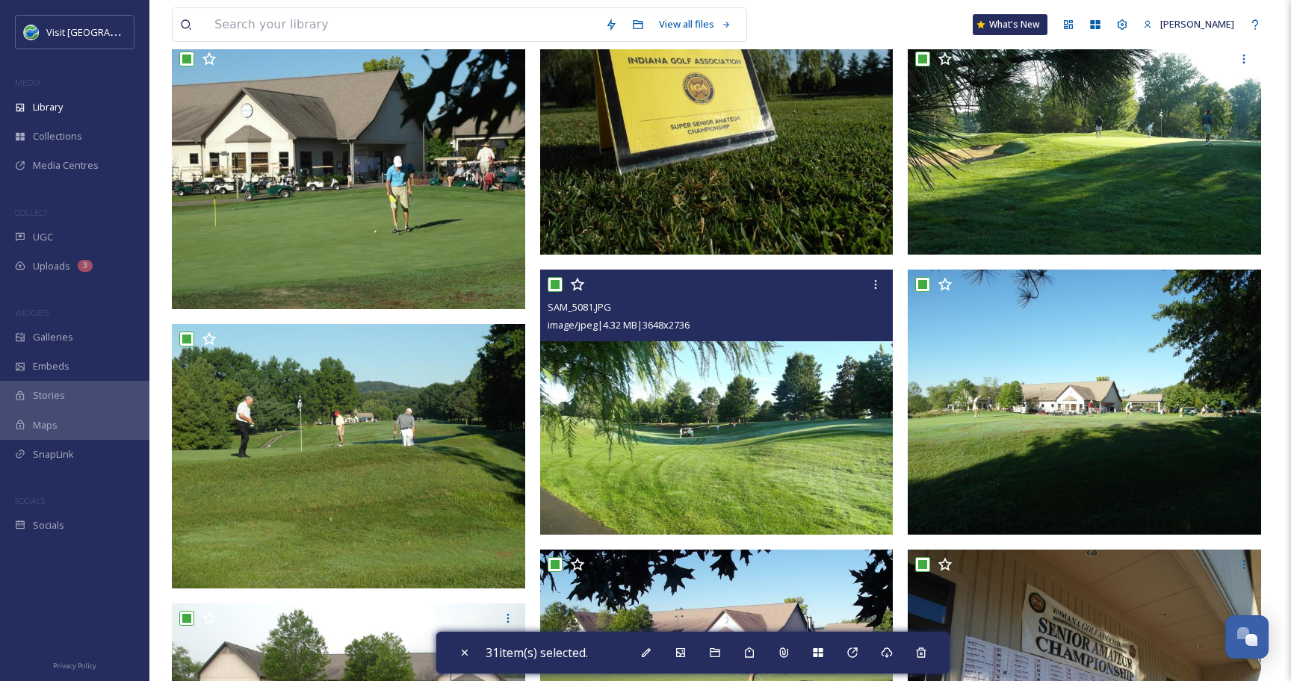
click at [553, 290] on input "checkbox" at bounding box center [554, 284] width 15 height 15
checkbox input "true"
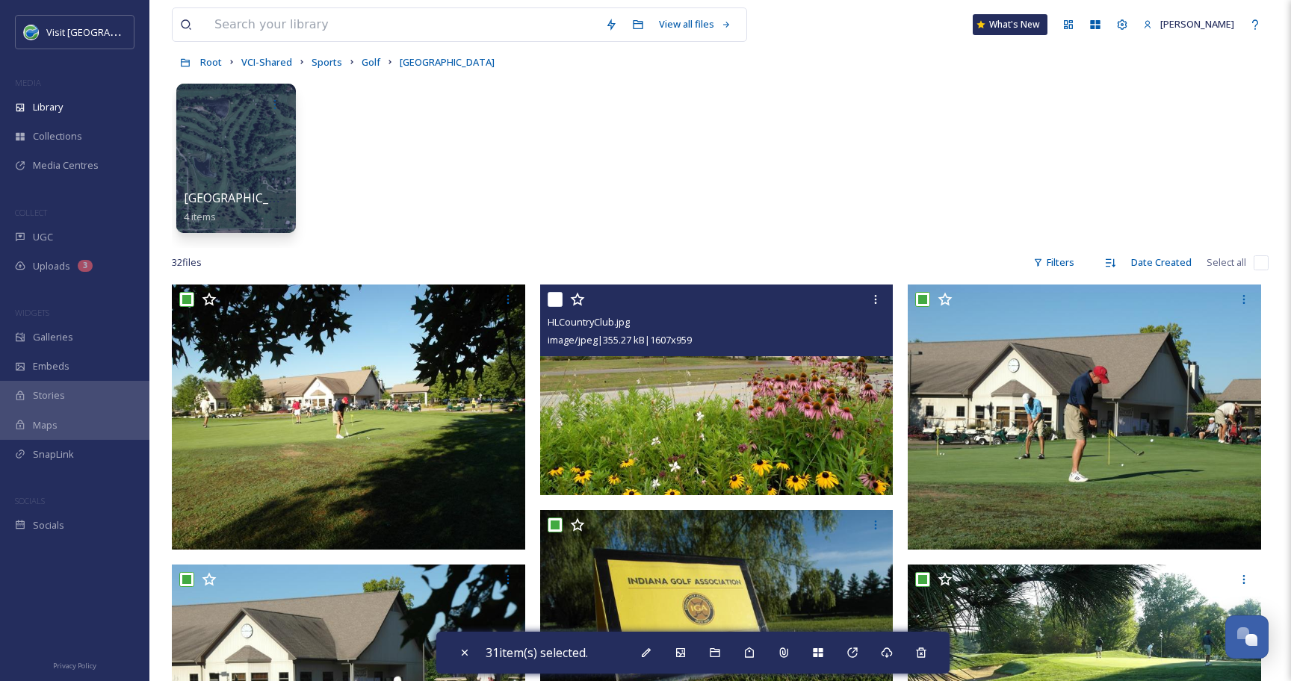
scroll to position [60, 0]
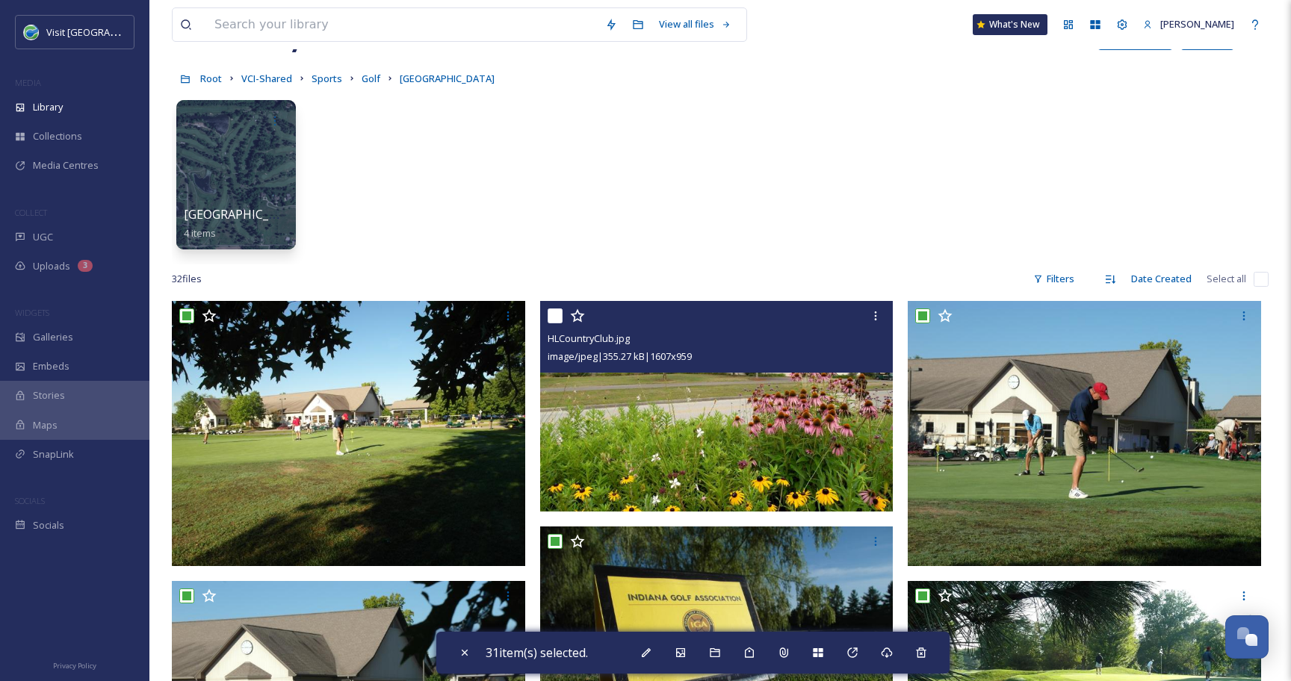
click at [553, 319] on input "checkbox" at bounding box center [554, 315] width 15 height 15
checkbox input "true"
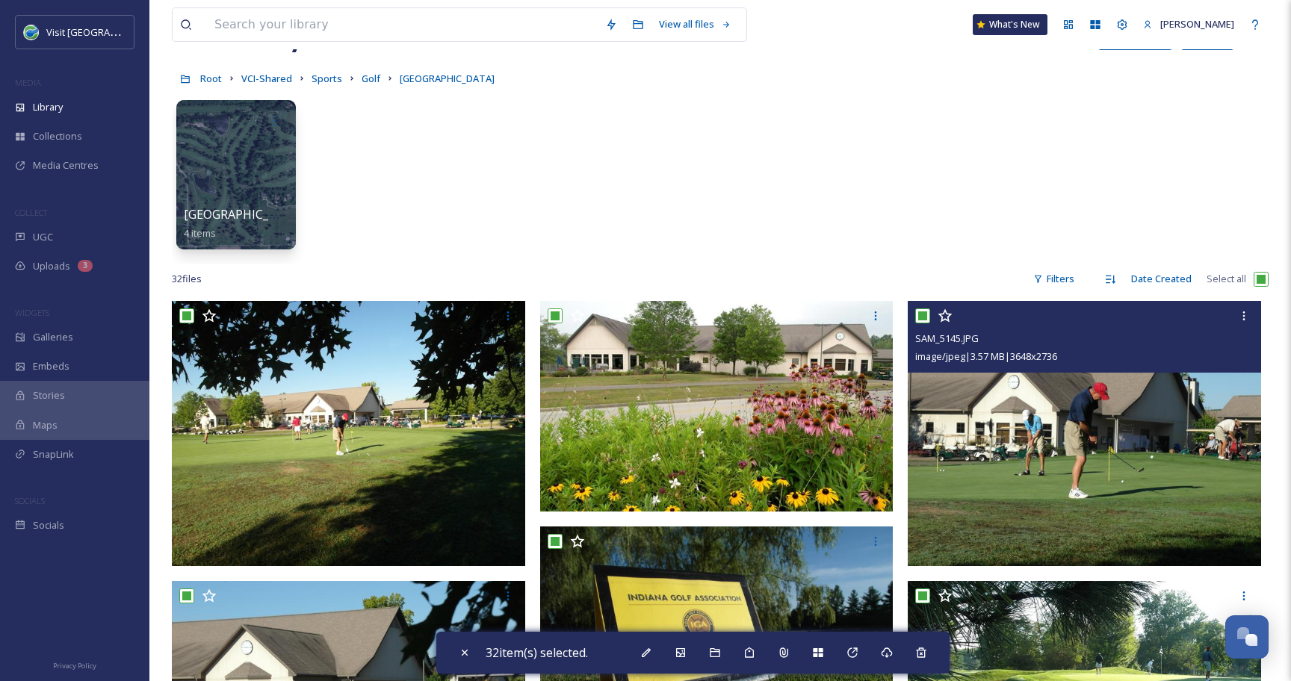
click at [920, 314] on input "checkbox" at bounding box center [922, 315] width 15 height 15
checkbox input "false"
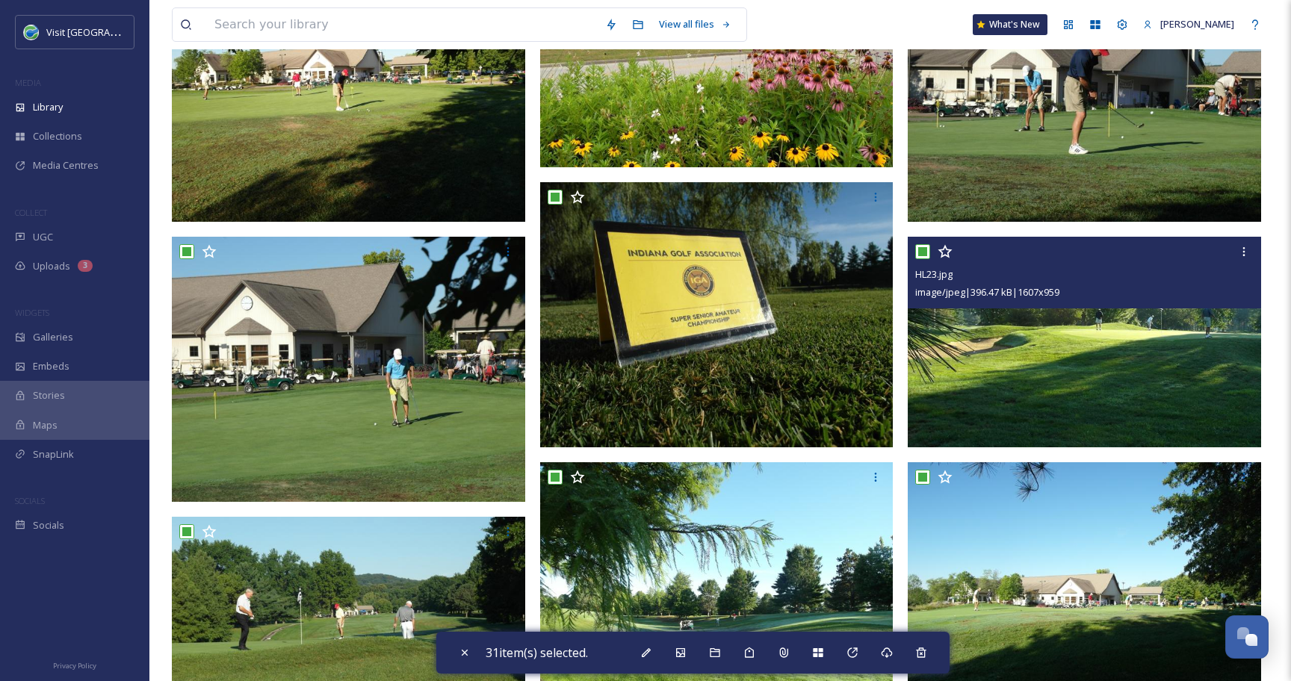
scroll to position [586, 0]
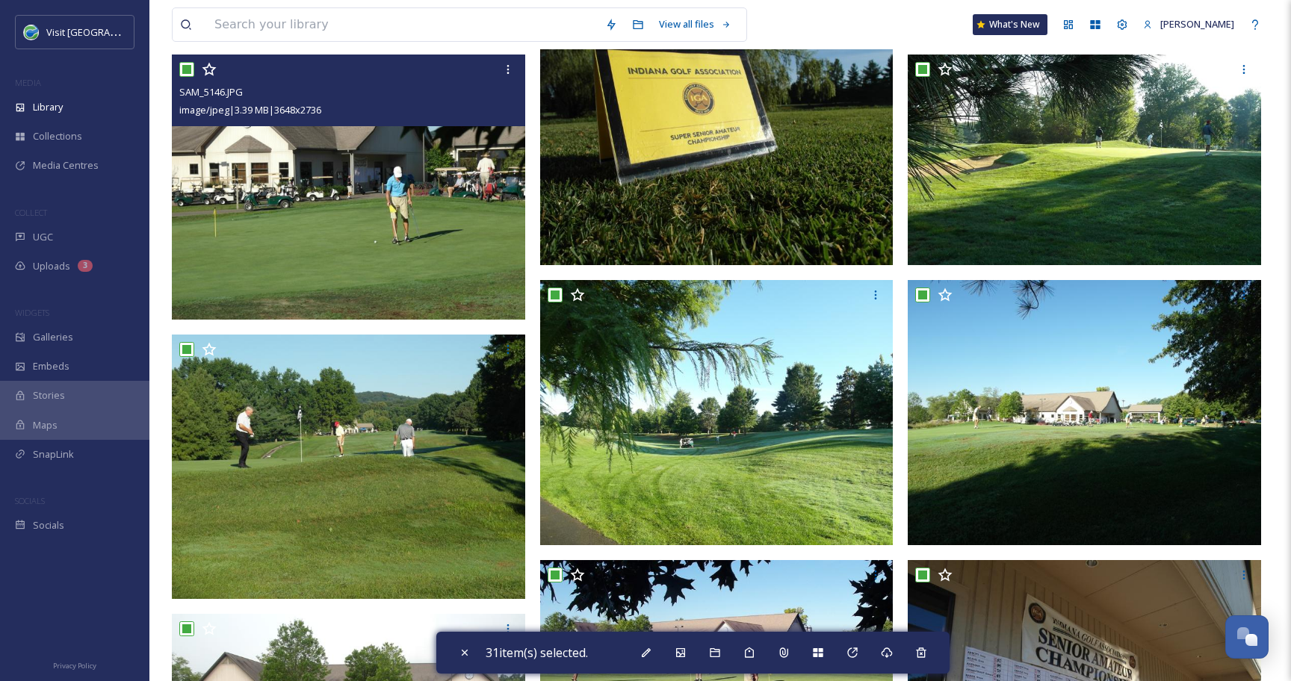
click at [187, 72] on input "checkbox" at bounding box center [186, 69] width 15 height 15
checkbox input "false"
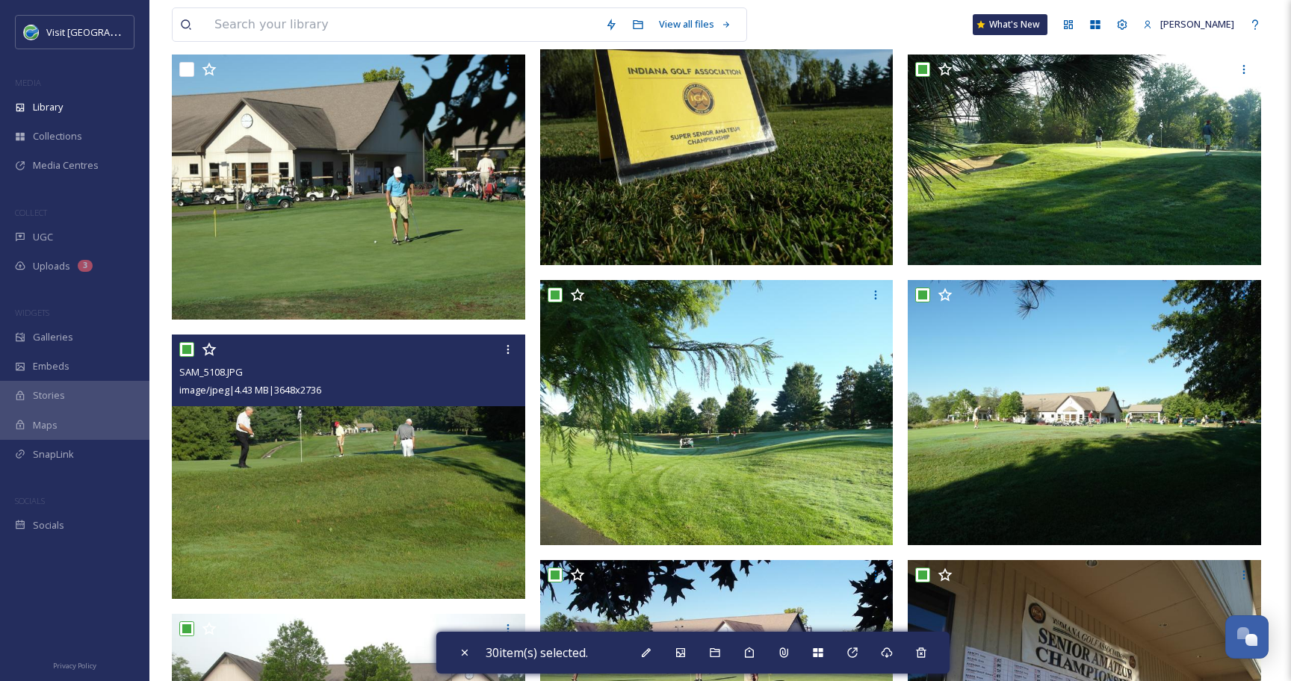
click at [185, 347] on input "checkbox" at bounding box center [186, 349] width 15 height 15
checkbox input "false"
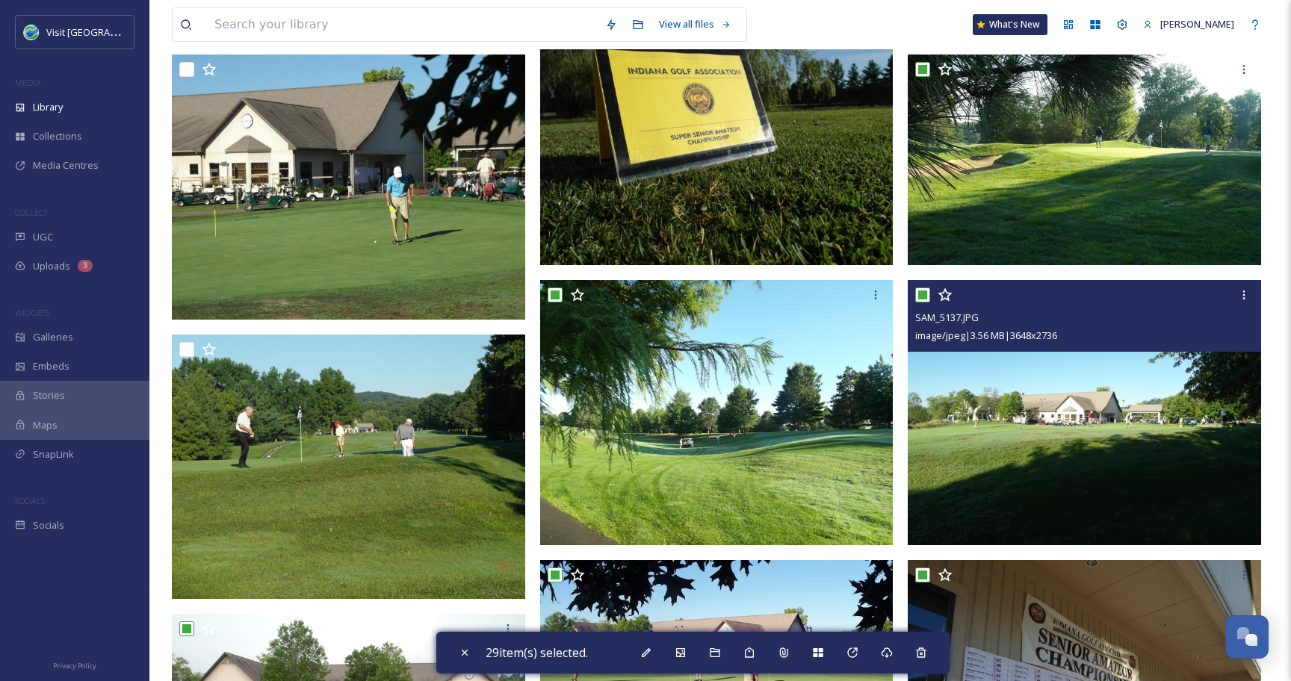
click at [927, 296] on input "checkbox" at bounding box center [922, 295] width 15 height 15
checkbox input "false"
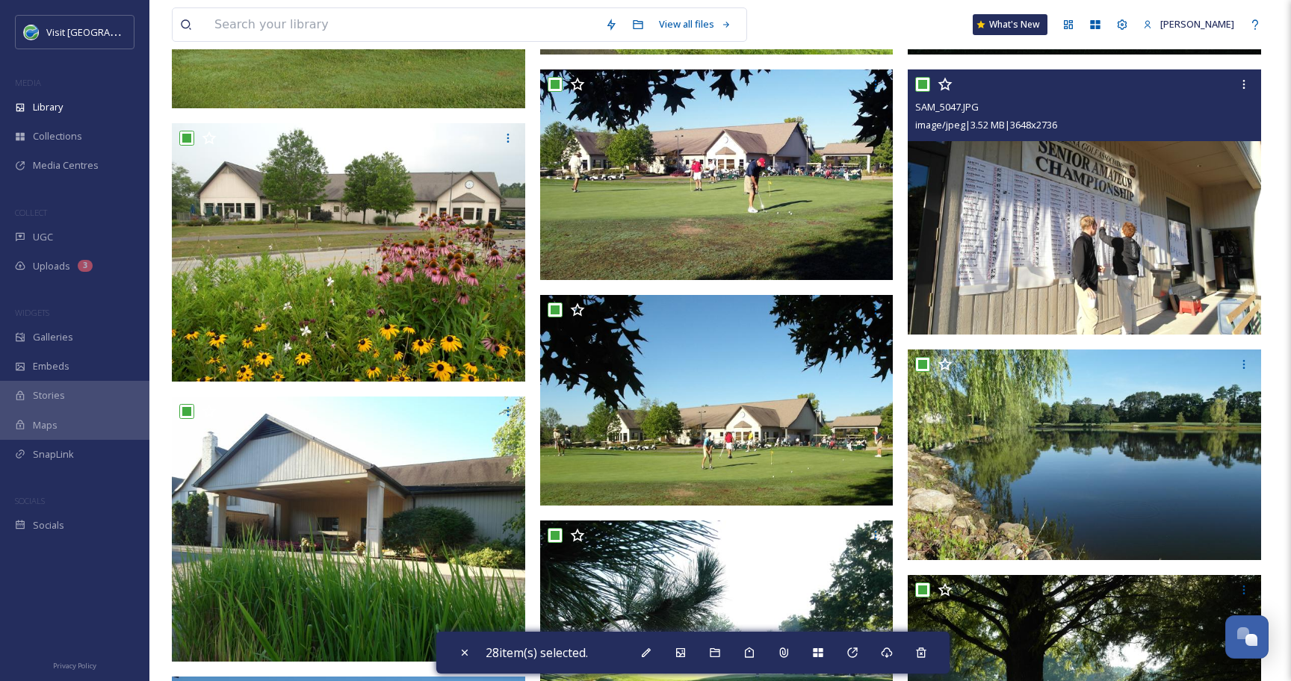
scroll to position [1078, 0]
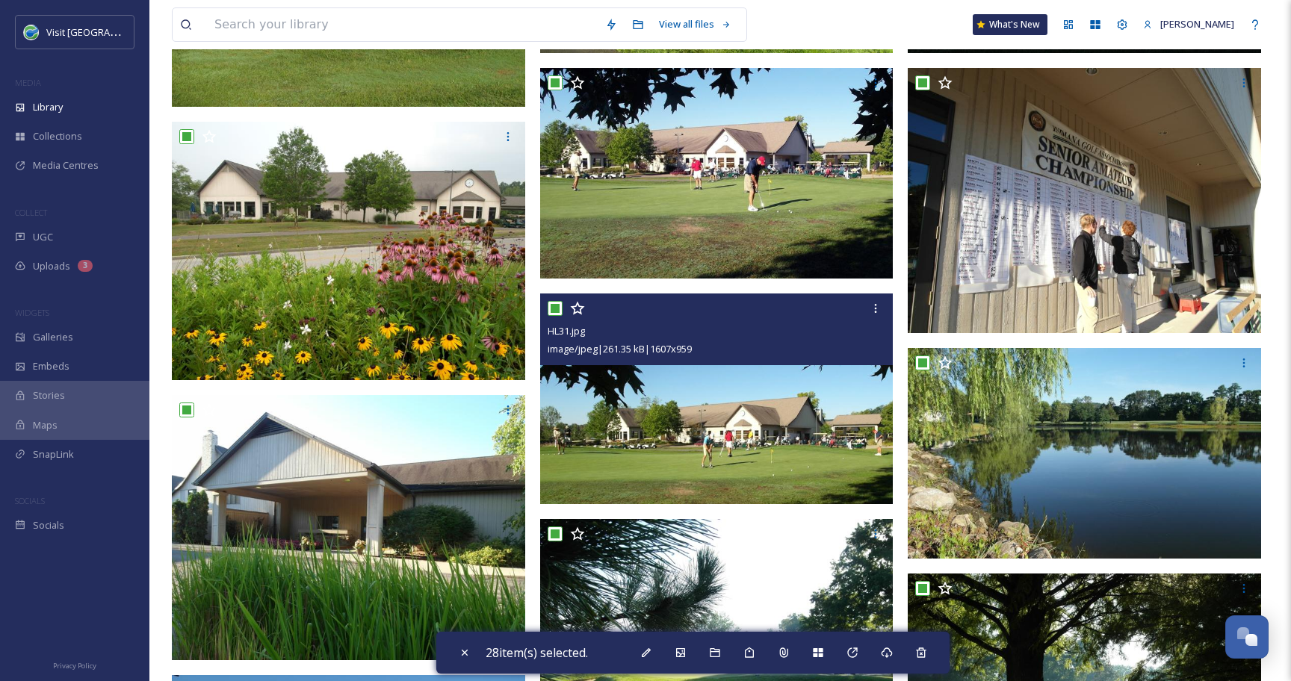
click at [552, 309] on input "checkbox" at bounding box center [554, 308] width 15 height 15
checkbox input "false"
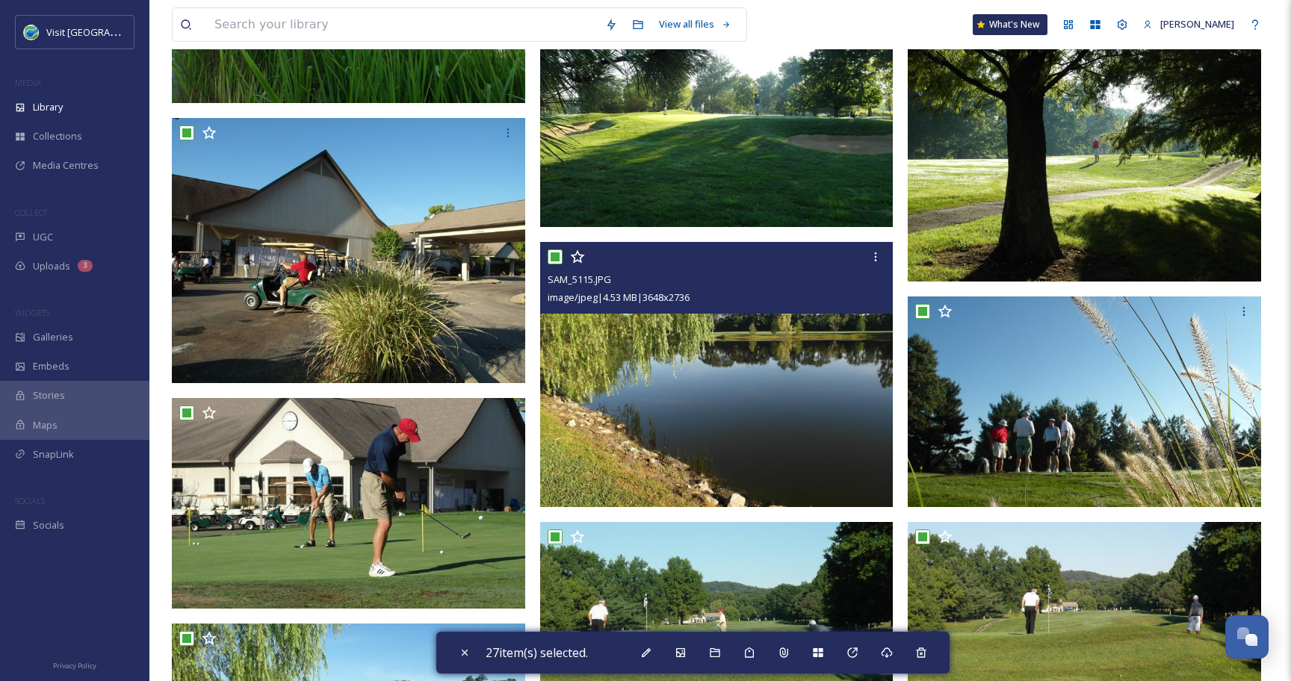
scroll to position [1637, 0]
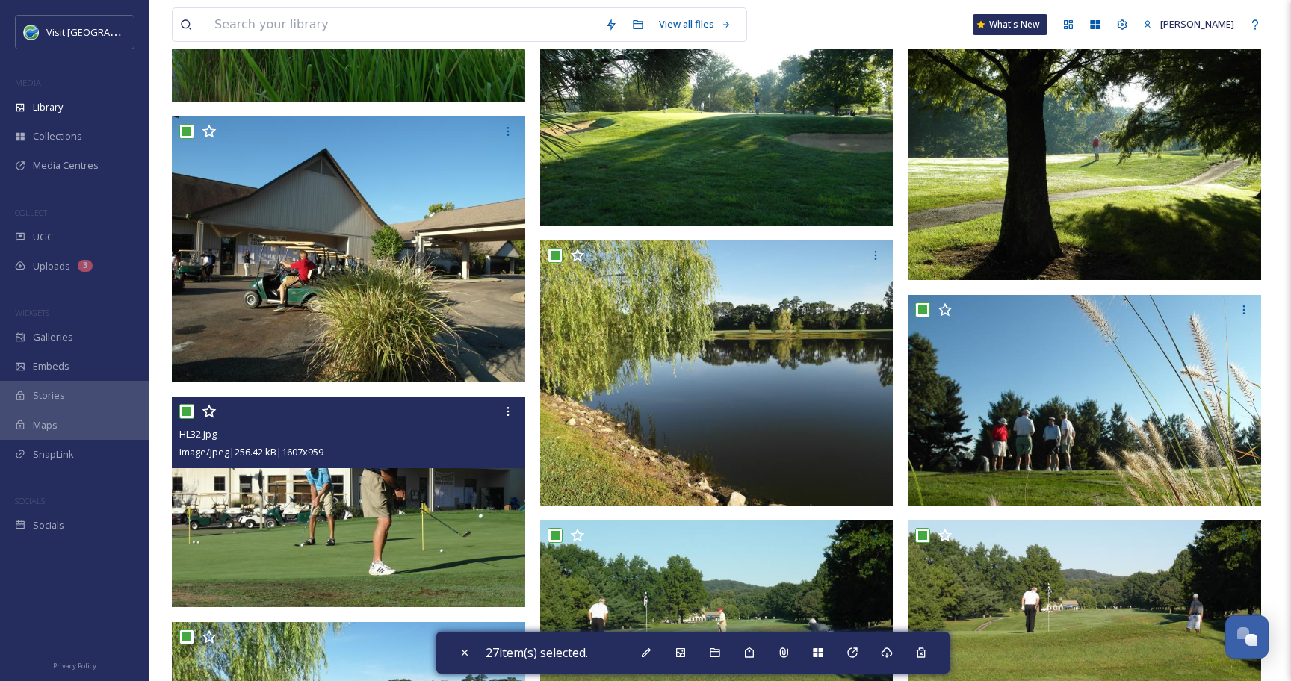
click at [187, 414] on input "checkbox" at bounding box center [186, 411] width 15 height 15
checkbox input "false"
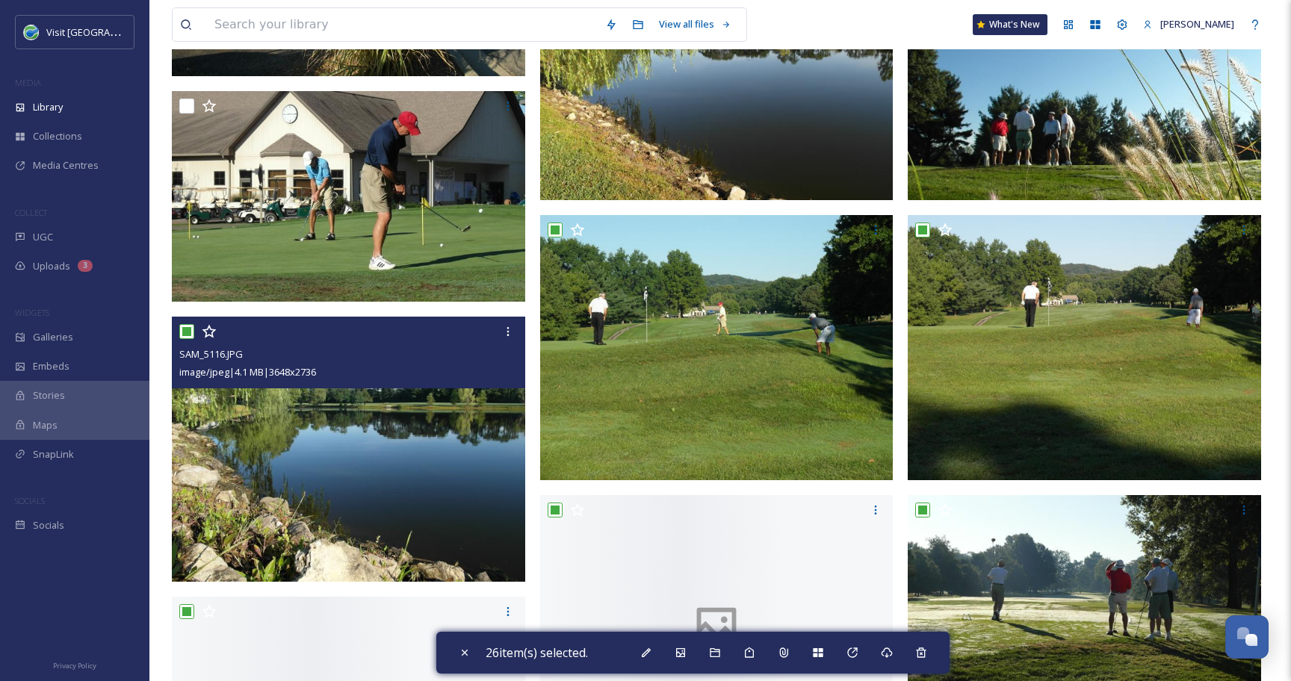
scroll to position [1964, 0]
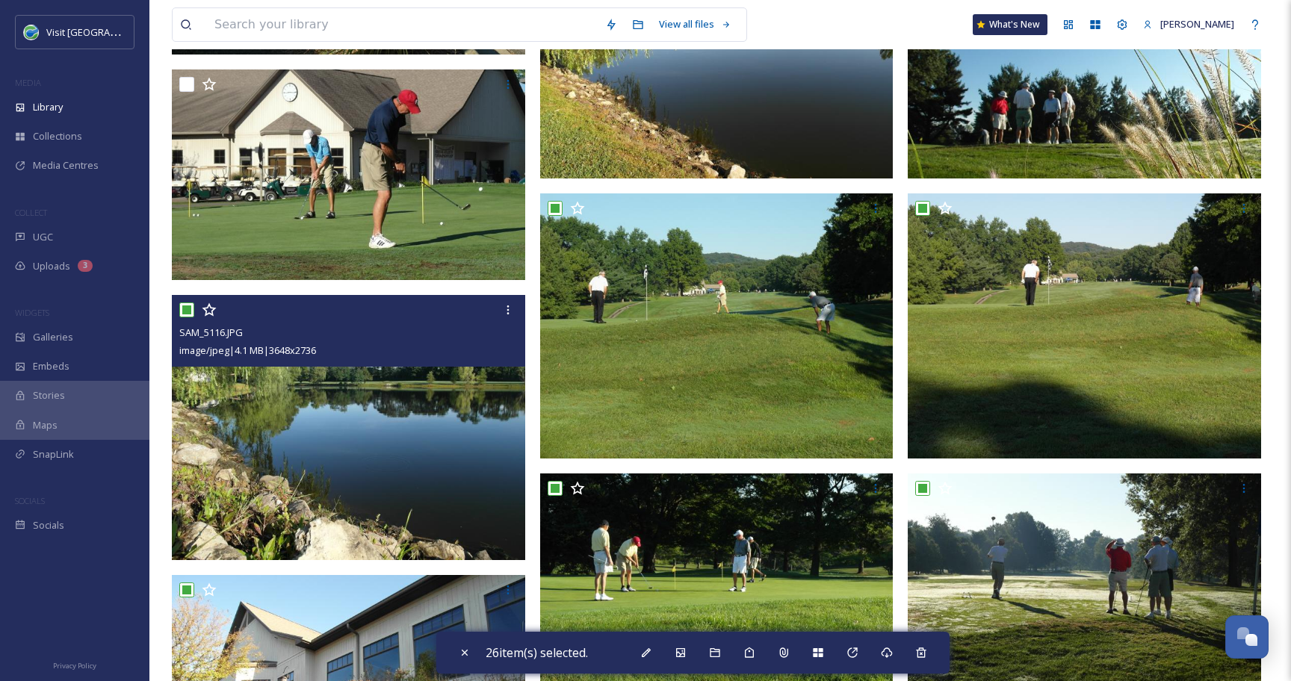
click at [189, 311] on input "checkbox" at bounding box center [186, 309] width 15 height 15
checkbox input "false"
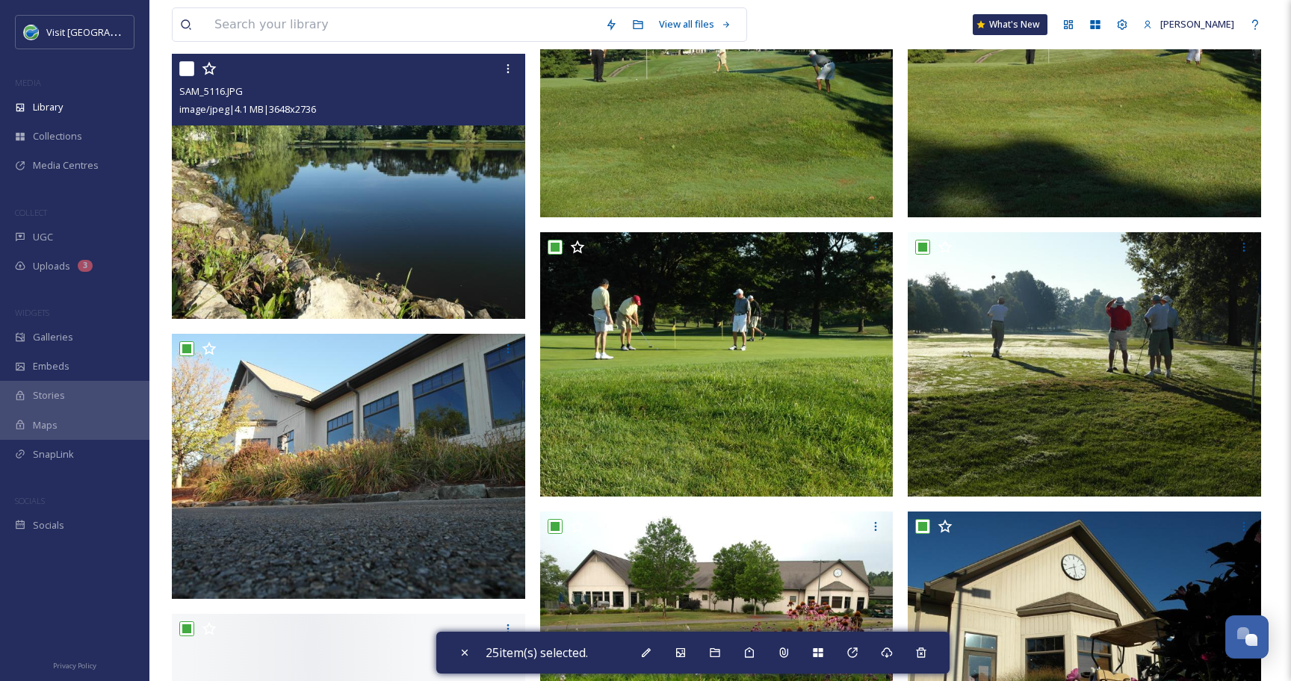
scroll to position [2221, 0]
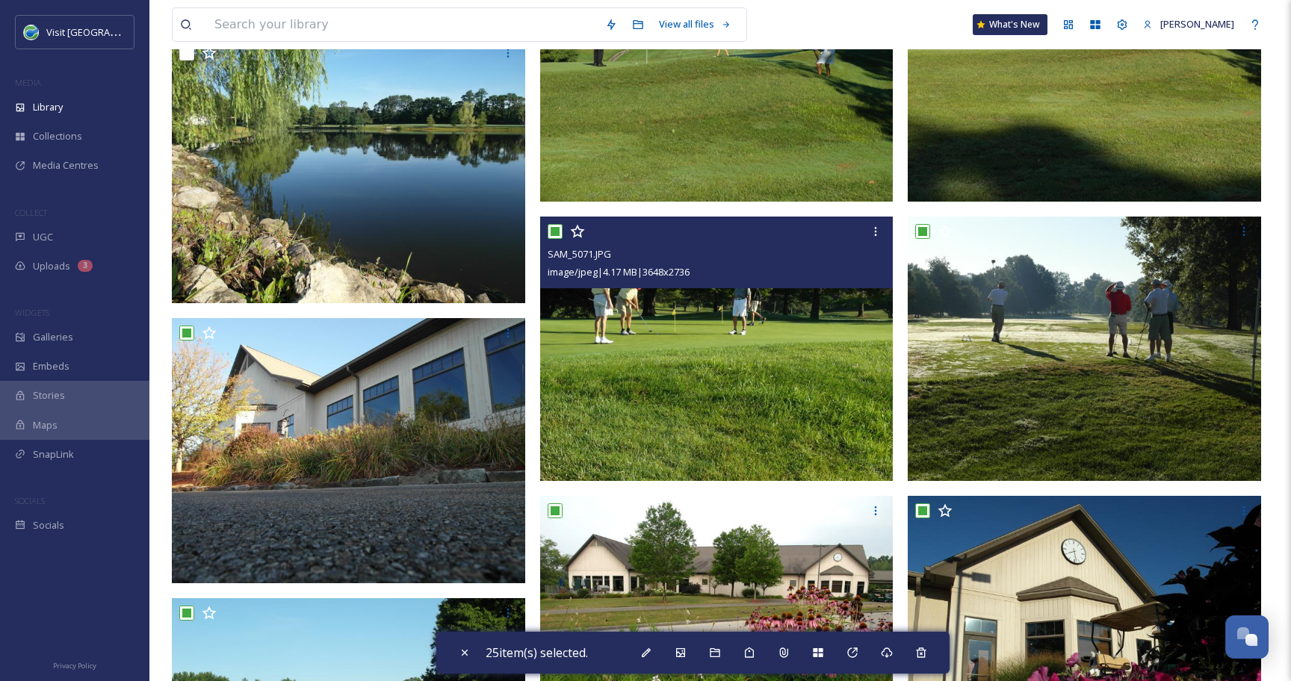
click at [554, 232] on input "checkbox" at bounding box center [554, 231] width 15 height 15
checkbox input "false"
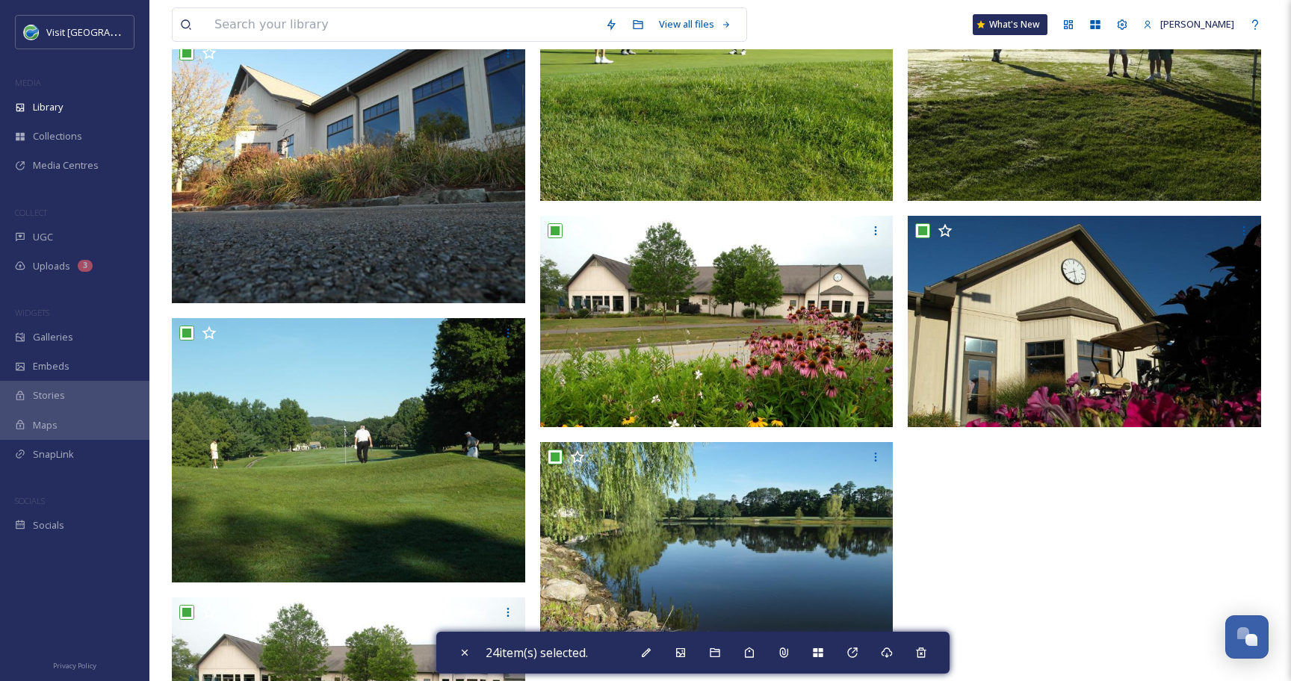
scroll to position [2517, 0]
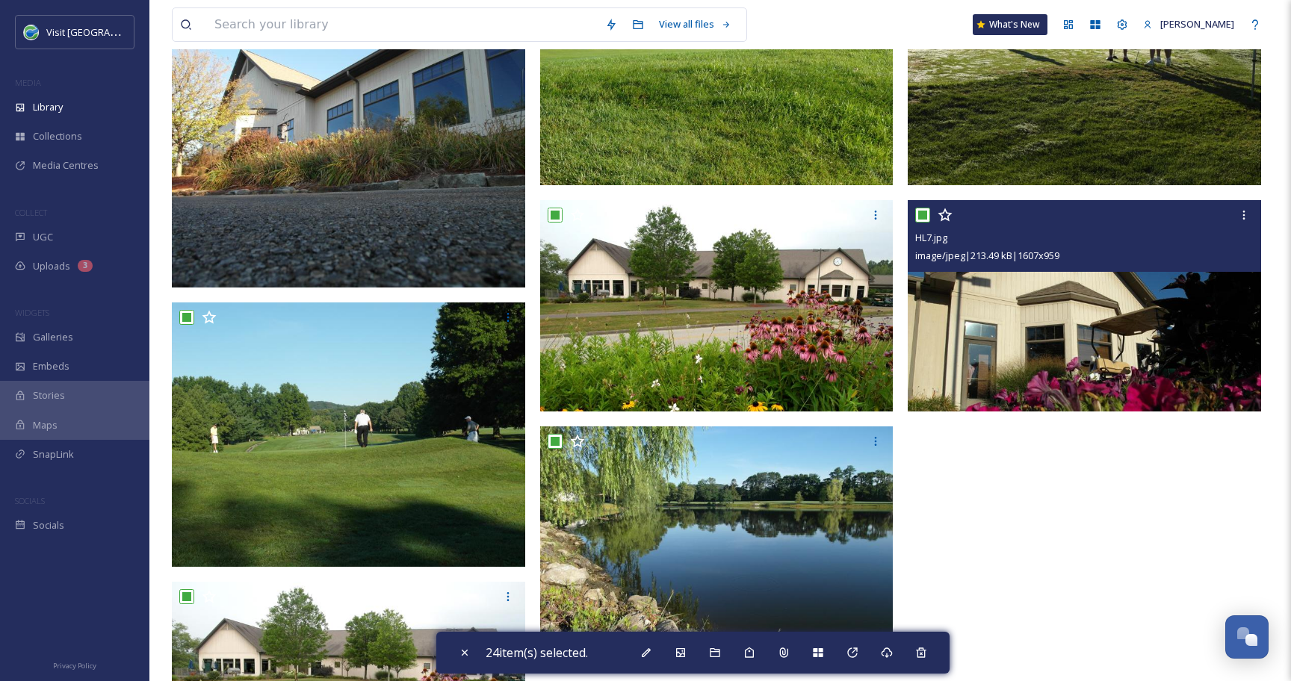
click at [919, 214] on input "checkbox" at bounding box center [922, 215] width 15 height 15
checkbox input "false"
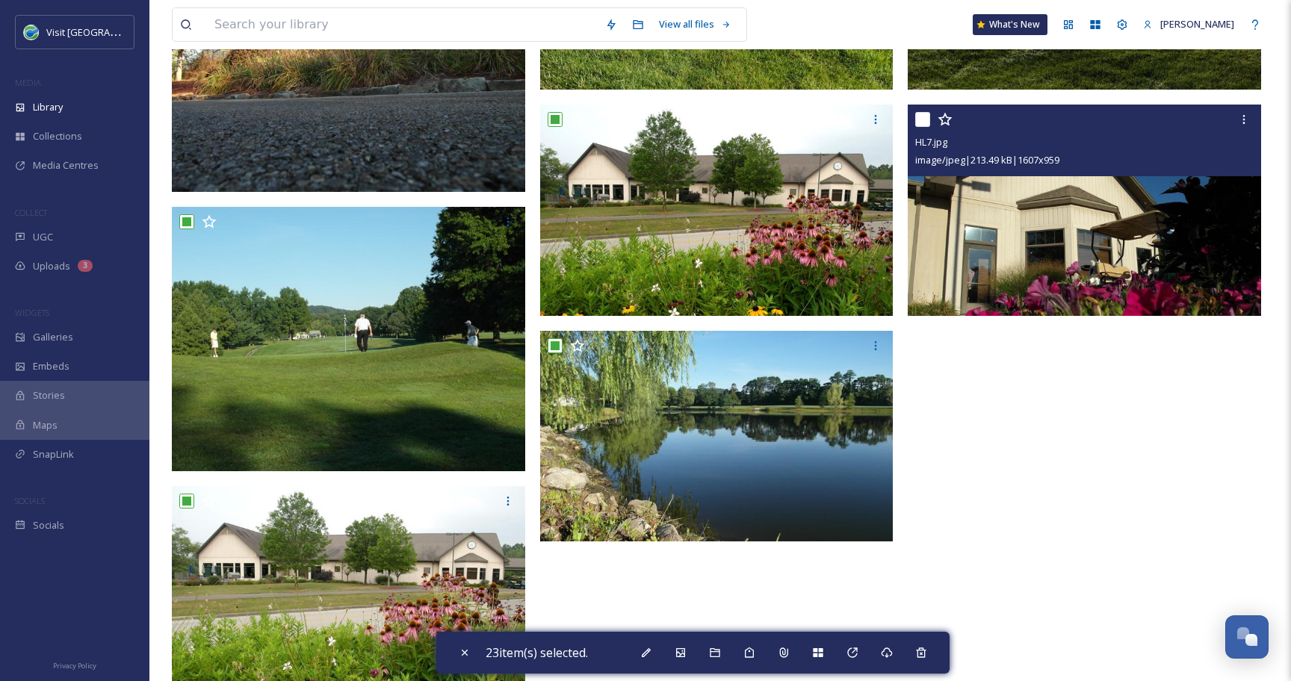
scroll to position [2701, 0]
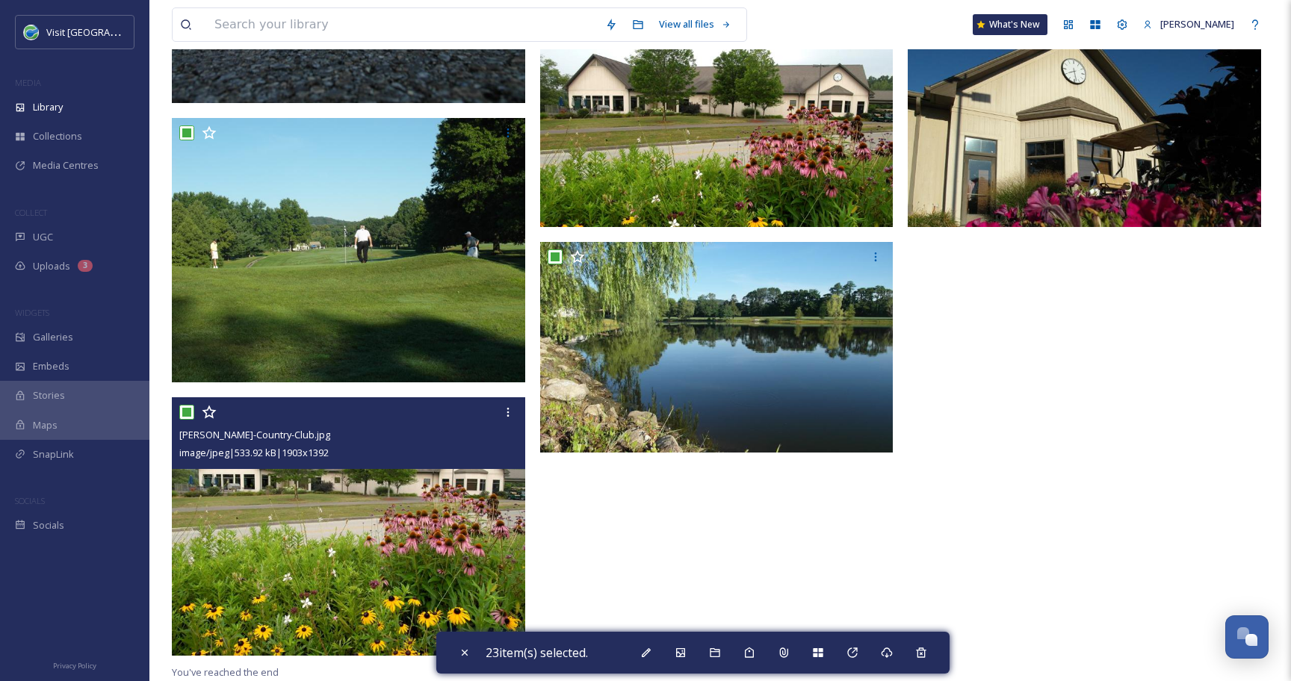
click at [186, 414] on input "checkbox" at bounding box center [186, 412] width 15 height 15
checkbox input "false"
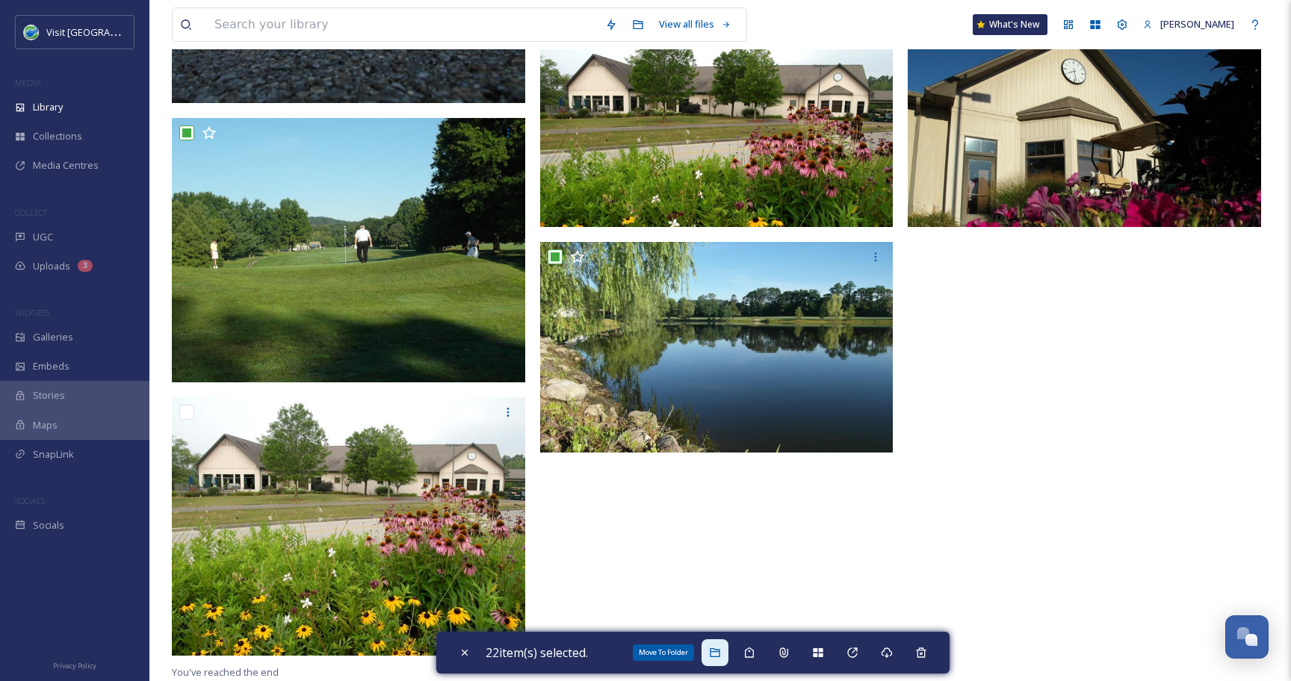
click at [728, 654] on div "Move To Folder" at bounding box center [714, 652] width 27 height 27
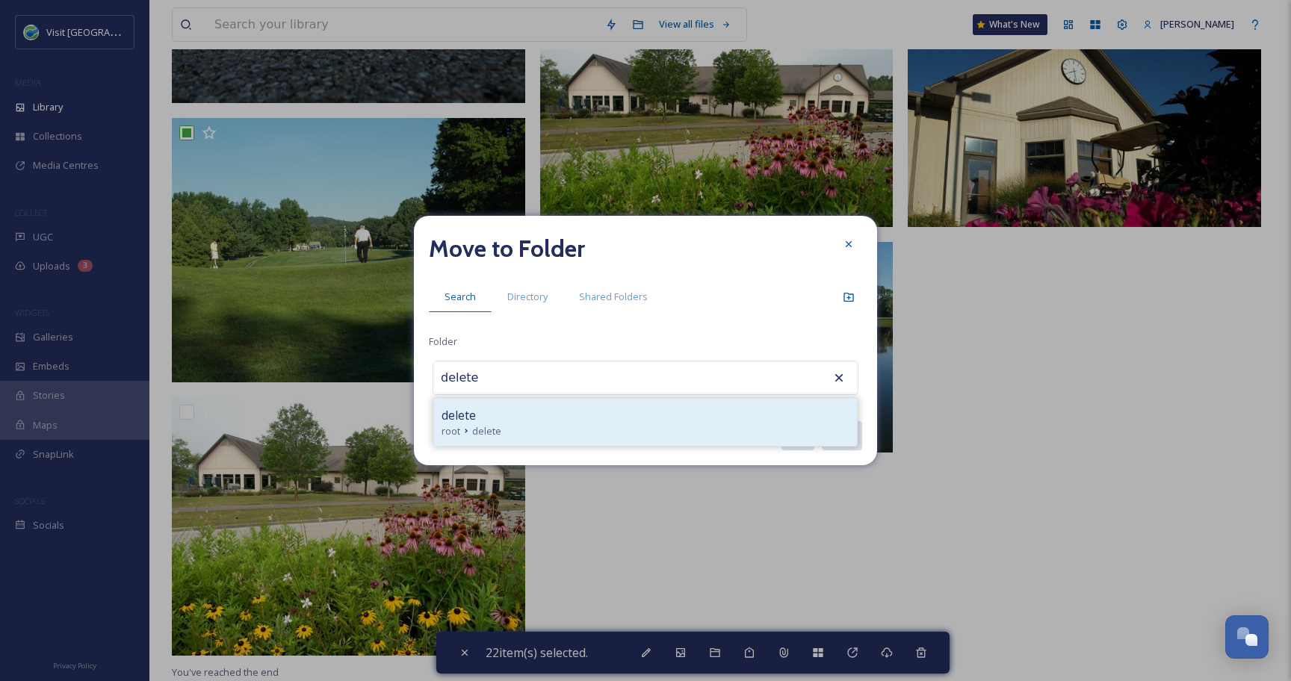
type input "delete"
click at [529, 416] on div "delete" at bounding box center [645, 415] width 408 height 18
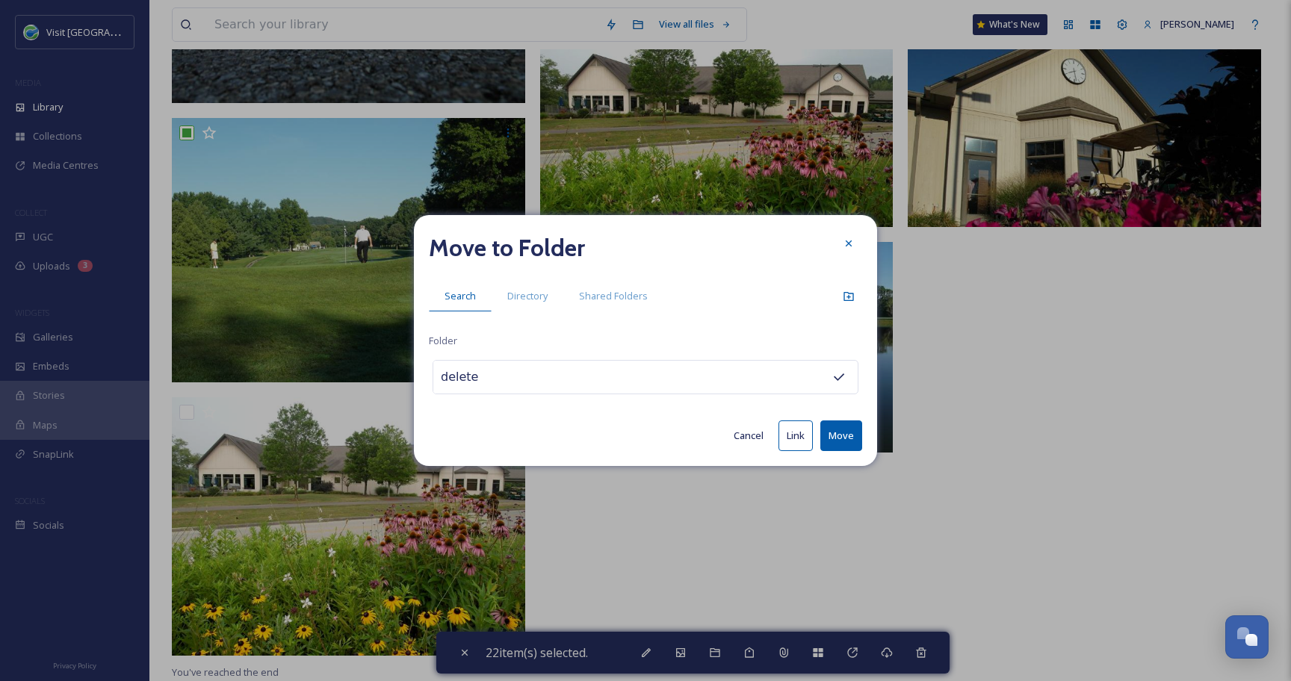
click at [839, 437] on button "Move" at bounding box center [841, 435] width 42 height 31
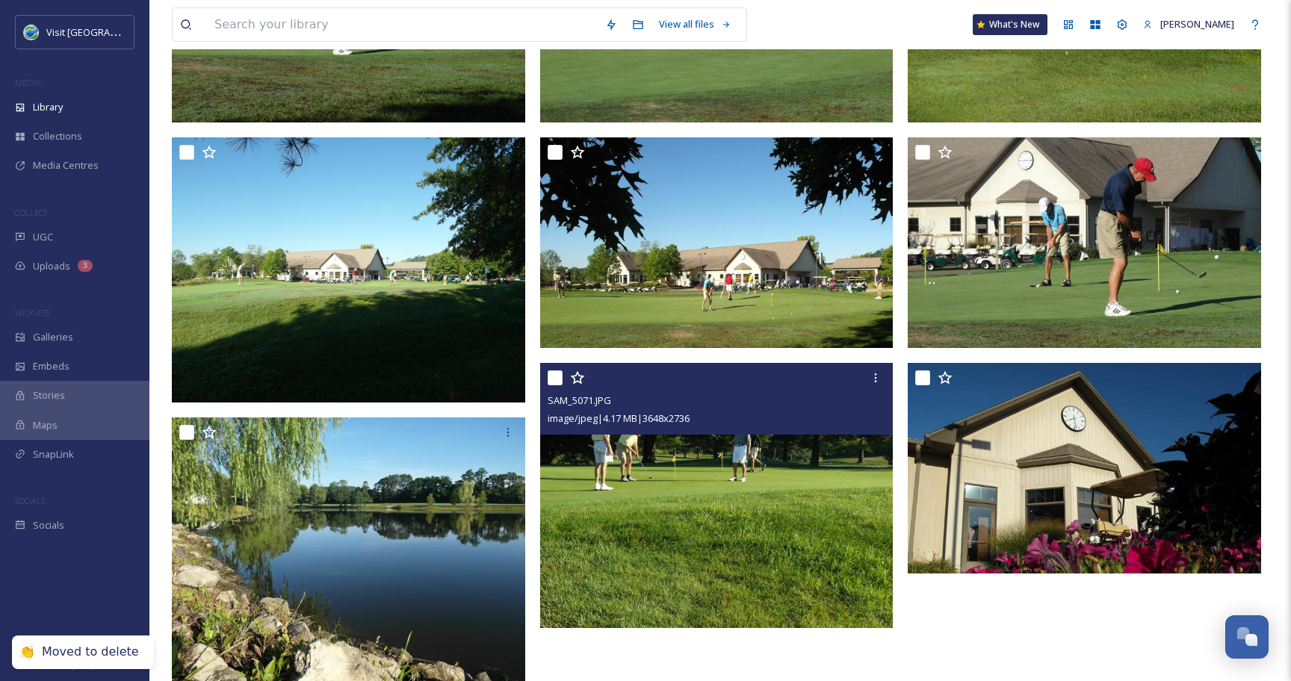
scroll to position [0, 0]
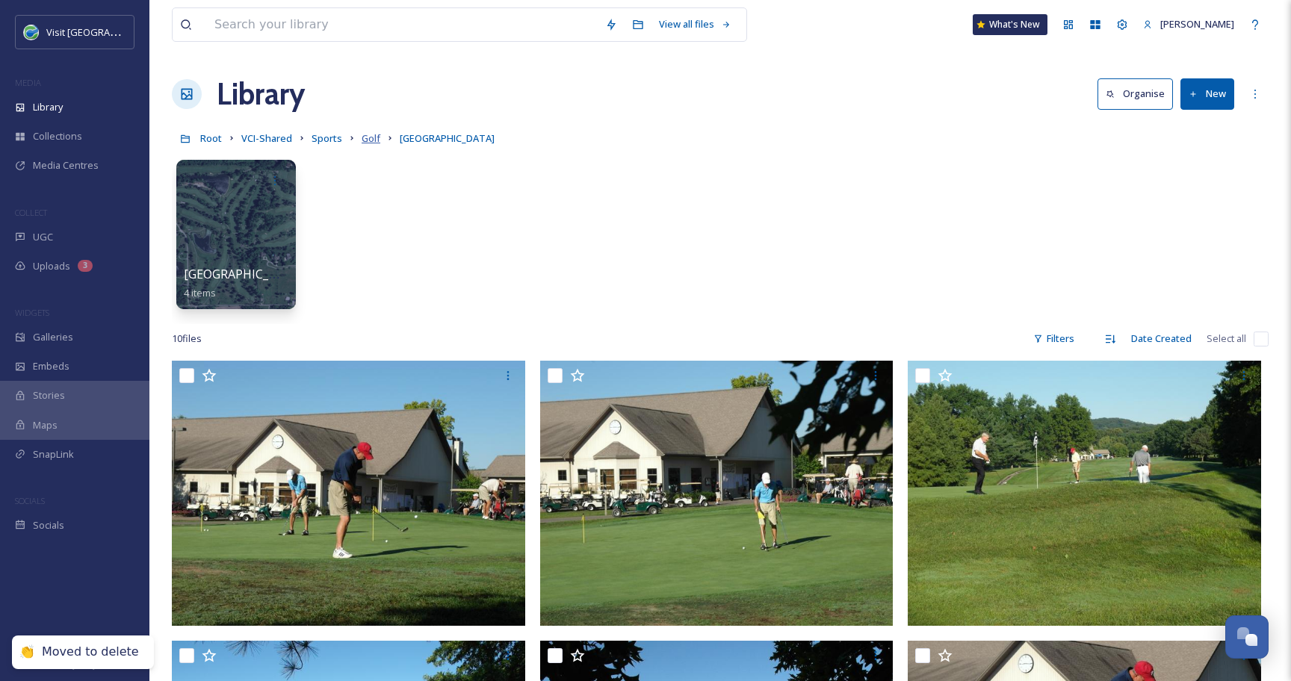
click at [369, 134] on span "Golf" at bounding box center [370, 137] width 19 height 13
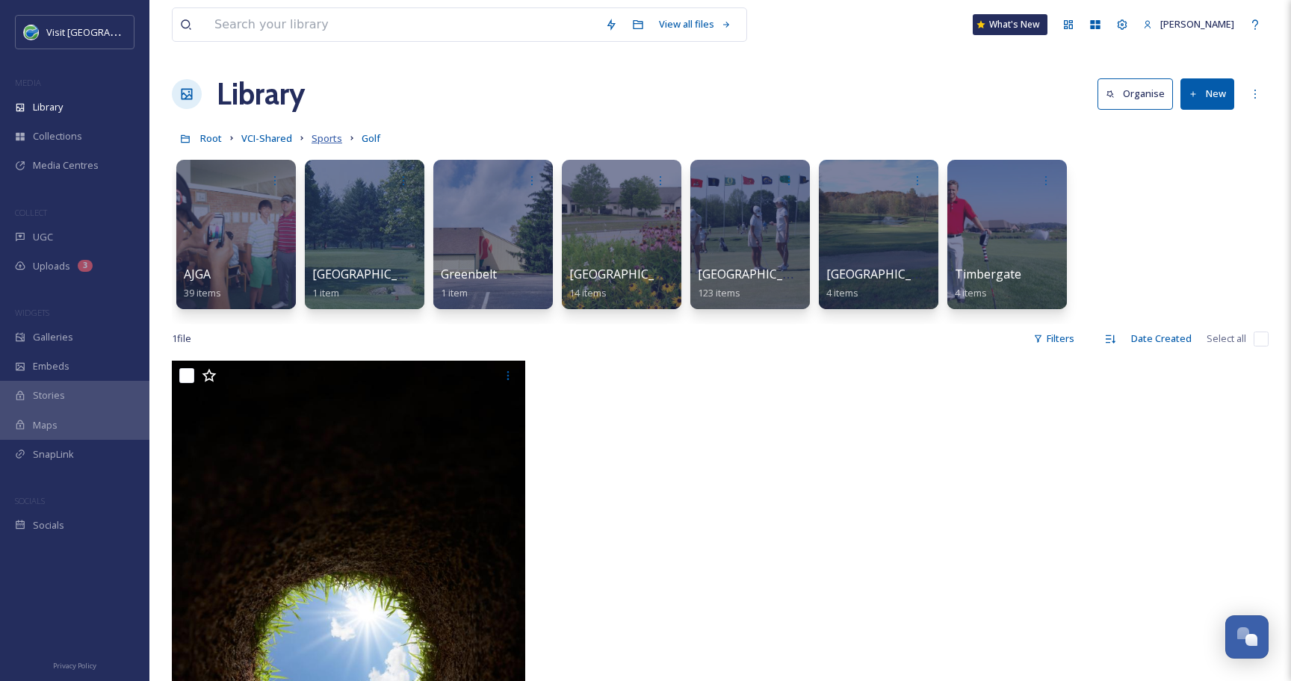
click at [332, 141] on span "Sports" at bounding box center [326, 137] width 31 height 13
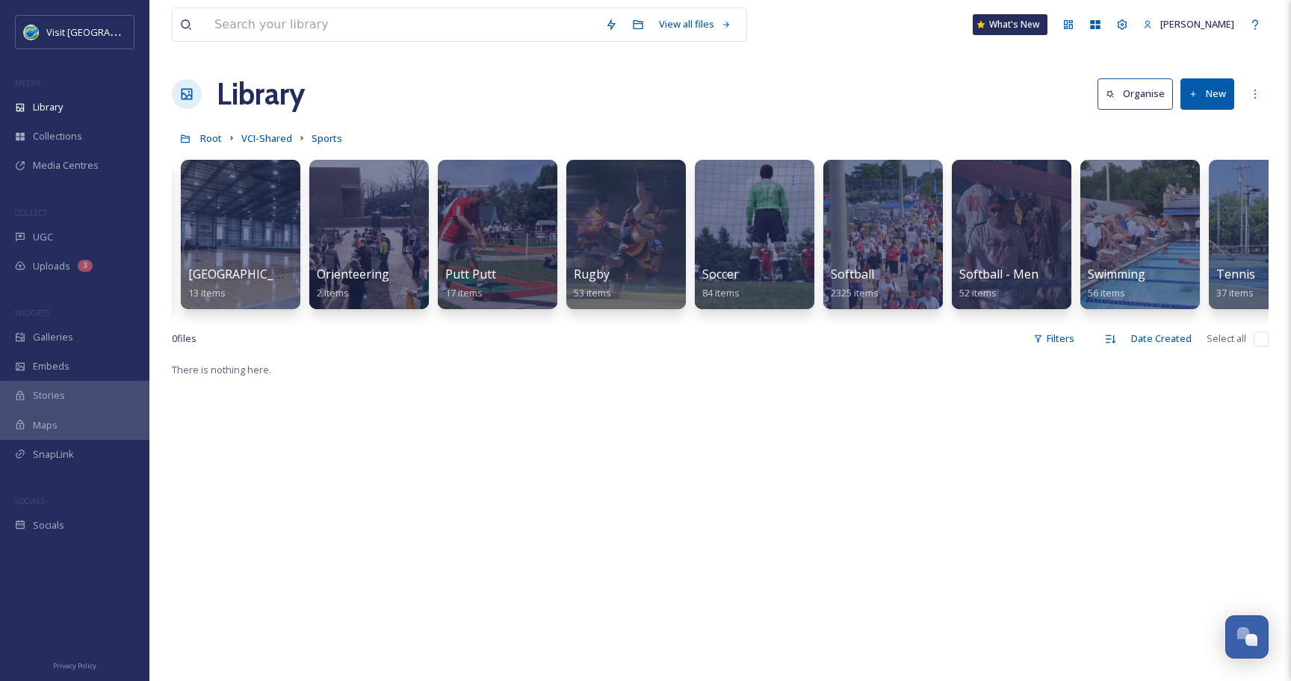
scroll to position [0, 1939]
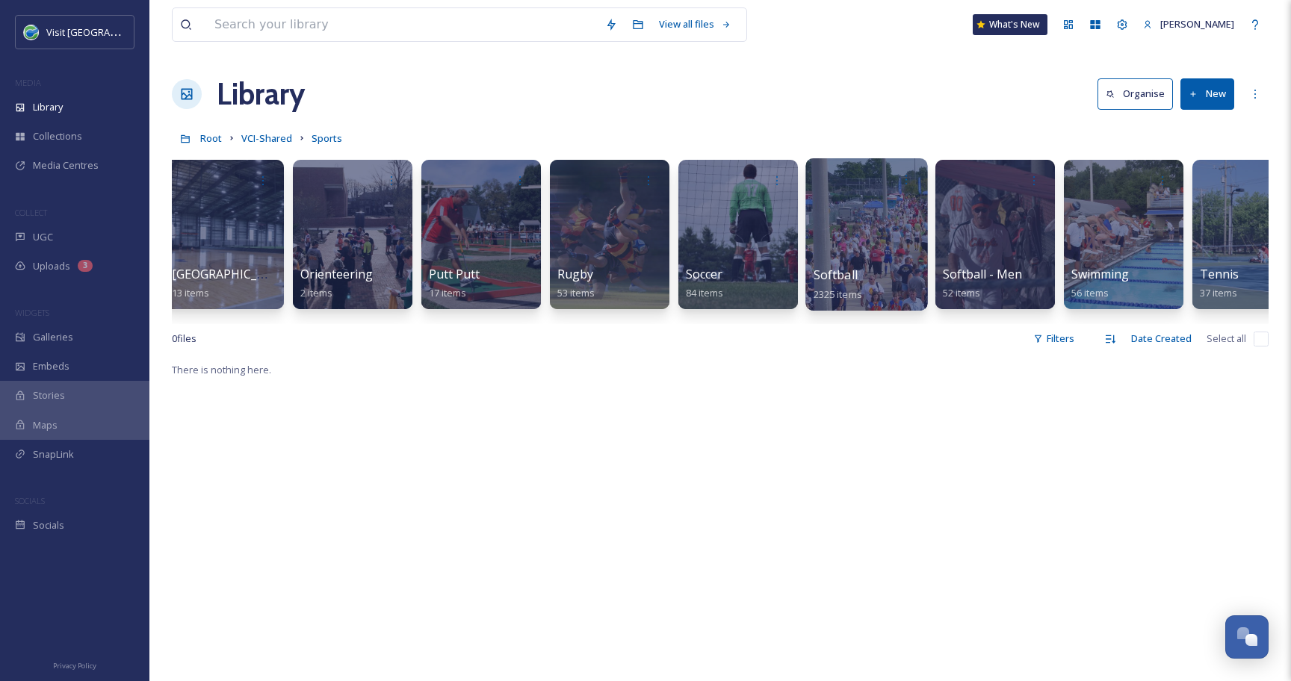
click at [854, 202] on div at bounding box center [866, 234] width 122 height 152
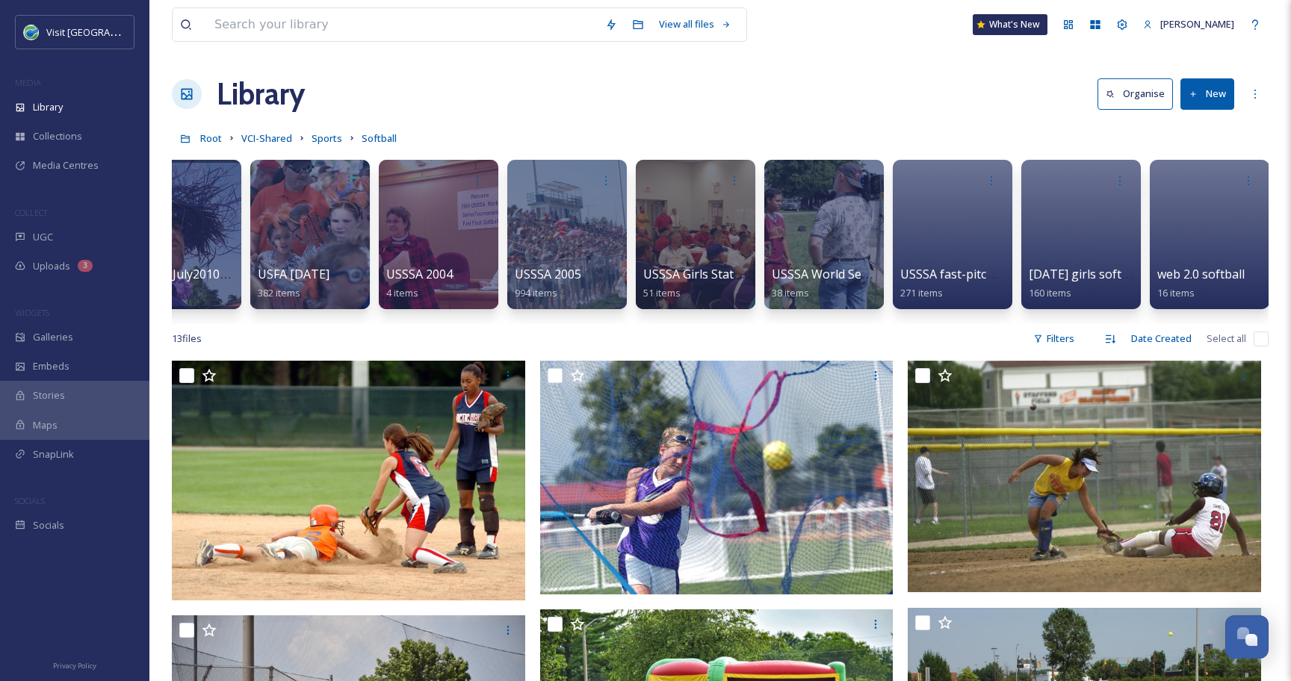
scroll to position [0, 574]
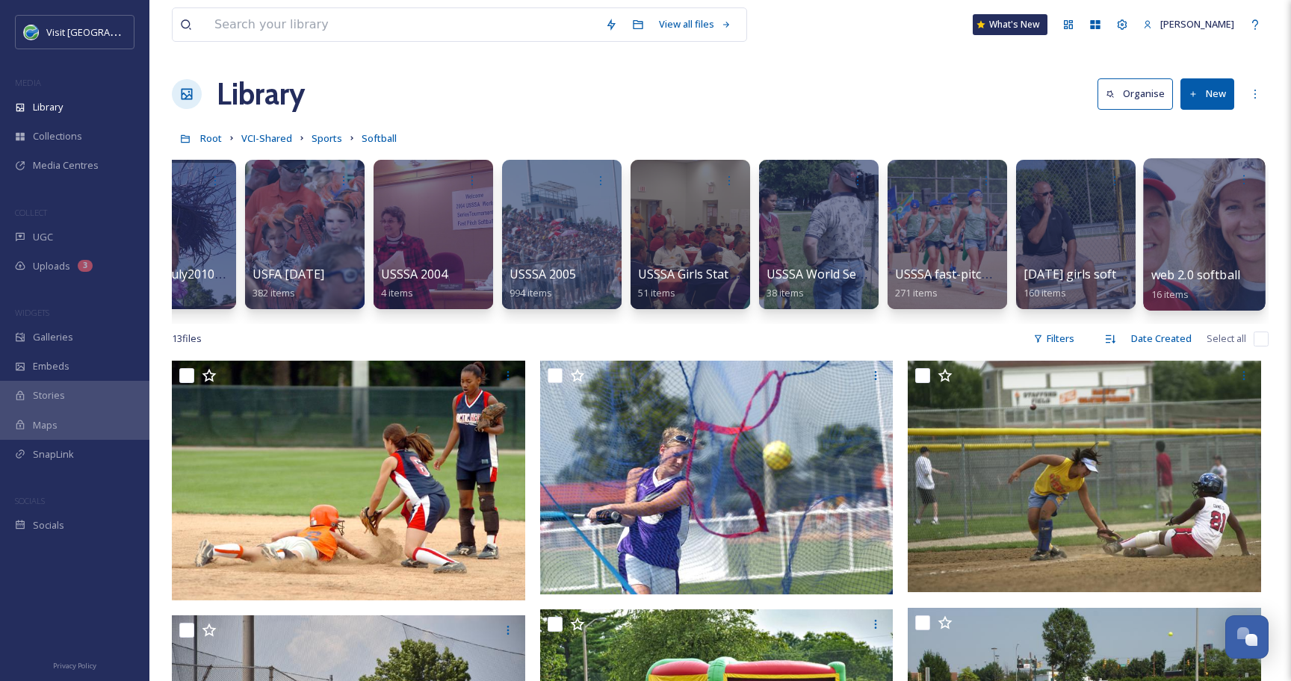
click at [1230, 217] on div at bounding box center [1204, 234] width 122 height 152
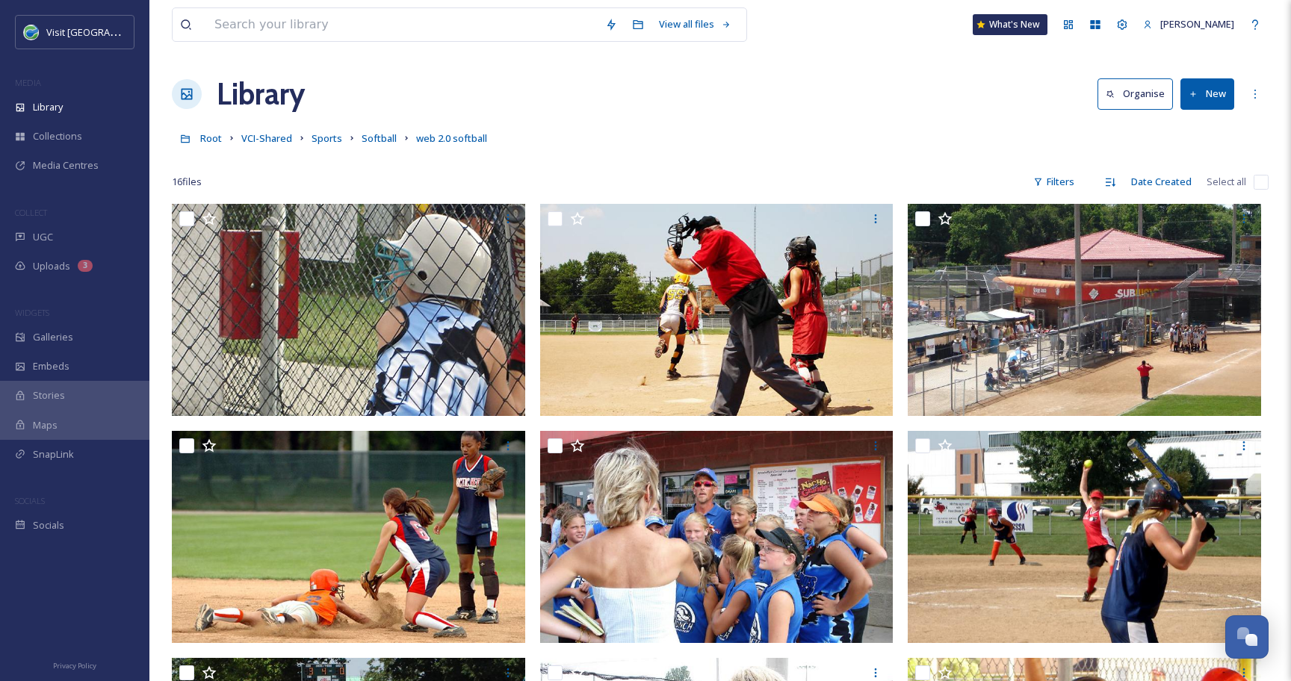
click at [1261, 184] on input "checkbox" at bounding box center [1260, 182] width 15 height 15
checkbox input "true"
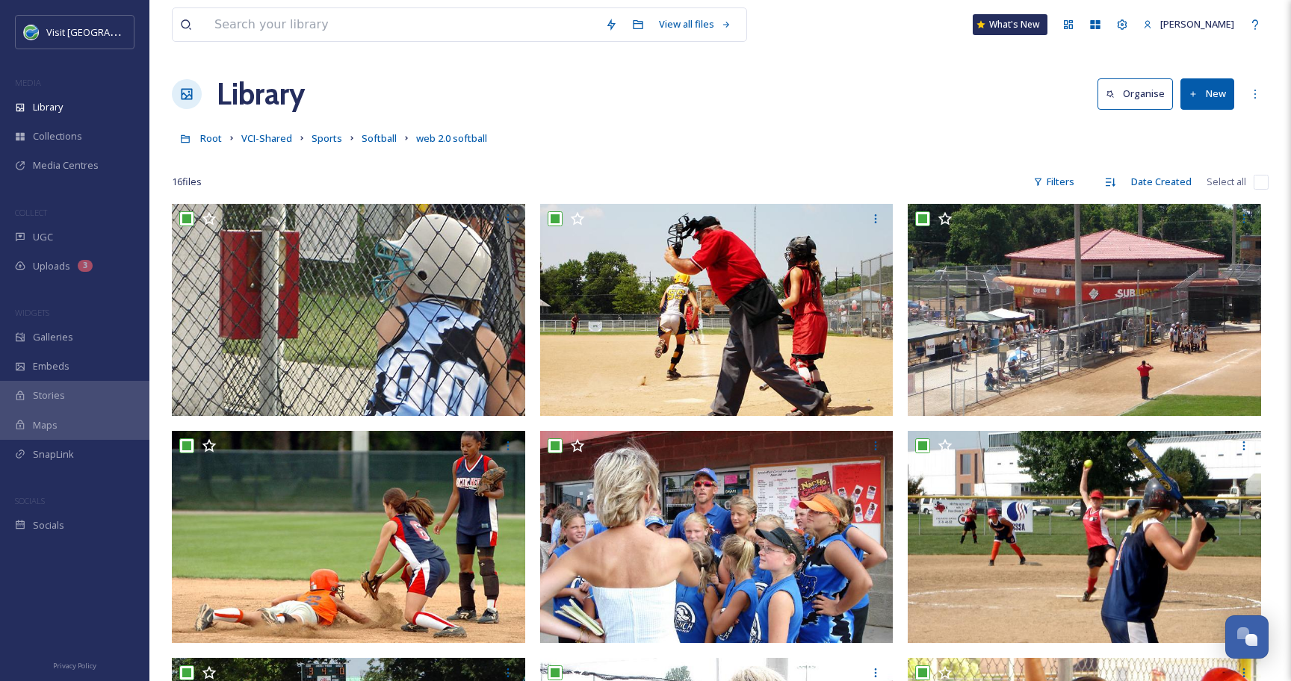
checkbox input "true"
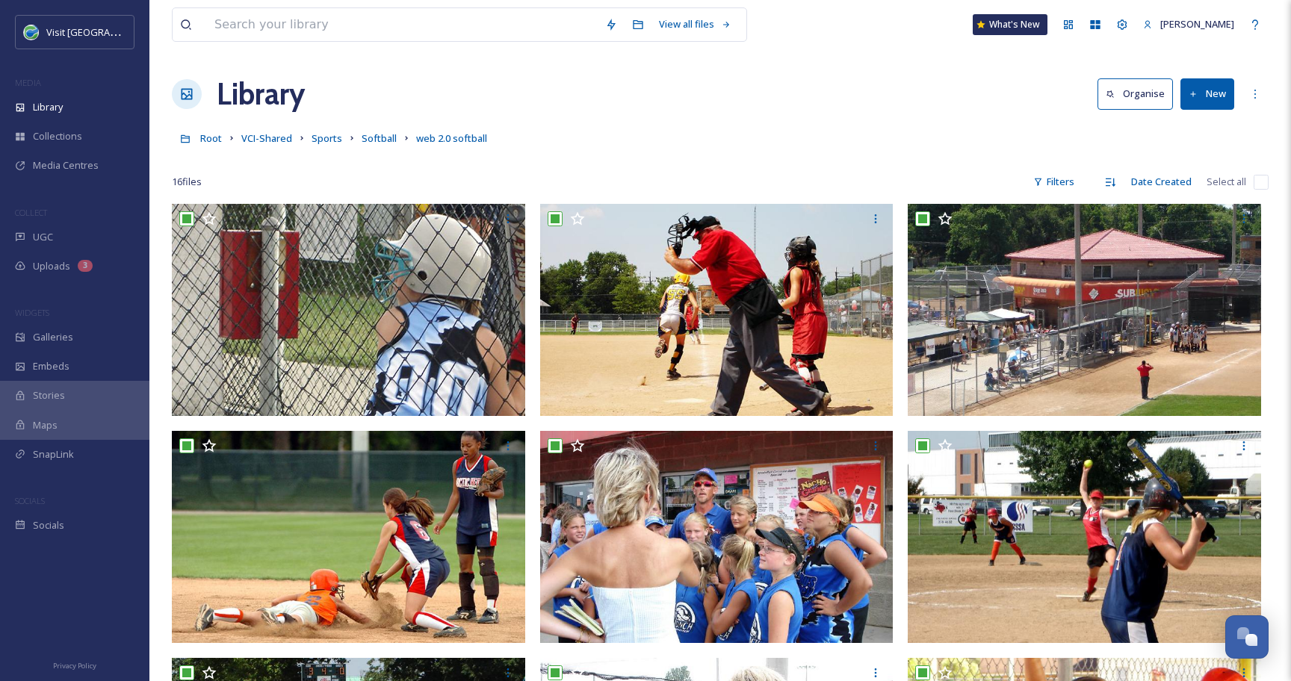
checkbox input "true"
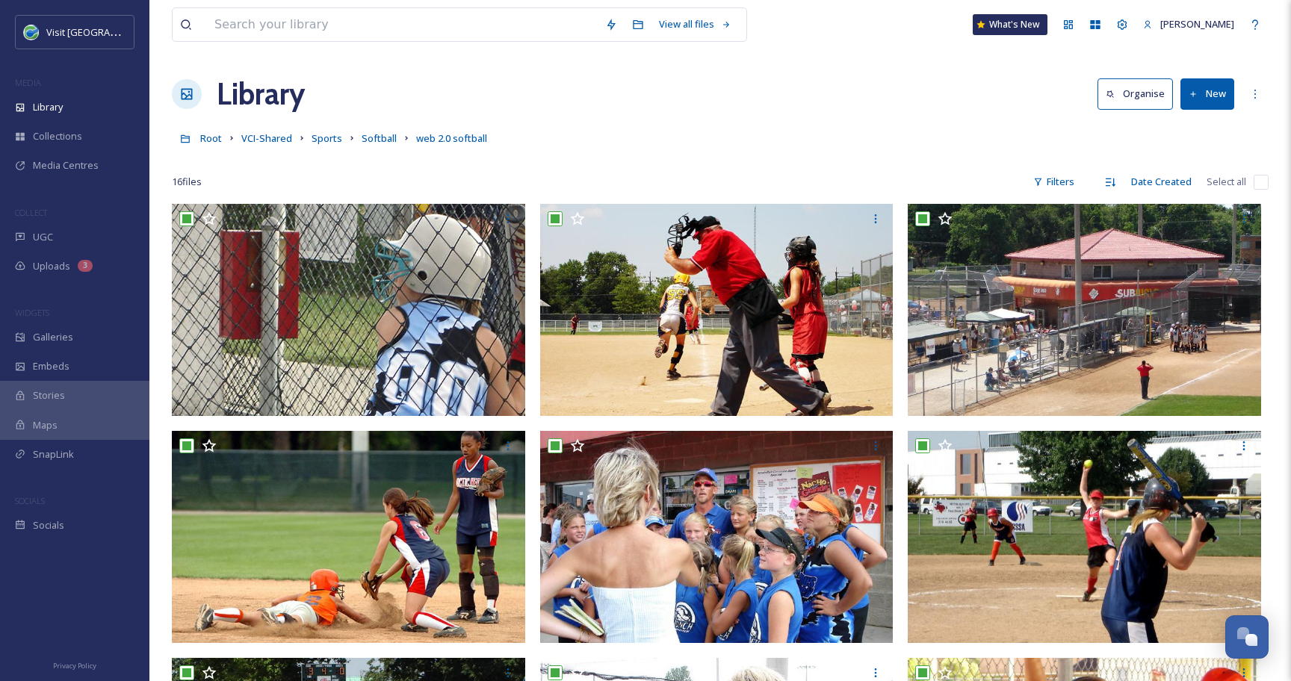
checkbox input "true"
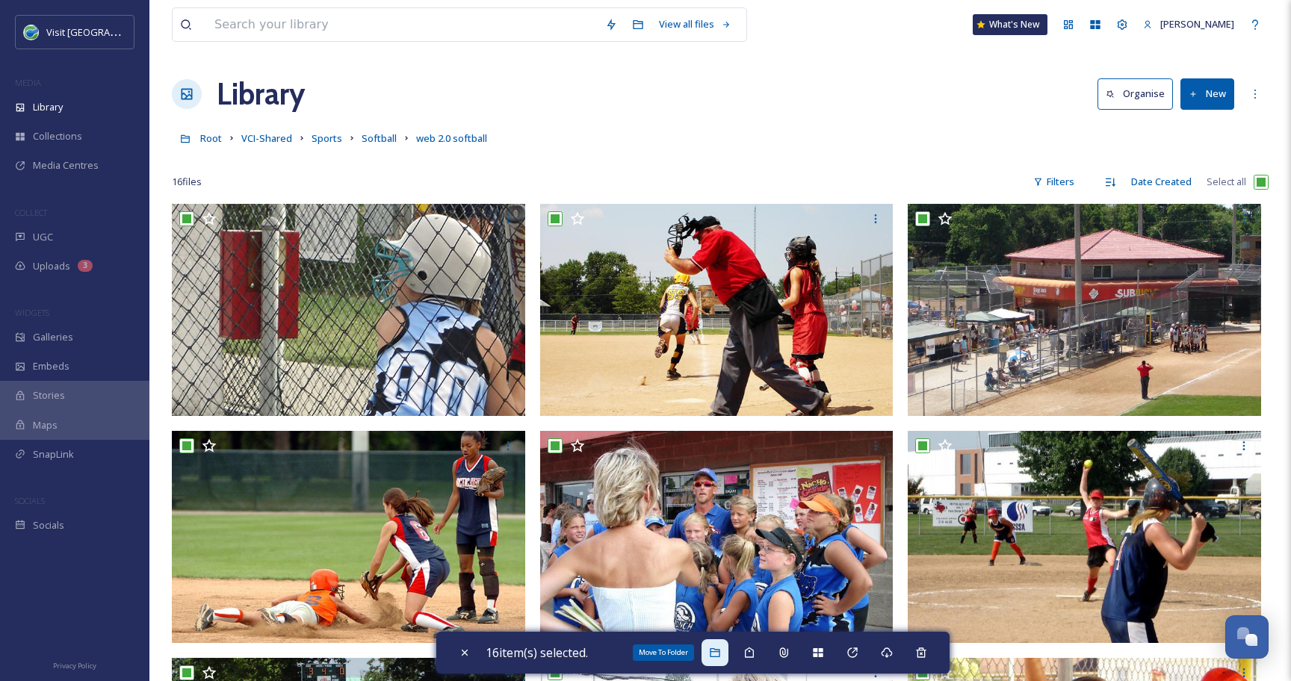
click at [719, 650] on icon at bounding box center [714, 652] width 10 height 9
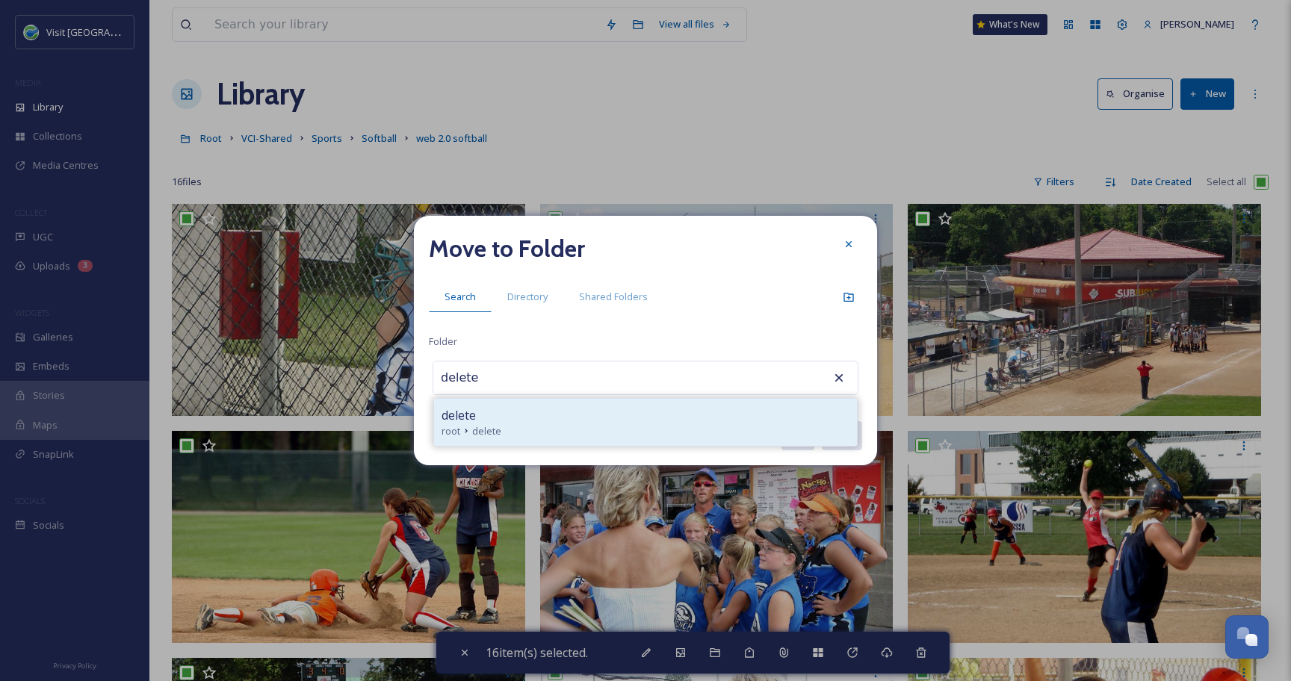
type input "delete"
click at [538, 412] on div "delete" at bounding box center [645, 415] width 408 height 18
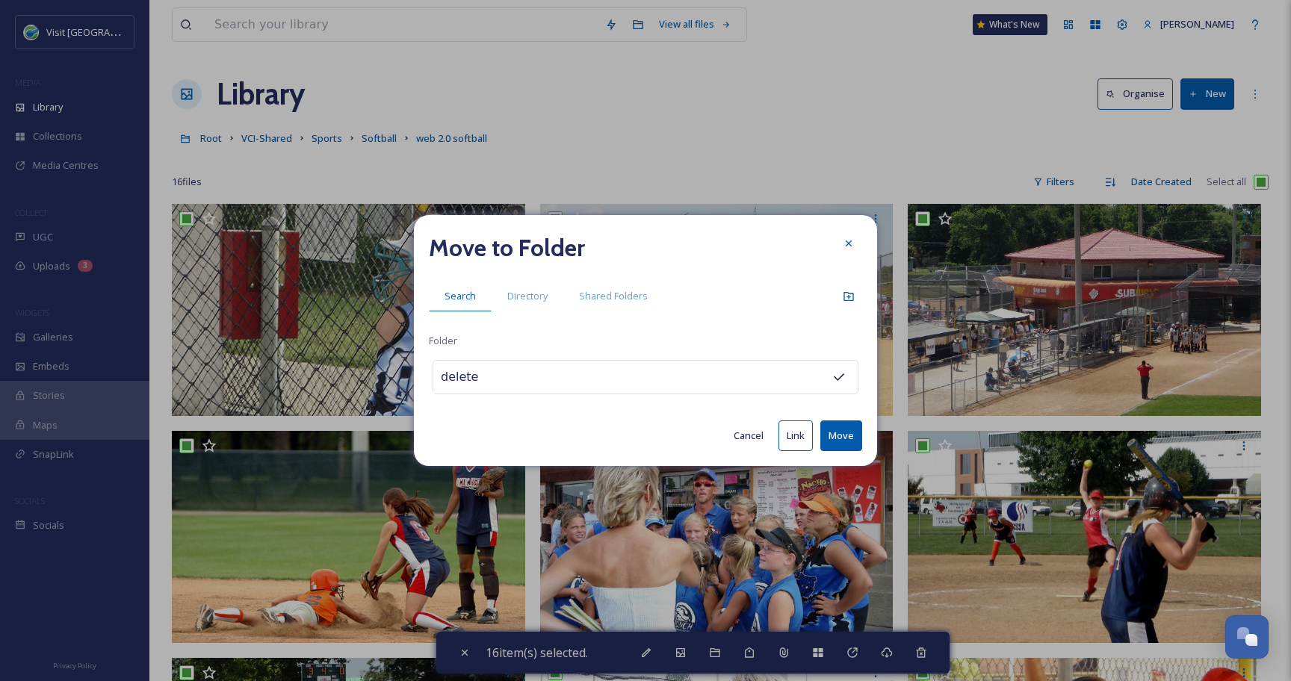
click at [842, 432] on button "Move" at bounding box center [841, 435] width 42 height 31
checkbox input "false"
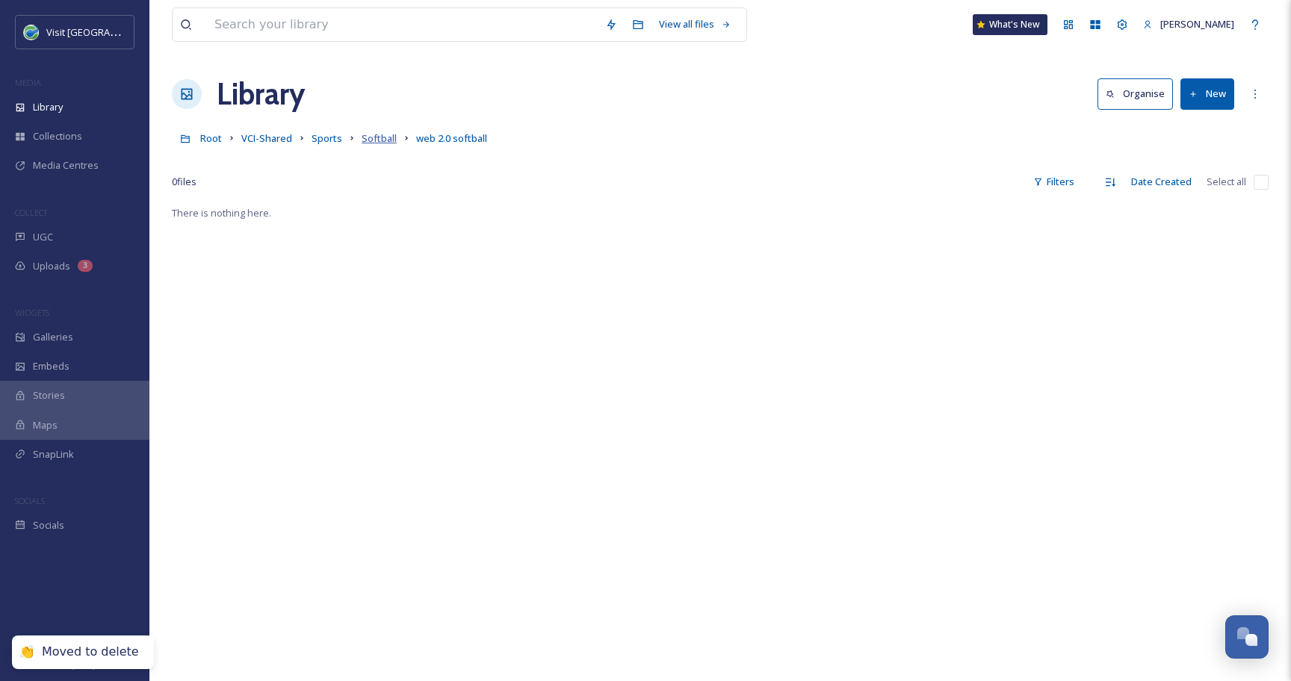
click at [375, 134] on span "Softball" at bounding box center [378, 137] width 35 height 13
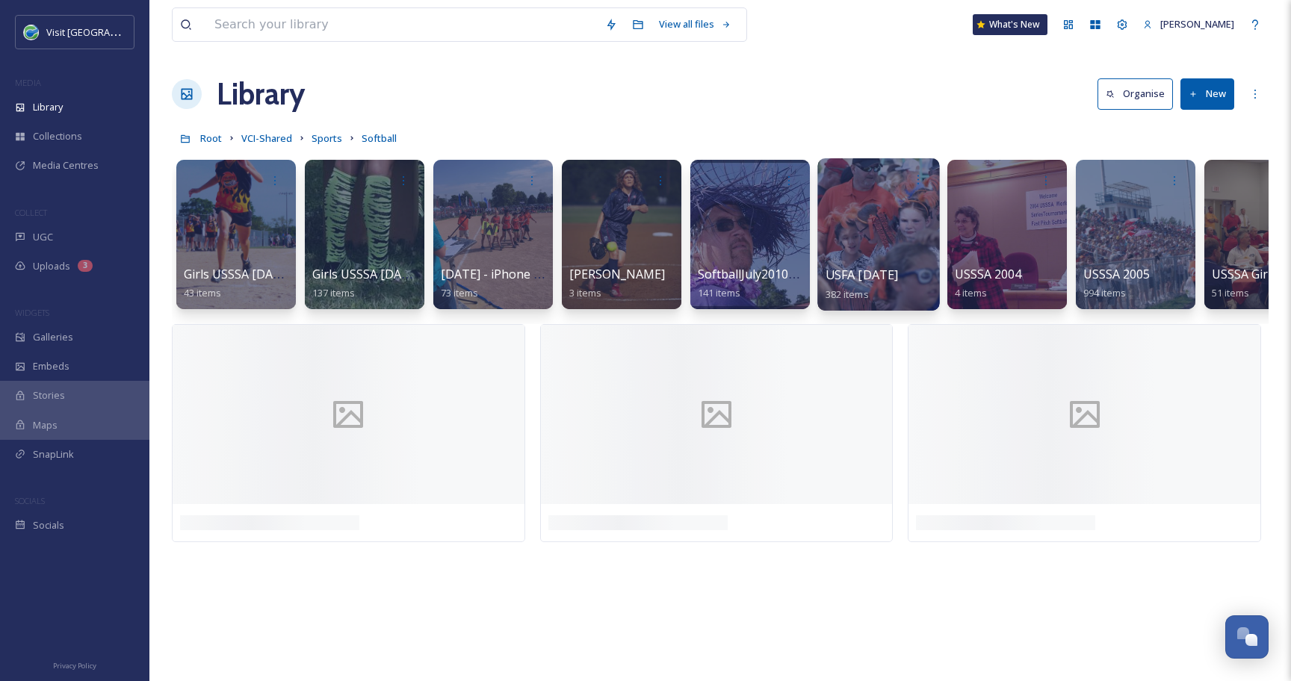
scroll to position [0, 574]
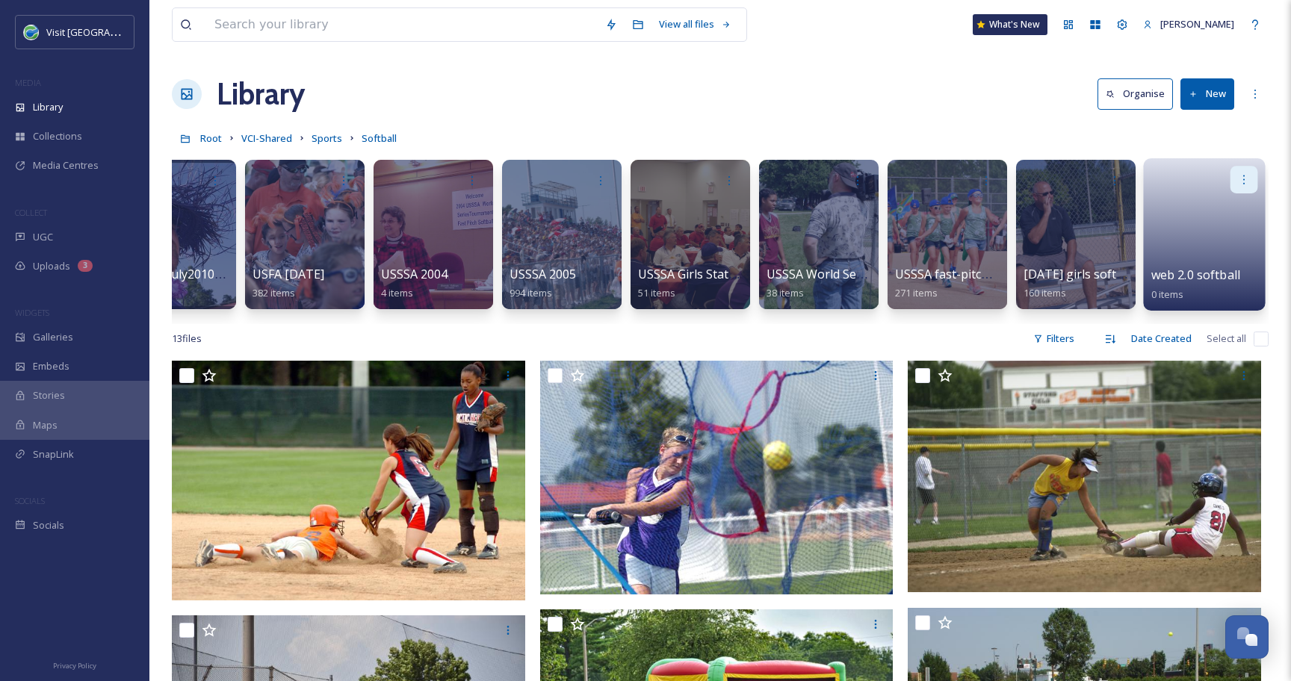
click at [1244, 173] on icon at bounding box center [1243, 179] width 12 height 12
click at [1187, 285] on span "Delete" at bounding box center [1196, 289] width 31 height 15
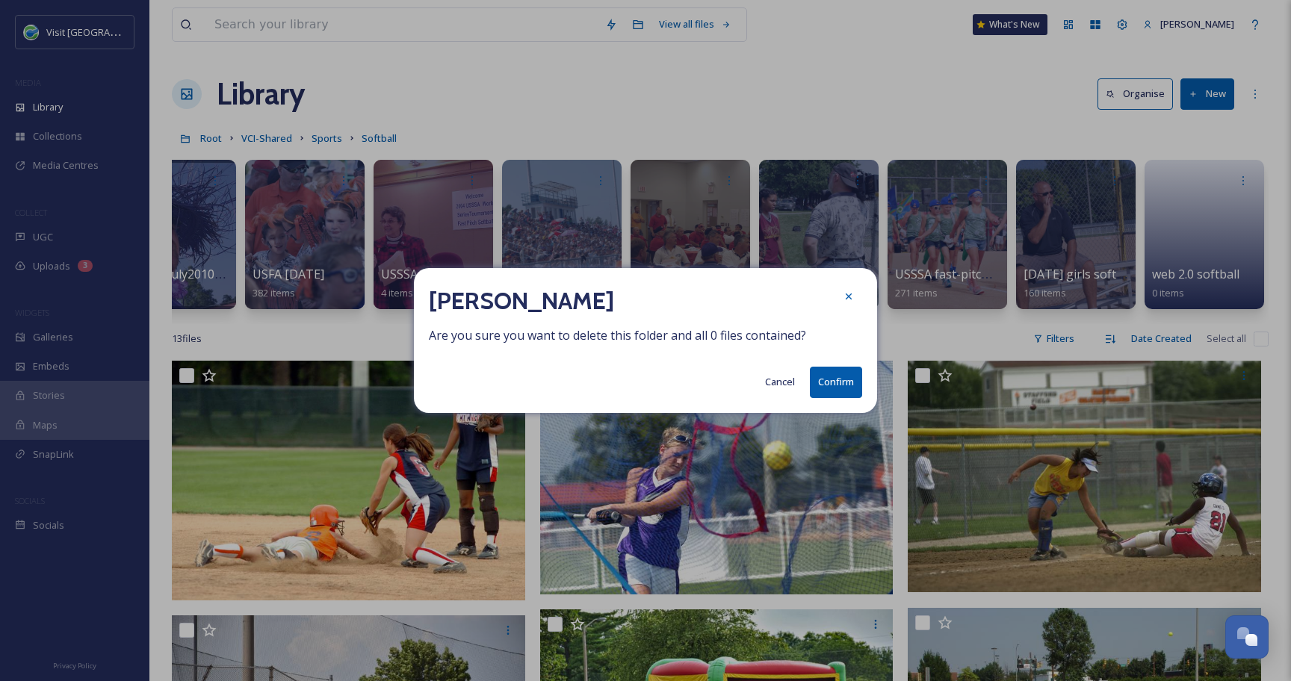
click at [844, 381] on button "Confirm" at bounding box center [836, 382] width 52 height 31
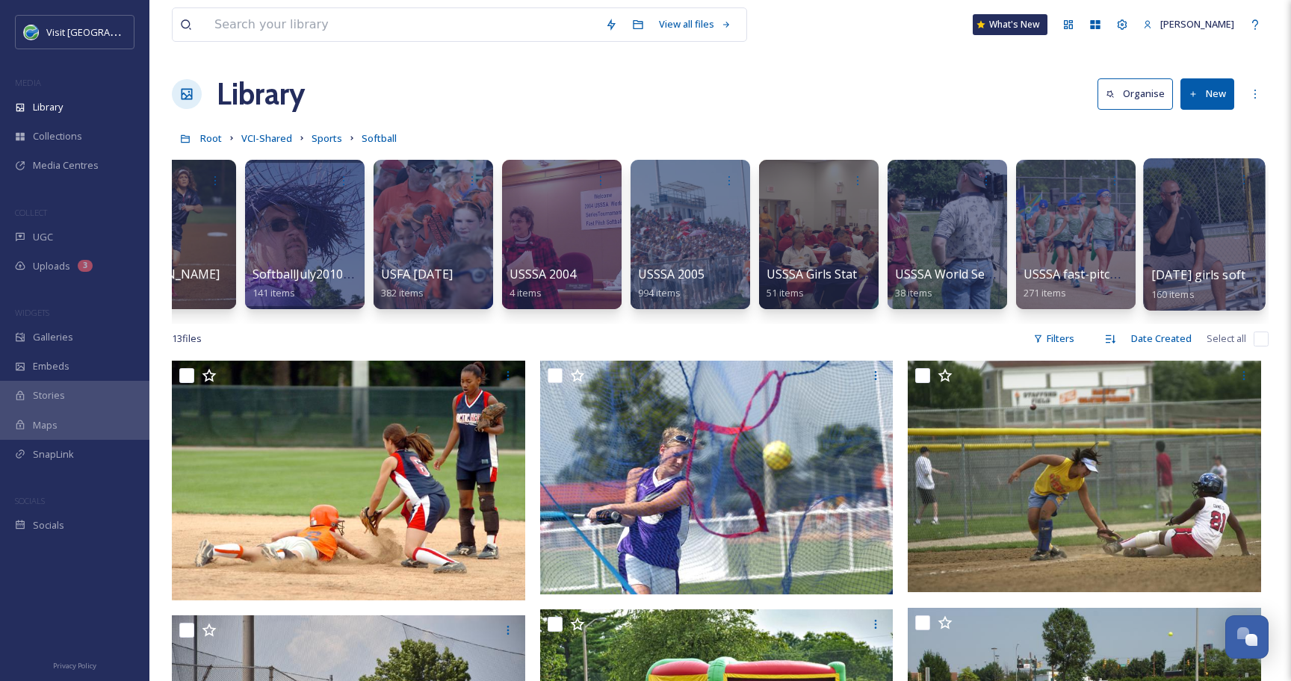
click at [1218, 246] on div at bounding box center [1204, 234] width 122 height 152
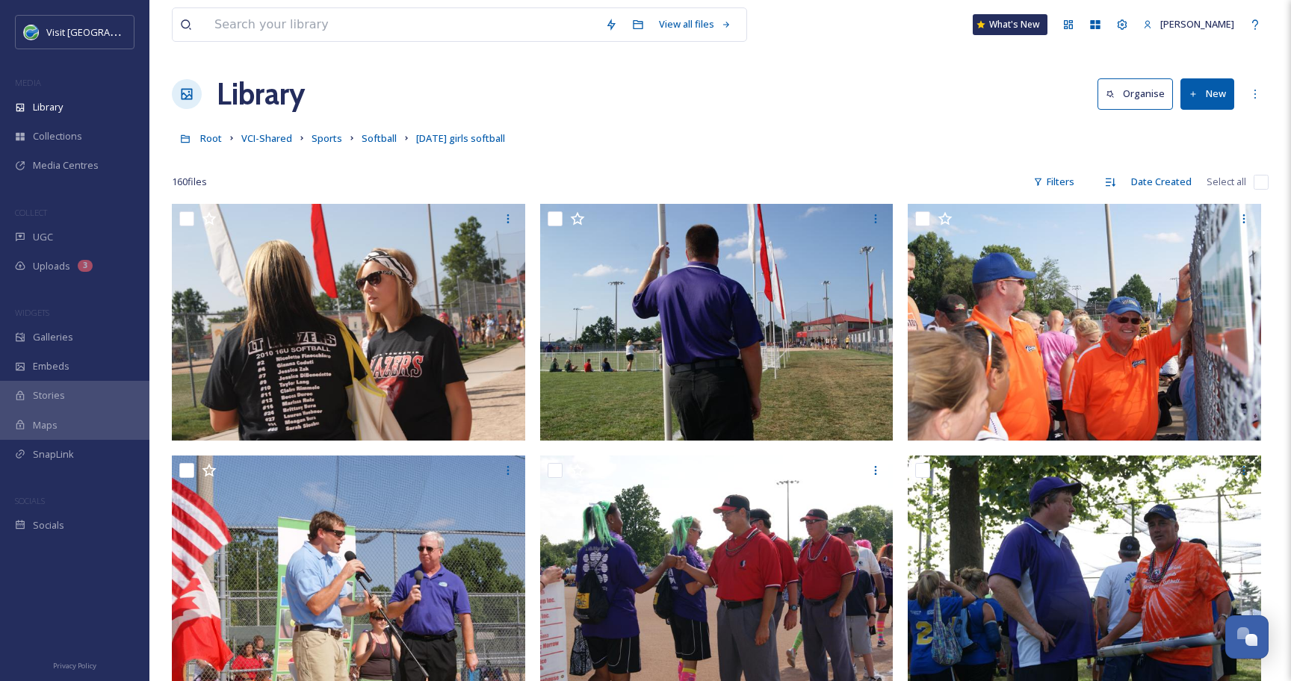
click at [1258, 184] on input "checkbox" at bounding box center [1260, 182] width 15 height 15
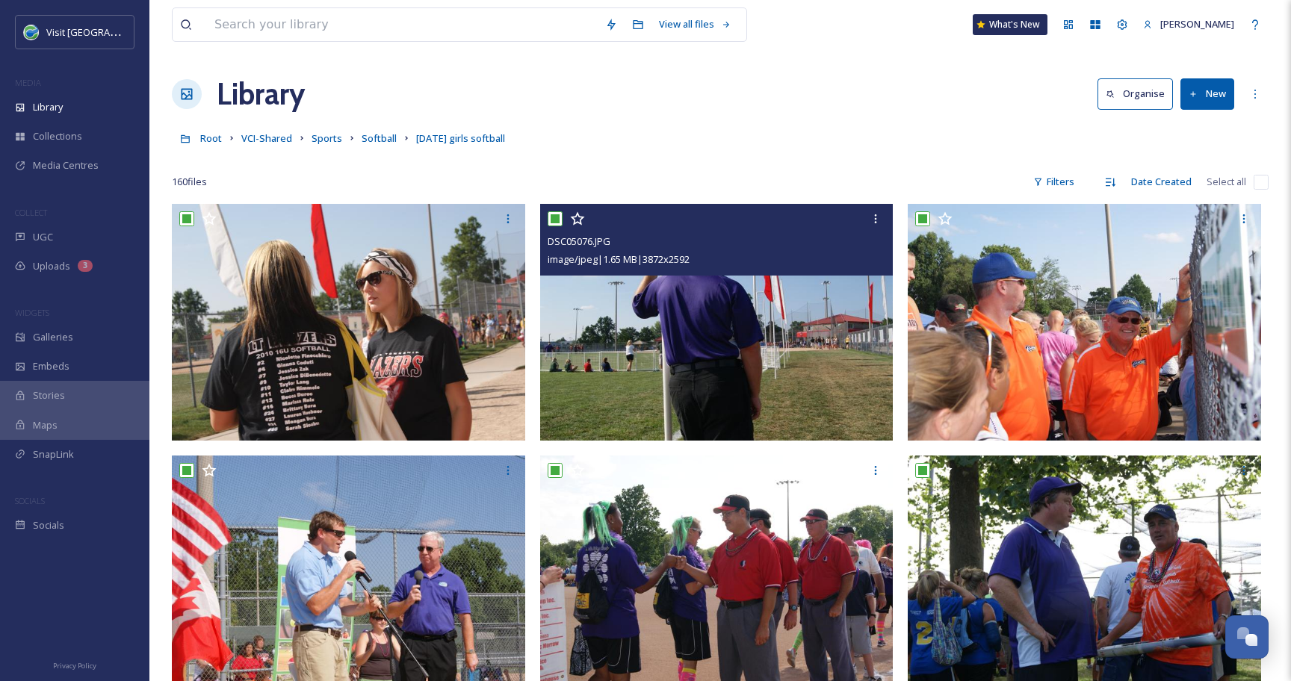
checkbox input "true"
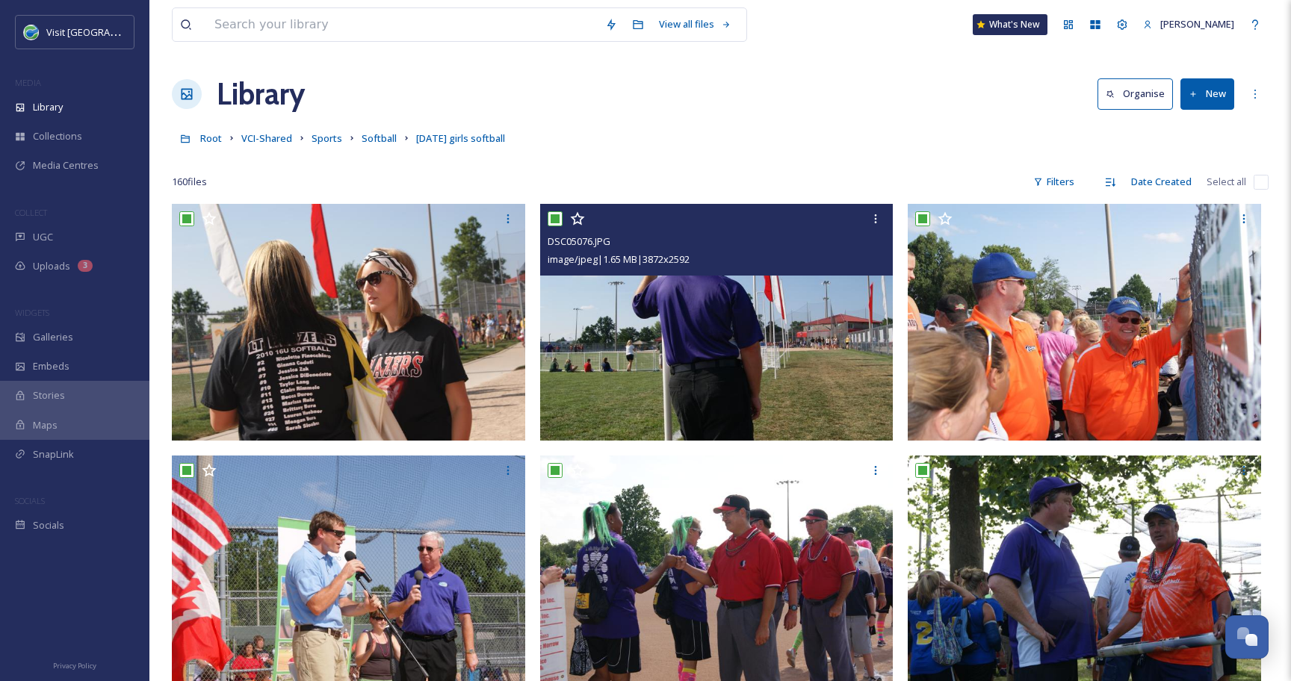
checkbox input "true"
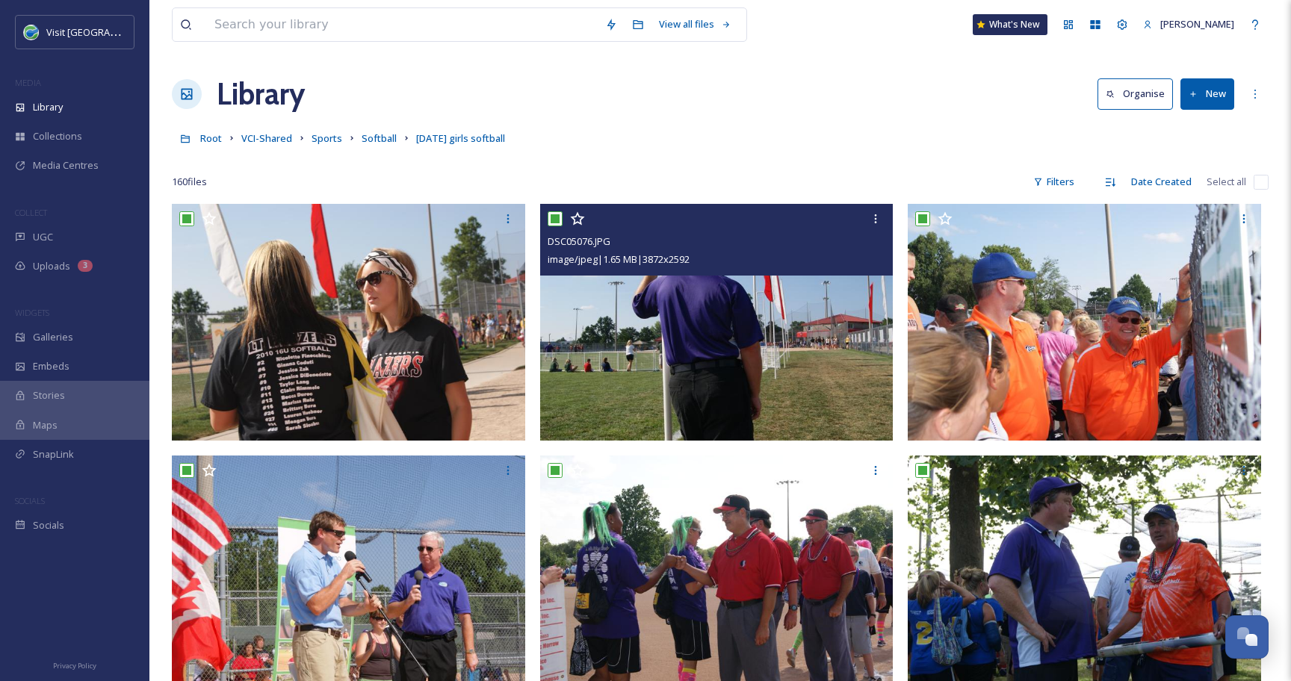
checkbox input "true"
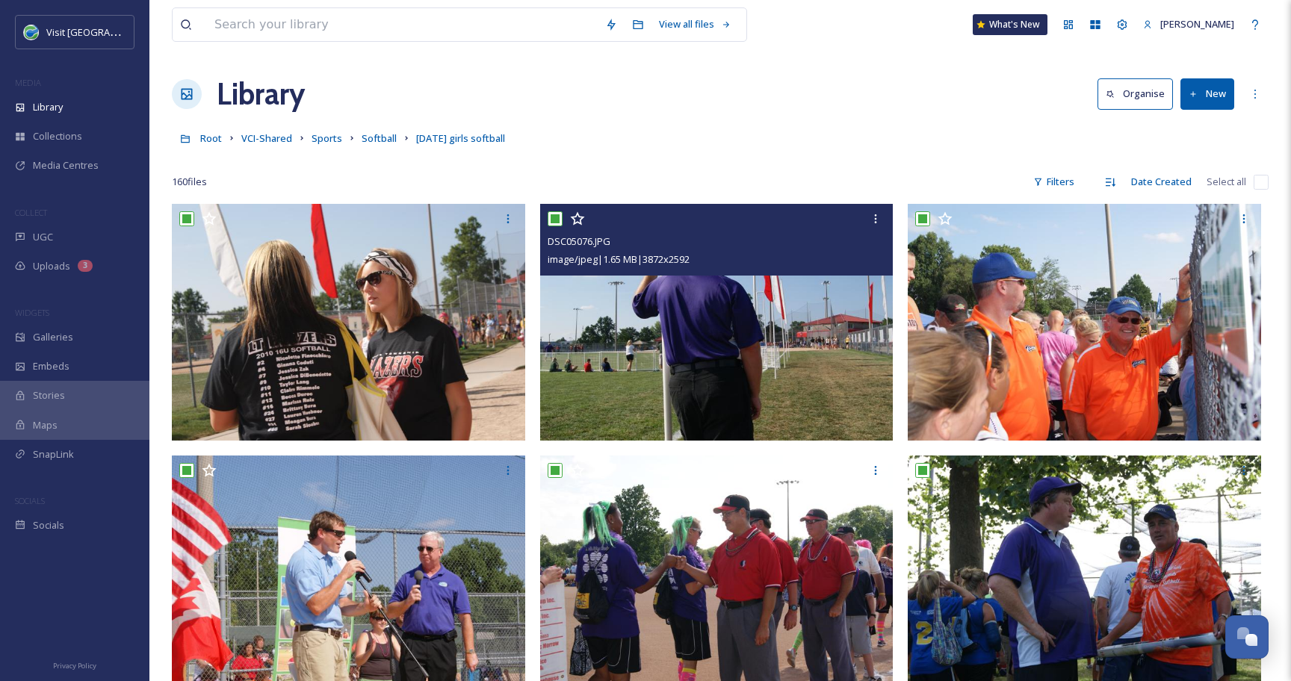
checkbox input "true"
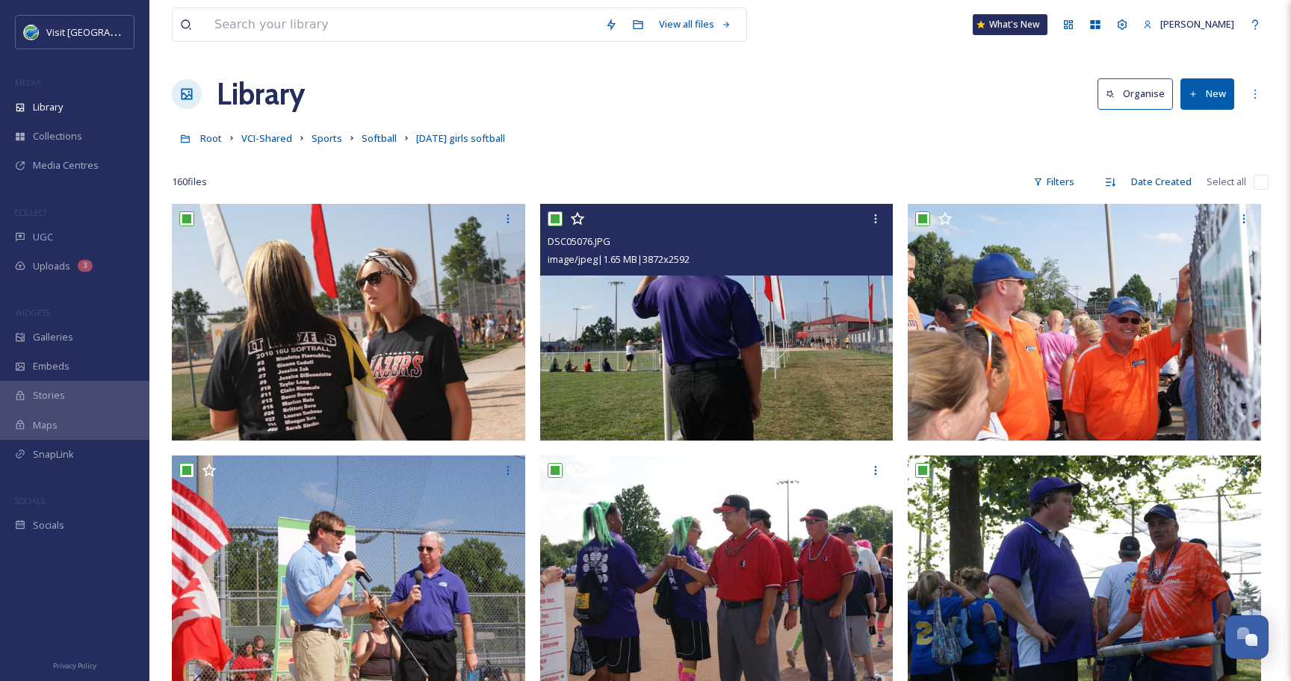
checkbox input "true"
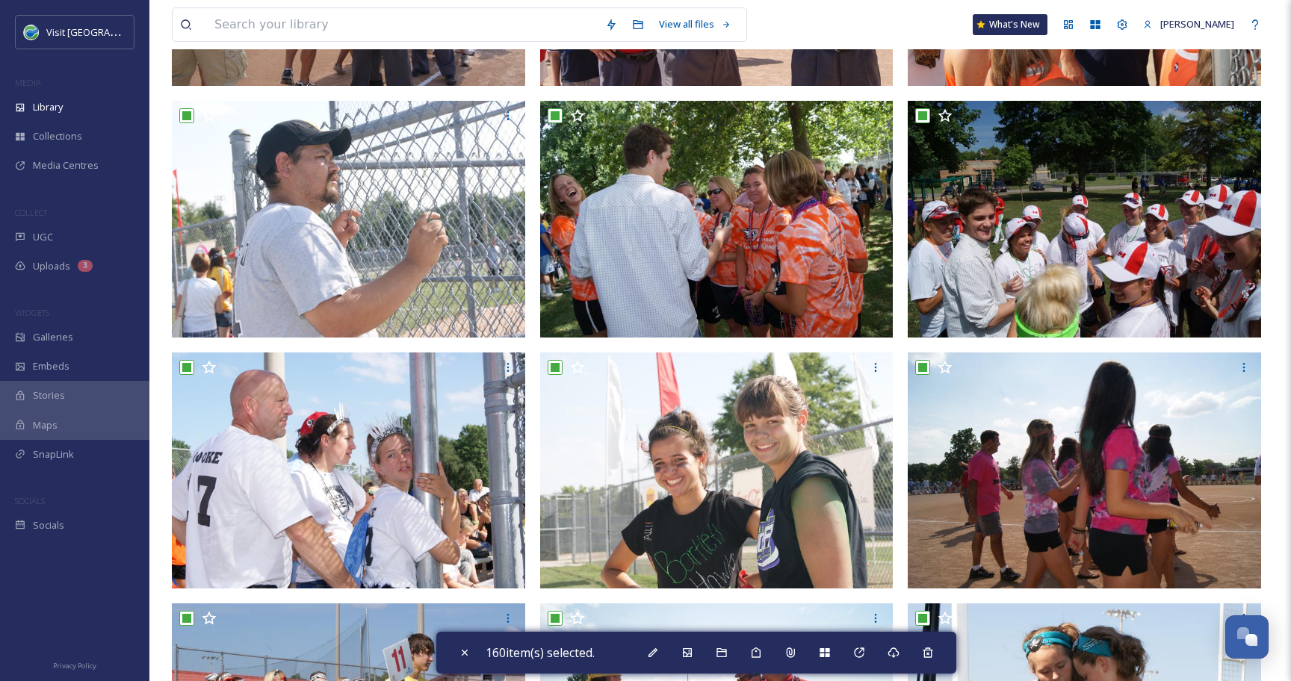
scroll to position [1613, 0]
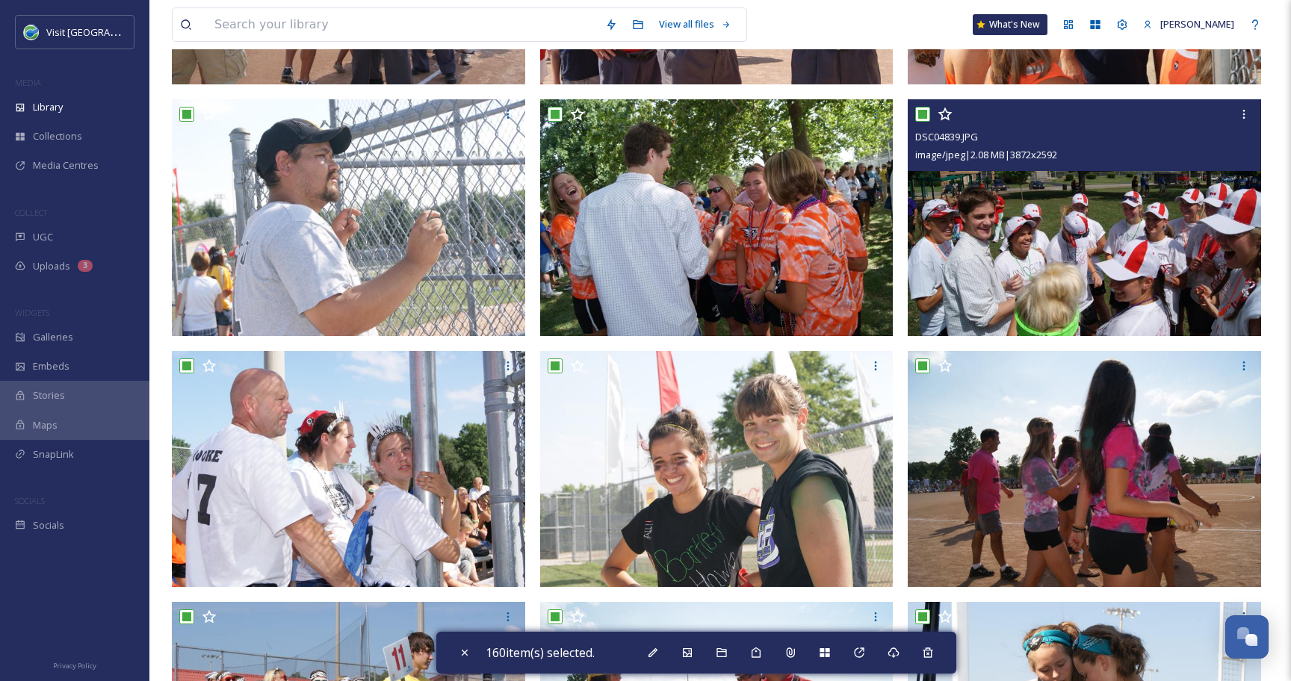
click at [926, 117] on input "checkbox" at bounding box center [922, 114] width 15 height 15
checkbox input "false"
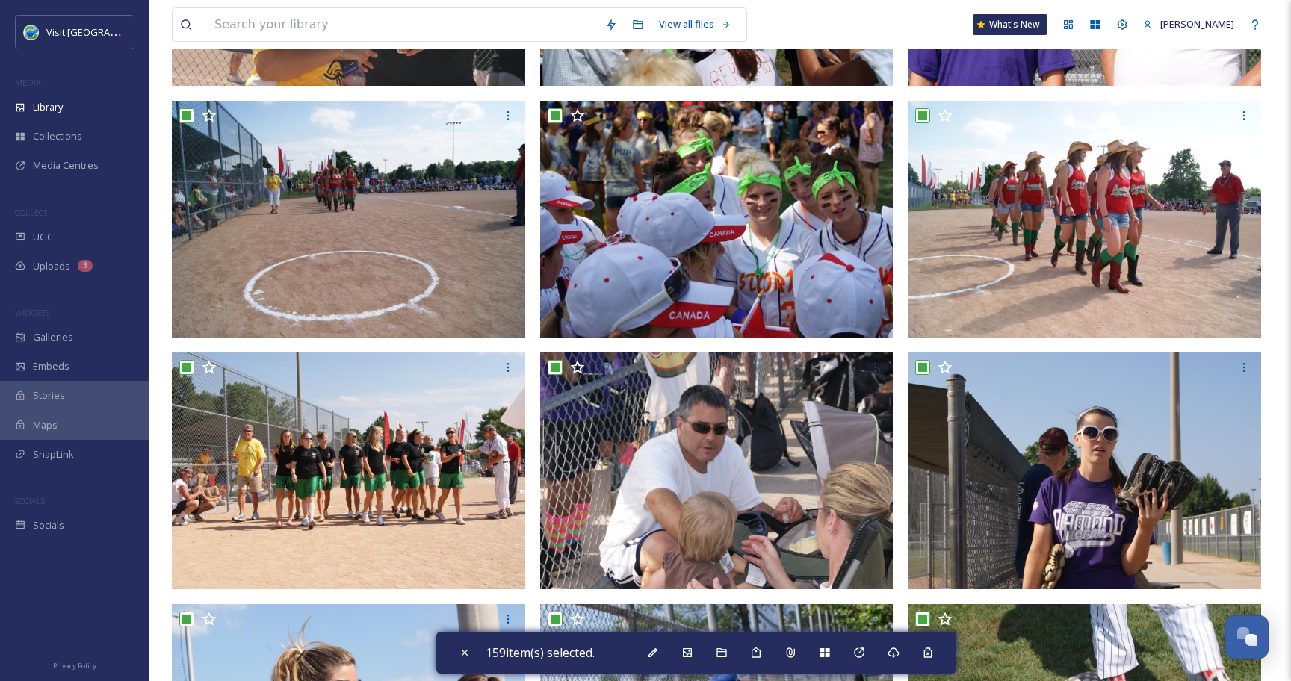
scroll to position [2634, 0]
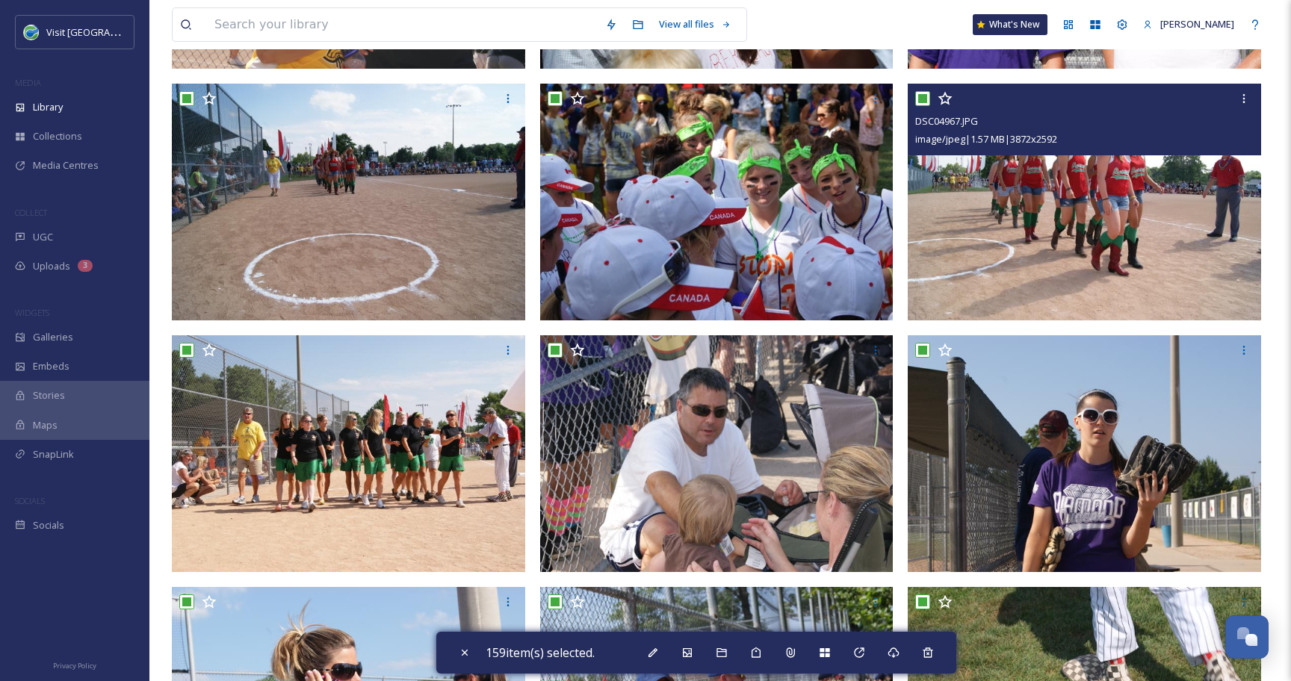
click at [920, 101] on input "checkbox" at bounding box center [922, 98] width 15 height 15
checkbox input "false"
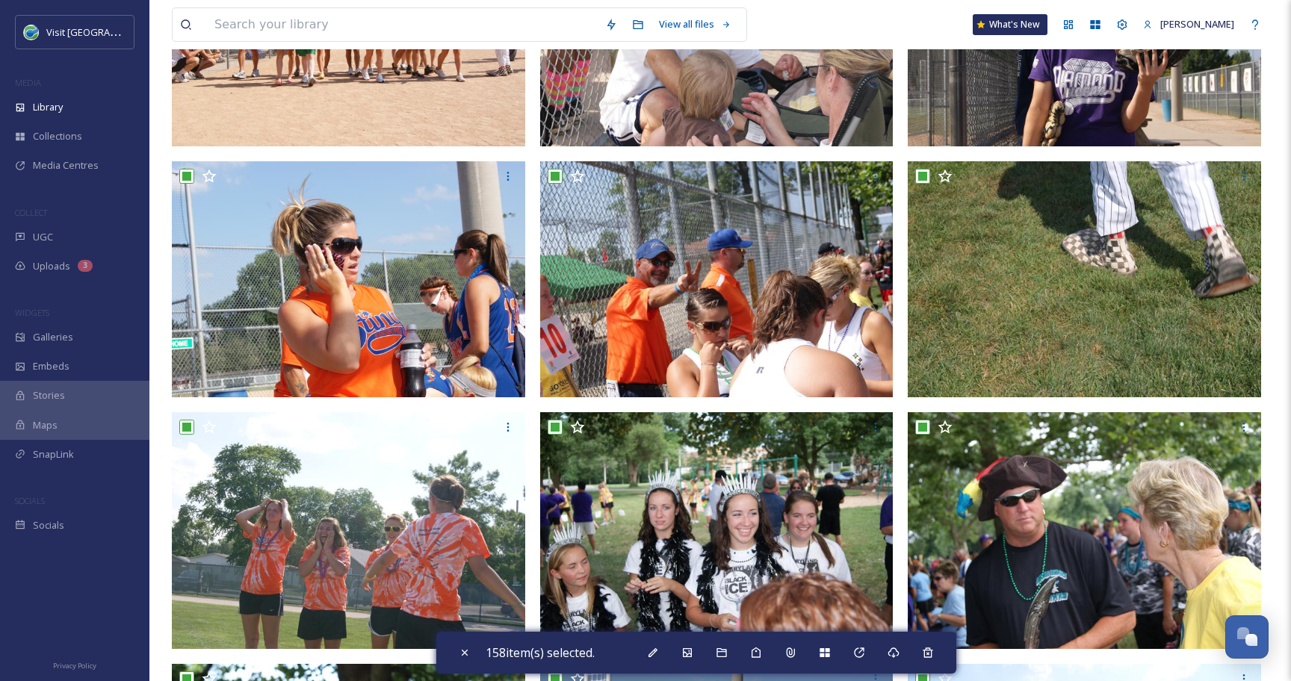
checkbox input "false"
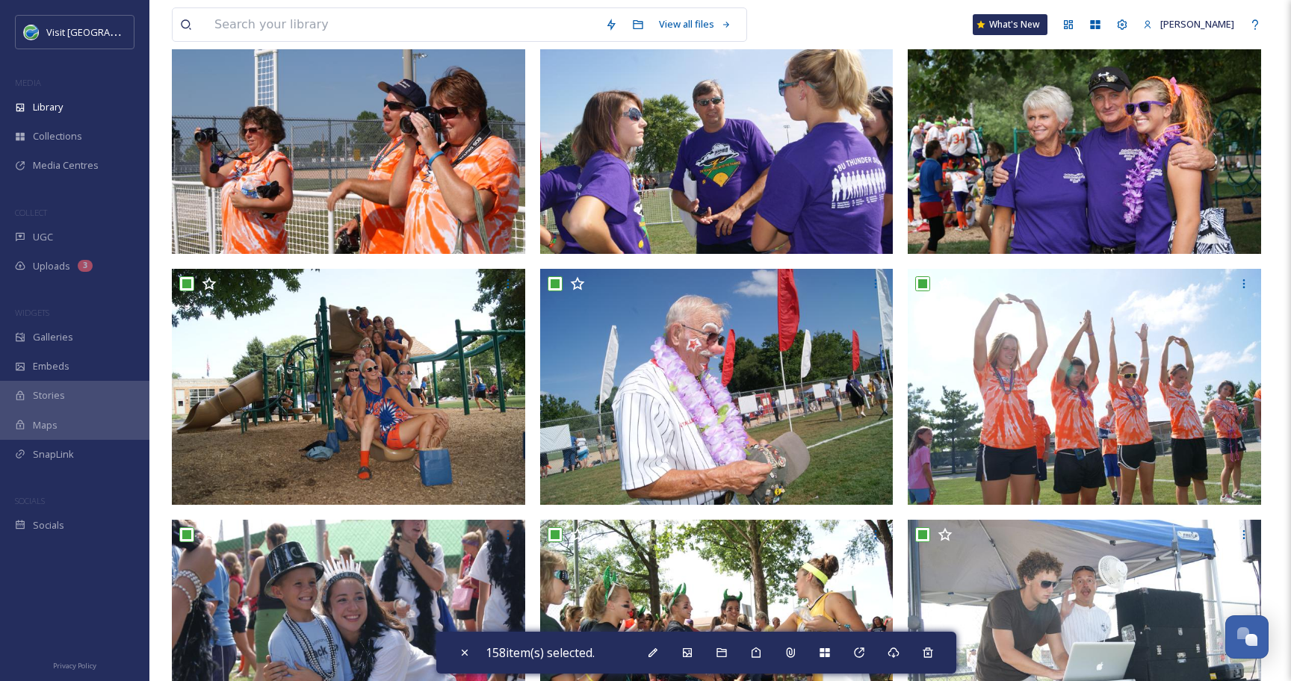
scroll to position [4966, 0]
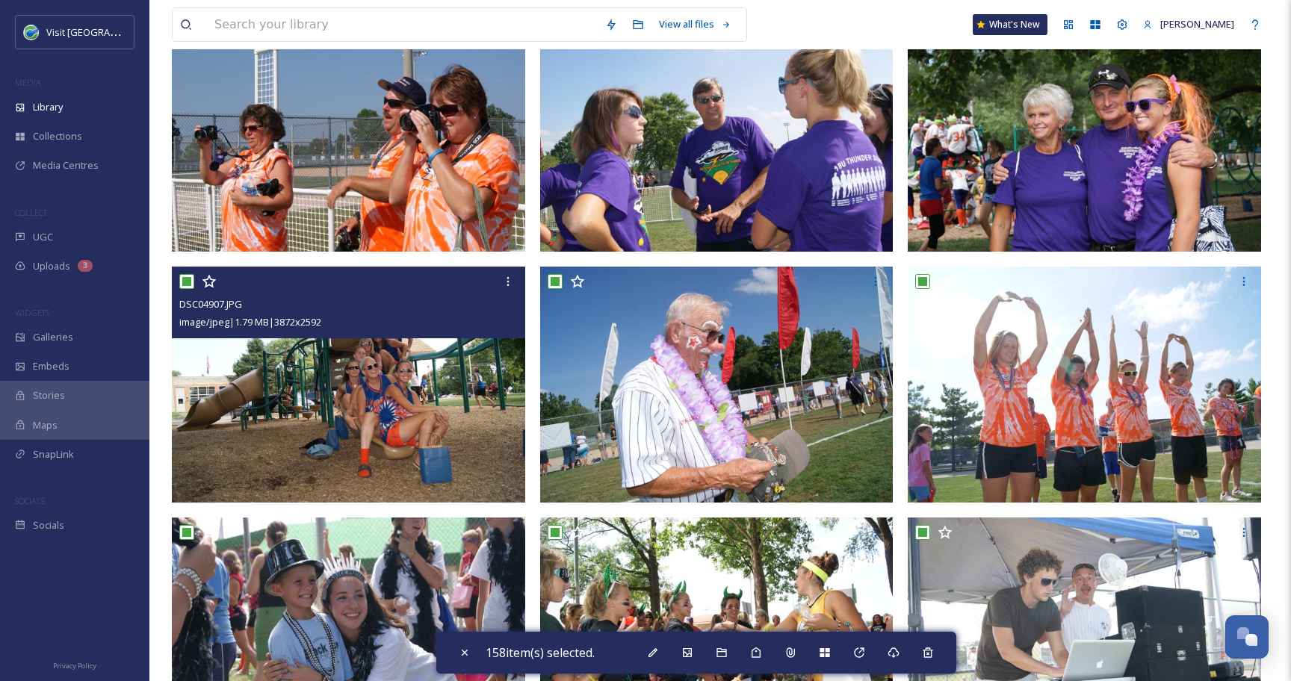
click at [188, 282] on input "checkbox" at bounding box center [186, 281] width 15 height 15
checkbox input "false"
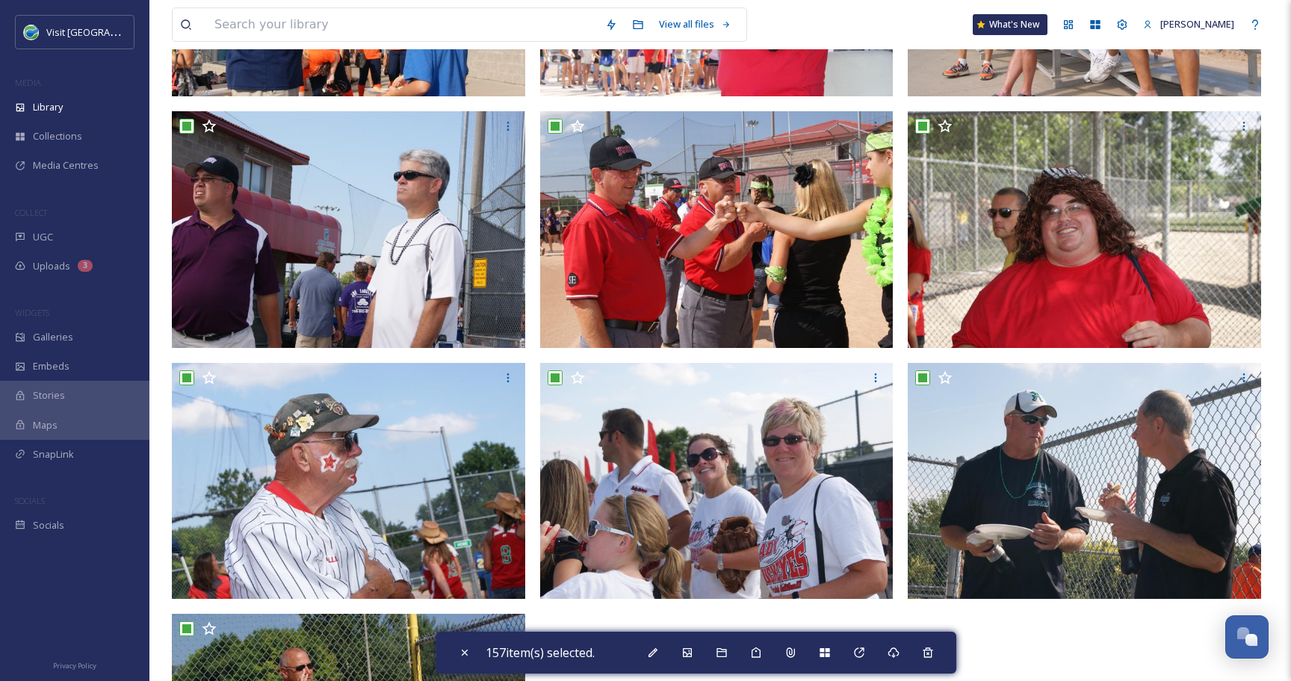
scroll to position [13109, 0]
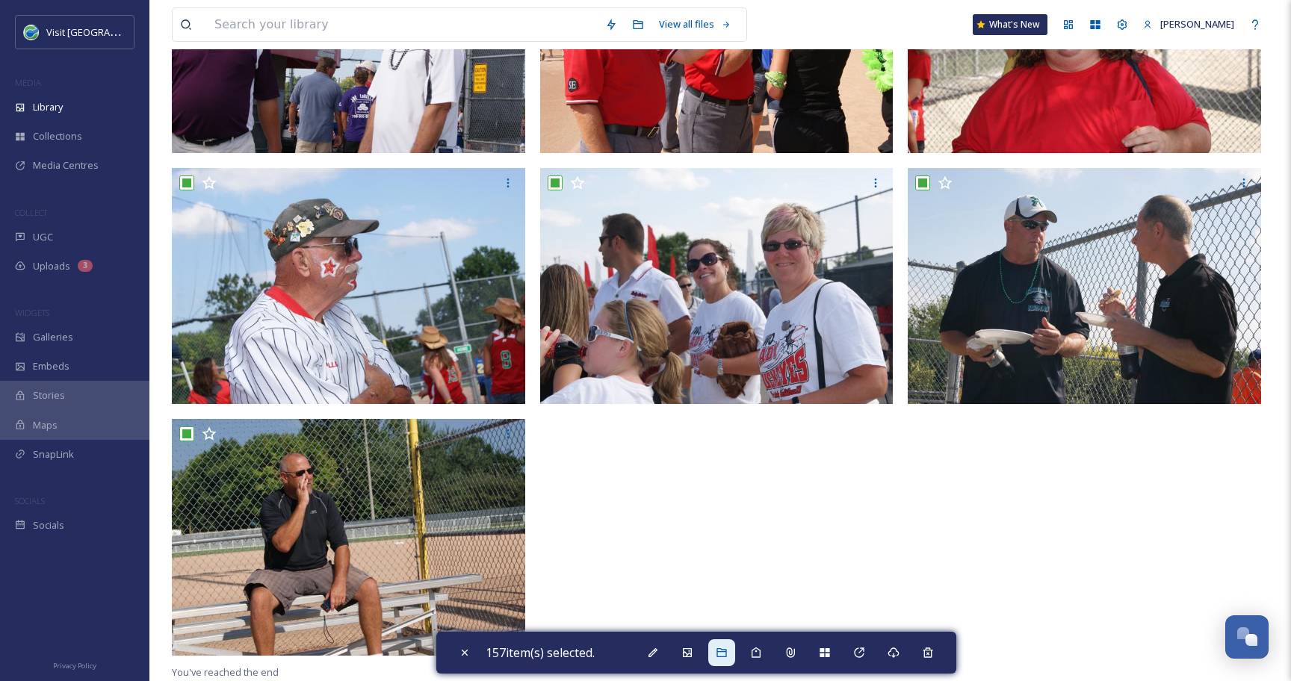
click at [726, 650] on icon at bounding box center [721, 653] width 12 height 12
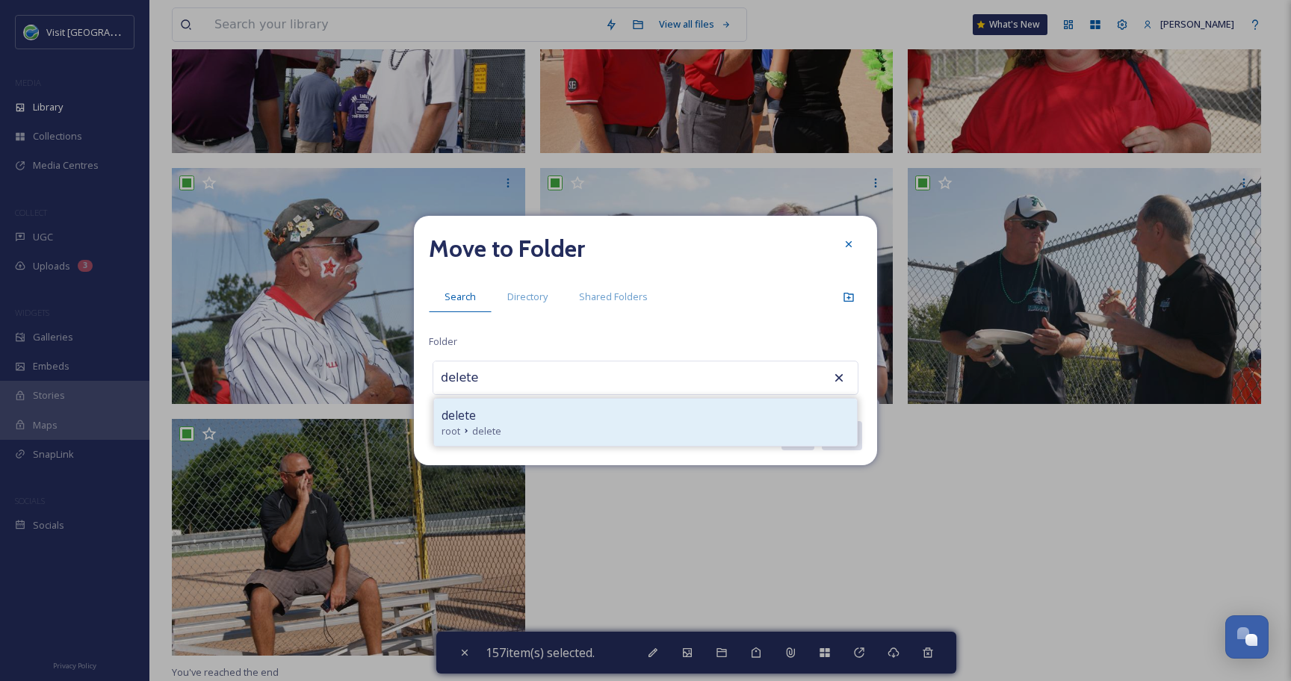
type input "delete"
click at [522, 413] on div "delete" at bounding box center [645, 415] width 408 height 18
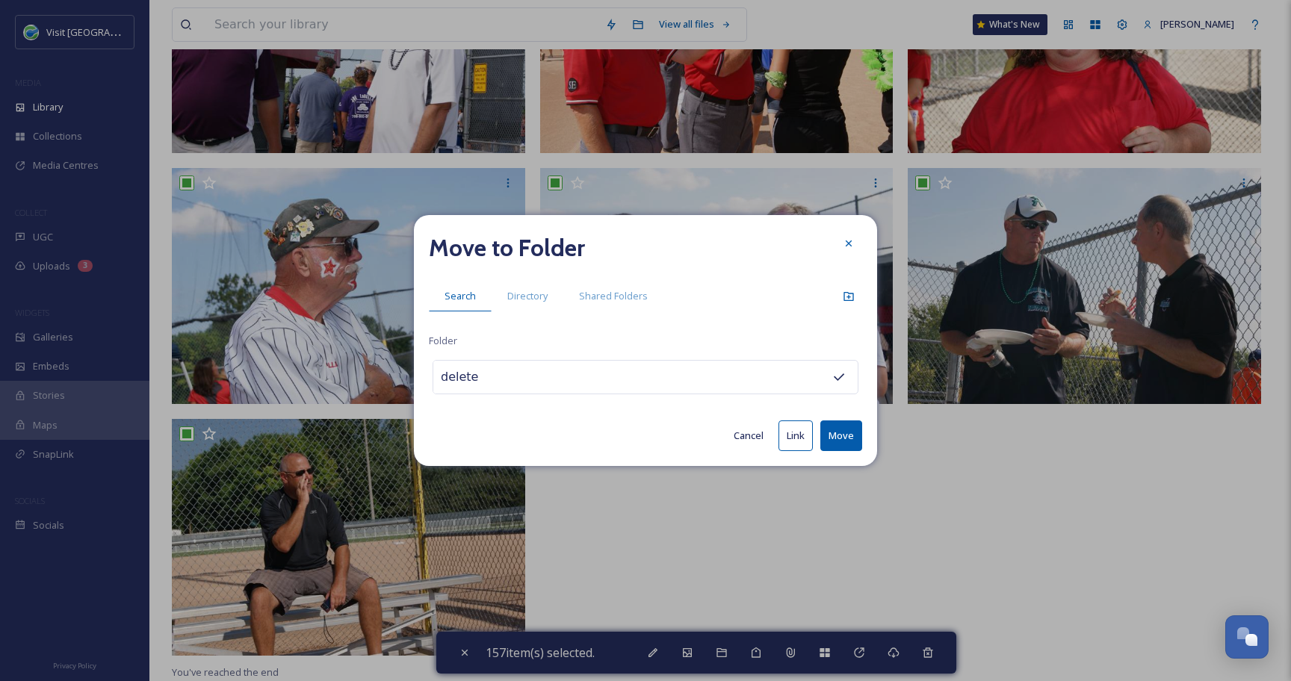
click at [848, 446] on button "Move" at bounding box center [841, 435] width 42 height 31
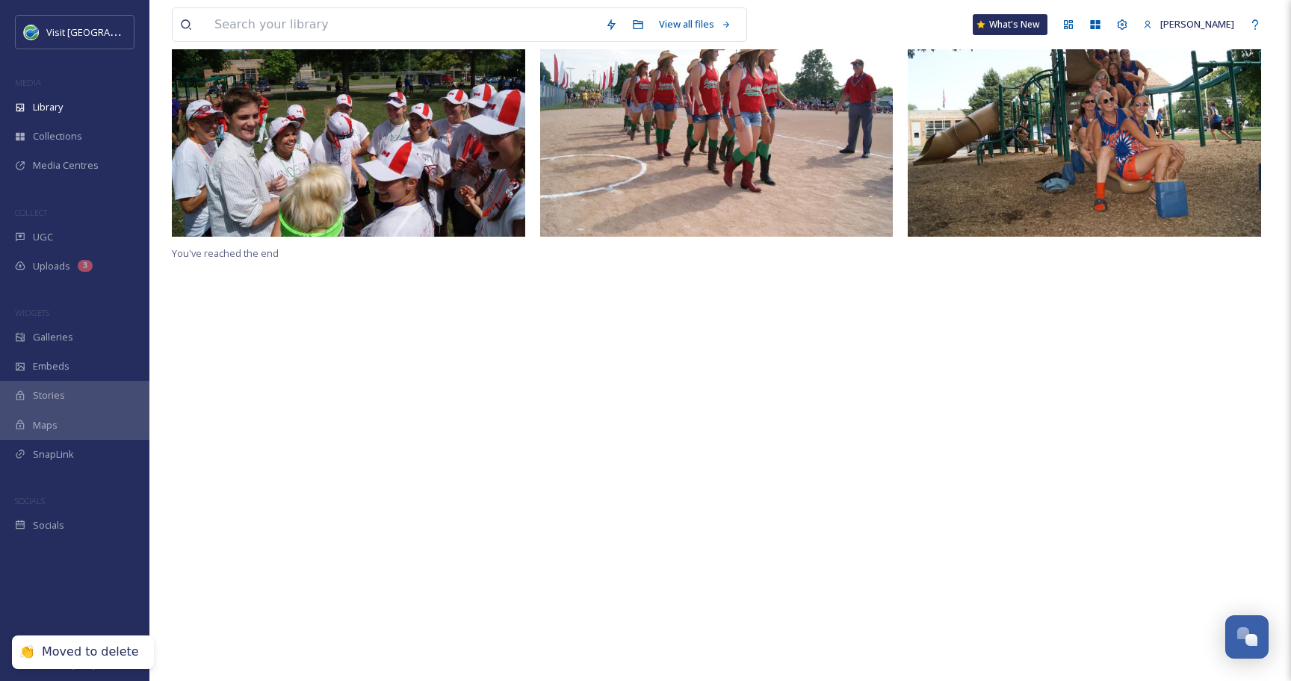
scroll to position [0, 0]
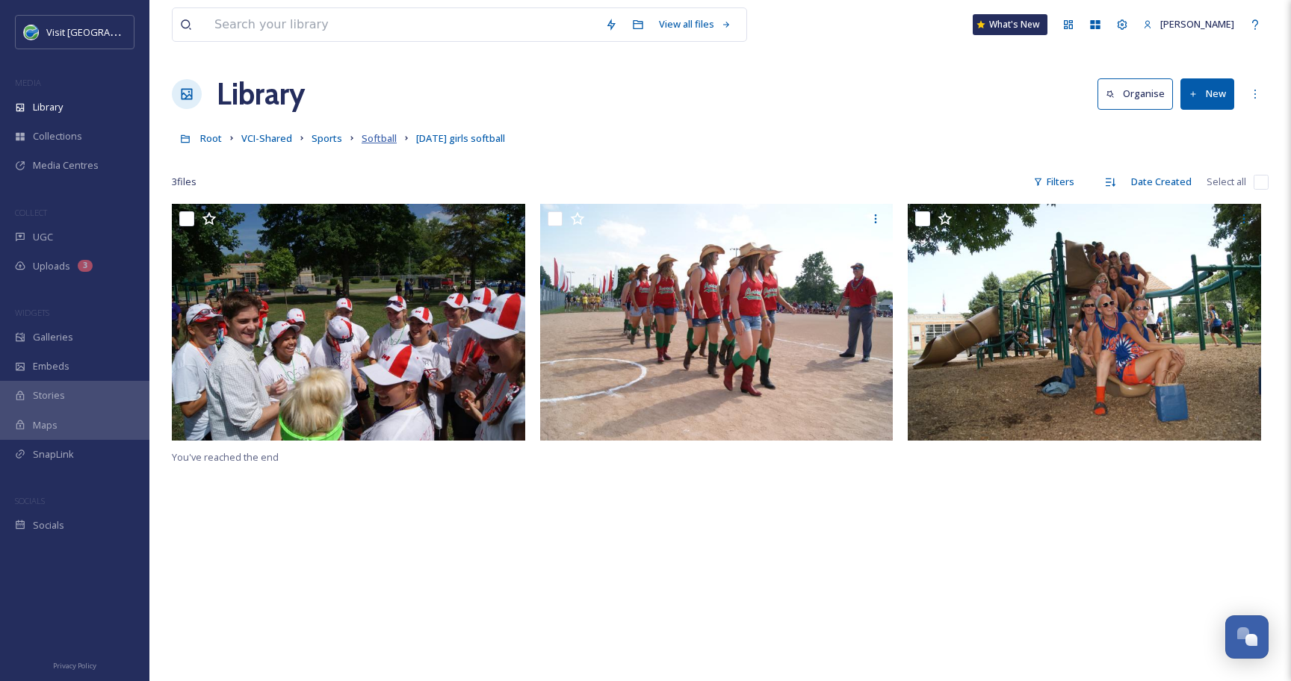
click at [390, 134] on span "Softball" at bounding box center [378, 137] width 35 height 13
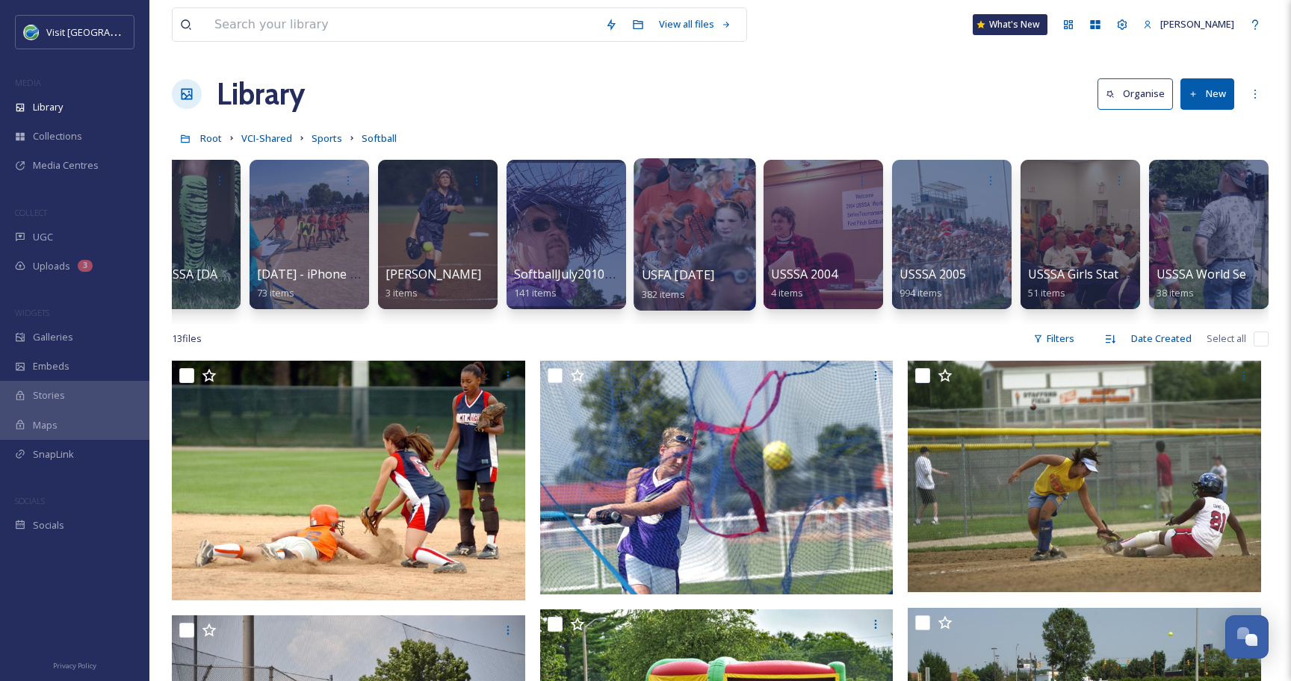
scroll to position [0, 445]
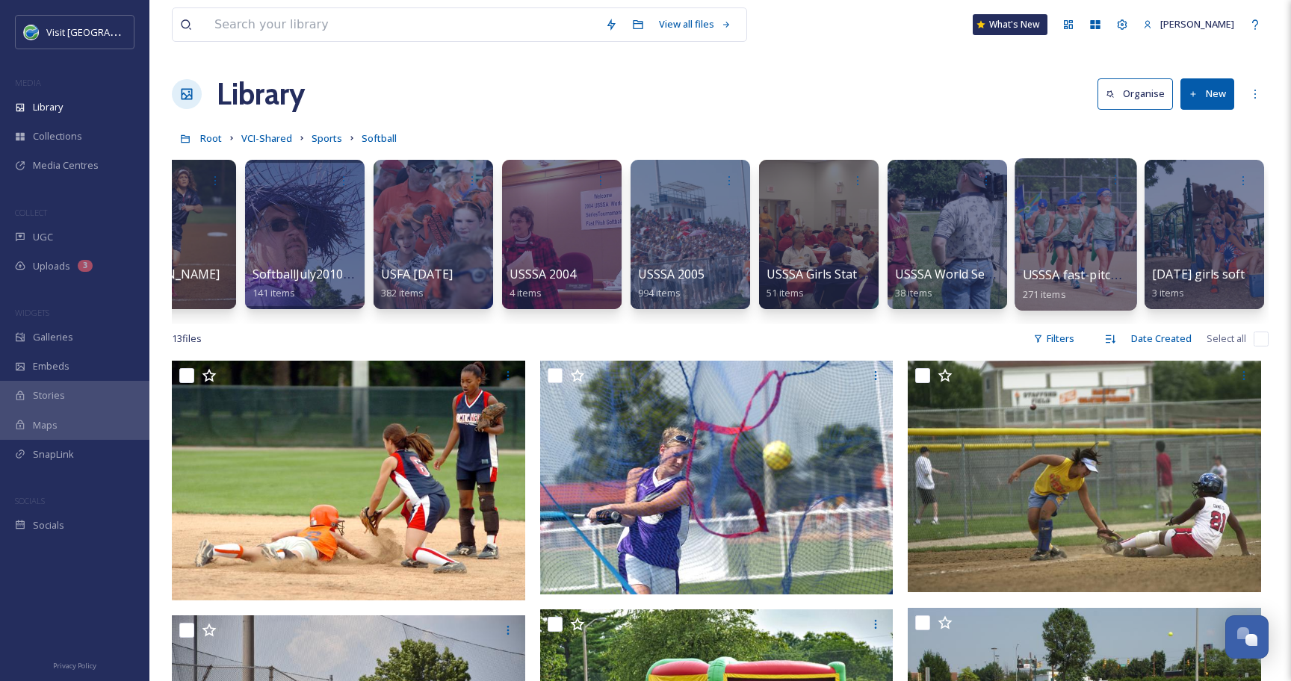
click at [1047, 216] on div at bounding box center [1075, 234] width 122 height 152
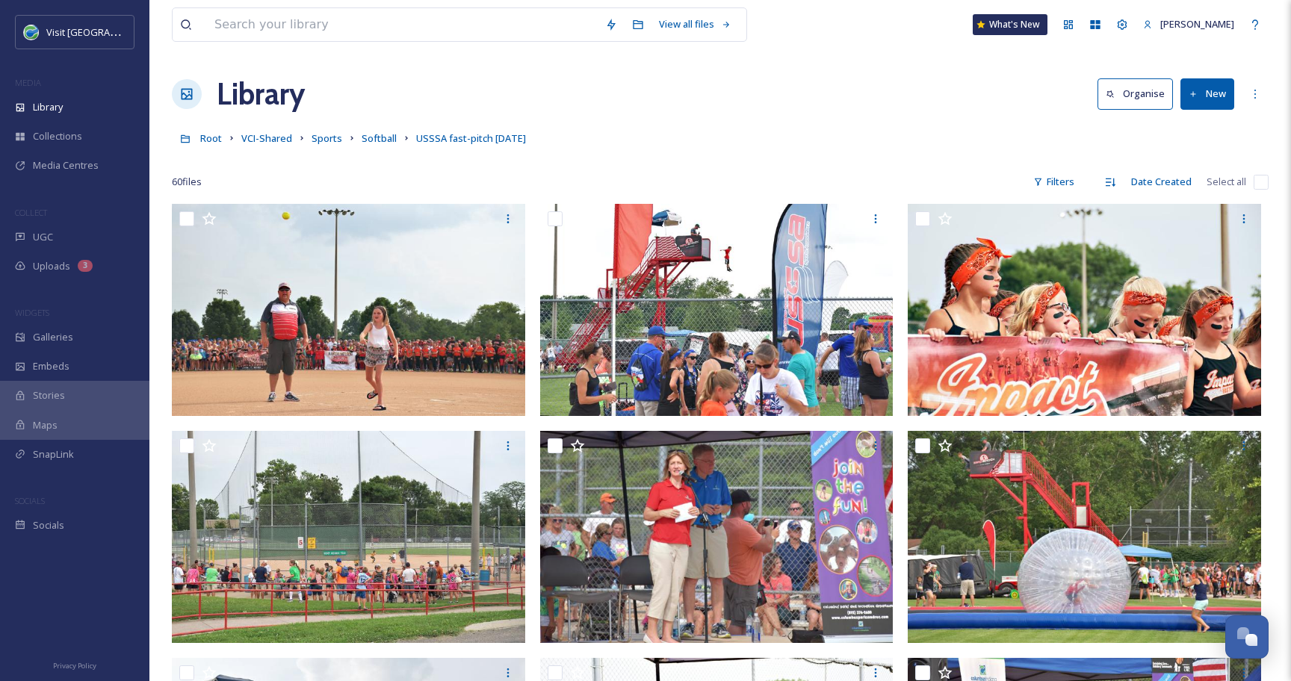
click at [1258, 181] on input "checkbox" at bounding box center [1260, 182] width 15 height 15
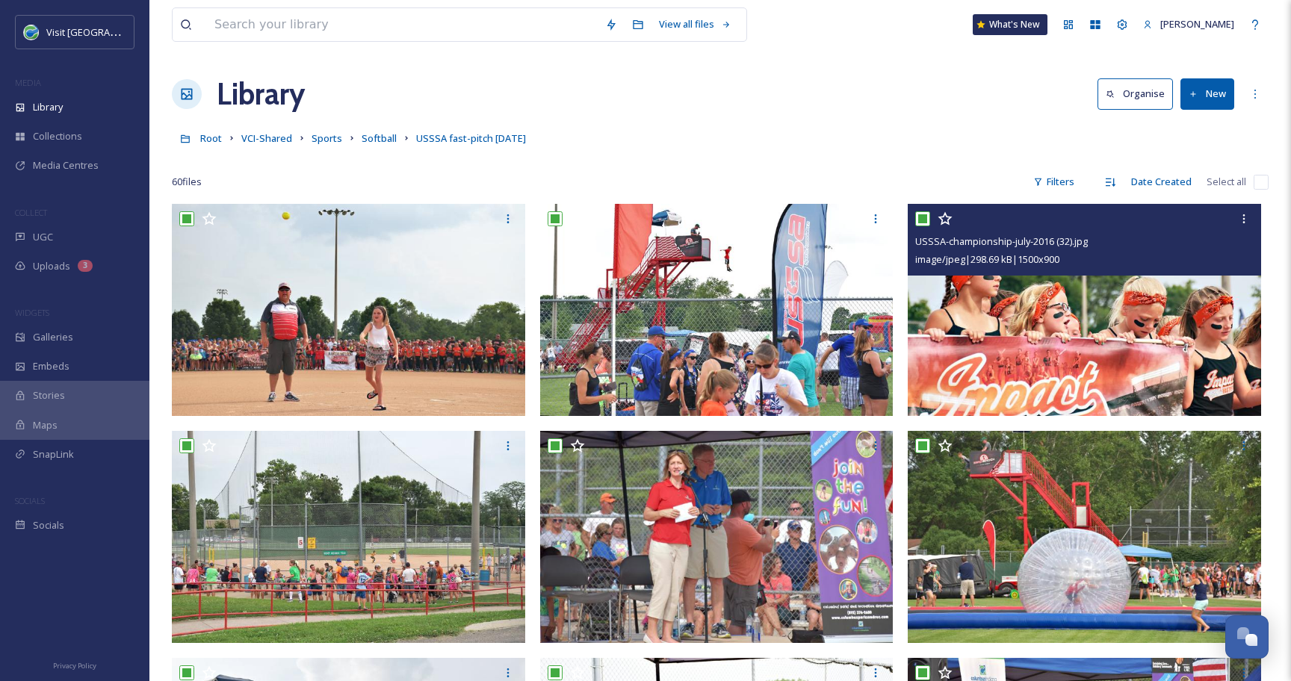
checkbox input "true"
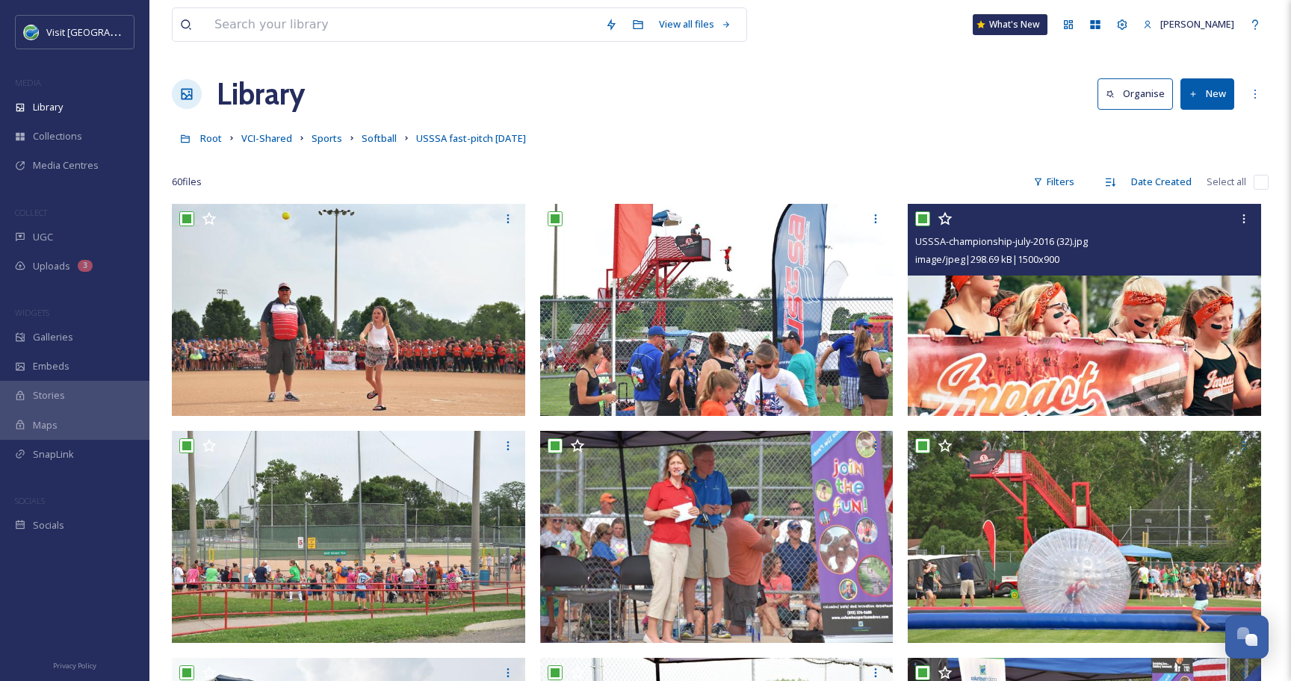
checkbox input "true"
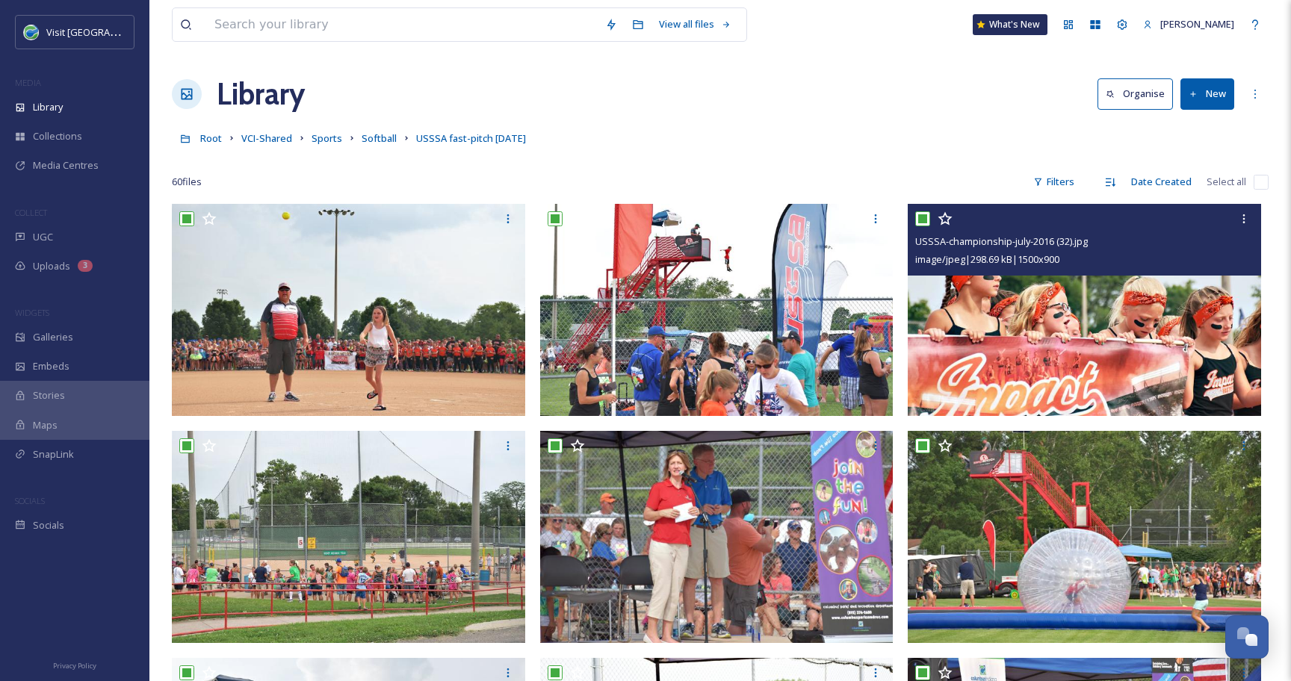
checkbox input "true"
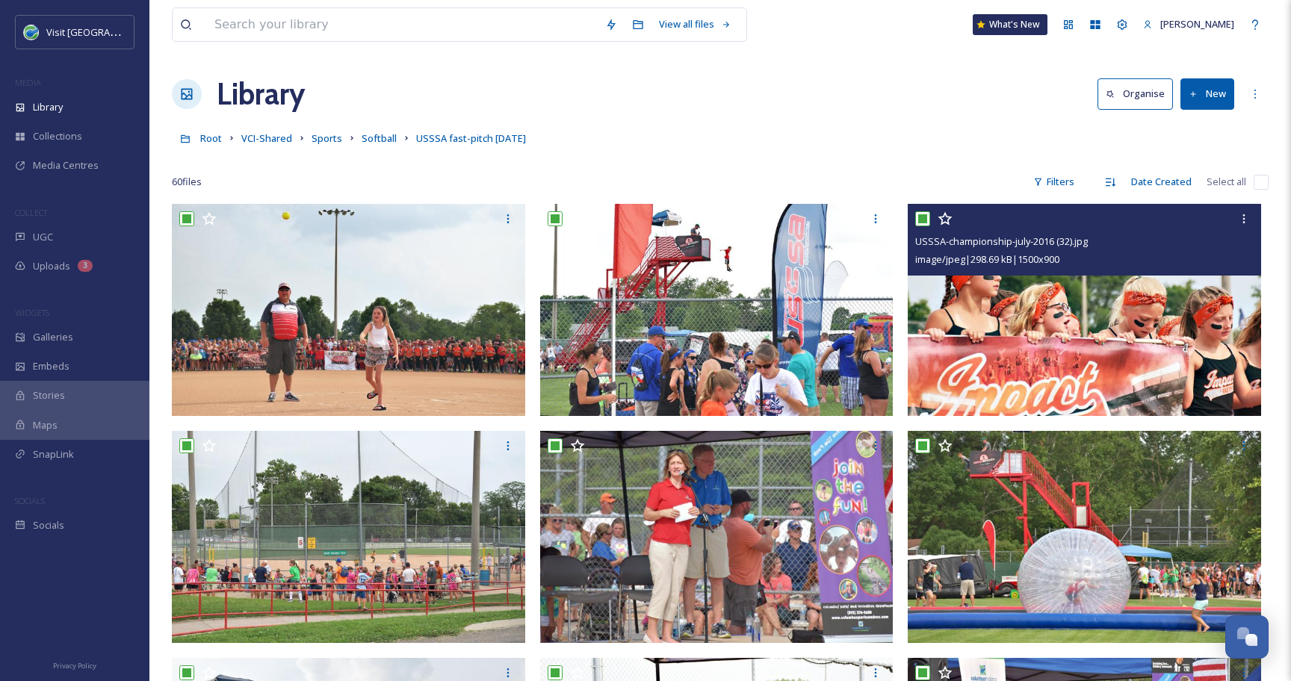
checkbox input "true"
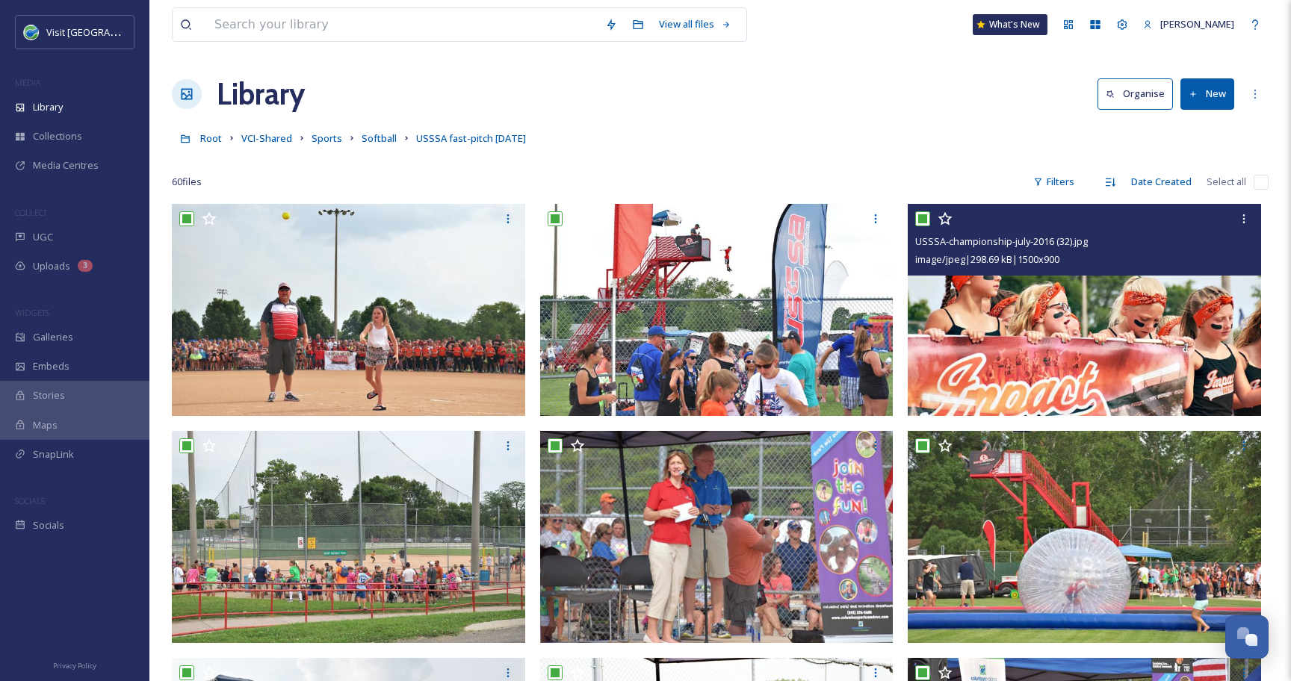
checkbox input "true"
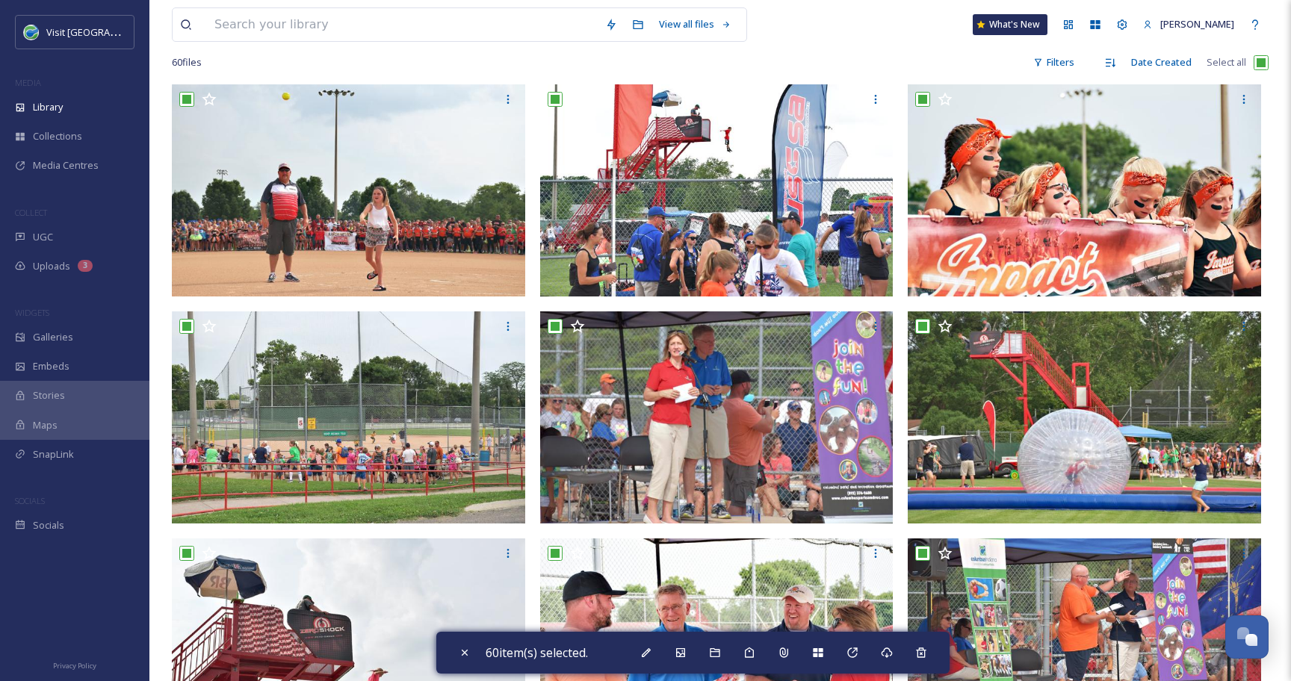
scroll to position [118, 0]
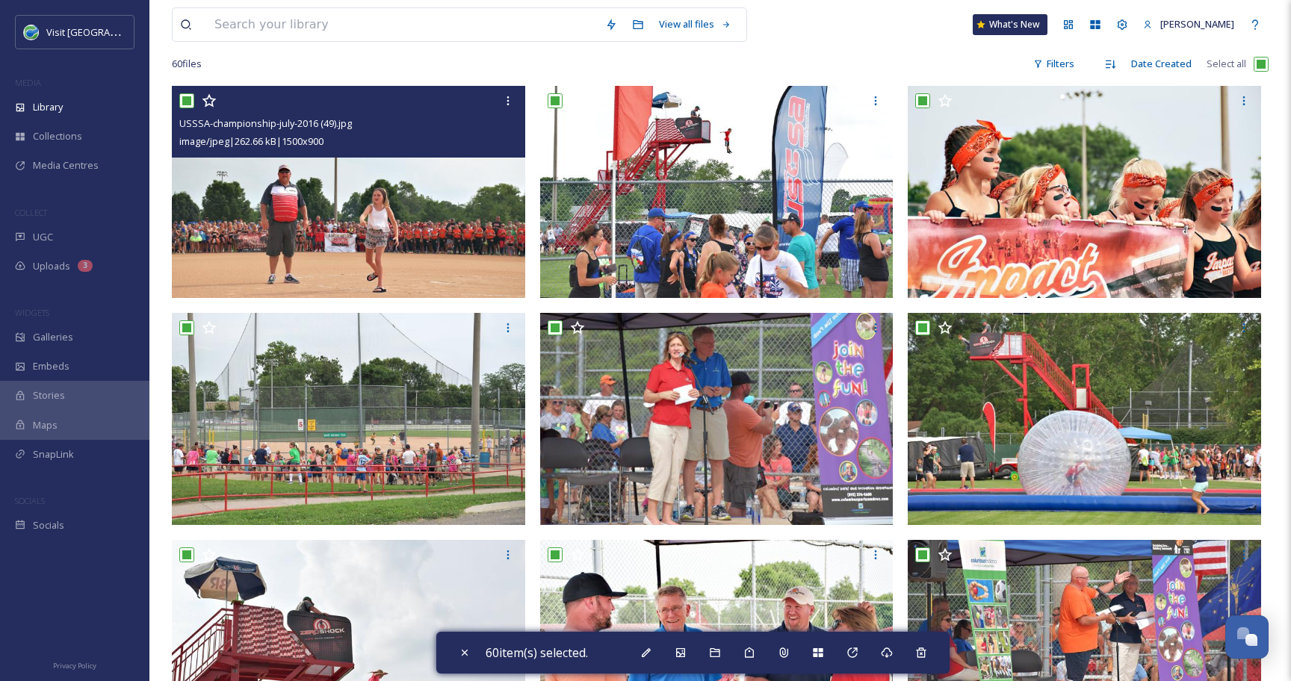
click at [188, 99] on input "checkbox" at bounding box center [186, 100] width 15 height 15
checkbox input "false"
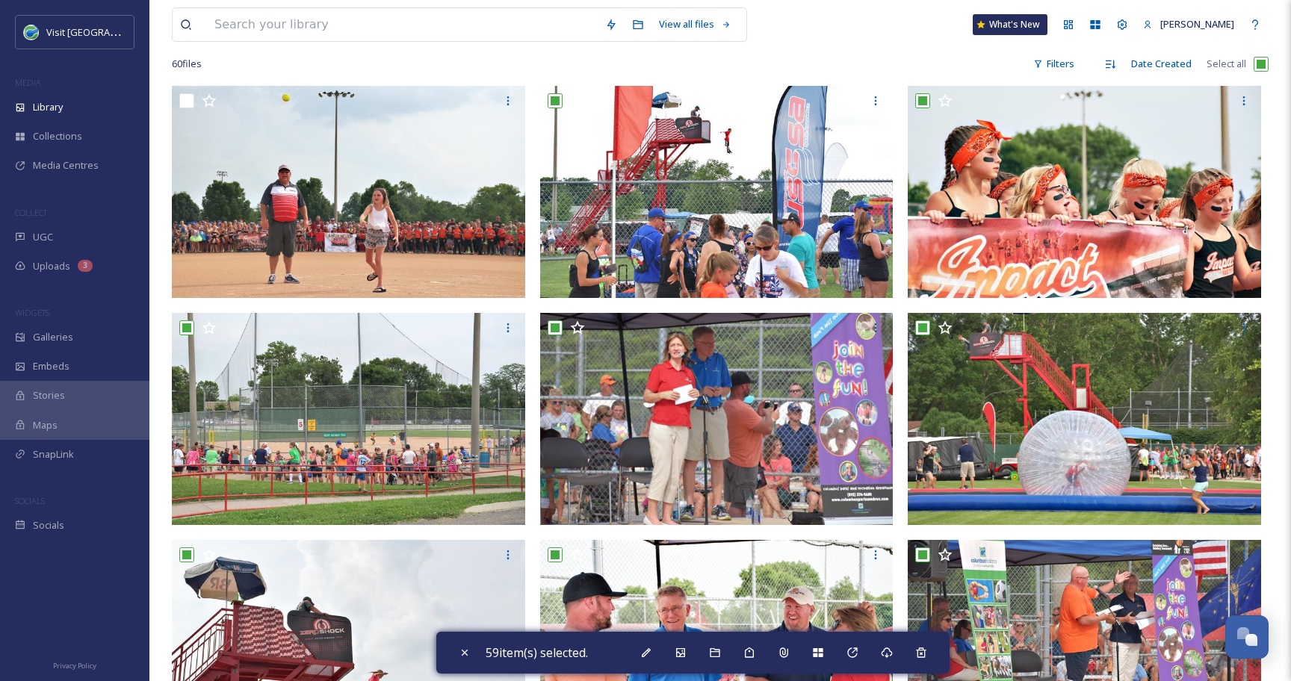
scroll to position [142, 0]
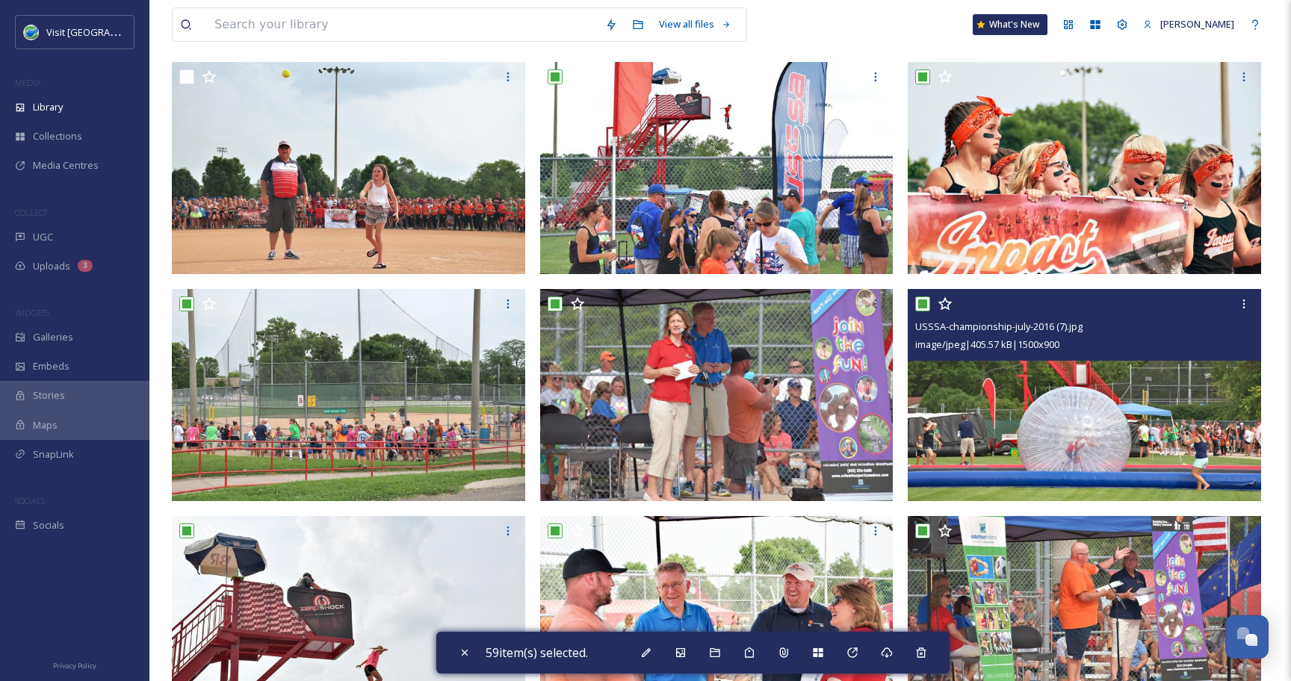
click at [917, 304] on input "checkbox" at bounding box center [922, 303] width 15 height 15
checkbox input "false"
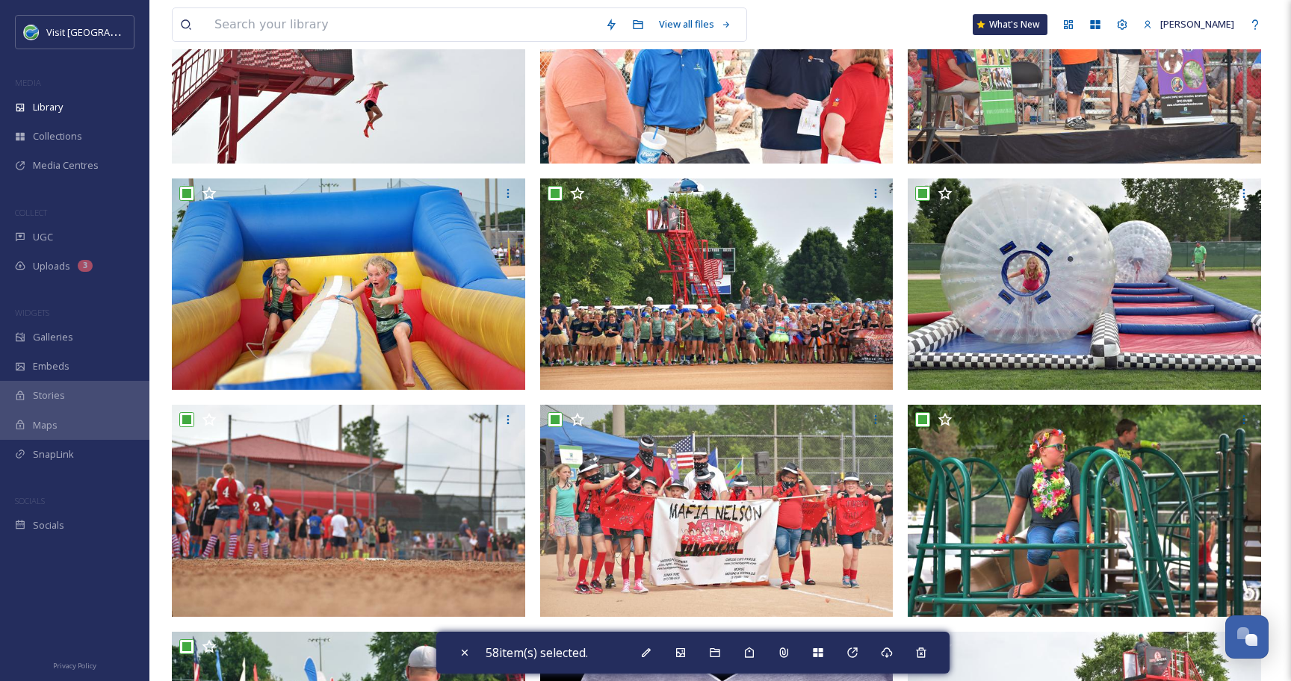
scroll to position [714, 0]
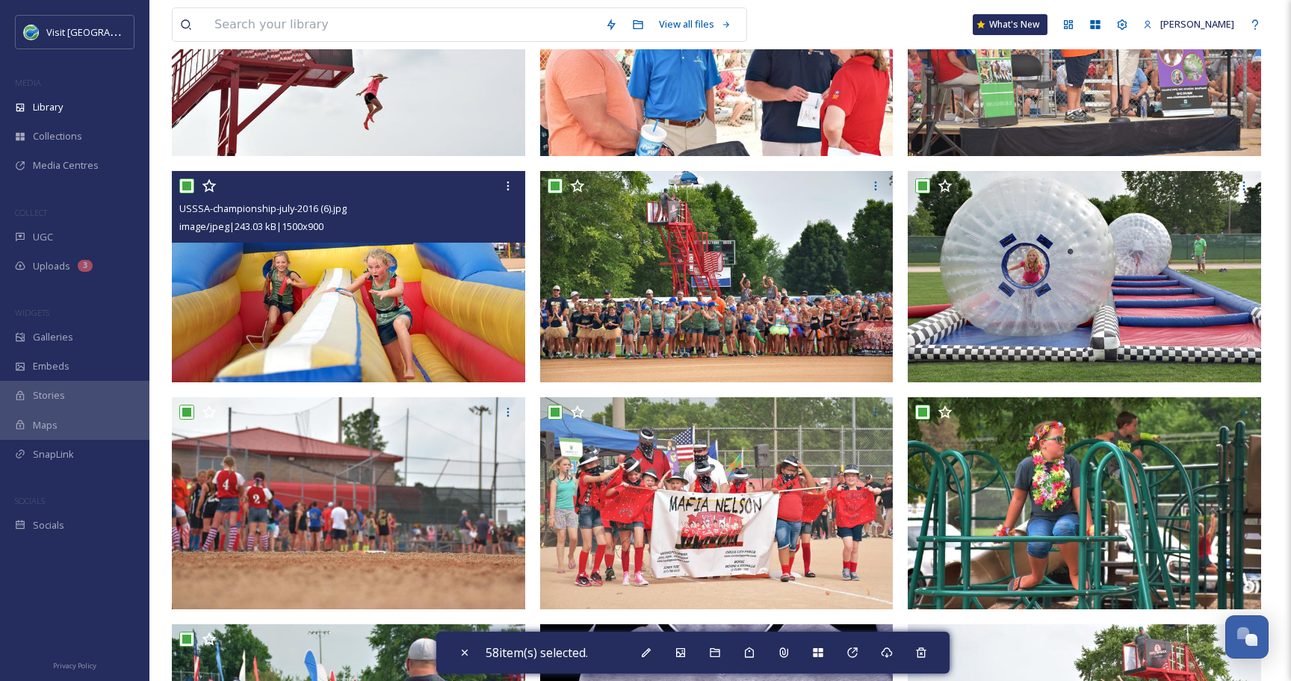
click at [185, 184] on input "checkbox" at bounding box center [186, 185] width 15 height 15
checkbox input "false"
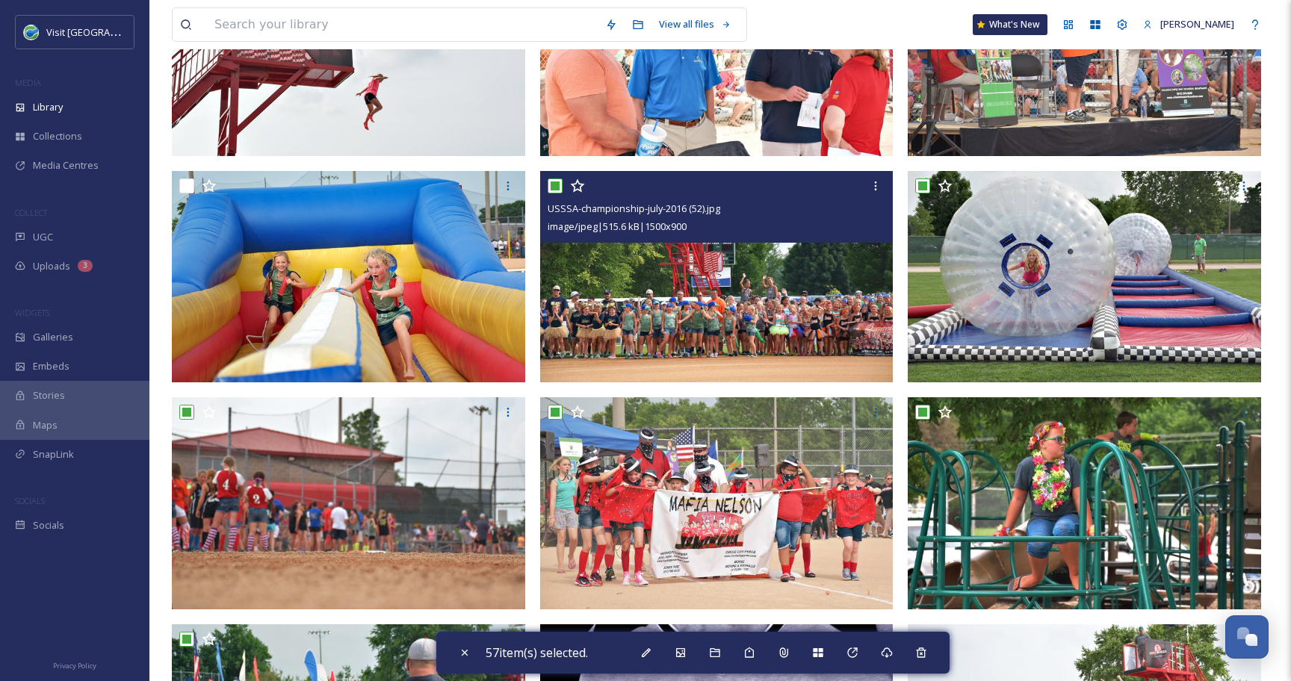
click at [556, 184] on input "checkbox" at bounding box center [554, 185] width 15 height 15
checkbox input "false"
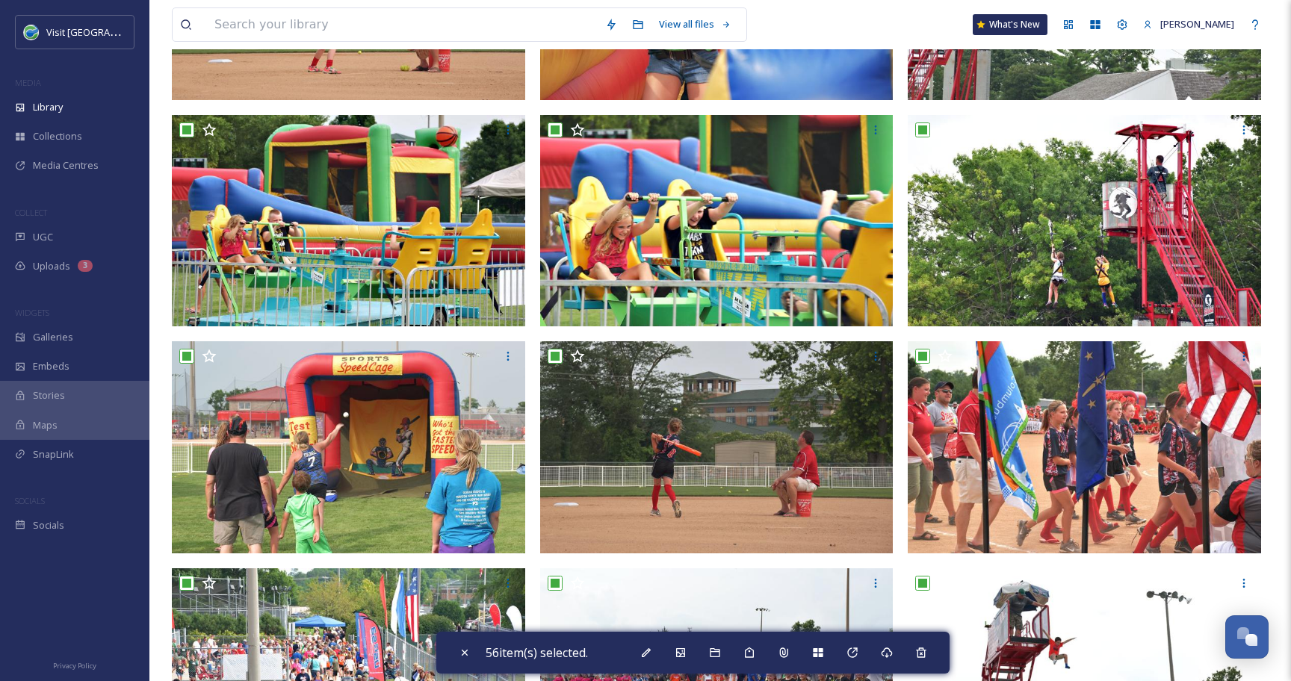
scroll to position [1905, 0]
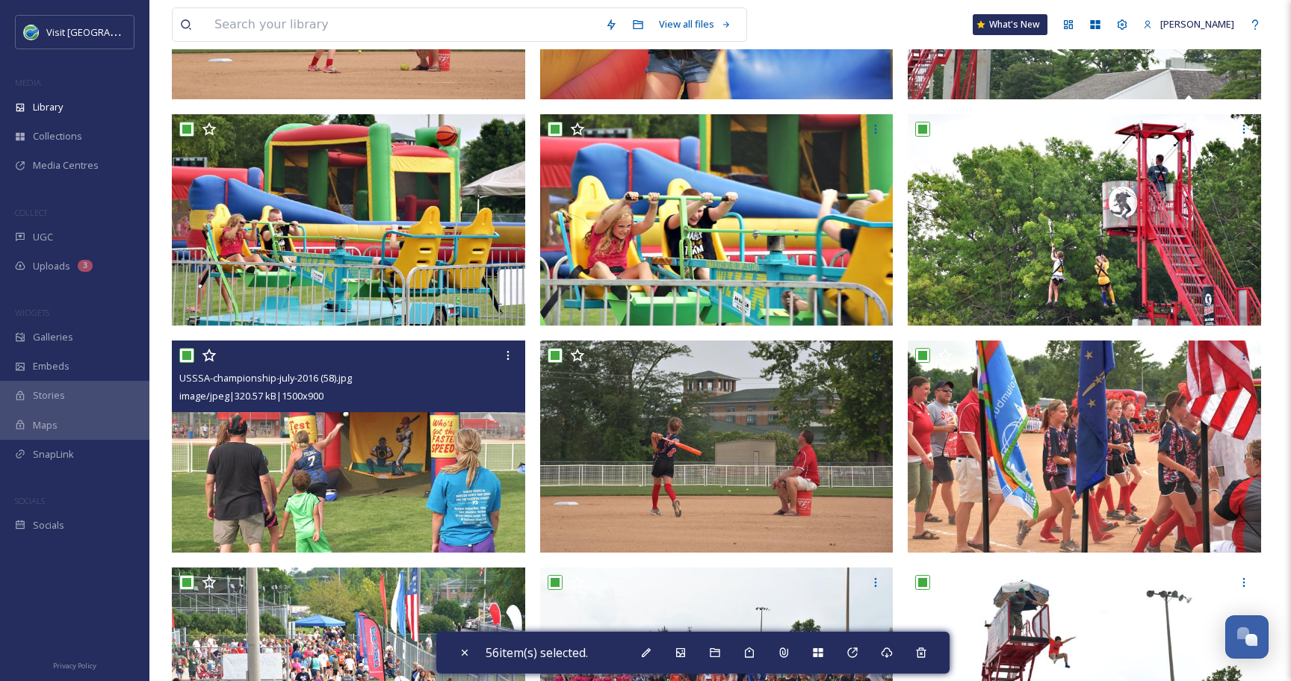
click at [185, 358] on input "checkbox" at bounding box center [186, 355] width 15 height 15
checkbox input "false"
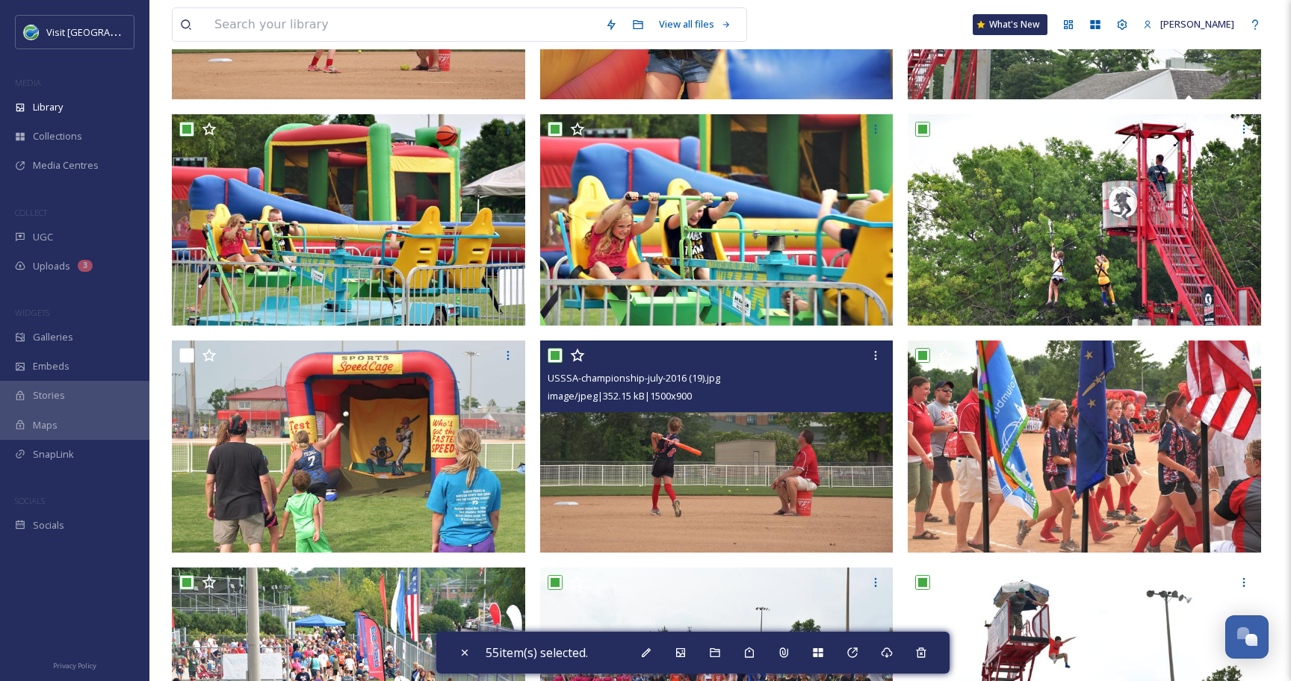
click at [555, 357] on input "checkbox" at bounding box center [554, 355] width 15 height 15
checkbox input "false"
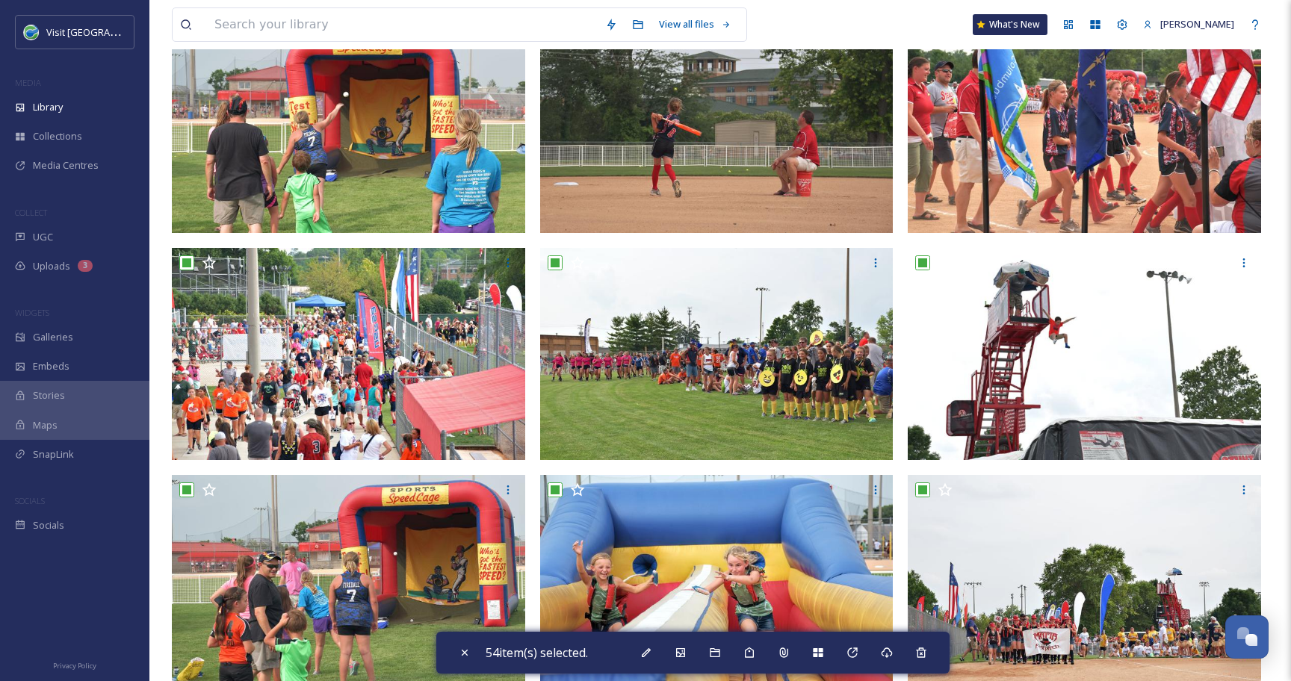
scroll to position [2228, 0]
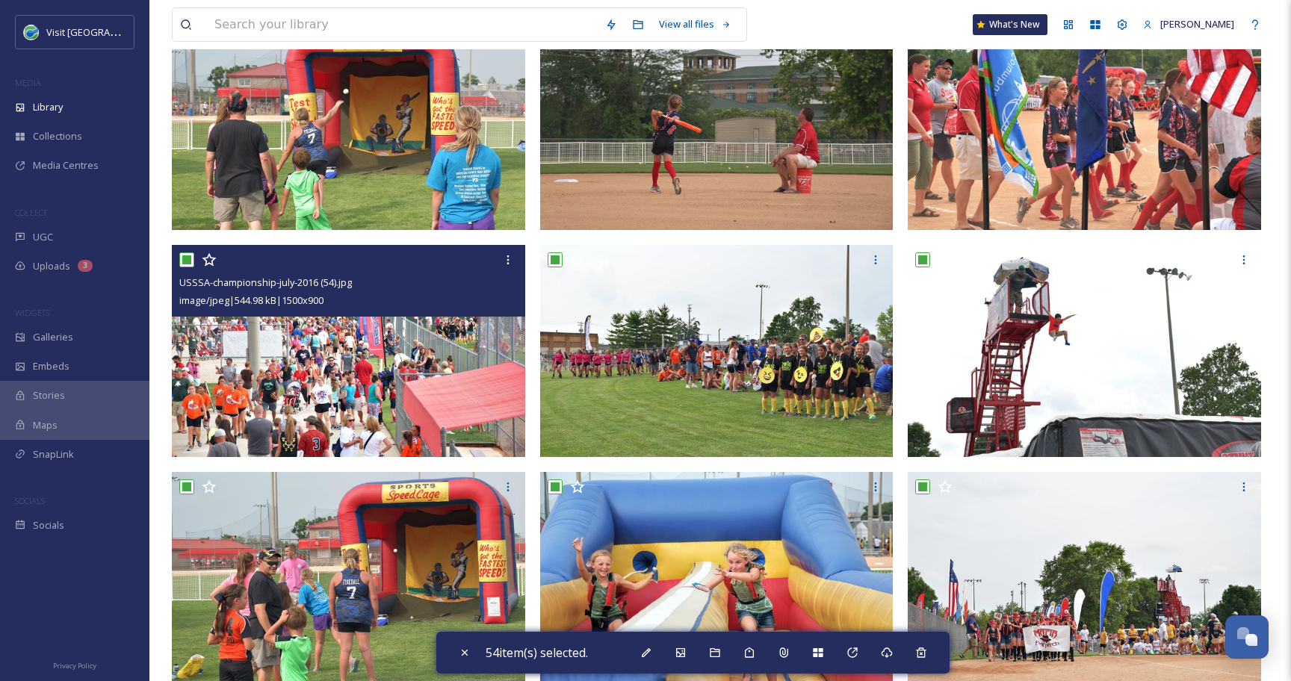
click at [181, 259] on input "checkbox" at bounding box center [186, 259] width 15 height 15
checkbox input "false"
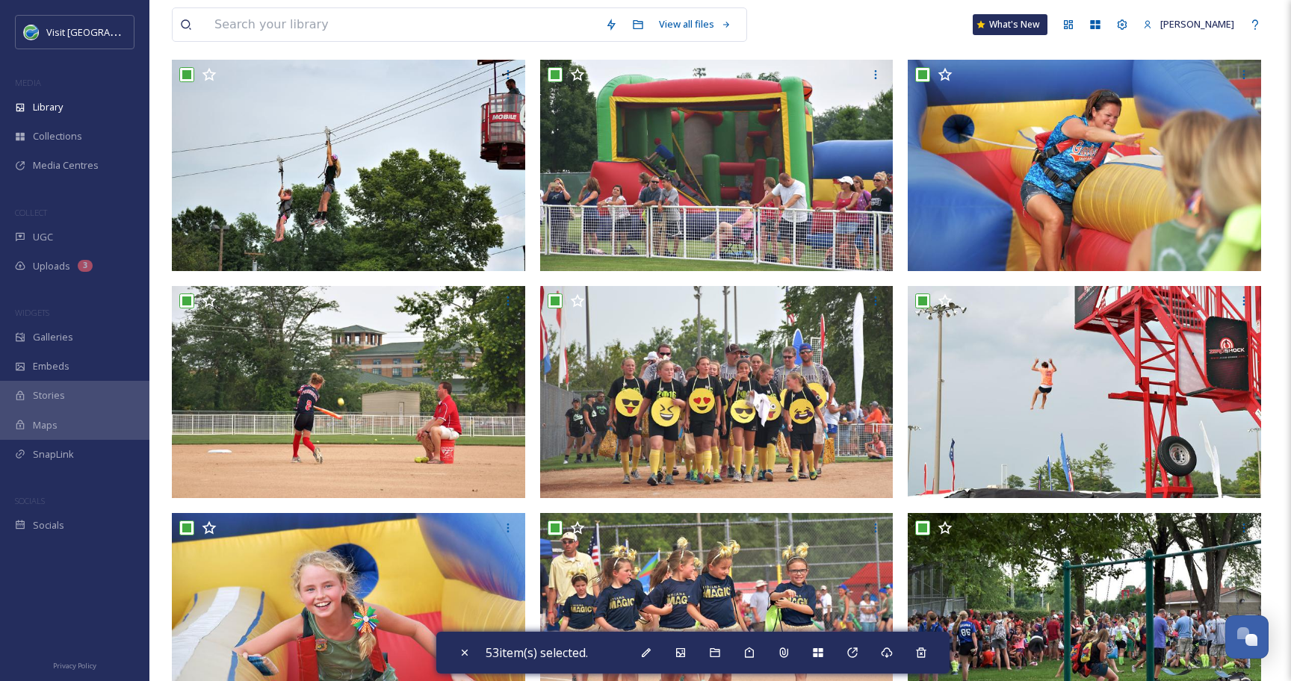
scroll to position [3095, 0]
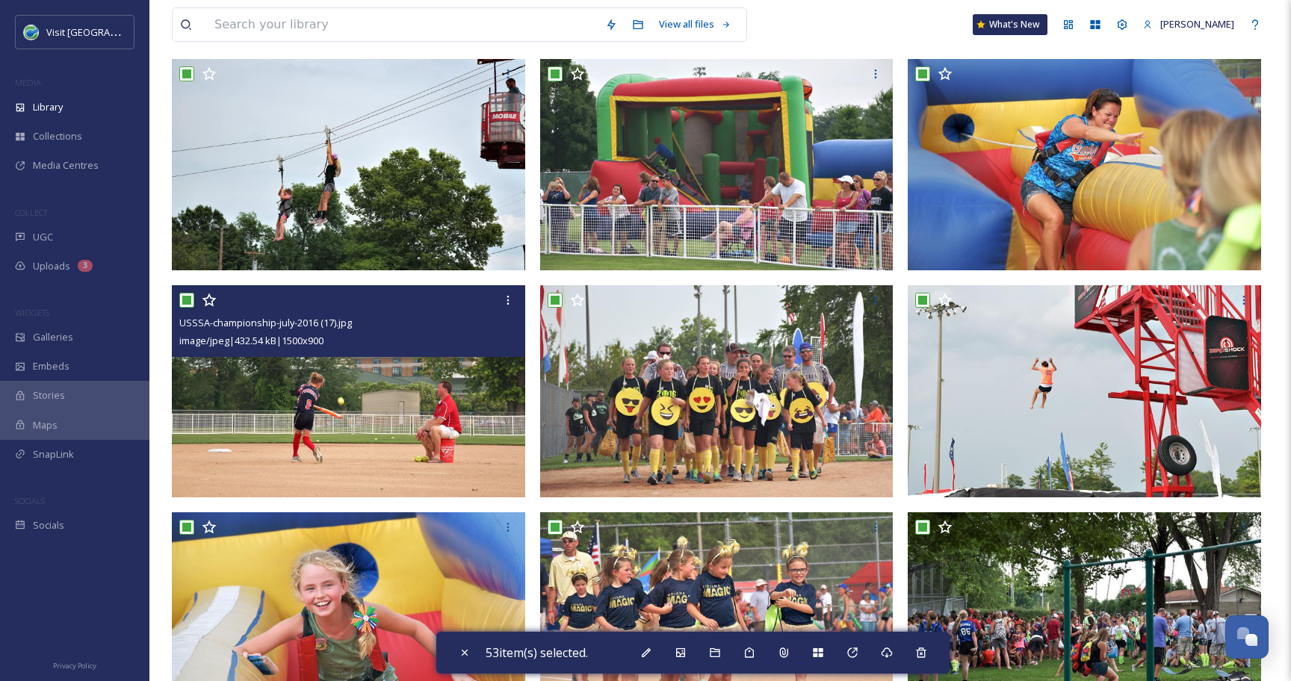
click at [182, 300] on input "checkbox" at bounding box center [186, 300] width 15 height 15
checkbox input "false"
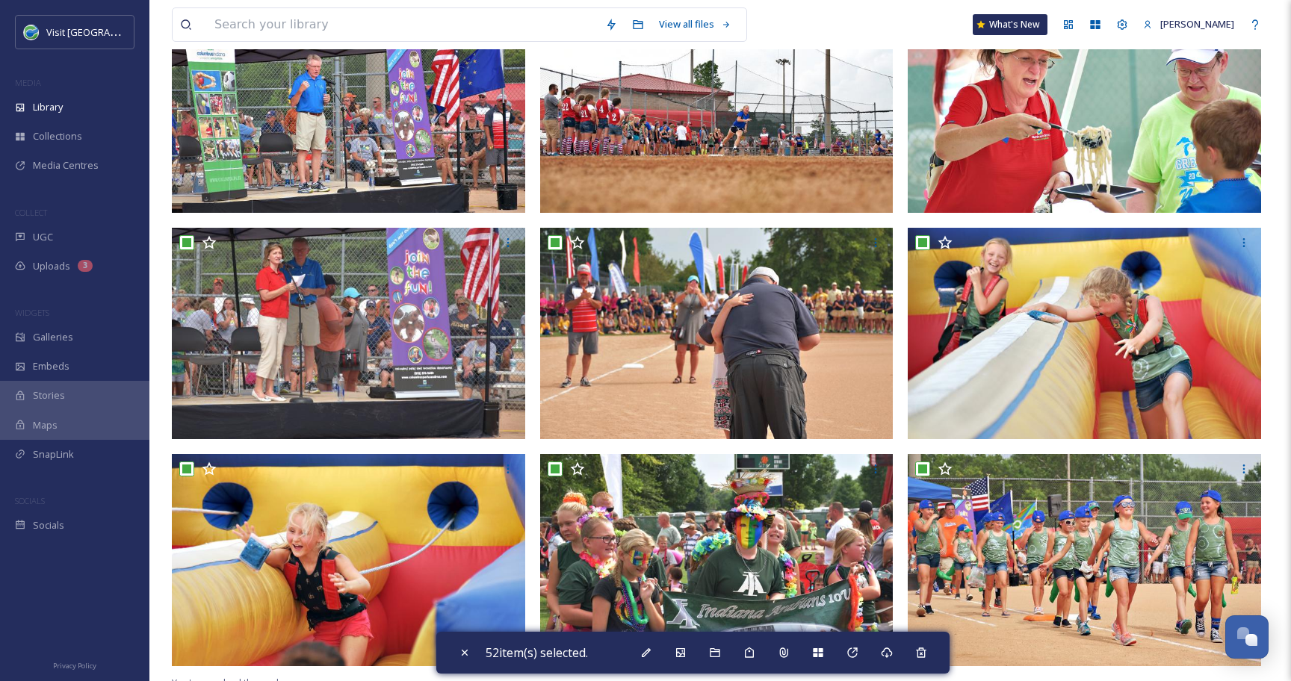
scroll to position [4071, 0]
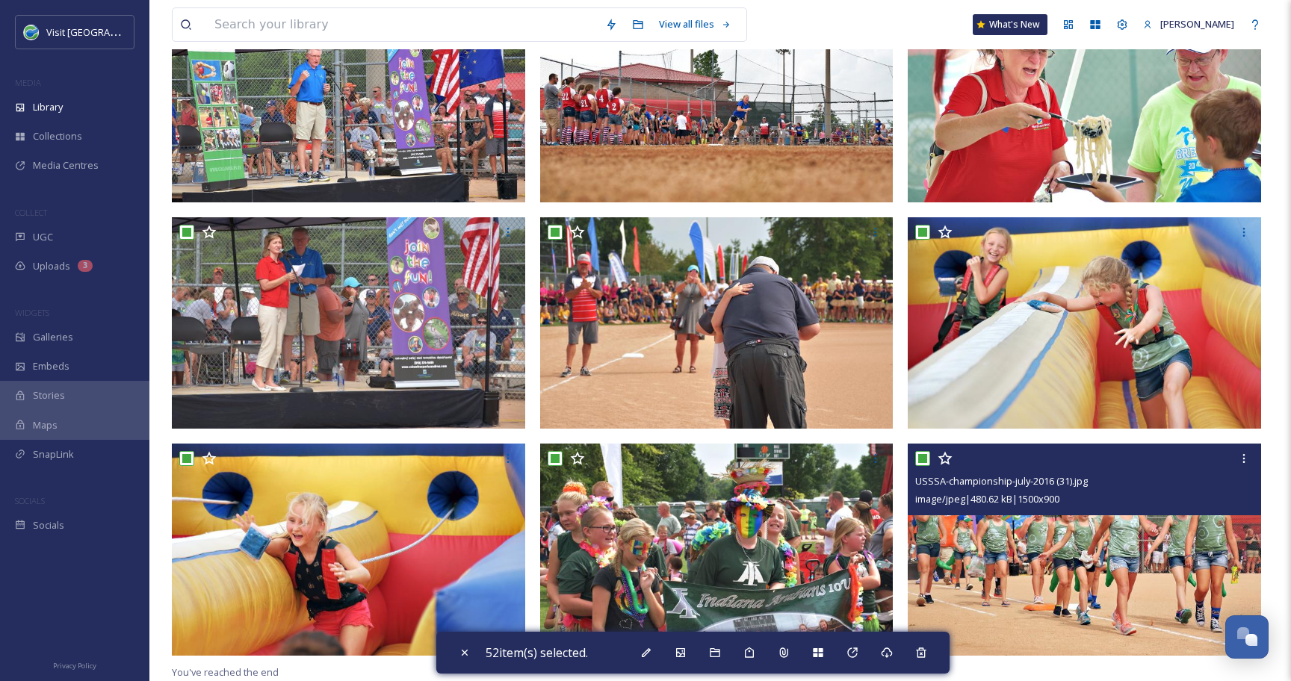
click at [925, 459] on input "checkbox" at bounding box center [922, 458] width 15 height 15
checkbox input "false"
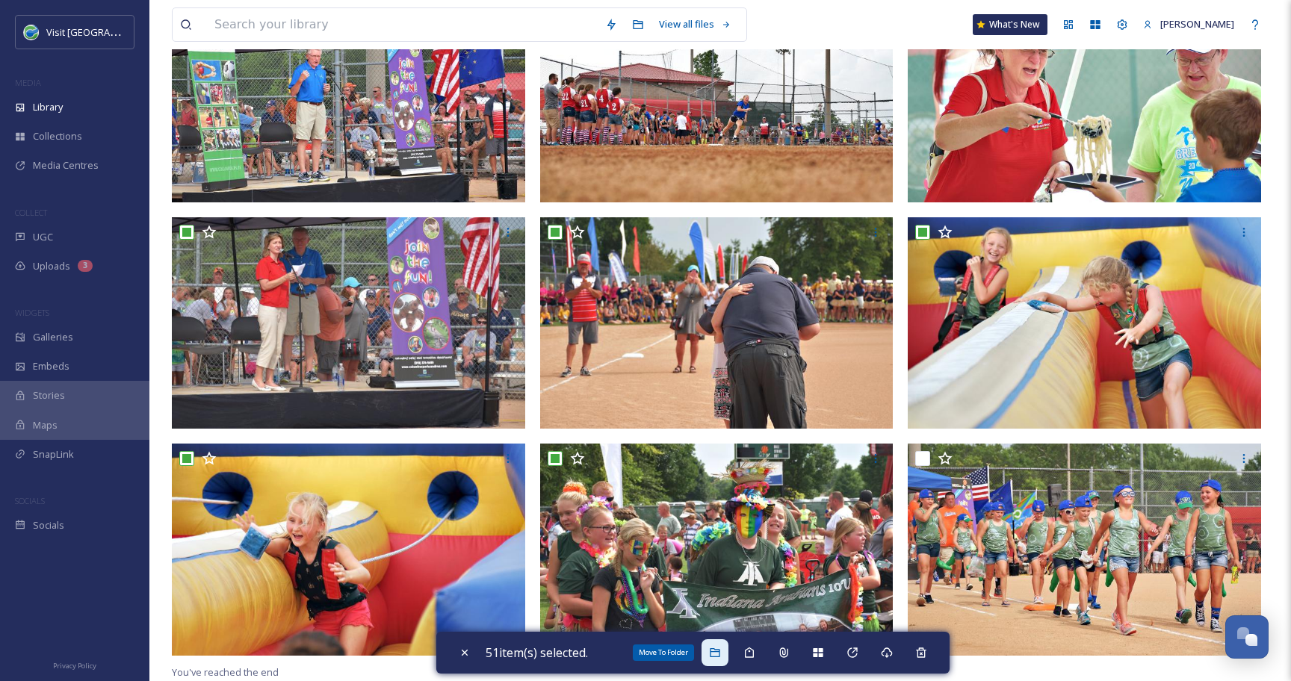
click at [714, 662] on div "Move To Folder" at bounding box center [714, 652] width 27 height 27
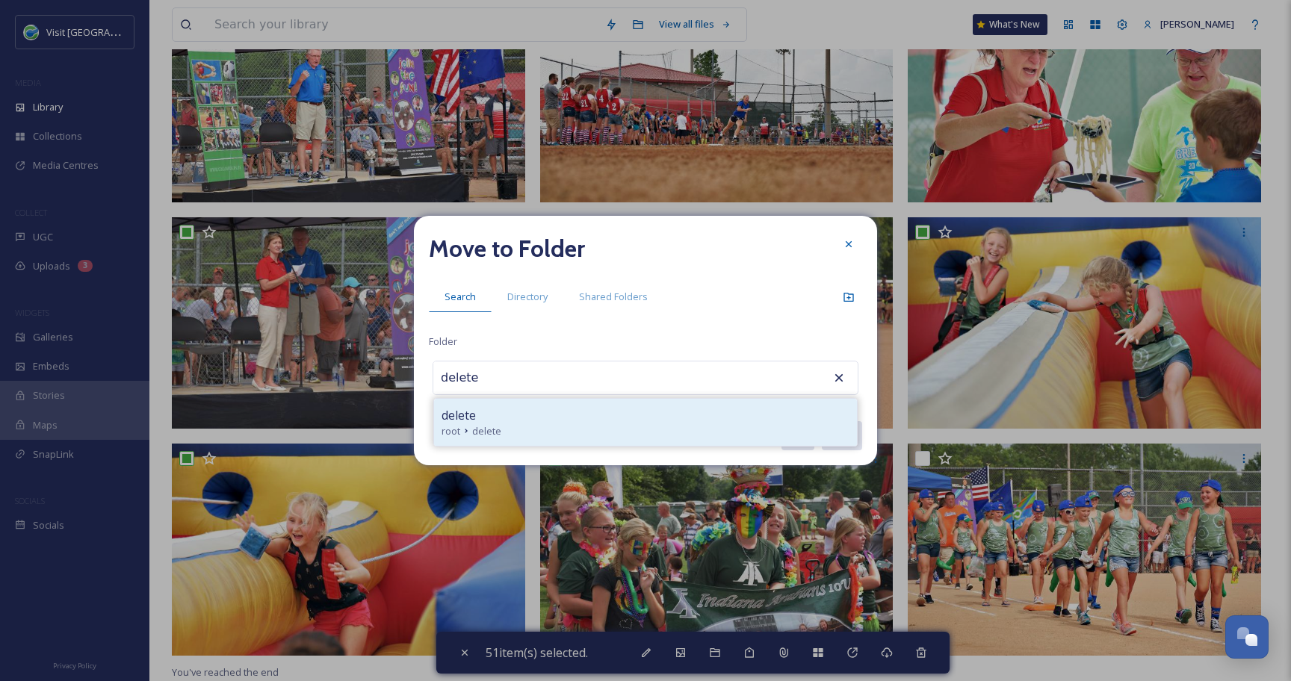
type input "delete"
click at [538, 425] on div "root delete" at bounding box center [645, 431] width 408 height 14
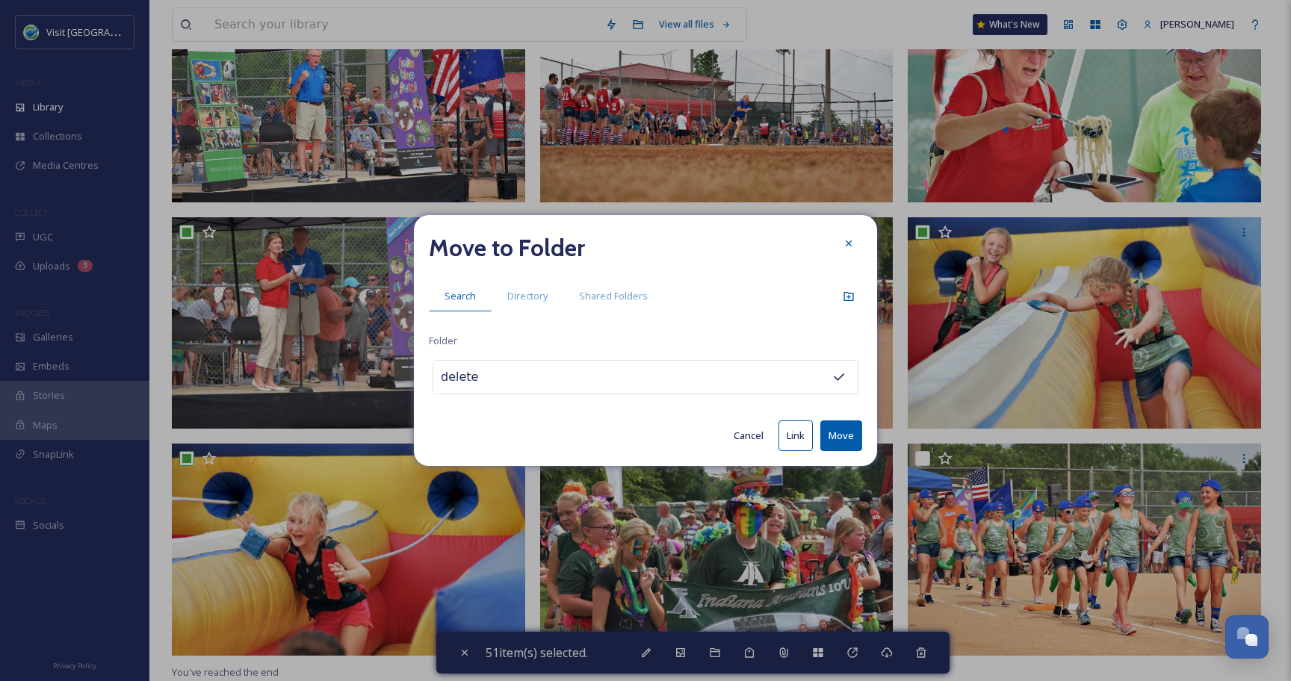
click at [830, 435] on button "Move" at bounding box center [841, 435] width 42 height 31
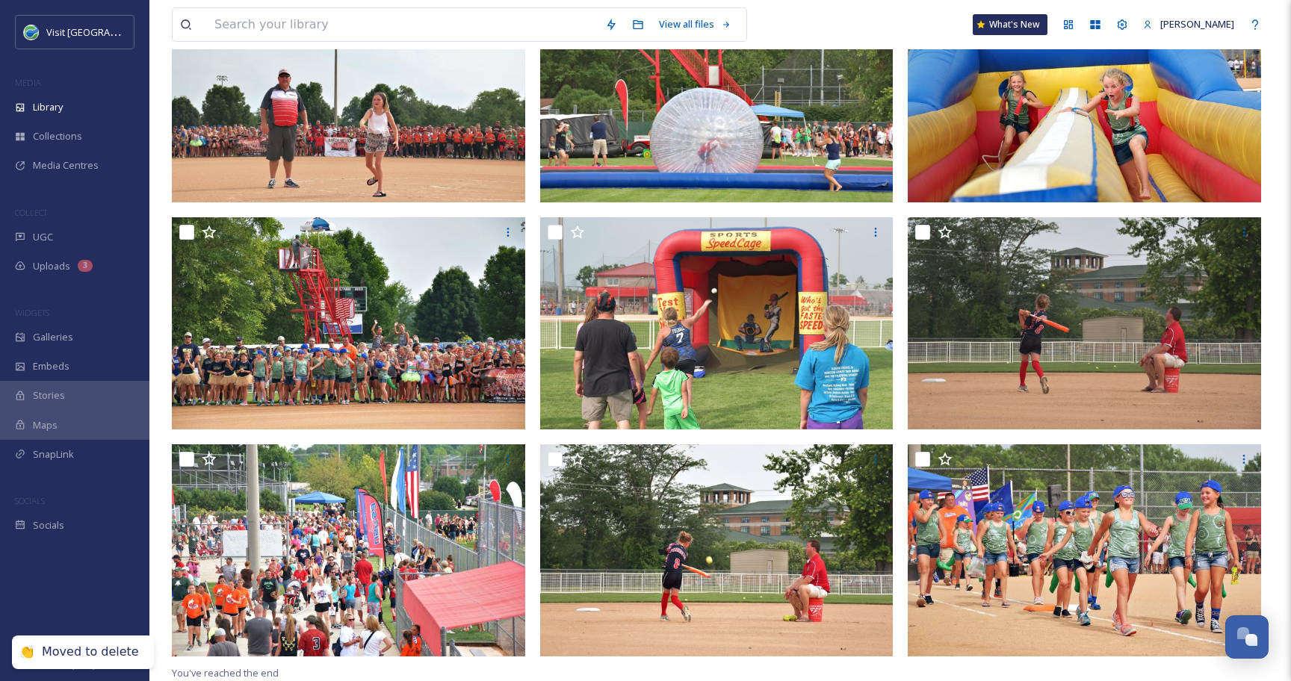
scroll to position [0, 0]
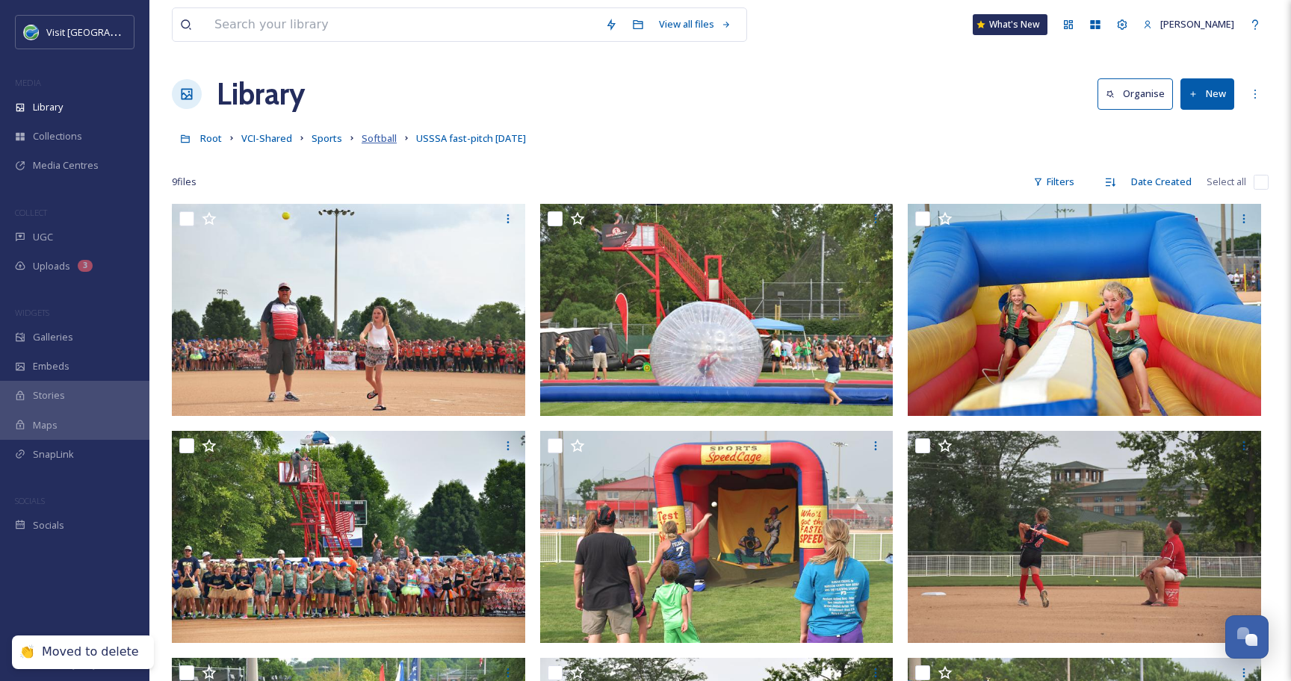
click at [377, 134] on span "Softball" at bounding box center [378, 137] width 35 height 13
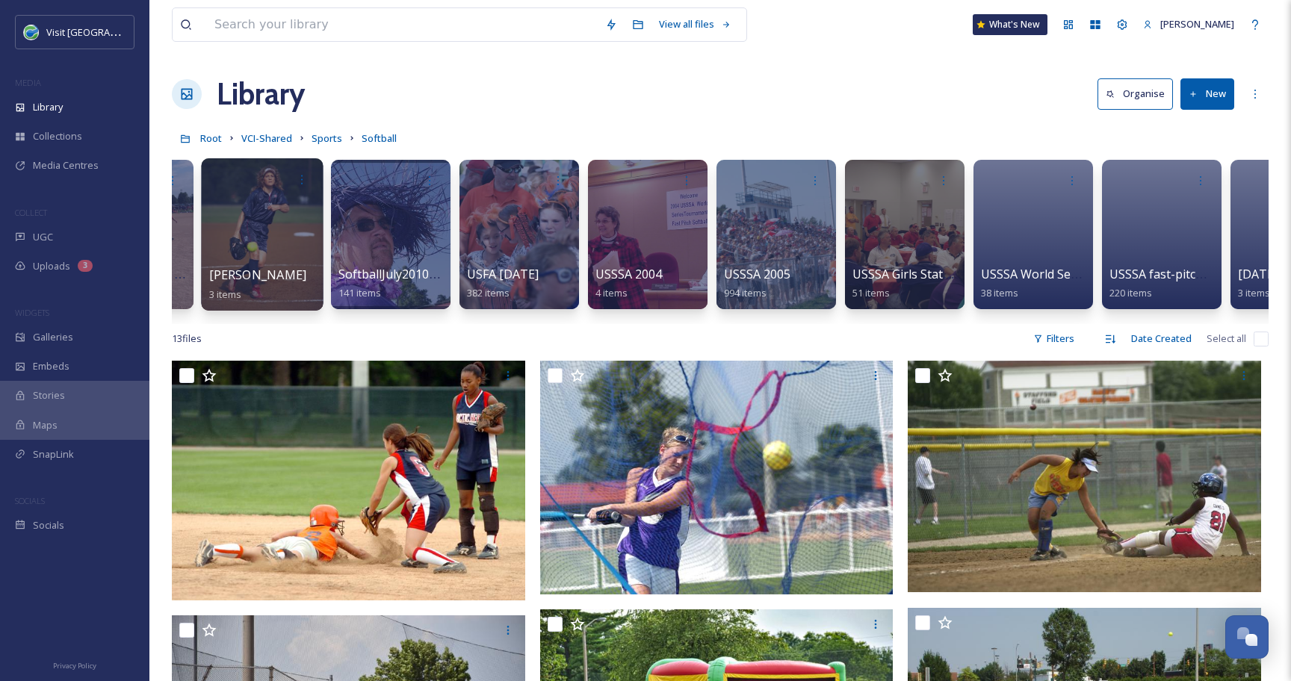
scroll to position [0, 445]
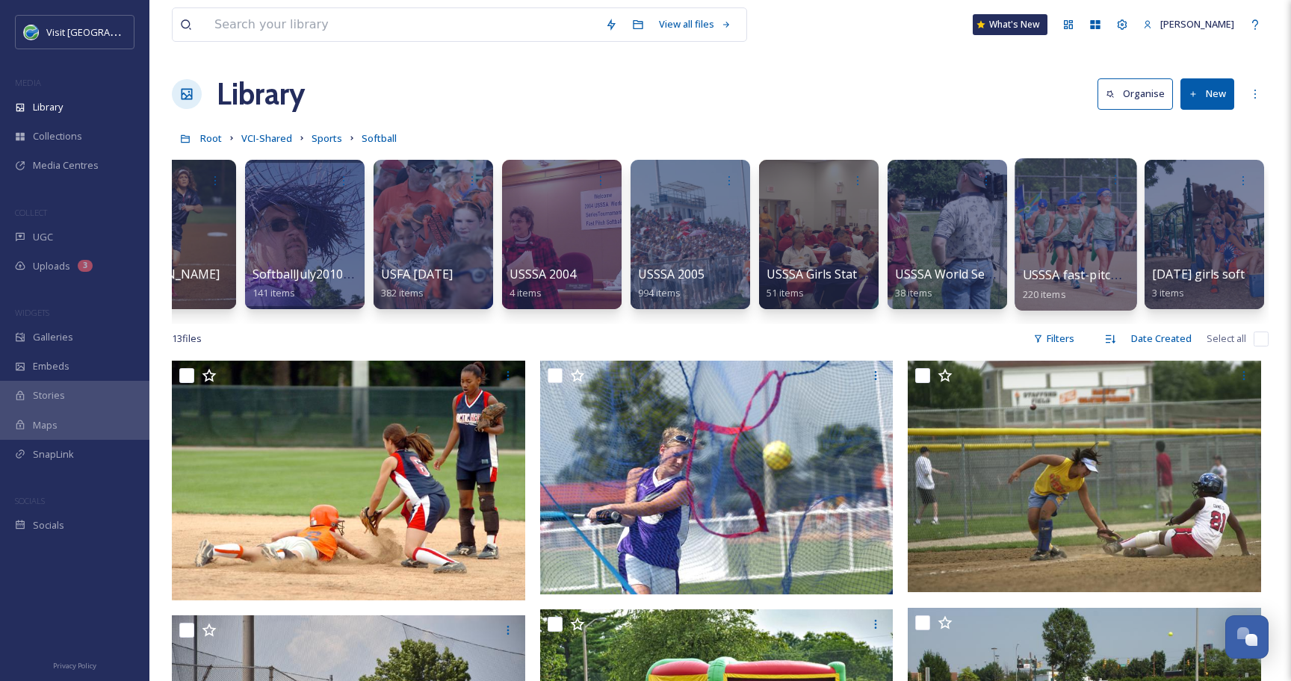
click at [1079, 227] on div at bounding box center [1075, 234] width 122 height 152
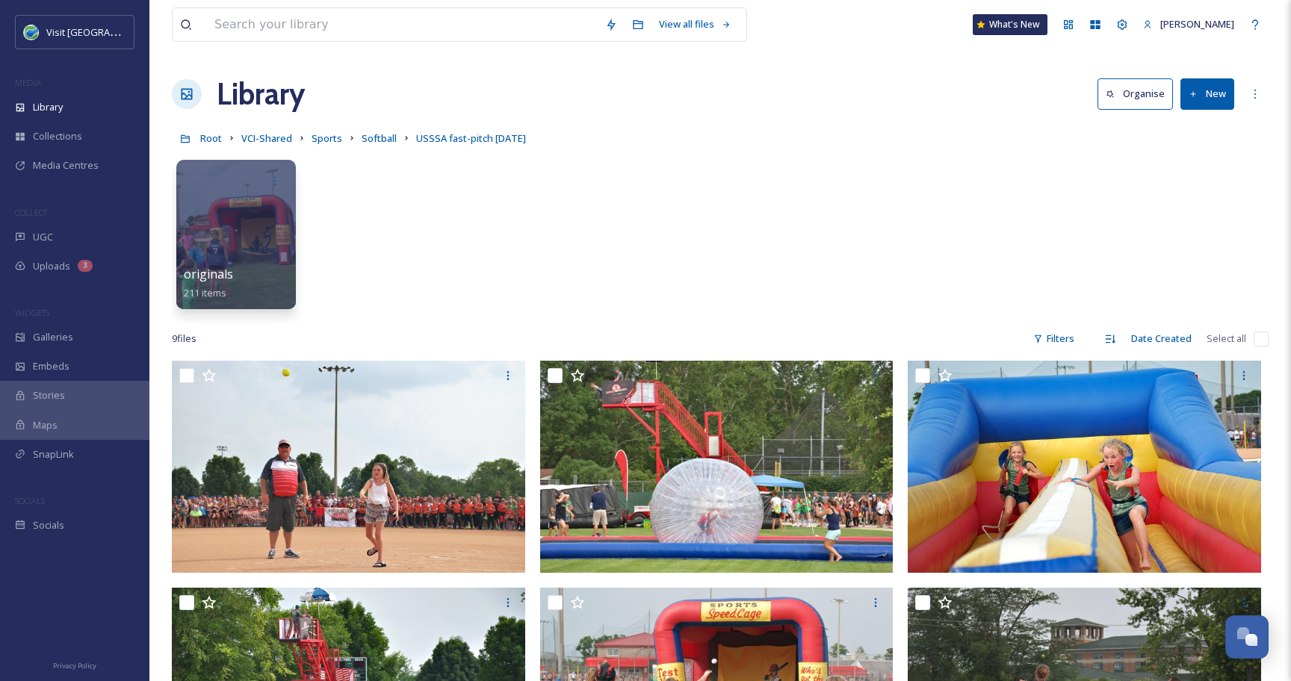
scroll to position [60, 0]
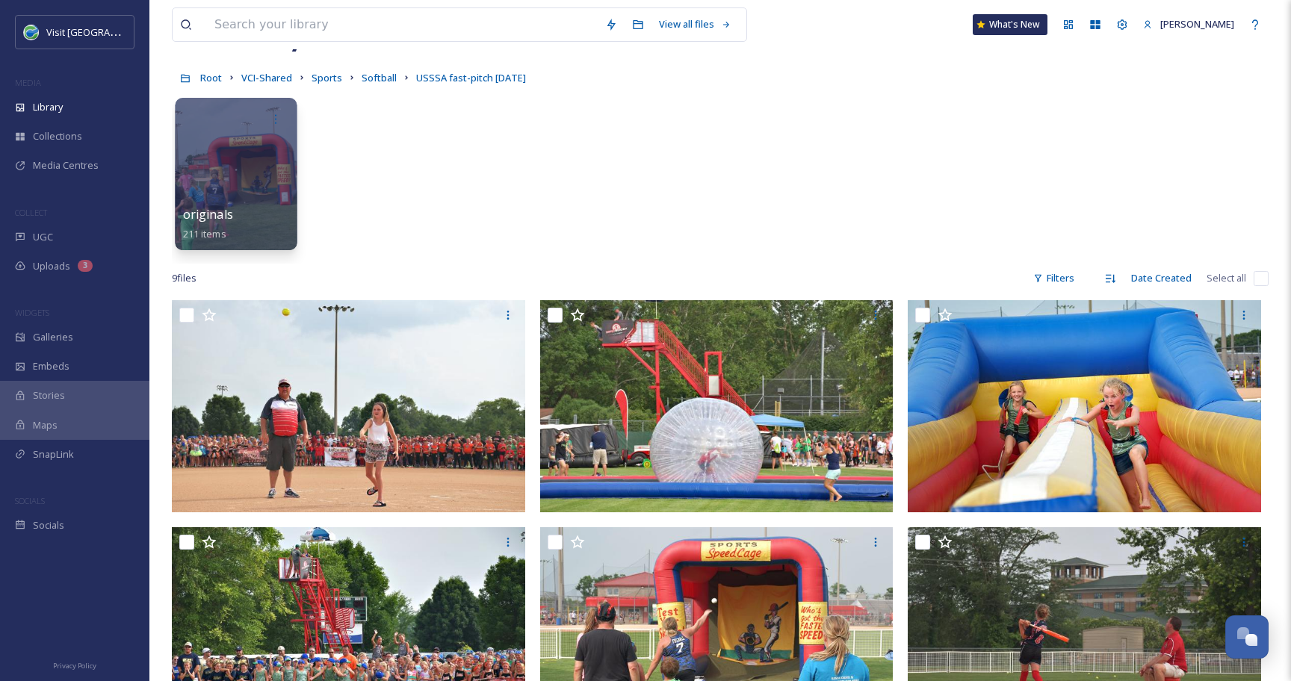
click at [240, 153] on div at bounding box center [236, 174] width 122 height 152
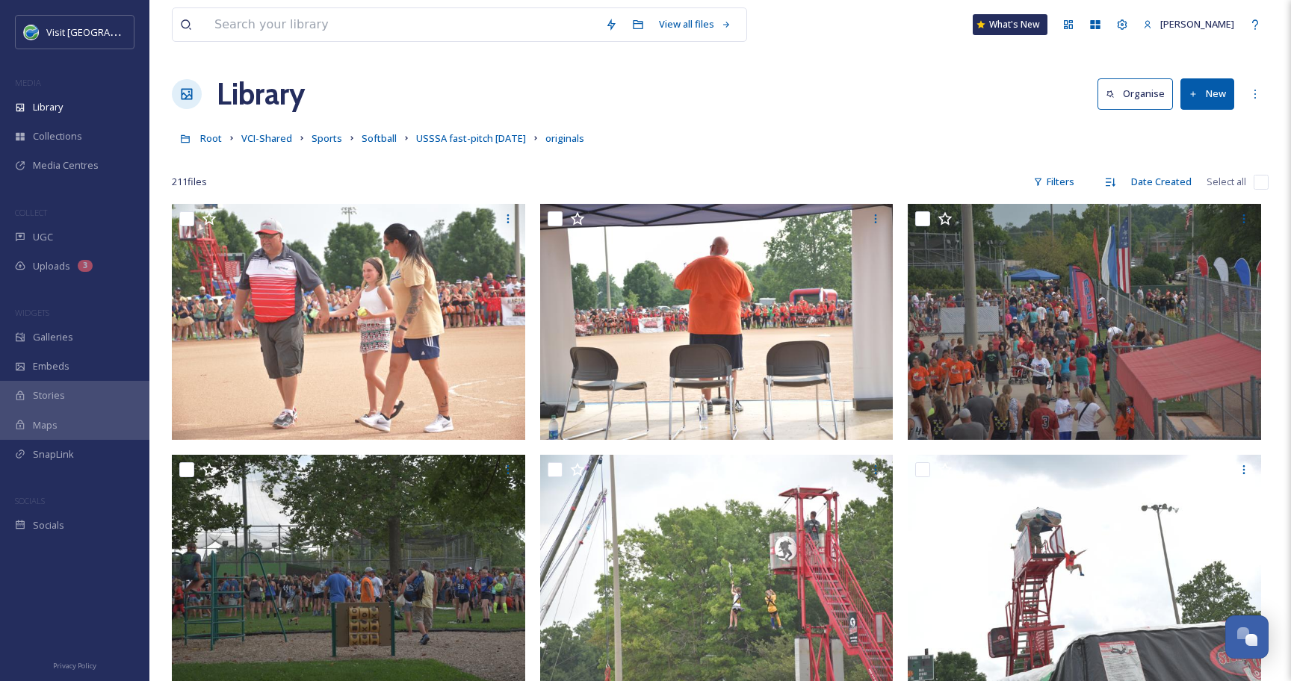
click at [1256, 184] on input "checkbox" at bounding box center [1260, 182] width 15 height 15
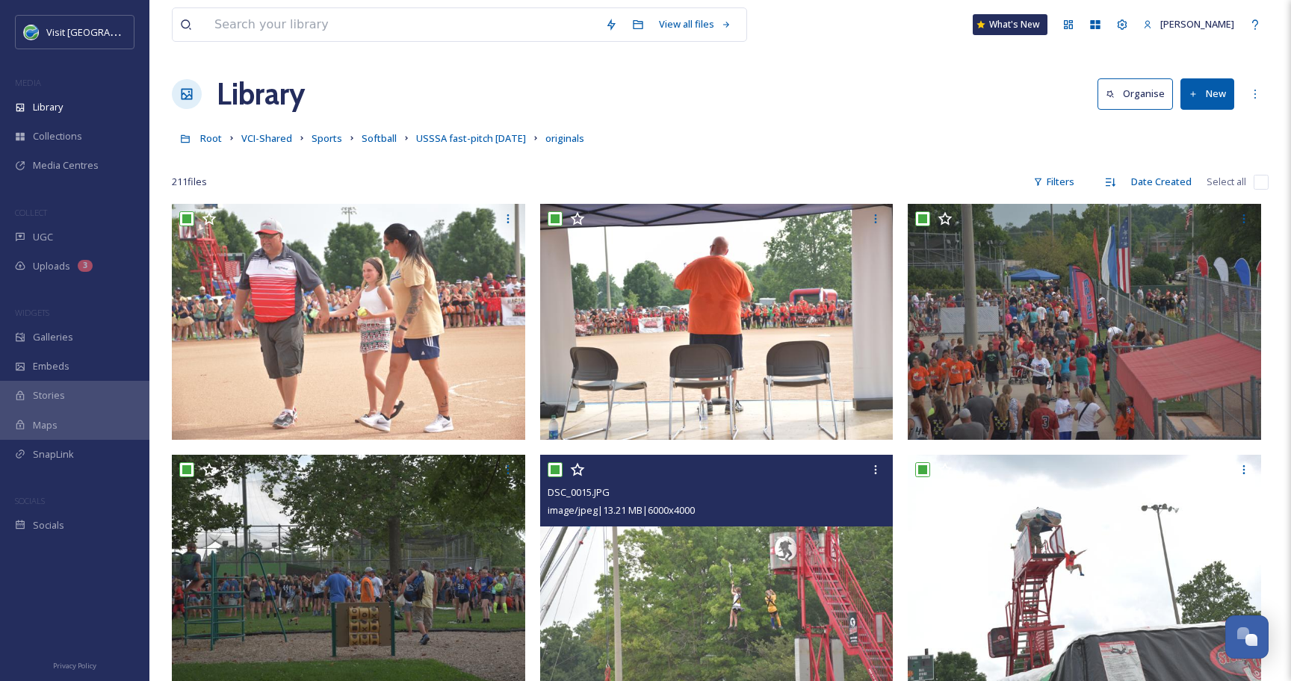
checkbox input "true"
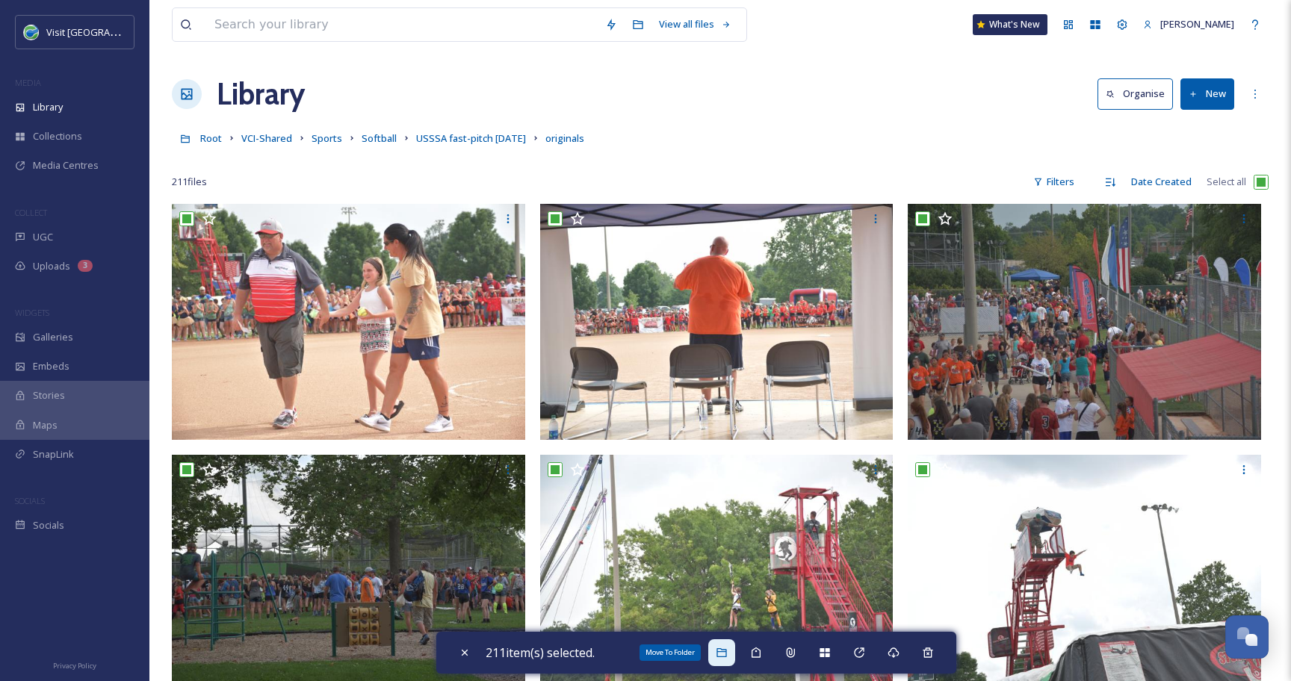
click at [718, 646] on div "Move To Folder" at bounding box center [721, 652] width 27 height 27
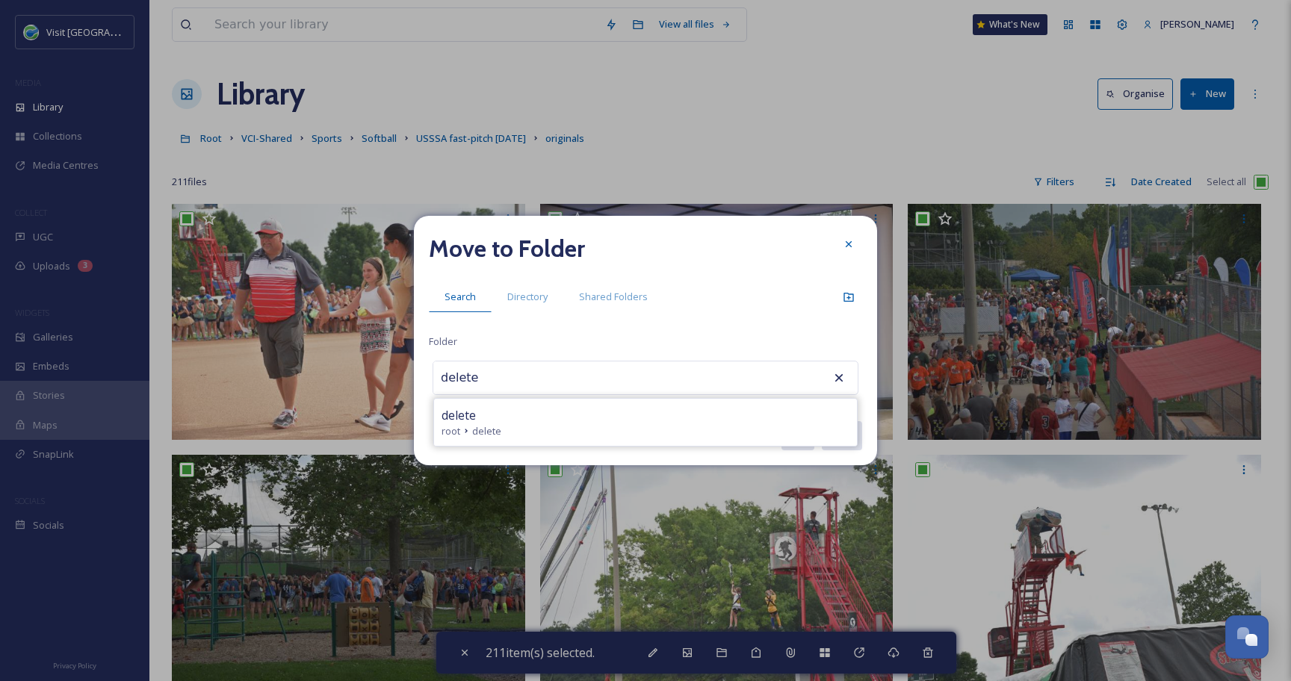
click at [469, 425] on icon at bounding box center [466, 431] width 12 height 12
click at [832, 436] on button "Move" at bounding box center [841, 435] width 42 height 31
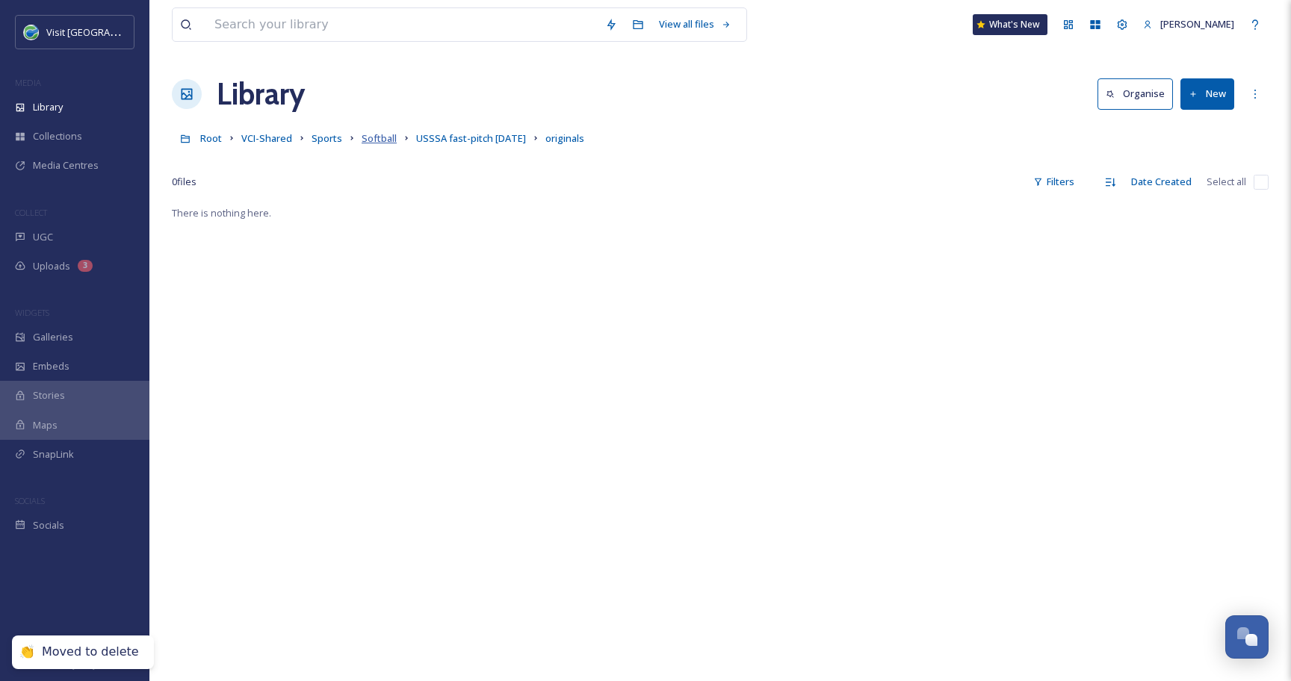
click at [383, 135] on span "Softball" at bounding box center [378, 137] width 35 height 13
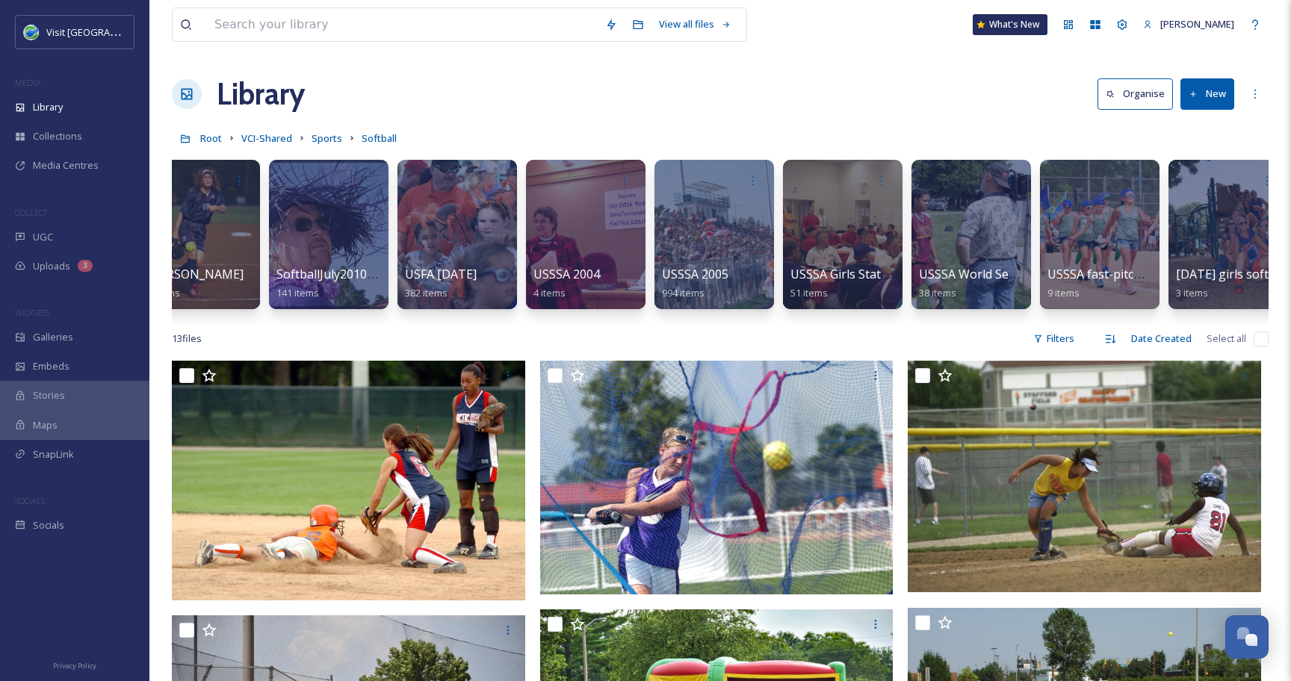
scroll to position [0, 445]
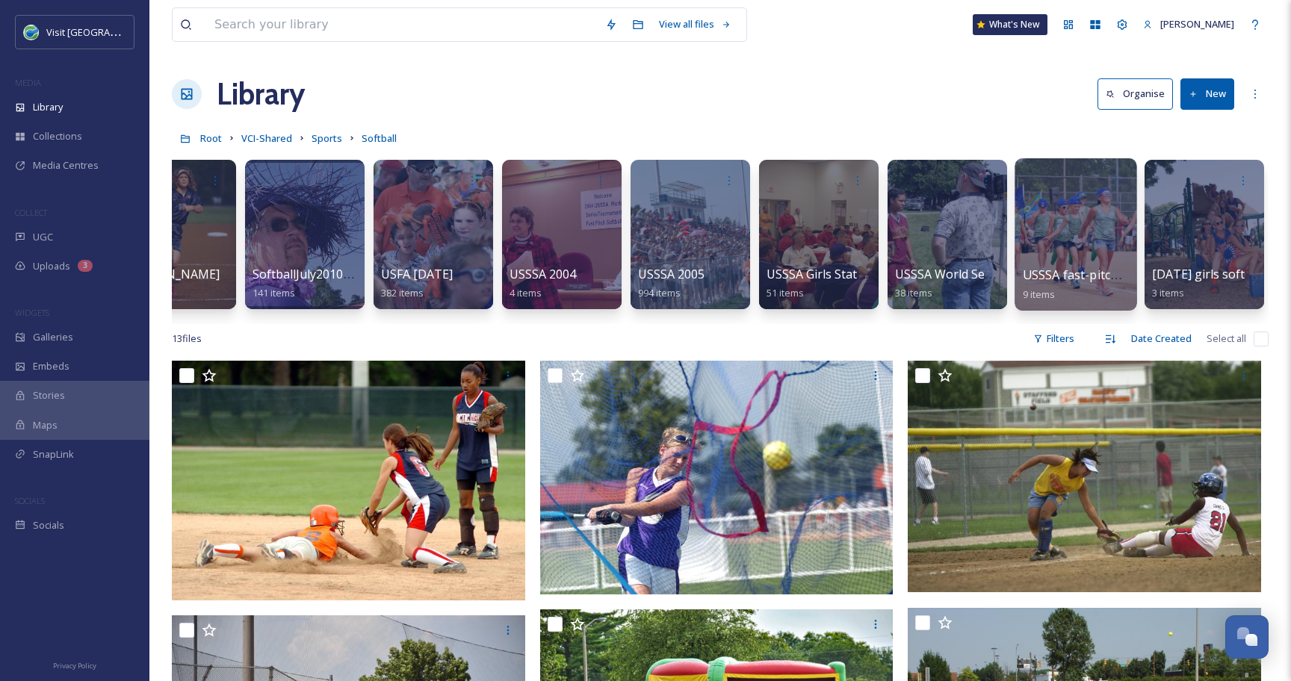
click at [1037, 238] on div at bounding box center [1075, 234] width 122 height 152
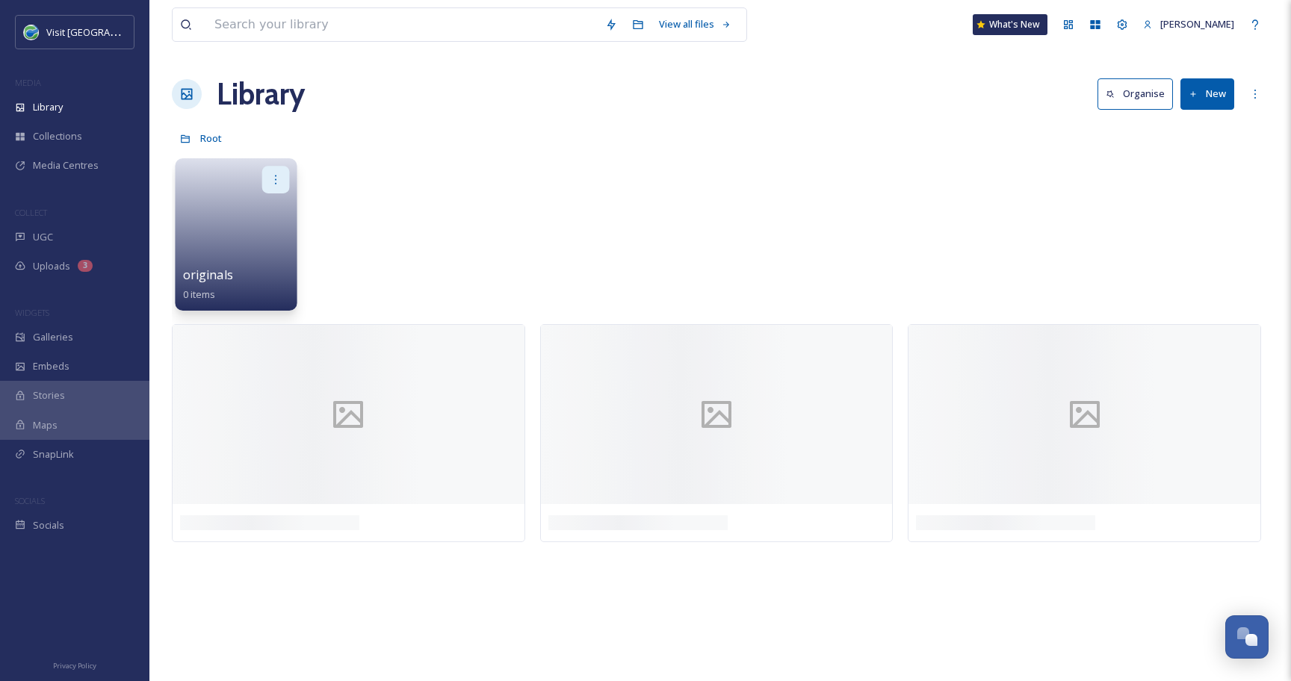
click at [274, 176] on icon at bounding box center [276, 179] width 12 height 12
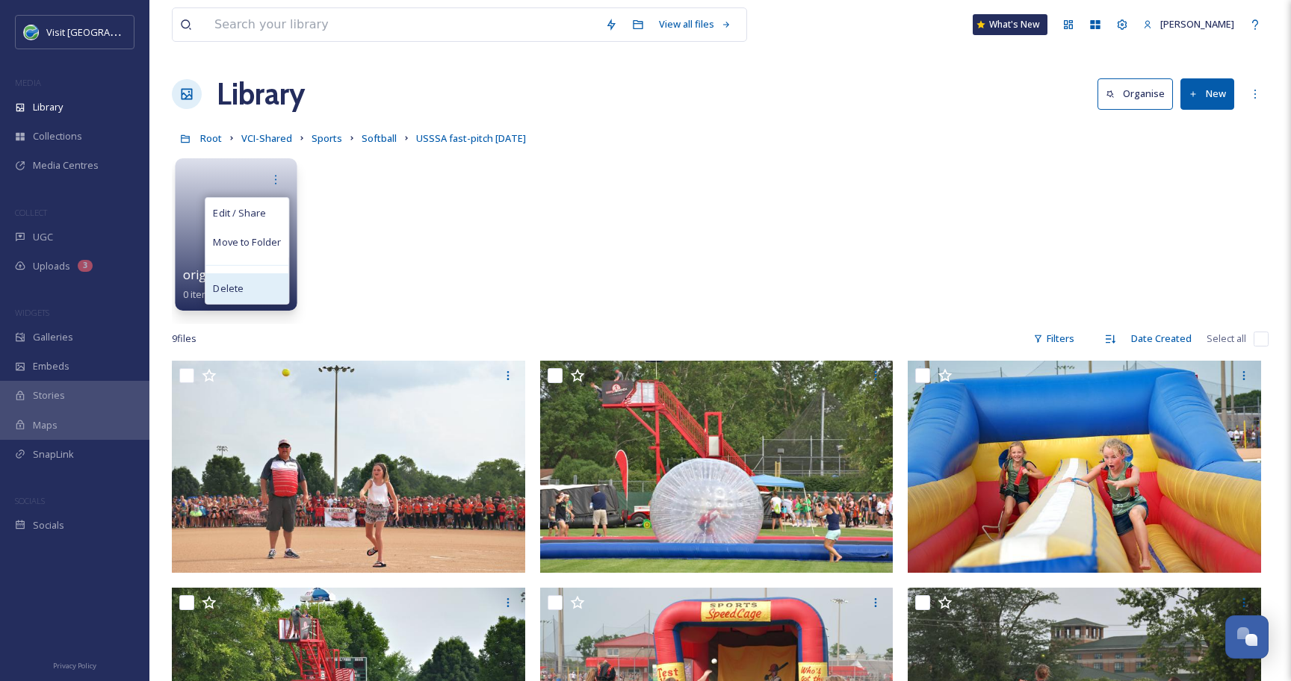
click at [258, 276] on div "Delete" at bounding box center [246, 288] width 83 height 30
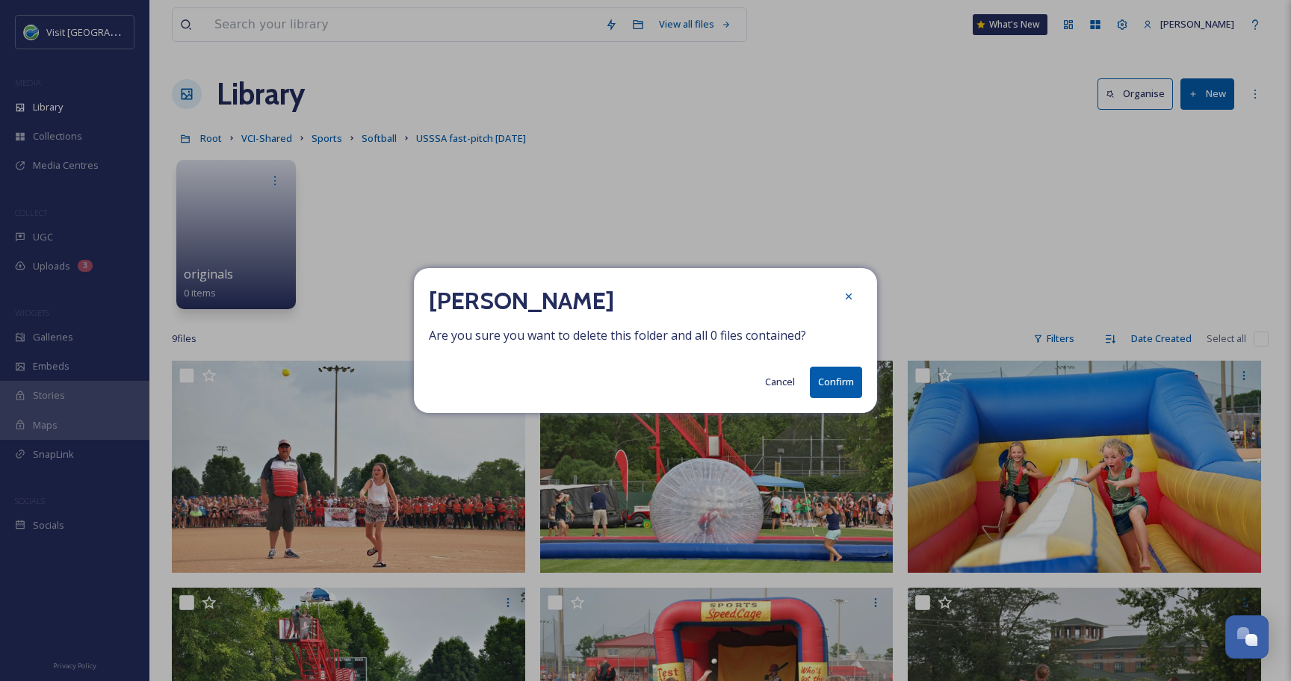
click at [830, 396] on button "Confirm" at bounding box center [836, 382] width 52 height 31
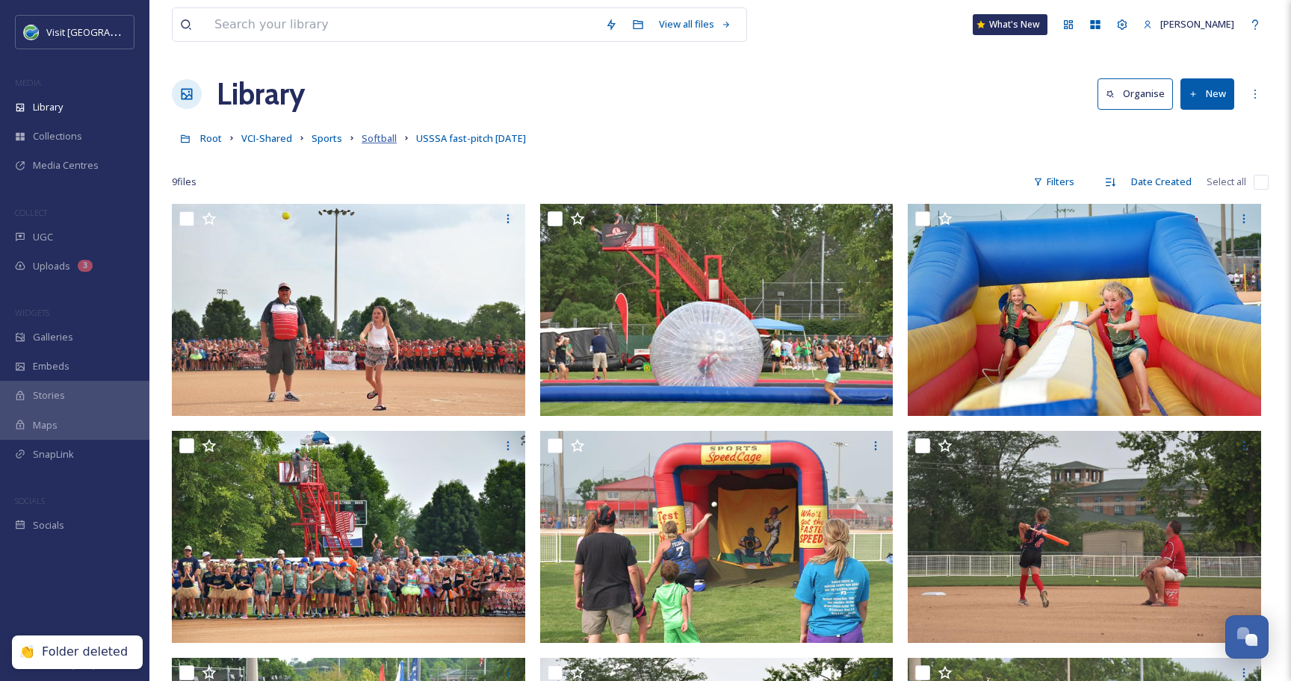
click at [361, 136] on span "Softball" at bounding box center [378, 137] width 35 height 13
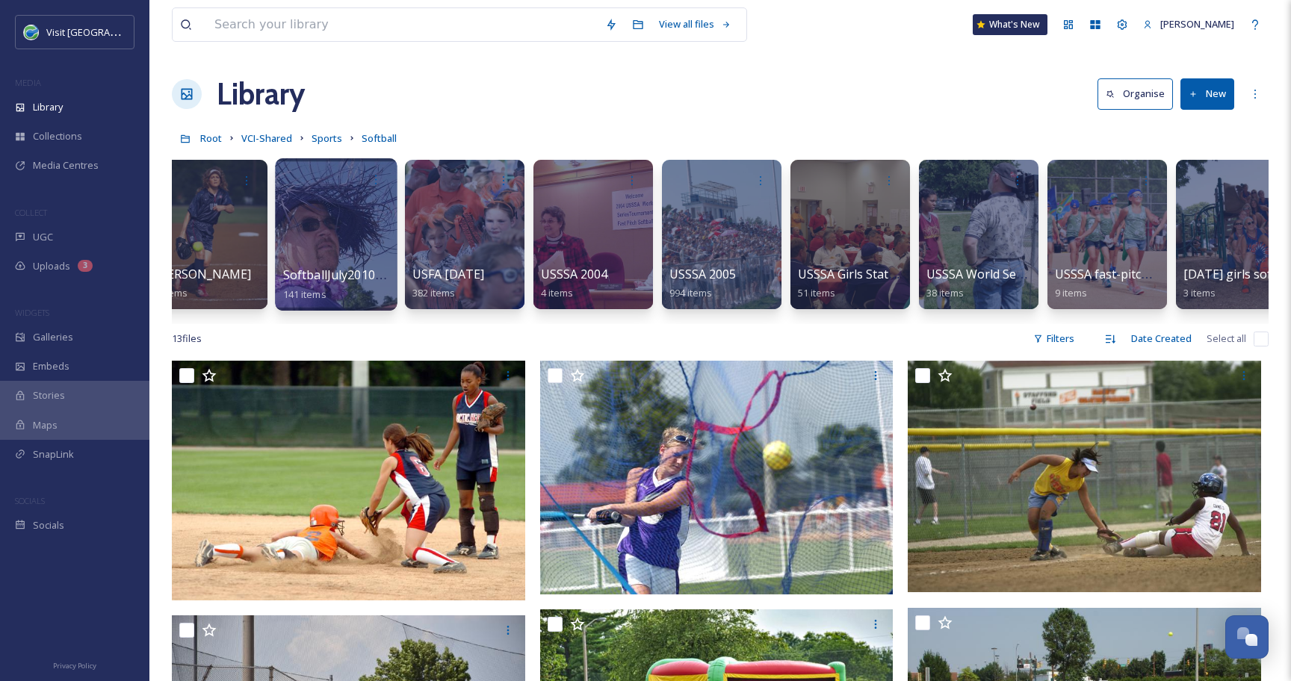
scroll to position [0, 445]
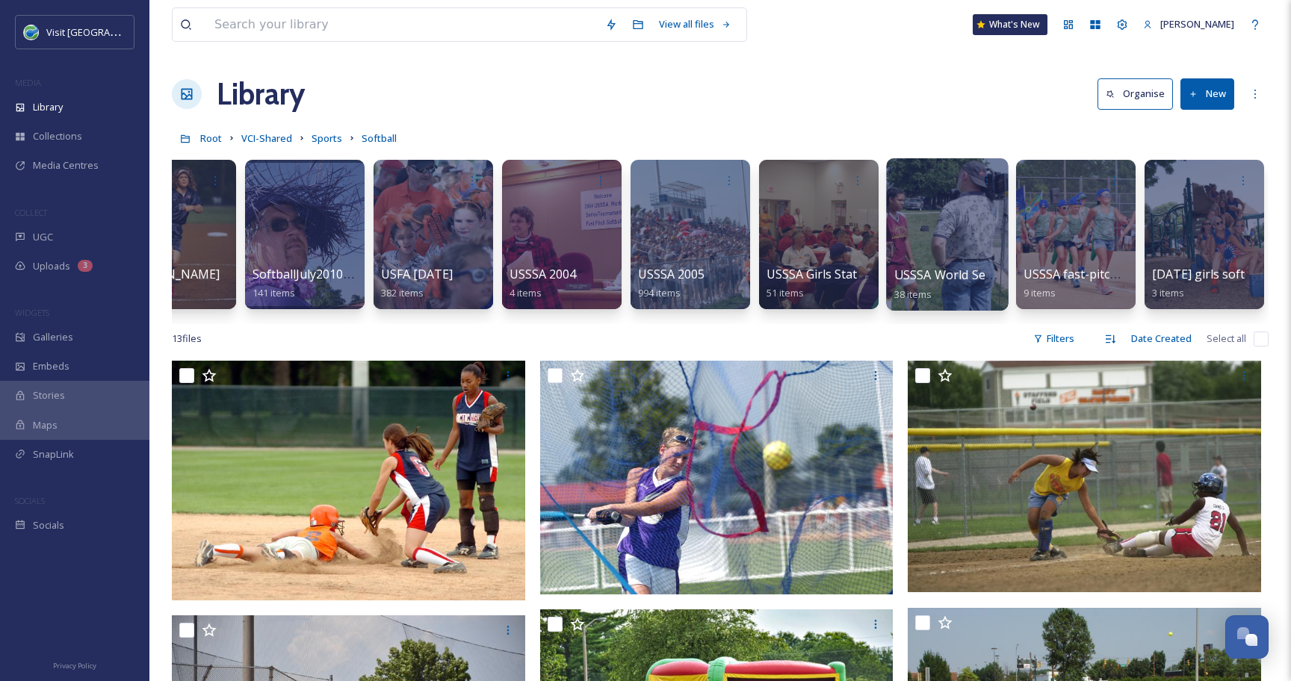
click at [948, 222] on div at bounding box center [947, 234] width 122 height 152
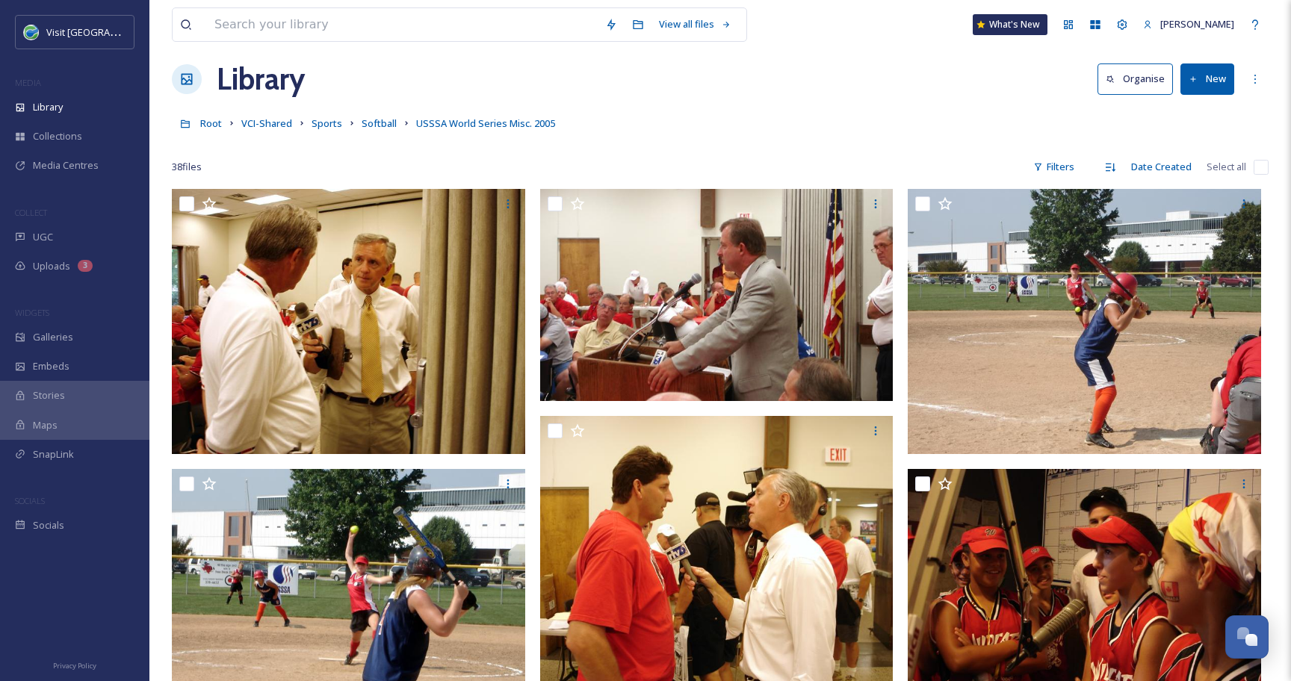
scroll to position [13, 0]
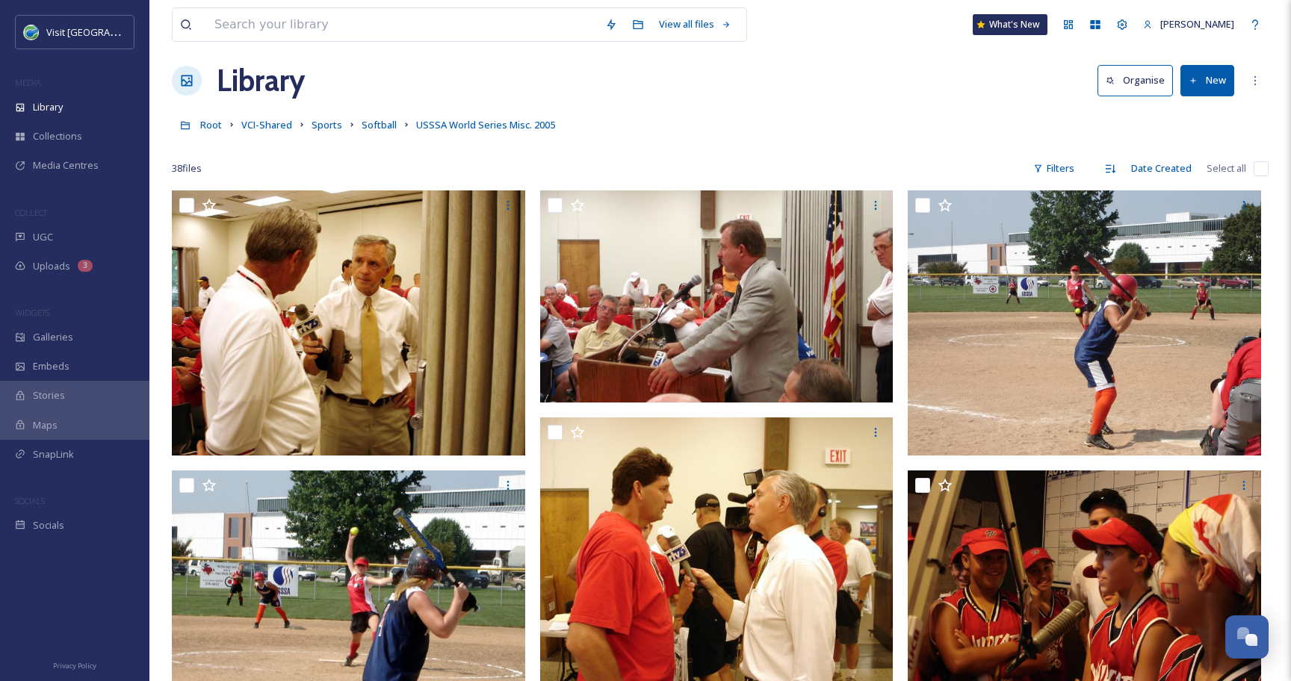
click at [1264, 170] on input "checkbox" at bounding box center [1260, 168] width 15 height 15
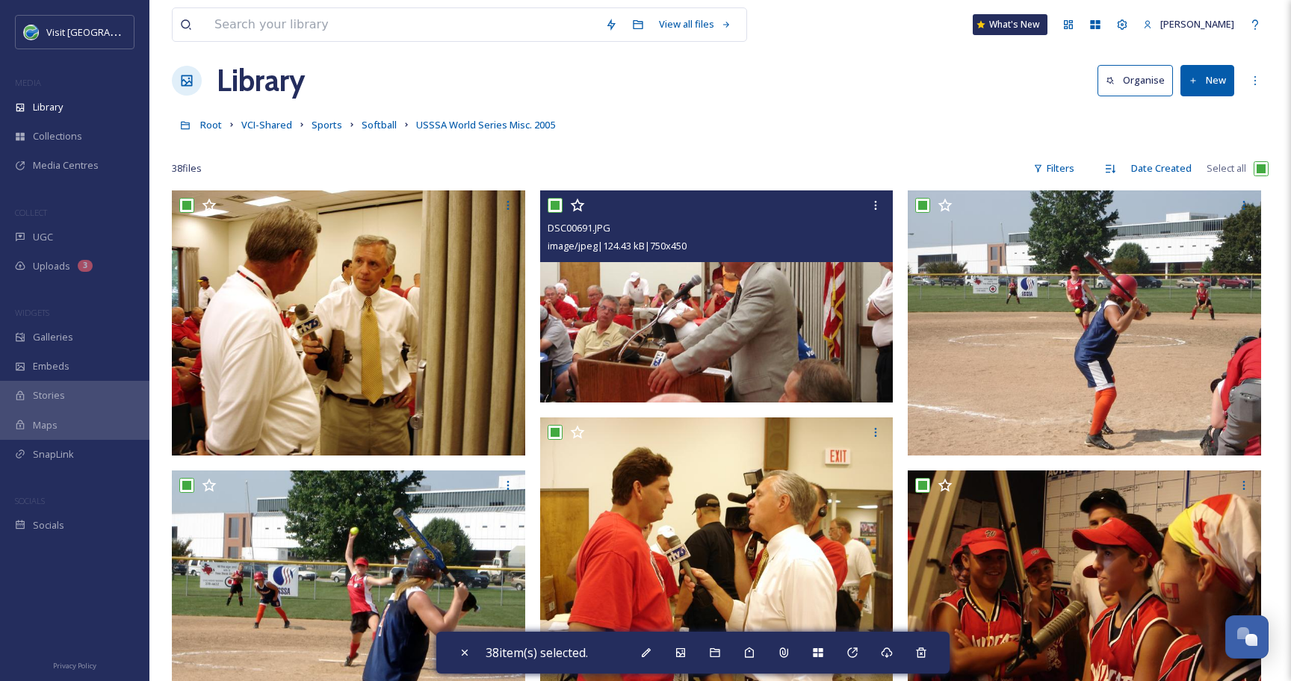
click at [552, 205] on input "checkbox" at bounding box center [554, 205] width 15 height 15
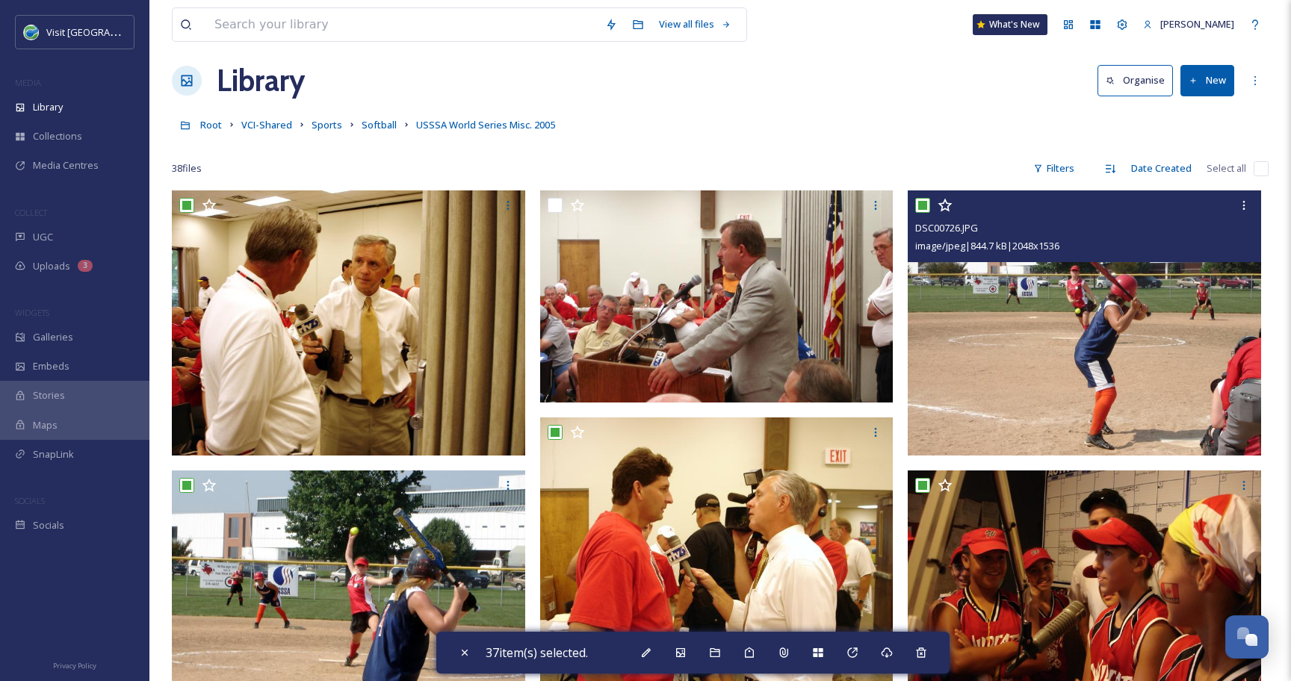
click at [924, 206] on input "checkbox" at bounding box center [922, 205] width 15 height 15
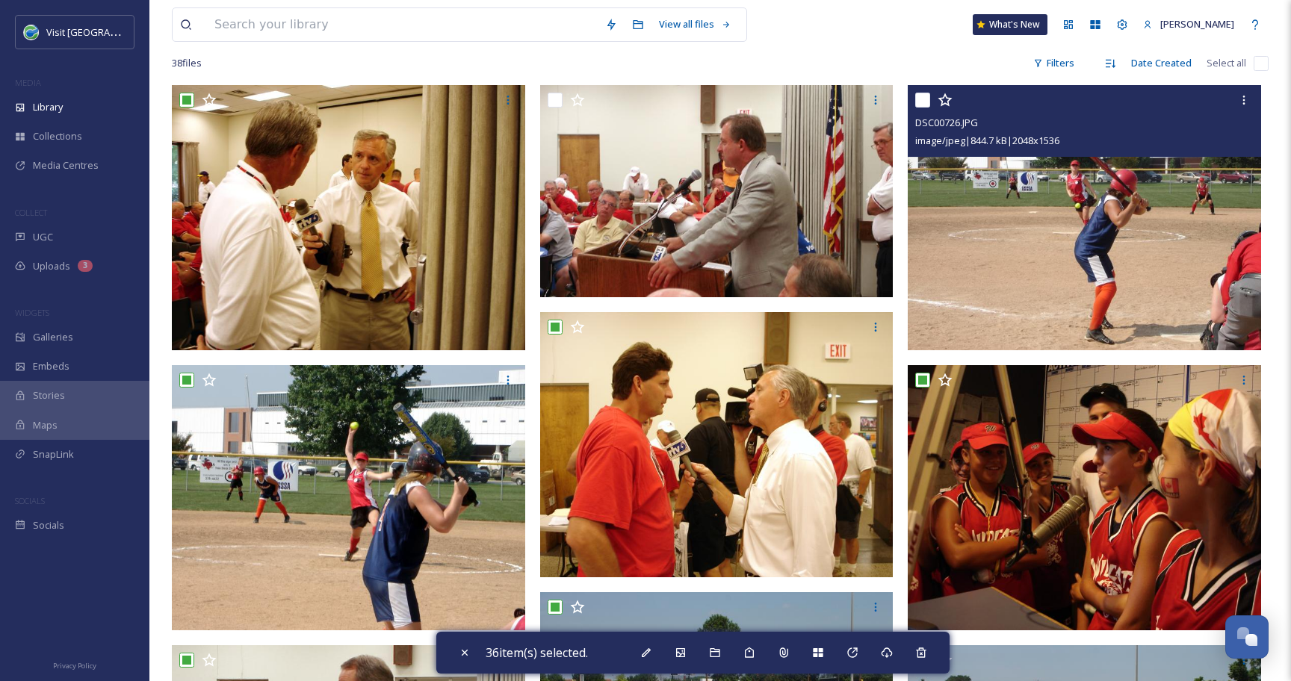
scroll to position [125, 0]
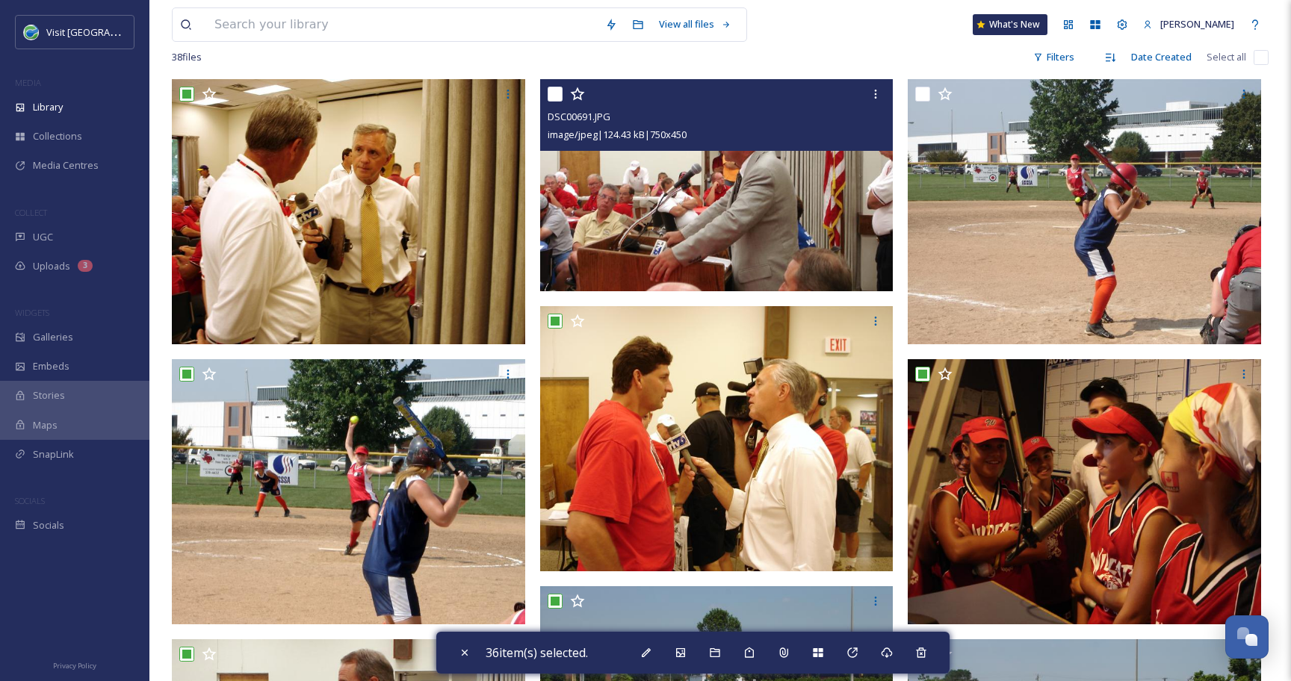
click at [556, 96] on input "checkbox" at bounding box center [554, 94] width 15 height 15
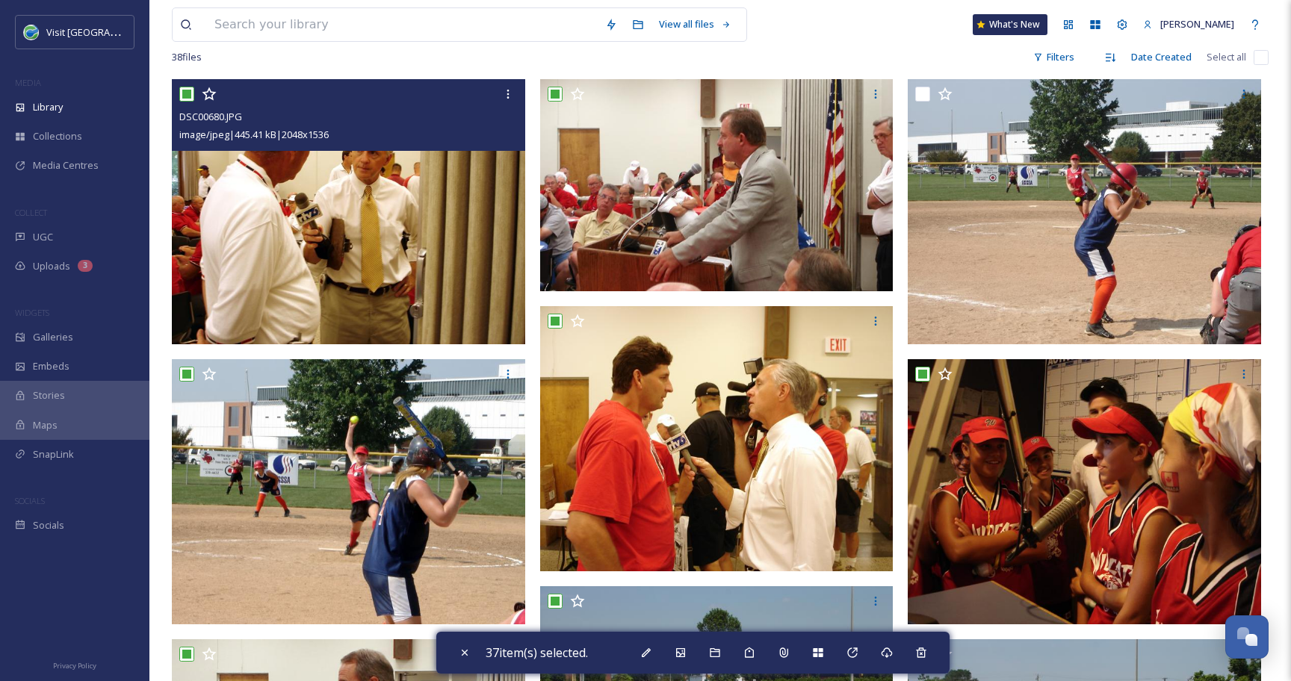
click at [187, 95] on input "checkbox" at bounding box center [186, 94] width 15 height 15
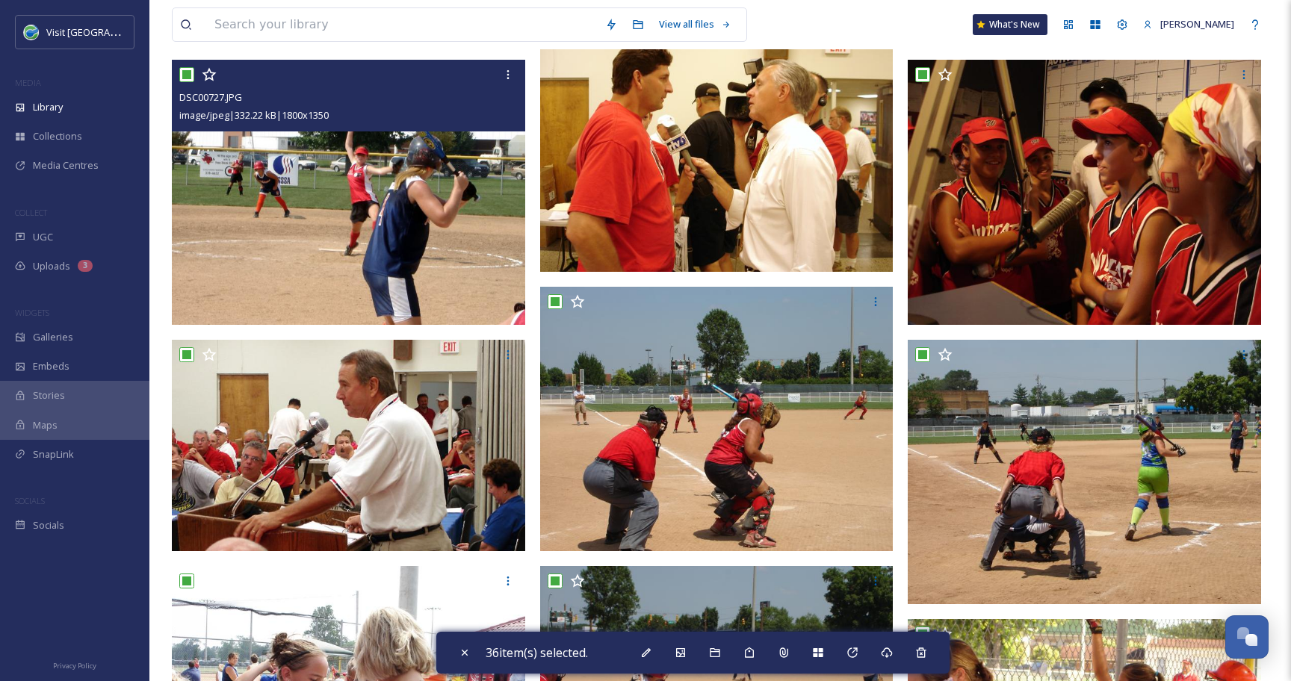
scroll to position [452, 0]
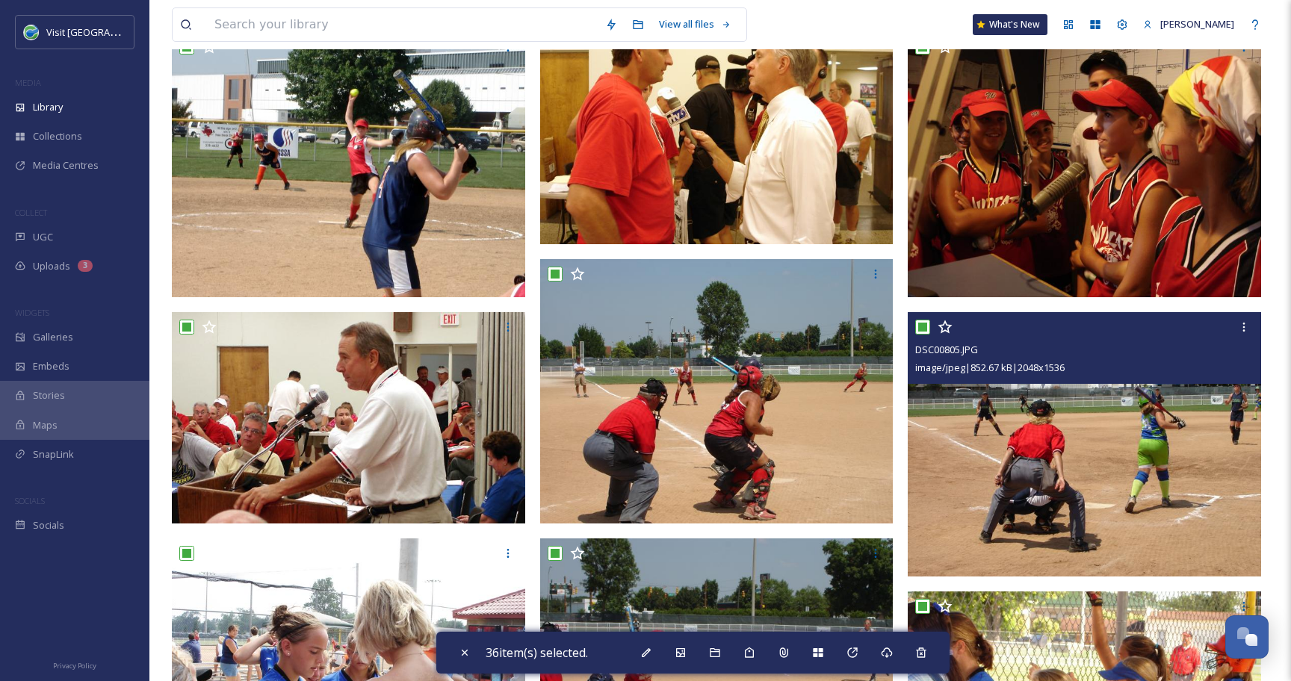
click at [922, 326] on input "checkbox" at bounding box center [922, 327] width 15 height 15
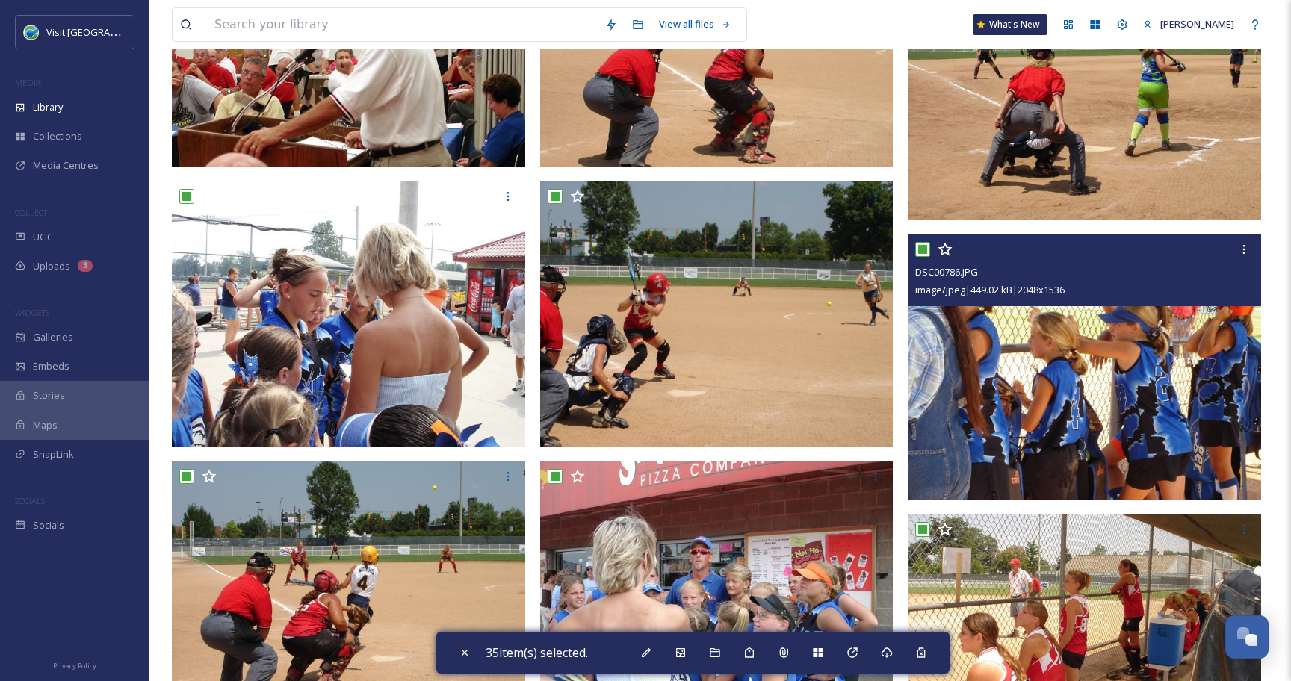
scroll to position [876, 0]
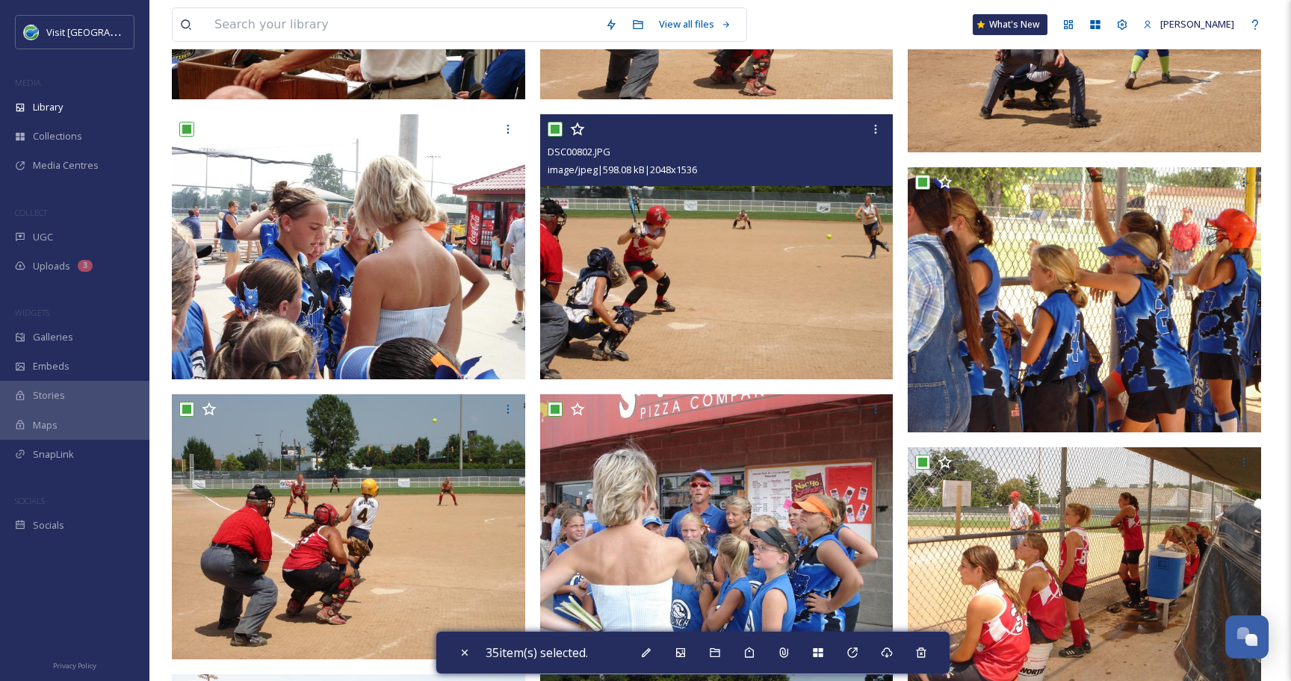
click at [547, 130] on input "checkbox" at bounding box center [554, 129] width 15 height 15
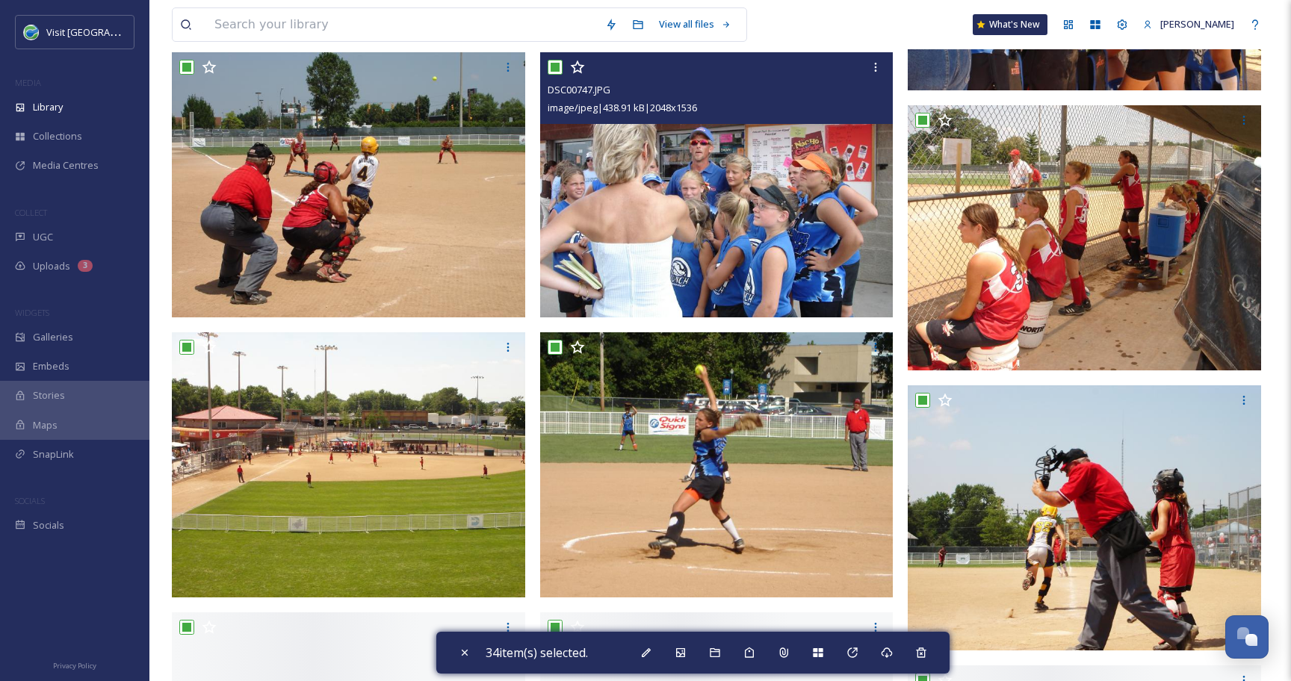
scroll to position [1232, 0]
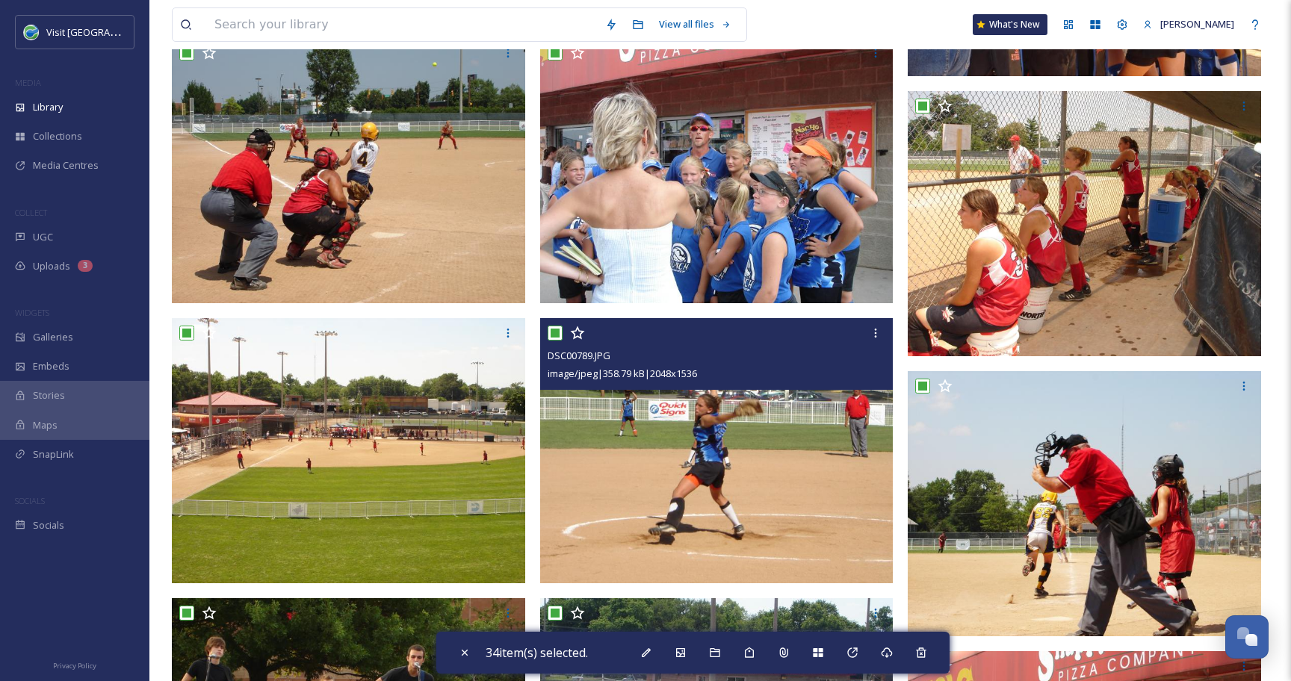
click at [556, 332] on input "checkbox" at bounding box center [554, 333] width 15 height 15
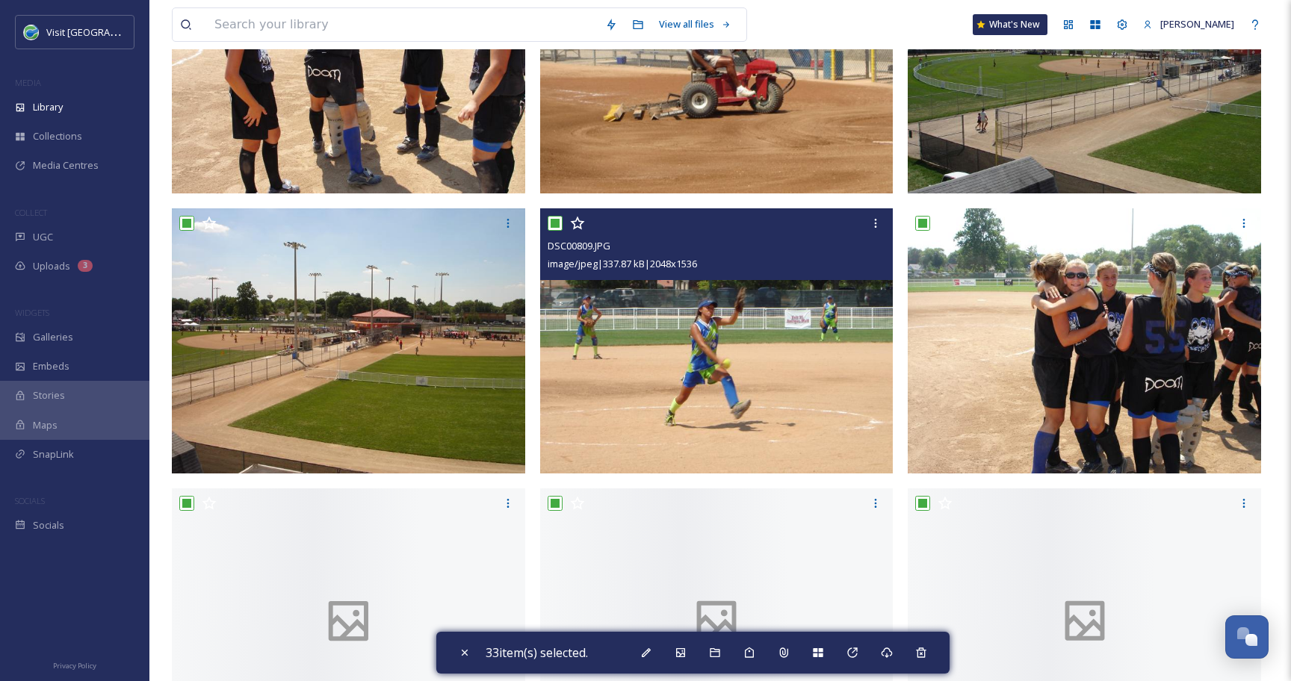
scroll to position [2478, 0]
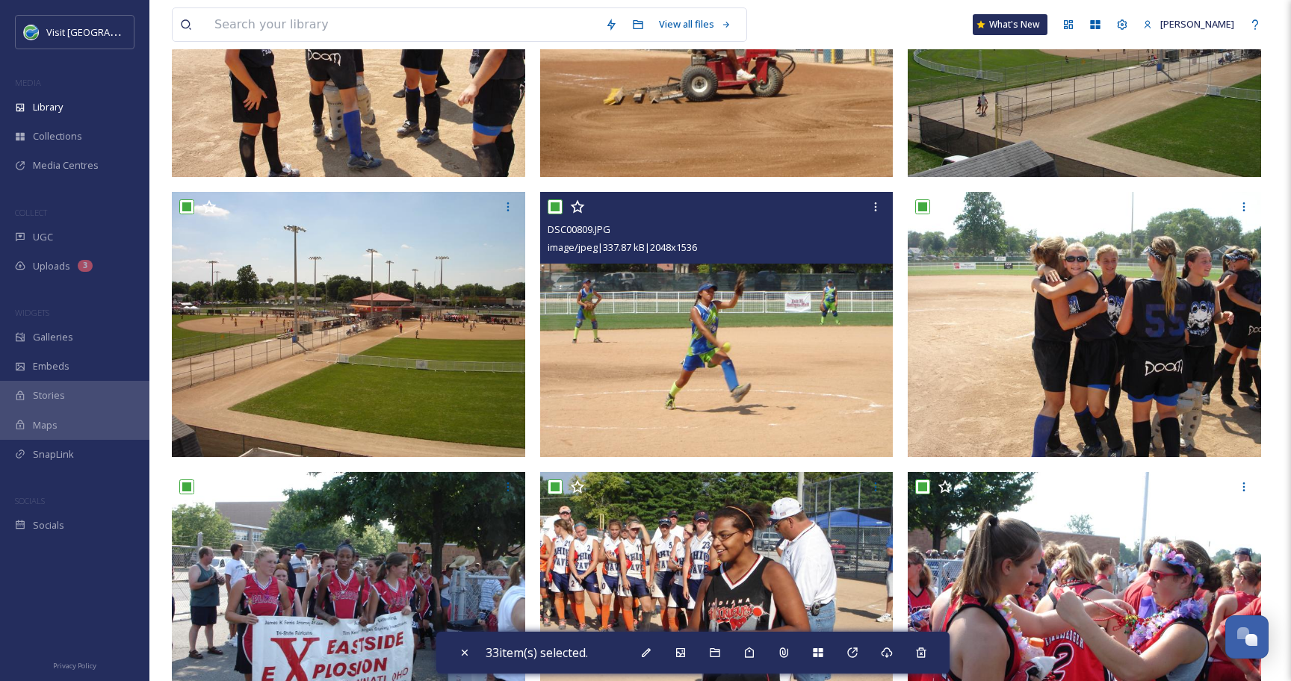
click at [553, 210] on input "checkbox" at bounding box center [554, 206] width 15 height 15
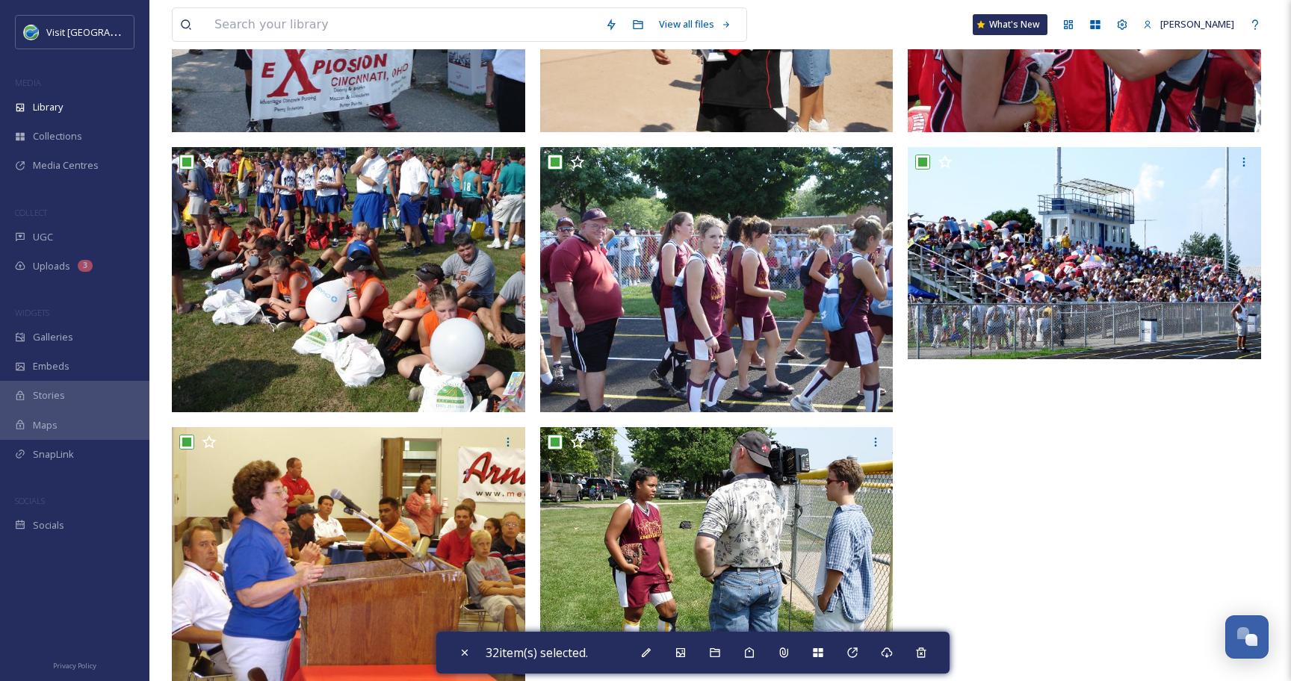
scroll to position [3119, 0]
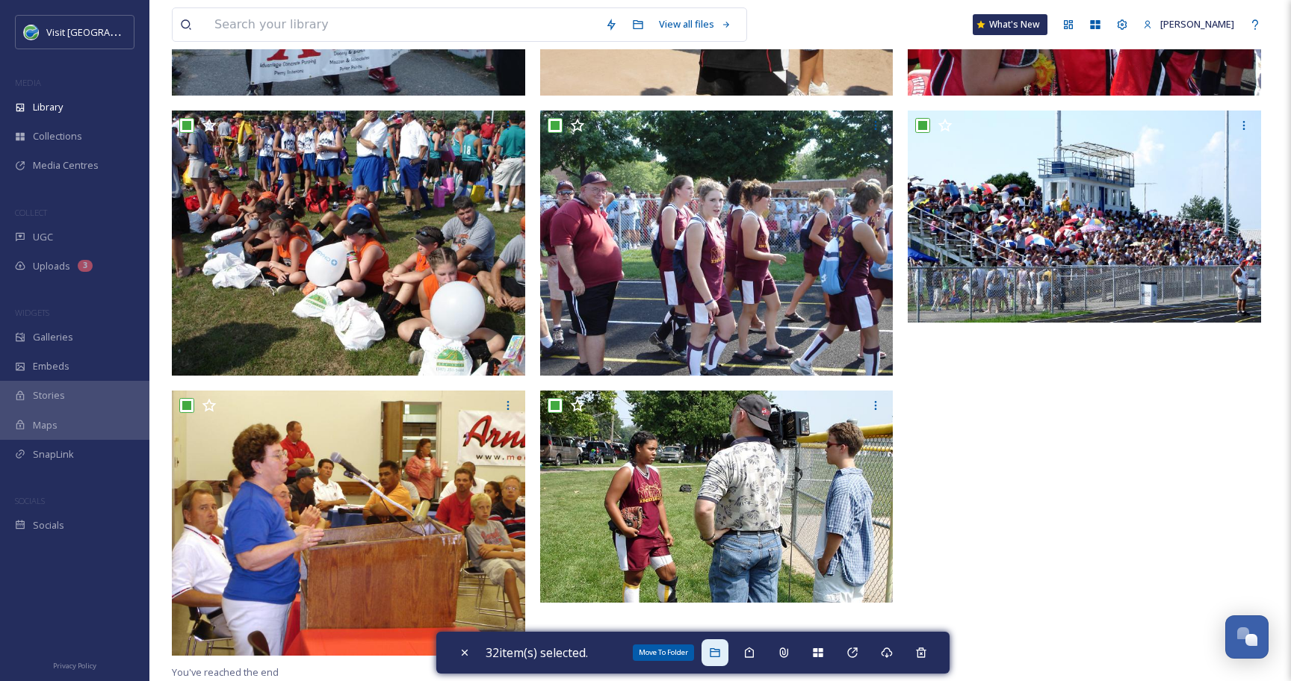
click at [721, 656] on icon at bounding box center [715, 653] width 12 height 12
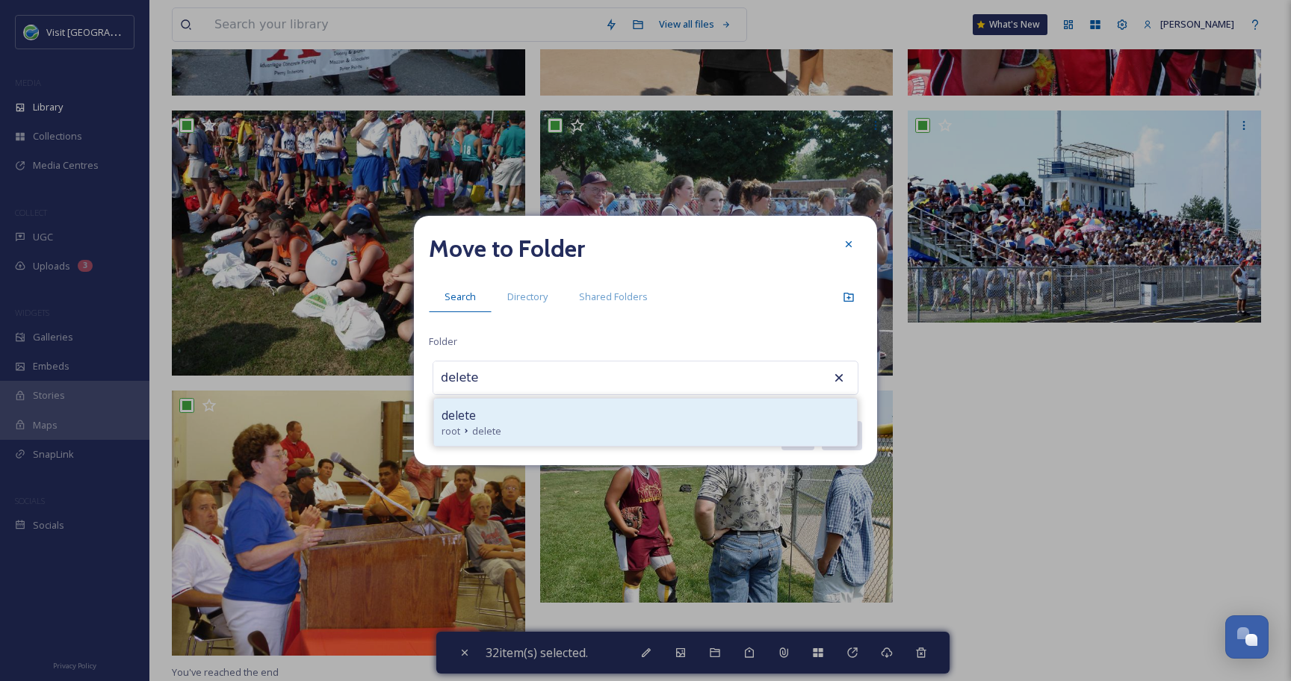
click at [601, 430] on div "root delete" at bounding box center [645, 431] width 408 height 14
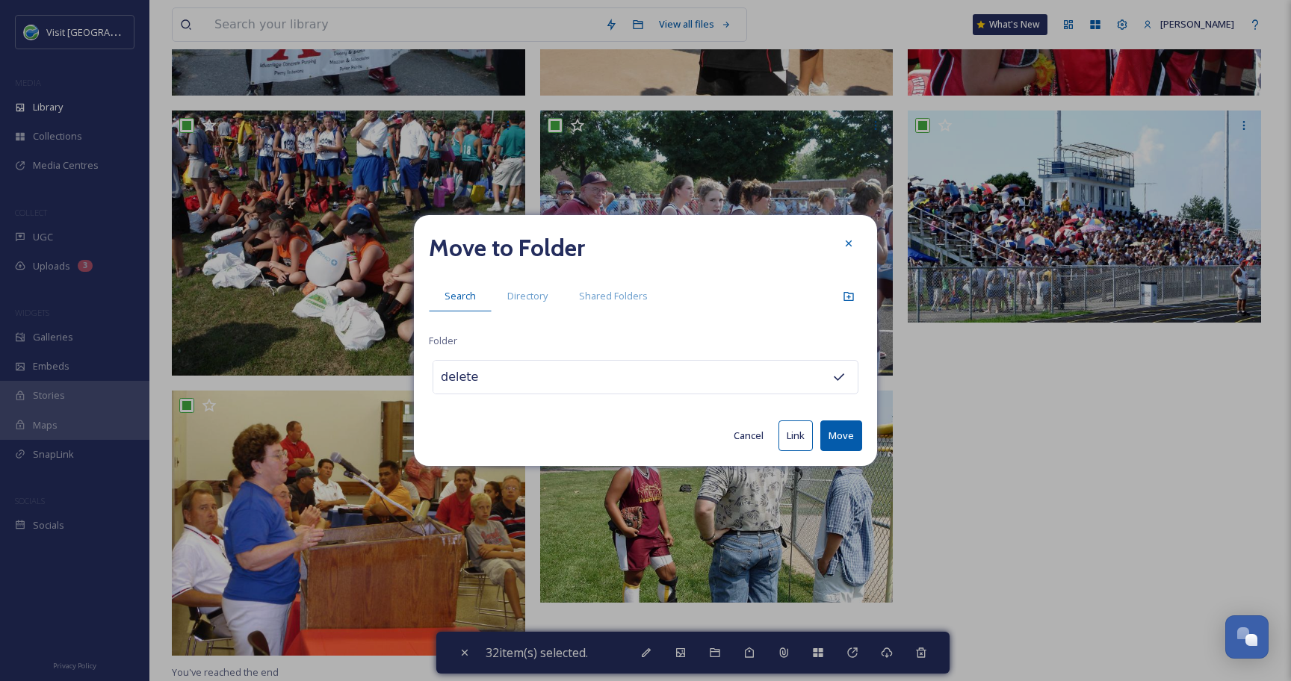
click at [831, 441] on button "Move" at bounding box center [841, 435] width 42 height 31
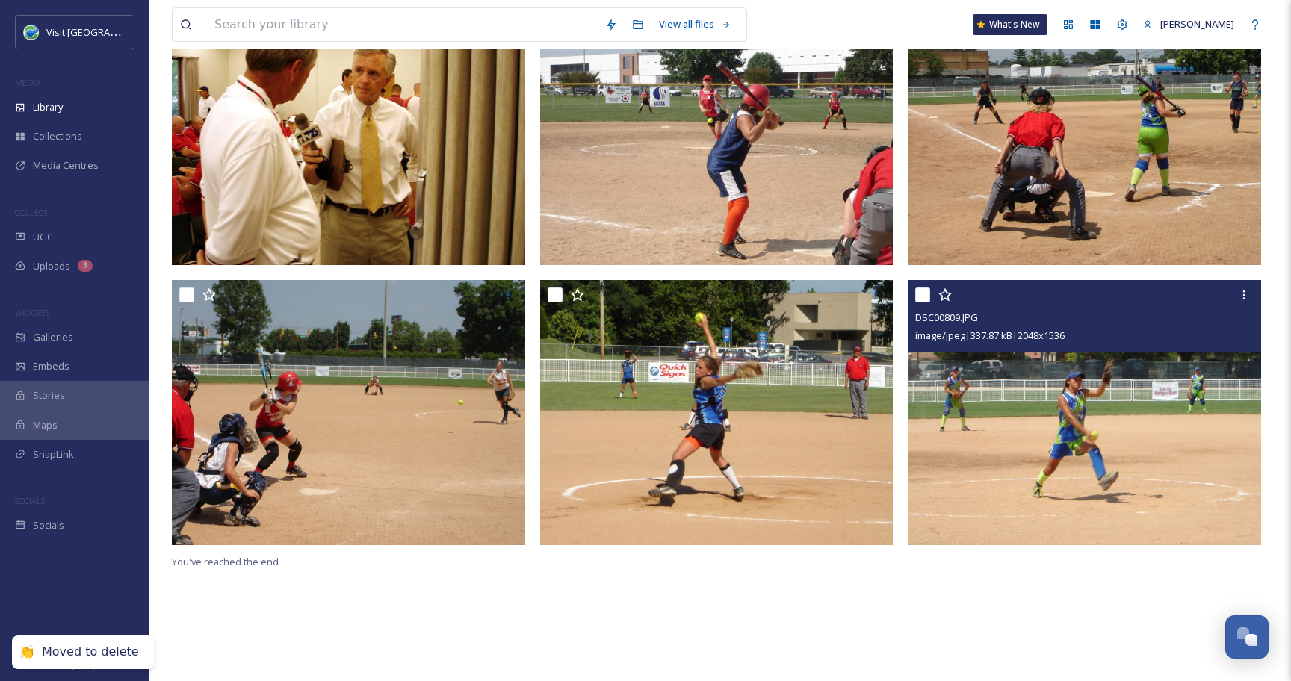
scroll to position [0, 0]
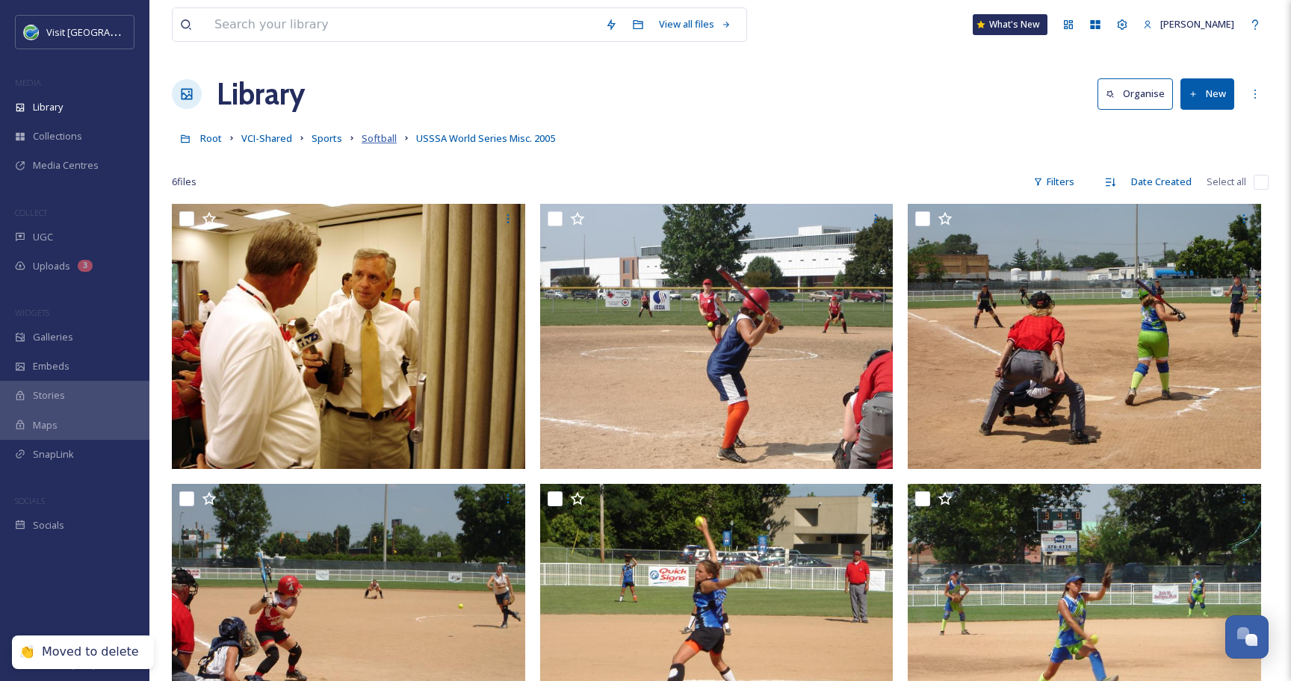
click at [377, 137] on span "Softball" at bounding box center [378, 137] width 35 height 13
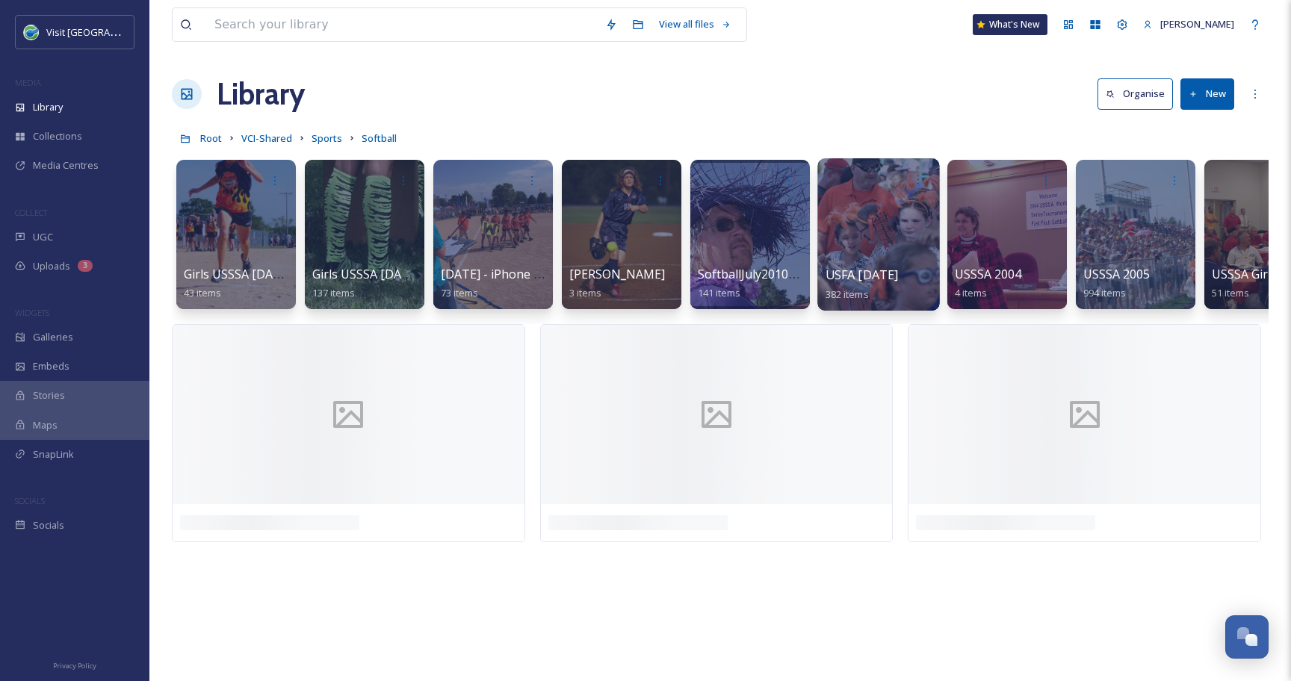
scroll to position [0, 445]
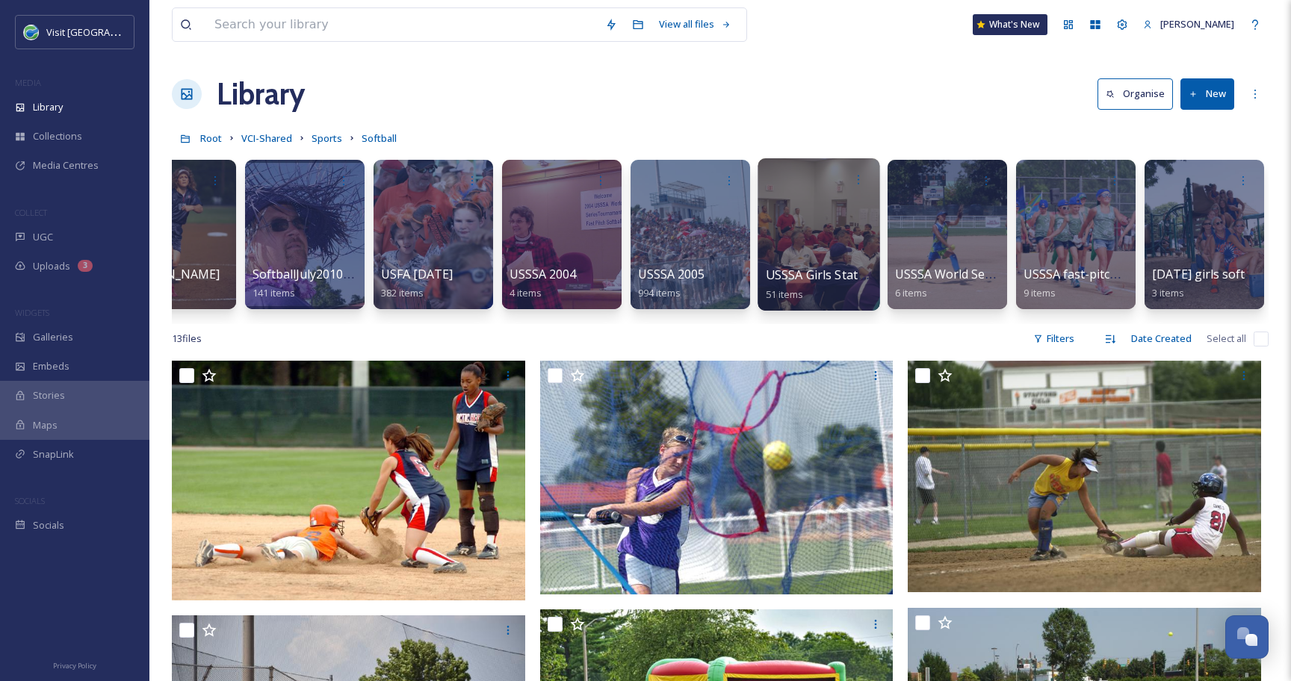
click at [830, 235] on div at bounding box center [818, 234] width 122 height 152
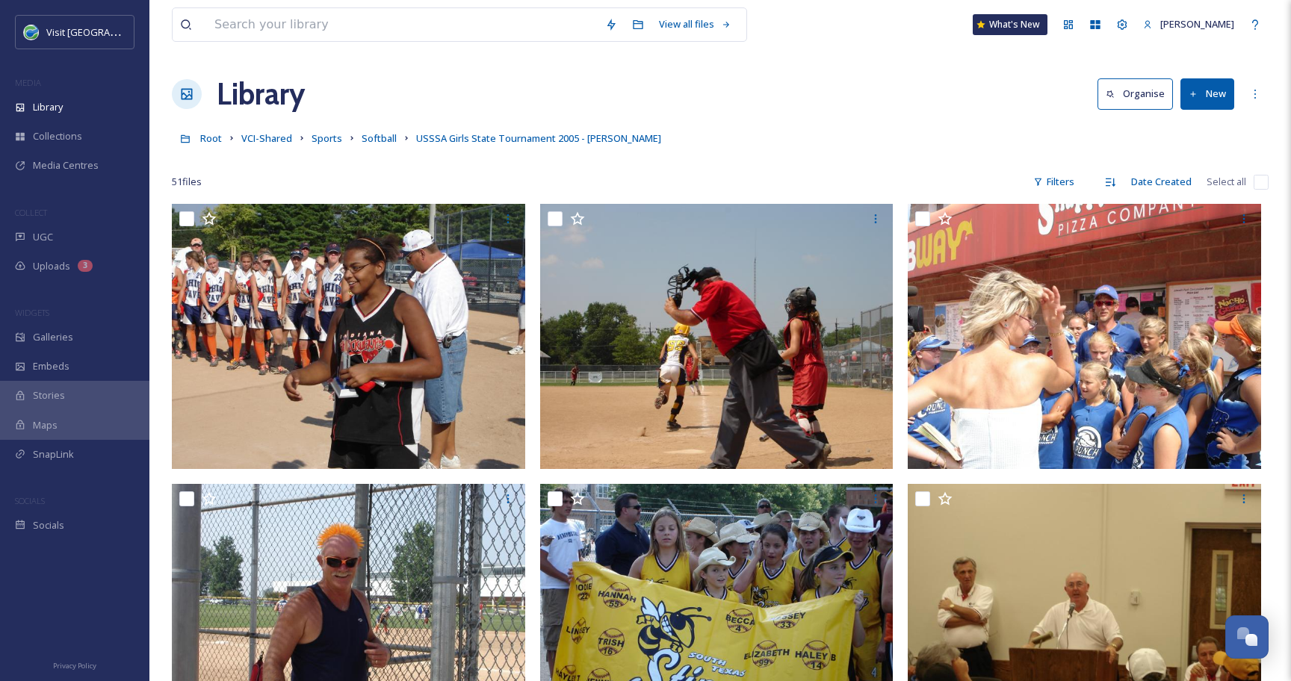
click at [1260, 179] on input "checkbox" at bounding box center [1260, 182] width 15 height 15
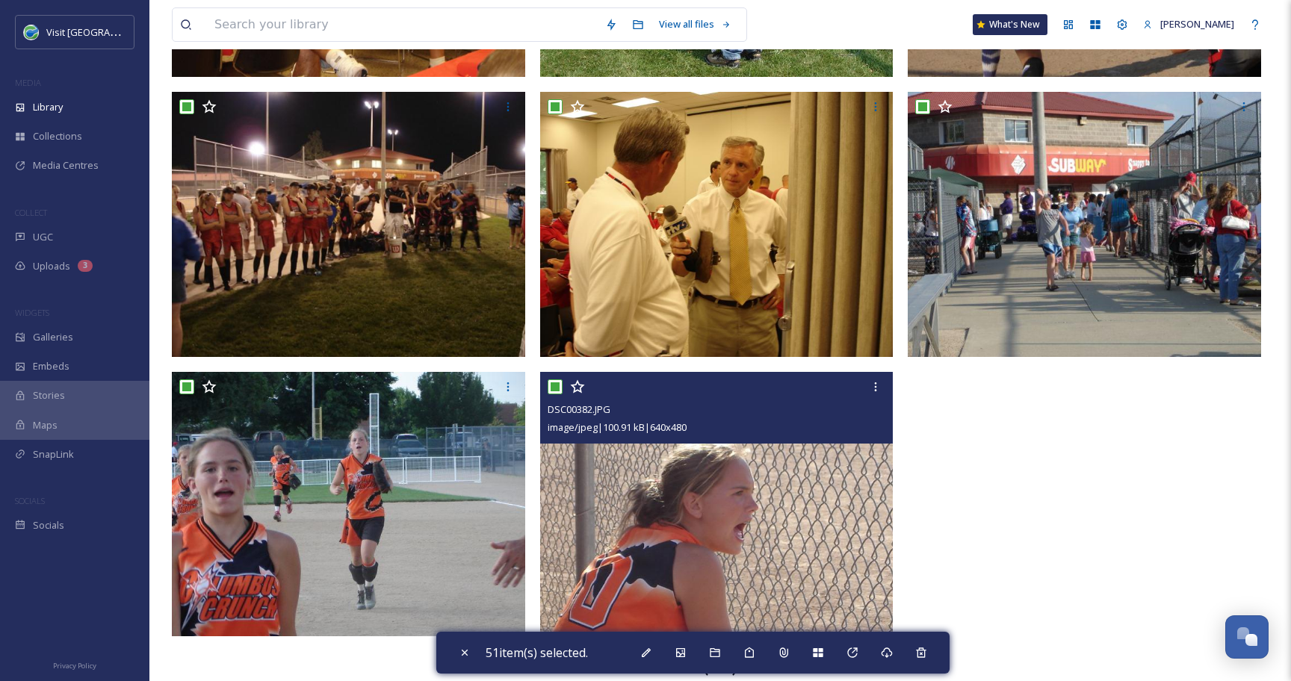
scroll to position [1512, 0]
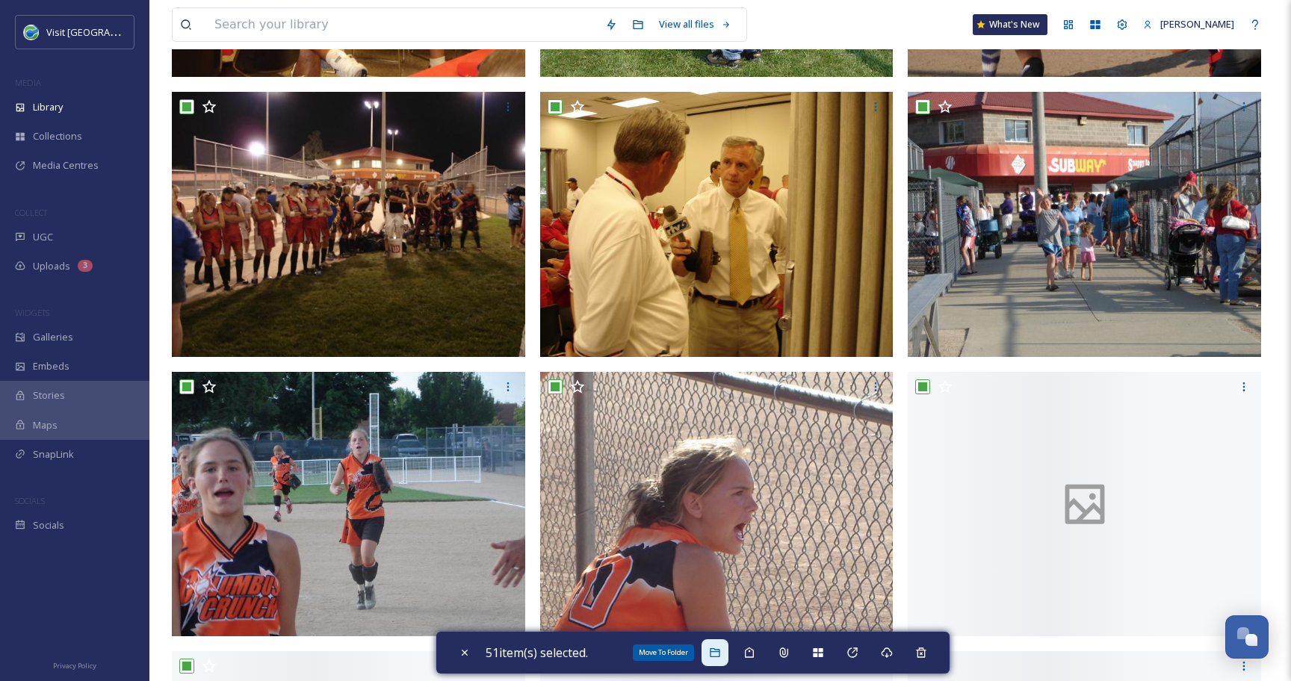
click at [728, 656] on div "Move To Folder" at bounding box center [714, 652] width 27 height 27
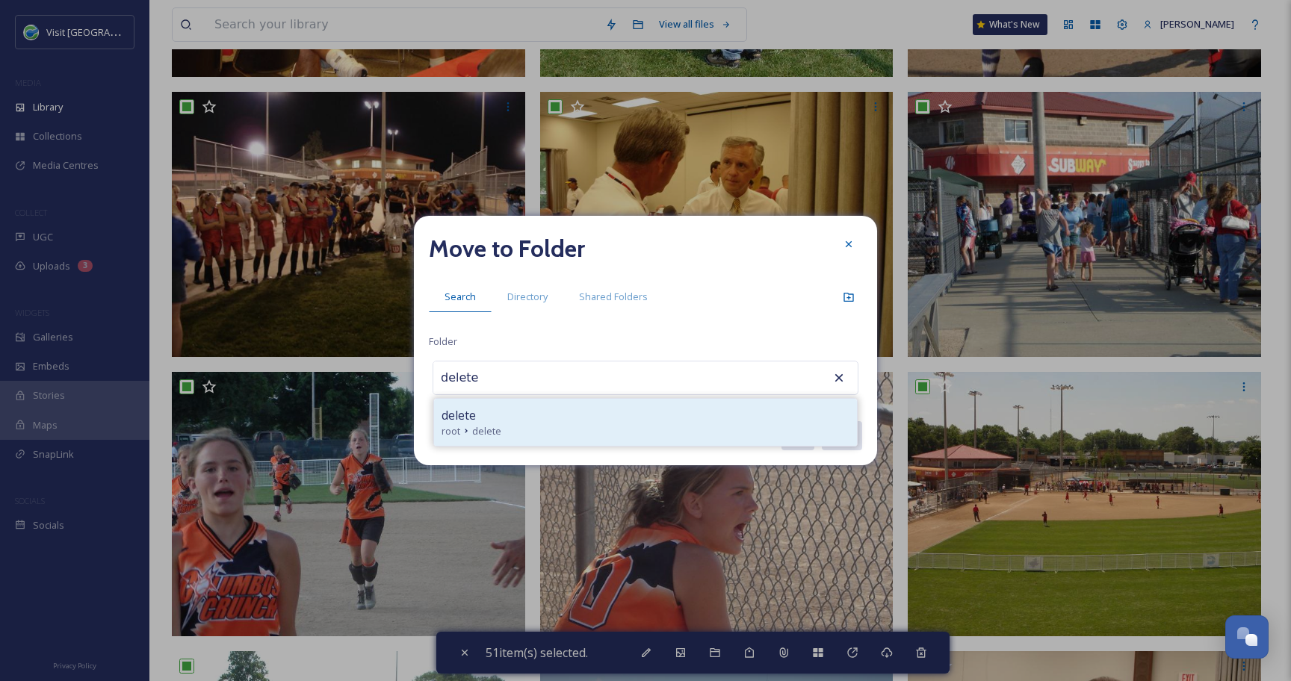
click at [626, 416] on div "delete" at bounding box center [645, 415] width 408 height 18
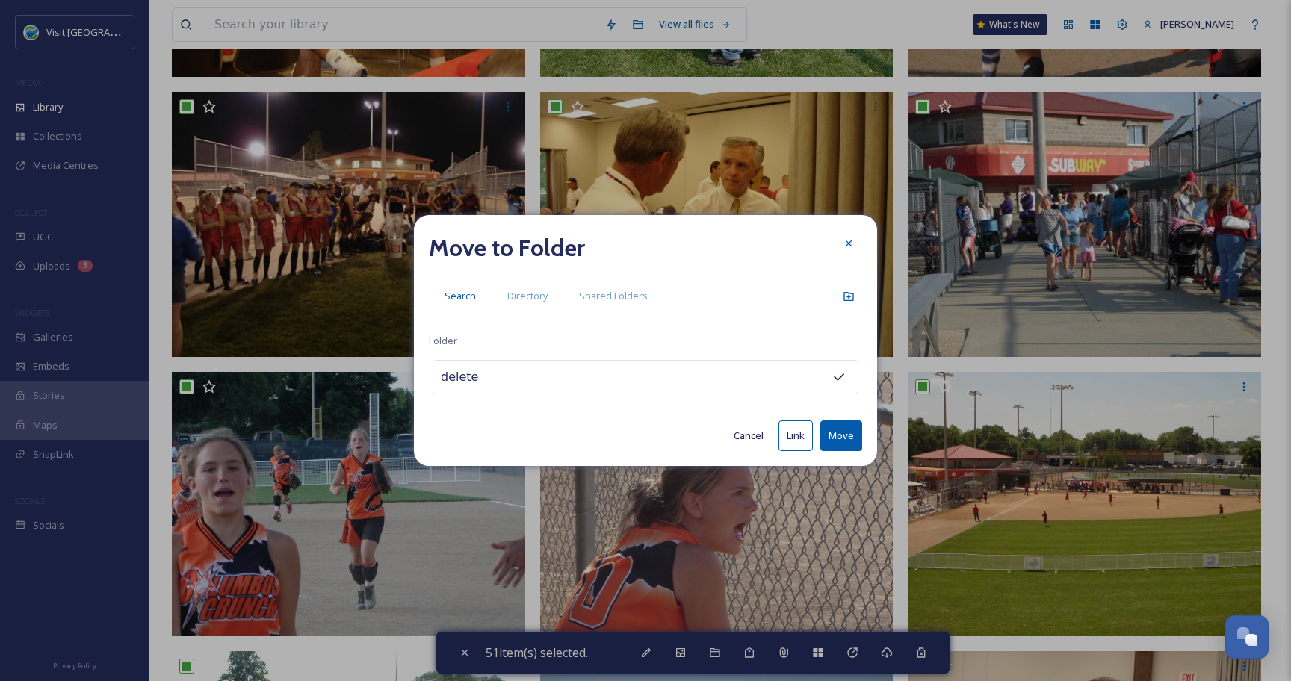
click at [843, 435] on button "Move" at bounding box center [841, 435] width 42 height 31
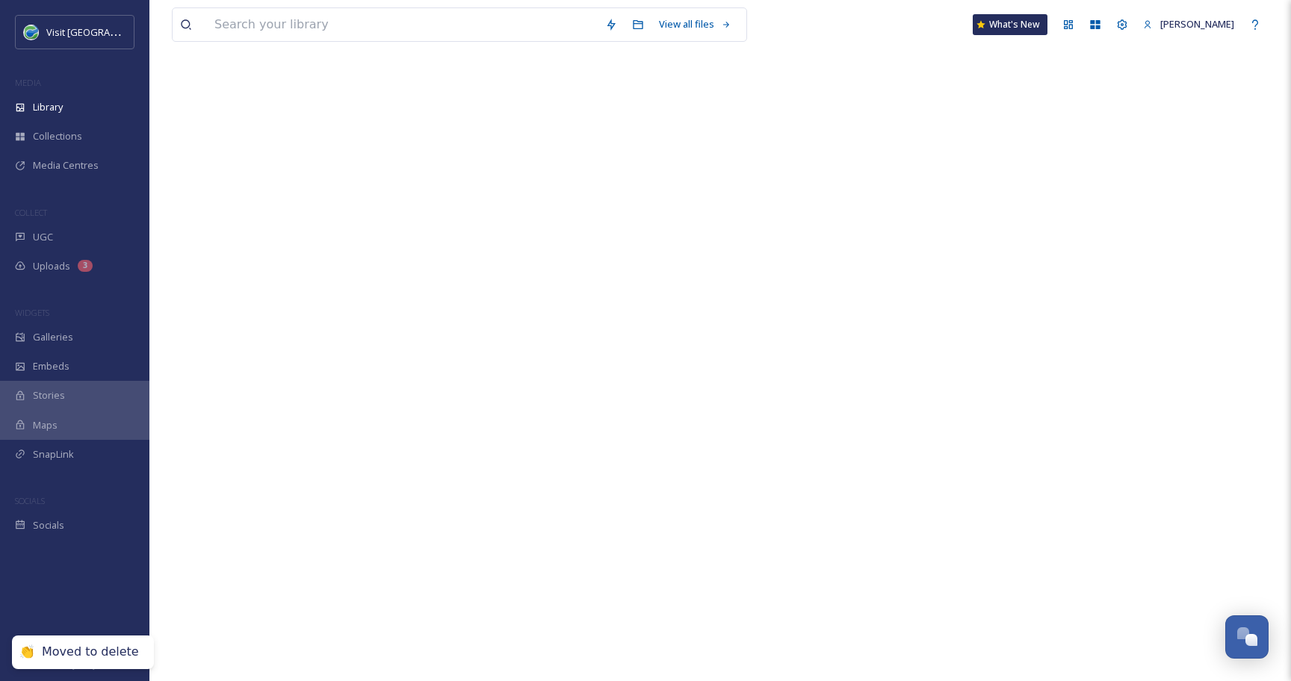
scroll to position [0, 0]
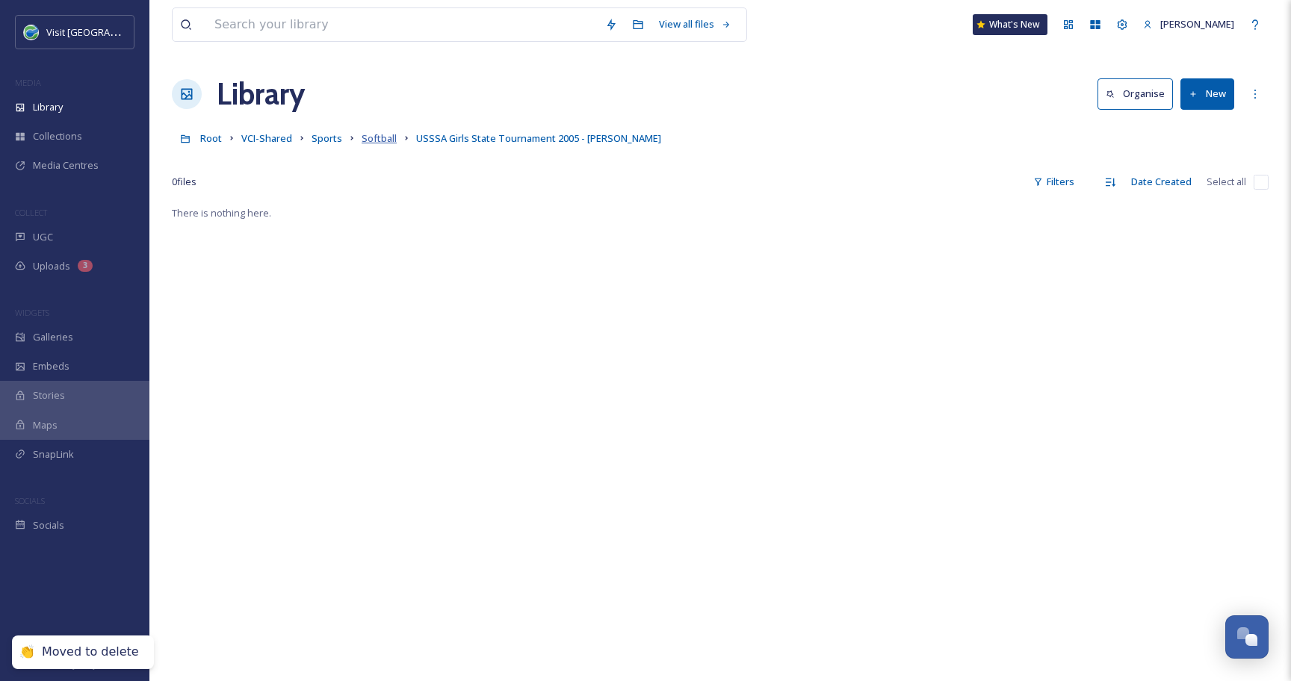
click at [370, 134] on span "Softball" at bounding box center [378, 137] width 35 height 13
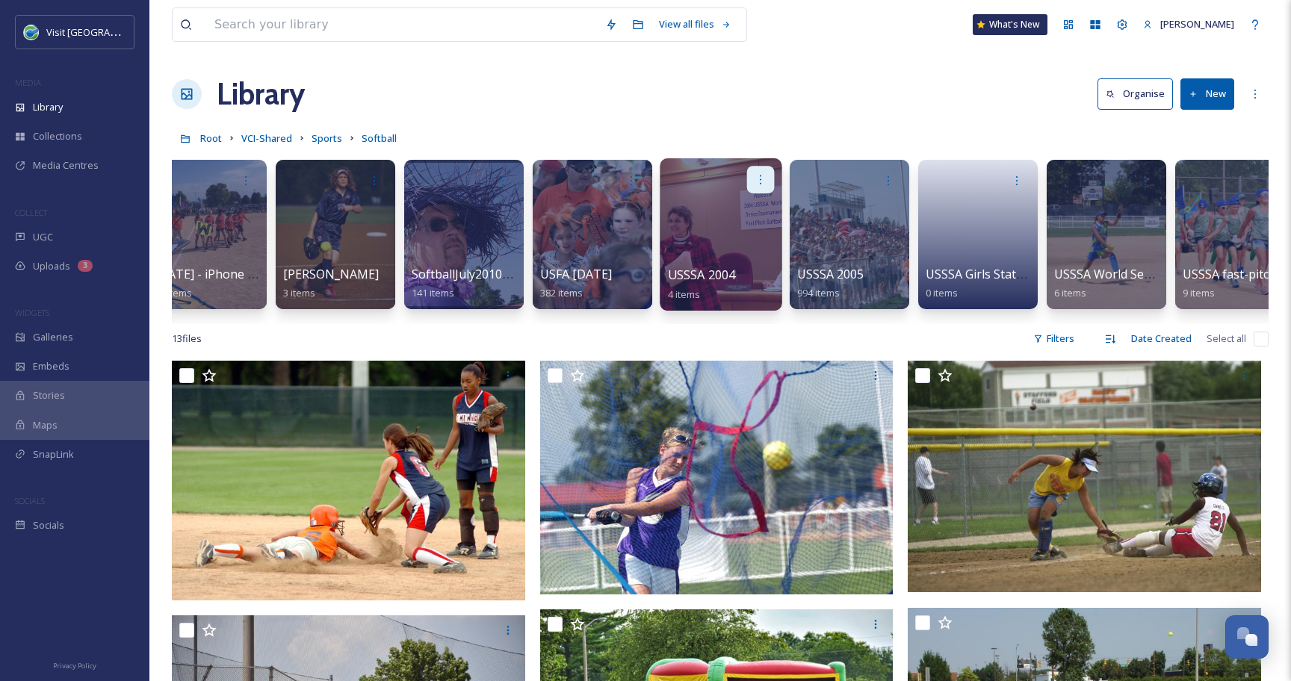
scroll to position [0, 445]
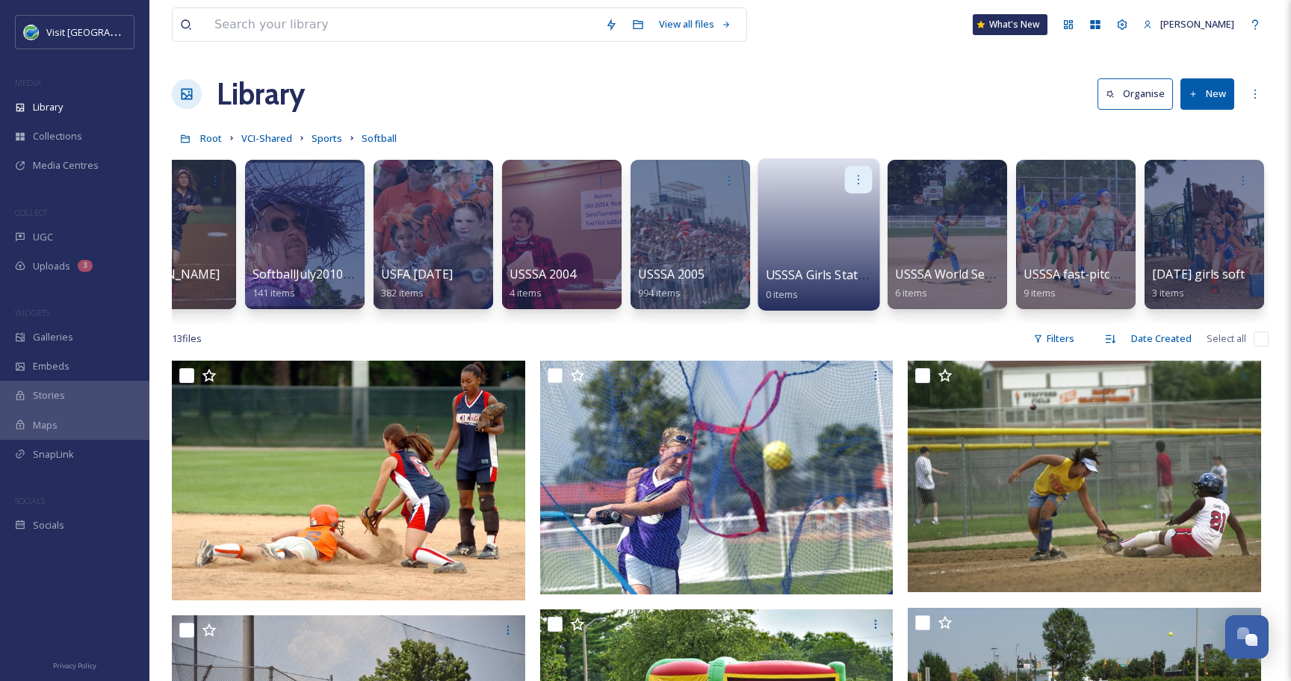
click at [854, 171] on div at bounding box center [859, 180] width 28 height 28
click at [800, 282] on span "Delete" at bounding box center [810, 289] width 31 height 15
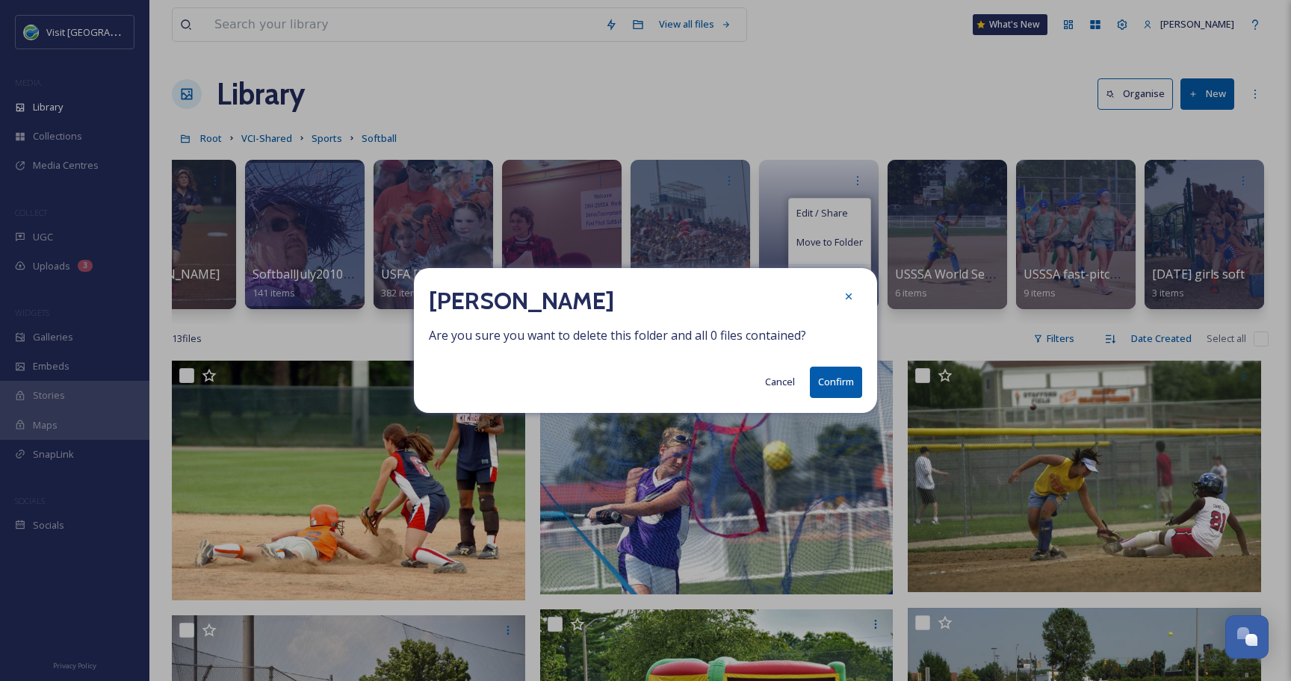
click at [820, 380] on button "Confirm" at bounding box center [836, 382] width 52 height 31
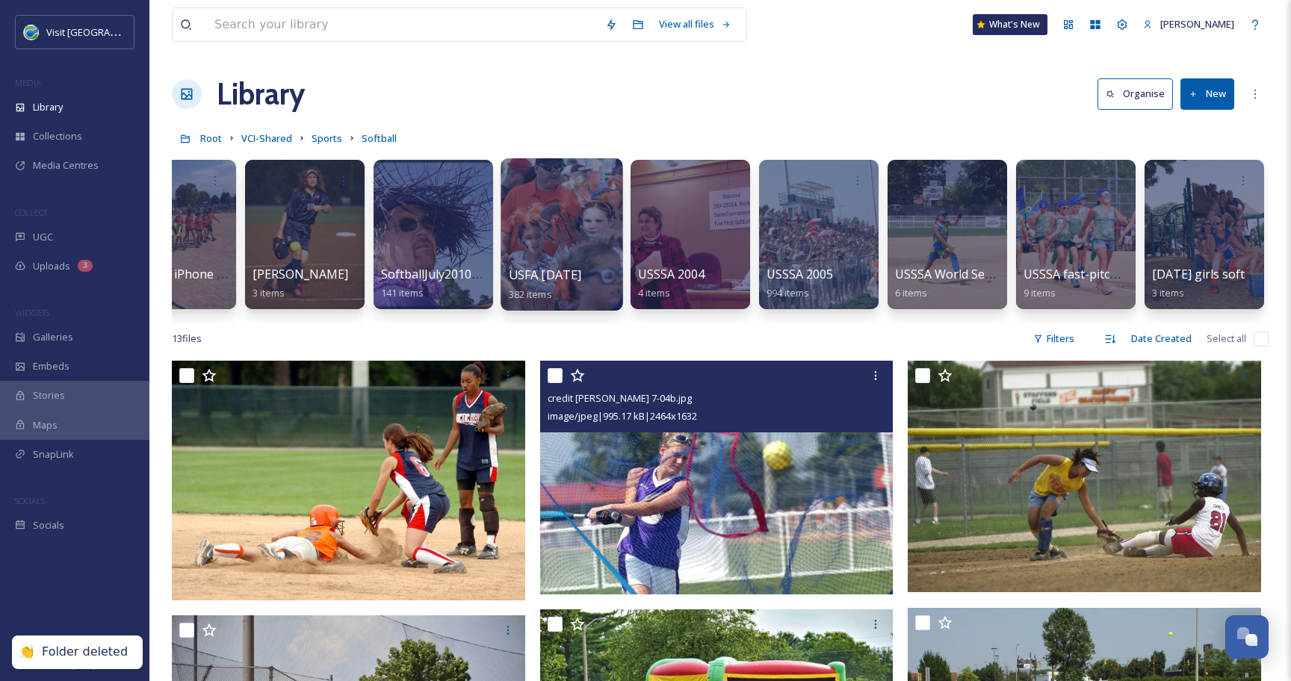
scroll to position [0, 317]
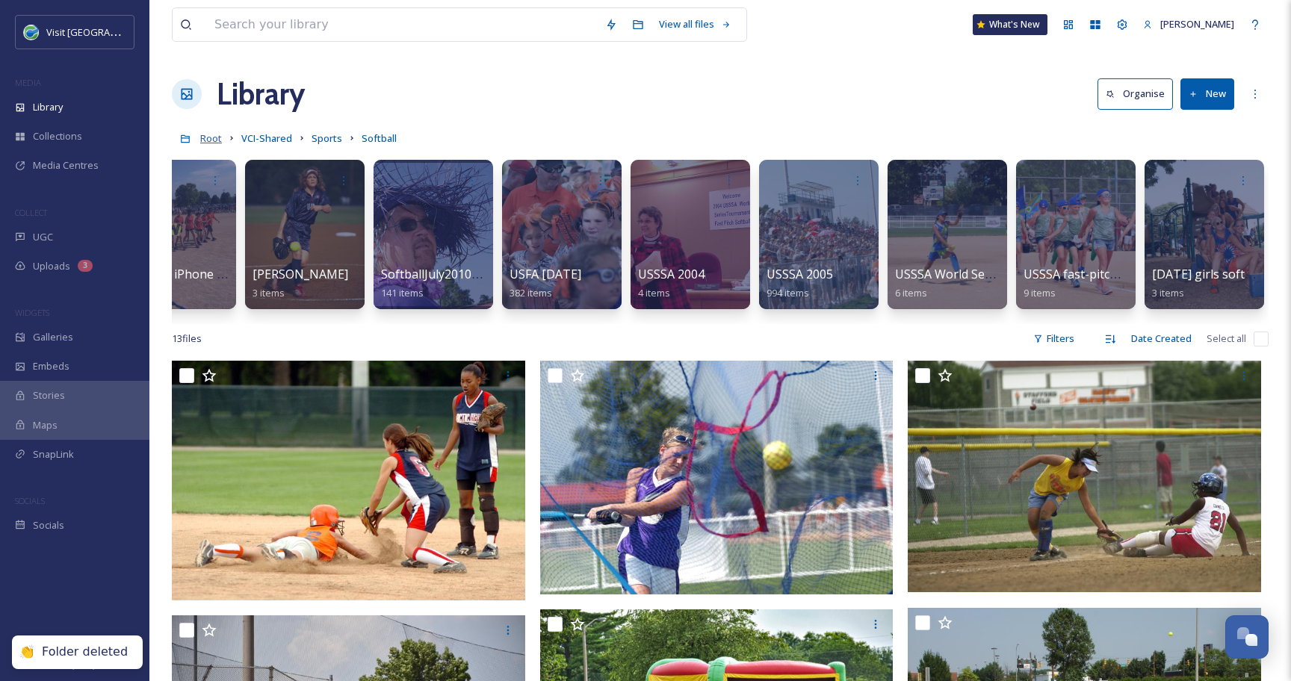
click at [211, 137] on span "Root" at bounding box center [211, 137] width 22 height 13
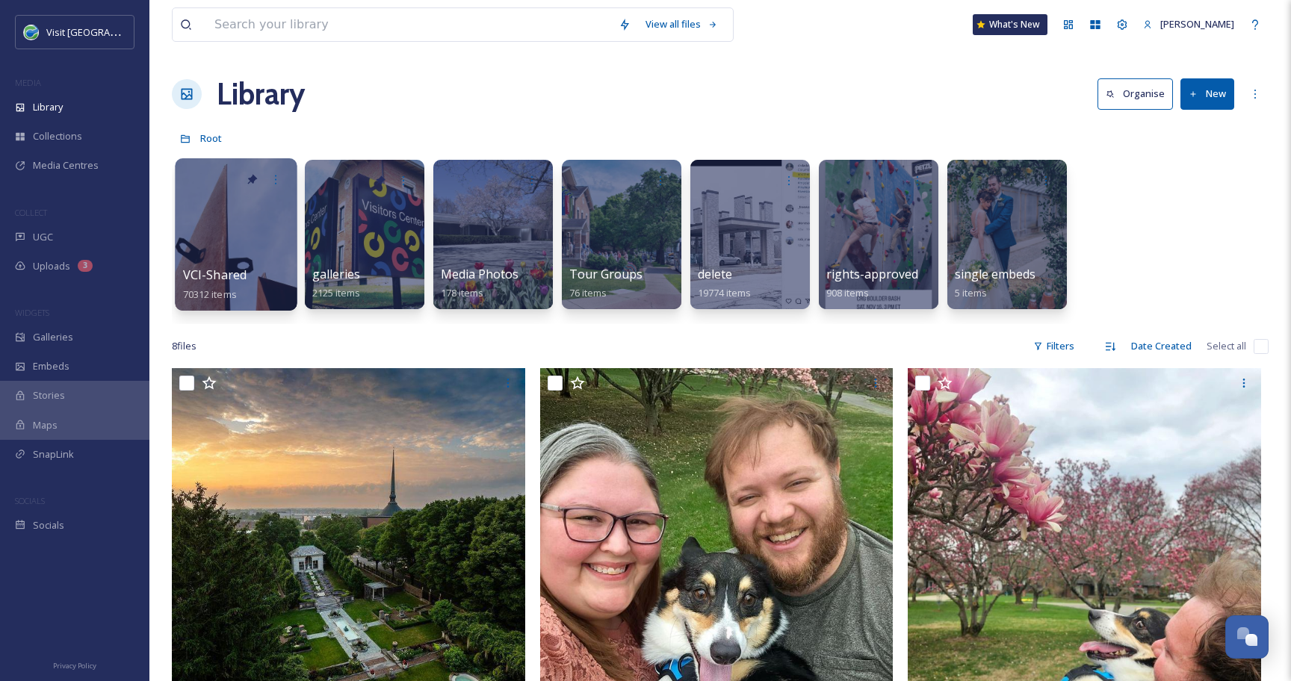
click at [199, 229] on div at bounding box center [236, 234] width 122 height 152
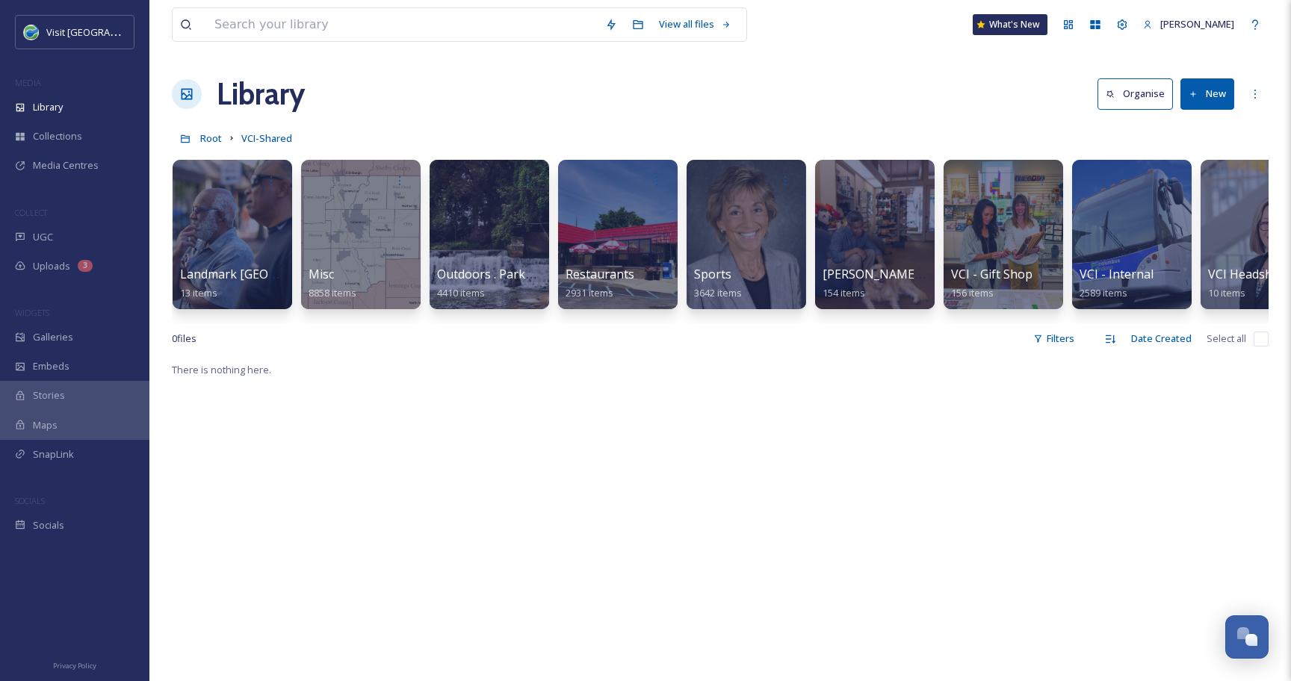
scroll to position [0, 1544]
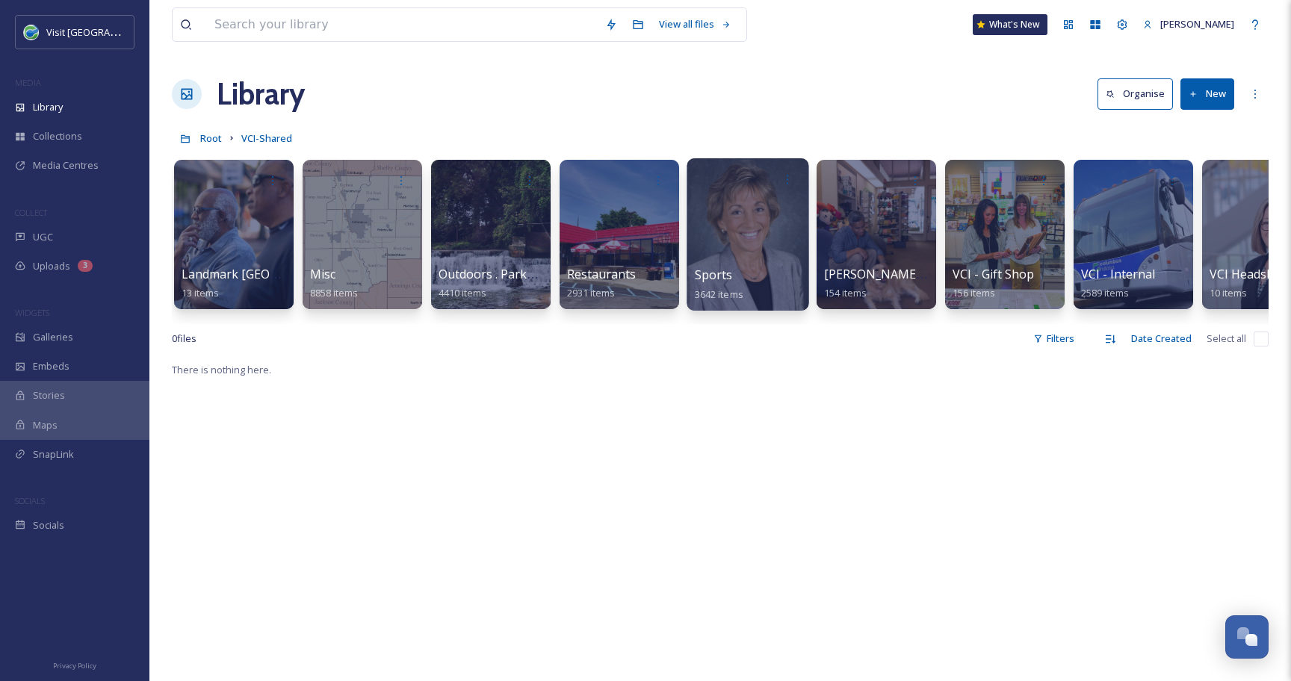
click at [753, 235] on div at bounding box center [747, 234] width 122 height 152
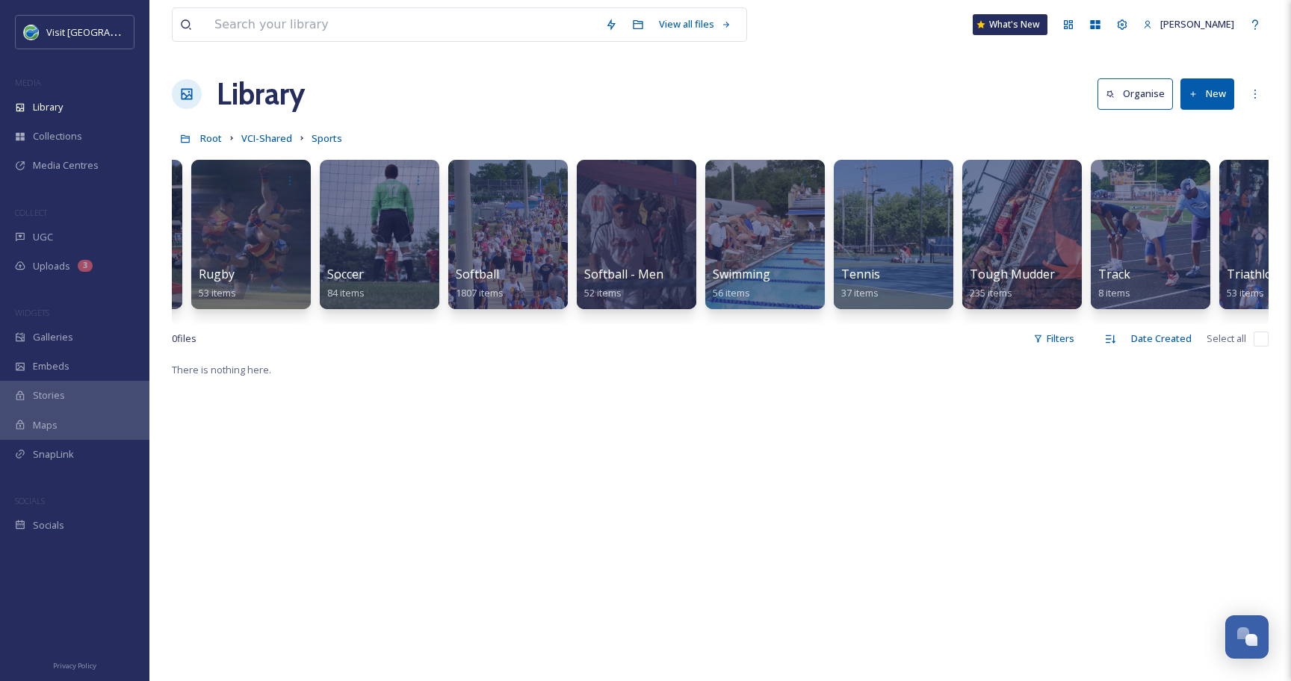
scroll to position [0, 2372]
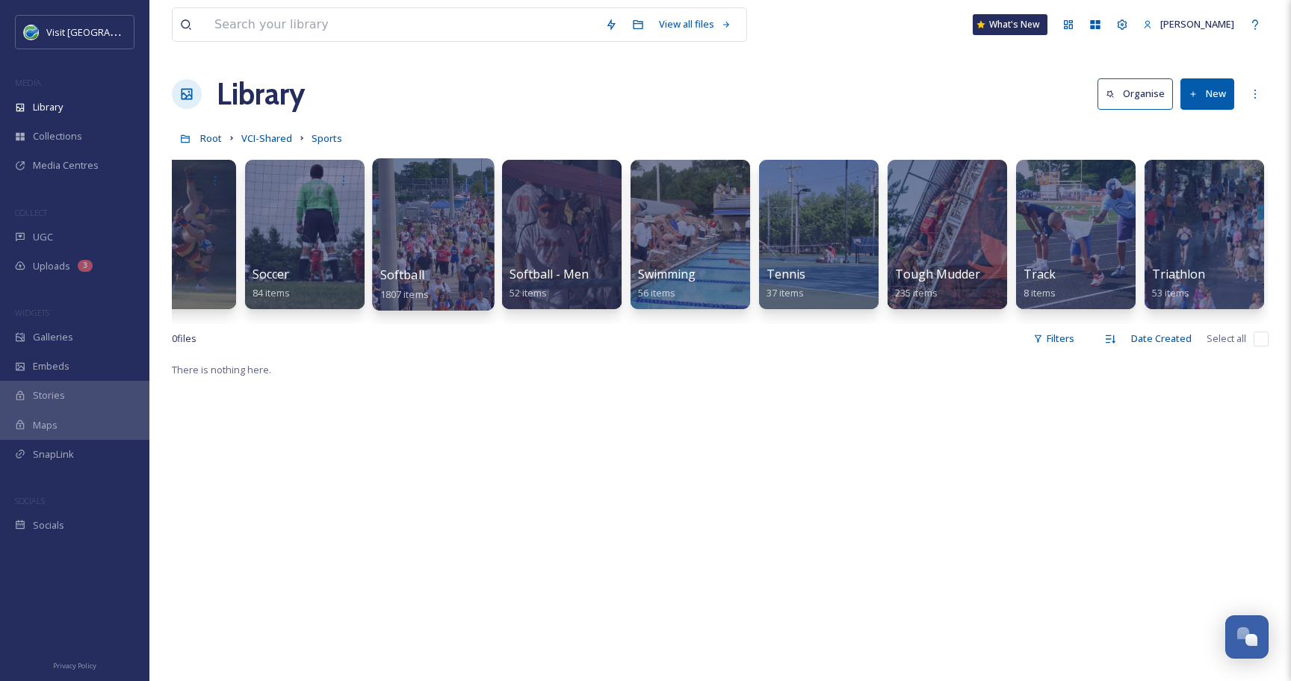
click at [456, 237] on div at bounding box center [433, 234] width 122 height 152
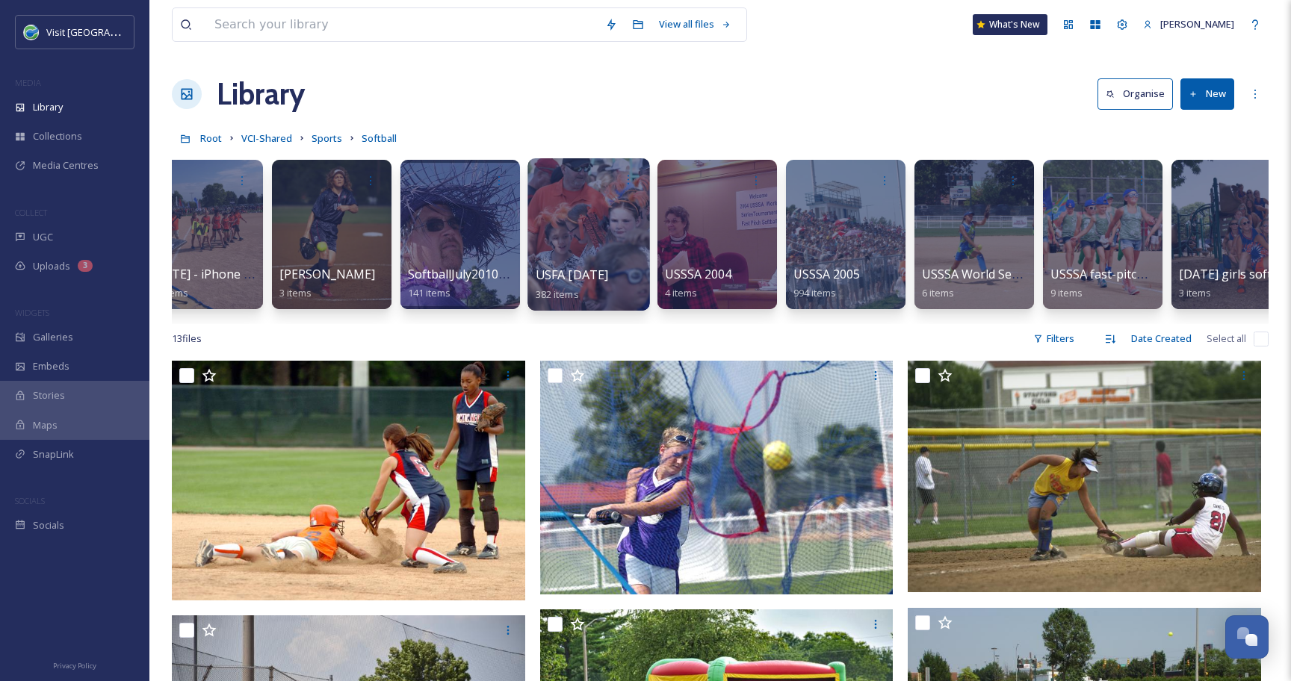
scroll to position [0, 317]
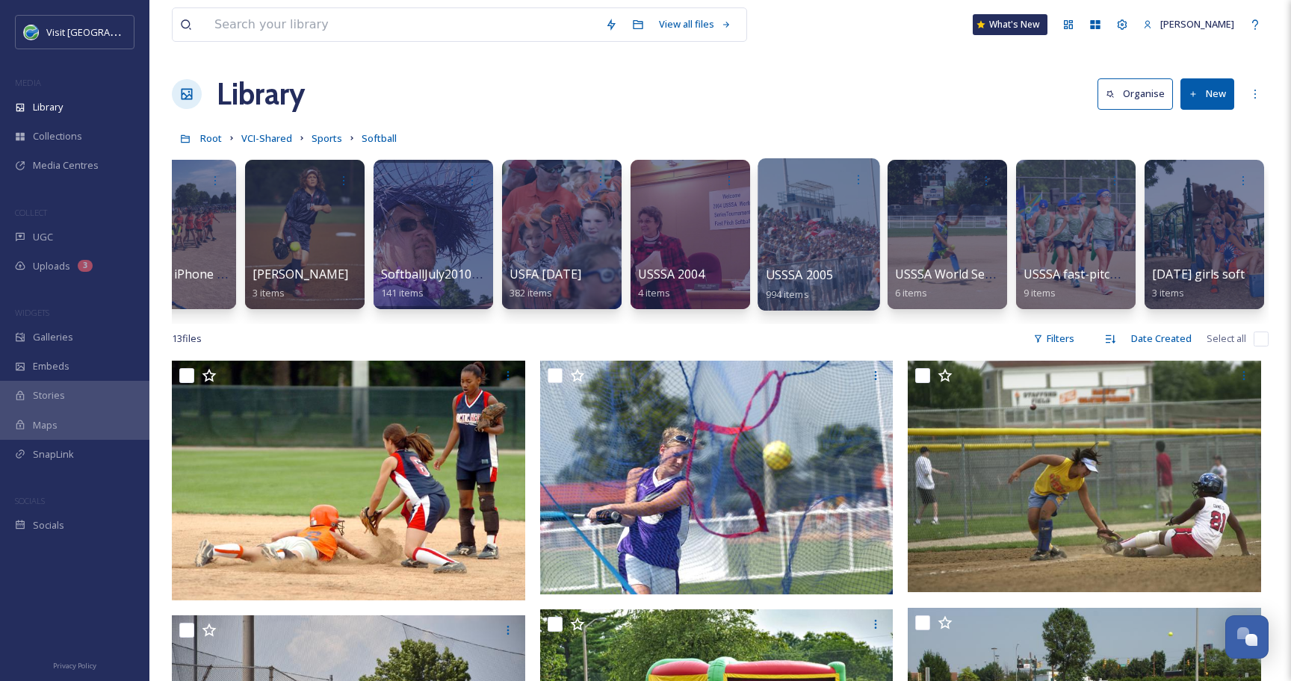
click at [821, 225] on div at bounding box center [818, 234] width 122 height 152
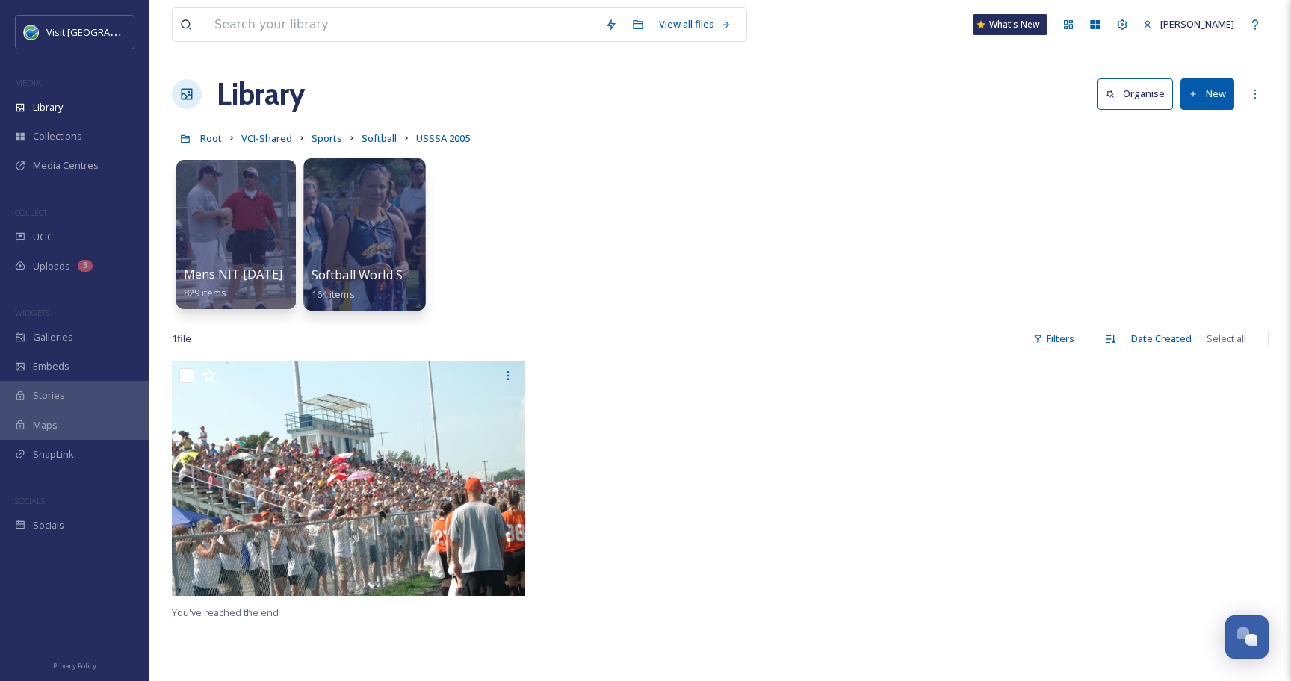
click at [364, 218] on div at bounding box center [364, 234] width 122 height 152
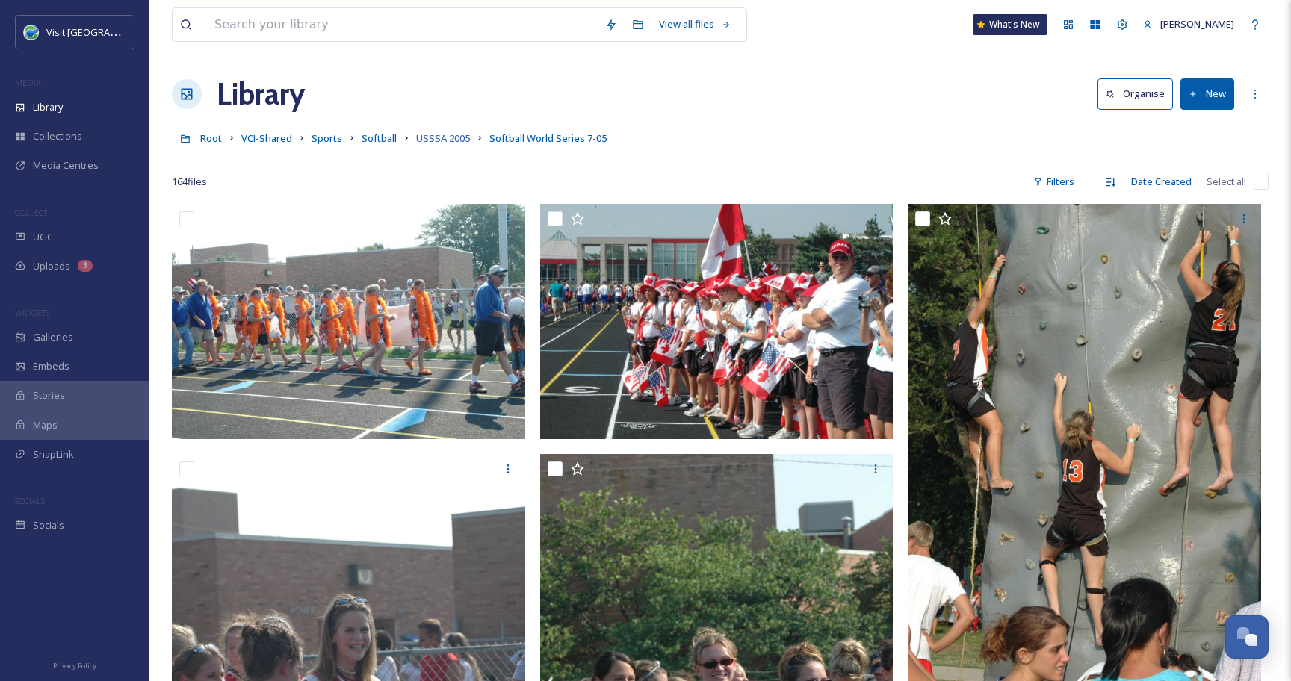
click at [450, 141] on span "USSSA 2005" at bounding box center [443, 137] width 54 height 13
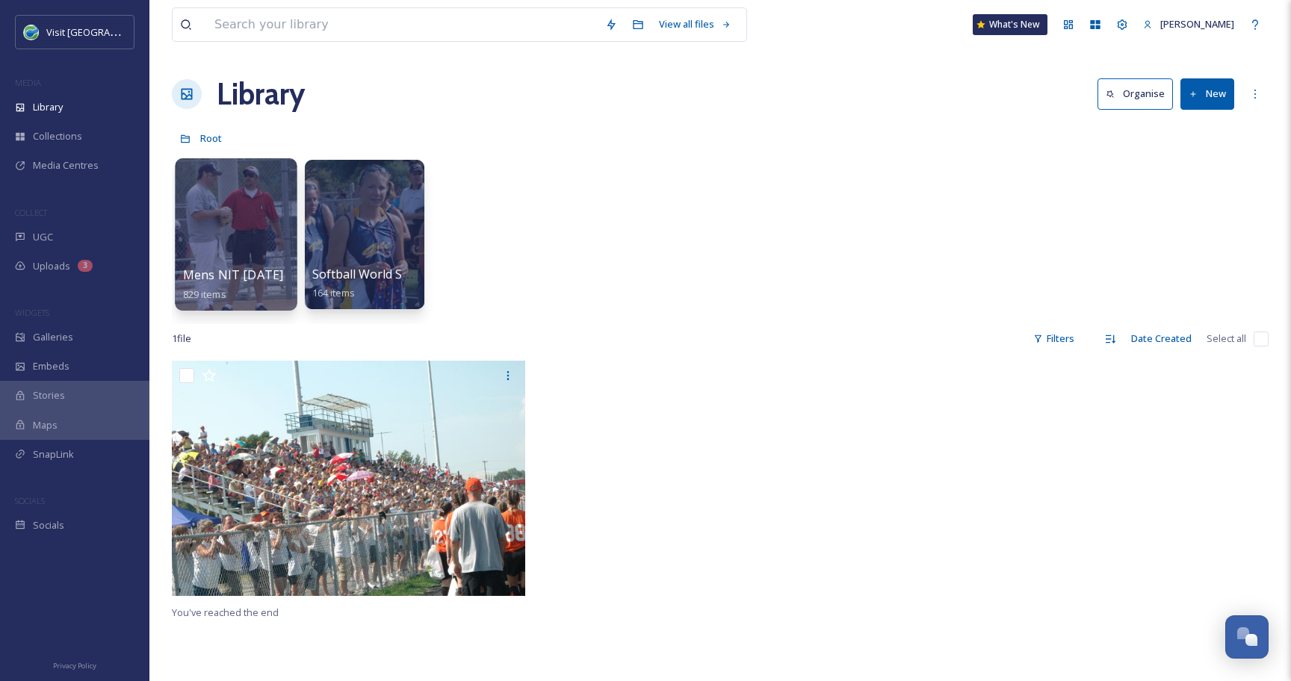
click at [249, 200] on div at bounding box center [236, 234] width 122 height 152
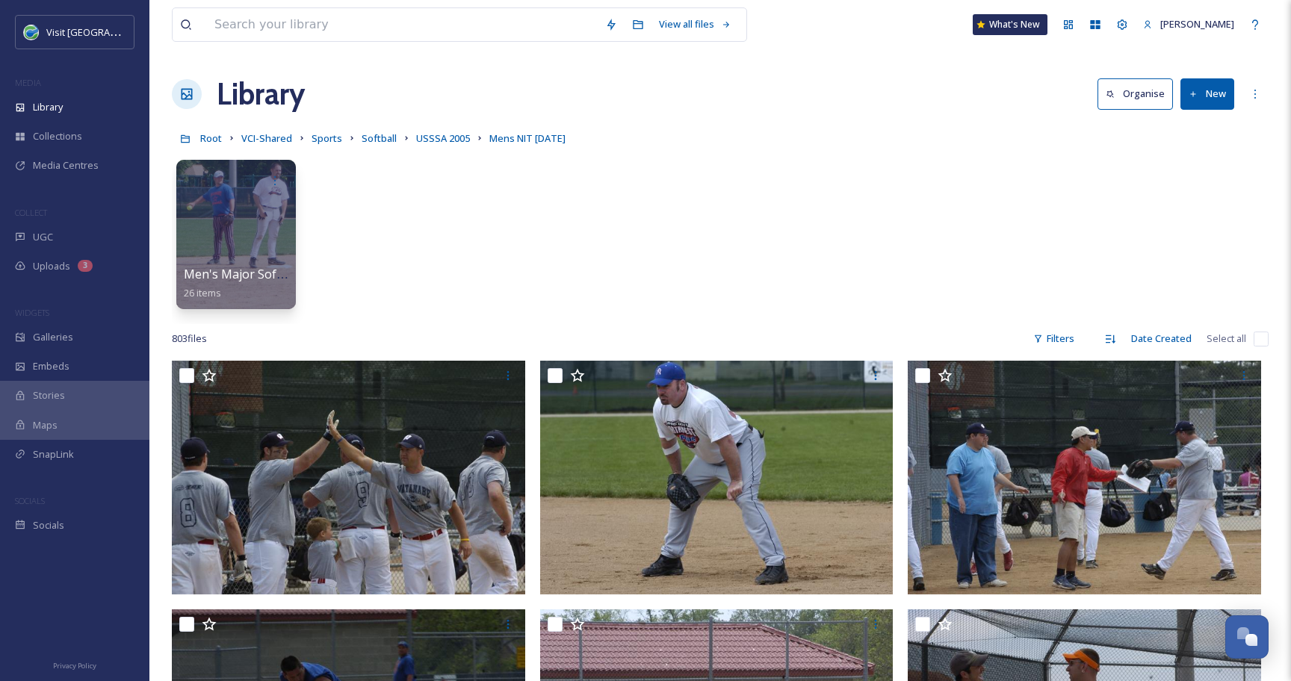
click at [1265, 337] on input "checkbox" at bounding box center [1260, 339] width 15 height 15
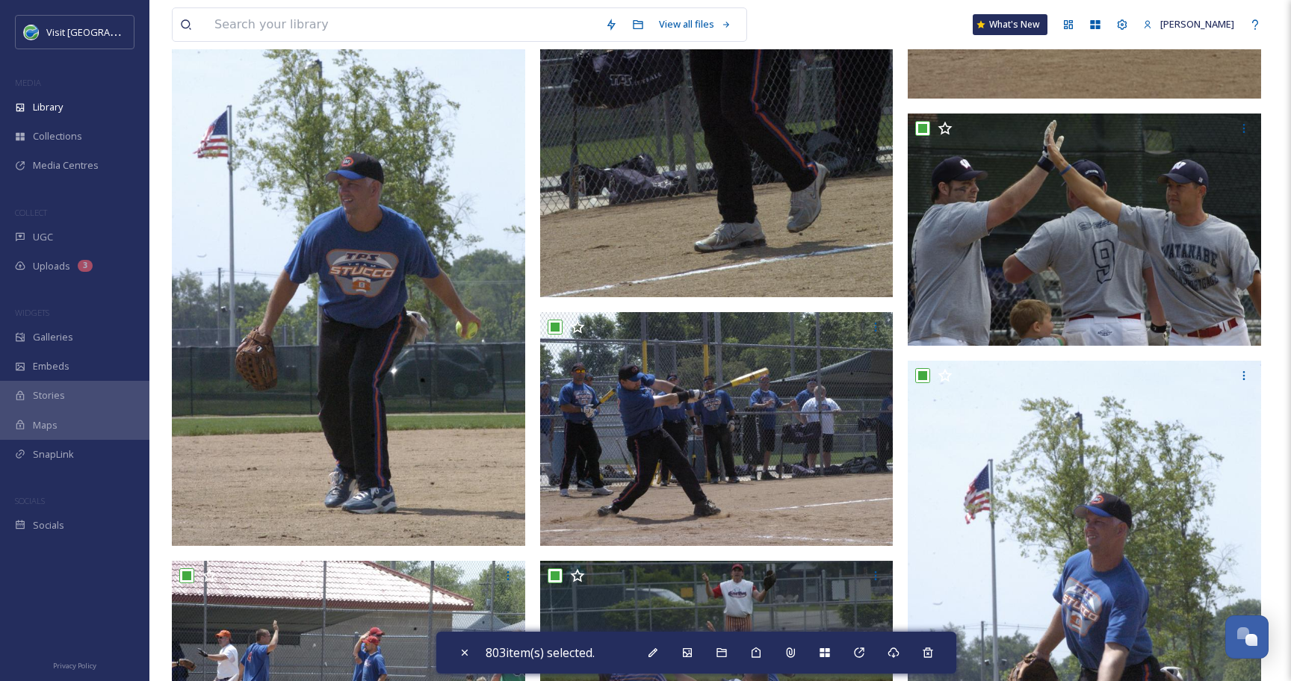
scroll to position [2128, 0]
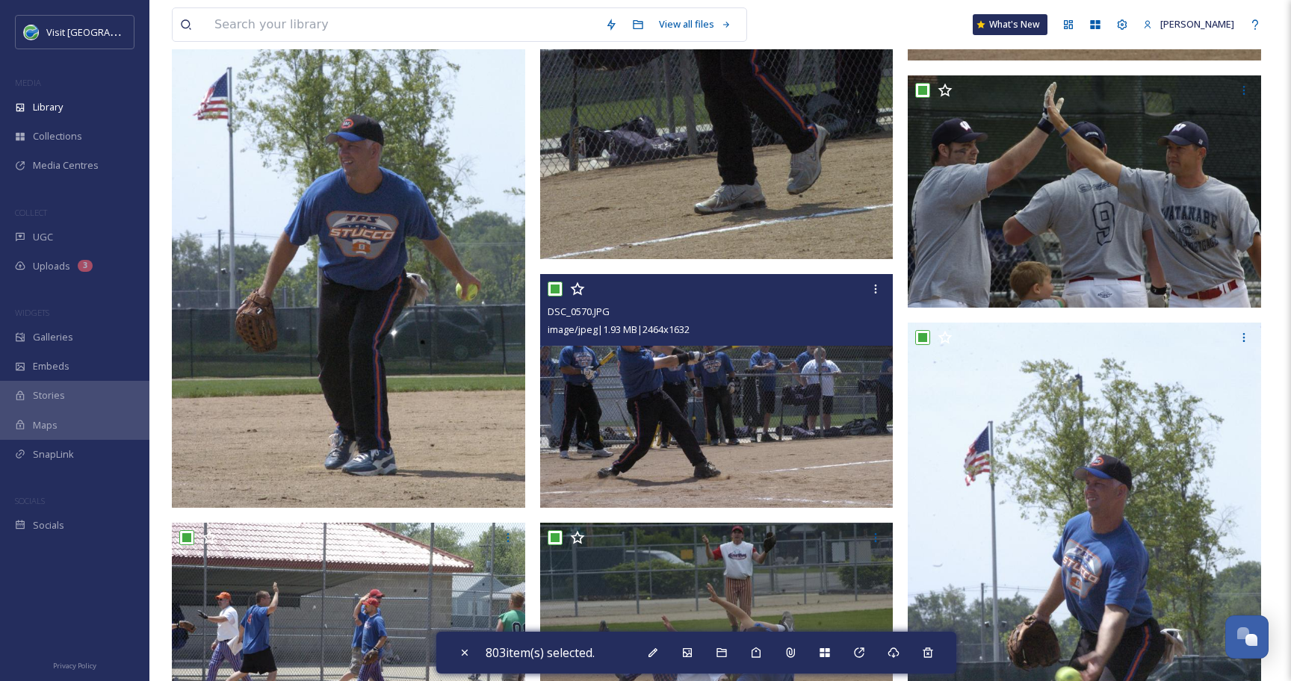
click at [553, 287] on input "checkbox" at bounding box center [554, 289] width 15 height 15
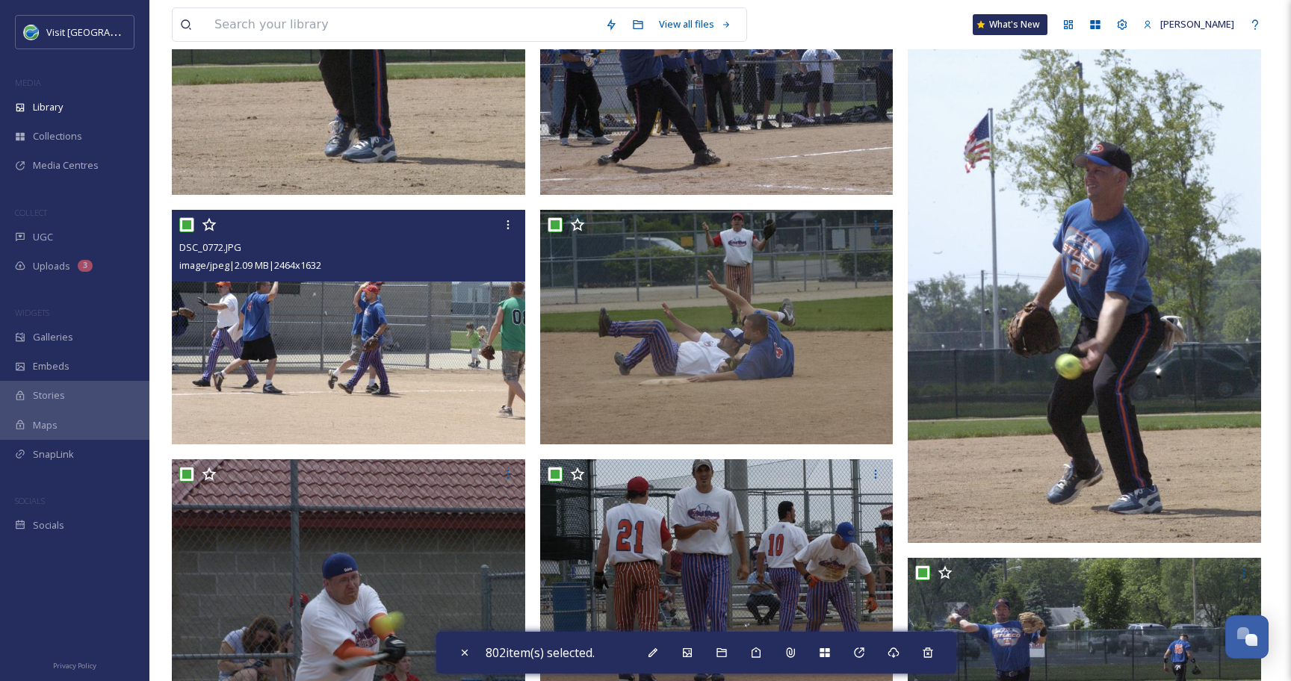
scroll to position [2446, 0]
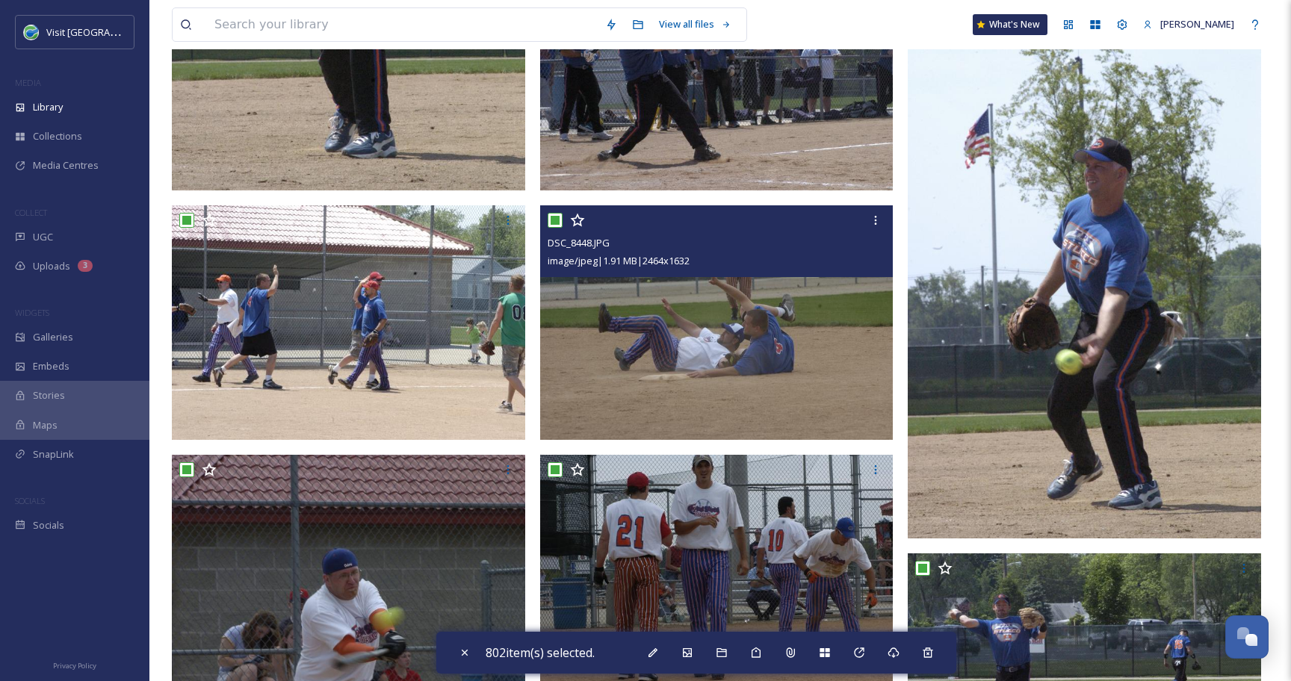
click at [556, 222] on input "checkbox" at bounding box center [554, 220] width 15 height 15
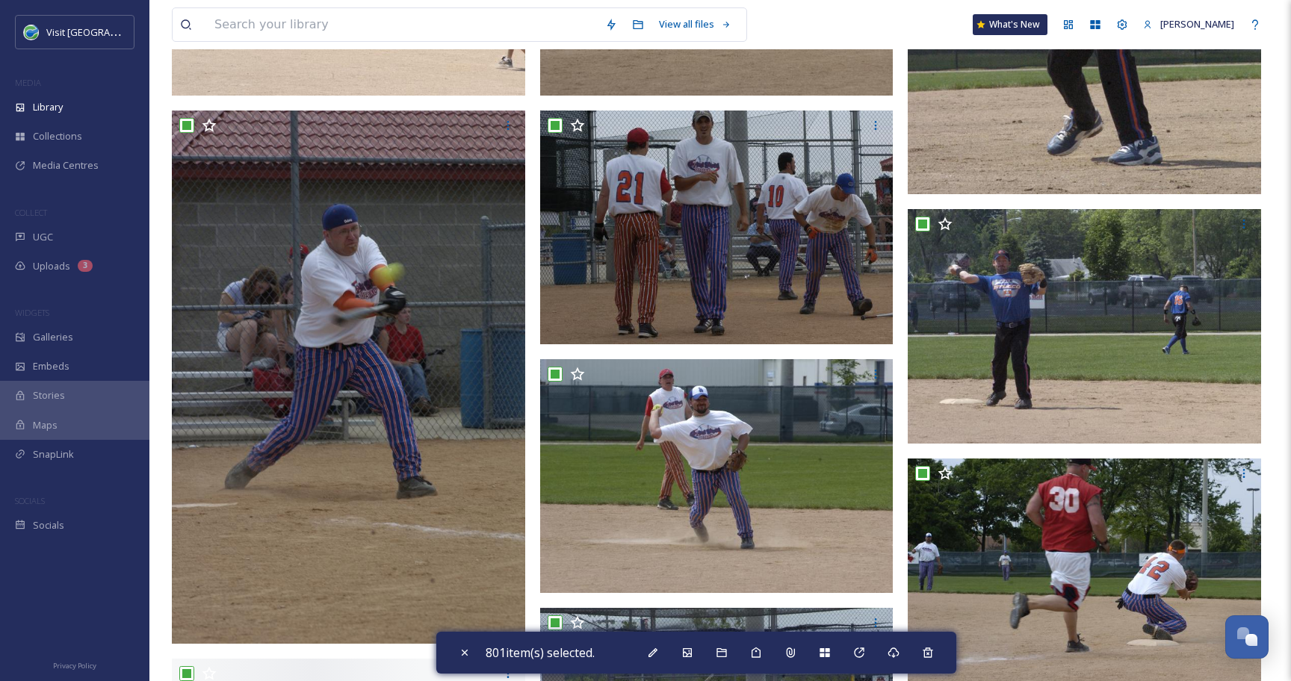
scroll to position [2807, 0]
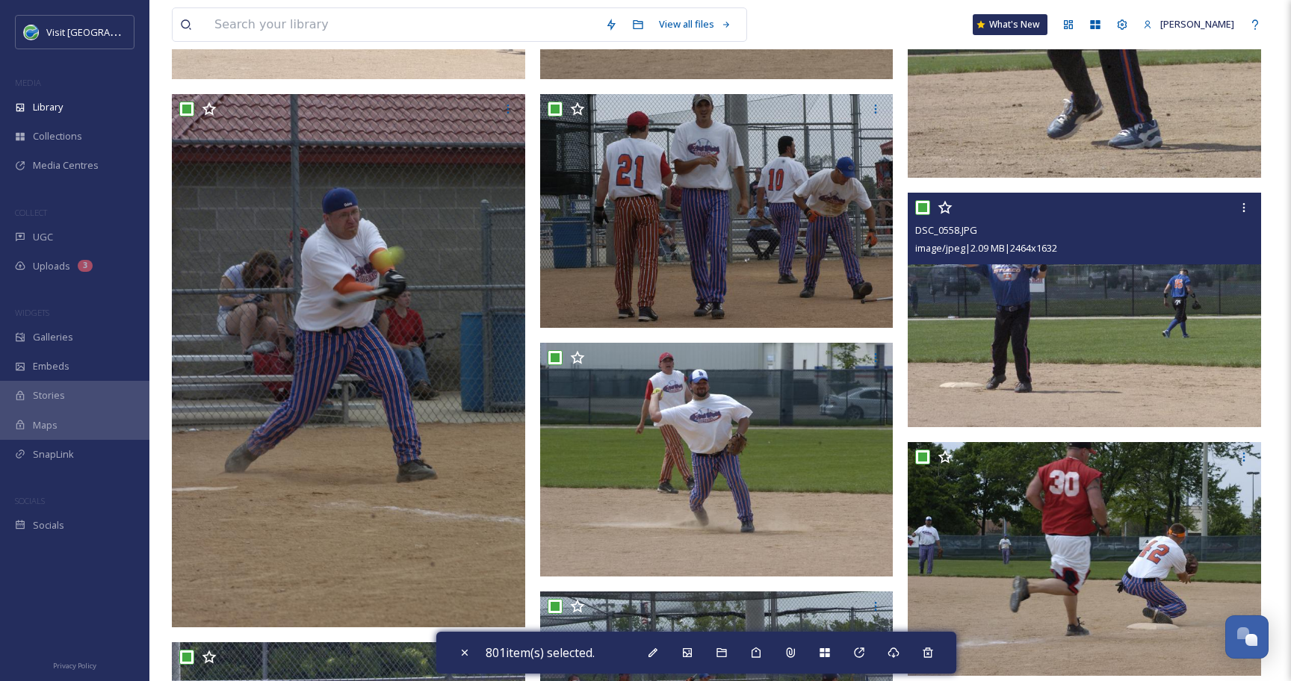
click at [928, 206] on input "checkbox" at bounding box center [922, 207] width 15 height 15
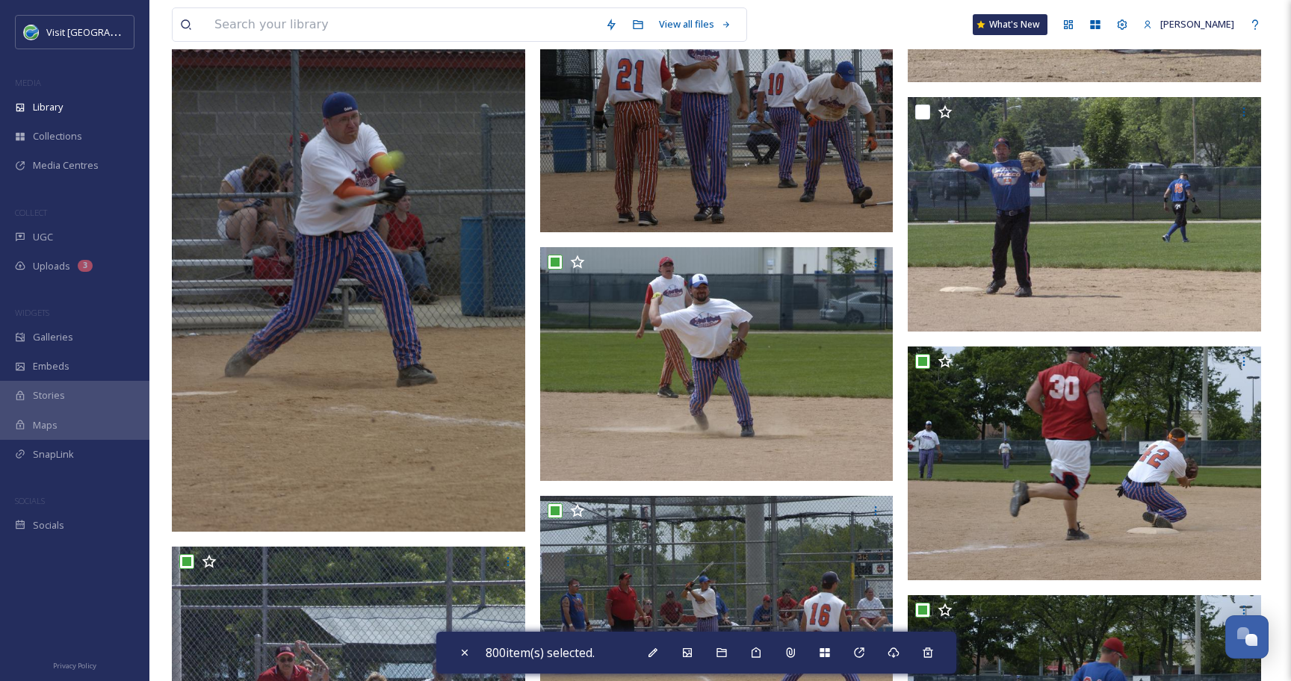
scroll to position [2919, 0]
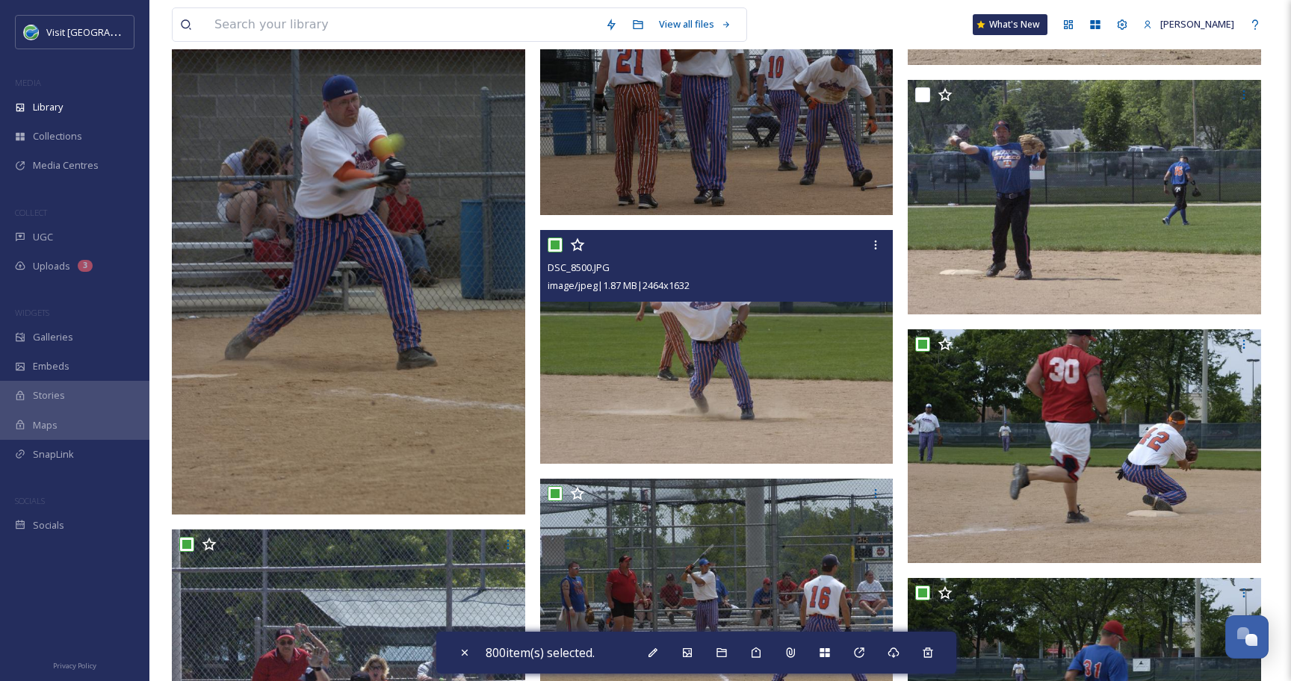
click at [555, 242] on input "checkbox" at bounding box center [554, 244] width 15 height 15
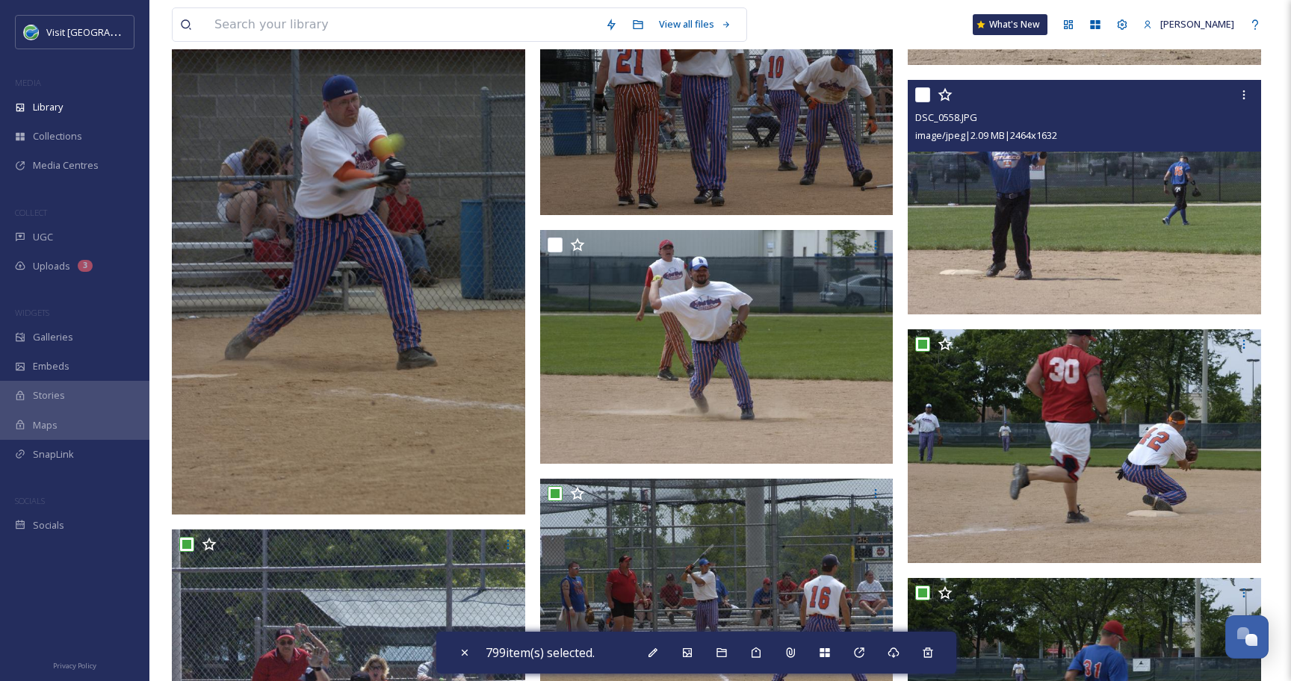
click at [922, 96] on input "checkbox" at bounding box center [922, 94] width 15 height 15
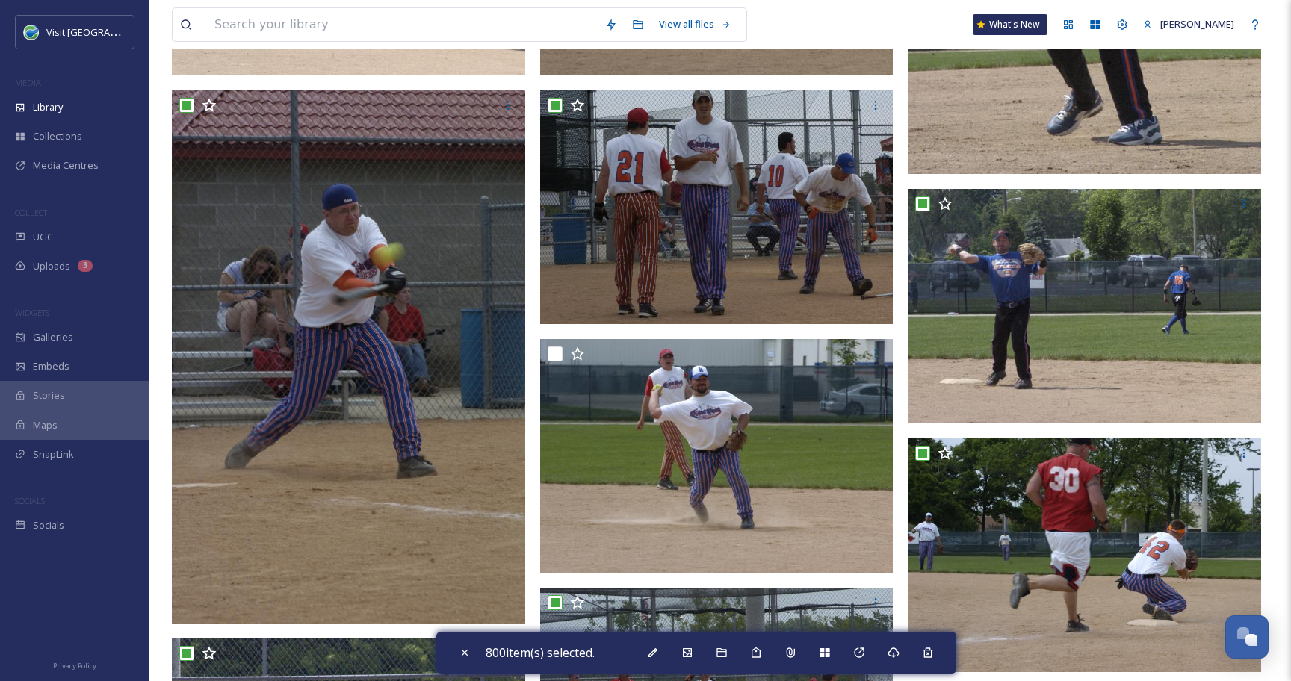
scroll to position [2807, 0]
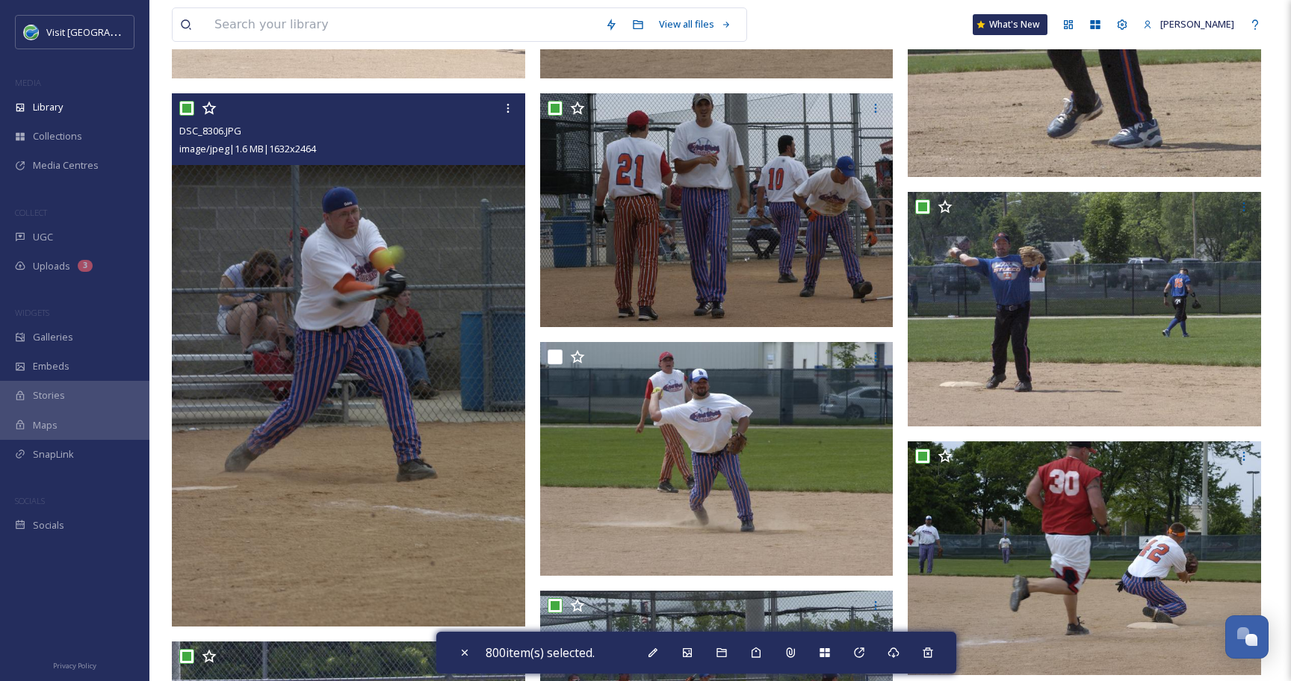
click at [189, 106] on input "checkbox" at bounding box center [186, 108] width 15 height 15
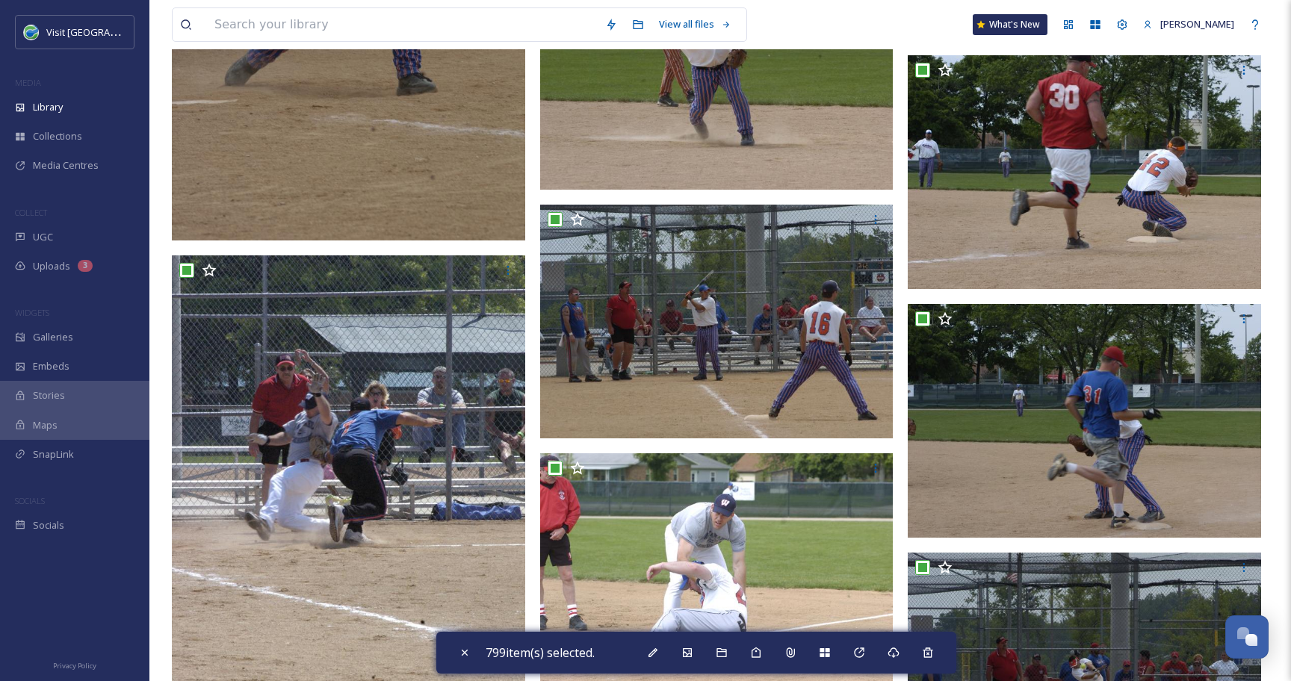
scroll to position [3221, 0]
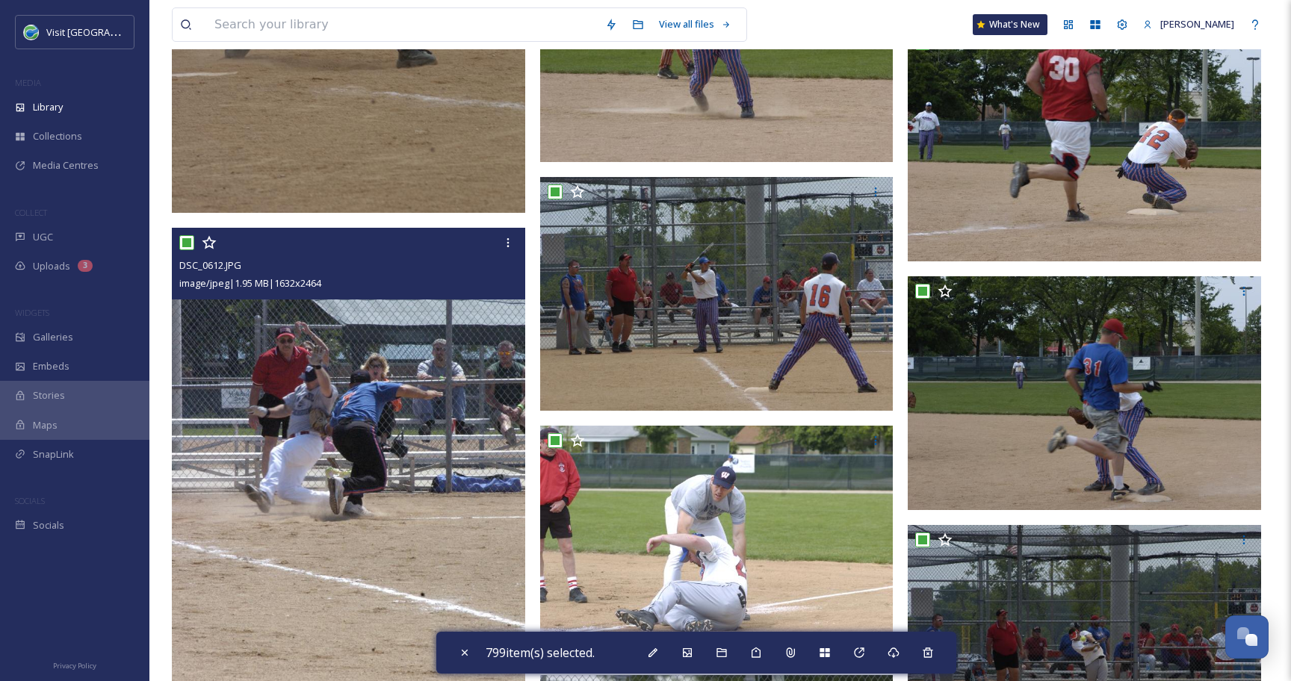
click at [185, 243] on input "checkbox" at bounding box center [186, 242] width 15 height 15
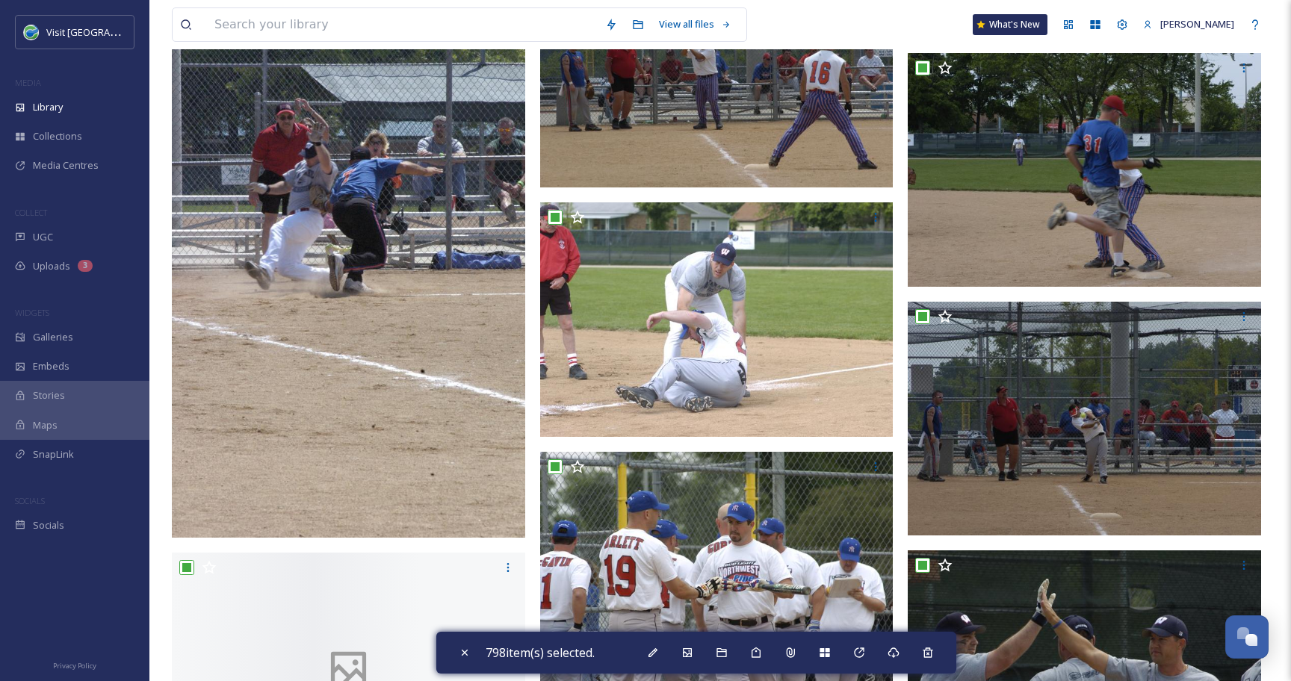
scroll to position [3518, 0]
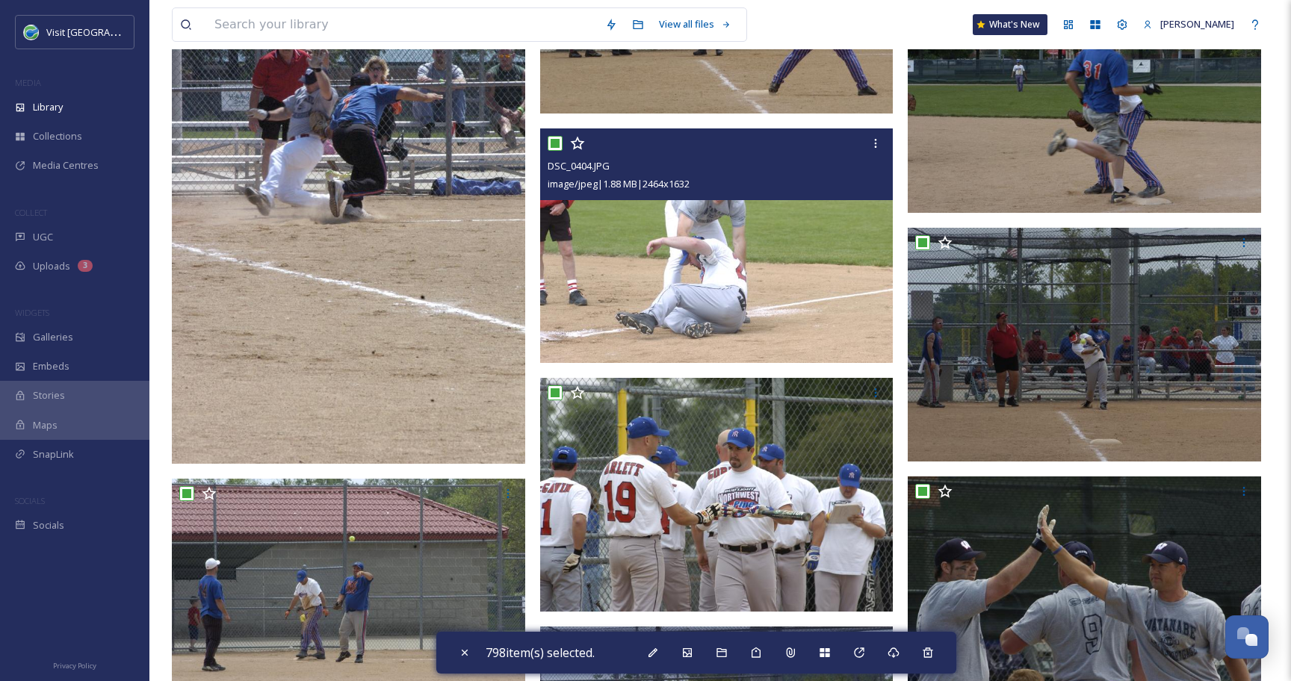
click at [557, 146] on input "checkbox" at bounding box center [554, 143] width 15 height 15
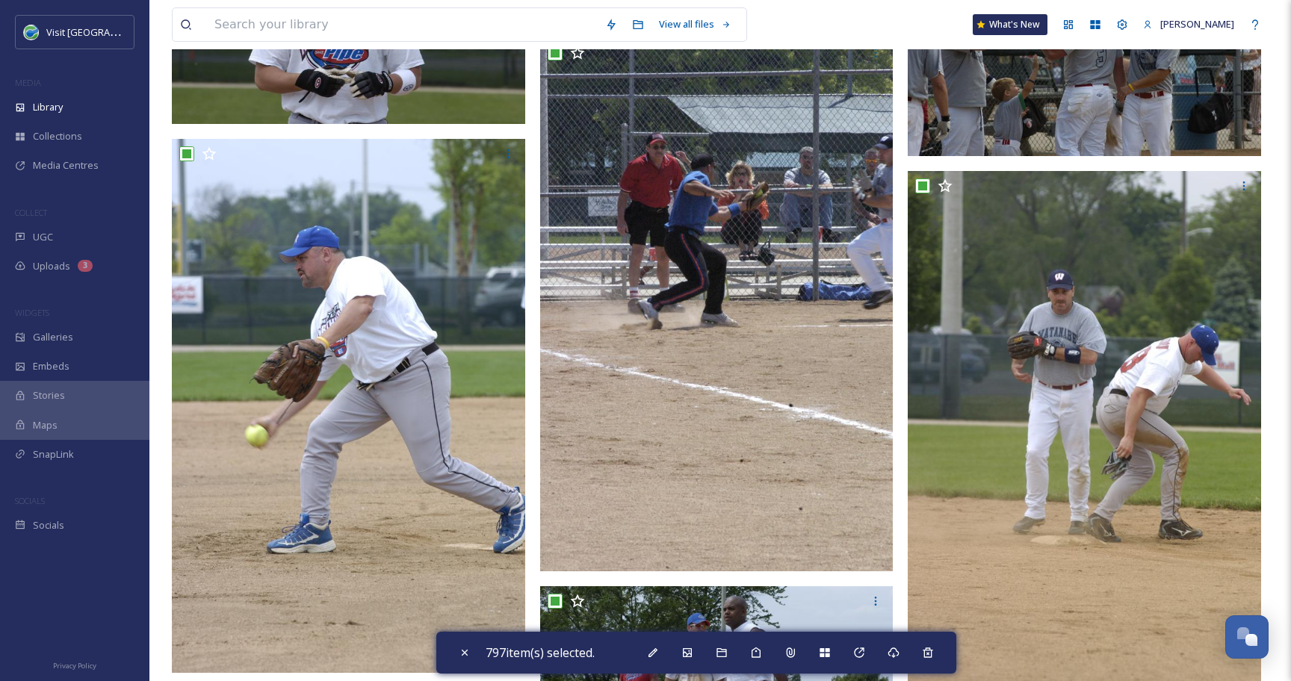
scroll to position [4356, 0]
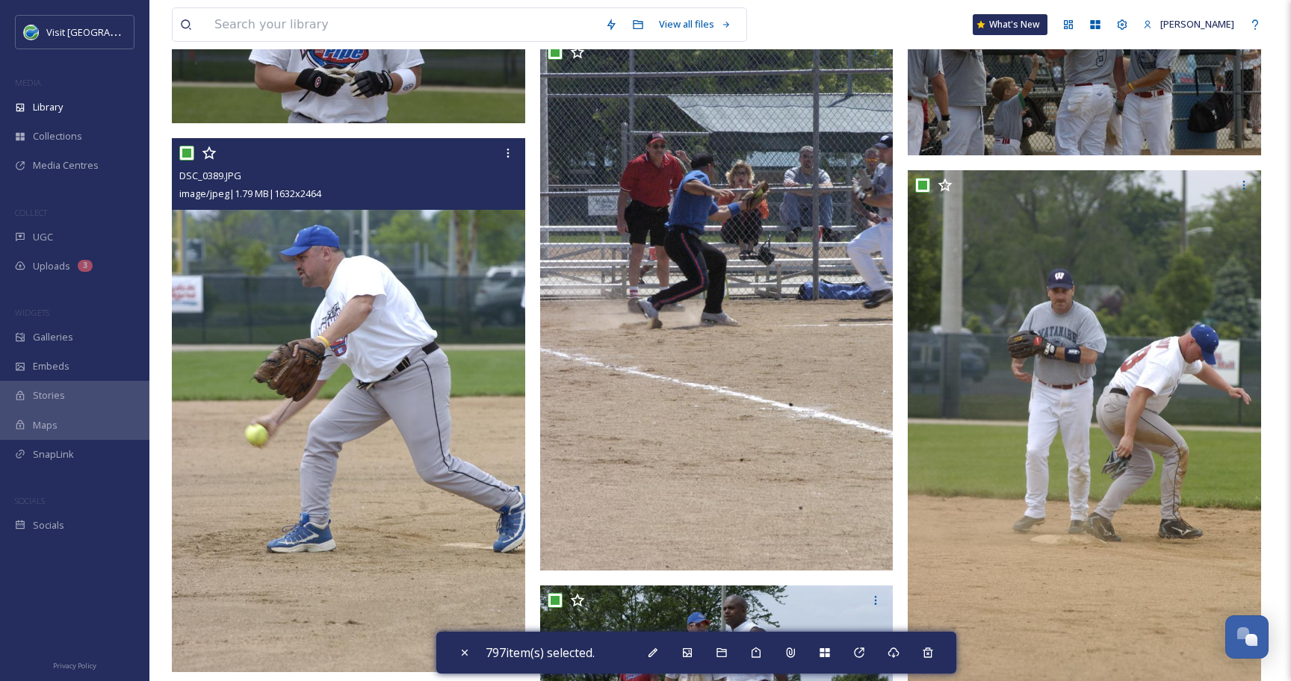
click at [184, 152] on input "checkbox" at bounding box center [186, 153] width 15 height 15
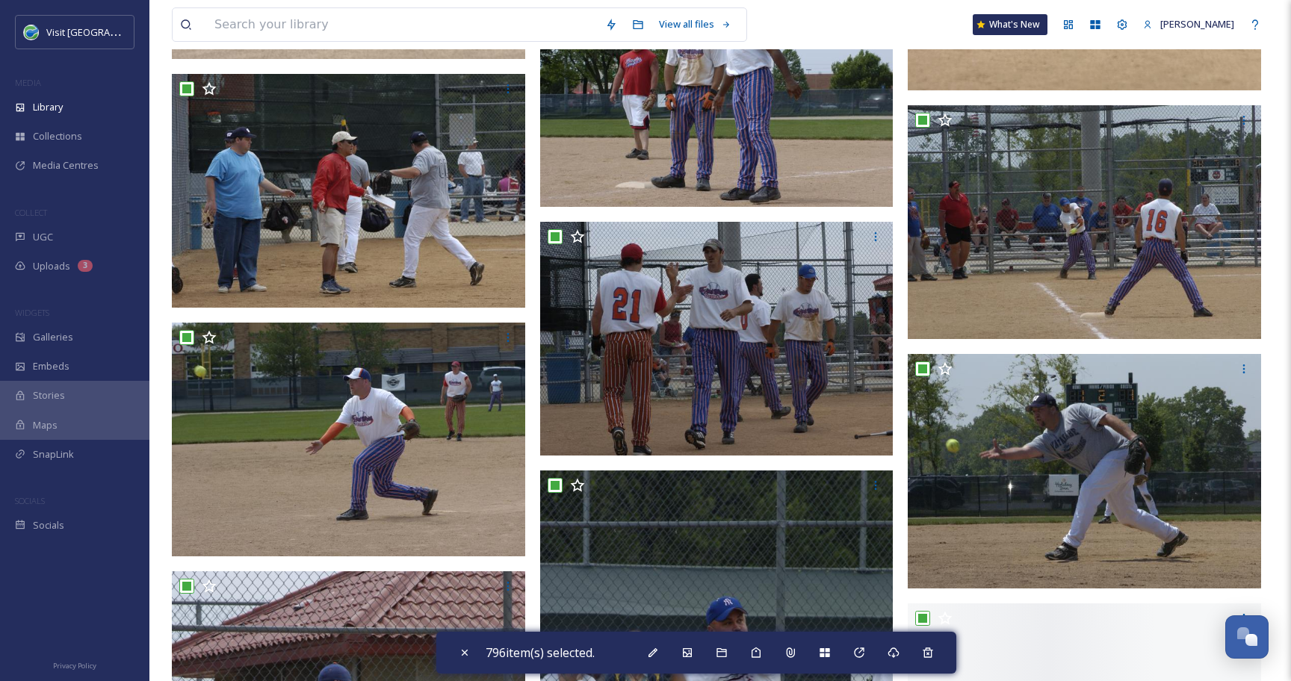
scroll to position [5065, 0]
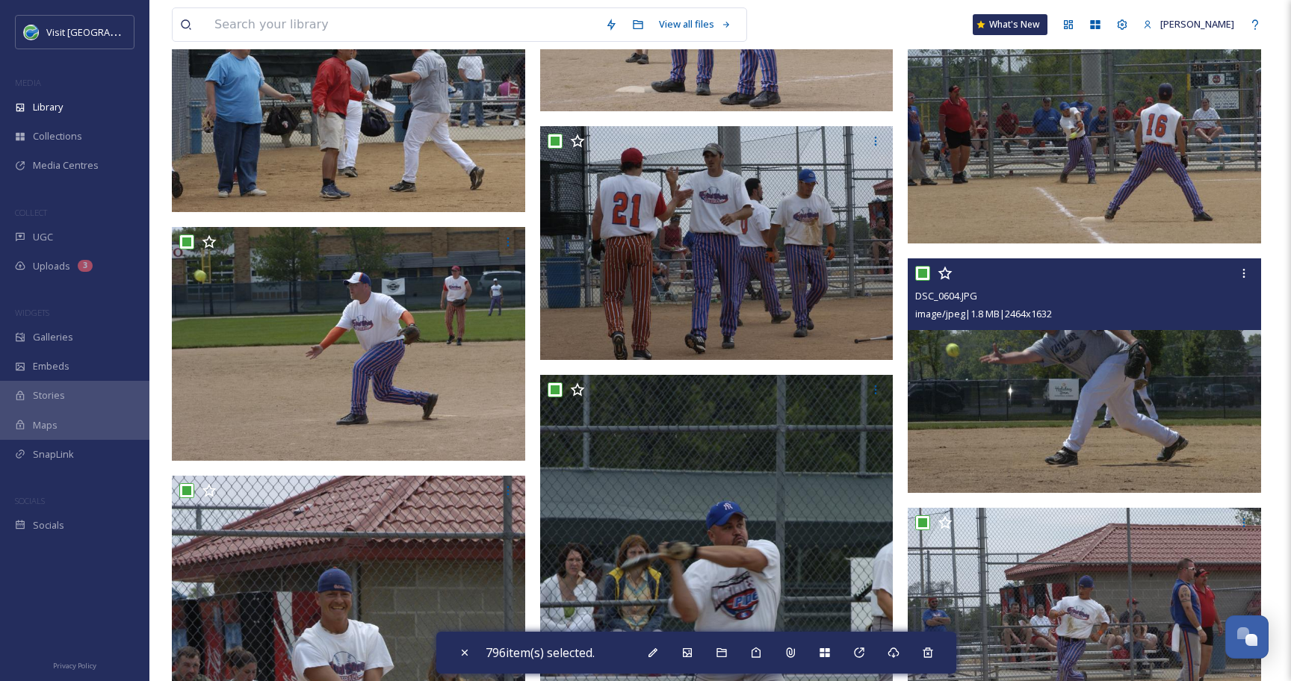
click at [928, 269] on input "checkbox" at bounding box center [922, 273] width 15 height 15
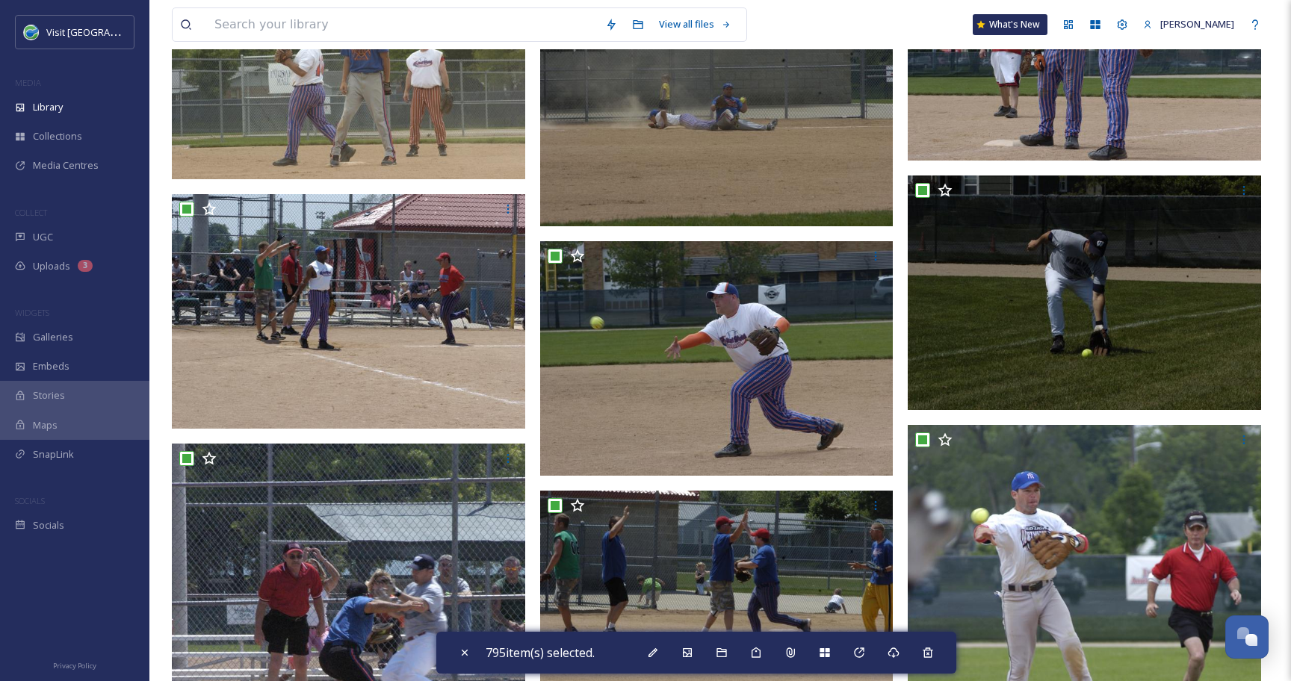
scroll to position [7742, 0]
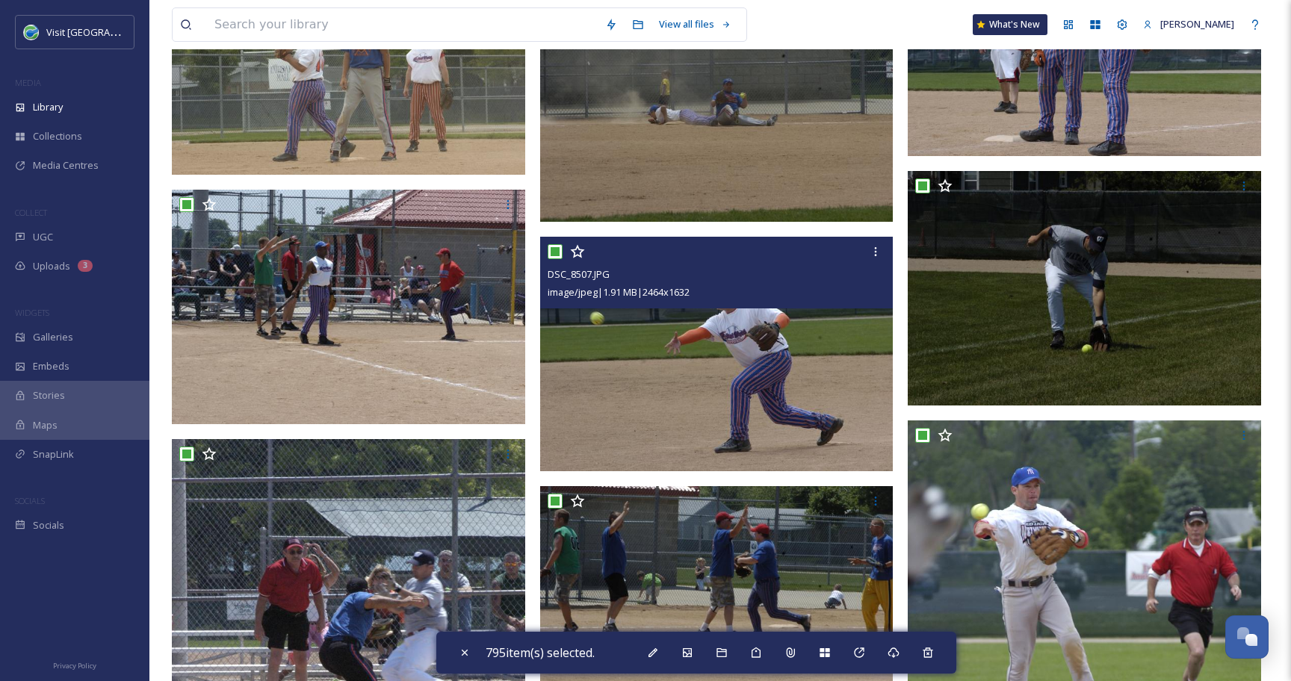
click at [556, 252] on input "checkbox" at bounding box center [554, 251] width 15 height 15
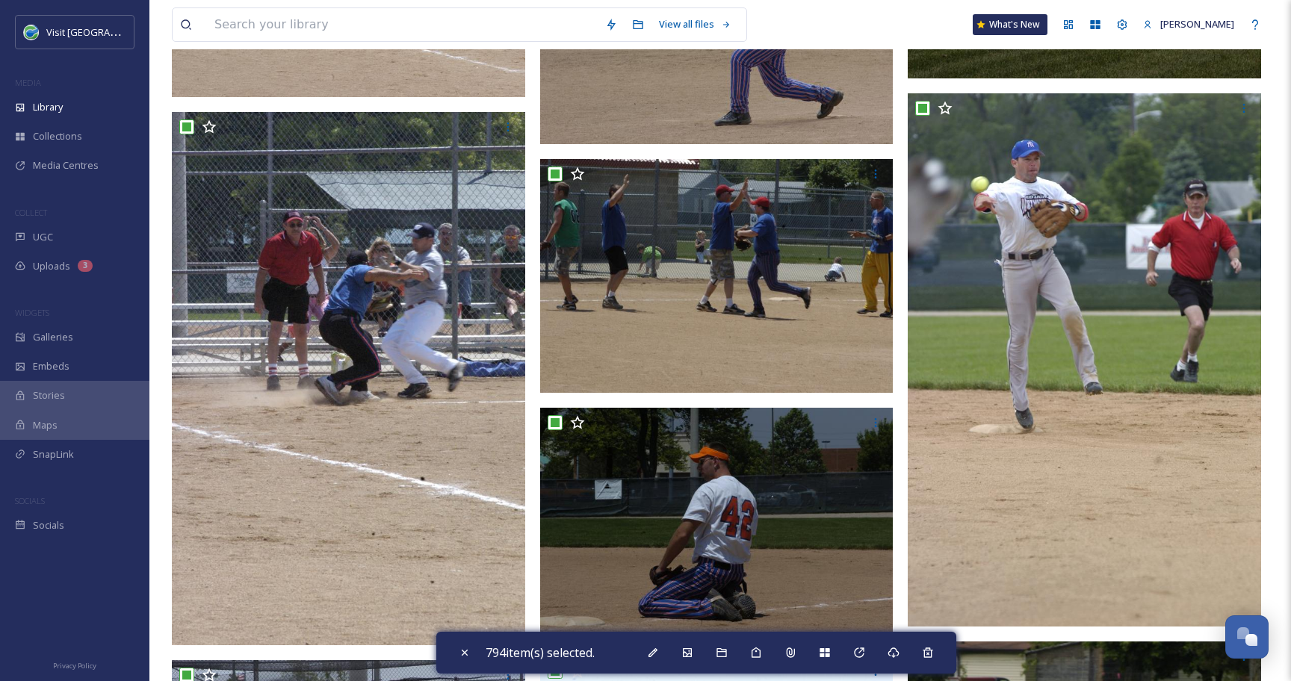
scroll to position [8051, 0]
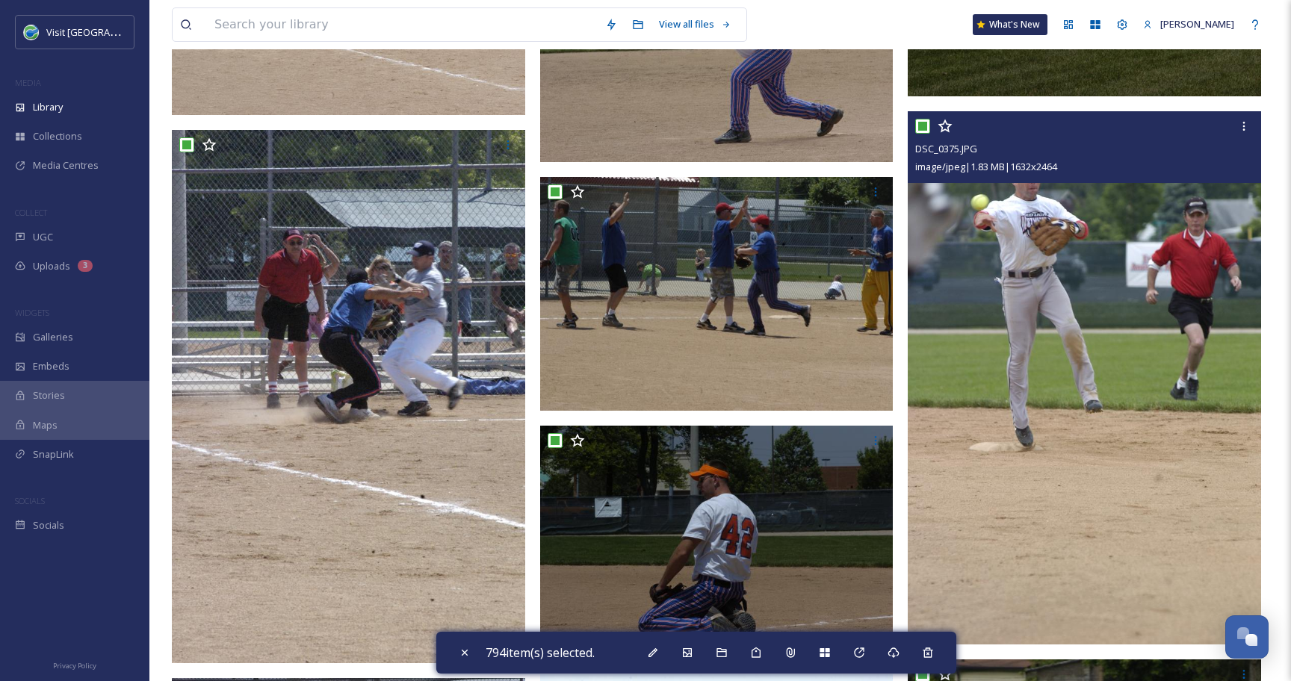
click at [926, 127] on input "checkbox" at bounding box center [922, 126] width 15 height 15
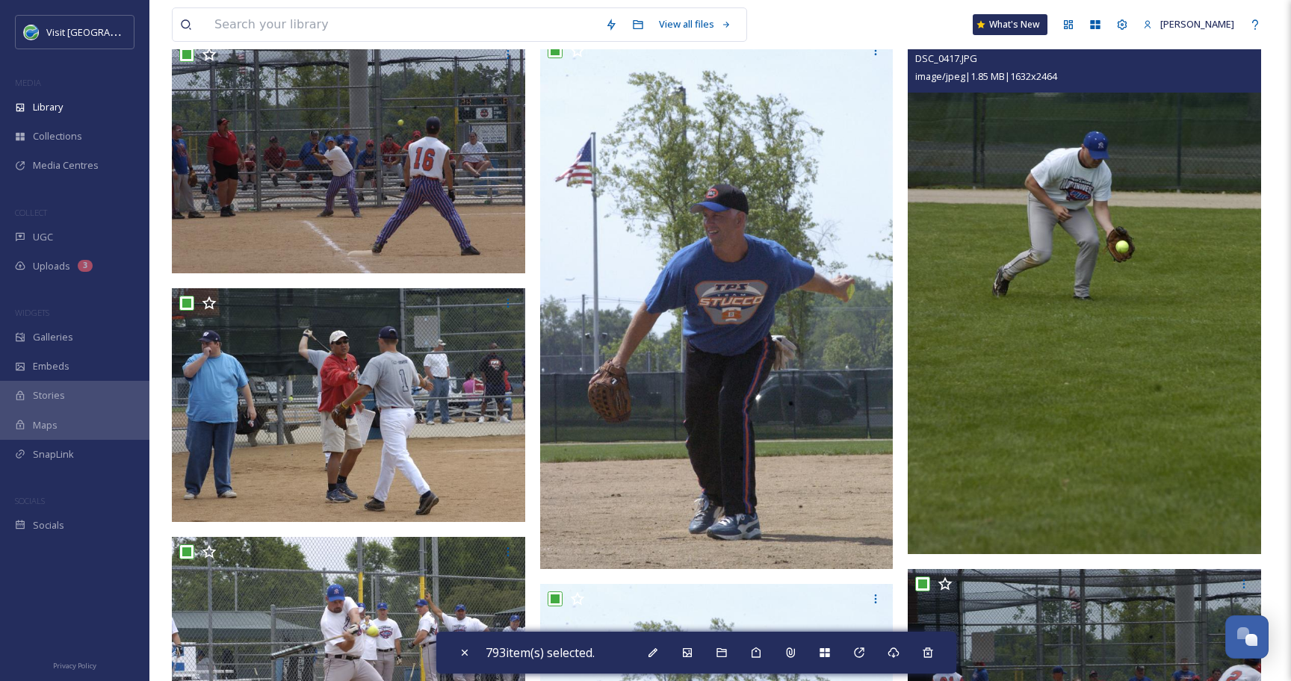
scroll to position [8668, 0]
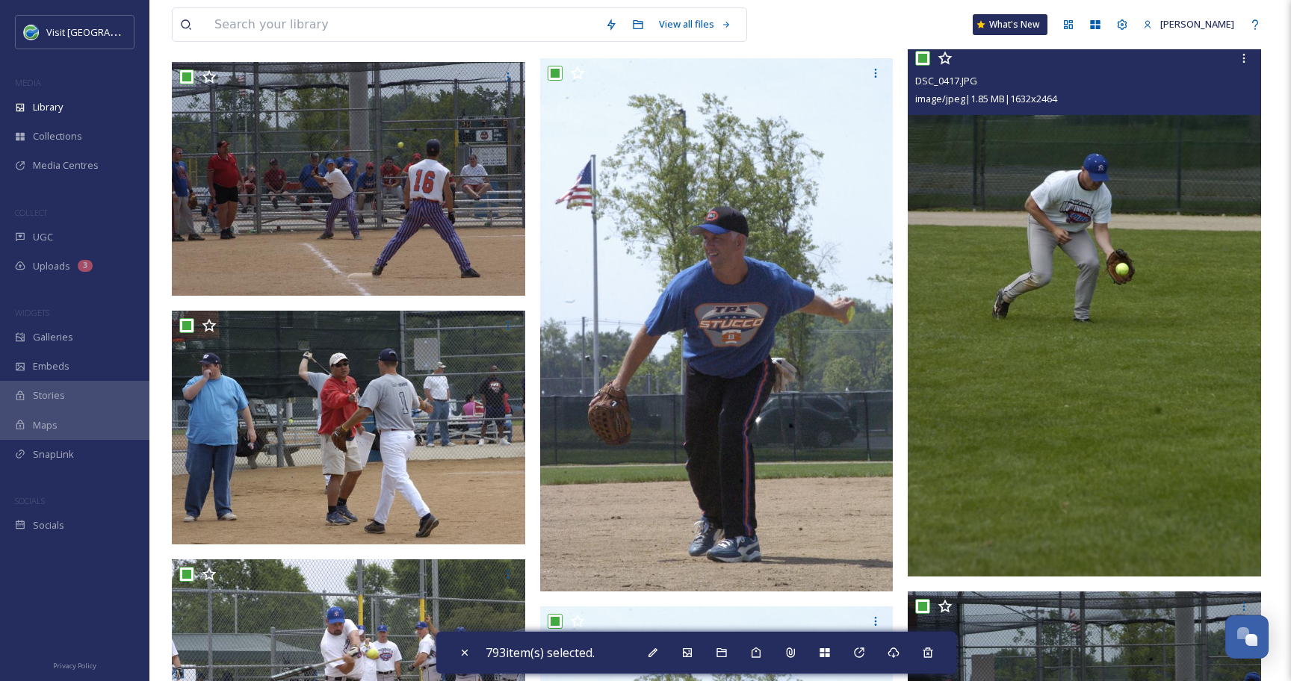
click at [922, 62] on input "checkbox" at bounding box center [922, 58] width 15 height 15
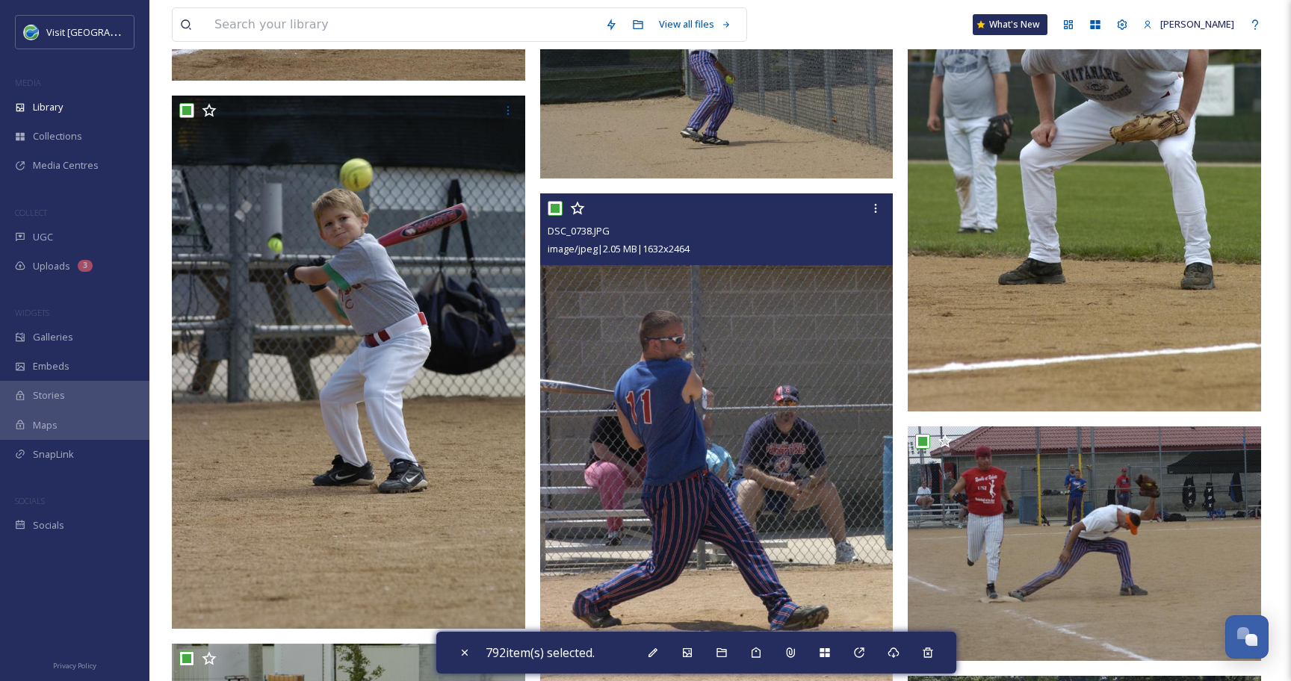
scroll to position [17649, 0]
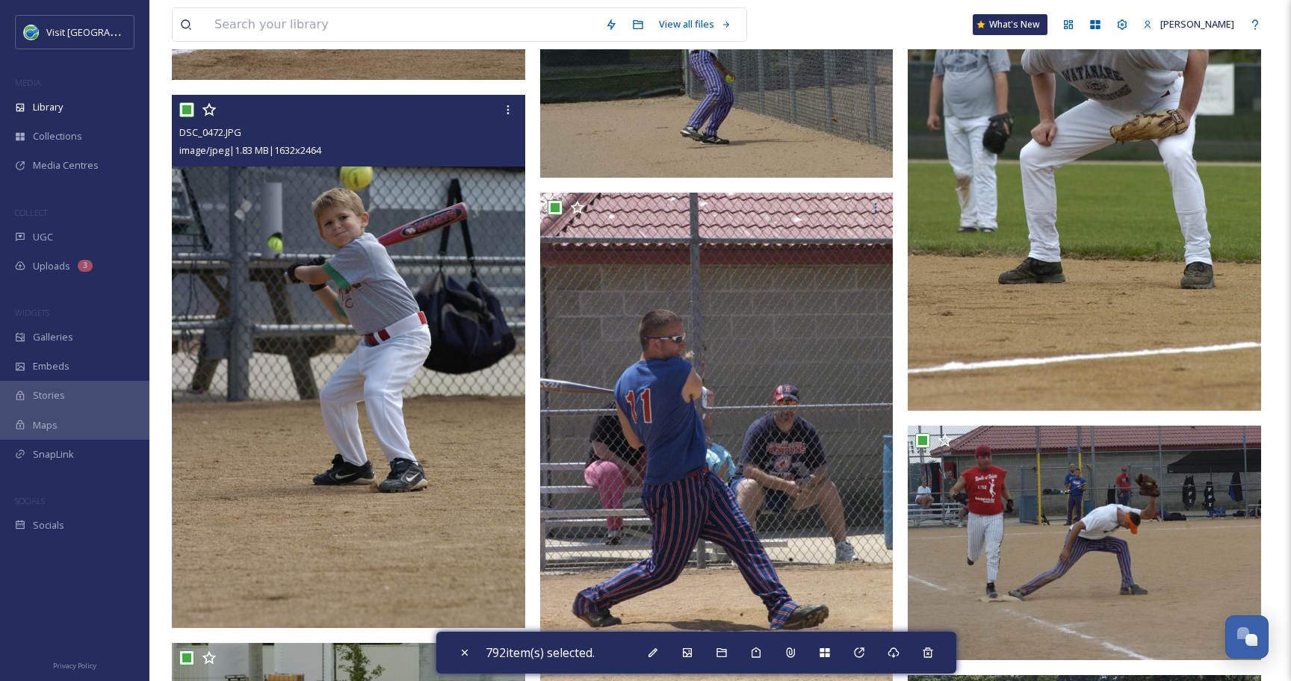
click at [187, 117] on input "checkbox" at bounding box center [186, 109] width 15 height 15
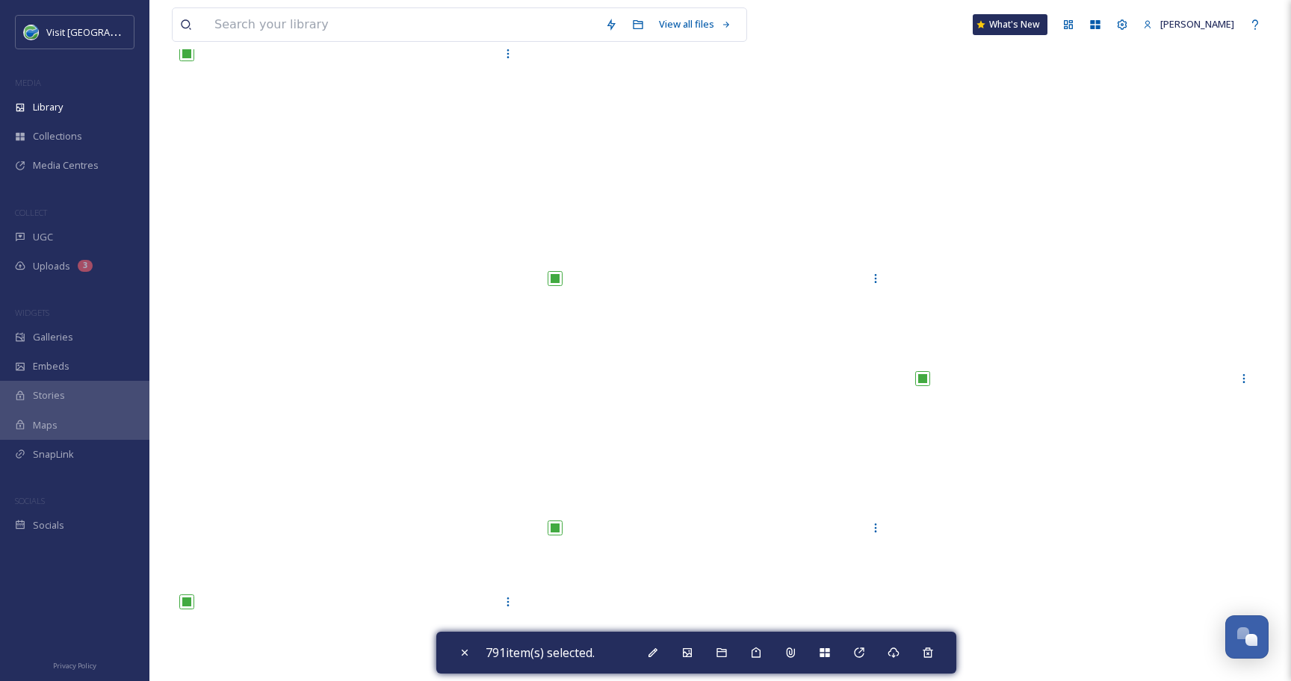
scroll to position [63894, 0]
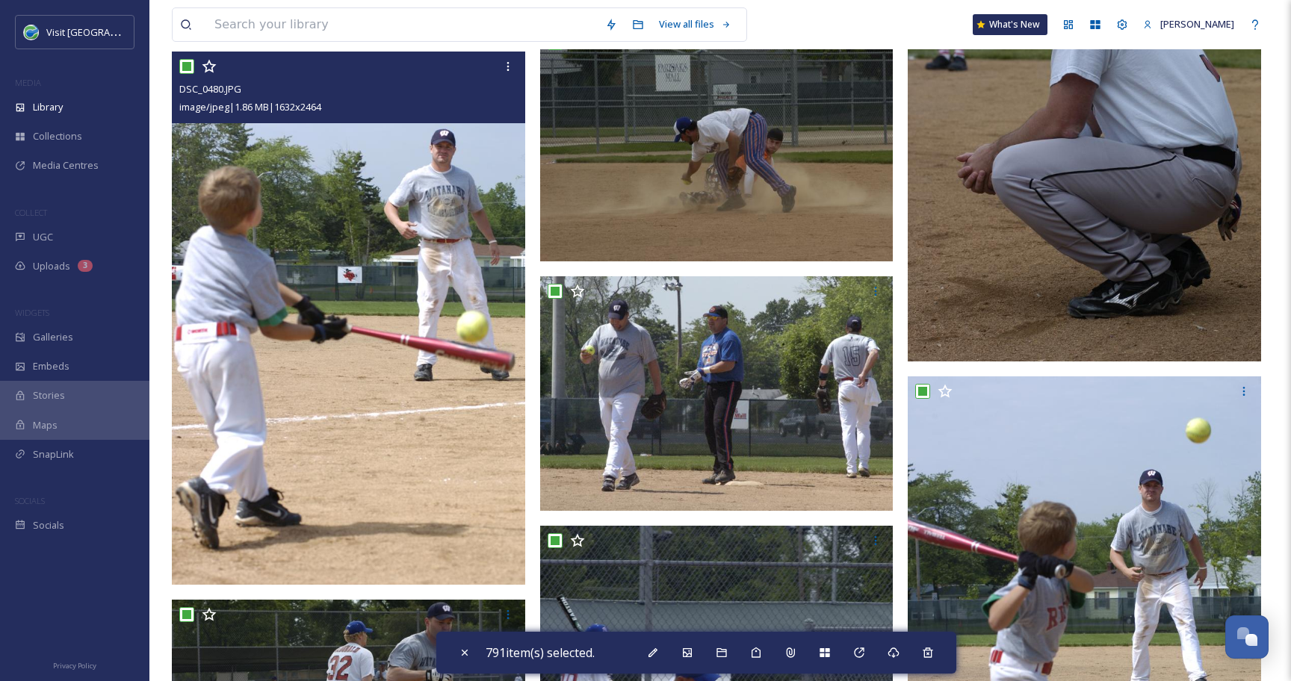
click at [187, 65] on input "checkbox" at bounding box center [186, 66] width 15 height 15
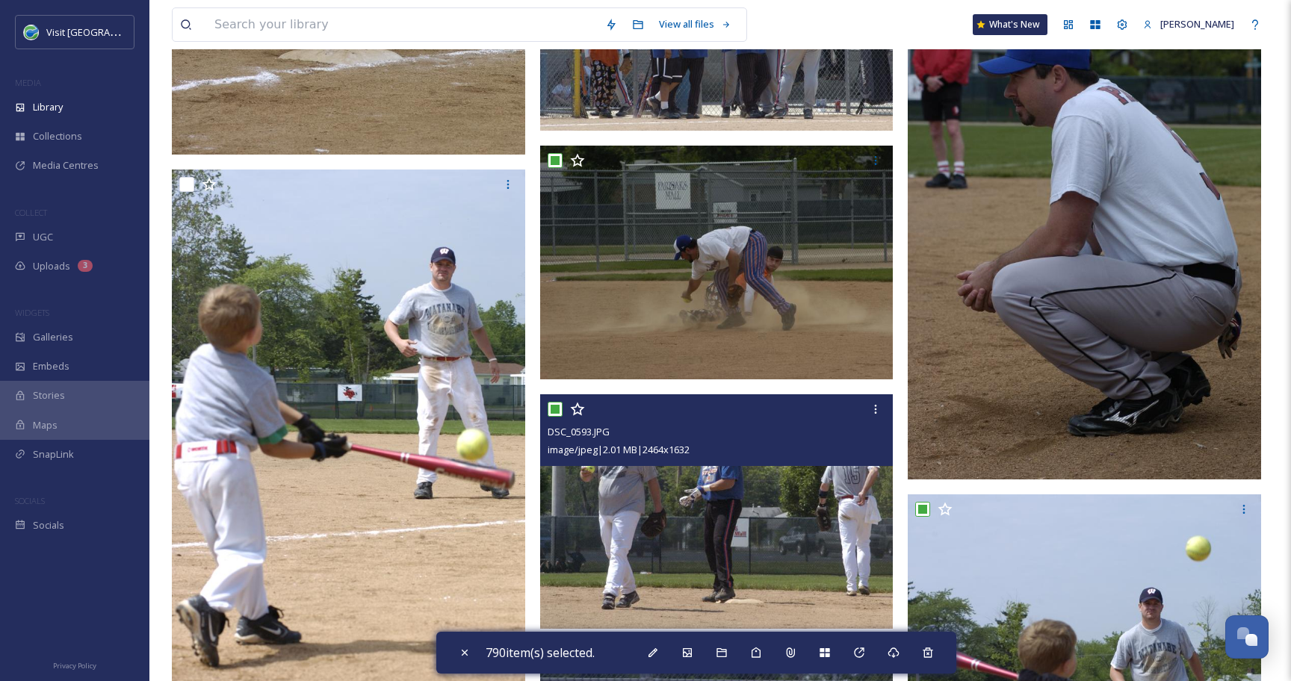
scroll to position [63775, 0]
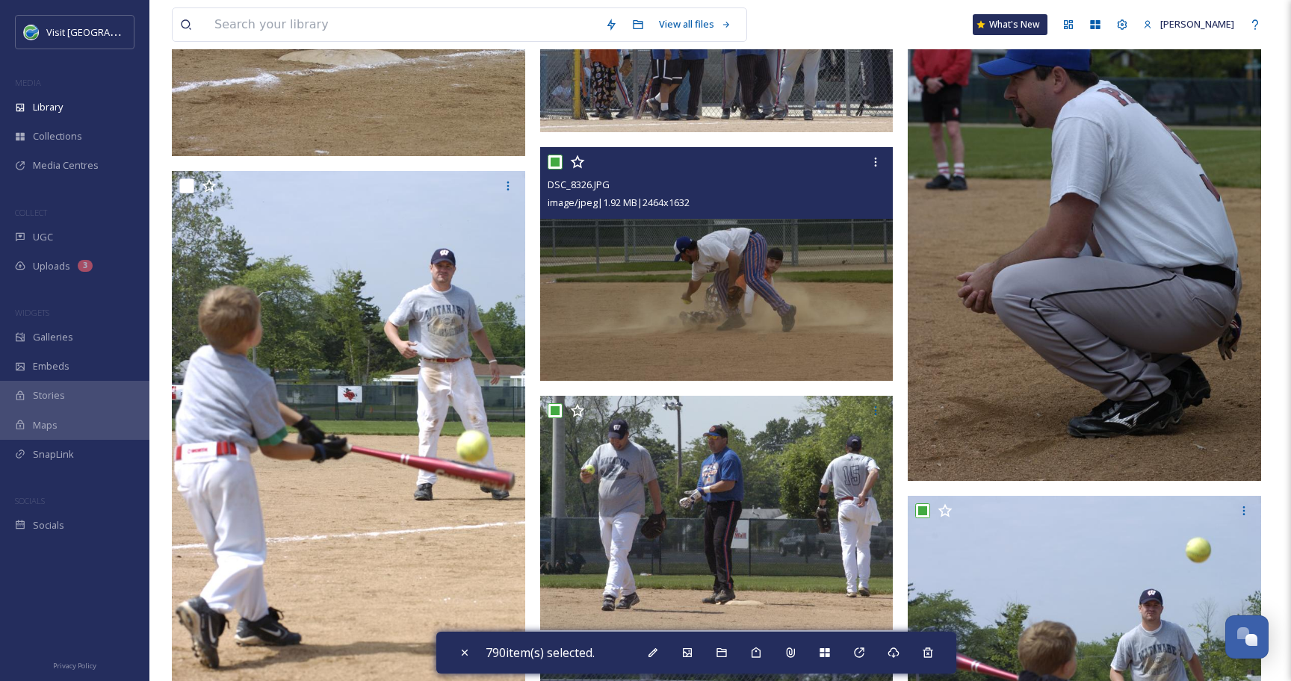
click at [553, 162] on input "checkbox" at bounding box center [554, 162] width 15 height 15
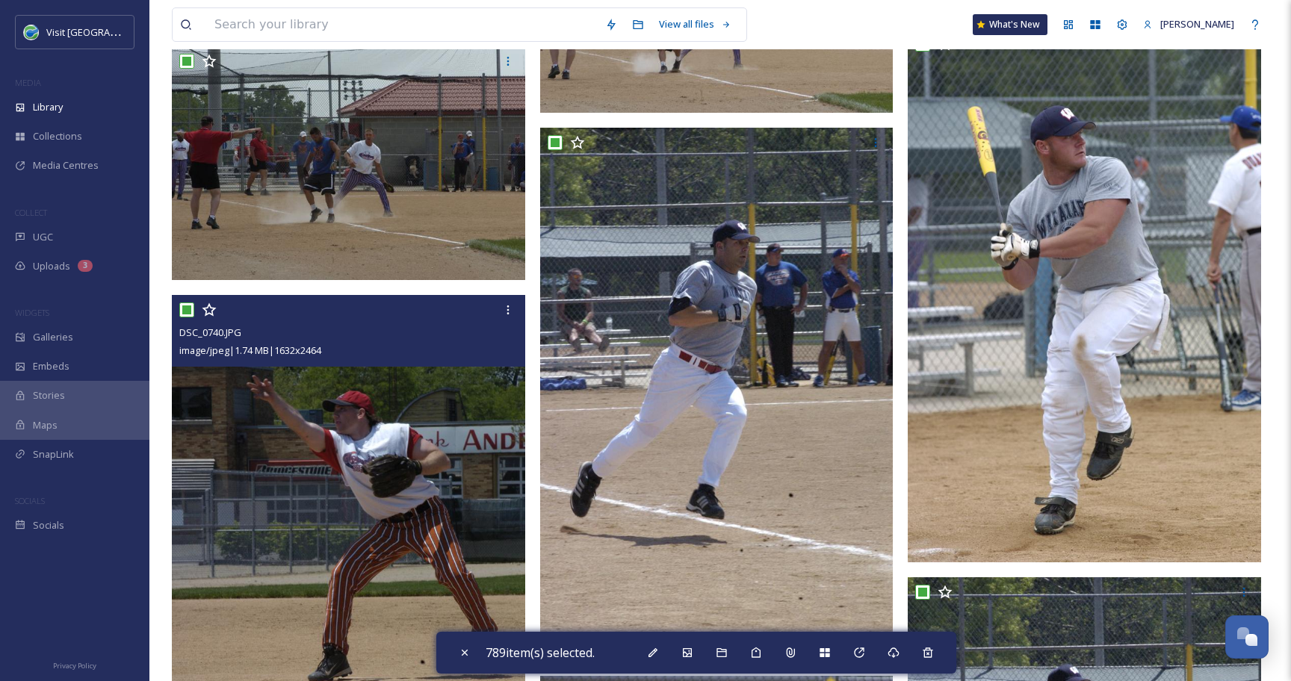
scroll to position [76453, 0]
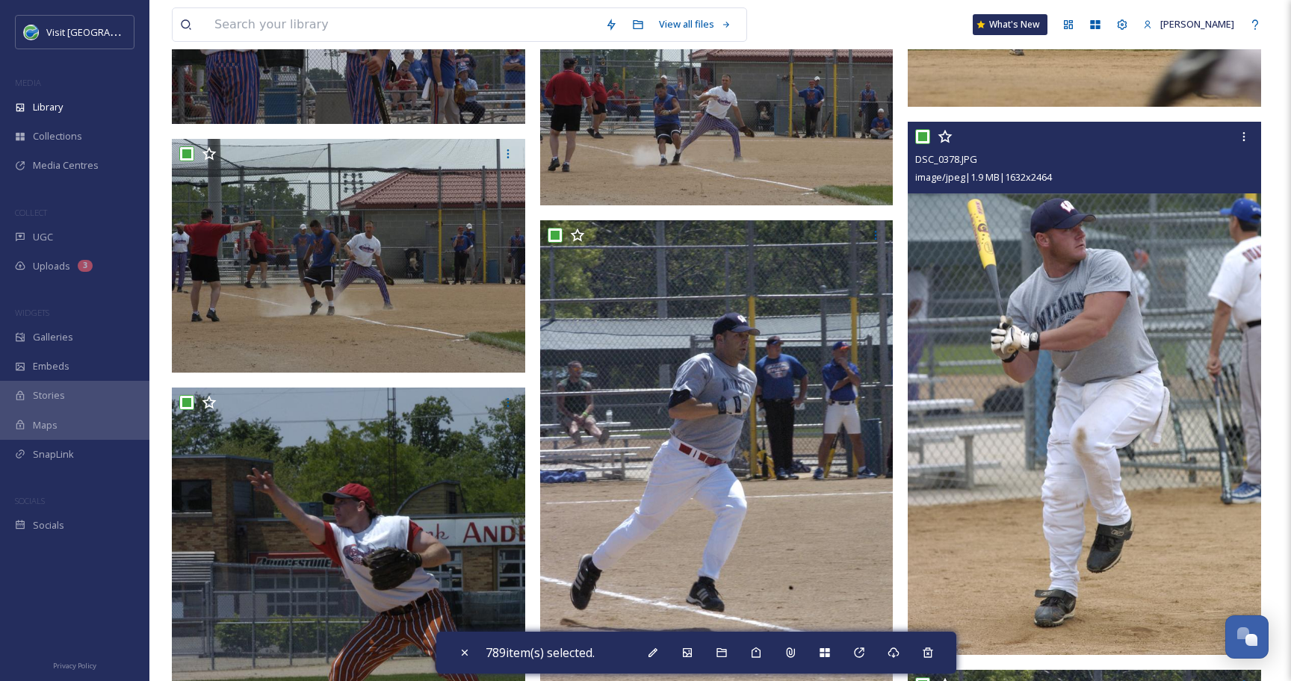
click at [927, 143] on input "checkbox" at bounding box center [922, 136] width 15 height 15
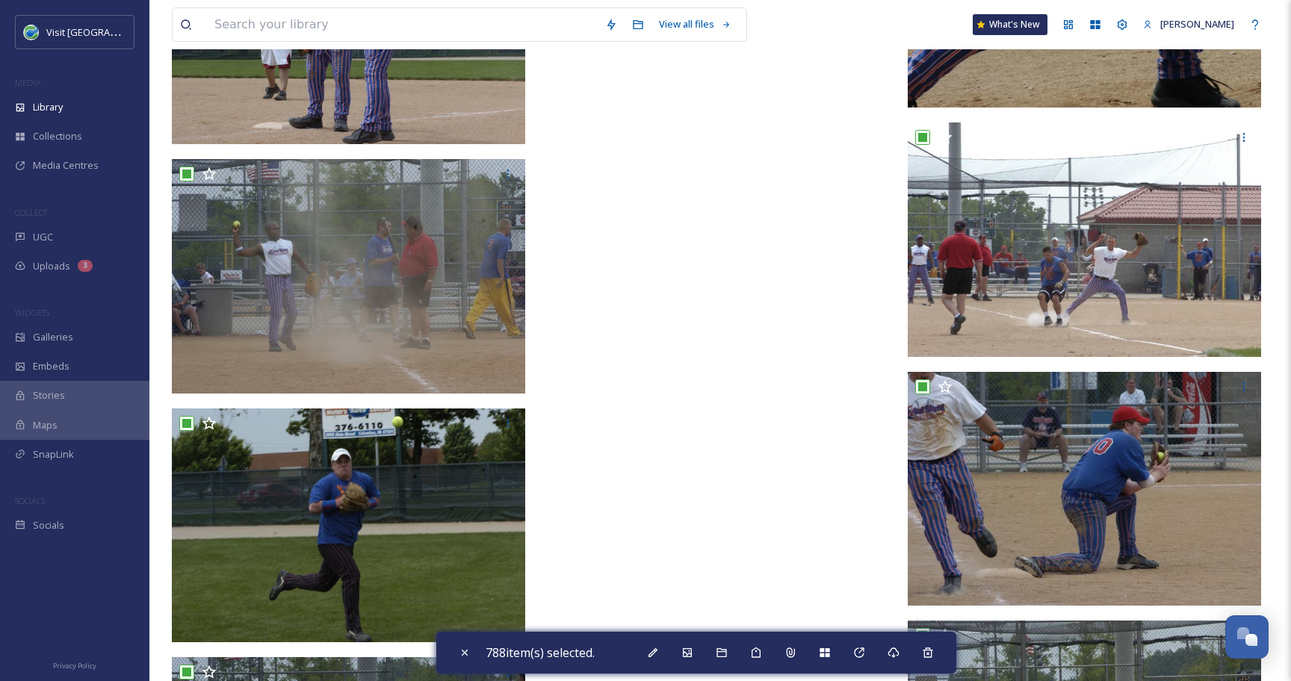
scroll to position [84903, 0]
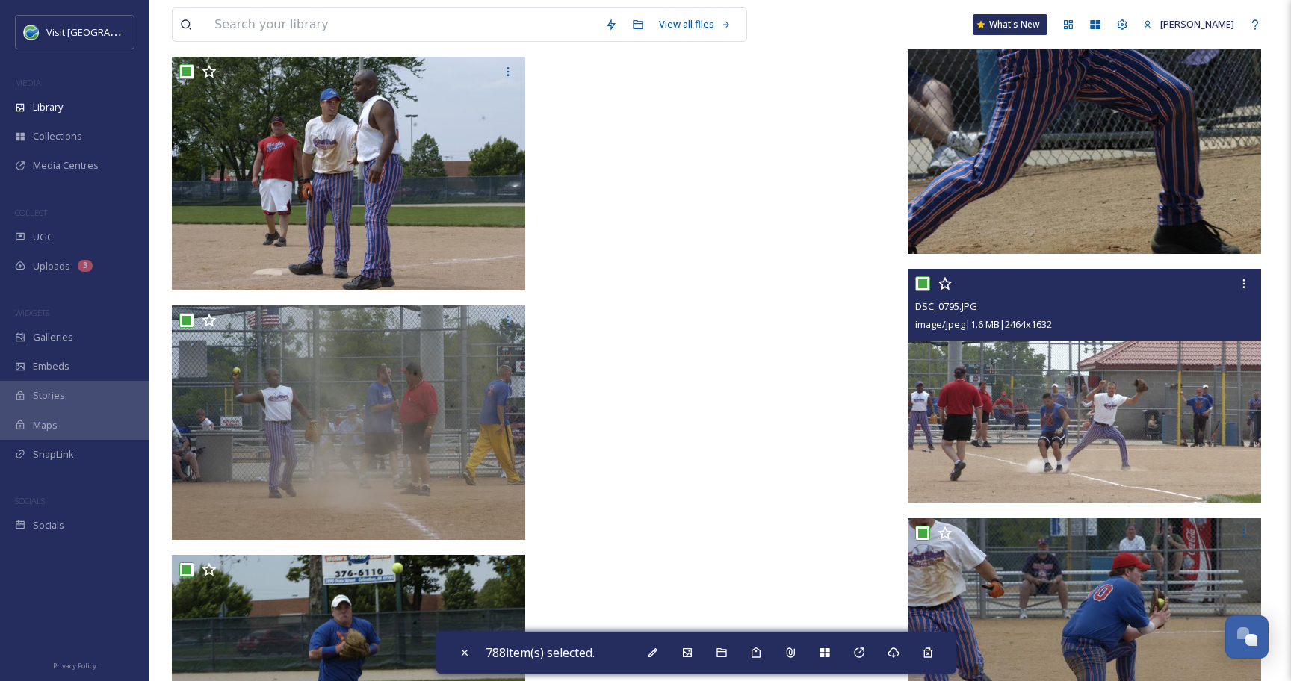
click at [921, 288] on input "checkbox" at bounding box center [922, 283] width 15 height 15
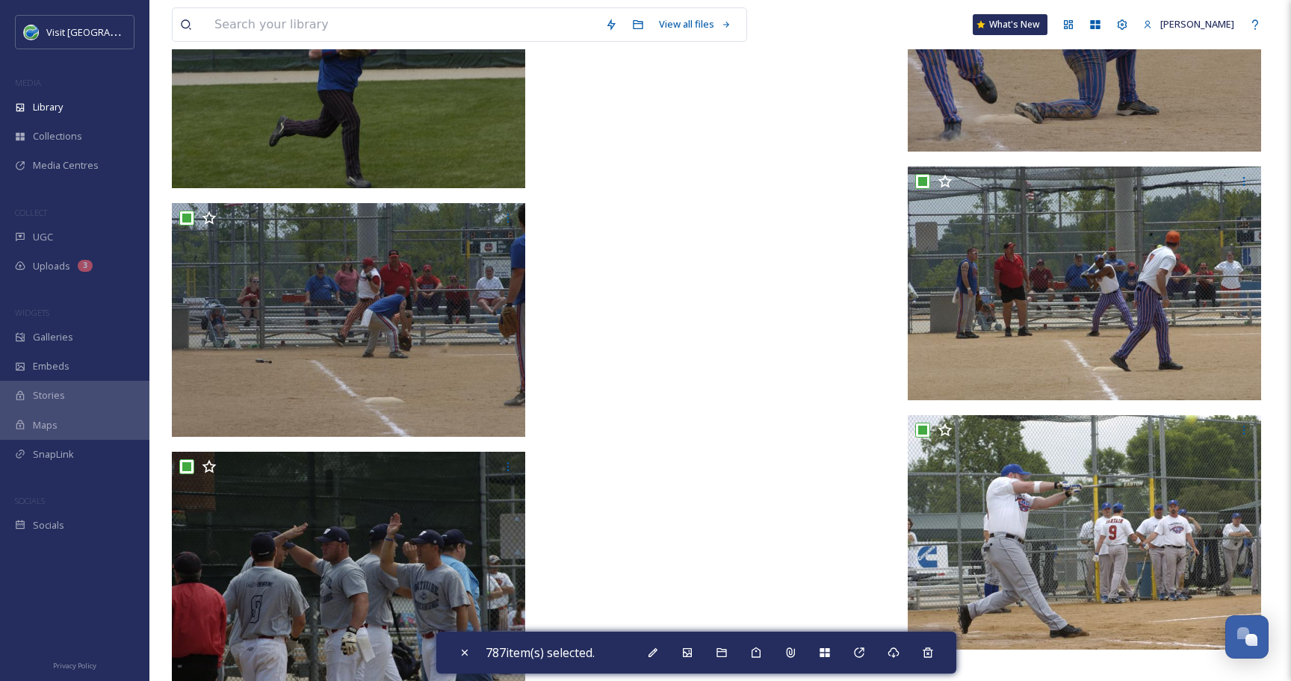
scroll to position [85534, 0]
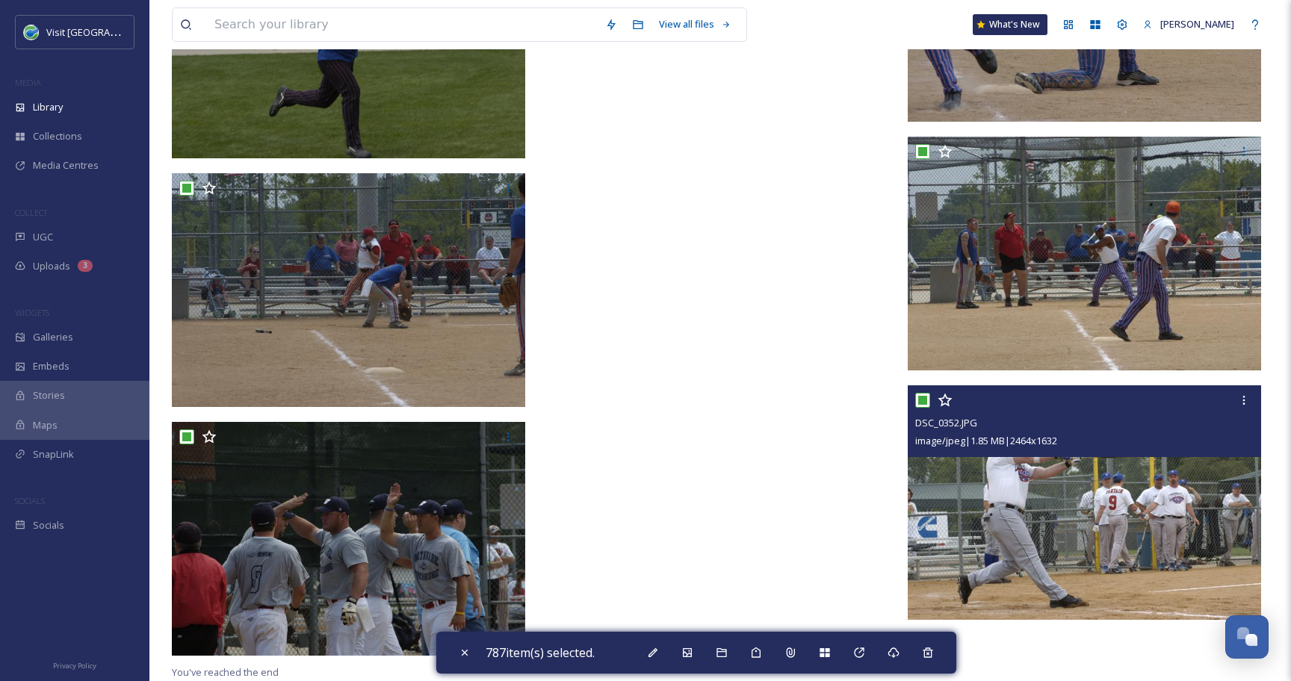
click at [925, 398] on input "checkbox" at bounding box center [922, 400] width 15 height 15
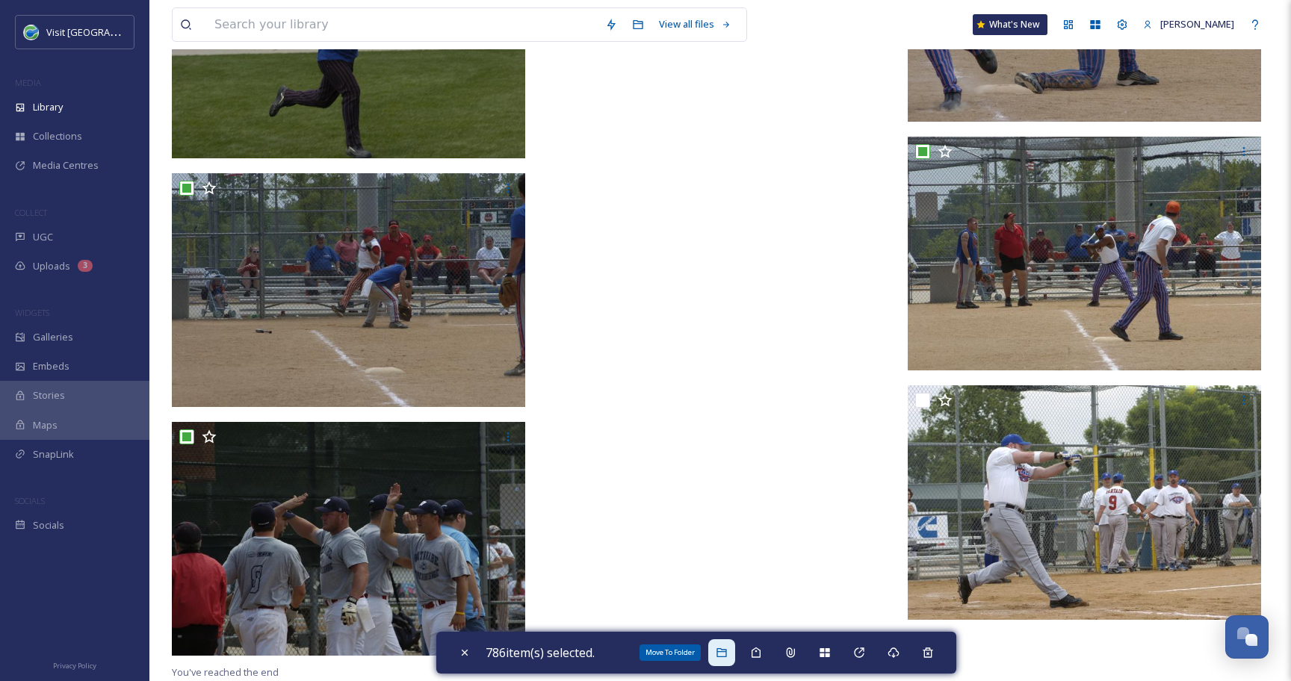
click at [719, 647] on div "Move To Folder" at bounding box center [721, 652] width 27 height 27
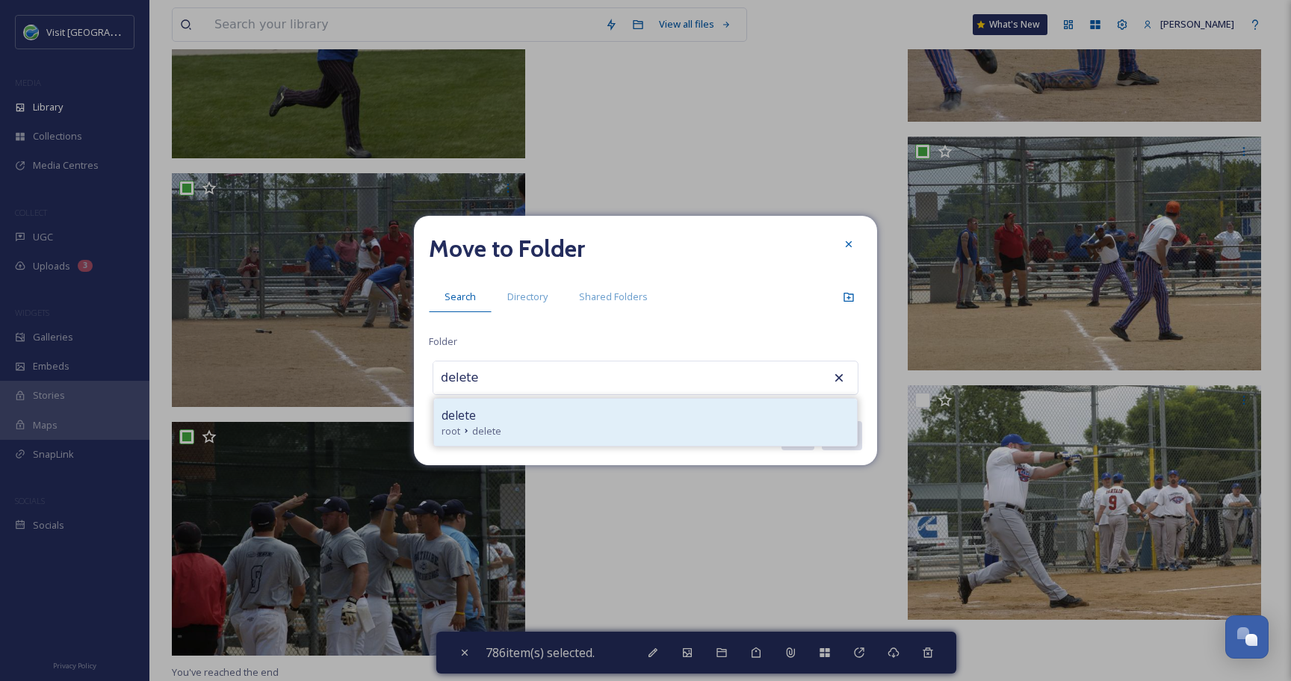
click at [507, 420] on div "delete" at bounding box center [645, 415] width 408 height 18
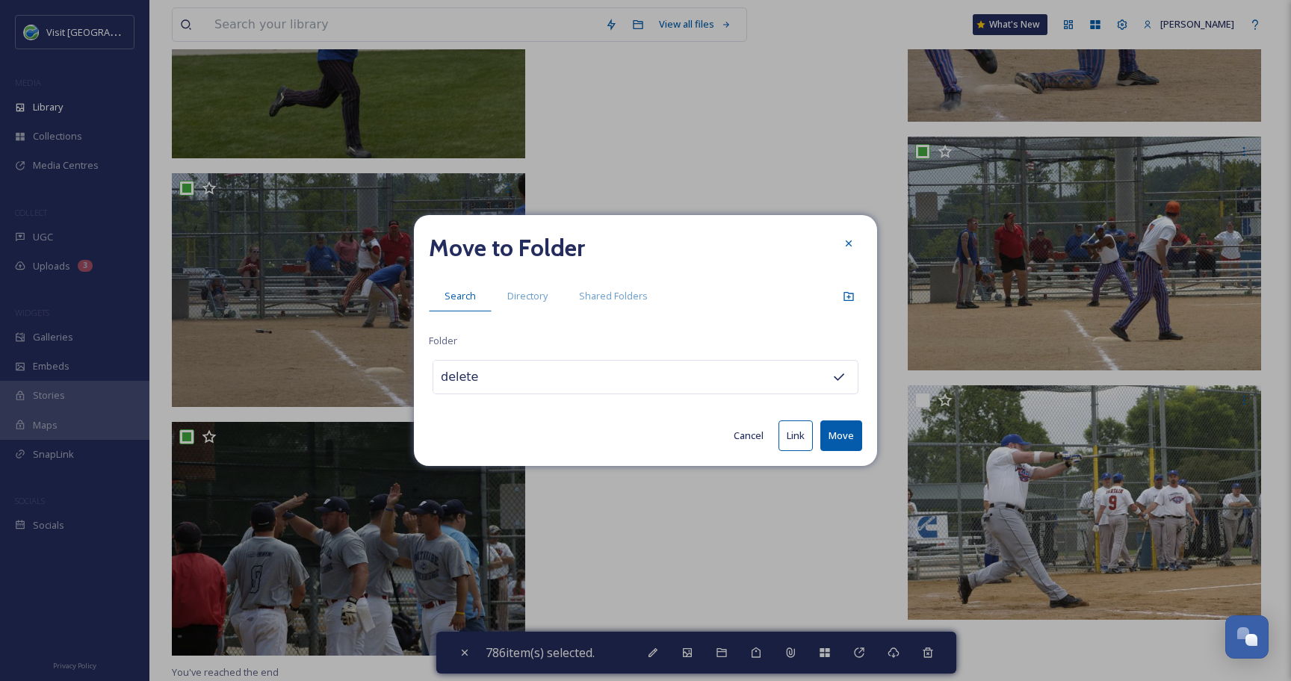
click at [846, 443] on button "Move" at bounding box center [841, 435] width 42 height 31
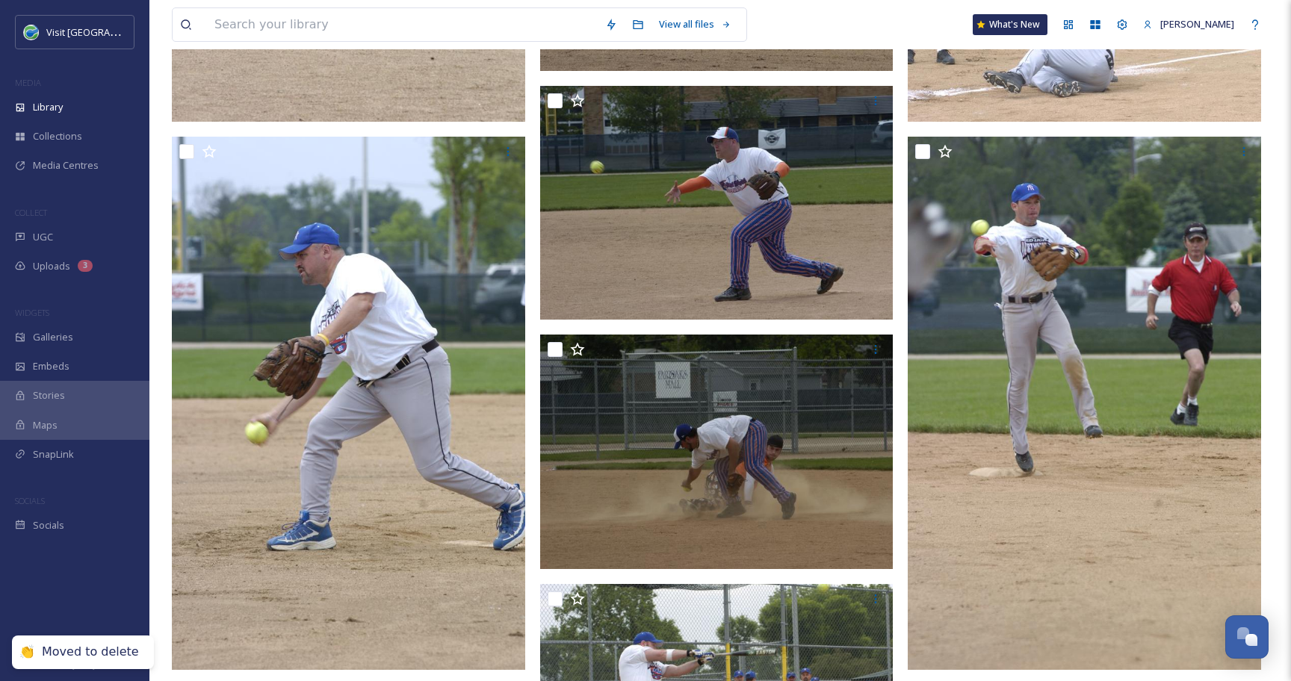
scroll to position [0, 0]
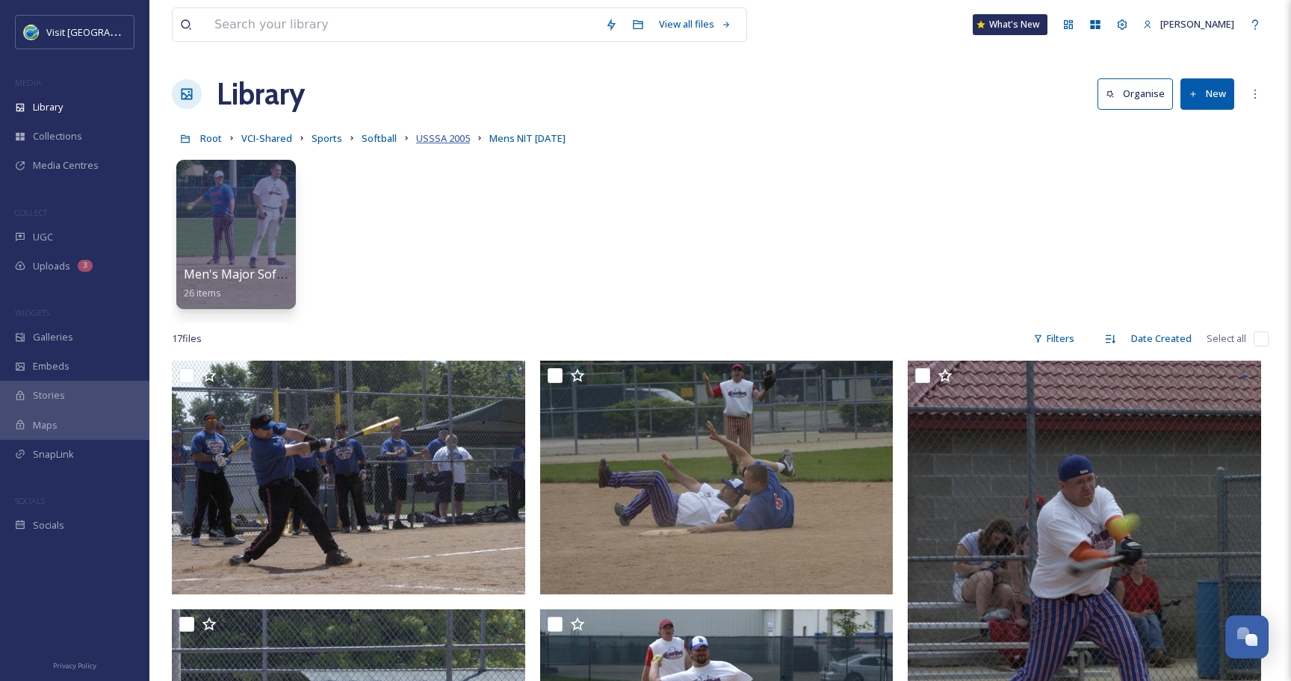
click at [428, 140] on span "USSSA 2005" at bounding box center [443, 137] width 54 height 13
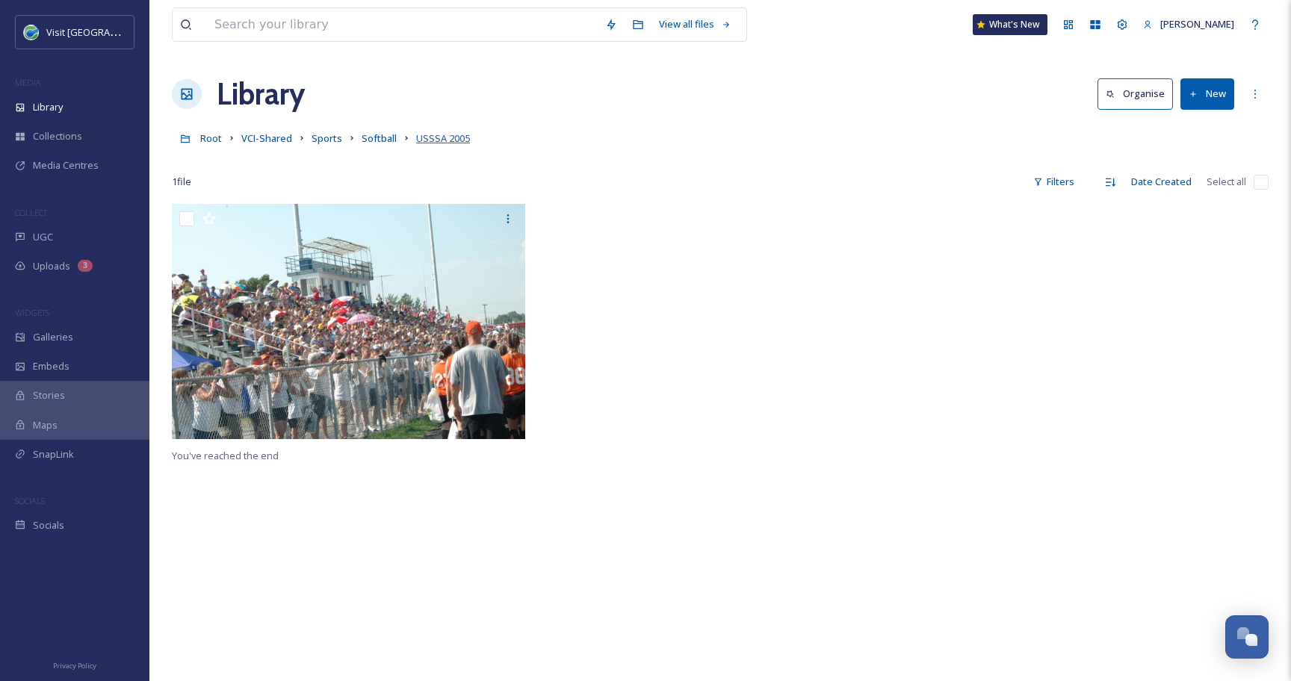
click at [440, 140] on span "USSSA 2005" at bounding box center [443, 137] width 54 height 13
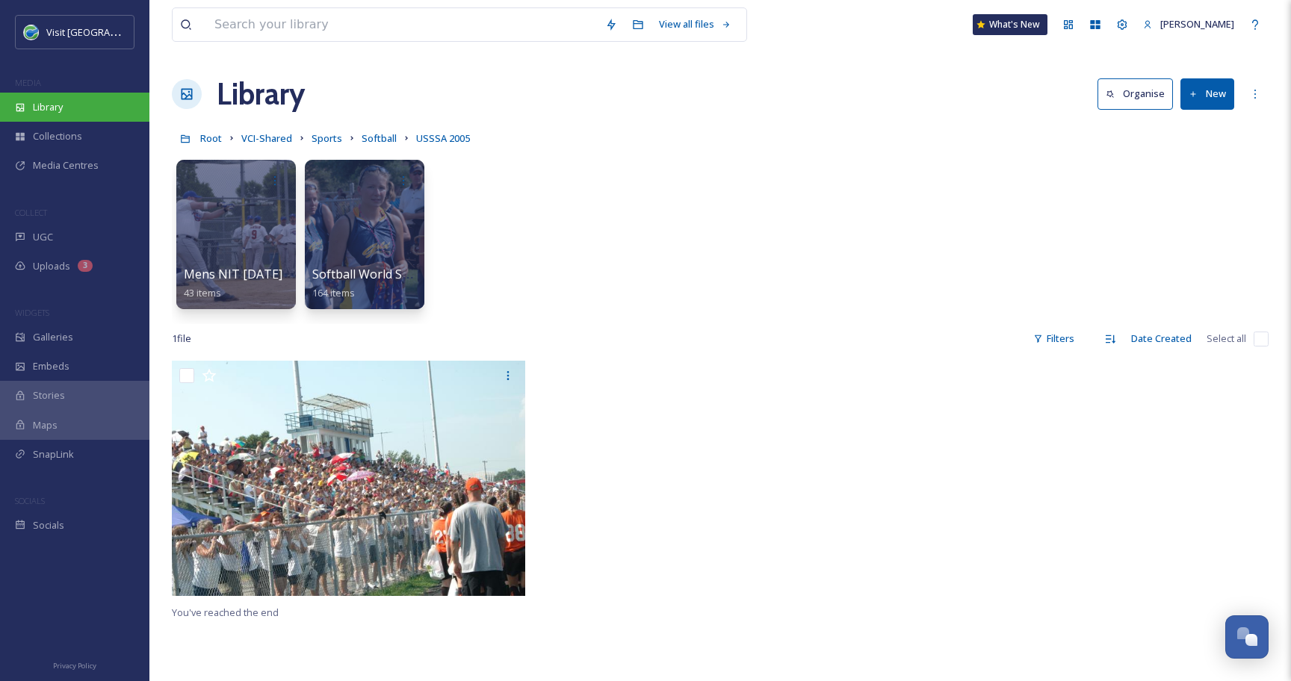
click at [81, 108] on div "Library" at bounding box center [74, 107] width 149 height 29
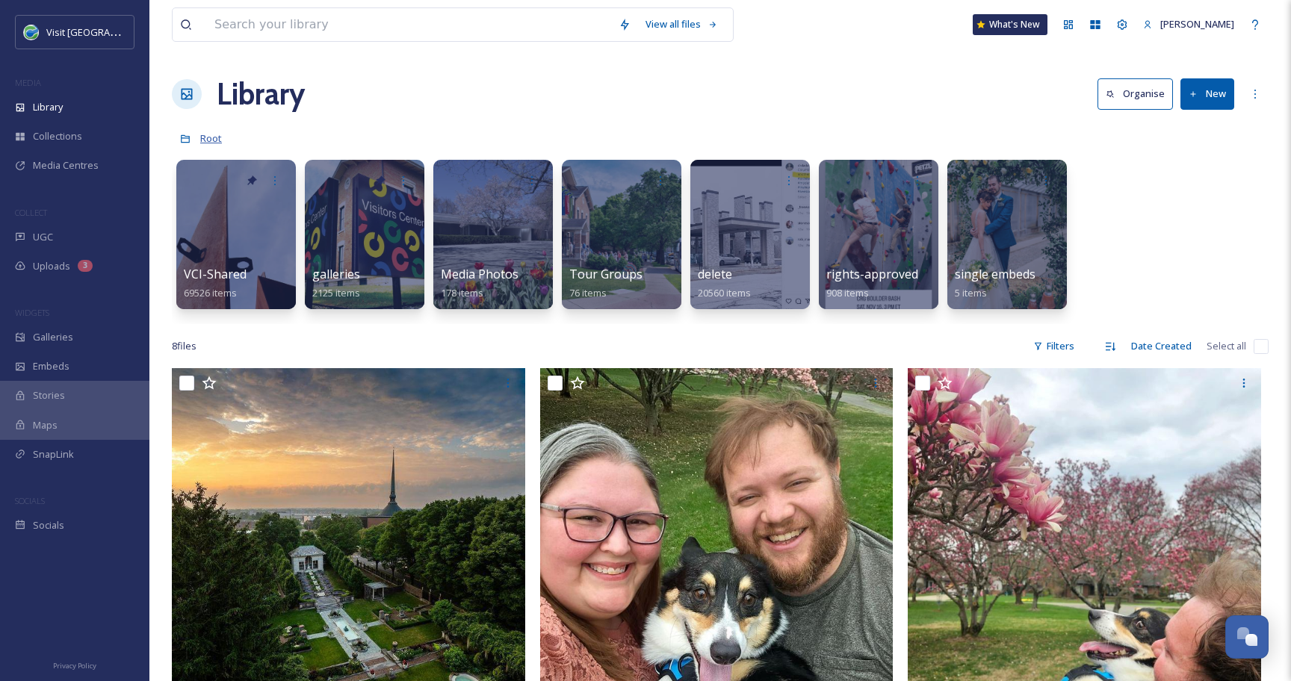
click at [207, 144] on span "Root" at bounding box center [211, 137] width 22 height 13
